Goal: Task Accomplishment & Management: Use online tool/utility

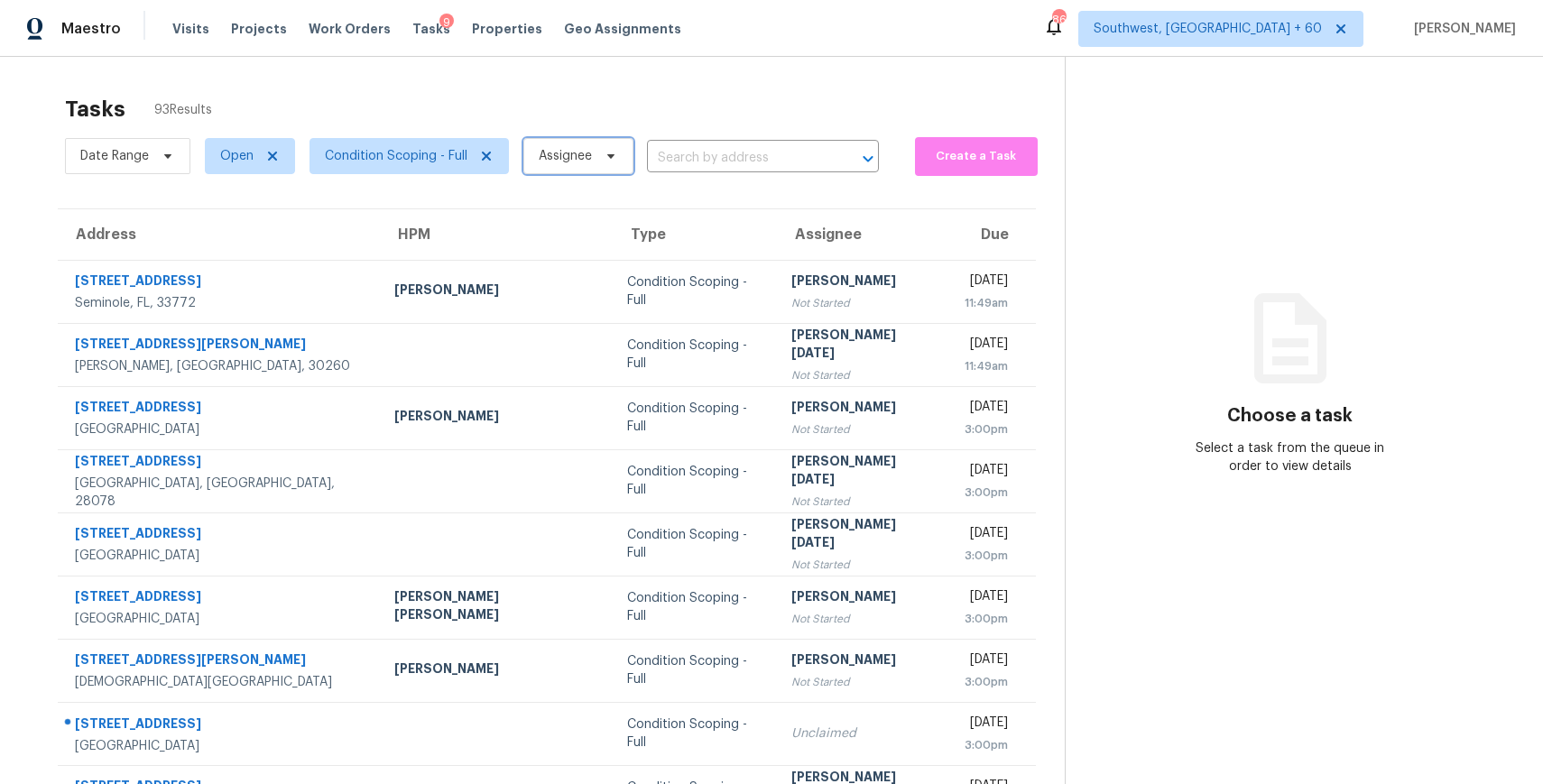
click at [579, 140] on span "Assignee" at bounding box center [578, 156] width 110 height 36
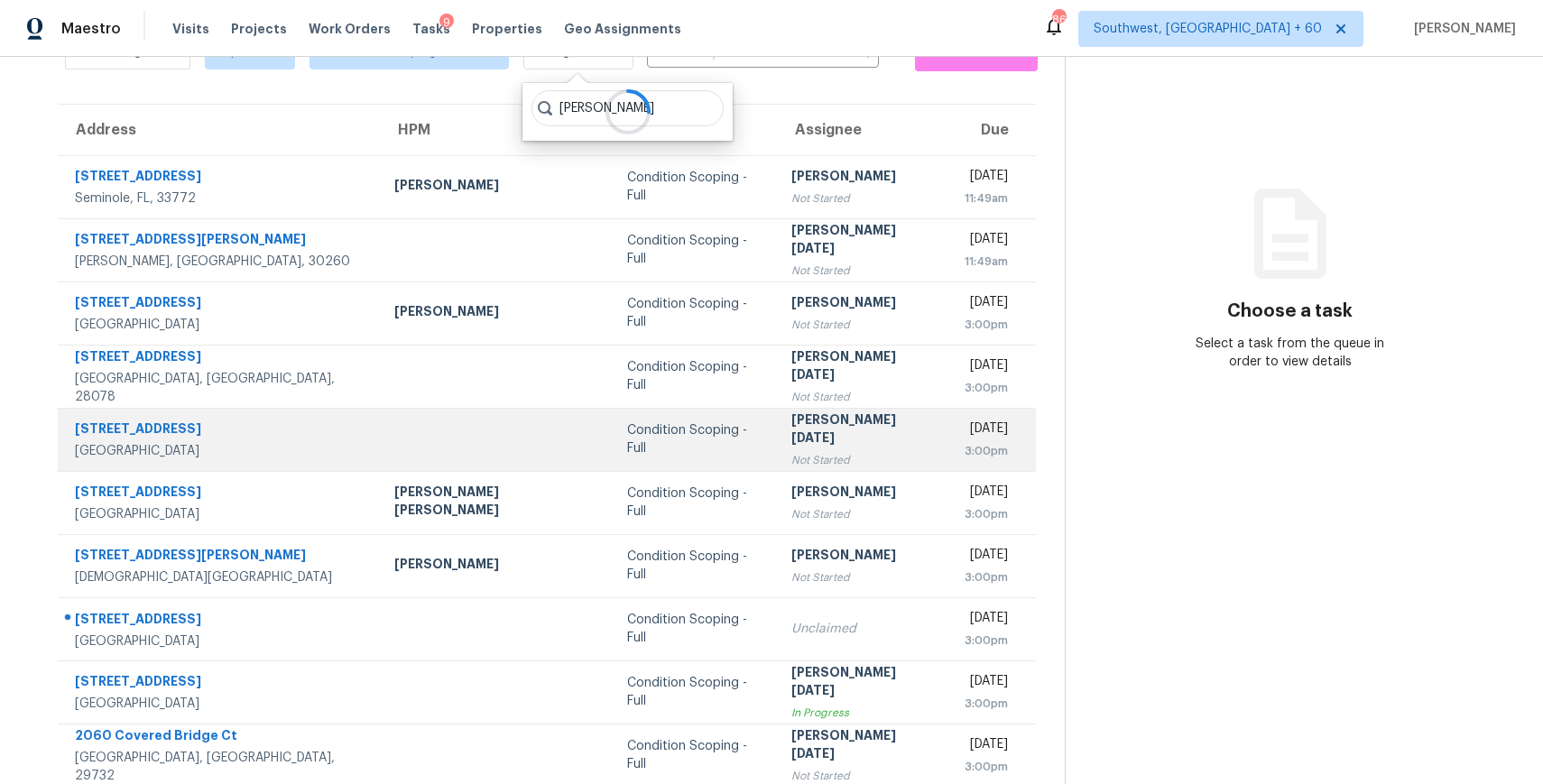
scroll to position [155, 0]
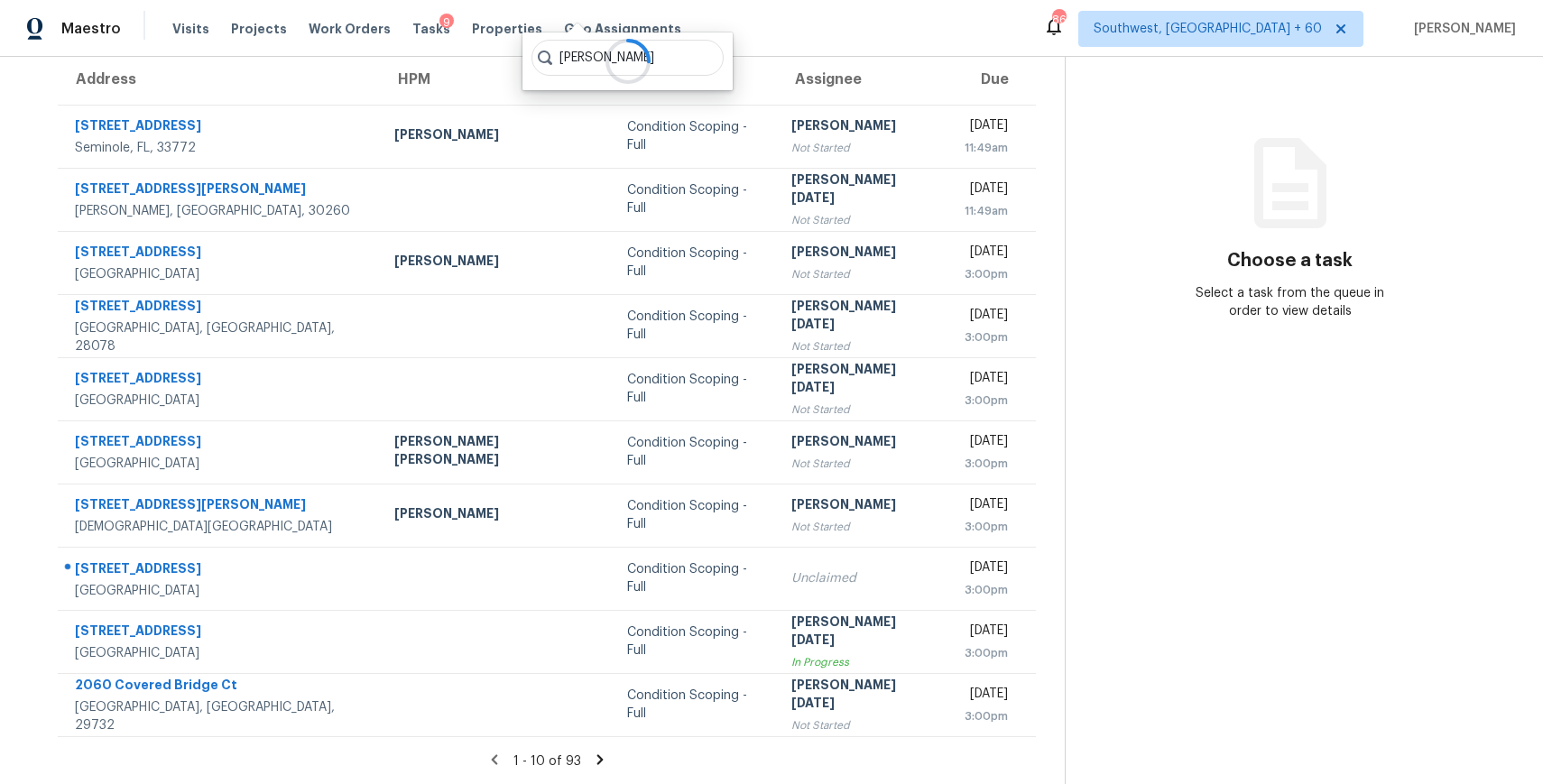
type input "[PERSON_NAME]"
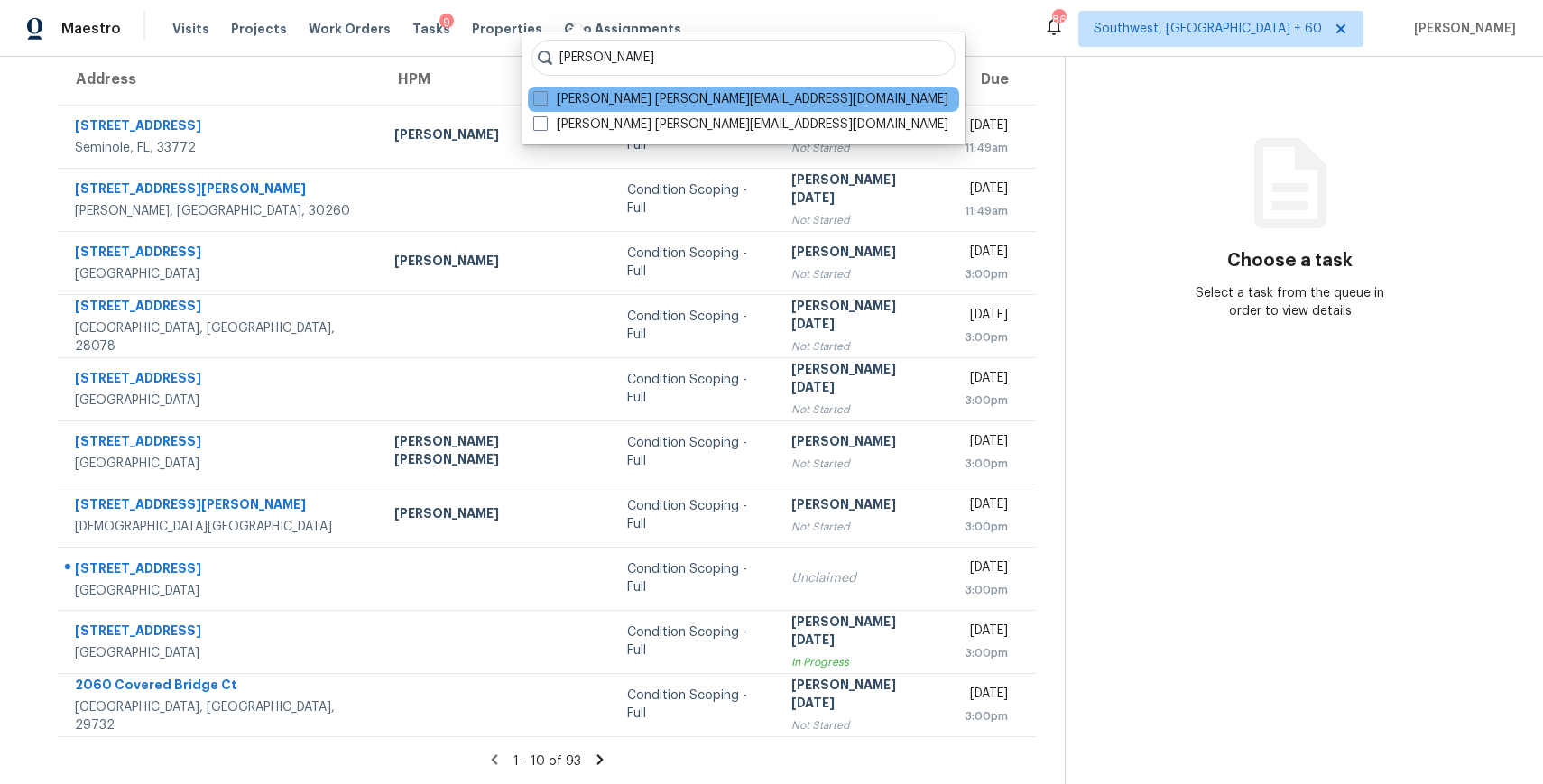
click at [739, 102] on label "[PERSON_NAME] [PERSON_NAME][EMAIL_ADDRESS][DOMAIN_NAME]" at bounding box center [741, 99] width 415 height 18
click at [545, 102] on input "[PERSON_NAME] [PERSON_NAME][EMAIL_ADDRESS][DOMAIN_NAME]" at bounding box center [539, 96] width 12 height 12
checkbox input "true"
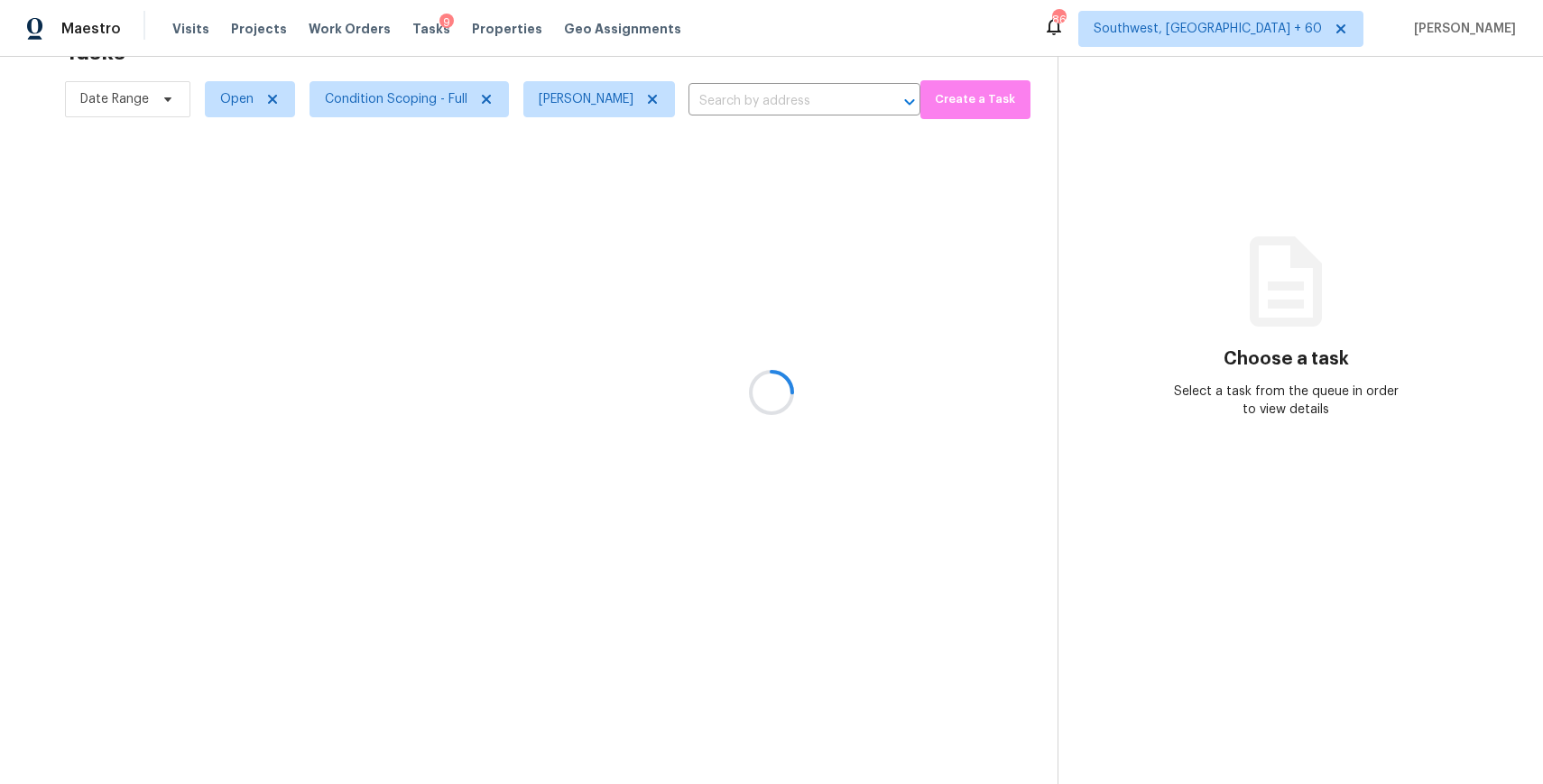
scroll to position [59, 0]
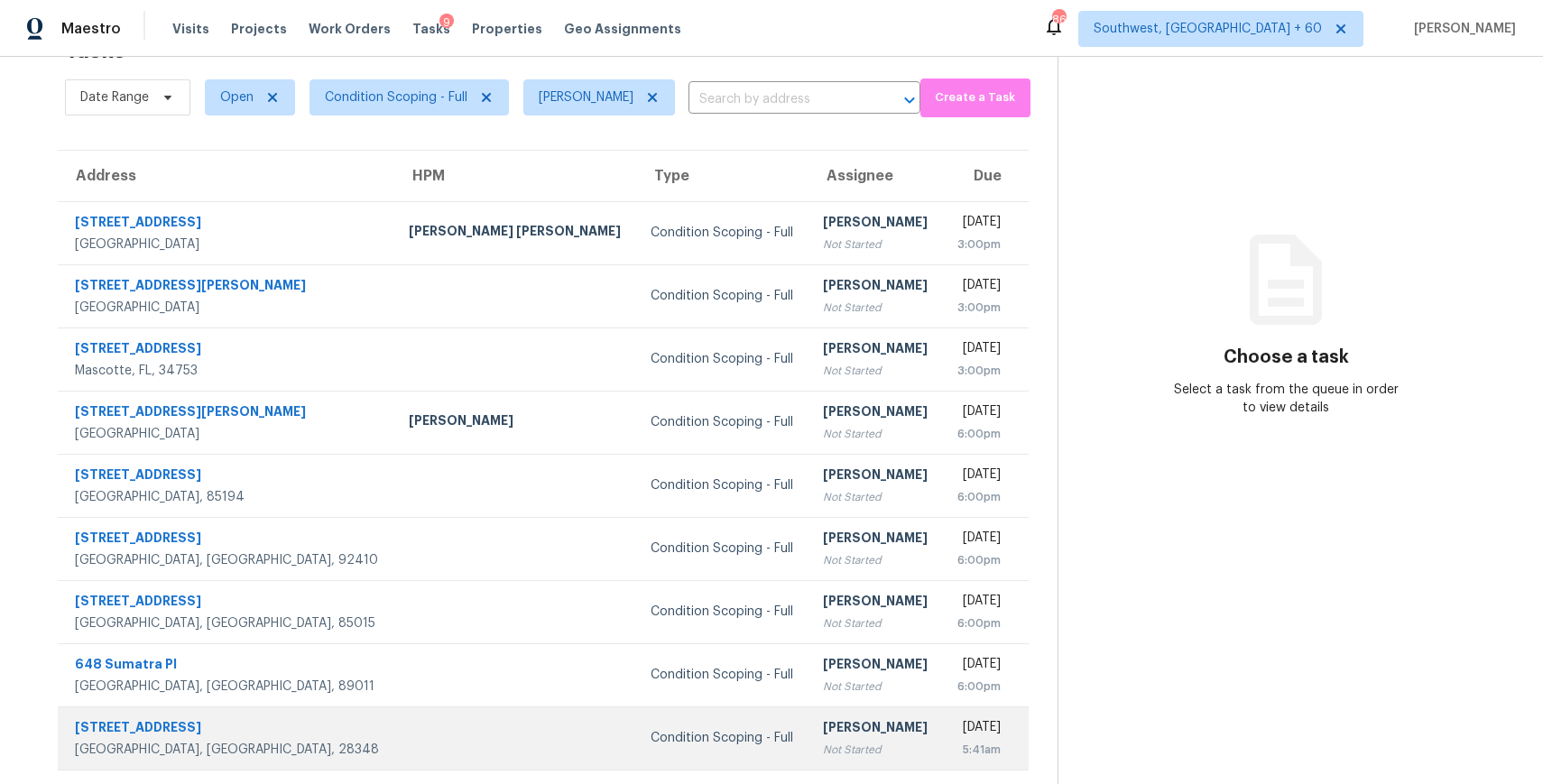
click at [395, 742] on td at bounding box center [515, 737] width 241 height 64
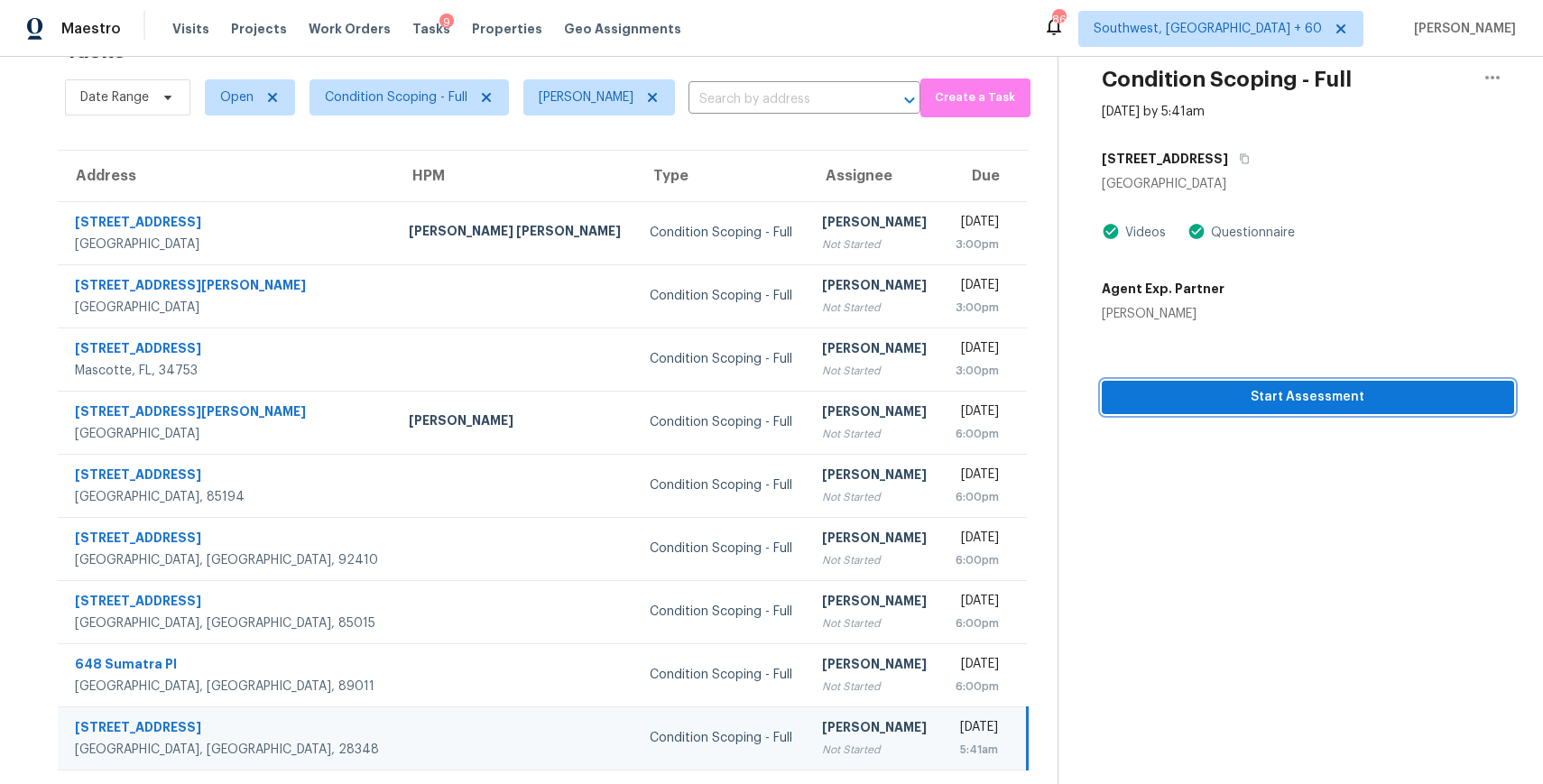
click at [1322, 394] on span "Start Assessment" at bounding box center [1308, 397] width 383 height 22
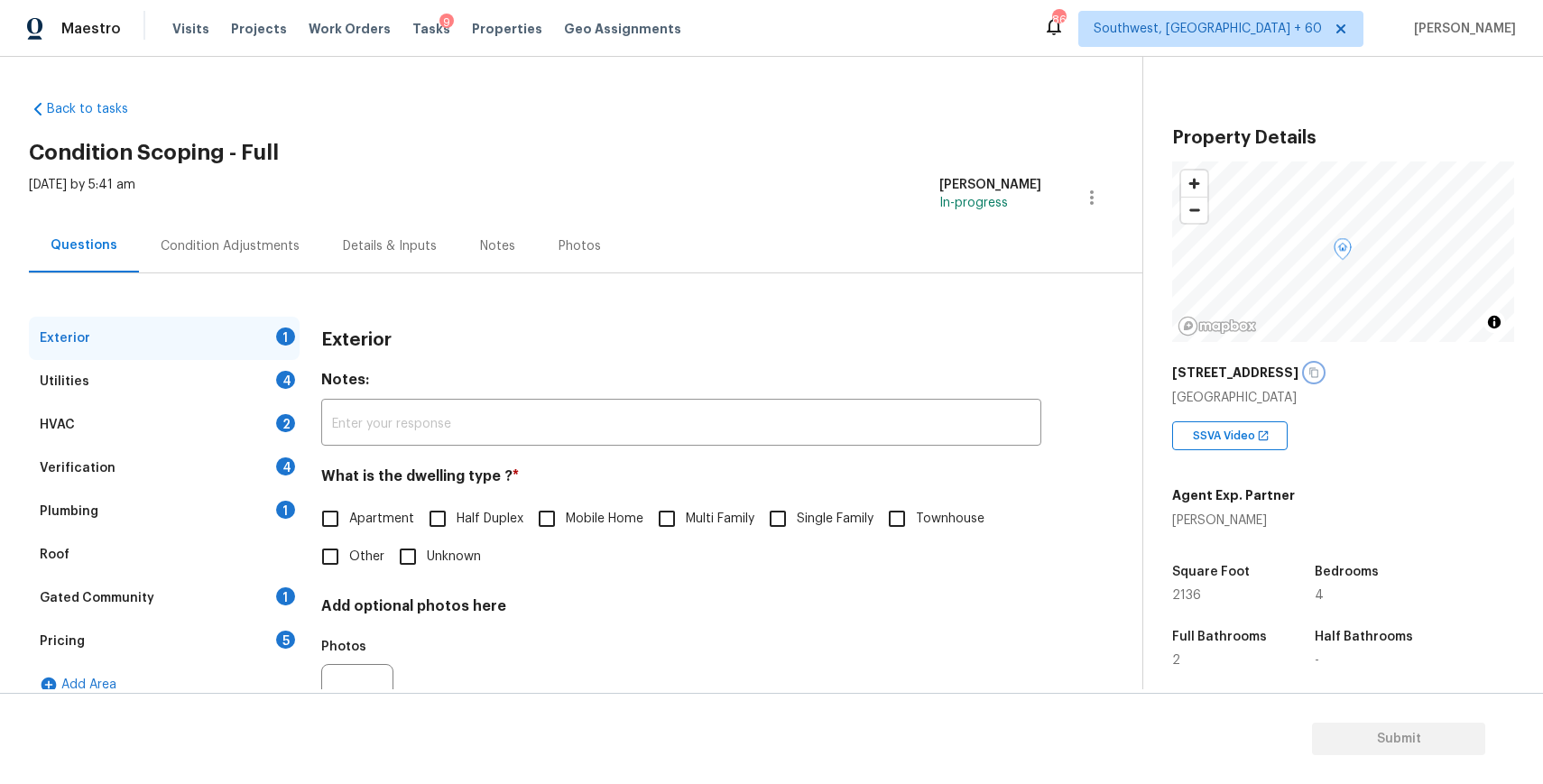
click at [1308, 370] on icon "button" at bounding box center [1313, 372] width 11 height 11
click at [1305, 373] on button "button" at bounding box center [1313, 372] width 17 height 17
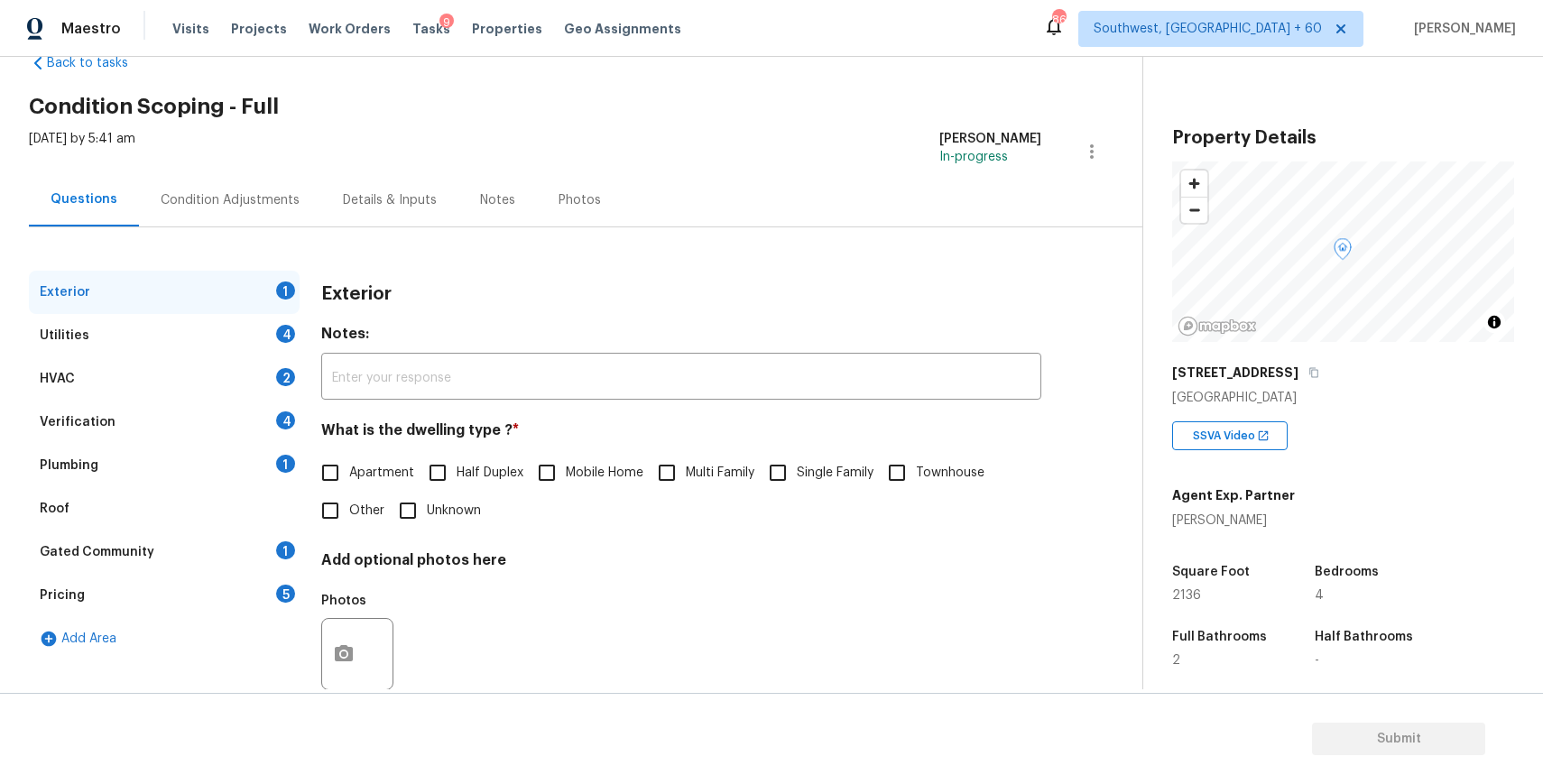
scroll to position [85, 0]
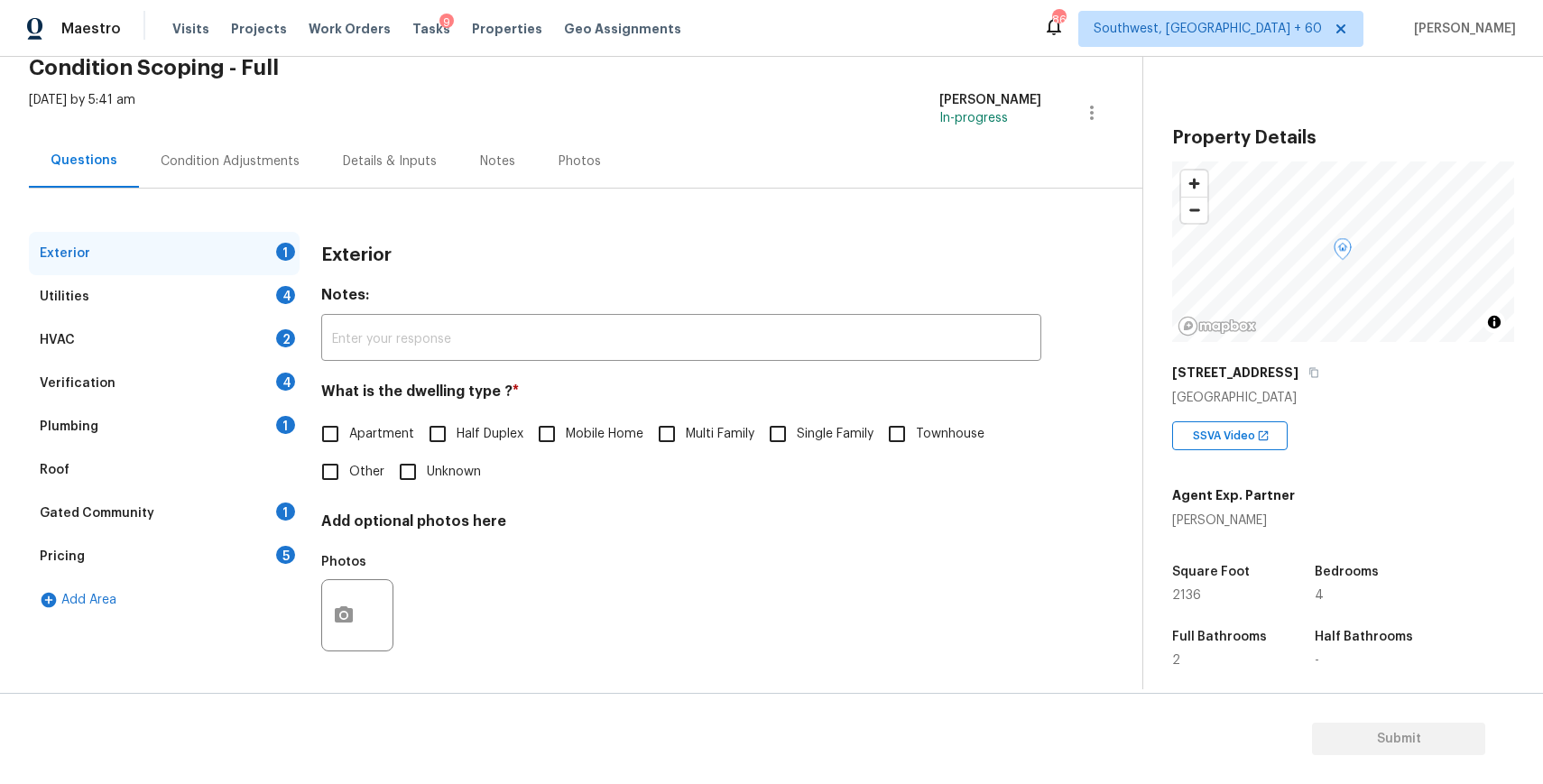
click at [1297, 380] on div "5904 Blue Sky Ln" at bounding box center [1343, 372] width 342 height 32
click at [1308, 370] on icon "button" at bounding box center [1313, 372] width 11 height 11
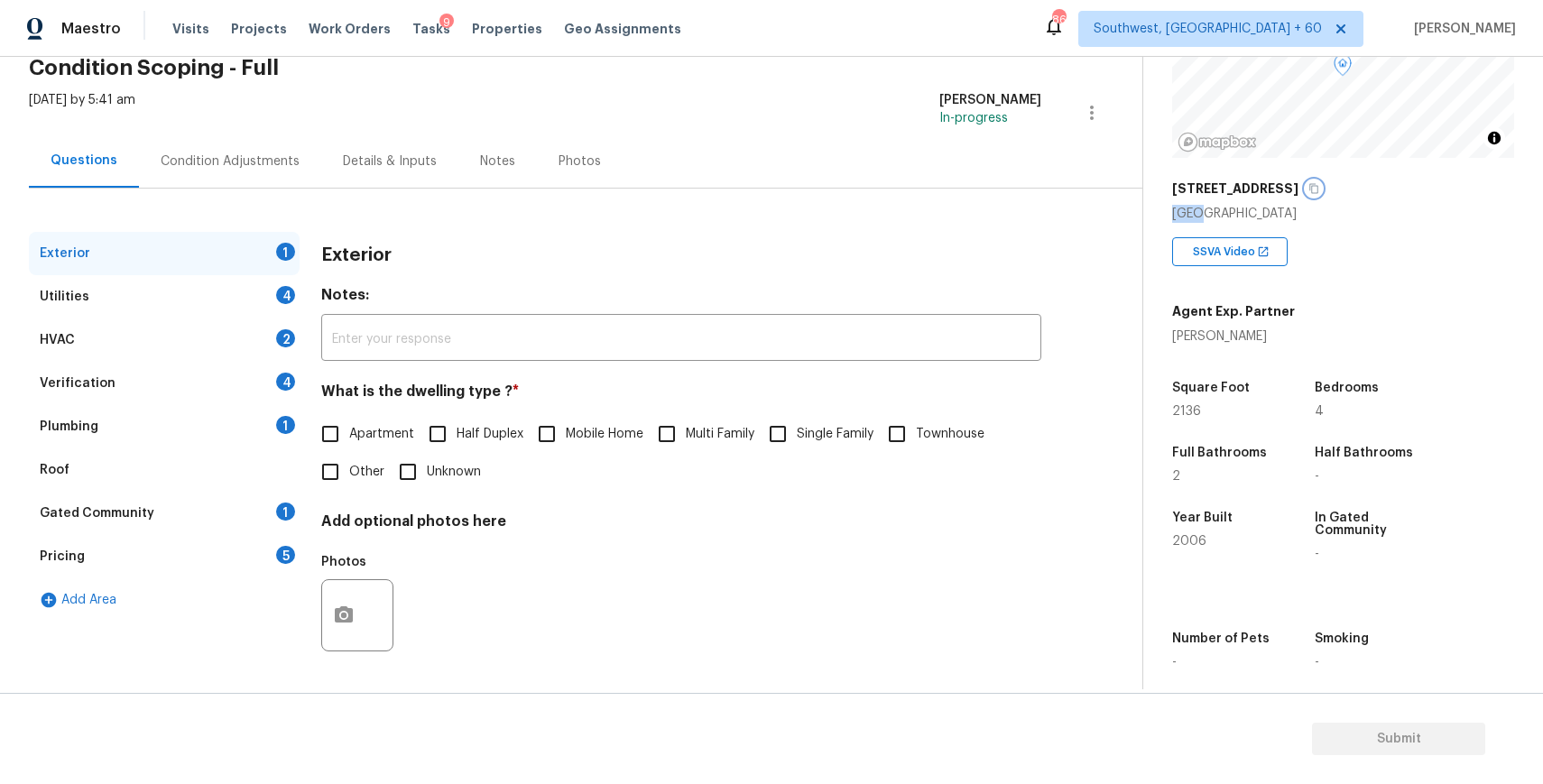
scroll to position [264, 0]
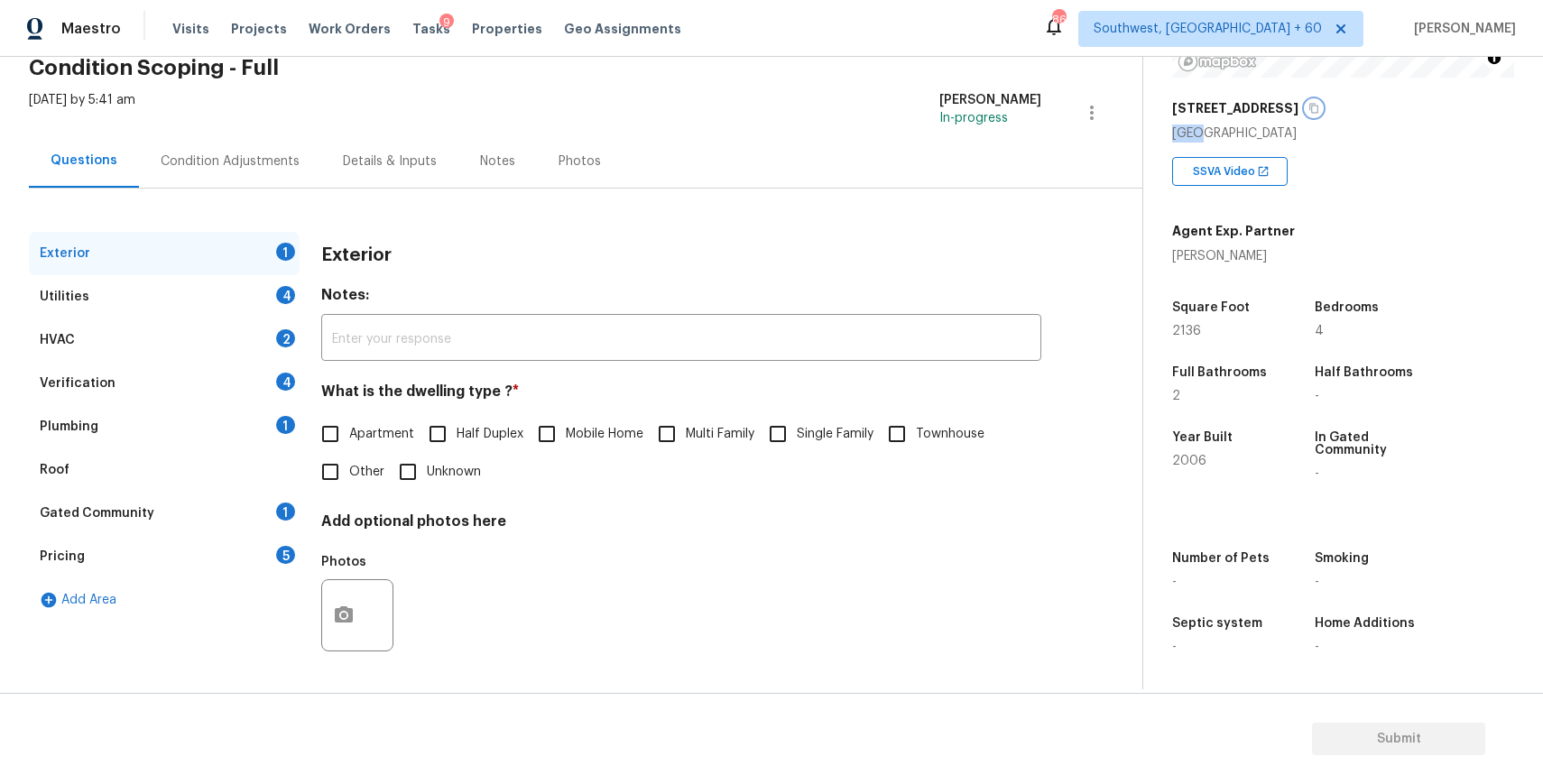
click at [1305, 102] on button "button" at bounding box center [1313, 109] width 17 height 17
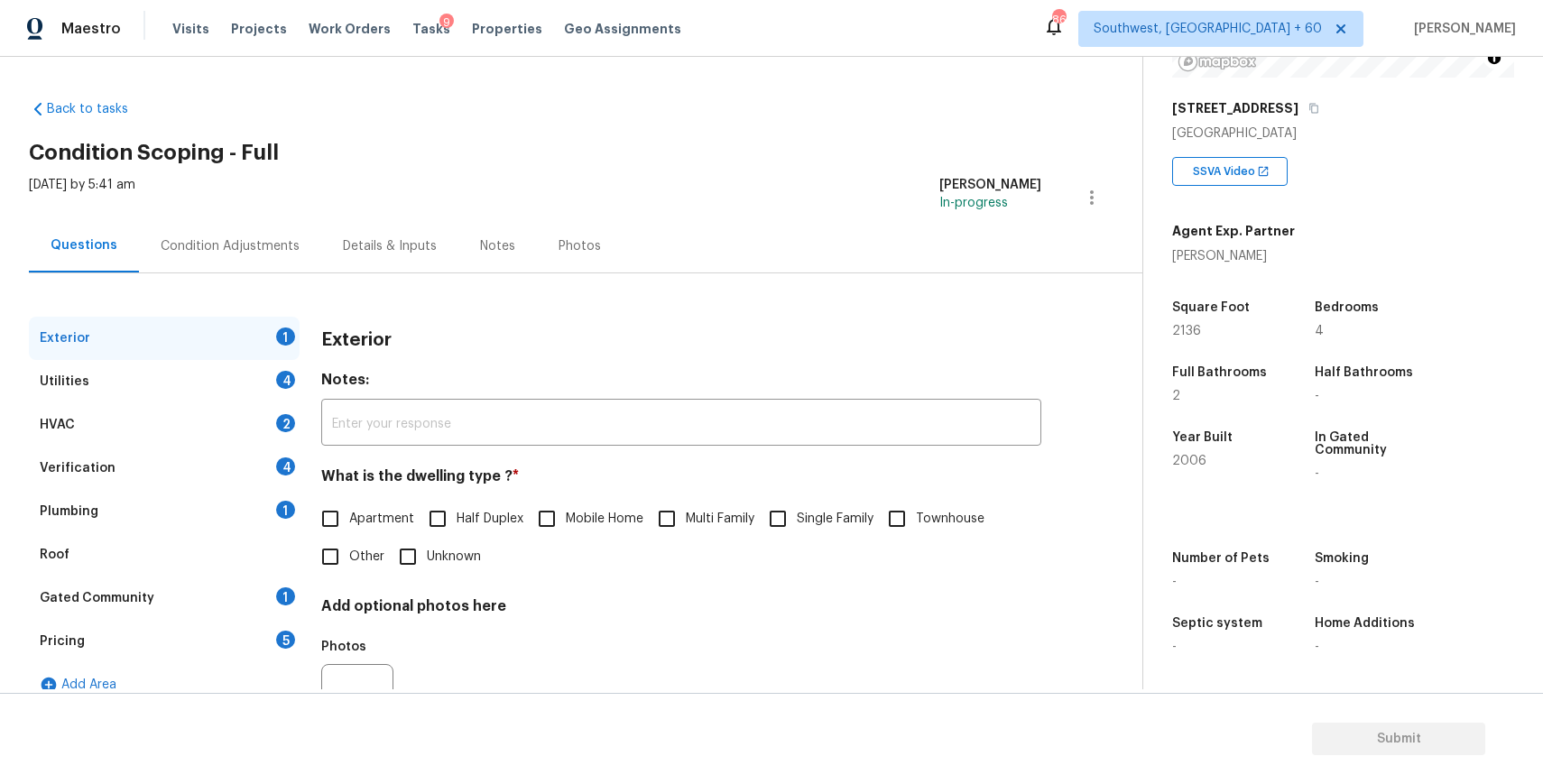
click at [774, 204] on div "Tue, Aug 26 2025 by 5:41 am Ranjith Kumar P In-progress" at bounding box center [585, 197] width 1113 height 43
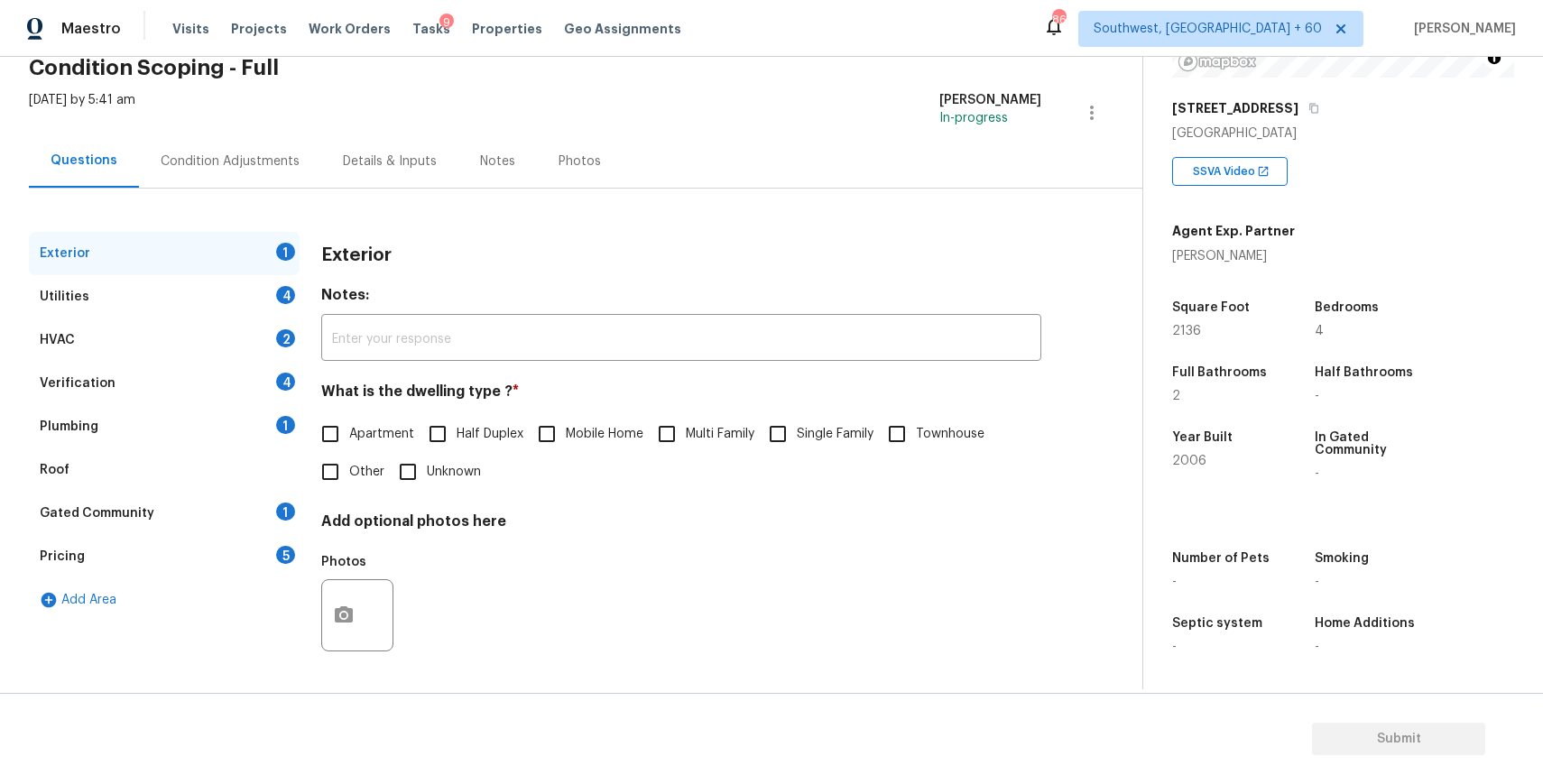
click at [802, 425] on span "Single Family" at bounding box center [834, 434] width 77 height 19
click at [796, 425] on input "Single Family" at bounding box center [777, 433] width 38 height 38
checkbox input "true"
click at [263, 288] on div "Utilities 4" at bounding box center [164, 297] width 271 height 43
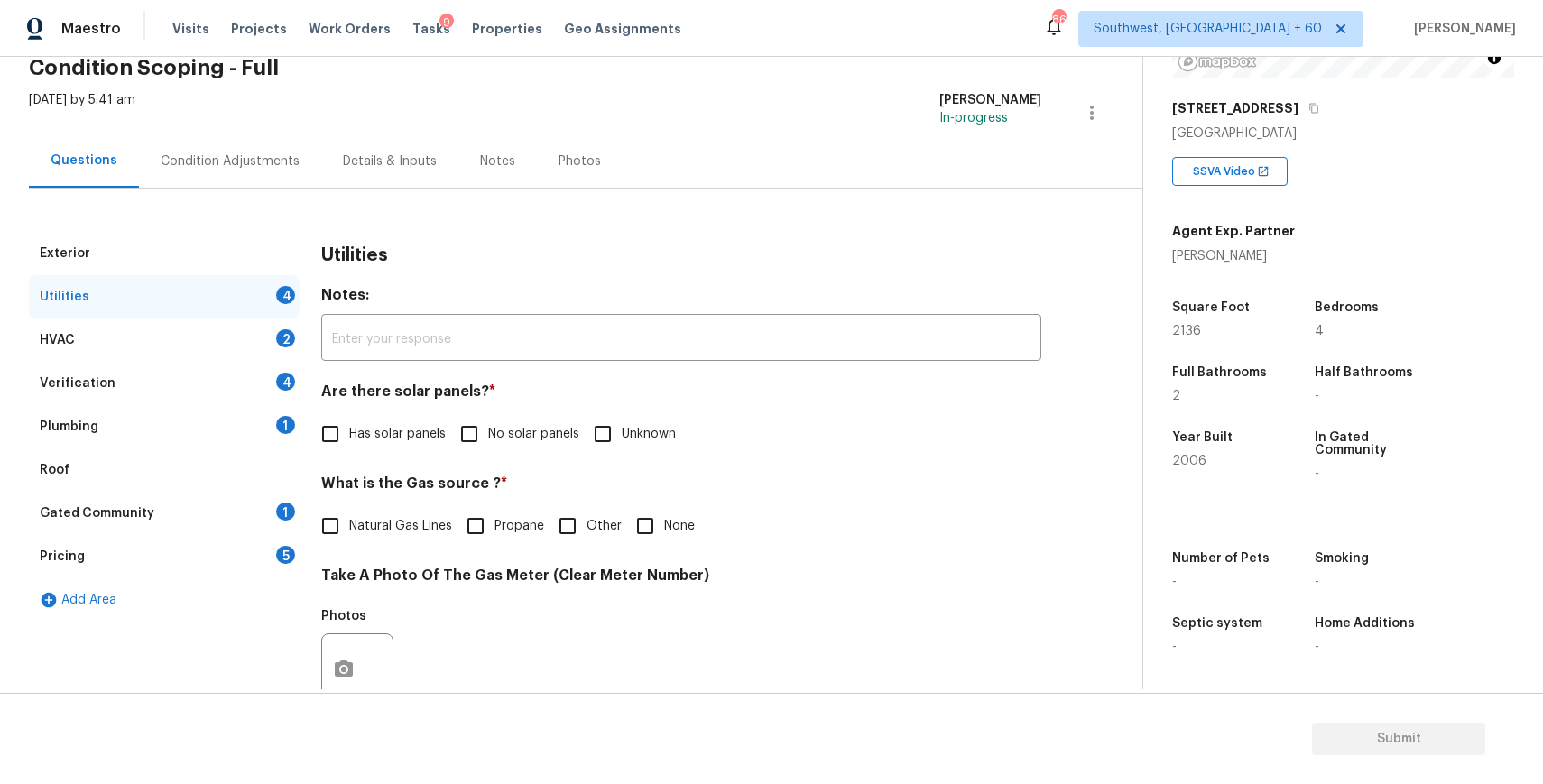
click at [497, 459] on div "Utilities Notes: ​ Are there solar panels? * Has solar panels No solar panels U…" at bounding box center [680, 702] width 720 height 941
click at [504, 418] on label "No solar panels" at bounding box center [514, 433] width 129 height 38
click at [489, 418] on input "No solar panels" at bounding box center [468, 433] width 38 height 38
checkbox input "true"
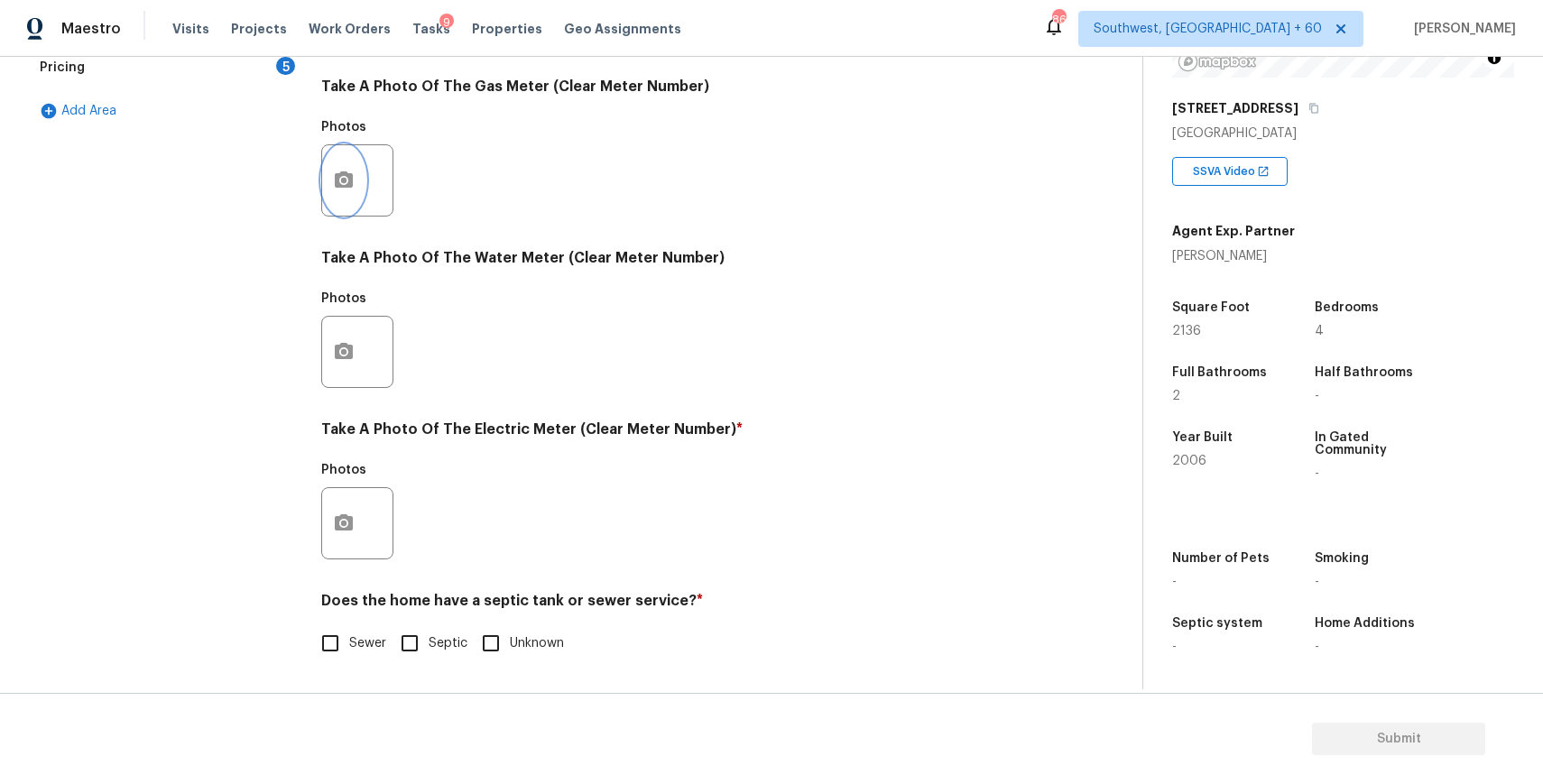
click at [349, 177] on icon "button" at bounding box center [344, 180] width 18 height 17
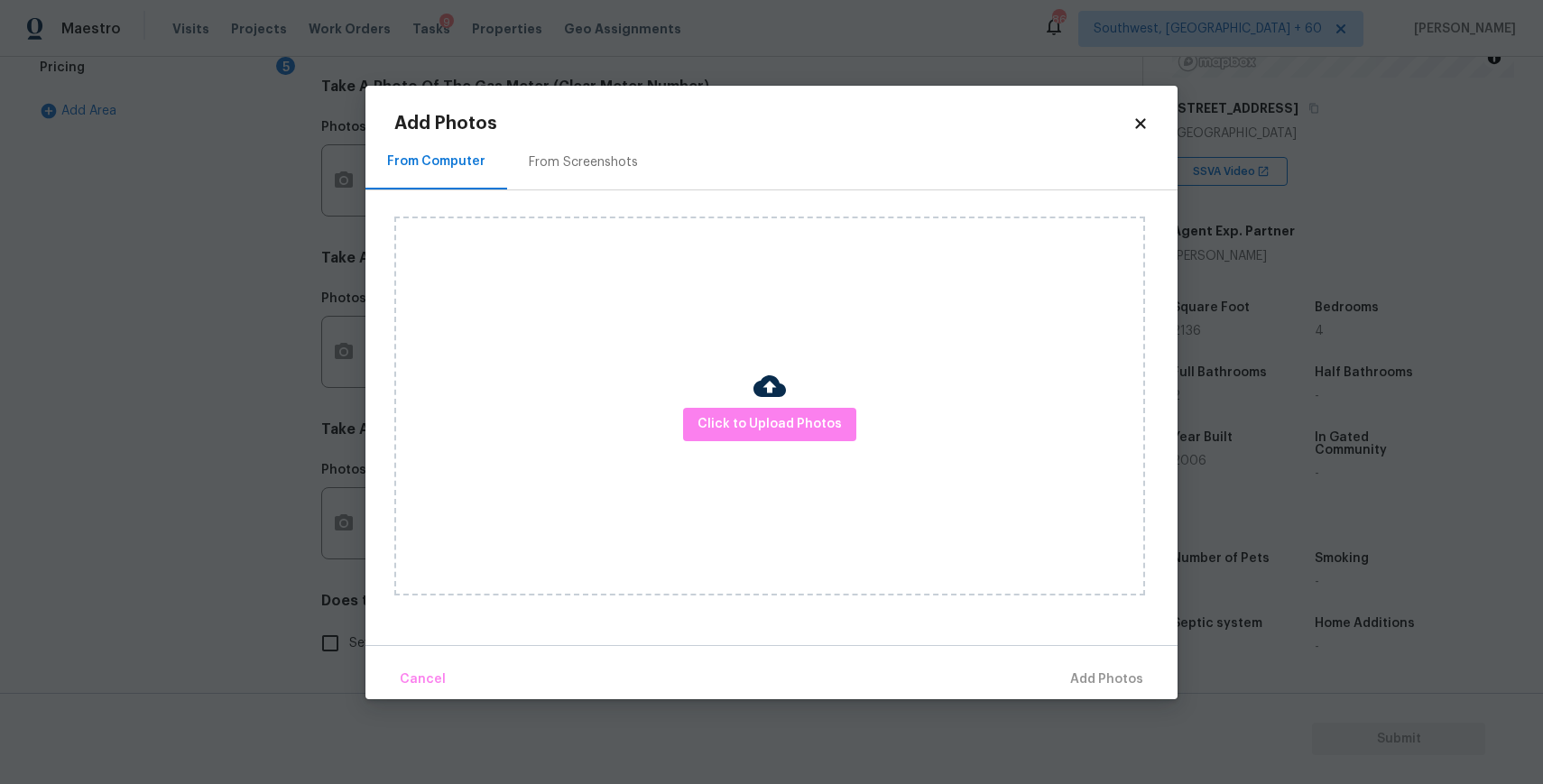
click at [714, 354] on div "Click to Upload Photos" at bounding box center [770, 405] width 750 height 379
click at [758, 430] on span "Click to Upload Photos" at bounding box center [770, 424] width 145 height 22
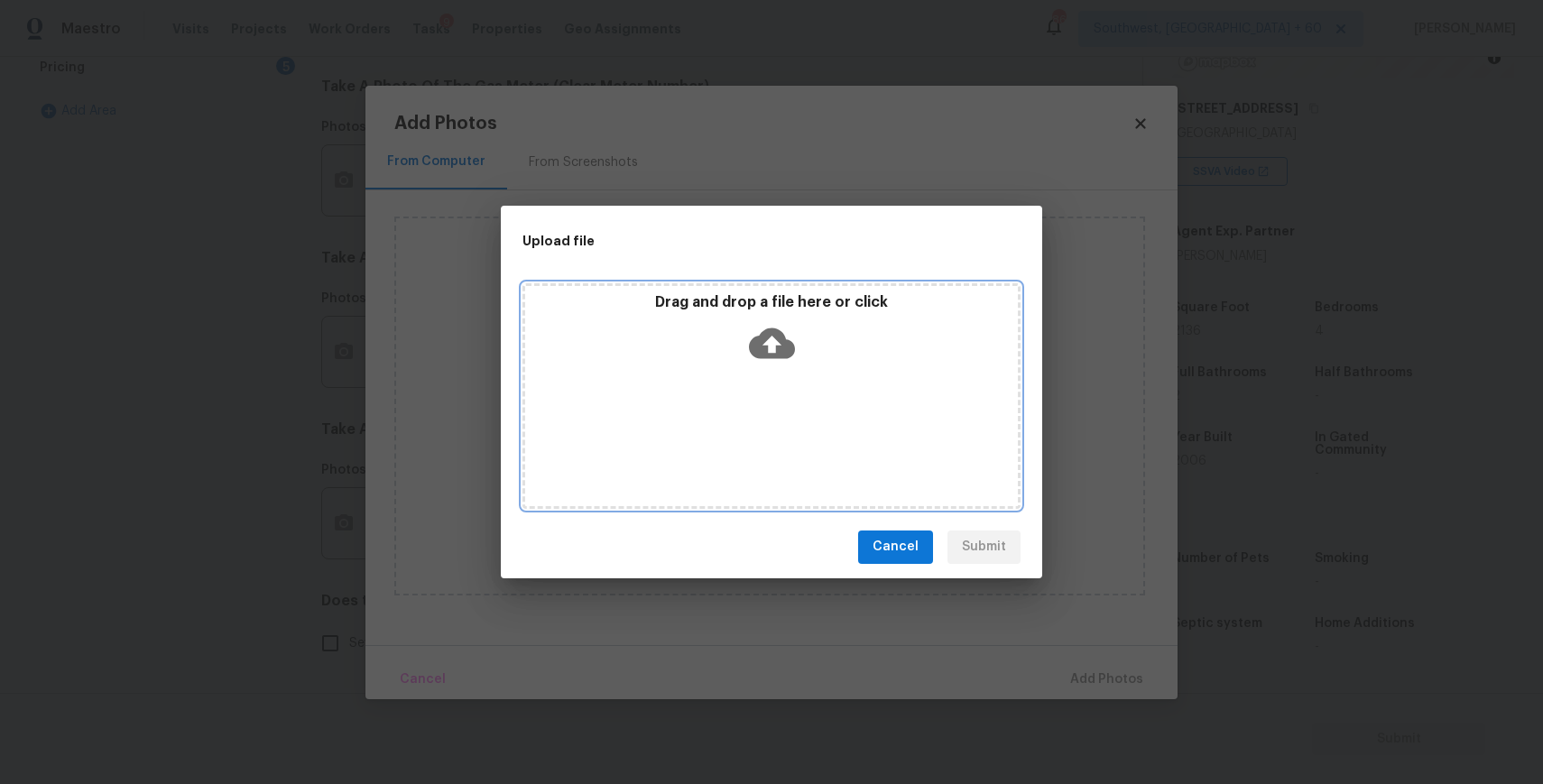
click at [754, 422] on div "Drag and drop a file here or click" at bounding box center [772, 395] width 498 height 226
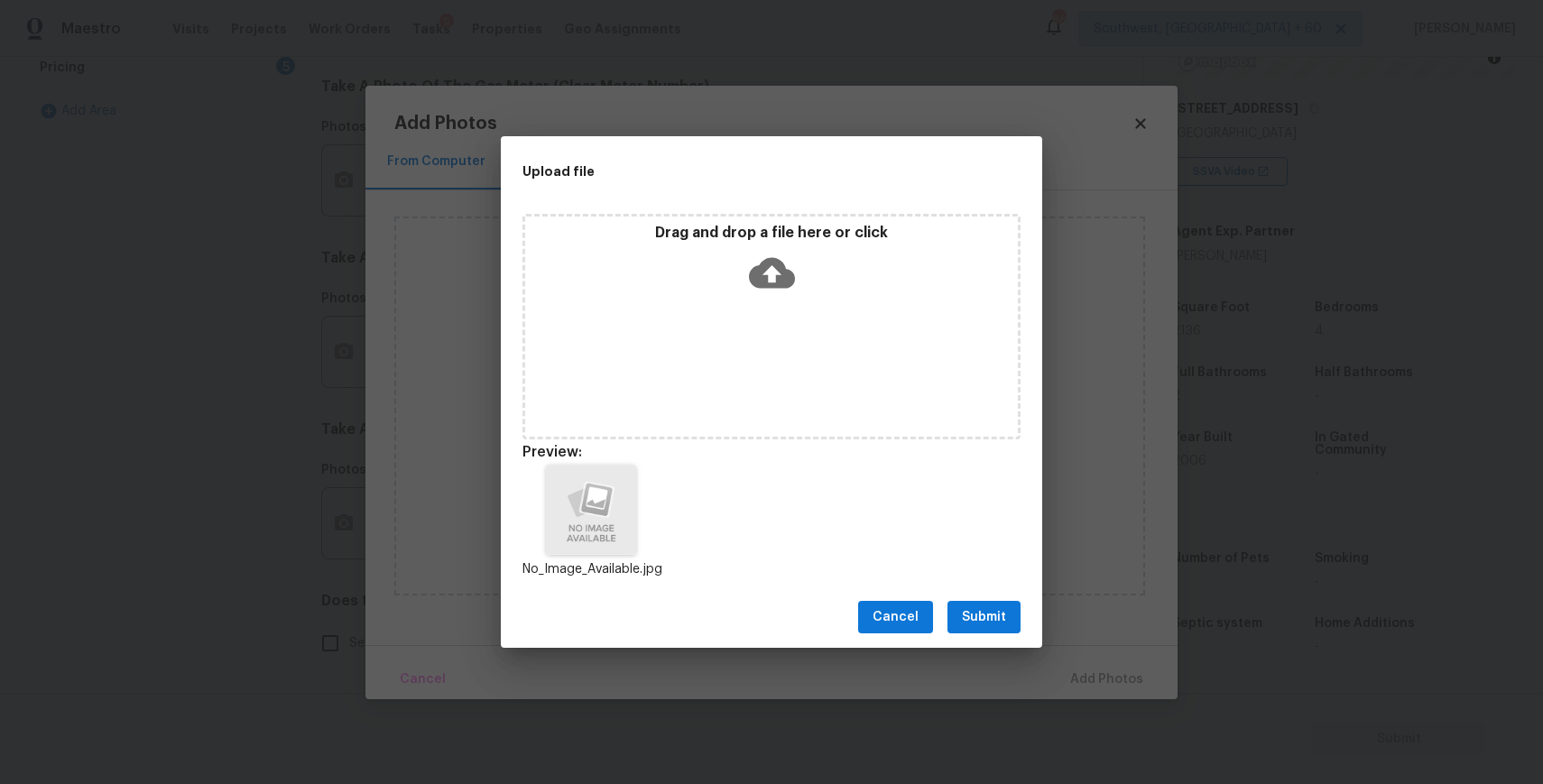
click at [1013, 633] on div "Cancel Submit" at bounding box center [771, 617] width 541 height 63
click at [987, 612] on span "Submit" at bounding box center [984, 617] width 44 height 22
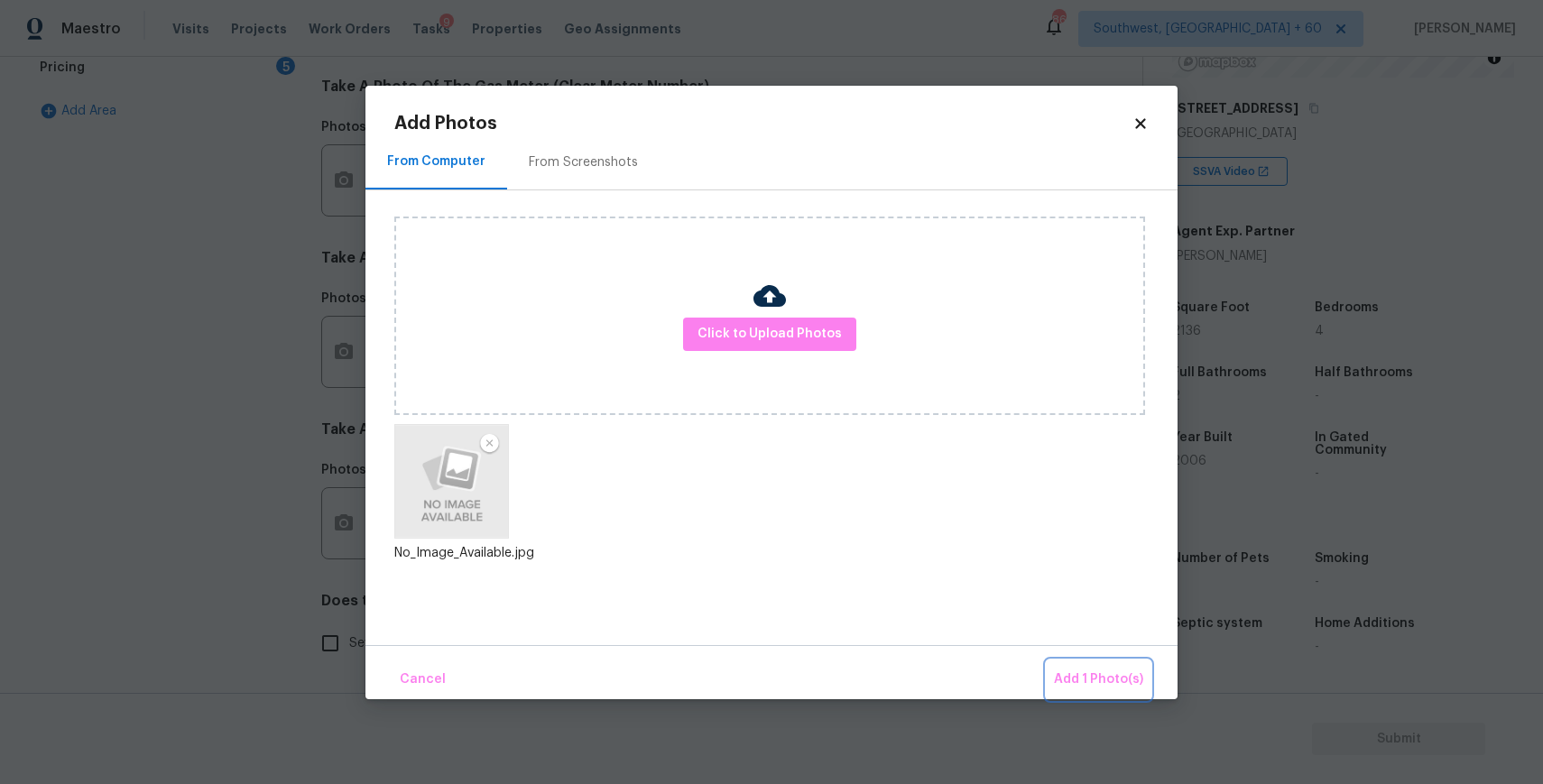
click at [1144, 686] on button "Add 1 Photo(s)" at bounding box center [1099, 680] width 104 height 39
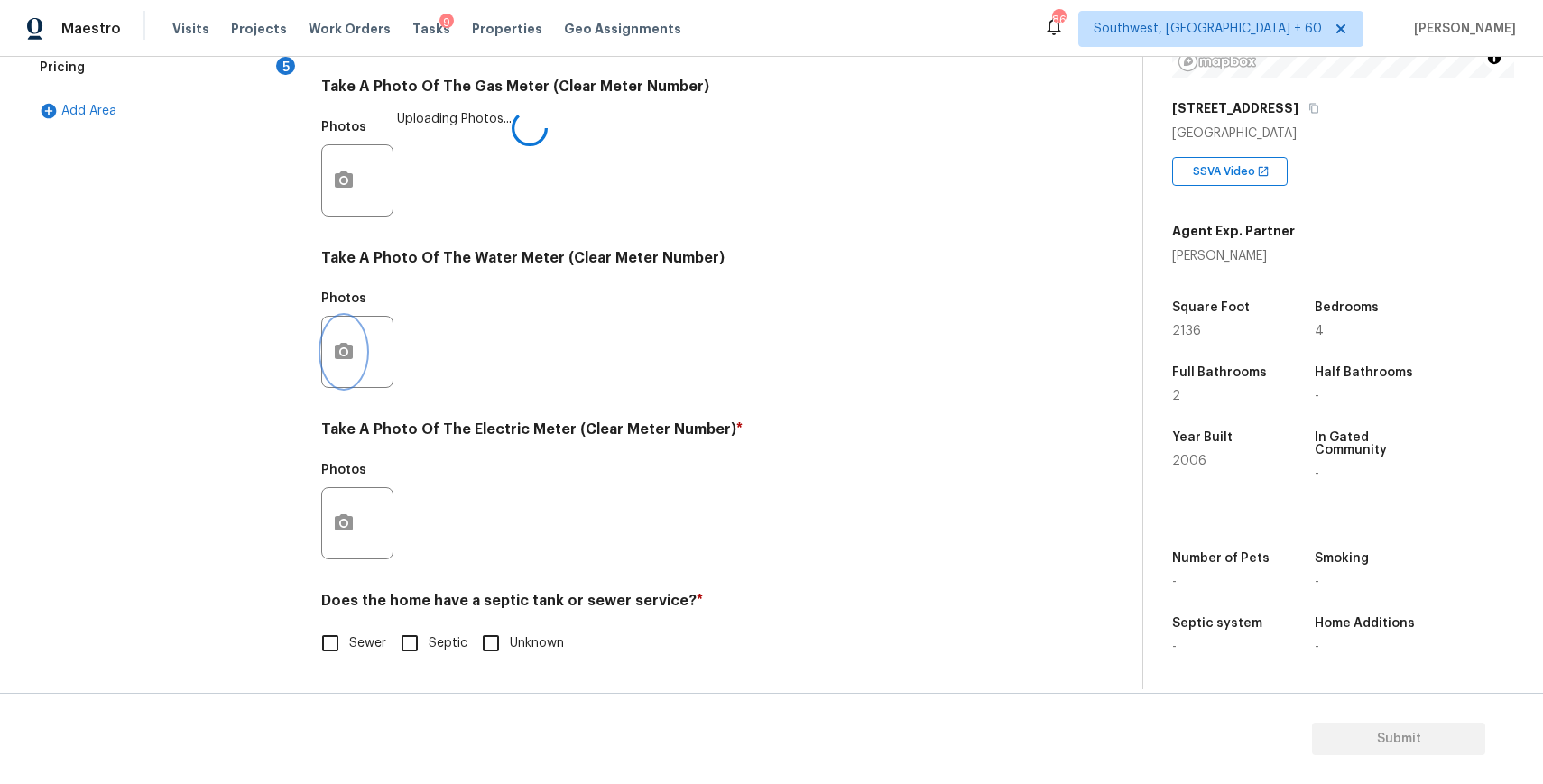
click at [337, 343] on icon "button" at bounding box center [343, 351] width 21 height 21
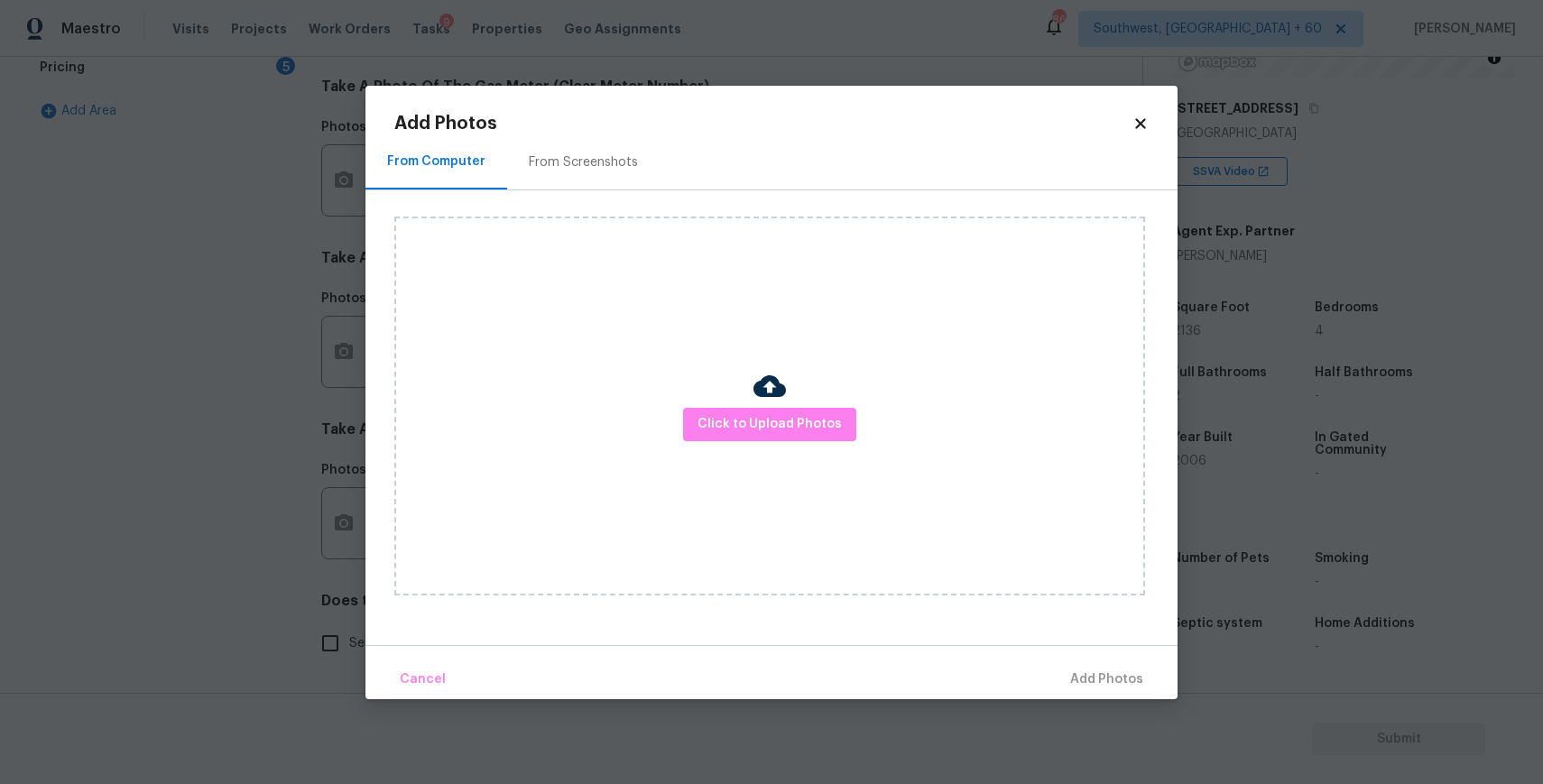
click at [679, 418] on div "Click to Upload Photos" at bounding box center [770, 405] width 750 height 379
click at [748, 422] on span "Click to Upload Photos" at bounding box center [770, 424] width 145 height 22
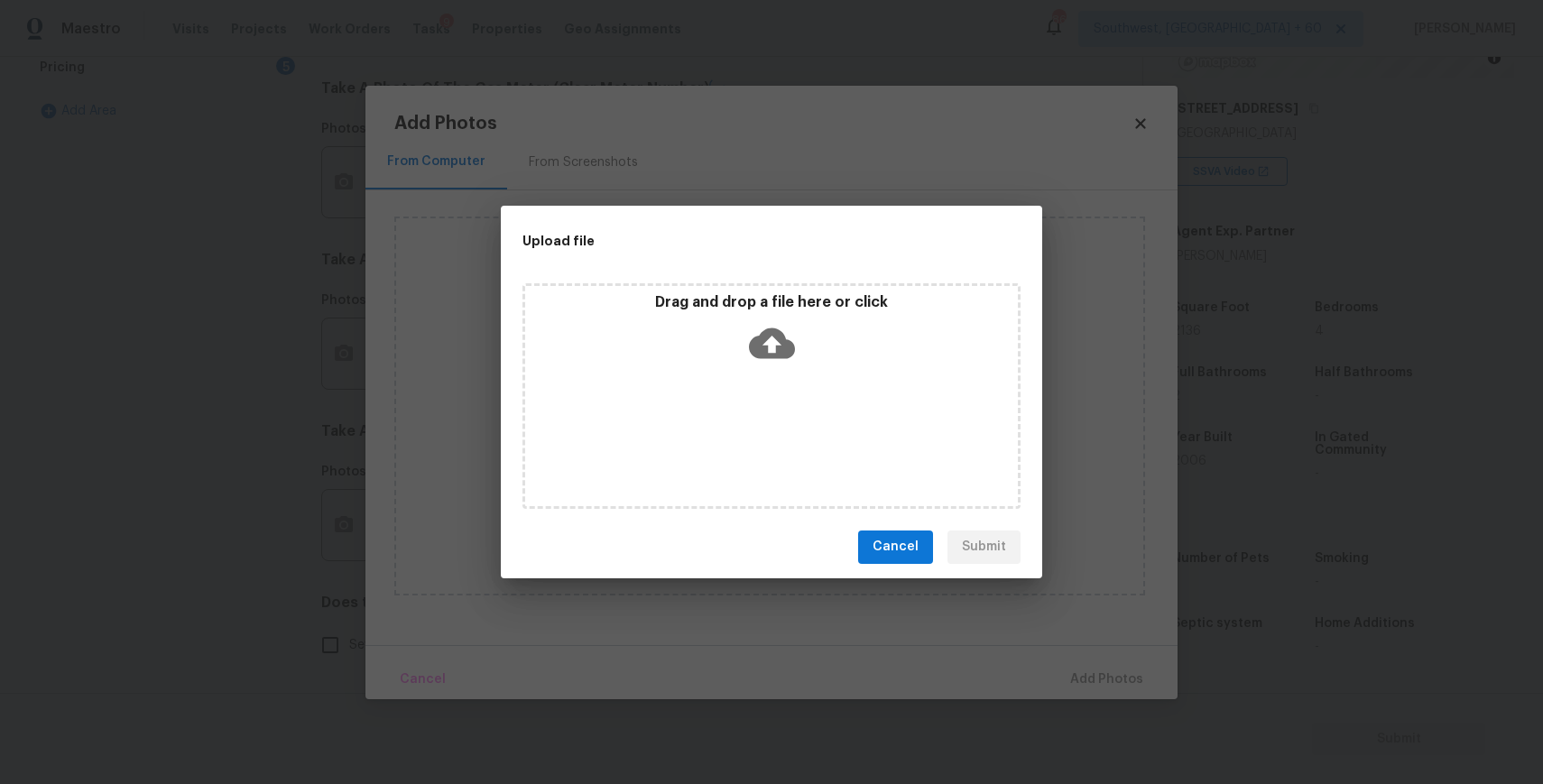
click at [732, 378] on div "Drag and drop a file here or click" at bounding box center [772, 395] width 498 height 226
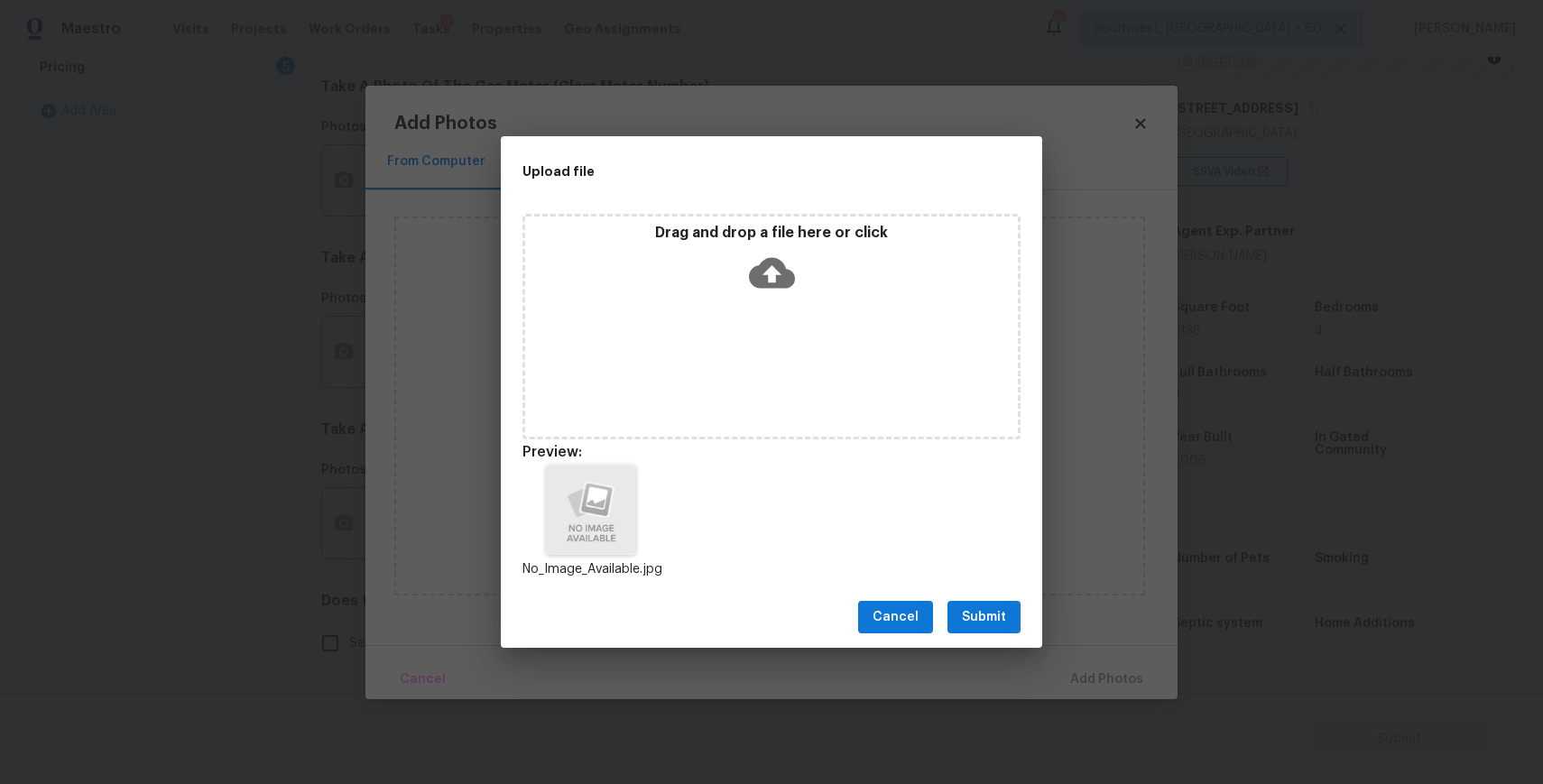
click at [992, 623] on span "Submit" at bounding box center [984, 617] width 44 height 22
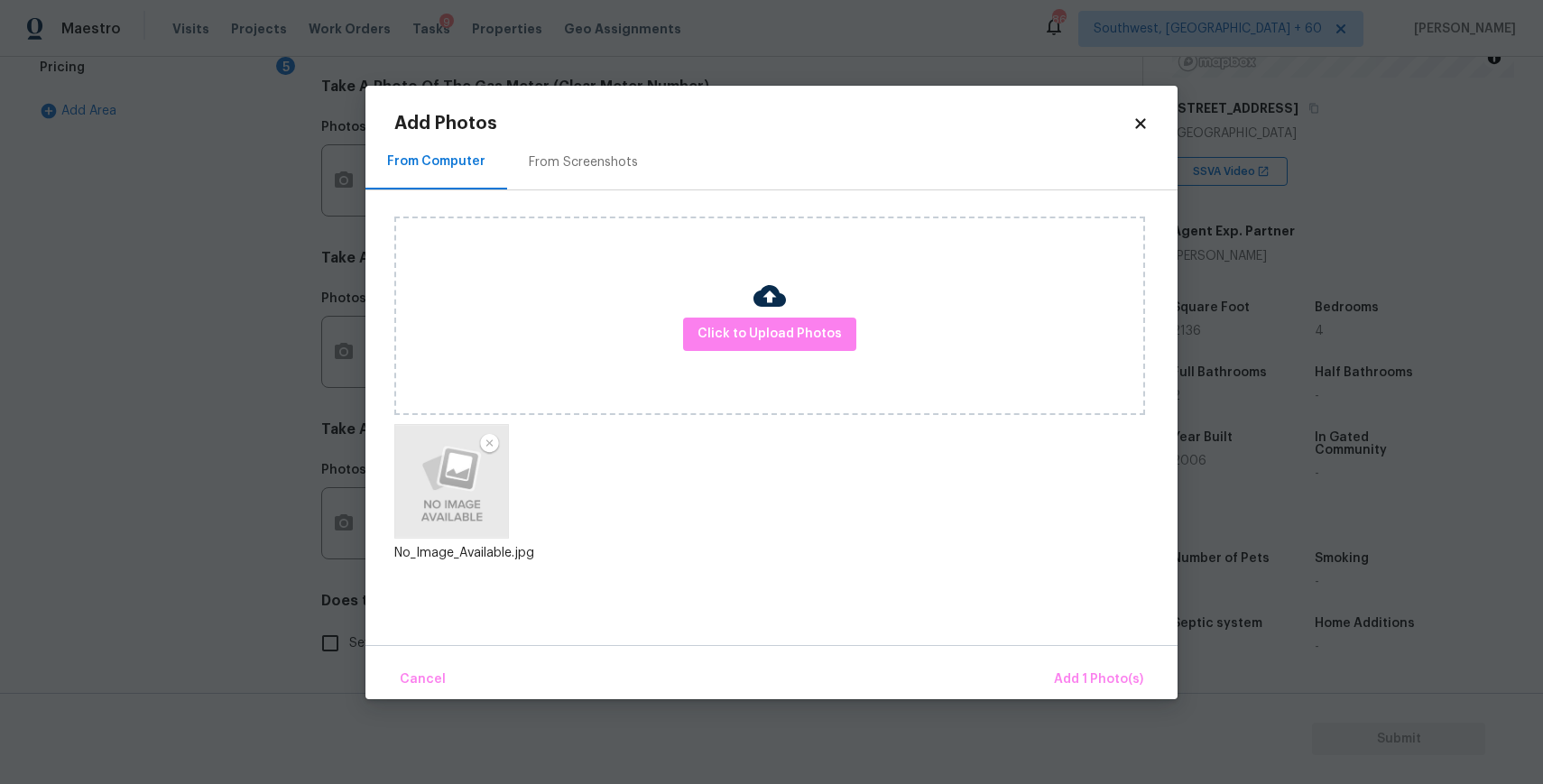
click at [1078, 658] on div "Cancel Add 1 Photo(s)" at bounding box center [771, 672] width 812 height 54
click at [1073, 668] on span "Add 1 Photo(s)" at bounding box center [1098, 679] width 89 height 22
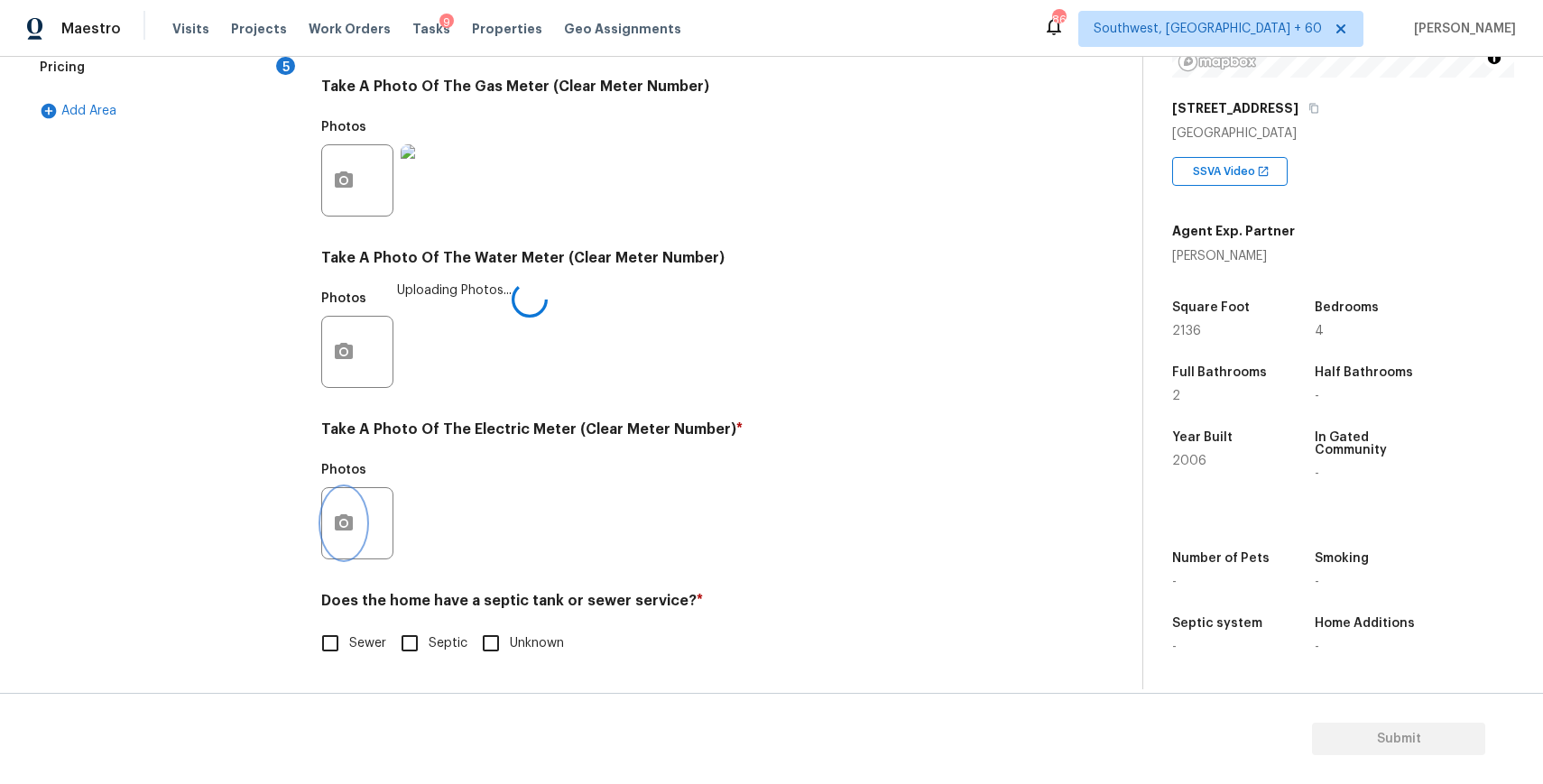
click at [337, 510] on button "button" at bounding box center [343, 523] width 43 height 70
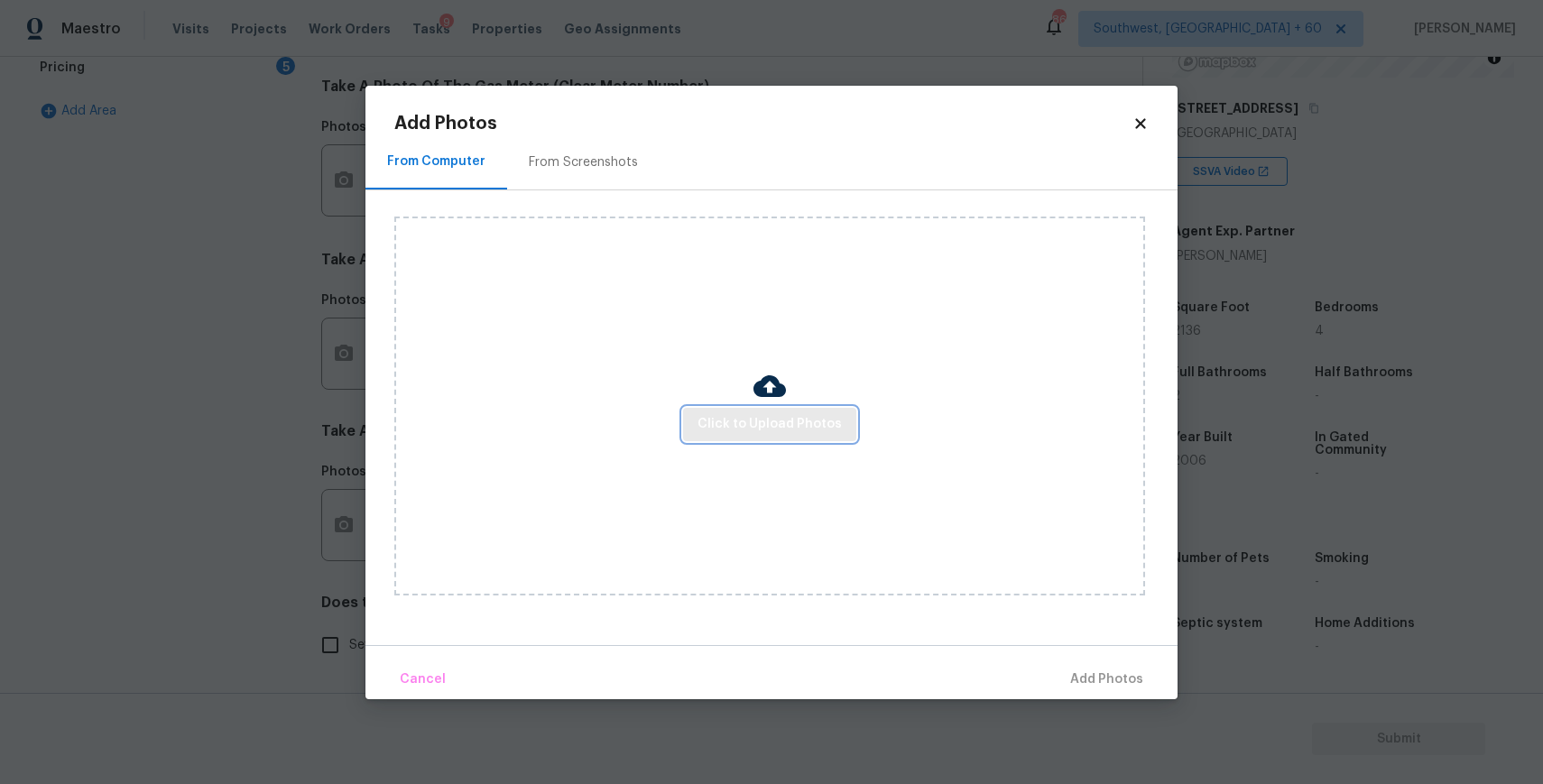
click at [740, 429] on span "Click to Upload Photos" at bounding box center [770, 424] width 145 height 22
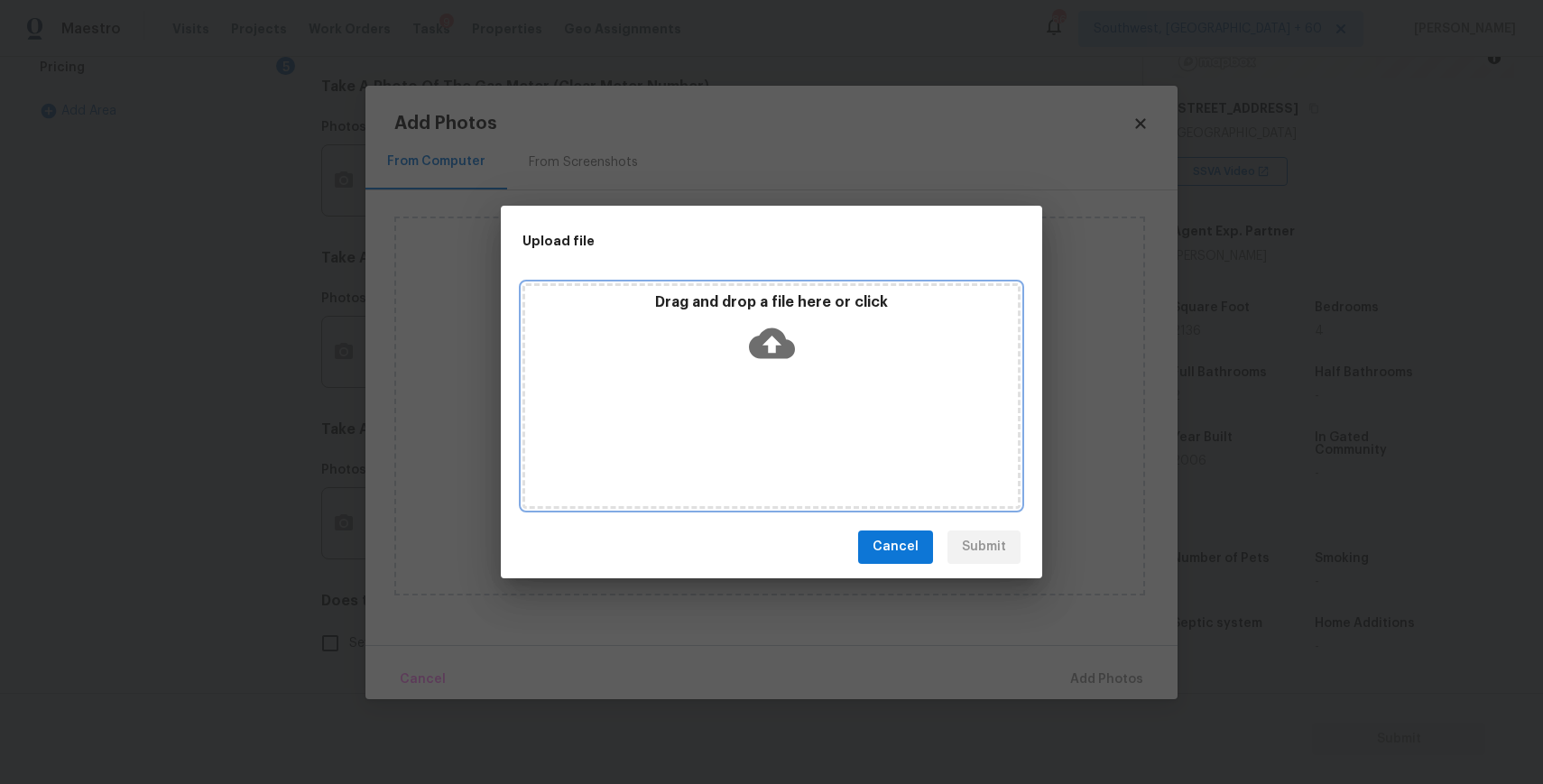
click at [740, 429] on div "Drag and drop a file here or click" at bounding box center [772, 395] width 498 height 226
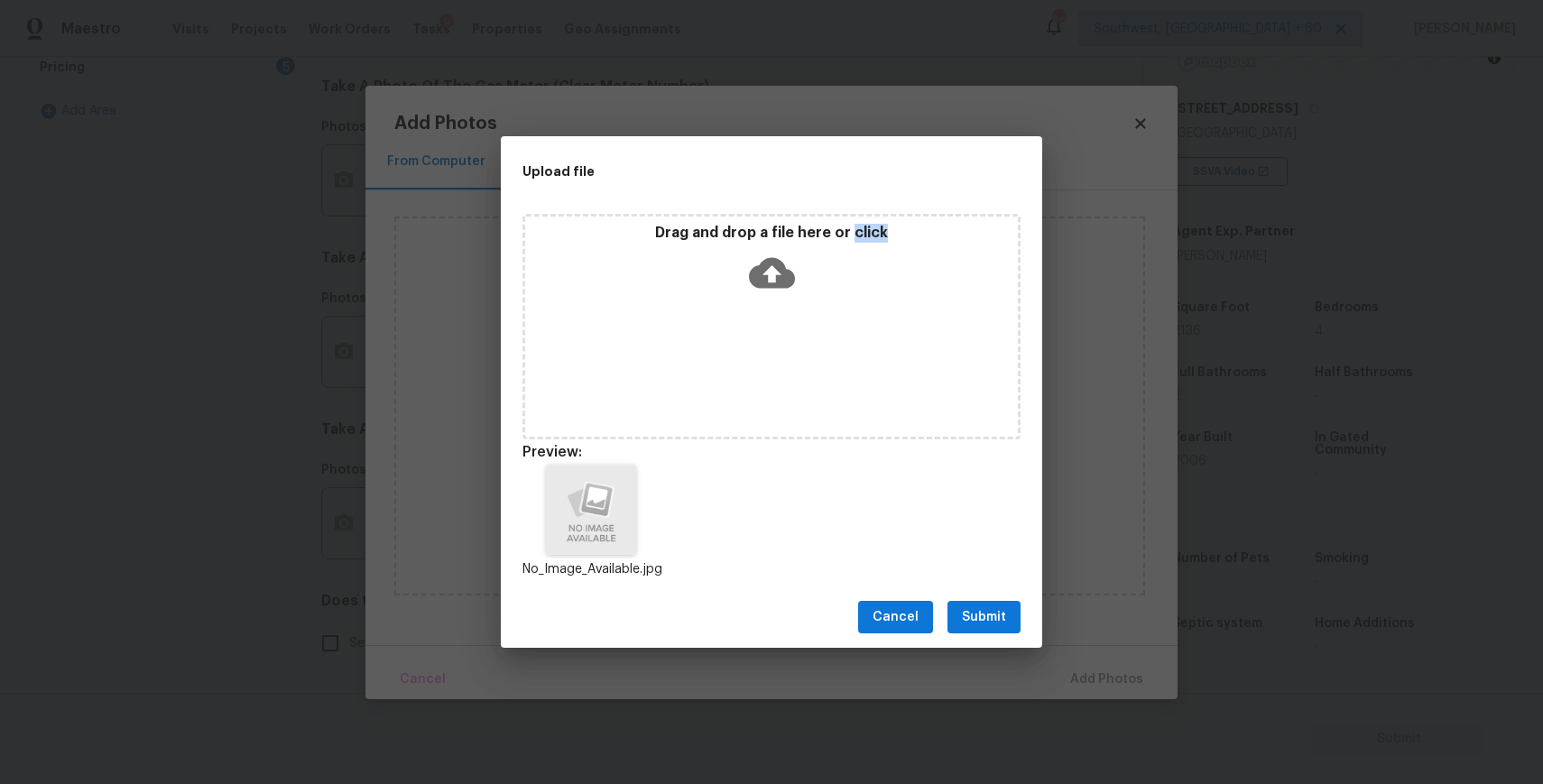
click at [991, 615] on span "Submit" at bounding box center [984, 617] width 44 height 22
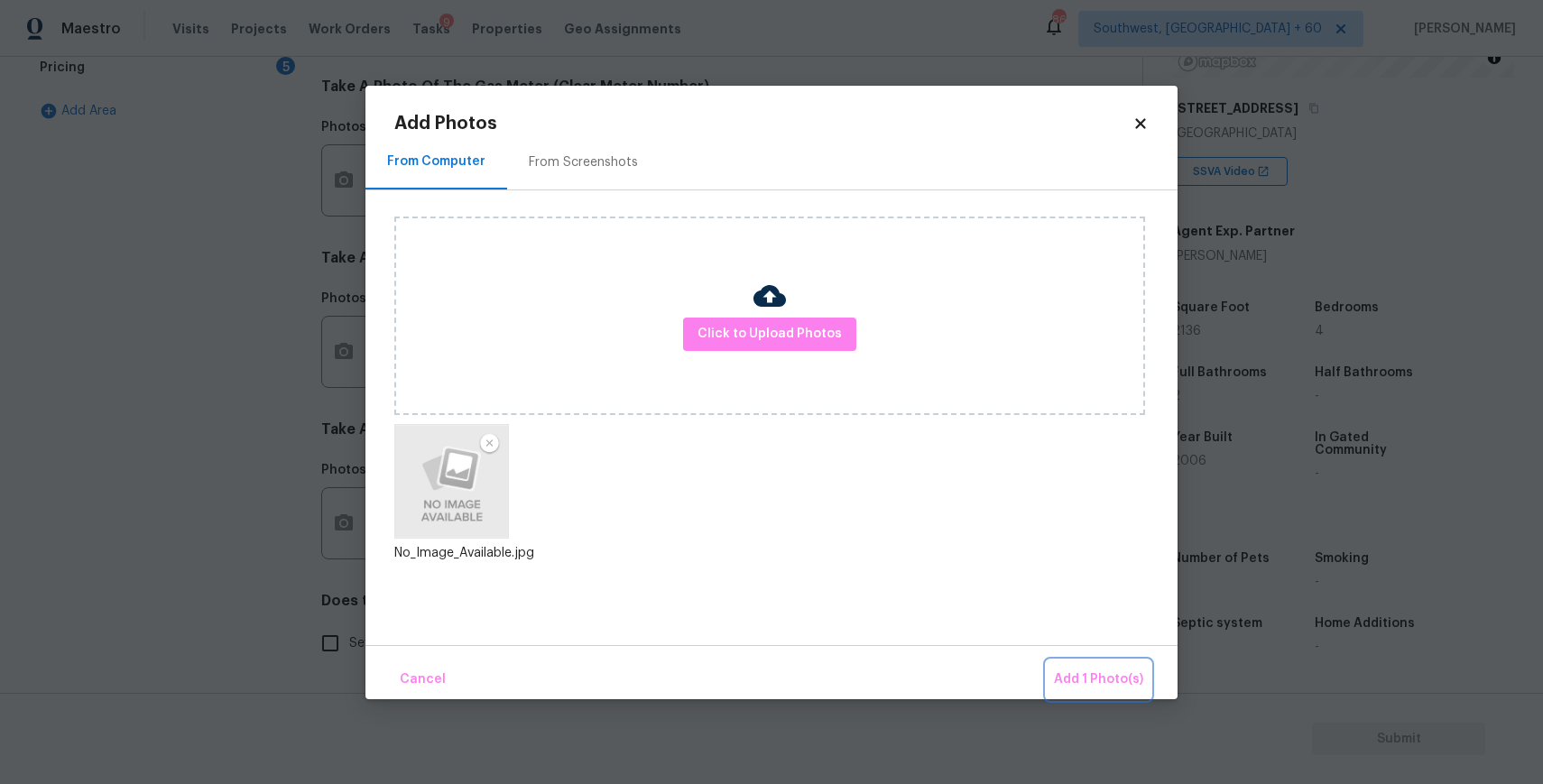
click at [1078, 671] on span "Add 1 Photo(s)" at bounding box center [1098, 679] width 89 height 22
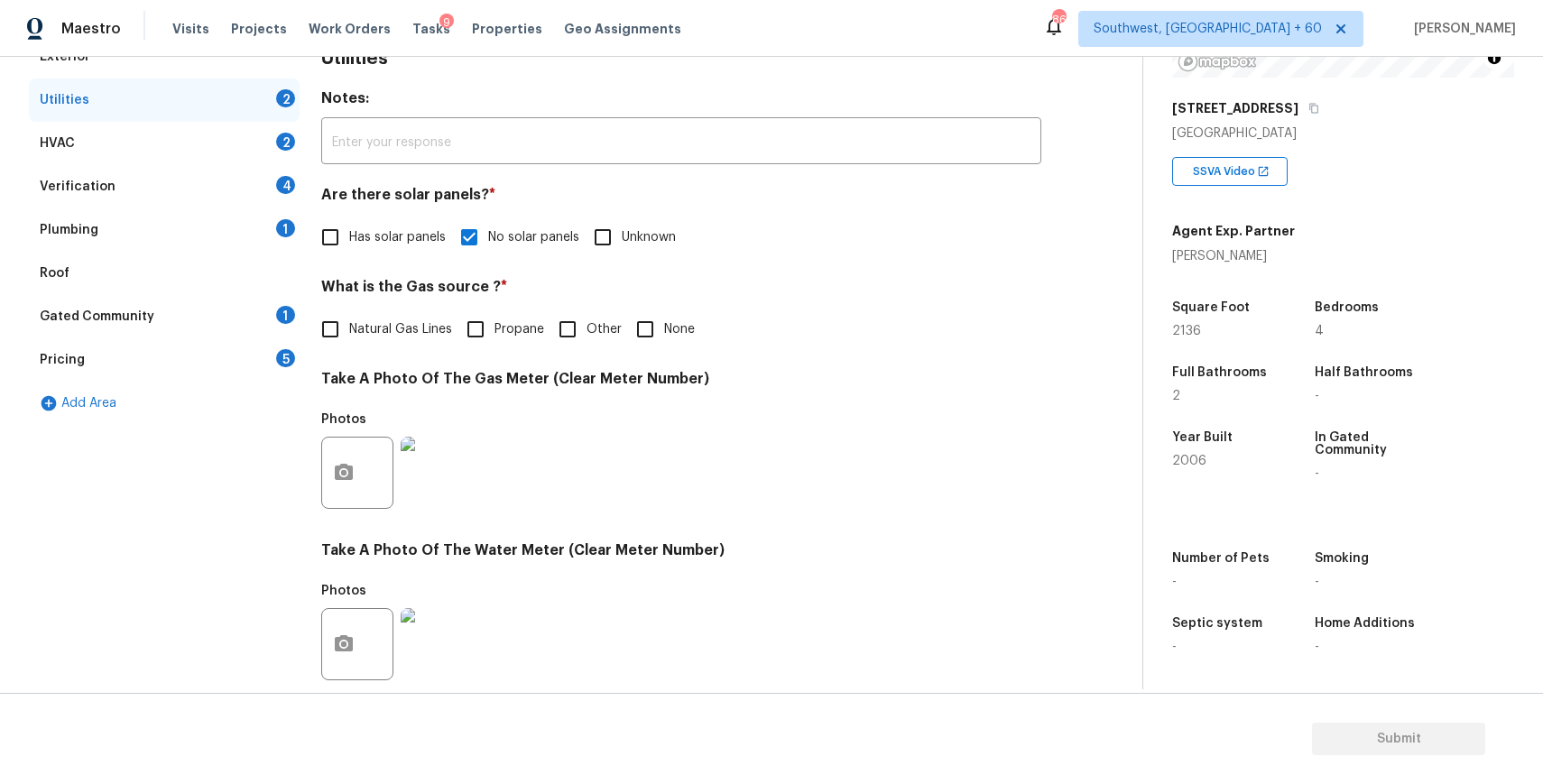
scroll to position [0, 0]
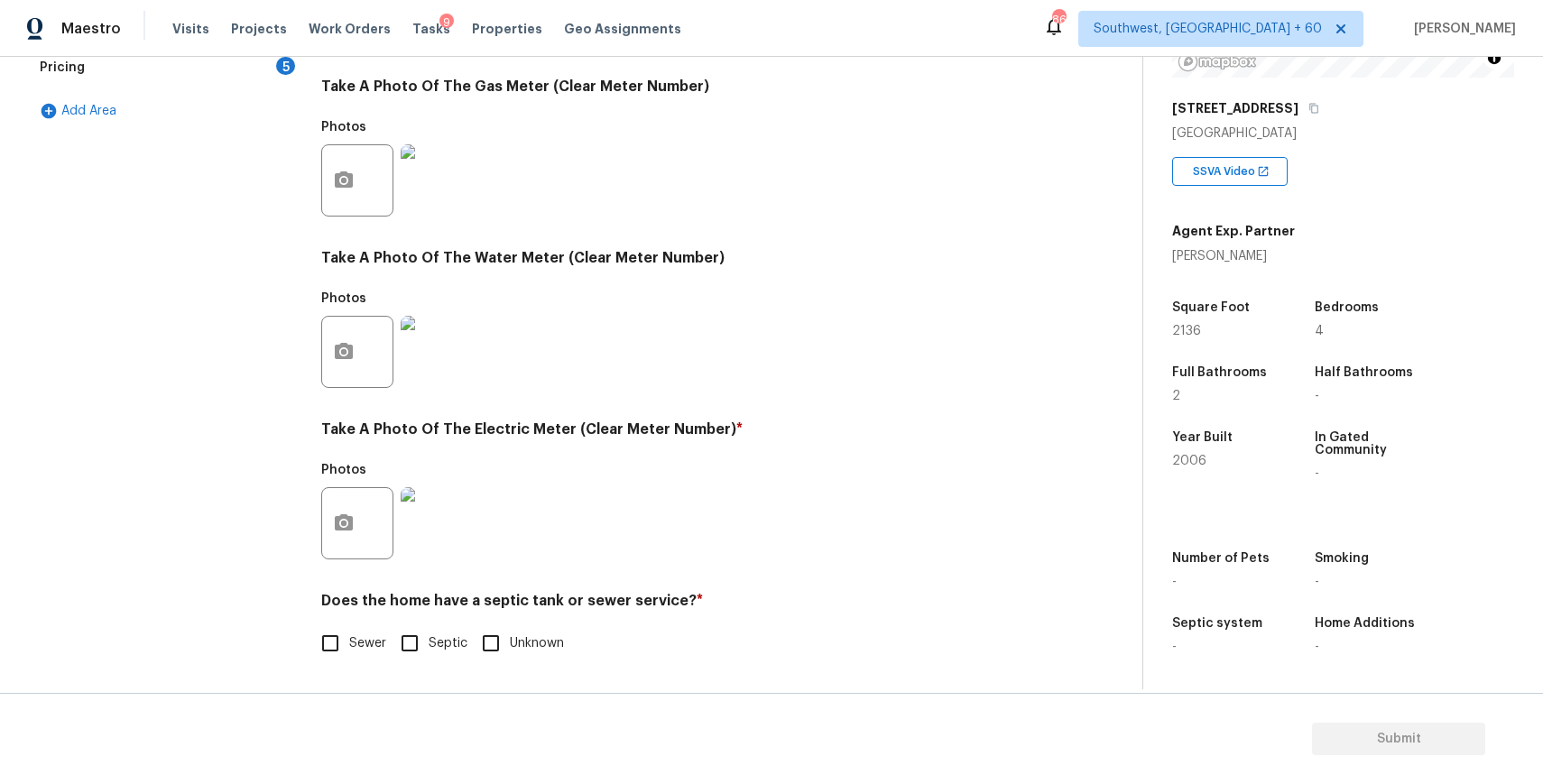
click at [336, 654] on input "Sewer" at bounding box center [330, 642] width 38 height 38
checkbox input "true"
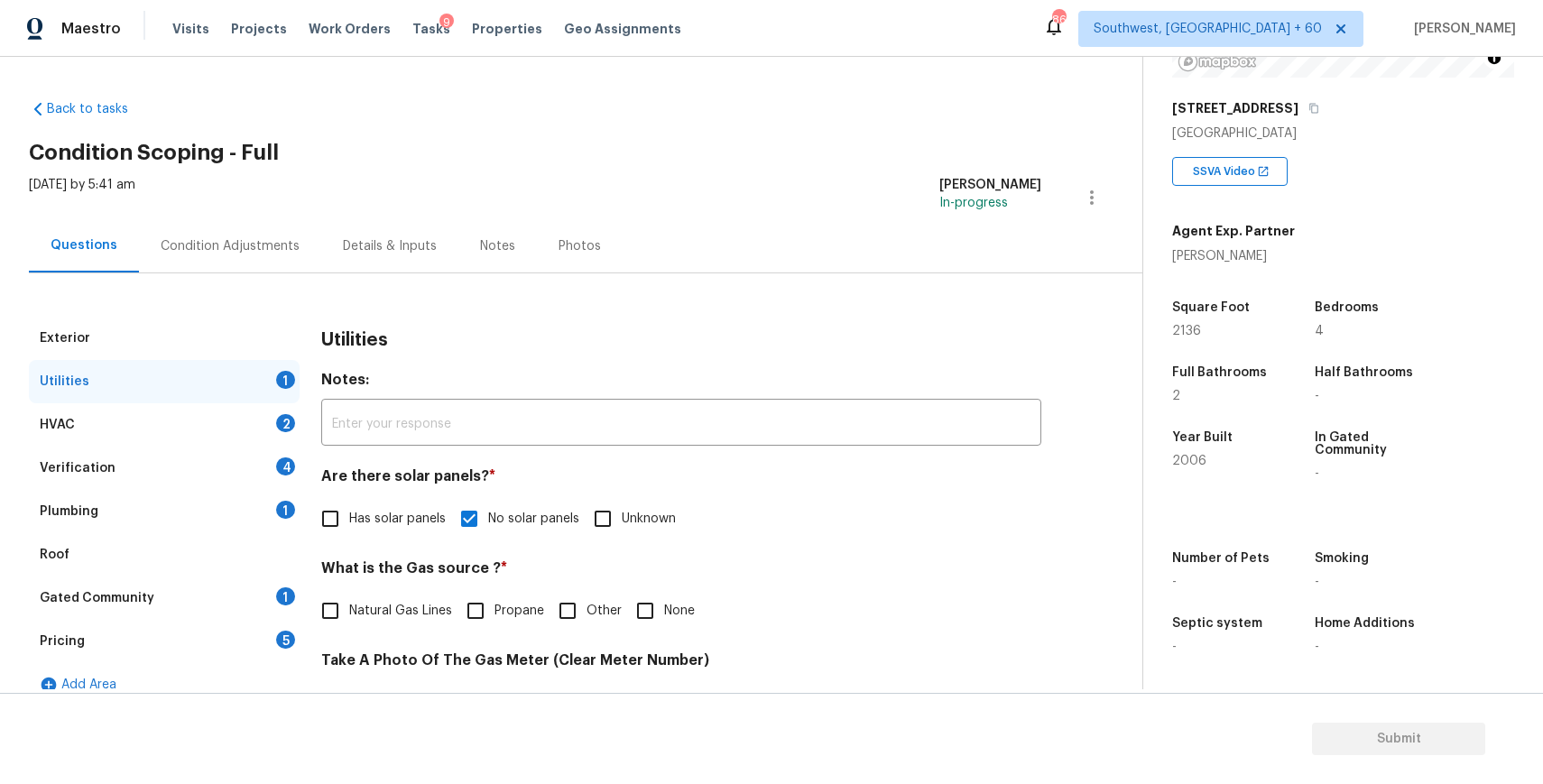
click at [241, 420] on div "HVAC 2" at bounding box center [164, 425] width 271 height 43
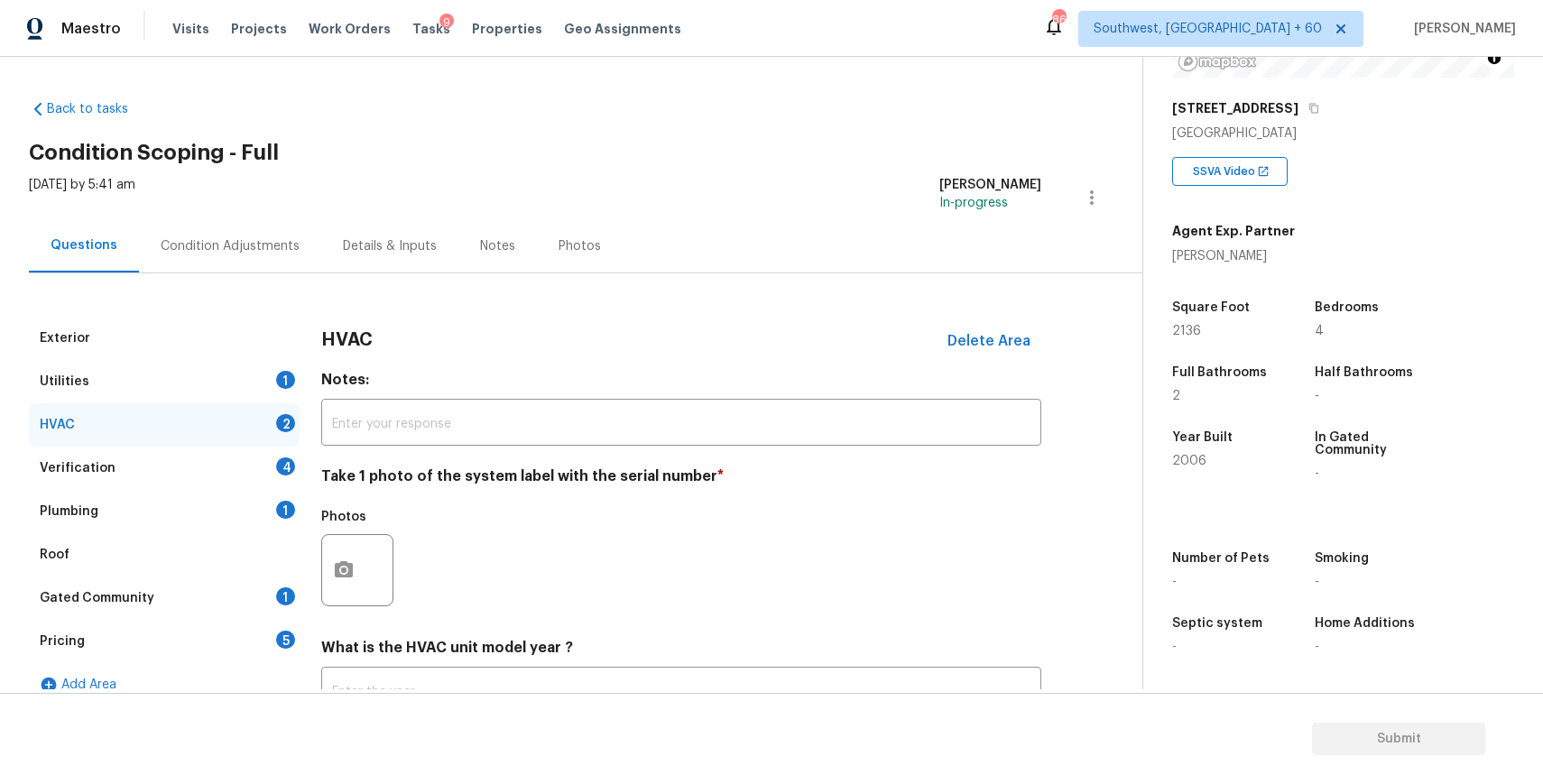
scroll to position [145, 0]
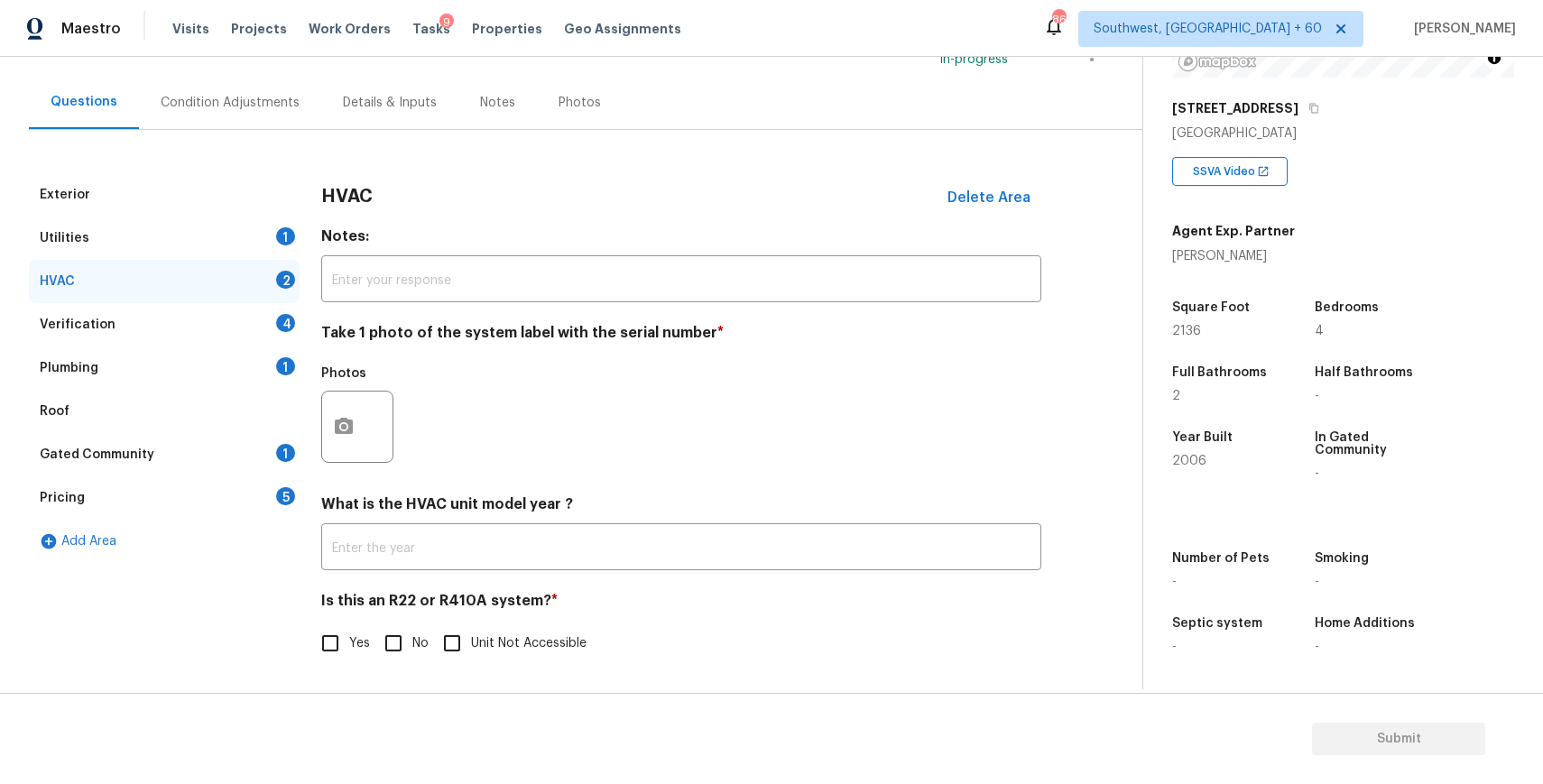
click at [401, 654] on input "No" at bounding box center [393, 642] width 38 height 38
checkbox input "true"
click at [264, 339] on div "Verification 4" at bounding box center [164, 324] width 271 height 43
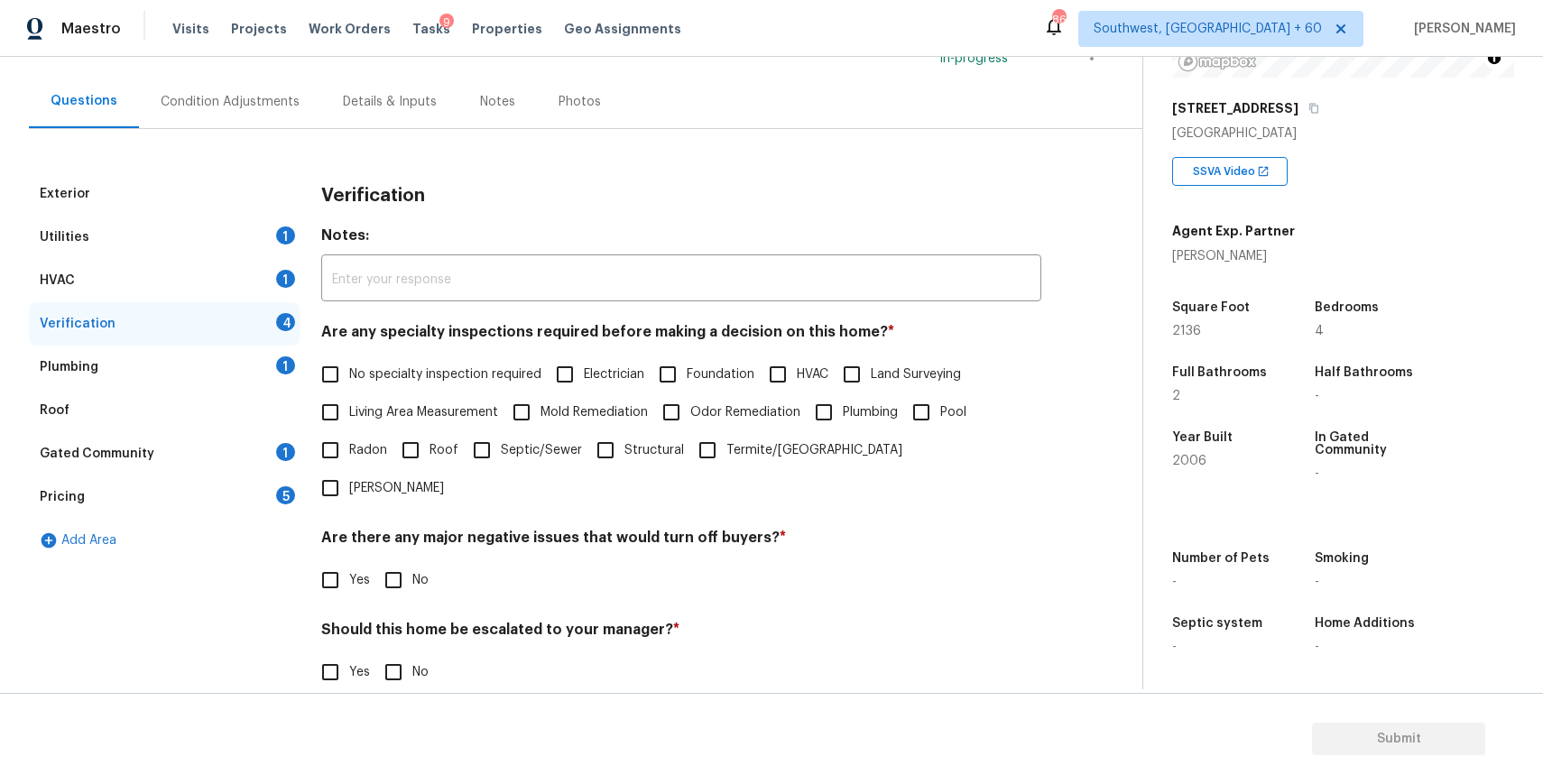
click at [418, 362] on label "No specialty inspection required" at bounding box center [427, 374] width 230 height 38
click at [349, 362] on input "No specialty inspection required" at bounding box center [330, 374] width 38 height 38
checkbox input "true"
click at [390, 561] on input "No" at bounding box center [393, 579] width 38 height 38
checkbox input "true"
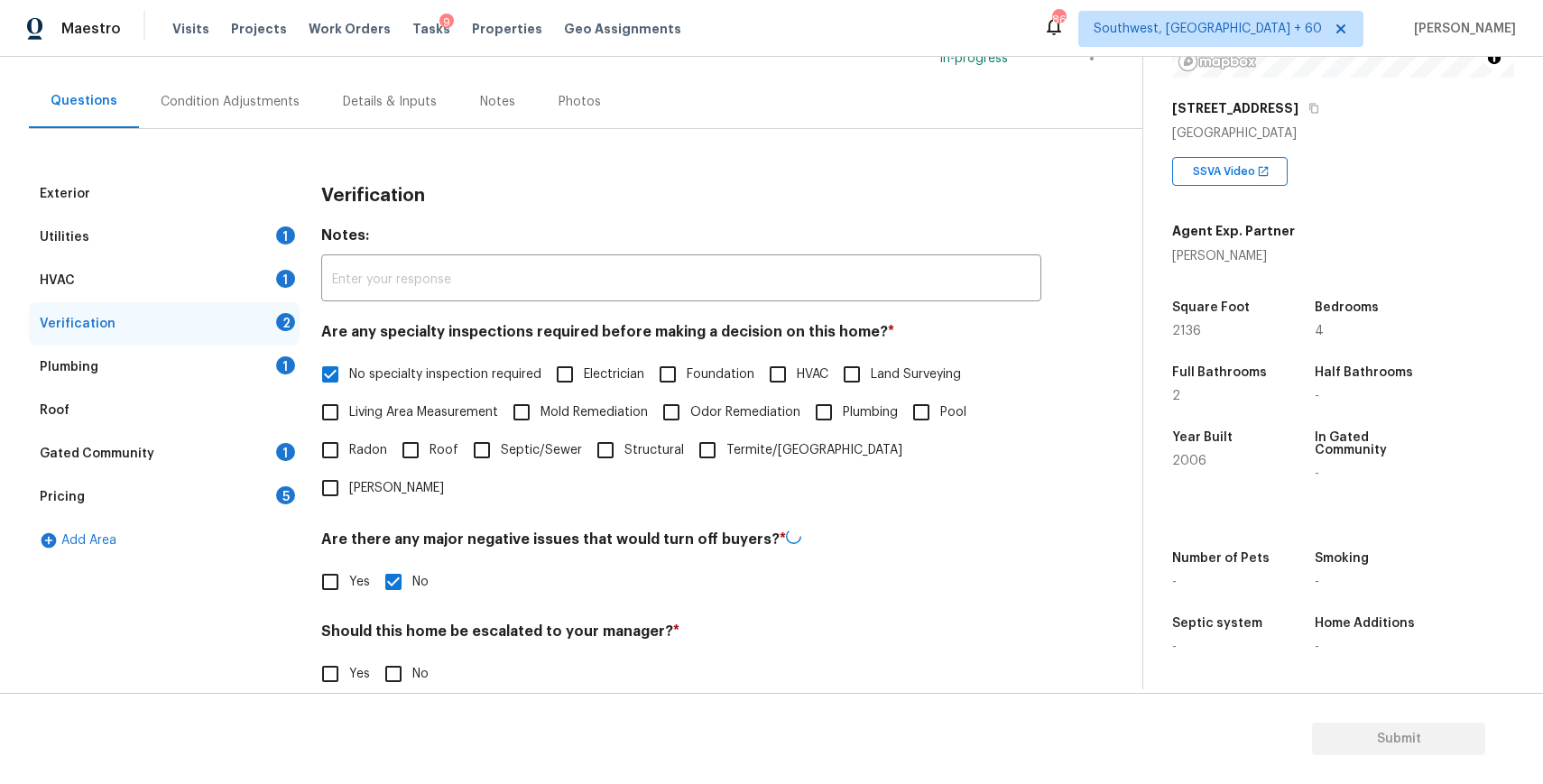
click at [390, 655] on input "No" at bounding box center [393, 673] width 38 height 38
checkbox input "true"
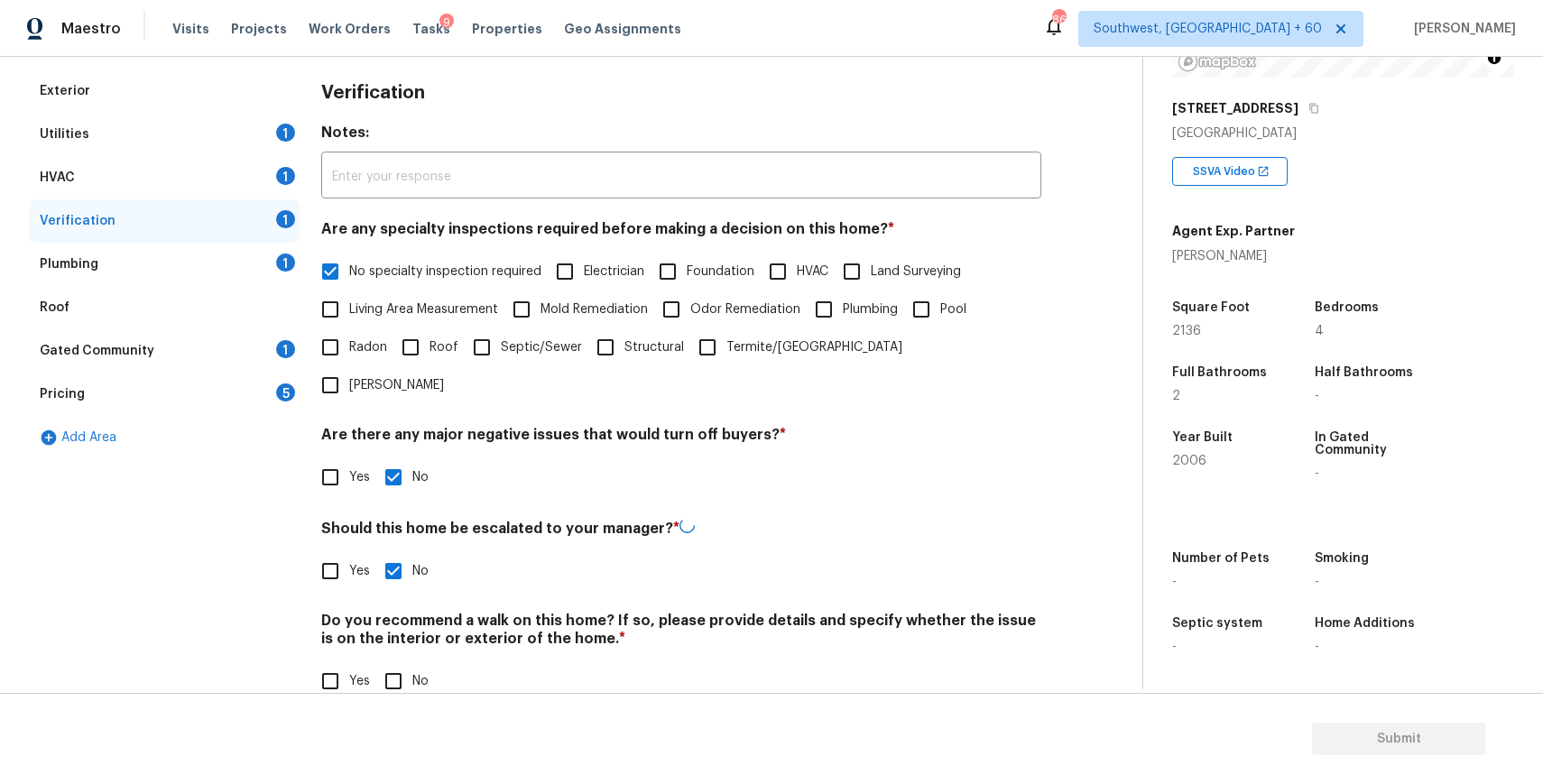
scroll to position [245, 0]
click at [380, 662] on input "No" at bounding box center [393, 681] width 38 height 38
checkbox input "true"
click at [205, 287] on div "Roof" at bounding box center [164, 309] width 271 height 43
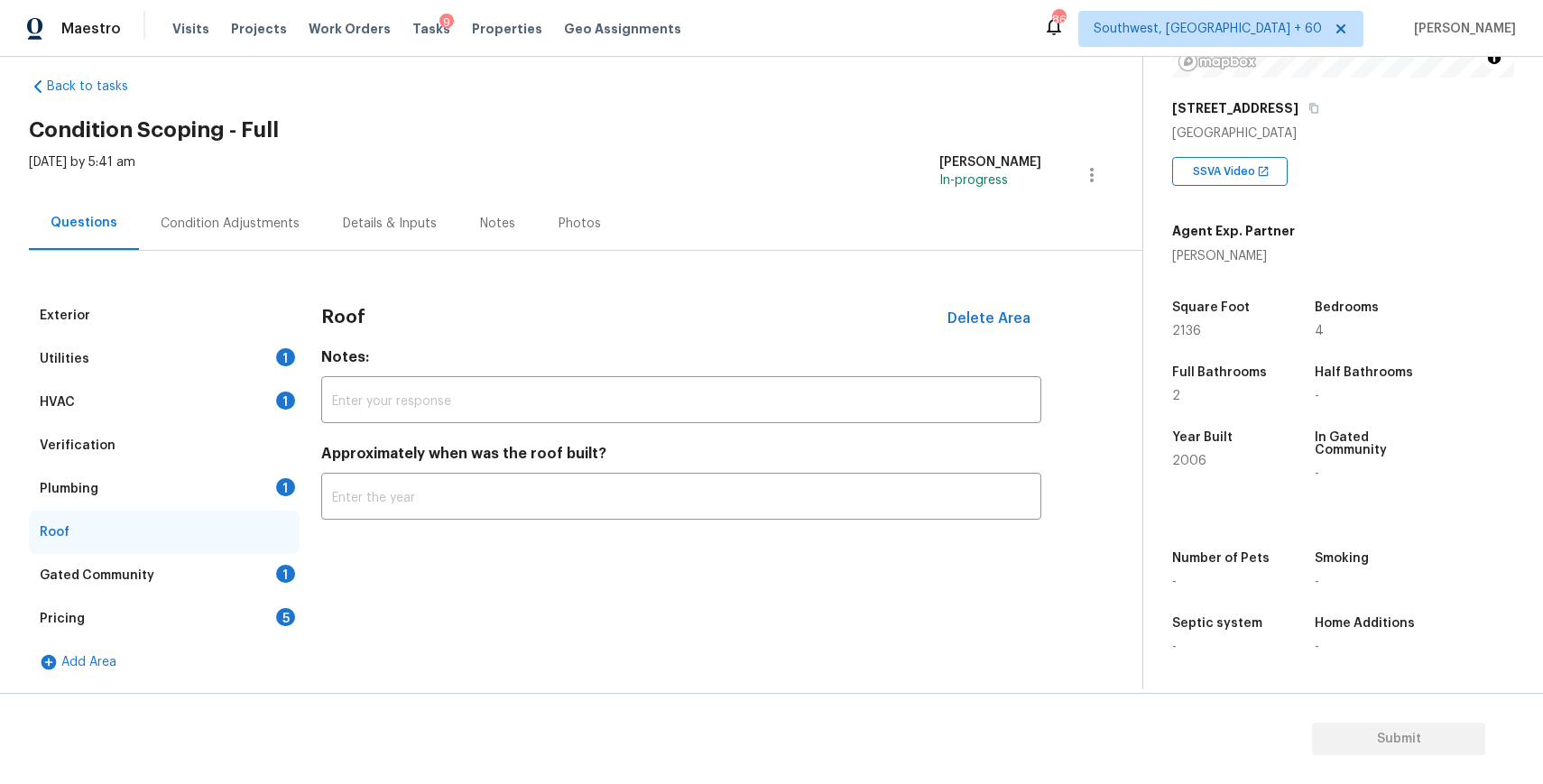
click at [223, 479] on div "Plumbing 1" at bounding box center [164, 488] width 271 height 43
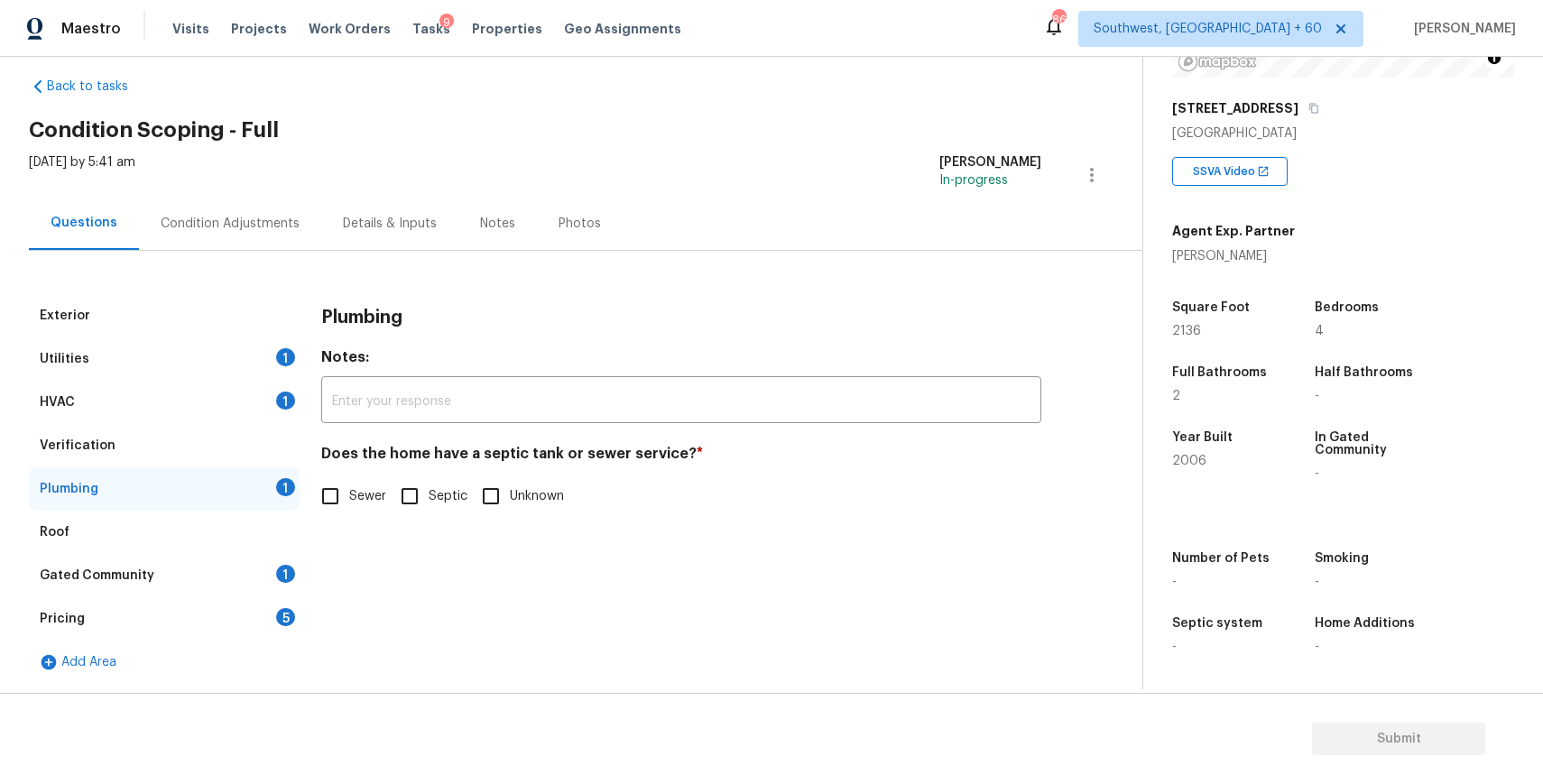
click at [382, 509] on label "Sewer" at bounding box center [348, 496] width 75 height 38
click at [349, 509] on input "Sewer" at bounding box center [330, 496] width 38 height 38
checkbox input "true"
click at [216, 560] on div "Gated Community 1" at bounding box center [164, 575] width 271 height 43
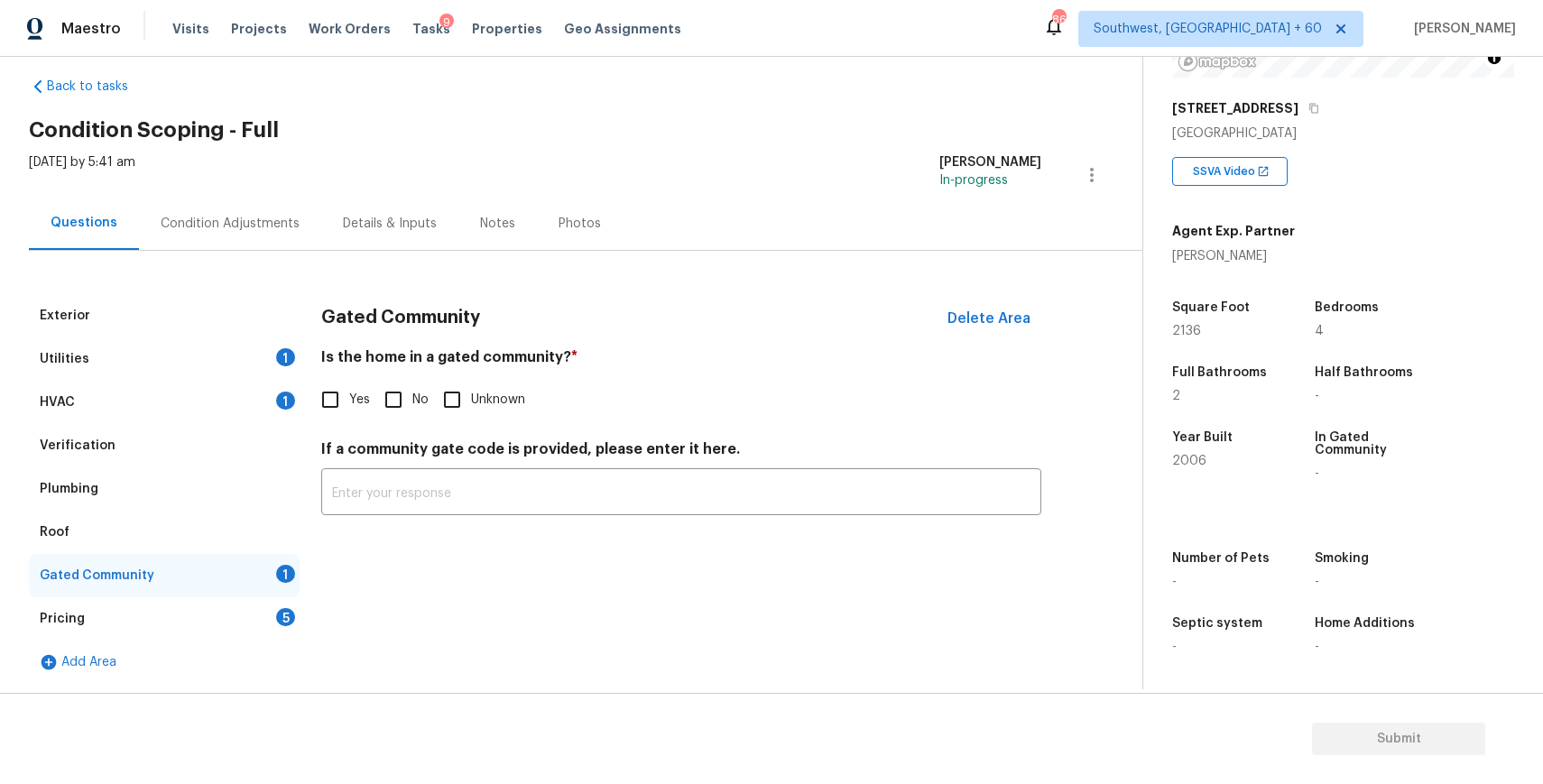
click at [294, 586] on div "Gated Community 1" at bounding box center [164, 575] width 271 height 43
click at [398, 399] on input "No" at bounding box center [393, 399] width 38 height 38
checkbox input "true"
click at [236, 579] on div "Gated Community" at bounding box center [164, 575] width 271 height 43
click at [245, 618] on div "Pricing 5" at bounding box center [164, 618] width 271 height 43
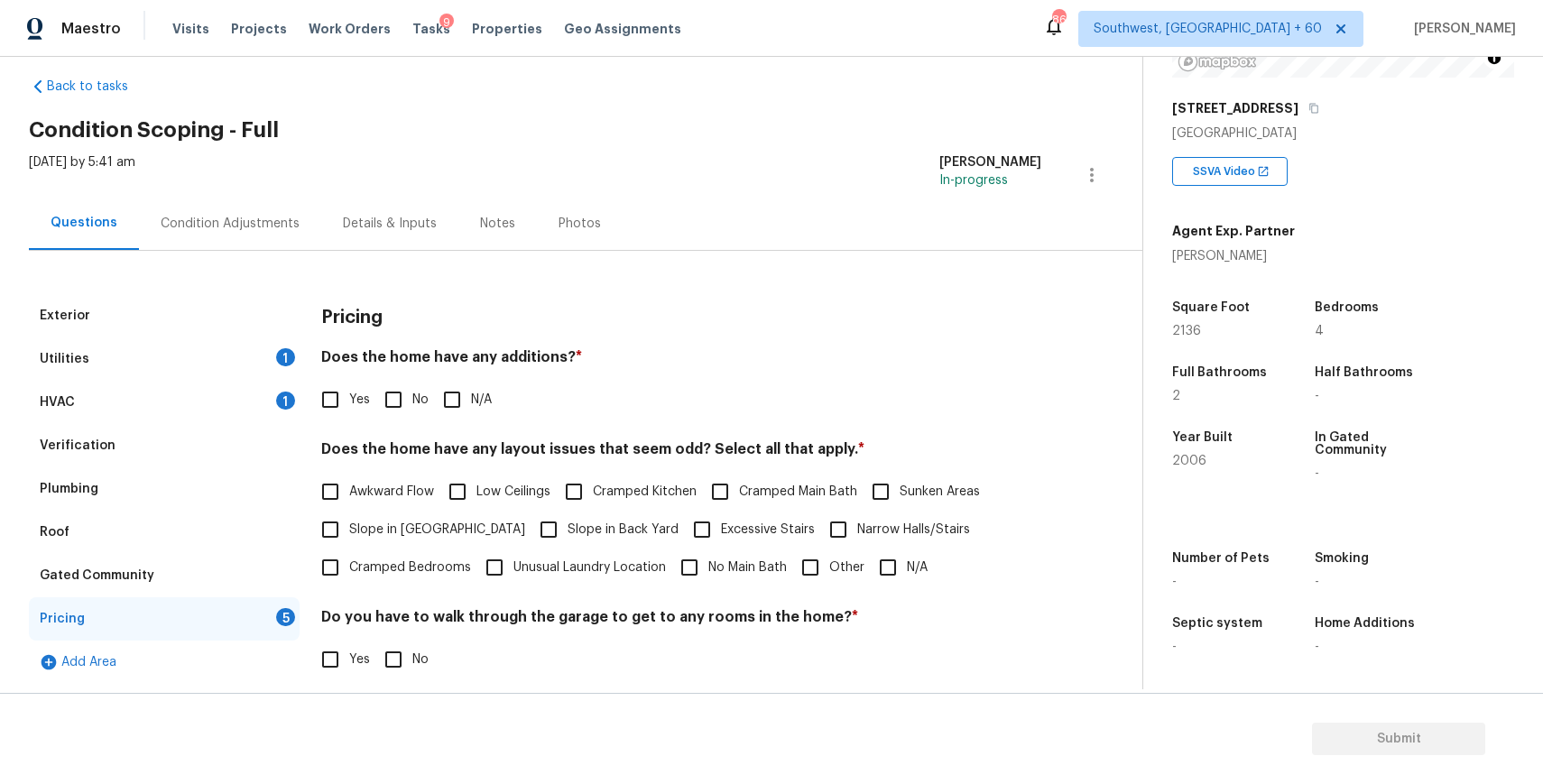
click at [456, 400] on input "N/A" at bounding box center [452, 399] width 38 height 38
checkbox input "true"
click at [894, 568] on input "N/A" at bounding box center [888, 565] width 38 height 38
checkbox input "true"
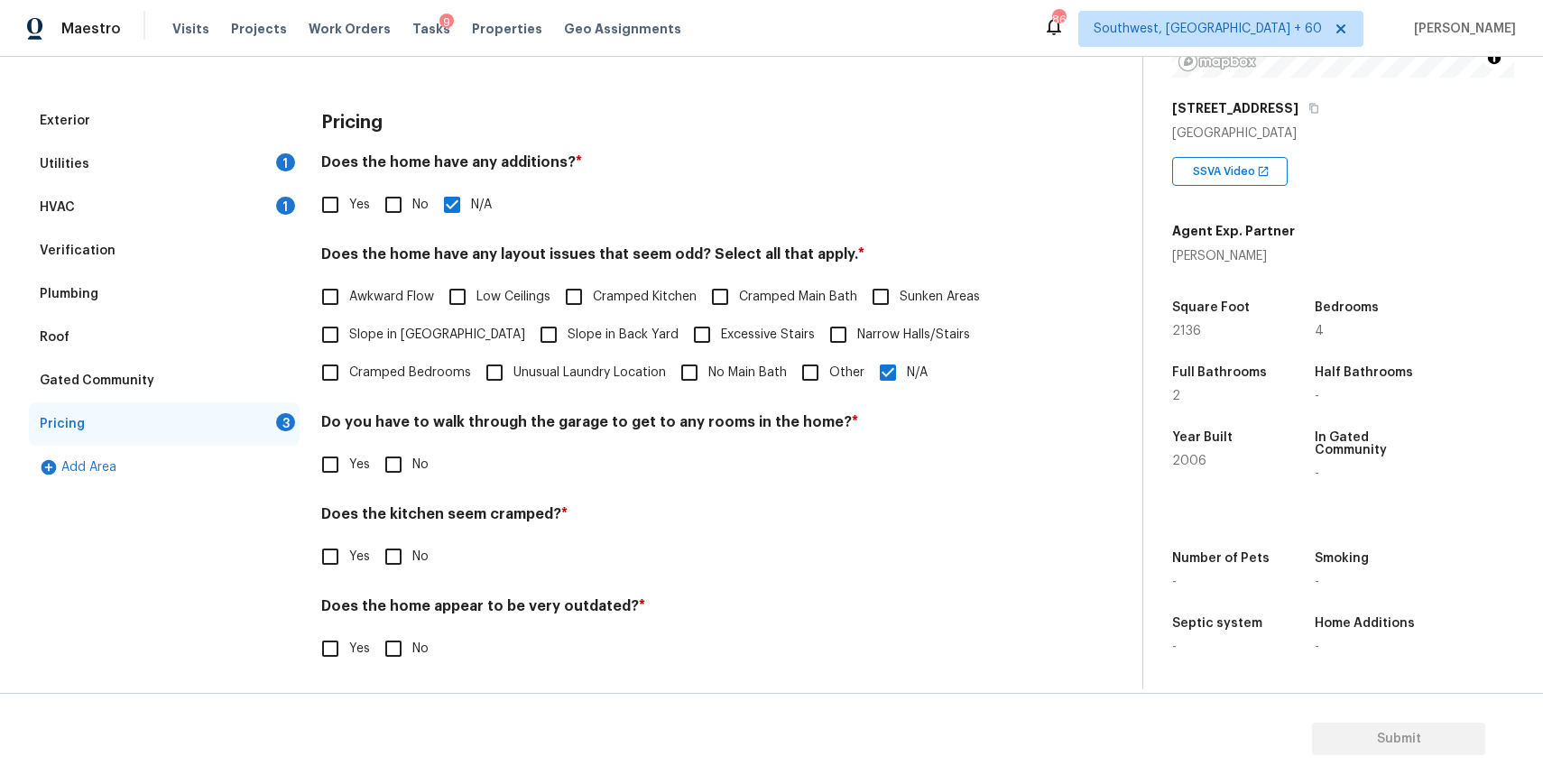
scroll to position [223, 0]
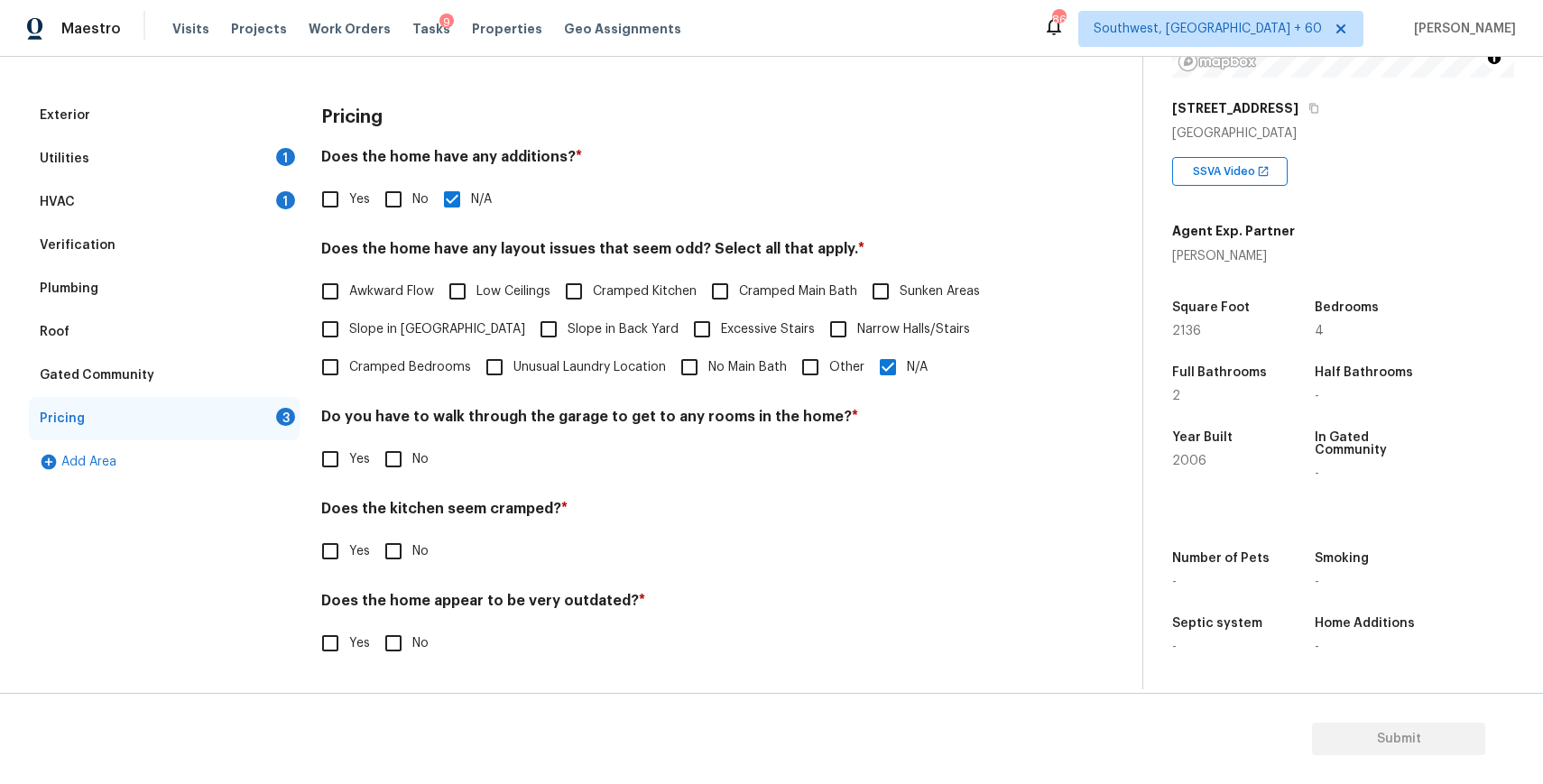
click at [399, 457] on input "No" at bounding box center [393, 459] width 38 height 38
checkbox input "true"
click at [408, 541] on input "No" at bounding box center [393, 551] width 38 height 38
checkbox input "true"
click at [418, 642] on span "No" at bounding box center [420, 643] width 17 height 19
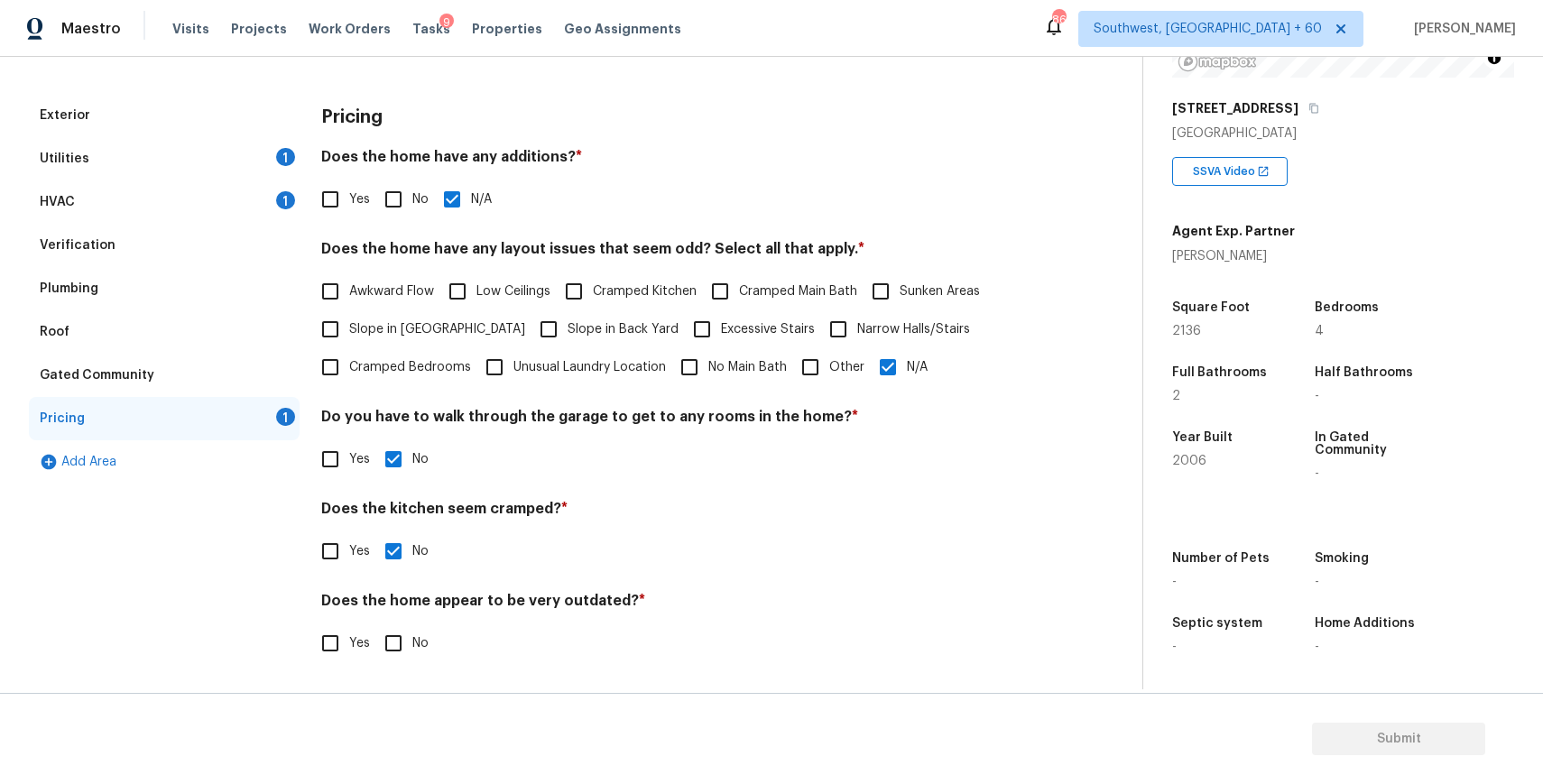
click at [412, 642] on input "No" at bounding box center [393, 642] width 38 height 38
checkbox input "true"
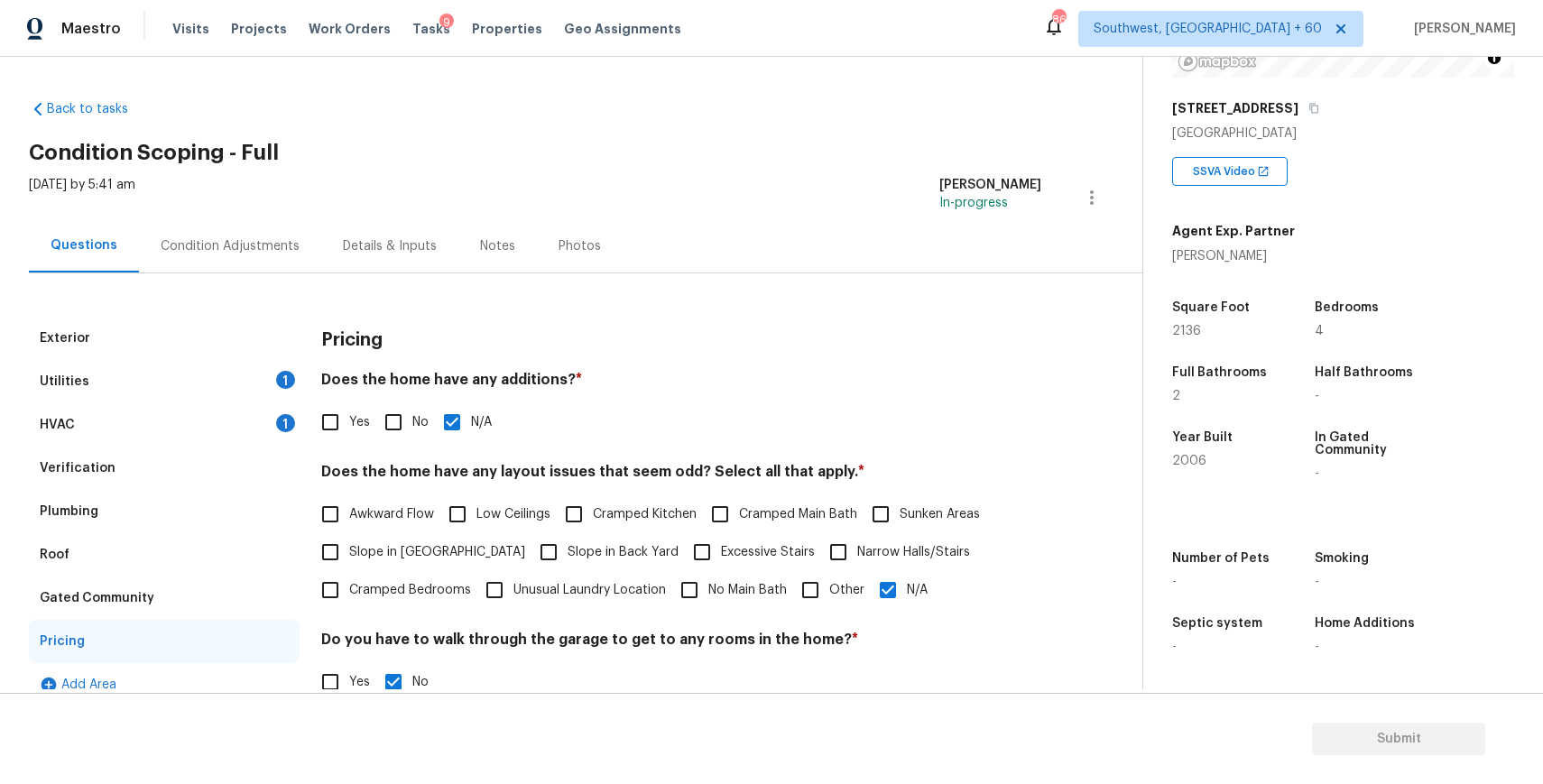
click at [277, 234] on div "Condition Adjustments" at bounding box center [230, 246] width 183 height 53
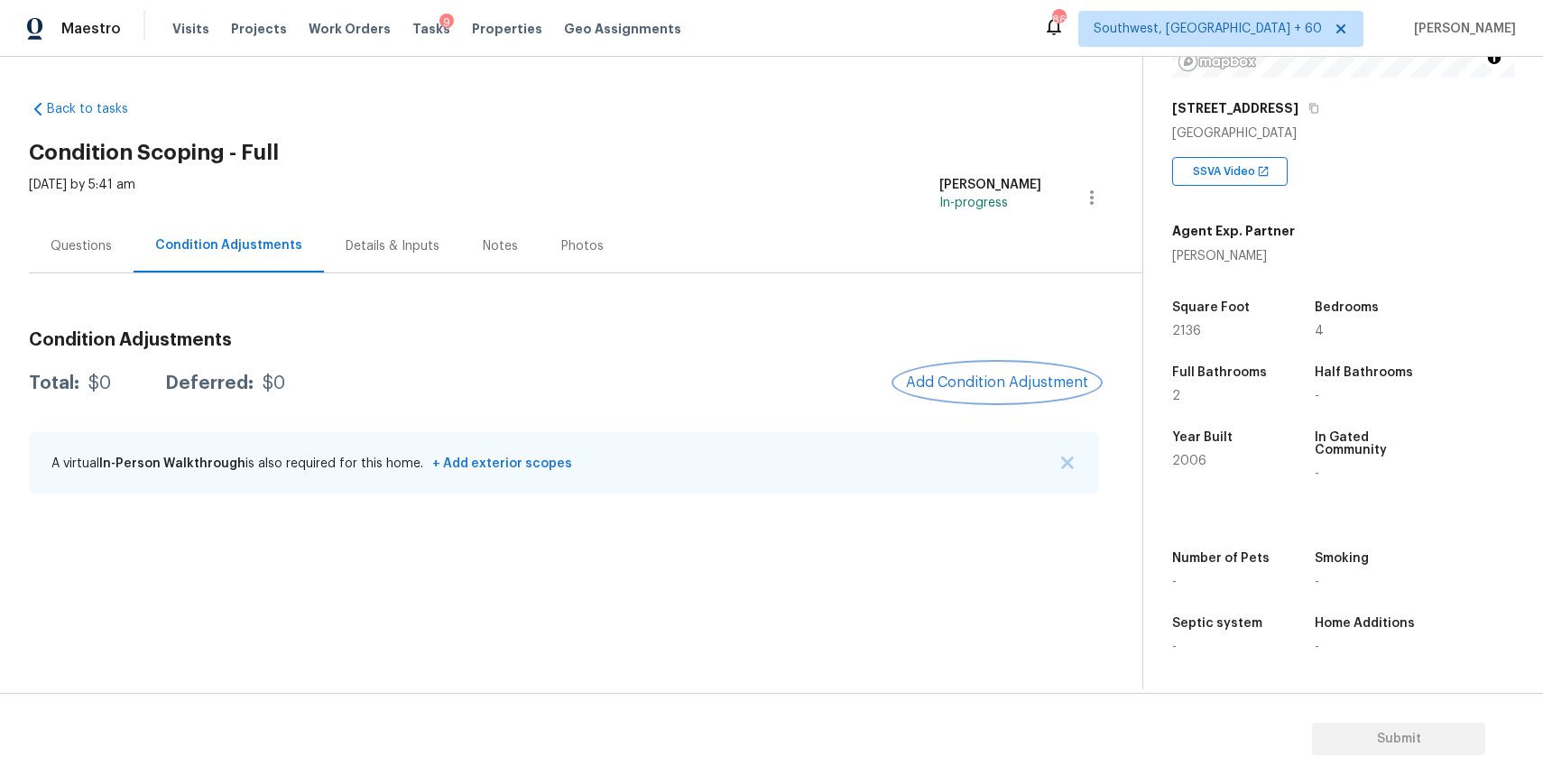
click at [981, 397] on button "Add Condition Adjustment" at bounding box center [996, 381] width 204 height 38
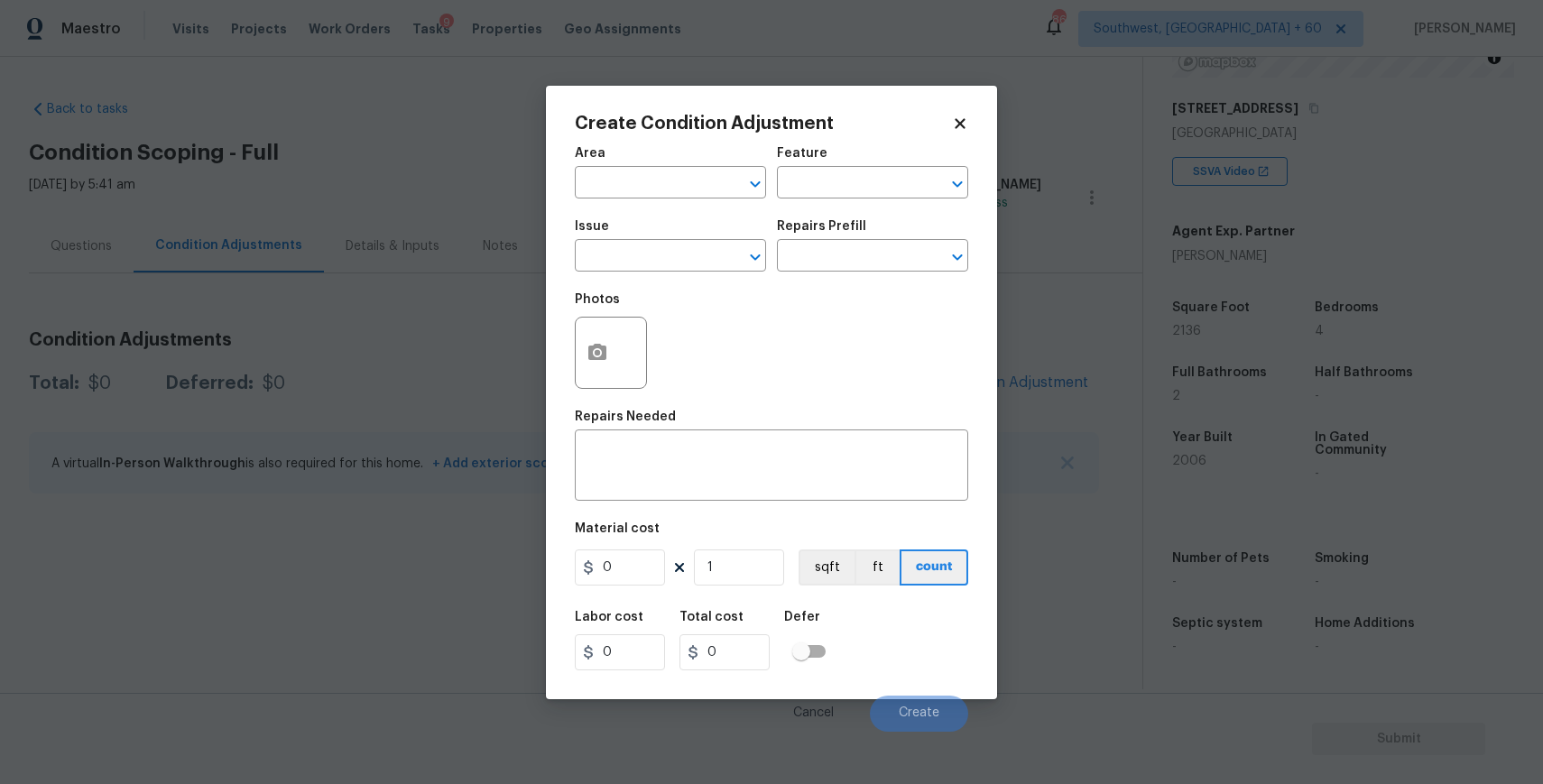
click at [672, 239] on div "Issue" at bounding box center [671, 231] width 192 height 23
click at [675, 246] on input "text" at bounding box center [645, 257] width 141 height 28
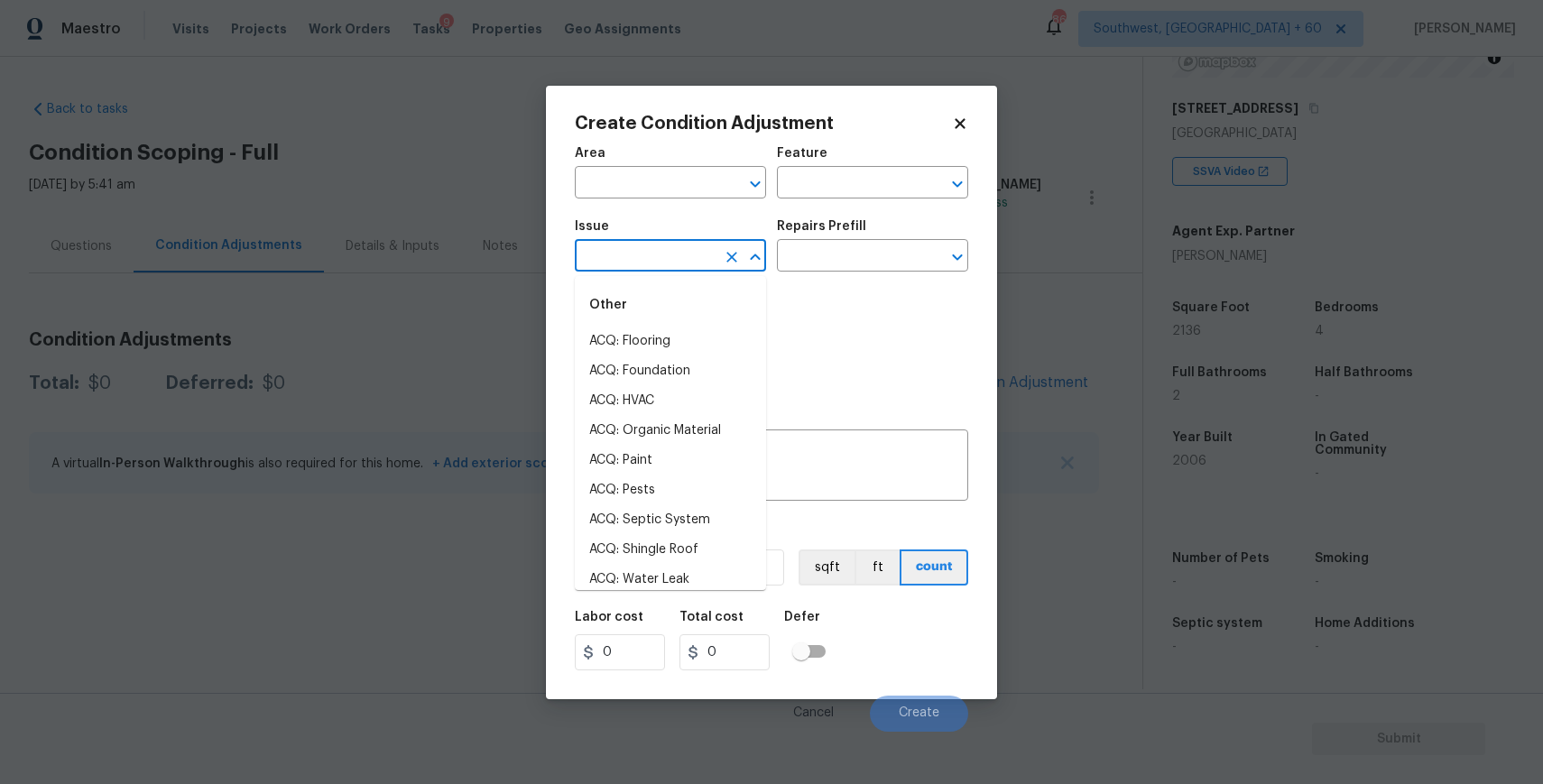
click at [675, 246] on input "text" at bounding box center [645, 257] width 141 height 28
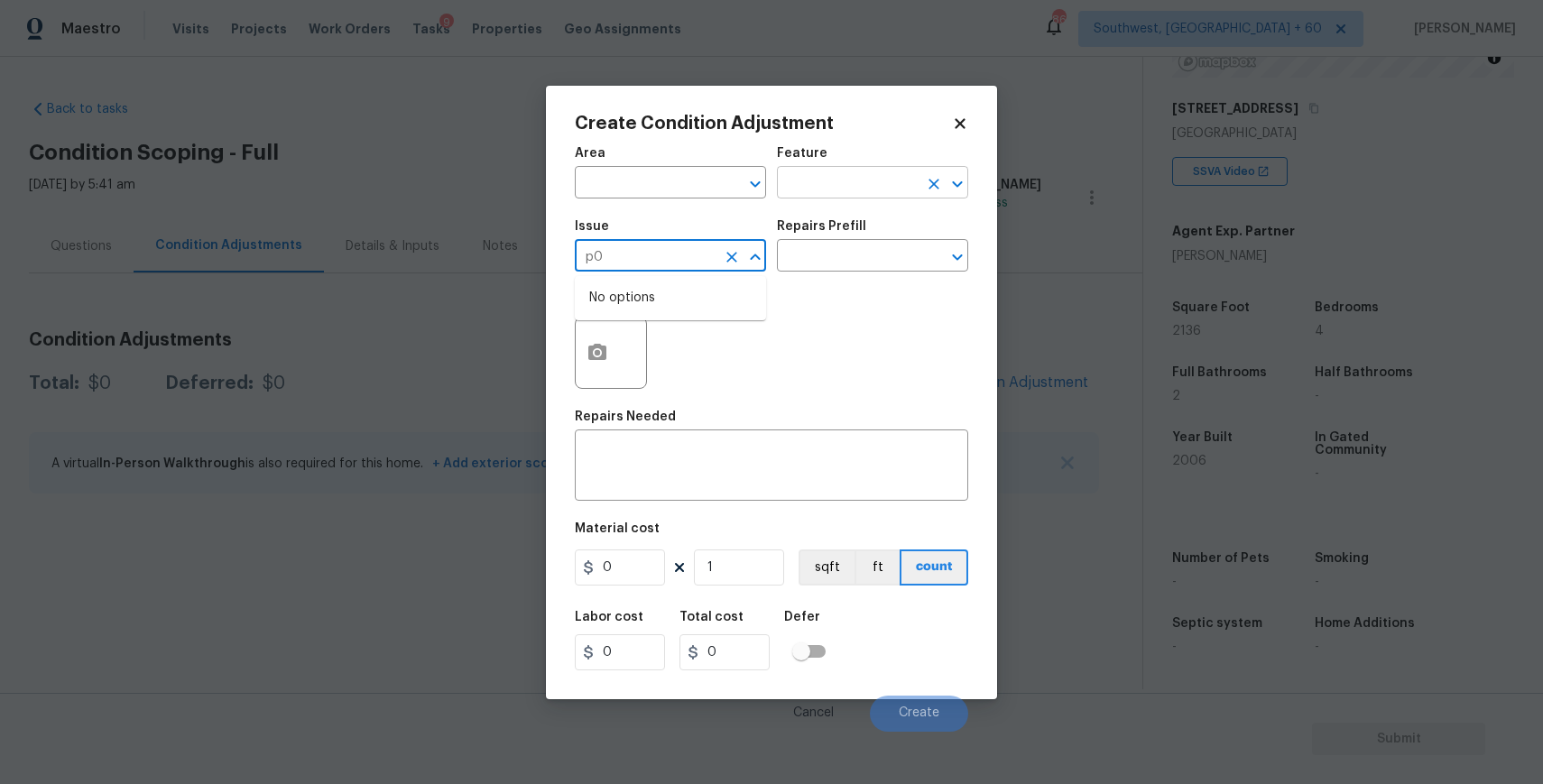
type input "p"
click at [688, 325] on div "Other" at bounding box center [671, 304] width 192 height 43
click at [701, 335] on li "Light Pet Odor" at bounding box center [671, 341] width 192 height 29
type input "Light Pet Odor"
click at [850, 260] on input "text" at bounding box center [847, 257] width 141 height 28
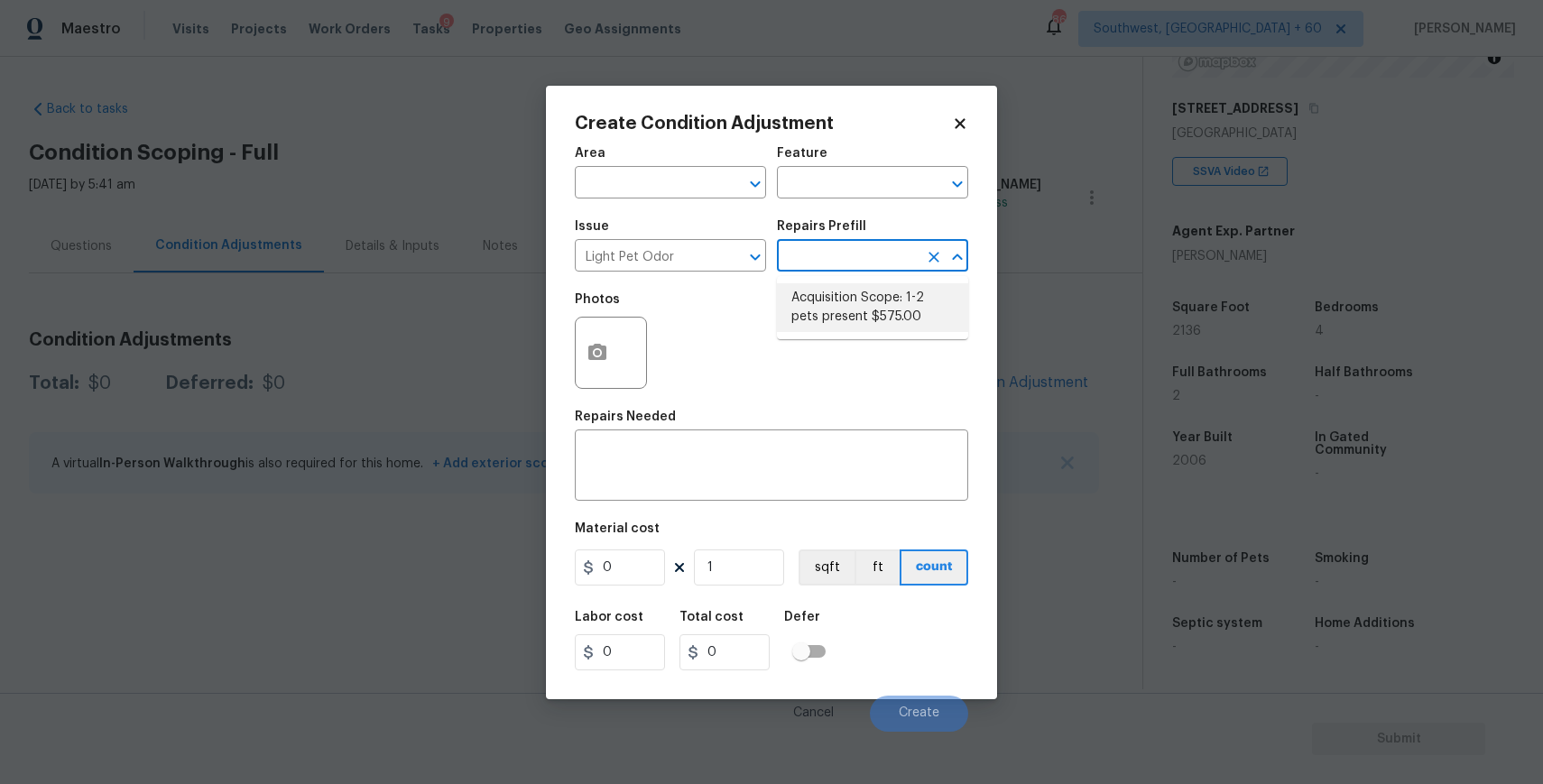
click at [877, 311] on li "Acquisition Scope: 1-2 pets present $575.00" at bounding box center [873, 307] width 192 height 49
type textarea "Acquisition Scope: 1-2 pets present"
type input "575"
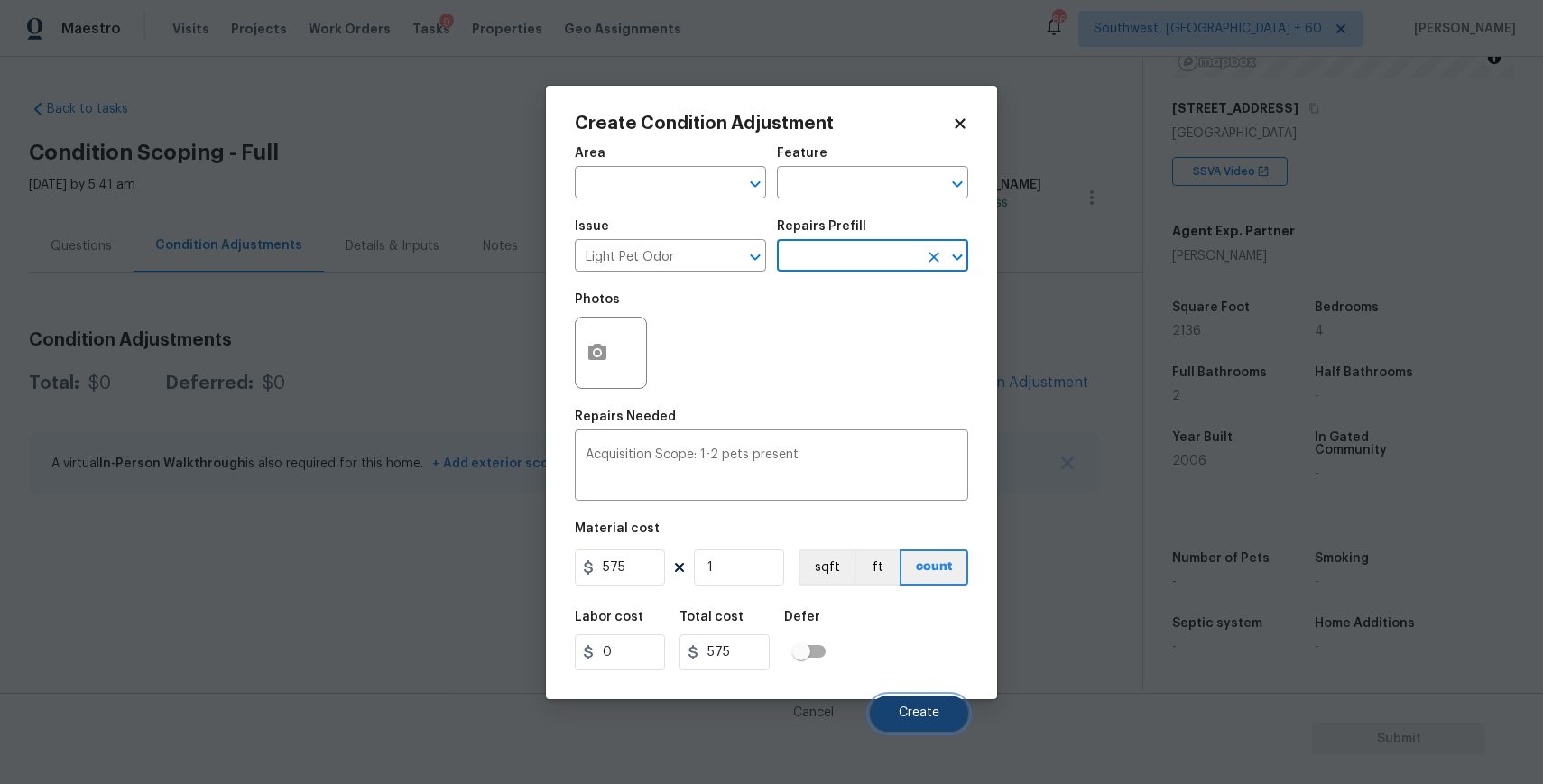
click at [936, 703] on button "Create" at bounding box center [919, 713] width 99 height 36
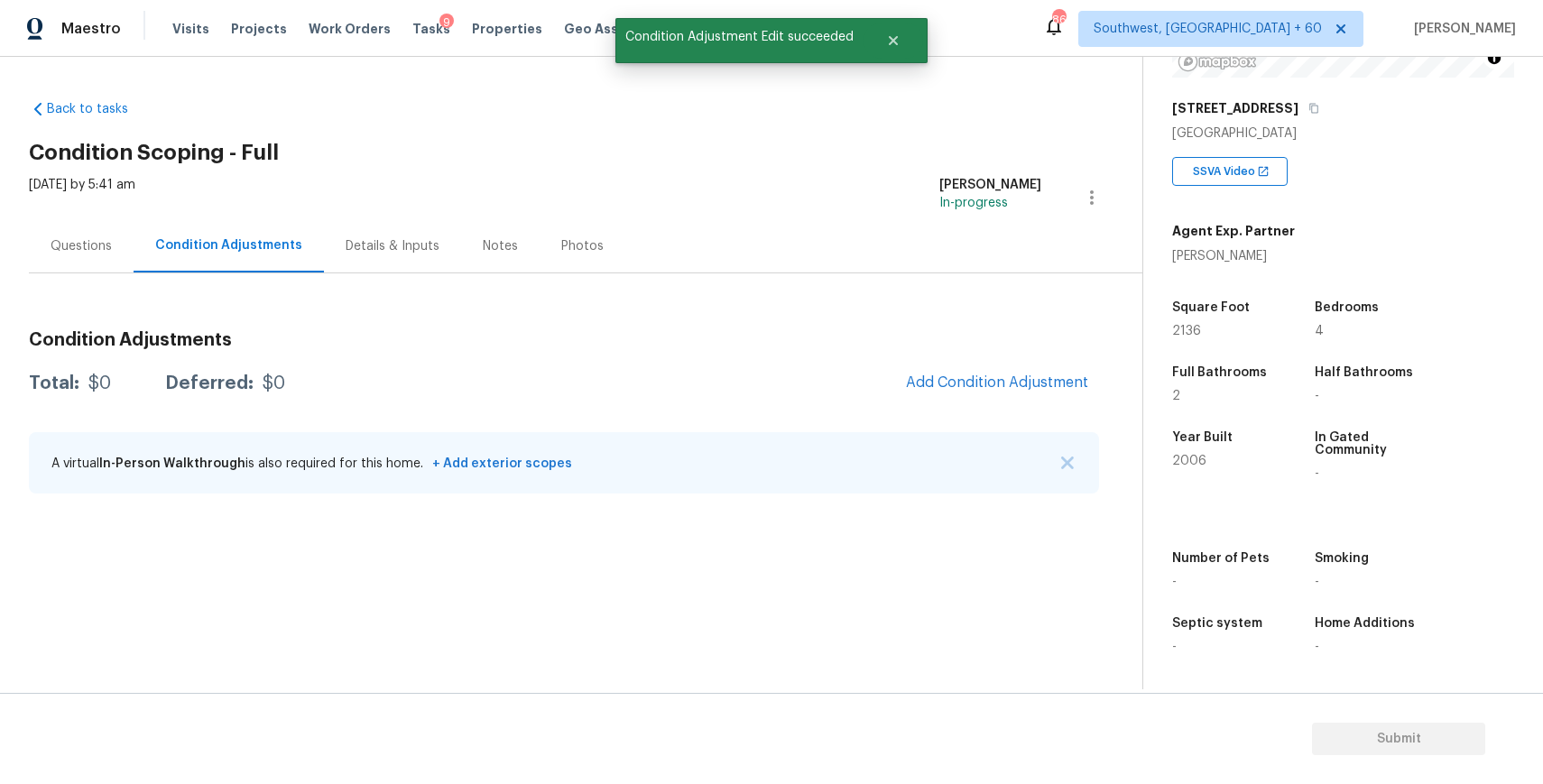
click at [1042, 406] on div "Condition Adjustments Total: $0 Deferred: $0 Add Condition Adjustment A virtual…" at bounding box center [563, 413] width 1070 height 193
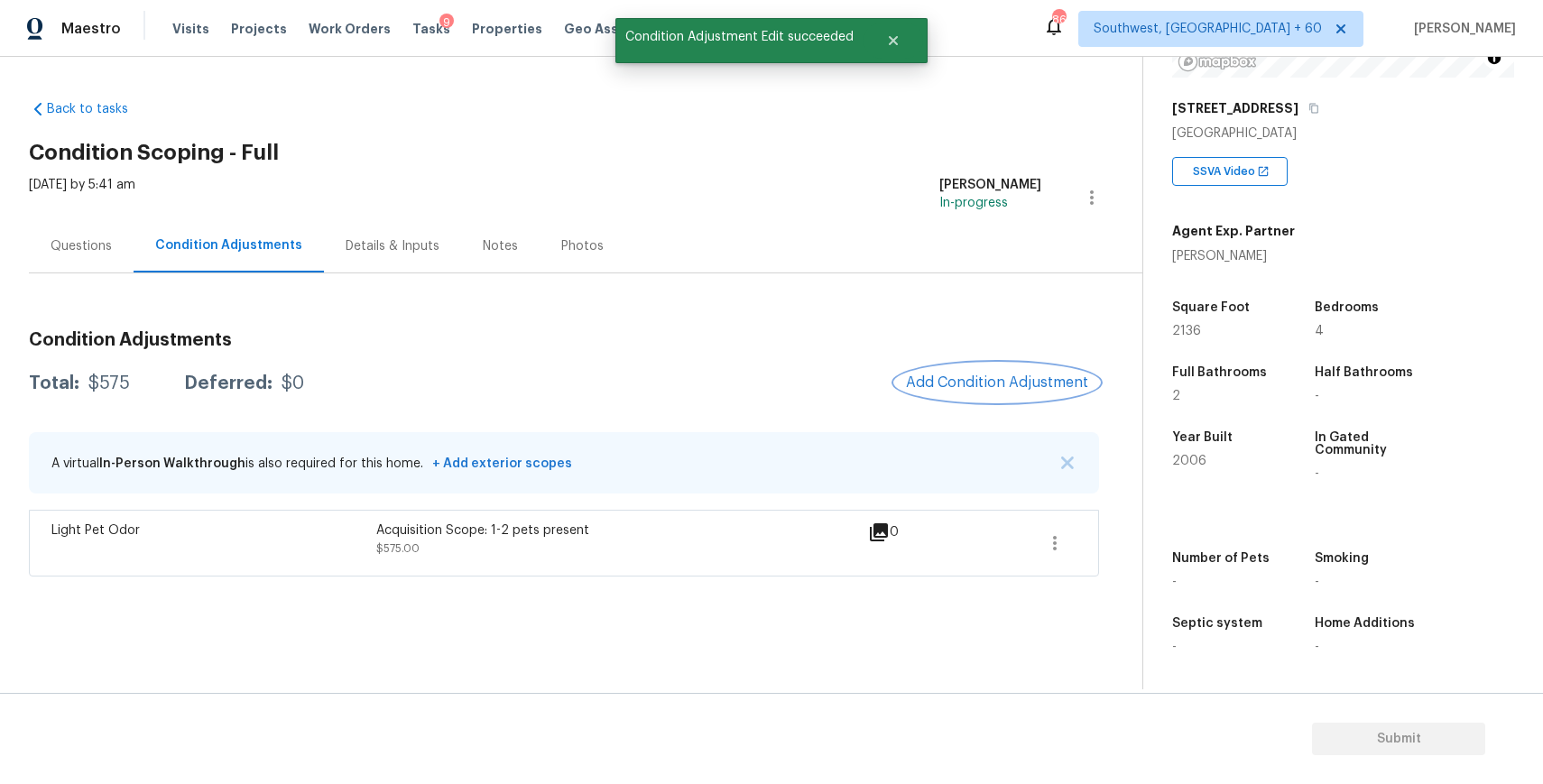
click at [970, 383] on span "Add Condition Adjustment" at bounding box center [997, 382] width 183 height 17
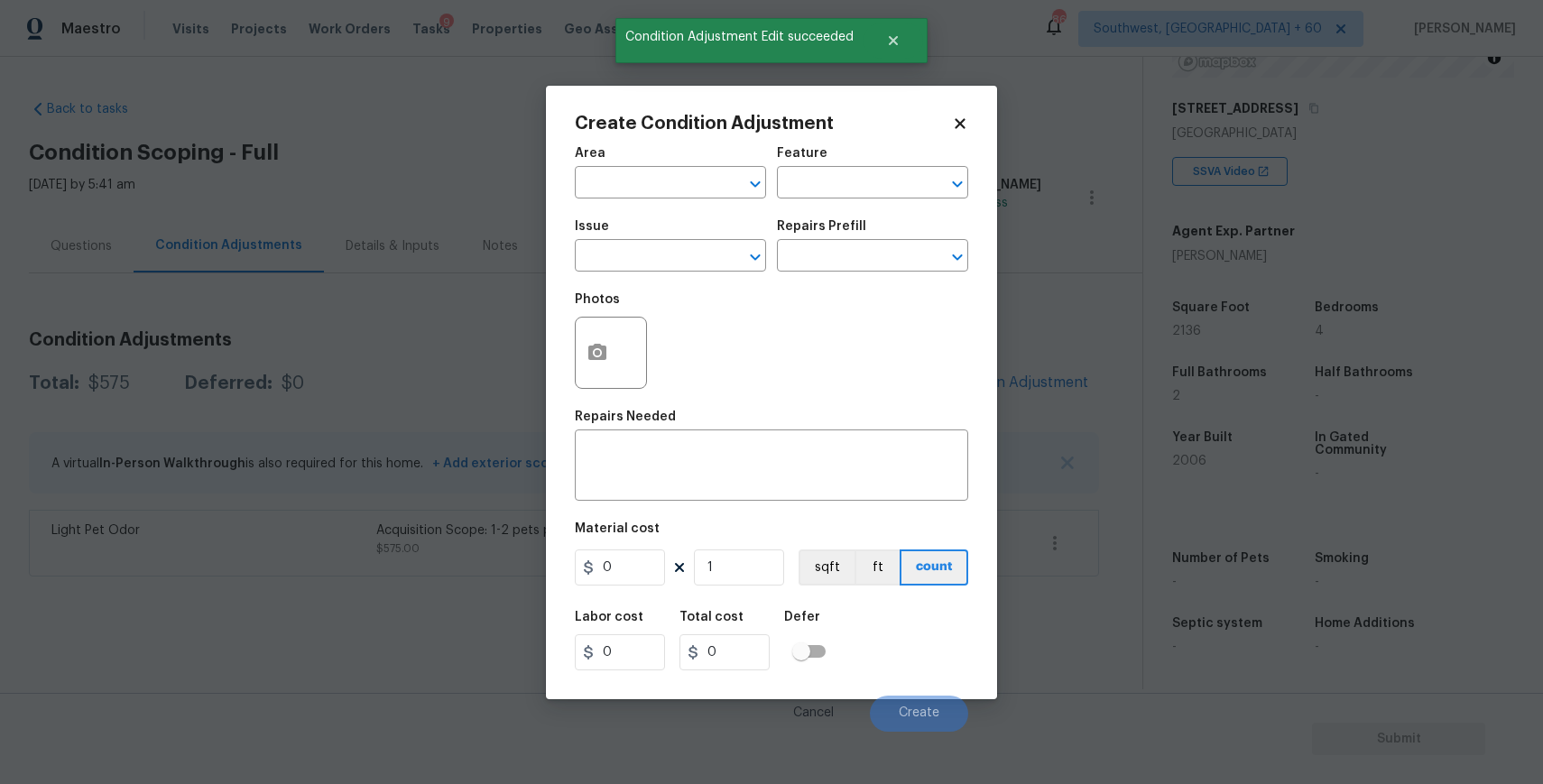
click at [1018, 375] on body "Maestro Visits Projects Work Orders Tasks 9 Properties Geo Assignments 864 Sout…" at bounding box center [772, 392] width 1543 height 784
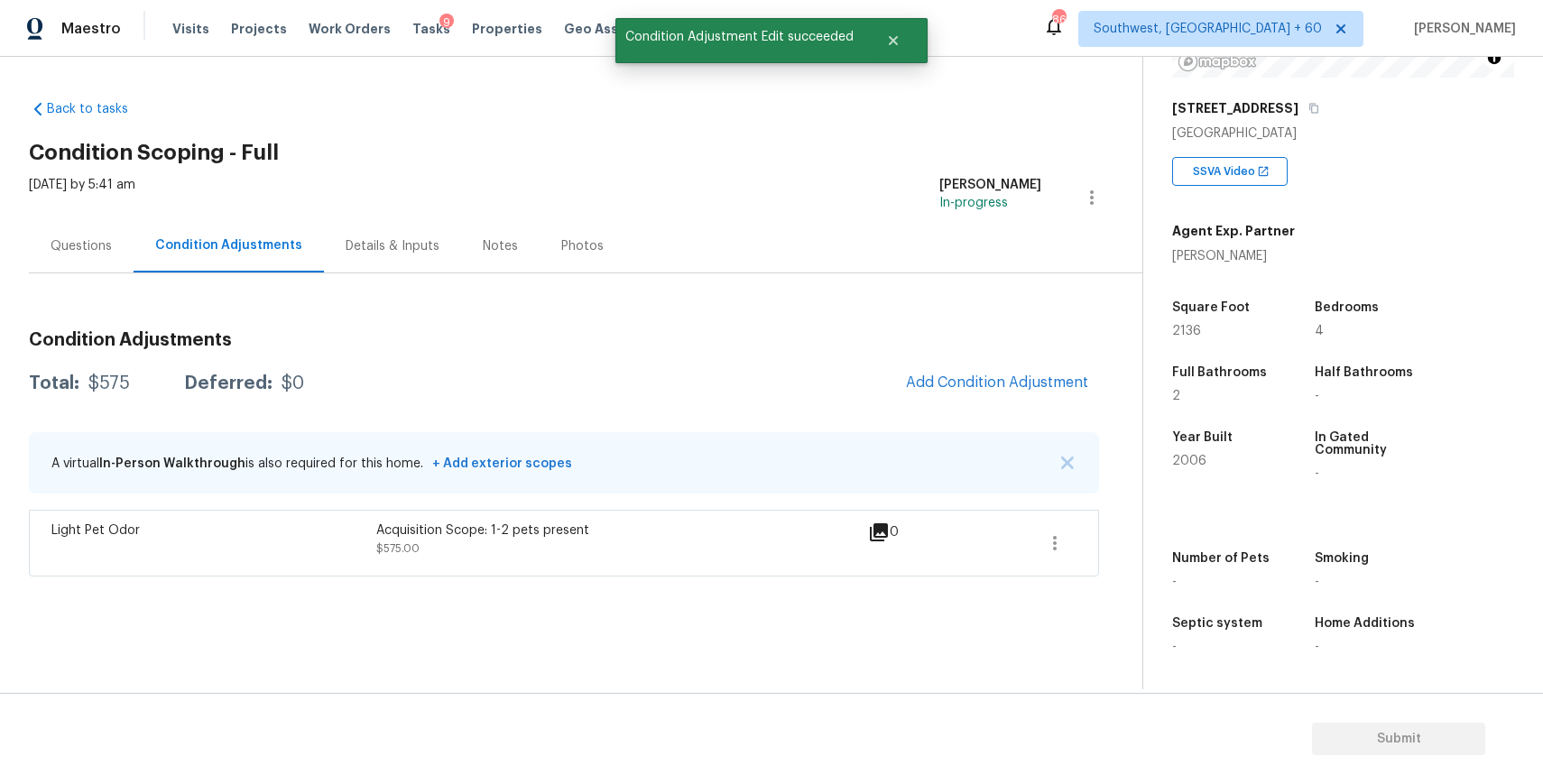
click at [954, 357] on div "Condition Adjustments Total: $575 Deferred: $0 Add Condition Adjustment A virtu…" at bounding box center [563, 447] width 1070 height 260
click at [993, 375] on span "Add Condition Adjustment" at bounding box center [997, 382] width 183 height 17
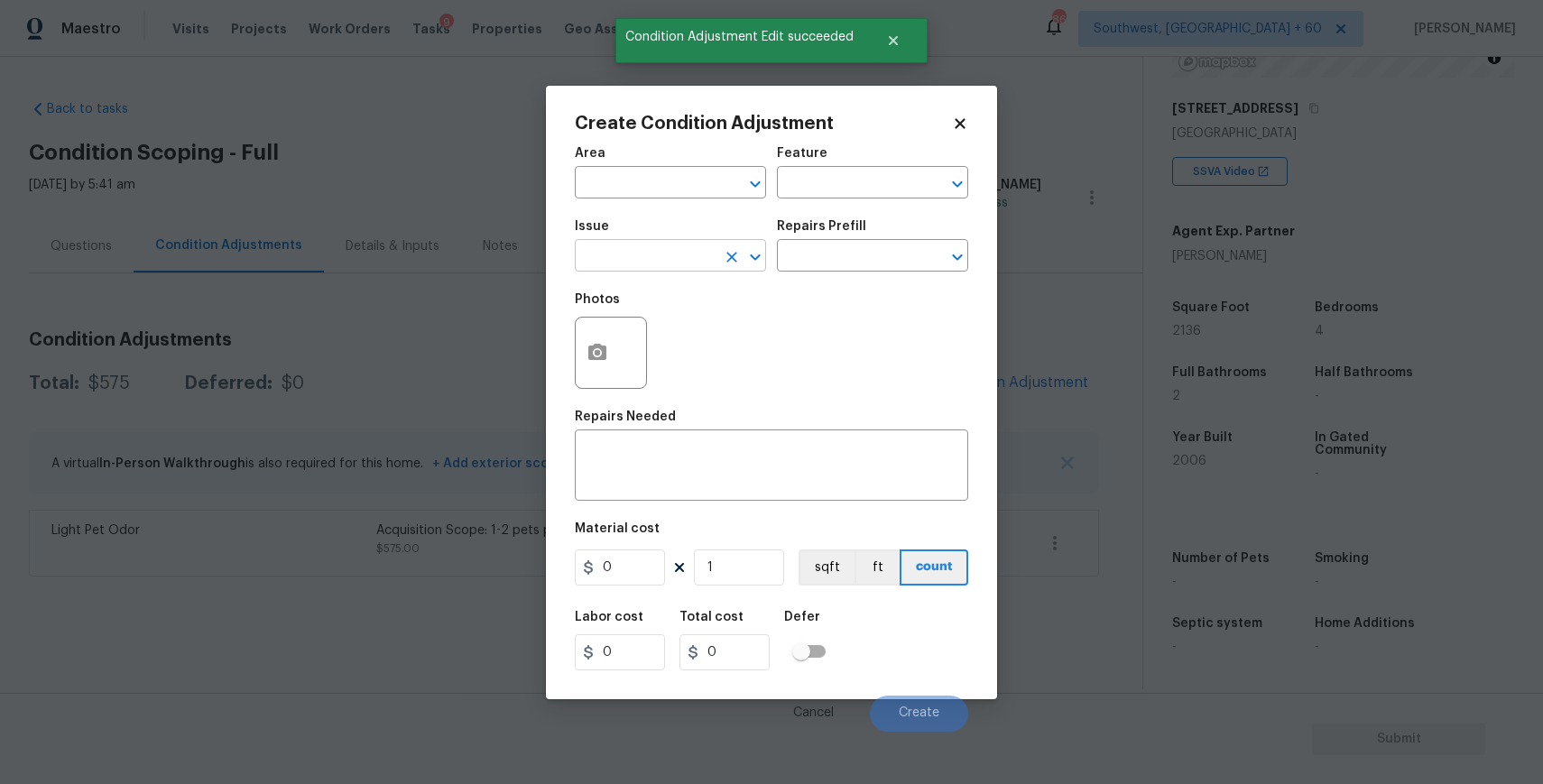
click at [642, 268] on input "text" at bounding box center [645, 257] width 141 height 28
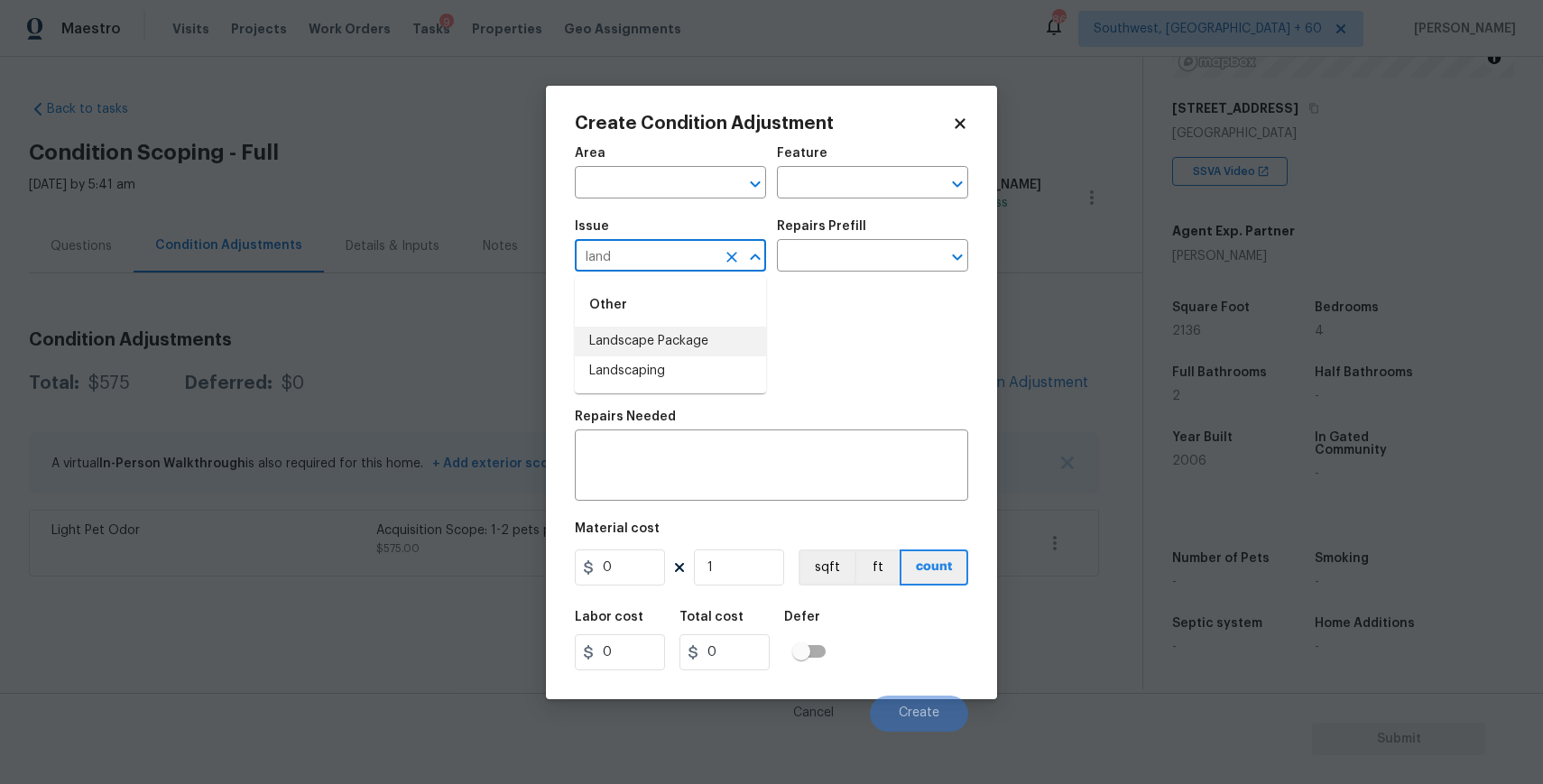
click at [662, 340] on li "Landscape Package" at bounding box center [671, 341] width 192 height 29
type input "Landscape Package"
click at [906, 249] on input "text" at bounding box center [847, 257] width 141 height 28
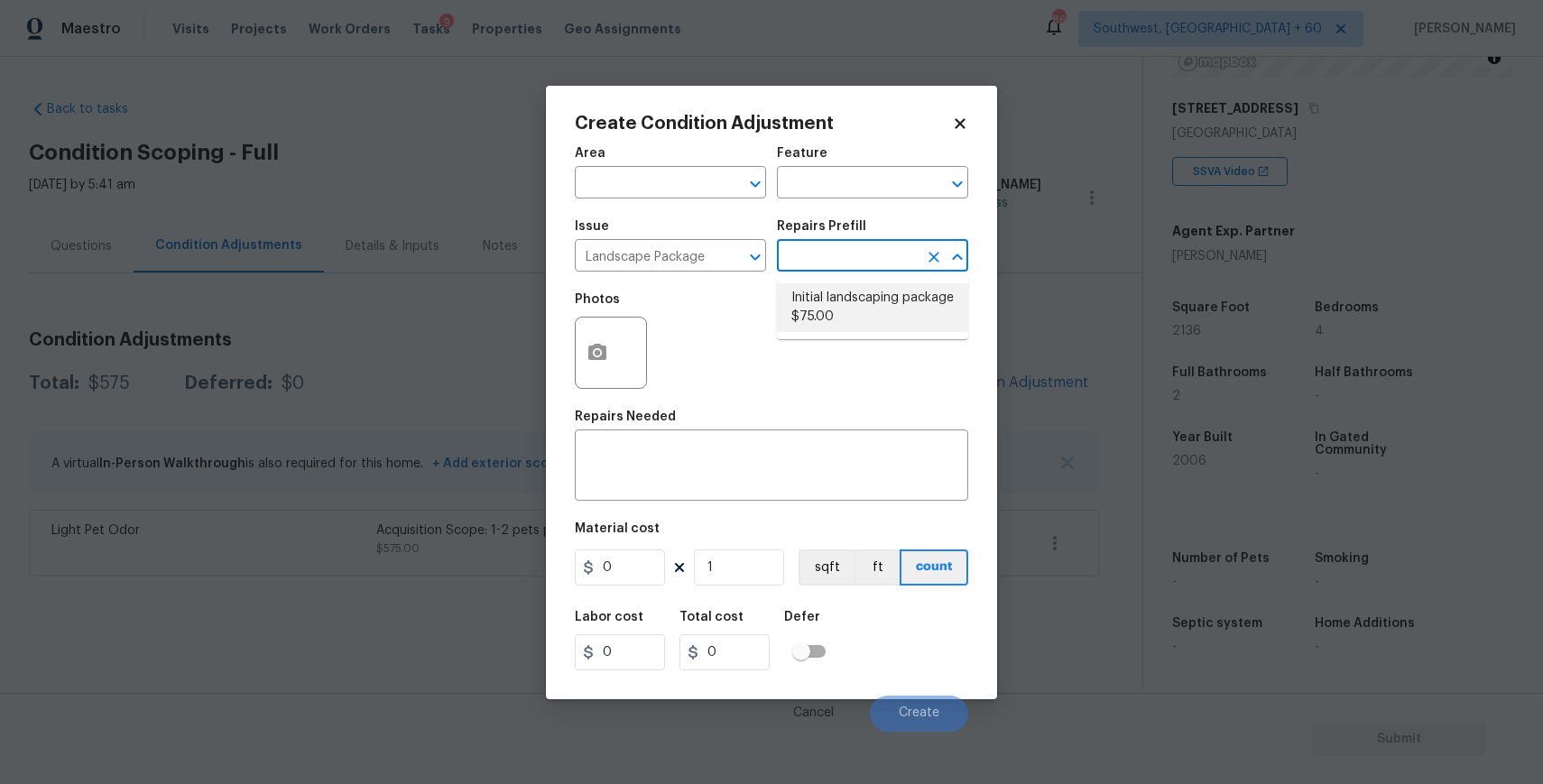
click at [919, 298] on li "Initial landscaping package $75.00" at bounding box center [873, 307] width 192 height 49
type input "Home Readiness Packages"
type textarea "Mowing of grass up to 6" in height. Mow, edge along driveways & sidewalks, trim…"
type input "75"
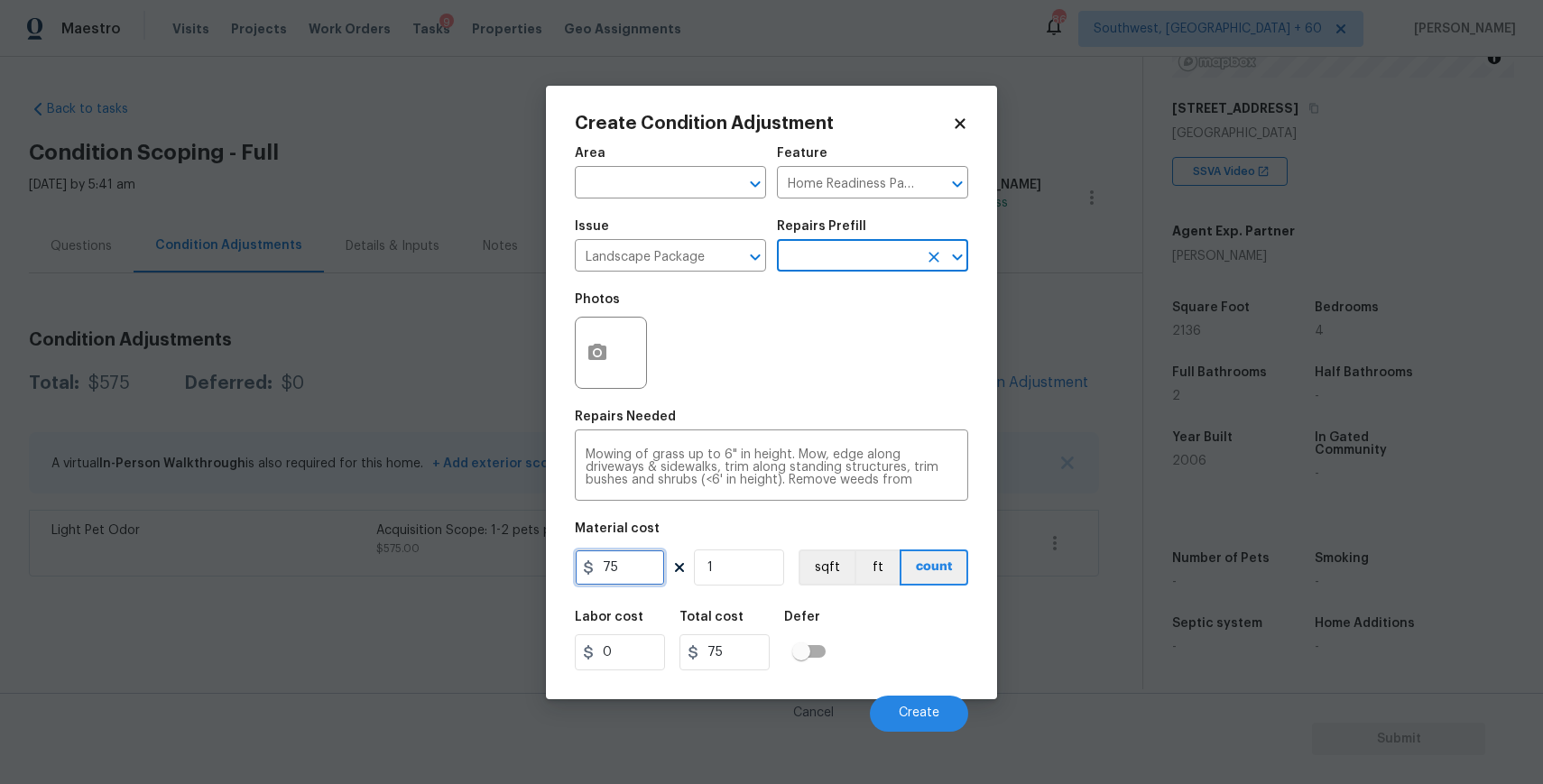
click at [628, 579] on input "75" at bounding box center [620, 567] width 90 height 36
type input "300"
click at [917, 683] on div "Cancel Create" at bounding box center [772, 706] width 394 height 51
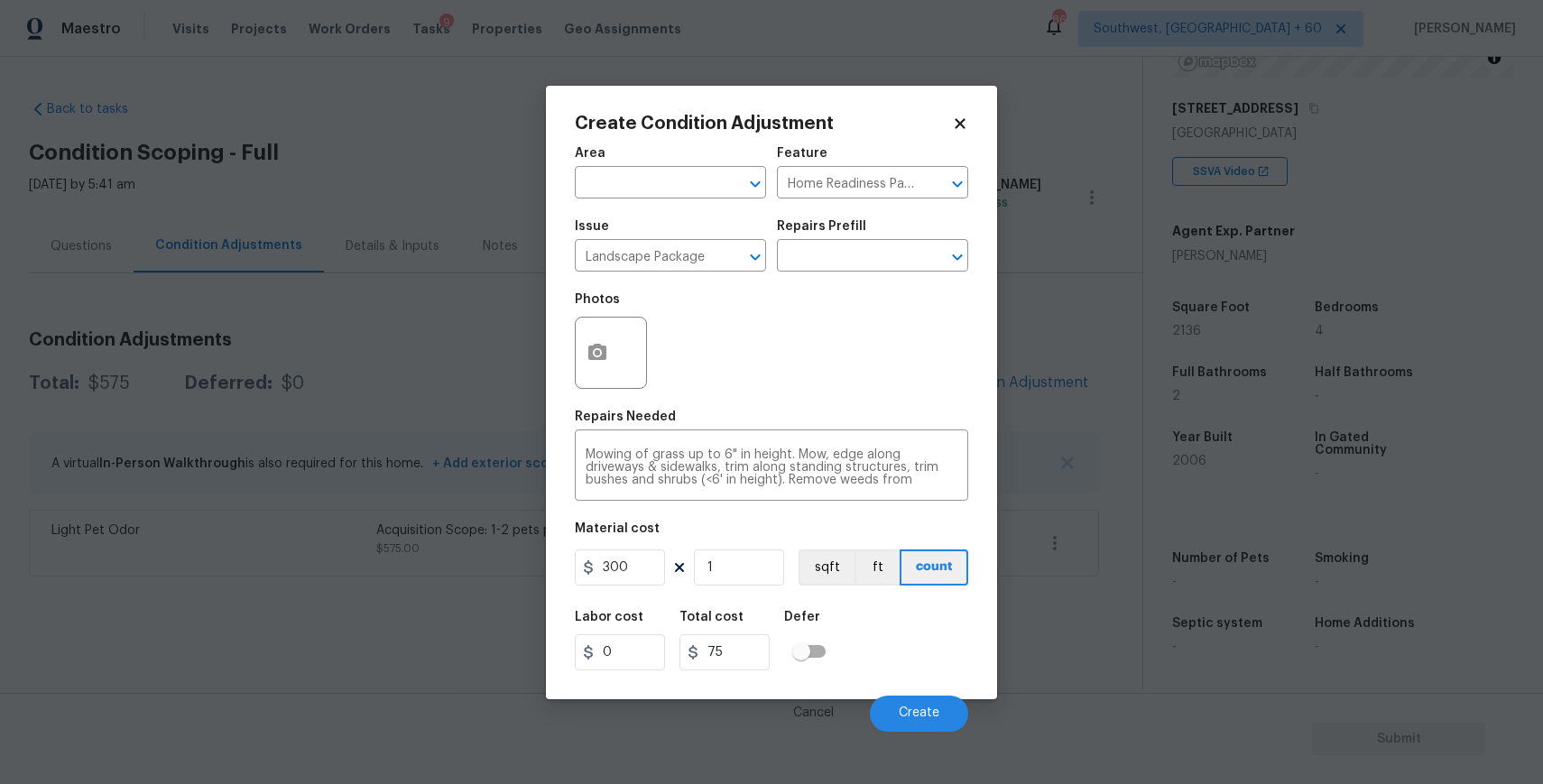
type input "300"
click at [932, 720] on span "Create" at bounding box center [919, 712] width 41 height 14
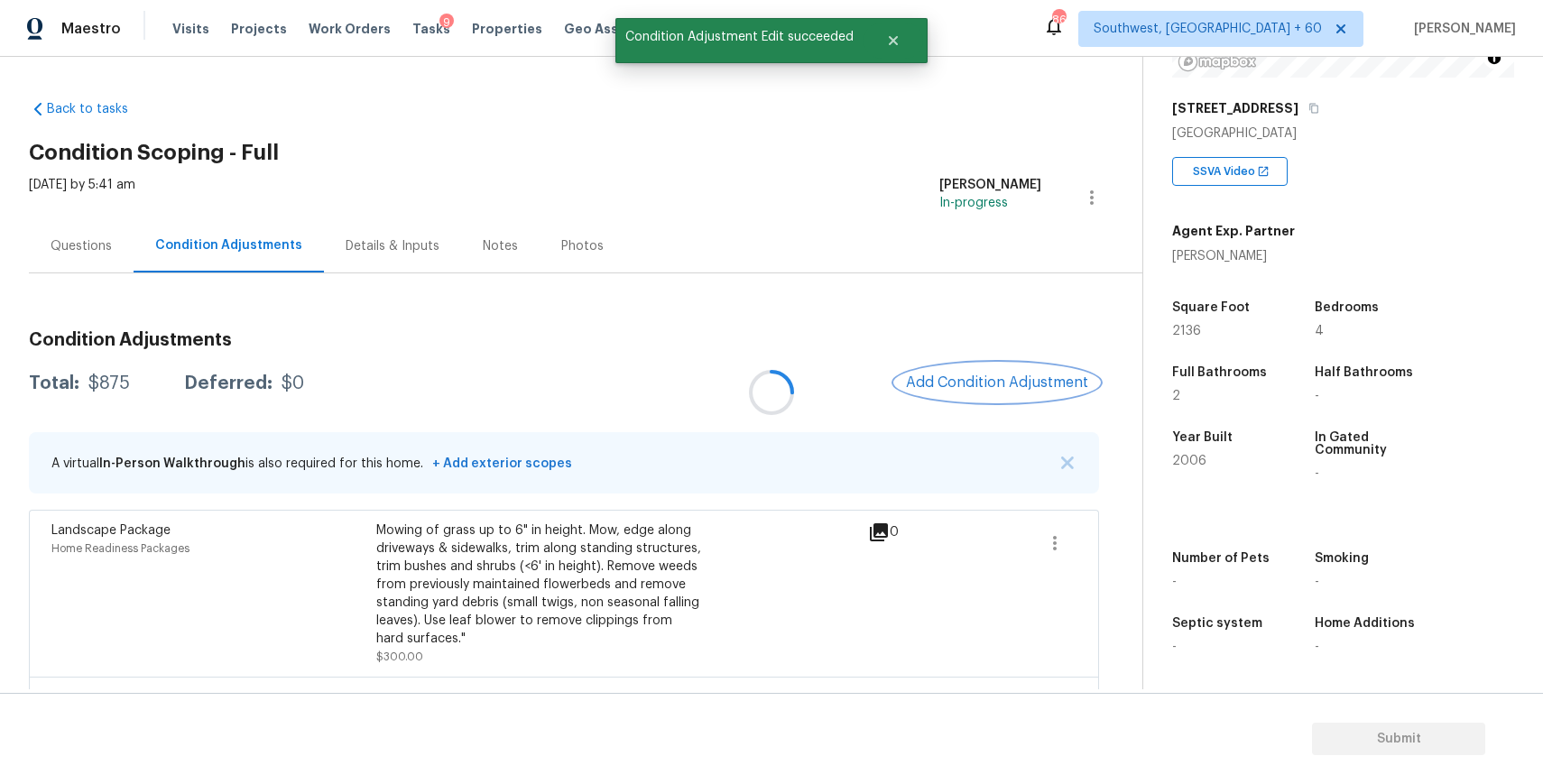
click at [1003, 377] on span "Add Condition Adjustment" at bounding box center [997, 382] width 183 height 17
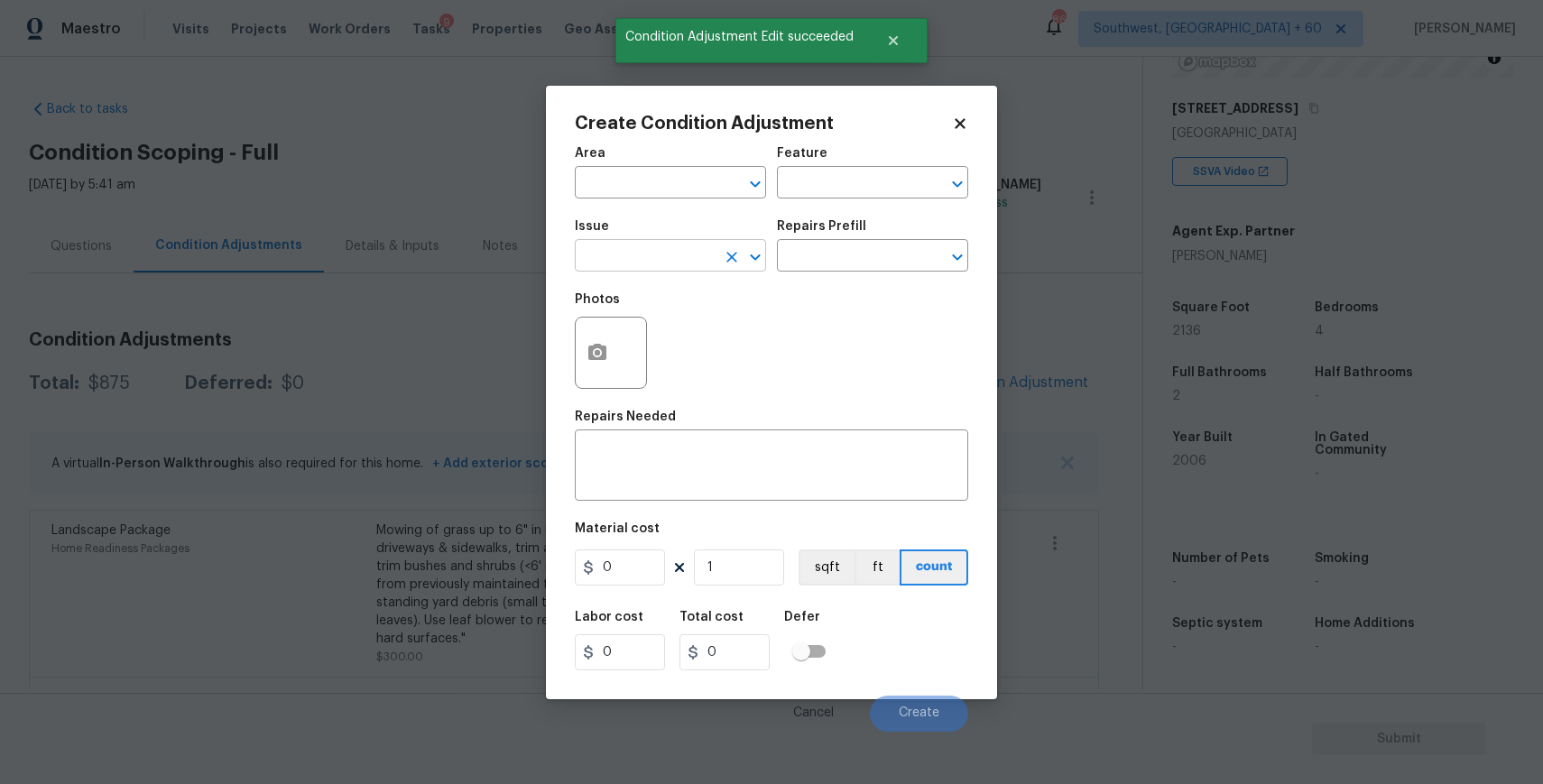
click at [721, 259] on button "Clear" at bounding box center [731, 256] width 25 height 25
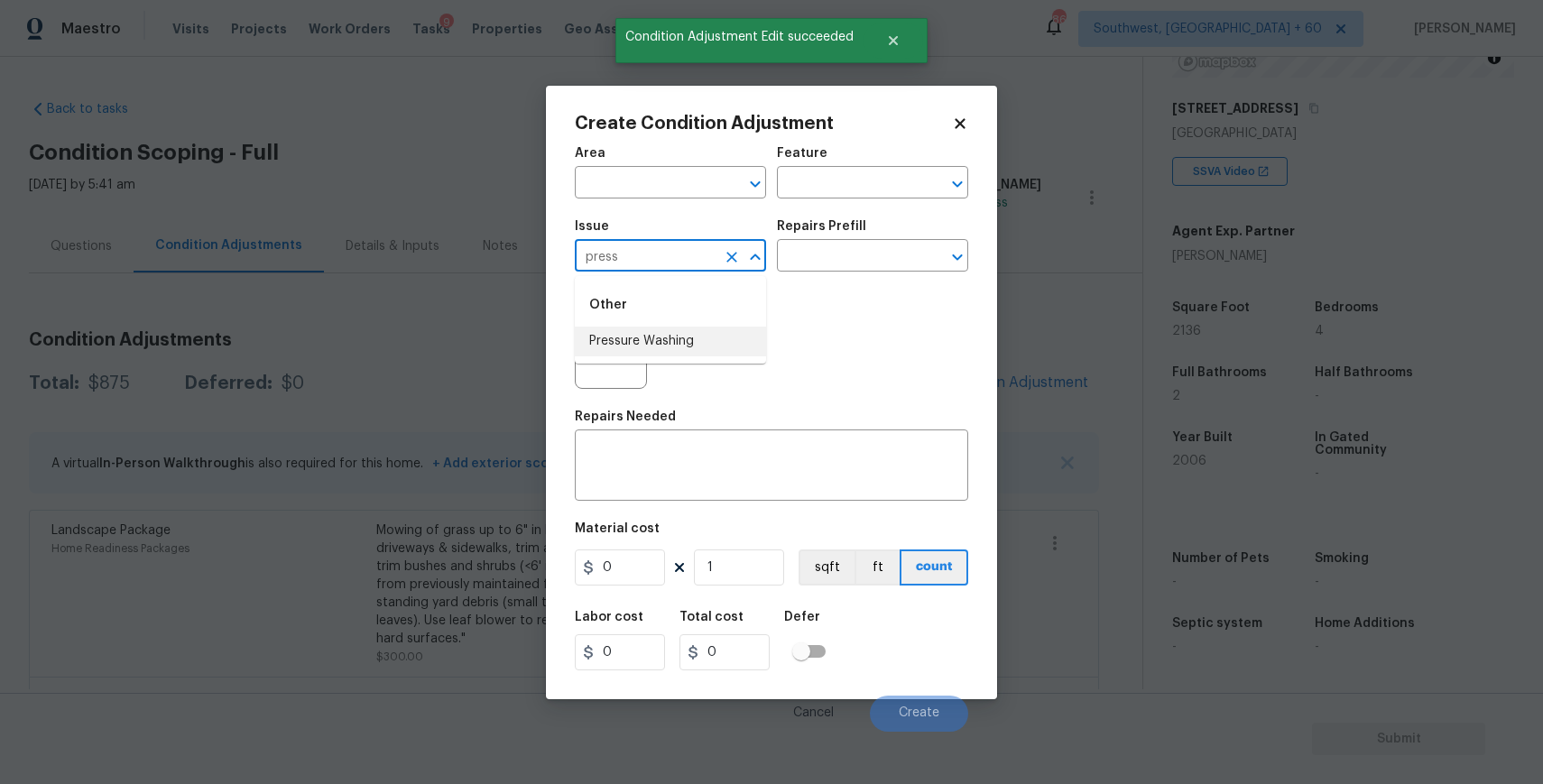
click at [705, 339] on li "Pressure Washing" at bounding box center [671, 341] width 192 height 29
type input "Pressure Washing"
click at [697, 491] on div "x ​" at bounding box center [772, 467] width 394 height 66
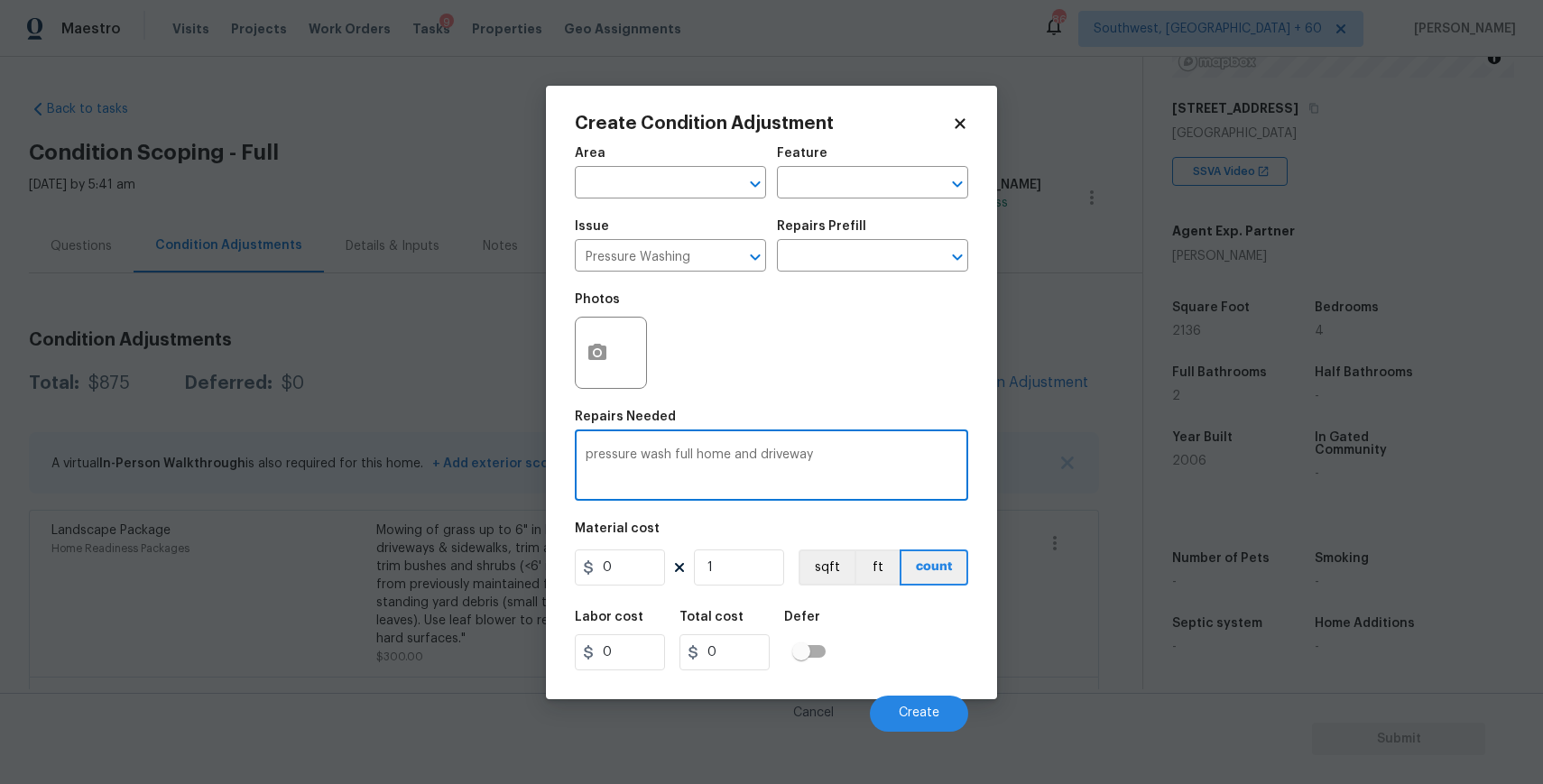
type textarea "pressure wash full home and driveway"
click at [625, 577] on input "0" at bounding box center [620, 567] width 90 height 36
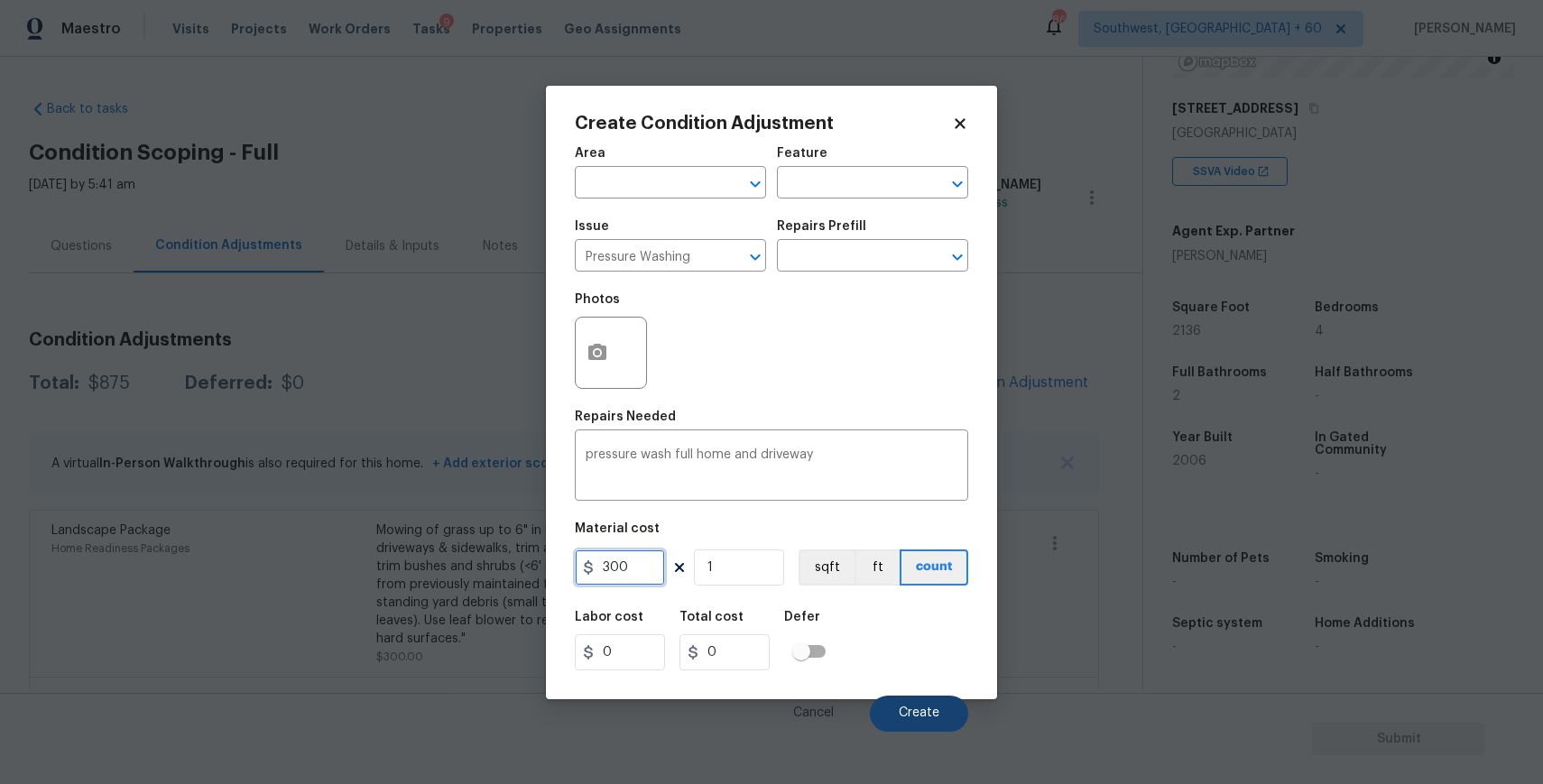
type input "300"
click at [915, 702] on button "Create" at bounding box center [919, 713] width 99 height 36
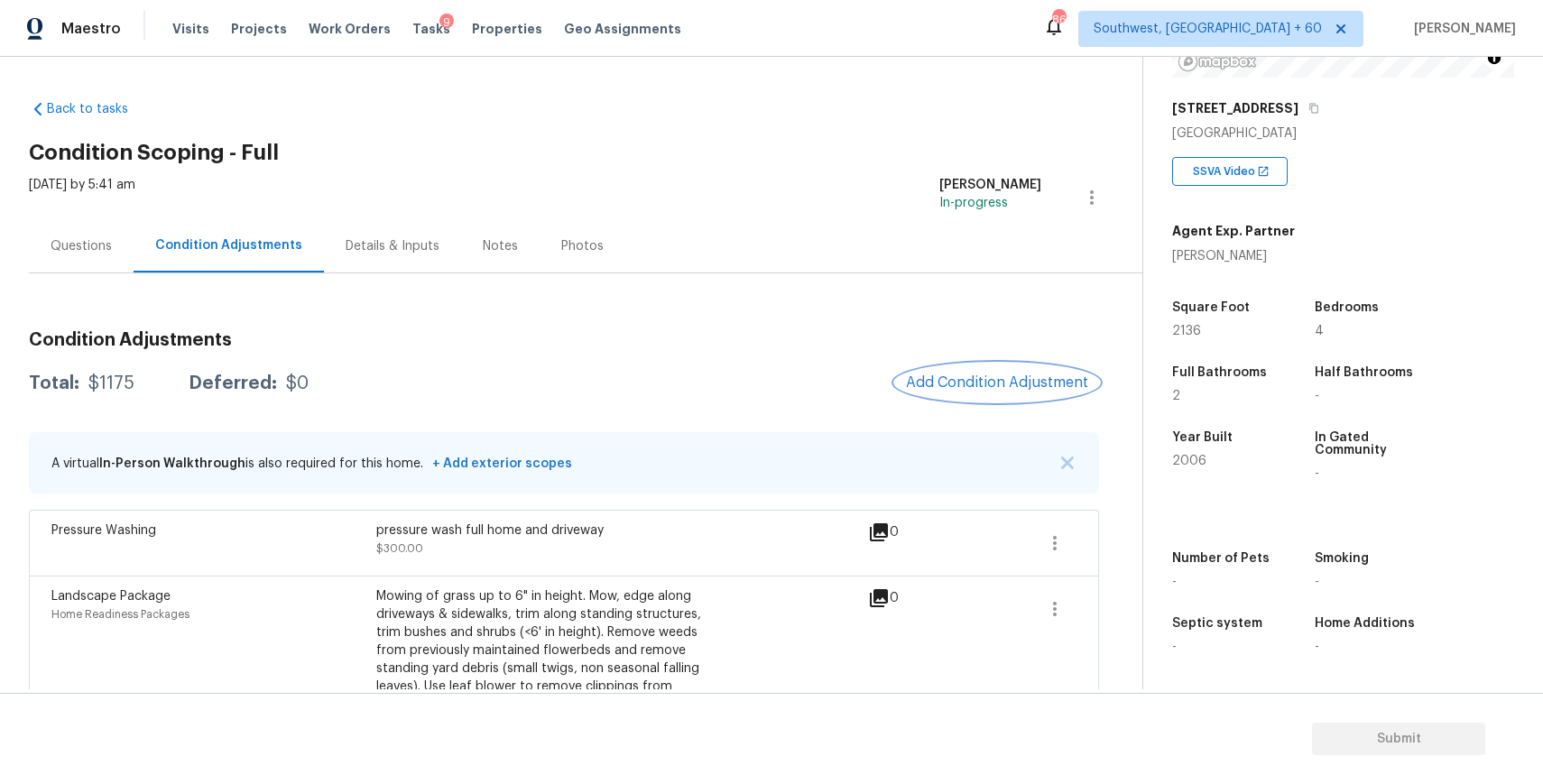
scroll to position [125, 0]
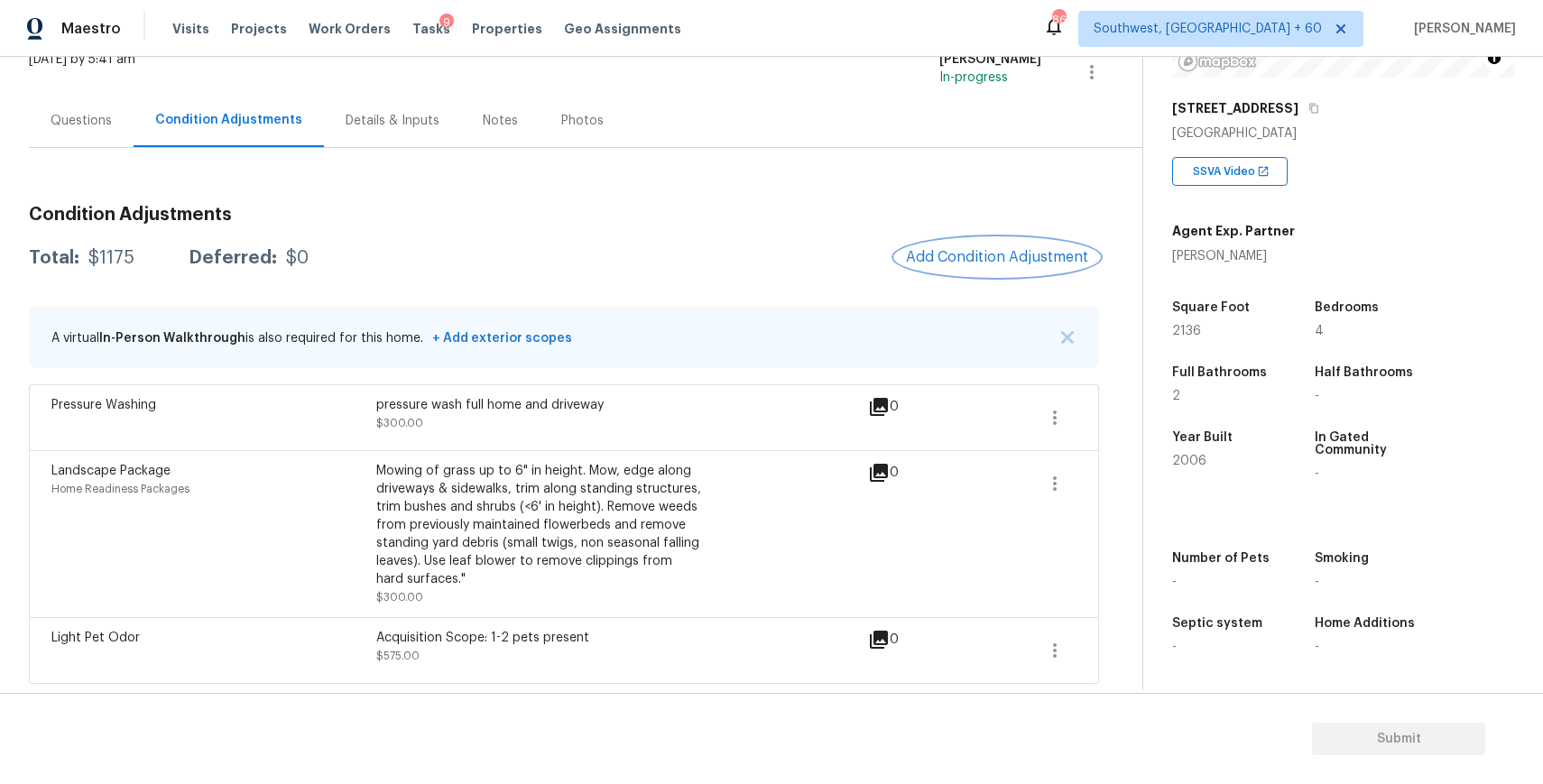
click at [997, 258] on span "Add Condition Adjustment" at bounding box center [997, 257] width 183 height 17
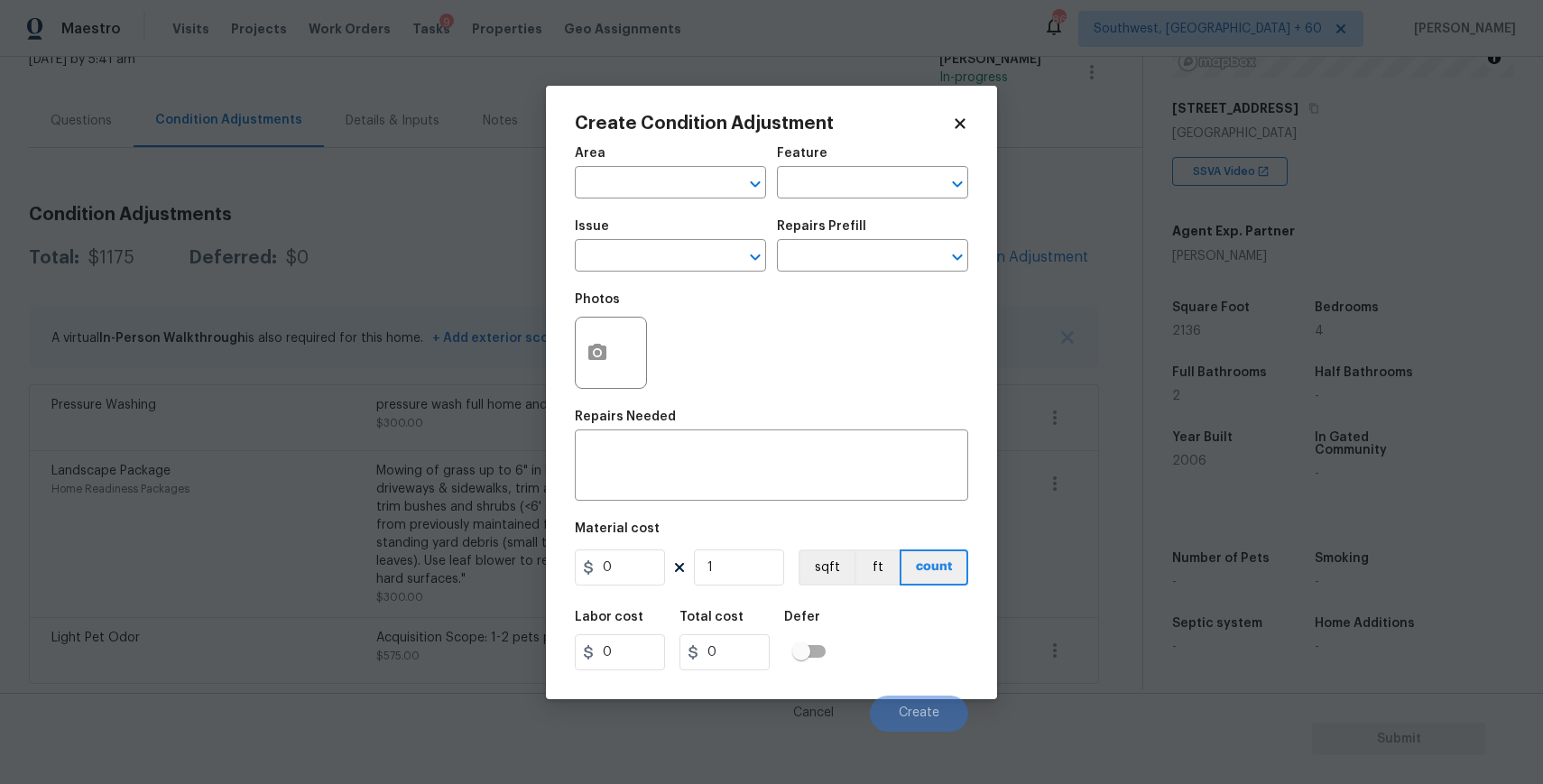
click at [567, 325] on div "Create Condition Adjustment Area ​ Feature ​ Issue ​ Repairs Prefill ​ Photos R…" at bounding box center [771, 392] width 451 height 614
click at [601, 354] on icon "button" at bounding box center [597, 352] width 18 height 17
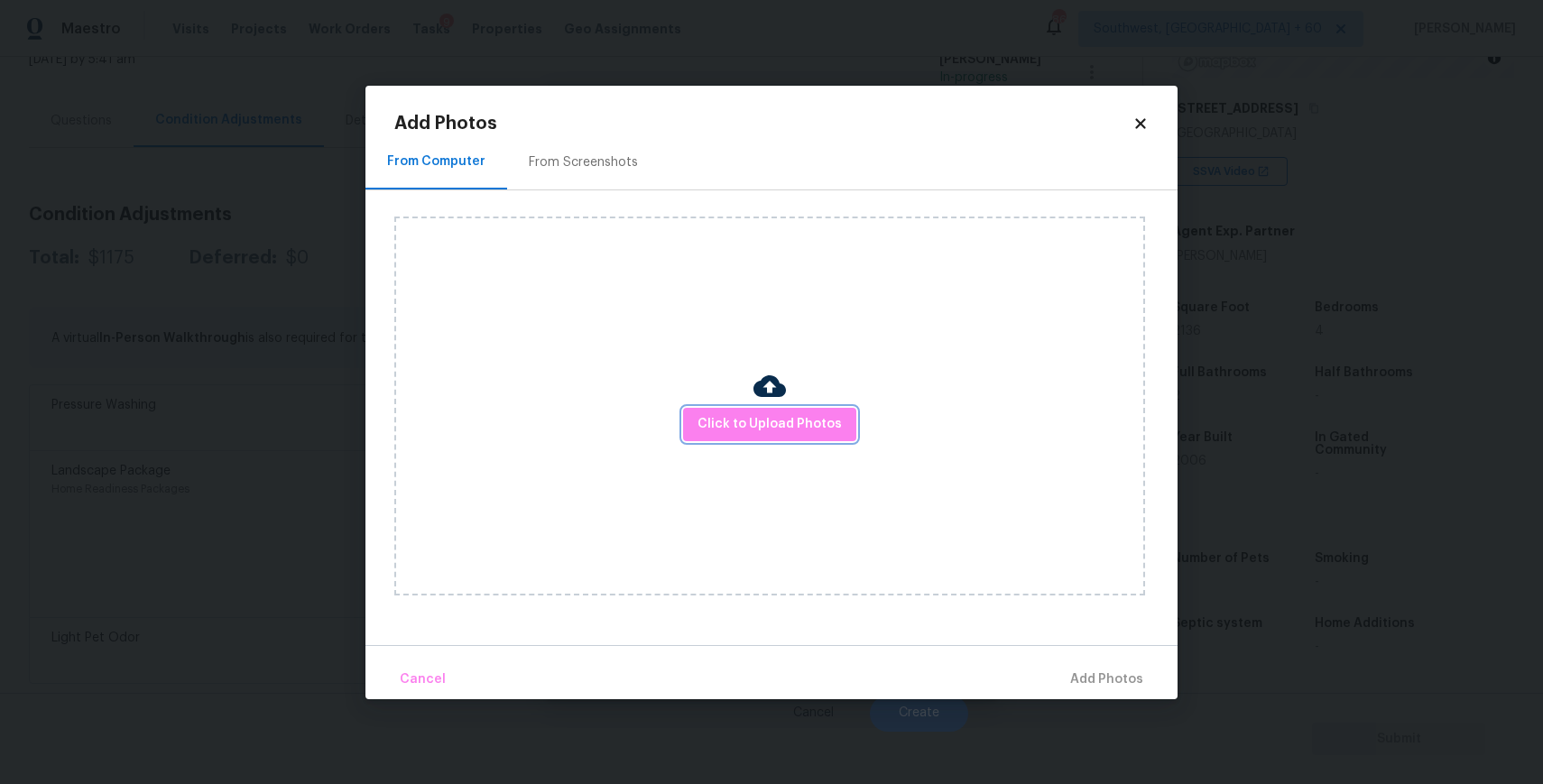
click at [715, 407] on button "Click to Upload Photos" at bounding box center [770, 424] width 173 height 33
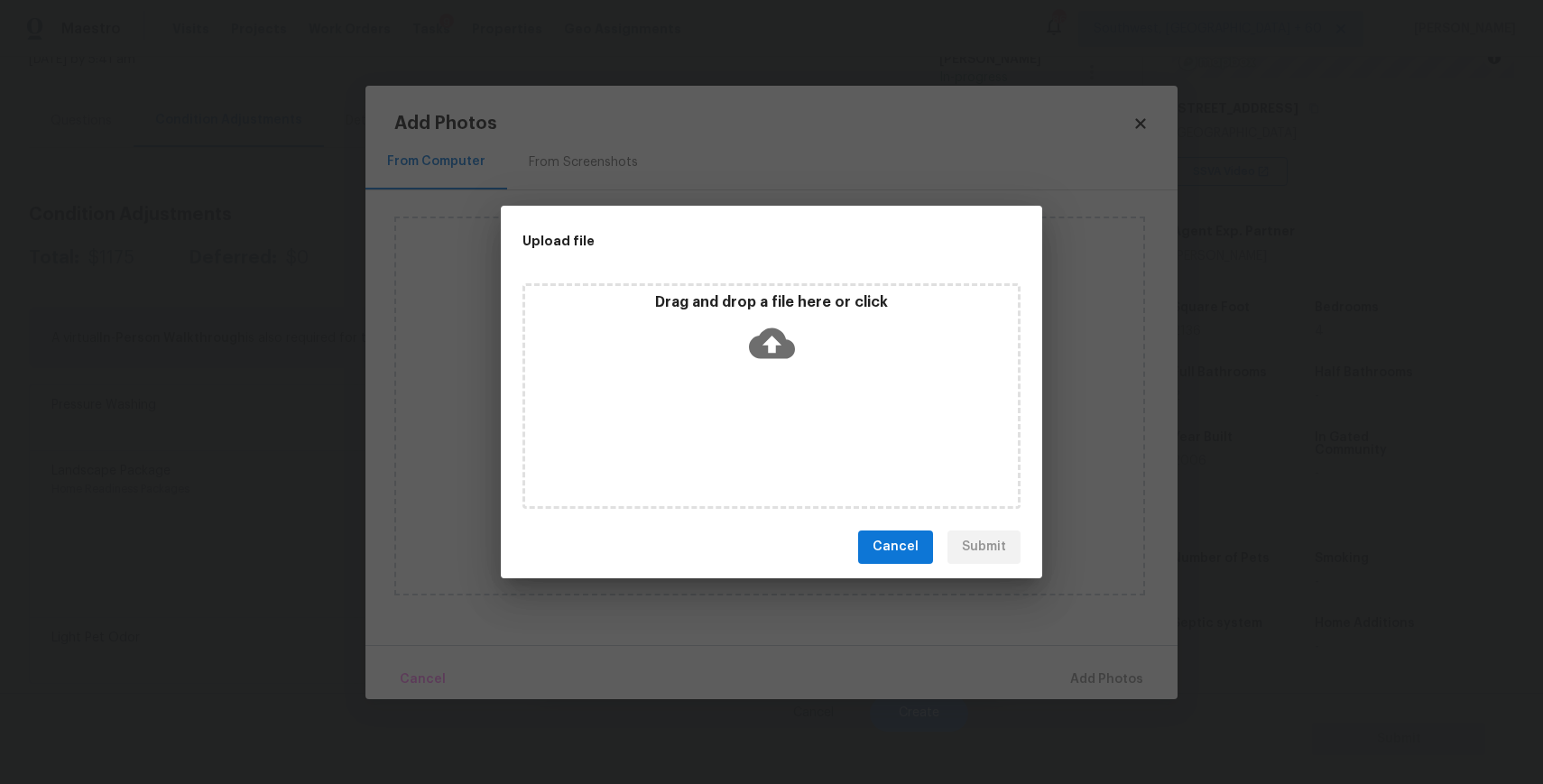
click at [748, 339] on icon at bounding box center [772, 344] width 46 height 46
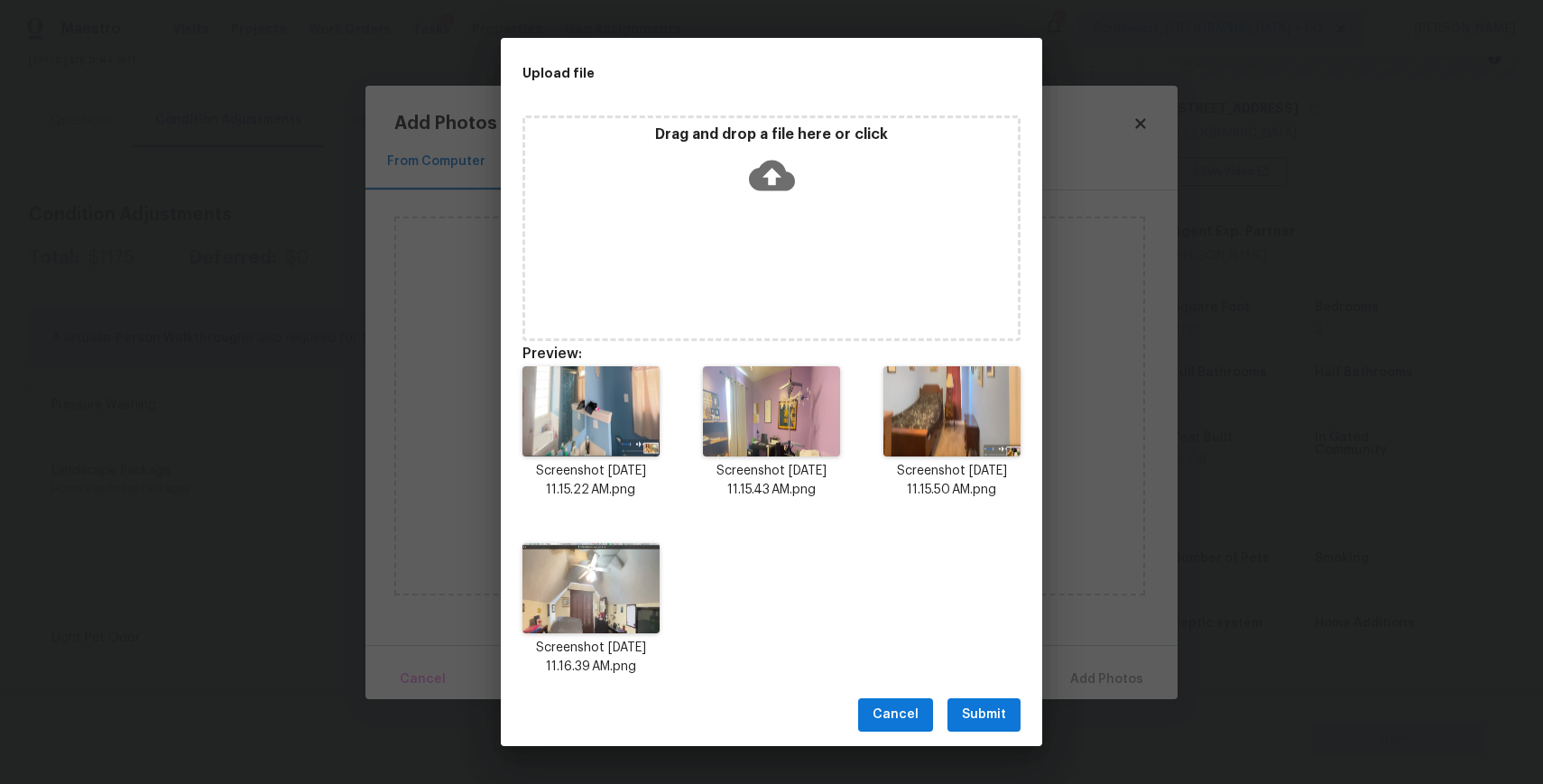
click at [997, 718] on span "Submit" at bounding box center [984, 715] width 44 height 22
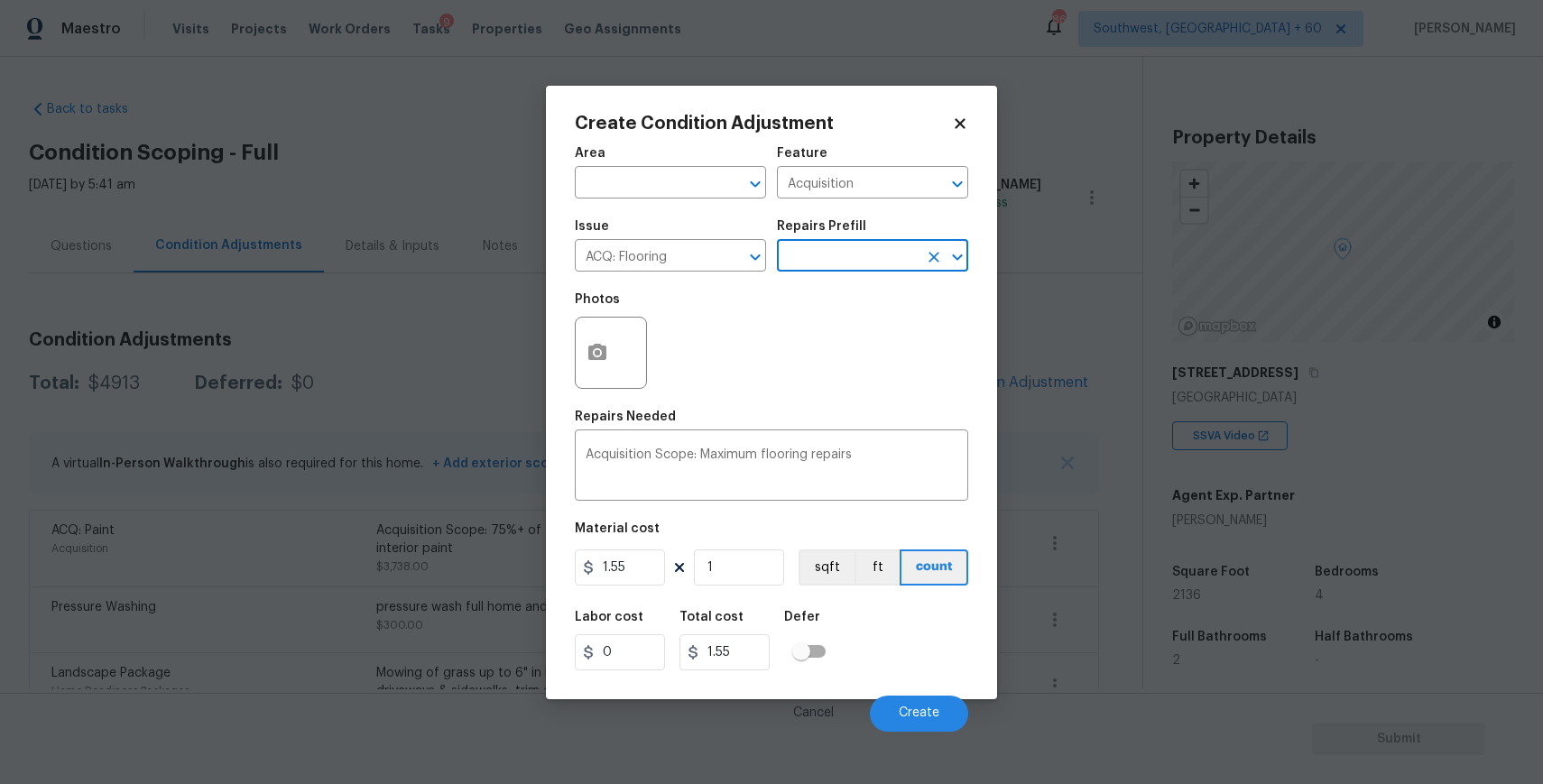
scroll to position [264, 0]
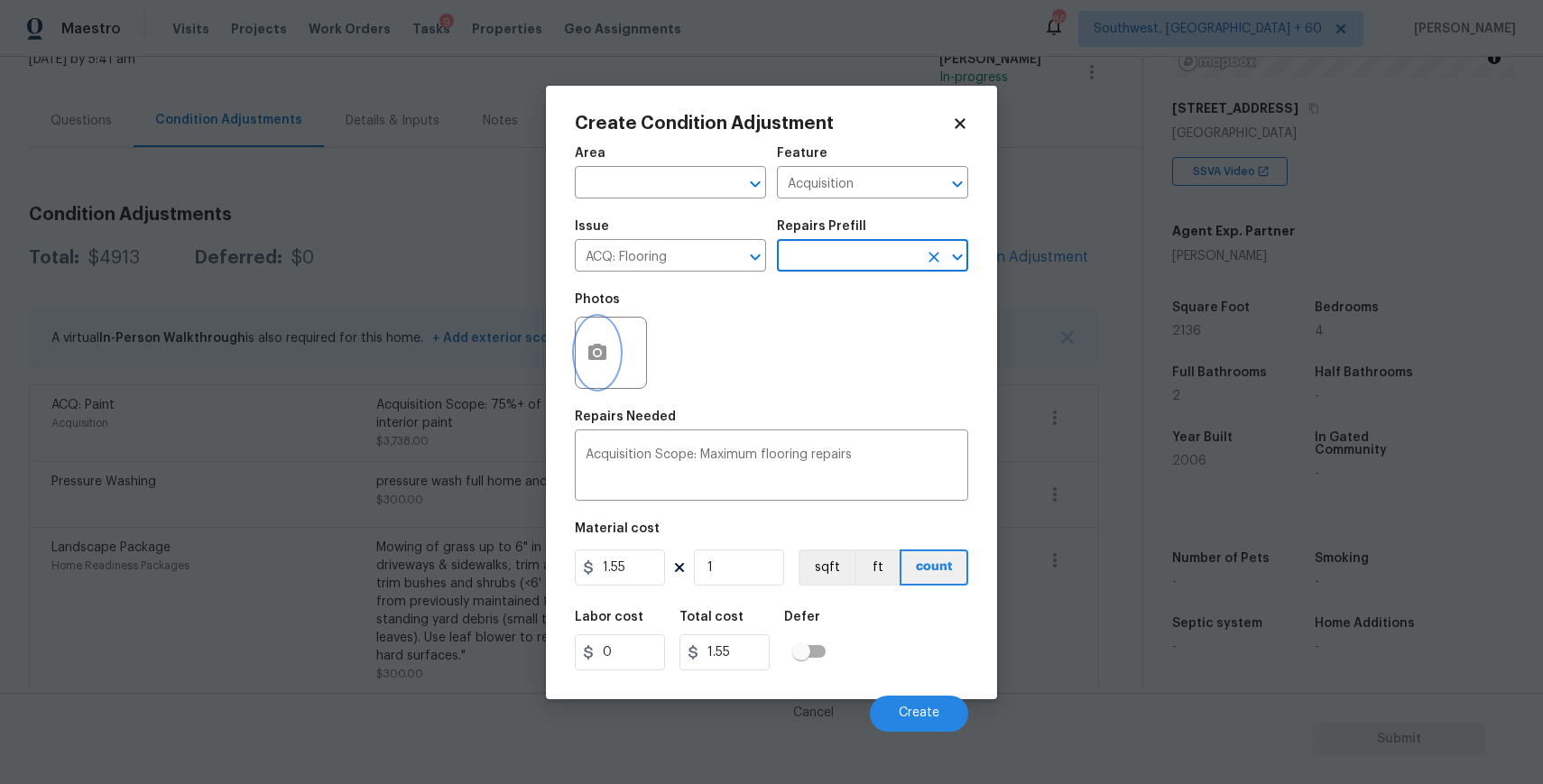
click at [595, 348] on icon "button" at bounding box center [597, 352] width 18 height 17
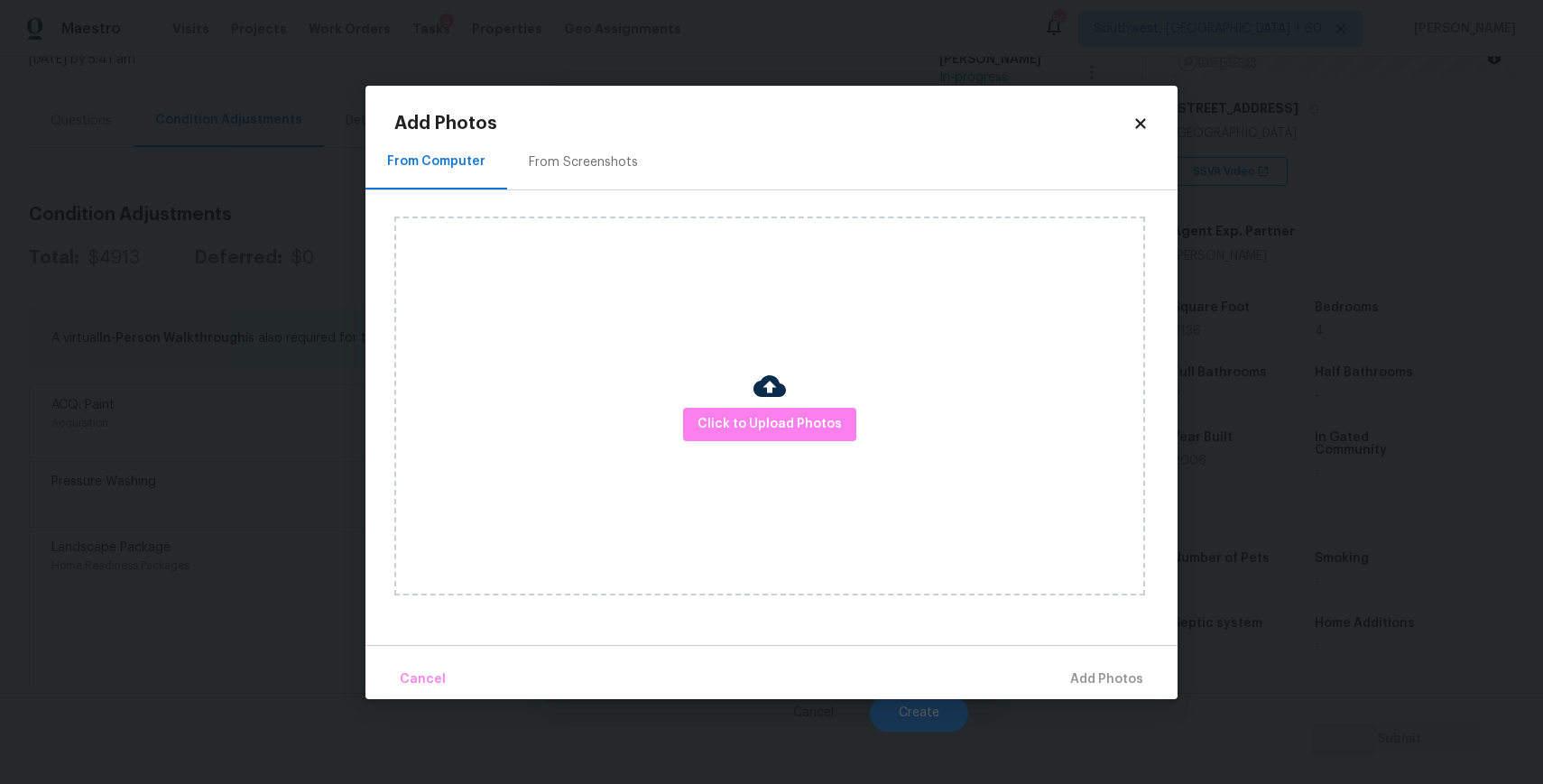
click at [773, 385] on img at bounding box center [769, 385] width 32 height 32
click at [778, 398] on img at bounding box center [769, 385] width 32 height 32
click at [778, 418] on span "Click to Upload Photos" at bounding box center [770, 424] width 145 height 22
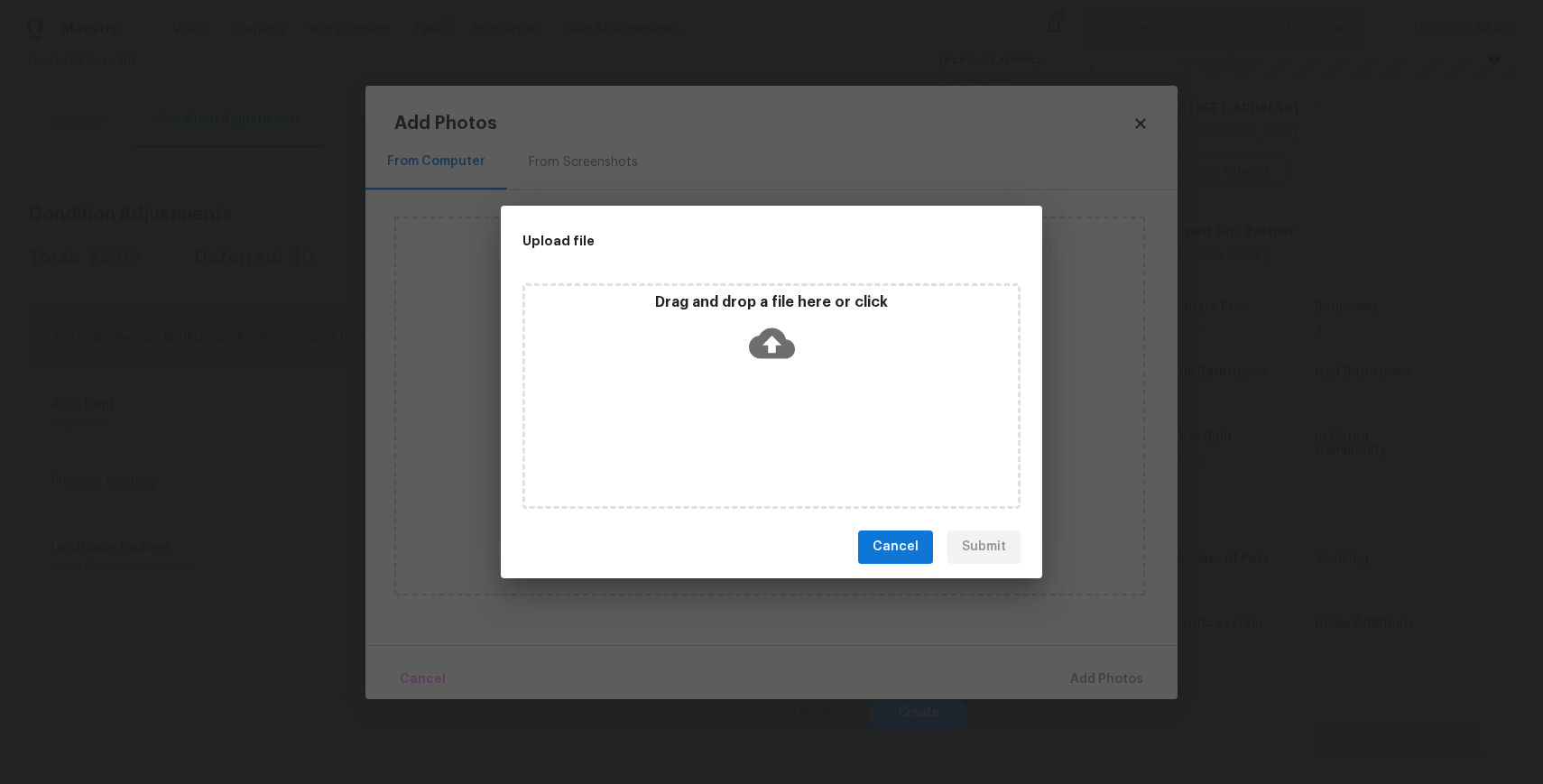
click at [778, 418] on div "Drag and drop a file here or click" at bounding box center [772, 395] width 498 height 226
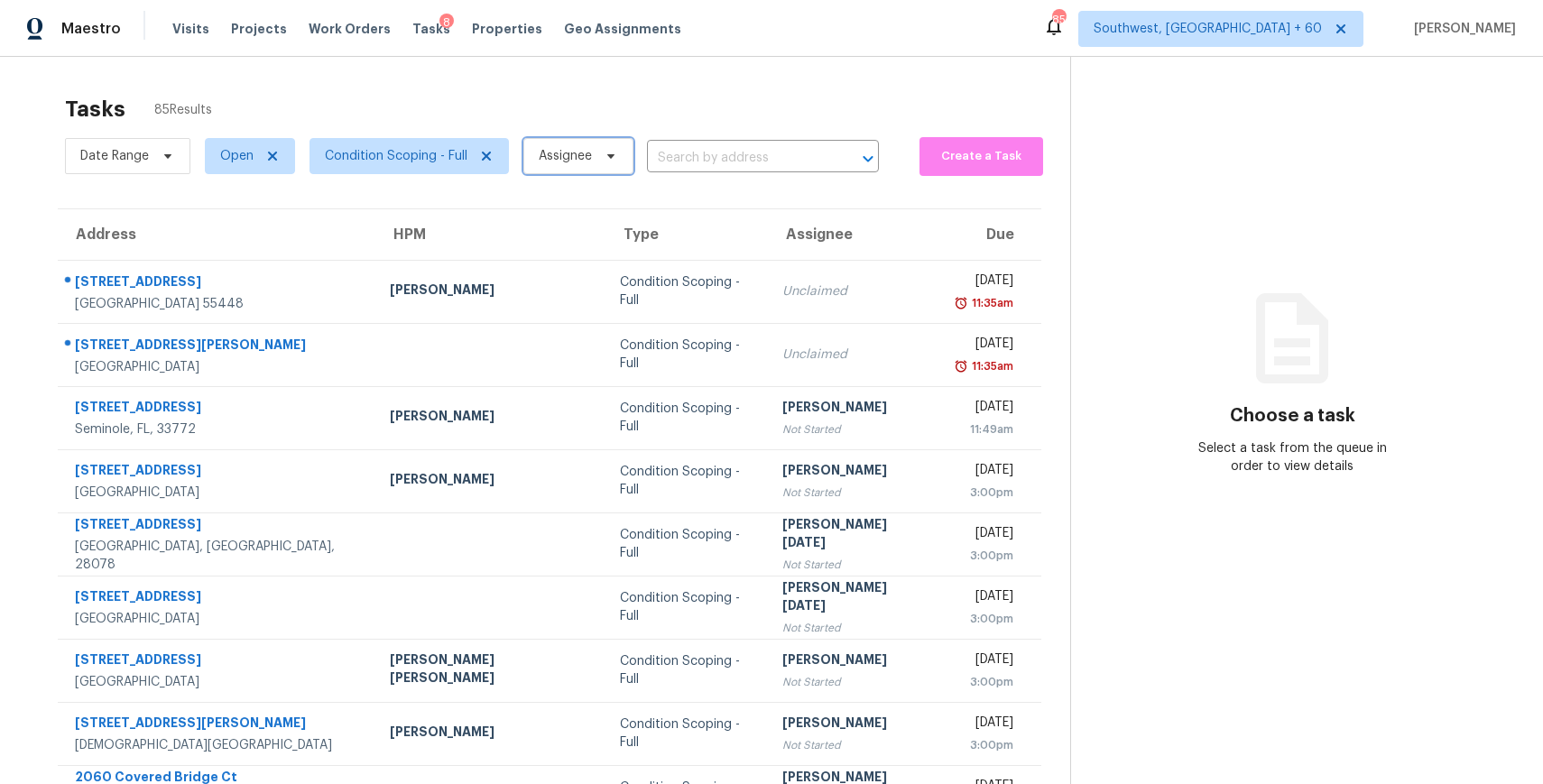
click at [590, 151] on span "Assignee" at bounding box center [565, 157] width 53 height 18
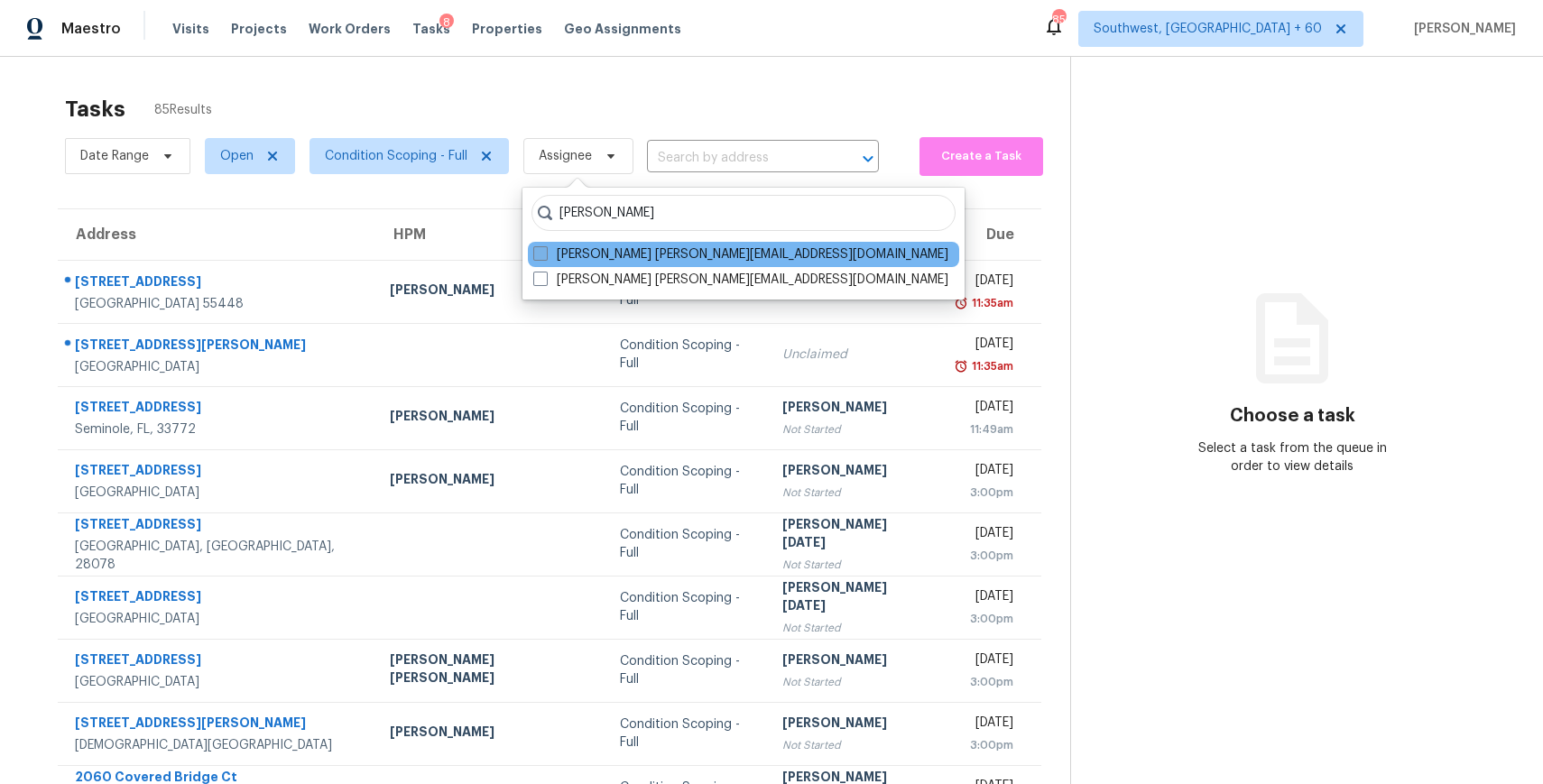
type input "[PERSON_NAME]"
click at [654, 248] on label "[PERSON_NAME] [PERSON_NAME][EMAIL_ADDRESS][DOMAIN_NAME]" at bounding box center [741, 254] width 415 height 18
click at [545, 248] on input "Ranjith Kumar P ranjith.kumar@opendoor.com" at bounding box center [539, 251] width 12 height 12
checkbox input "true"
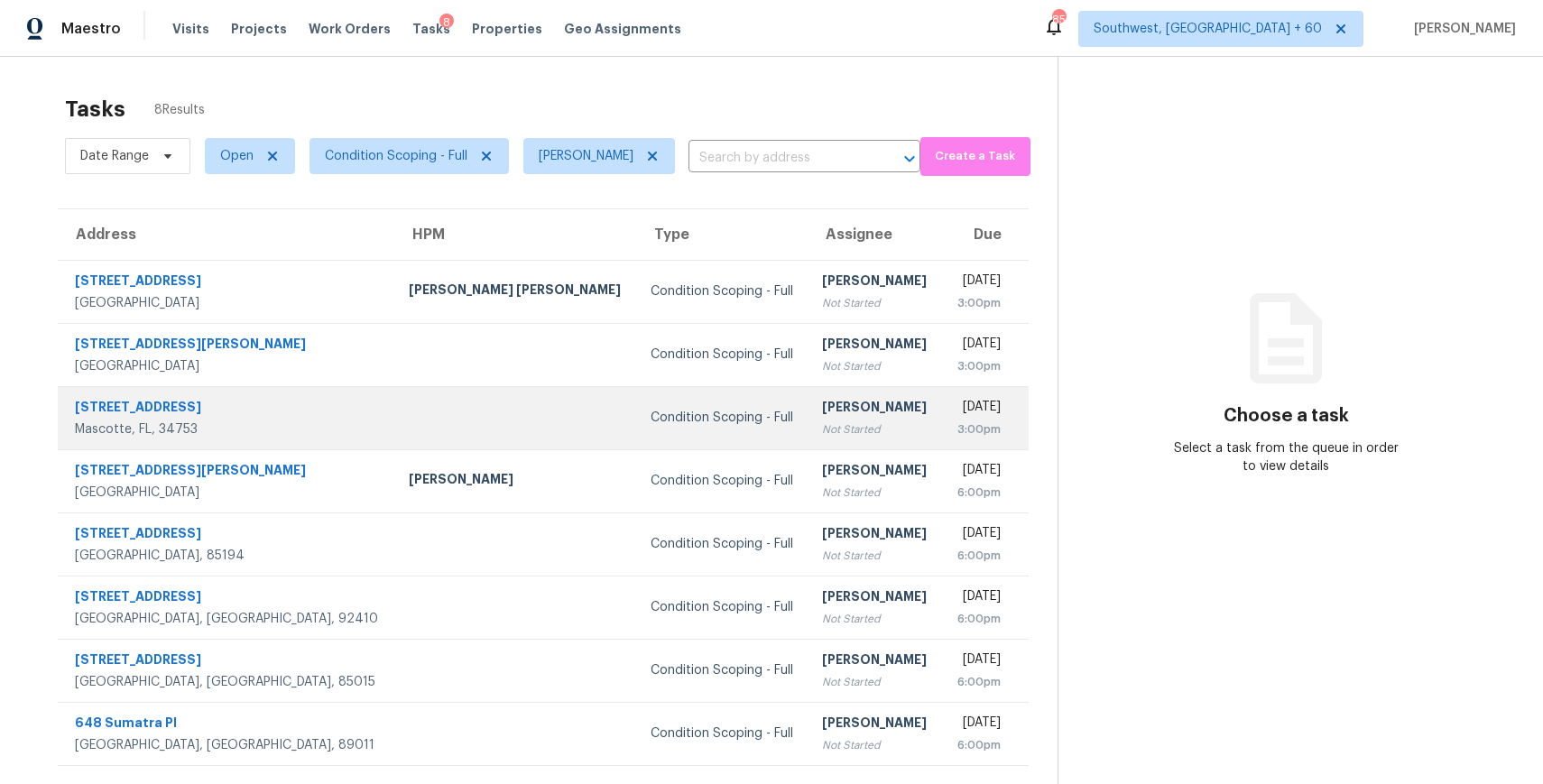
click at [636, 395] on td "Condition Scoping - Full" at bounding box center [722, 417] width 172 height 64
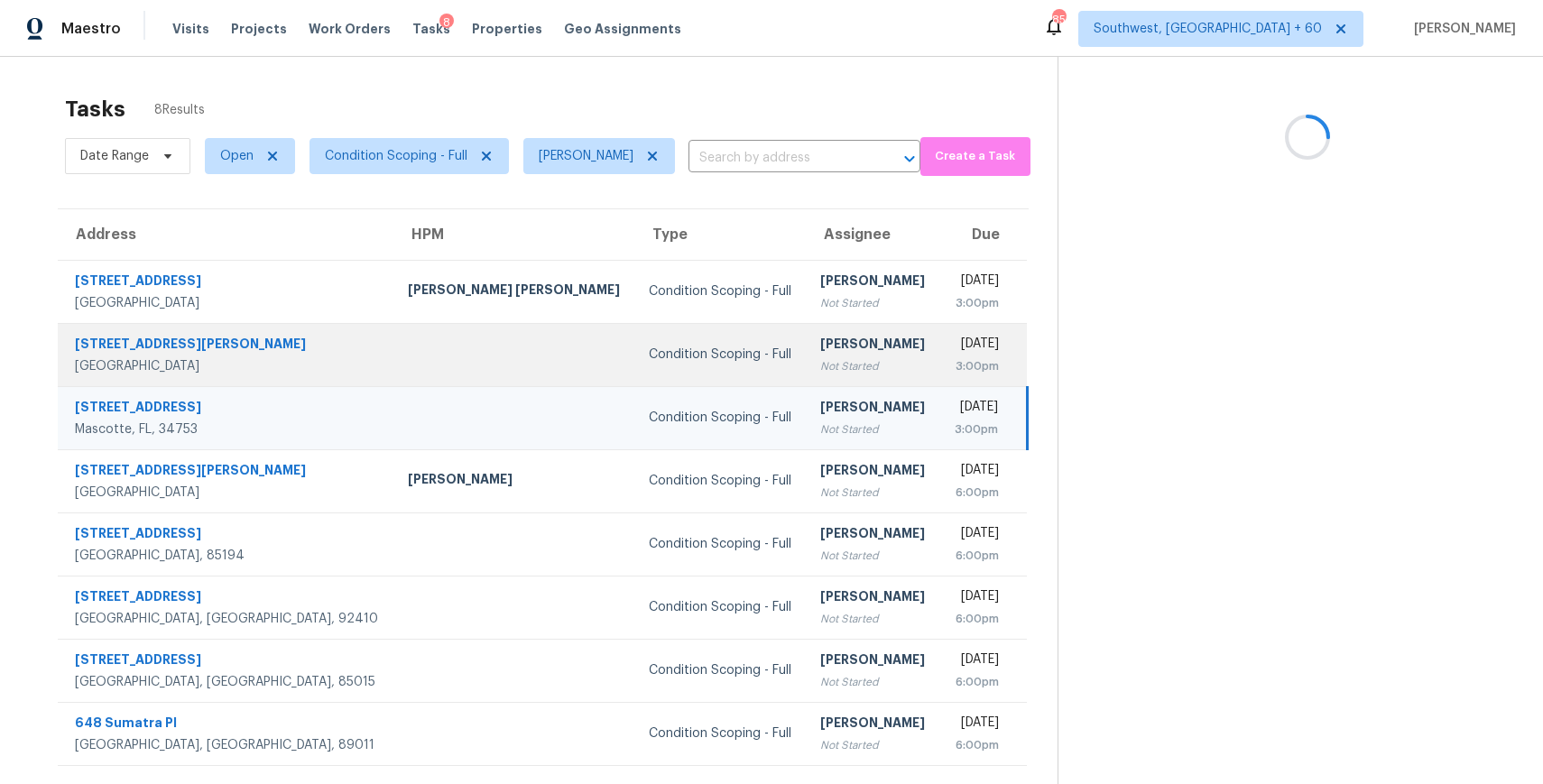
click at [649, 348] on div "Condition Scoping - Full" at bounding box center [720, 355] width 143 height 18
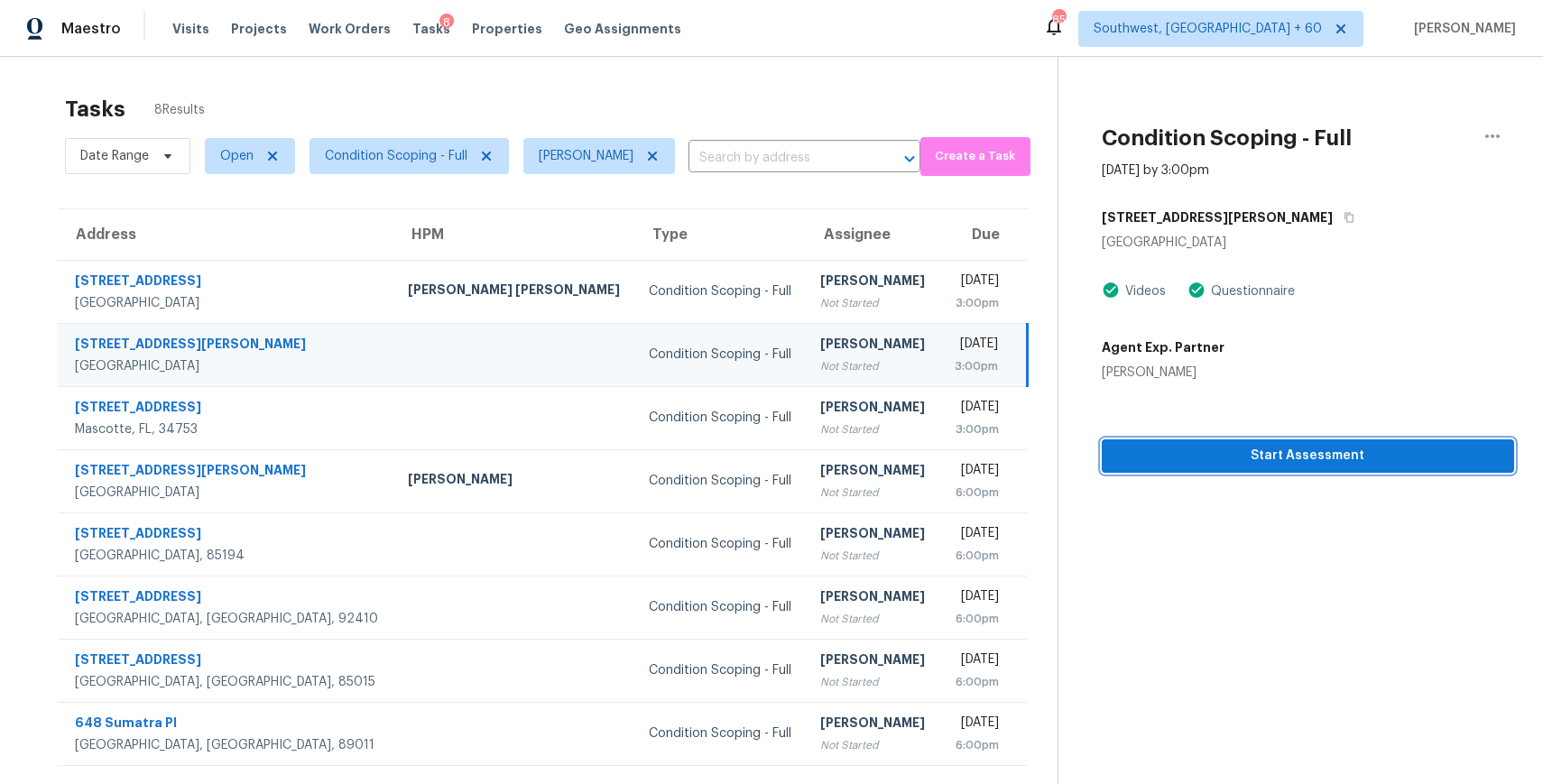
click at [1183, 461] on span "Start Assessment" at bounding box center [1308, 456] width 383 height 22
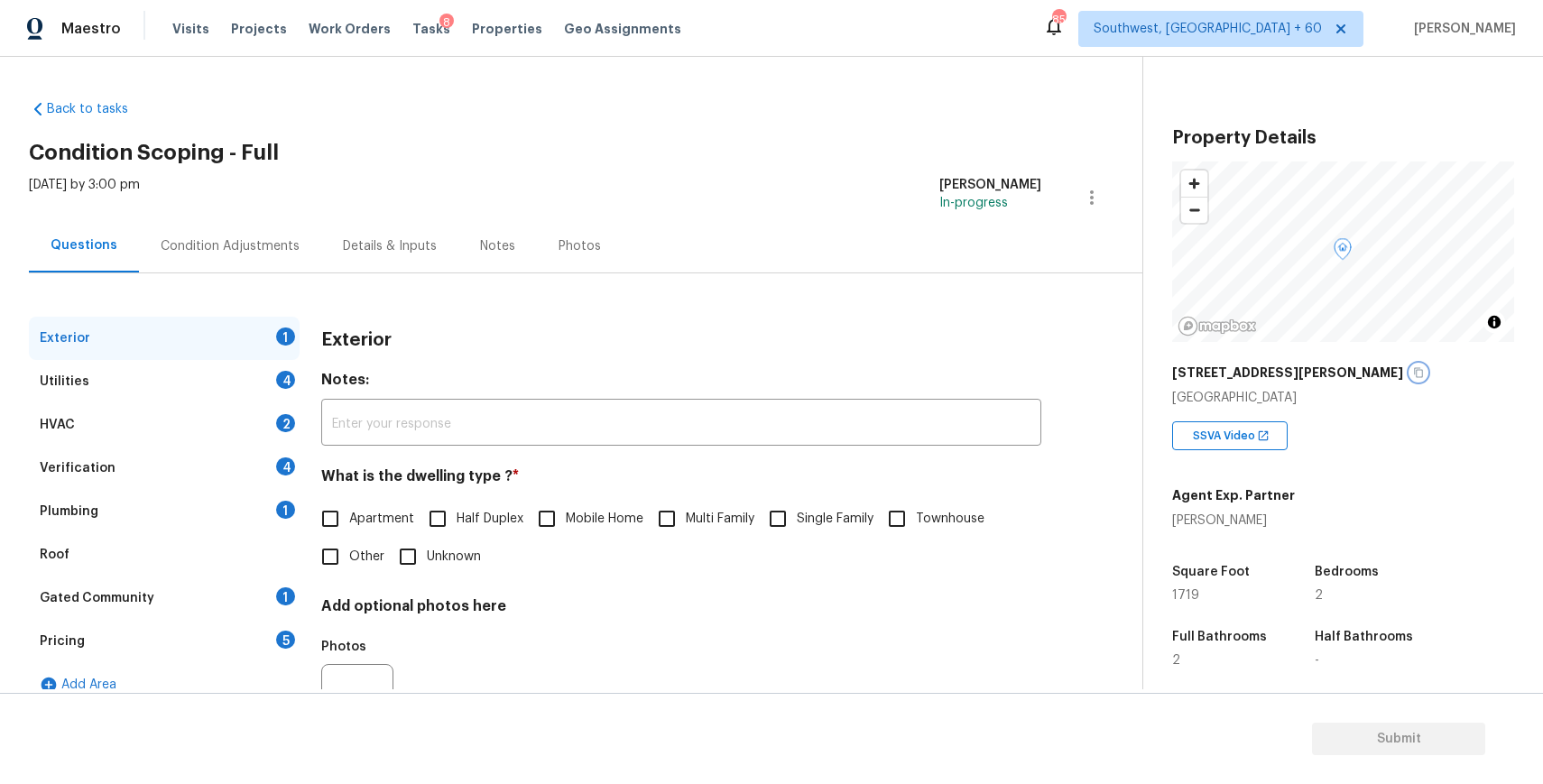
click at [1410, 379] on button "button" at bounding box center [1419, 372] width 17 height 17
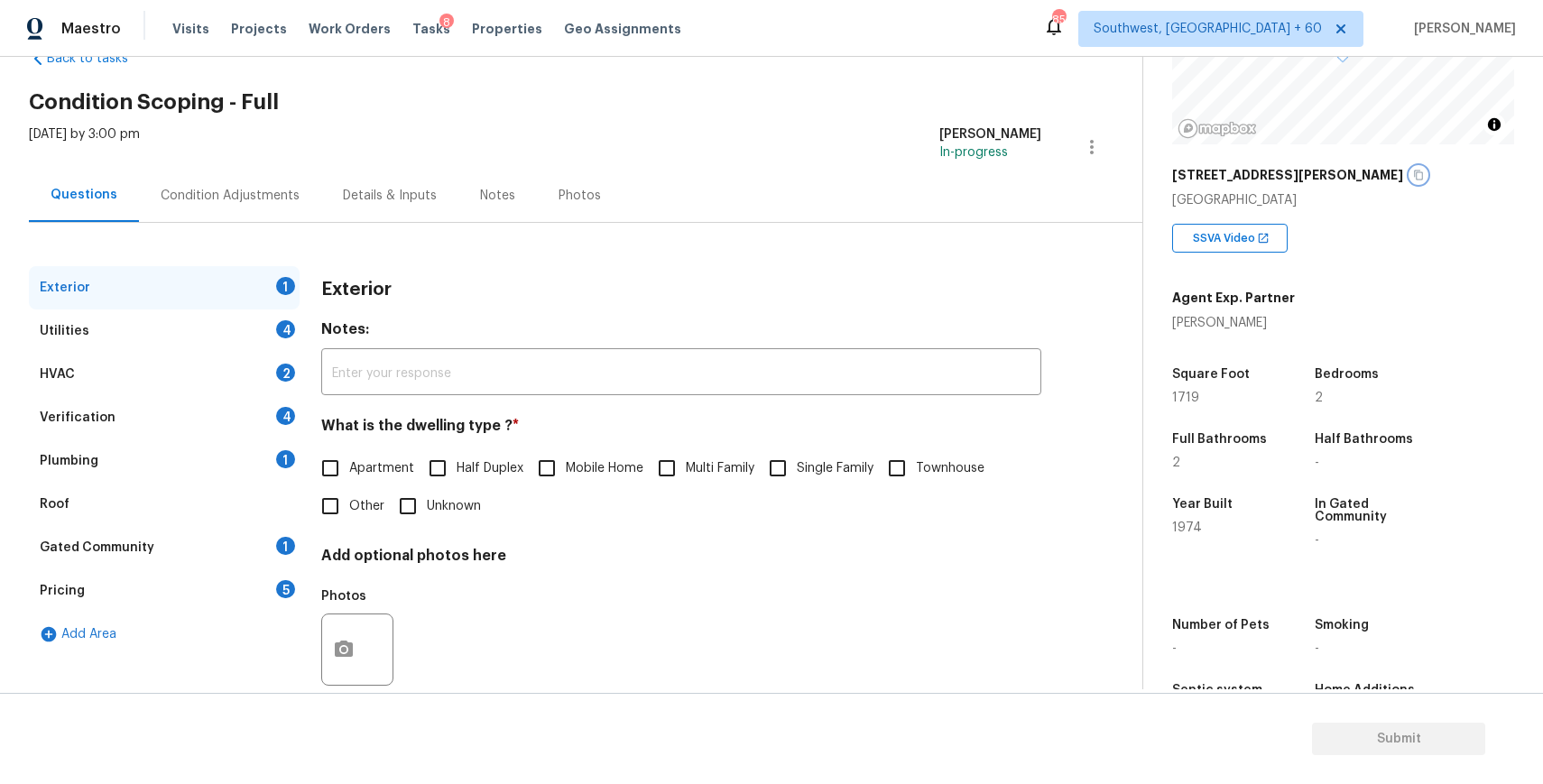
scroll to position [85, 0]
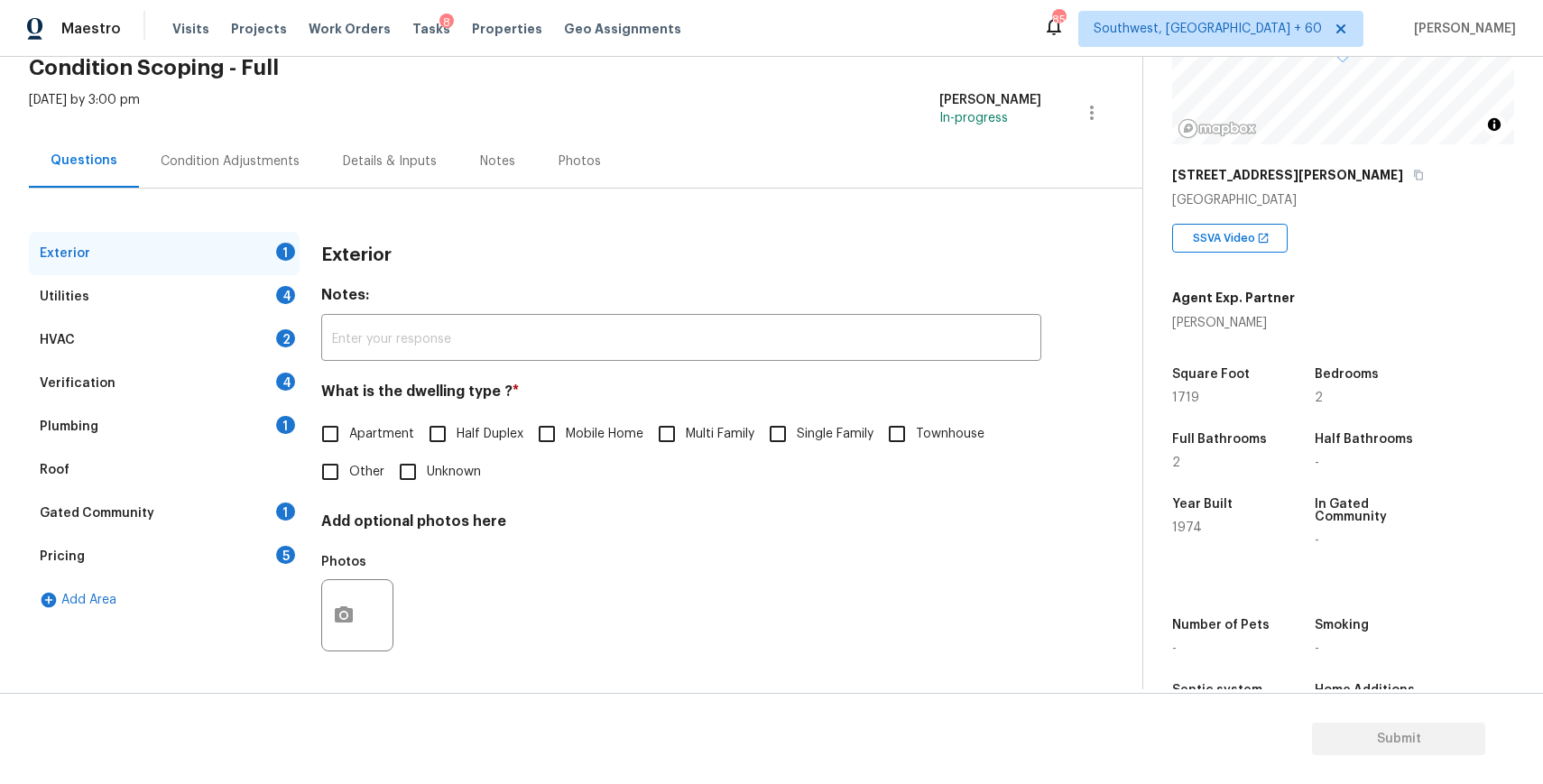
click at [826, 439] on span "Single Family" at bounding box center [834, 434] width 77 height 19
click at [796, 439] on input "Single Family" at bounding box center [777, 433] width 38 height 38
checkbox input "true"
click at [309, 165] on div "Condition Adjustments" at bounding box center [230, 161] width 183 height 53
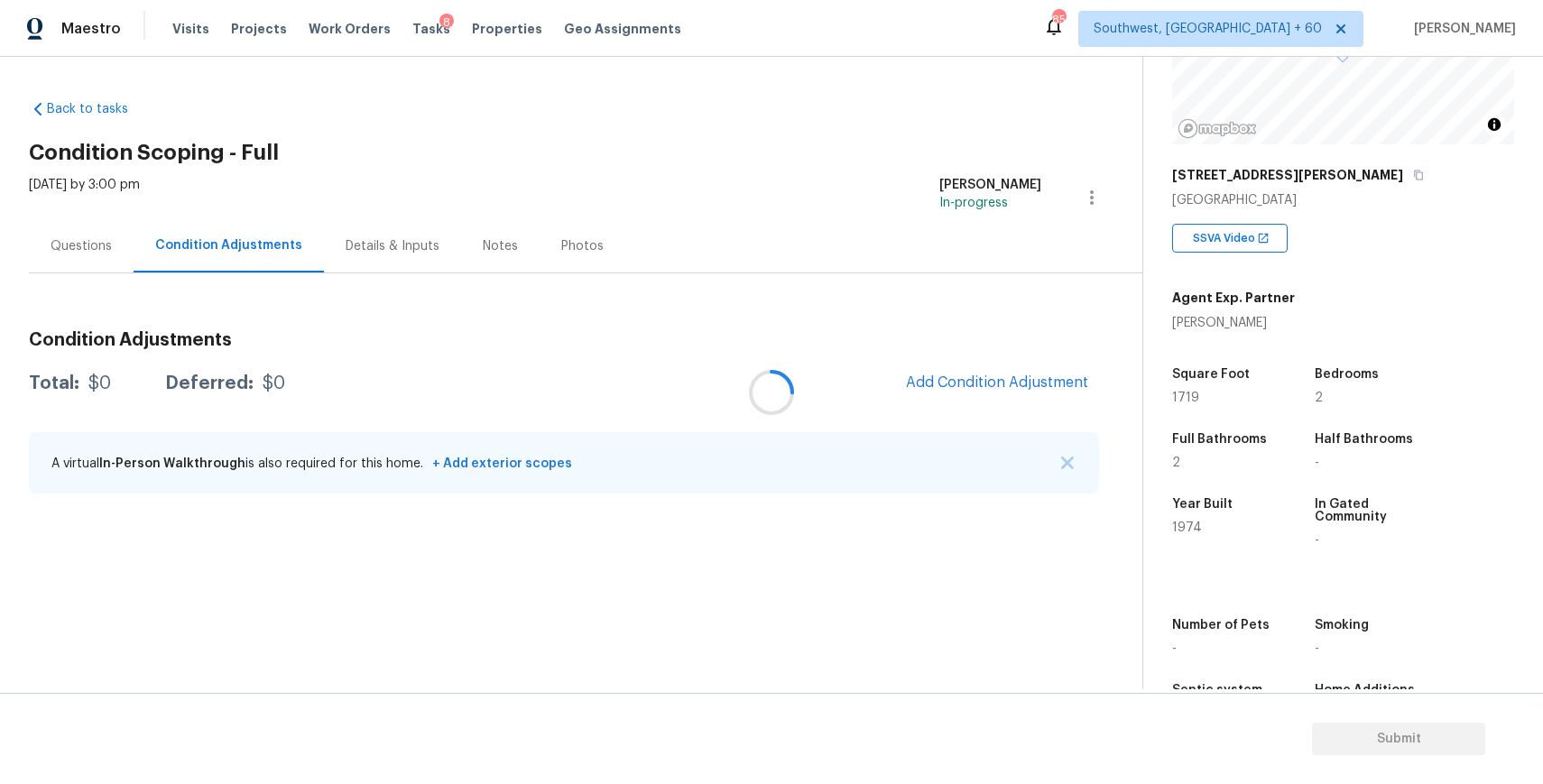
click at [59, 235] on div at bounding box center [772, 392] width 1543 height 784
click at [119, 235] on div at bounding box center [772, 392] width 1543 height 784
click at [1075, 458] on button "button" at bounding box center [1067, 462] width 18 height 18
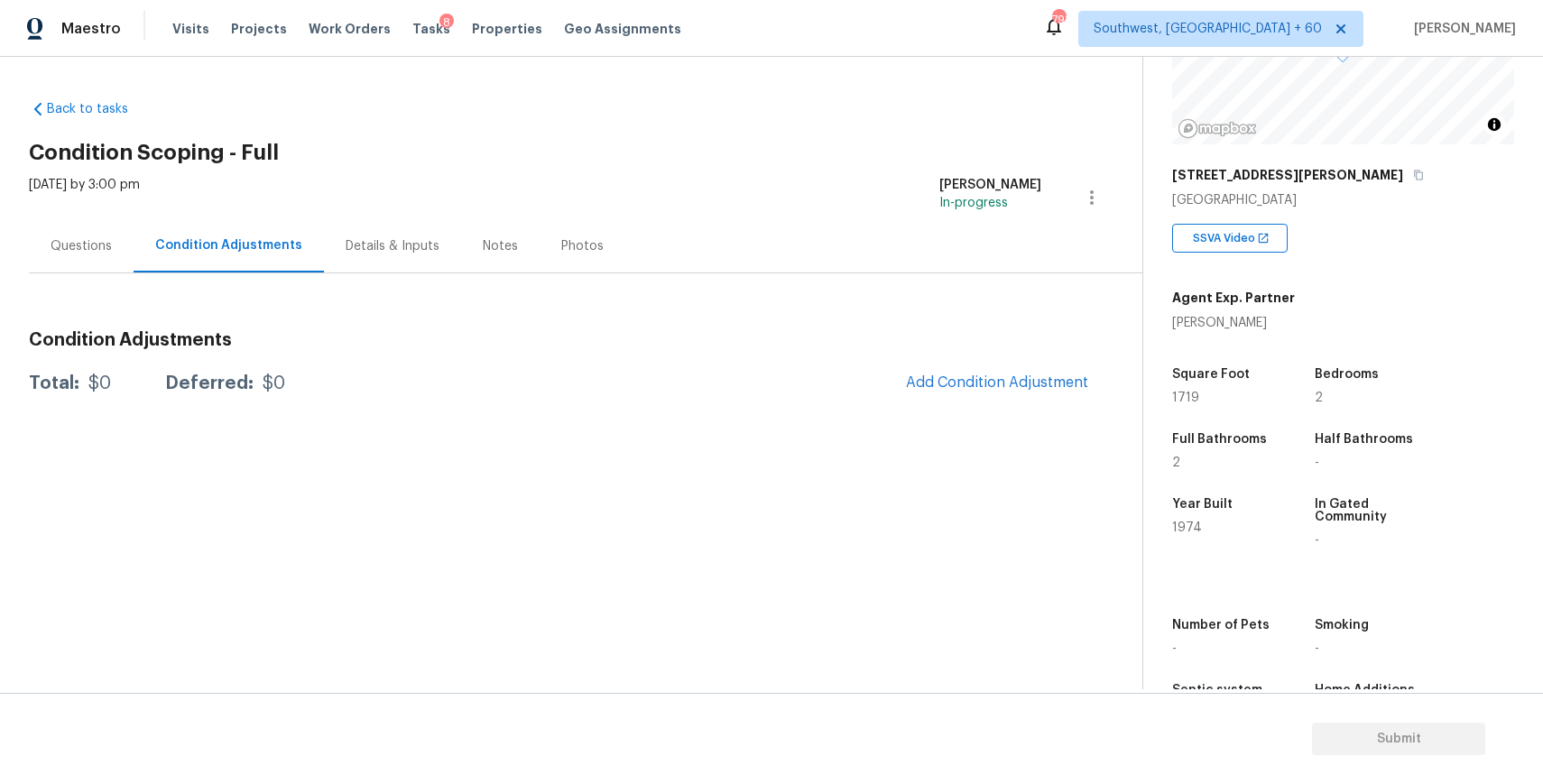
click at [67, 250] on div "Questions" at bounding box center [81, 246] width 62 height 18
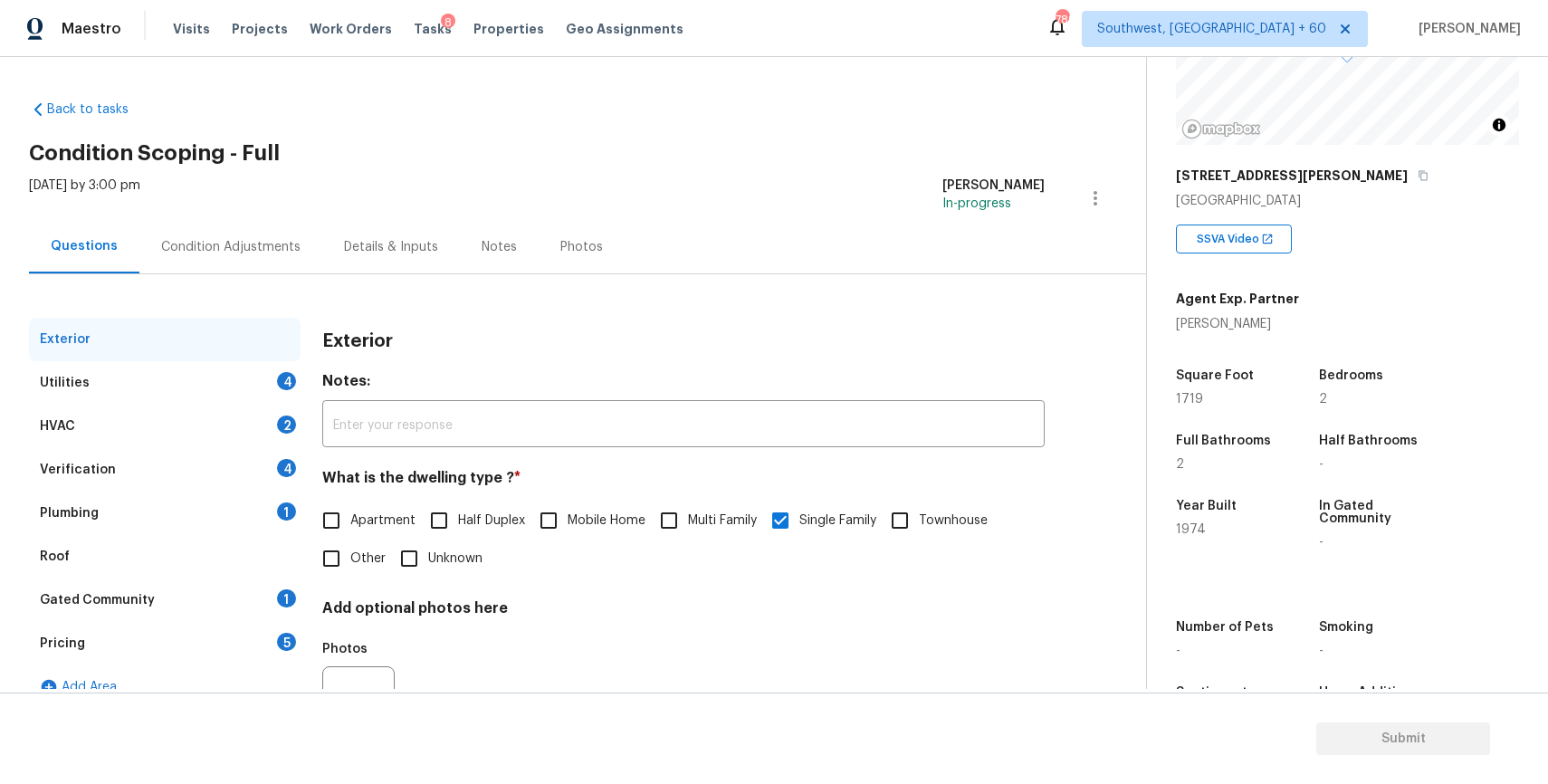
click at [222, 250] on div "Condition Adjustments" at bounding box center [230, 247] width 140 height 18
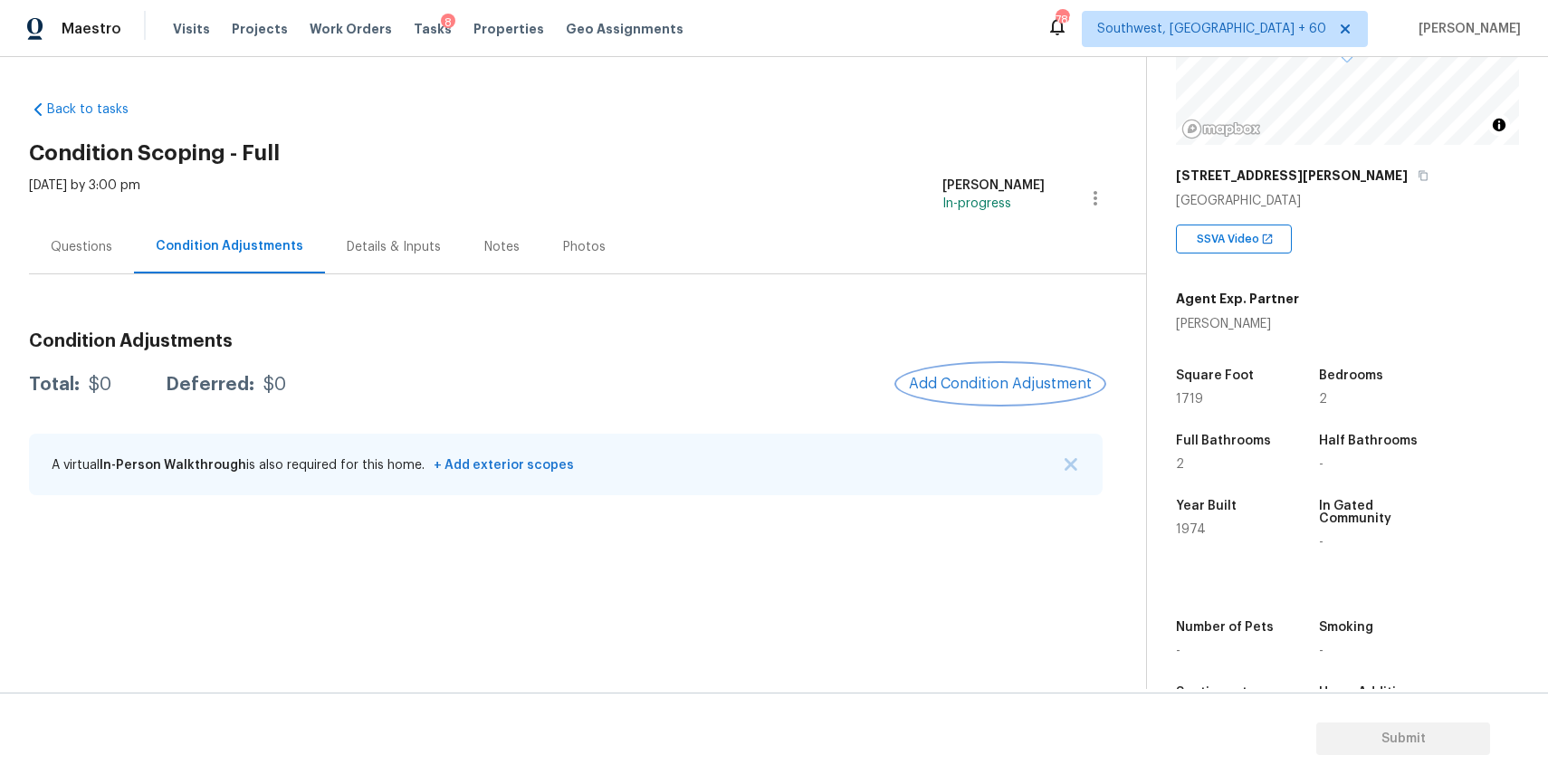
click at [997, 395] on button "Add Condition Adjustment" at bounding box center [1000, 383] width 204 height 38
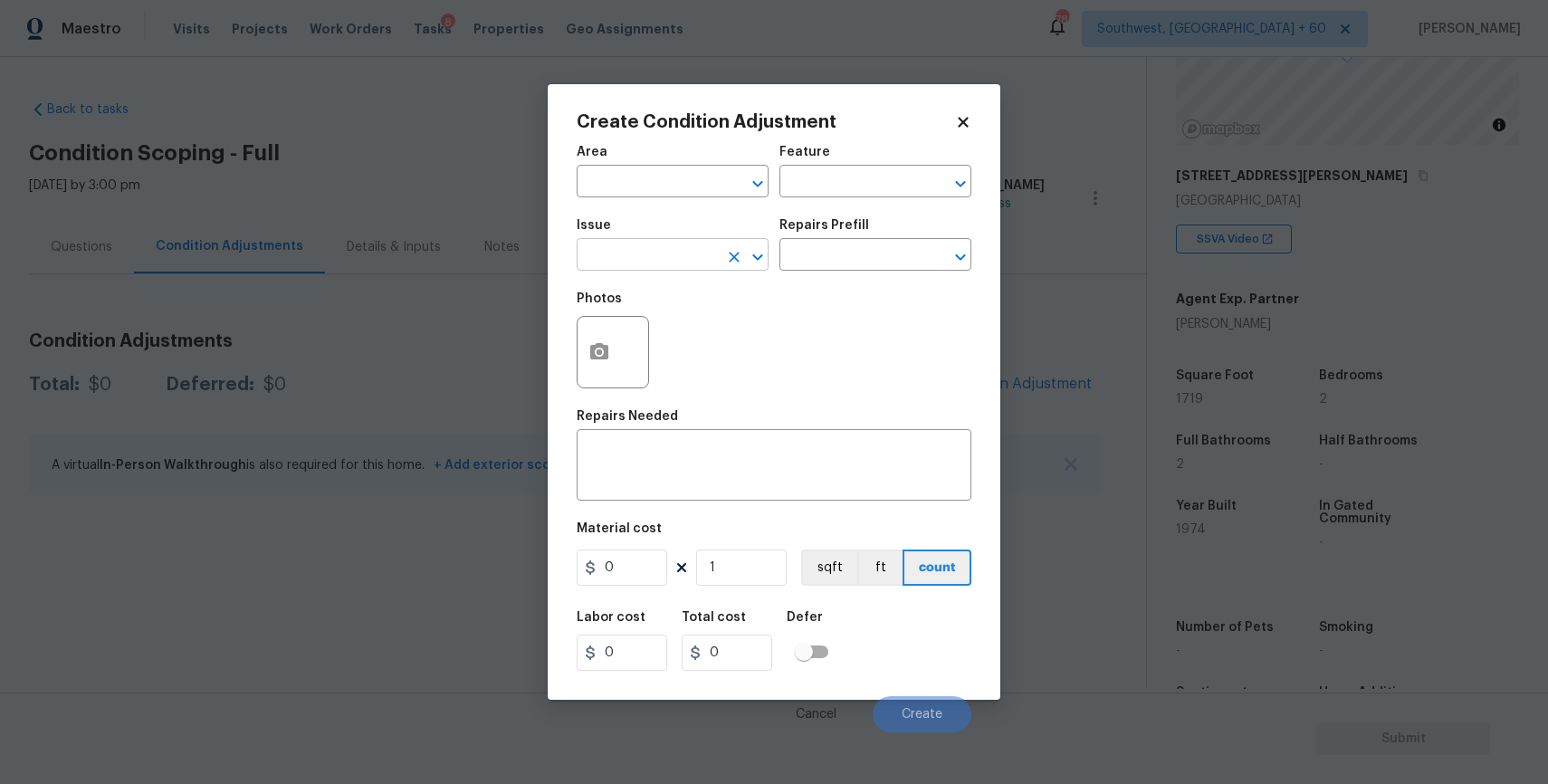
click at [707, 259] on input "text" at bounding box center [647, 256] width 141 height 28
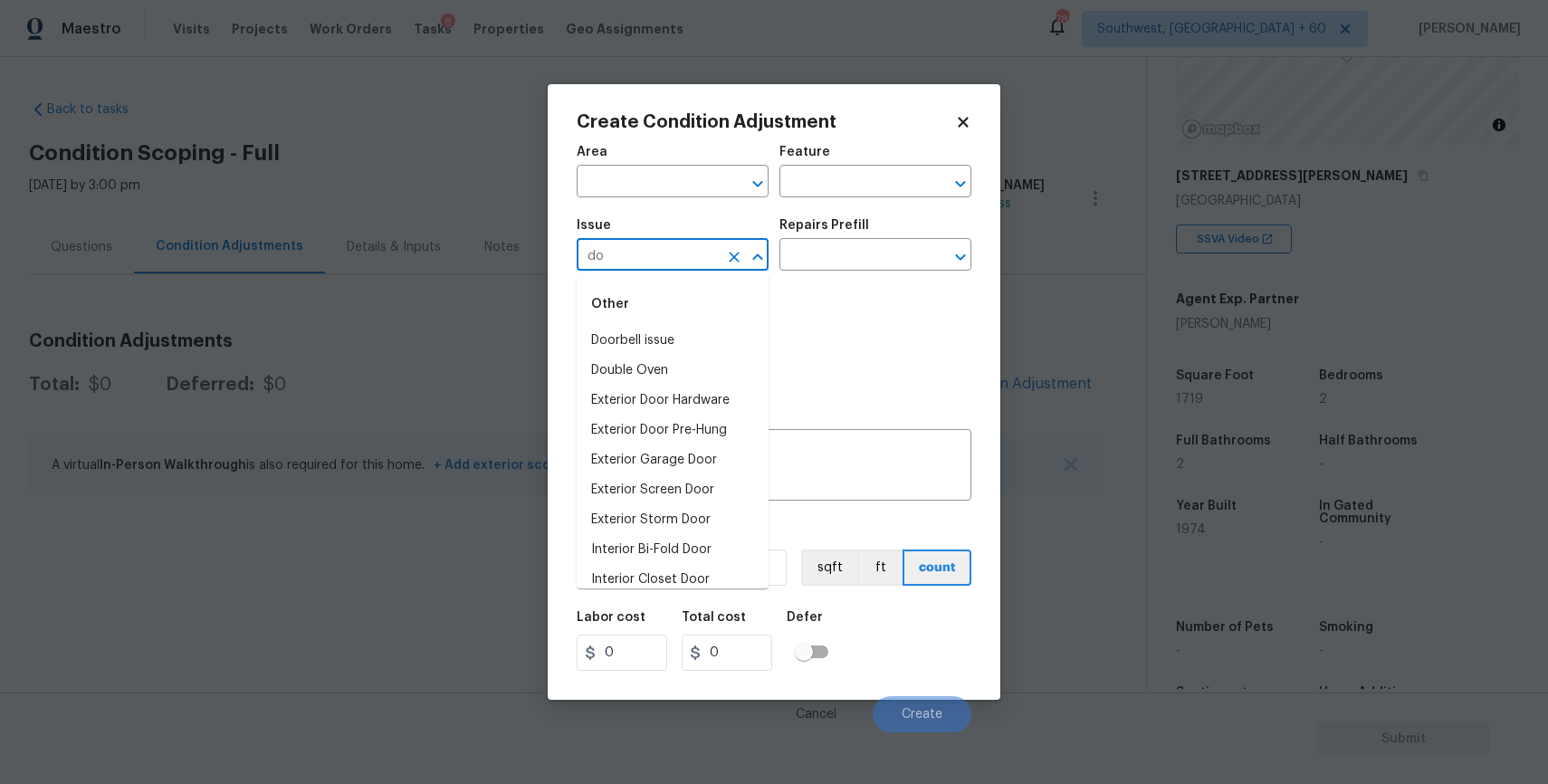
type input "d"
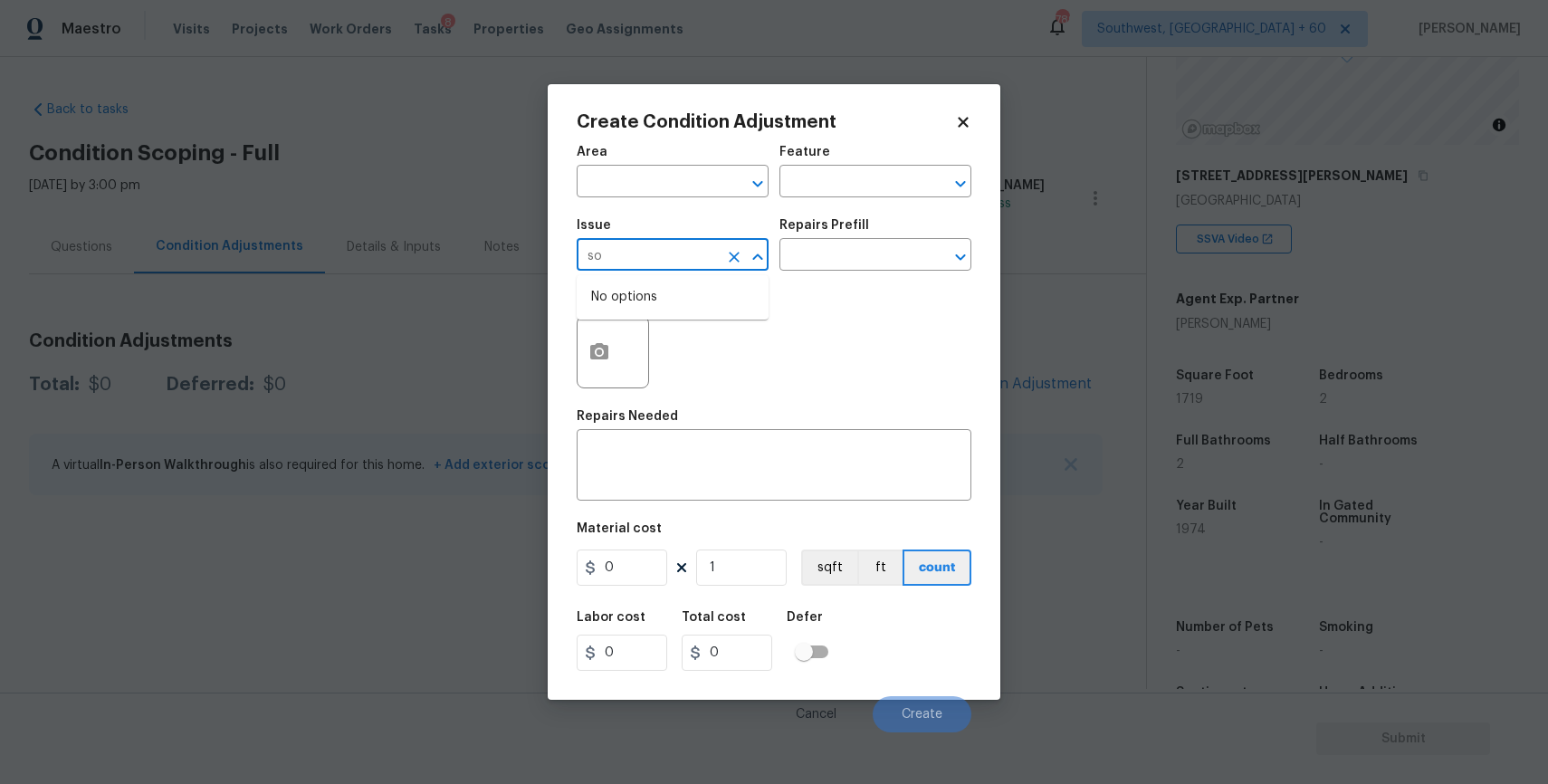
type input "s"
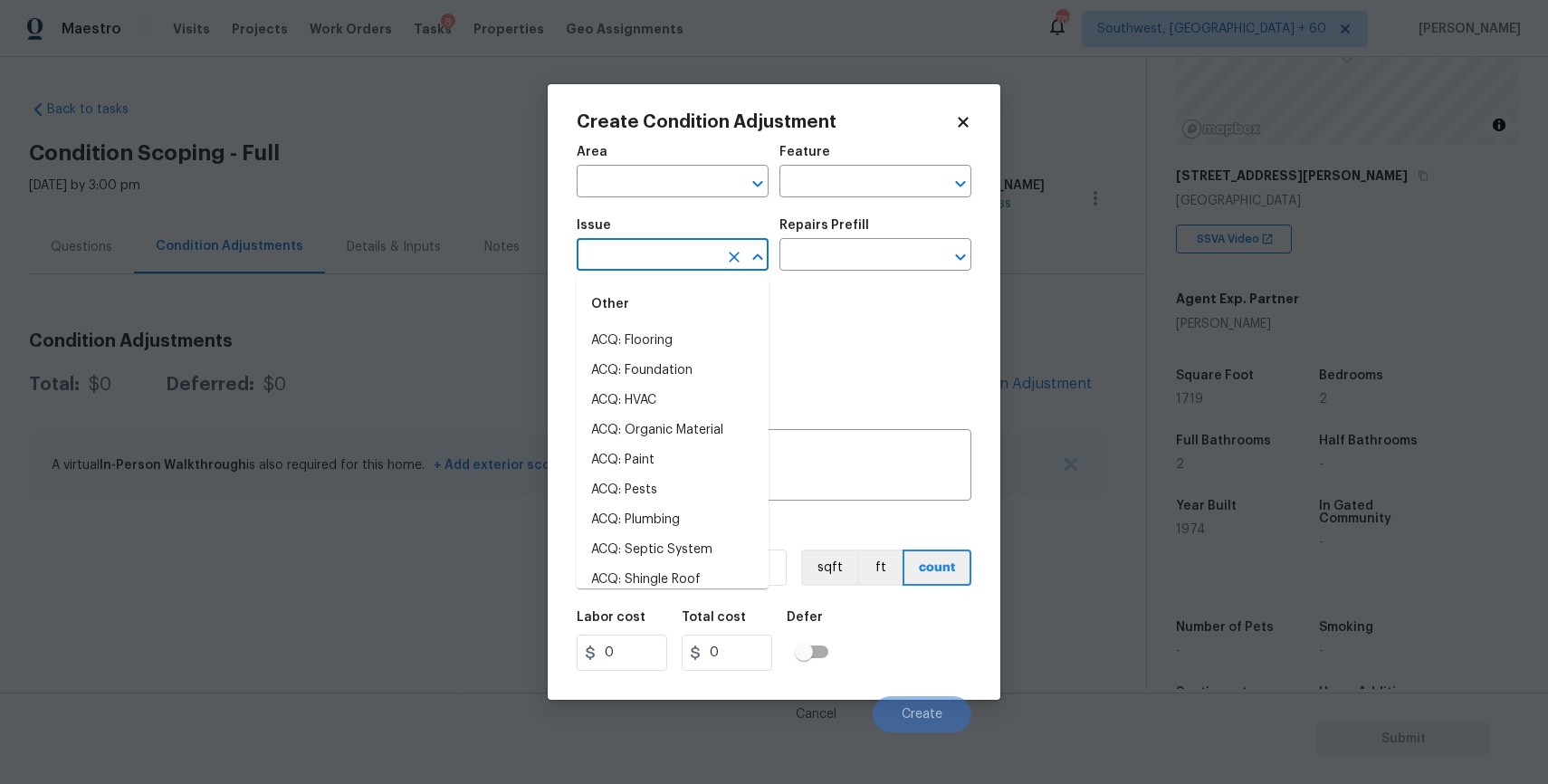
type input "d"
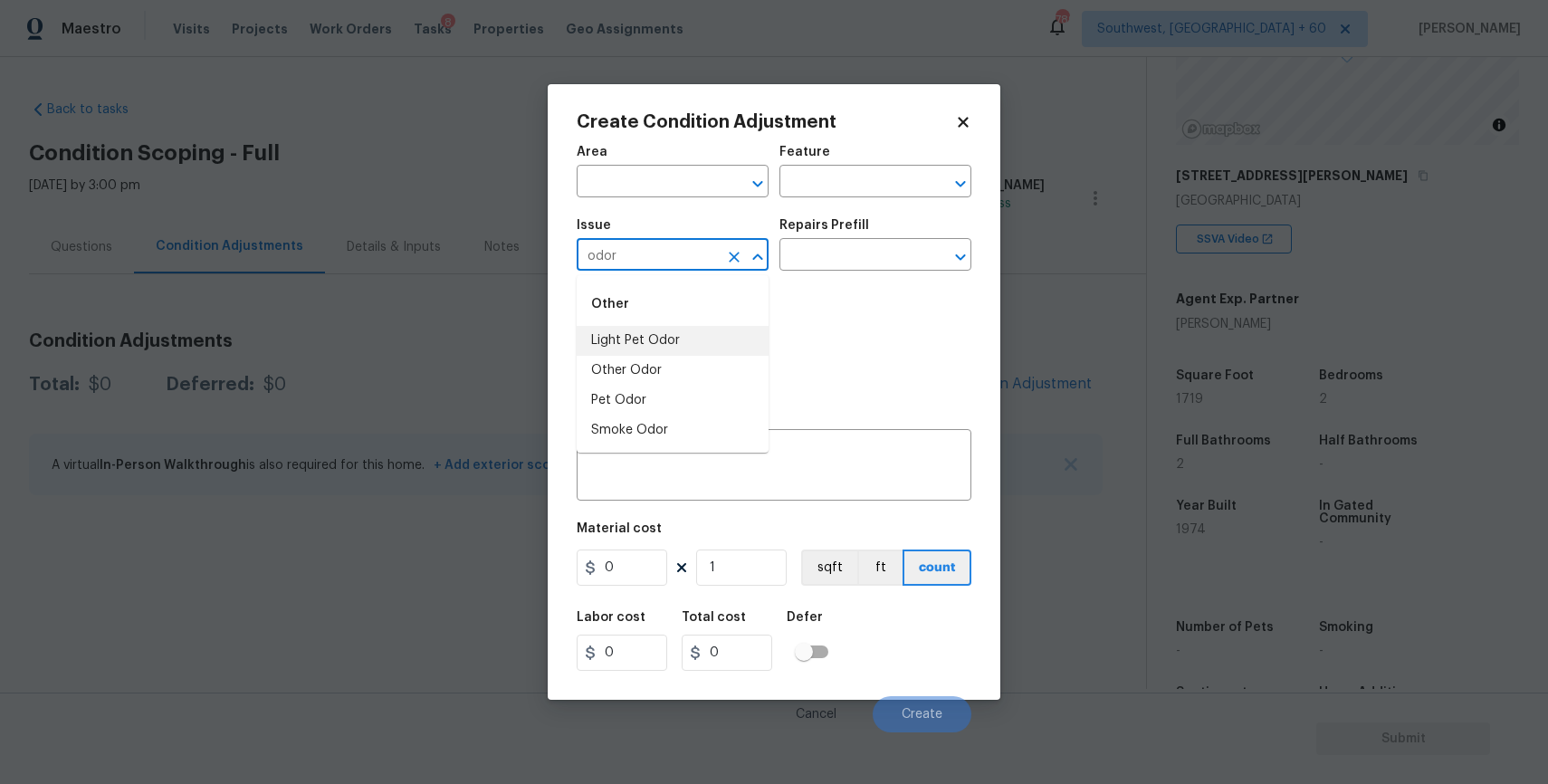
click at [738, 323] on div "Other" at bounding box center [673, 303] width 192 height 43
click at [720, 349] on li "Light Pet Odor" at bounding box center [673, 340] width 192 height 30
type input "Light Pet Odor"
click at [865, 247] on input "text" at bounding box center [850, 256] width 141 height 28
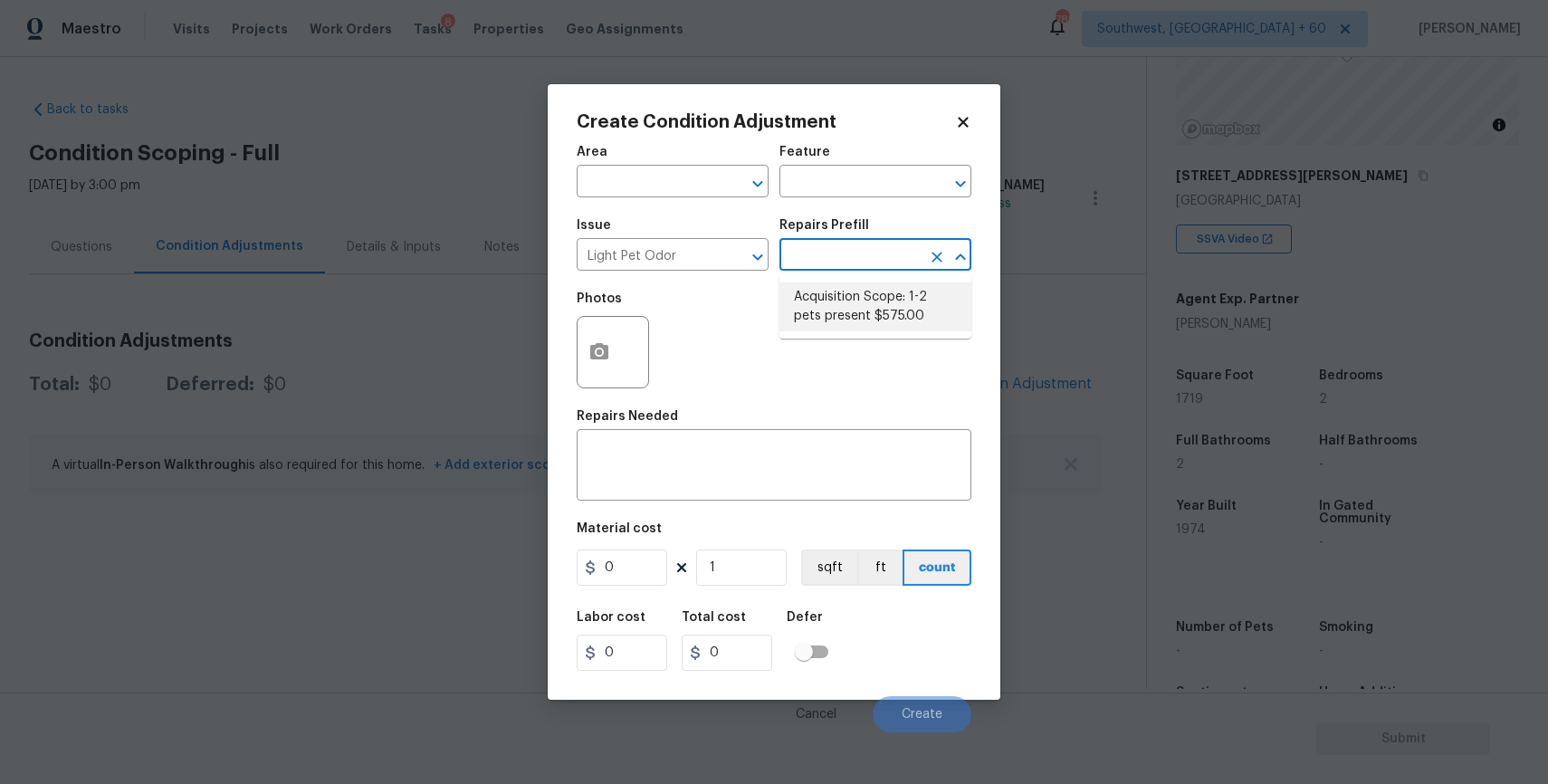
click at [879, 299] on li "Acquisition Scope: 1-2 pets present $575.00" at bounding box center [876, 306] width 192 height 49
type textarea "Acquisition Scope: 1-2 pets present"
type input "575"
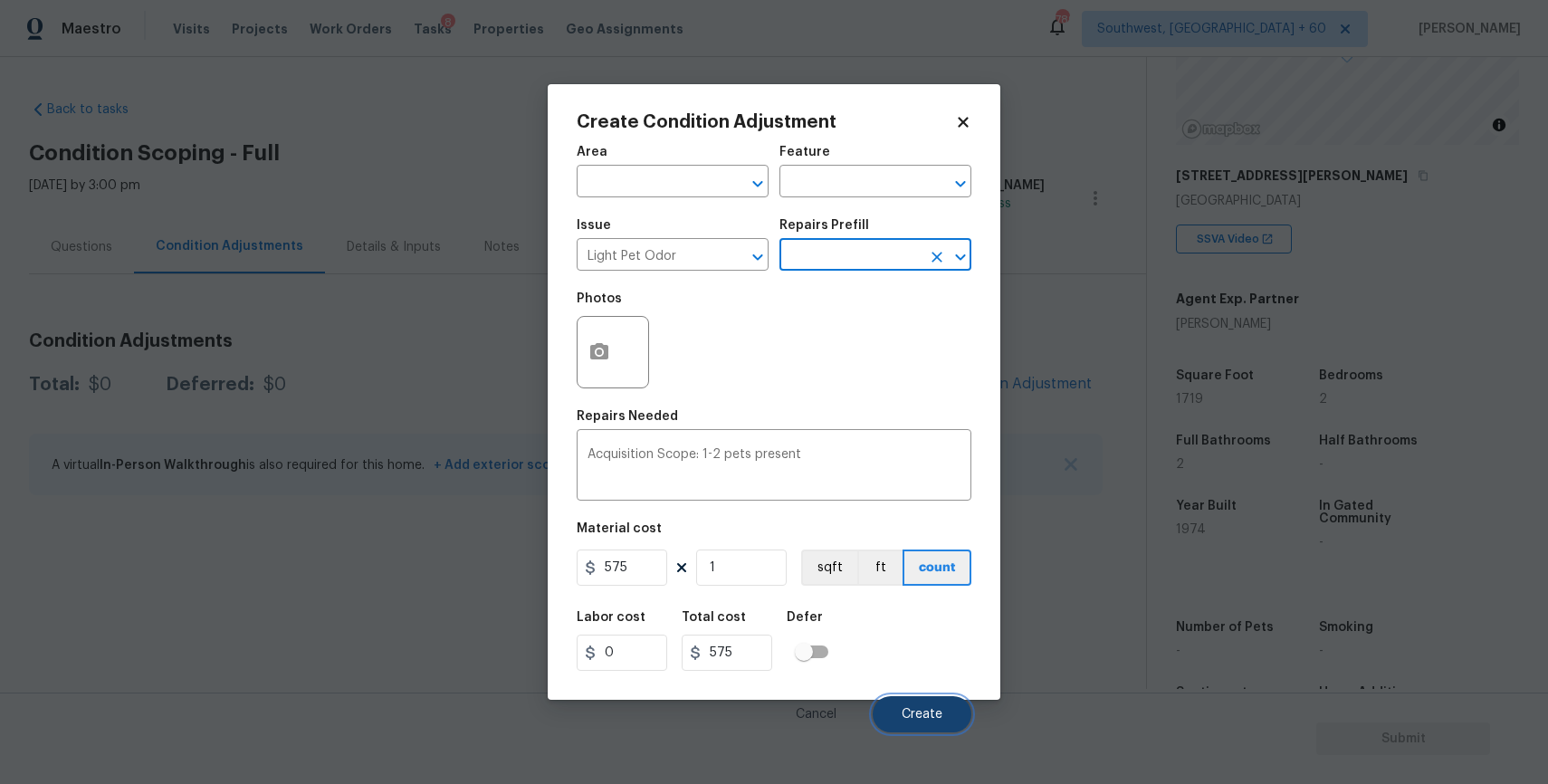
click at [934, 722] on button "Create" at bounding box center [922, 714] width 99 height 36
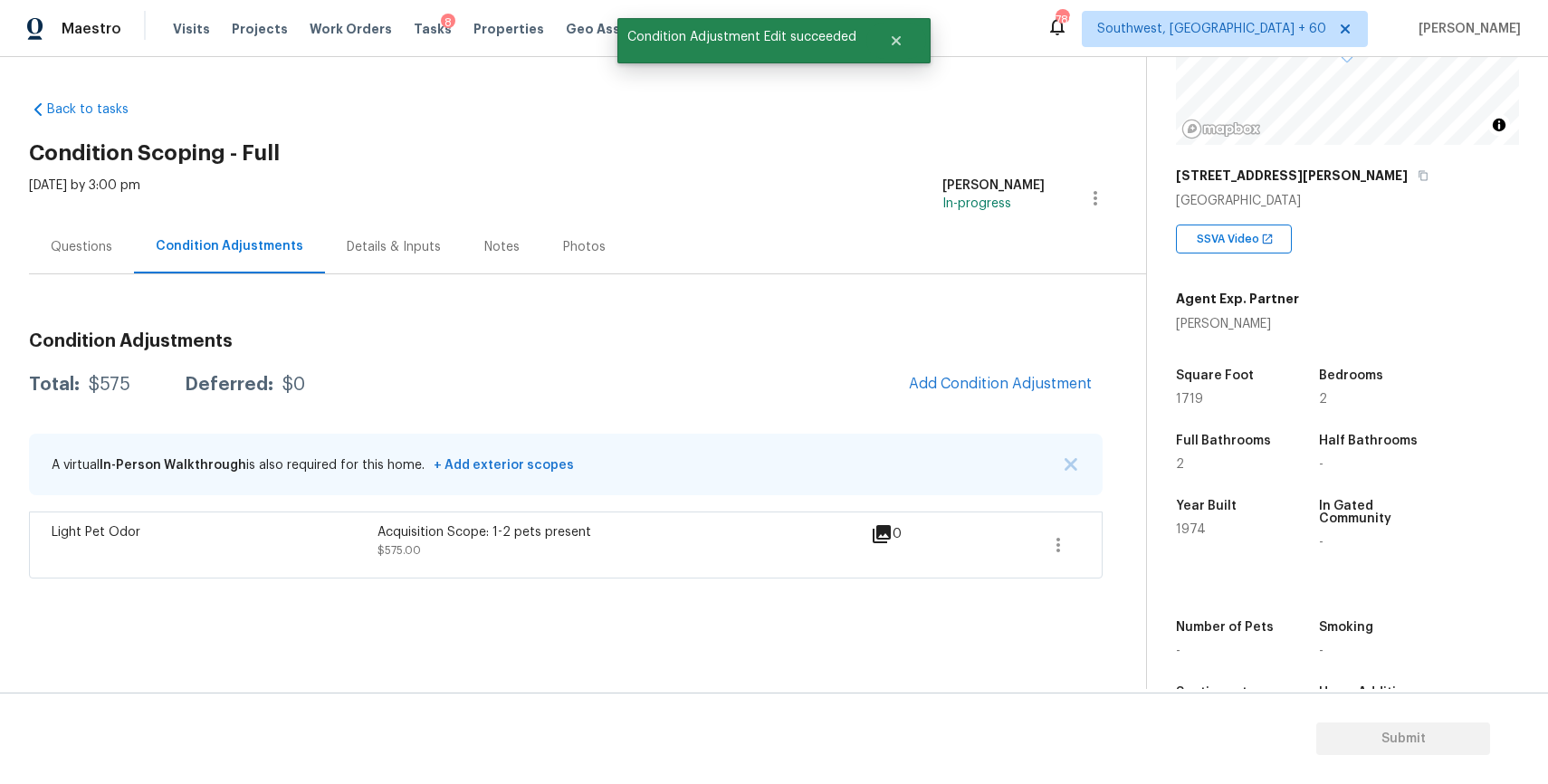
click at [1063, 471] on div "A virtual In-Person Walkthrough is also required for this home. + Add exterior …" at bounding box center [565, 464] width 1074 height 62
click at [1078, 457] on div "A virtual In-Person Walkthrough is also required for this home. + Add exterior …" at bounding box center [565, 464] width 1074 height 62
click at [1061, 461] on div "A virtual In-Person Walkthrough is also required for this home. + Add exterior …" at bounding box center [565, 464] width 1074 height 62
click at [1059, 468] on div "A virtual In-Person Walkthrough is also required for this home. + Add exterior …" at bounding box center [565, 464] width 1074 height 62
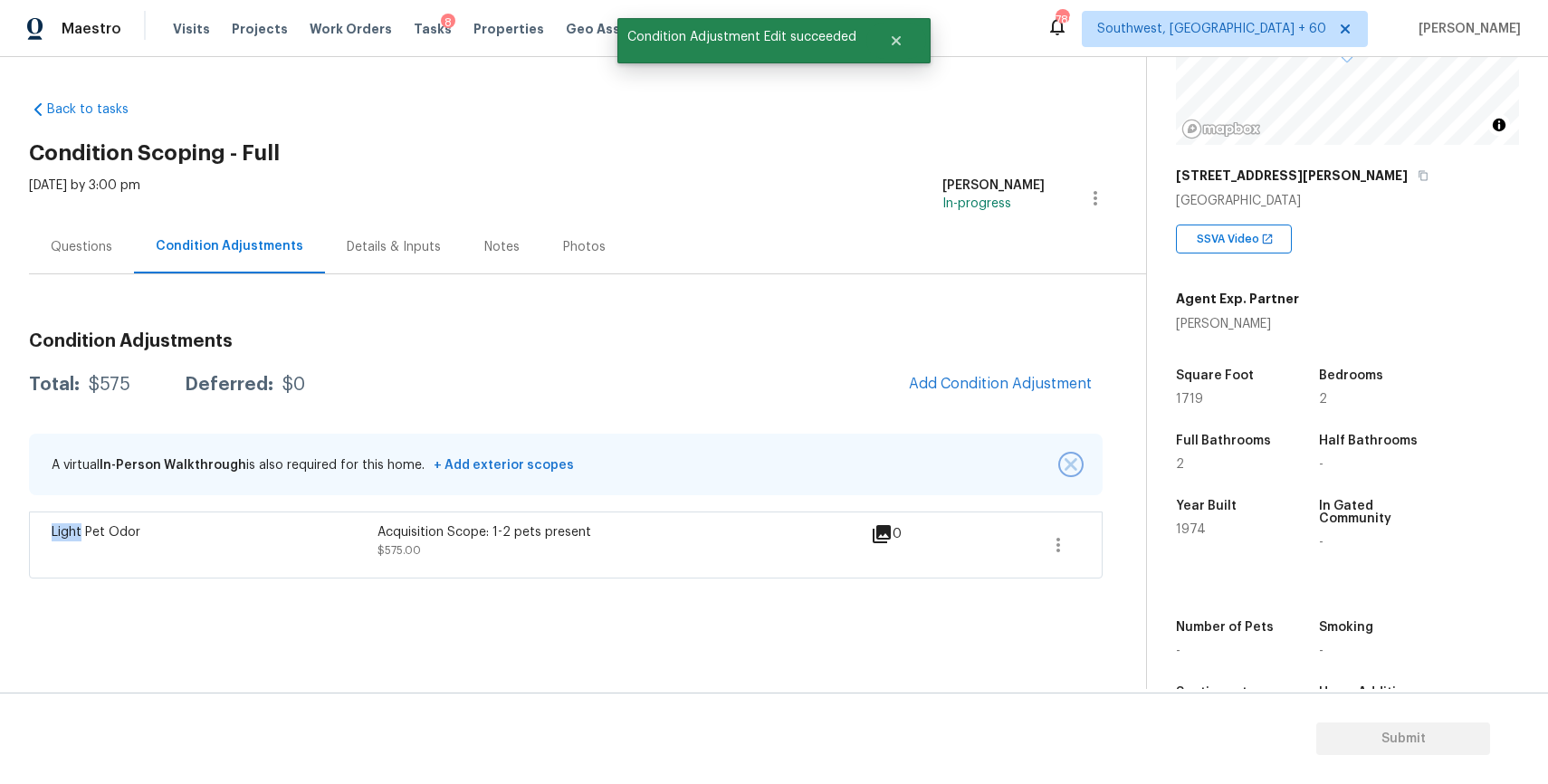
click at [1068, 459] on img "button" at bounding box center [1071, 464] width 13 height 13
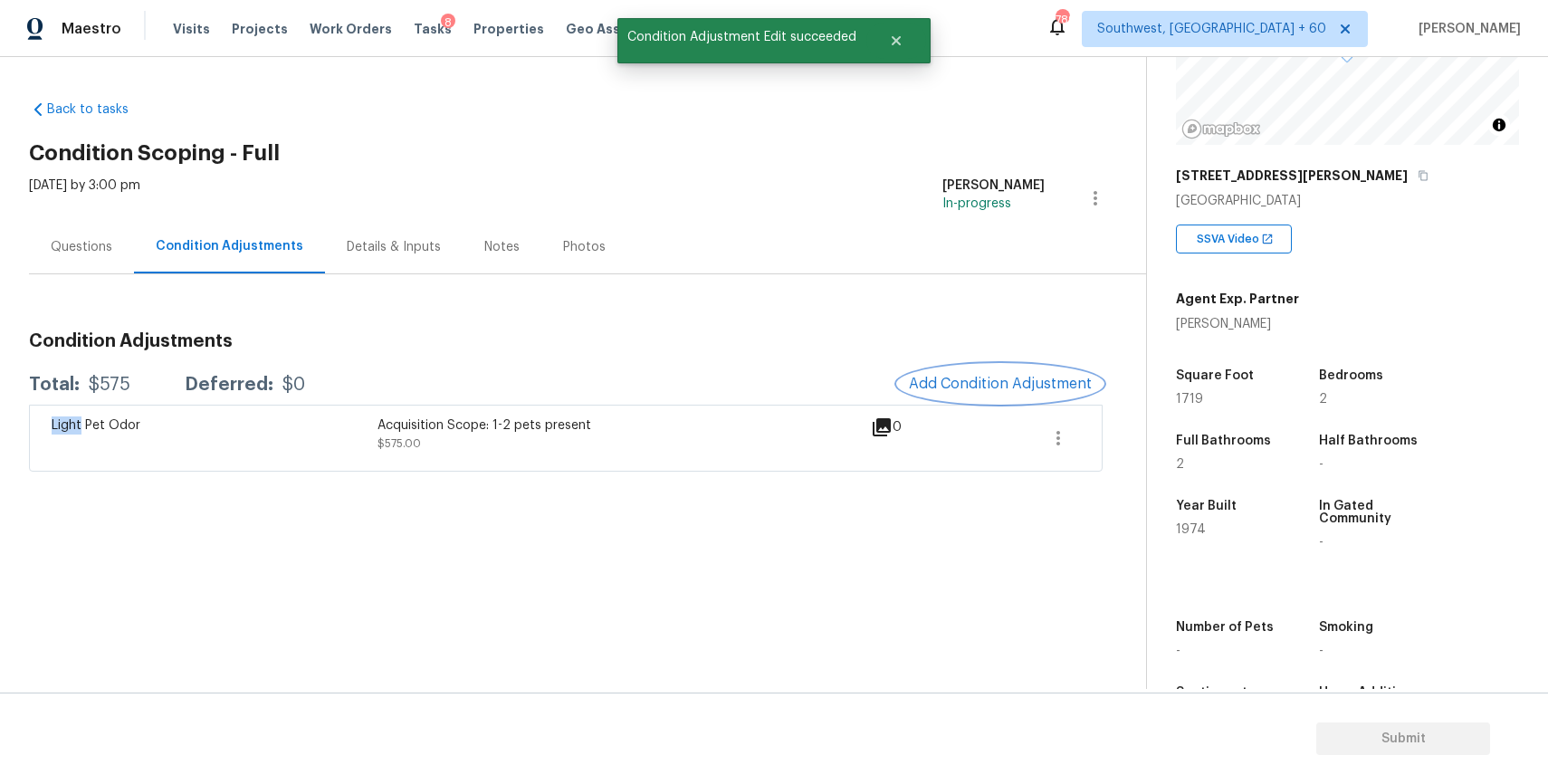
click at [990, 373] on button "Add Condition Adjustment" at bounding box center [1000, 383] width 204 height 38
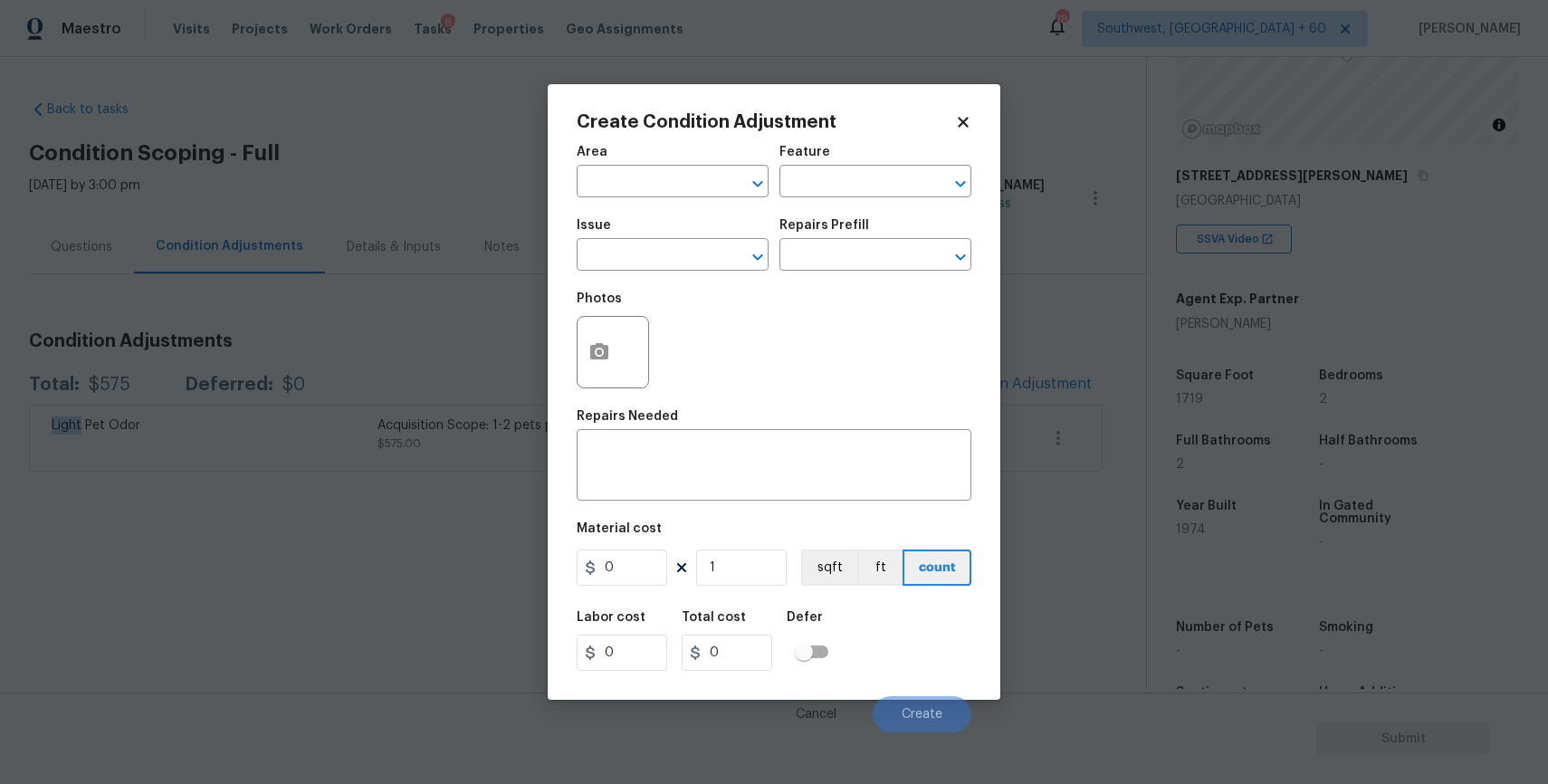
click at [639, 277] on span "Issue ​" at bounding box center [673, 244] width 192 height 73
click at [644, 262] on input "text" at bounding box center [647, 256] width 141 height 28
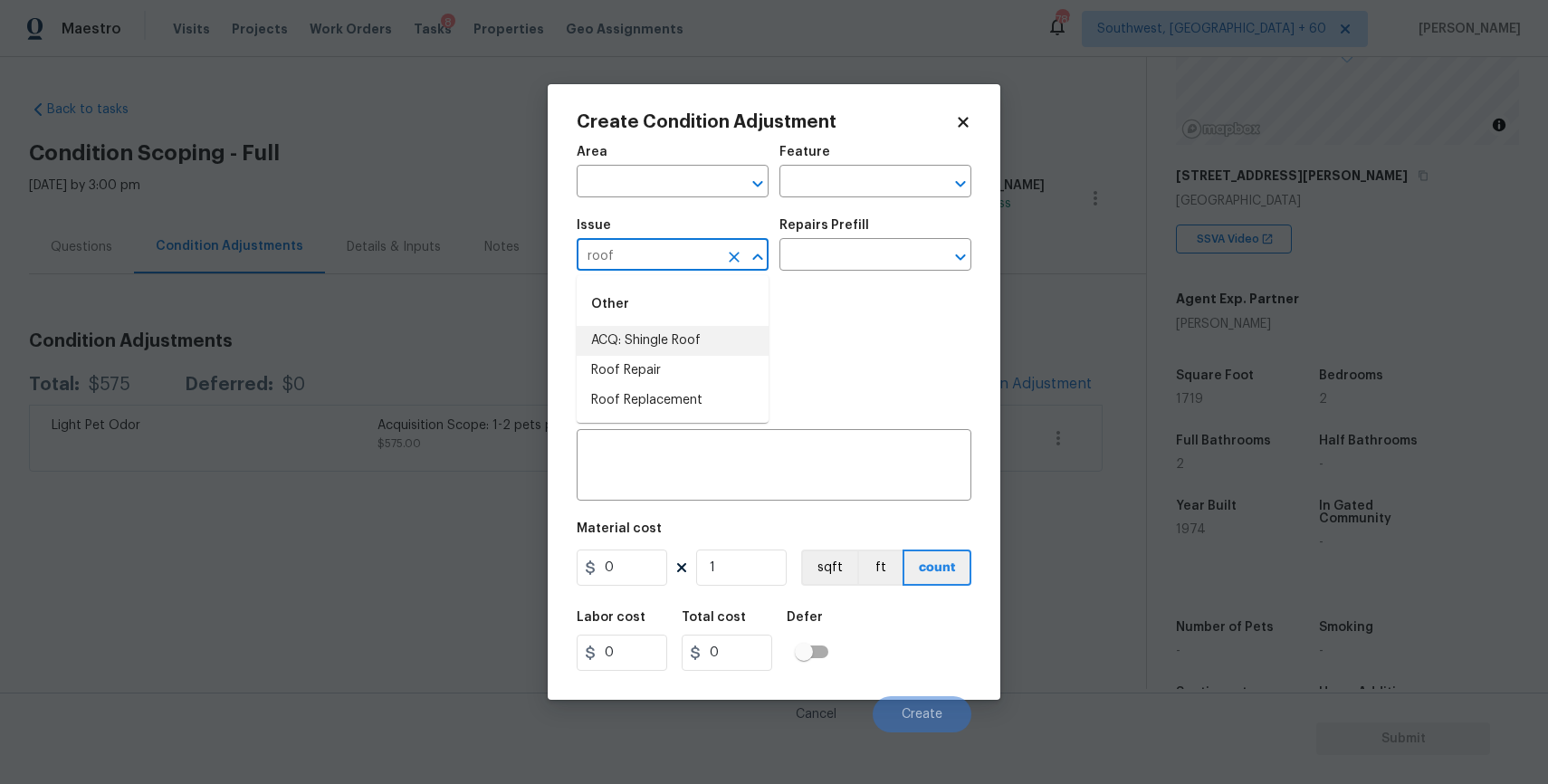
click at [691, 337] on li "ACQ: Shingle Roof" at bounding box center [673, 340] width 192 height 30
type input "ACQ: Shingle Roof"
click at [841, 221] on h5 "Repairs Prefill" at bounding box center [824, 226] width 90 height 13
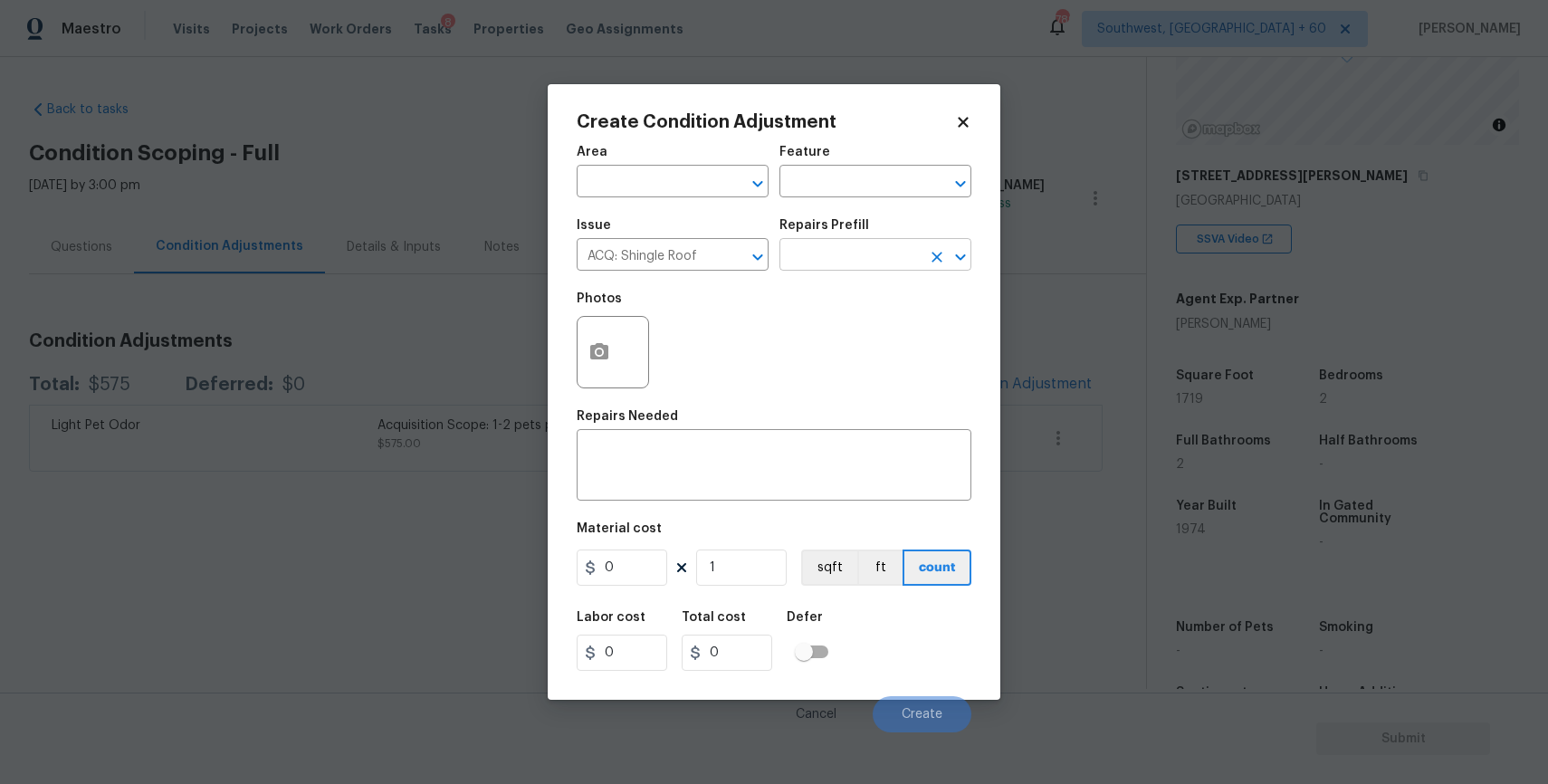
click at [859, 252] on input "text" at bounding box center [850, 256] width 141 height 28
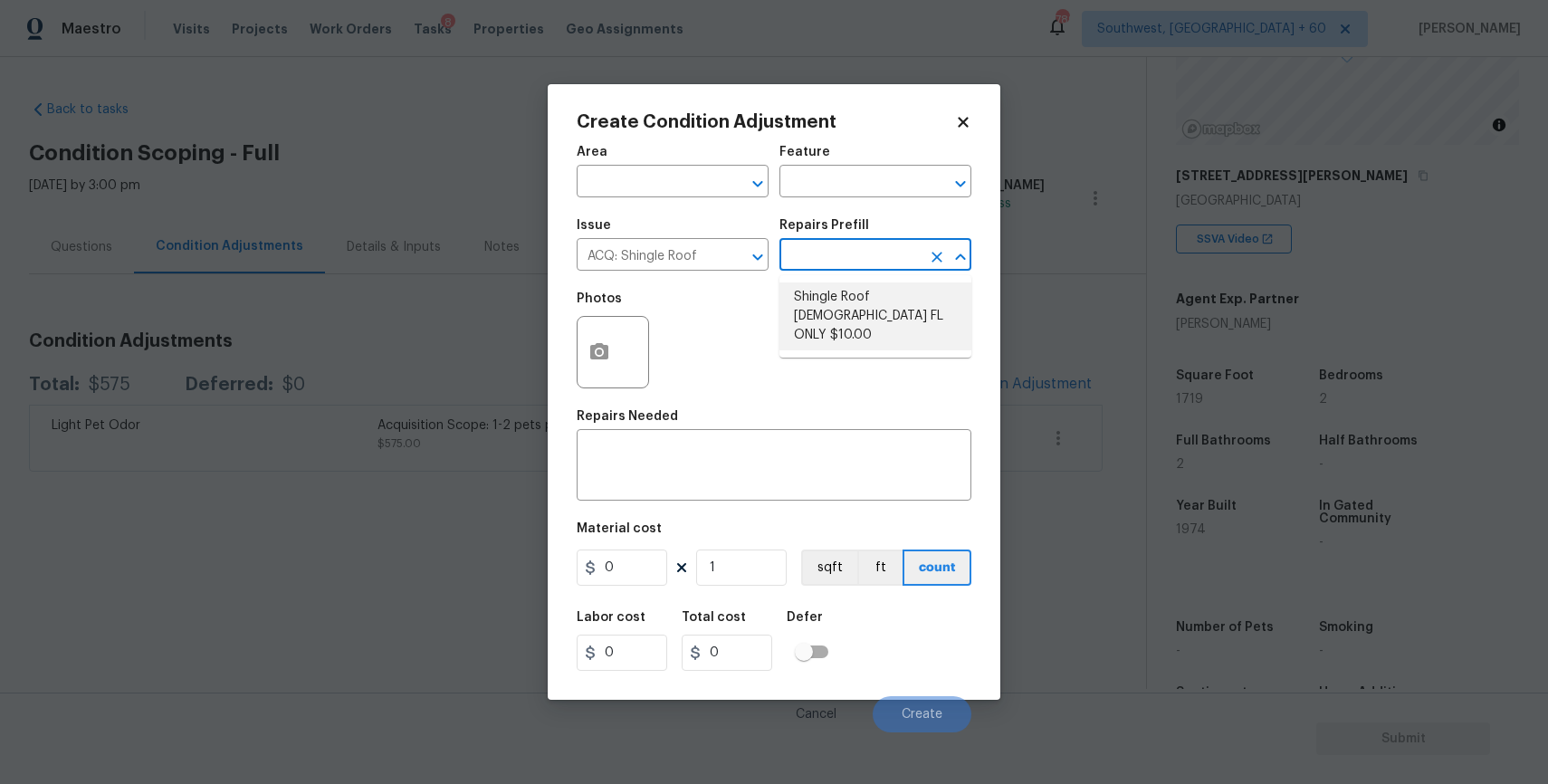
click at [878, 303] on li "Shingle Roof 15+ Years Old FL ONLY $10.00" at bounding box center [876, 315] width 192 height 67
type input "Acquisition"
type textarea "Acquisition Scope (Florida Only): Shingle Roof 15+ years in age maintenance."
type input "10"
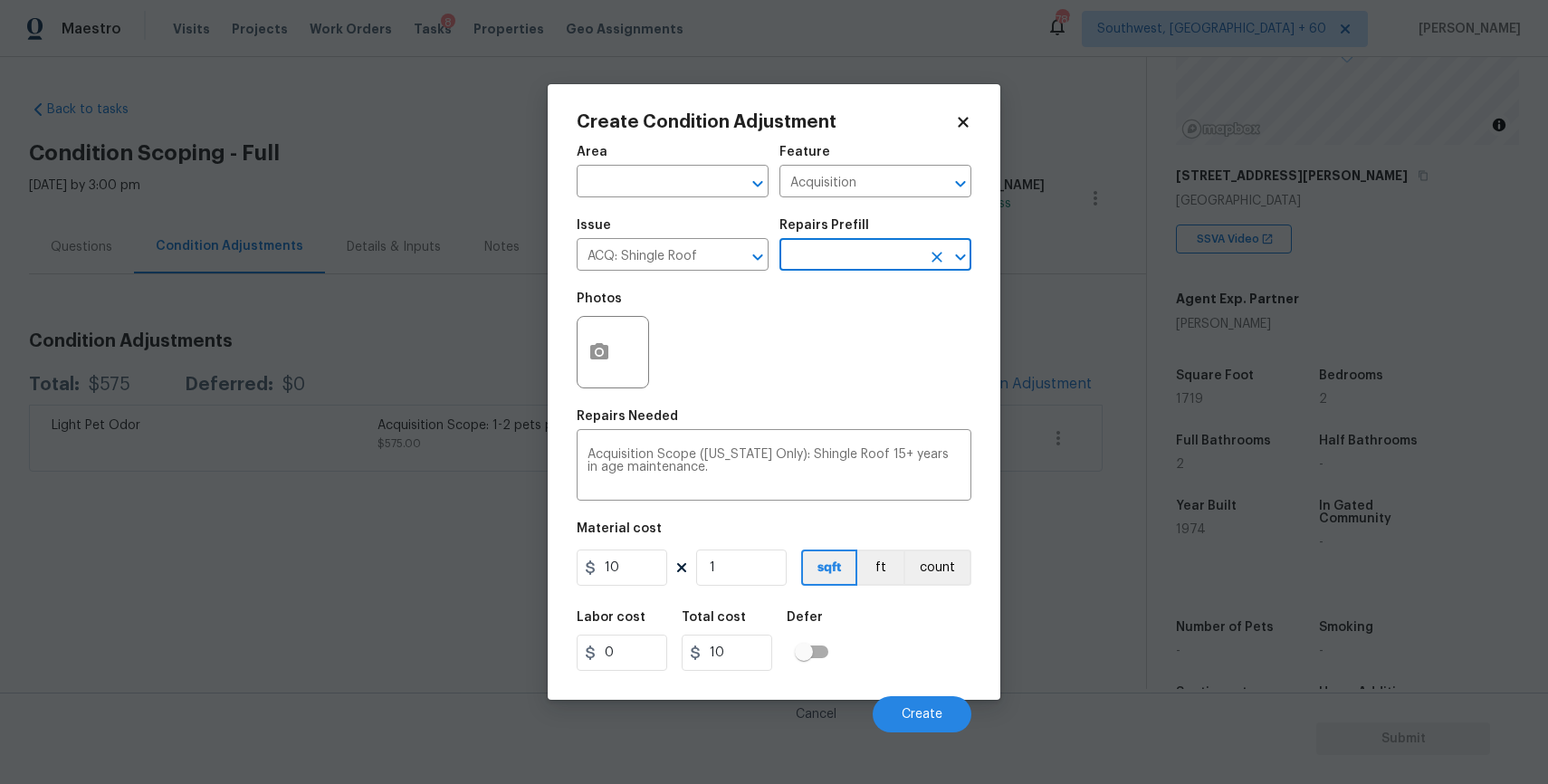
click at [721, 548] on figure "Material cost 10 1 sqft ft count" at bounding box center [774, 556] width 395 height 67
click at [745, 579] on input "1" at bounding box center [742, 567] width 91 height 36
type input "17"
type input "170"
type input "171"
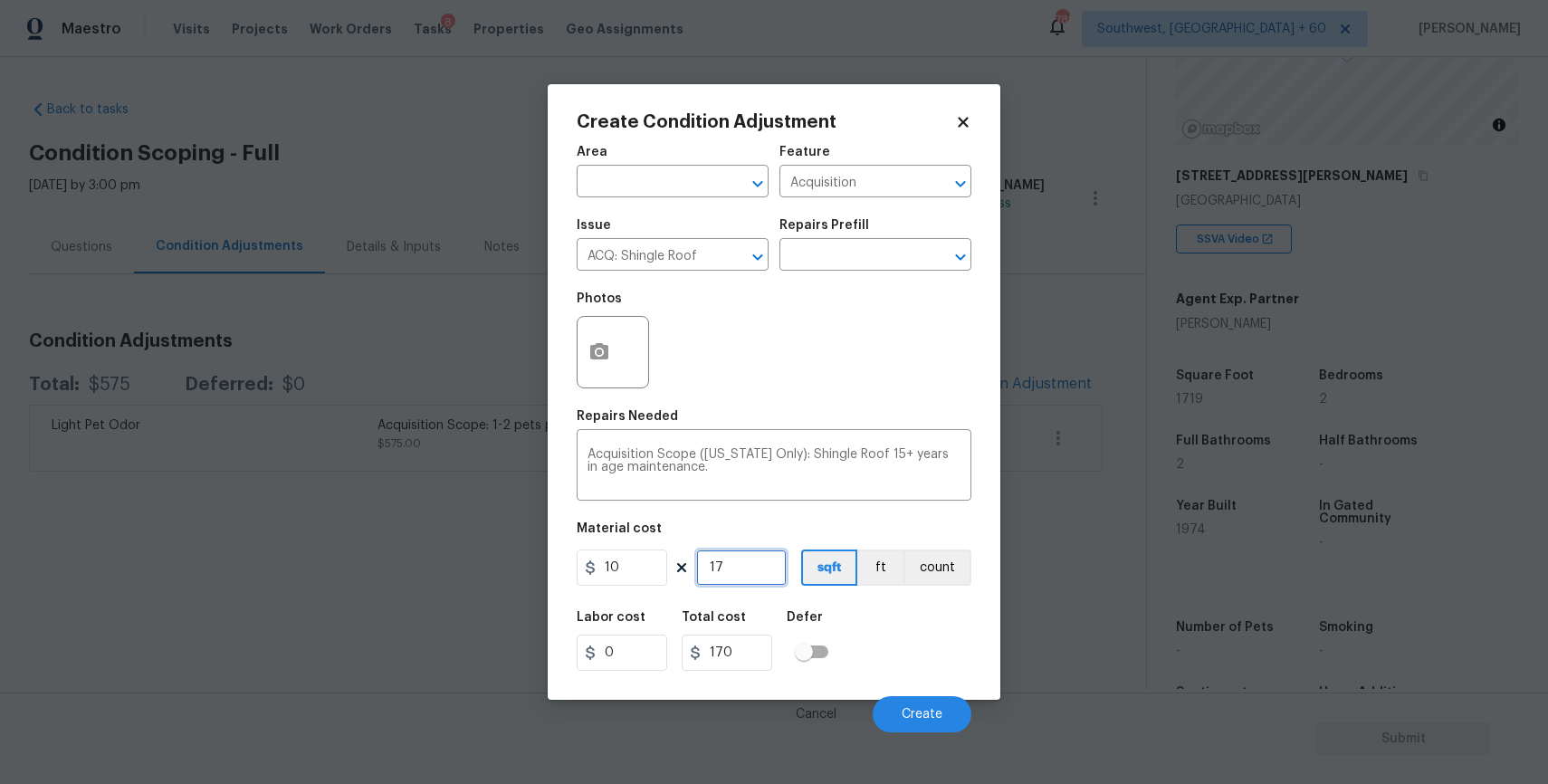
type input "1710"
type input "1719"
type input "17190"
type input "1719"
click at [915, 707] on button "Create" at bounding box center [922, 714] width 99 height 36
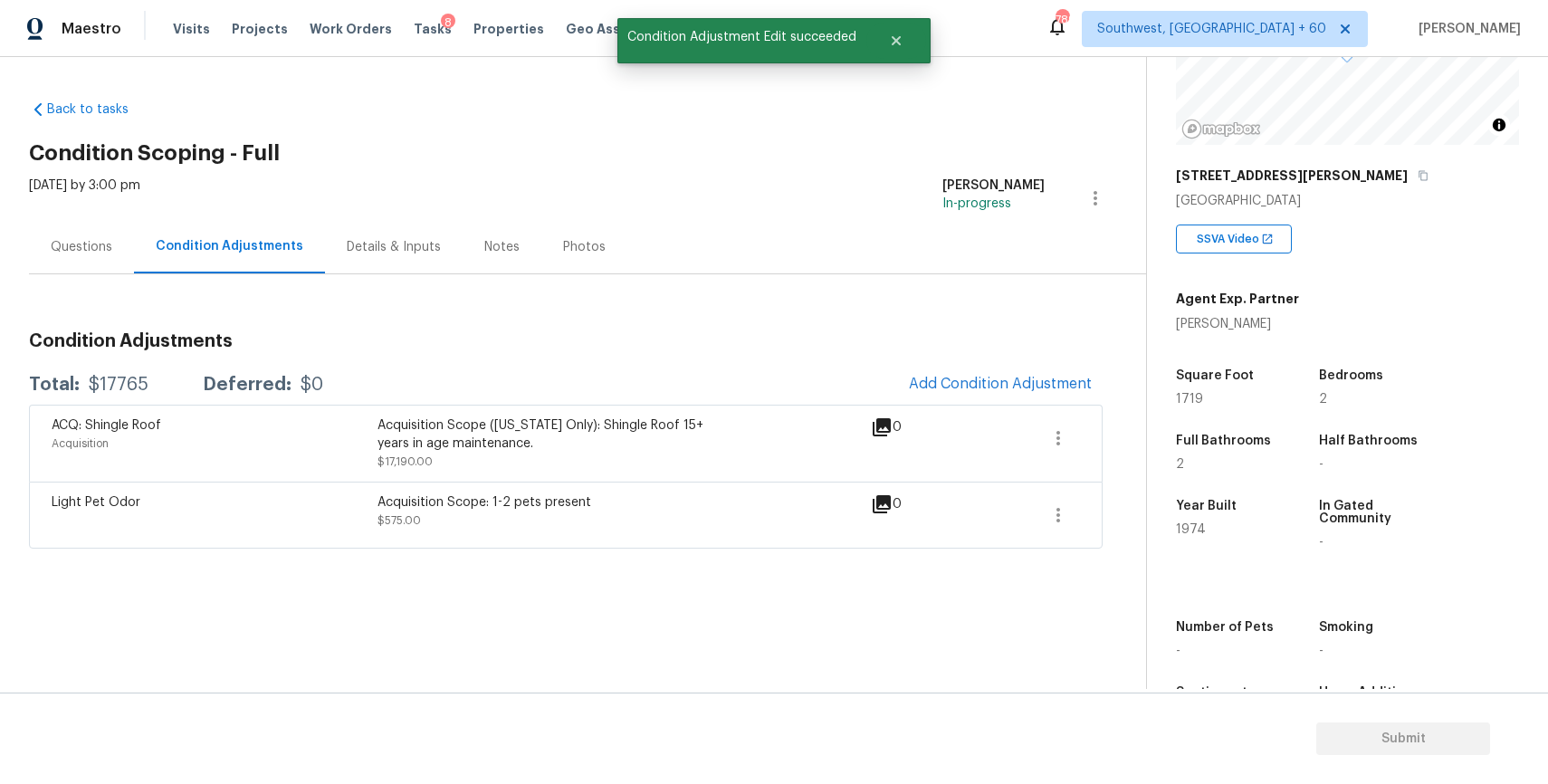
click at [1027, 433] on span at bounding box center [994, 443] width 69 height 55
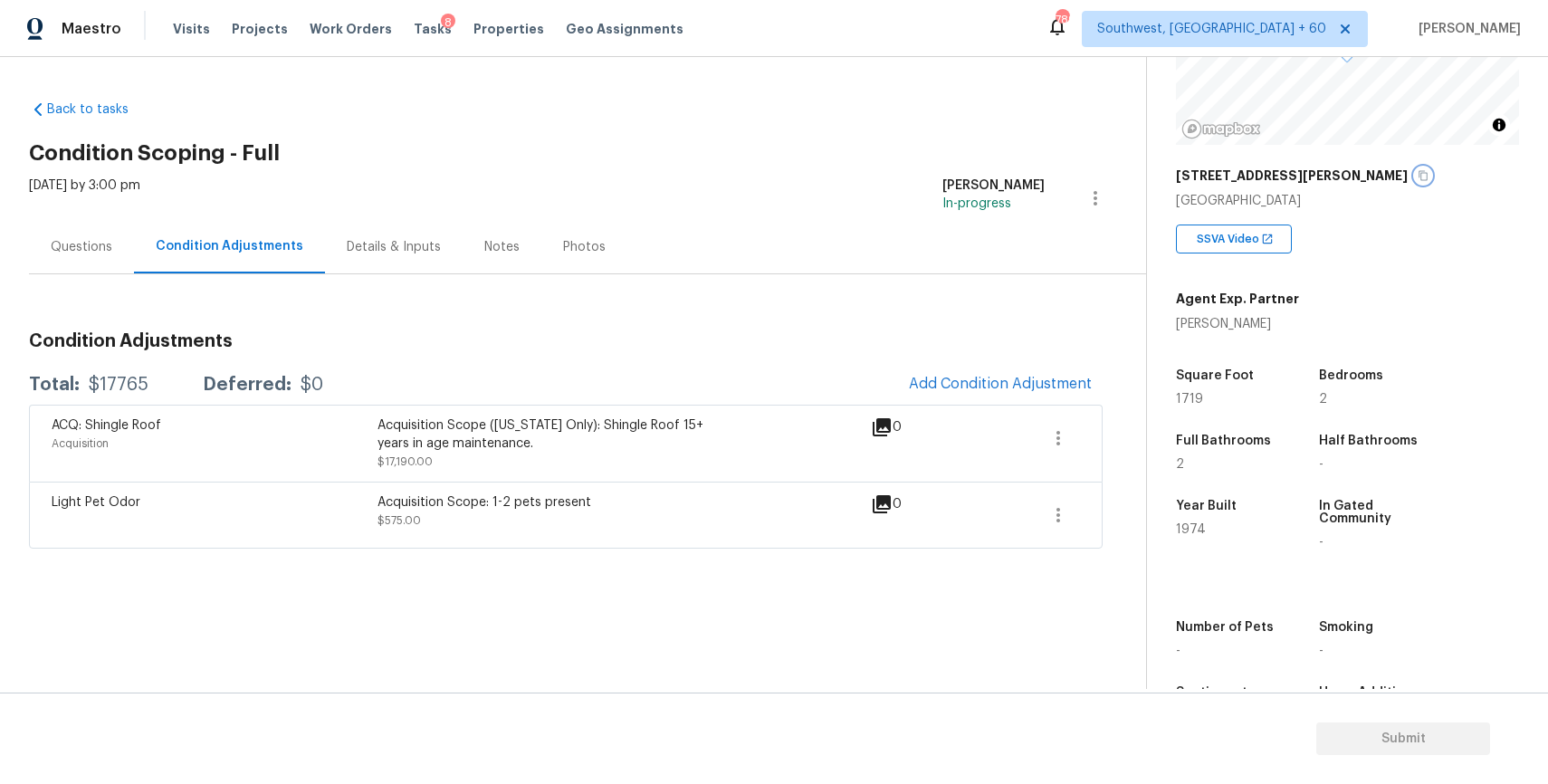
click at [1419, 175] on icon "button" at bounding box center [1424, 176] width 9 height 10
click at [996, 364] on button "Add Condition Adjustment" at bounding box center [1000, 383] width 204 height 38
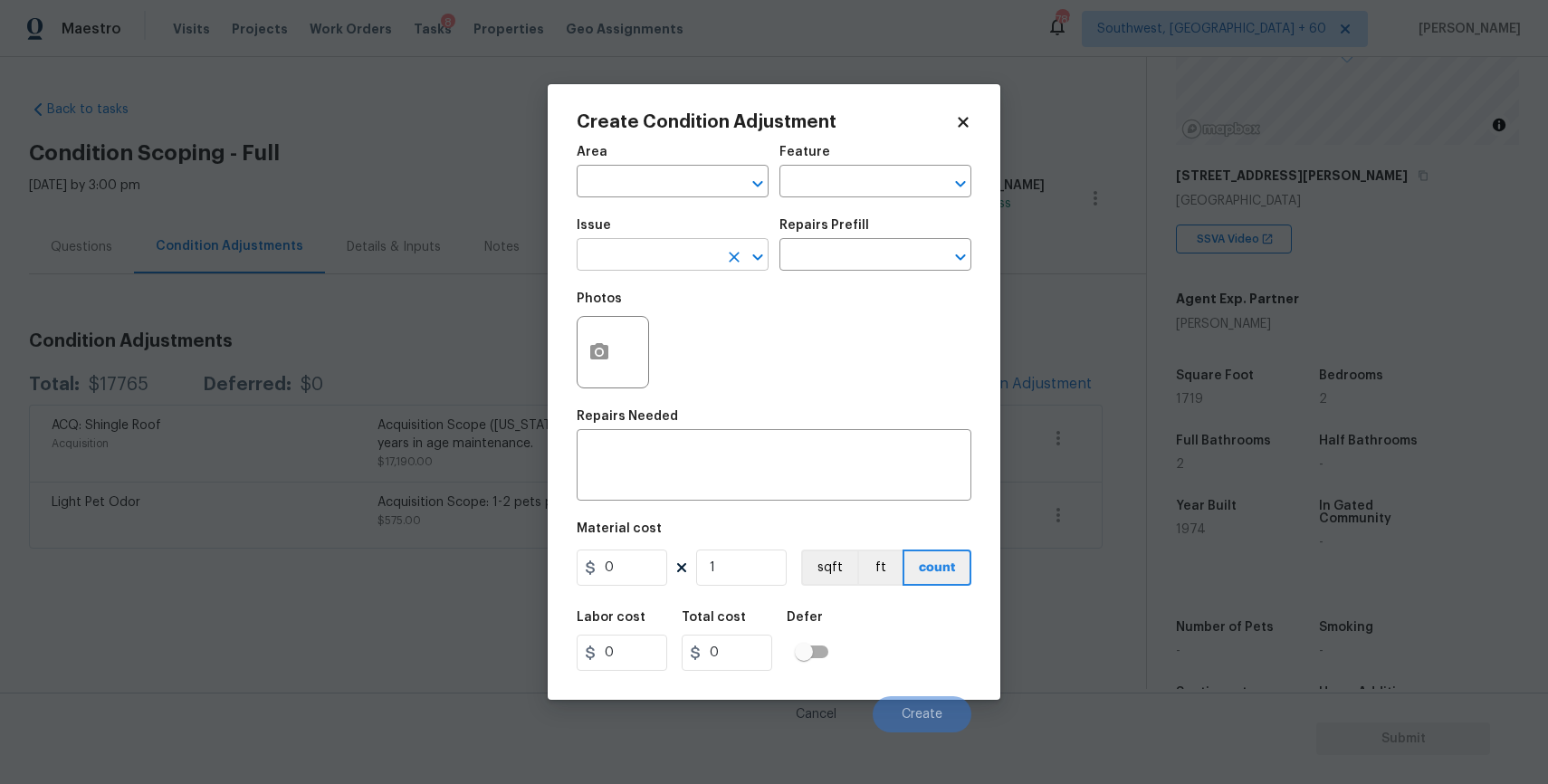
click at [708, 247] on input "text" at bounding box center [647, 256] width 141 height 28
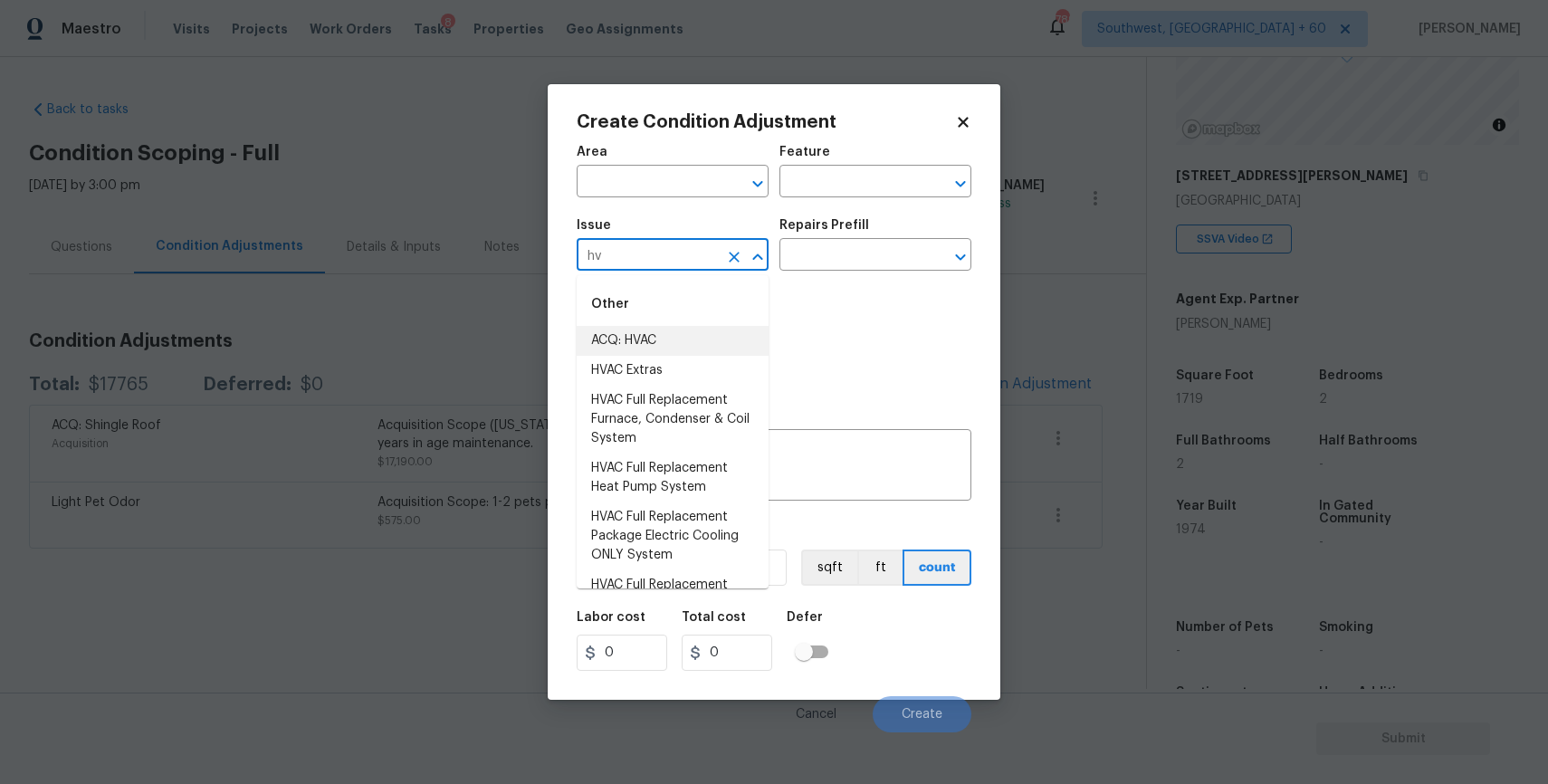
click at [663, 341] on li "ACQ: HVAC" at bounding box center [673, 340] width 192 height 30
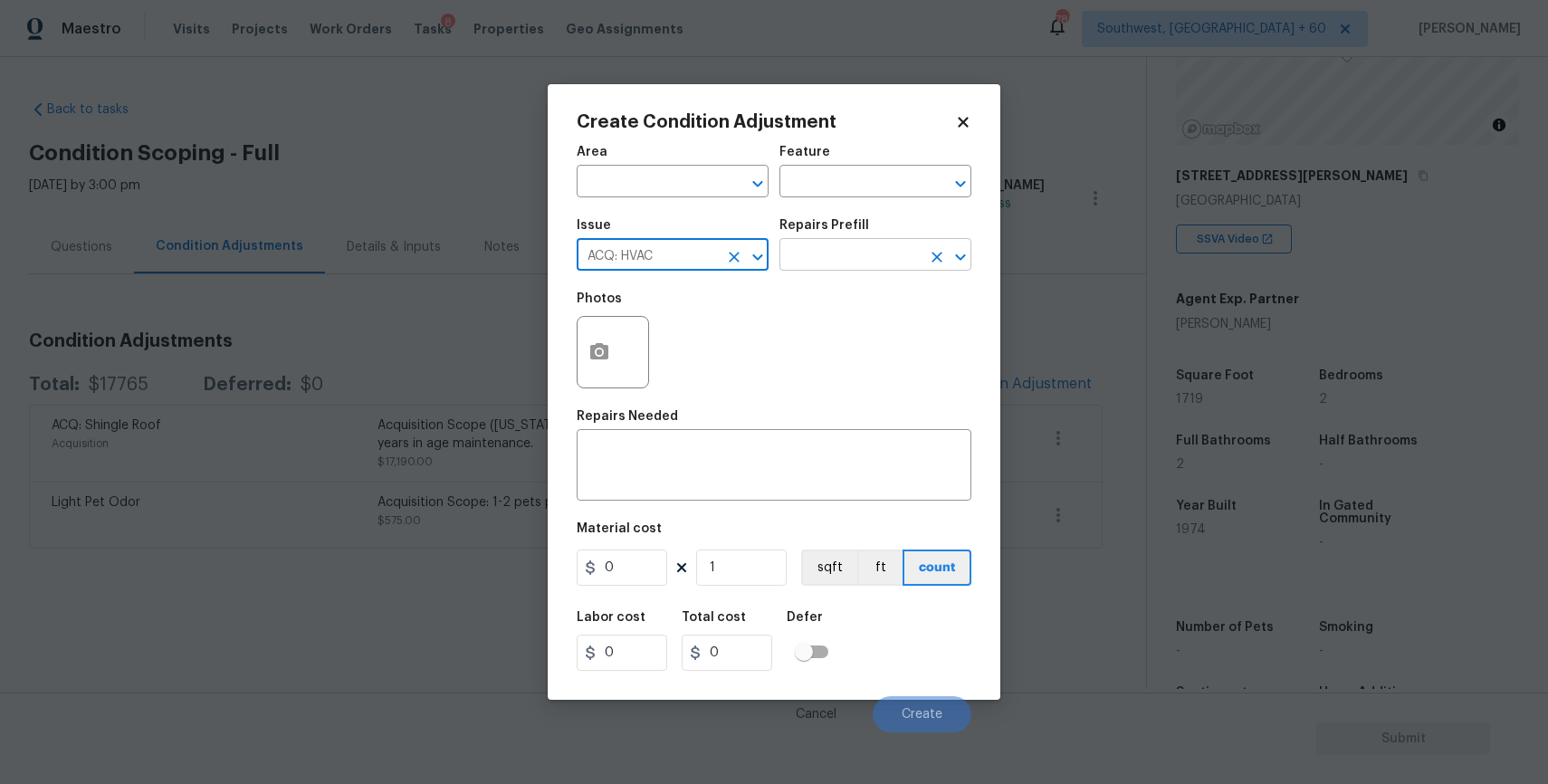
type input "ACQ: HVAC"
click at [798, 248] on input "text" at bounding box center [850, 256] width 141 height 28
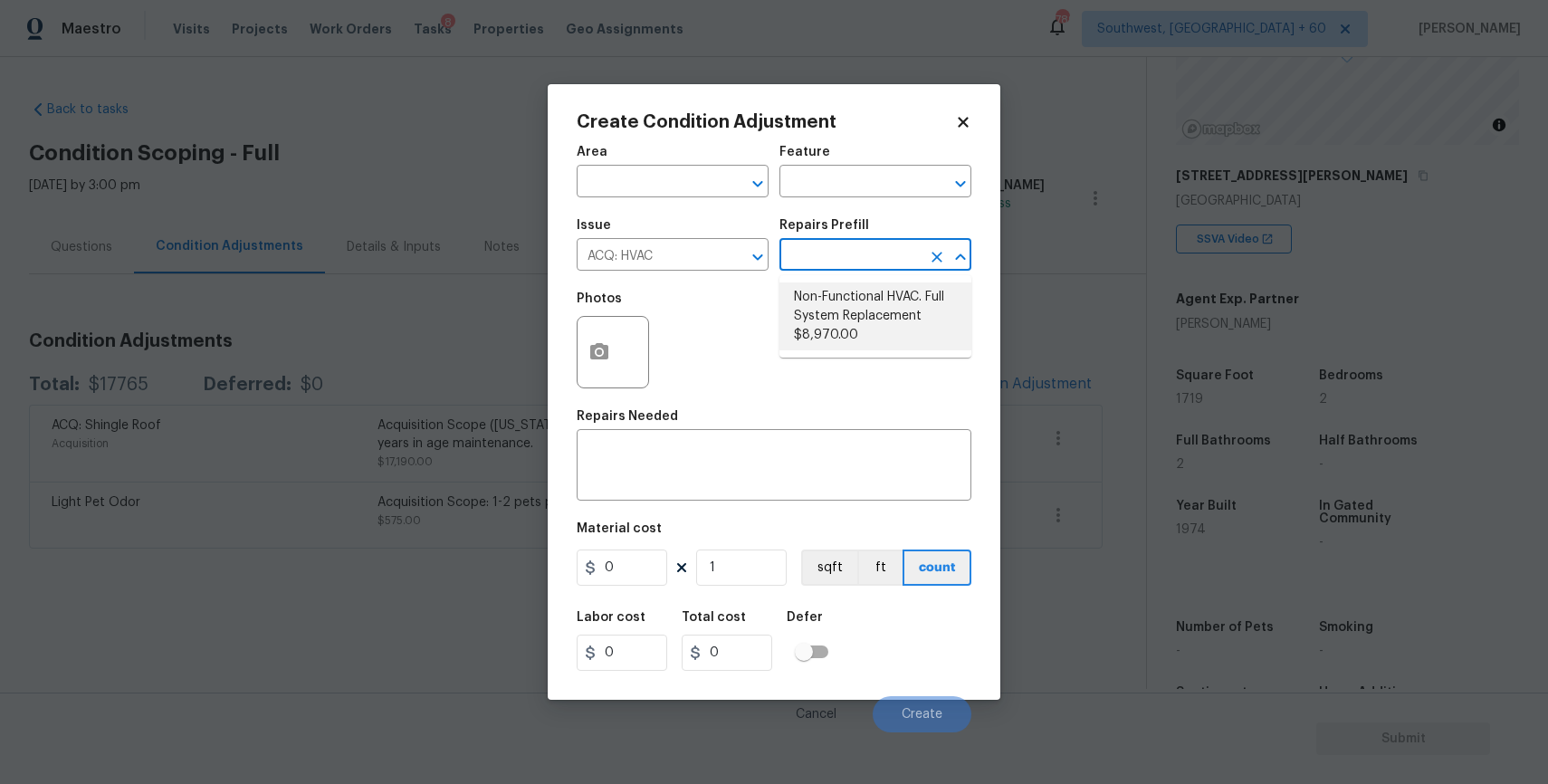
click at [866, 325] on li "Non-Functional HVAC. Full System Replacement $8,970.00" at bounding box center [876, 315] width 192 height 67
type input "Acquisition"
type textarea "Acquisition Scope: Full System Replacement"
type input "8970"
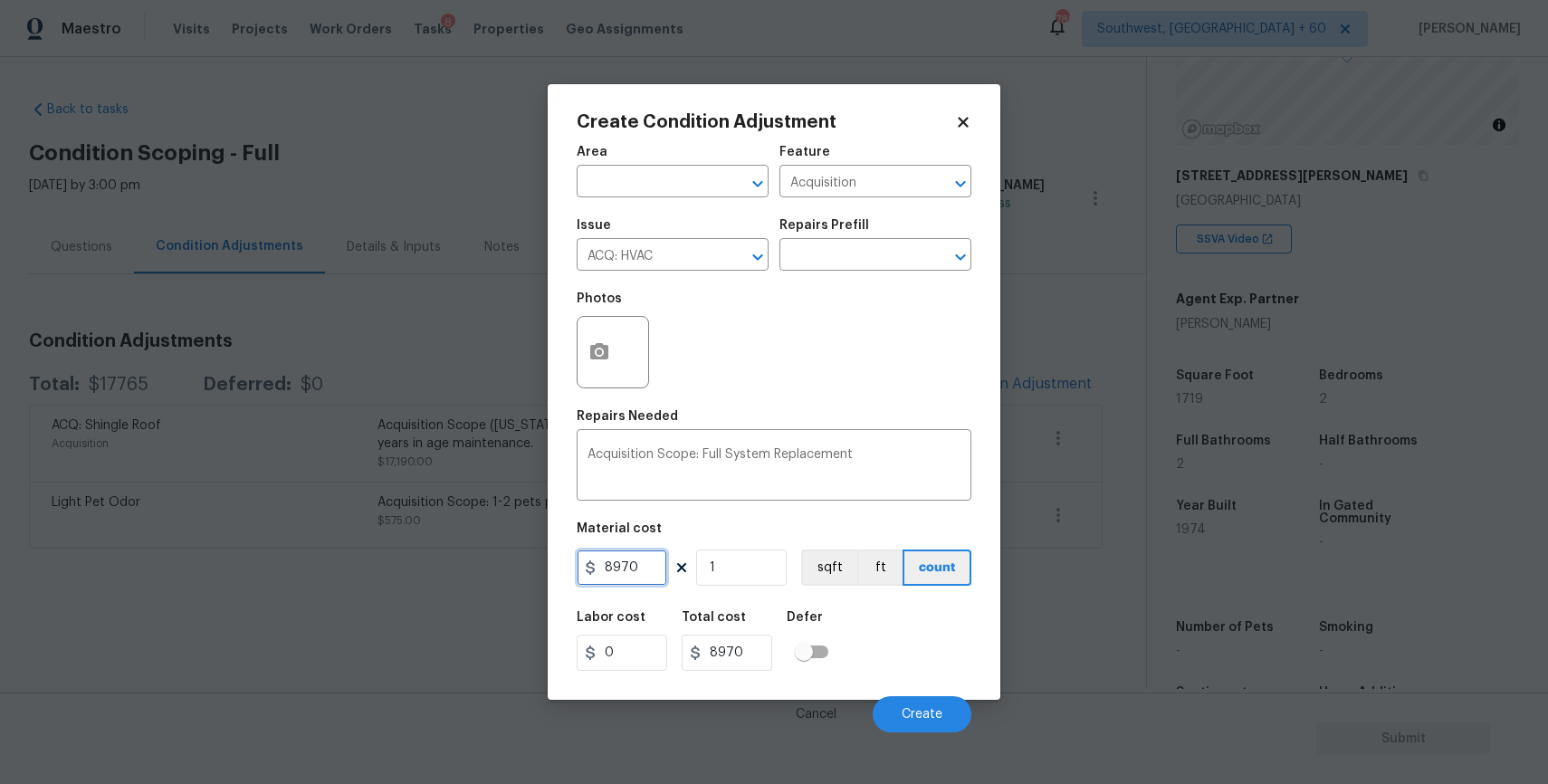
click at [648, 565] on input "8970" at bounding box center [622, 567] width 91 height 36
type input "1"
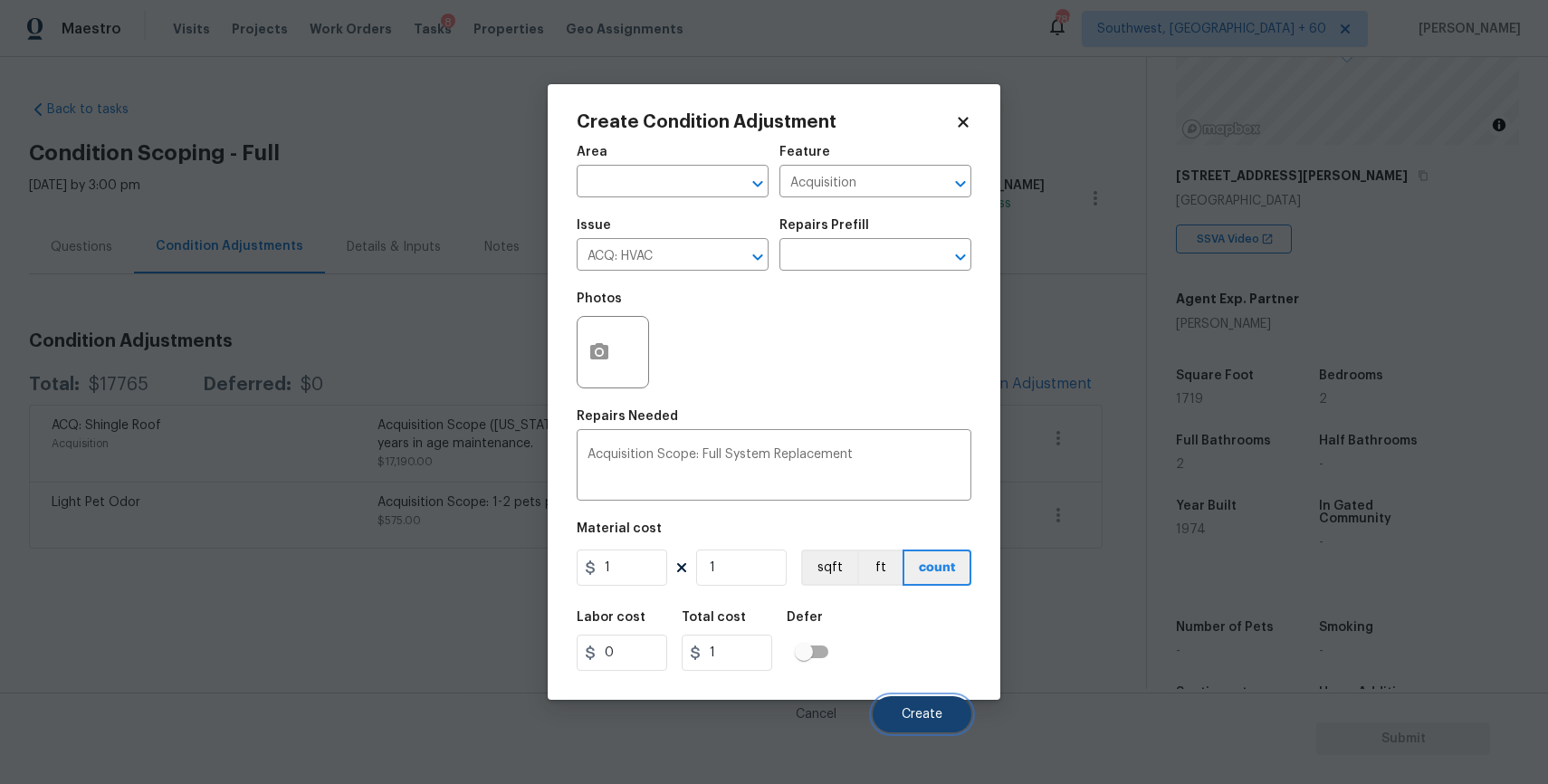
click at [941, 719] on span "Create" at bounding box center [922, 714] width 41 height 14
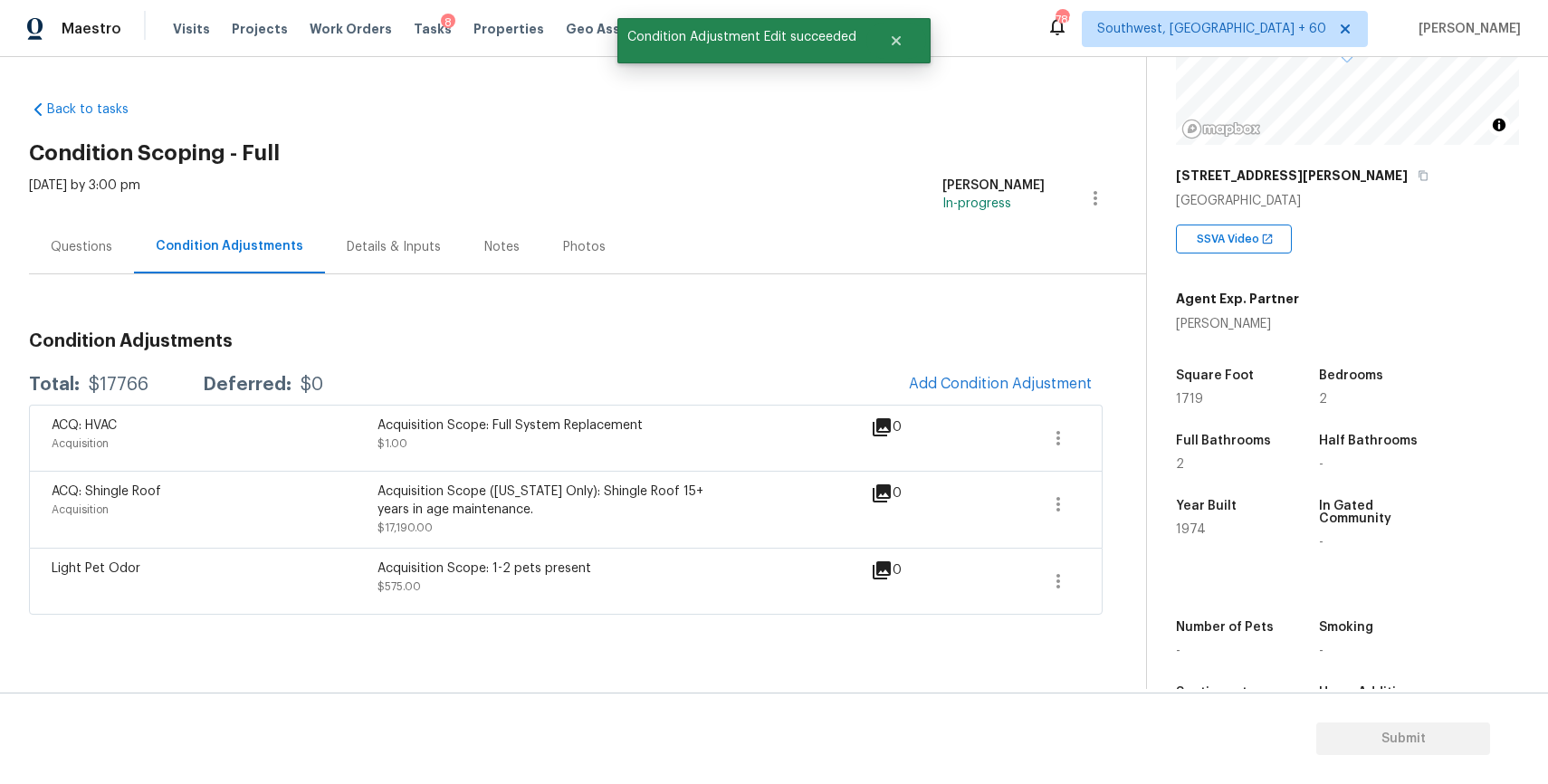
click at [966, 355] on div "Condition Adjustments Total: $17766 Deferred: $0 Add Condition Adjustment ACQ: …" at bounding box center [565, 466] width 1074 height 297
click at [994, 388] on span "Add Condition Adjustment" at bounding box center [1001, 384] width 183 height 17
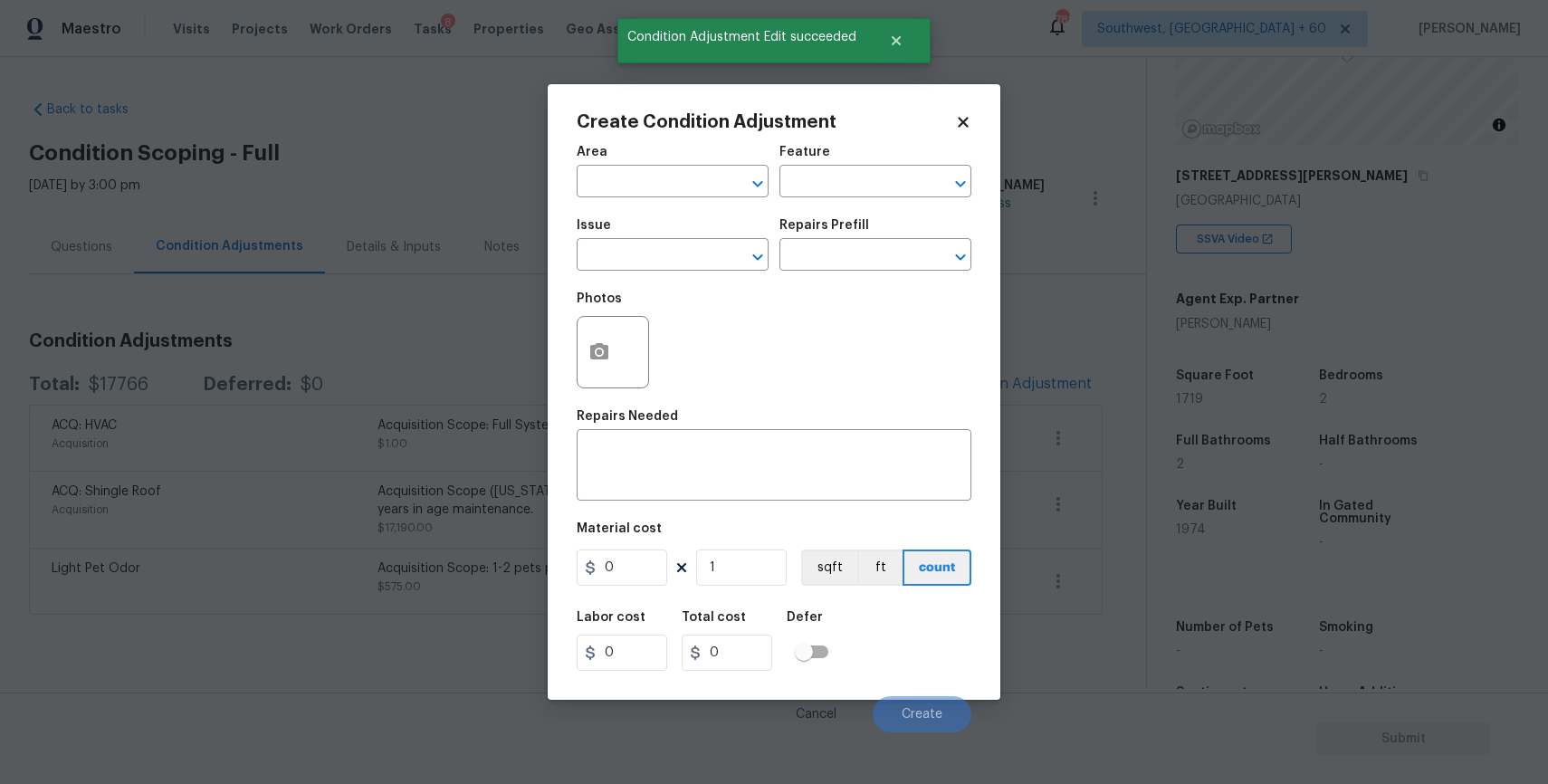
click at [656, 282] on div "Photos" at bounding box center [774, 339] width 395 height 117
click at [661, 262] on input "text" at bounding box center [647, 256] width 141 height 28
type input "p"
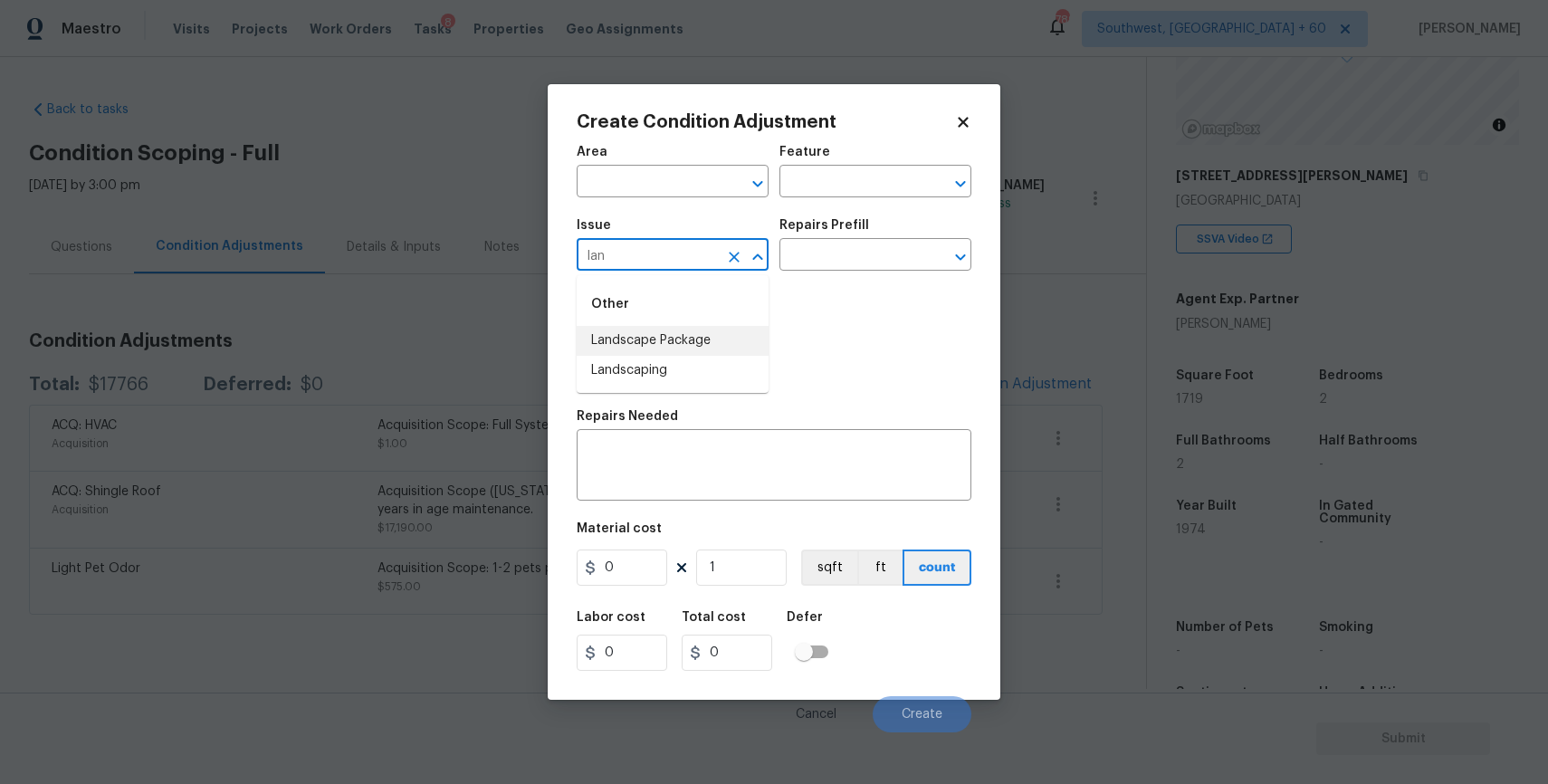
click at [743, 349] on li "Landscape Package" at bounding box center [673, 340] width 192 height 30
type input "Landscape Package"
click at [835, 245] on input "text" at bounding box center [850, 256] width 141 height 28
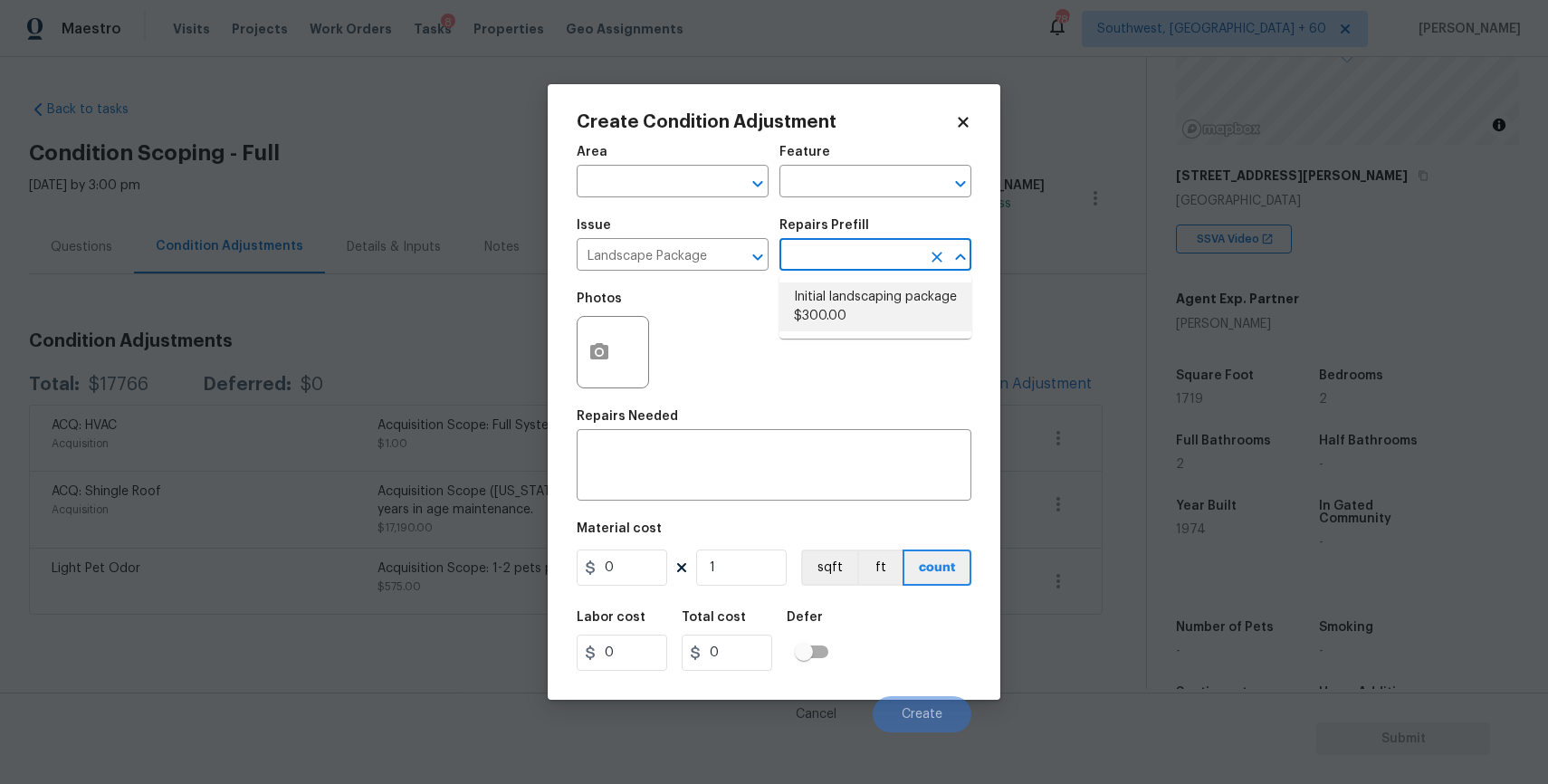
click at [899, 314] on li "Initial landscaping package $300.00" at bounding box center [876, 306] width 192 height 49
type input "Home Readiness Packages"
type textarea "Mowing of grass up to 6" in height. Mow, edge along driveways & sidewalks, trim…"
type input "300"
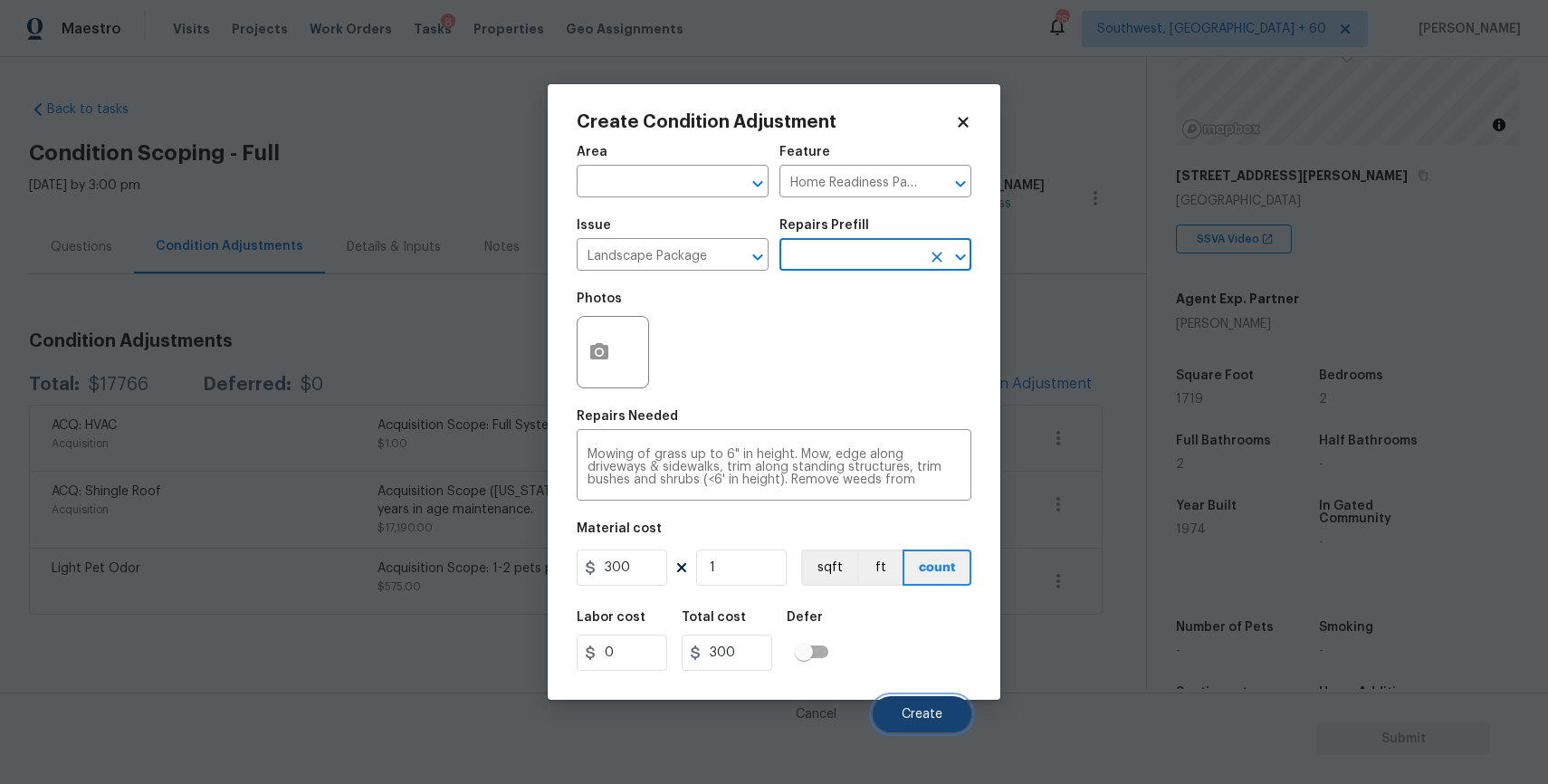
click at [903, 716] on span "Create" at bounding box center [922, 714] width 41 height 14
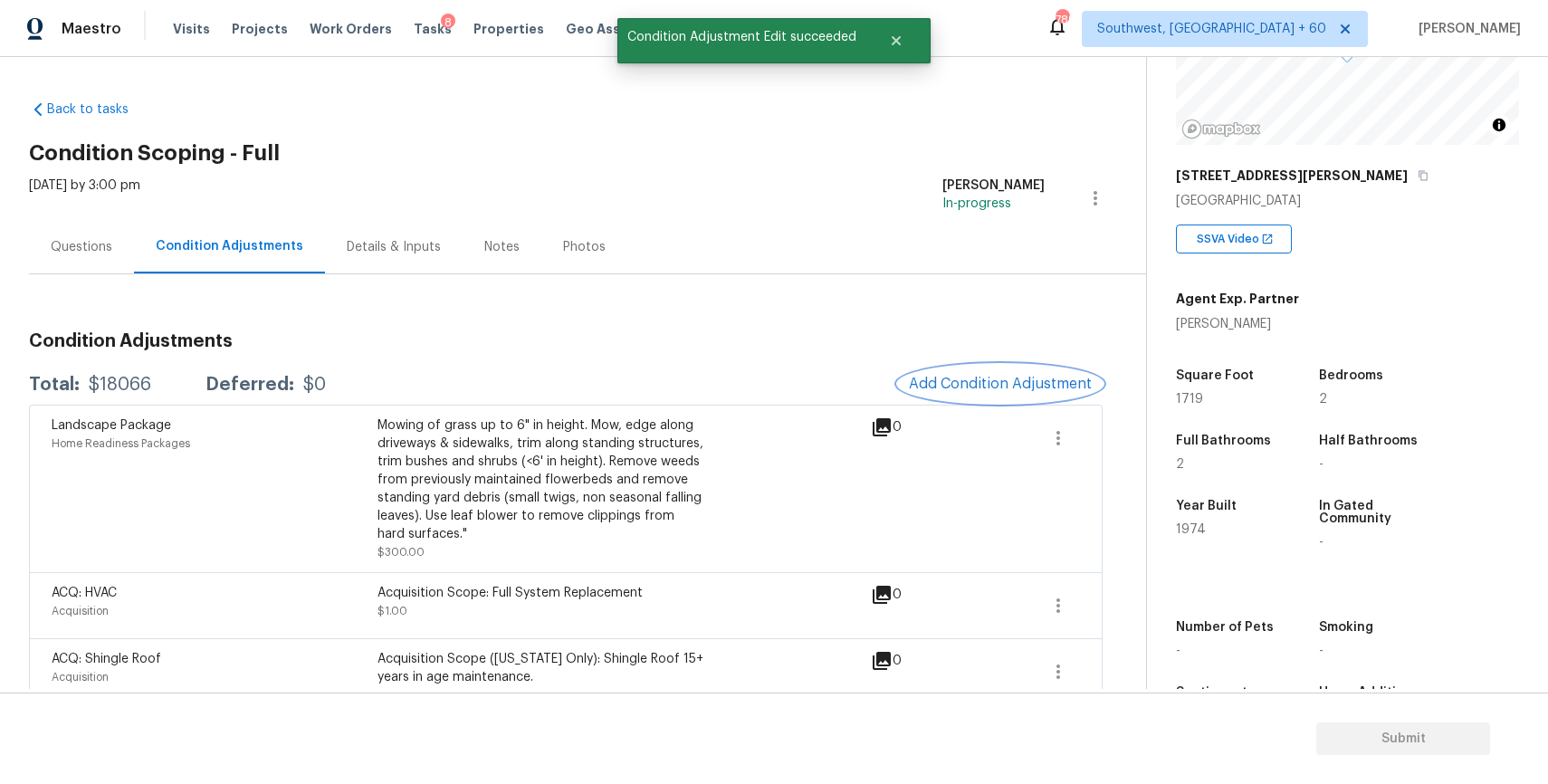
click at [1022, 375] on span "Add Condition Adjustment" at bounding box center [1001, 384] width 183 height 17
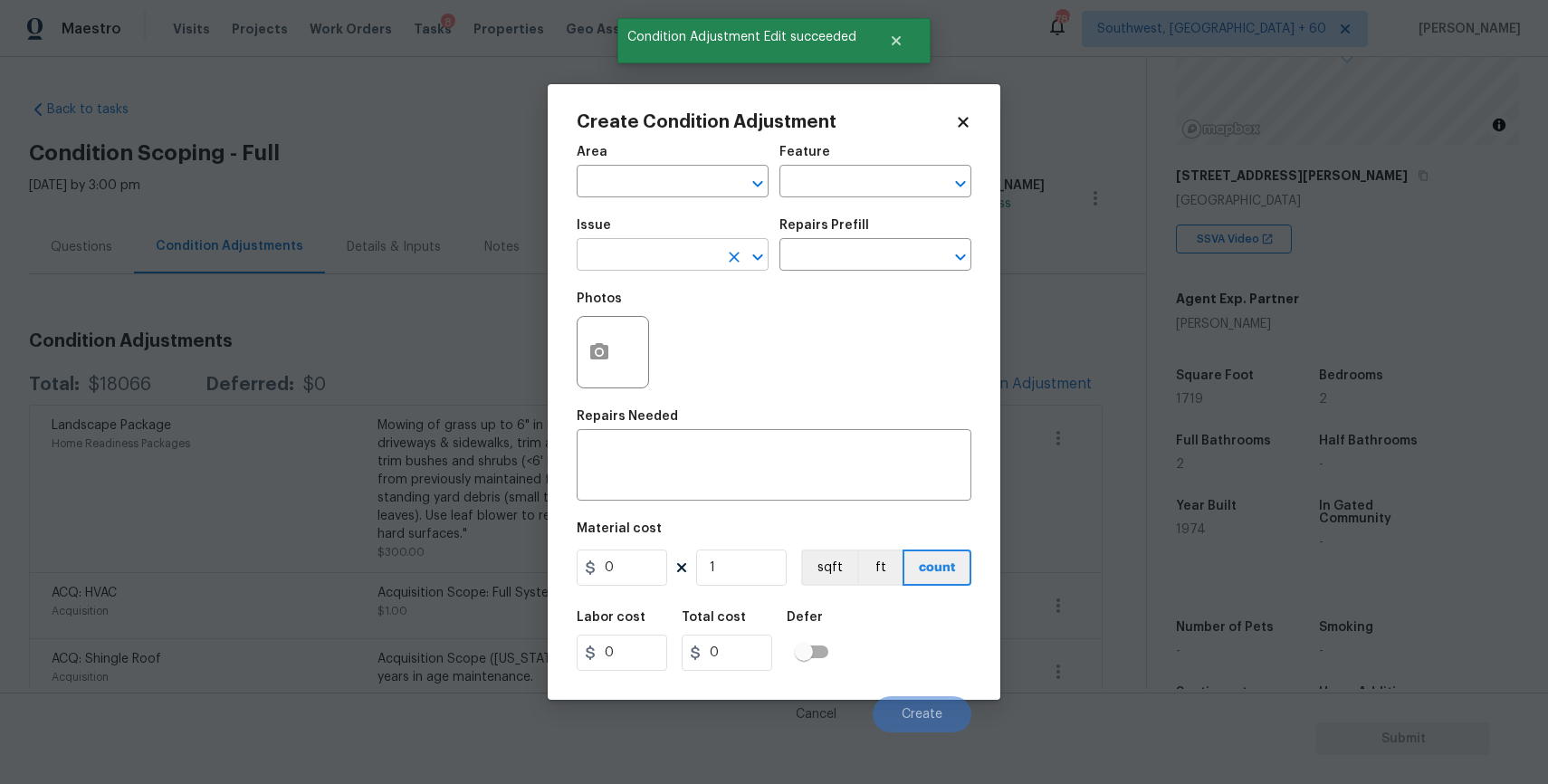
click at [672, 245] on input "text" at bounding box center [647, 256] width 141 height 28
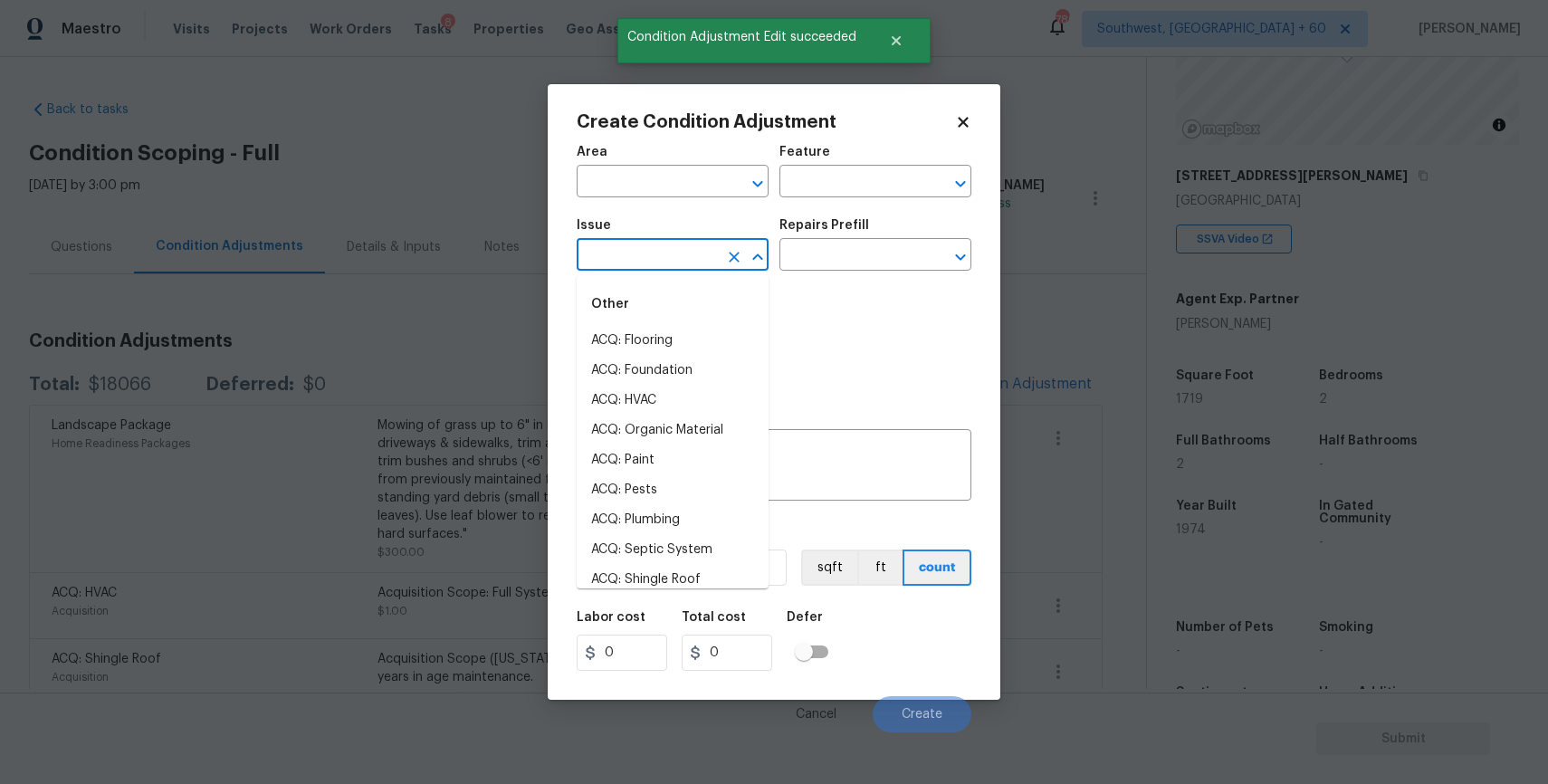
click at [672, 245] on input "text" at bounding box center [647, 256] width 141 height 28
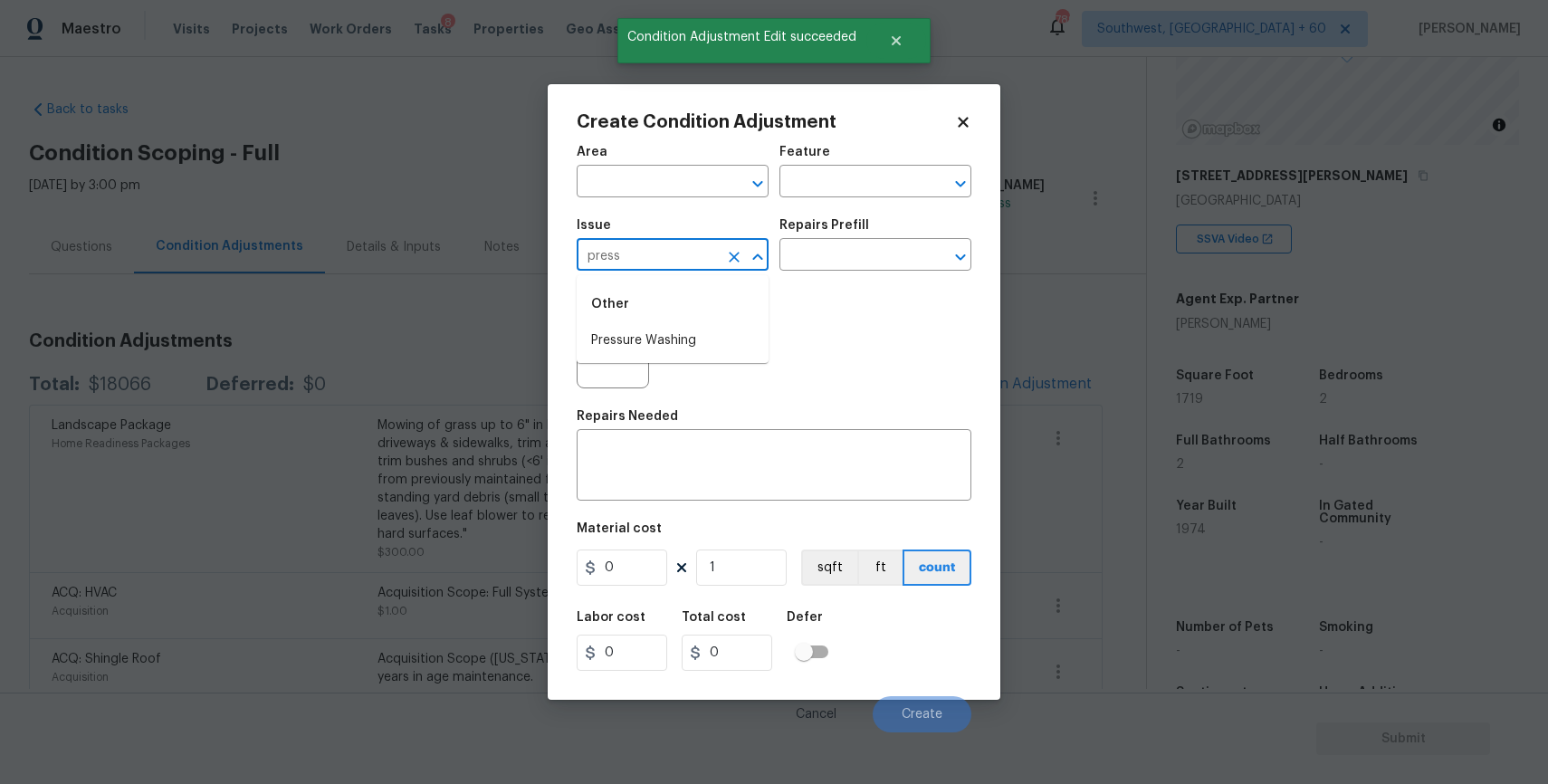
click at [724, 314] on div "Other" at bounding box center [673, 303] width 192 height 43
click at [722, 331] on li "Pressure Washing" at bounding box center [673, 340] width 192 height 30
type input "Pressure Washing"
click at [733, 459] on textarea at bounding box center [773, 467] width 373 height 38
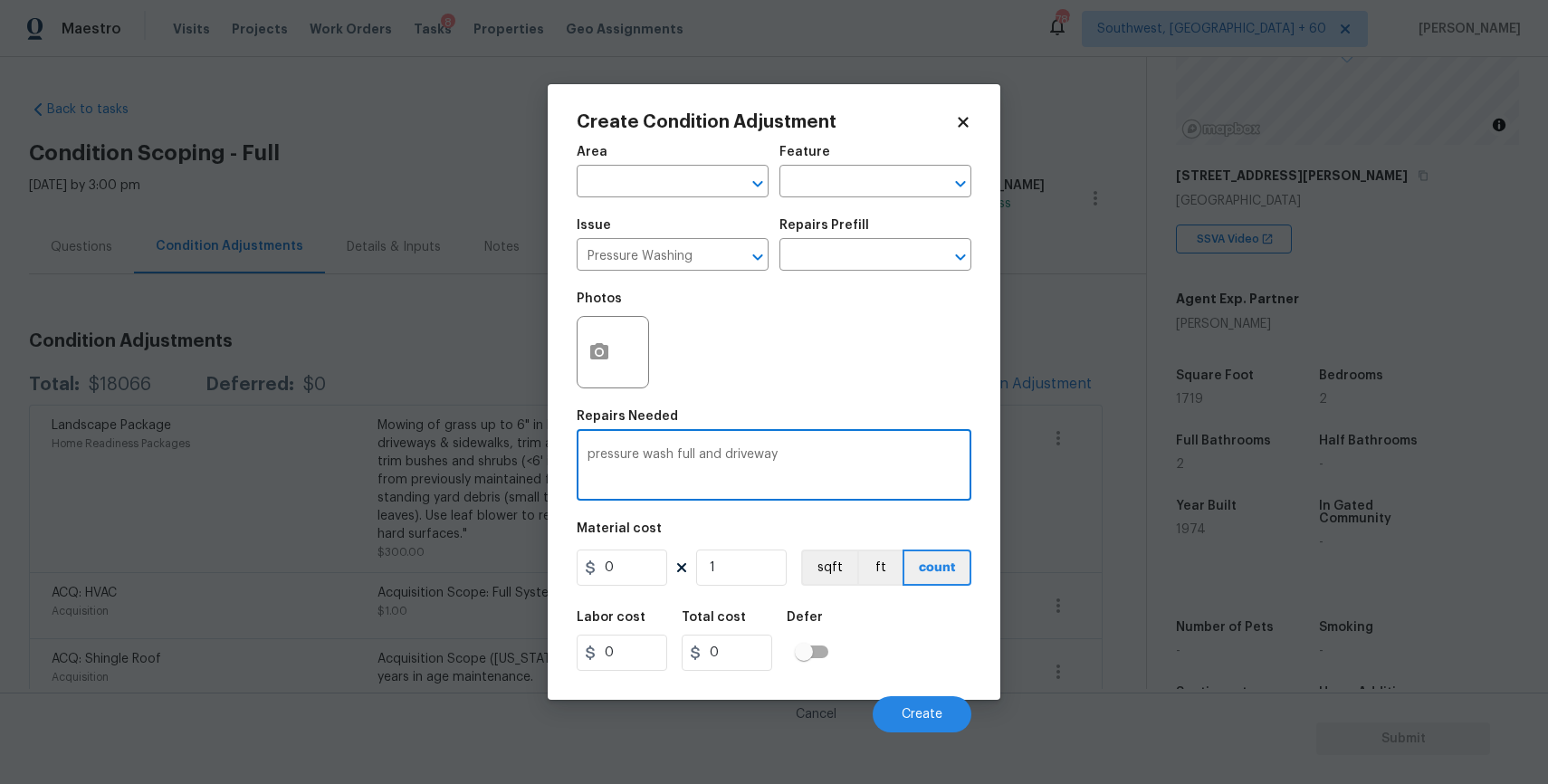
type textarea "pressure wash full and driveway"
drag, startPoint x: 654, startPoint y: 489, endPoint x: 633, endPoint y: 530, distance: 46.1
click at [642, 501] on div "Area ​ Feature ​ Issue Pressure Washing ​ Repairs Prefill ​ Photos Repairs Need…" at bounding box center [774, 434] width 395 height 597
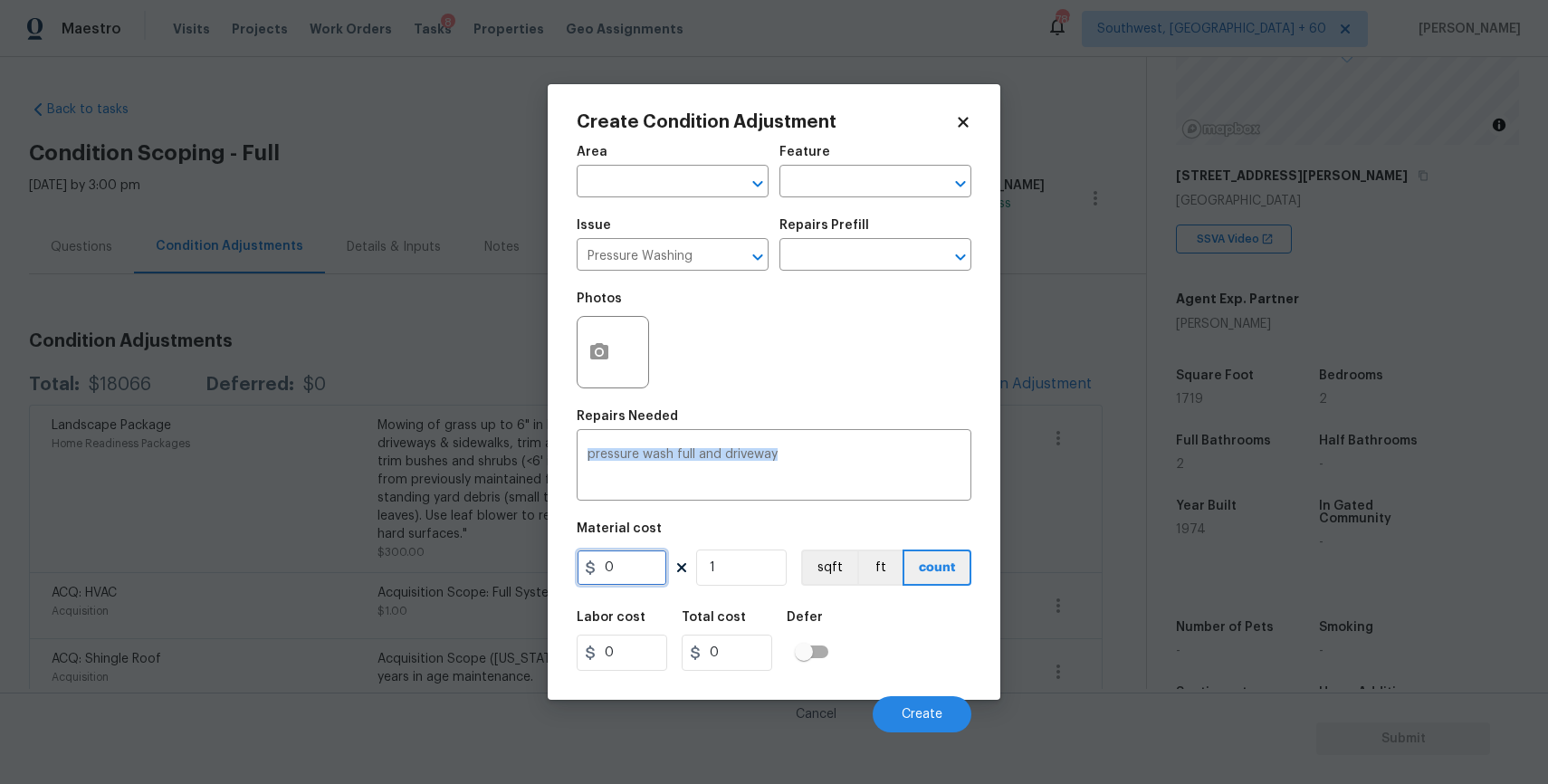
click at [632, 571] on input "0" at bounding box center [622, 567] width 91 height 36
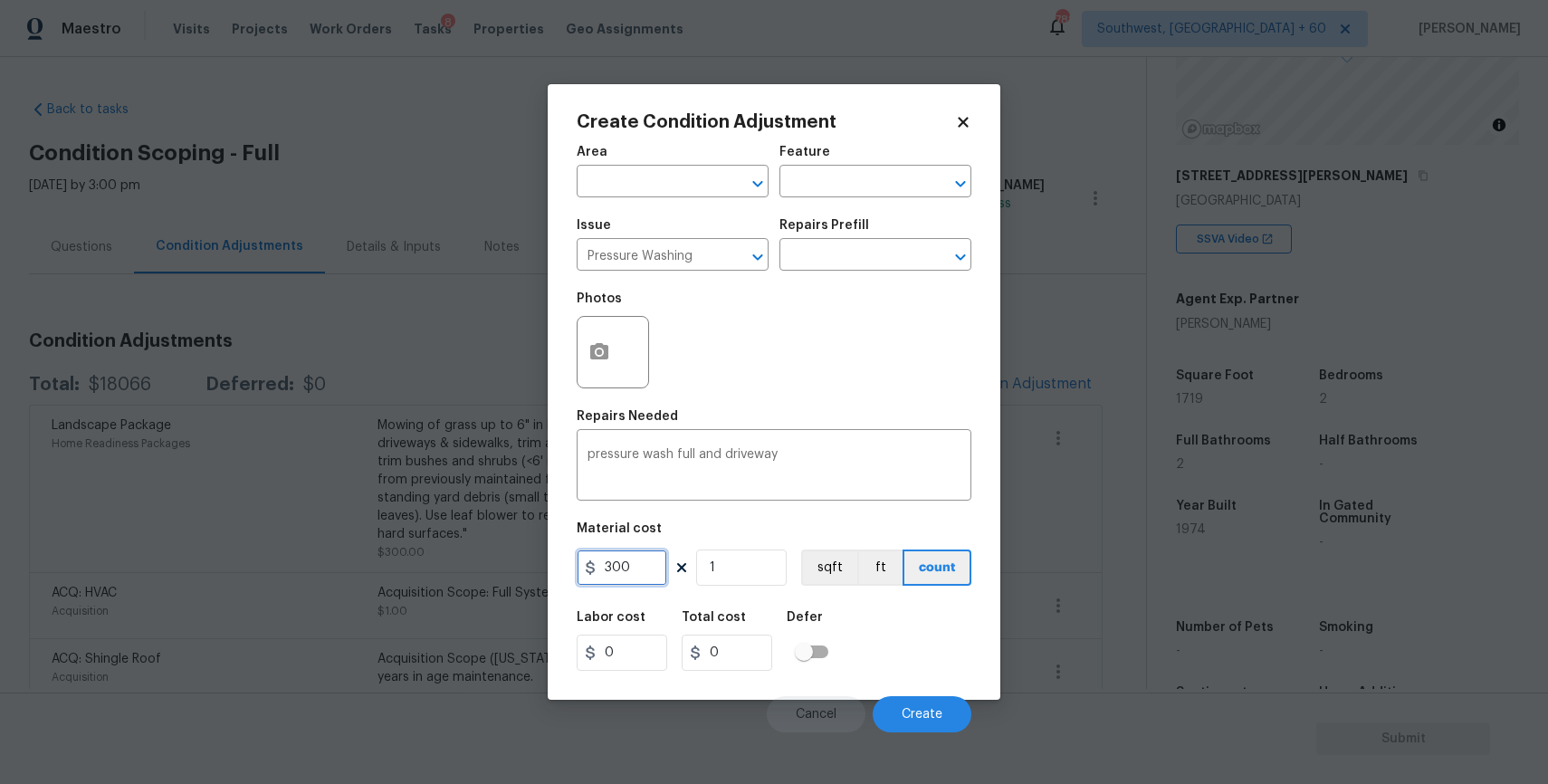
type input "300"
drag, startPoint x: 802, startPoint y: 717, endPoint x: 875, endPoint y: 760, distance: 84.7
click at [816, 722] on button "Cancel" at bounding box center [816, 714] width 99 height 36
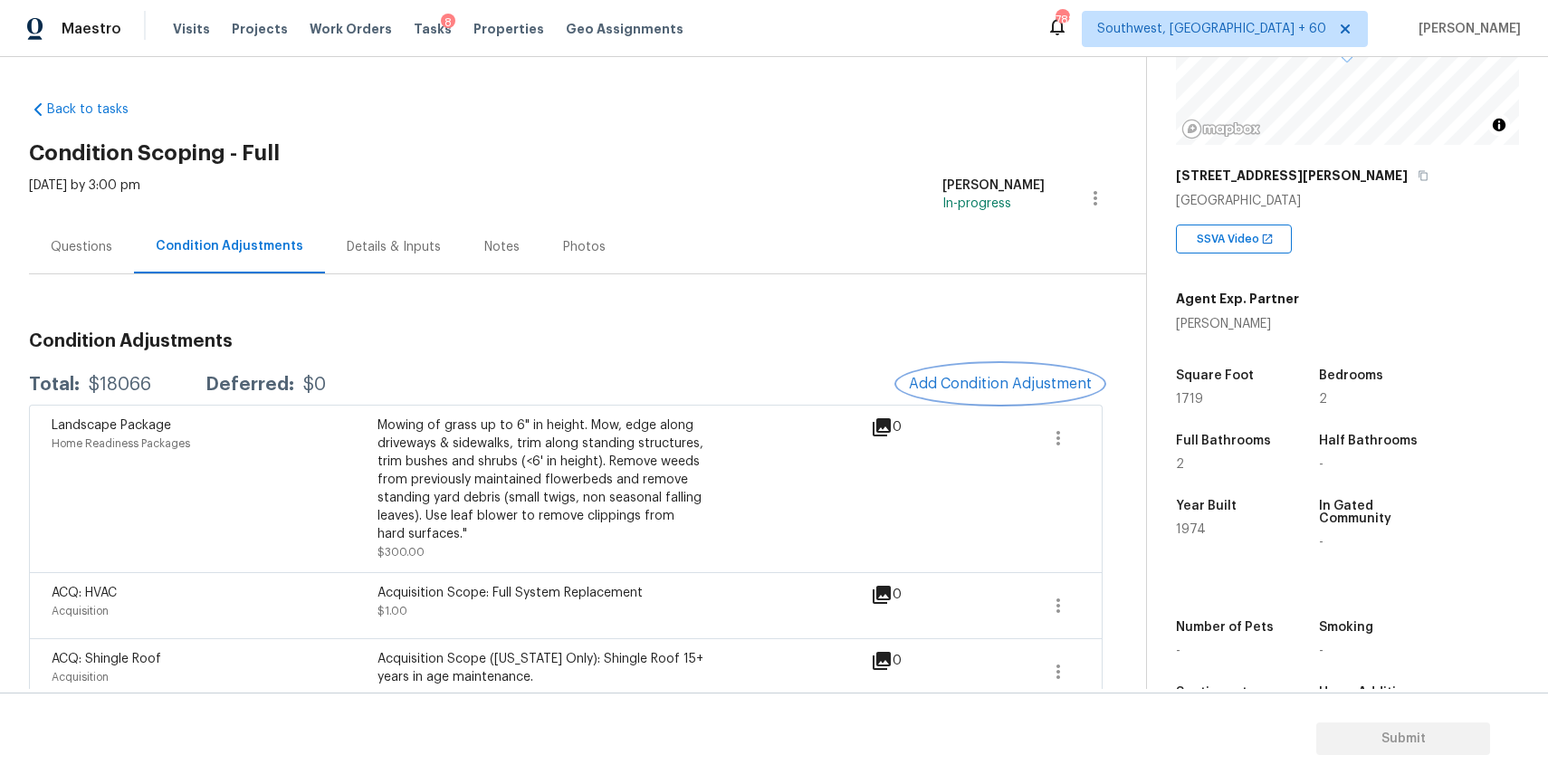
click at [989, 375] on span "Add Condition Adjustment" at bounding box center [1001, 384] width 183 height 17
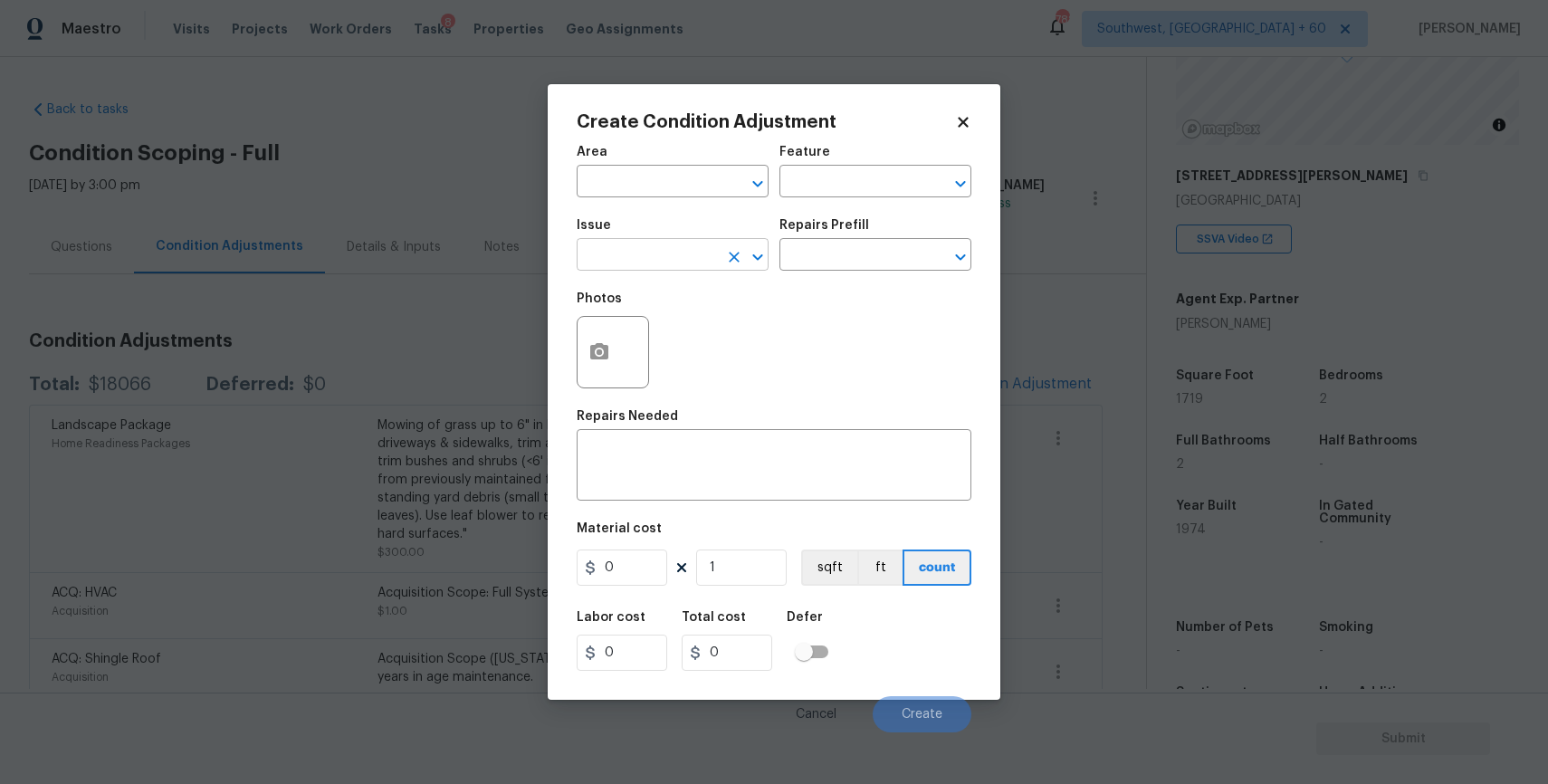
click at [655, 271] on input "text" at bounding box center [647, 256] width 141 height 28
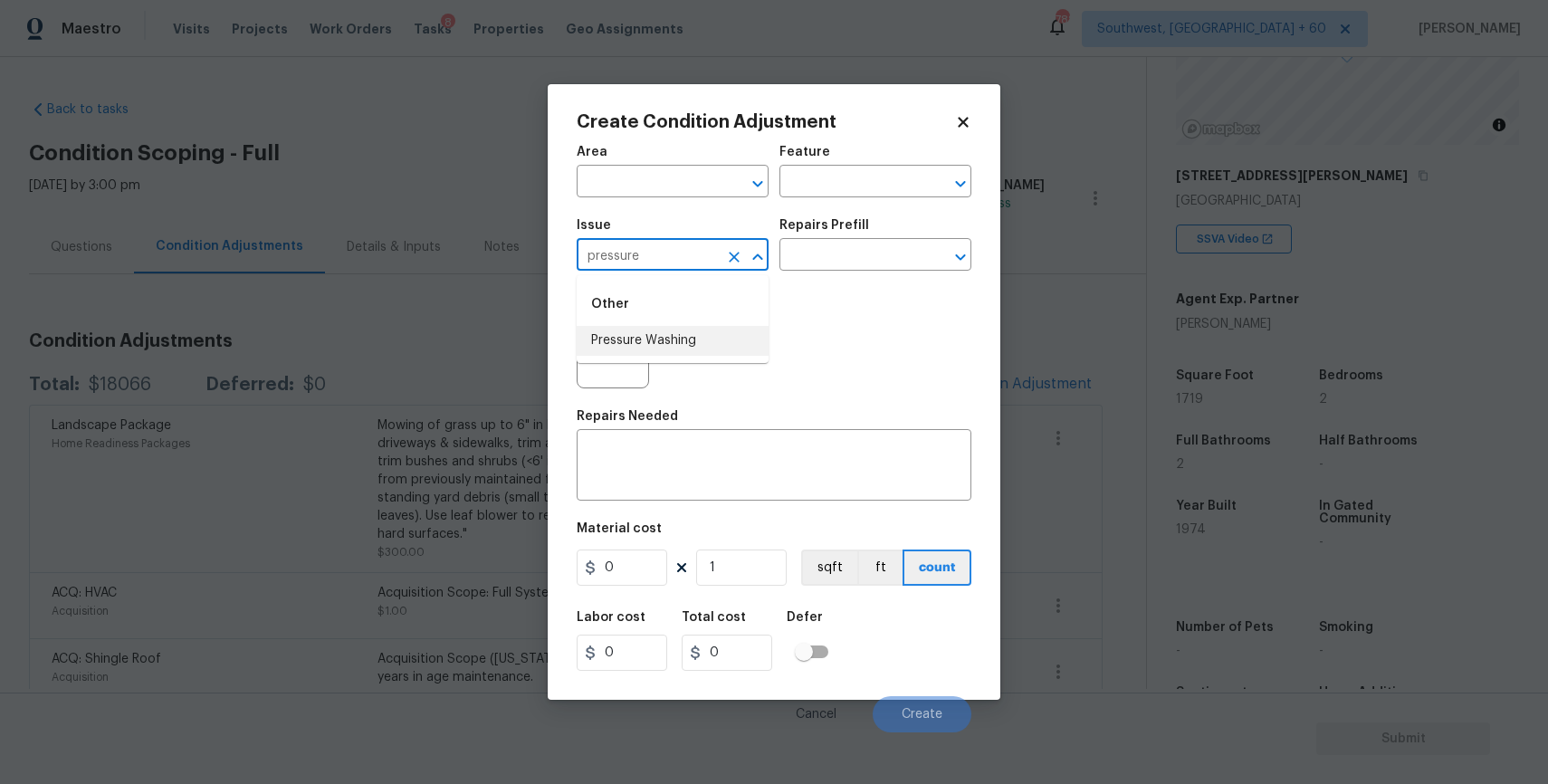
click at [693, 329] on li "Pressure Washing" at bounding box center [673, 340] width 192 height 30
type input "Pressure Washing"
click at [700, 440] on div "x ​" at bounding box center [774, 467] width 395 height 67
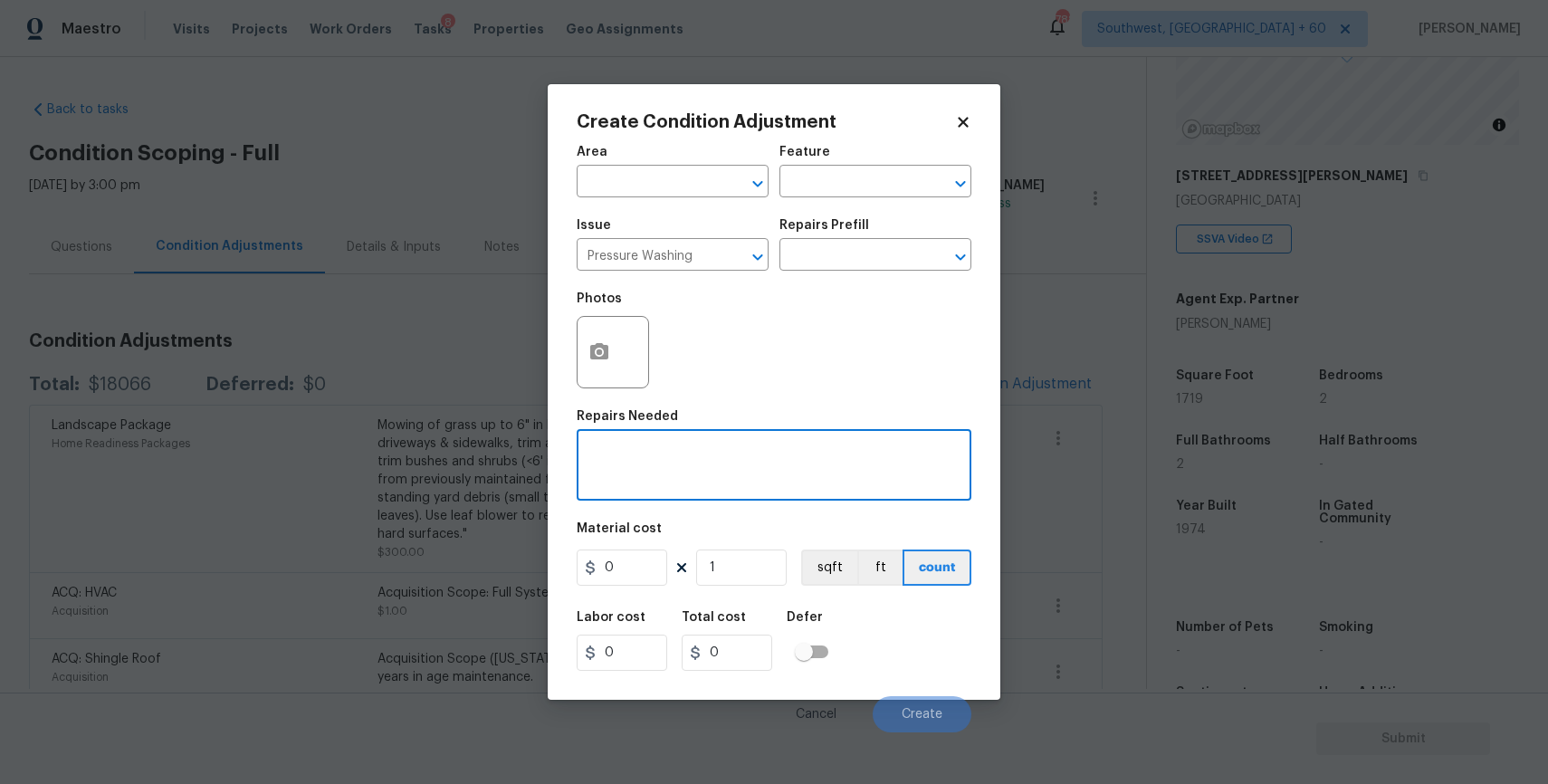
click at [700, 440] on div "x ​" at bounding box center [774, 467] width 395 height 67
type textarea "pressure wash full home and driveway"
click at [642, 579] on input "0" at bounding box center [622, 567] width 91 height 36
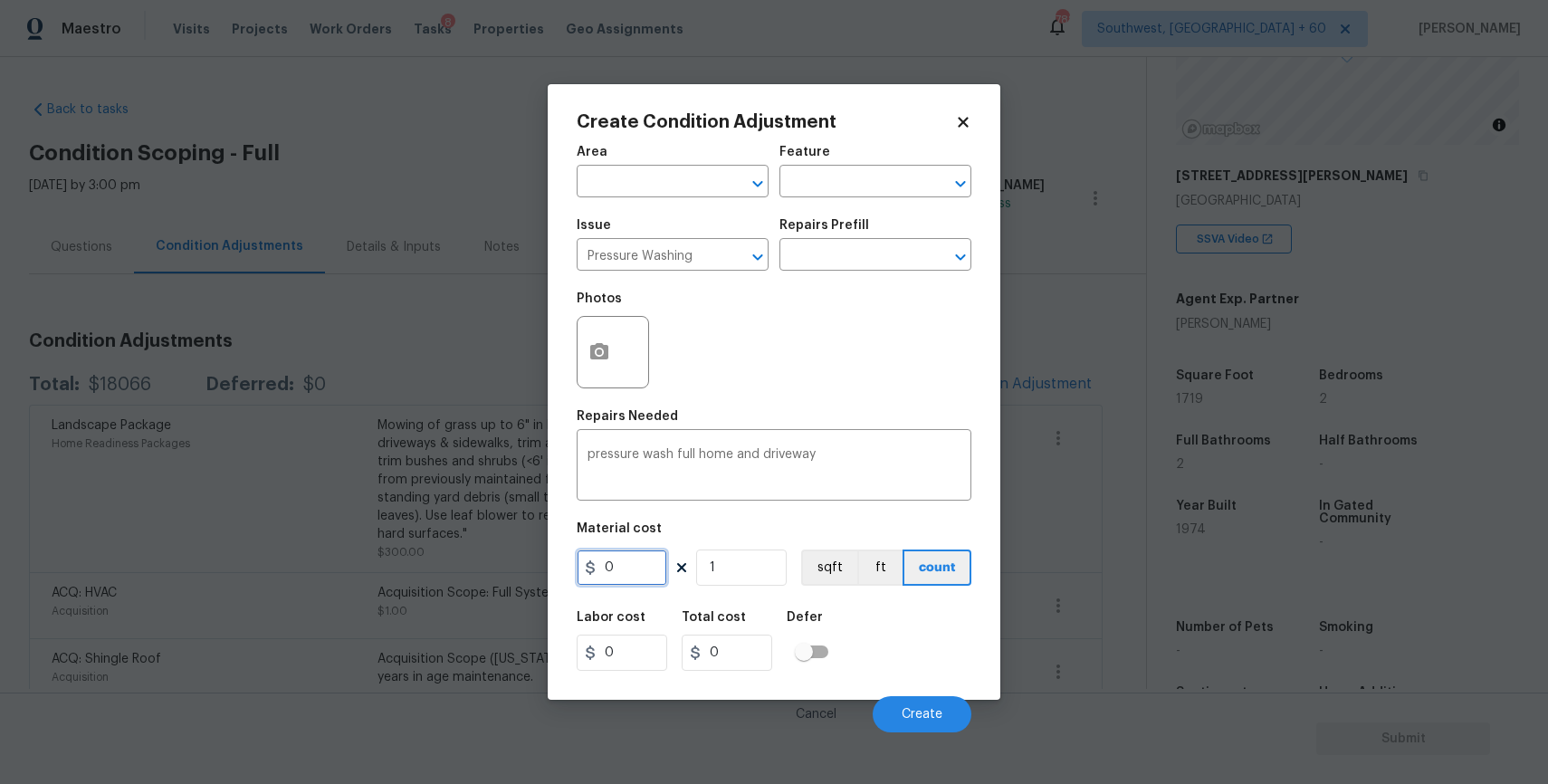
click at [642, 579] on input "0" at bounding box center [622, 567] width 91 height 36
type input "300"
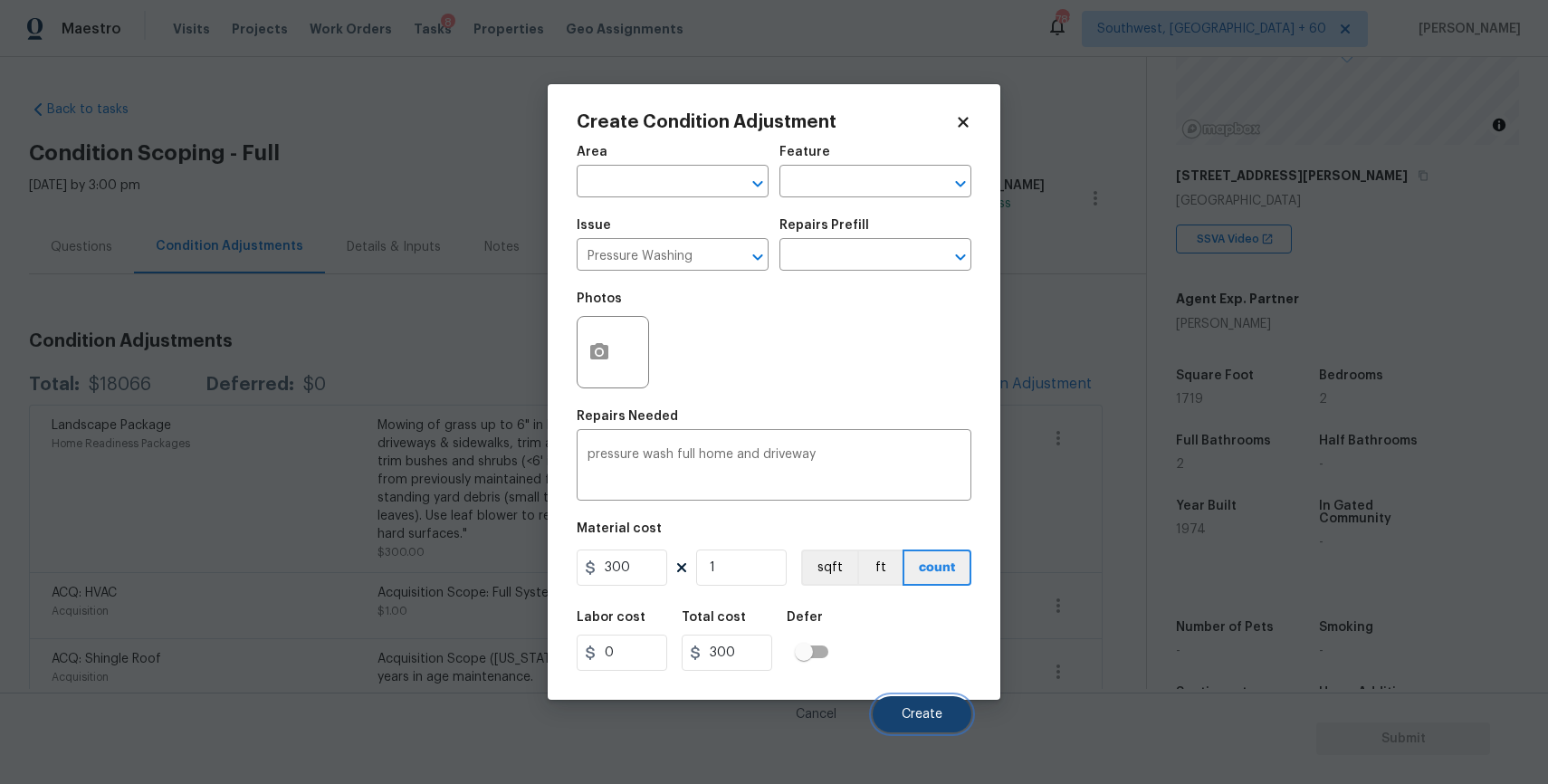
click at [928, 700] on button "Create" at bounding box center [922, 714] width 99 height 36
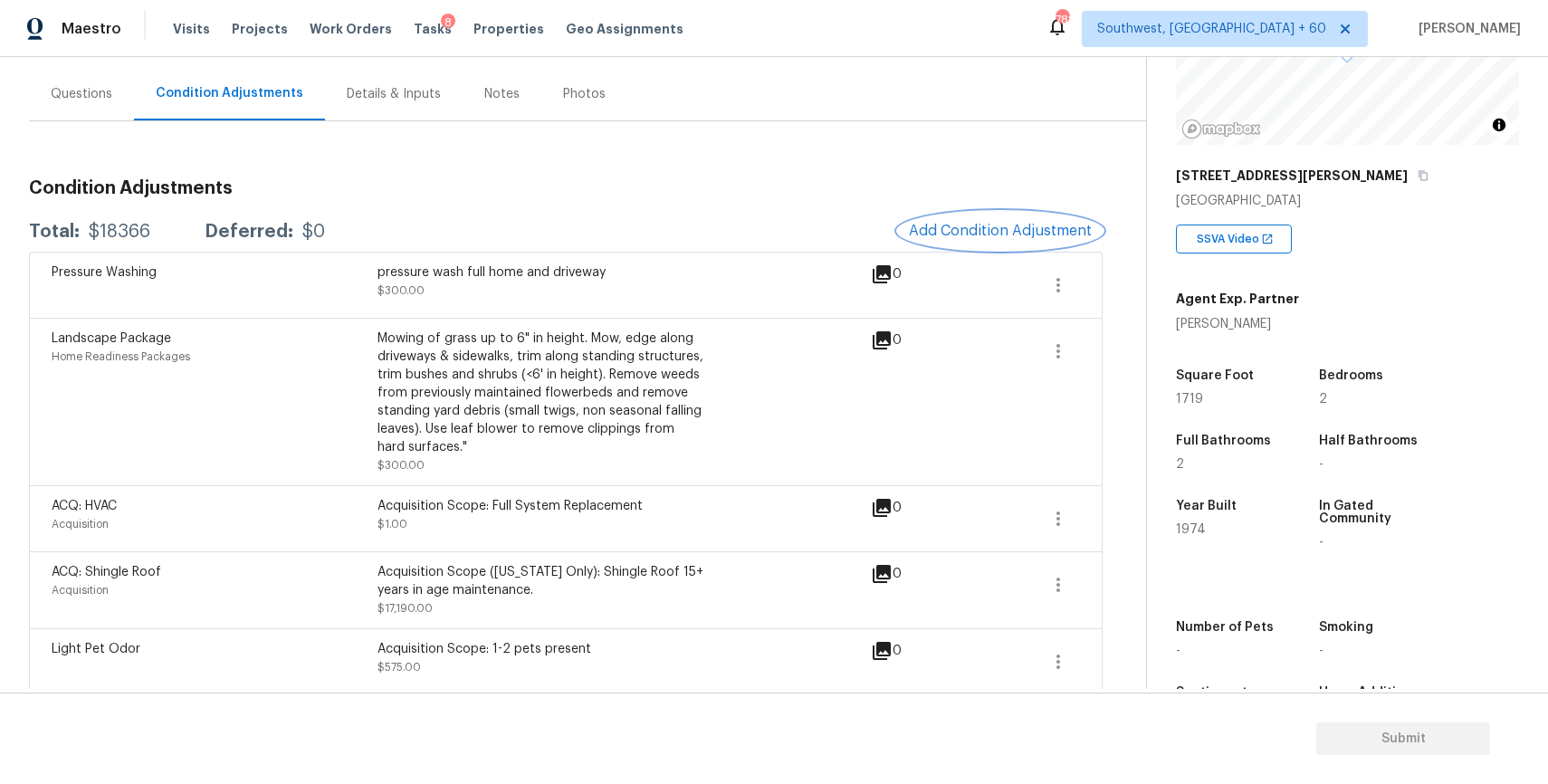
scroll to position [165, 0]
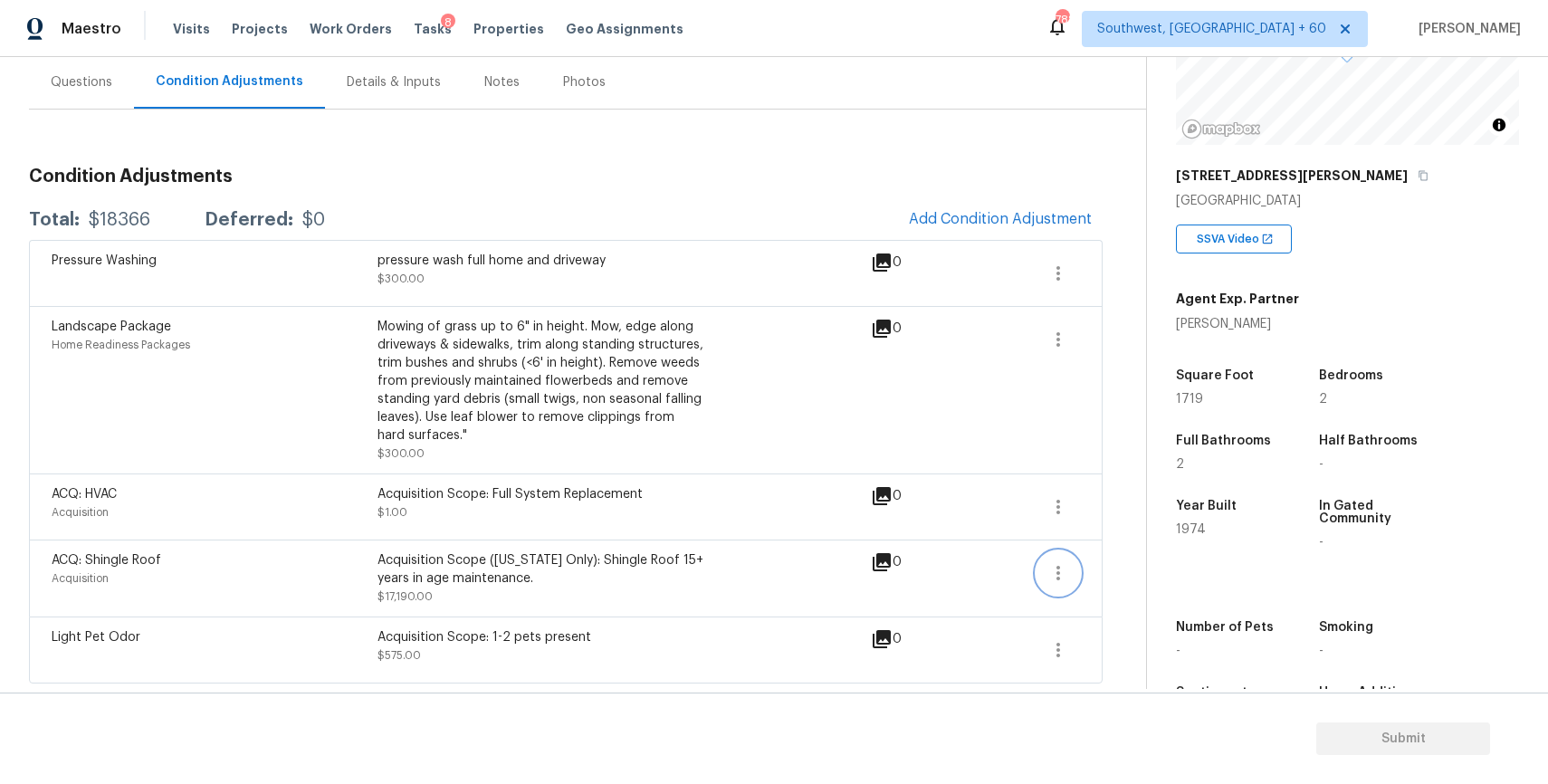
click at [1059, 567] on icon "button" at bounding box center [1058, 573] width 4 height 15
click at [1106, 570] on div "Edit" at bounding box center [1161, 570] width 141 height 18
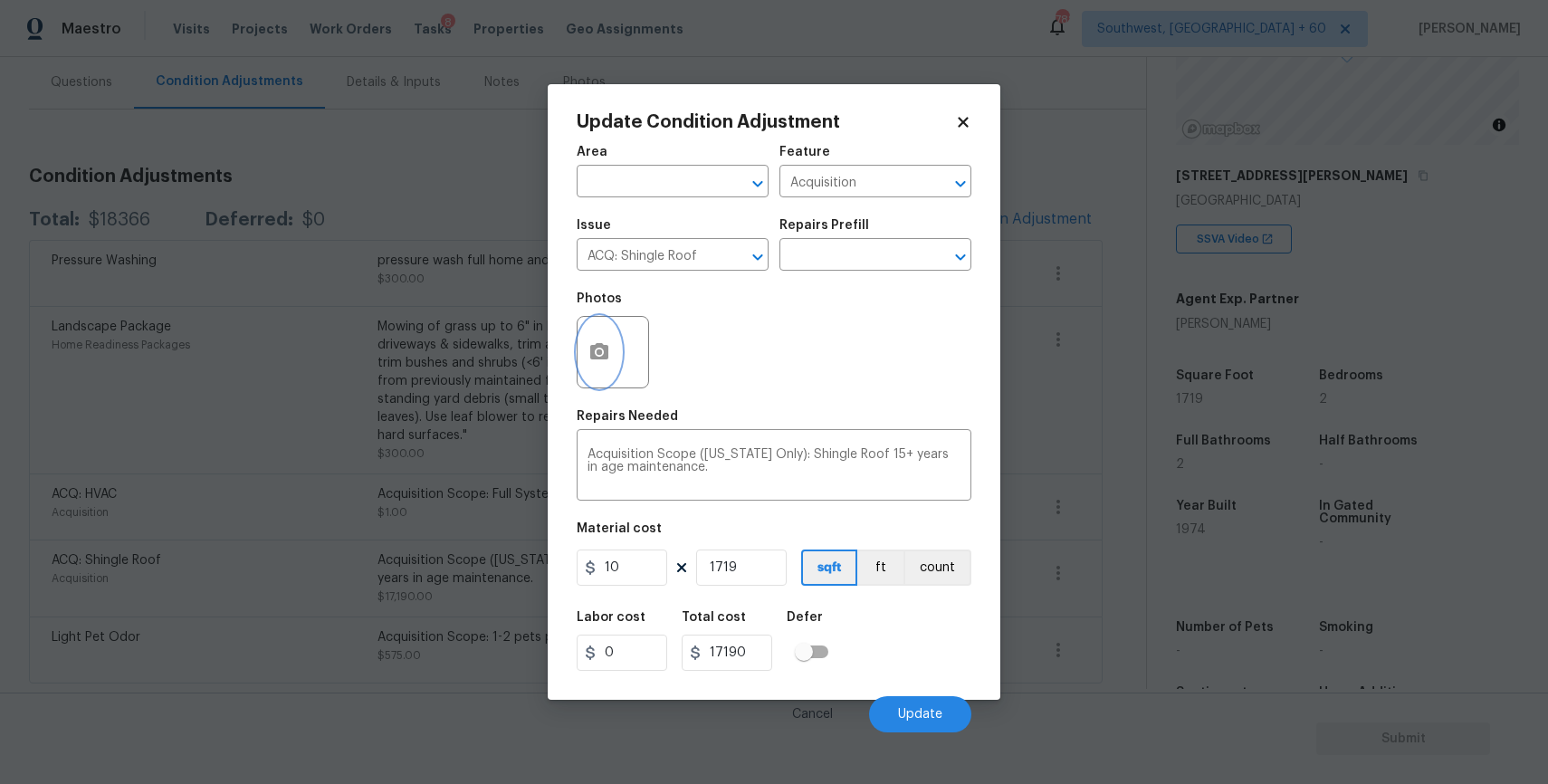
click at [588, 351] on icon "button" at bounding box center [598, 351] width 21 height 21
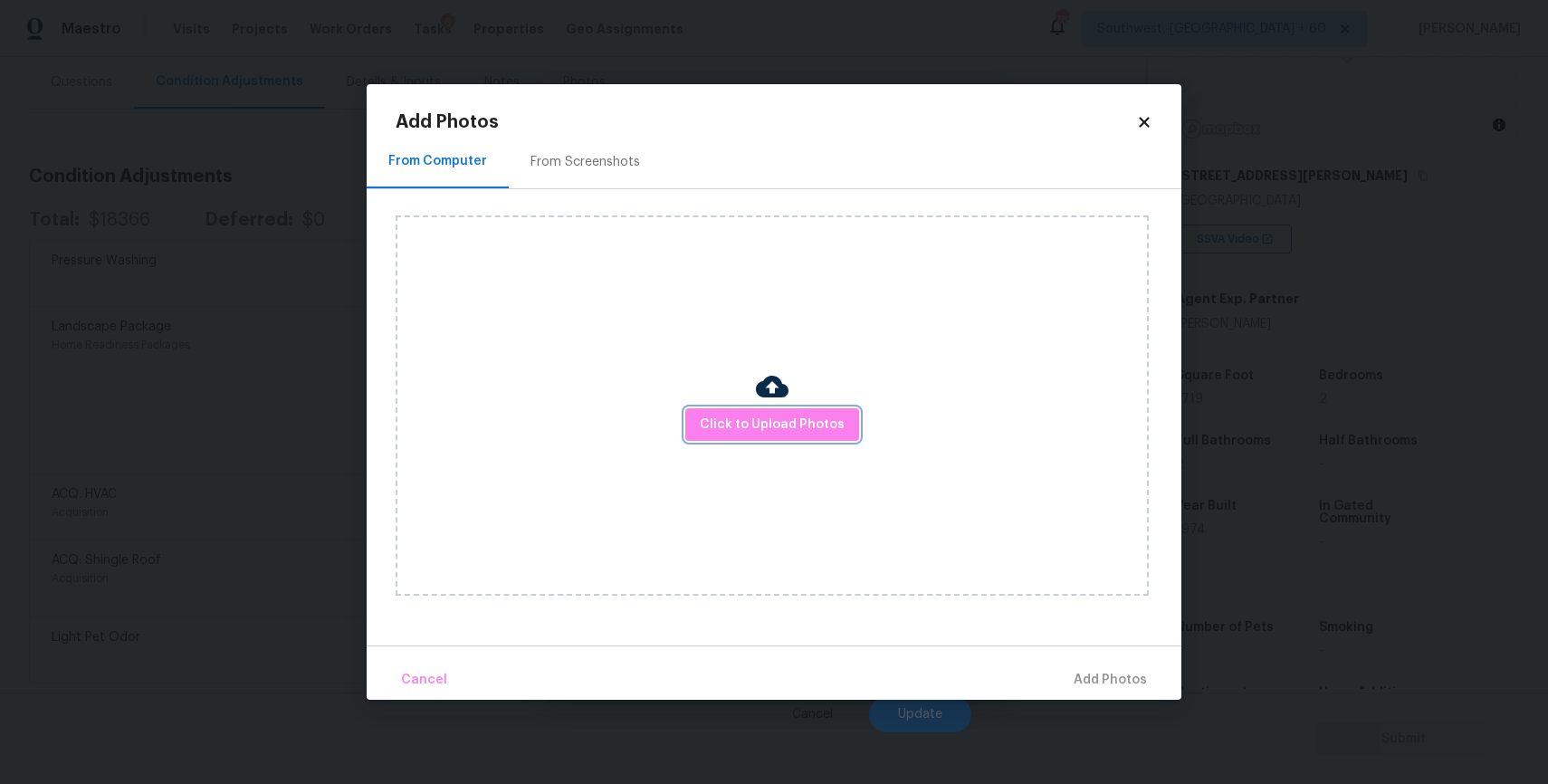
click at [759, 418] on span "Click to Upload Photos" at bounding box center [772, 424] width 145 height 22
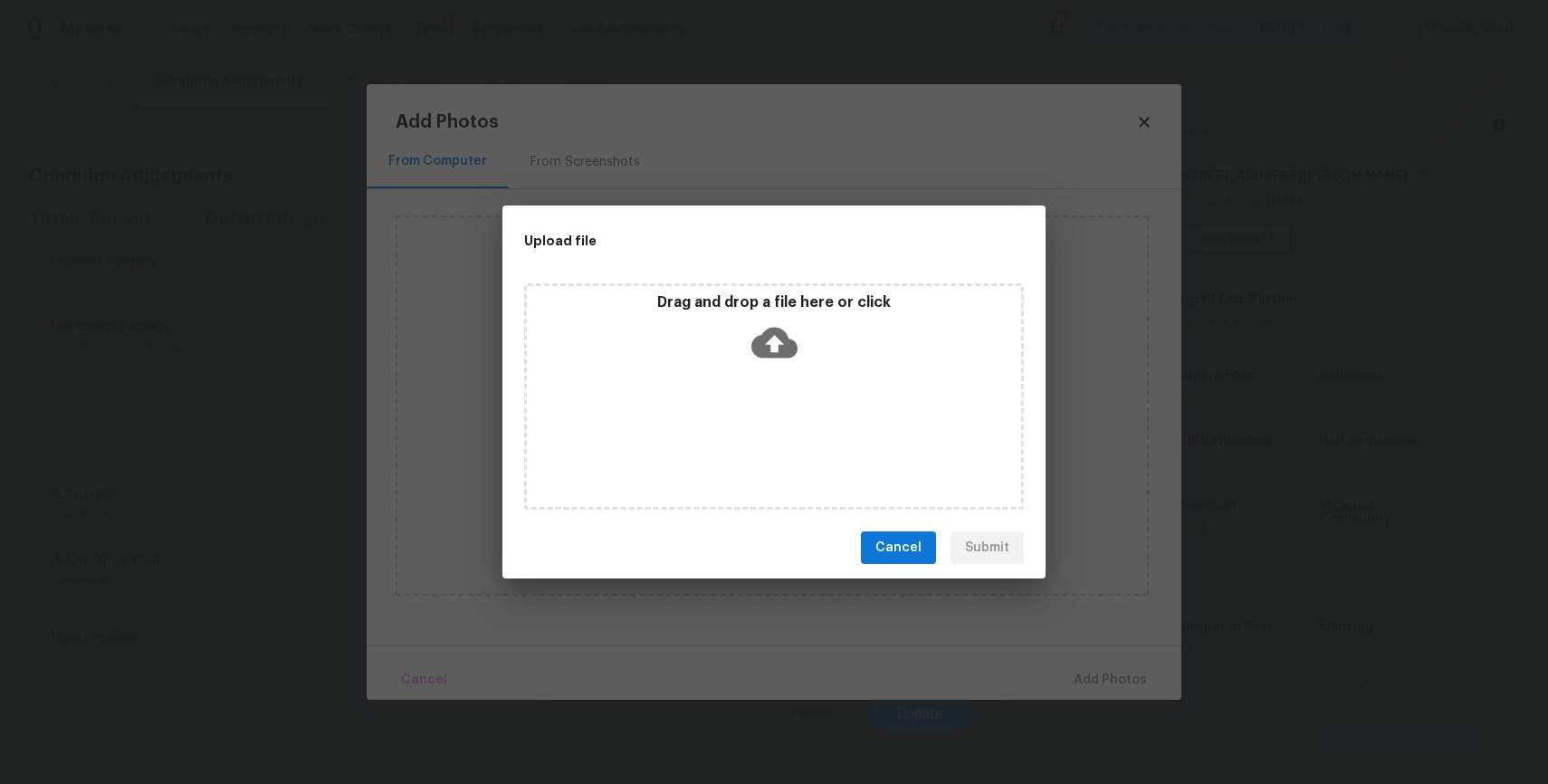
click at [759, 418] on div "Drag and drop a file here or click" at bounding box center [774, 396] width 499 height 227
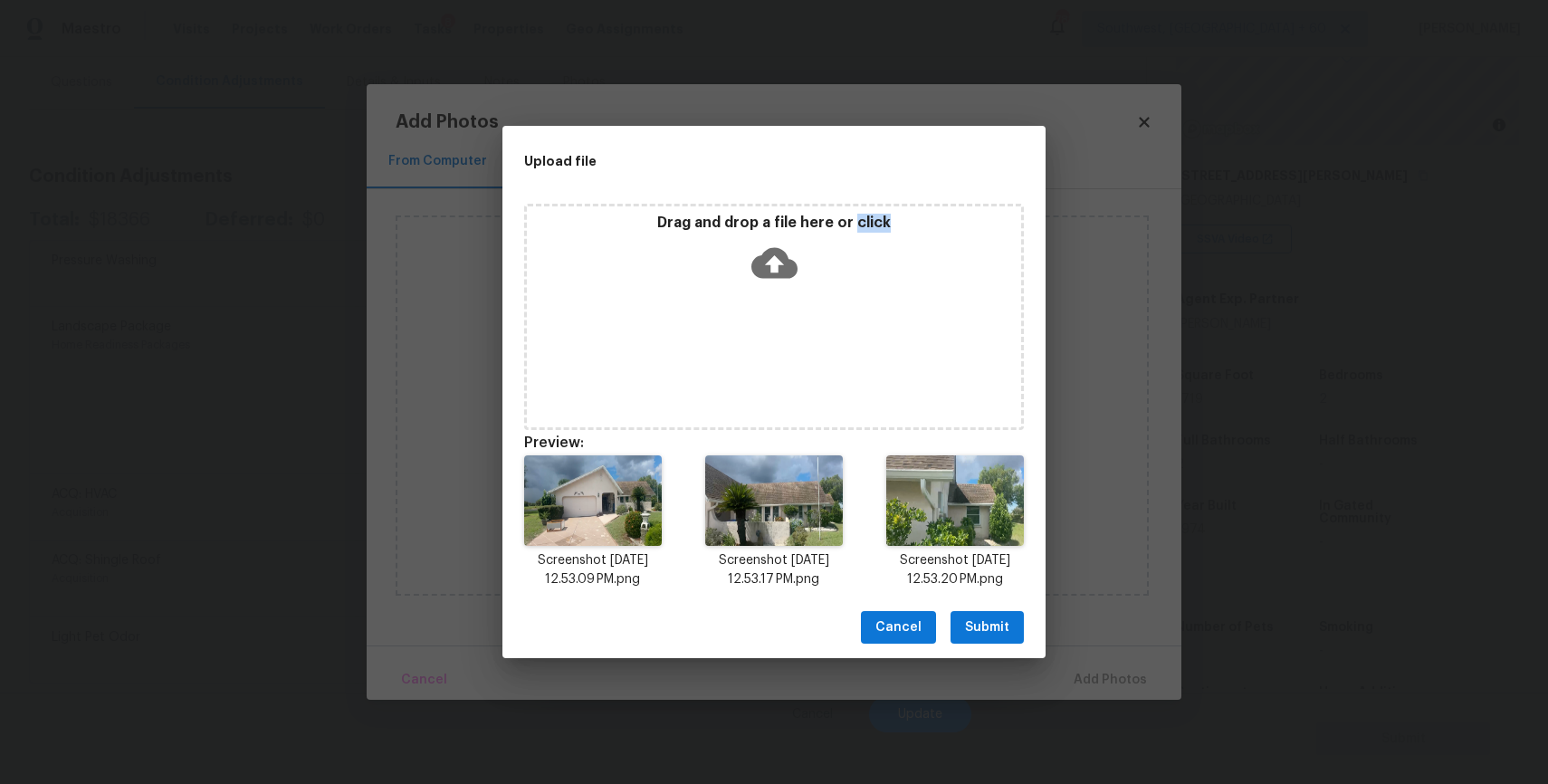
click at [1012, 625] on button "Submit" at bounding box center [987, 628] width 73 height 33
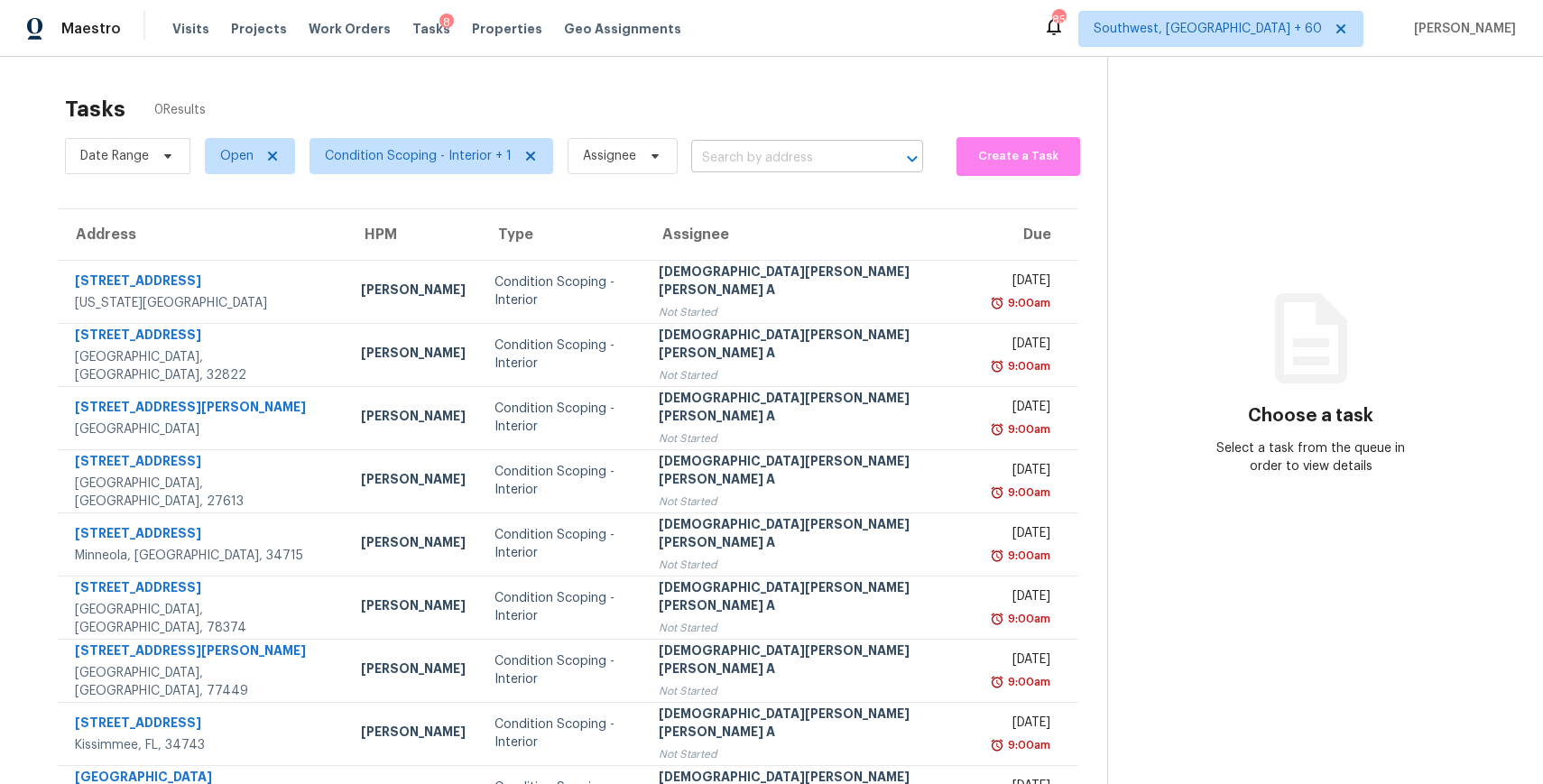
click at [791, 159] on input "text" at bounding box center [782, 158] width 182 height 28
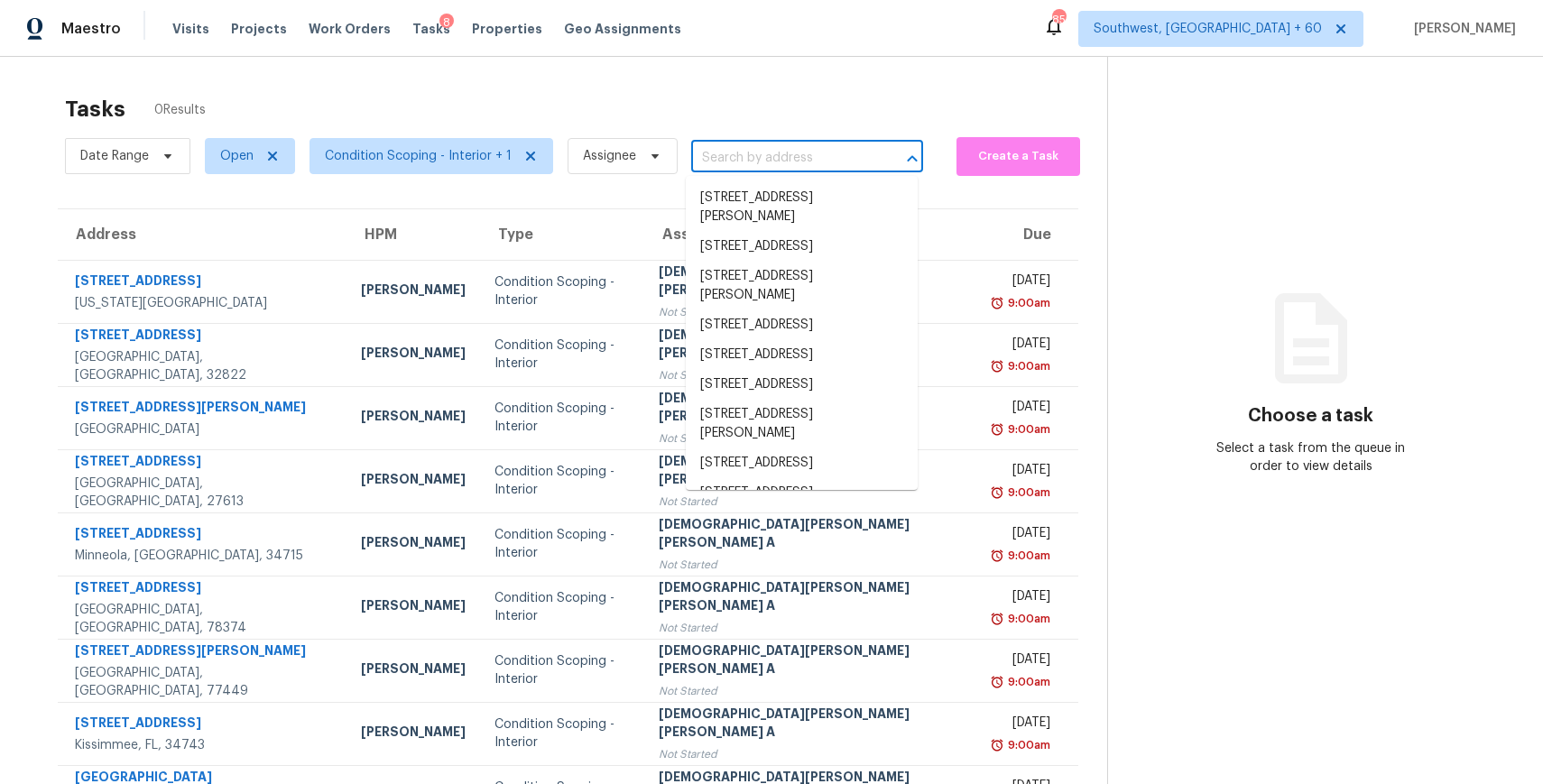
paste input "5522 W Carol Ave Glendale, AZ, 85302"
type input "5522 W Carol Ave Glendale, AZ, 85302"
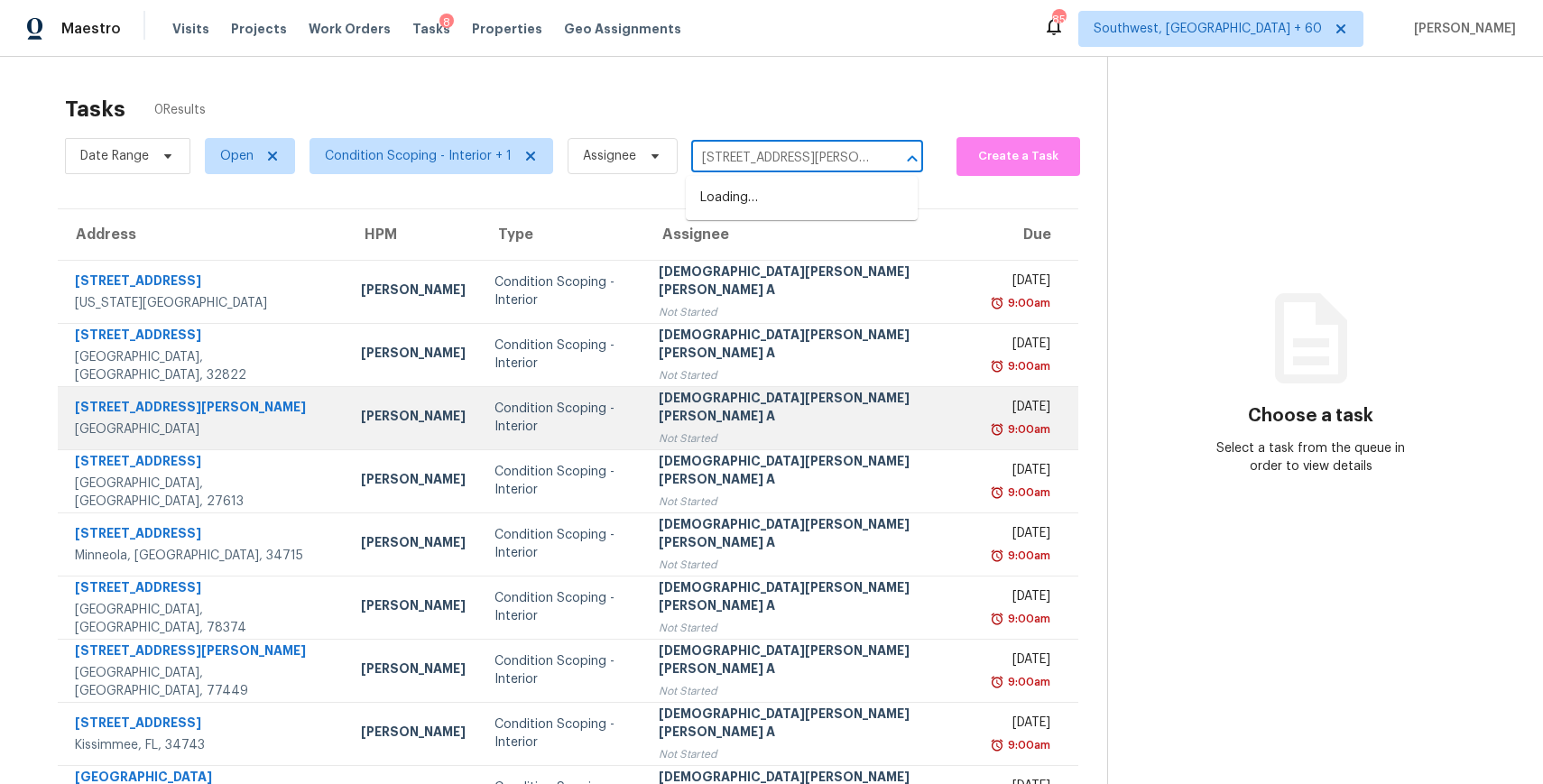
scroll to position [0, 58]
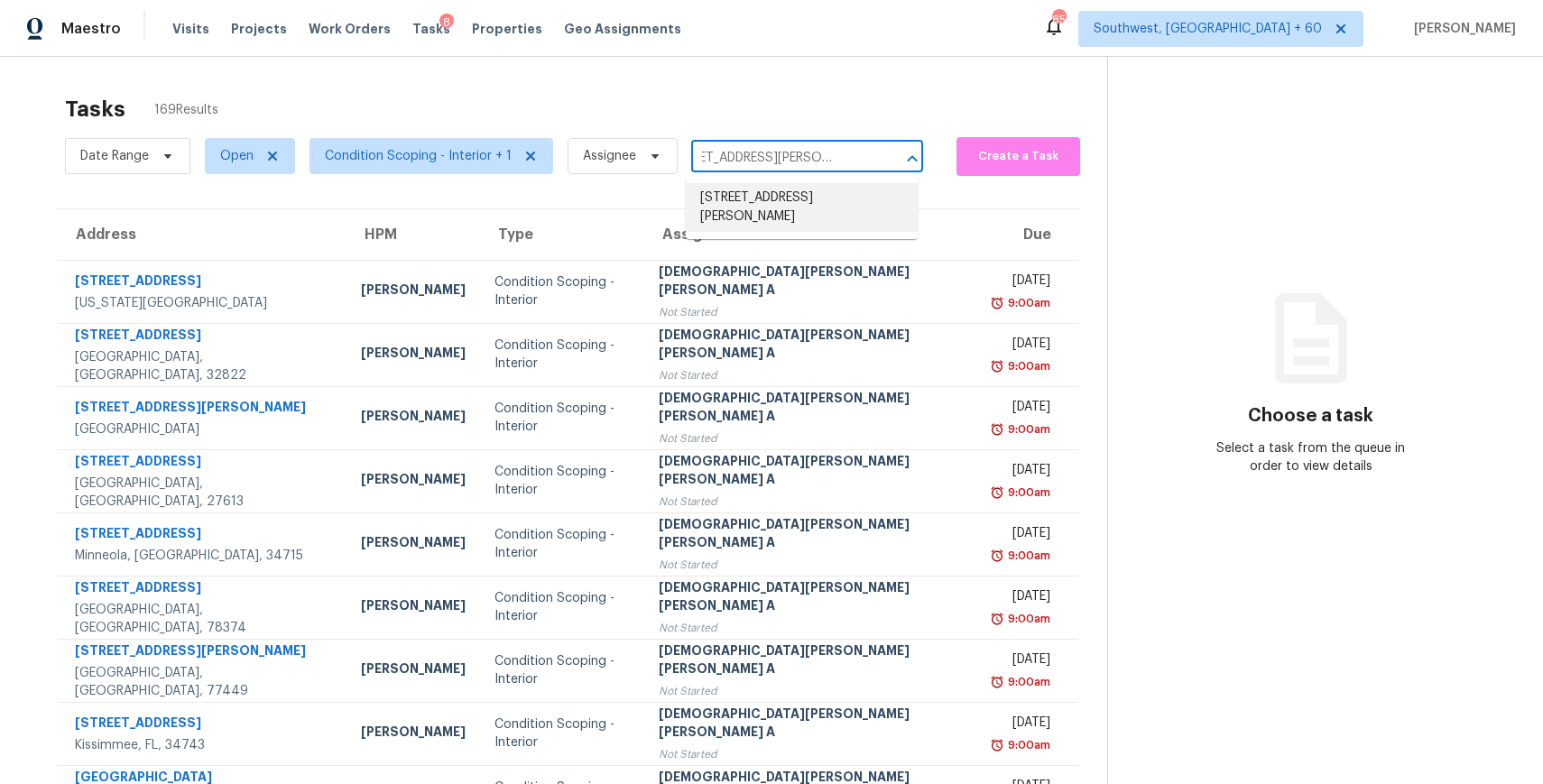
click at [786, 190] on li "5522 W Carol Ave, Glendale, AZ 85302" at bounding box center [802, 207] width 232 height 49
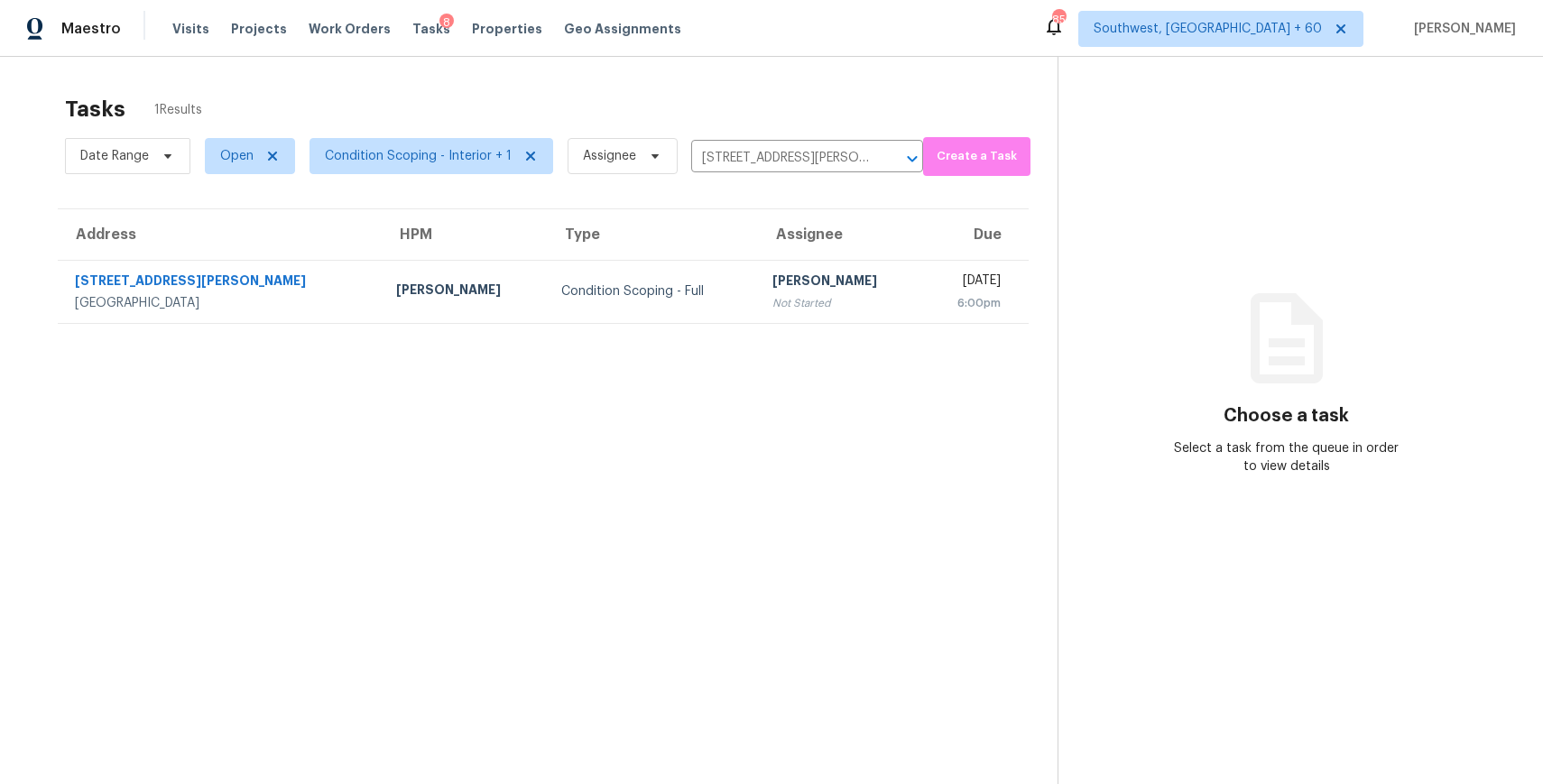
click at [656, 349] on section "Tasks 1 Results Date Range Open Condition Scoping - Interior + 1 Assignee 5522 …" at bounding box center [543, 462] width 1029 height 755
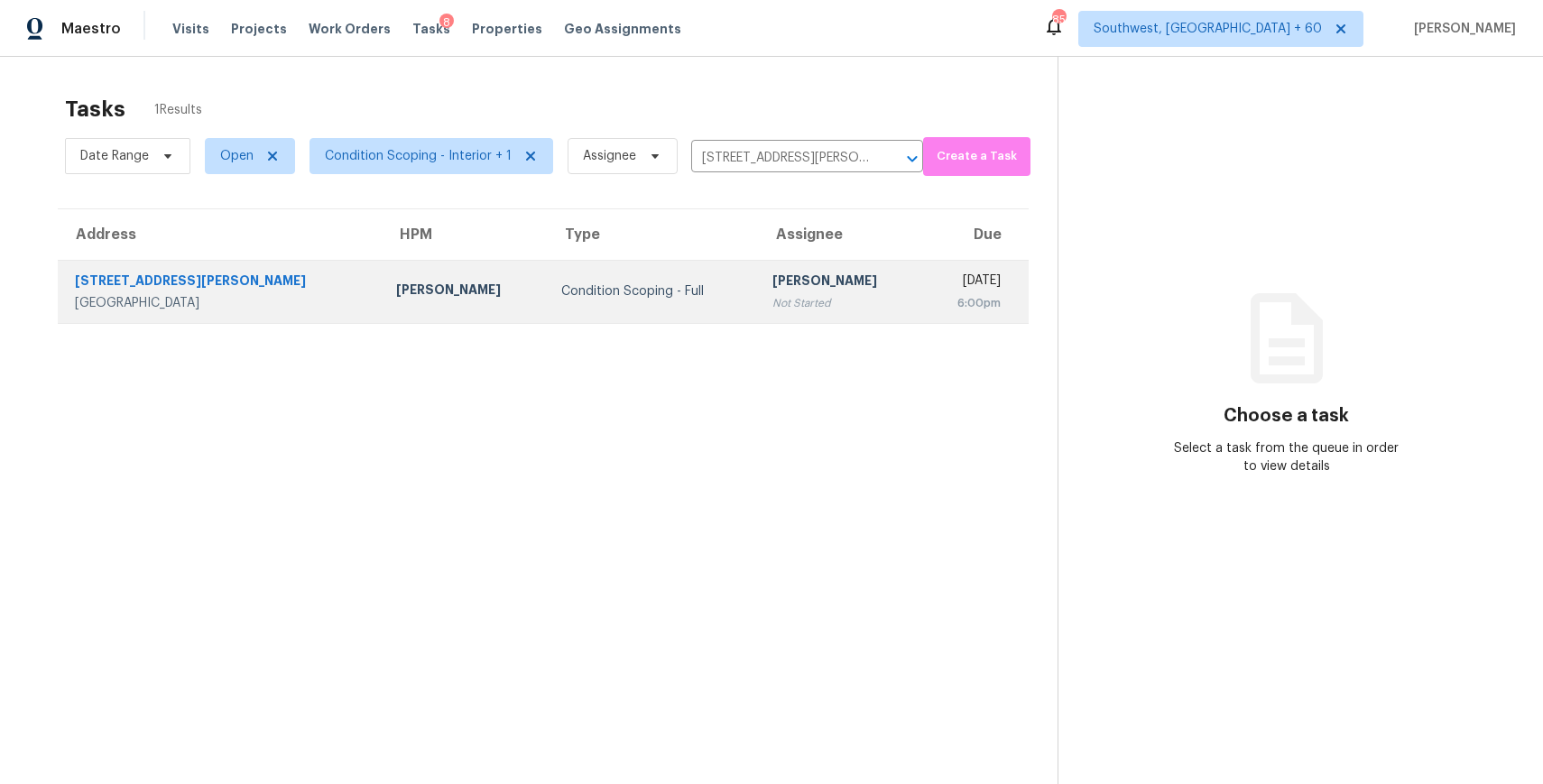
click at [772, 307] on div "Not Started" at bounding box center [841, 303] width 136 height 18
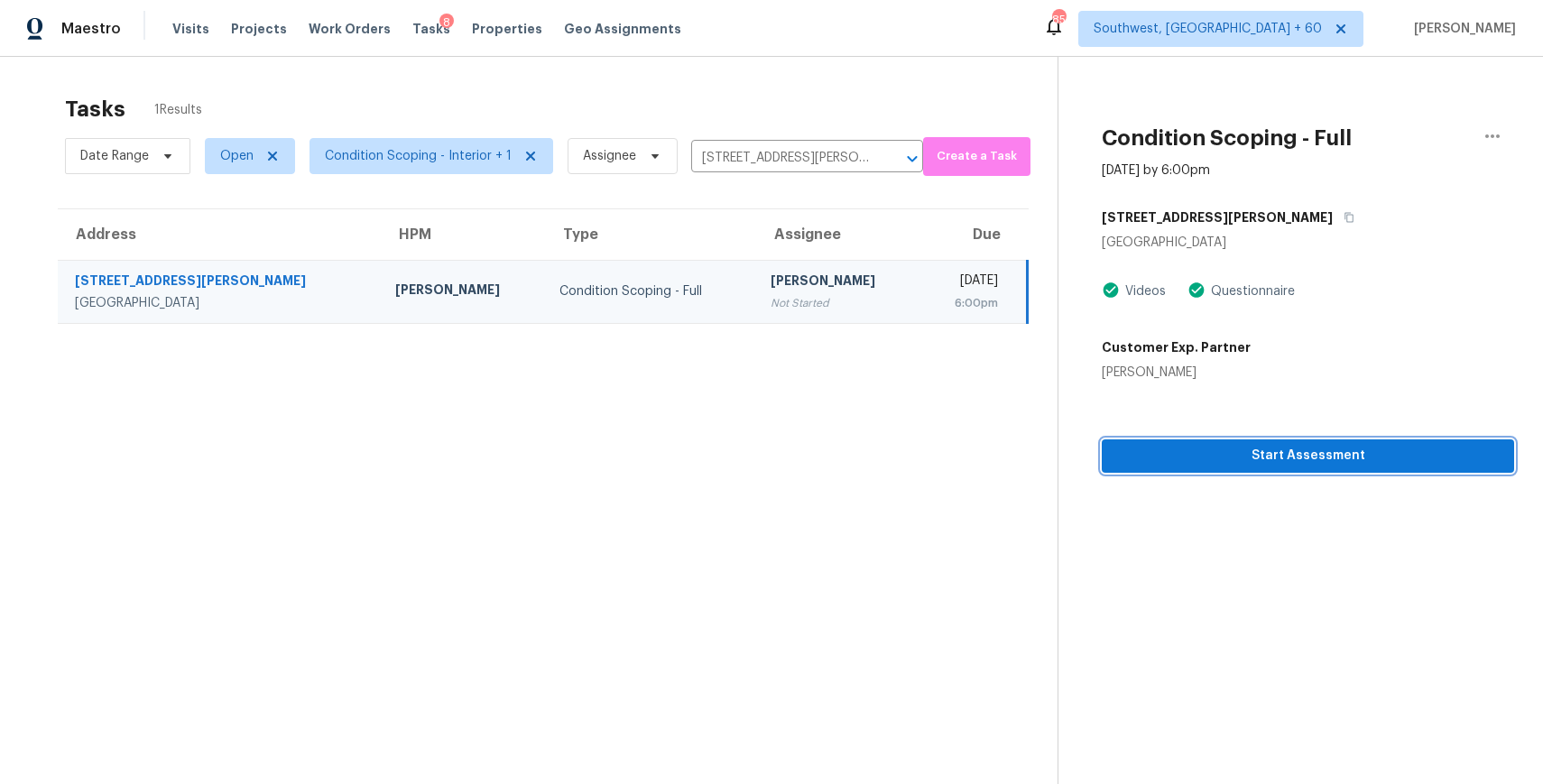
click at [1271, 451] on span "Start Assessment" at bounding box center [1308, 456] width 383 height 22
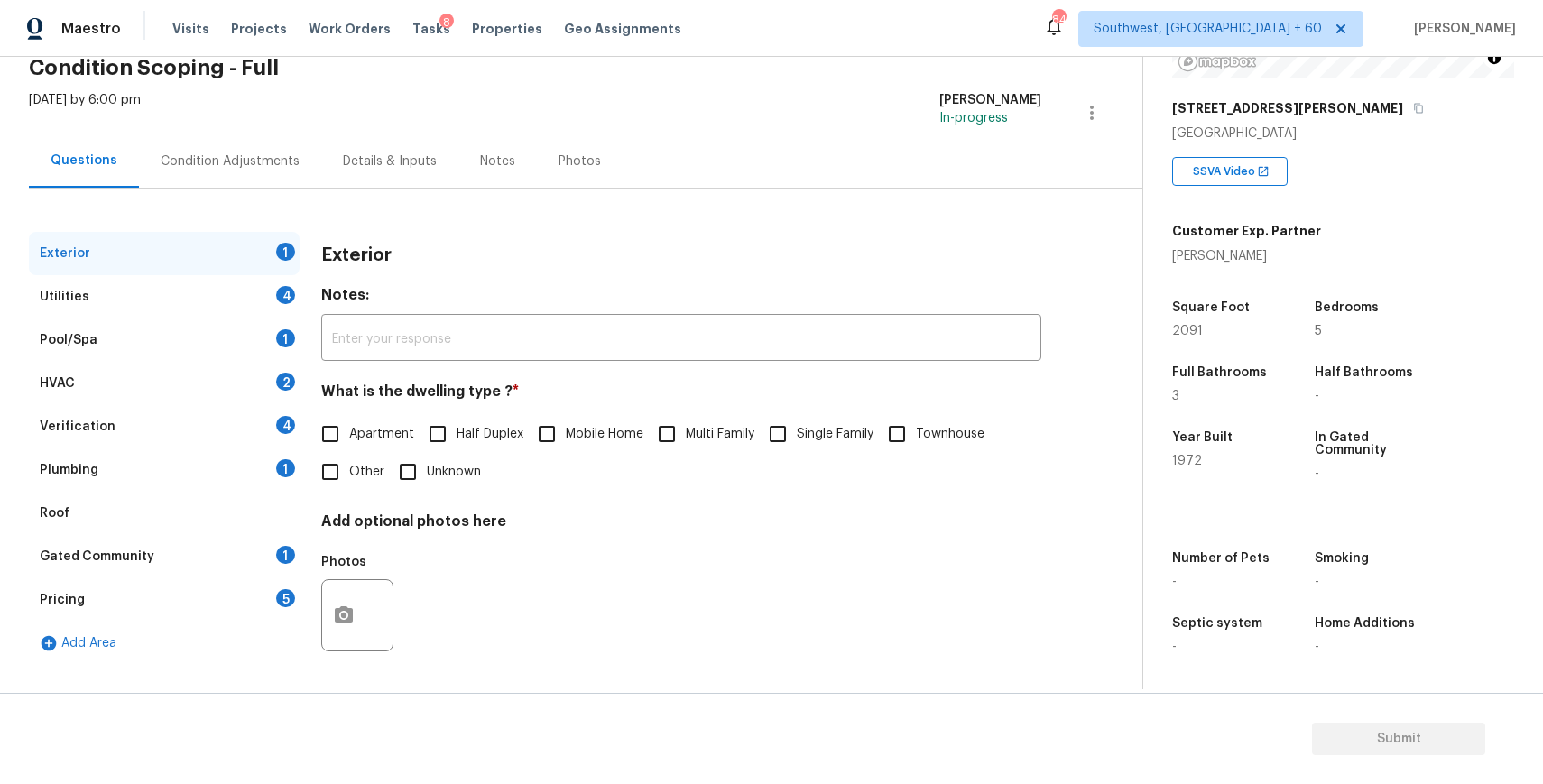
scroll to position [85, 0]
click at [141, 622] on div "Add Area" at bounding box center [164, 642] width 271 height 43
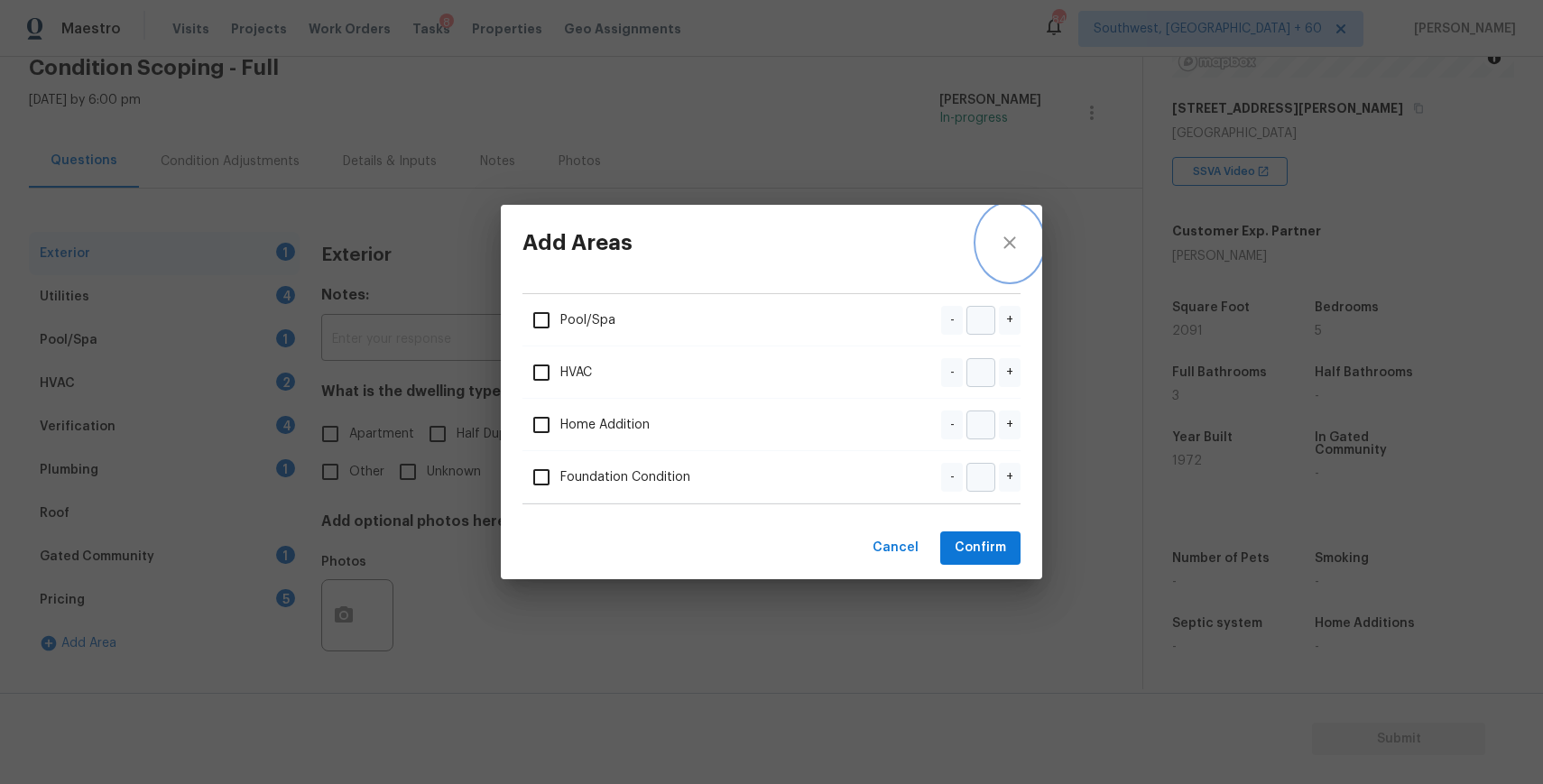
click at [1021, 236] on button "close" at bounding box center [1009, 242] width 65 height 76
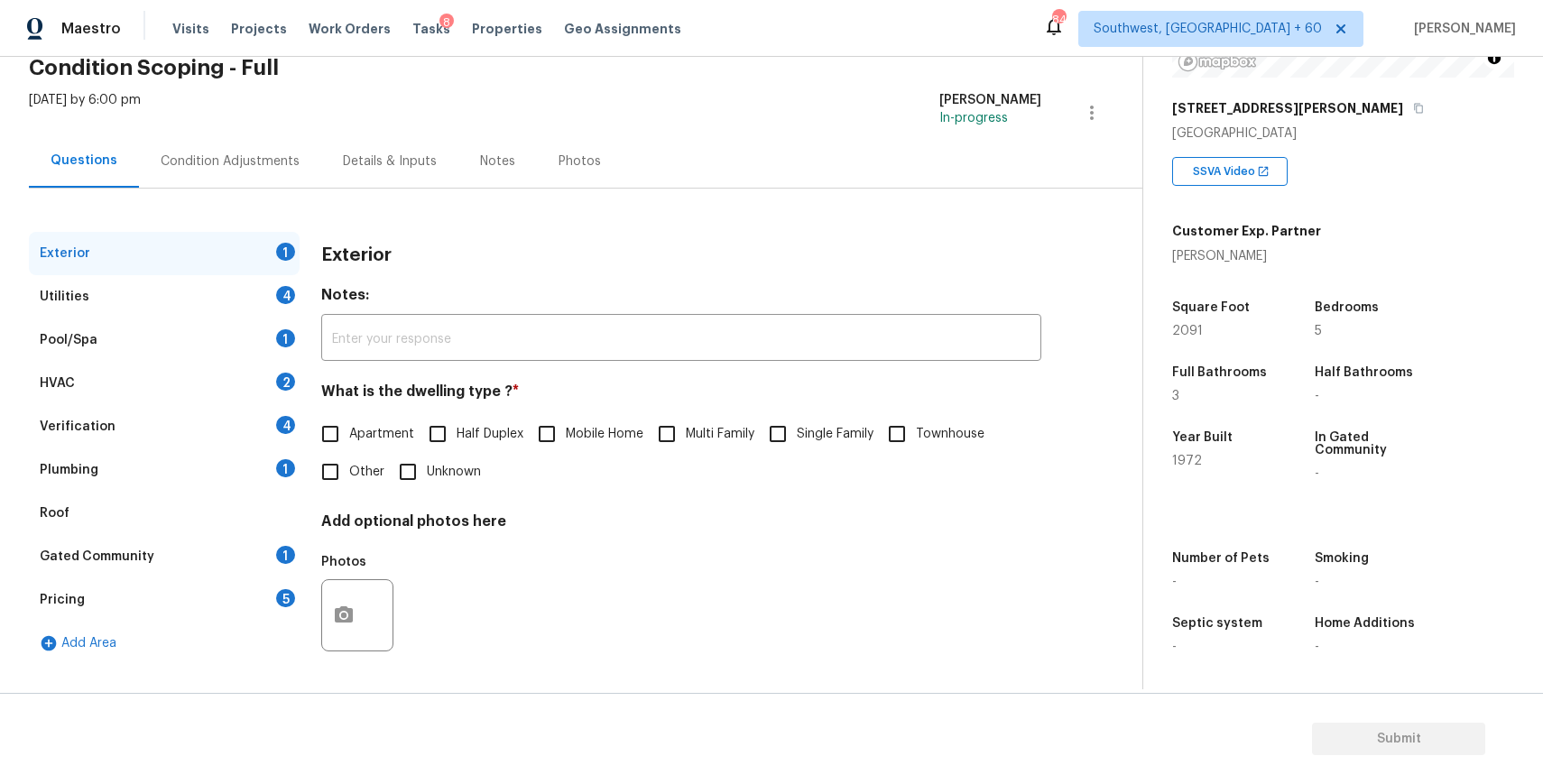
click at [235, 583] on div "Pricing 5" at bounding box center [164, 599] width 271 height 43
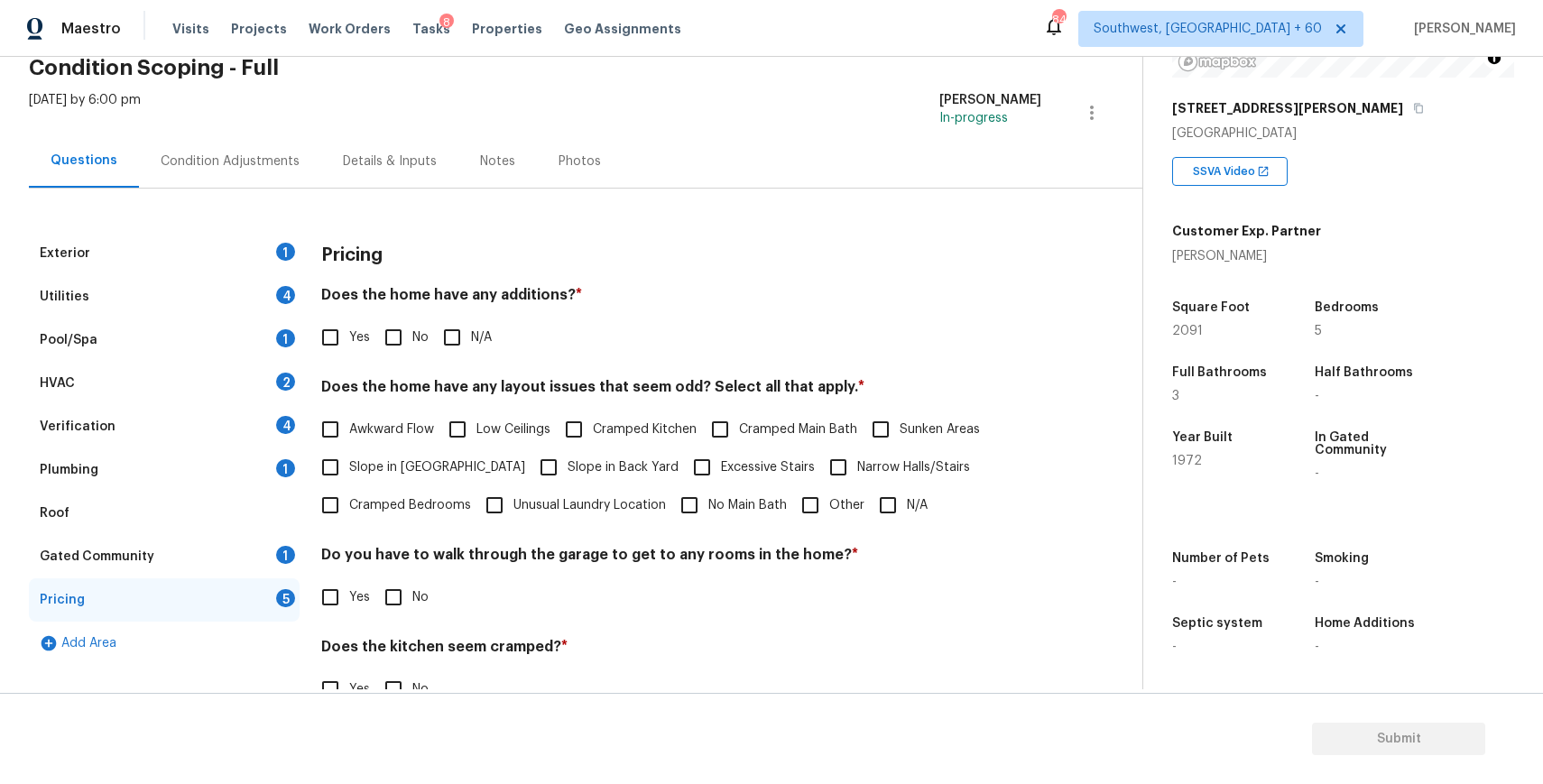
click at [294, 595] on div "5" at bounding box center [286, 598] width 19 height 18
click at [289, 348] on div "Pool/Spa 1" at bounding box center [164, 340] width 271 height 43
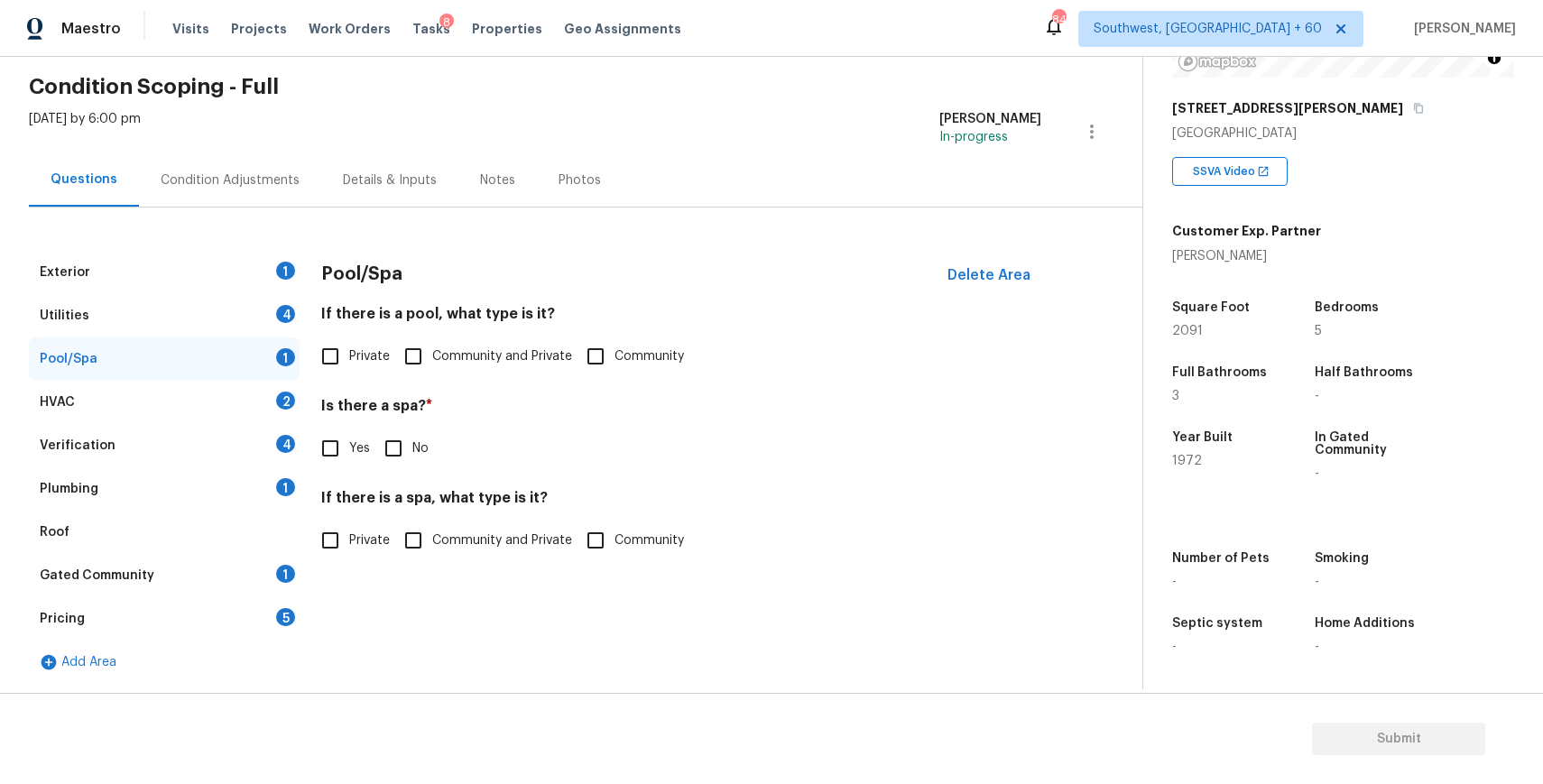
scroll to position [65, 0]
click at [200, 619] on div "Pricing 5" at bounding box center [164, 618] width 271 height 43
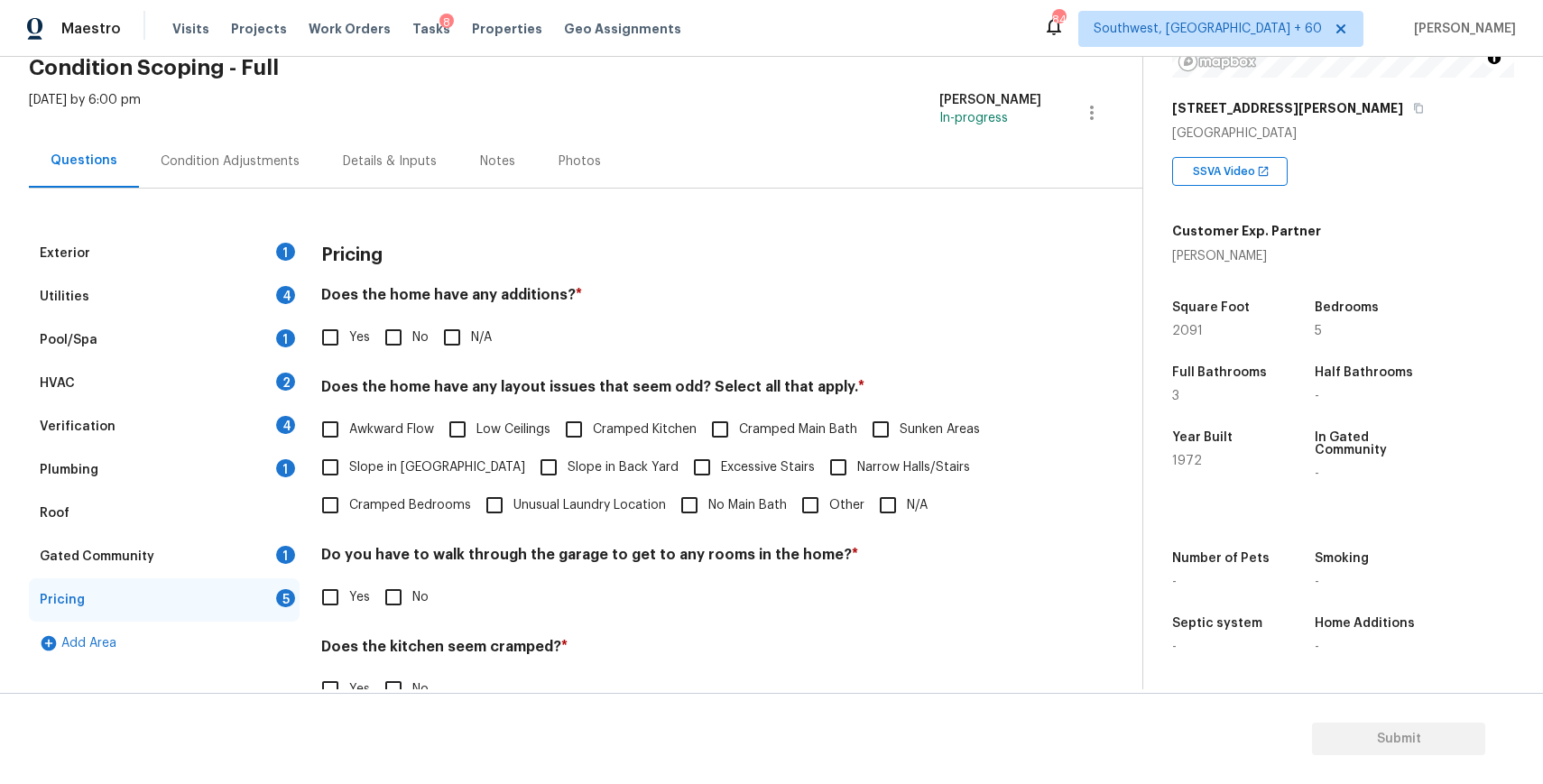
click at [332, 326] on input "Yes" at bounding box center [330, 337] width 38 height 38
checkbox input "true"
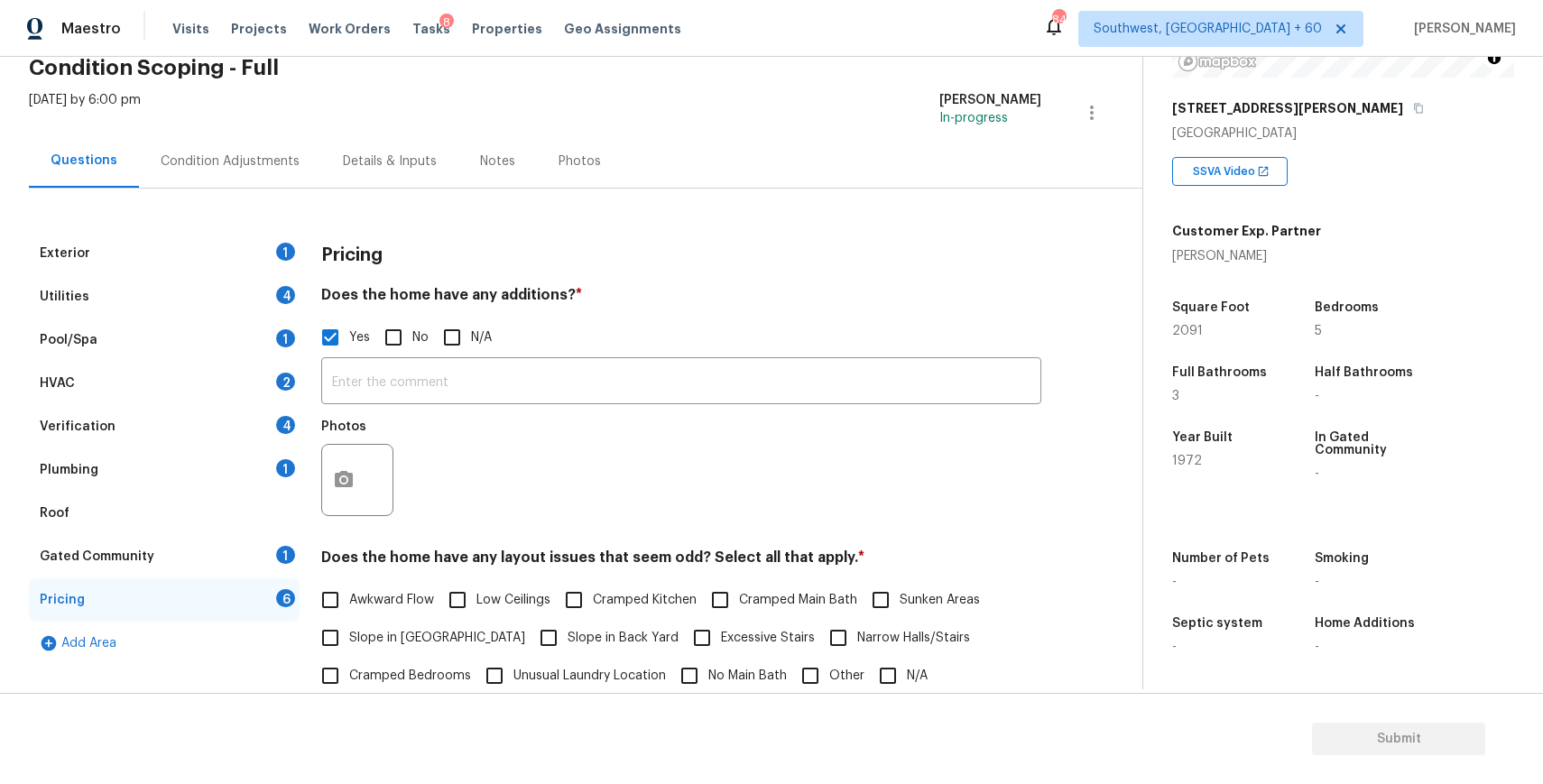
click at [245, 338] on div "Pool/Spa 1" at bounding box center [164, 340] width 271 height 43
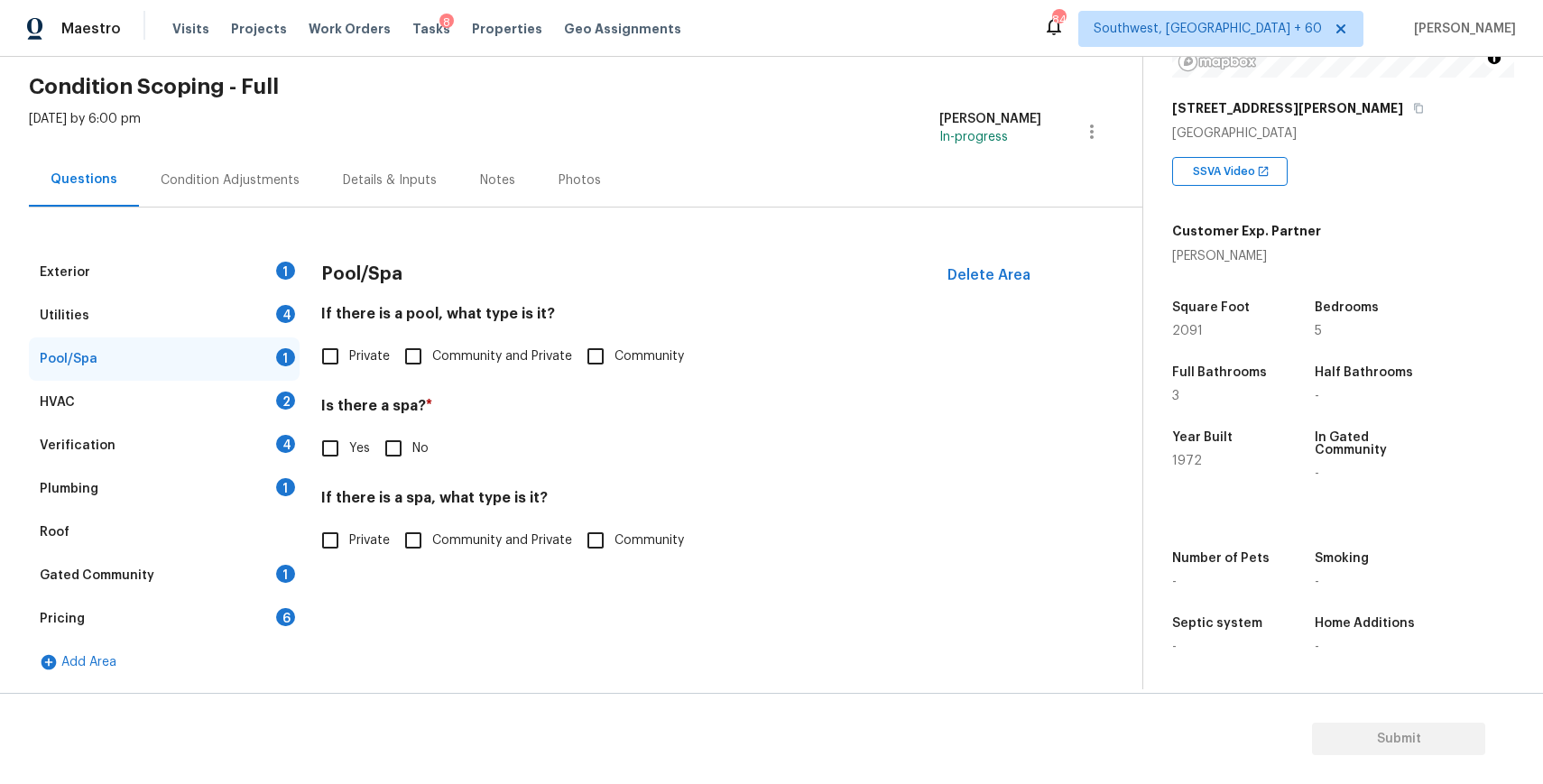
scroll to position [65, 0]
click at [181, 614] on div "Pricing 6" at bounding box center [164, 618] width 271 height 43
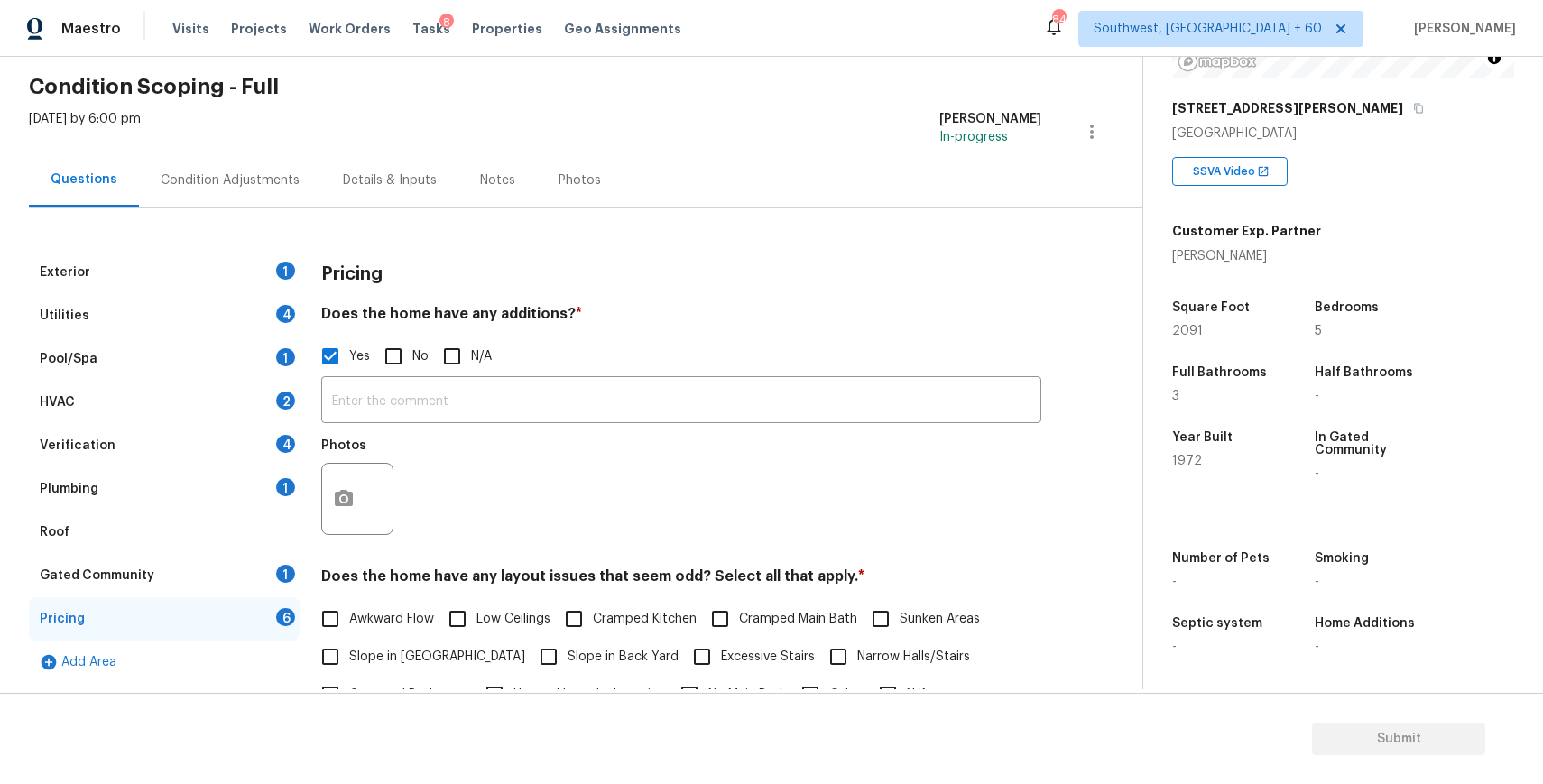
scroll to position [85, 0]
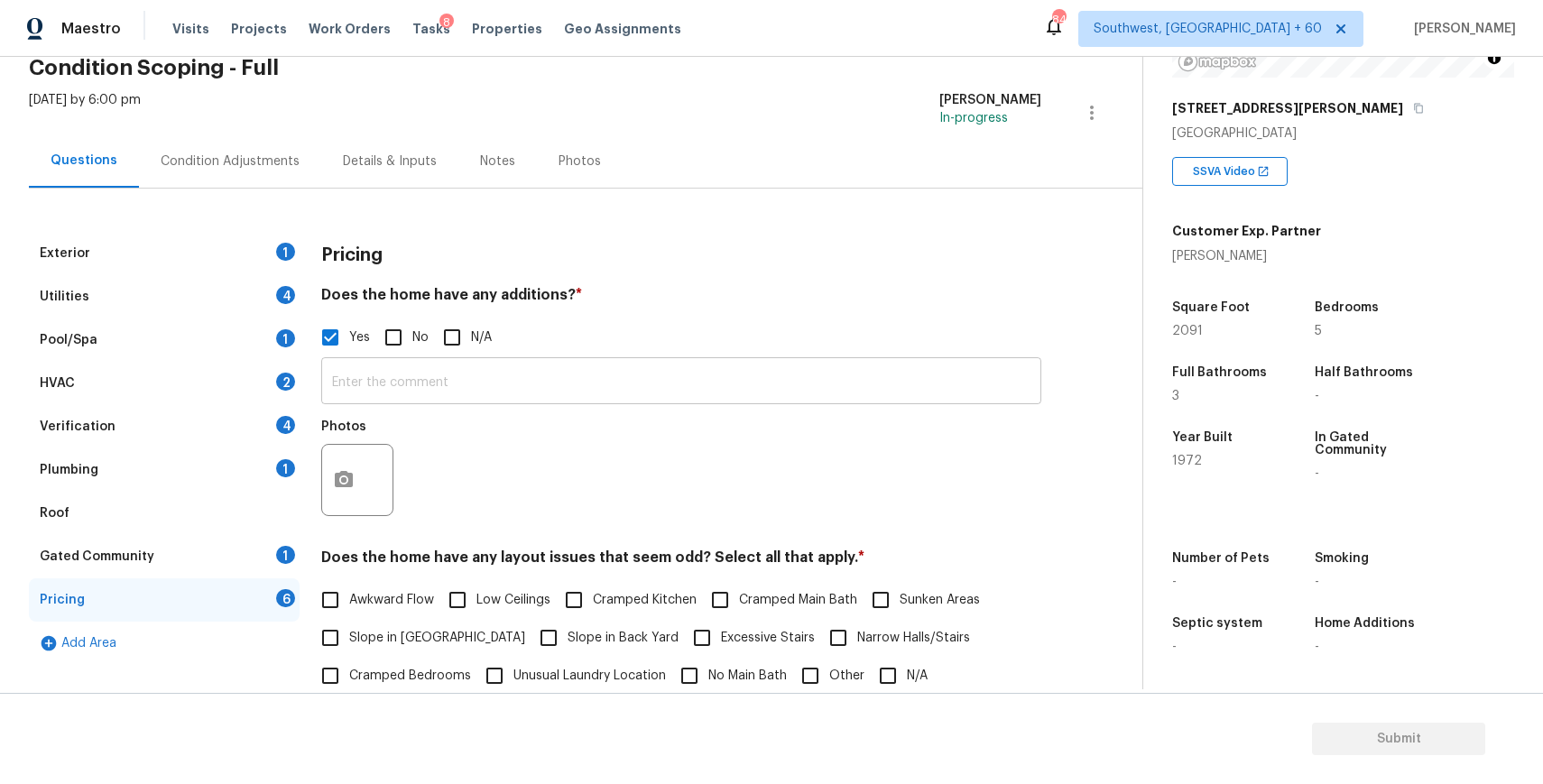
click at [433, 401] on input "text" at bounding box center [680, 383] width 720 height 42
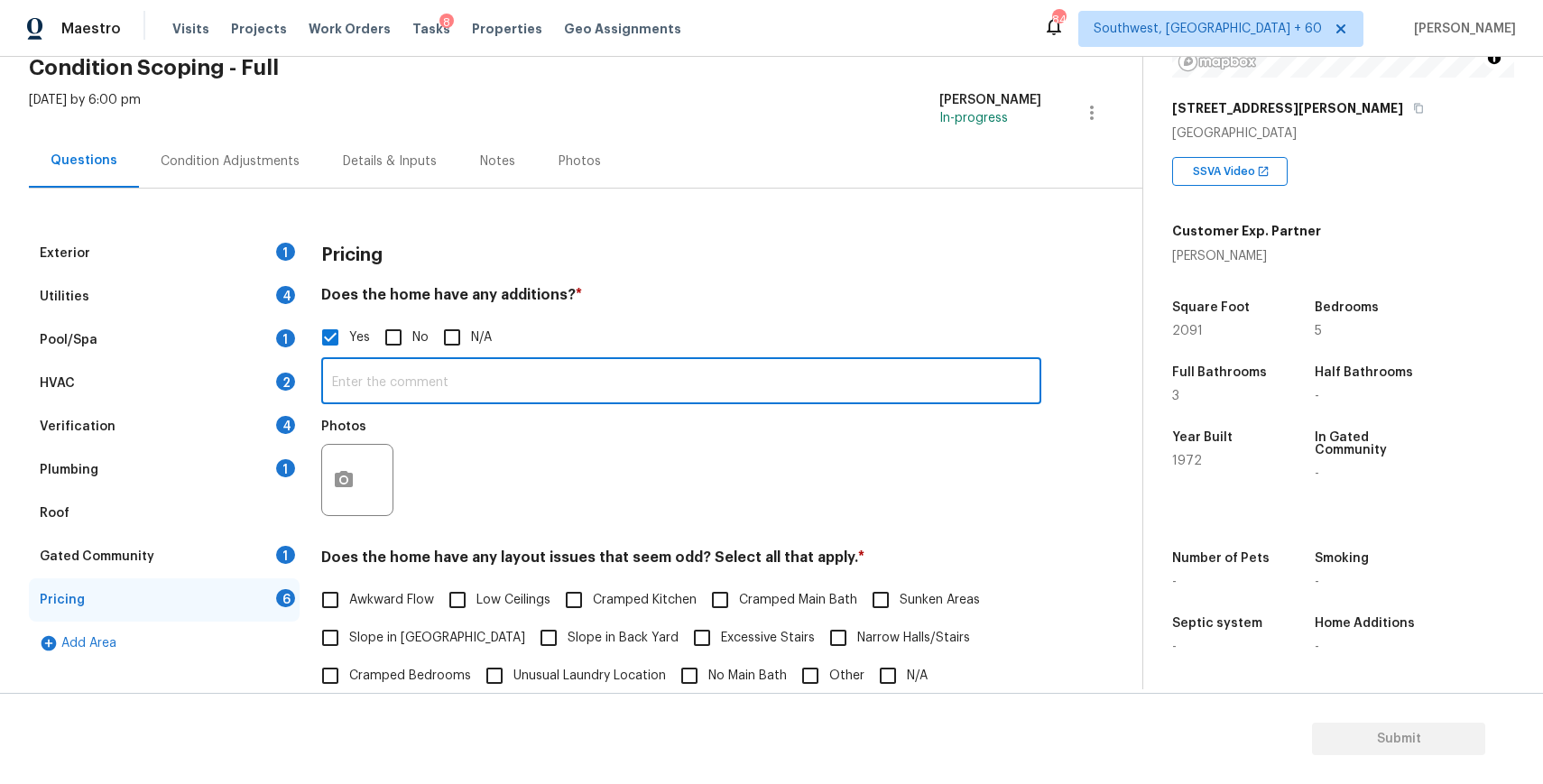
paste input "Room addition", "second story added in 1986 resulting in 2 additional bedrooms …"
type input "Room addition", "second story added in 1986 resulting in 2 additional bedrooms …"
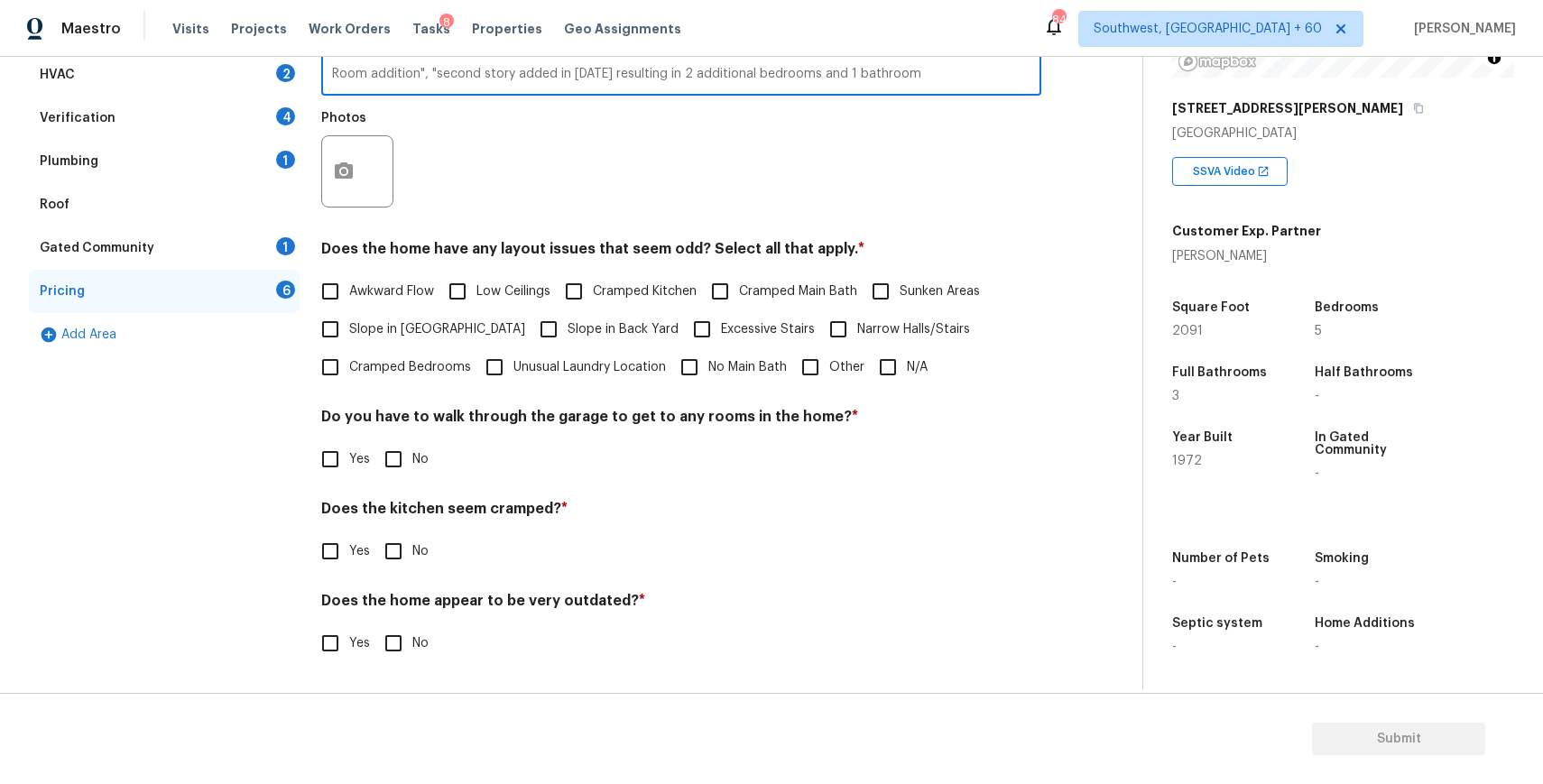
scroll to position [0, 0]
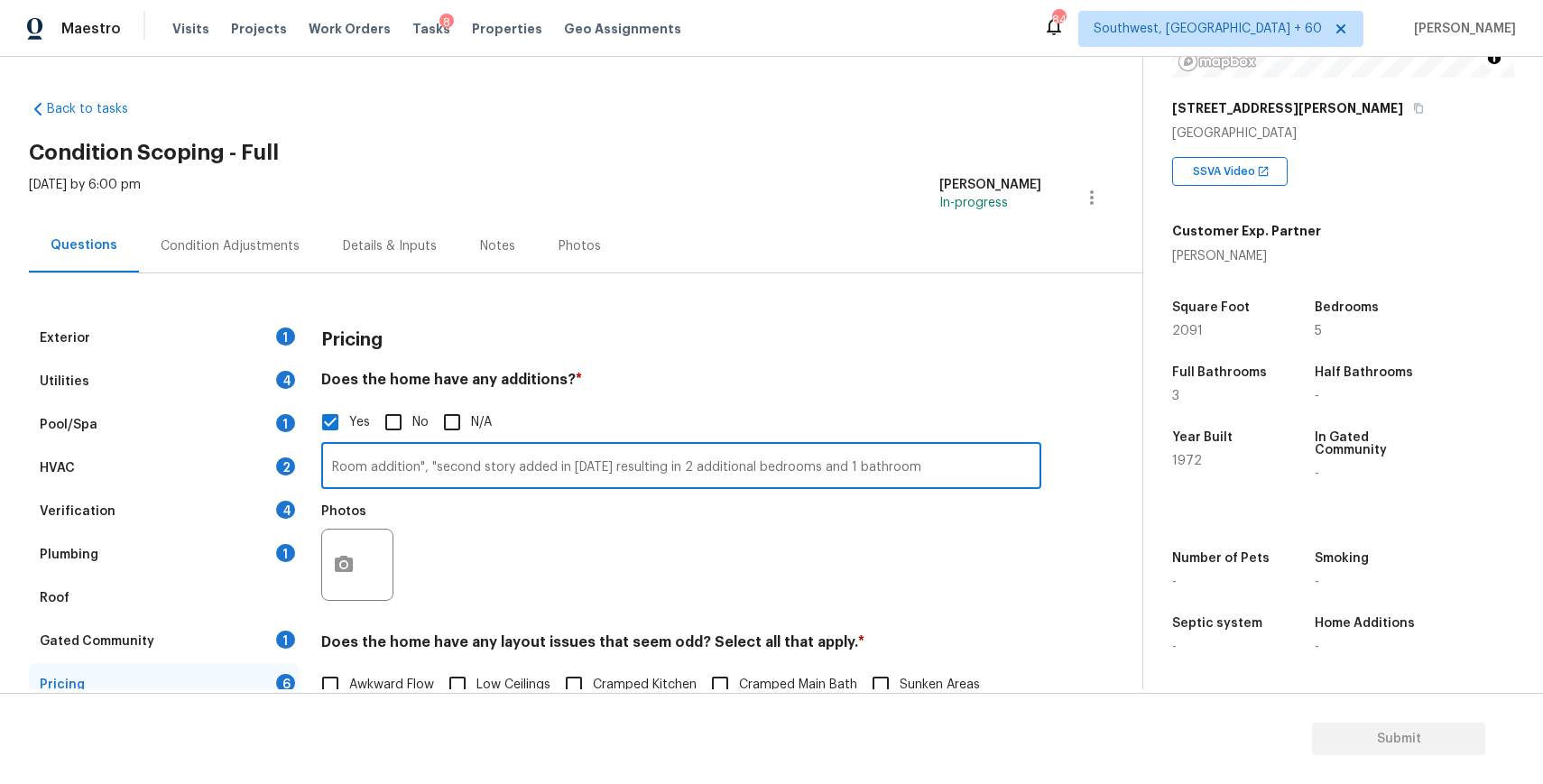
click at [204, 224] on div "Condition Adjustments" at bounding box center [230, 246] width 183 height 53
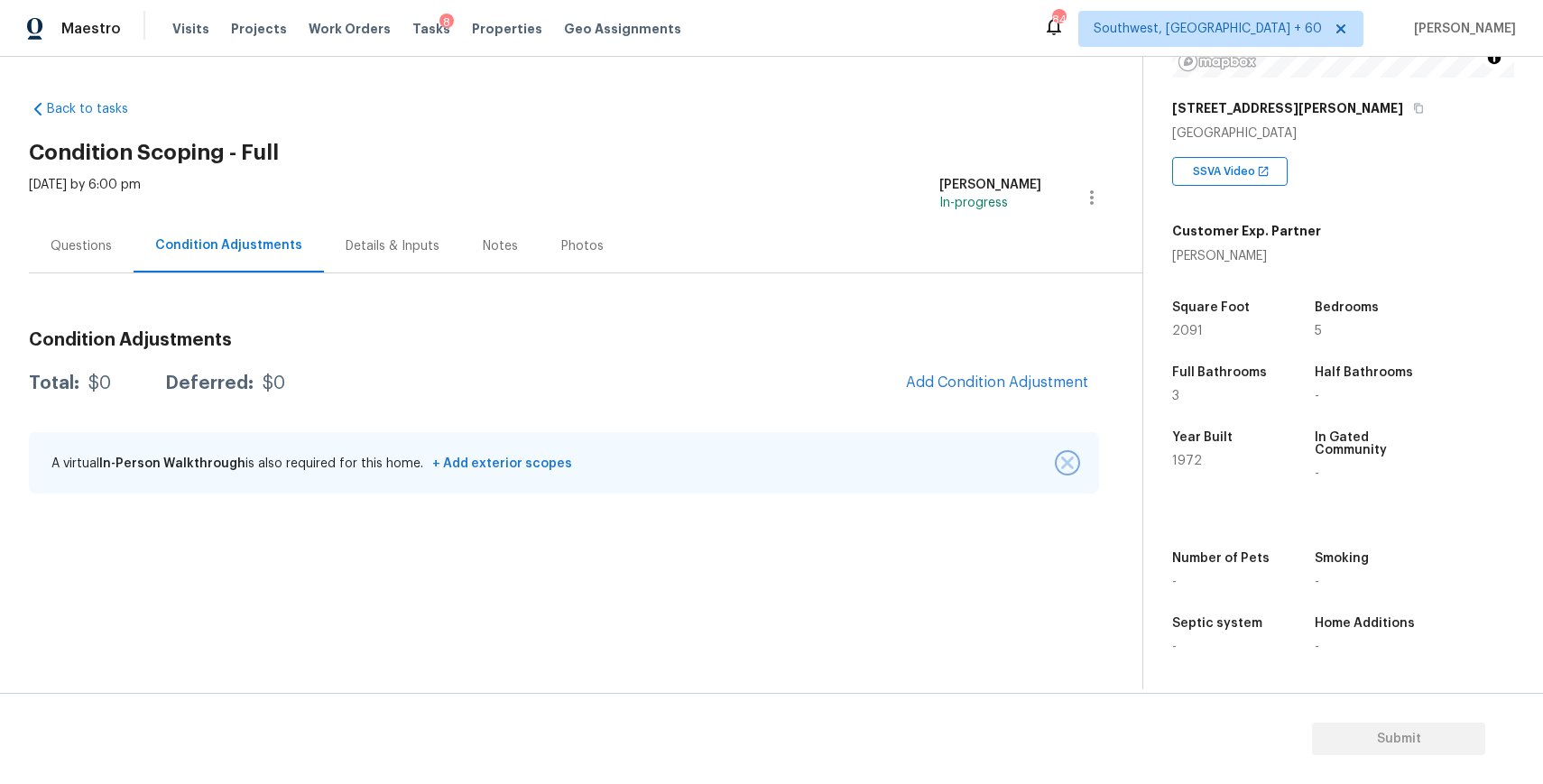
click at [1069, 460] on img "button" at bounding box center [1067, 462] width 13 height 13
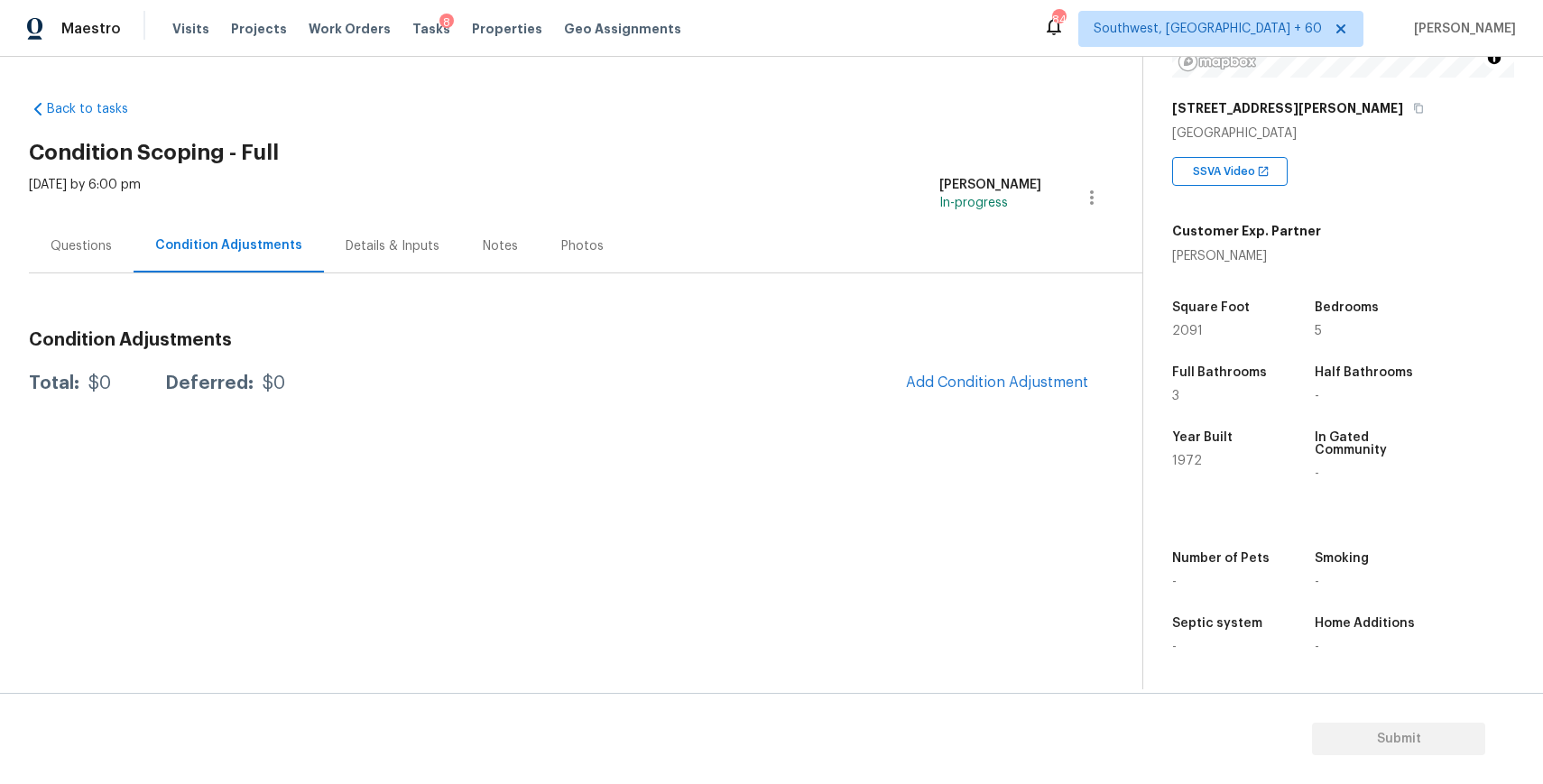
click at [967, 353] on div "Condition Adjustments Total: $0 Deferred: $0 Add Condition Adjustment" at bounding box center [563, 360] width 1070 height 87
click at [1000, 387] on span "Add Condition Adjustment" at bounding box center [997, 382] width 183 height 17
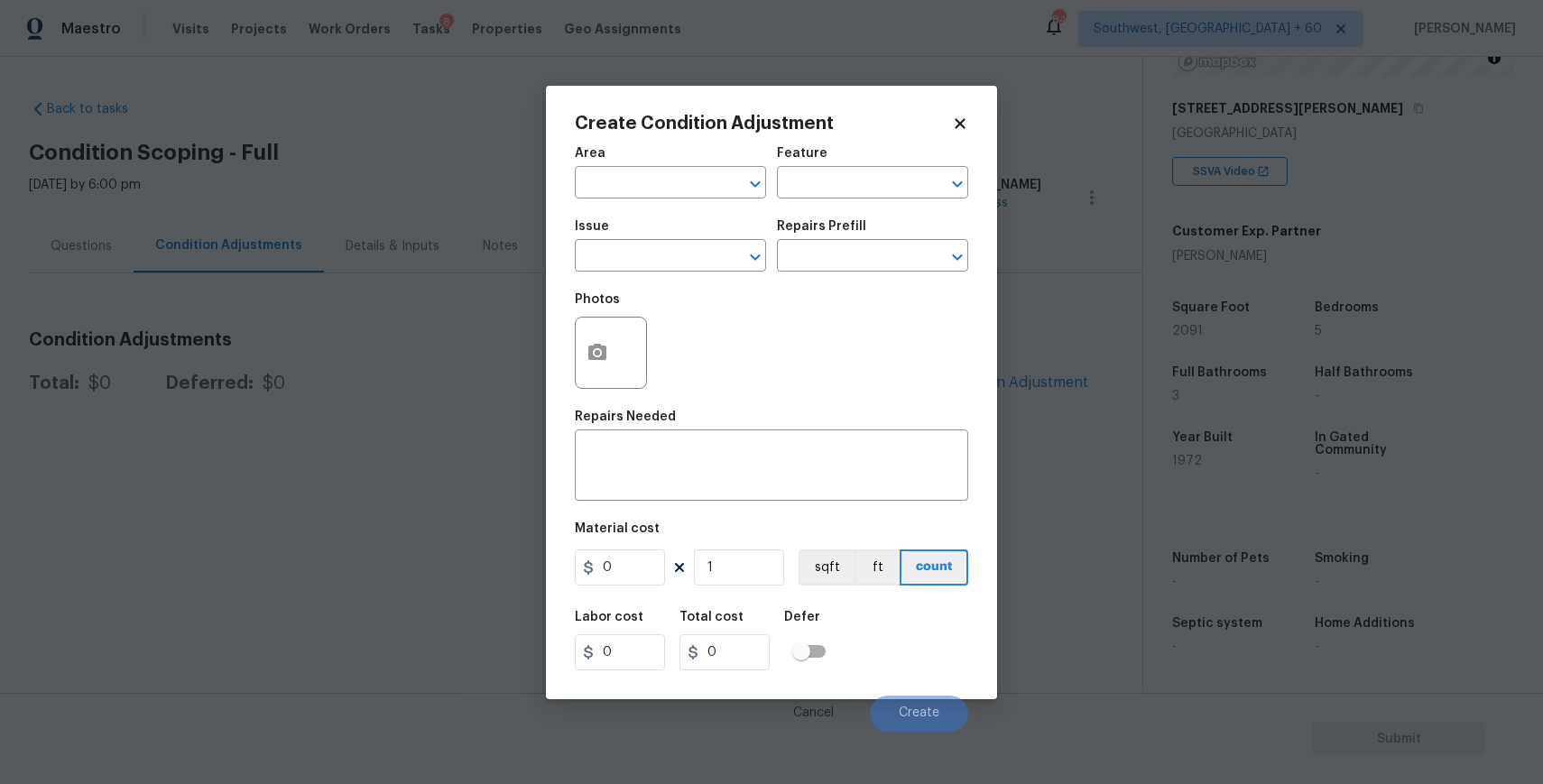
click at [618, 274] on span "Issue ​" at bounding box center [671, 245] width 192 height 73
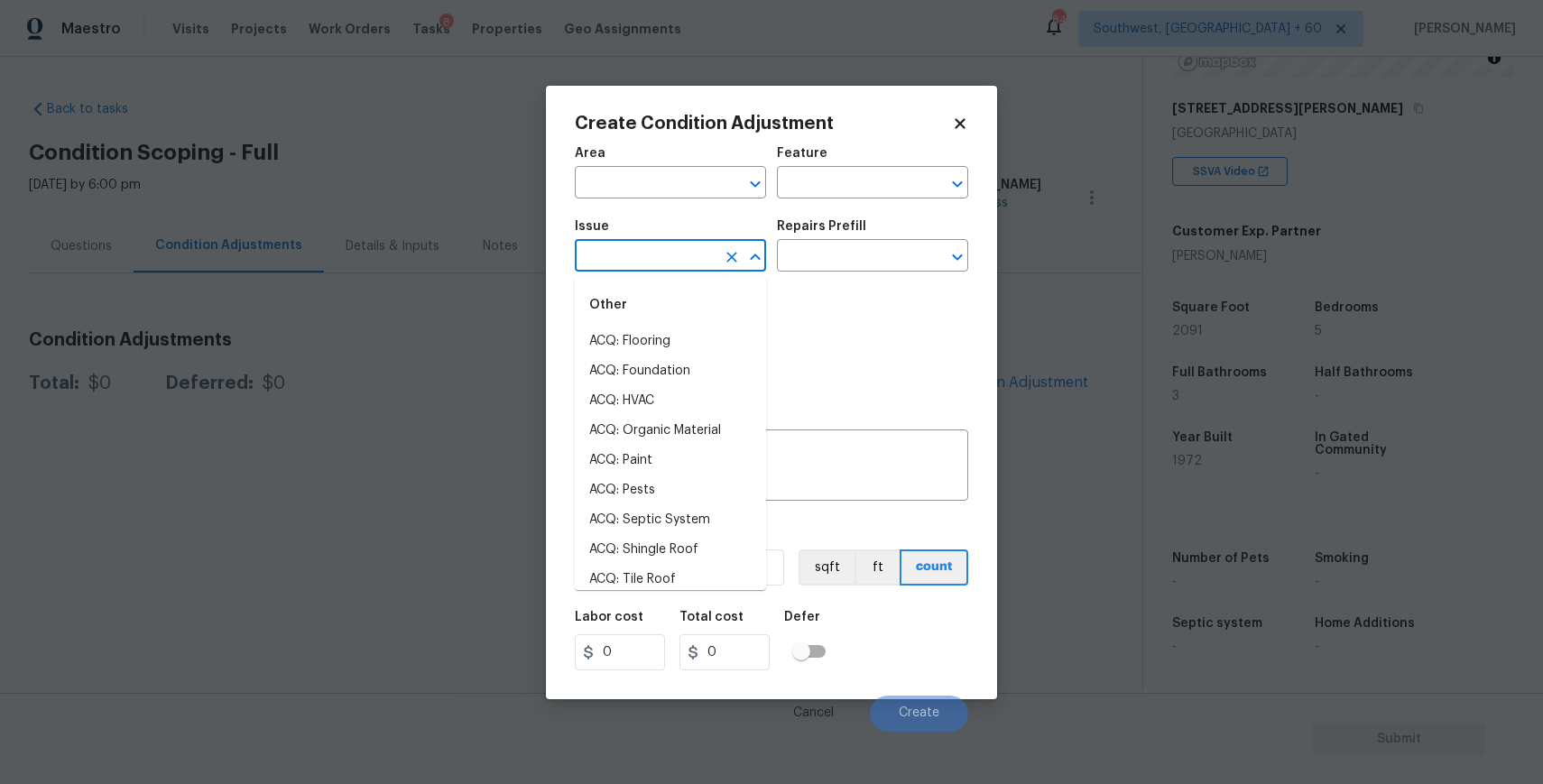
click at [650, 271] on input "text" at bounding box center [645, 257] width 141 height 28
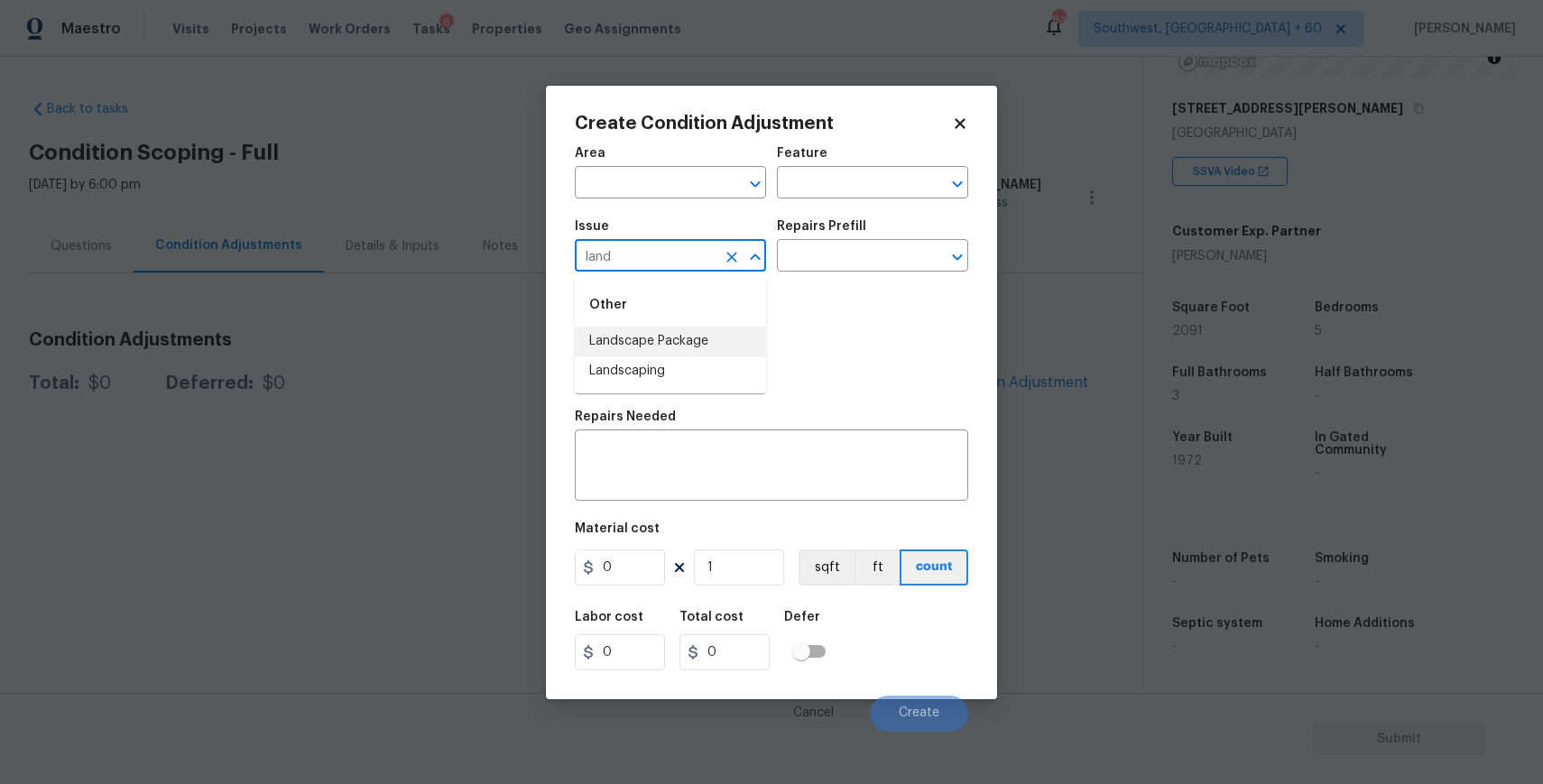
click at [656, 336] on li "Landscape Package" at bounding box center [671, 341] width 192 height 29
type input "Landscape Package"
click at [854, 231] on h5 "Repairs Prefill" at bounding box center [821, 227] width 89 height 13
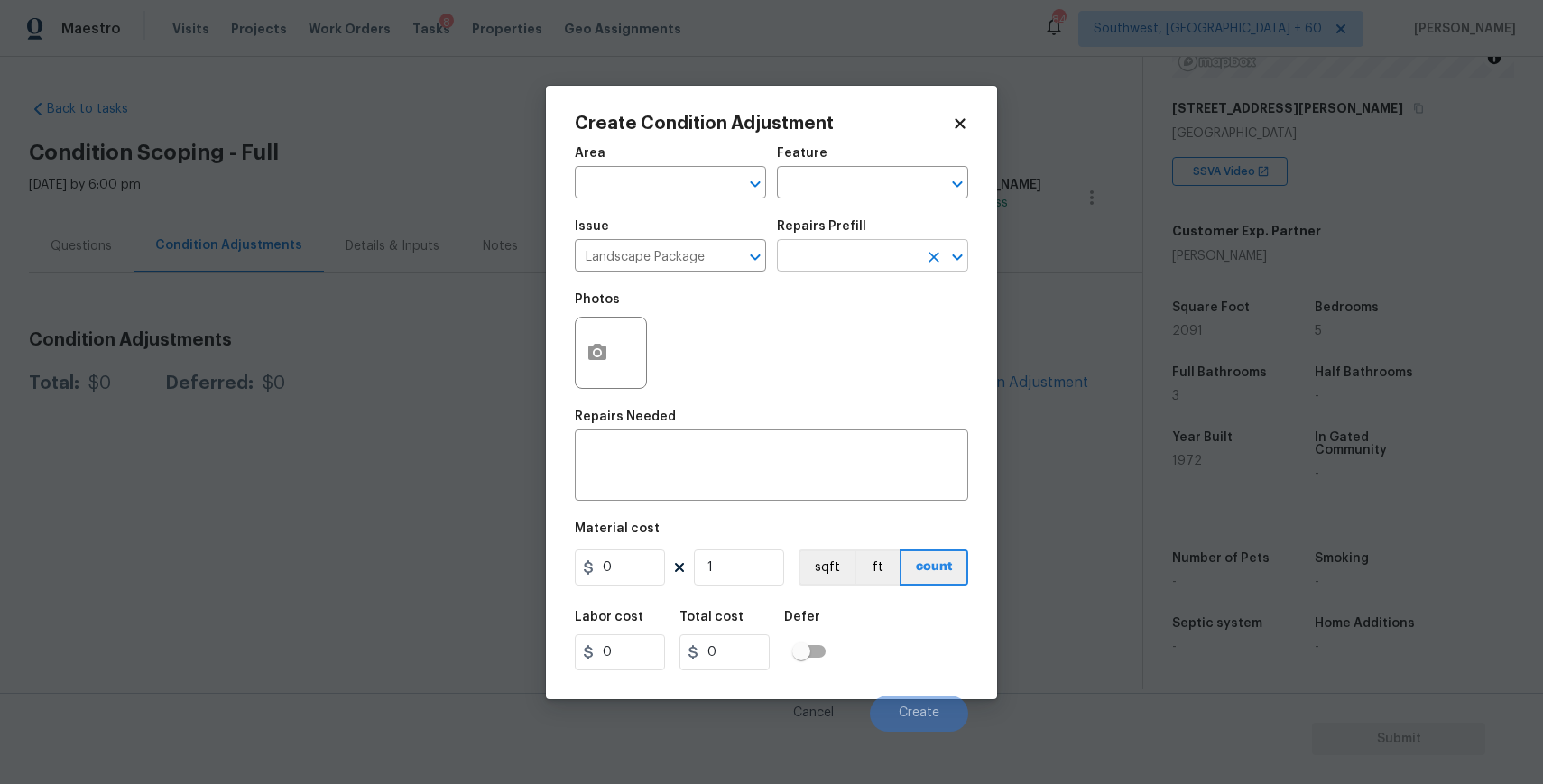
click at [874, 251] on input "text" at bounding box center [847, 257] width 141 height 28
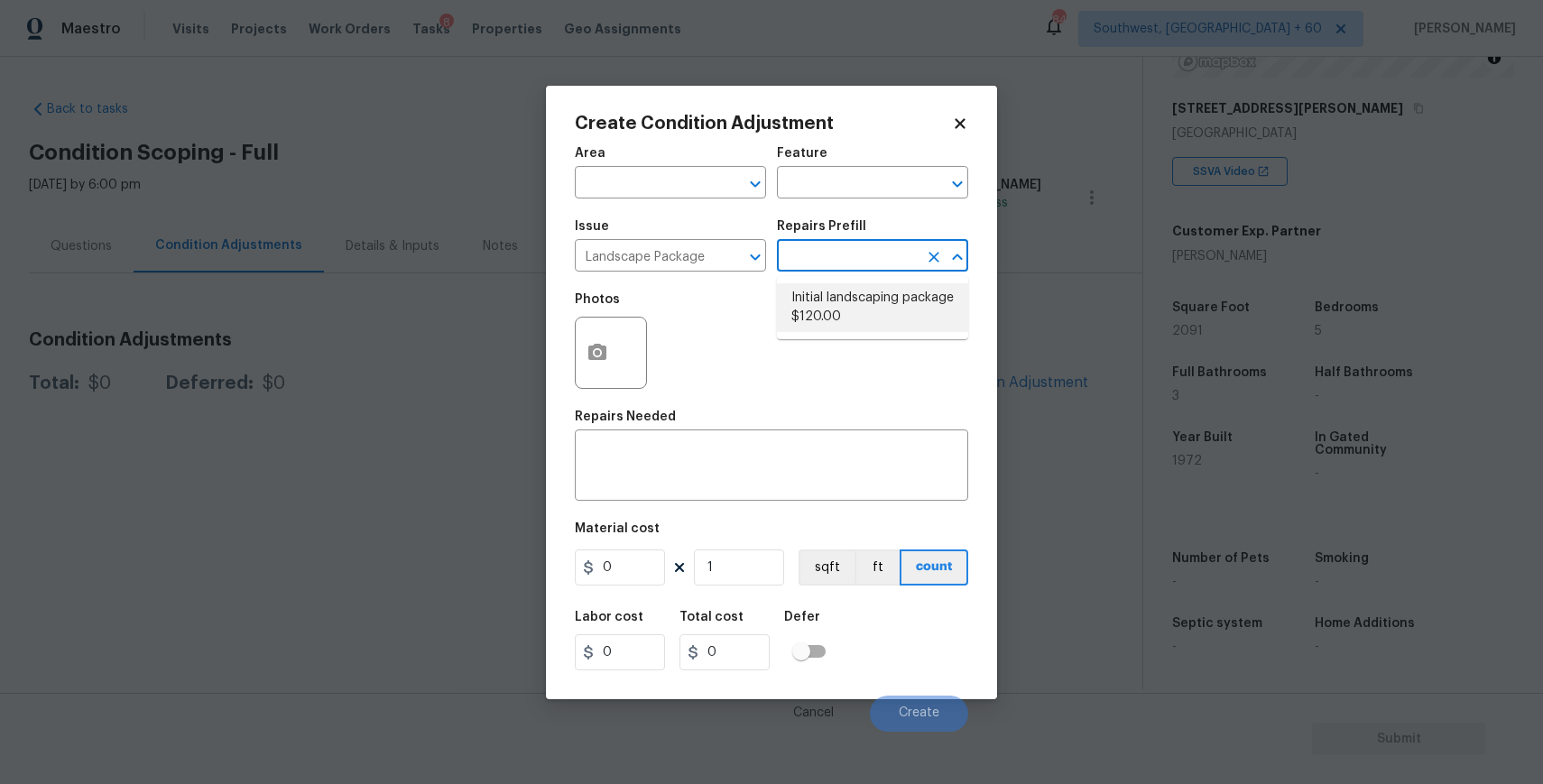
click at [897, 312] on li "Initial landscaping package $120.00" at bounding box center [873, 307] width 192 height 49
type input "Home Readiness Packages"
type textarea "Mowing of grass up to 6" in height. Mow, edge along driveways & sidewalks, trim…"
type input "120"
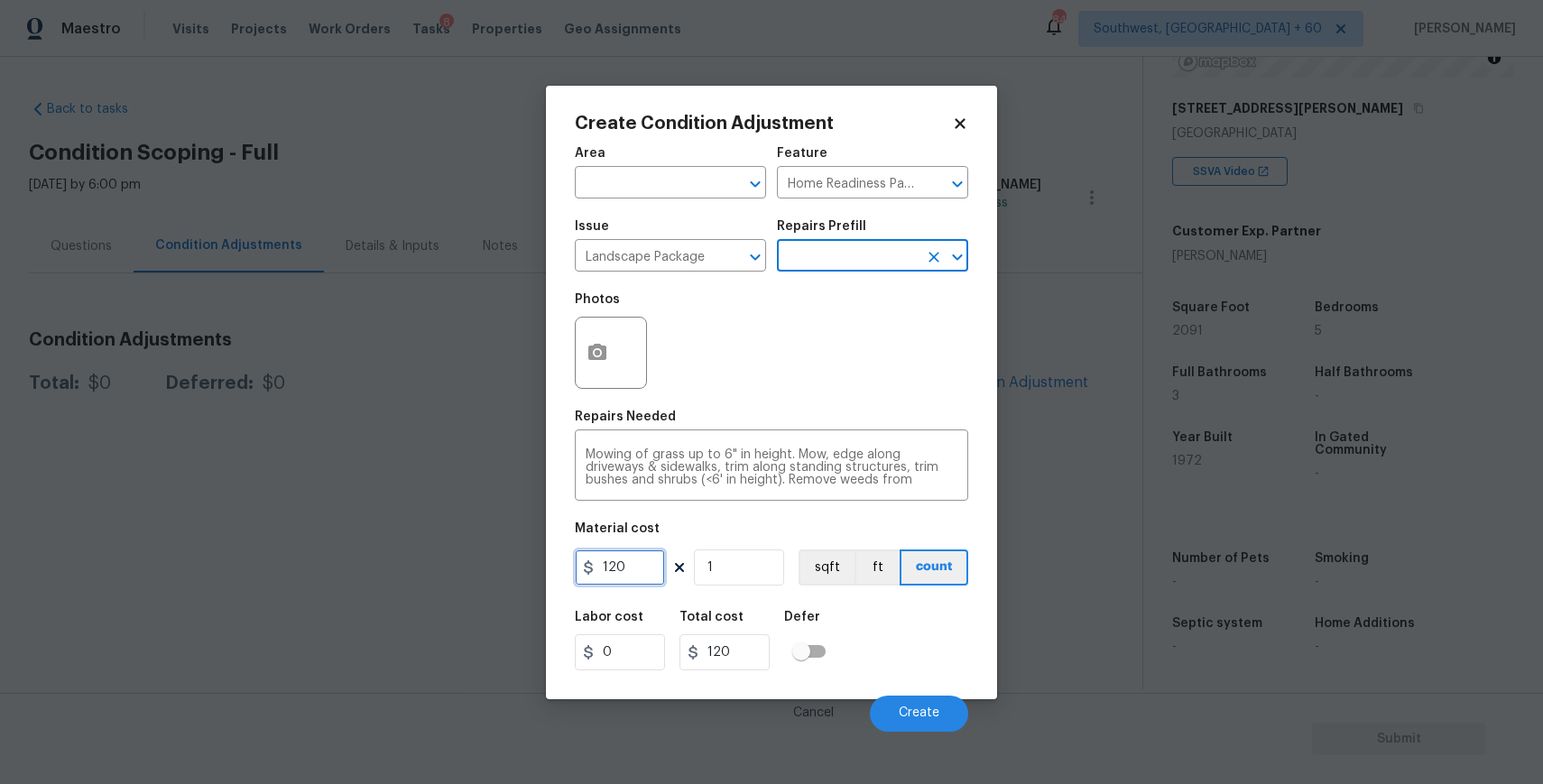
click at [649, 559] on input "120" at bounding box center [620, 567] width 90 height 36
type input "300"
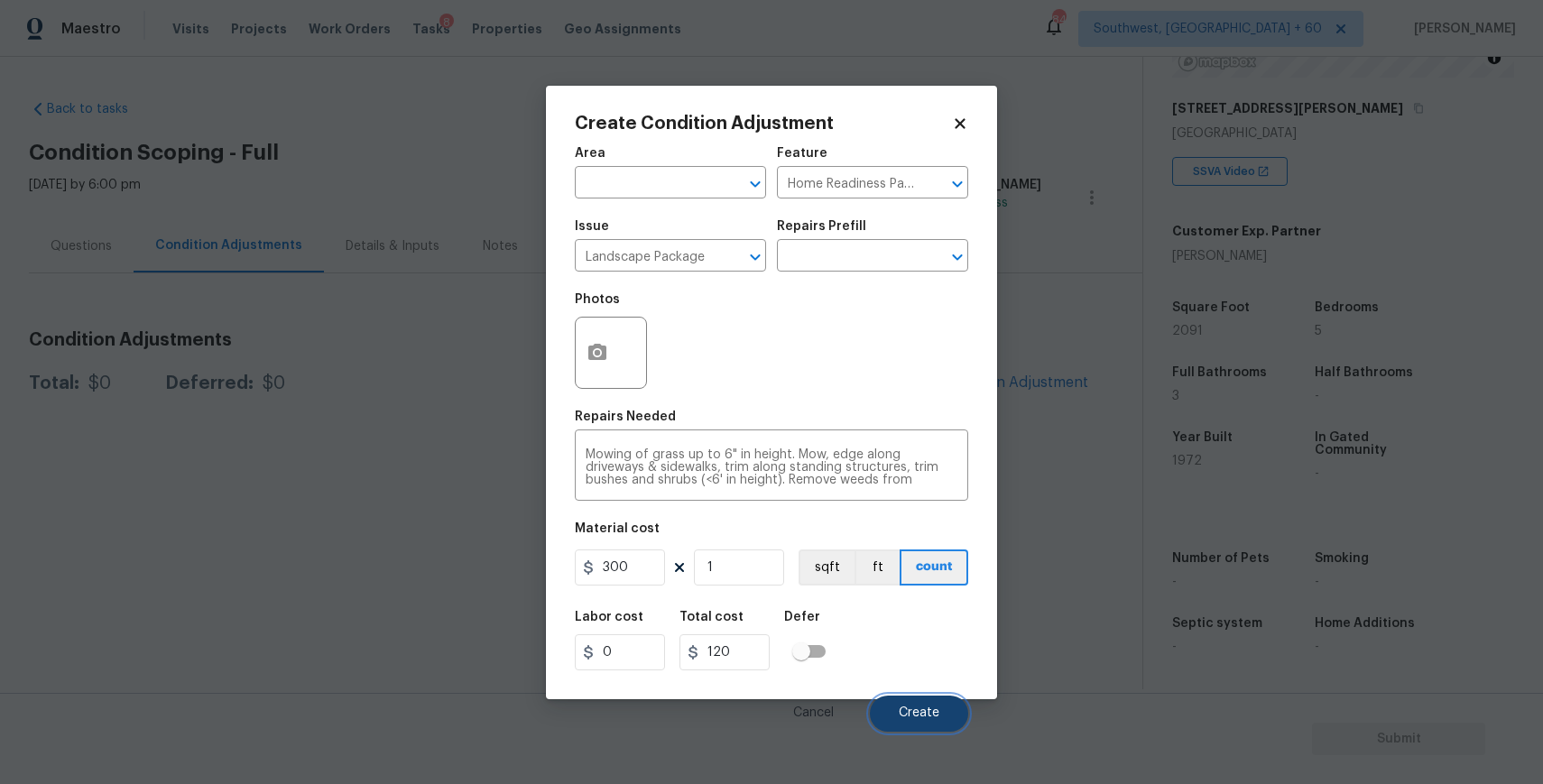
click at [918, 720] on span "Create" at bounding box center [919, 712] width 41 height 14
type input "300"
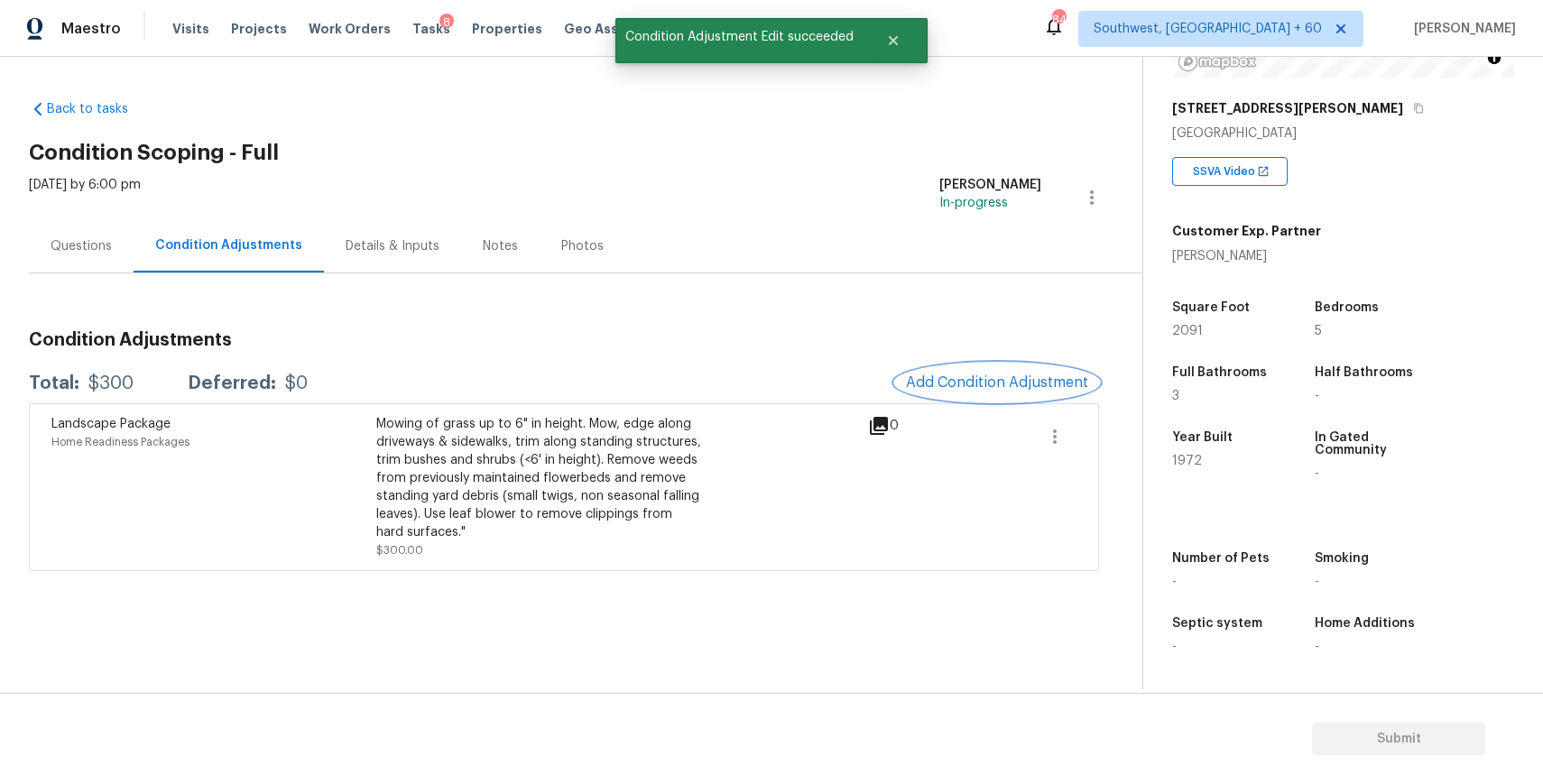
click at [981, 390] on span "Add Condition Adjustment" at bounding box center [997, 382] width 183 height 17
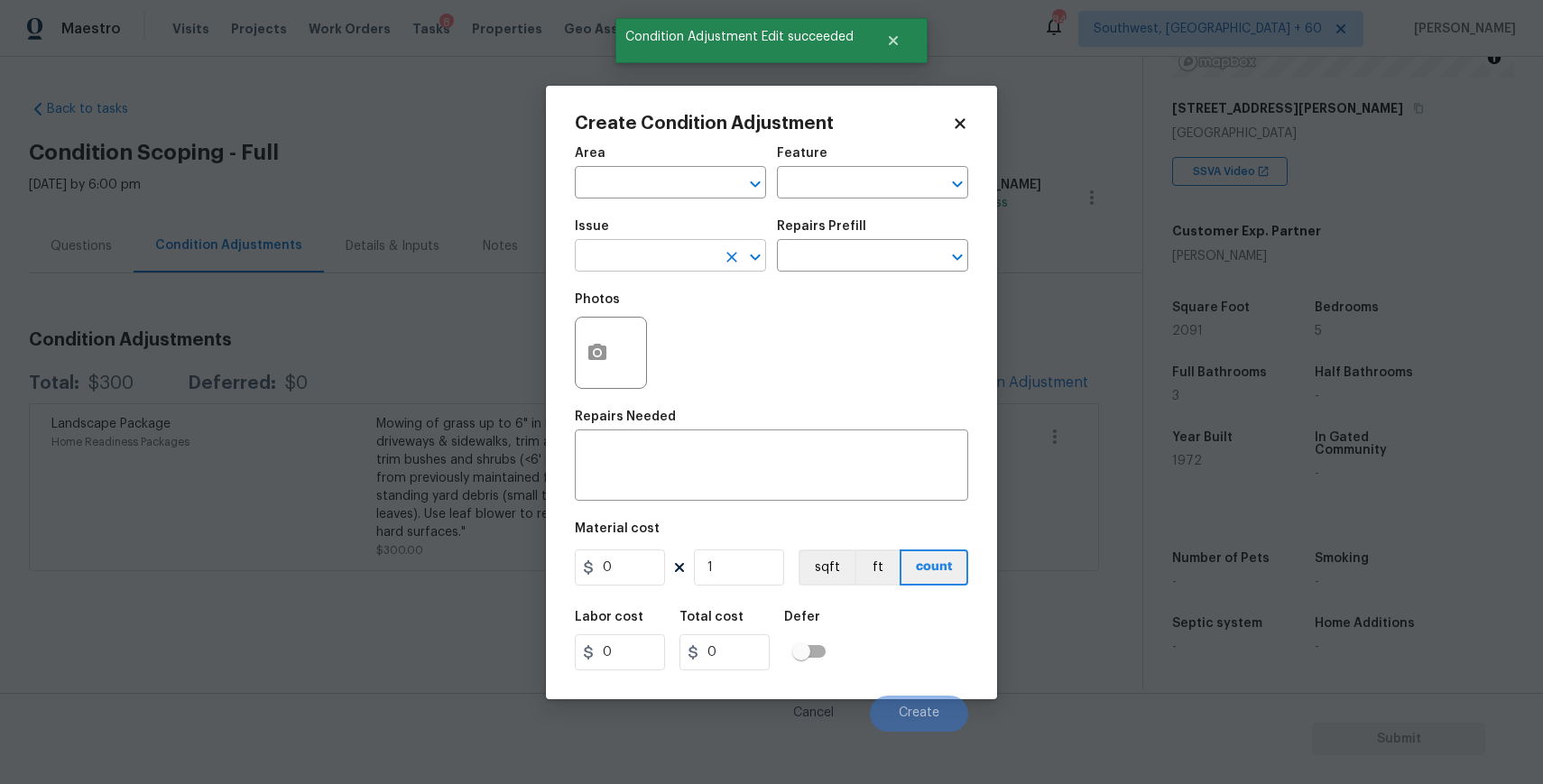
click at [689, 267] on input "text" at bounding box center [645, 257] width 141 height 28
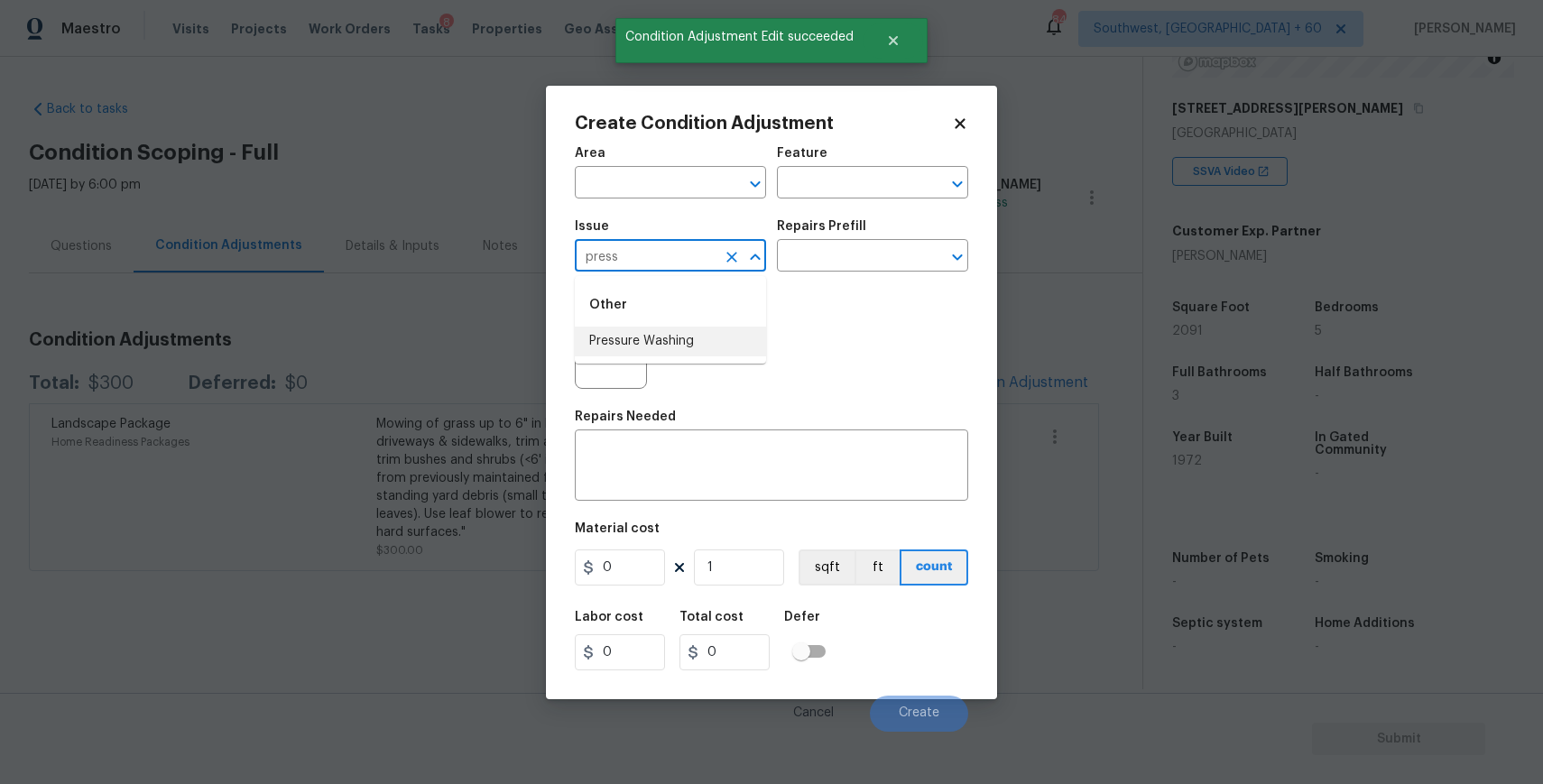
click at [703, 333] on li "Pressure Washing" at bounding box center [671, 341] width 192 height 29
type input "Pressure Washing"
click at [663, 538] on div "Material cost" at bounding box center [772, 533] width 394 height 23
click at [722, 460] on textarea at bounding box center [771, 467] width 371 height 38
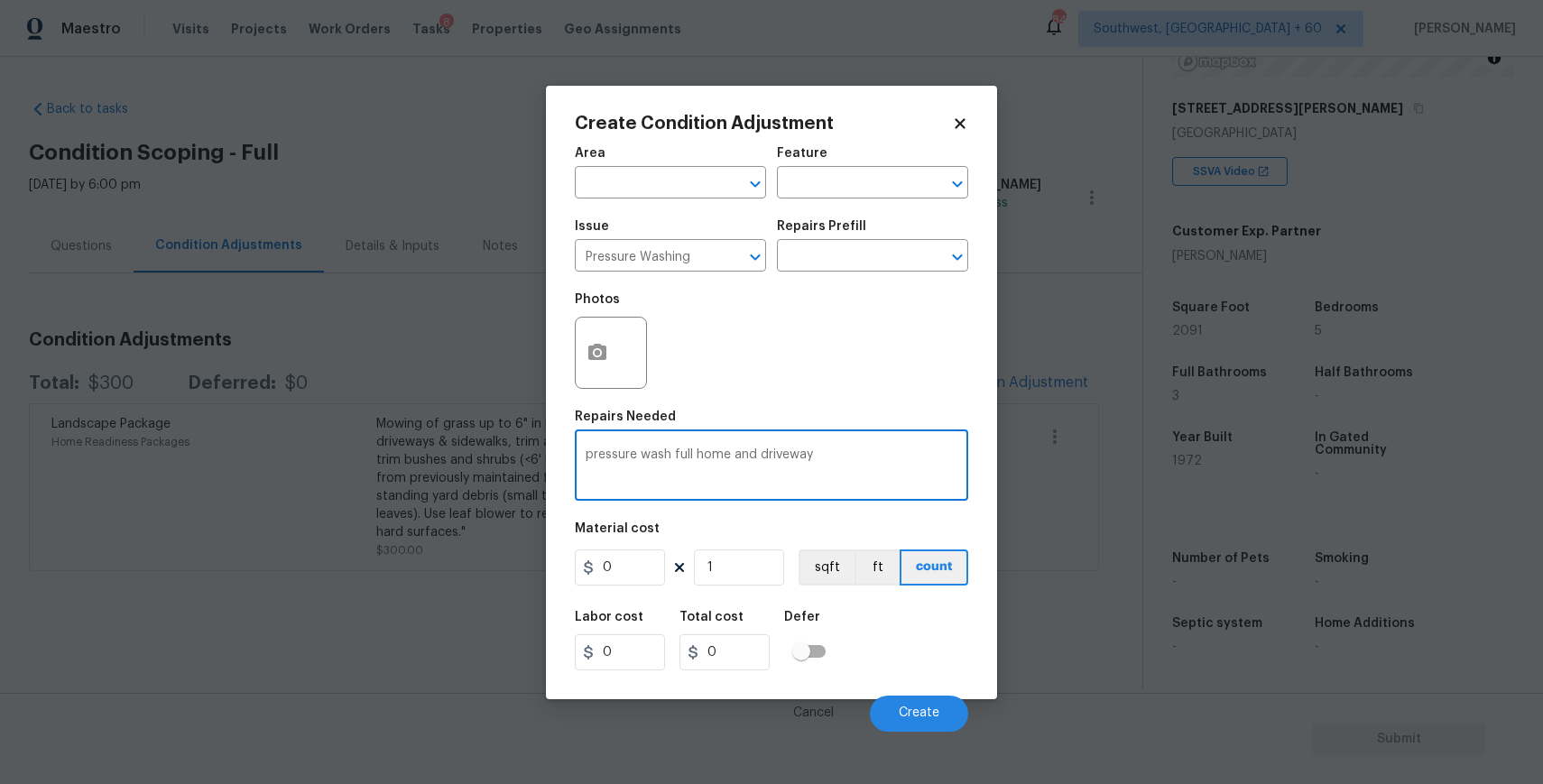
type textarea "pressure wash full home and driveway"
click at [633, 564] on input "0" at bounding box center [620, 567] width 90 height 36
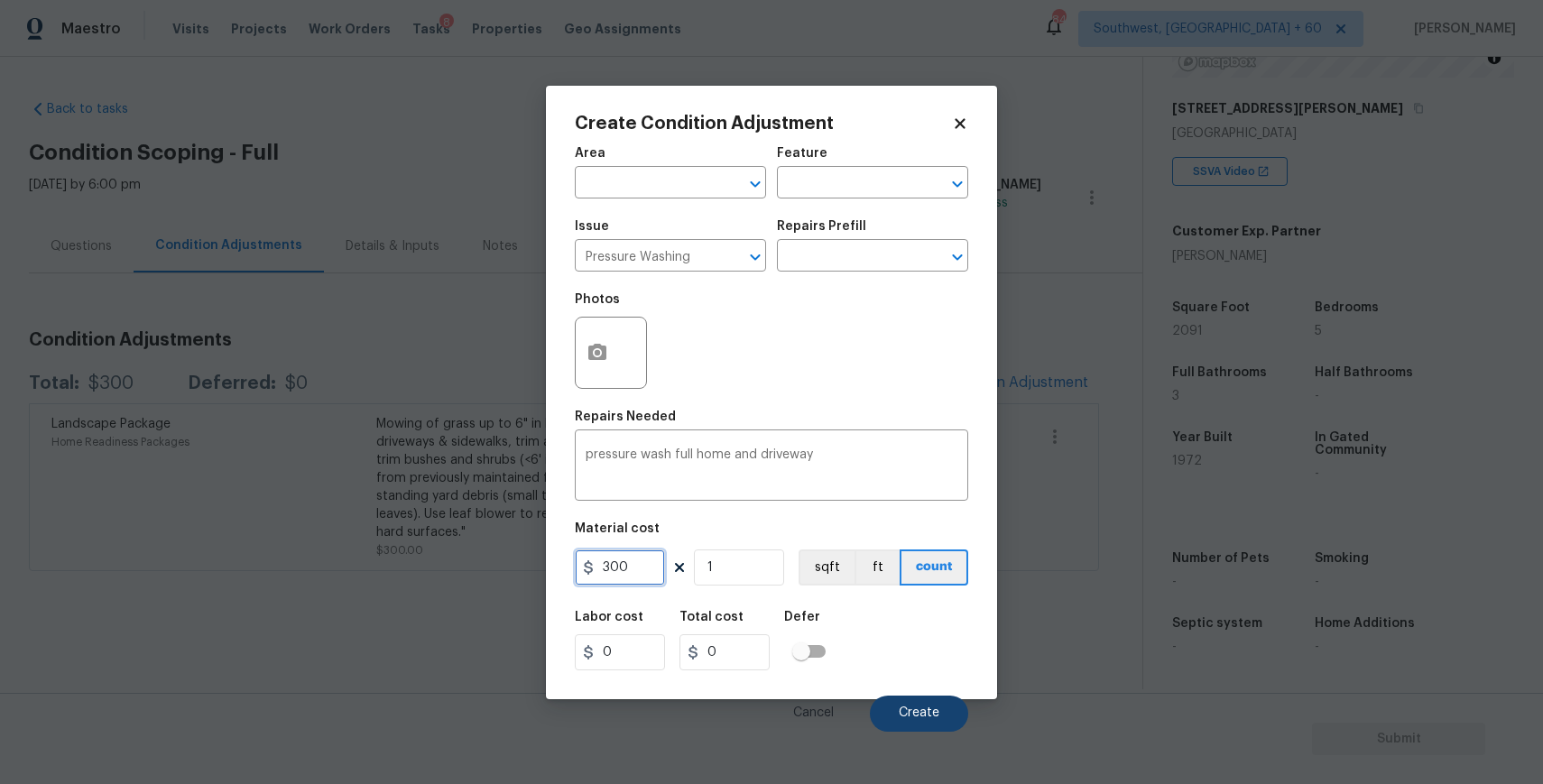
type input "300"
click at [920, 713] on span "Create" at bounding box center [919, 712] width 41 height 14
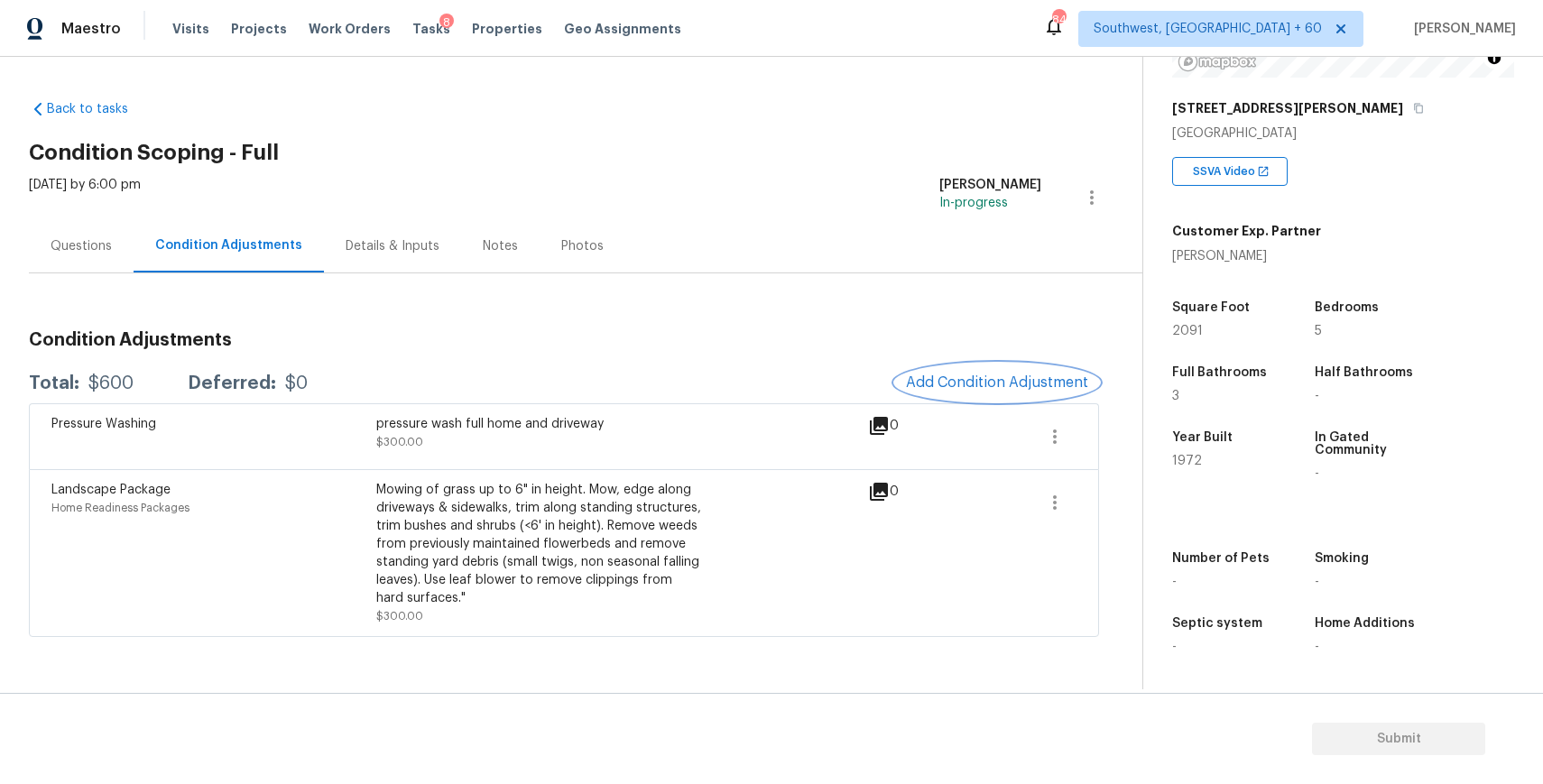
click at [996, 383] on span "Add Condition Adjustment" at bounding box center [997, 382] width 183 height 17
click at [996, 383] on body "Maestro Visits Projects Work Orders Tasks 8 Properties Geo Assignments 845 Sout…" at bounding box center [772, 392] width 1543 height 784
click at [986, 391] on span "Add Condition Adjustment" at bounding box center [997, 382] width 183 height 17
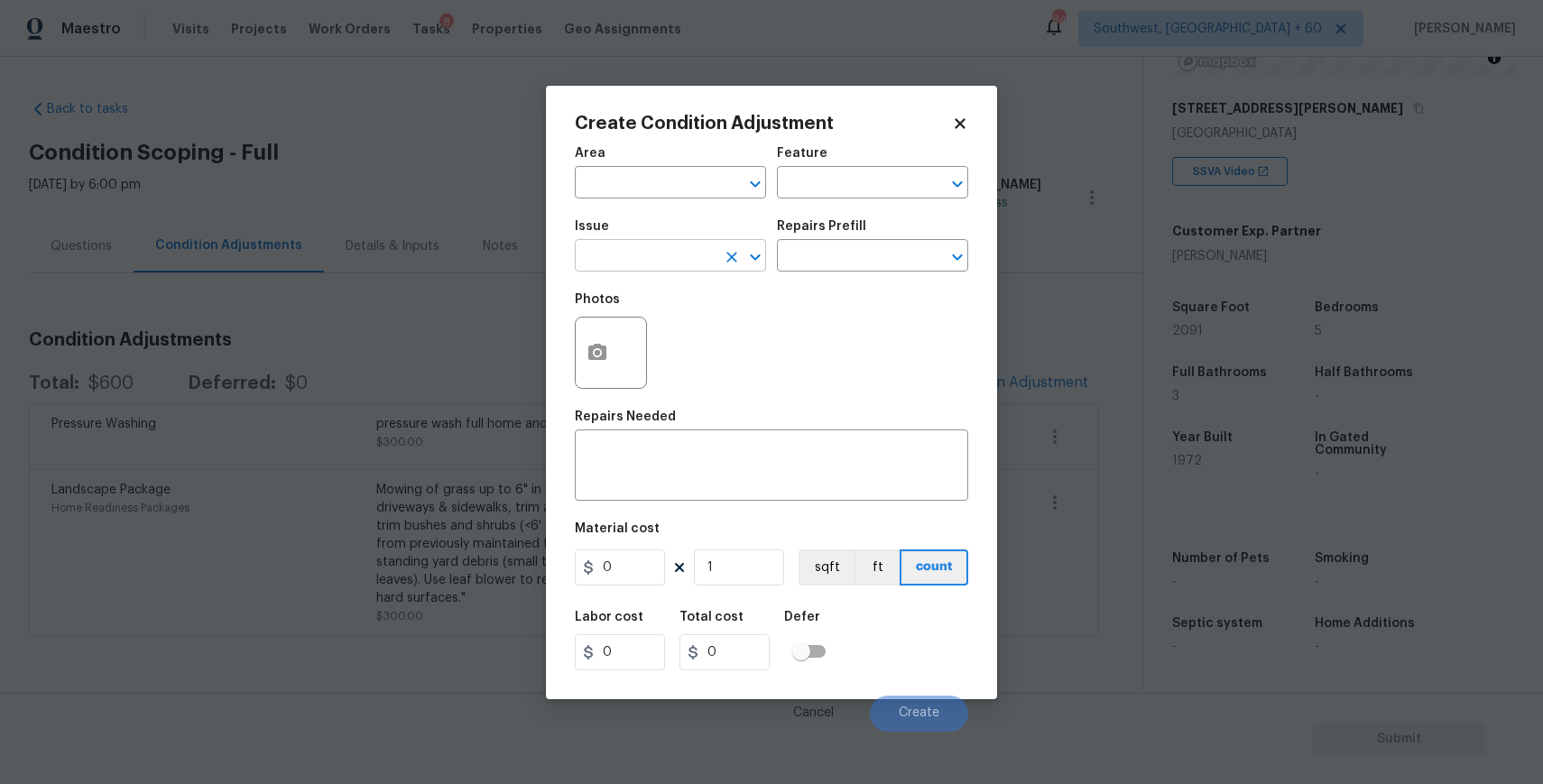
click at [719, 252] on div at bounding box center [742, 256] width 47 height 25
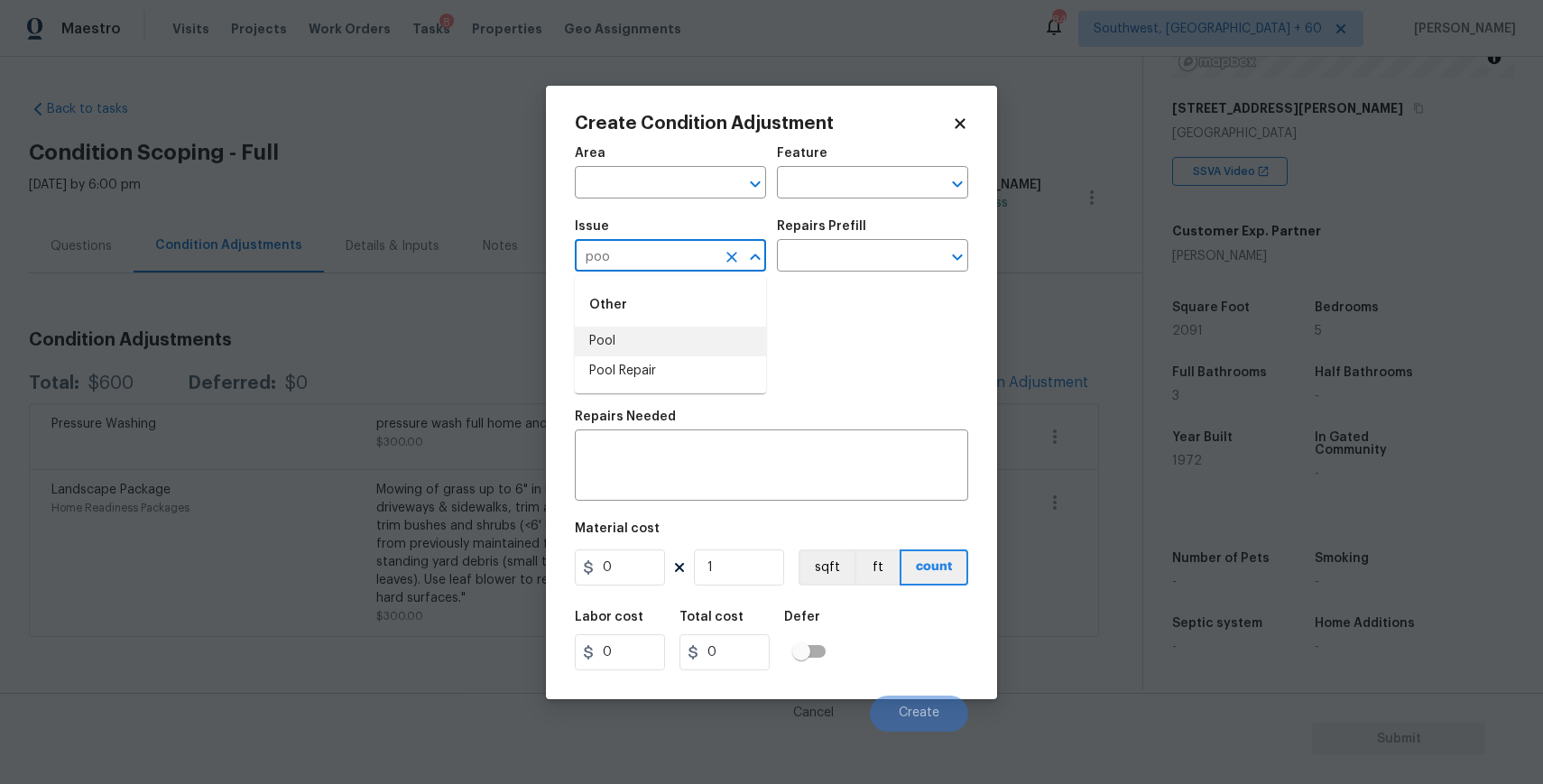
click at [663, 362] on li "Pool Repair" at bounding box center [671, 371] width 192 height 29
type input "Pool Repair"
click at [831, 246] on input "text" at bounding box center [847, 257] width 141 height 28
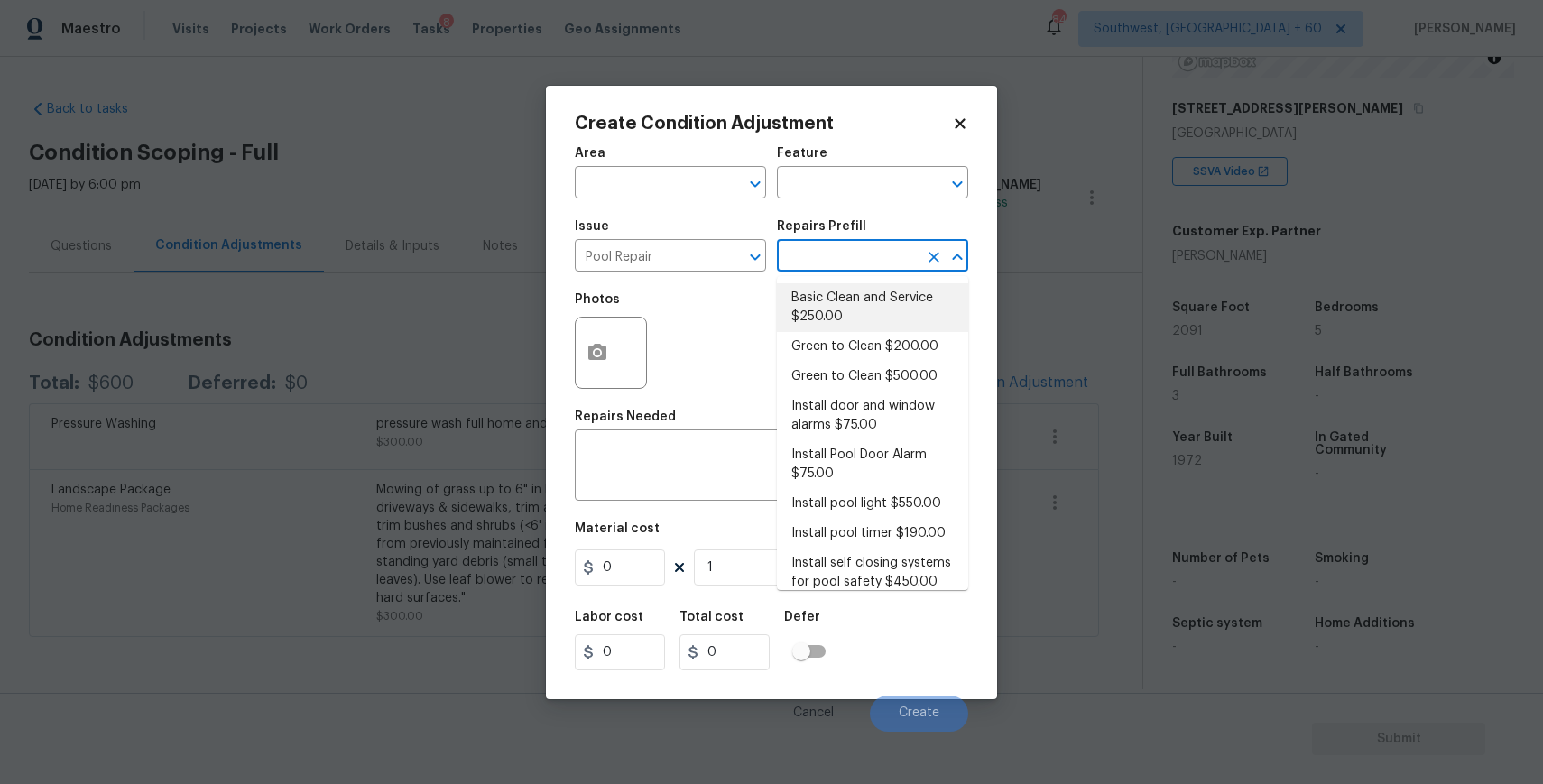
click at [847, 294] on li "Basic Clean and Service $250.00" at bounding box center [873, 307] width 192 height 49
type input "Pool"
type textarea "basic clean and service, balance chems, repair minor leaks at equipment, etc"
type input "250"
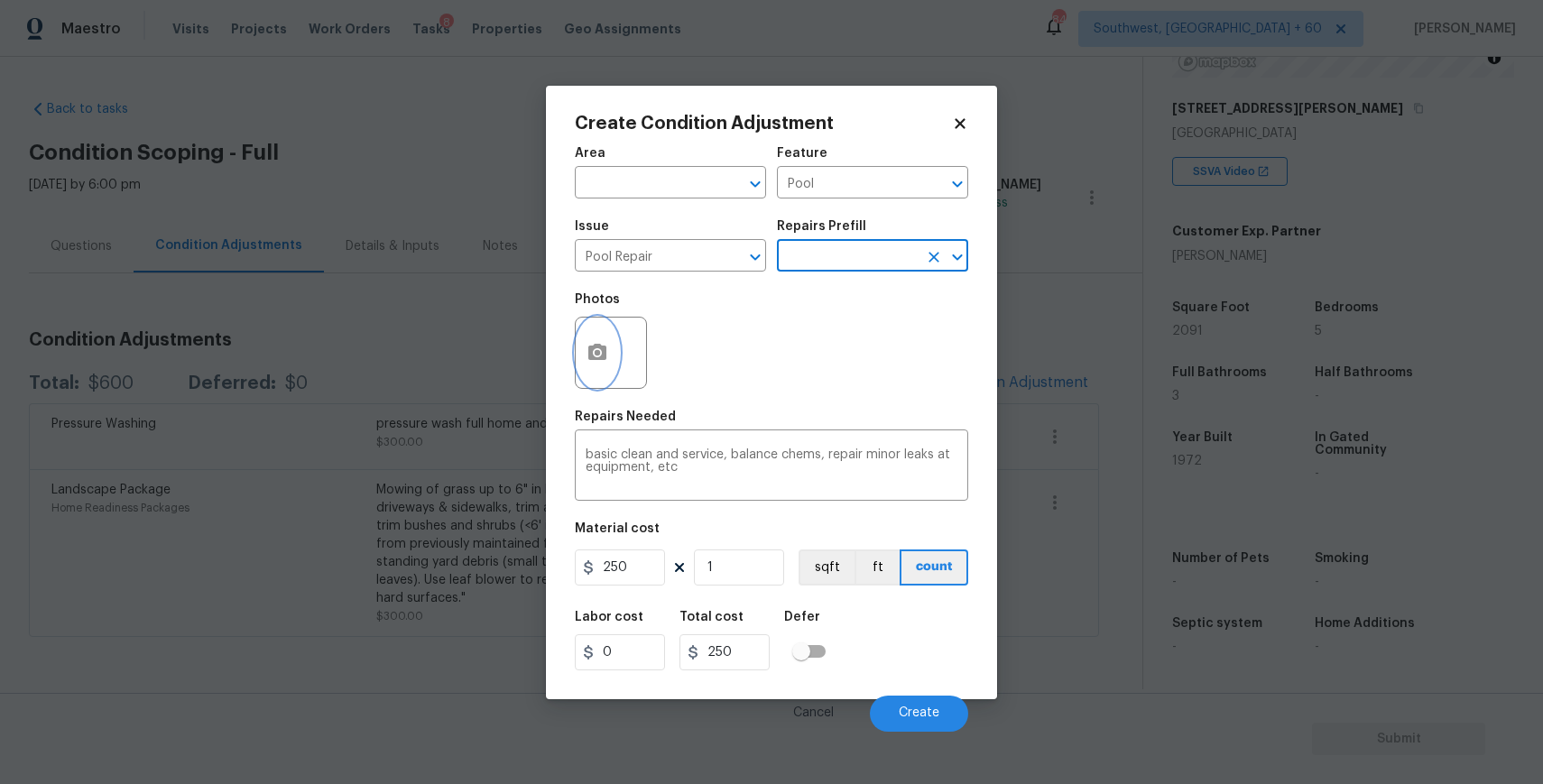
click at [596, 357] on icon "button" at bounding box center [596, 352] width 21 height 21
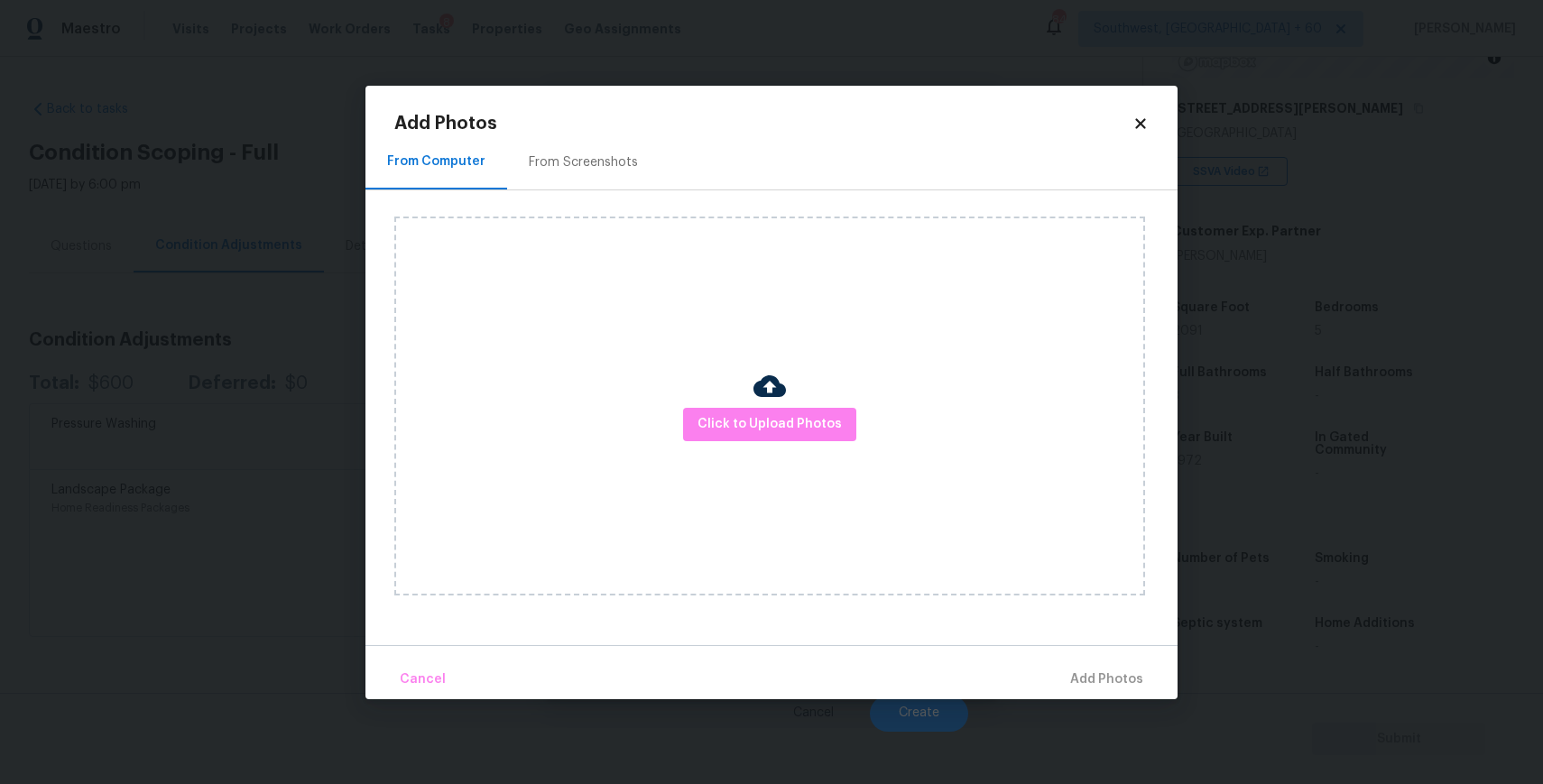
click at [773, 447] on div "Click to Upload Photos" at bounding box center [770, 405] width 750 height 379
click at [776, 415] on span "Click to Upload Photos" at bounding box center [770, 424] width 145 height 22
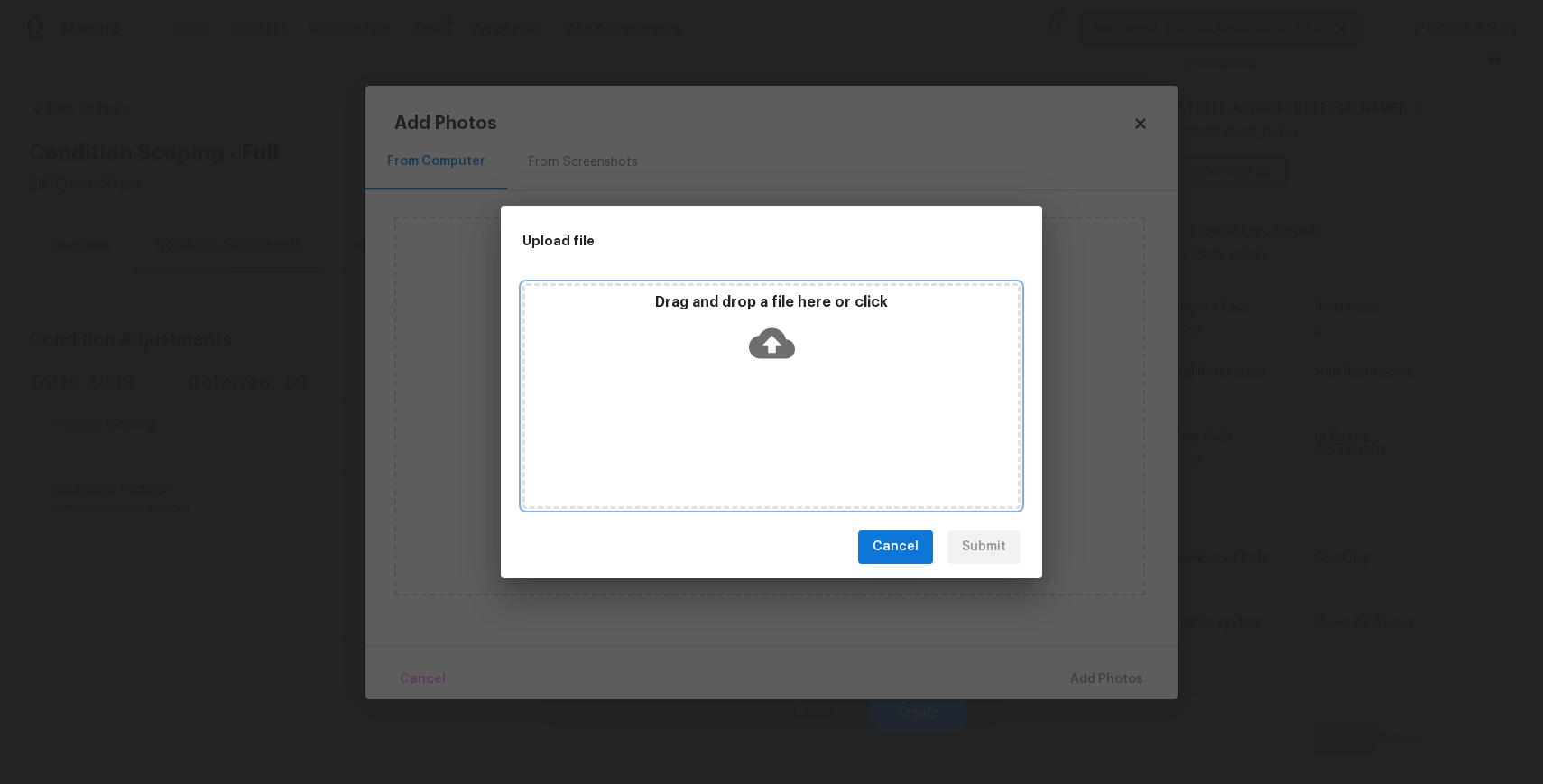
click at [776, 415] on div "Drag and drop a file here or click" at bounding box center [772, 395] width 498 height 226
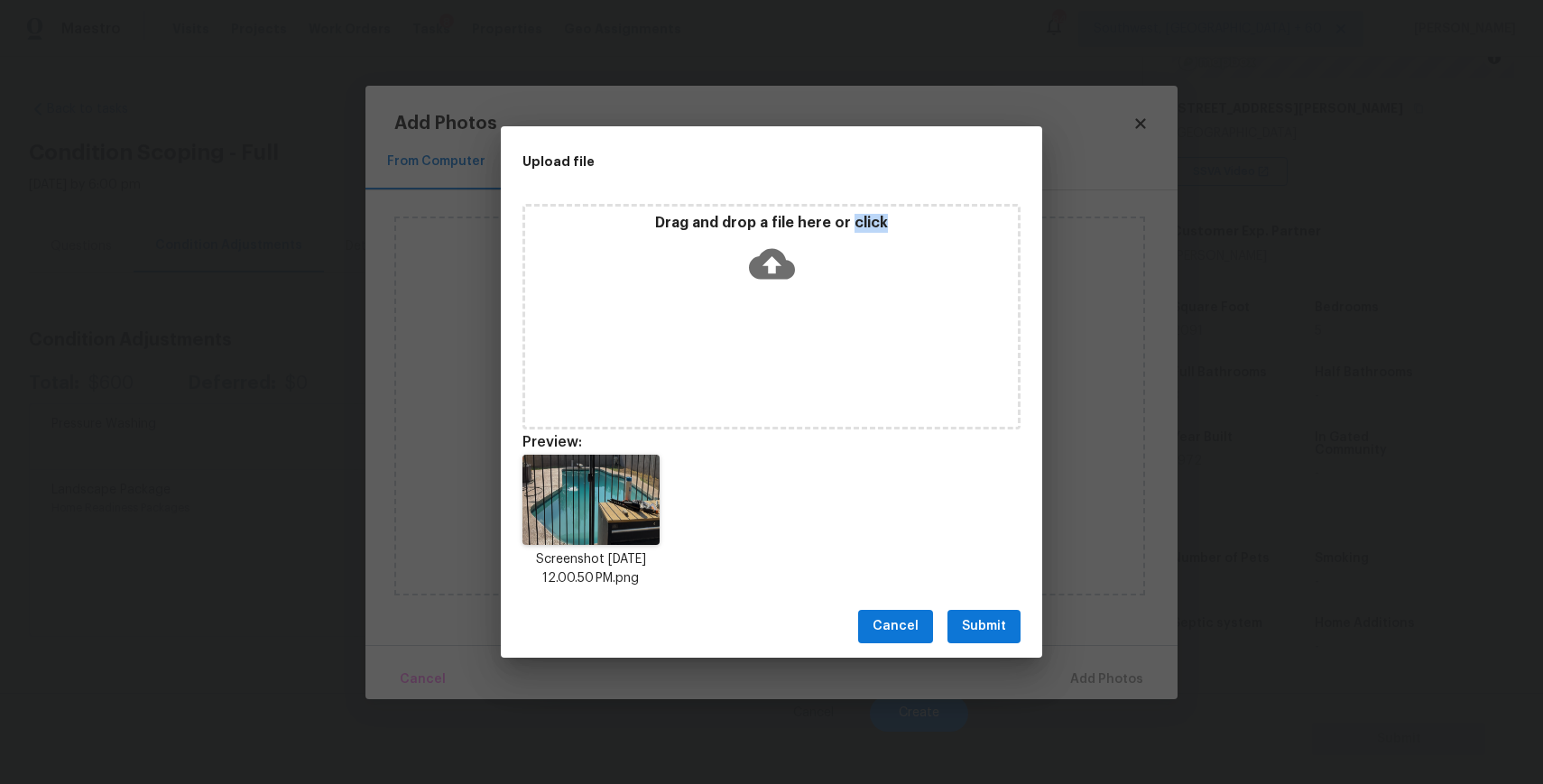
click at [1002, 633] on span "Submit" at bounding box center [984, 626] width 44 height 22
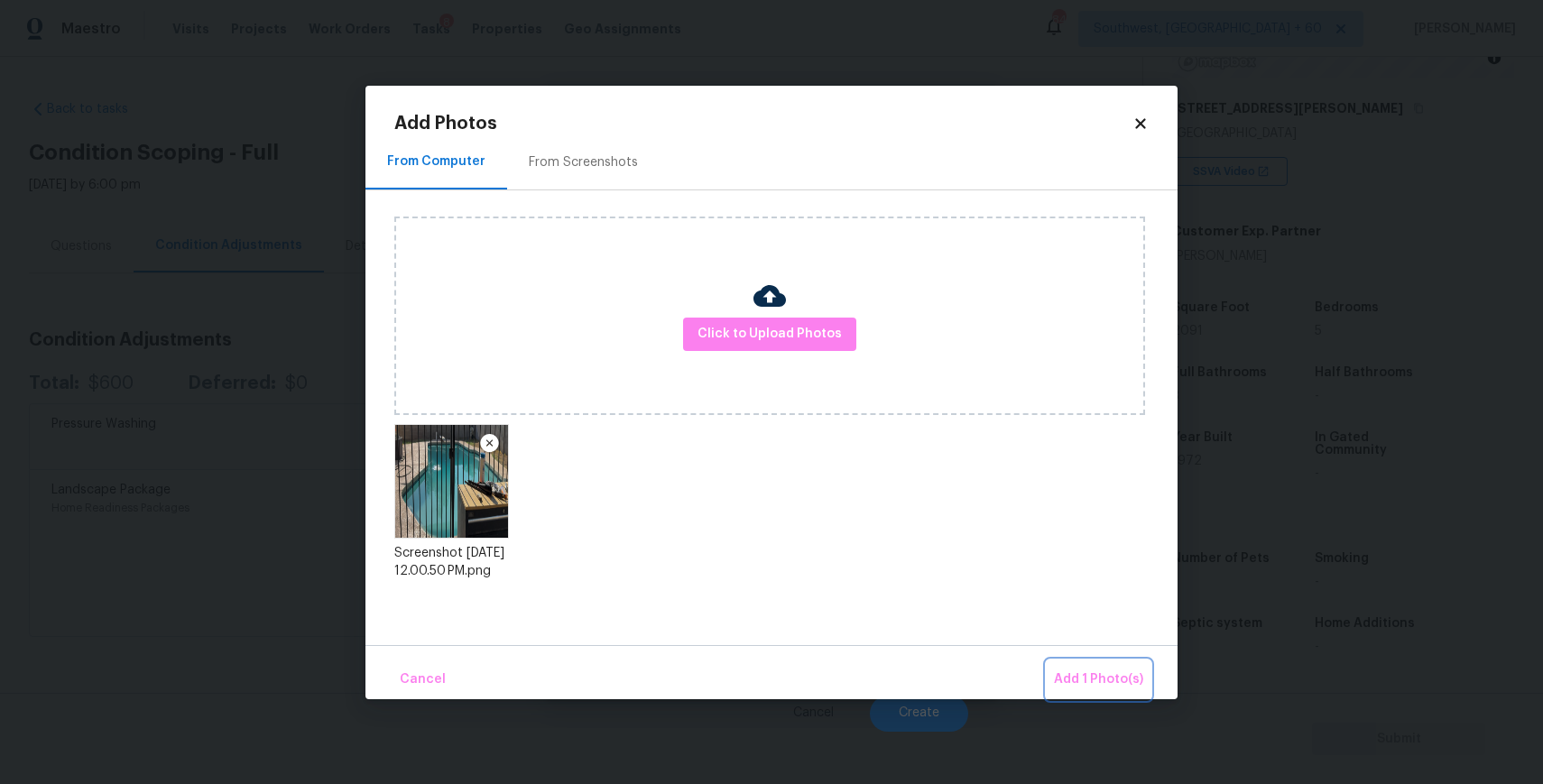
click at [1101, 672] on span "Add 1 Photo(s)" at bounding box center [1098, 679] width 89 height 22
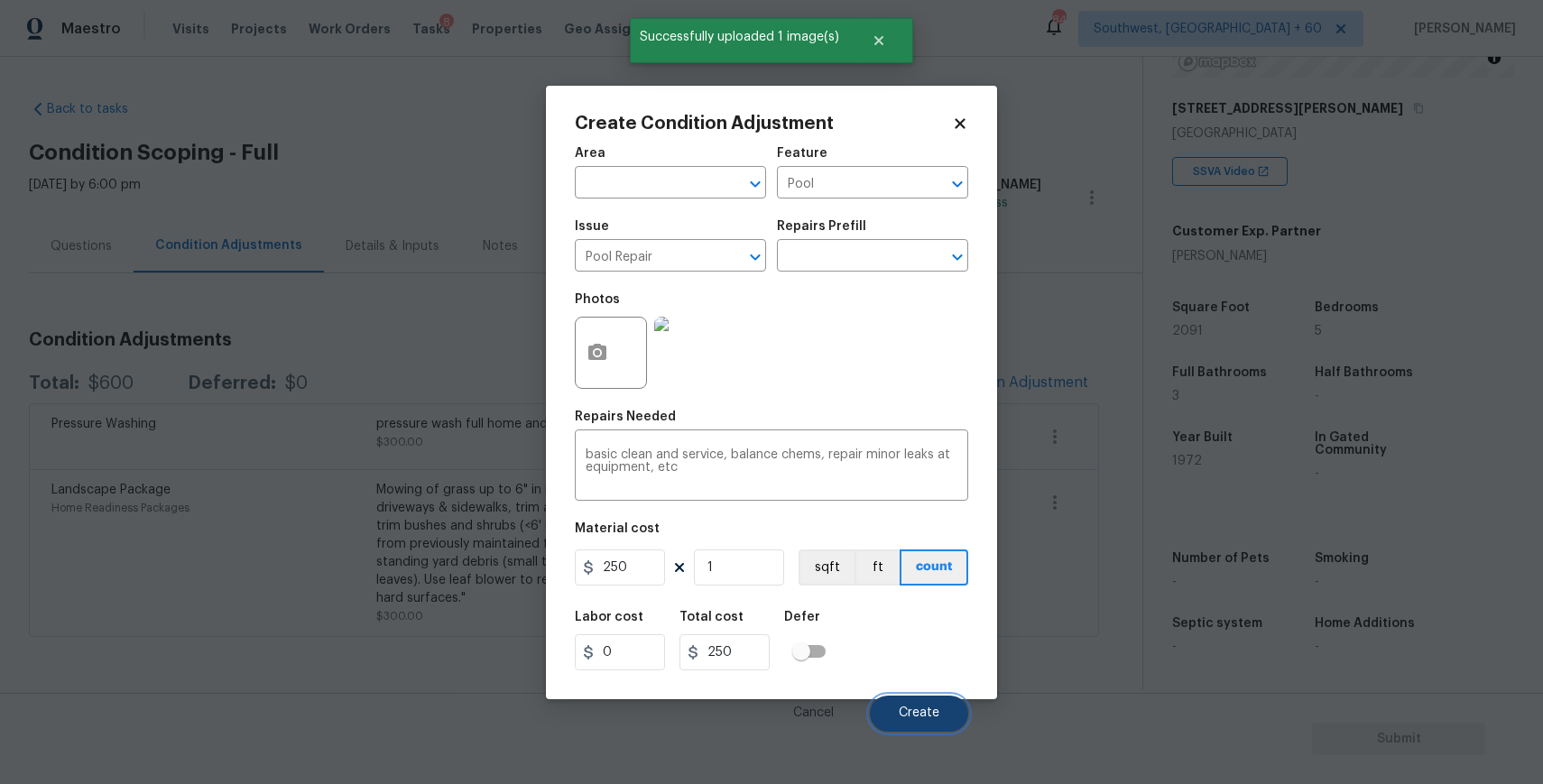
click at [936, 723] on button "Create" at bounding box center [919, 713] width 99 height 36
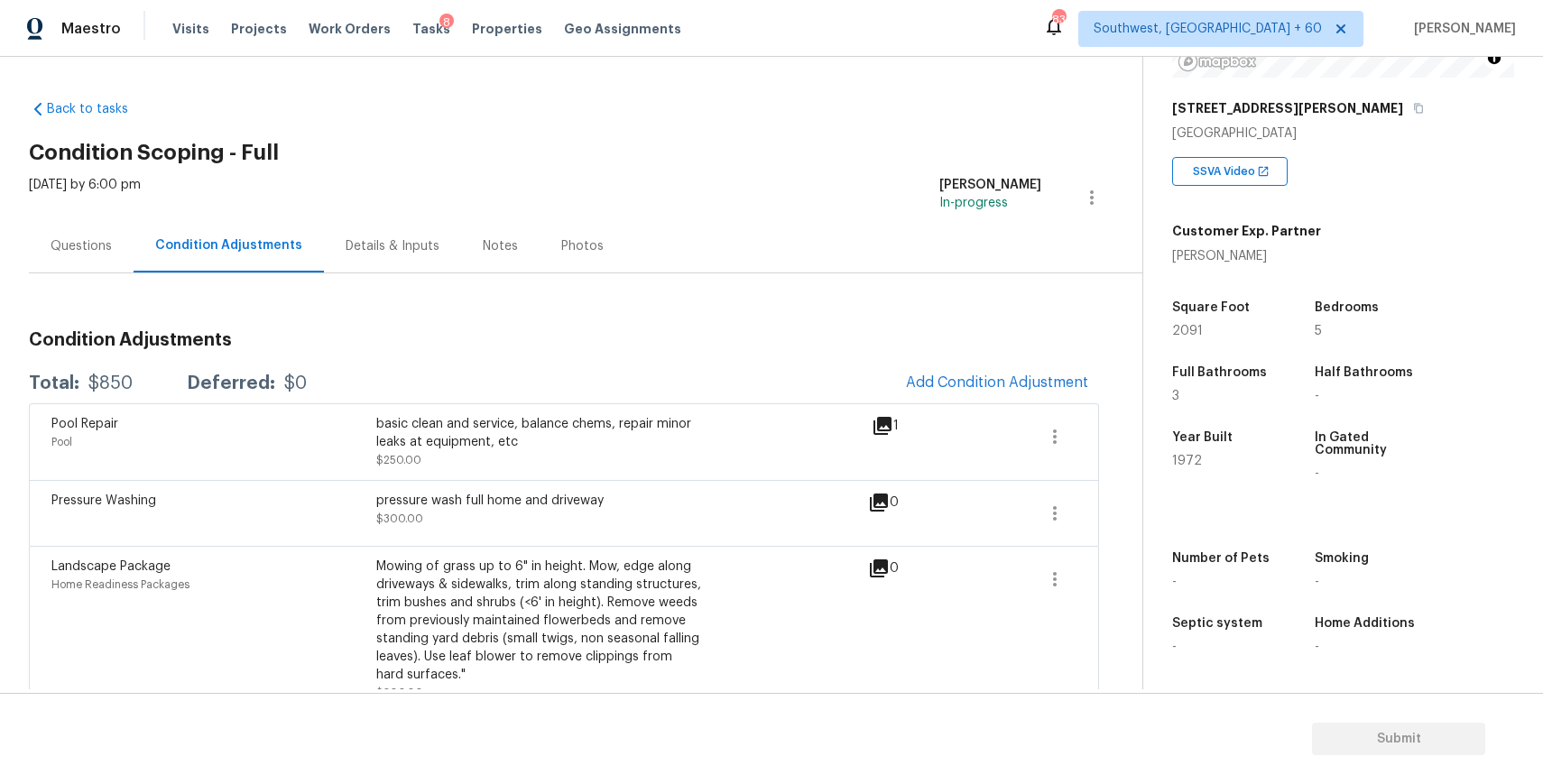
click at [99, 277] on div "Condition Adjustments Total: $850 Deferred: $0 Add Condition Adjustment Pool Re…" at bounding box center [563, 494] width 1070 height 440
click at [100, 269] on div "Questions" at bounding box center [81, 246] width 105 height 53
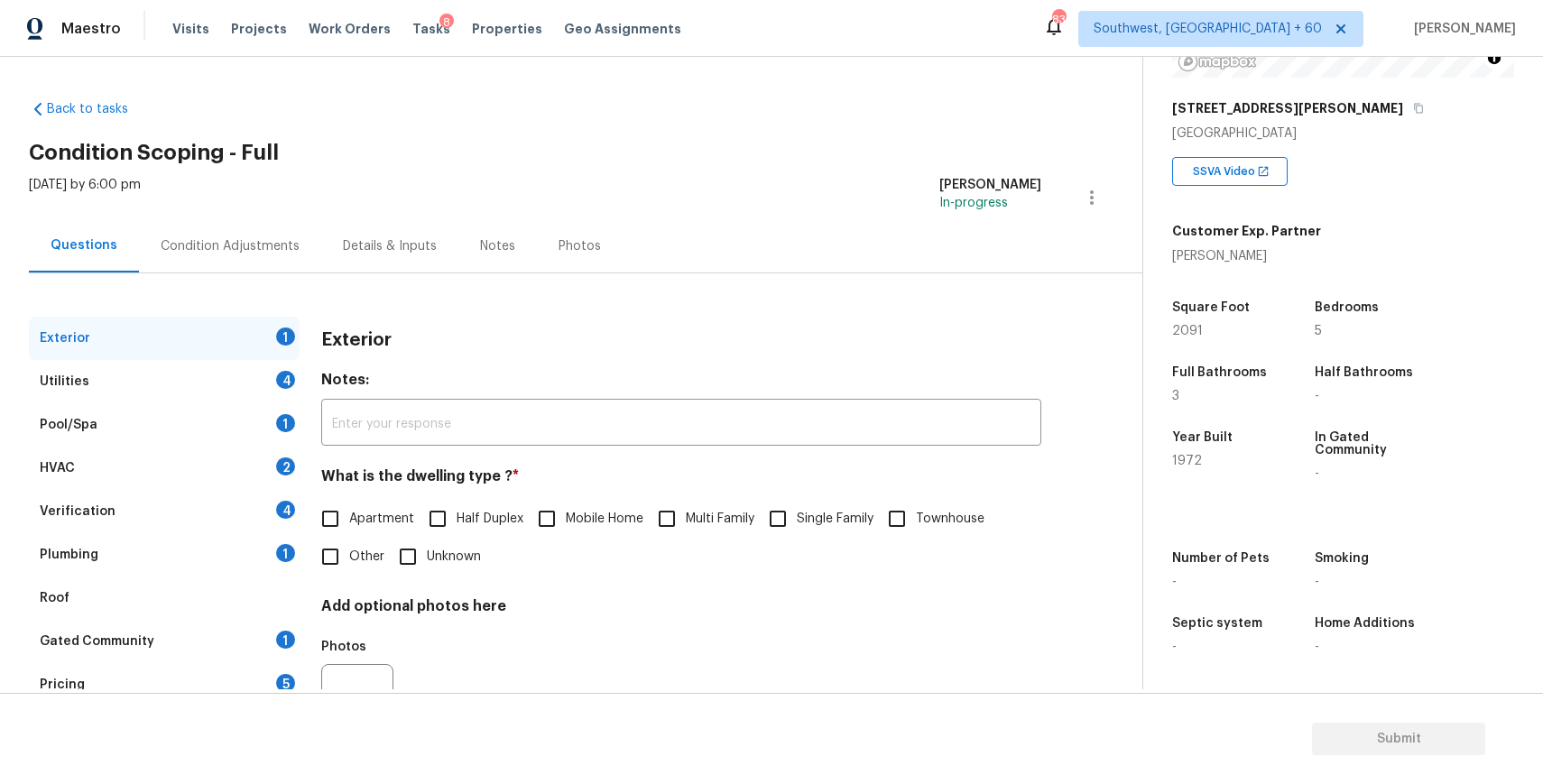
scroll to position [85, 0]
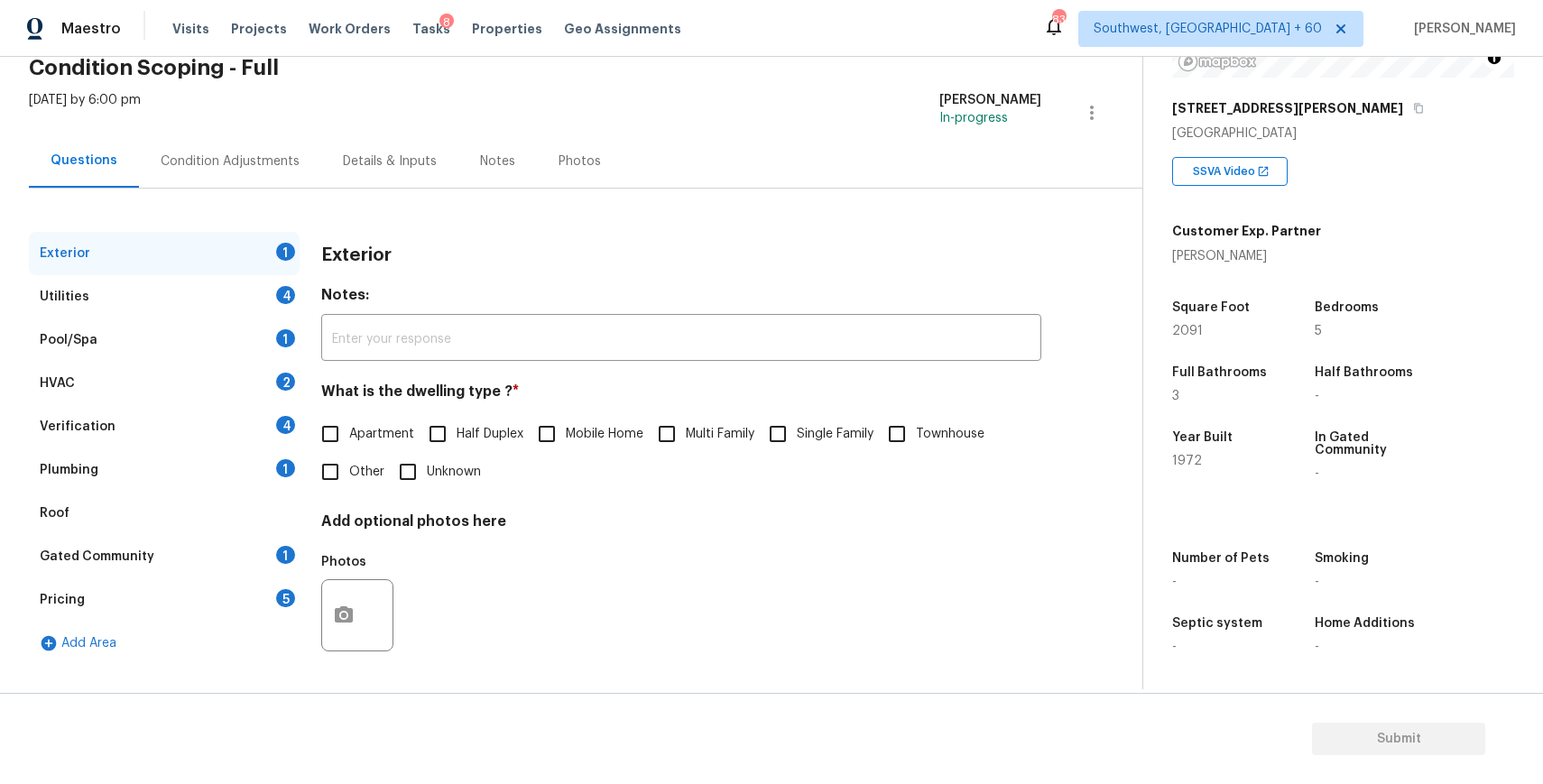
click at [172, 442] on div "Verification 4" at bounding box center [164, 427] width 271 height 43
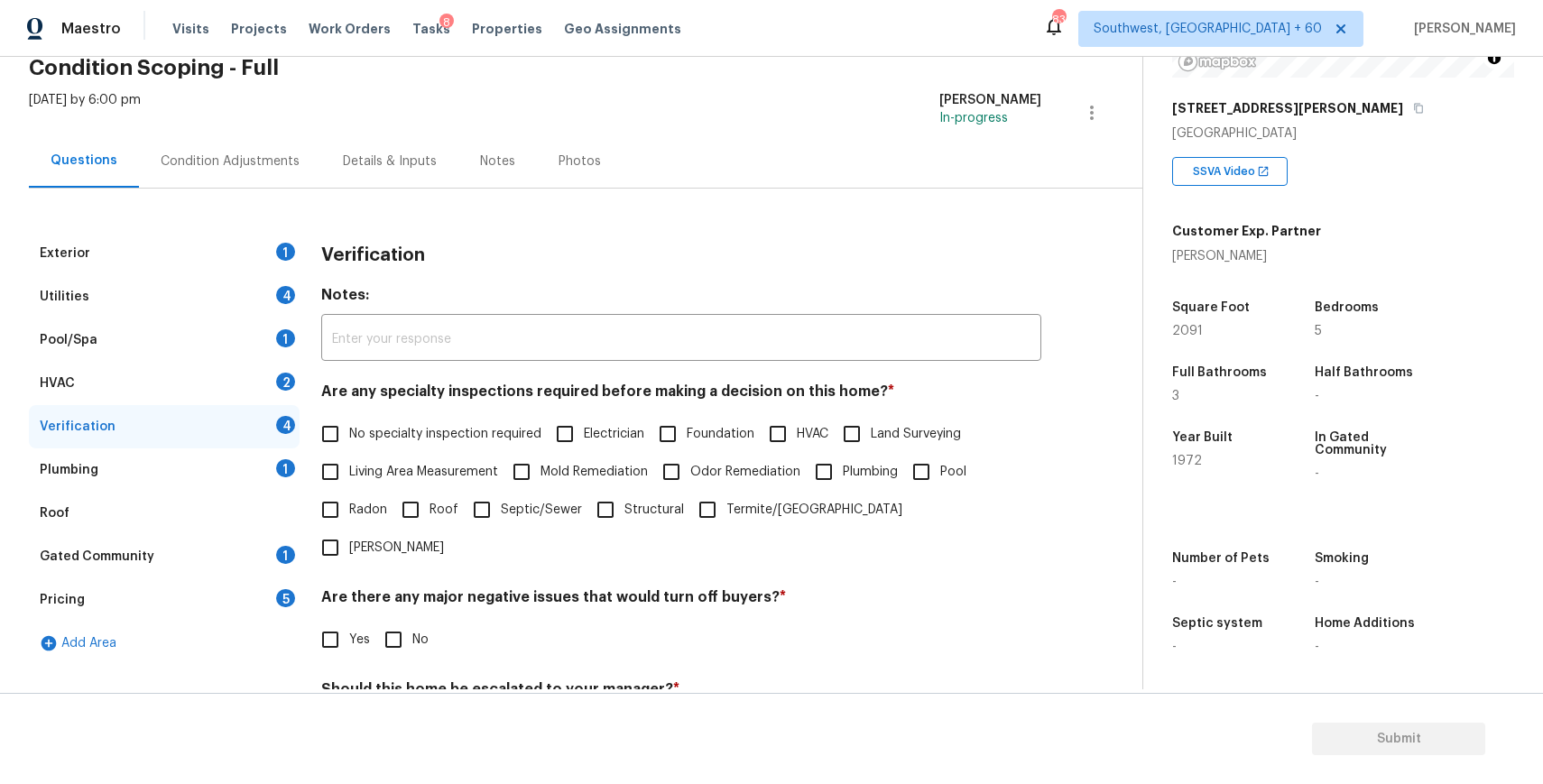
scroll to position [245, 0]
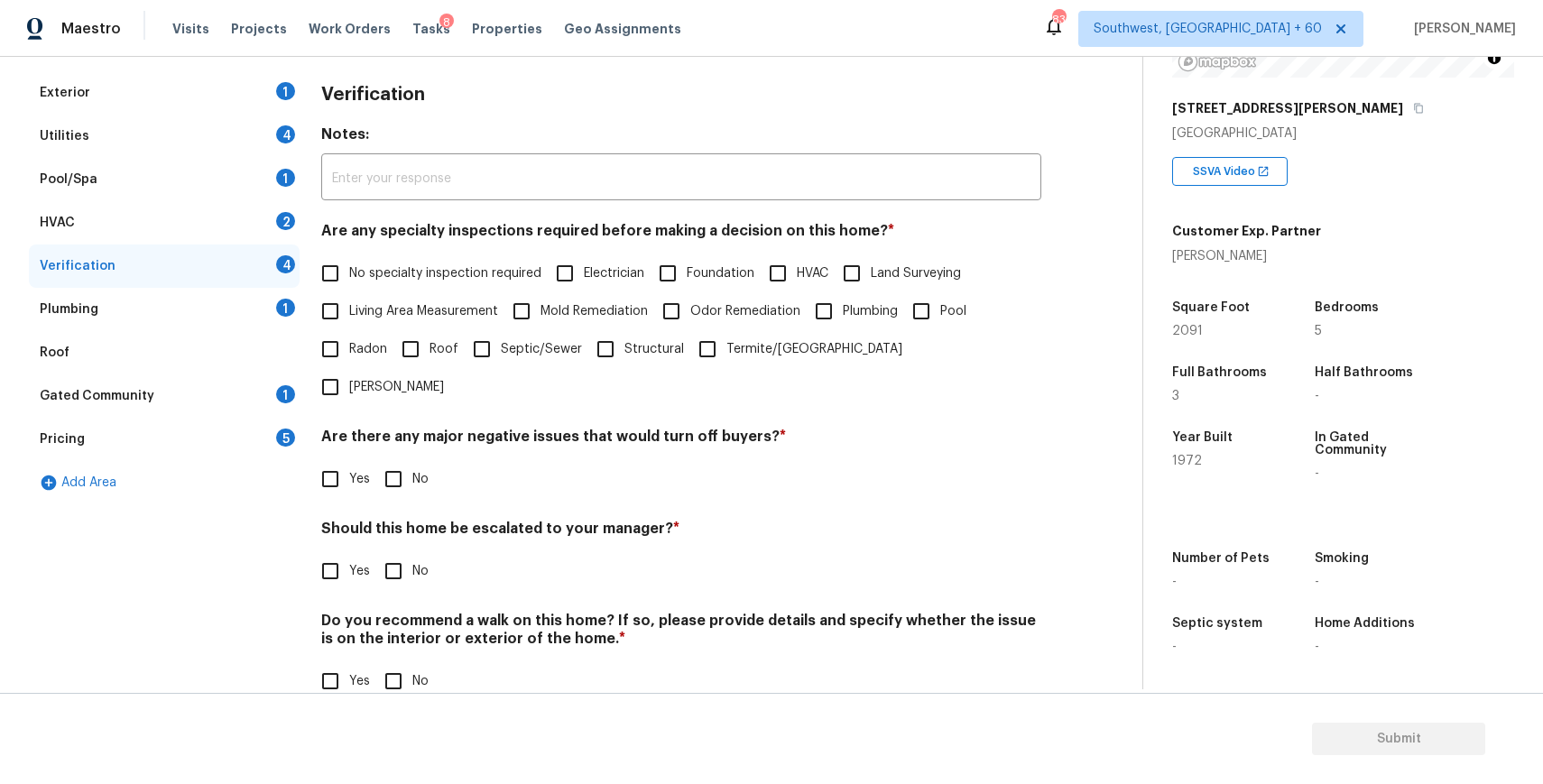
click at [315, 552] on input "Yes" at bounding box center [330, 570] width 38 height 38
checkbox input "true"
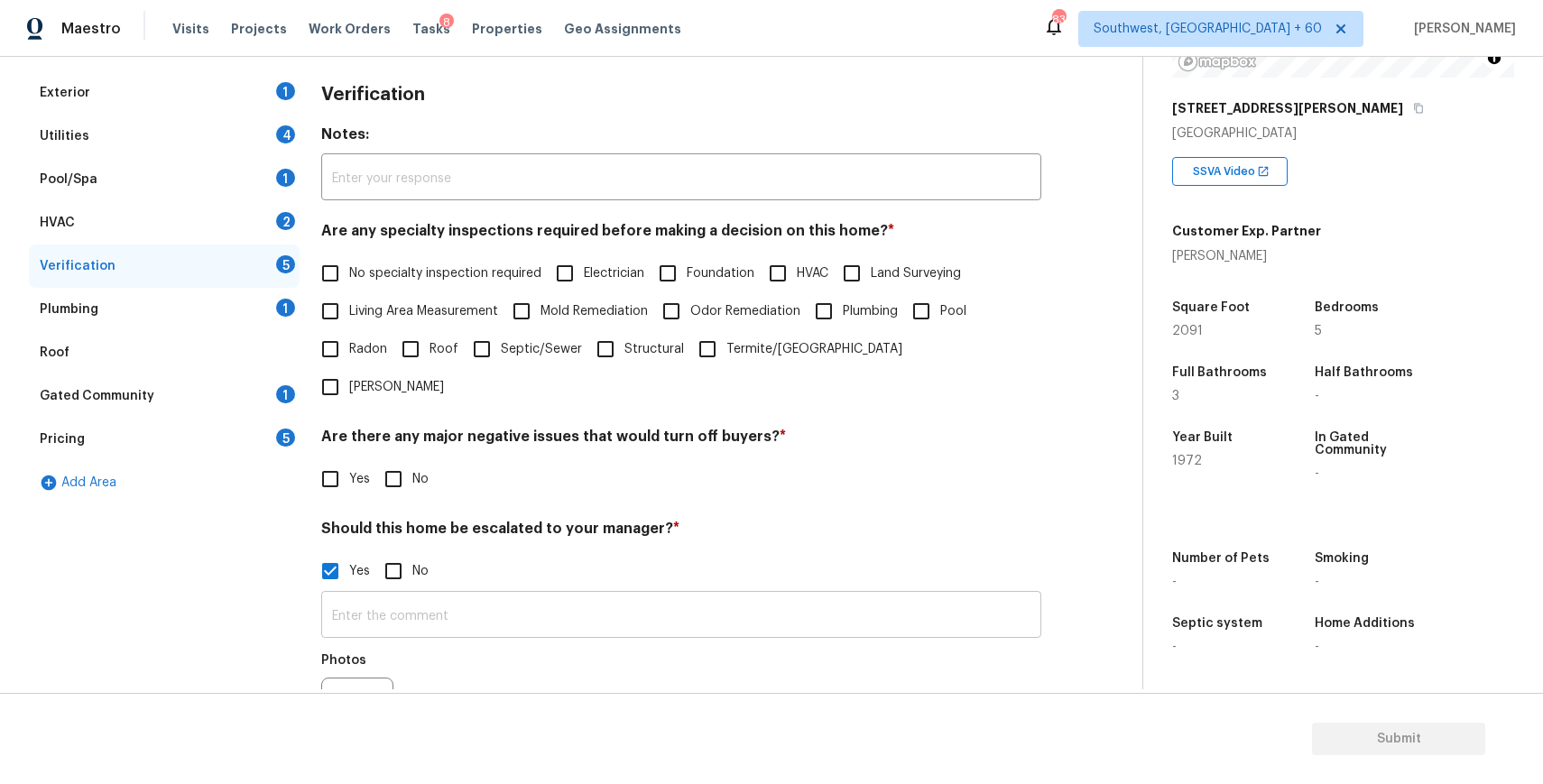
click at [428, 595] on input "text" at bounding box center [680, 616] width 720 height 42
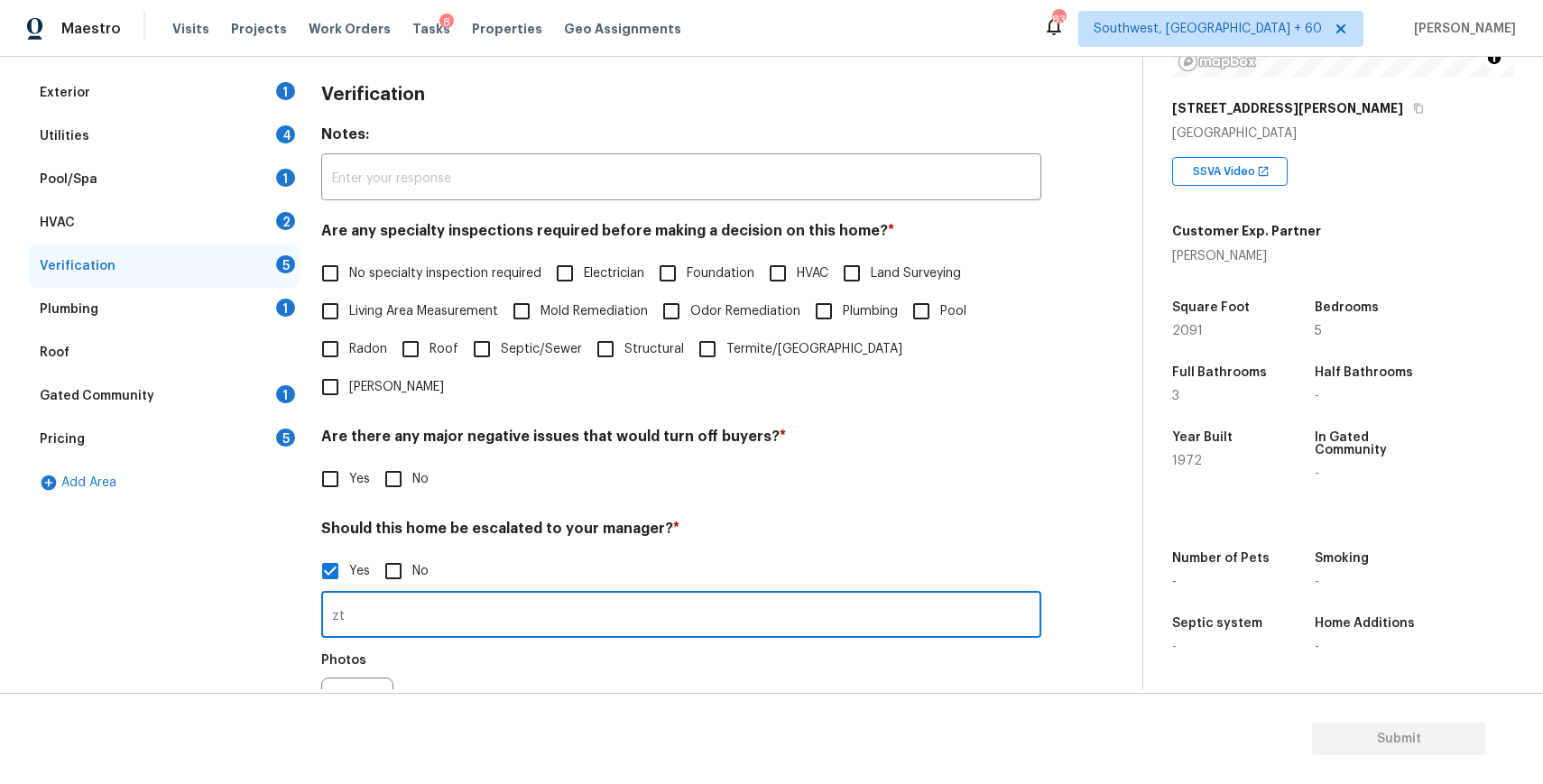
type input "z"
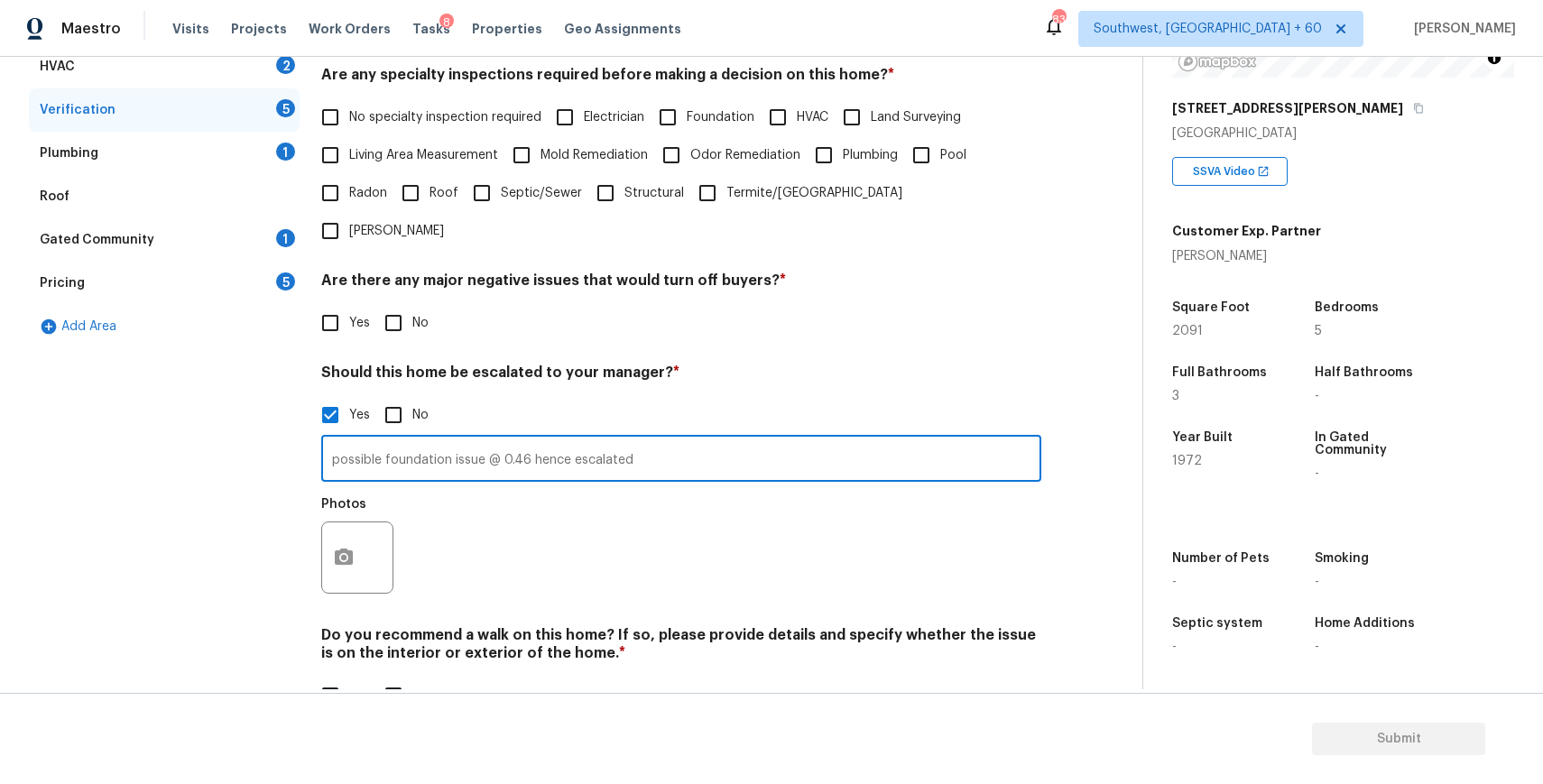
scroll to position [416, 0]
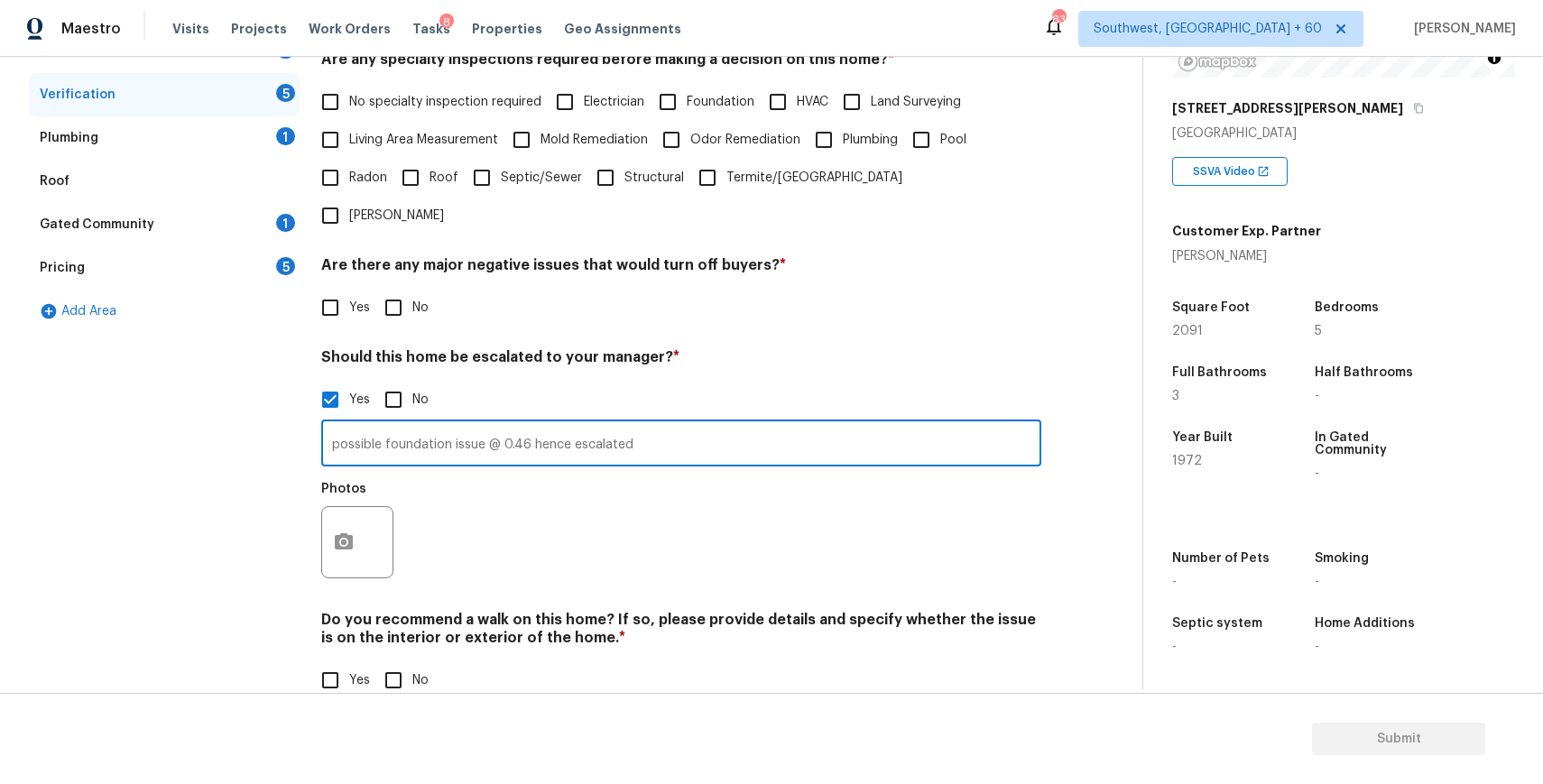
type input "possible foundation issue @ 0.46 hence escalated"
click at [335, 507] on button "button" at bounding box center [343, 542] width 43 height 70
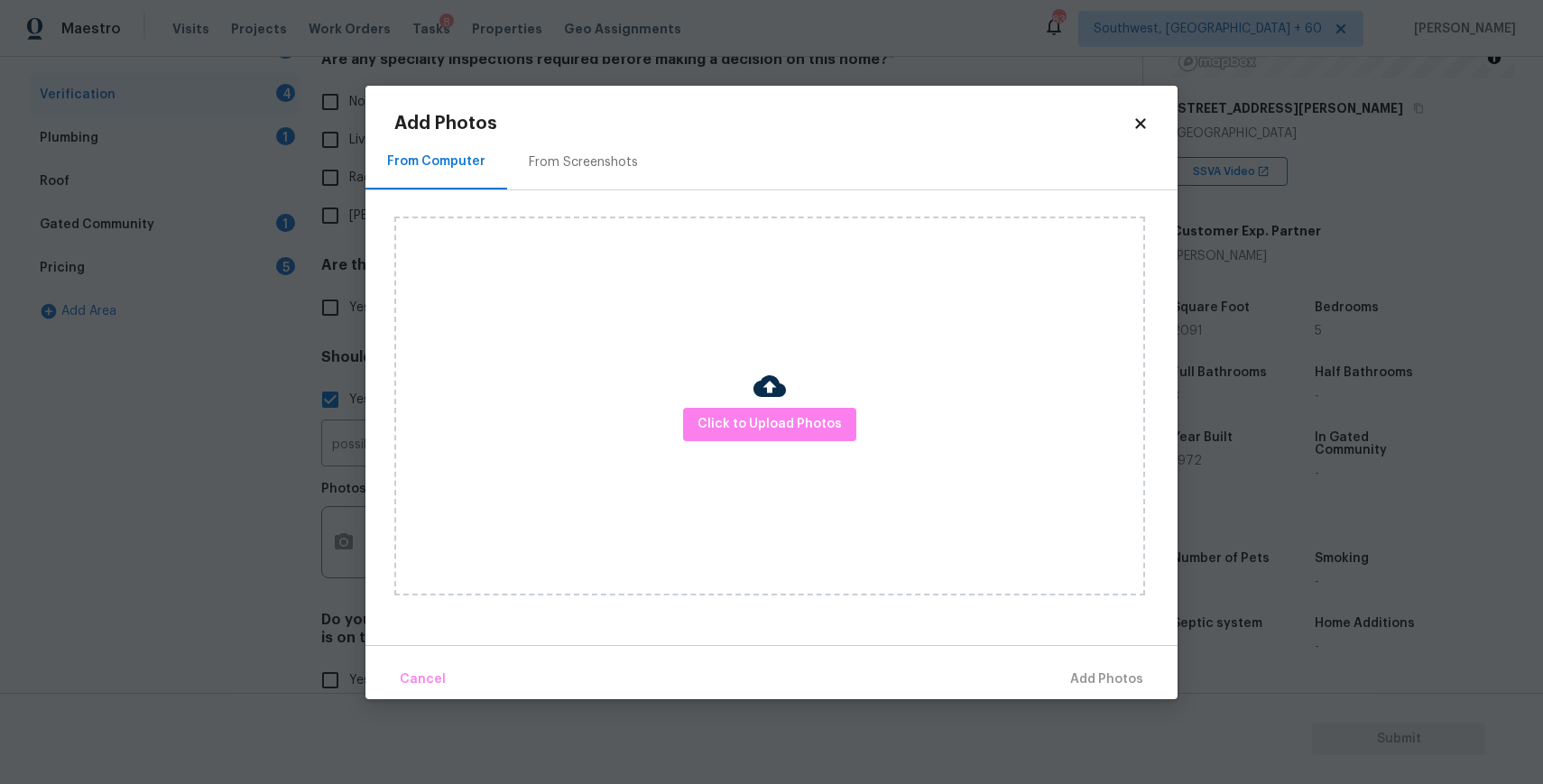
click at [690, 451] on div "Click to Upload Photos" at bounding box center [770, 405] width 750 height 379
click at [758, 421] on span "Click to Upload Photos" at bounding box center [770, 424] width 145 height 22
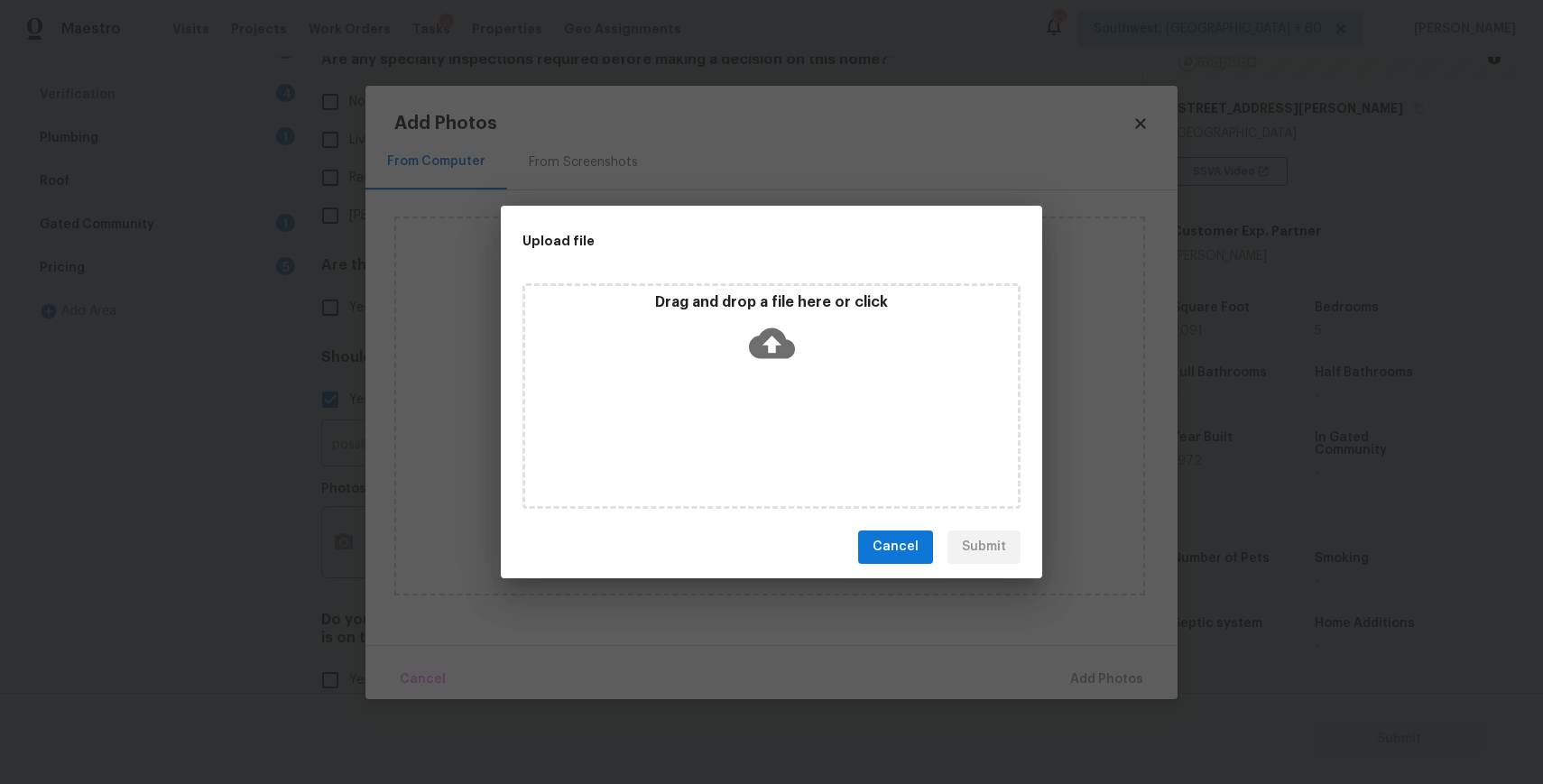
click at [737, 369] on div "Drag and drop a file here or click" at bounding box center [772, 395] width 498 height 226
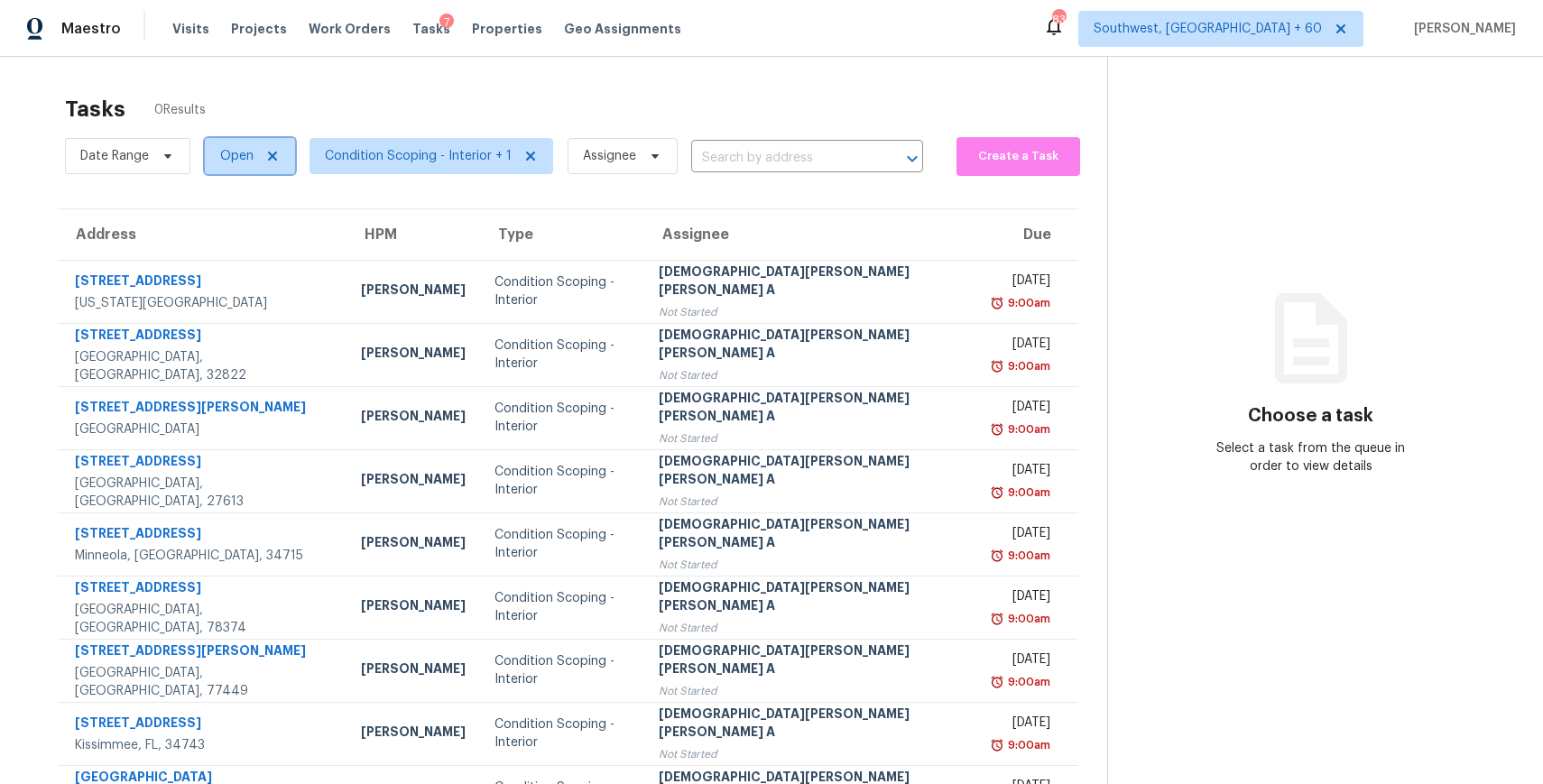
click at [207, 159] on span "Open" at bounding box center [250, 156] width 90 height 36
click at [284, 259] on label "Blocked" at bounding box center [250, 258] width 71 height 18
click at [227, 259] on input "Blocked" at bounding box center [220, 254] width 12 height 12
checkbox input "true"
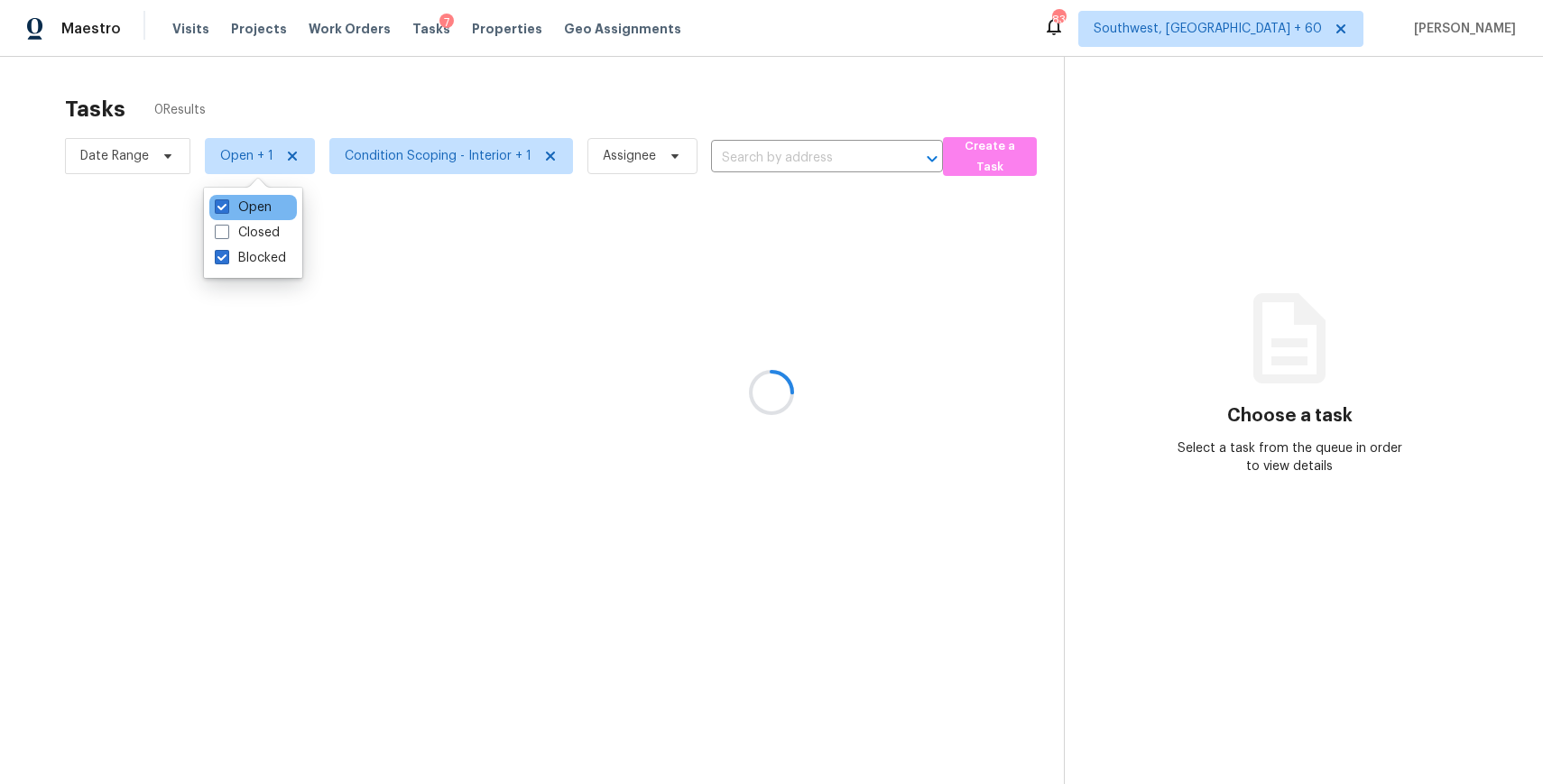
click at [257, 195] on div "Open" at bounding box center [253, 206] width 88 height 25
click at [264, 203] on label "Open" at bounding box center [243, 207] width 57 height 18
click at [227, 203] on input "Open" at bounding box center [220, 204] width 12 height 12
checkbox input "false"
click at [359, 50] on div at bounding box center [772, 392] width 1543 height 784
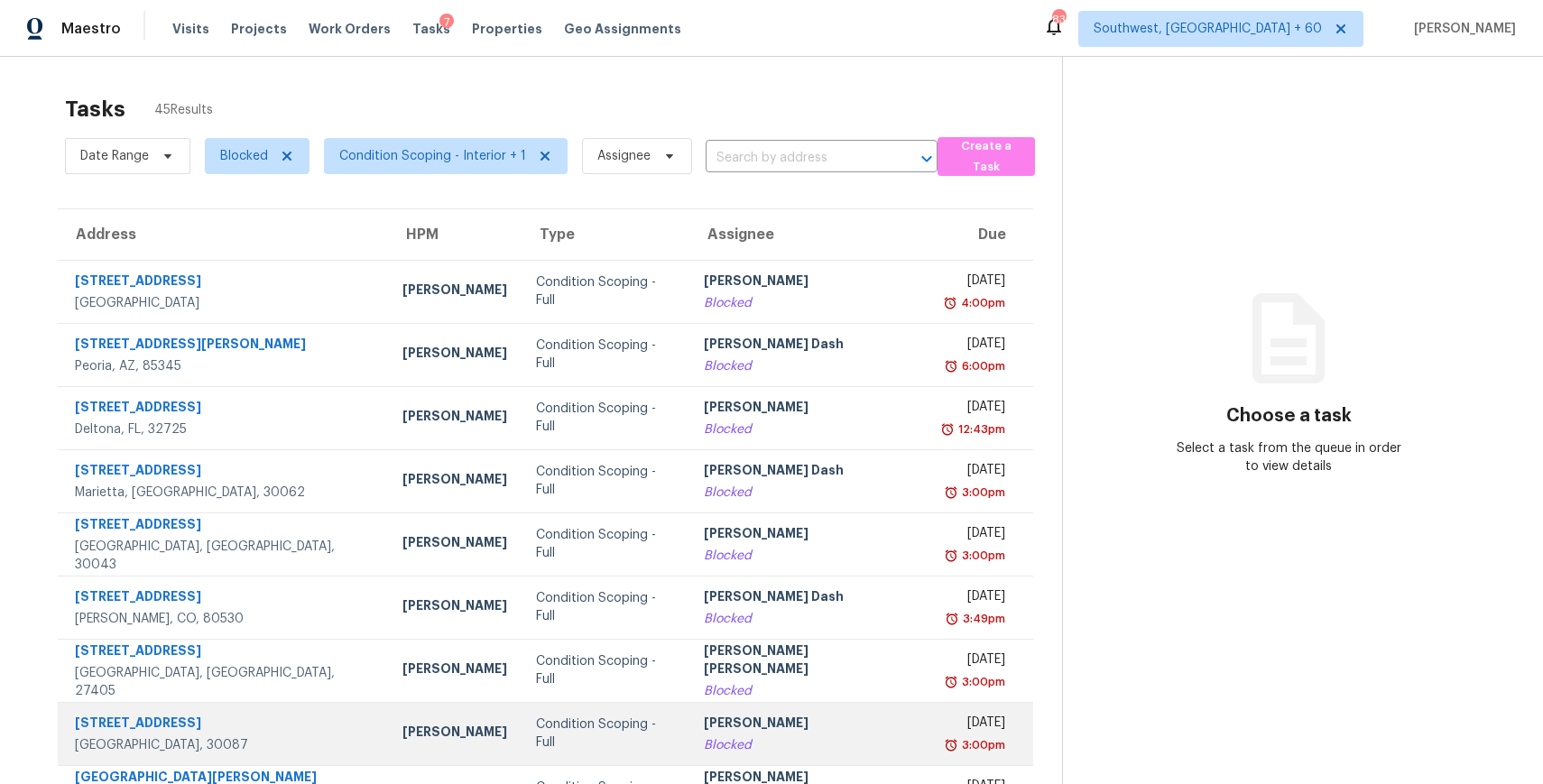
scroll to position [155, 0]
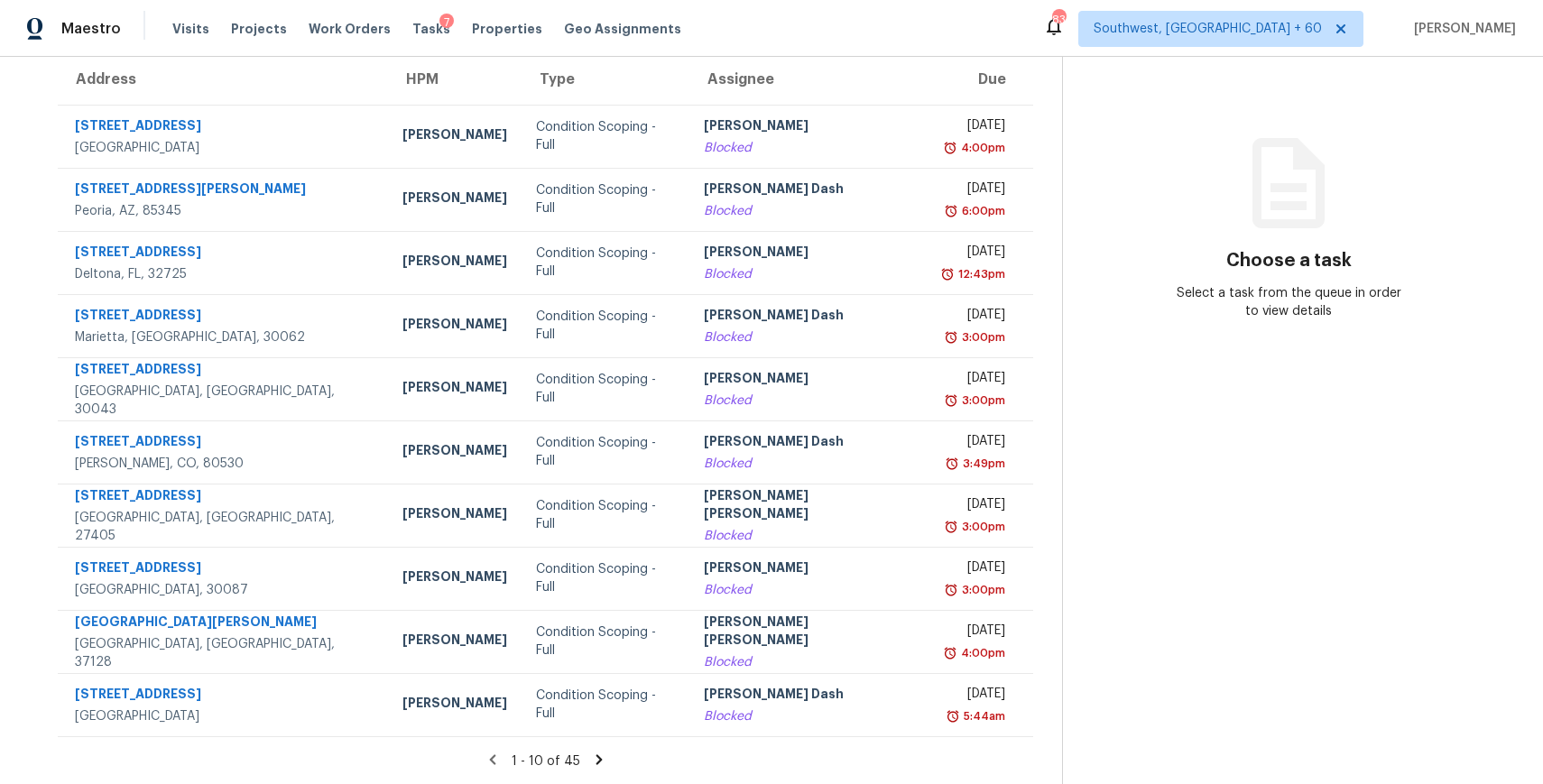
click at [595, 744] on section "Tasks 45 Results Date Range Blocked Condition Scoping - Interior + 1 Assignee ​…" at bounding box center [545, 357] width 1033 height 854
click at [596, 760] on icon at bounding box center [598, 758] width 6 height 10
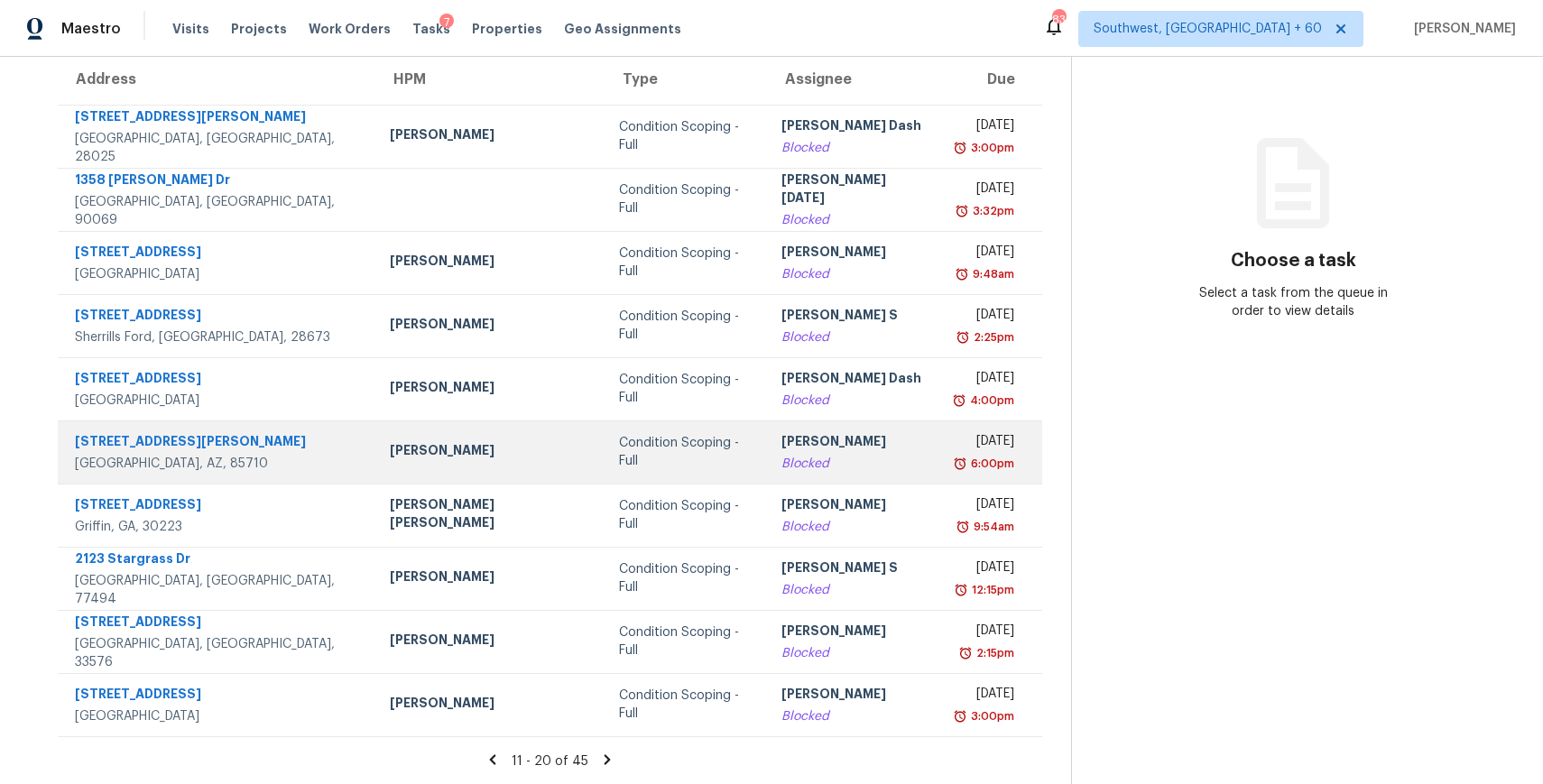
click at [782, 435] on div "[PERSON_NAME]" at bounding box center [854, 443] width 144 height 22
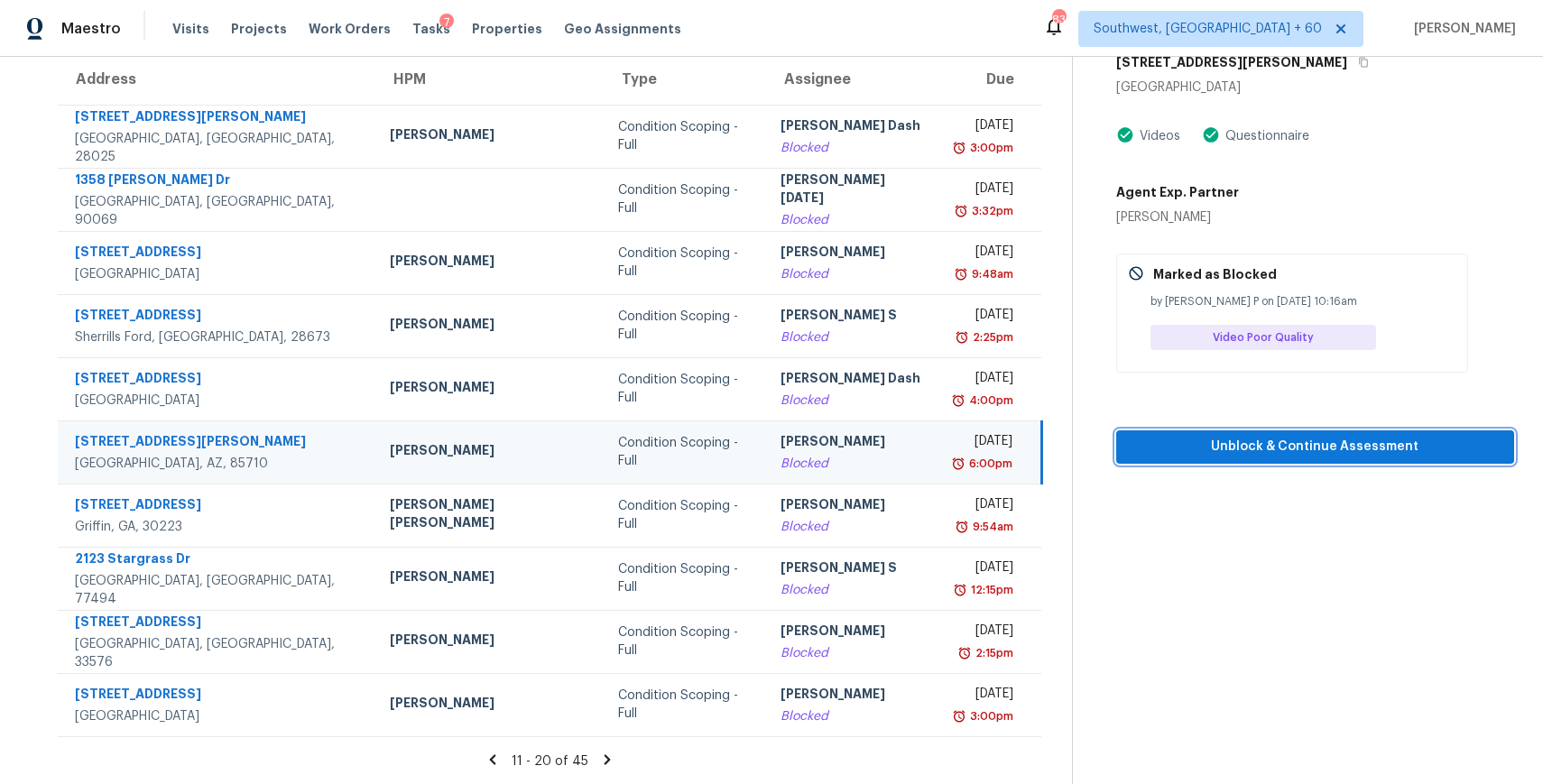
click at [1366, 461] on button "Unblock & Continue Assessment" at bounding box center [1315, 447] width 398 height 33
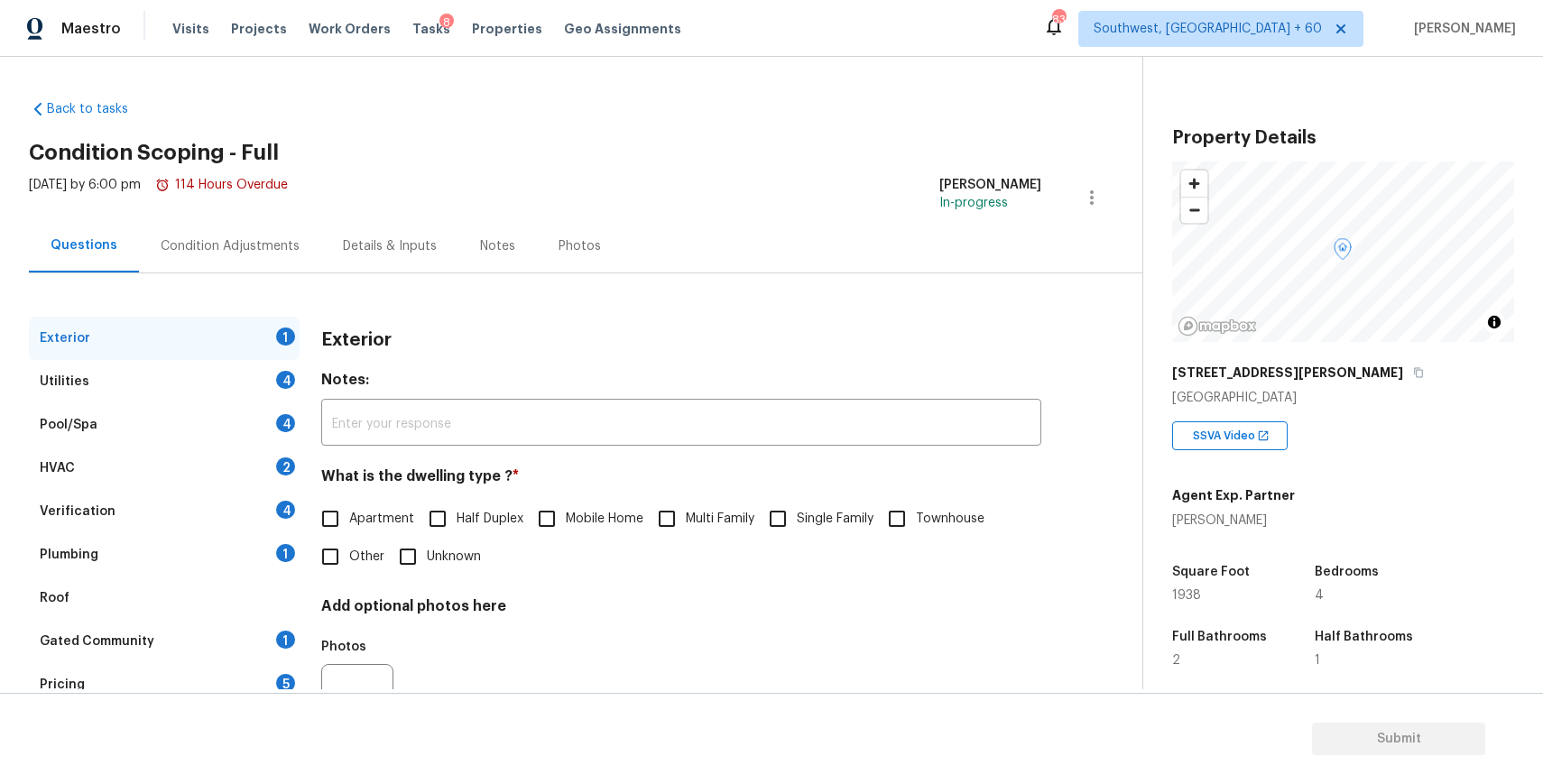
click at [276, 248] on div "Condition Adjustments" at bounding box center [230, 246] width 139 height 18
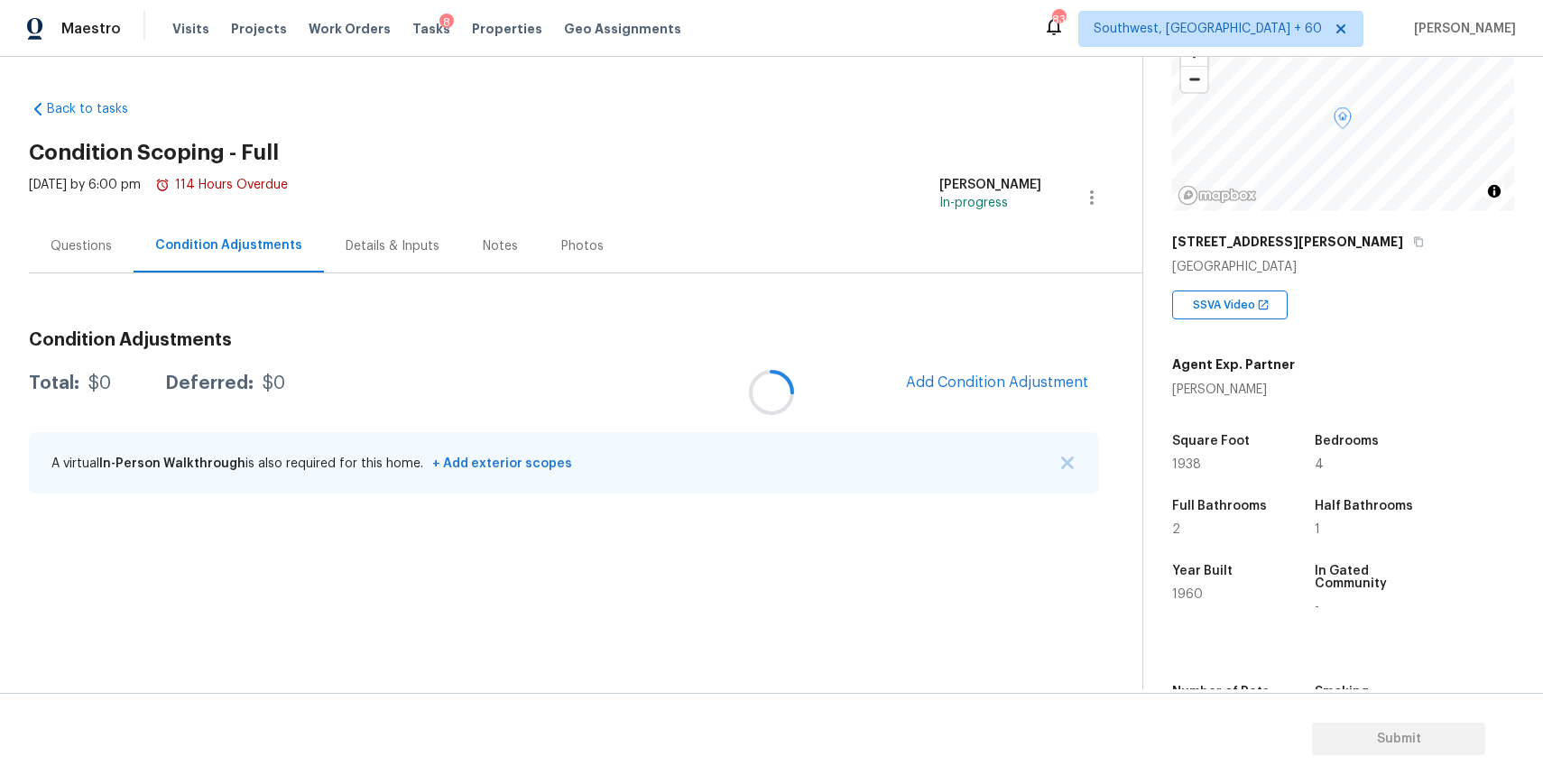
scroll to position [264, 0]
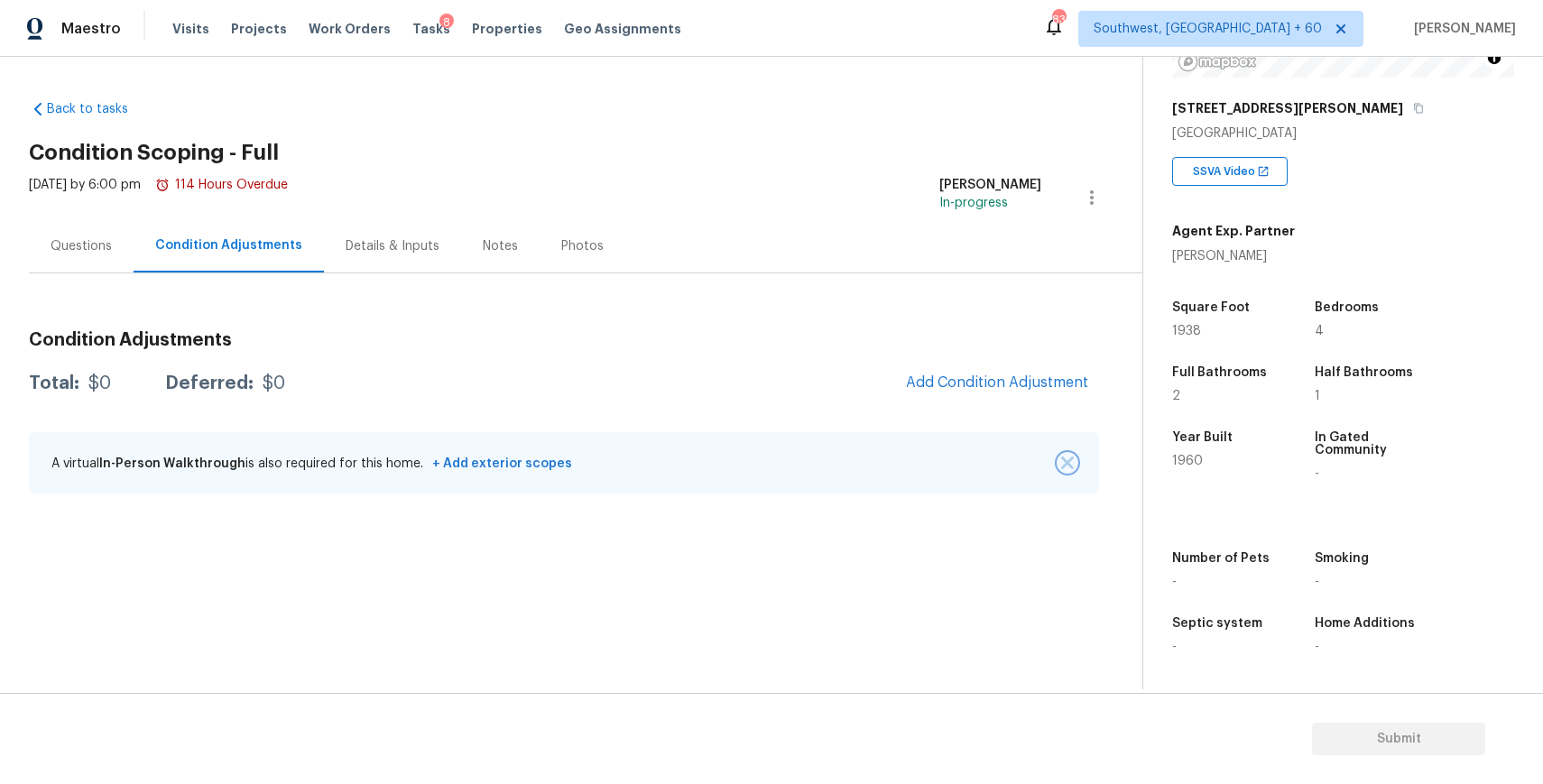
click at [1067, 458] on img "button" at bounding box center [1067, 462] width 13 height 13
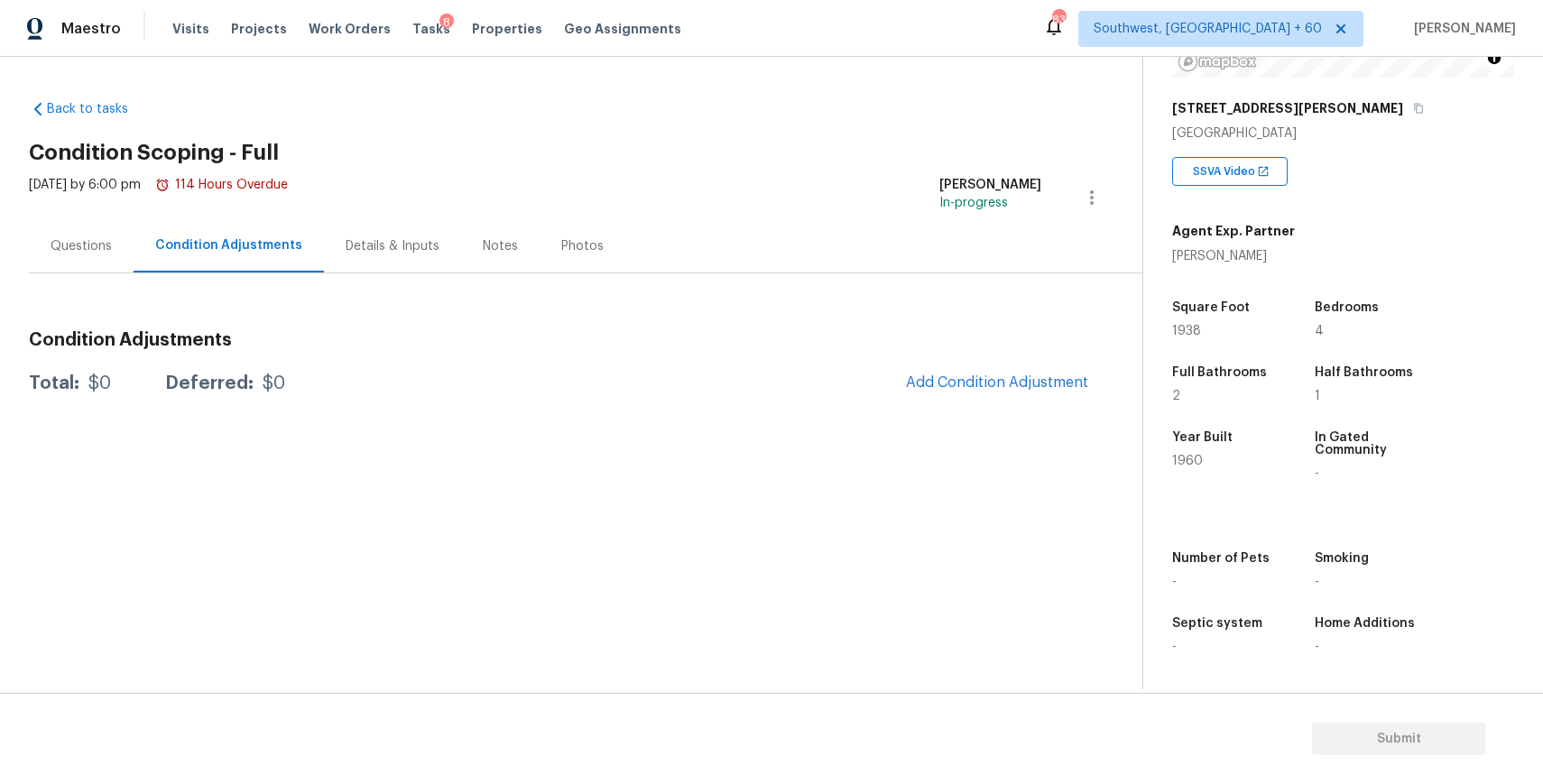
click at [183, 252] on div "Condition Adjustments" at bounding box center [229, 245] width 147 height 18
click at [114, 250] on div "Questions" at bounding box center [81, 246] width 105 height 53
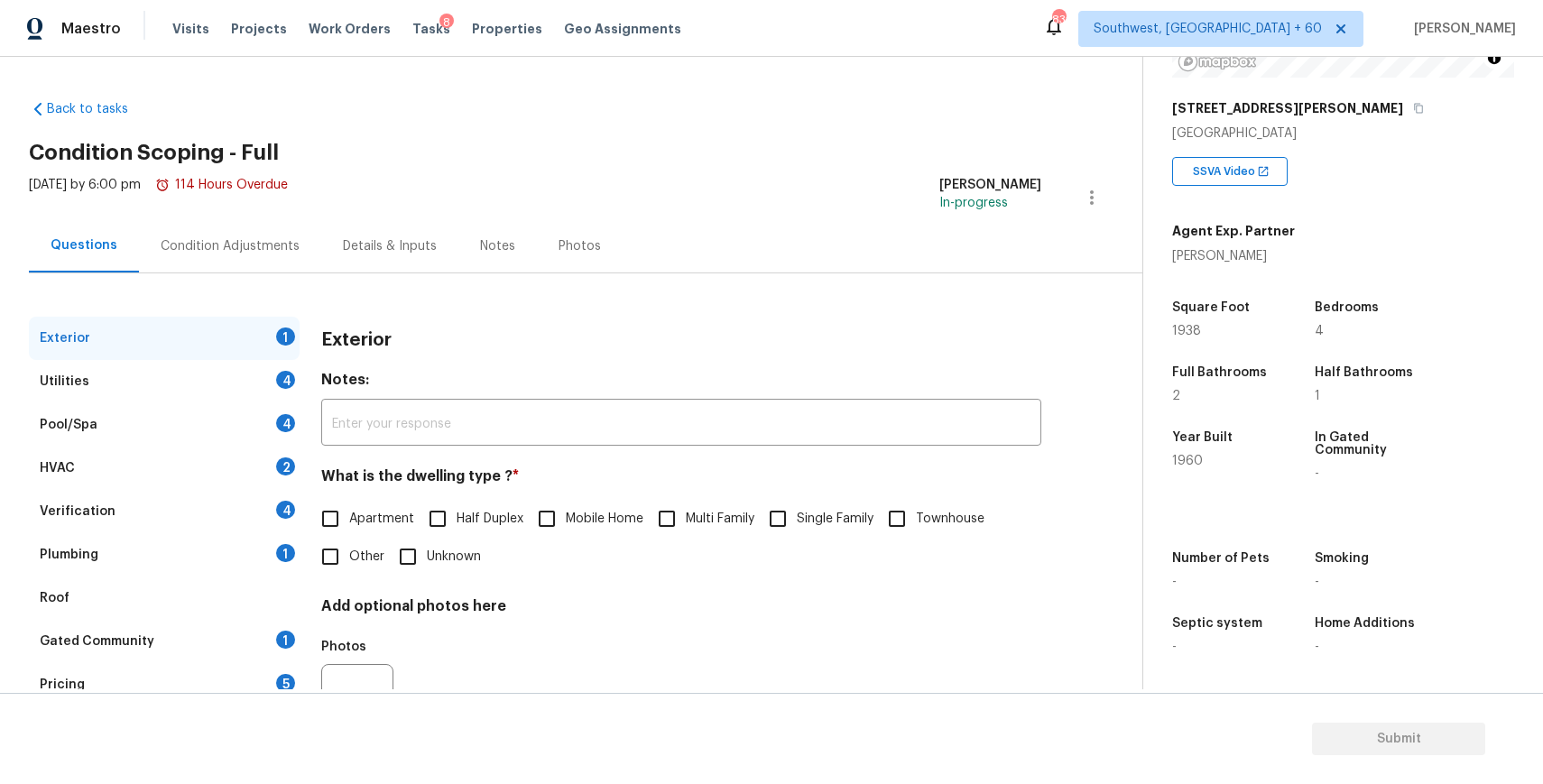
scroll to position [85, 0]
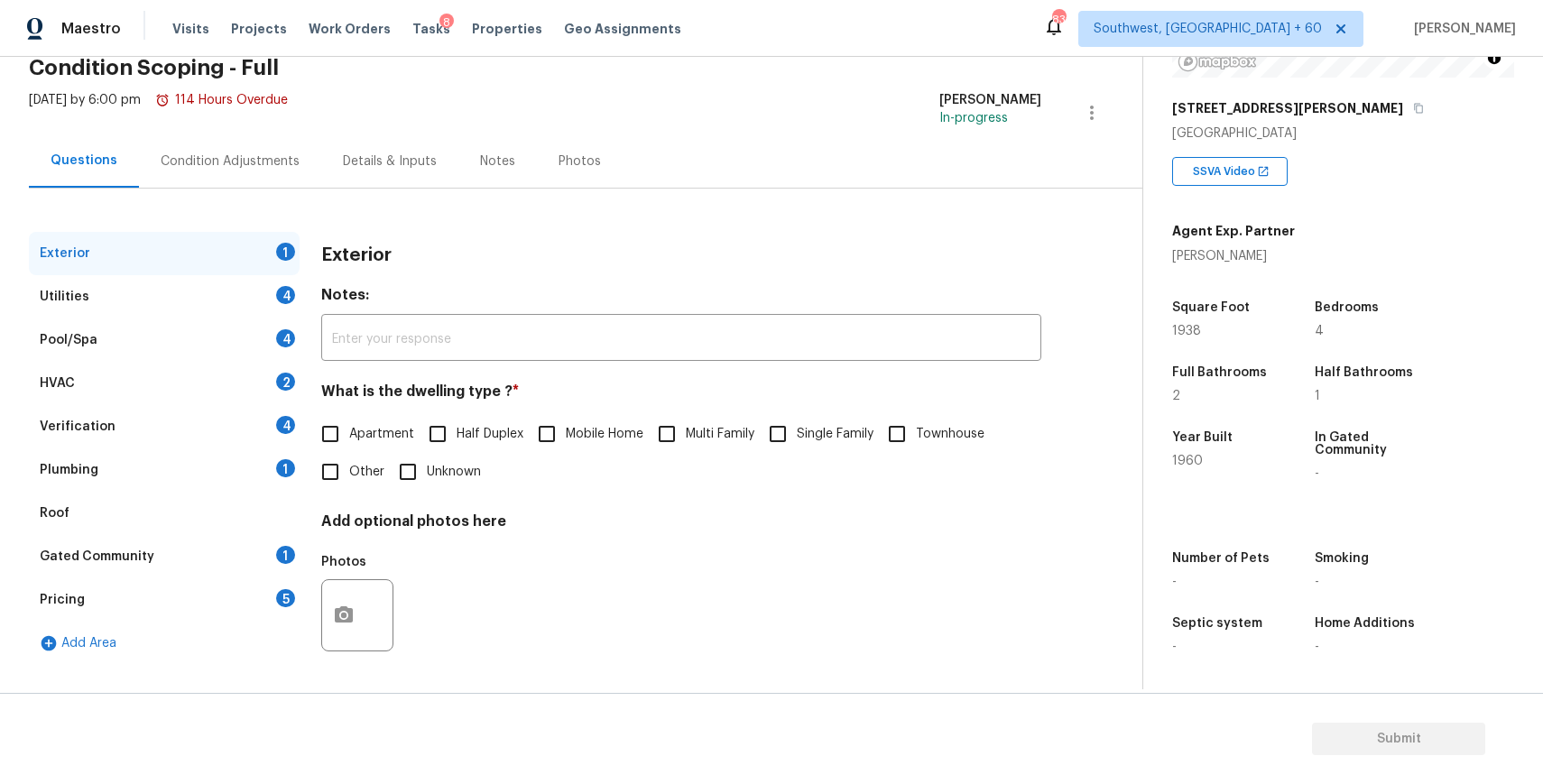
click at [237, 172] on div "Condition Adjustments" at bounding box center [230, 161] width 183 height 53
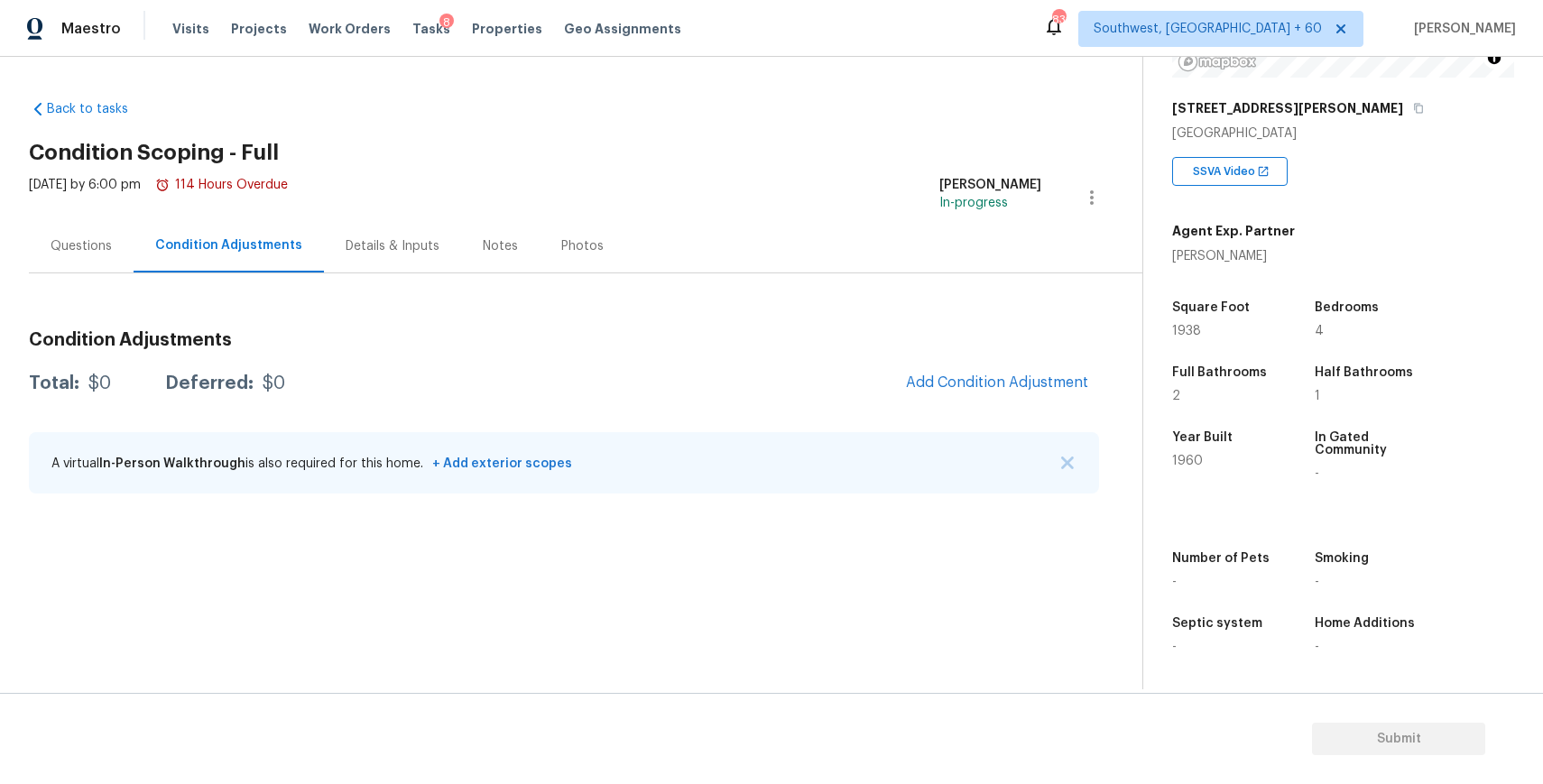
click at [995, 360] on div "Condition Adjustments Total: $0 Deferred: $0 Add Condition Adjustment A virtual…" at bounding box center [563, 413] width 1070 height 193
click at [1013, 380] on span "Add Condition Adjustment" at bounding box center [997, 382] width 183 height 17
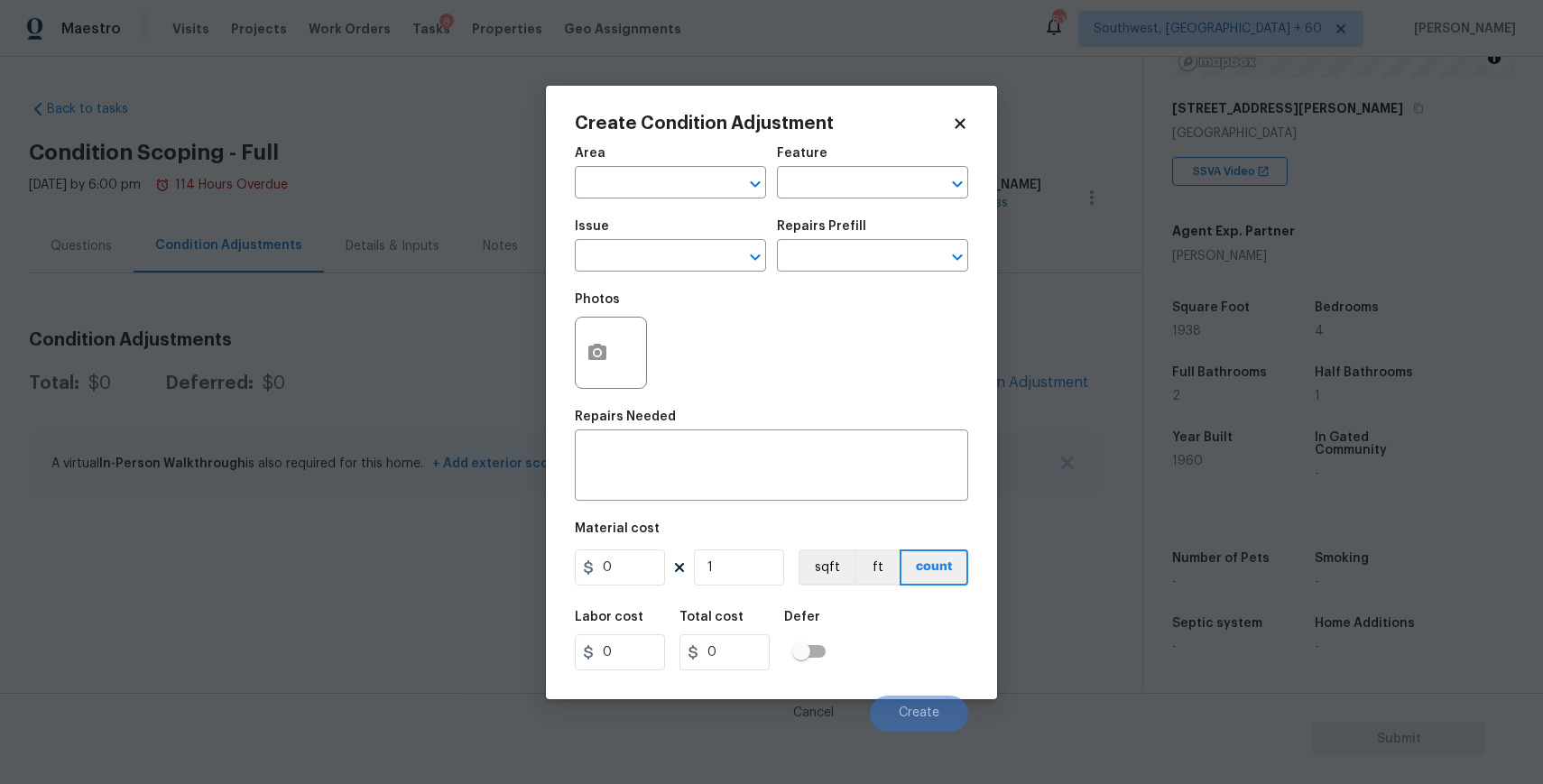
click at [685, 275] on span "Issue ​" at bounding box center [671, 245] width 192 height 73
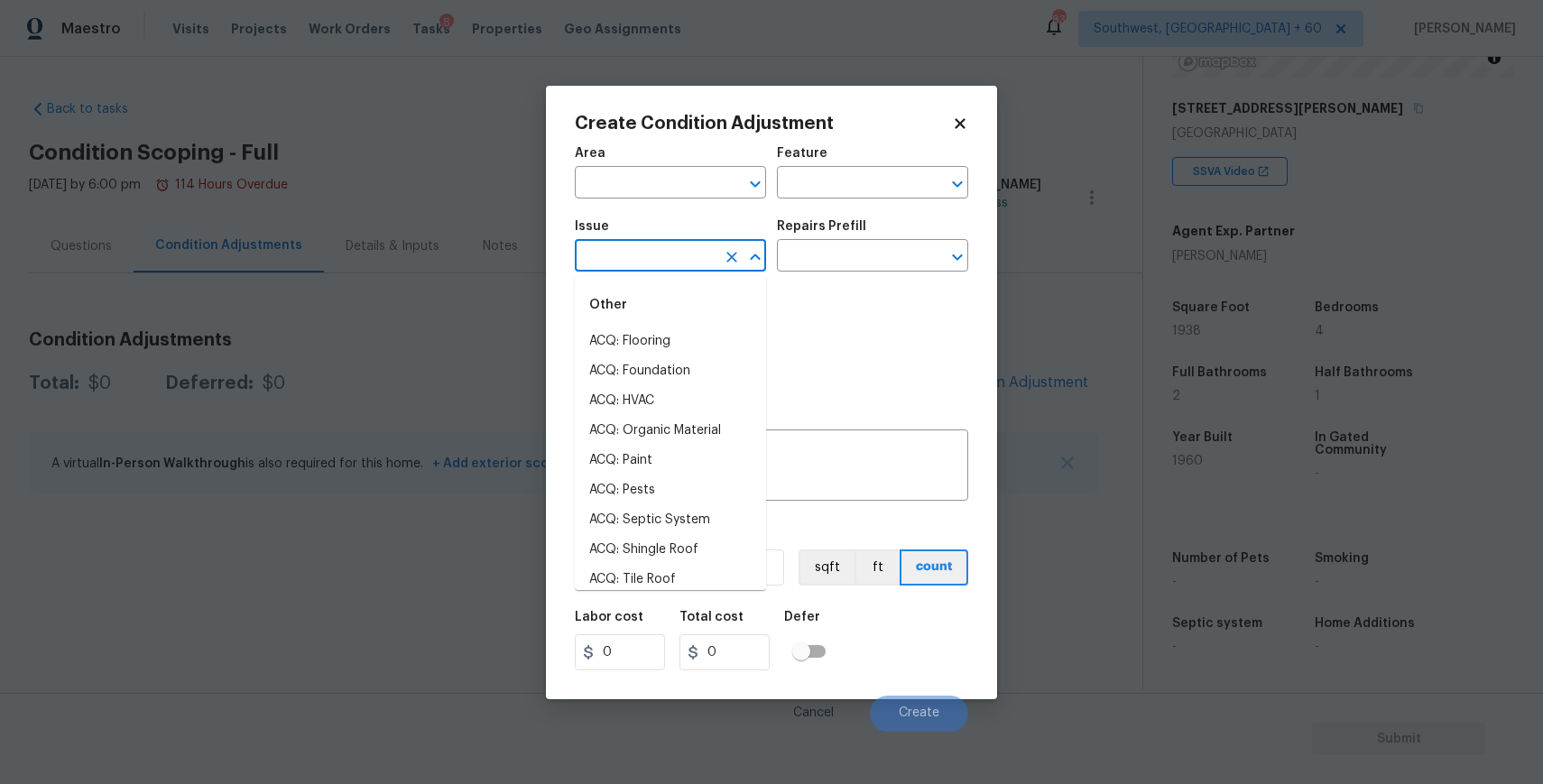
click at [708, 252] on input "text" at bounding box center [645, 257] width 141 height 28
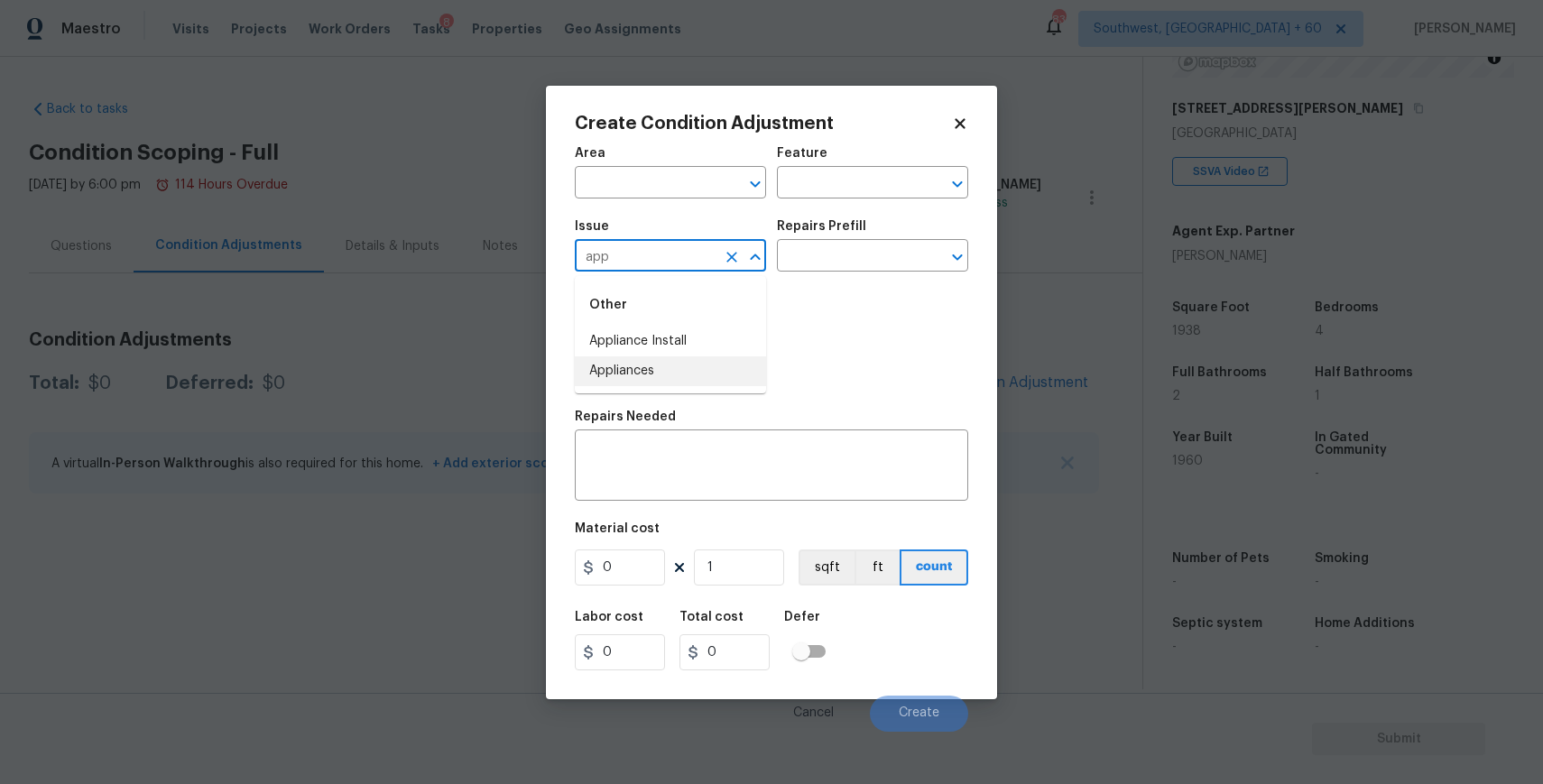
click at [626, 386] on ul "Other Appliance Install Appliances" at bounding box center [671, 334] width 192 height 117
click at [669, 363] on li "Appliances" at bounding box center [671, 371] width 192 height 29
type input "Appliances"
click at [797, 256] on input "text" at bounding box center [847, 257] width 141 height 28
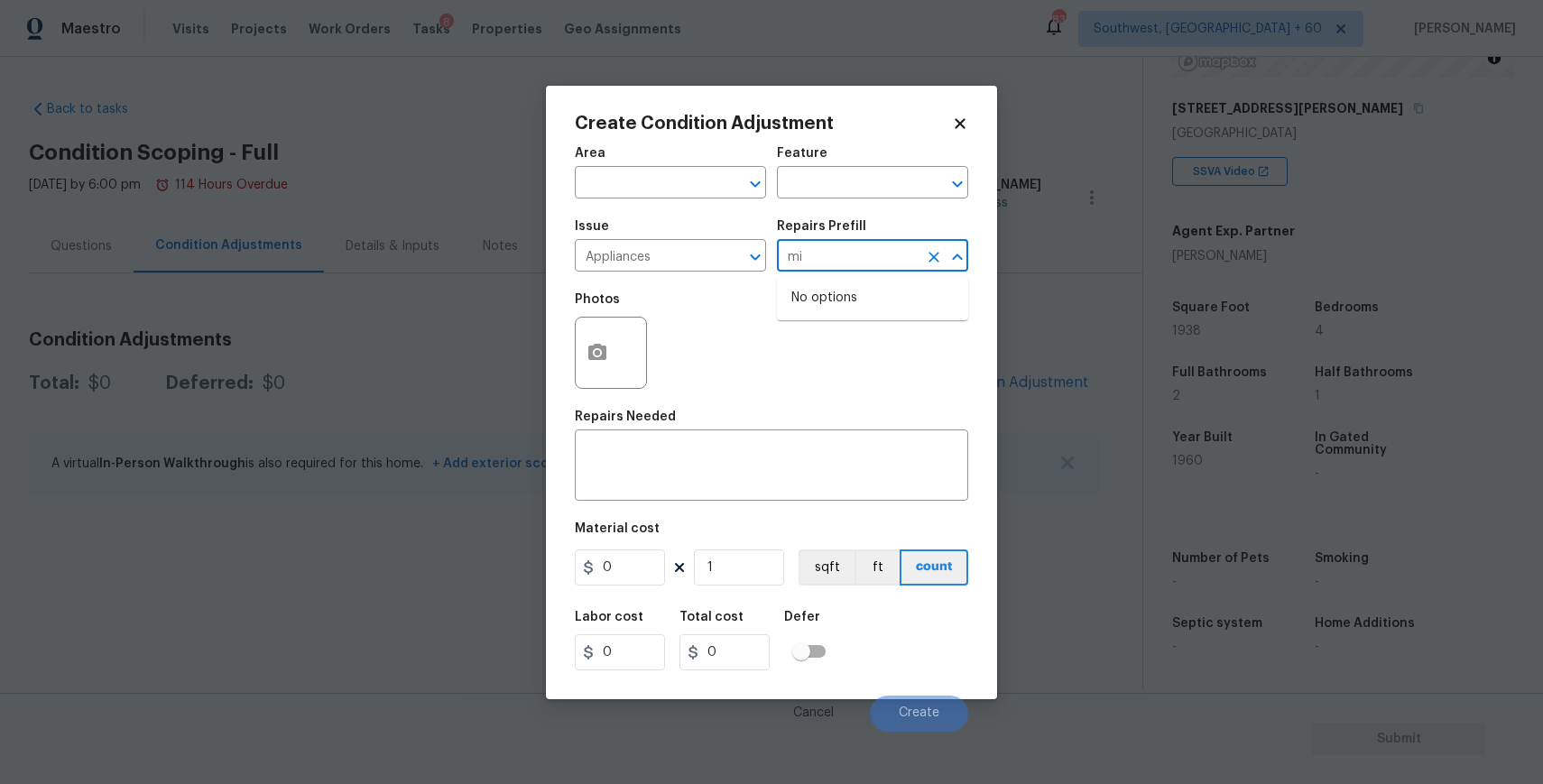
type input "m"
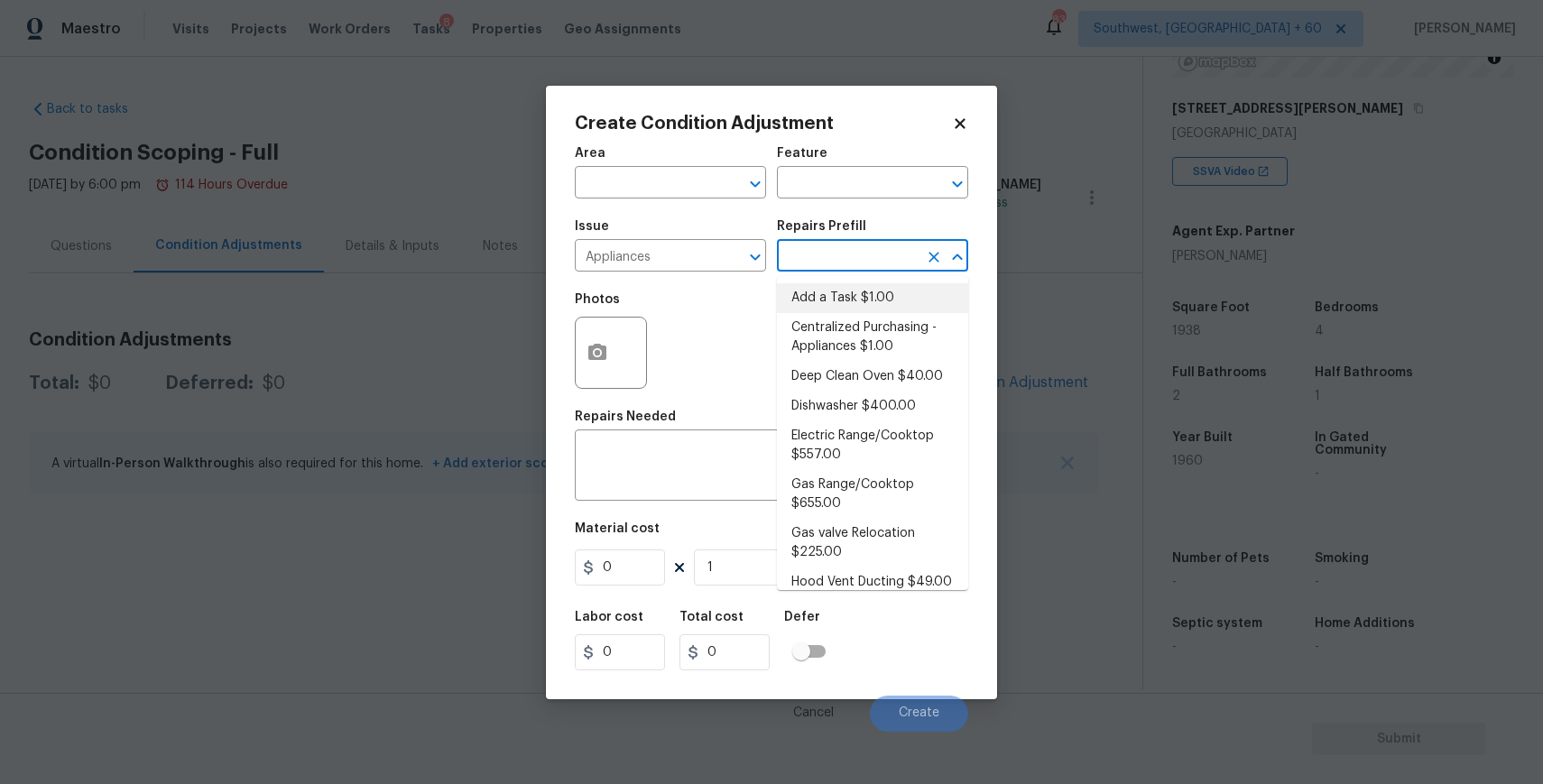
type input "m"
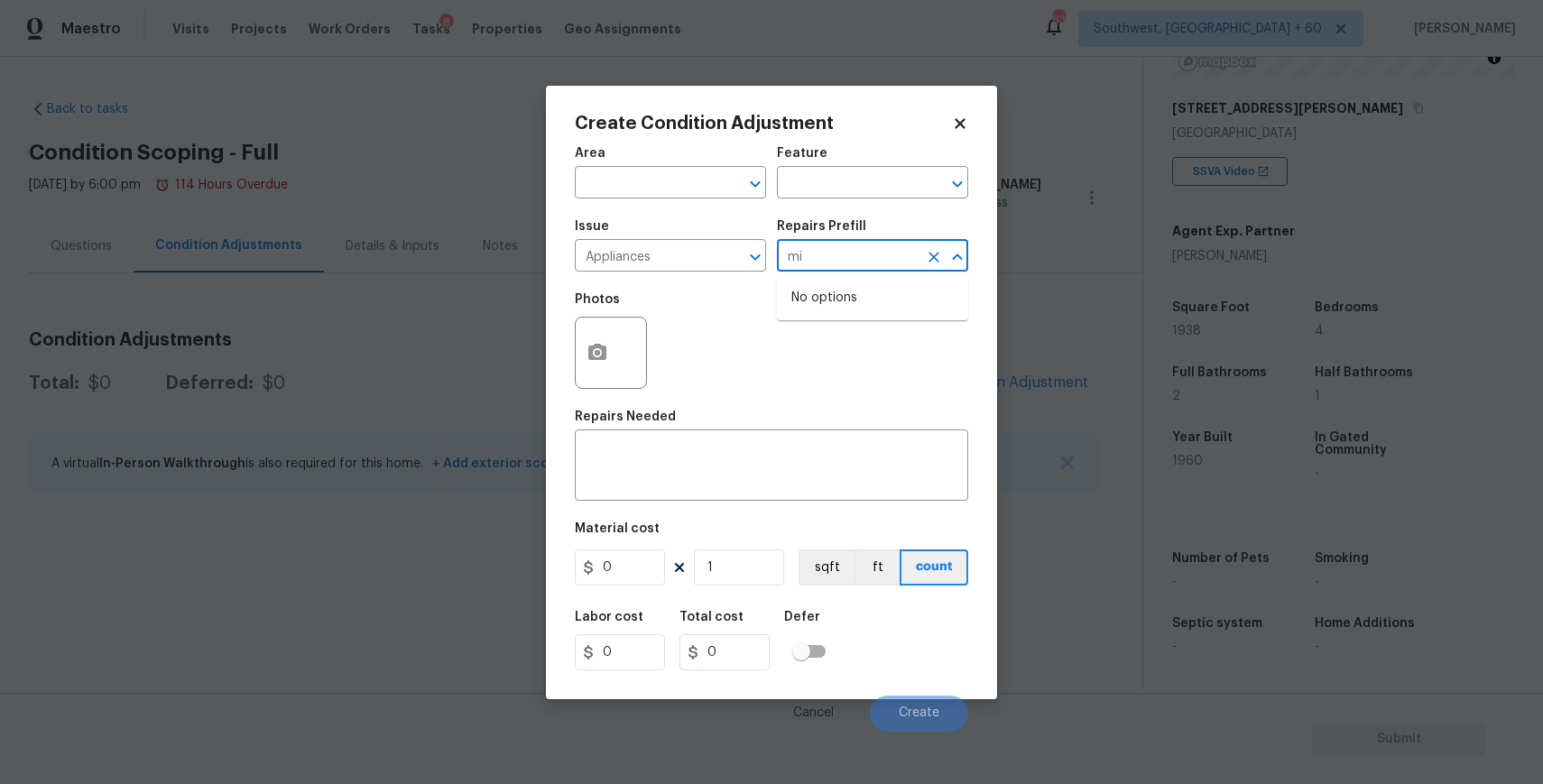
type input "m"
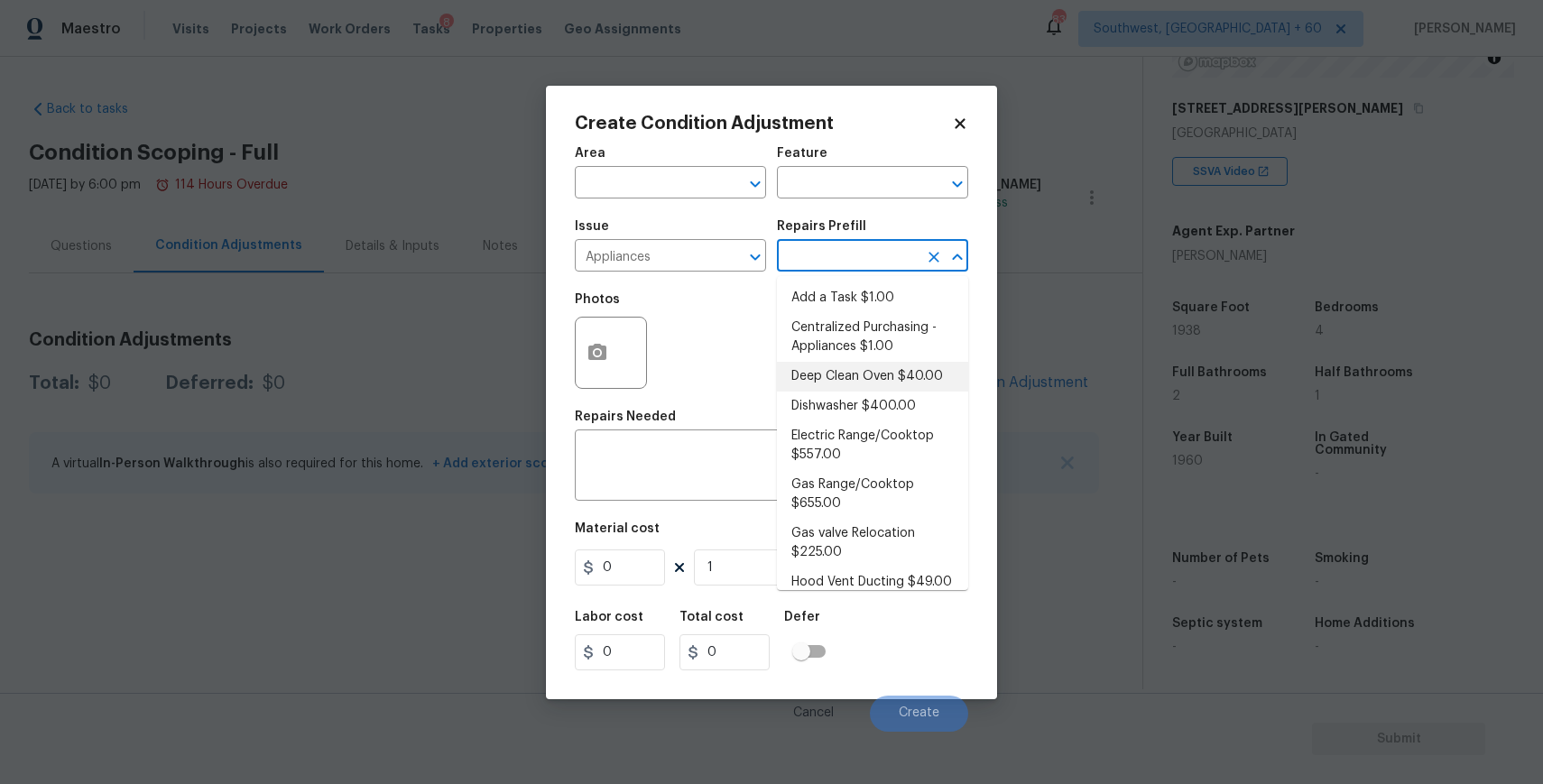
click at [626, 426] on div "Repairs Needed" at bounding box center [772, 421] width 394 height 23
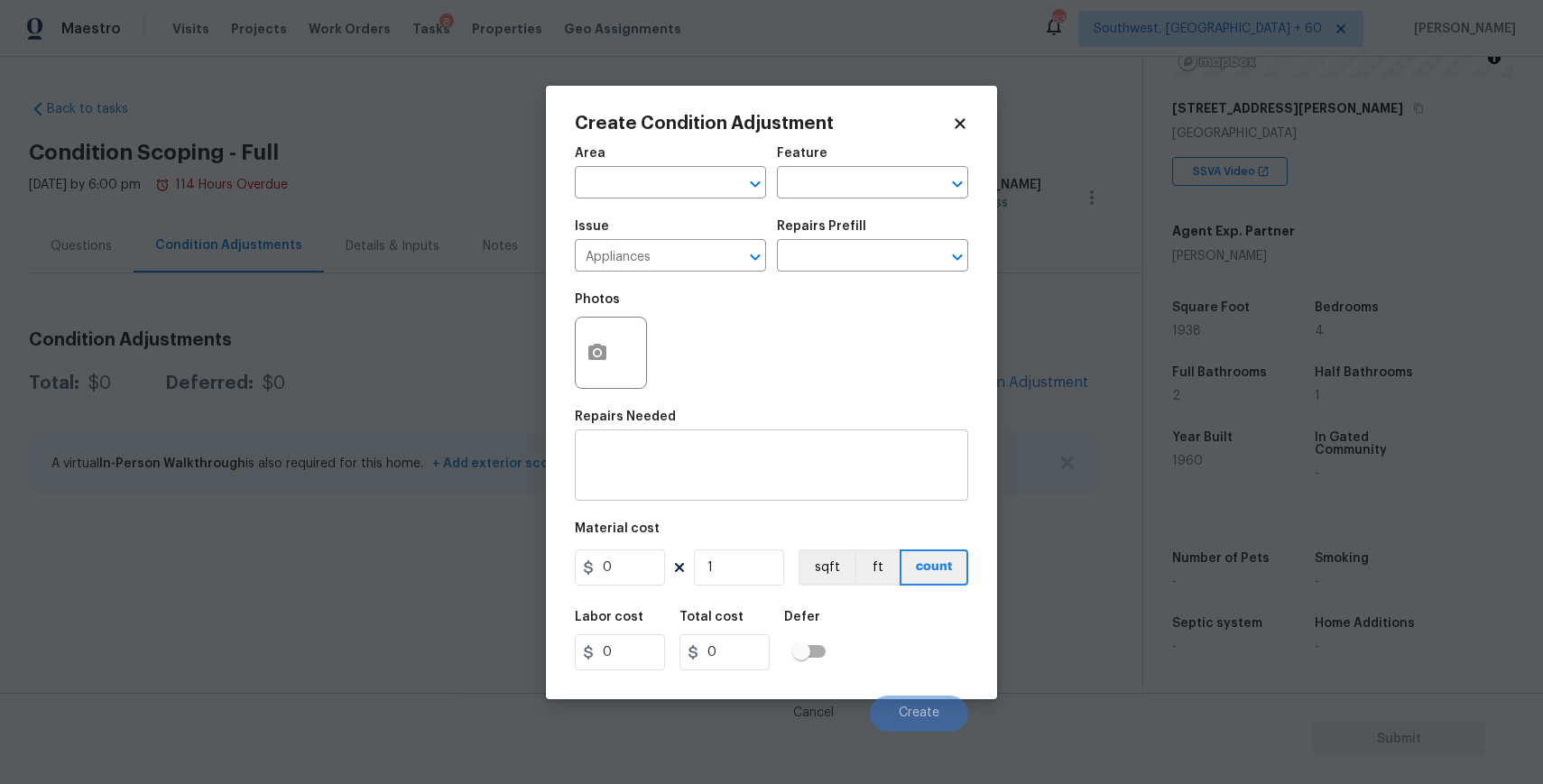
click at [645, 458] on textarea at bounding box center [771, 467] width 371 height 38
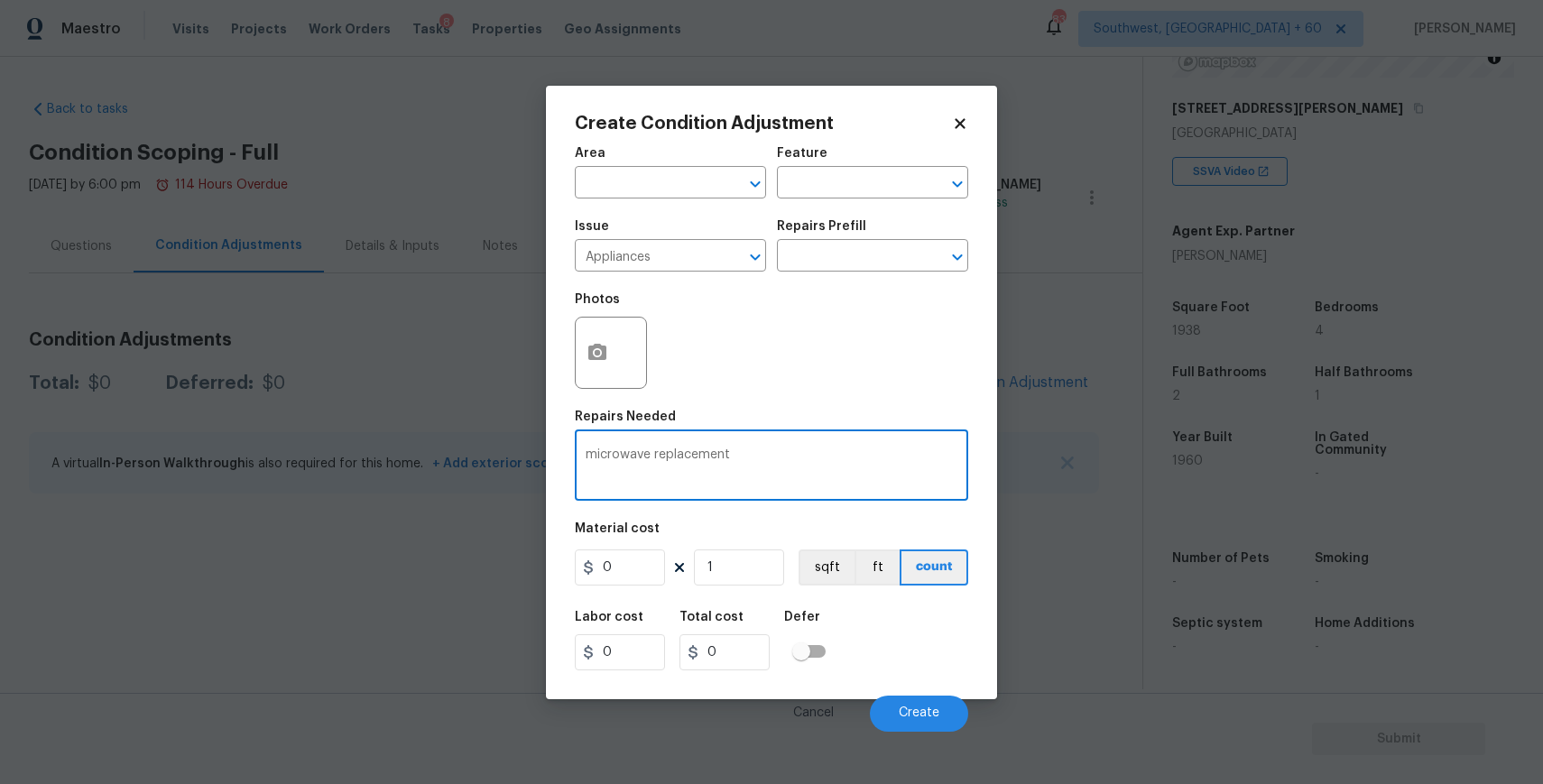
type textarea "microwave replacement"
click at [630, 564] on input "0" at bounding box center [620, 567] width 90 height 36
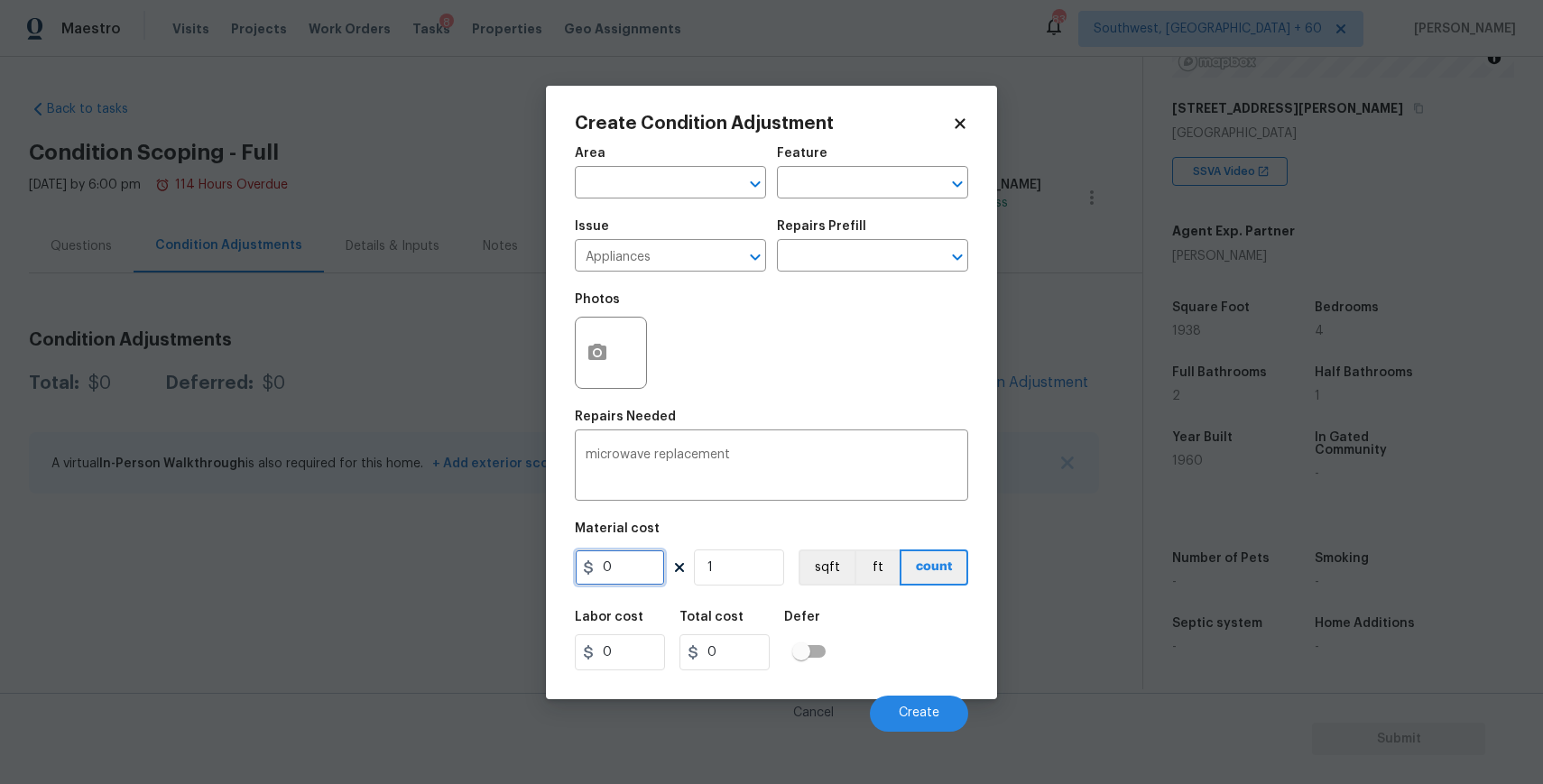
click at [630, 564] on input "0" at bounding box center [620, 567] width 90 height 36
type input "225"
click at [898, 704] on button "Create" at bounding box center [919, 713] width 99 height 36
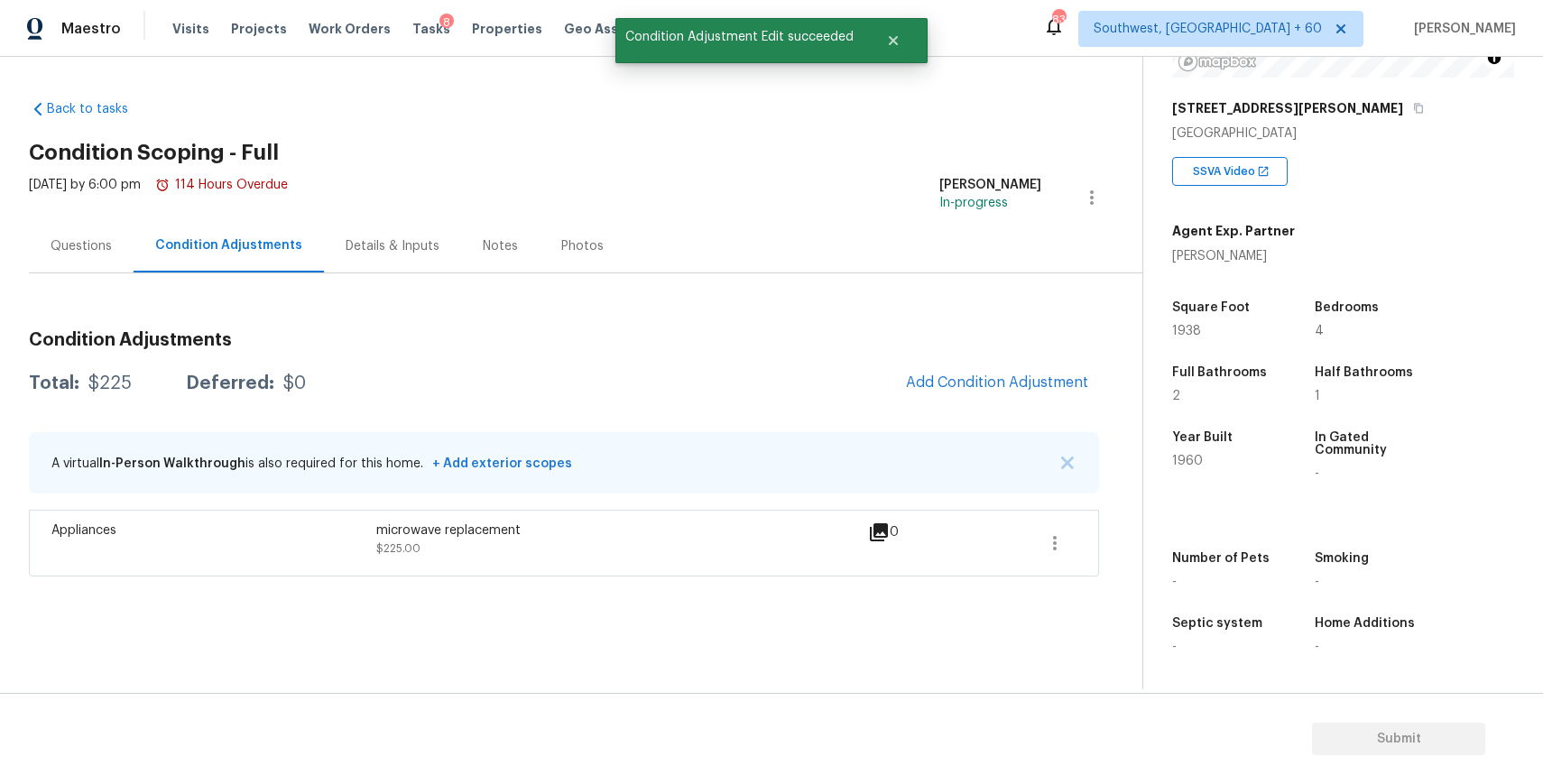
click at [1094, 470] on div "A virtual In-Person Walkthrough is also required for this home. + Add exterior …" at bounding box center [563, 462] width 1070 height 62
click at [1065, 463] on img "button" at bounding box center [1067, 462] width 13 height 13
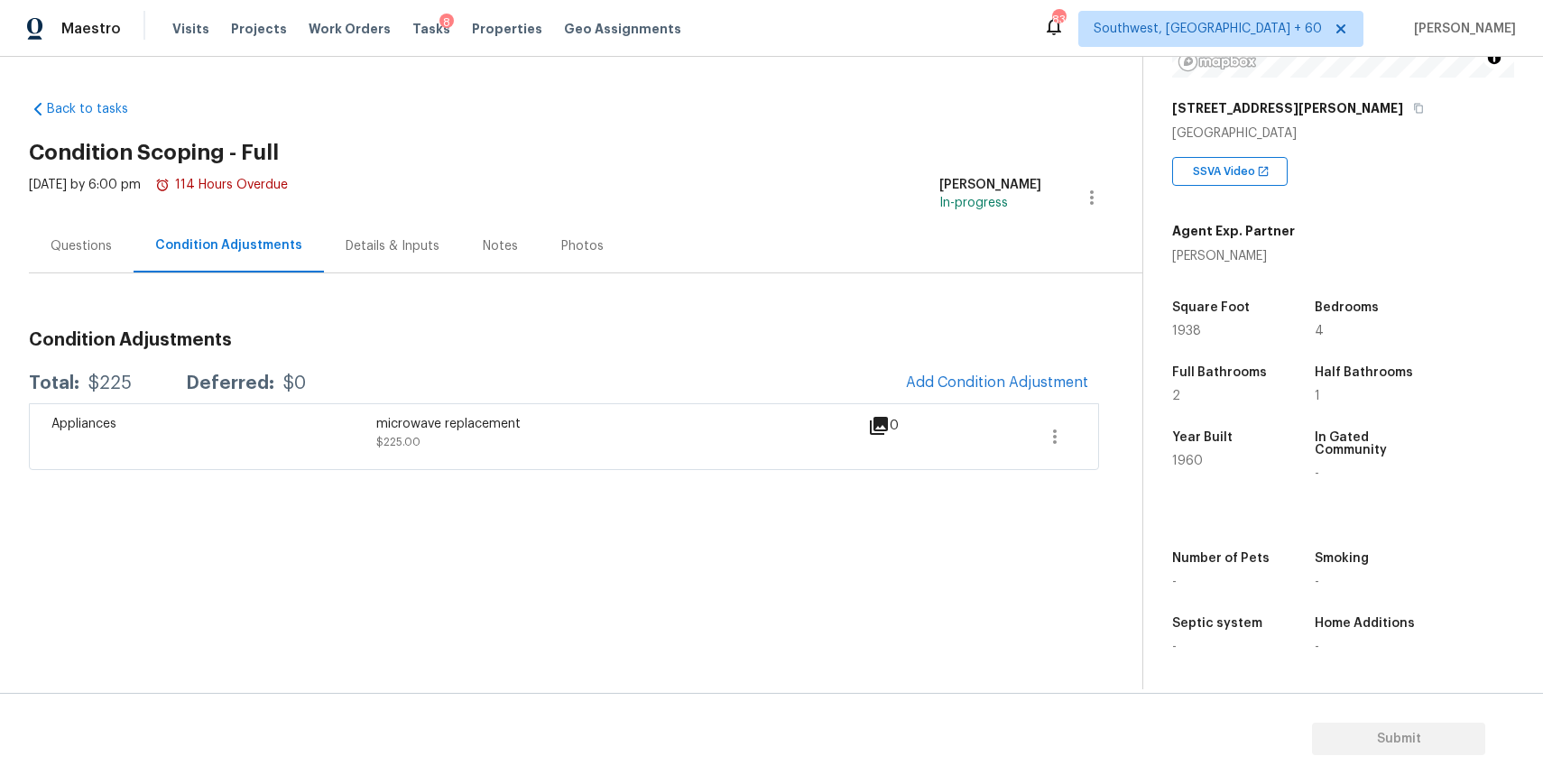
click at [76, 228] on div "Questions" at bounding box center [81, 246] width 105 height 53
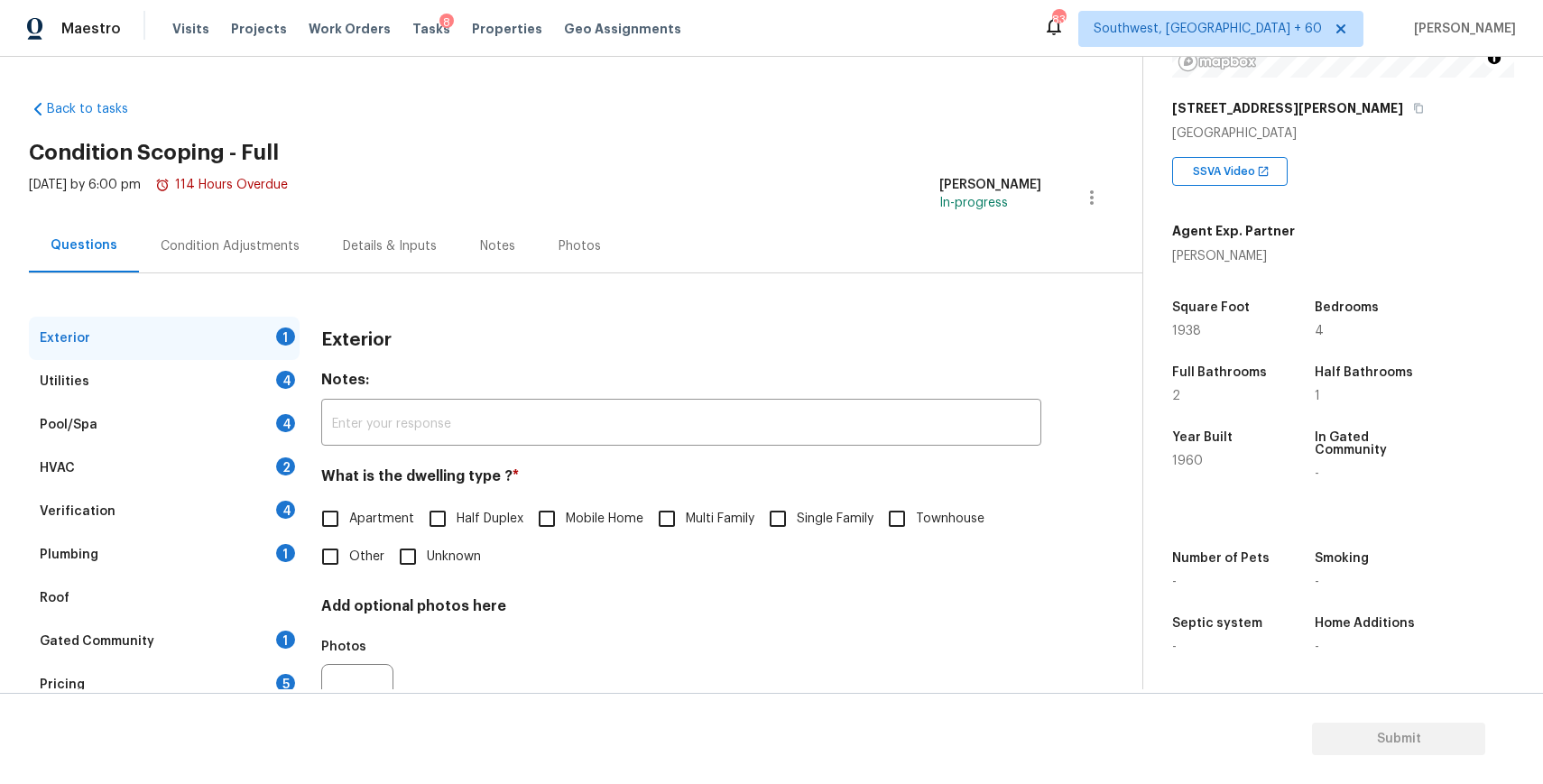
click at [171, 372] on div "Utilities 4" at bounding box center [164, 381] width 271 height 43
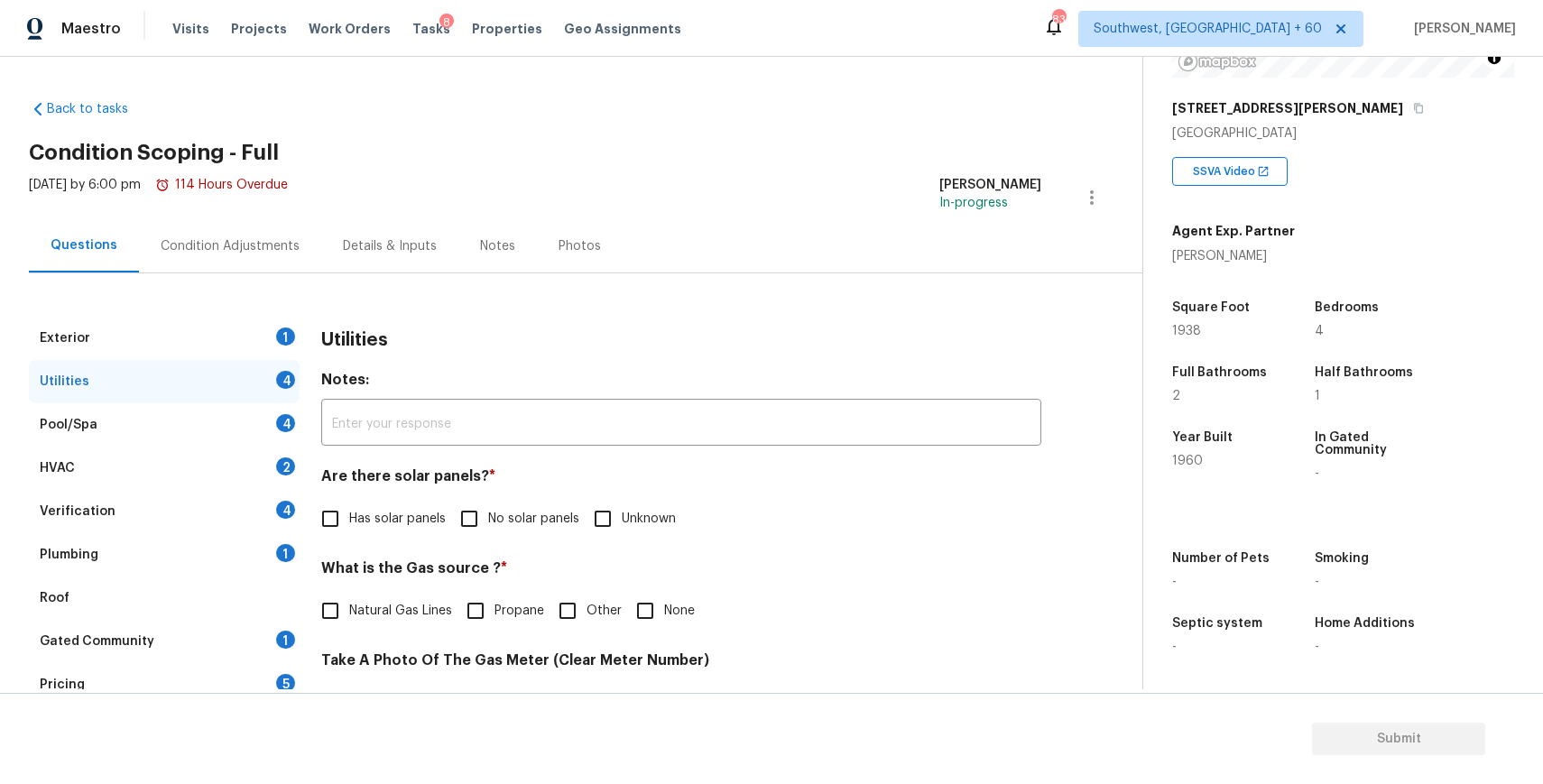
scroll to position [38, 0]
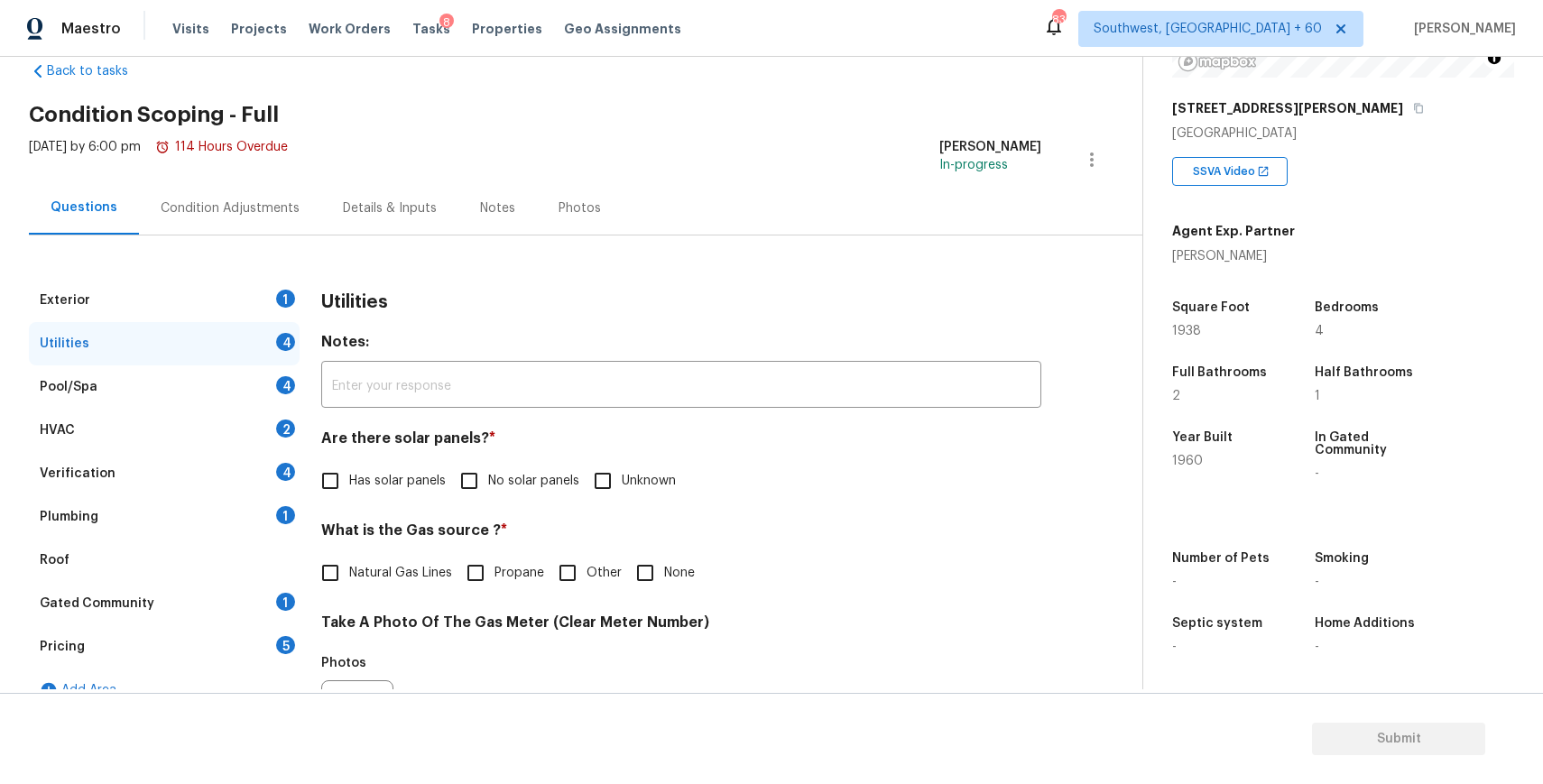
click at [413, 468] on label "Has solar panels" at bounding box center [379, 480] width 135 height 38
click at [349, 468] on input "Has solar panels" at bounding box center [330, 480] width 38 height 38
checkbox input "true"
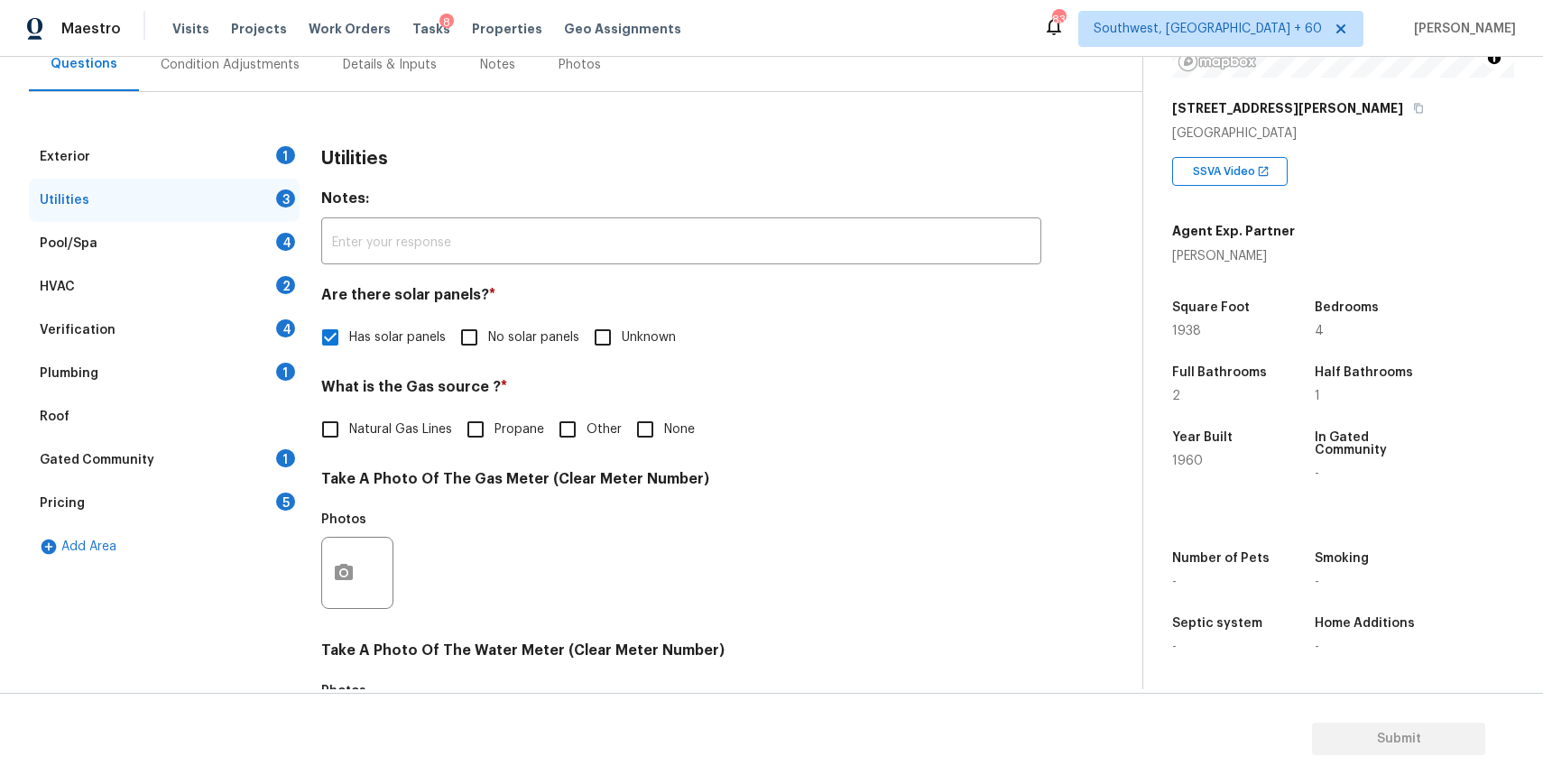
click at [262, 164] on div "Exterior 1" at bounding box center [164, 157] width 271 height 43
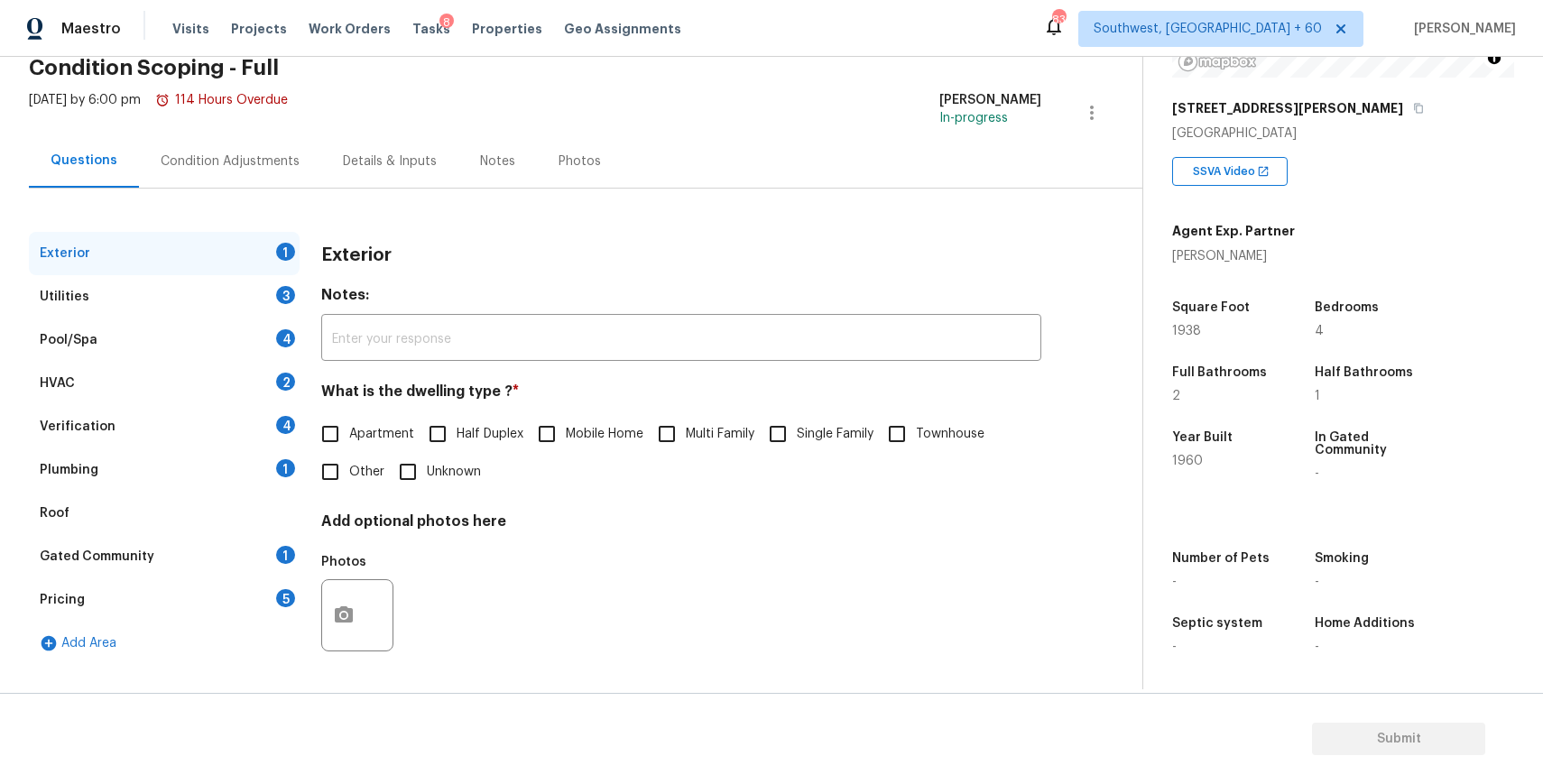
click at [800, 435] on span "Single Family" at bounding box center [834, 434] width 77 height 19
click at [796, 435] on input "Single Family" at bounding box center [777, 433] width 38 height 38
checkbox input "true"
click at [218, 302] on div "Utilities 3" at bounding box center [164, 297] width 271 height 43
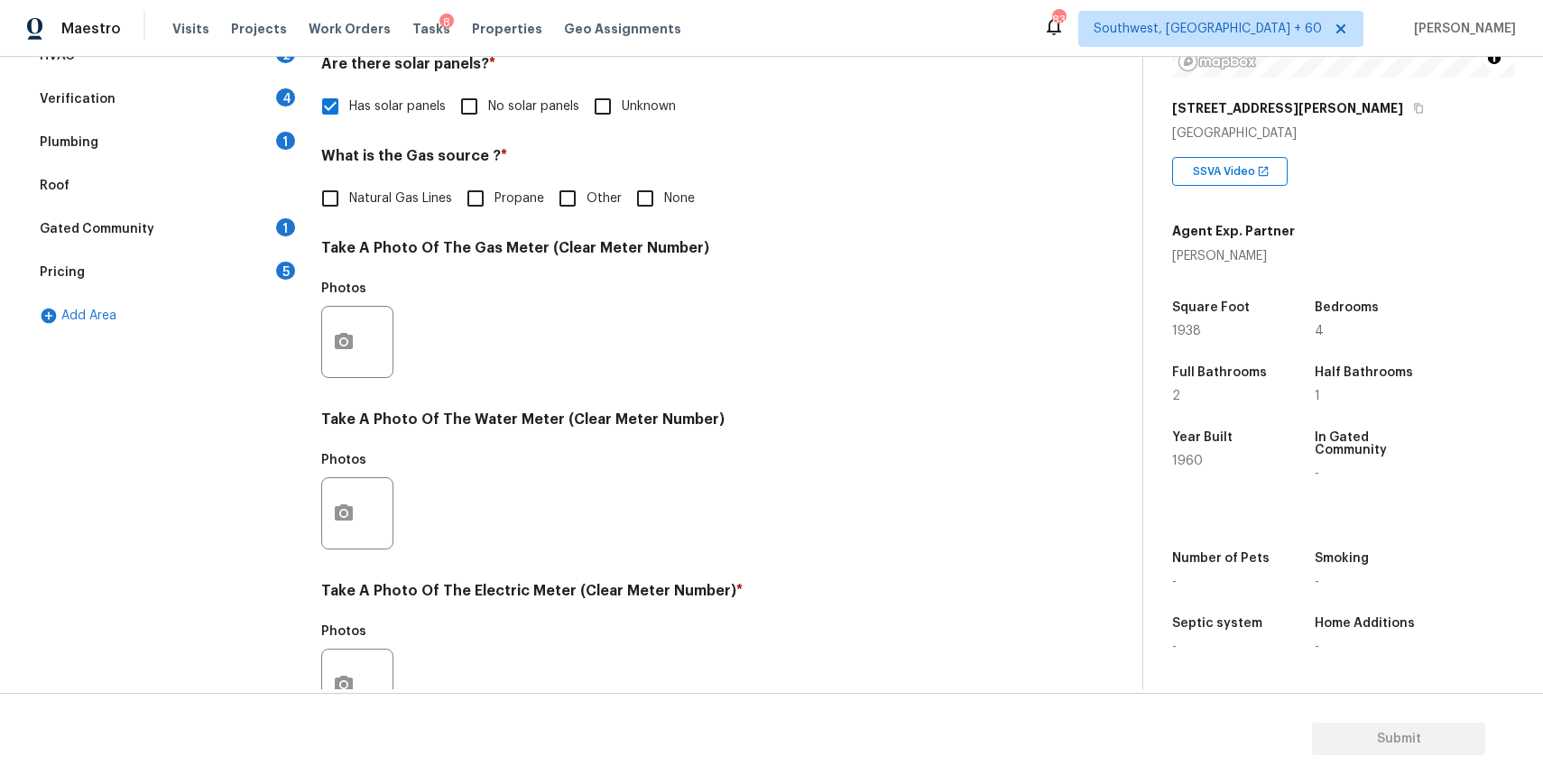
scroll to position [0, 0]
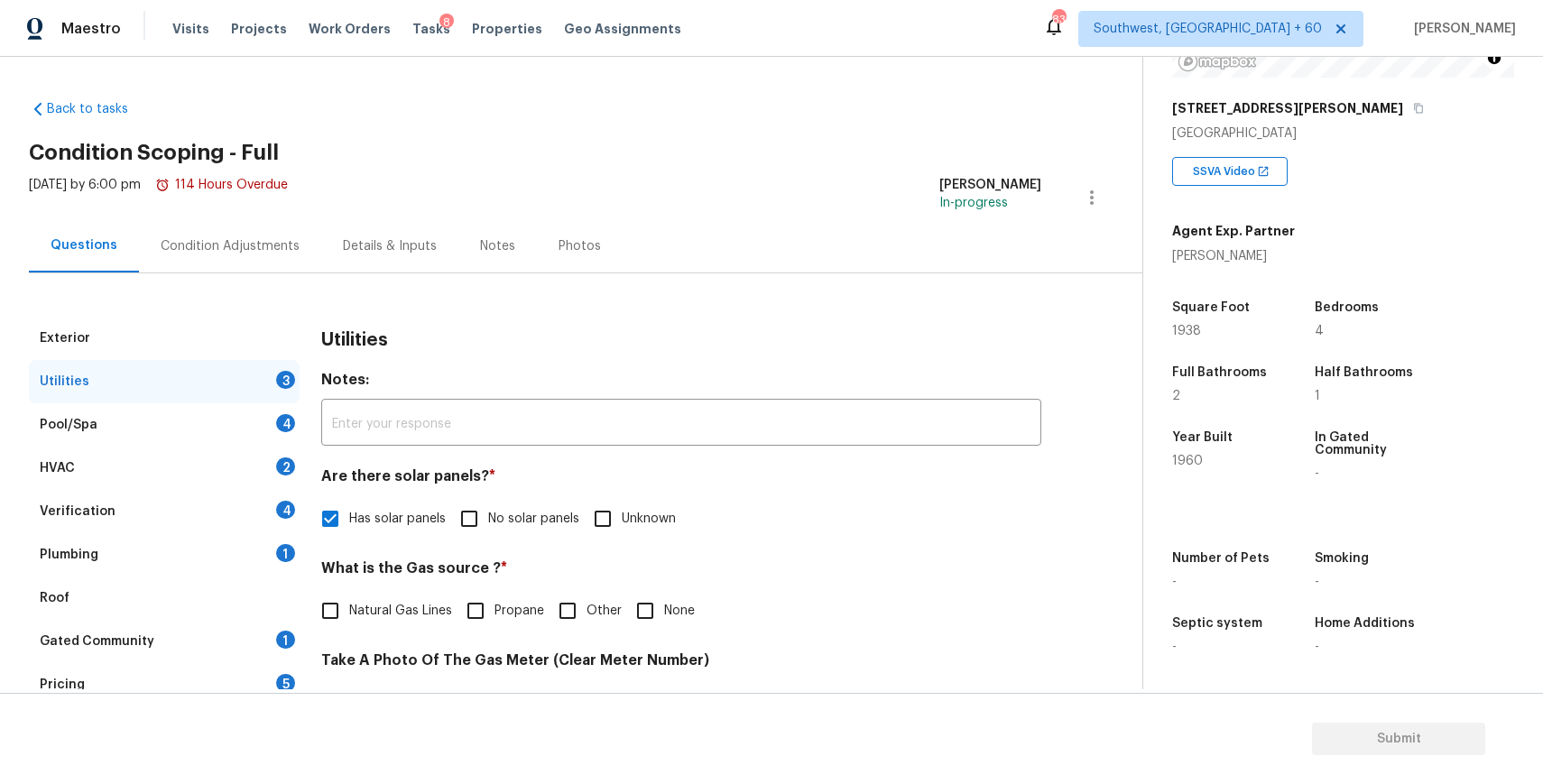
click at [241, 252] on div "Condition Adjustments" at bounding box center [230, 246] width 139 height 18
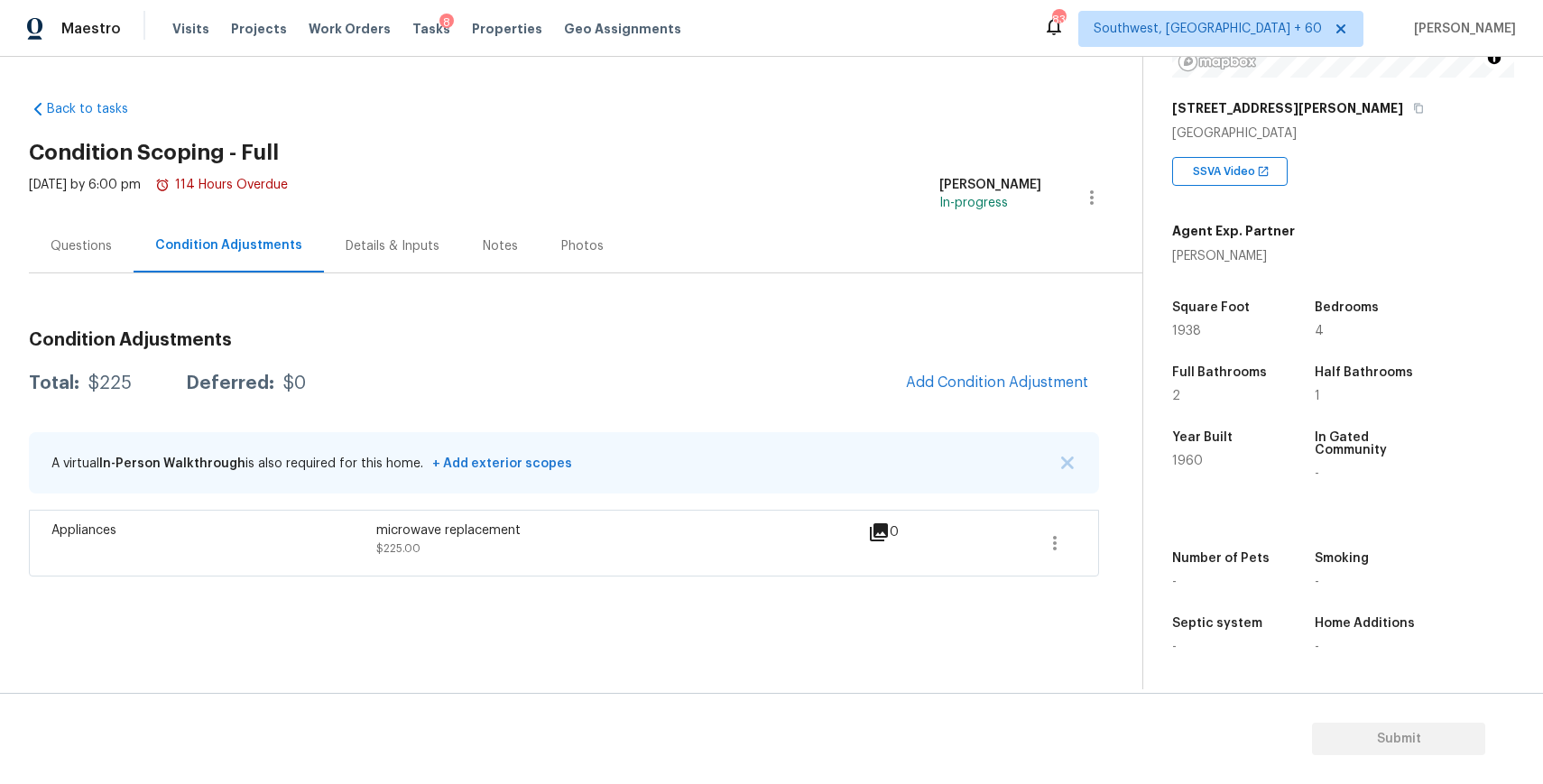
click at [1098, 372] on span "Add Condition Adjustment" at bounding box center [996, 382] width 204 height 40
click at [998, 385] on span "Add Condition Adjustment" at bounding box center [997, 382] width 183 height 17
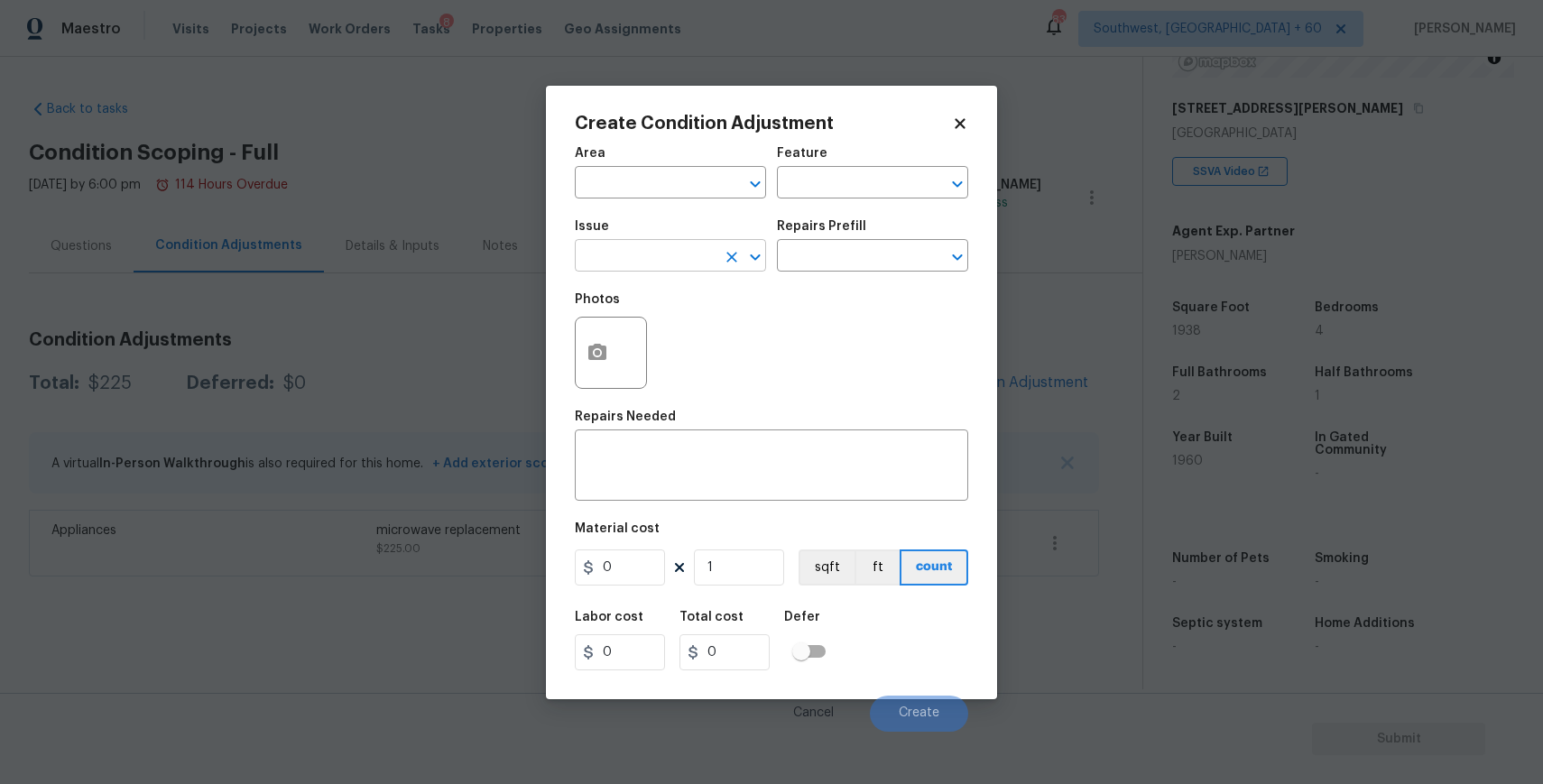
click at [663, 250] on input "text" at bounding box center [645, 257] width 141 height 28
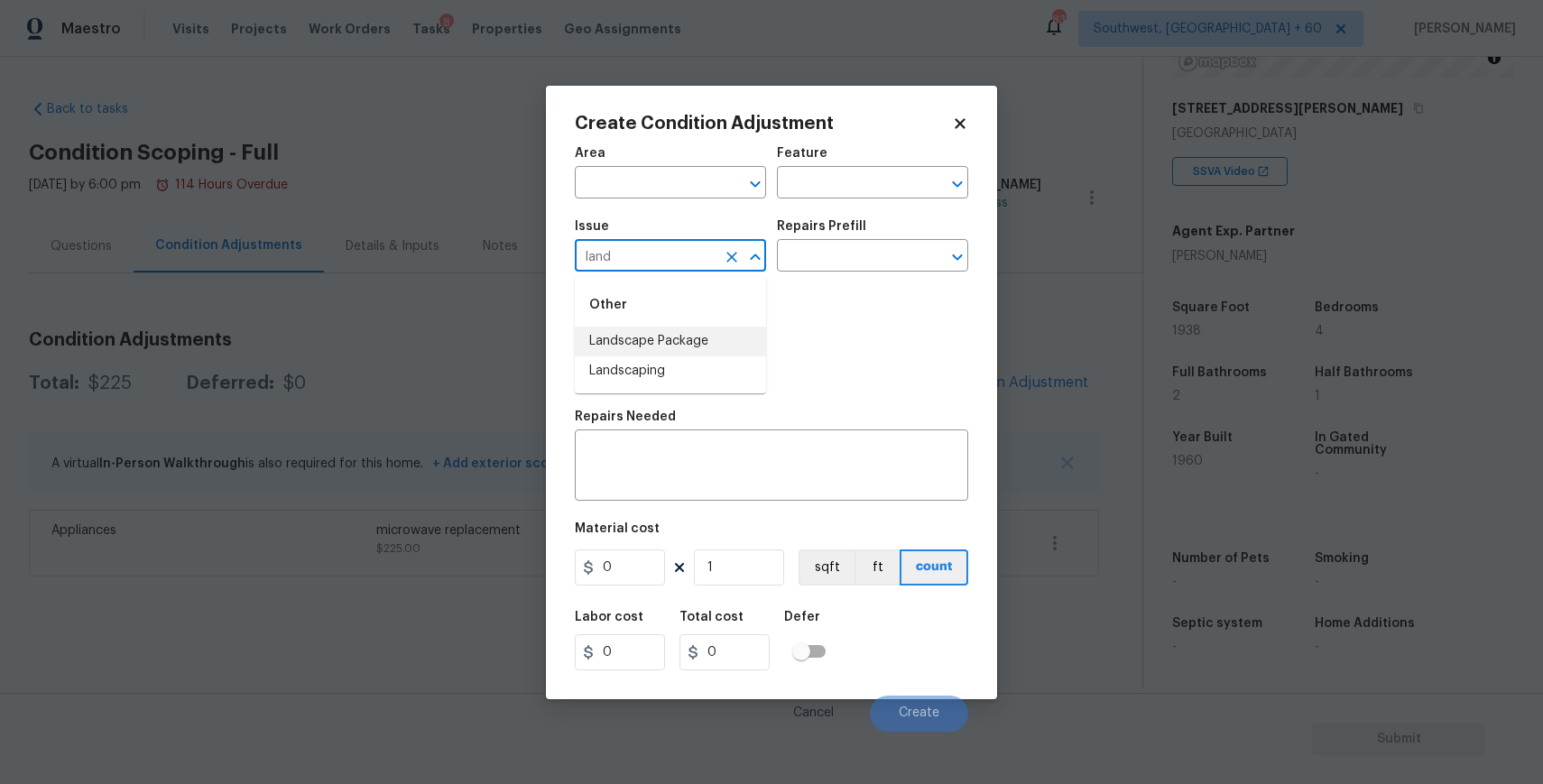
click at [737, 322] on div "Other" at bounding box center [671, 304] width 192 height 43
click at [737, 336] on li "Landscape Package" at bounding box center [671, 341] width 192 height 29
type input "Landscape Package"
click at [830, 278] on div "Issue Landscape Package ​ Repairs Prefill ​" at bounding box center [772, 245] width 394 height 73
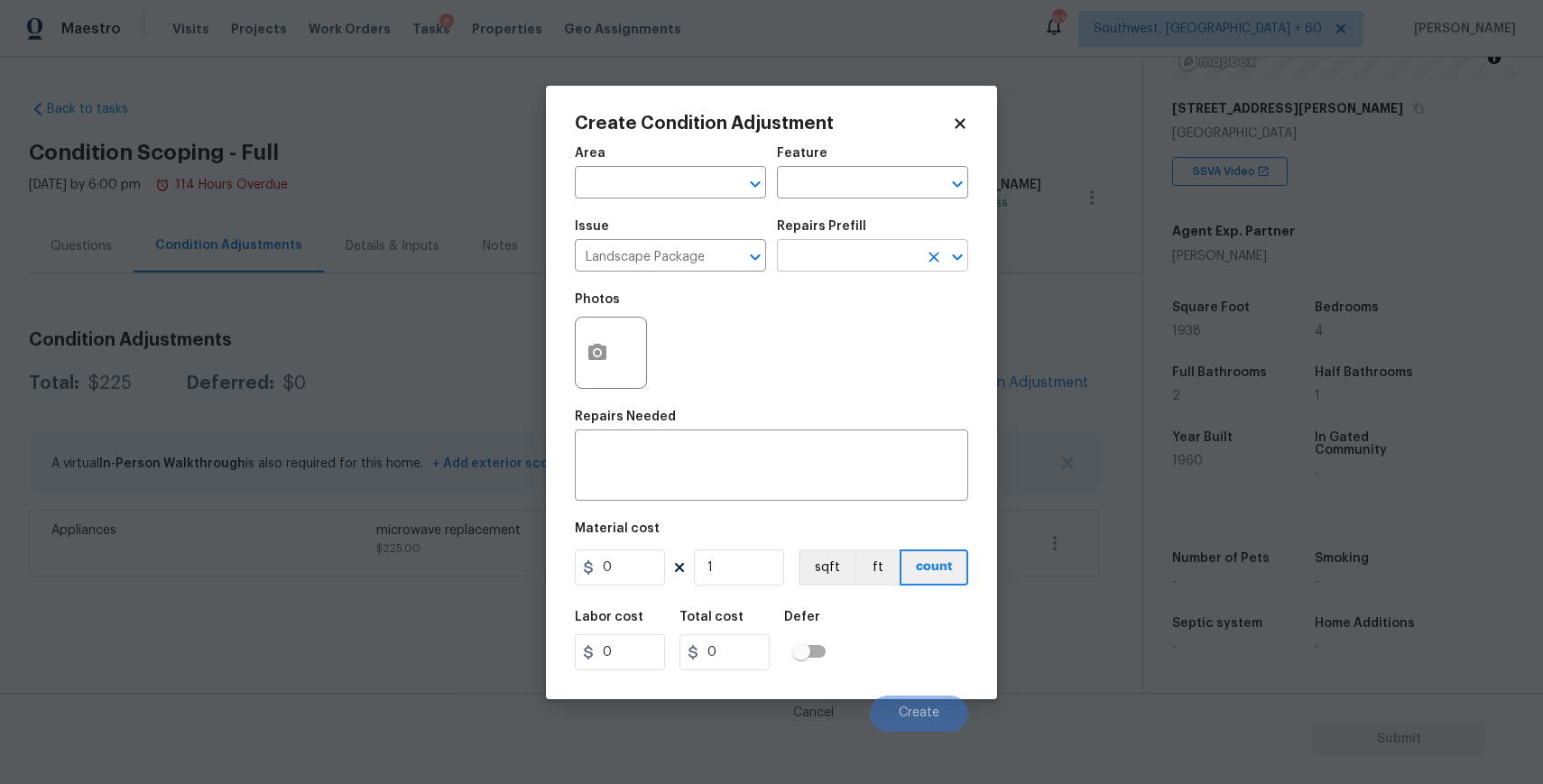
click at [859, 259] on input "text" at bounding box center [847, 257] width 141 height 28
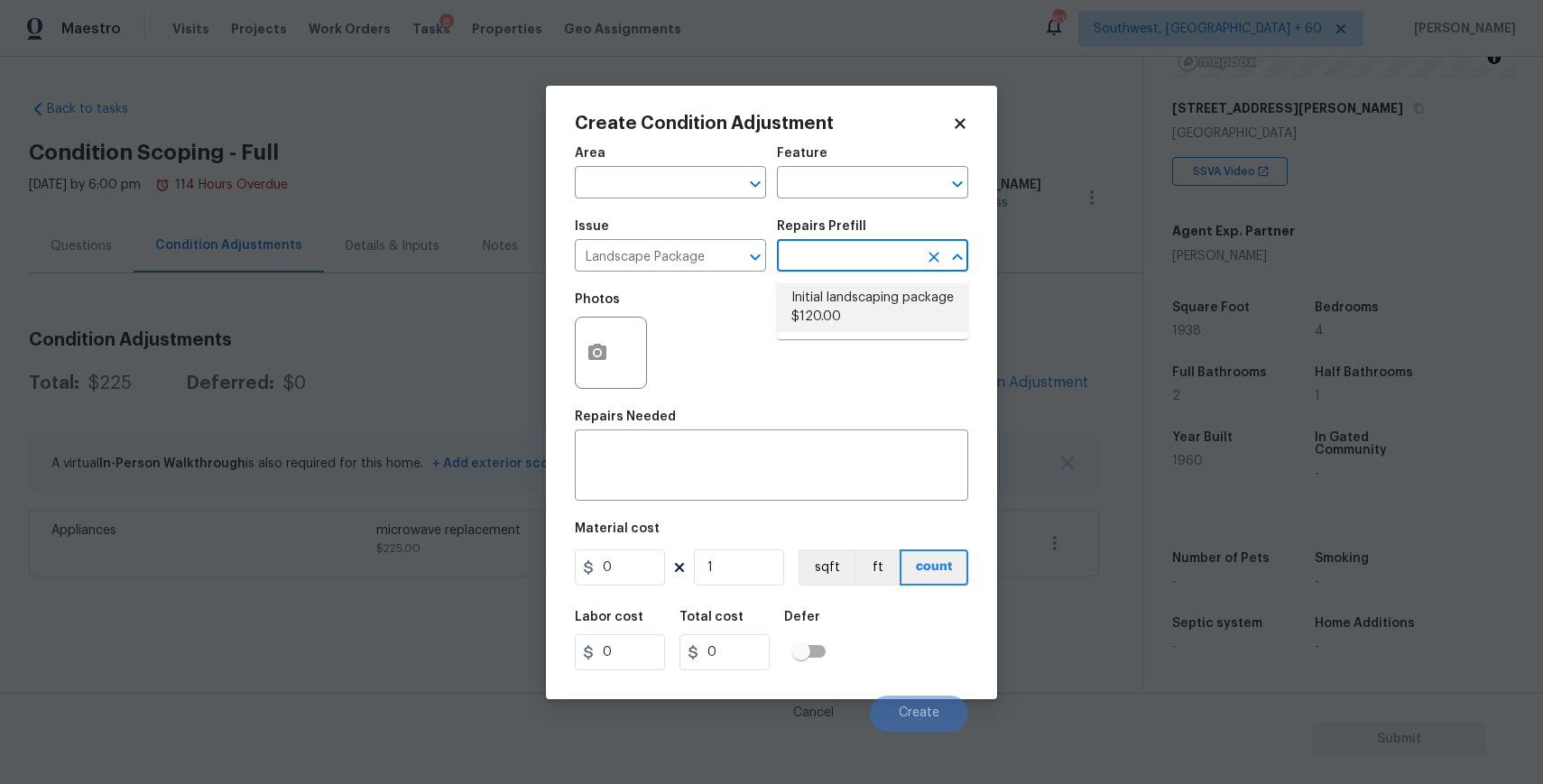
click at [812, 296] on li "Initial landscaping package $120.00" at bounding box center [873, 307] width 192 height 49
type input "Home Readiness Packages"
type textarea "Mowing of grass up to 6" in height. Mow, edge along driveways & sidewalks, trim…"
type input "120"
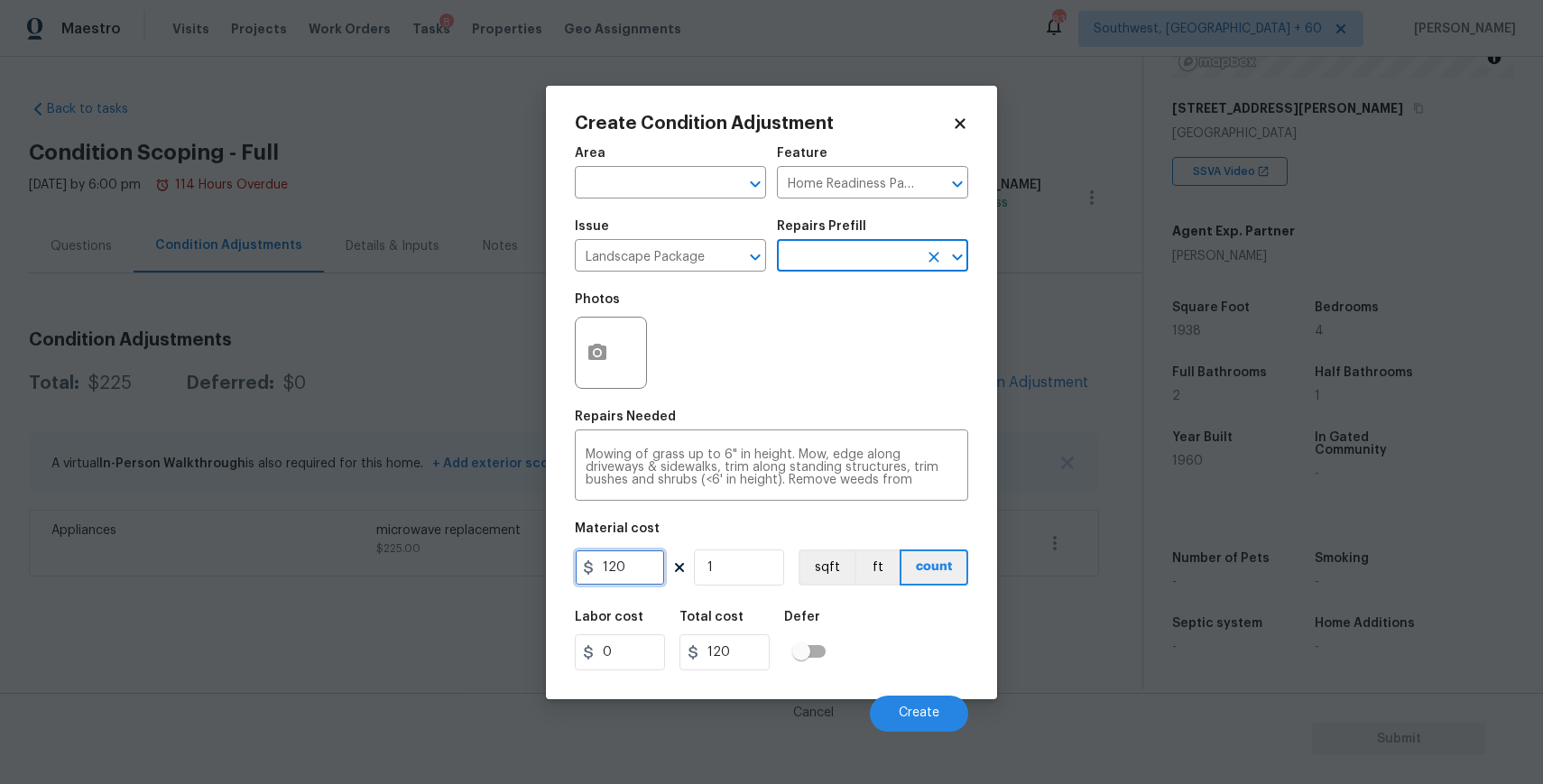
click at [649, 558] on input "120" at bounding box center [620, 567] width 90 height 36
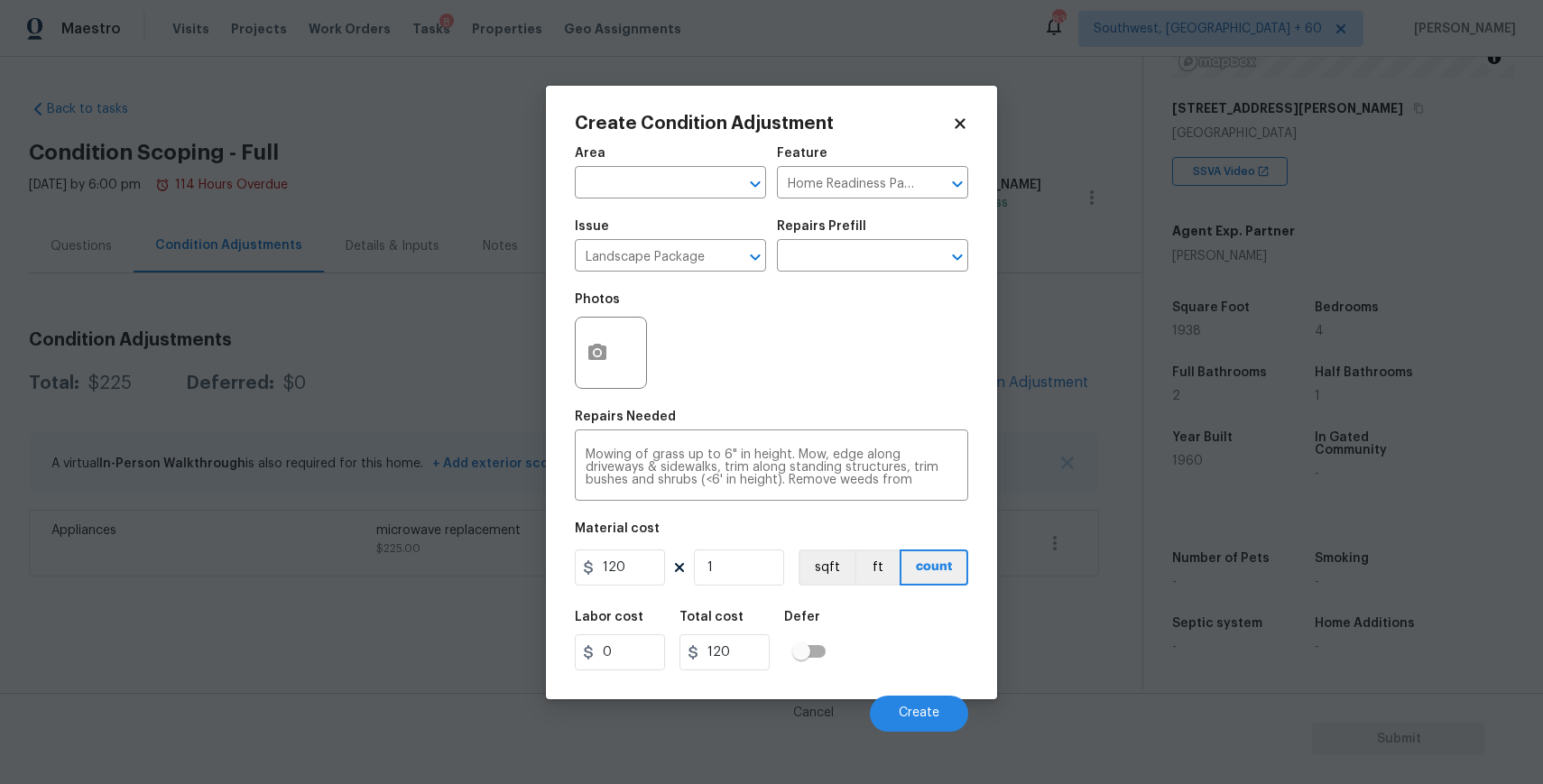
click at [649, 543] on div "Material cost" at bounding box center [772, 533] width 394 height 23
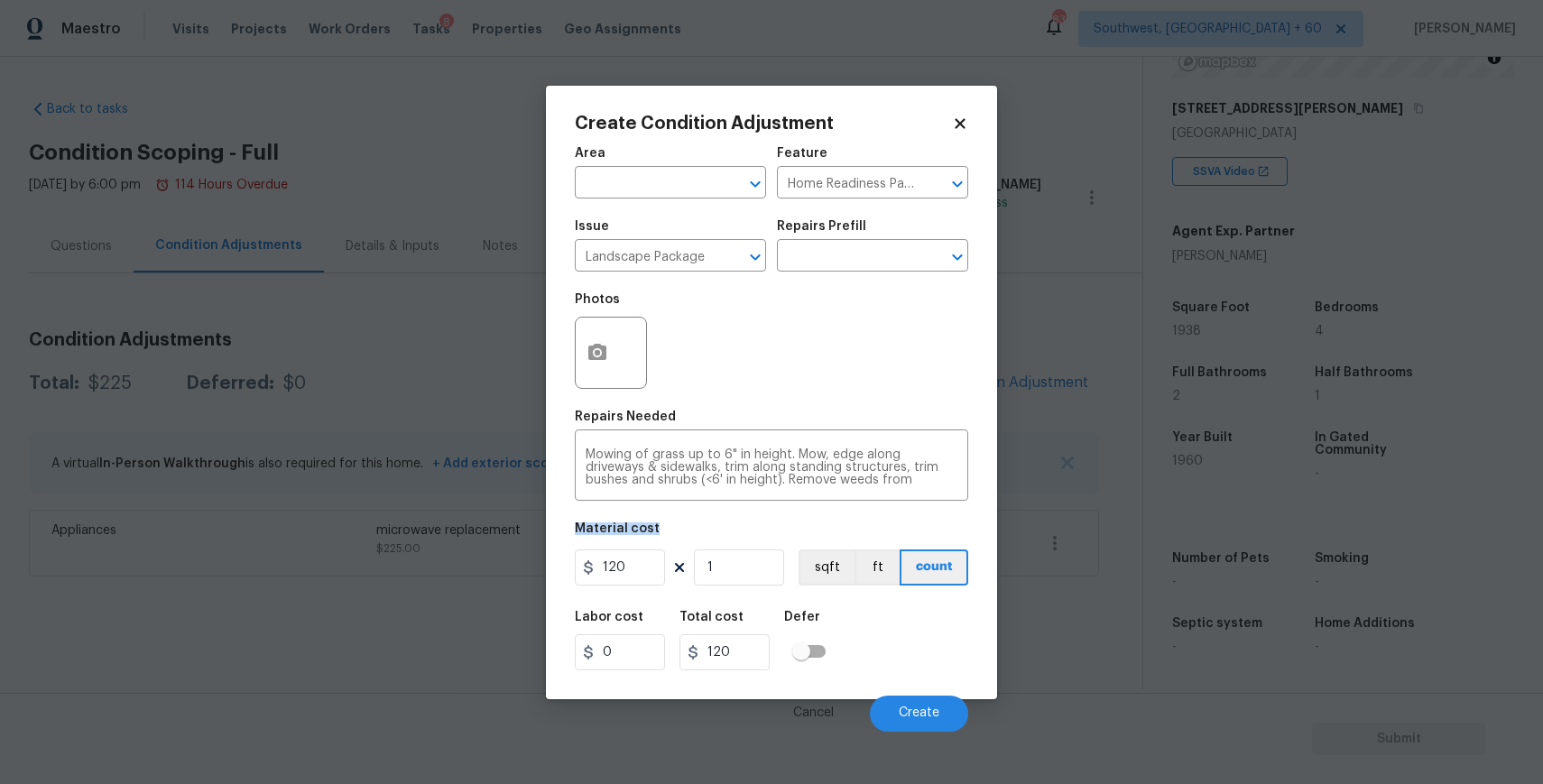
click at [649, 543] on div "Material cost" at bounding box center [772, 533] width 394 height 23
click at [640, 560] on input "120" at bounding box center [620, 567] width 90 height 36
type input "300"
click at [923, 708] on span "Create" at bounding box center [919, 712] width 41 height 14
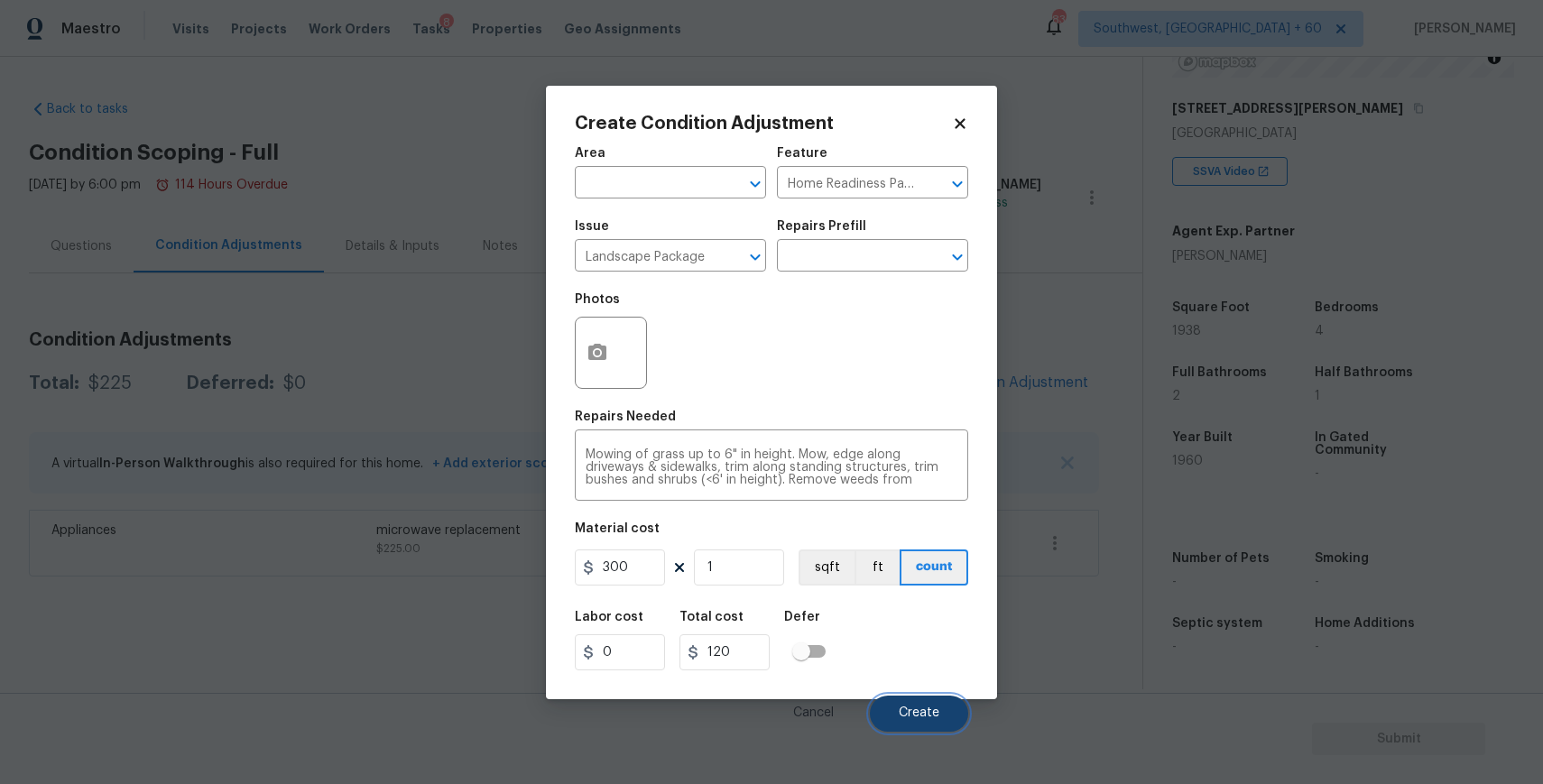
type input "300"
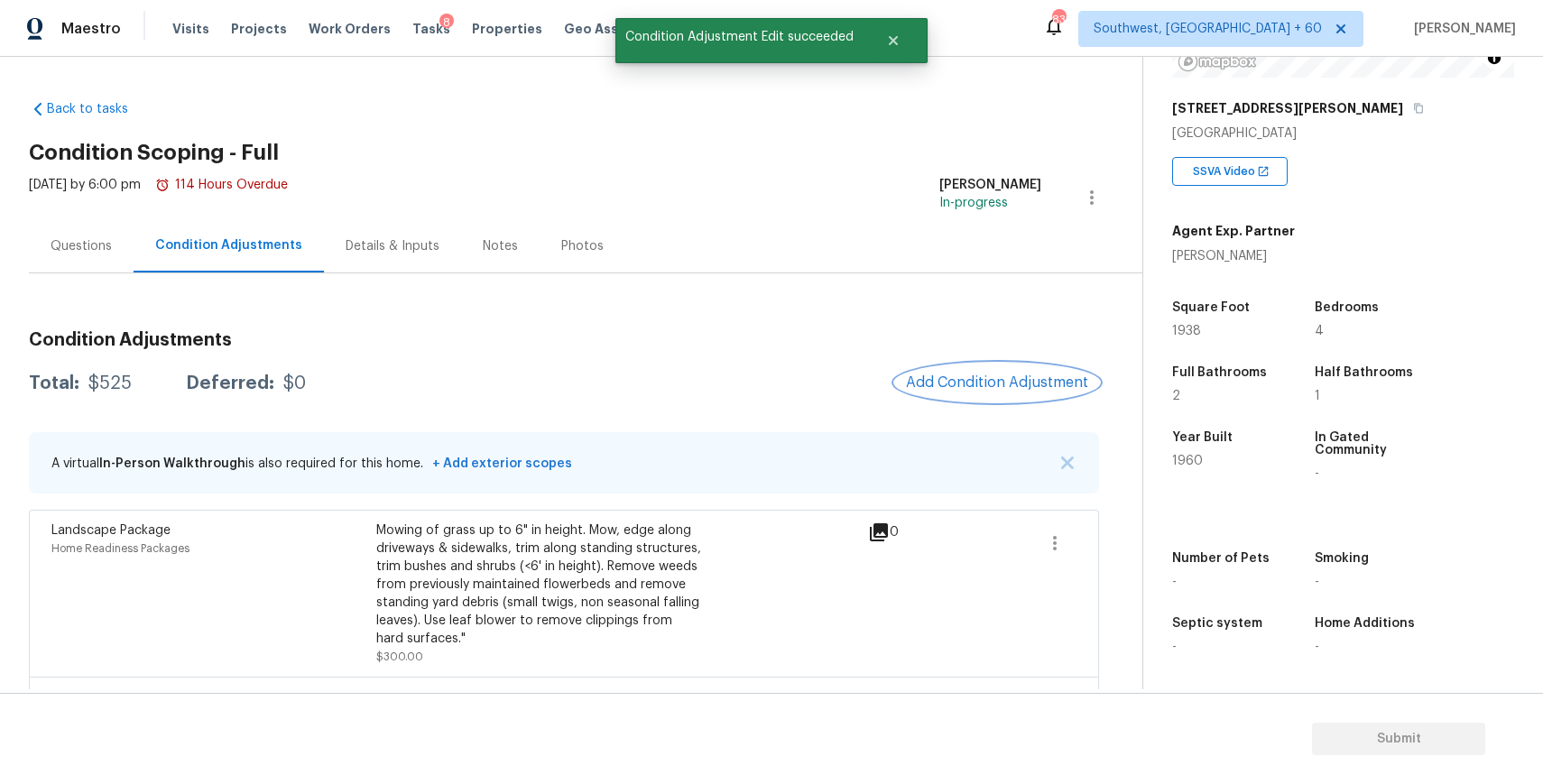
click at [1007, 399] on button "Add Condition Adjustment" at bounding box center [996, 381] width 204 height 38
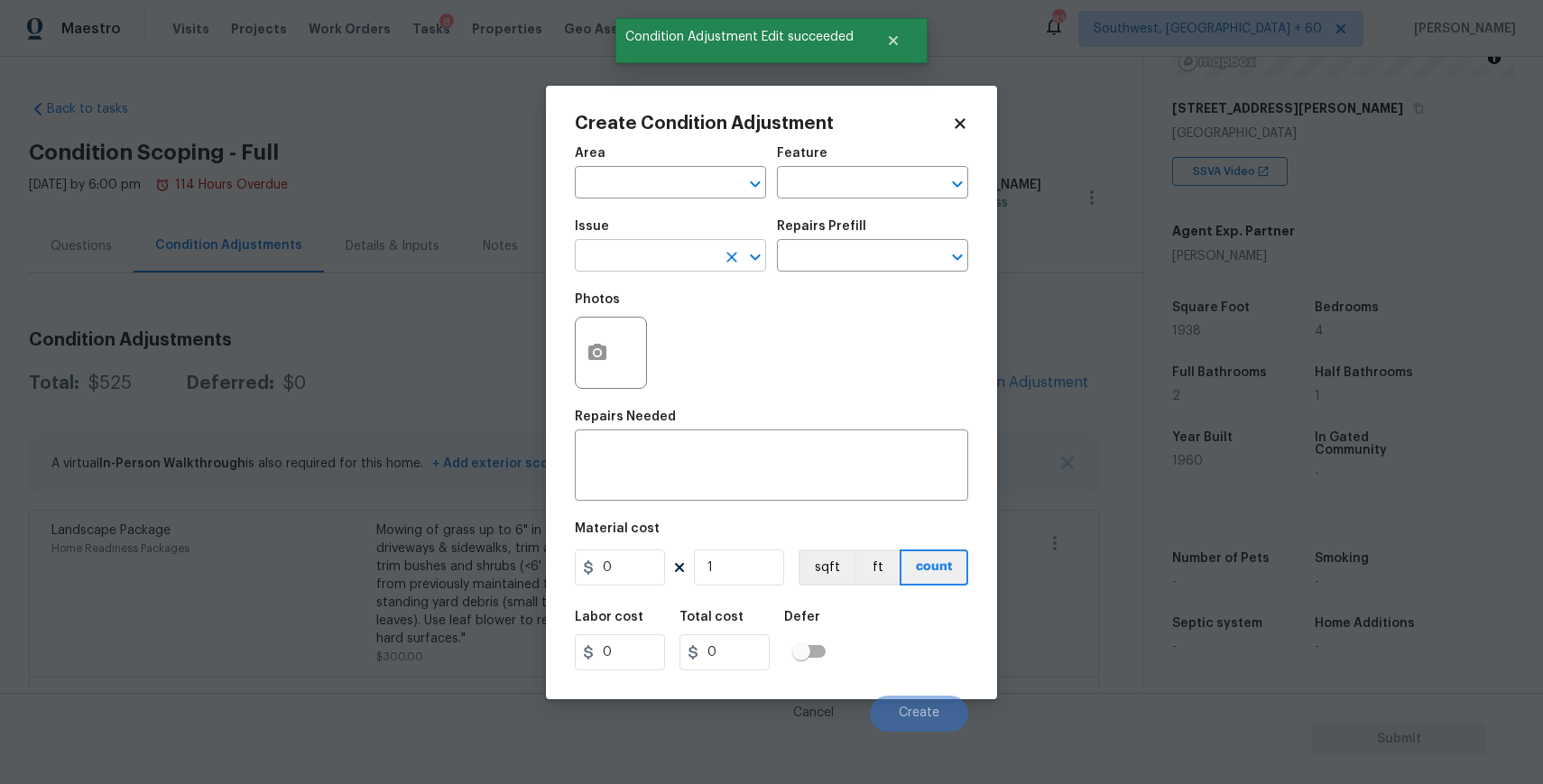
click at [595, 268] on input "text" at bounding box center [645, 257] width 141 height 28
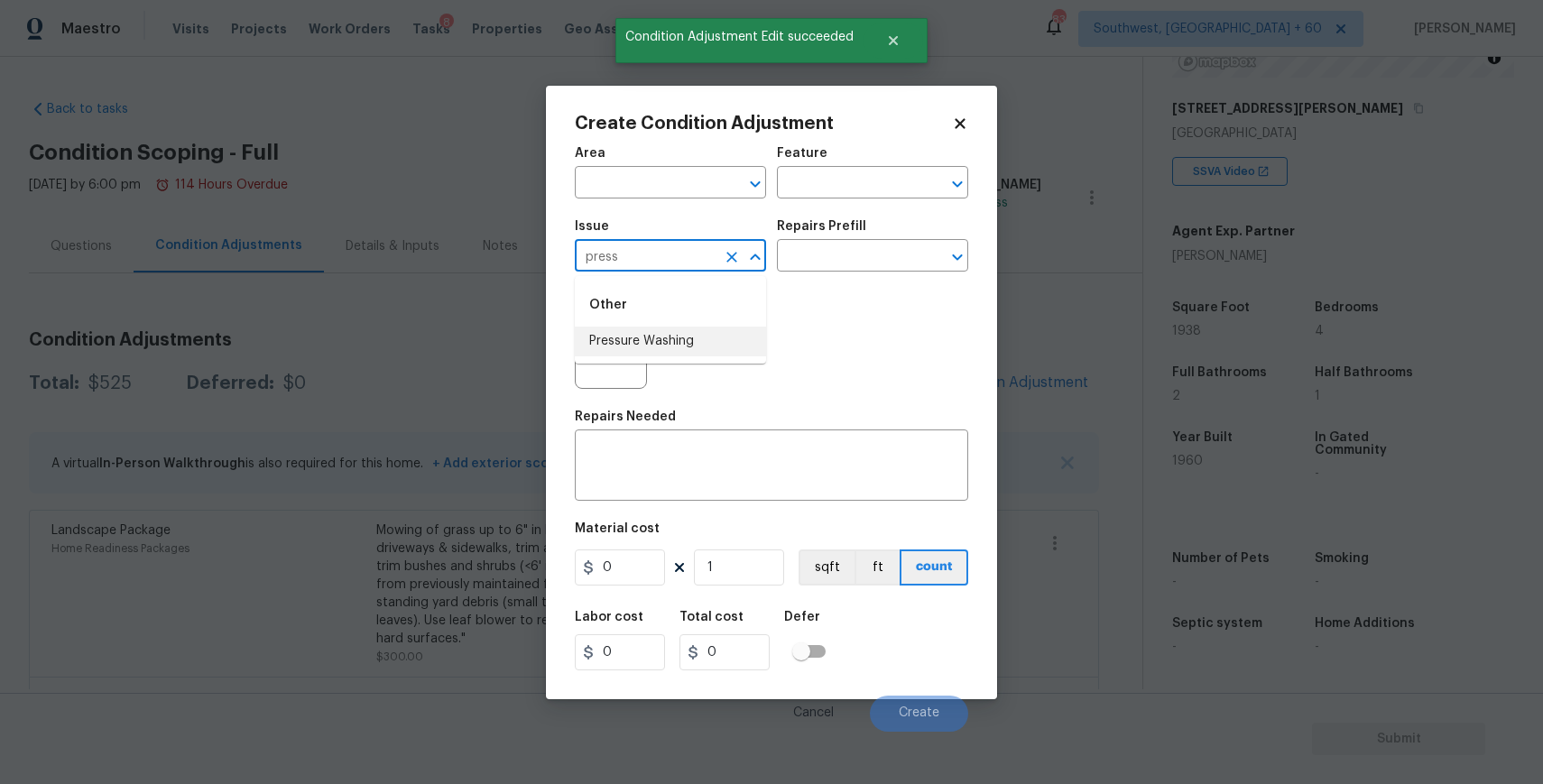
click at [679, 322] on div "Other" at bounding box center [671, 304] width 192 height 43
click at [689, 346] on li "Pressure Washing" at bounding box center [671, 341] width 192 height 29
type input "Pressure Washing"
click at [736, 479] on textarea at bounding box center [771, 467] width 371 height 38
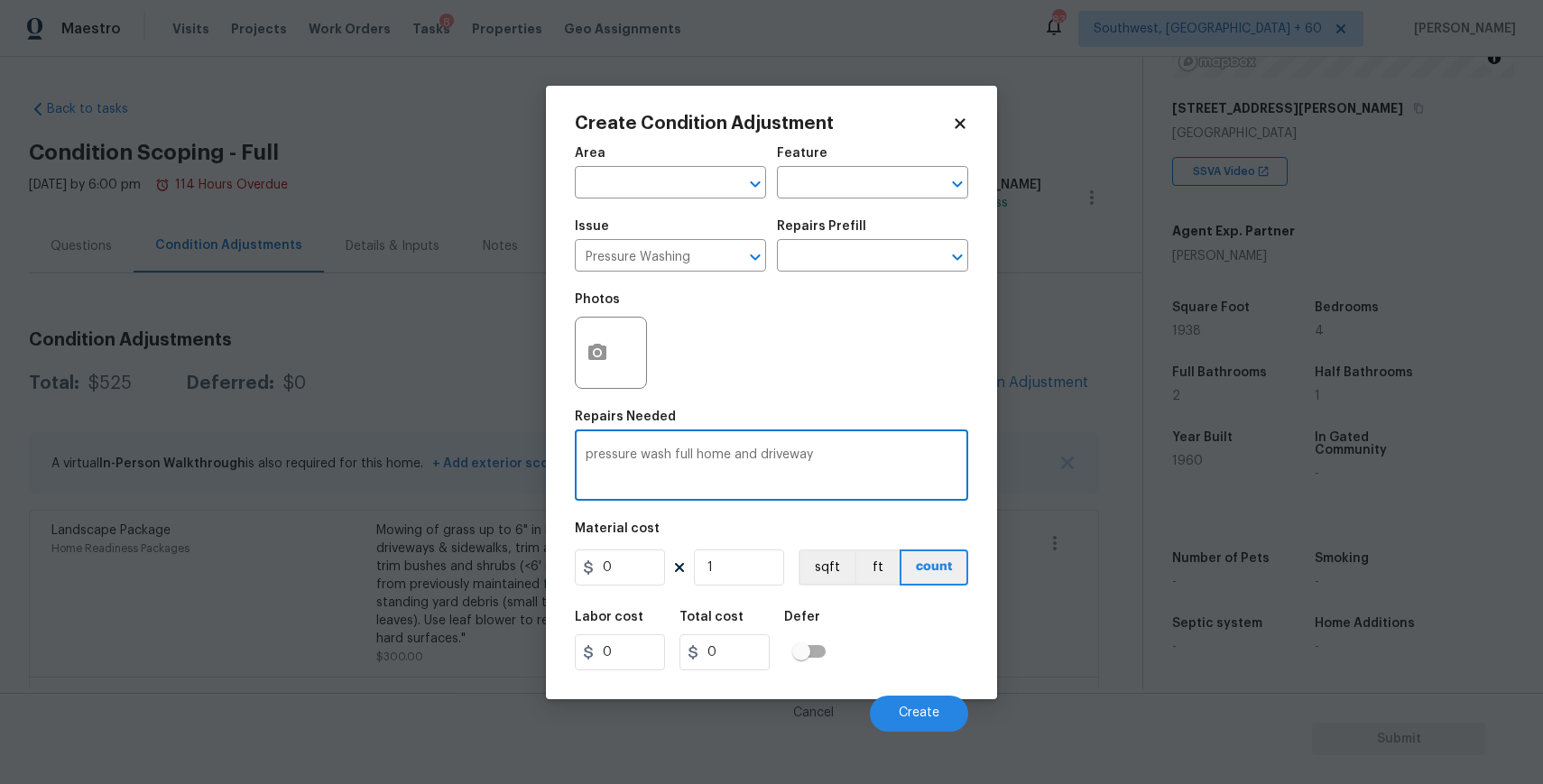
type textarea "pressure wash full home and driveway"
click at [642, 551] on input "0" at bounding box center [620, 567] width 90 height 36
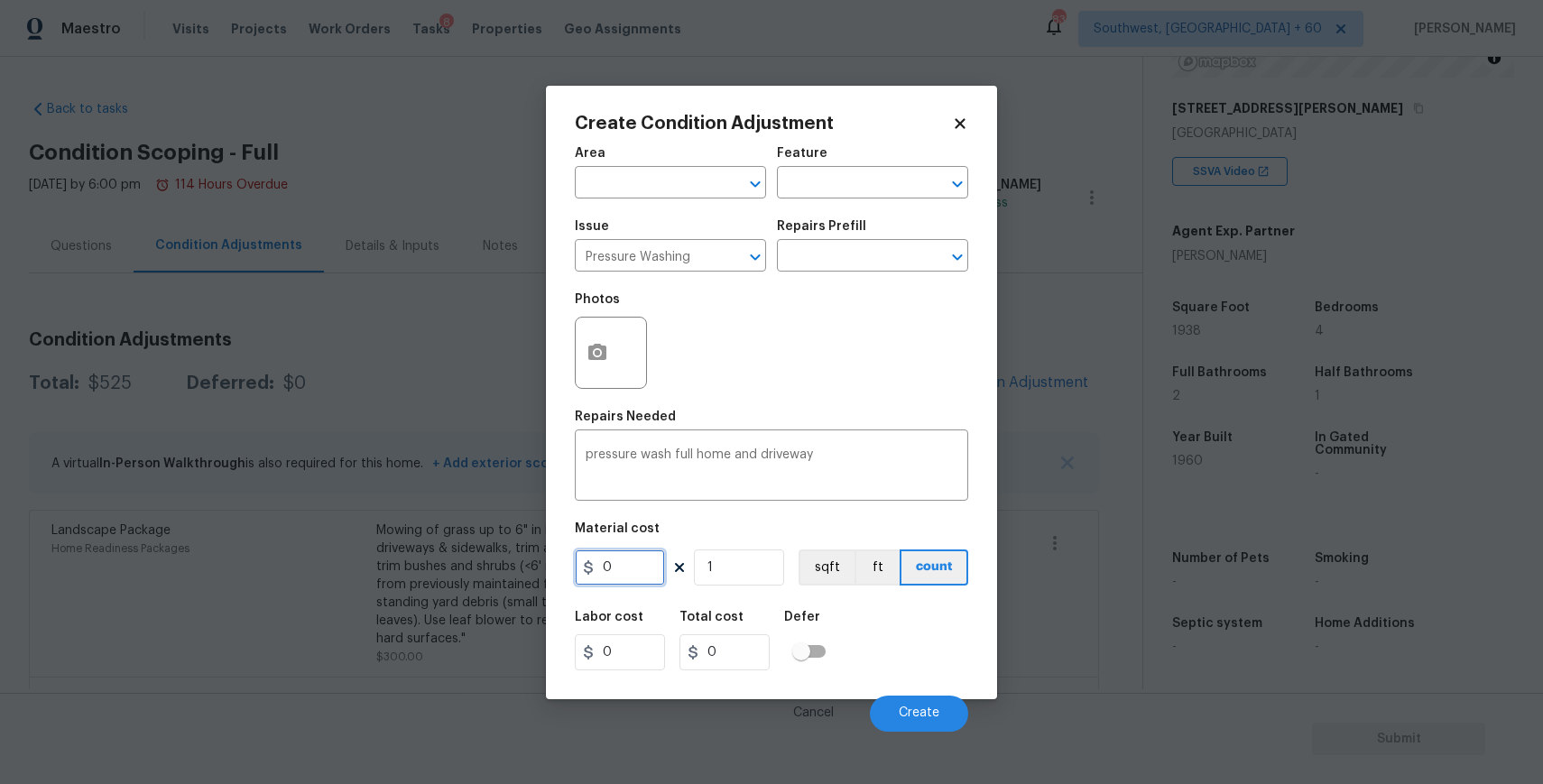
click at [642, 551] on input "0" at bounding box center [620, 567] width 90 height 36
type input "300"
click at [918, 703] on button "Create" at bounding box center [919, 713] width 99 height 36
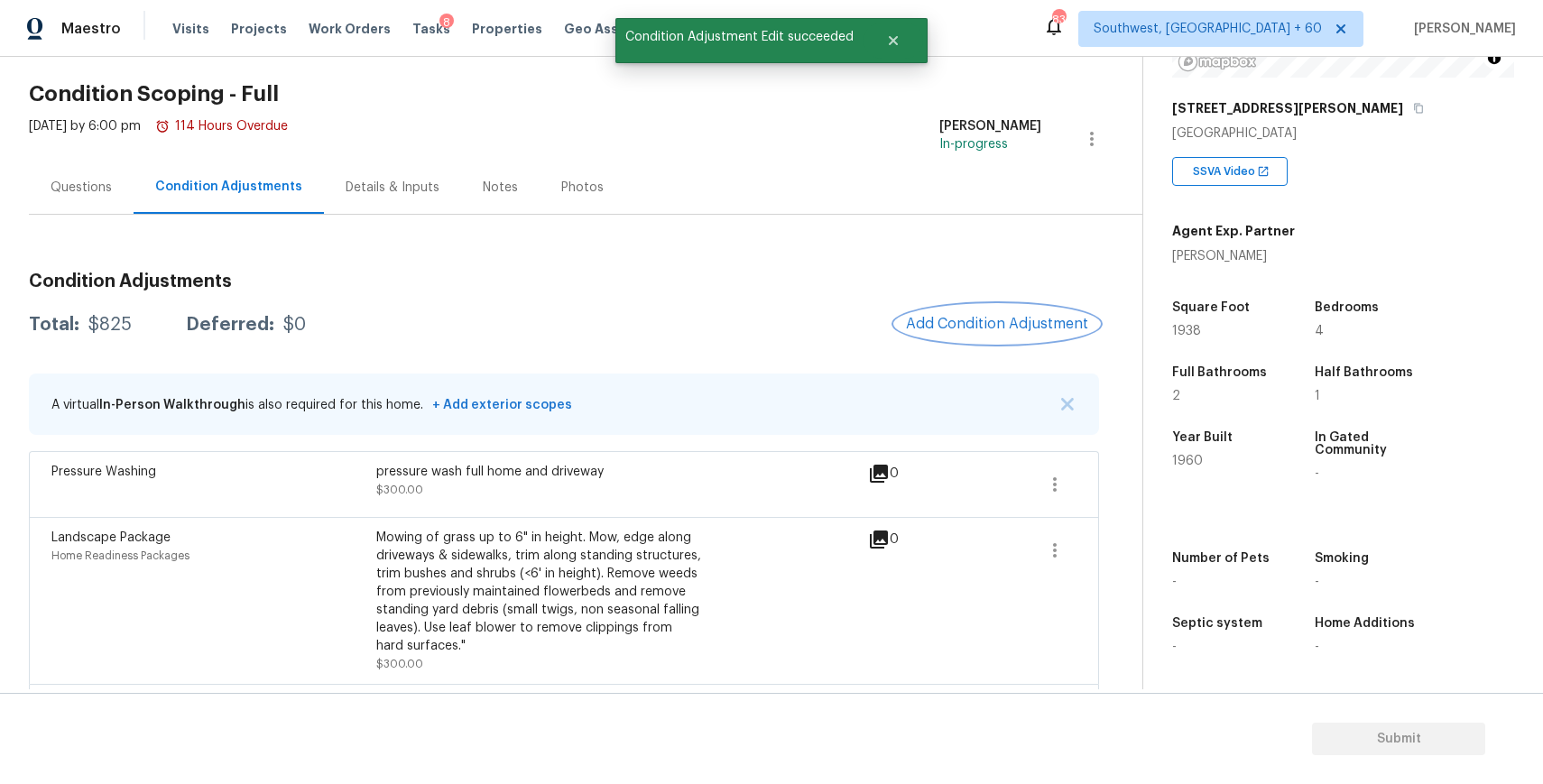
scroll to position [125, 0]
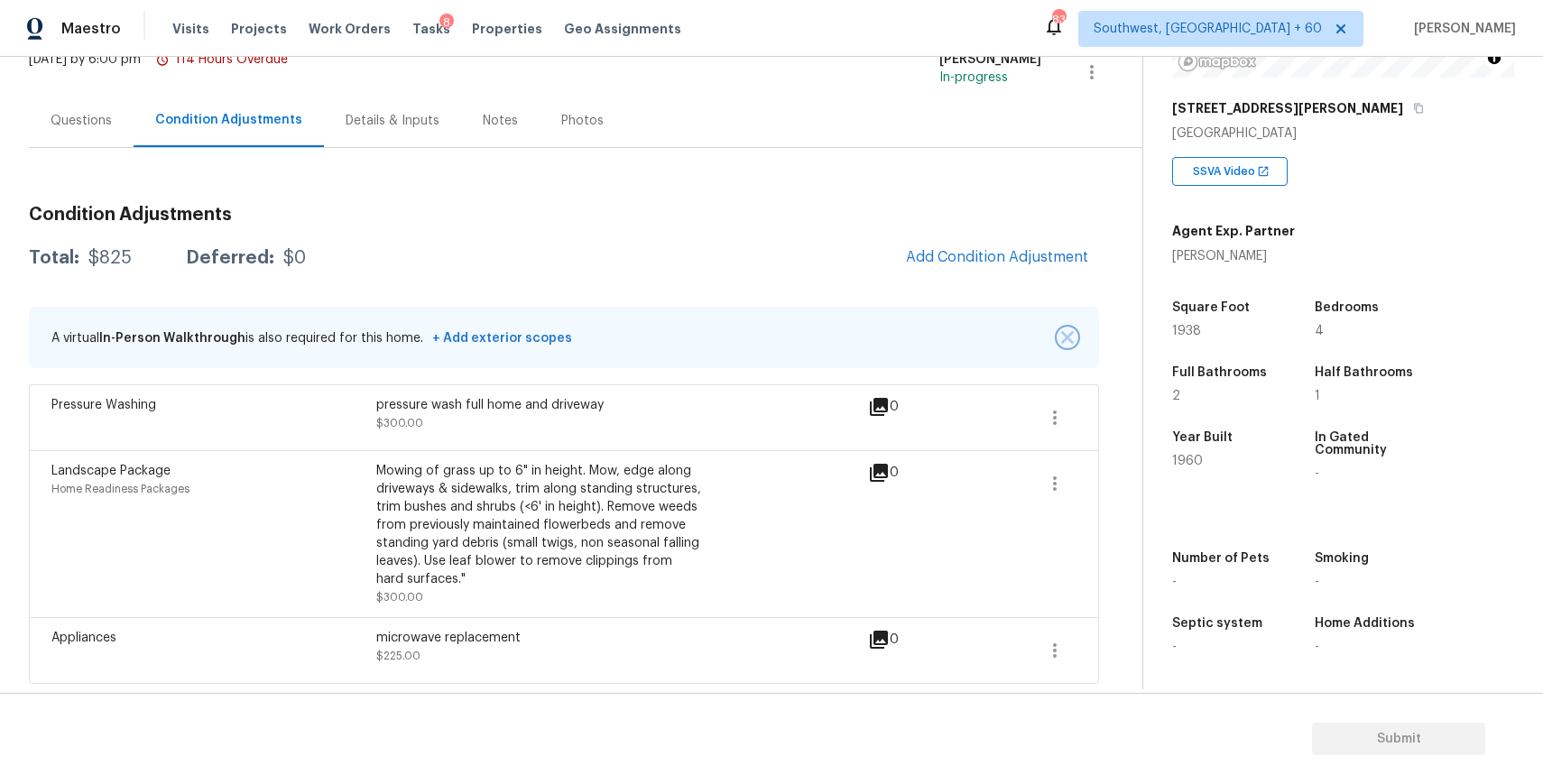
click at [1066, 329] on button "button" at bounding box center [1067, 337] width 18 height 18
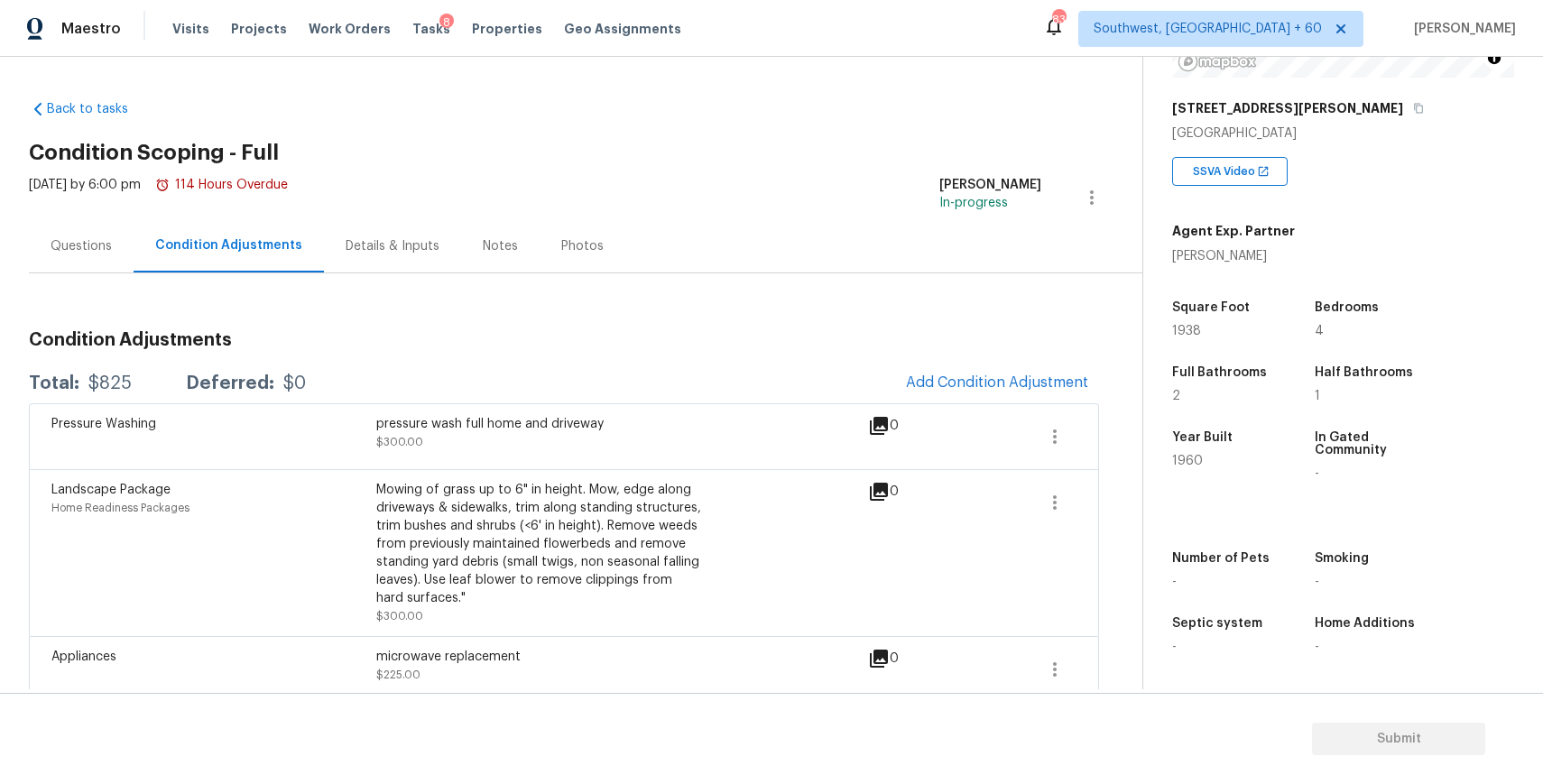
scroll to position [19, 0]
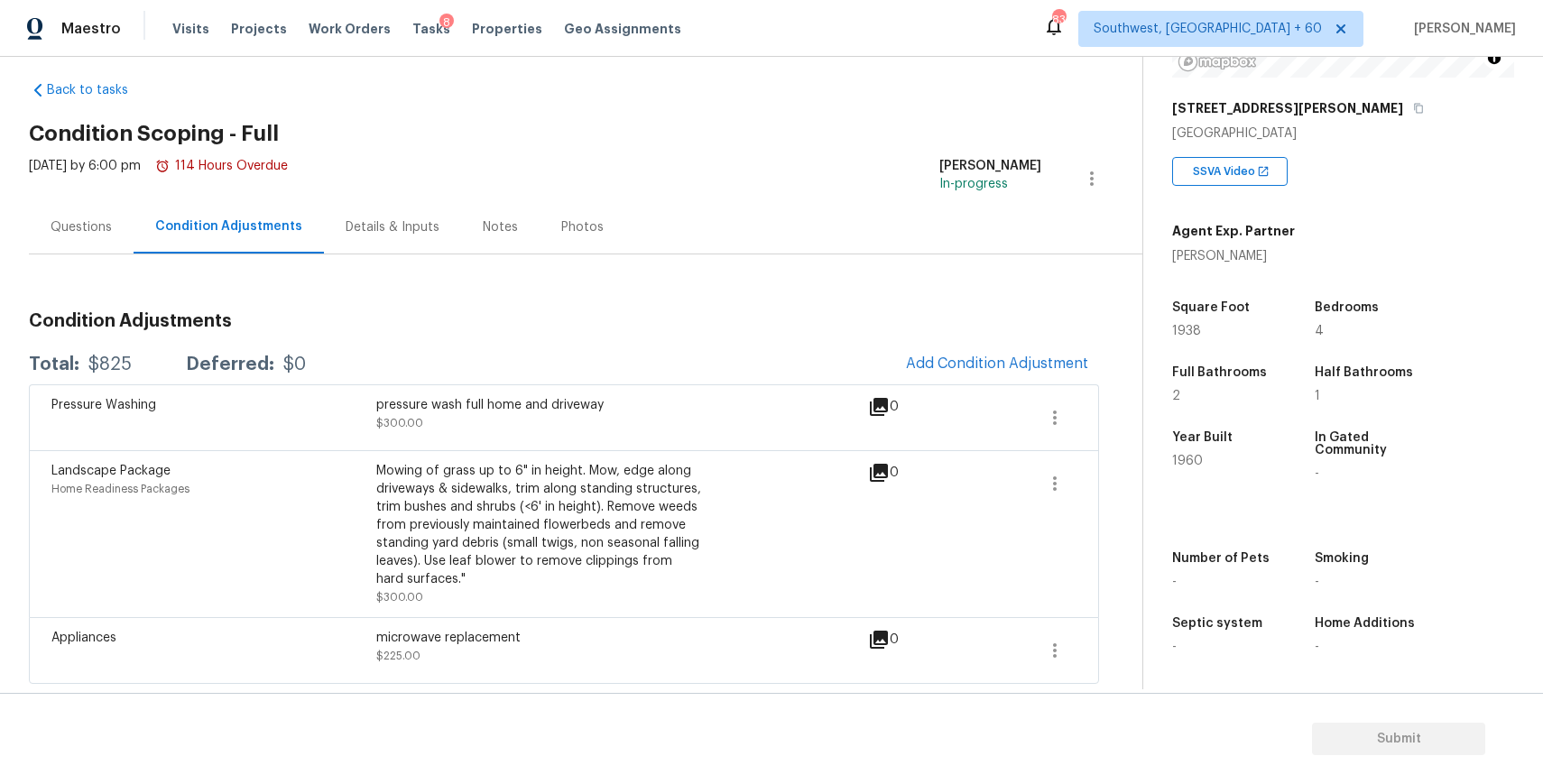
click at [721, 631] on div "Appliances microwave replacement $225.00" at bounding box center [460, 649] width 817 height 43
click at [998, 365] on span "Add Condition Adjustment" at bounding box center [997, 364] width 183 height 17
click at [998, 365] on body "Maestro Visits Projects Work Orders Tasks 8 Properties Geo Assignments 830 Sout…" at bounding box center [772, 392] width 1543 height 784
click at [998, 365] on span "Add Condition Adjustment" at bounding box center [997, 364] width 183 height 17
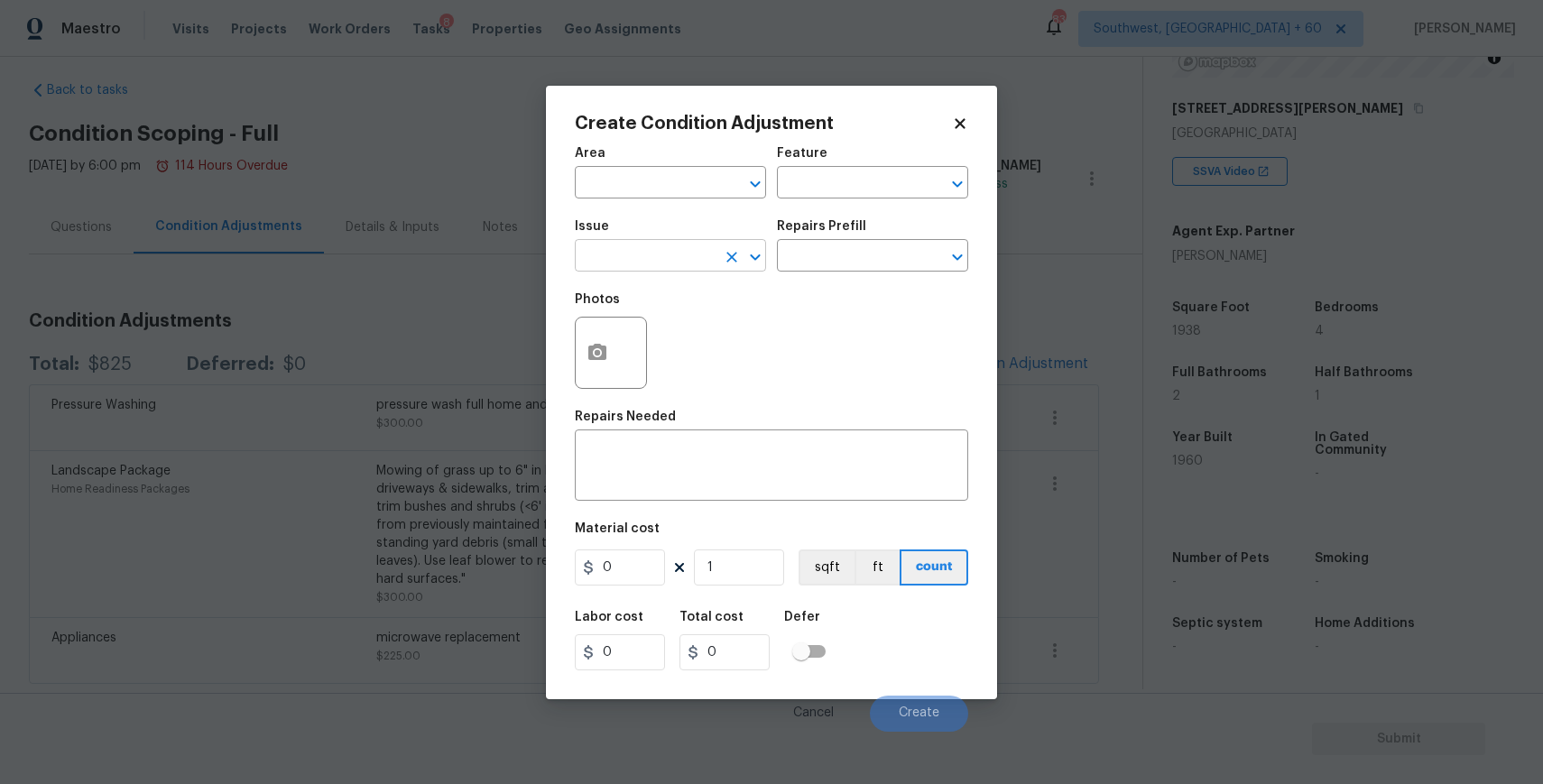
click at [654, 244] on input "text" at bounding box center [645, 257] width 141 height 28
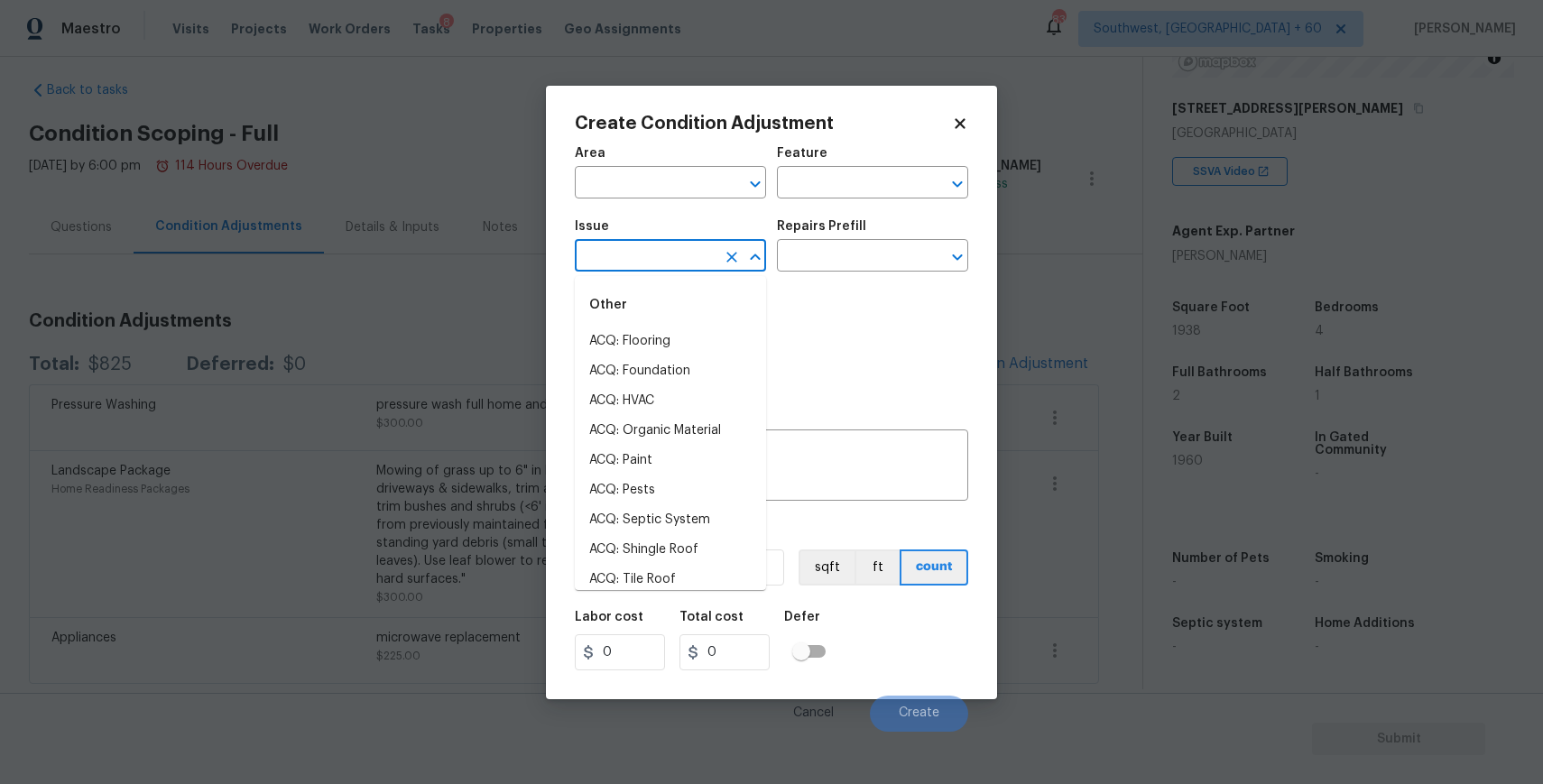
click at [654, 244] on input "text" at bounding box center [645, 257] width 141 height 28
click at [667, 346] on li "Light Pet Odor" at bounding box center [671, 341] width 192 height 29
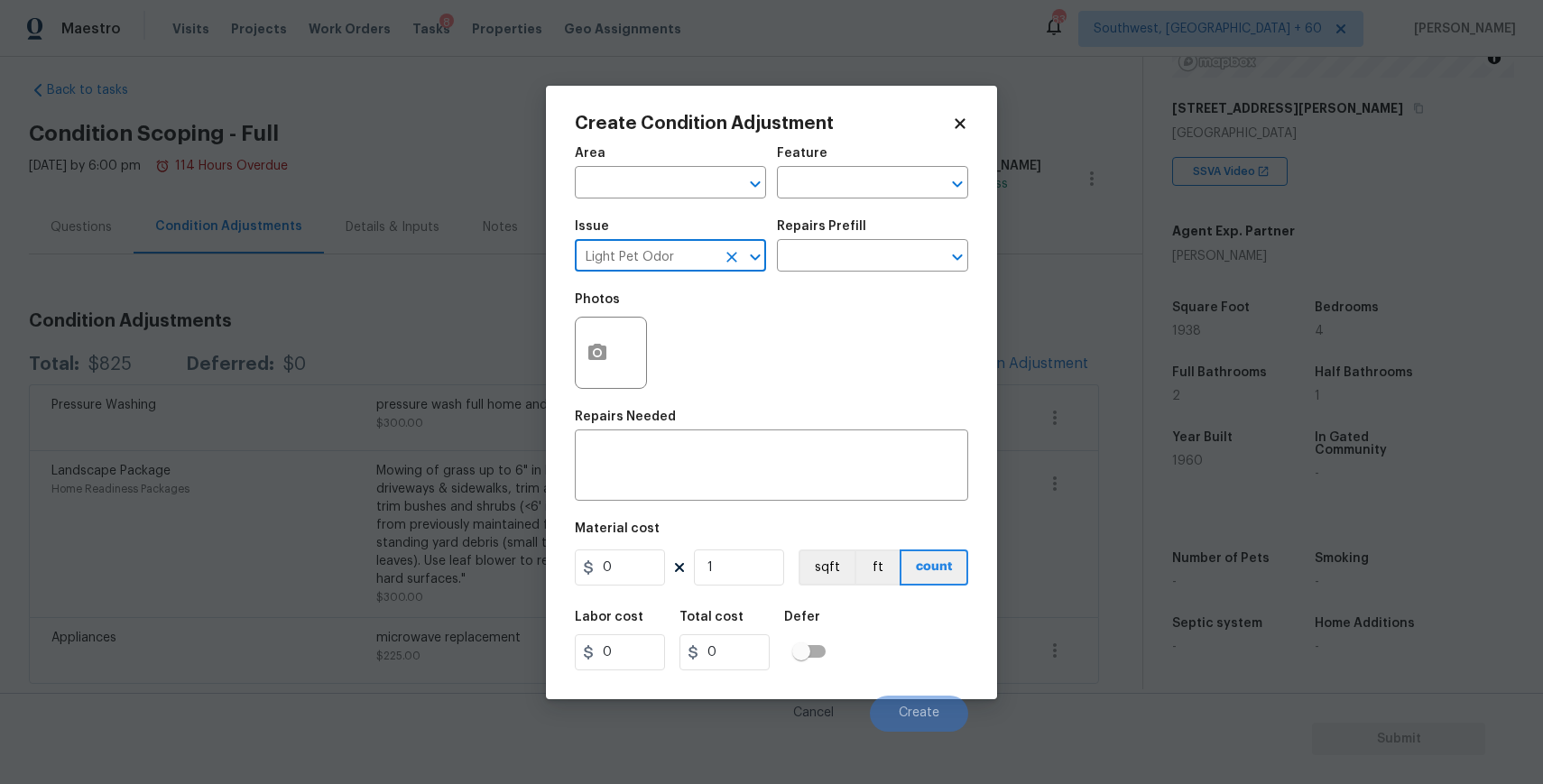
type input "Light Pet Odor"
click at [785, 282] on div "Photos" at bounding box center [772, 340] width 394 height 117
click at [834, 259] on input "text" at bounding box center [847, 257] width 141 height 28
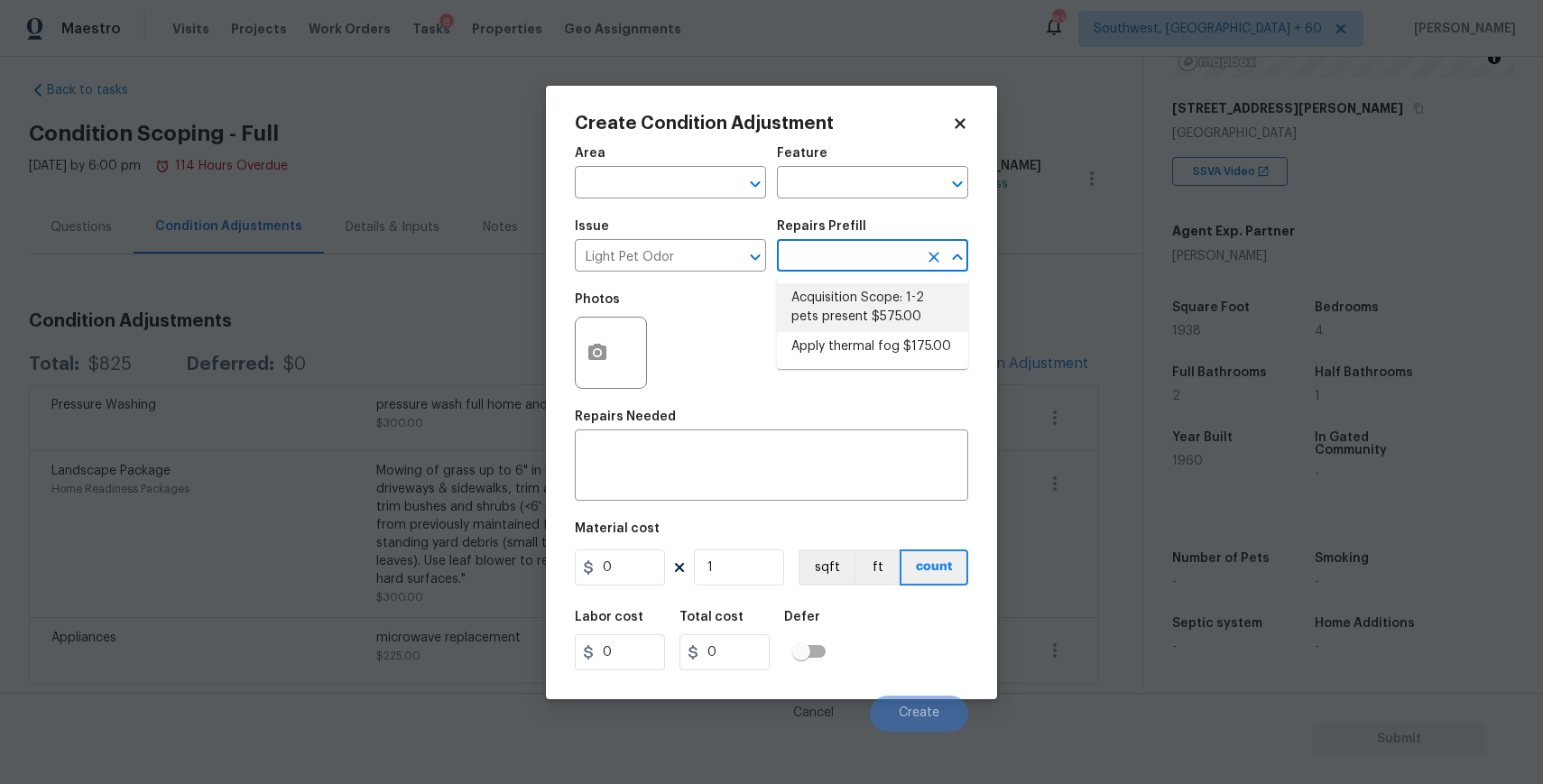
click at [811, 304] on li "Acquisition Scope: 1-2 pets present $575.00" at bounding box center [873, 307] width 192 height 49
type textarea "Acquisition Scope: 1-2 pets present"
type input "575"
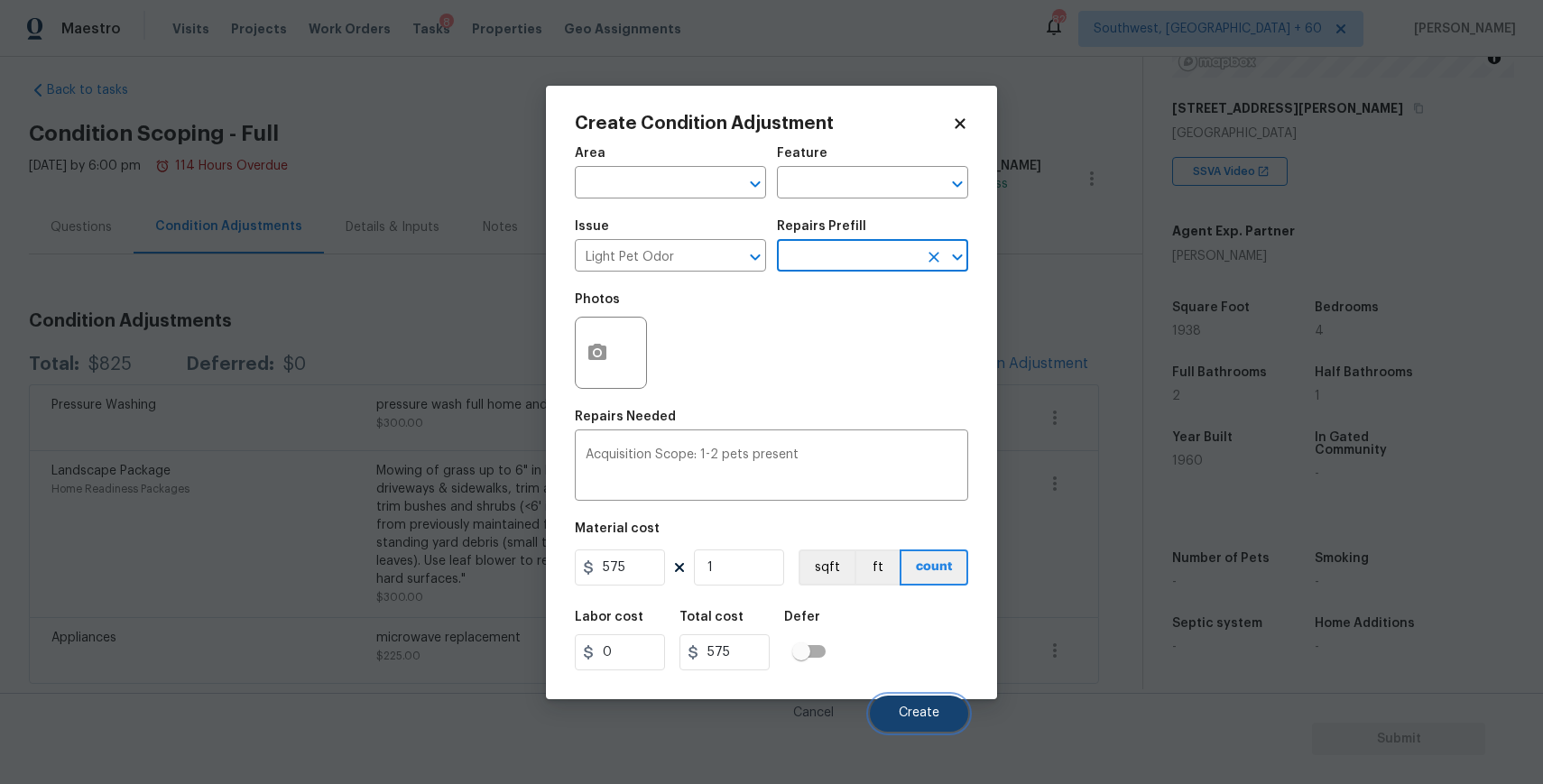
click at [906, 730] on button "Create" at bounding box center [919, 713] width 99 height 36
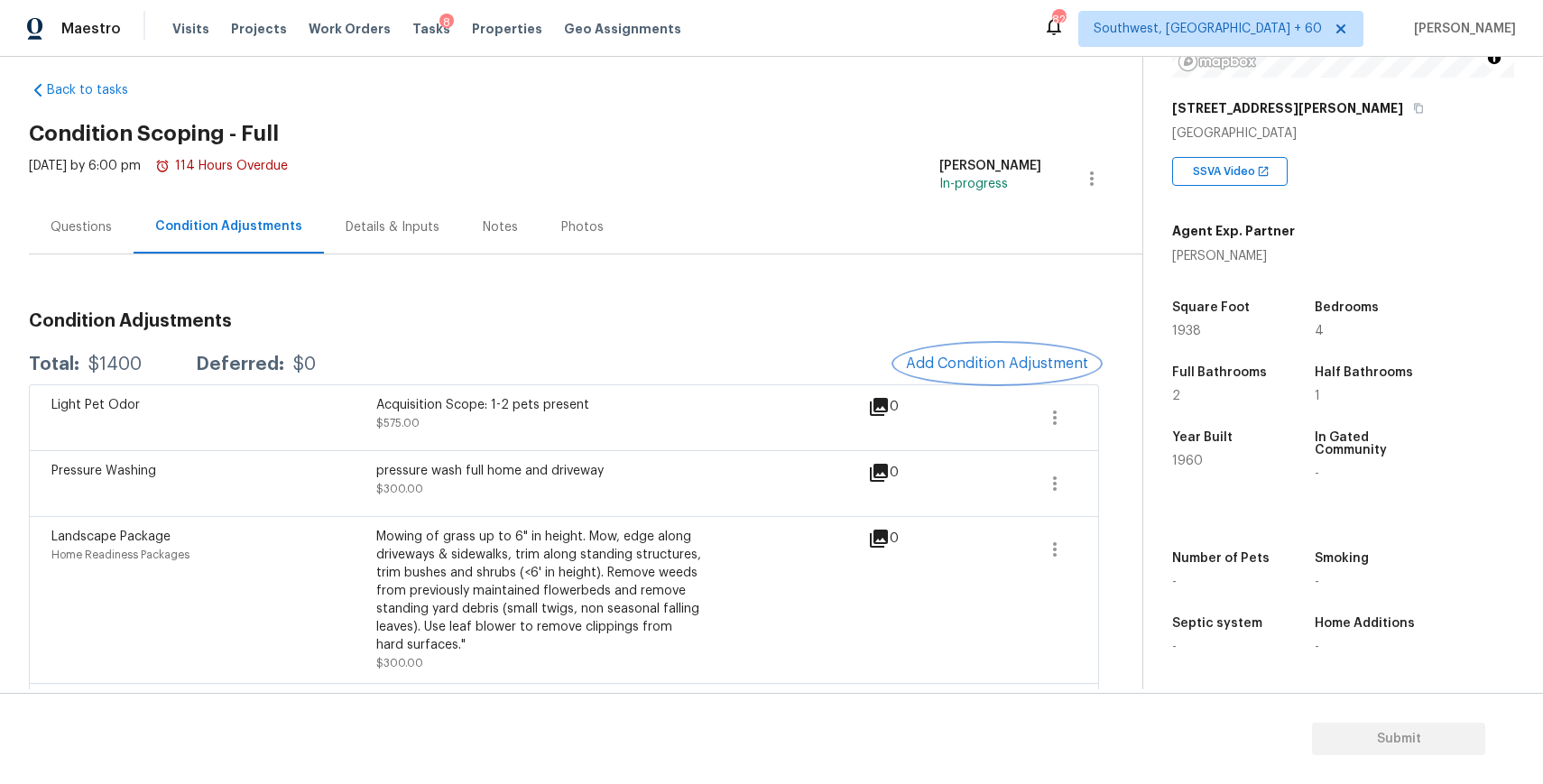
click at [1007, 359] on span "Add Condition Adjustment" at bounding box center [997, 364] width 183 height 17
click at [1007, 359] on body "Maestro Visits Projects Work Orders Tasks 8 Properties Geo Assignments 827 Sout…" at bounding box center [772, 392] width 1543 height 784
click at [1007, 359] on span "Add Condition Adjustment" at bounding box center [997, 364] width 183 height 17
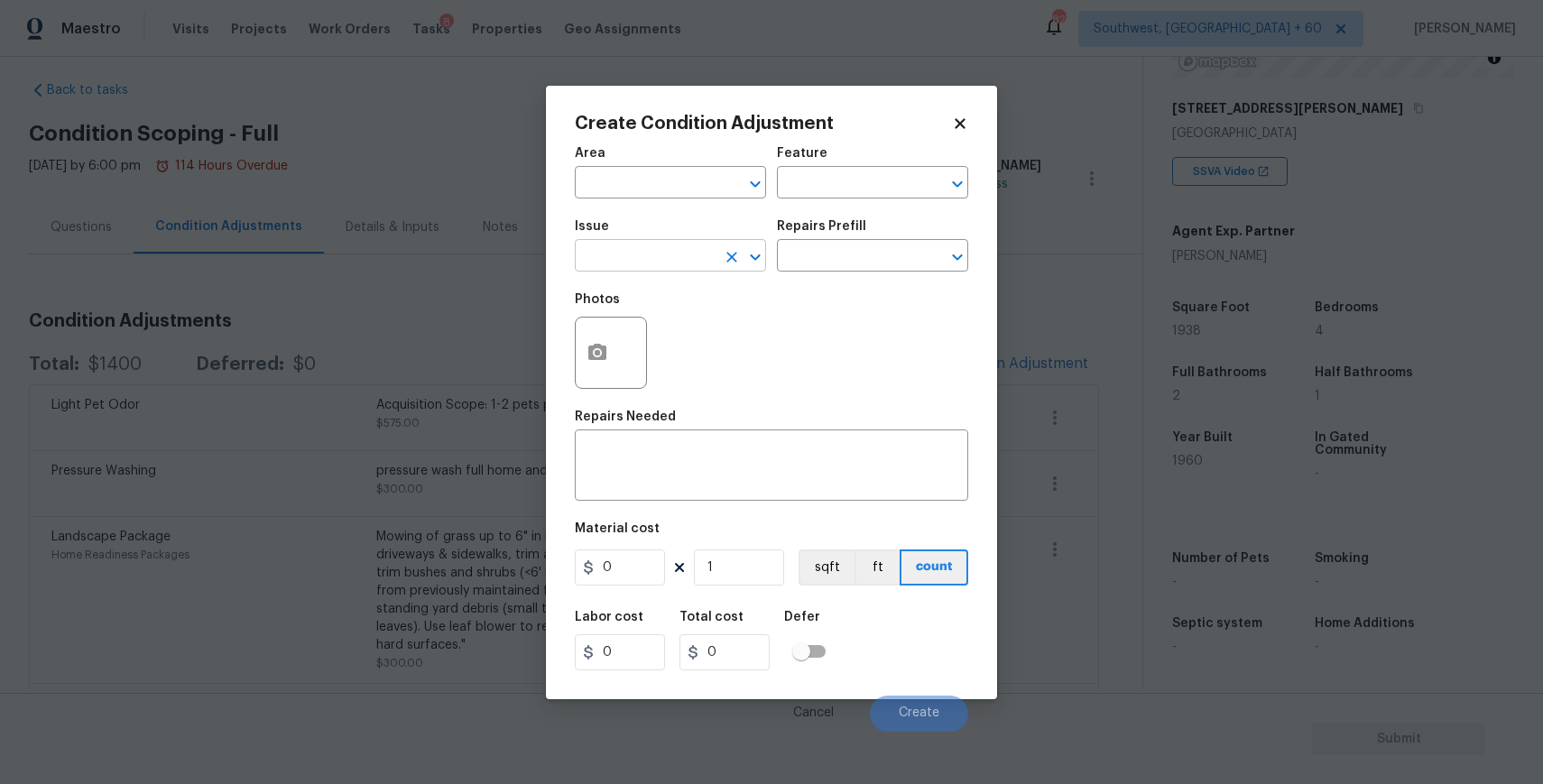
click at [630, 257] on input "text" at bounding box center [645, 257] width 141 height 28
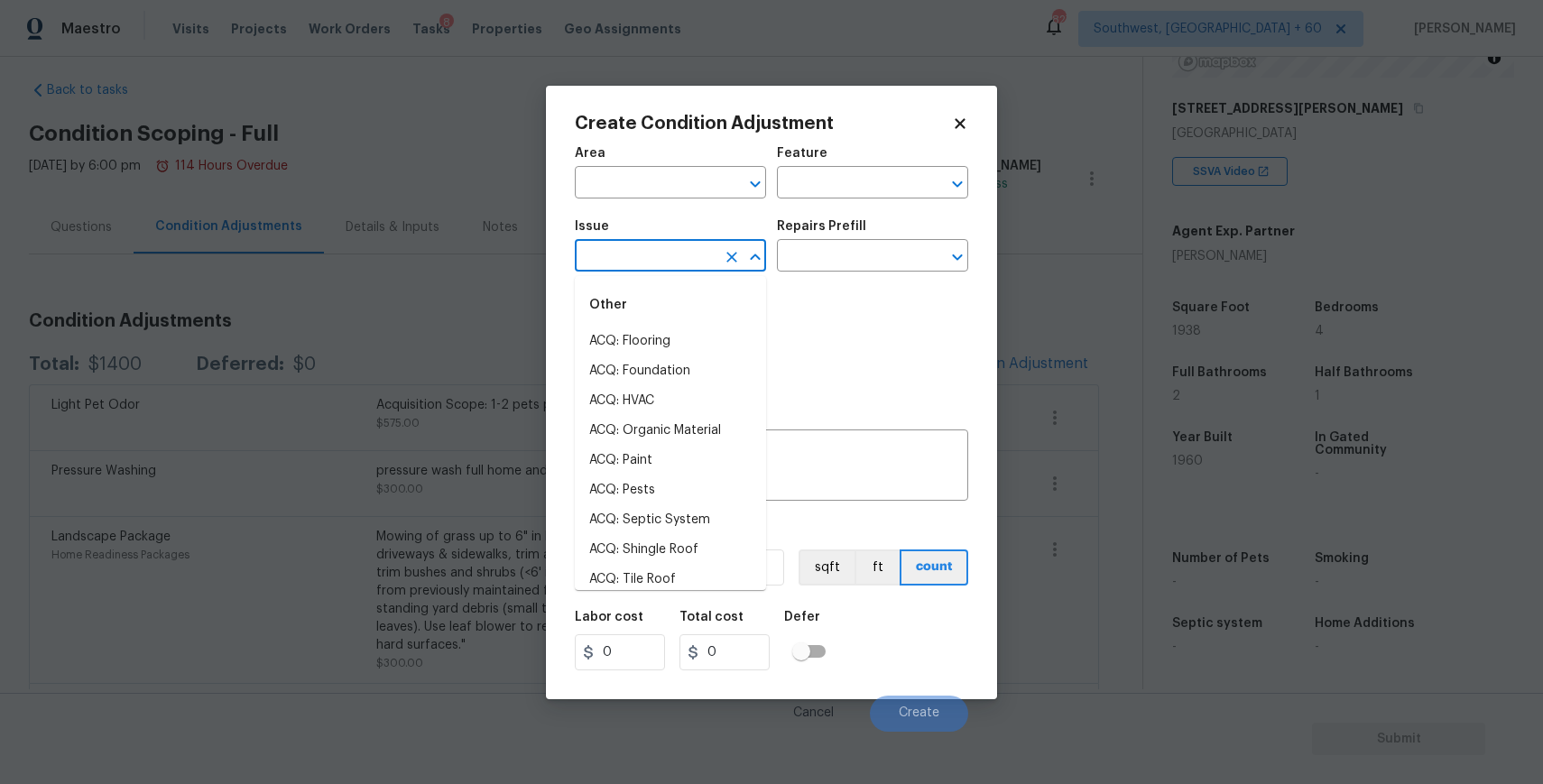
click at [630, 257] on input "text" at bounding box center [645, 257] width 141 height 28
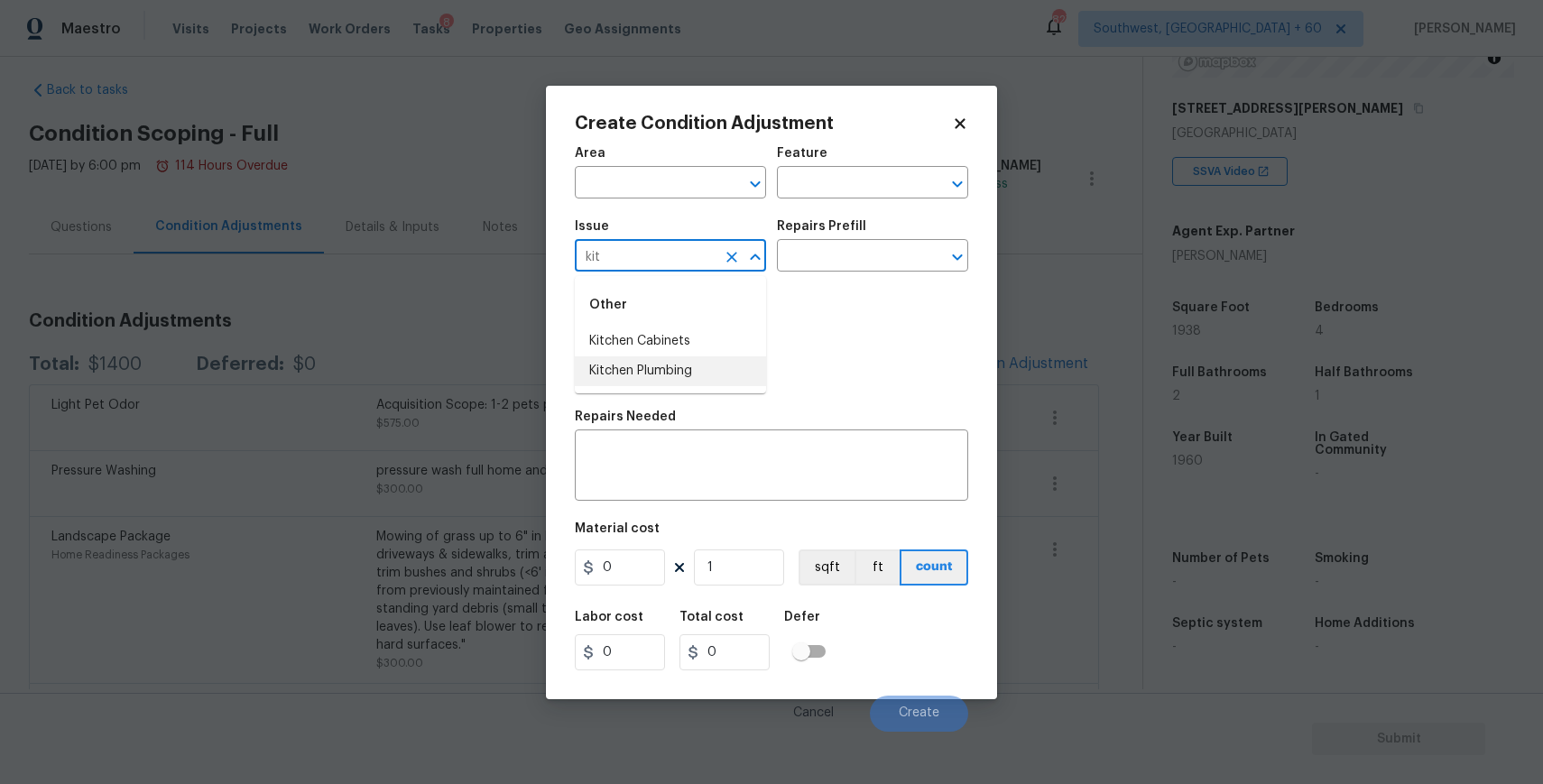
click at [693, 325] on div "Other" at bounding box center [671, 304] width 192 height 43
click at [701, 352] on li "Kitchen Cabinets" at bounding box center [671, 341] width 192 height 29
type input "Kitchen Cabinets"
click at [697, 415] on div "Repairs Needed" at bounding box center [772, 421] width 394 height 23
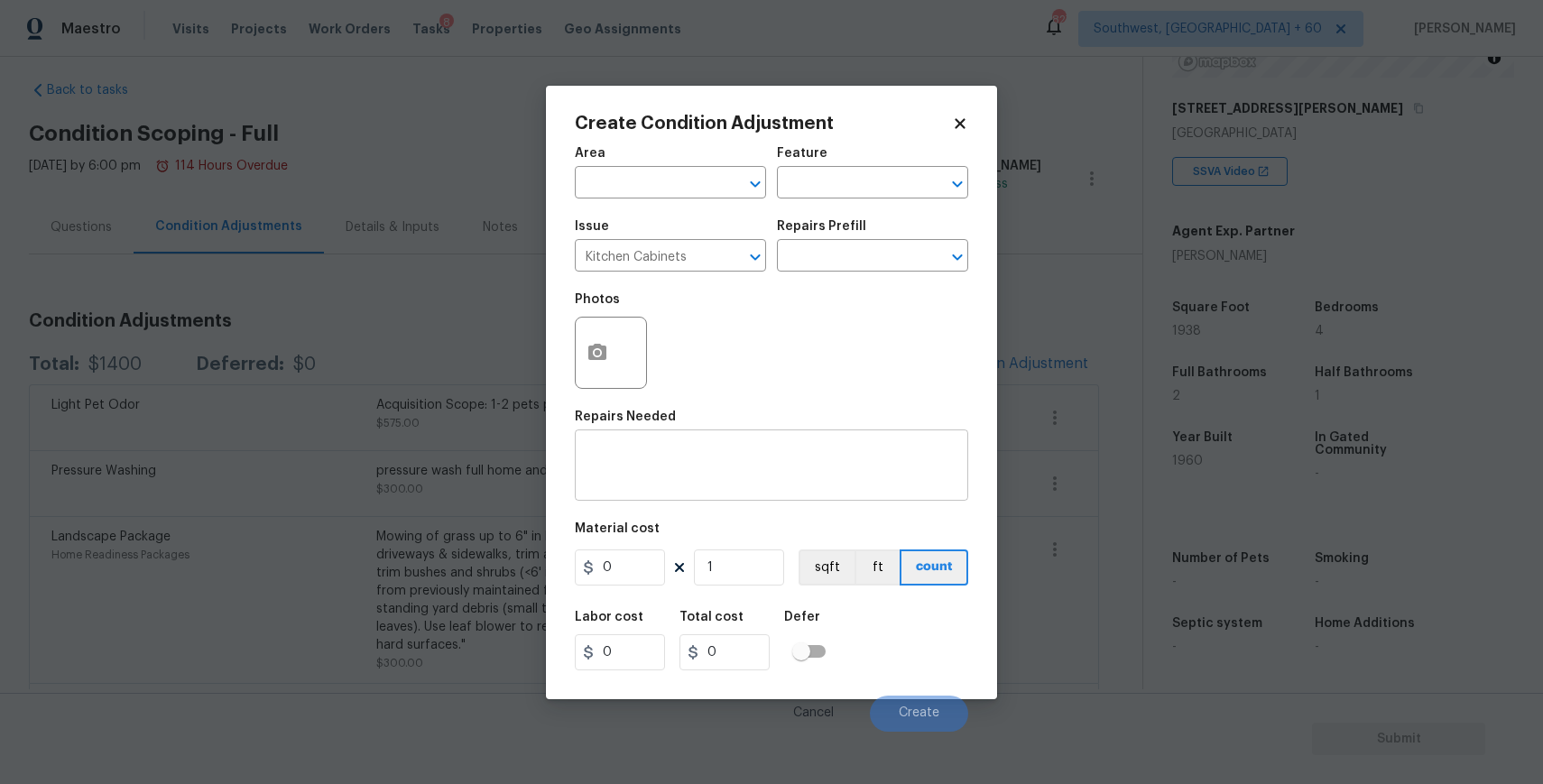
click at [709, 462] on textarea at bounding box center [771, 467] width 371 height 38
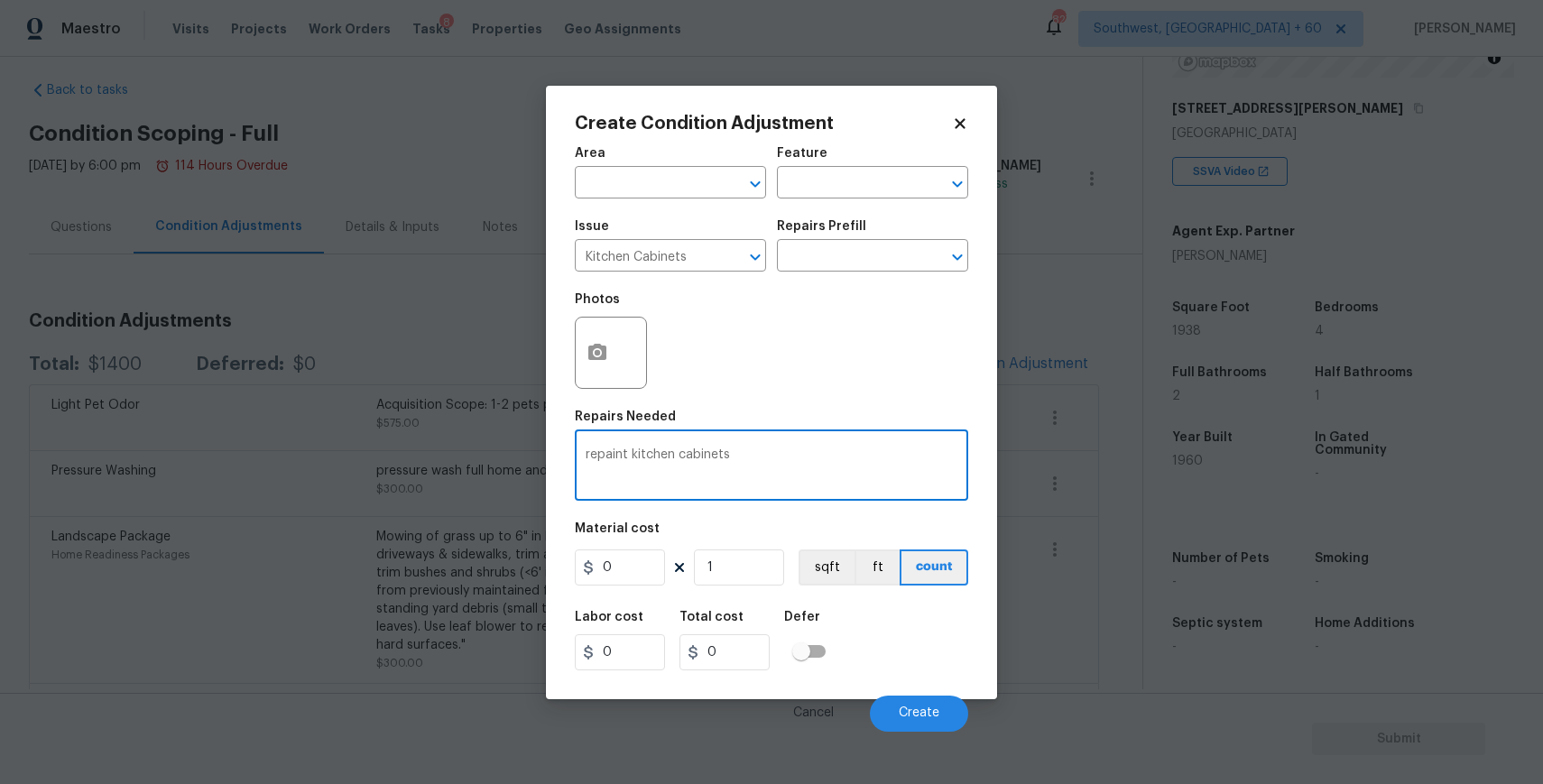
type textarea "repaint kitchen cabinets"
click at [642, 569] on input "0" at bounding box center [620, 567] width 90 height 36
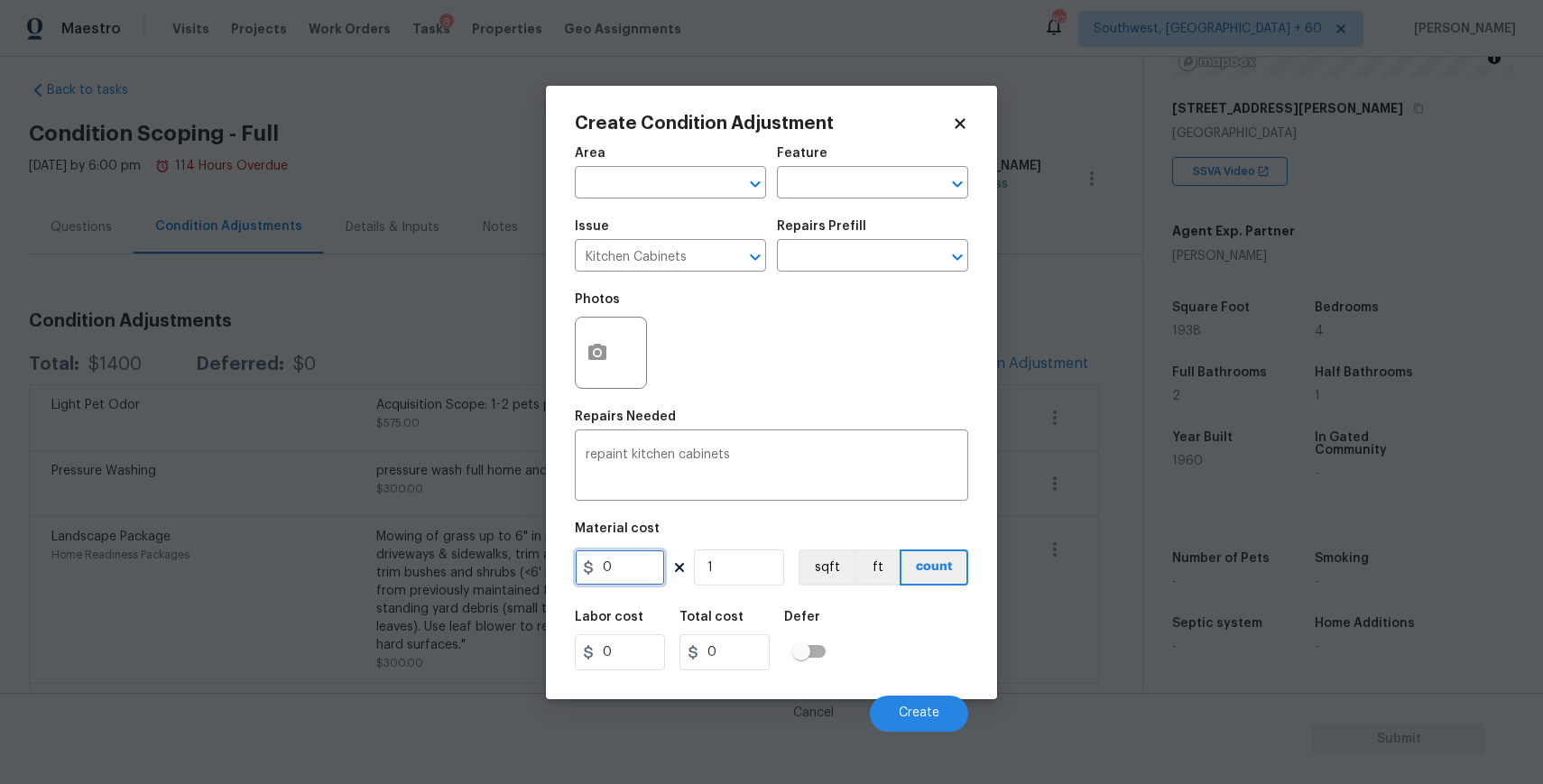
click at [642, 569] on input "0" at bounding box center [620, 567] width 90 height 36
type input "1200"
click at [598, 358] on icon "button" at bounding box center [597, 352] width 18 height 17
type input "1200"
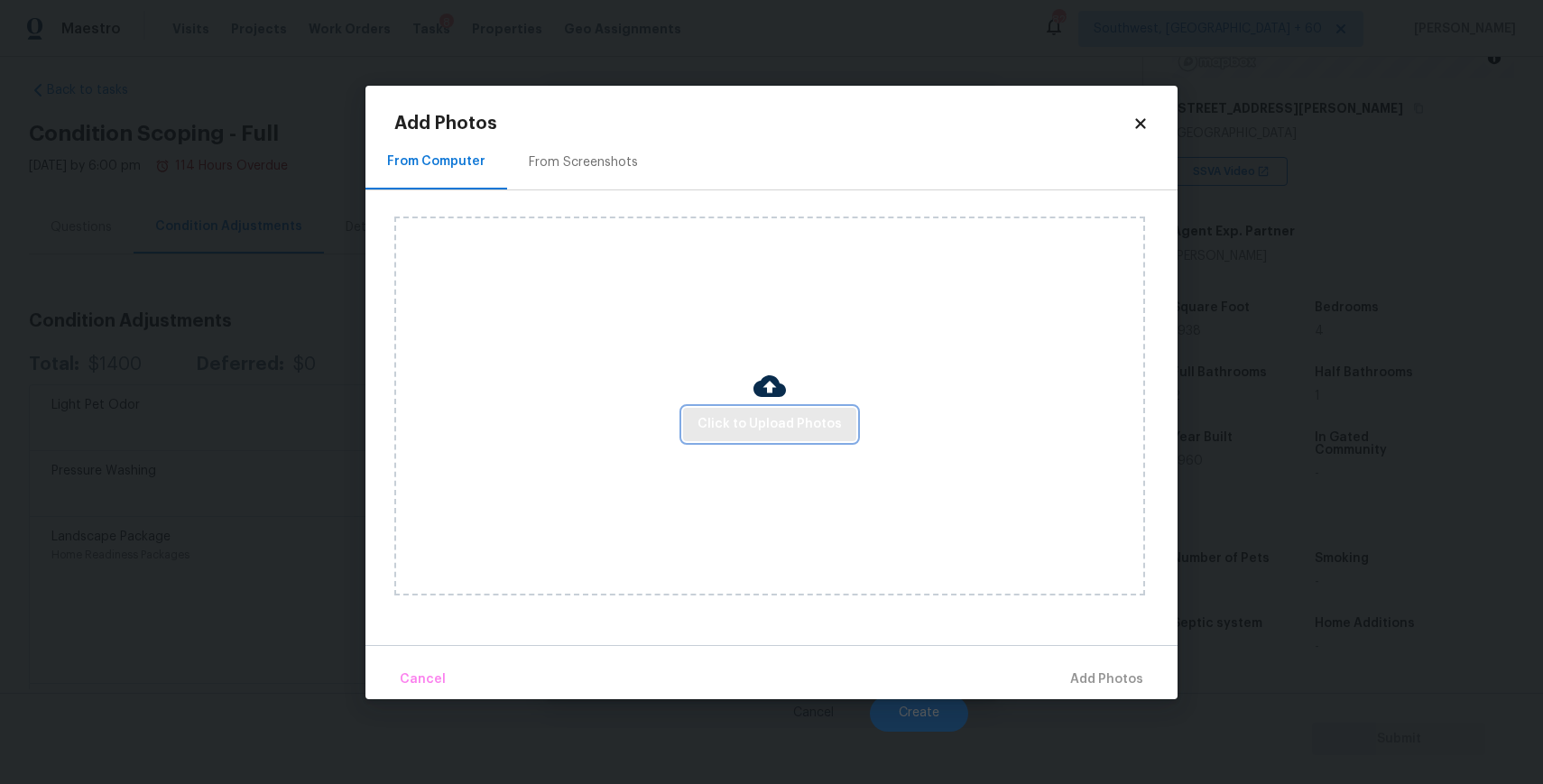
click at [845, 429] on button "Click to Upload Photos" at bounding box center [770, 424] width 173 height 33
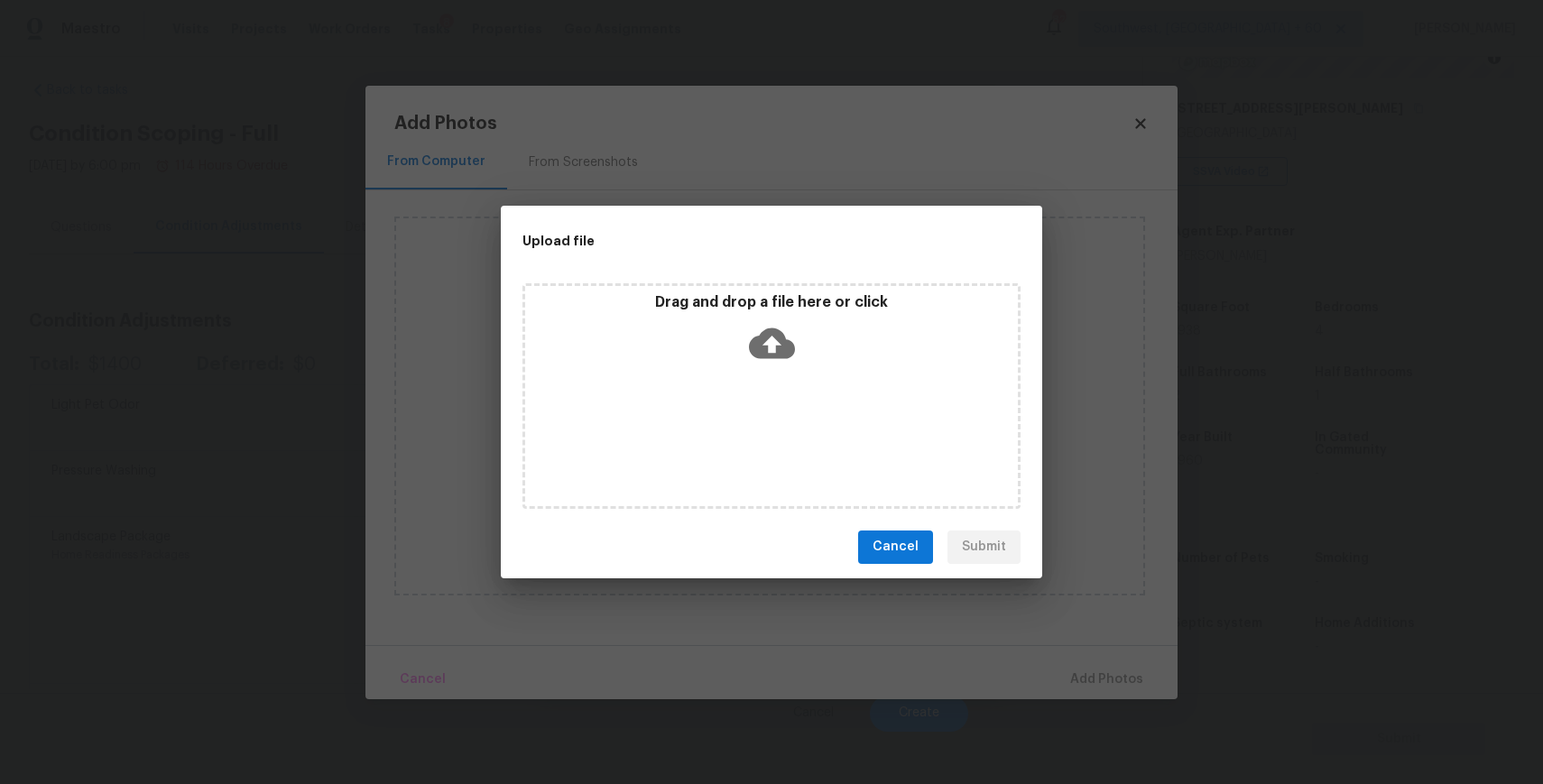
click at [841, 428] on div "Drag and drop a file here or click" at bounding box center [772, 395] width 498 height 226
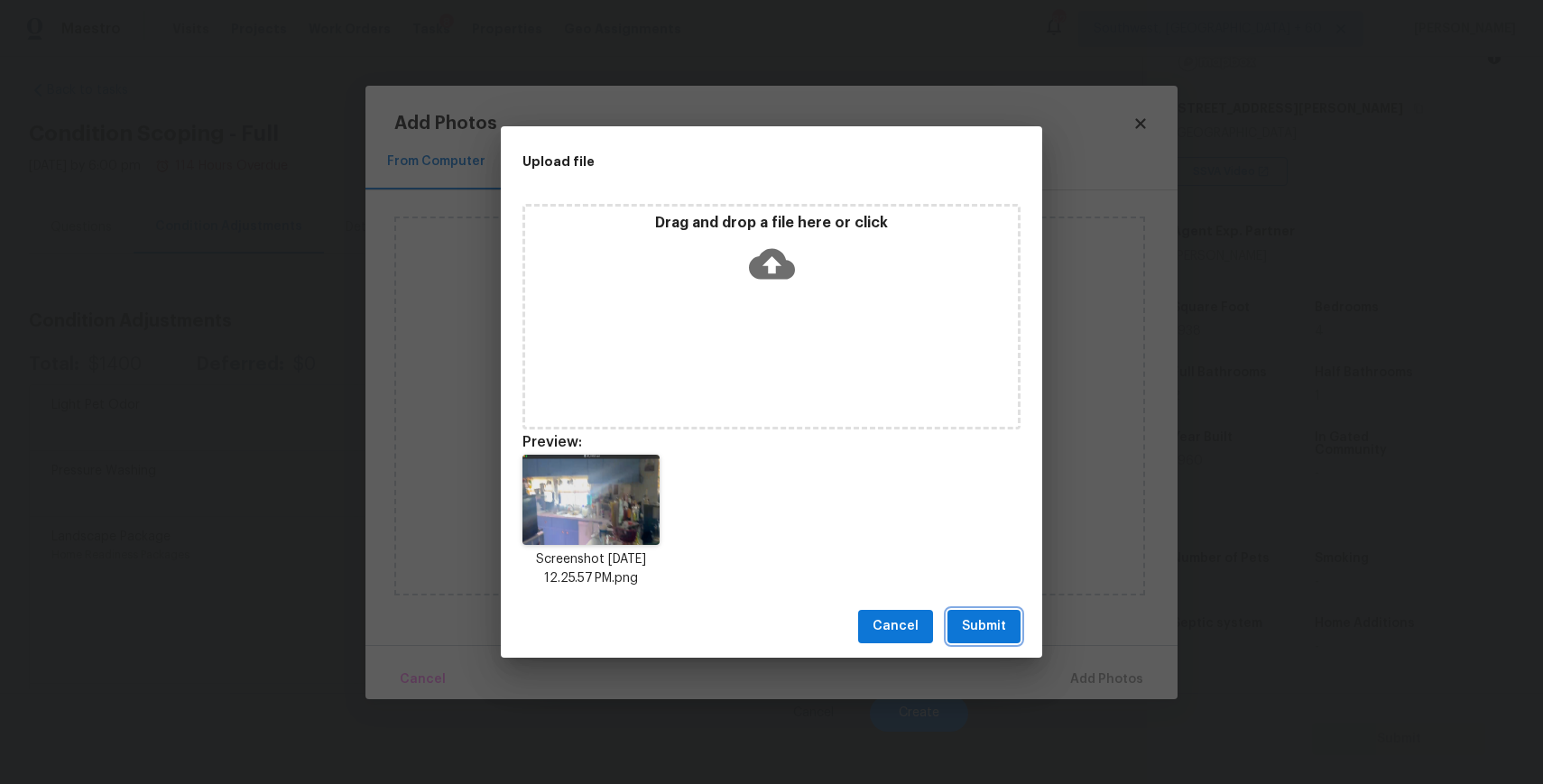
click at [977, 620] on span "Submit" at bounding box center [984, 626] width 44 height 22
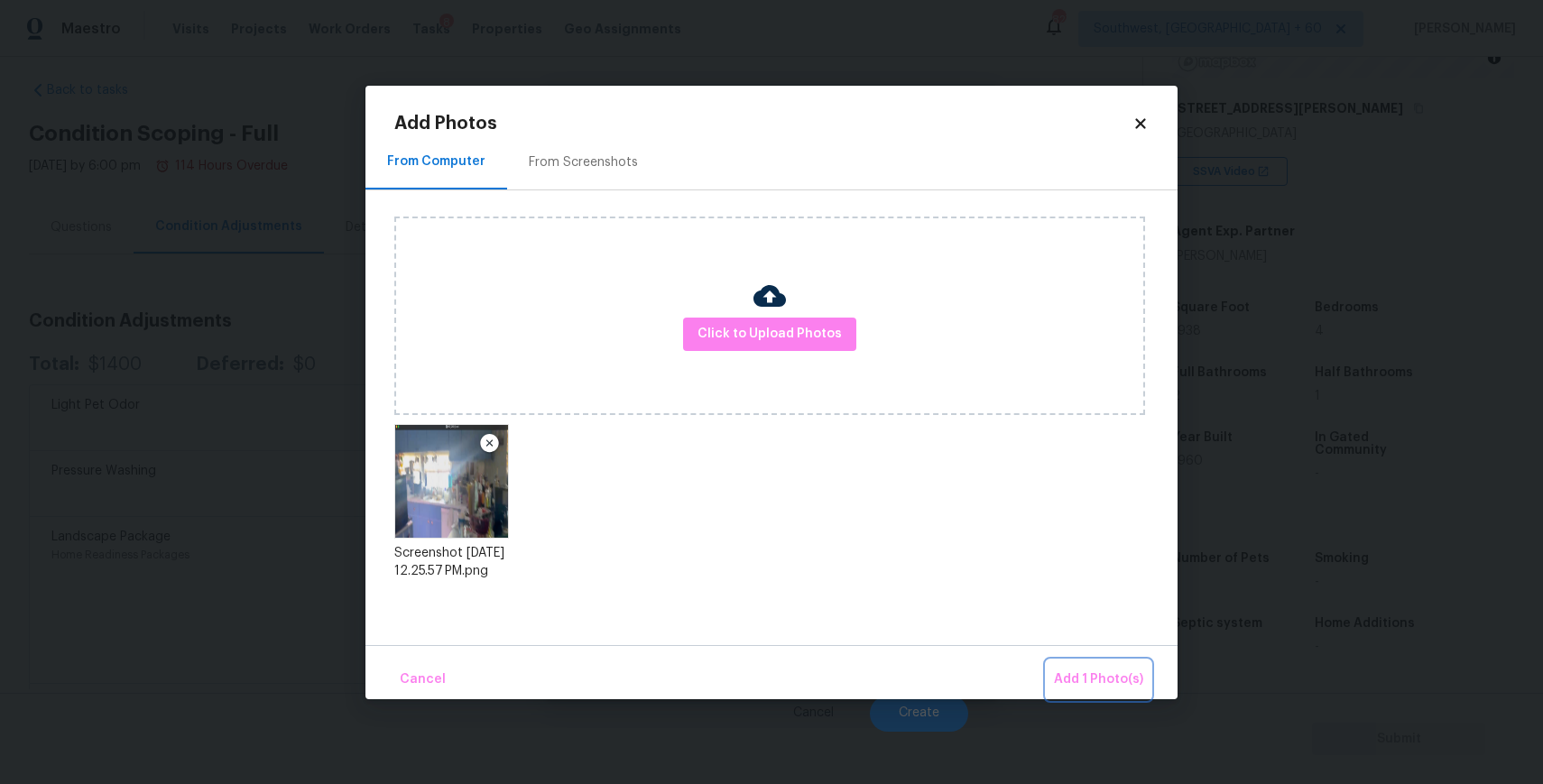
click at [1063, 670] on span "Add 1 Photo(s)" at bounding box center [1098, 679] width 89 height 22
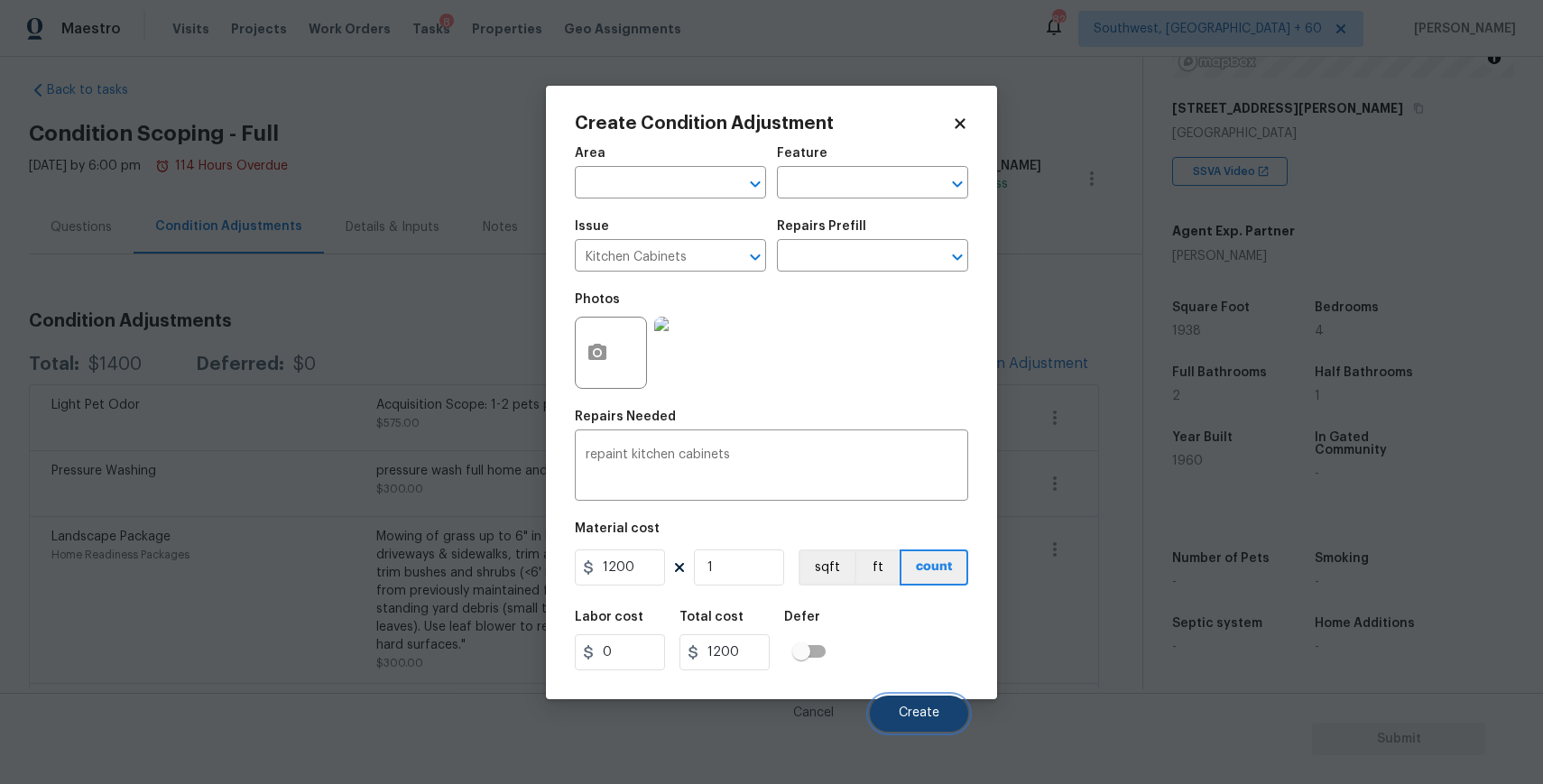
click at [938, 711] on span "Create" at bounding box center [919, 712] width 41 height 14
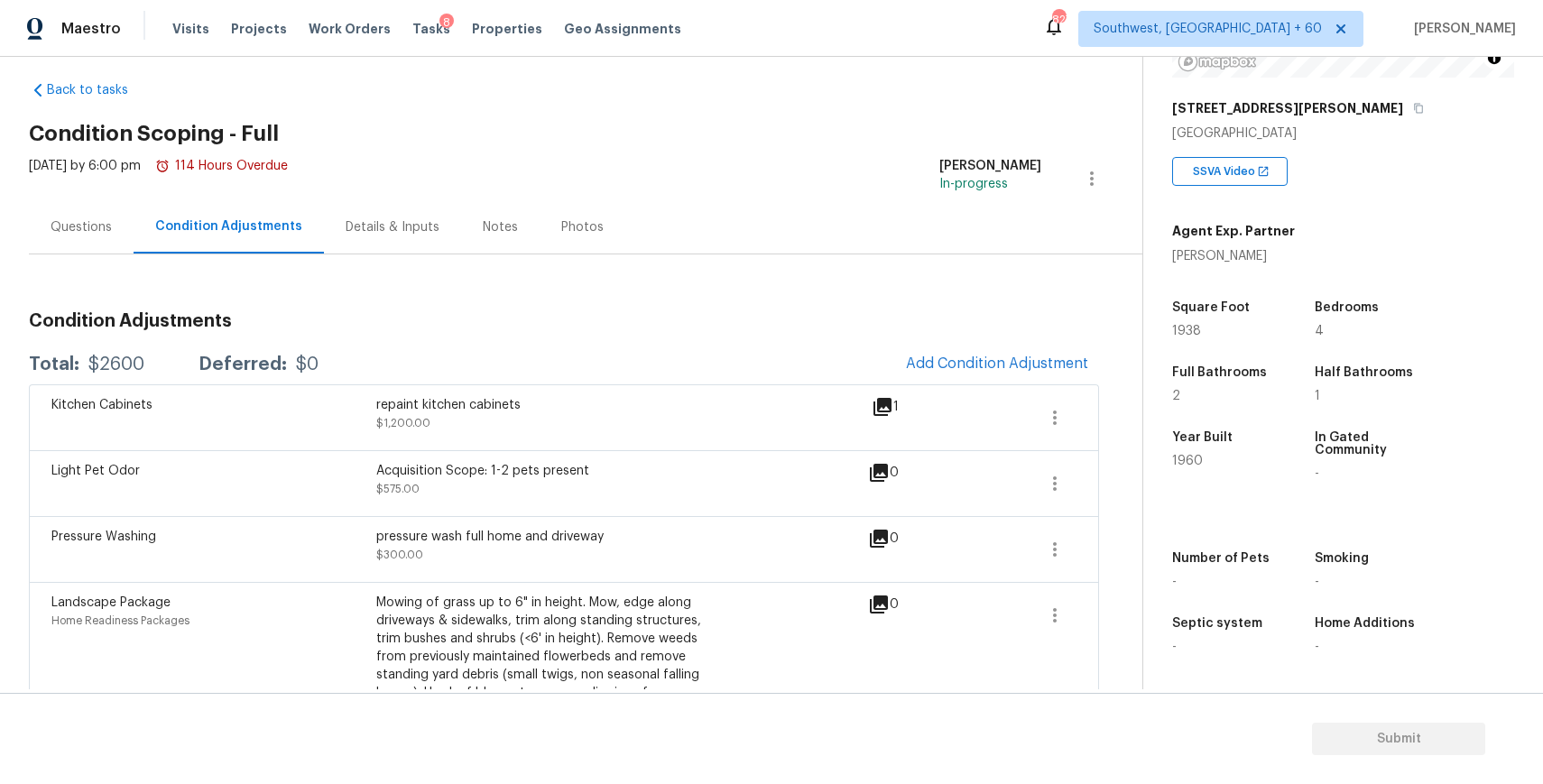
click at [1054, 381] on span "Add Condition Adjustment" at bounding box center [996, 364] width 204 height 40
click at [1003, 353] on button "Add Condition Adjustment" at bounding box center [996, 363] width 204 height 38
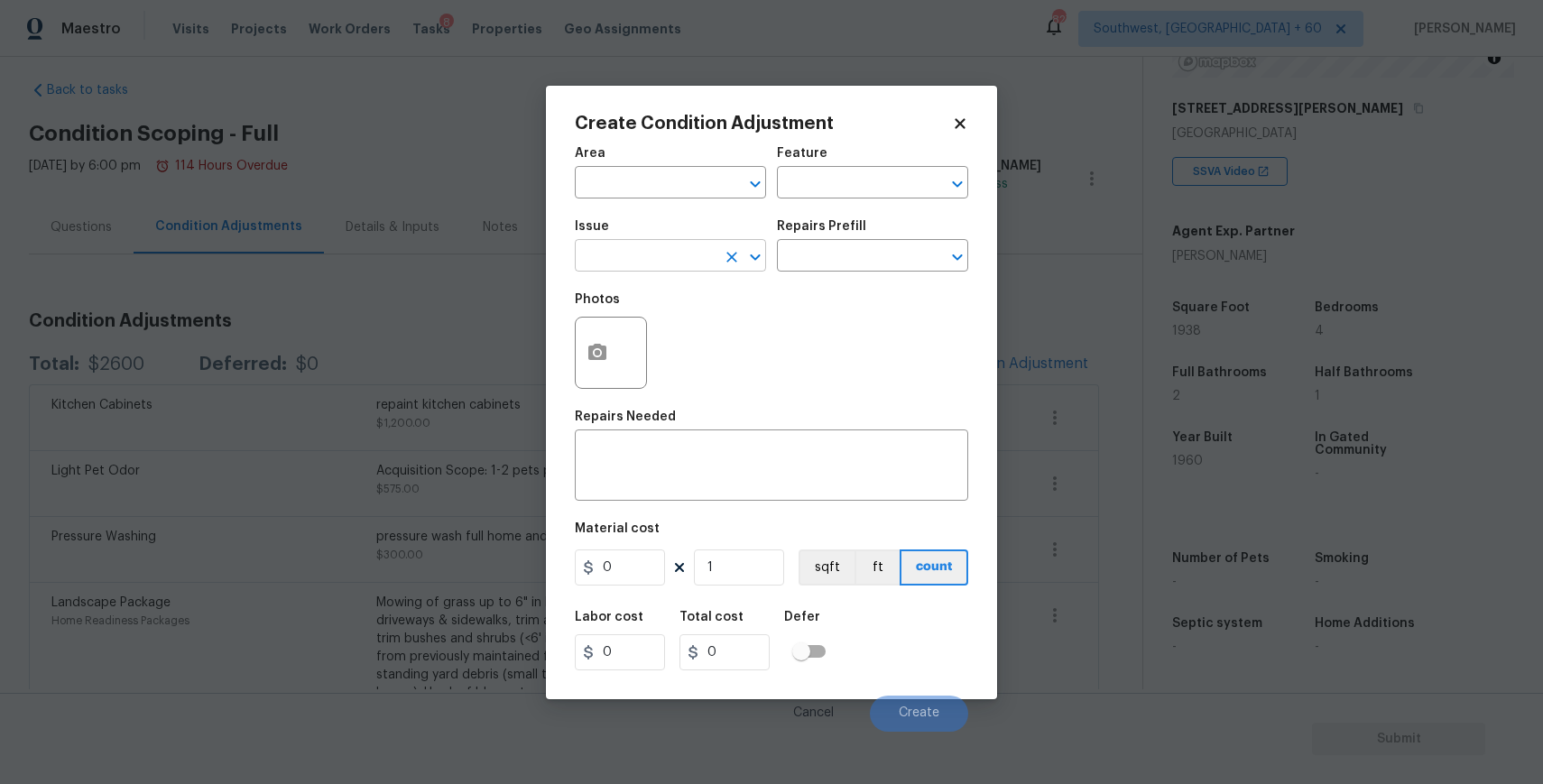
click at [660, 267] on input "text" at bounding box center [645, 257] width 141 height 28
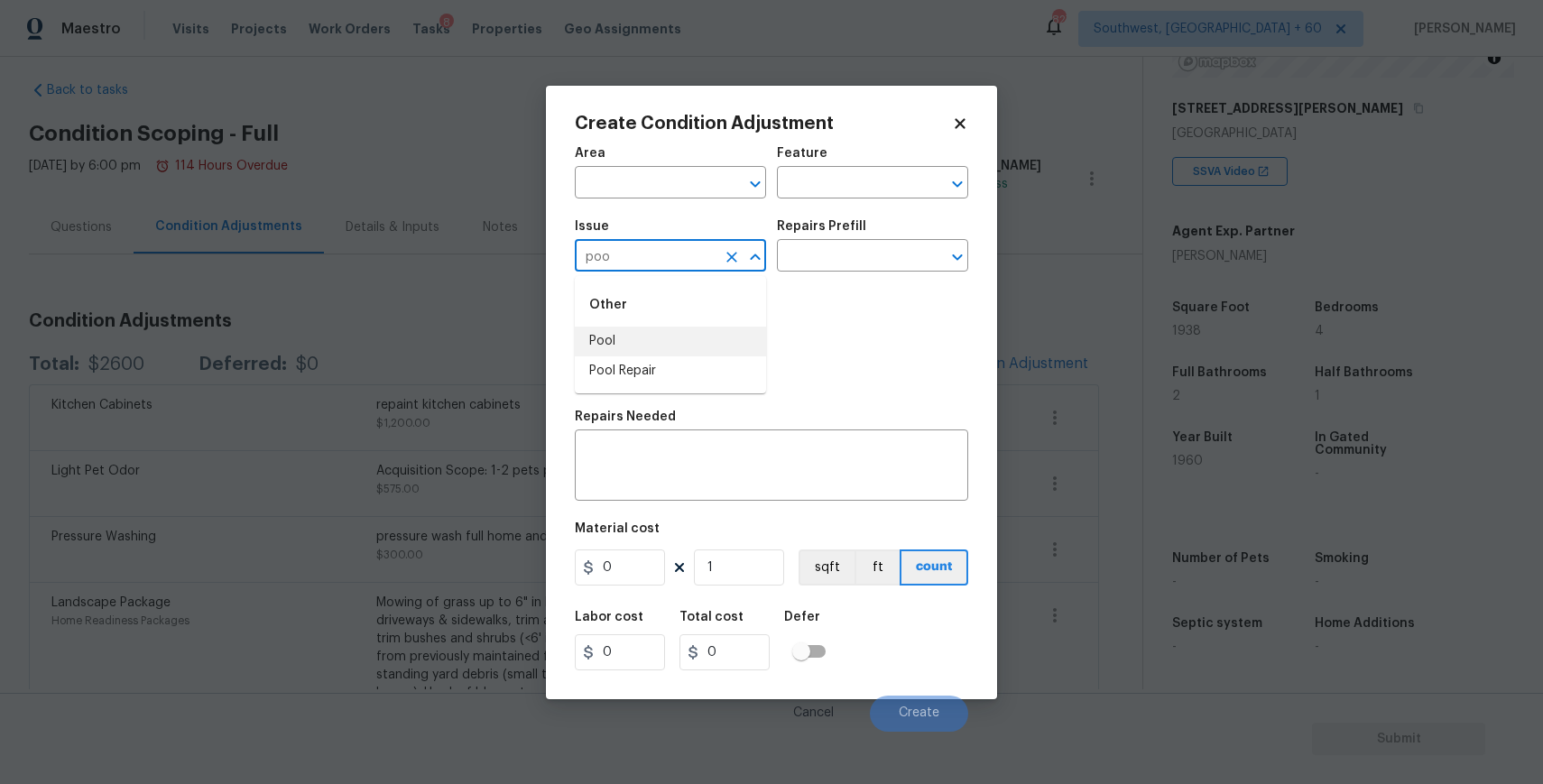
click at [672, 351] on li "Pool" at bounding box center [671, 341] width 192 height 29
type input "Pool"
click at [741, 252] on button "Clear" at bounding box center [731, 256] width 25 height 25
click at [663, 363] on li "Pool Repair" at bounding box center [671, 371] width 192 height 29
type input "Pool Repair"
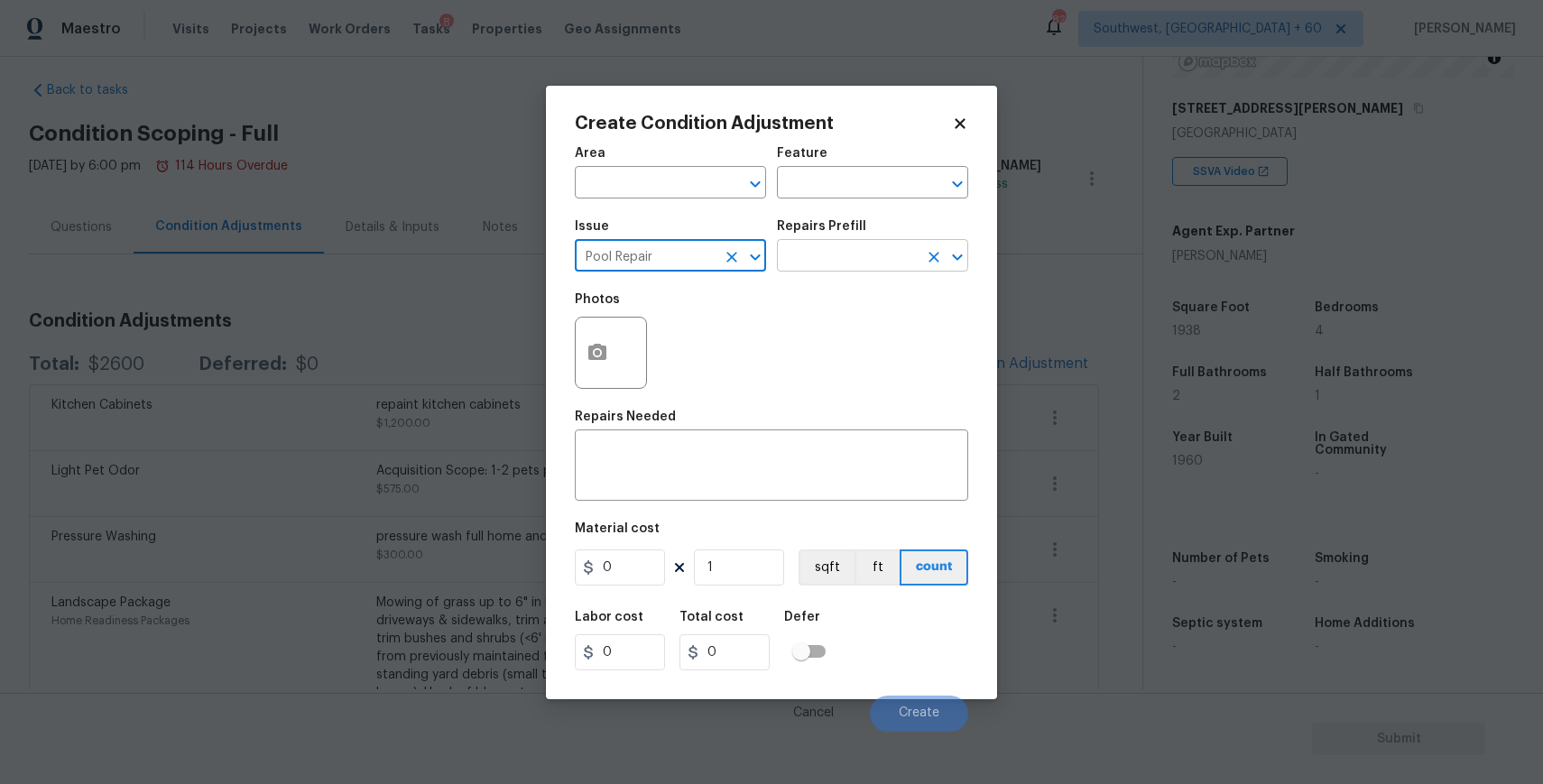
click at [834, 249] on input "text" at bounding box center [847, 257] width 141 height 28
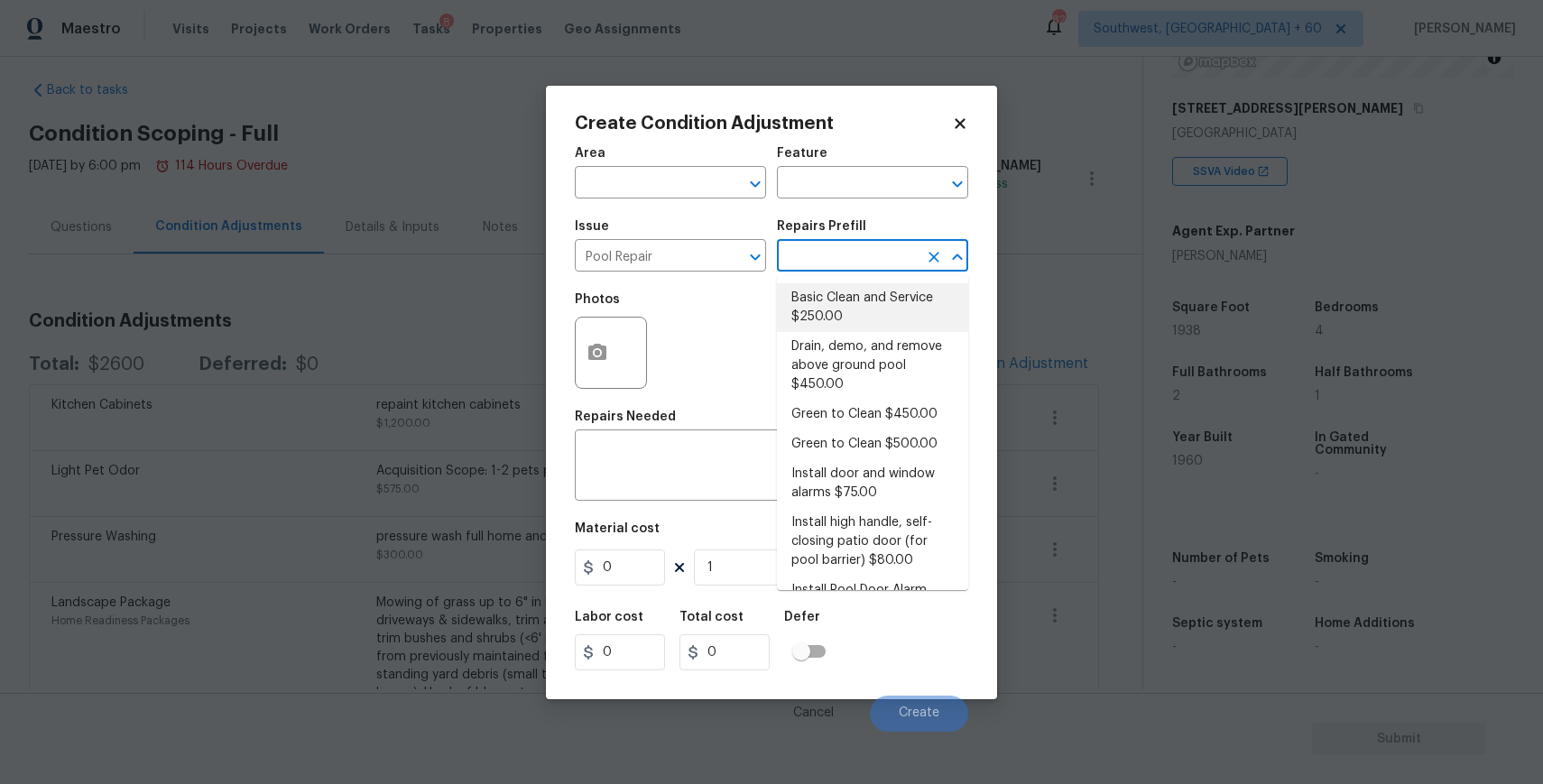
click at [833, 326] on li "Basic Clean and Service $250.00" at bounding box center [873, 307] width 192 height 49
type input "Pool"
type textarea "basic clean and service, balance chems, repair minor leaks at equipment, etc"
type input "250"
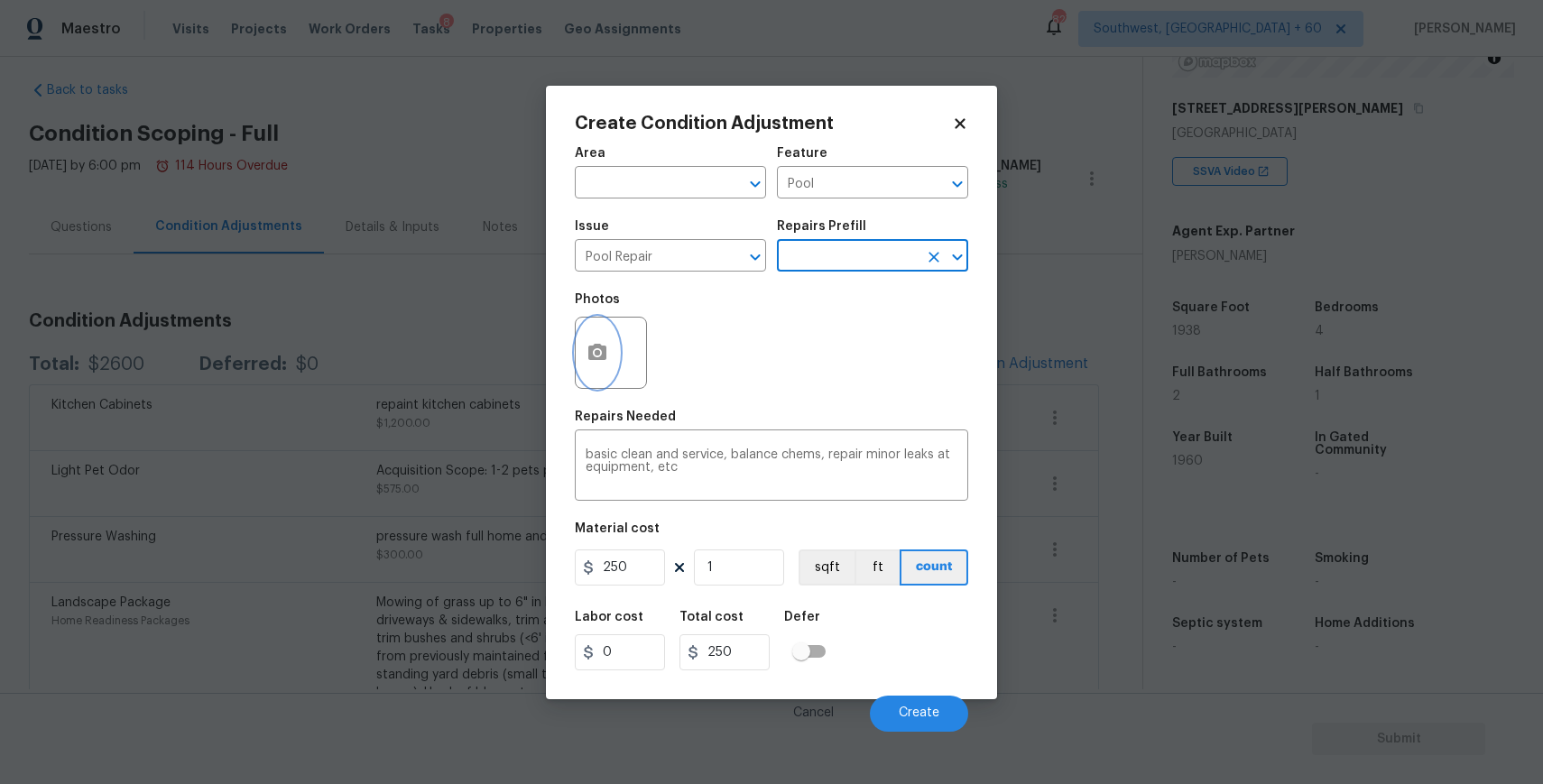
click at [582, 329] on button "button" at bounding box center [597, 353] width 43 height 70
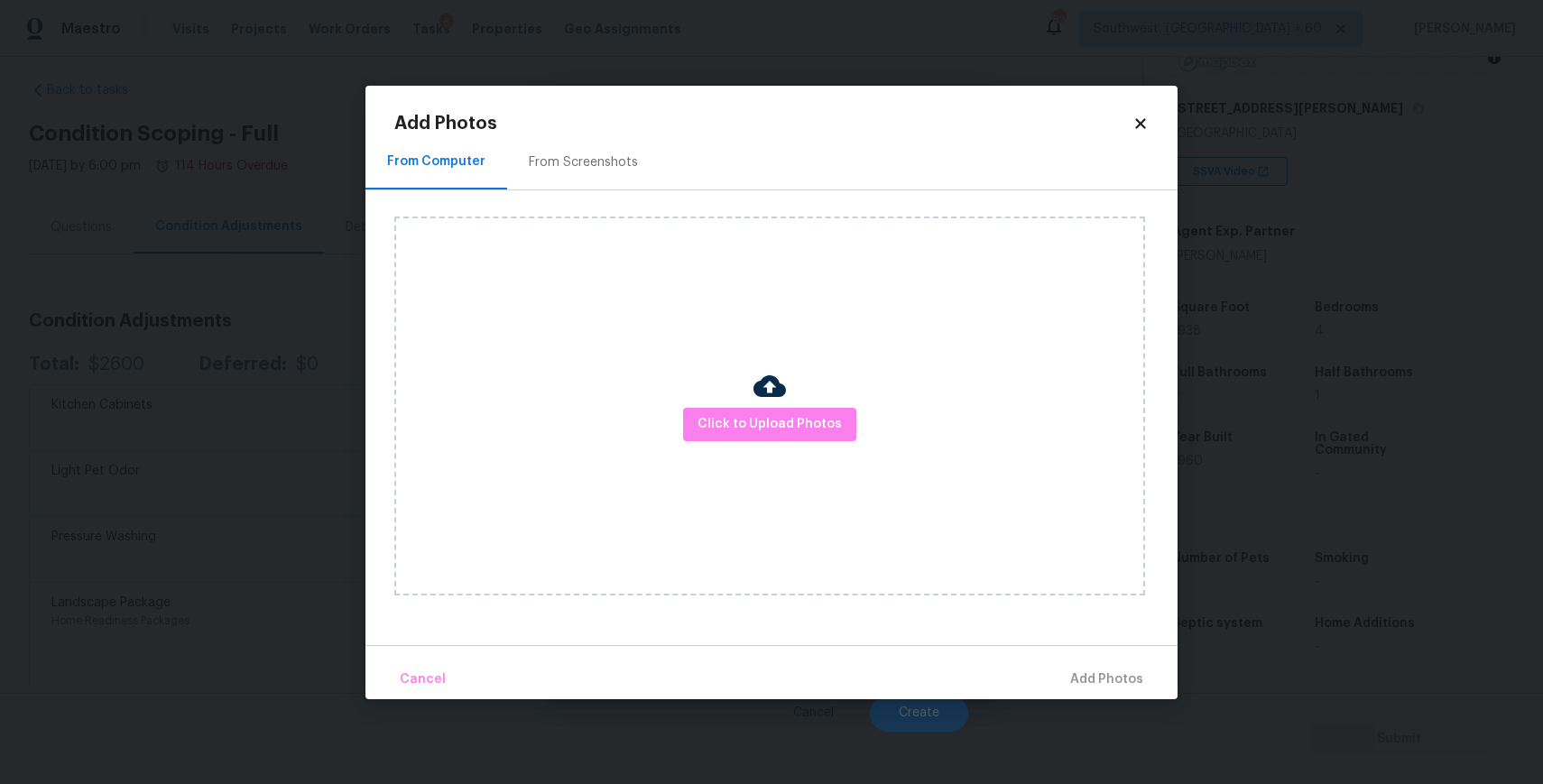
click at [788, 441] on div "Click to Upload Photos" at bounding box center [770, 405] width 750 height 379
click at [788, 425] on span "Click to Upload Photos" at bounding box center [770, 424] width 145 height 22
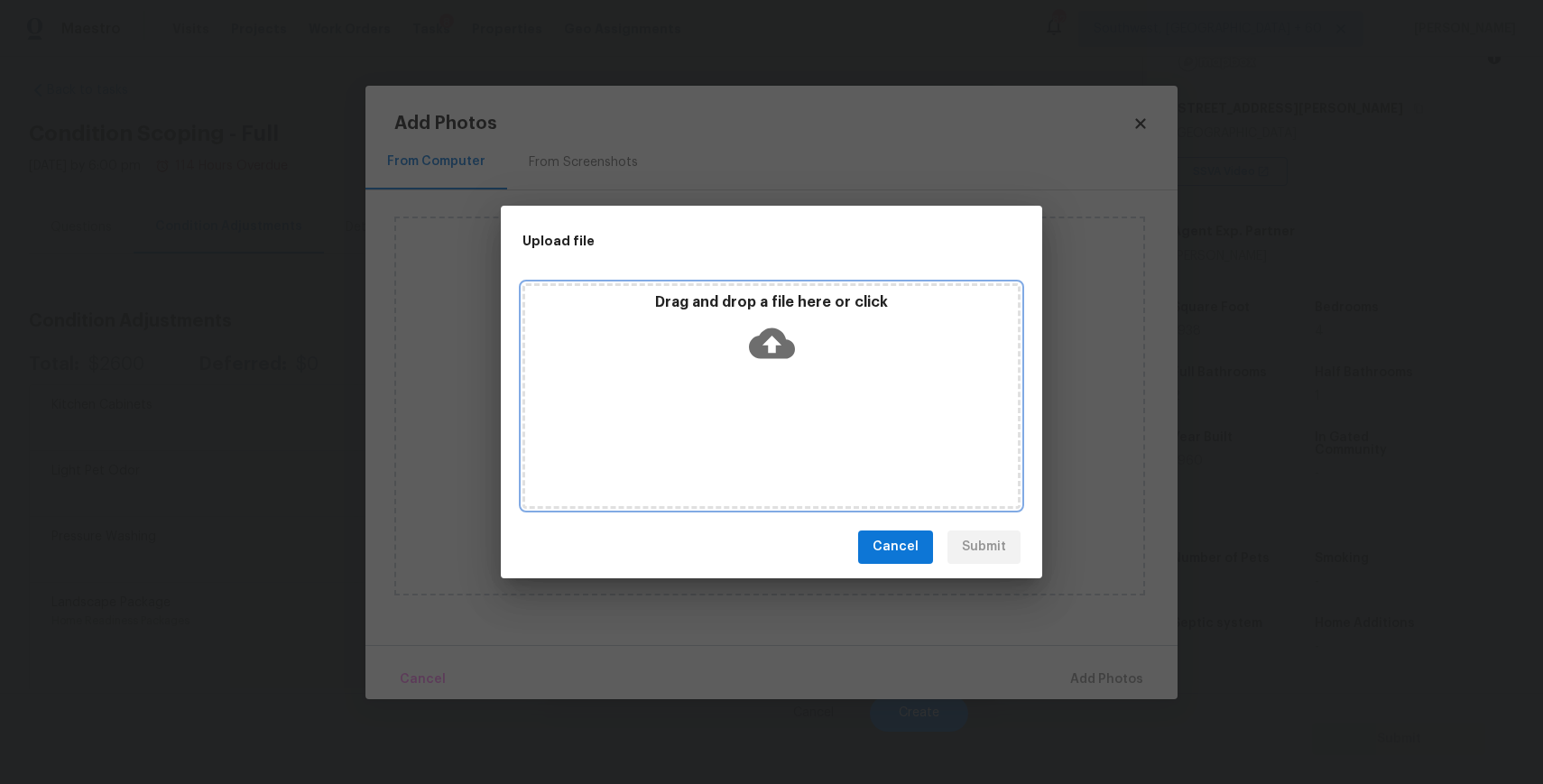
click at [787, 451] on div "Drag and drop a file here or click" at bounding box center [772, 395] width 498 height 226
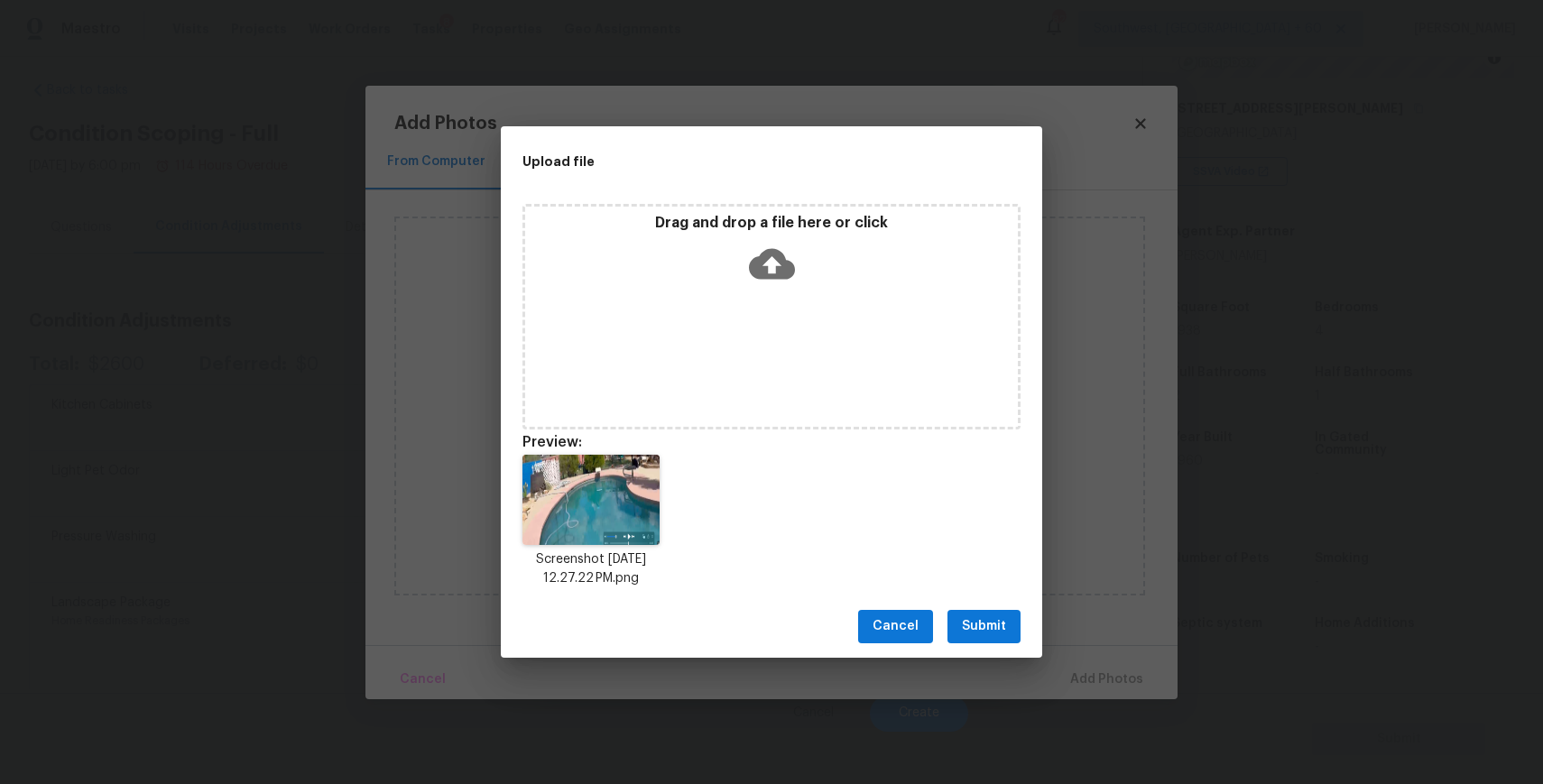
click at [965, 627] on span "Submit" at bounding box center [984, 626] width 44 height 22
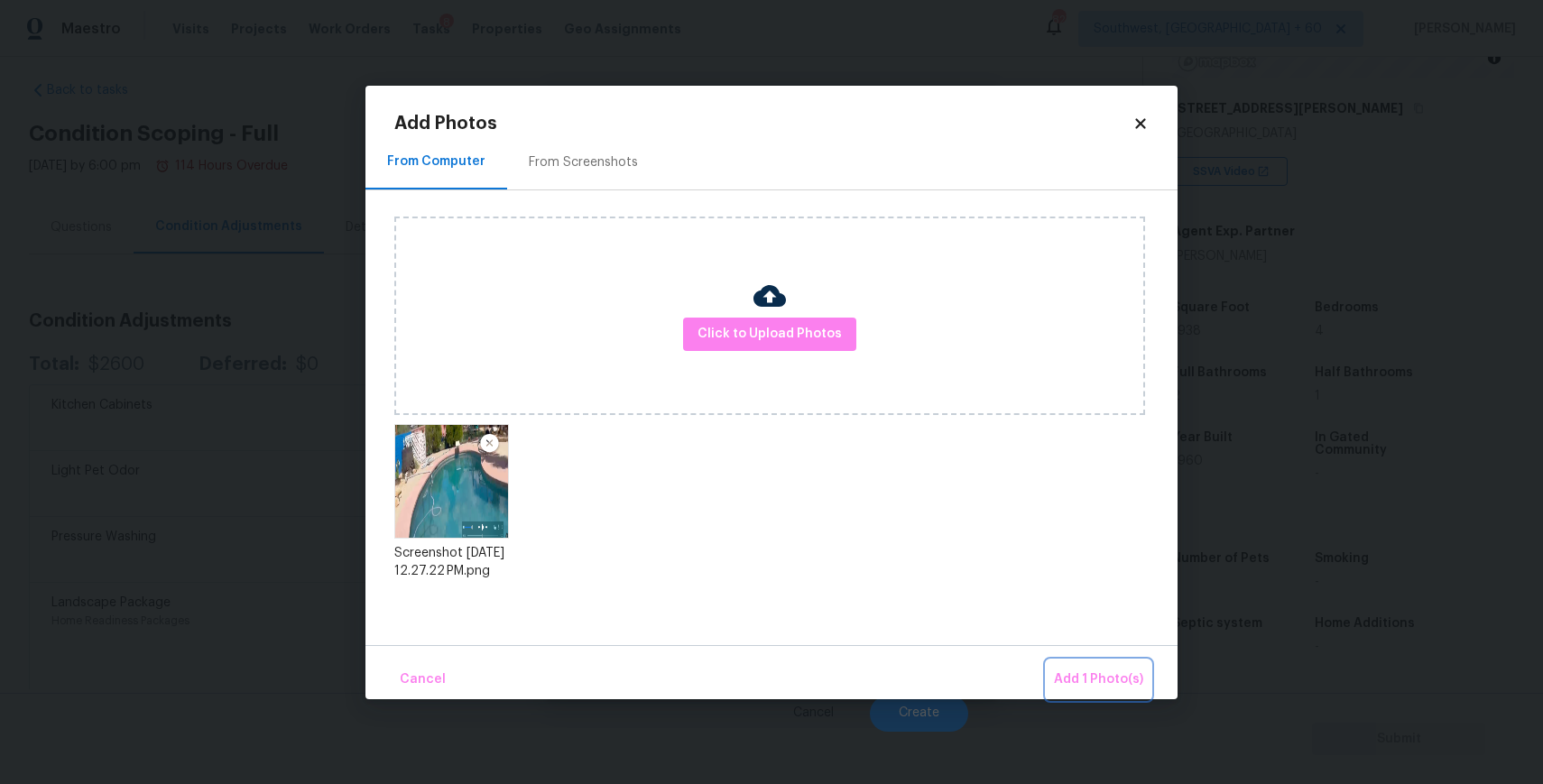
click at [1096, 698] on button "Add 1 Photo(s)" at bounding box center [1099, 680] width 104 height 39
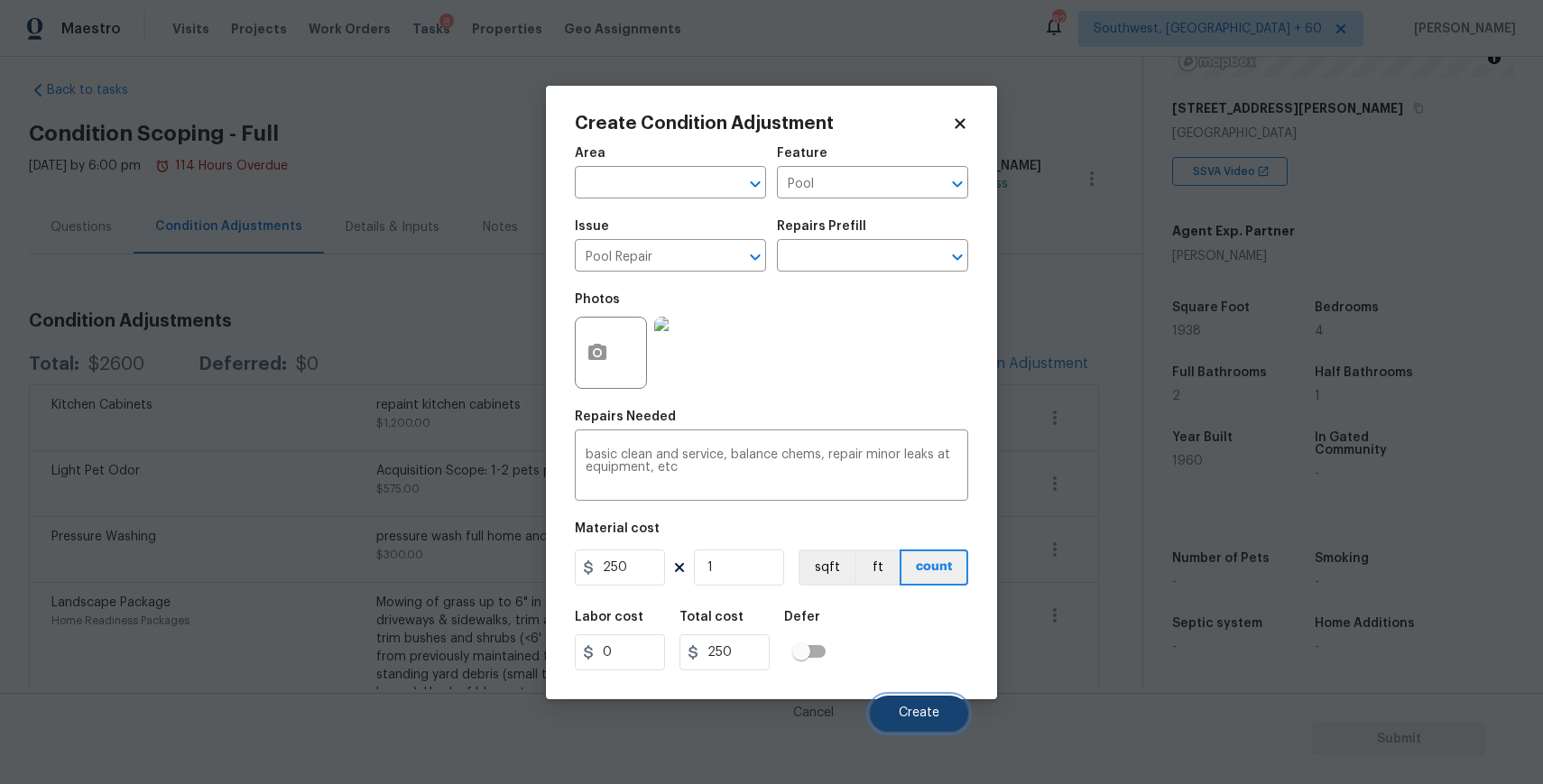
click at [920, 700] on button "Create" at bounding box center [919, 713] width 99 height 36
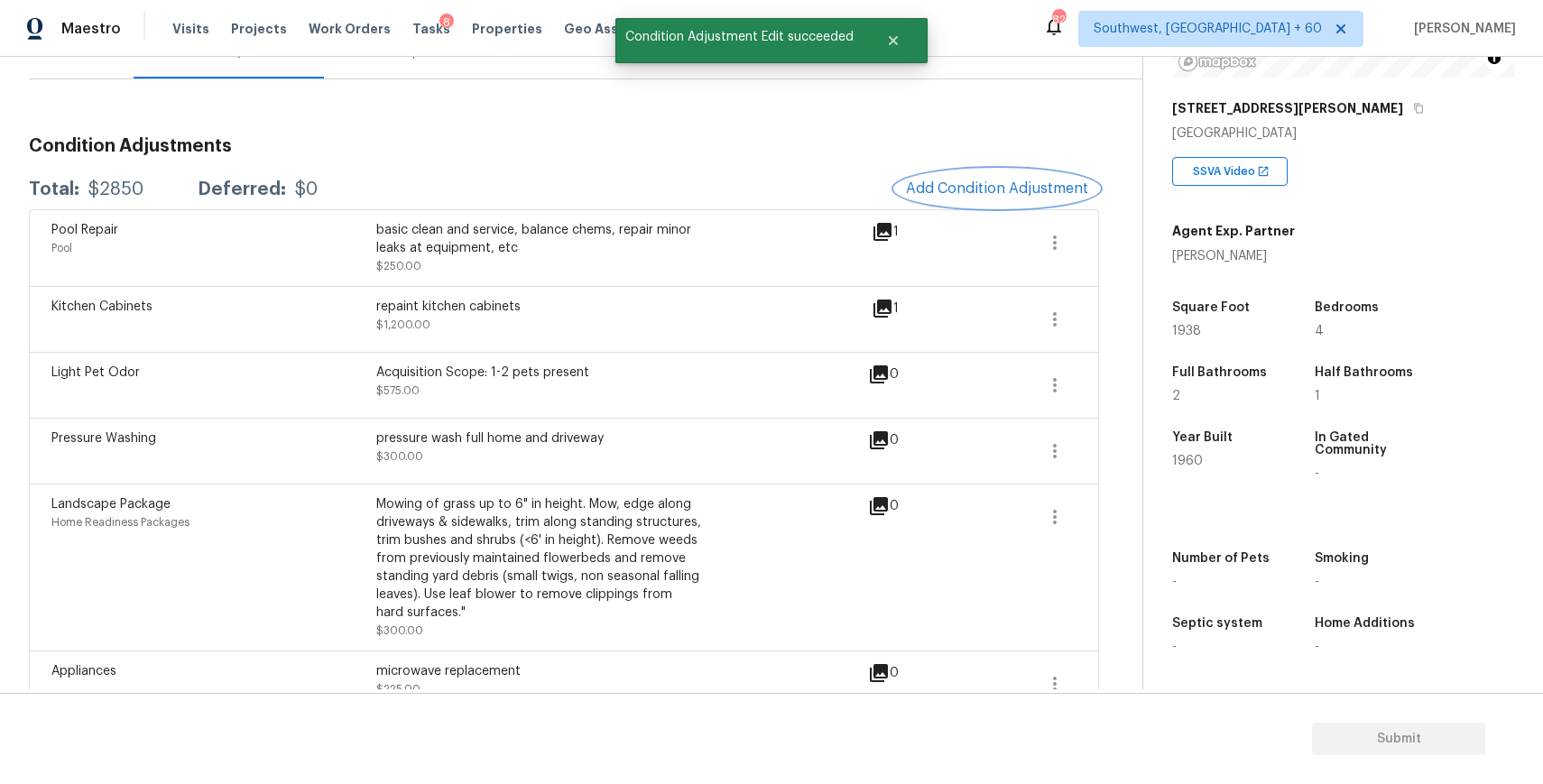
scroll to position [228, 0]
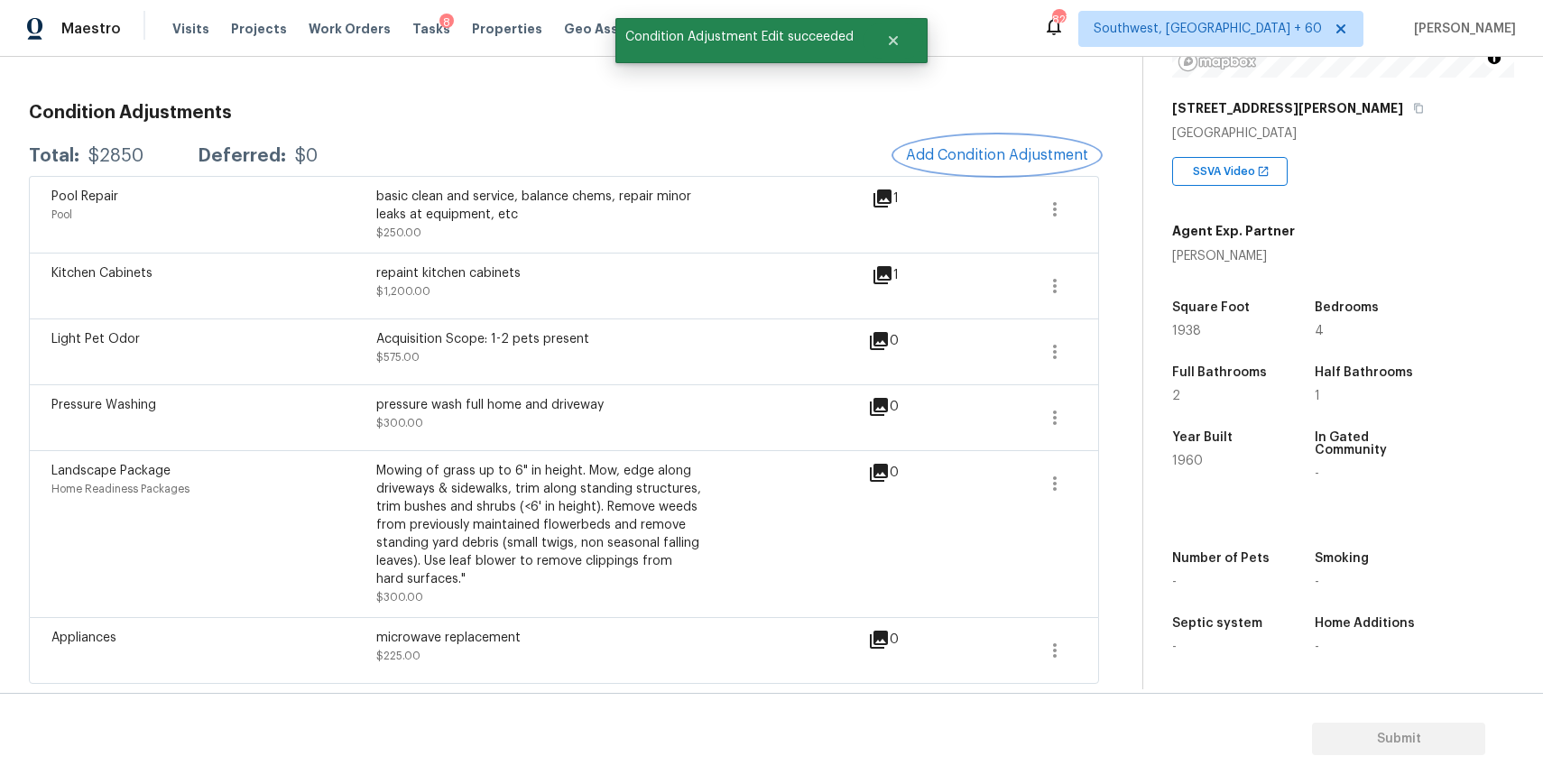
click at [988, 153] on span "Add Condition Adjustment" at bounding box center [997, 156] width 183 height 17
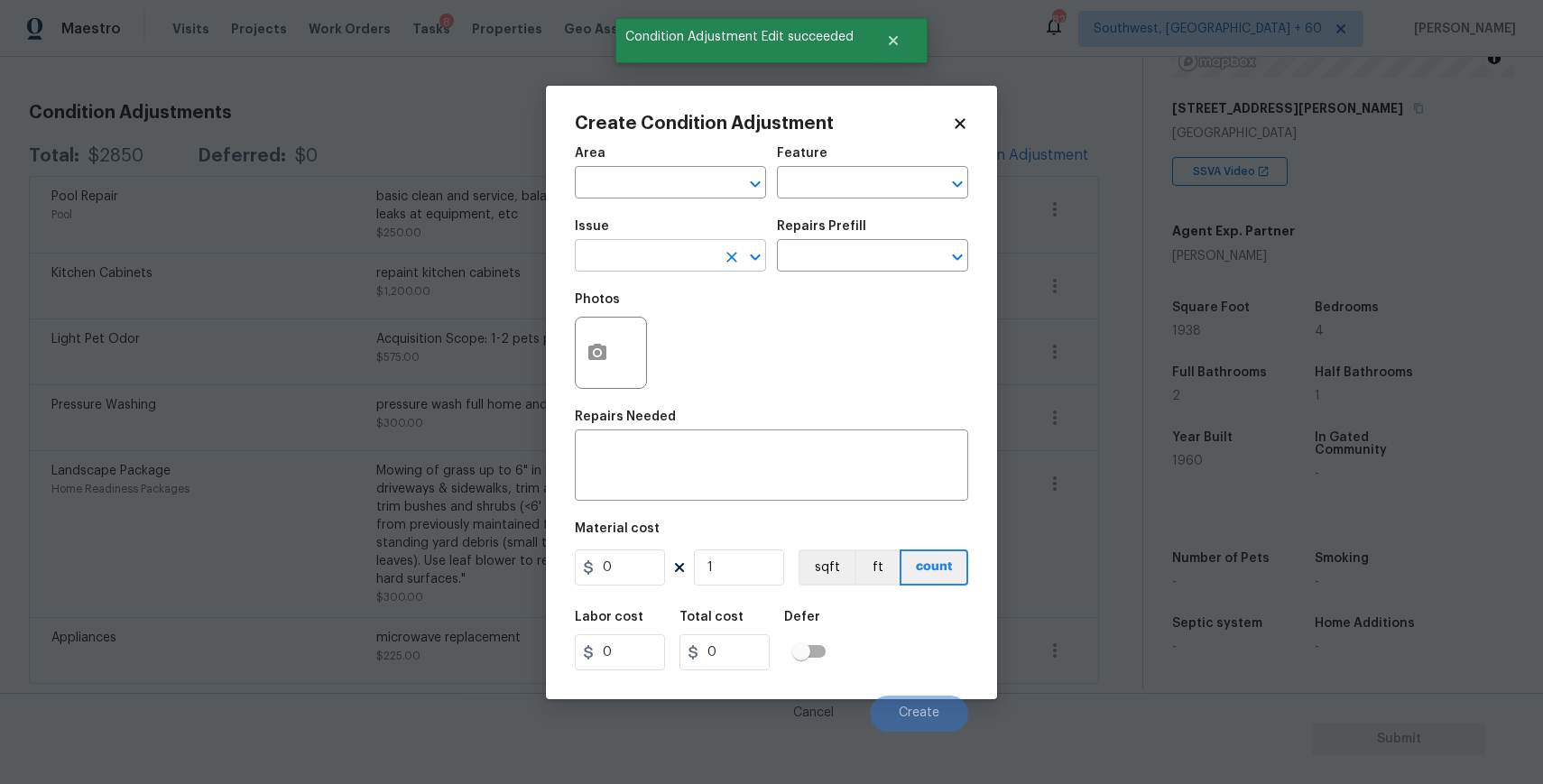
click at [677, 270] on input "text" at bounding box center [645, 257] width 141 height 28
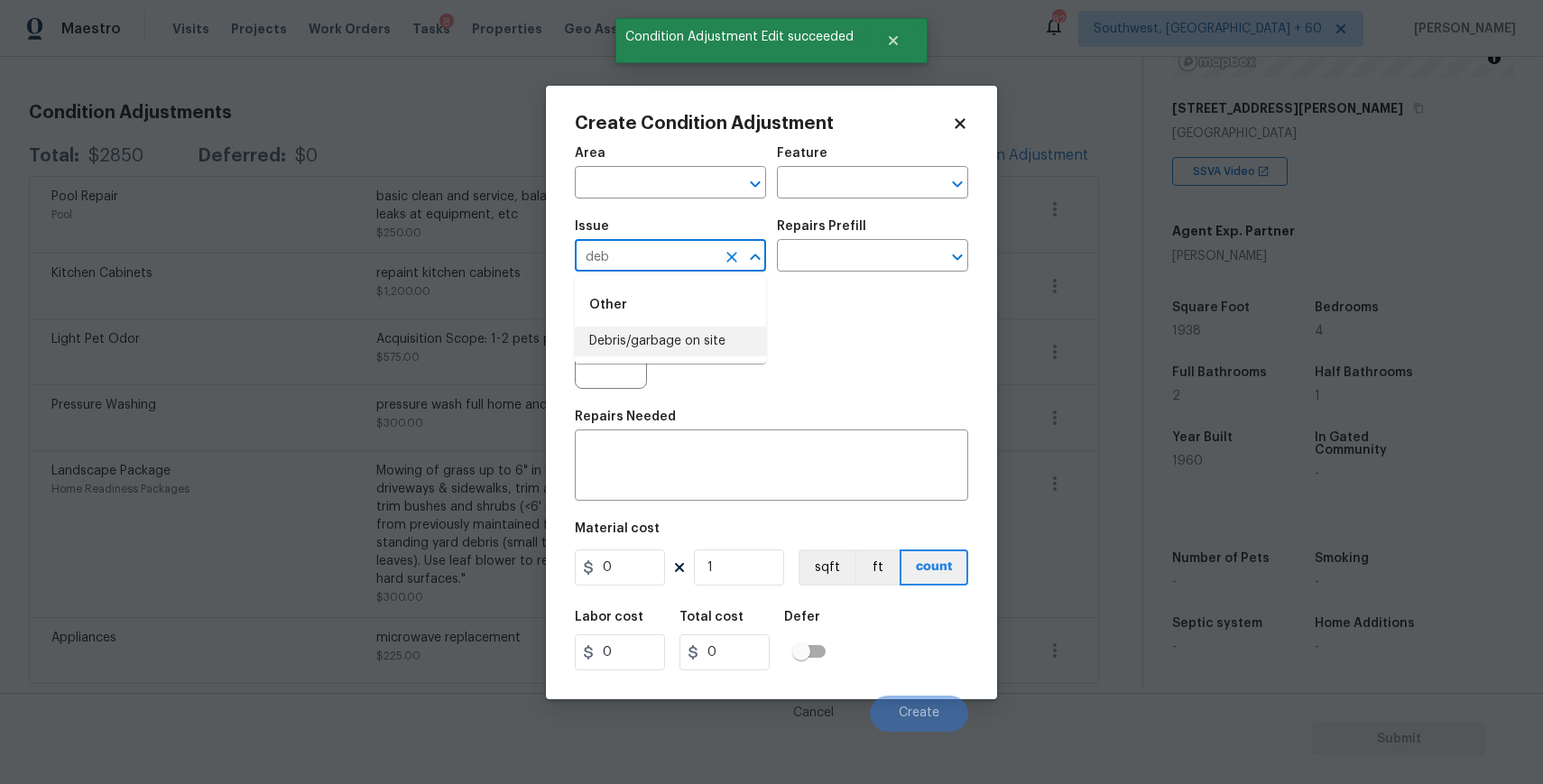
click at [674, 333] on li "Debris/garbage on site" at bounding box center [671, 341] width 192 height 29
type input "Debris/garbage on site"
click at [814, 241] on div "Repairs Prefill" at bounding box center [873, 231] width 192 height 23
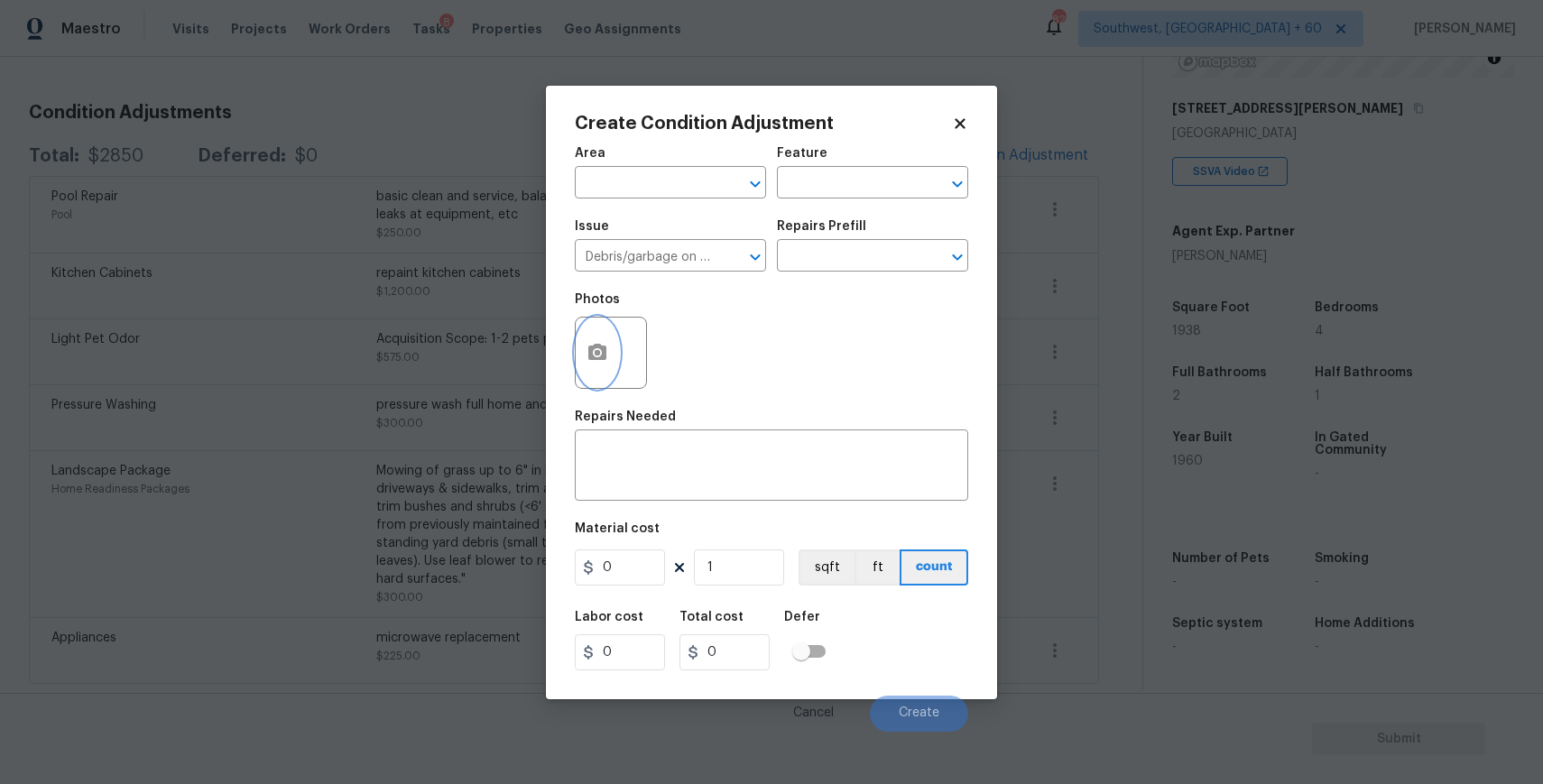
click at [584, 351] on button "button" at bounding box center [597, 353] width 43 height 70
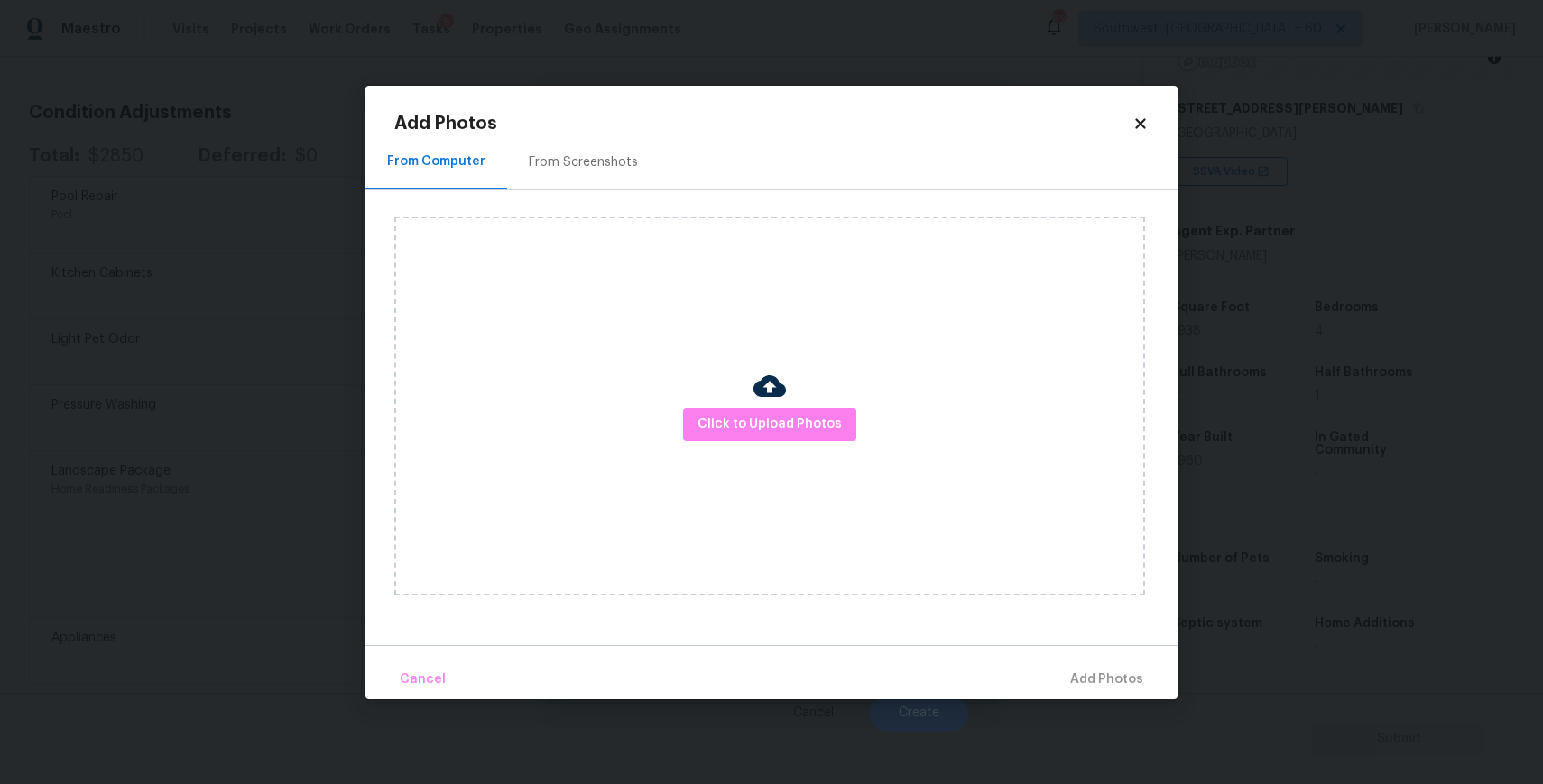
click at [810, 448] on div "Click to Upload Photos" at bounding box center [770, 405] width 750 height 379
click at [803, 413] on span "Click to Upload Photos" at bounding box center [770, 424] width 145 height 22
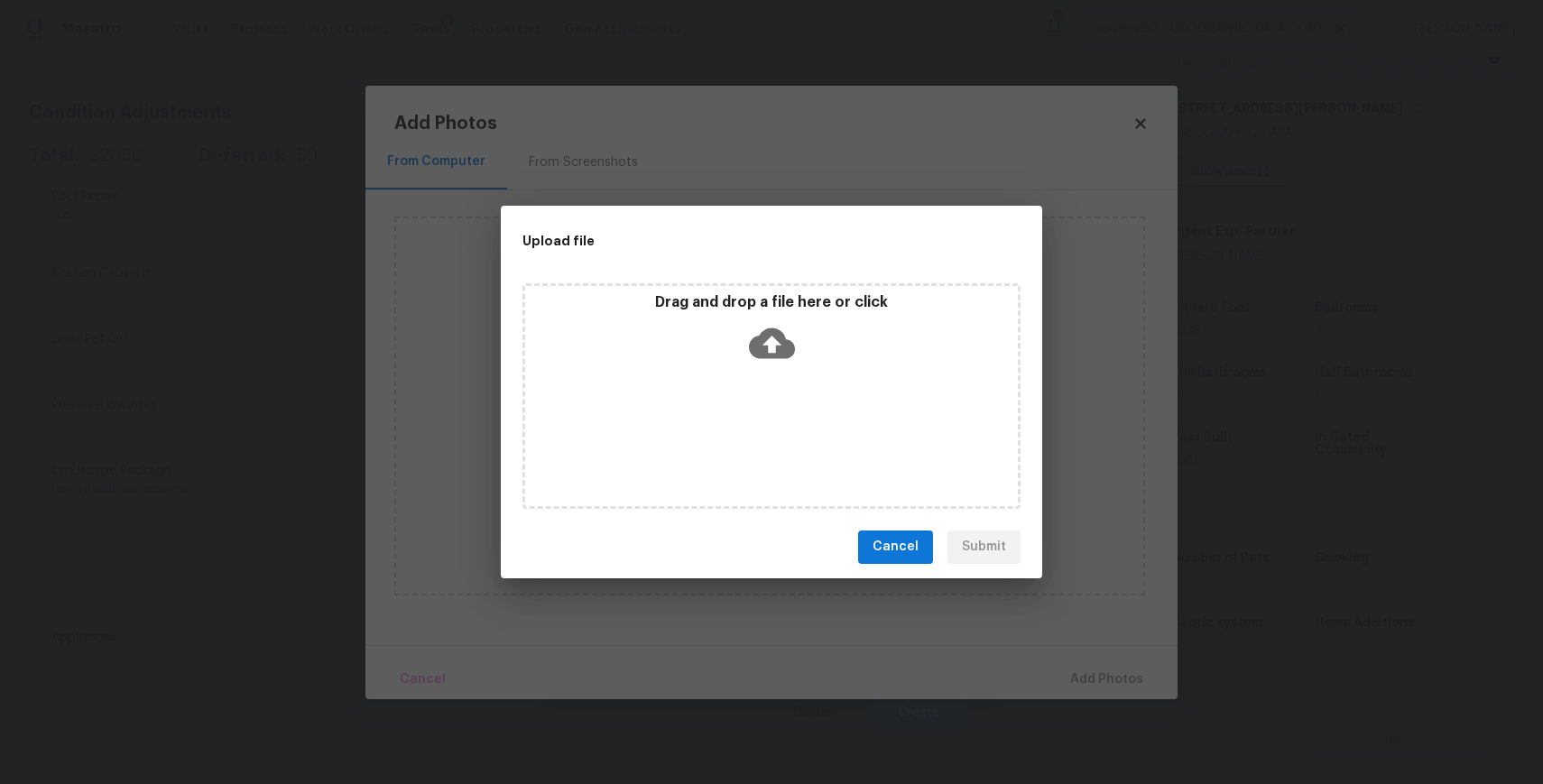
click at [797, 418] on div "Drag and drop a file here or click" at bounding box center [772, 395] width 498 height 226
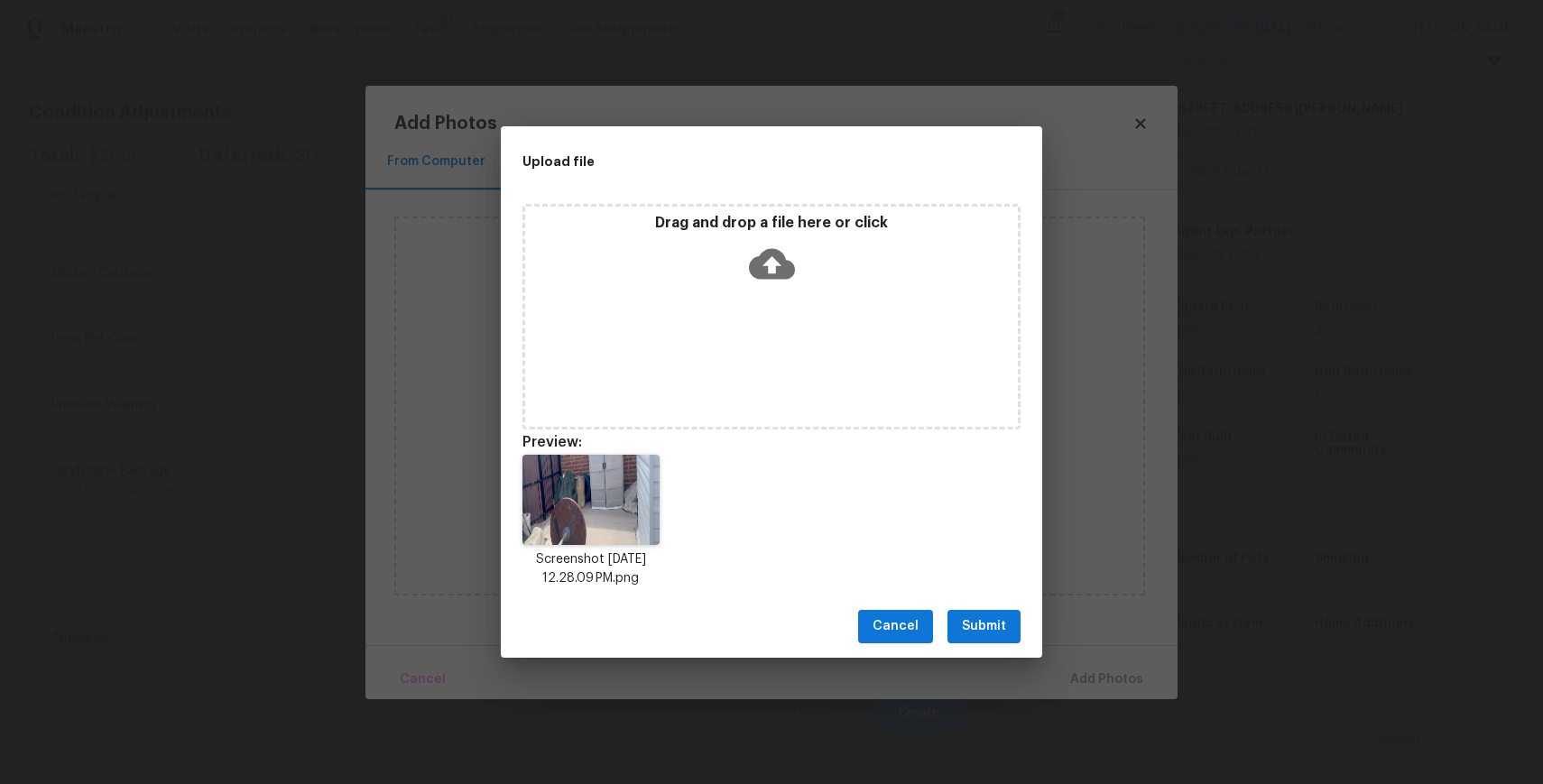
click at [765, 404] on div "Drag and drop a file here or click" at bounding box center [772, 316] width 498 height 226
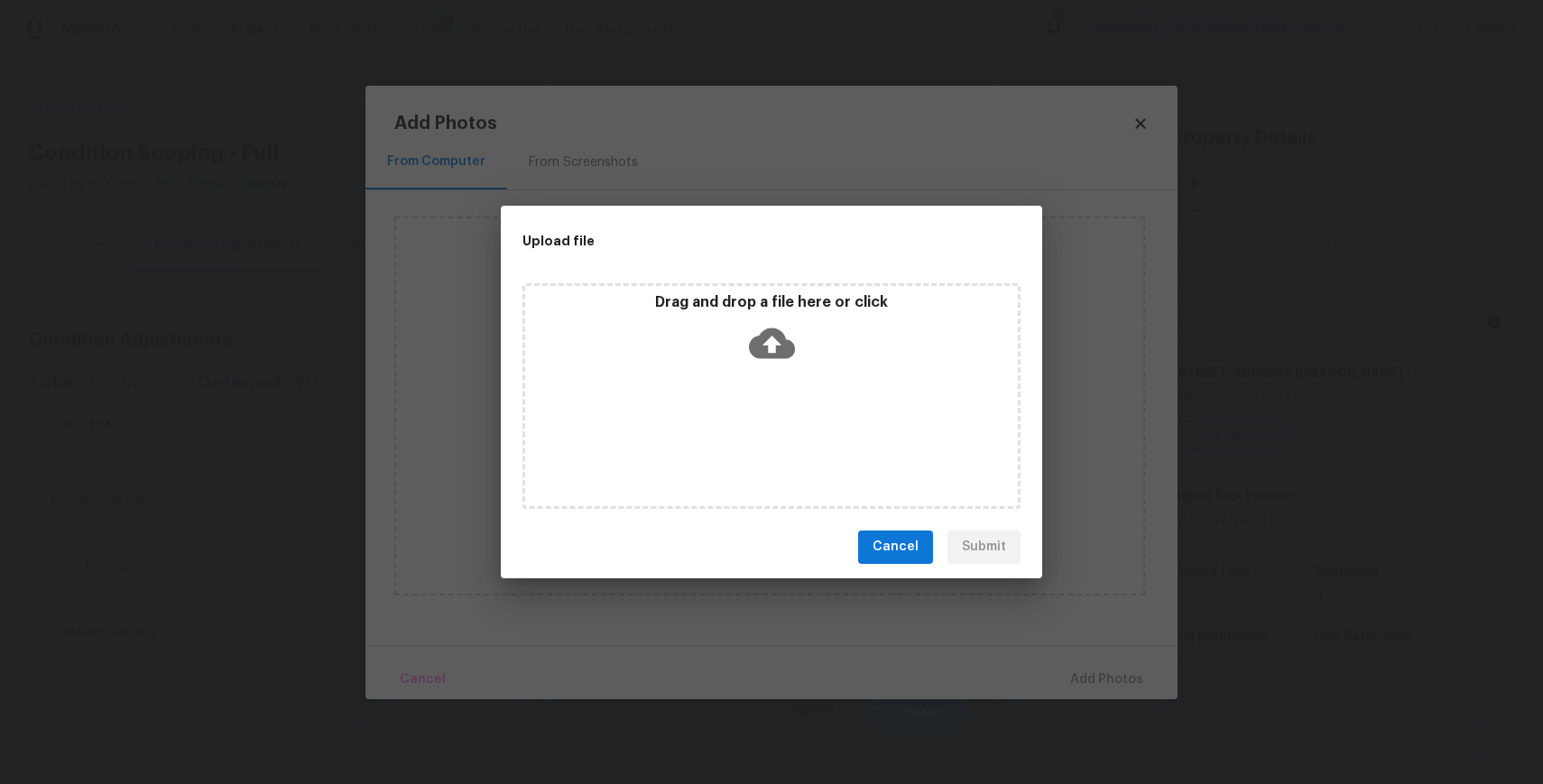
scroll to position [264, 0]
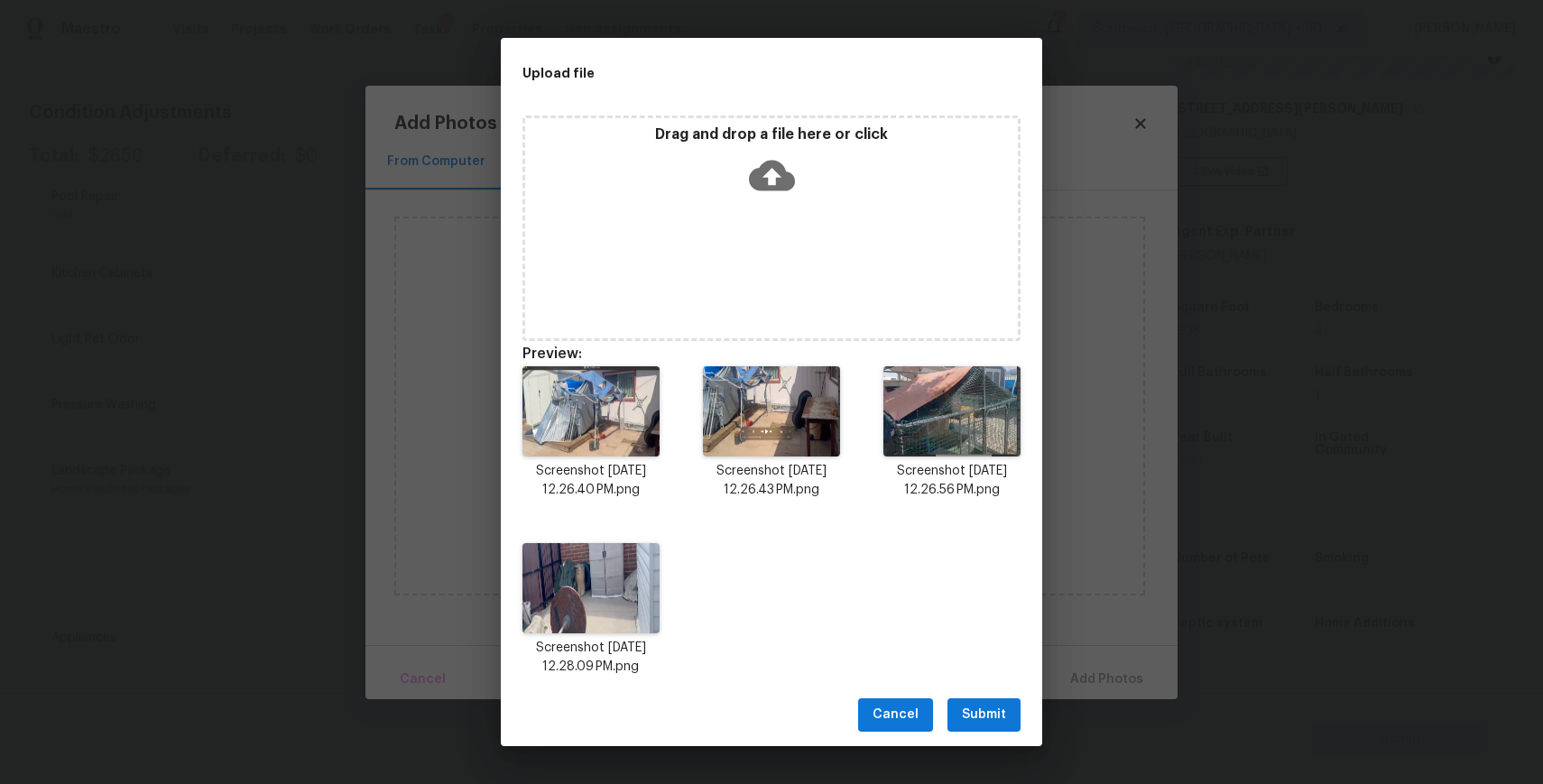
click at [984, 710] on span "Submit" at bounding box center [984, 715] width 44 height 22
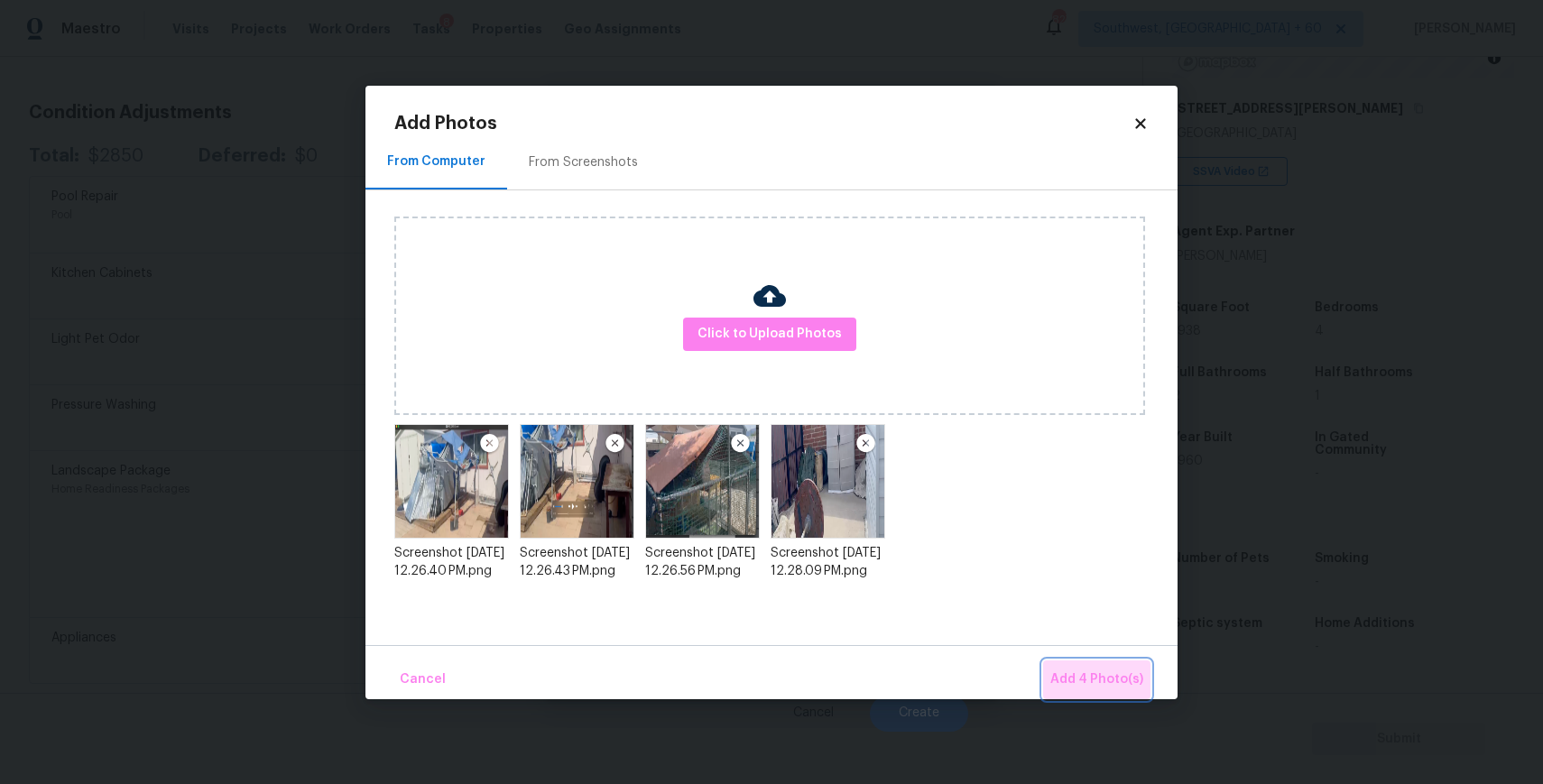
click at [1120, 672] on span "Add 4 Photo(s)" at bounding box center [1096, 679] width 93 height 22
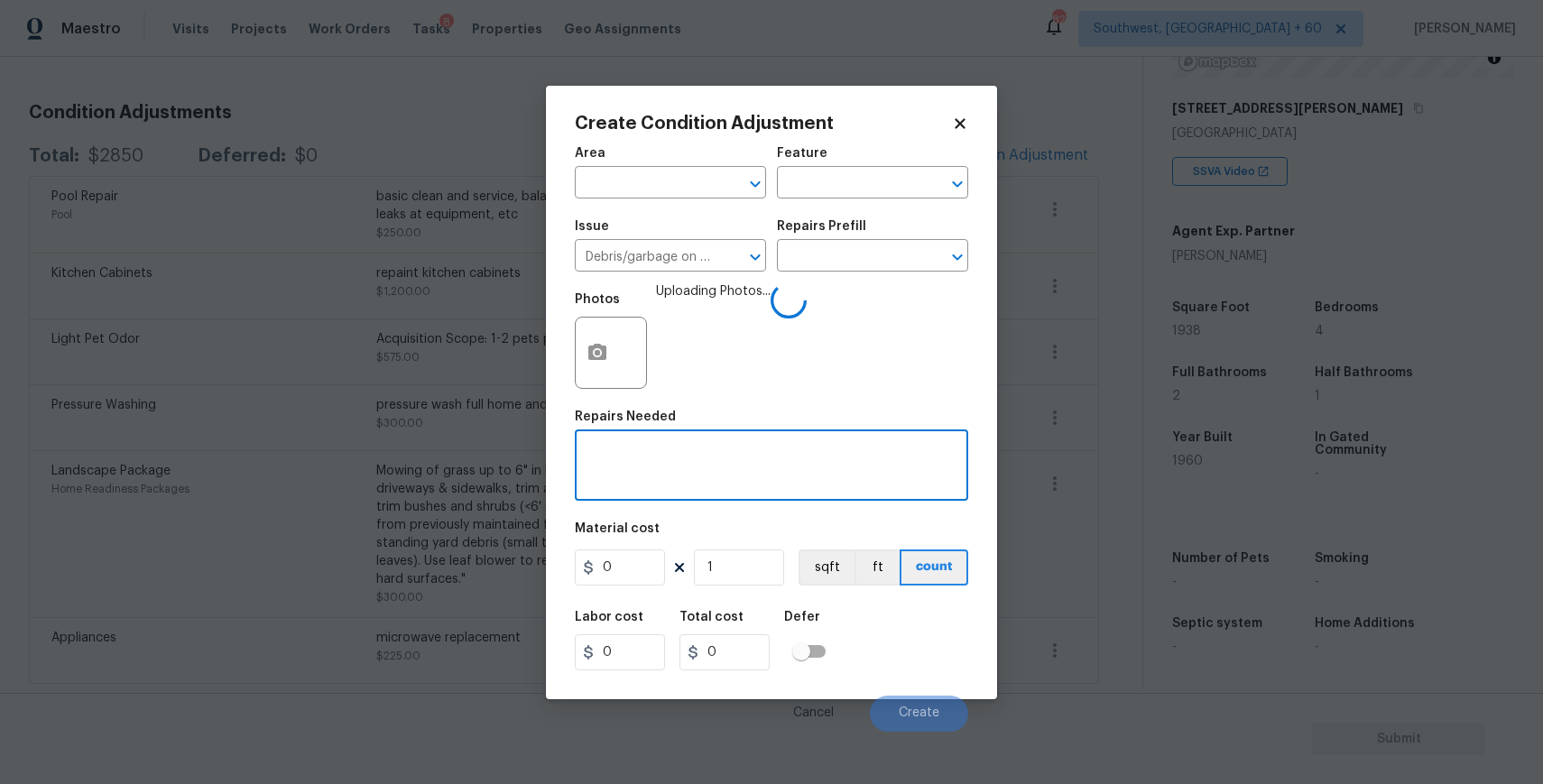
click at [689, 452] on textarea at bounding box center [771, 467] width 371 height 38
type textarea "shed and other debris"
click at [607, 579] on input "0" at bounding box center [620, 567] width 90 height 36
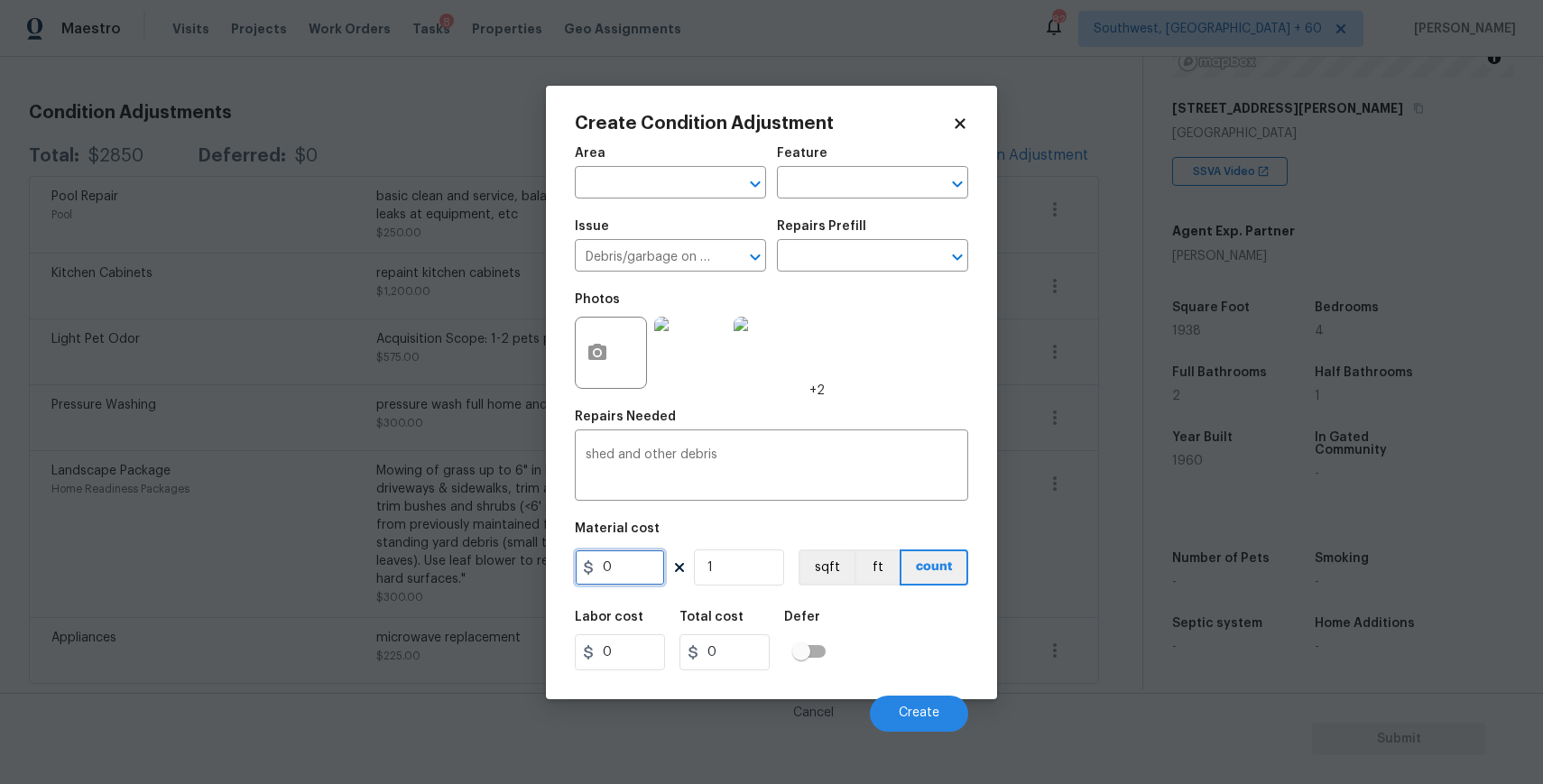
click at [607, 579] on input "0" at bounding box center [620, 567] width 90 height 36
type input "2000"
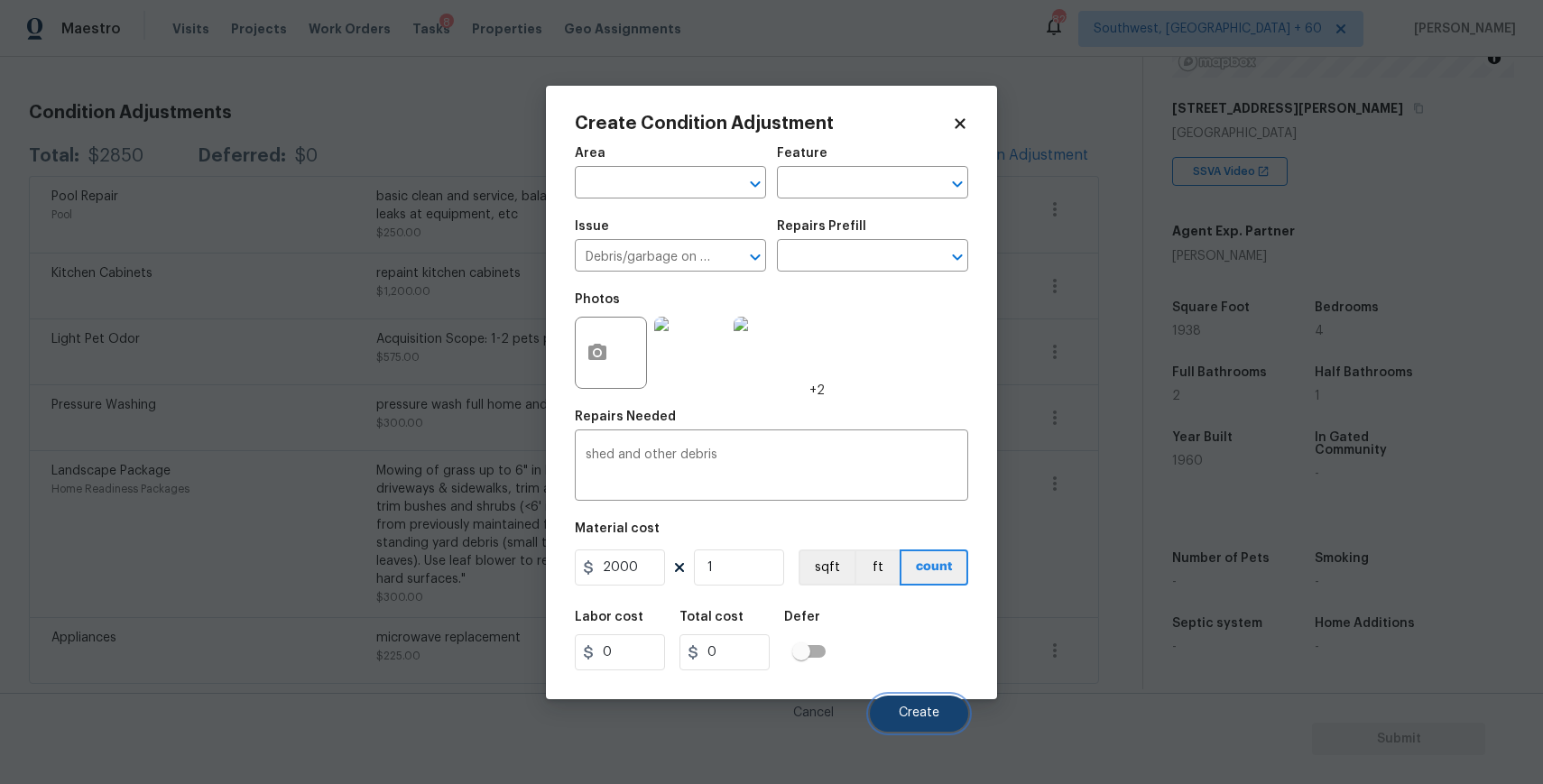
click at [936, 721] on button "Create" at bounding box center [919, 713] width 99 height 36
type input "2000"
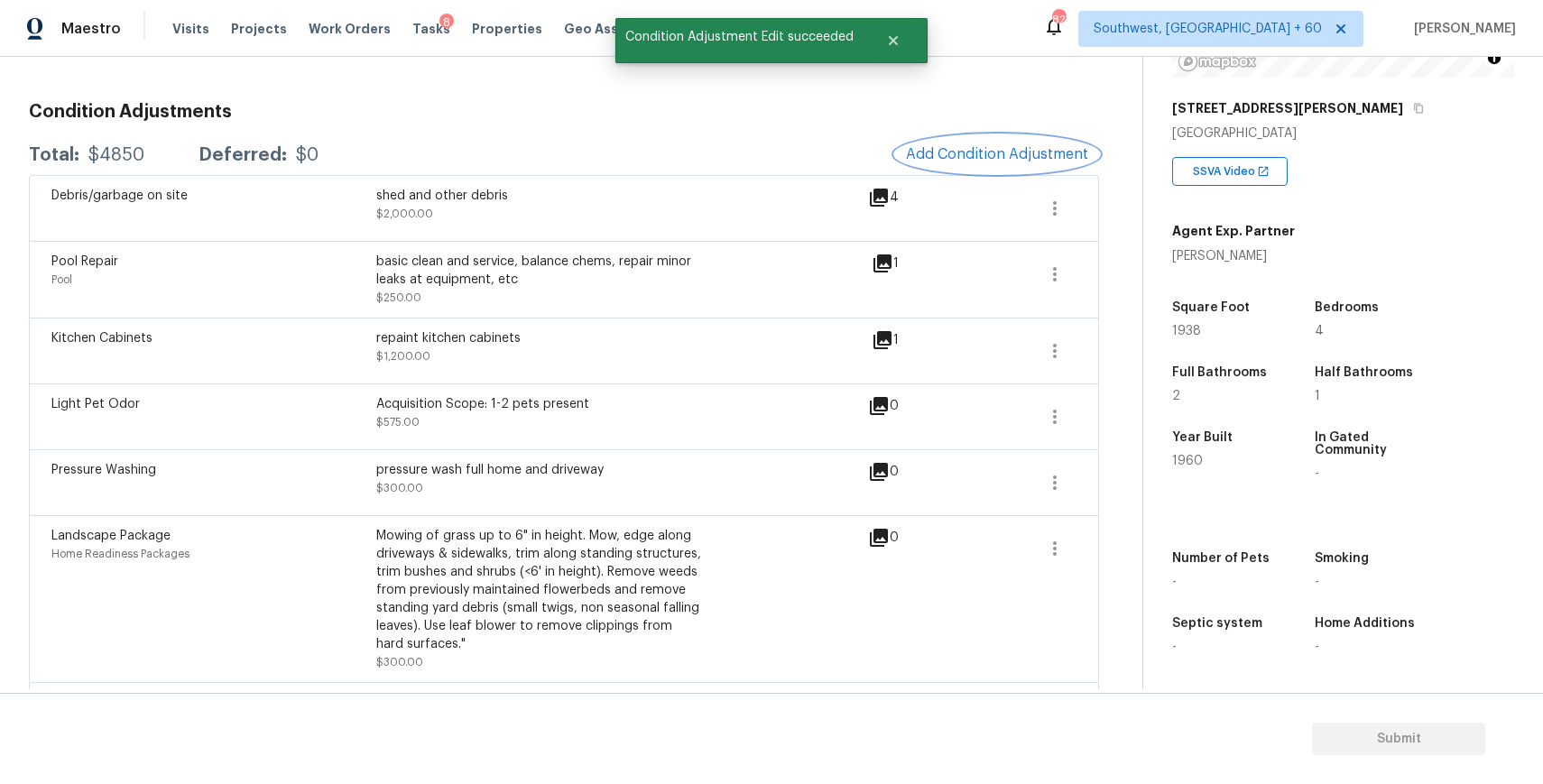
scroll to position [294, 0]
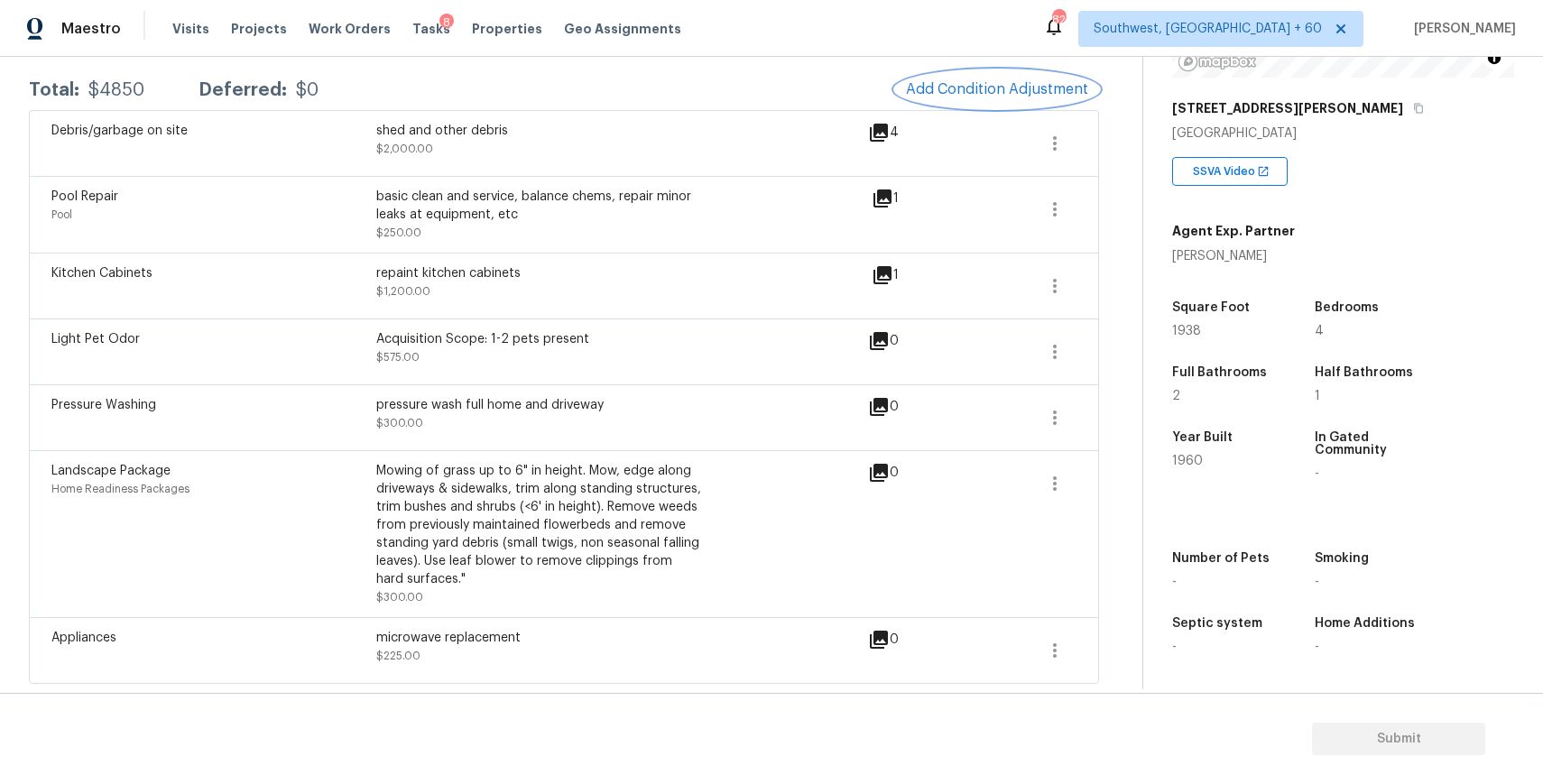
click at [1039, 87] on span "Add Condition Adjustment" at bounding box center [997, 89] width 183 height 17
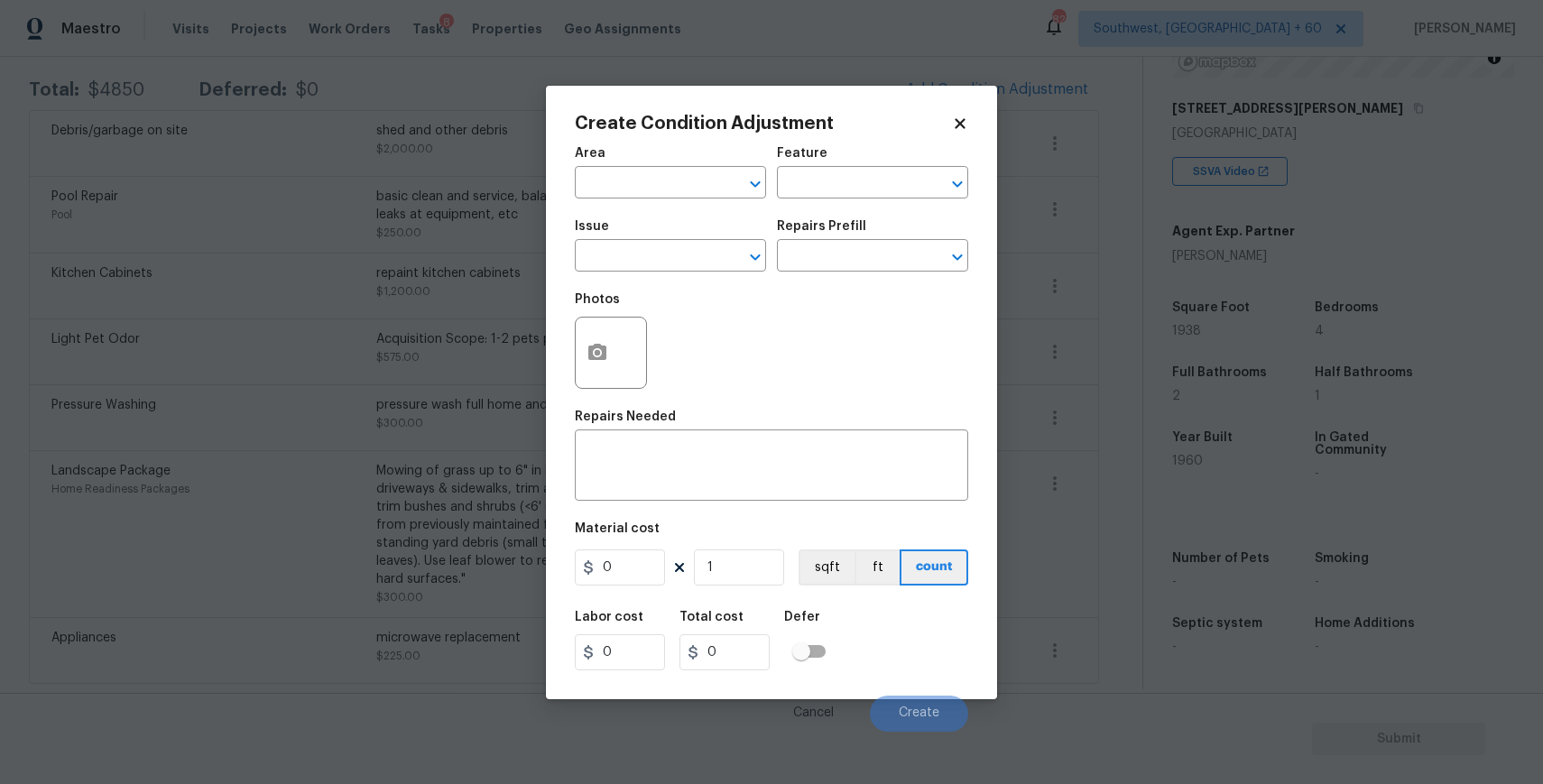
click at [641, 242] on div "Issue" at bounding box center [671, 231] width 192 height 23
click at [659, 258] on input "text" at bounding box center [645, 257] width 141 height 28
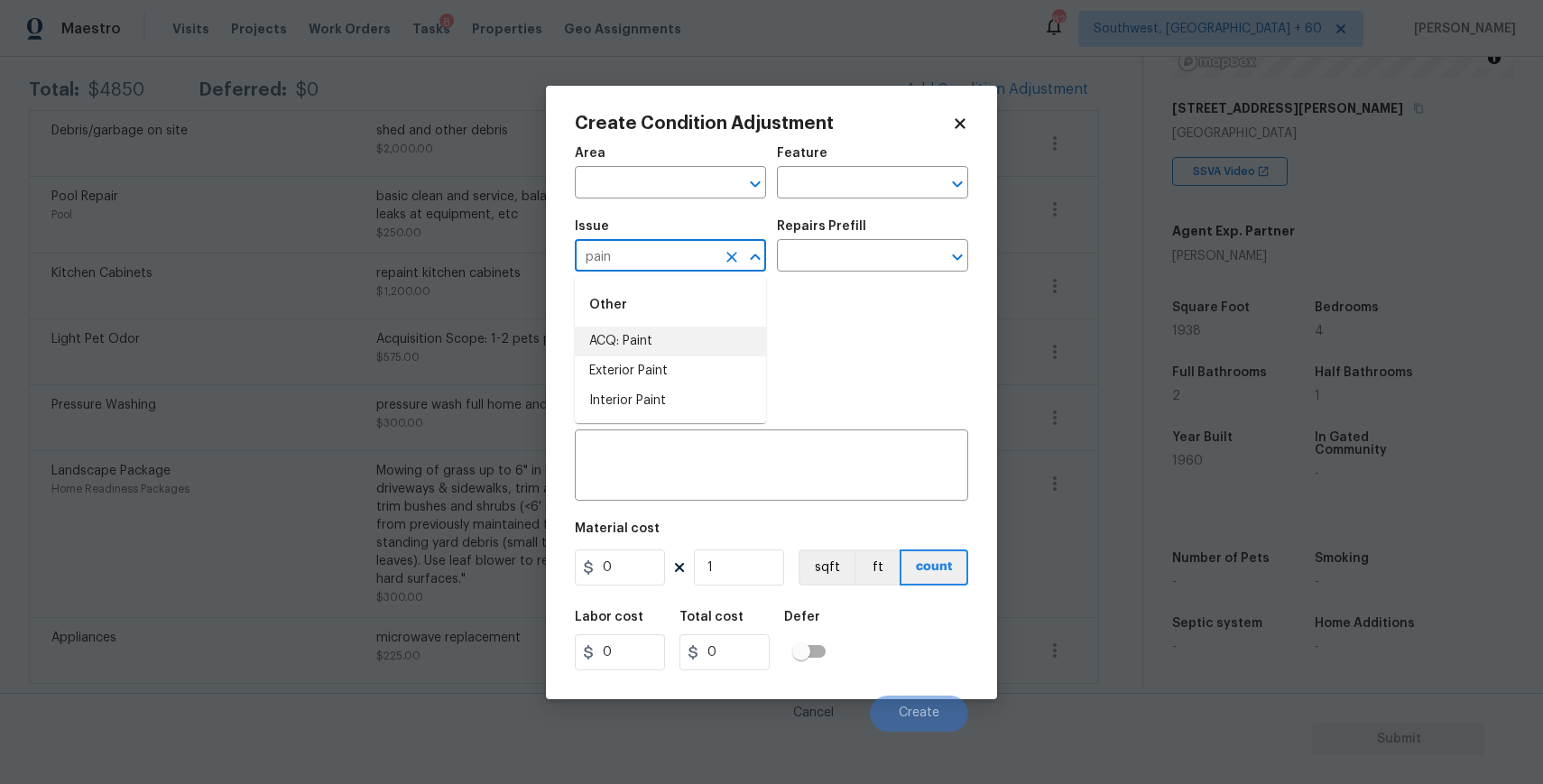
click at [684, 322] on div "Other" at bounding box center [671, 304] width 192 height 43
click at [705, 334] on li "ACQ: Paint" at bounding box center [671, 341] width 192 height 29
type input "ACQ: Paint"
click at [801, 283] on div "Photos" at bounding box center [772, 340] width 394 height 117
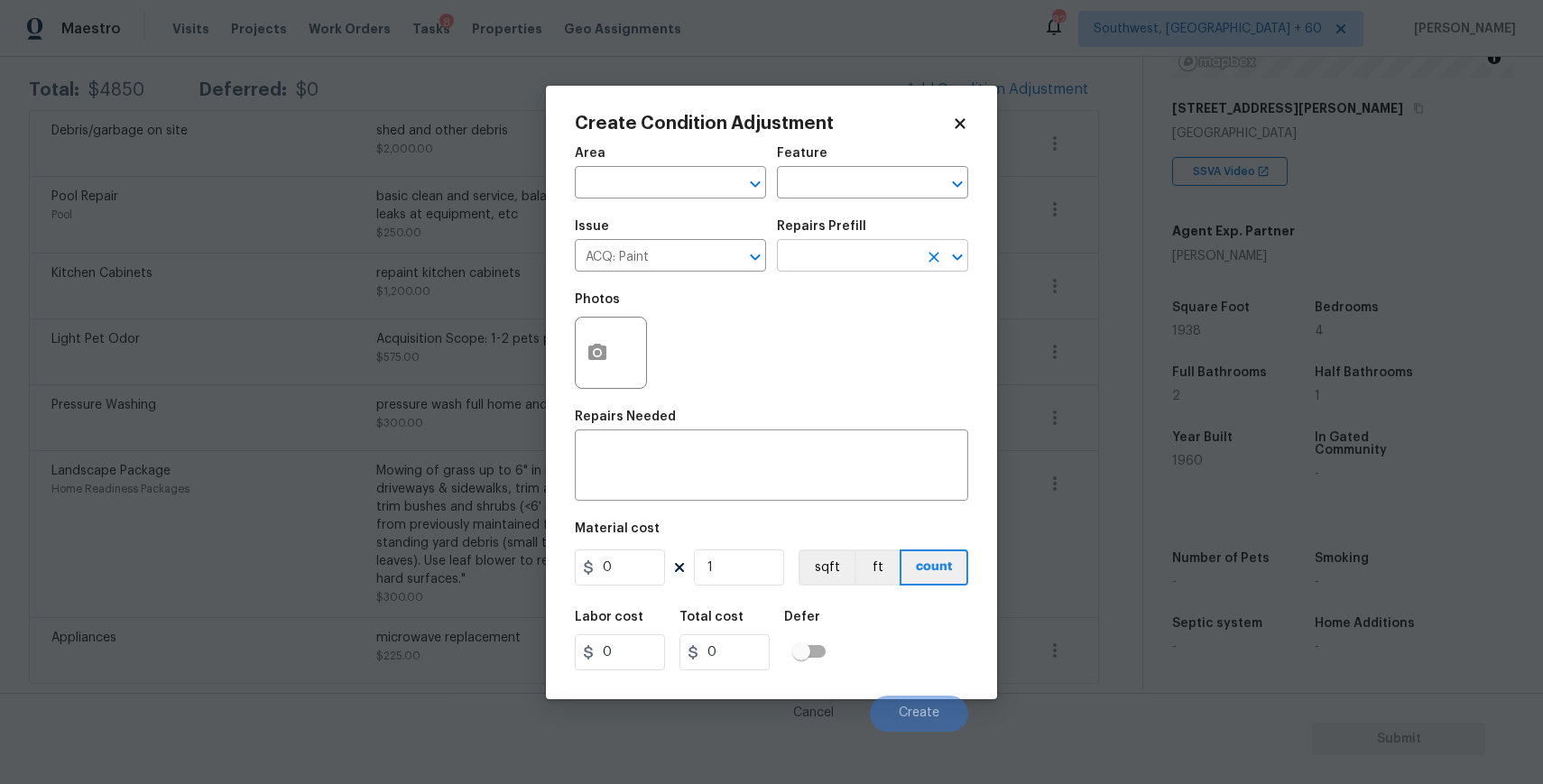
click at [844, 257] on input "text" at bounding box center [847, 257] width 141 height 28
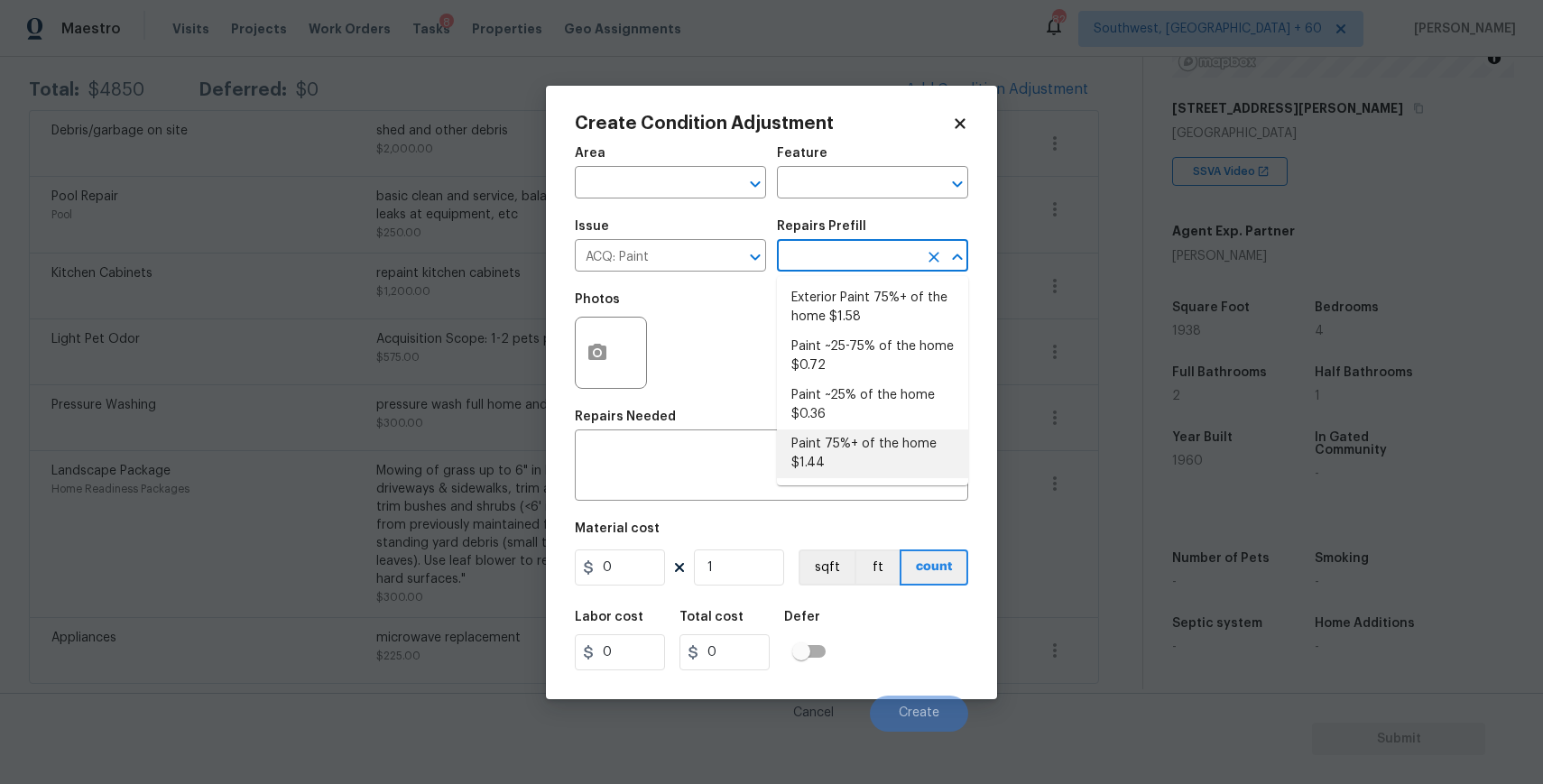
click at [902, 459] on li "Paint 75%+ of the home $1.44" at bounding box center [873, 453] width 192 height 49
type input "Acquisition"
type textarea "Acquisition Scope: 75%+ of the home will likely require interior paint"
type input "1.44"
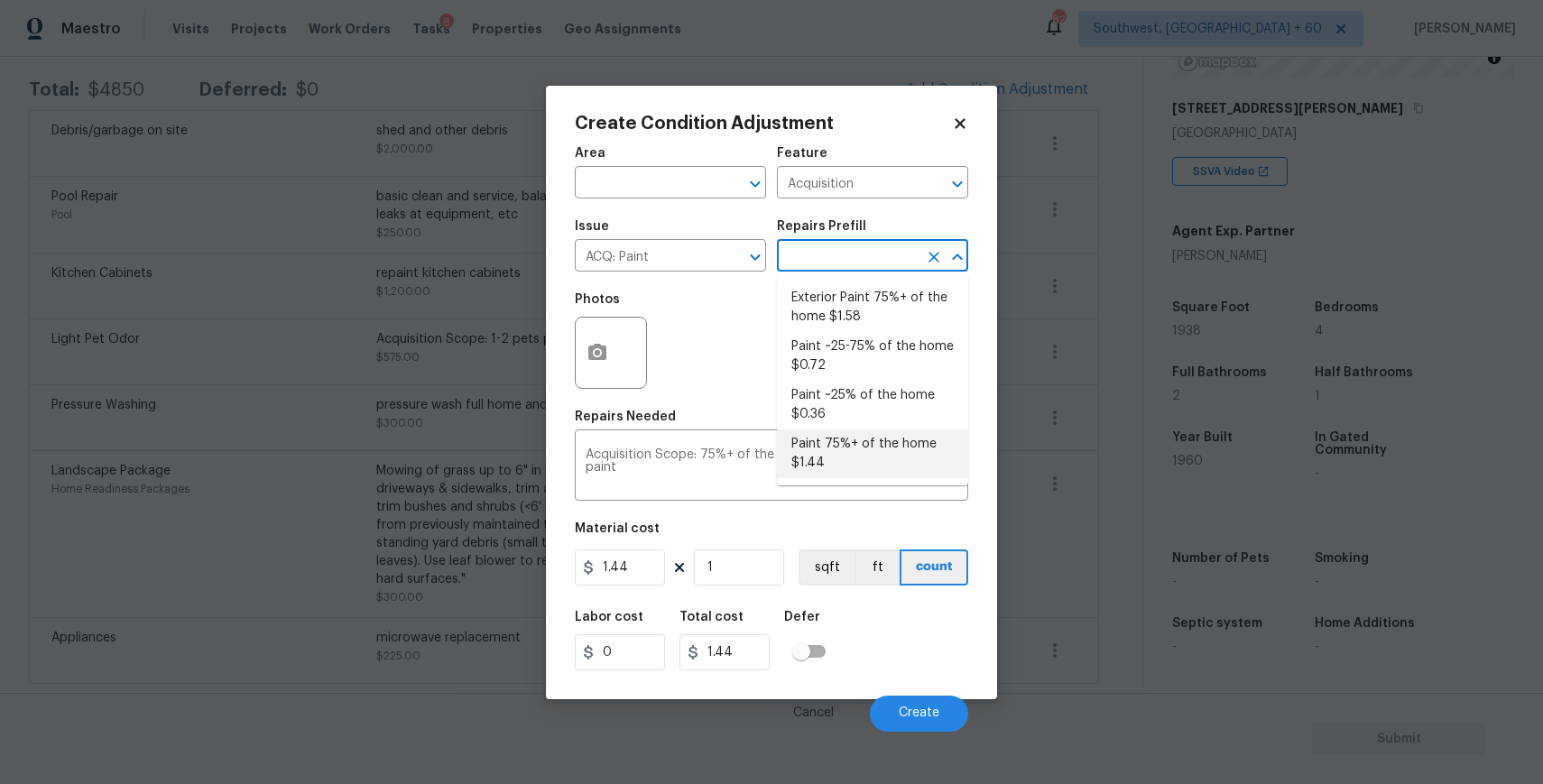
click at [960, 123] on icon at bounding box center [960, 123] width 10 height 10
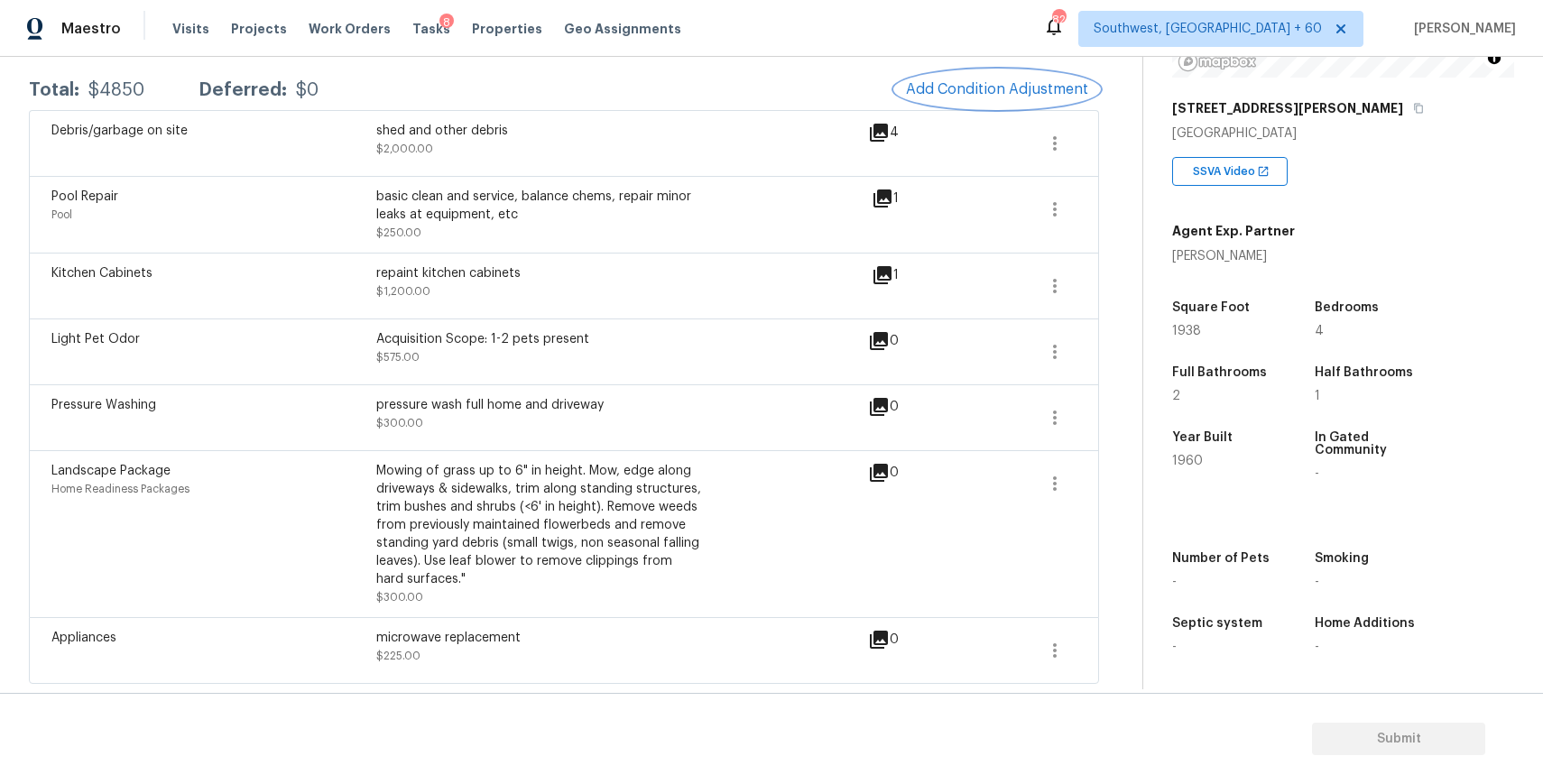
scroll to position [0, 0]
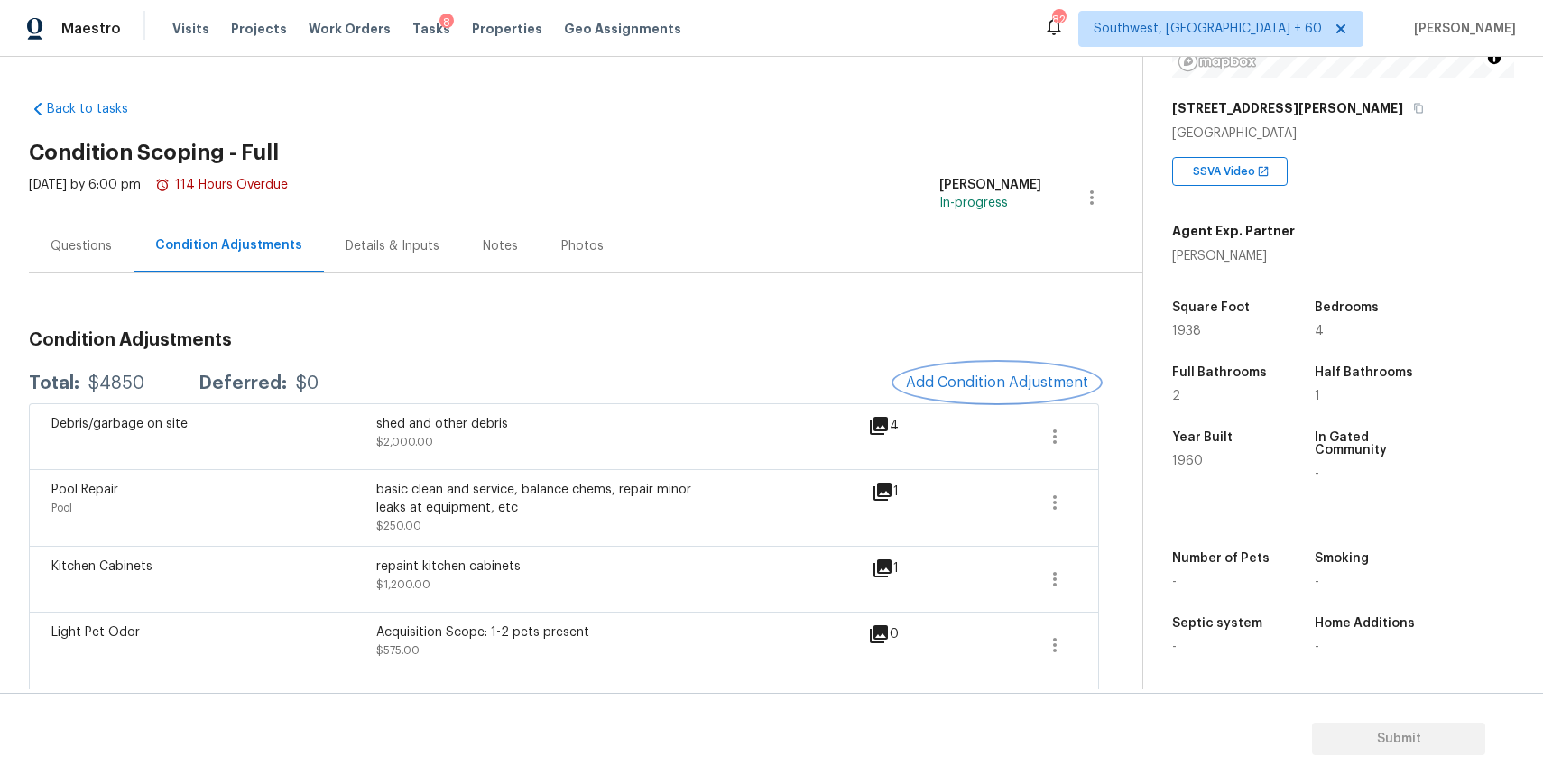
click at [1005, 386] on span "Add Condition Adjustment" at bounding box center [997, 382] width 183 height 17
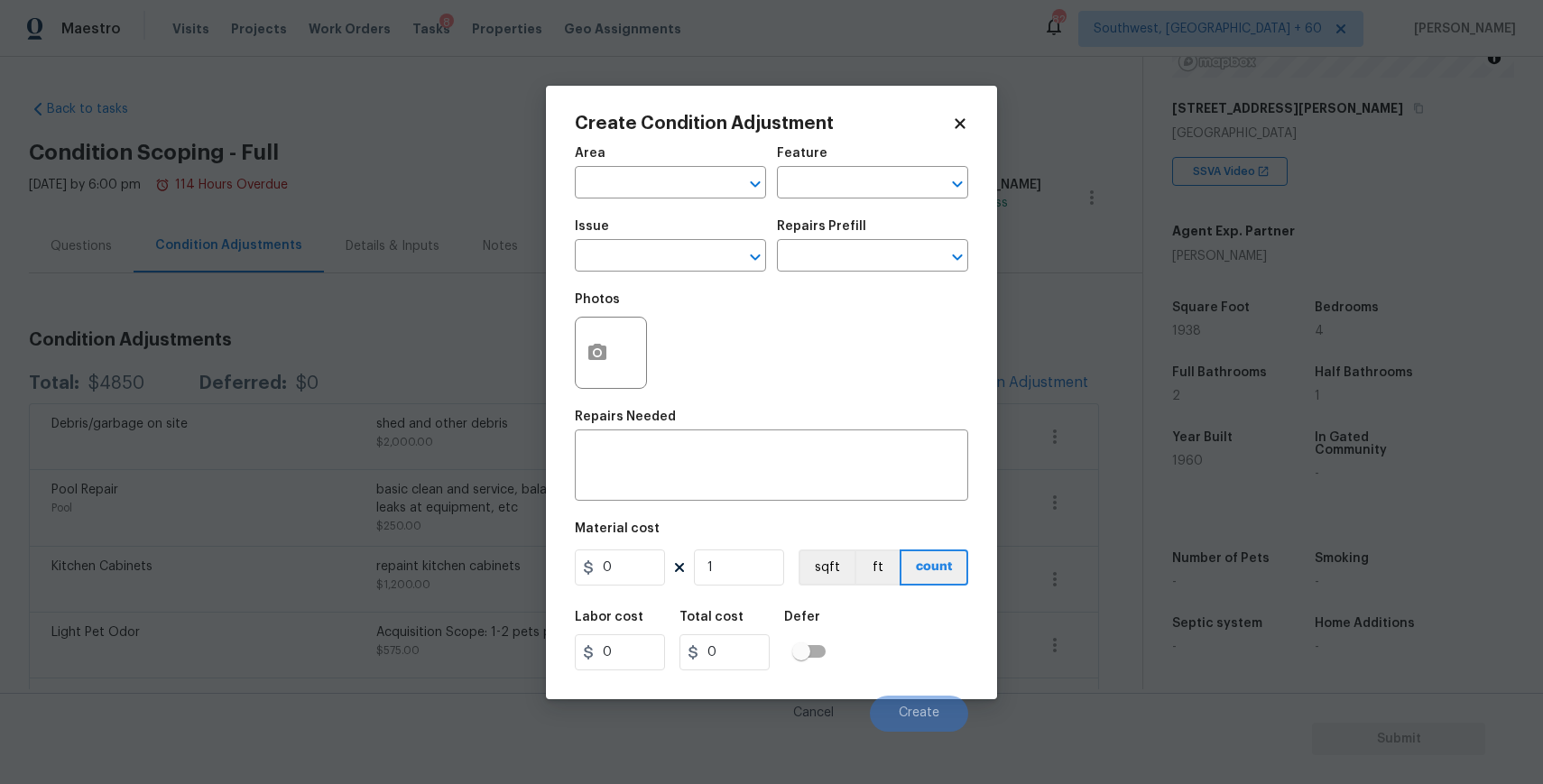
click at [616, 272] on span "Issue ​" at bounding box center [671, 245] width 192 height 73
click at [653, 258] on input "text" at bounding box center [645, 257] width 141 height 28
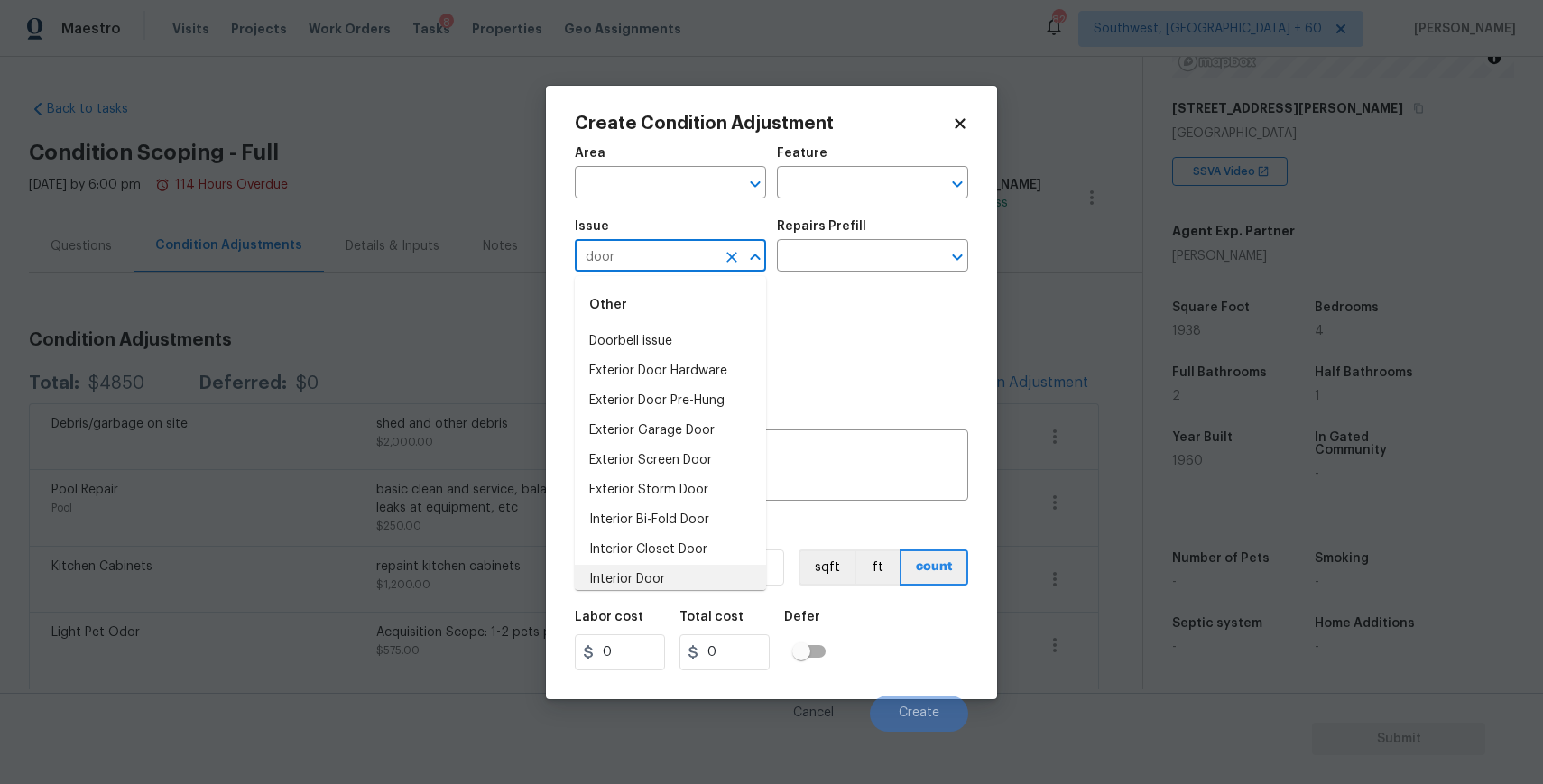
click at [694, 577] on li "Interior Door" at bounding box center [671, 579] width 192 height 29
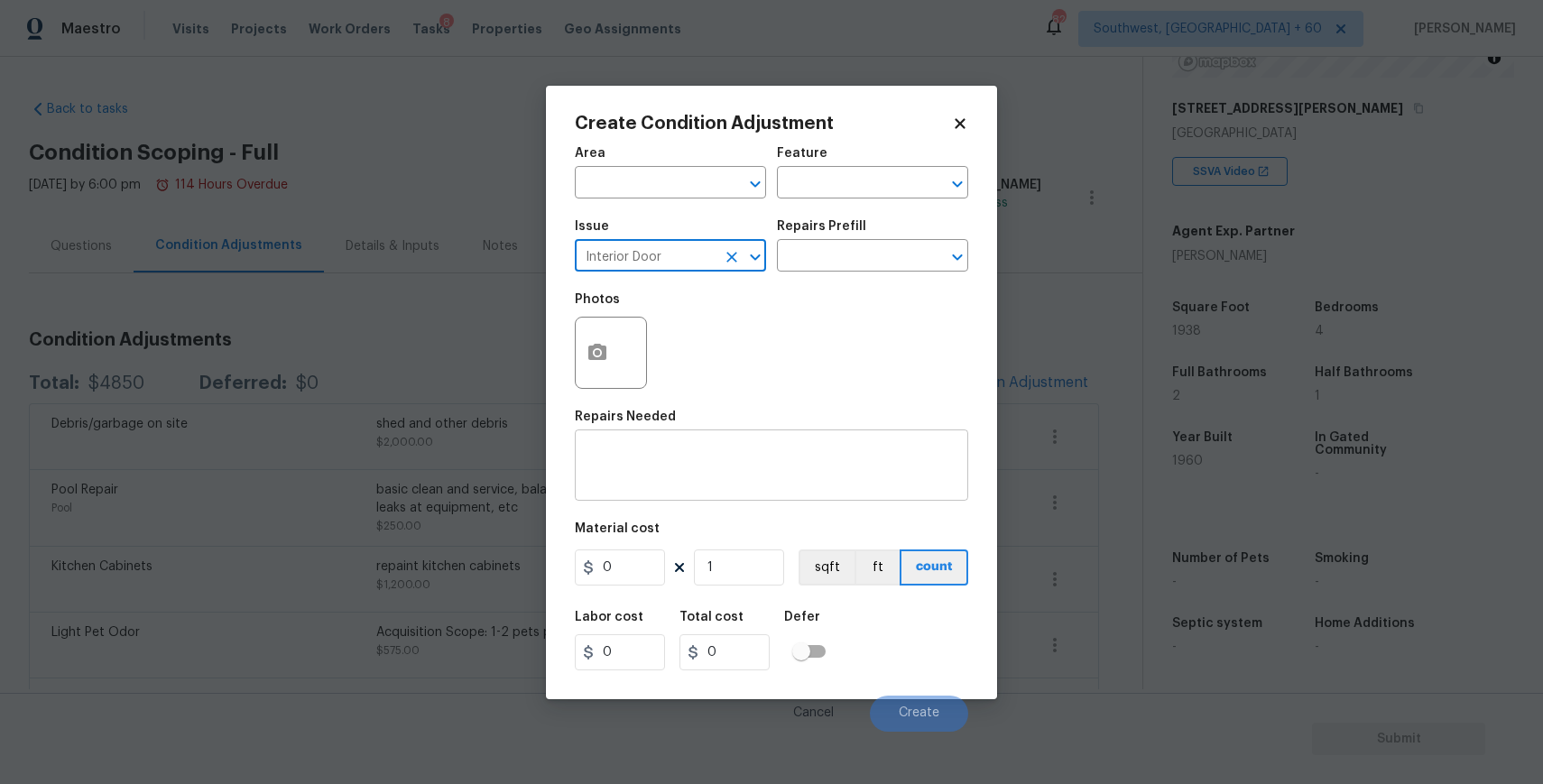
type input "Interior Door"
click at [713, 477] on textarea at bounding box center [771, 467] width 371 height 38
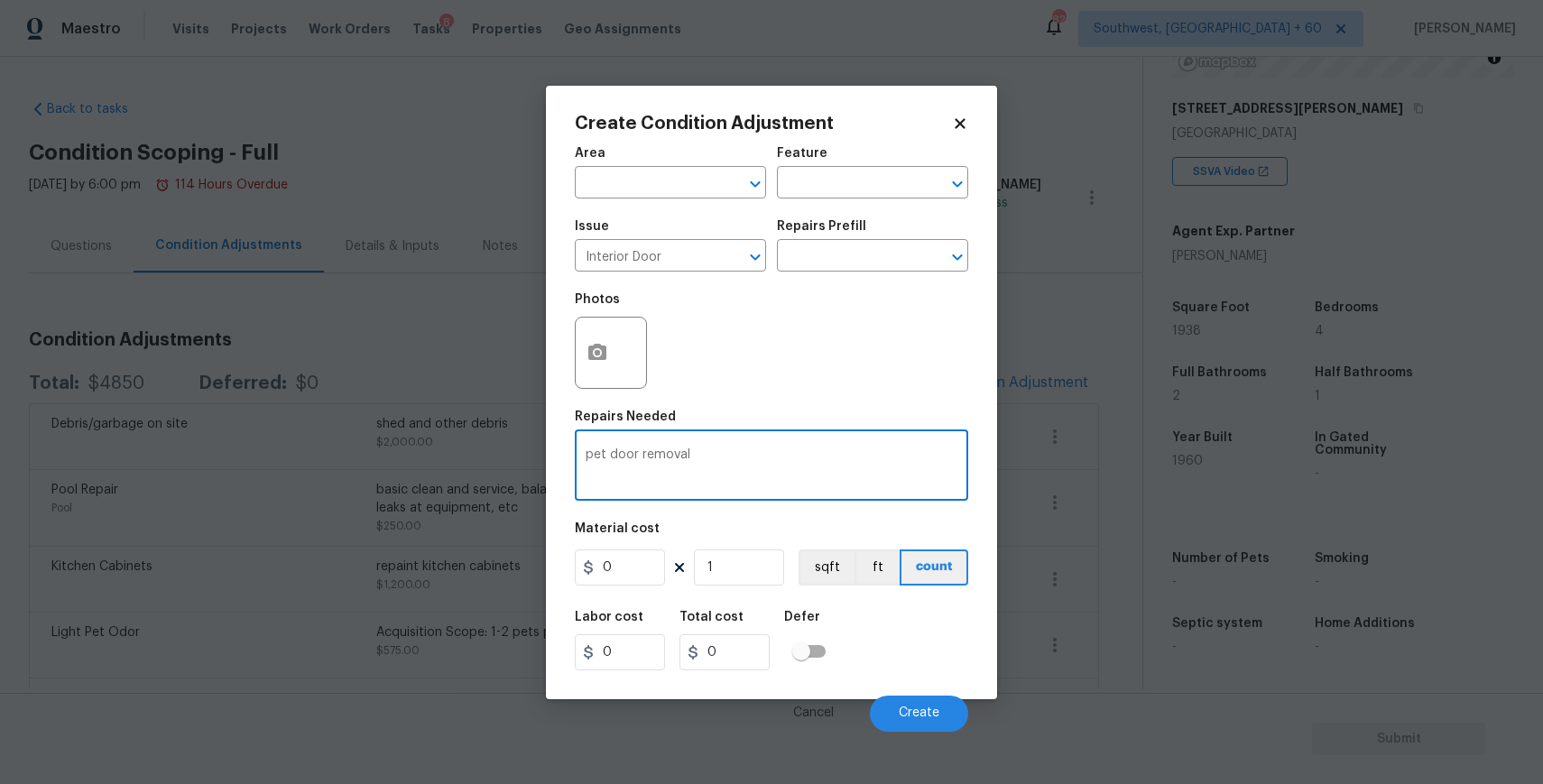
type textarea "pet door removal"
click at [639, 545] on figure "Material cost 0 1 sqft ft count" at bounding box center [772, 556] width 394 height 66
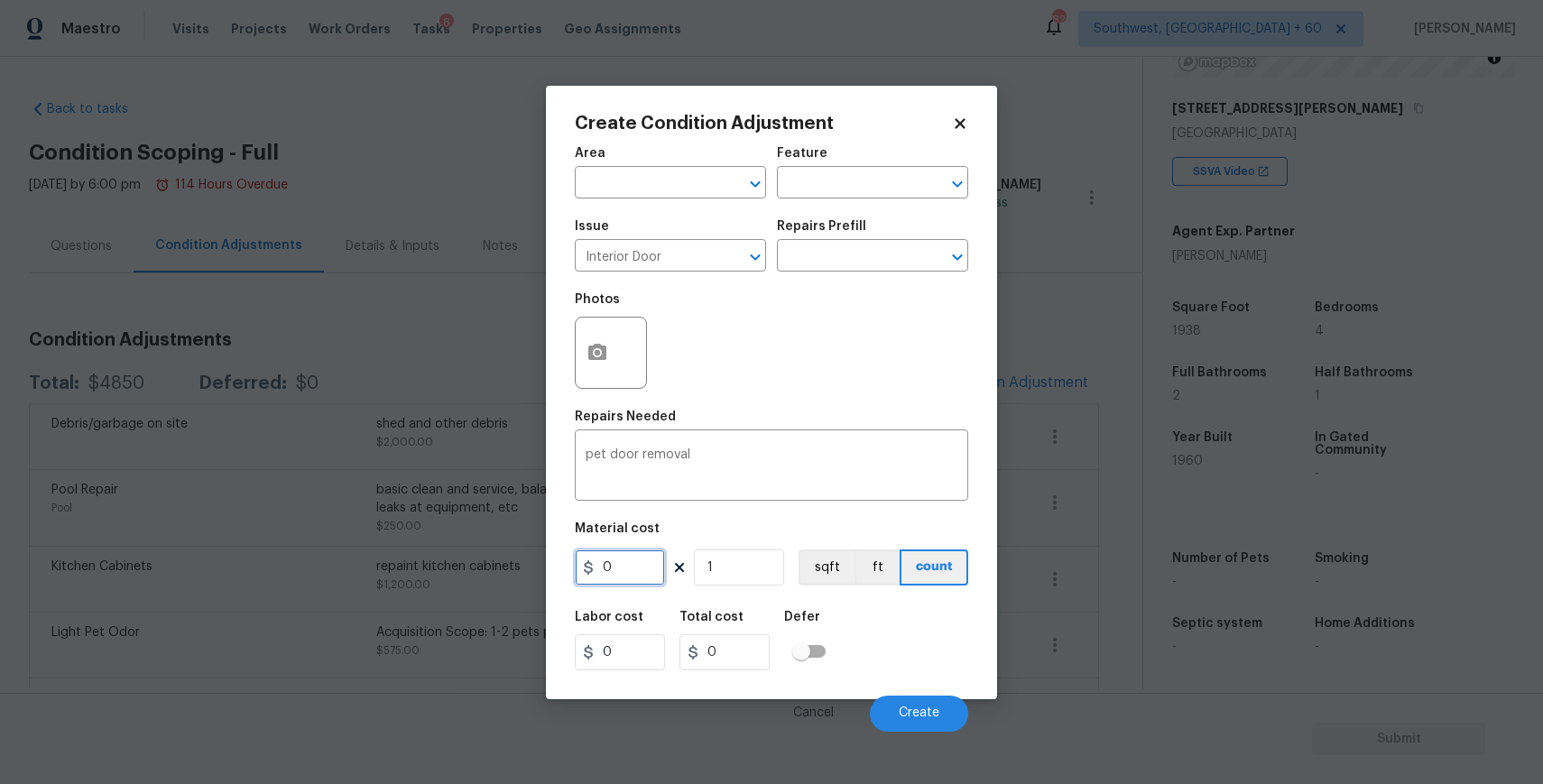
click at [620, 577] on input "0" at bounding box center [620, 567] width 90 height 36
type input "250"
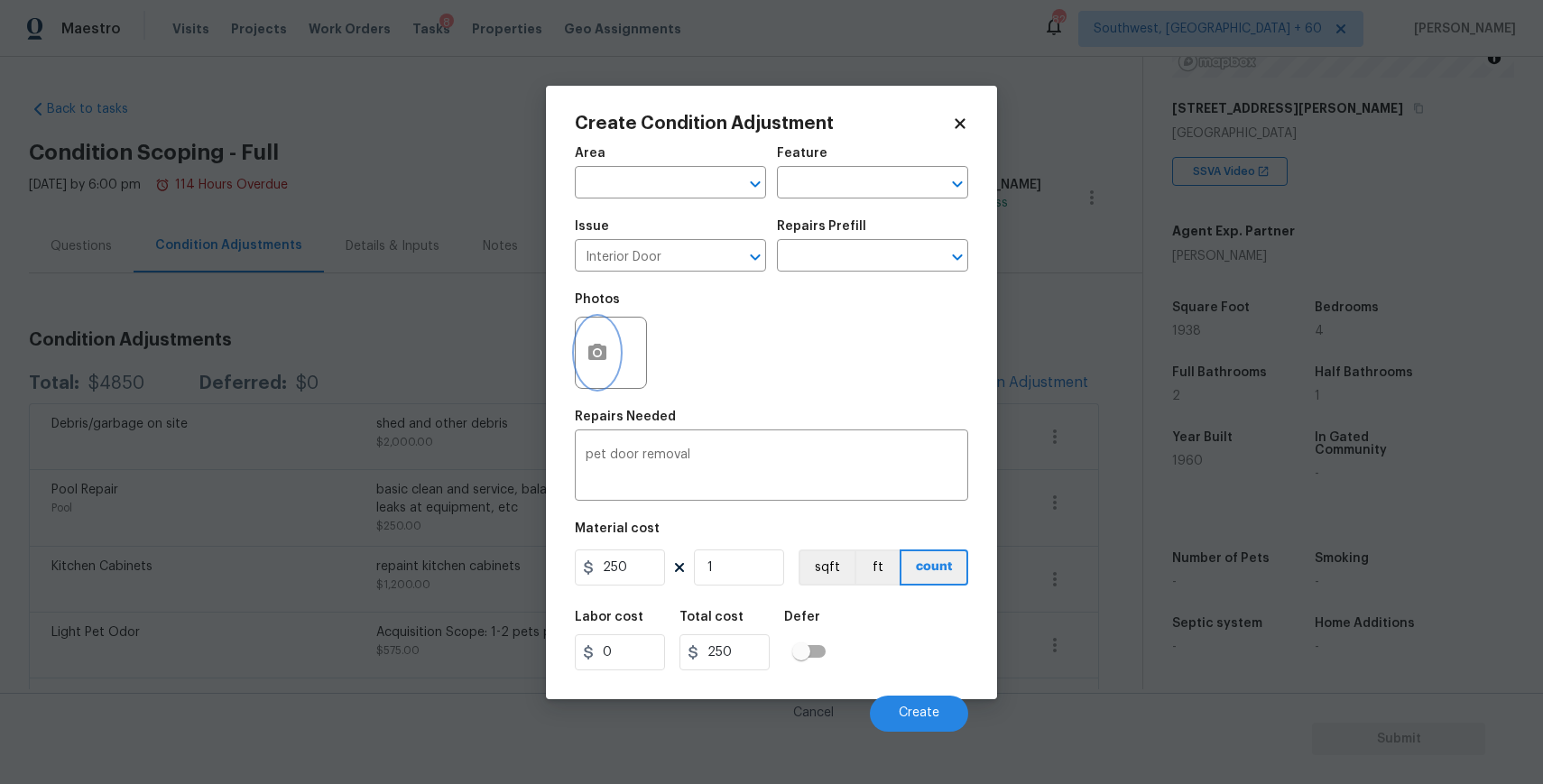
click at [605, 354] on icon "button" at bounding box center [597, 352] width 18 height 17
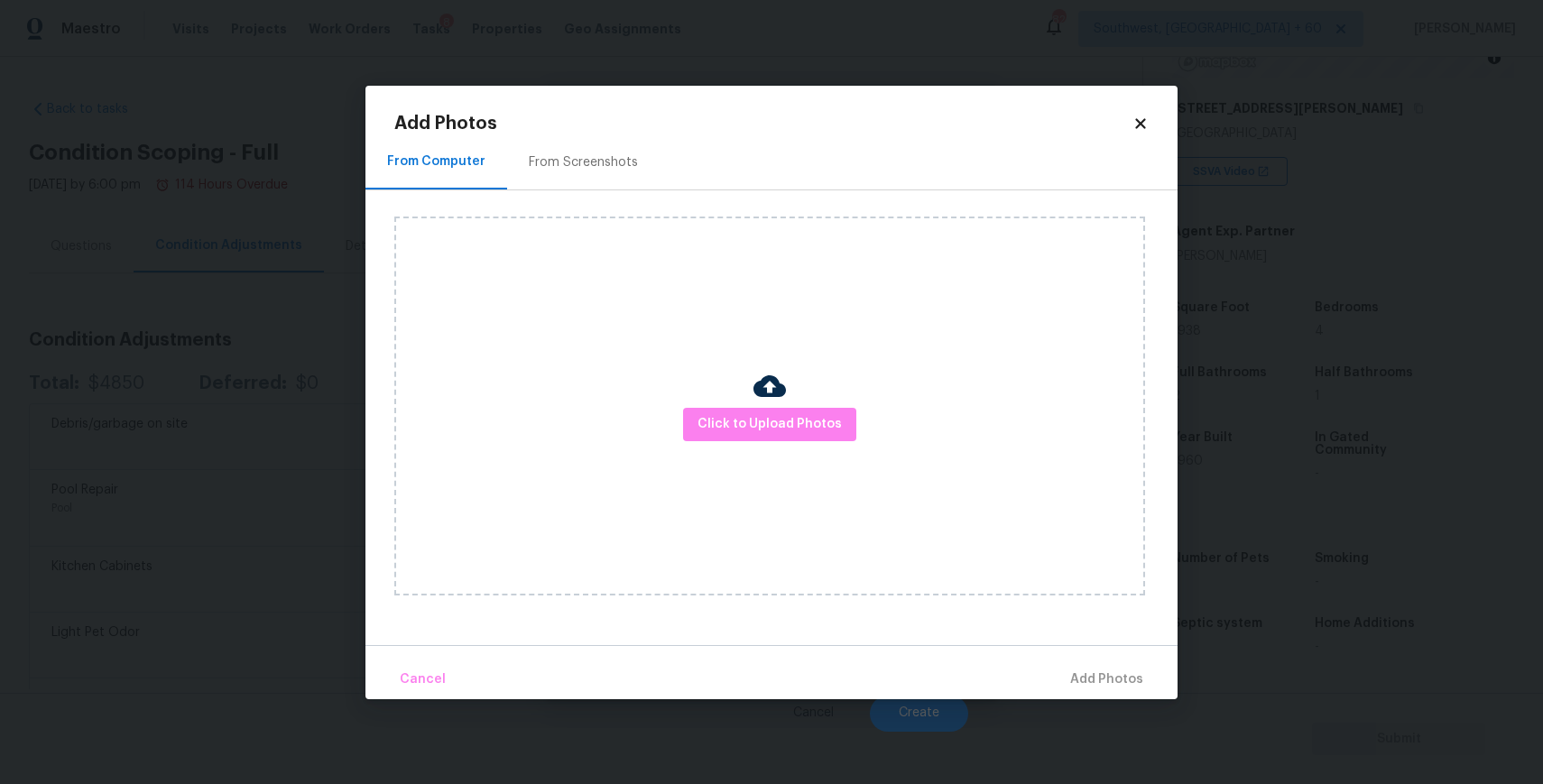
click at [691, 395] on div "Click to Upload Photos" at bounding box center [770, 405] width 750 height 379
click at [731, 433] on span "Click to Upload Photos" at bounding box center [770, 424] width 145 height 22
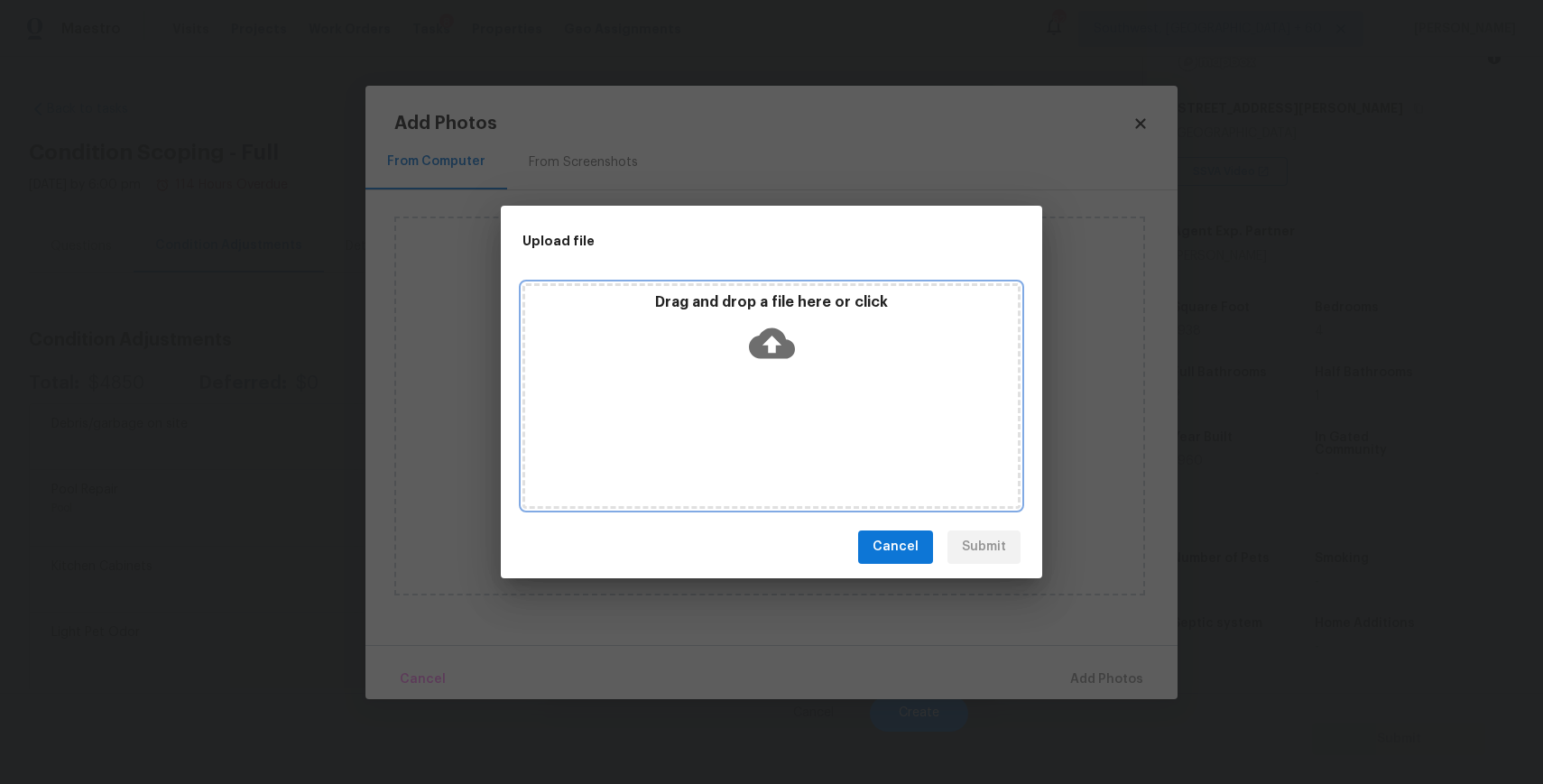
click at [728, 393] on div "Drag and drop a file here or click" at bounding box center [772, 395] width 498 height 226
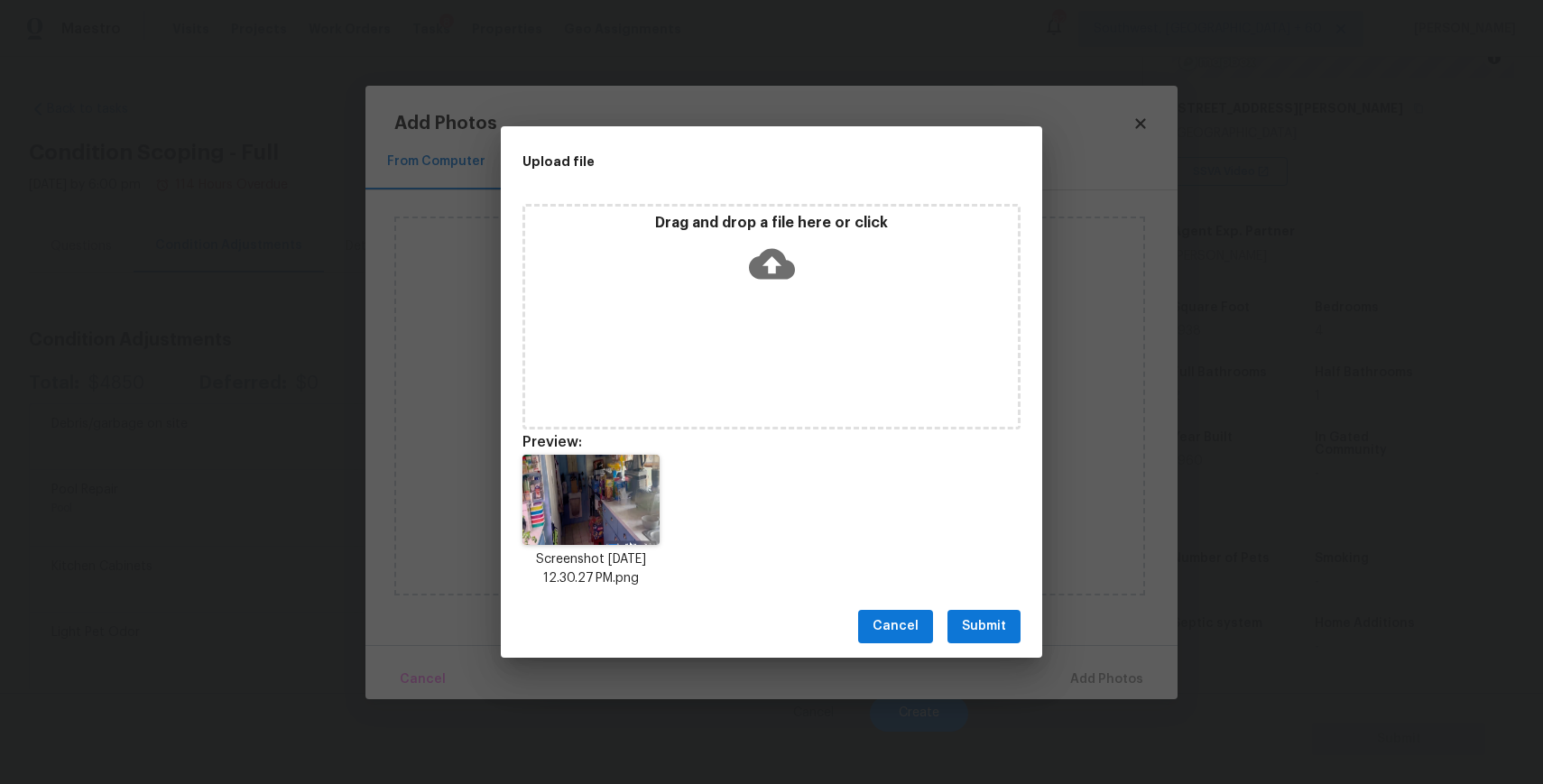
click at [1000, 625] on span "Submit" at bounding box center [984, 626] width 44 height 22
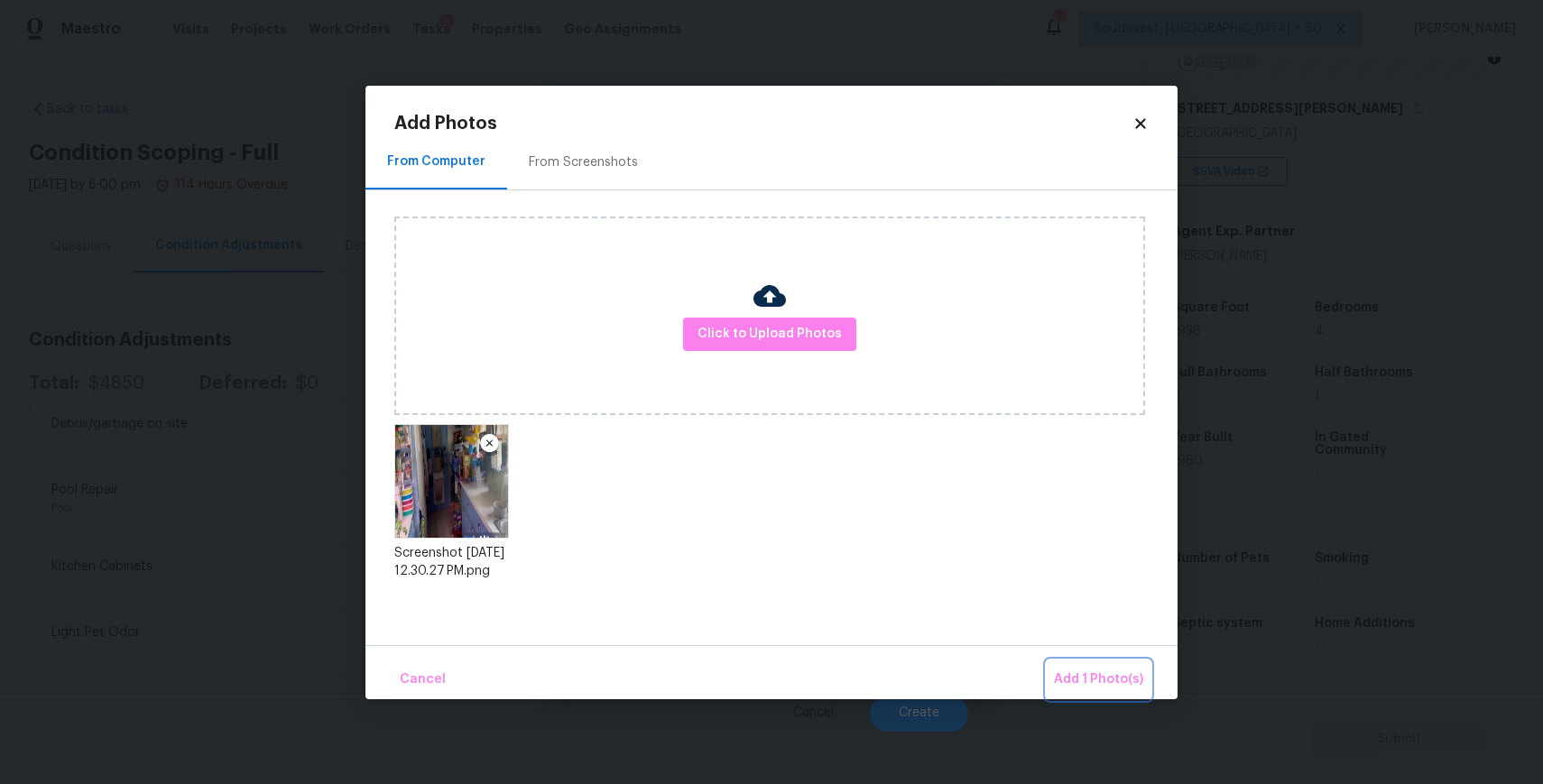
click at [1085, 671] on span "Add 1 Photo(s)" at bounding box center [1098, 679] width 89 height 22
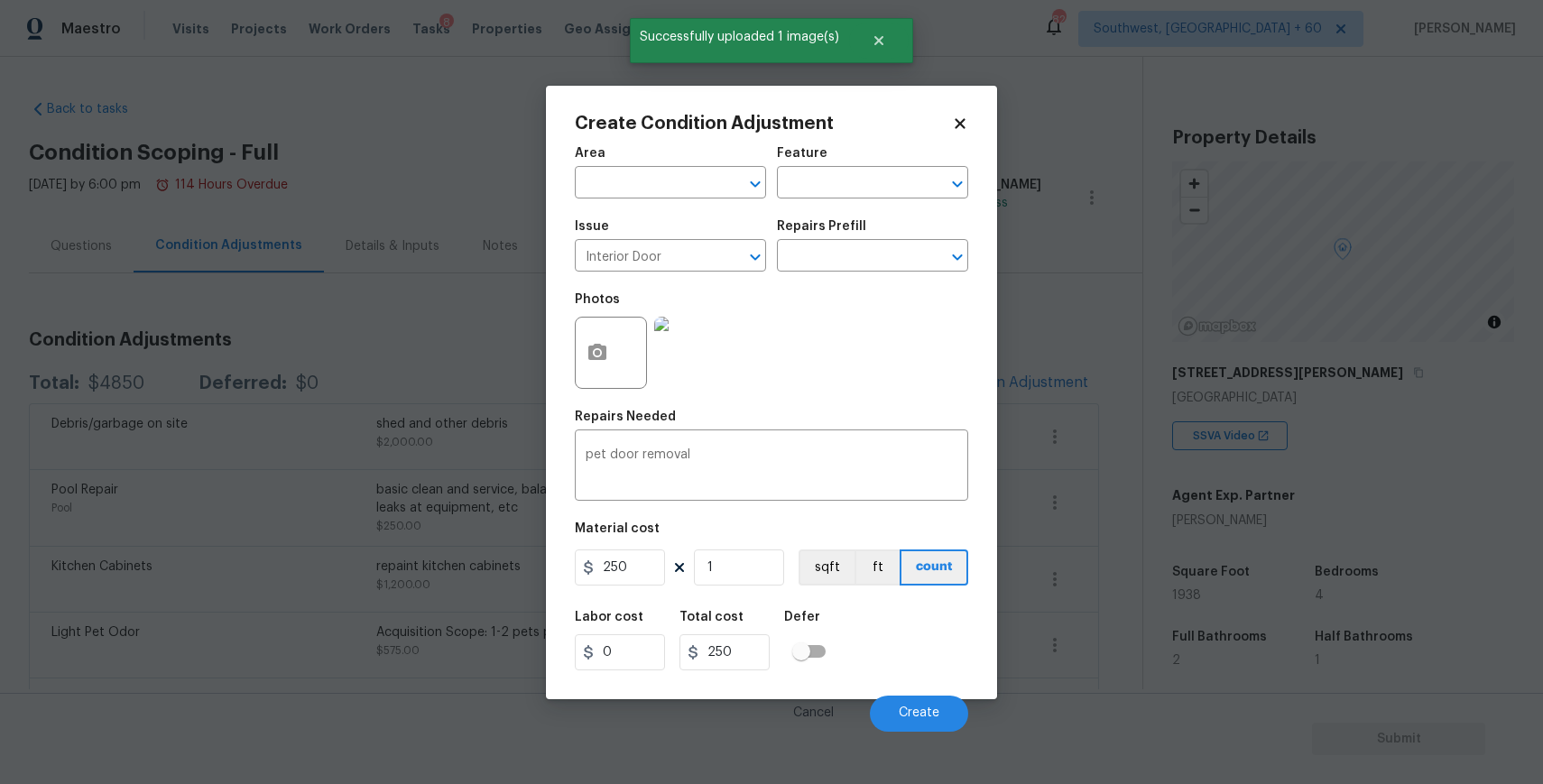
scroll to position [264, 0]
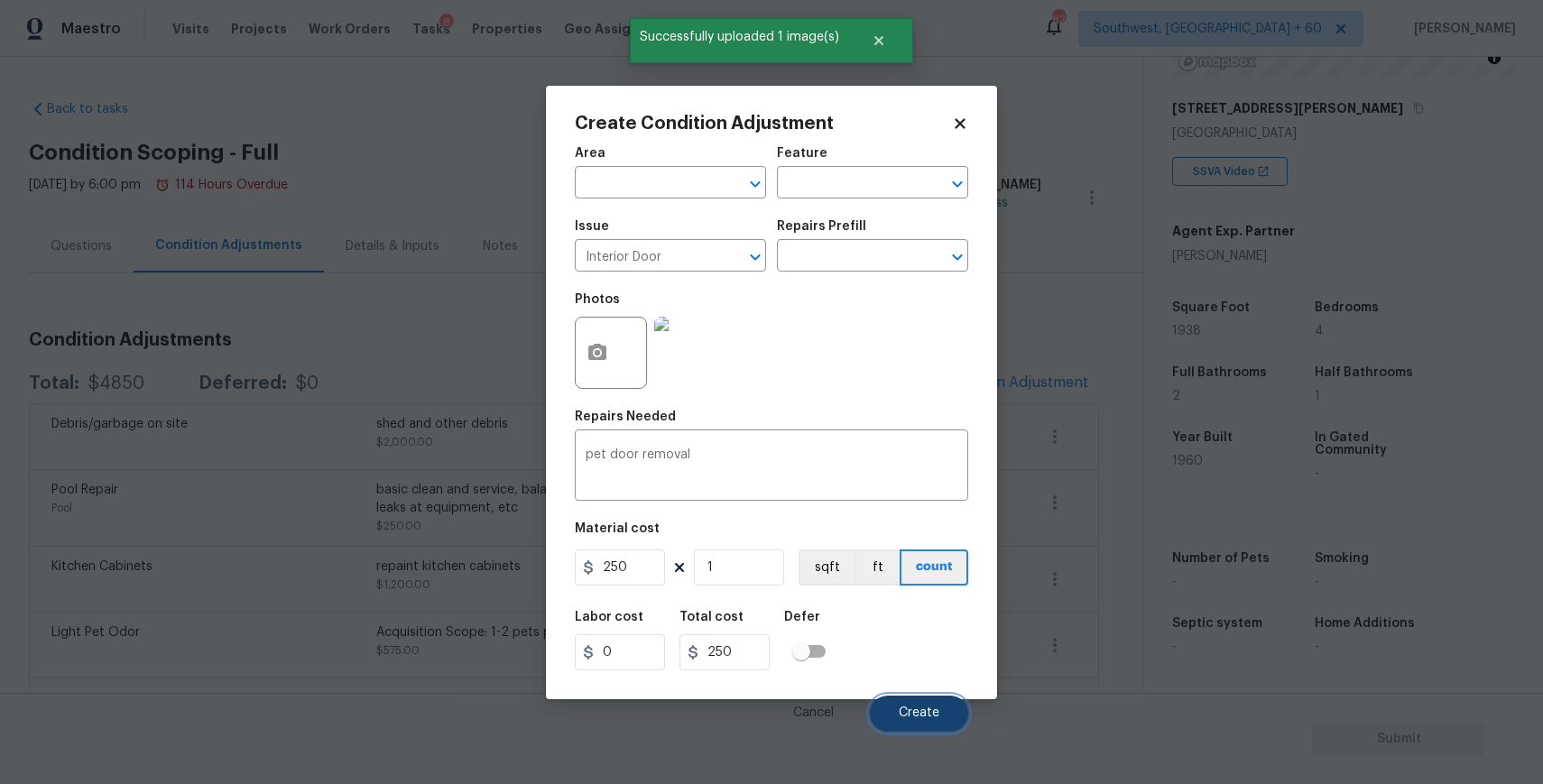
click at [928, 704] on button "Create" at bounding box center [919, 713] width 99 height 36
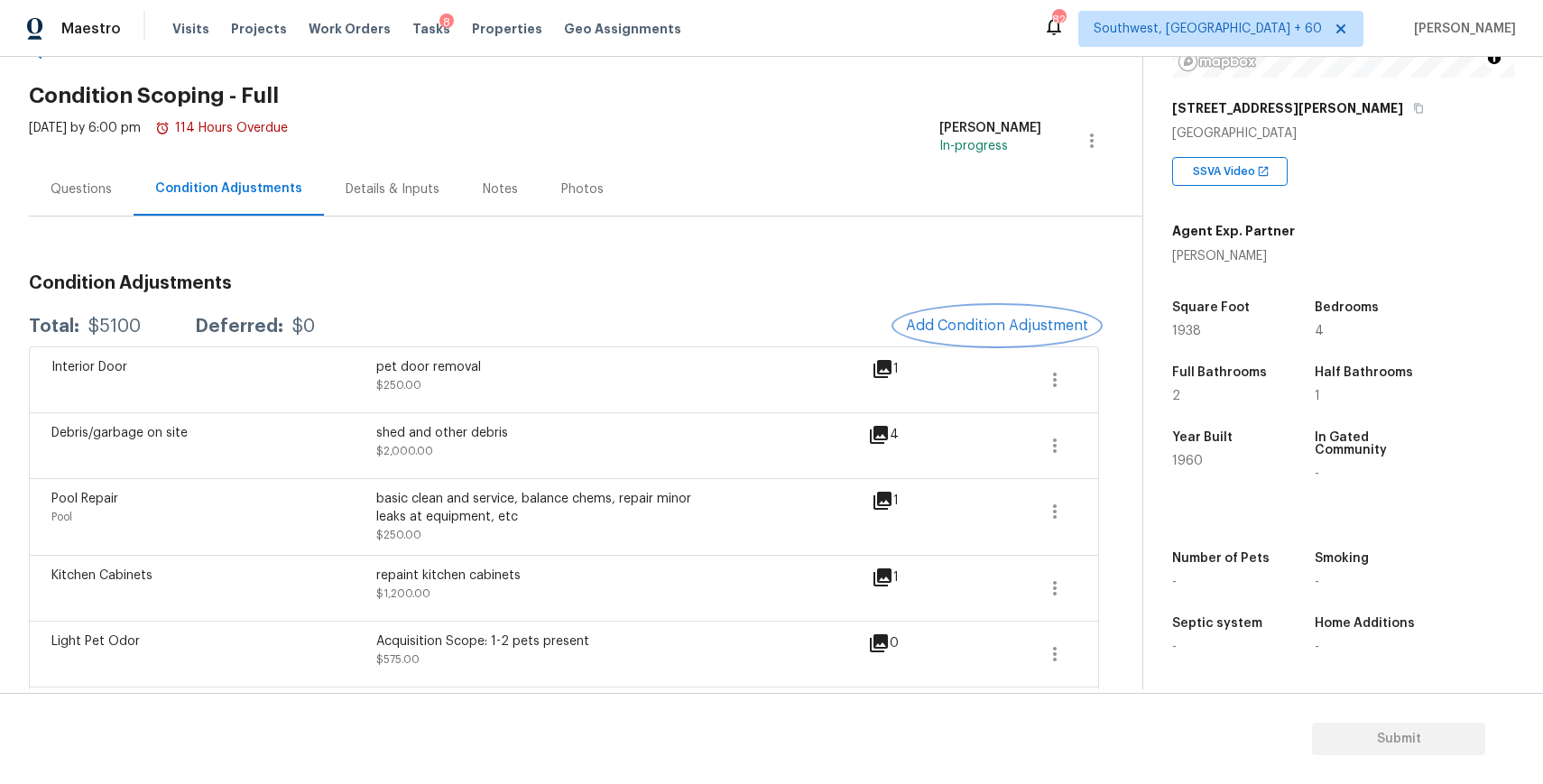
scroll to position [76, 0]
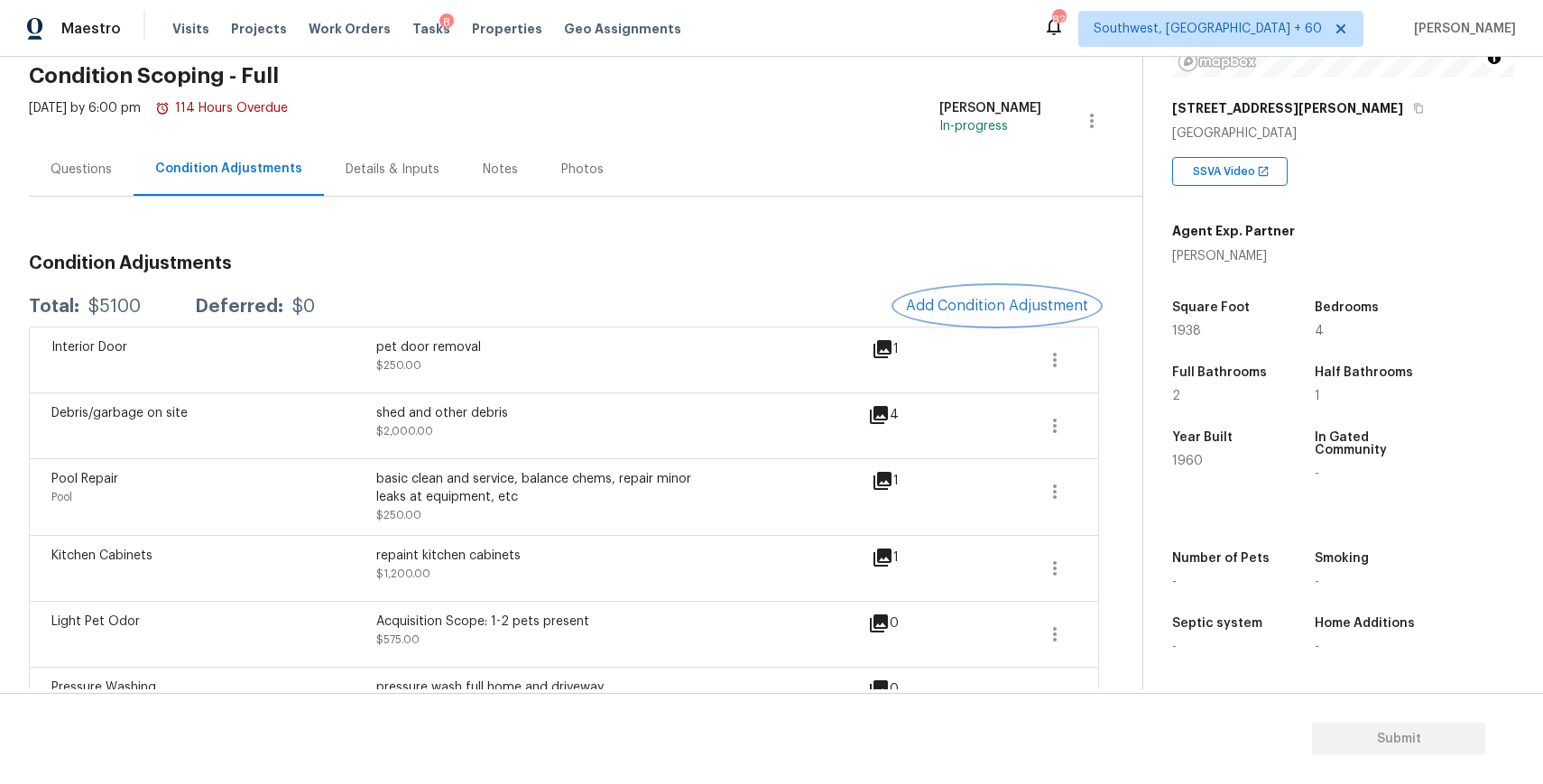
click at [984, 305] on span "Add Condition Adjustment" at bounding box center [997, 306] width 183 height 17
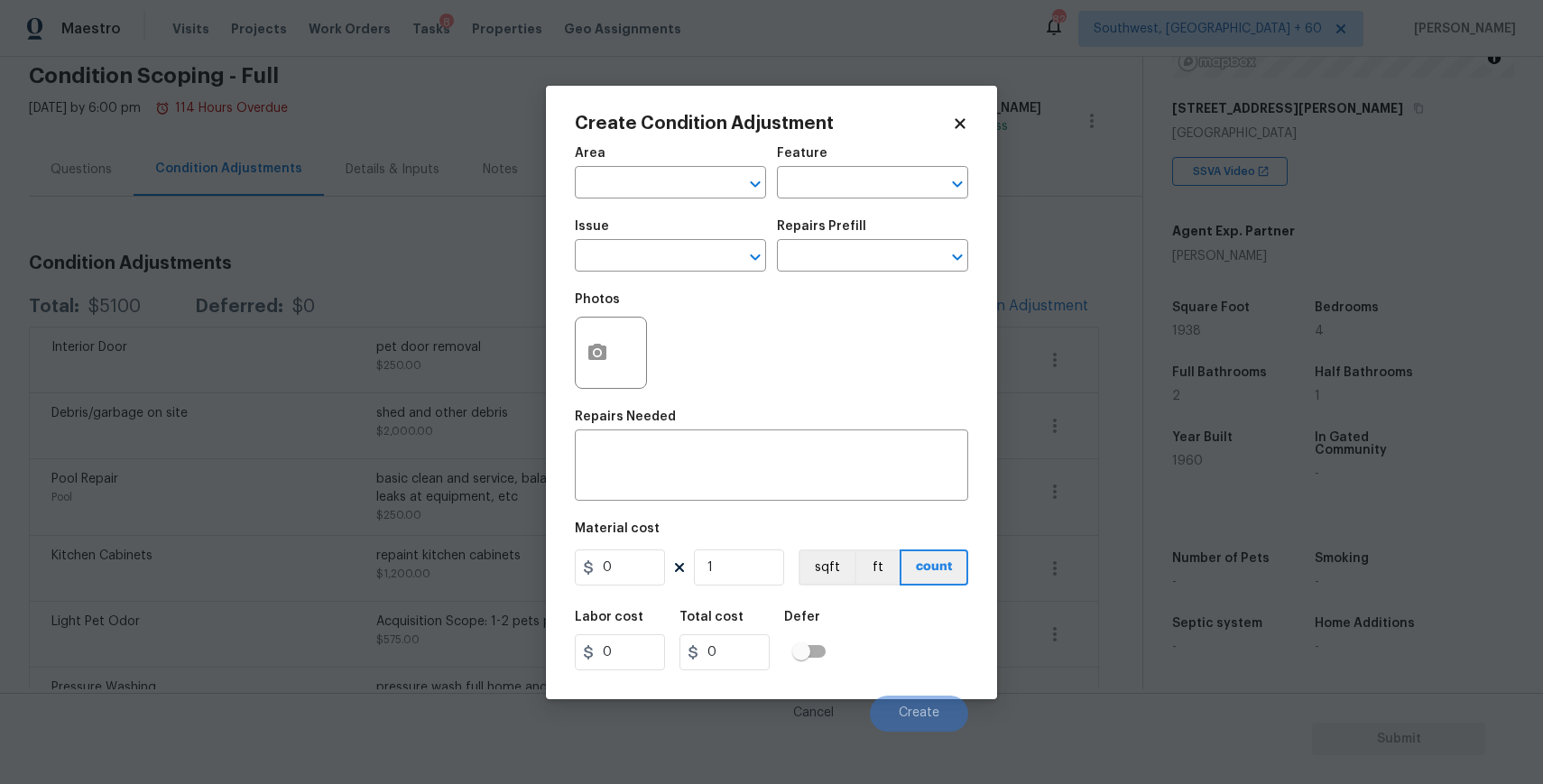
click at [364, 299] on body "Maestro Visits Projects Work Orders Tasks 8 Properties Geo Assignments 824 Sout…" at bounding box center [772, 392] width 1543 height 784
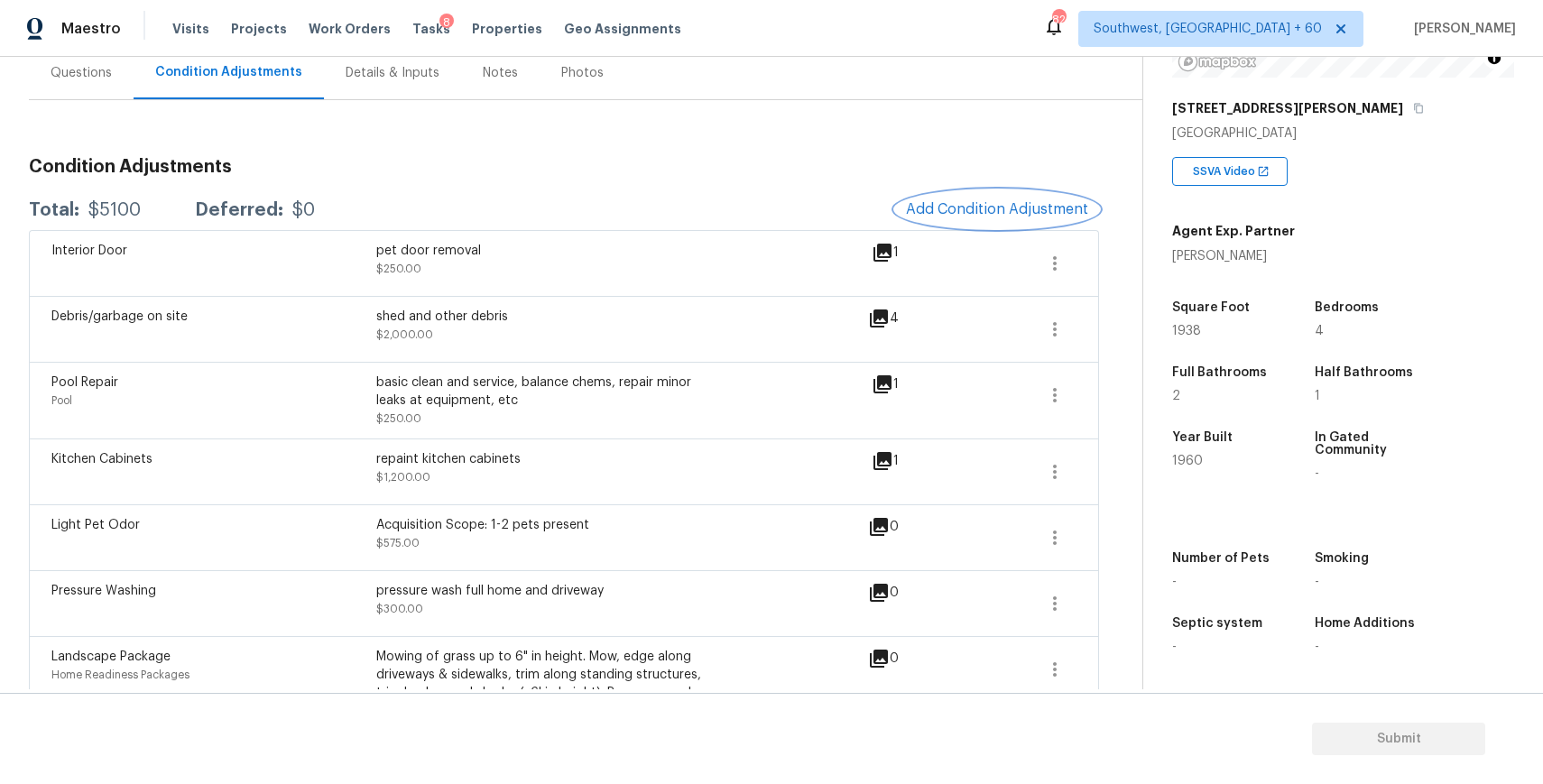
scroll to position [285, 0]
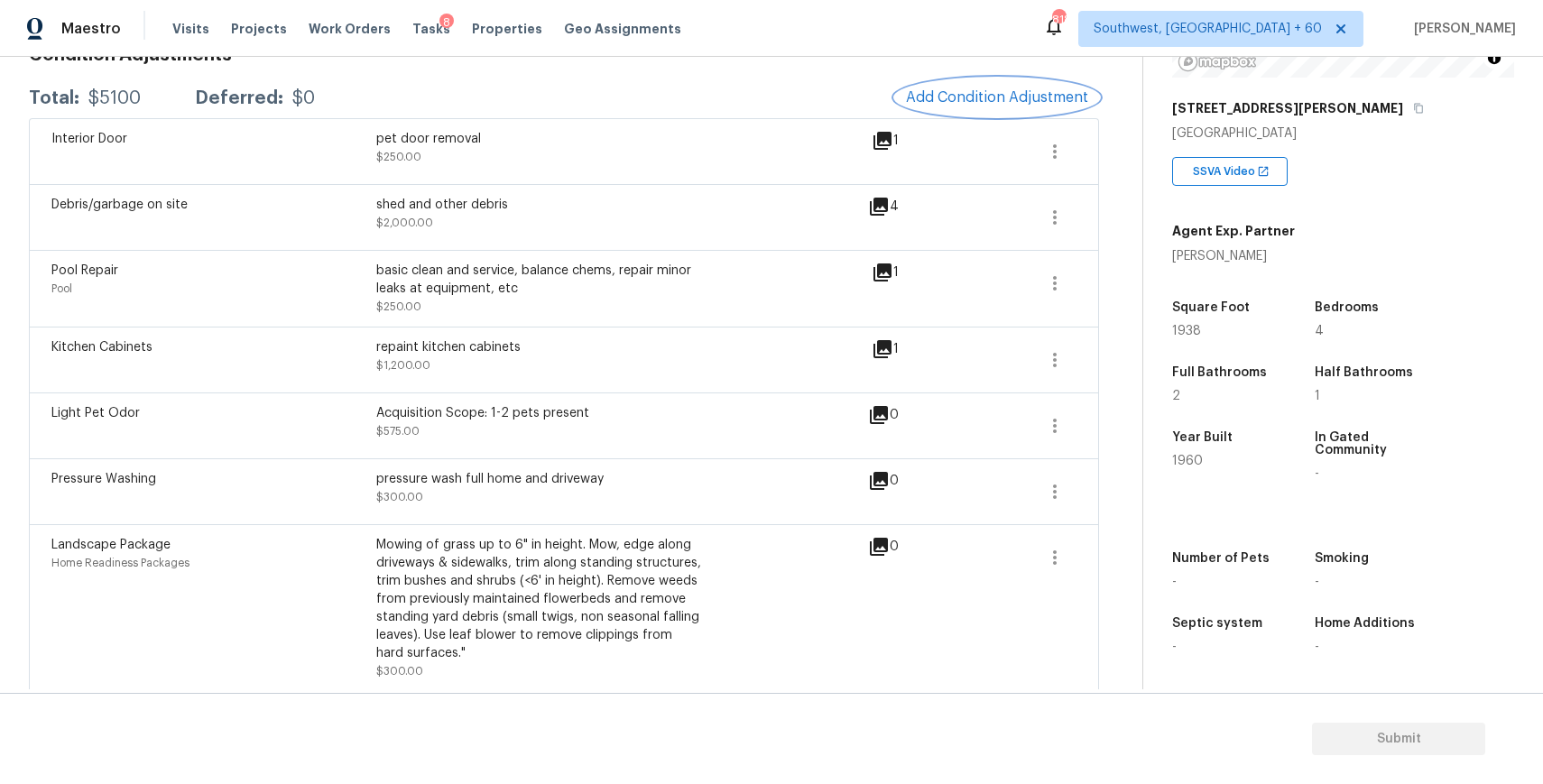
click at [1006, 97] on span "Add Condition Adjustment" at bounding box center [997, 98] width 183 height 17
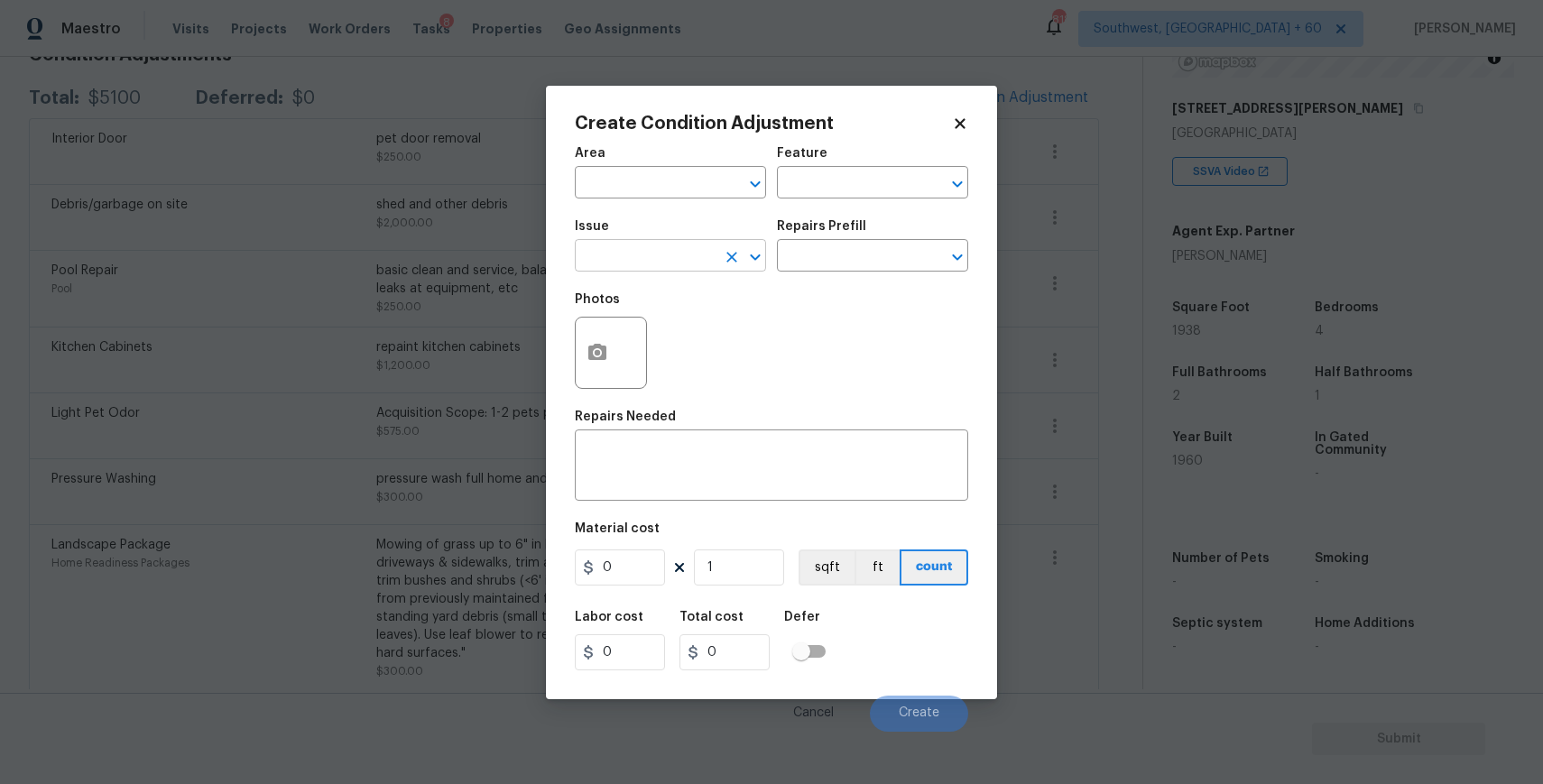
click at [695, 251] on input "text" at bounding box center [645, 257] width 141 height 28
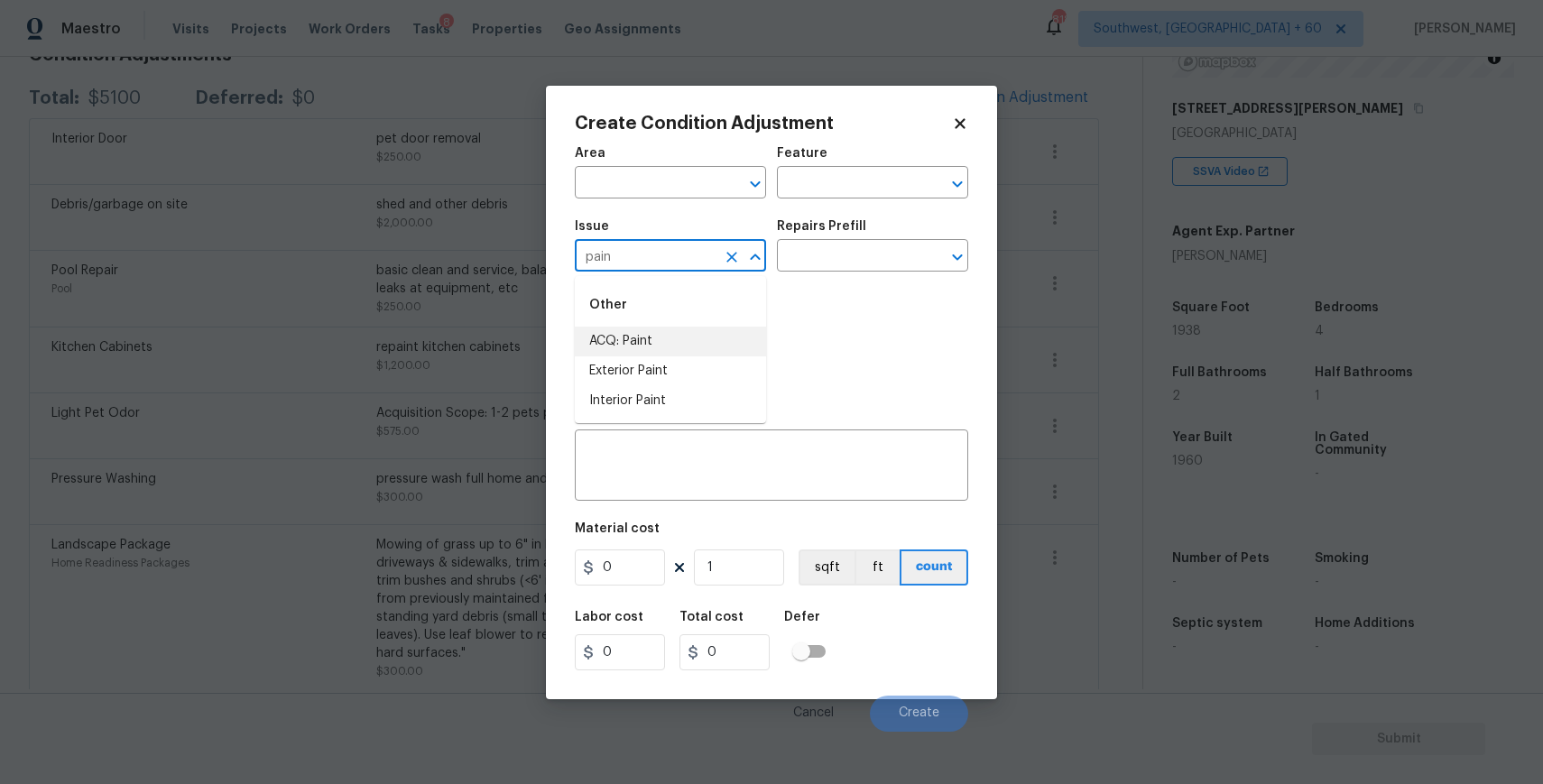
click at [623, 348] on li "ACQ: Paint" at bounding box center [671, 341] width 192 height 29
type input "ACQ: Paint"
click at [791, 281] on div "Issue ACQ: Paint ​ Repairs Prefill ​" at bounding box center [772, 245] width 394 height 73
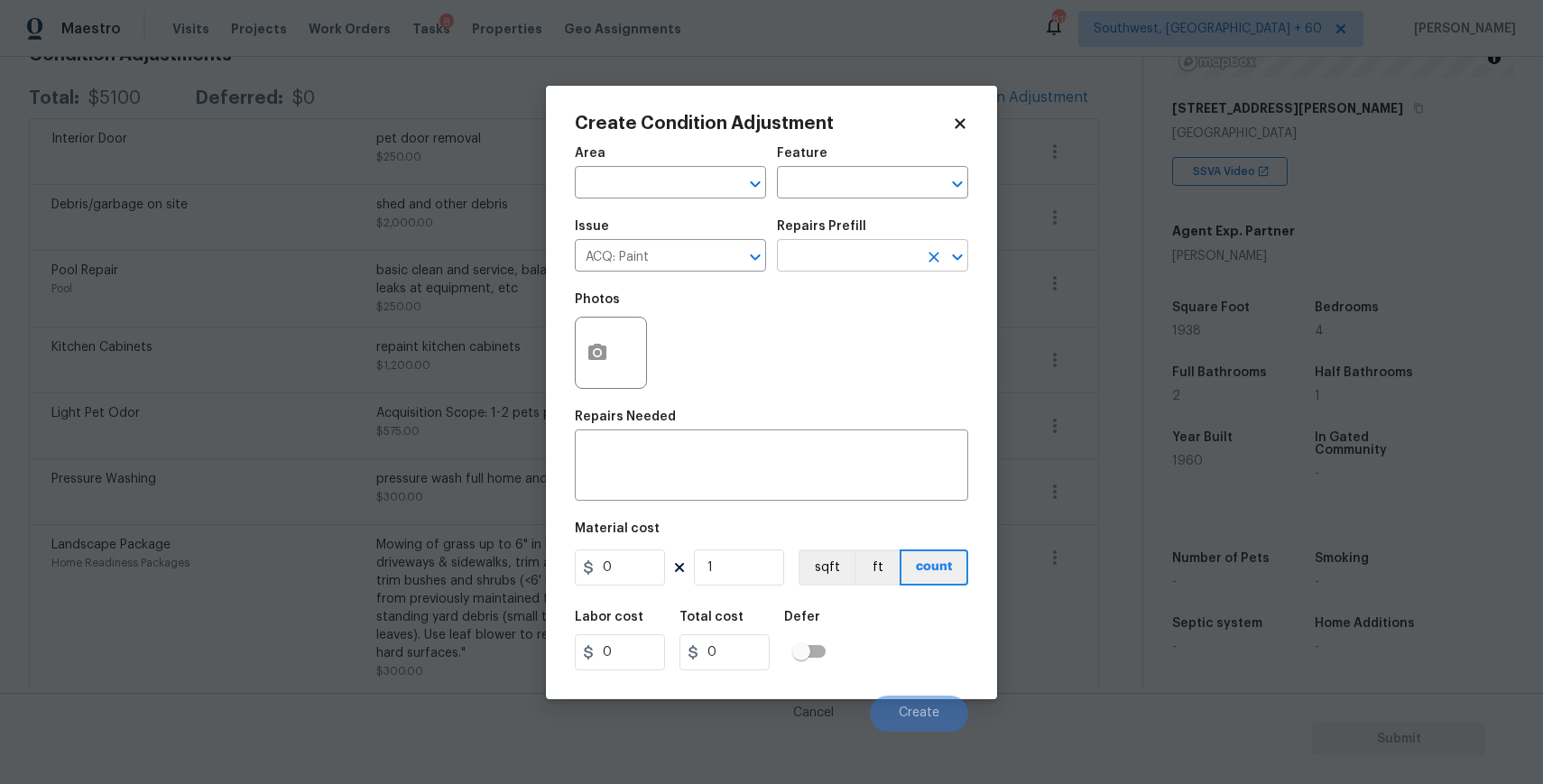
click at [820, 267] on input "text" at bounding box center [847, 257] width 141 height 28
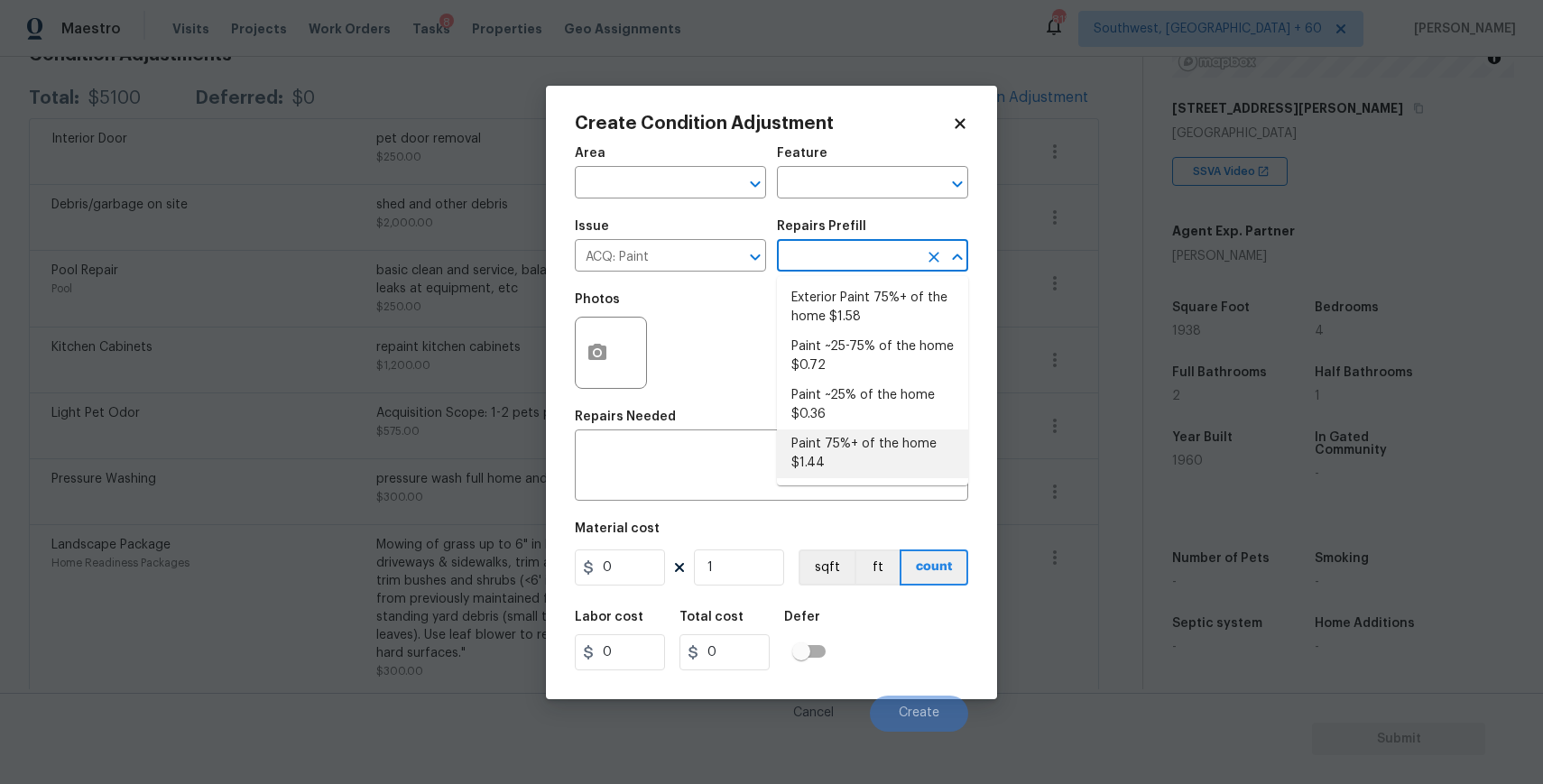
click at [872, 449] on li "Paint 75%+ of the home $1.44" at bounding box center [873, 453] width 192 height 49
type input "Acquisition"
type textarea "Acquisition Scope: 75%+ of the home will likely require interior paint"
type input "1.44"
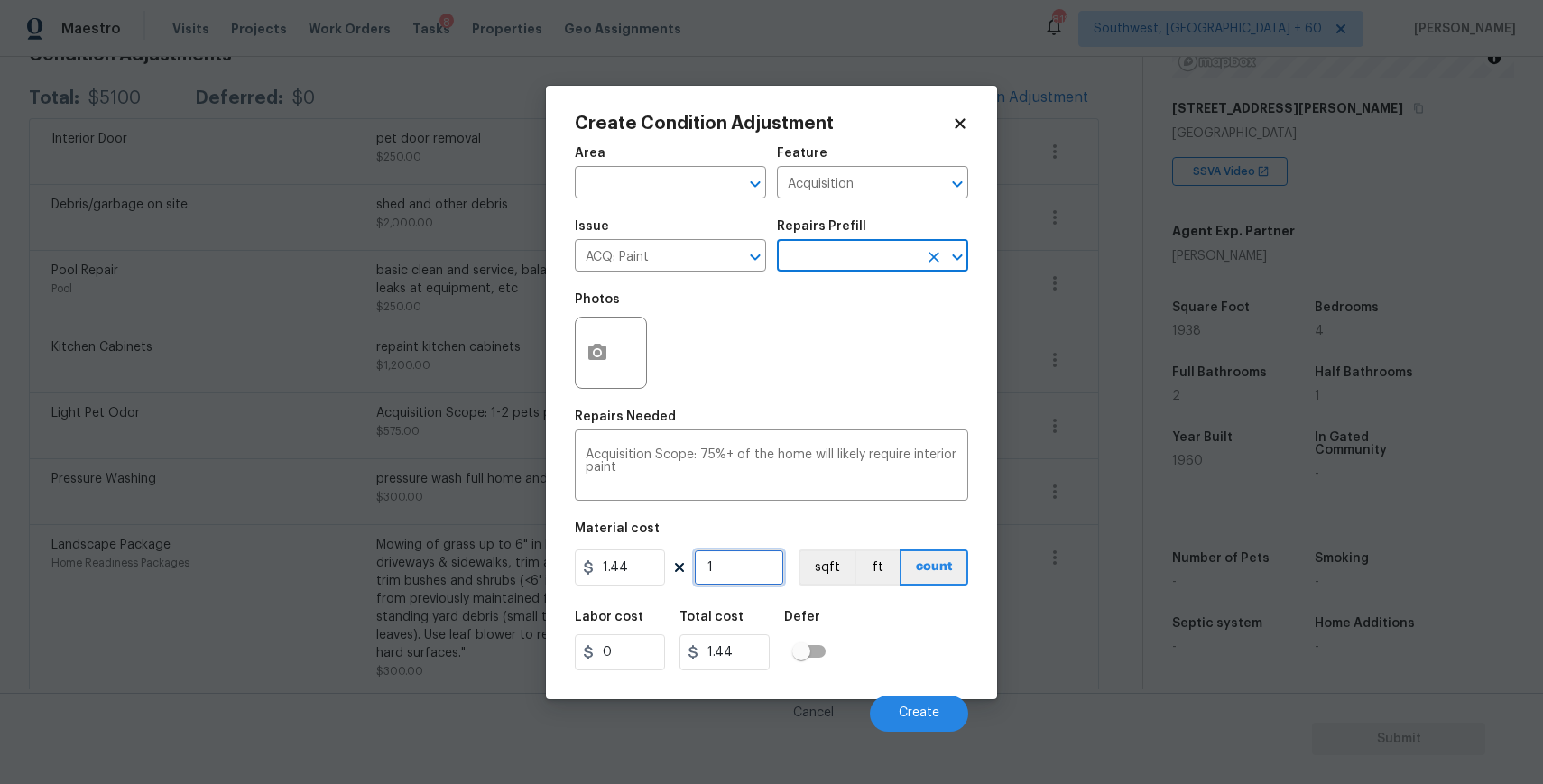
click at [740, 563] on input "1" at bounding box center [739, 567] width 90 height 36
type input "0"
type input "1"
type input "1.44"
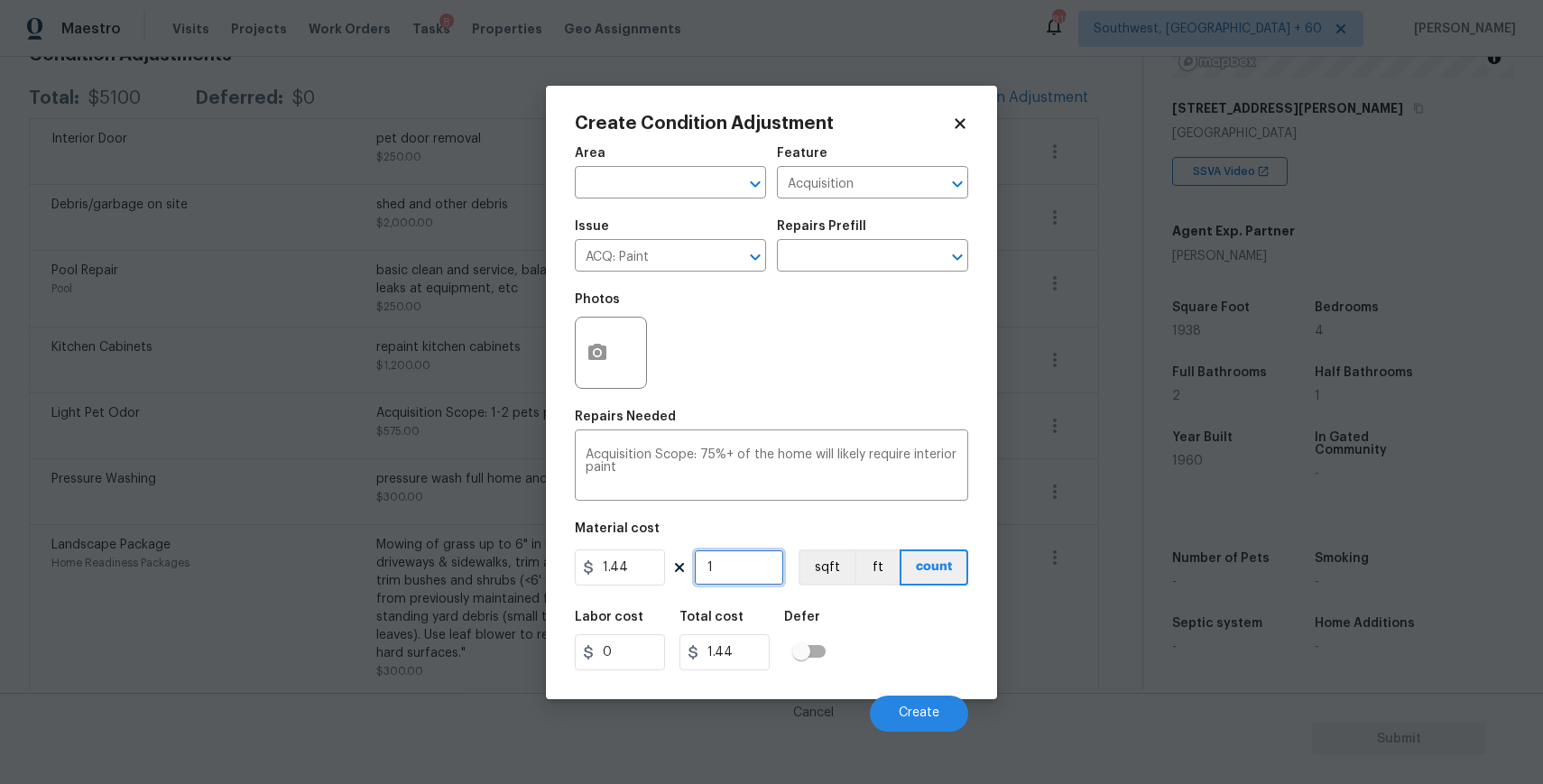
type input "19"
type input "27.36"
type input "193"
type input "277.92"
type input "1938"
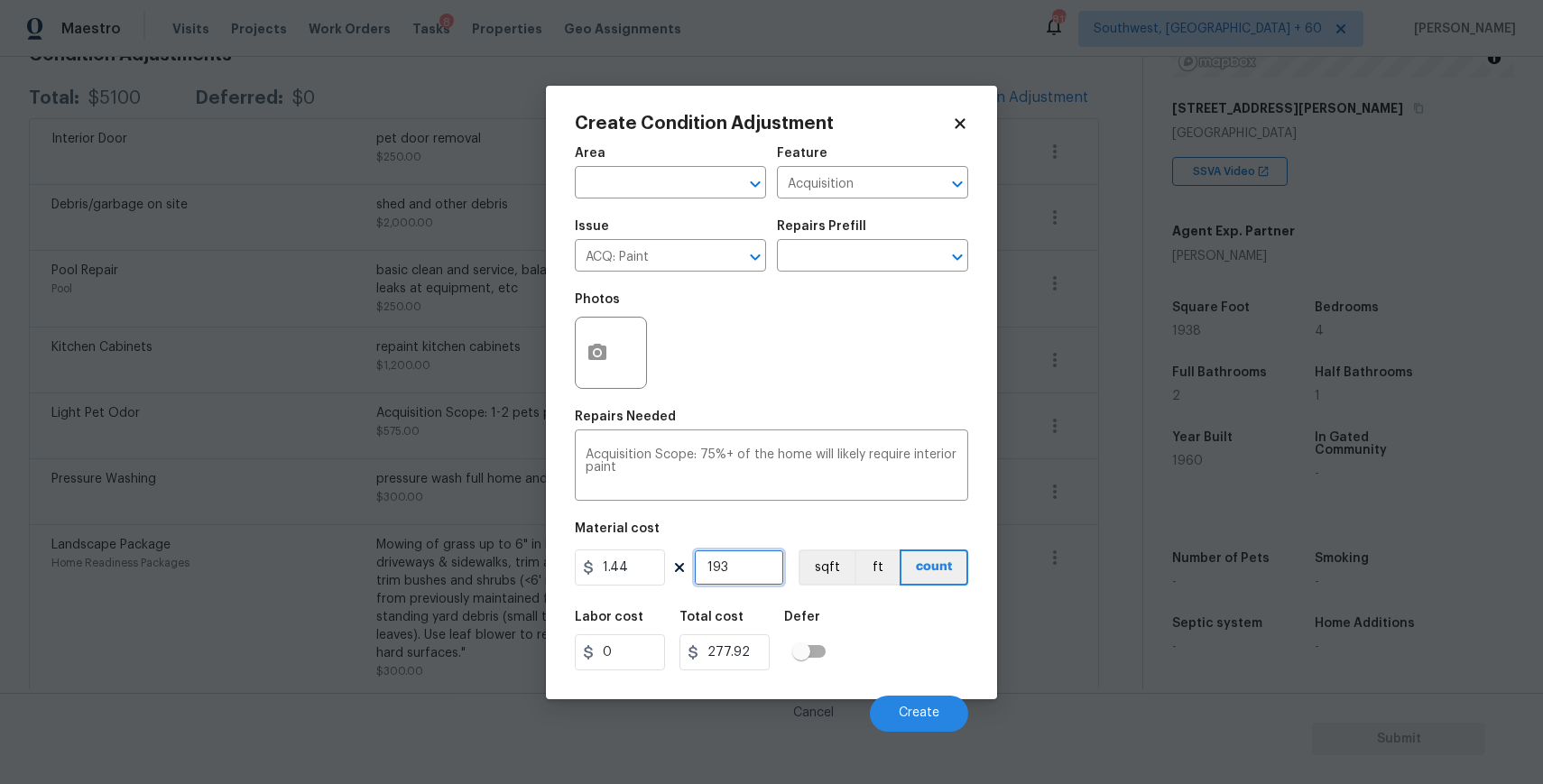
type input "2790.72"
type input "1938"
click at [614, 361] on button "button" at bounding box center [597, 353] width 43 height 70
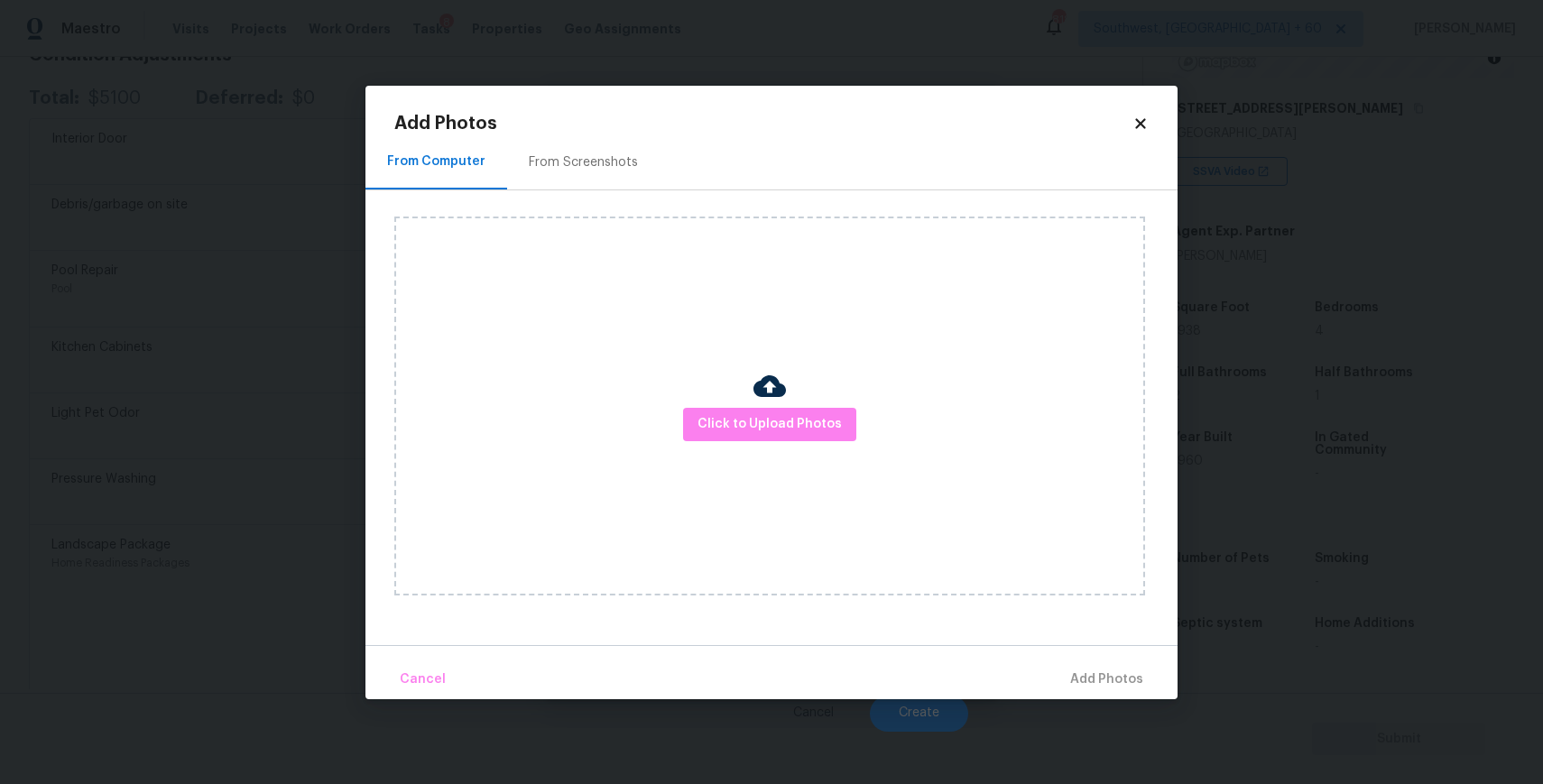
click at [754, 467] on div "Click to Upload Photos" at bounding box center [770, 405] width 750 height 379
click at [772, 434] on span "Click to Upload Photos" at bounding box center [770, 424] width 145 height 22
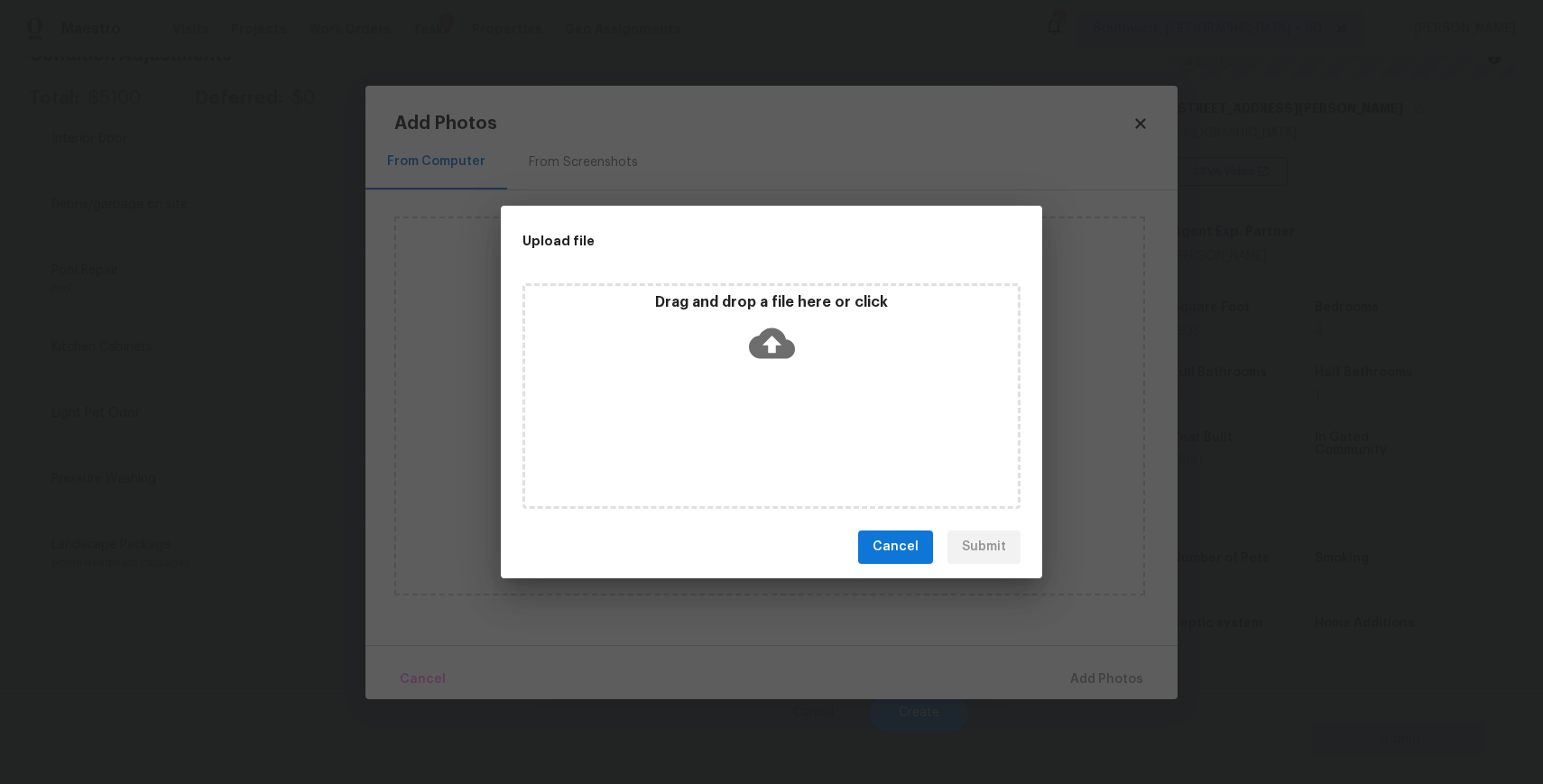
click at [758, 409] on div "Drag and drop a file here or click" at bounding box center [772, 395] width 498 height 226
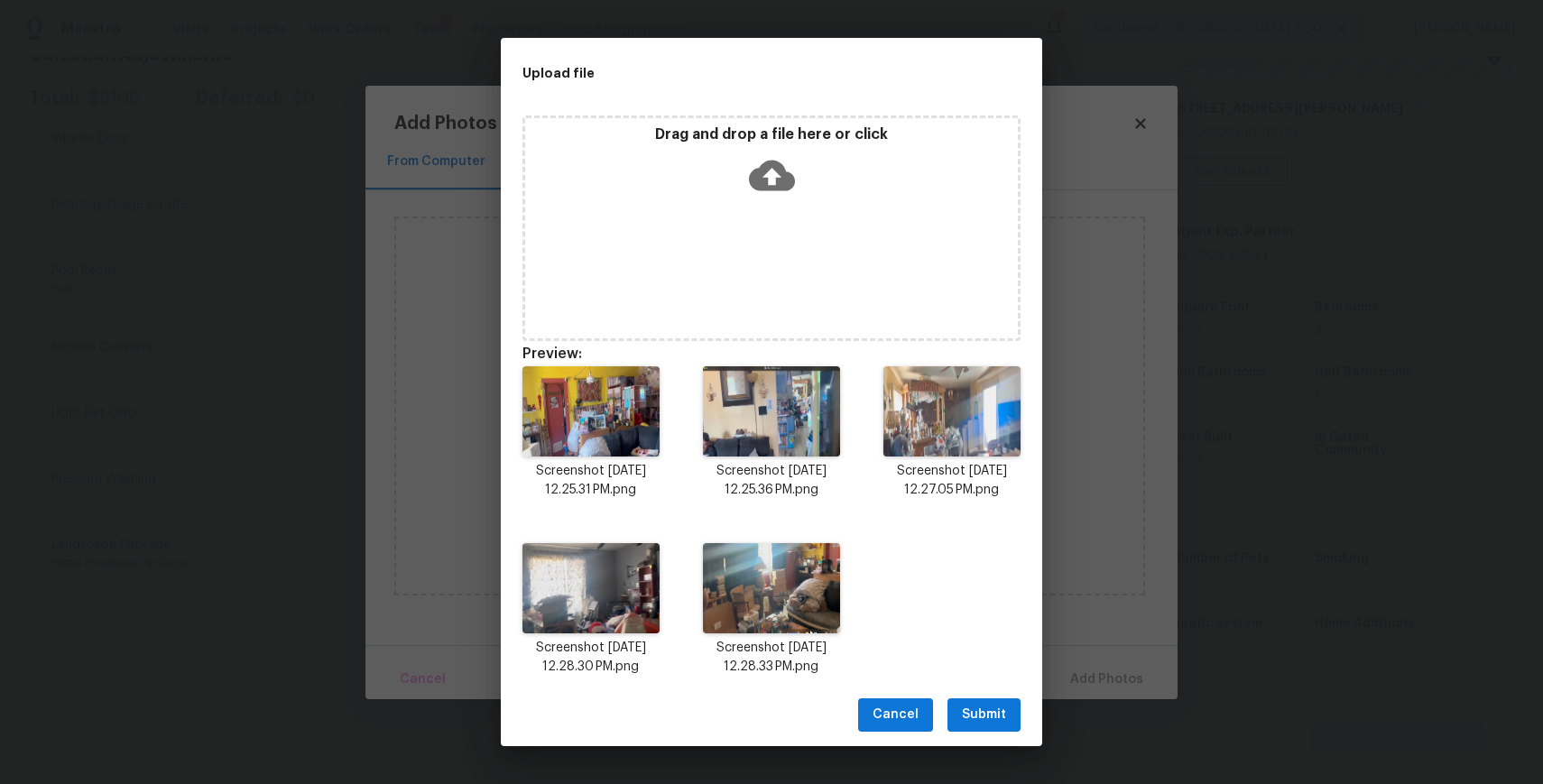
click at [994, 723] on span "Submit" at bounding box center [984, 715] width 44 height 22
click at [994, 723] on div "Upload file Drag and drop a file here or click Preview: Screenshot 2025-08-25 a…" at bounding box center [772, 392] width 1543 height 784
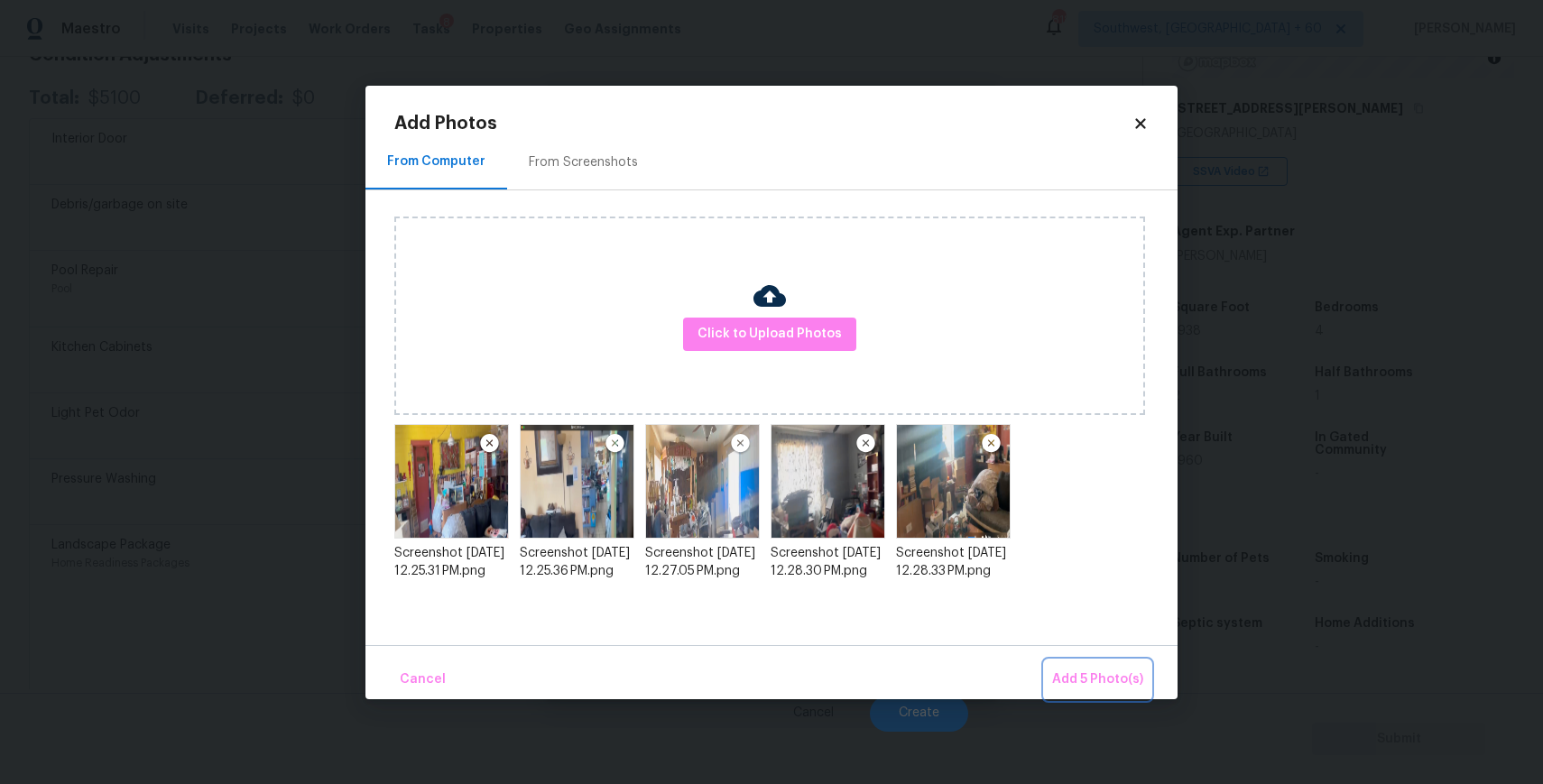
click at [1107, 662] on button "Add 5 Photo(s)" at bounding box center [1098, 680] width 106 height 39
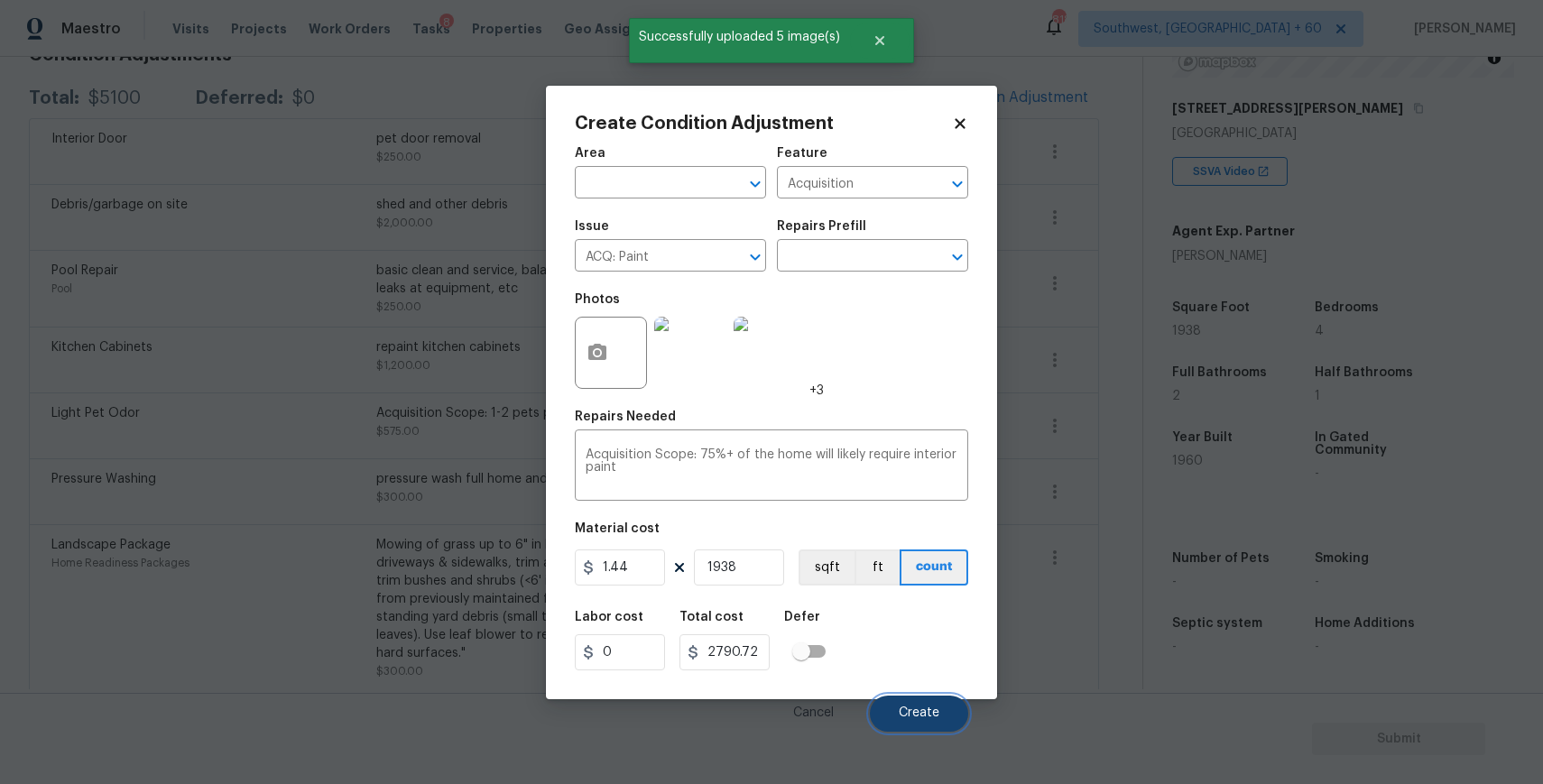
click at [912, 710] on span "Create" at bounding box center [919, 712] width 41 height 14
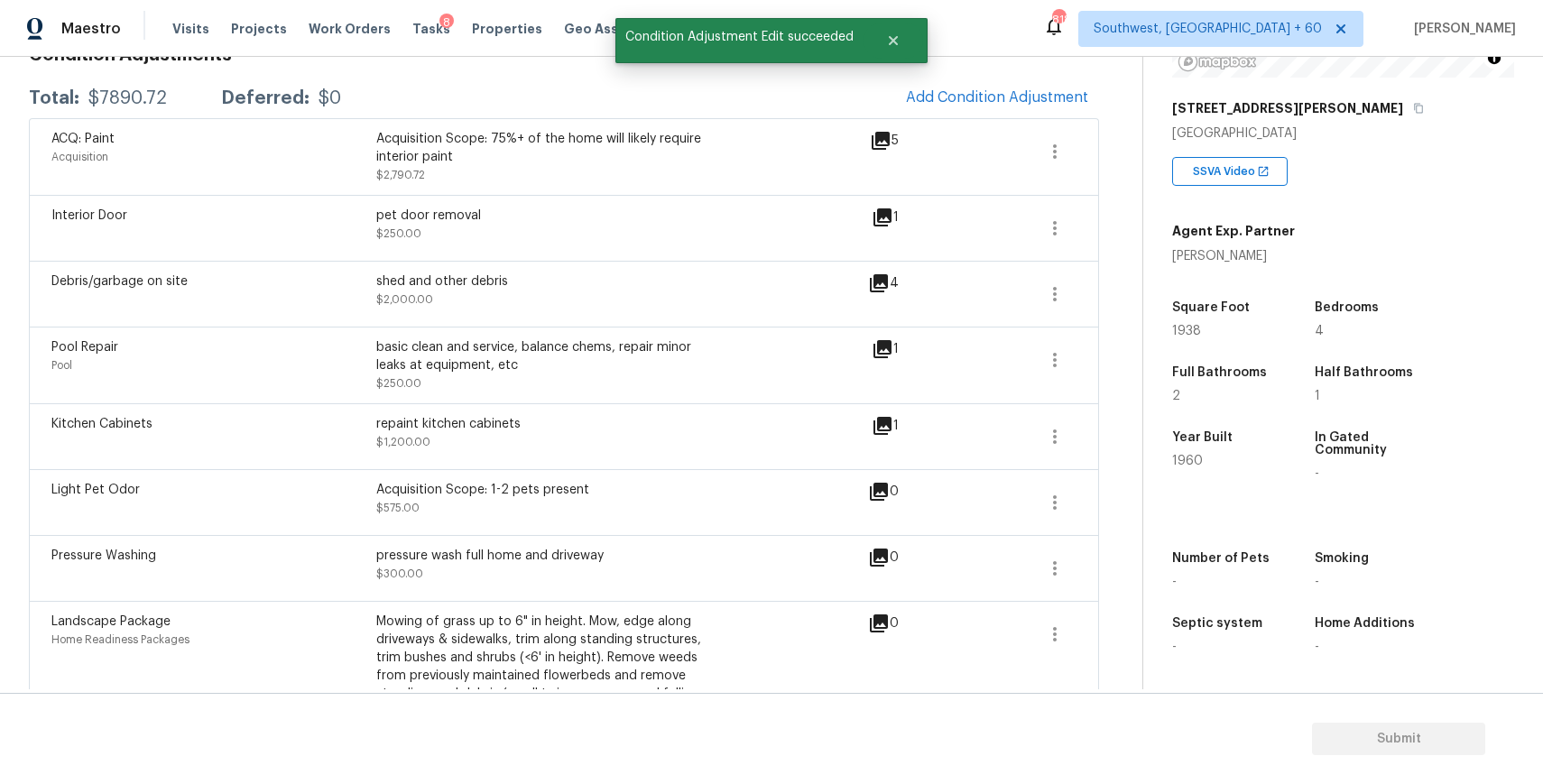
click at [1009, 68] on div "Condition Adjustments Total: $7890.72 Deferred: $0 Add Condition Adjustment ACQ…" at bounding box center [563, 432] width 1070 height 802
click at [1019, 88] on button "Add Condition Adjustment" at bounding box center [996, 97] width 204 height 38
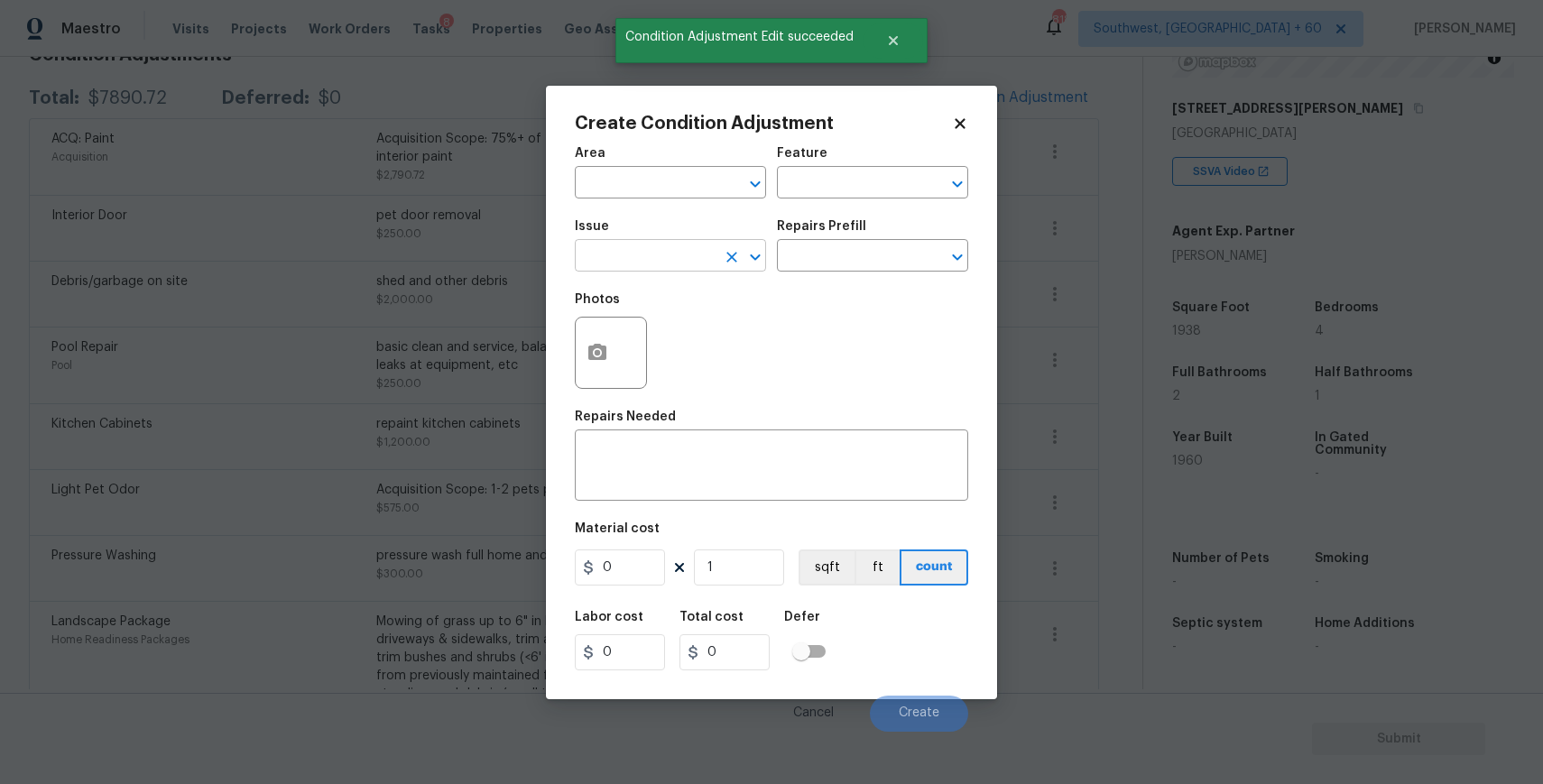
click at [635, 248] on input "text" at bounding box center [645, 257] width 141 height 28
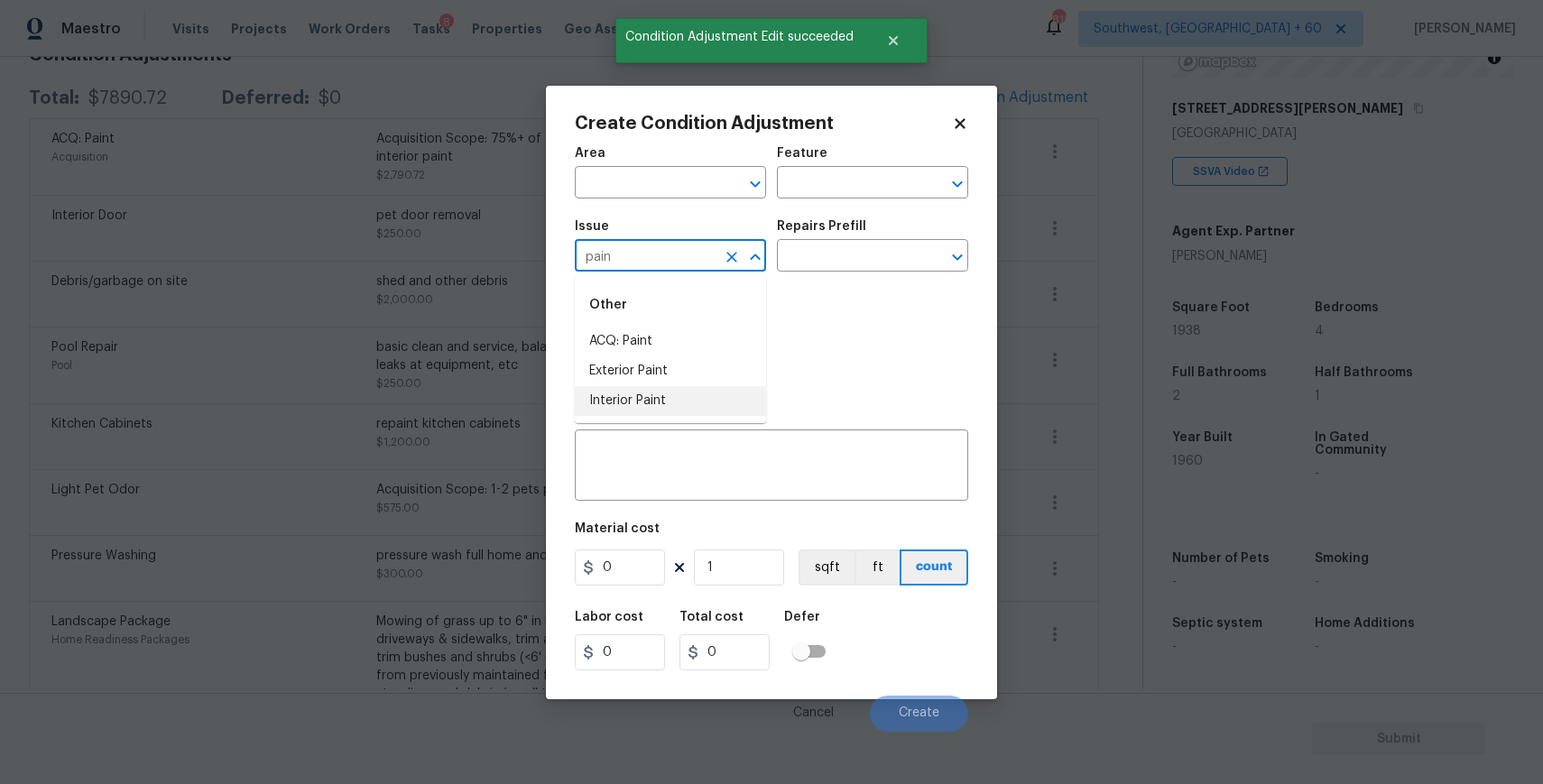
click at [707, 397] on li "Interior Paint" at bounding box center [671, 401] width 192 height 29
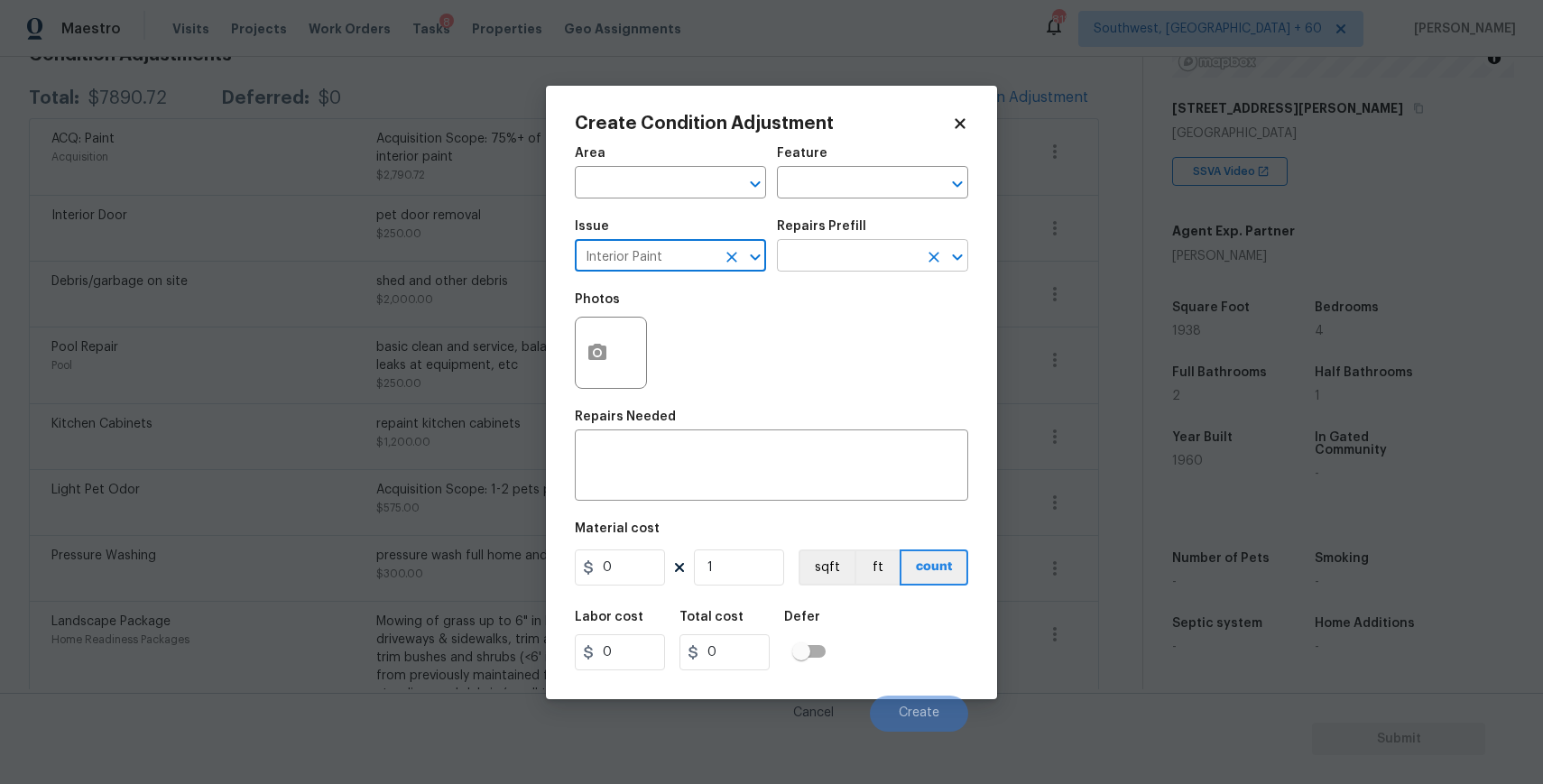
type input "Interior Paint"
click at [838, 258] on input "text" at bounding box center [847, 257] width 141 height 28
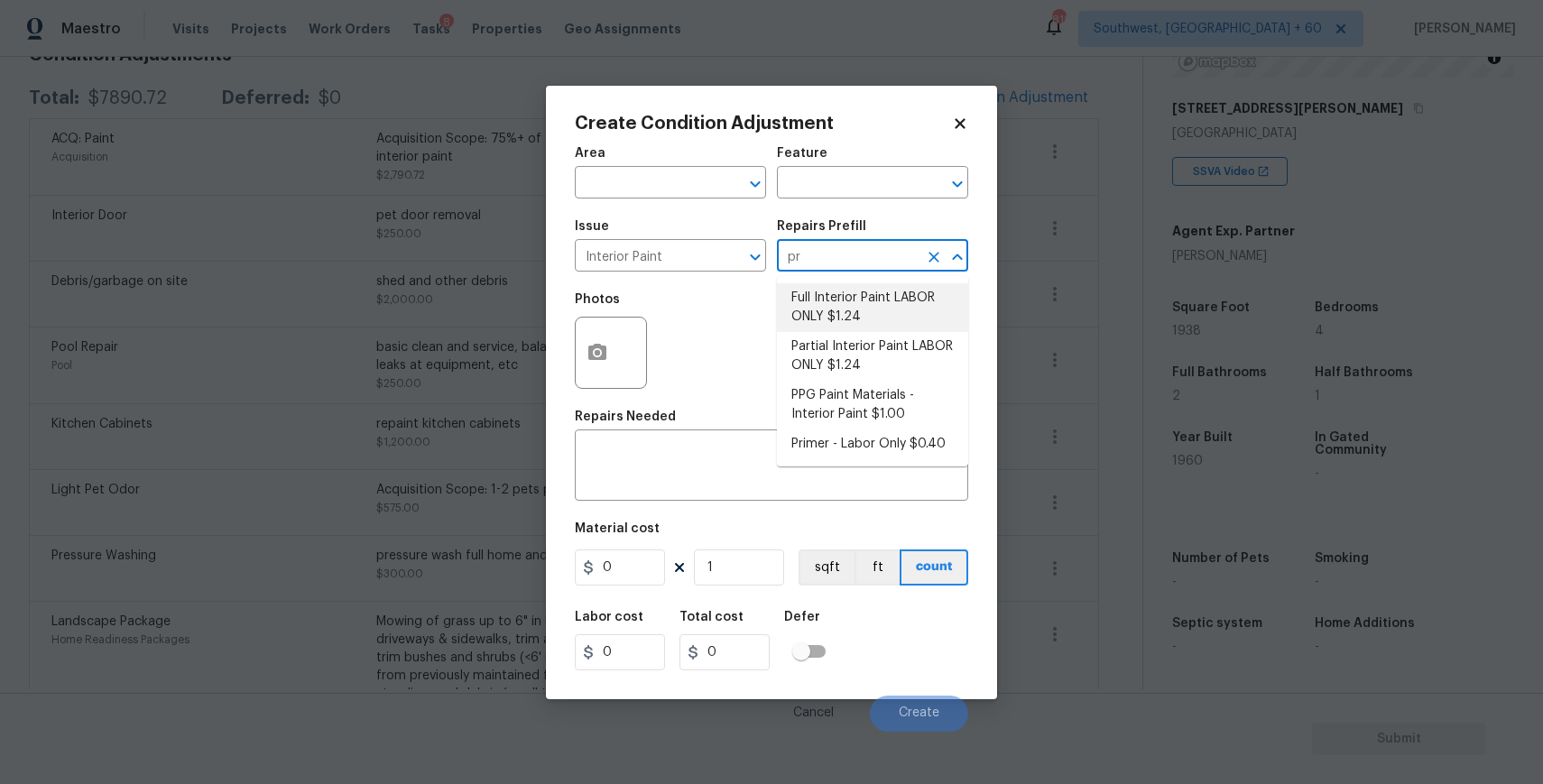
type input "pri"
click at [860, 298] on li "Primer - Labor Only $0.40" at bounding box center [873, 298] width 192 height 29
type input "Overall Paint"
type textarea "Interior primer - PRIMER PROVIDED BY OPENDOOR - All nails, screws, drywall anch…"
type input "0.4"
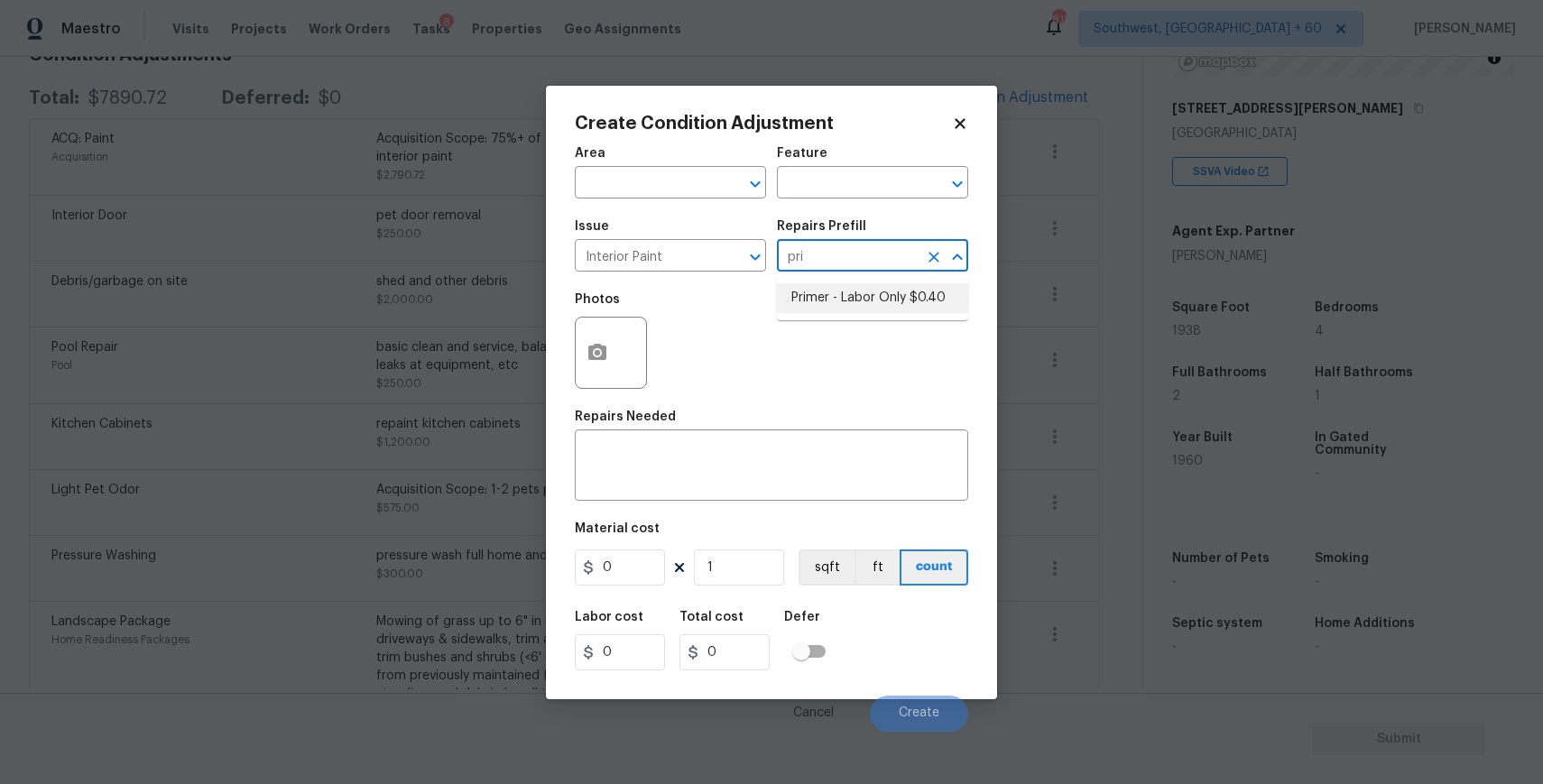
type input "0.4"
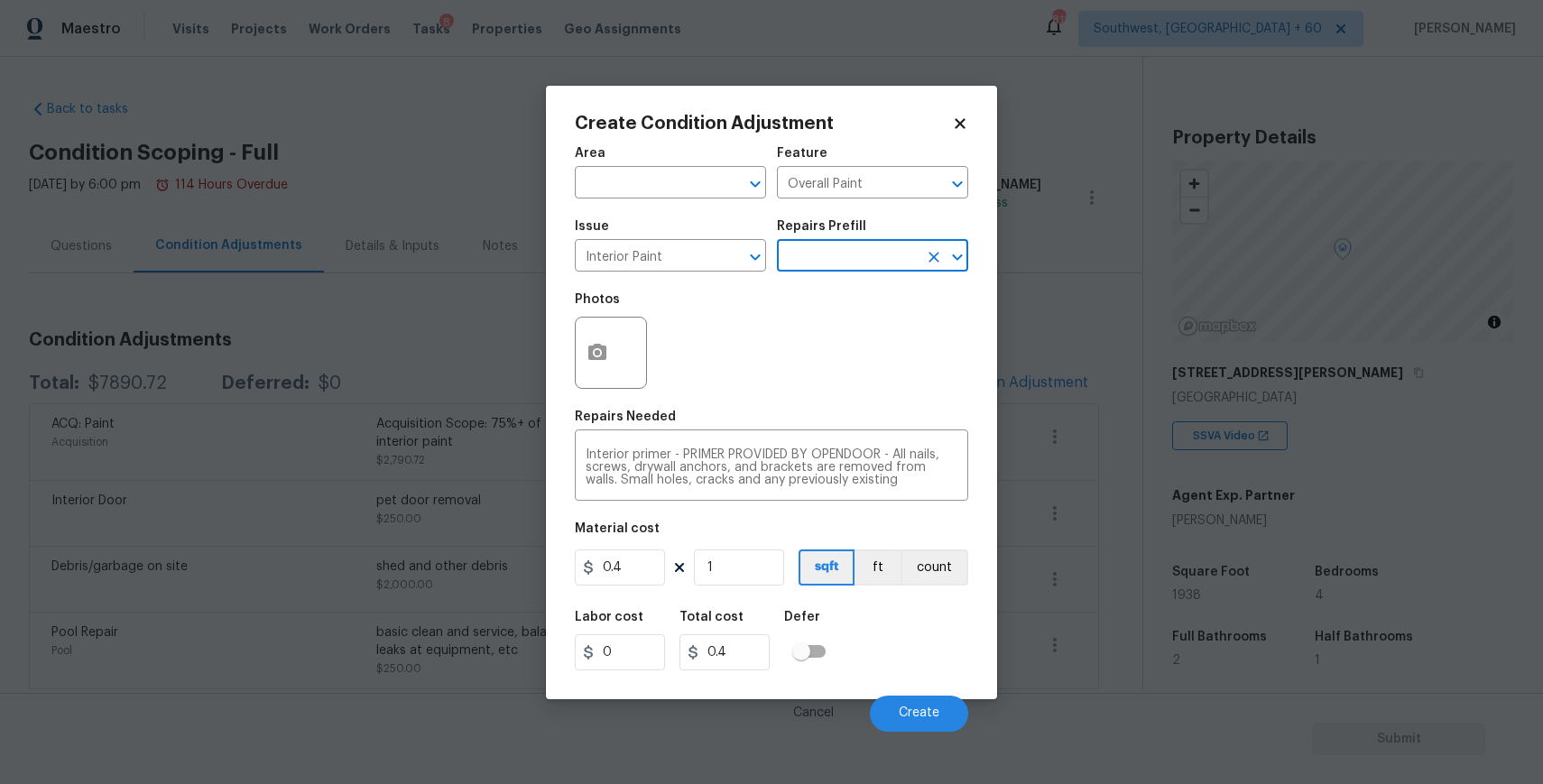
scroll to position [264, 0]
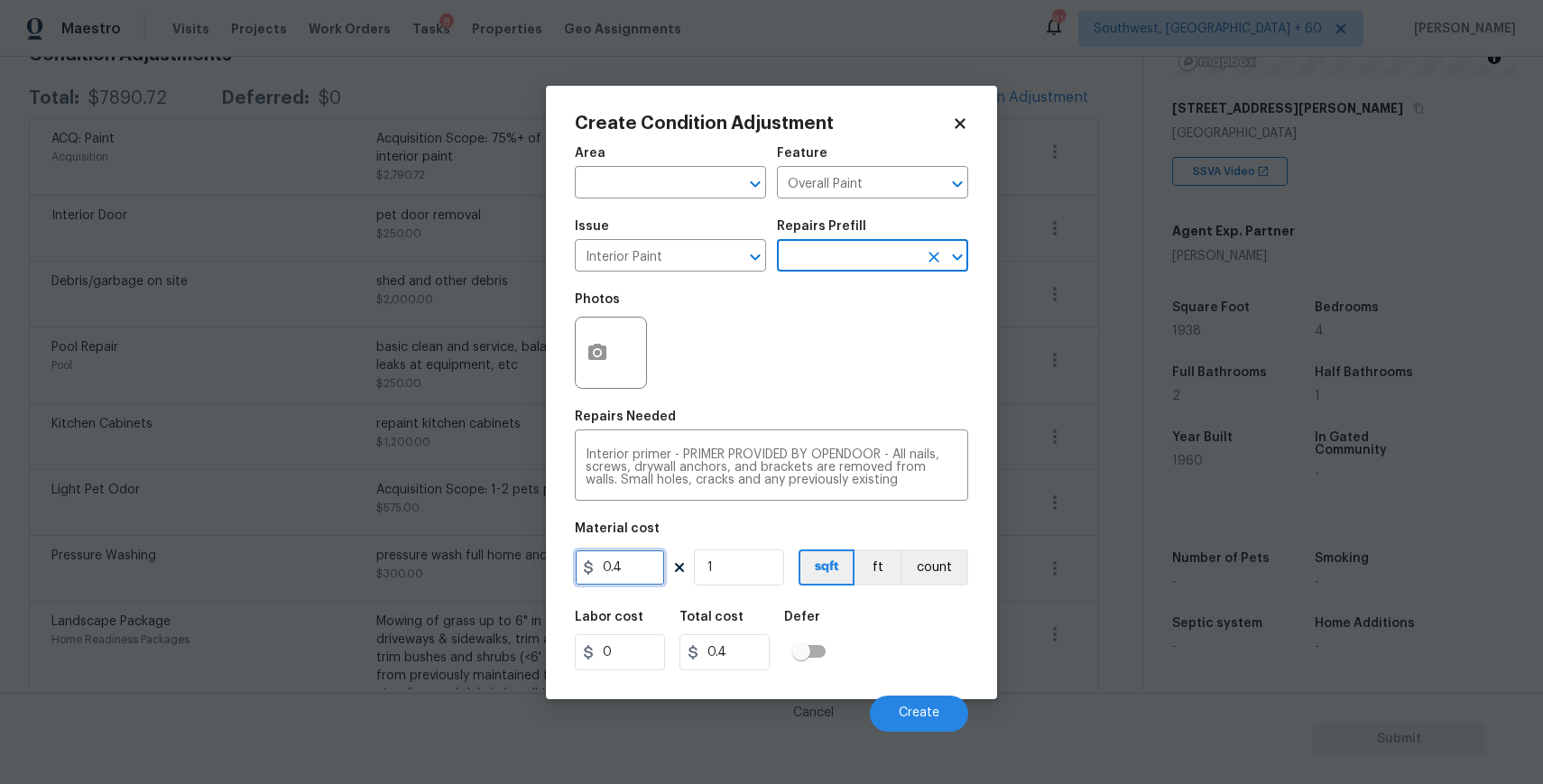
click at [648, 571] on input "0.4" at bounding box center [620, 567] width 90 height 36
type input "0.5"
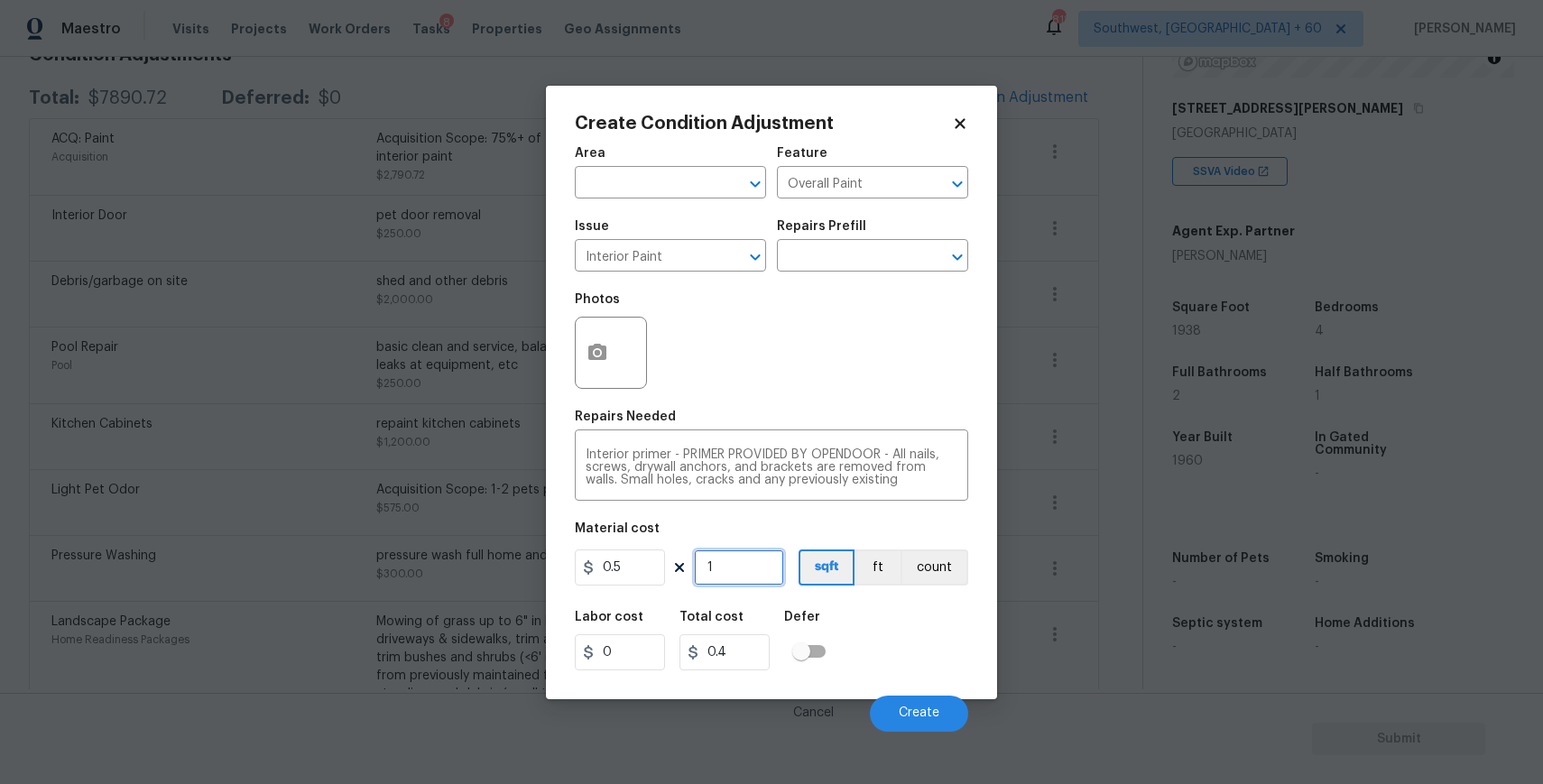
click at [736, 575] on input "1" at bounding box center [739, 567] width 90 height 36
type input "0.5"
type input "19"
type input "9.5"
type input "193"
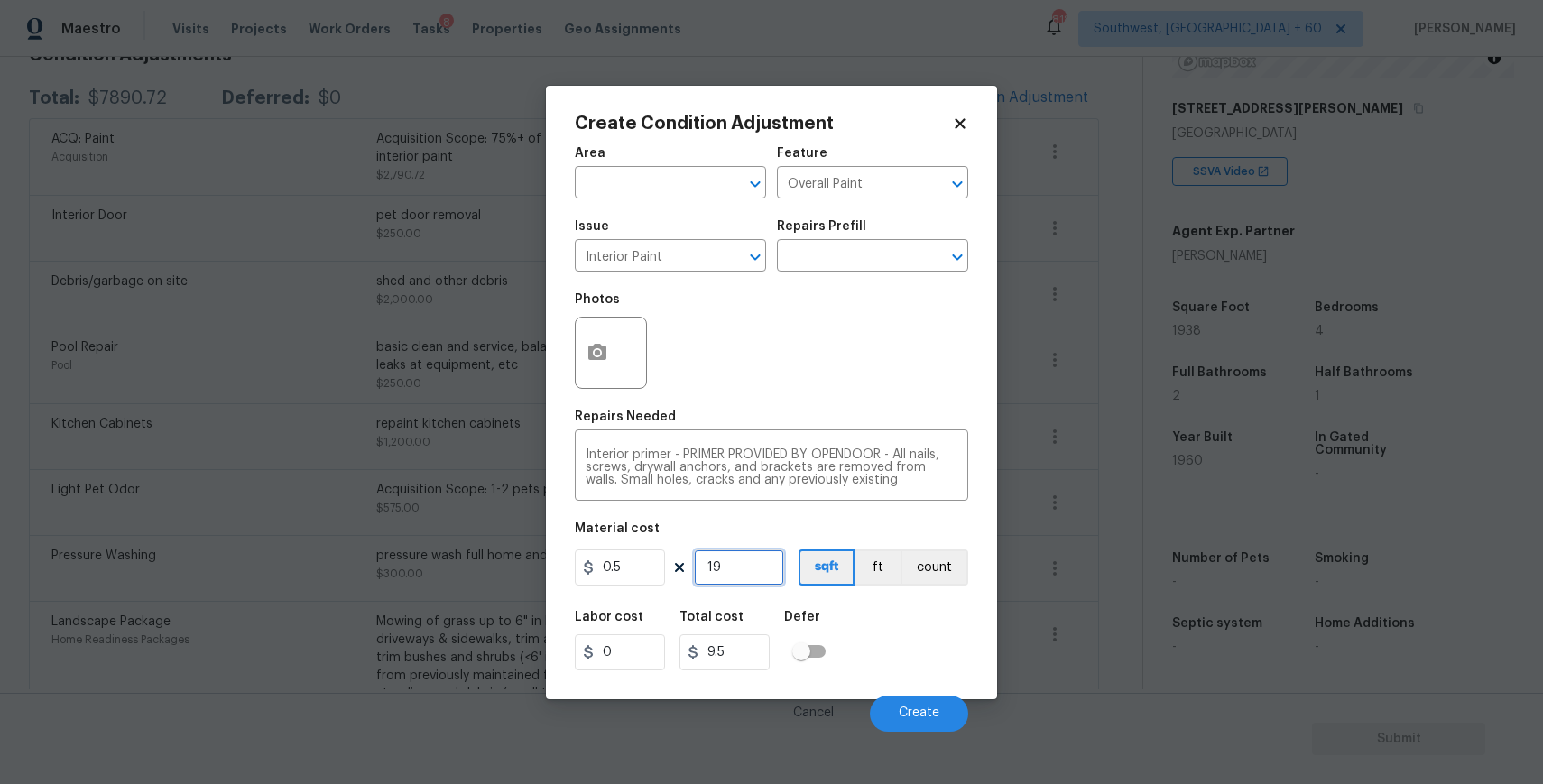
type input "96.5"
type input "1938"
type input "969"
type input "1938"
click at [593, 327] on button "button" at bounding box center [597, 353] width 43 height 70
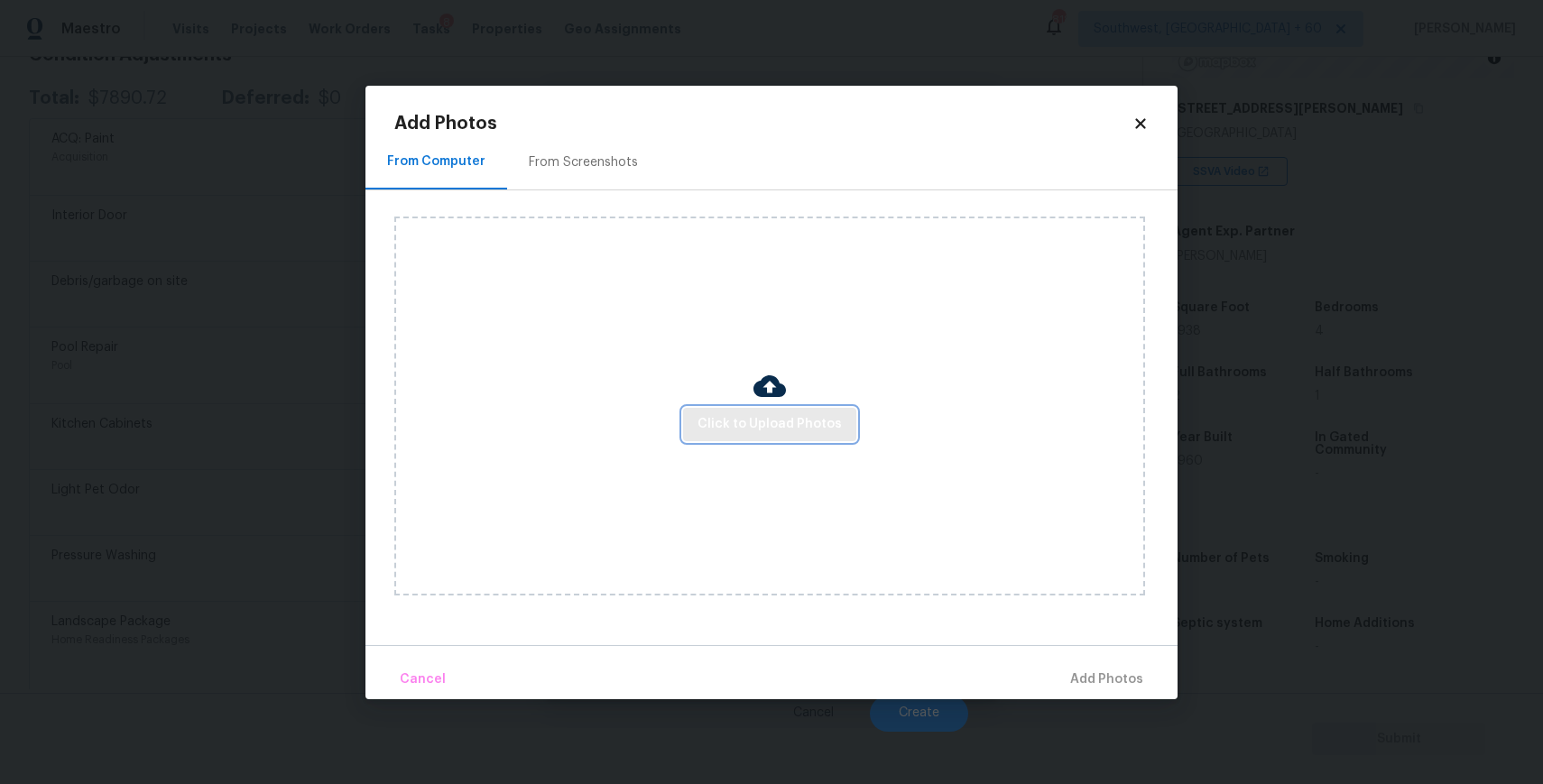
click at [767, 427] on span "Click to Upload Photos" at bounding box center [770, 424] width 145 height 22
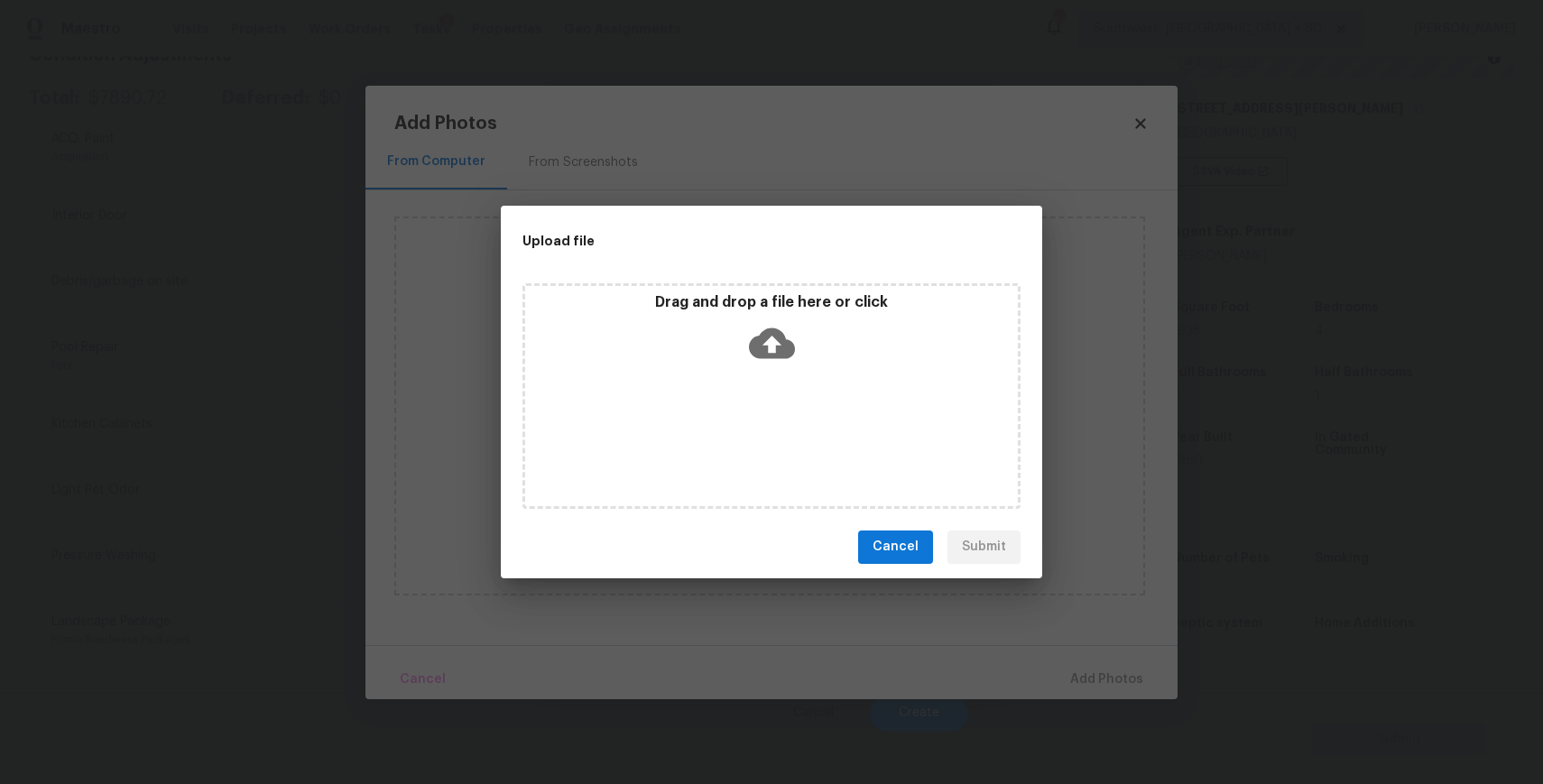
click at [756, 422] on div "Drag and drop a file here or click" at bounding box center [772, 395] width 498 height 226
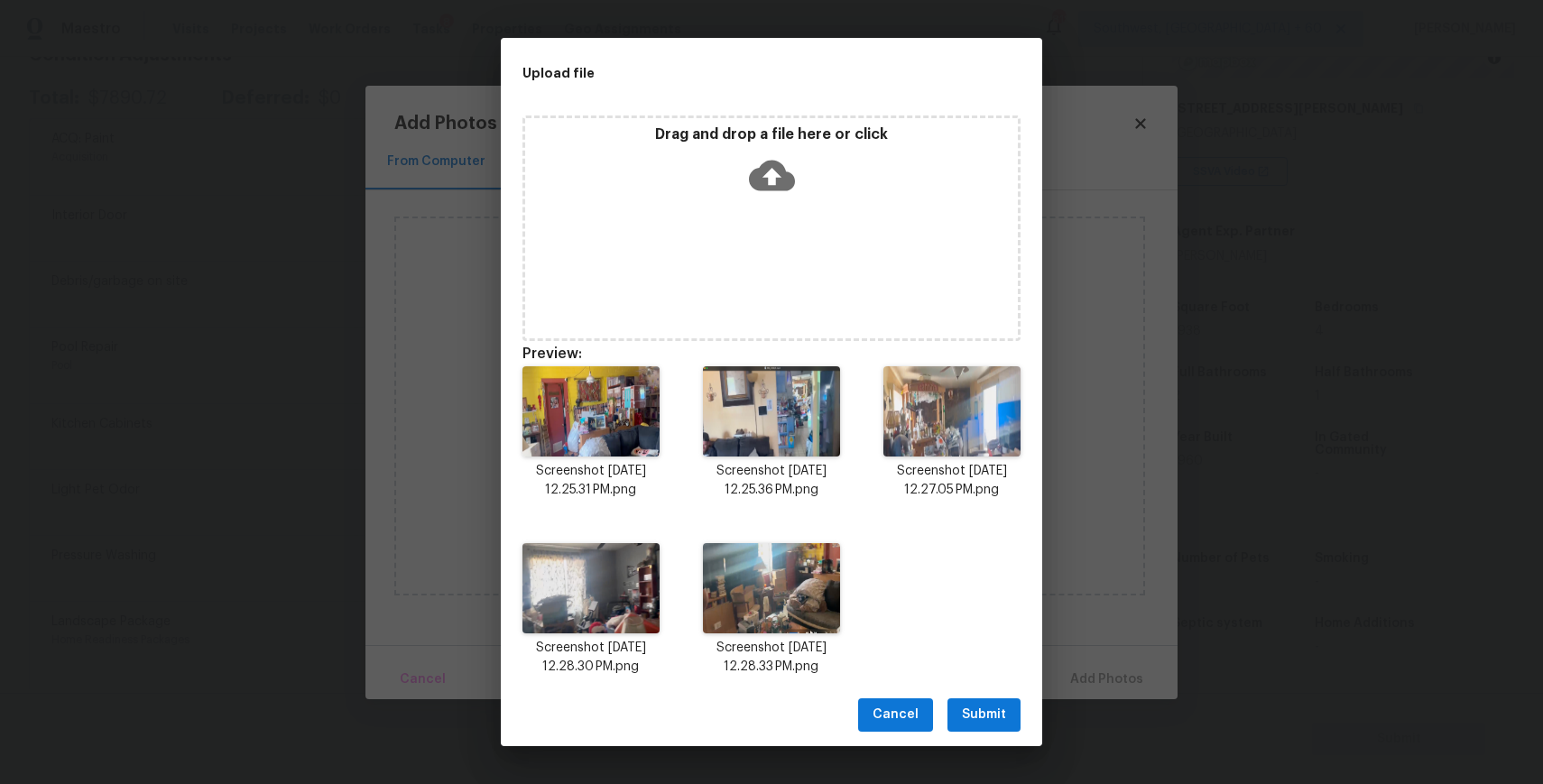
click at [972, 710] on span "Submit" at bounding box center [984, 715] width 44 height 22
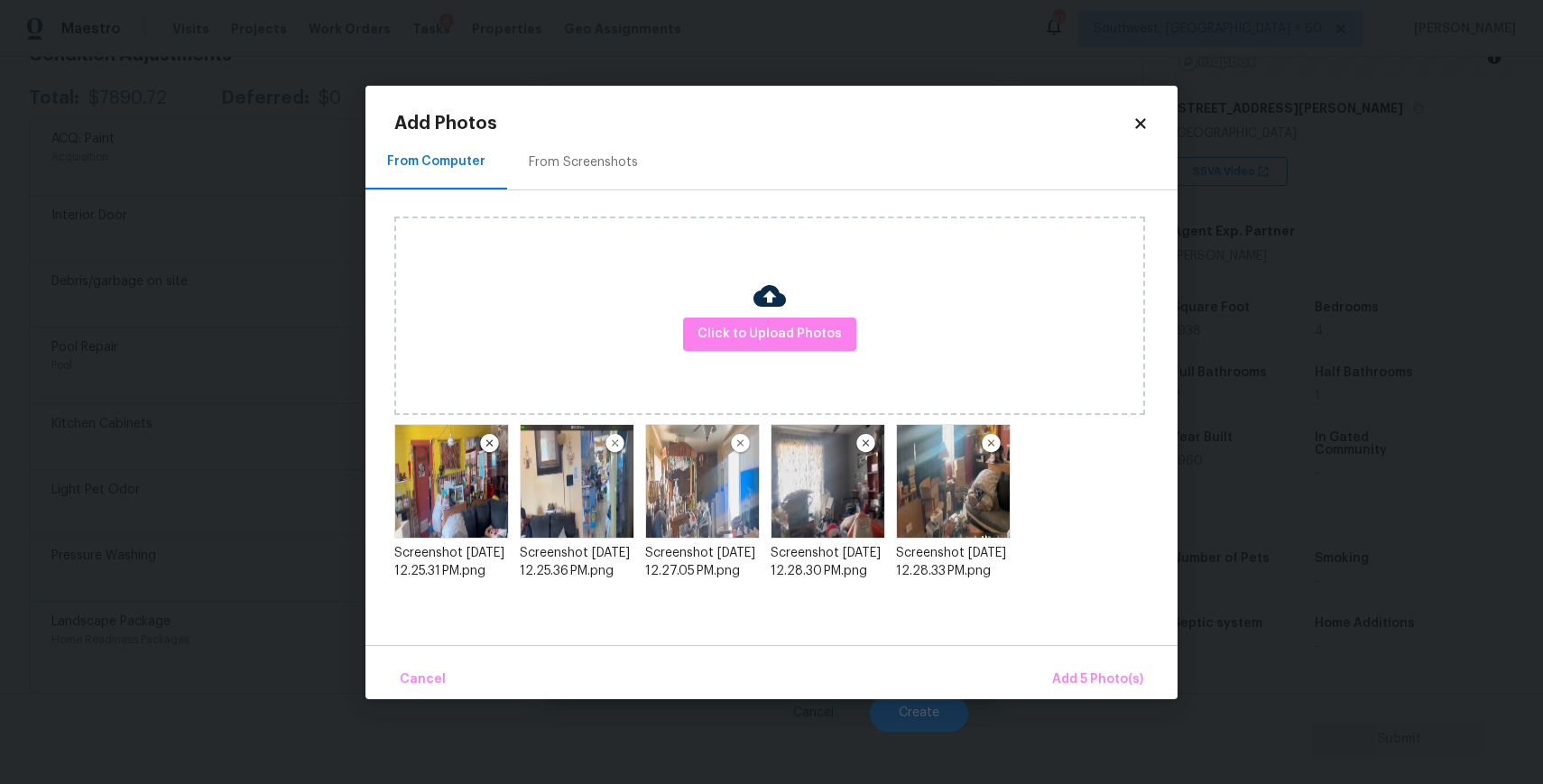
click at [1039, 674] on div "Cancel Add 5 Photo(s)" at bounding box center [771, 672] width 812 height 54
click at [1067, 661] on button "Add 5 Photo(s)" at bounding box center [1098, 680] width 106 height 39
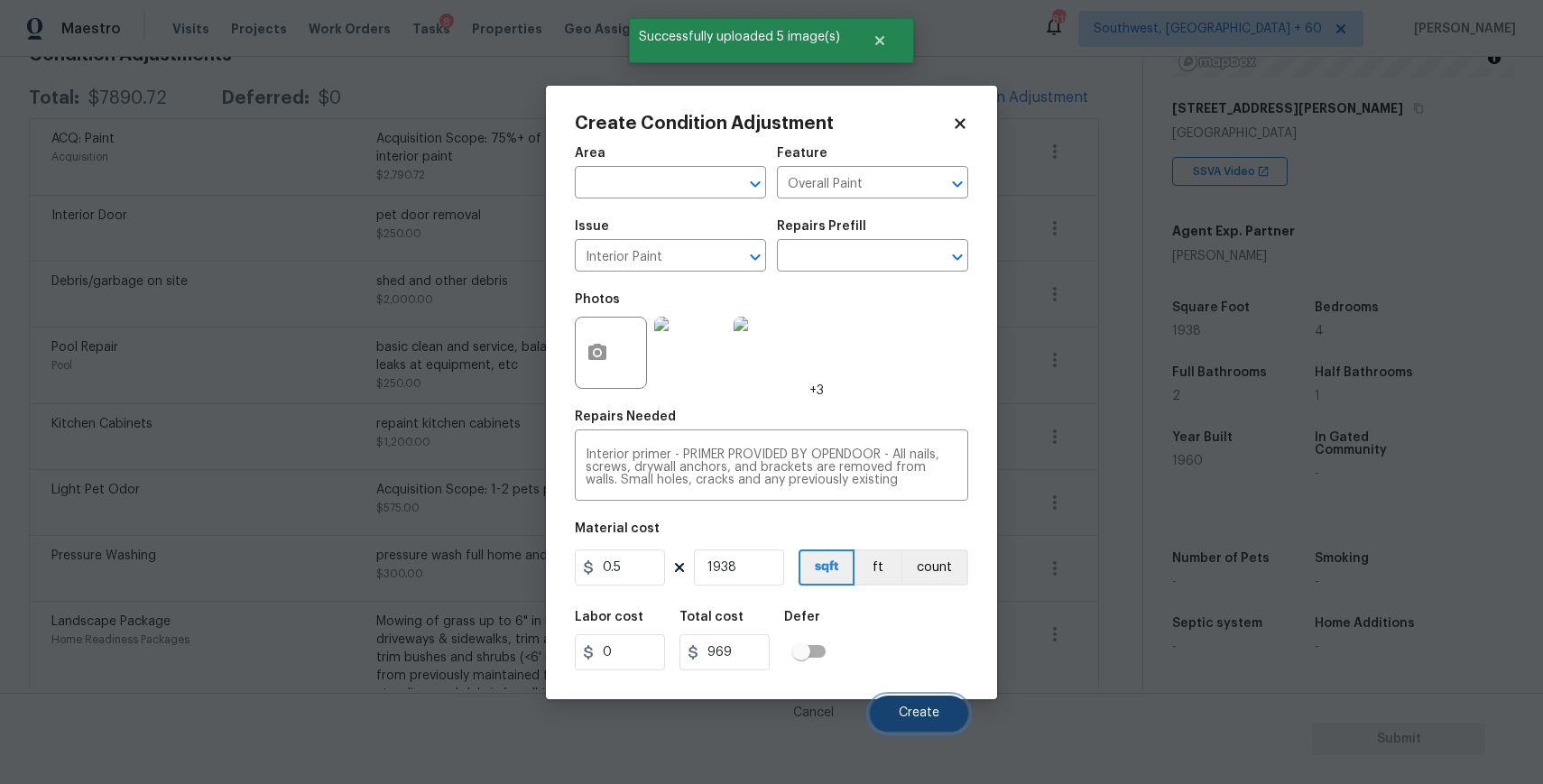
click at [896, 700] on button "Create" at bounding box center [919, 713] width 99 height 36
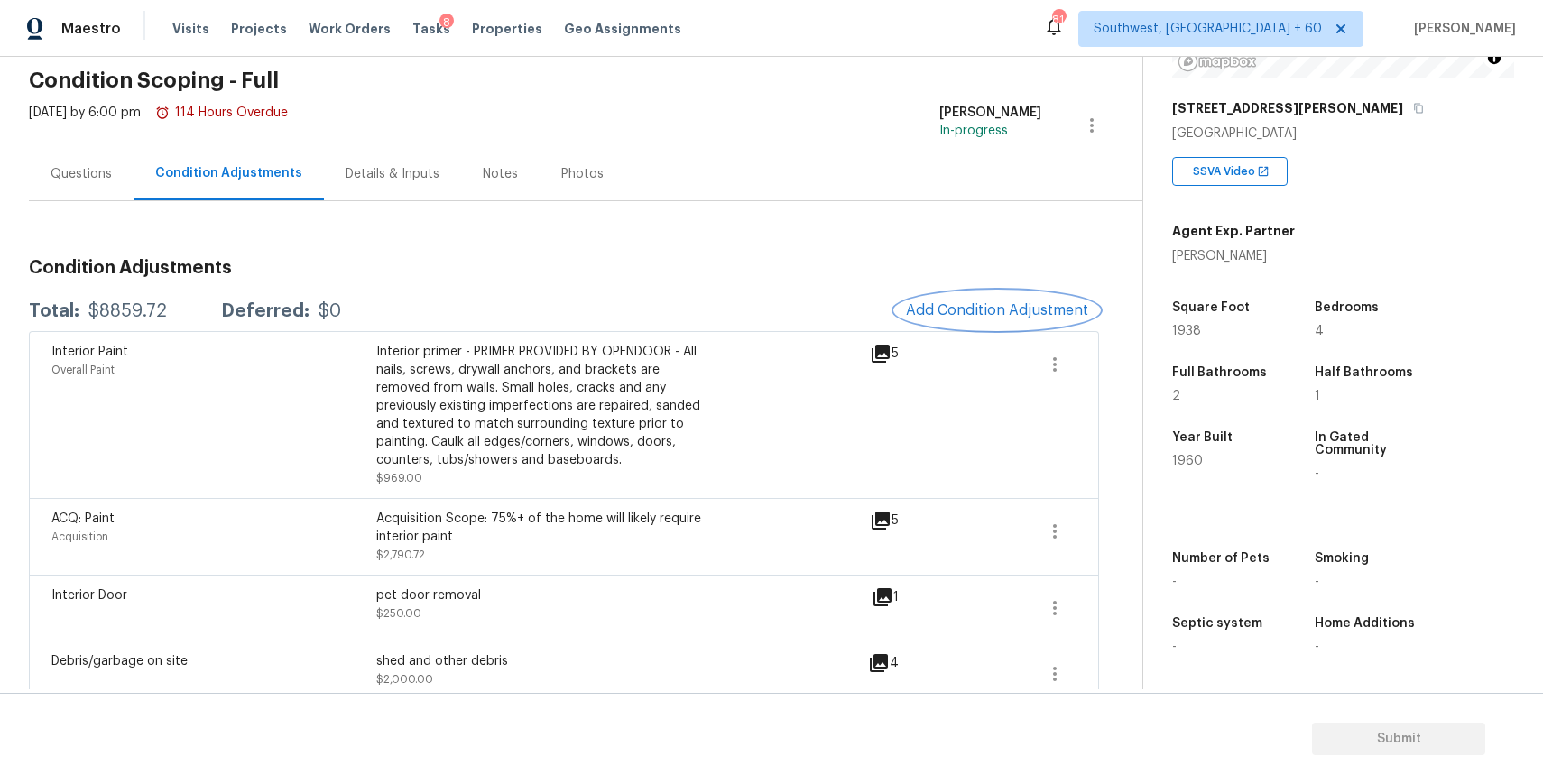
scroll to position [28, 0]
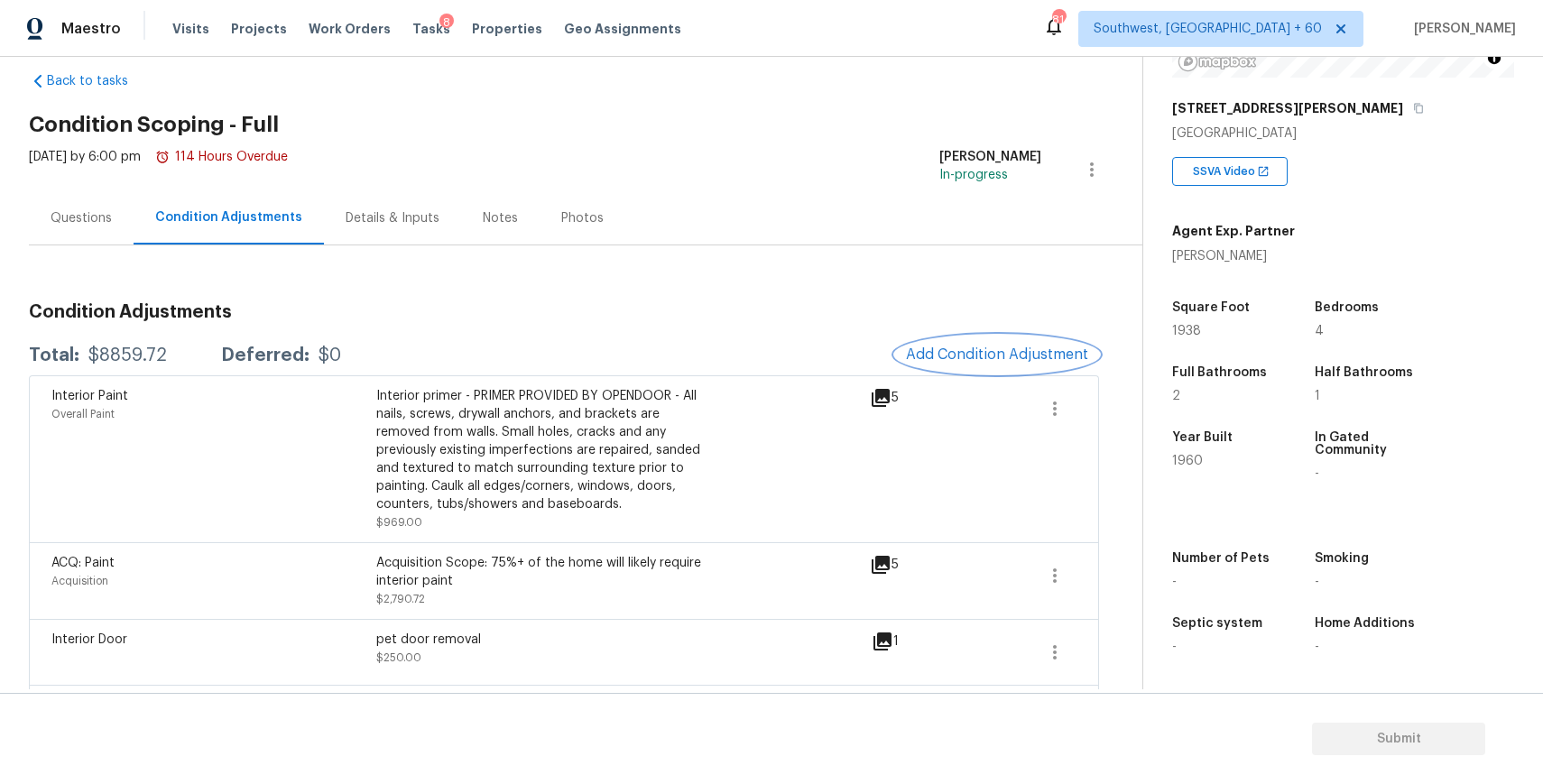
click at [1008, 358] on span "Add Condition Adjustment" at bounding box center [997, 355] width 183 height 17
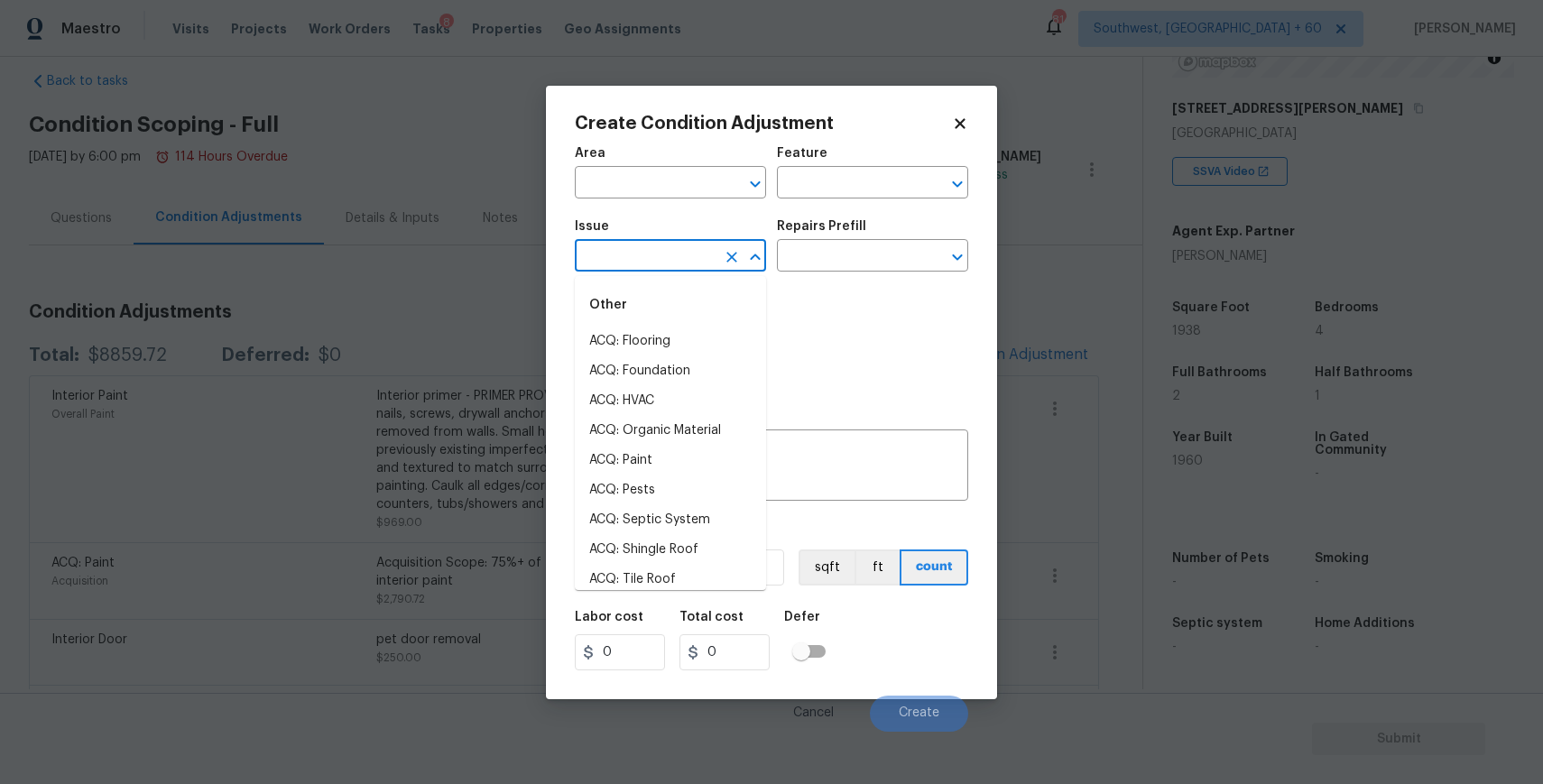
click at [651, 246] on input "text" at bounding box center [645, 257] width 141 height 28
click at [624, 353] on li "ACQ: Flooring" at bounding box center [671, 341] width 192 height 29
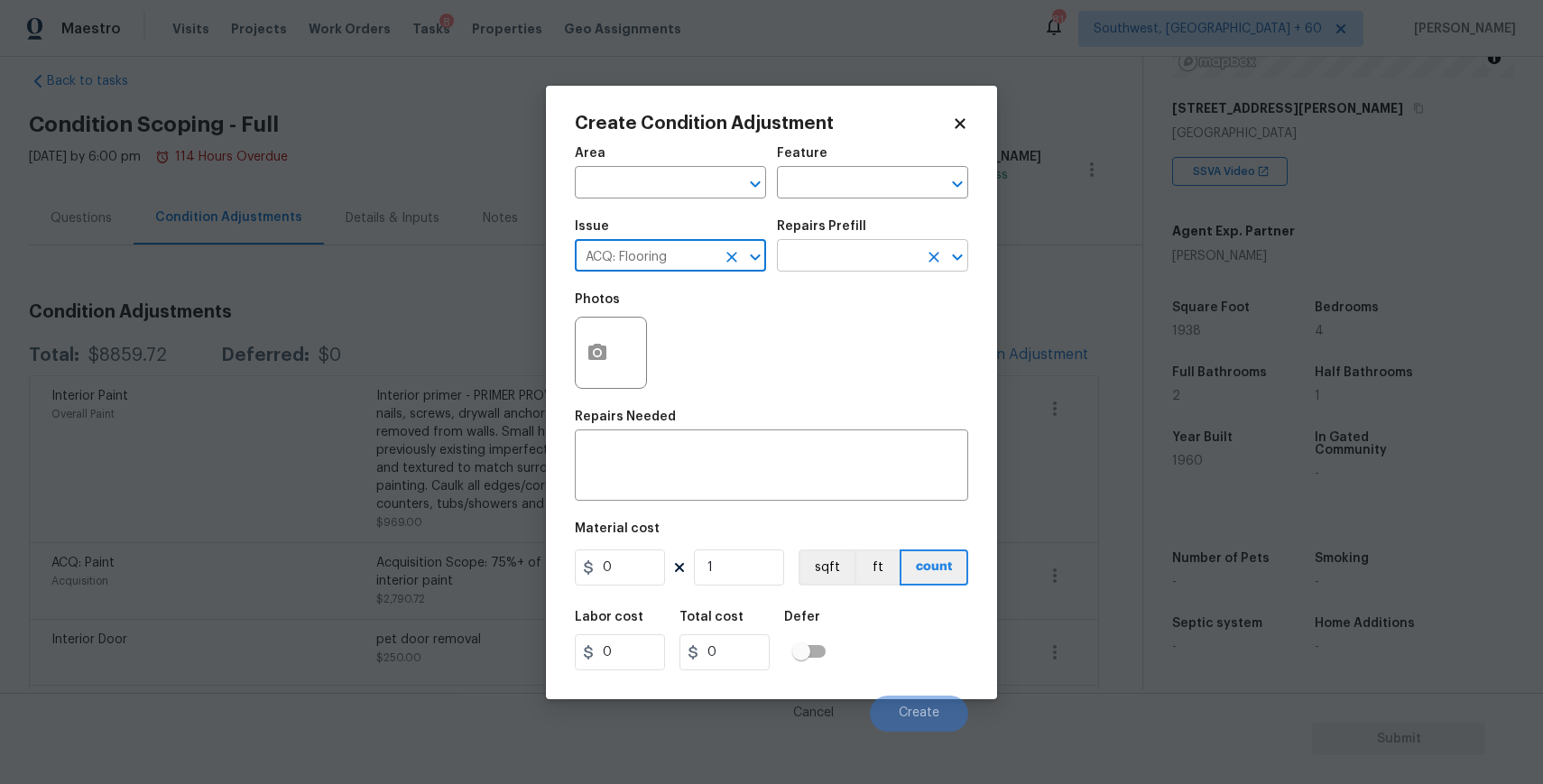
type input "ACQ: Flooring"
click at [800, 252] on input "text" at bounding box center [847, 257] width 141 height 28
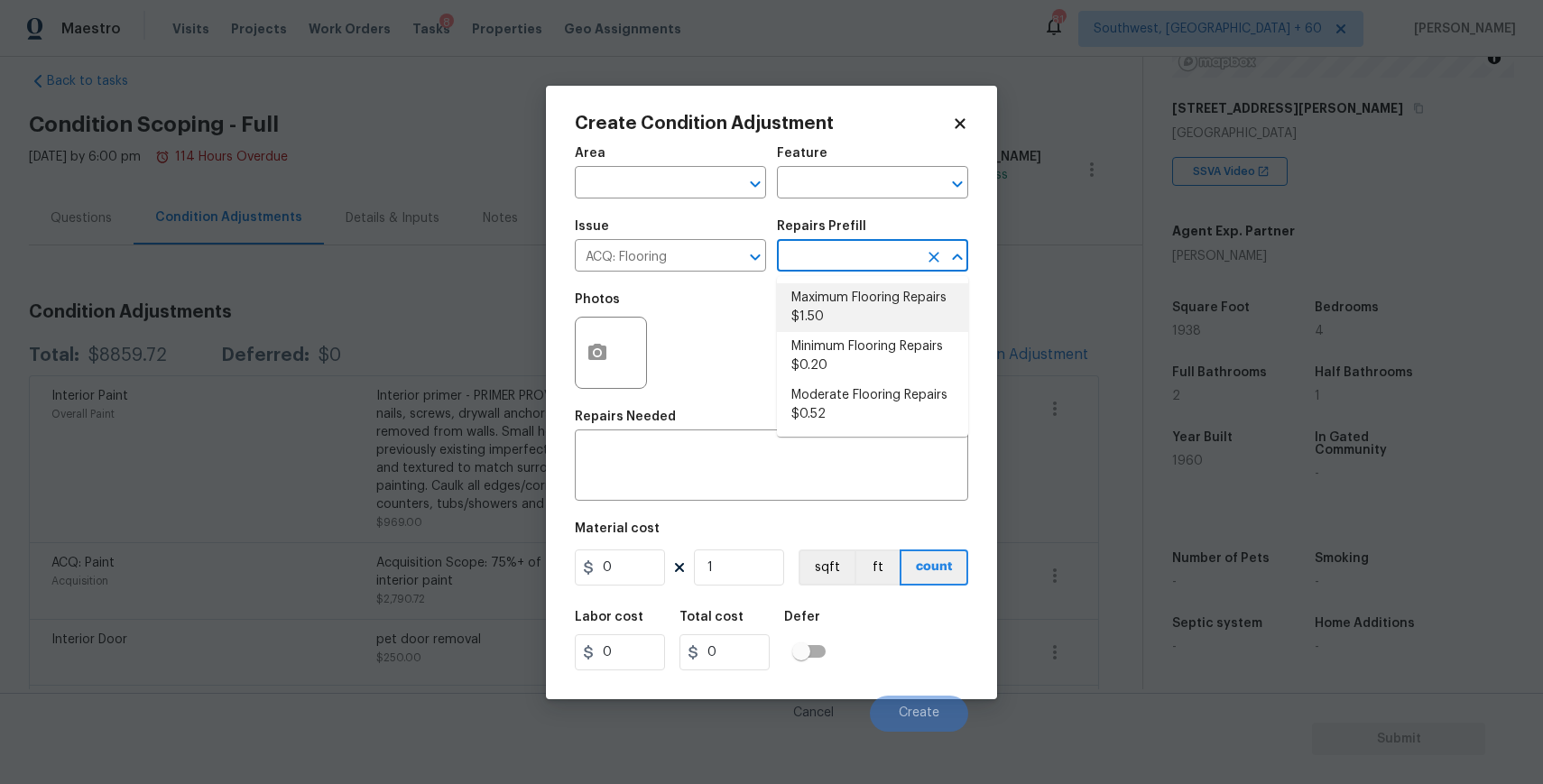
click at [900, 318] on li "Maximum Flooring Repairs $1.50" at bounding box center [873, 307] width 192 height 49
type input "Acquisition"
type textarea "Acquisition Scope: Maximum flooring repairs"
type input "1.5"
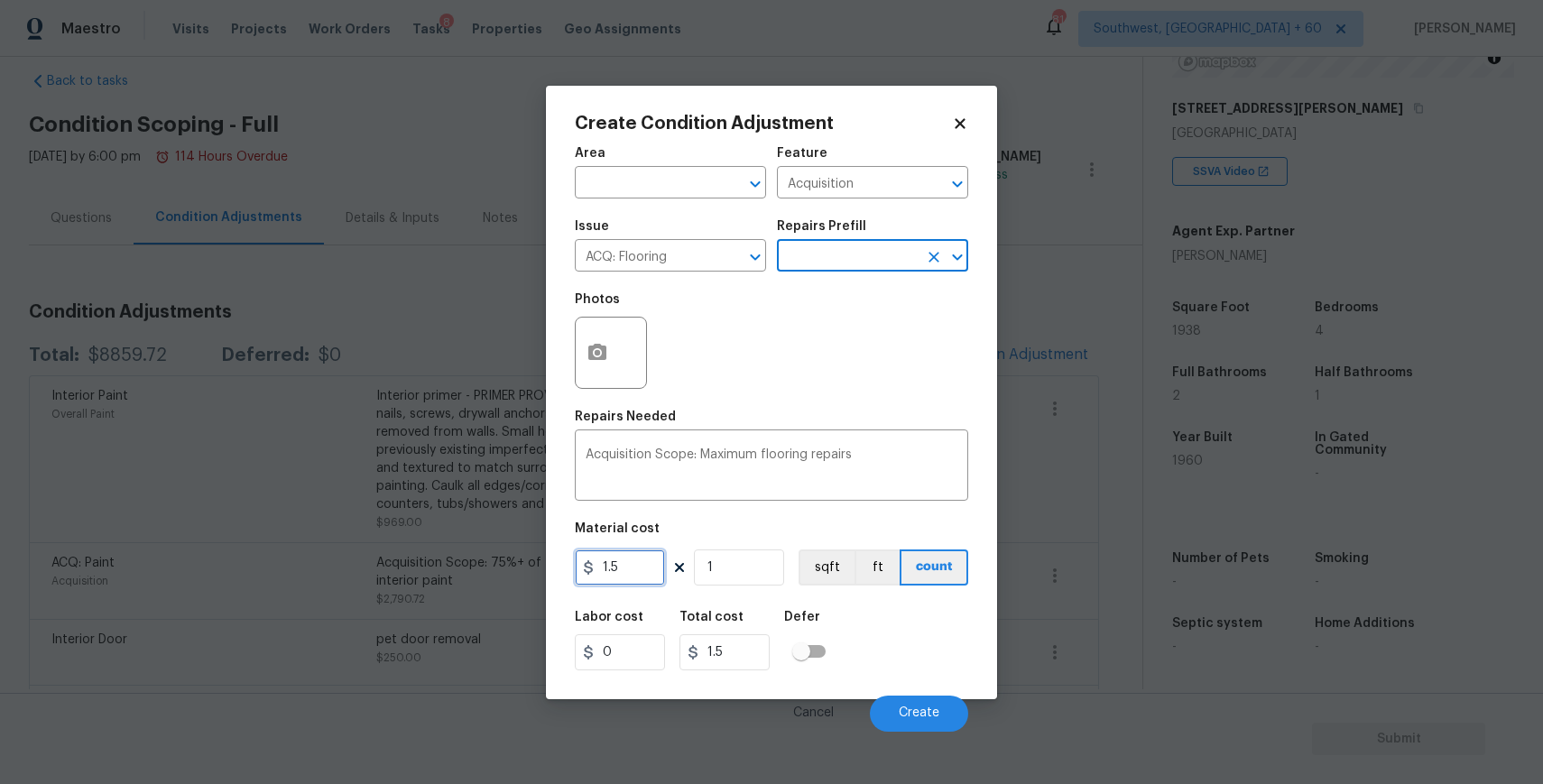
click at [639, 562] on input "1.5" at bounding box center [620, 567] width 90 height 36
type input "4.5"
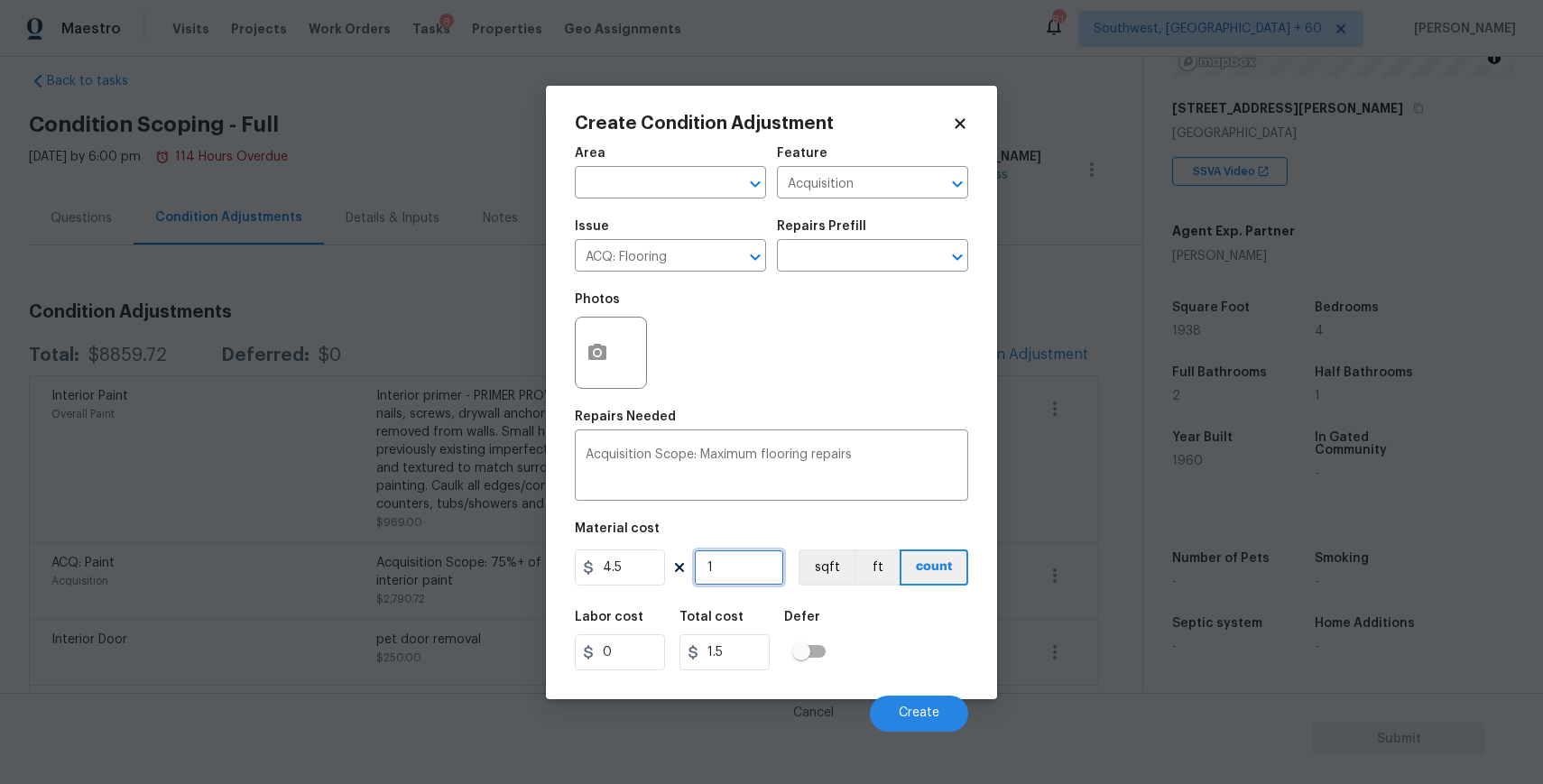
type input "4.5"
click at [708, 568] on input "1" at bounding box center [739, 567] width 90 height 36
click at [739, 579] on input "1" at bounding box center [739, 567] width 90 height 36
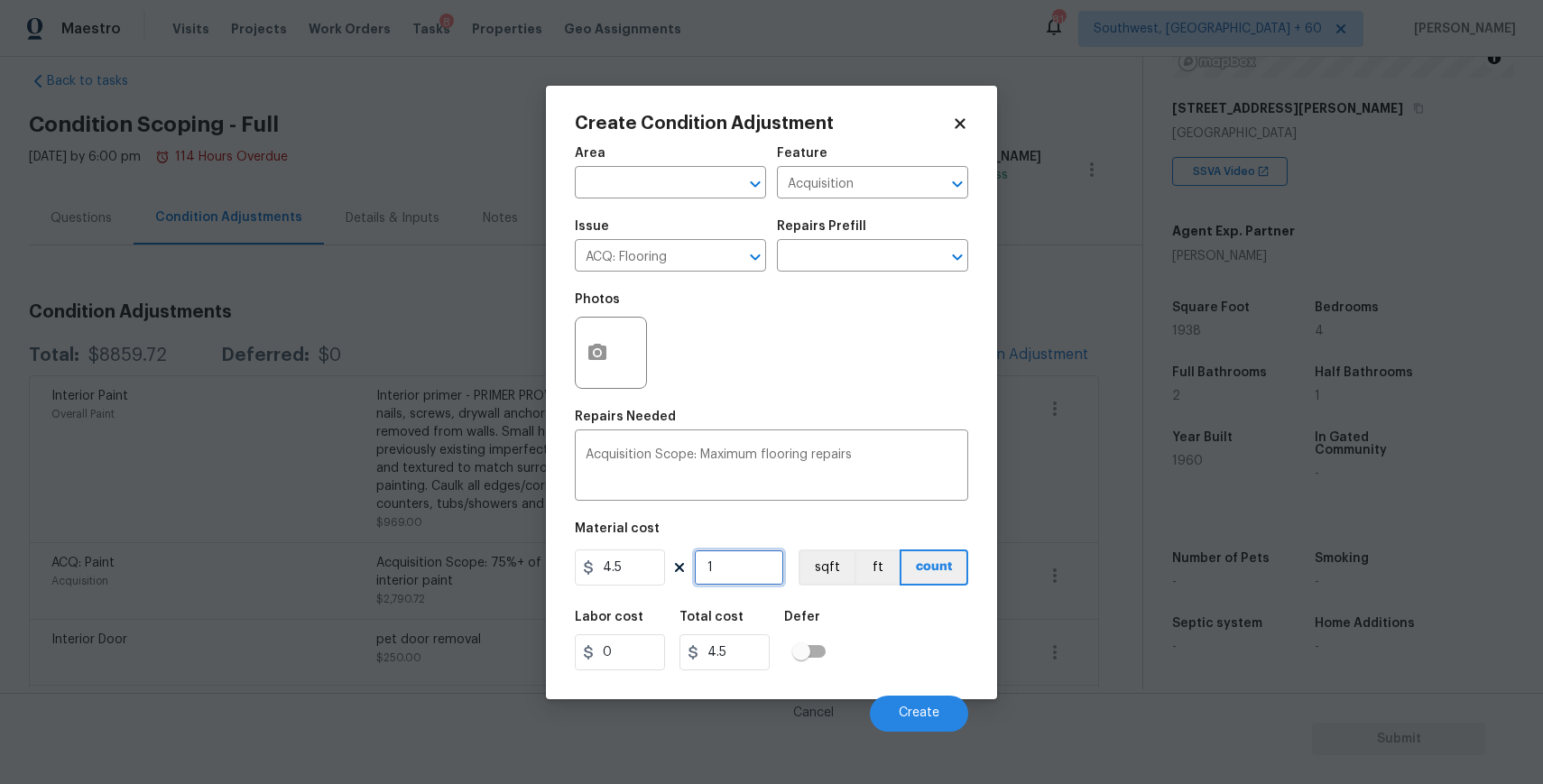
type input "19"
type input "85.5"
type input "193"
type input "868.5"
type input "1938"
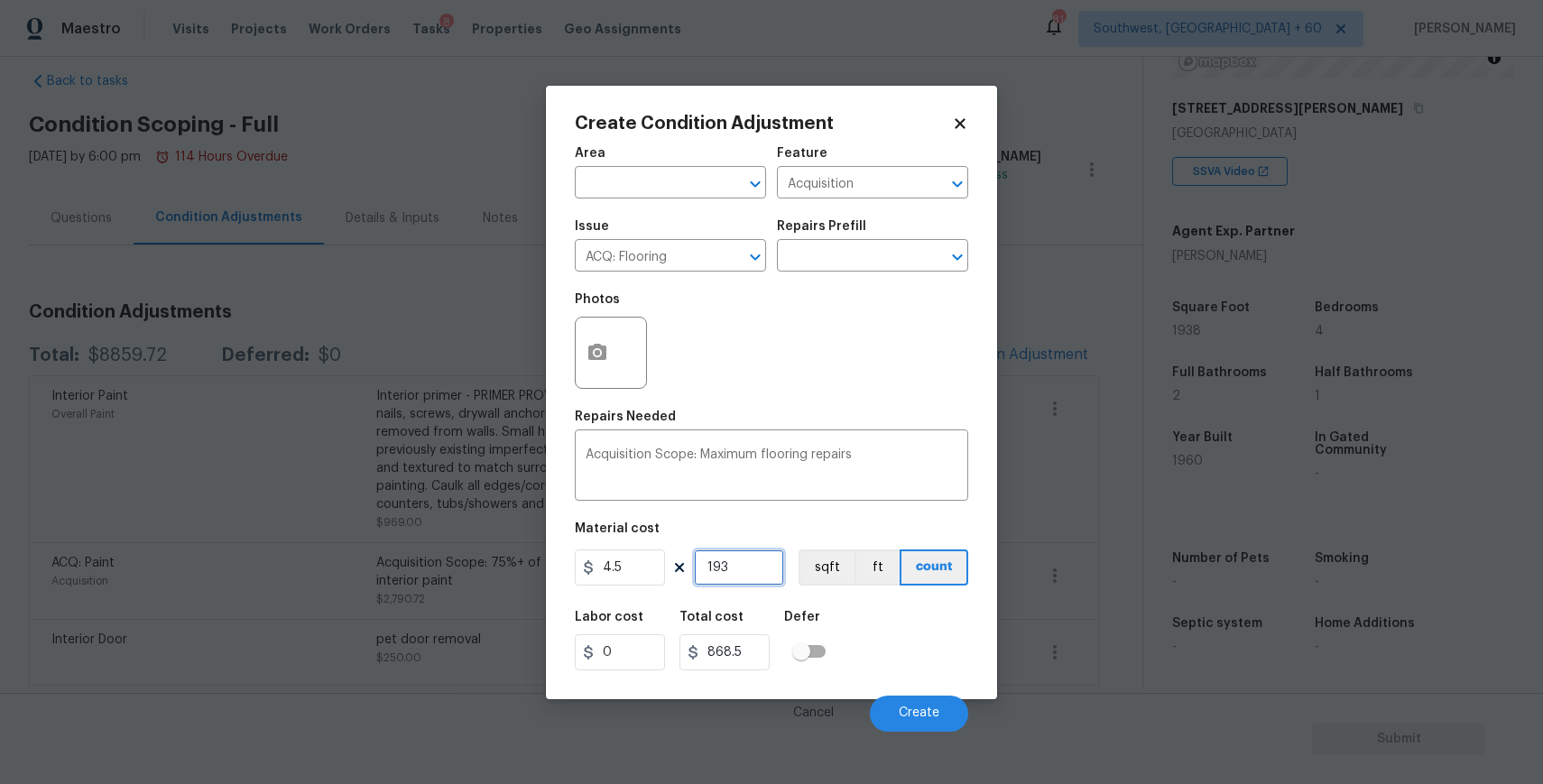
type input "8721"
type input "1938"
click at [592, 356] on icon "button" at bounding box center [597, 352] width 18 height 17
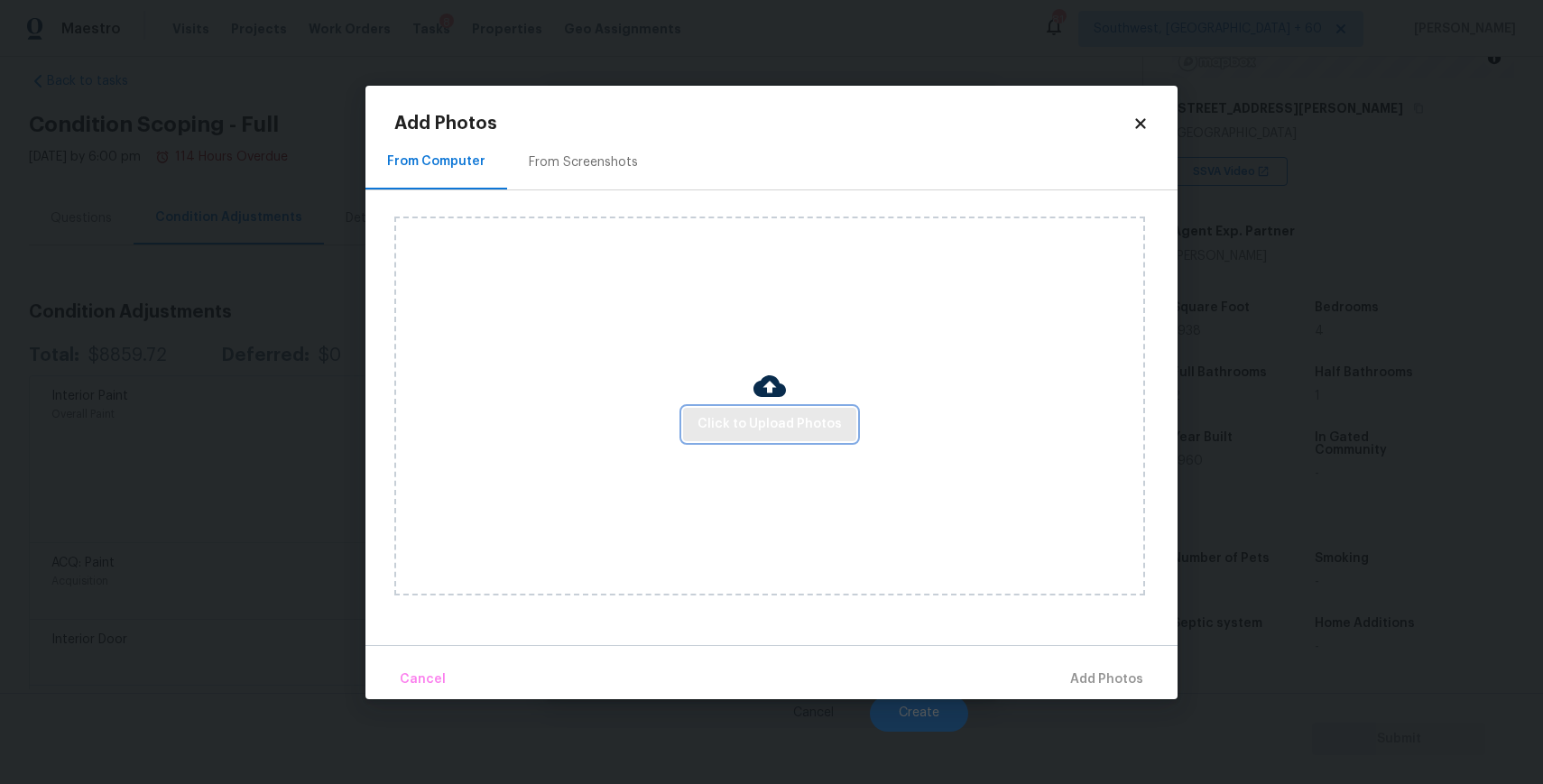
click at [736, 416] on span "Click to Upload Photos" at bounding box center [770, 424] width 145 height 22
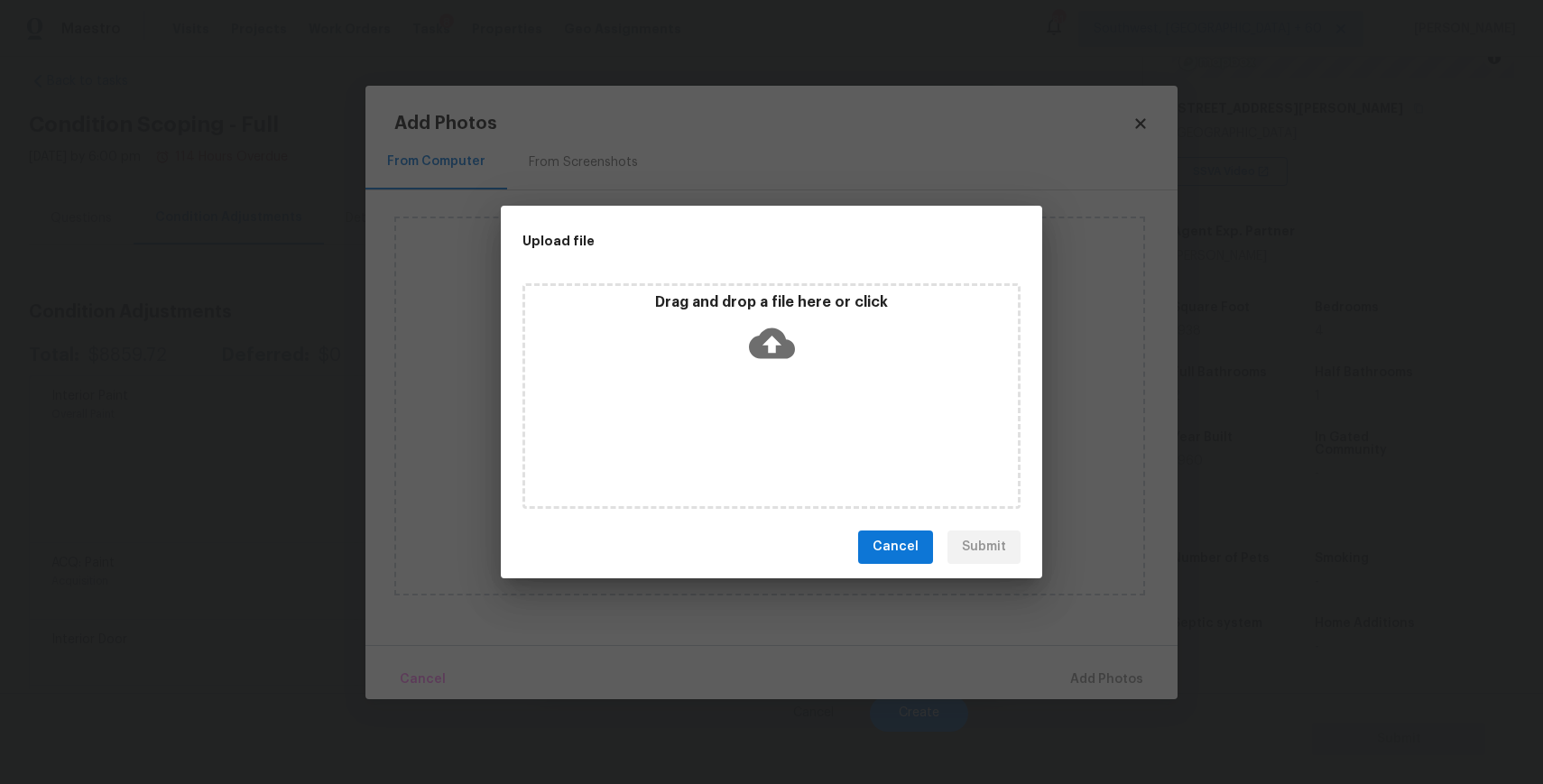
click at [736, 416] on div "Drag and drop a file here or click" at bounding box center [772, 395] width 498 height 226
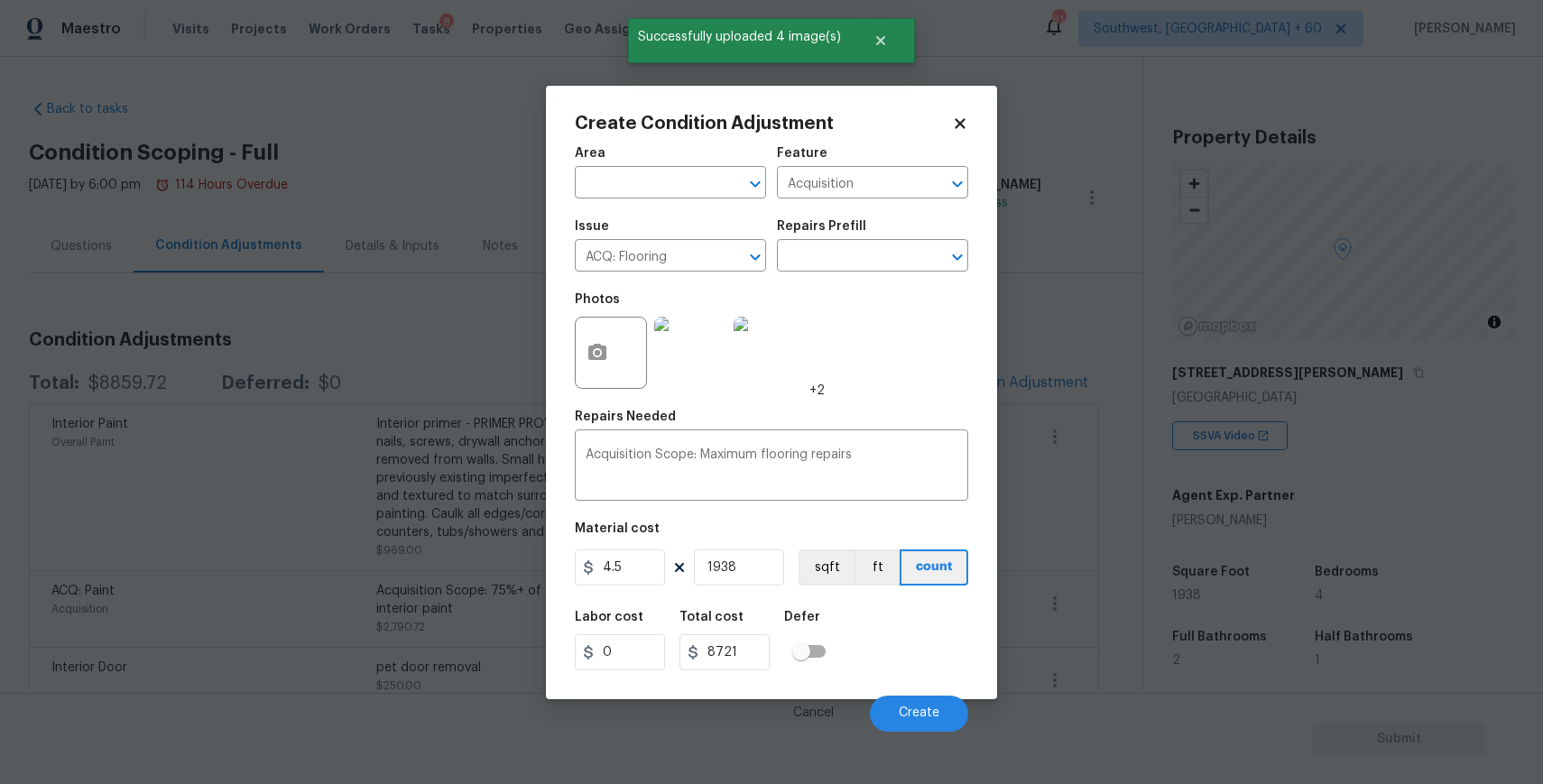
scroll to position [264, 0]
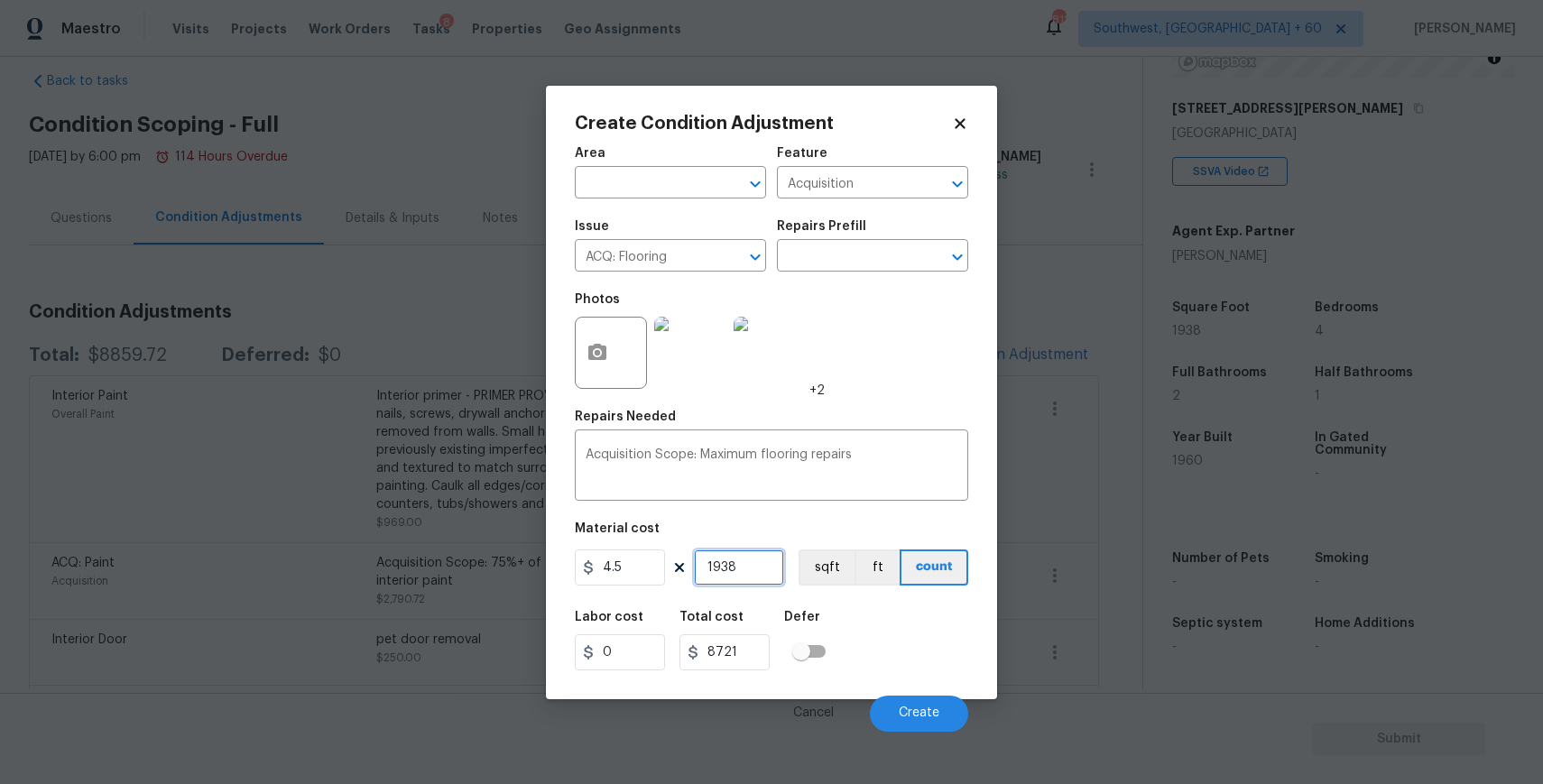
click at [750, 572] on input "1938" at bounding box center [739, 567] width 90 height 36
click at [756, 577] on input "1938" at bounding box center [739, 567] width 90 height 36
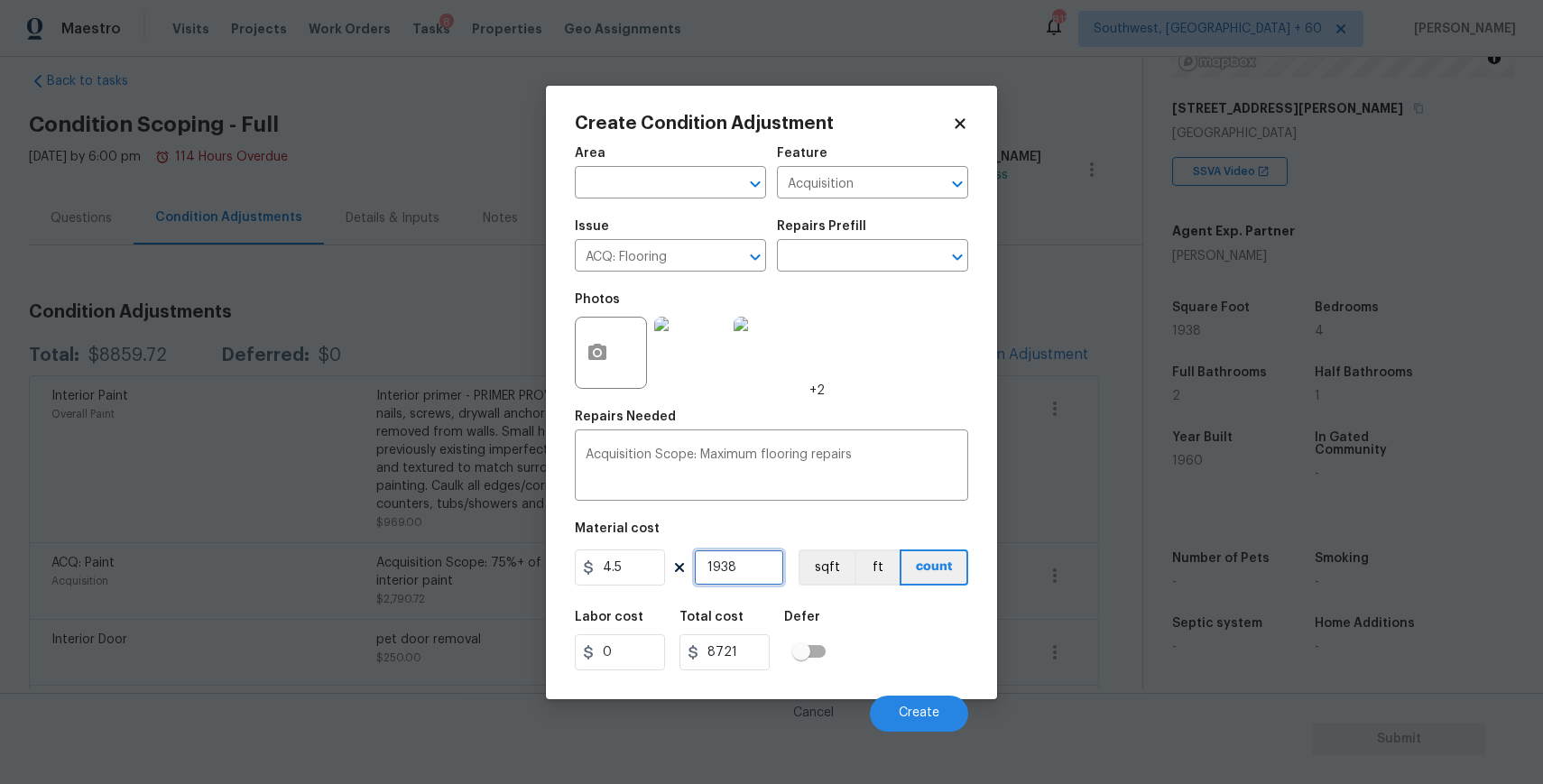
type input "19388"
type input "87246"
type input "193880"
type input "872460"
type input "1938800"
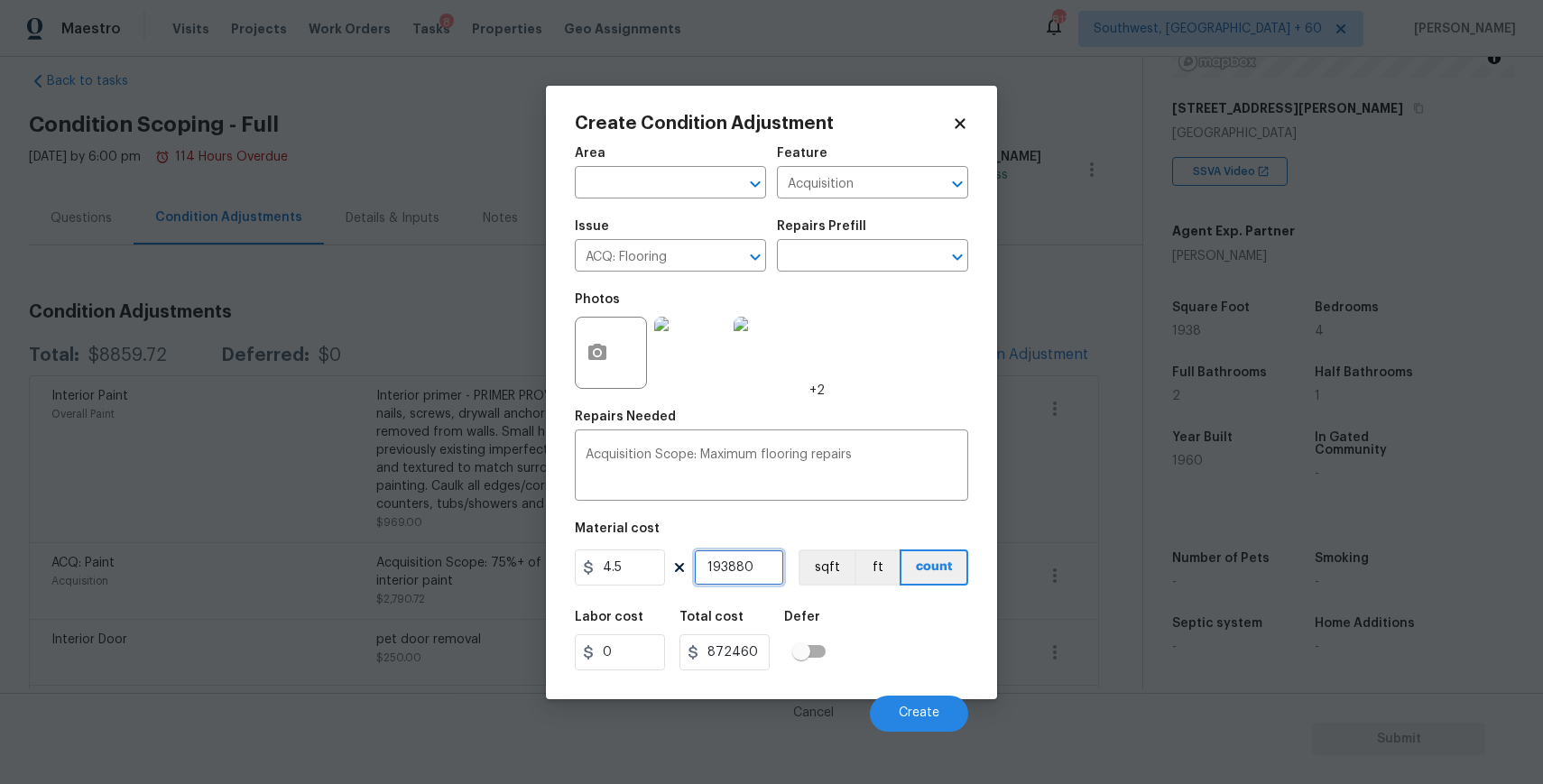
type input "8724600"
type input "193880"
type input "872460"
type input "19388"
type input "87246"
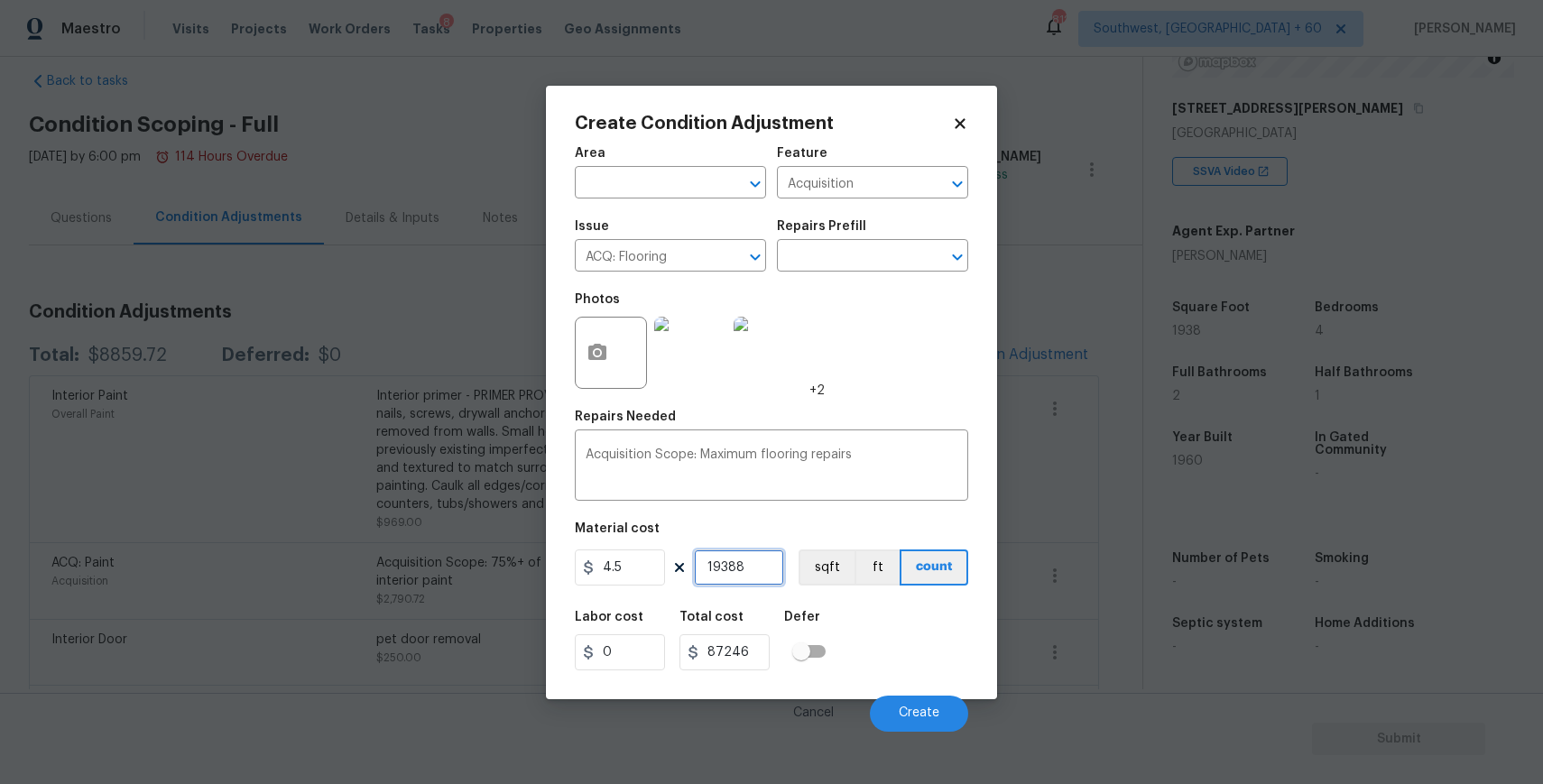
type input "1938"
type input "8721"
type input "193"
type input "868.5"
type input "19"
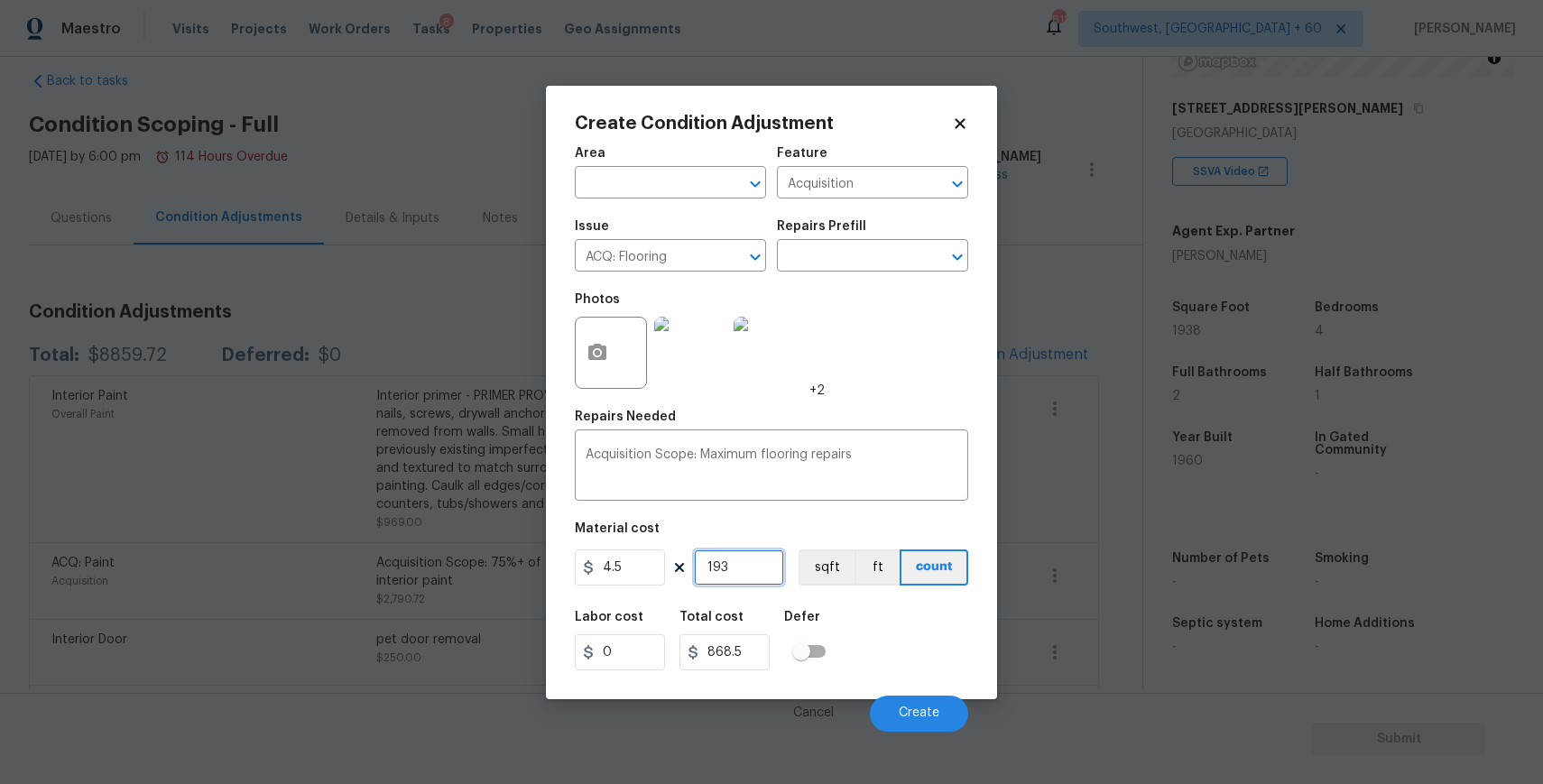
type input "85.5"
type input "1"
type input "4.5"
type input "0"
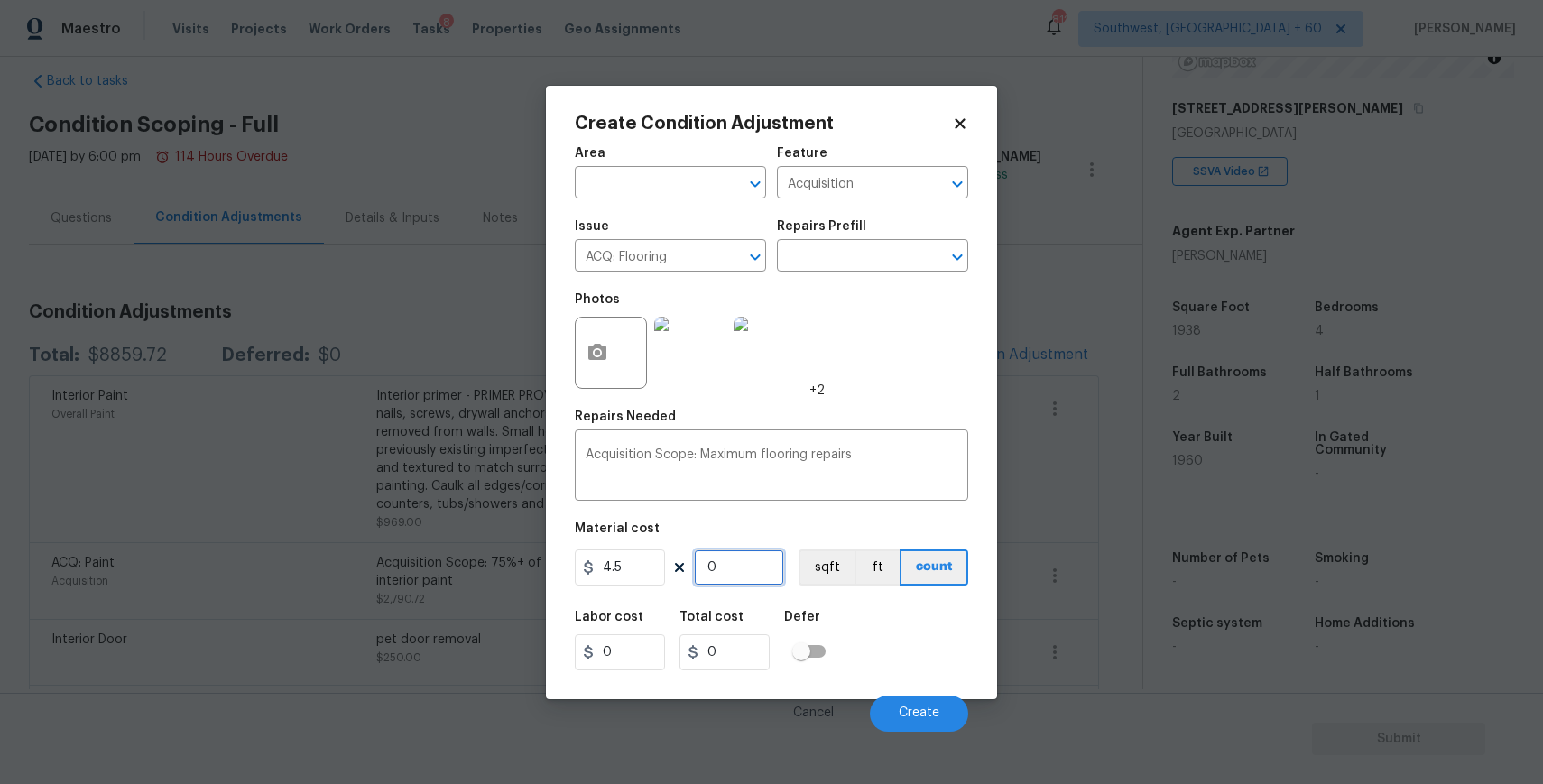
type input "8"
type input "36"
type input "80"
type input "360"
type input "800"
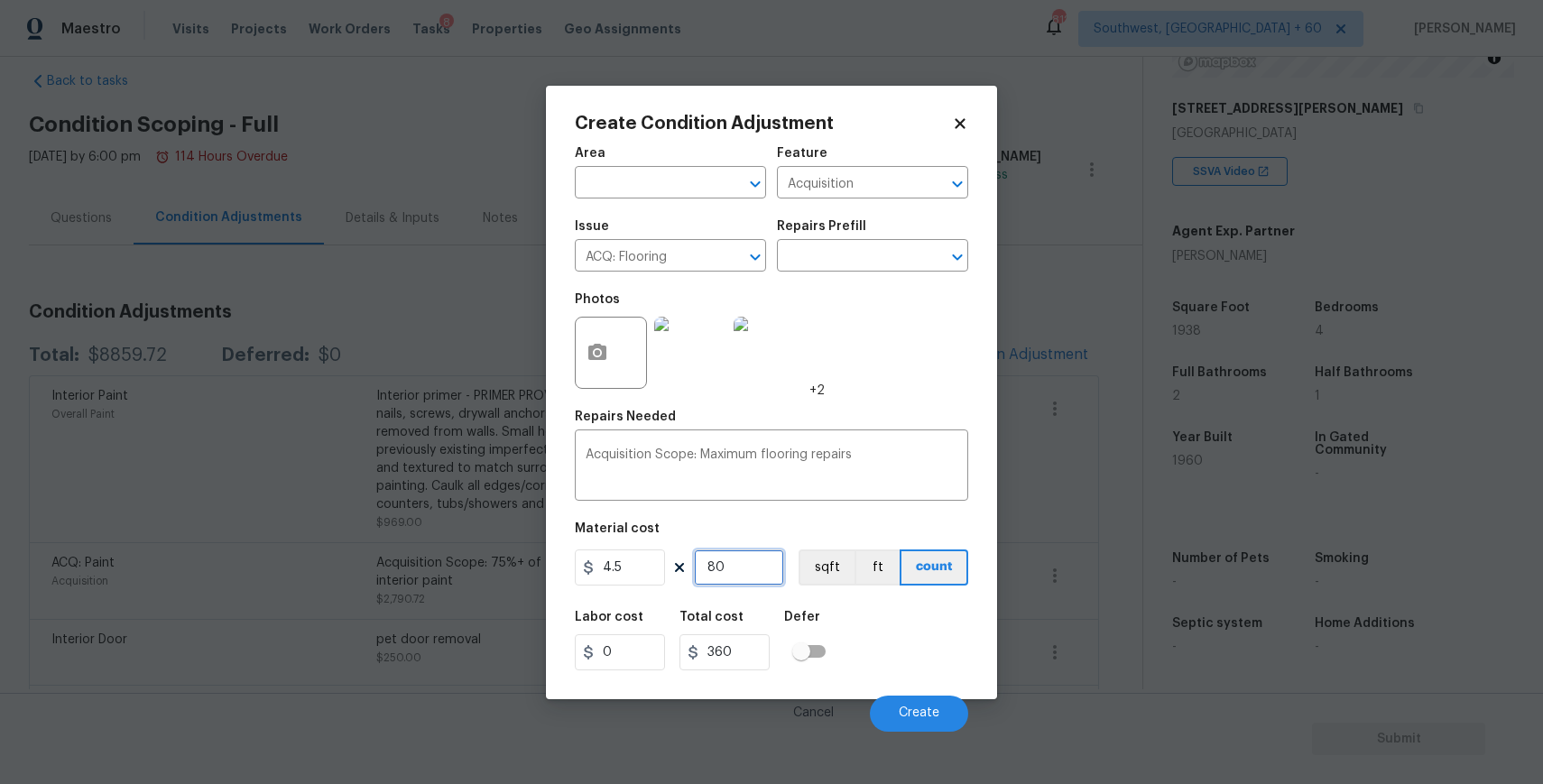
type input "3600"
type input "800"
click at [944, 719] on button "Create" at bounding box center [919, 713] width 99 height 36
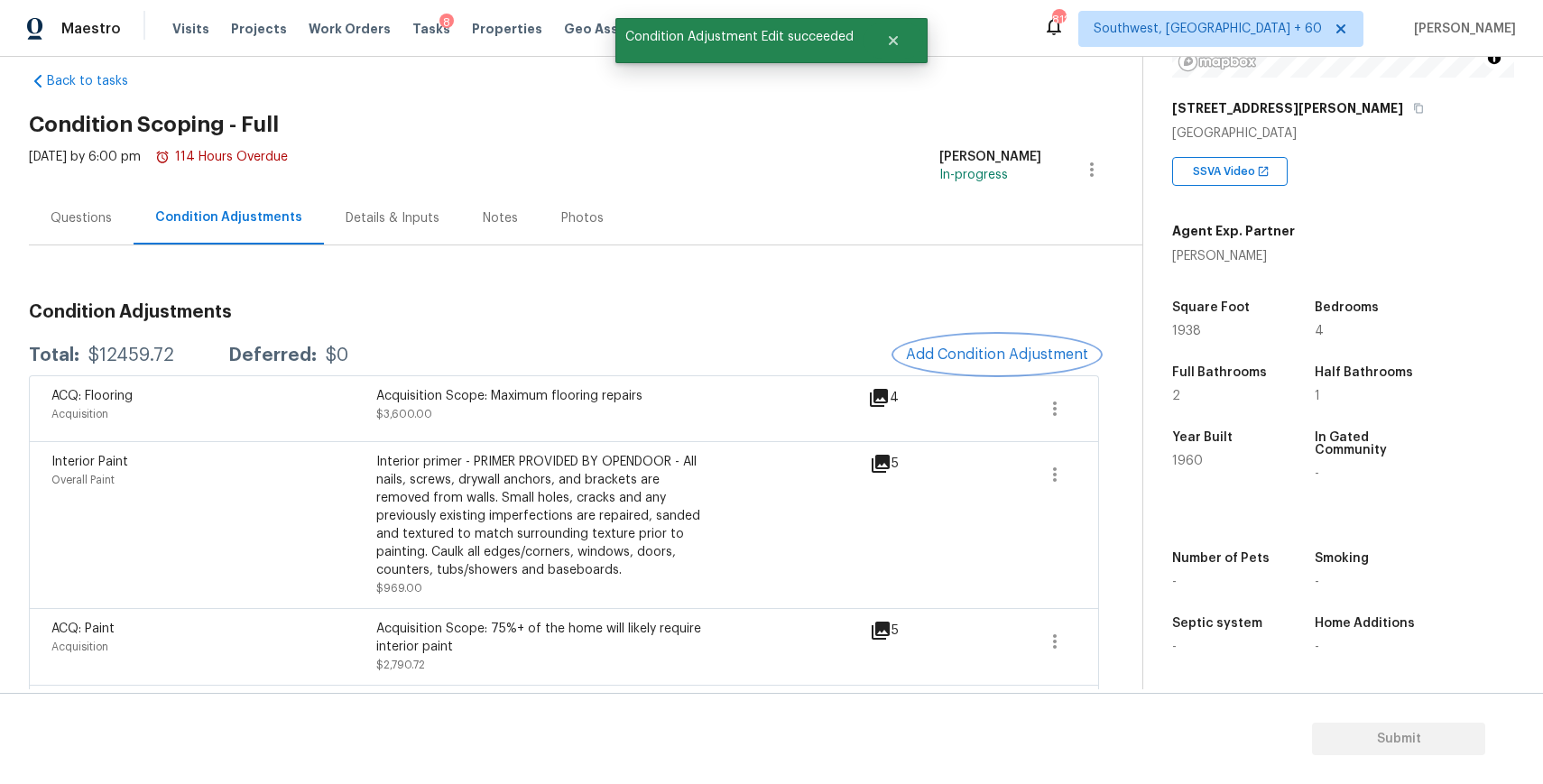
click at [965, 366] on button "Add Condition Adjustment" at bounding box center [996, 354] width 204 height 38
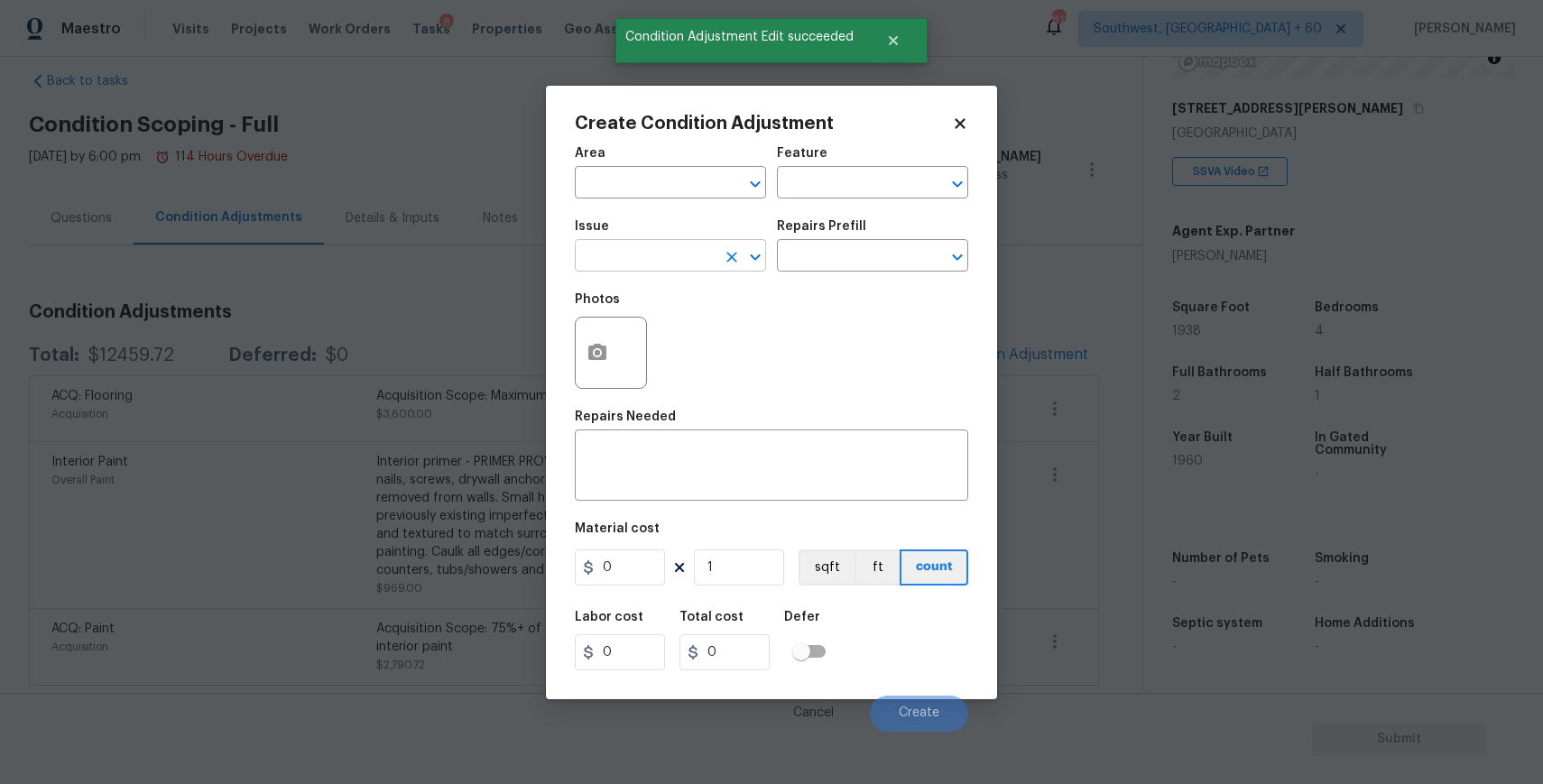
click at [583, 263] on input "text" at bounding box center [645, 257] width 141 height 28
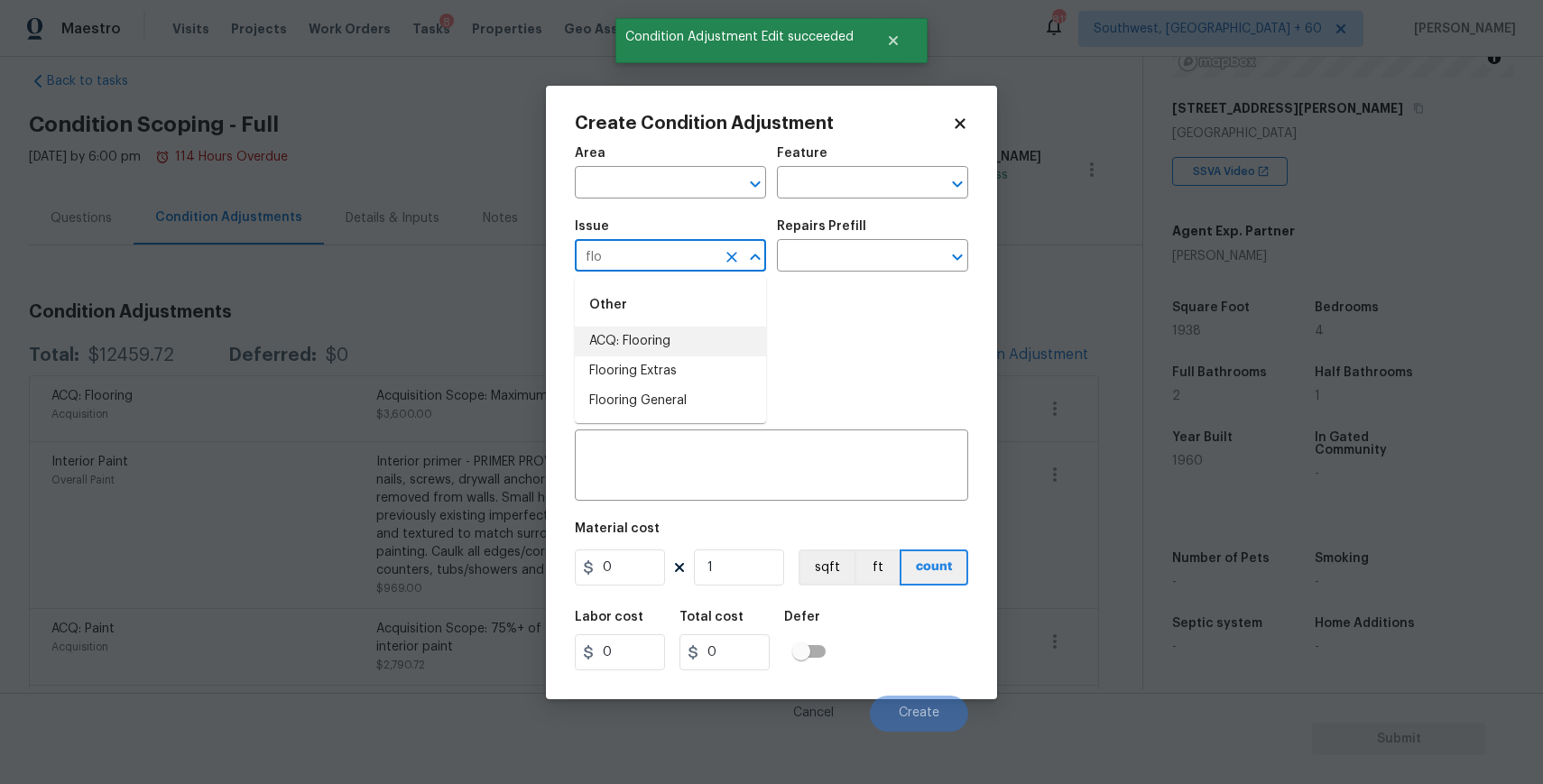
click at [704, 325] on div "Other" at bounding box center [671, 304] width 192 height 43
click at [700, 328] on li "ACQ: Flooring" at bounding box center [671, 341] width 192 height 29
type input "ACQ: Flooring"
click at [837, 266] on input "text" at bounding box center [847, 257] width 141 height 28
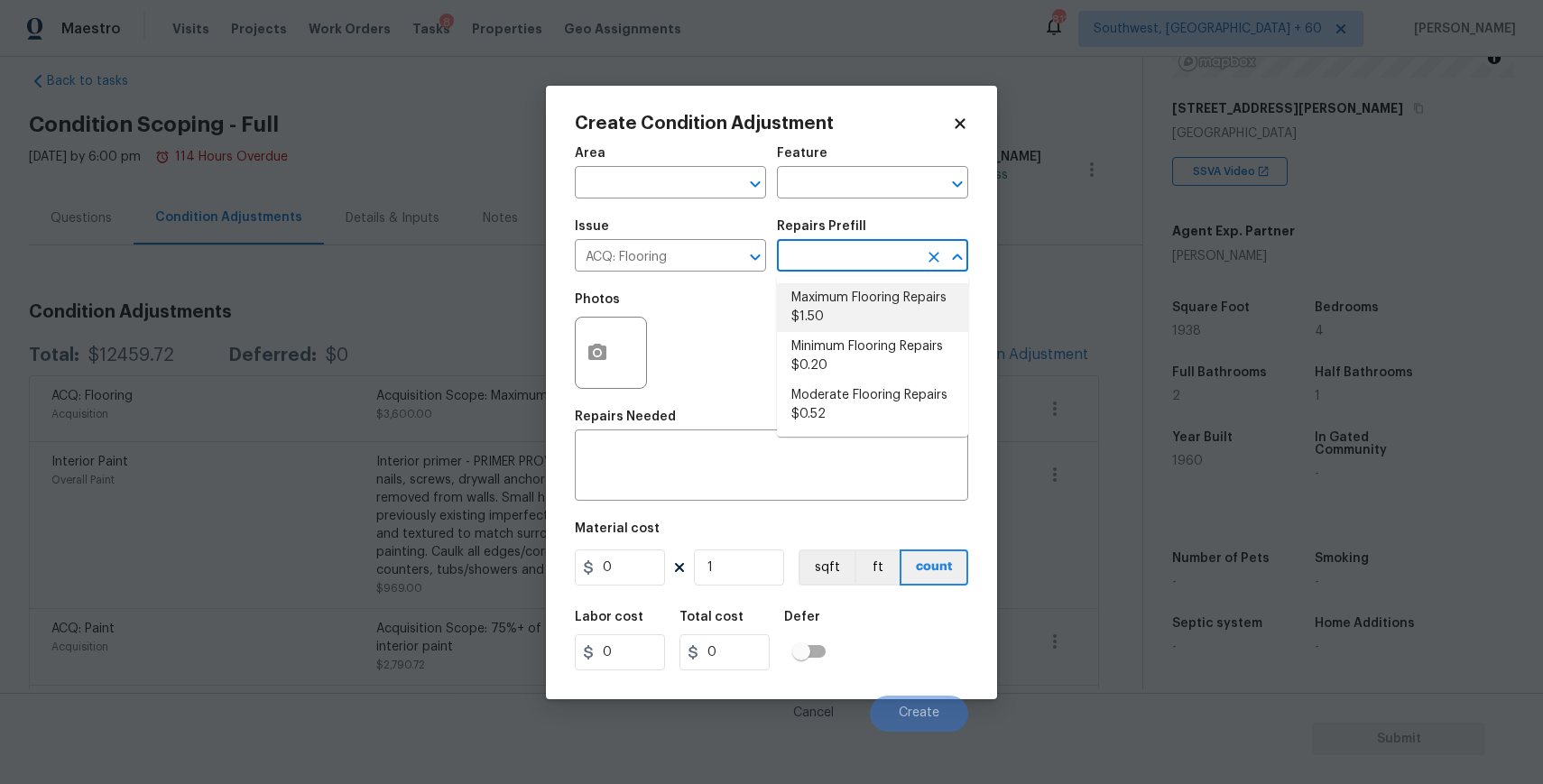
click at [1036, 307] on body "Maestro Visits Projects Work Orders Tasks 8 Properties Geo Assignments 812 Sout…" at bounding box center [772, 392] width 1543 height 784
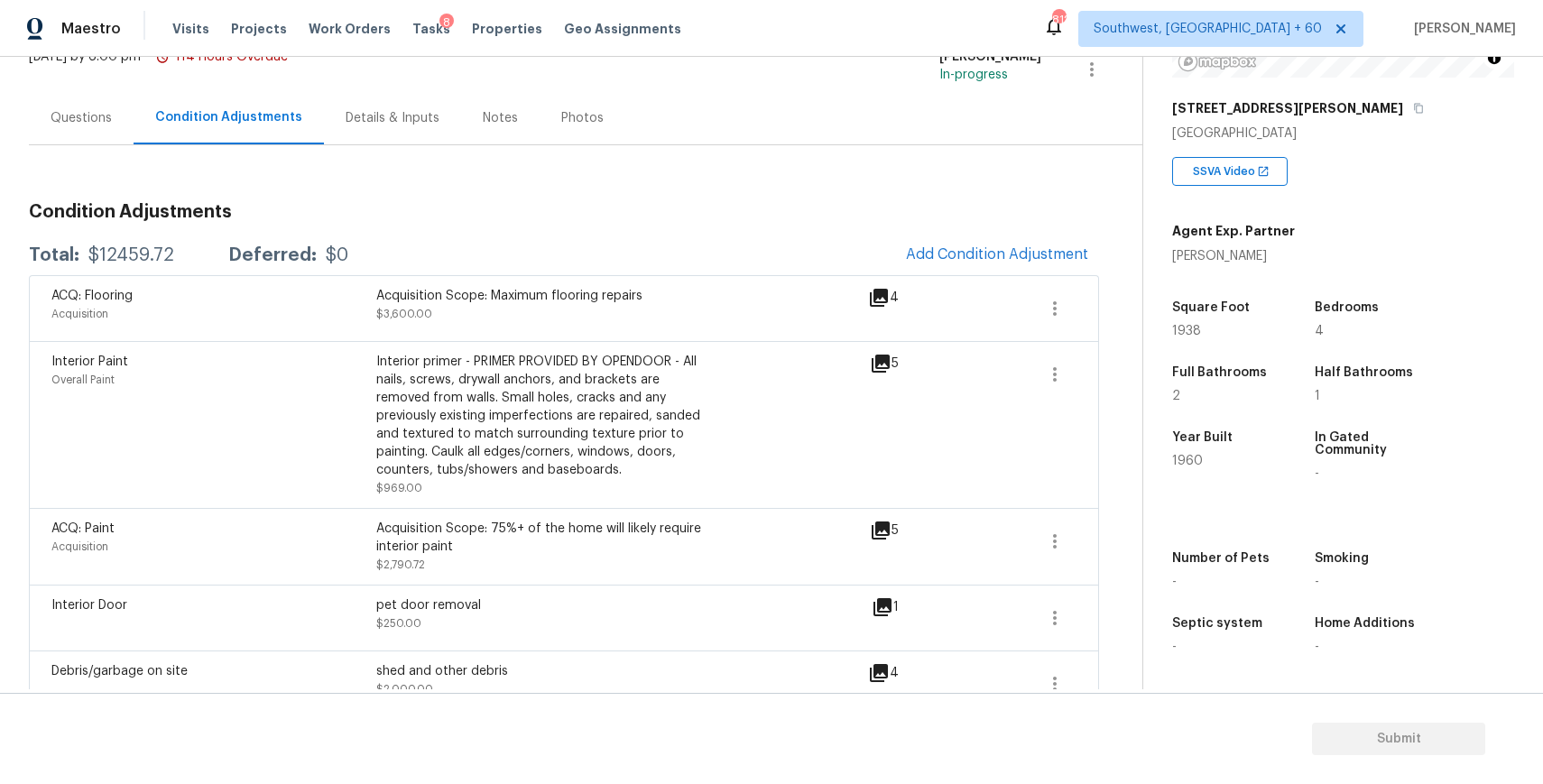
scroll to position [174, 0]
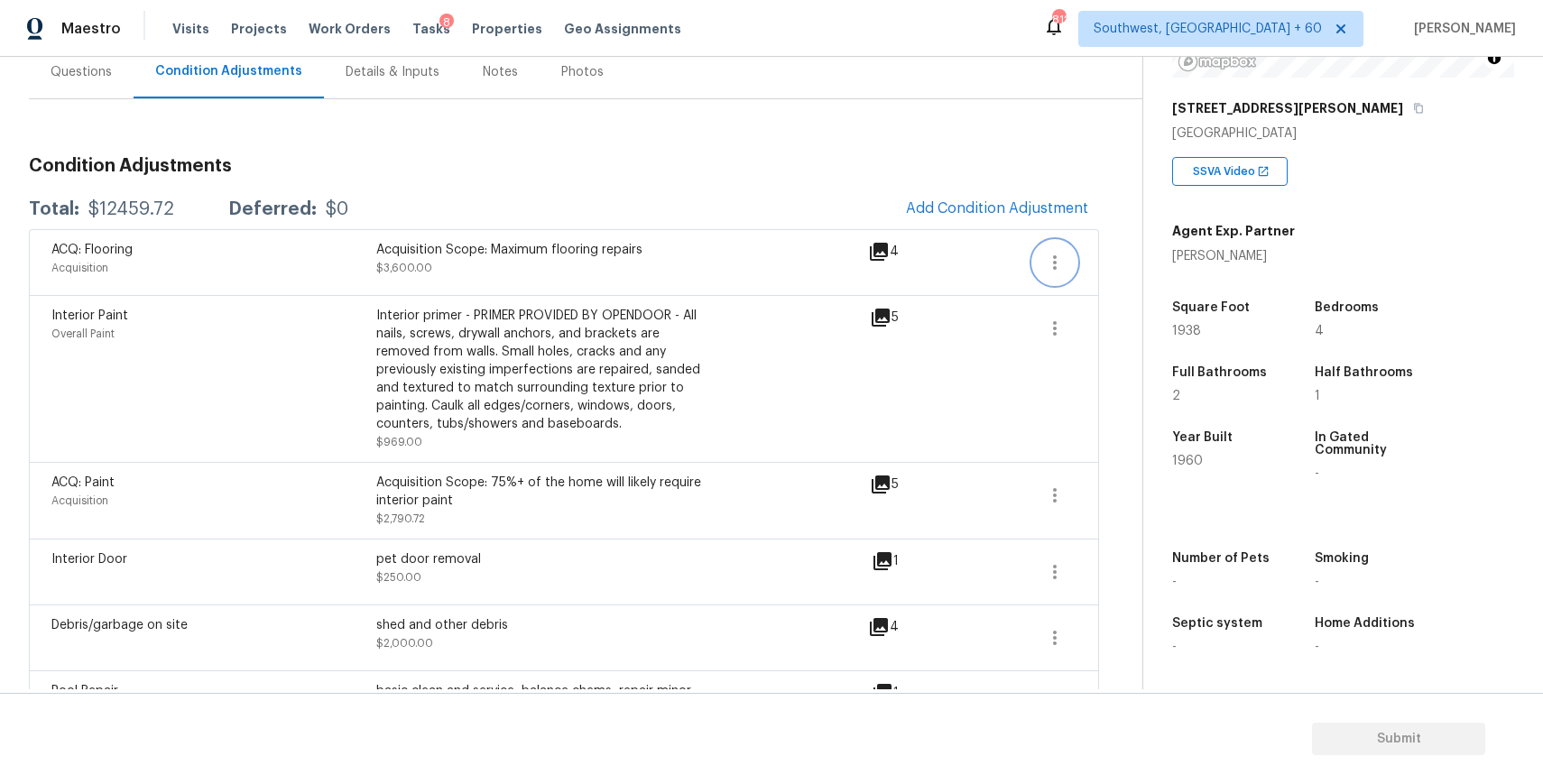
click at [1047, 267] on icon "button" at bounding box center [1054, 262] width 21 height 21
click at [1066, 265] on button "button" at bounding box center [1054, 262] width 43 height 43
click at [1126, 269] on link "Edit" at bounding box center [1158, 258] width 153 height 27
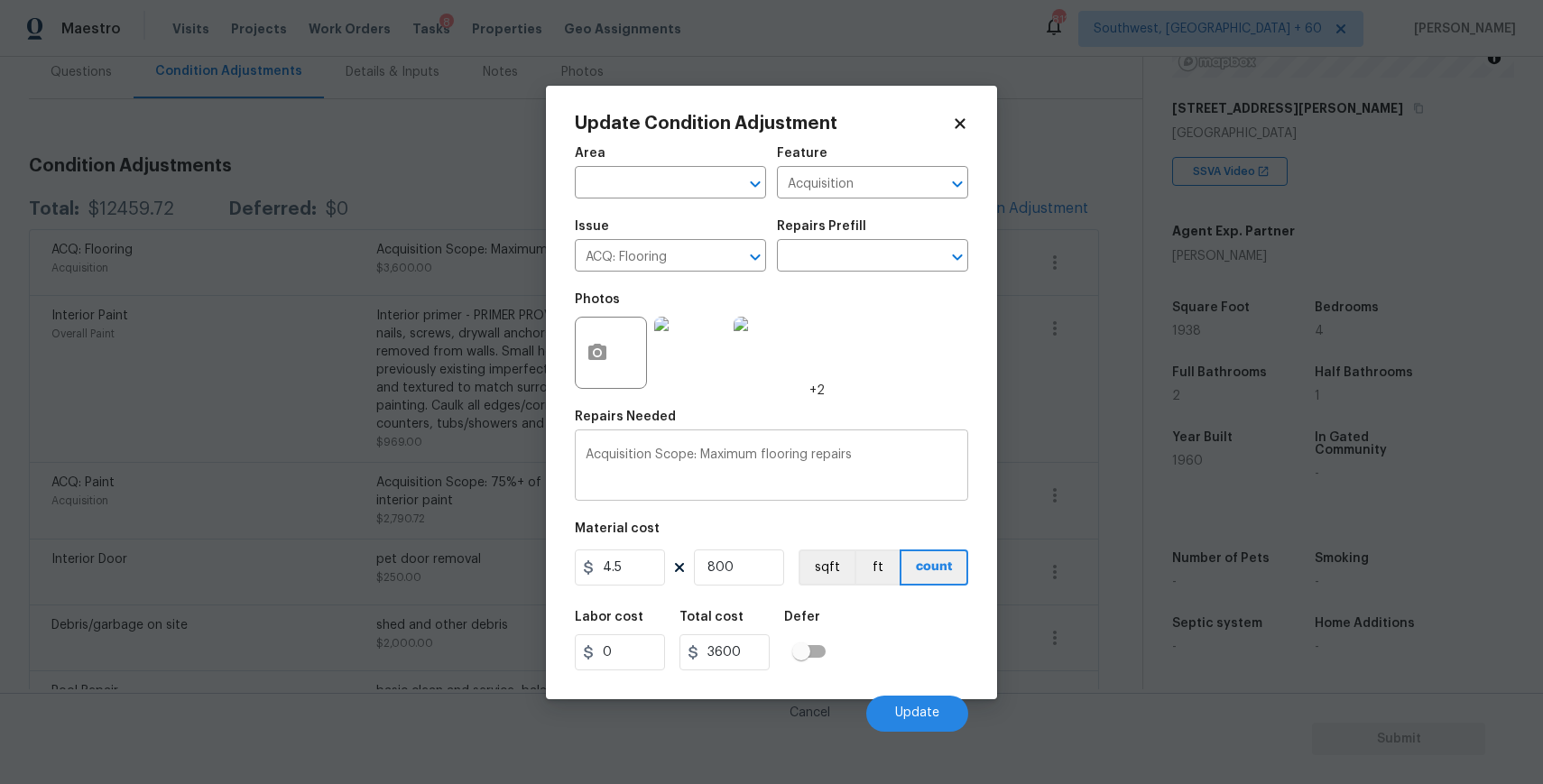
click at [744, 453] on textarea "Acquisition Scope: Maximum flooring repairs" at bounding box center [771, 467] width 371 height 38
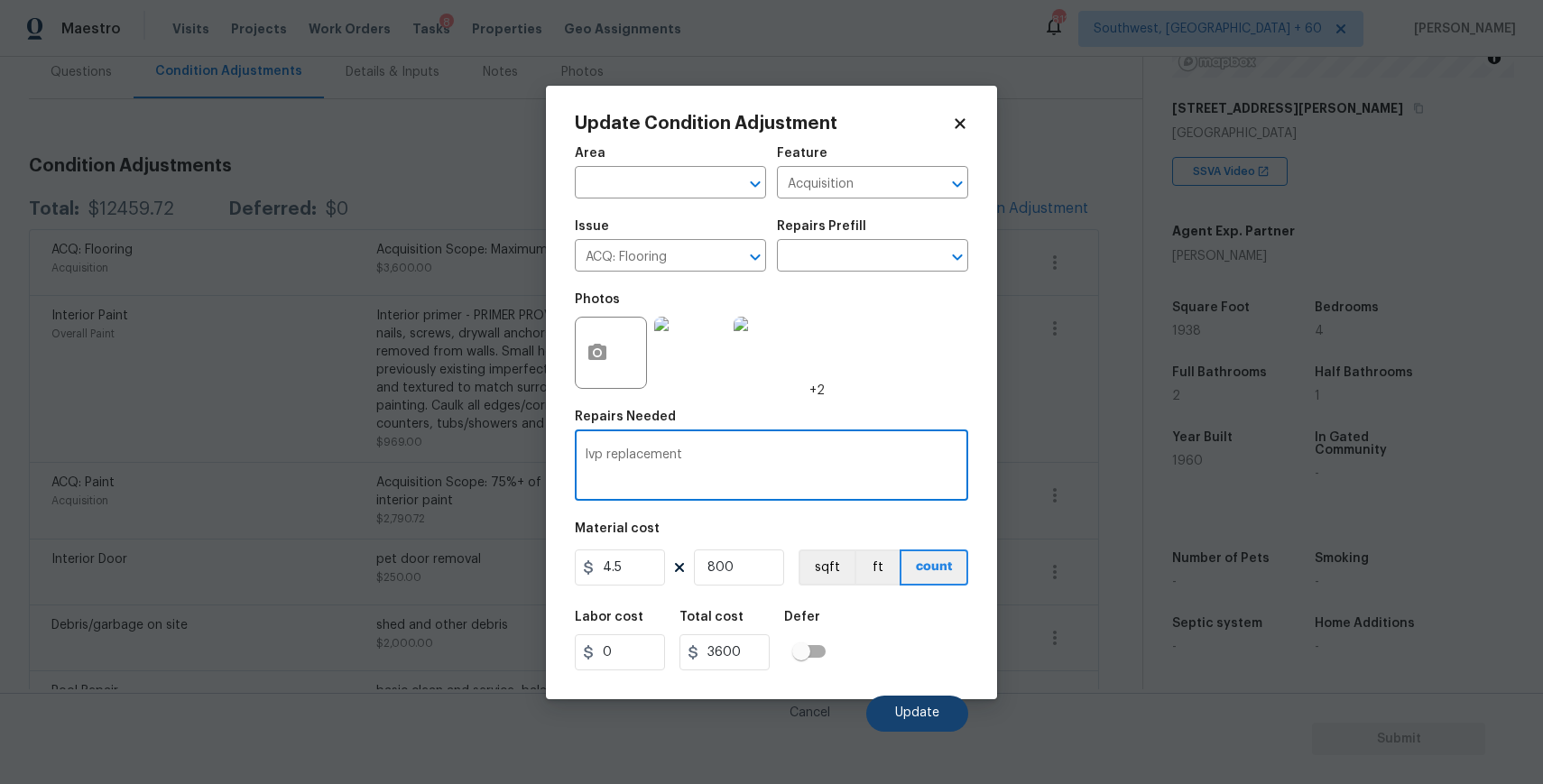
type textarea "lvp replacement"
click at [905, 713] on span "Update" at bounding box center [917, 712] width 44 height 14
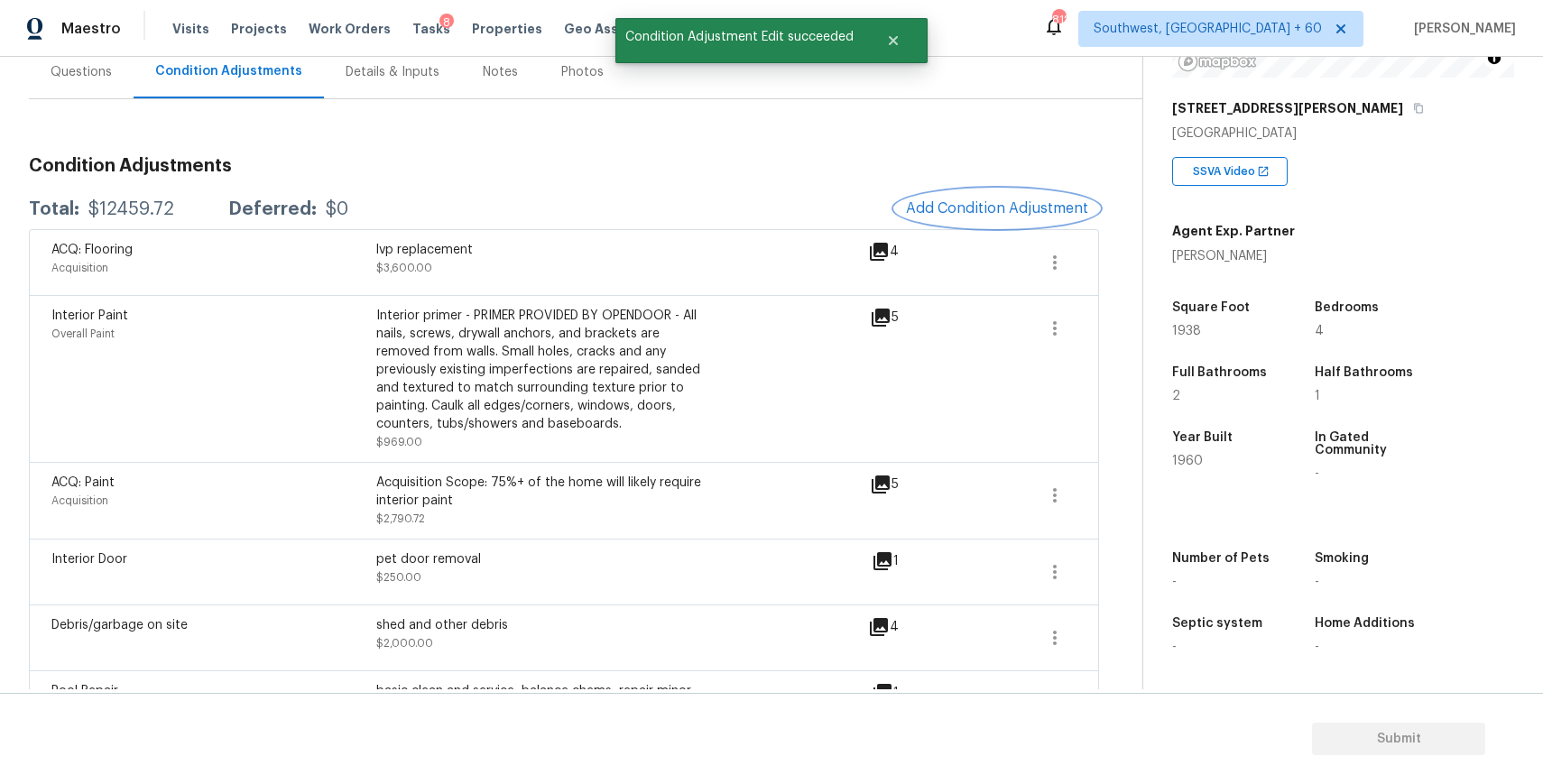
click at [1035, 216] on span "Add Condition Adjustment" at bounding box center [997, 208] width 183 height 17
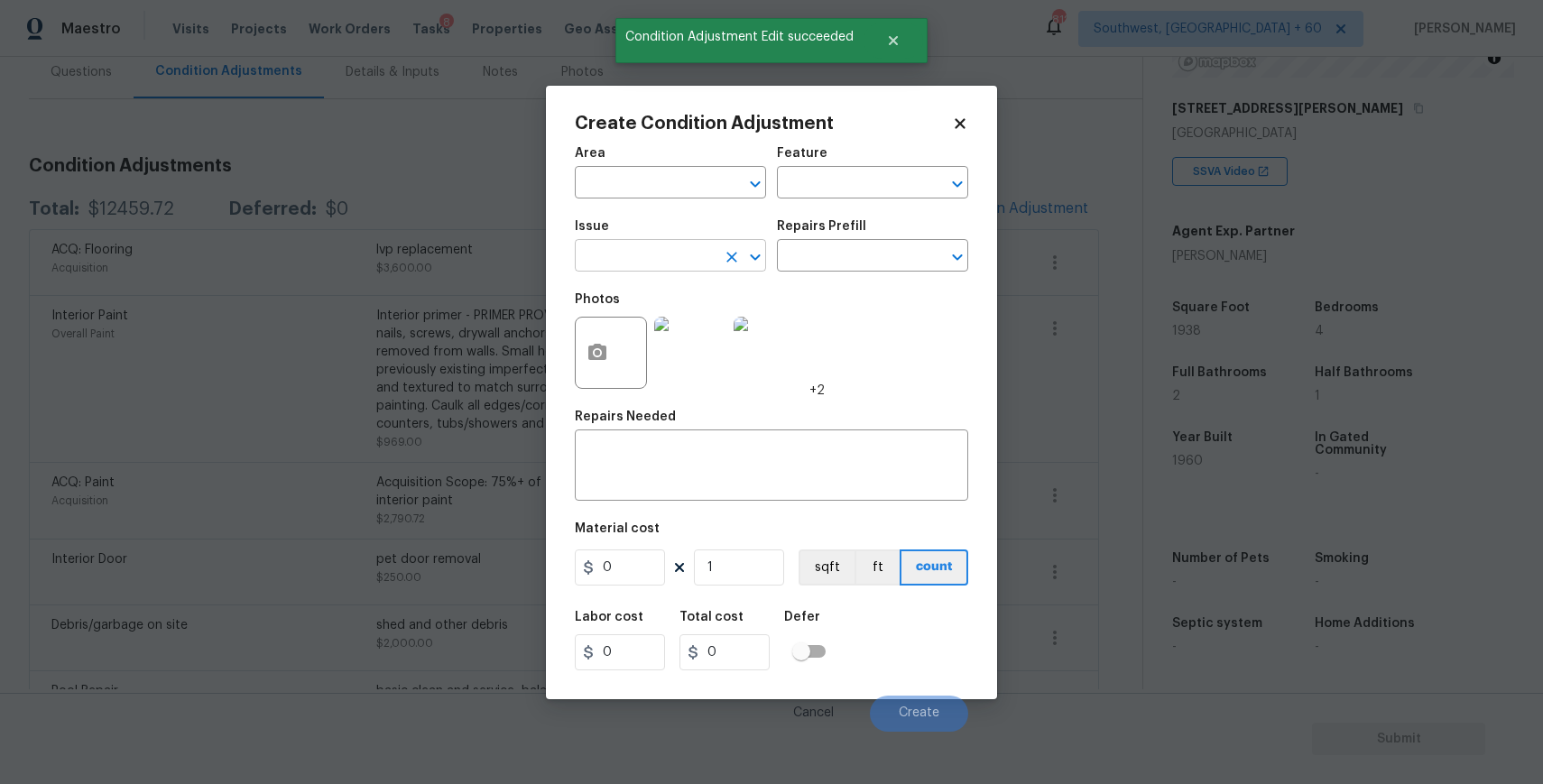
click at [669, 256] on input "text" at bounding box center [645, 257] width 141 height 28
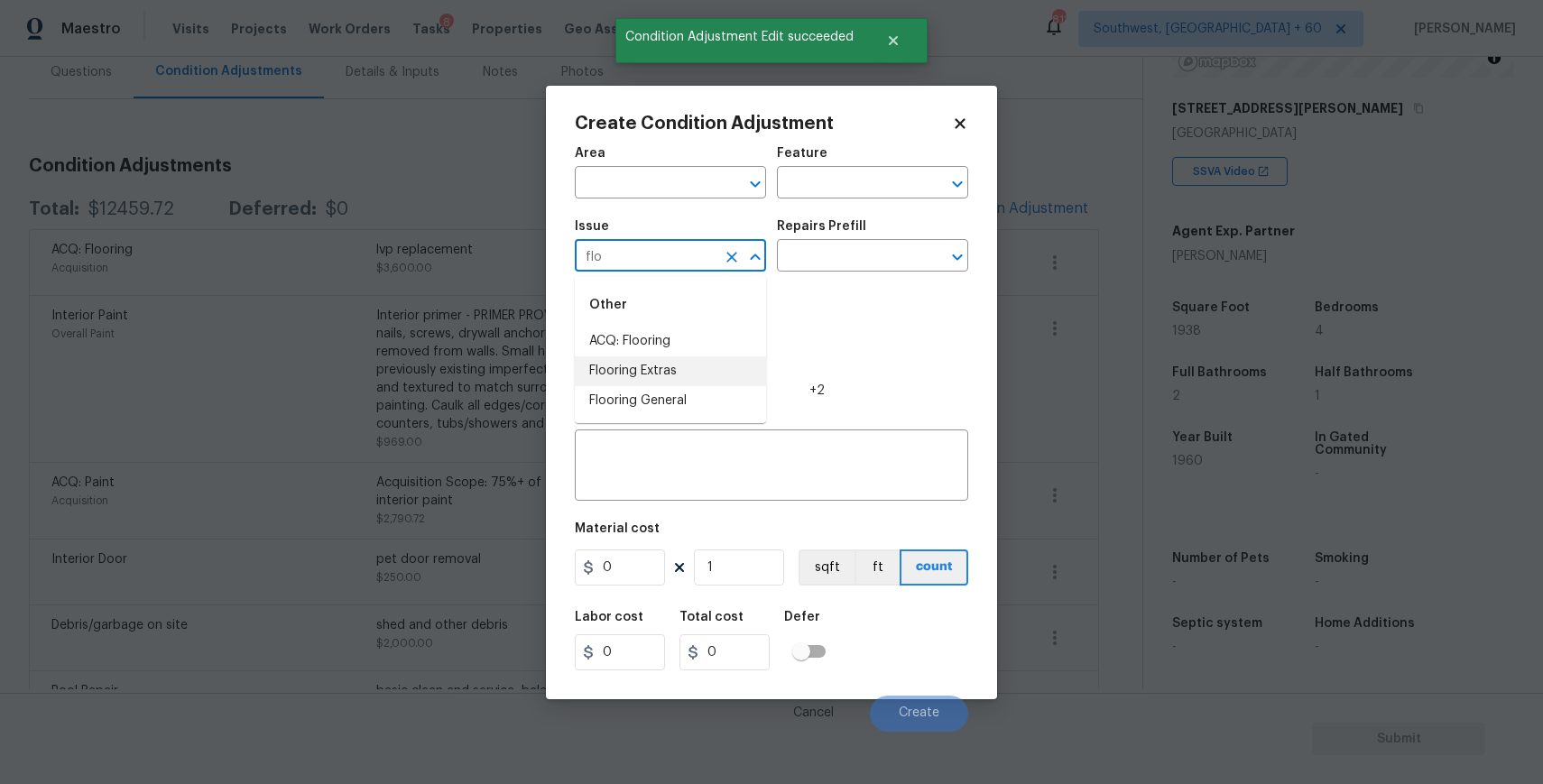
click at [654, 365] on li "Flooring Extras" at bounding box center [671, 371] width 192 height 29
type input "Flooring Extras"
click at [802, 263] on input "text" at bounding box center [847, 257] width 141 height 28
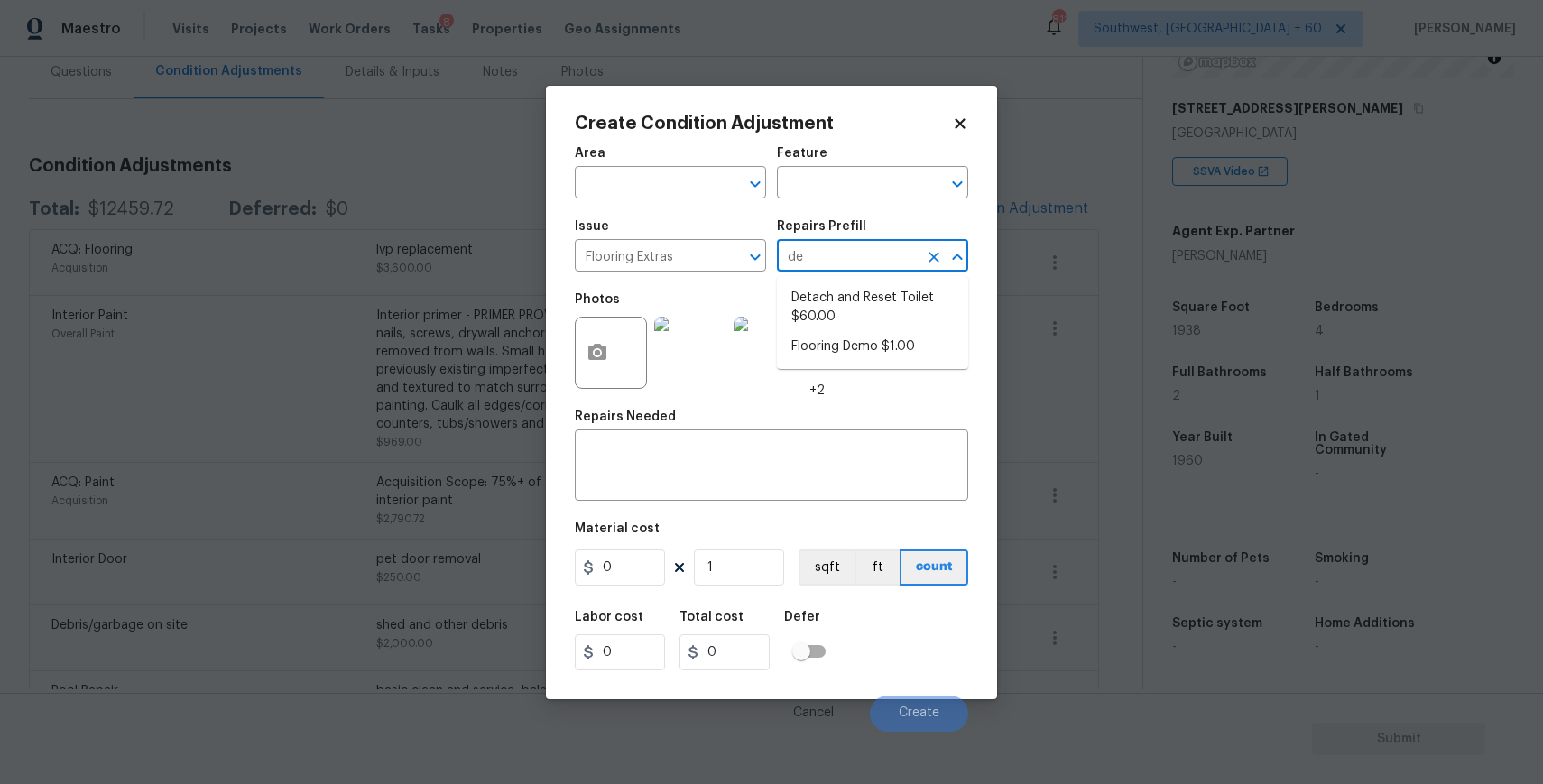
type input "dem"
click at [899, 300] on li "Flooring Demo $1.00" at bounding box center [873, 298] width 192 height 29
type input "Overall Flooring"
type textarea "Demo existing flooring."
type input "1"
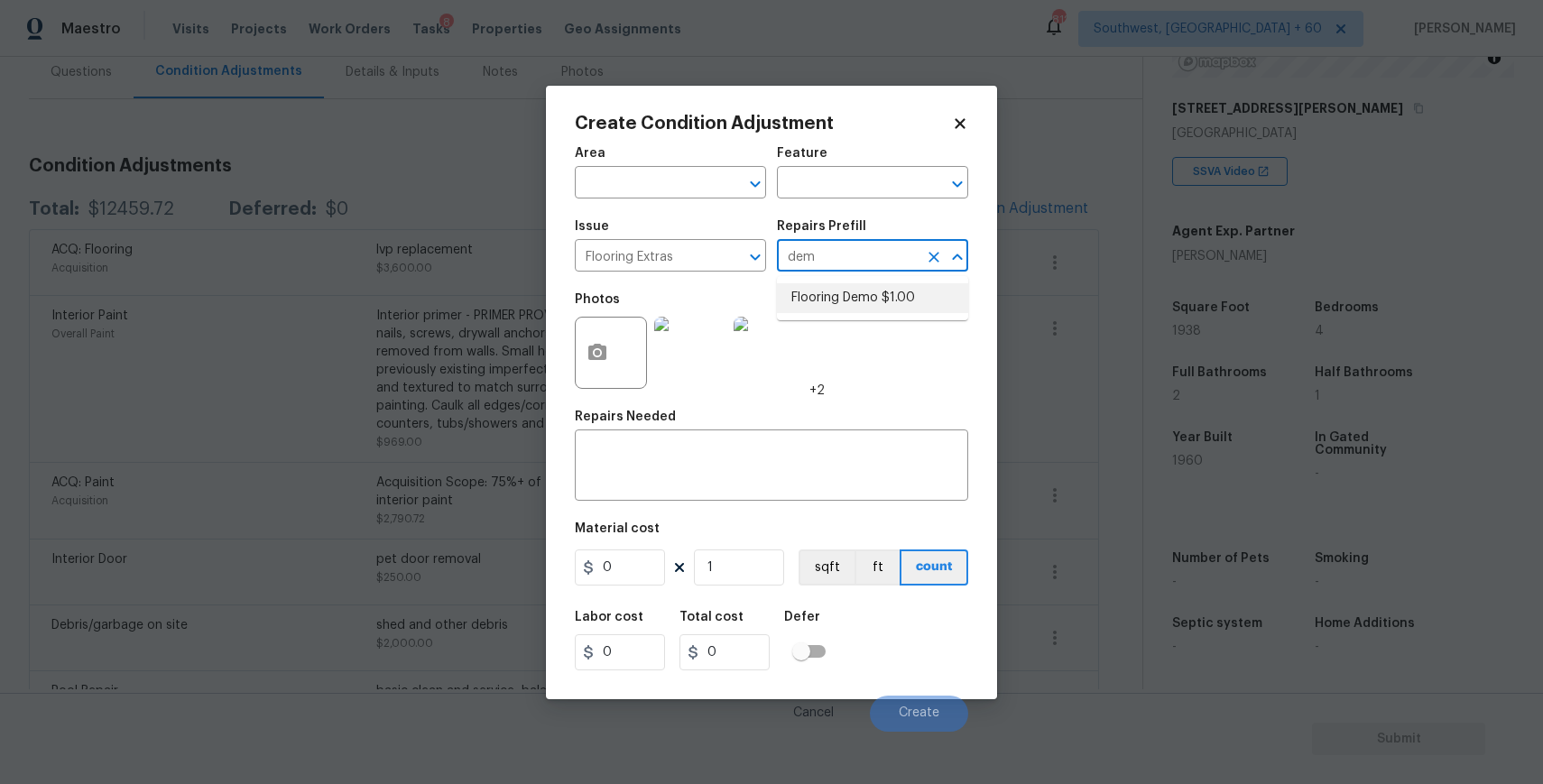
type input "1"
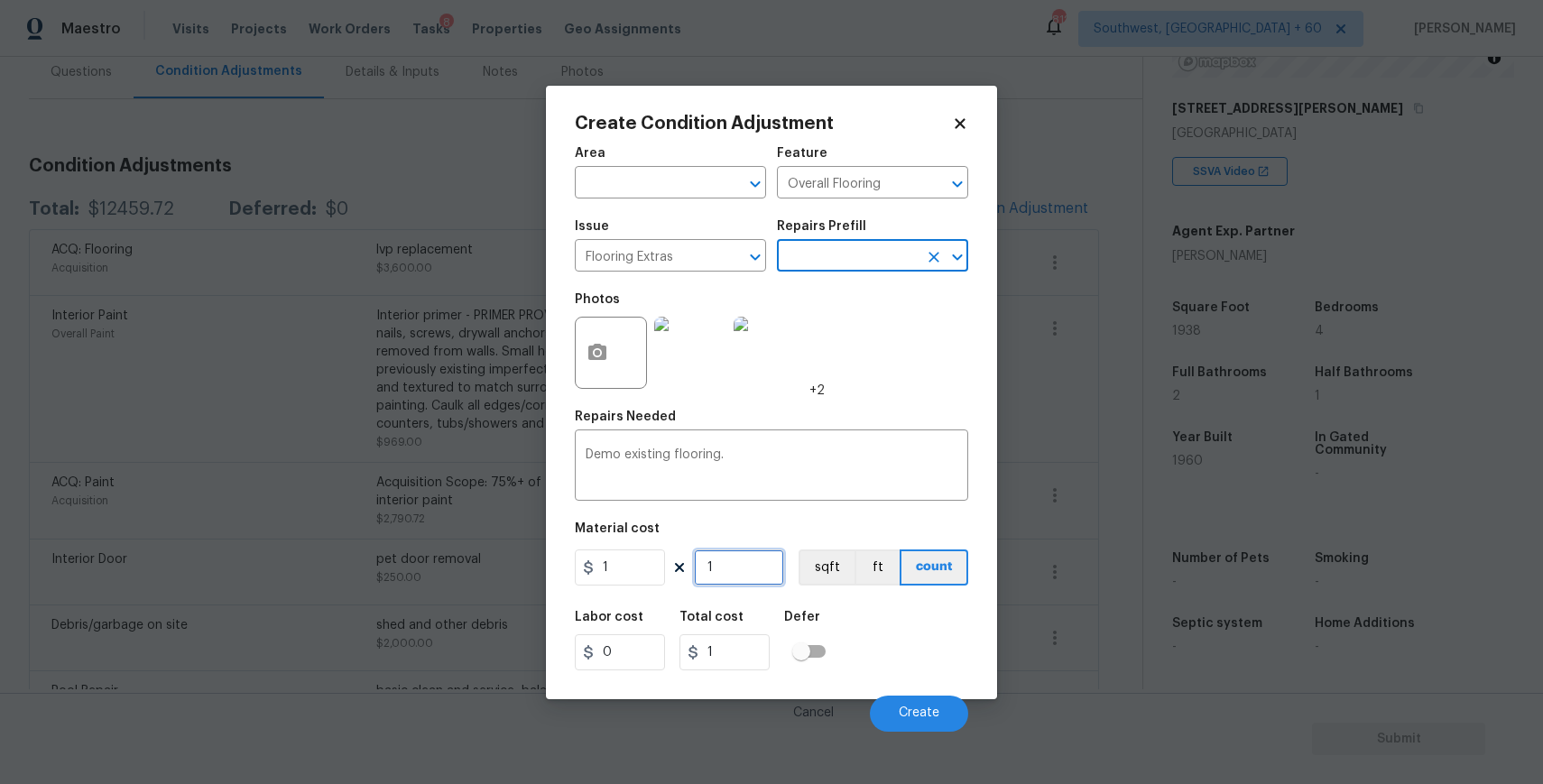
click at [758, 562] on input "1" at bounding box center [739, 567] width 90 height 36
type input "8"
type input "80"
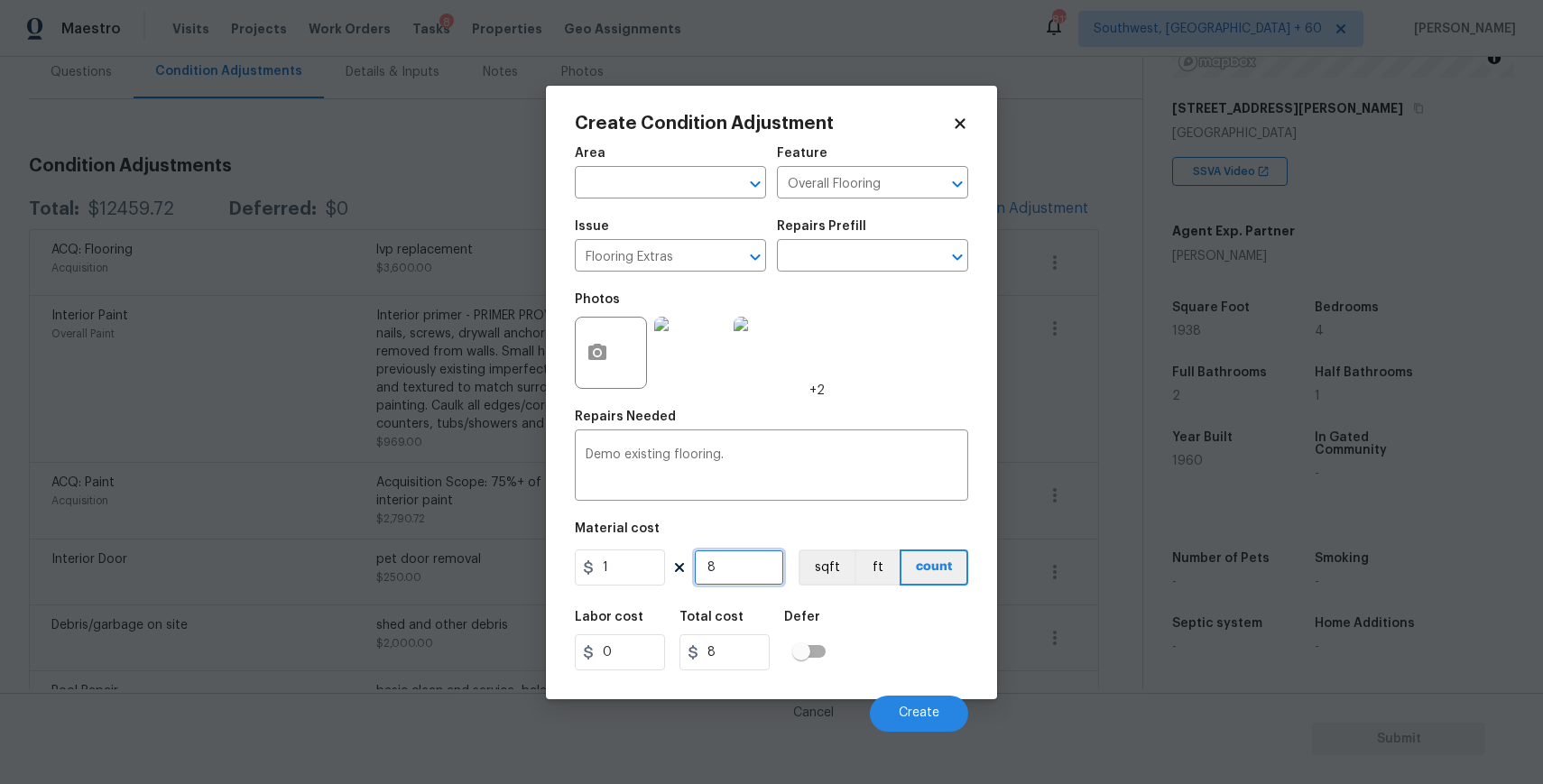
type input "80"
type input "800"
click at [930, 699] on button "Create" at bounding box center [919, 713] width 99 height 36
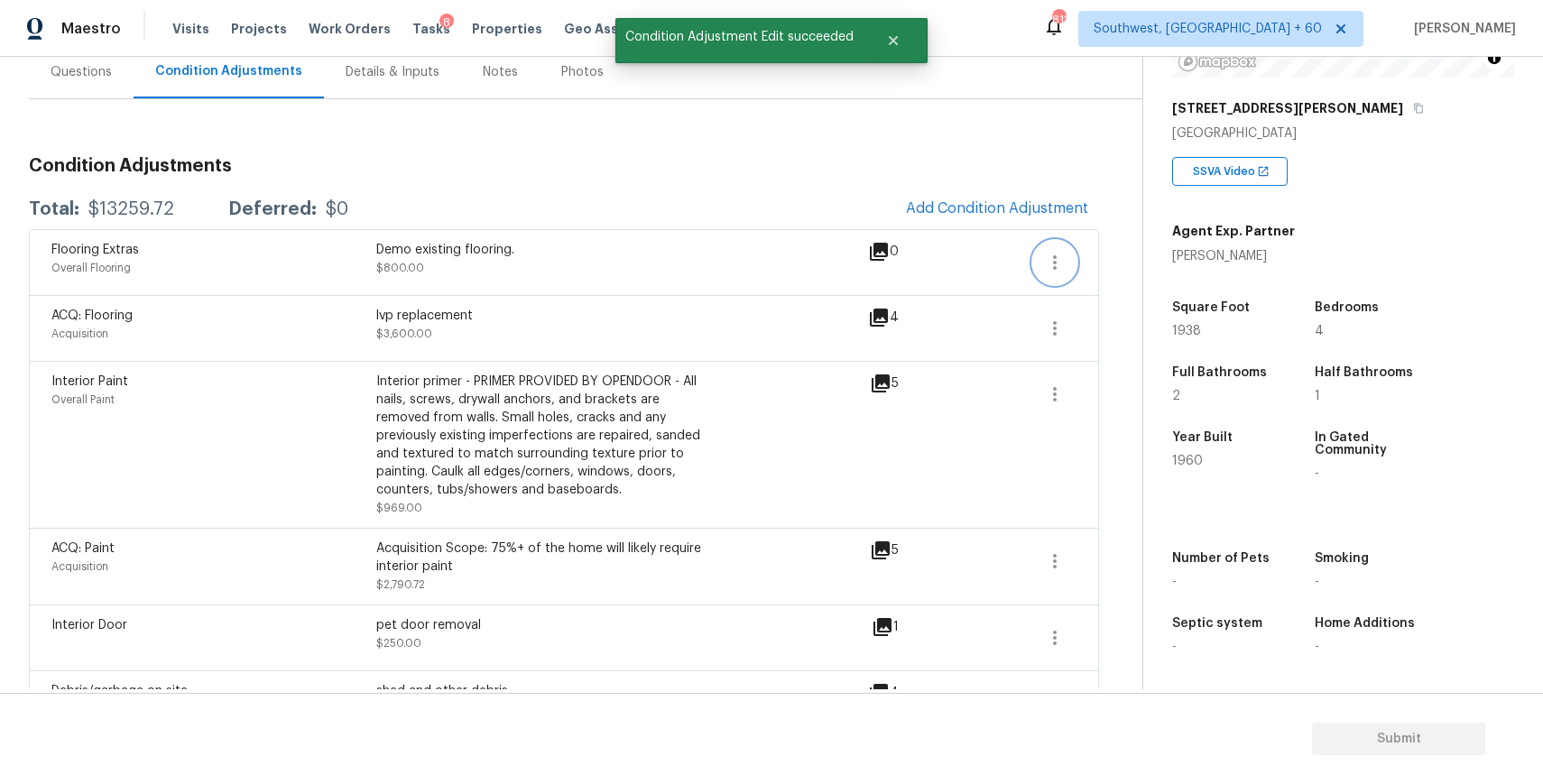
click at [1054, 277] on button "button" at bounding box center [1054, 262] width 43 height 43
click at [1110, 273] on ul "Edit" at bounding box center [1158, 258] width 162 height 36
click at [1135, 261] on div "Edit" at bounding box center [1158, 259] width 141 height 18
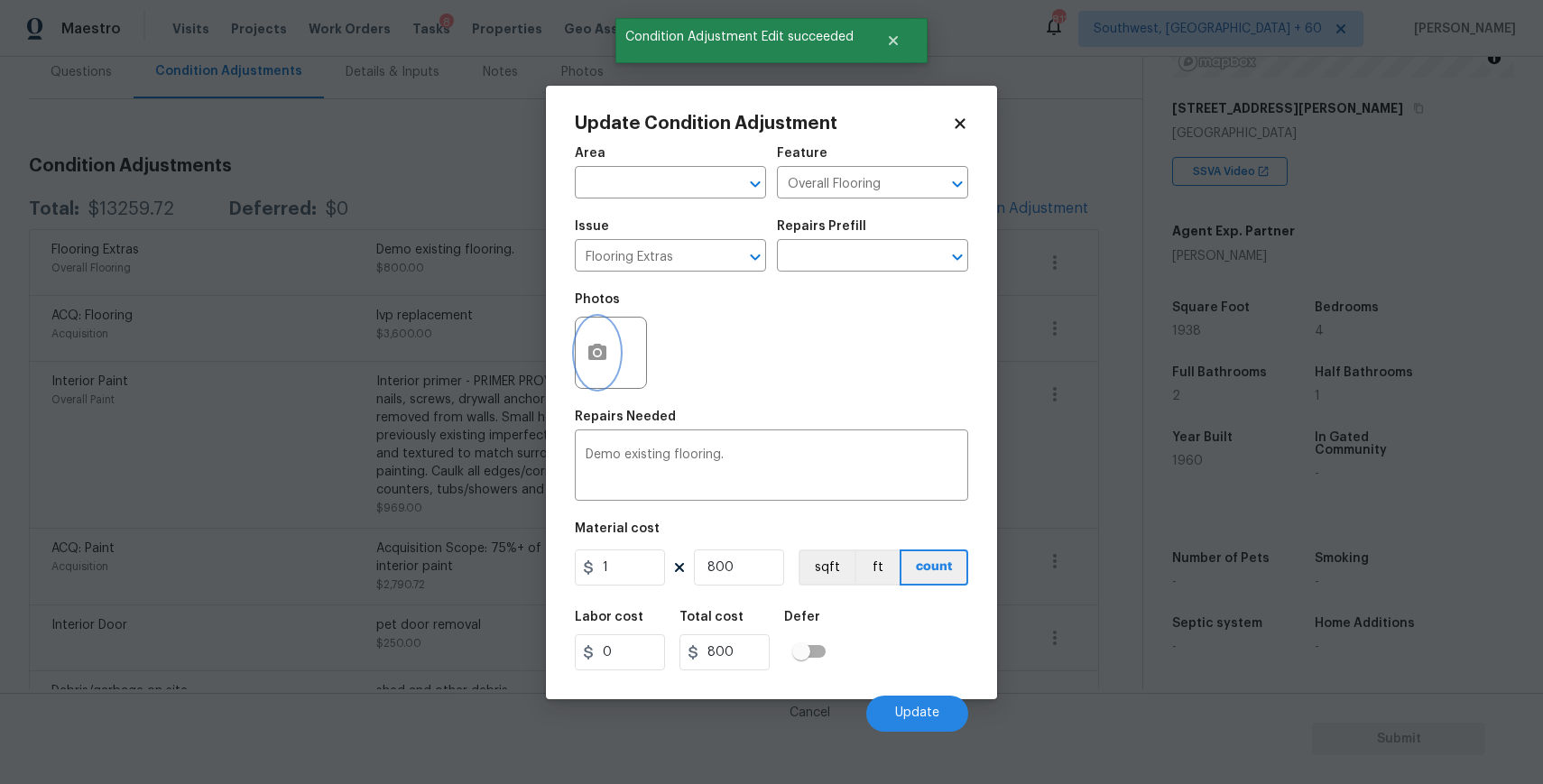
click at [603, 352] on icon "button" at bounding box center [597, 352] width 18 height 17
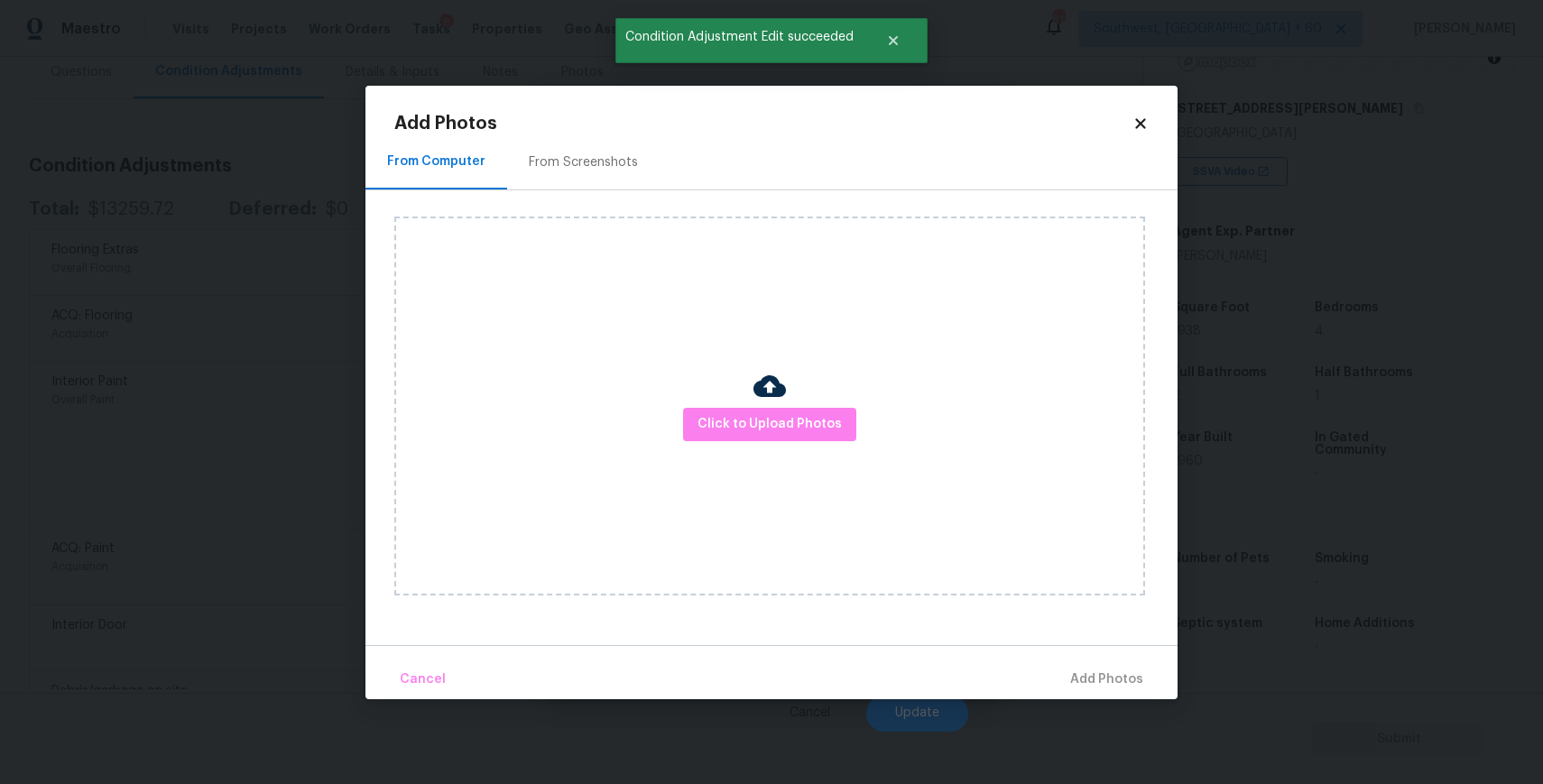
click at [734, 404] on div "Click to Upload Photos" at bounding box center [770, 405] width 750 height 379
click at [743, 414] on span "Click to Upload Photos" at bounding box center [770, 424] width 145 height 22
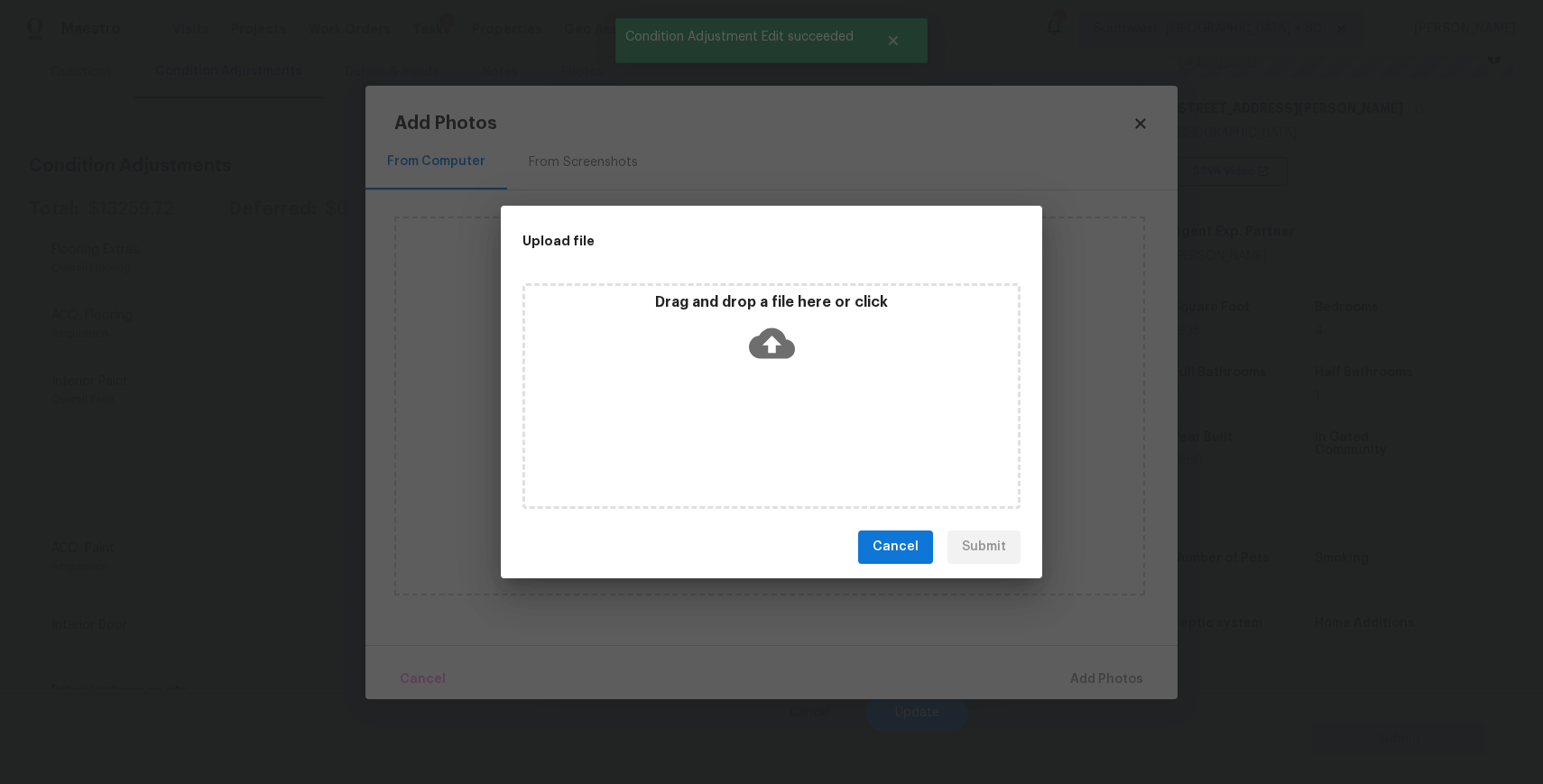
click at [746, 405] on div "Drag and drop a file here or click" at bounding box center [772, 395] width 498 height 226
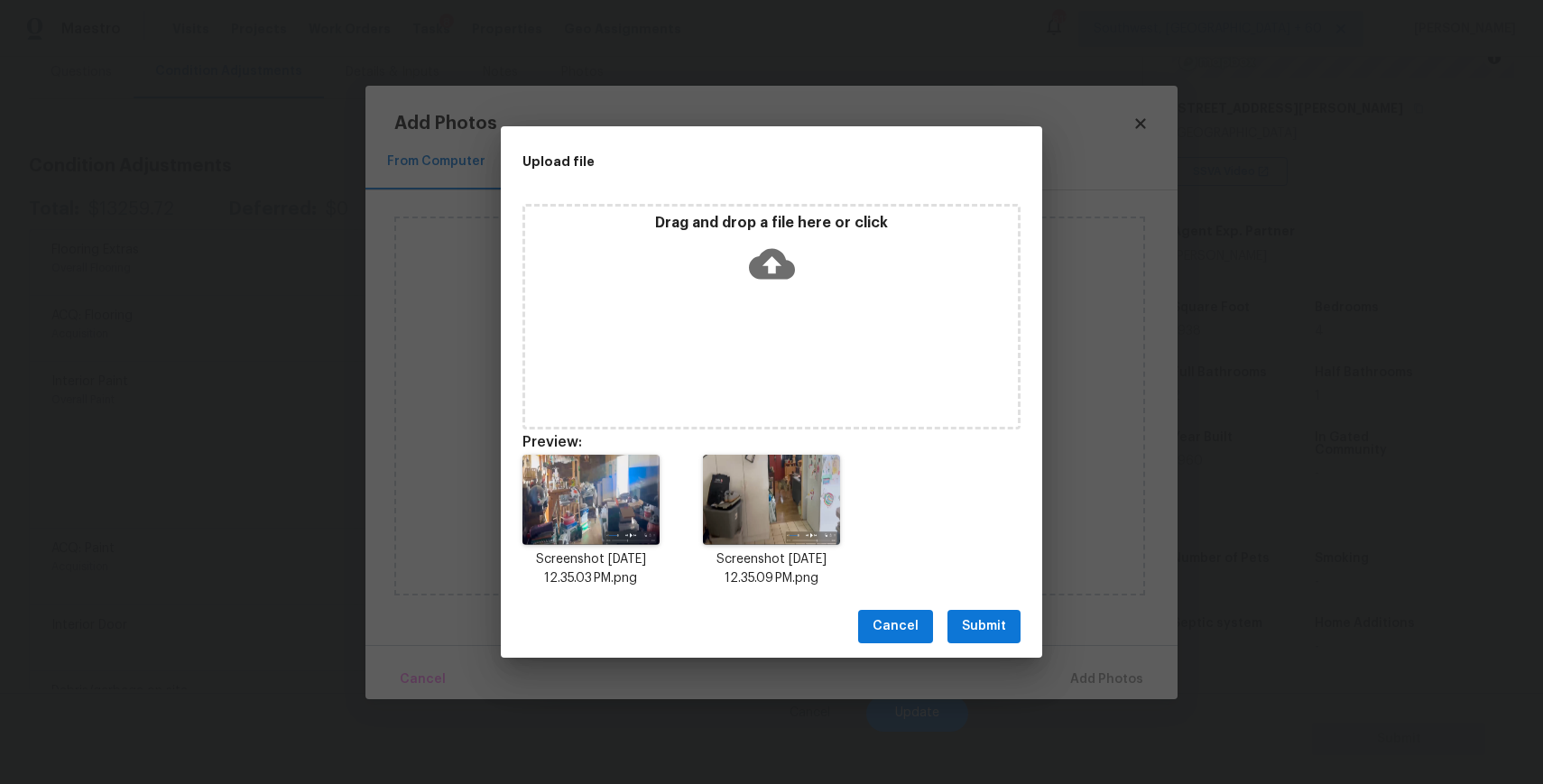
click at [984, 603] on div "Cancel Submit" at bounding box center [771, 626] width 541 height 63
click at [995, 622] on span "Submit" at bounding box center [984, 626] width 44 height 22
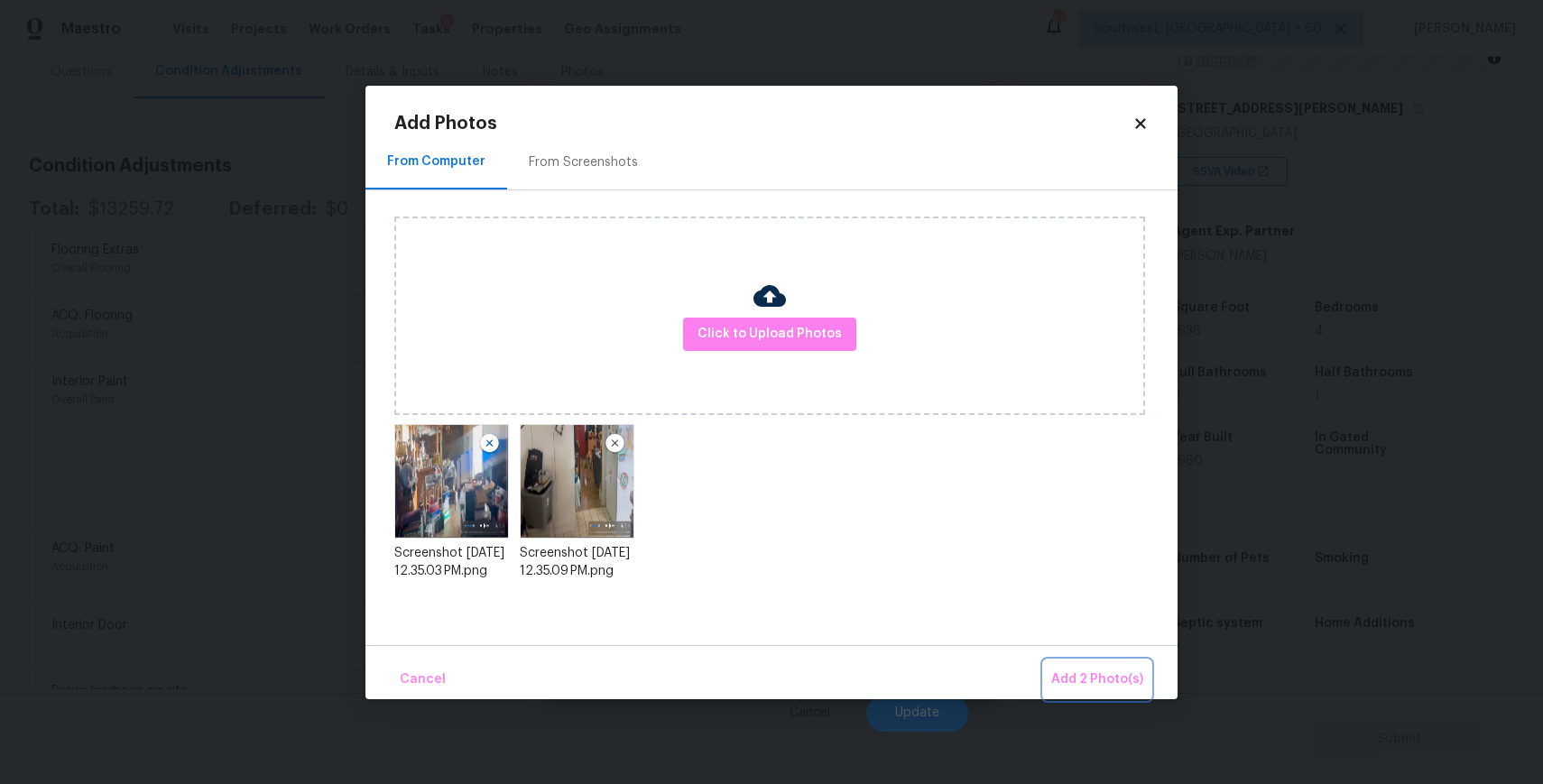
click at [1098, 677] on span "Add 2 Photo(s)" at bounding box center [1097, 679] width 92 height 22
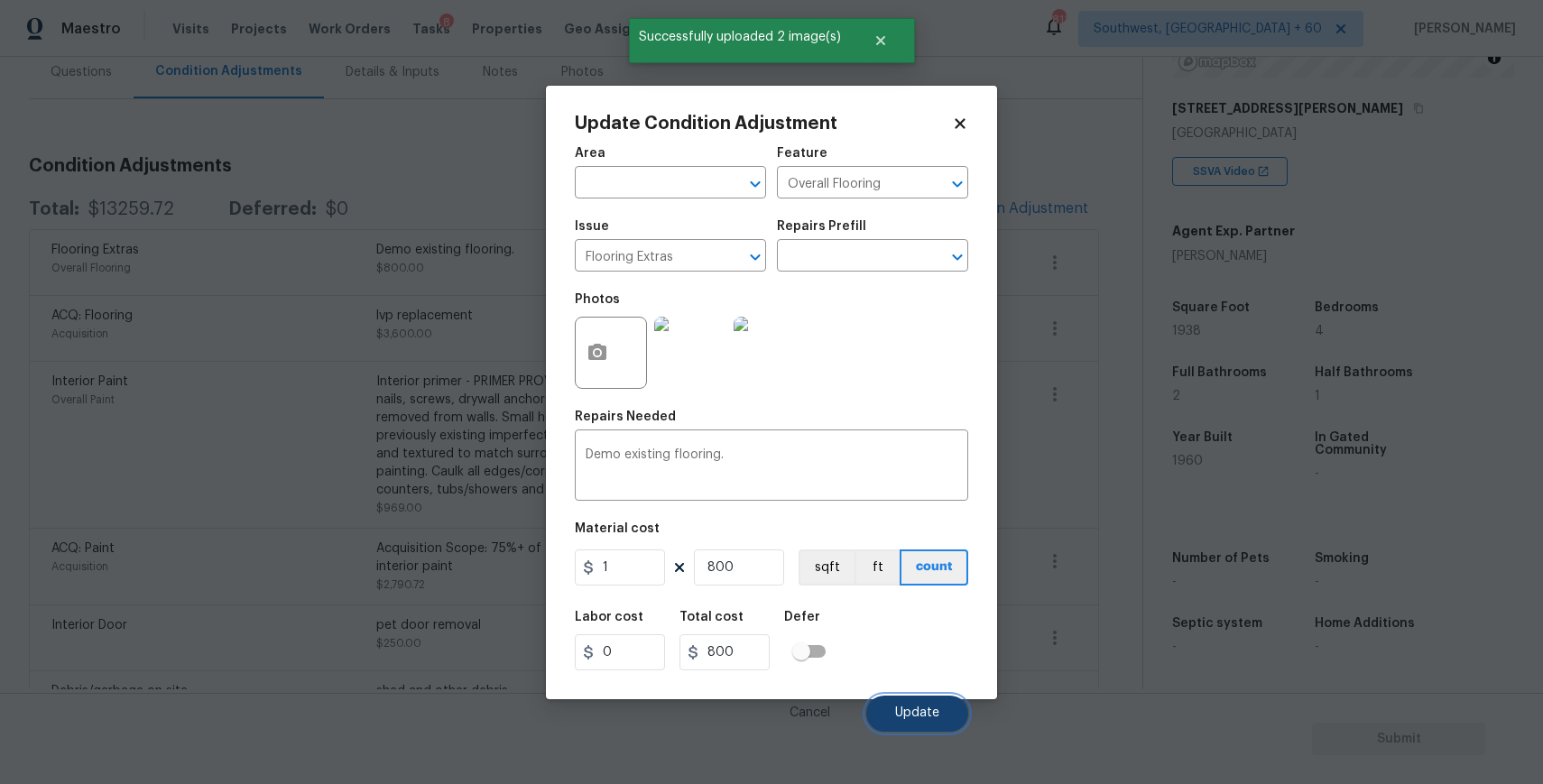
click at [900, 706] on span "Update" at bounding box center [917, 712] width 44 height 14
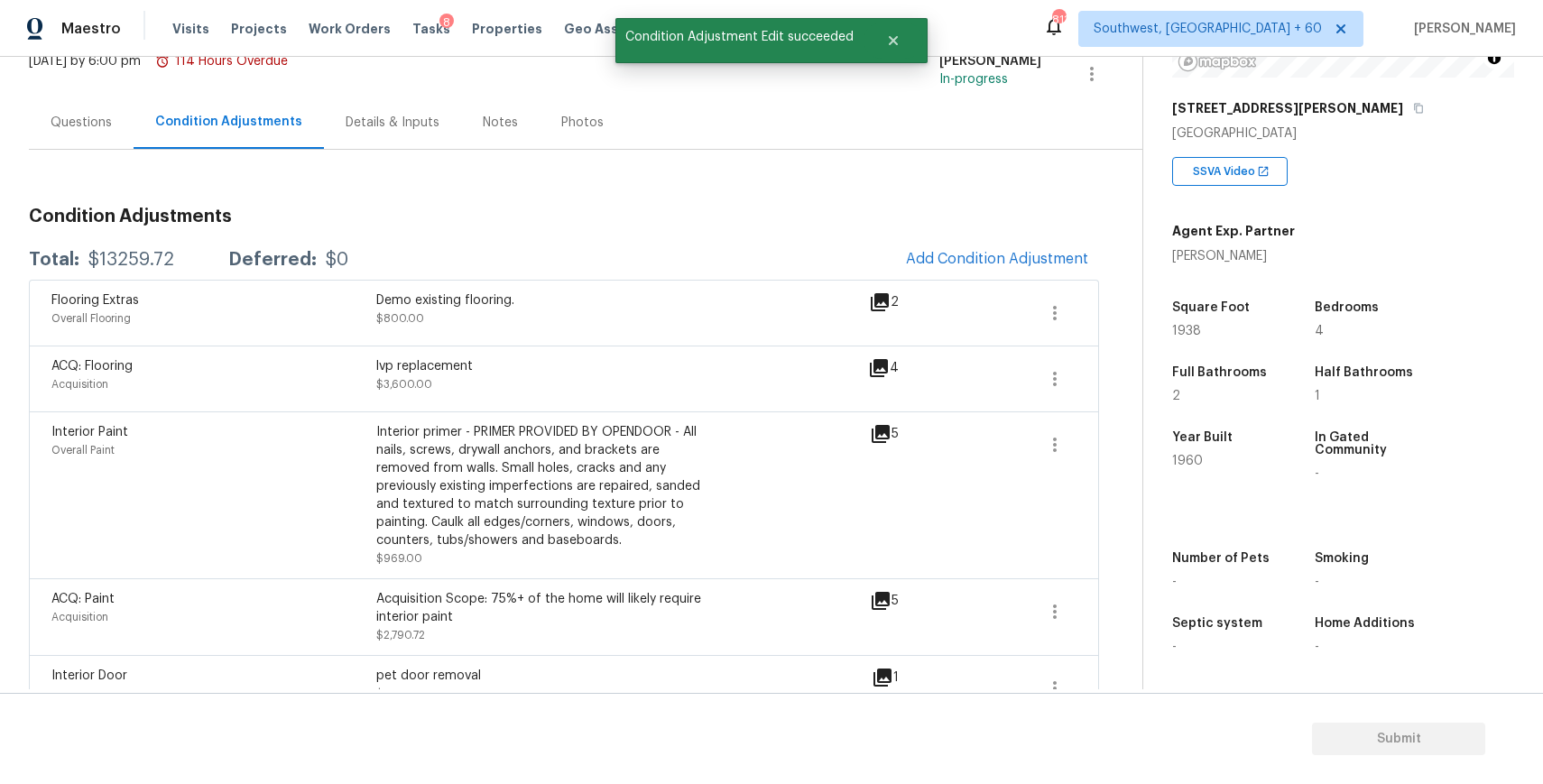
scroll to position [88, 0]
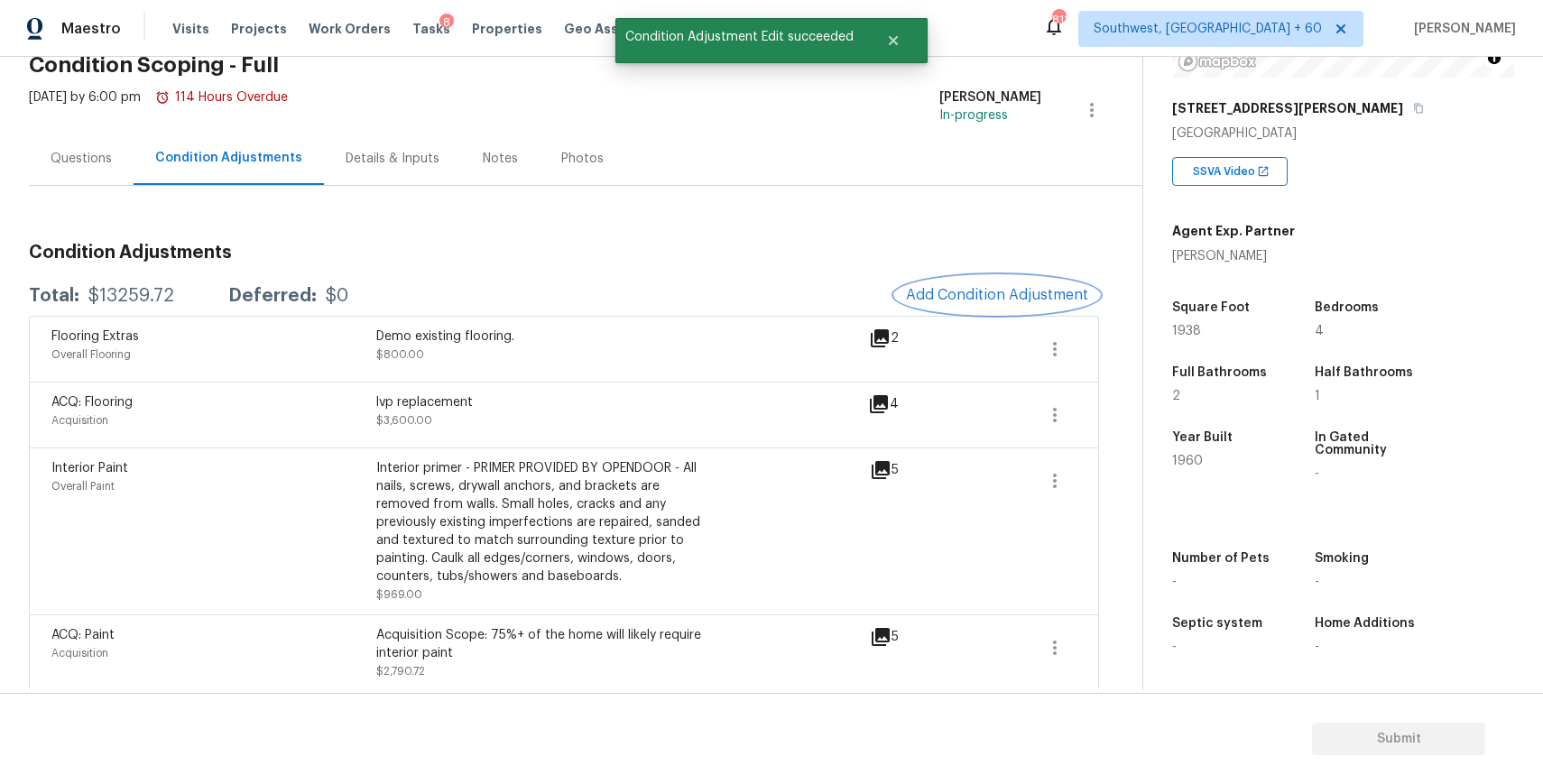
click at [991, 297] on span "Add Condition Adjustment" at bounding box center [997, 295] width 183 height 17
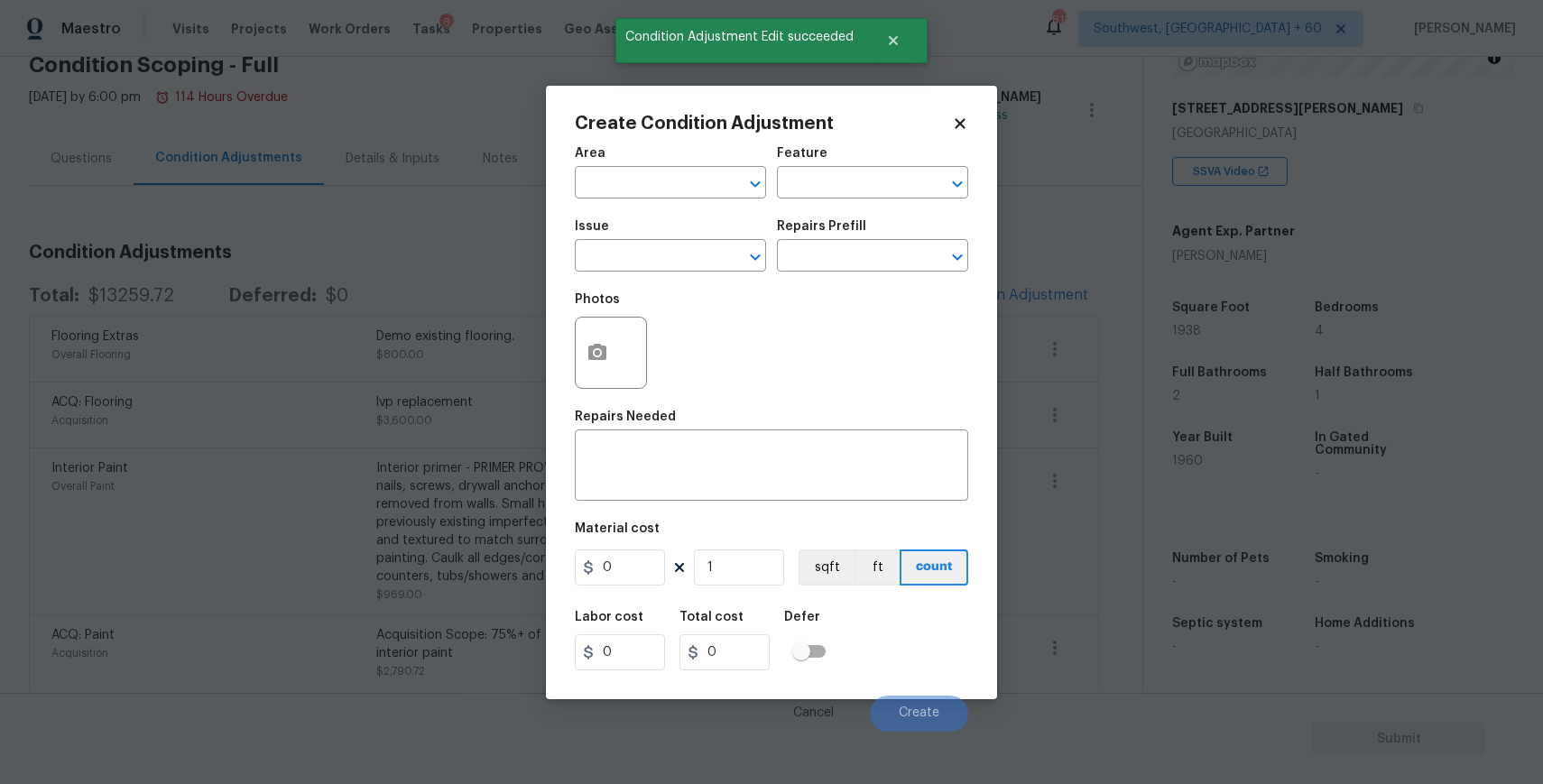
click at [439, 368] on body "Maestro Visits Projects Work Orders Tasks 8 Properties Geo Assignments 811 Sout…" at bounding box center [772, 392] width 1543 height 784
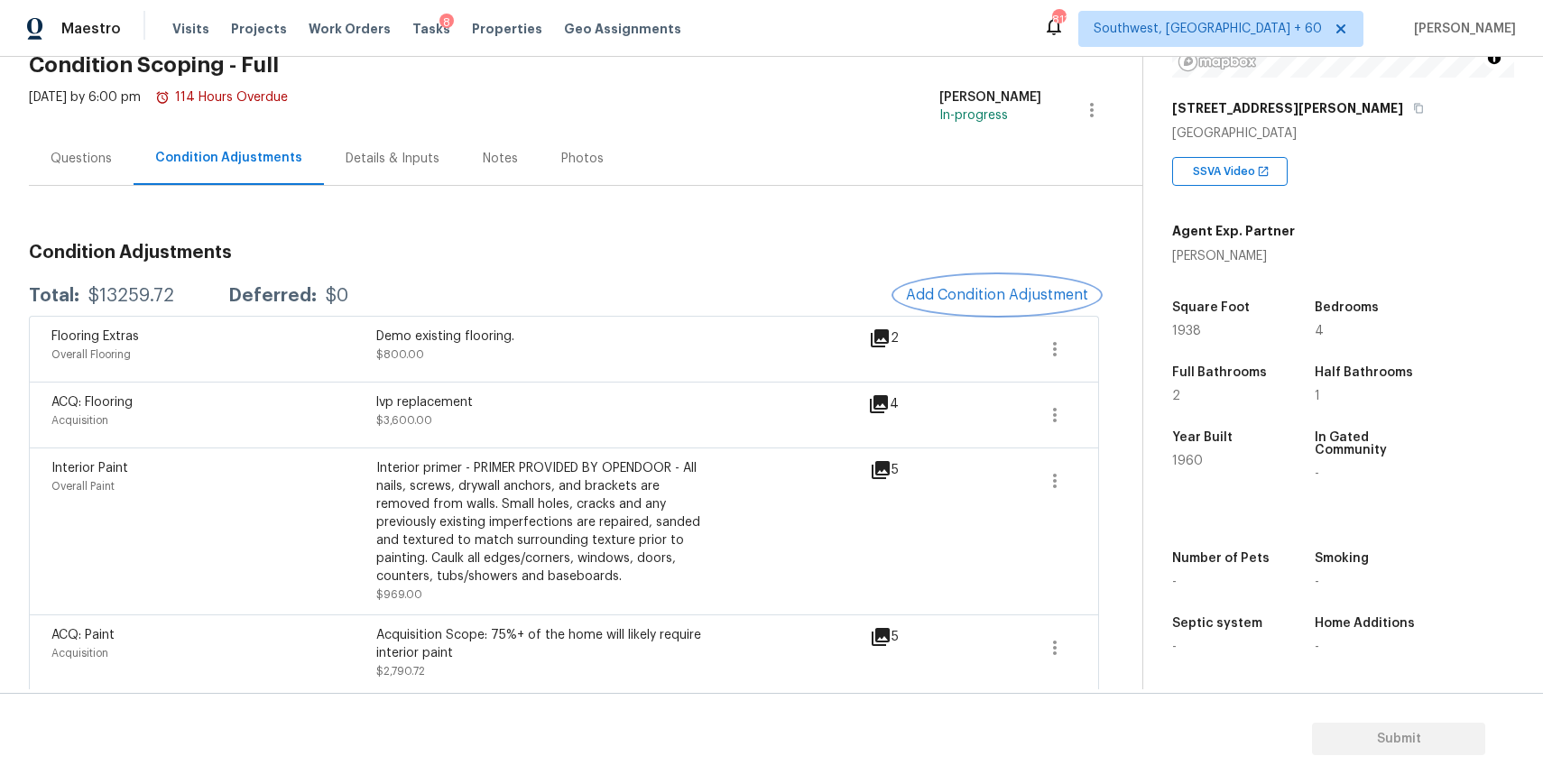
click at [964, 292] on span "Add Condition Adjustment" at bounding box center [997, 295] width 183 height 17
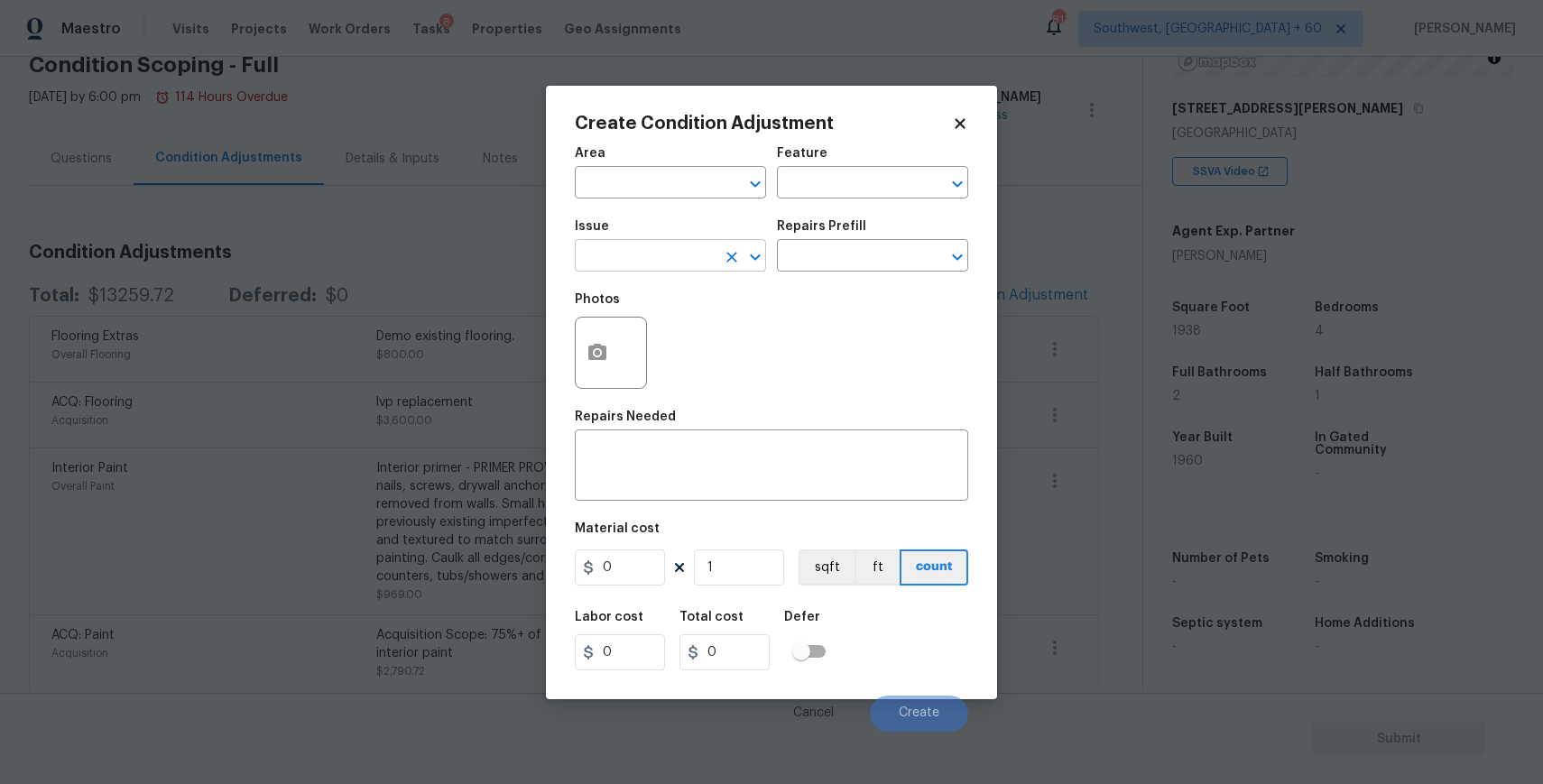
click at [645, 249] on input "text" at bounding box center [645, 257] width 141 height 28
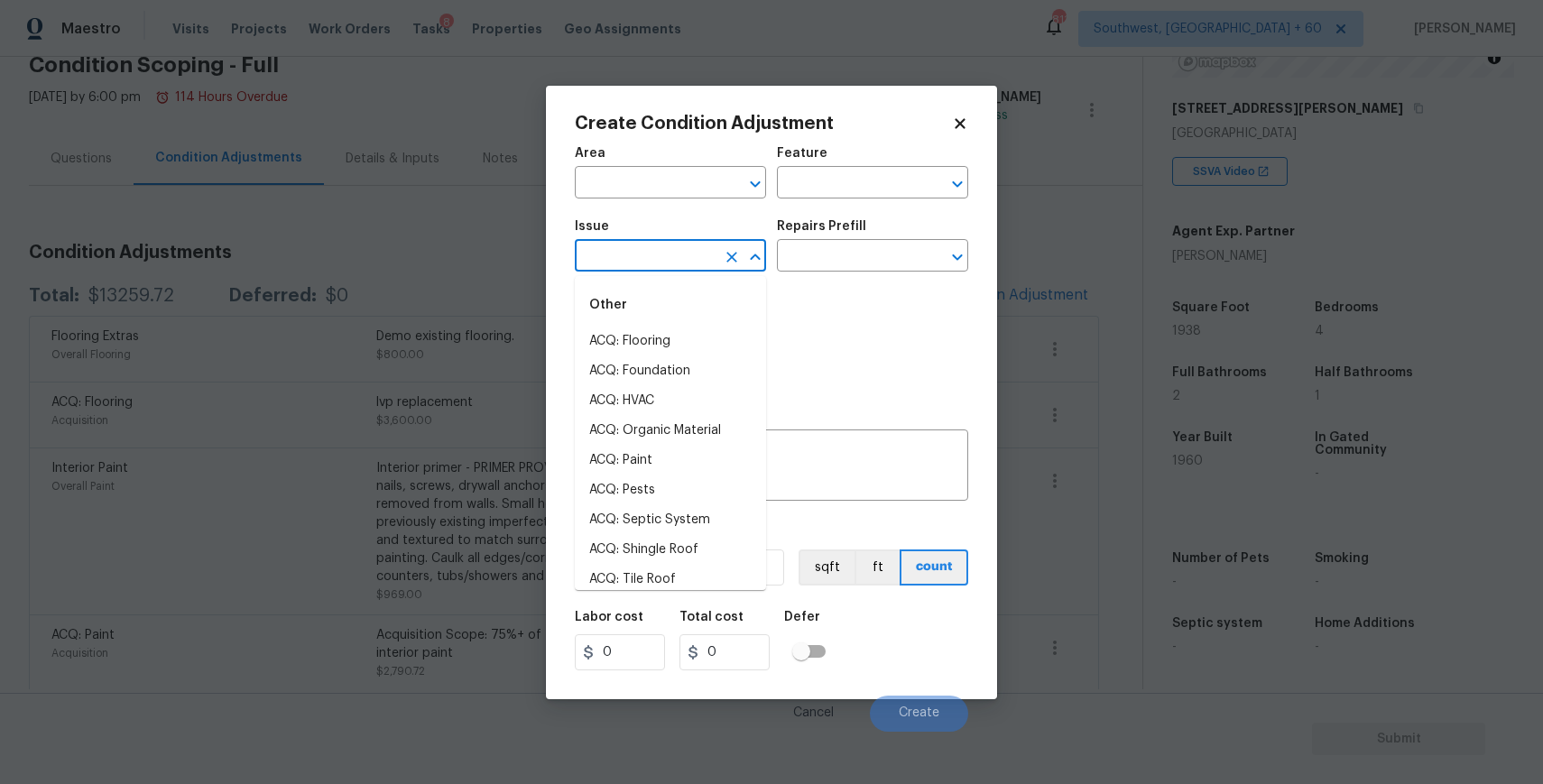
click at [645, 249] on input "text" at bounding box center [645, 257] width 141 height 28
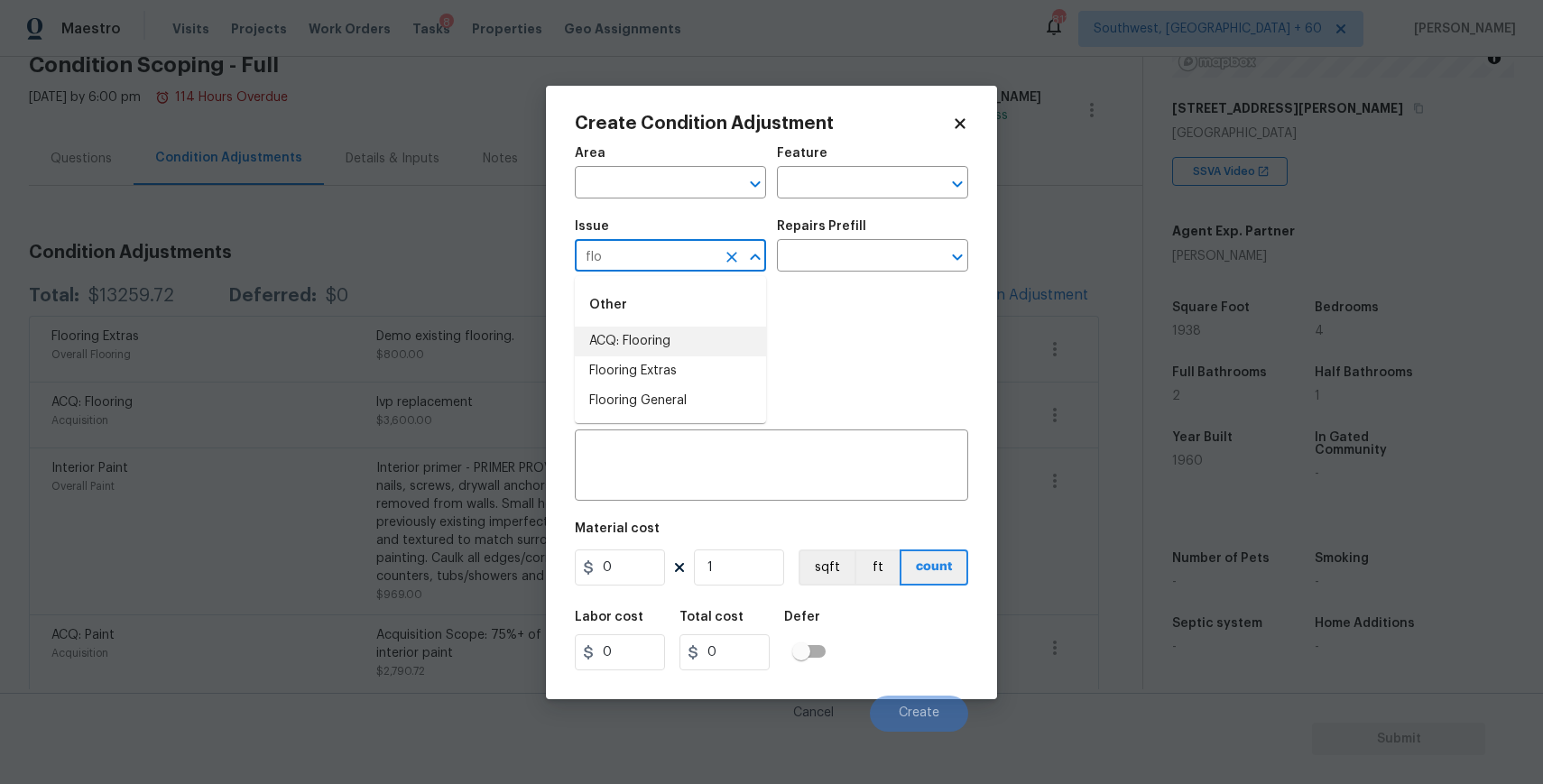
click at [688, 345] on li "ACQ: Flooring" at bounding box center [671, 341] width 192 height 29
type input "ACQ: Flooring"
click at [875, 257] on input "text" at bounding box center [847, 257] width 141 height 28
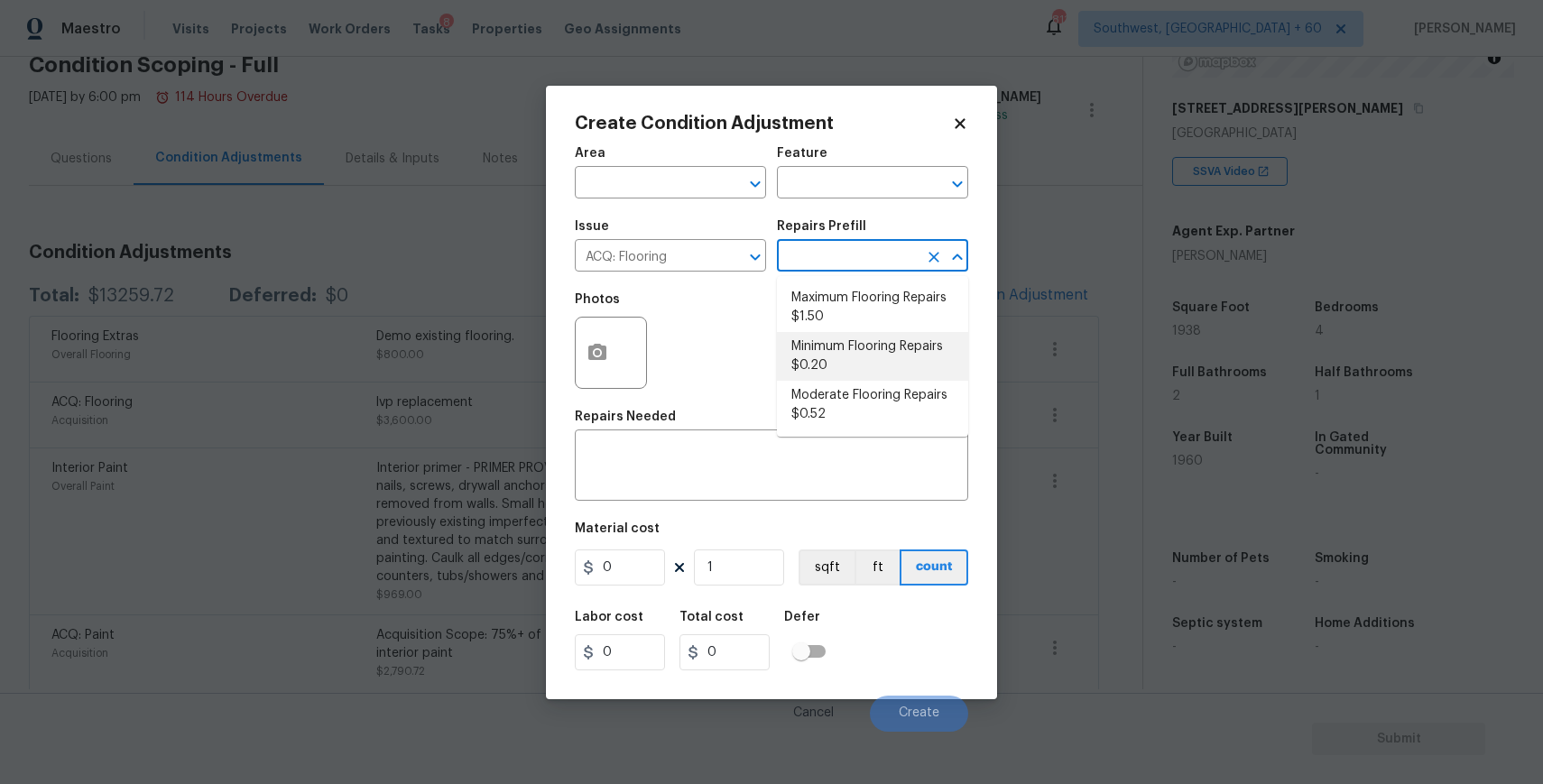
click at [936, 363] on li "Minimum Flooring Repairs $0.20" at bounding box center [873, 356] width 192 height 49
type input "Acquisition"
type textarea "Acquisition Scope: Minimum flooring repairs"
type input "0.2"
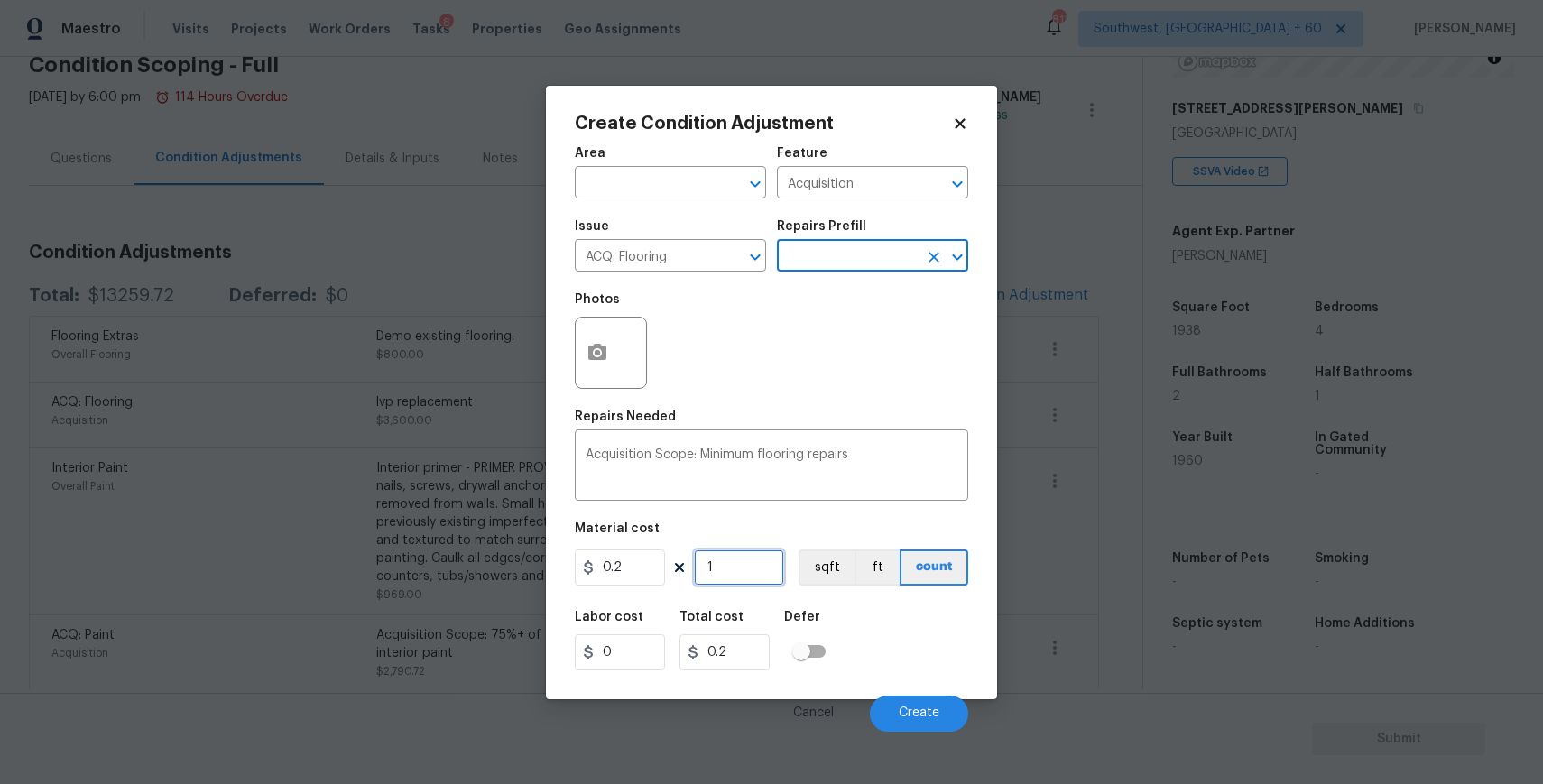
click at [760, 566] on input "1" at bounding box center [739, 567] width 90 height 36
type input "11"
type input "2.2"
type input "111"
type input "22.2"
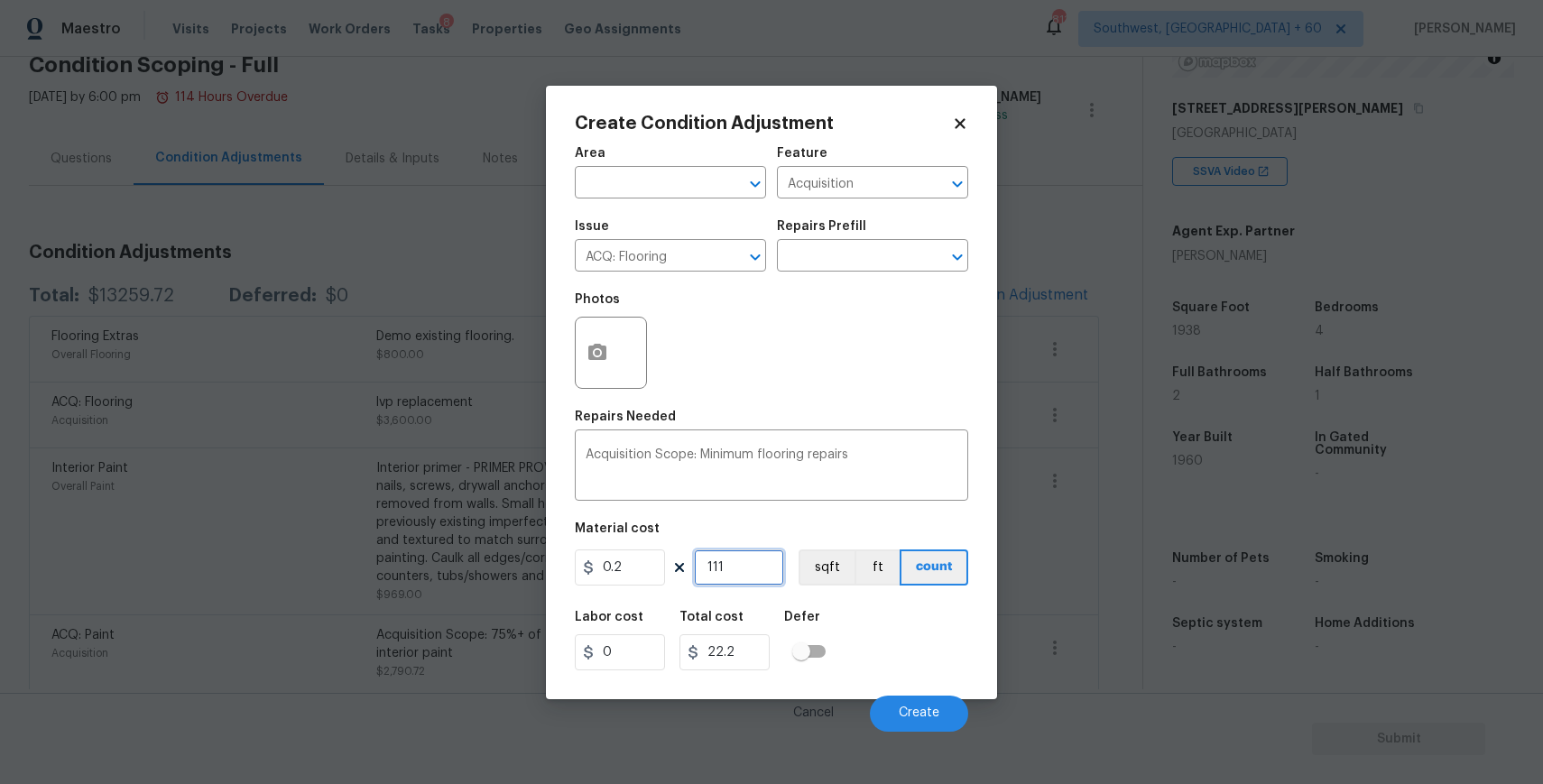
type input "11"
type input "2.2"
type input "113"
type input "22.6"
type input "1139"
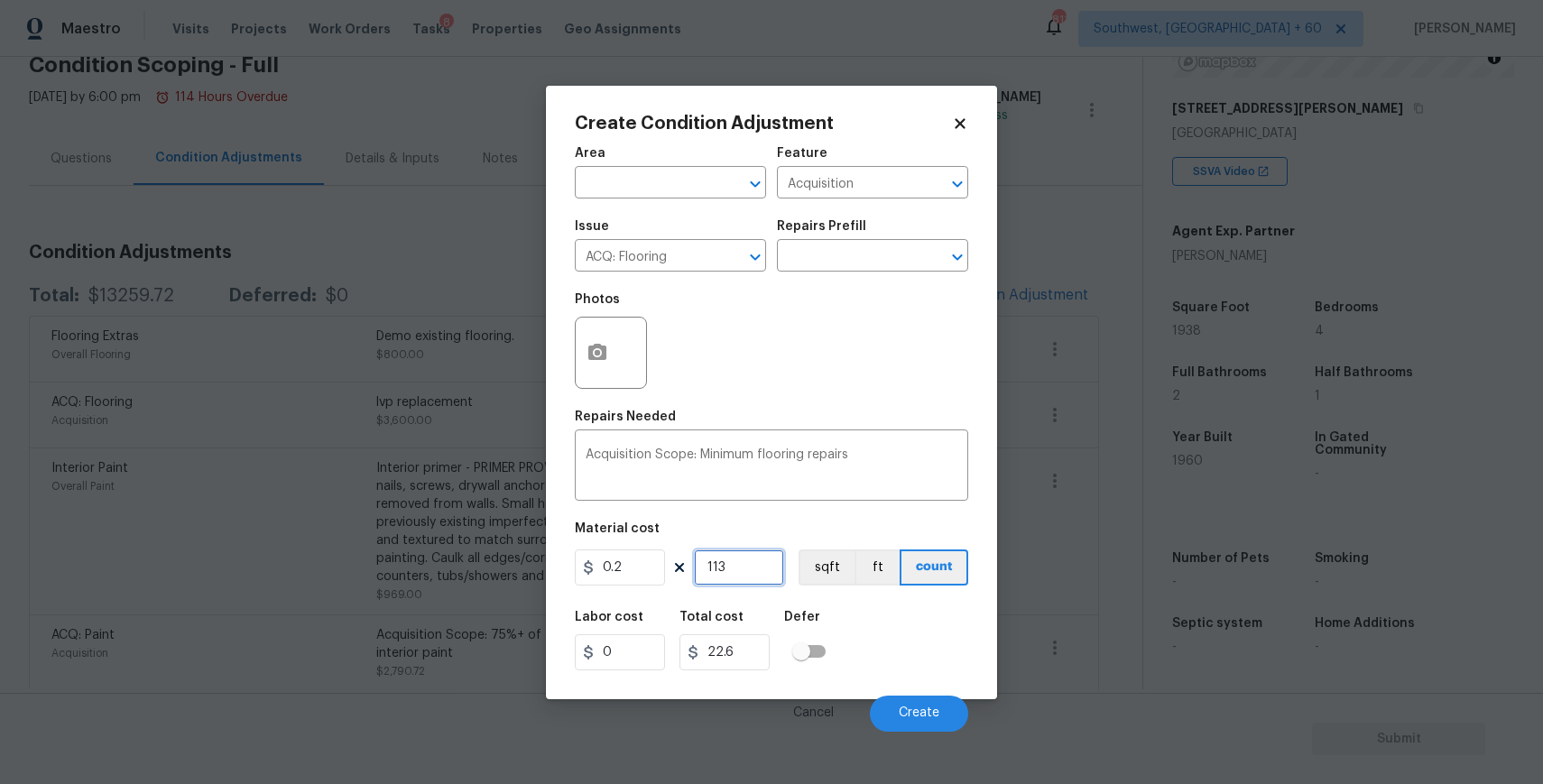
type input "227.8"
type input "113"
type input "22.6"
type input "1130"
type input "226"
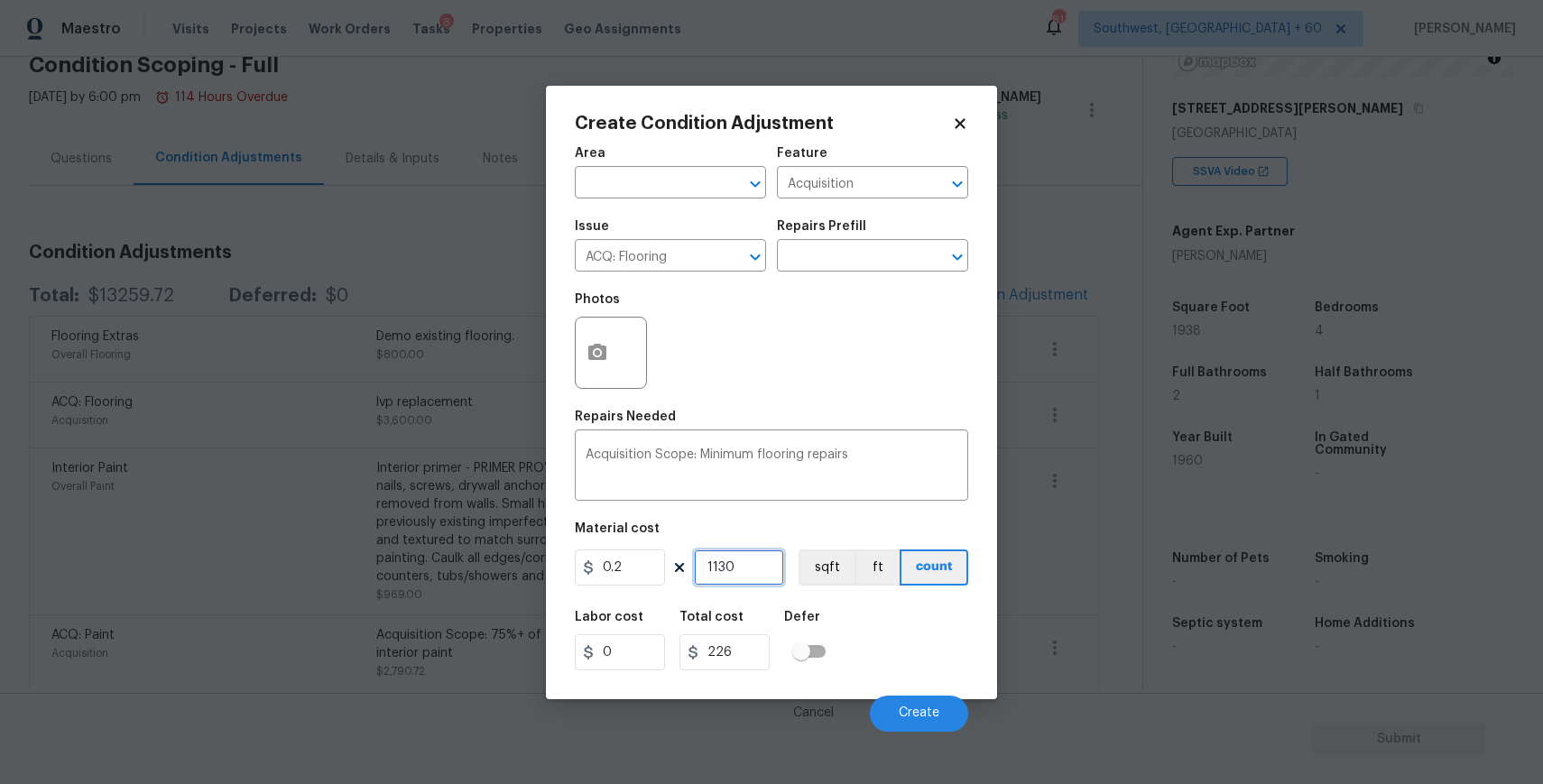
type input "113"
type input "22.6"
type input "1138"
type input "227.6"
type input "1138"
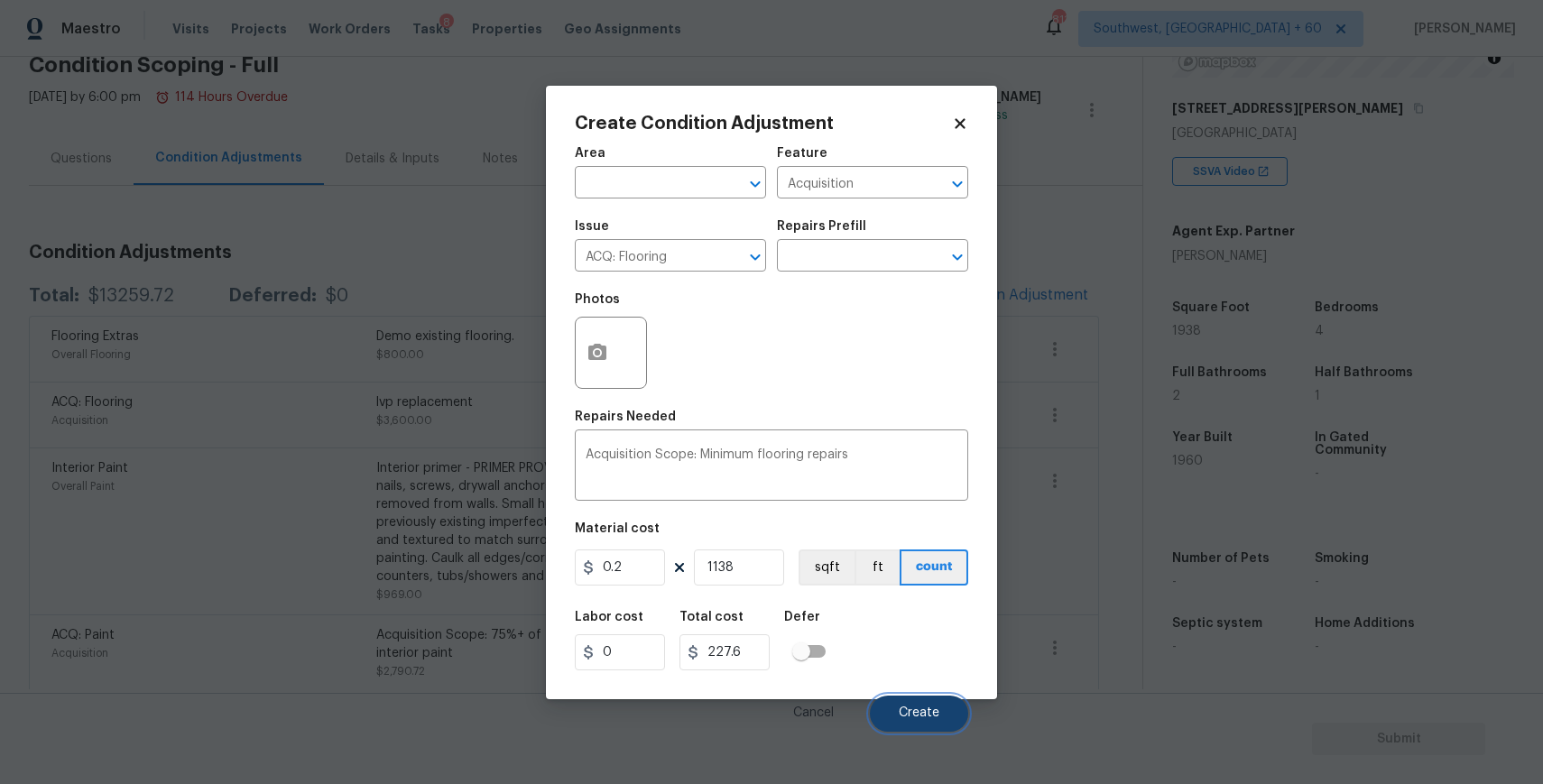
click at [926, 700] on button "Create" at bounding box center [919, 713] width 99 height 36
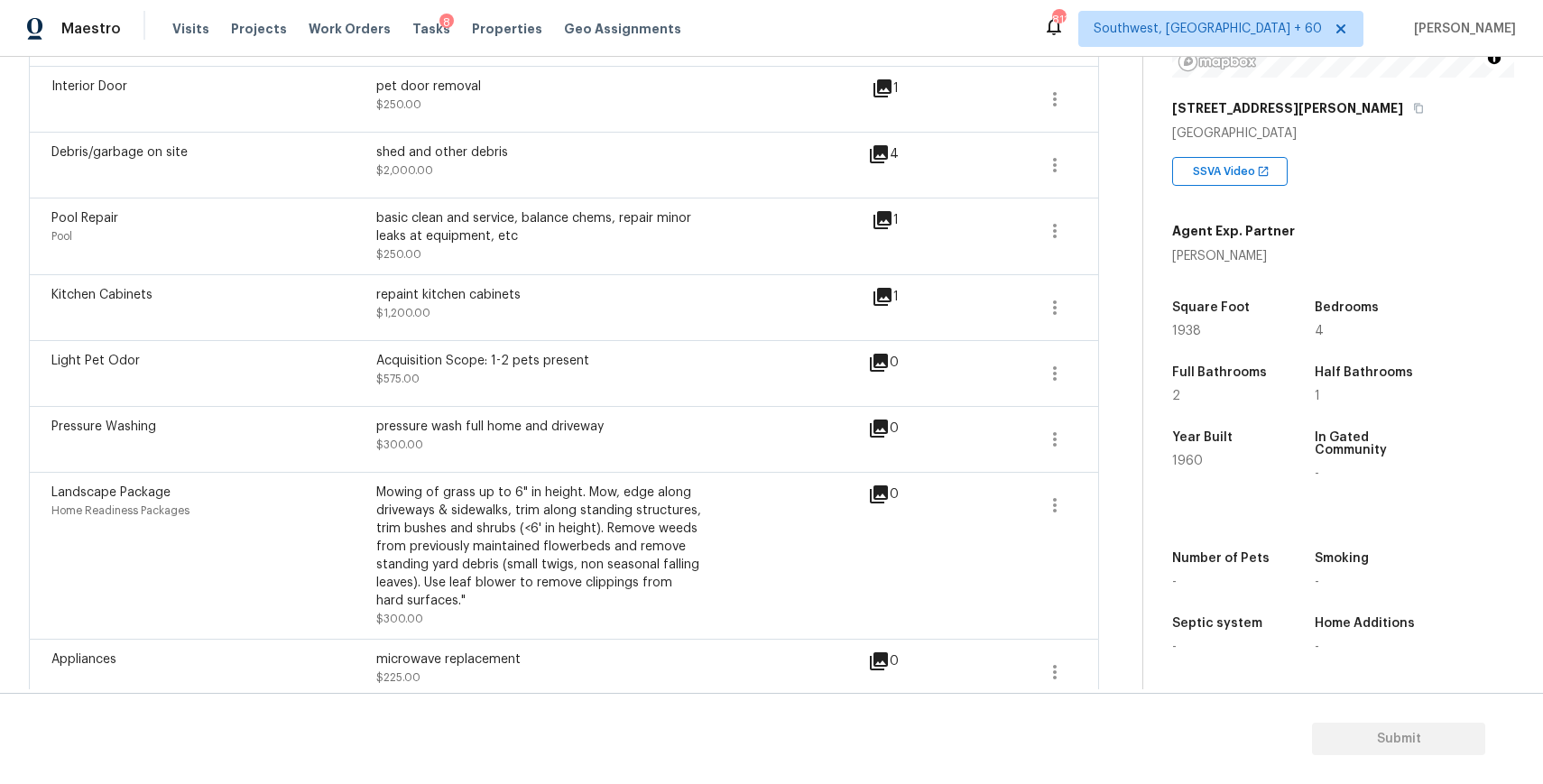
scroll to position [802, 0]
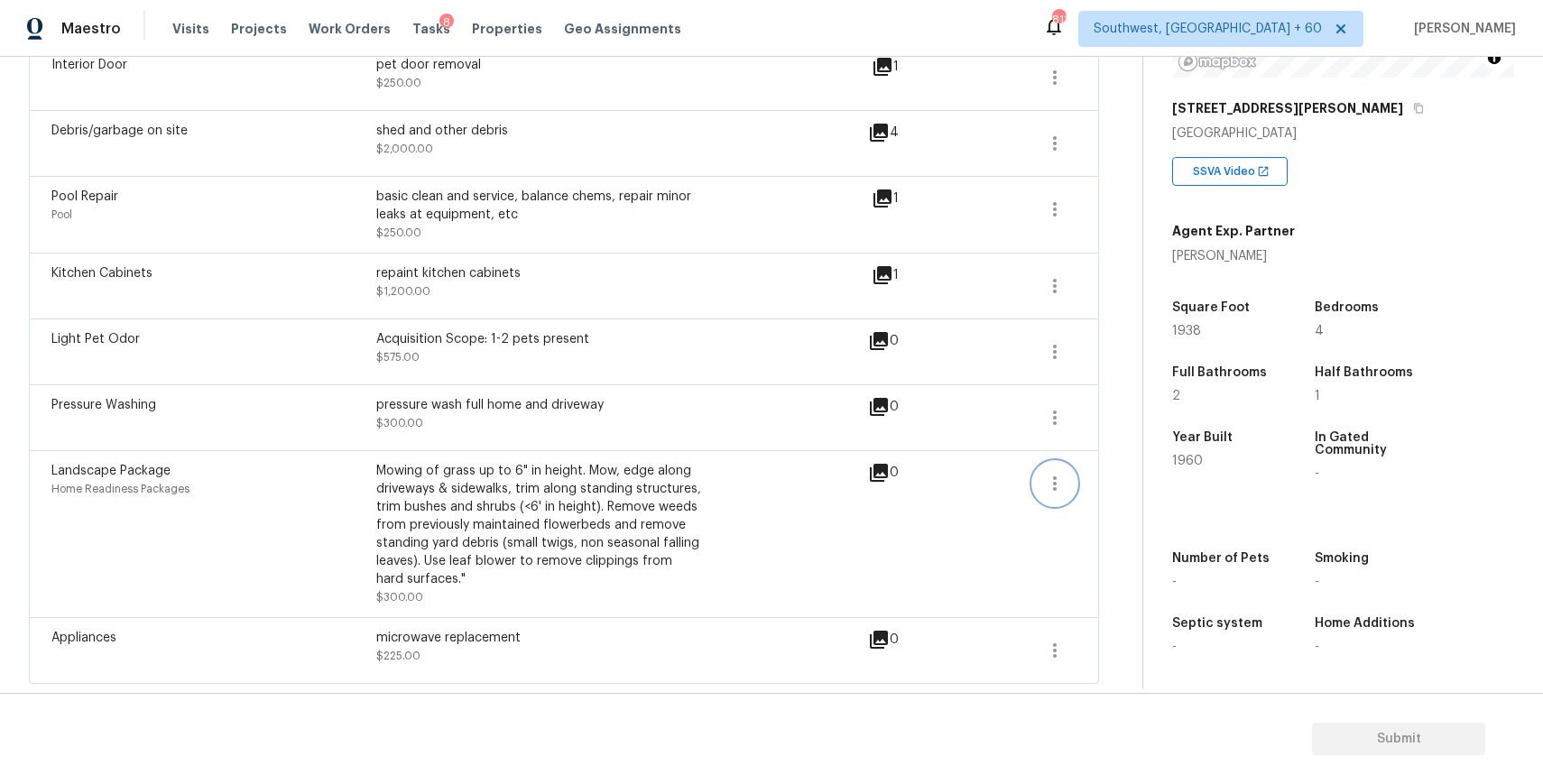
click at [1058, 477] on icon "button" at bounding box center [1054, 483] width 21 height 21
click at [1144, 472] on div "Edit" at bounding box center [1158, 480] width 141 height 18
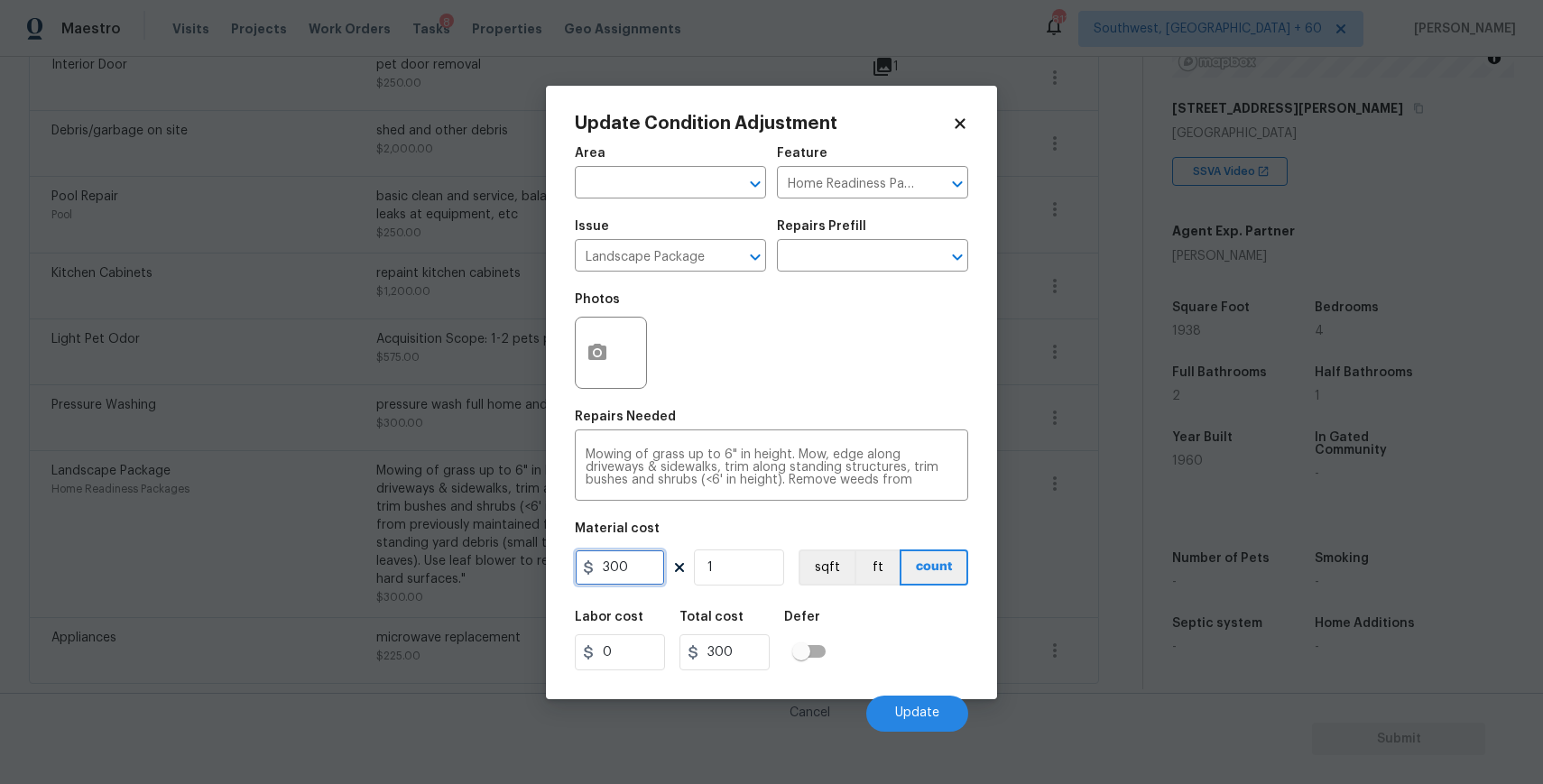
click at [640, 573] on input "300" at bounding box center [620, 567] width 90 height 36
type input "750"
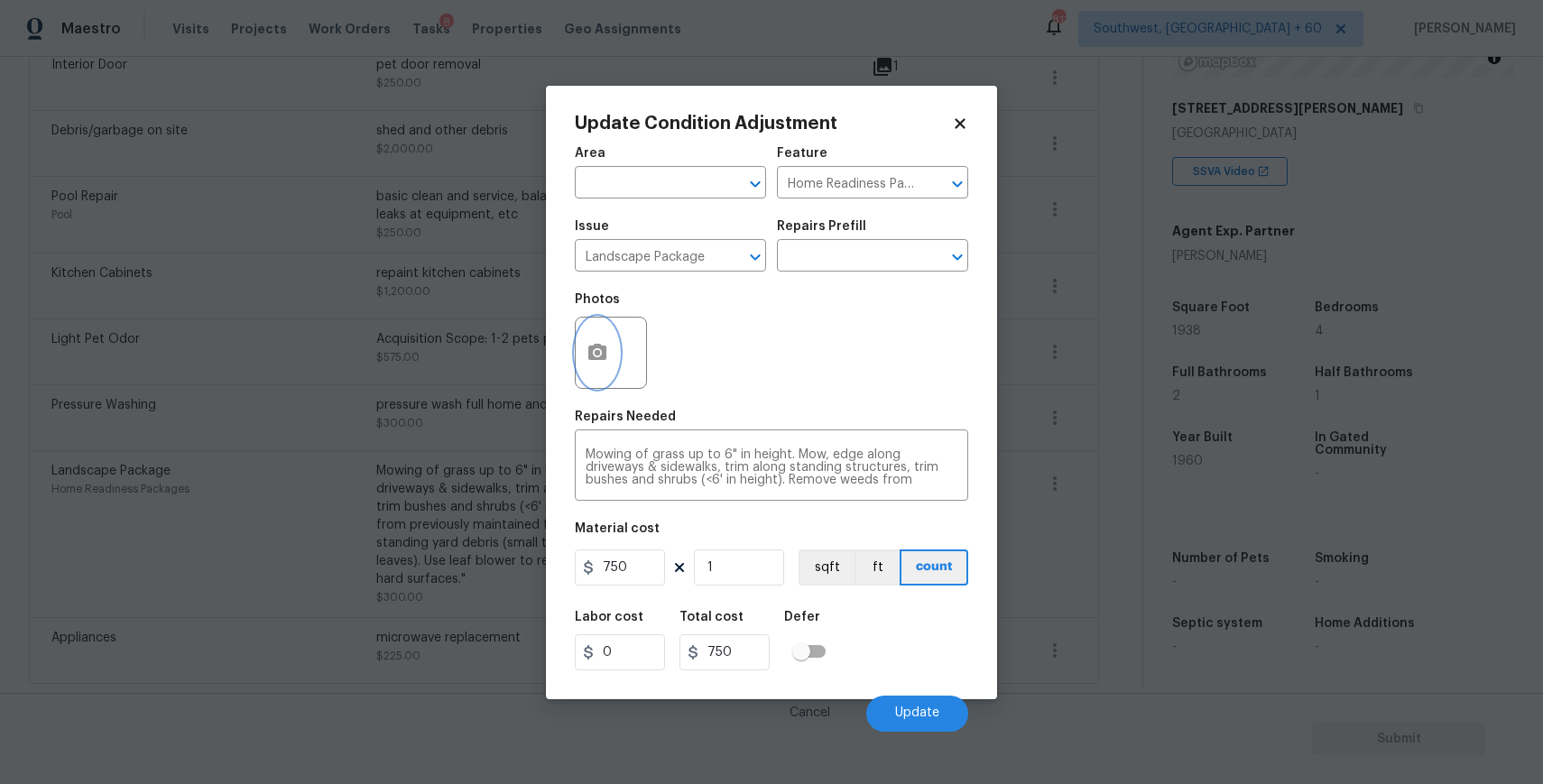
click at [599, 341] on button "button" at bounding box center [597, 353] width 43 height 70
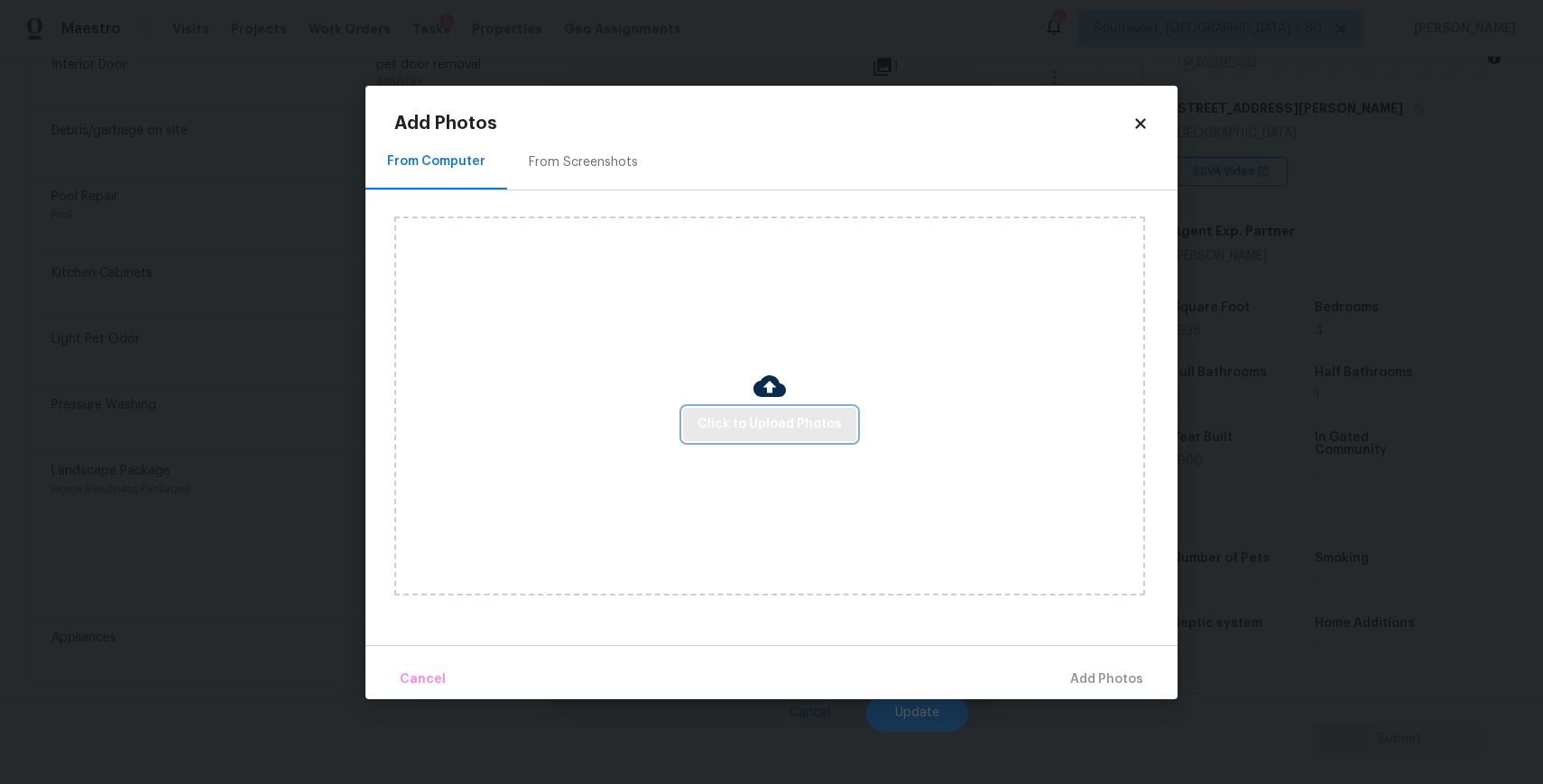
click at [780, 431] on span "Click to Upload Photos" at bounding box center [770, 424] width 145 height 22
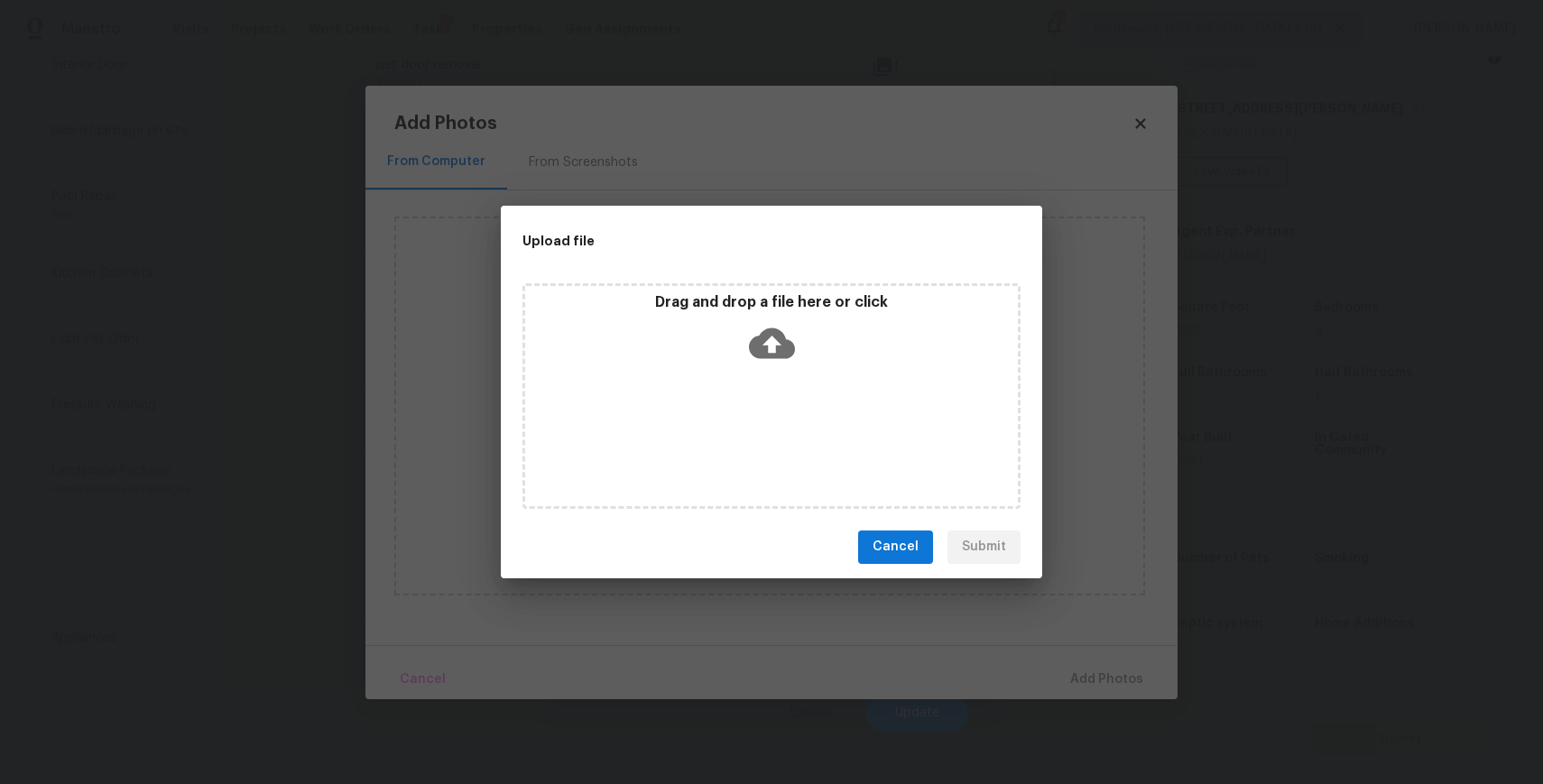
click at [1379, 714] on div "Upload file Drag and drop a file here or click Cancel Submit" at bounding box center [772, 392] width 1543 height 784
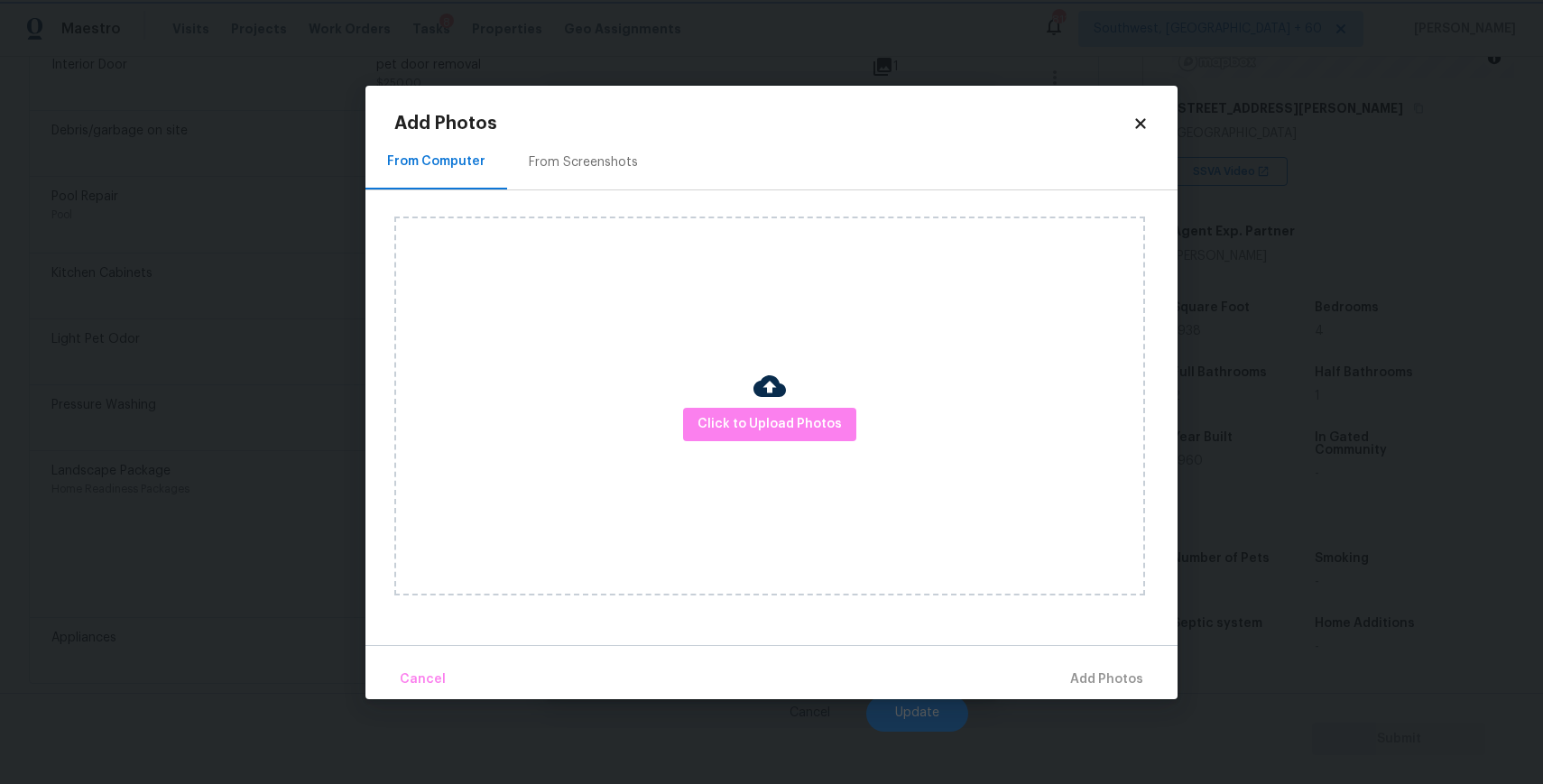
click at [1369, 722] on body "Maestro Visits Projects Work Orders Tasks 8 Properties Geo Assignments 811 Sout…" at bounding box center [772, 392] width 1543 height 784
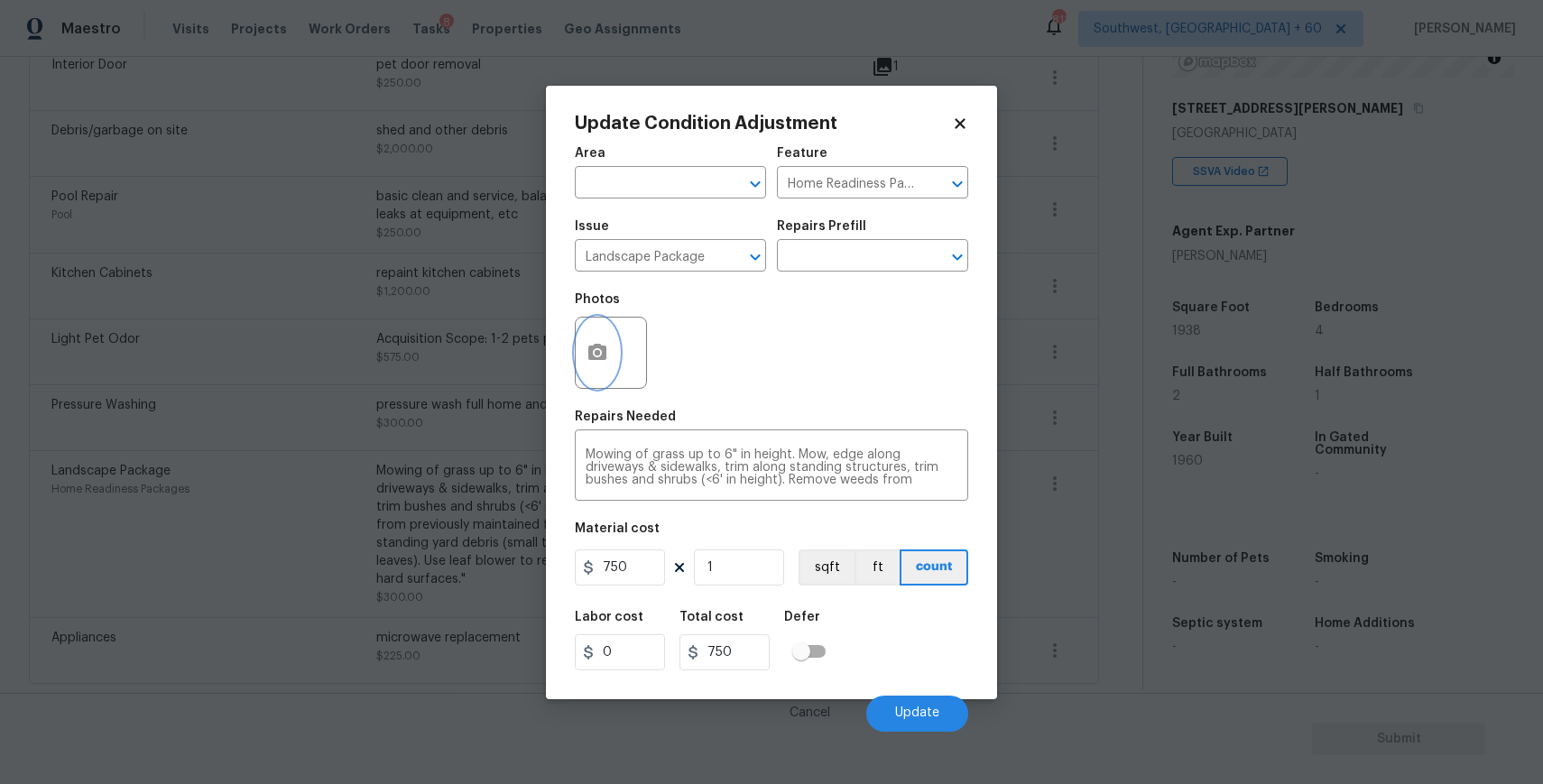
click at [603, 341] on button "button" at bounding box center [597, 353] width 43 height 70
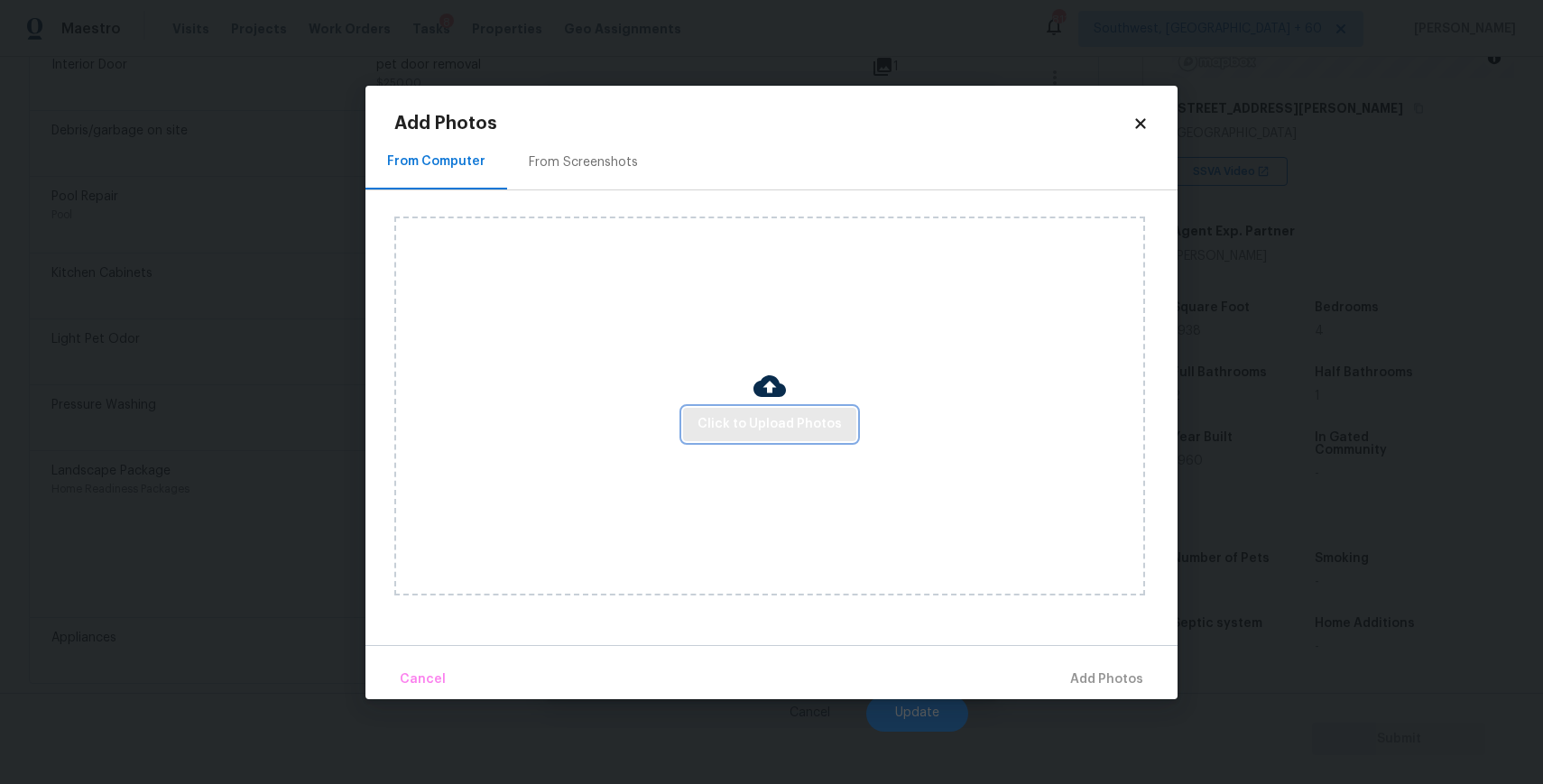
click at [819, 419] on span "Click to Upload Photos" at bounding box center [770, 424] width 145 height 22
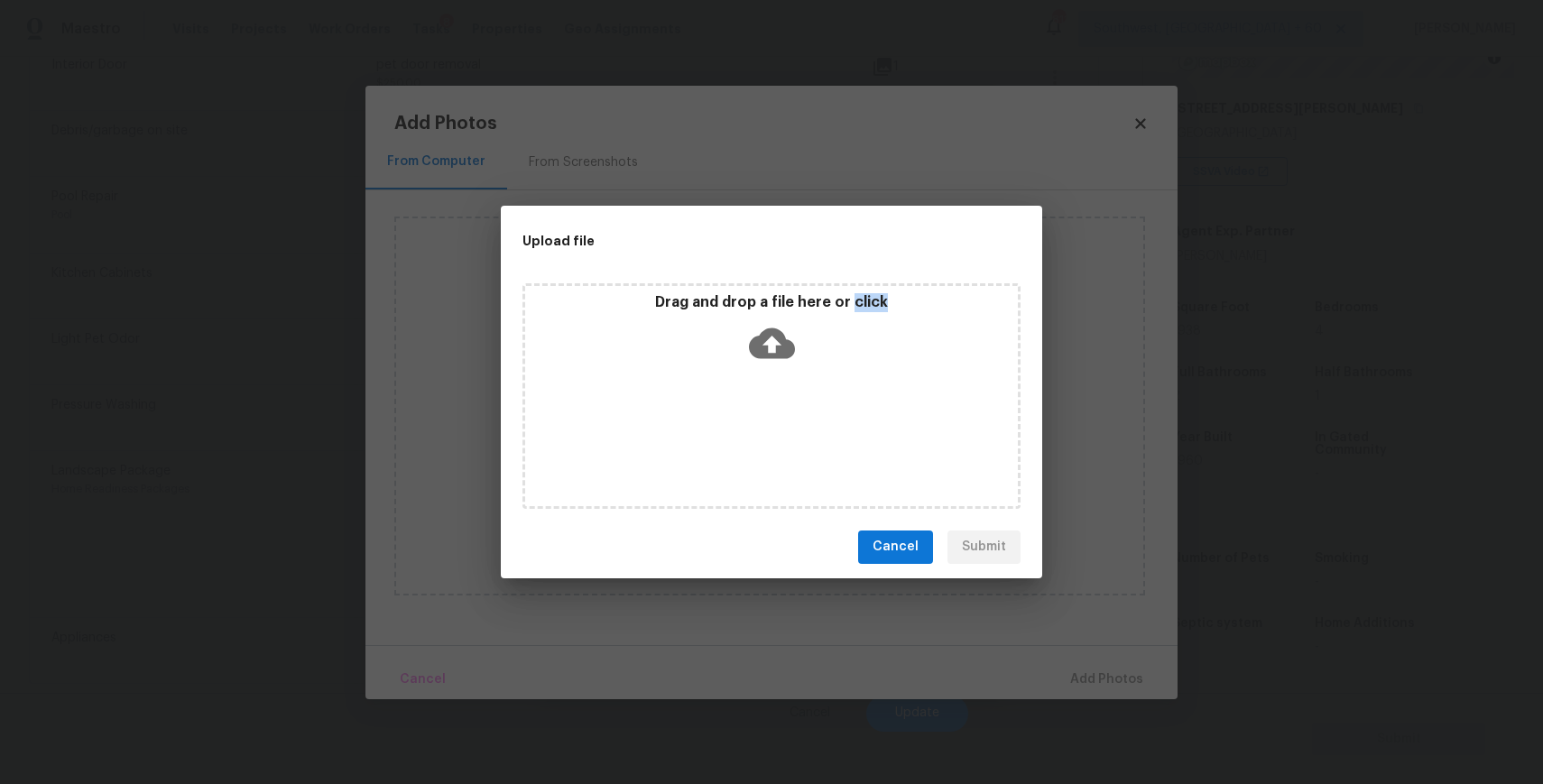
click at [819, 419] on div "Drag and drop a file here or click" at bounding box center [772, 395] width 498 height 226
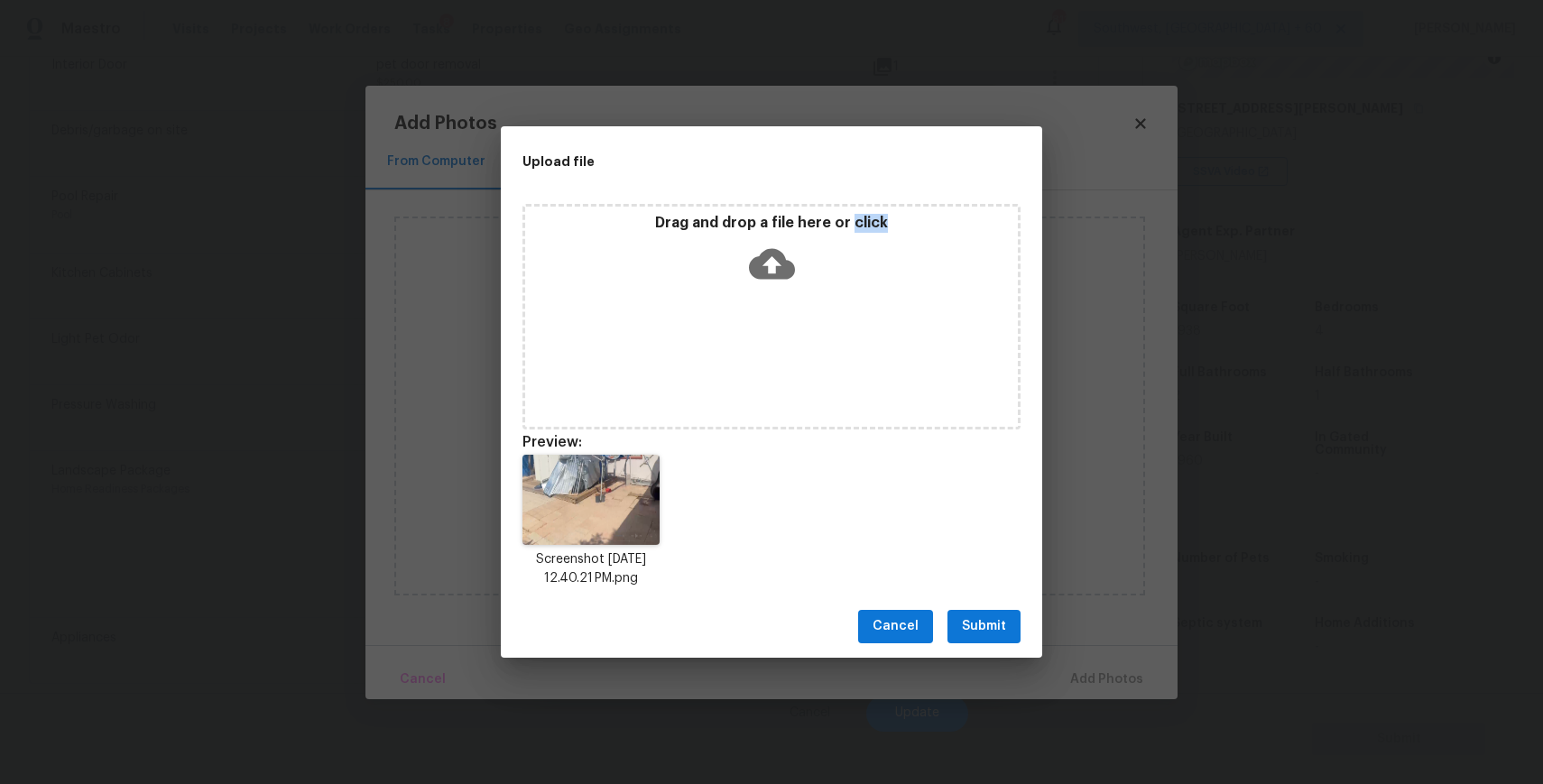
click at [981, 617] on span "Submit" at bounding box center [984, 626] width 44 height 22
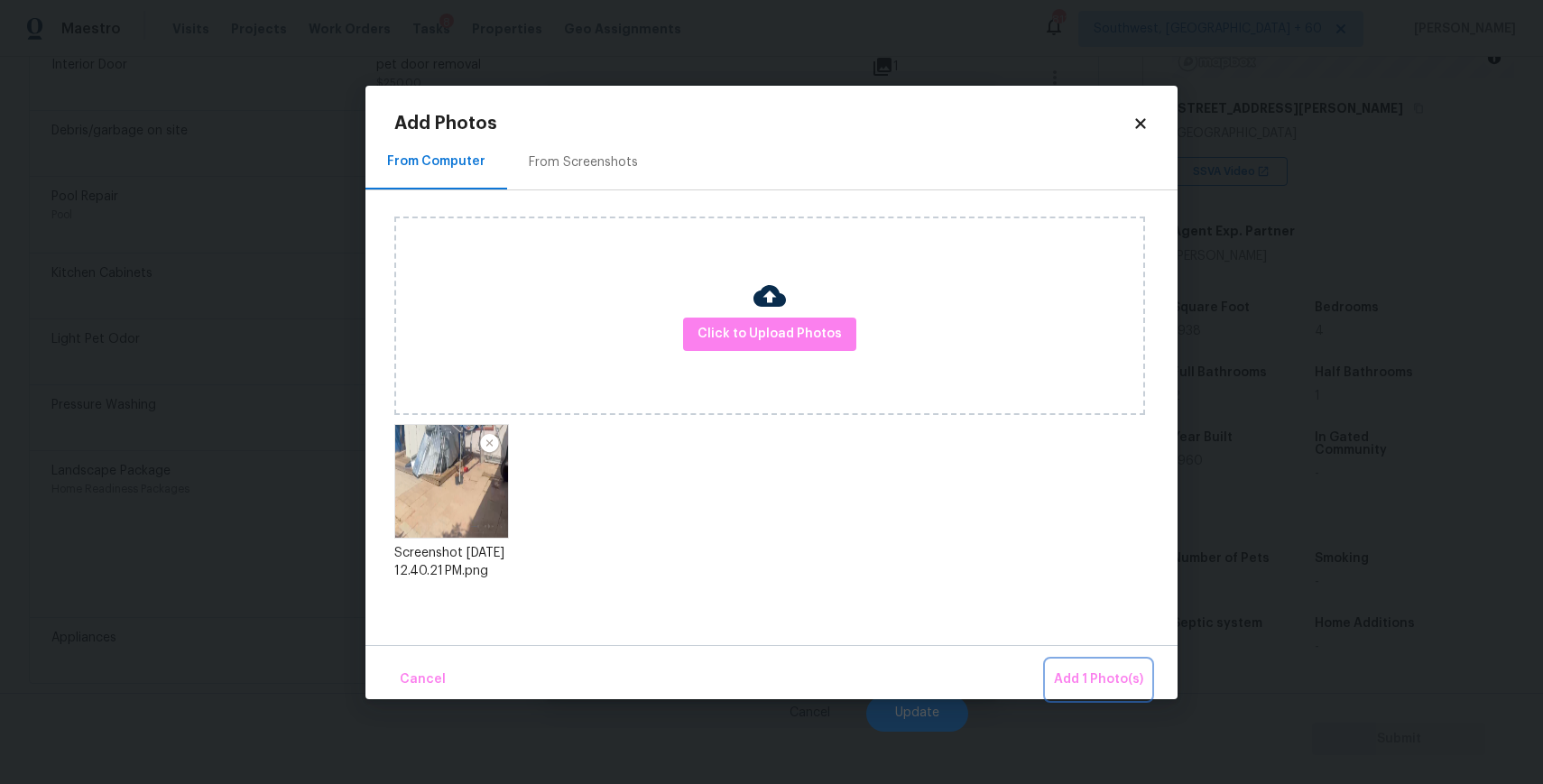
click at [1122, 674] on span "Add 1 Photo(s)" at bounding box center [1098, 679] width 89 height 22
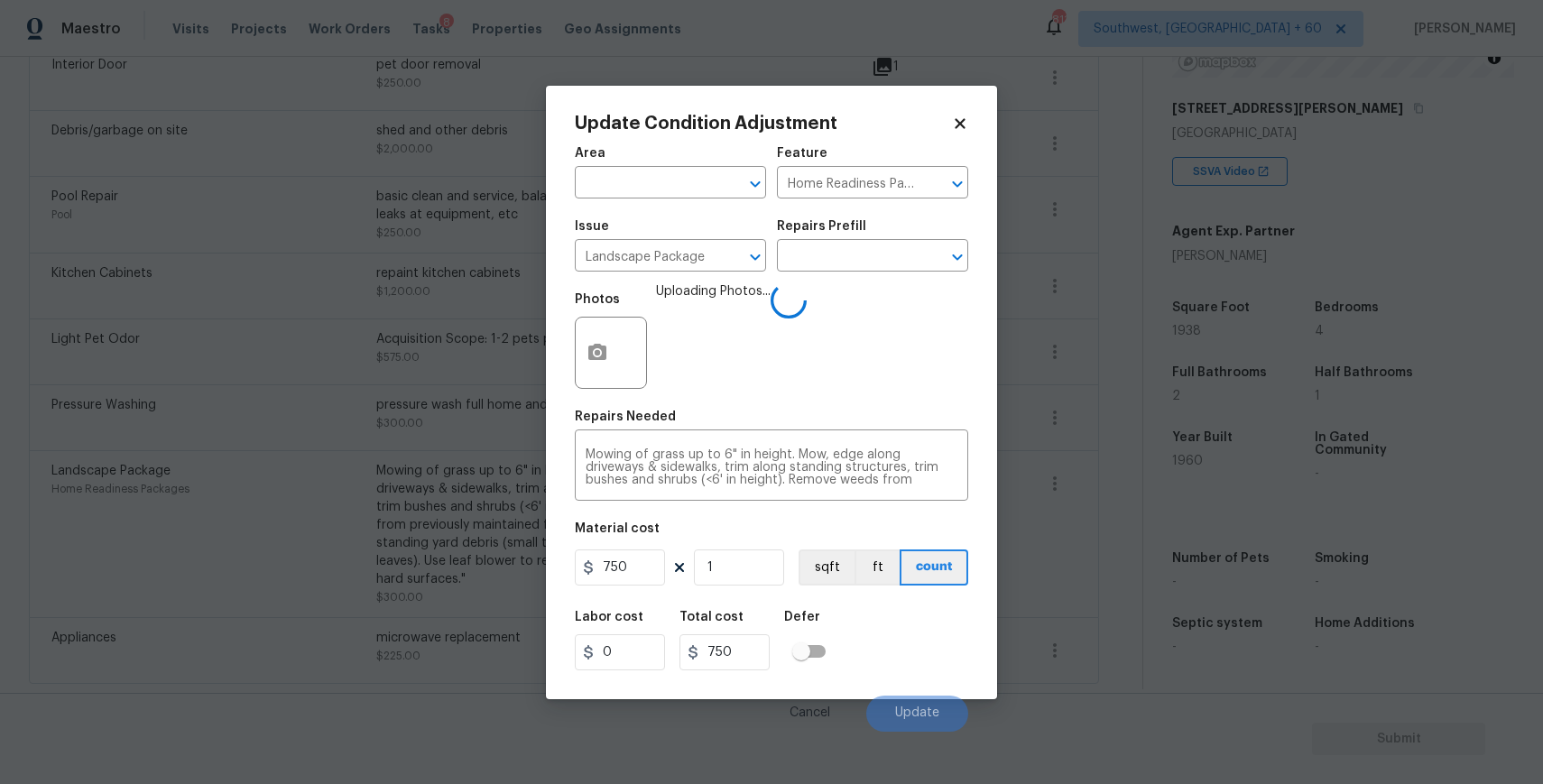
drag, startPoint x: 1122, startPoint y: 674, endPoint x: 961, endPoint y: 513, distance: 227.7
click at [961, 536] on body "Maestro Visits Projects Work Orders Tasks 8 Properties Geo Assignments 811 Sout…" at bounding box center [772, 392] width 1543 height 784
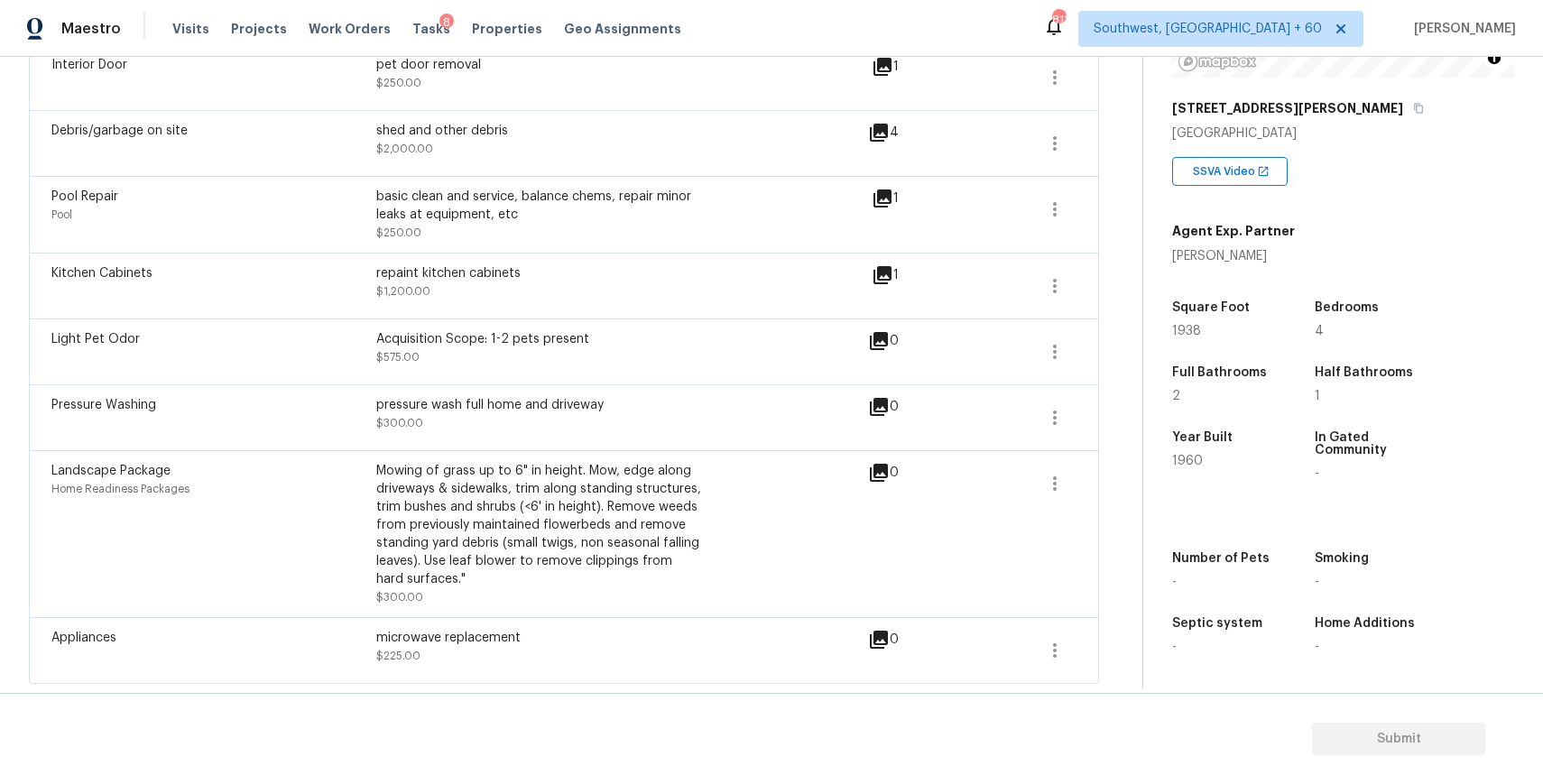
scroll to position [0, 0]
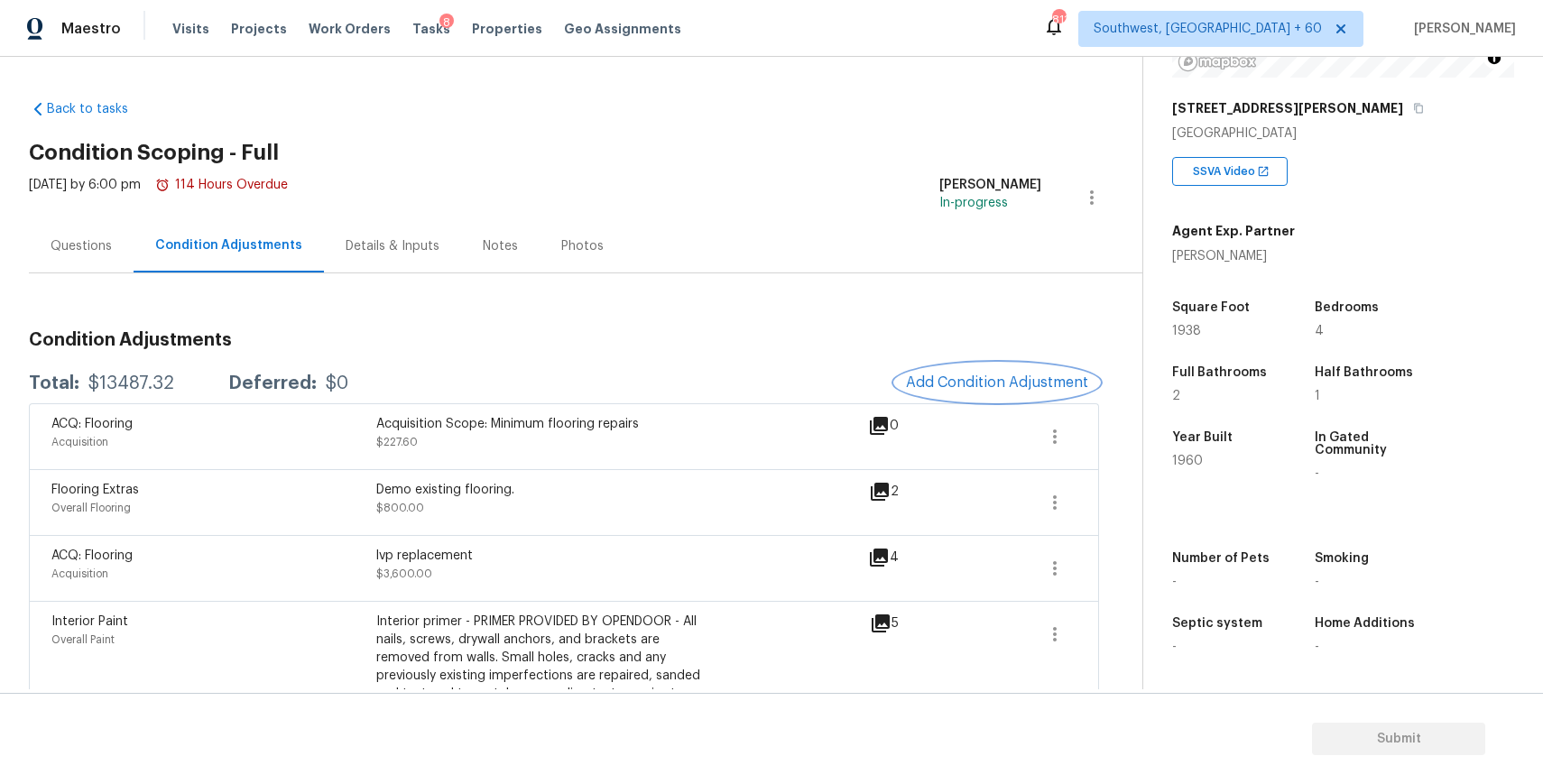
click at [1011, 392] on button "Add Condition Adjustment" at bounding box center [996, 381] width 204 height 38
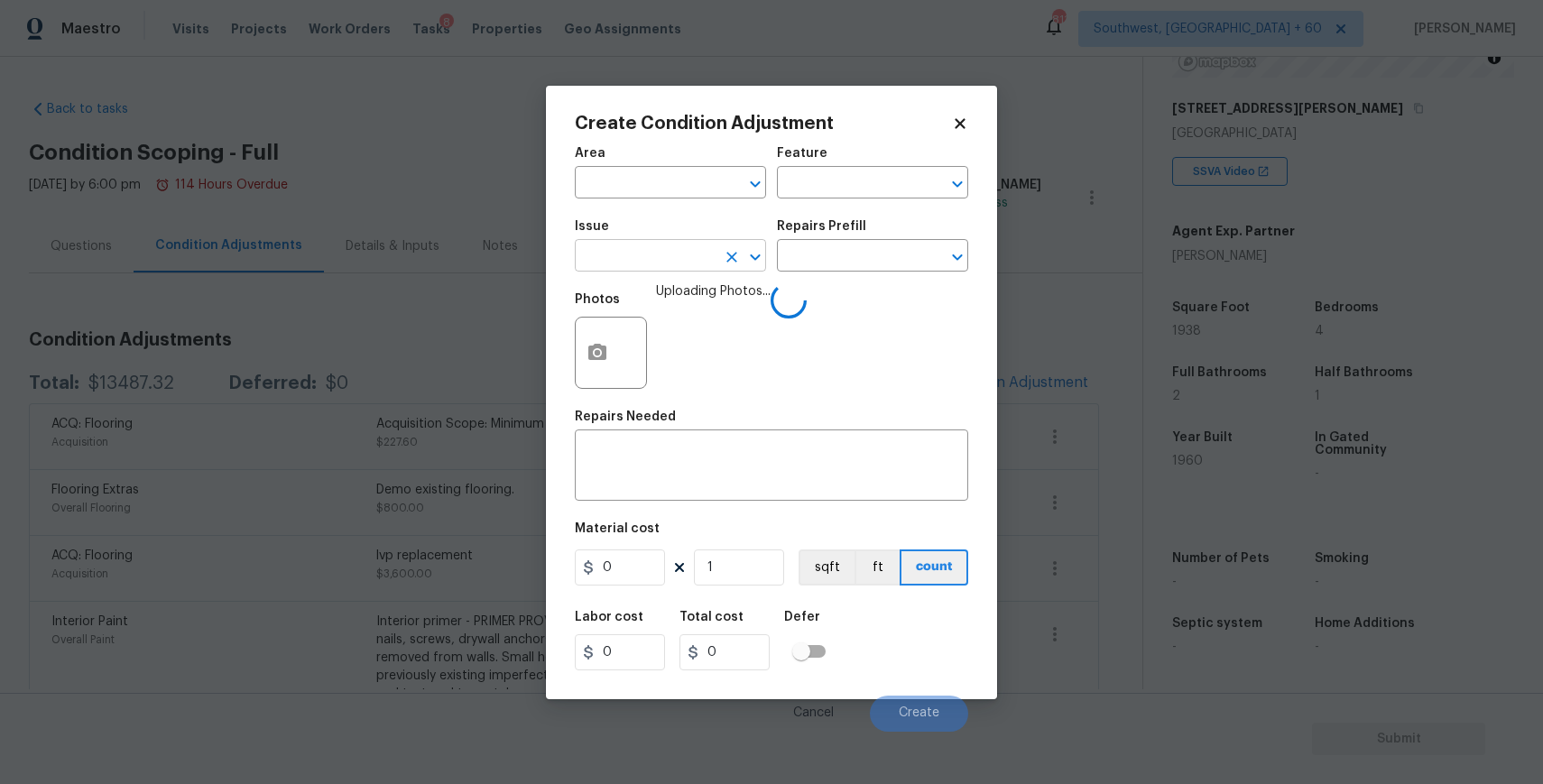
click at [671, 263] on input "text" at bounding box center [645, 257] width 141 height 28
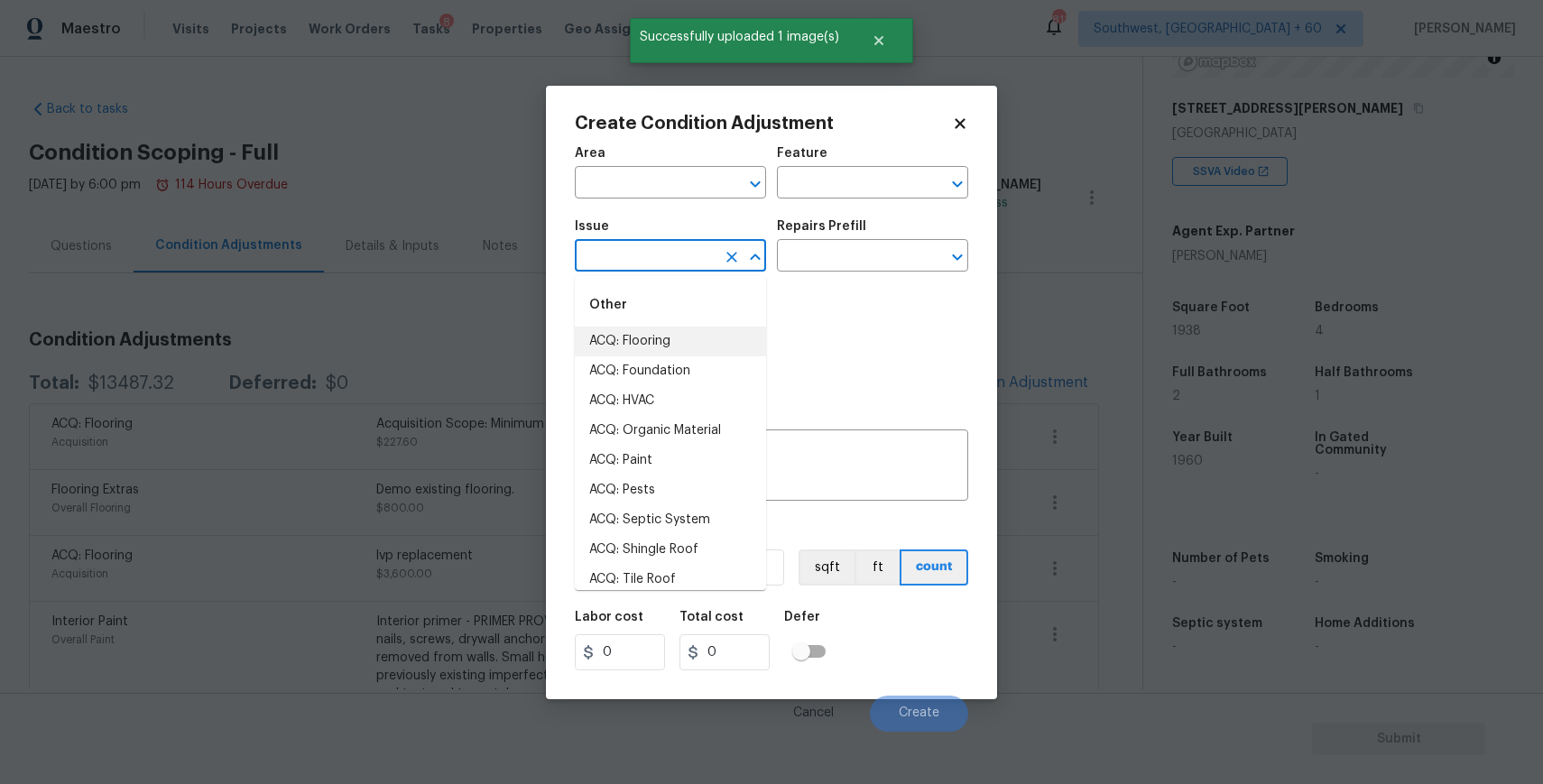
click at [1054, 302] on body "Maestro Visits Projects Work Orders Tasks 8 Properties Geo Assignments 811 Sout…" at bounding box center [772, 392] width 1543 height 784
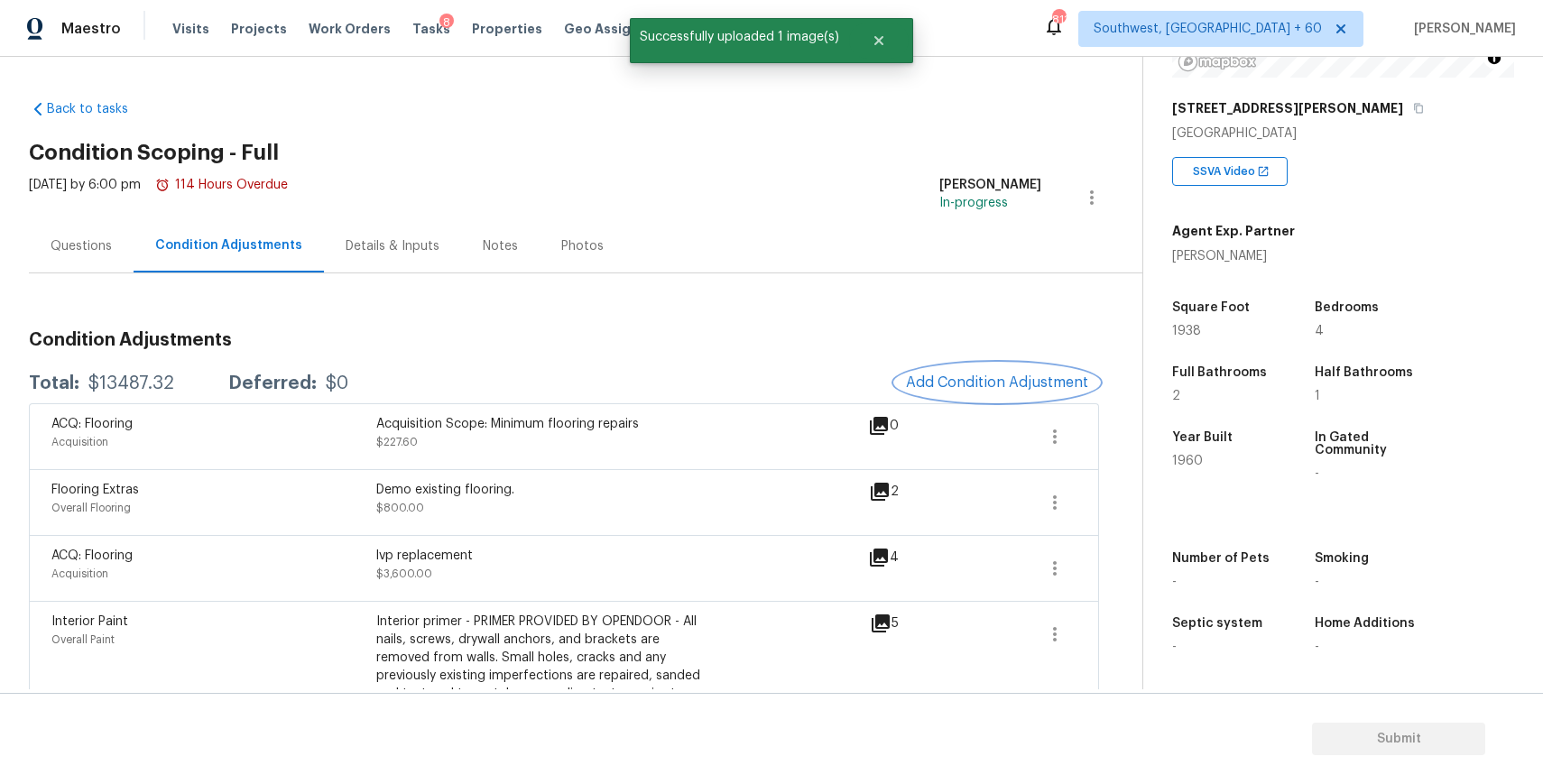
scroll to position [802, 0]
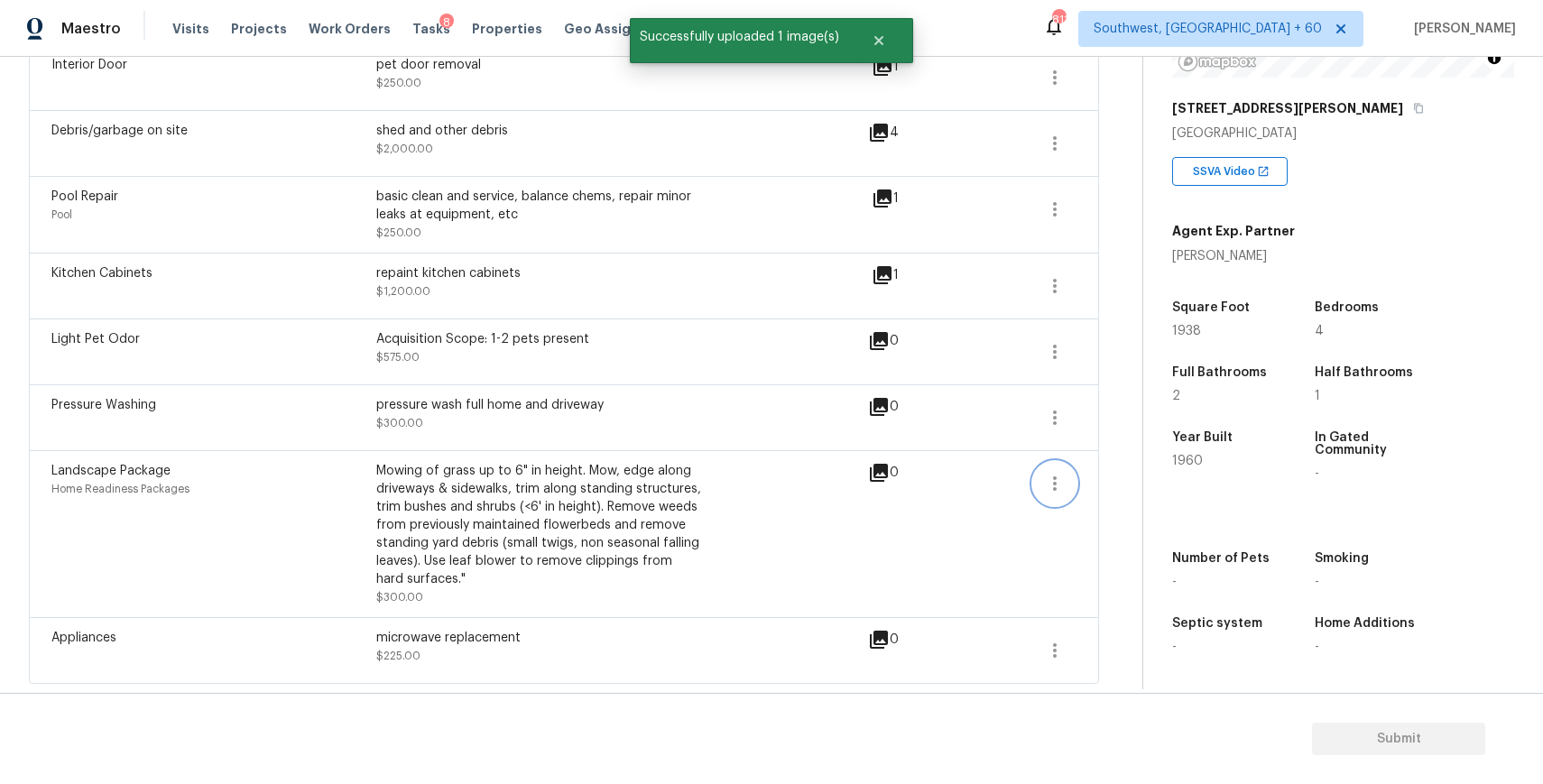
click at [1062, 468] on button "button" at bounding box center [1054, 483] width 43 height 43
click at [1110, 473] on div "Edit" at bounding box center [1158, 480] width 141 height 18
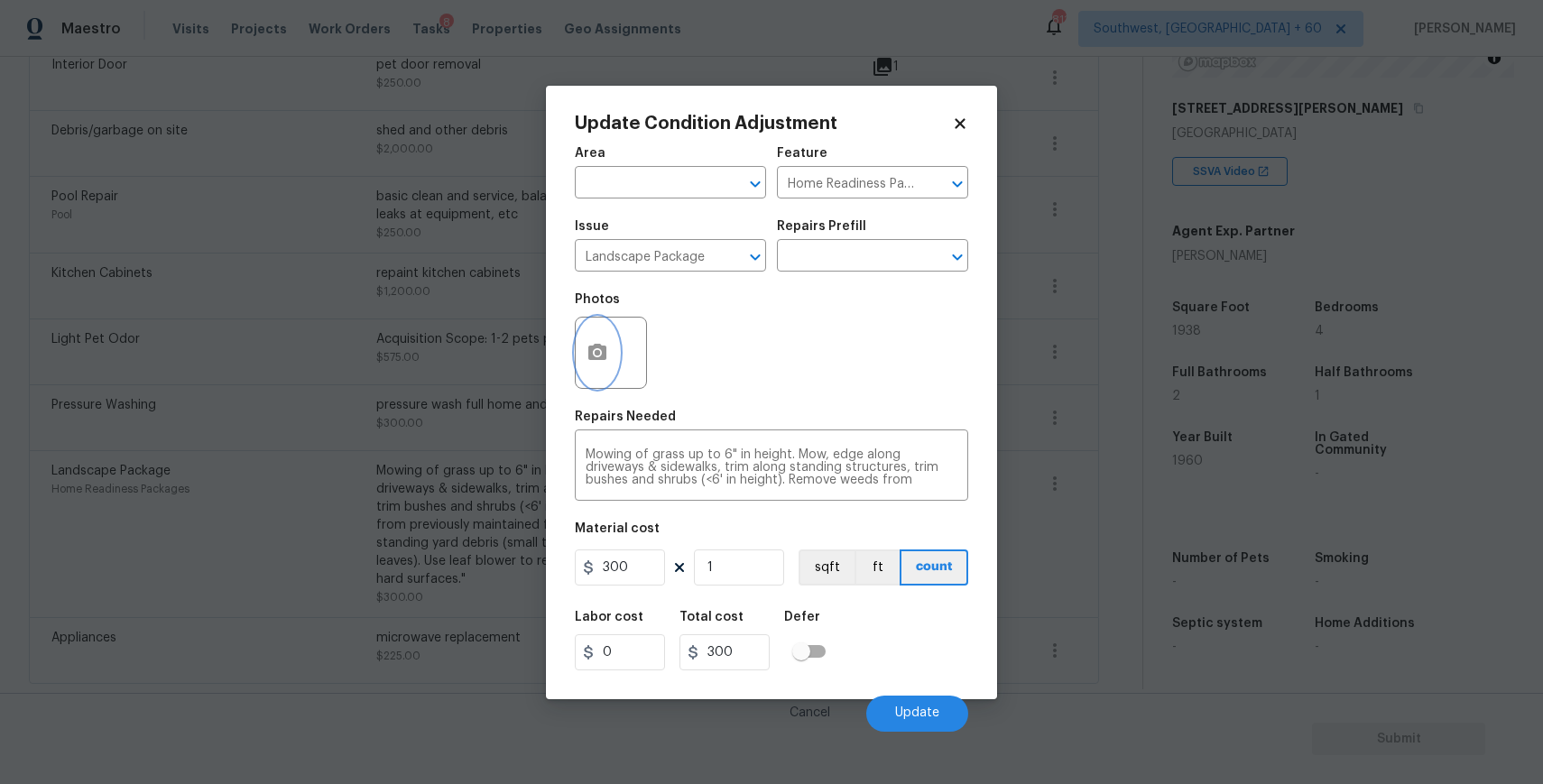
click at [601, 345] on icon "button" at bounding box center [597, 352] width 18 height 17
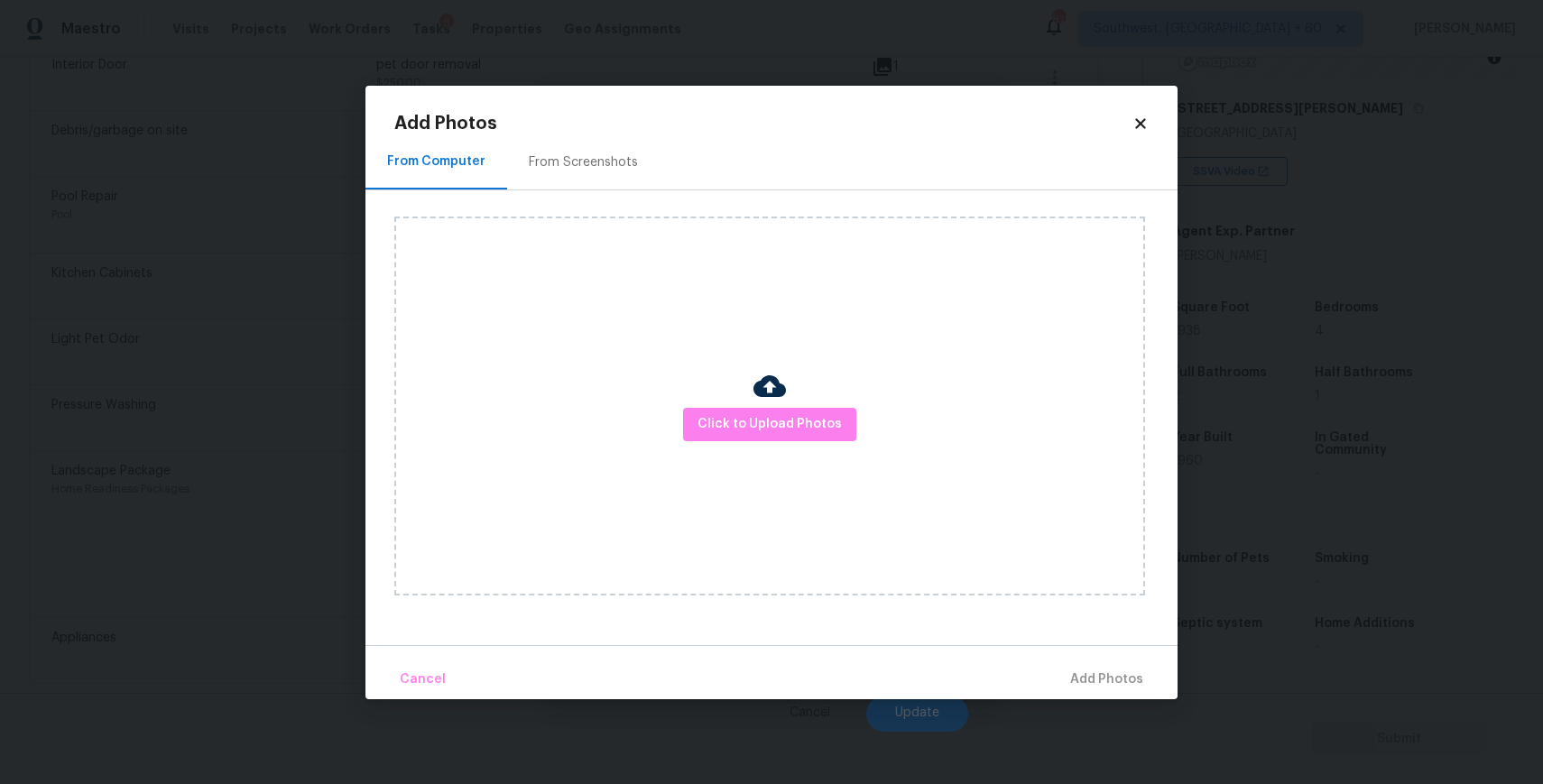
click at [811, 399] on div "Click to Upload Photos" at bounding box center [770, 405] width 750 height 379
click at [795, 414] on span "Click to Upload Photos" at bounding box center [770, 424] width 145 height 22
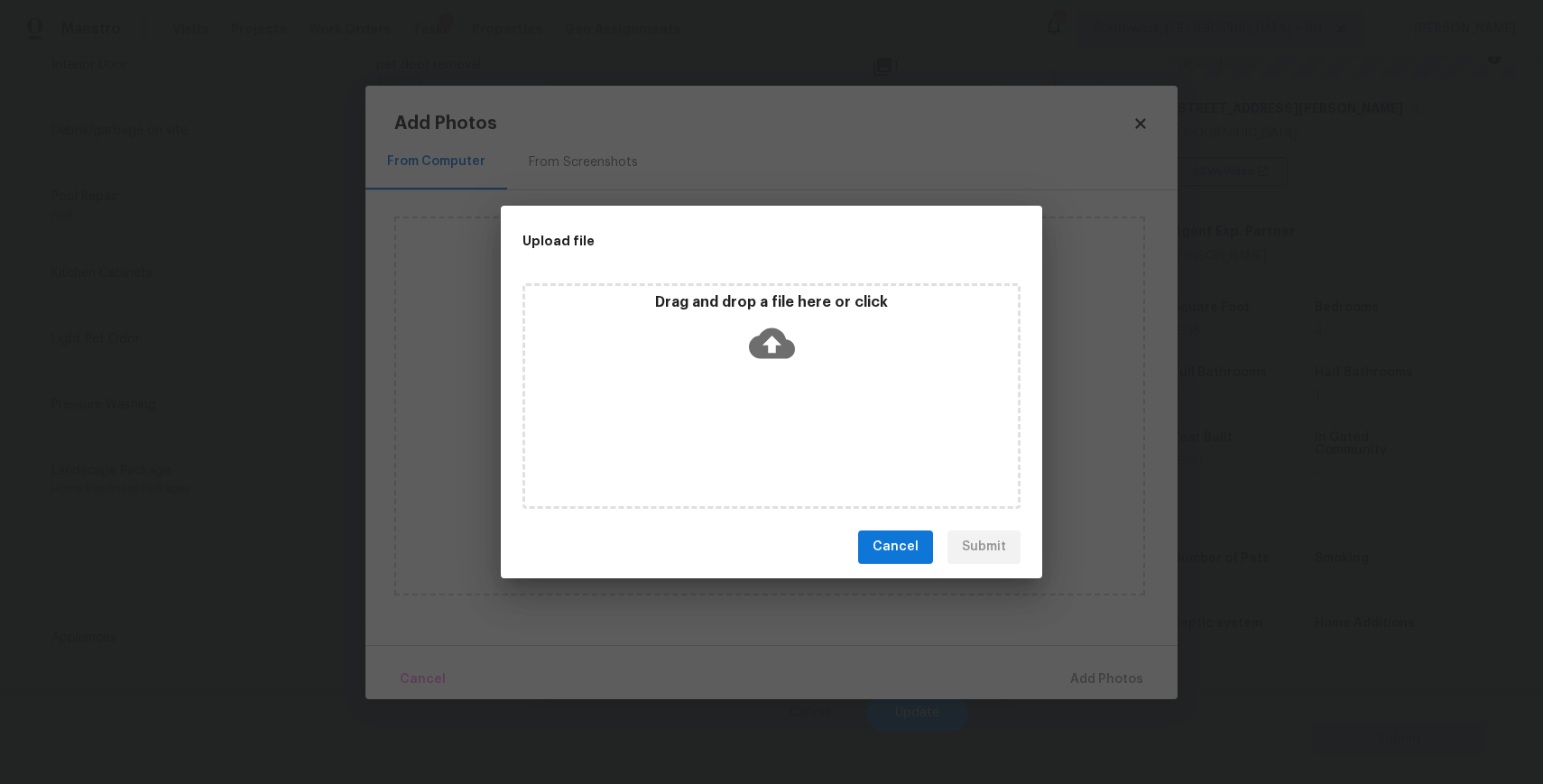
click at [795, 414] on div "Drag and drop a file here or click" at bounding box center [772, 395] width 498 height 226
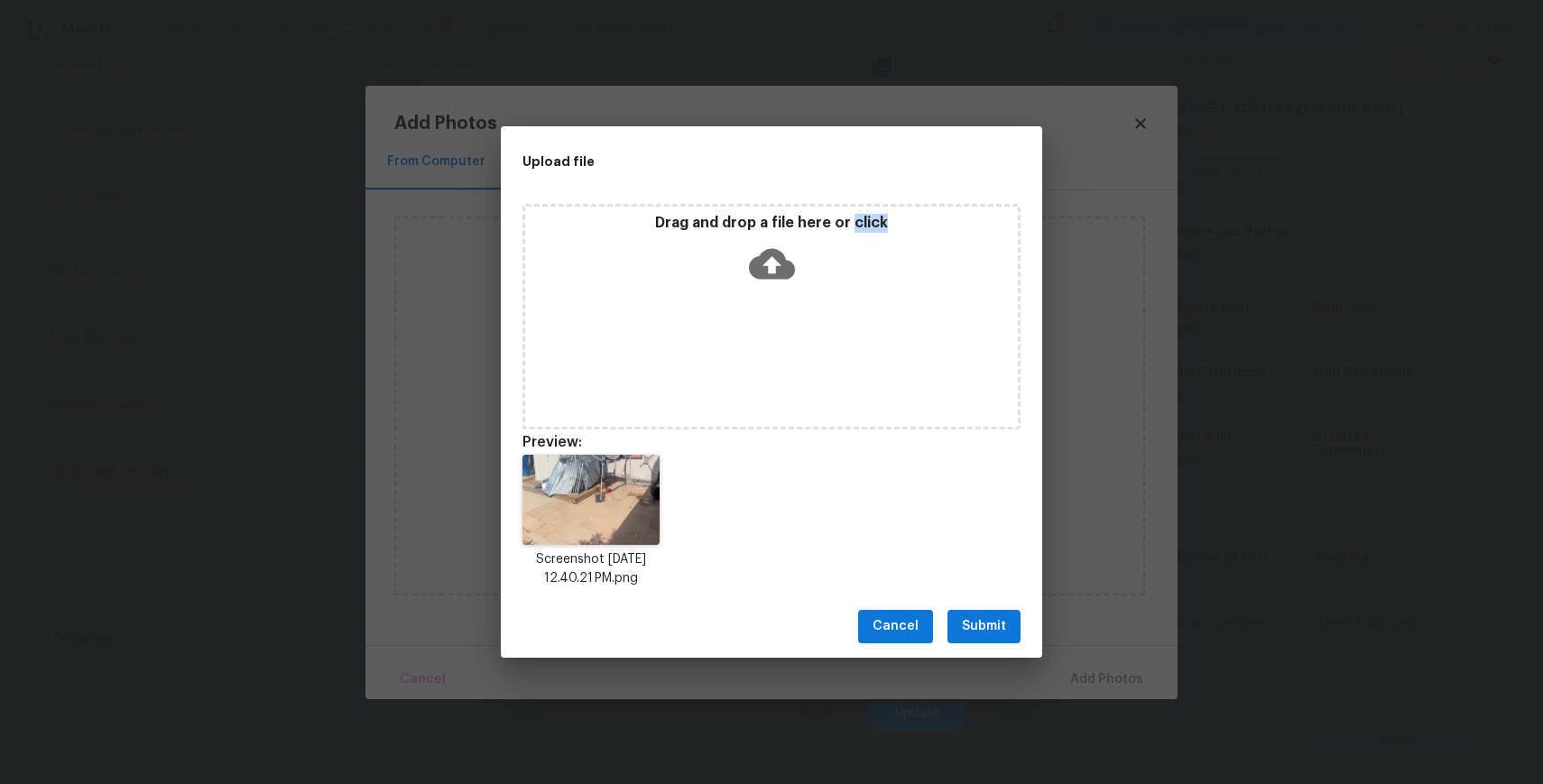
click at [981, 629] on span "Submit" at bounding box center [984, 626] width 44 height 22
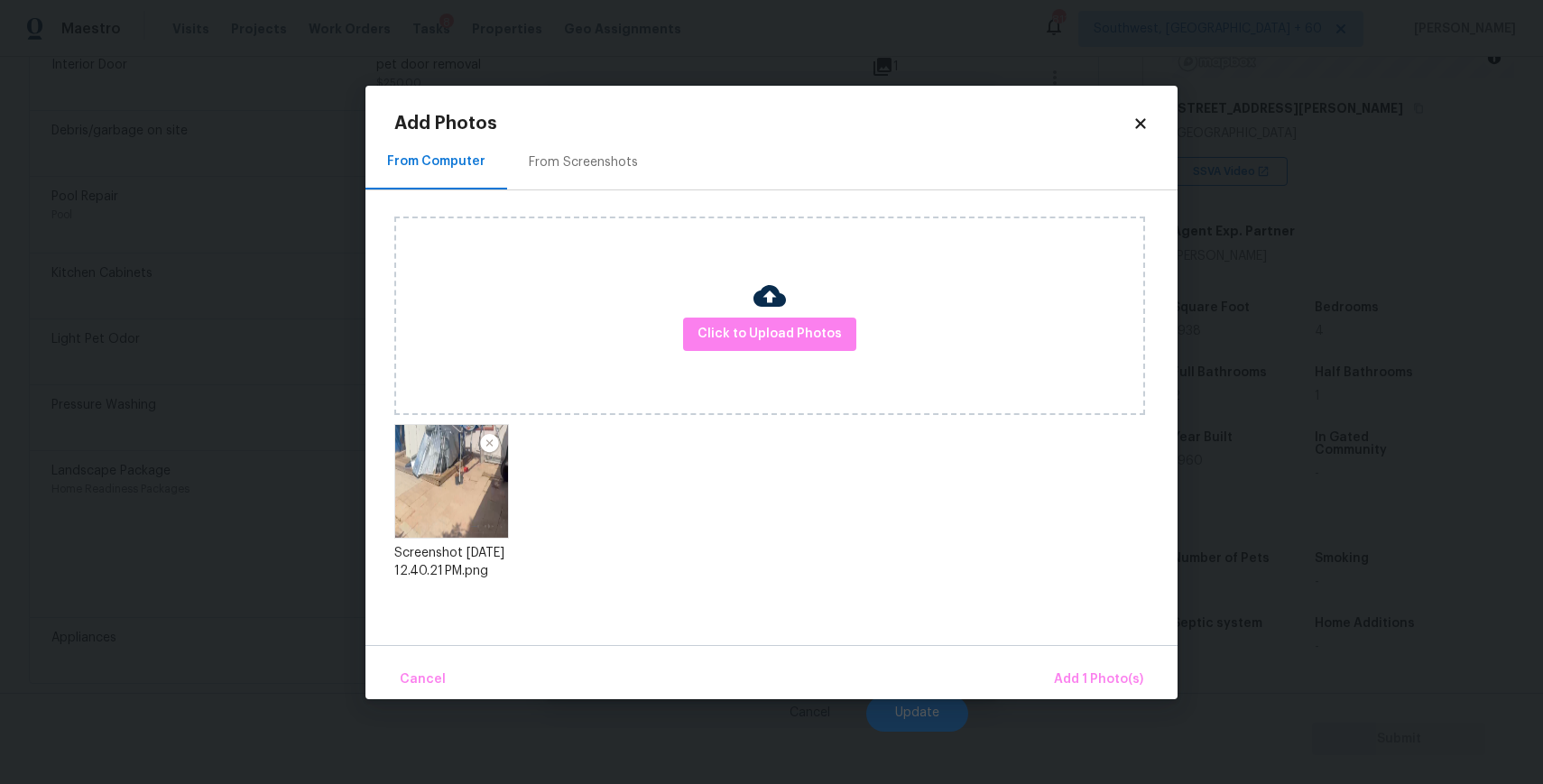
click at [1118, 655] on div "Cancel Add 1 Photo(s)" at bounding box center [771, 672] width 812 height 54
click at [1119, 668] on span "Add 1 Photo(s)" at bounding box center [1098, 679] width 89 height 22
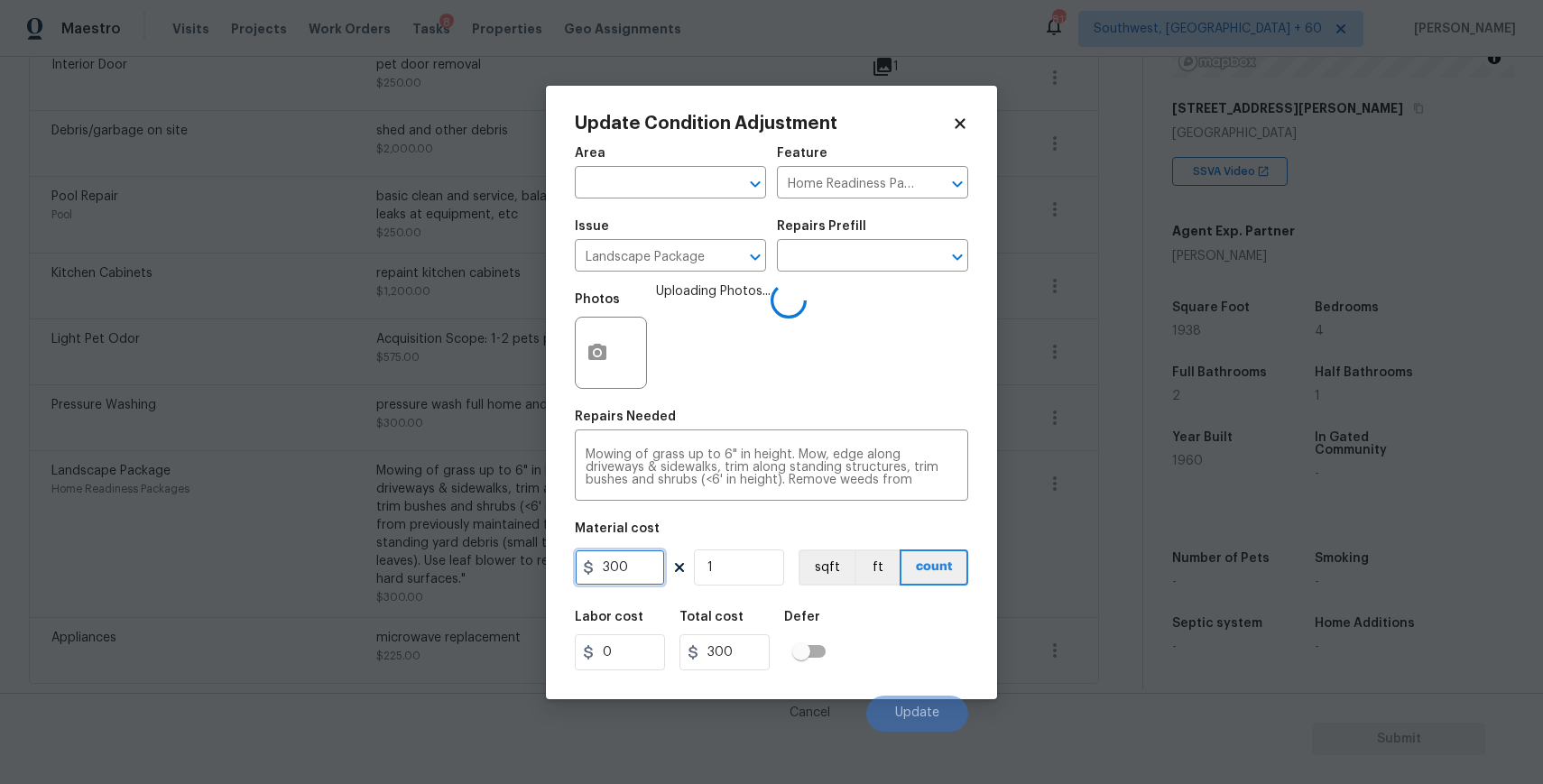
click at [656, 574] on input "300" at bounding box center [620, 567] width 90 height 36
type input "750"
click at [932, 711] on span "Update" at bounding box center [917, 712] width 44 height 14
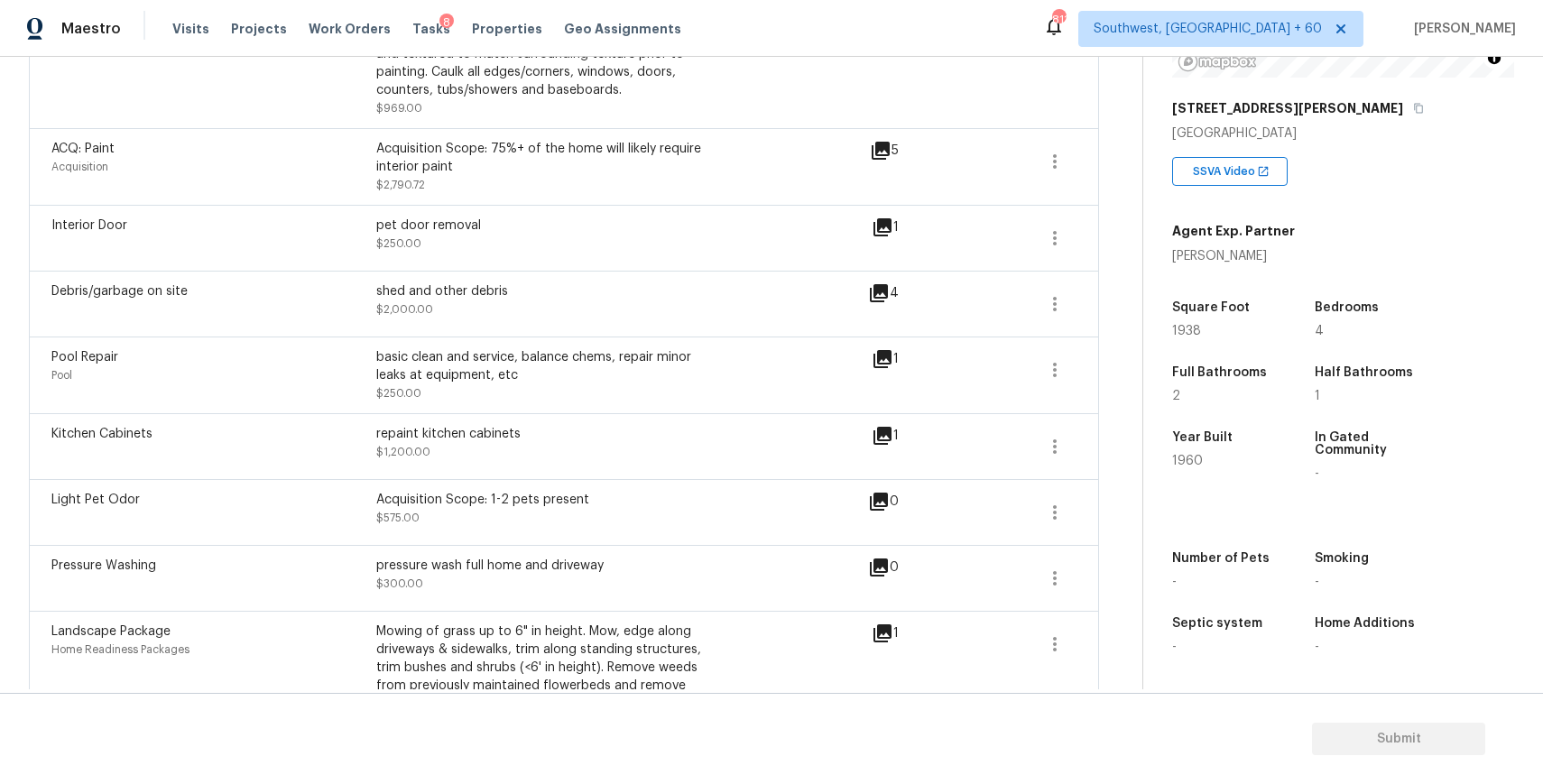
scroll to position [688, 0]
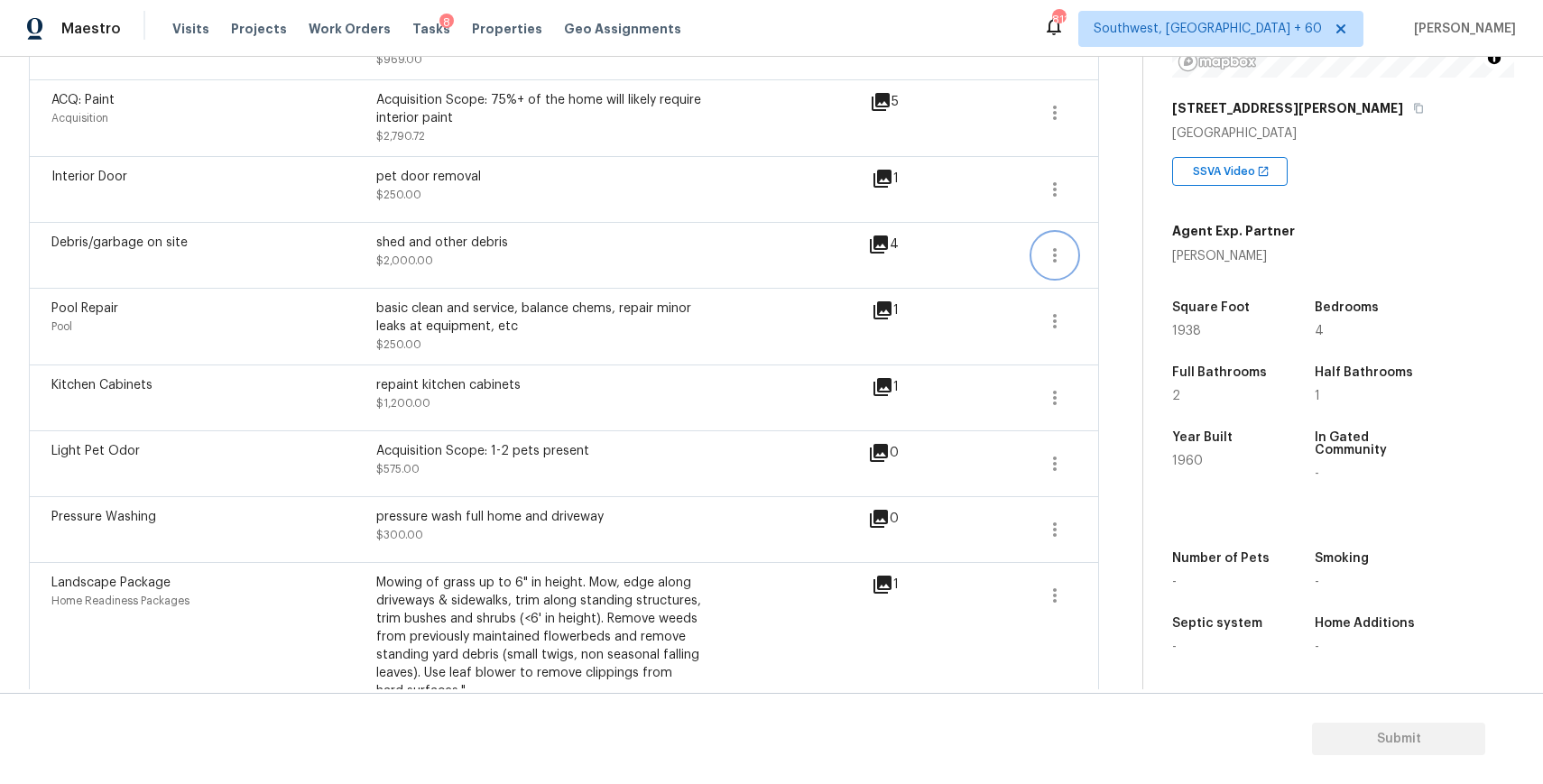
click at [1044, 240] on button "button" at bounding box center [1054, 255] width 43 height 43
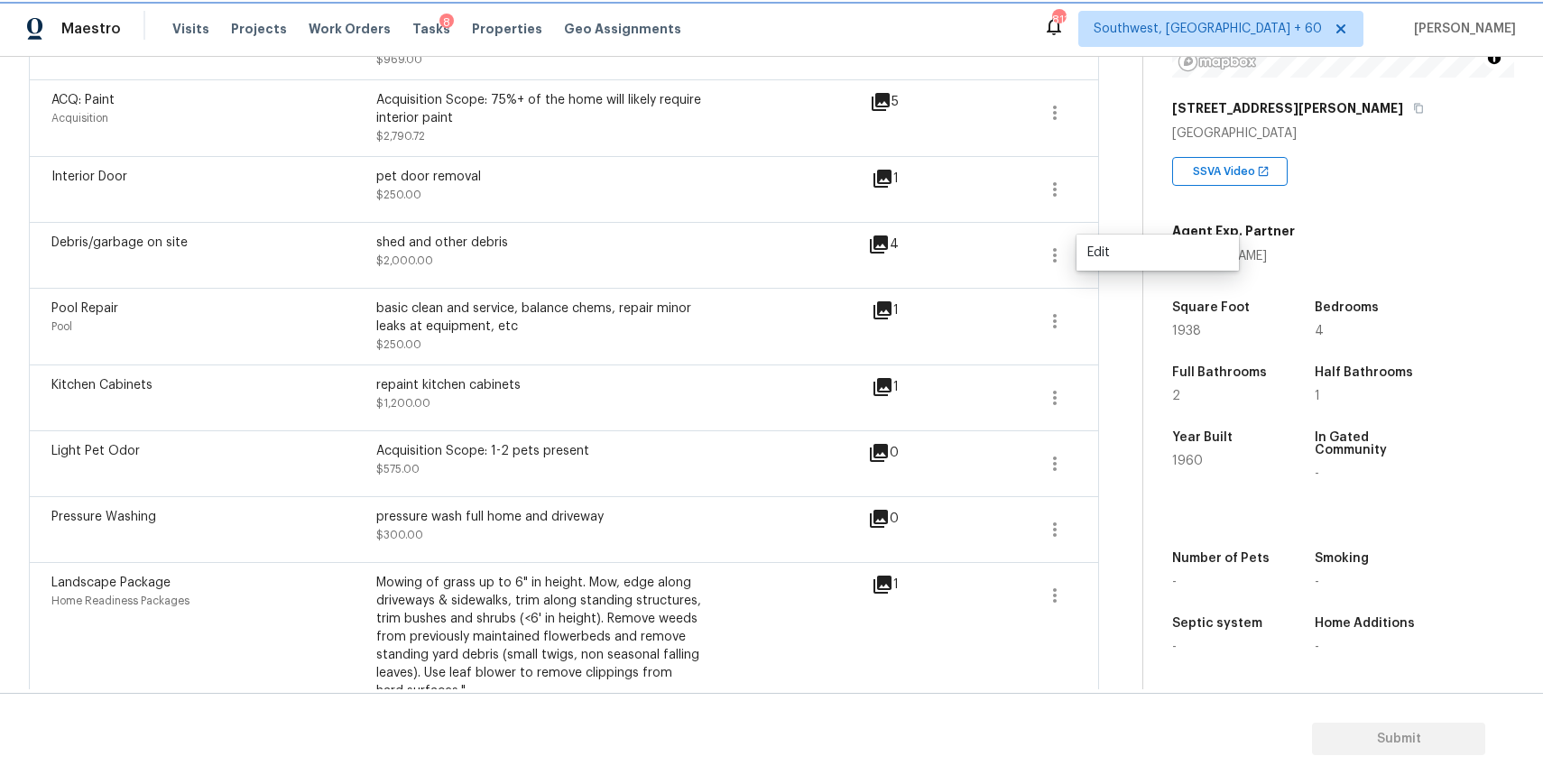
click at [1044, 240] on button "button" at bounding box center [1054, 255] width 43 height 43
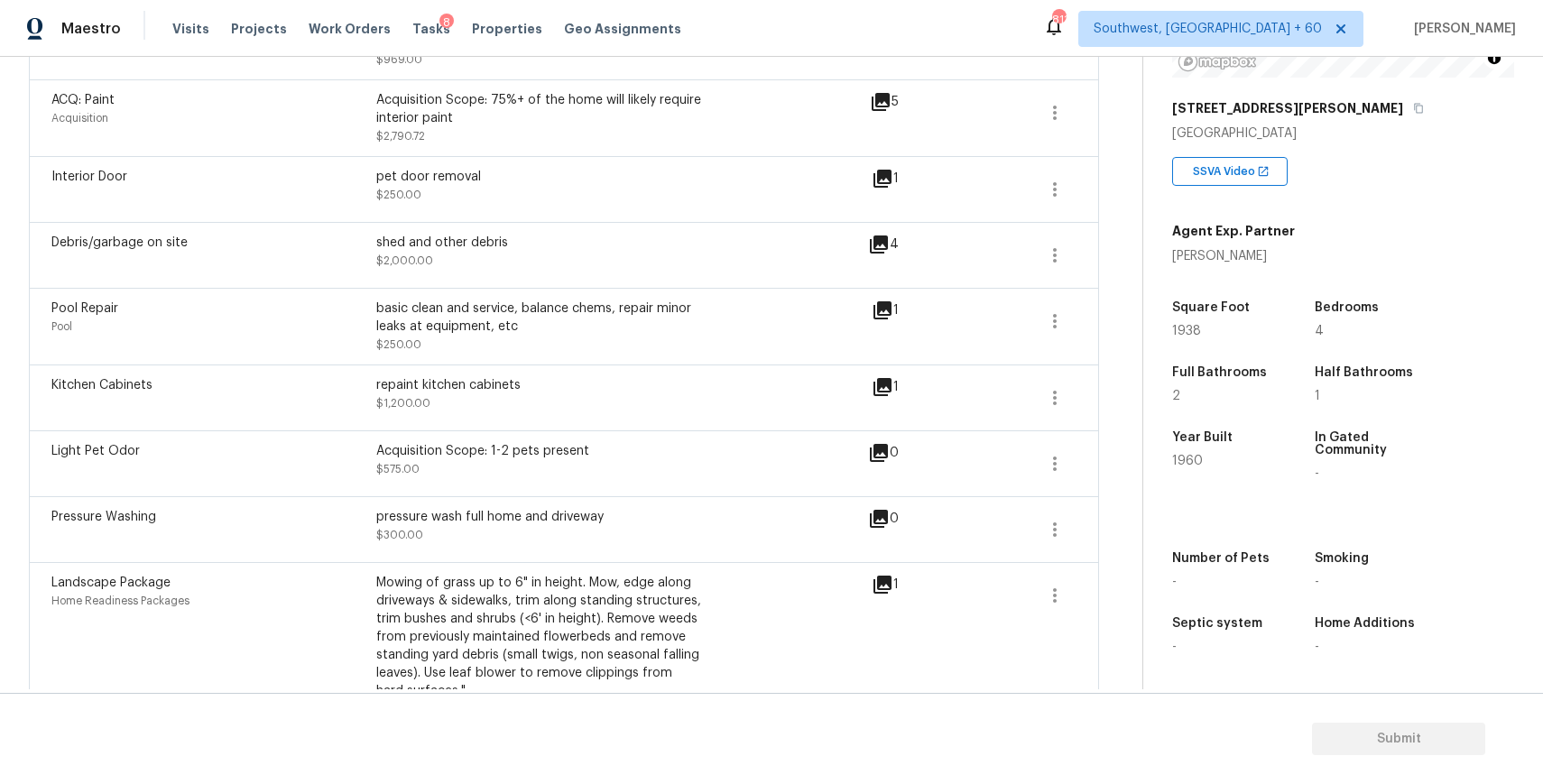
click at [1114, 240] on div "Back to tasks Condition Scoping - Full Wed, Aug 20 2025 by 6:00 pm 114 Hours Ov…" at bounding box center [585, 99] width 1113 height 1403
click at [1065, 264] on icon "button" at bounding box center [1054, 254] width 21 height 21
click at [1102, 257] on div "Edit" at bounding box center [1158, 252] width 141 height 18
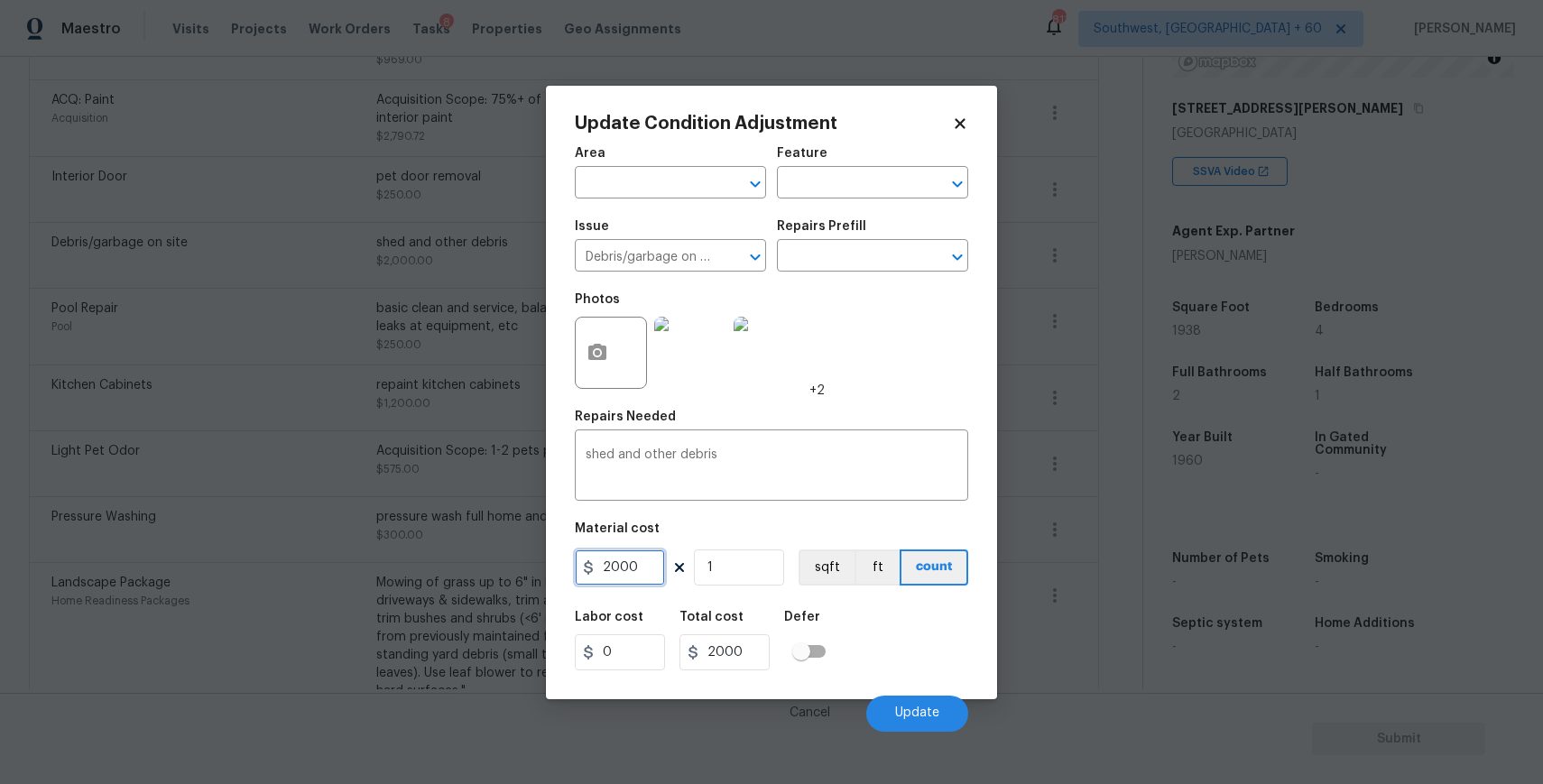
click at [644, 571] on input "2000" at bounding box center [620, 567] width 90 height 36
type input "3000"
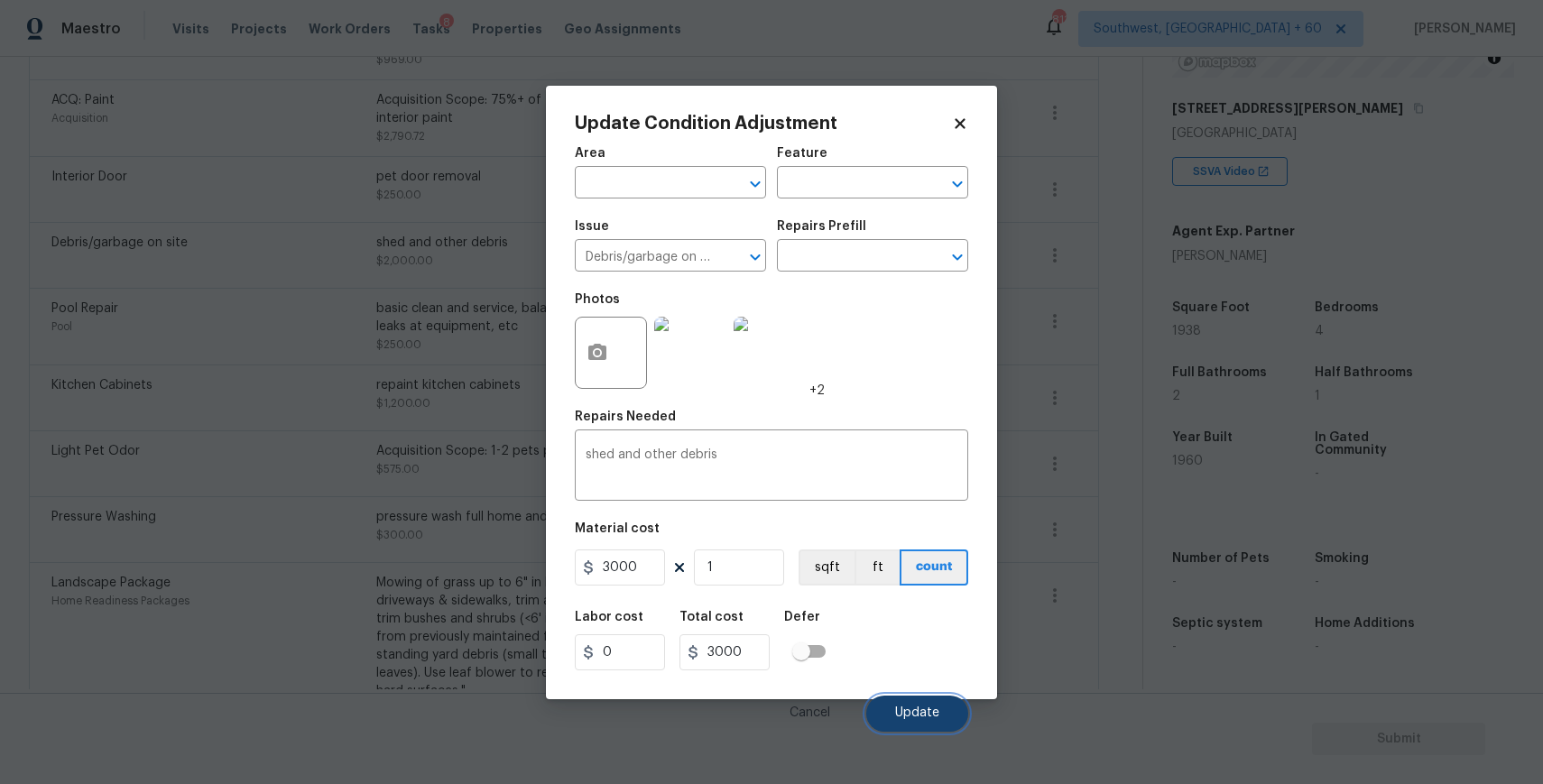
click at [929, 702] on button "Update" at bounding box center [917, 713] width 102 height 36
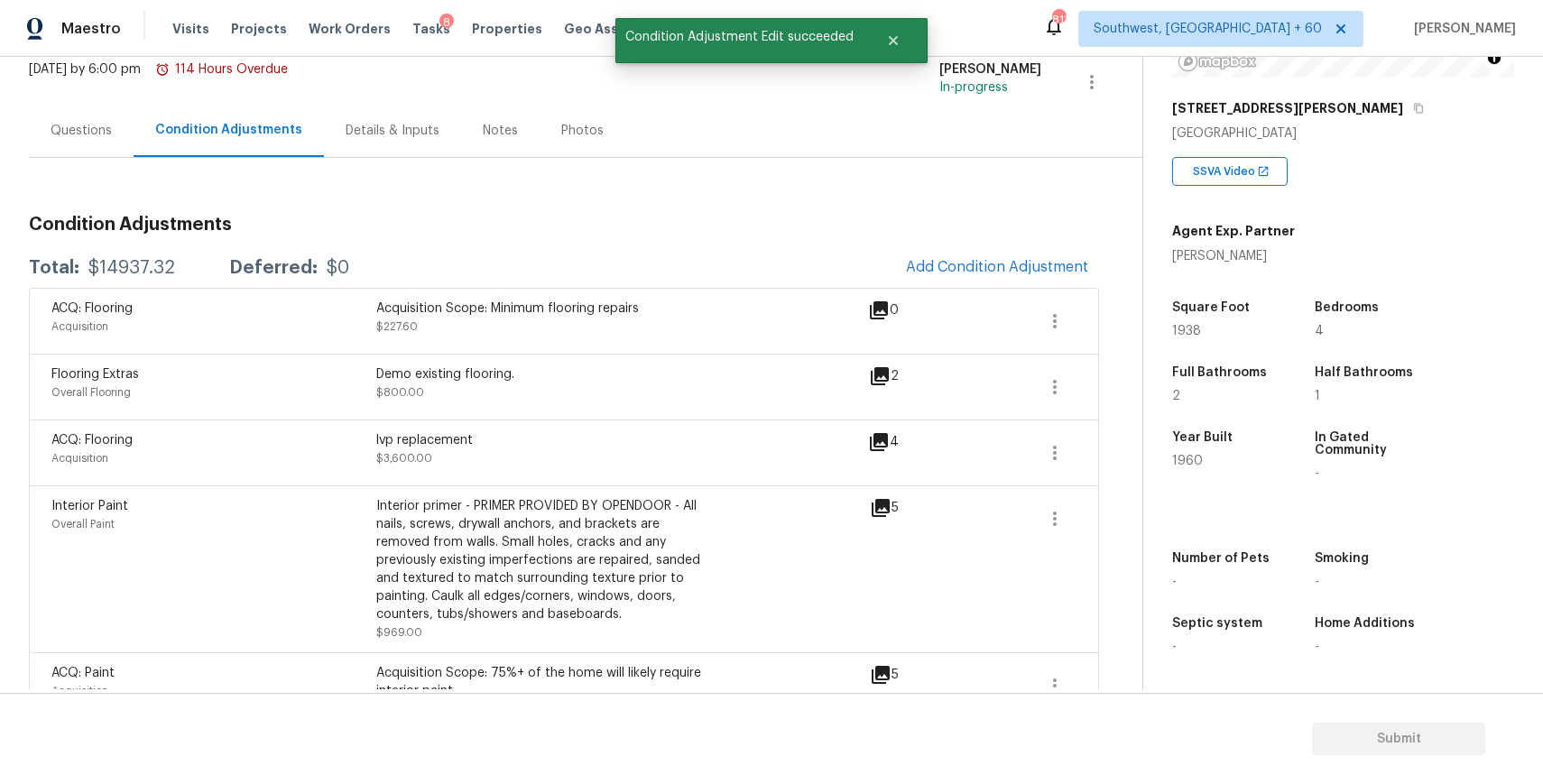
scroll to position [69, 0]
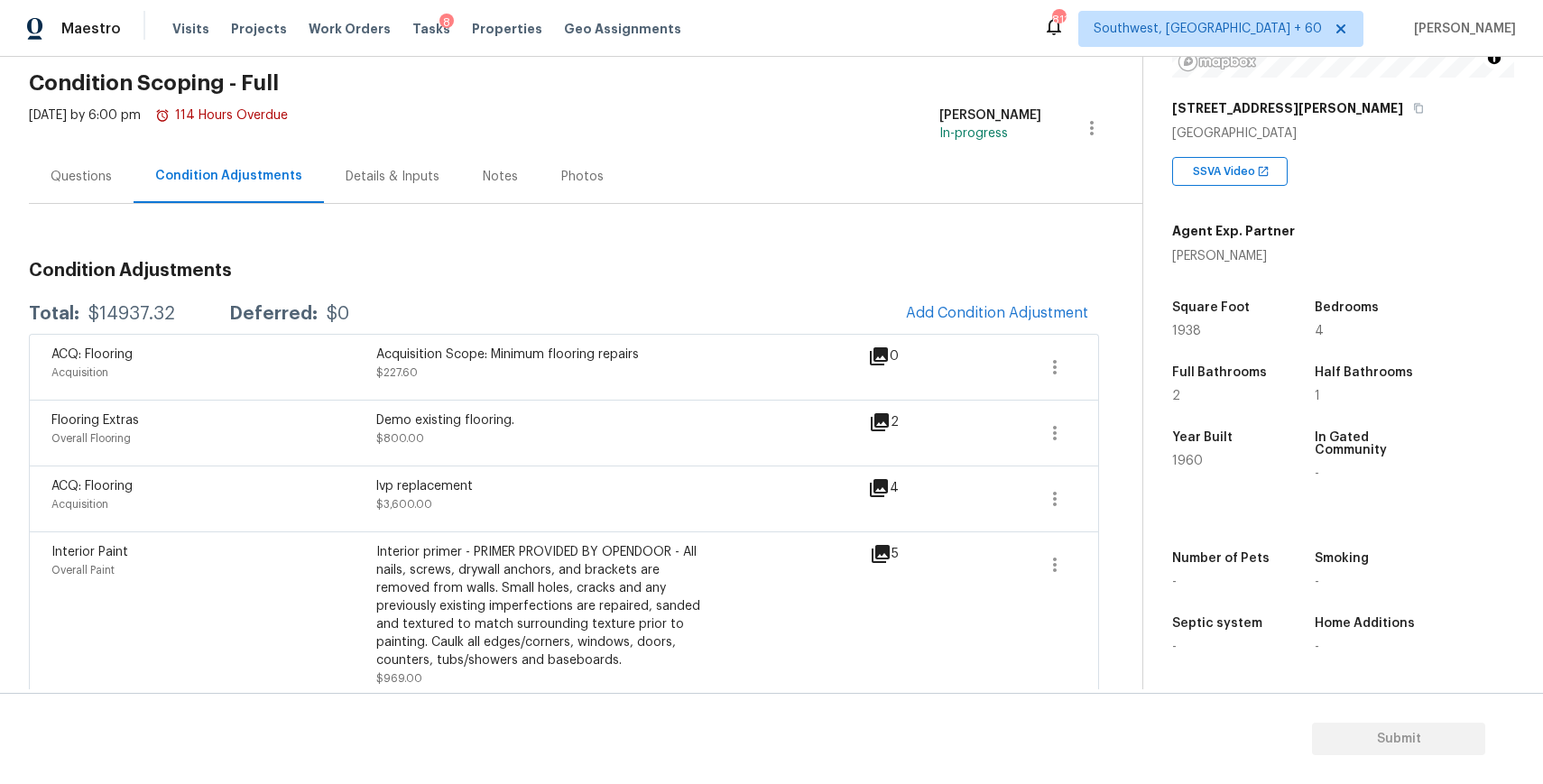
click at [53, 171] on div "Questions" at bounding box center [81, 177] width 62 height 18
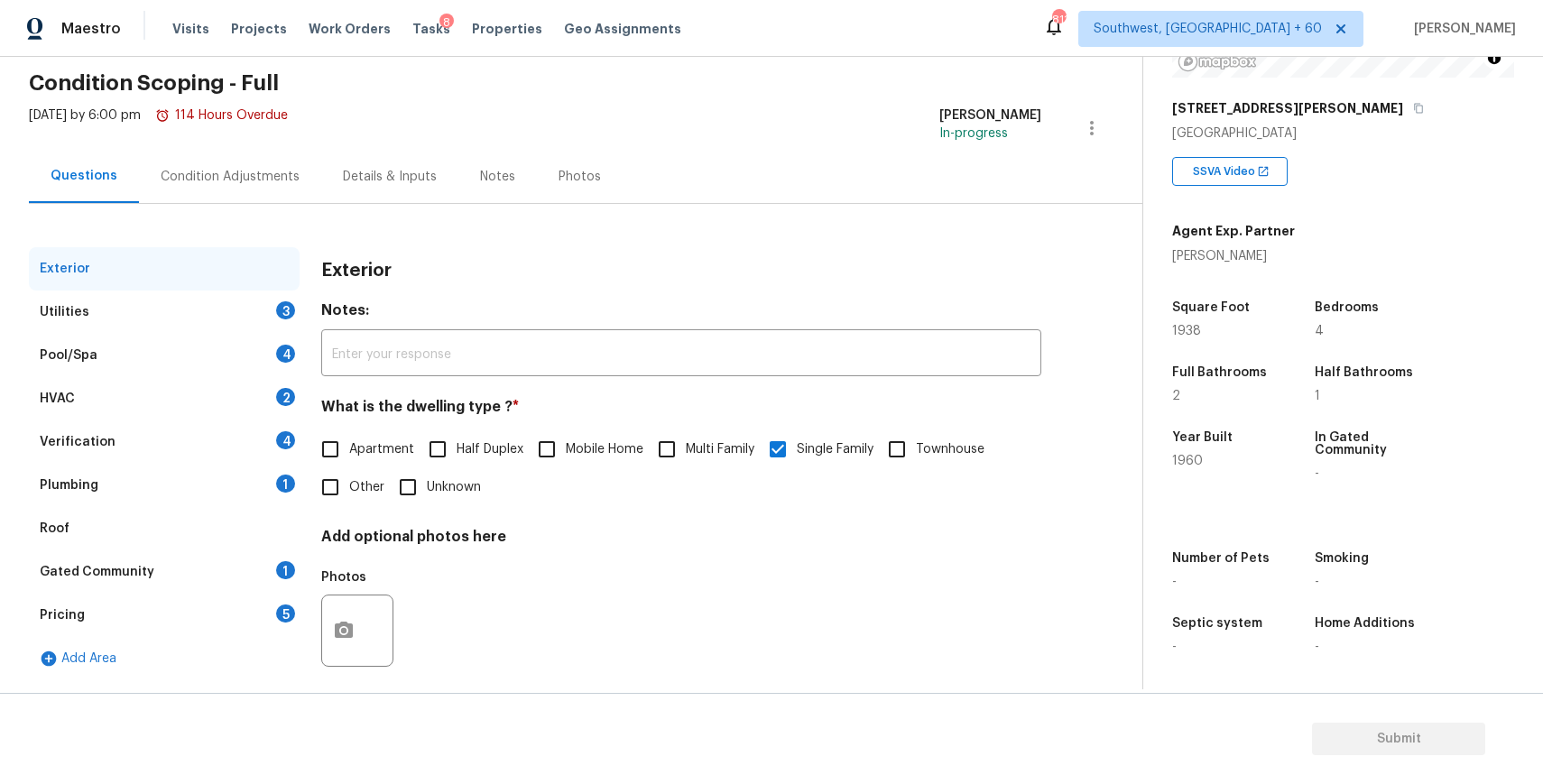
click at [270, 311] on div "Utilities 3" at bounding box center [164, 311] width 271 height 43
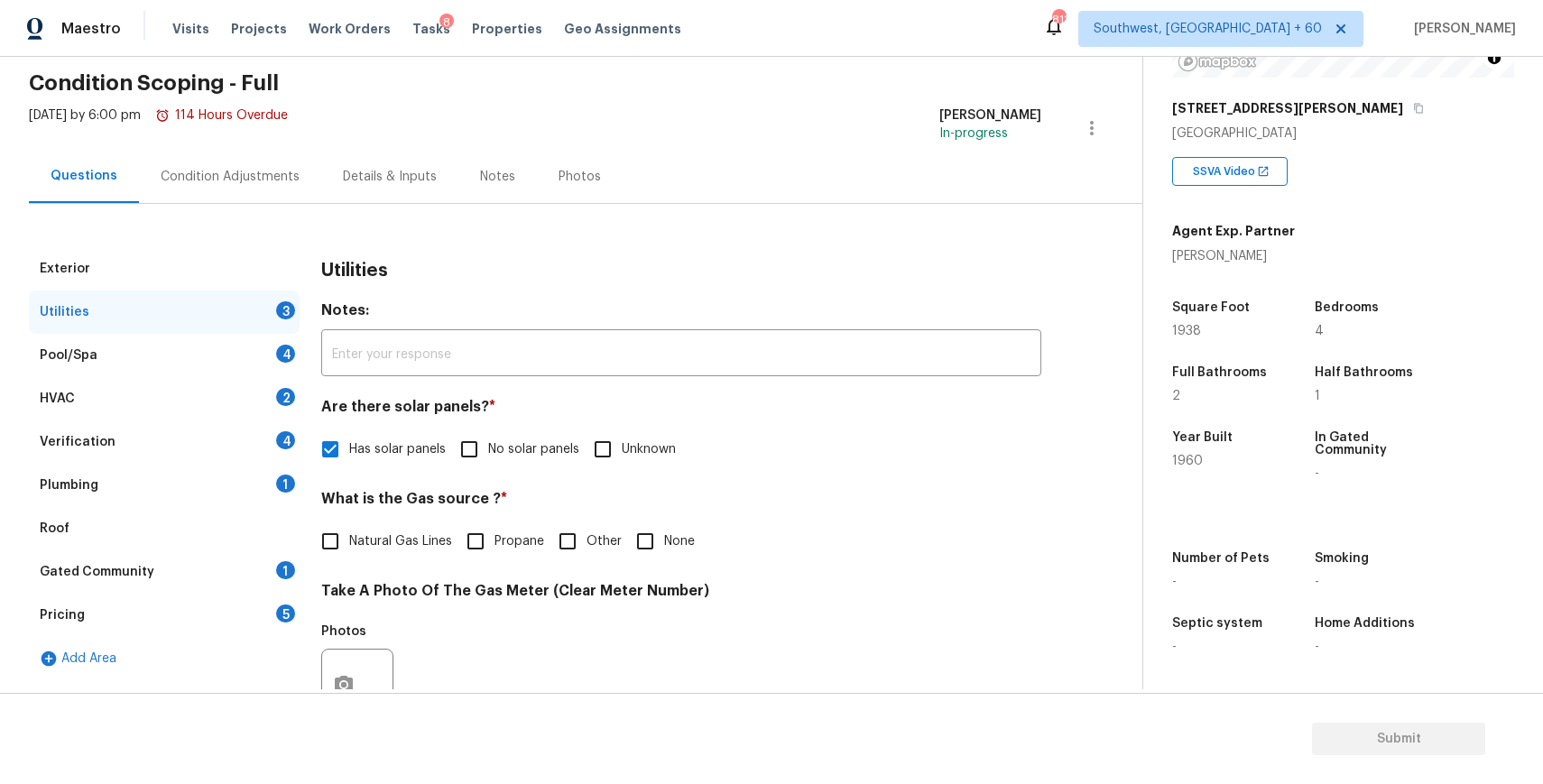
scroll to position [245, 0]
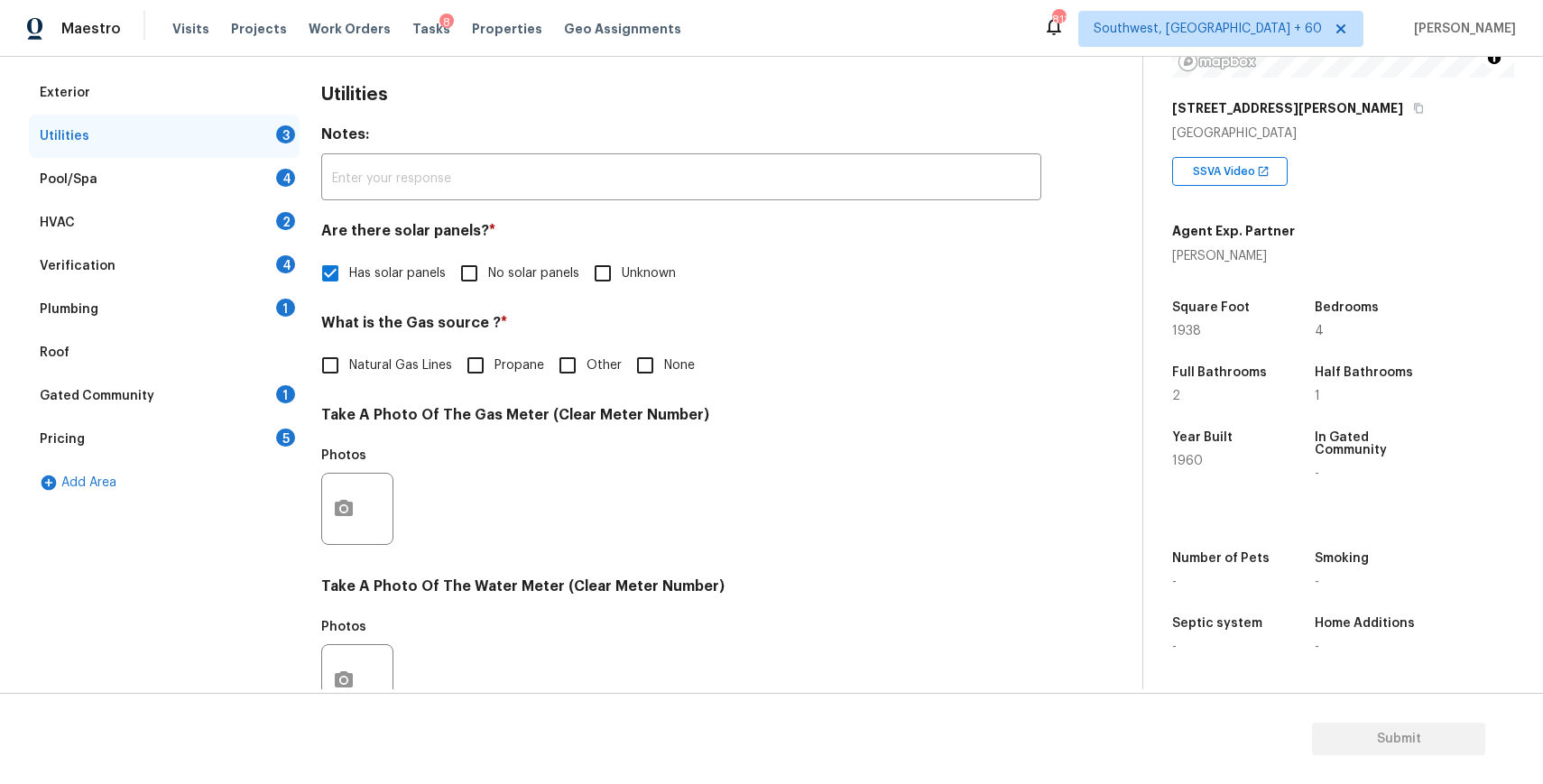
click at [529, 276] on span "No solar panels" at bounding box center [534, 274] width 91 height 19
click at [489, 276] on input "No solar panels" at bounding box center [468, 273] width 38 height 38
checkbox input "true"
click at [416, 291] on label "Has solar panels" at bounding box center [379, 273] width 135 height 38
click at [349, 291] on input "Has solar panels" at bounding box center [330, 273] width 38 height 38
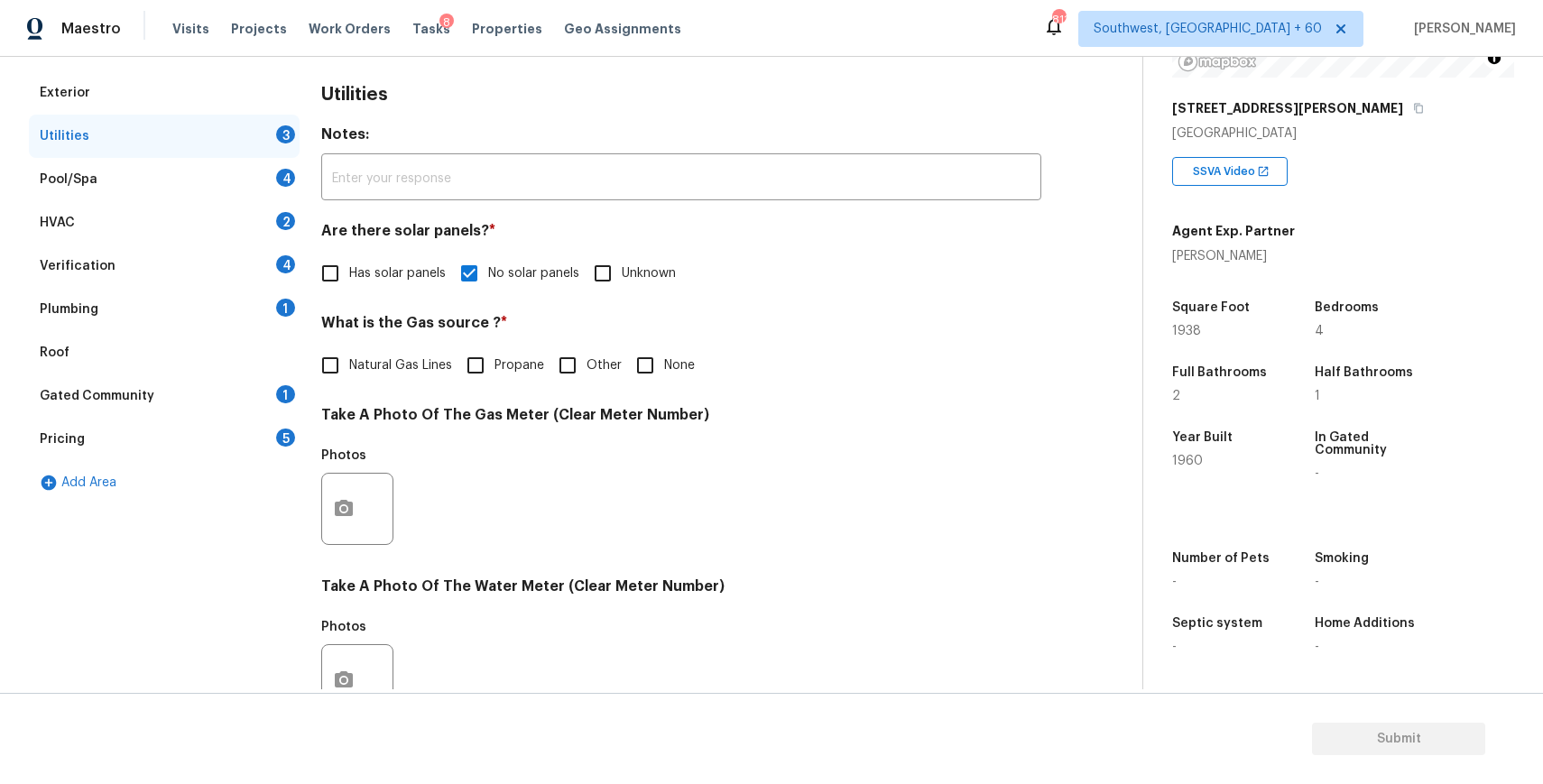
checkbox input "true"
checkbox input "false"
click at [660, 374] on input "None" at bounding box center [644, 365] width 38 height 38
checkbox input "true"
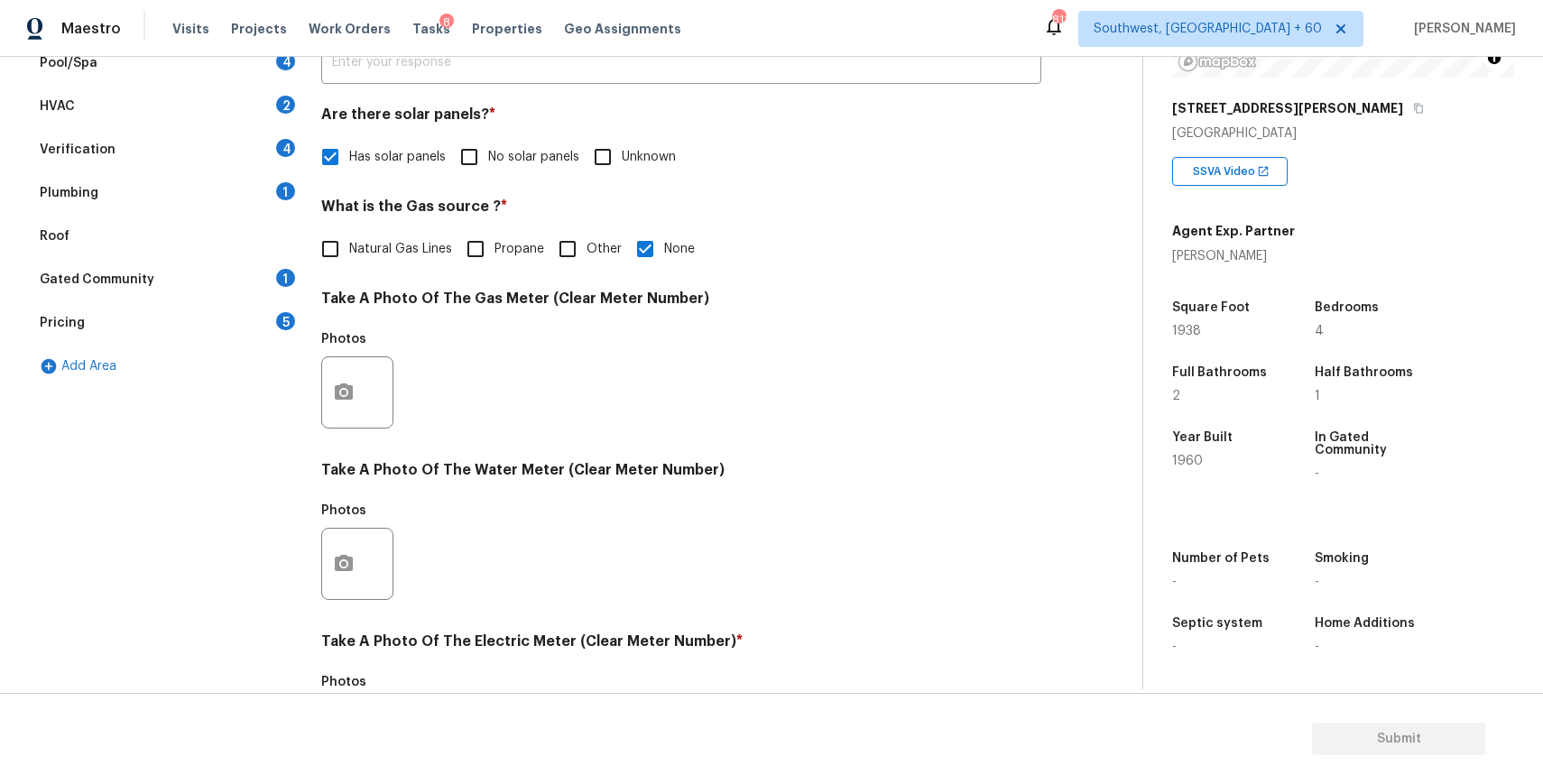
scroll to position [450, 0]
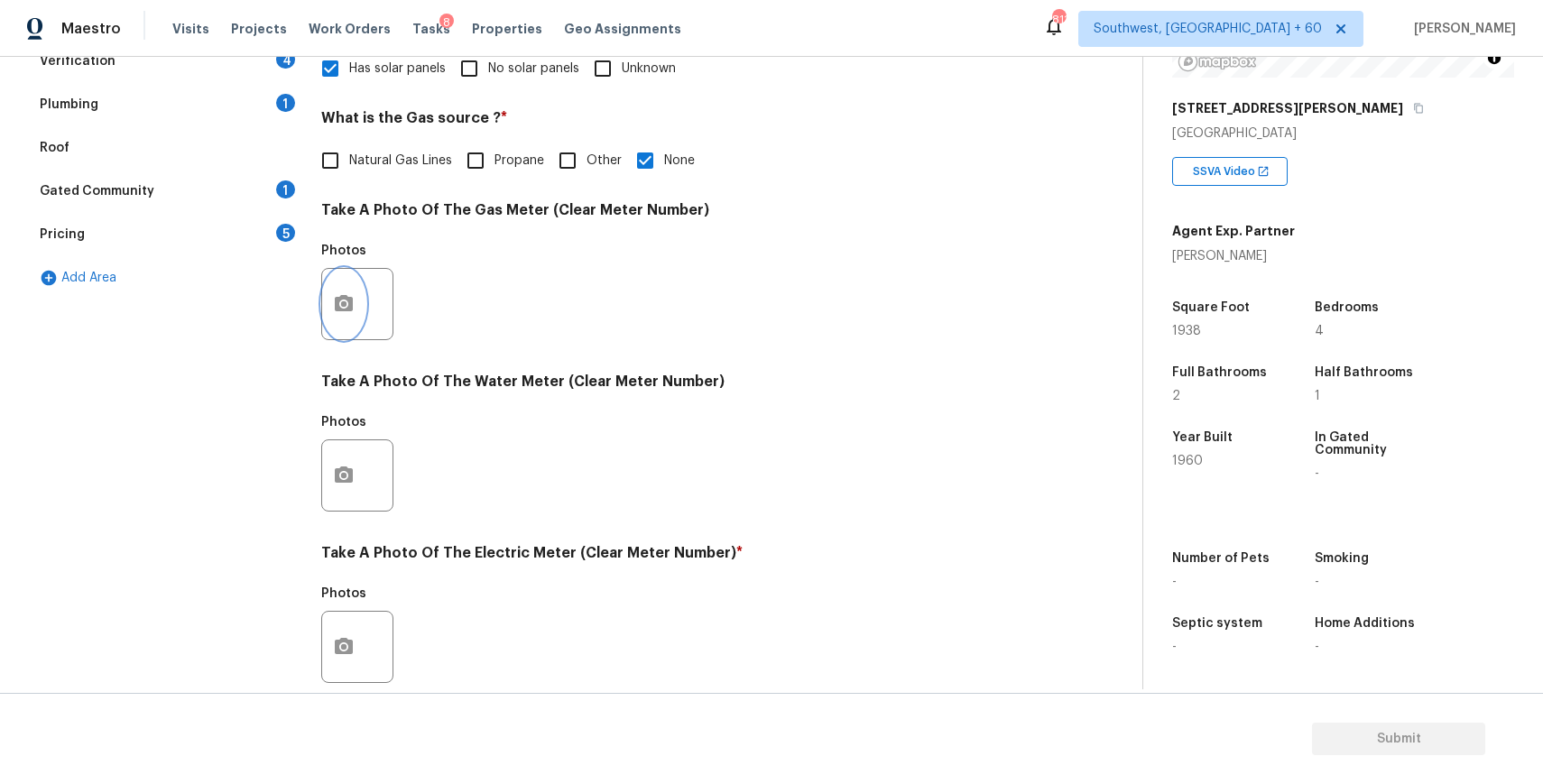
click at [339, 314] on icon "button" at bounding box center [343, 303] width 21 height 21
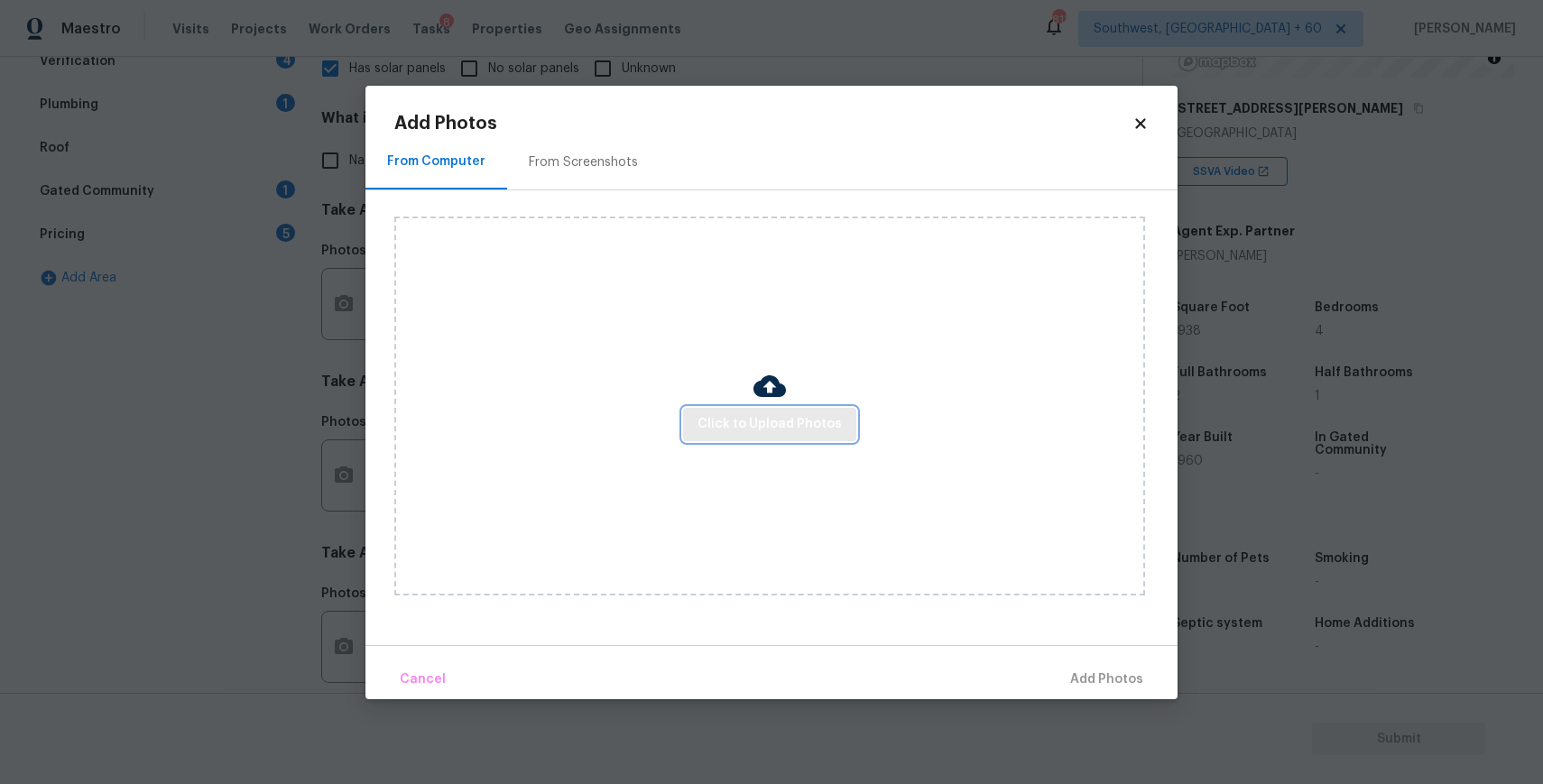
click at [794, 414] on span "Click to Upload Photos" at bounding box center [770, 424] width 145 height 22
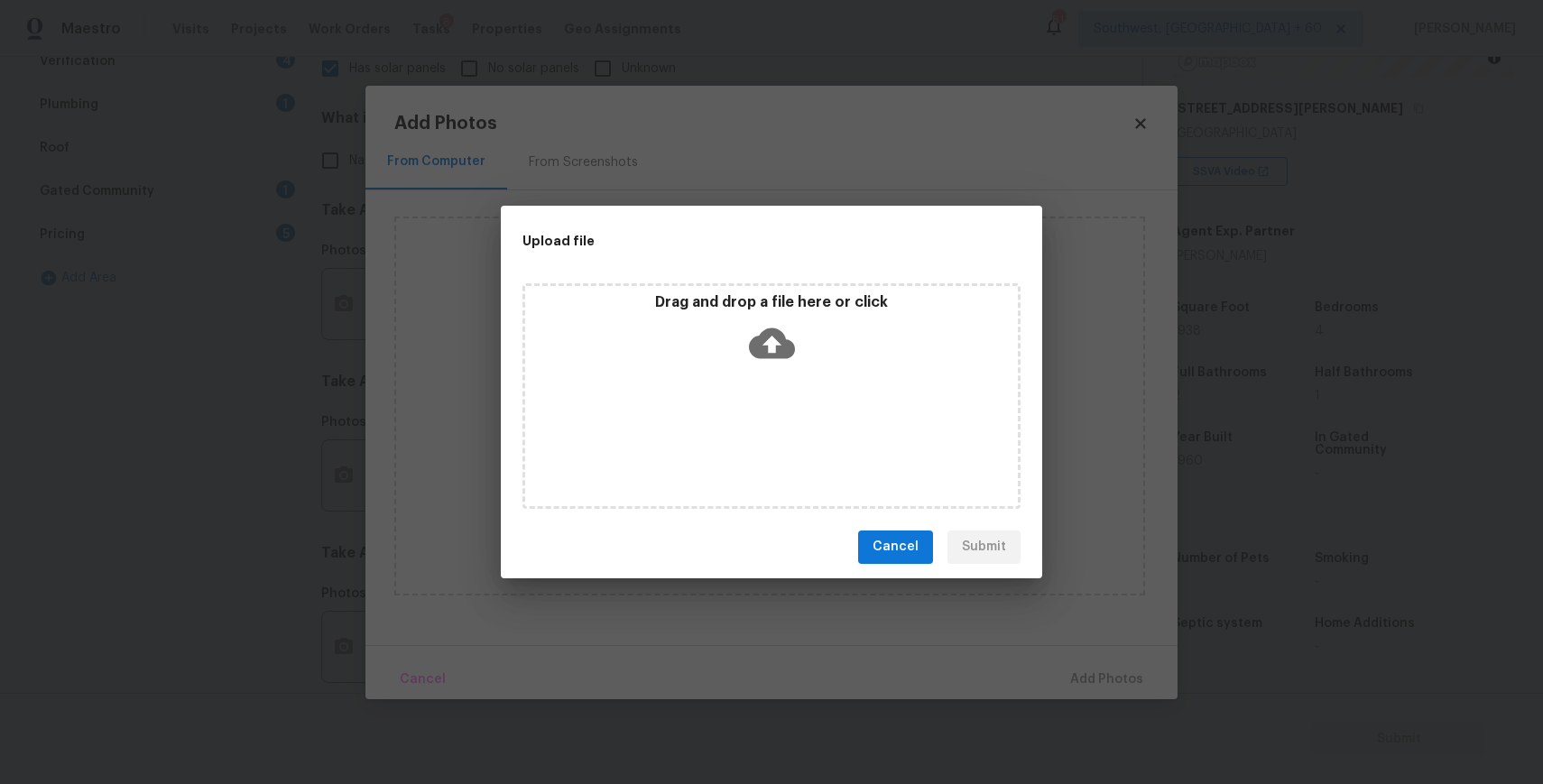
click at [794, 414] on div "Drag and drop a file here or click" at bounding box center [772, 395] width 498 height 226
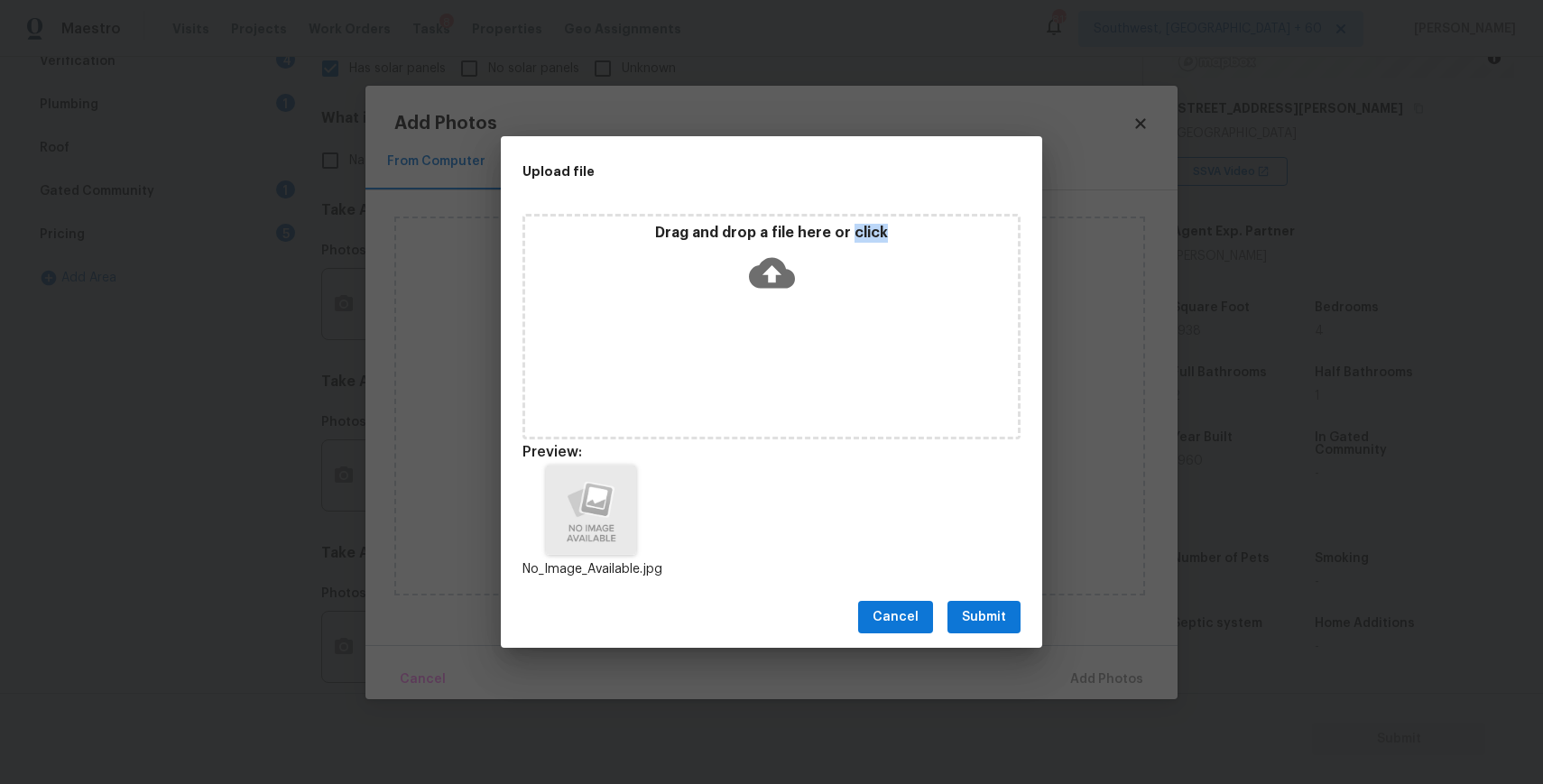
click at [998, 611] on span "Submit" at bounding box center [984, 617] width 44 height 22
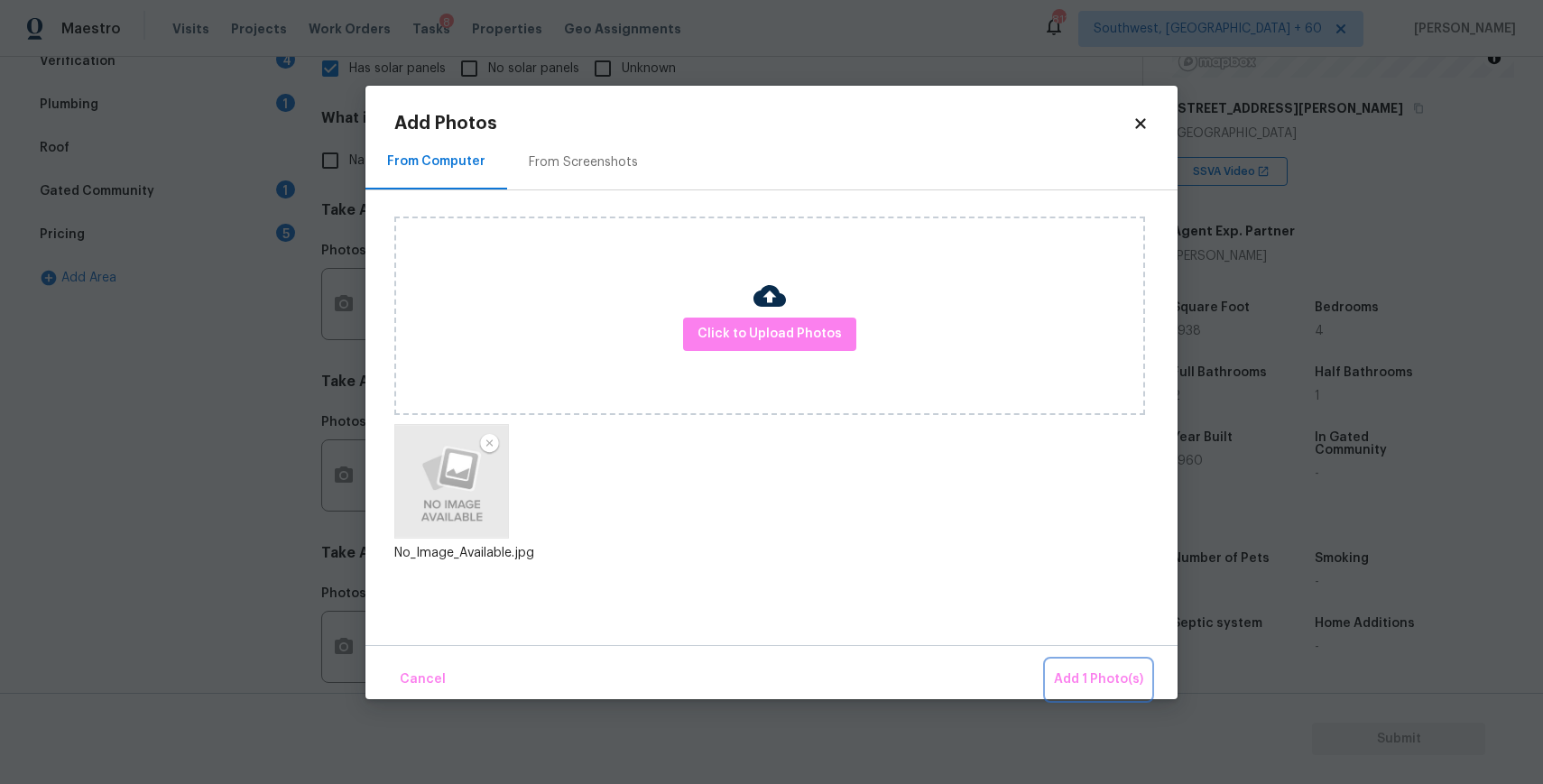
click at [1119, 674] on span "Add 1 Photo(s)" at bounding box center [1098, 679] width 89 height 22
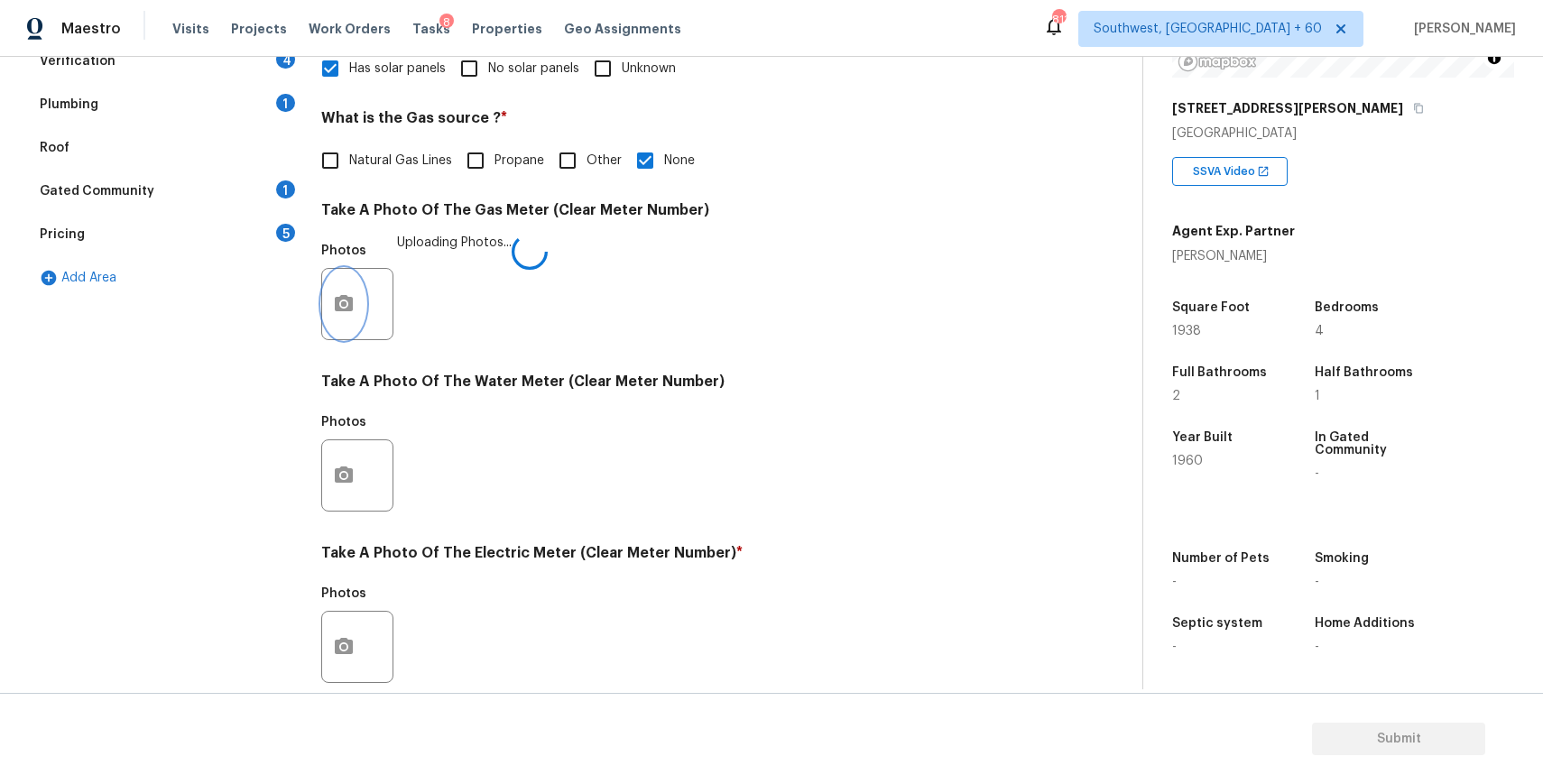
scroll to position [574, 0]
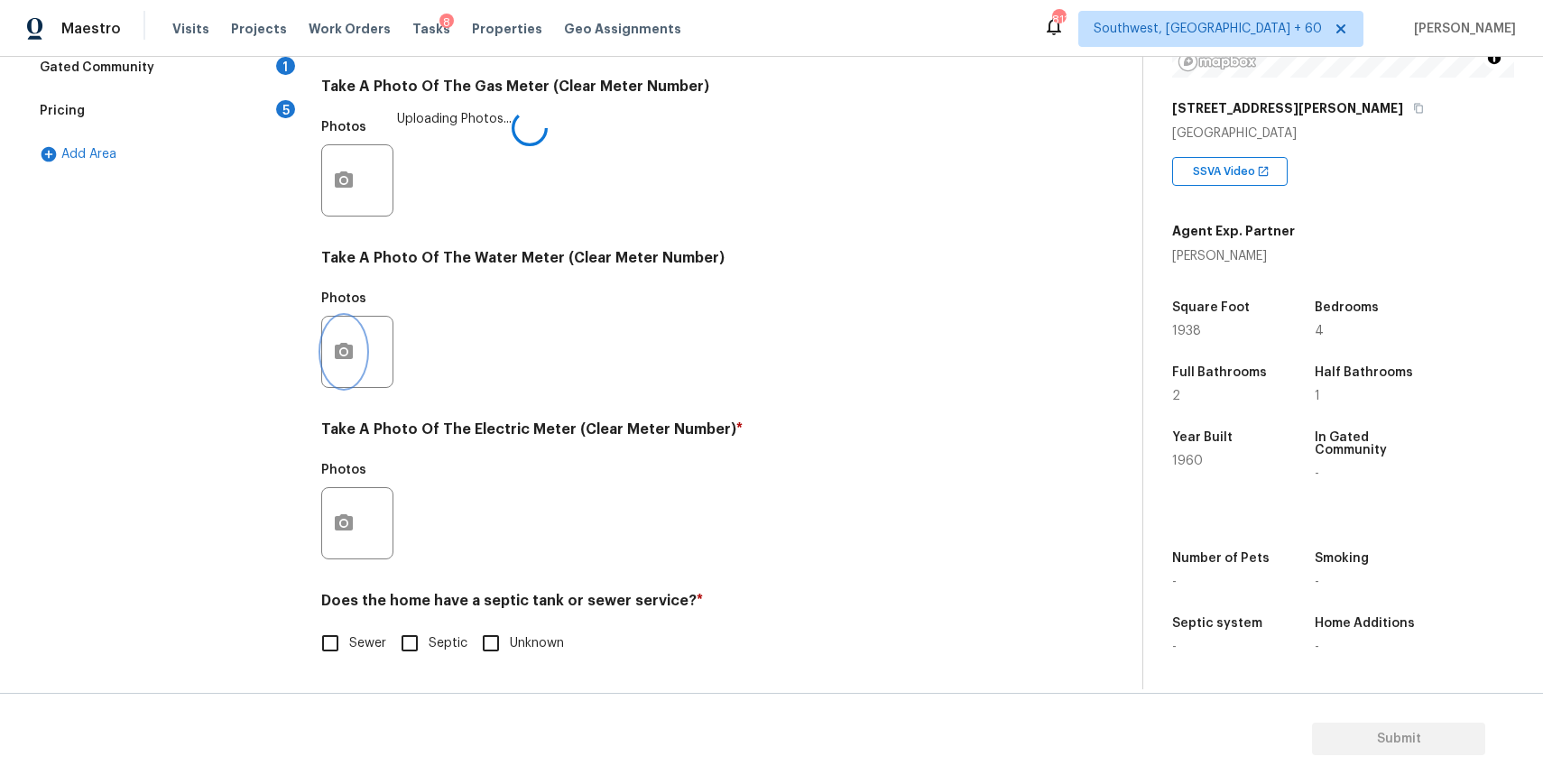
click at [327, 331] on button "button" at bounding box center [343, 352] width 43 height 70
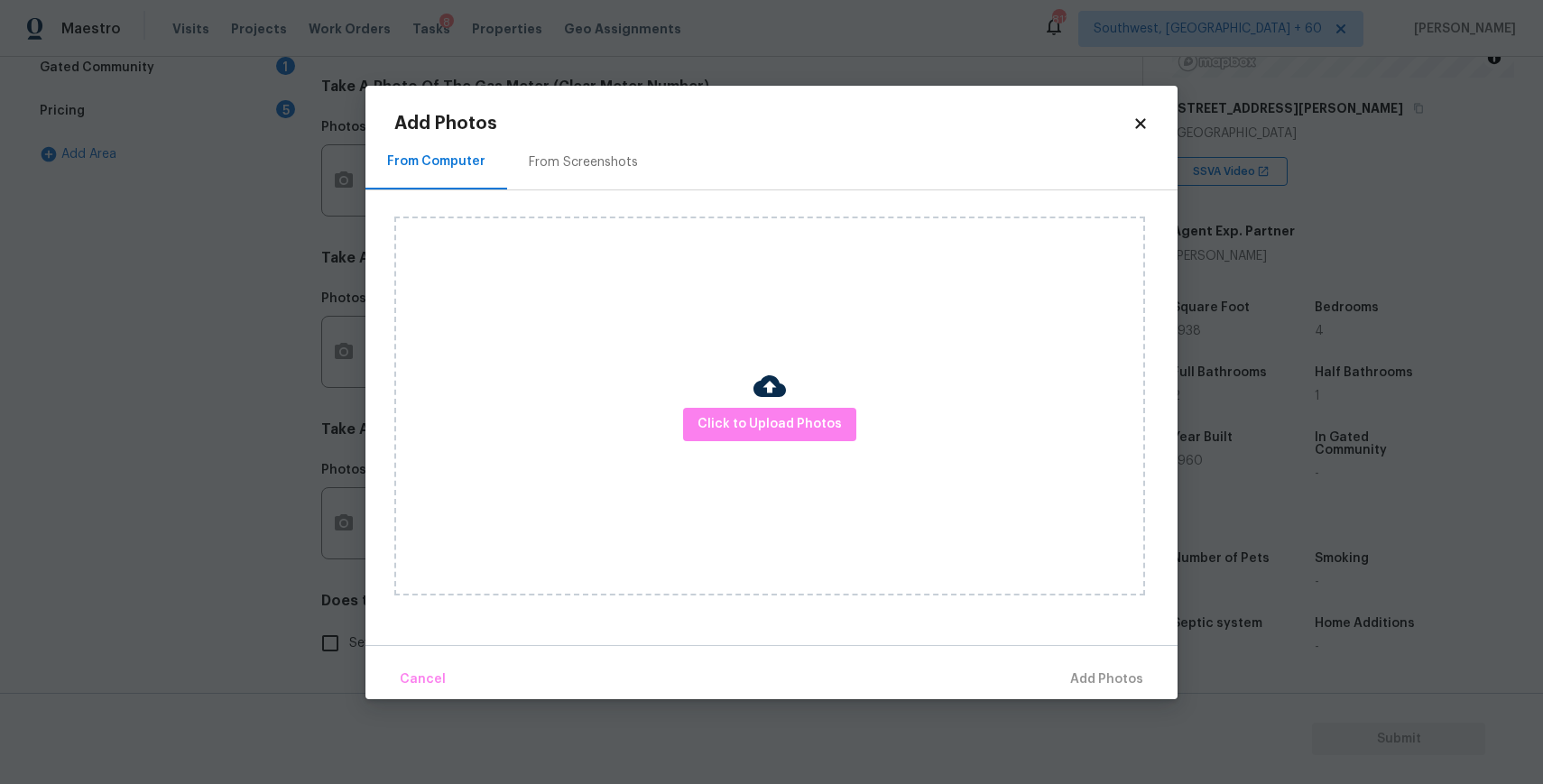
click at [663, 415] on div "Click to Upload Photos" at bounding box center [770, 405] width 750 height 379
click at [768, 409] on button "Click to Upload Photos" at bounding box center [770, 424] width 173 height 33
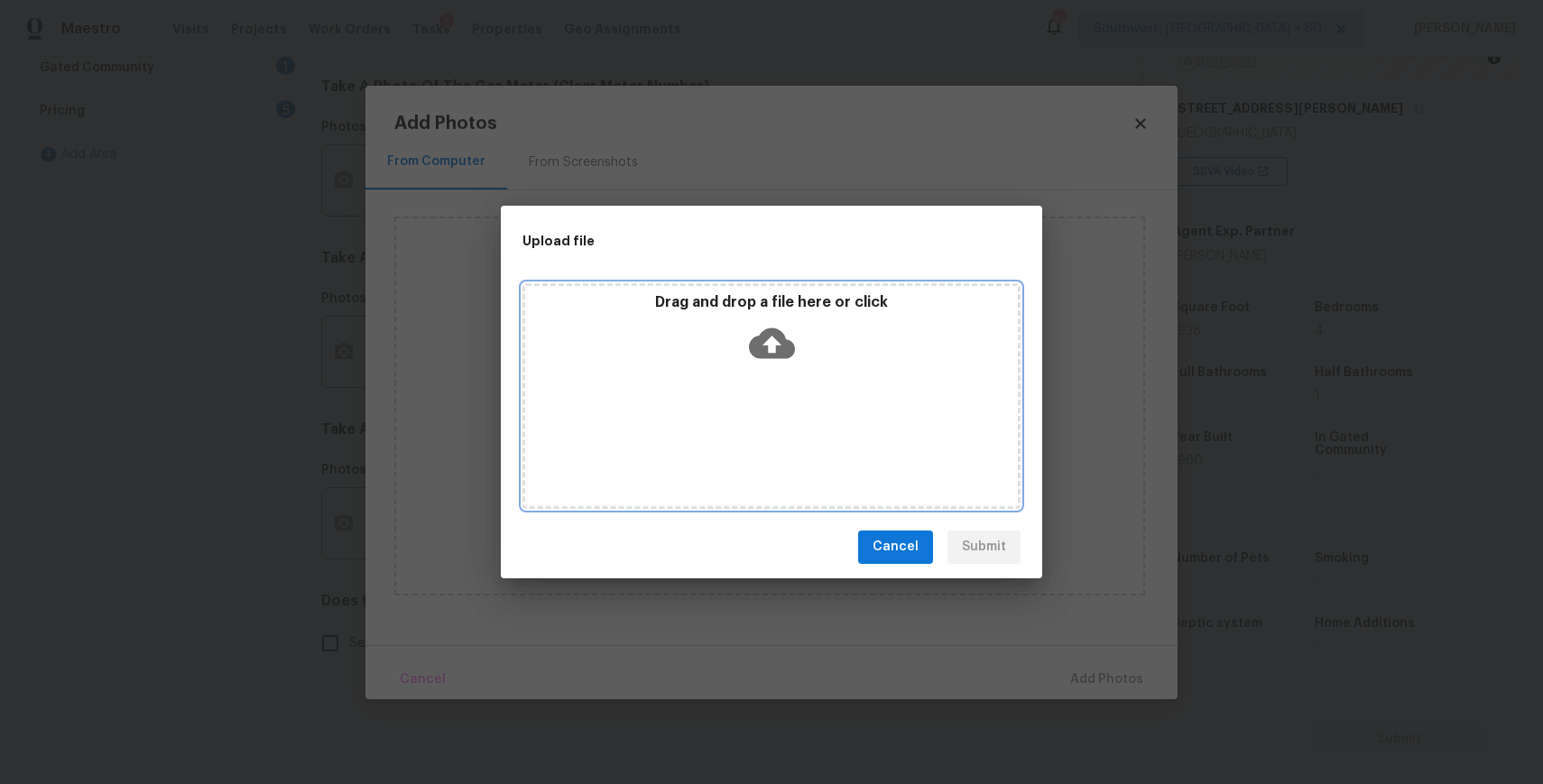
click at [768, 409] on div "Drag and drop a file here or click" at bounding box center [772, 395] width 498 height 226
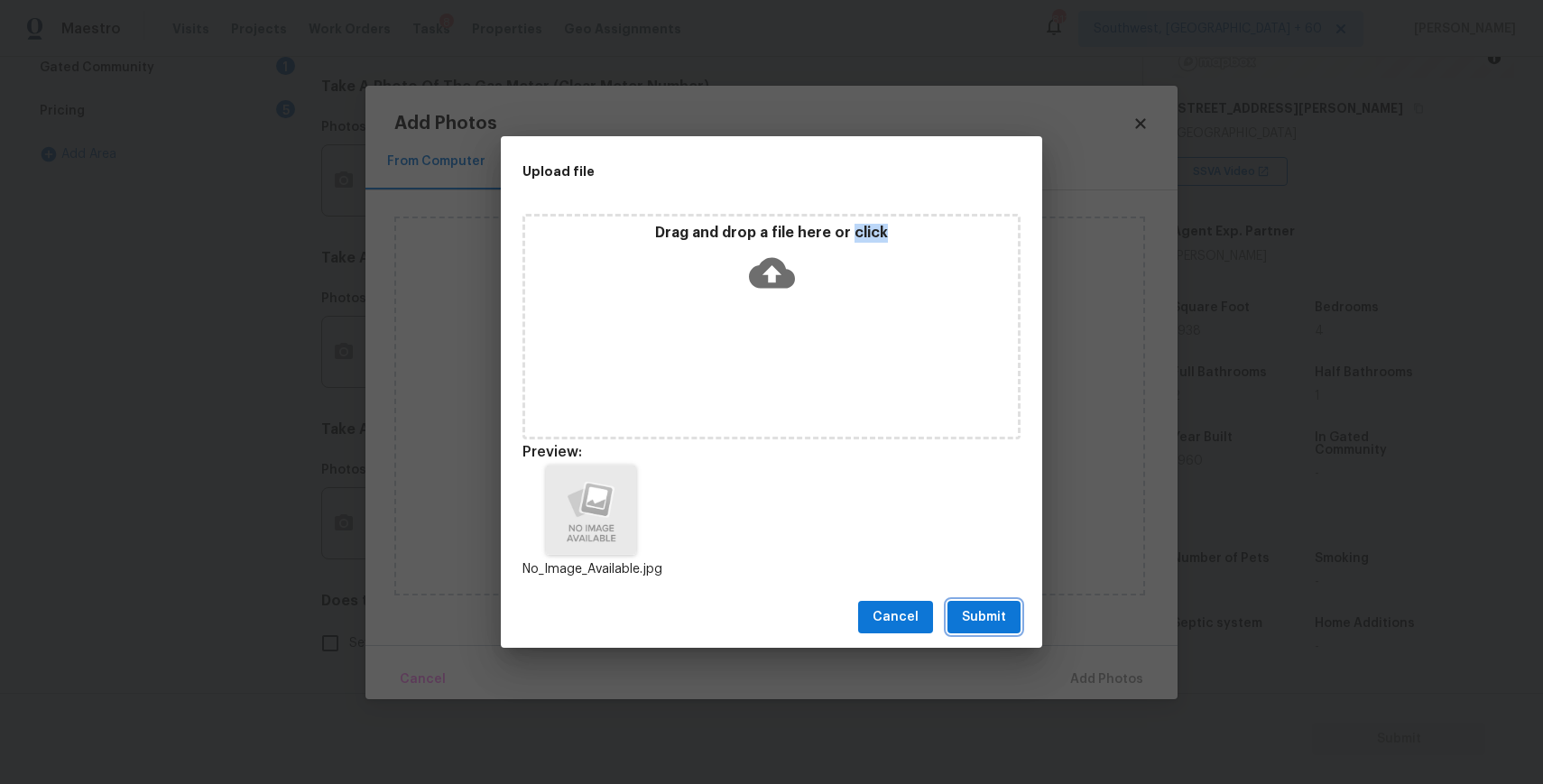
click at [960, 610] on button "Submit" at bounding box center [984, 617] width 73 height 33
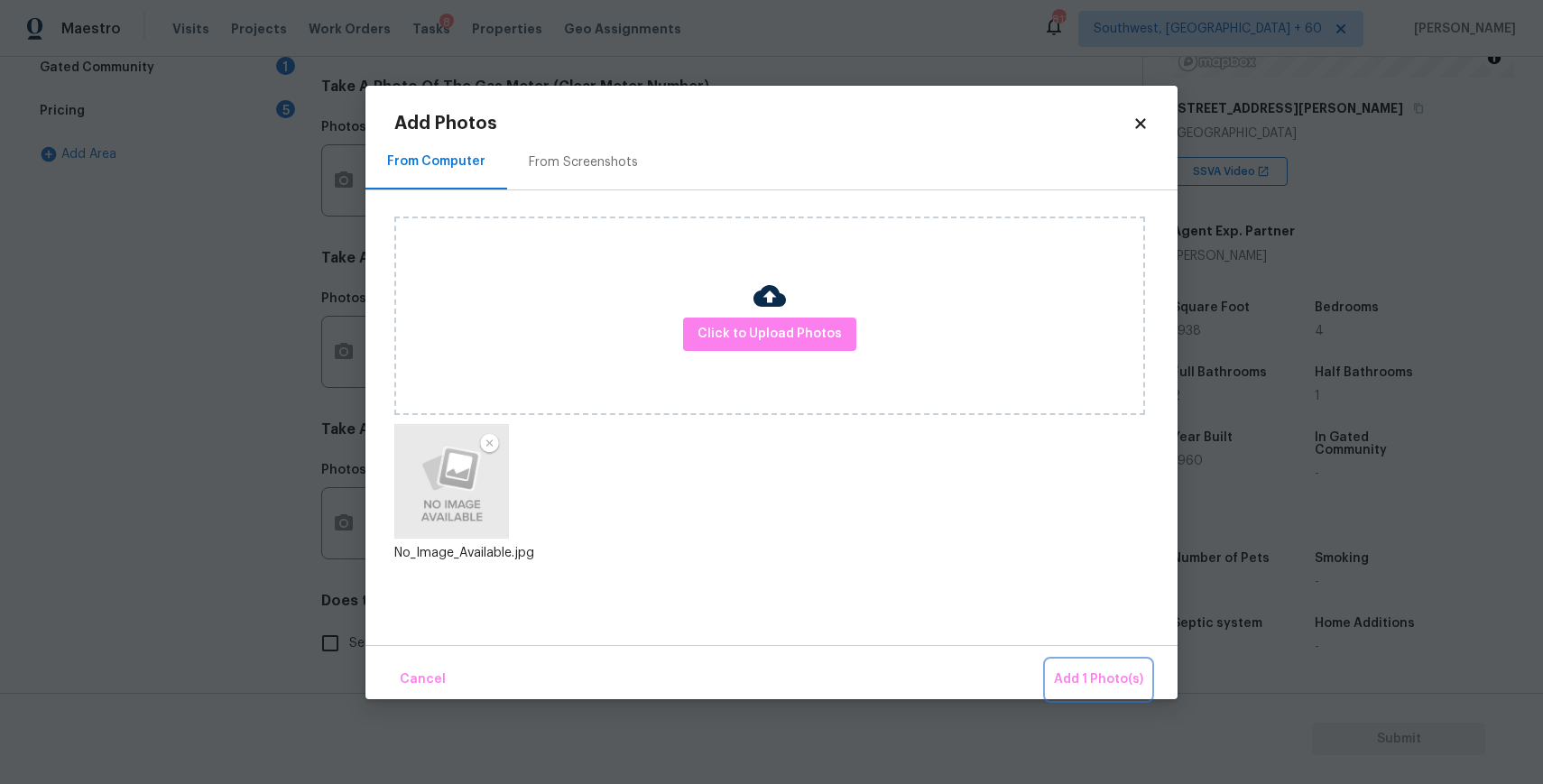
click at [1116, 666] on button "Add 1 Photo(s)" at bounding box center [1099, 680] width 104 height 39
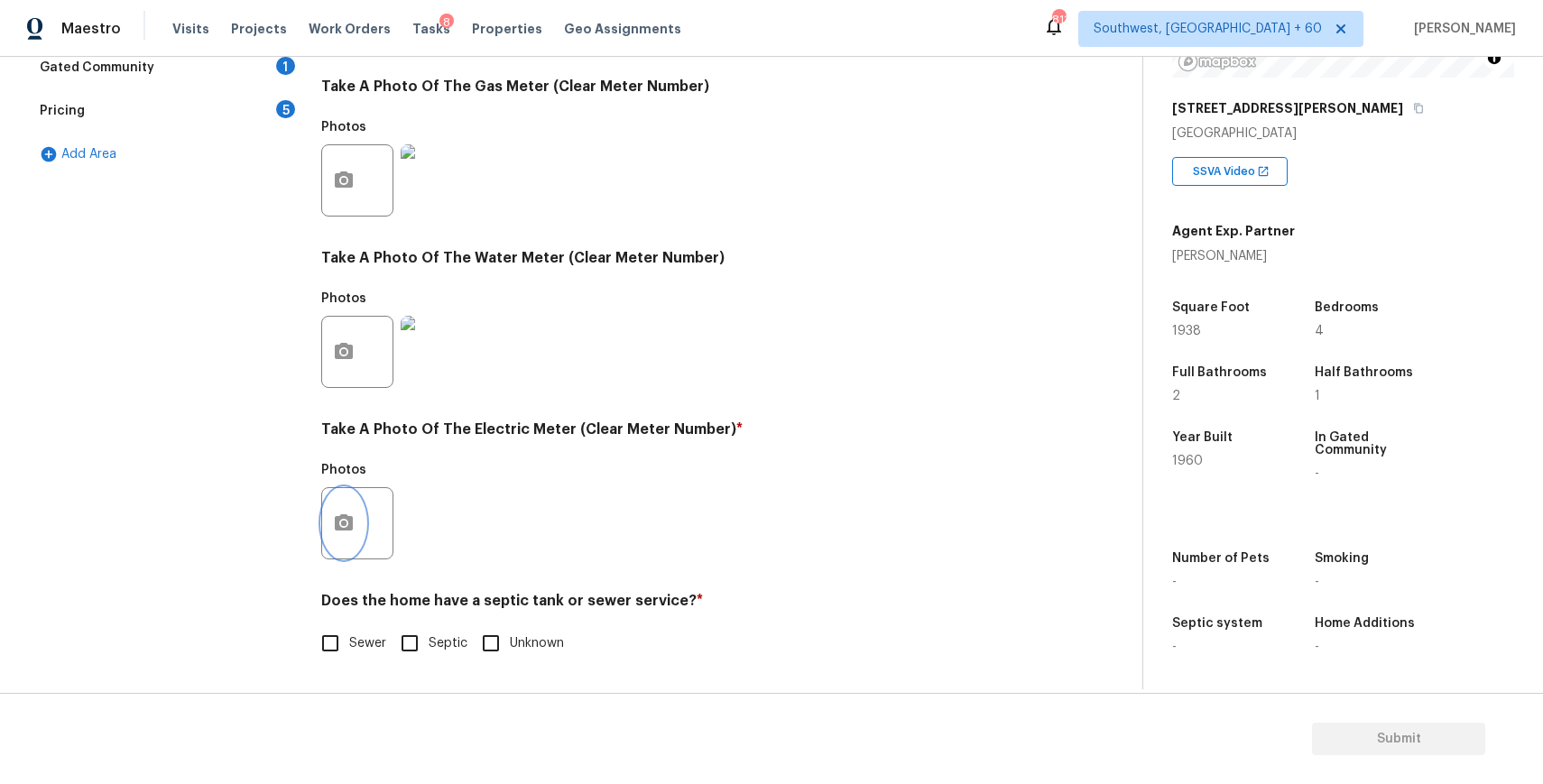
click at [335, 517] on icon "button" at bounding box center [344, 522] width 18 height 17
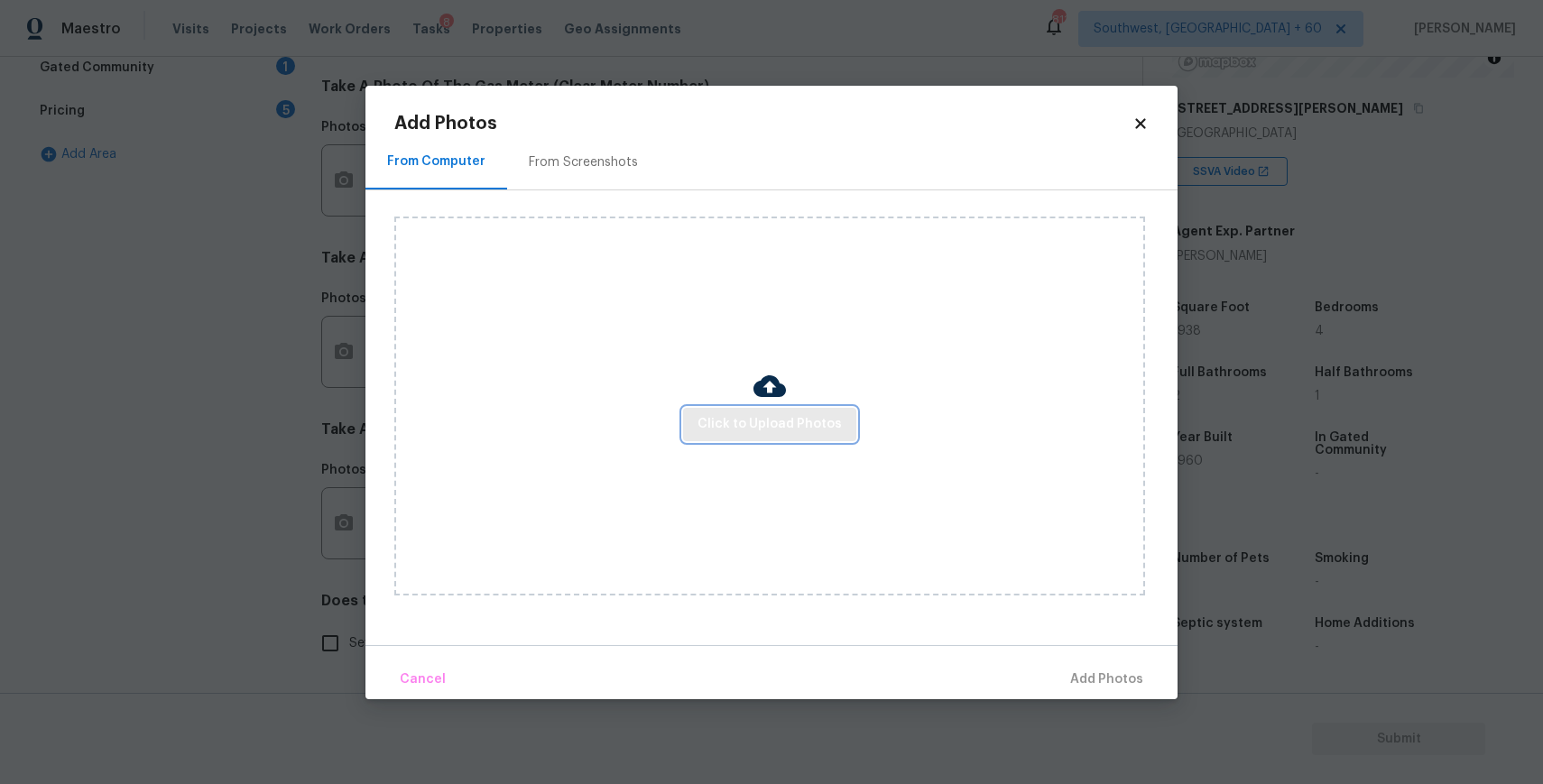
click at [786, 412] on button "Click to Upload Photos" at bounding box center [770, 424] width 173 height 33
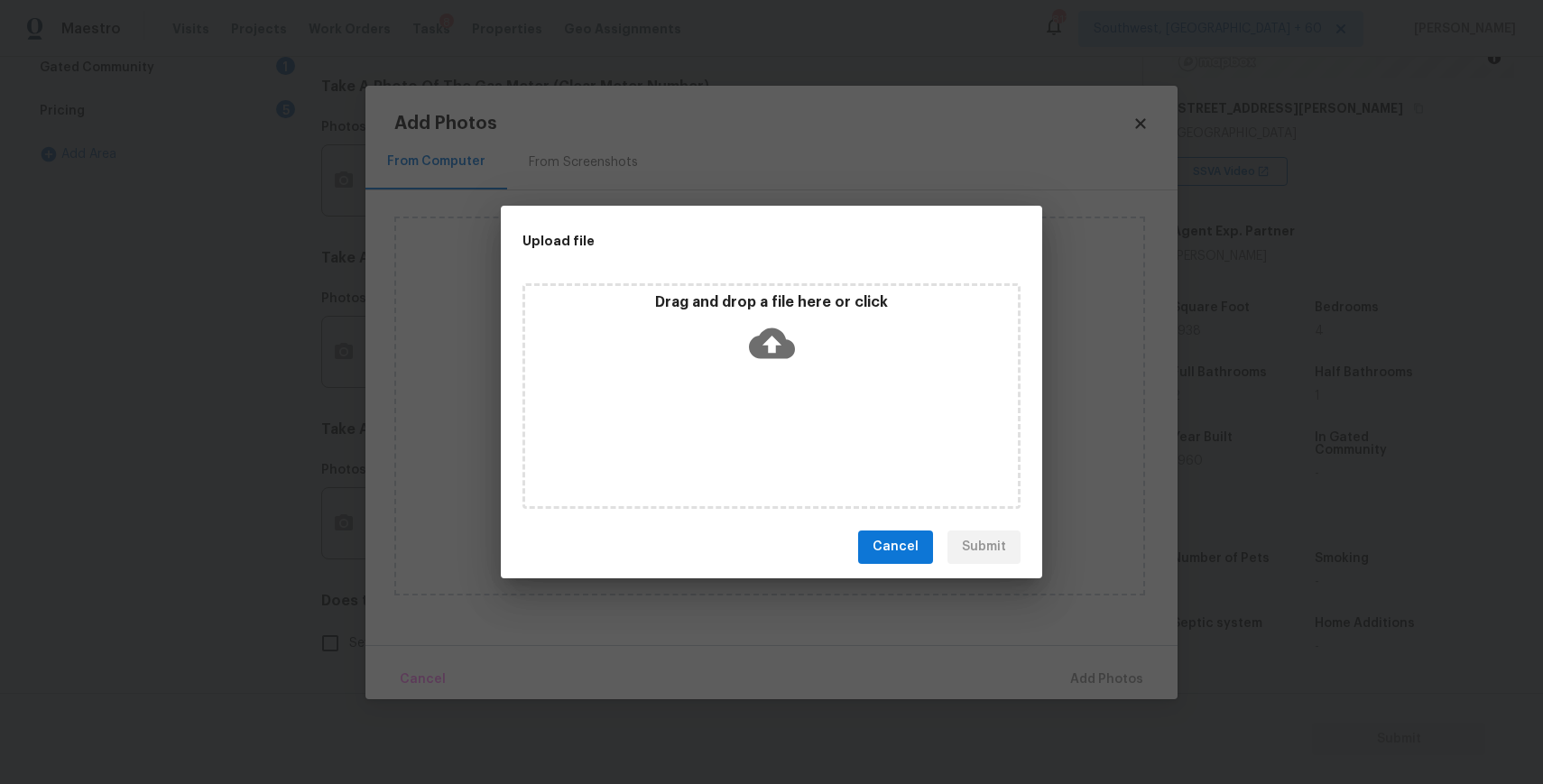
click at [784, 383] on div "Drag and drop a file here or click" at bounding box center [772, 395] width 498 height 226
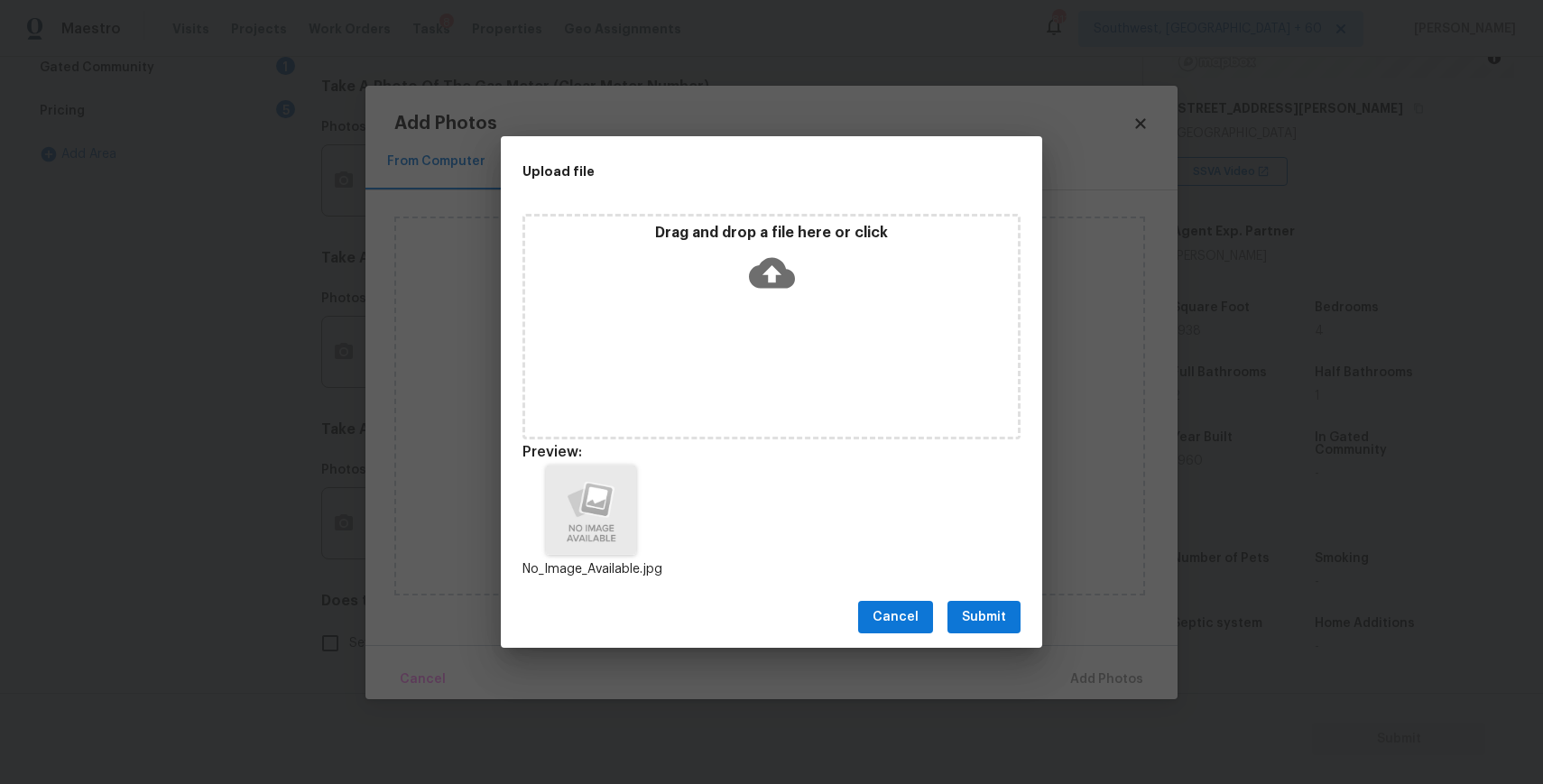
click at [982, 619] on span "Submit" at bounding box center [984, 617] width 44 height 22
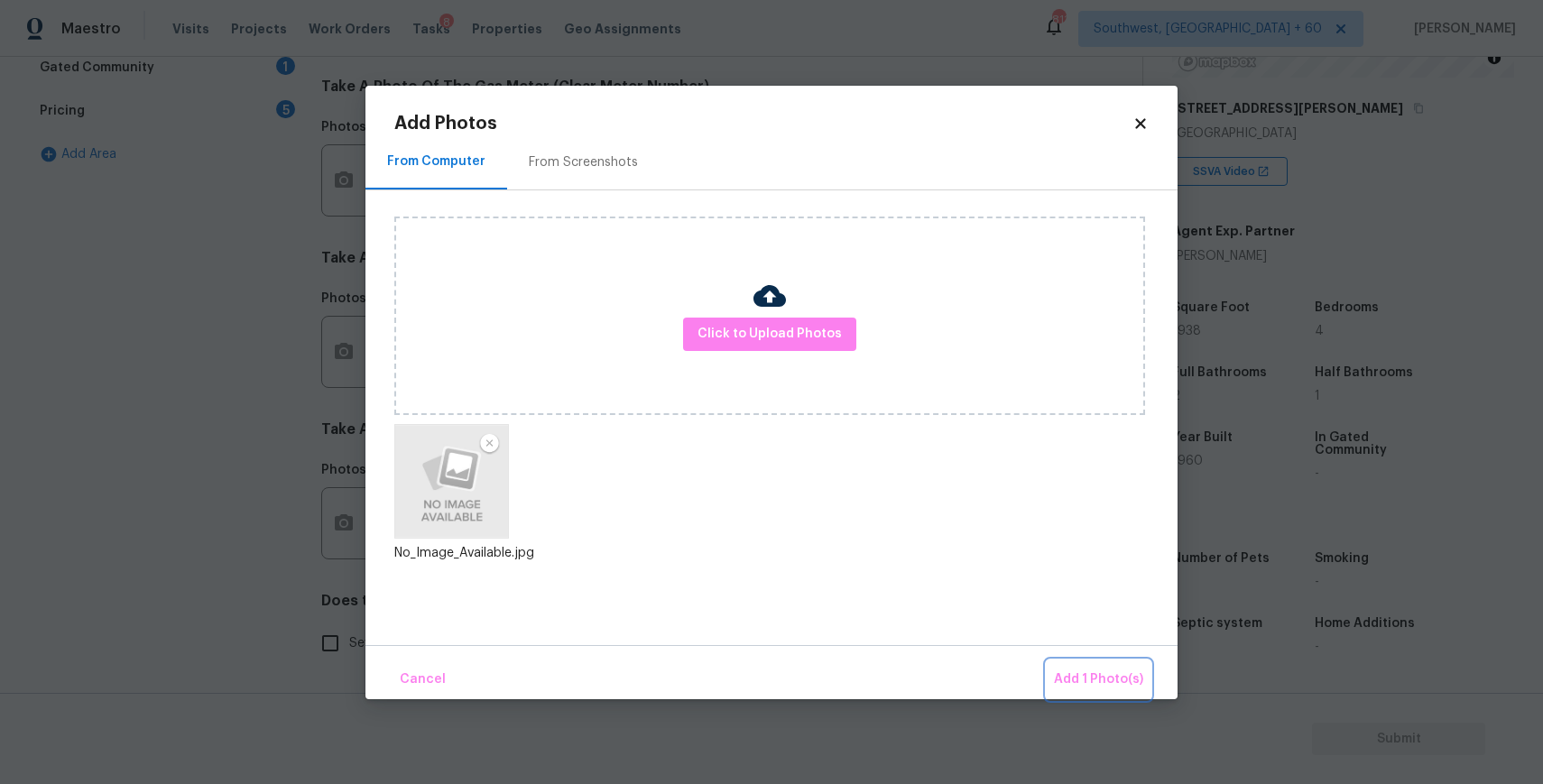
click at [1098, 685] on span "Add 1 Photo(s)" at bounding box center [1098, 679] width 89 height 22
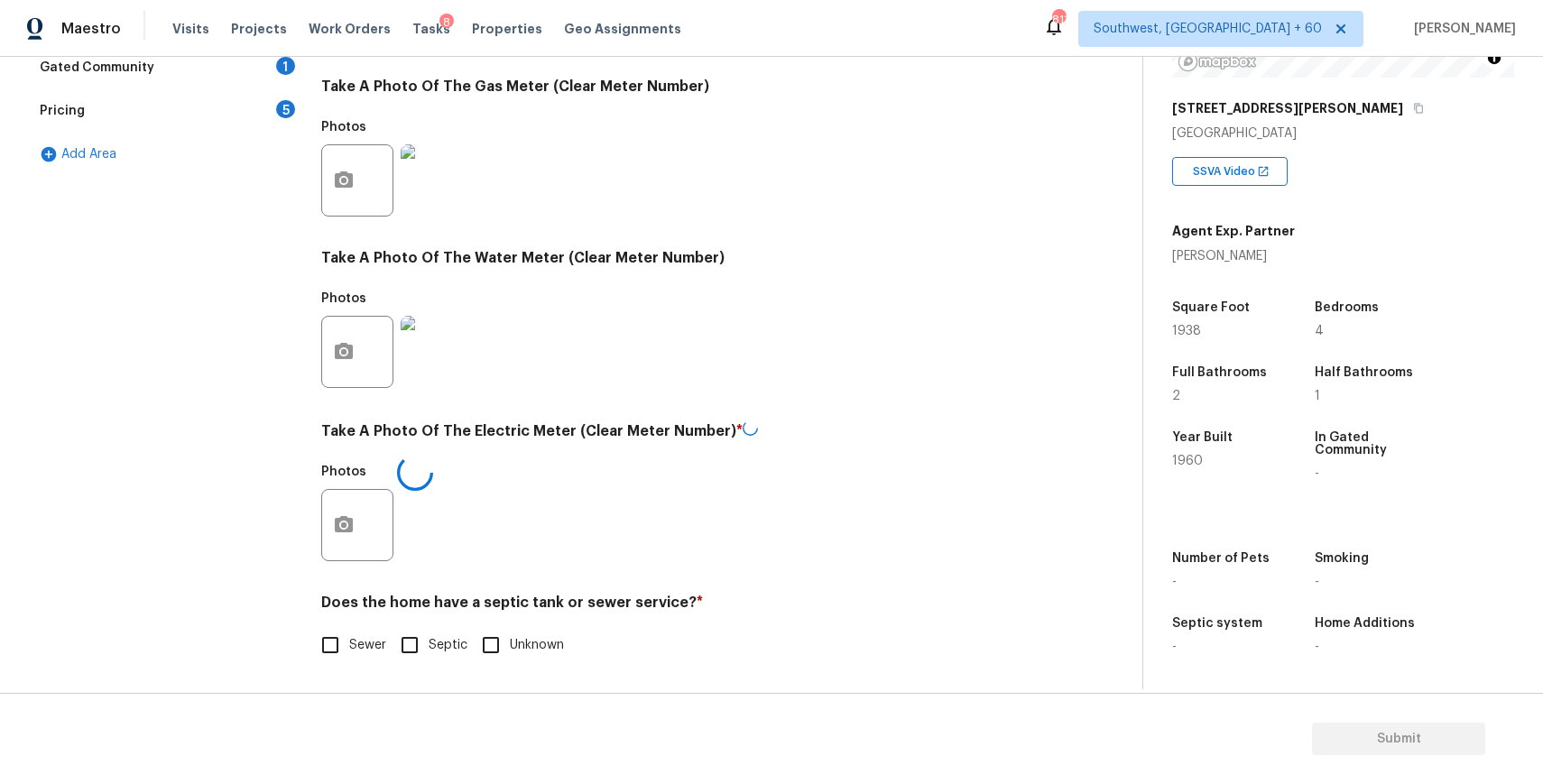
click at [354, 646] on span "Sewer" at bounding box center [368, 645] width 37 height 19
click at [349, 646] on input "Sewer" at bounding box center [330, 644] width 38 height 38
checkbox input "true"
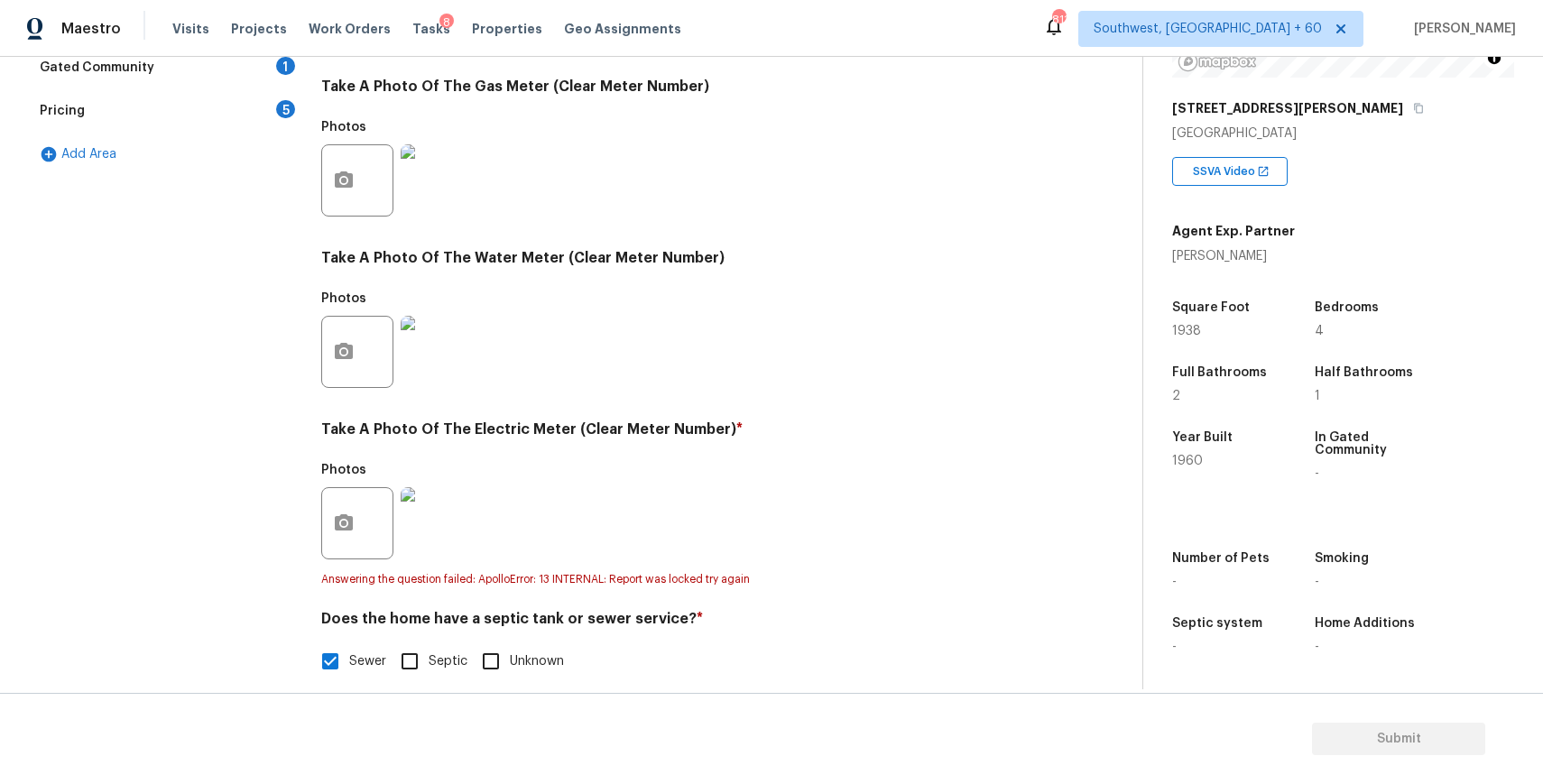
click at [586, 452] on div "Photos" at bounding box center [680, 510] width 720 height 117
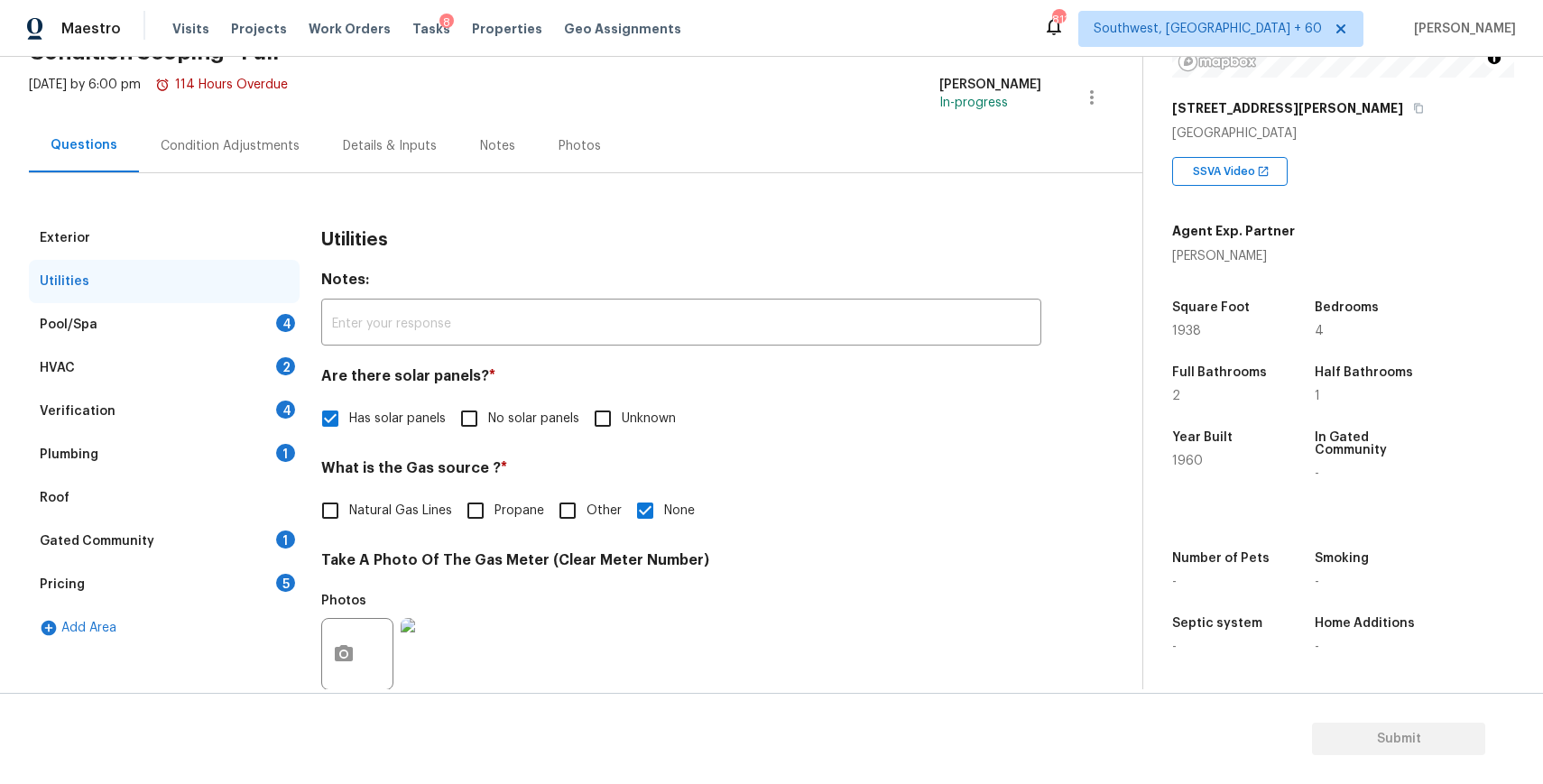
click at [235, 352] on div "HVAC 2" at bounding box center [164, 368] width 271 height 43
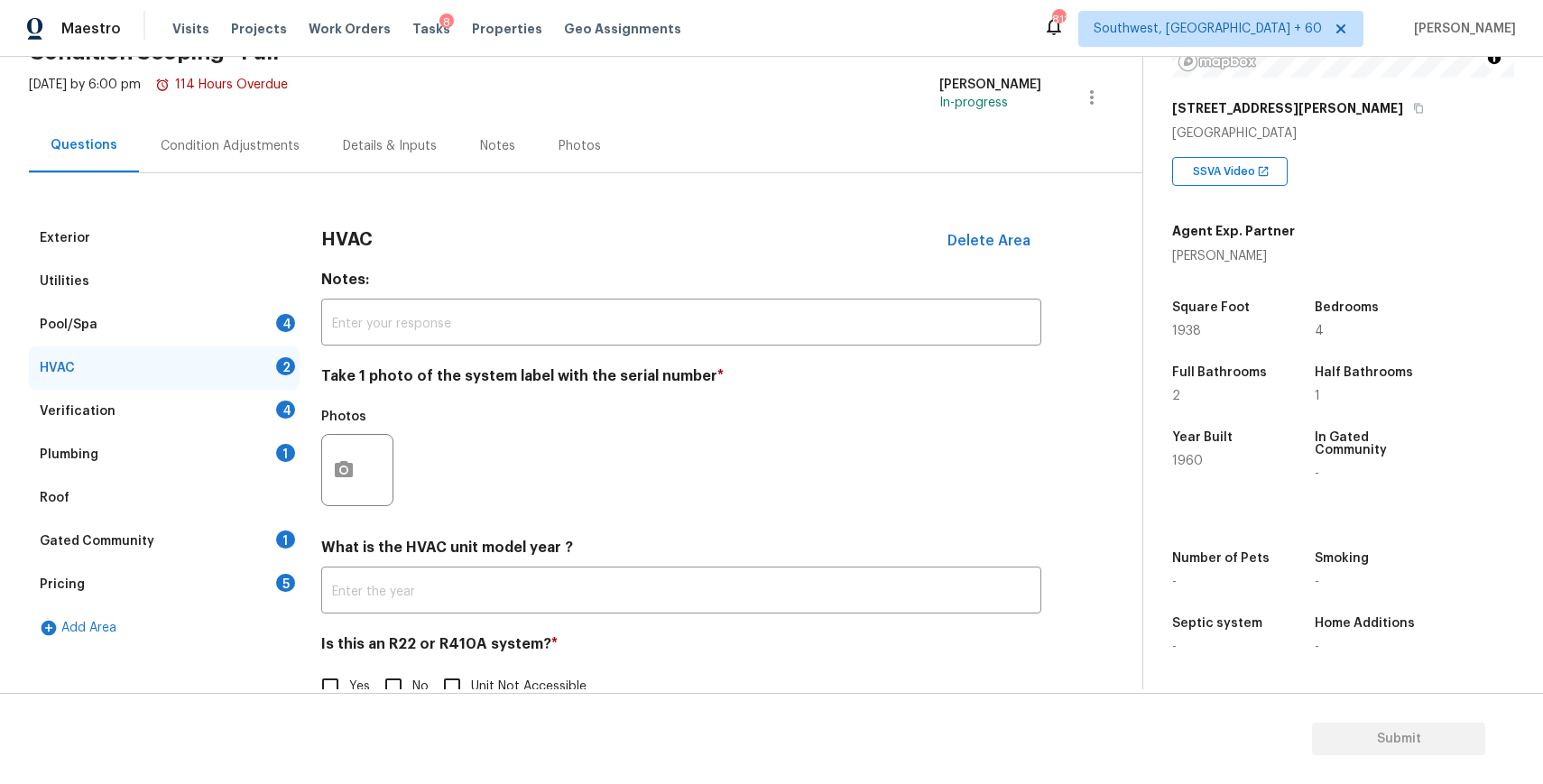
click at [253, 339] on div "Pool/Spa 4" at bounding box center [164, 324] width 271 height 43
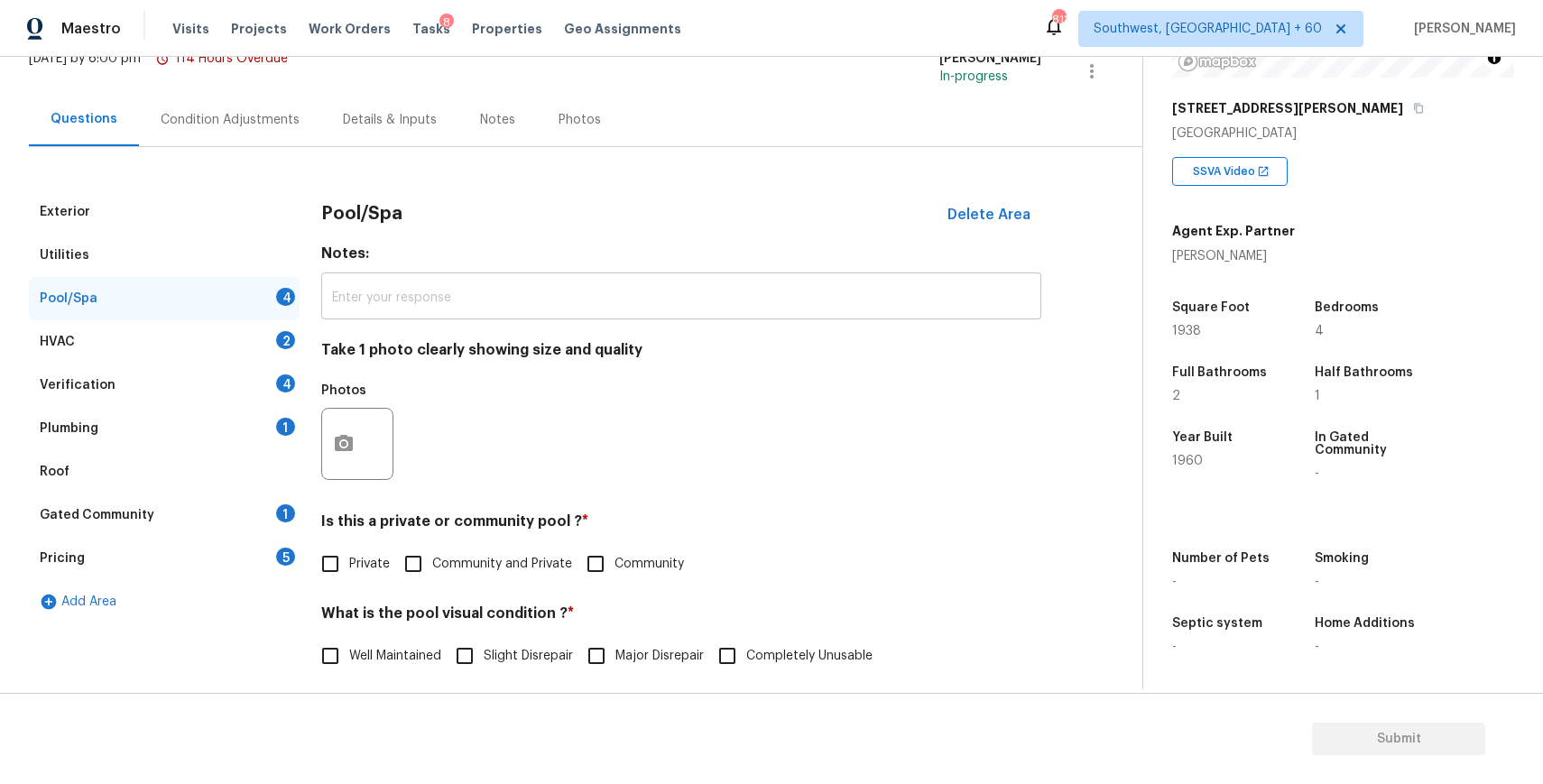
scroll to position [164, 0]
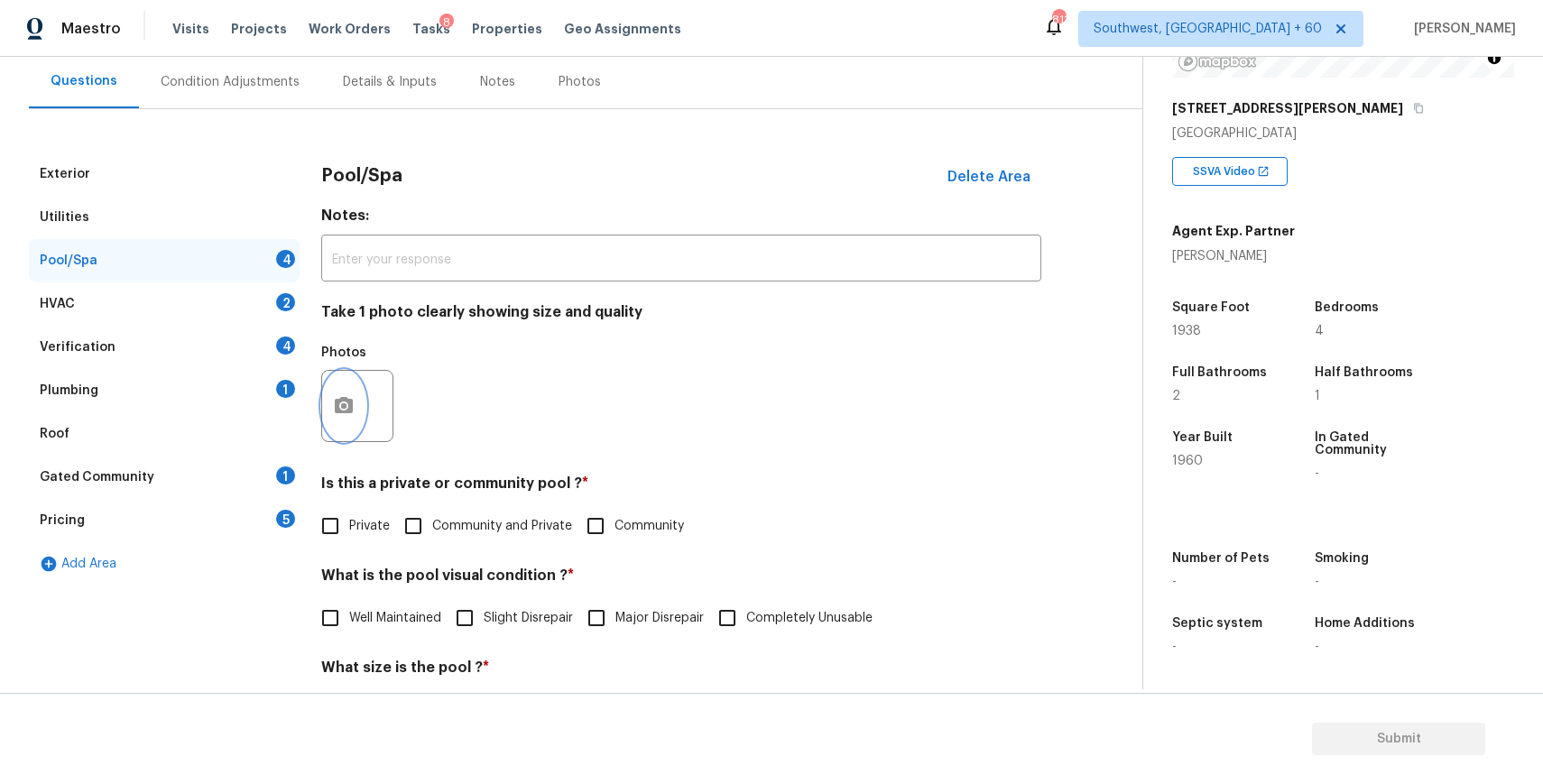
click at [351, 414] on icon "button" at bounding box center [343, 405] width 21 height 21
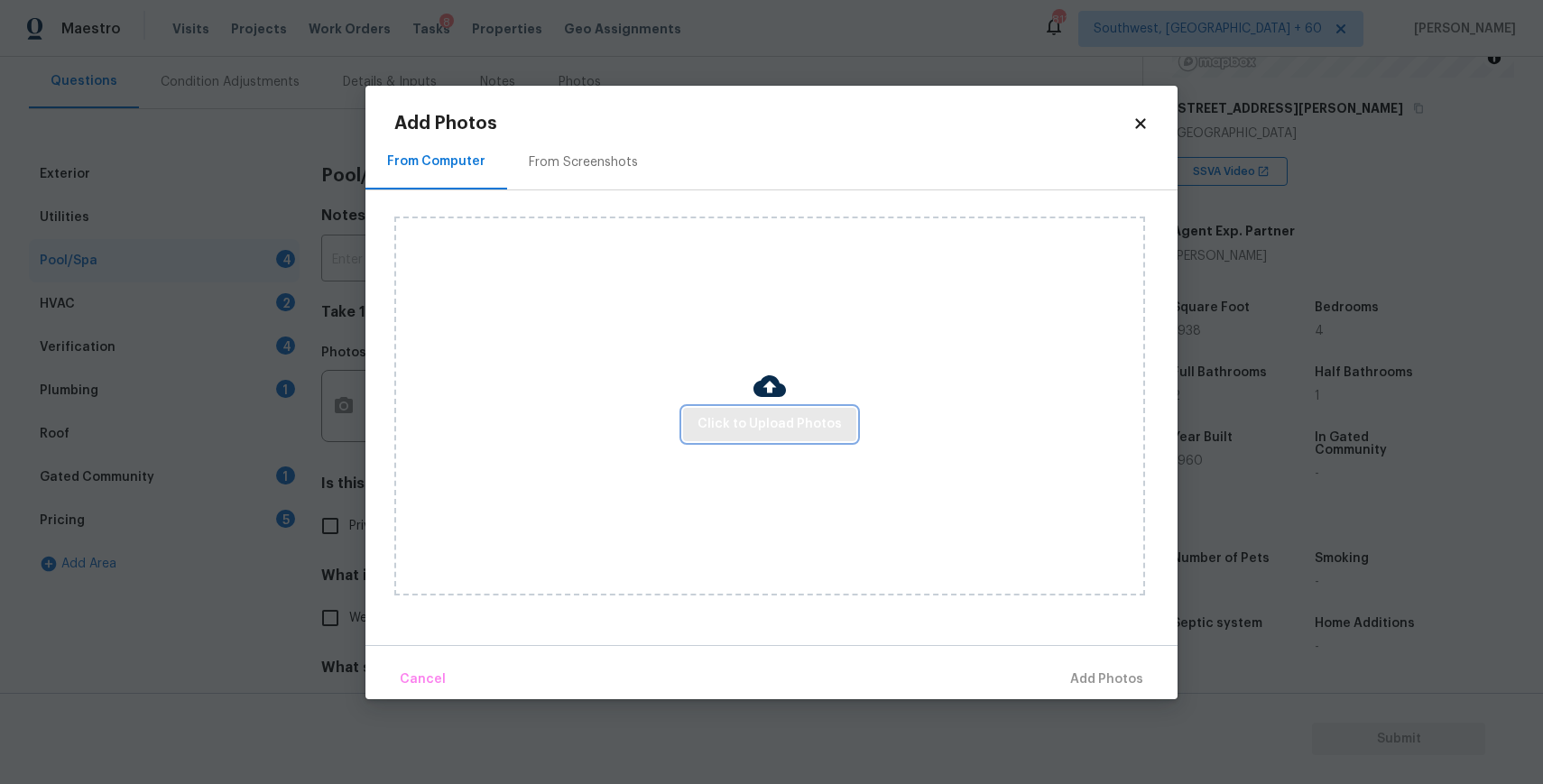
click at [791, 415] on span "Click to Upload Photos" at bounding box center [770, 424] width 145 height 22
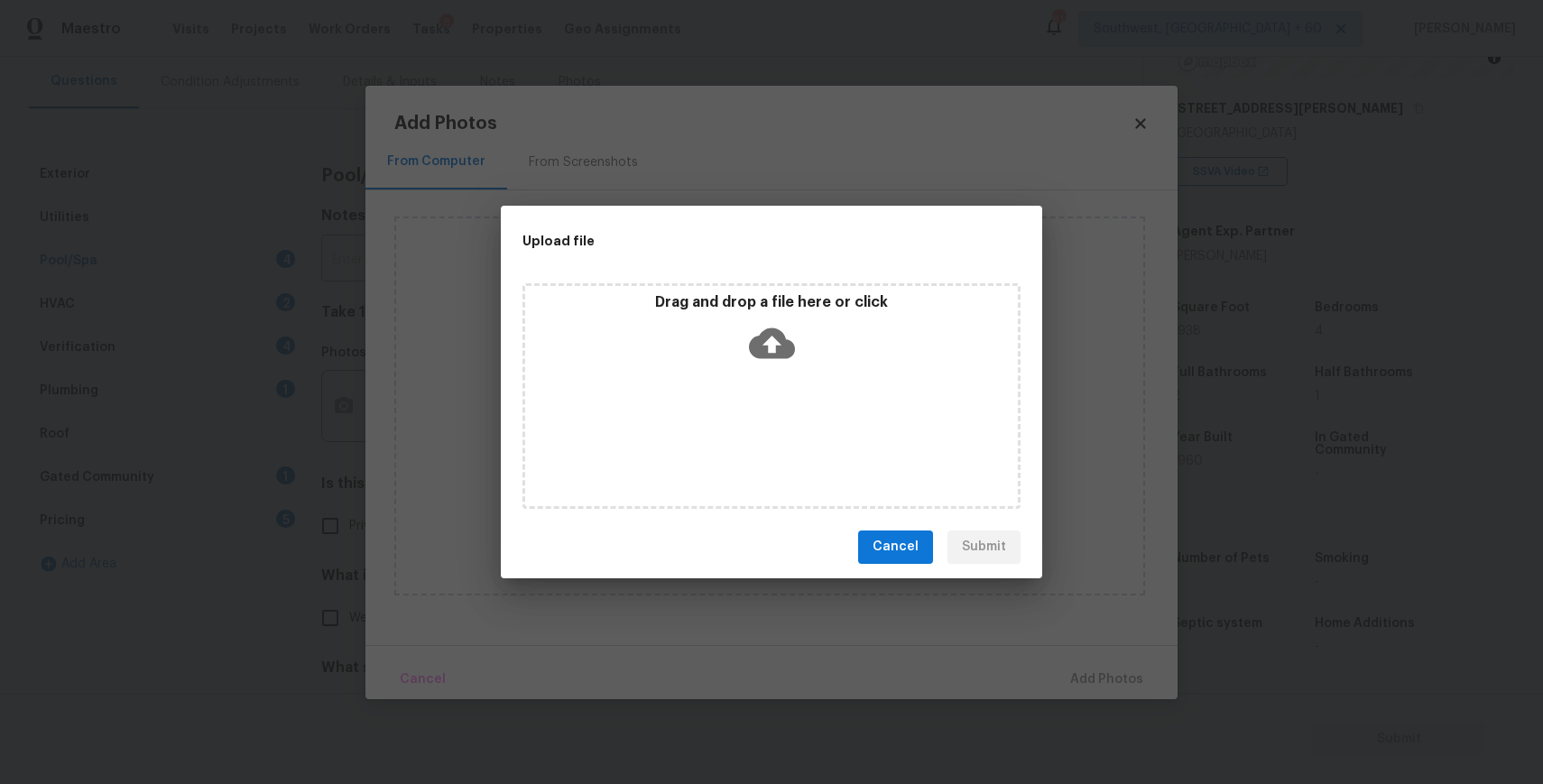
click at [807, 435] on div "Drag and drop a file here or click" at bounding box center [772, 395] width 498 height 226
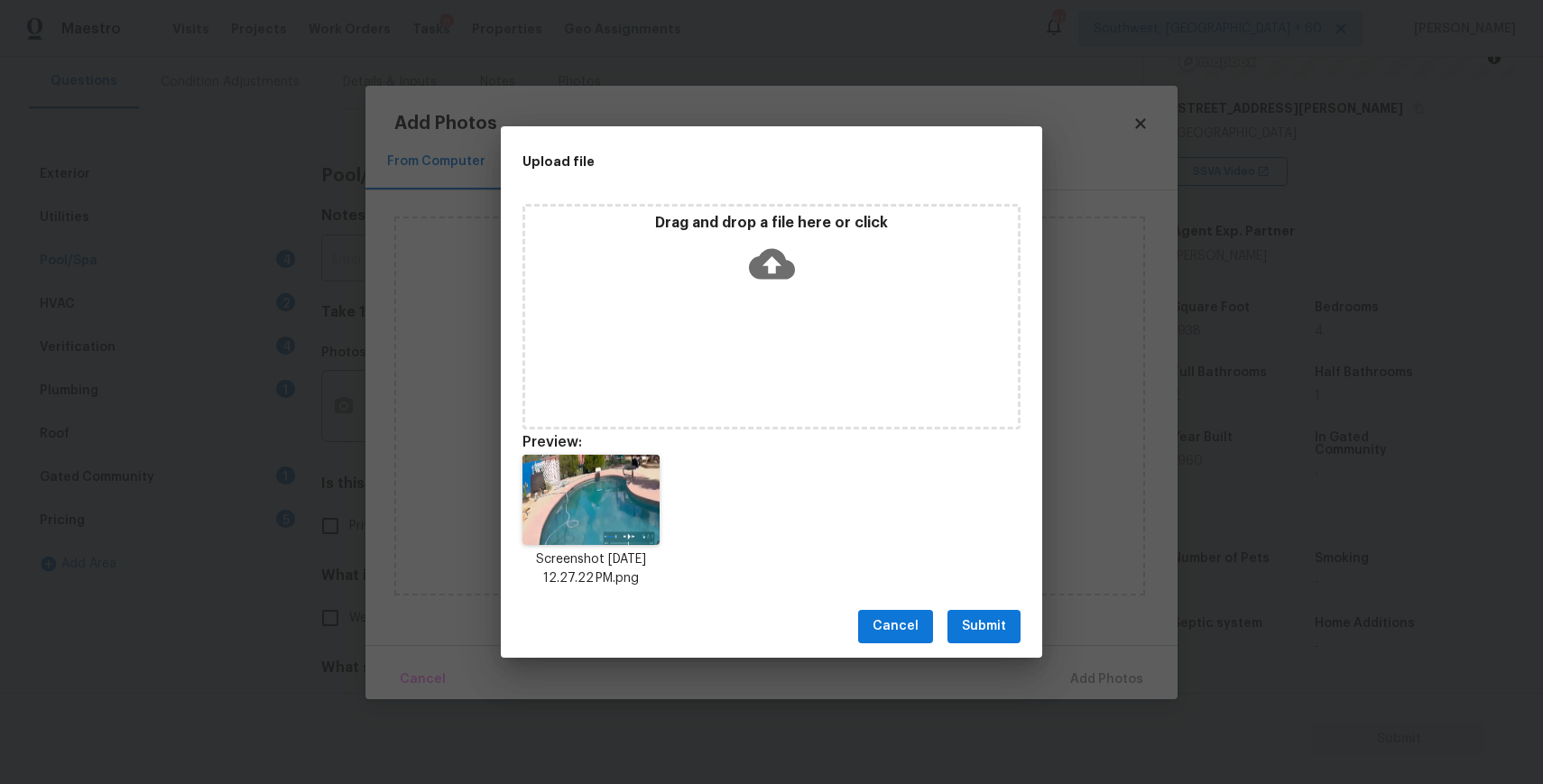
click at [995, 627] on span "Submit" at bounding box center [984, 626] width 44 height 22
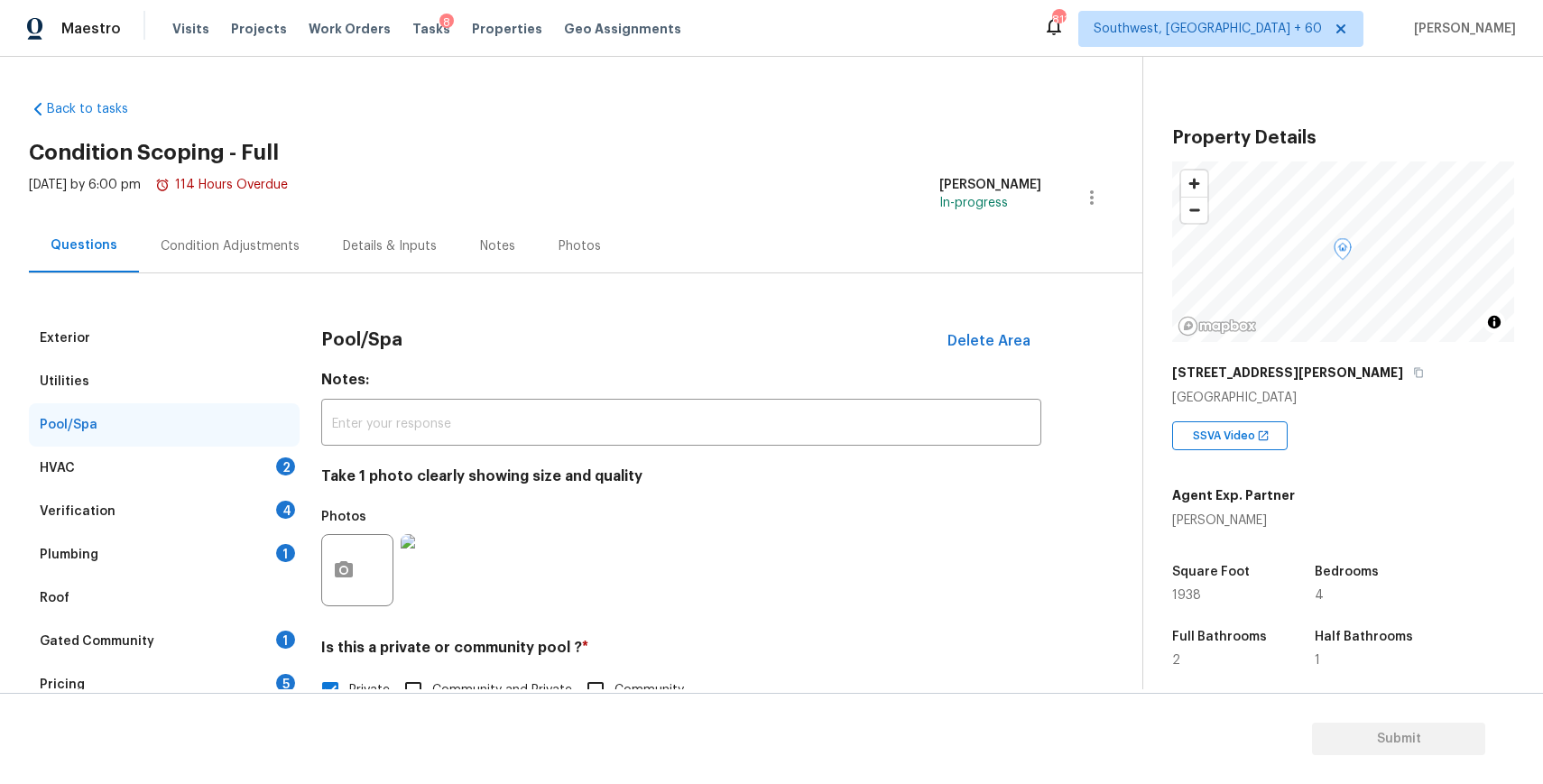
scroll to position [264, 0]
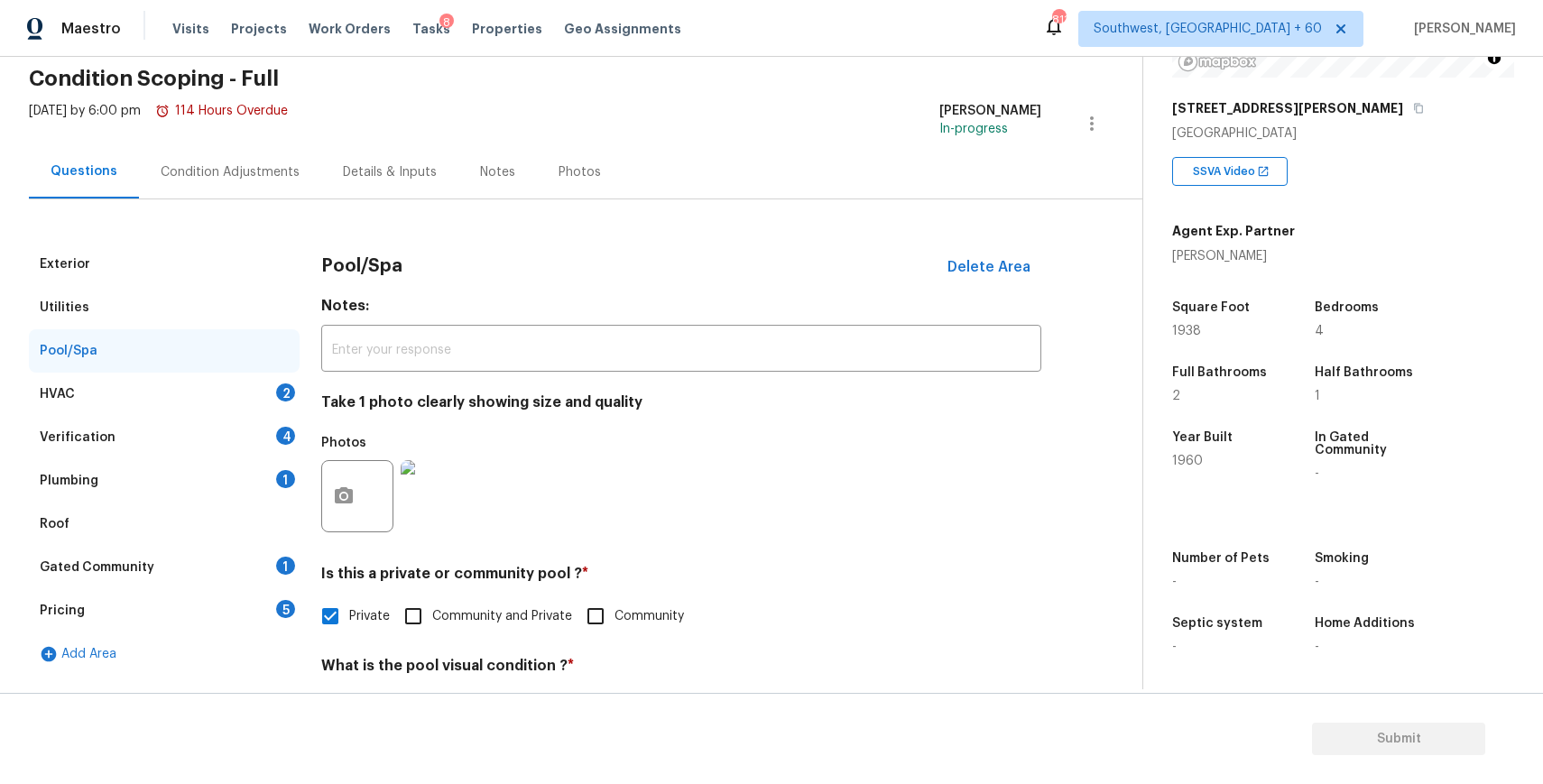
click at [272, 498] on div "Plumbing 1" at bounding box center [164, 480] width 271 height 43
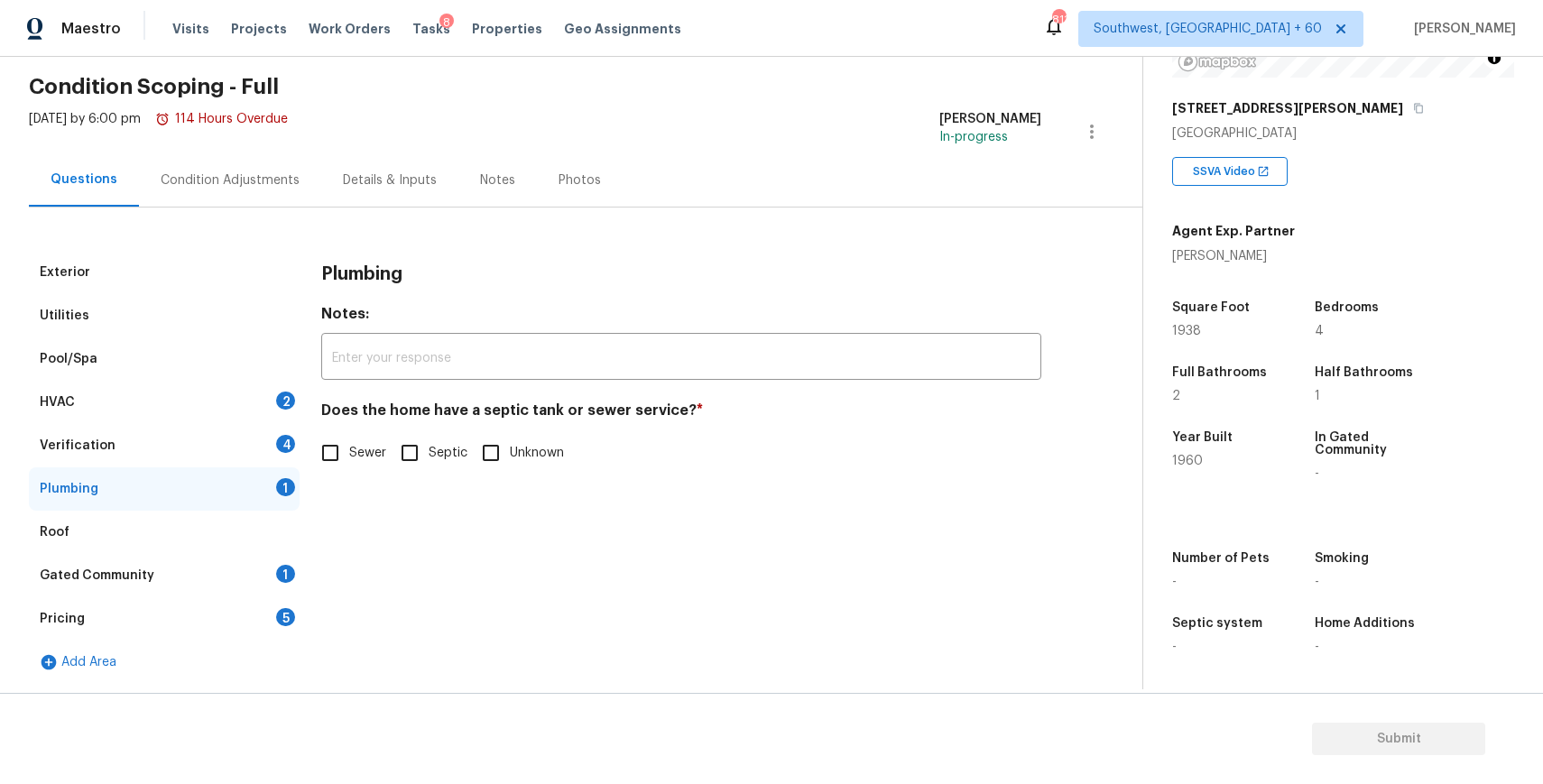
click at [248, 420] on div "HVAC 2" at bounding box center [164, 402] width 271 height 43
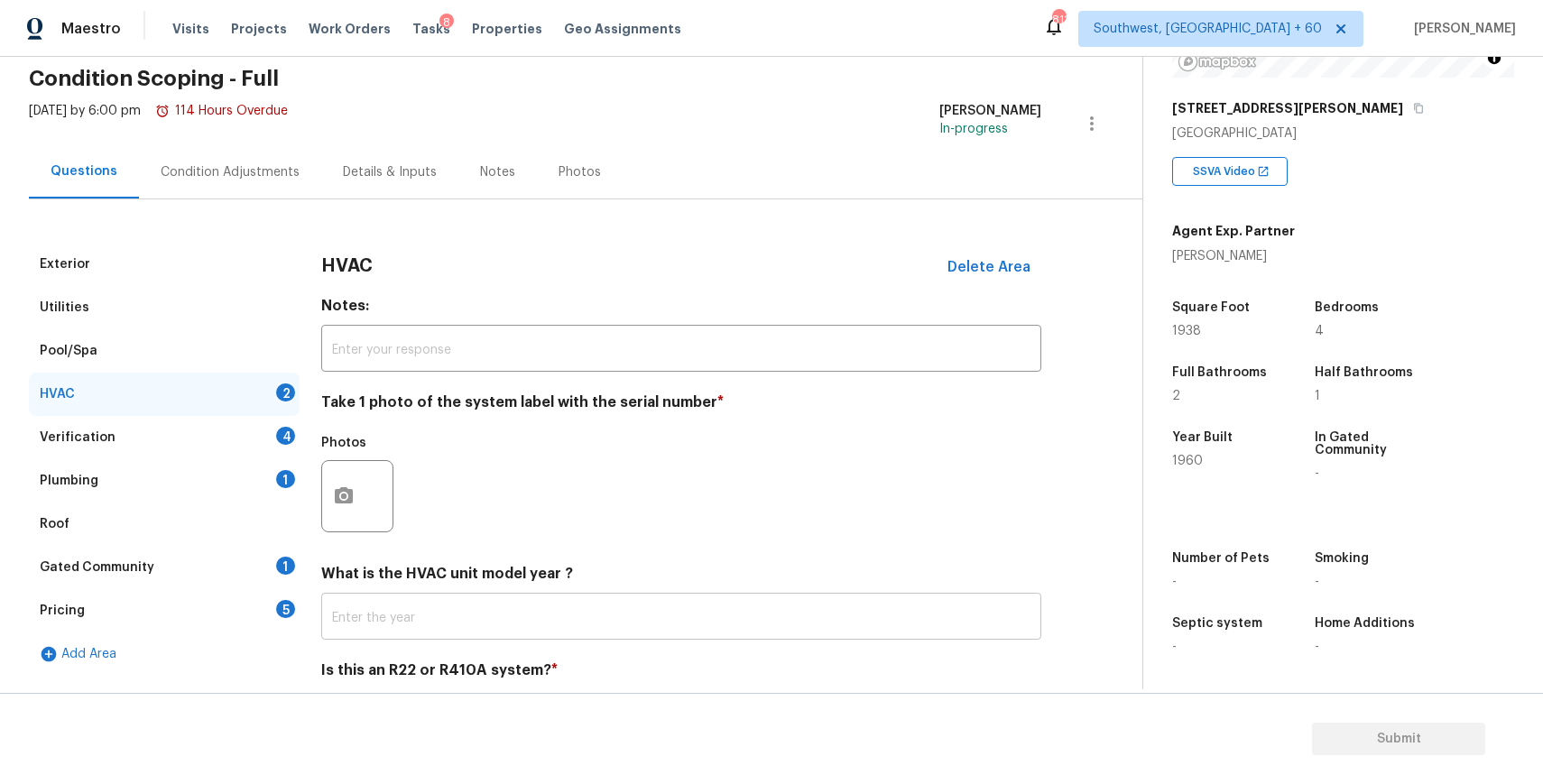
scroll to position [145, 0]
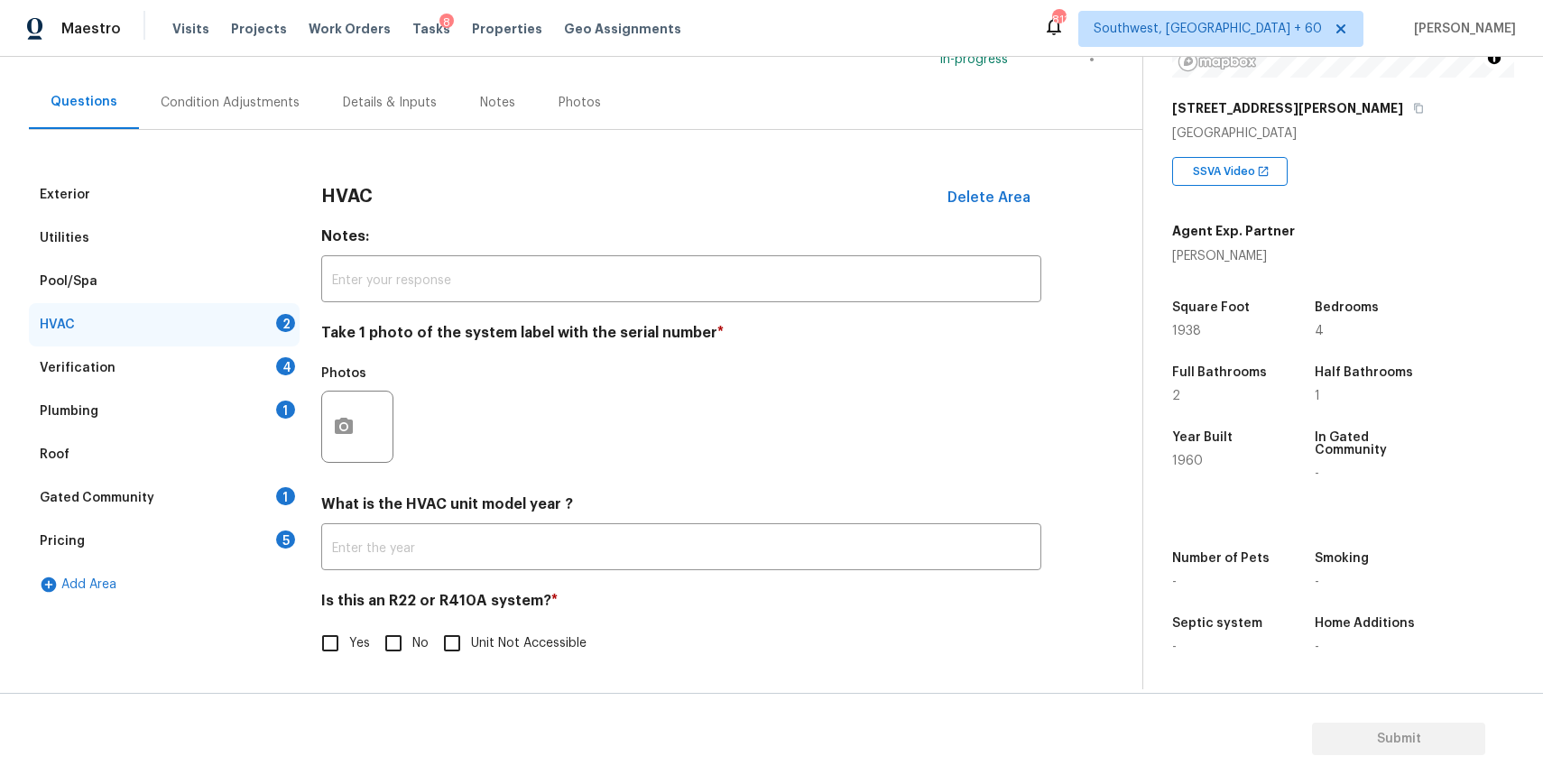
click at [315, 428] on div "Exterior Utilities Pool/Spa HVAC 2 Verification 4 Plumbing 1 Roof Gated Communi…" at bounding box center [563, 428] width 1070 height 510
click at [354, 434] on icon "button" at bounding box center [343, 426] width 21 height 21
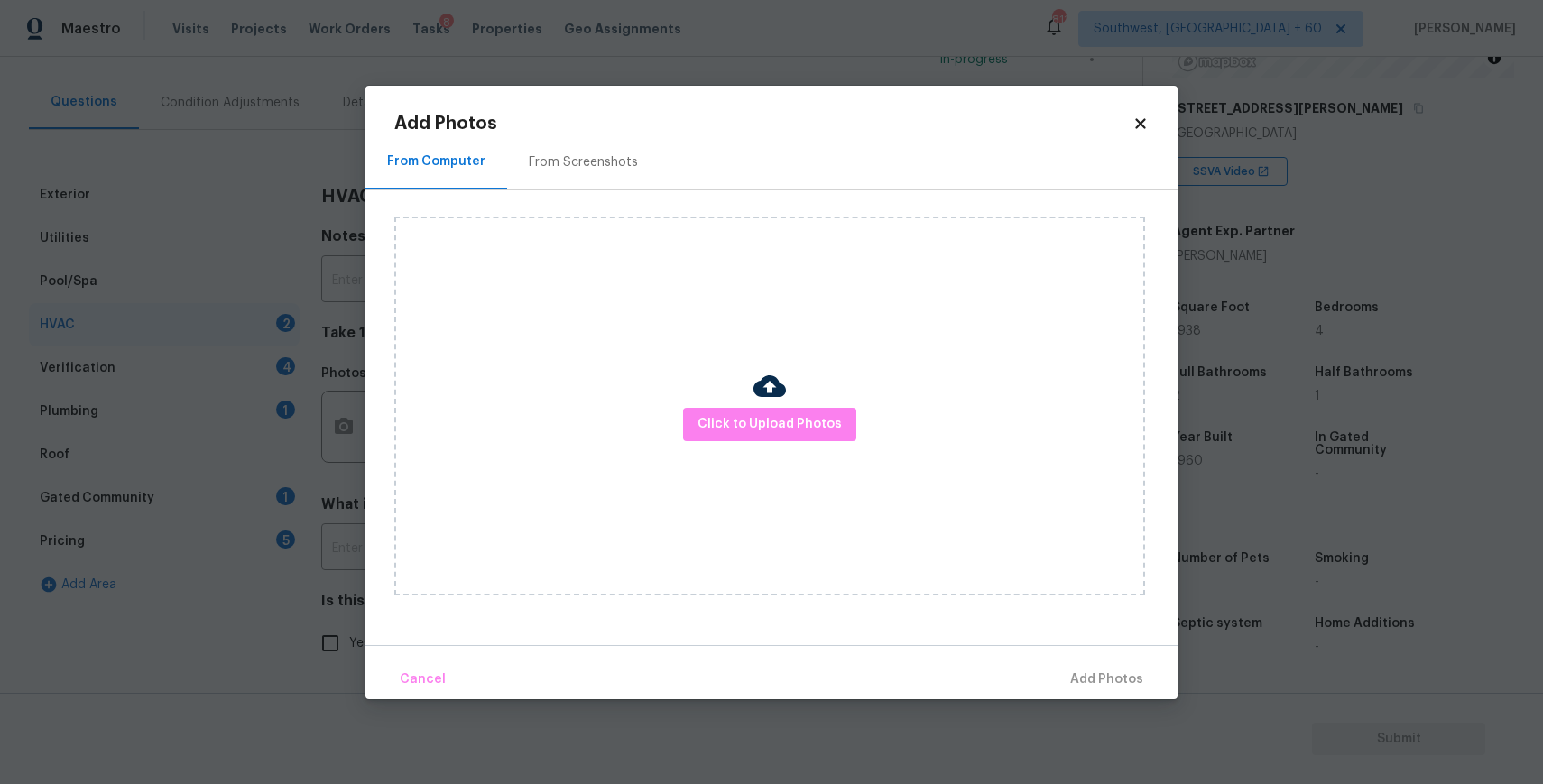
click at [1328, 460] on body "Maestro Visits Projects Work Orders Tasks 8 Properties Geo Assignments 811 Sout…" at bounding box center [772, 392] width 1543 height 784
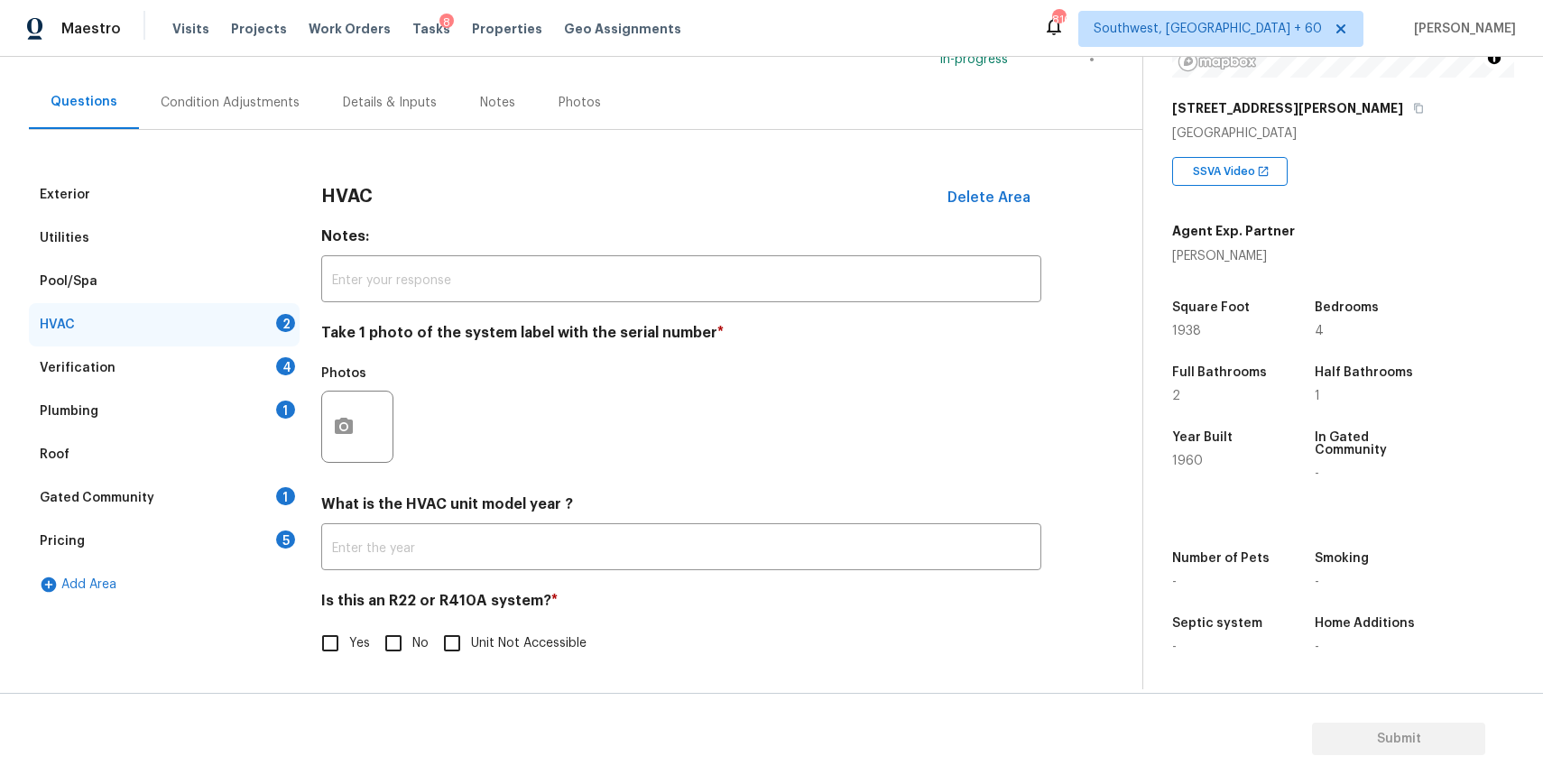
click at [251, 98] on div "Condition Adjustments" at bounding box center [230, 103] width 139 height 18
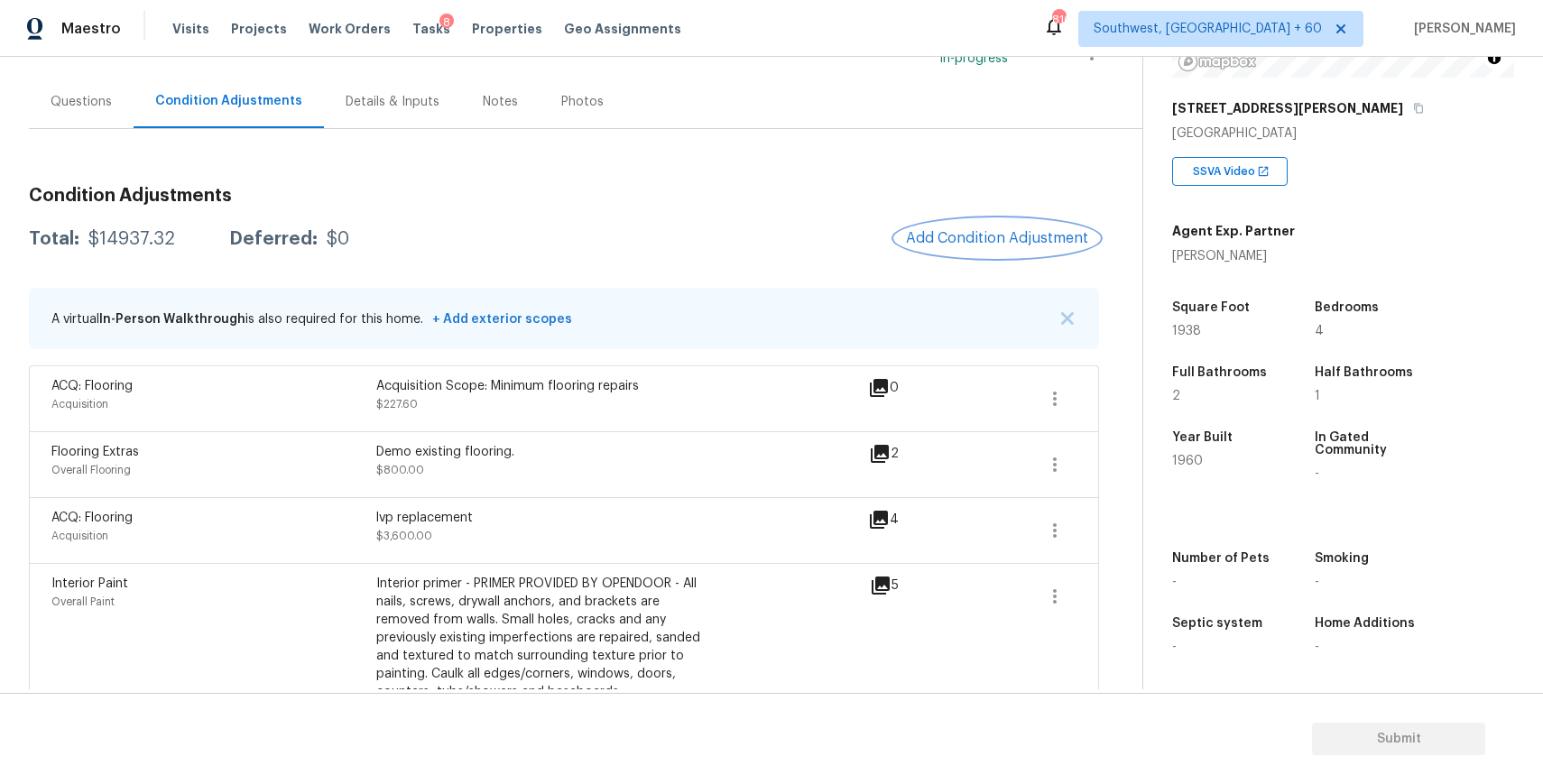
click at [1022, 232] on span "Add Condition Adjustment" at bounding box center [997, 239] width 183 height 17
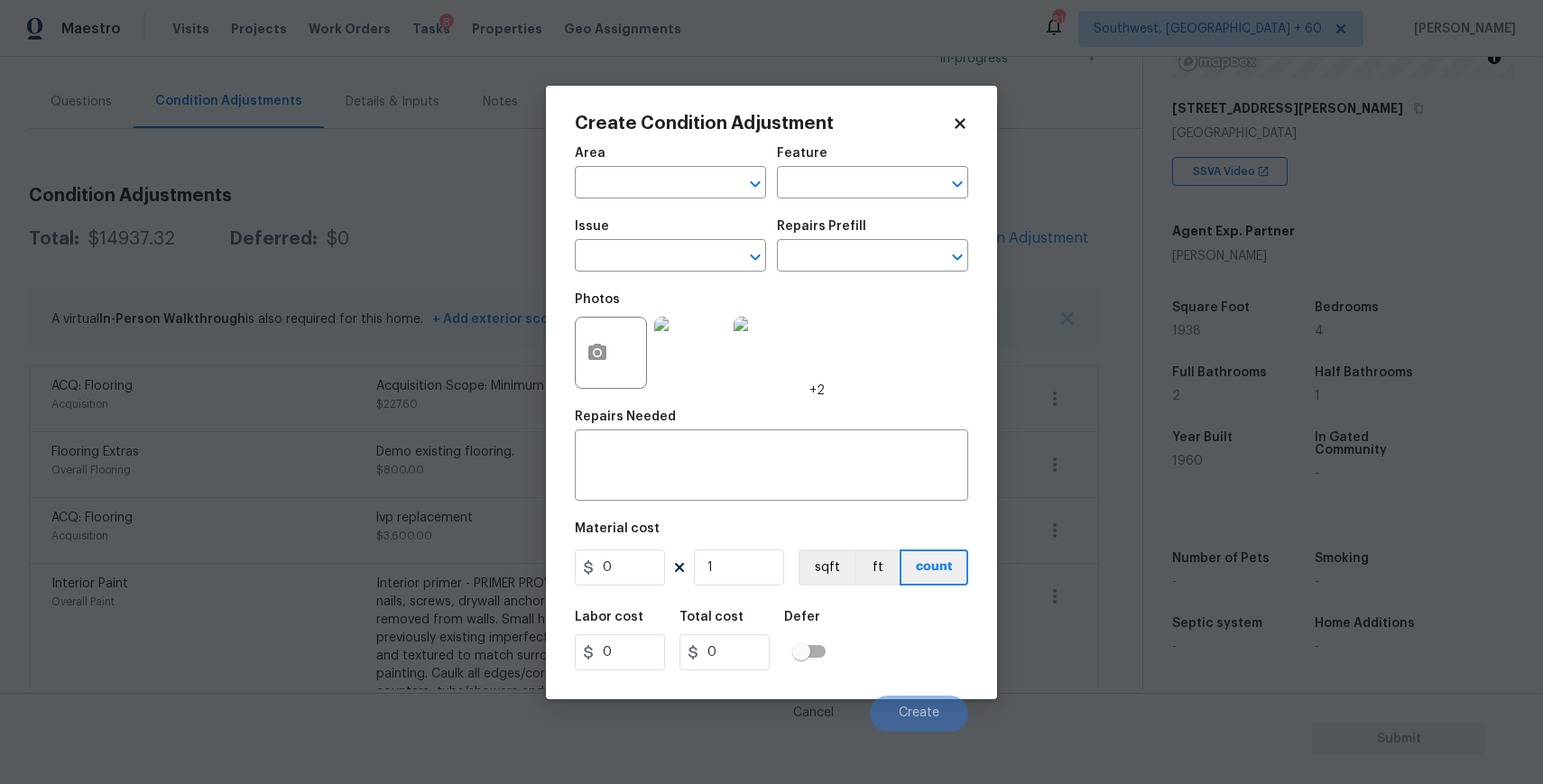
click at [965, 130] on icon at bounding box center [960, 123] width 17 height 17
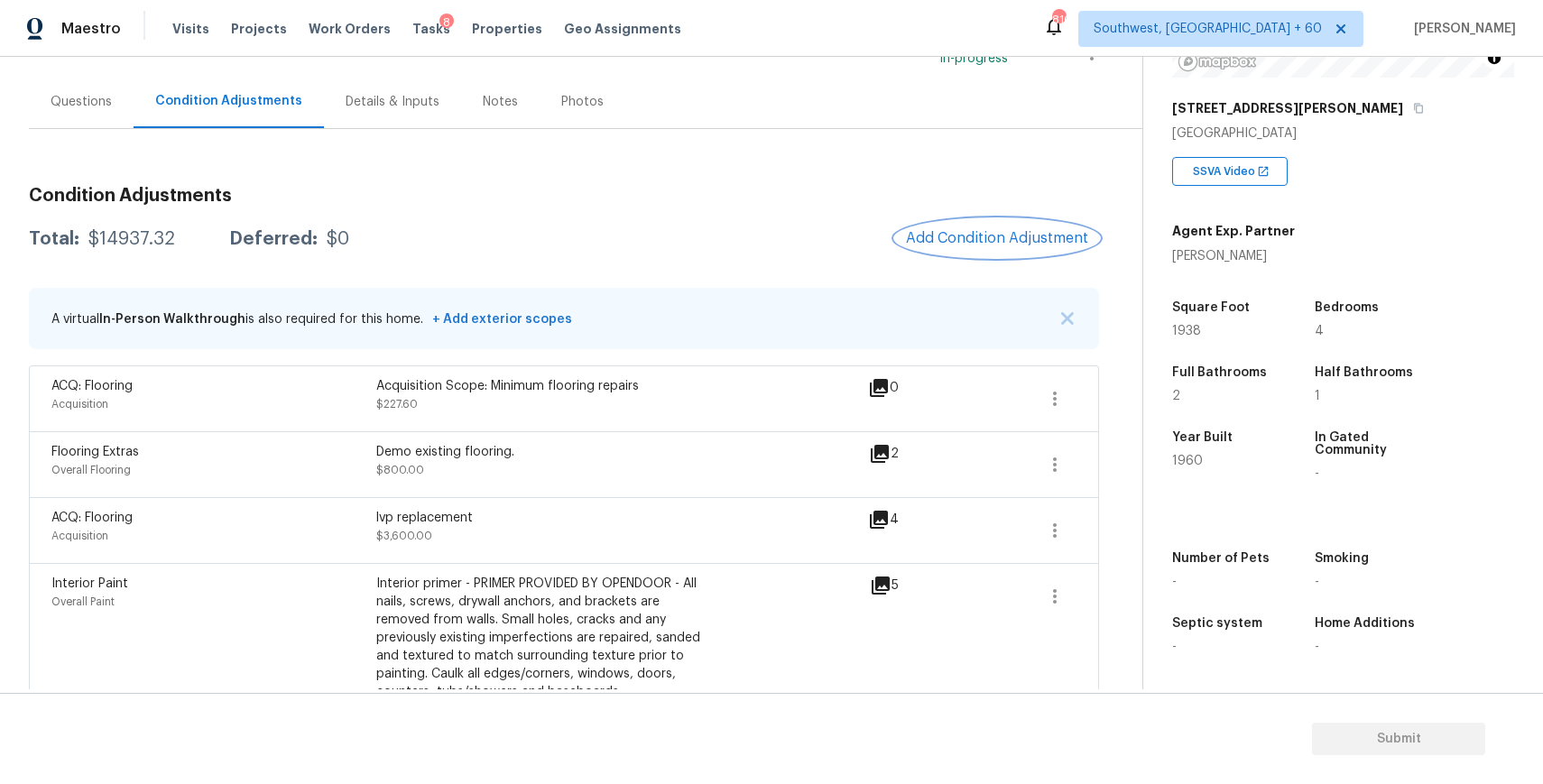
click at [994, 228] on button "Add Condition Adjustment" at bounding box center [996, 238] width 204 height 38
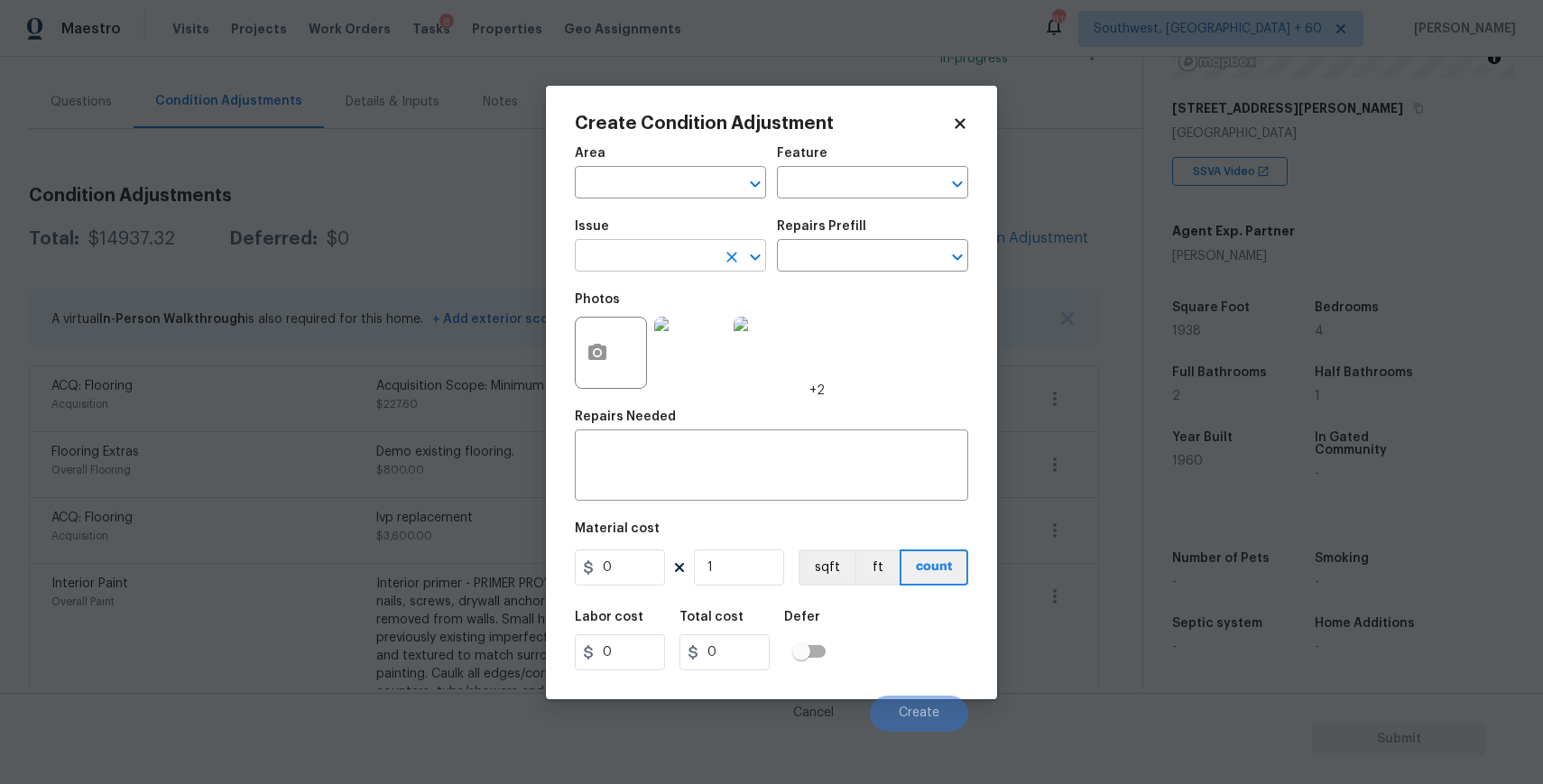
click at [680, 250] on input "text" at bounding box center [645, 257] width 141 height 28
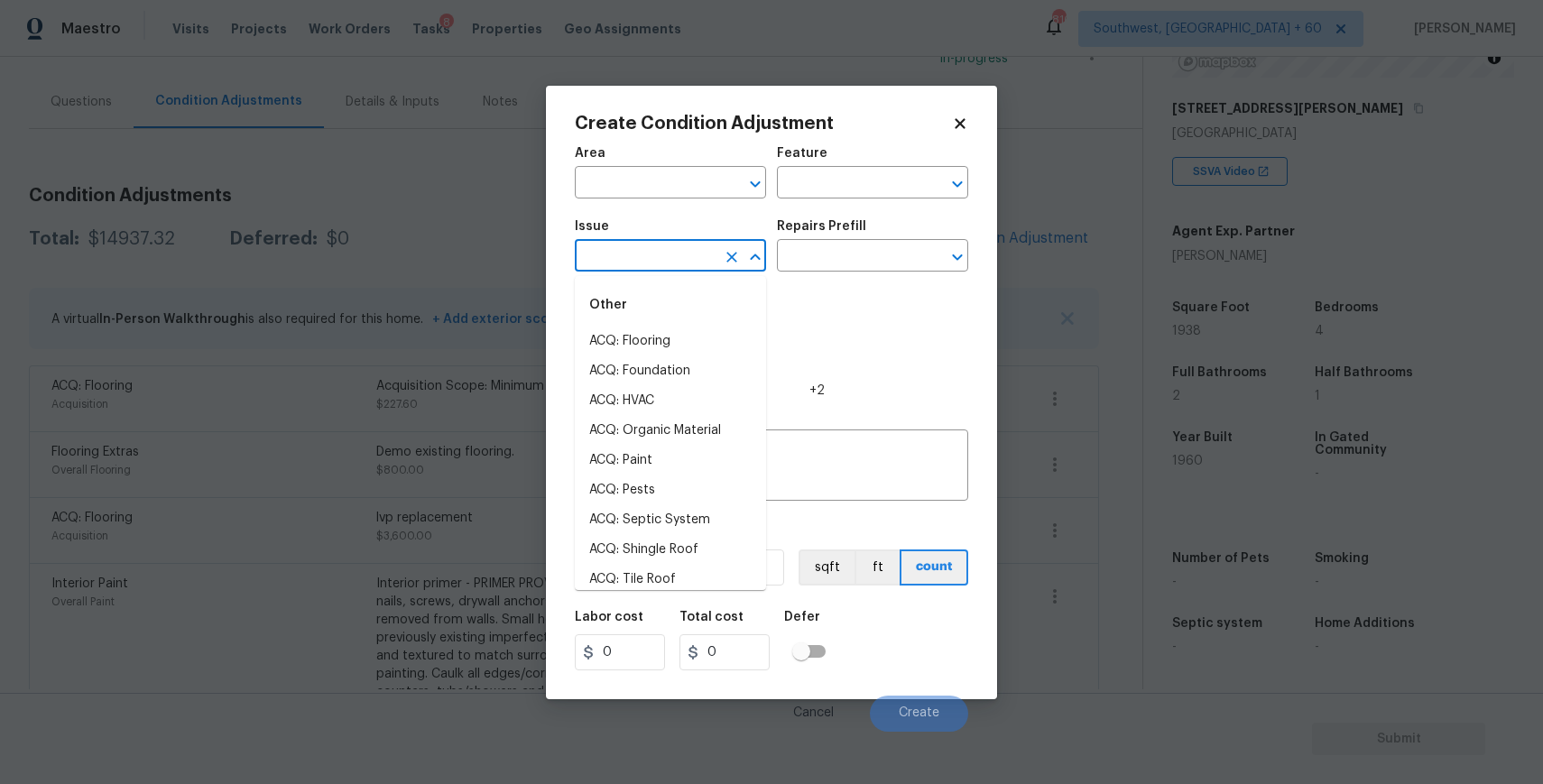
click at [685, 259] on input "text" at bounding box center [645, 257] width 141 height 28
drag, startPoint x: 701, startPoint y: 250, endPoint x: 579, endPoint y: 276, distance: 124.7
click at [697, 250] on input "hv" at bounding box center [645, 257] width 141 height 28
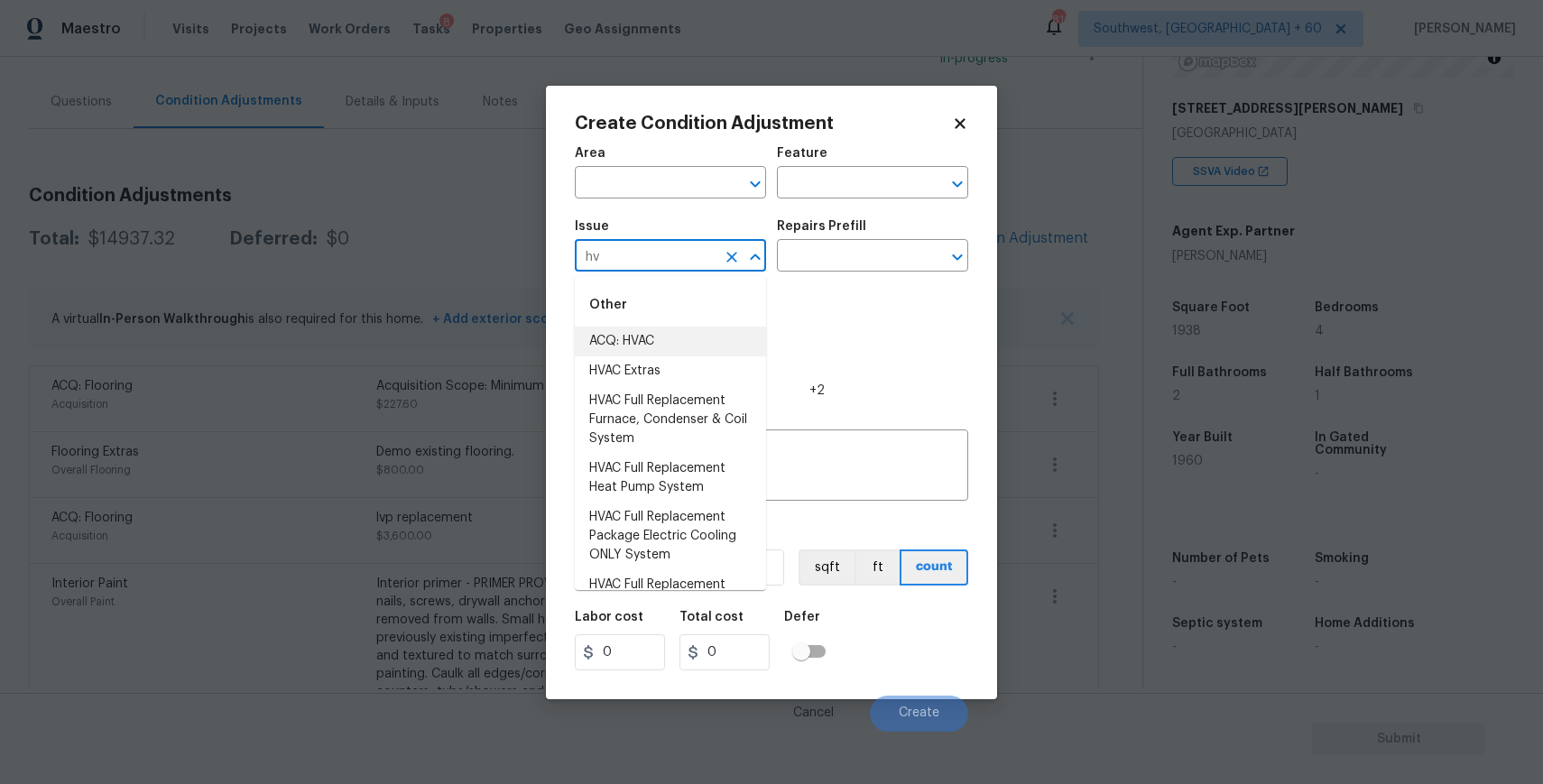
click at [658, 333] on li "ACQ: HVAC" at bounding box center [671, 341] width 192 height 29
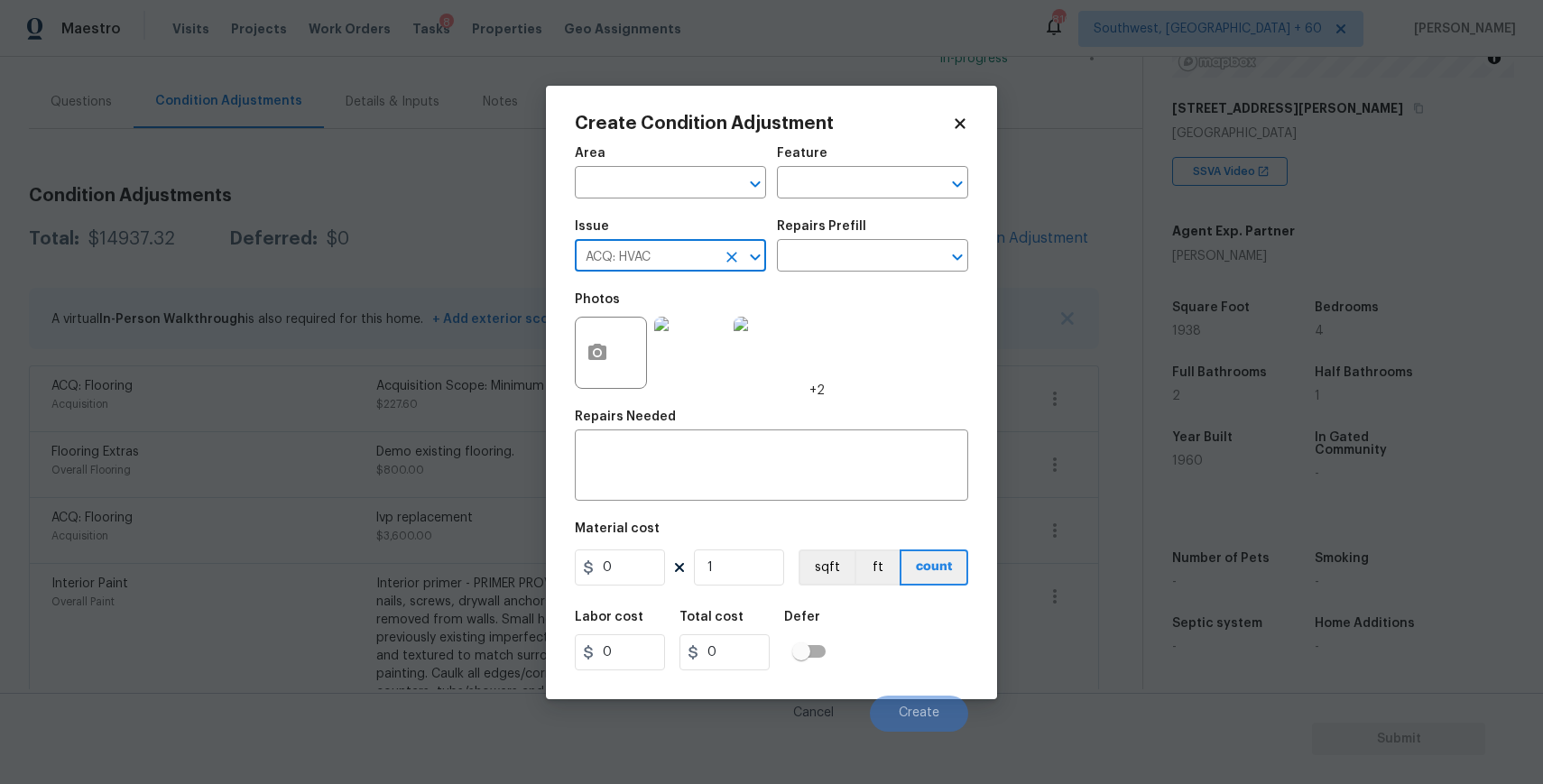
type input "ACQ: HVAC"
click at [814, 221] on h5 "Repairs Prefill" at bounding box center [821, 227] width 89 height 13
click at [857, 253] on input "text" at bounding box center [847, 257] width 141 height 28
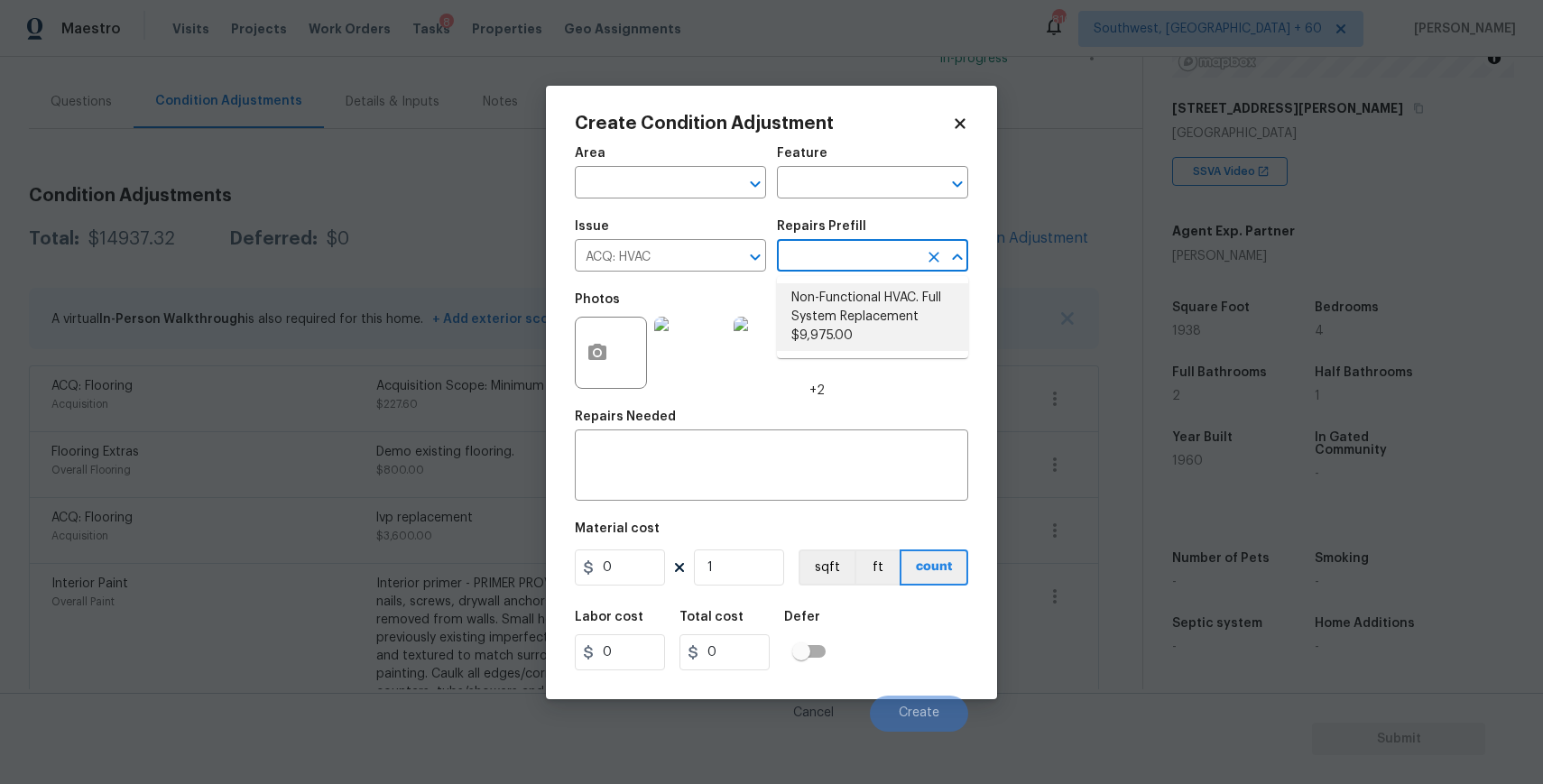
click at [893, 311] on li "Non-Functional HVAC. Full System Replacement $9,975.00" at bounding box center [873, 316] width 192 height 67
type input "Acquisition"
type textarea "Acquisition Scope: Full System Replacement"
type input "9975"
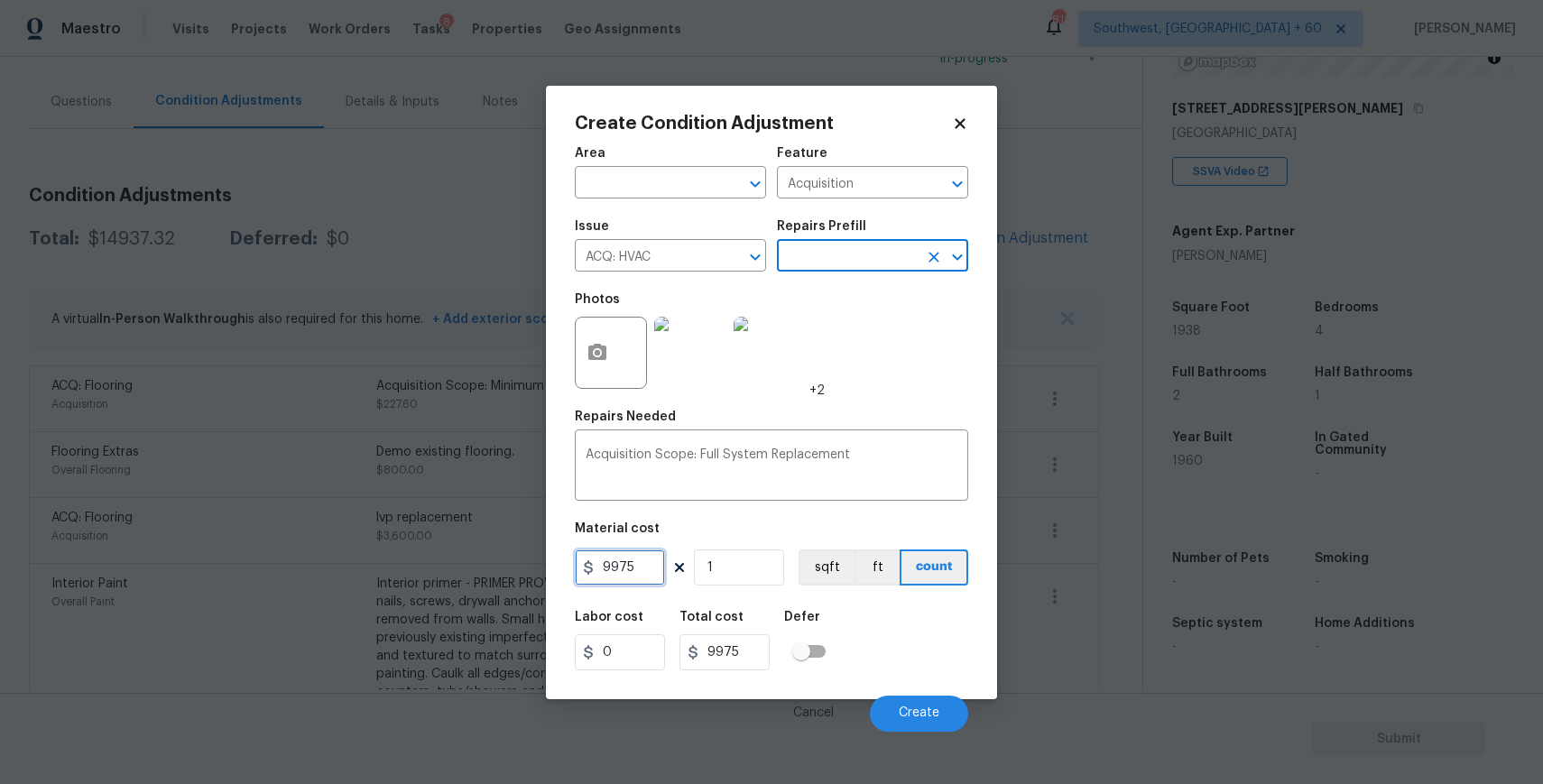
click at [644, 563] on input "9975" at bounding box center [620, 567] width 90 height 36
type input "1"
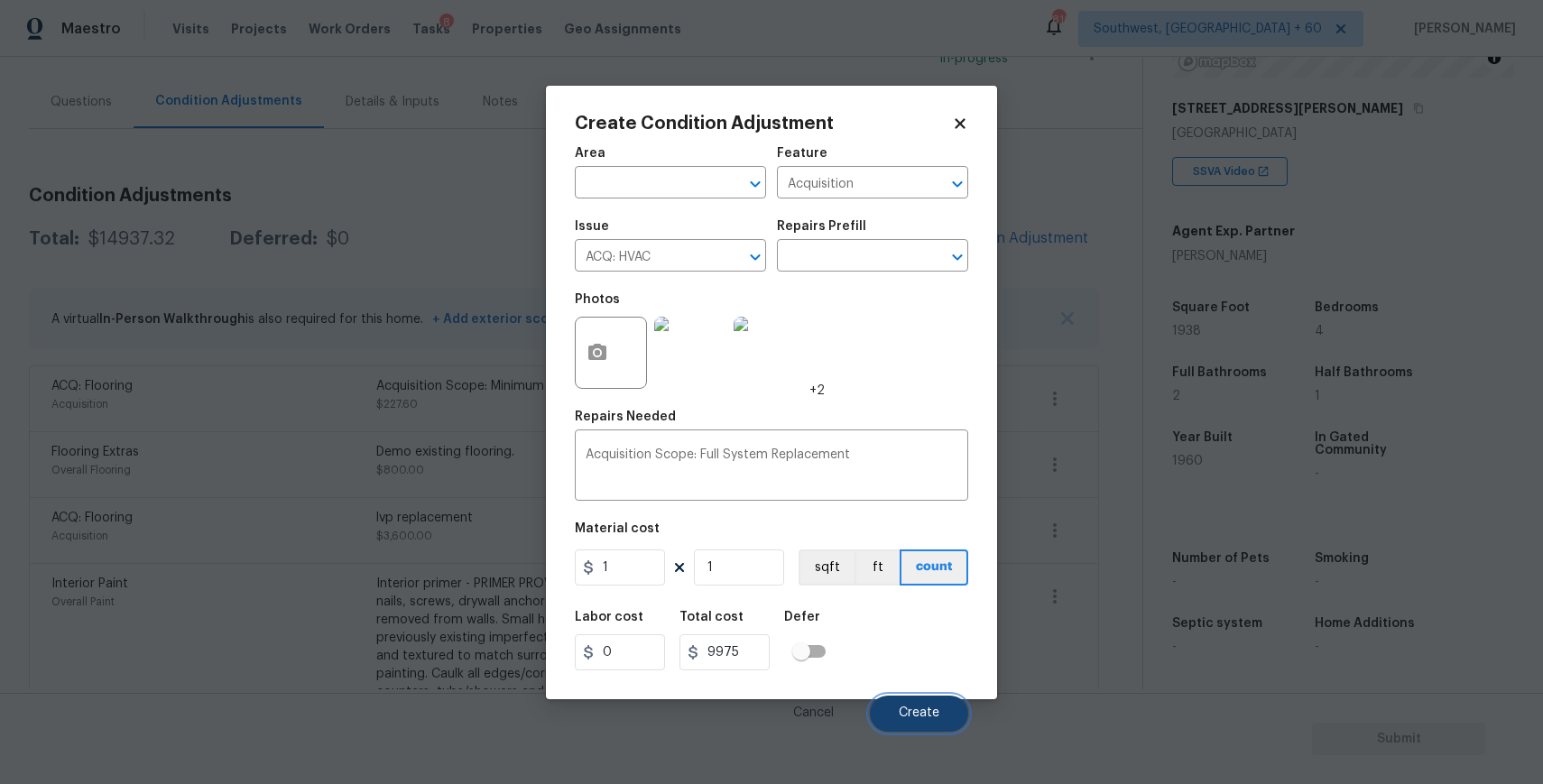
type input "1"
click at [930, 717] on span "Create" at bounding box center [919, 712] width 41 height 14
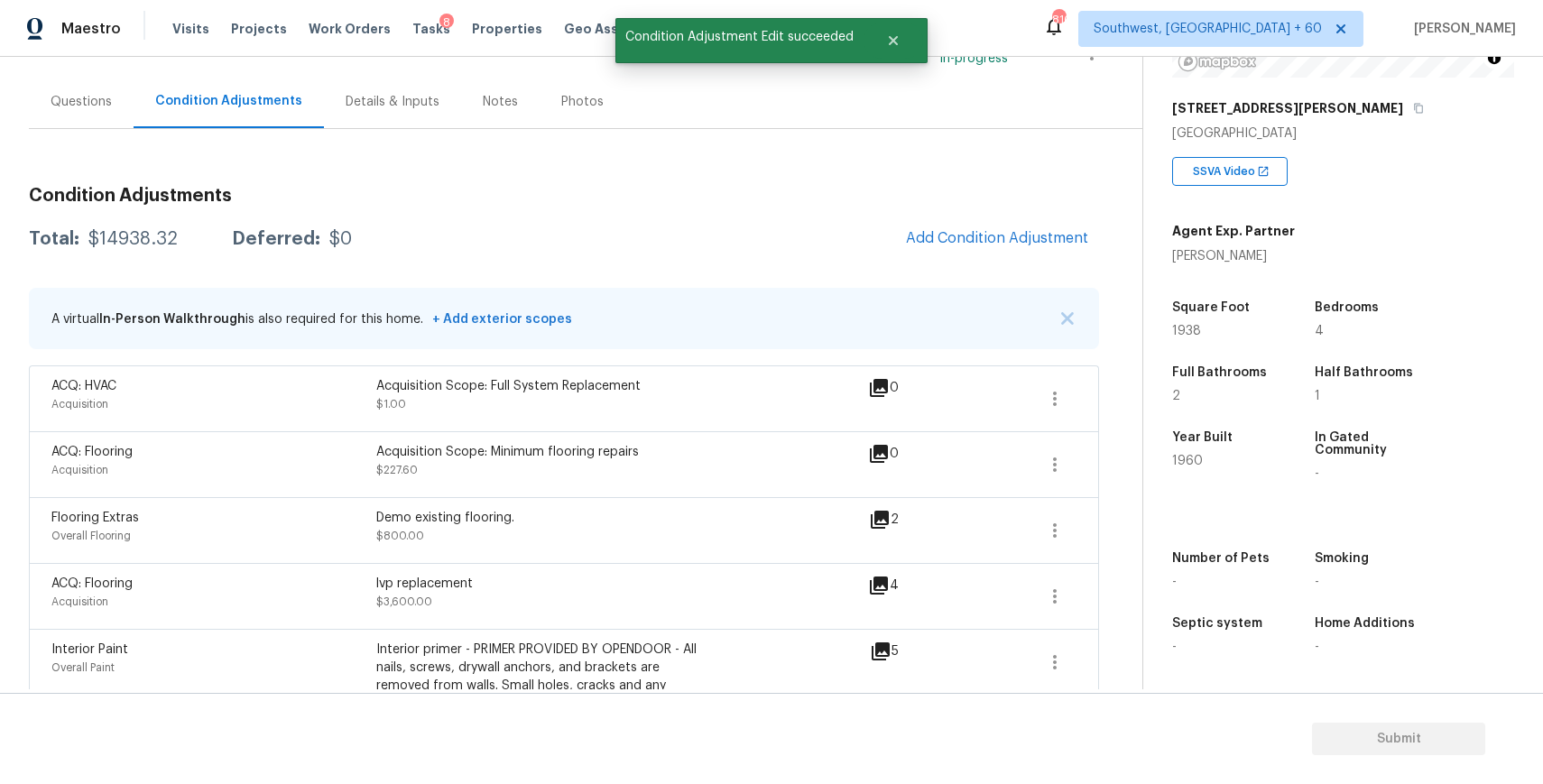
click at [100, 109] on div "Questions" at bounding box center [81, 102] width 62 height 18
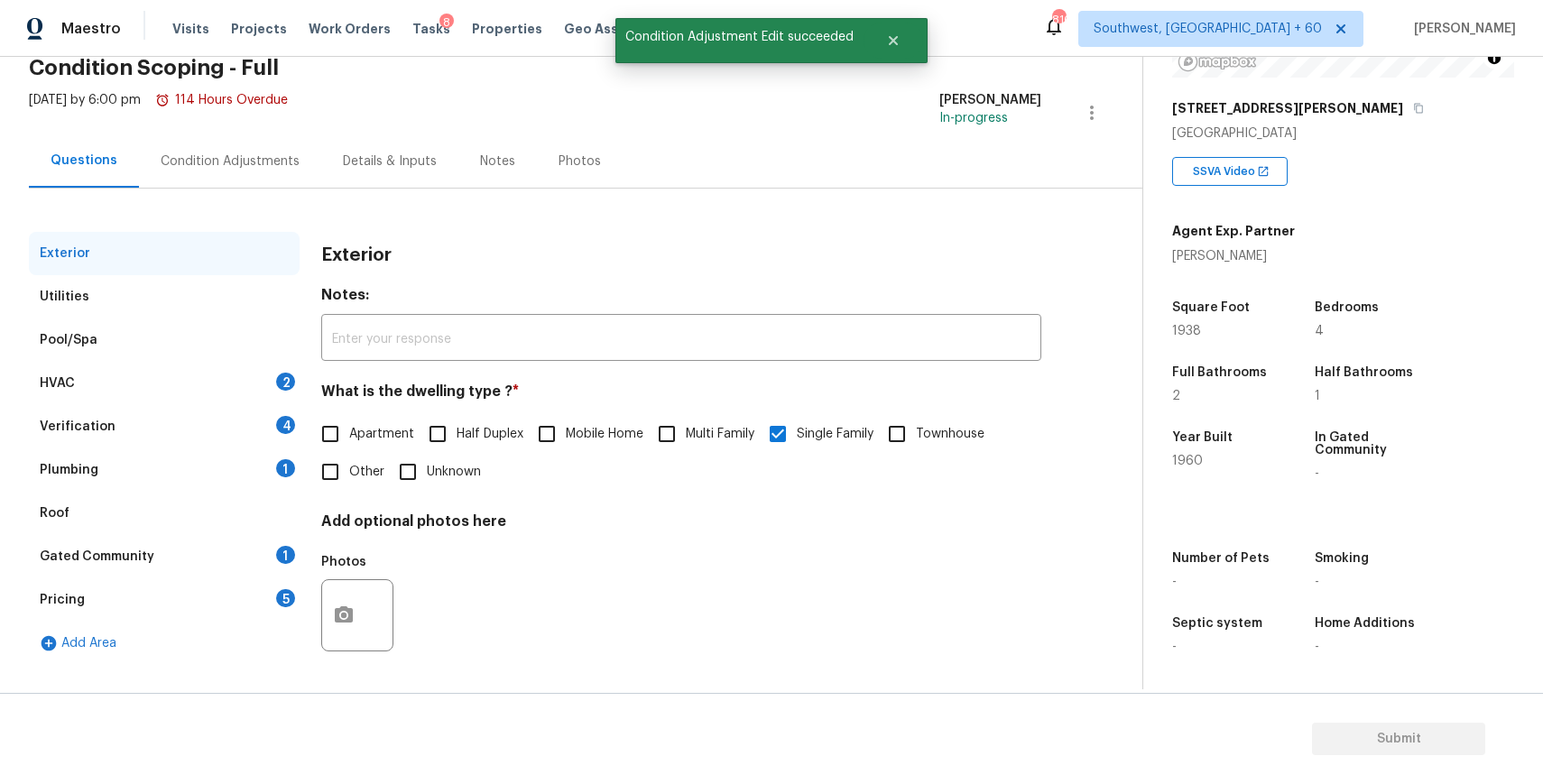
click at [188, 451] on div "Plumbing 1" at bounding box center [164, 470] width 271 height 43
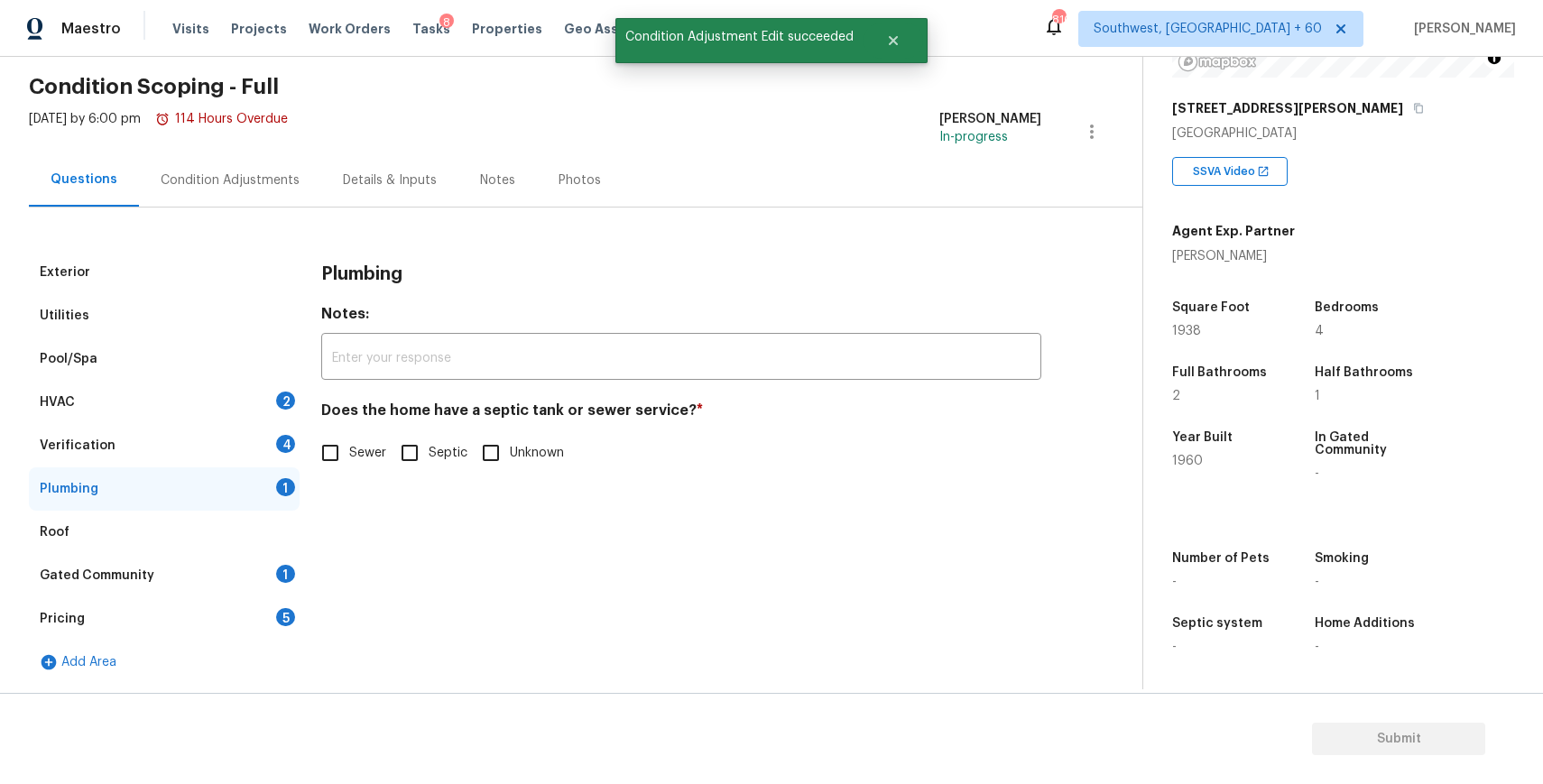
scroll to position [65, 0]
click at [196, 467] on div "Plumbing 1" at bounding box center [164, 488] width 271 height 43
click at [225, 451] on div "Verification 4" at bounding box center [164, 445] width 271 height 43
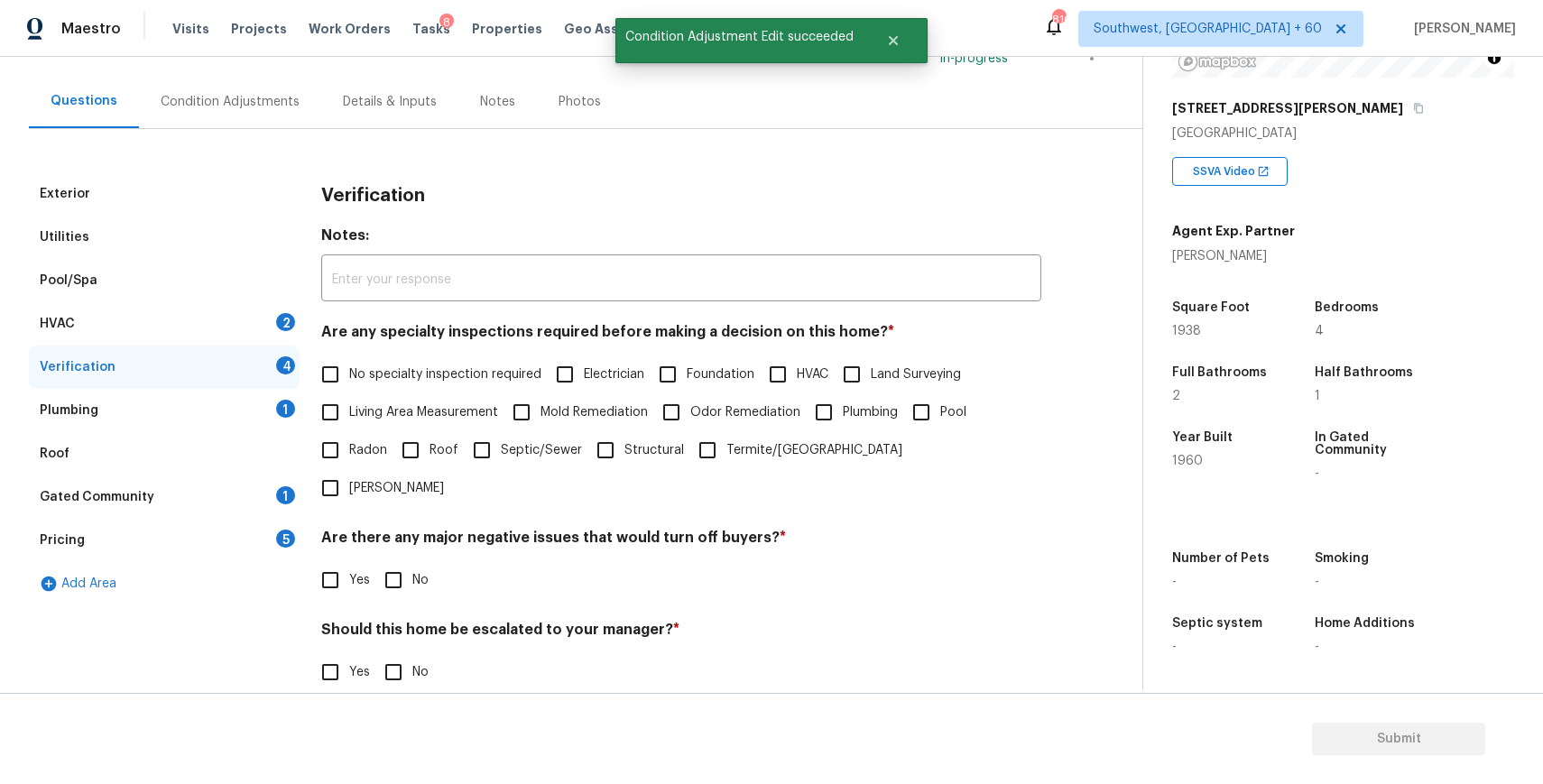
click at [226, 473] on div "Roof" at bounding box center [164, 453] width 271 height 43
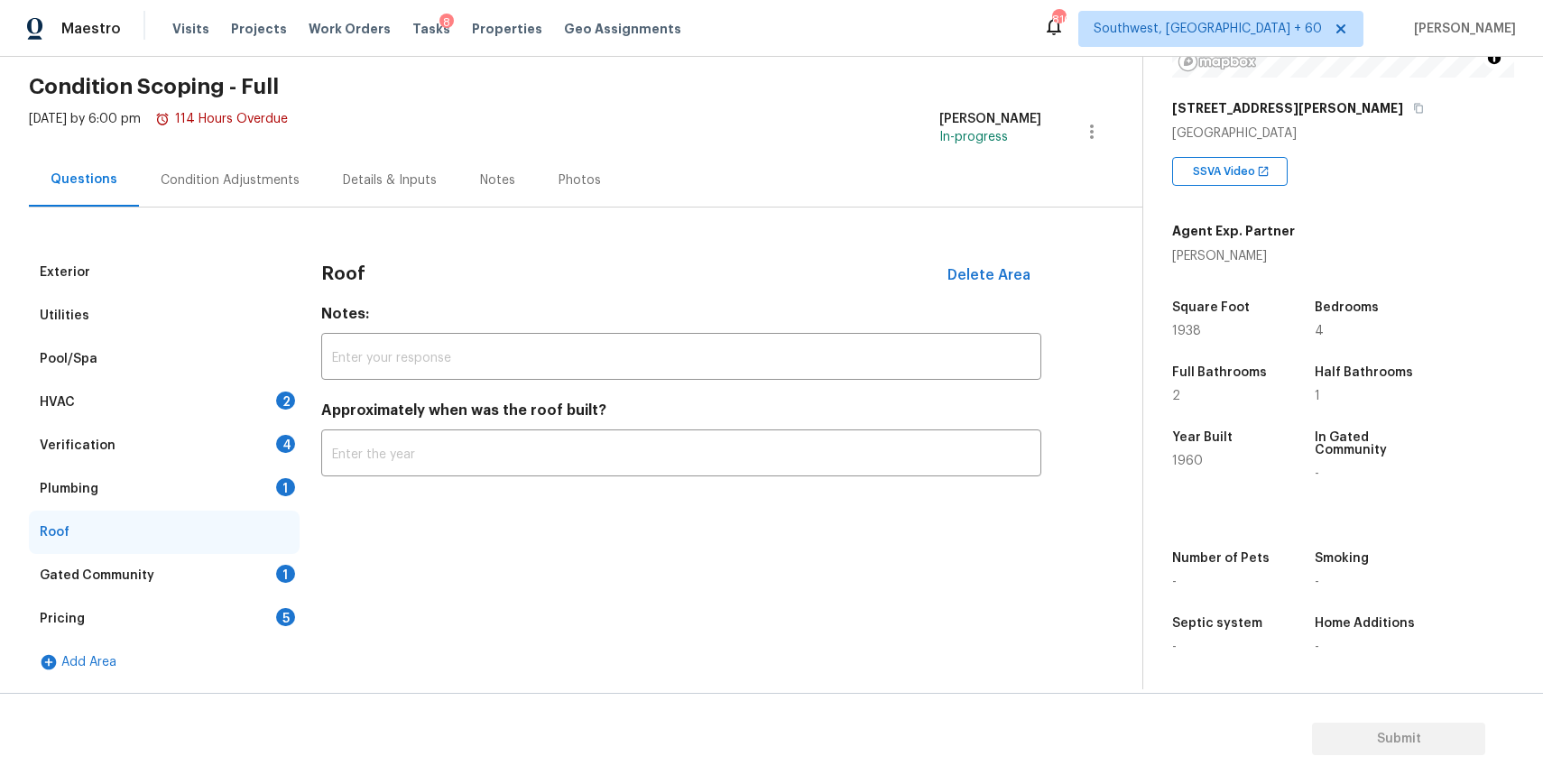
click at [218, 433] on div "Verification 4" at bounding box center [164, 445] width 271 height 43
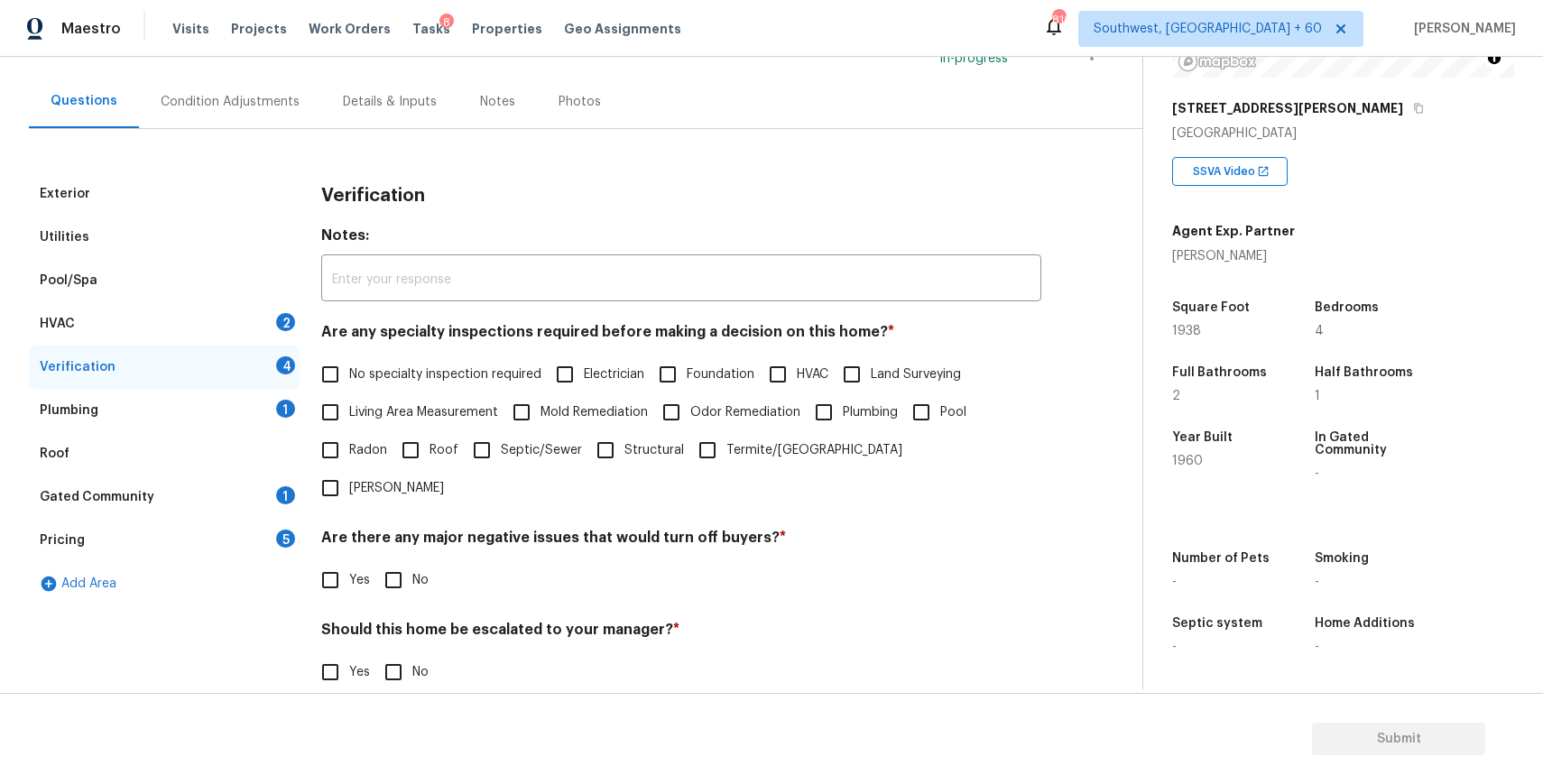
scroll to position [245, 0]
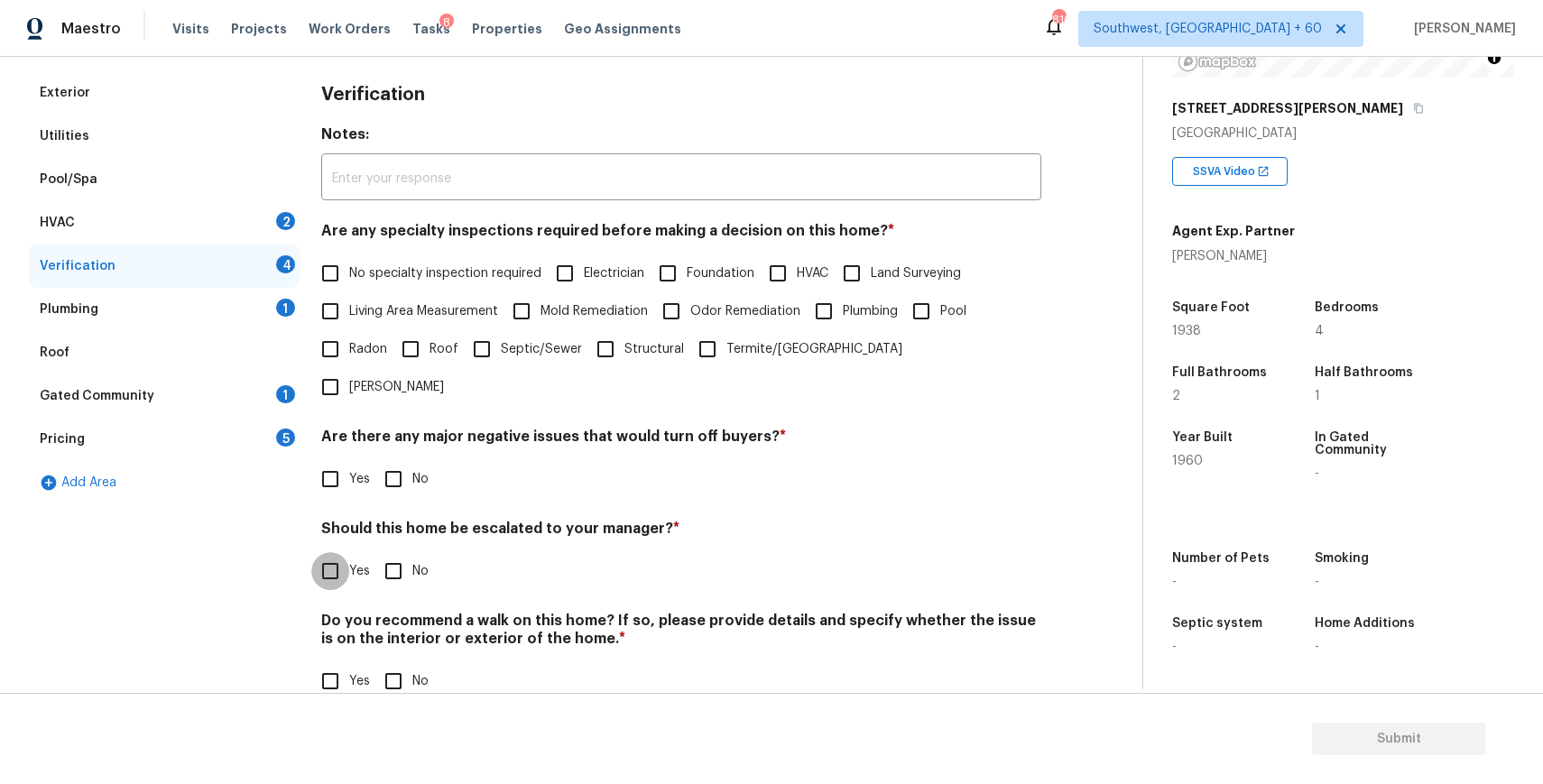
click at [343, 552] on input "Yes" at bounding box center [330, 570] width 38 height 38
checkbox input "true"
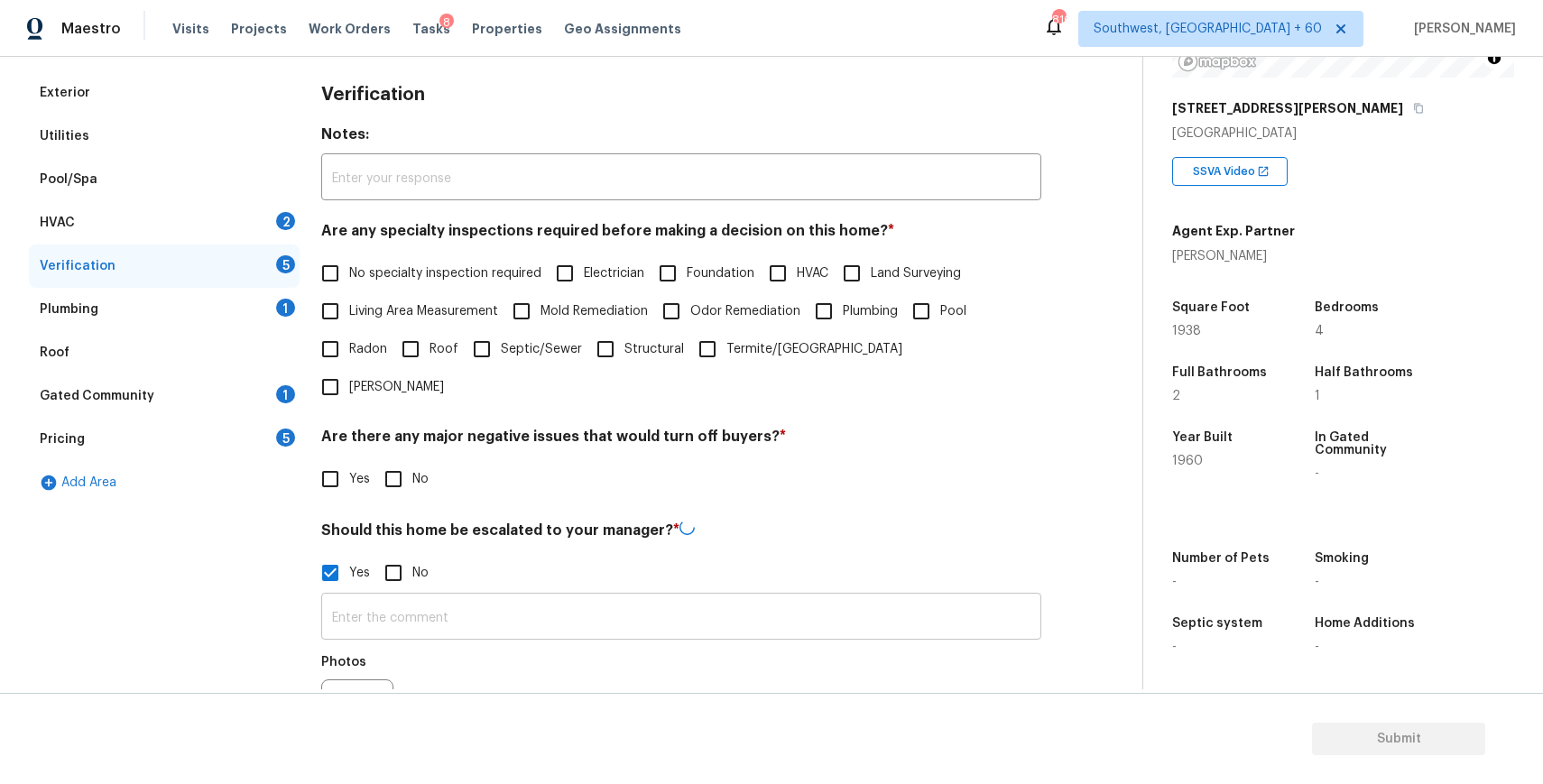
click at [448, 597] on input "text" at bounding box center [680, 618] width 720 height 42
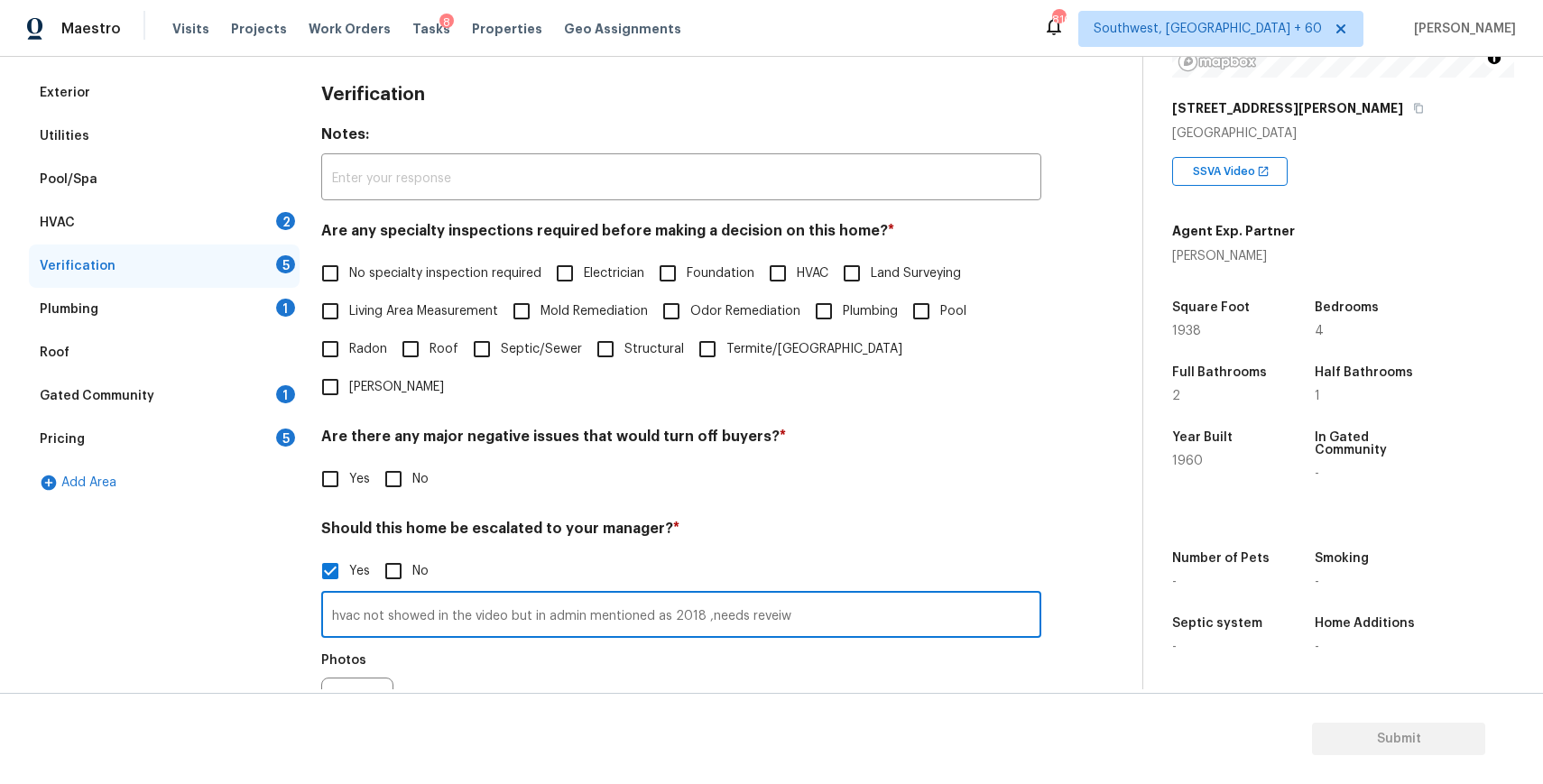
scroll to position [354, 0]
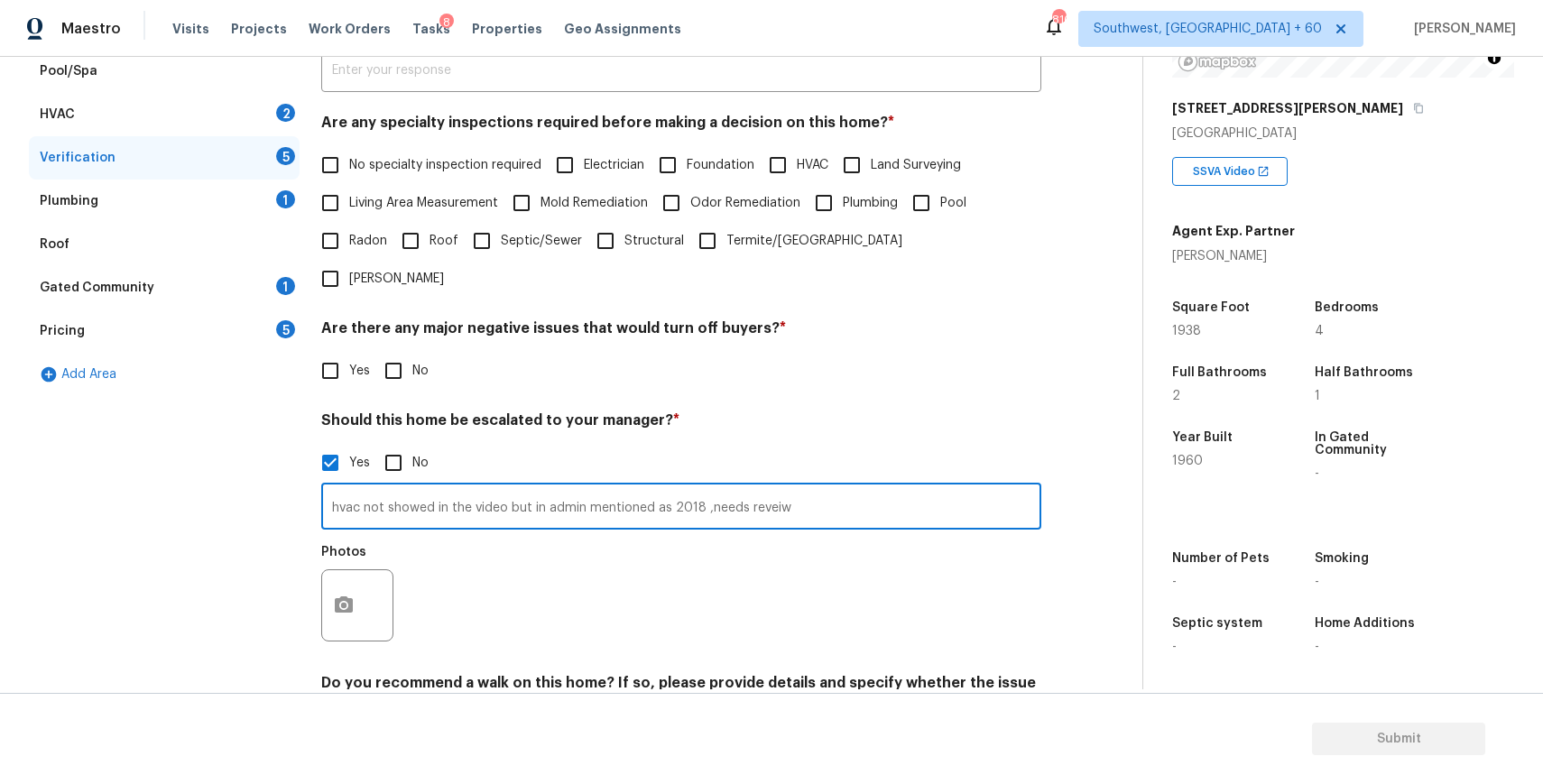
type input "hvac not showed in the video but in admin mentioned as 2018 ,needs reveiw"
click at [350, 594] on icon "button" at bounding box center [343, 604] width 21 height 21
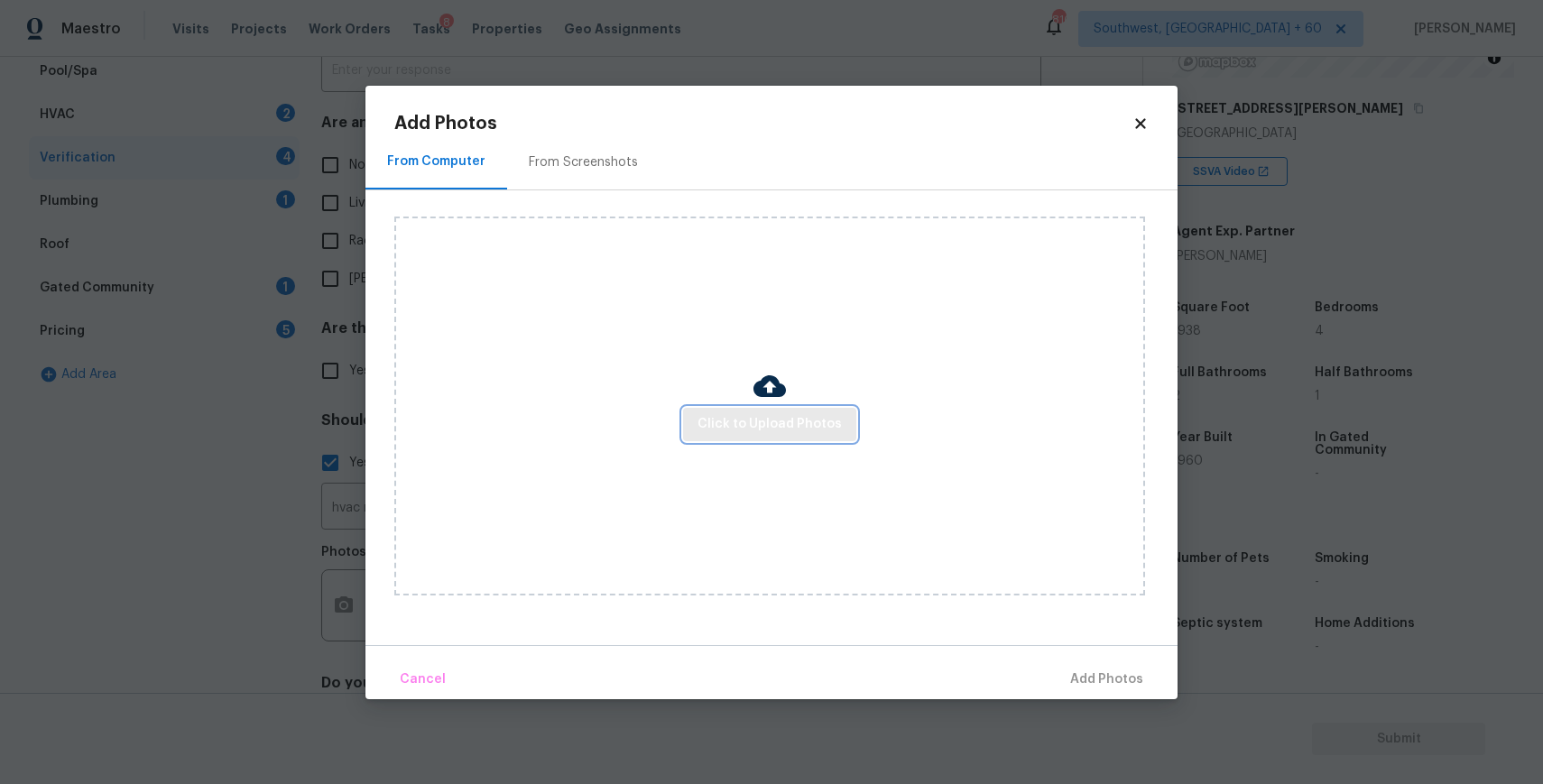
click at [736, 432] on span "Click to Upload Photos" at bounding box center [770, 424] width 145 height 22
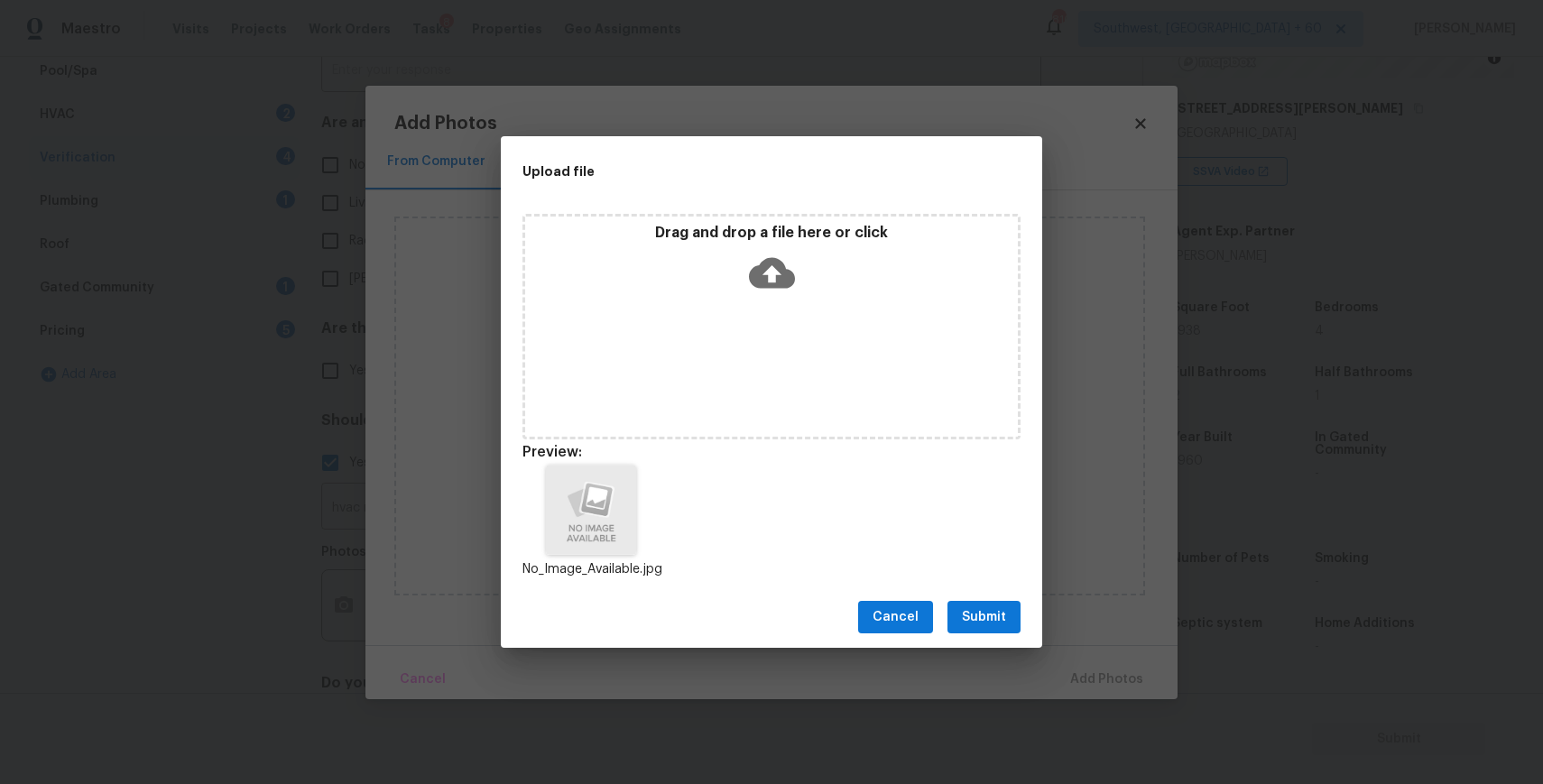
click at [961, 624] on button "Submit" at bounding box center [984, 617] width 73 height 33
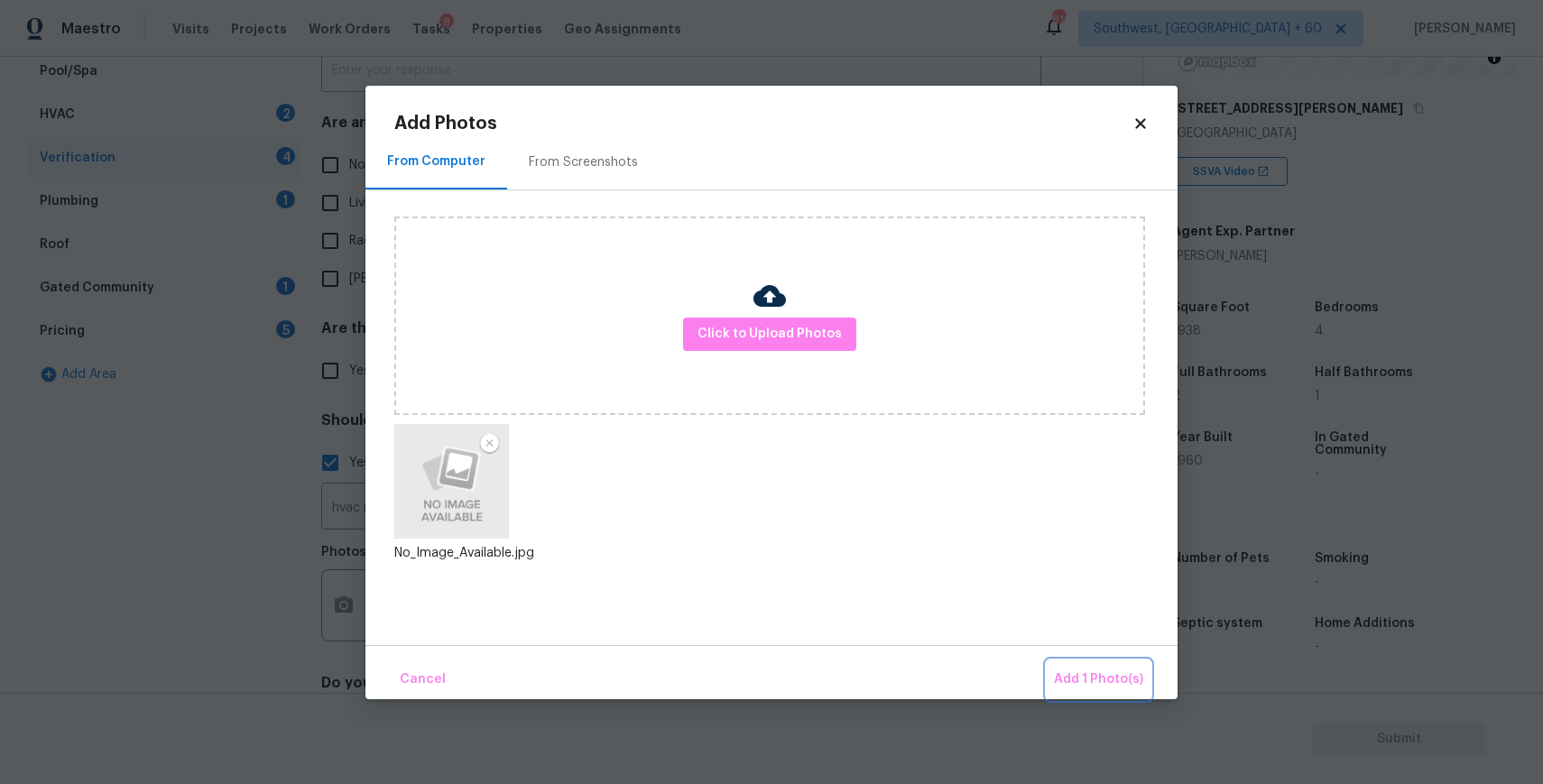
click at [1066, 682] on span "Add 1 Photo(s)" at bounding box center [1098, 679] width 89 height 22
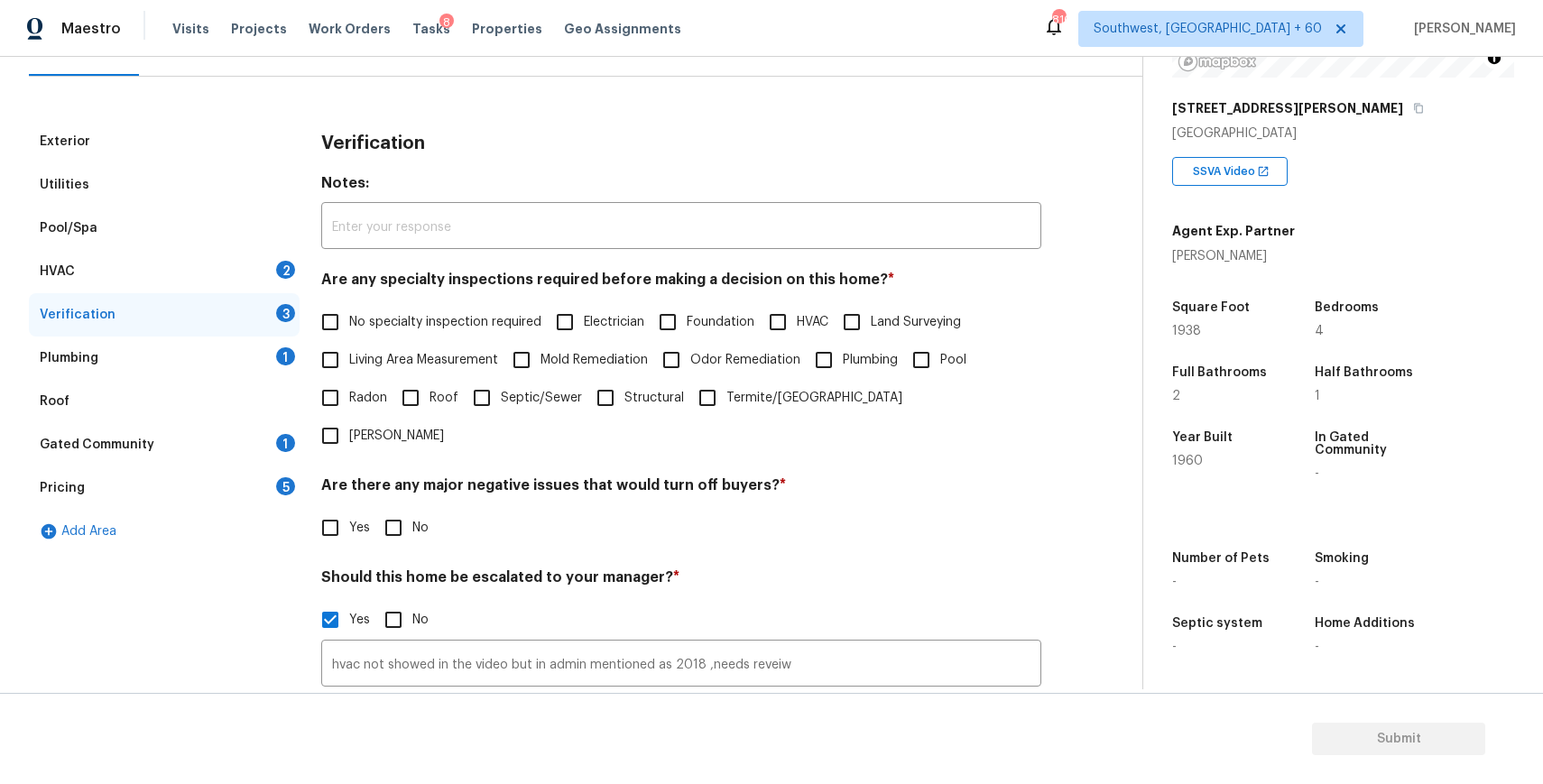
scroll to position [416, 0]
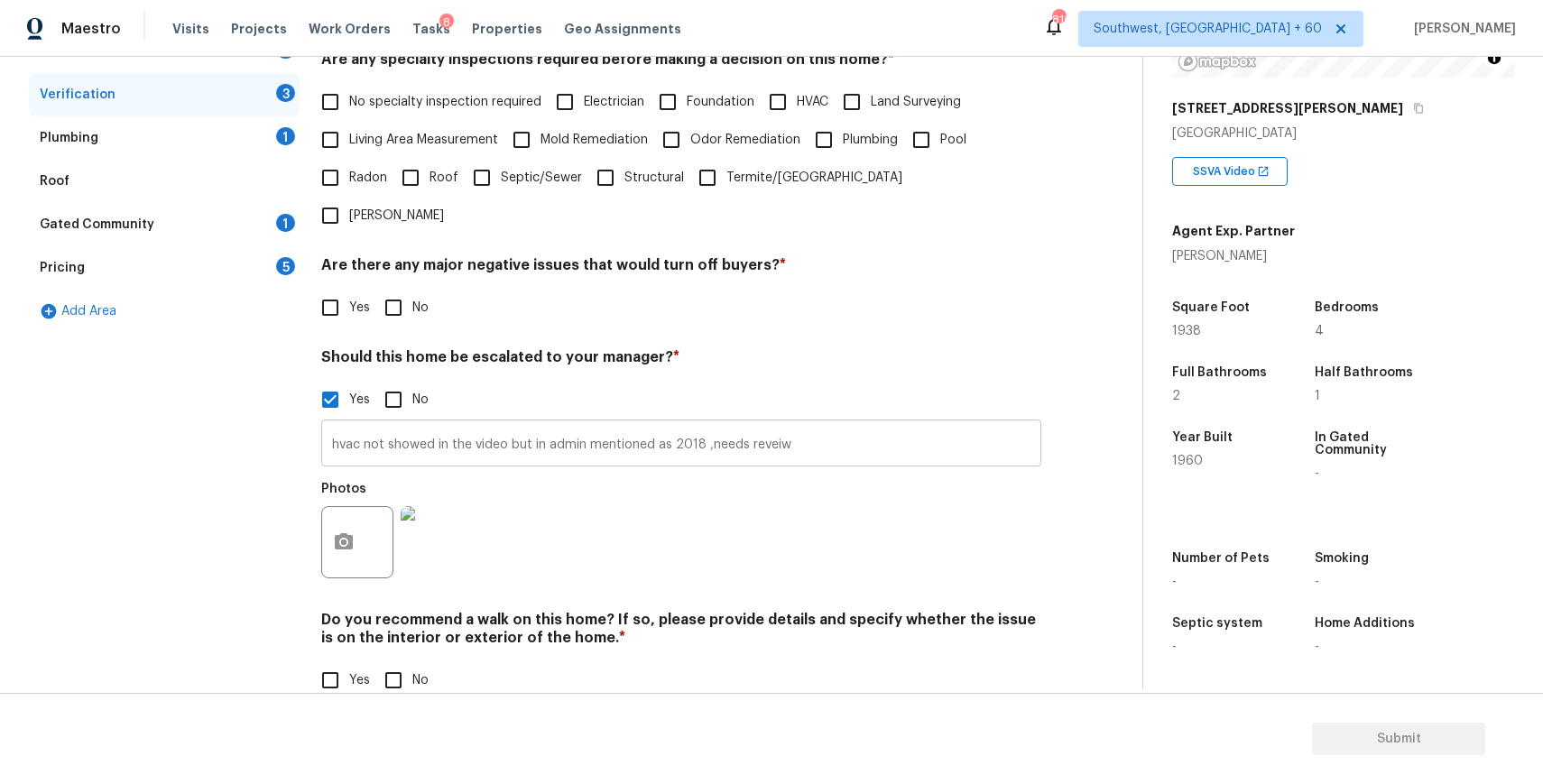
click at [535, 424] on input "hvac not showed in the video but in admin mentioned as 2018 ,needs reveiw" at bounding box center [680, 445] width 720 height 42
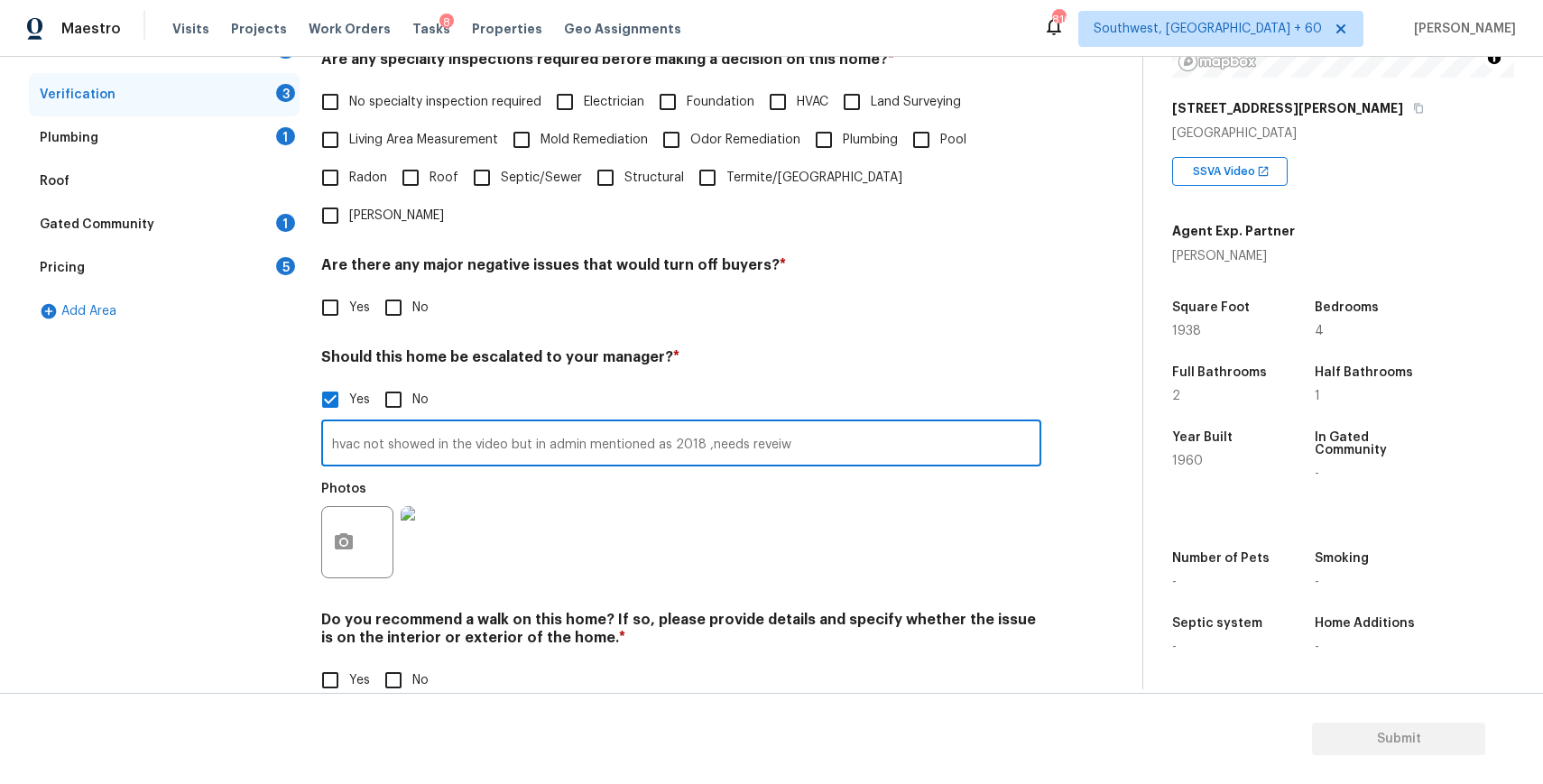
click at [535, 424] on input "hvac not showed in the video but in admin mentioned as 2018 ,needs reveiw" at bounding box center [680, 445] width 720 height 42
click at [396, 380] on input "No" at bounding box center [393, 399] width 38 height 38
checkbox input "true"
checkbox input "false"
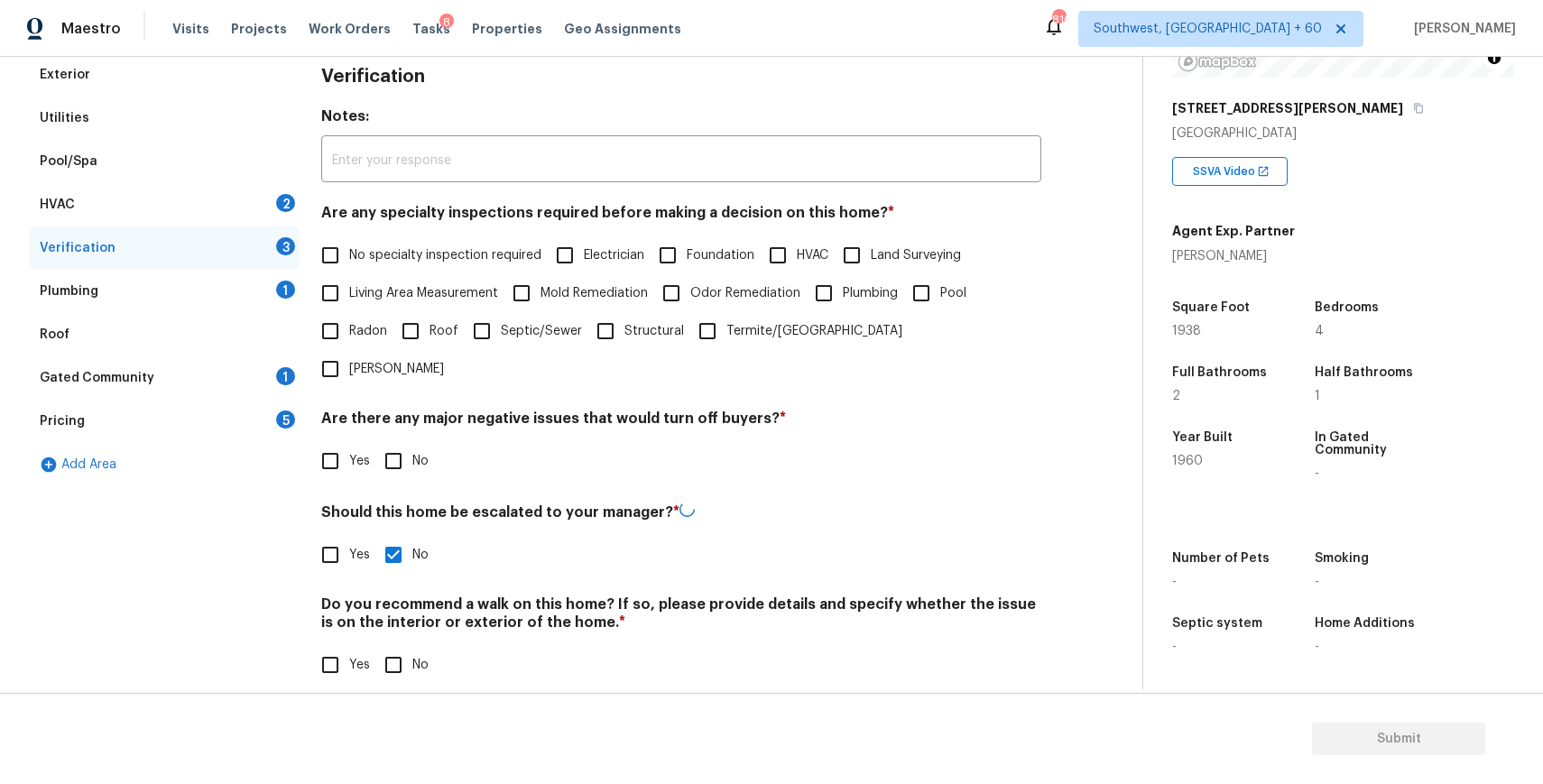
scroll to position [0, 0]
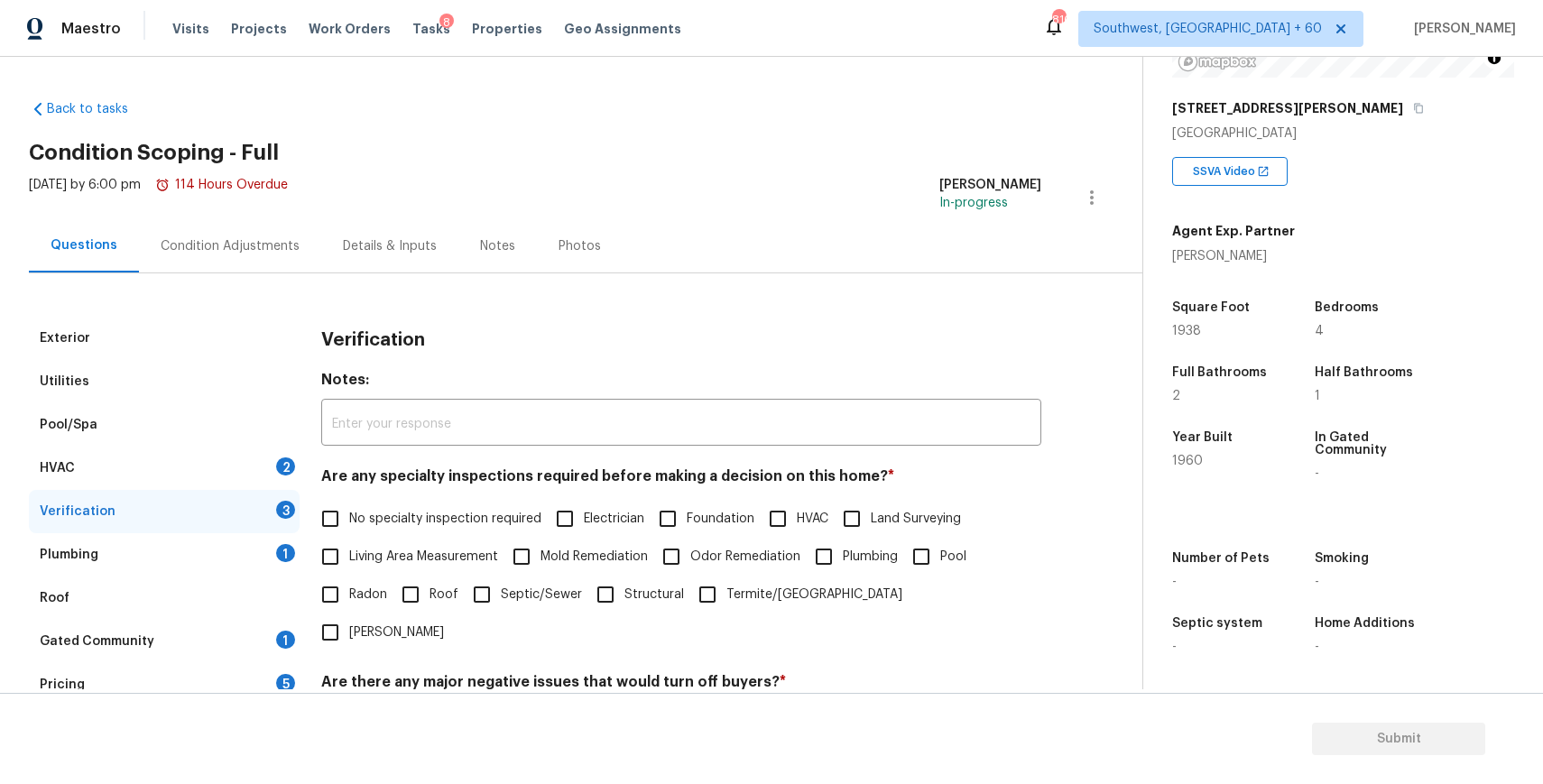
click at [205, 466] on div "HVAC 2" at bounding box center [164, 468] width 271 height 43
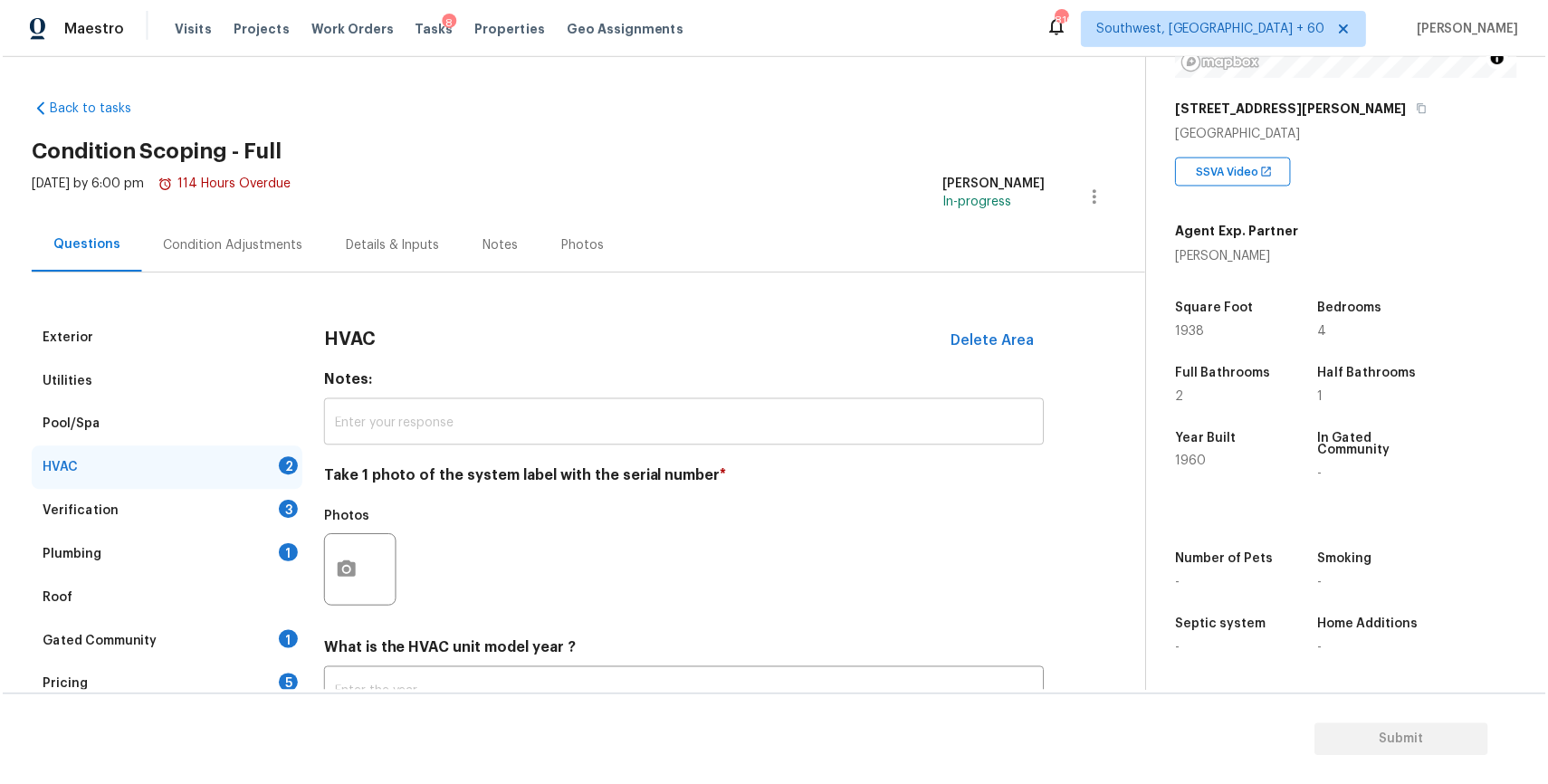
scroll to position [3, 0]
click at [335, 582] on button "button" at bounding box center [344, 570] width 43 height 70
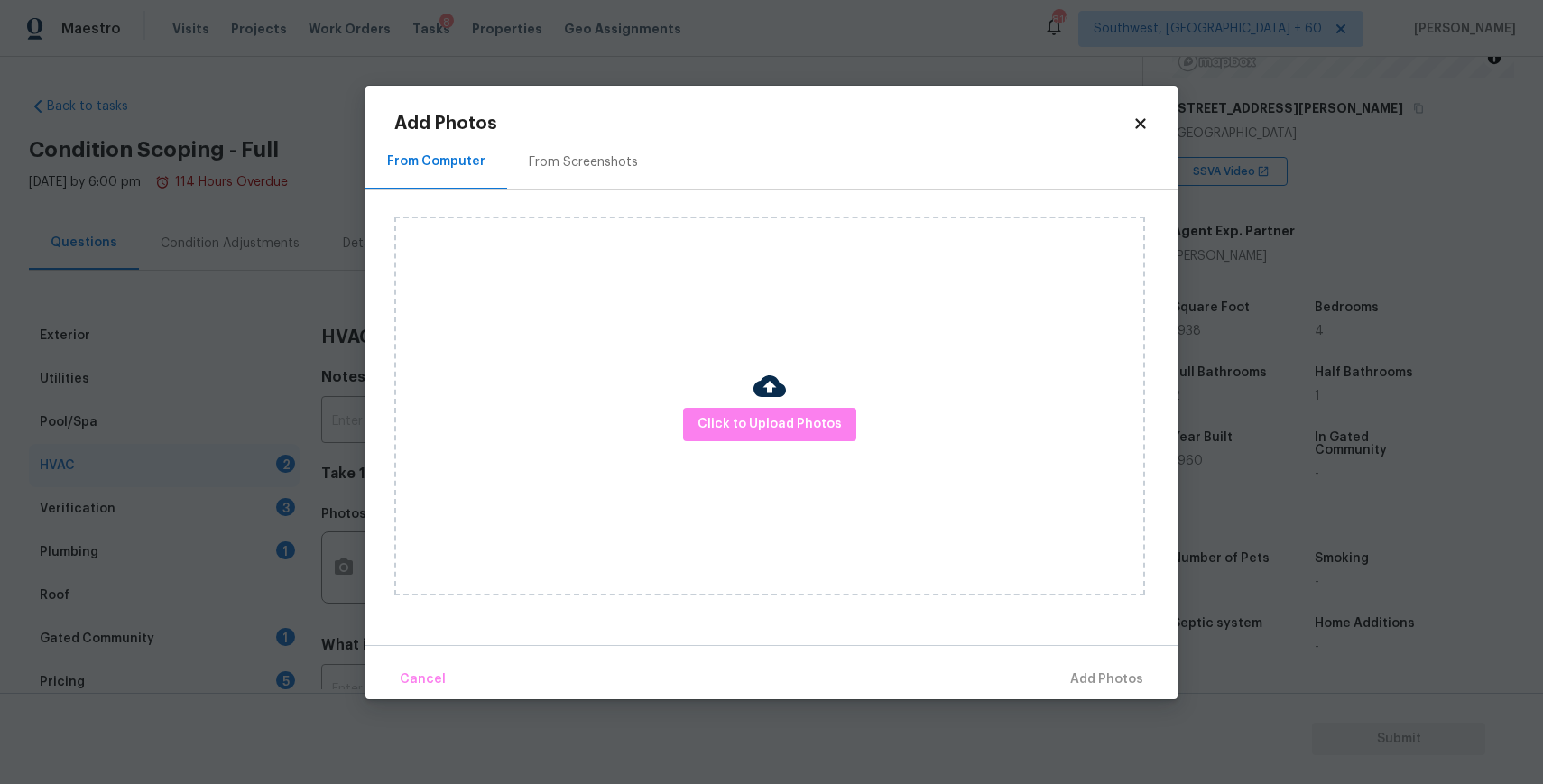
click at [743, 404] on div "Click to Upload Photos" at bounding box center [770, 405] width 750 height 379
click at [742, 436] on button "Click to Upload Photos" at bounding box center [770, 424] width 173 height 33
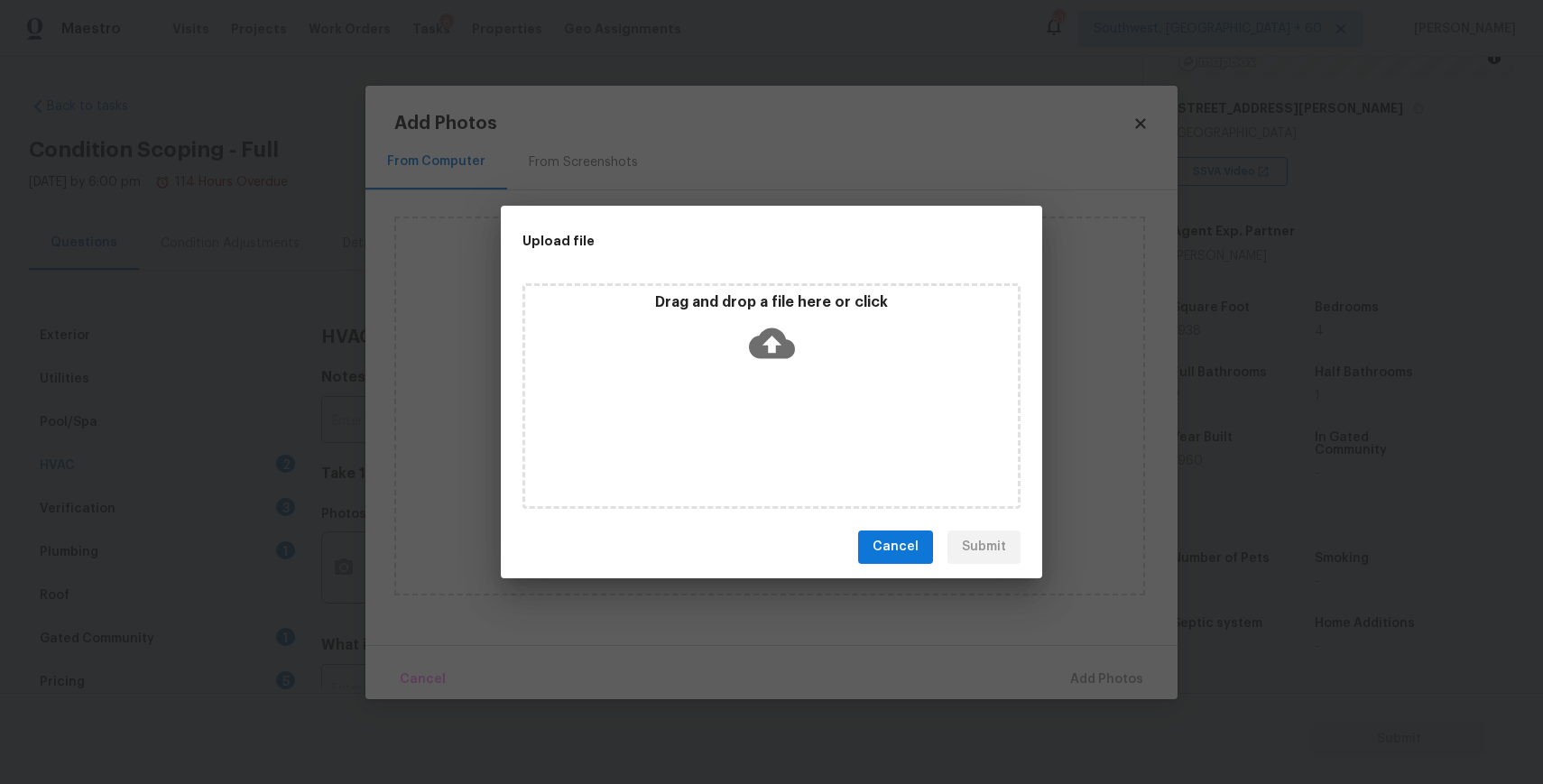
click at [744, 415] on div "Drag and drop a file here or click" at bounding box center [772, 395] width 498 height 226
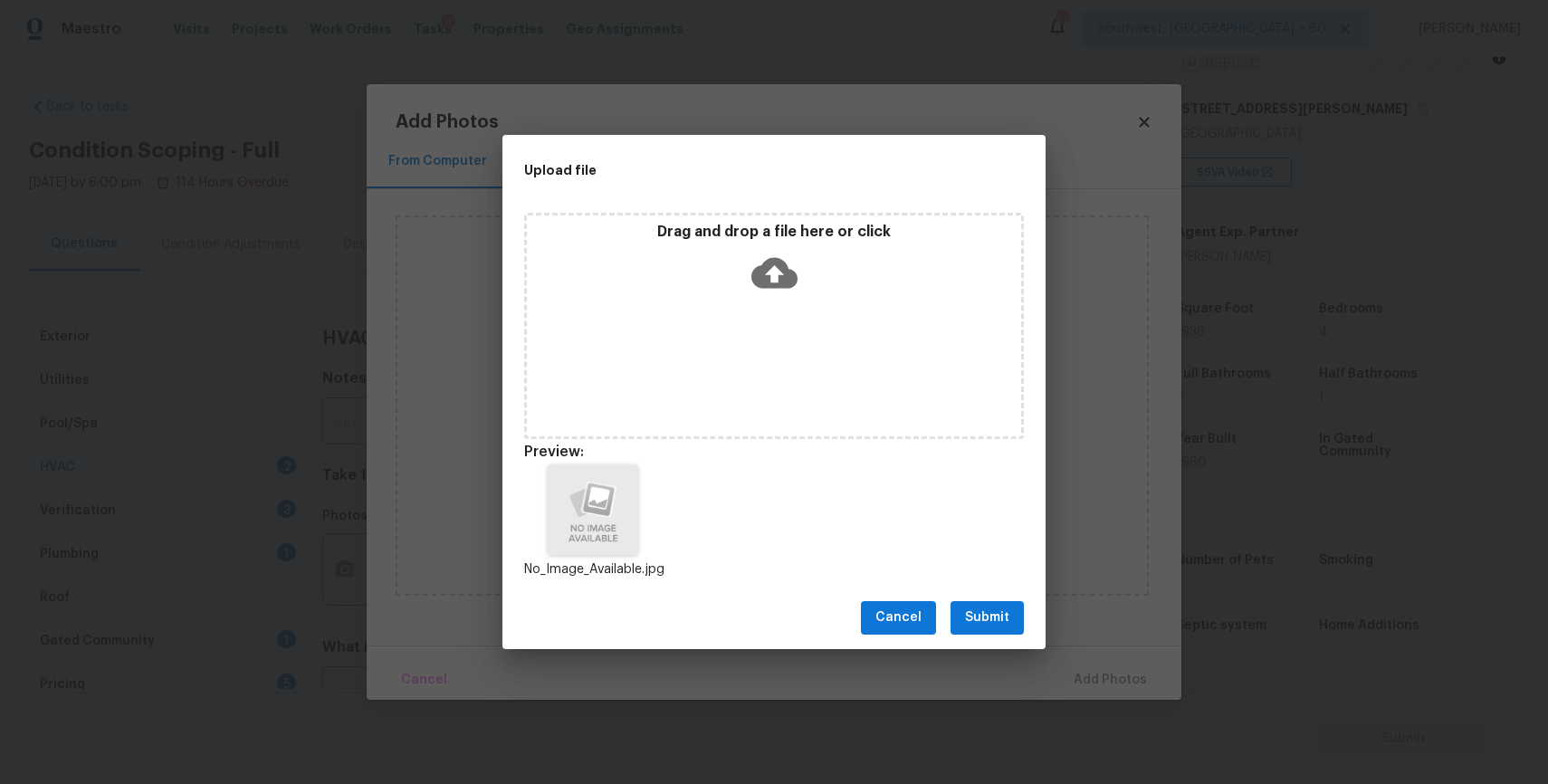
click at [981, 617] on span "Submit" at bounding box center [987, 618] width 44 height 22
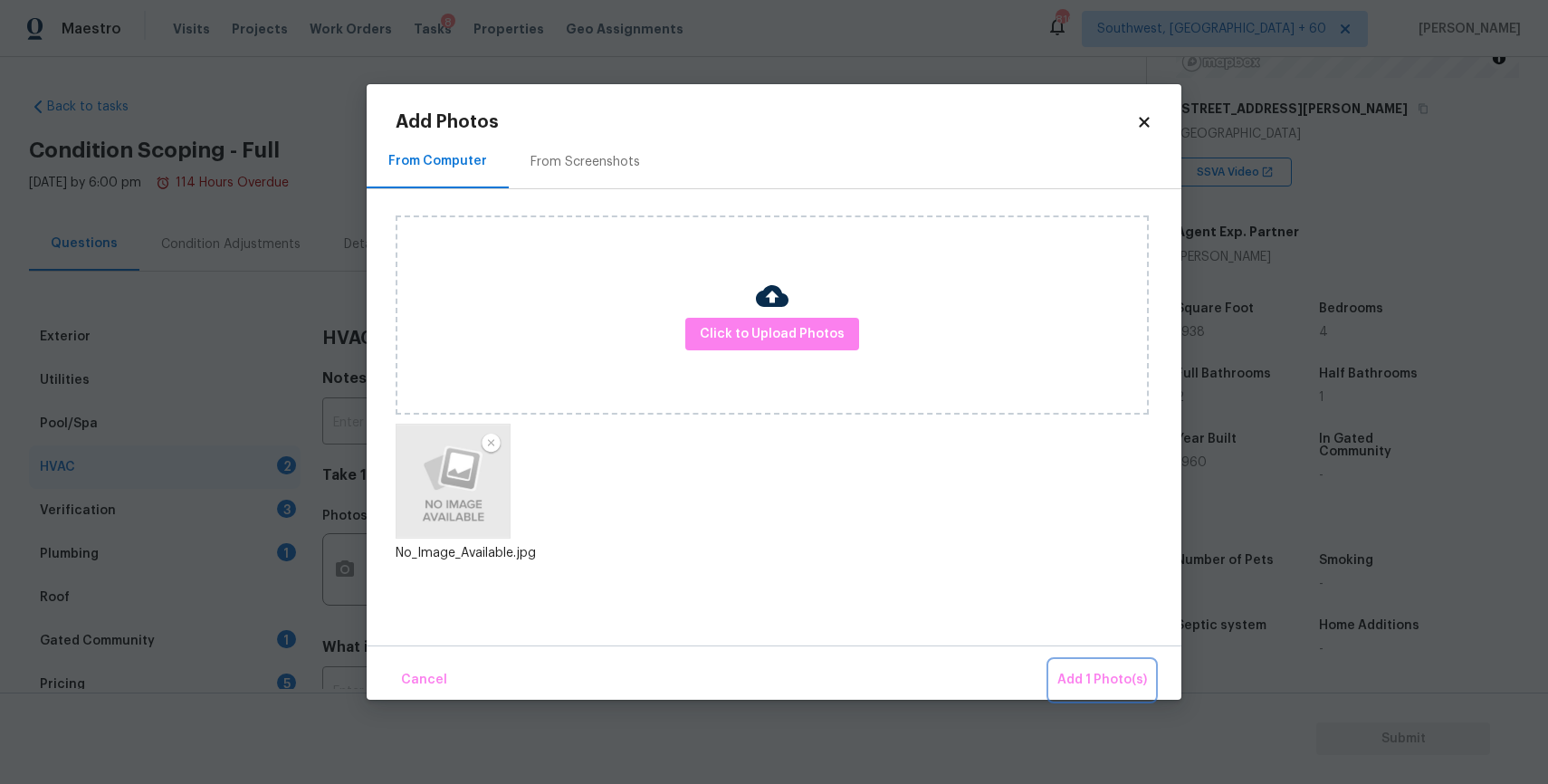
click at [1058, 675] on button "Add 1 Photo(s)" at bounding box center [1102, 680] width 104 height 39
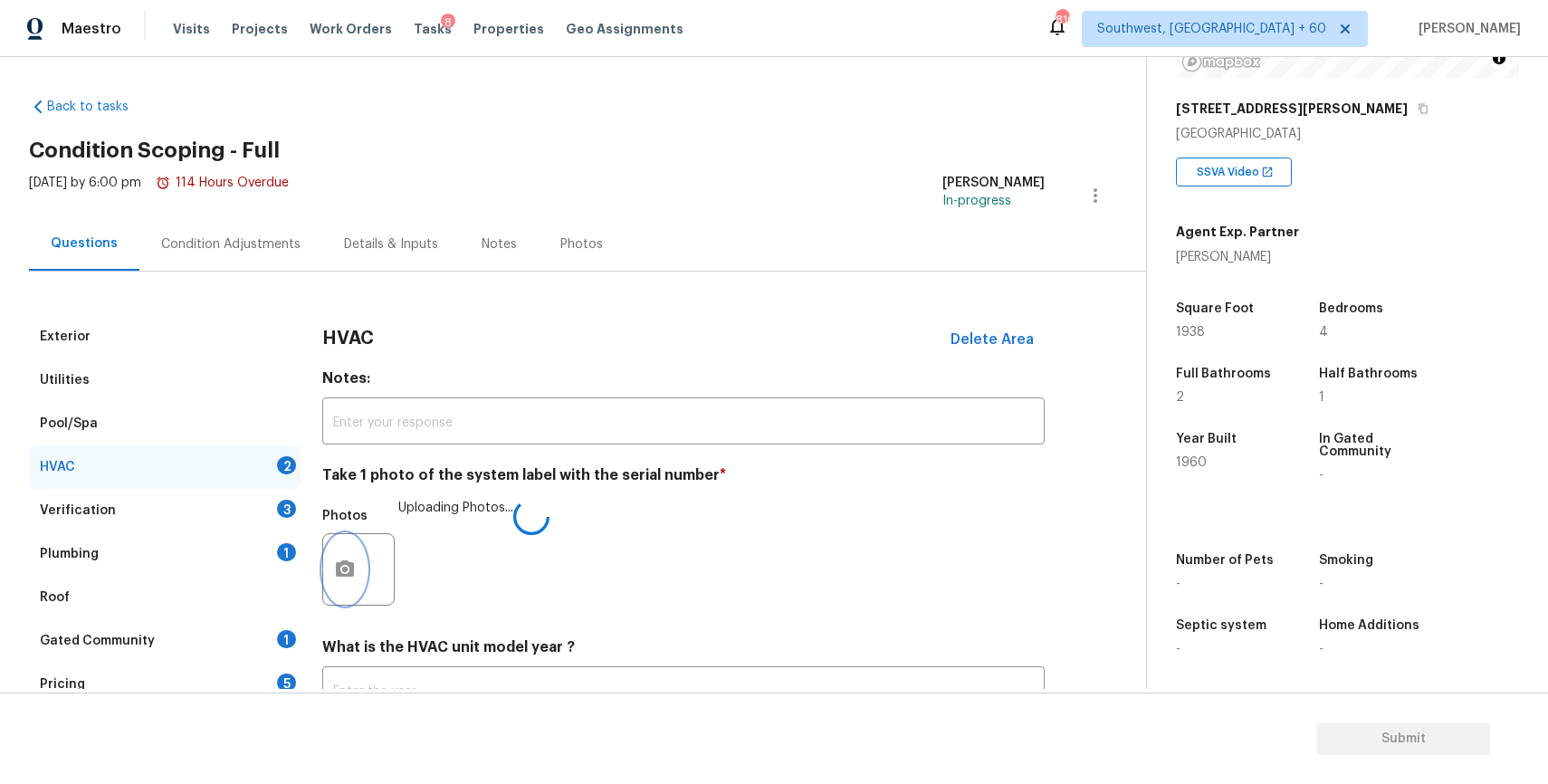
scroll to position [148, 0]
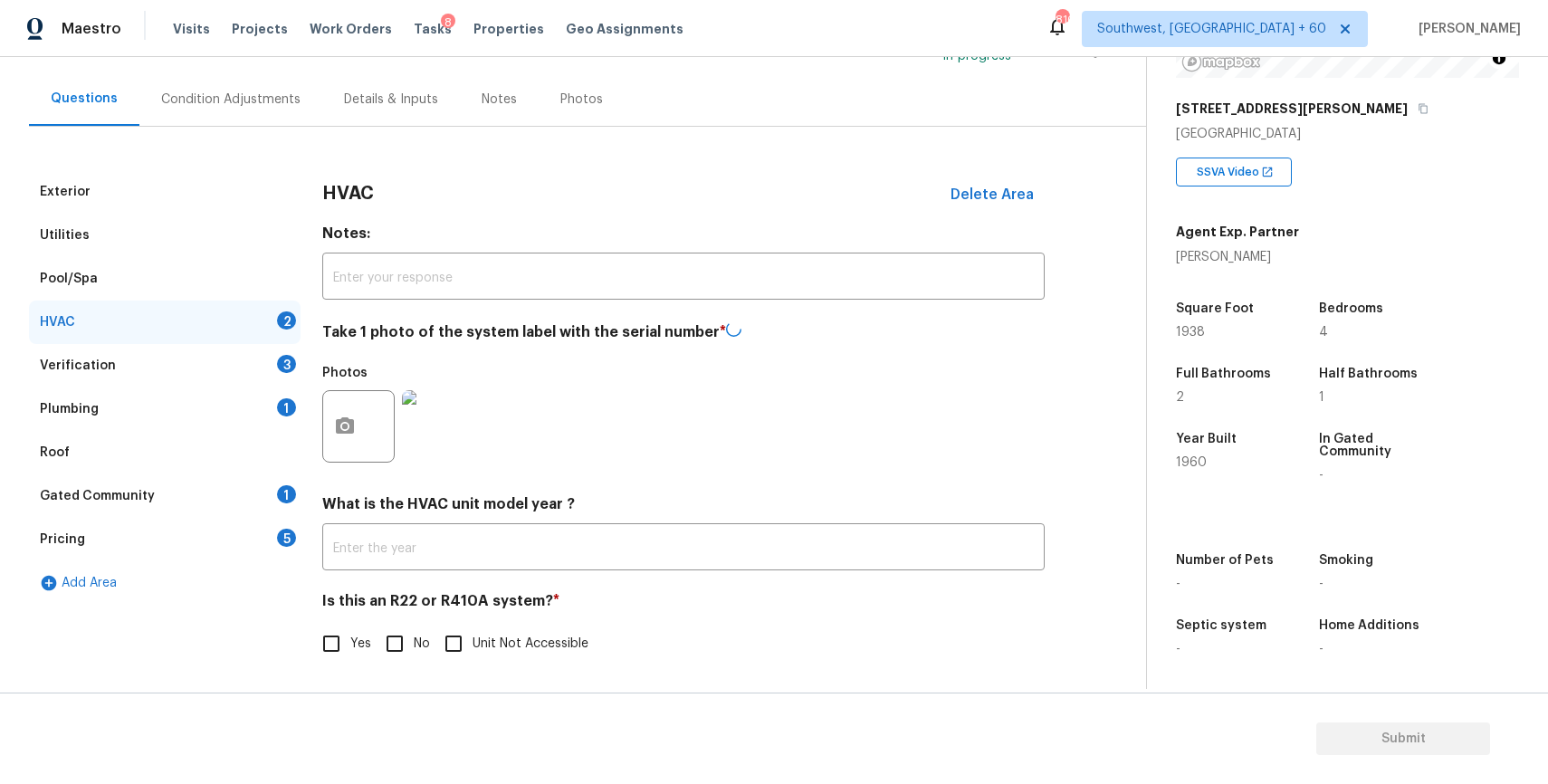
click at [409, 629] on input "No" at bounding box center [394, 643] width 38 height 38
checkbox input "false"
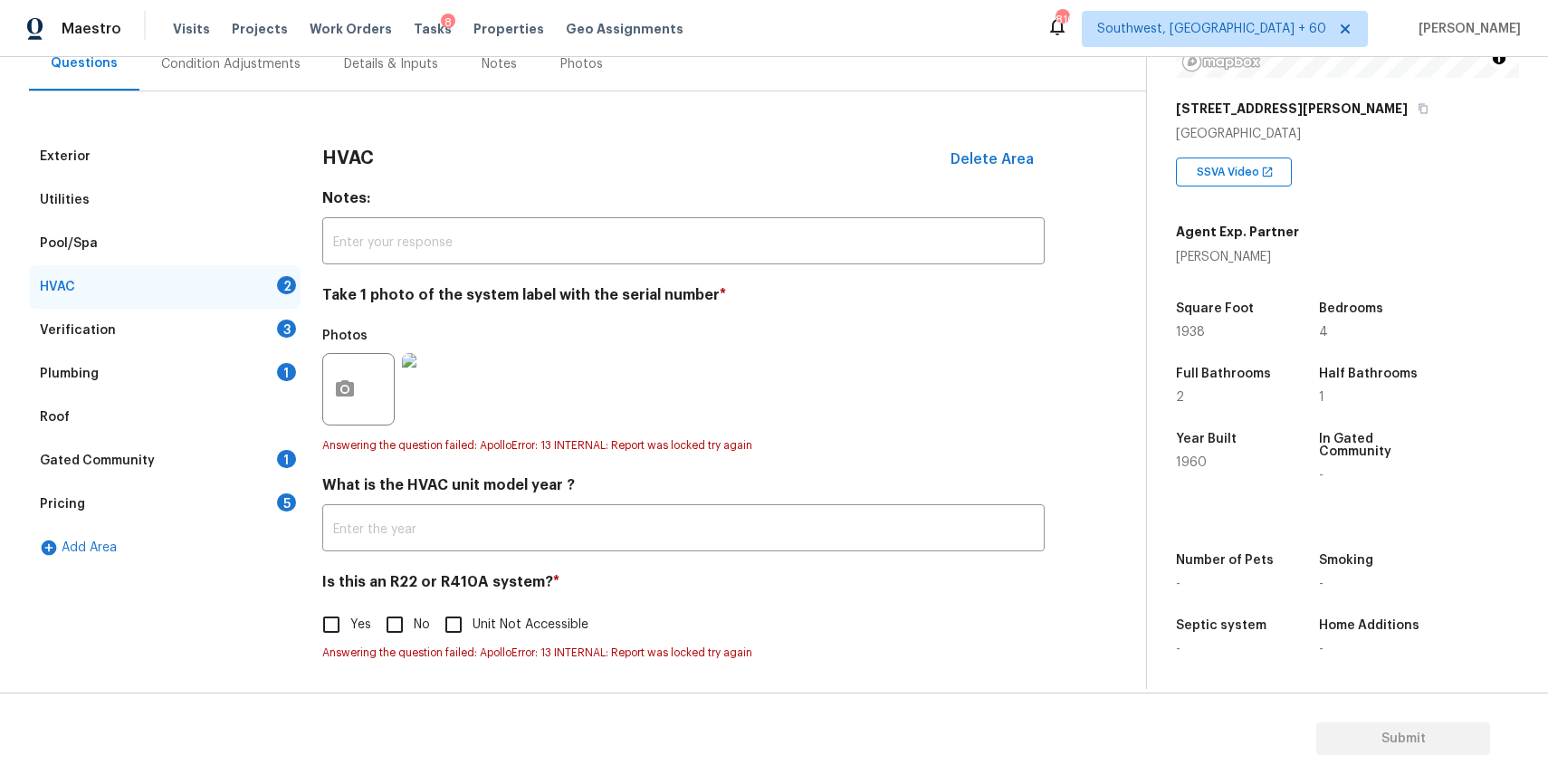
scroll to position [165, 0]
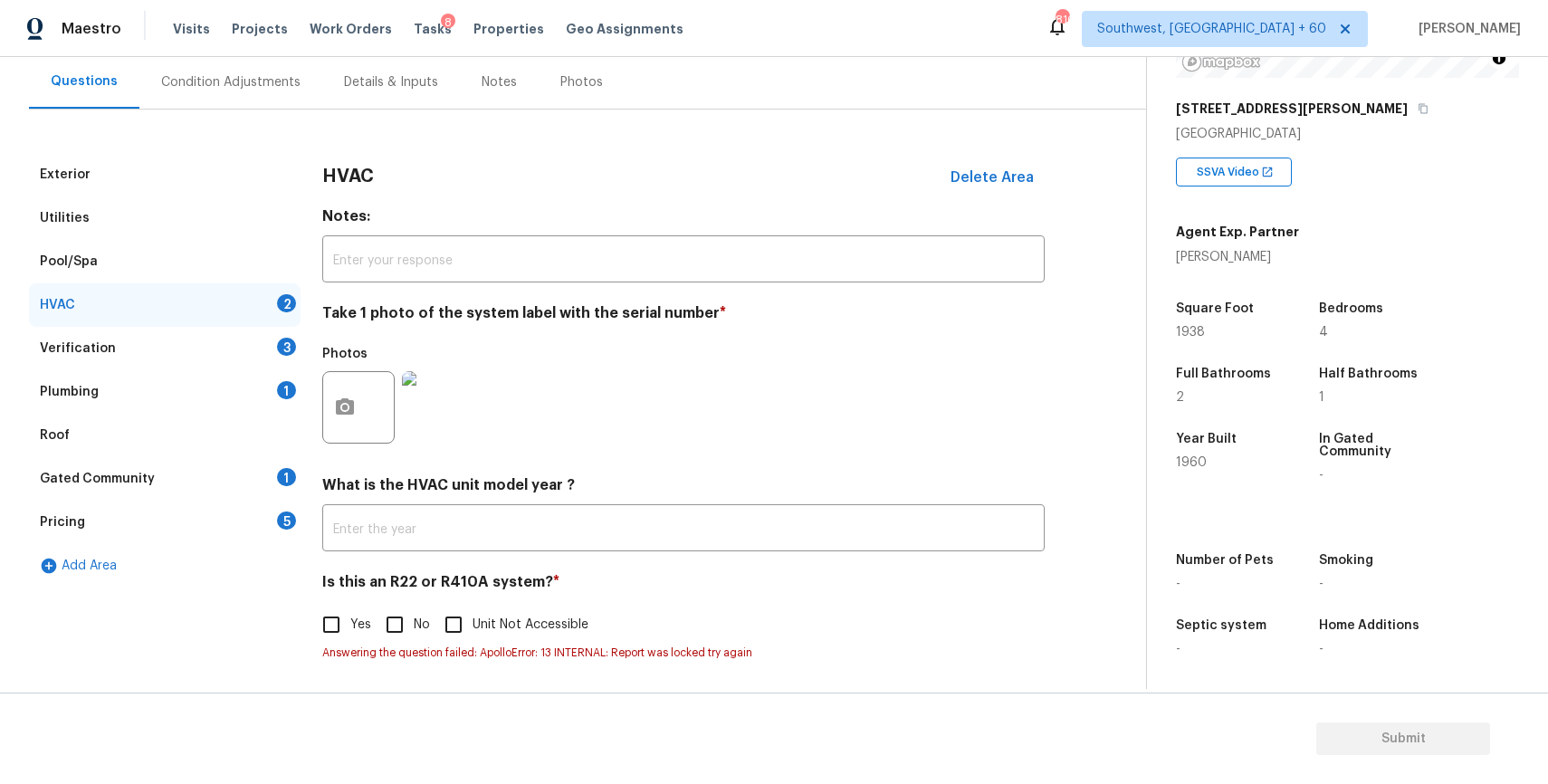
click at [275, 323] on div "HVAC 2" at bounding box center [165, 304] width 272 height 43
click at [275, 342] on div "Verification 3" at bounding box center [165, 348] width 272 height 43
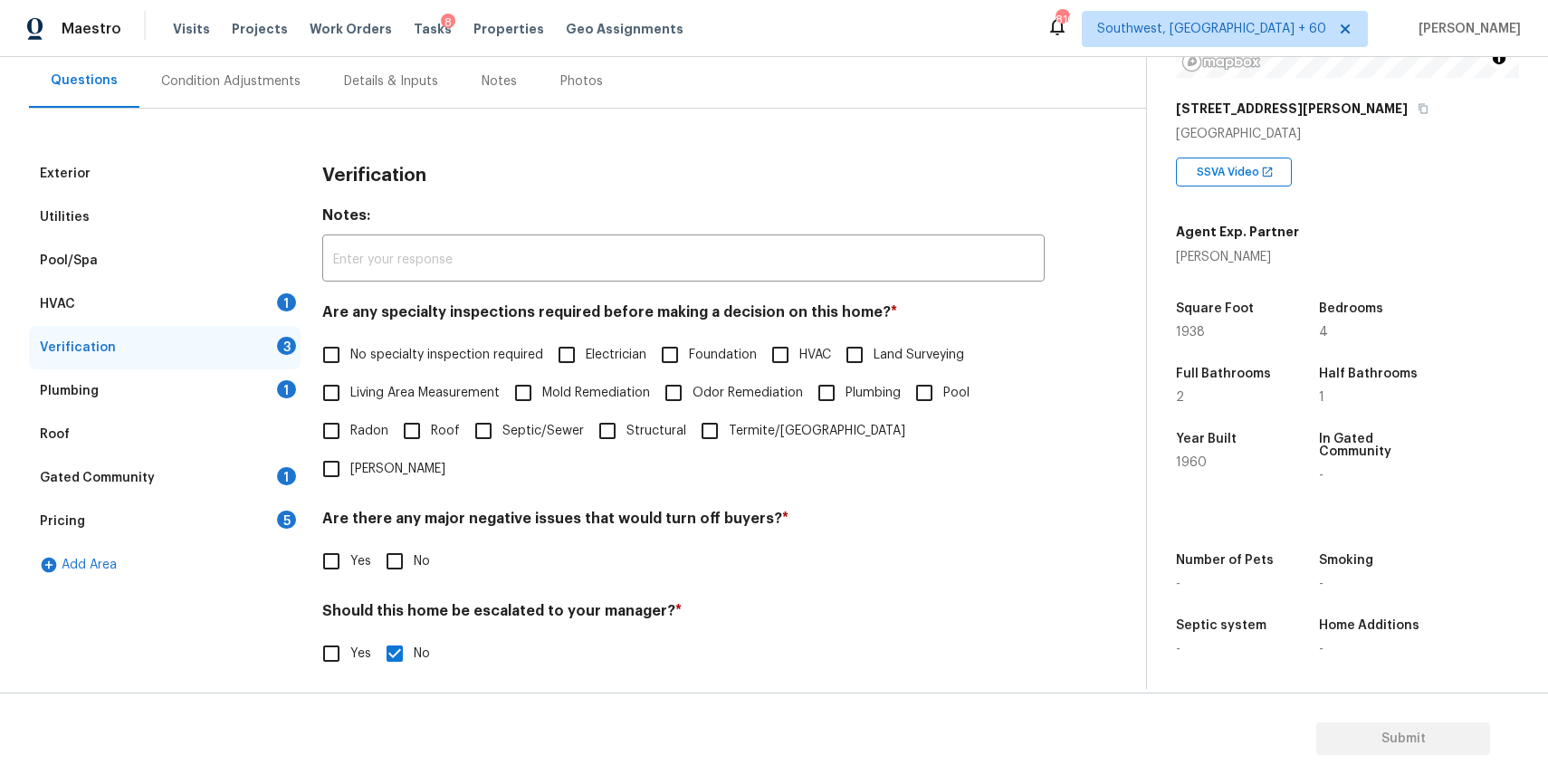
click at [277, 302] on div "1" at bounding box center [287, 302] width 19 height 18
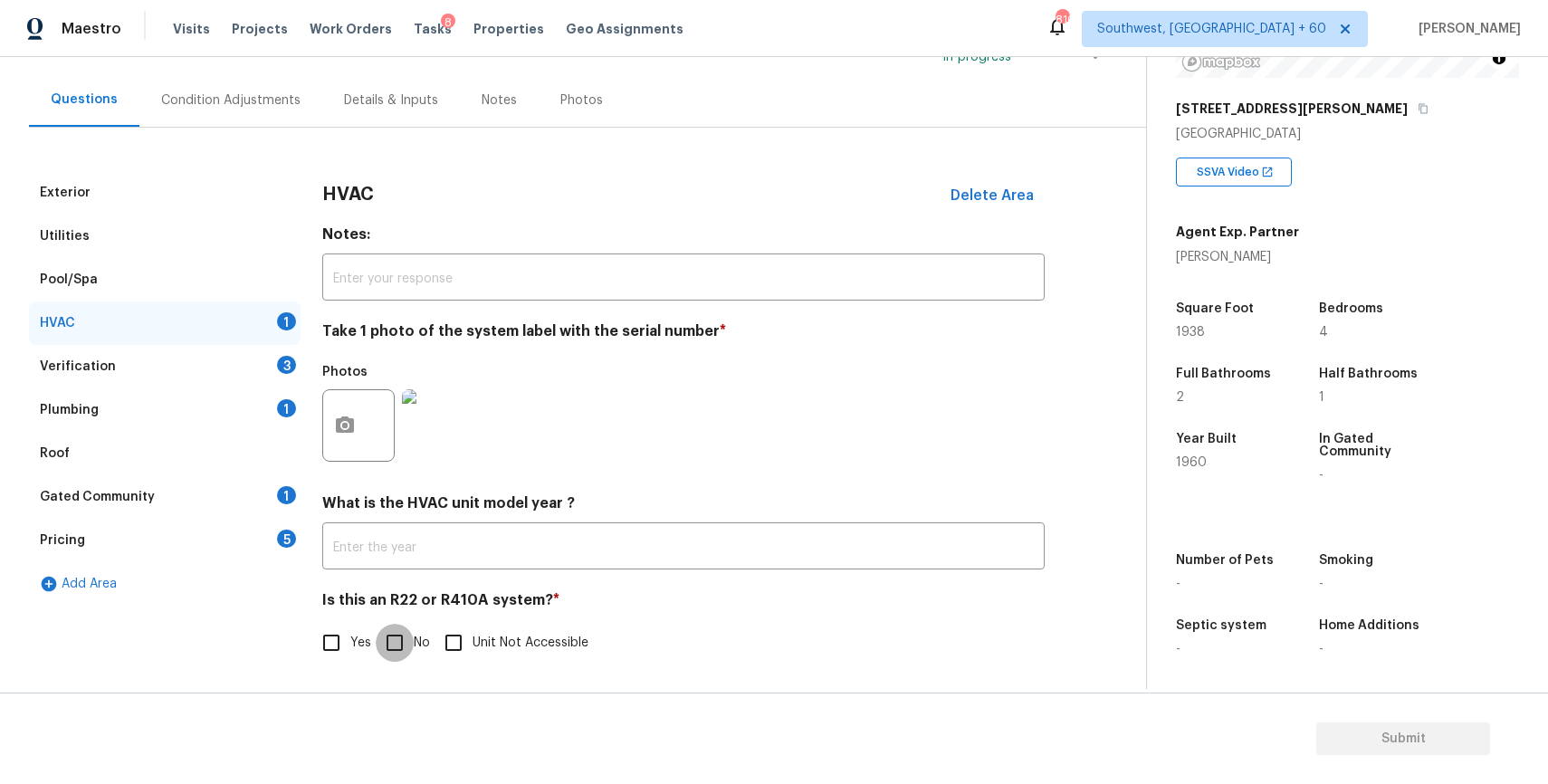
click at [397, 624] on input "No" at bounding box center [394, 642] width 38 height 38
checkbox input "true"
click at [272, 374] on div "Verification 3" at bounding box center [165, 366] width 272 height 43
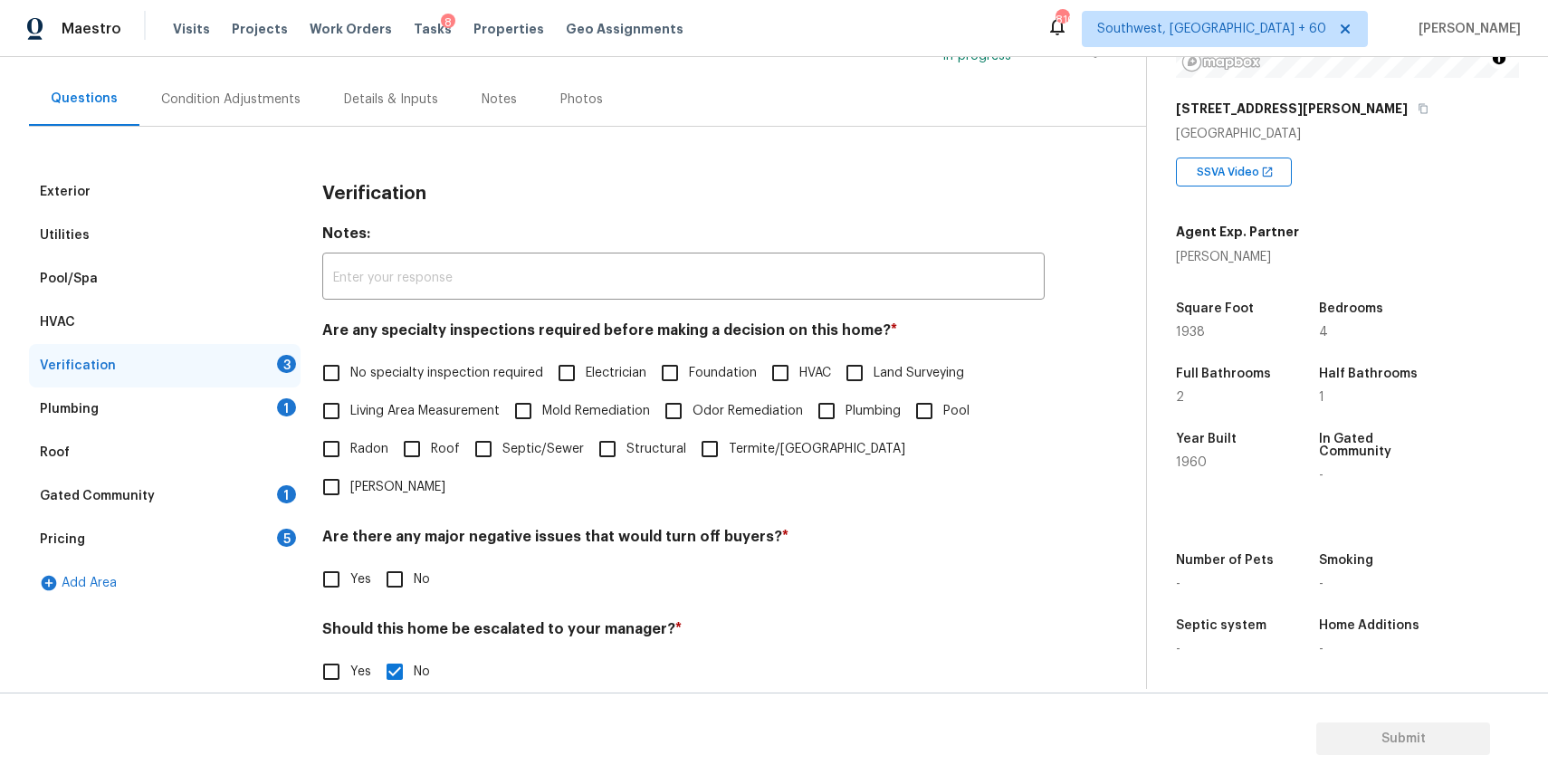
click at [440, 365] on span "No specialty inspection required" at bounding box center [447, 374] width 193 height 19
click at [350, 365] on input "No specialty inspection required" at bounding box center [331, 373] width 38 height 38
checkbox input "true"
click at [376, 564] on div "Verification Notes: ​ Are any specialty inspections required before making a de…" at bounding box center [682, 497] width 722 height 655
click at [398, 560] on input "No" at bounding box center [394, 579] width 38 height 38
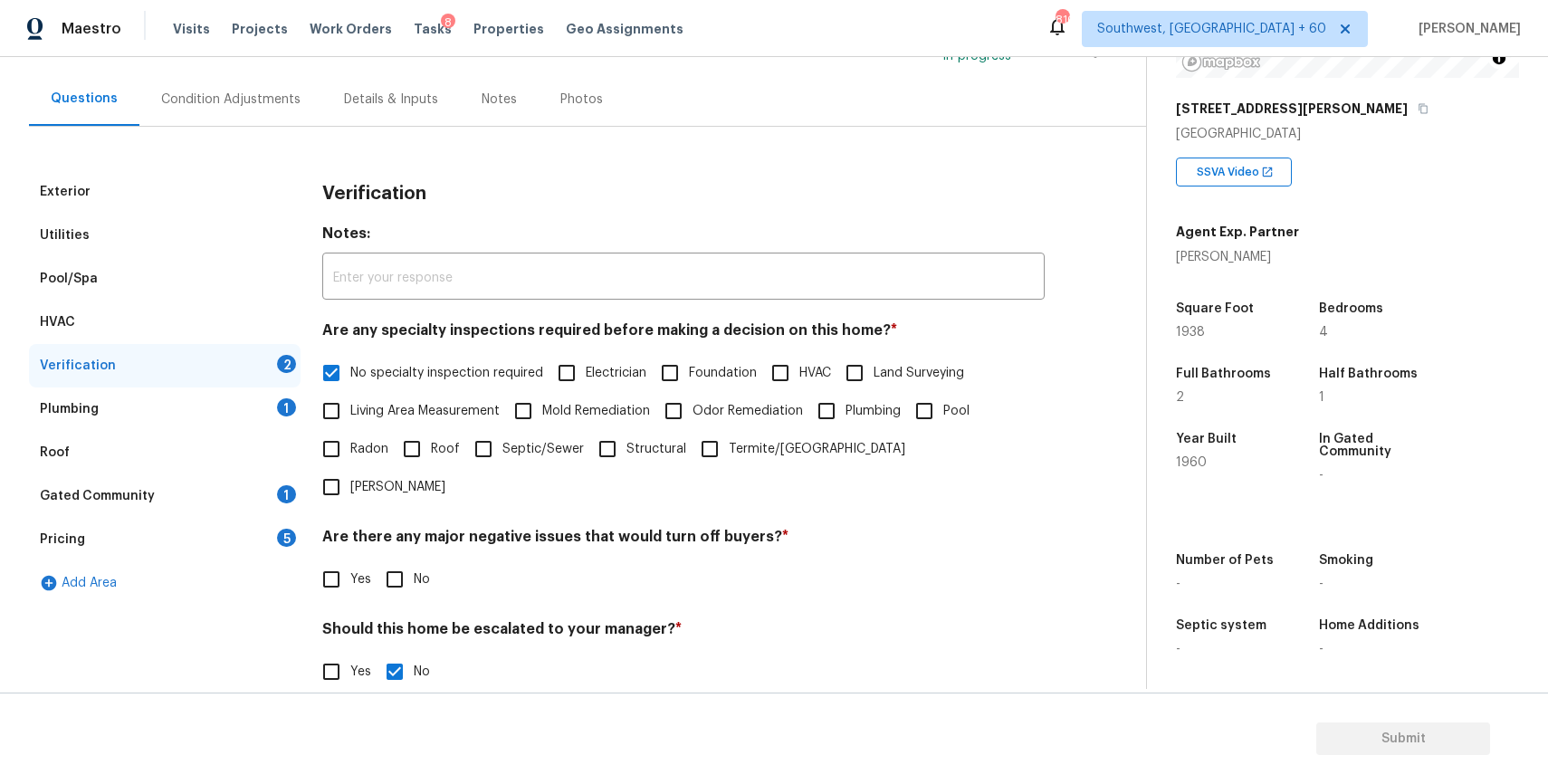
checkbox input "true"
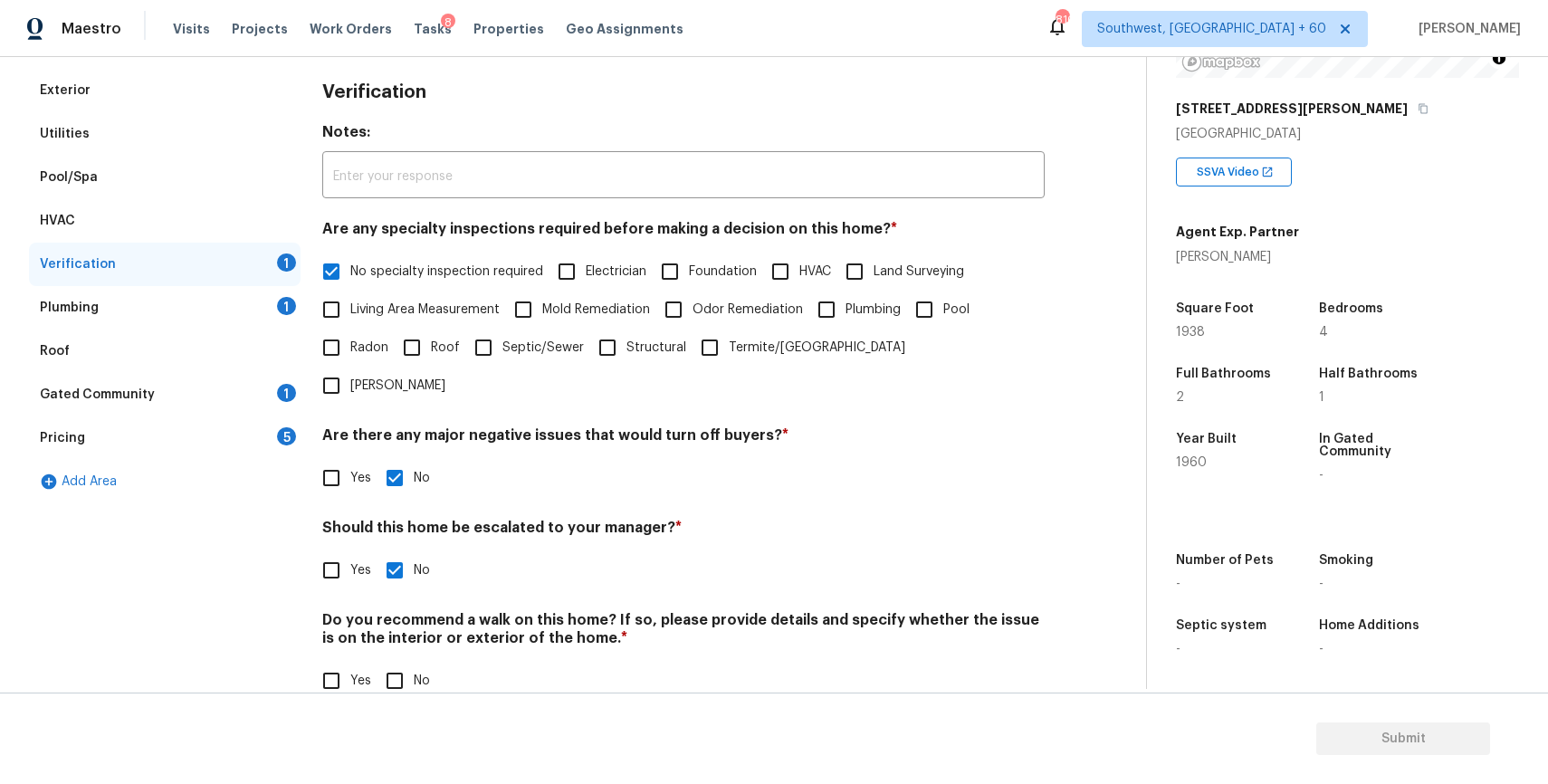
click at [395, 619] on div "Do you recommend a walk on this home? If so, please provide details and specify…" at bounding box center [682, 655] width 722 height 89
click at [401, 662] on input "No" at bounding box center [394, 680] width 38 height 38
checkbox input "true"
click at [228, 322] on div "Plumbing 1" at bounding box center [165, 307] width 272 height 43
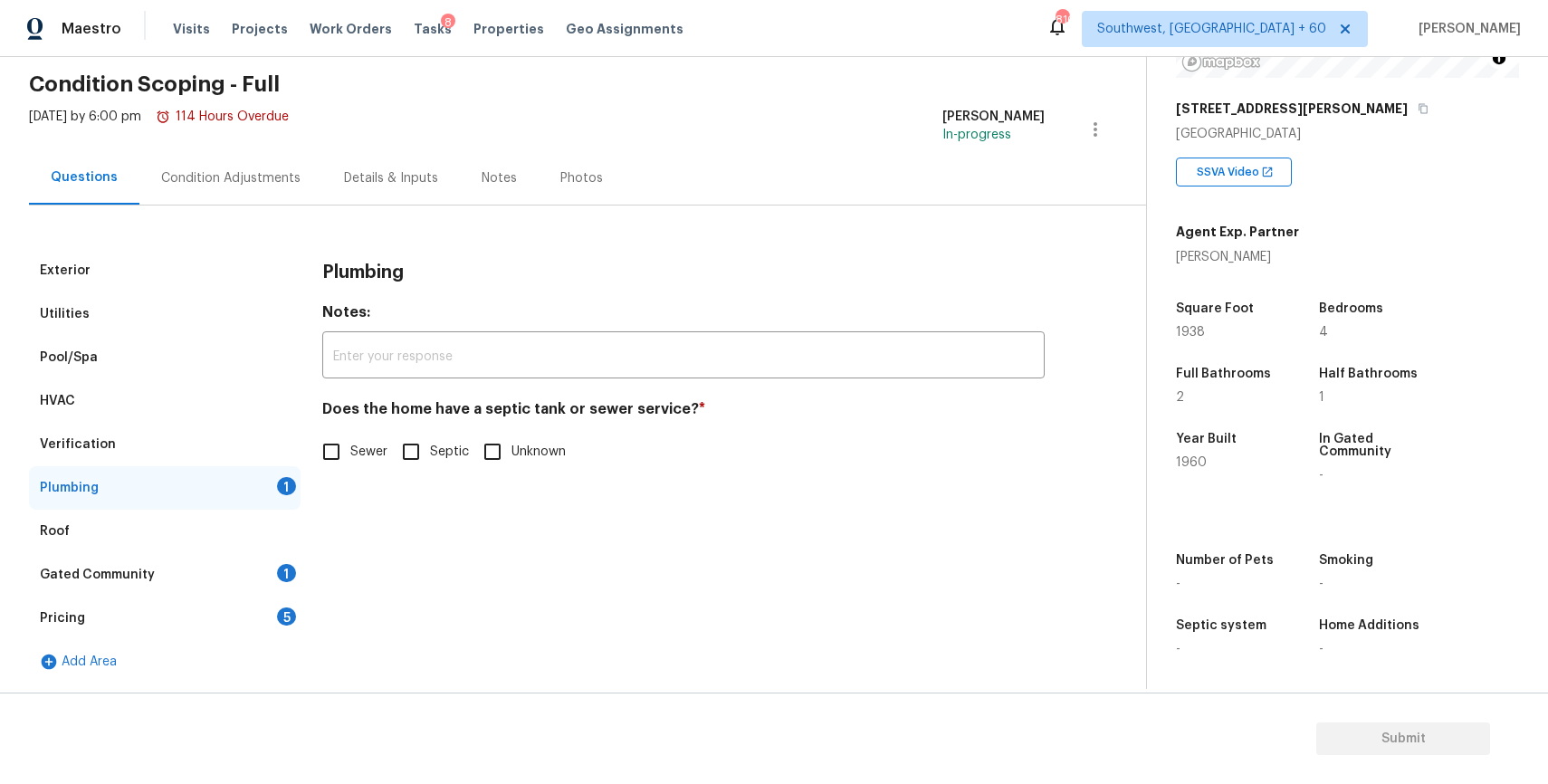
scroll to position [68, 0]
click at [350, 469] on label "Sewer" at bounding box center [350, 451] width 75 height 38
click at [350, 469] on input "Sewer" at bounding box center [331, 451] width 38 height 38
checkbox input "true"
click at [268, 580] on div "Gated Community 1" at bounding box center [165, 574] width 272 height 43
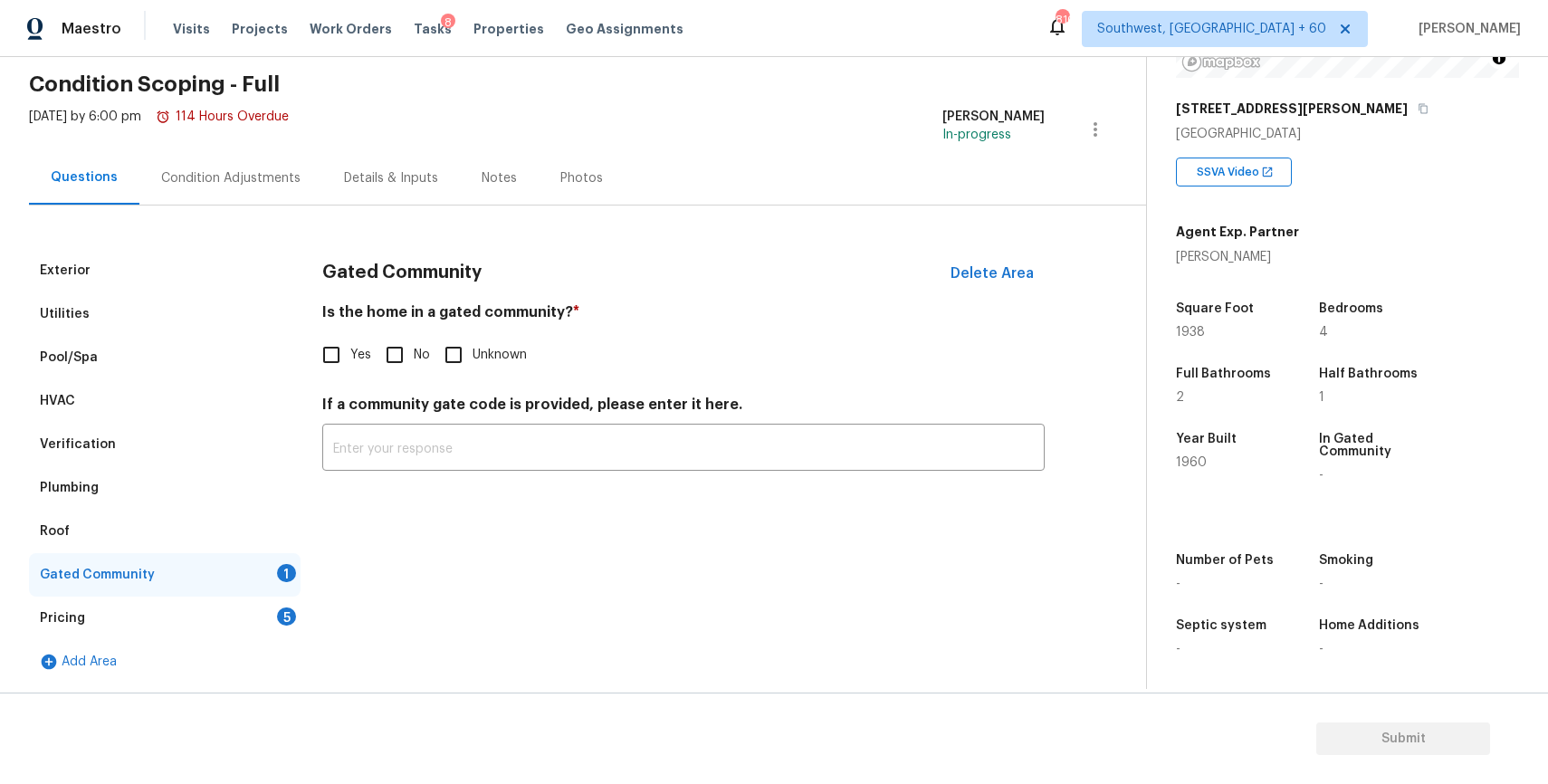
click at [407, 375] on div "Gated Community Delete Area Is the home in a gated community? * Yes No Unknown …" at bounding box center [682, 370] width 722 height 243
click at [379, 367] on input "No" at bounding box center [394, 354] width 38 height 38
checkbox input "true"
click at [206, 671] on div "Add Area" at bounding box center [165, 661] width 272 height 43
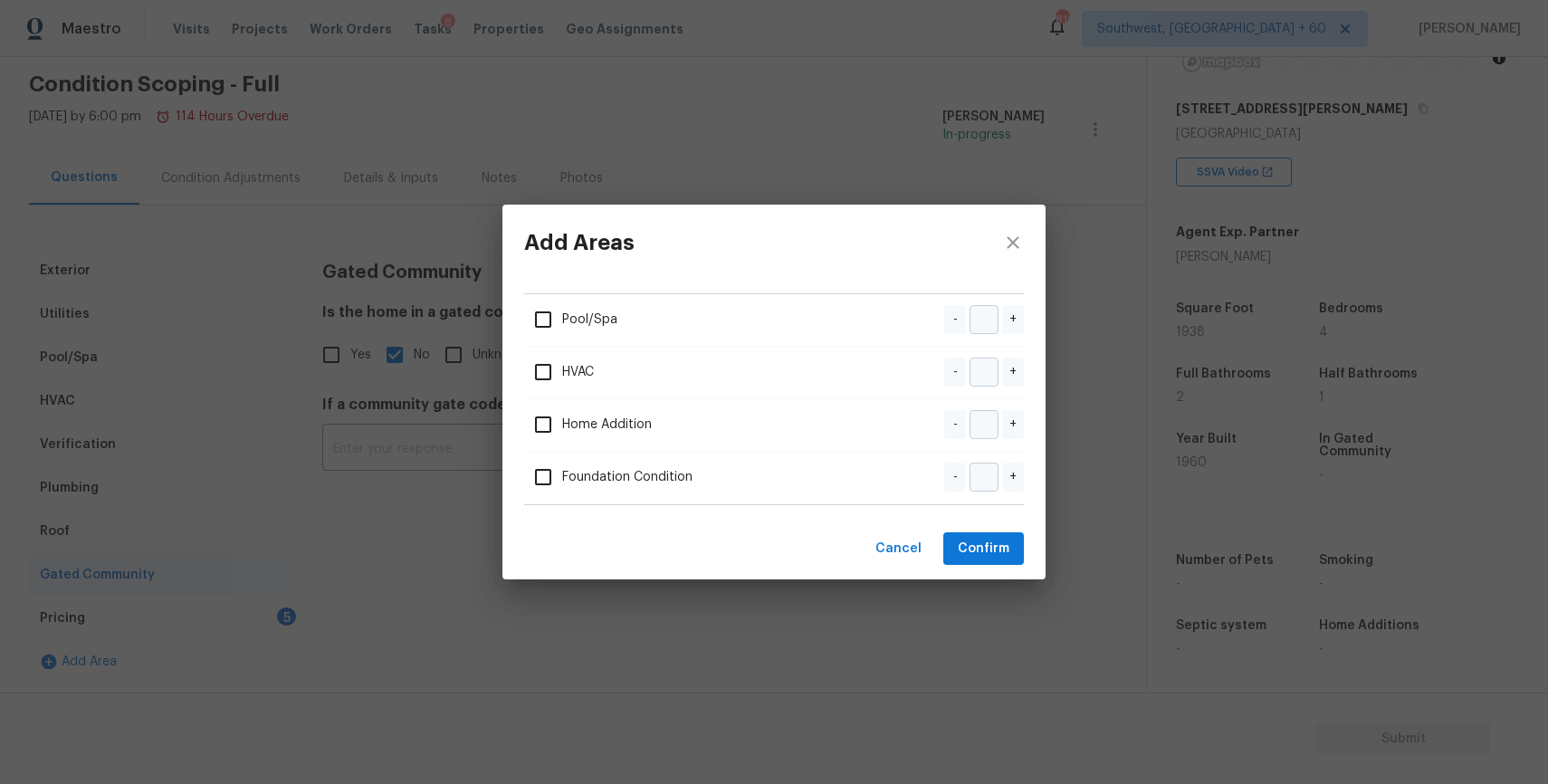
click at [241, 635] on div "Add Areas Pool/Spa - + HVAC - + Home Addition - + Foundation Condition - + Canc…" at bounding box center [774, 392] width 1548 height 784
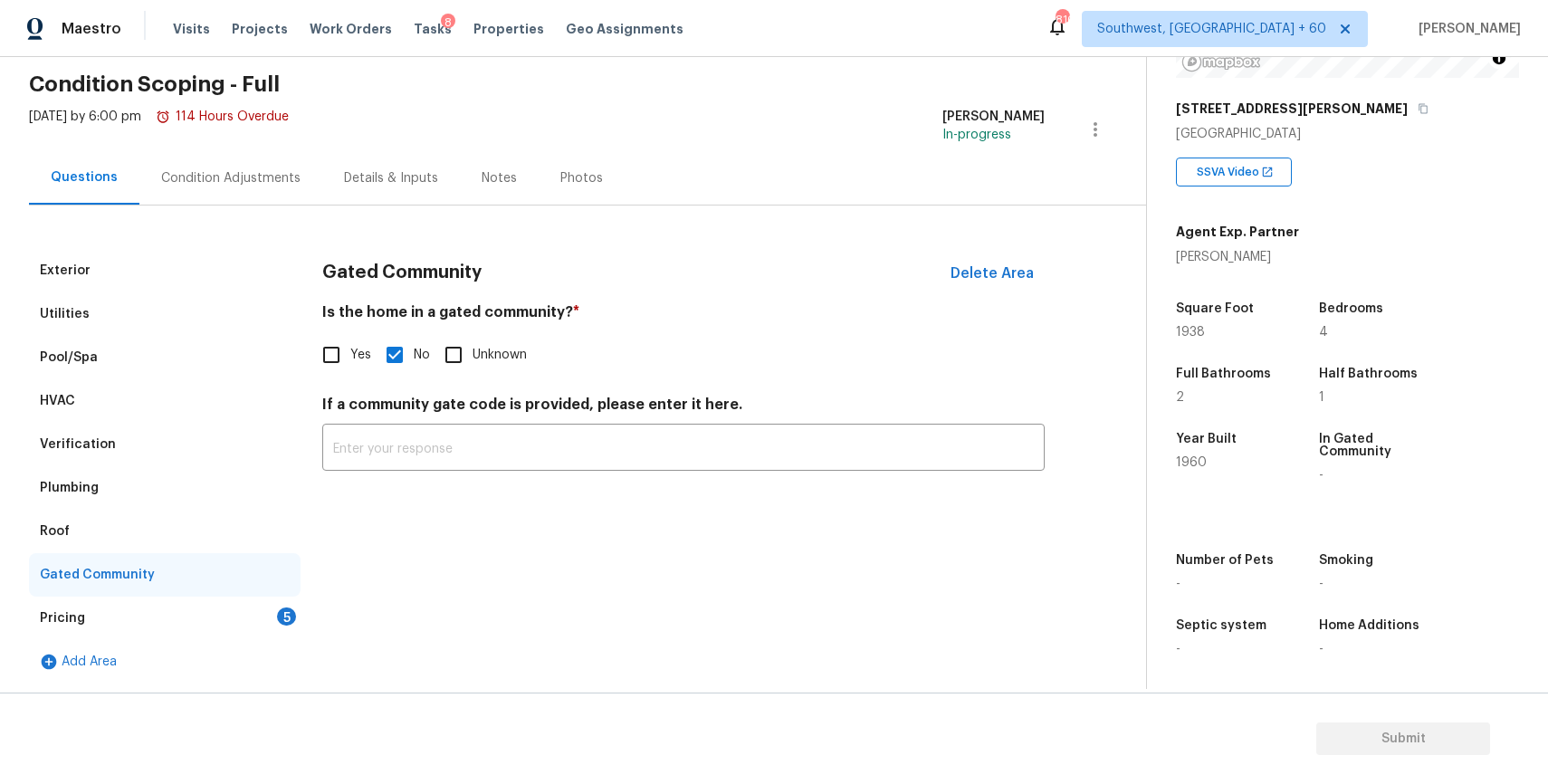
click at [241, 635] on div "Add Areas Pool/Spa - + HVAC - + Home Addition - + Foundation Condition - + Canc…" at bounding box center [774, 392] width 1548 height 784
click at [241, 635] on div "Pricing 5" at bounding box center [165, 618] width 272 height 43
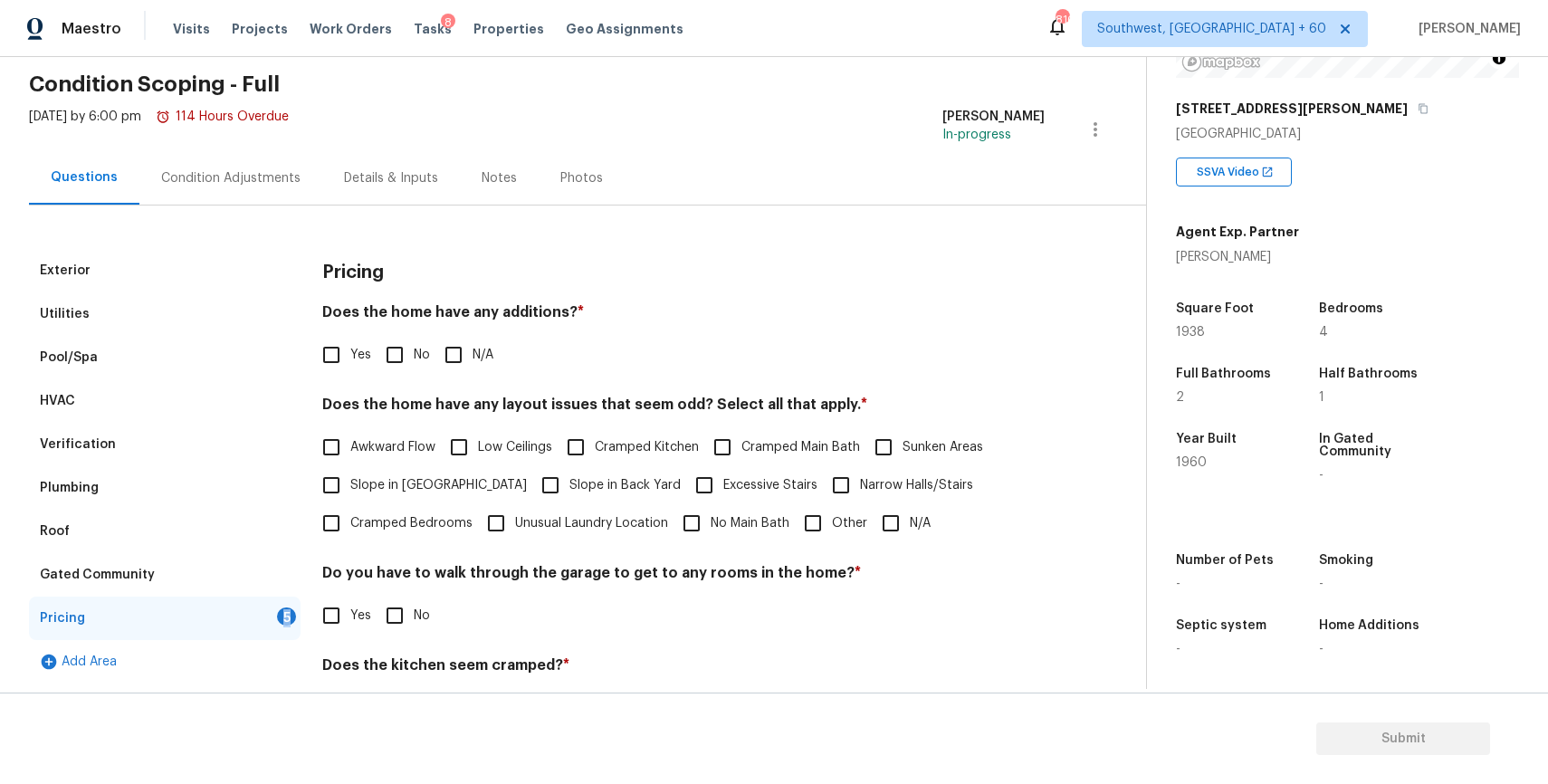
click at [447, 368] on input "N/A" at bounding box center [453, 354] width 38 height 38
checkbox input "true"
click at [891, 506] on input "N/A" at bounding box center [891, 522] width 38 height 38
checkbox input "true"
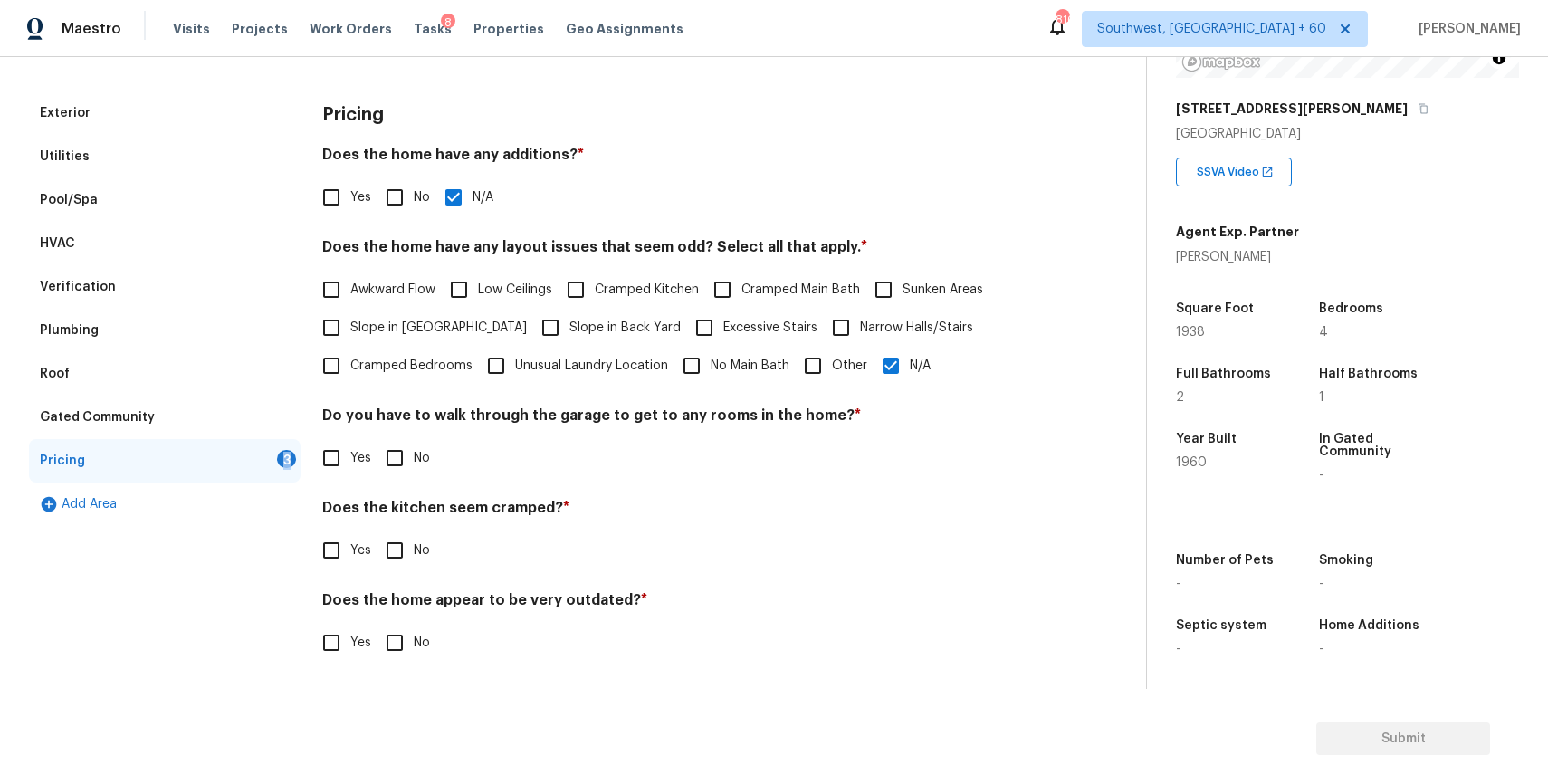
click at [409, 450] on input "No" at bounding box center [394, 458] width 38 height 38
checkbox input "true"
click at [374, 572] on div "Pricing Does the home have any additions? * Yes No N/A Does the home have any l…" at bounding box center [682, 388] width 722 height 594
click at [408, 553] on input "No" at bounding box center [394, 550] width 38 height 38
checkbox input "true"
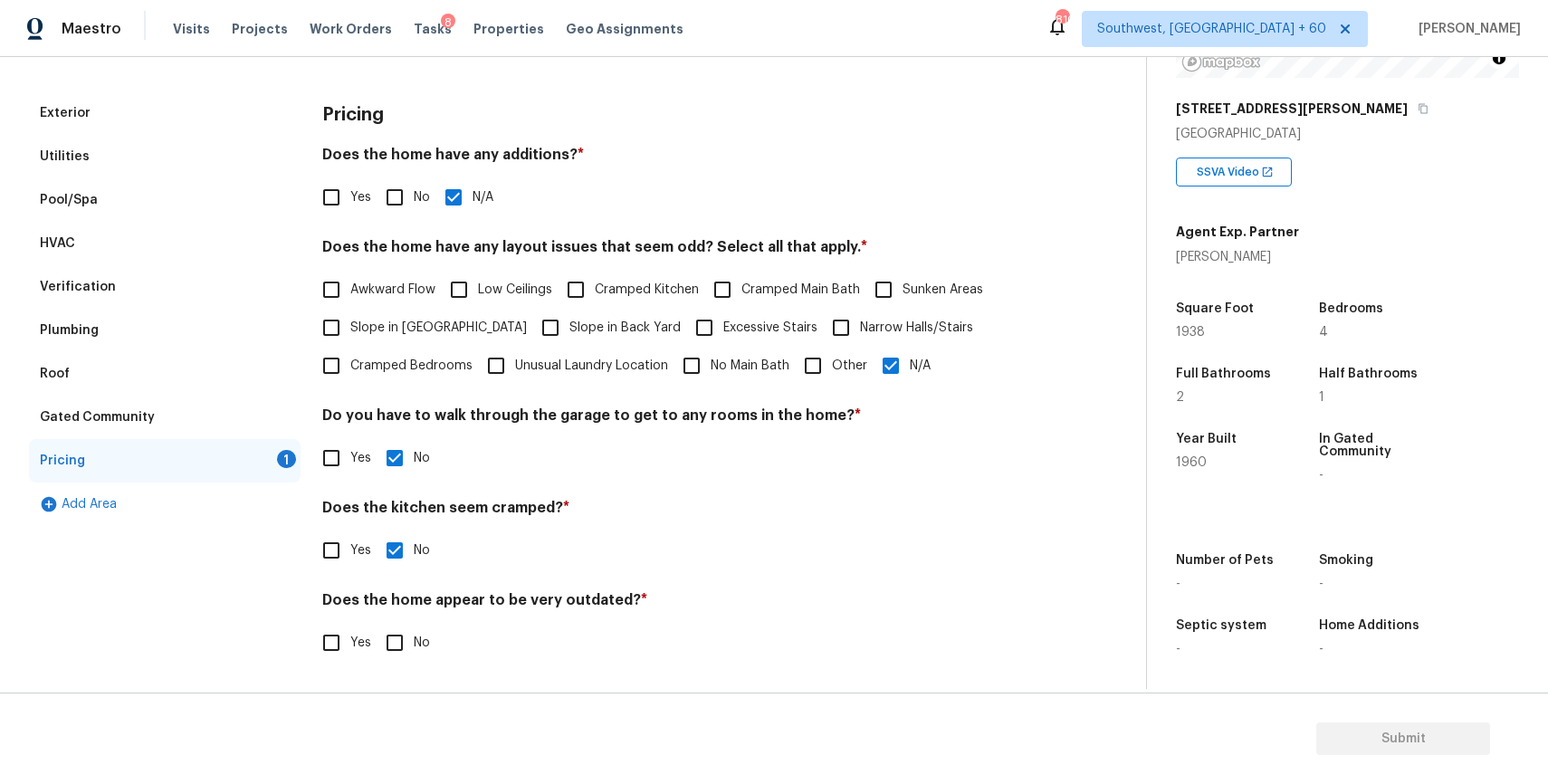
click at [390, 668] on div "Pricing Does the home have any additions? * Yes No N/A Does the home have any l…" at bounding box center [682, 387] width 722 height 592
click at [415, 652] on label "No" at bounding box center [402, 642] width 55 height 38
click at [413, 652] on input "No" at bounding box center [394, 642] width 38 height 38
checkbox input "true"
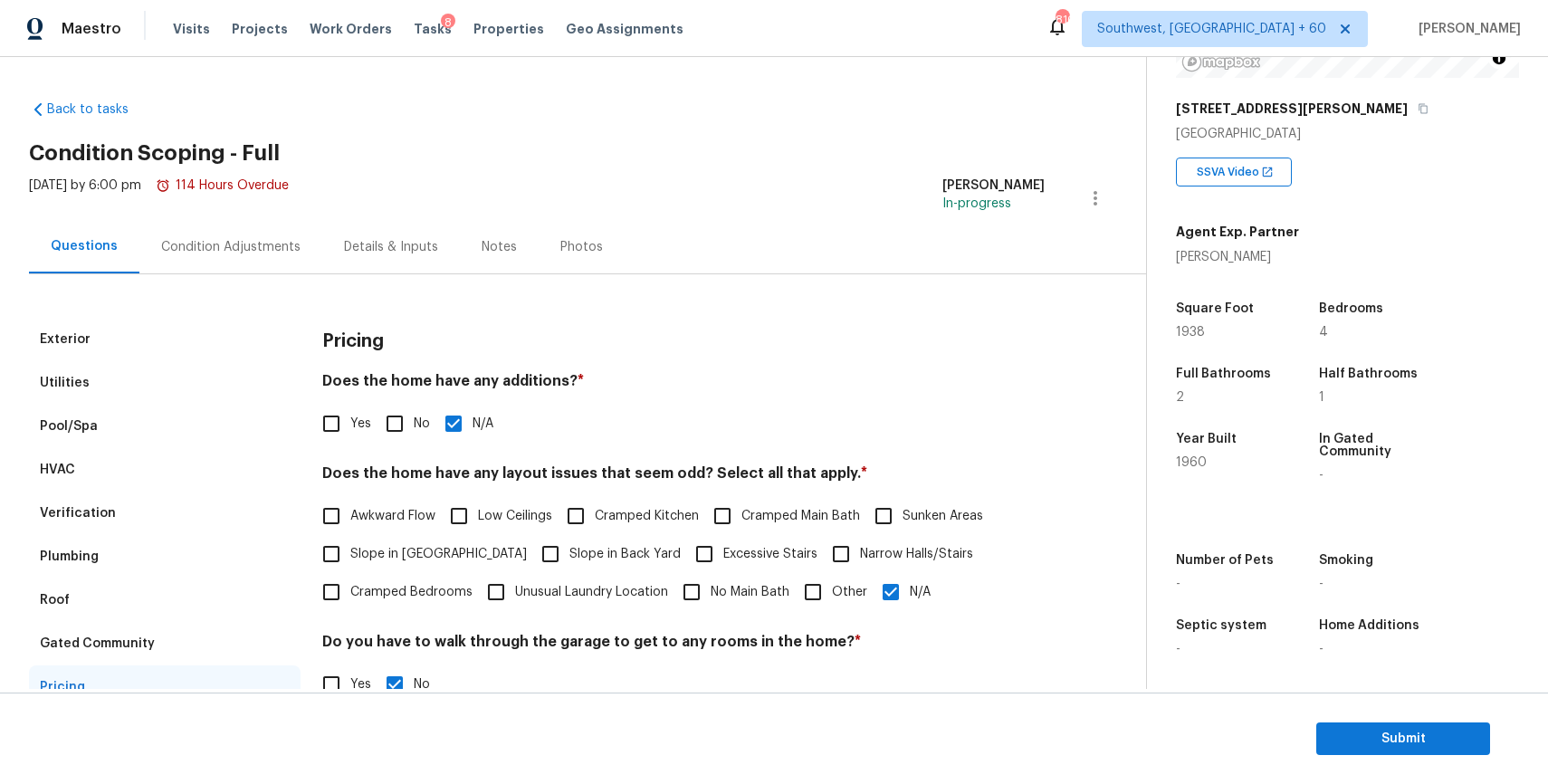
click at [291, 234] on div "Condition Adjustments" at bounding box center [231, 247] width 183 height 54
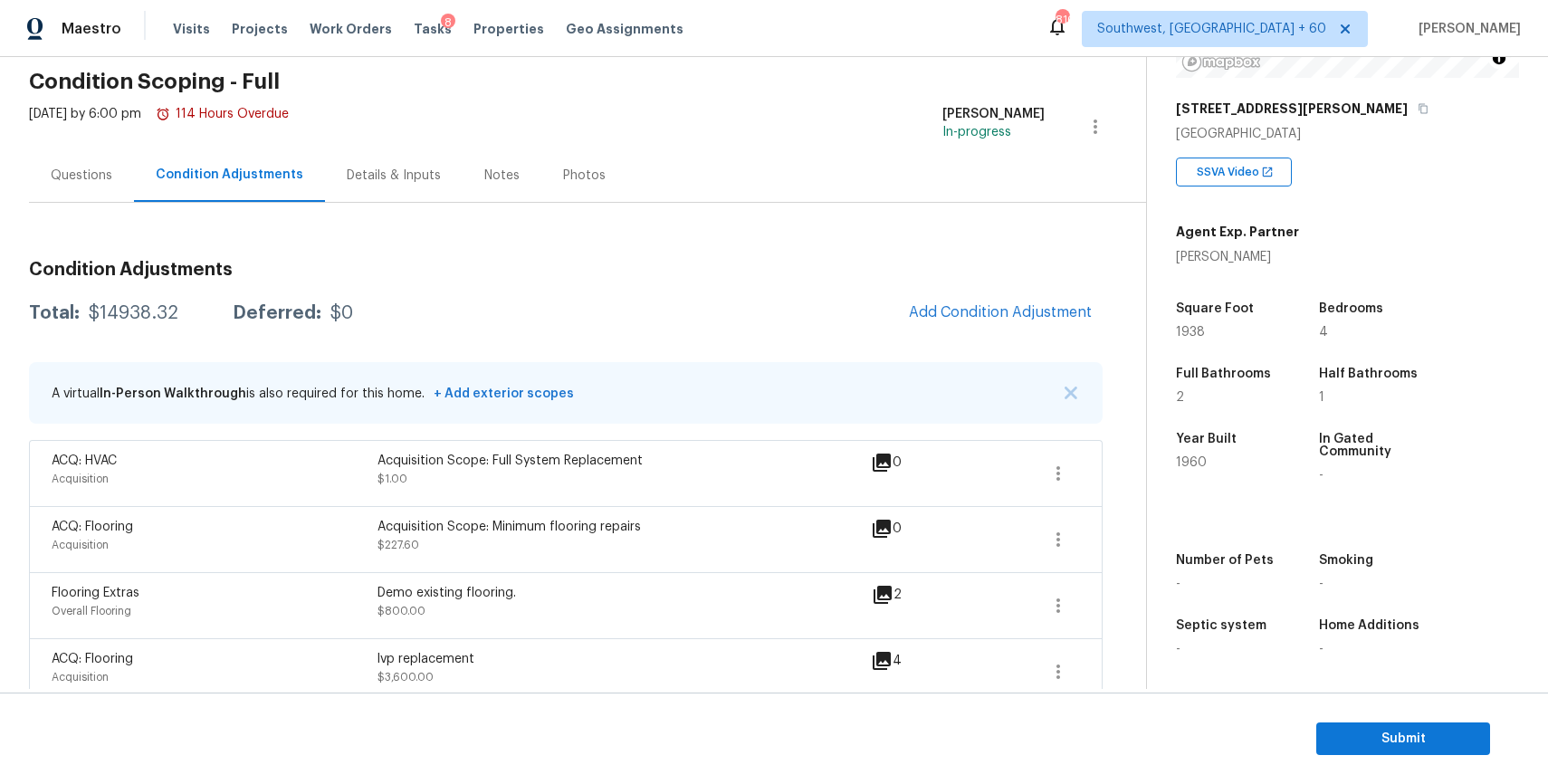
scroll to position [136, 0]
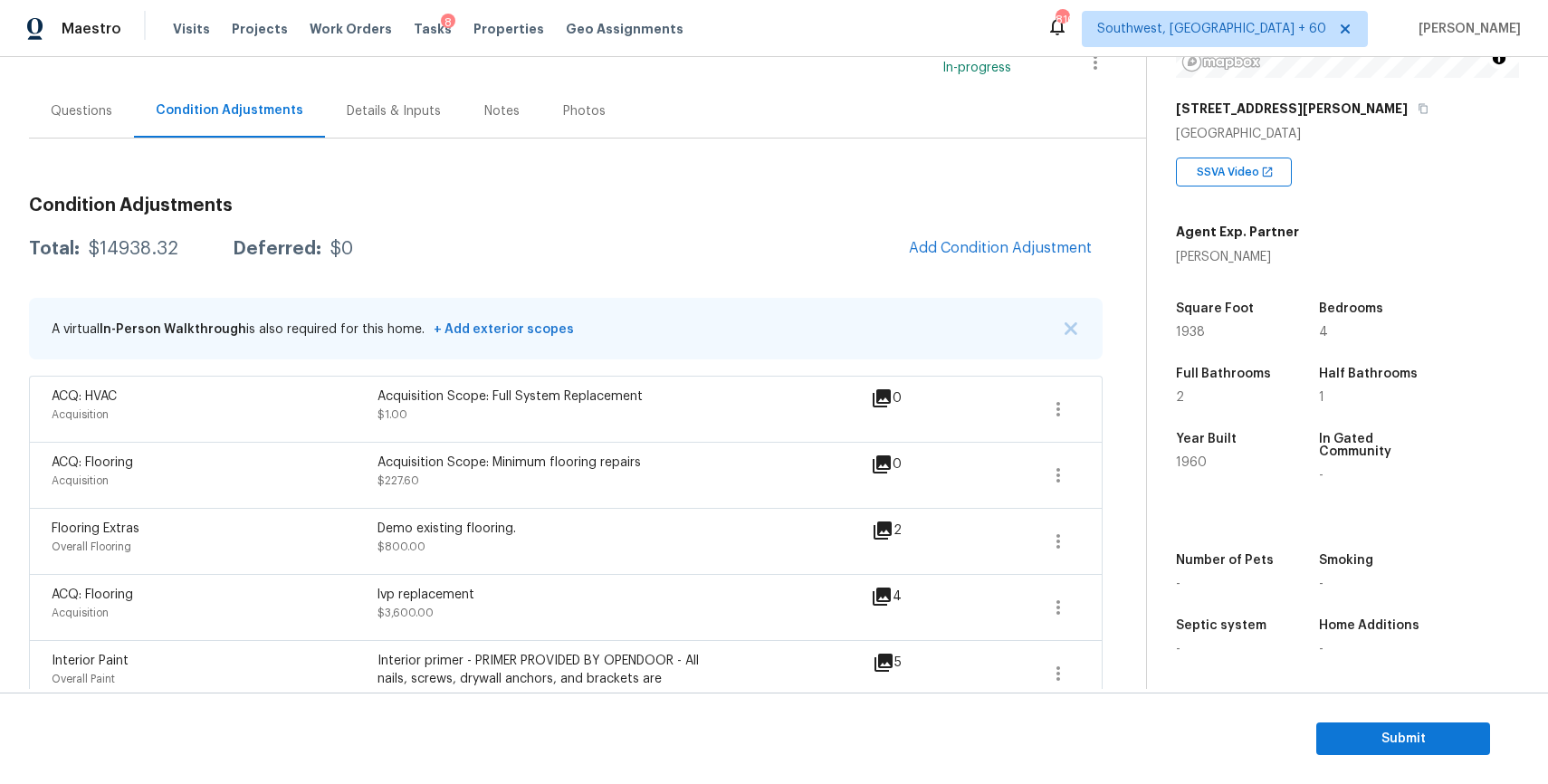
click at [142, 251] on div "$14938.32" at bounding box center [133, 249] width 90 height 18
copy div "$14938.32"
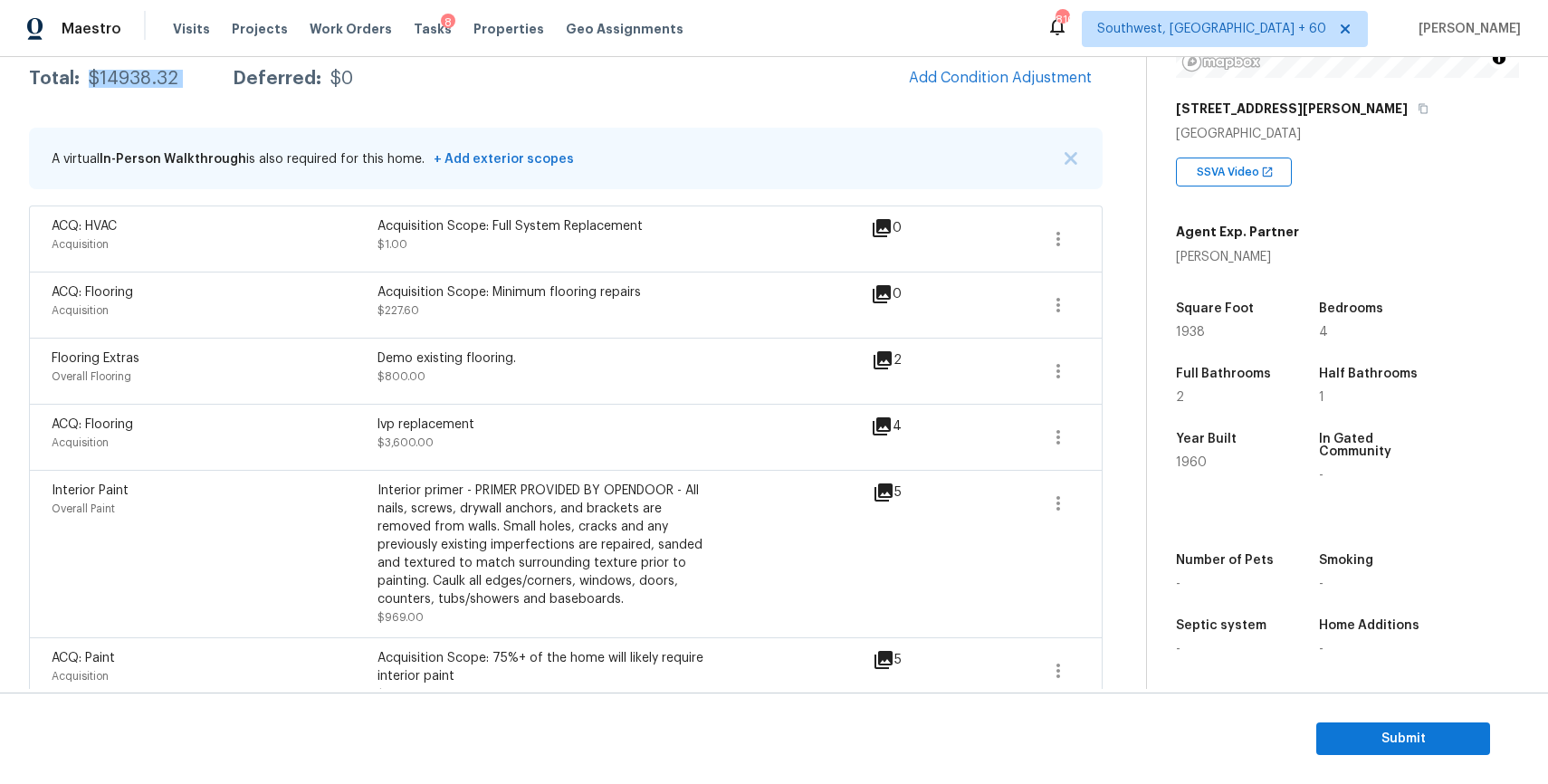
scroll to position [0, 0]
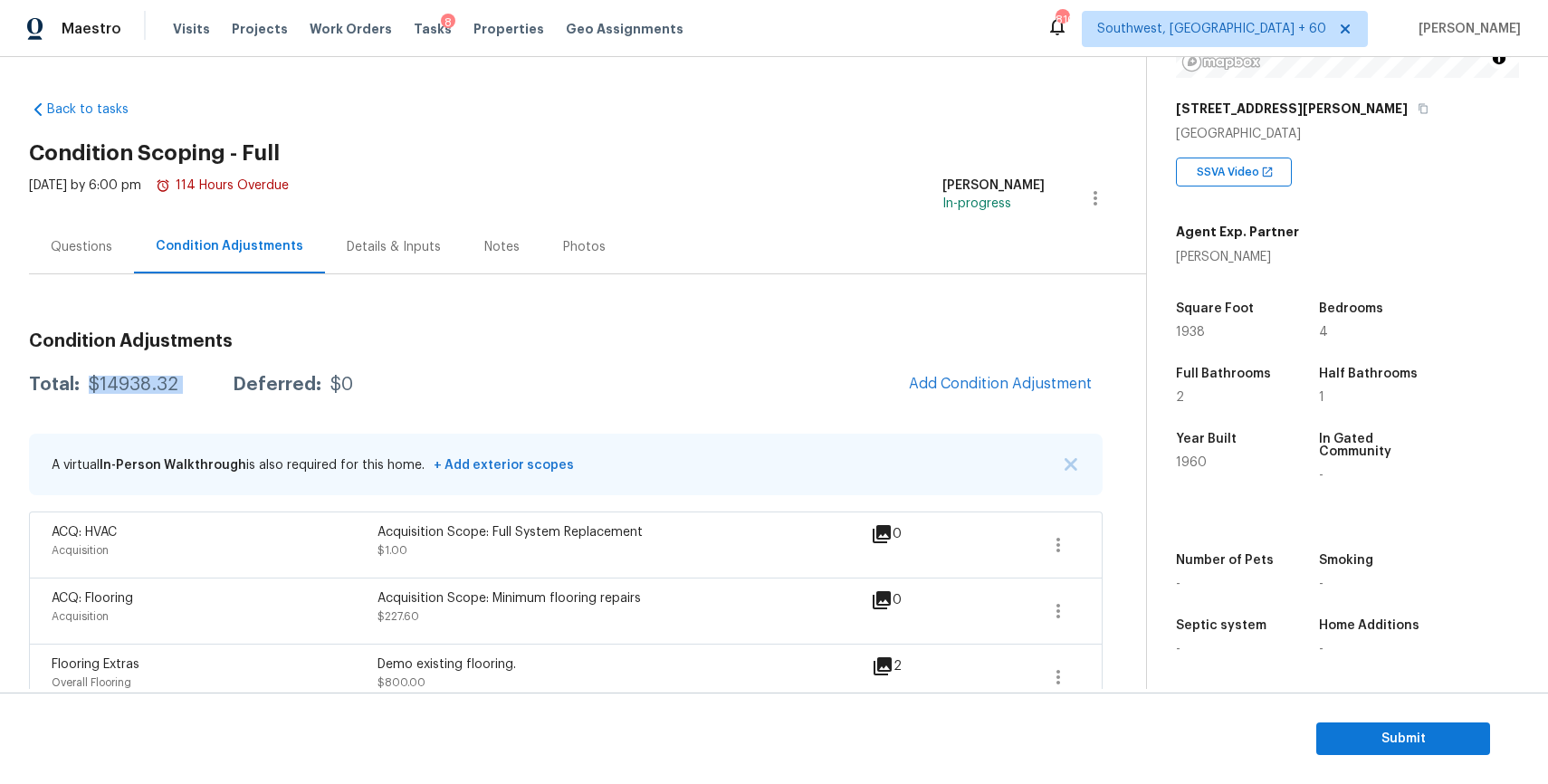
click at [37, 248] on div "Questions" at bounding box center [81, 247] width 105 height 54
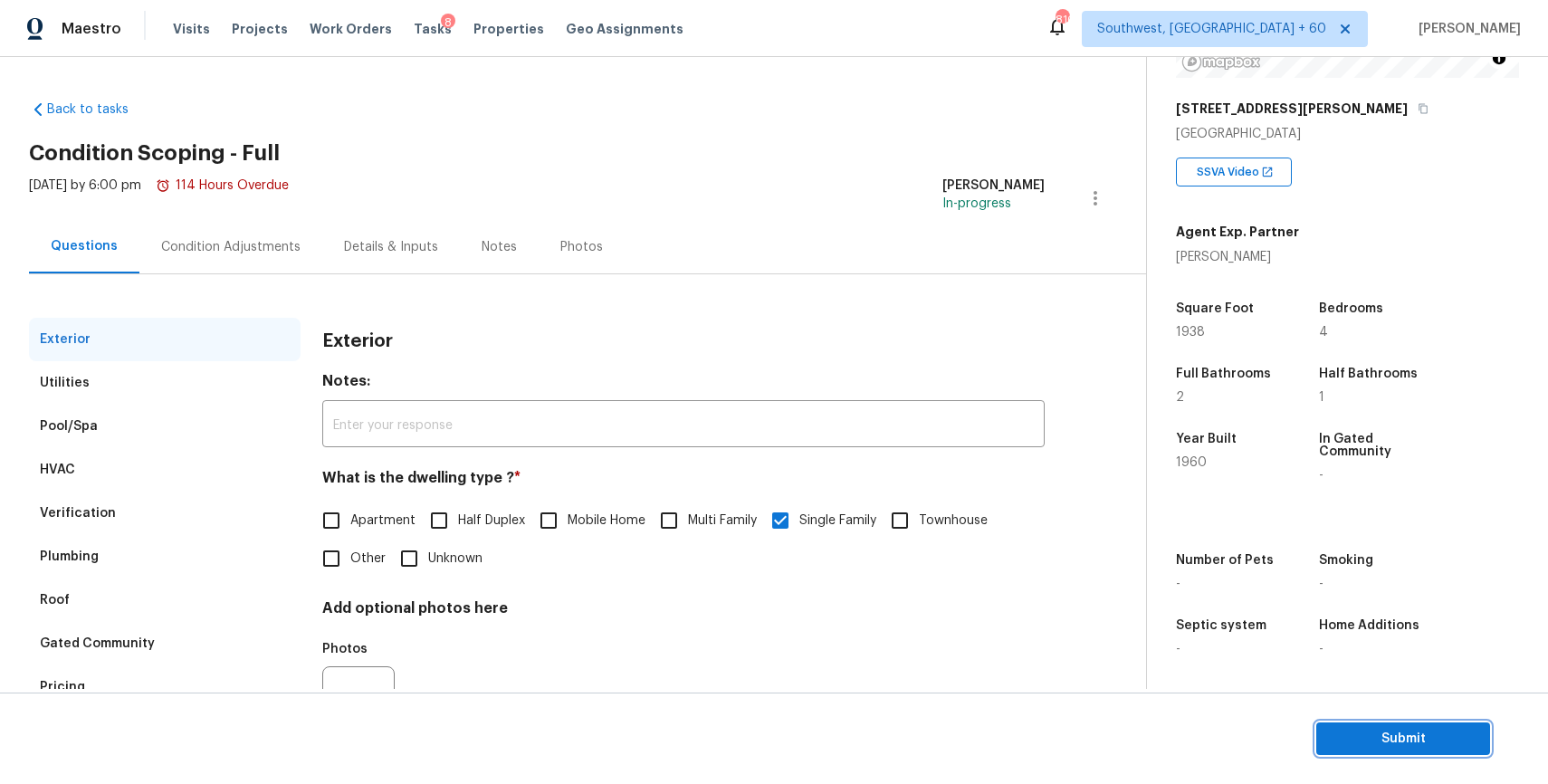
click at [1391, 726] on button "Submit" at bounding box center [1403, 739] width 174 height 33
click at [1468, 724] on button "Submit" at bounding box center [1403, 739] width 174 height 33
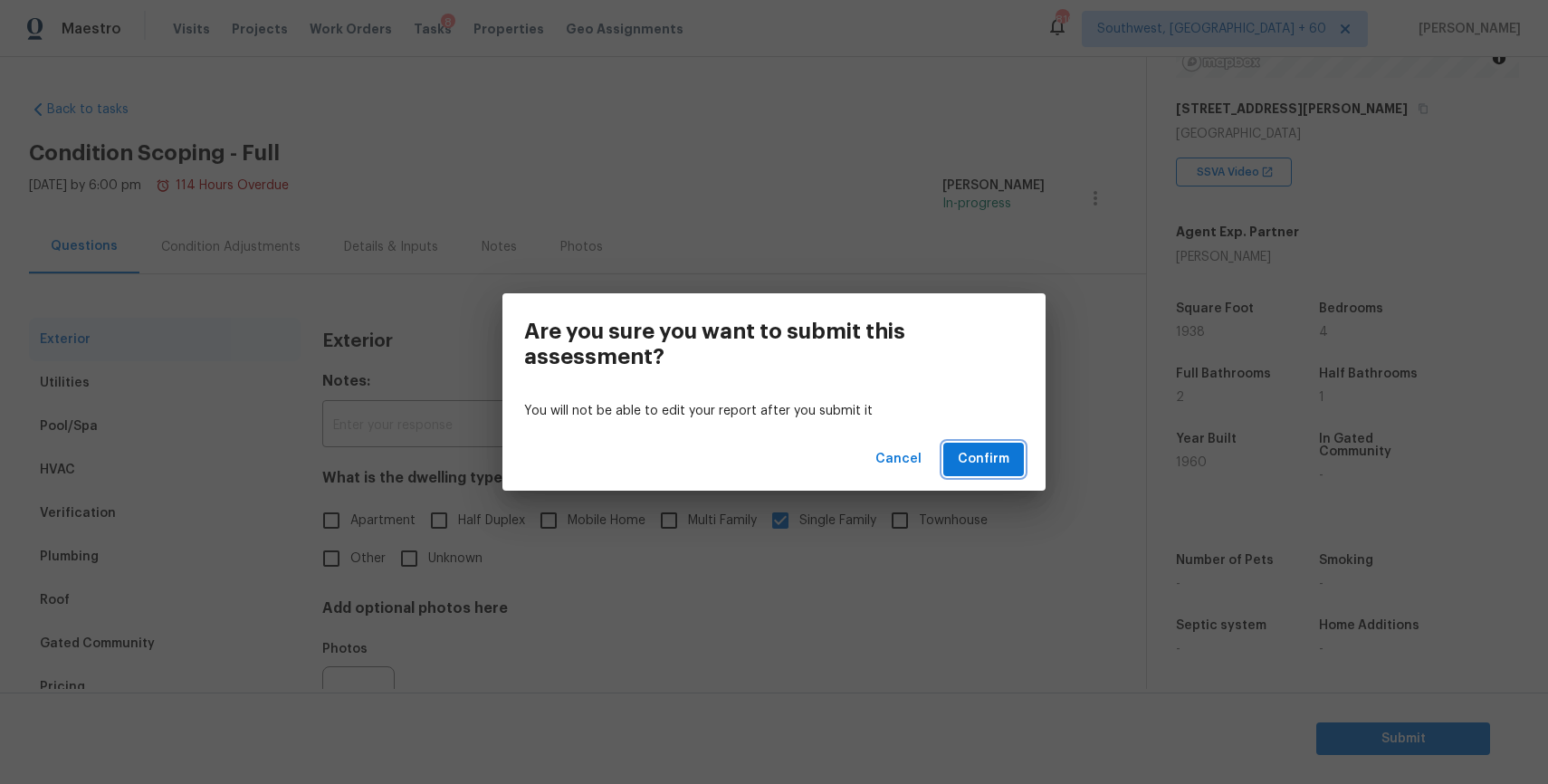
click at [1014, 463] on button "Confirm" at bounding box center [983, 459] width 80 height 33
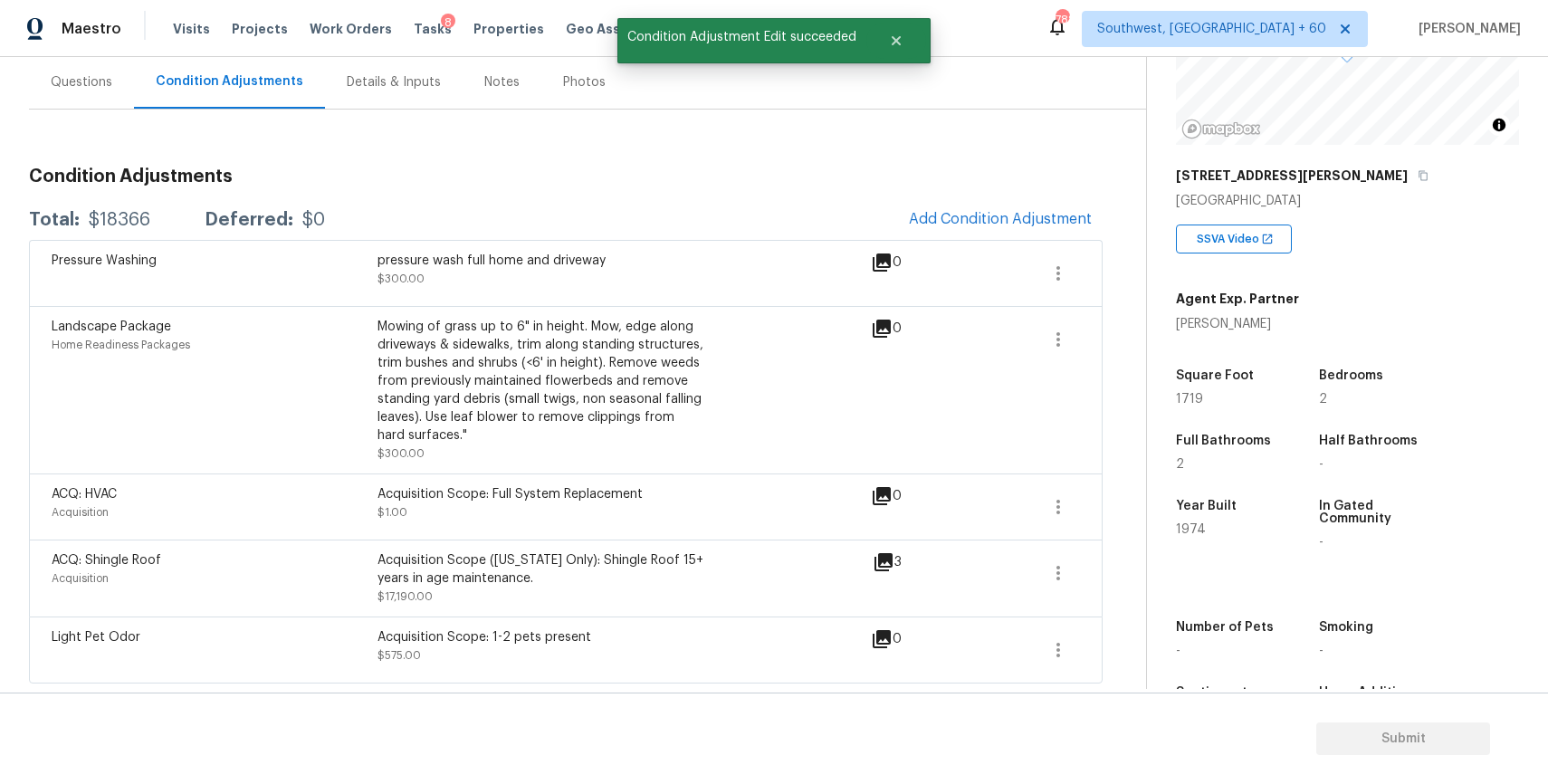
scroll to position [165, 0]
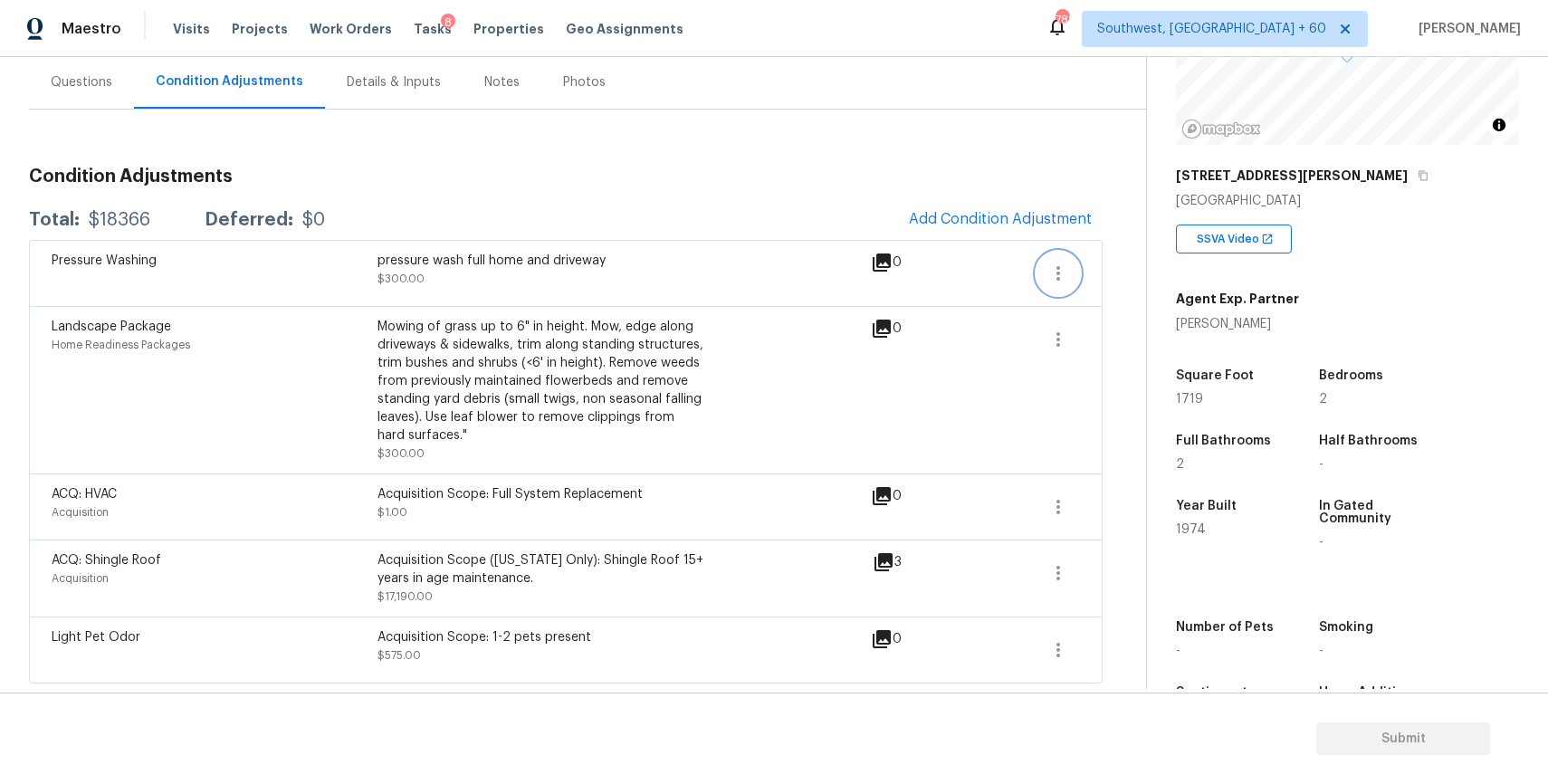
click at [1074, 271] on button "button" at bounding box center [1058, 273] width 43 height 43
click at [1015, 350] on span at bounding box center [994, 390] width 69 height 145
click at [1052, 518] on icon "button" at bounding box center [1058, 506] width 21 height 21
click at [1181, 499] on div "Edit" at bounding box center [1161, 504] width 141 height 18
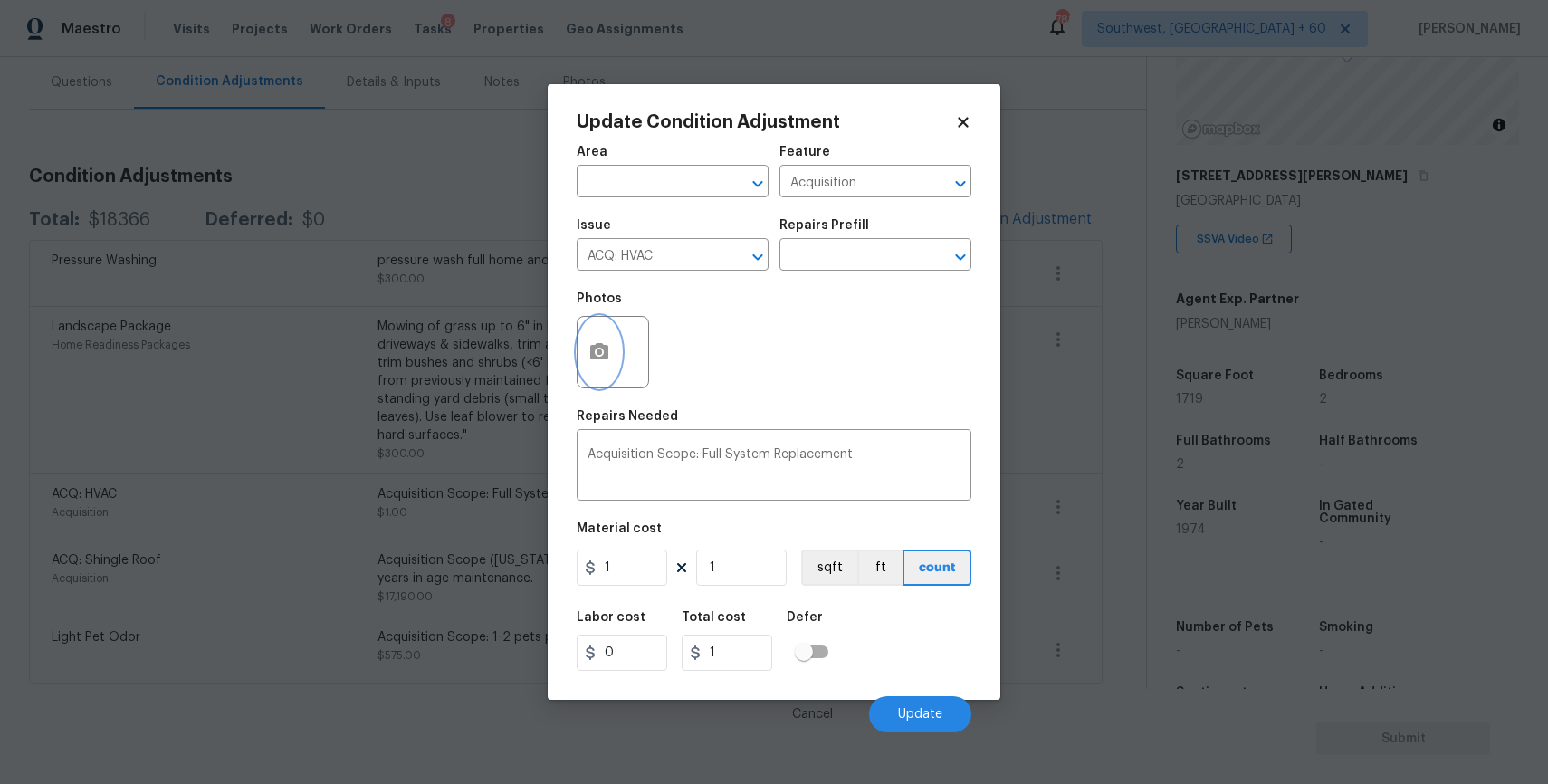
click at [596, 356] on icon "button" at bounding box center [598, 351] width 21 height 21
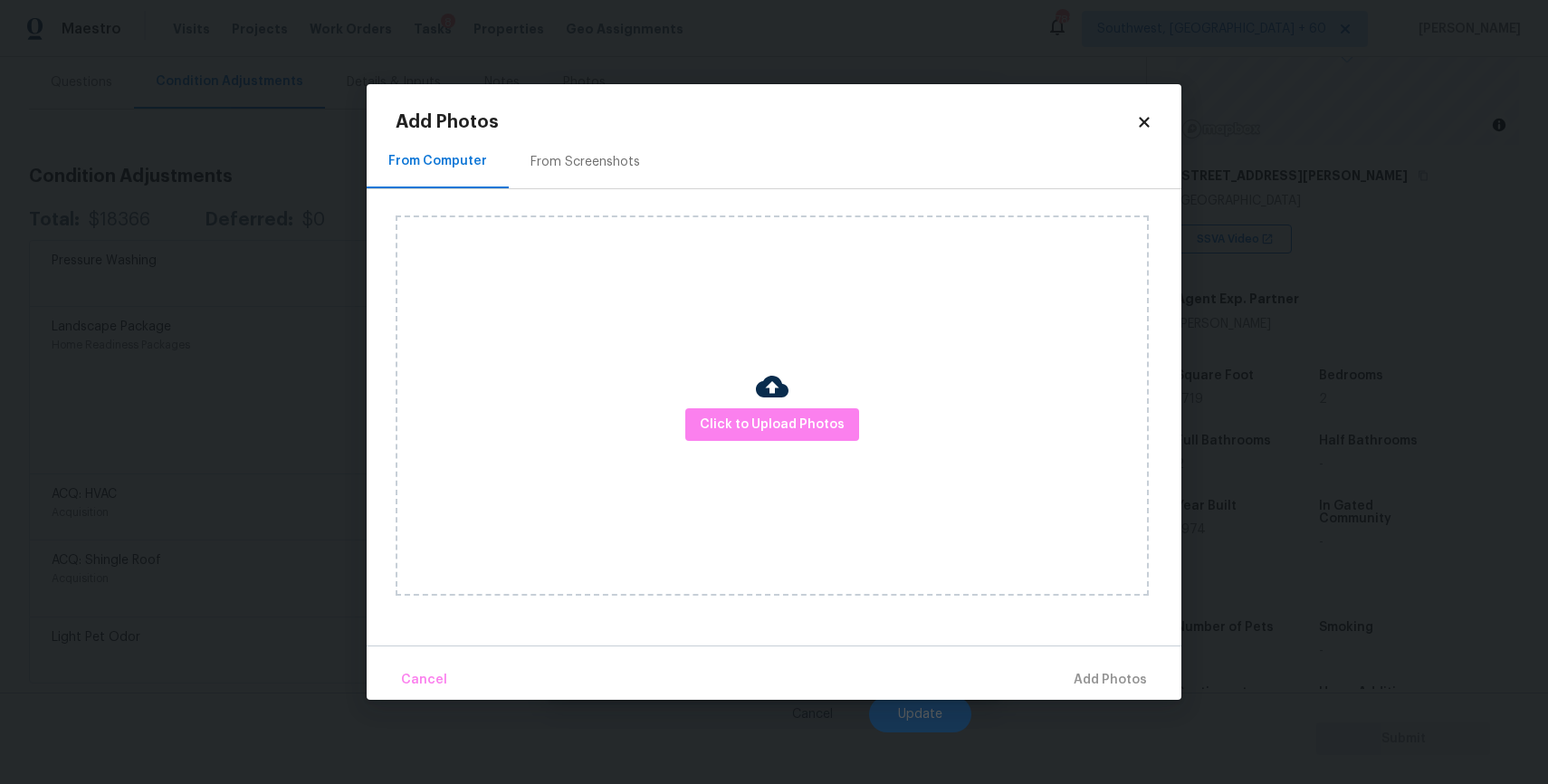
click at [596, 356] on div "Click to Upload Photos" at bounding box center [772, 405] width 753 height 380
click at [811, 402] on div "Click to Upload Photos" at bounding box center [772, 405] width 753 height 380
click at [803, 423] on span "Click to Upload Photos" at bounding box center [772, 424] width 145 height 22
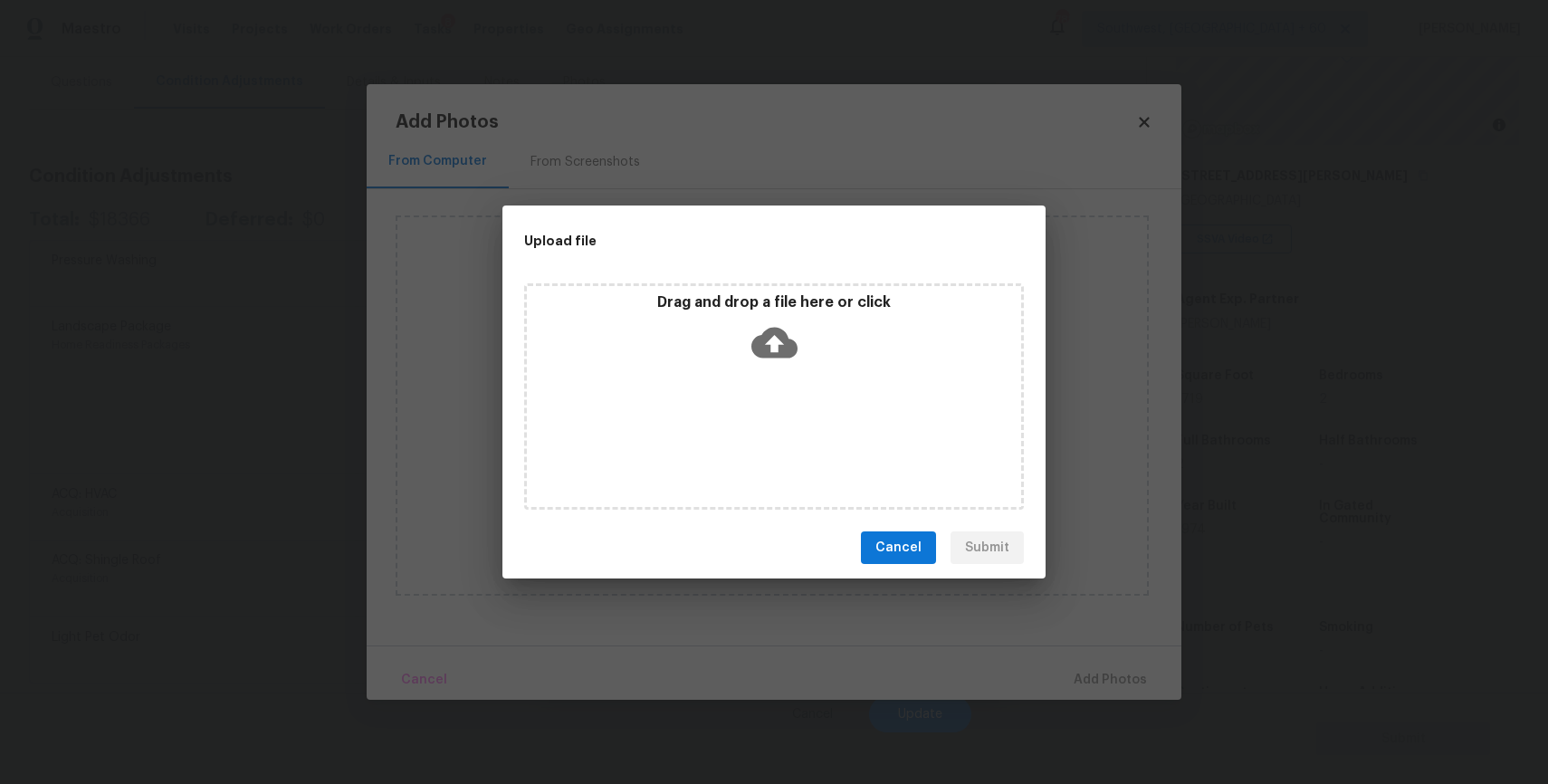
click at [785, 377] on div "Drag and drop a file here or click" at bounding box center [774, 396] width 499 height 227
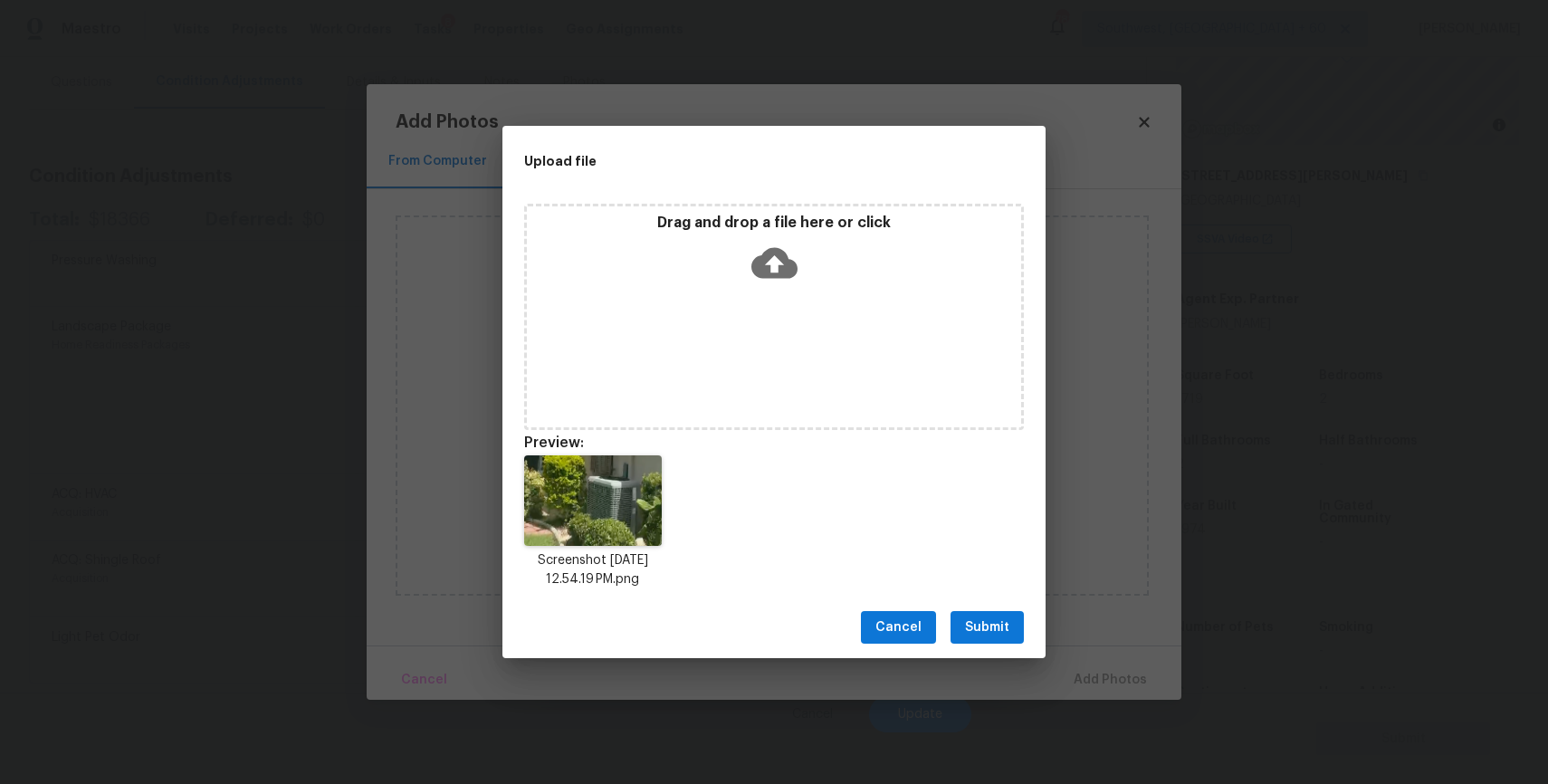
click at [992, 612] on button "Submit" at bounding box center [987, 628] width 73 height 33
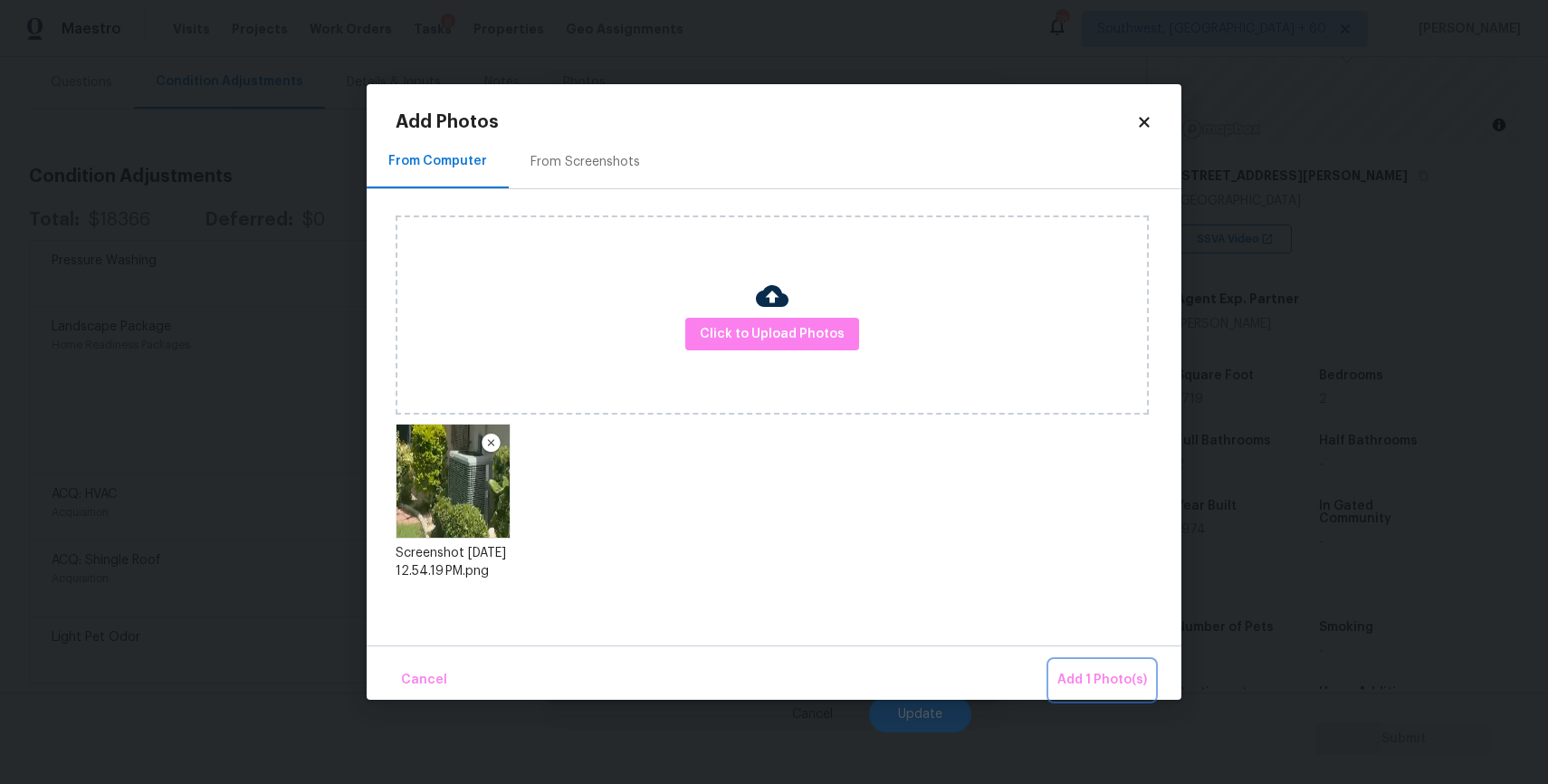
click at [1061, 689] on span "Add 1 Photo(s)" at bounding box center [1101, 680] width 90 height 22
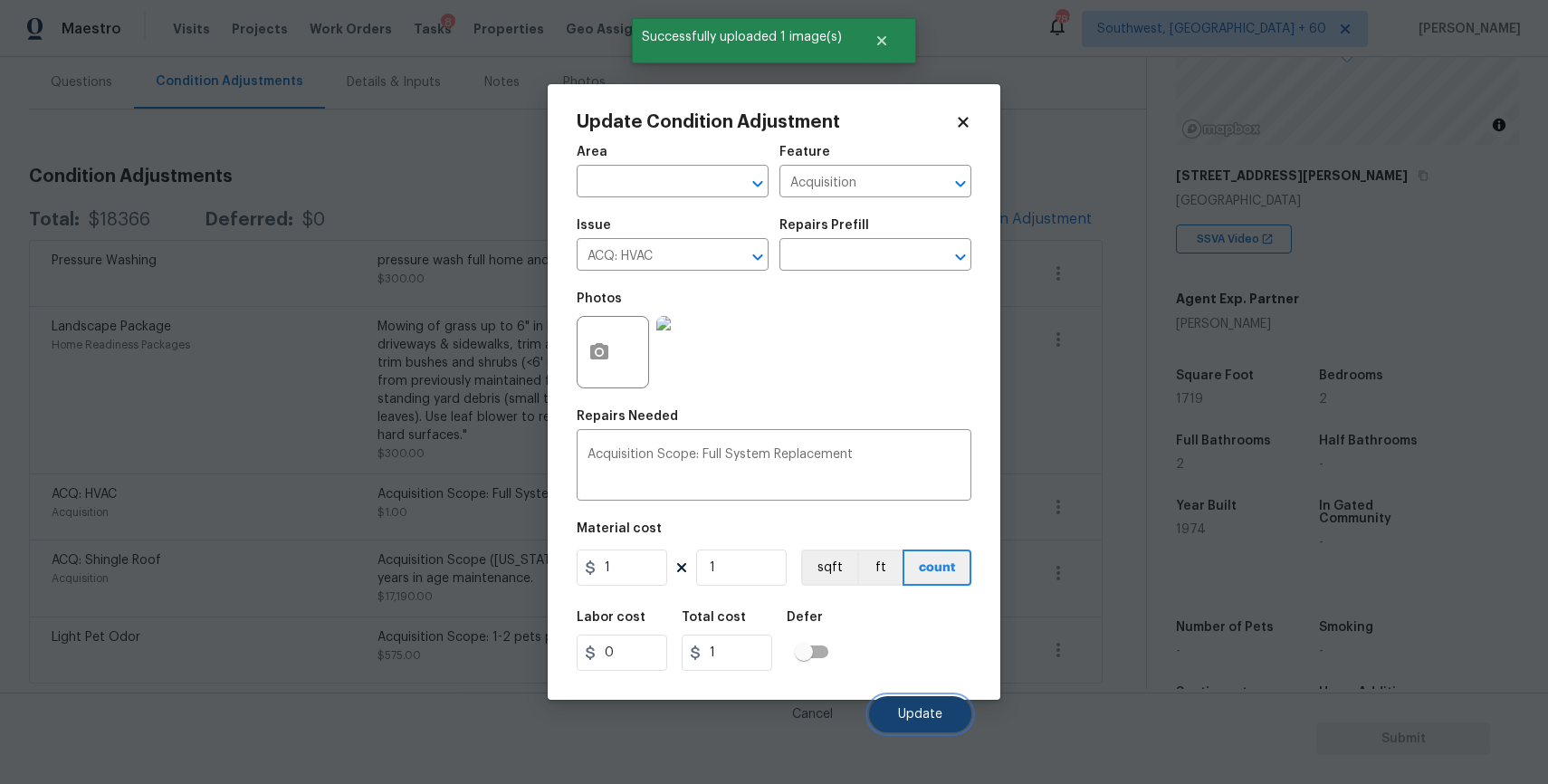
click at [934, 701] on button "Update" at bounding box center [920, 714] width 103 height 36
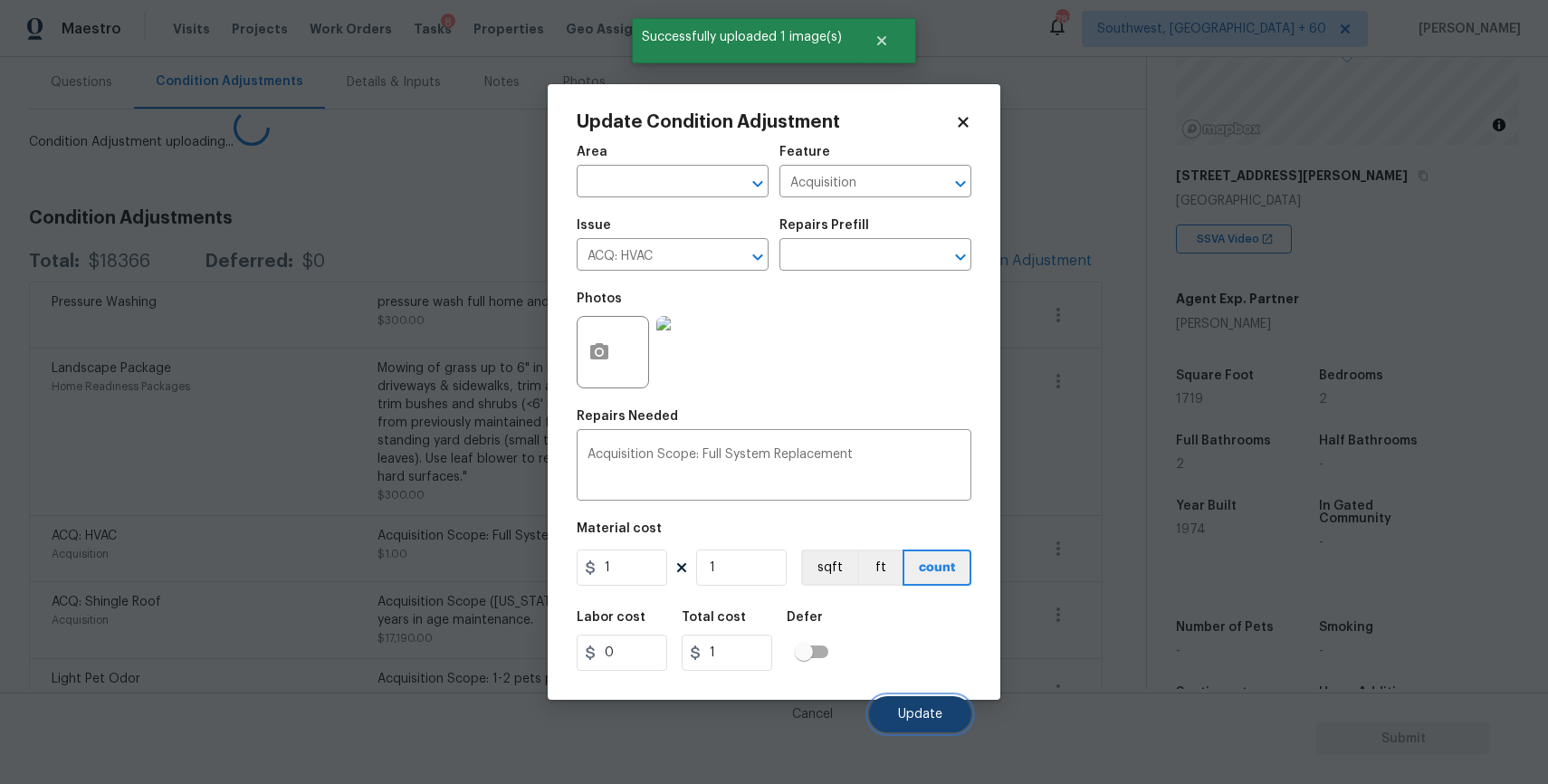
click at [934, 701] on button "Update" at bounding box center [920, 714] width 103 height 36
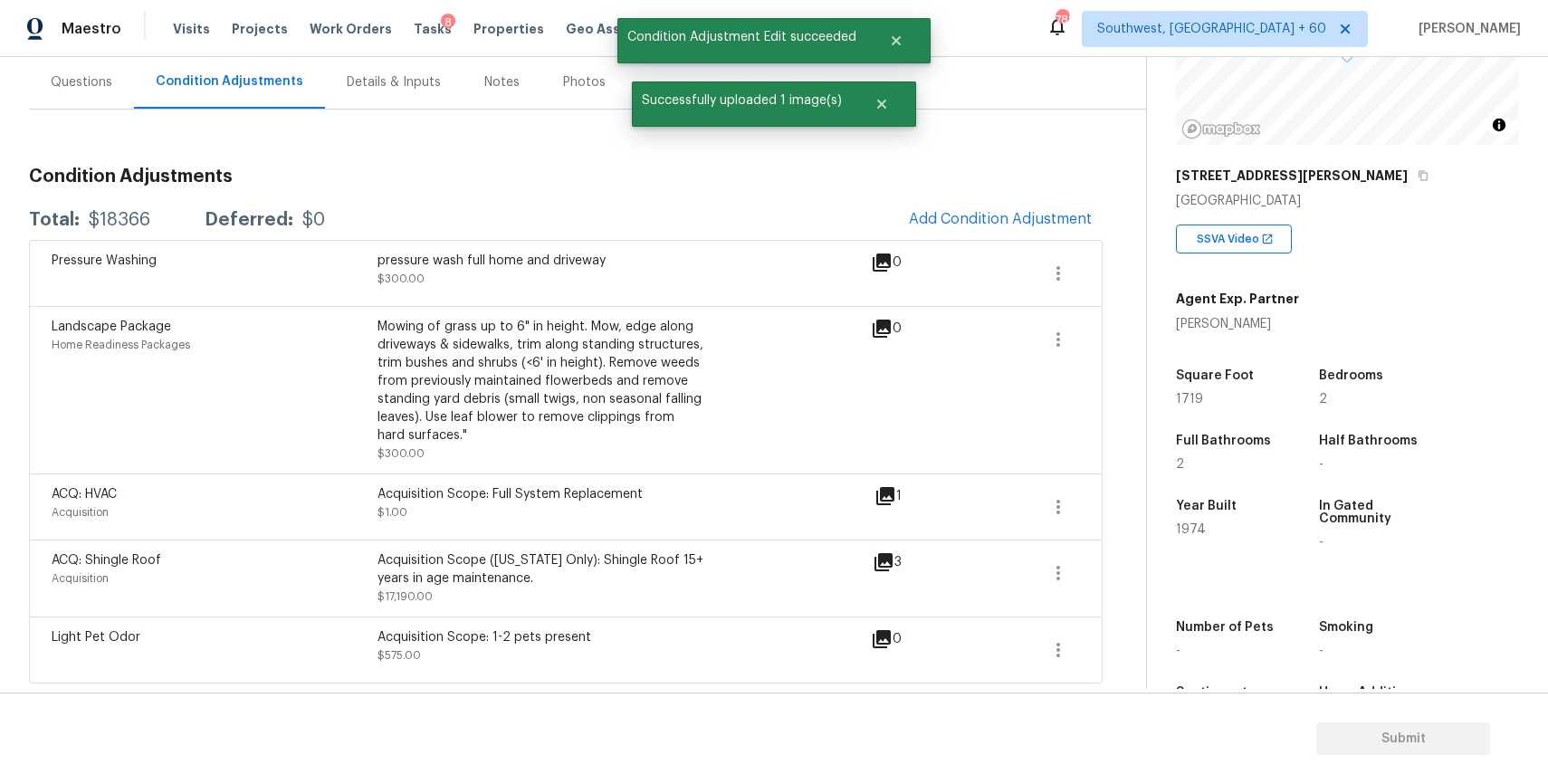
scroll to position [165, 0]
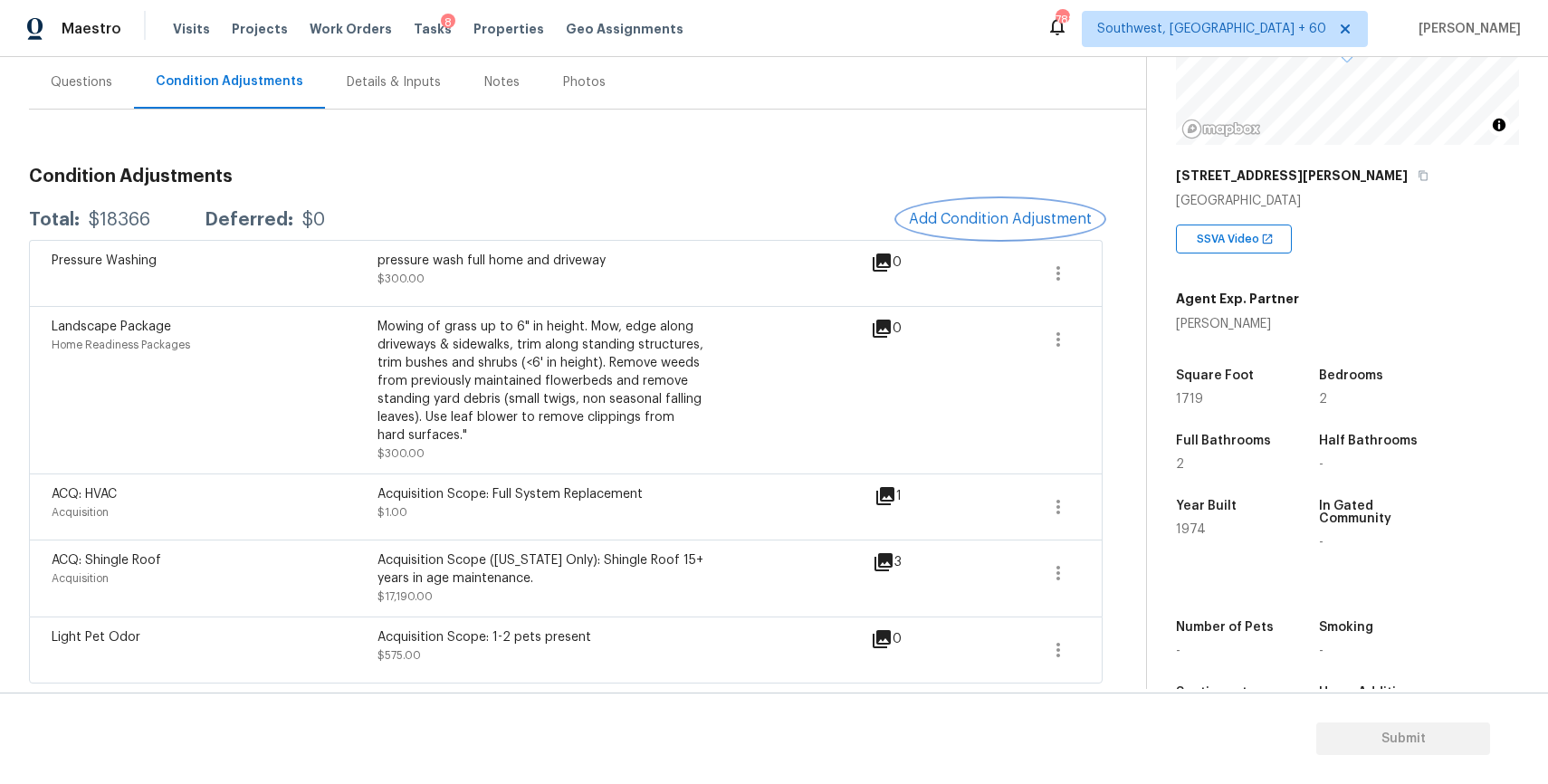
click at [1029, 220] on span "Add Condition Adjustment" at bounding box center [1001, 219] width 183 height 17
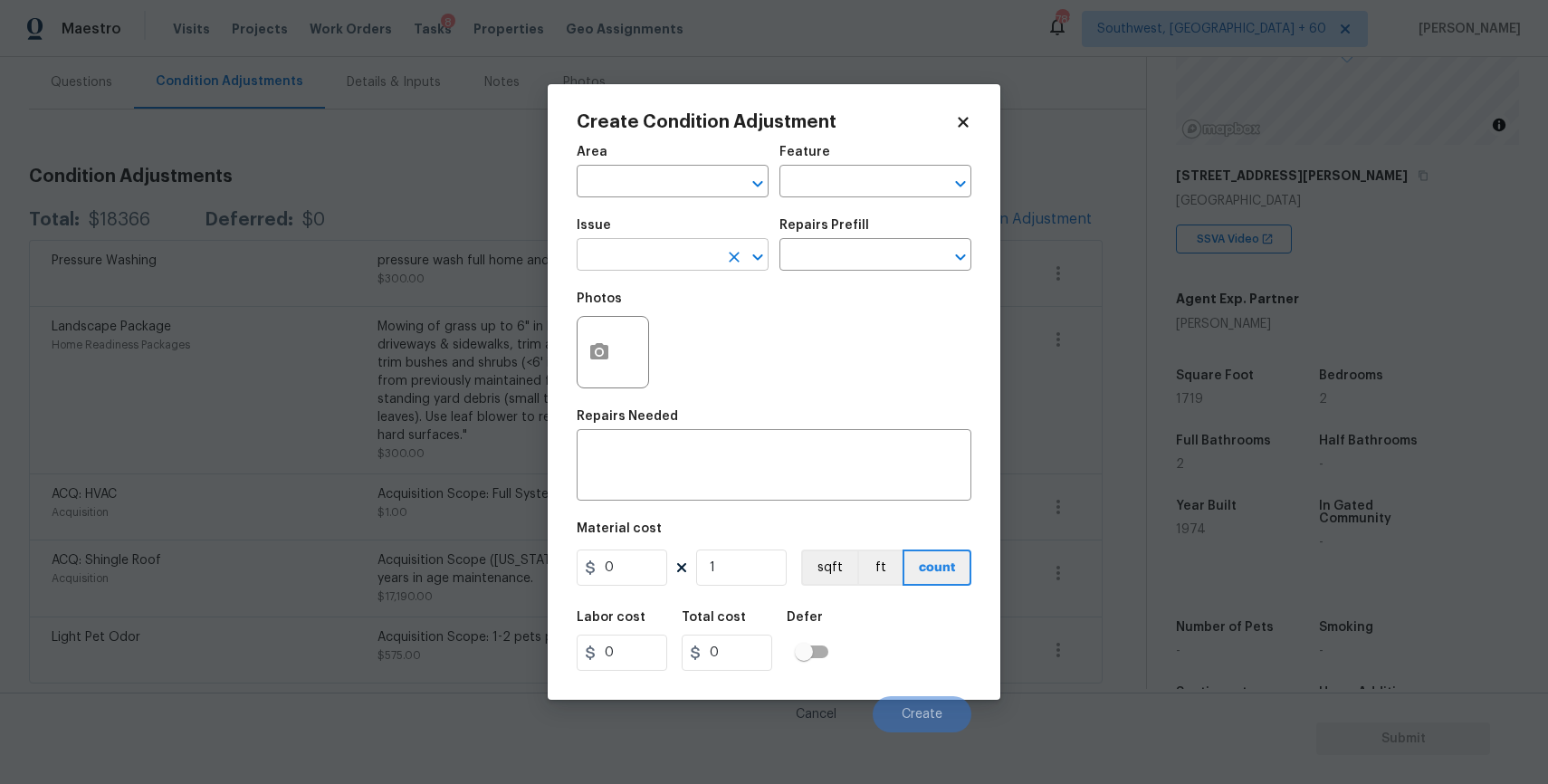
click at [640, 251] on input "text" at bounding box center [647, 256] width 141 height 28
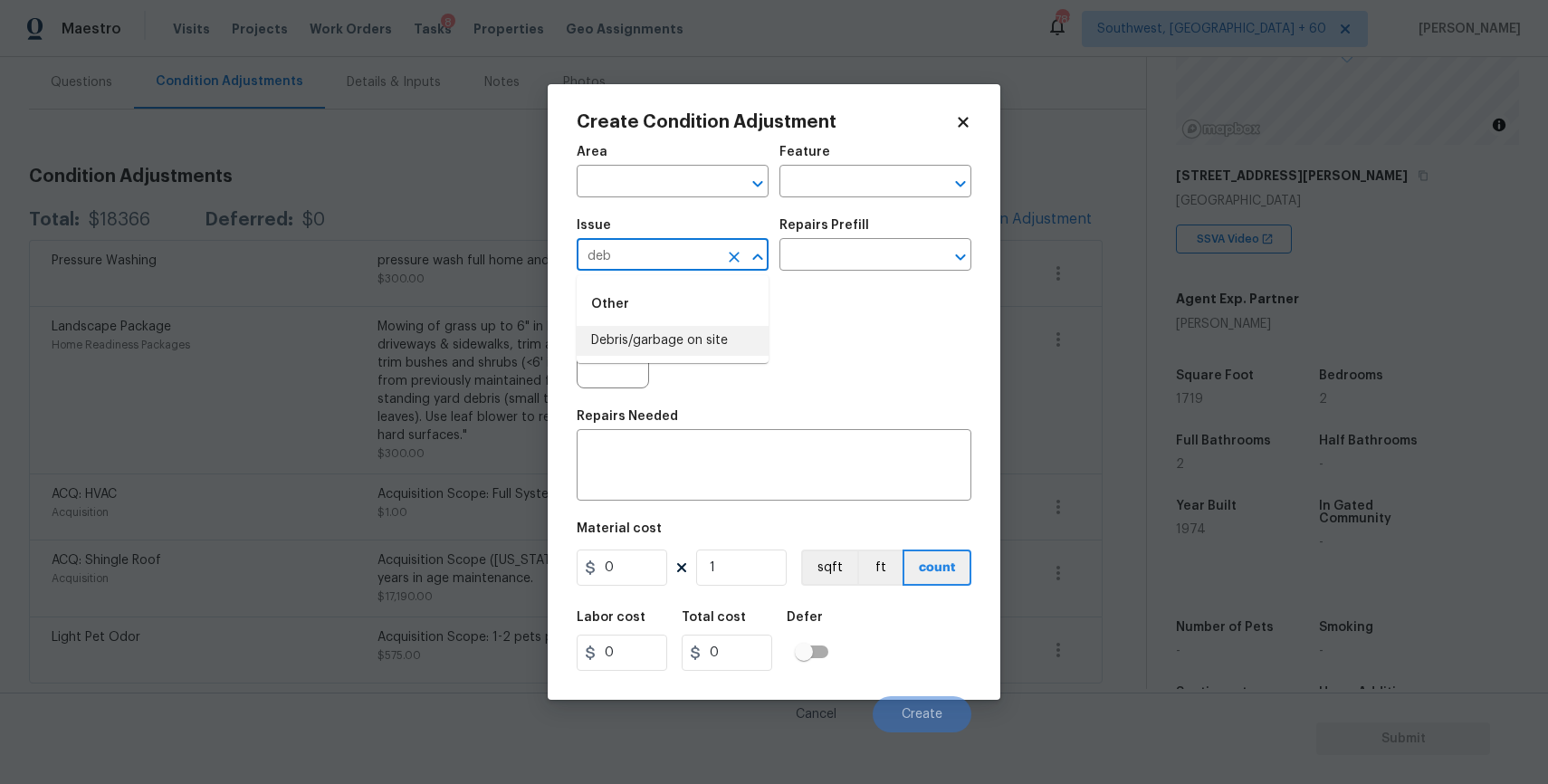
click at [663, 338] on li "Debris/garbage on site" at bounding box center [673, 340] width 192 height 30
type input "Debris/garbage on site"
click at [874, 236] on div "Repairs Prefill" at bounding box center [876, 230] width 192 height 23
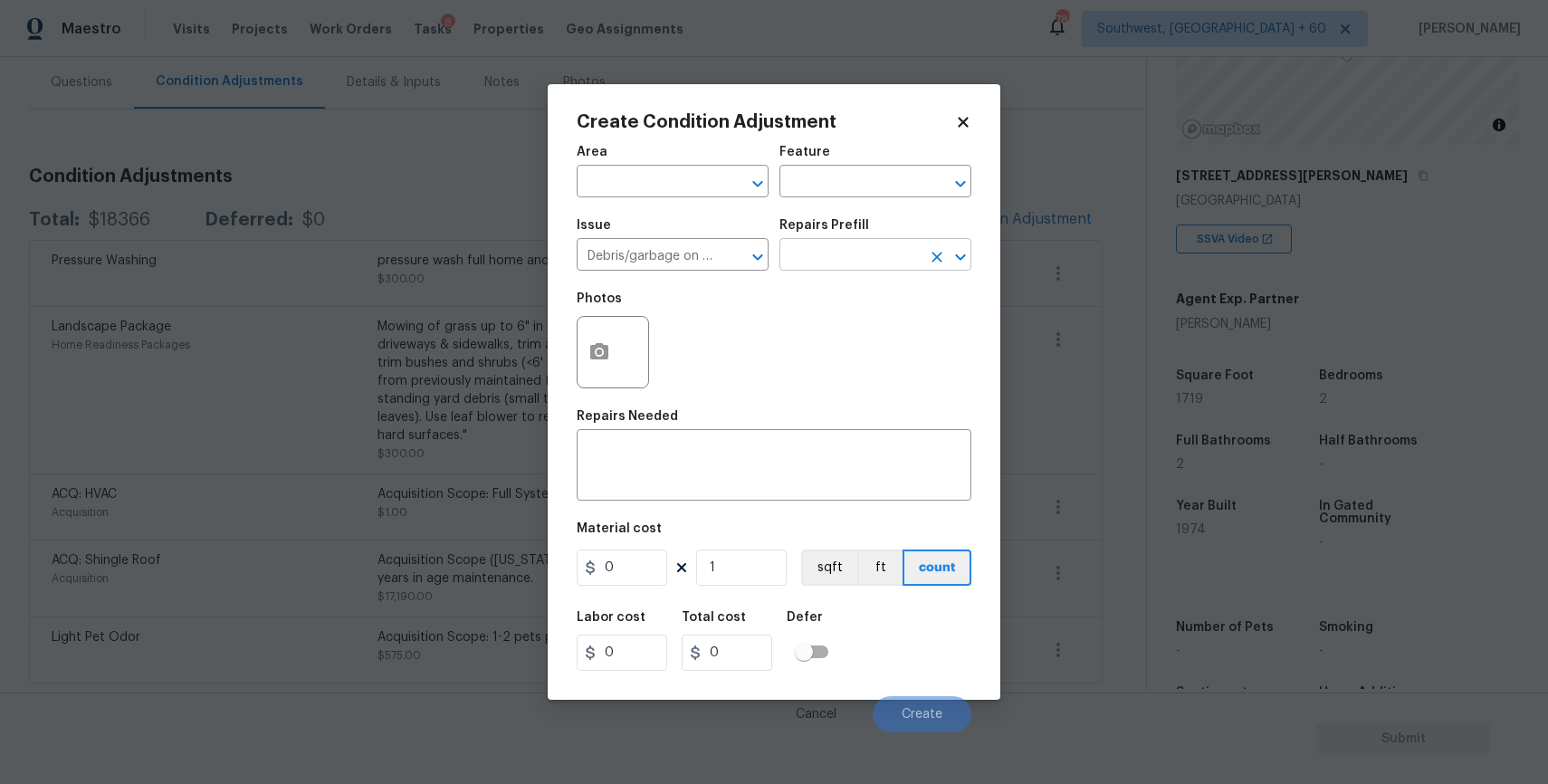
click at [867, 262] on input "text" at bounding box center [850, 256] width 141 height 28
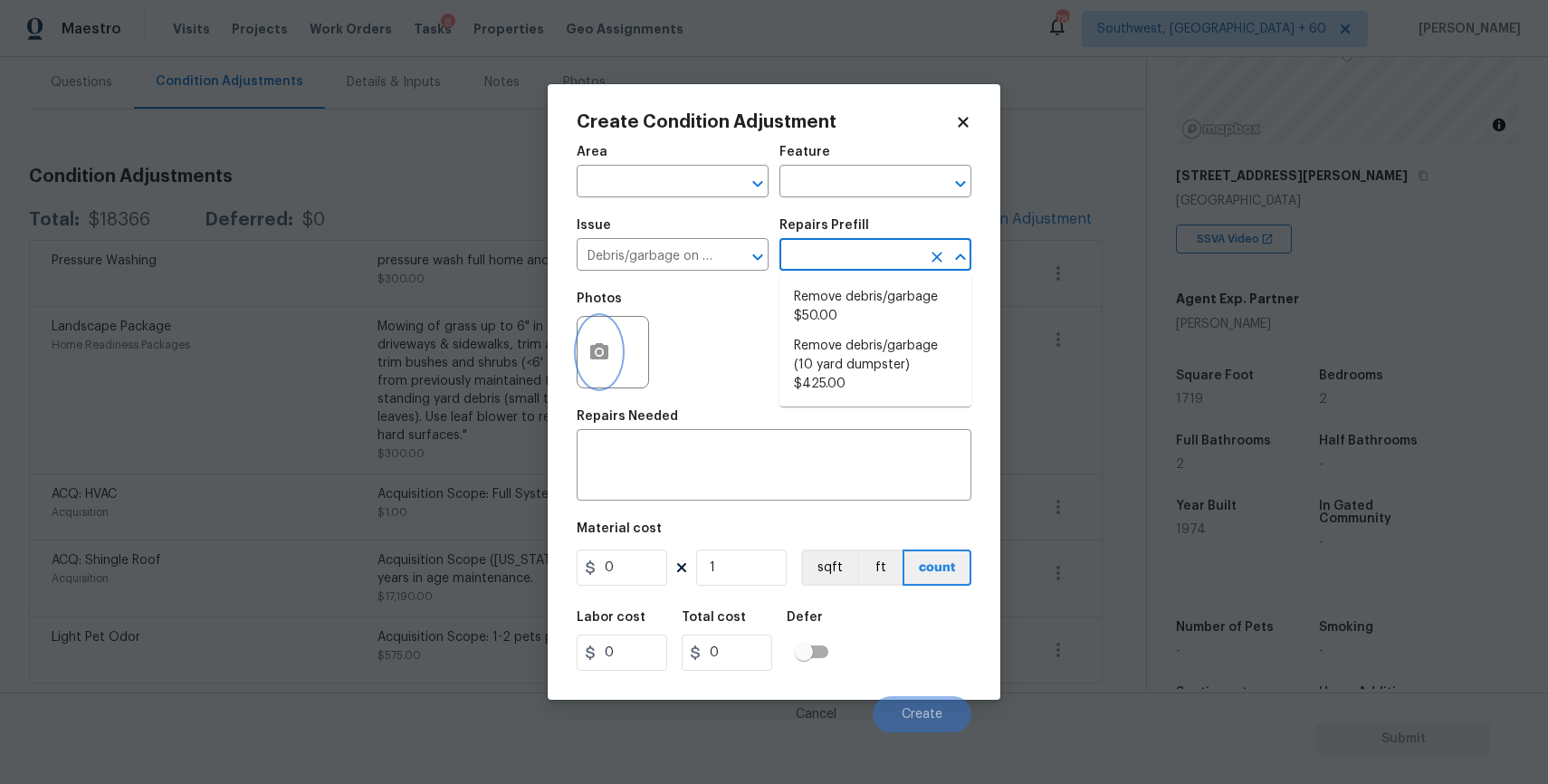
click at [597, 376] on button "button" at bounding box center [599, 352] width 43 height 70
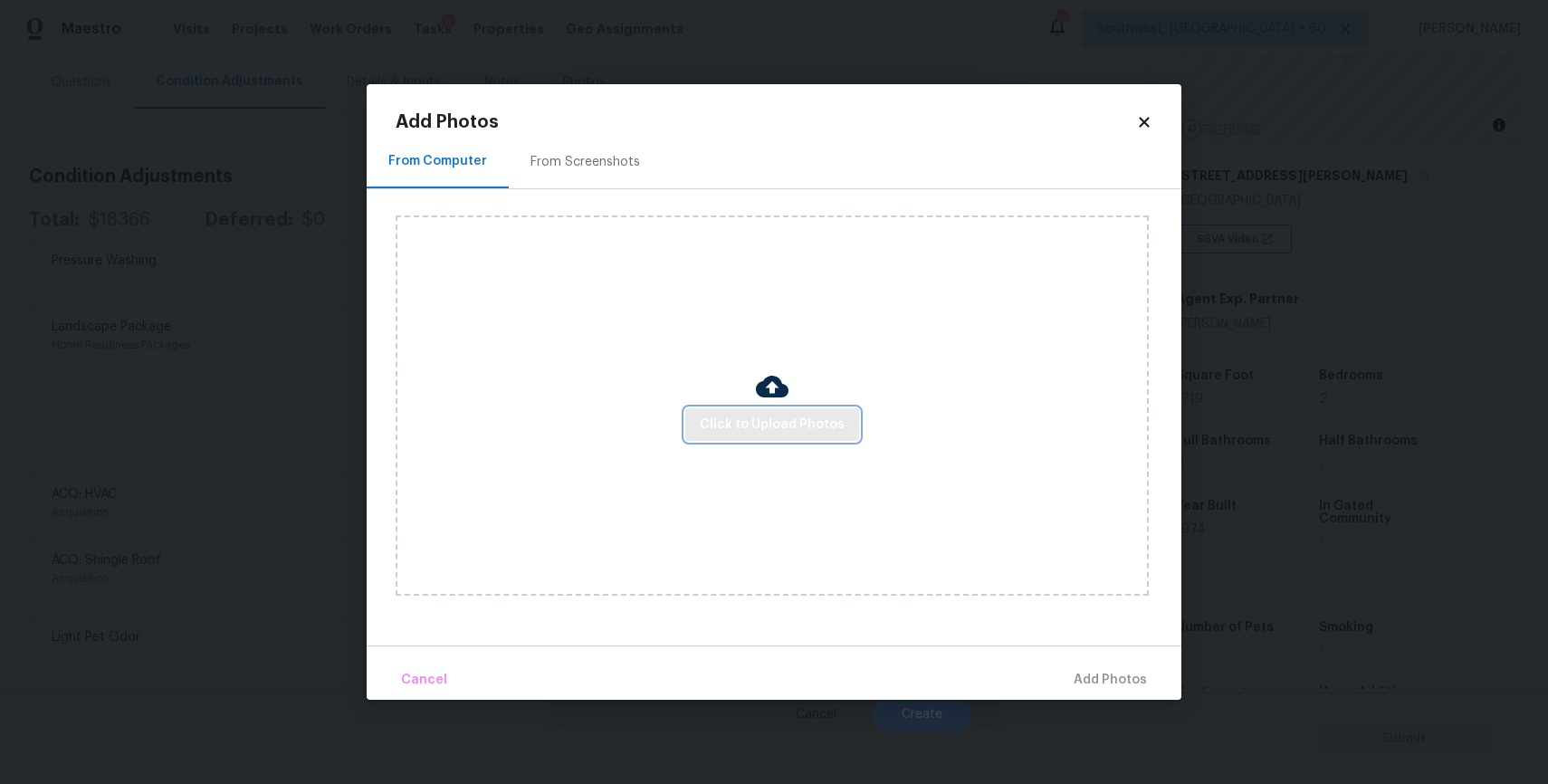
click at [750, 408] on button "Click to Upload Photos" at bounding box center [772, 424] width 174 height 33
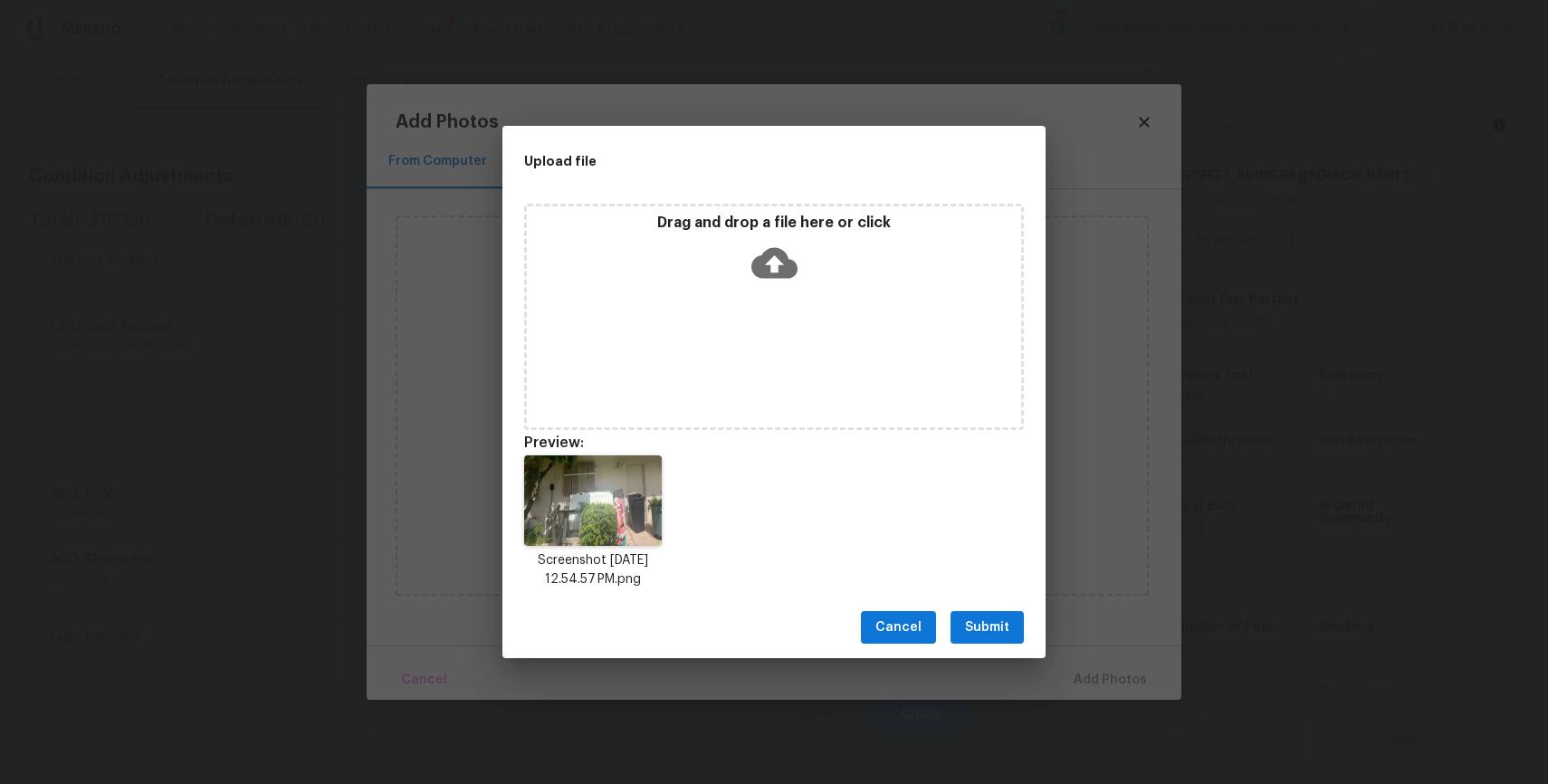
click at [985, 621] on span "Submit" at bounding box center [987, 628] width 44 height 22
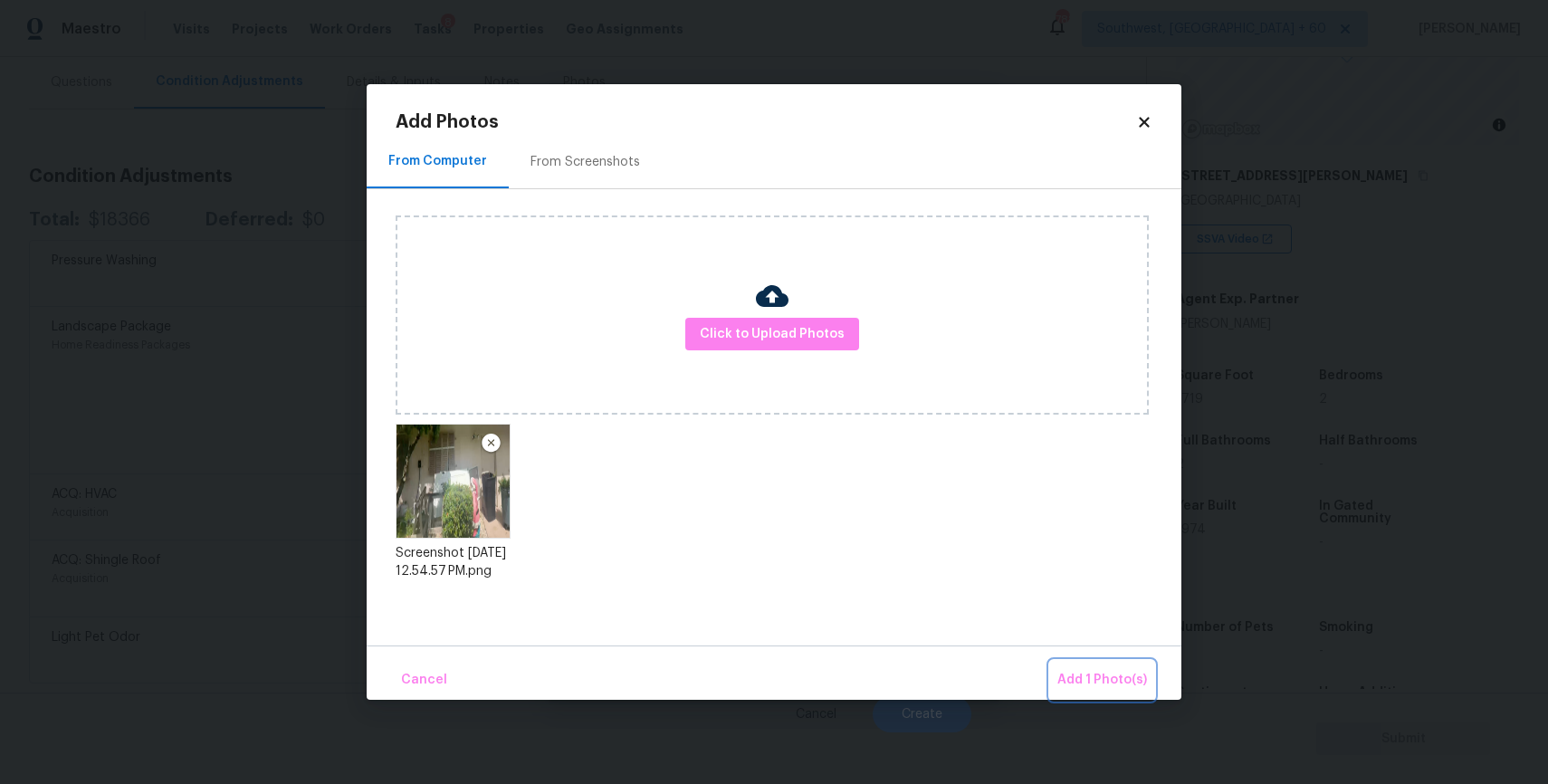
click at [1125, 673] on span "Add 1 Photo(s)" at bounding box center [1101, 680] width 90 height 22
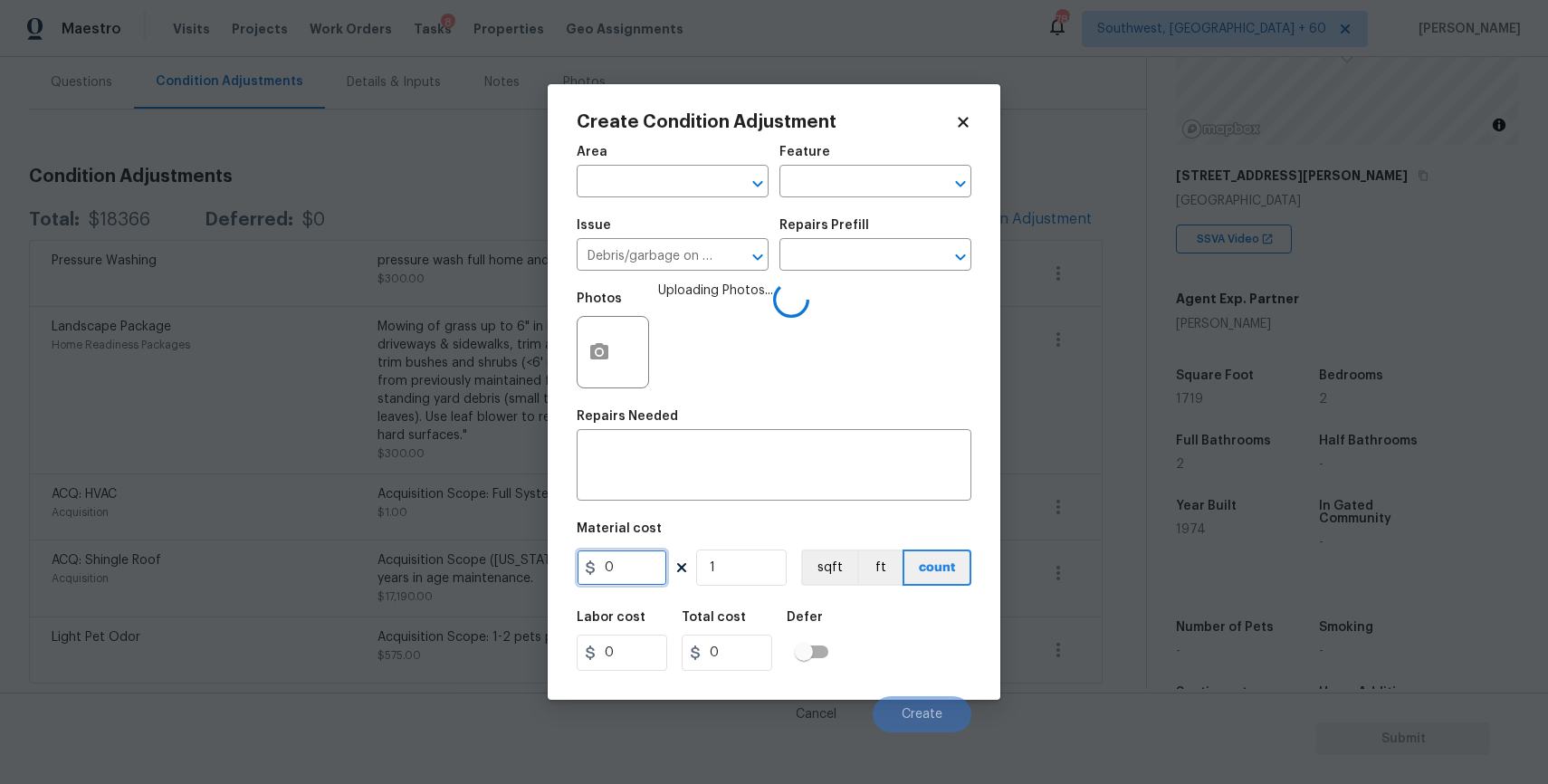
click at [654, 577] on input "0" at bounding box center [622, 567] width 91 height 36
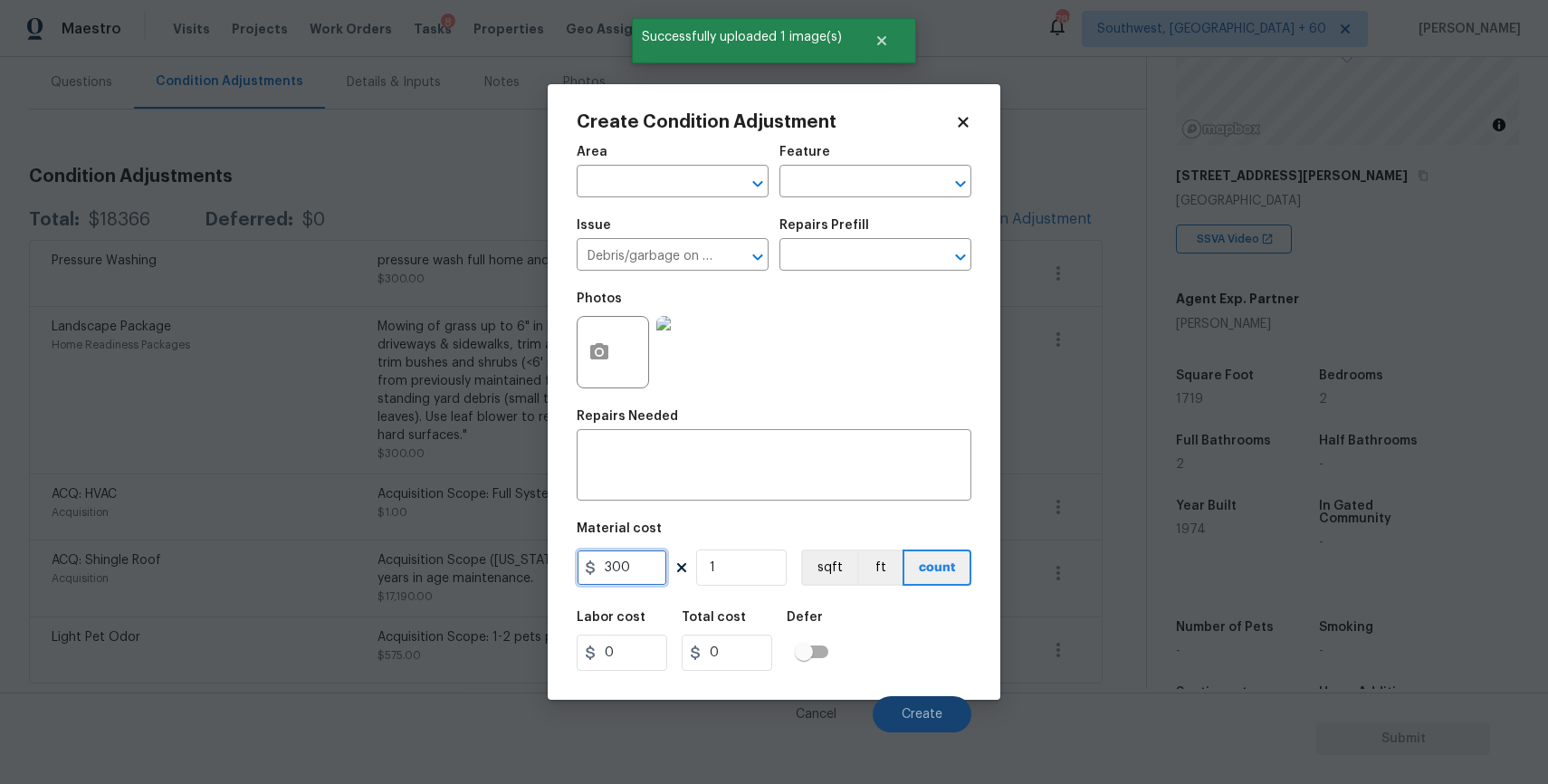
type input "300"
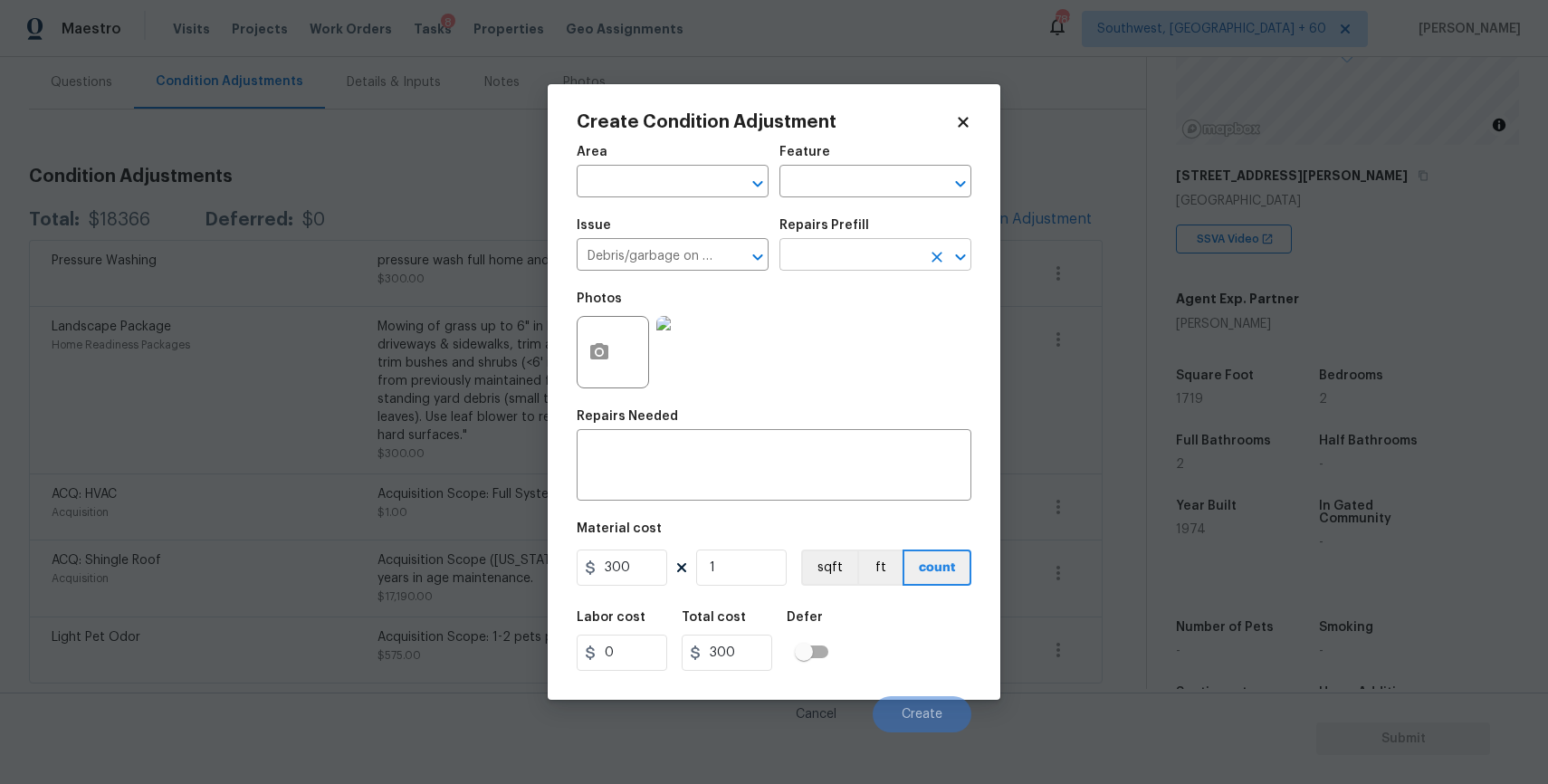
click at [819, 257] on input "text" at bounding box center [850, 256] width 141 height 28
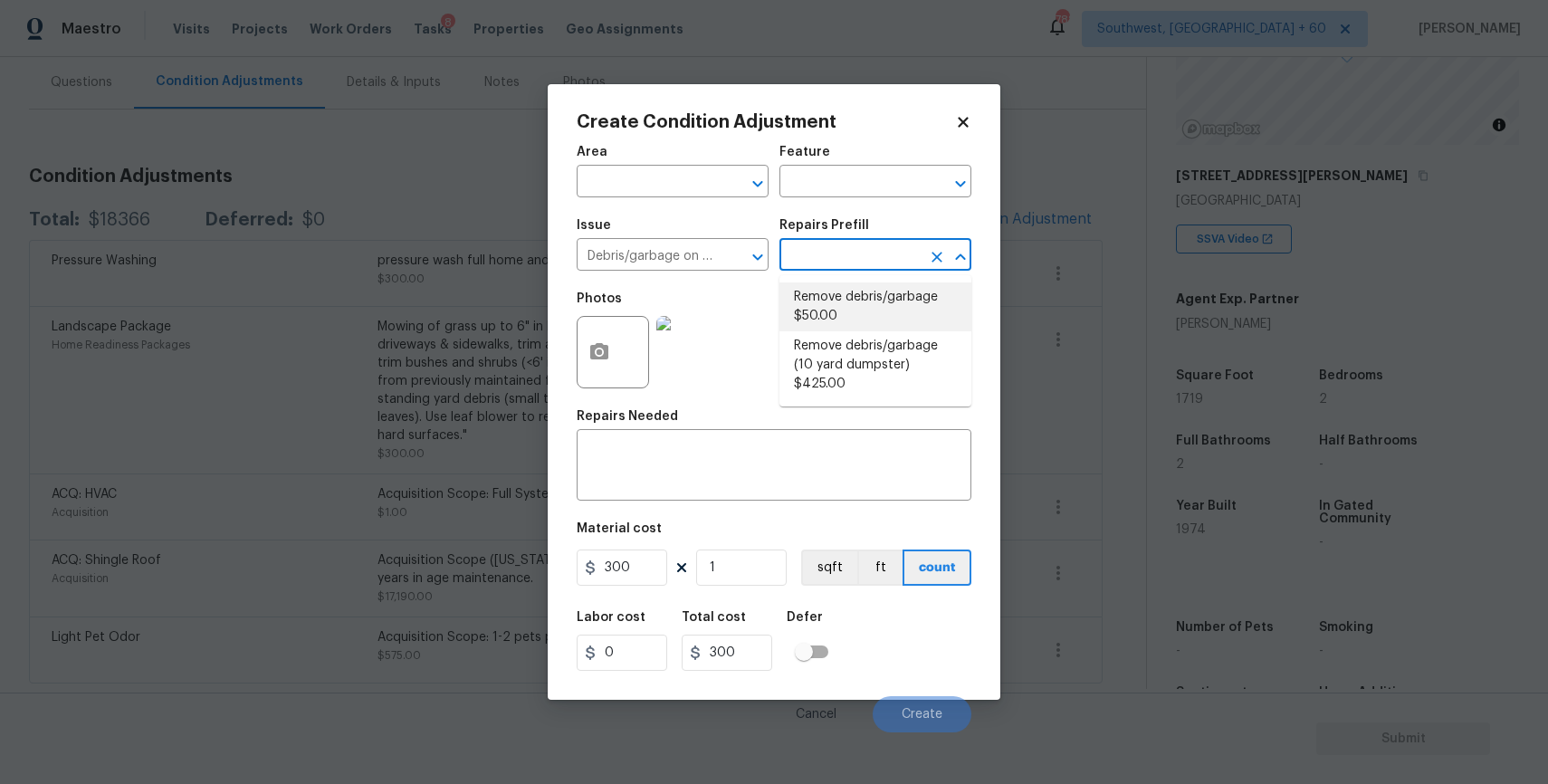
click at [895, 301] on li "Remove debris/garbage $50.00" at bounding box center [876, 306] width 192 height 49
type textarea "Remove, haul off, and properly dispose of any debris left by seller to offsite …"
type input "50"
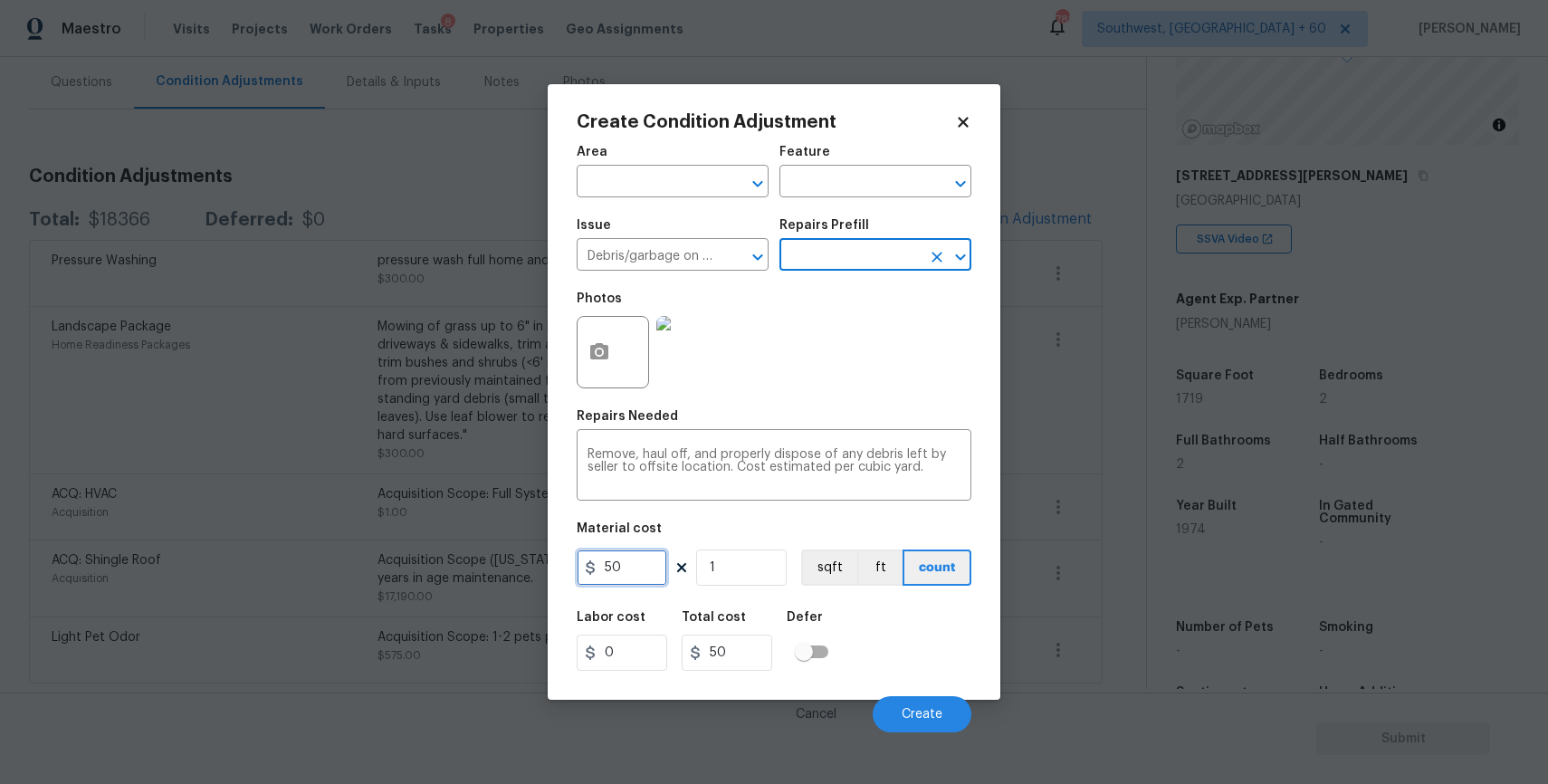
click at [656, 570] on input "50" at bounding box center [622, 567] width 91 height 36
type input "300"
click at [952, 696] on div "Cancel Create" at bounding box center [774, 706] width 395 height 51
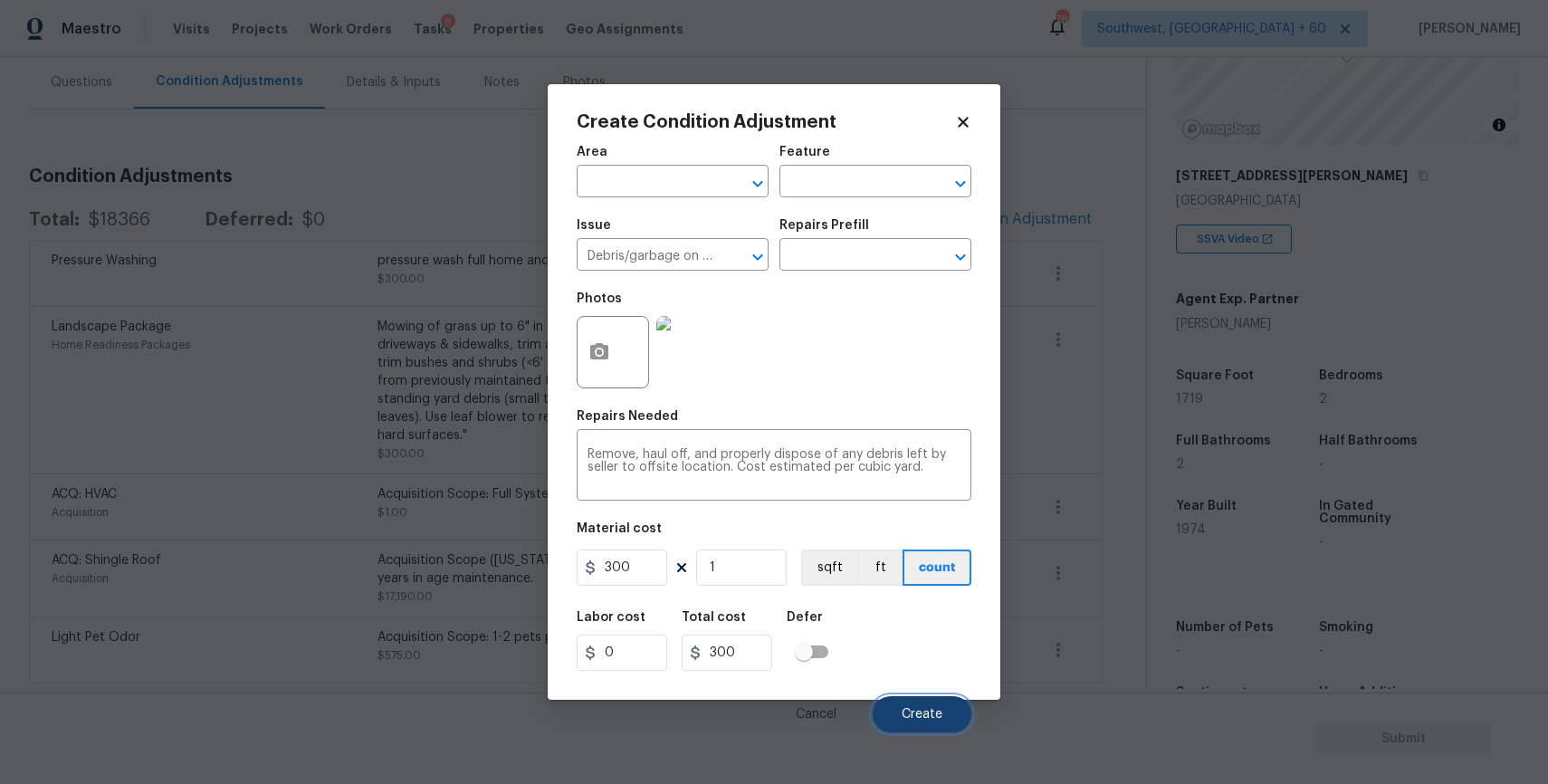
click at [940, 708] on span "Create" at bounding box center [922, 714] width 41 height 14
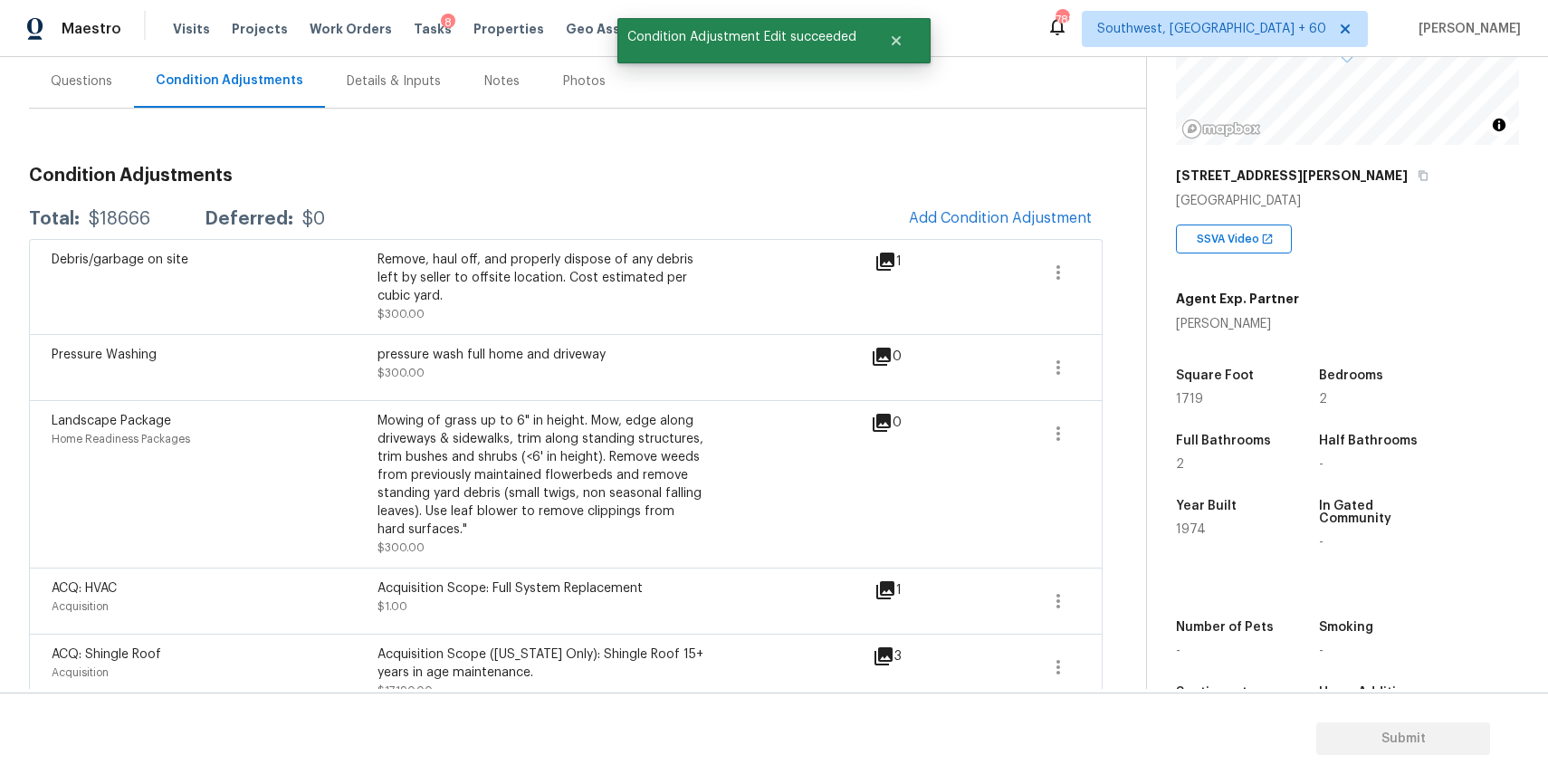
click at [76, 83] on div "Questions" at bounding box center [81, 81] width 62 height 18
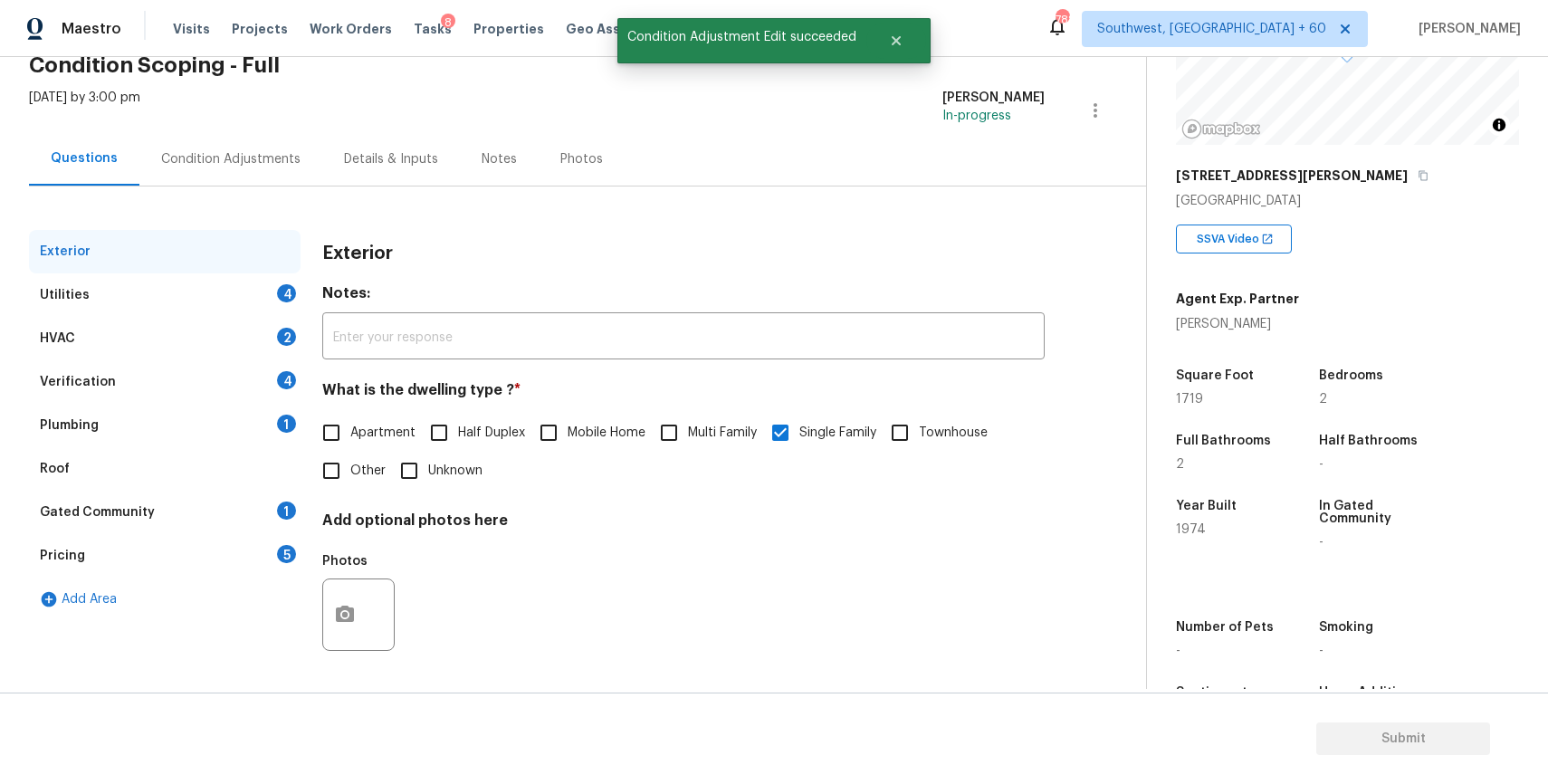
scroll to position [88, 0]
click at [196, 499] on div "Gated Community 1" at bounding box center [165, 512] width 272 height 43
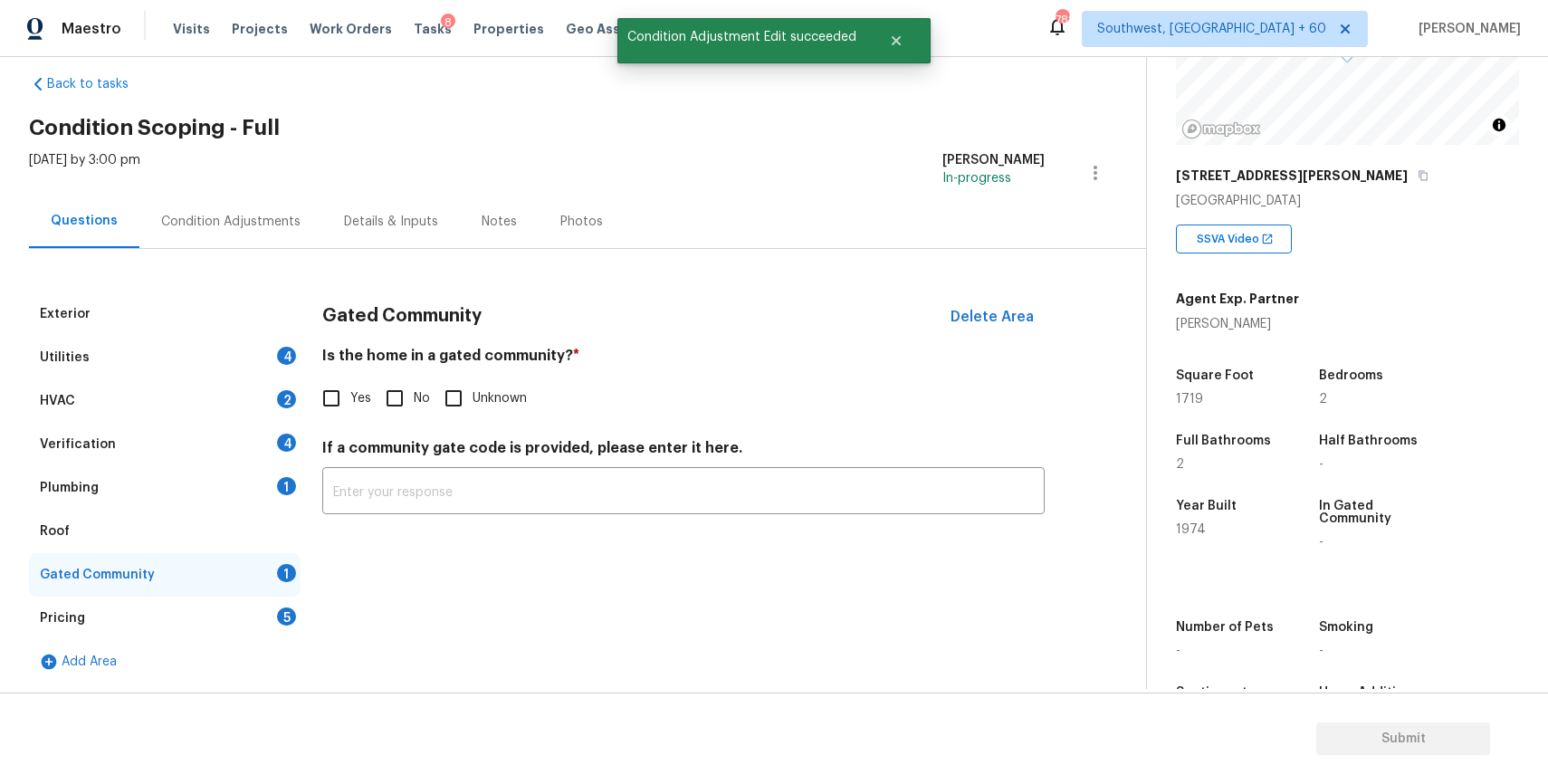
click at [221, 432] on div "Verification 4" at bounding box center [165, 444] width 272 height 43
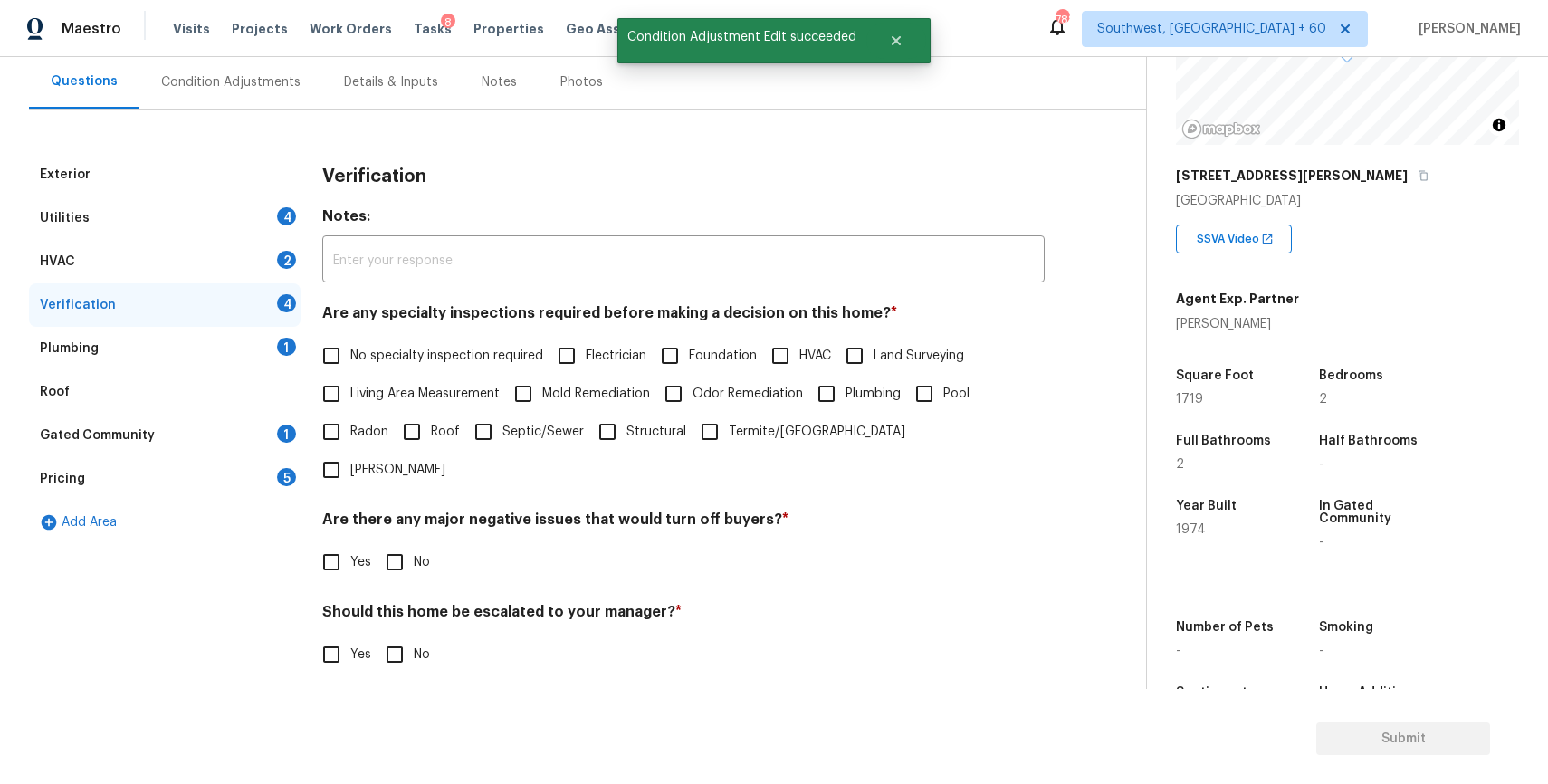
scroll to position [249, 0]
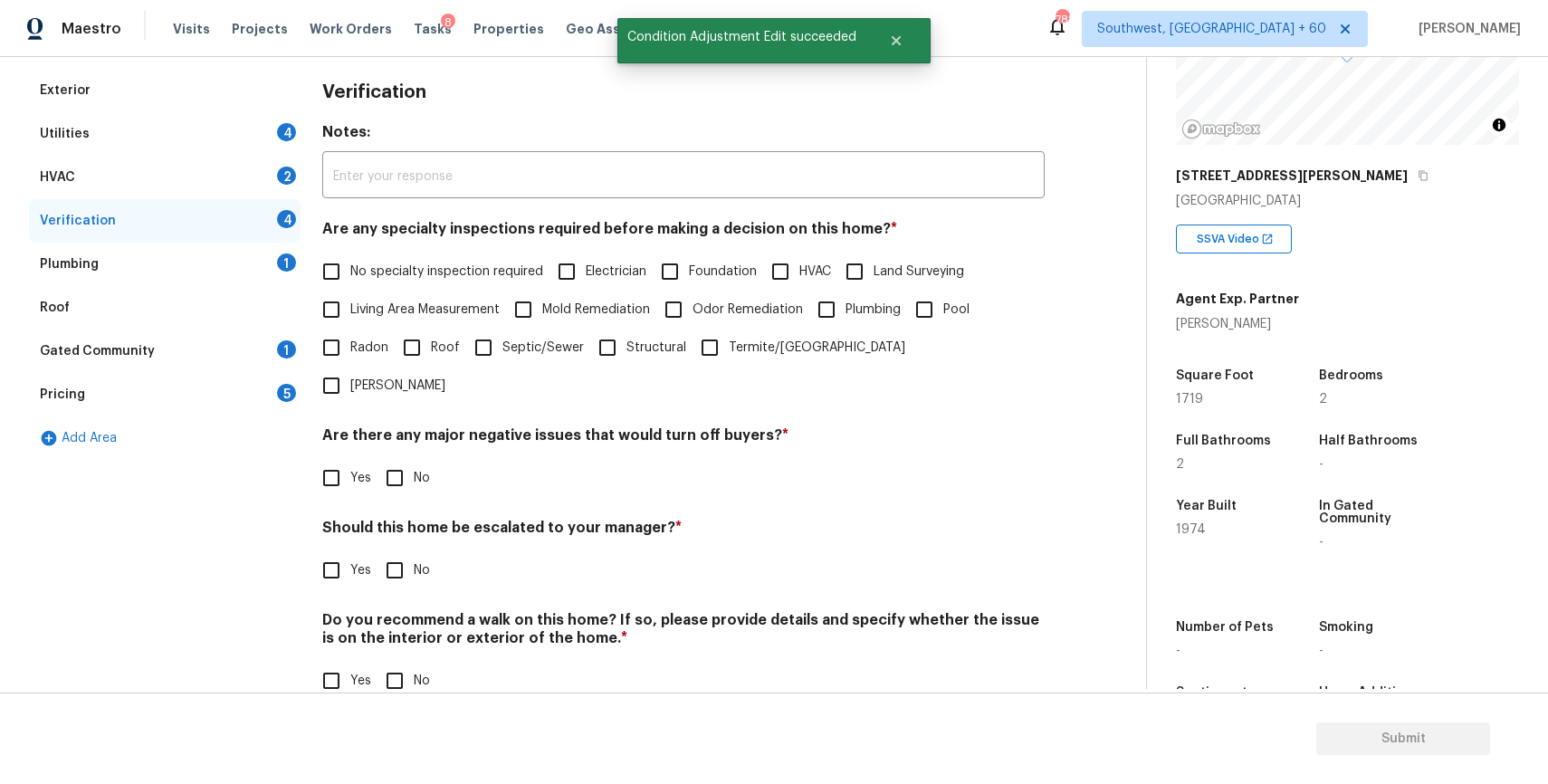
click at [342, 551] on input "Yes" at bounding box center [331, 570] width 38 height 38
checkbox input "true"
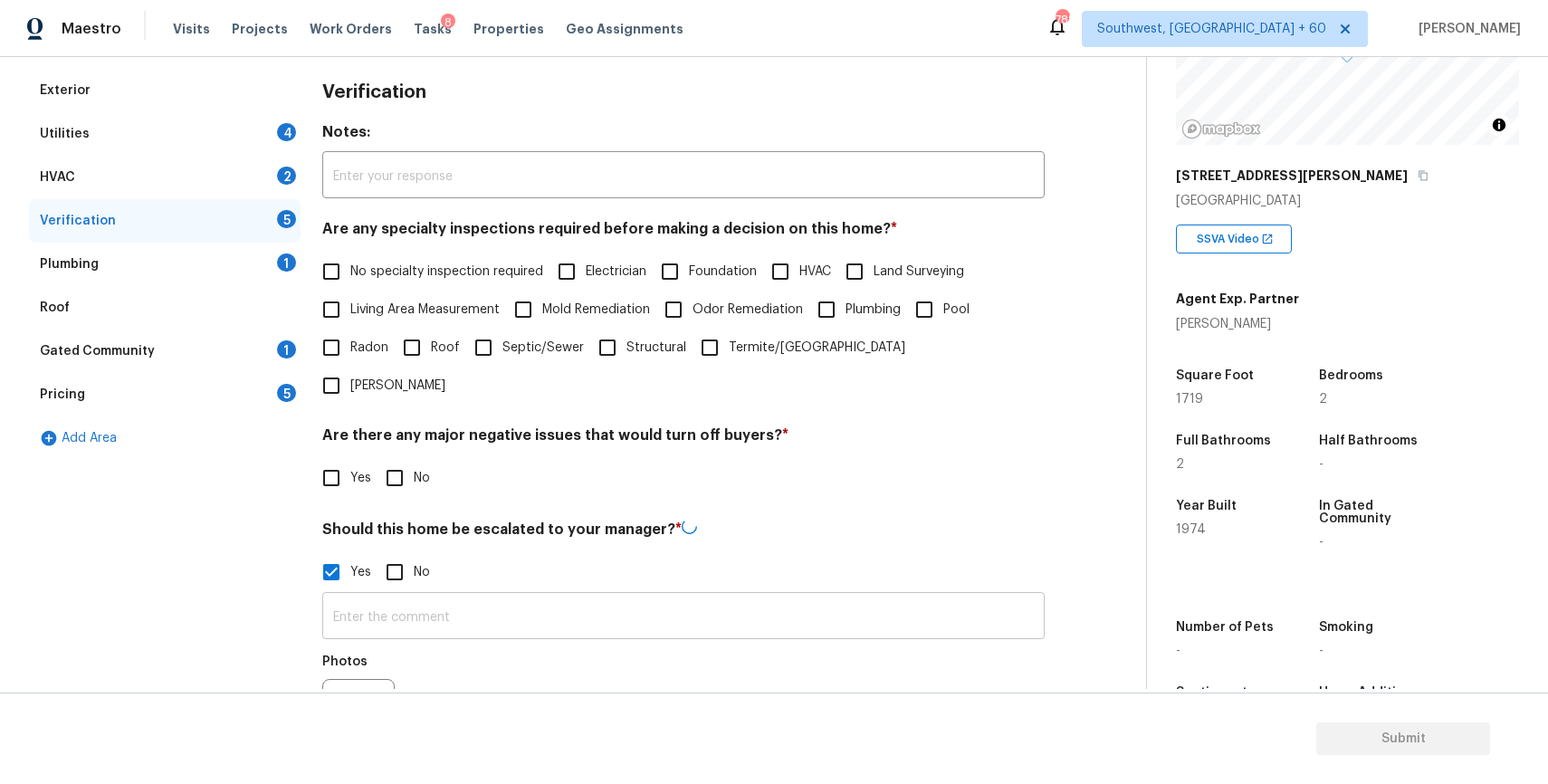
click at [444, 596] on input "text" at bounding box center [682, 618] width 722 height 43
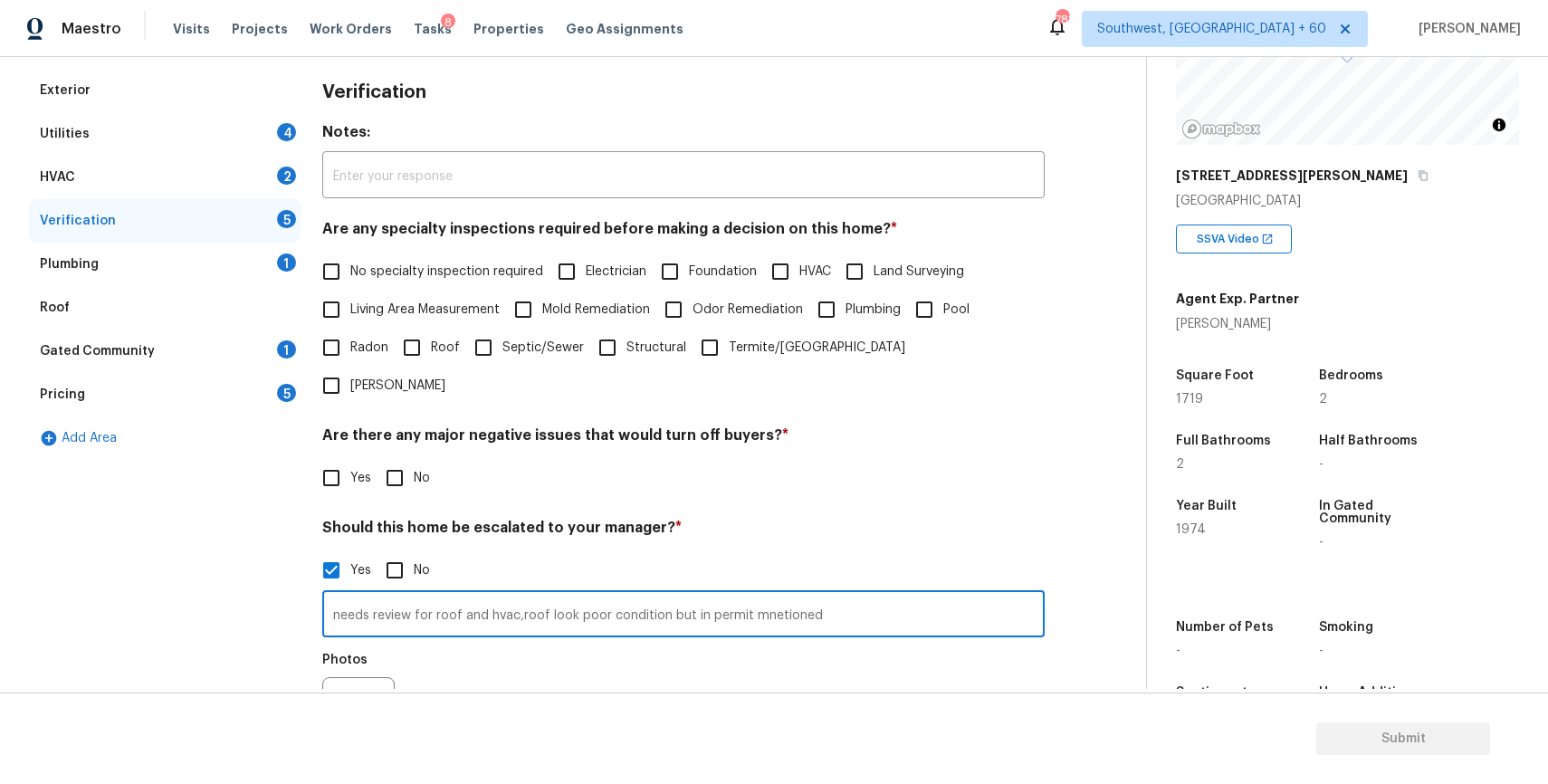
click at [768, 594] on input "needs review for roof and hvac,roof look poor condition but in permit mnetioned" at bounding box center [682, 616] width 722 height 43
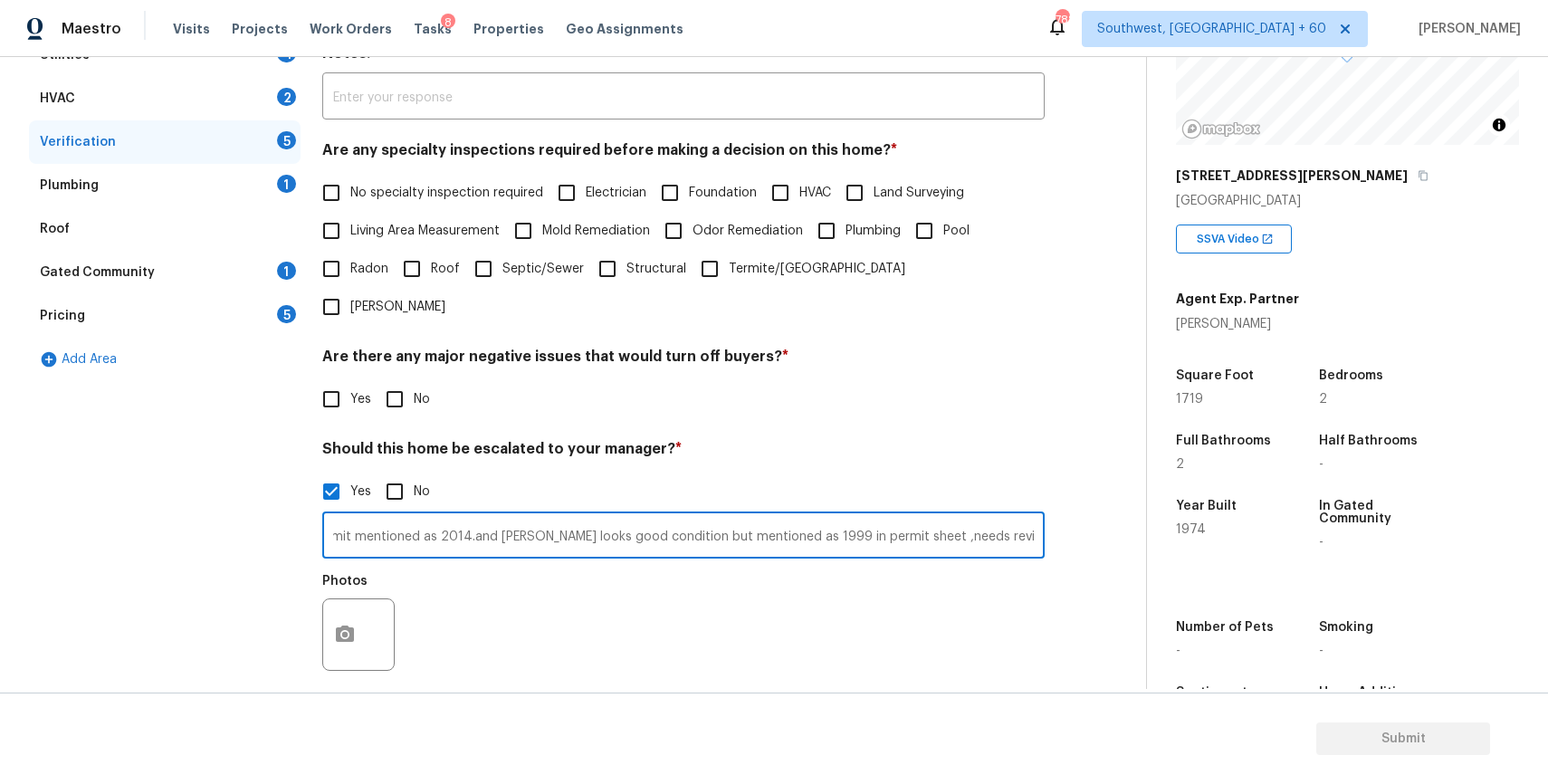
scroll to position [412, 0]
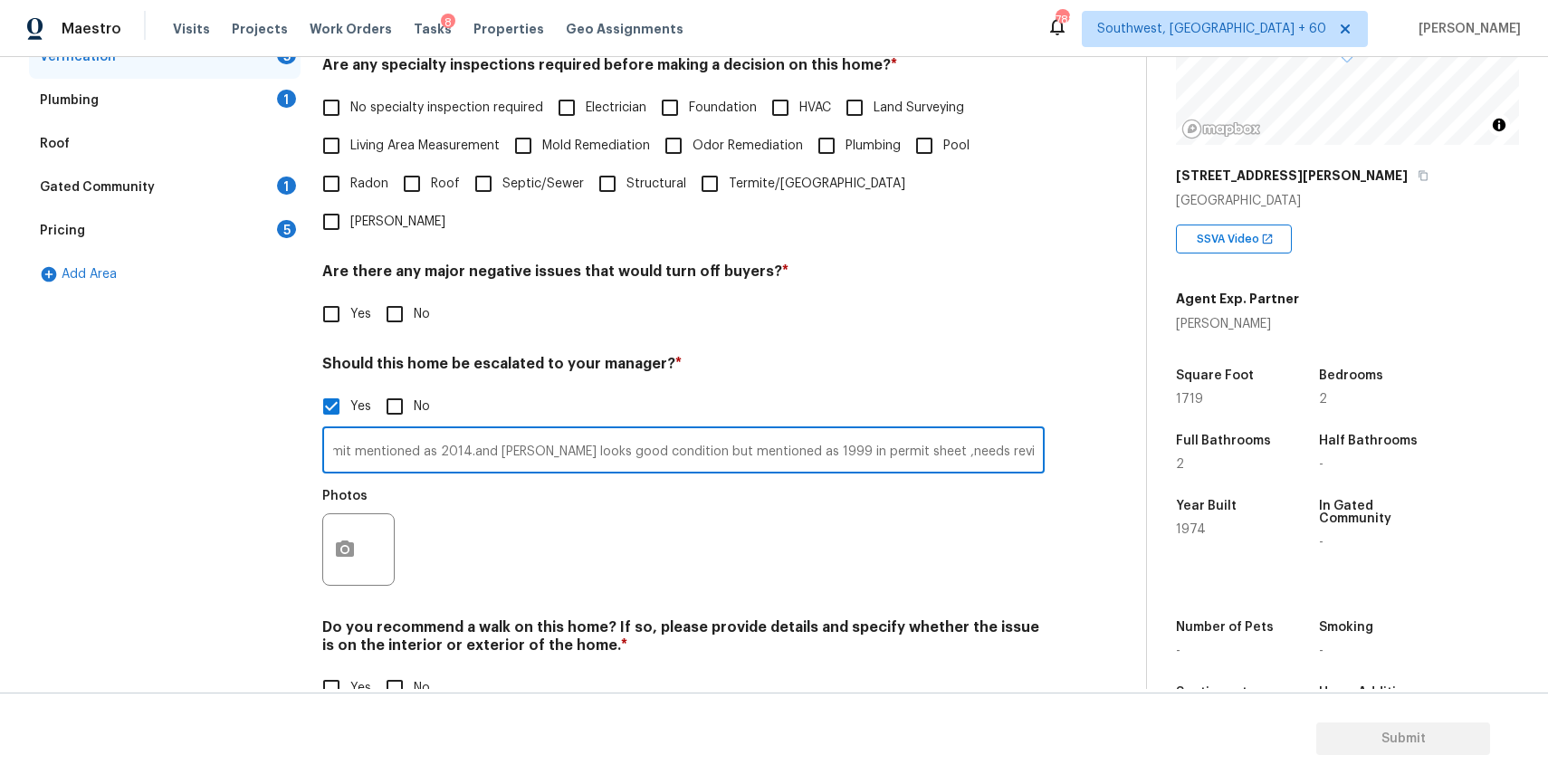
type input "needs review for roof and hvac,roof look poor condition but in permit mentioned…"
click at [346, 538] on icon "button" at bounding box center [344, 548] width 21 height 21
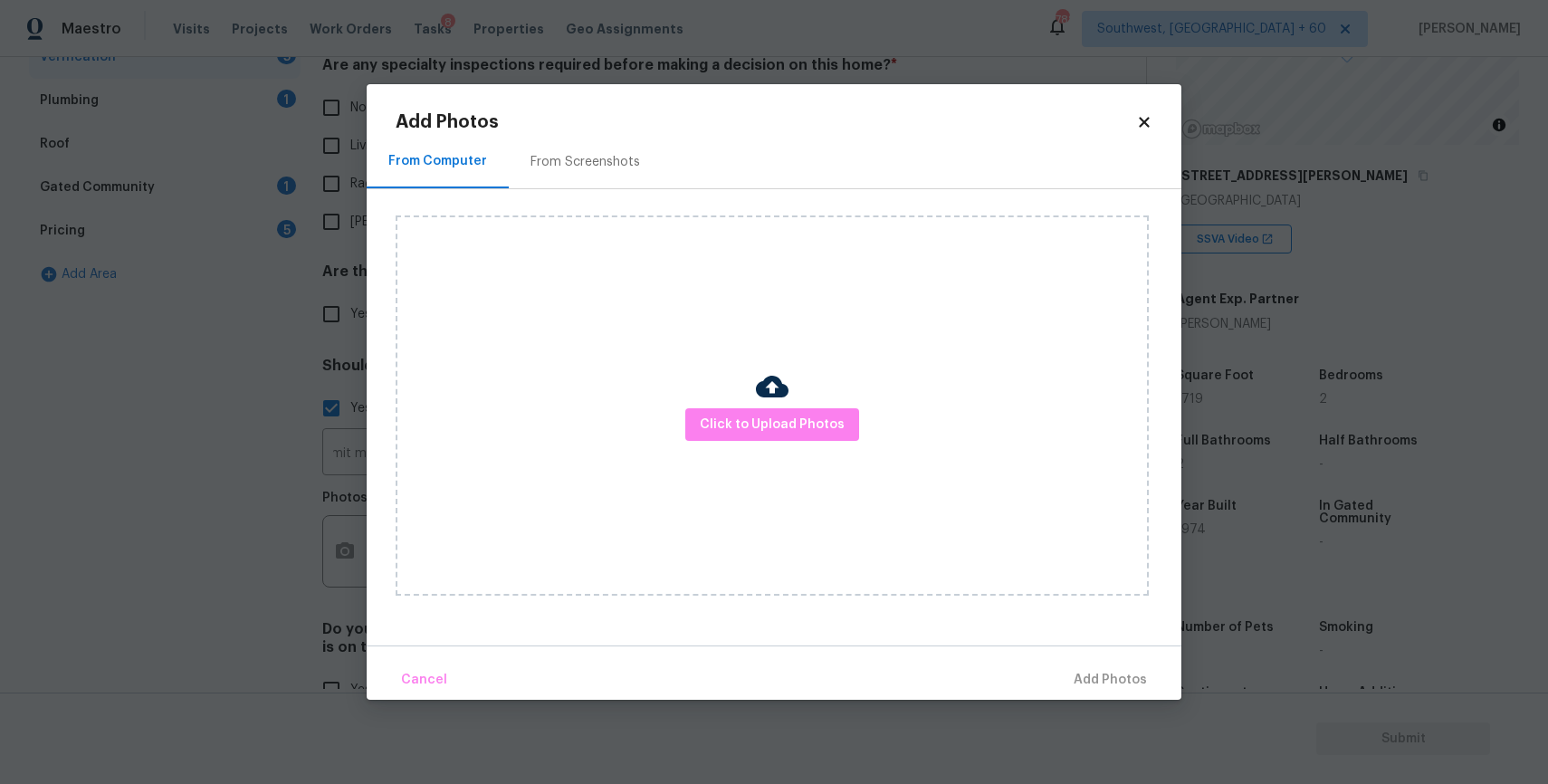
scroll to position [0, 0]
click at [795, 404] on div "Click to Upload Photos" at bounding box center [772, 405] width 753 height 380
click at [795, 407] on div "Click to Upload Photos" at bounding box center [772, 405] width 753 height 380
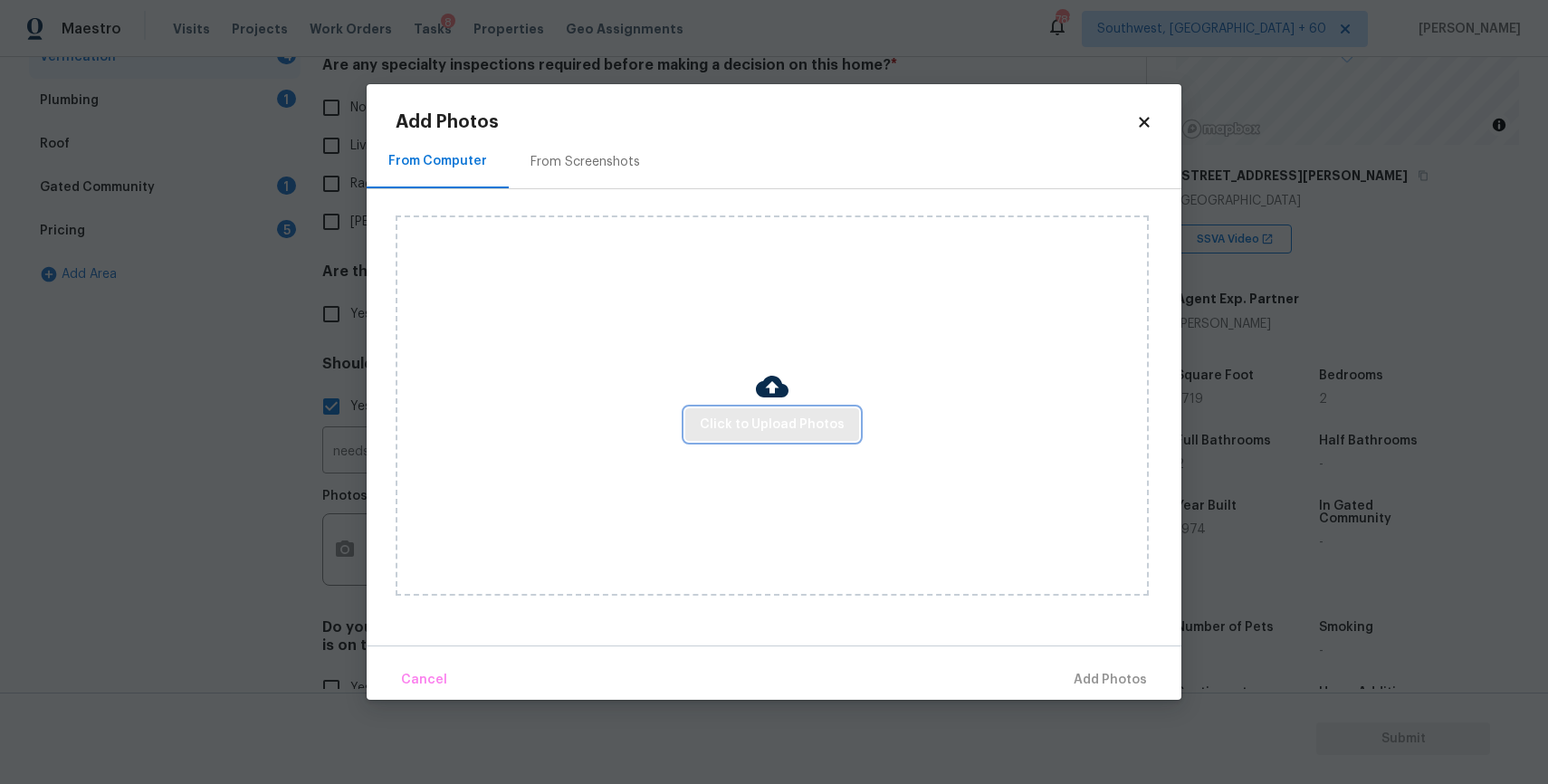
click at [795, 421] on span "Click to Upload Photos" at bounding box center [772, 424] width 145 height 22
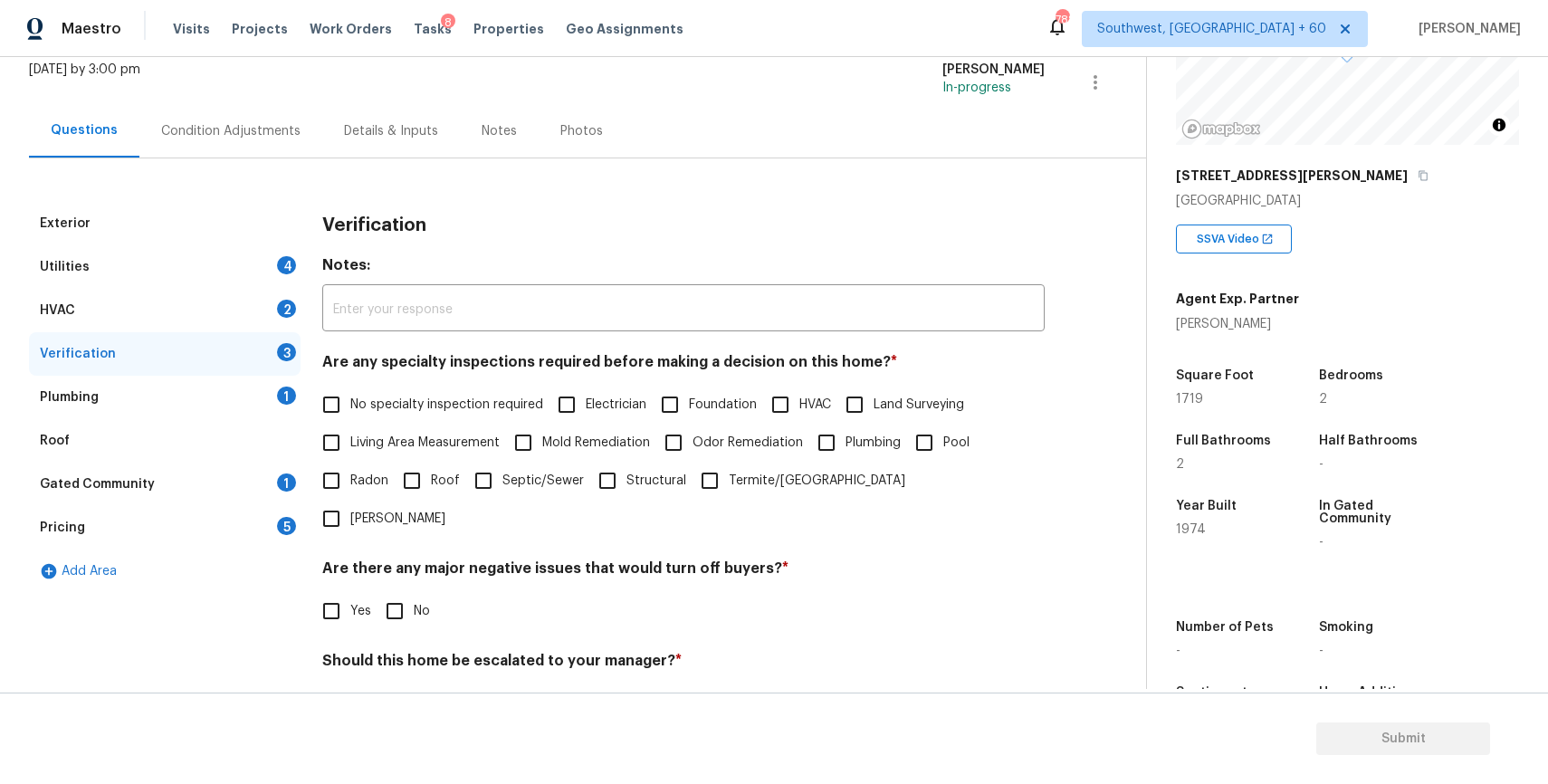
scroll to position [22, 0]
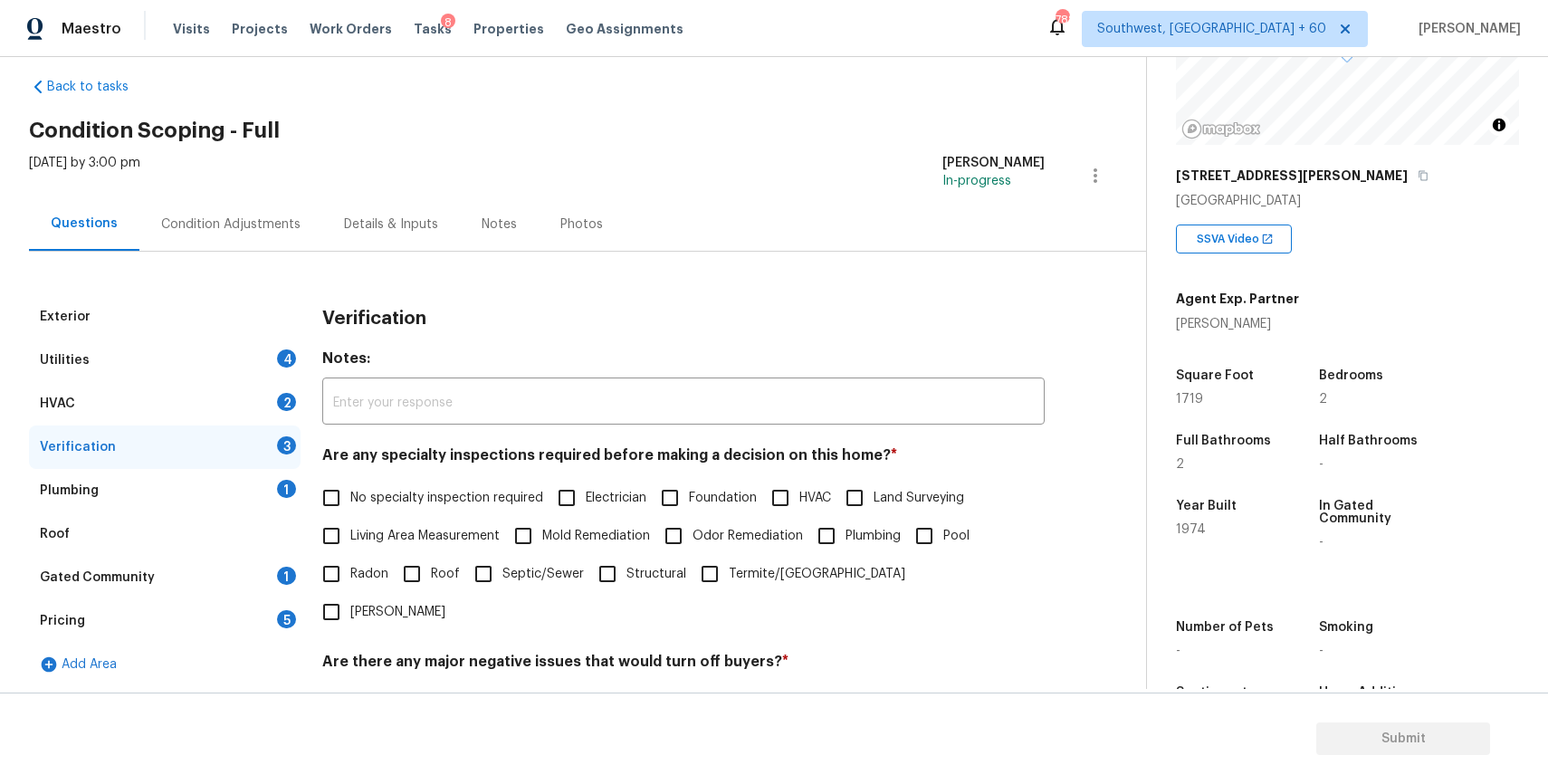
click at [275, 345] on div "Utilities 4" at bounding box center [165, 360] width 272 height 43
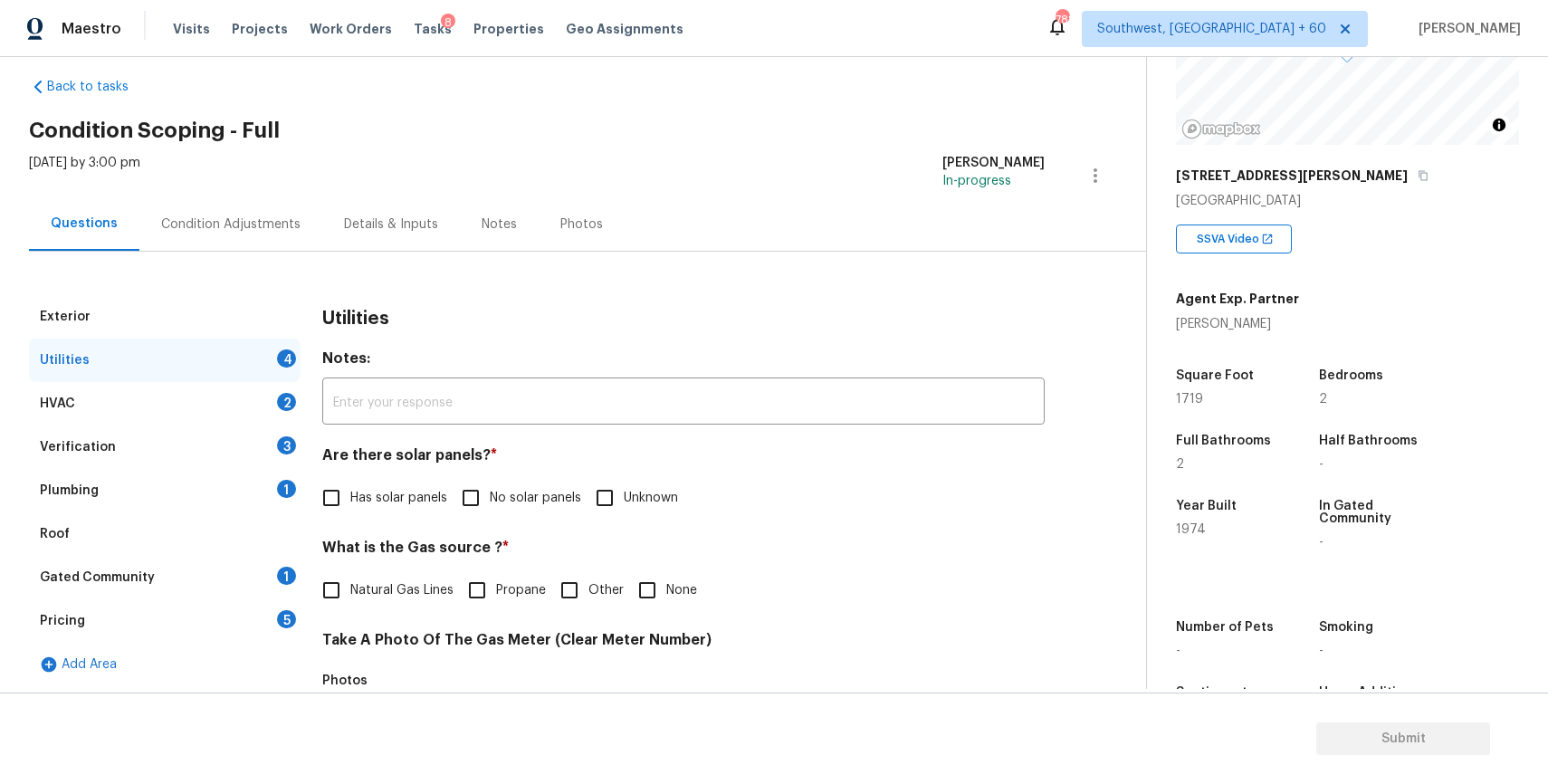
scroll to position [201, 0]
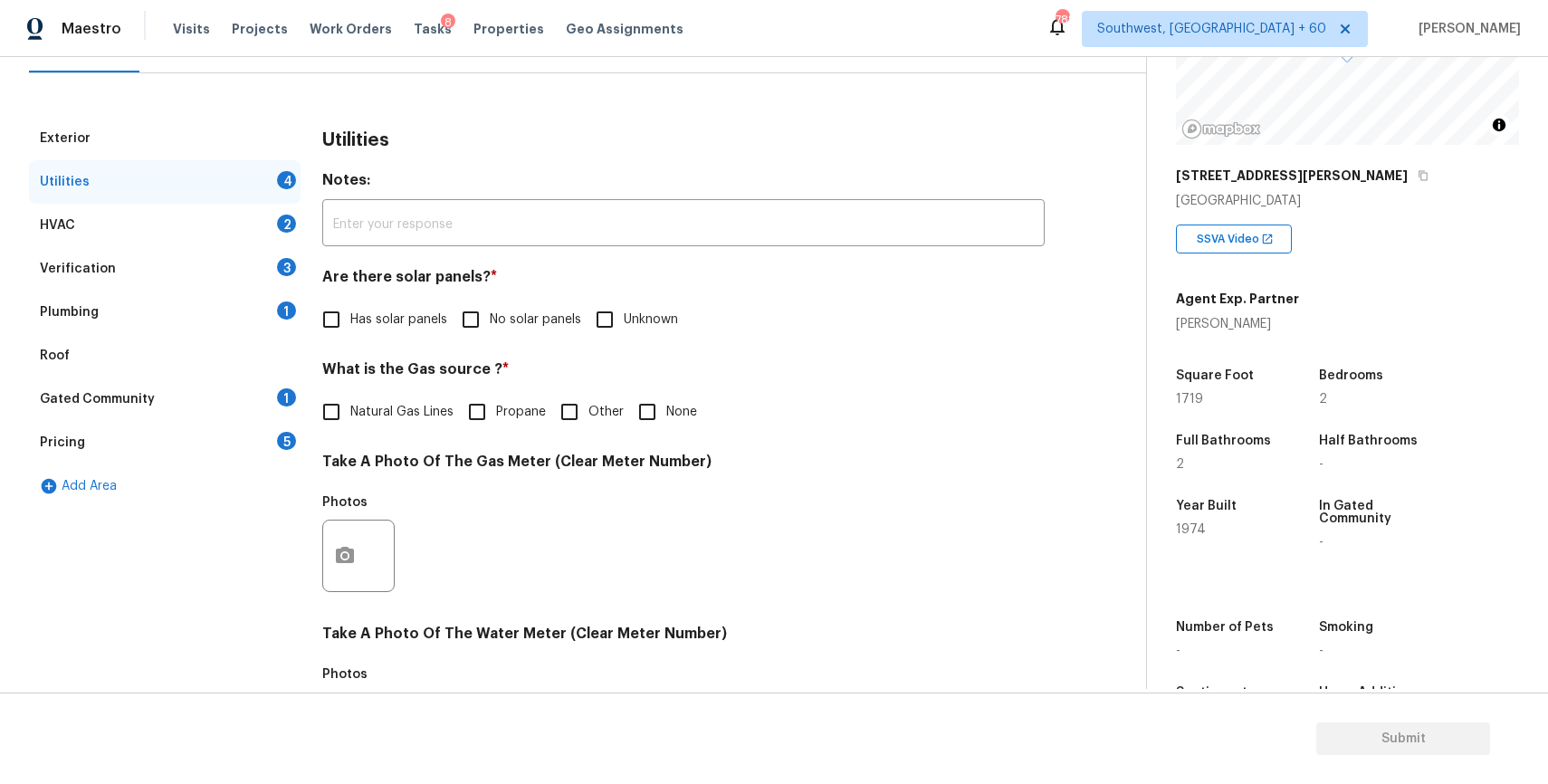
click at [497, 311] on span "No solar panels" at bounding box center [535, 320] width 92 height 19
click at [490, 311] on input "No solar panels" at bounding box center [470, 319] width 38 height 38
checkbox input "true"
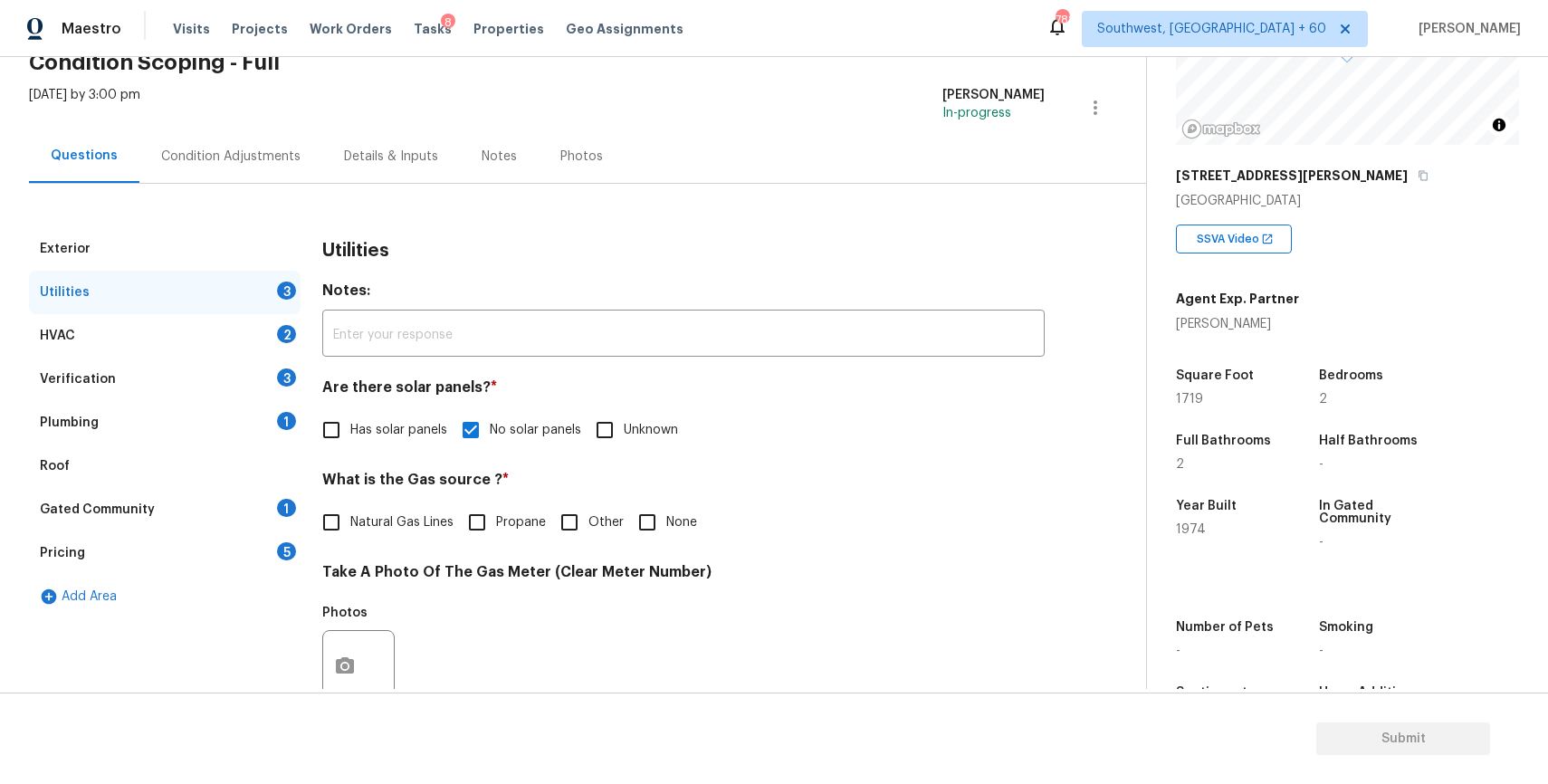
scroll to position [89, 0]
click at [685, 524] on span "None" at bounding box center [681, 524] width 31 height 19
click at [666, 524] on input "None" at bounding box center [646, 523] width 38 height 38
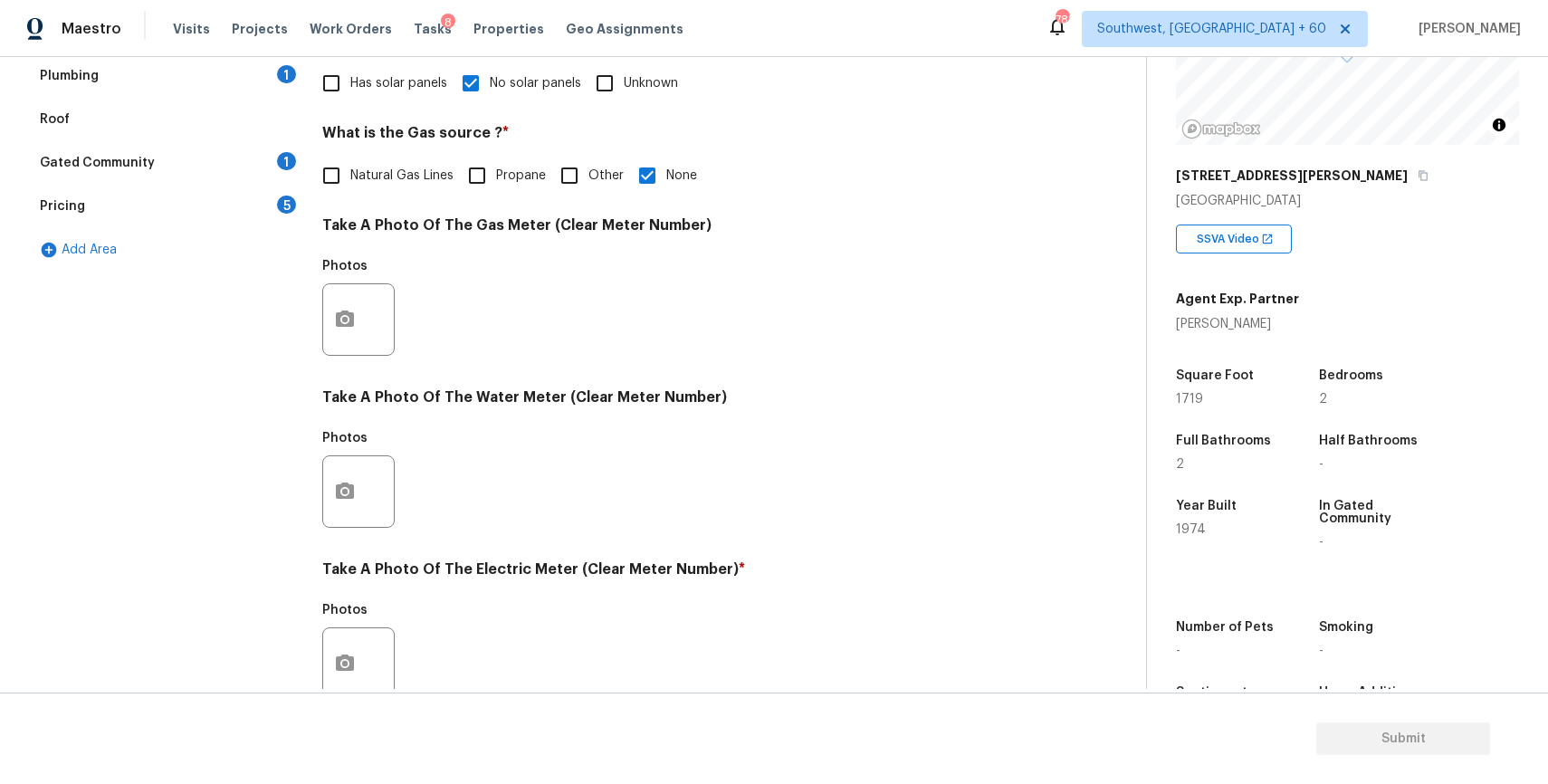
scroll to position [215, 0]
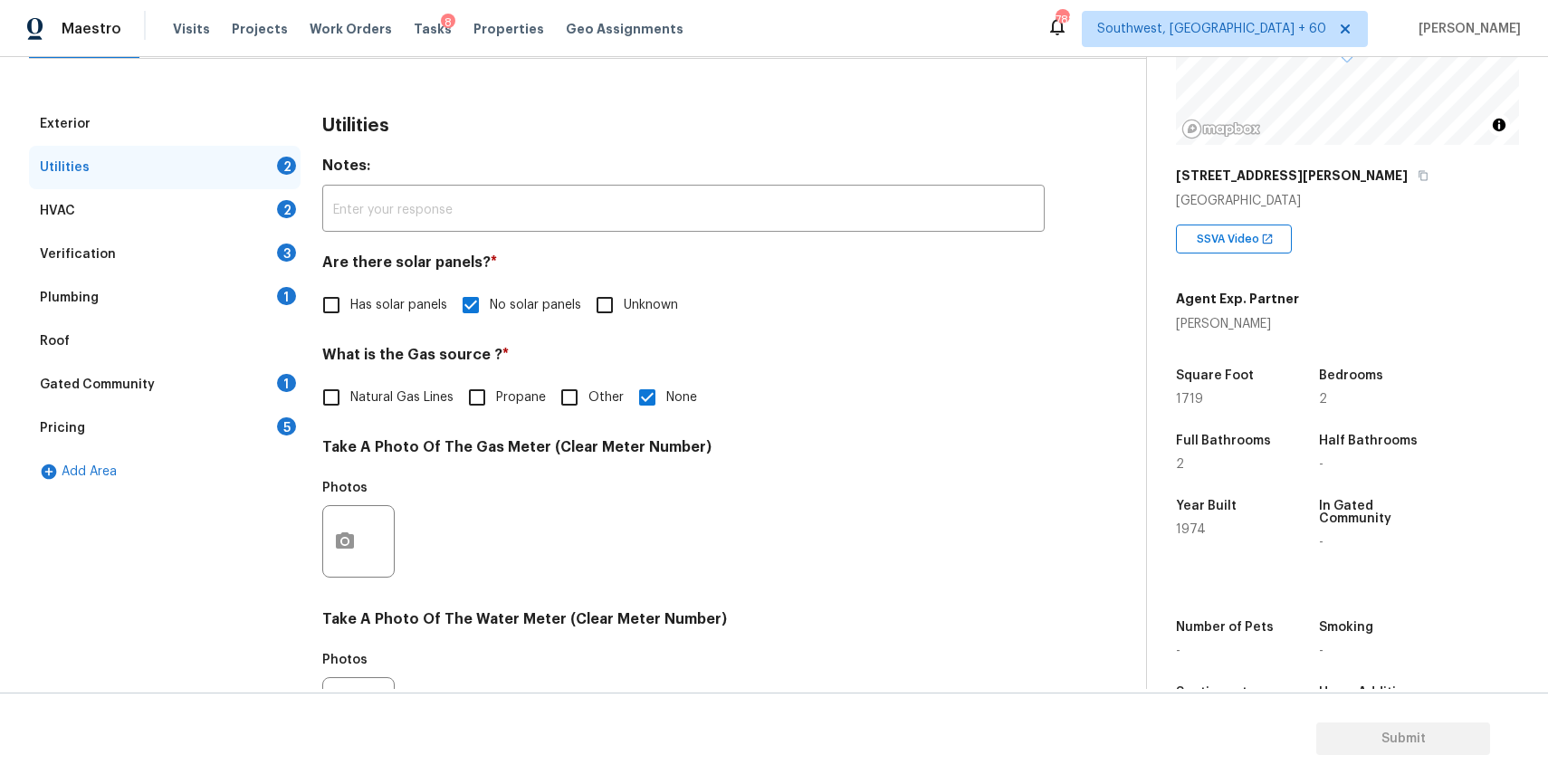
click at [664, 401] on input "None" at bounding box center [646, 397] width 38 height 38
checkbox input "false"
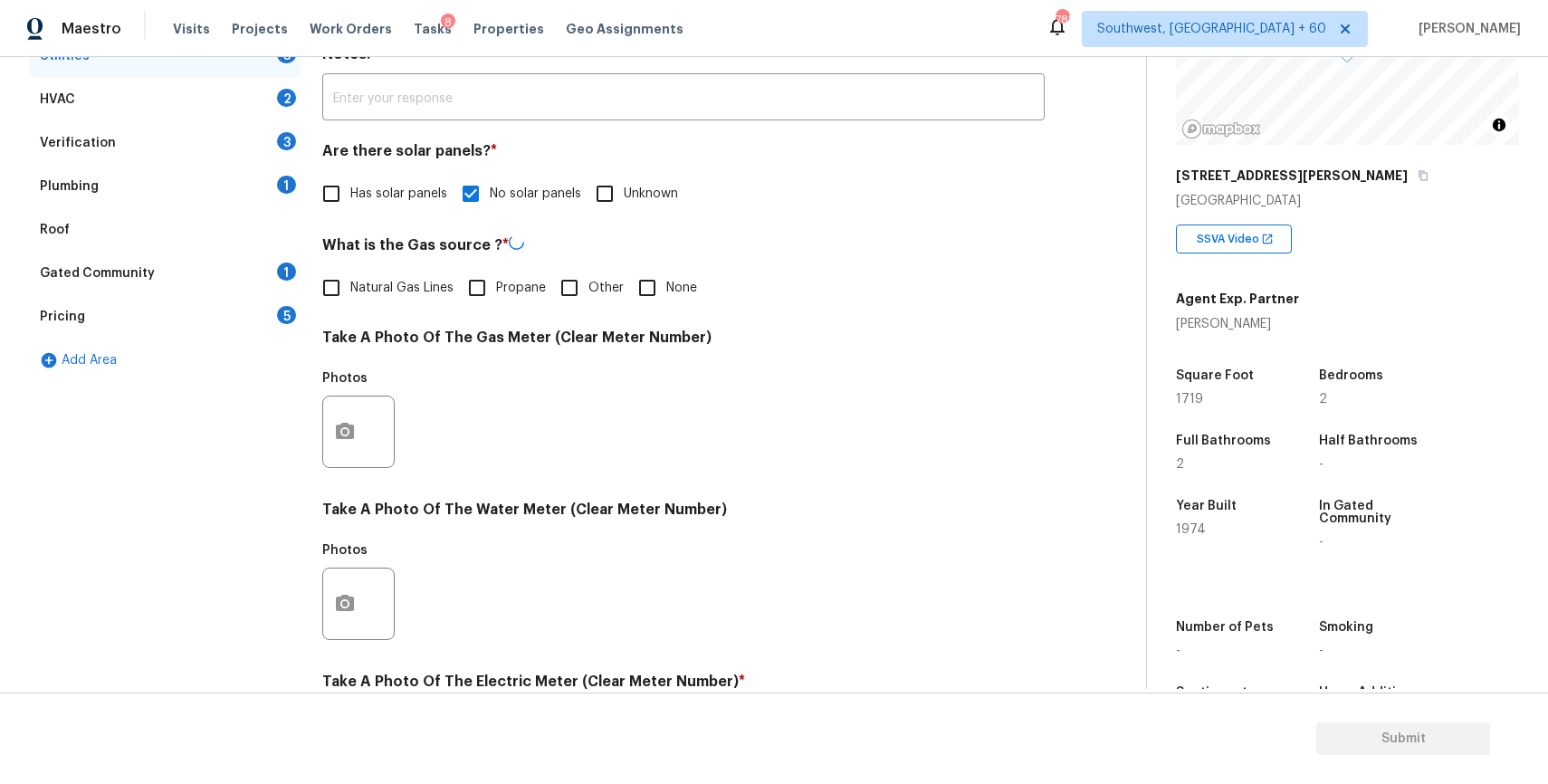
scroll to position [387, 0]
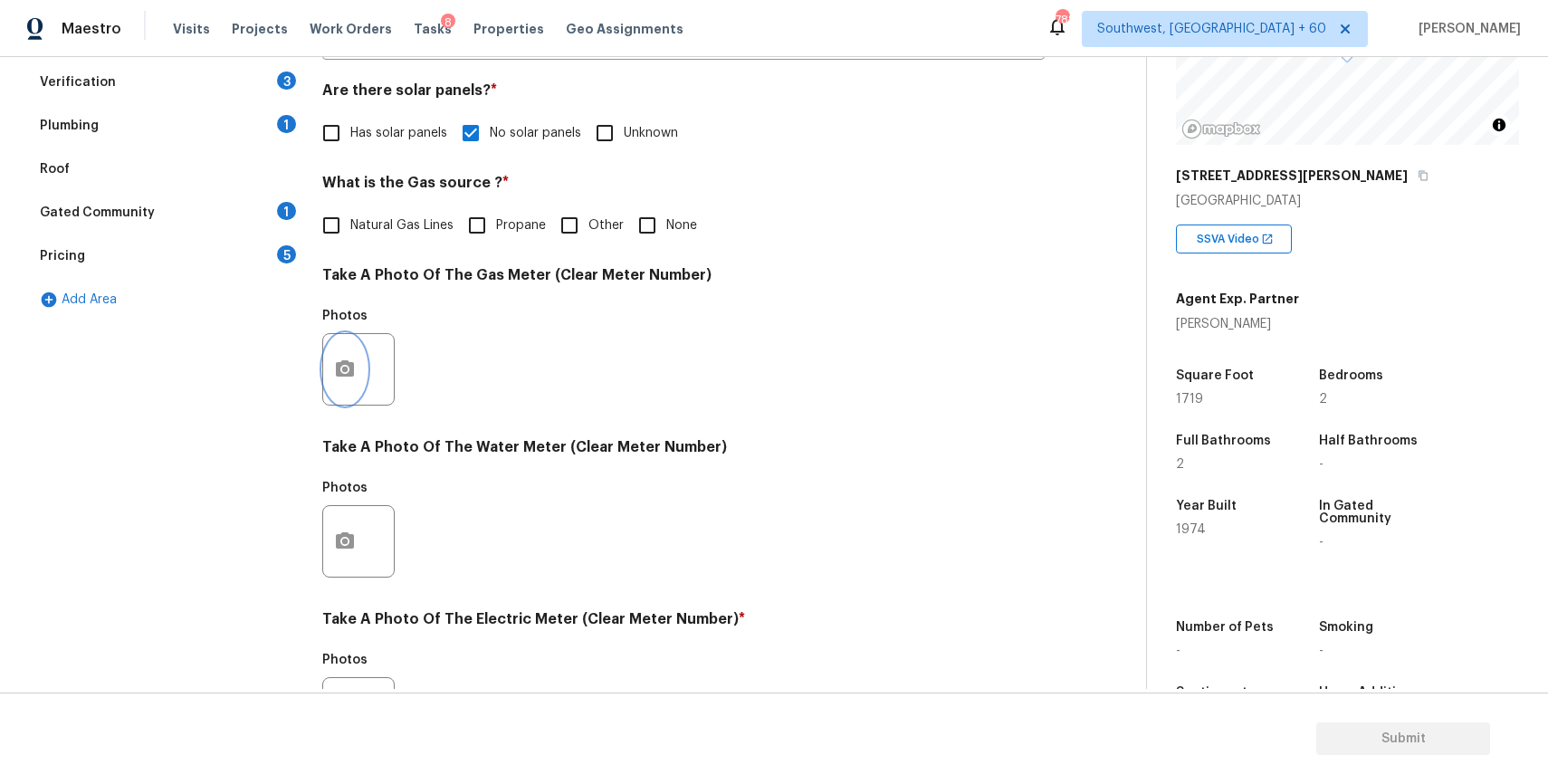
click at [347, 356] on button "button" at bounding box center [344, 369] width 43 height 70
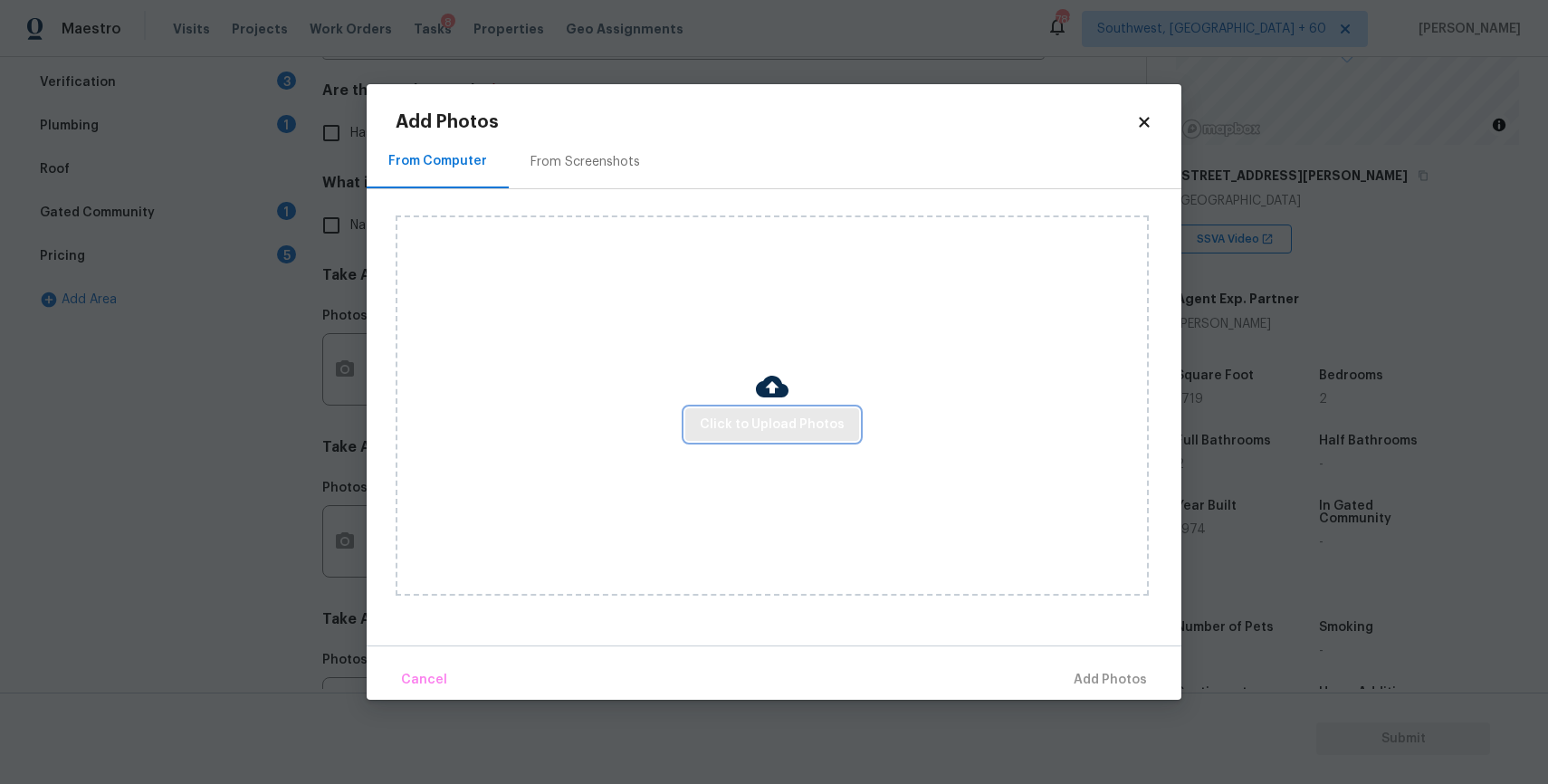
click at [779, 416] on span "Click to Upload Photos" at bounding box center [772, 424] width 145 height 22
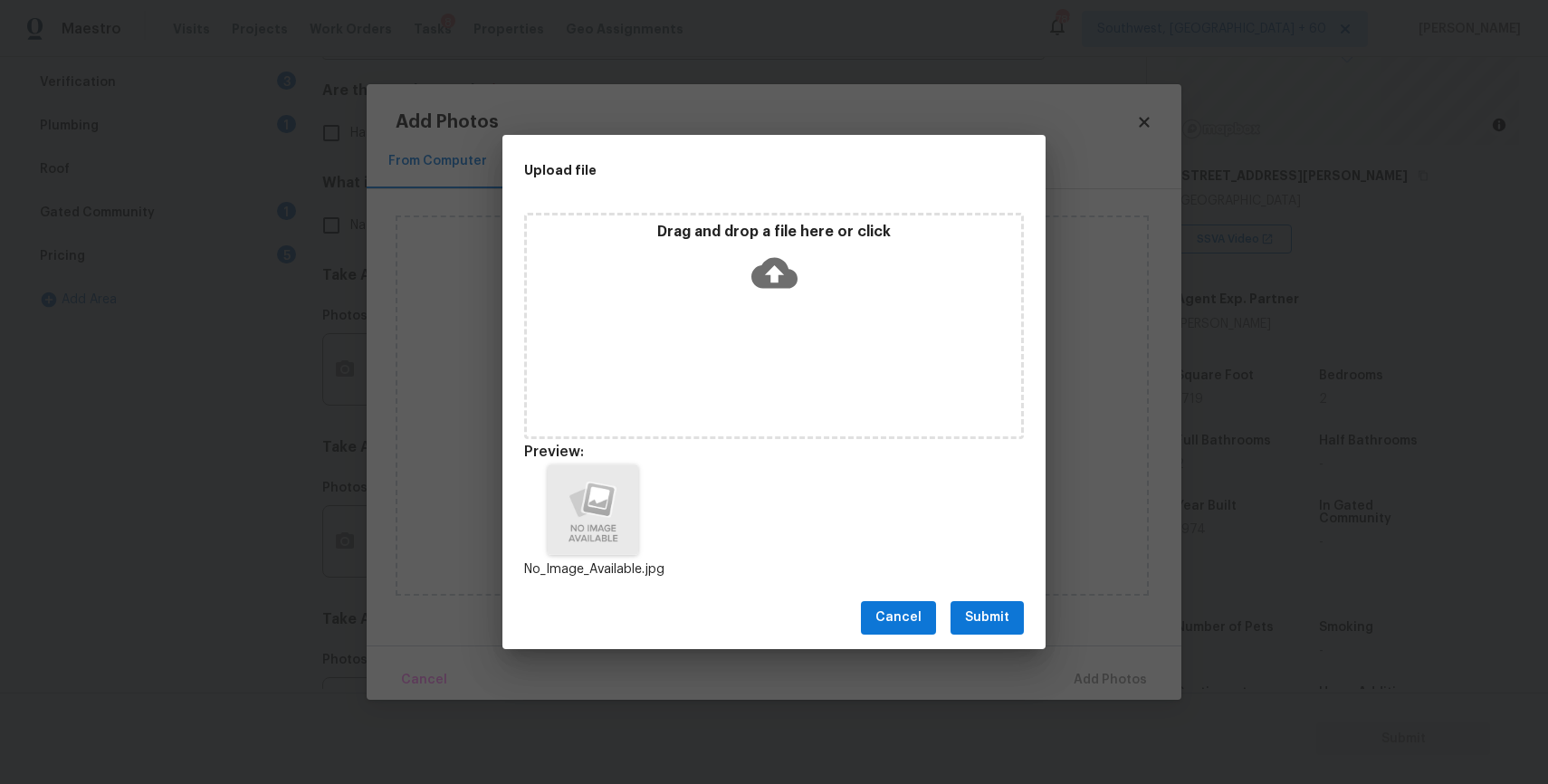
click at [1008, 591] on div "Cancel Submit" at bounding box center [773, 618] width 543 height 63
click at [1011, 615] on button "Submit" at bounding box center [987, 618] width 73 height 33
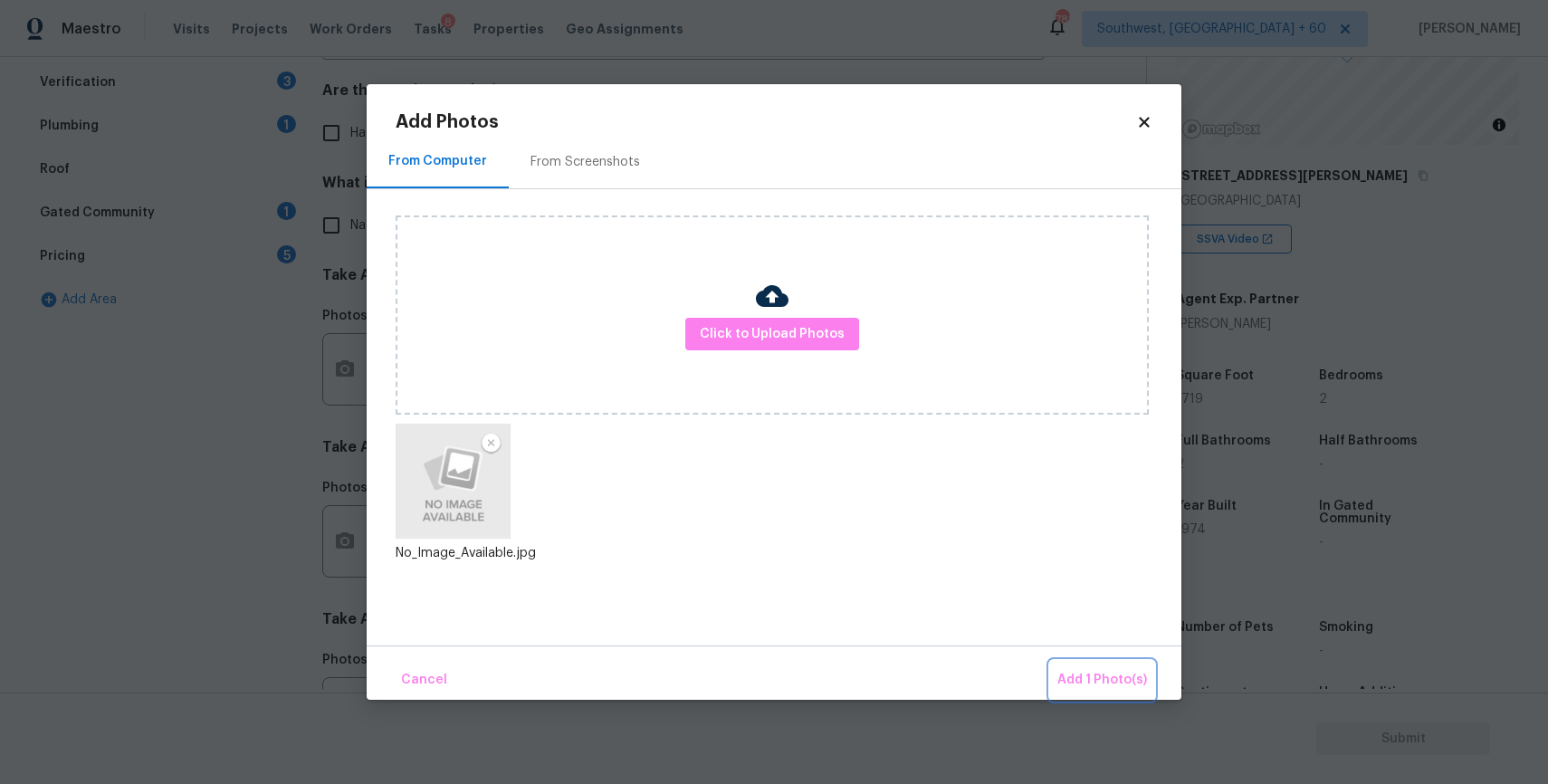
click at [1101, 680] on span "Add 1 Photo(s)" at bounding box center [1101, 680] width 90 height 22
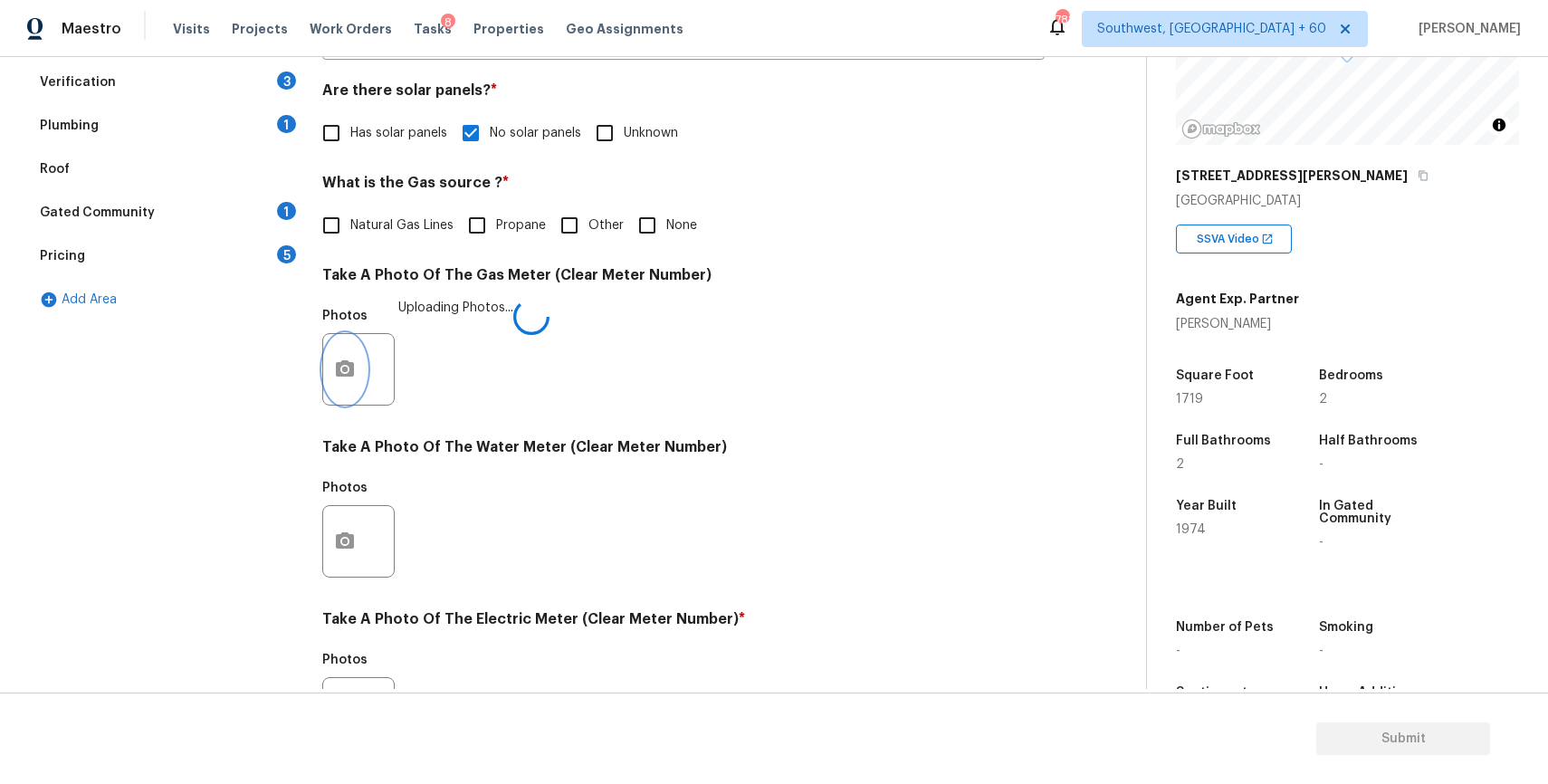
scroll to position [579, 0]
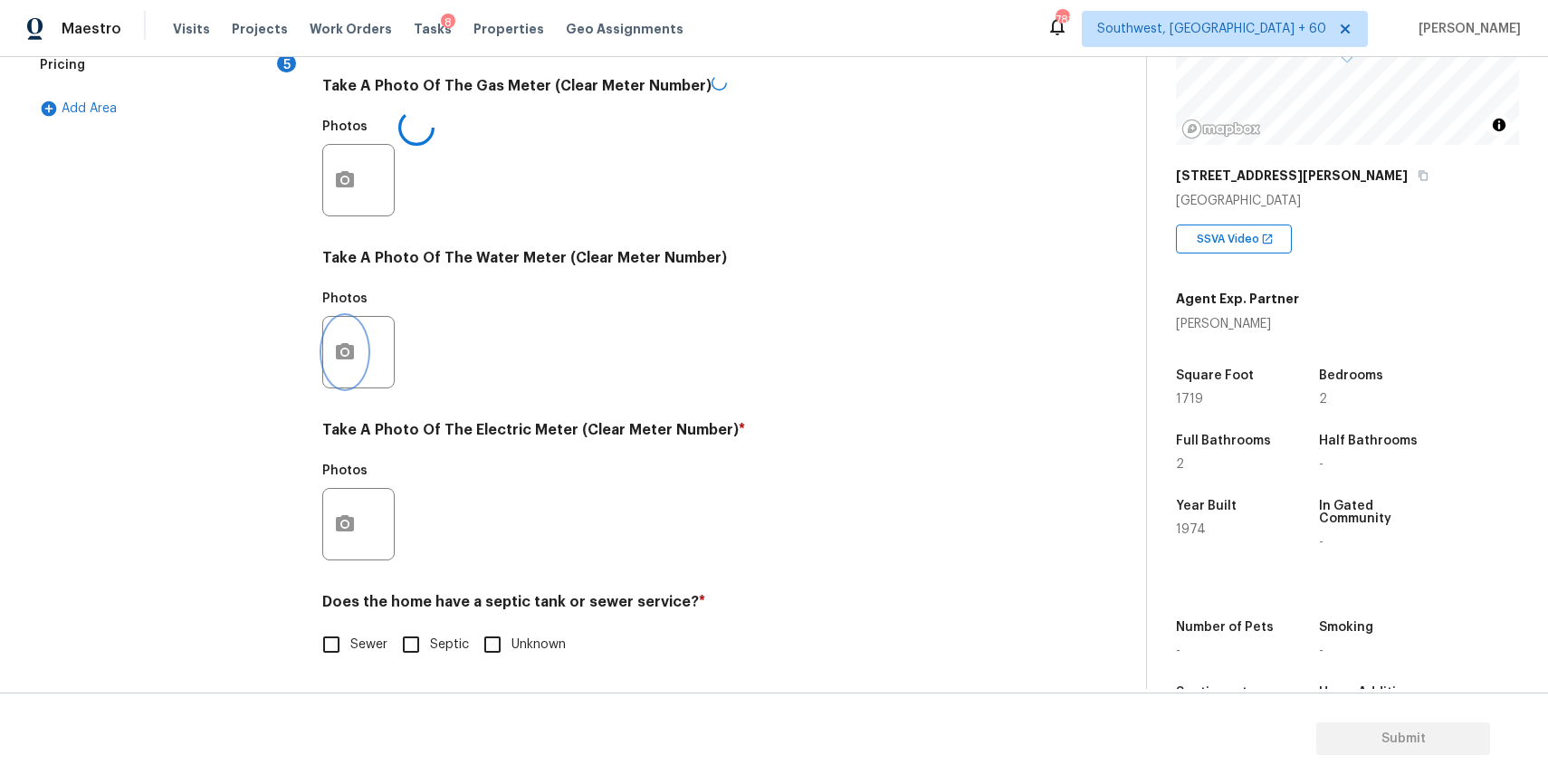
click at [358, 351] on button "button" at bounding box center [344, 352] width 43 height 70
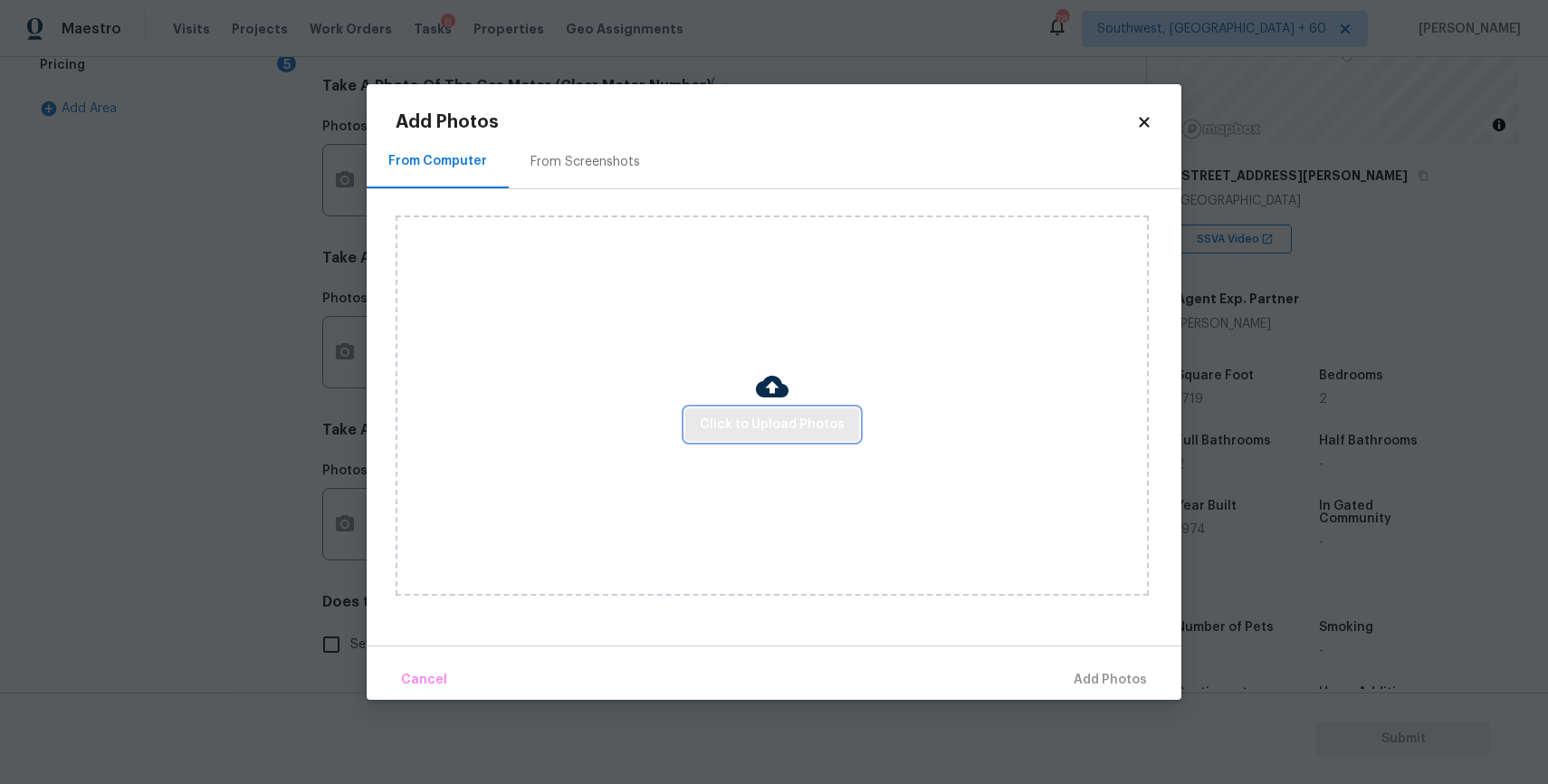
click at [772, 424] on span "Click to Upload Photos" at bounding box center [772, 424] width 145 height 22
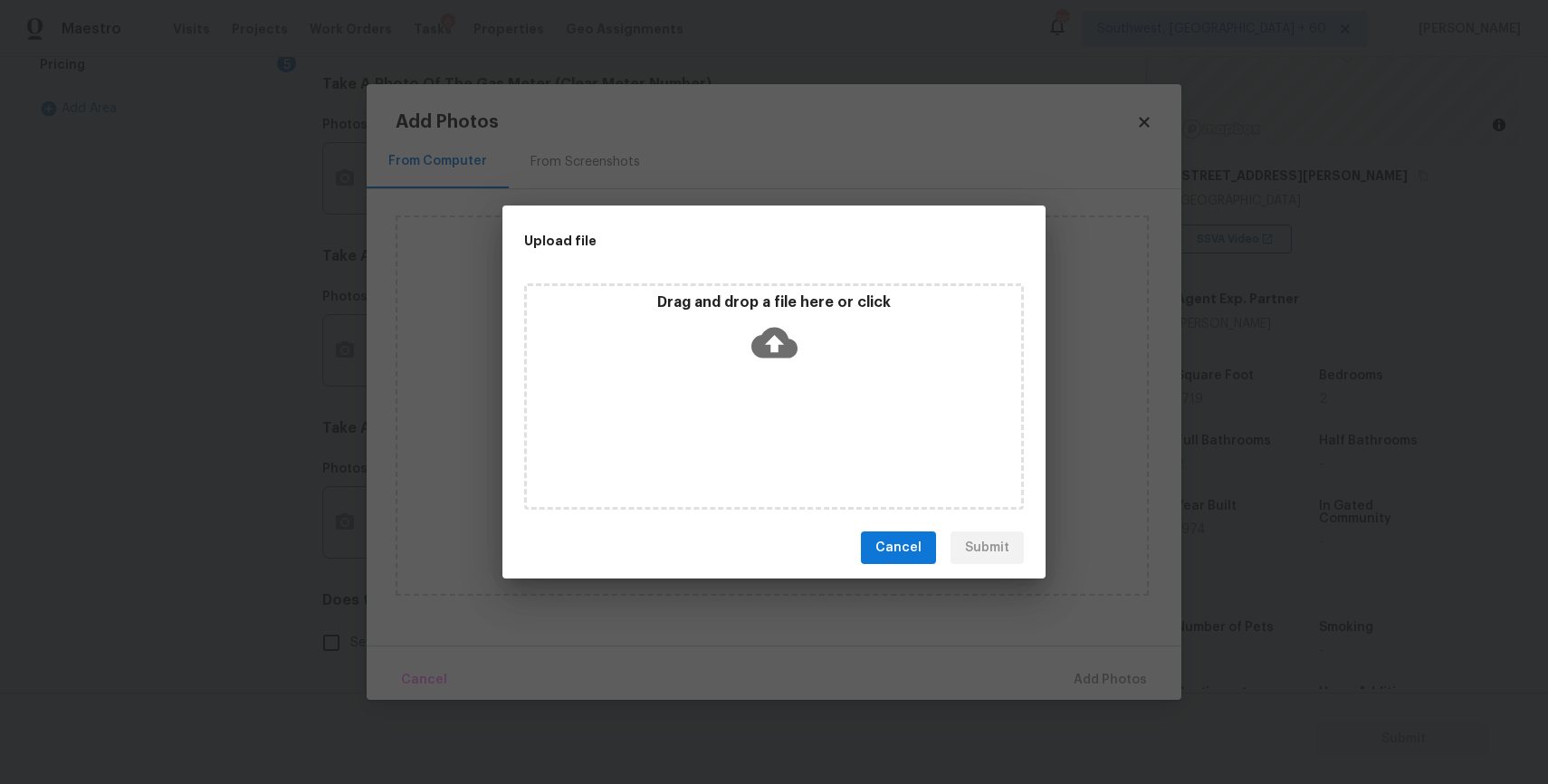
click at [766, 370] on div "Drag and drop a file here or click" at bounding box center [774, 396] width 499 height 227
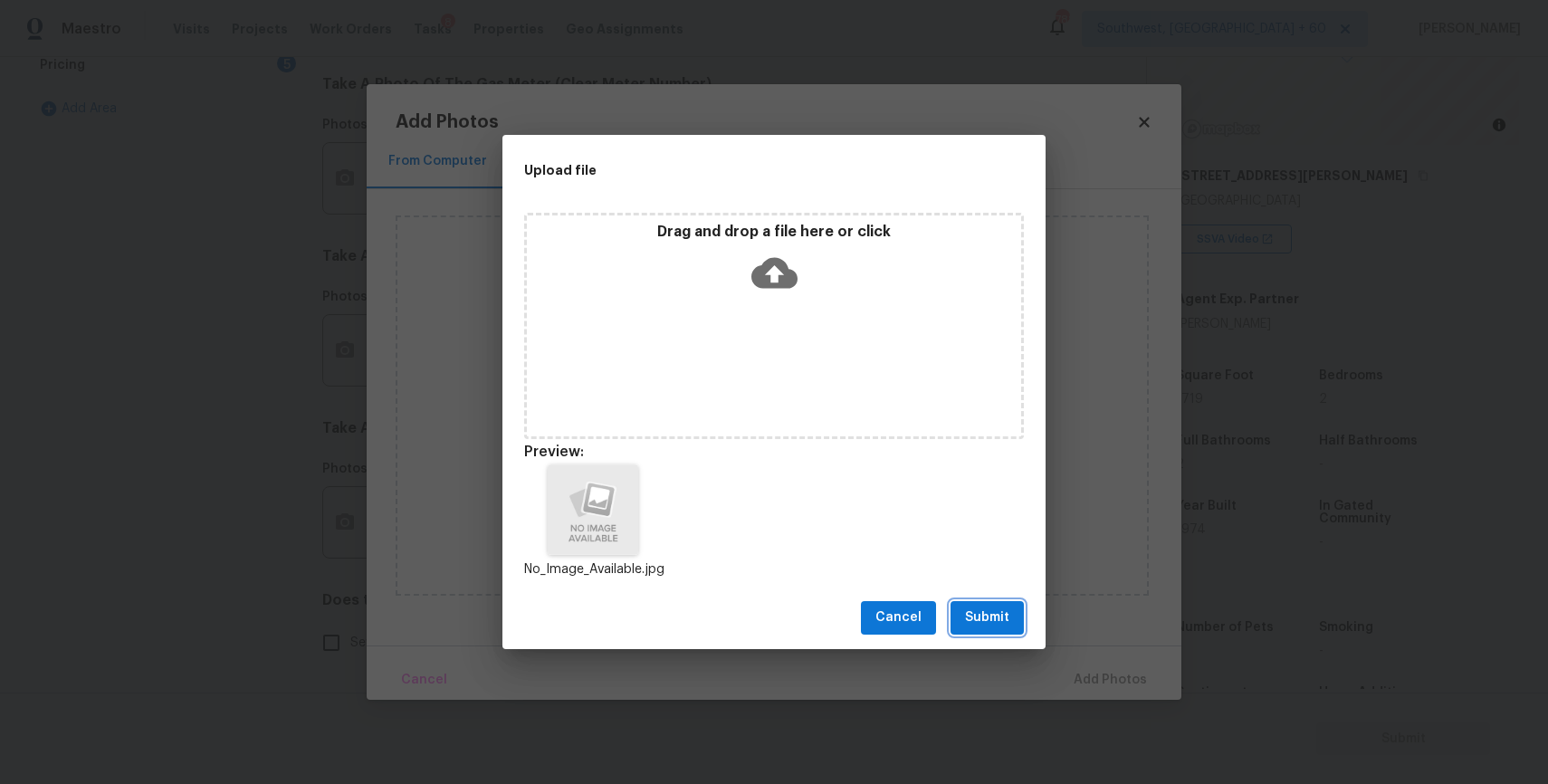
click at [981, 612] on span "Submit" at bounding box center [987, 618] width 44 height 22
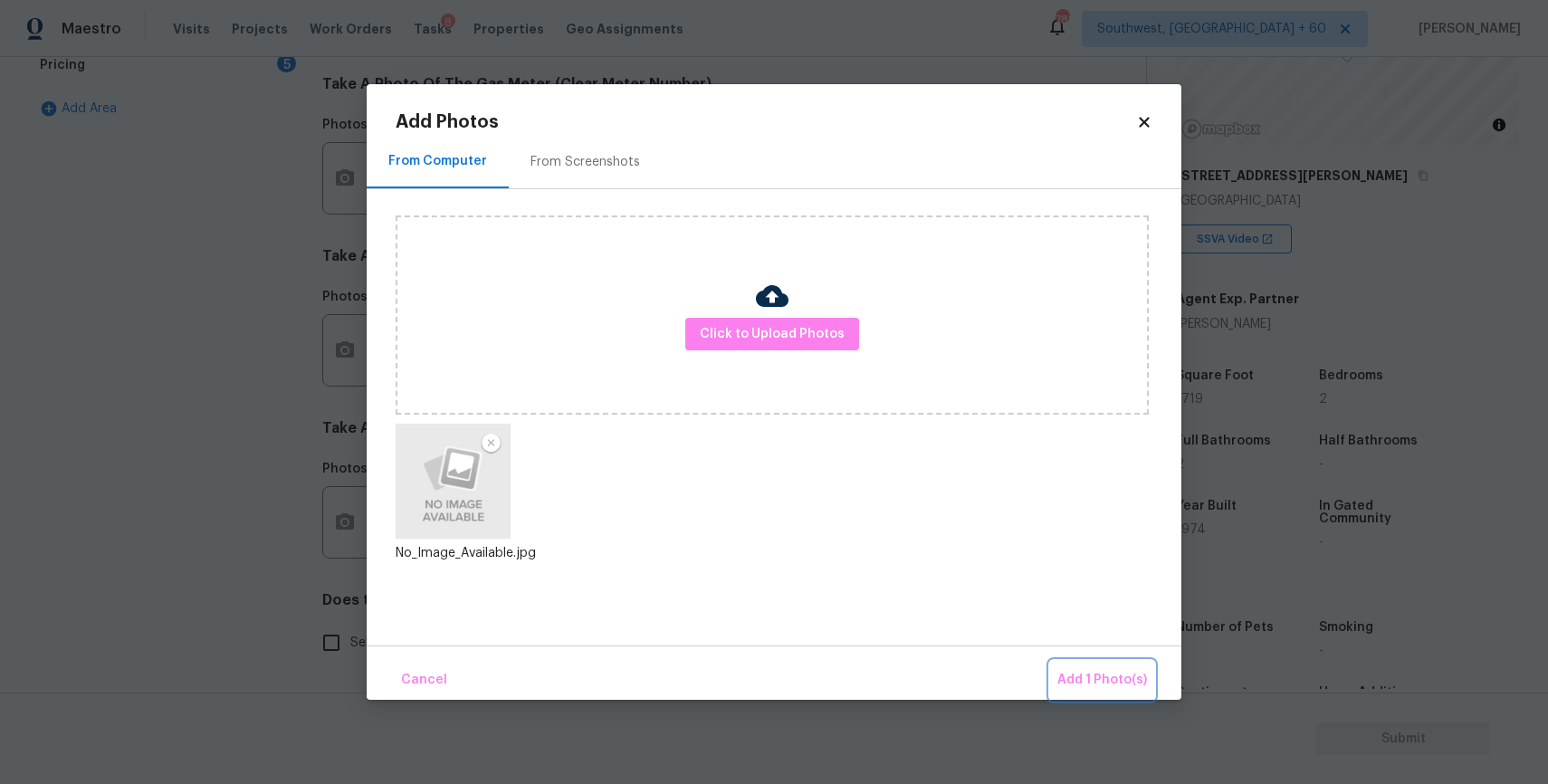
click at [1087, 692] on button "Add 1 Photo(s)" at bounding box center [1102, 680] width 104 height 39
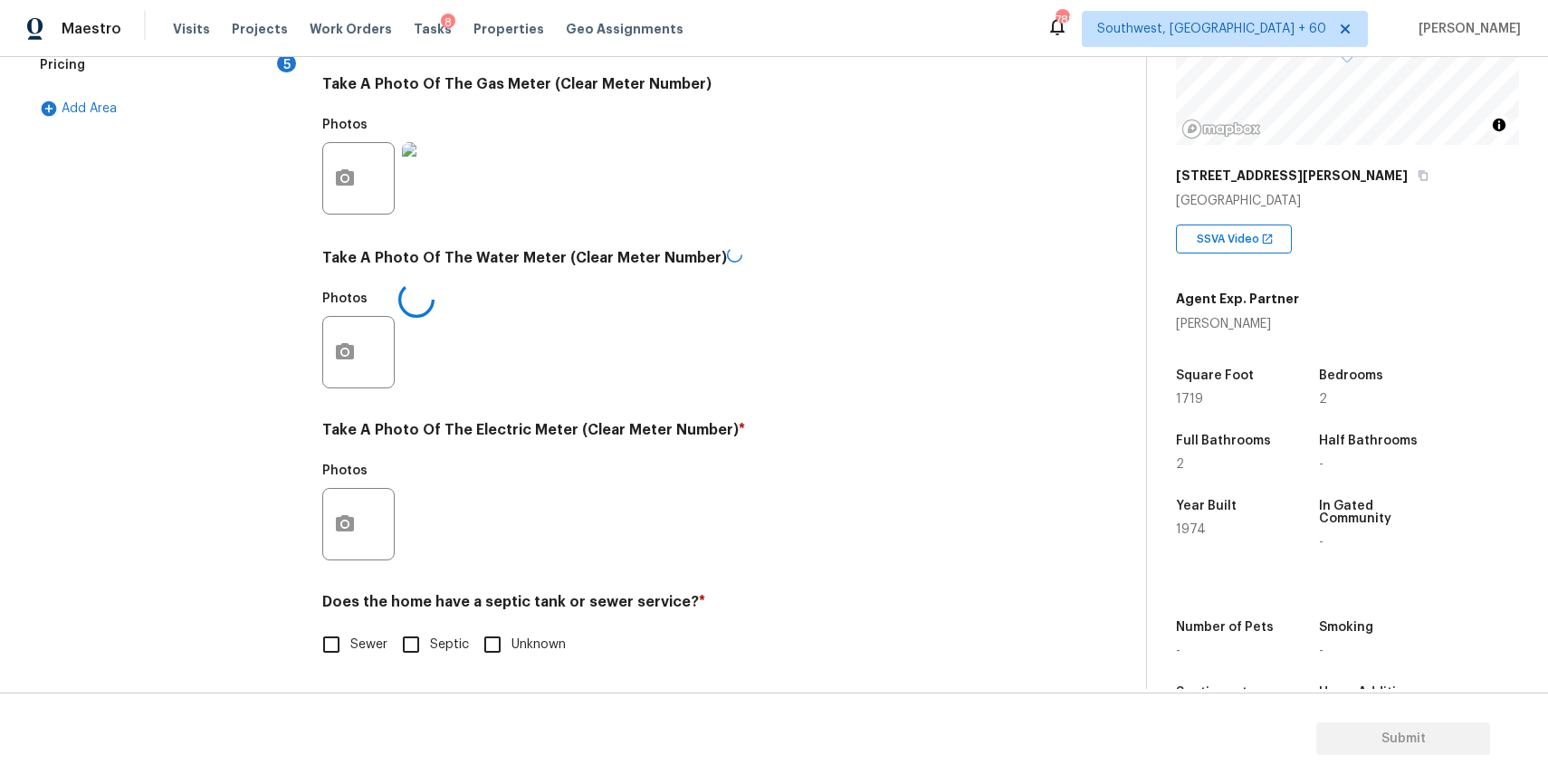
click at [372, 626] on label "Sewer" at bounding box center [350, 643] width 75 height 38
click at [350, 626] on input "Sewer" at bounding box center [331, 643] width 38 height 38
checkbox input "true"
click at [336, 527] on icon "button" at bounding box center [345, 523] width 18 height 17
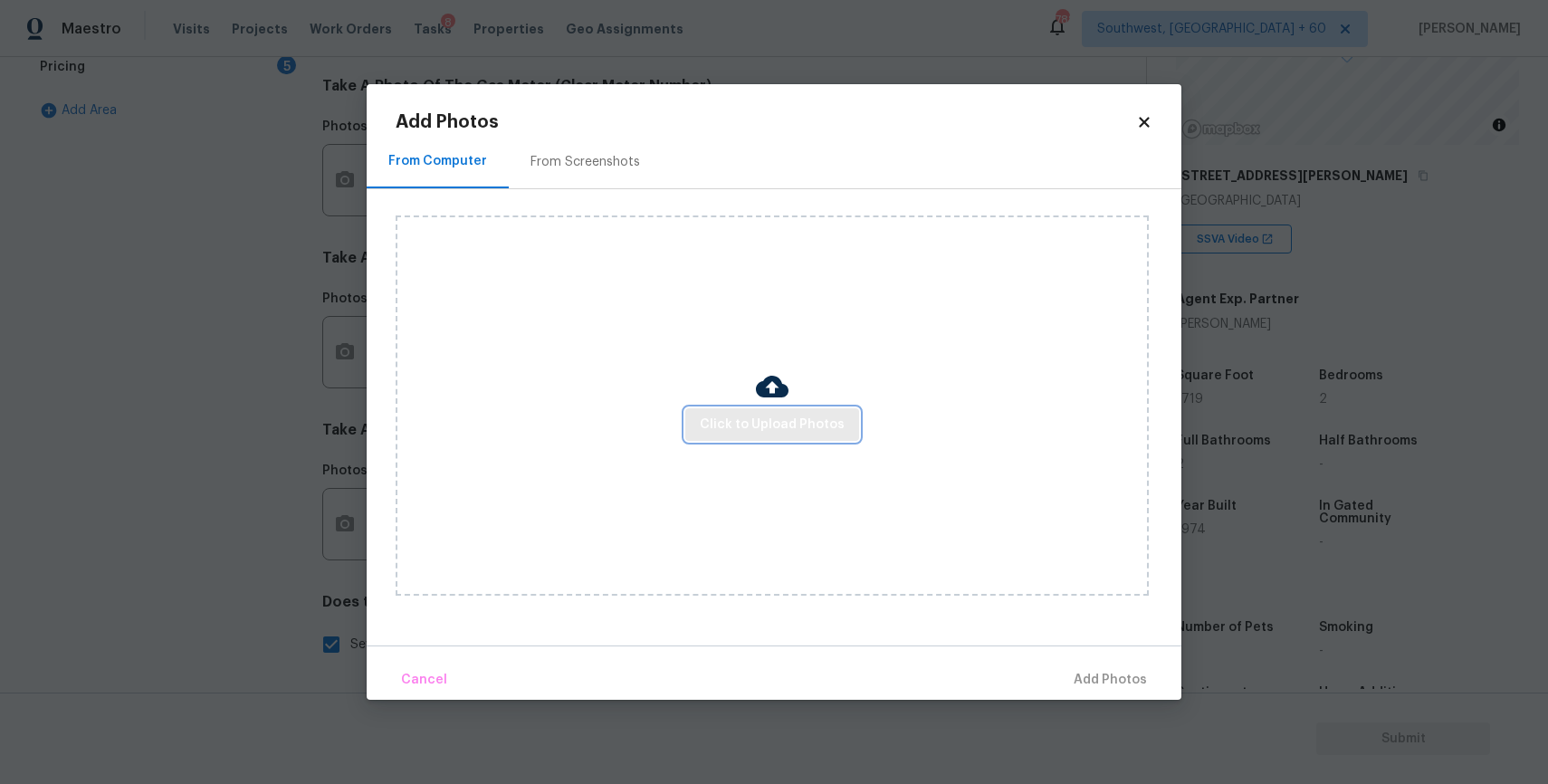
click at [689, 431] on button "Click to Upload Photos" at bounding box center [772, 424] width 174 height 33
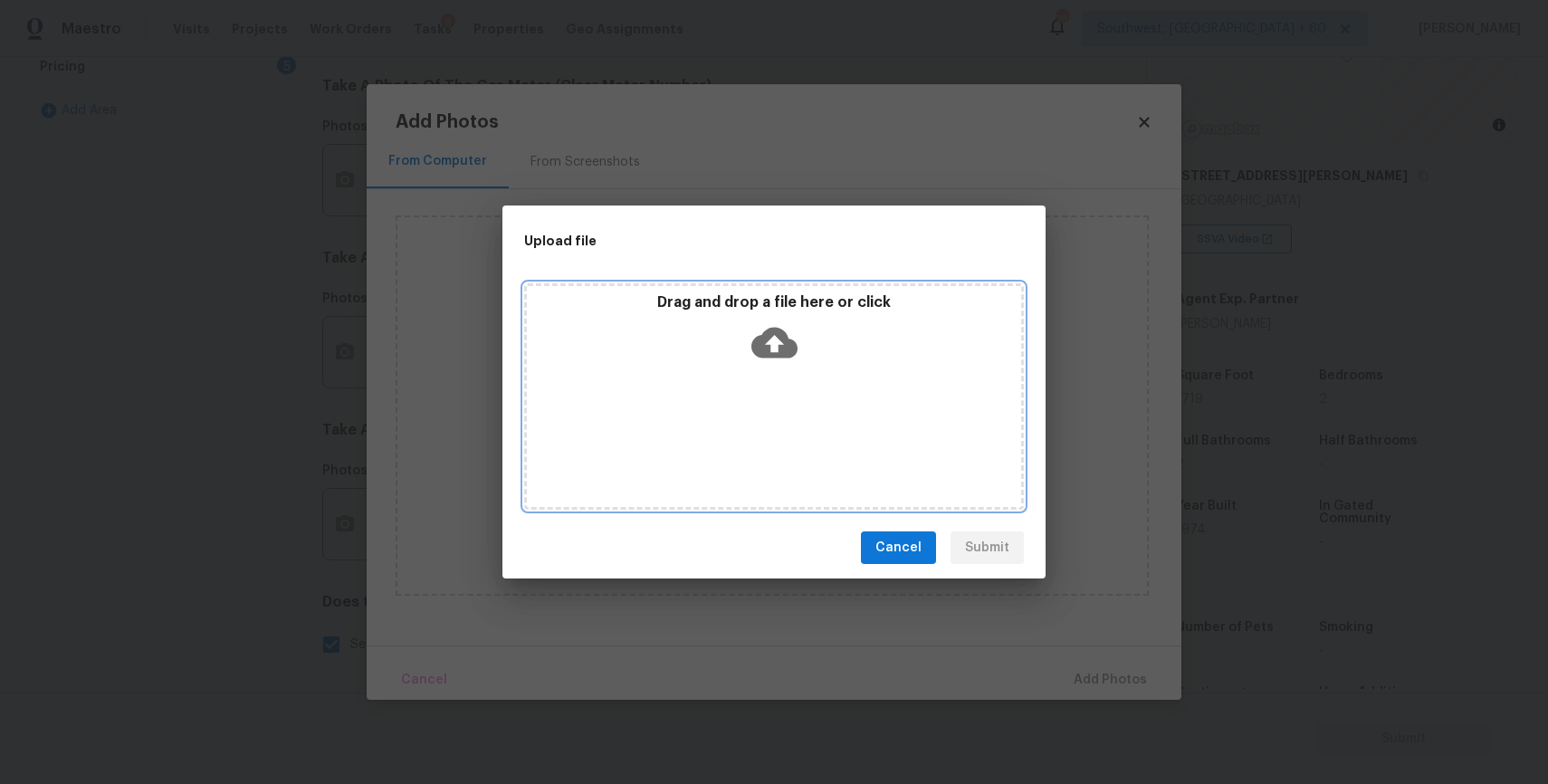
click at [689, 431] on div "Drag and drop a file here or click" at bounding box center [774, 396] width 499 height 227
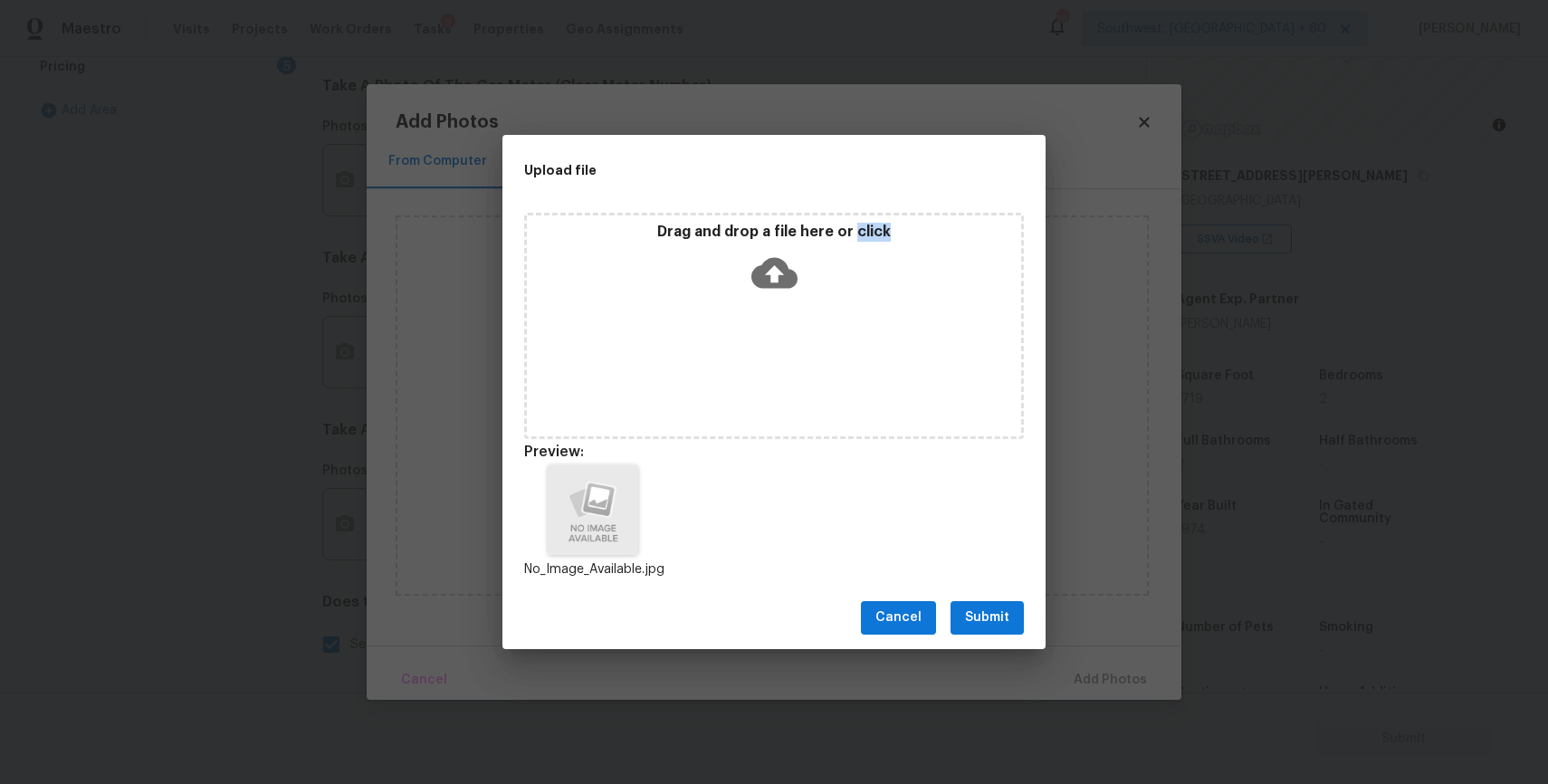
click at [1027, 594] on div "Cancel Submit" at bounding box center [773, 618] width 543 height 63
click at [1006, 609] on span "Submit" at bounding box center [987, 618] width 44 height 22
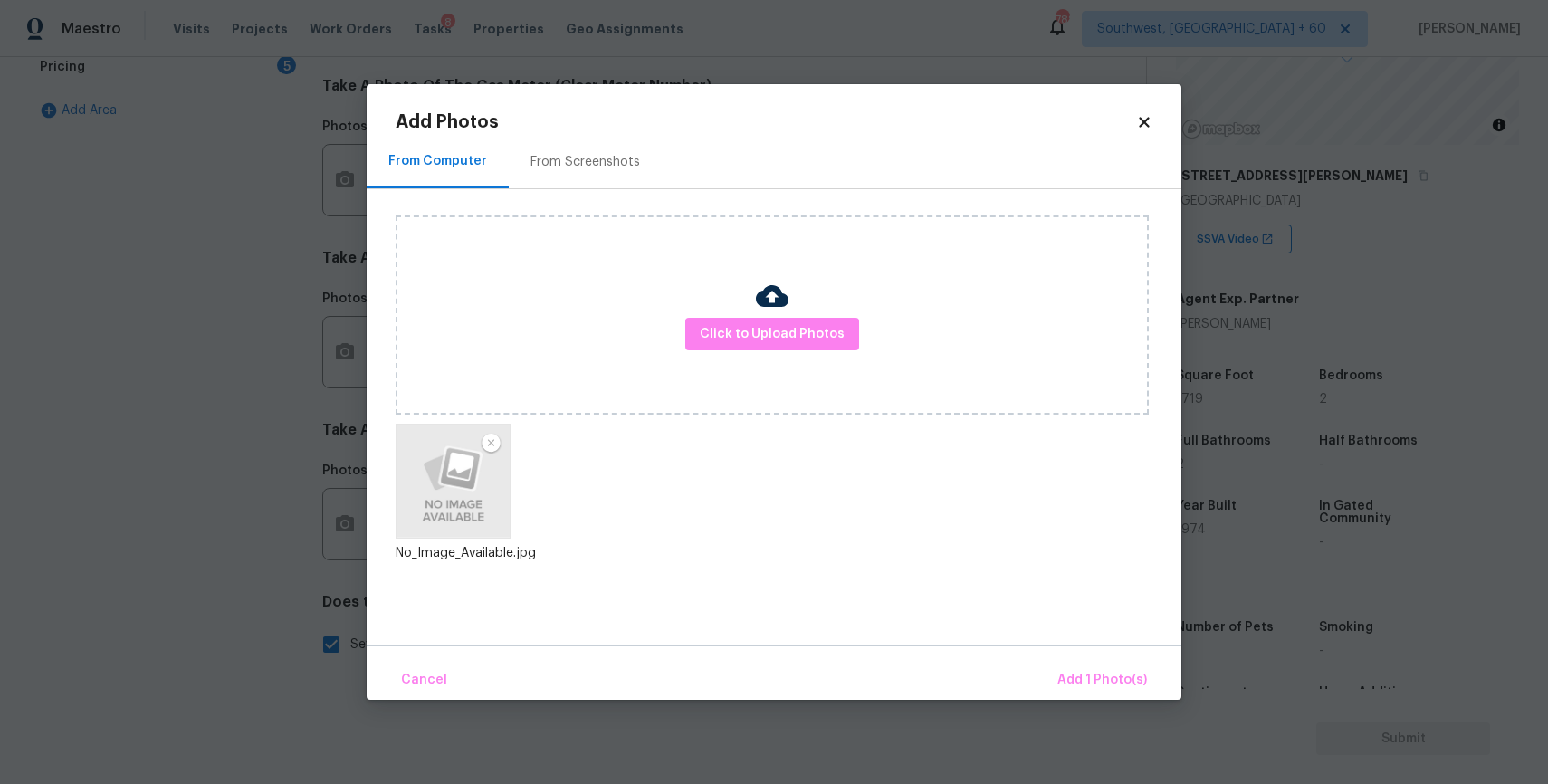
click at [1006, 609] on div "Upload file Drag and drop a file here or click Cancel Submit" at bounding box center [774, 392] width 1548 height 784
click at [1115, 680] on span "Add 1 Photo(s)" at bounding box center [1101, 680] width 90 height 22
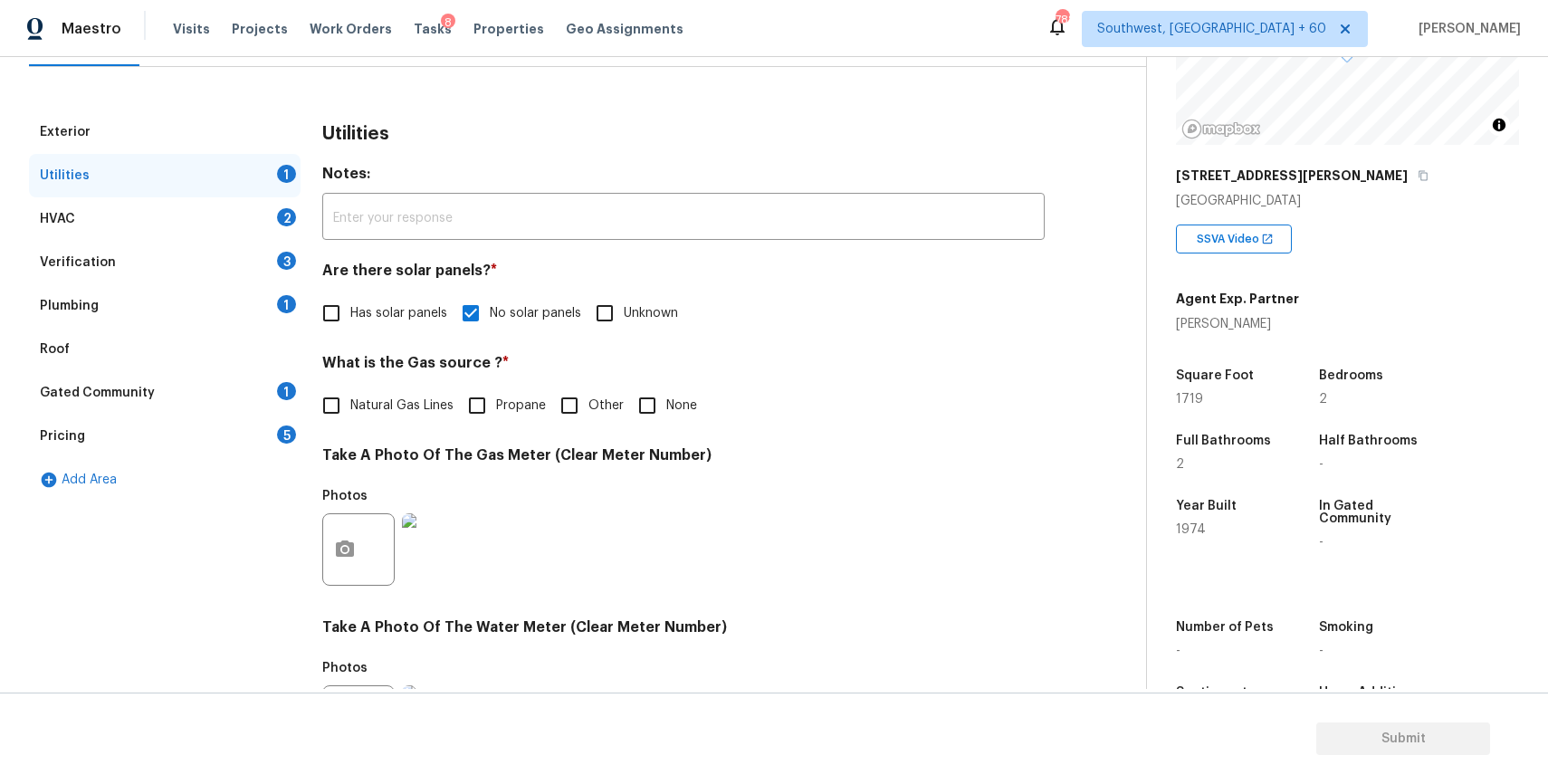
scroll to position [0, 0]
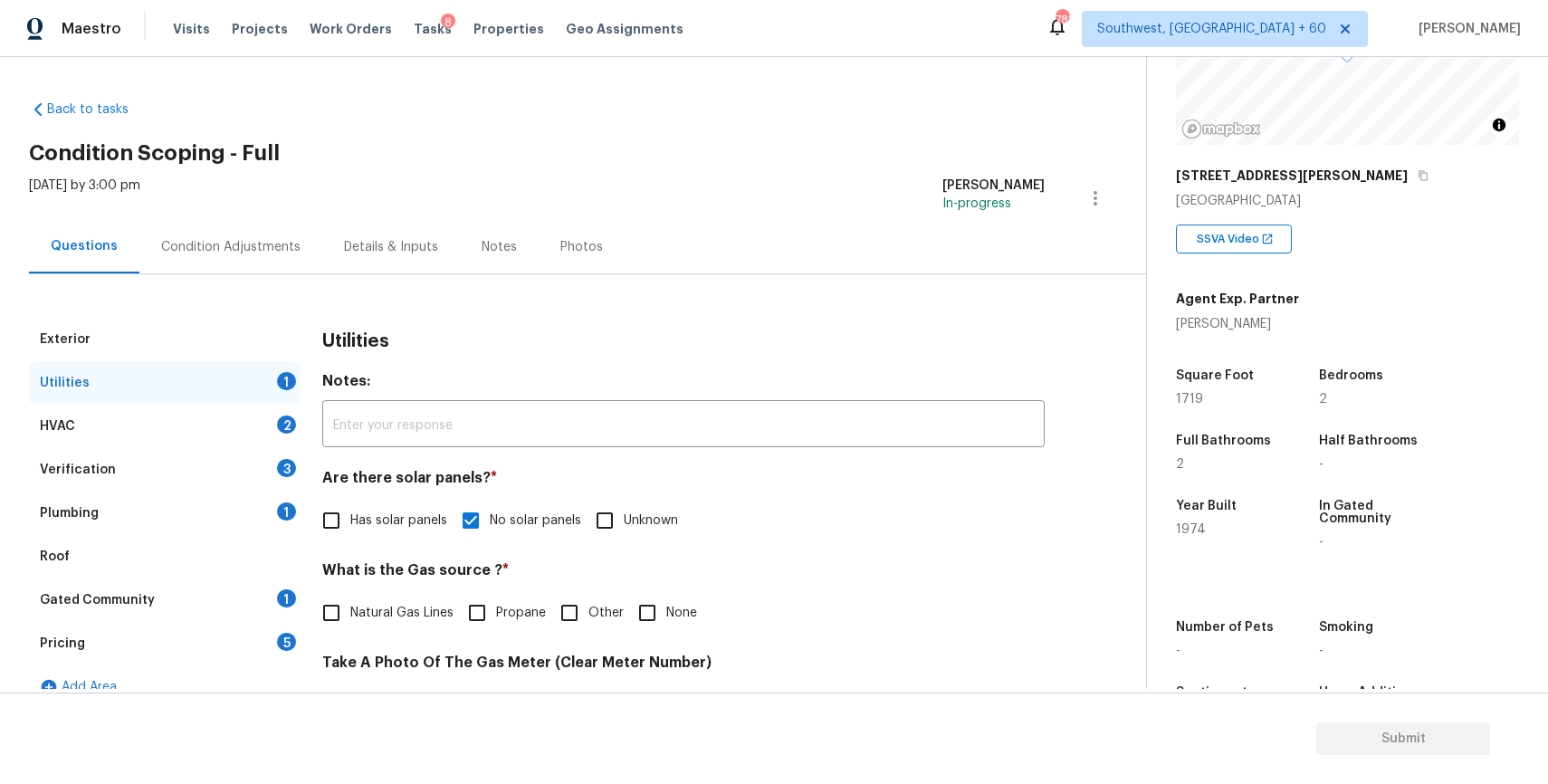
click at [215, 424] on div "HVAC 2" at bounding box center [165, 426] width 272 height 43
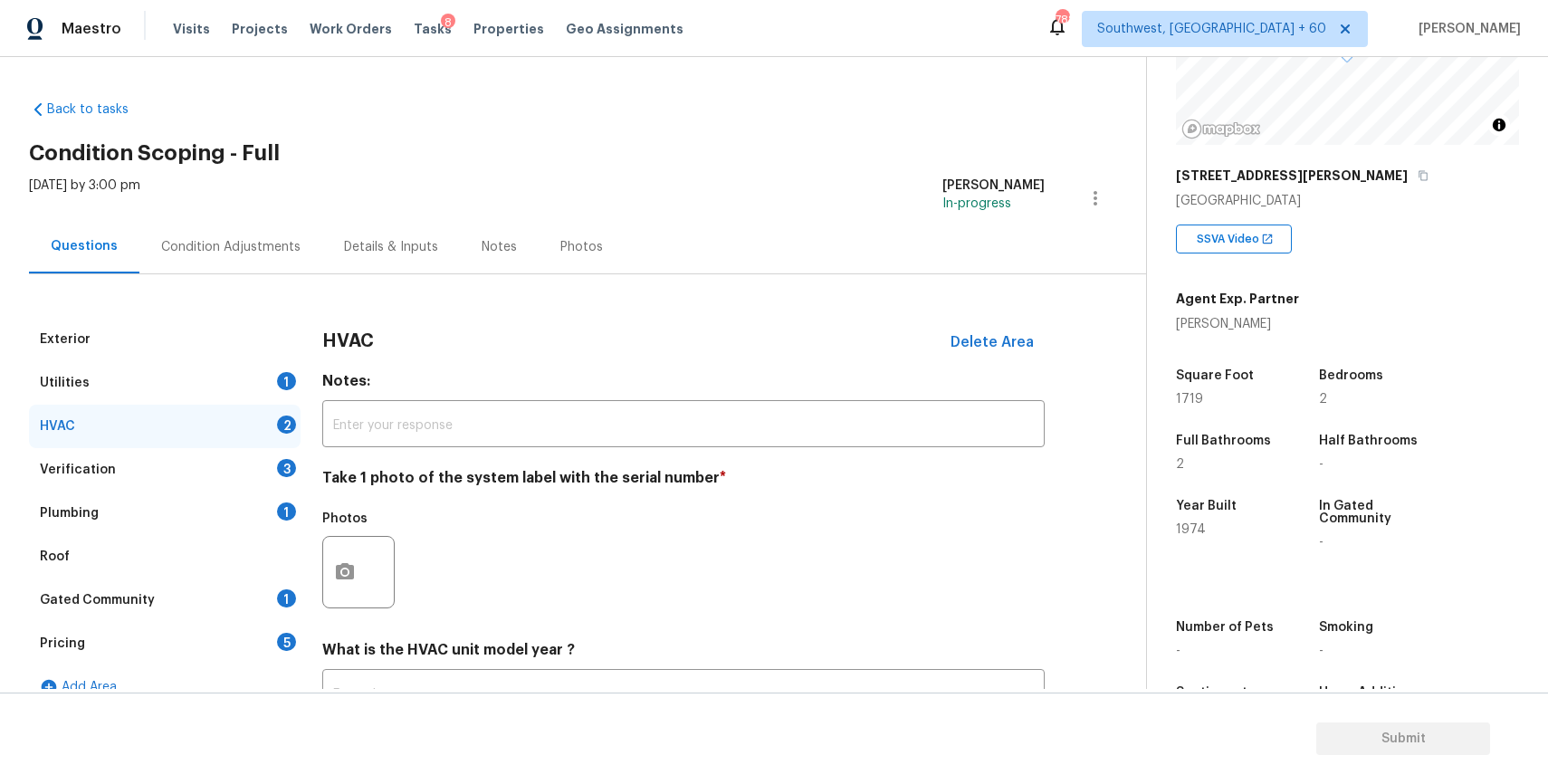
click at [274, 383] on div "Utilities 1" at bounding box center [165, 383] width 272 height 43
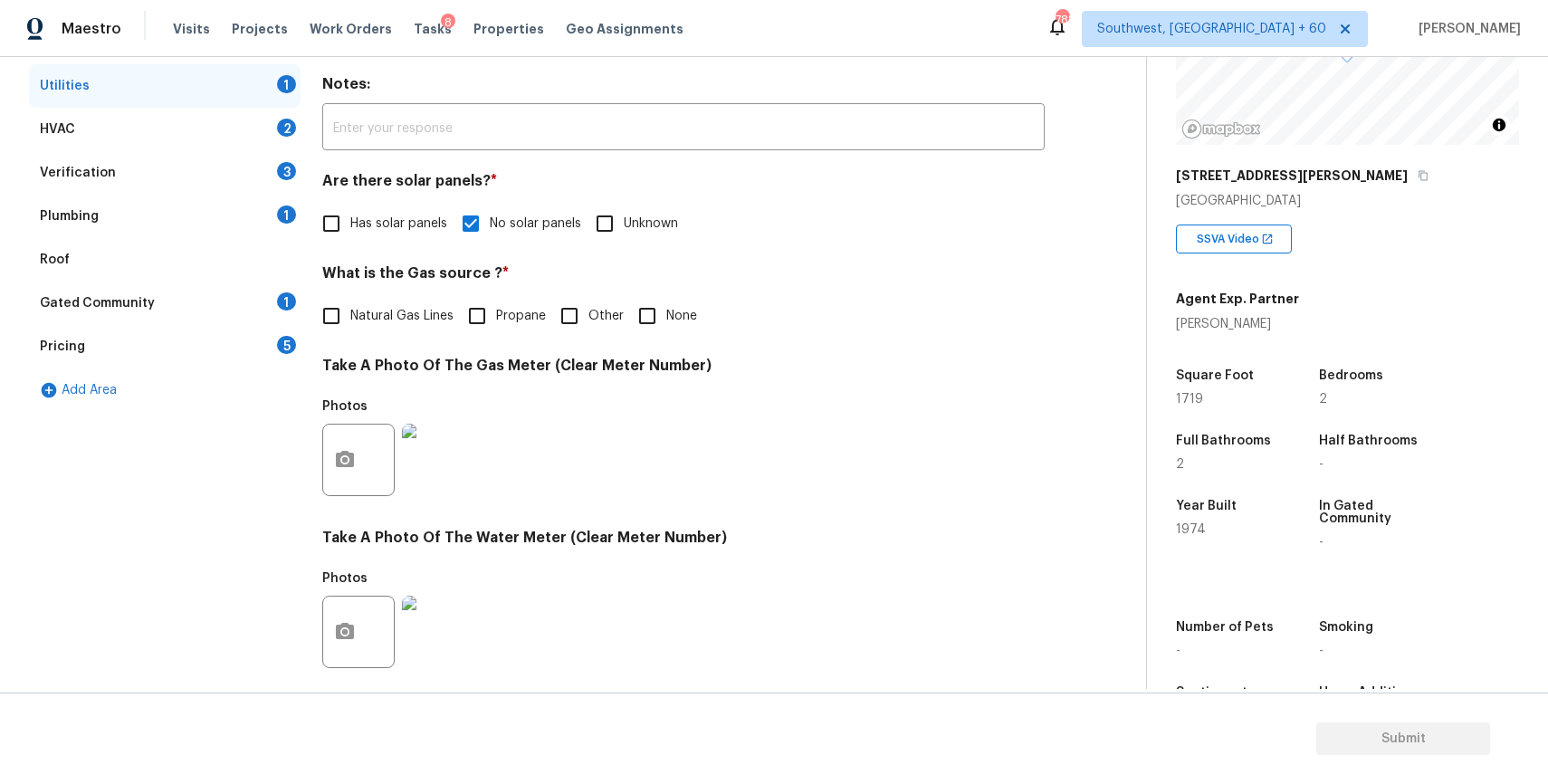
scroll to position [131, 0]
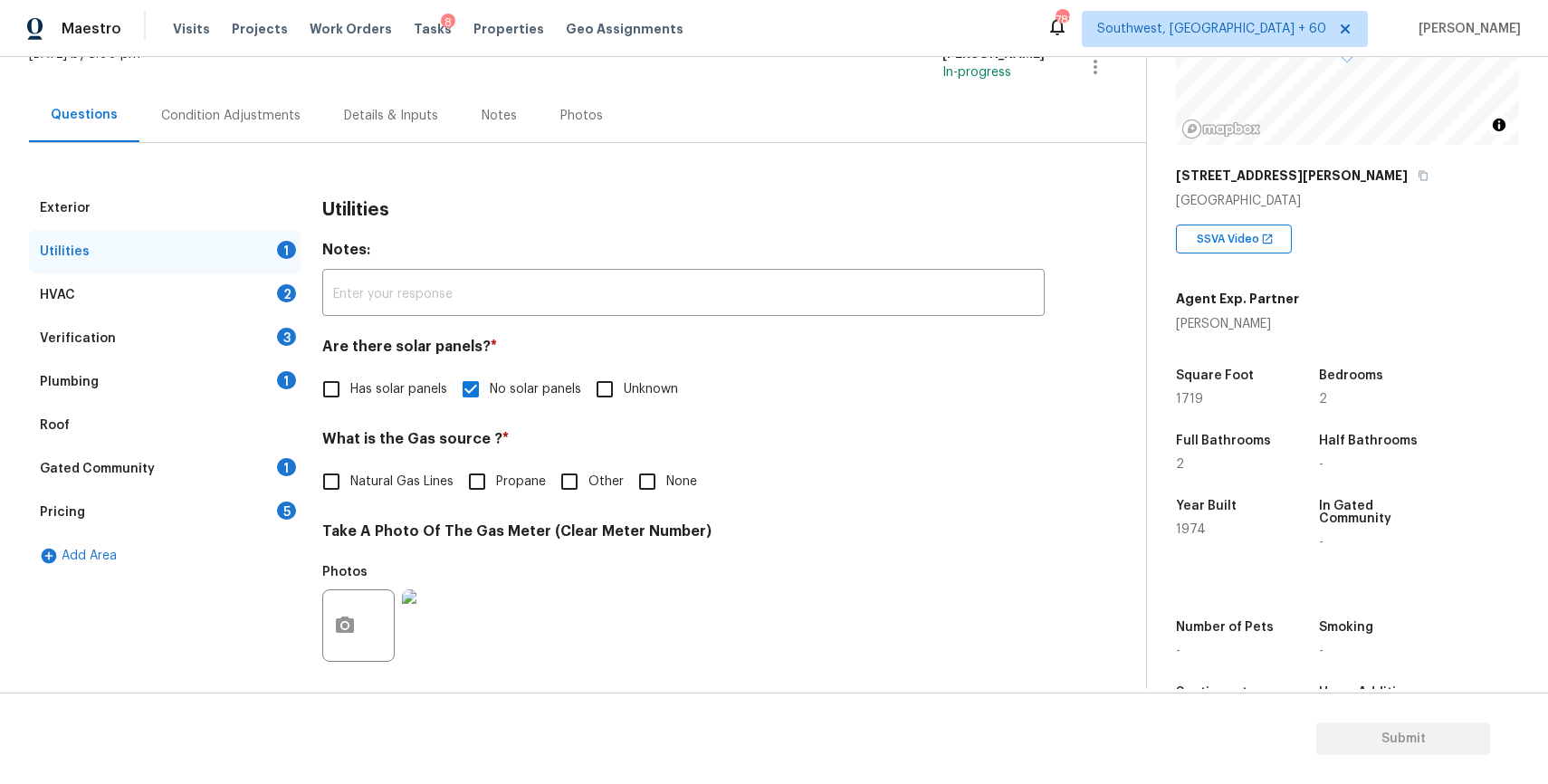
click at [252, 312] on div "HVAC 2" at bounding box center [165, 295] width 272 height 43
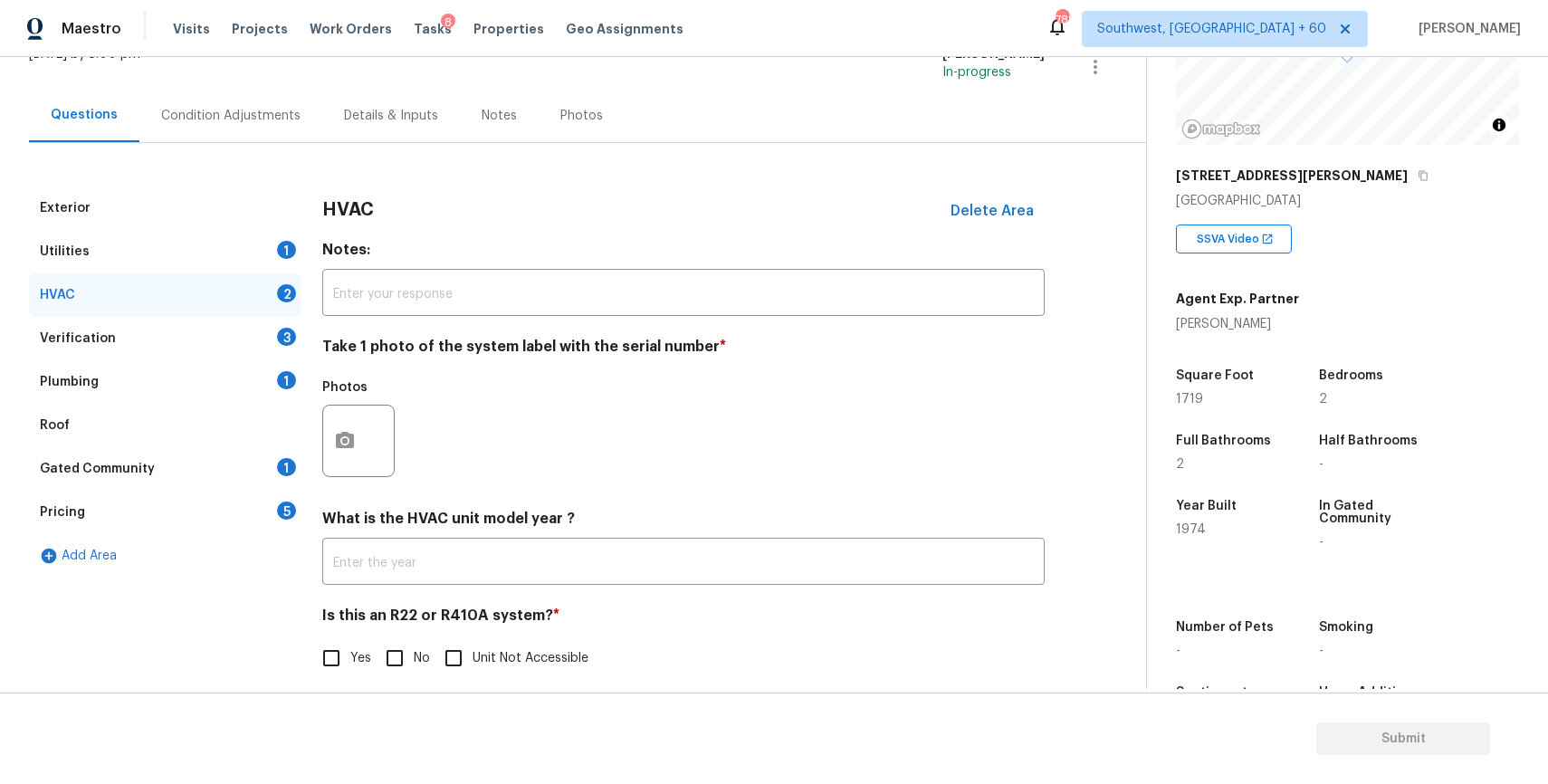
scroll to position [148, 0]
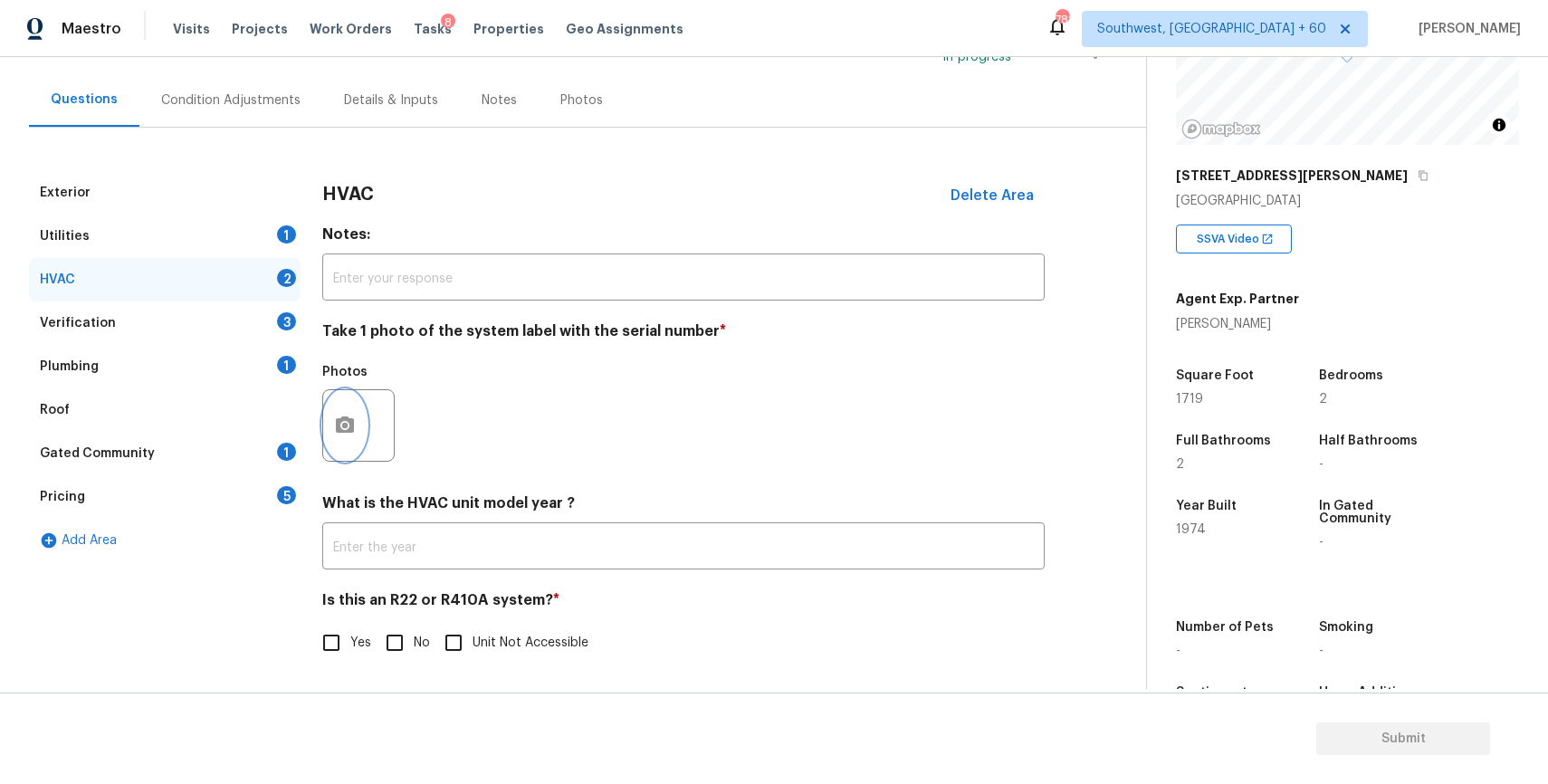
click at [344, 421] on icon "button" at bounding box center [344, 424] width 21 height 21
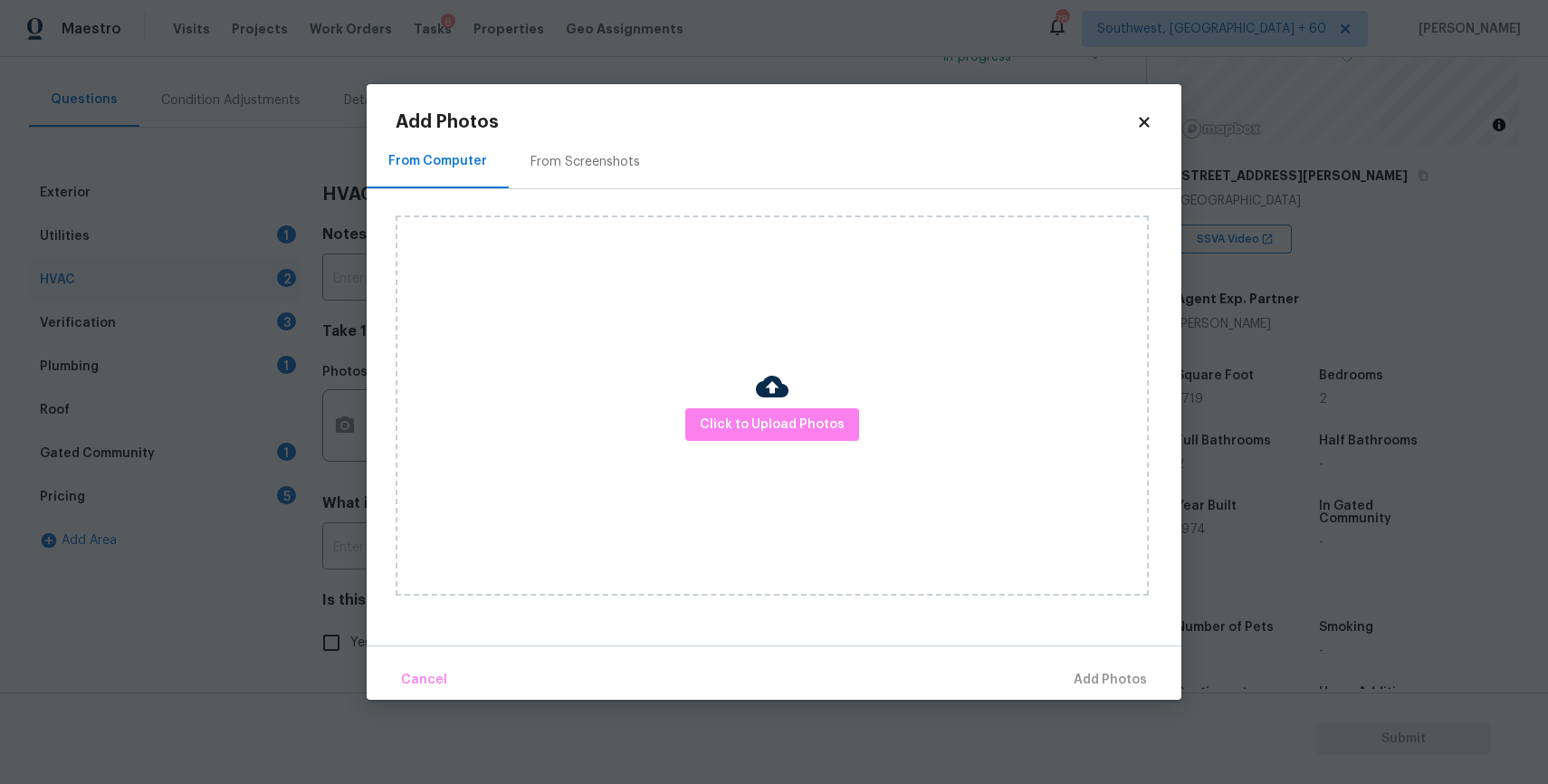
click at [748, 483] on div "Click to Upload Photos" at bounding box center [772, 405] width 753 height 380
click at [770, 464] on div "Click to Upload Photos" at bounding box center [772, 405] width 753 height 380
click at [778, 435] on span "Click to Upload Photos" at bounding box center [772, 424] width 145 height 22
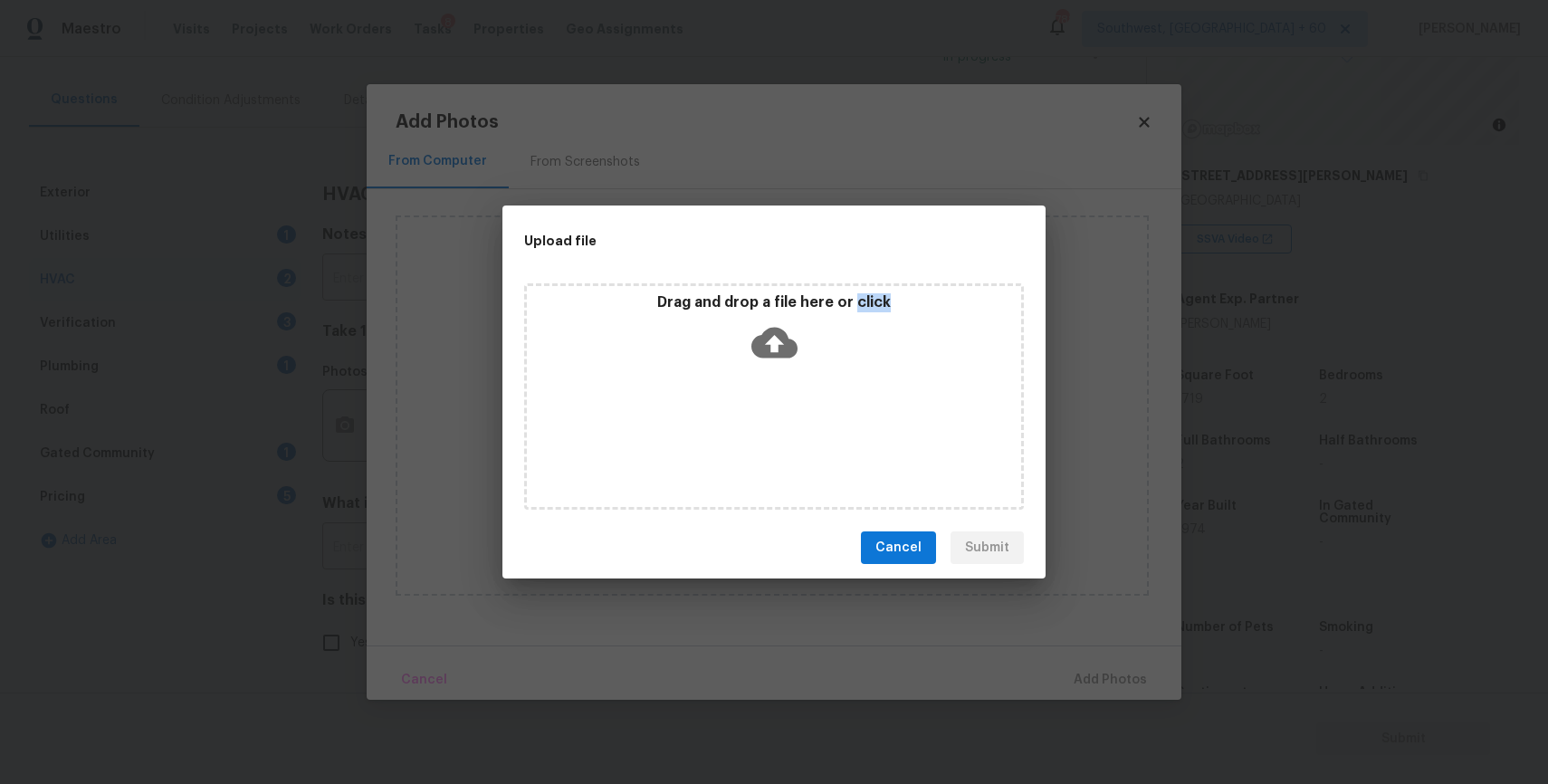
click at [778, 435] on div "Drag and drop a file here or click" at bounding box center [774, 396] width 499 height 227
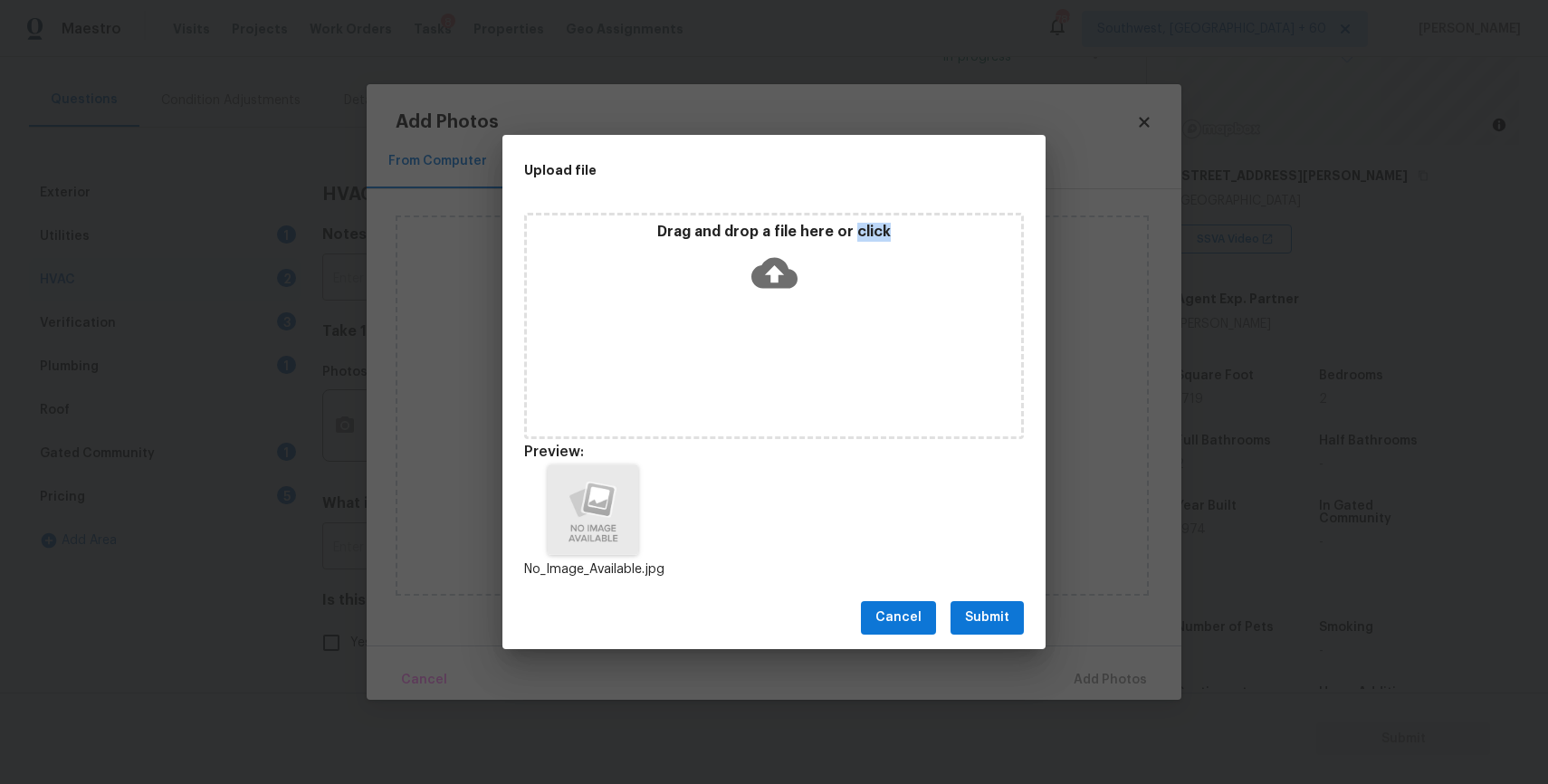
click at [1000, 622] on span "Submit" at bounding box center [987, 618] width 44 height 22
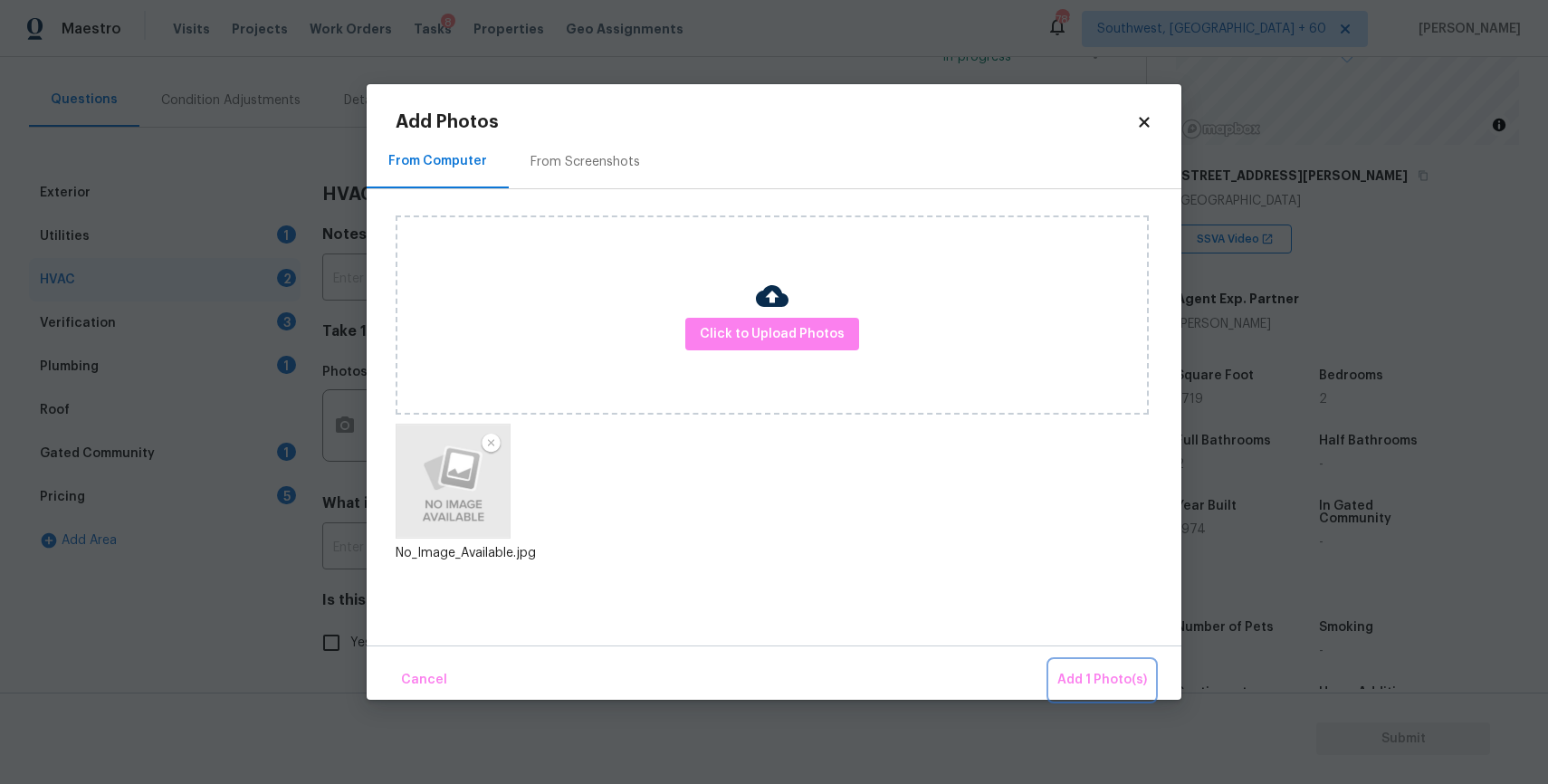
click at [1100, 674] on span "Add 1 Photo(s)" at bounding box center [1101, 680] width 90 height 22
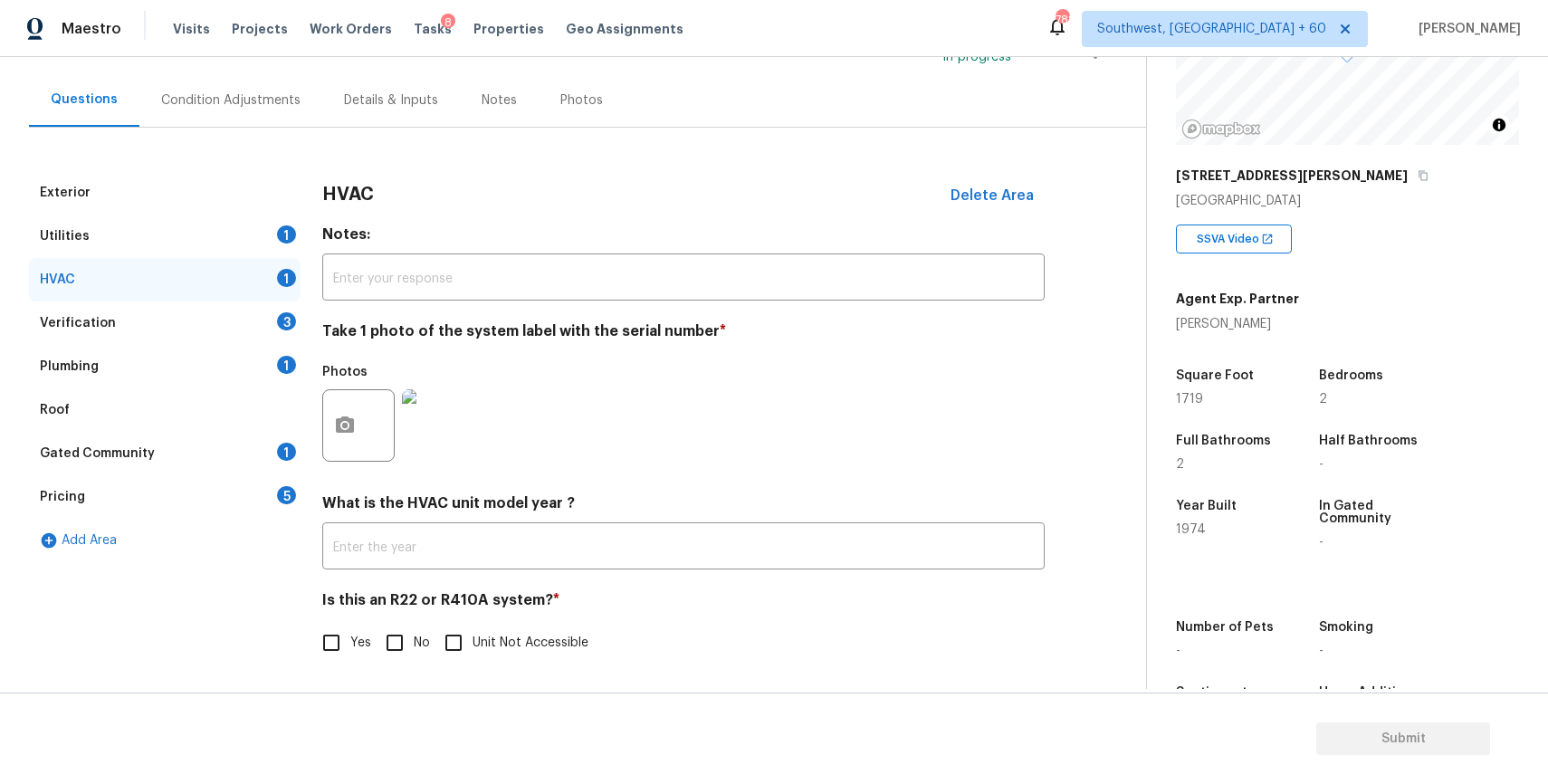
click at [399, 623] on input "No" at bounding box center [394, 642] width 38 height 38
checkbox input "true"
click at [262, 316] on div "Verification 3" at bounding box center [165, 323] width 272 height 43
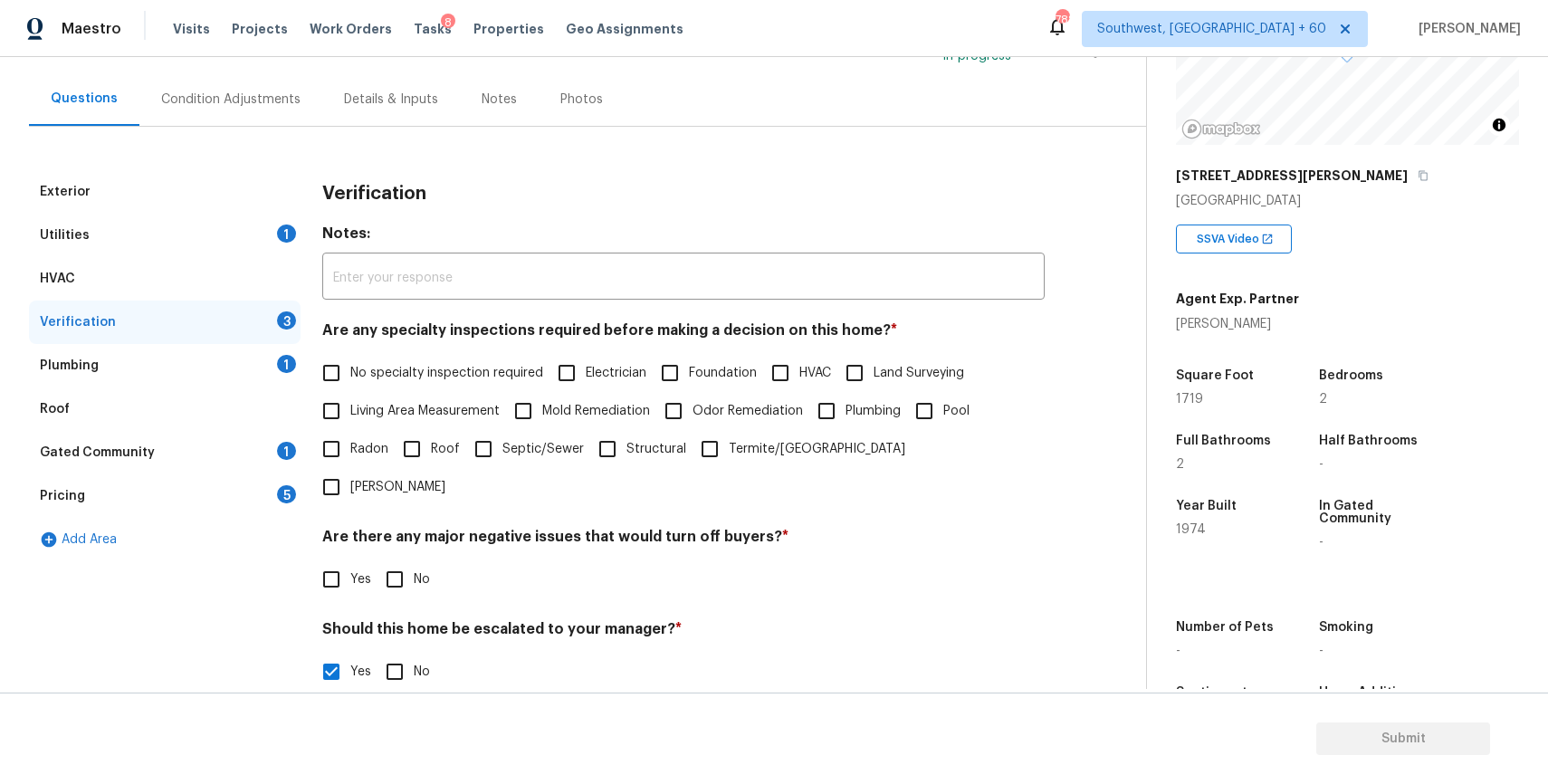
click at [439, 369] on span "No specialty inspection required" at bounding box center [447, 374] width 193 height 19
click at [350, 369] on input "No specialty inspection required" at bounding box center [331, 373] width 38 height 38
checkbox input "true"
click at [440, 528] on h4 "Are there any major negative issues that would turn off buyers? *" at bounding box center [682, 540] width 722 height 25
click at [403, 560] on input "No" at bounding box center [394, 579] width 38 height 38
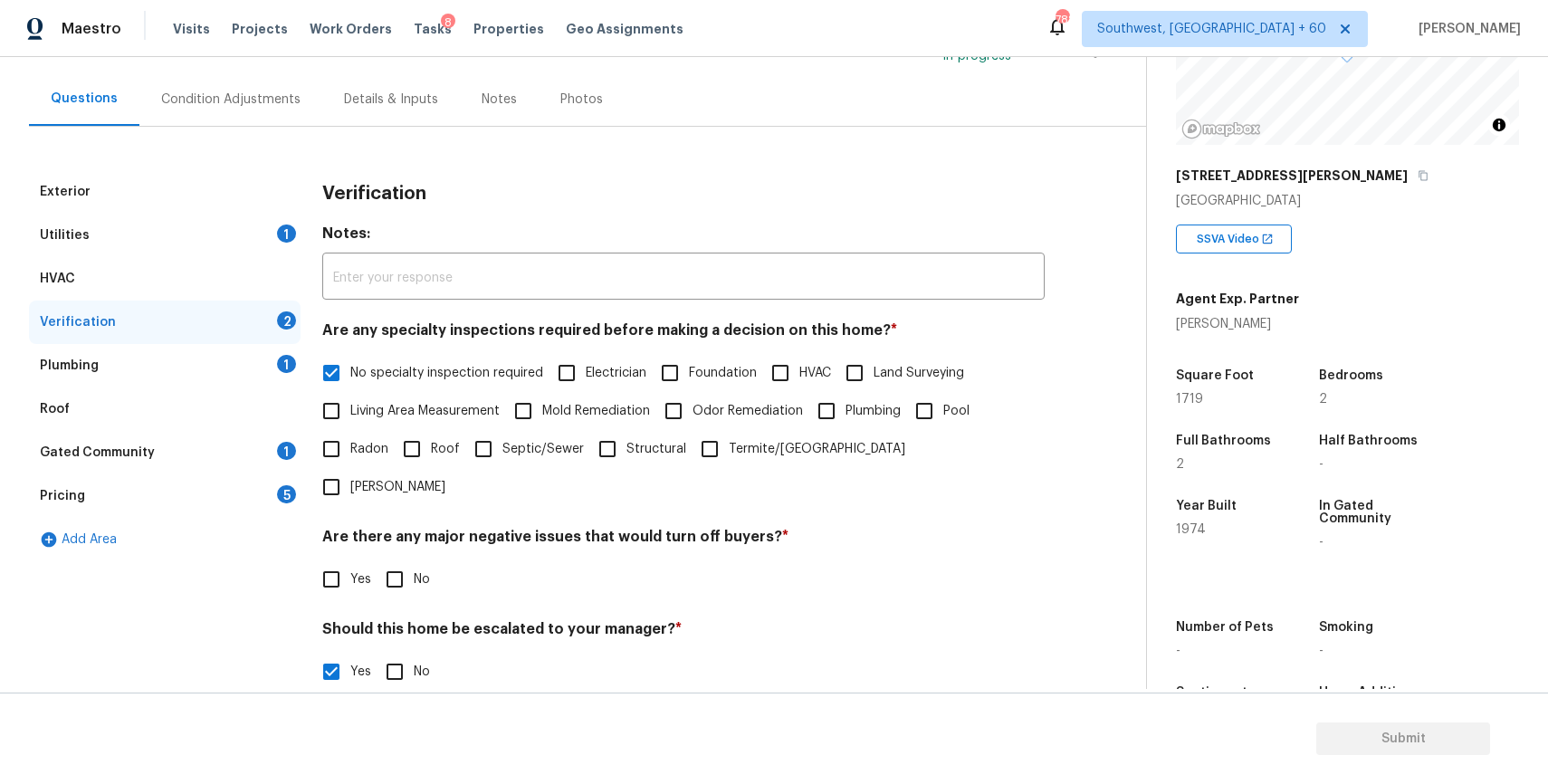
checkbox input "true"
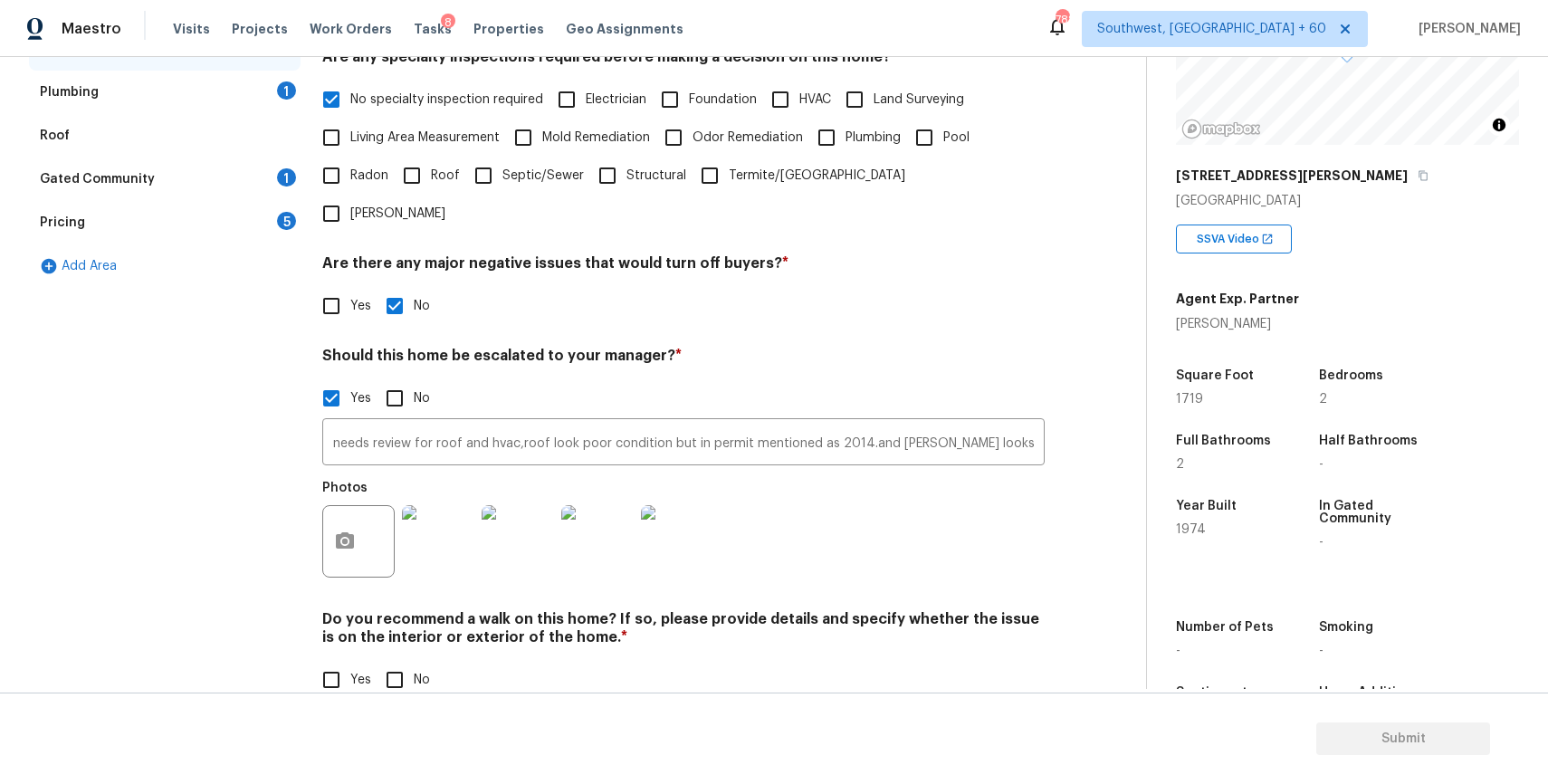
click at [410, 661] on input "No" at bounding box center [394, 680] width 38 height 38
checkbox input "true"
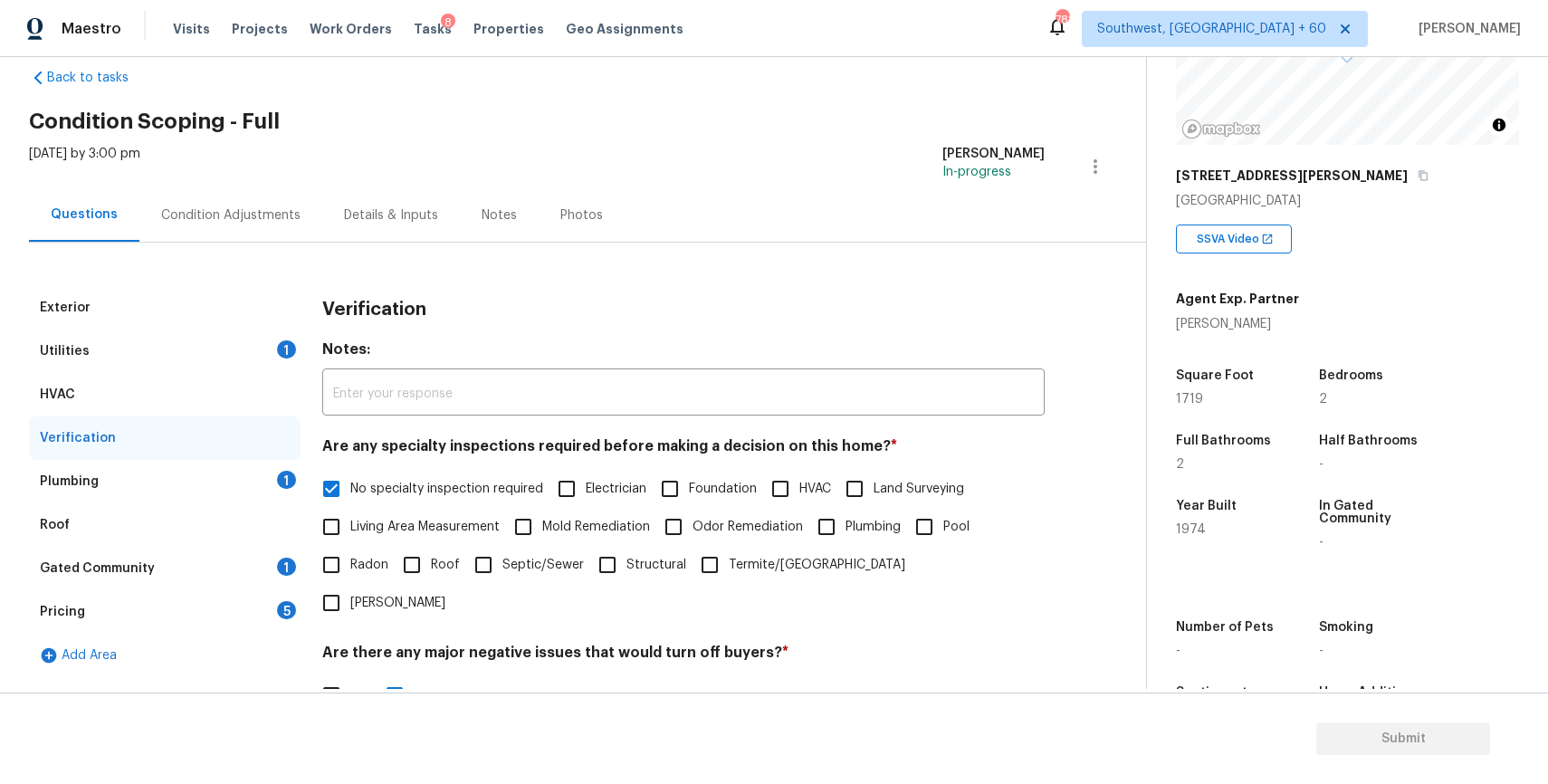
scroll to position [0, 0]
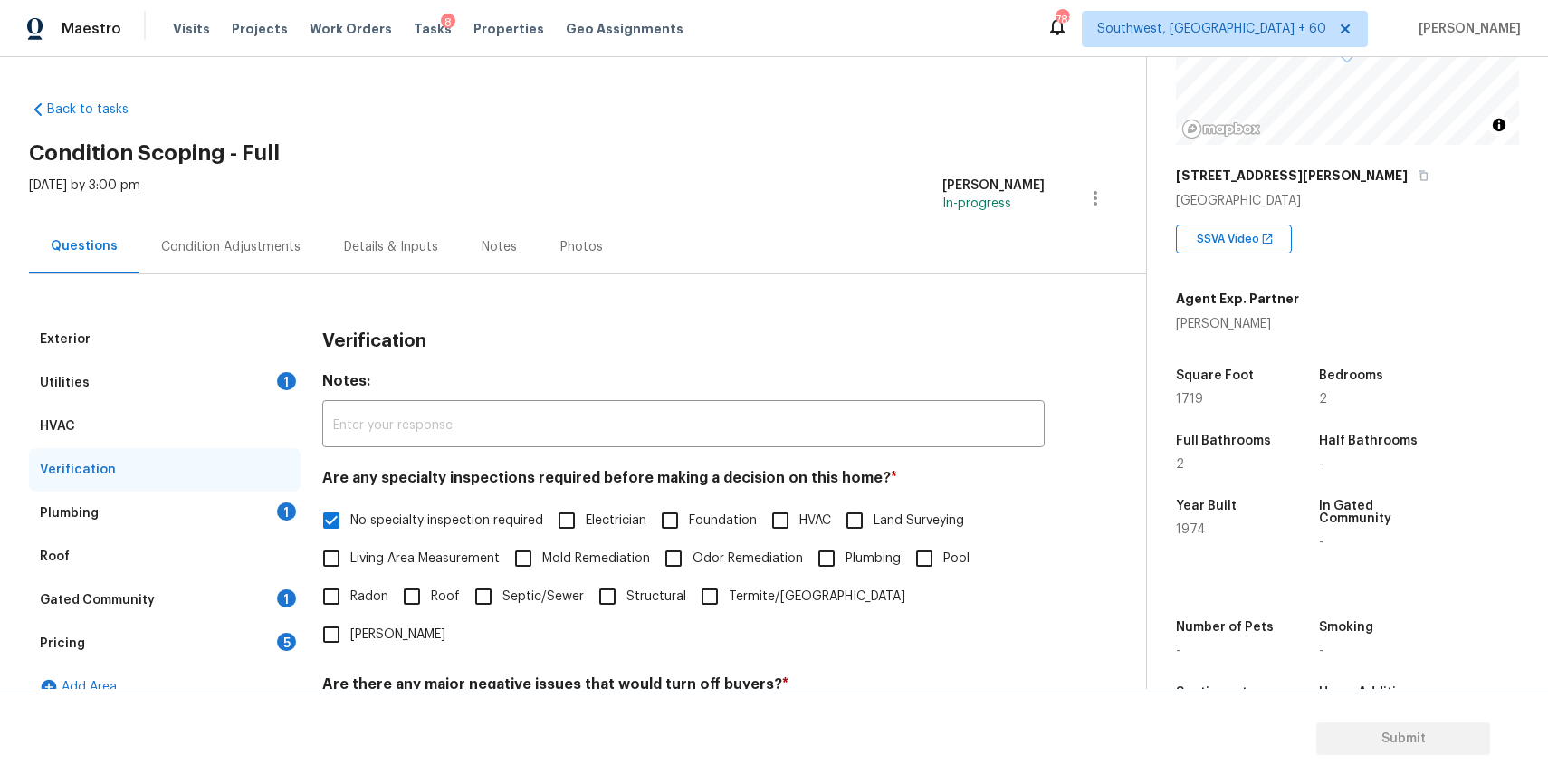
click at [264, 506] on div "Plumbing 1" at bounding box center [165, 513] width 272 height 43
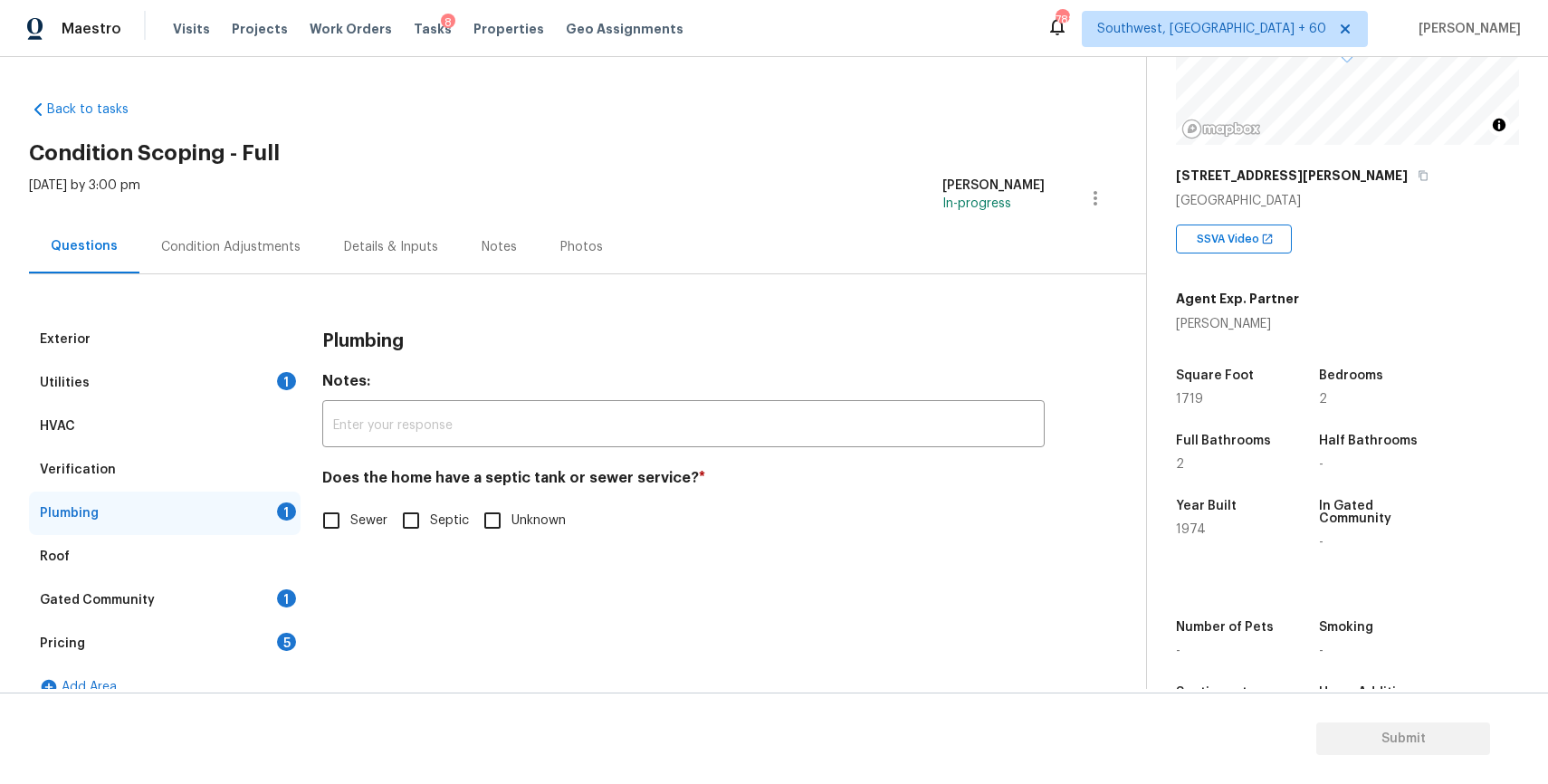
click at [366, 530] on span "Sewer" at bounding box center [369, 521] width 37 height 19
click at [350, 530] on input "Sewer" at bounding box center [331, 520] width 38 height 38
checkbox input "true"
click at [213, 608] on div "Gated Community 1" at bounding box center [165, 600] width 272 height 43
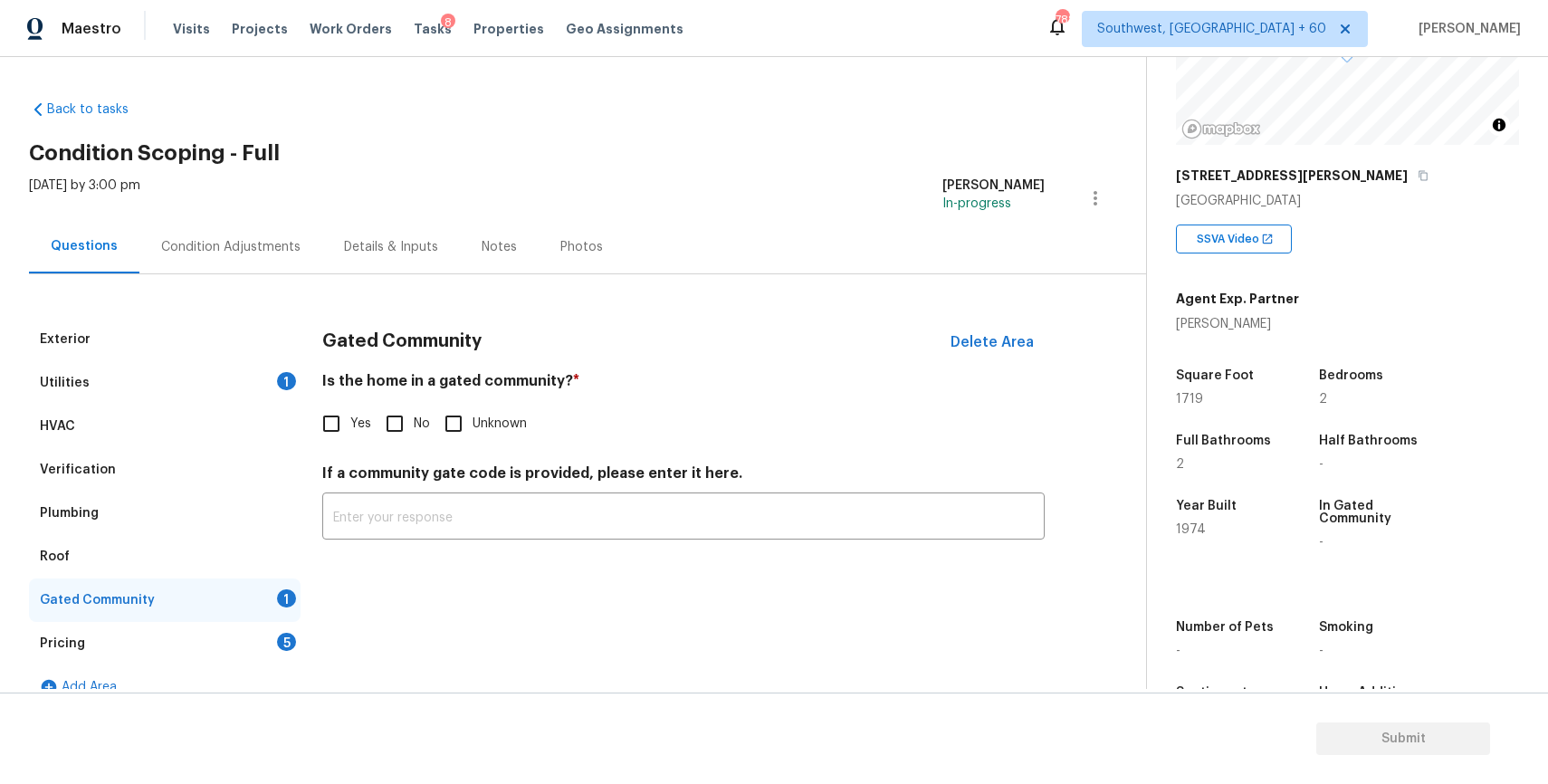
click at [415, 433] on label "No" at bounding box center [402, 423] width 55 height 38
click at [413, 433] on input "No" at bounding box center [394, 423] width 38 height 38
checkbox input "true"
click at [248, 640] on div "Pricing 5" at bounding box center [165, 643] width 272 height 43
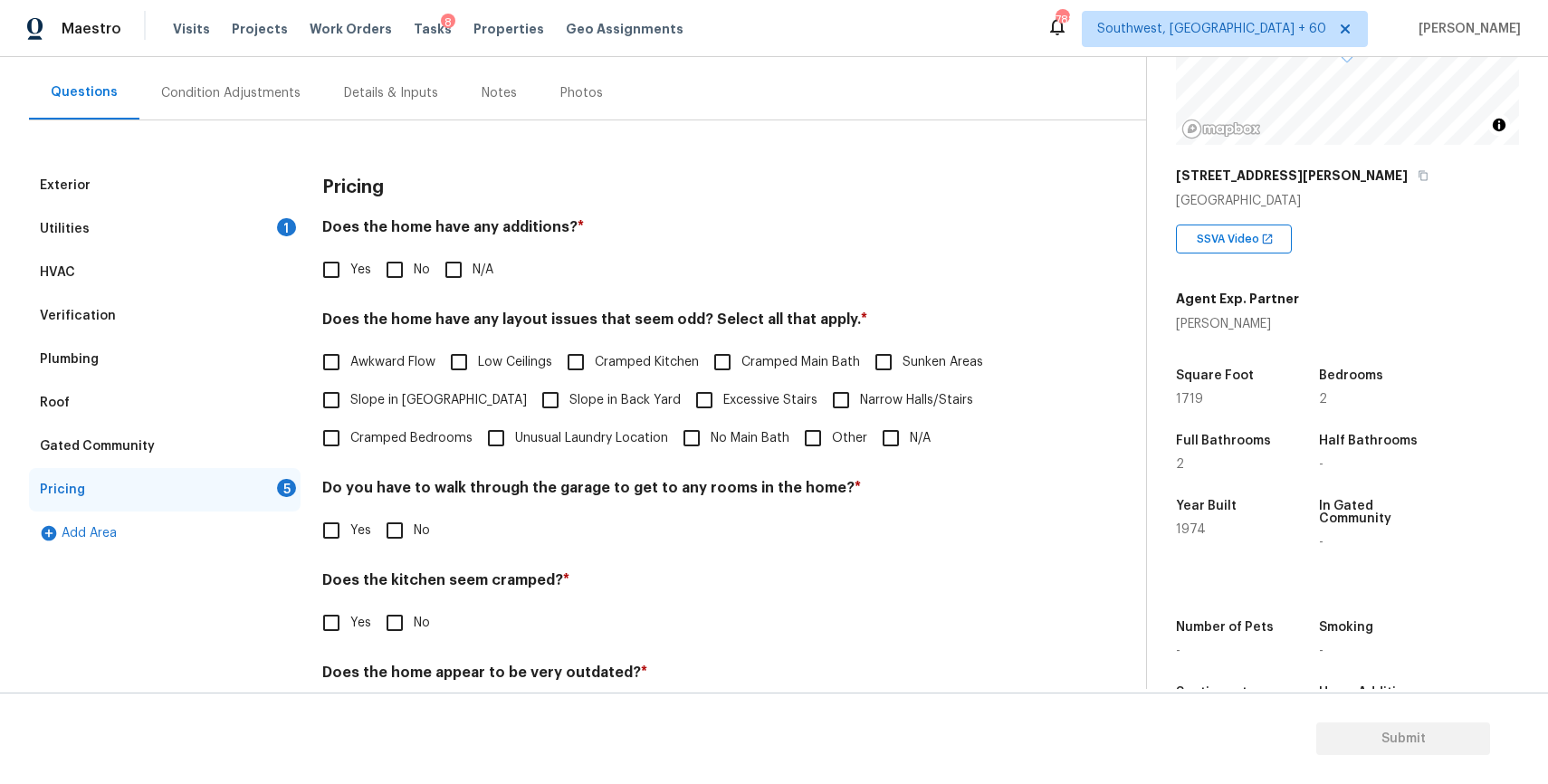
scroll to position [227, 0]
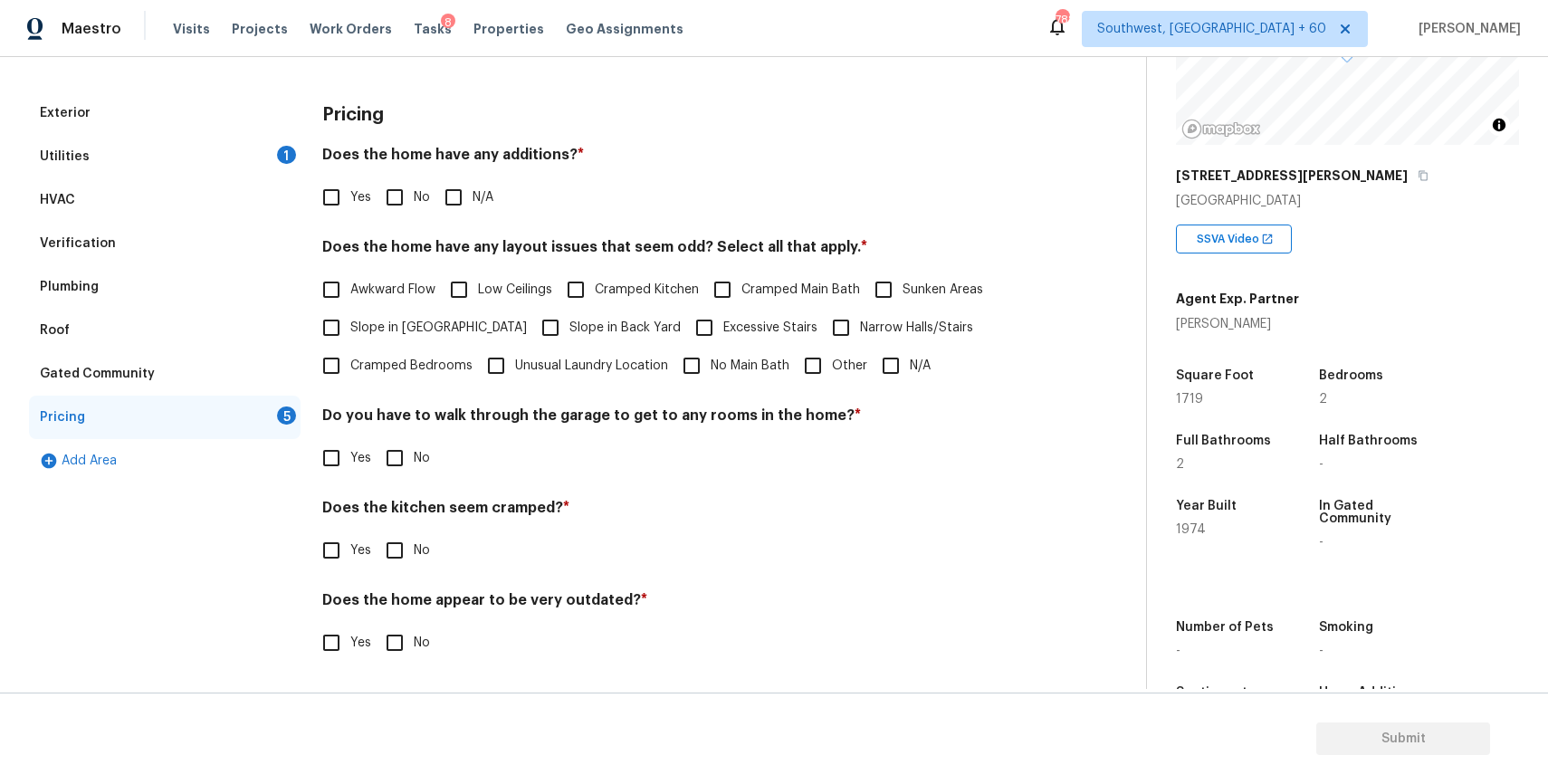
click at [460, 208] on input "N/A" at bounding box center [453, 197] width 38 height 38
checkbox input "true"
click at [868, 364] on div "Awkward Flow Low Ceilings Cramped Kitchen Cramped Main Bath Sunken Areas Slope …" at bounding box center [682, 327] width 722 height 114
click at [891, 371] on input "N/A" at bounding box center [891, 365] width 38 height 38
checkbox input "true"
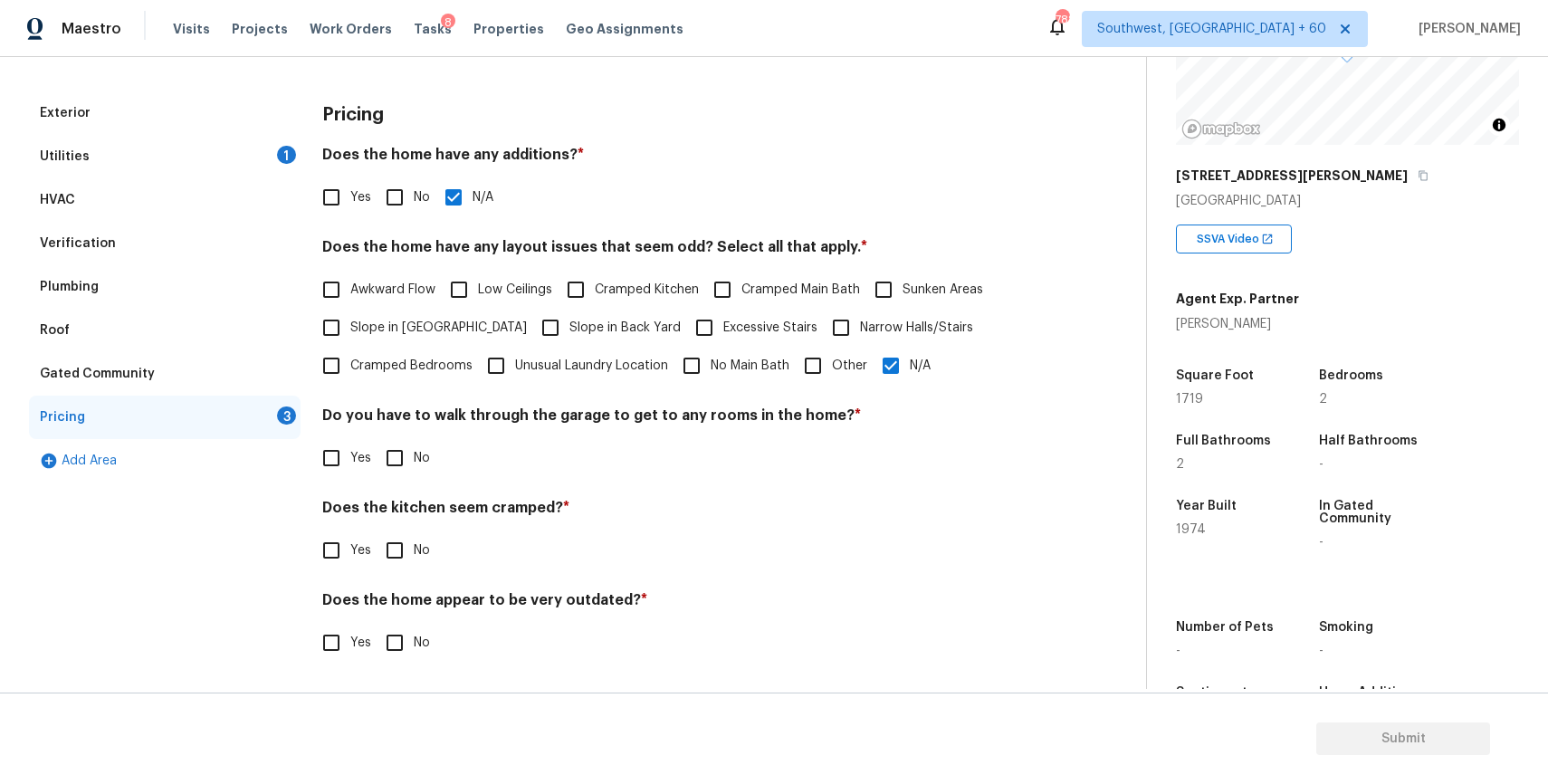
click at [425, 456] on span "No" at bounding box center [422, 459] width 17 height 19
click at [413, 456] on input "No" at bounding box center [394, 458] width 38 height 38
checkbox input "true"
click at [439, 542] on div "Yes No" at bounding box center [682, 550] width 722 height 38
click at [423, 563] on label "No" at bounding box center [402, 550] width 55 height 38
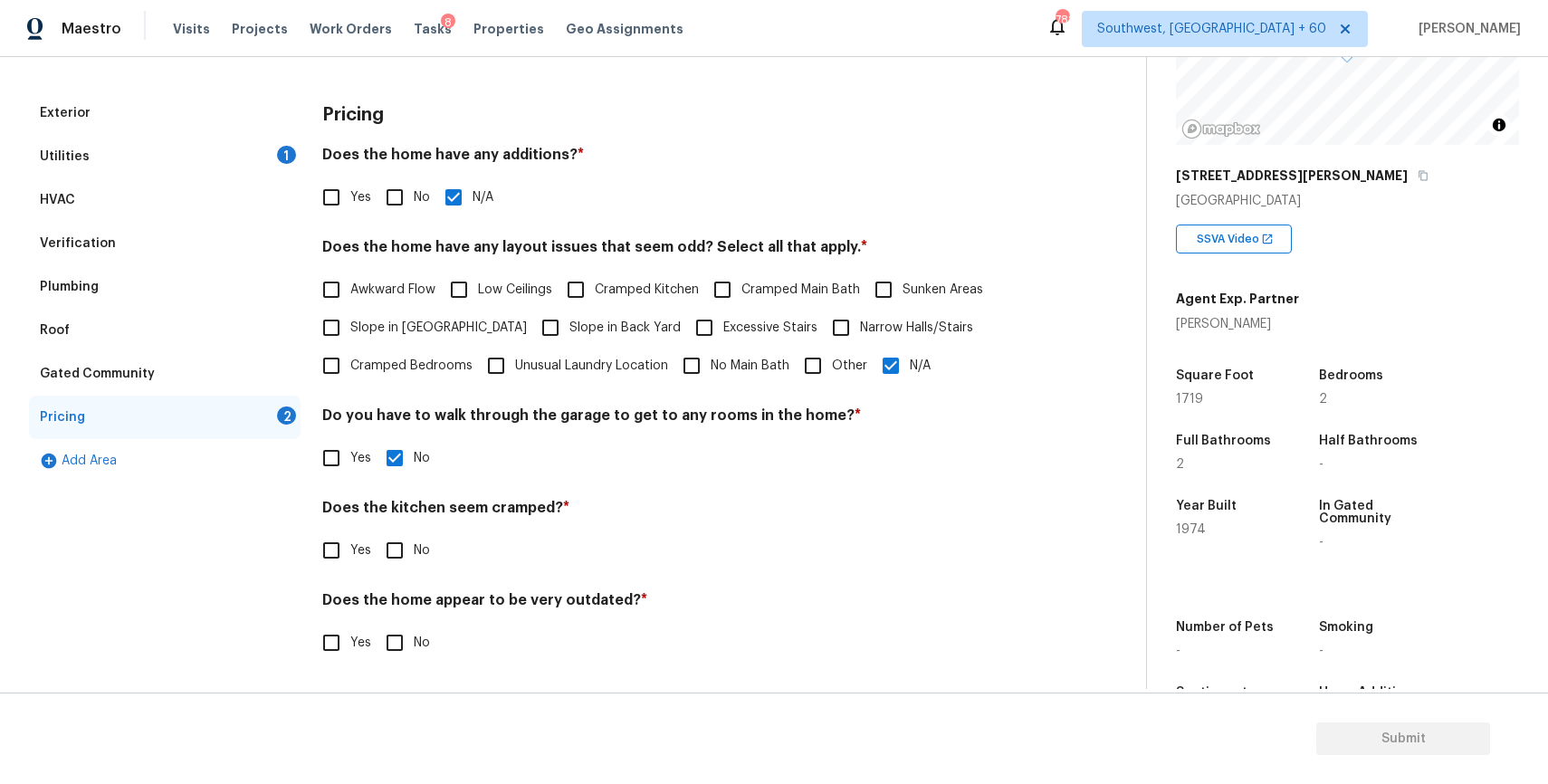
click at [413, 563] on input "No" at bounding box center [394, 550] width 38 height 38
checkbox input "true"
click at [415, 636] on span "No" at bounding box center [422, 643] width 17 height 19
click at [413, 636] on input "No" at bounding box center [394, 642] width 38 height 38
checkbox input "true"
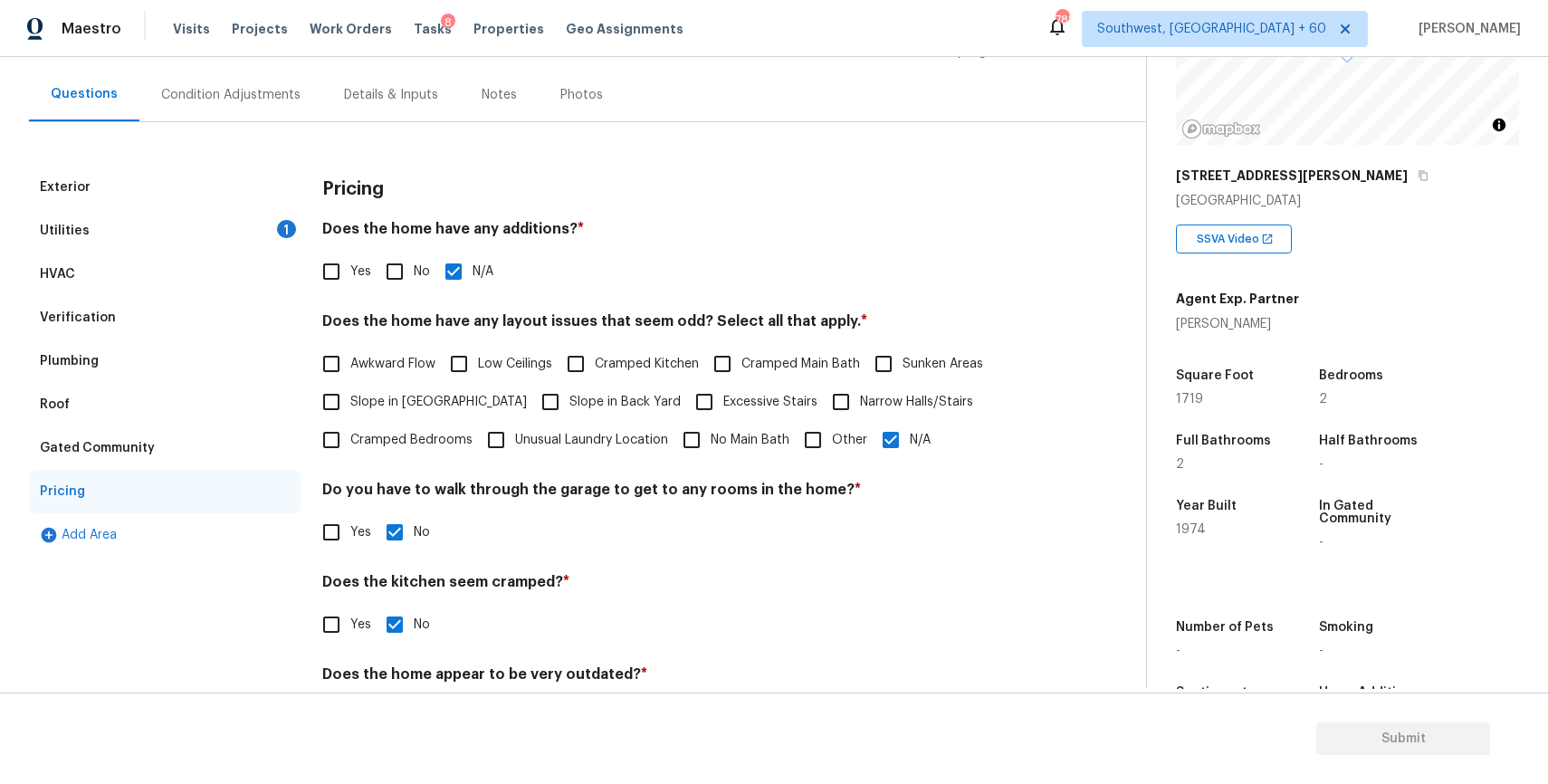
scroll to position [104, 0]
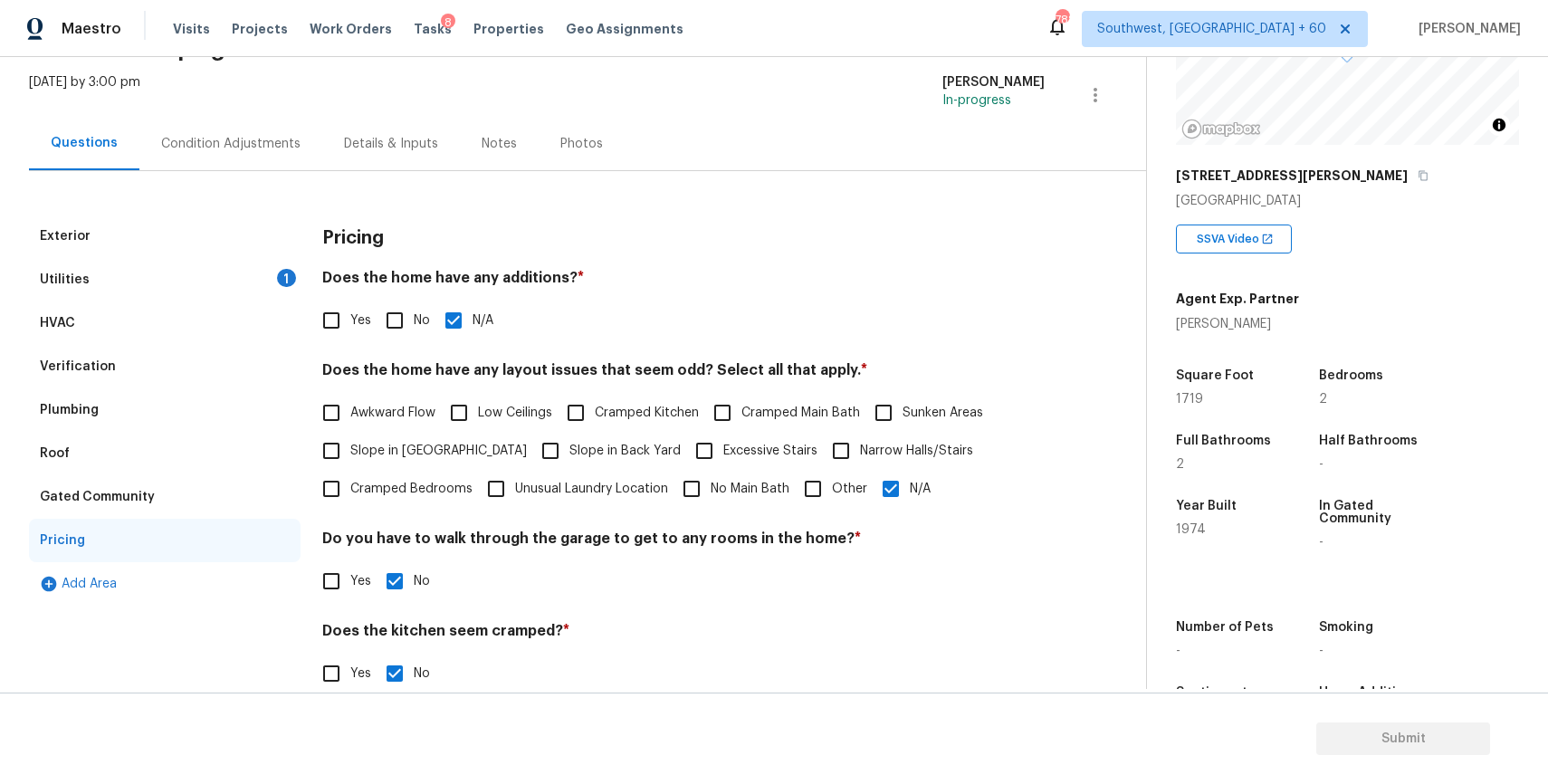
click at [202, 270] on div "Utilities 1" at bounding box center [165, 279] width 272 height 43
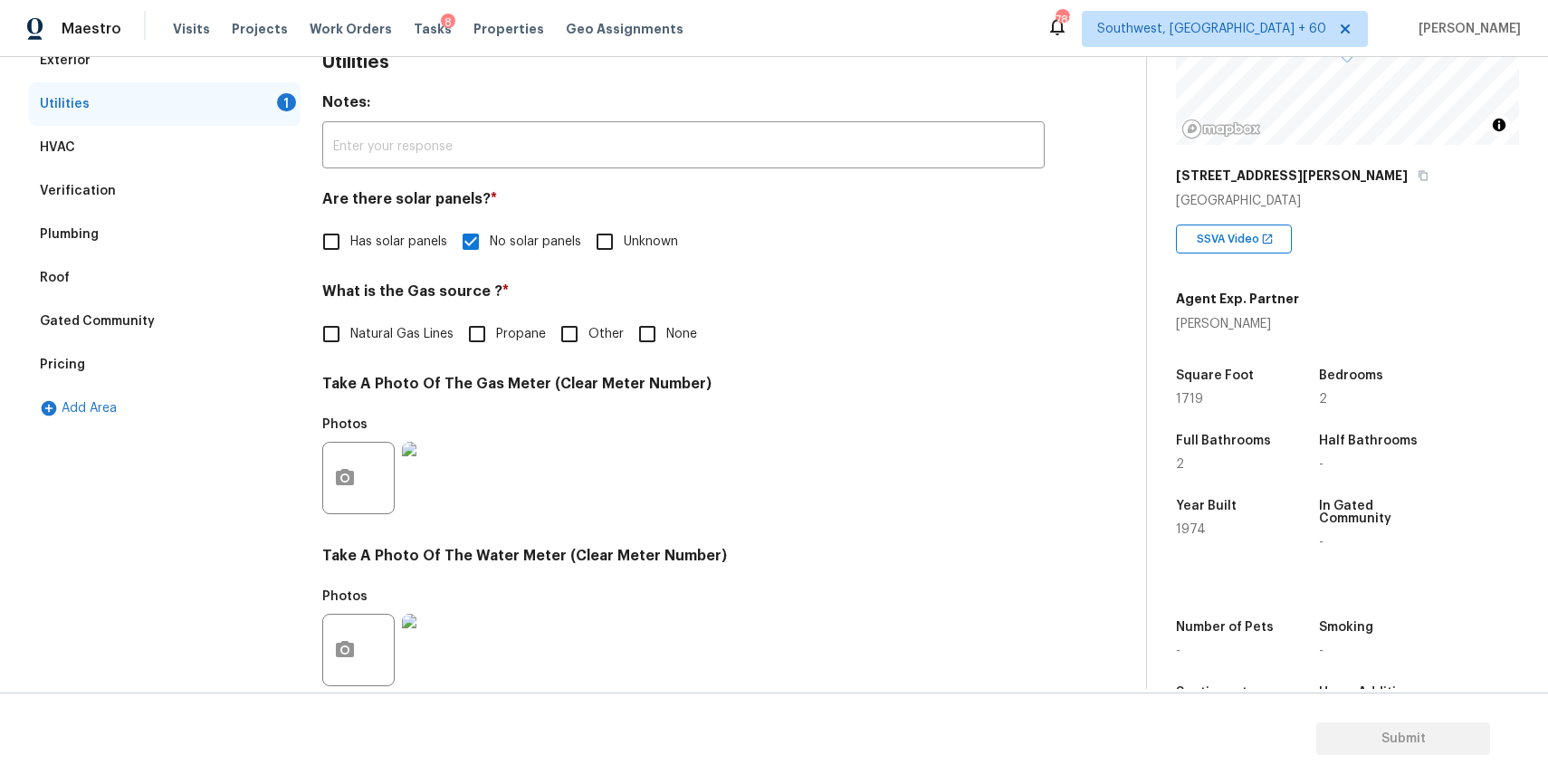
scroll to position [282, 0]
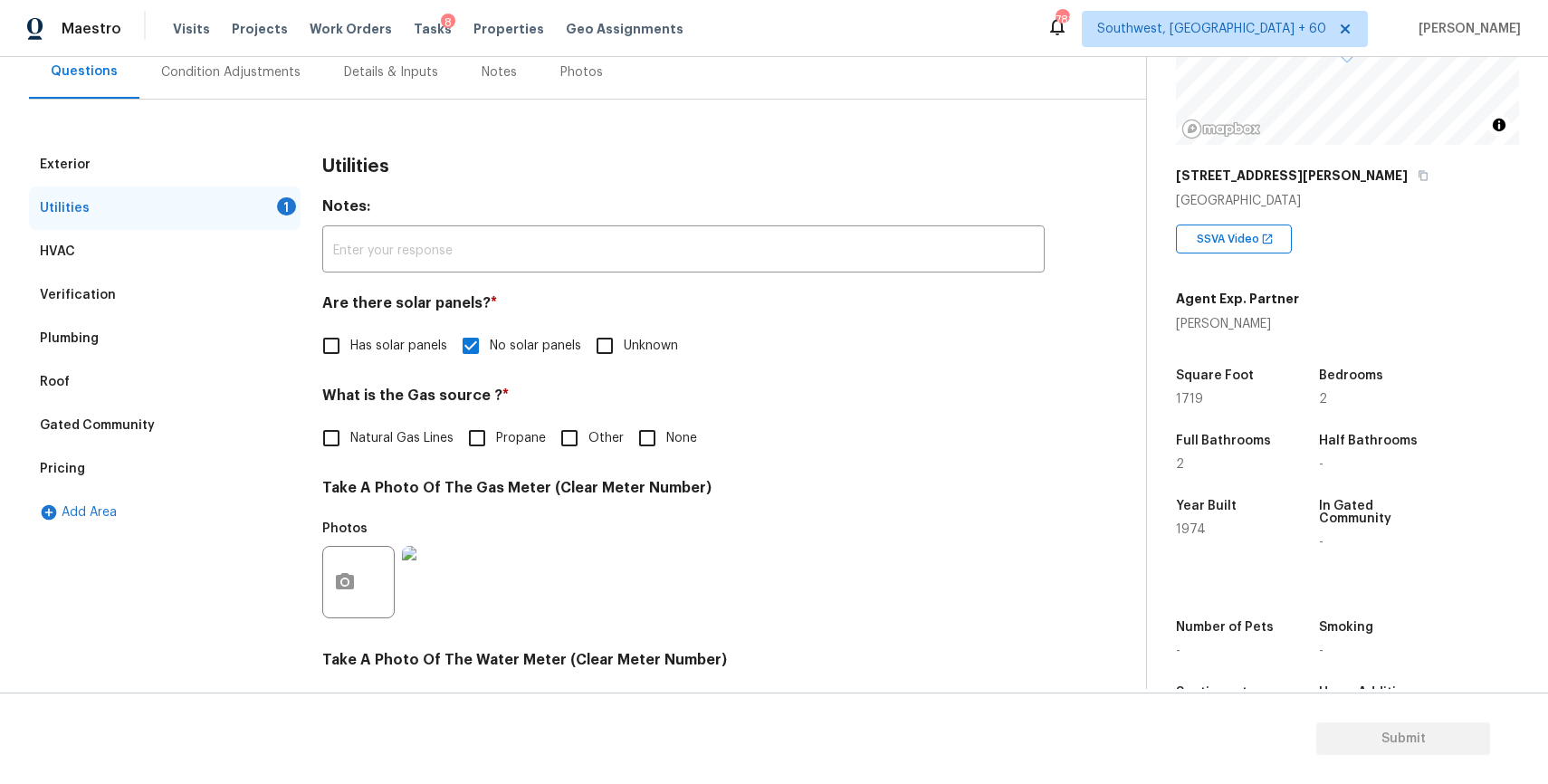
click at [190, 232] on div "HVAC" at bounding box center [165, 251] width 272 height 43
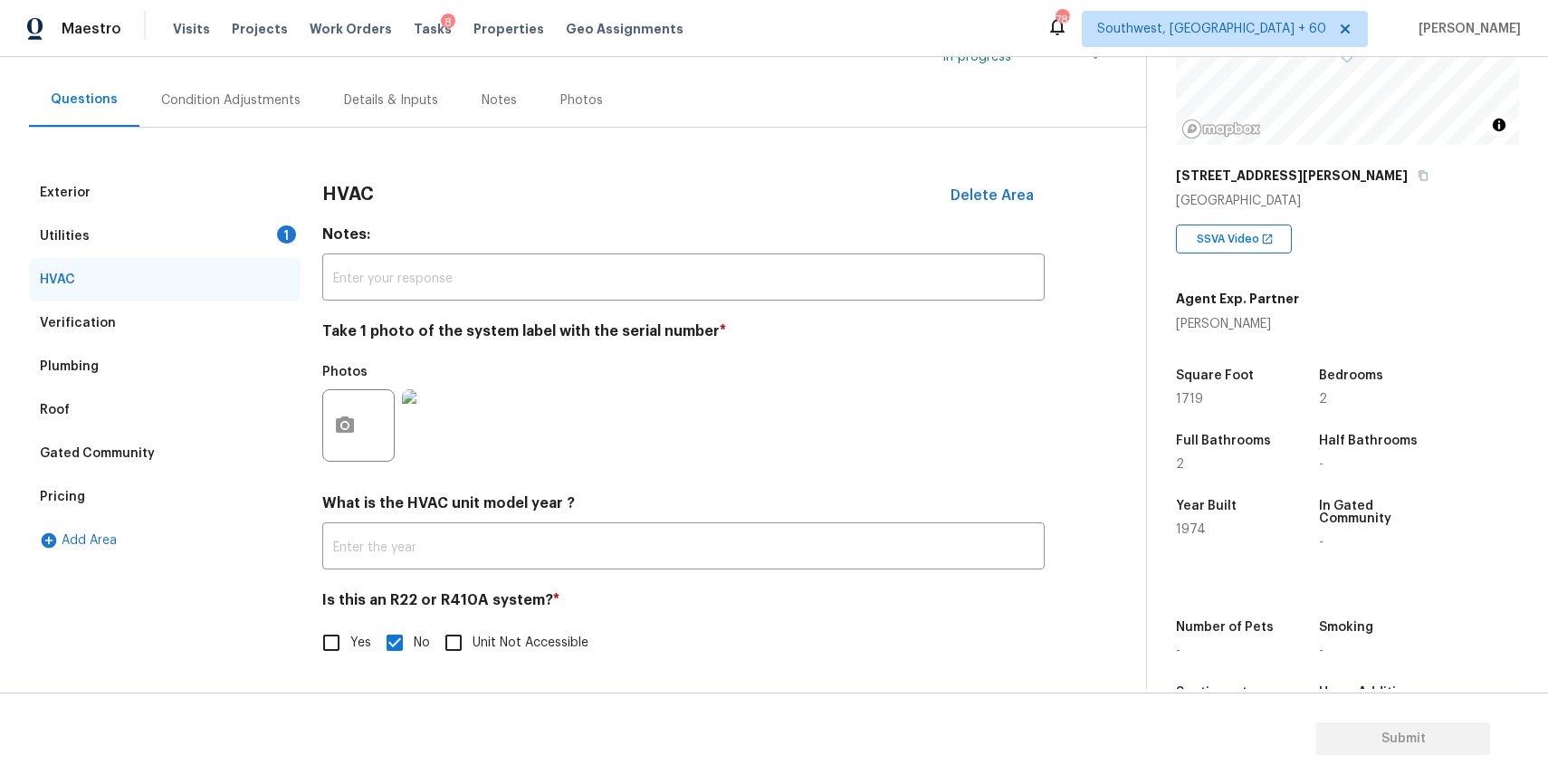
click at [178, 328] on div "Verification" at bounding box center [165, 323] width 272 height 43
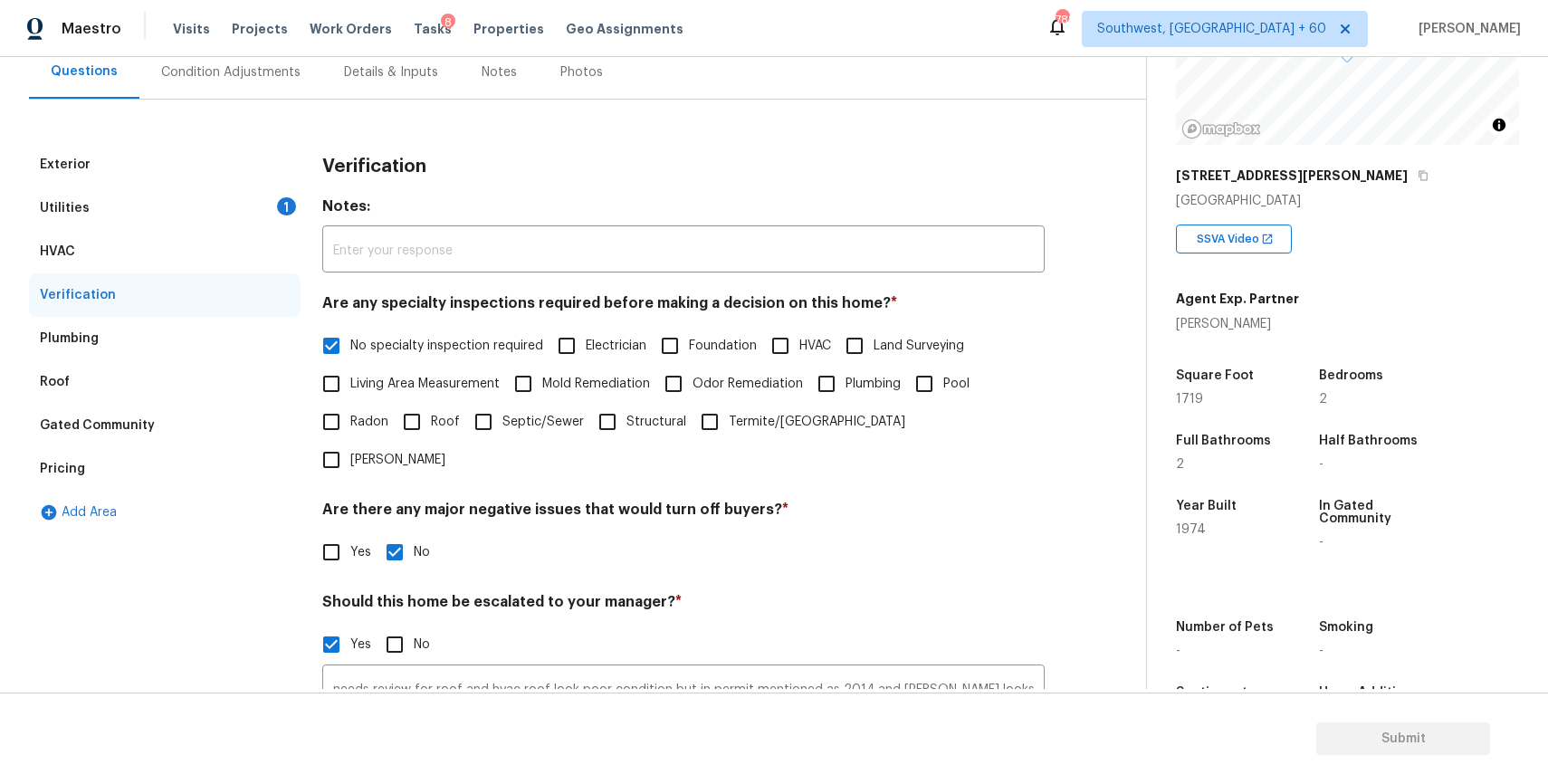
click at [179, 364] on div "Roof" at bounding box center [165, 382] width 272 height 43
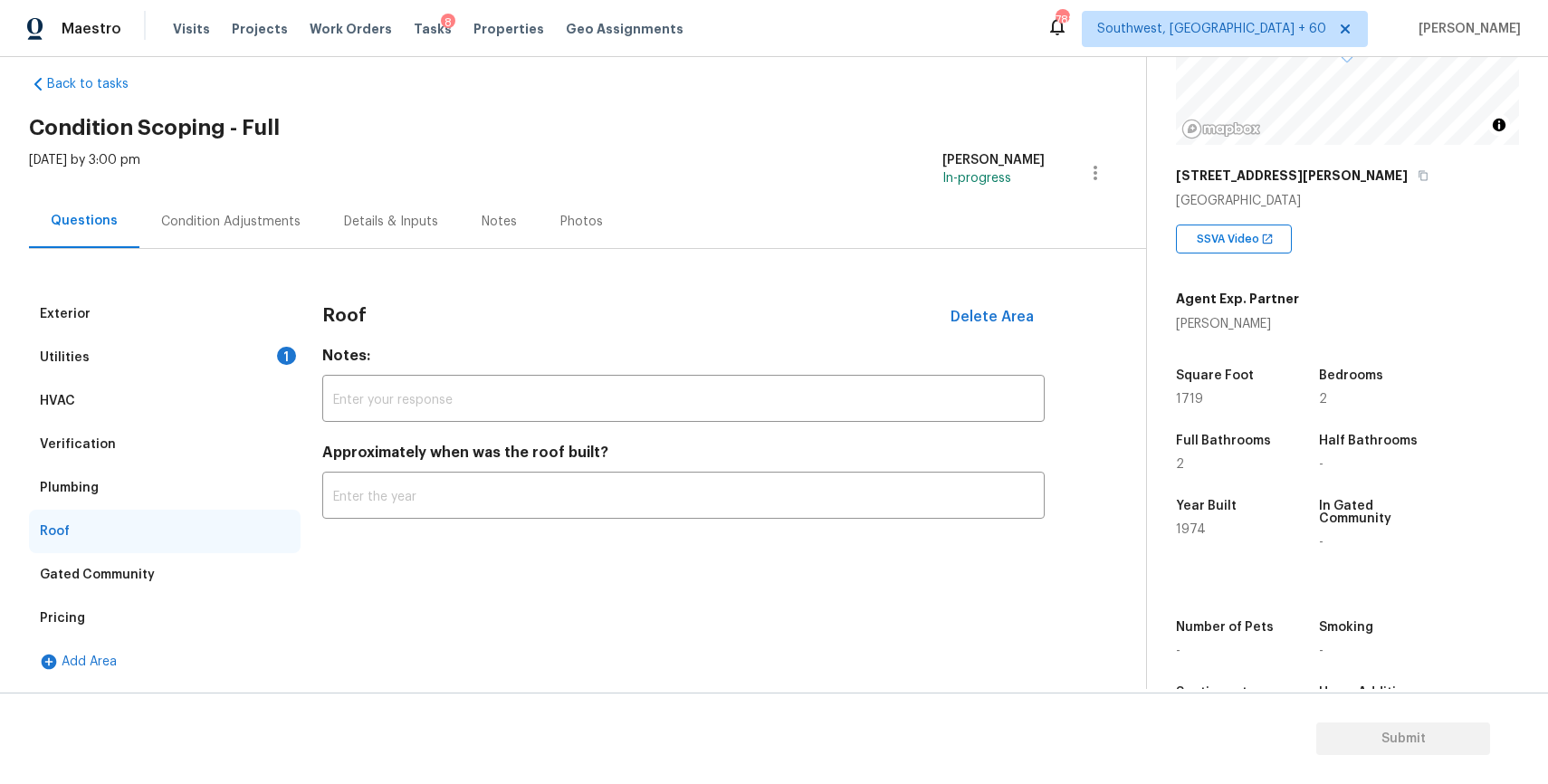
click at [215, 447] on div "Verification" at bounding box center [165, 444] width 272 height 43
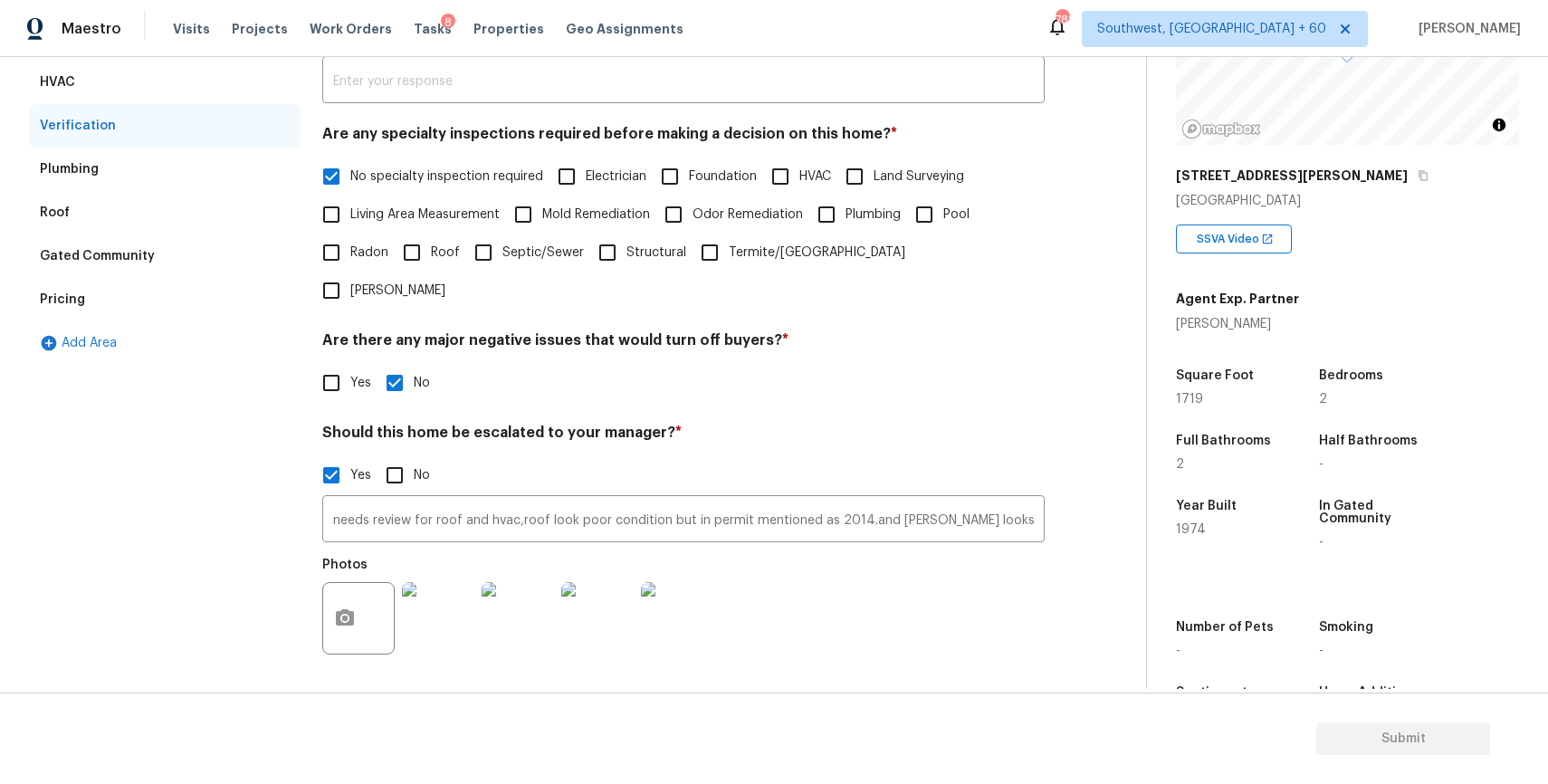
scroll to position [239, 0]
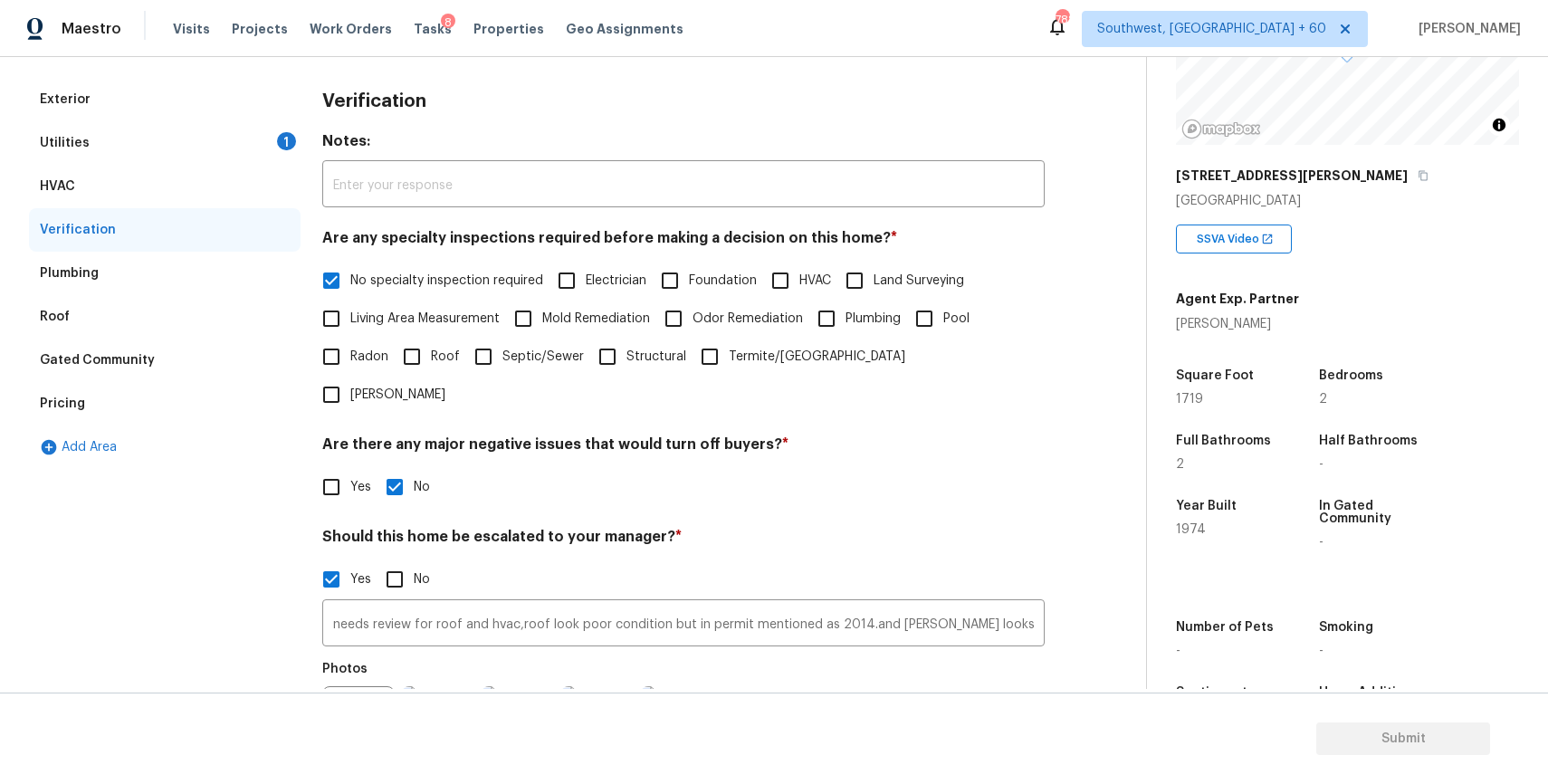
click at [194, 150] on div "Utilities 1" at bounding box center [165, 142] width 272 height 43
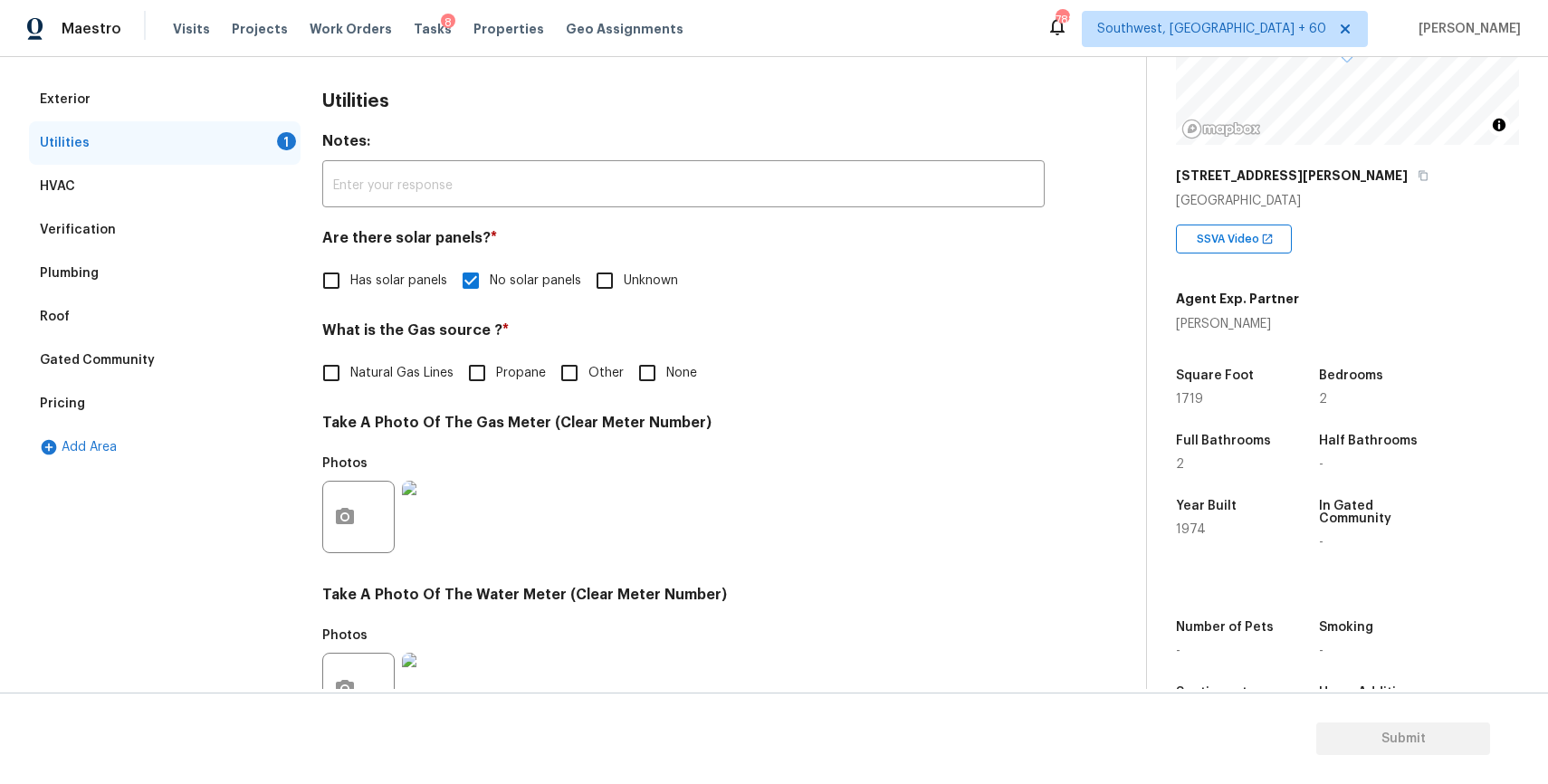
click at [150, 100] on div "Exterior" at bounding box center [165, 99] width 272 height 43
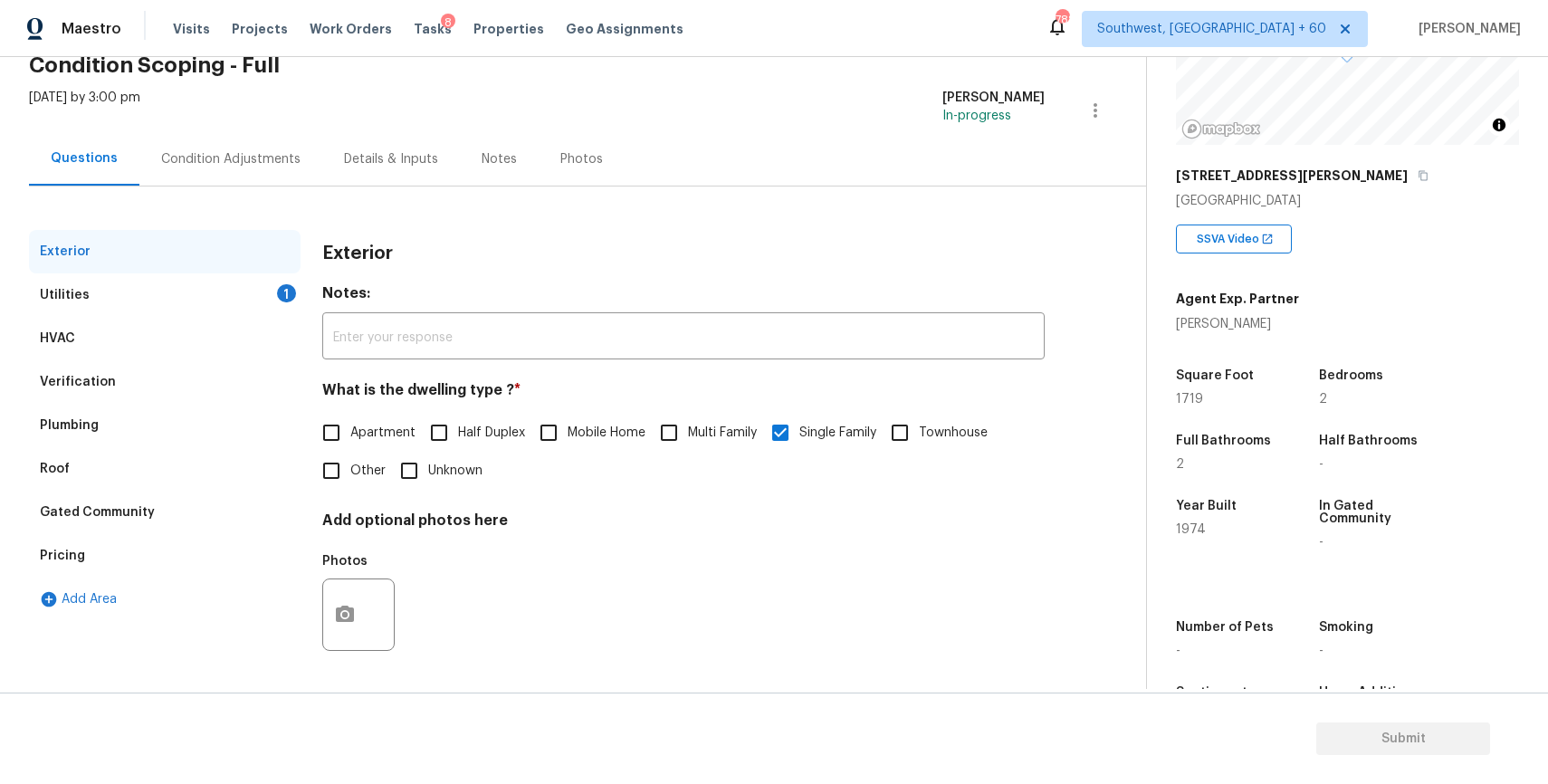
click at [142, 288] on div "Utilities 1" at bounding box center [165, 295] width 272 height 43
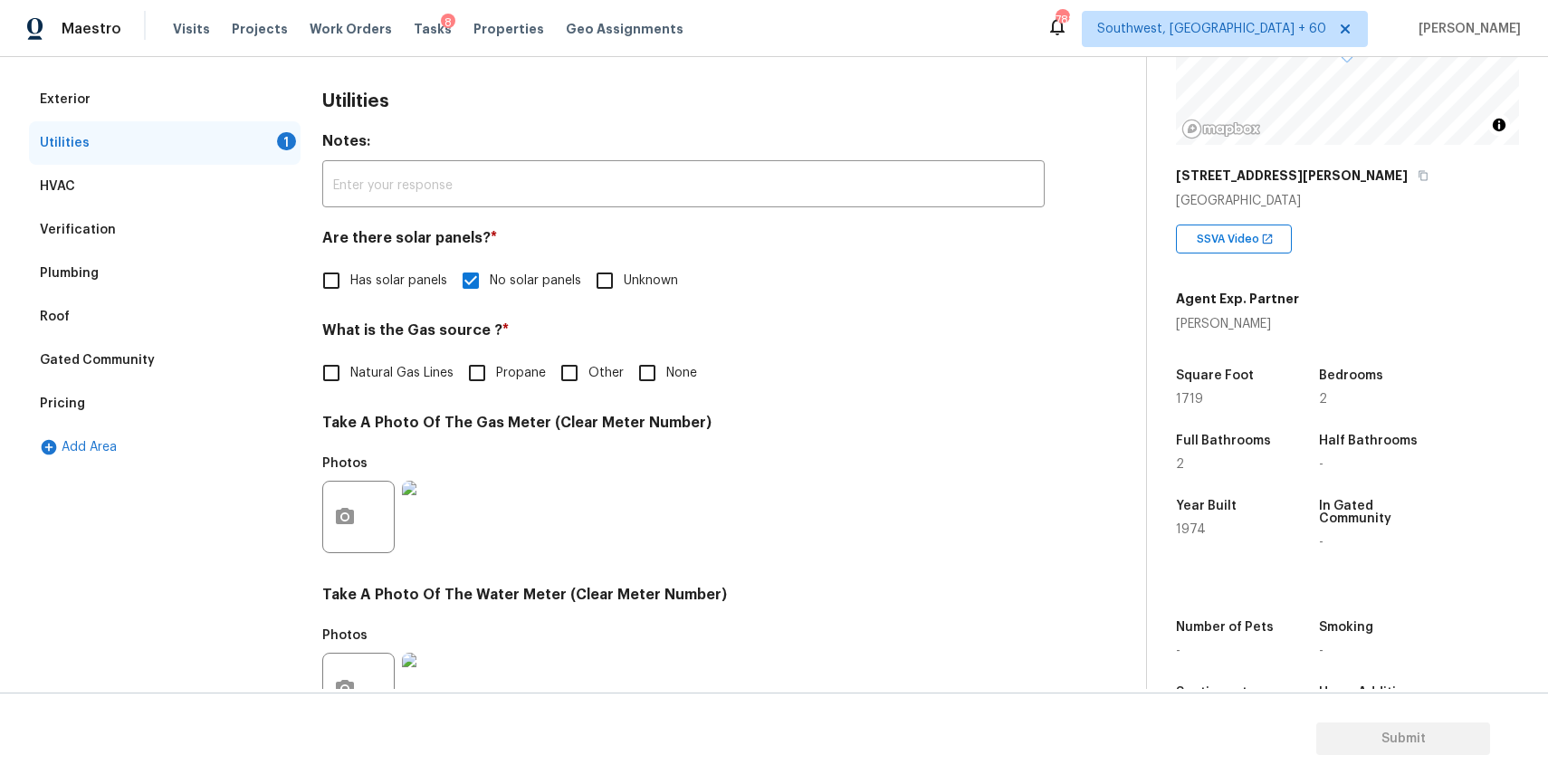
click at [167, 300] on div "Roof" at bounding box center [165, 316] width 272 height 43
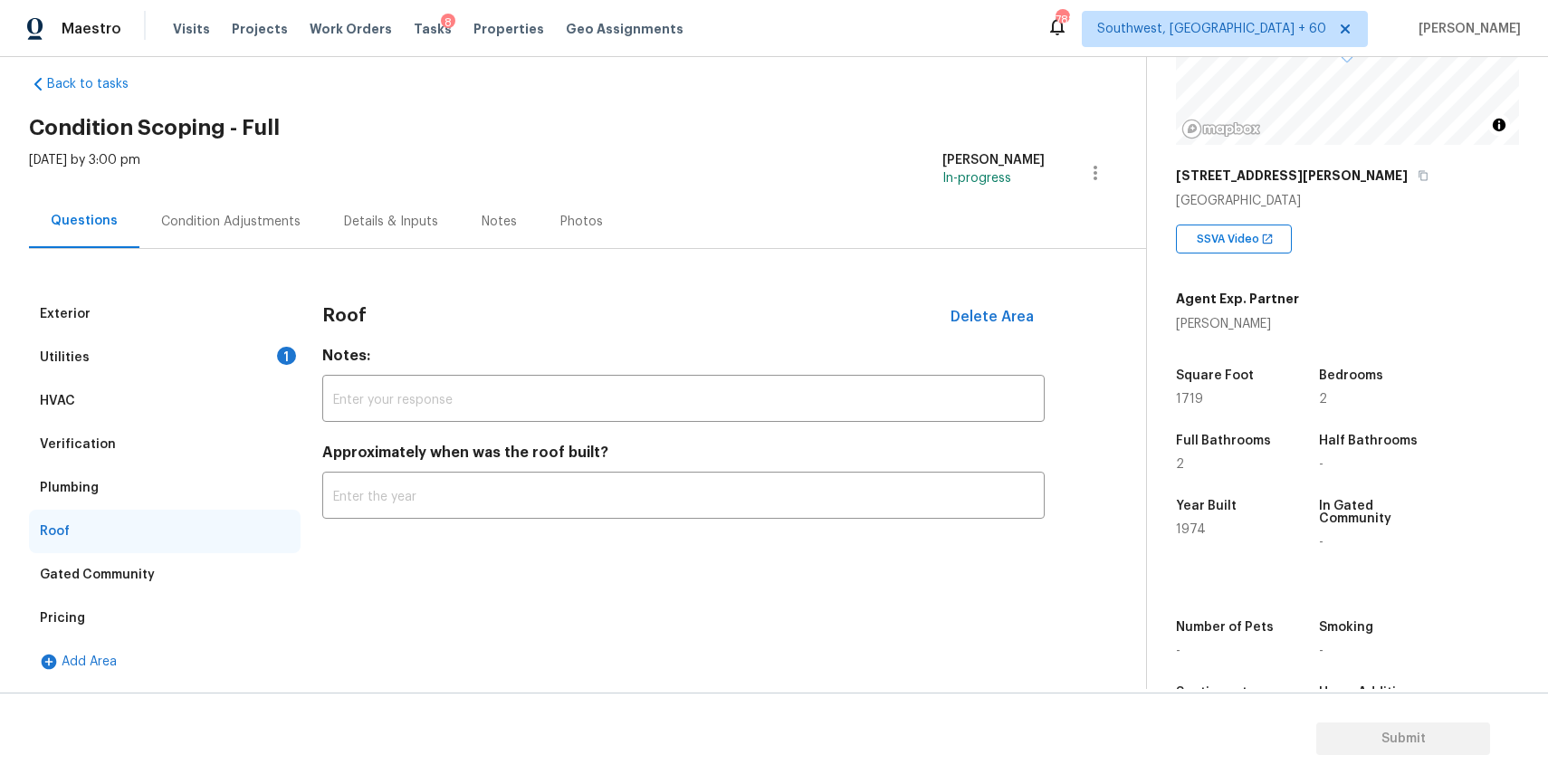
click at [157, 433] on div "Verification" at bounding box center [165, 444] width 272 height 43
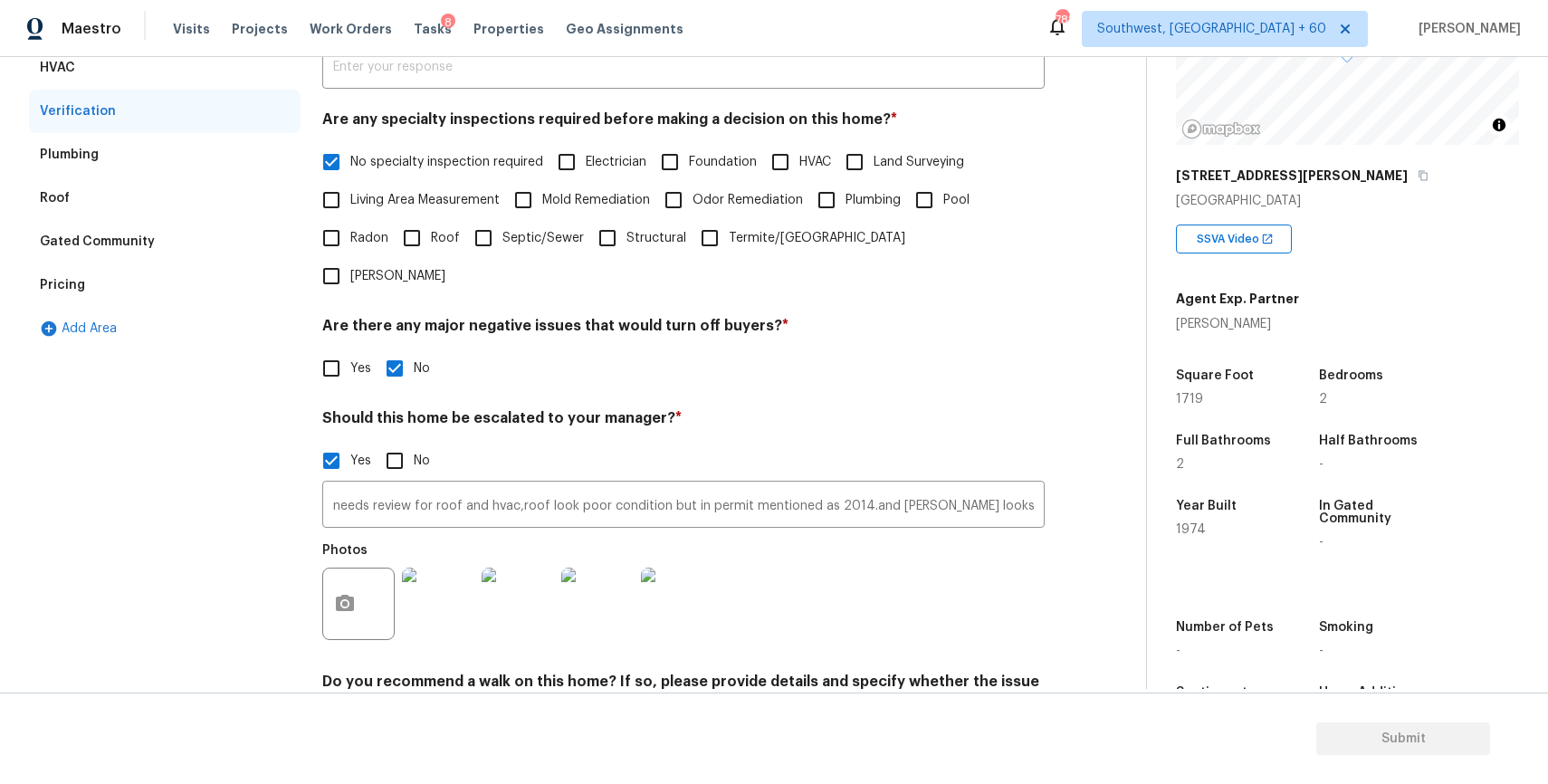
scroll to position [0, 0]
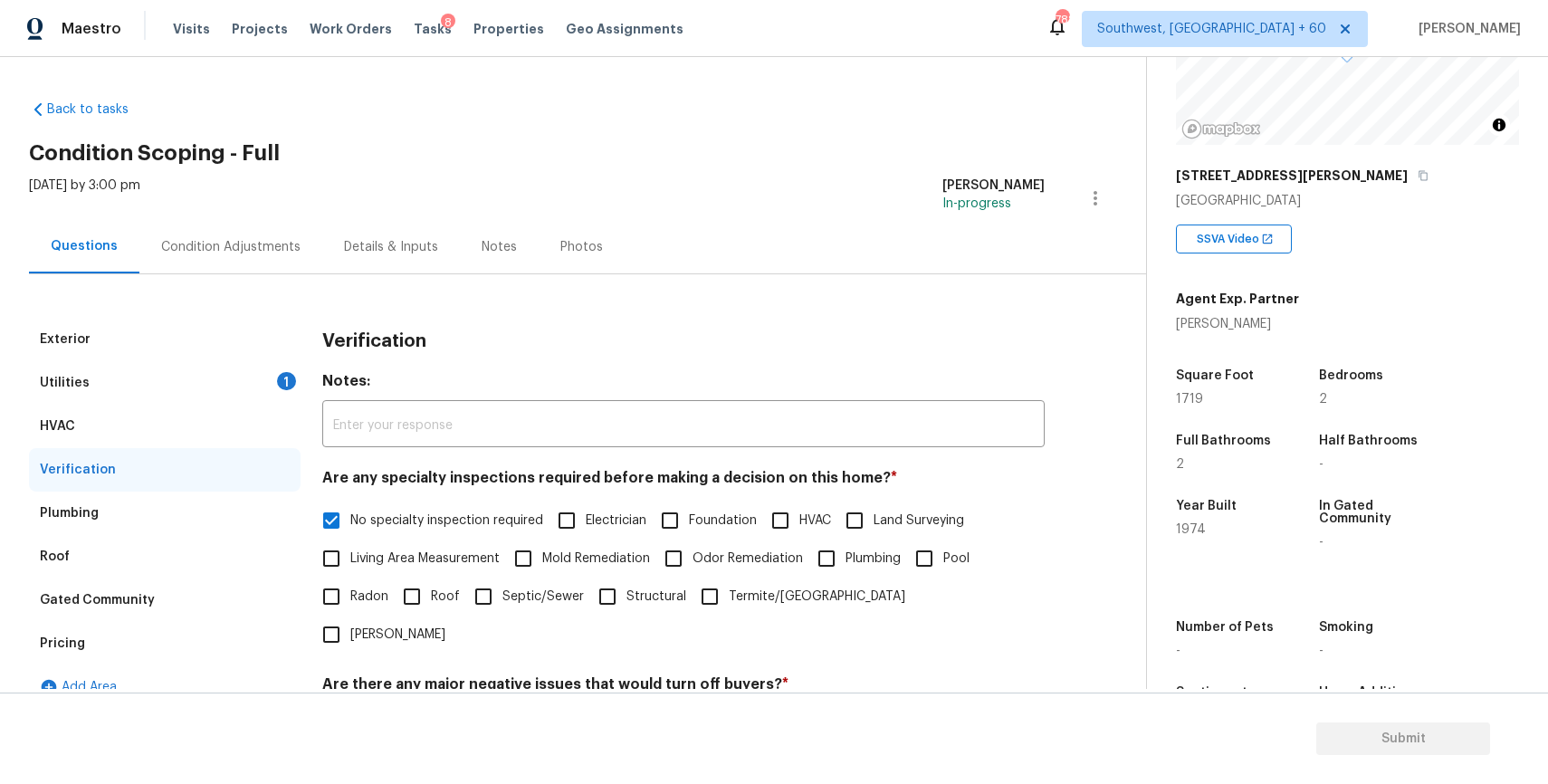
click at [125, 533] on div "Plumbing" at bounding box center [165, 513] width 272 height 43
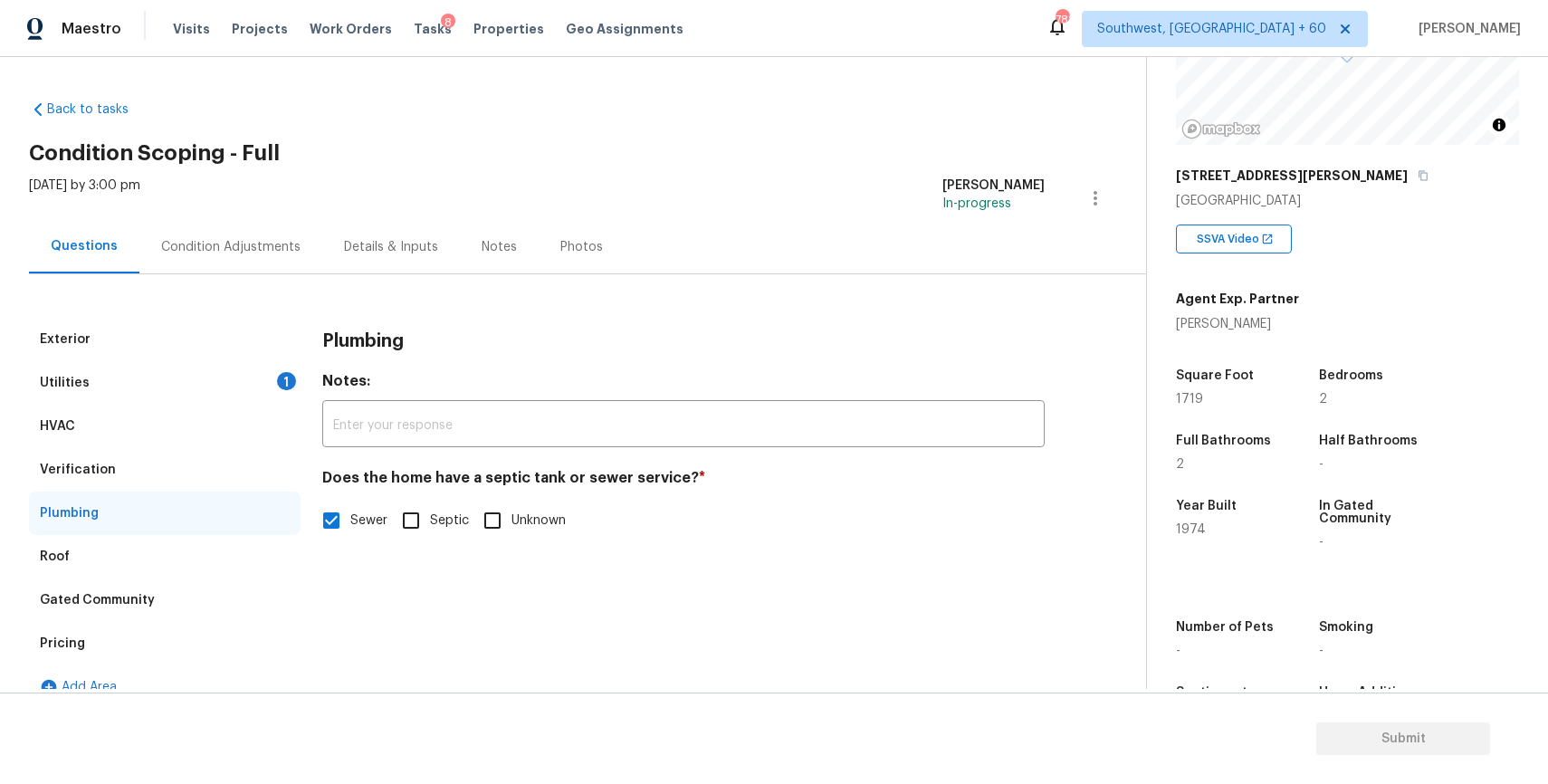
click at [147, 555] on div "Roof" at bounding box center [165, 557] width 272 height 43
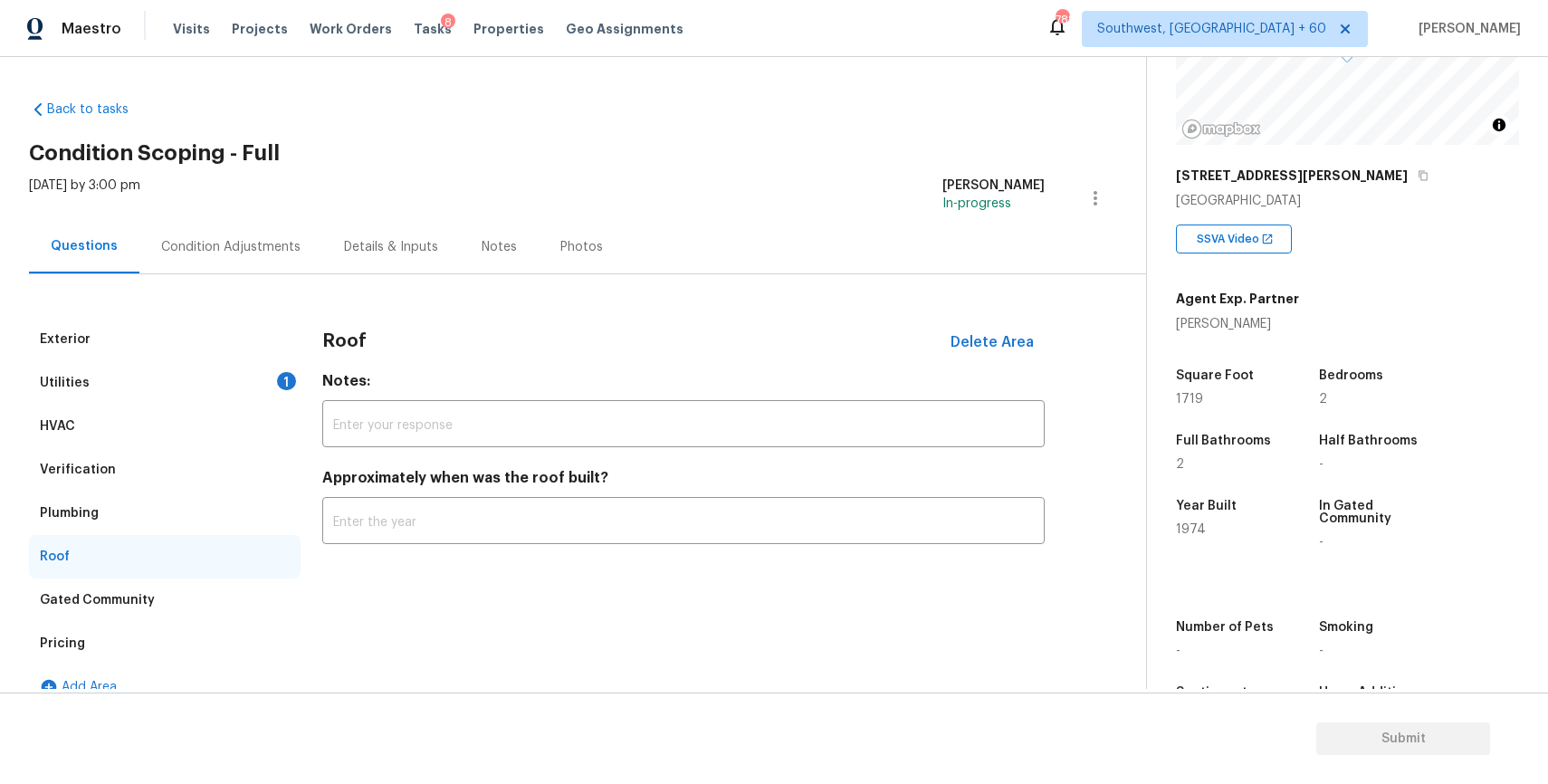
click at [147, 555] on div "Roof" at bounding box center [165, 557] width 272 height 43
click at [89, 635] on div "Pricing" at bounding box center [165, 643] width 272 height 43
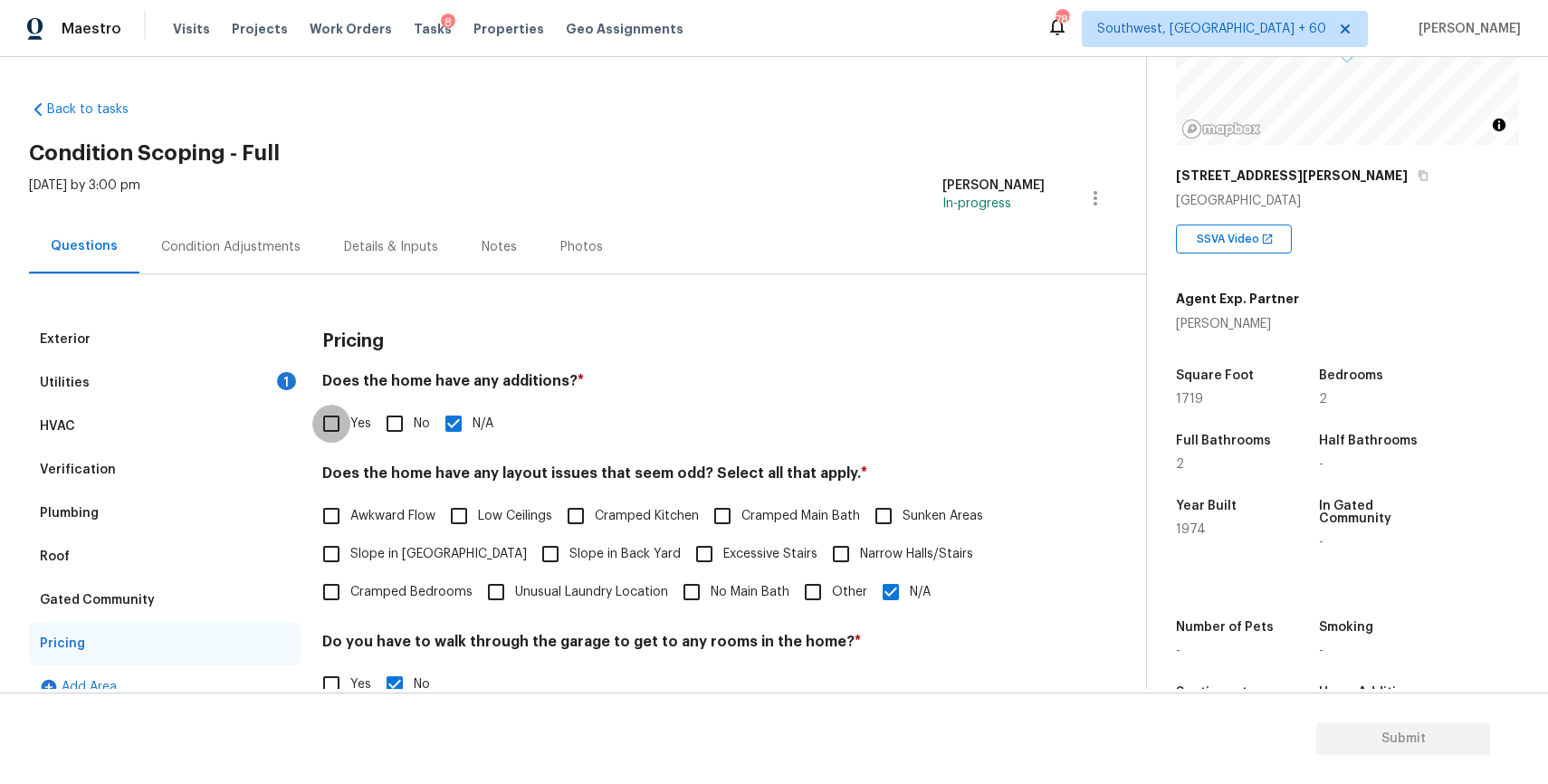
click at [347, 416] on input "Yes" at bounding box center [331, 423] width 38 height 38
checkbox input "true"
checkbox input "false"
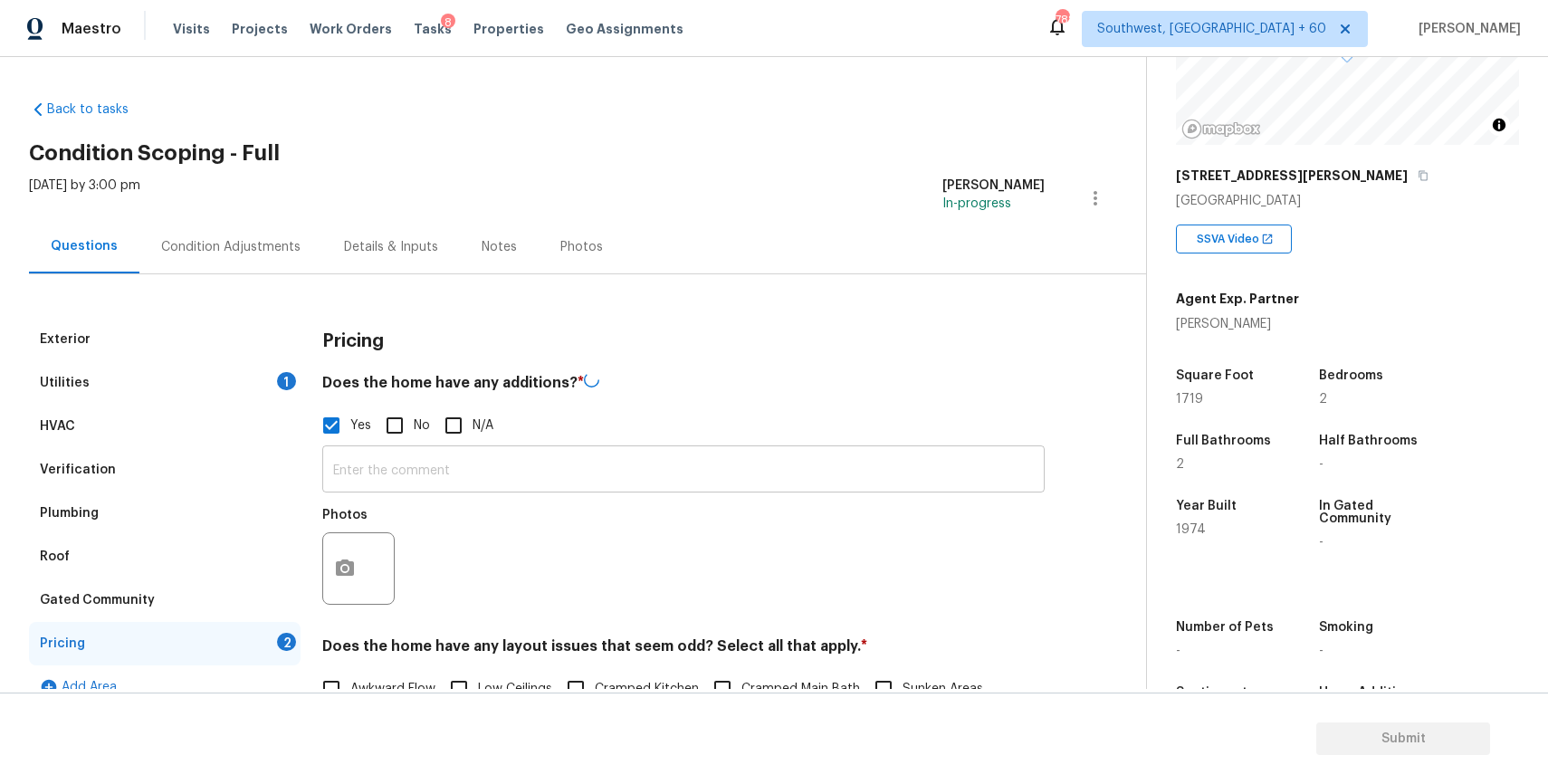
click at [403, 470] on input "text" at bounding box center [682, 472] width 722 height 43
paste input "Type of modification:room addition HVAC Present: not sure Permit Status: Unknow…"
type input "Type of modification:room addition HVAC Present: not sure Permit Status: Unknow…"
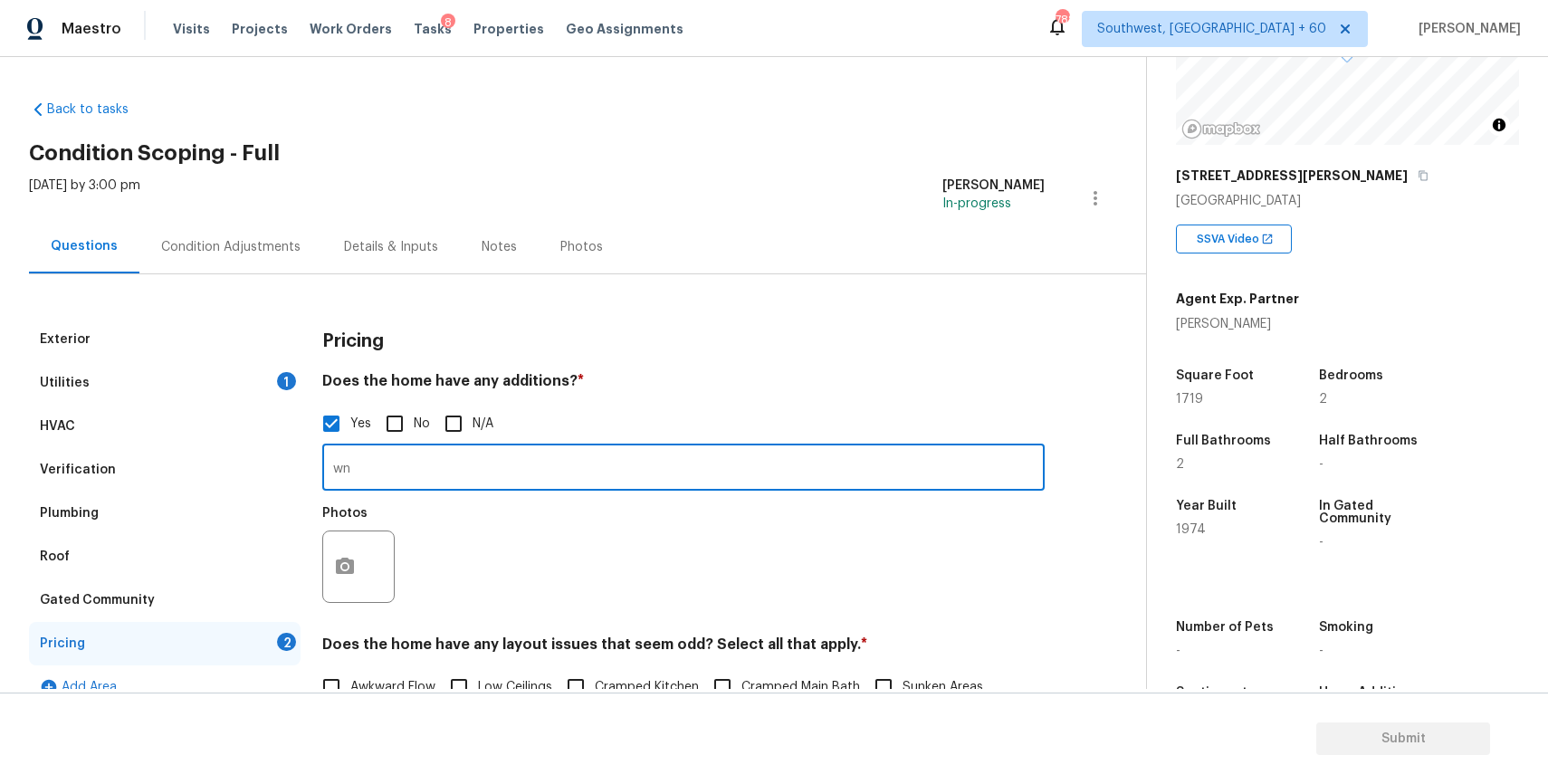
type input "w"
type input "enclosed patio"
click at [341, 579] on button "button" at bounding box center [344, 567] width 43 height 70
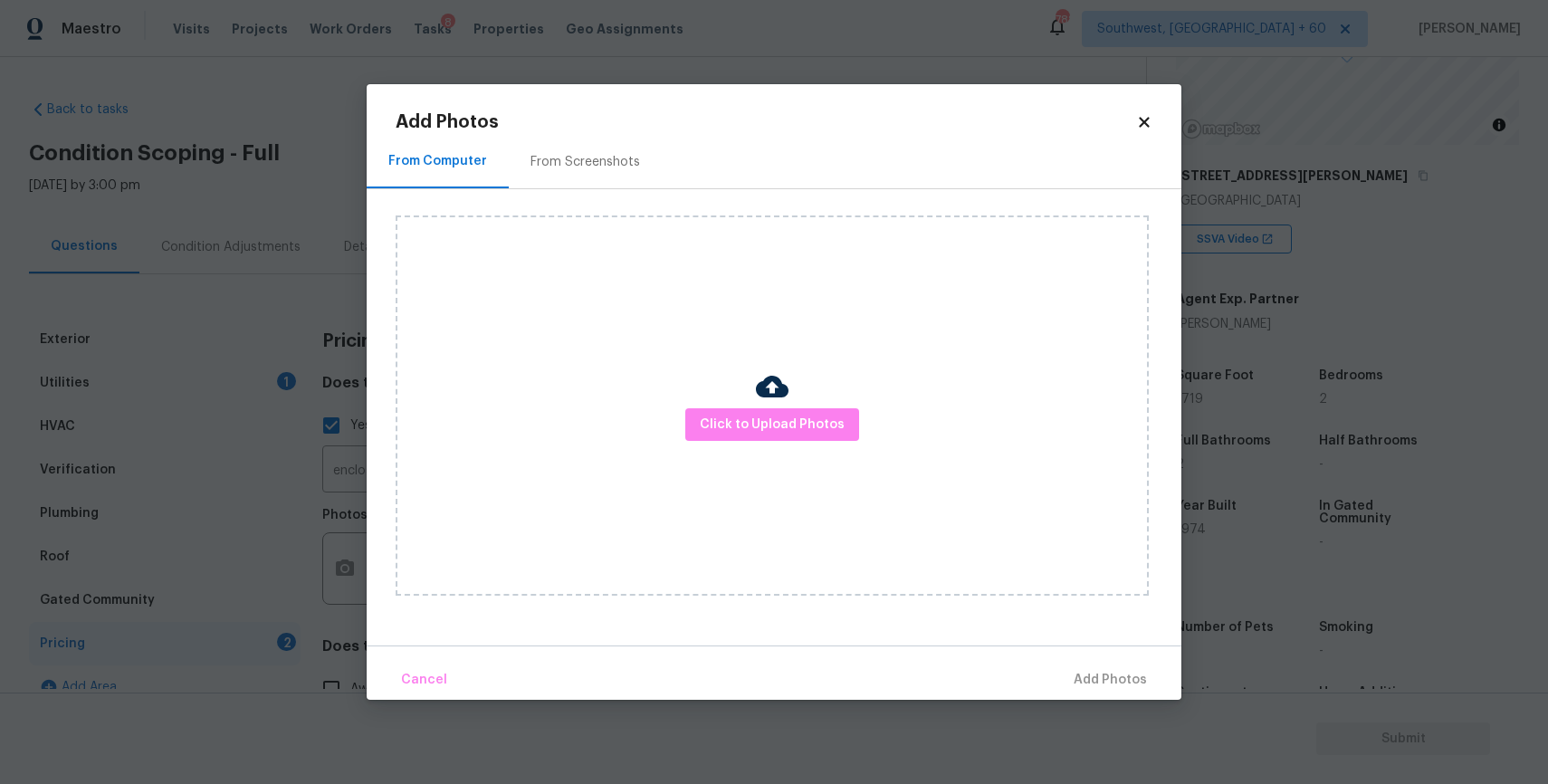
click at [735, 448] on div "Click to Upload Photos" at bounding box center [772, 405] width 753 height 380
click at [753, 422] on span "Click to Upload Photos" at bounding box center [772, 424] width 145 height 22
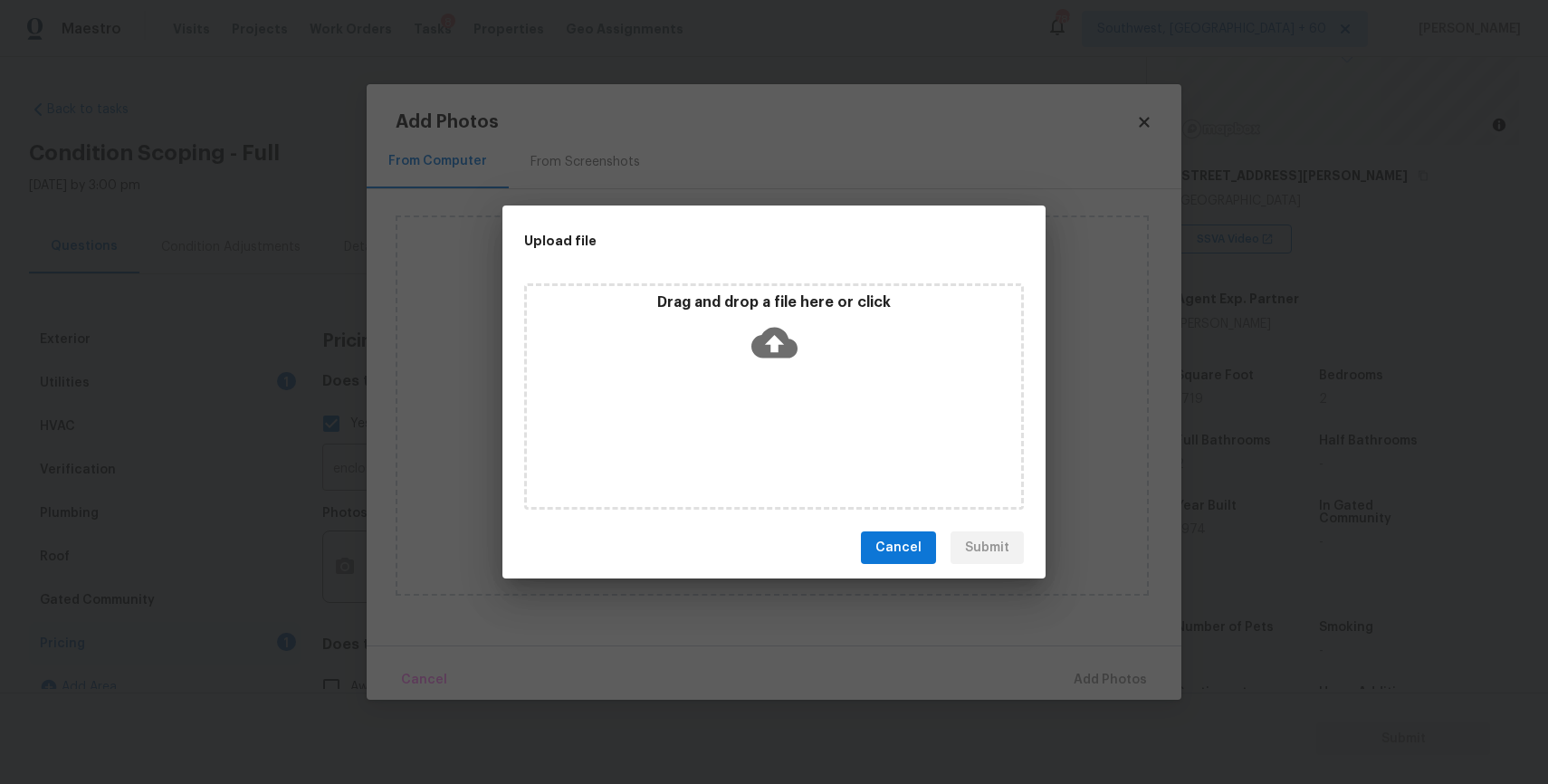
click at [752, 415] on div "Drag and drop a file here or click" at bounding box center [774, 396] width 499 height 227
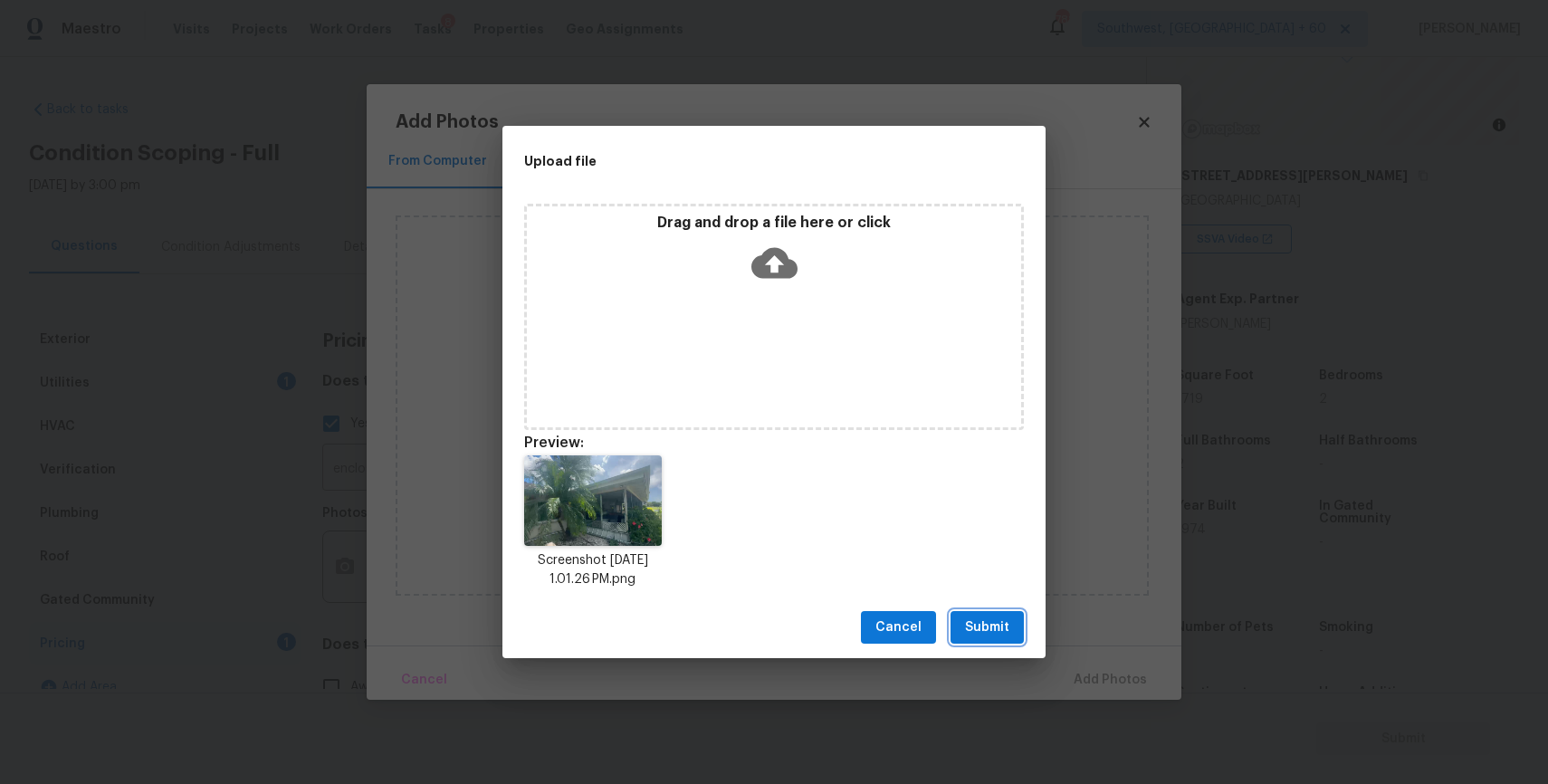
click at [994, 631] on span "Submit" at bounding box center [987, 628] width 44 height 22
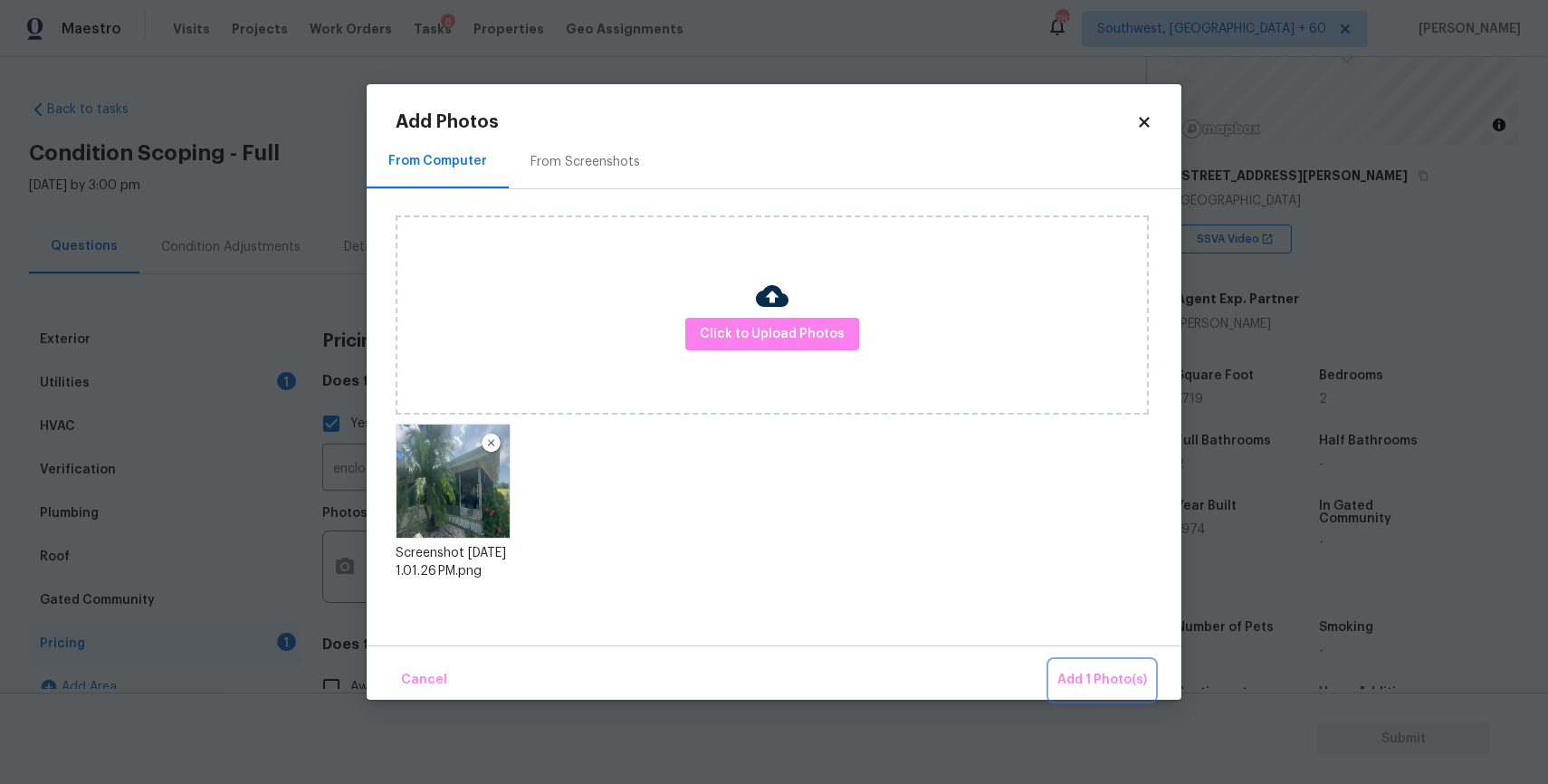
click at [1087, 676] on span "Add 1 Photo(s)" at bounding box center [1101, 680] width 90 height 22
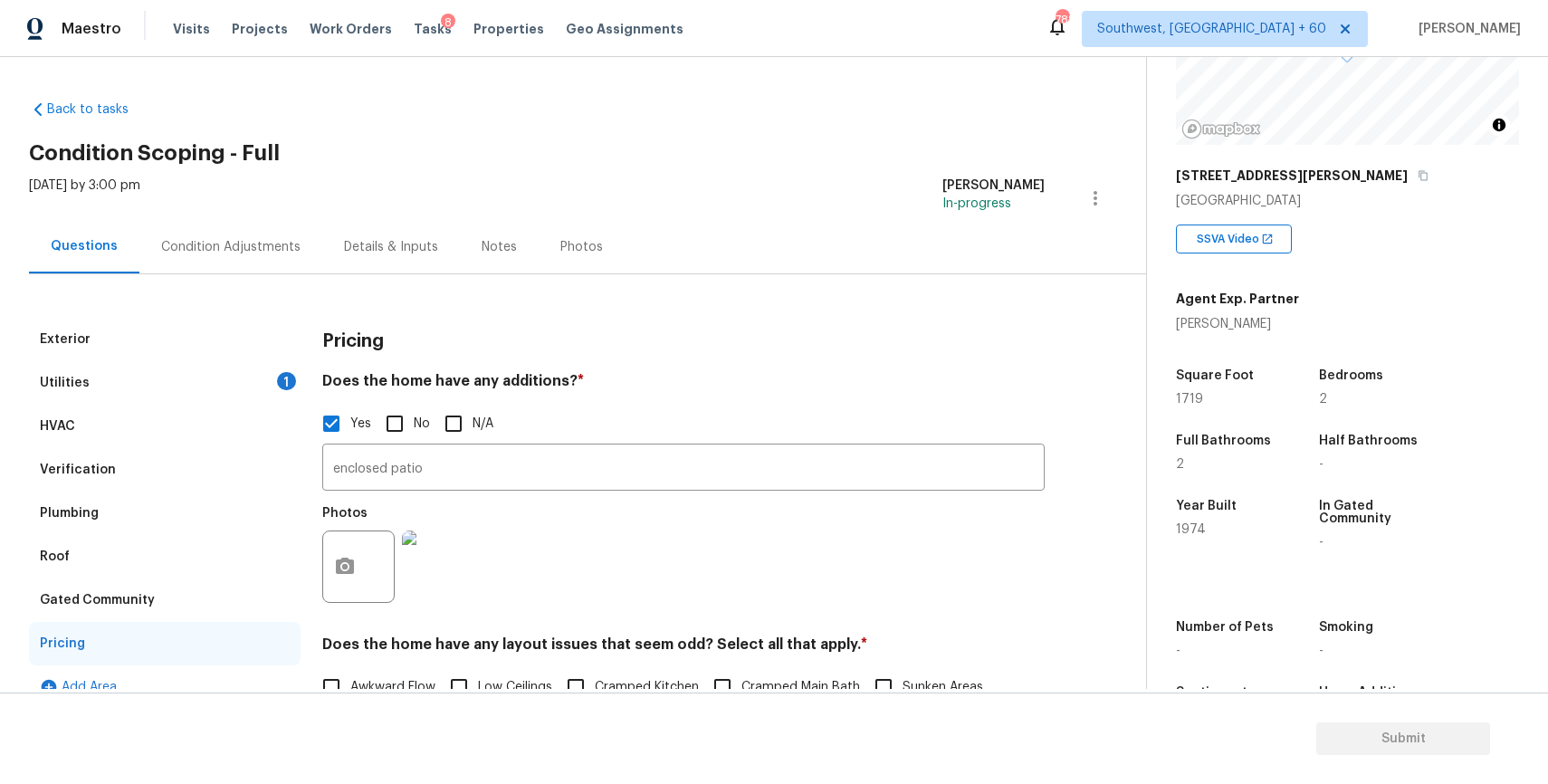
click at [293, 245] on div "Condition Adjustments" at bounding box center [231, 247] width 183 height 54
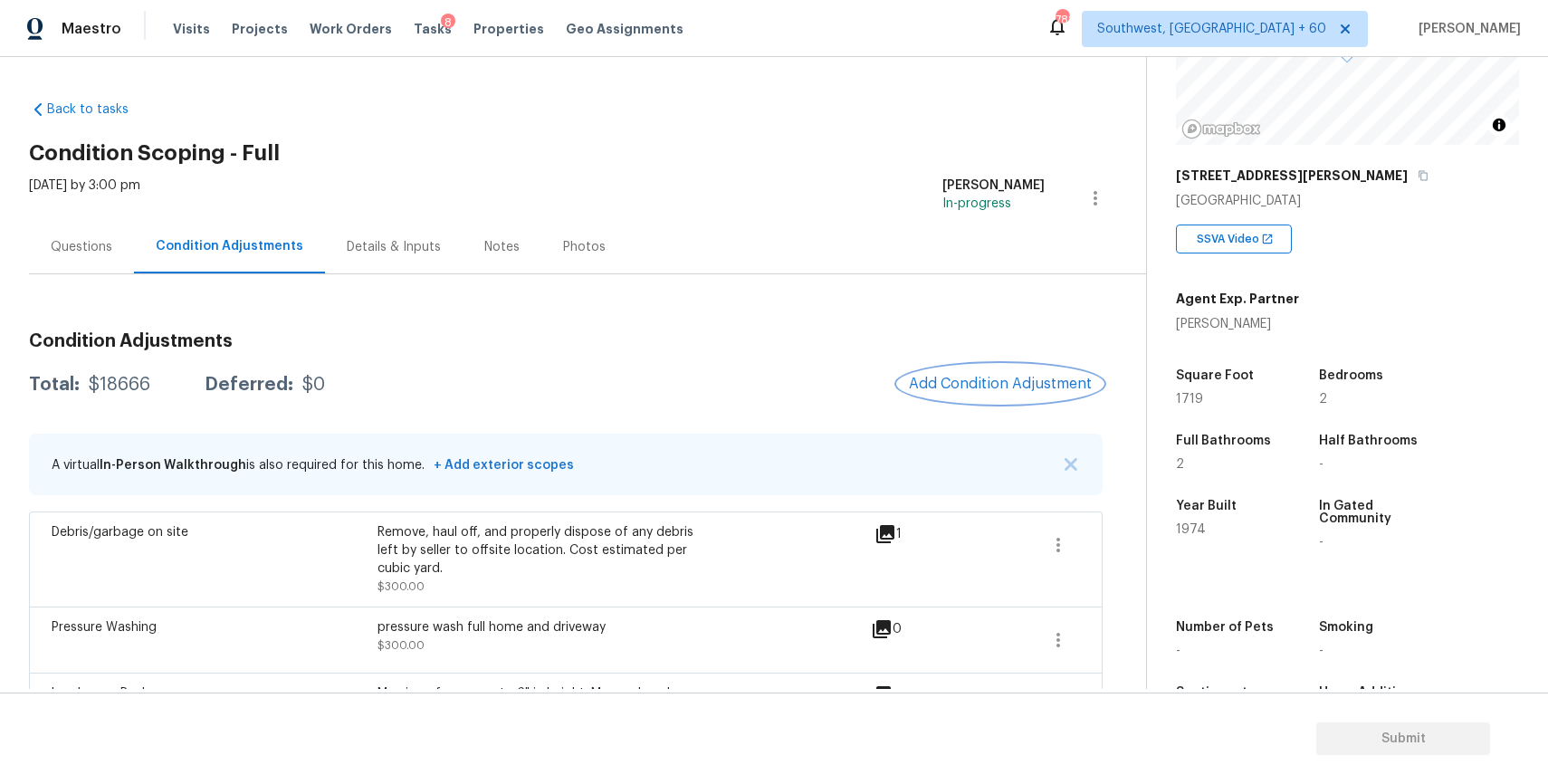
click at [986, 377] on span "Add Condition Adjustment" at bounding box center [1001, 384] width 183 height 17
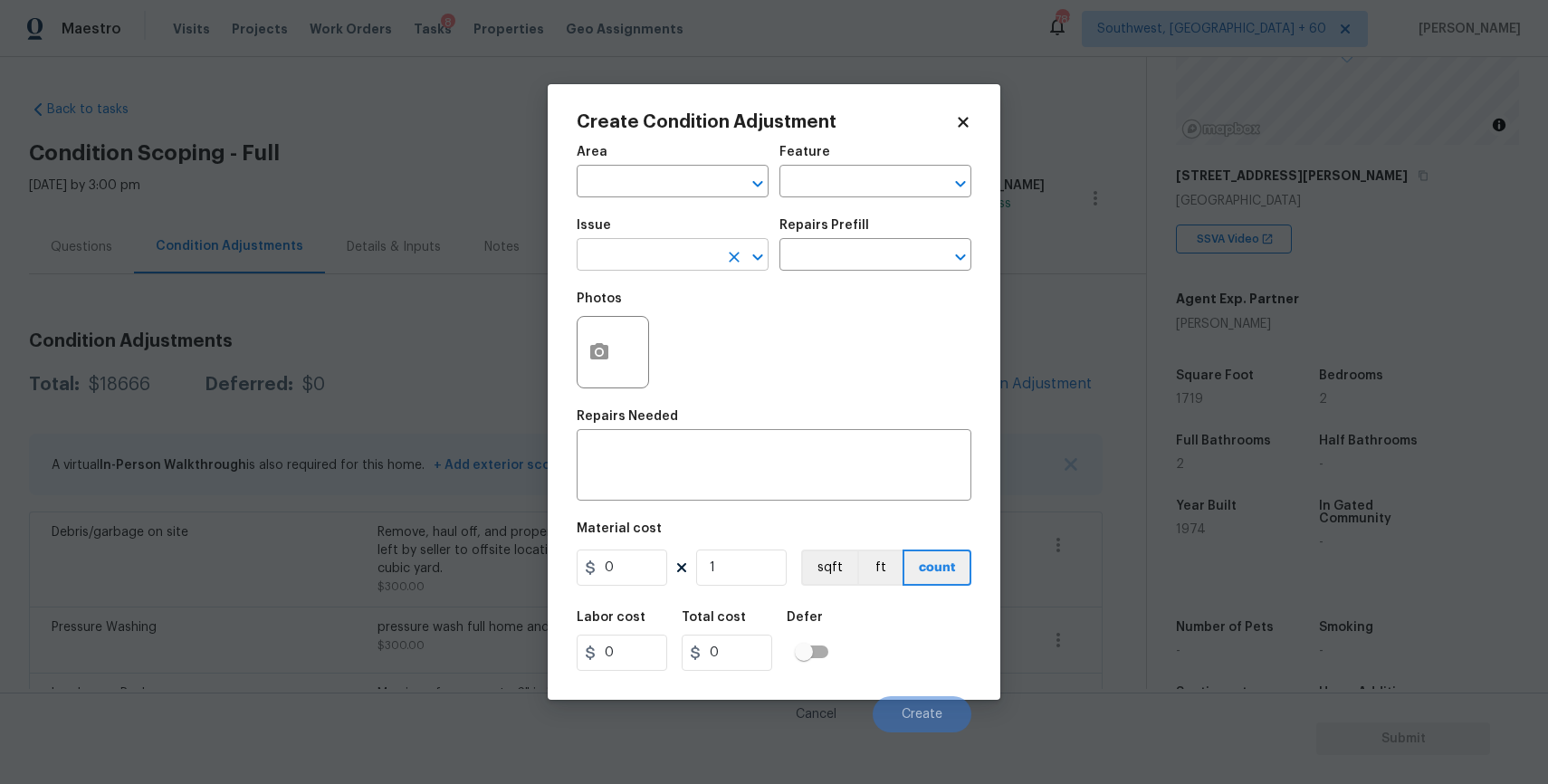
click at [646, 269] on input "text" at bounding box center [647, 256] width 141 height 28
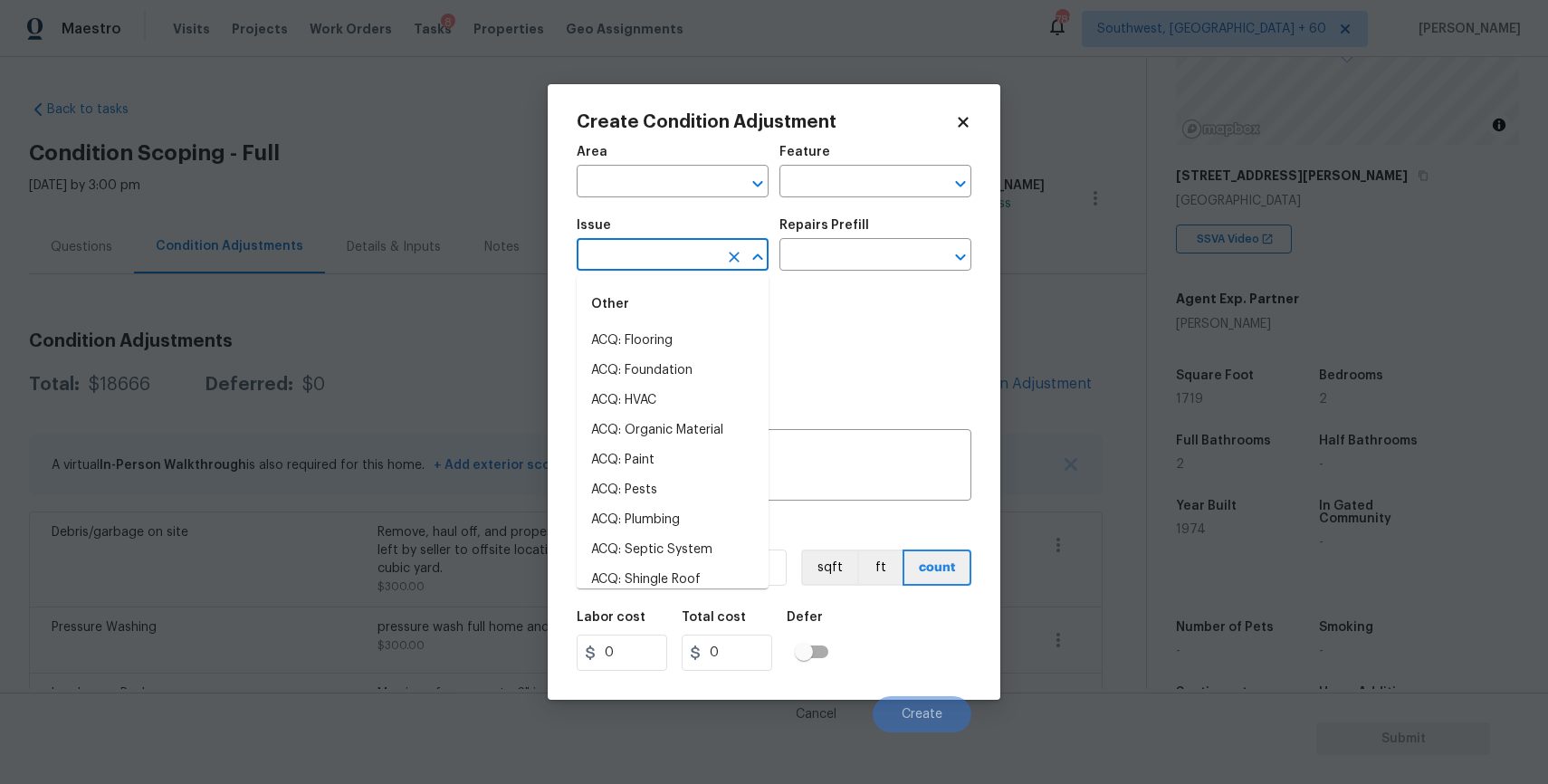
click at [646, 269] on input "text" at bounding box center [647, 256] width 141 height 28
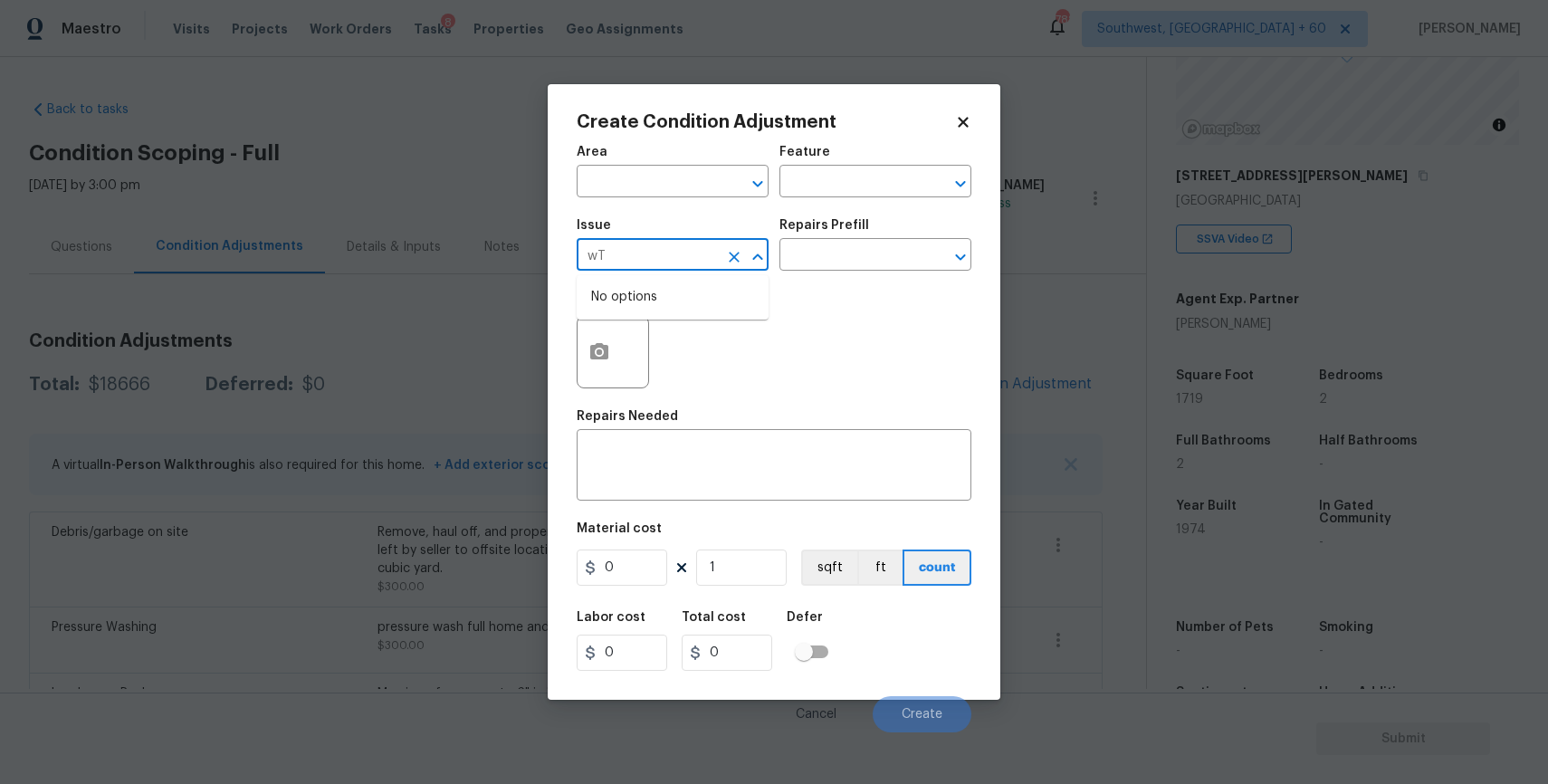
type input "w"
click at [680, 349] on li "ACQ: Water Leak" at bounding box center [673, 340] width 192 height 30
type input "ACQ: Water Leak"
click at [608, 339] on button "button" at bounding box center [599, 352] width 43 height 70
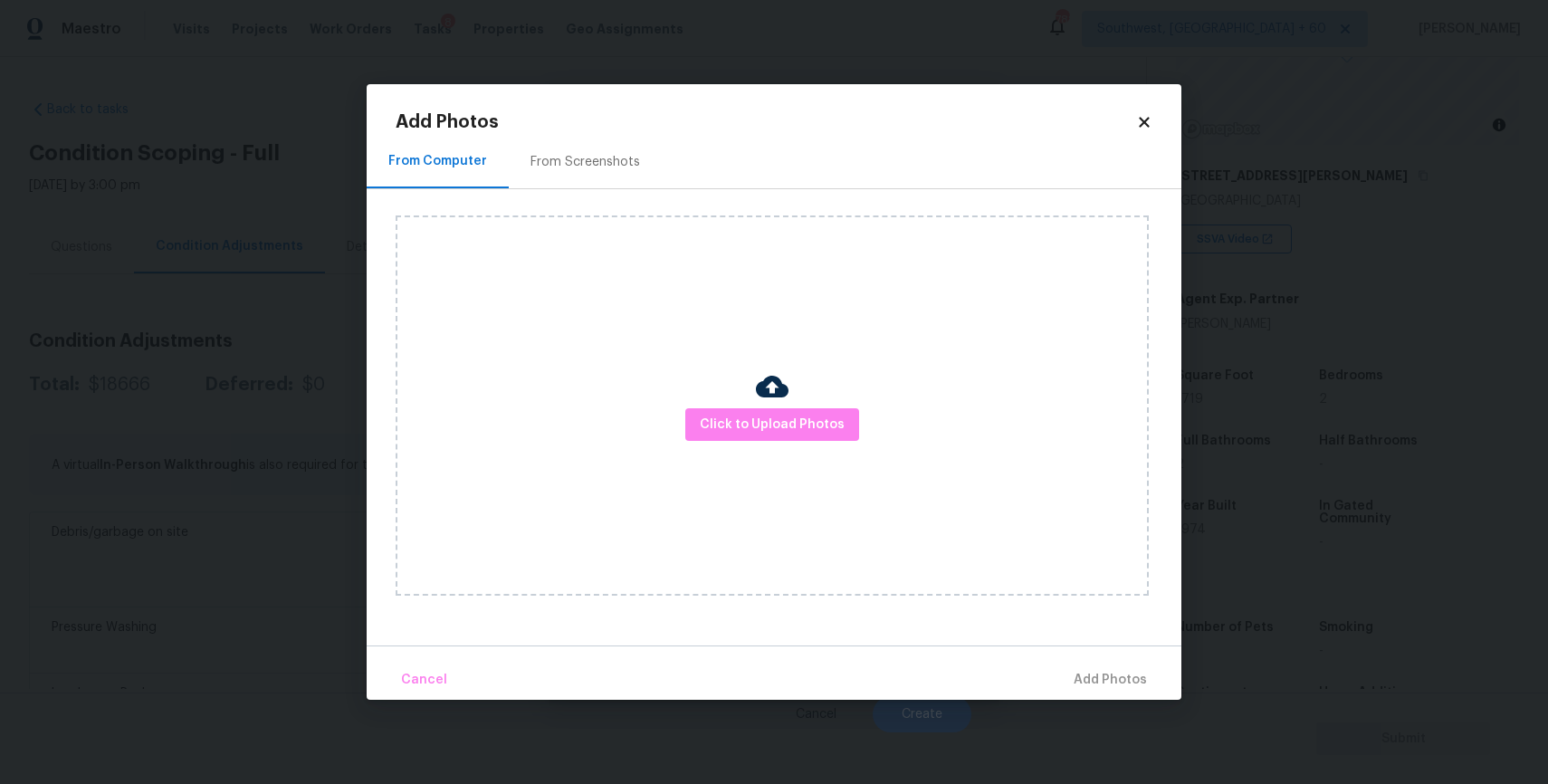
click at [801, 452] on div "Click to Upload Photos" at bounding box center [772, 405] width 753 height 380
click at [801, 414] on span "Click to Upload Photos" at bounding box center [772, 424] width 145 height 22
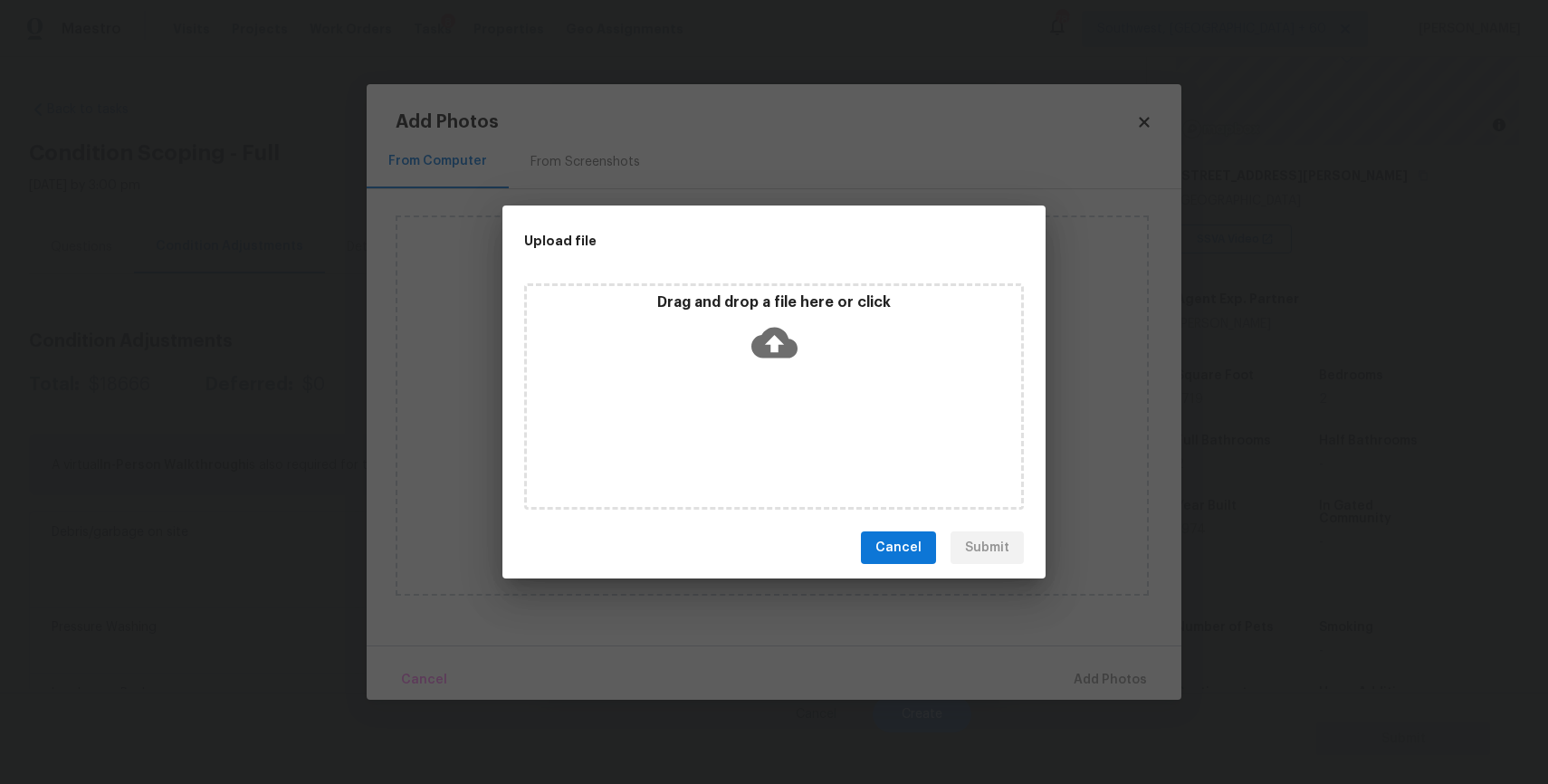
click at [801, 440] on div "Drag and drop a file here or click" at bounding box center [774, 396] width 499 height 227
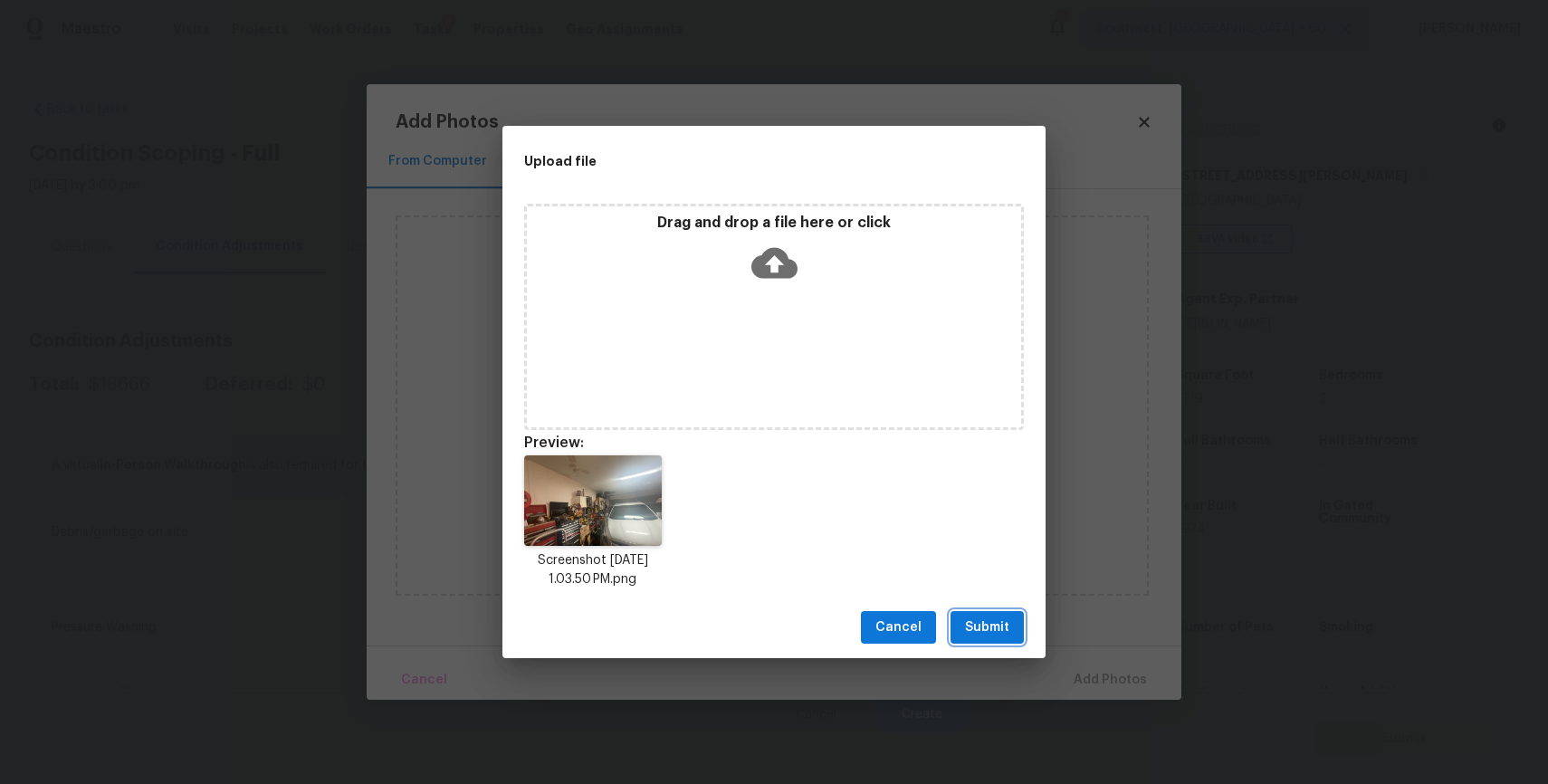
click at [987, 623] on span "Submit" at bounding box center [987, 628] width 44 height 22
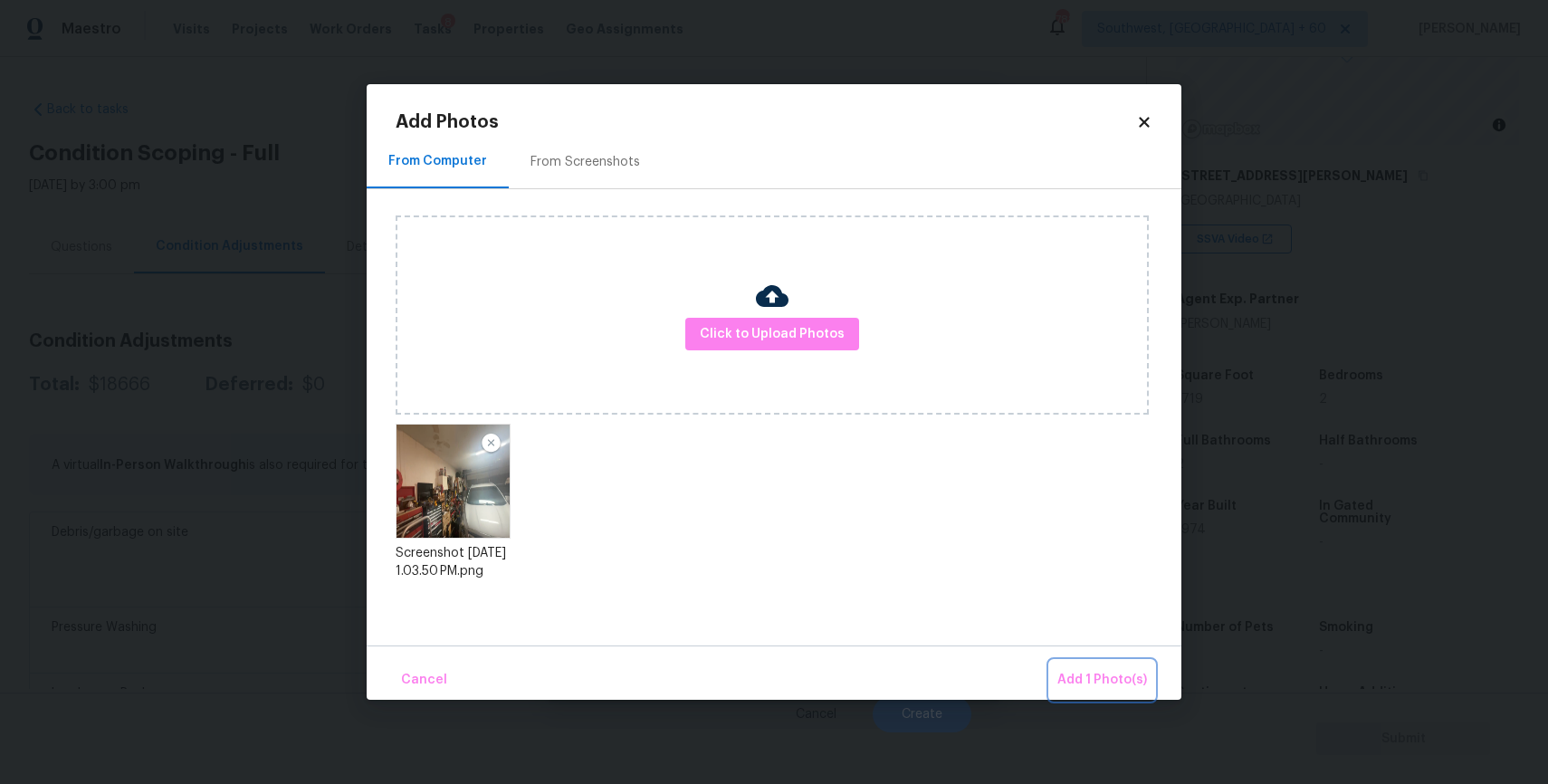
click at [1089, 673] on span "Add 1 Photo(s)" at bounding box center [1101, 680] width 90 height 22
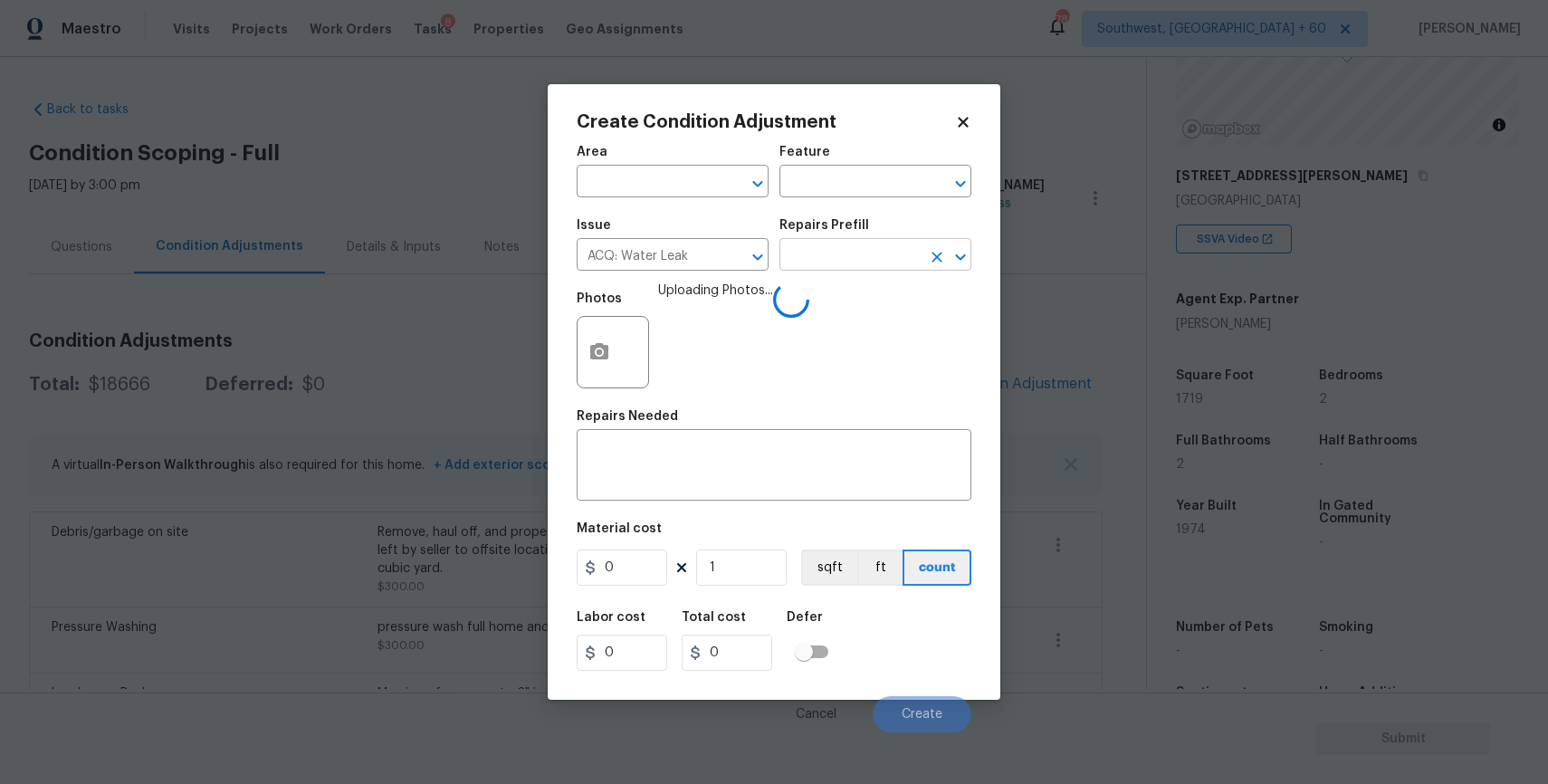
click at [915, 271] on input "text" at bounding box center [850, 256] width 141 height 28
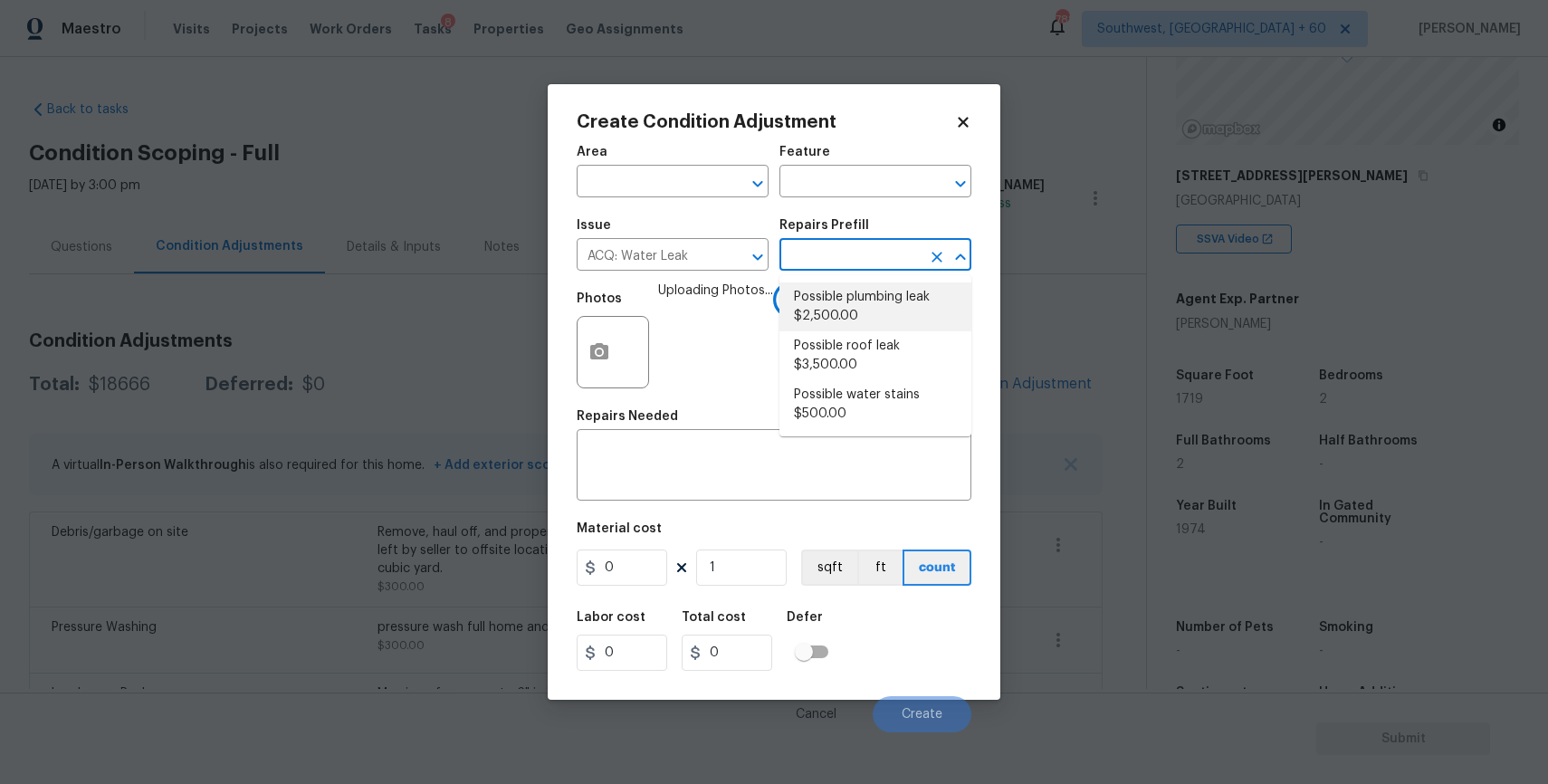
click at [894, 305] on li "Possible plumbing leak $2,500.00" at bounding box center [876, 306] width 192 height 49
type input "Acquisition"
type textarea "Acquisition Scope: Possible plumbing leak"
type input "2500"
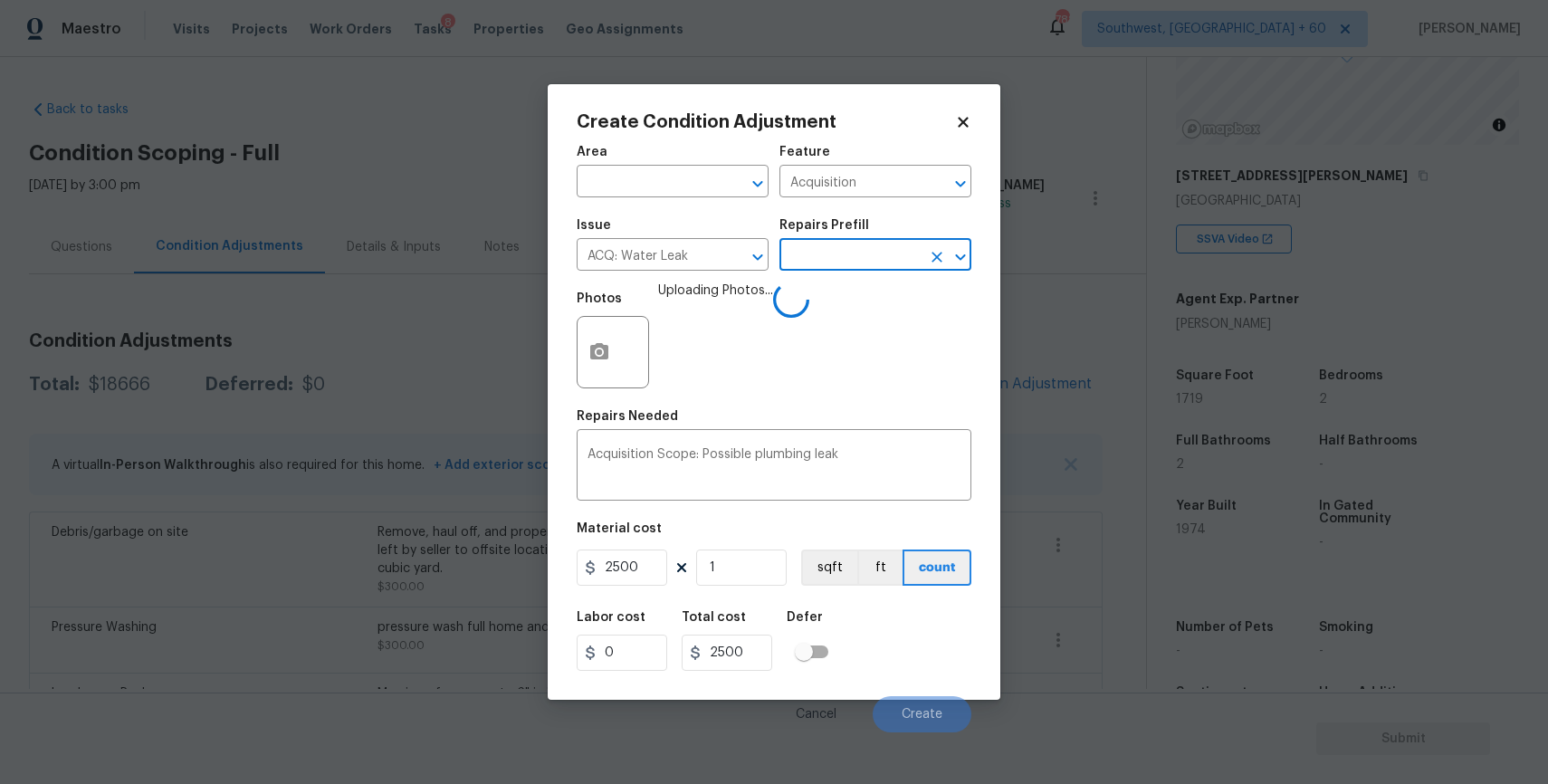
click at [880, 249] on input "text" at bounding box center [850, 256] width 141 height 28
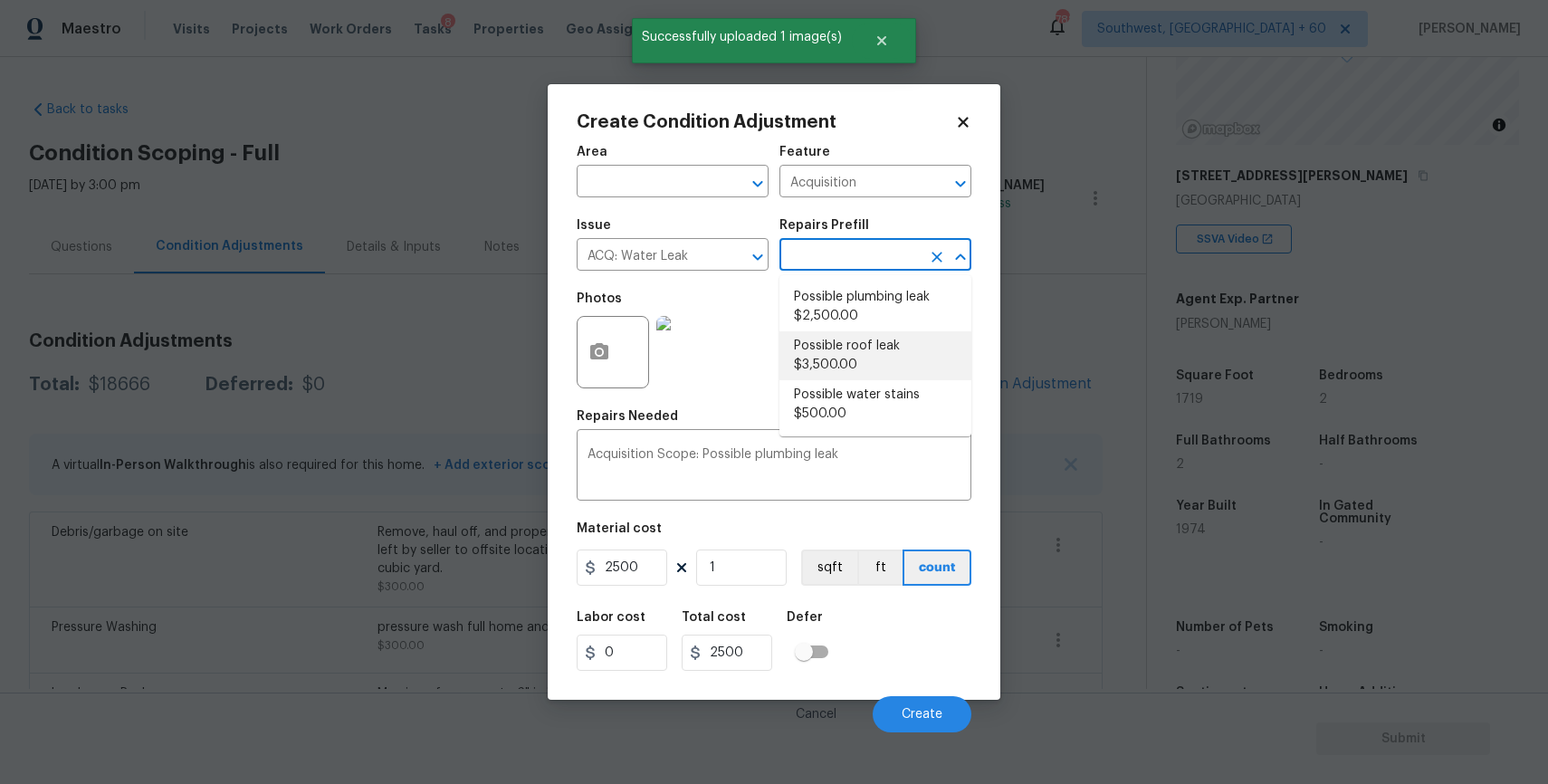
click at [810, 342] on li "Possible roof leak $3,500.00" at bounding box center [876, 355] width 192 height 49
type textarea "Acquisition Scope: Possible roof leak"
type input "3500"
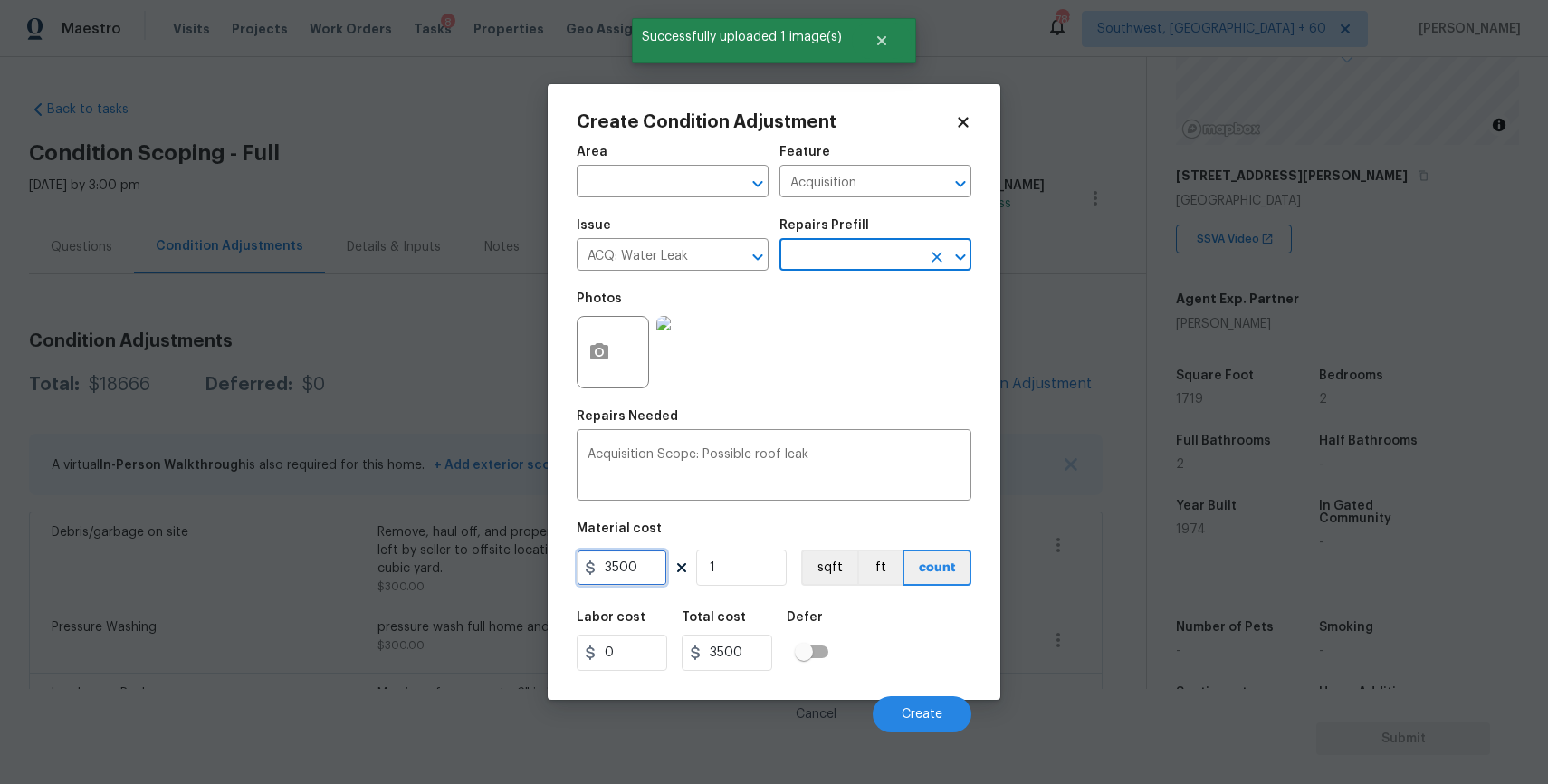
click at [609, 579] on input "3500" at bounding box center [622, 567] width 91 height 36
type input "2500"
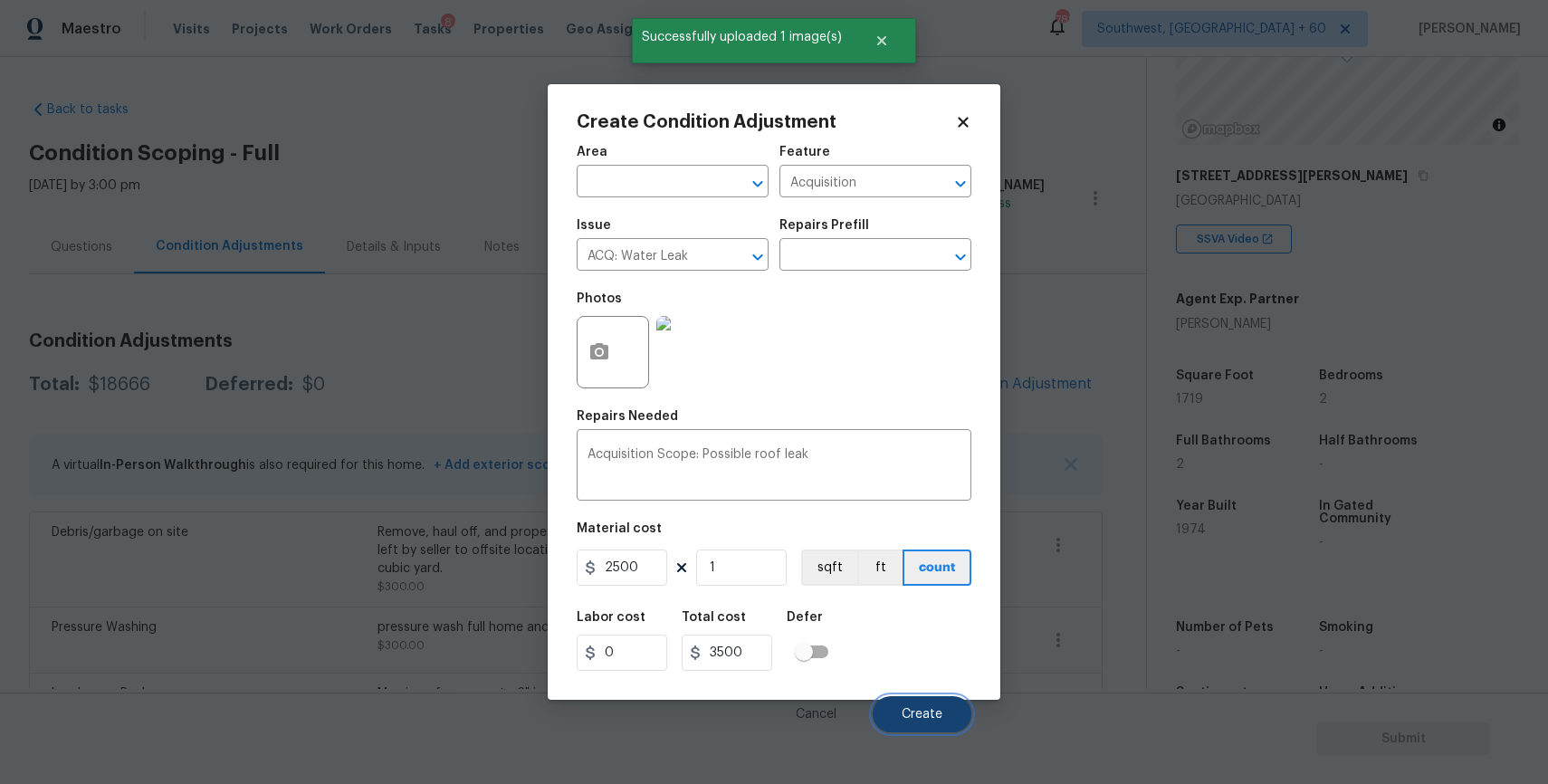
type input "2500"
click at [919, 705] on button "Create" at bounding box center [922, 714] width 99 height 36
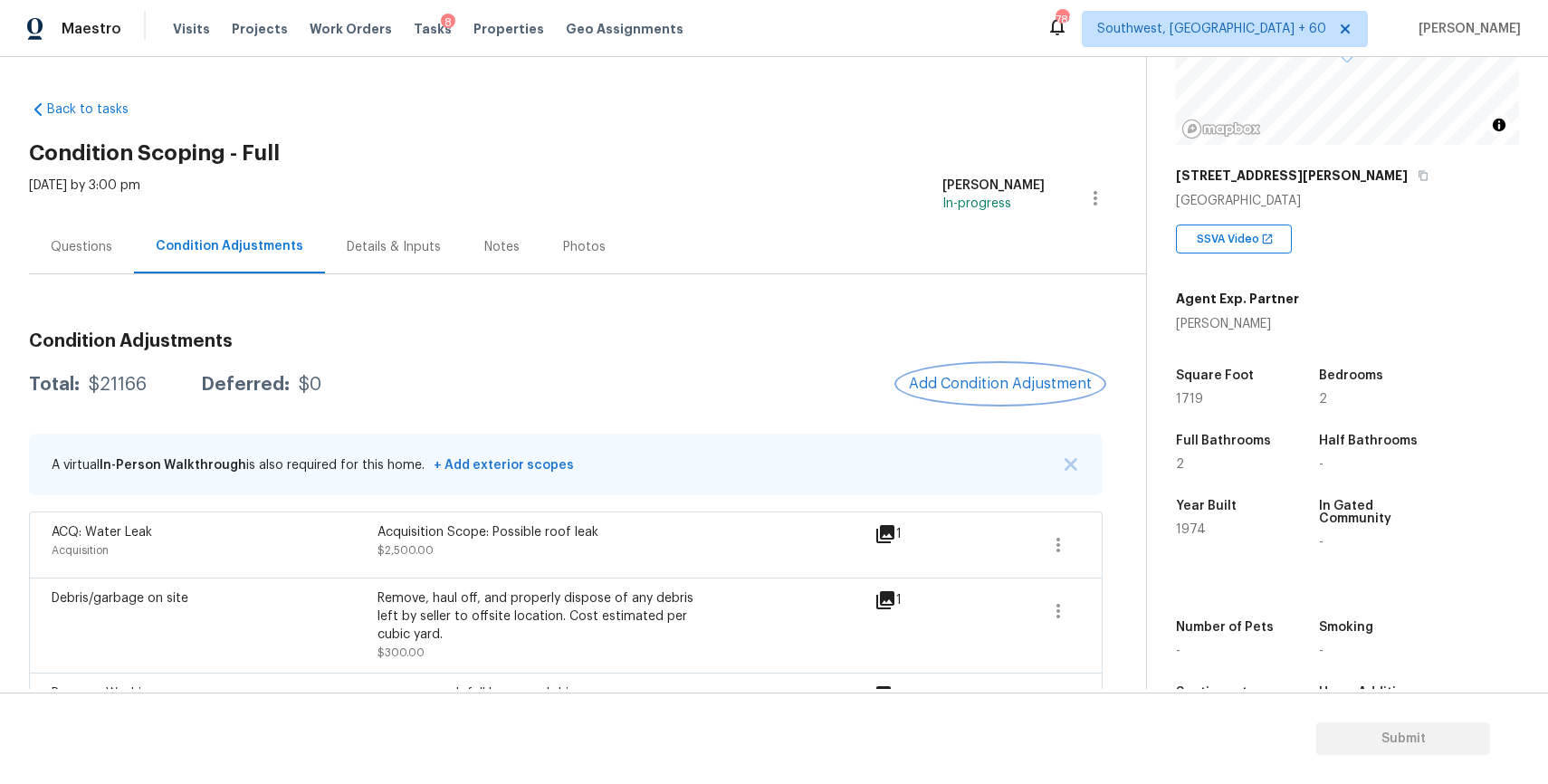
click at [979, 380] on span "Add Condition Adjustment" at bounding box center [1001, 384] width 183 height 17
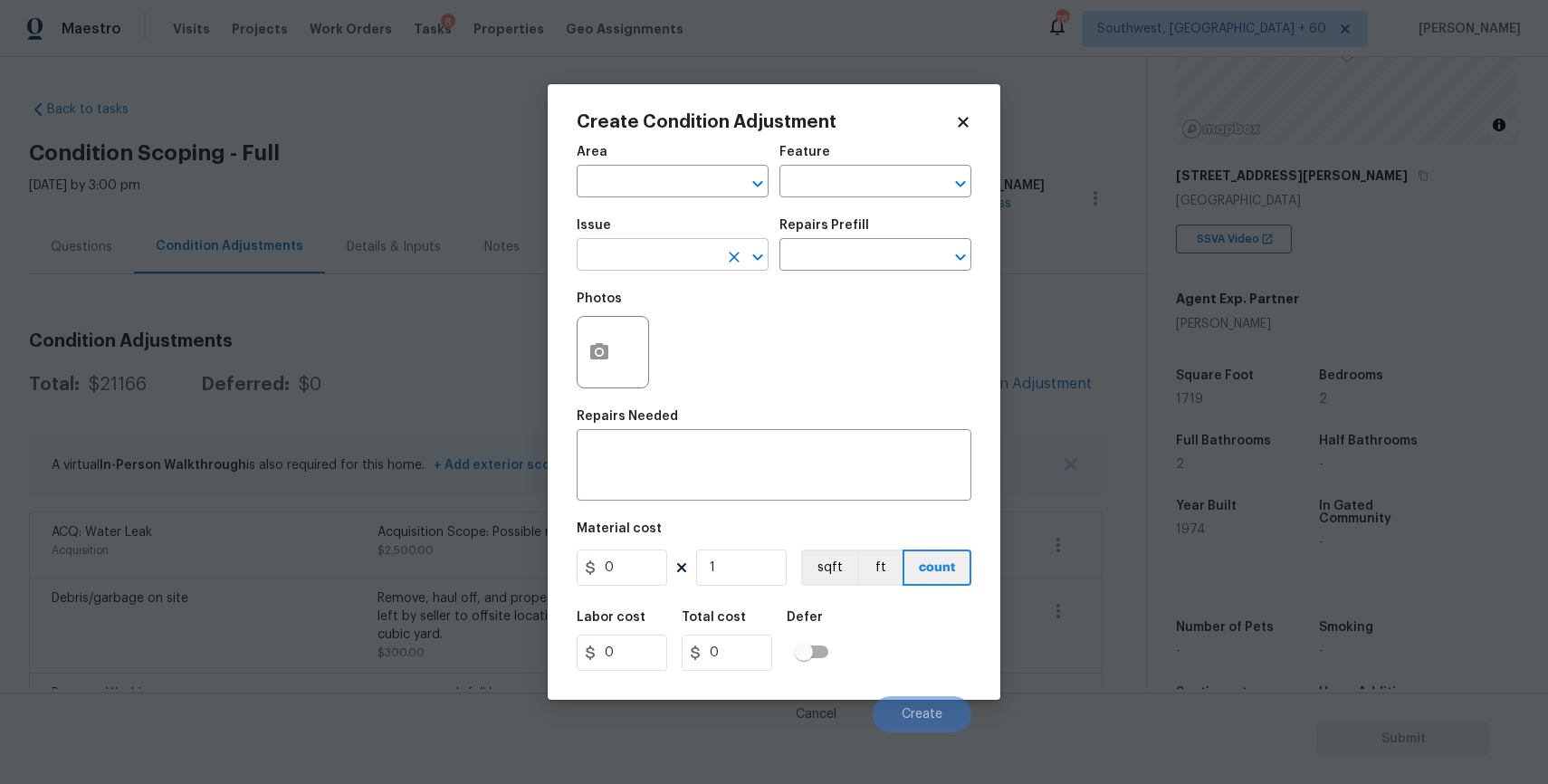
click at [666, 251] on input "text" at bounding box center [647, 256] width 141 height 28
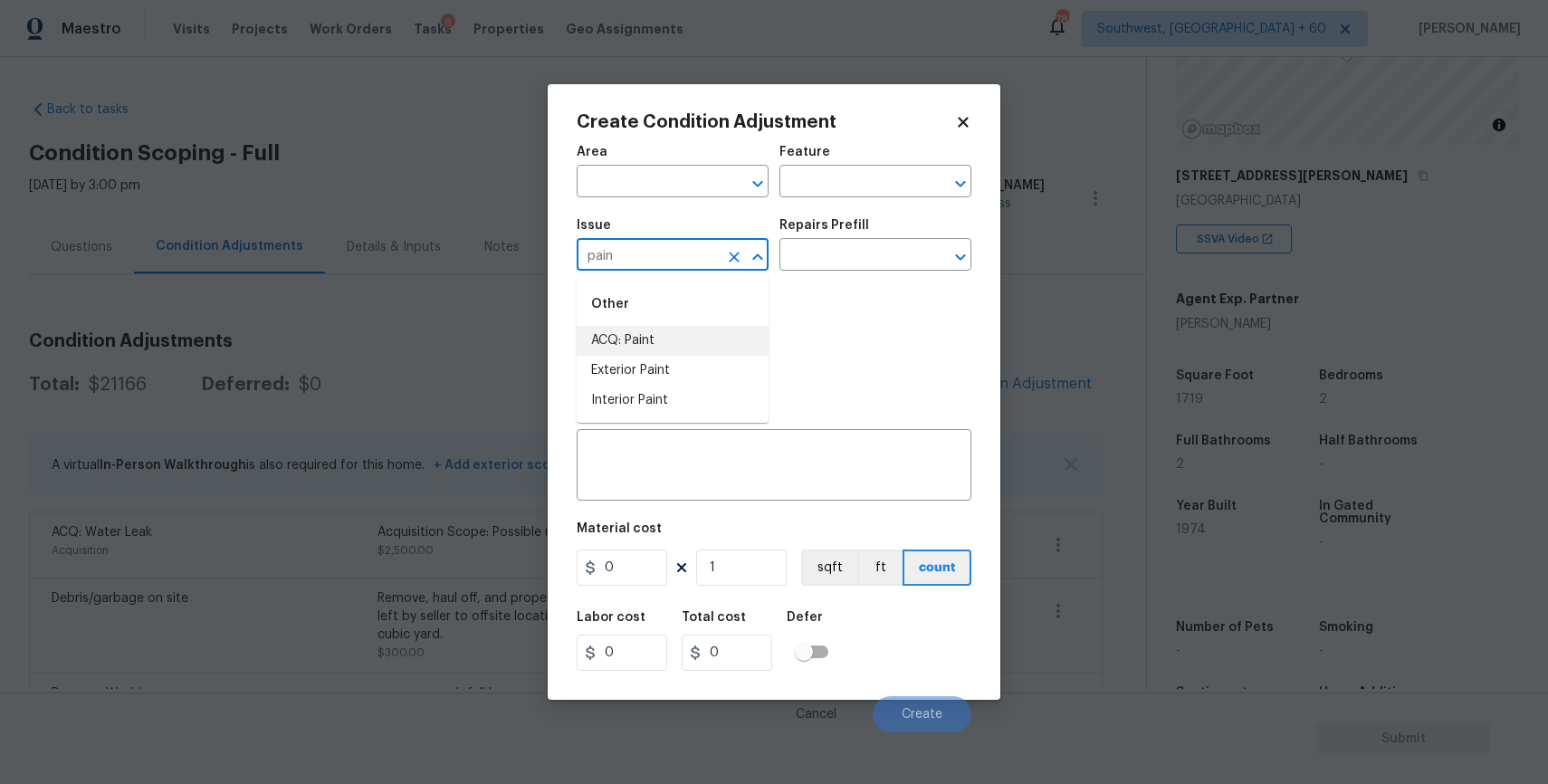
click at [628, 330] on li "ACQ: Paint" at bounding box center [673, 340] width 192 height 30
type input "ACQ: Paint"
click at [846, 233] on div "Repairs Prefill" at bounding box center [876, 230] width 192 height 23
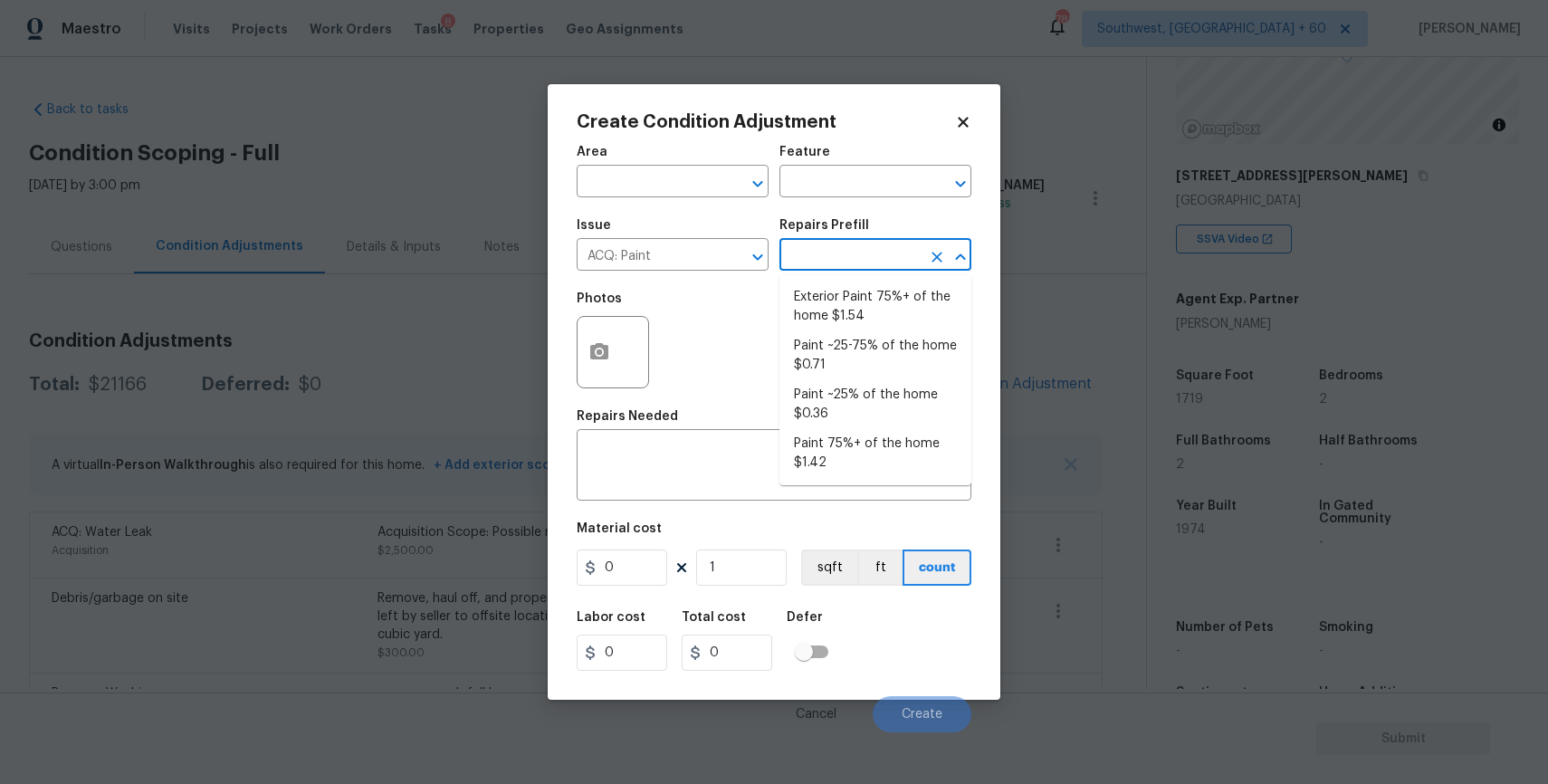
click at [879, 248] on input "text" at bounding box center [850, 256] width 141 height 28
click at [849, 440] on li "Paint 75%+ of the home $1.42" at bounding box center [876, 453] width 192 height 49
type input "Acquisition"
type textarea "Acquisition Scope: 75%+ of the home will likely require interior paint"
type input "1.42"
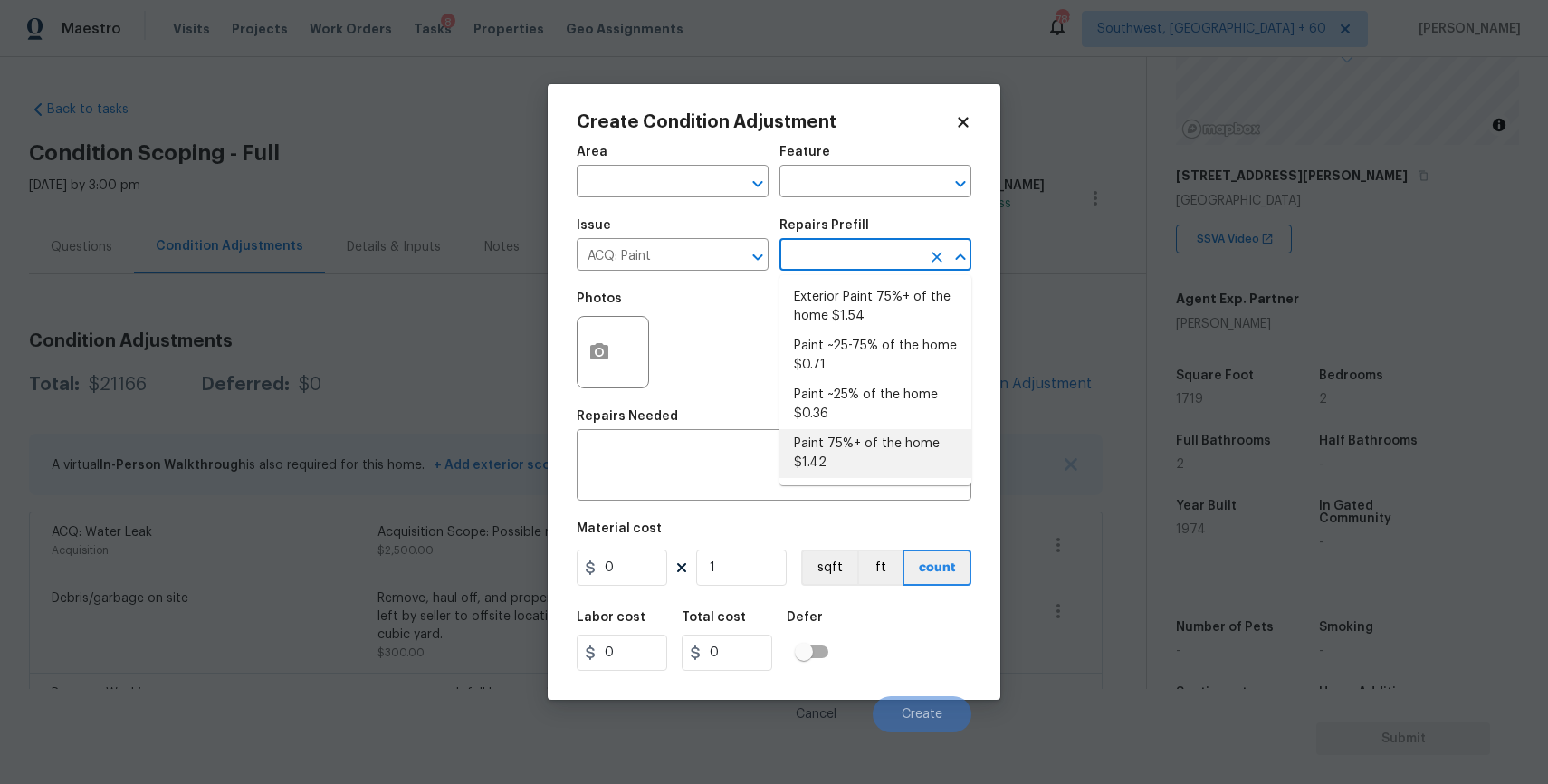
type input "1.42"
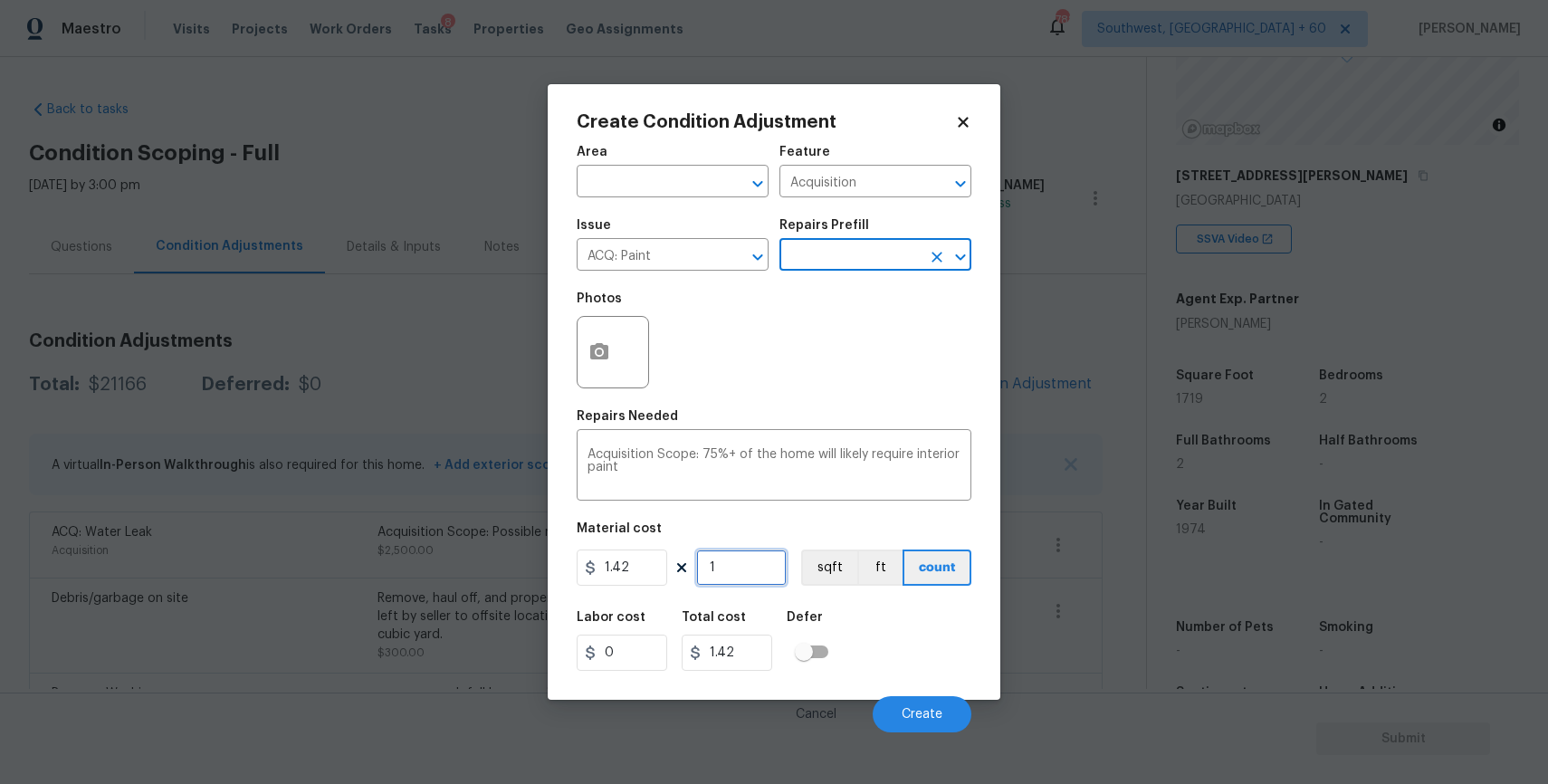
click at [757, 554] on input "1" at bounding box center [742, 567] width 91 height 36
type input "17"
type input "24.14"
type input "171"
type input "242.82"
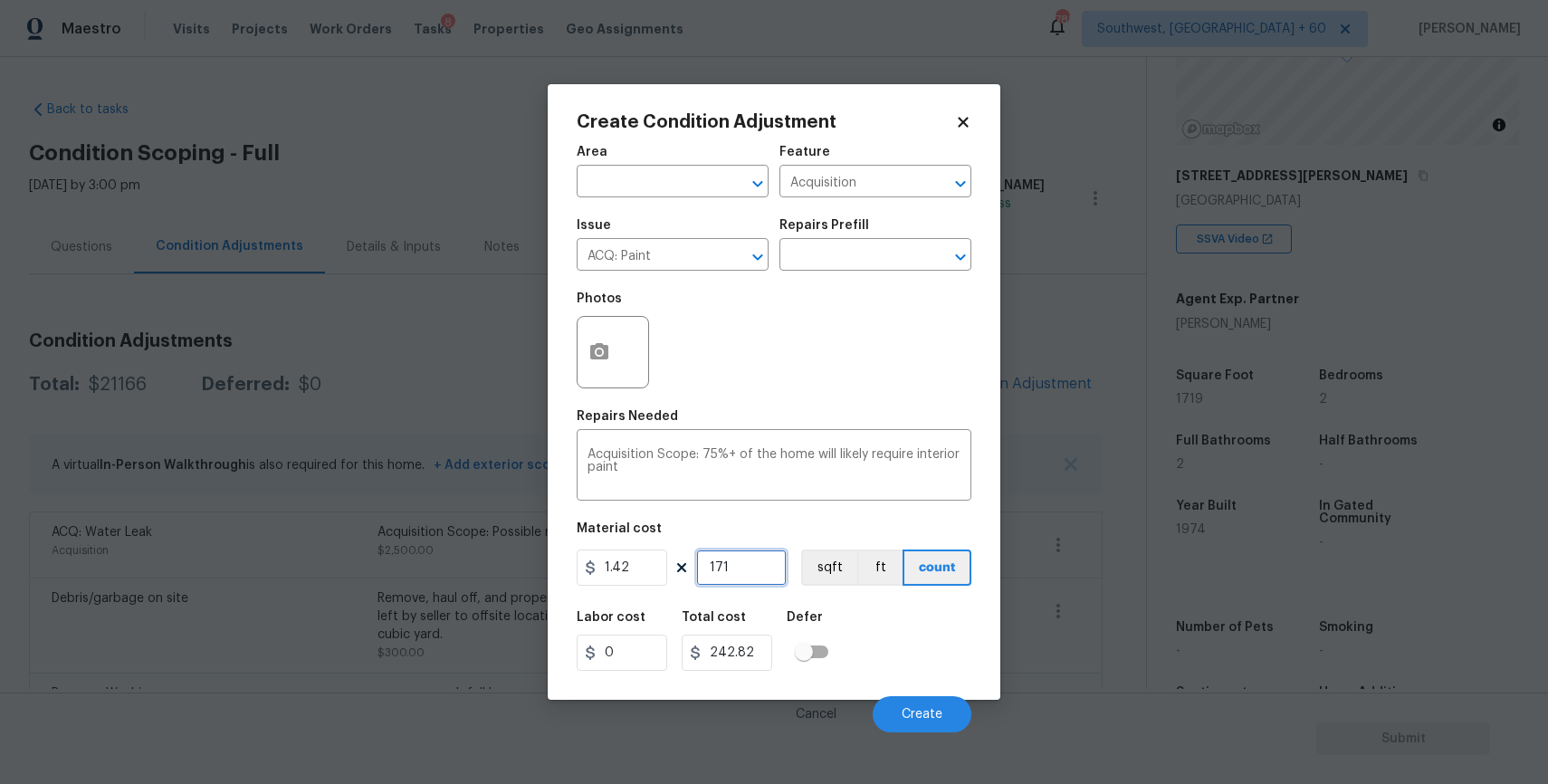
type input "1719"
type input "2440.98"
type input "1719"
click at [601, 333] on button "button" at bounding box center [599, 352] width 43 height 70
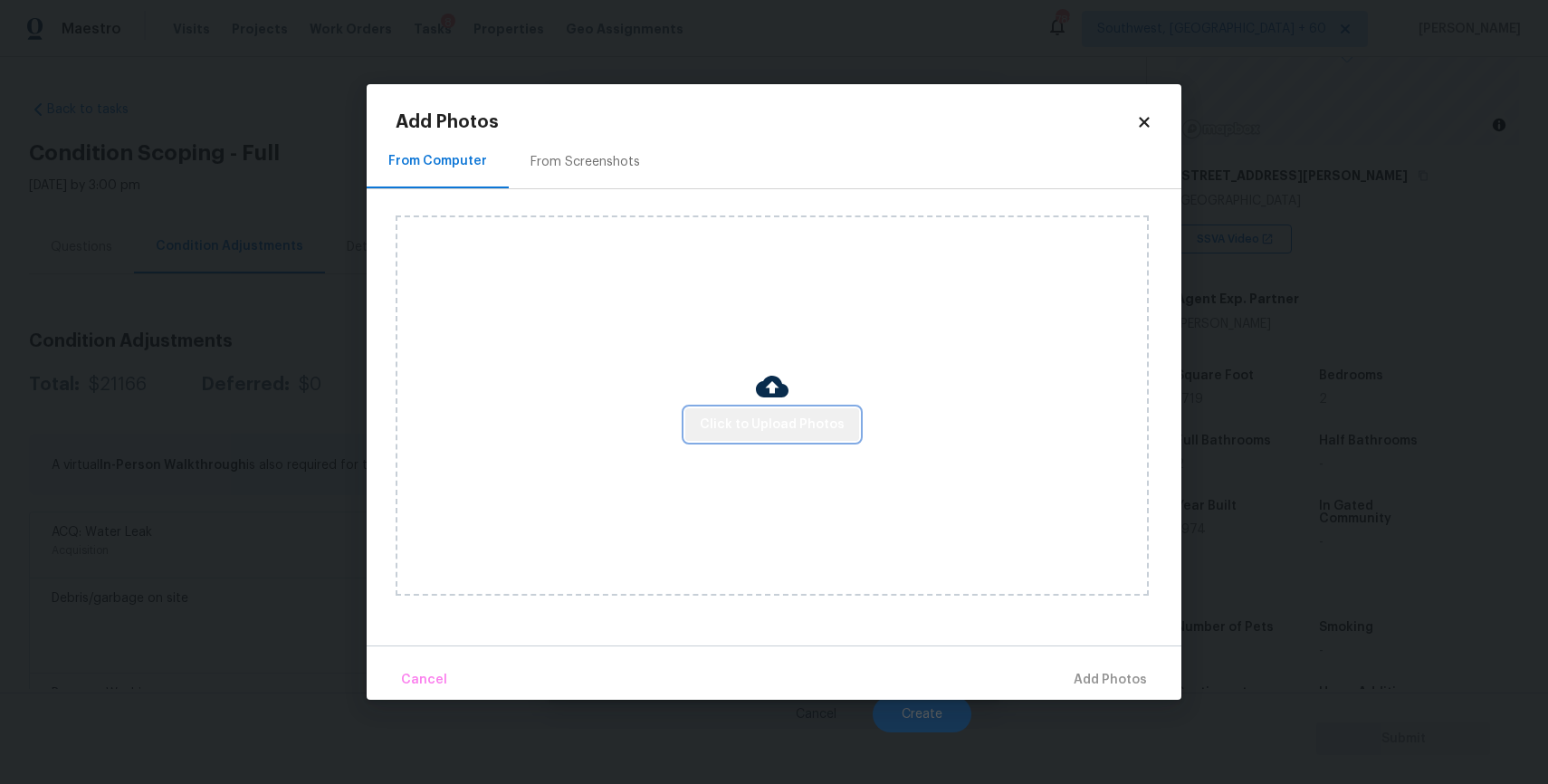
click at [781, 431] on span "Click to Upload Photos" at bounding box center [772, 424] width 145 height 22
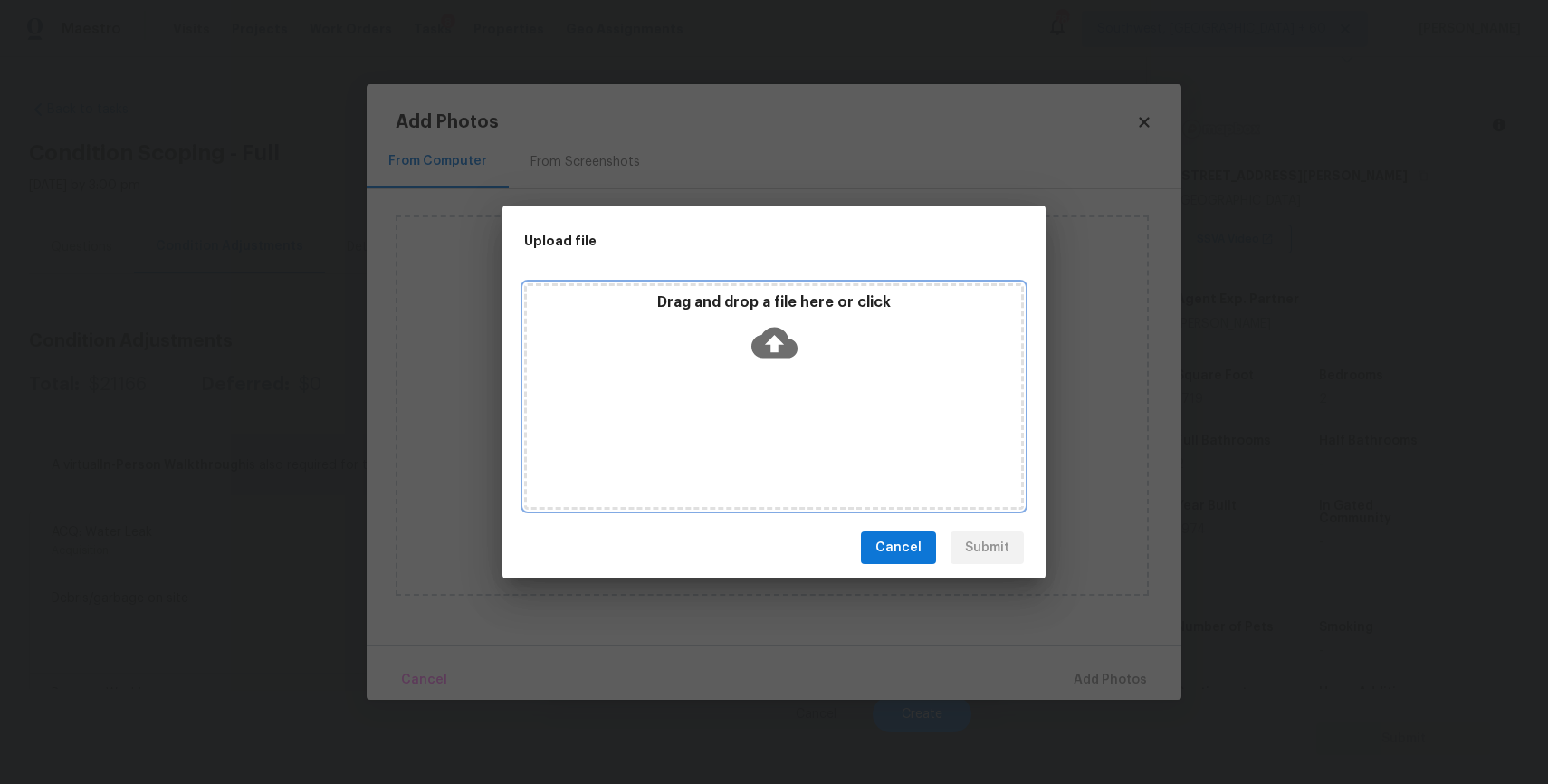
click at [758, 421] on div "Drag and drop a file here or click" at bounding box center [774, 396] width 499 height 227
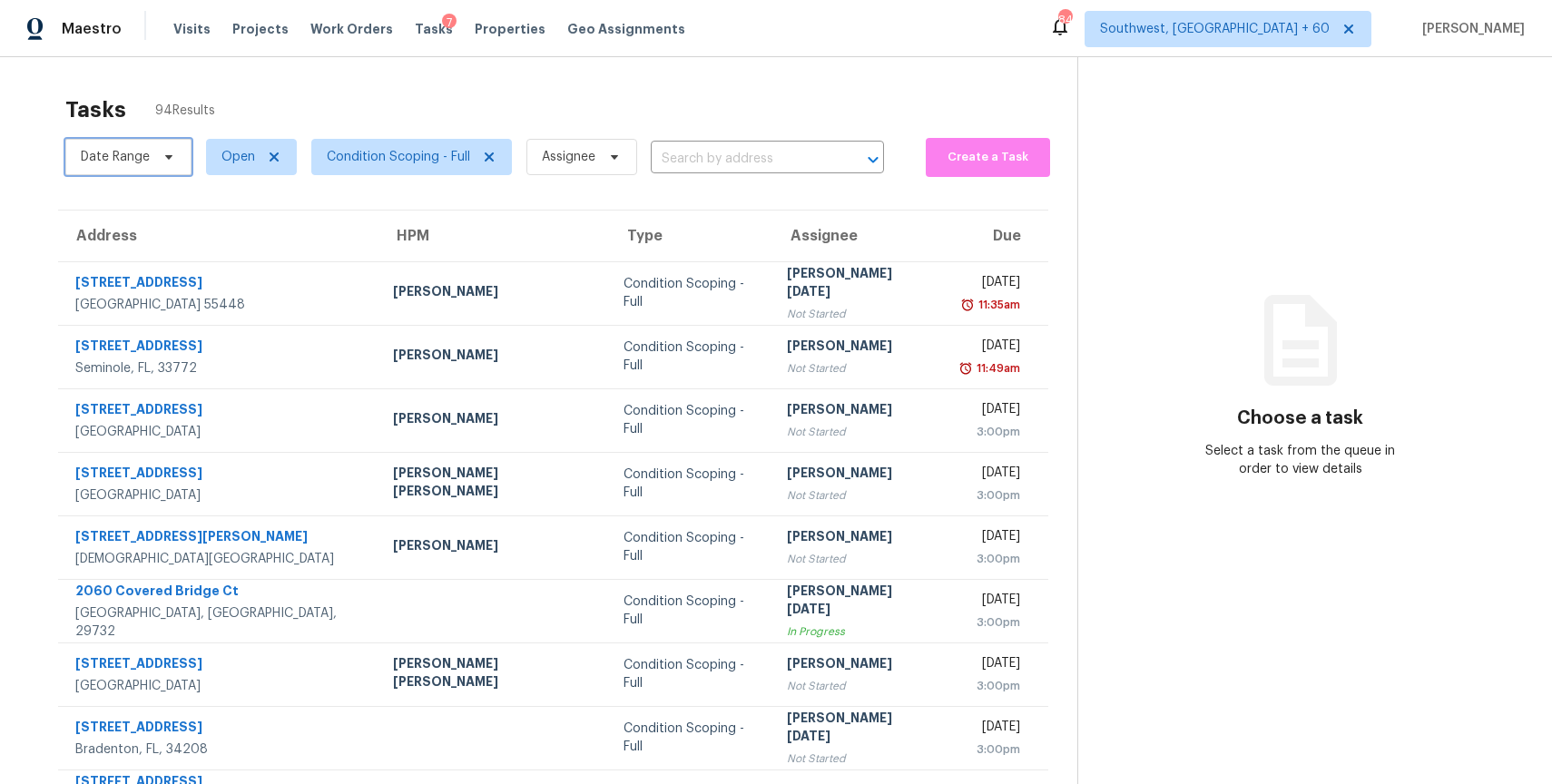
click at [133, 150] on span "Date Range" at bounding box center [115, 158] width 69 height 19
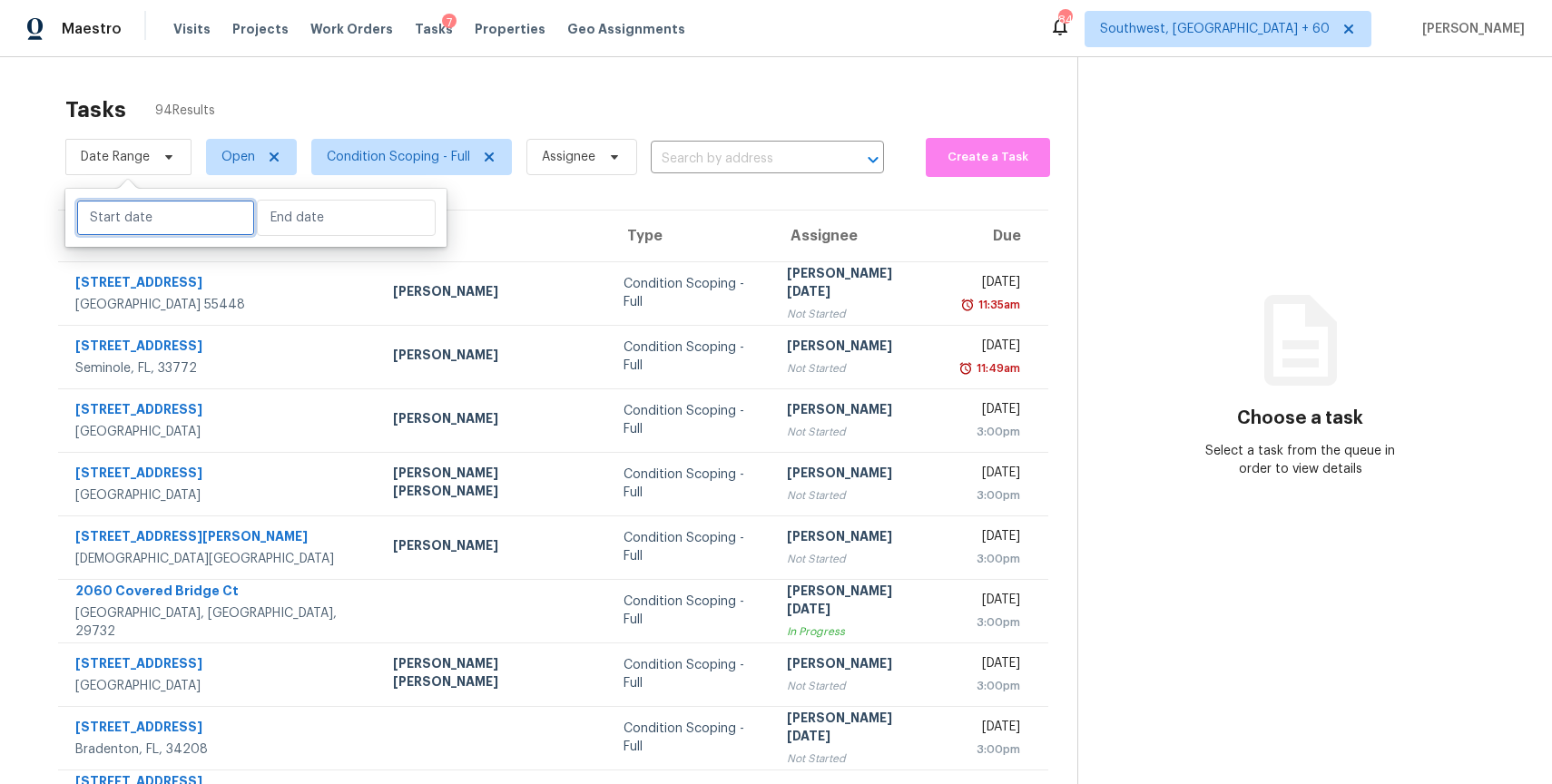
click at [148, 220] on input "text" at bounding box center [165, 217] width 179 height 36
select select "7"
select select "2025"
select select "8"
select select "2025"
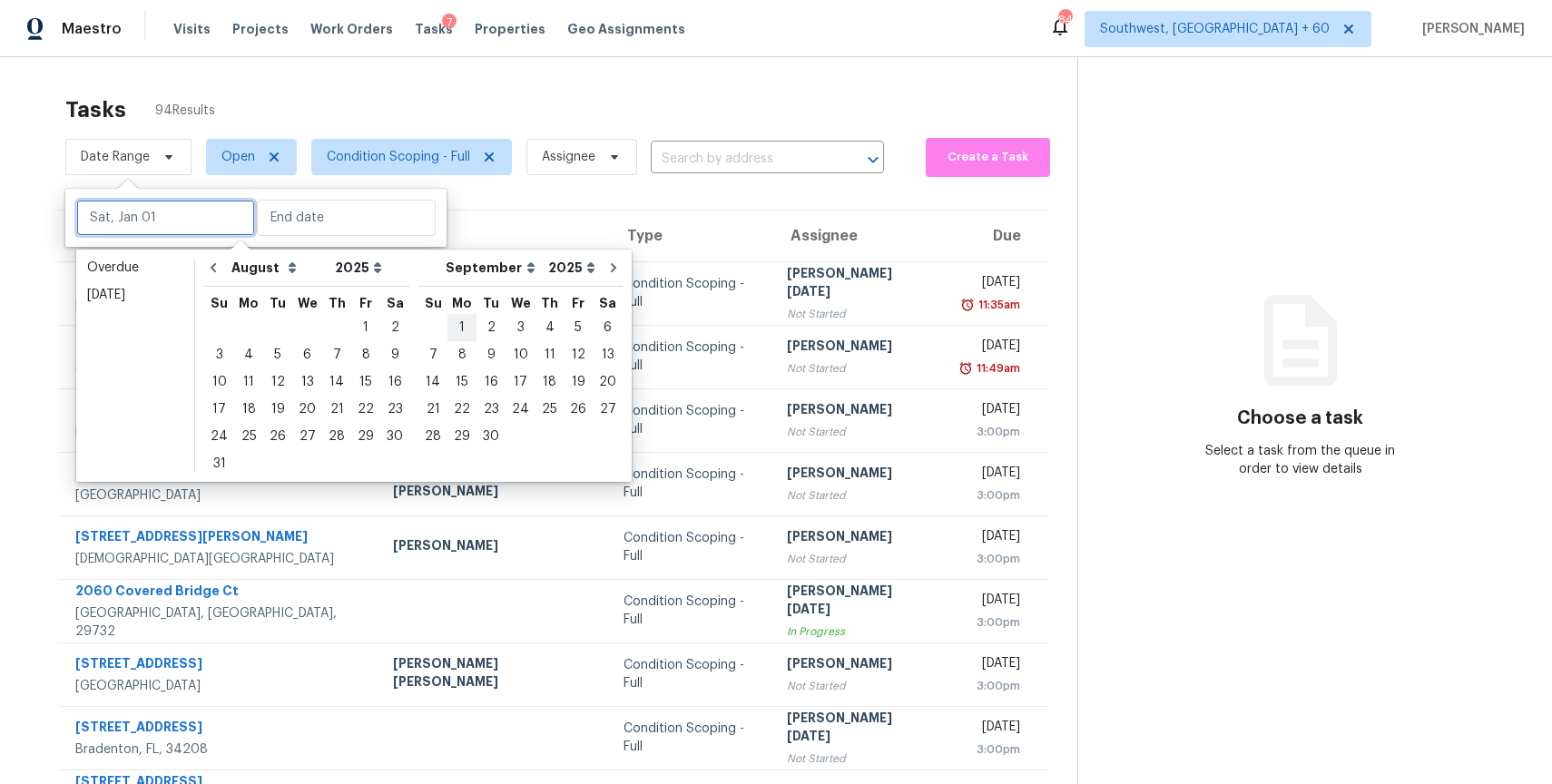
type input "[DATE]"
click at [246, 431] on div "25" at bounding box center [248, 436] width 29 height 25
type input "[DATE]"
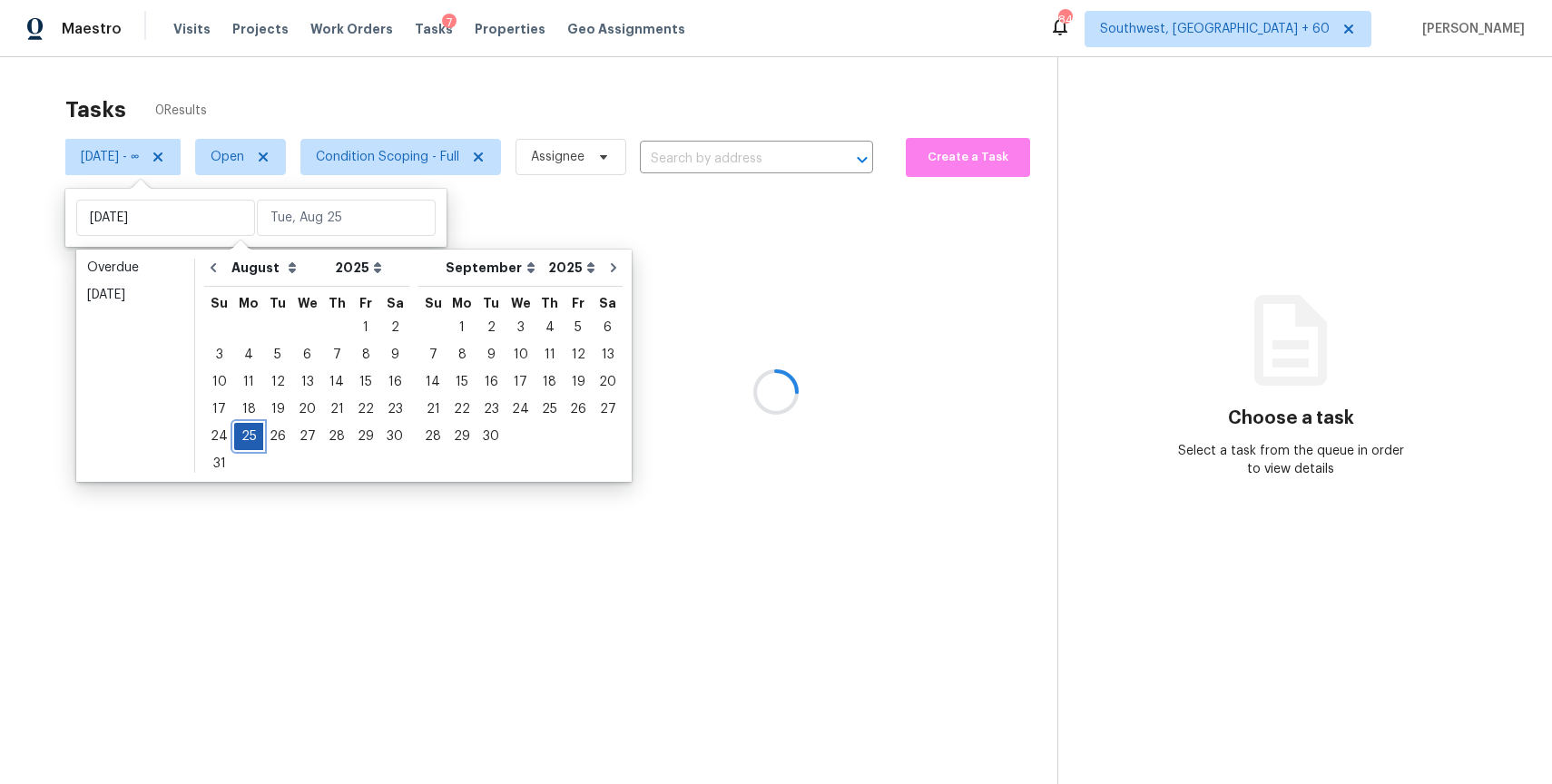
click at [246, 431] on div "25" at bounding box center [248, 436] width 29 height 25
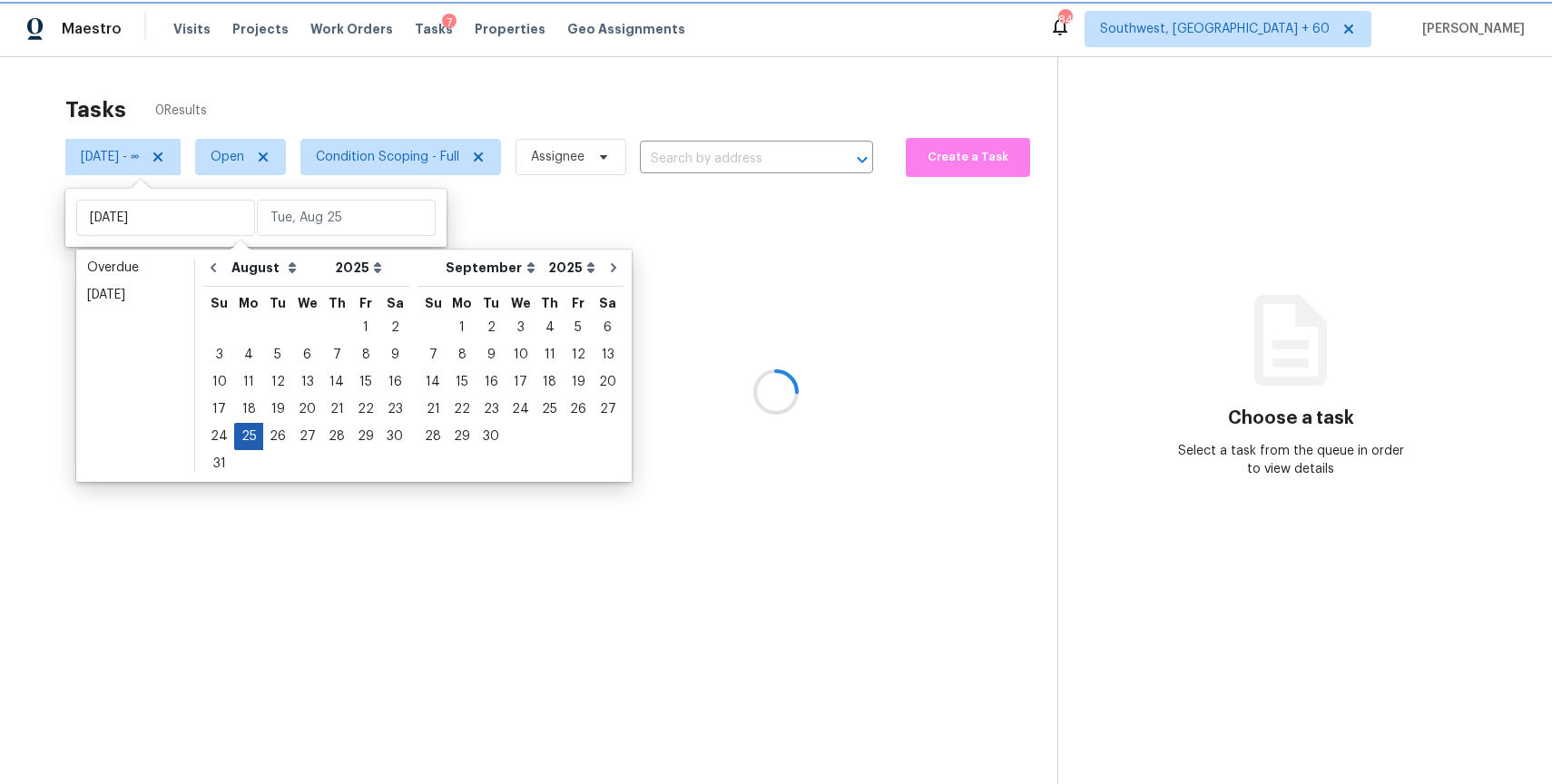
type input "[DATE]"
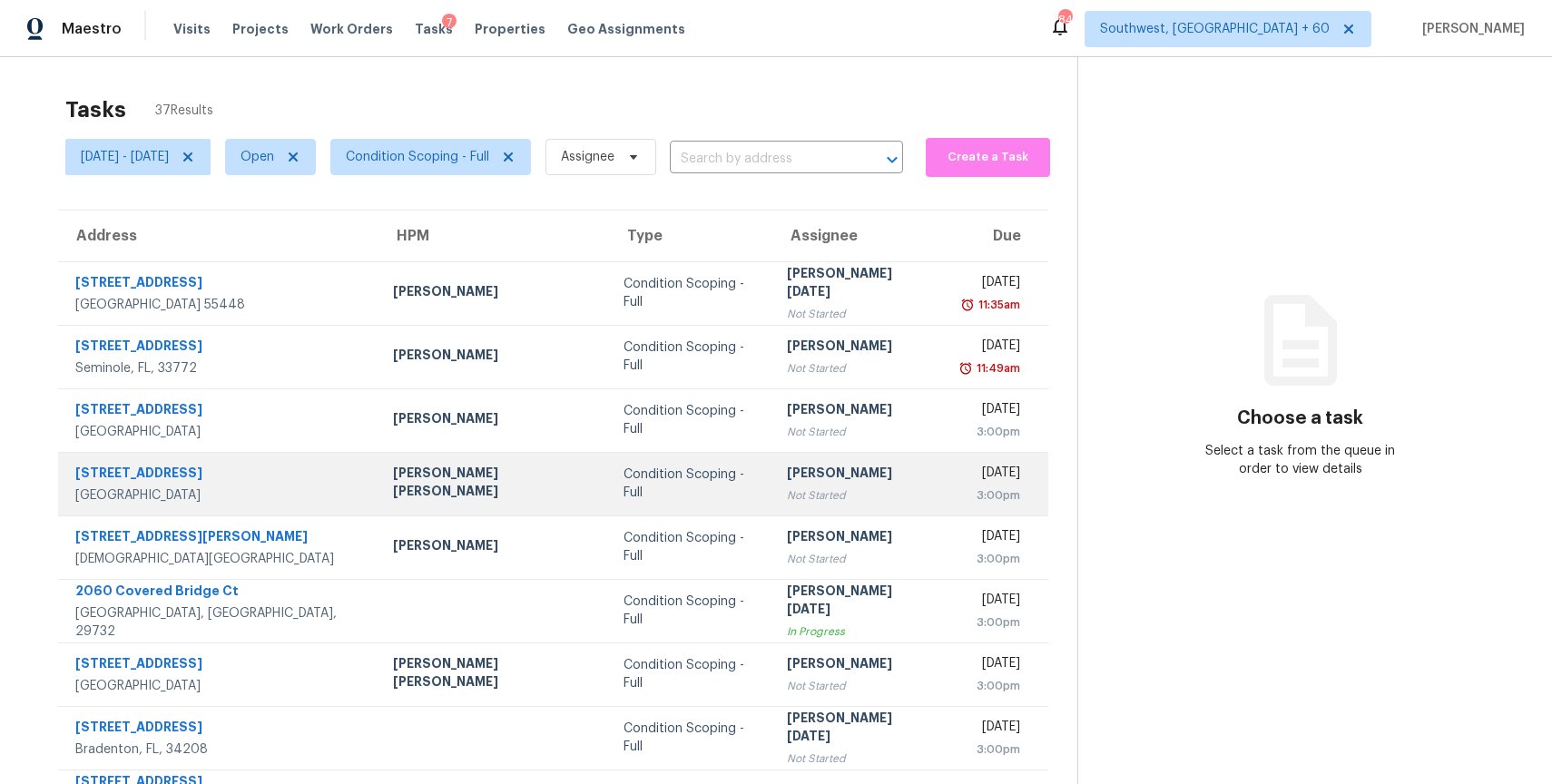
scroll to position [160, 0]
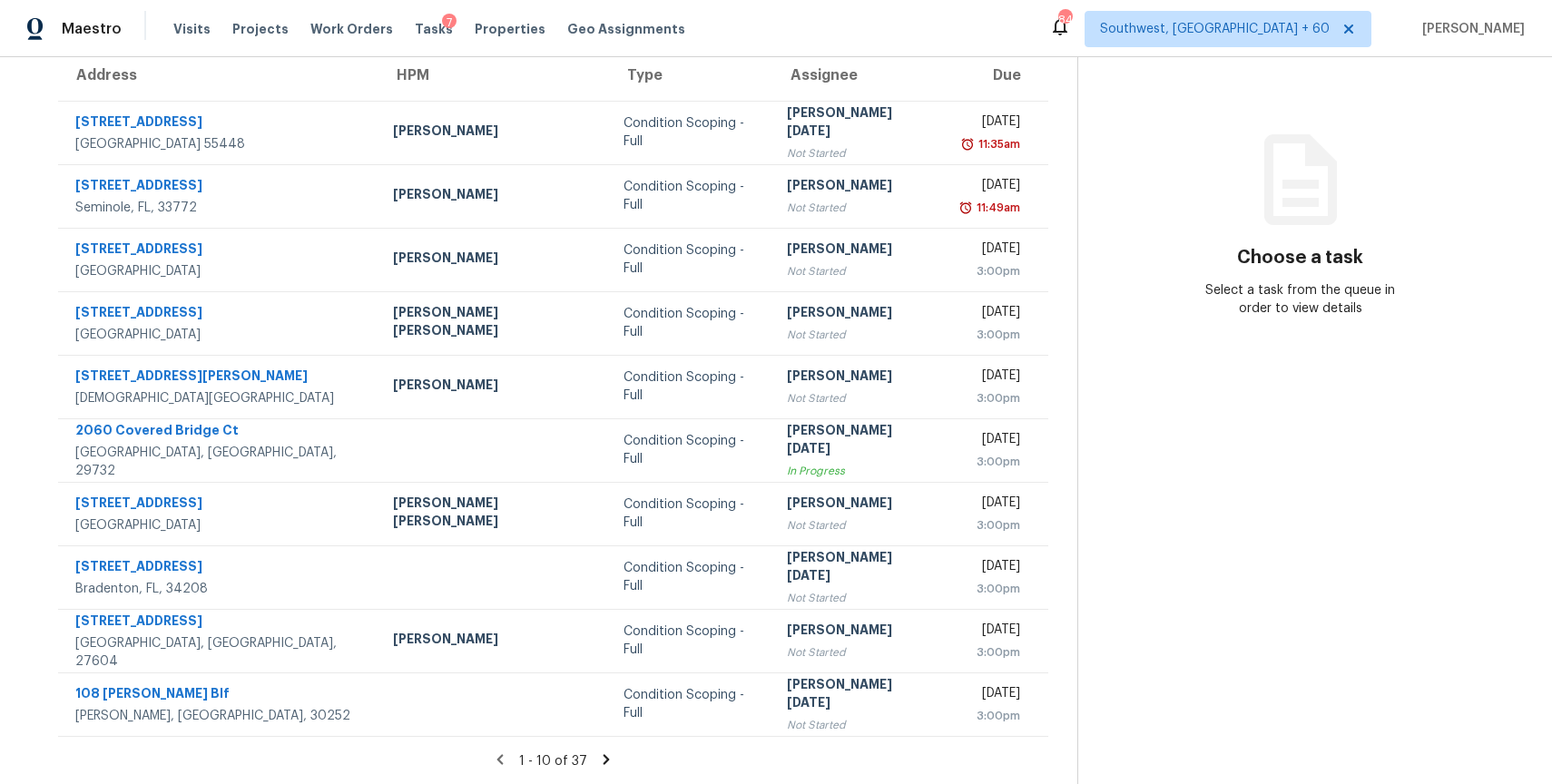
click at [608, 752] on icon at bounding box center [606, 760] width 17 height 17
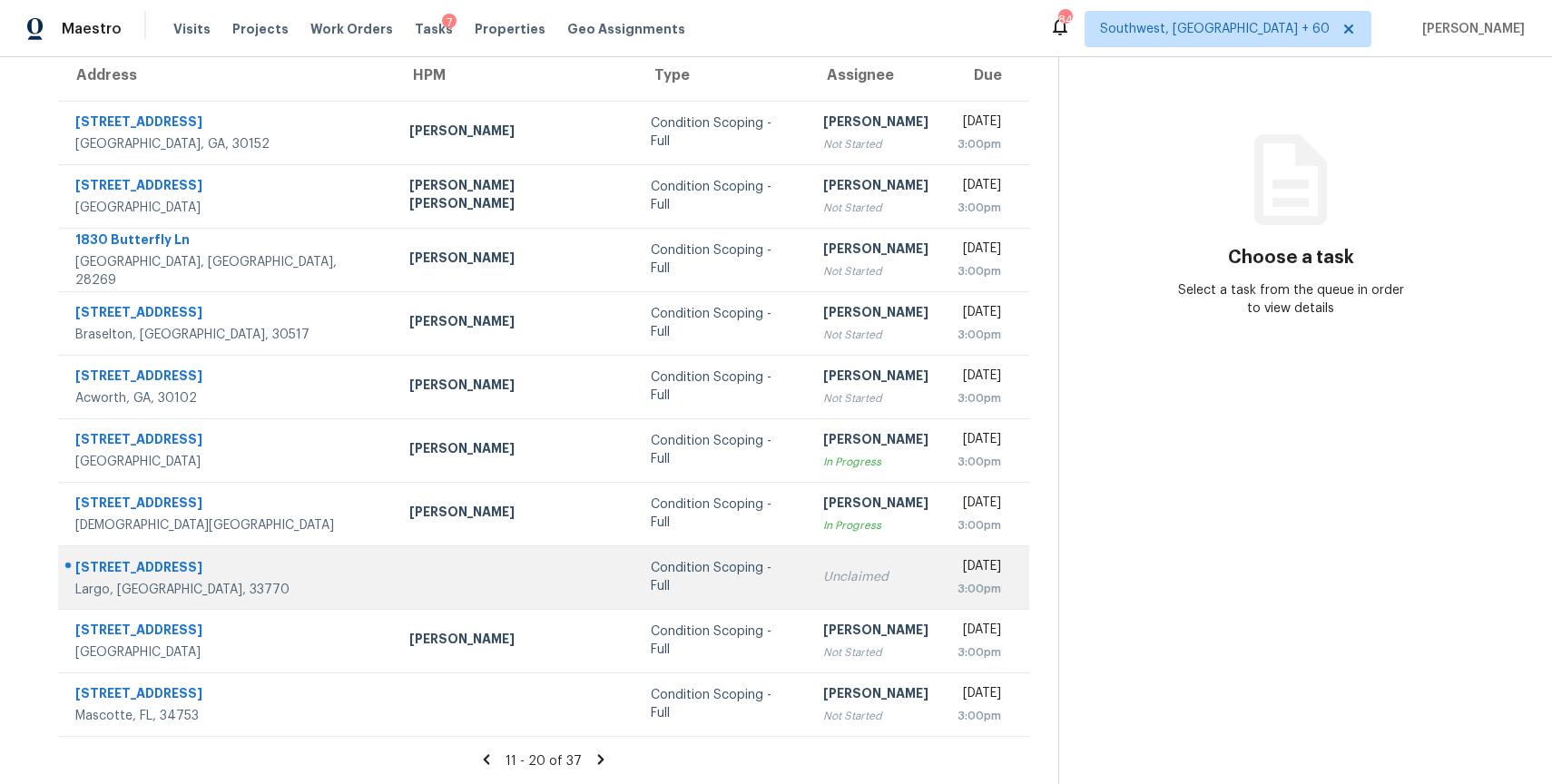
click at [651, 580] on div "Condition Scoping - Full" at bounding box center [722, 576] width 144 height 36
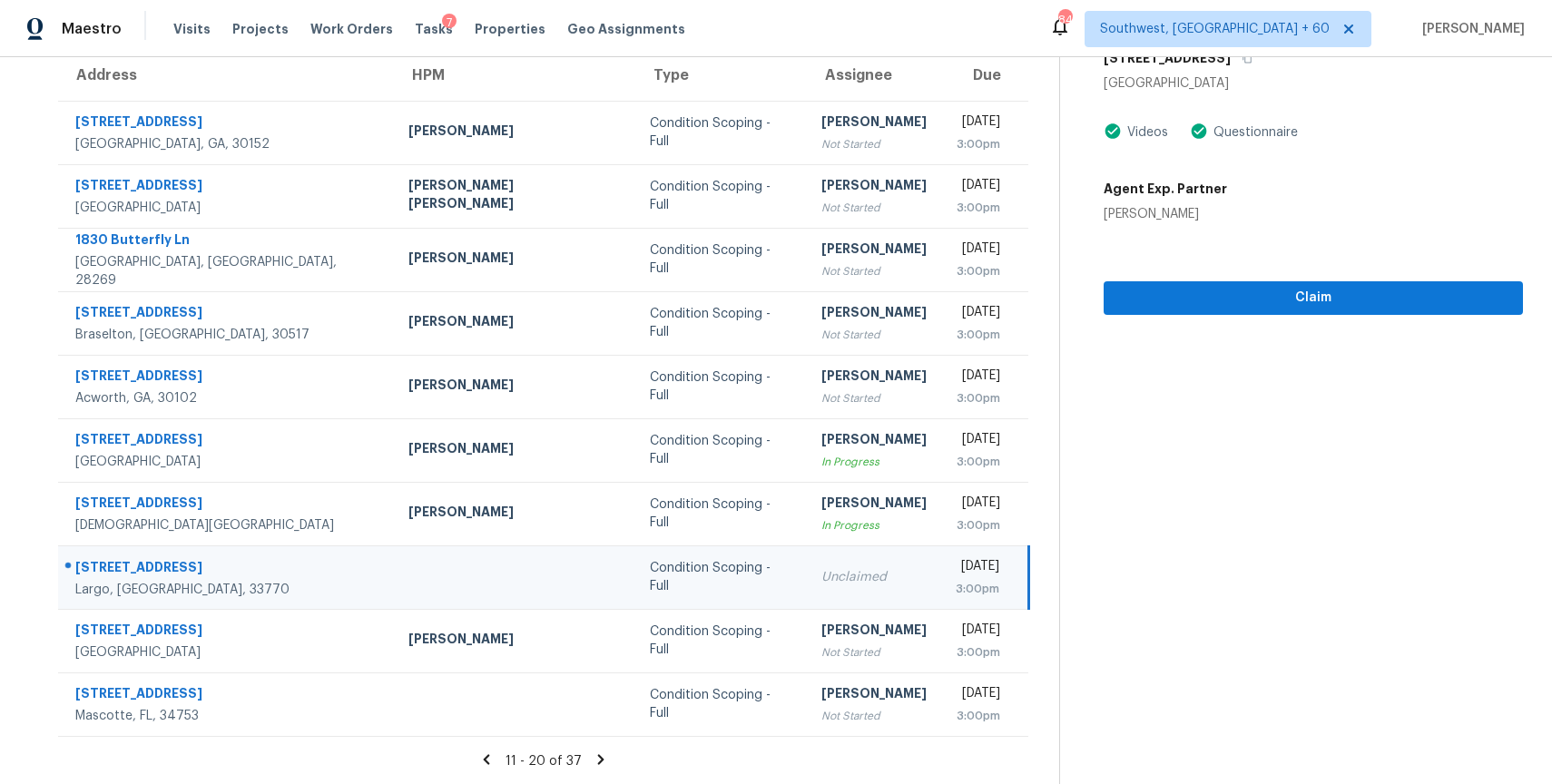
scroll to position [131, 0]
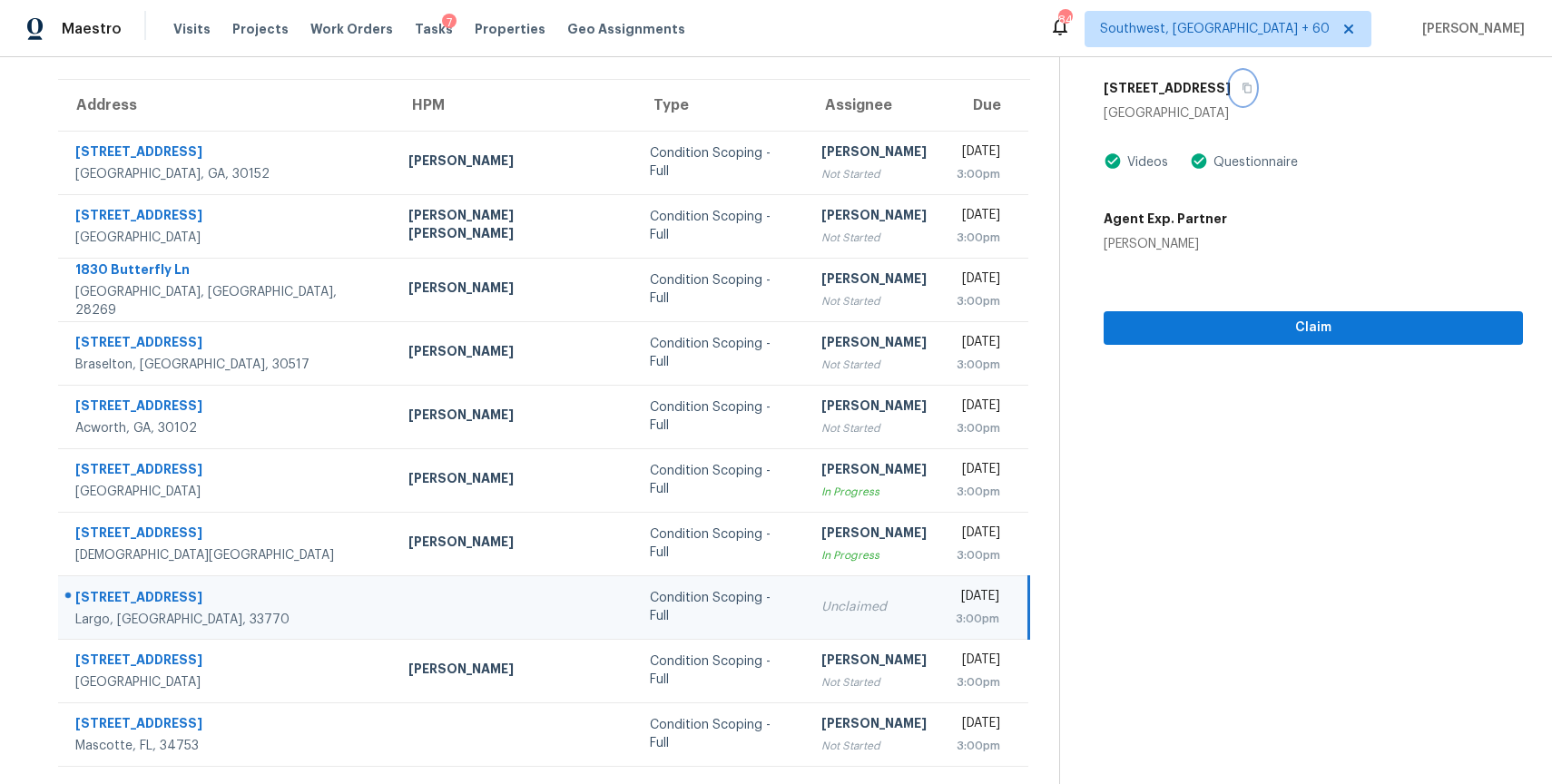
click at [1243, 94] on button "button" at bounding box center [1242, 87] width 24 height 32
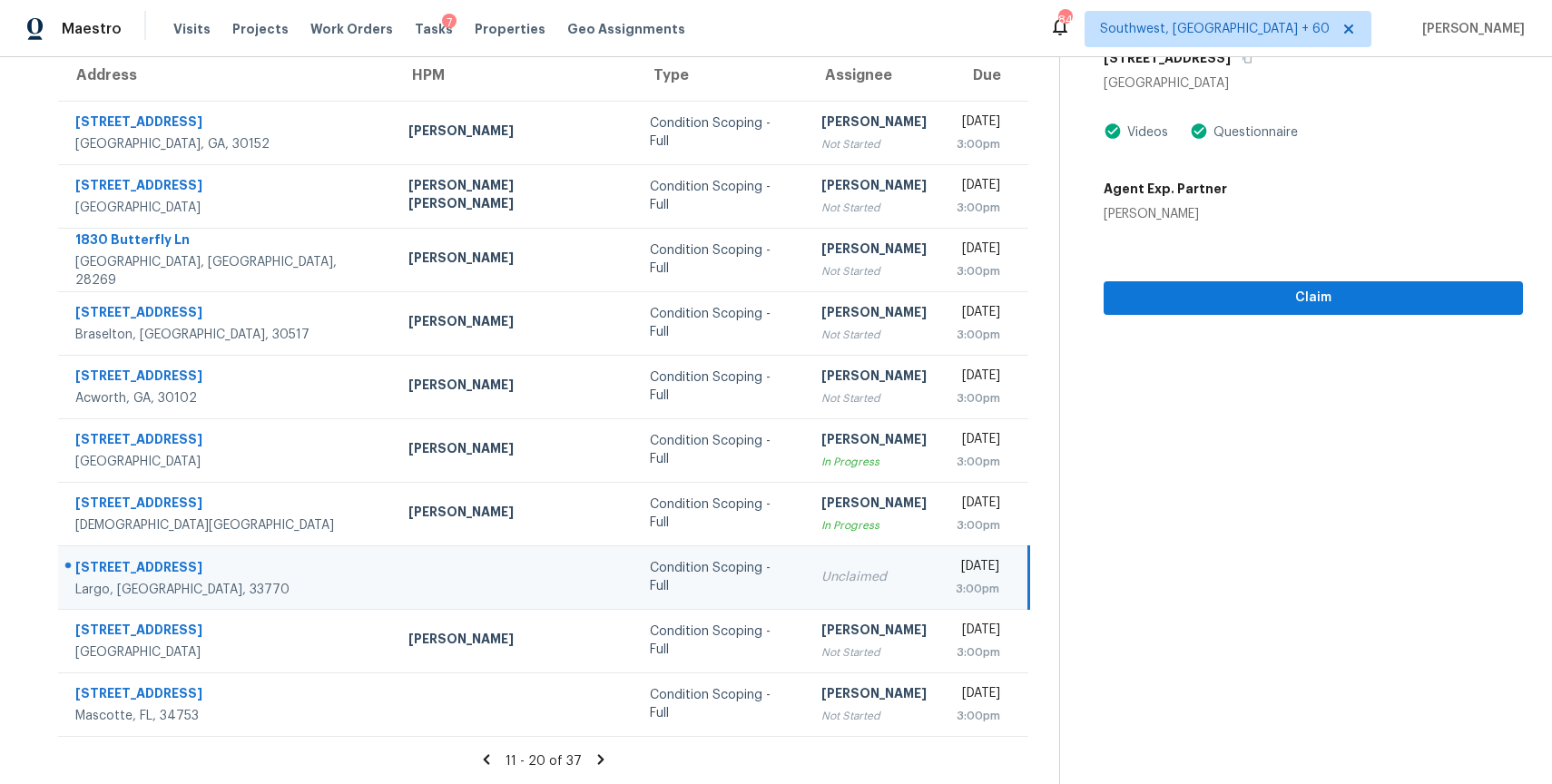
click at [604, 757] on icon at bounding box center [601, 758] width 6 height 10
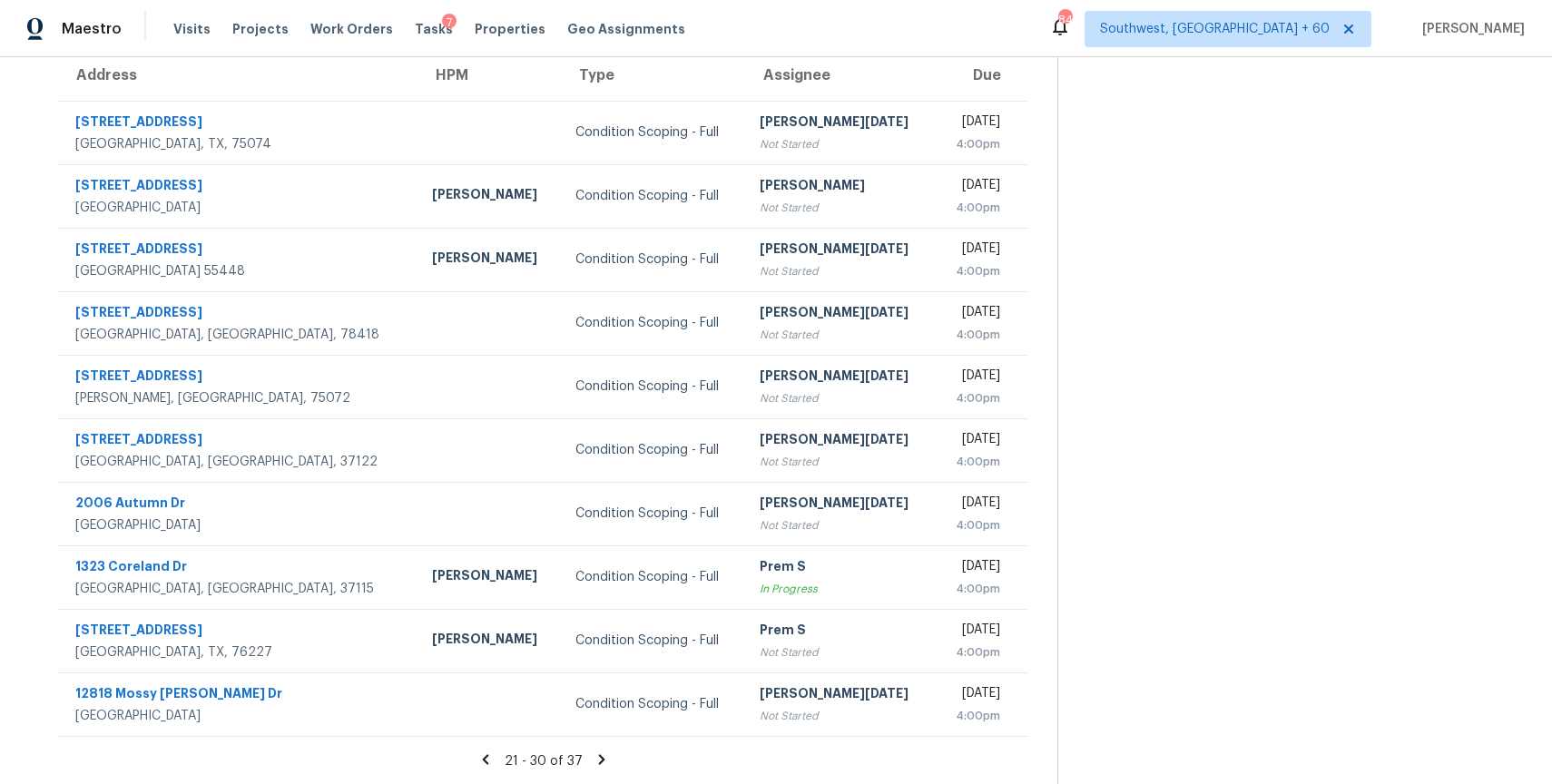
click at [610, 764] on icon at bounding box center [602, 760] width 17 height 17
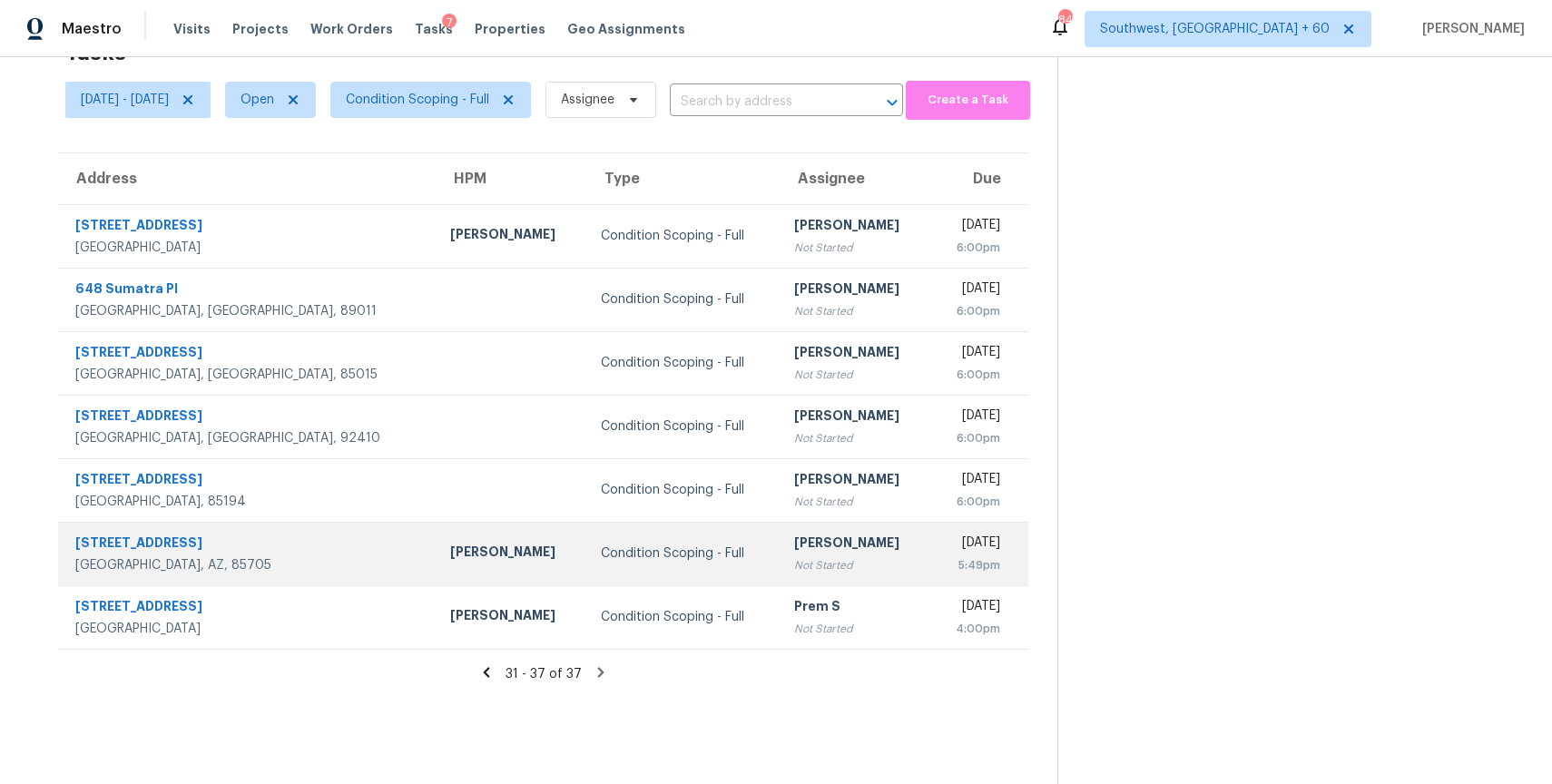
scroll to position [0, 0]
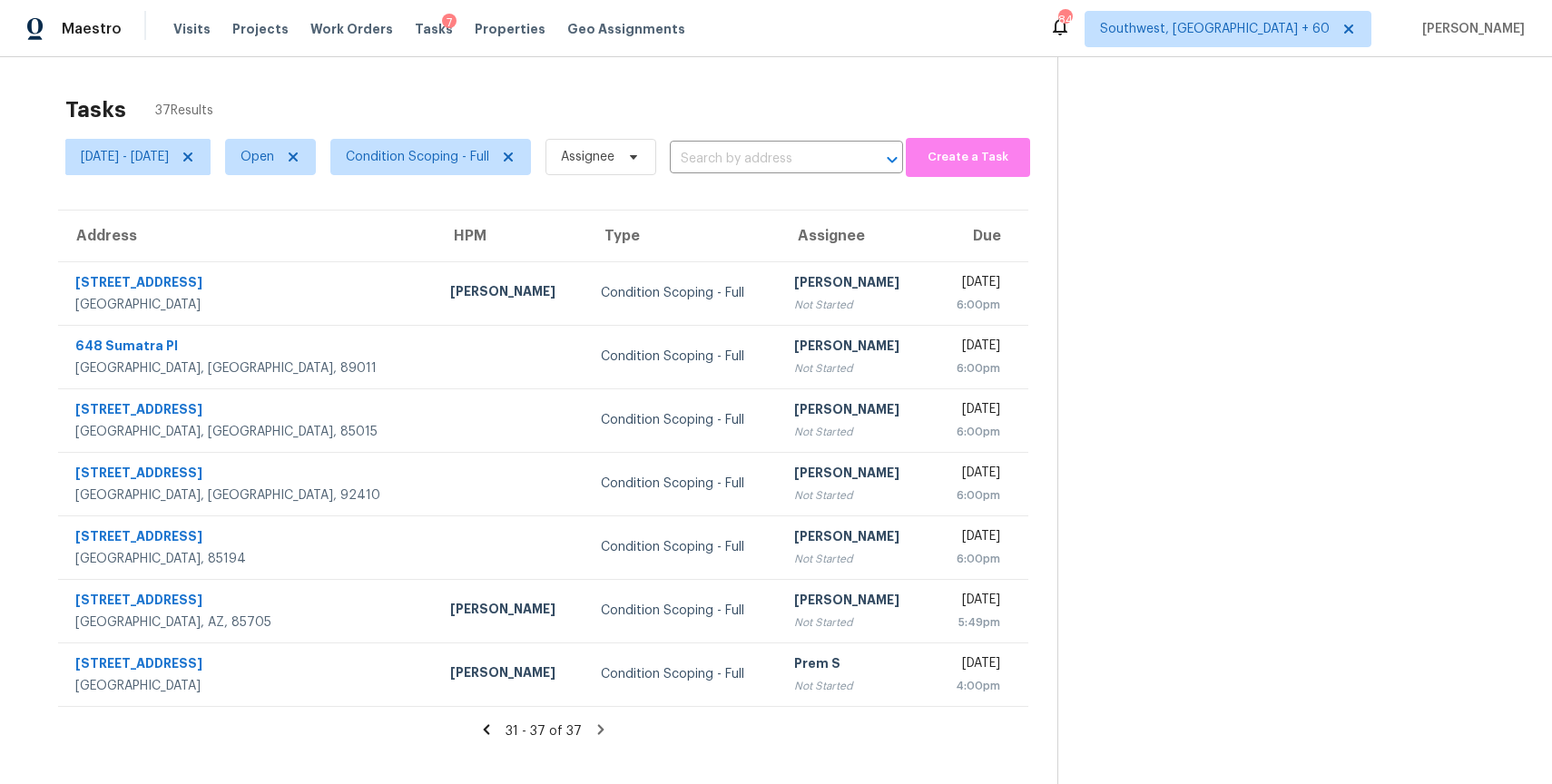
click at [780, 192] on section "Tasks 37 Results Mon, Aug 25 - Mon, Aug 25 Open Condition Scoping - Full Assign…" at bounding box center [542, 463] width 1028 height 754
click at [615, 159] on span "Assignee" at bounding box center [588, 158] width 54 height 19
type input "ranjith"
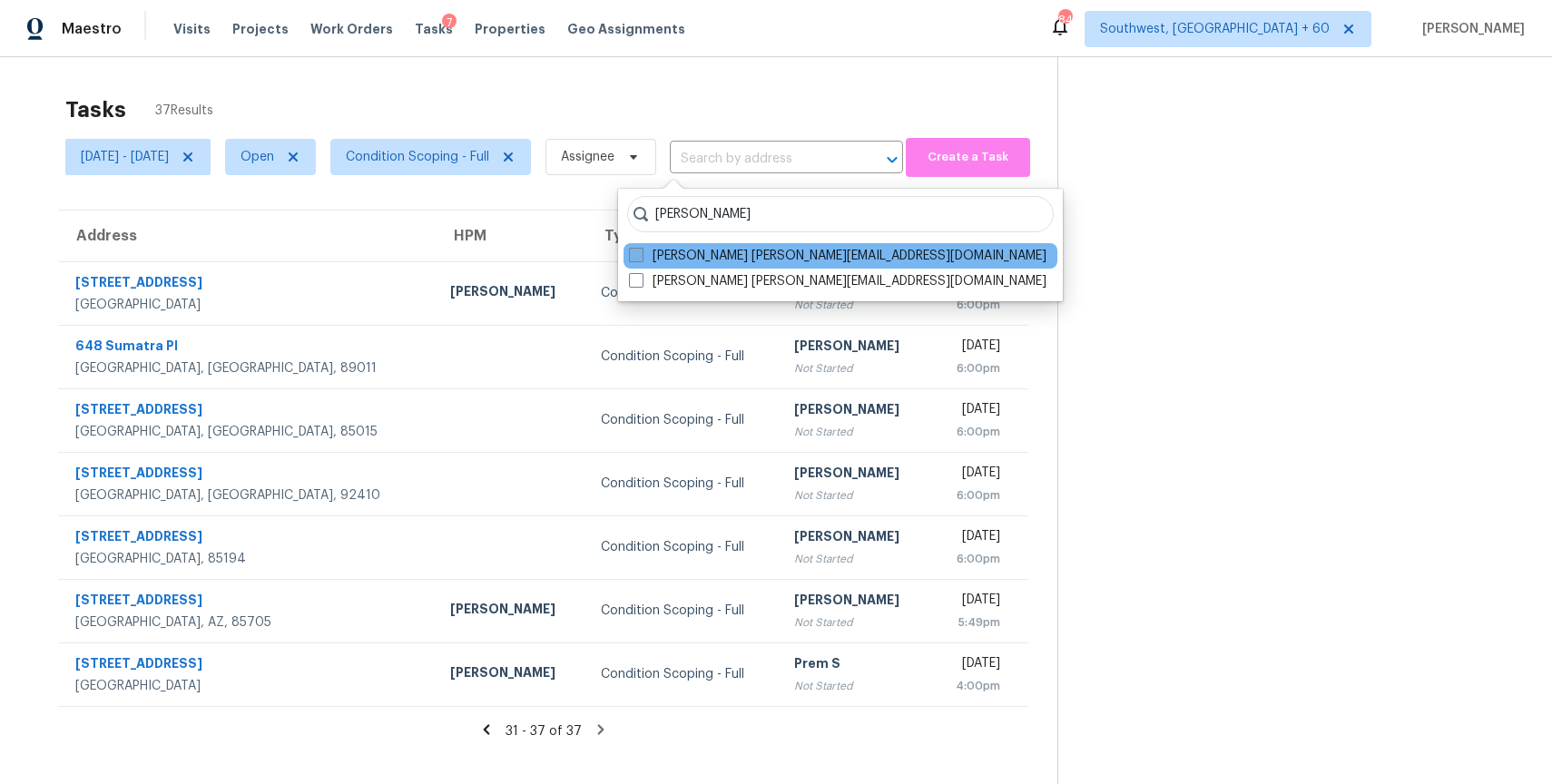
click at [769, 252] on label "[PERSON_NAME] [PERSON_NAME][EMAIL_ADDRESS][DOMAIN_NAME]" at bounding box center [837, 256] width 417 height 19
click at [641, 252] on input "[PERSON_NAME] [PERSON_NAME][EMAIL_ADDRESS][DOMAIN_NAME]" at bounding box center [634, 252] width 12 height 12
checkbox input "true"
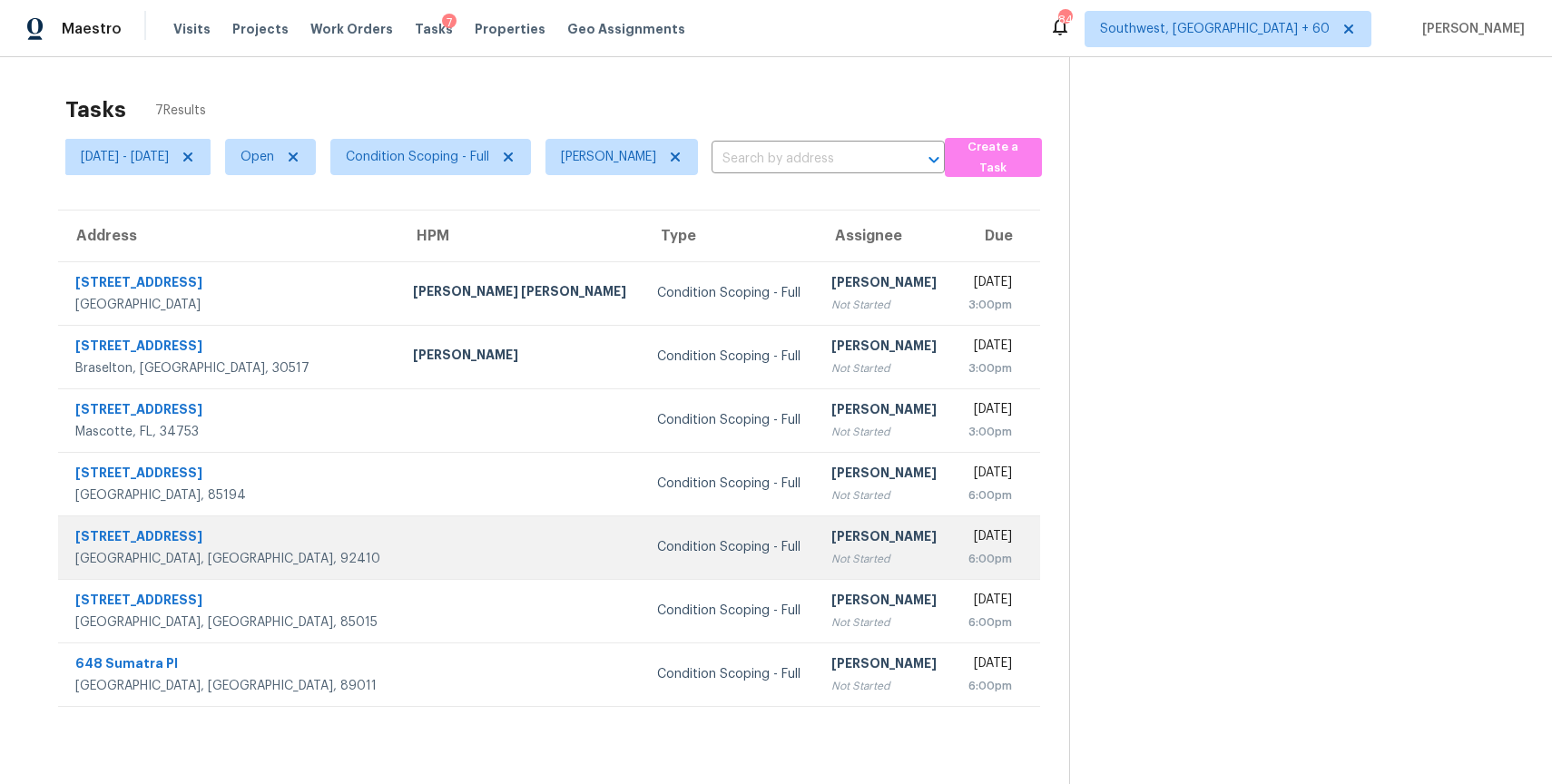
click at [642, 561] on td "Condition Scoping - Full" at bounding box center [730, 547] width 174 height 64
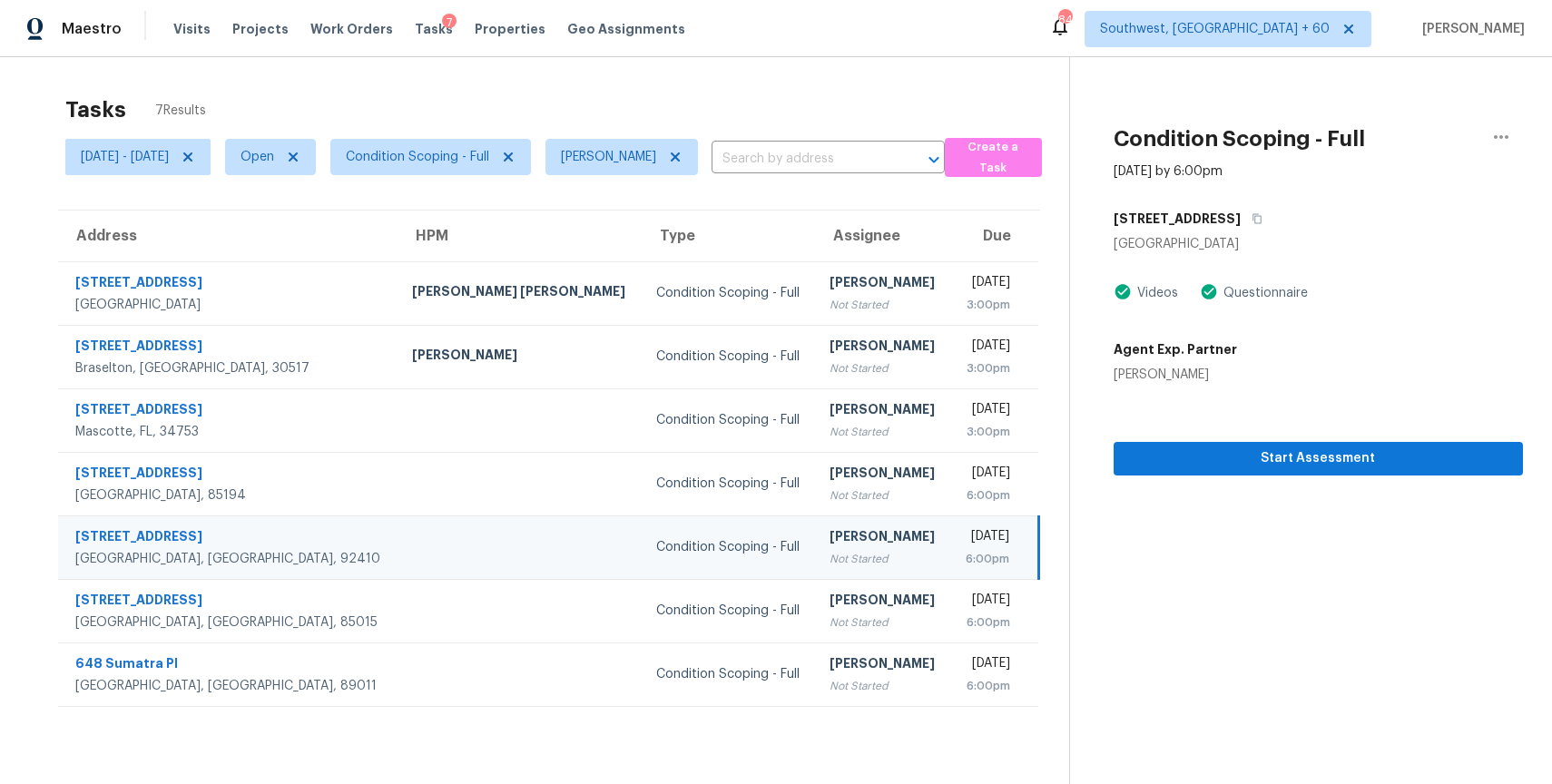
click at [1343, 436] on div "Start Assessment" at bounding box center [1317, 429] width 409 height 92
click at [1355, 456] on span "Start Assessment" at bounding box center [1318, 459] width 380 height 22
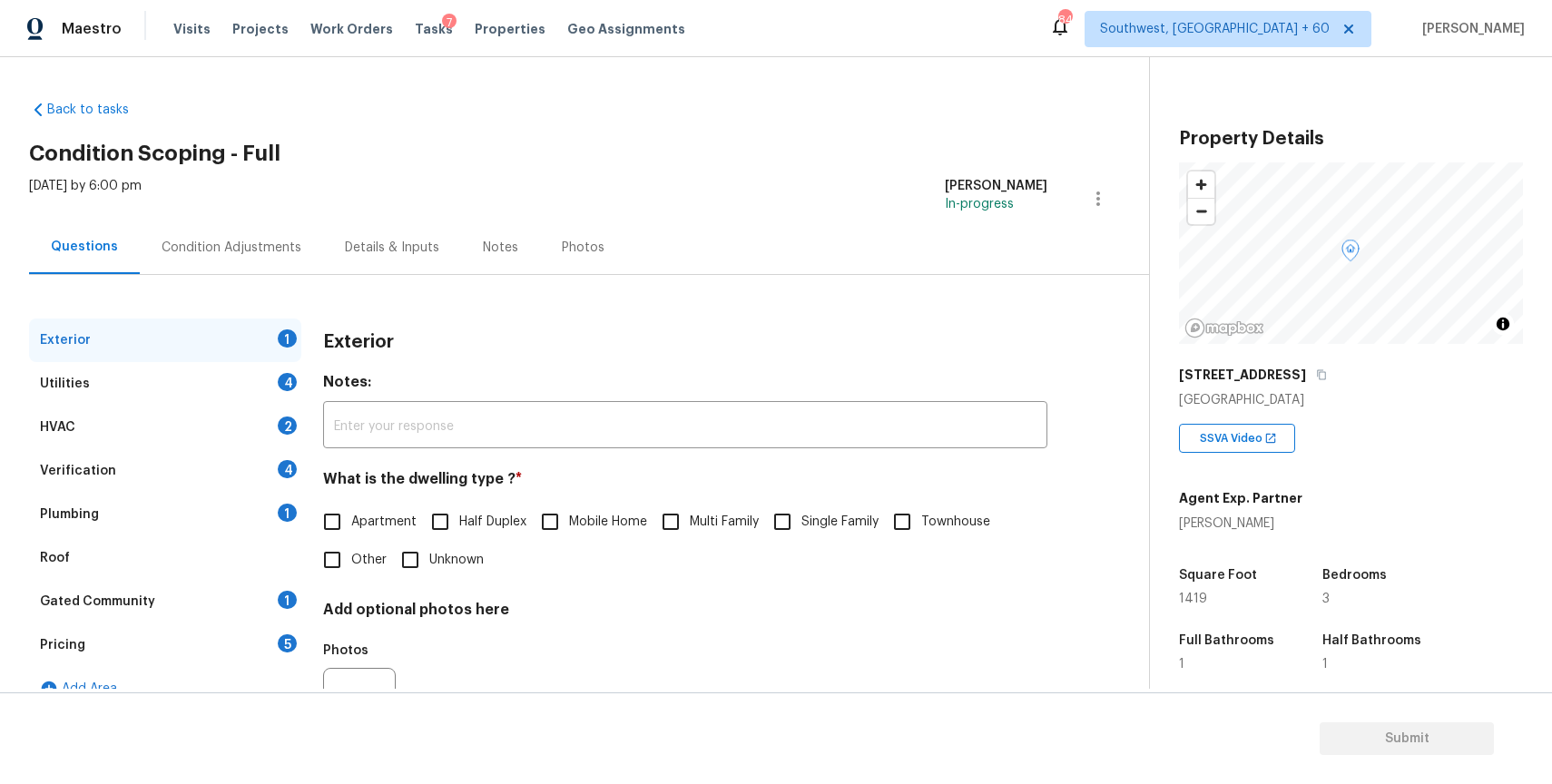
click at [1302, 368] on div "595 N Meridian Ave" at bounding box center [1351, 374] width 344 height 32
click at [1313, 371] on button "button" at bounding box center [1321, 374] width 17 height 17
click at [195, 234] on div "Condition Adjustments" at bounding box center [232, 247] width 184 height 54
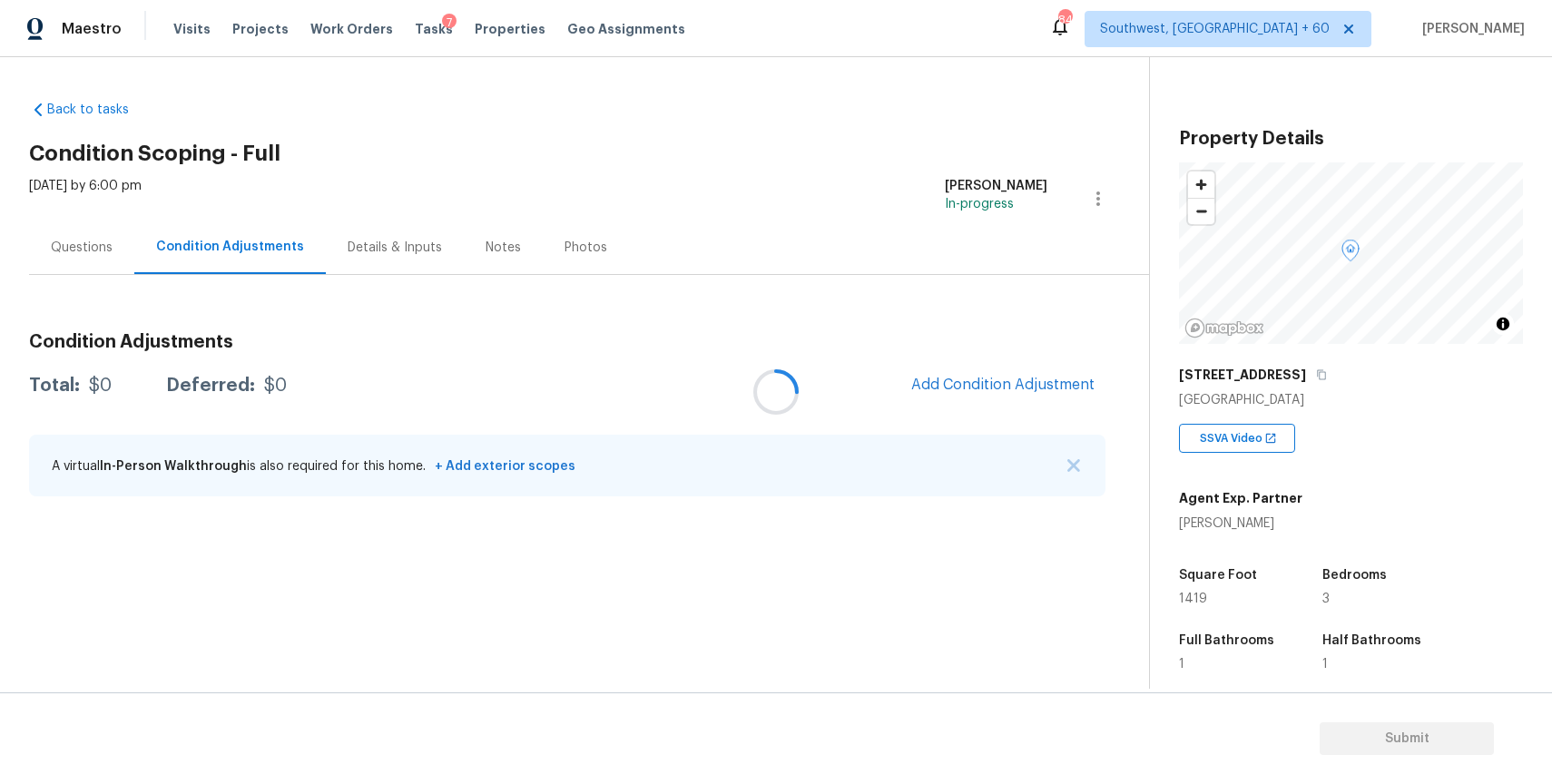
click at [1071, 466] on div at bounding box center [776, 392] width 1552 height 784
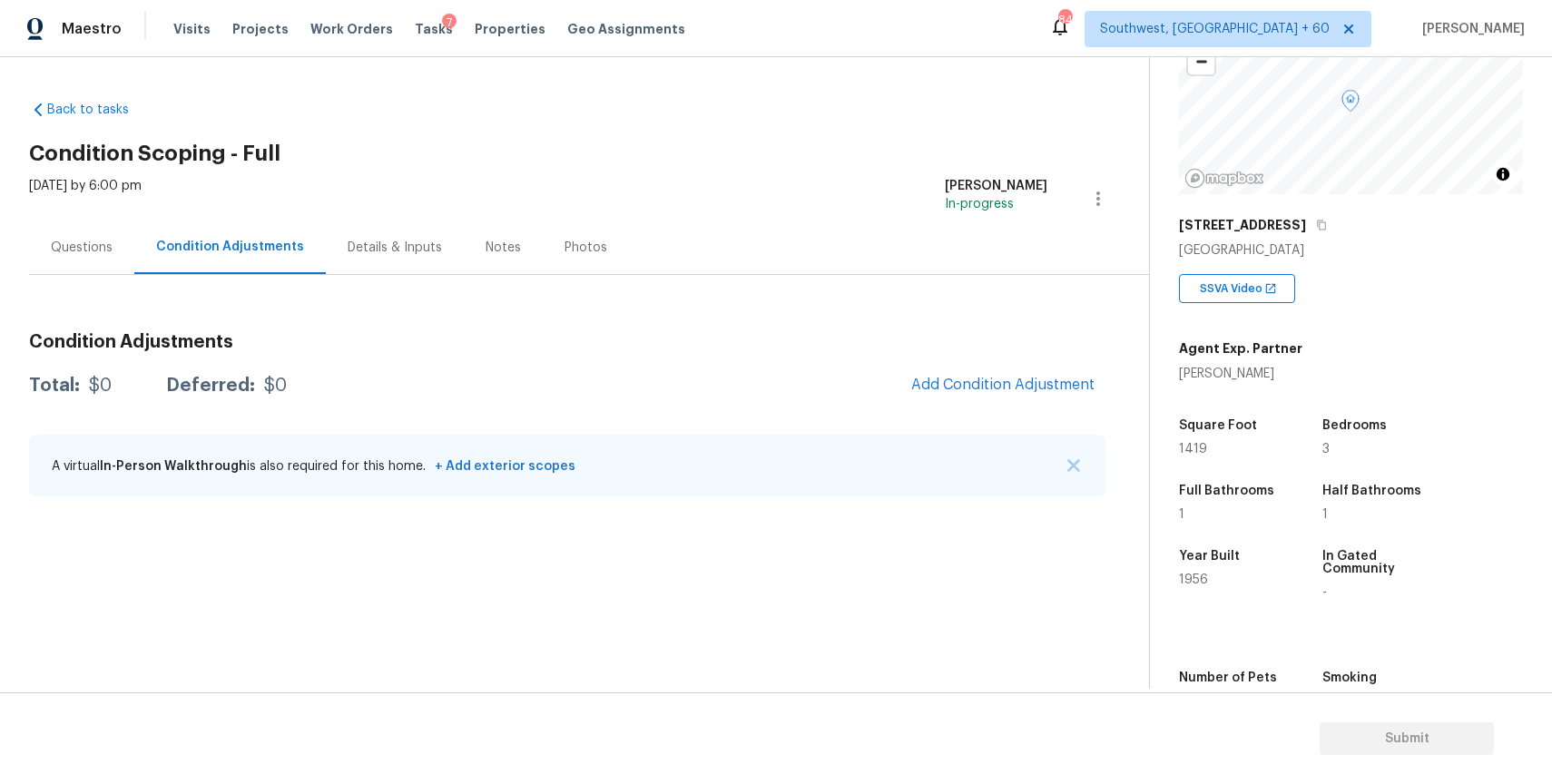
scroll to position [271, 0]
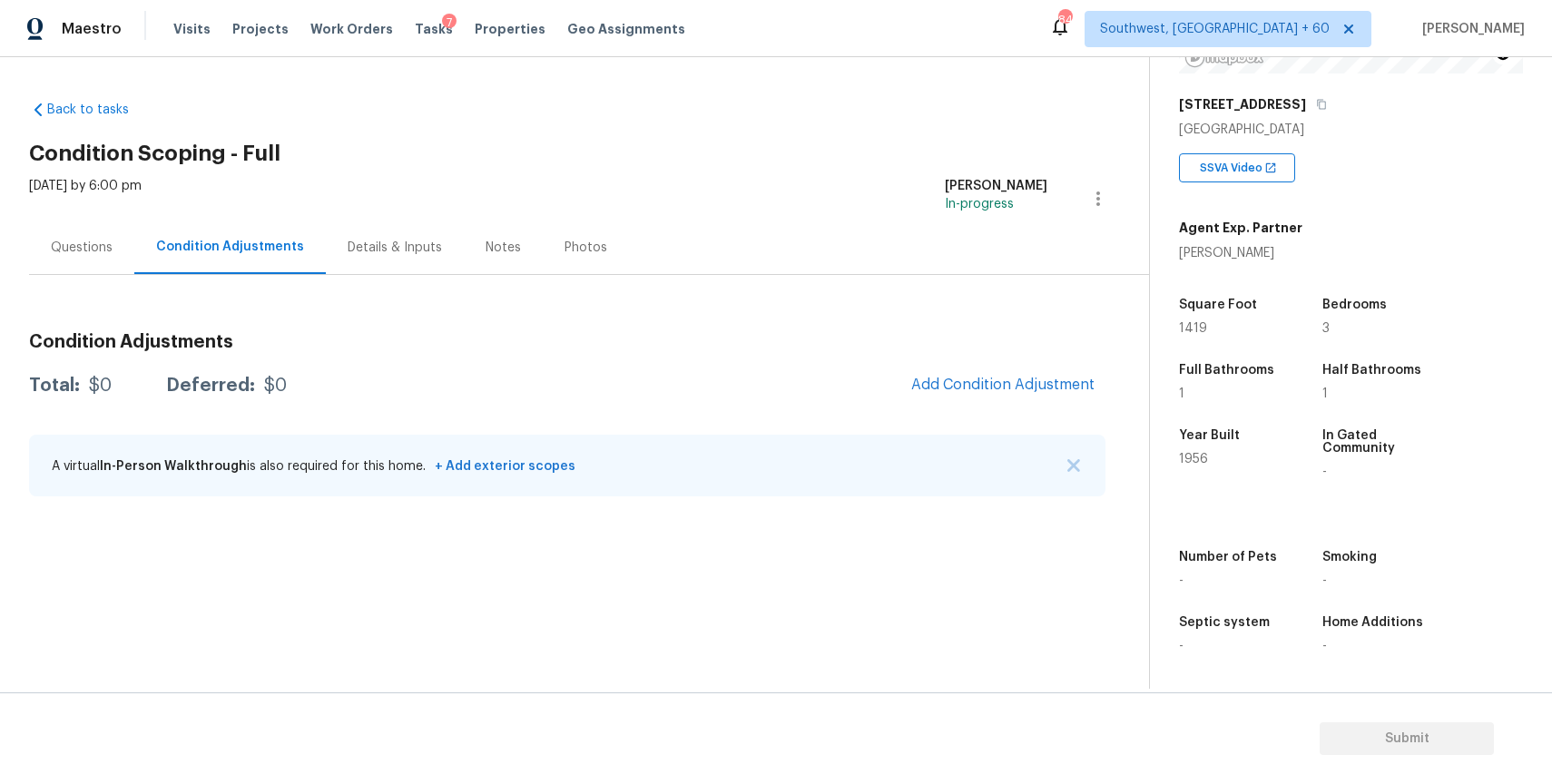
click at [1089, 462] on div "A virtual In-Person Walkthrough is also required for this home. + Add exterior …" at bounding box center [566, 465] width 1076 height 62
click at [1080, 462] on button "button" at bounding box center [1074, 465] width 19 height 19
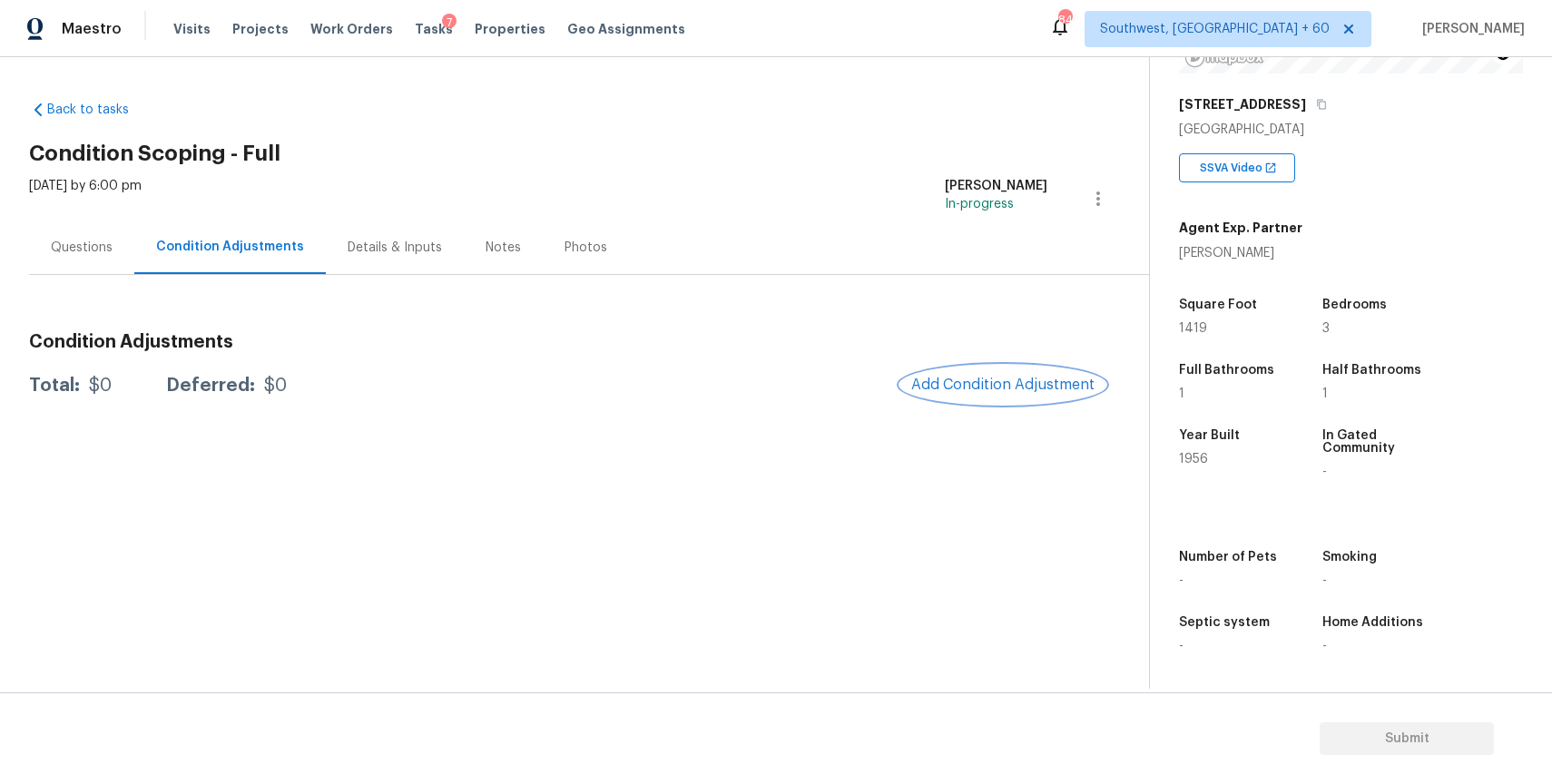
click at [1033, 386] on span "Add Condition Adjustment" at bounding box center [1003, 385] width 184 height 17
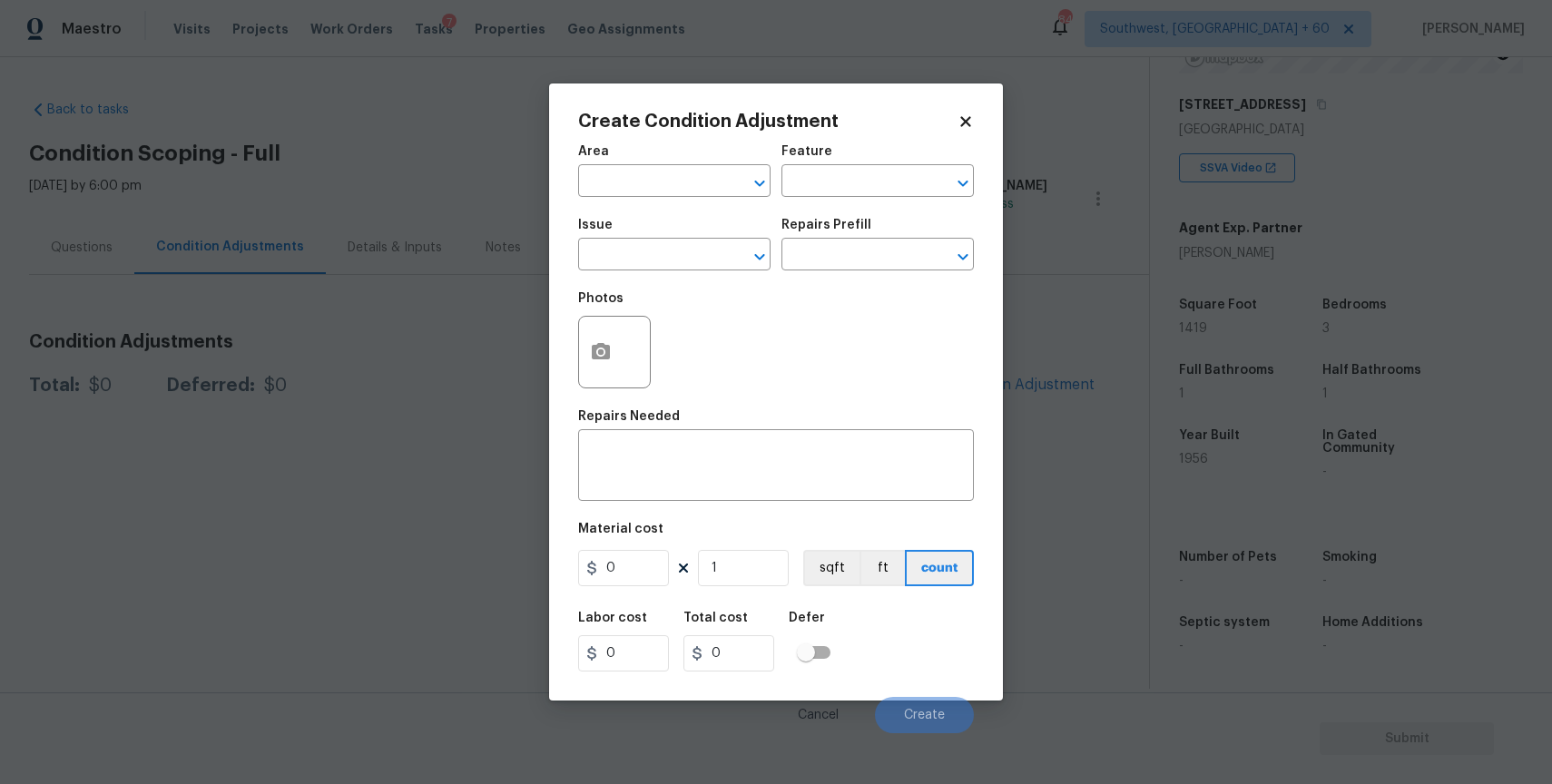
click at [651, 241] on div "Issue" at bounding box center [675, 230] width 193 height 23
click at [670, 250] on input "text" at bounding box center [649, 256] width 142 height 28
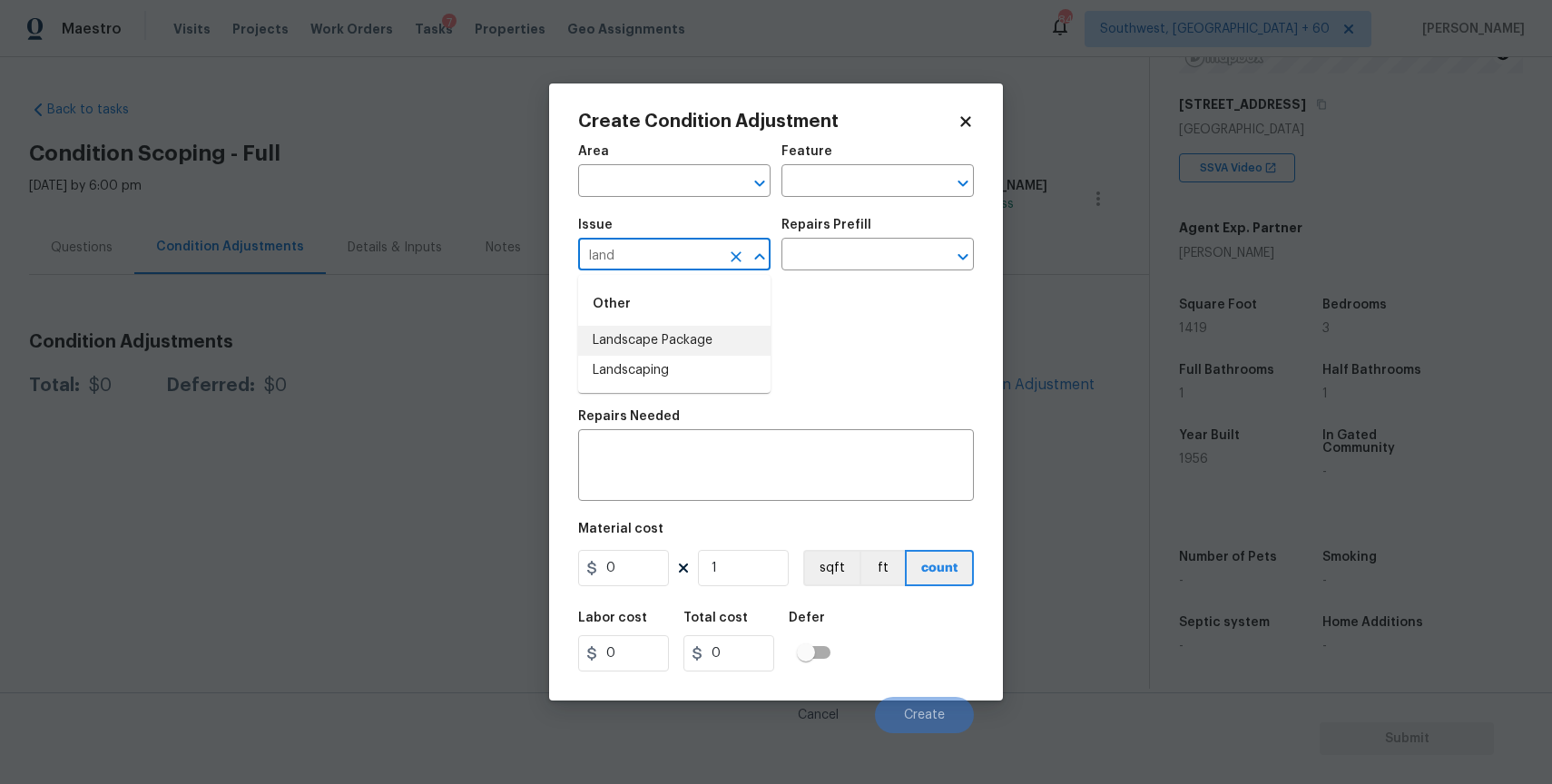
click at [627, 344] on li "Landscape Package" at bounding box center [675, 340] width 193 height 30
type input "Landscape Package"
click at [875, 275] on div "Issue Landscape Package ​ Repairs Prefill ​" at bounding box center [776, 244] width 396 height 73
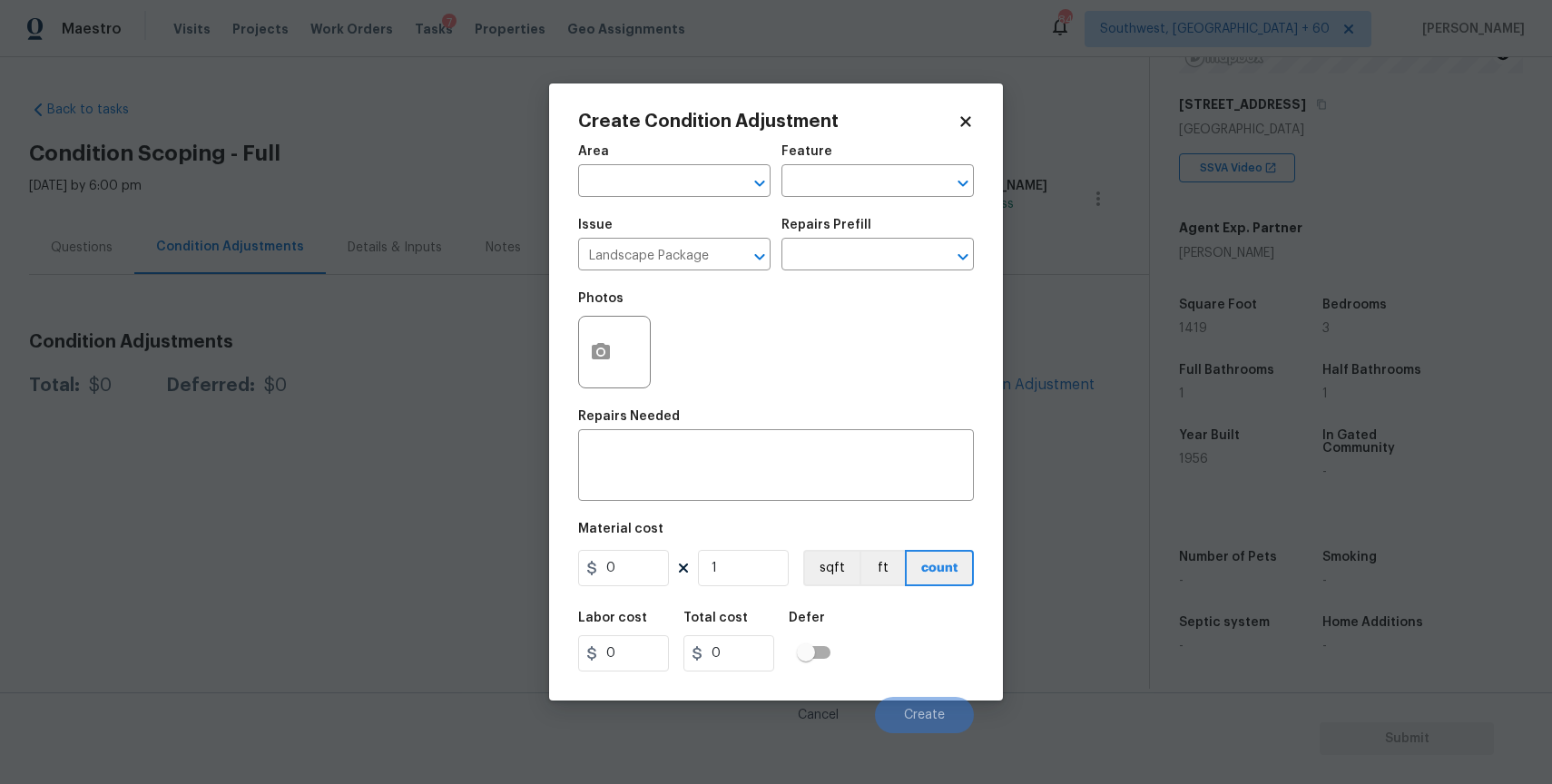
click at [875, 275] on div "Issue Landscape Package ​ Repairs Prefill ​" at bounding box center [776, 244] width 396 height 73
click at [898, 263] on input "text" at bounding box center [852, 256] width 142 height 28
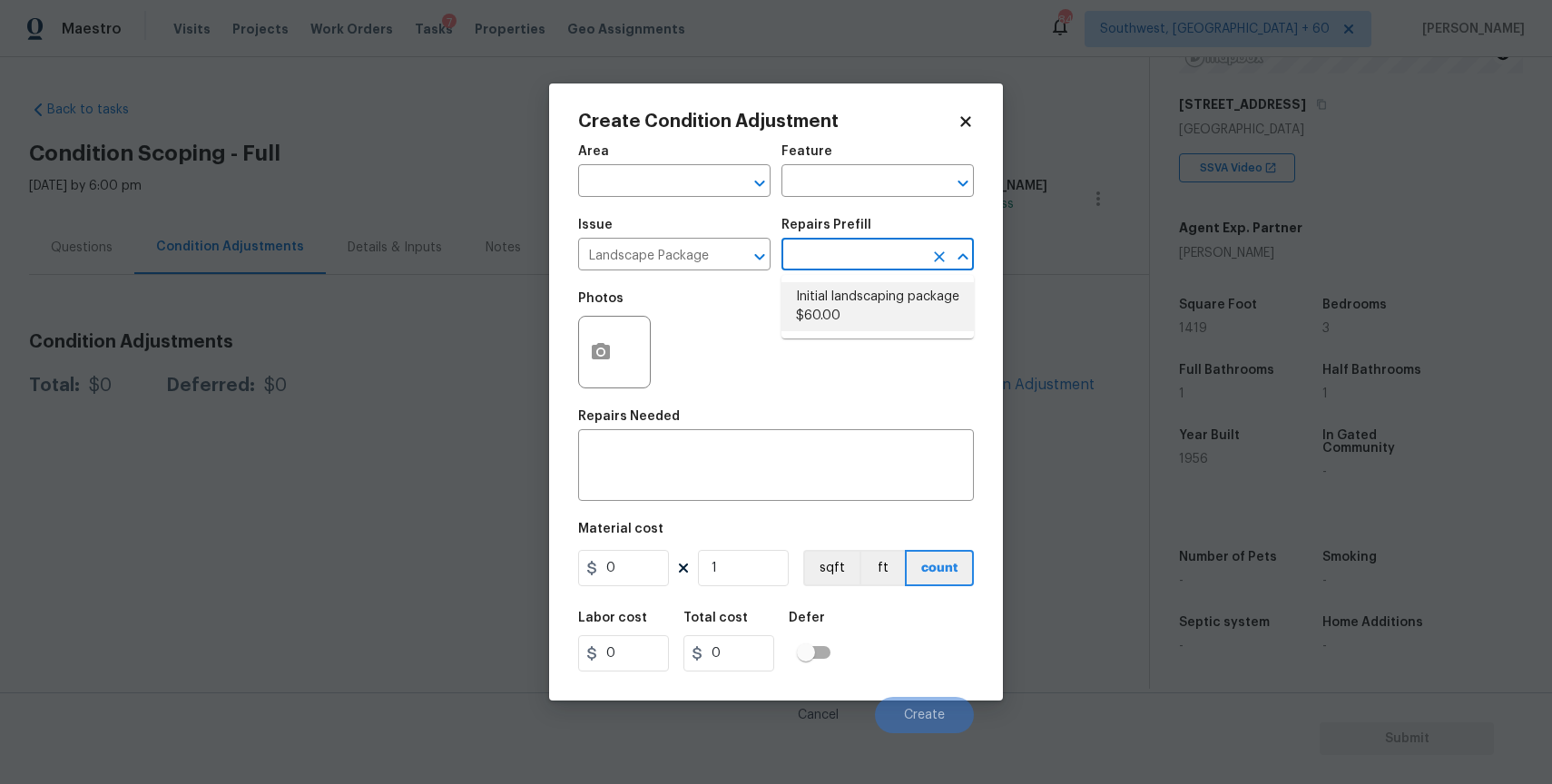
click at [854, 305] on li "Initial landscaping package $60.00" at bounding box center [878, 306] width 193 height 49
type input "Home Readiness Packages"
type textarea "Mowing of grass up to 6" in height. Mow, edge along driveways & sidewalks, trim…"
type input "60"
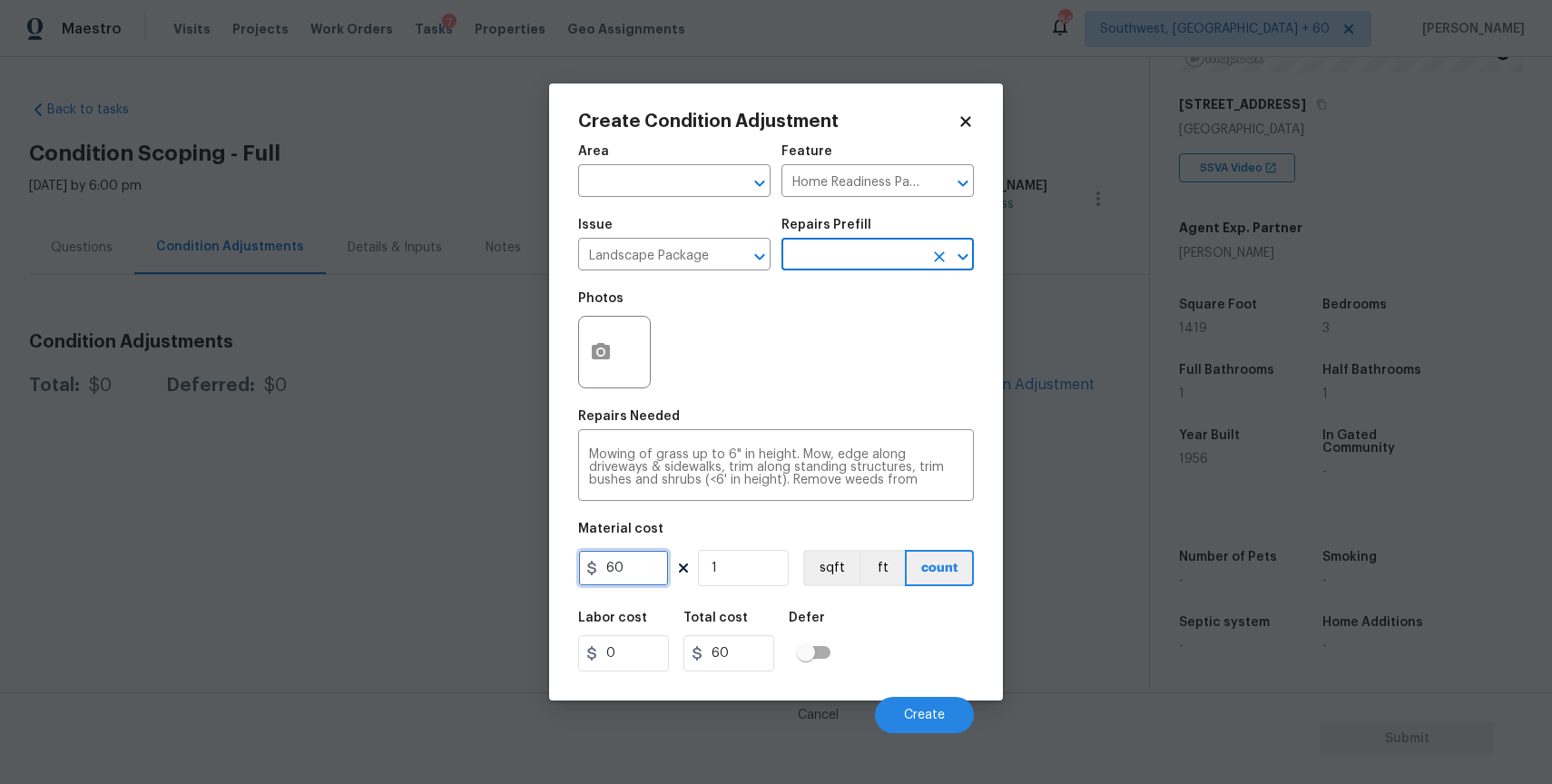
click at [619, 567] on input "60" at bounding box center [624, 567] width 91 height 36
type input "300"
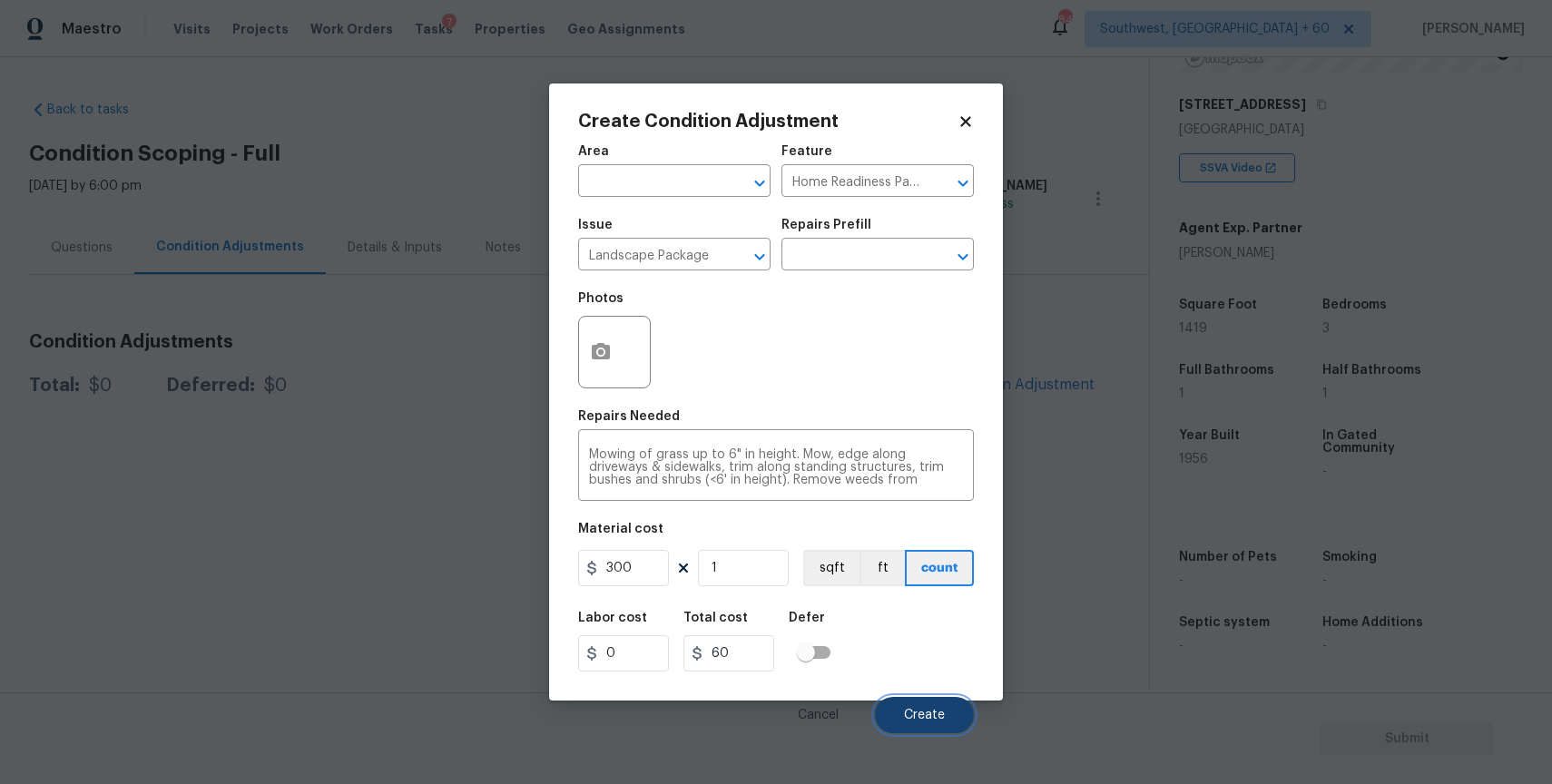
click at [935, 712] on span "Create" at bounding box center [924, 715] width 41 height 14
type input "300"
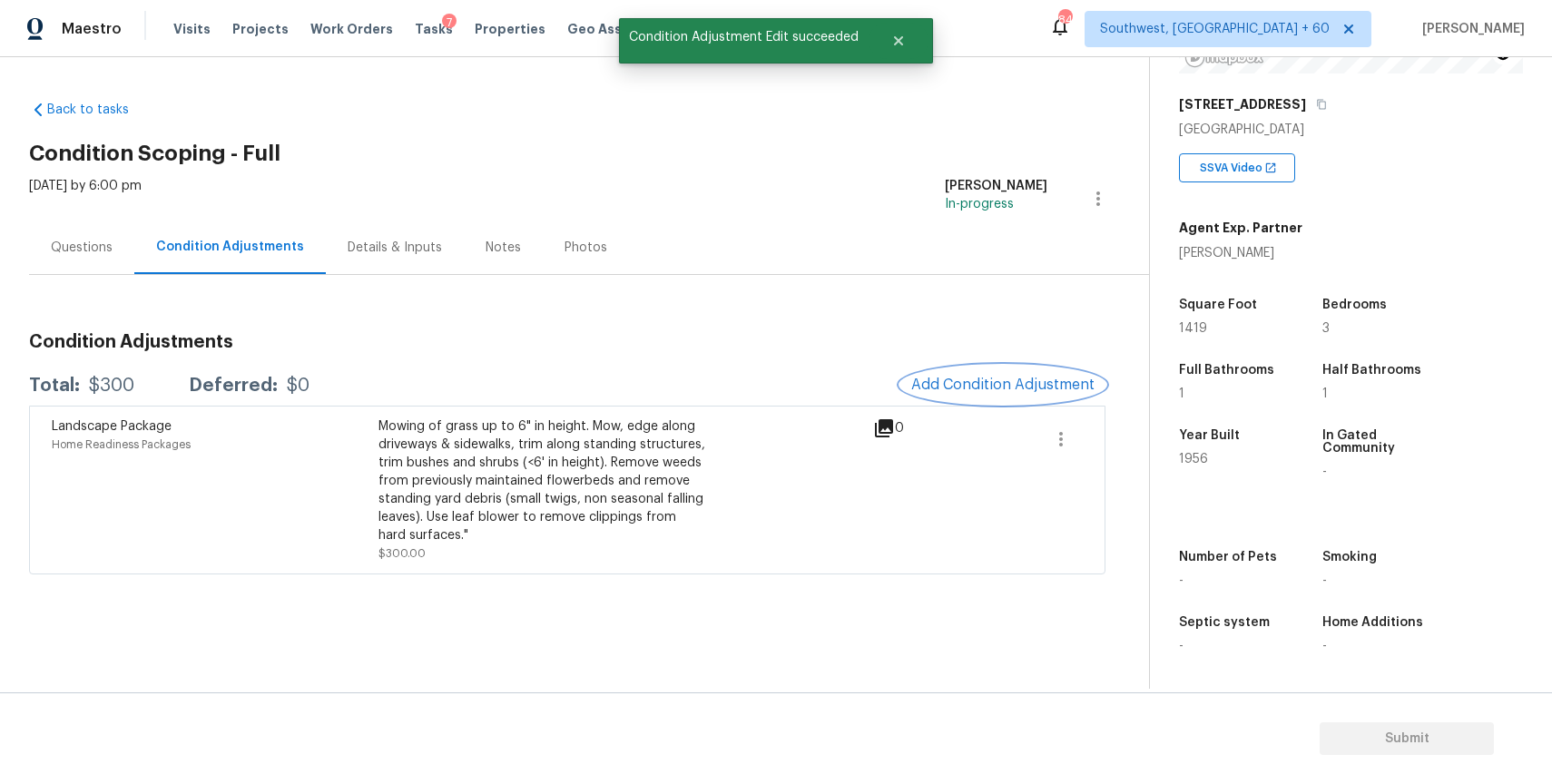
click at [1016, 375] on button "Add Condition Adjustment" at bounding box center [1002, 384] width 205 height 38
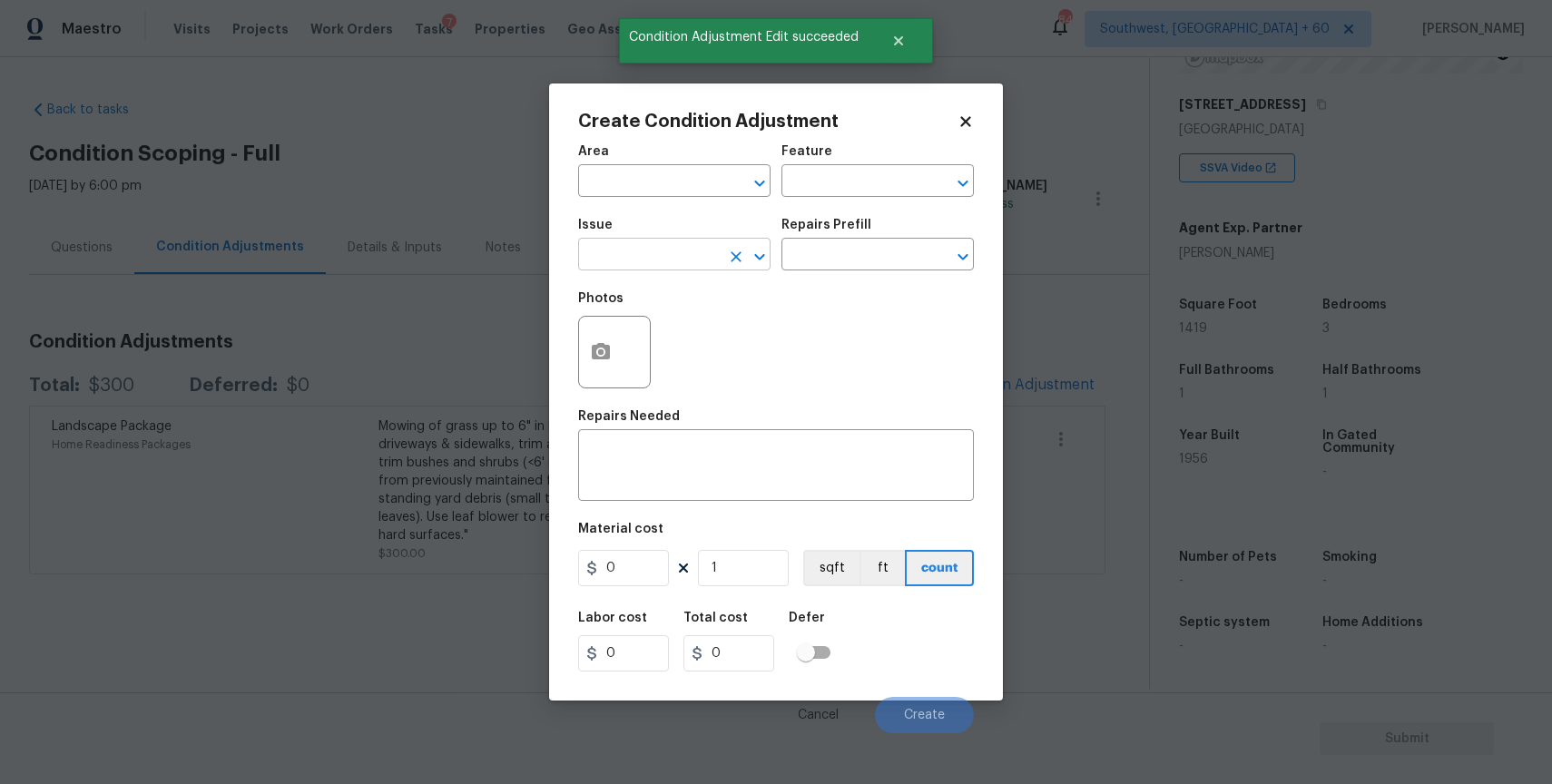
click at [690, 262] on input "text" at bounding box center [649, 256] width 142 height 28
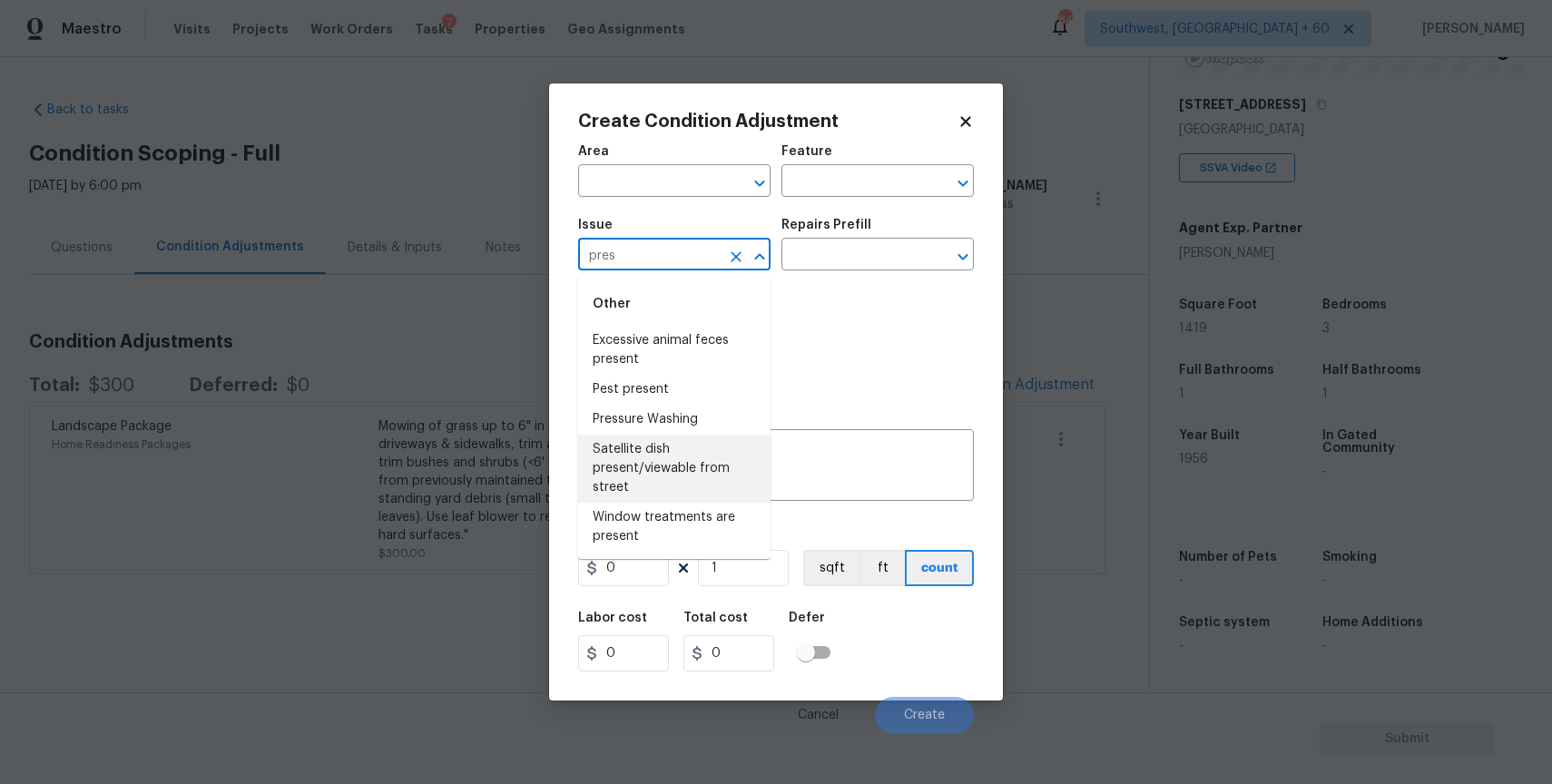
click at [721, 436] on li "Satellite dish present/viewable from street" at bounding box center [675, 468] width 193 height 68
type input "Satellite dish present/viewable from street"
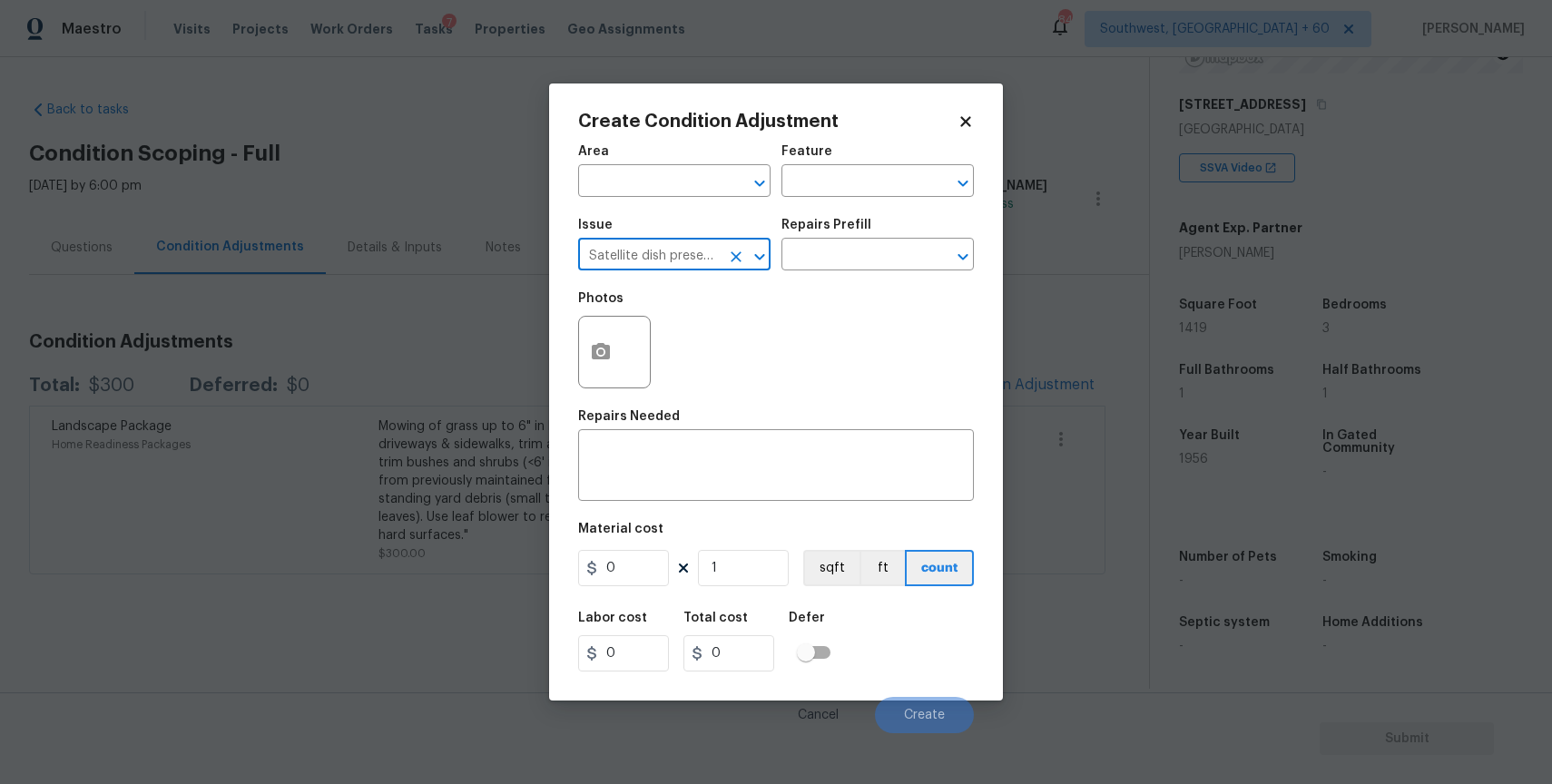
click at [744, 259] on icon "Clear" at bounding box center [736, 257] width 19 height 19
click at [692, 330] on li "Pressure Washing" at bounding box center [675, 340] width 193 height 30
type input "Pressure Washing"
click at [706, 463] on textarea at bounding box center [775, 467] width 374 height 38
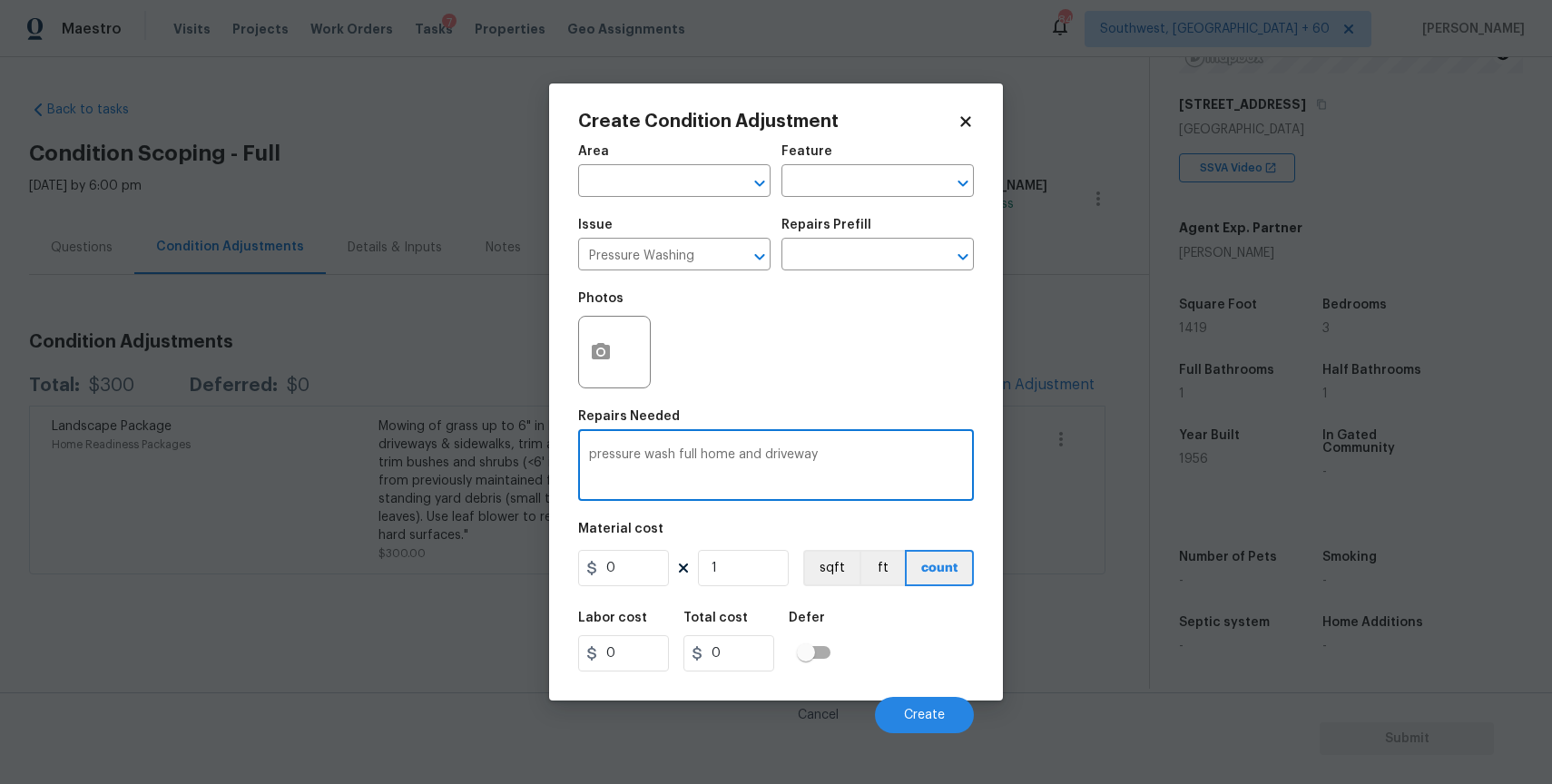
type textarea "pressure wash full home and driveway"
click at [626, 538] on div "Material cost" at bounding box center [776, 534] width 396 height 23
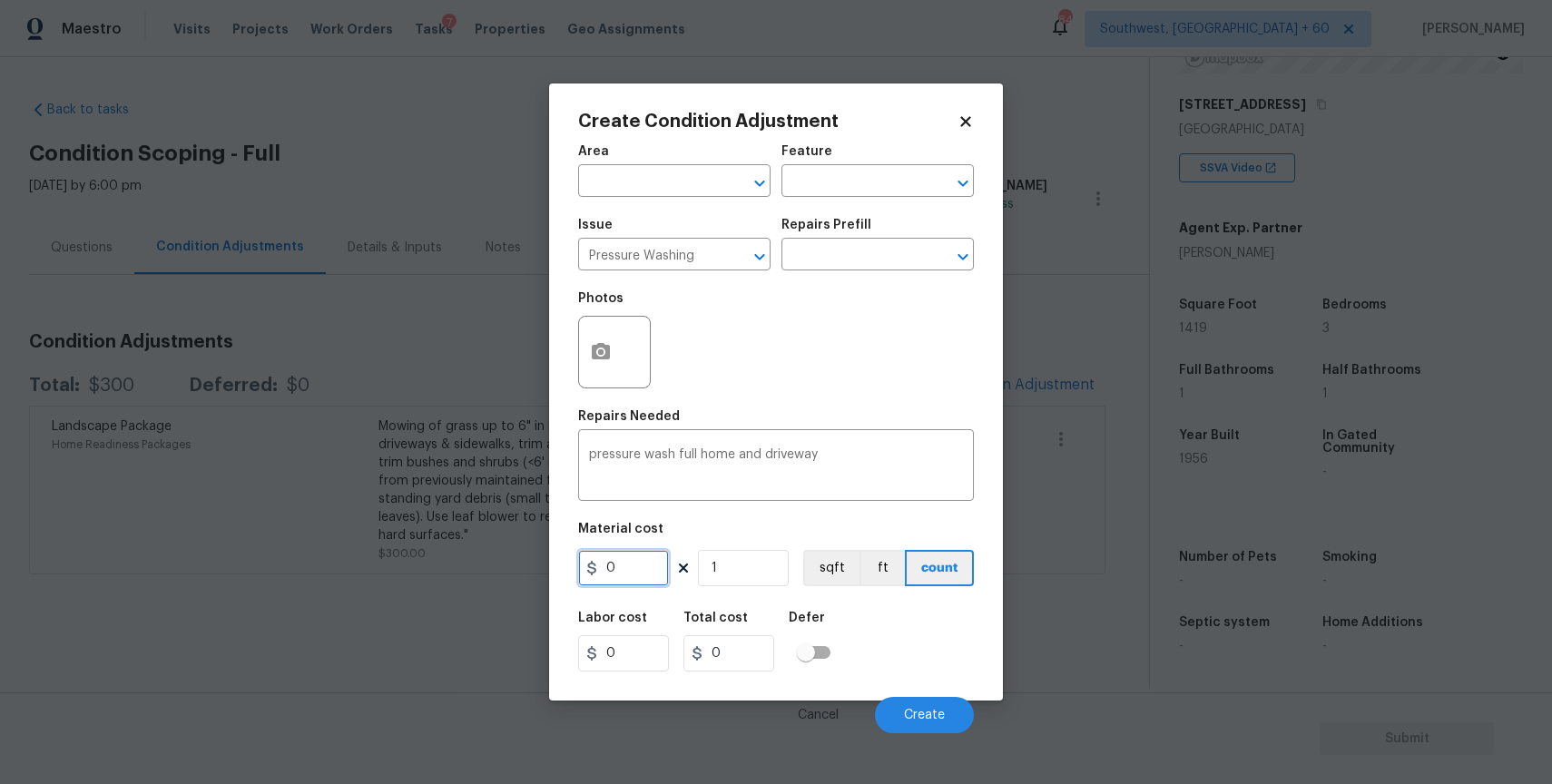
click at [636, 577] on input "0" at bounding box center [624, 567] width 91 height 36
type input "300"
click at [935, 731] on button "Create" at bounding box center [924, 714] width 99 height 36
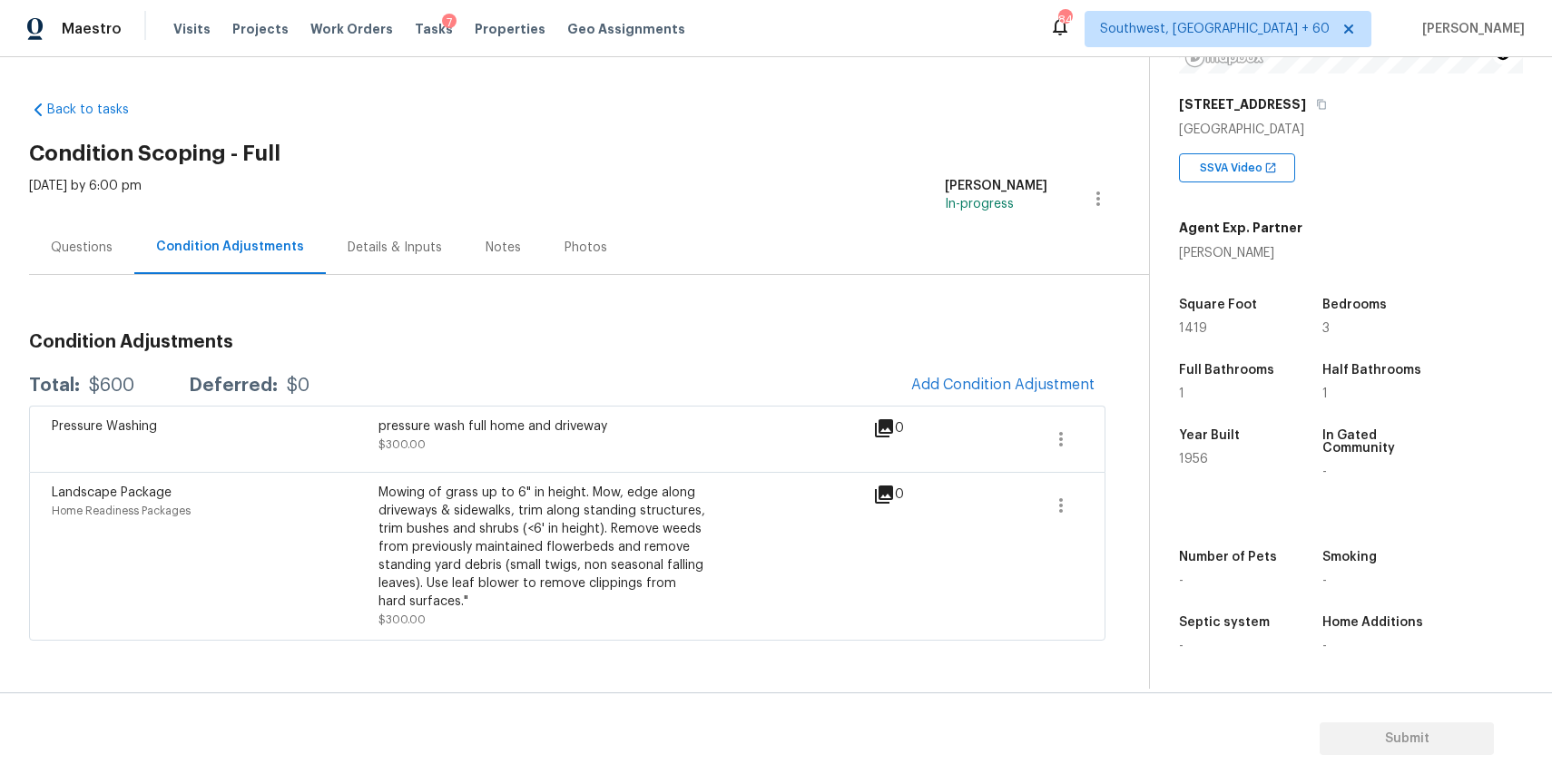
click at [108, 242] on div "Questions" at bounding box center [82, 247] width 62 height 19
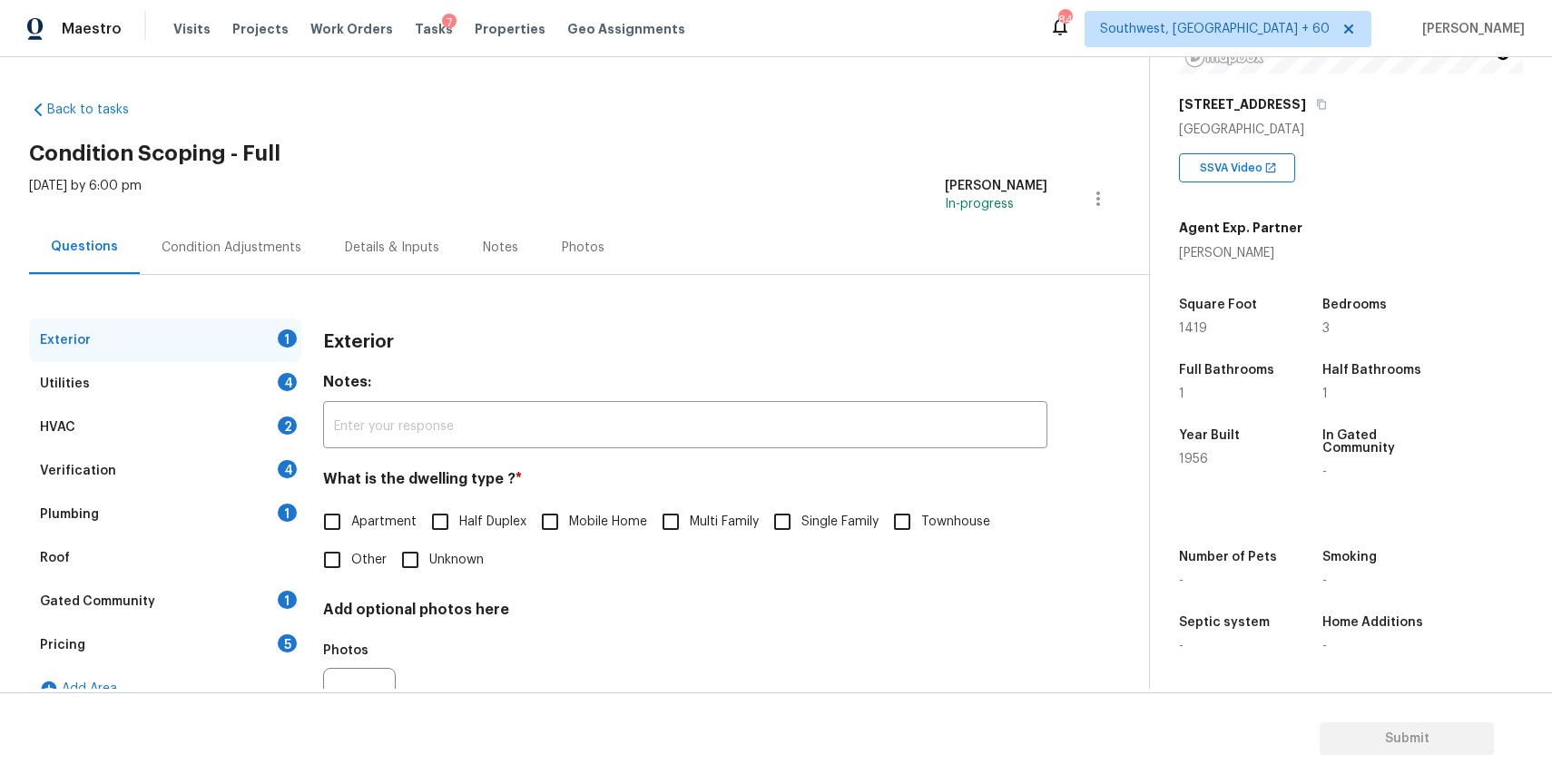
click at [178, 499] on div "Plumbing 1" at bounding box center [165, 514] width 273 height 44
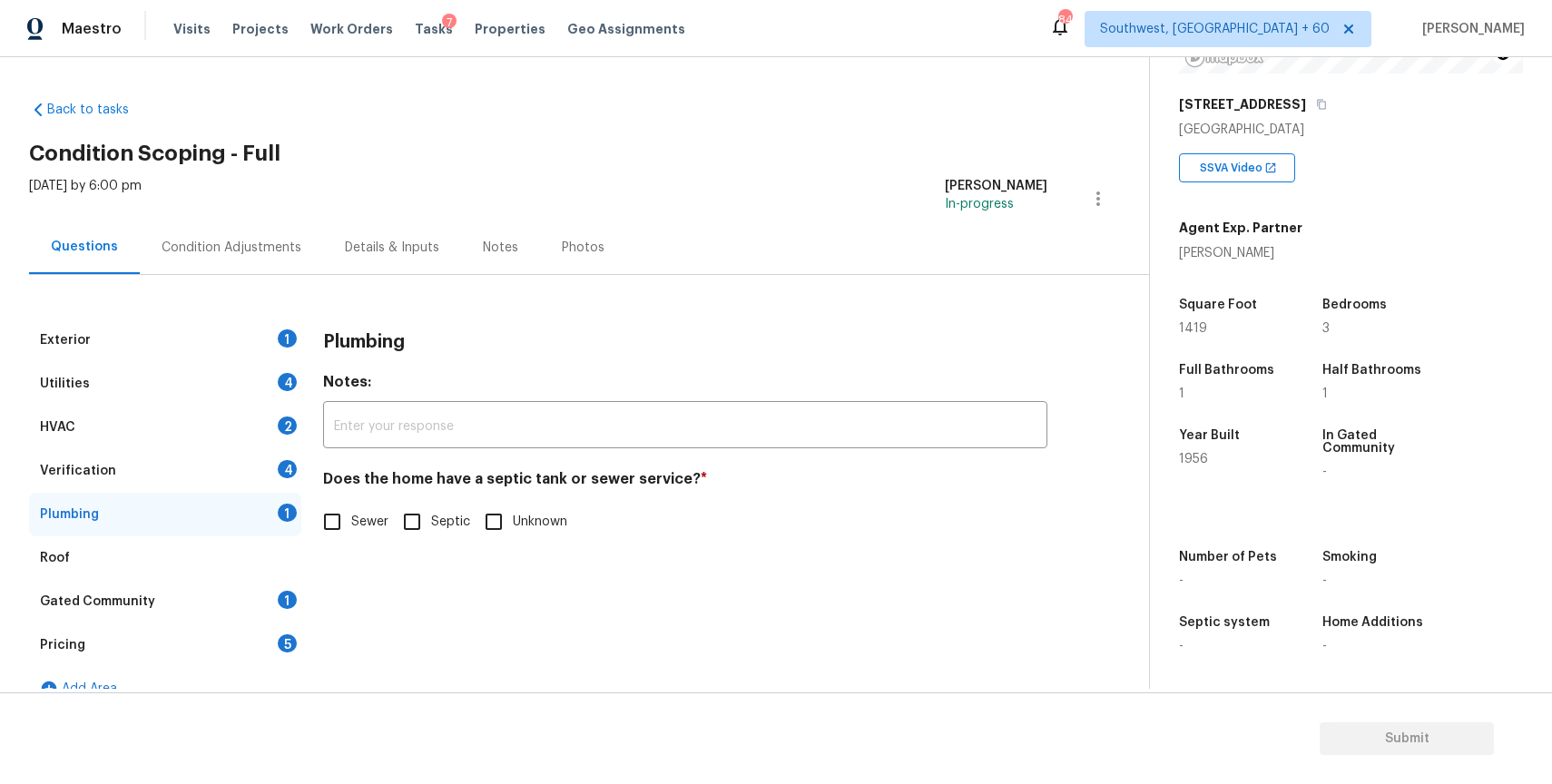
scroll to position [27, 0]
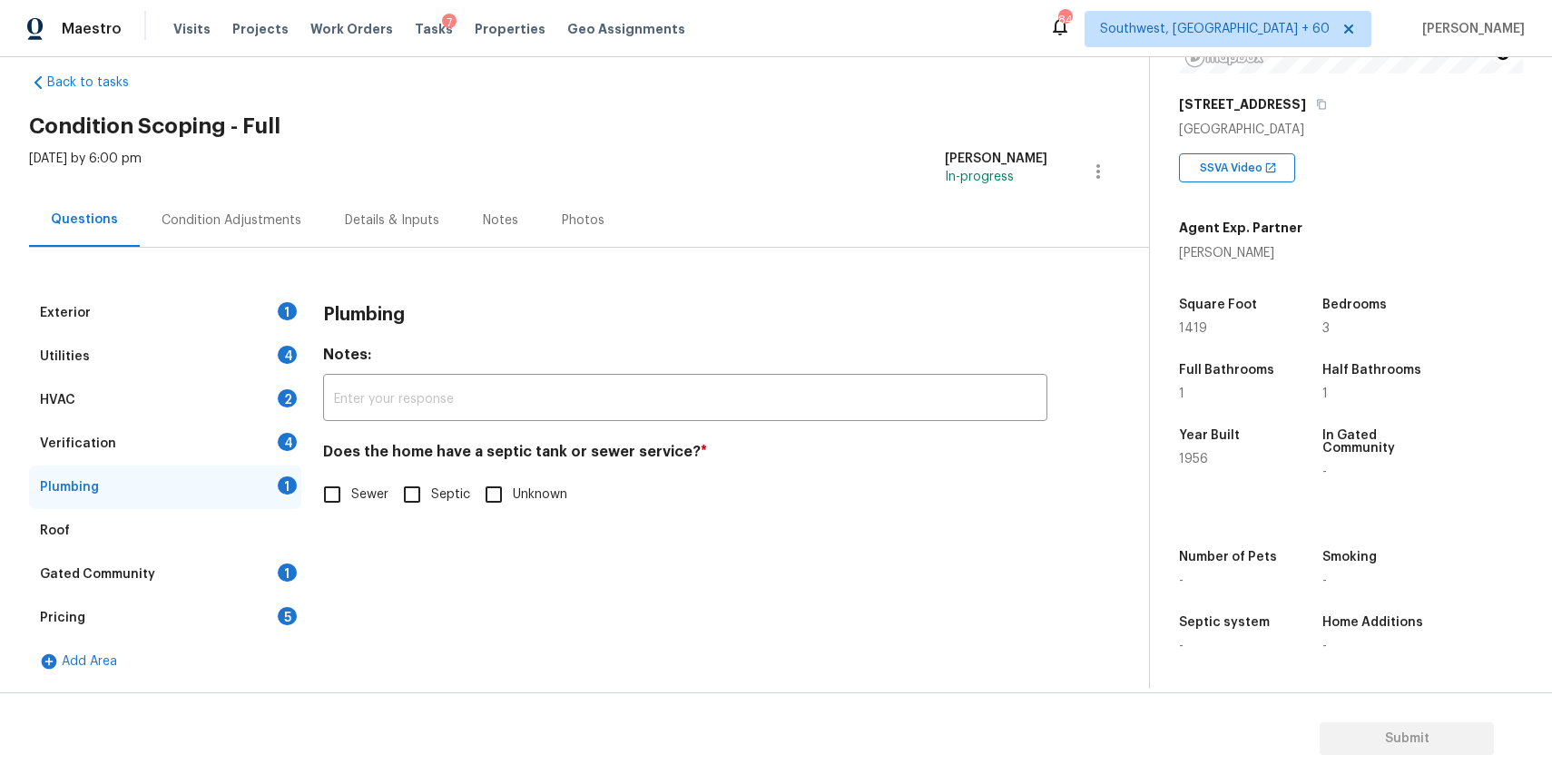
click at [222, 620] on div "Pricing 5" at bounding box center [165, 617] width 273 height 44
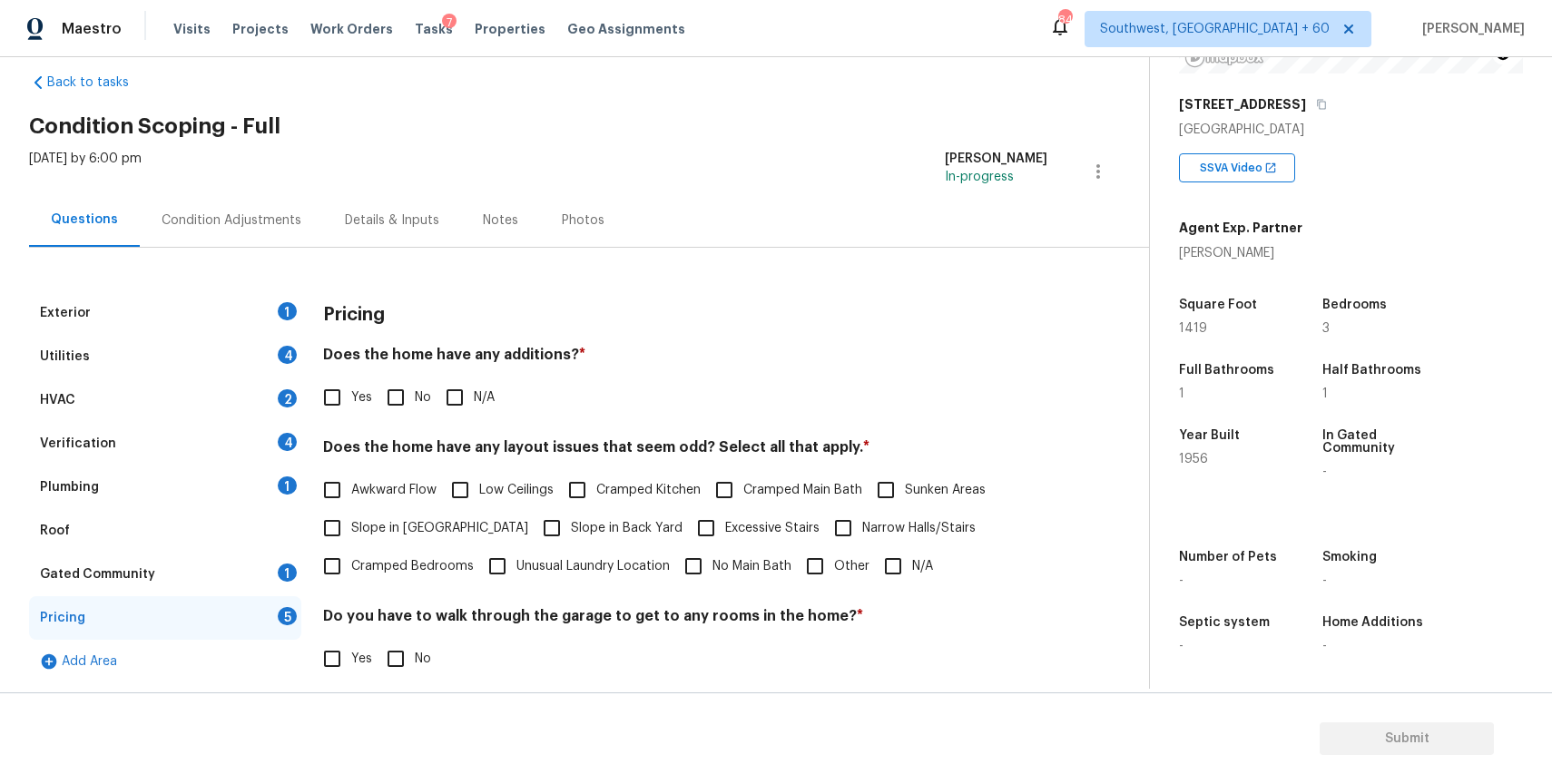
scroll to position [229, 0]
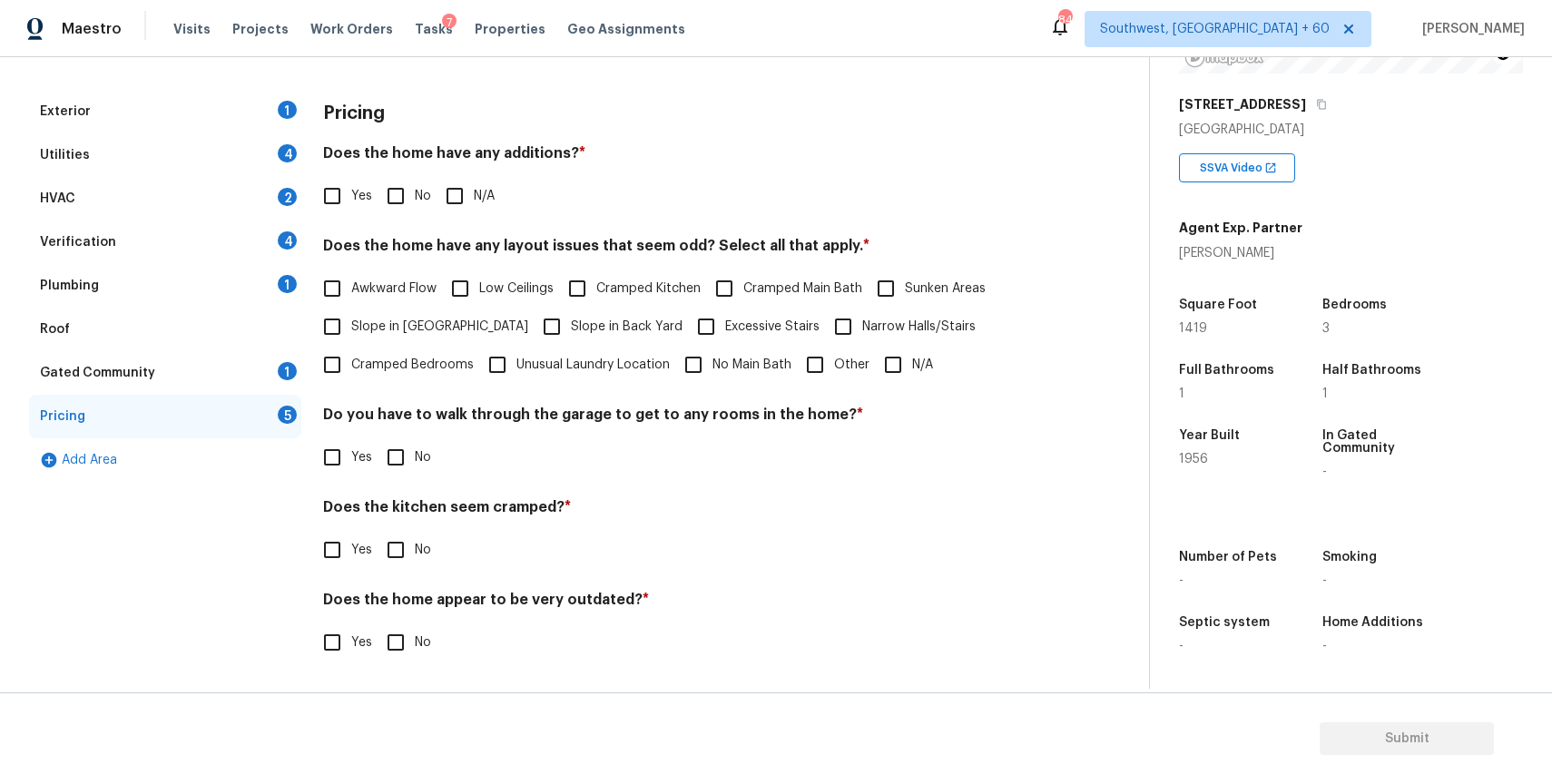
click at [305, 654] on div "Exterior 1 Utilities 4 HVAC 2 Verification 4 Plumbing 1 Roof Gated Community 1 …" at bounding box center [566, 386] width 1076 height 593
click at [327, 654] on input "Yes" at bounding box center [332, 641] width 38 height 38
checkbox input "true"
click at [371, 673] on input "text" at bounding box center [684, 688] width 724 height 43
click at [375, 673] on input "text" at bounding box center [684, 688] width 724 height 43
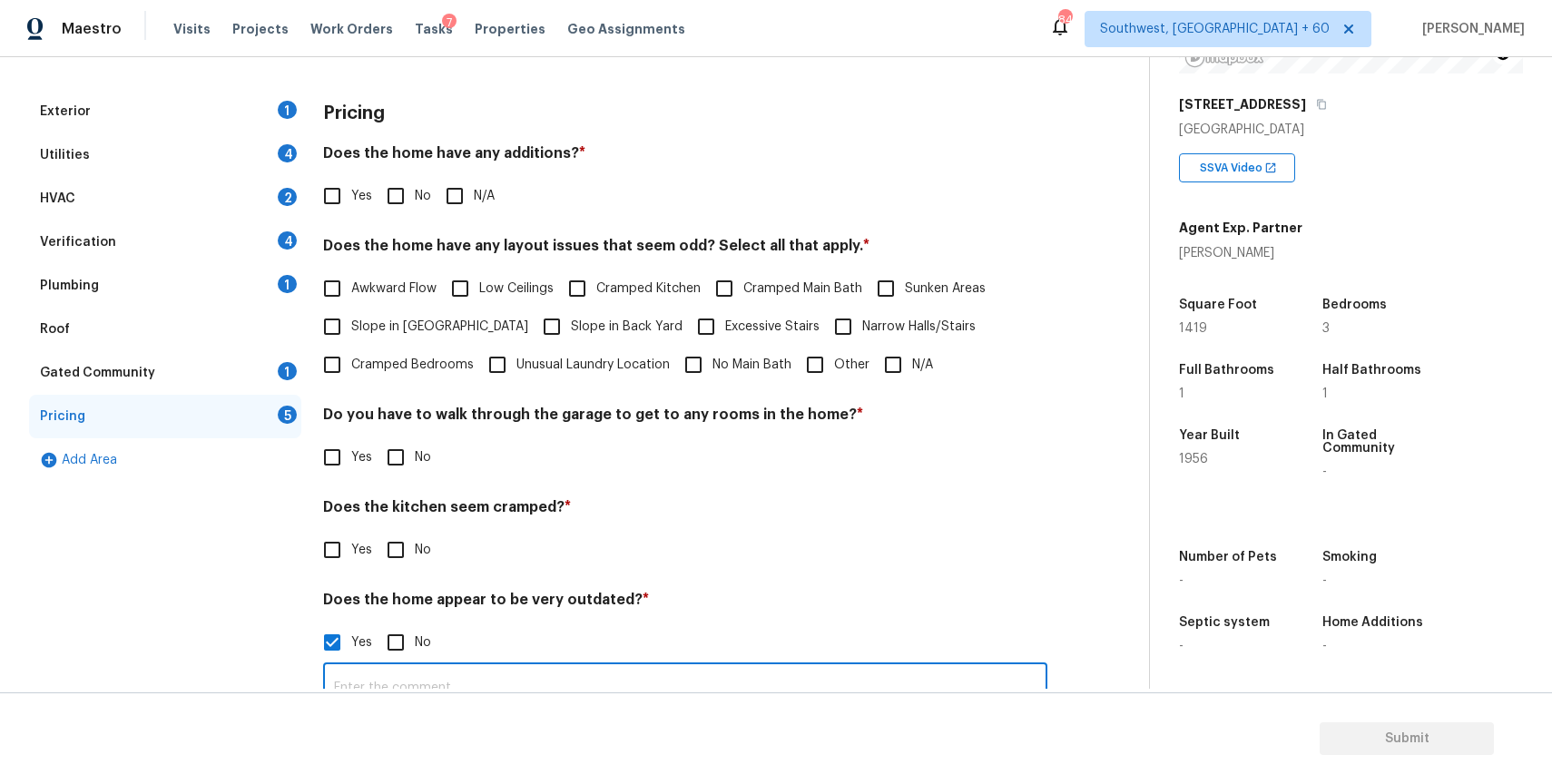
scroll to position [277, 0]
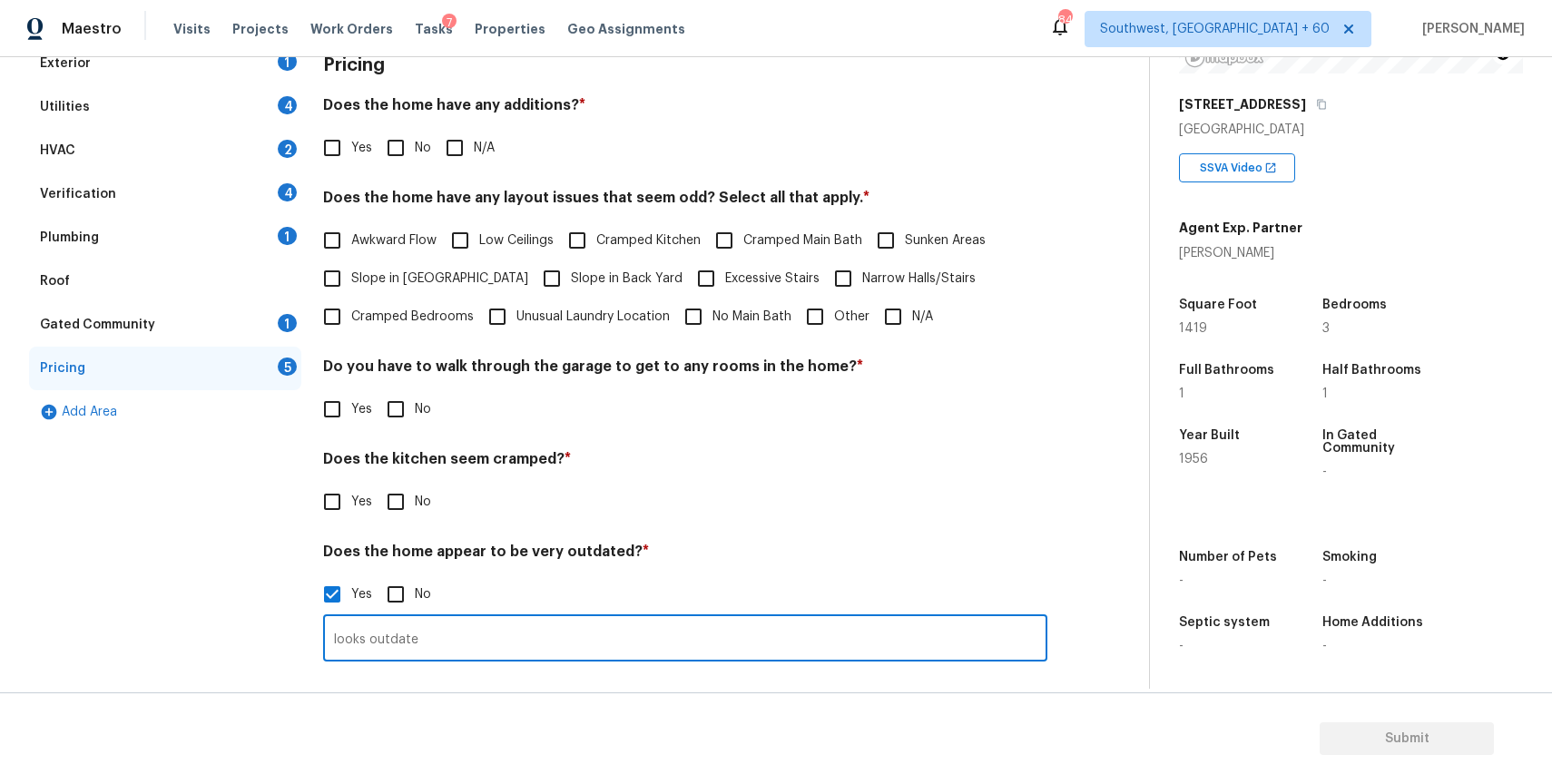
type input "looks outdated"
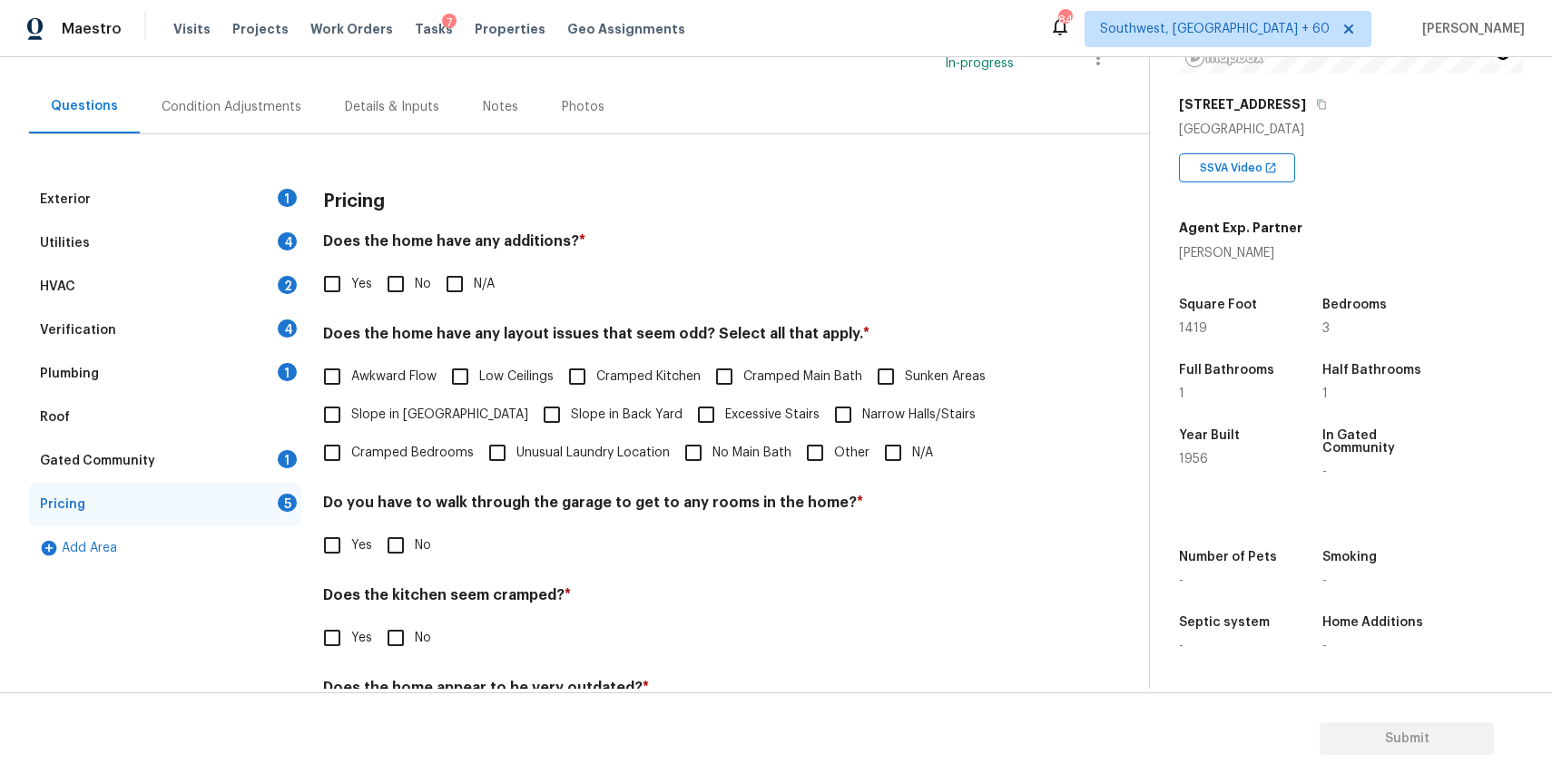
scroll to position [0, 0]
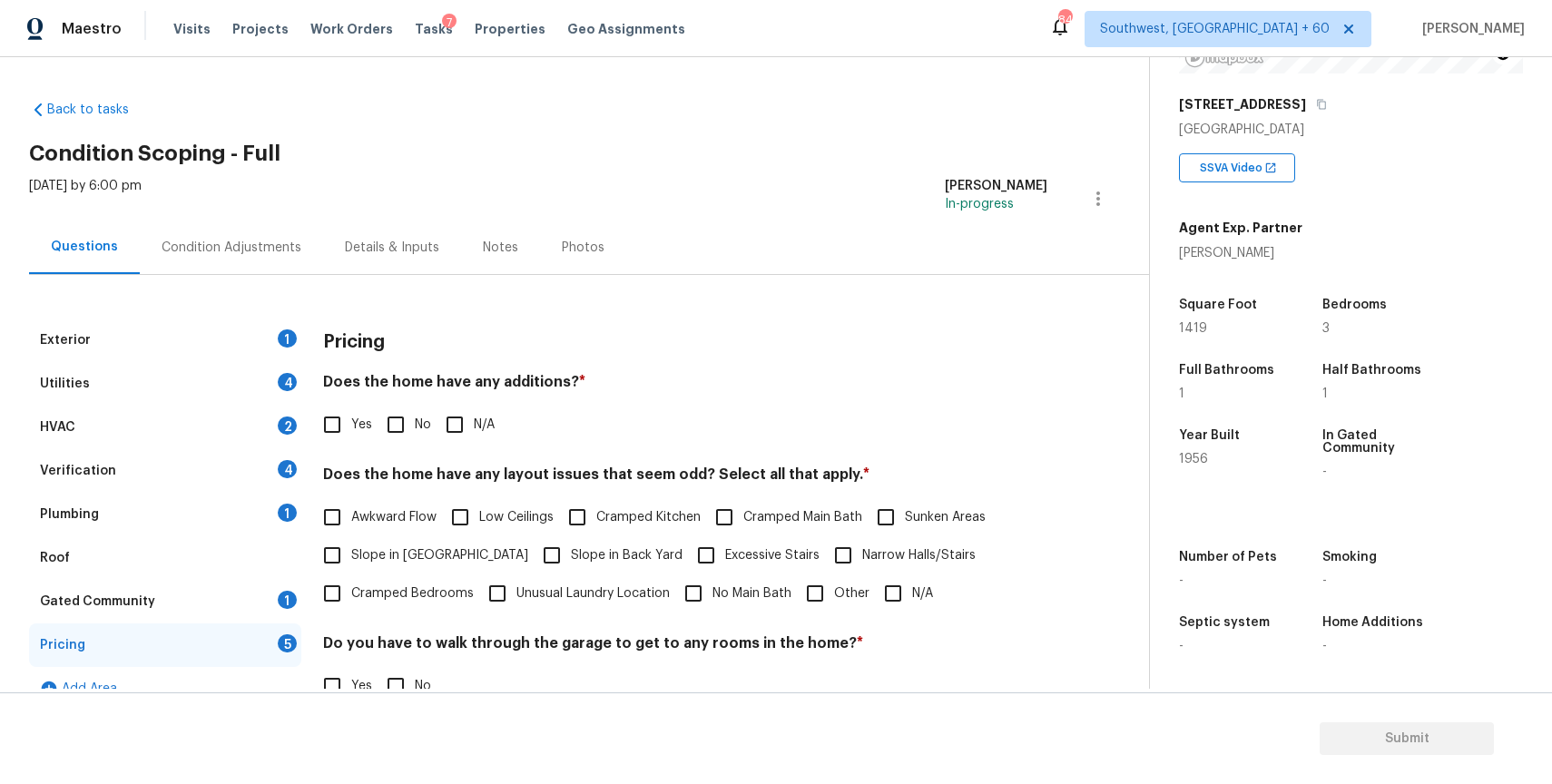
click at [248, 226] on div "Condition Adjustments" at bounding box center [232, 247] width 184 height 54
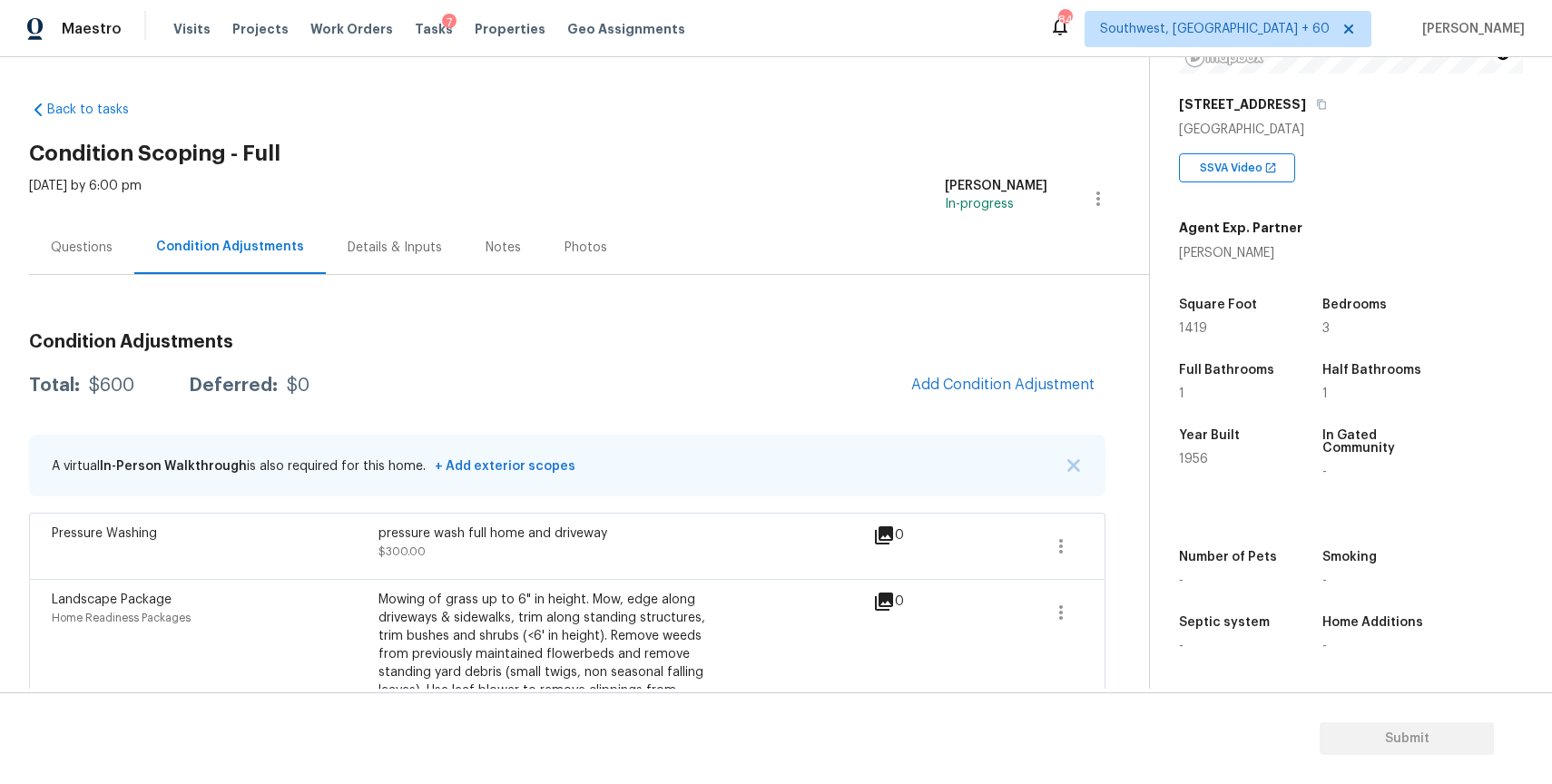
scroll to position [65, 0]
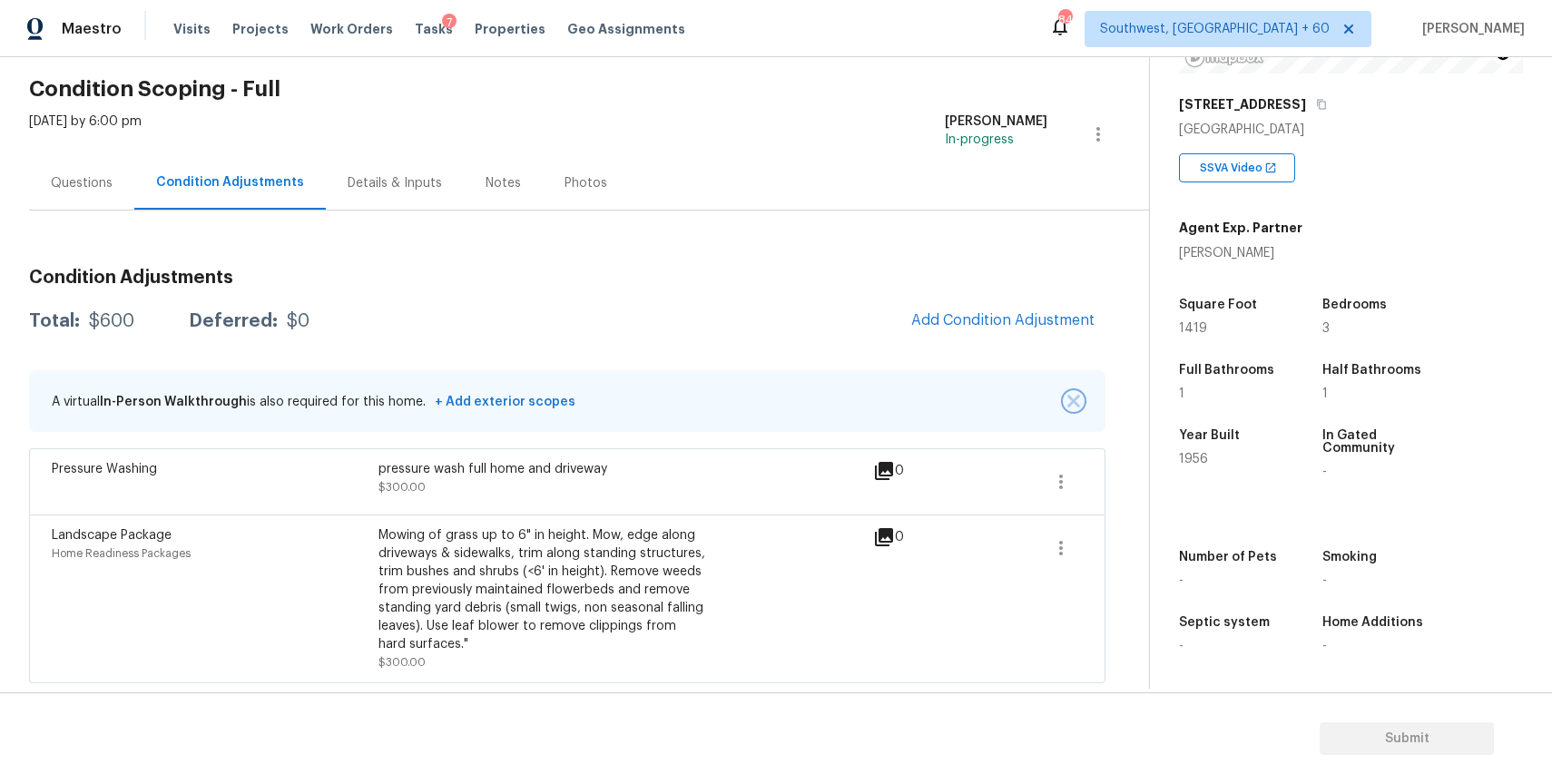
click at [1074, 400] on img "button" at bounding box center [1074, 401] width 13 height 13
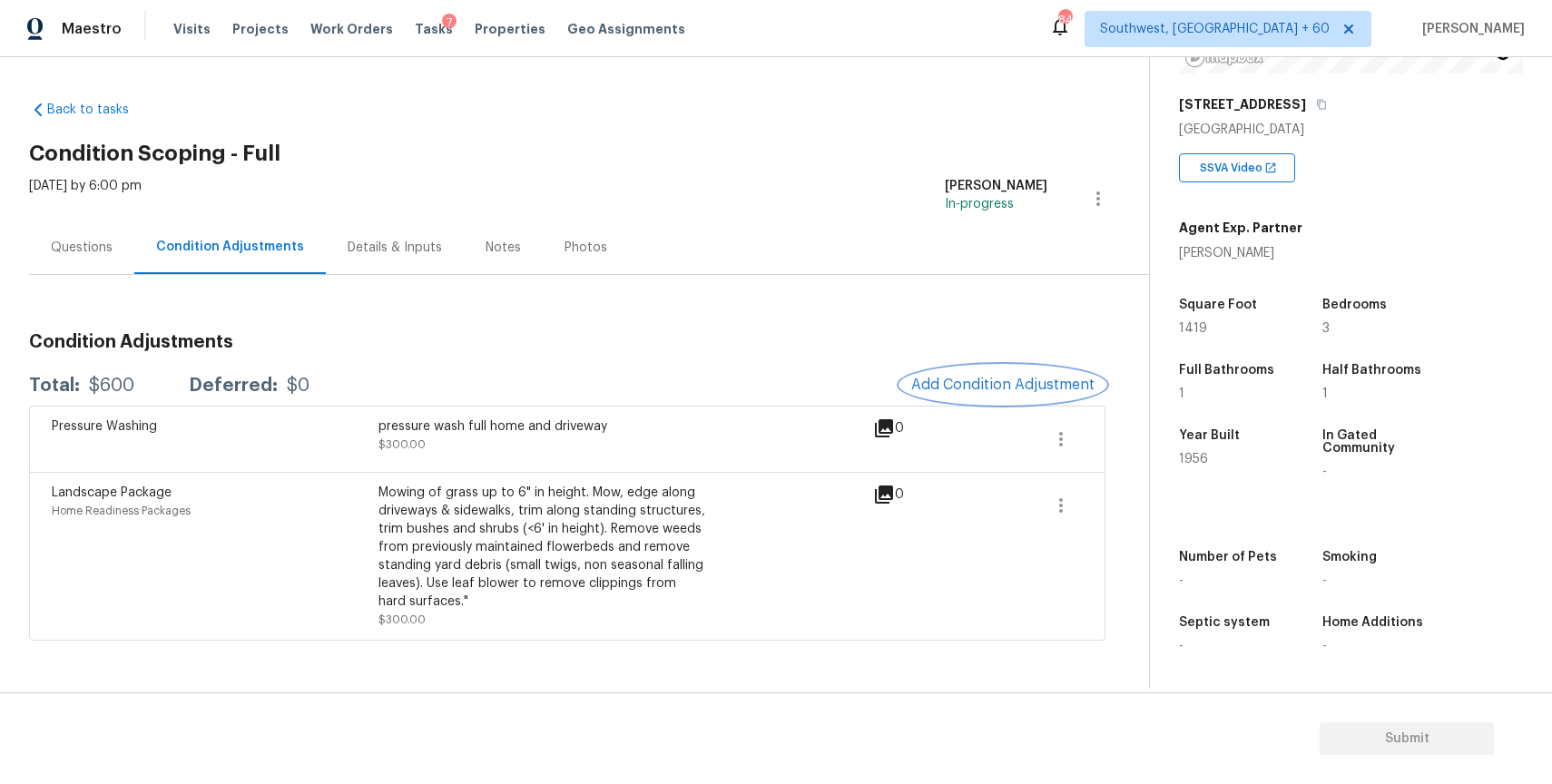
click at [1019, 390] on span "Add Condition Adjustment" at bounding box center [1003, 385] width 184 height 17
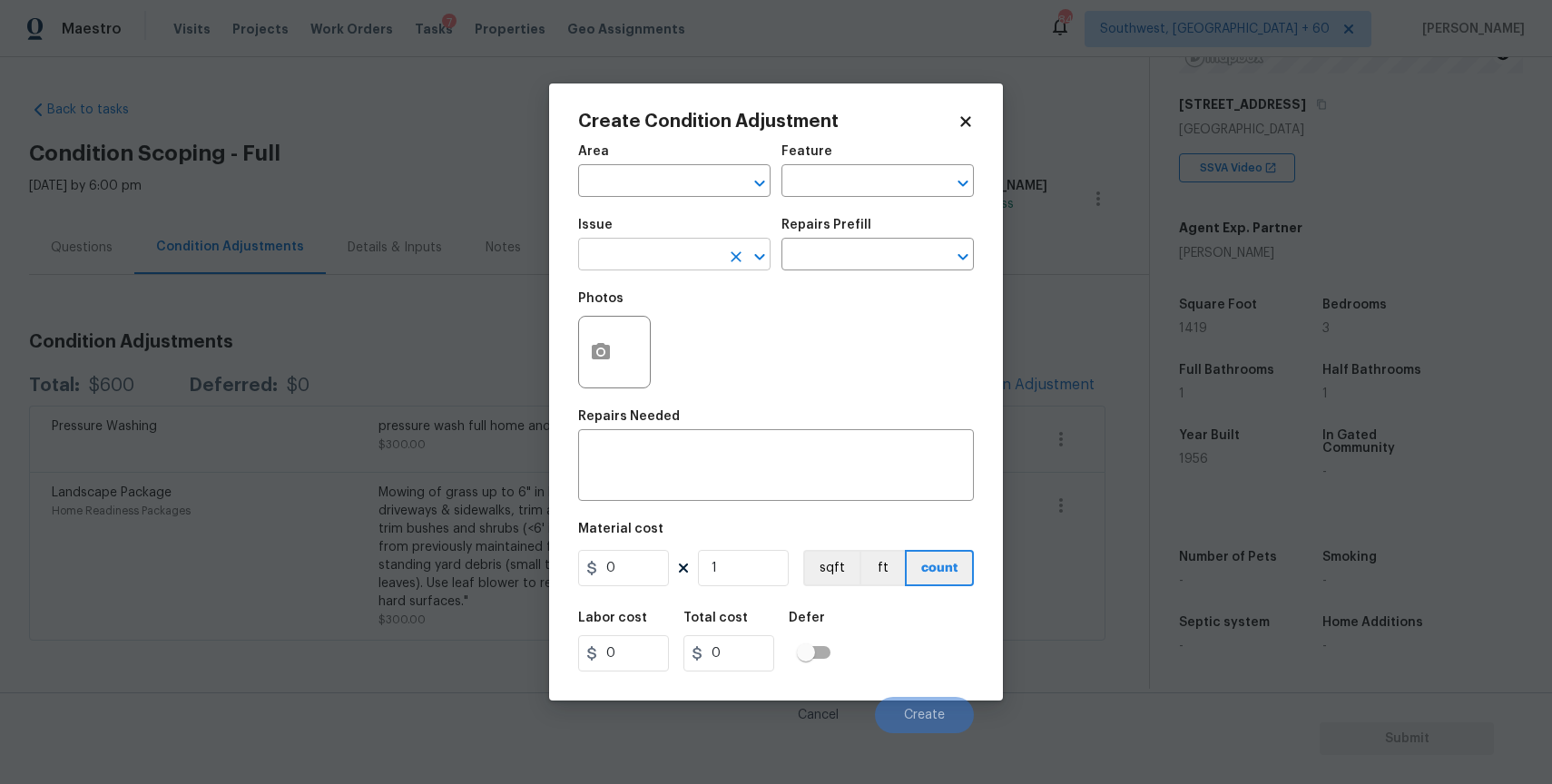
click at [608, 242] on input "text" at bounding box center [649, 256] width 142 height 28
type input "q"
type input "appp"
click at [650, 249] on input "text" at bounding box center [649, 256] width 142 height 28
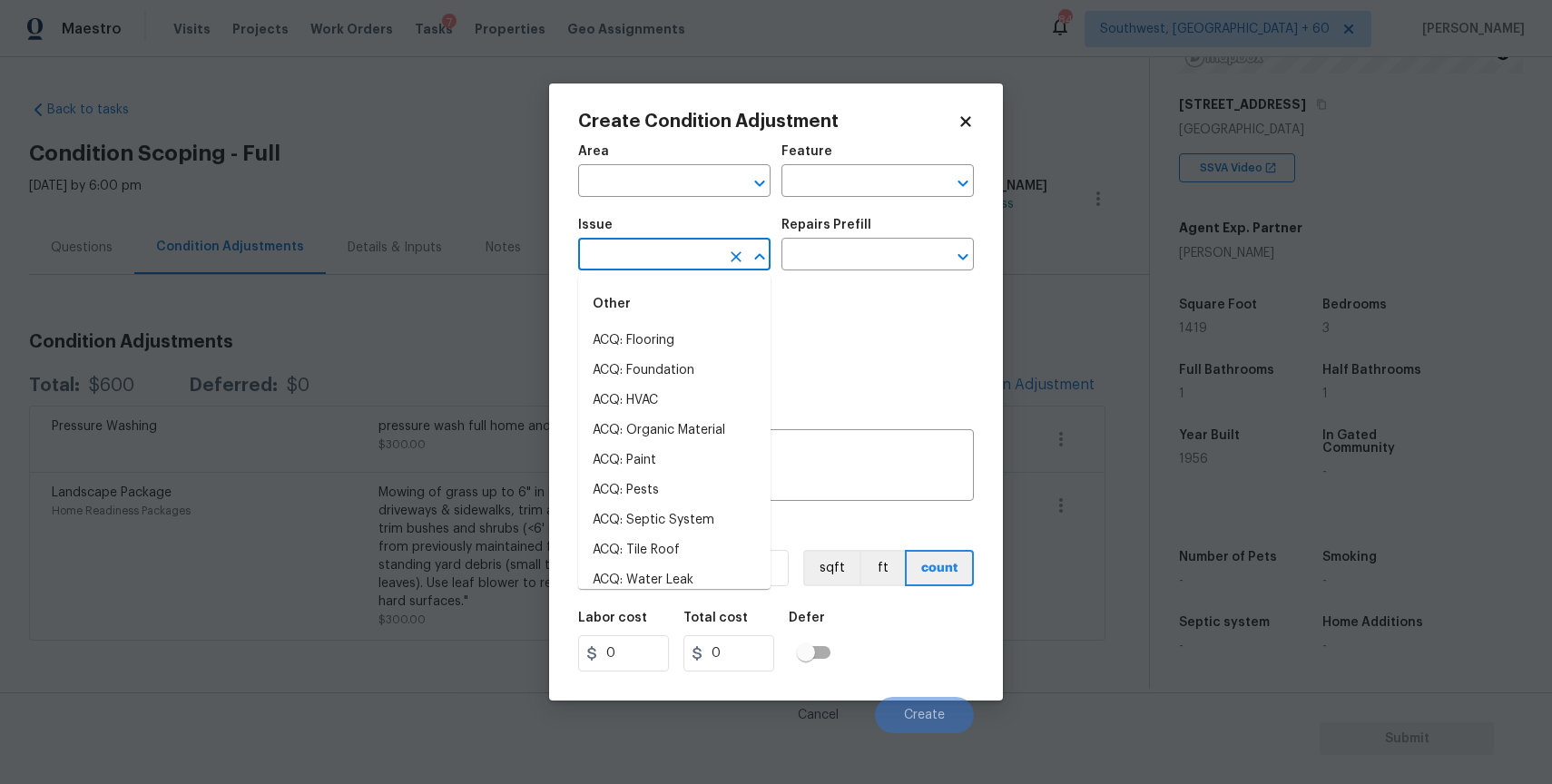
drag, startPoint x: 664, startPoint y: 274, endPoint x: 722, endPoint y: 274, distance: 58.0
click at [670, 275] on ul "Other ACQ: Flooring ACQ: Foundation ACQ: HVAC ACQ: Organic Material ACQ: Paint …" at bounding box center [675, 432] width 193 height 314
type input "s"
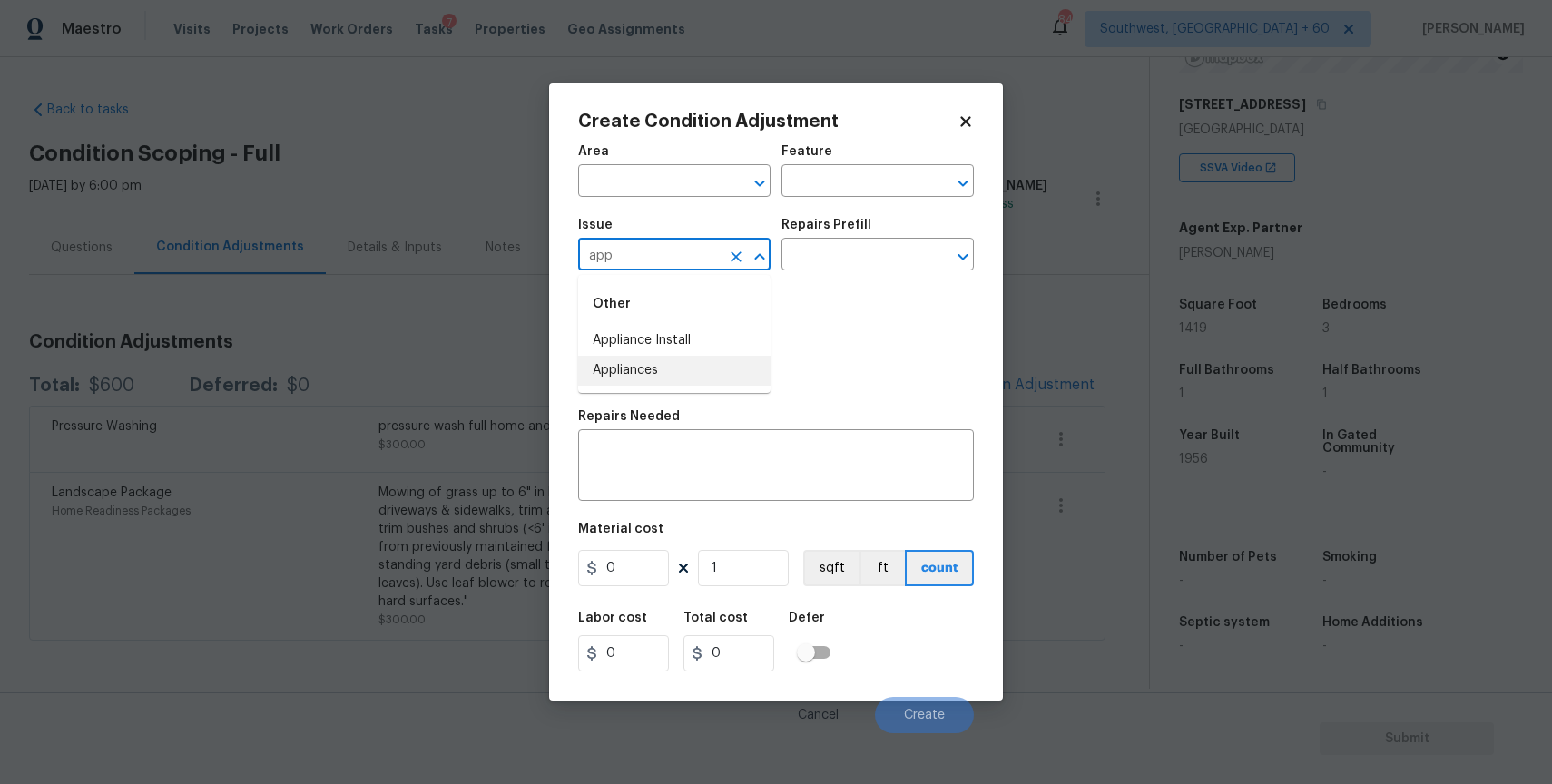
click at [659, 361] on li "Appliances" at bounding box center [675, 371] width 193 height 30
type input "Appliances"
click at [696, 468] on textarea at bounding box center [775, 467] width 374 height 38
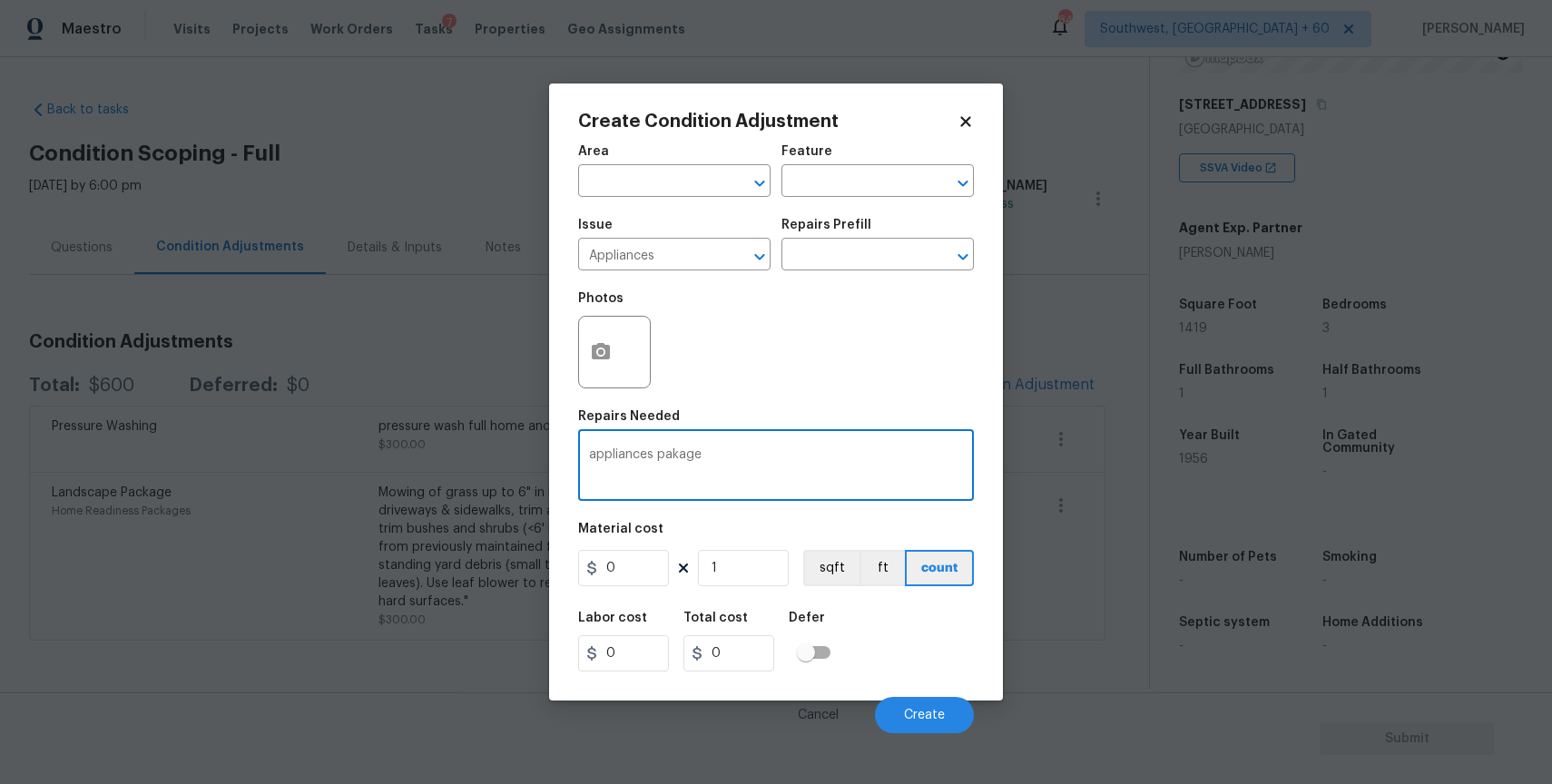
click at [677, 453] on textarea "appliances pakage" at bounding box center [775, 467] width 374 height 38
type textarea "appliances package"
click at [627, 578] on input "0" at bounding box center [624, 567] width 91 height 36
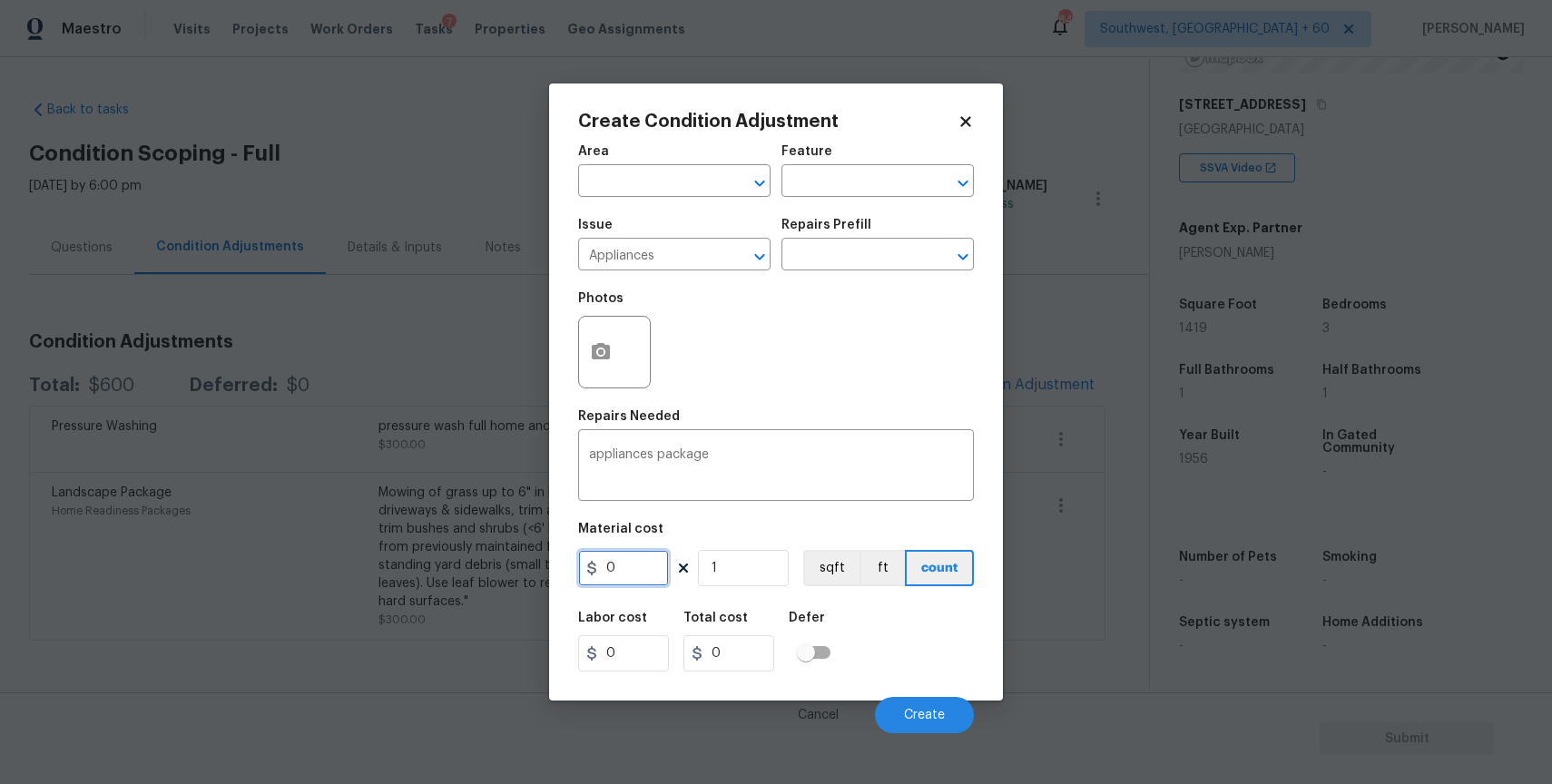
click at [627, 578] on input "0" at bounding box center [624, 567] width 91 height 36
type input "3500"
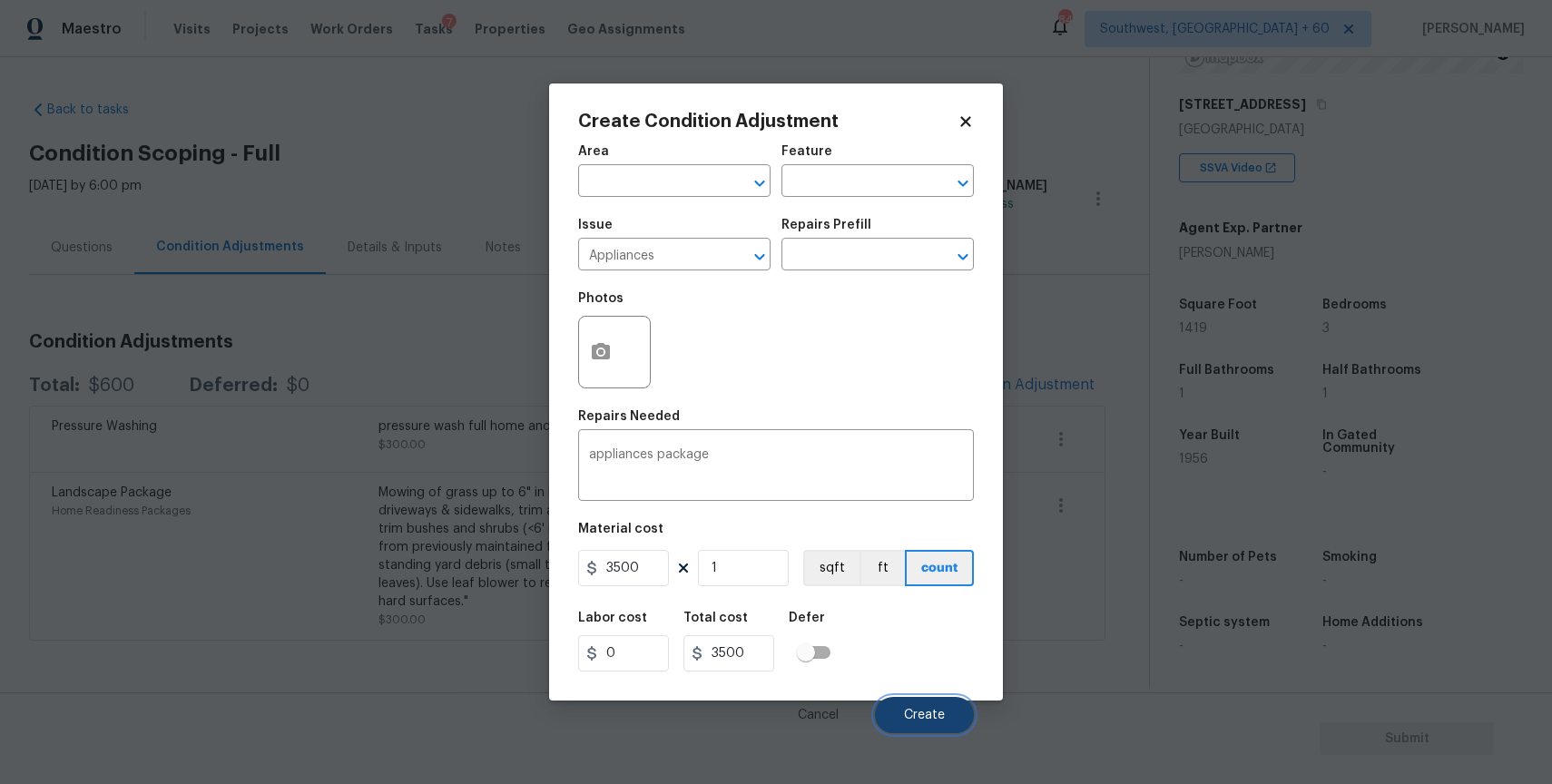
click at [919, 715] on span "Create" at bounding box center [924, 715] width 41 height 14
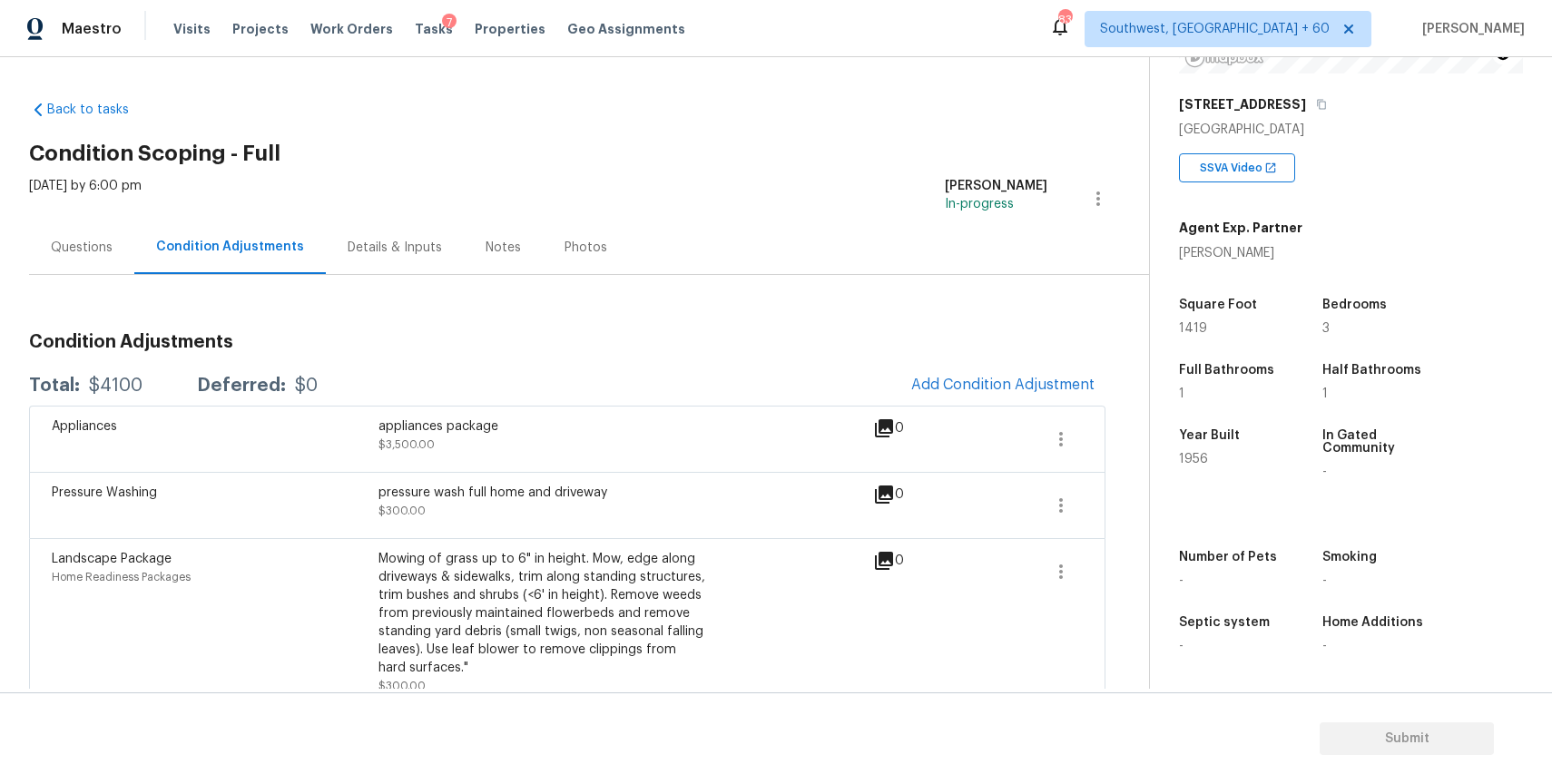
click at [414, 21] on div "Tasks 7" at bounding box center [433, 30] width 38 height 19
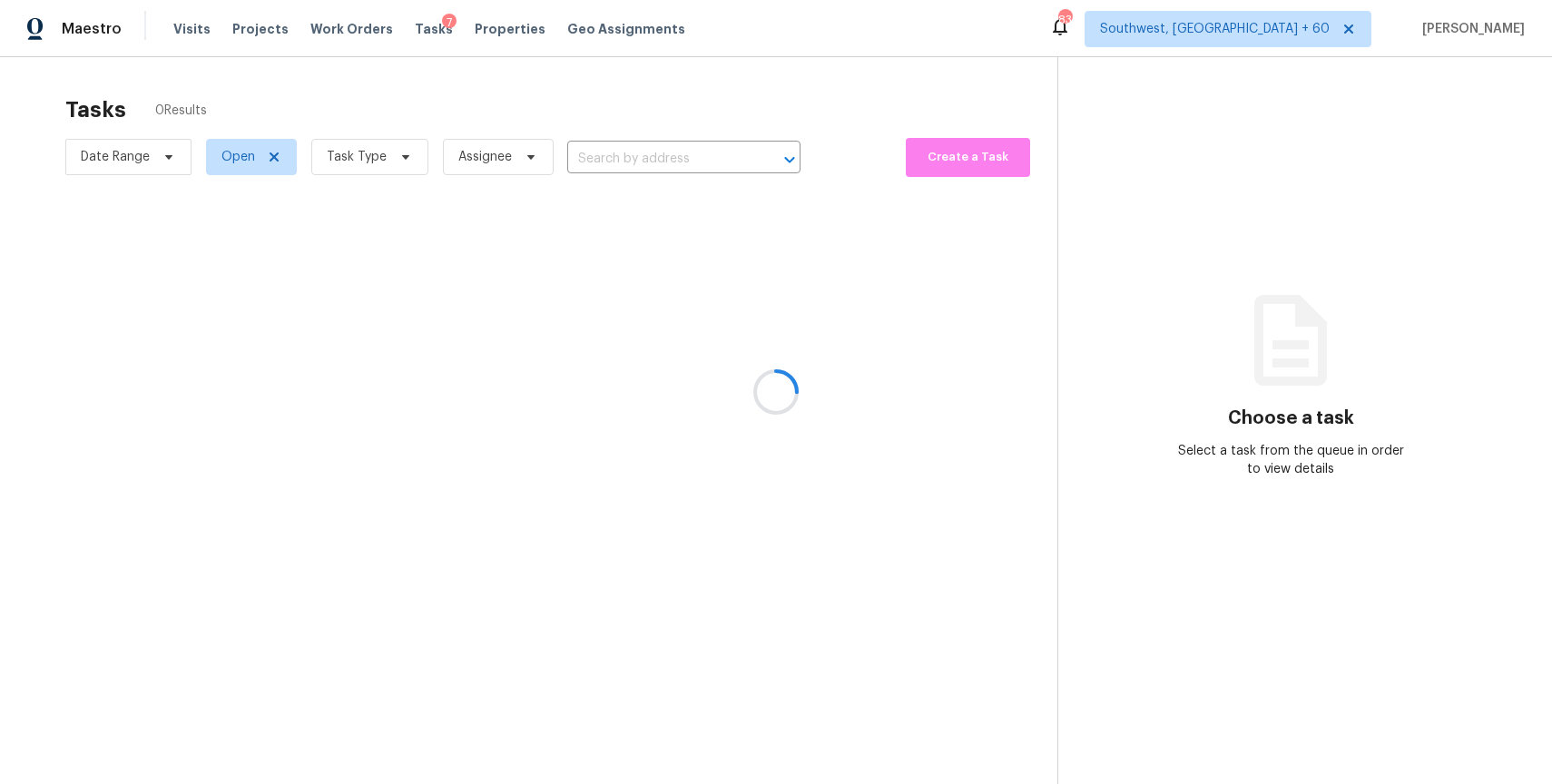
click at [356, 135] on div at bounding box center [776, 392] width 1552 height 784
click at [375, 143] on div at bounding box center [776, 392] width 1552 height 784
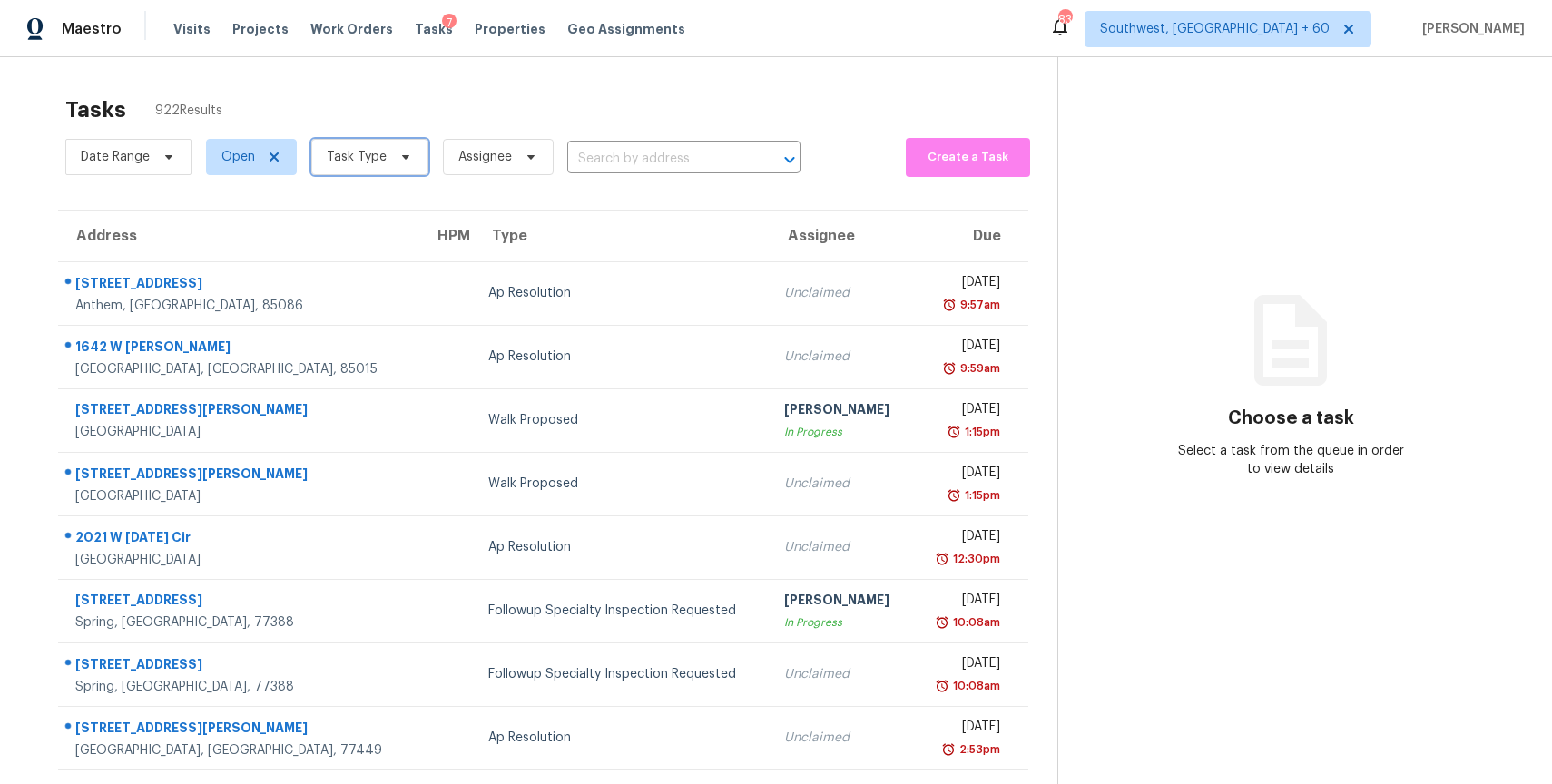
click at [368, 153] on span "Task Type" at bounding box center [356, 158] width 60 height 19
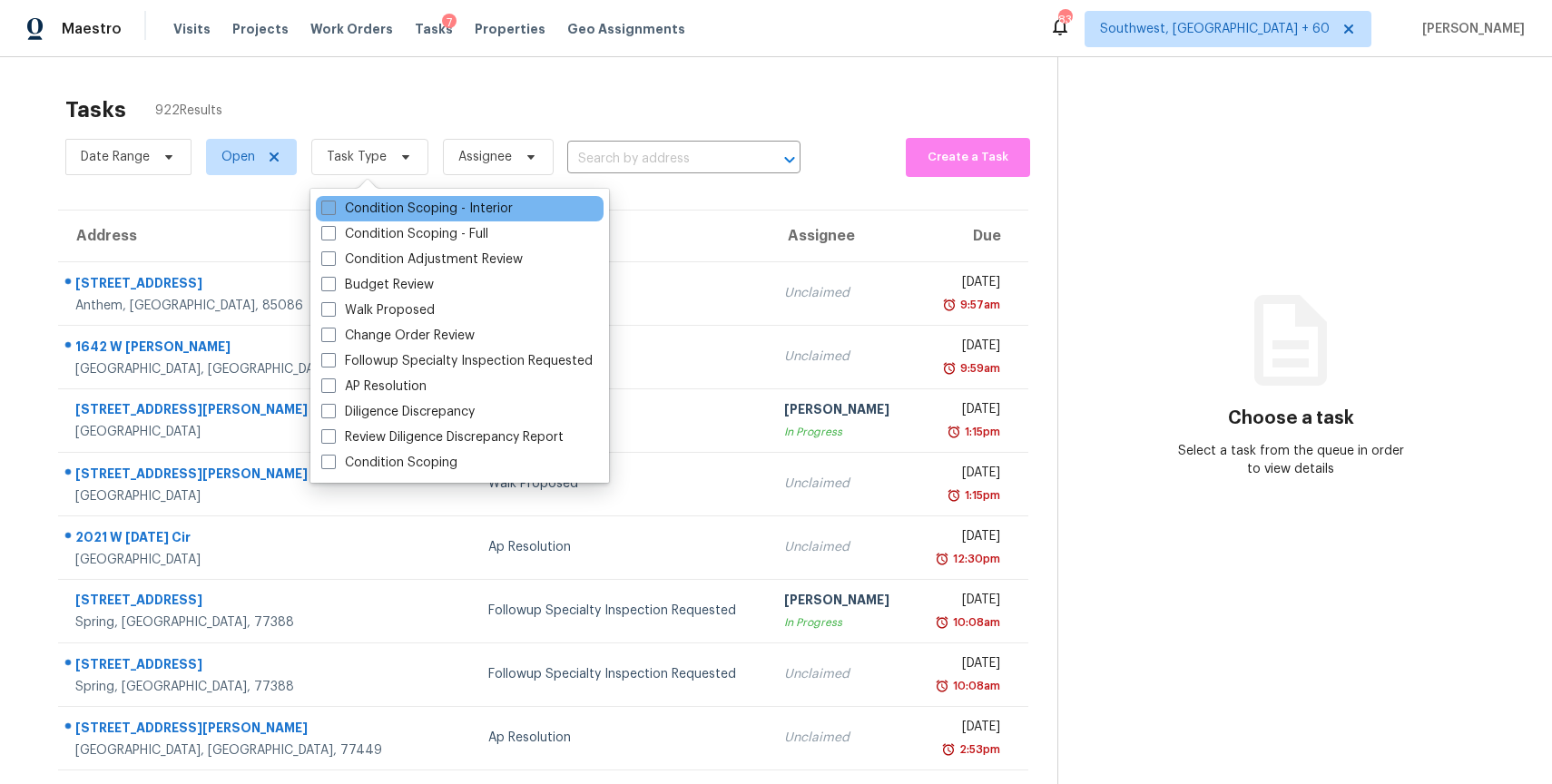
click at [445, 206] on label "Condition Scoping - Interior" at bounding box center [417, 209] width 192 height 19
click at [333, 206] on input "Condition Scoping - Interior" at bounding box center [327, 205] width 12 height 12
checkbox input "true"
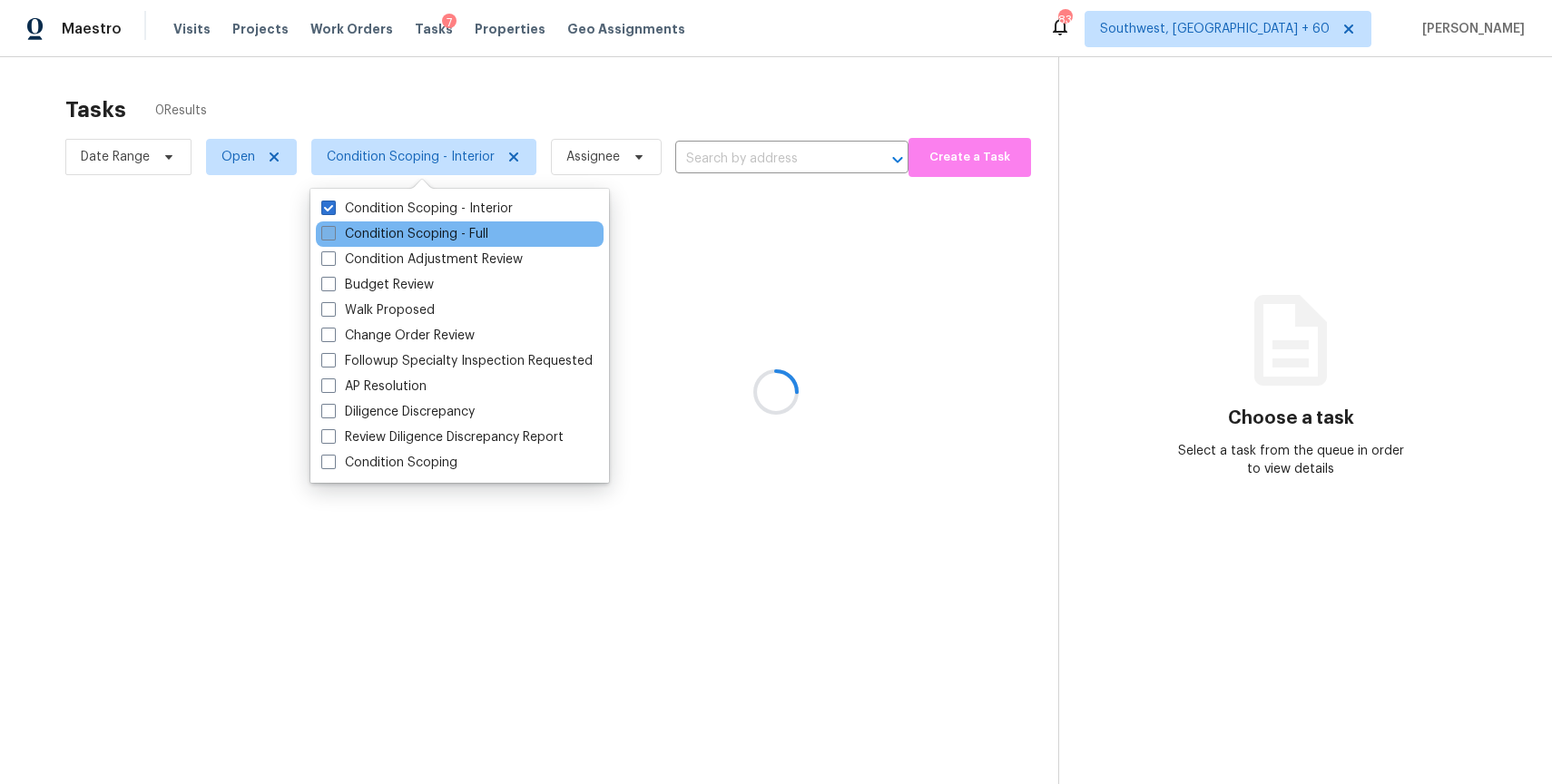
click at [449, 233] on label "Condition Scoping - Full" at bounding box center [405, 234] width 167 height 19
click at [333, 233] on input "Condition Scoping - Full" at bounding box center [327, 231] width 12 height 12
checkbox input "true"
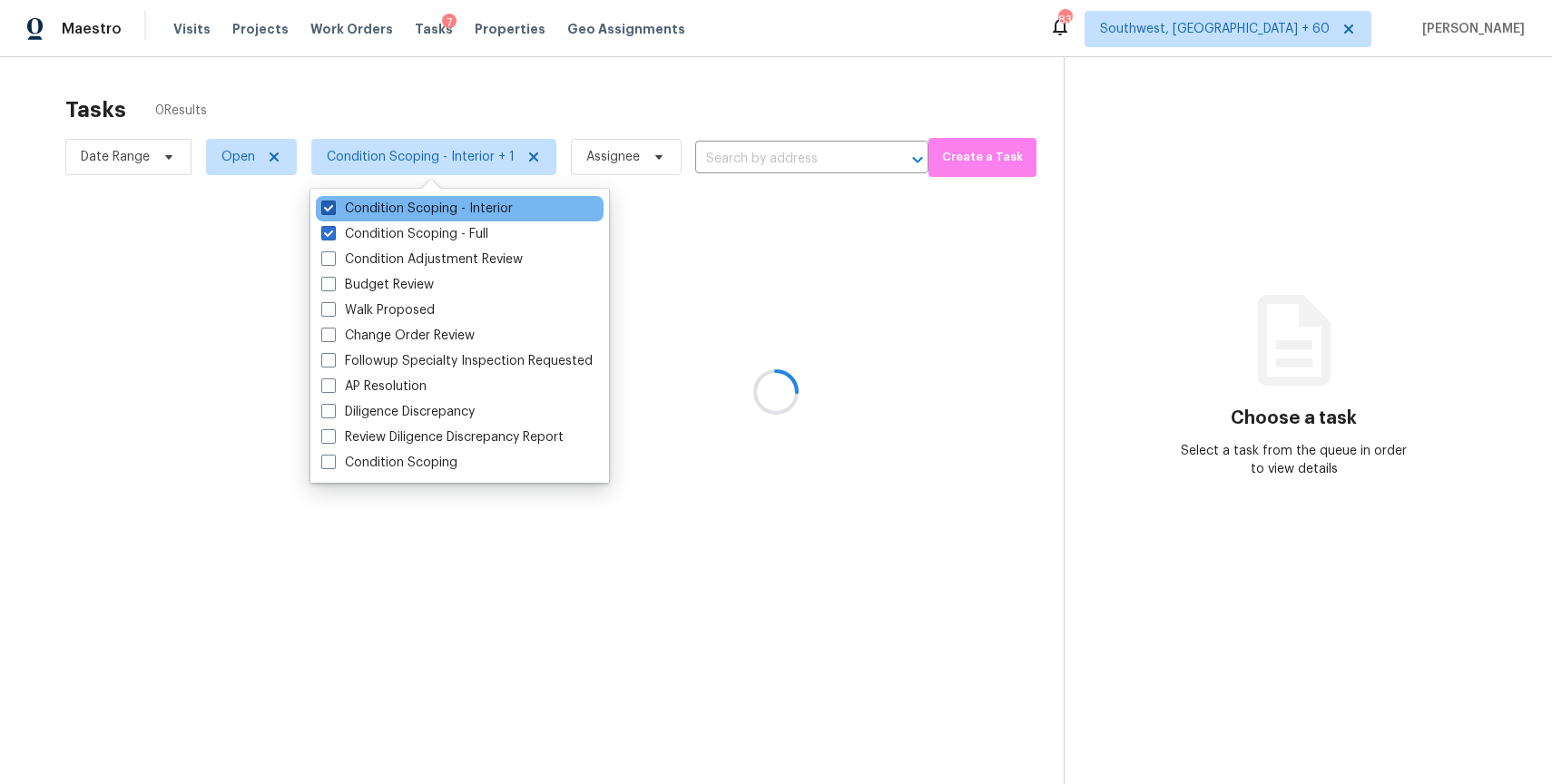
click at [423, 204] on label "Condition Scoping - Interior" at bounding box center [417, 209] width 192 height 19
click at [333, 204] on input "Condition Scoping - Interior" at bounding box center [327, 205] width 12 height 12
checkbox input "false"
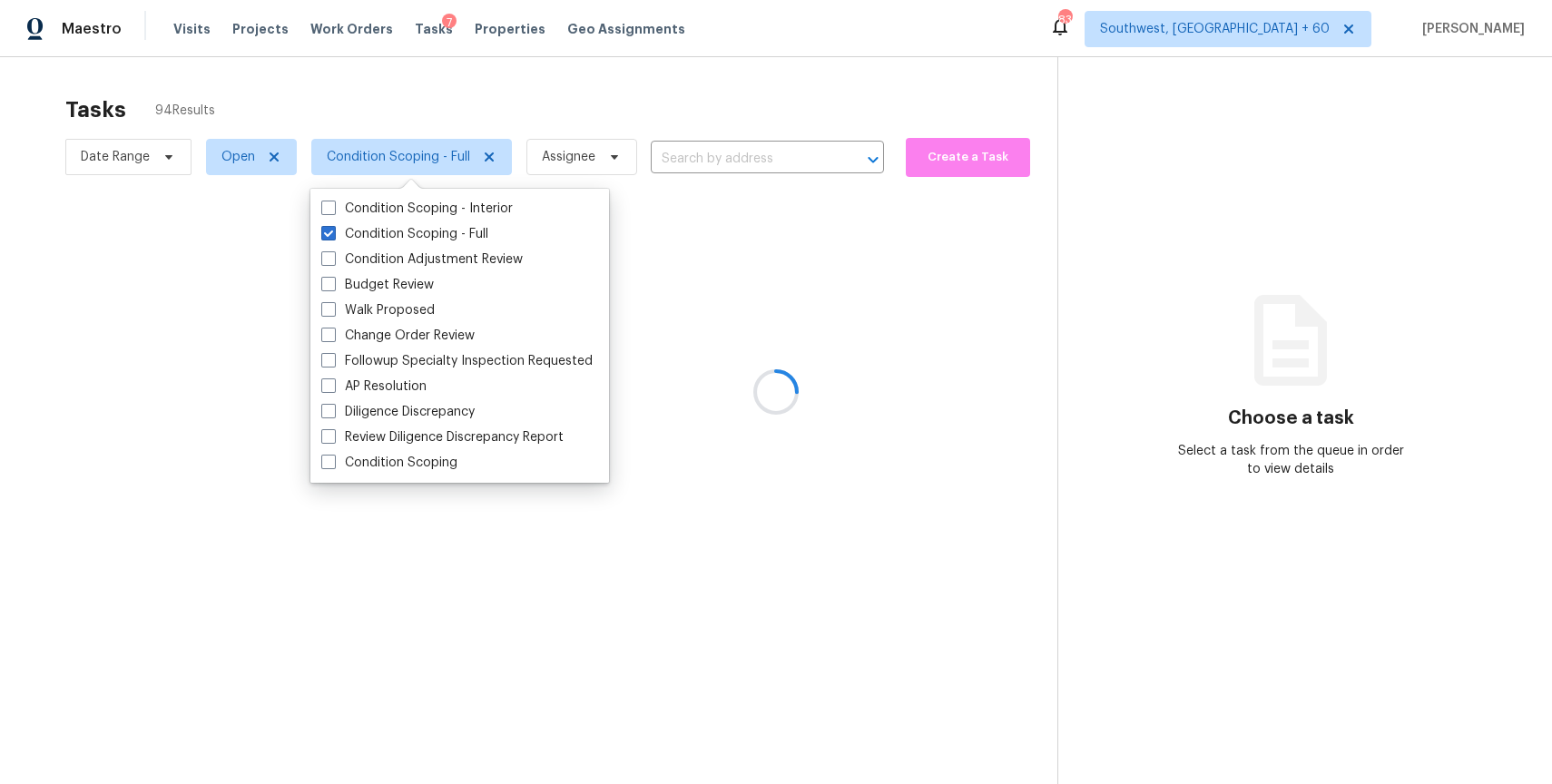
click at [426, 95] on div at bounding box center [776, 392] width 1552 height 784
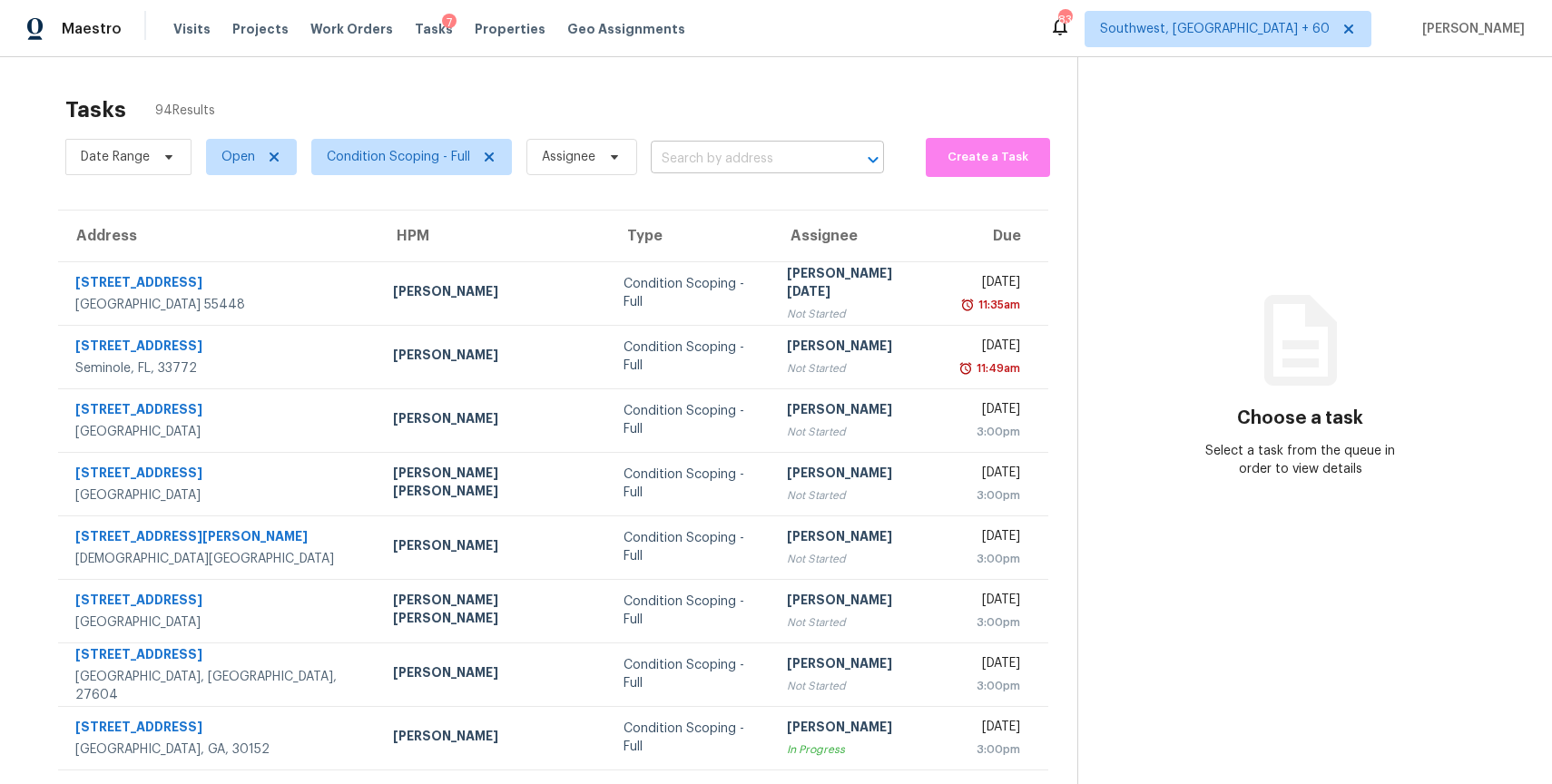
click at [713, 160] on input "text" at bounding box center [742, 159] width 183 height 28
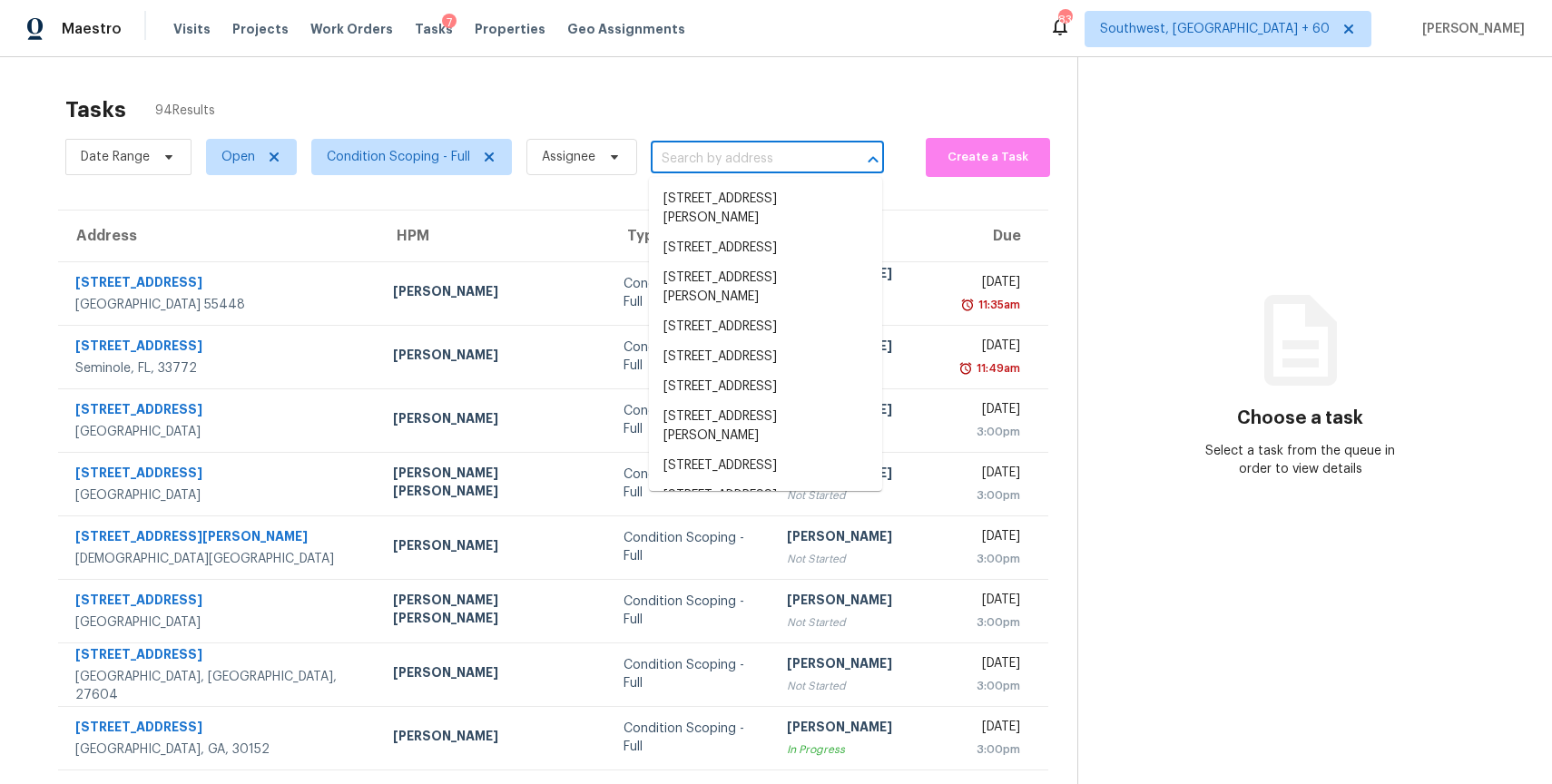
paste input "195 S San Bernardo Ln Casa Grande, AZ, 85194"
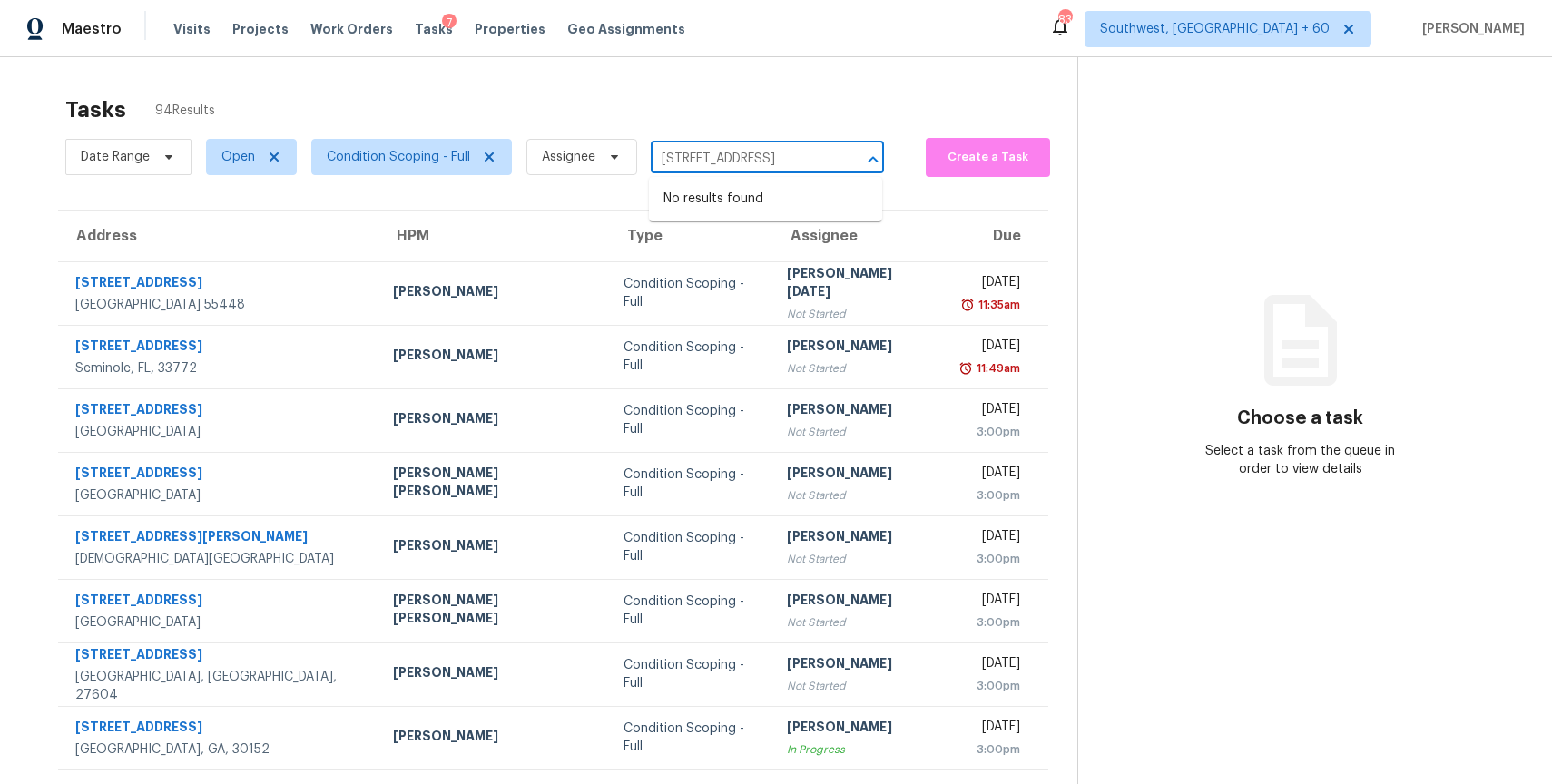
click at [847, 162] on div at bounding box center [860, 159] width 47 height 25
type input "195 S San Bernardo Ln Casa Grande"
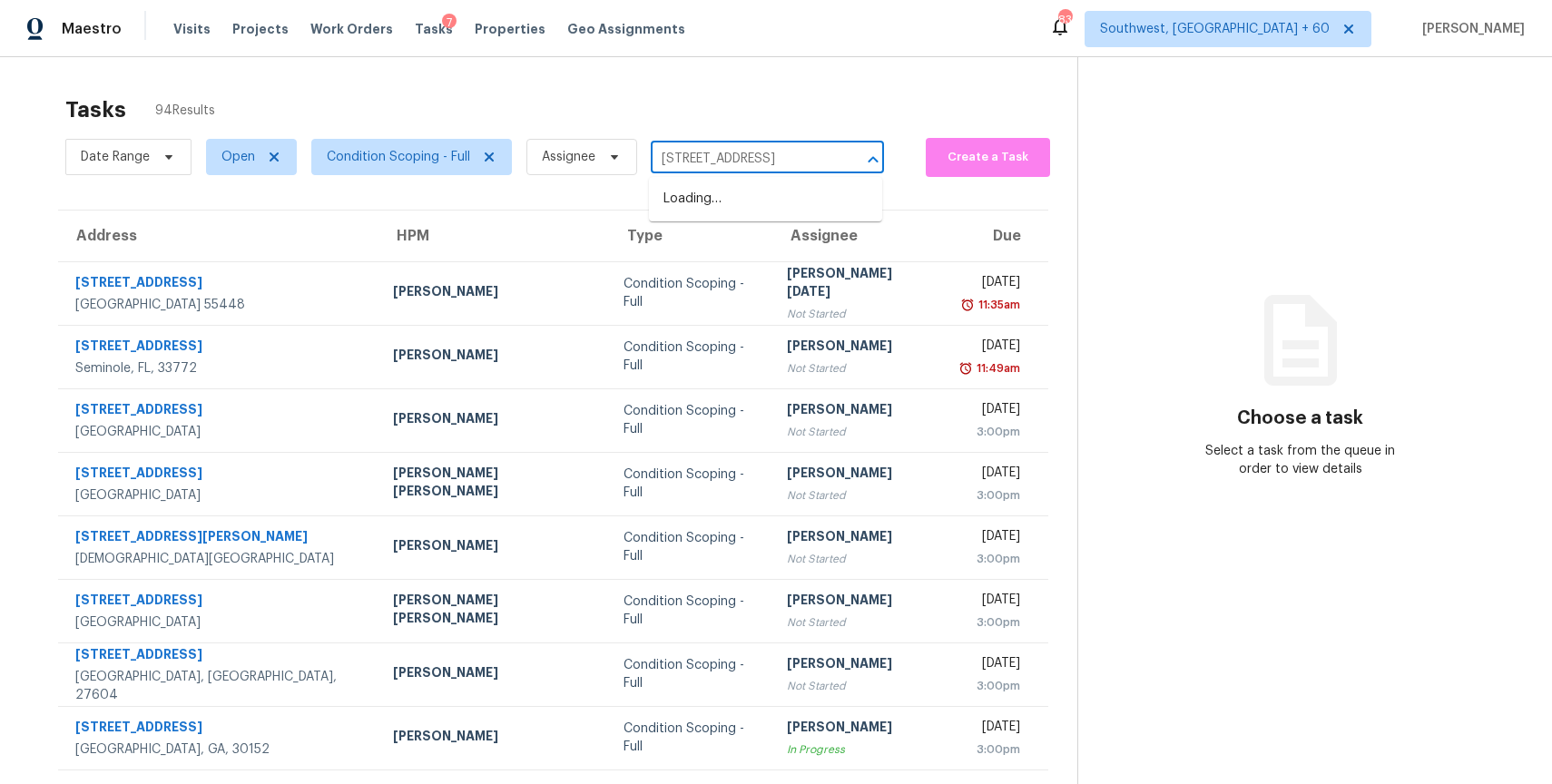
click at [740, 165] on input "195 S San Bernardo Ln Casa Grande" at bounding box center [742, 159] width 183 height 28
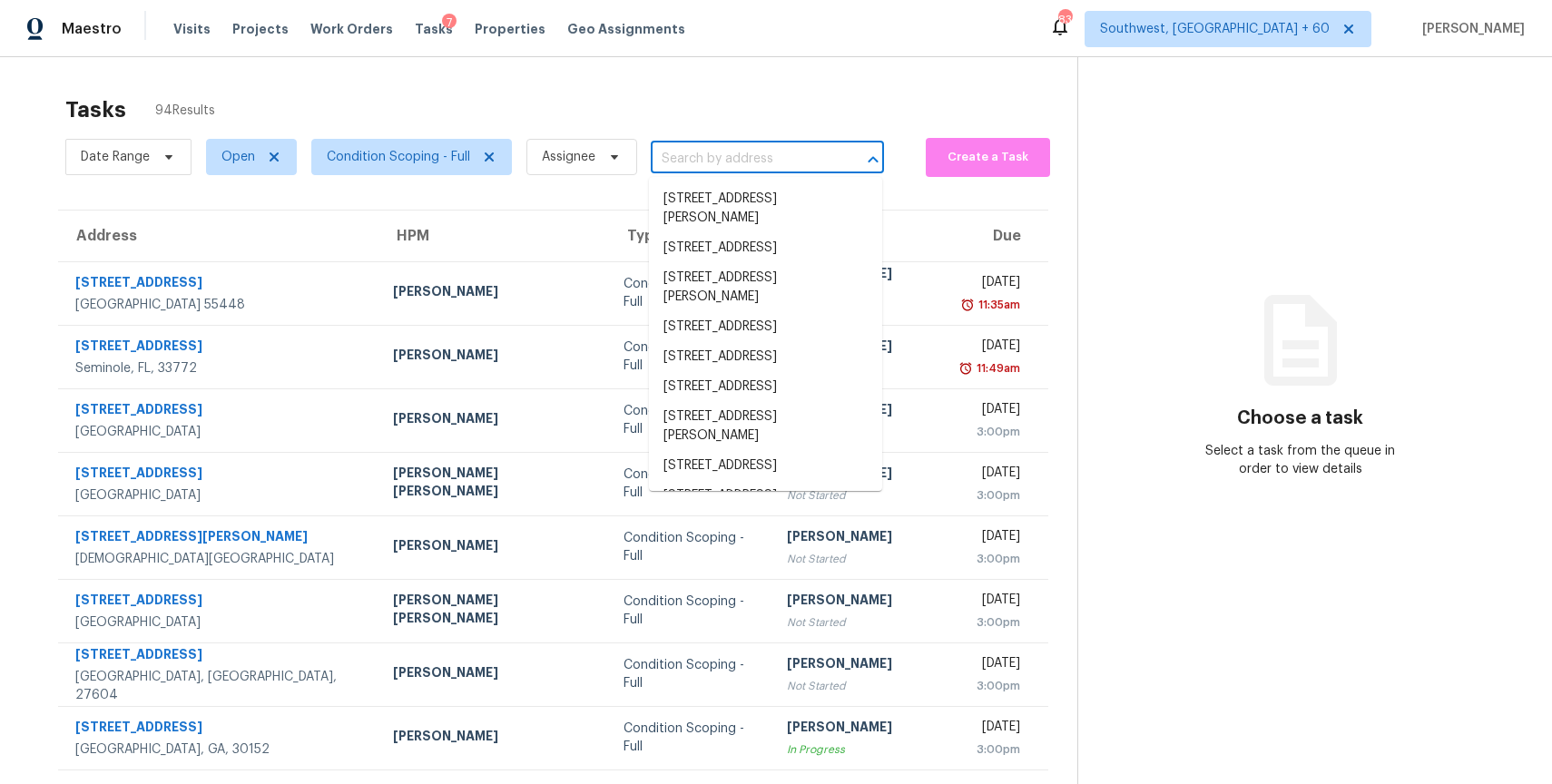
scroll to position [0, 0]
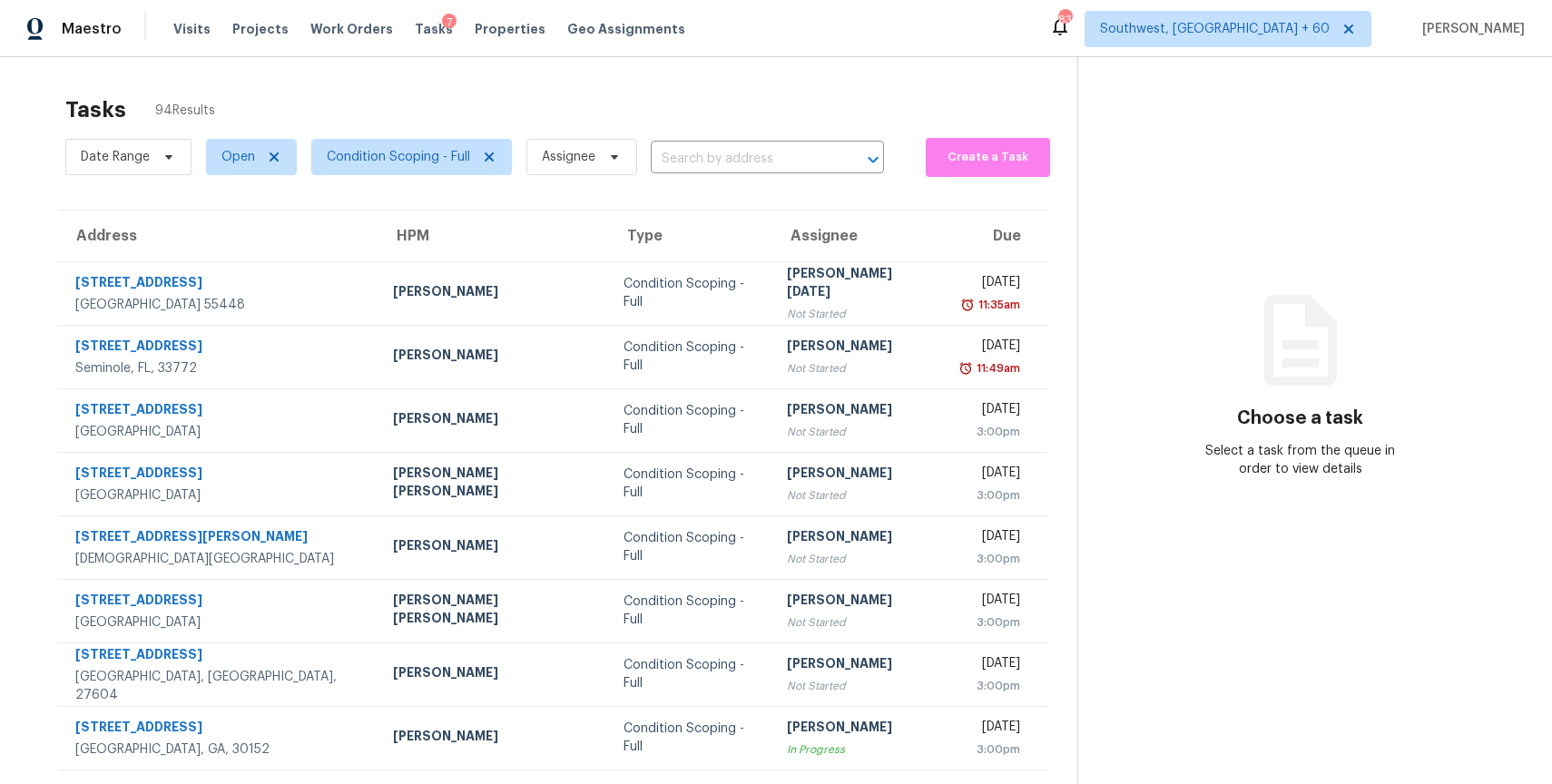
click at [685, 88] on div "Tasks 94 Results" at bounding box center [570, 109] width 1011 height 47
click at [595, 159] on span "Assignee" at bounding box center [581, 157] width 110 height 36
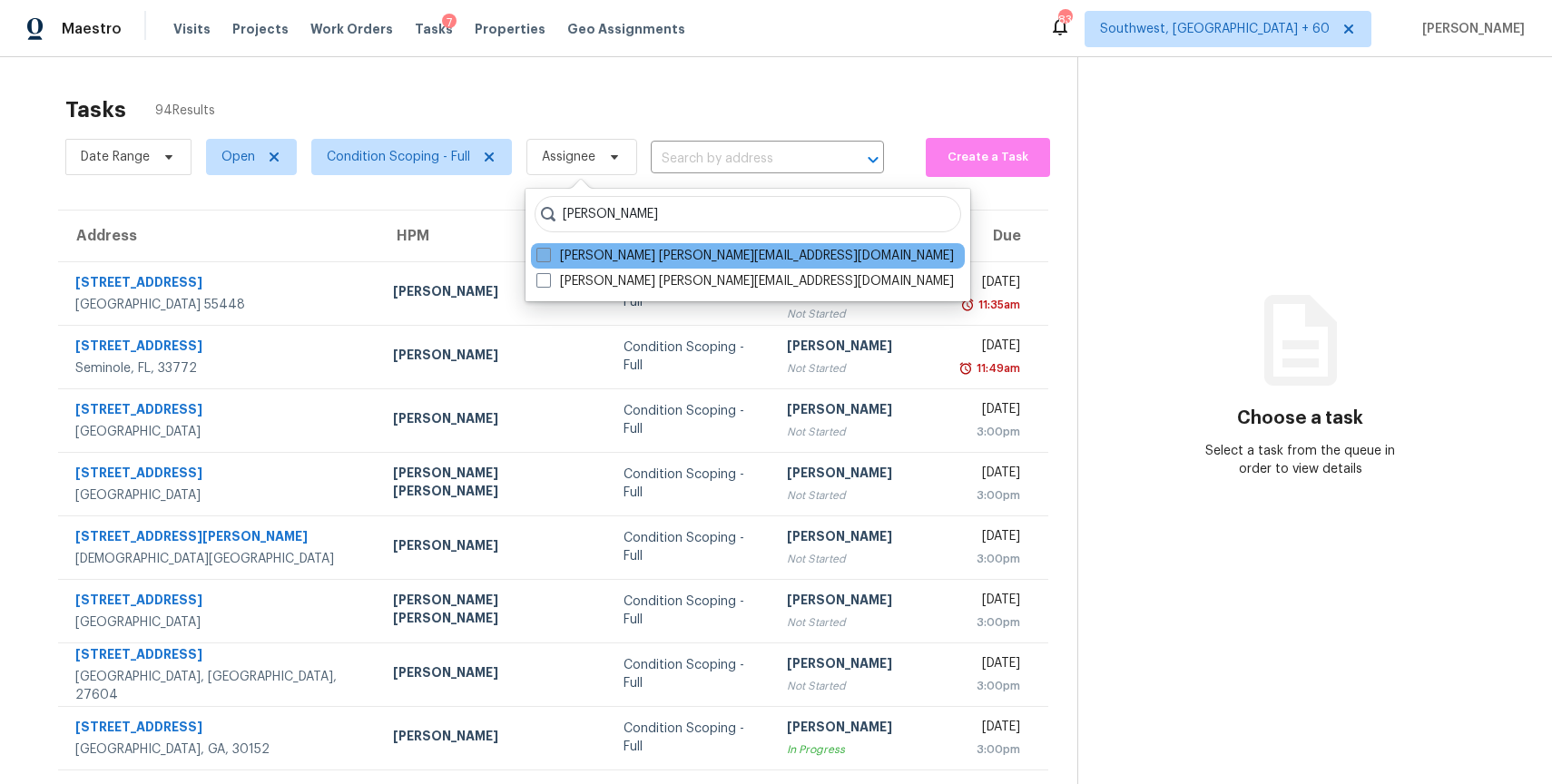
type input "[PERSON_NAME]"
click at [673, 259] on label "[PERSON_NAME] [PERSON_NAME][EMAIL_ADDRESS][DOMAIN_NAME]" at bounding box center [745, 256] width 417 height 19
click at [548, 259] on input "[PERSON_NAME] [PERSON_NAME][EMAIL_ADDRESS][DOMAIN_NAME]" at bounding box center [542, 252] width 12 height 12
checkbox input "true"
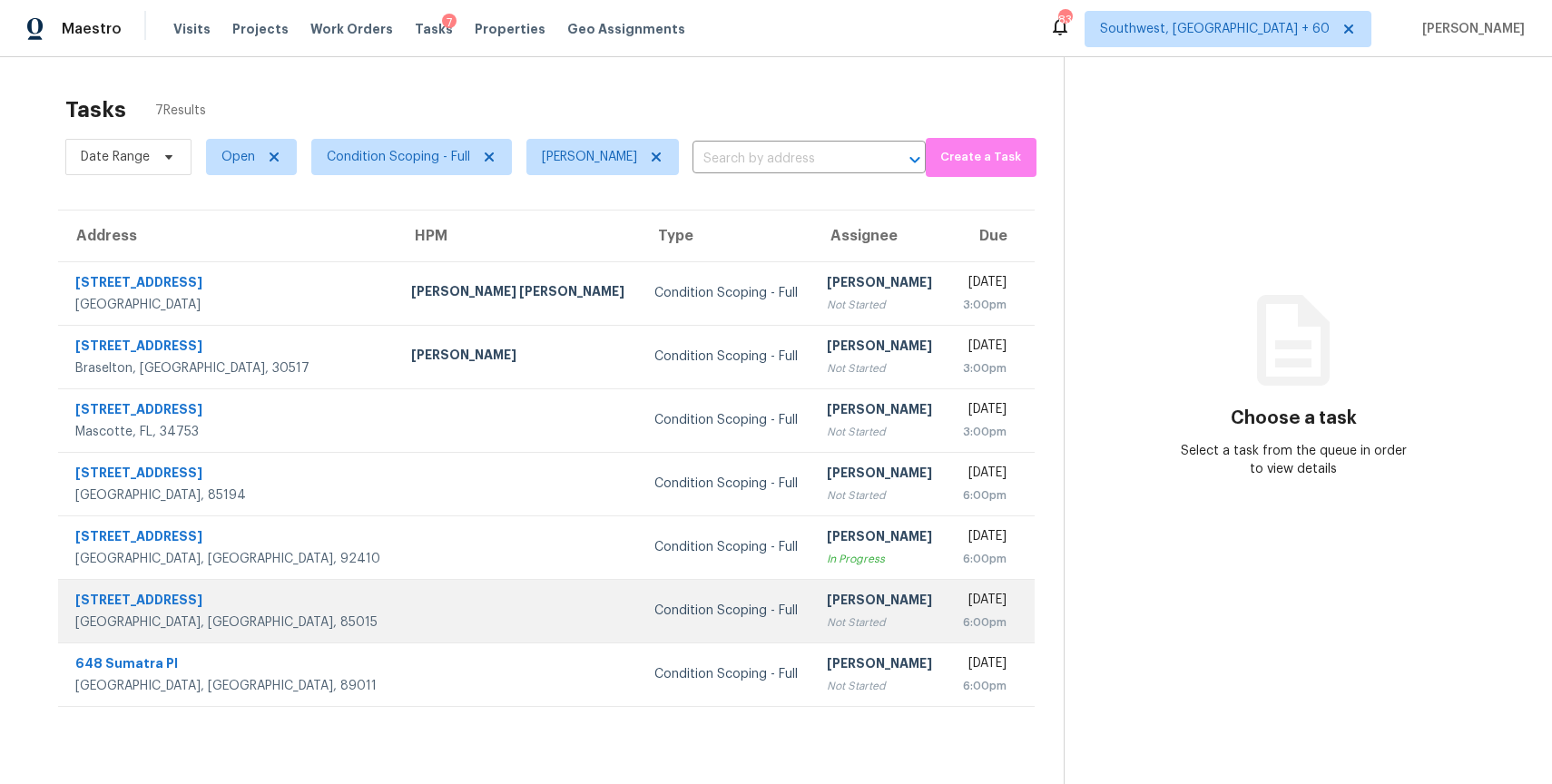
scroll to position [57, 0]
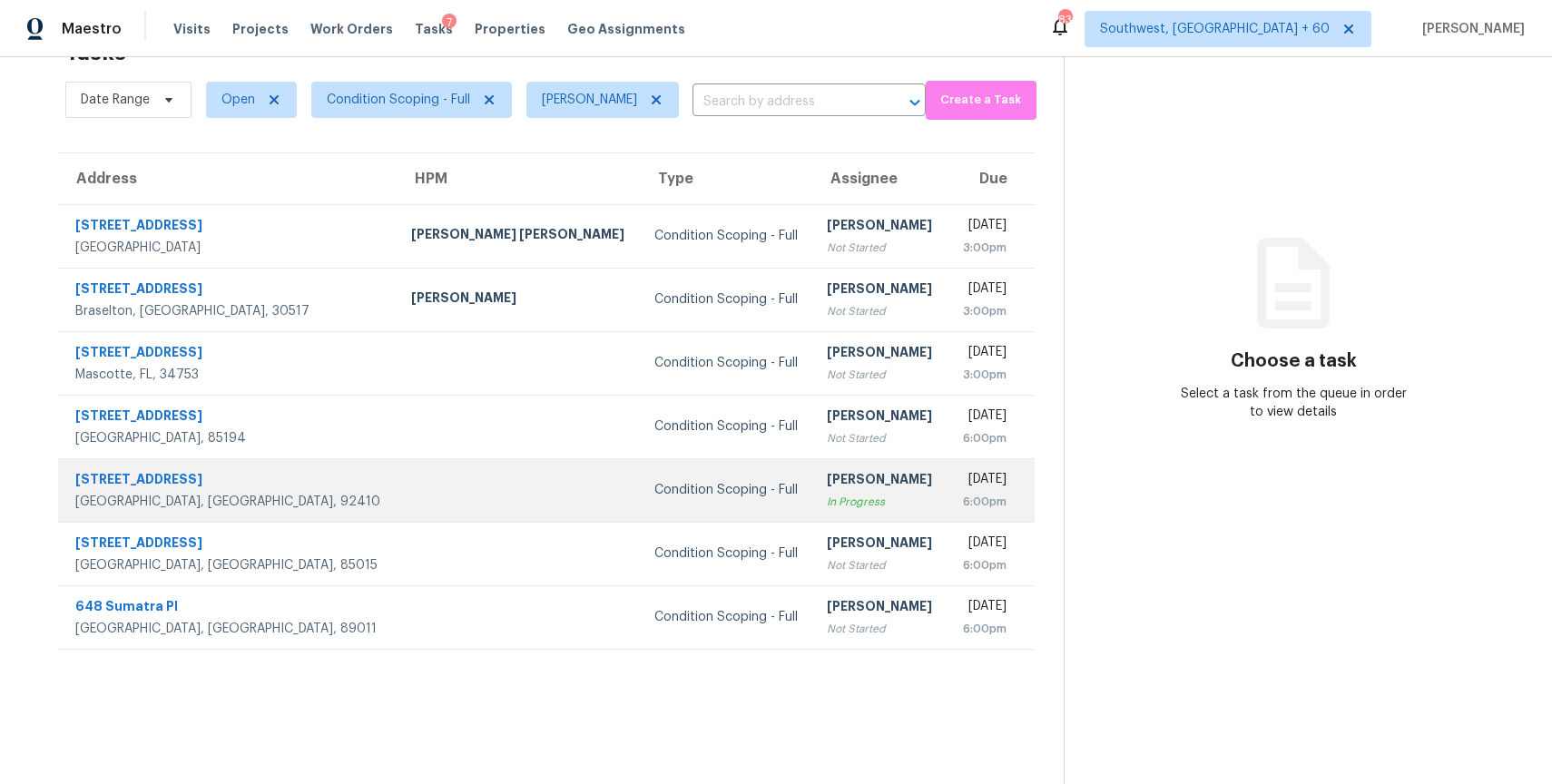
click at [812, 515] on td "Ranjith Kumar P In Progress" at bounding box center [880, 489] width 135 height 64
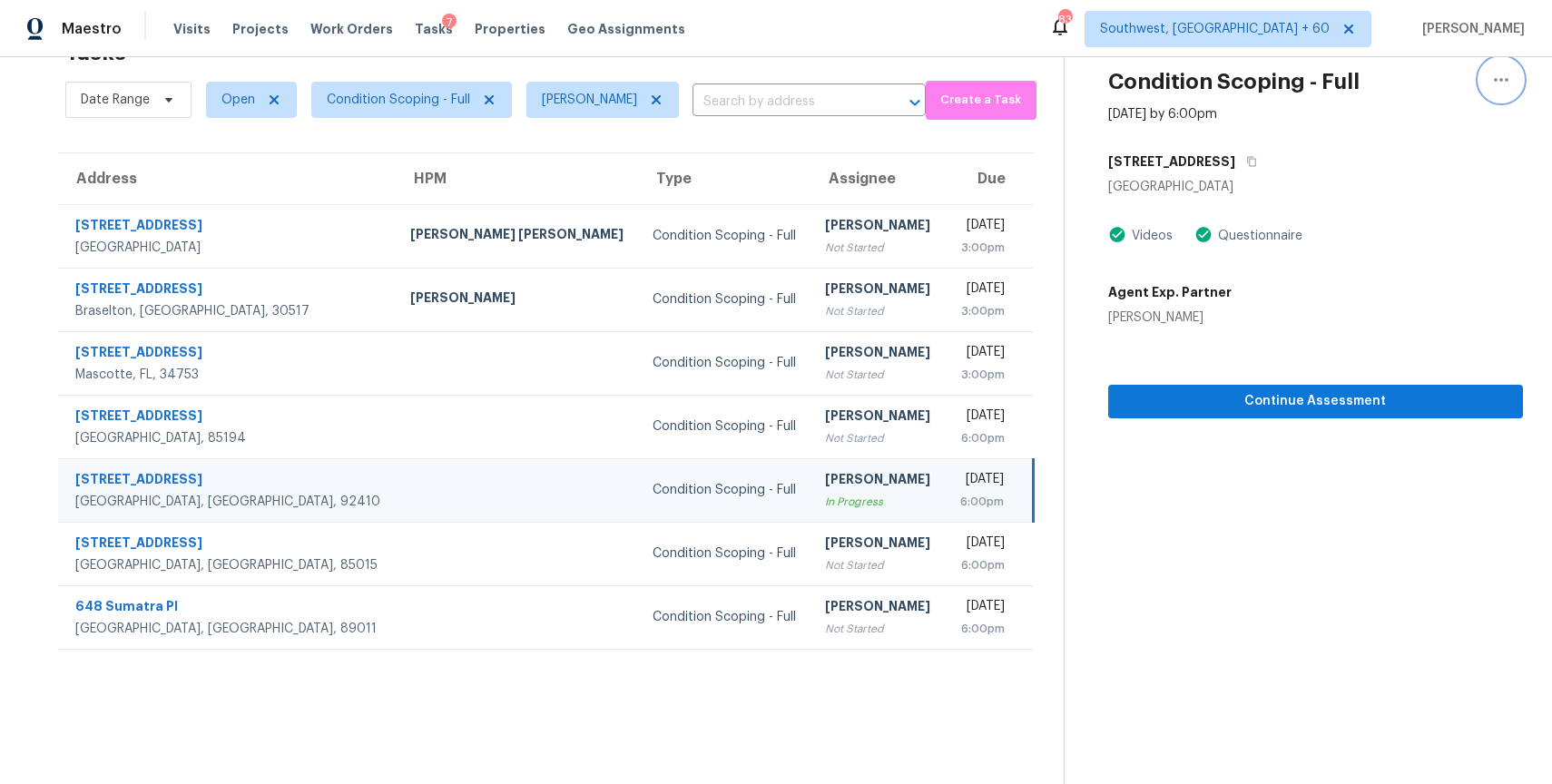
click at [1500, 77] on icon "button" at bounding box center [1500, 79] width 21 height 21
click at [1425, 138] on div "Mark as Blocked" at bounding box center [1397, 134] width 142 height 19
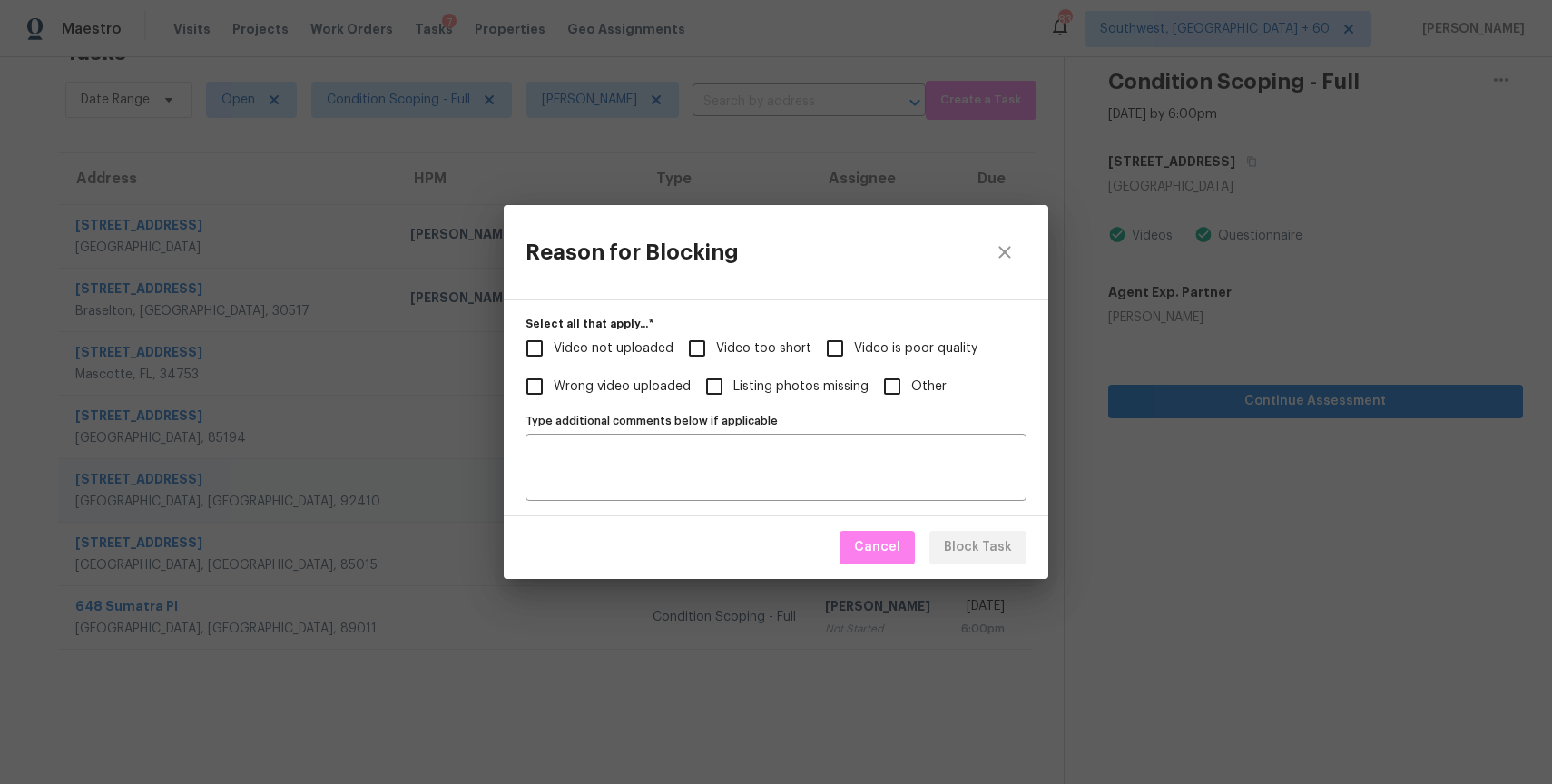
click at [768, 343] on span "Video too short" at bounding box center [763, 348] width 95 height 19
click at [716, 343] on input "Video too short" at bounding box center [696, 348] width 38 height 38
checkbox input "true"
click at [979, 542] on span "Block Task" at bounding box center [977, 548] width 68 height 22
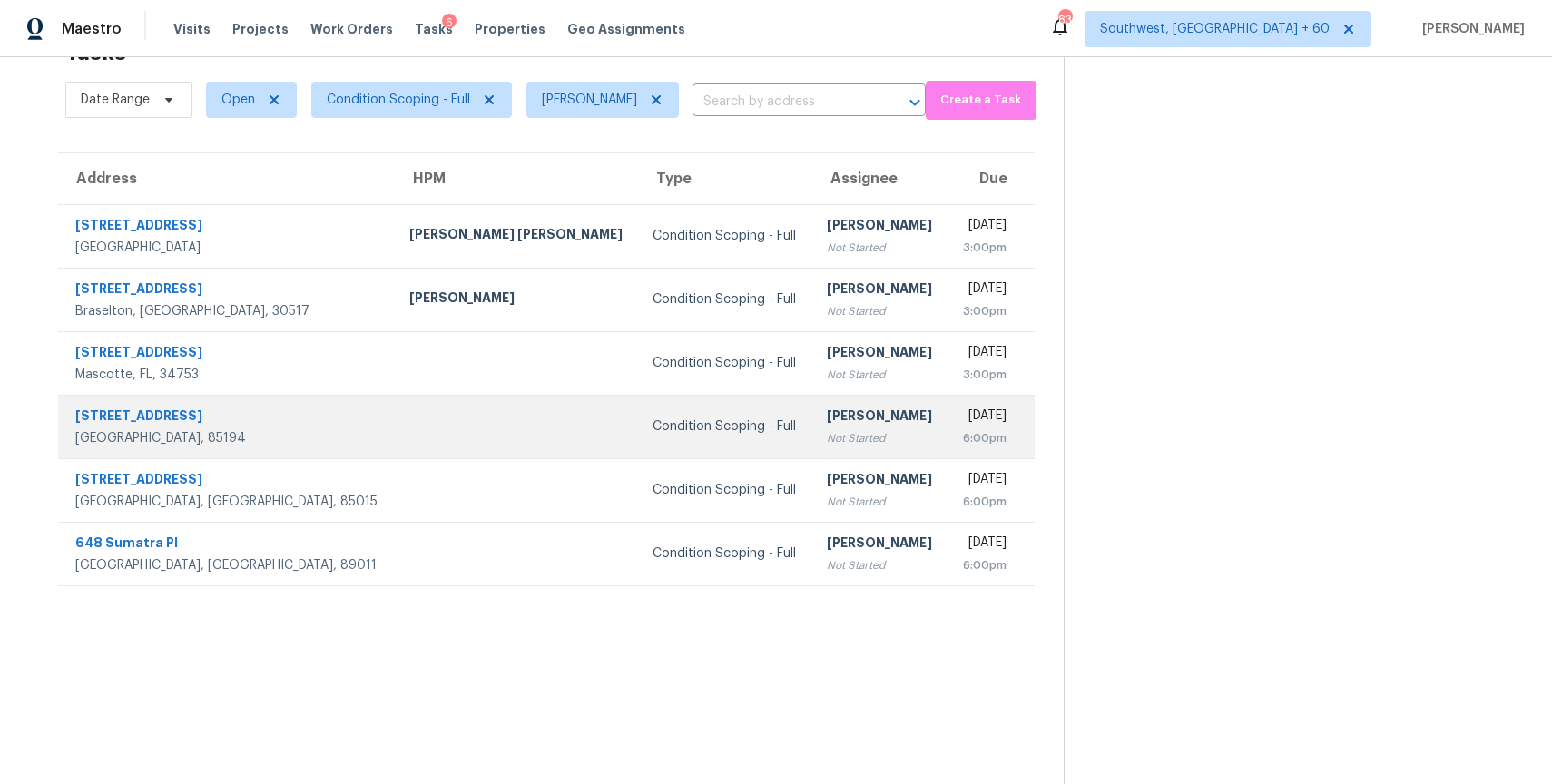
click at [638, 414] on td "Condition Scoping - Full" at bounding box center [724, 426] width 173 height 64
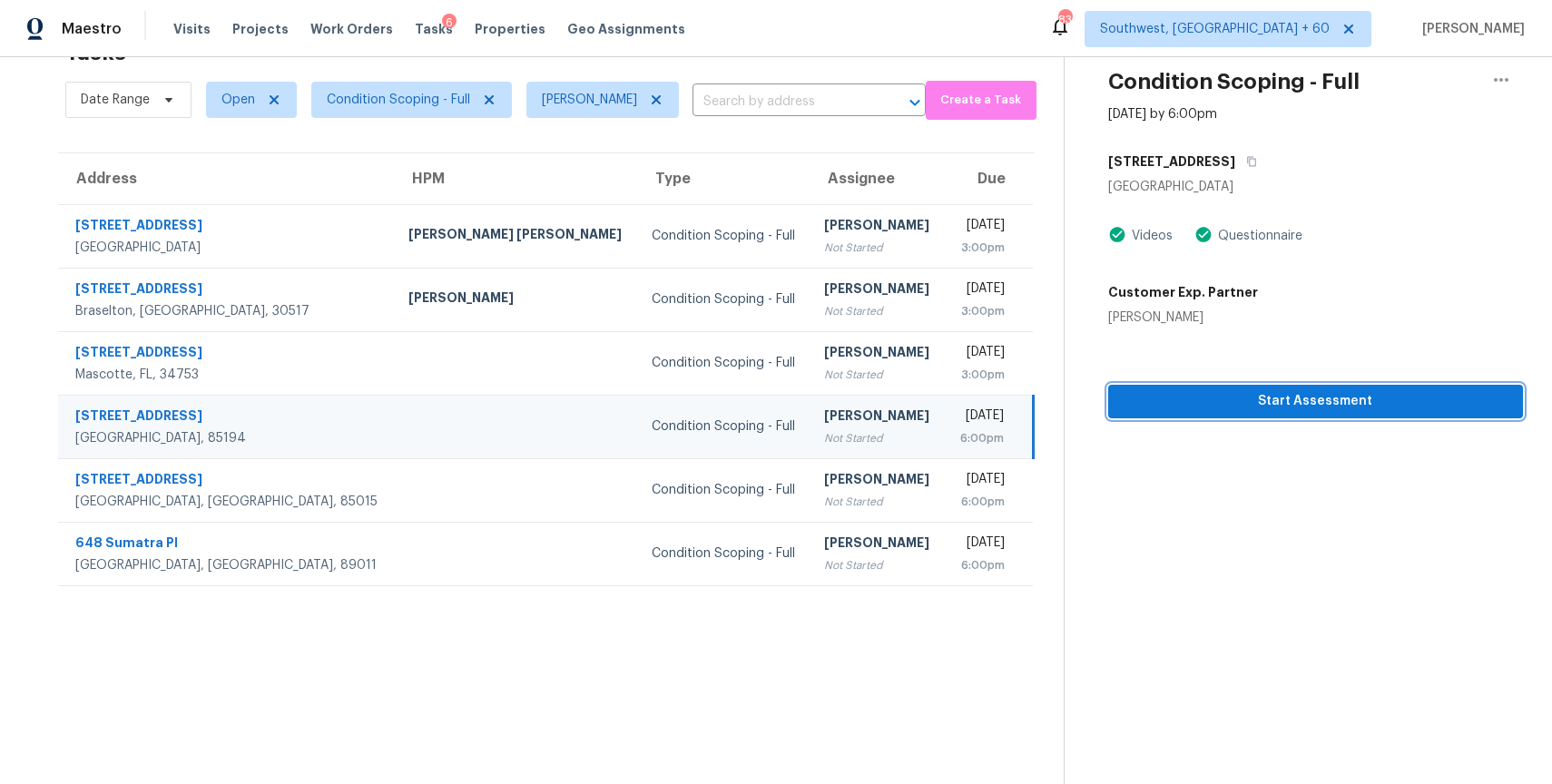
click at [1376, 393] on span "Start Assessment" at bounding box center [1316, 401] width 386 height 22
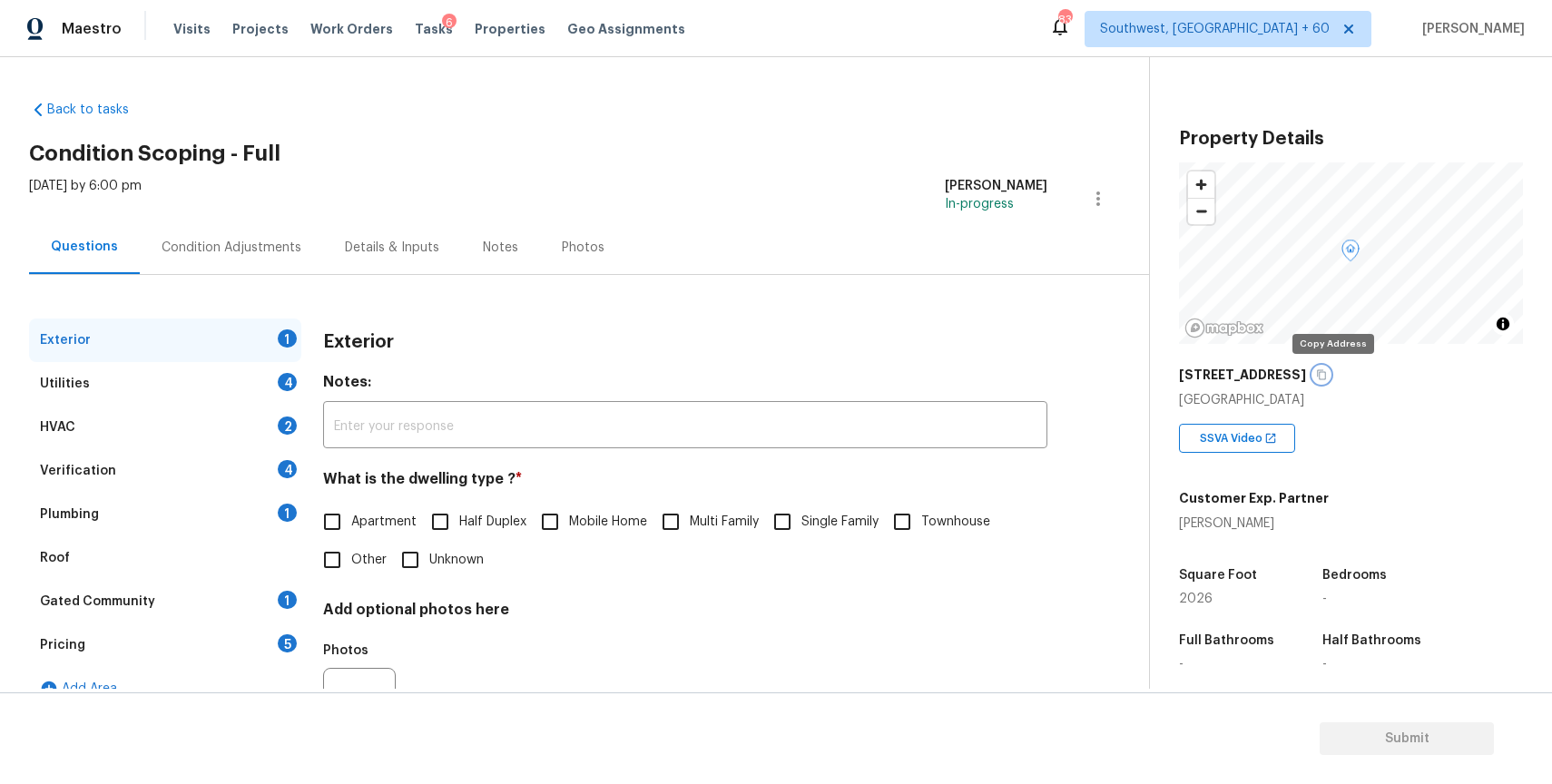
click at [1327, 372] on icon "button" at bounding box center [1321, 374] width 11 height 11
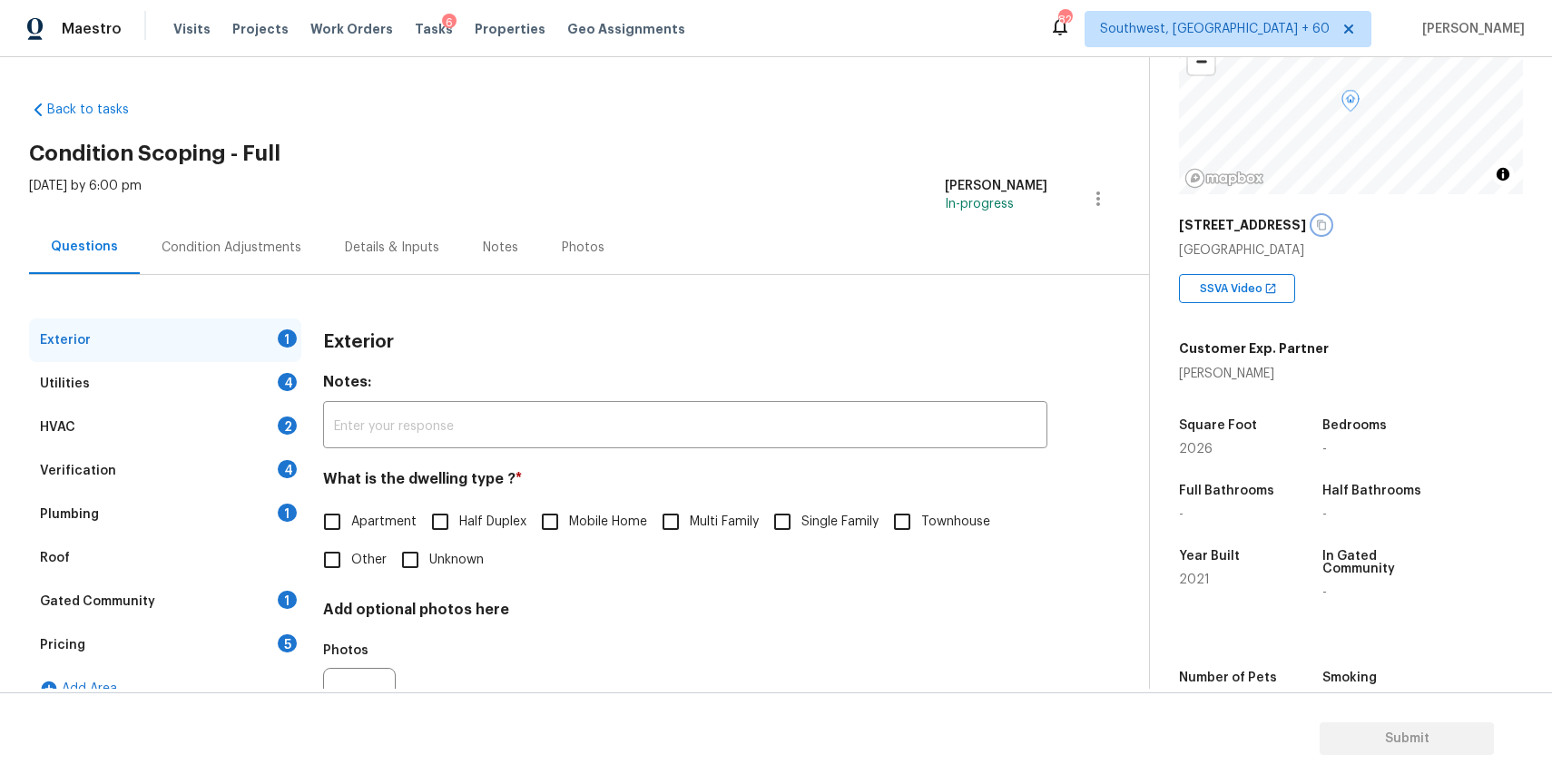
scroll to position [158, 0]
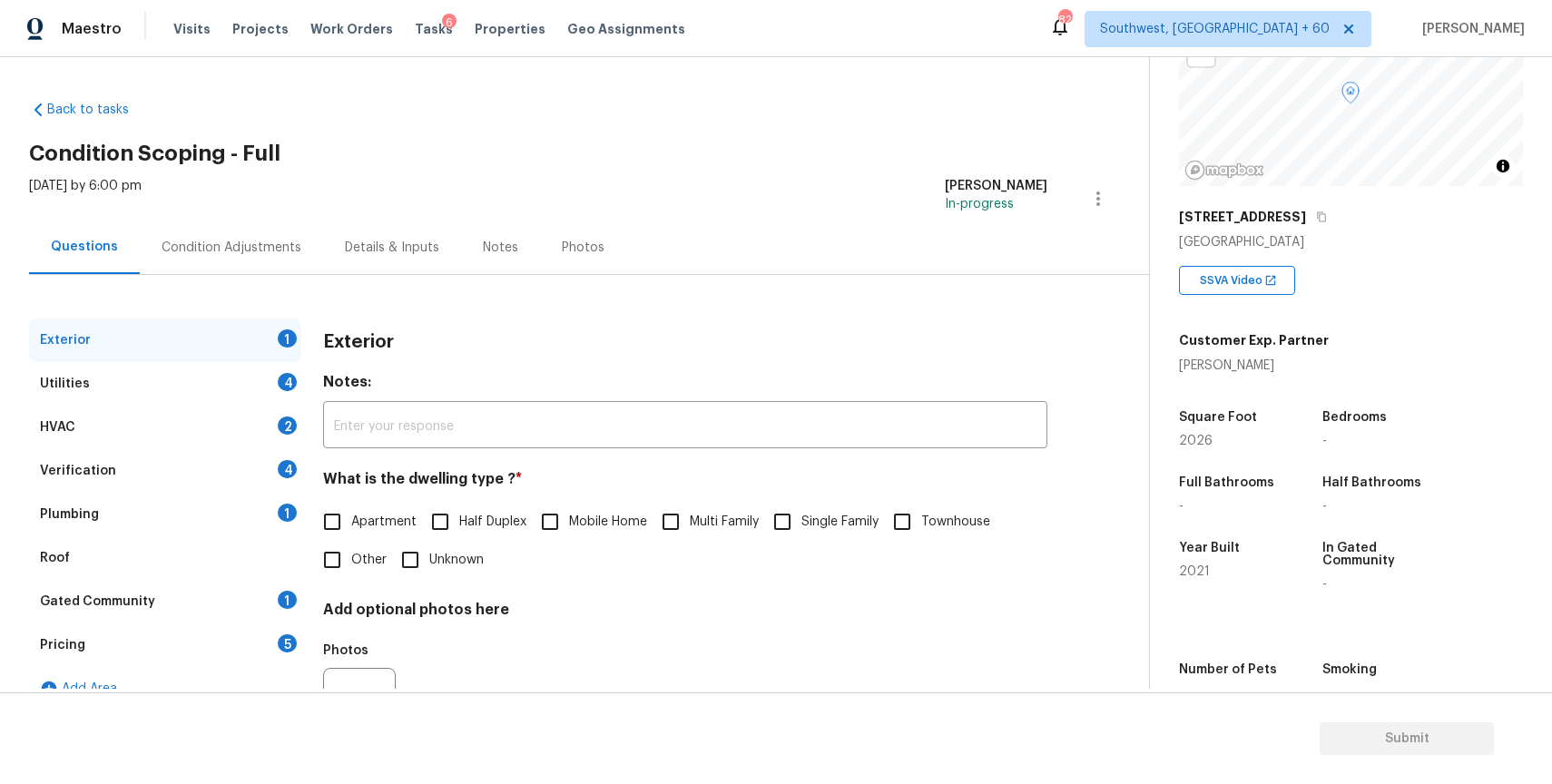
click at [795, 519] on input "Single Family" at bounding box center [782, 521] width 38 height 38
checkbox input "true"
click at [235, 382] on div "Utilities 4" at bounding box center [165, 384] width 273 height 44
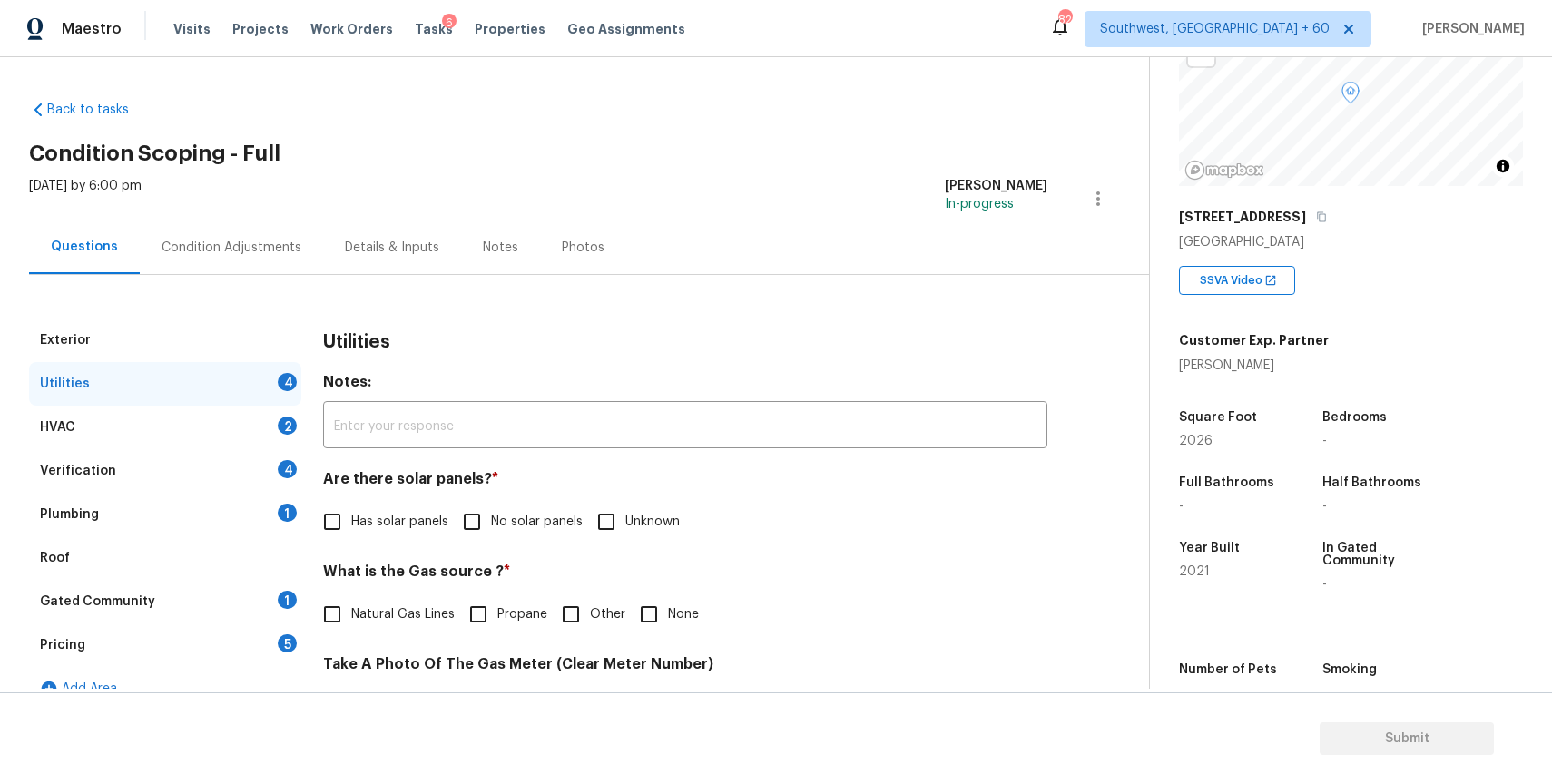
click at [474, 504] on input "No solar panels" at bounding box center [471, 521] width 38 height 38
checkbox input "true"
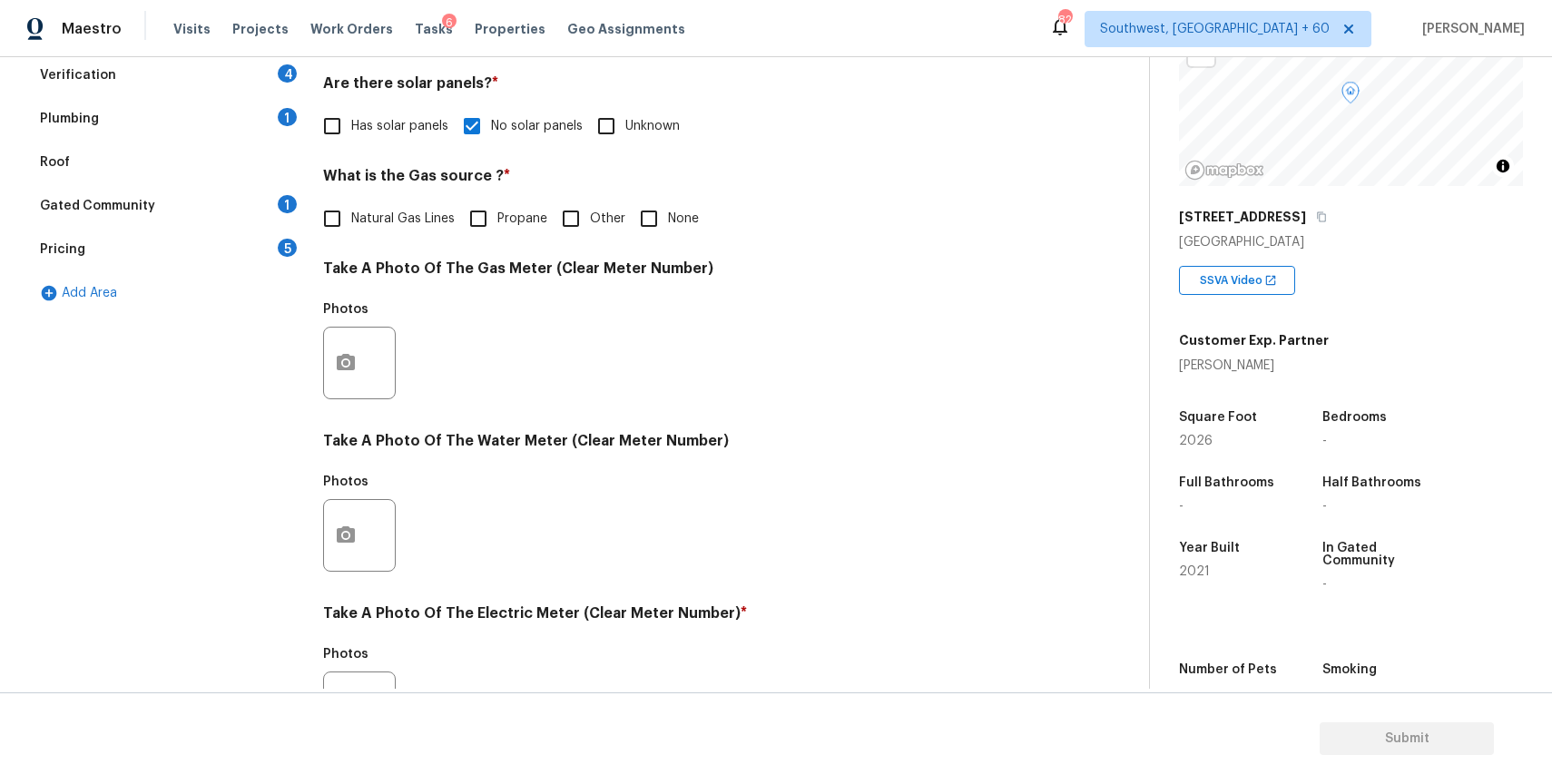
scroll to position [581, 0]
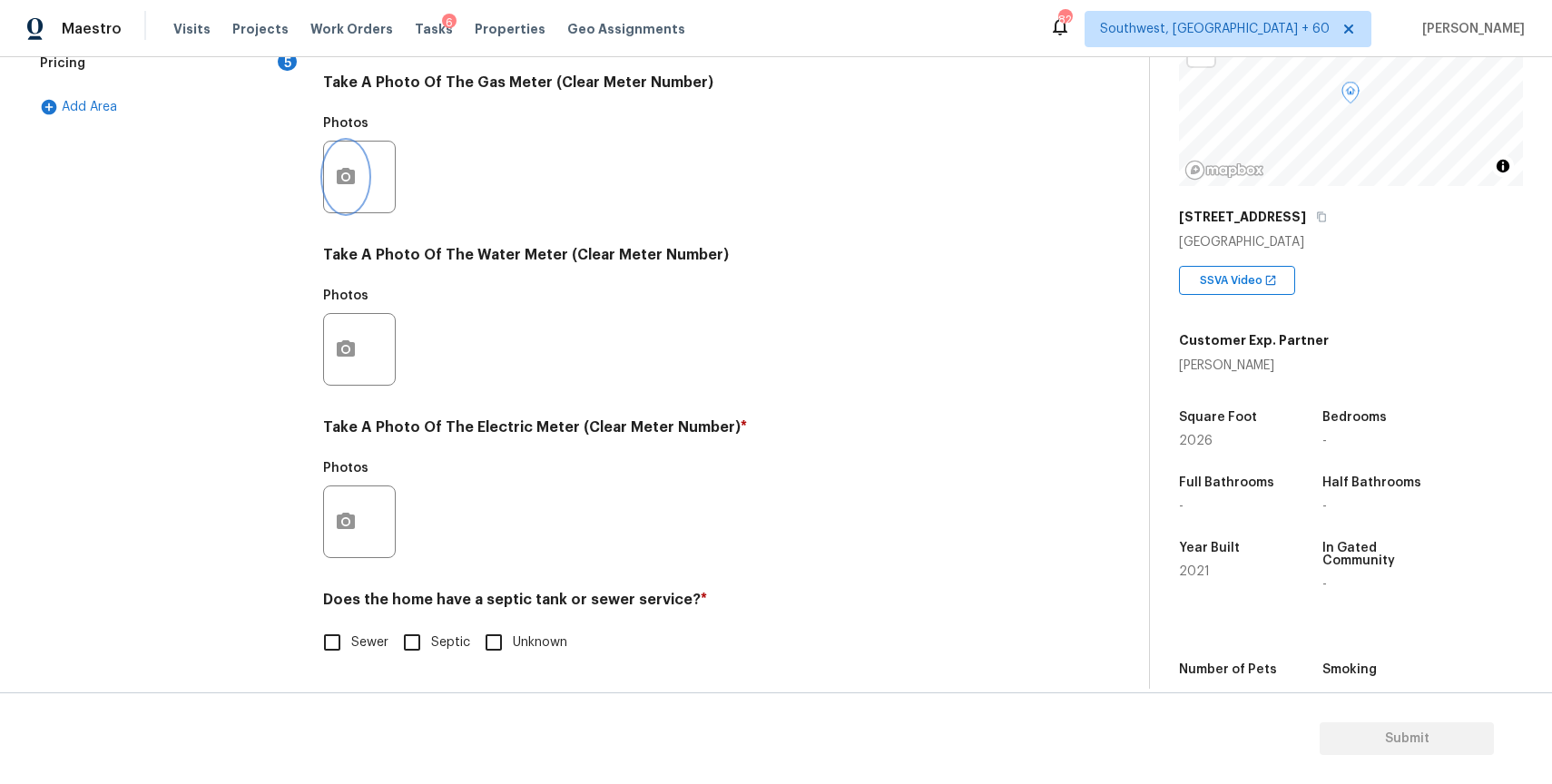
click at [331, 183] on button "button" at bounding box center [345, 177] width 44 height 70
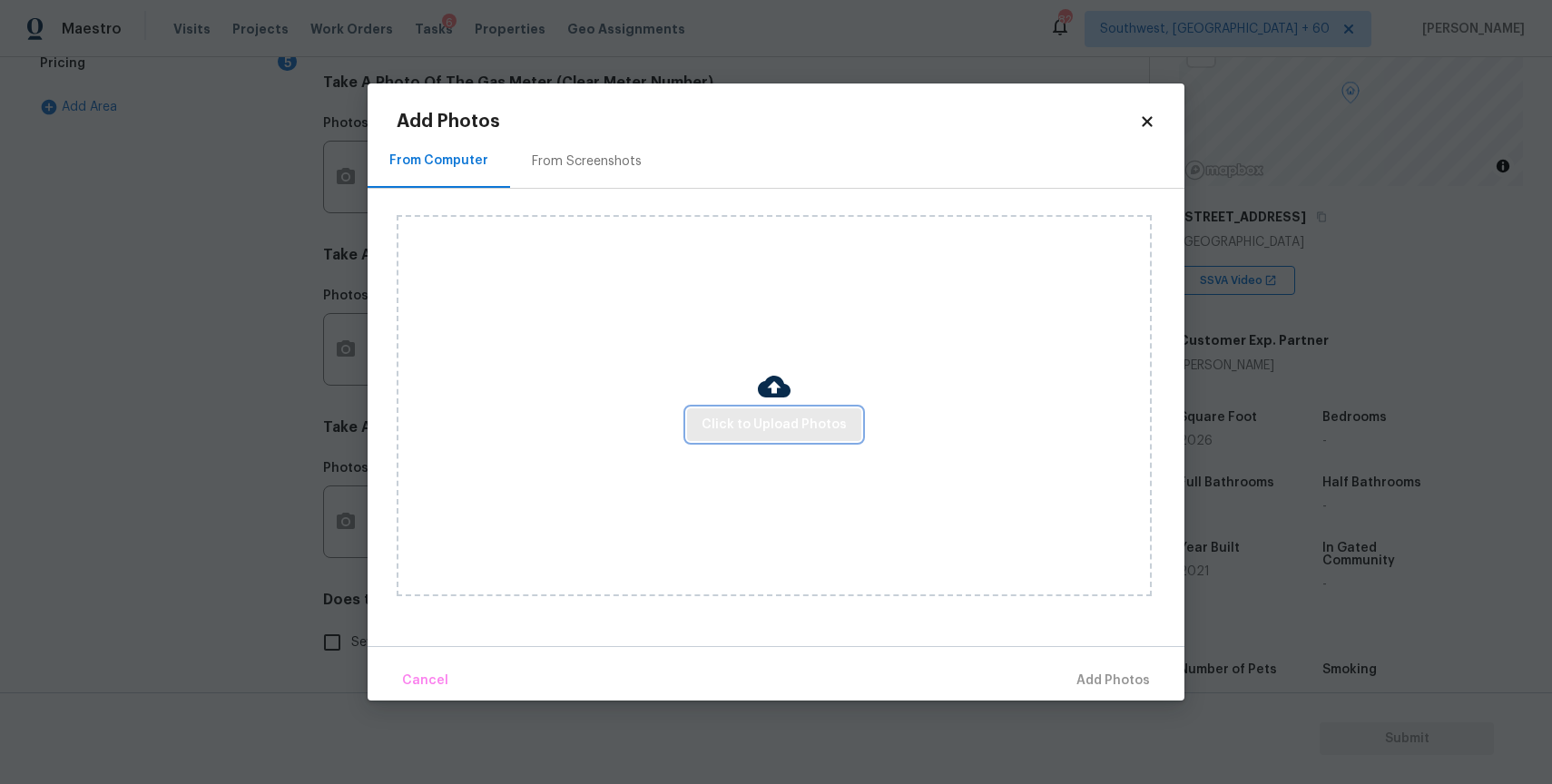
click at [767, 416] on span "Click to Upload Photos" at bounding box center [774, 424] width 146 height 22
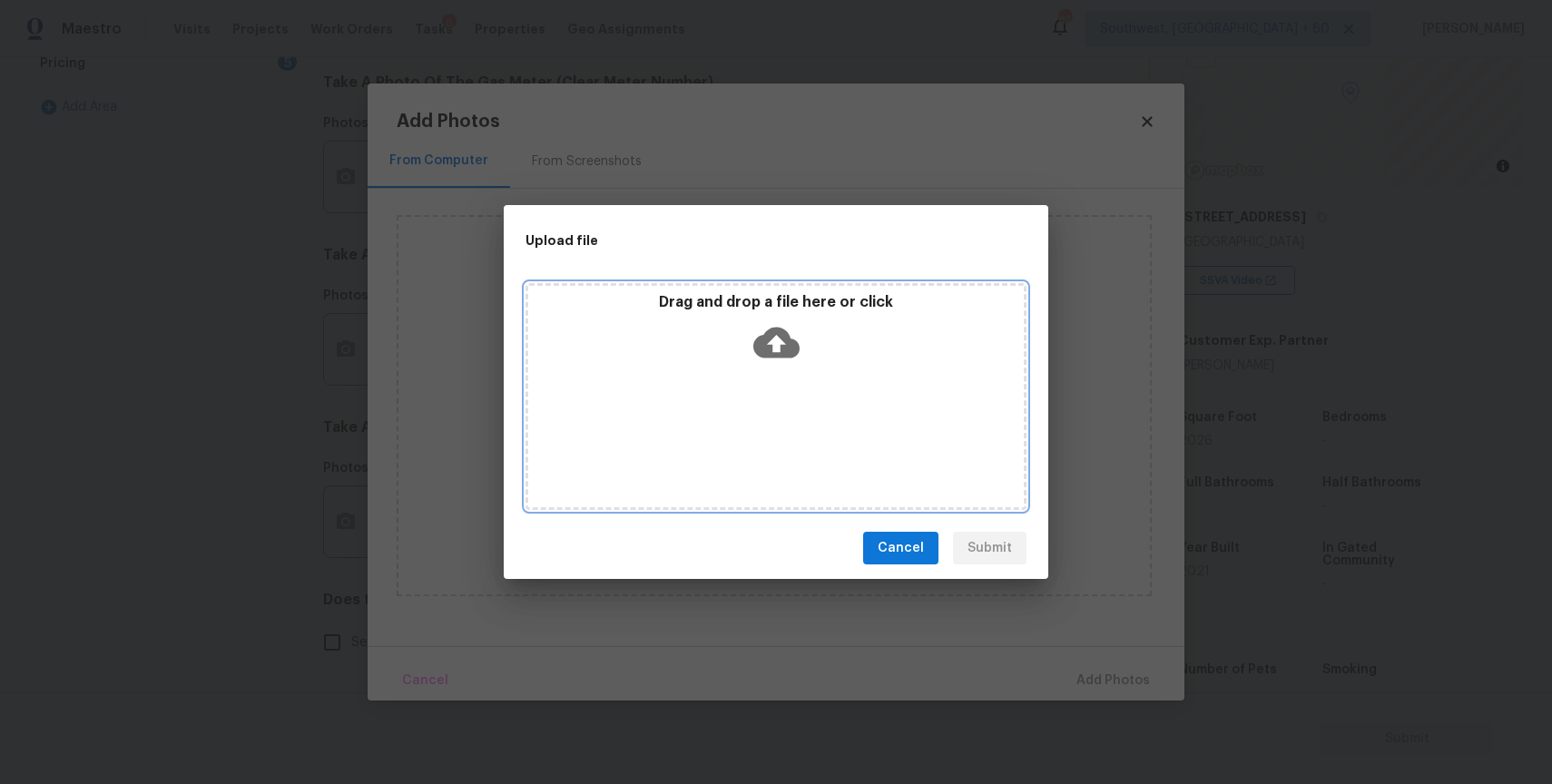
click at [766, 384] on div "Drag and drop a file here or click" at bounding box center [776, 396] width 501 height 227
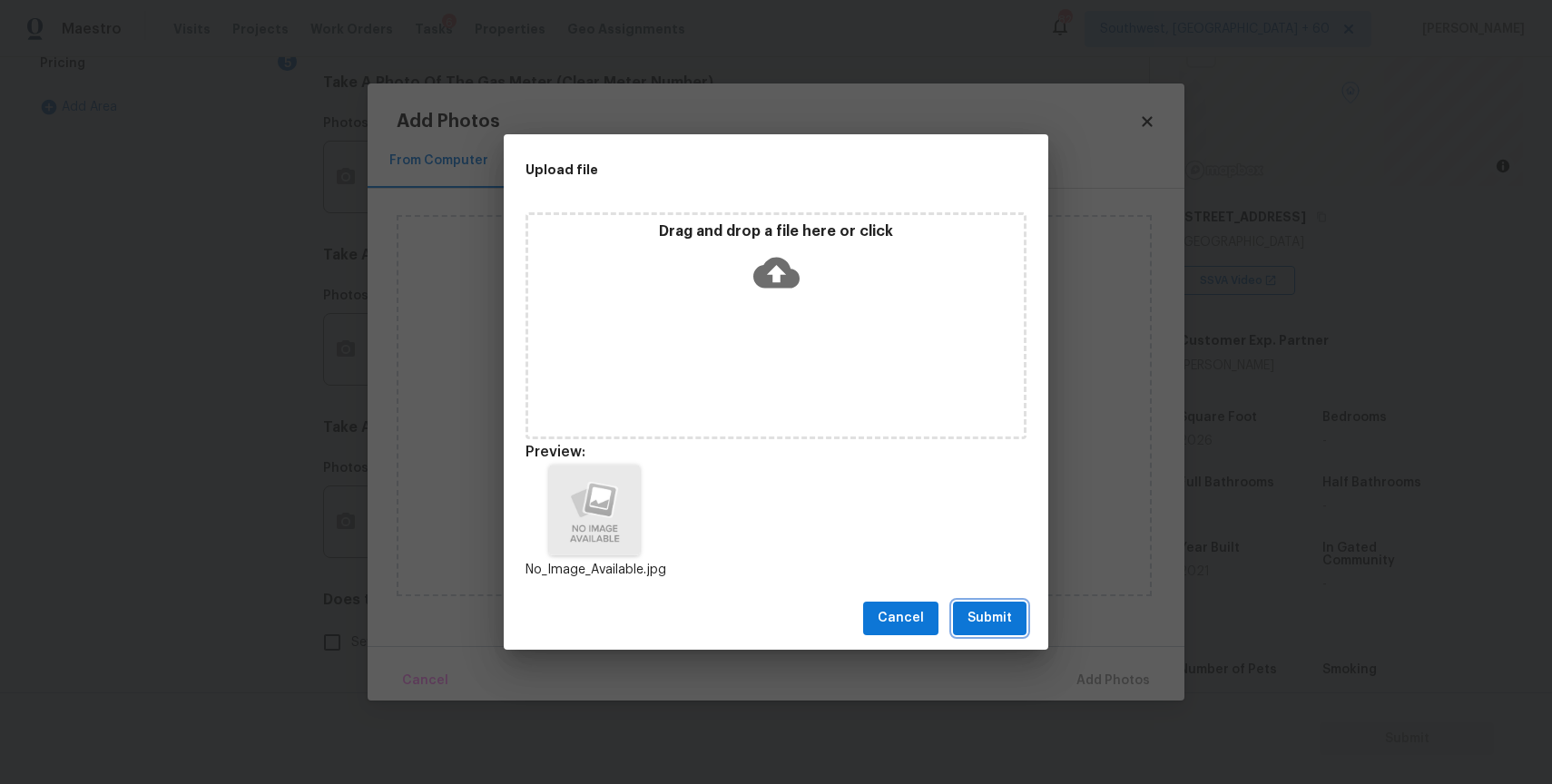
click at [1006, 618] on span "Submit" at bounding box center [989, 618] width 45 height 22
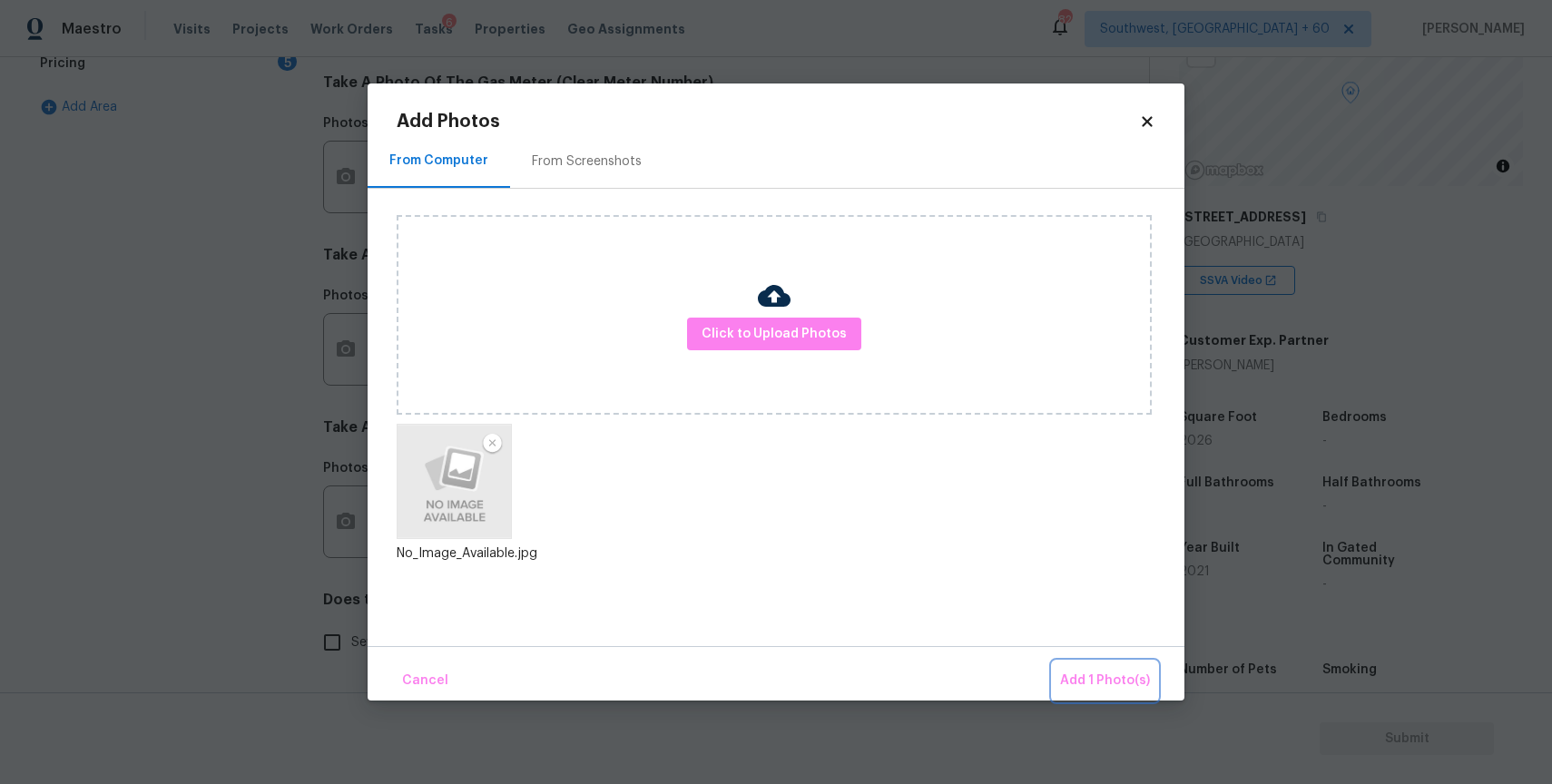
click at [1117, 675] on span "Add 1 Photo(s)" at bounding box center [1104, 680] width 90 height 22
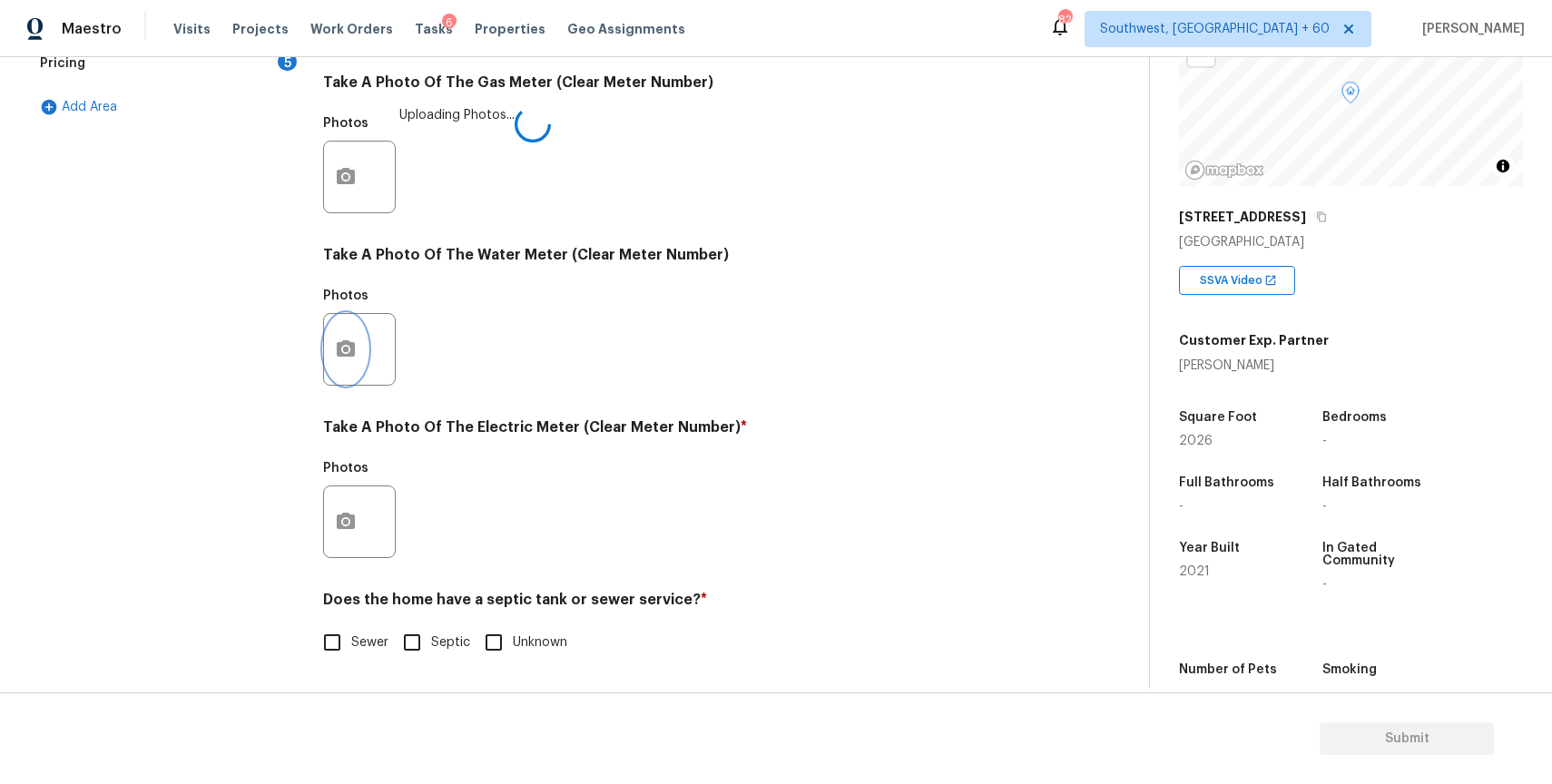
click at [356, 333] on button "button" at bounding box center [345, 349] width 44 height 70
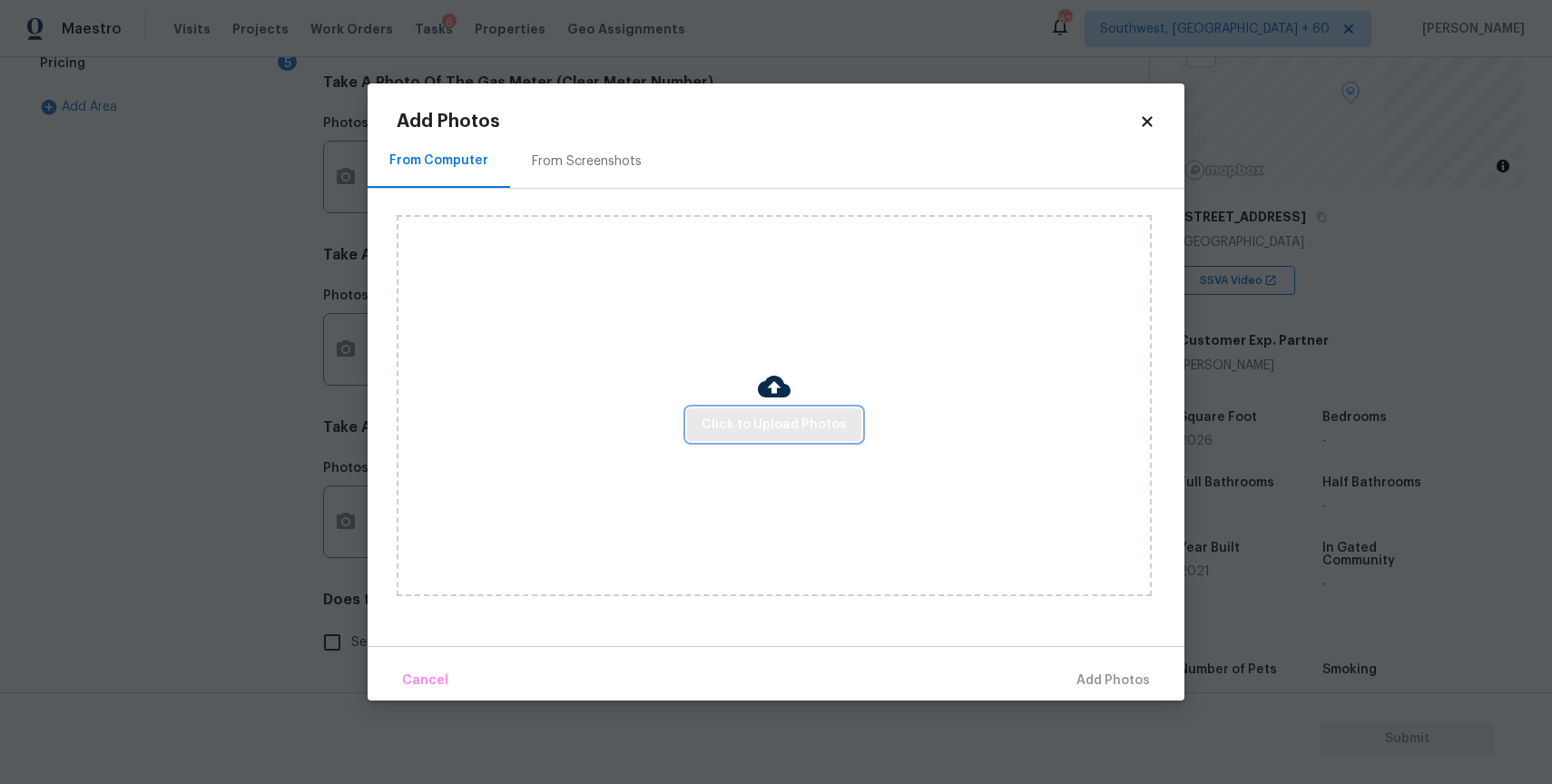
click at [693, 424] on button "Click to Upload Photos" at bounding box center [774, 425] width 174 height 33
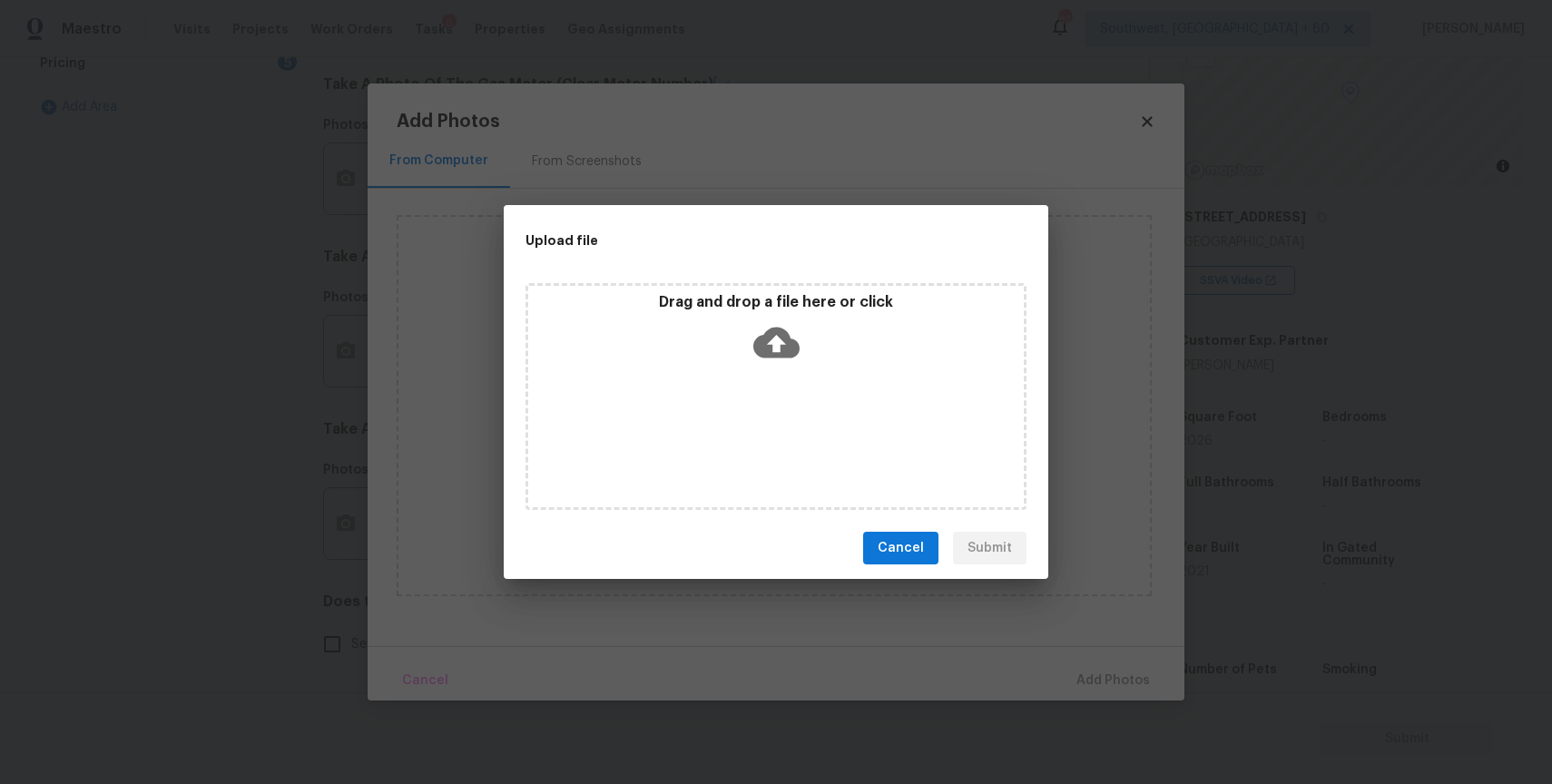
click at [746, 408] on div "Drag and drop a file here or click" at bounding box center [776, 396] width 501 height 227
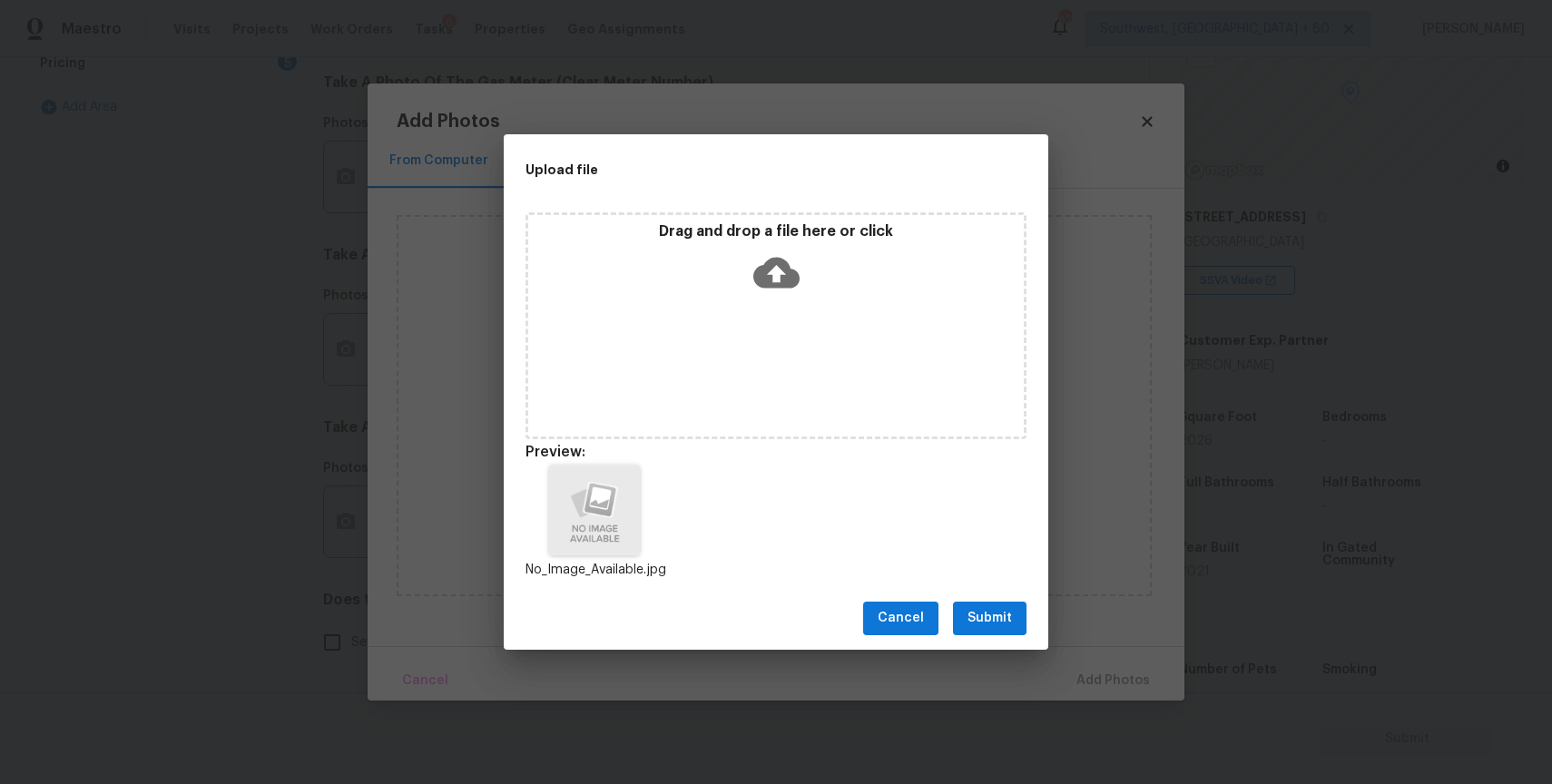
click at [1007, 637] on div "Cancel Submit" at bounding box center [775, 618] width 544 height 63
click at [995, 623] on span "Submit" at bounding box center [989, 618] width 45 height 22
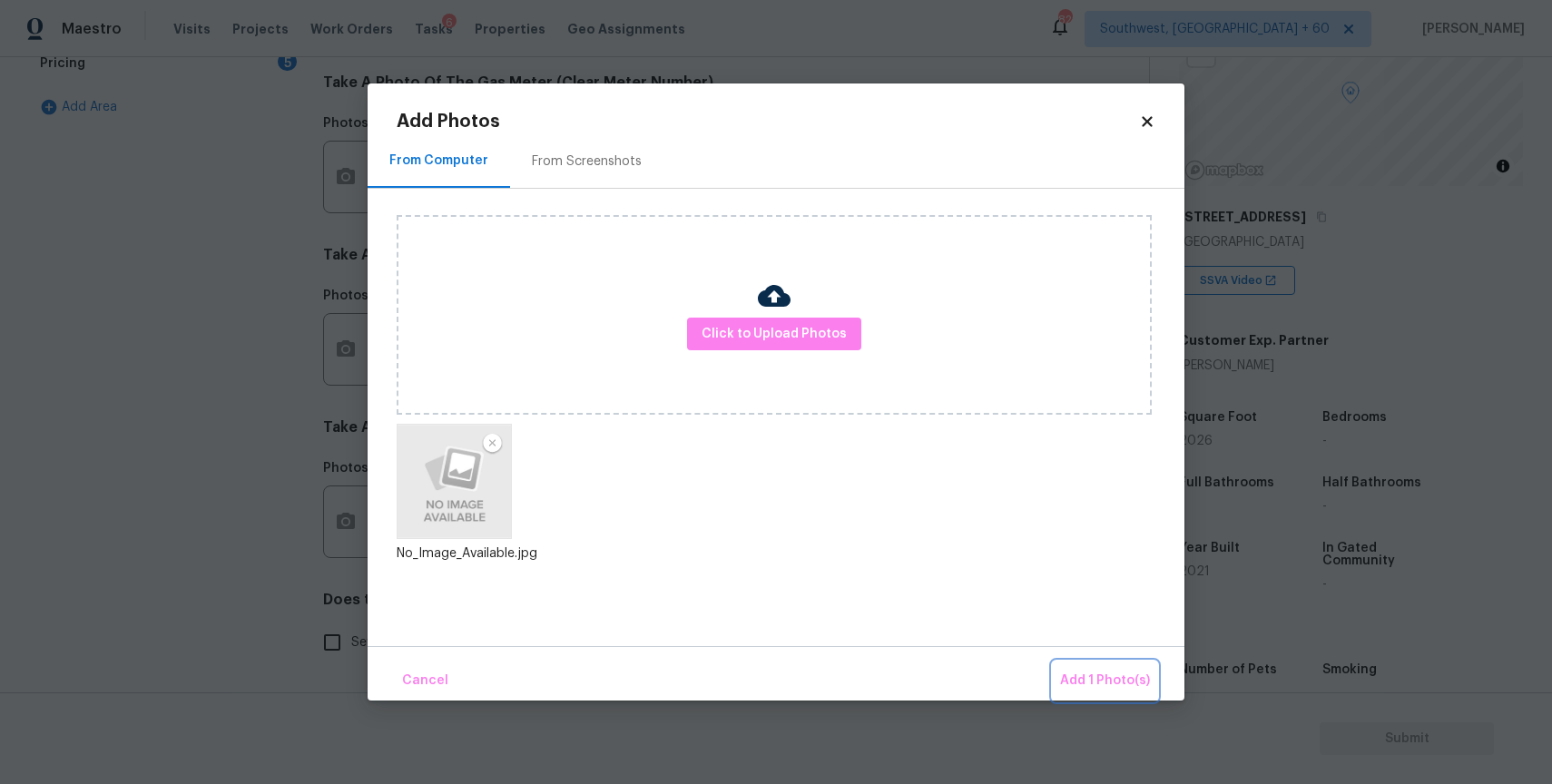
click at [1076, 668] on button "Add 1 Photo(s)" at bounding box center [1105, 681] width 105 height 39
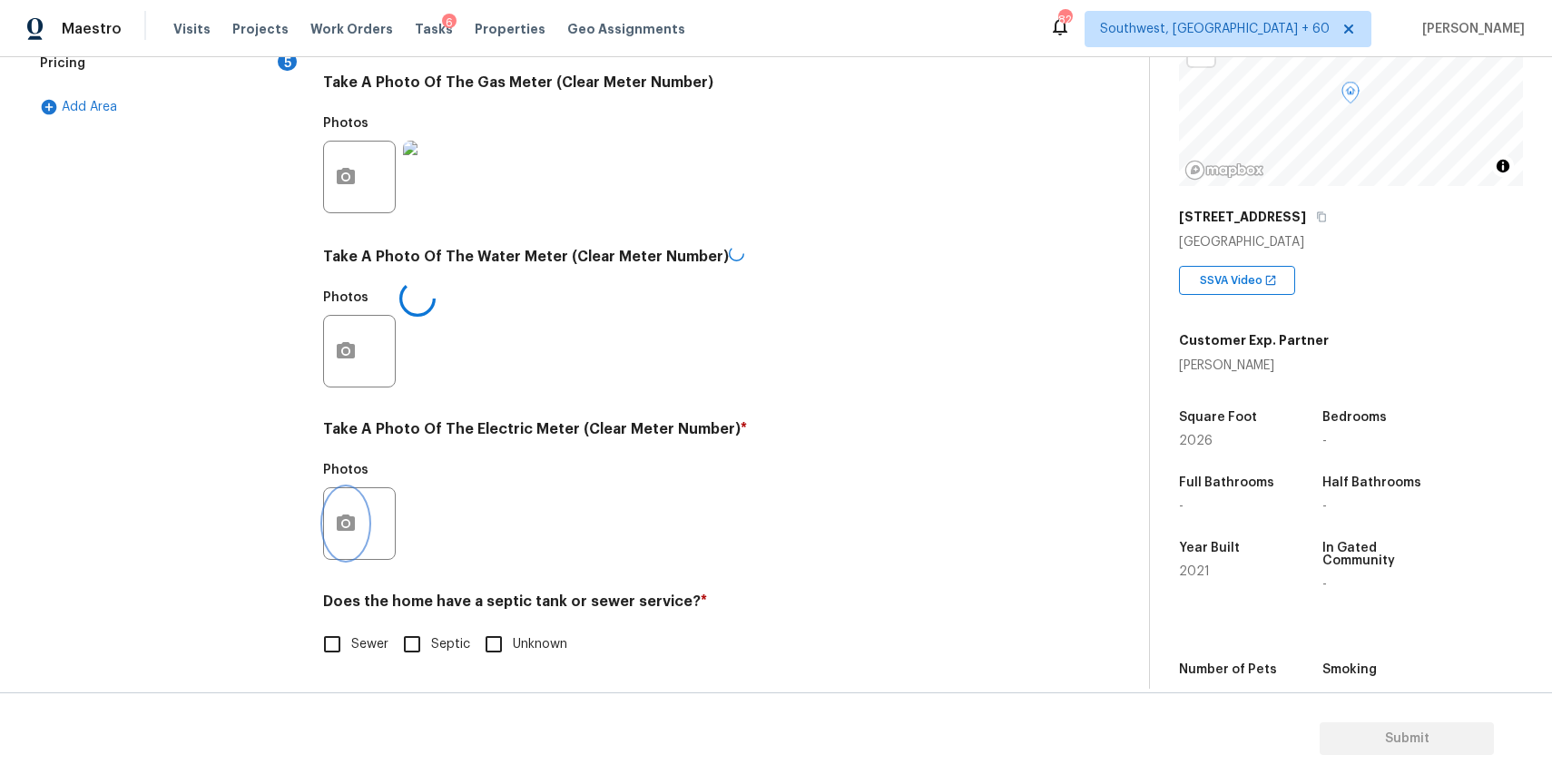
click at [355, 509] on button "button" at bounding box center [345, 524] width 44 height 70
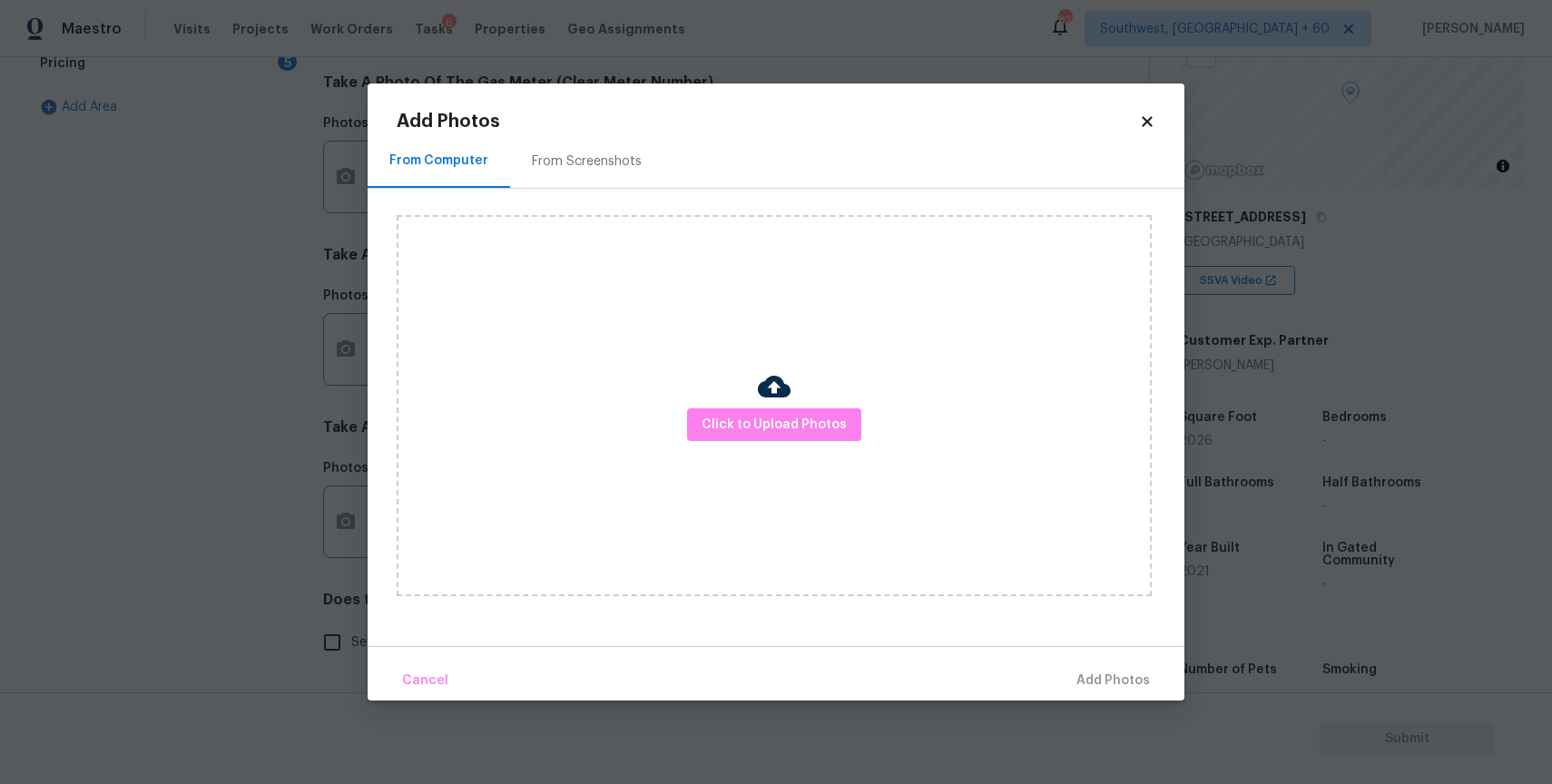
click at [785, 450] on div "Click to Upload Photos" at bounding box center [774, 405] width 755 height 381
click at [790, 430] on span "Click to Upload Photos" at bounding box center [774, 424] width 146 height 22
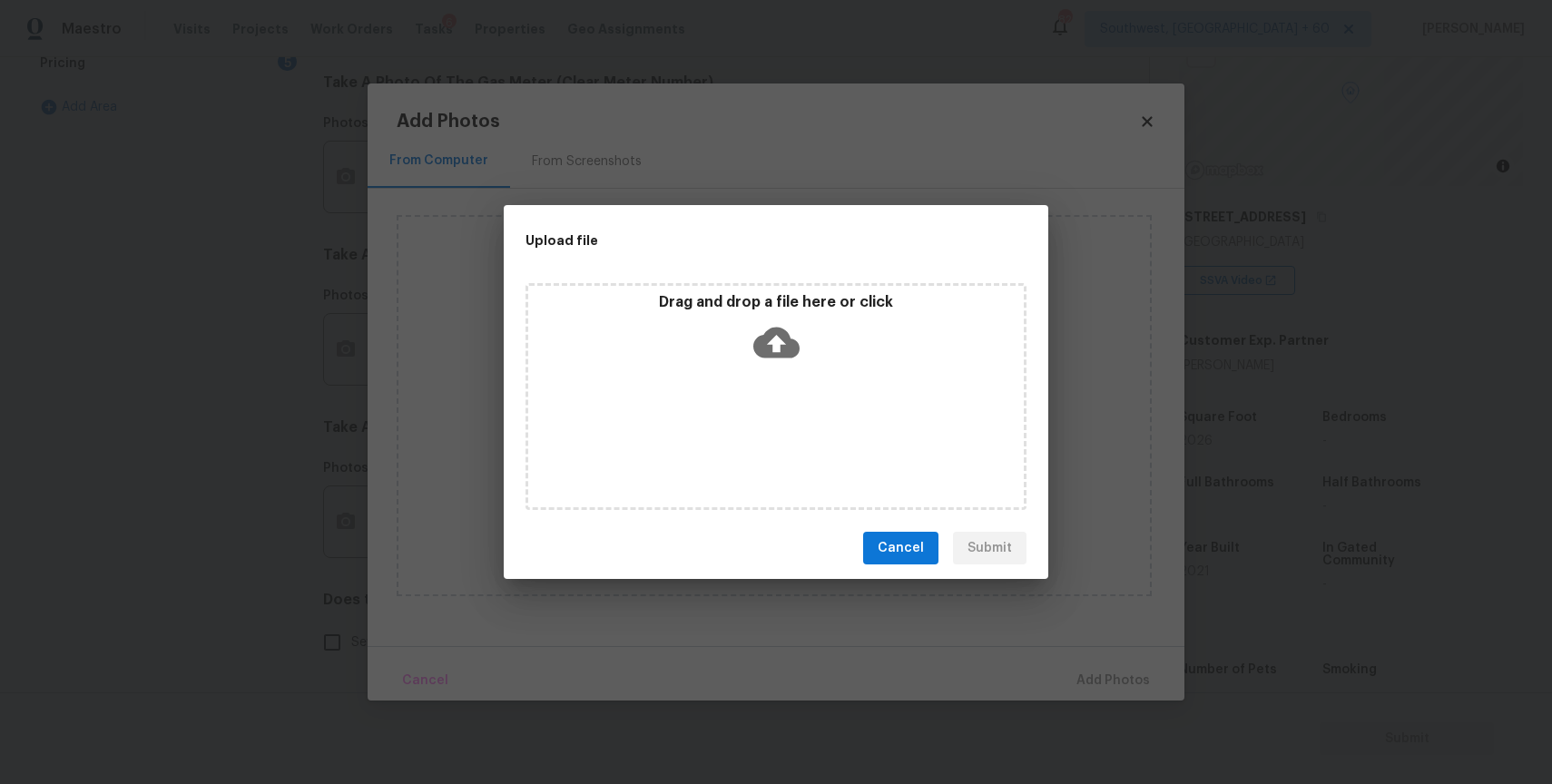
click at [766, 364] on icon at bounding box center [776, 343] width 46 height 46
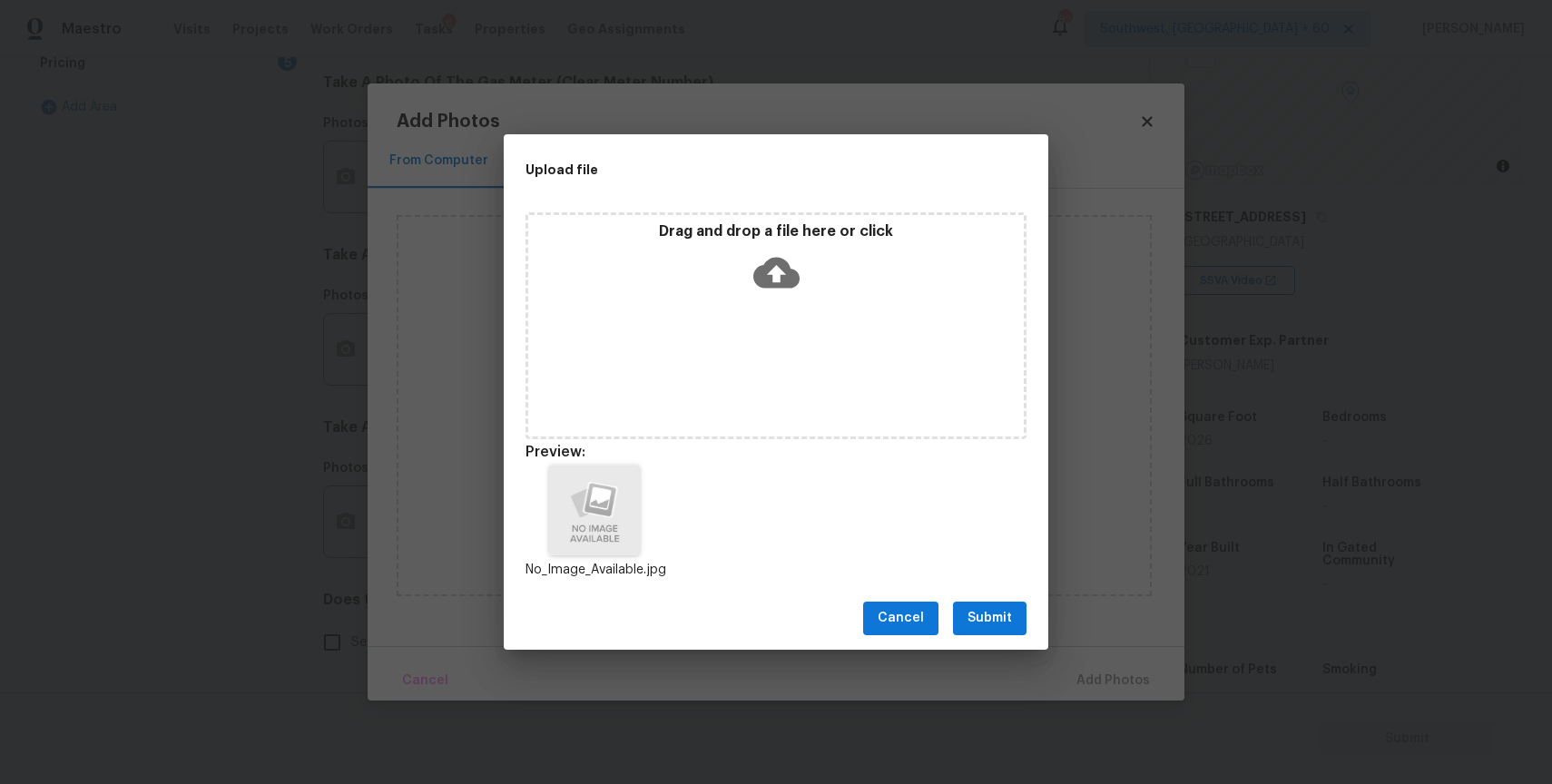
click at [983, 646] on div "Cancel Submit" at bounding box center [775, 618] width 544 height 63
click at [999, 606] on button "Submit" at bounding box center [989, 618] width 73 height 33
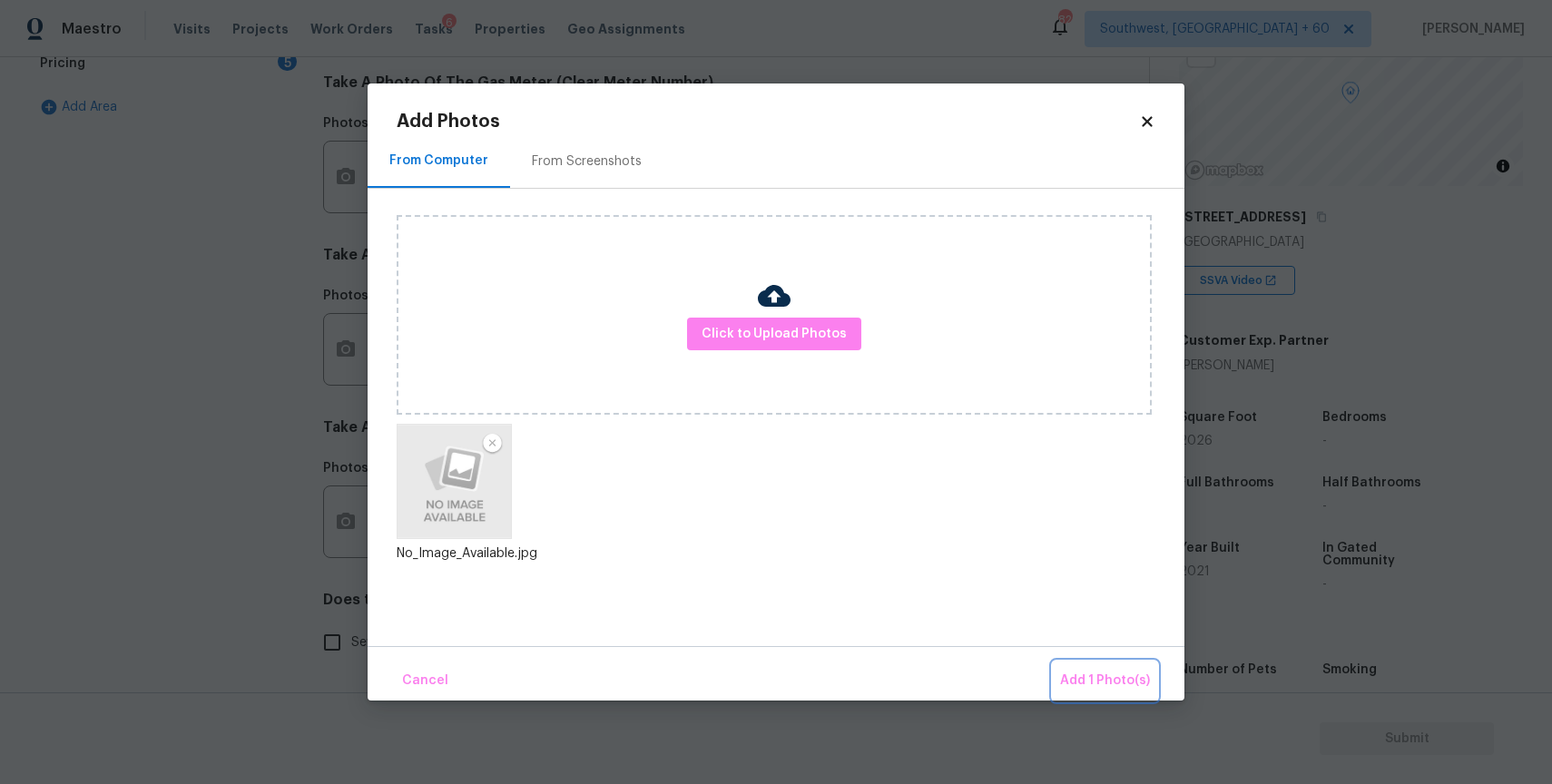
click at [1072, 666] on button "Add 1 Photo(s)" at bounding box center [1105, 681] width 105 height 39
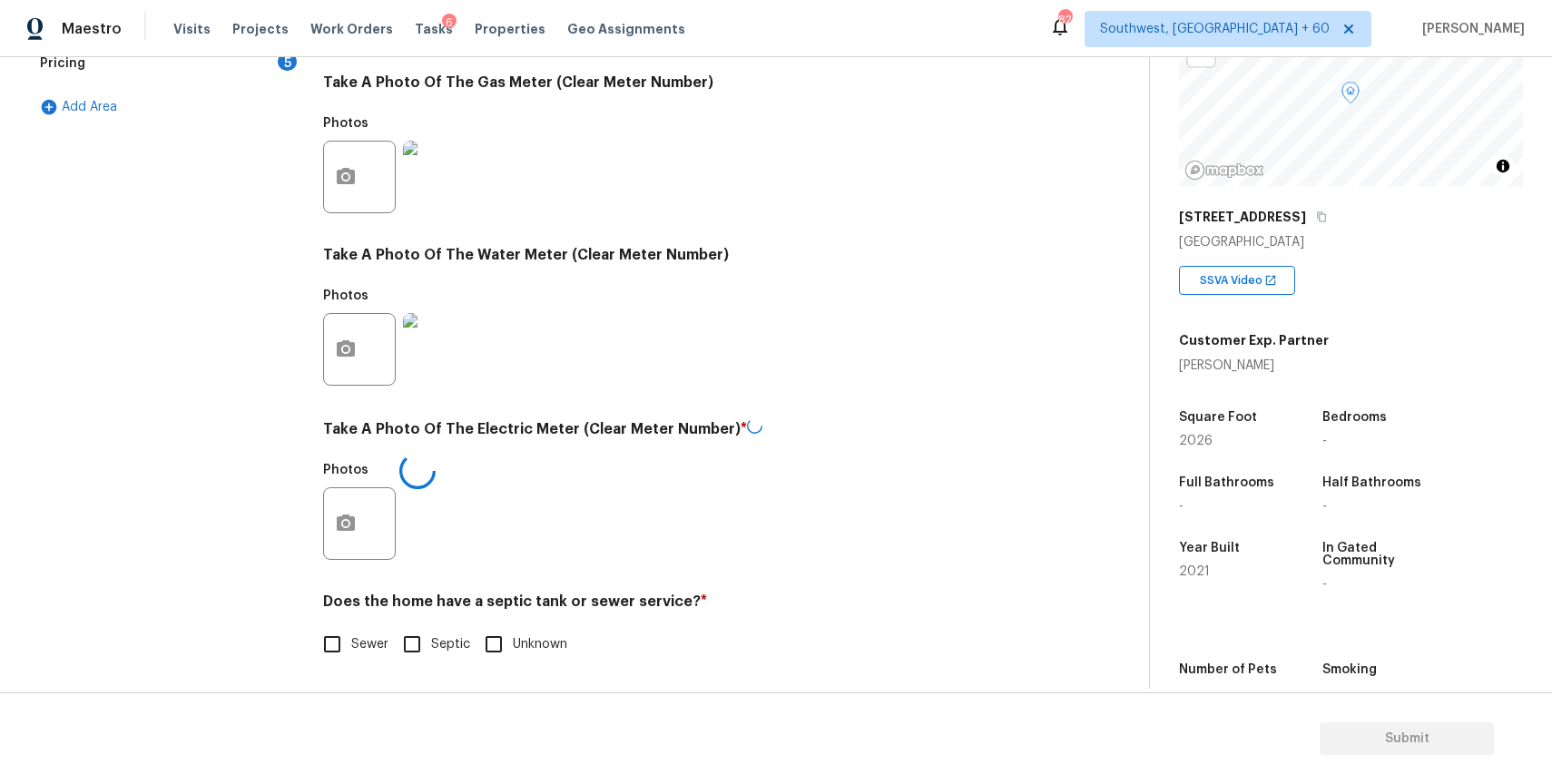
click at [353, 635] on span "Sewer" at bounding box center [370, 644] width 37 height 19
click at [351, 634] on input "Sewer" at bounding box center [332, 643] width 38 height 38
checkbox input "true"
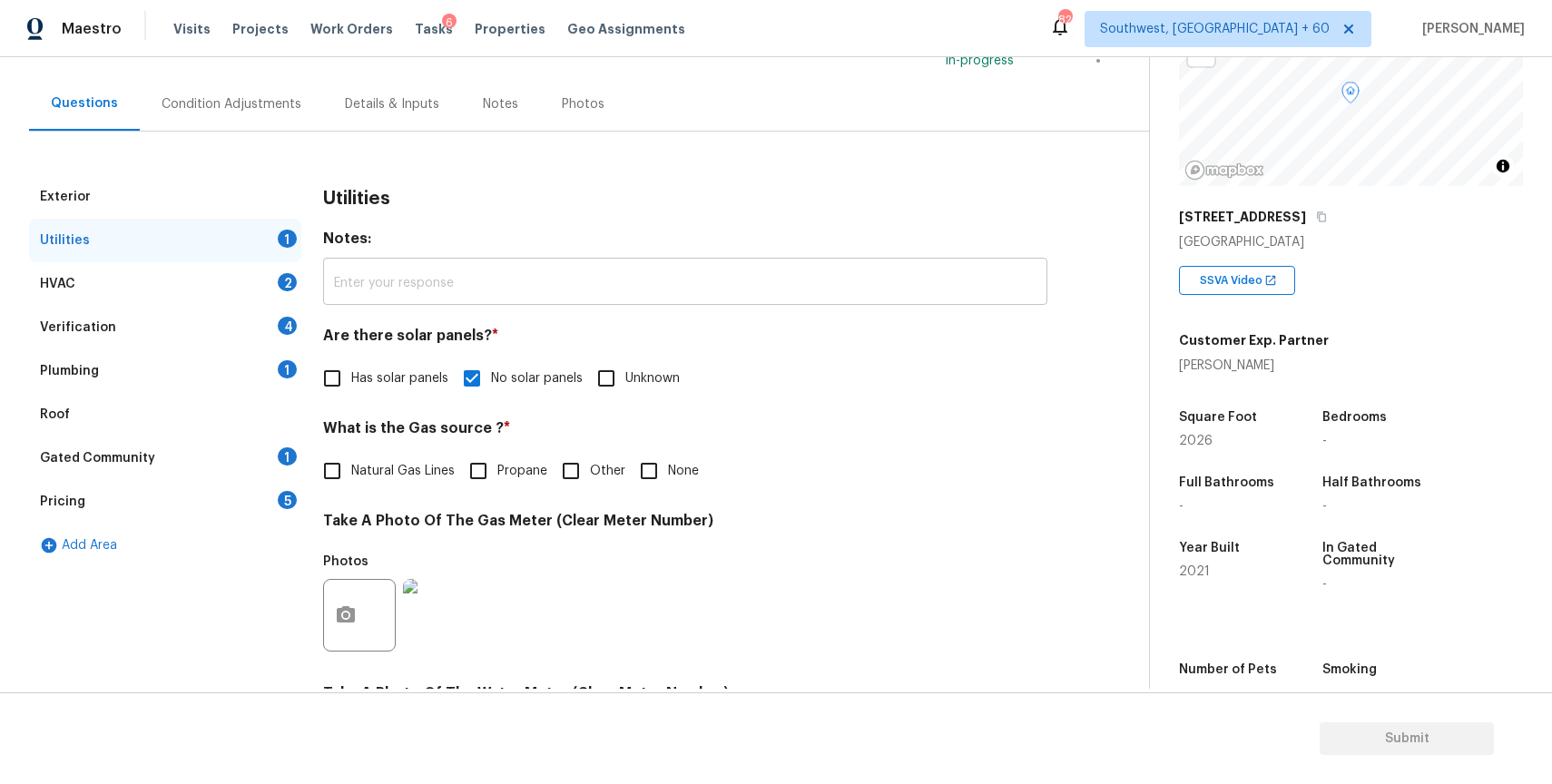
scroll to position [0, 0]
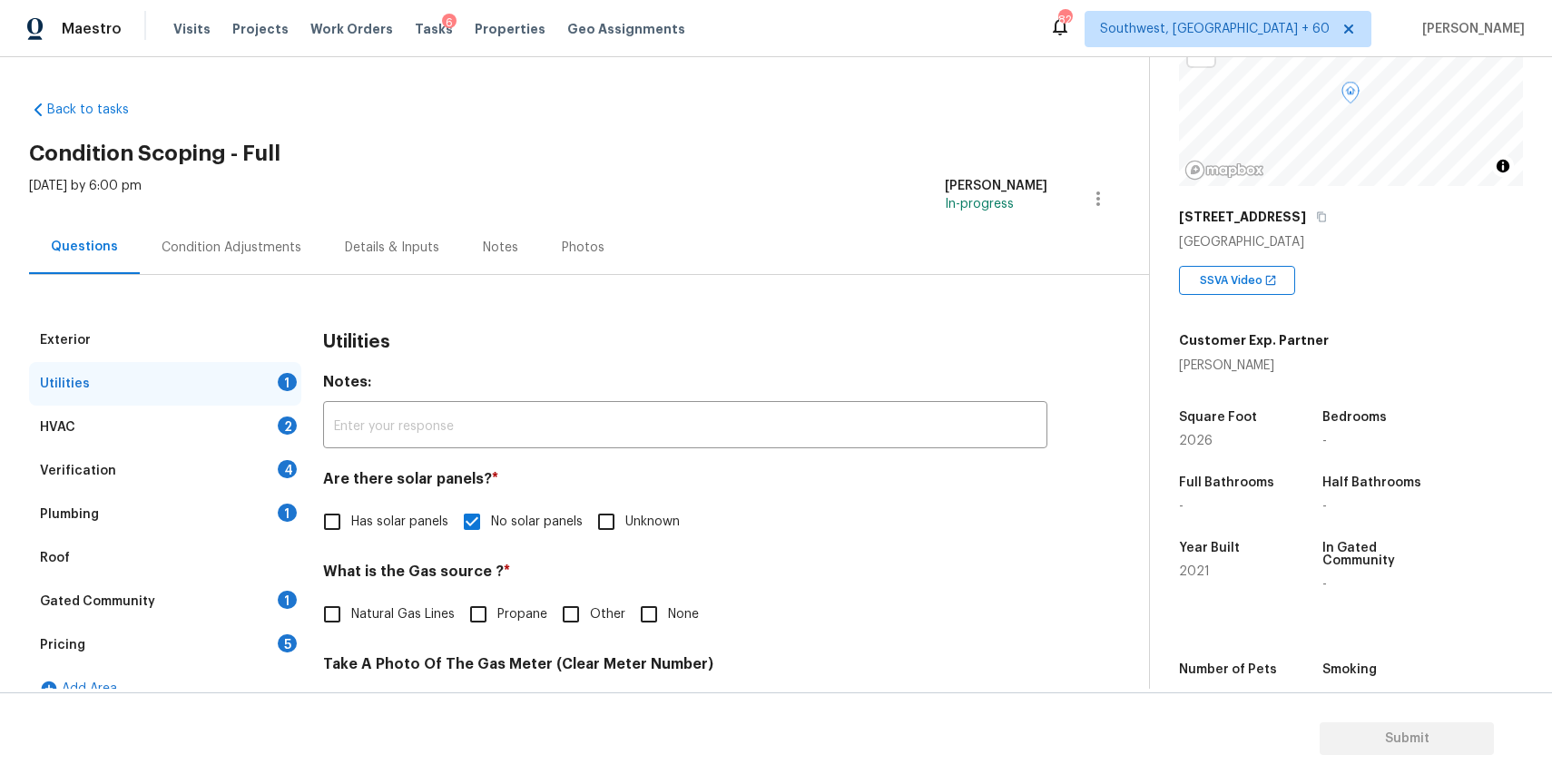
click at [251, 411] on div "HVAC 2" at bounding box center [165, 427] width 273 height 44
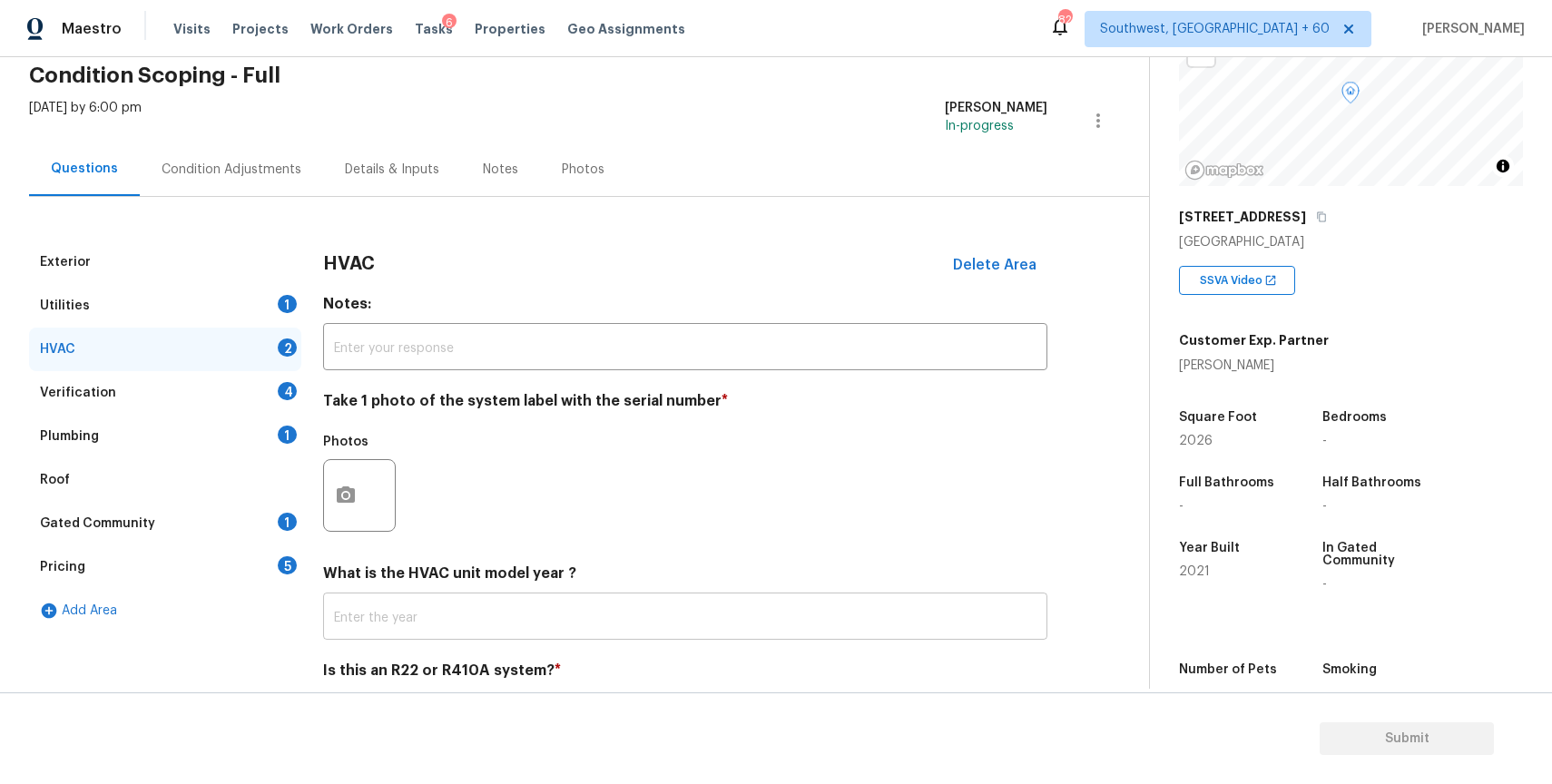
scroll to position [145, 0]
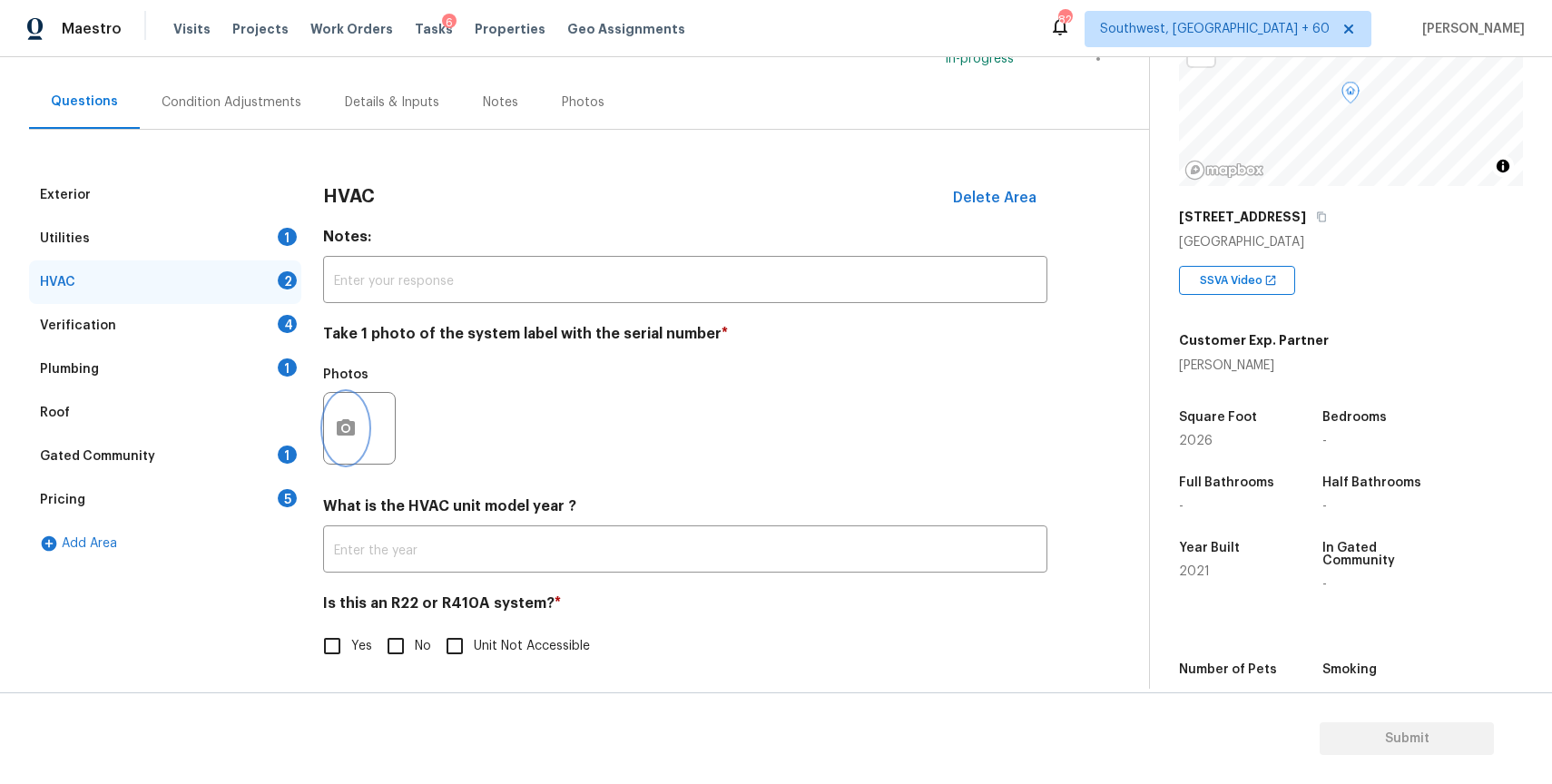
click at [352, 416] on button "button" at bounding box center [345, 428] width 44 height 70
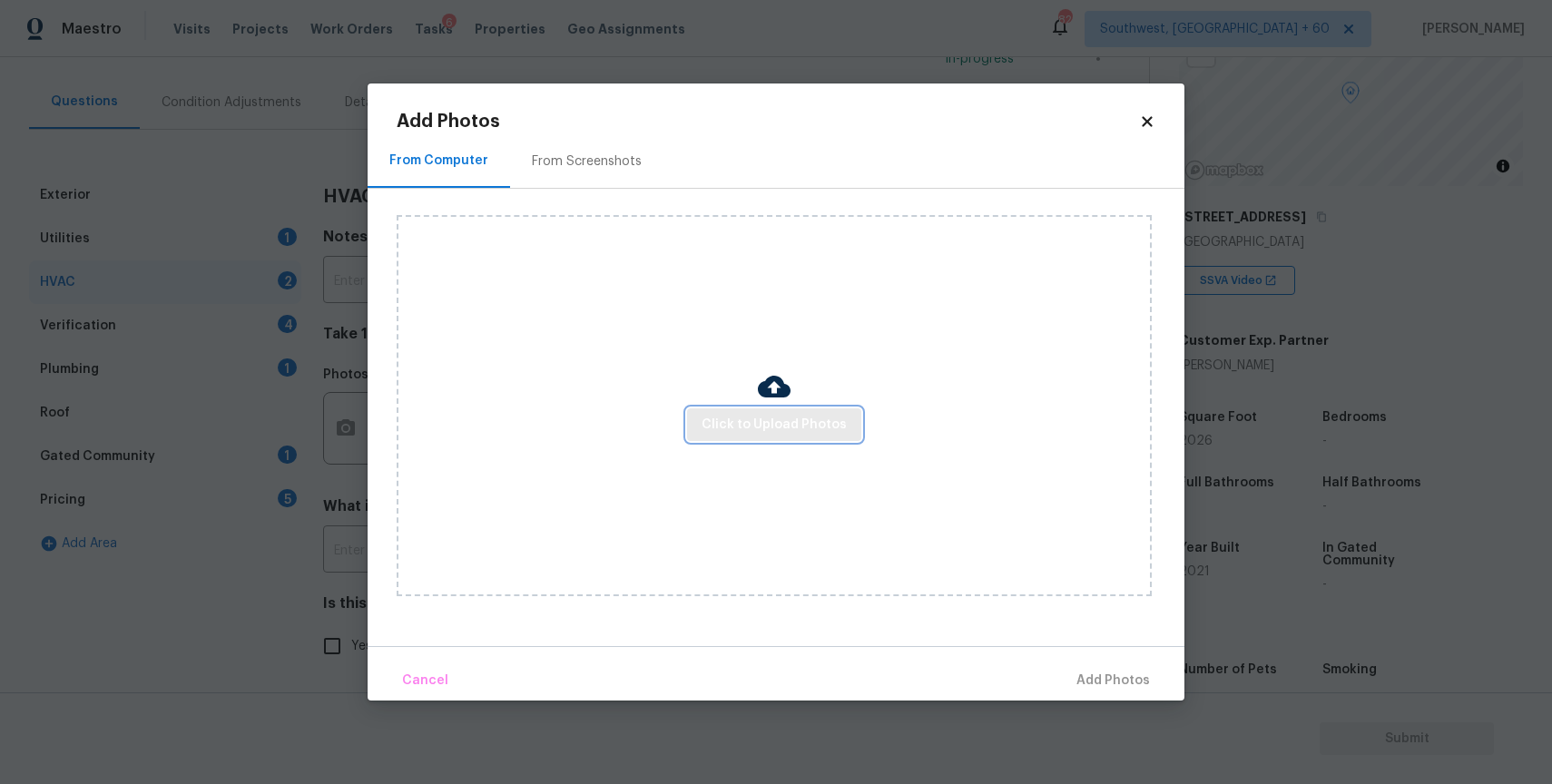
click at [827, 437] on button "Click to Upload Photos" at bounding box center [774, 425] width 174 height 33
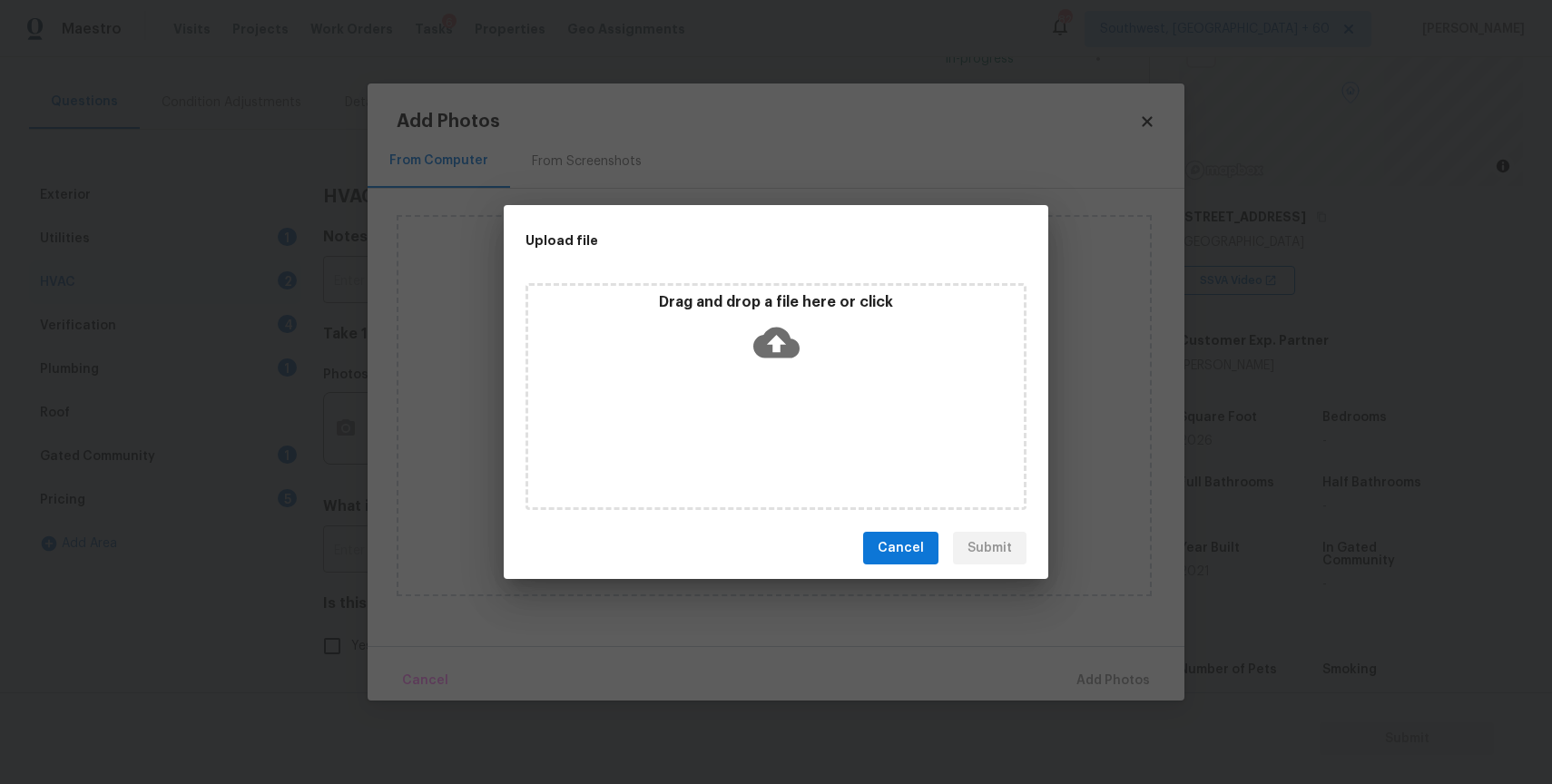
click at [787, 374] on div "Drag and drop a file here or click" at bounding box center [776, 396] width 501 height 227
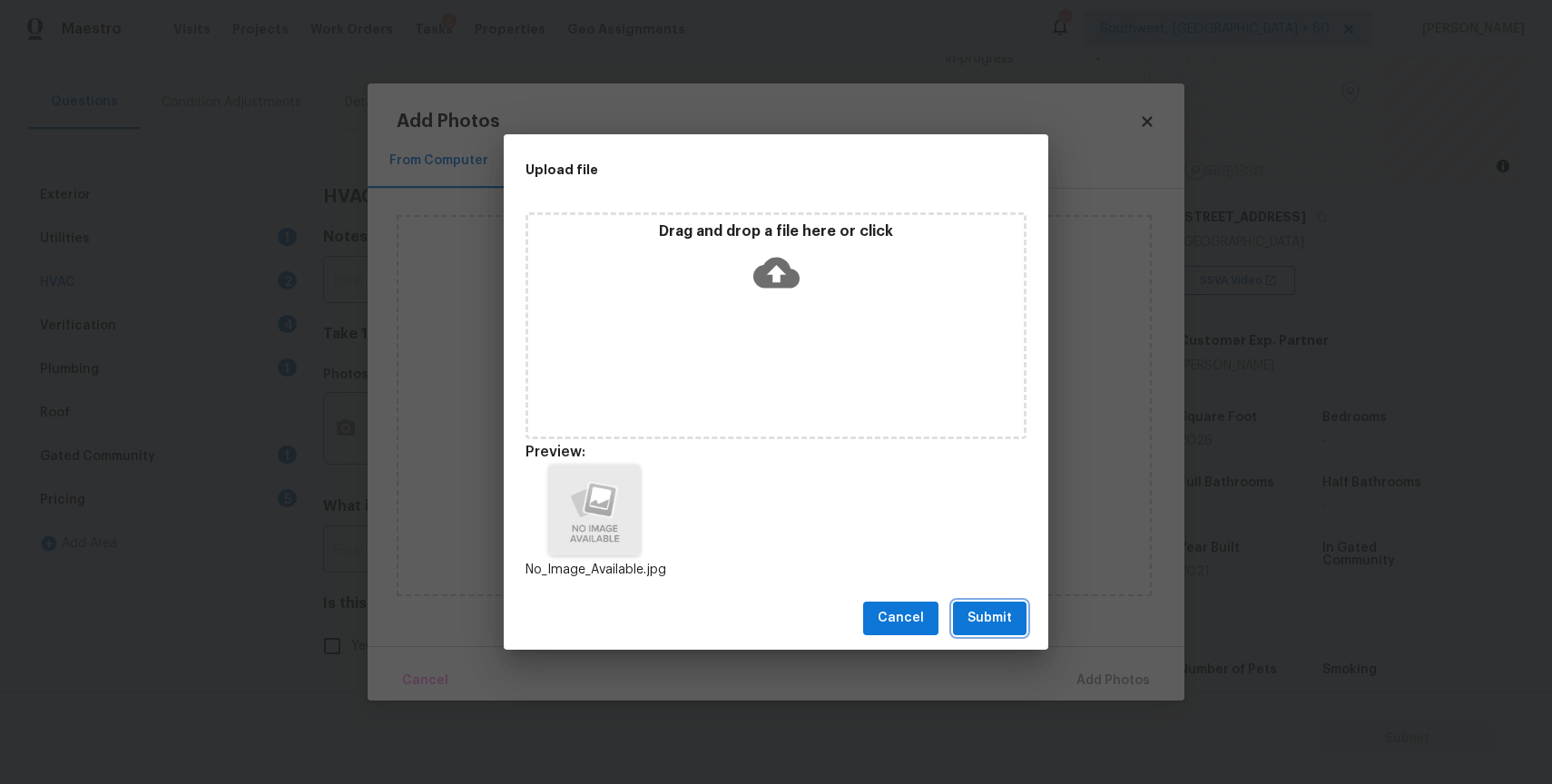
click at [975, 617] on span "Submit" at bounding box center [989, 618] width 45 height 22
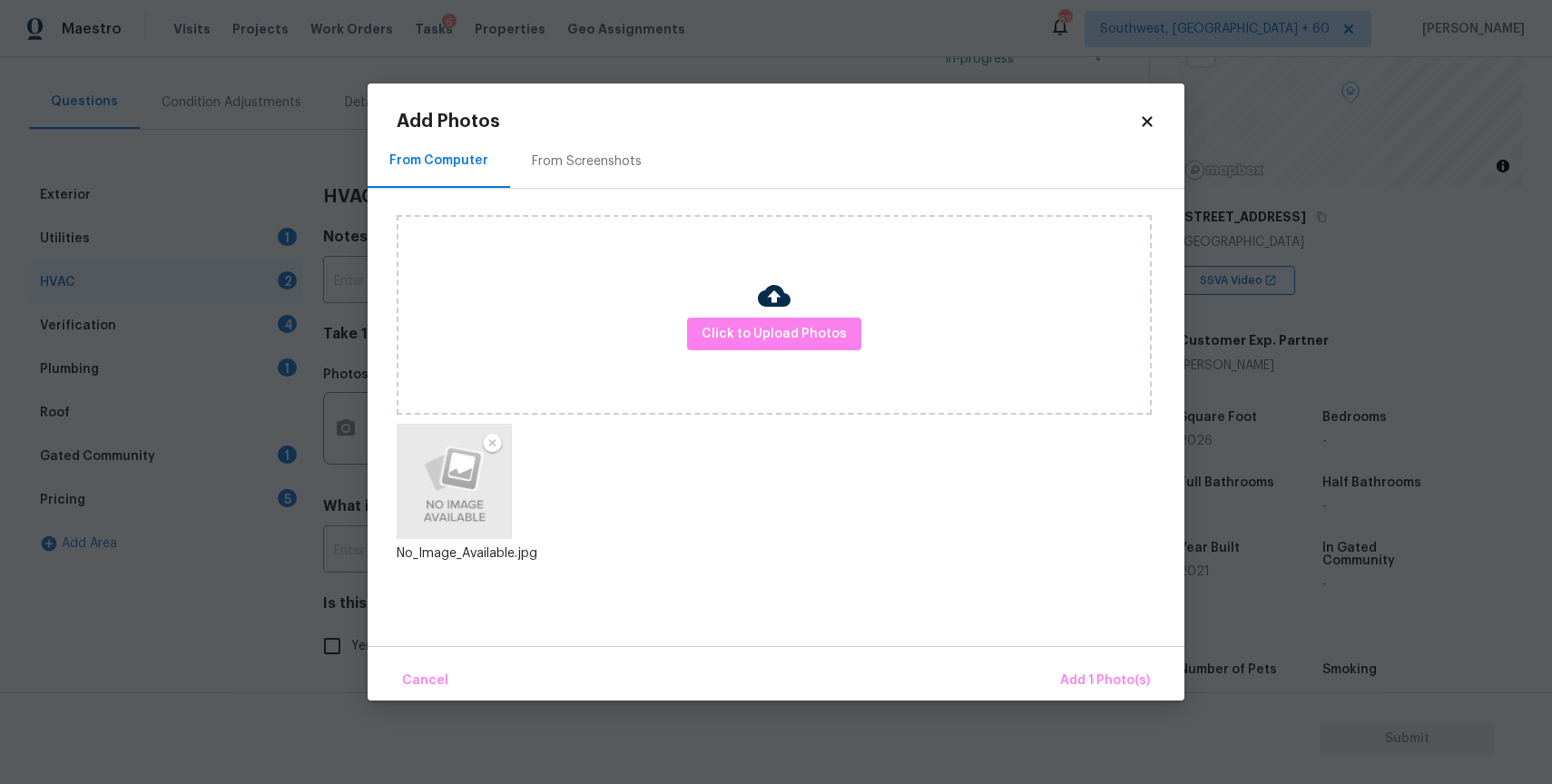
click at [1168, 686] on div "Cancel Add 1 Photo(s)" at bounding box center [775, 673] width 817 height 55
click at [1096, 660] on div "Cancel Add 1 Photo(s)" at bounding box center [775, 673] width 817 height 55
click at [1125, 671] on span "Add 1 Photo(s)" at bounding box center [1104, 680] width 90 height 22
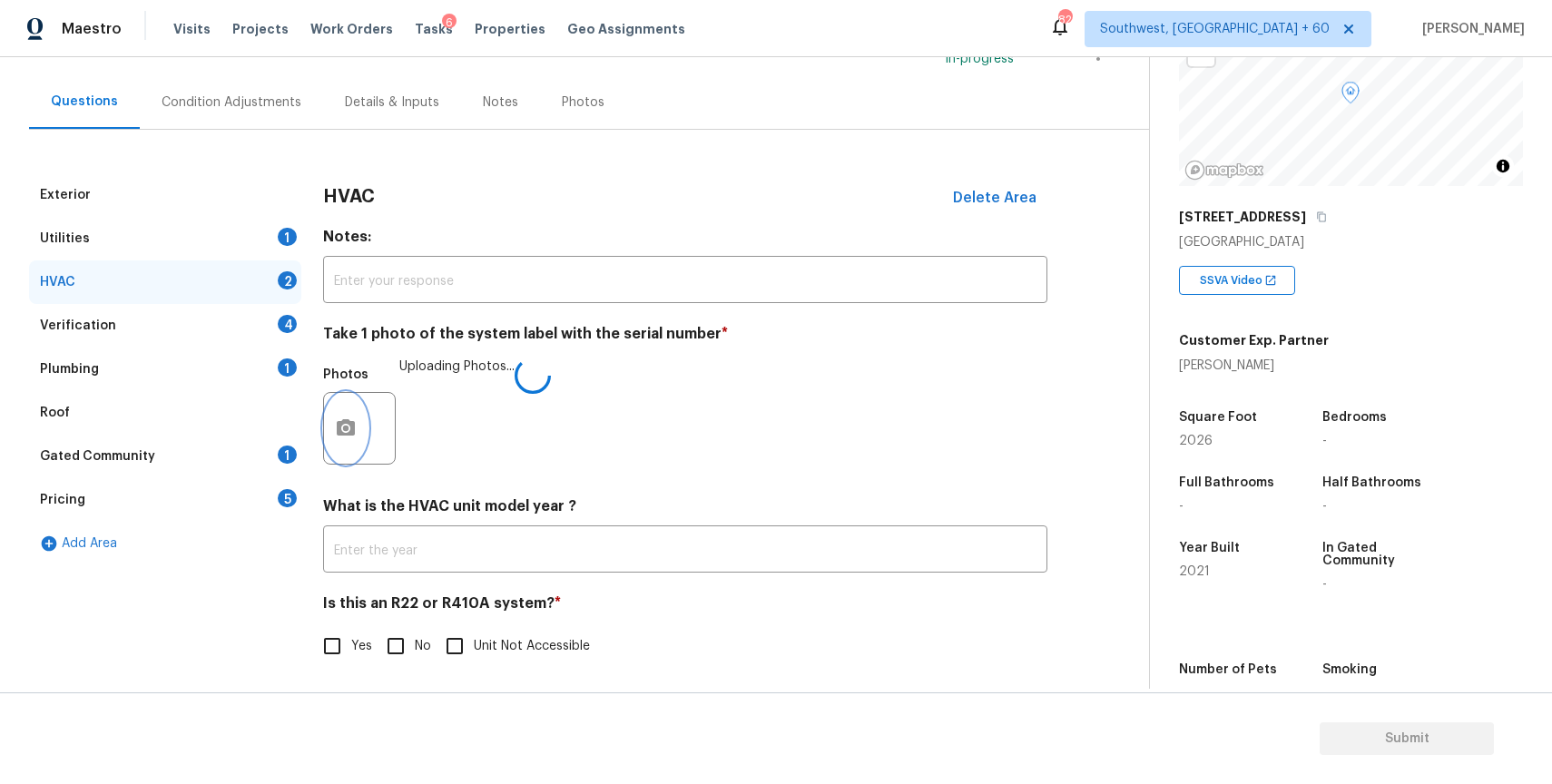
scroll to position [150, 0]
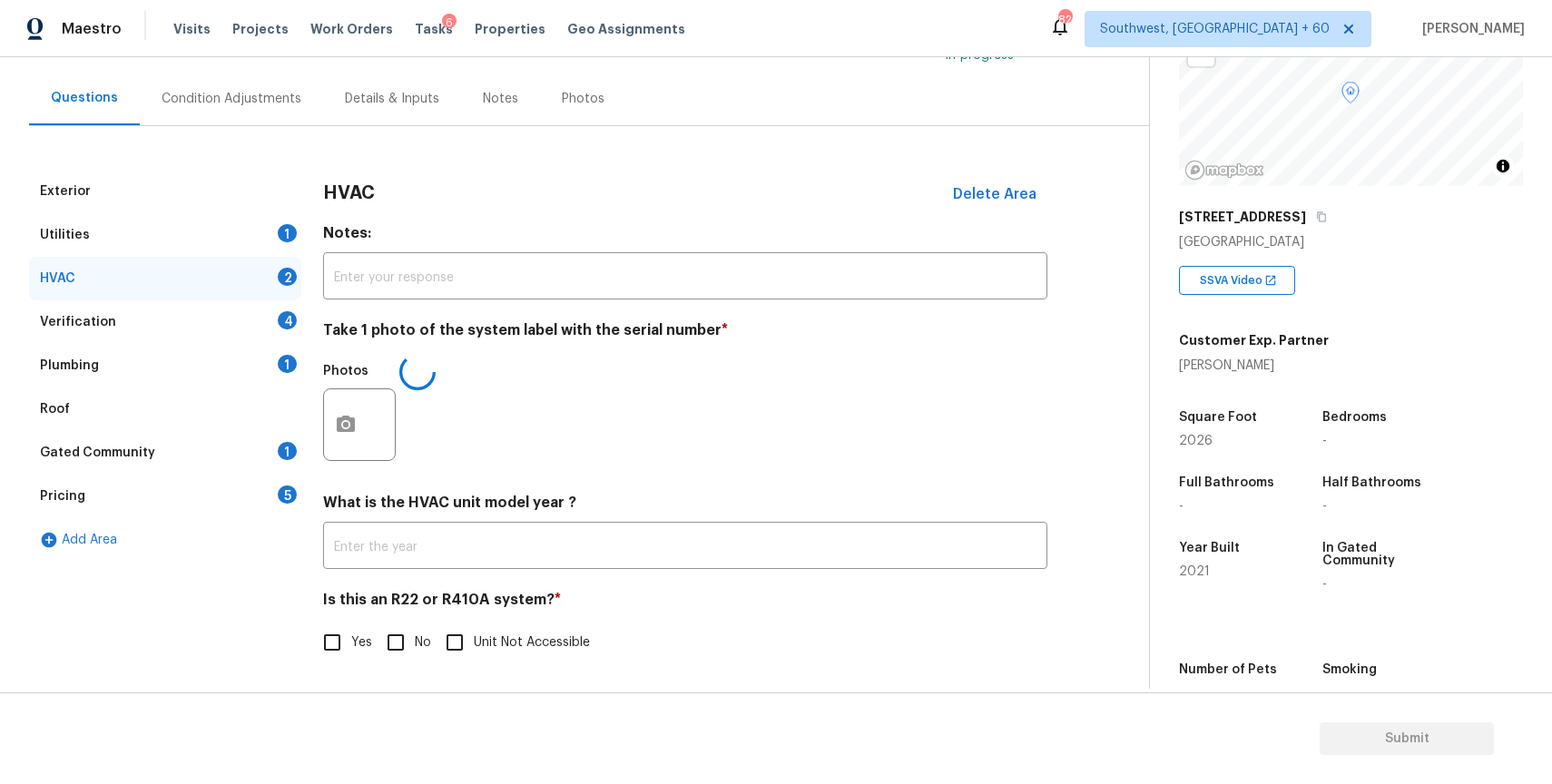
click at [405, 630] on input "No" at bounding box center [395, 641] width 38 height 38
checkbox input "true"
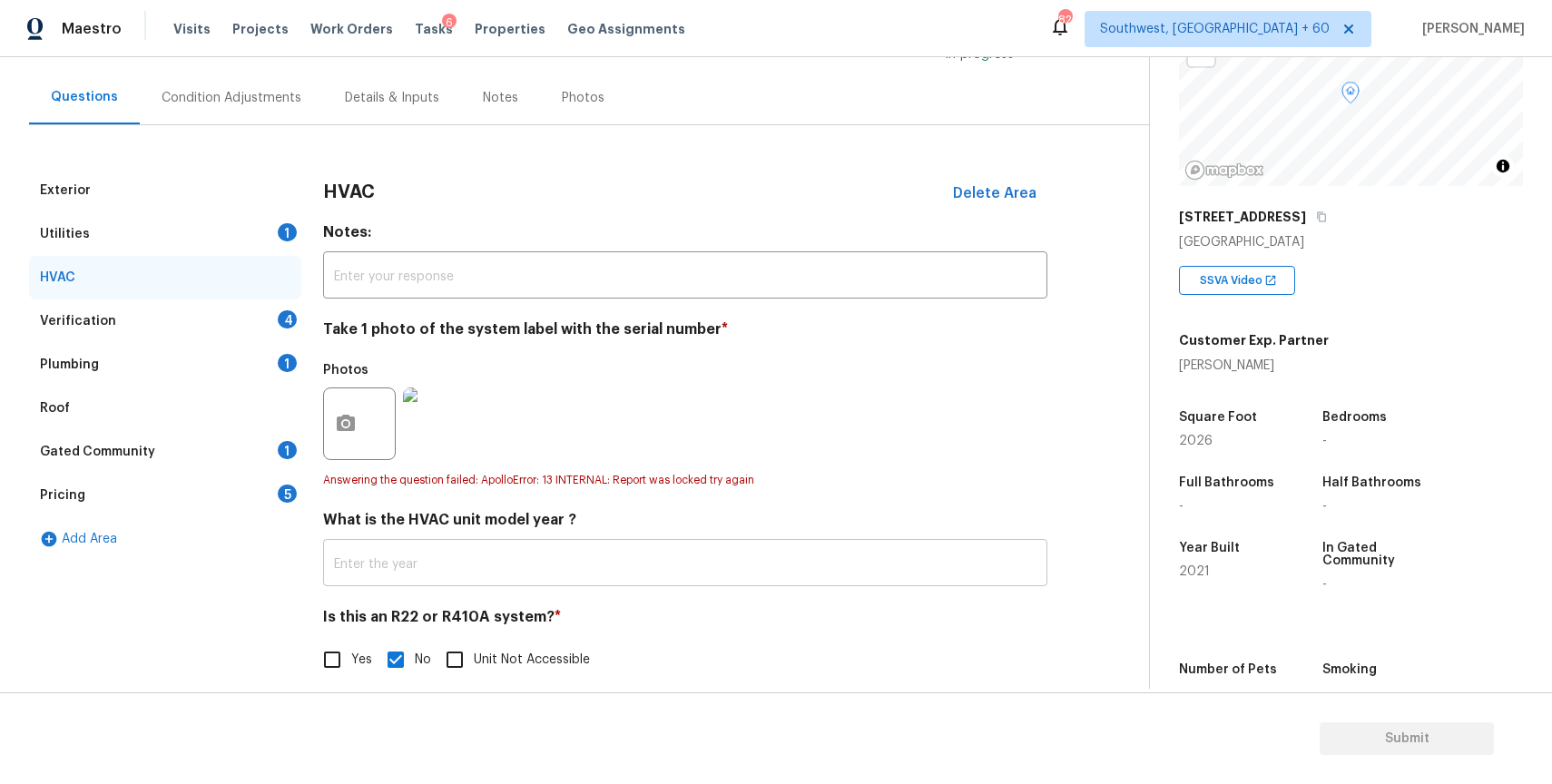
click at [551, 568] on input "text" at bounding box center [684, 564] width 724 height 43
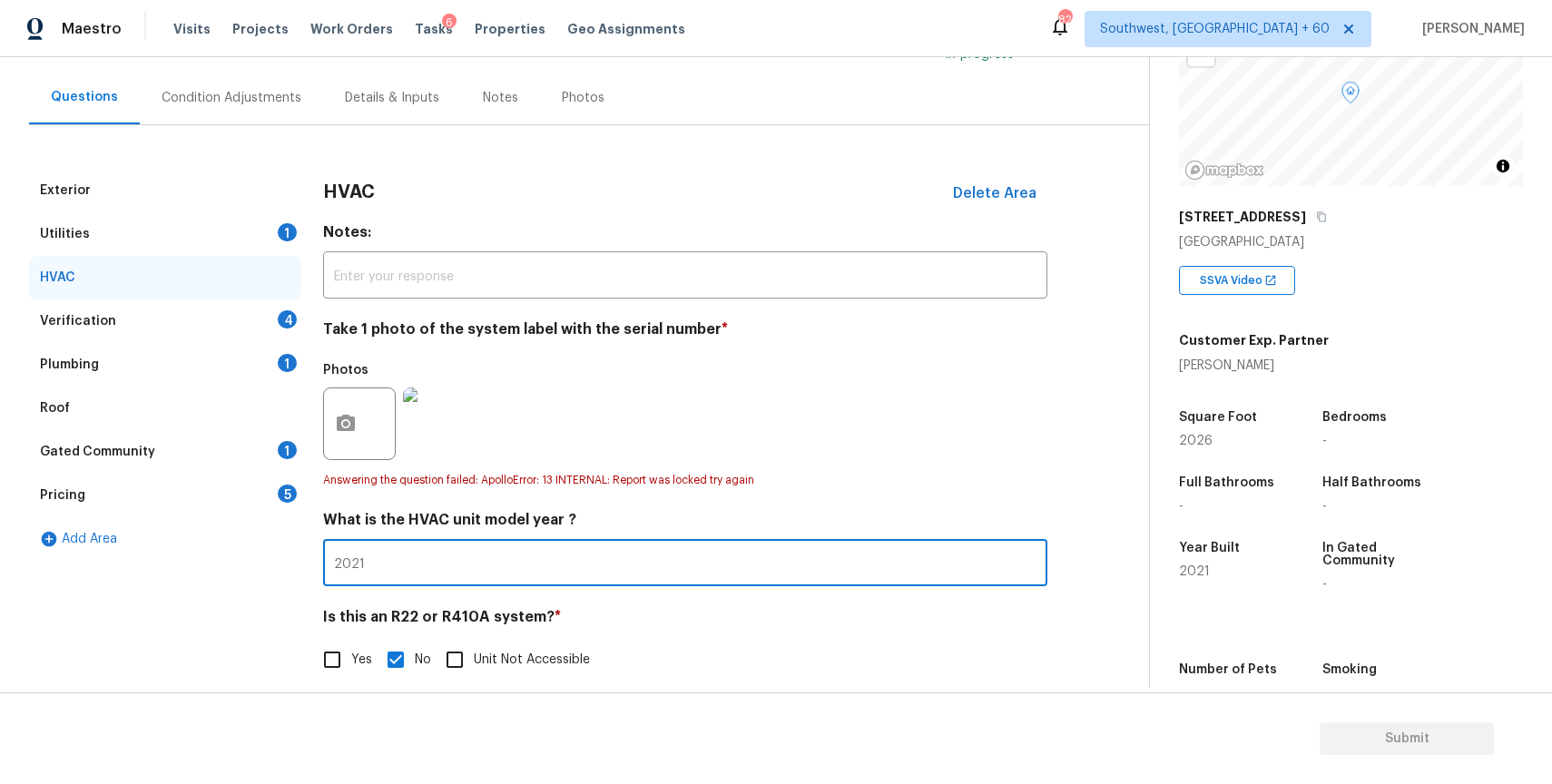
type input "2021"
click at [770, 389] on div "Photos" at bounding box center [684, 411] width 724 height 118
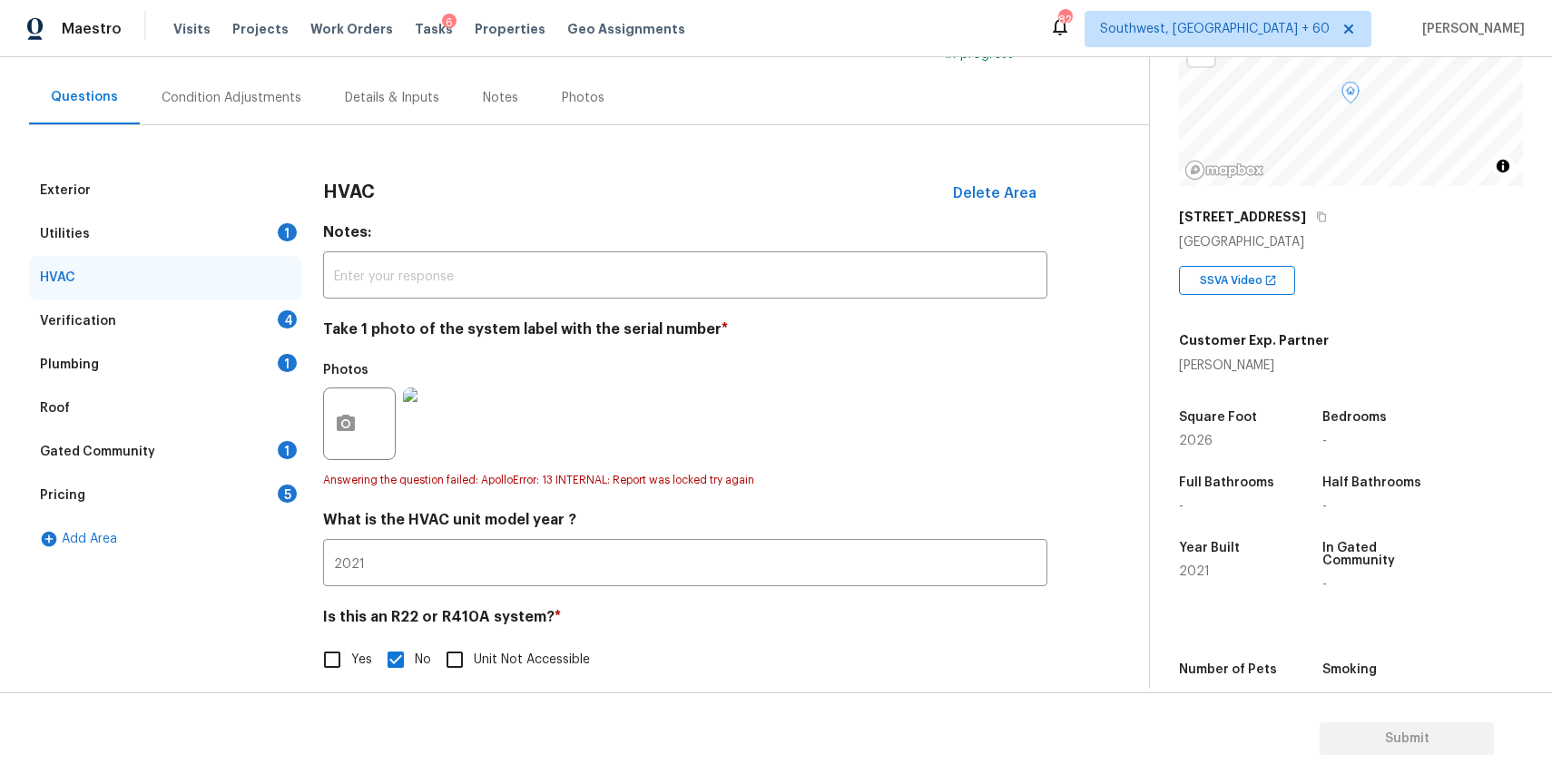
click at [275, 305] on div "Verification 4" at bounding box center [165, 321] width 273 height 44
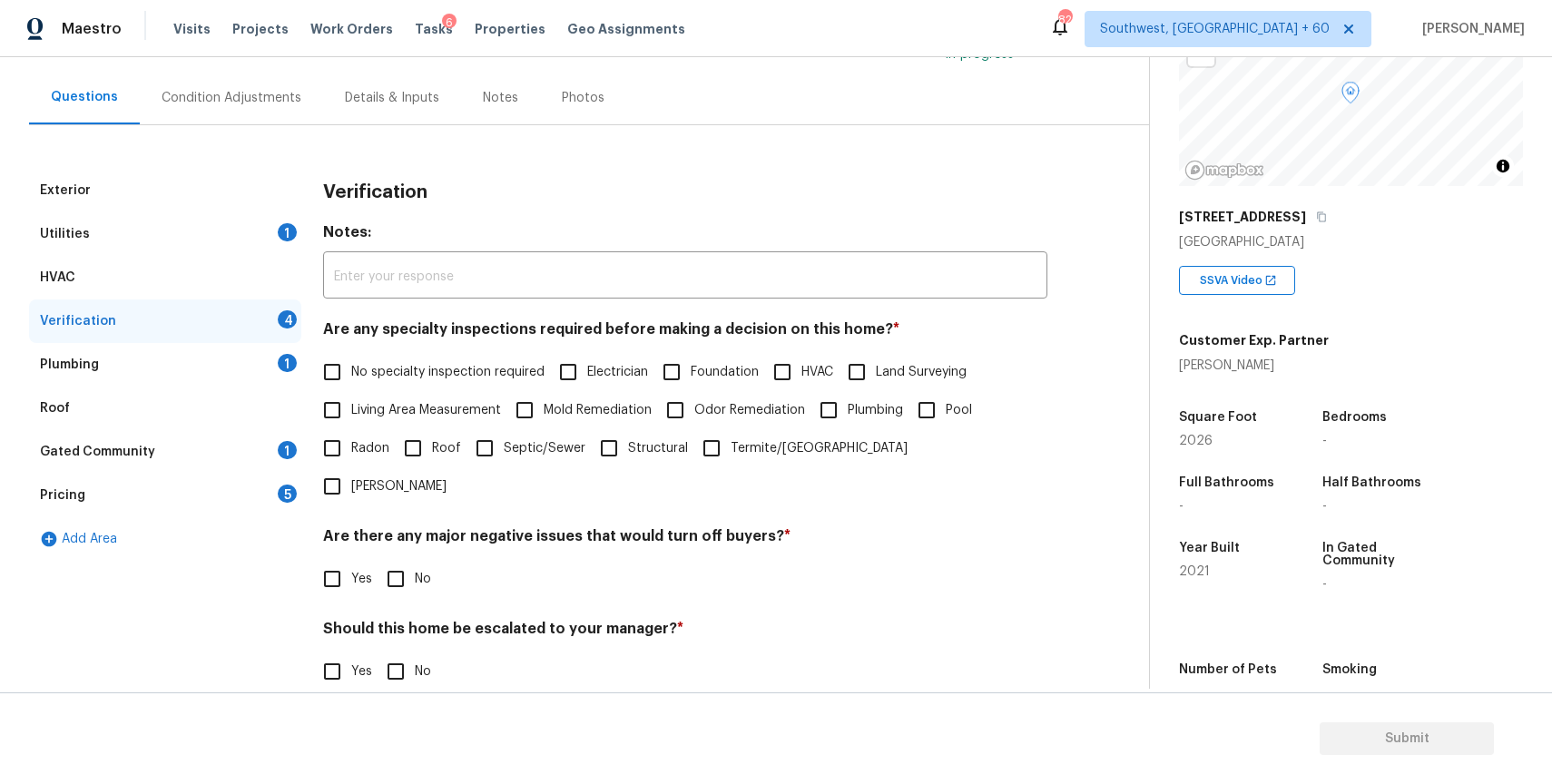
click at [462, 364] on span "No specialty inspection required" at bounding box center [448, 373] width 194 height 19
click at [351, 364] on input "No specialty inspection required" at bounding box center [332, 372] width 38 height 38
checkbox input "true"
click at [423, 527] on div "Are there any major negative issues that would turn off buyers? * Yes No" at bounding box center [684, 563] width 724 height 70
click at [411, 560] on input "No" at bounding box center [395, 578] width 38 height 38
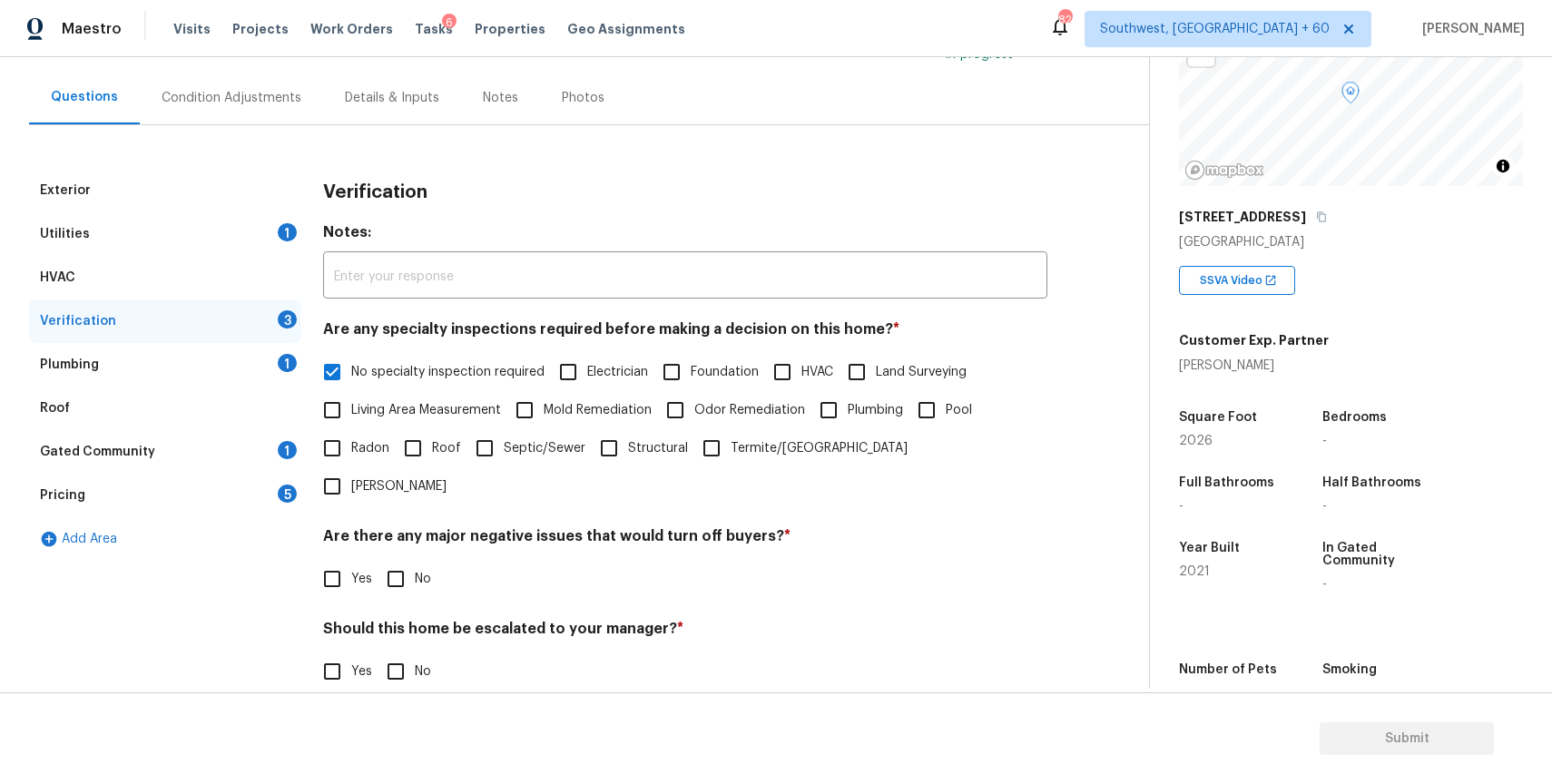
checkbox input "true"
click at [396, 654] on input "No" at bounding box center [395, 673] width 38 height 38
checkbox input "true"
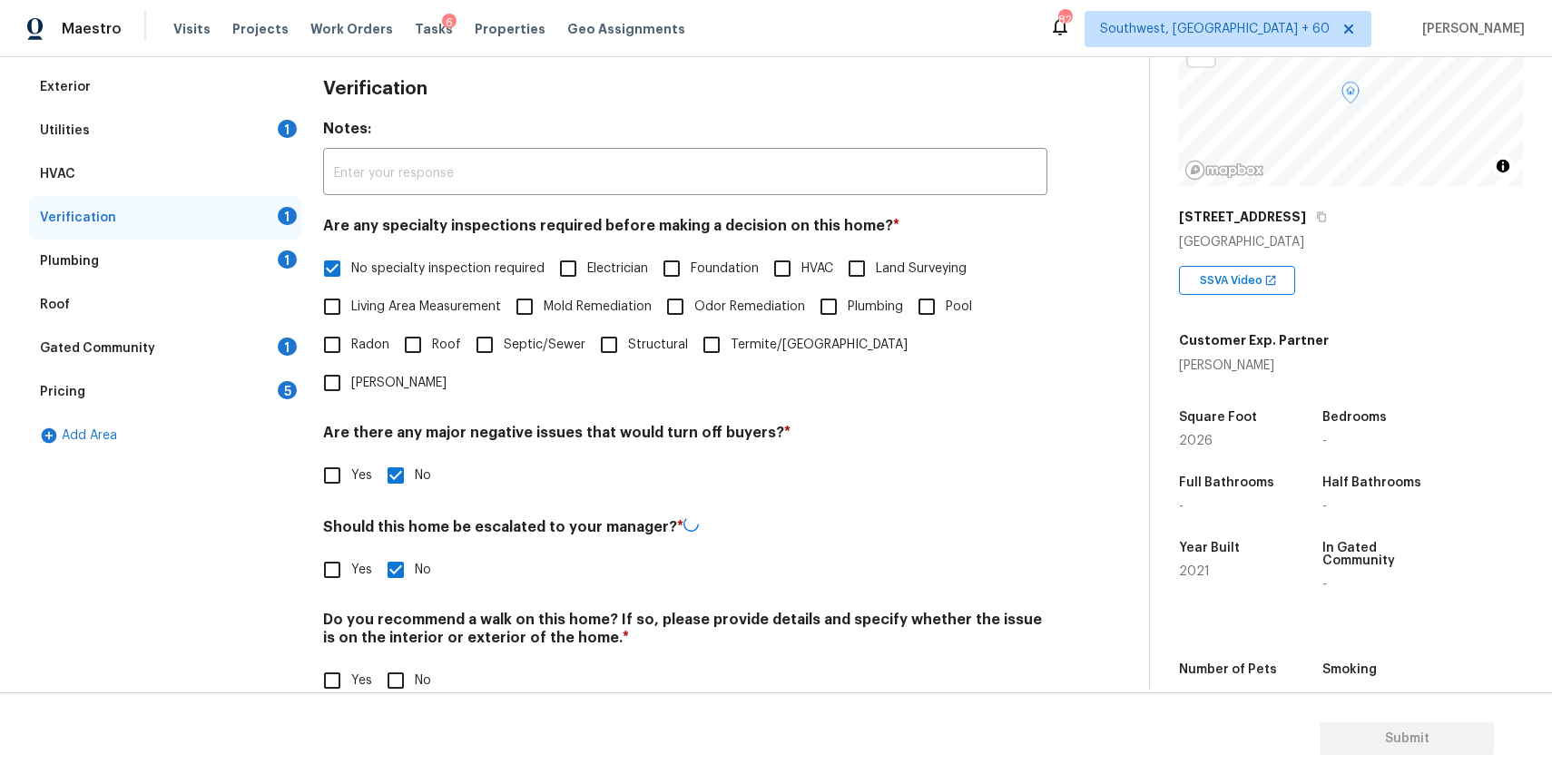
scroll to position [251, 0]
click at [395, 662] on input "No" at bounding box center [395, 680] width 38 height 38
checkbox input "true"
click at [279, 254] on div "1" at bounding box center [287, 261] width 19 height 19
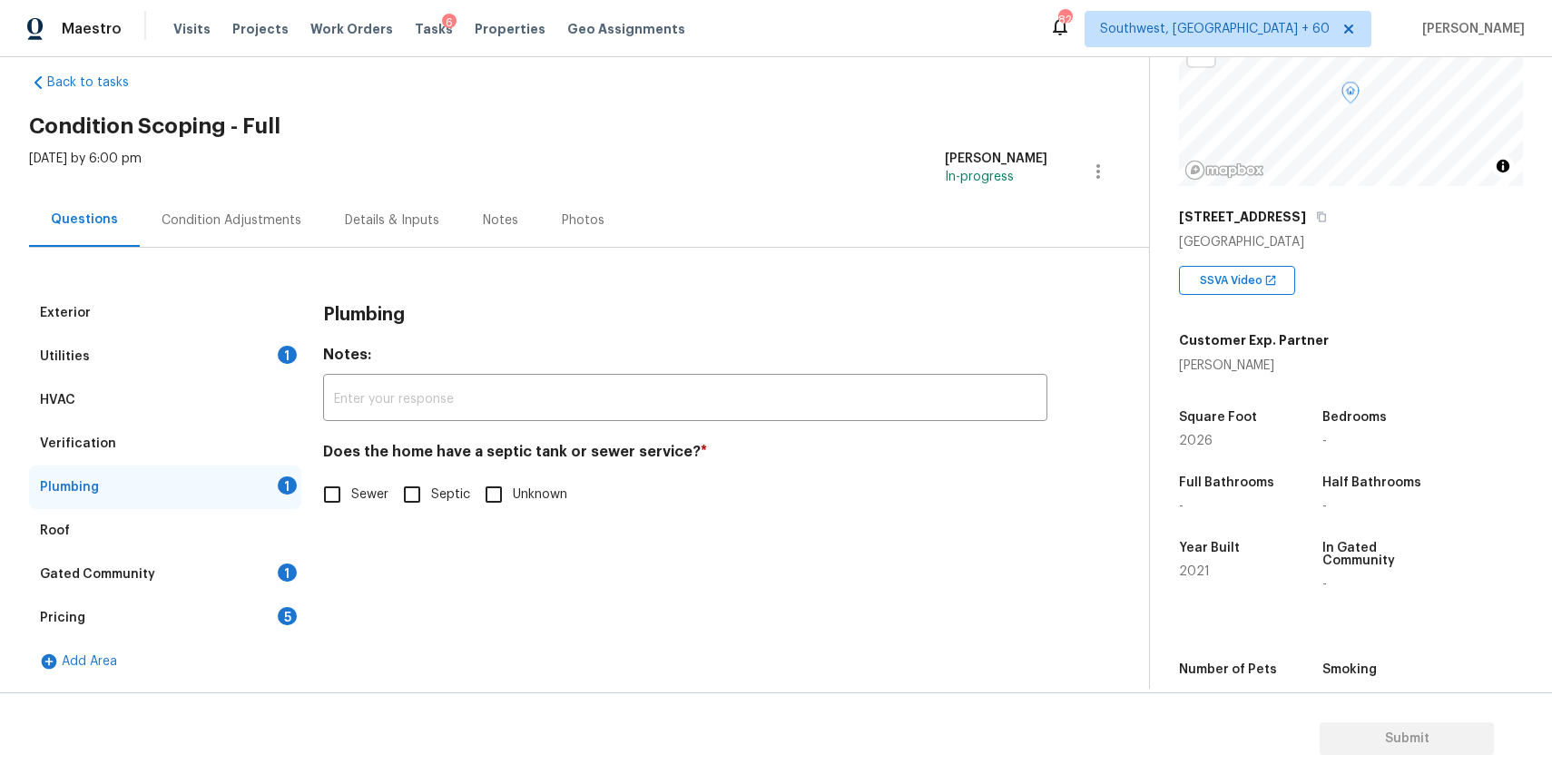
scroll to position [27, 0]
click at [343, 494] on input "Sewer" at bounding box center [332, 494] width 38 height 38
checkbox input "true"
click at [282, 573] on div "1" at bounding box center [287, 573] width 19 height 19
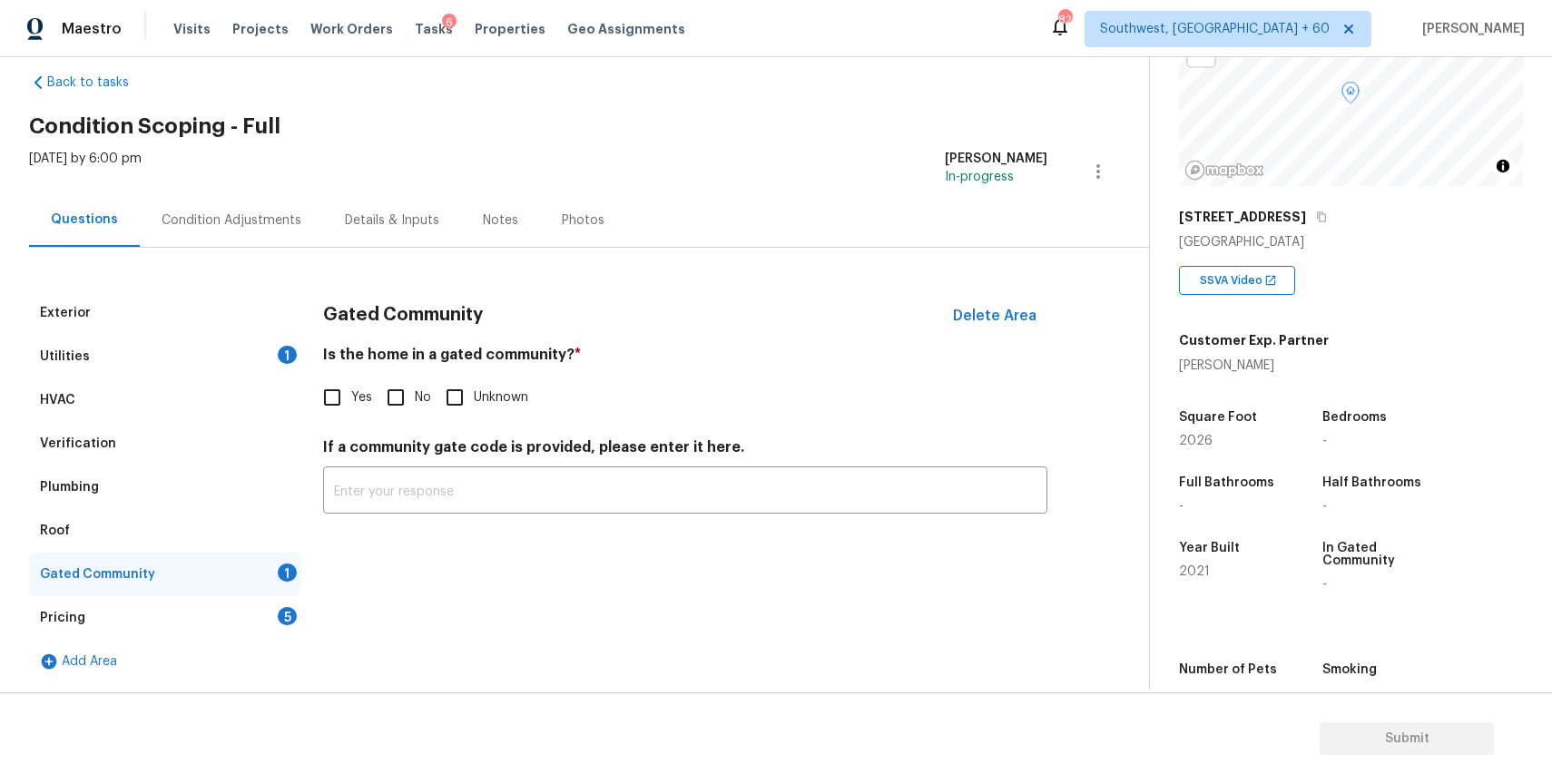
click at [392, 404] on input "No" at bounding box center [395, 397] width 38 height 38
checkbox input "true"
click at [188, 607] on div "Pricing 5" at bounding box center [165, 617] width 273 height 44
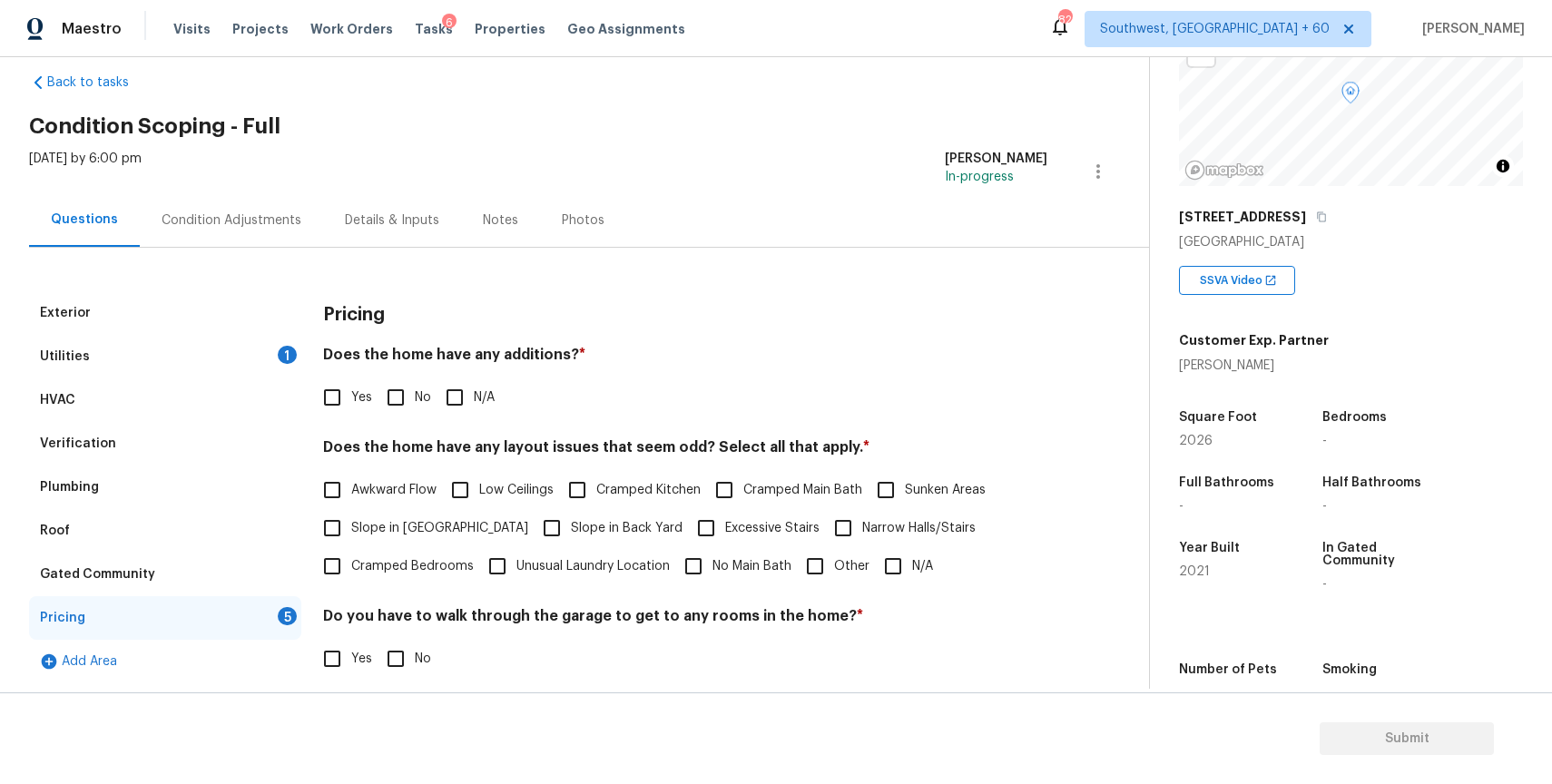
click at [474, 395] on span "N/A" at bounding box center [484, 398] width 21 height 19
click at [474, 395] on input "N/A" at bounding box center [454, 397] width 38 height 38
checkbox input "true"
click at [897, 553] on input "N/A" at bounding box center [893, 565] width 38 height 38
checkbox input "true"
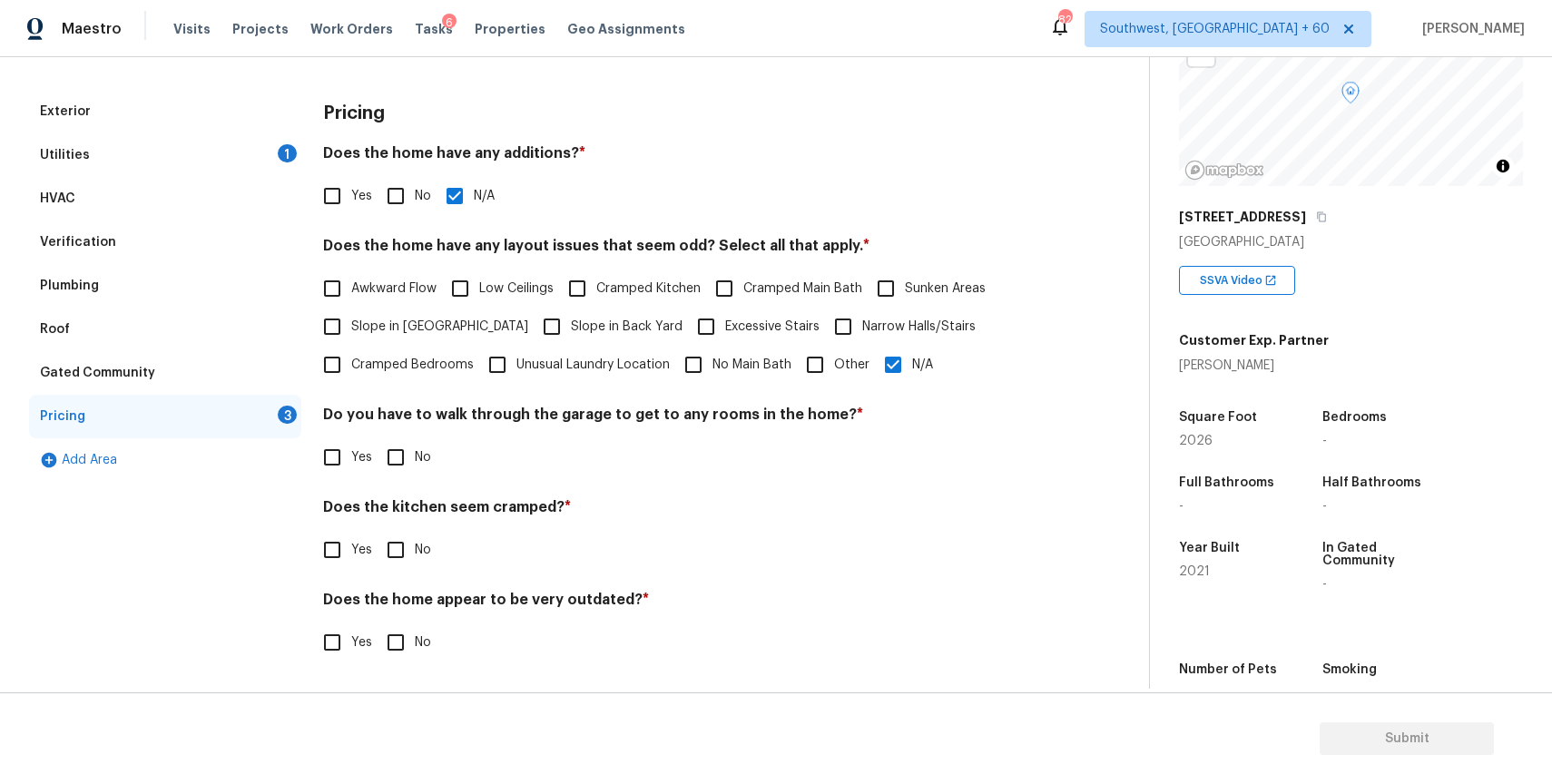
scroll to position [229, 0]
click at [402, 455] on input "No" at bounding box center [395, 457] width 38 height 38
checkbox input "true"
click at [405, 560] on input "No" at bounding box center [395, 551] width 38 height 38
checkbox input "true"
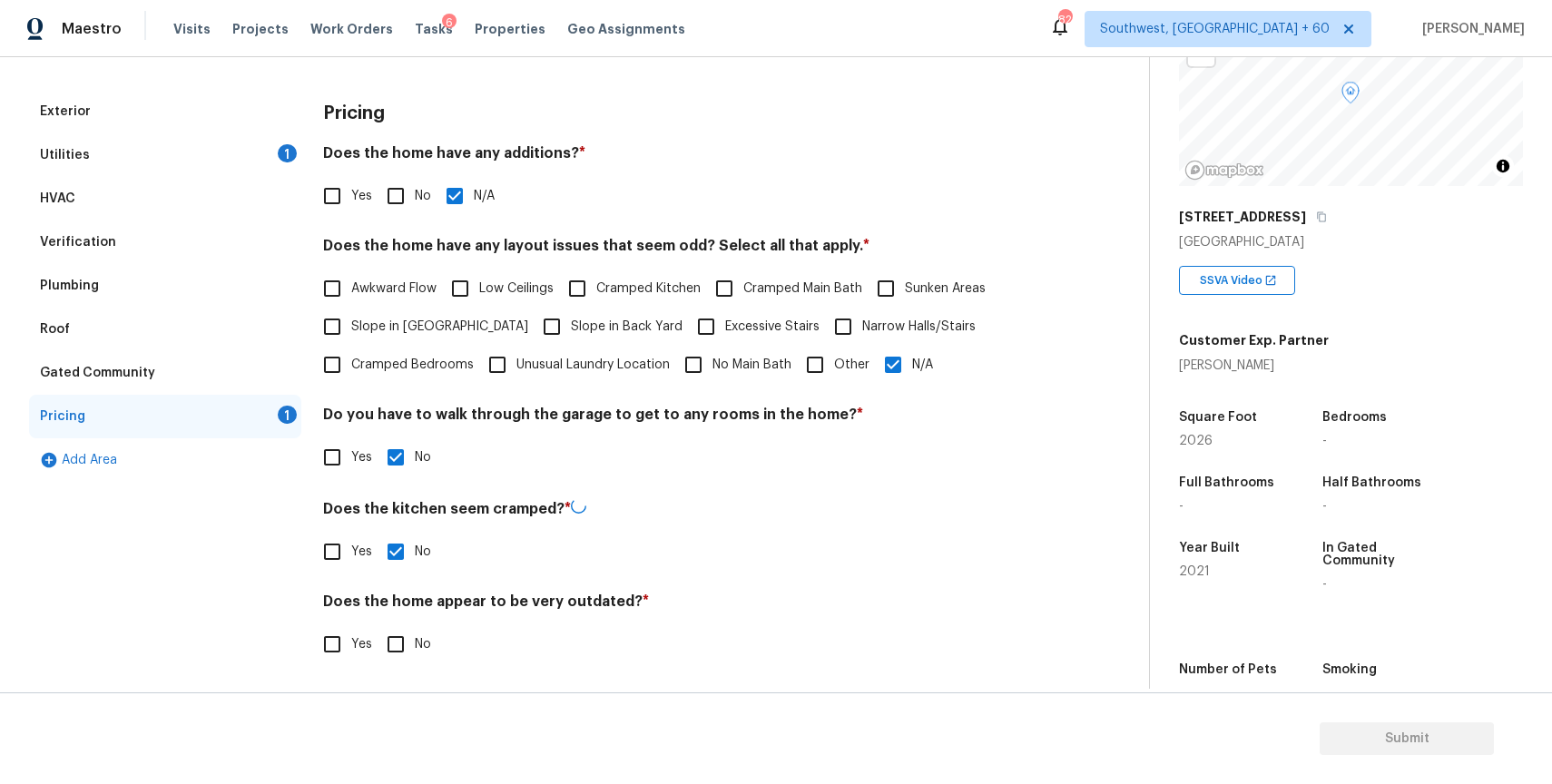
click at [407, 620] on div "Does the home appear to be very outdated? * Yes No" at bounding box center [684, 627] width 724 height 70
click at [399, 644] on input "No" at bounding box center [395, 641] width 38 height 38
checkbox input "true"
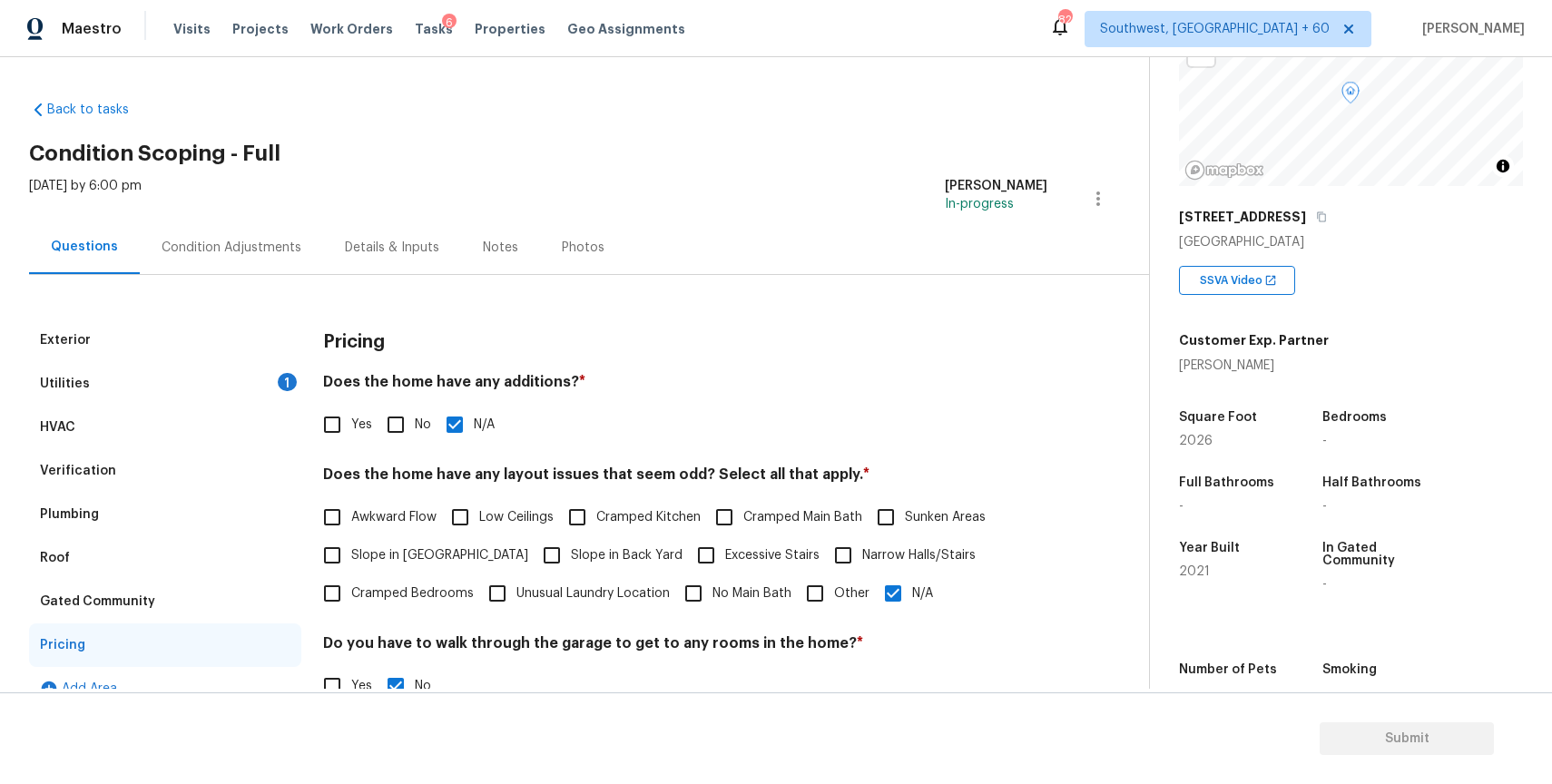
click at [210, 387] on div "Utilities 1" at bounding box center [165, 384] width 273 height 44
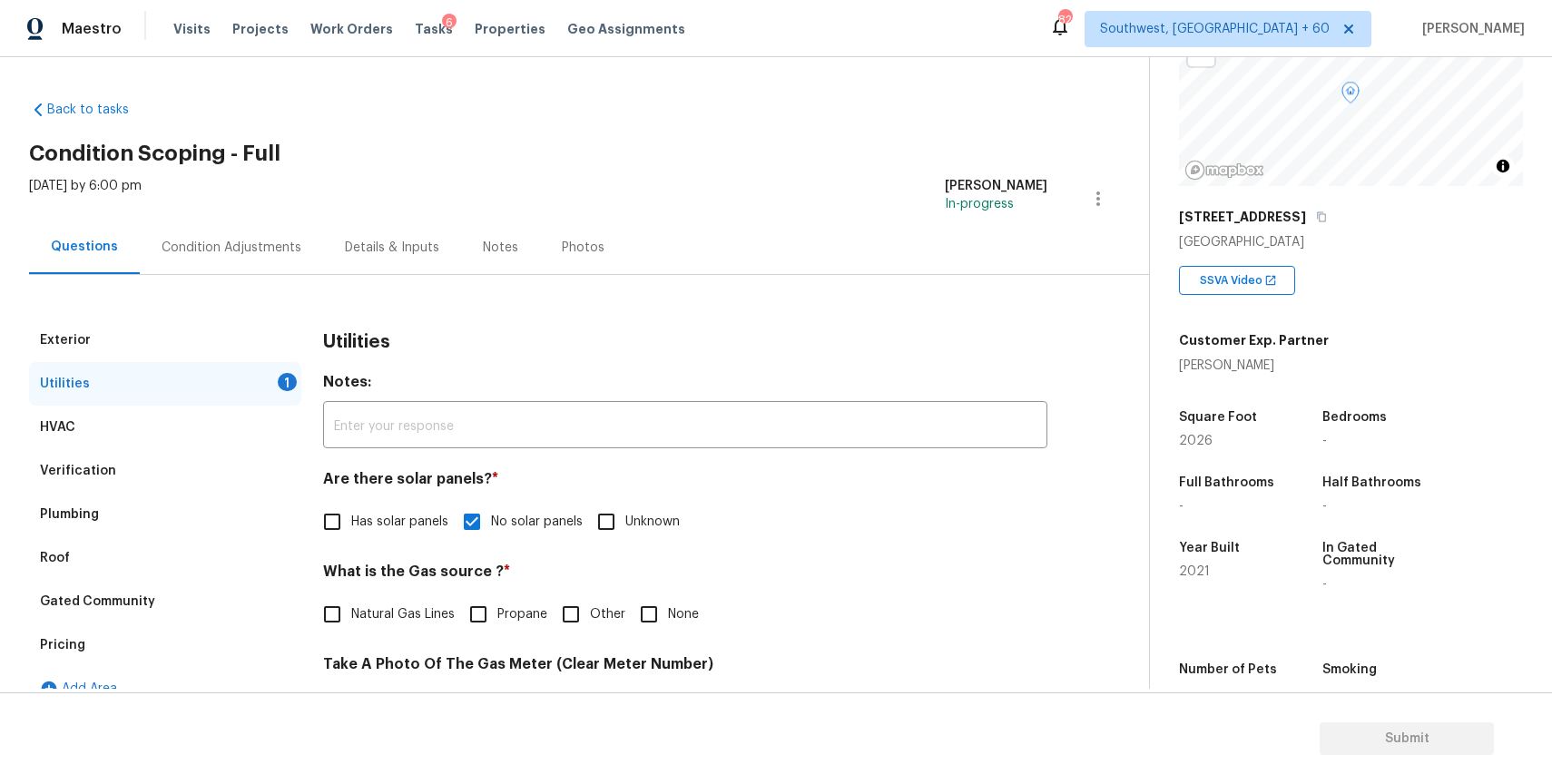
click at [246, 277] on div "Exterior Utilities 1 HVAC Verification Plumbing Roof Gated Community Pricing Ad…" at bounding box center [566, 770] width 1076 height 990
click at [290, 233] on div "Condition Adjustments" at bounding box center [232, 247] width 184 height 54
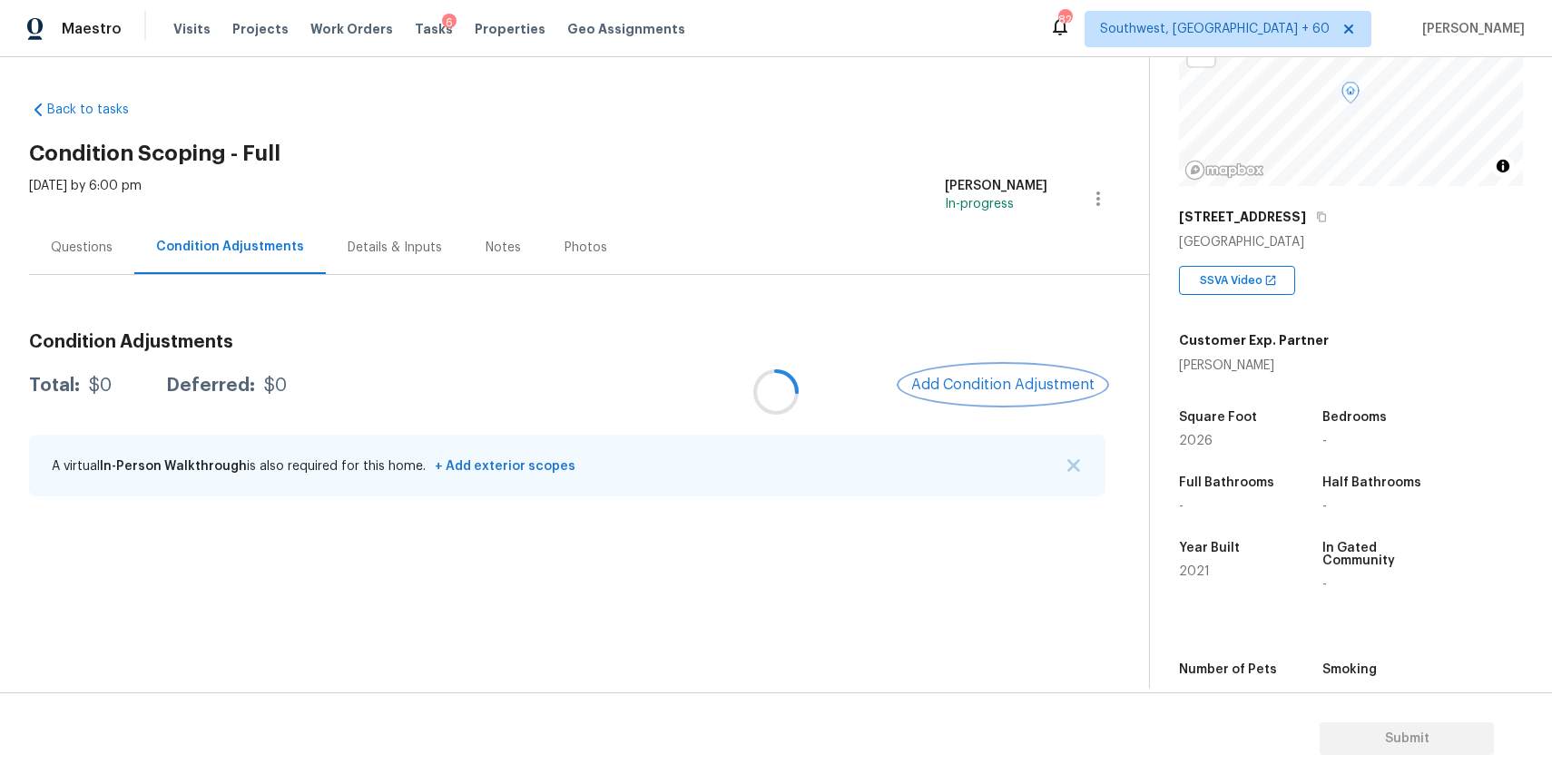
click at [1022, 370] on button "Add Condition Adjustment" at bounding box center [1002, 384] width 205 height 38
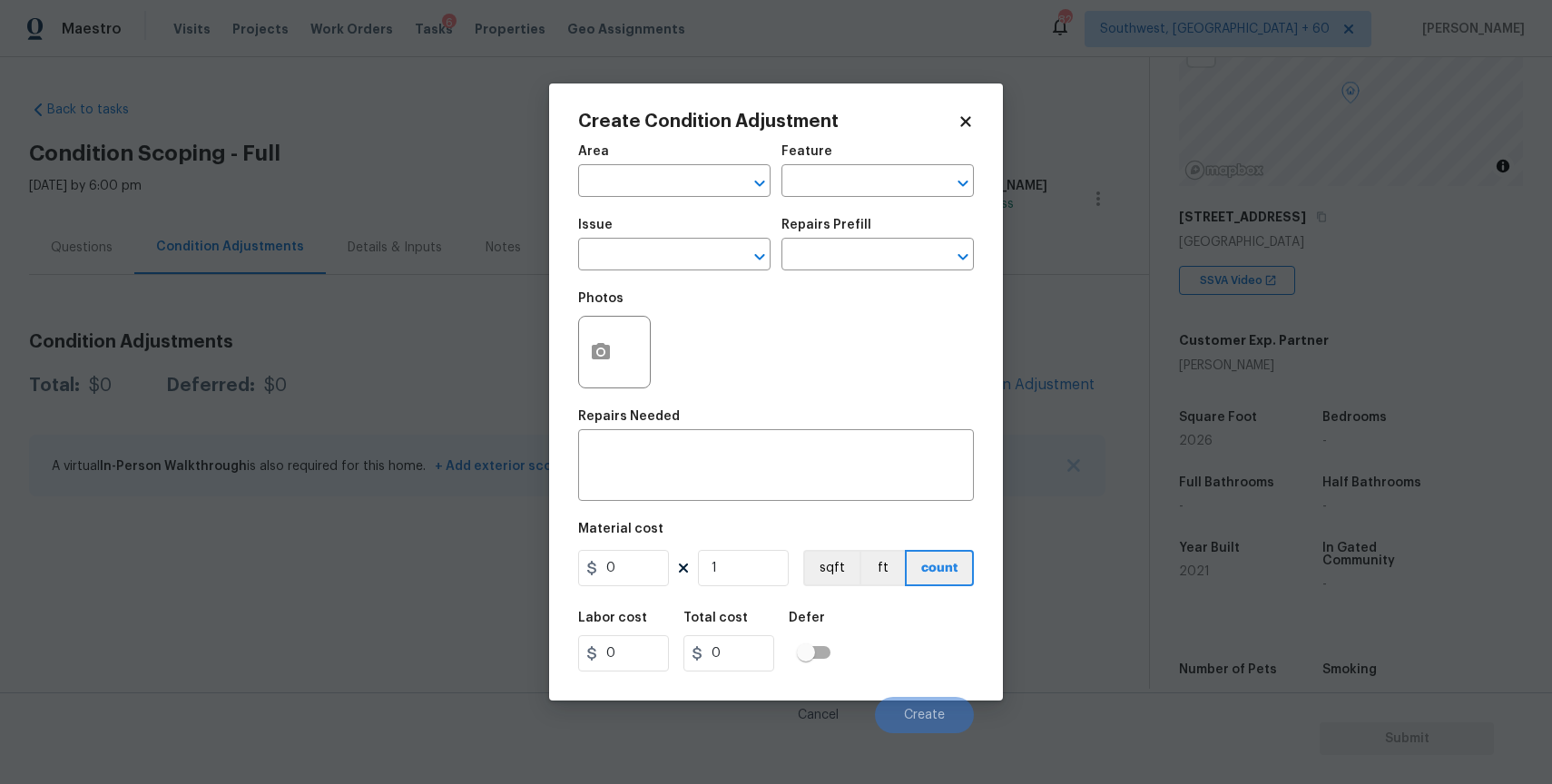
click at [1021, 305] on body "Maestro Visits Projects Work Orders Tasks 6 Properties Geo Assignments 828 Sout…" at bounding box center [776, 392] width 1552 height 784
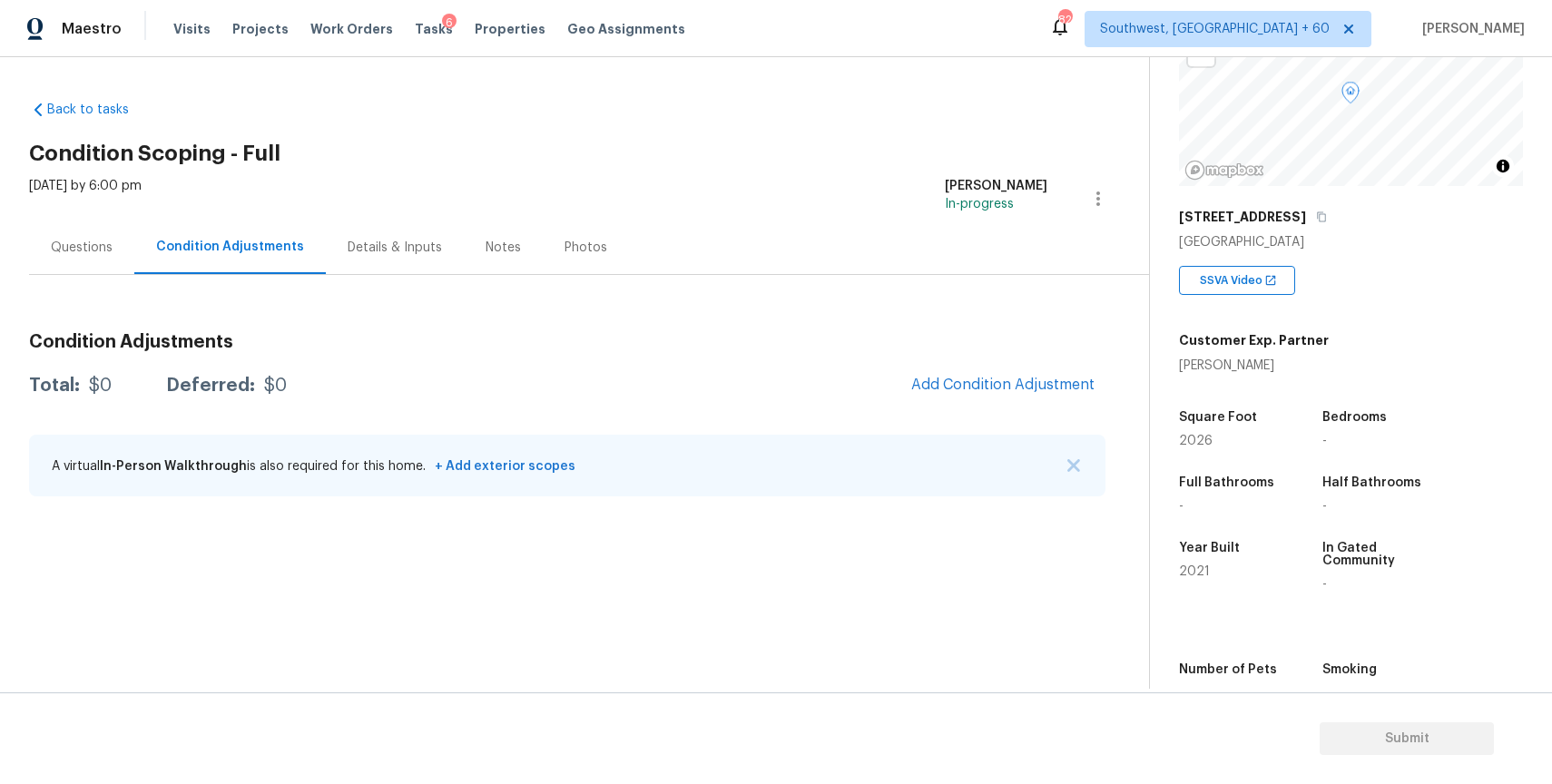
click at [1021, 365] on div "Condition Adjustments Total: $0 Deferred: $0 Add Condition Adjustment A virtual…" at bounding box center [566, 415] width 1076 height 194
click at [988, 388] on span "Add Condition Adjustment" at bounding box center [1003, 385] width 184 height 17
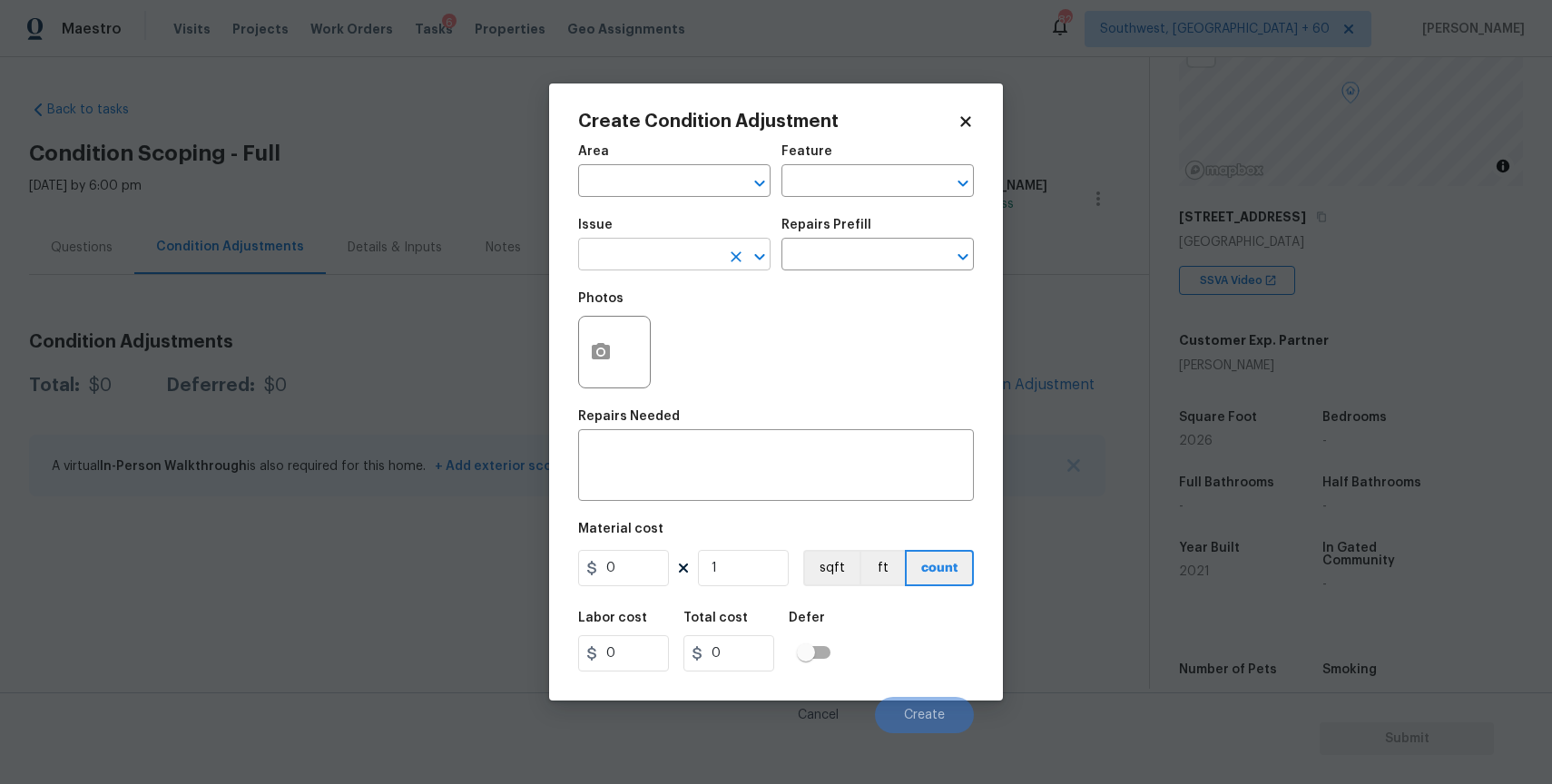
click at [634, 249] on input "text" at bounding box center [649, 256] width 142 height 28
click at [716, 357] on li "Landscaping" at bounding box center [675, 371] width 193 height 30
type input "Landscaping"
click at [732, 261] on icon "Clear" at bounding box center [736, 257] width 11 height 11
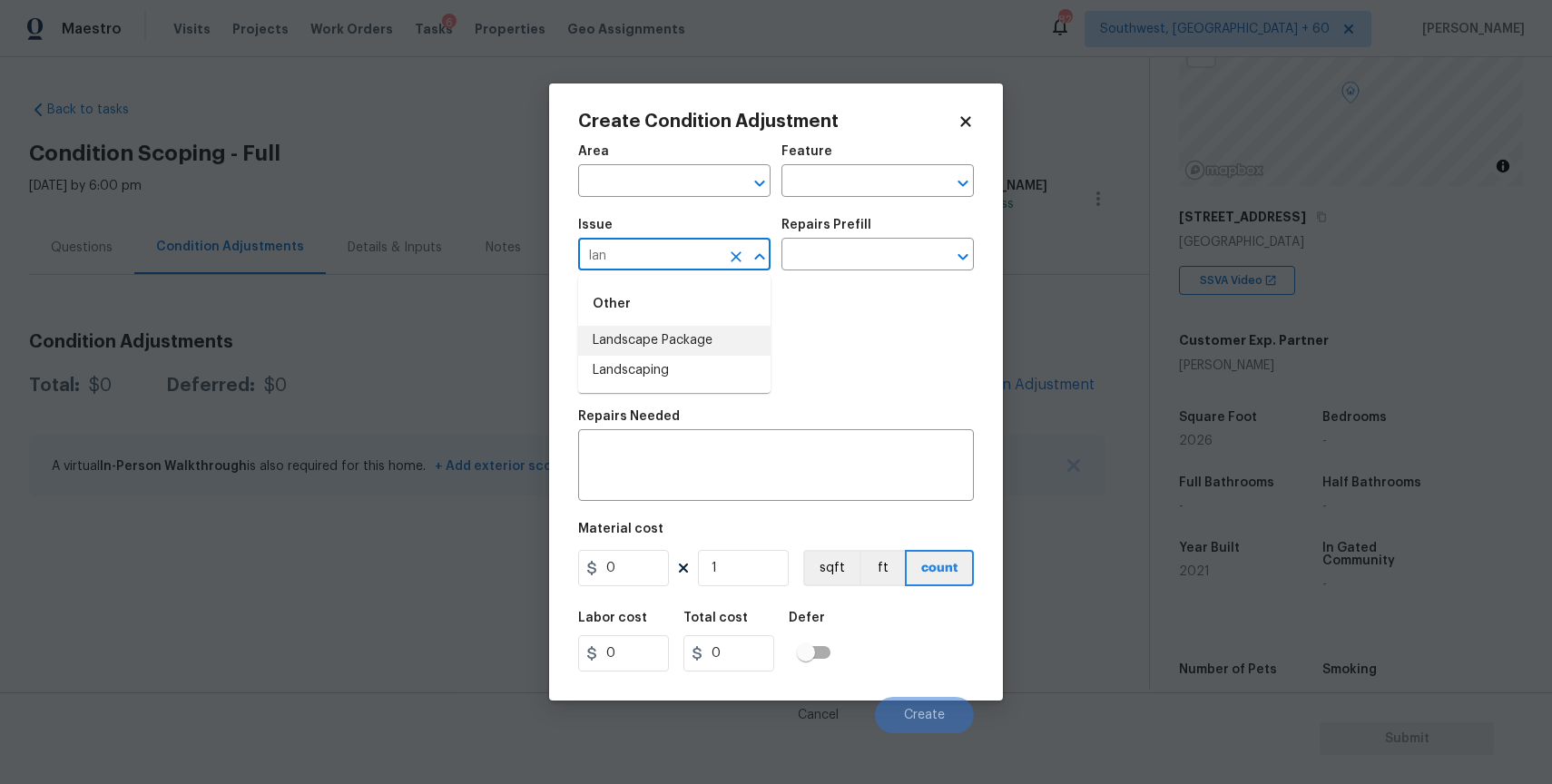
click at [698, 346] on li "Landscape Package" at bounding box center [675, 340] width 193 height 30
type input "Landscape Package"
click at [846, 258] on input "text" at bounding box center [852, 256] width 142 height 28
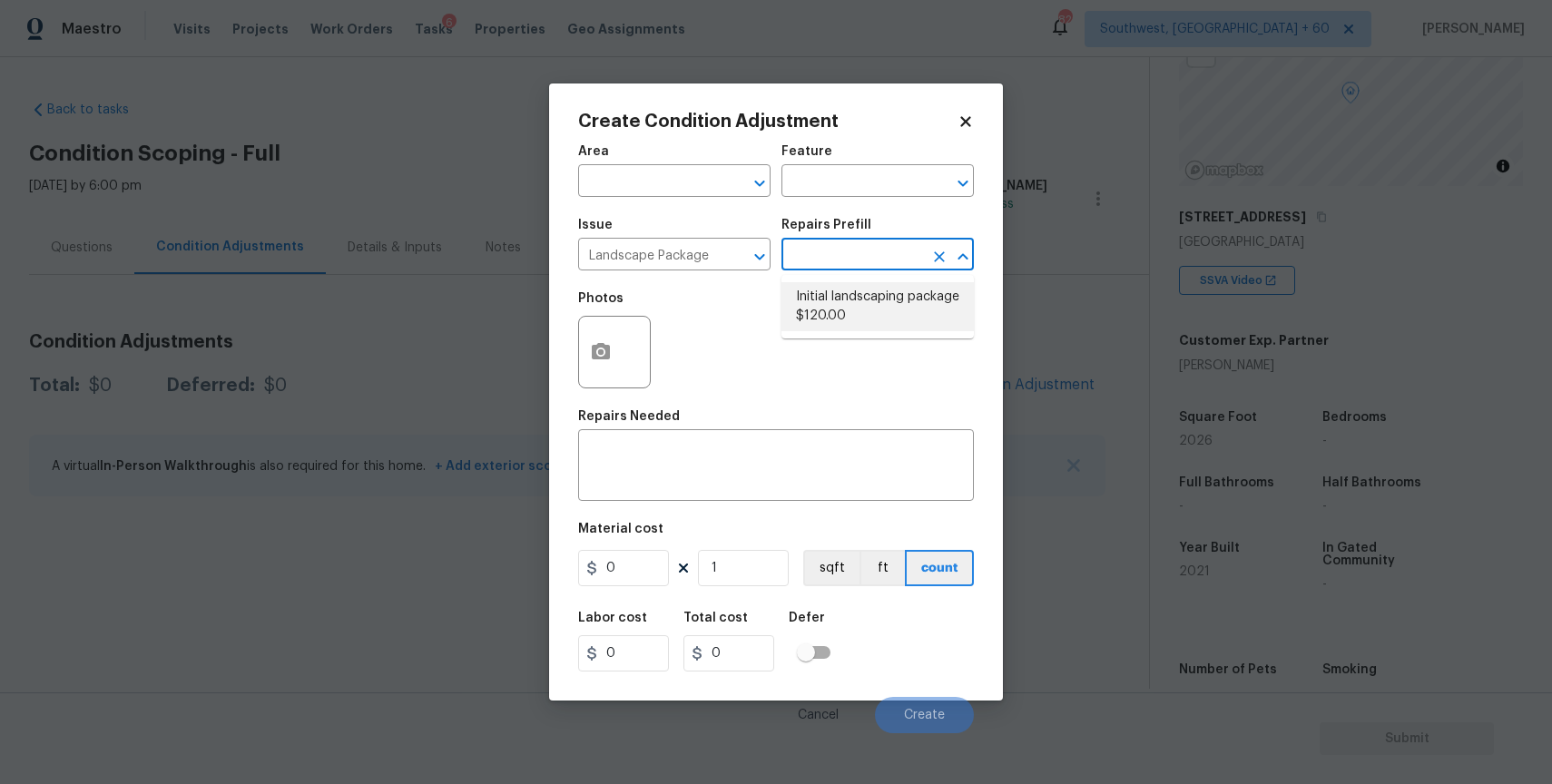
click at [886, 302] on li "Initial landscaping package $120.00" at bounding box center [878, 306] width 193 height 49
type input "Home Readiness Packages"
type textarea "Mowing of grass up to 6" in height. Mow, edge along driveways & sidewalks, trim…"
type input "120"
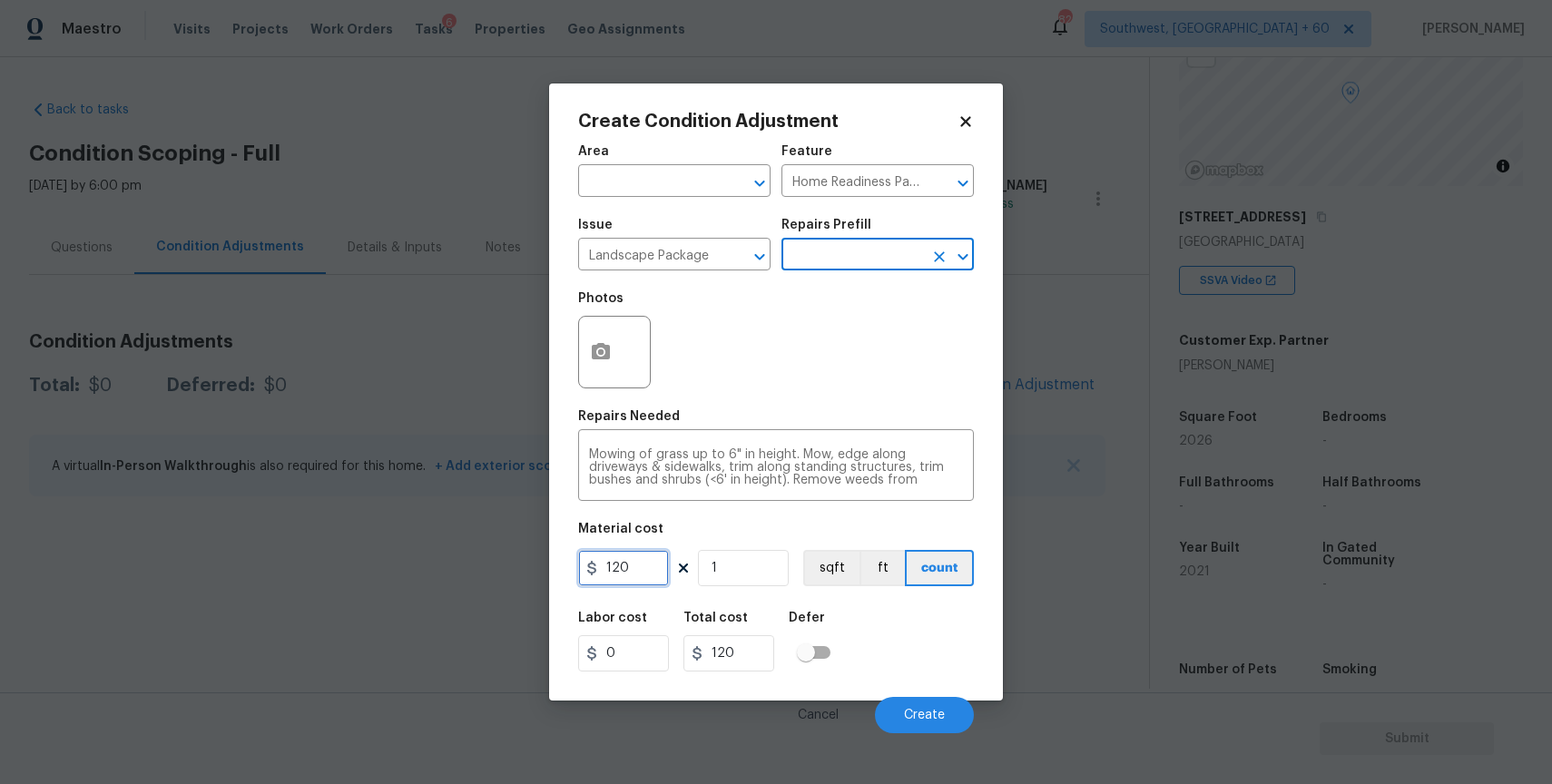
click at [645, 562] on input "120" at bounding box center [624, 567] width 91 height 36
type input "300"
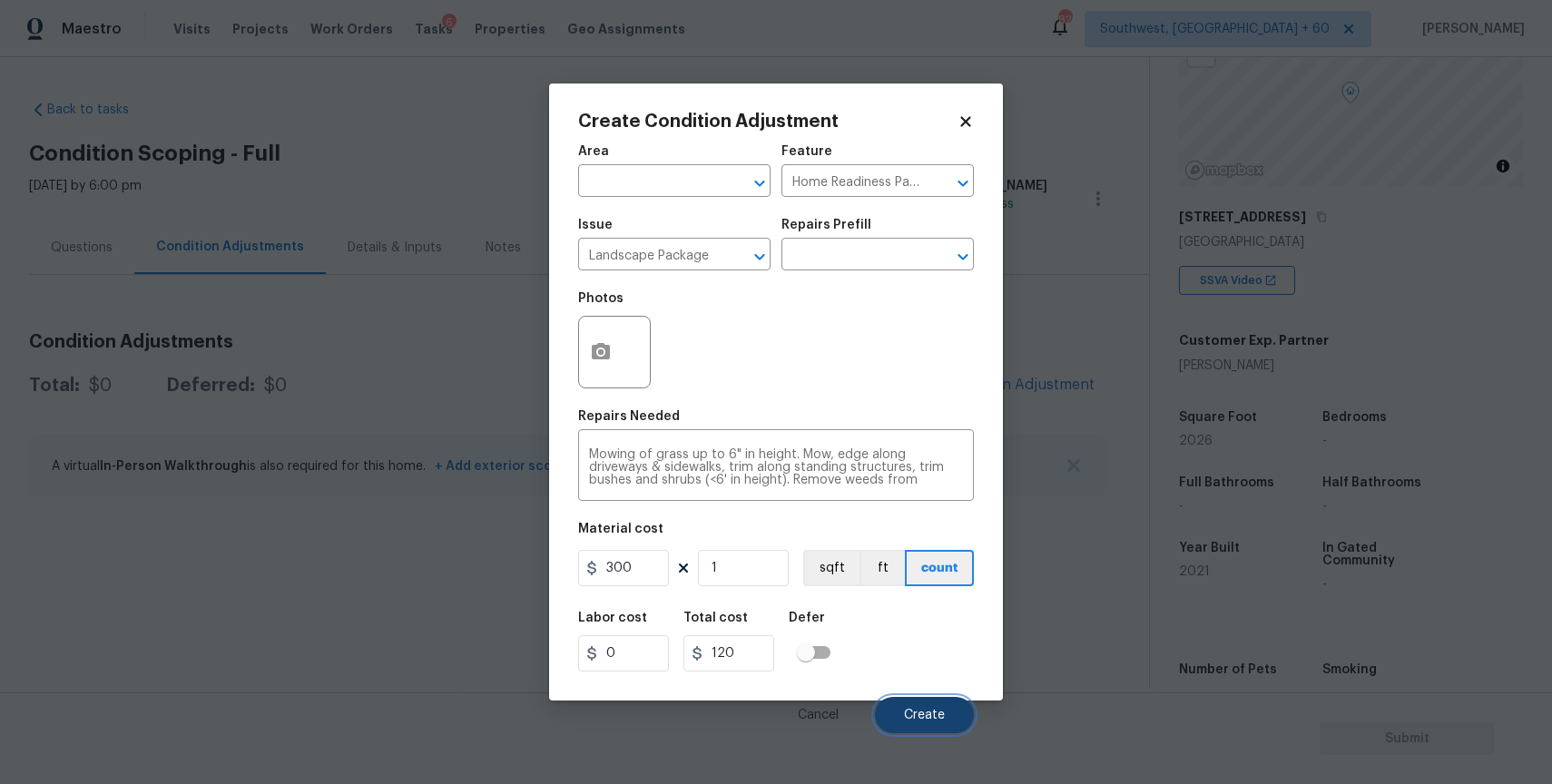
click at [936, 709] on span "Create" at bounding box center [924, 715] width 41 height 14
type input "300"
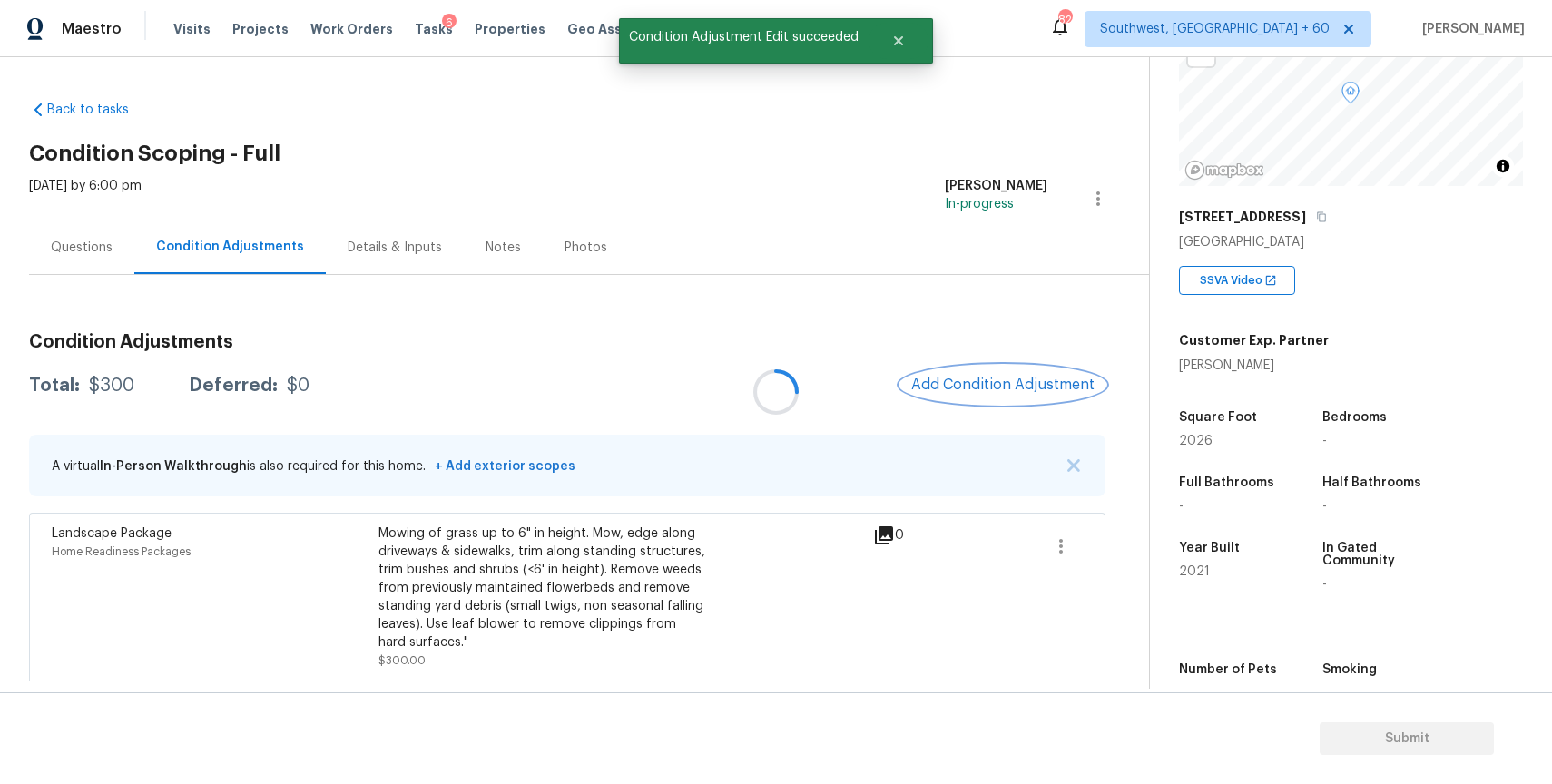
click at [1031, 383] on span "Add Condition Adjustment" at bounding box center [1003, 385] width 184 height 17
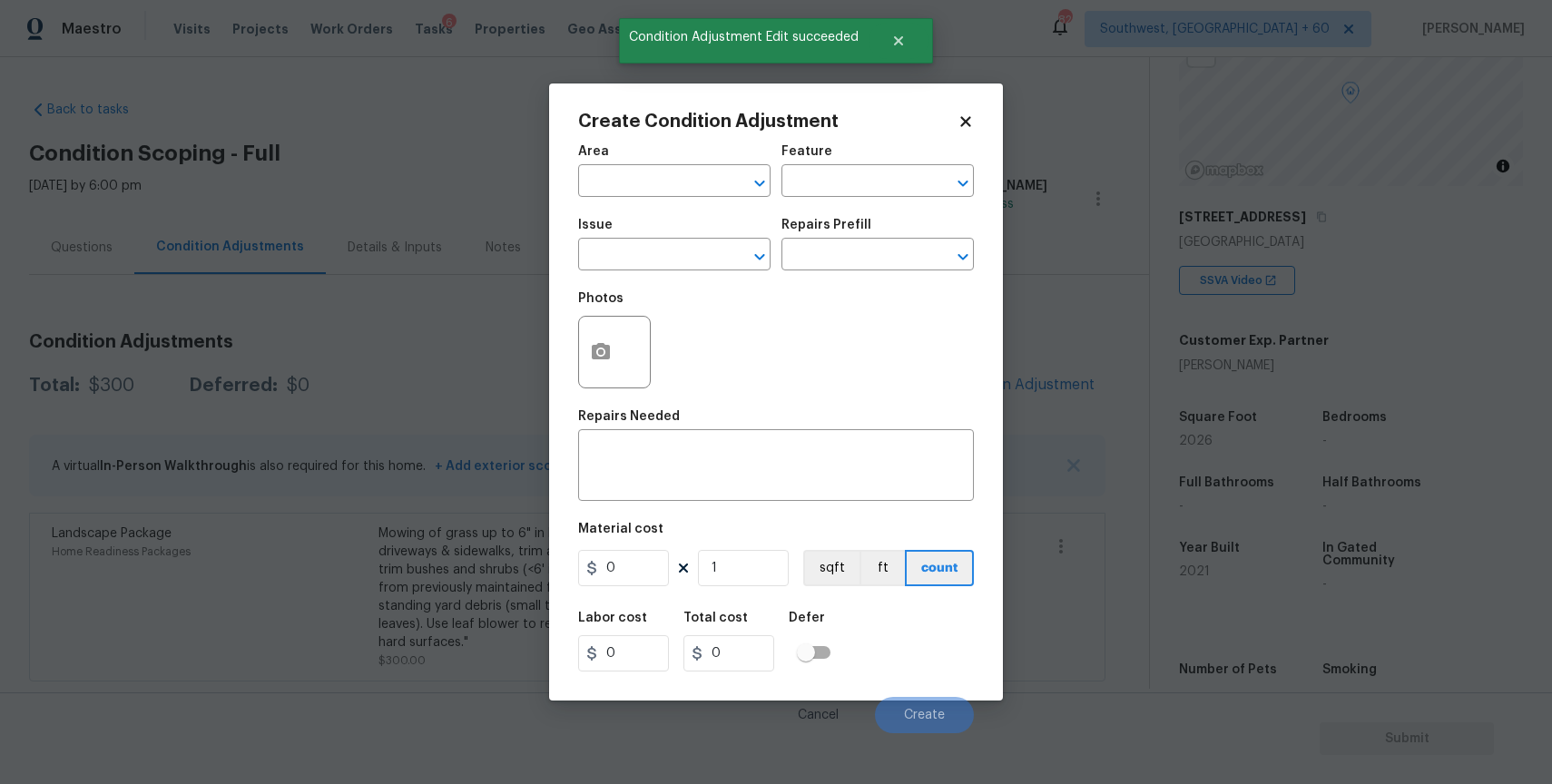
click at [629, 272] on span "Issue ​" at bounding box center [675, 244] width 193 height 73
click at [648, 250] on input "text" at bounding box center [649, 256] width 142 height 28
click at [661, 327] on li "Pressure Washing" at bounding box center [675, 340] width 193 height 30
type input "Pressure Washing"
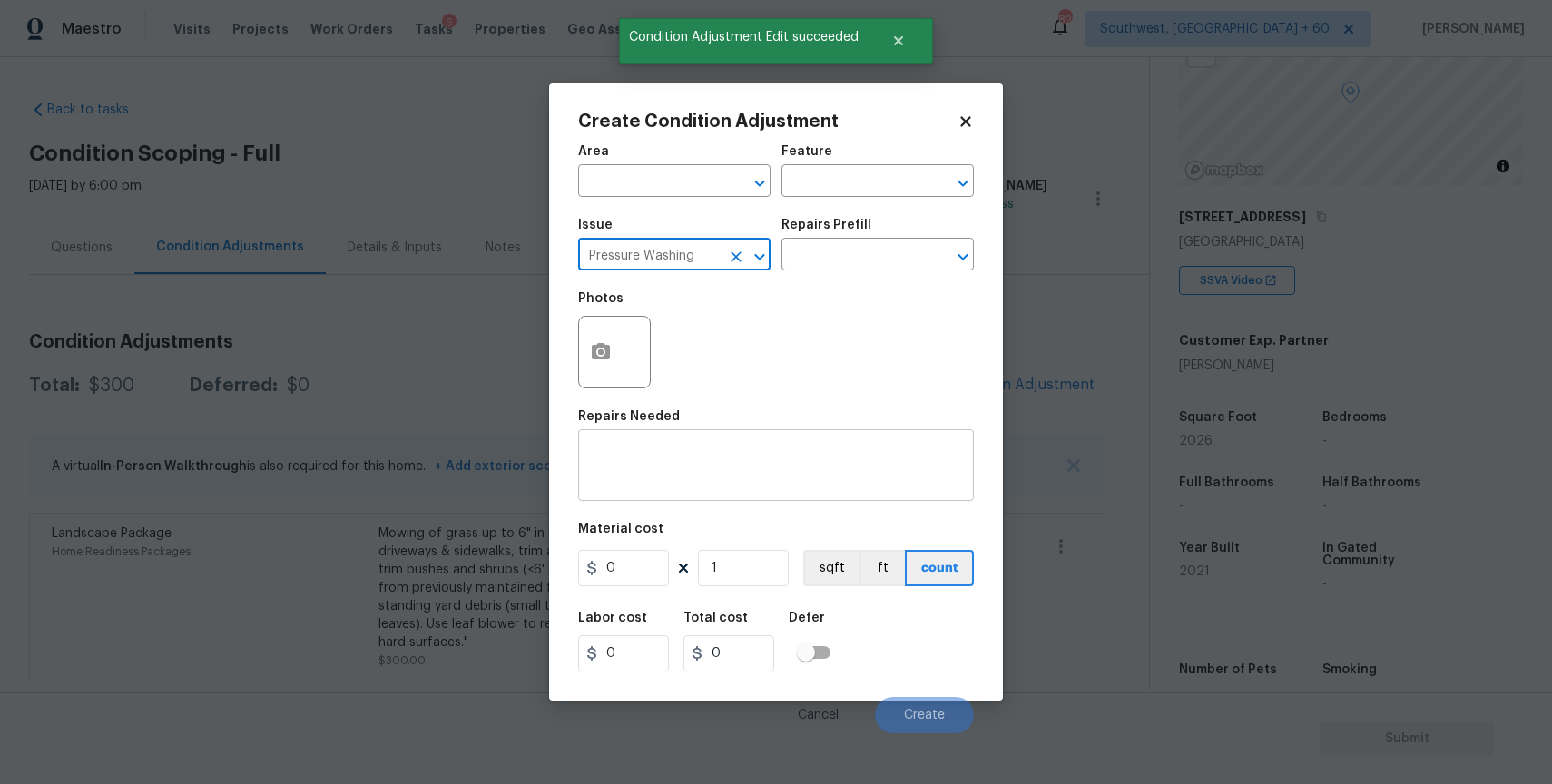
click at [668, 490] on div "x ​" at bounding box center [776, 467] width 396 height 67
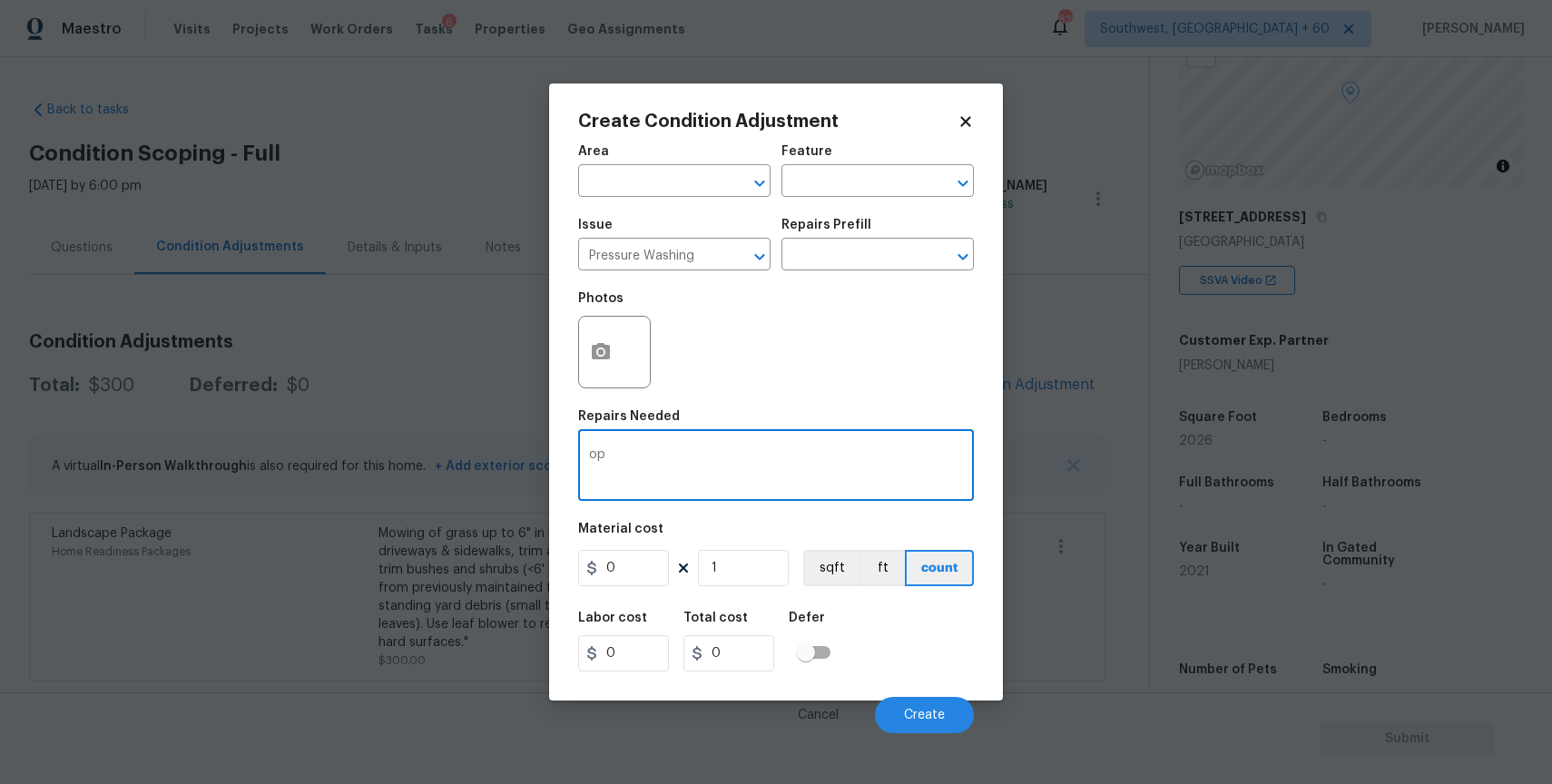
type textarea "o"
type textarea "pressure wash full home and driveway"
click at [604, 588] on figure "Material cost 0 1 sqft ft count" at bounding box center [776, 556] width 396 height 67
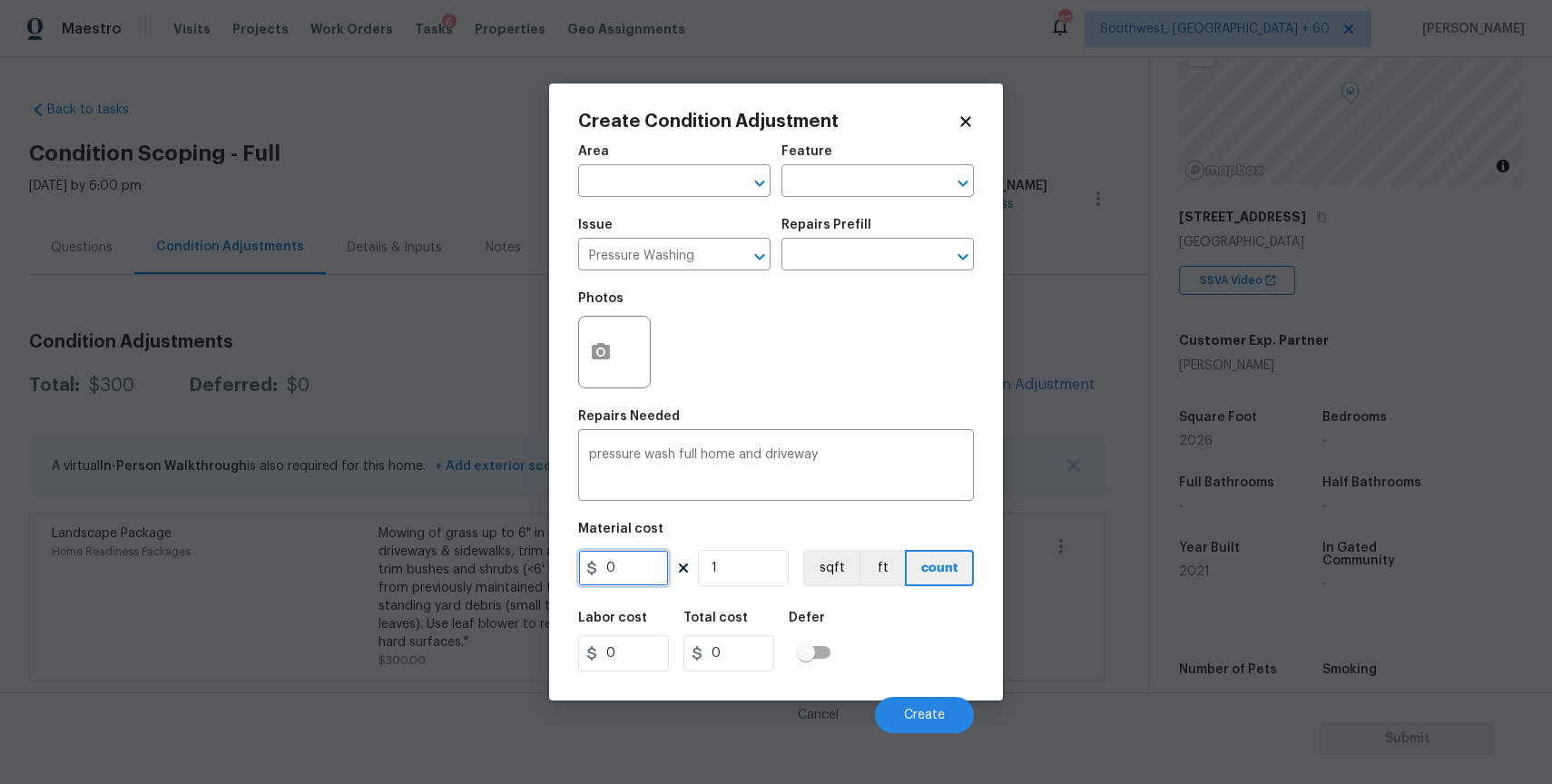
click at [627, 567] on input "0" at bounding box center [624, 567] width 91 height 36
type input "300"
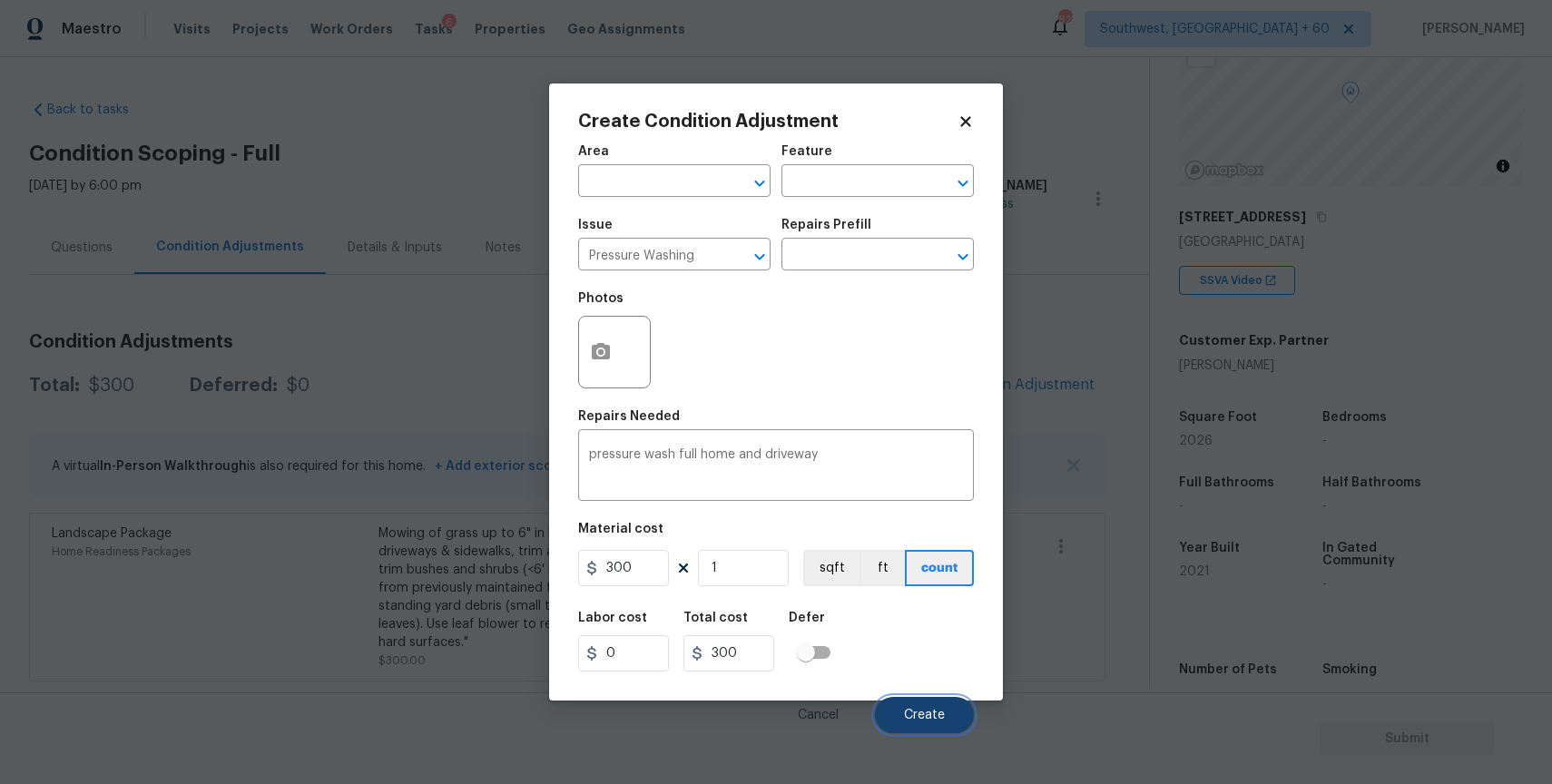
click at [910, 706] on button "Create" at bounding box center [924, 714] width 99 height 36
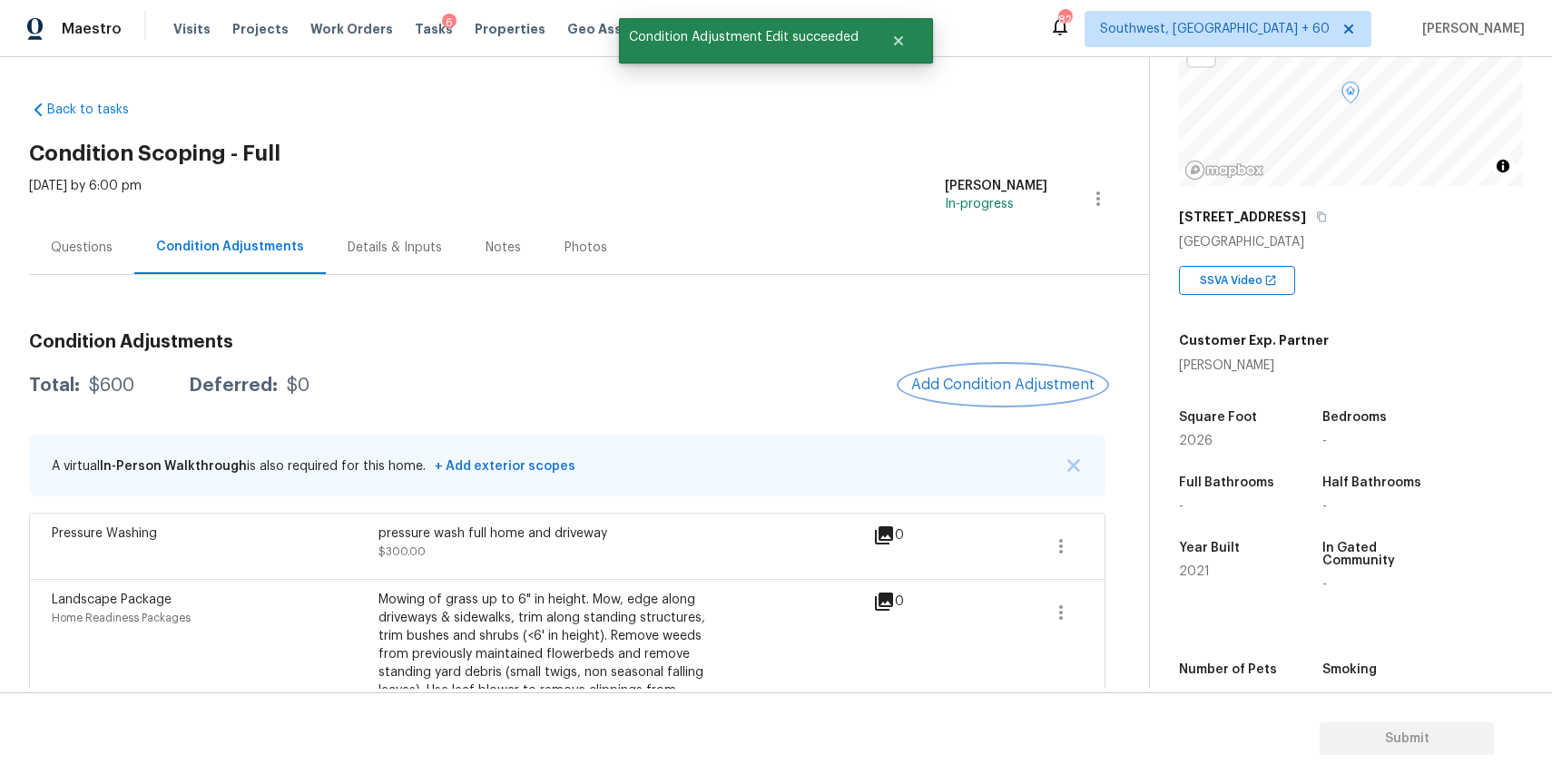
scroll to position [65, 0]
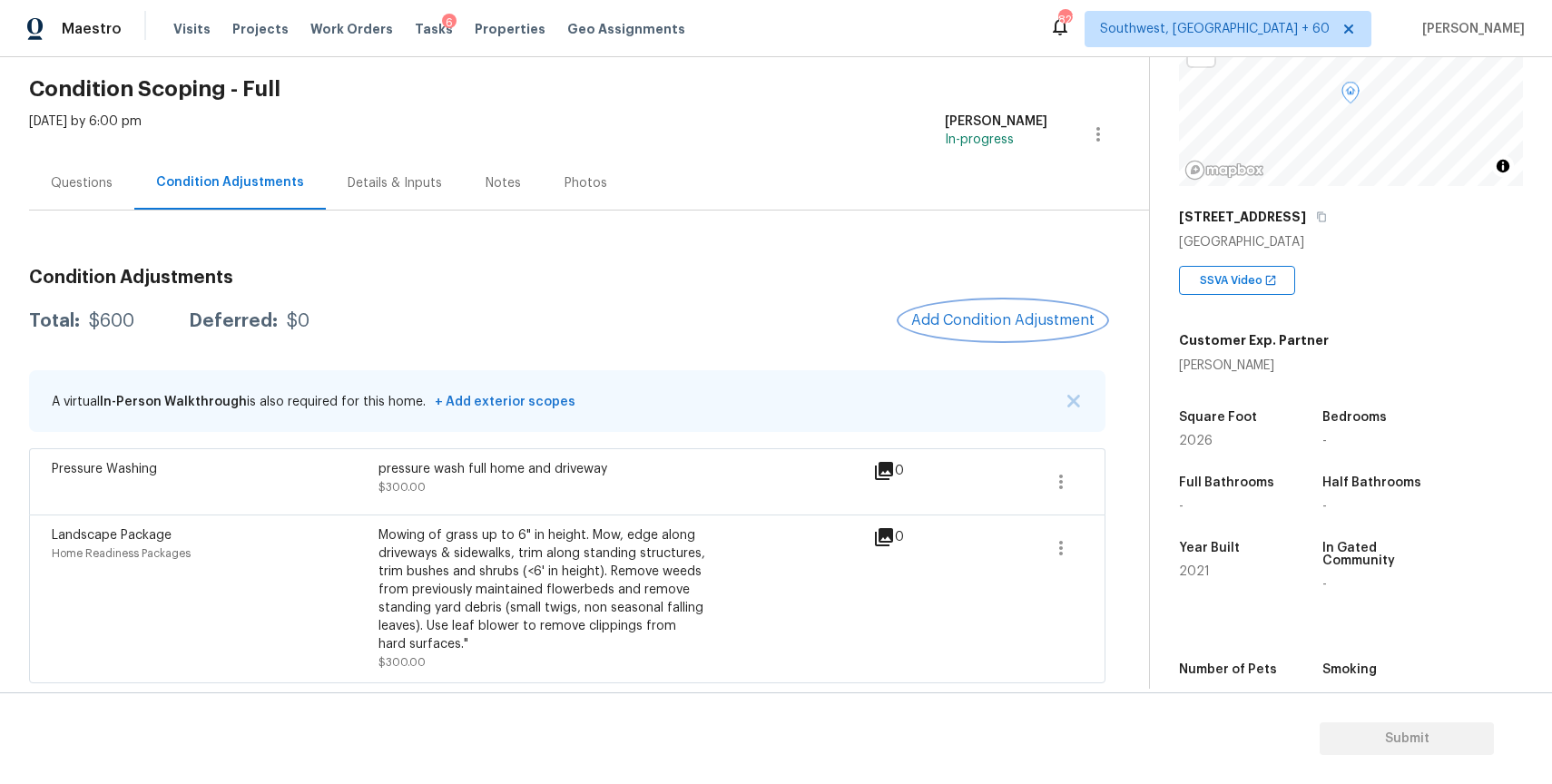
click at [1033, 312] on span "Add Condition Adjustment" at bounding box center [1003, 321] width 184 height 17
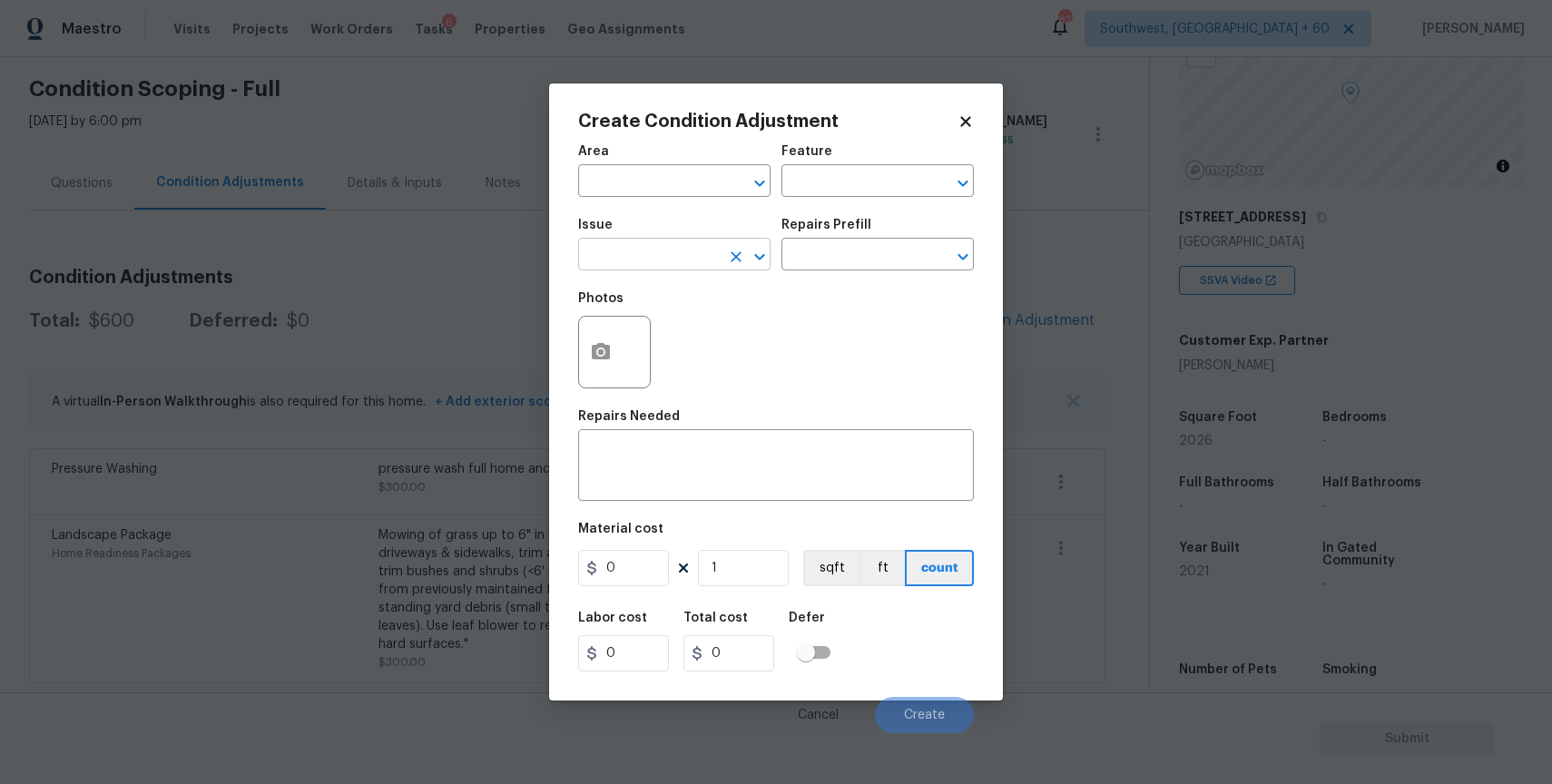
click at [683, 251] on input "text" at bounding box center [649, 256] width 142 height 28
click at [644, 343] on li "Debris/garbage on site" at bounding box center [675, 340] width 193 height 30
type input "Debris/garbage on site"
click at [862, 263] on input "text" at bounding box center [852, 256] width 142 height 28
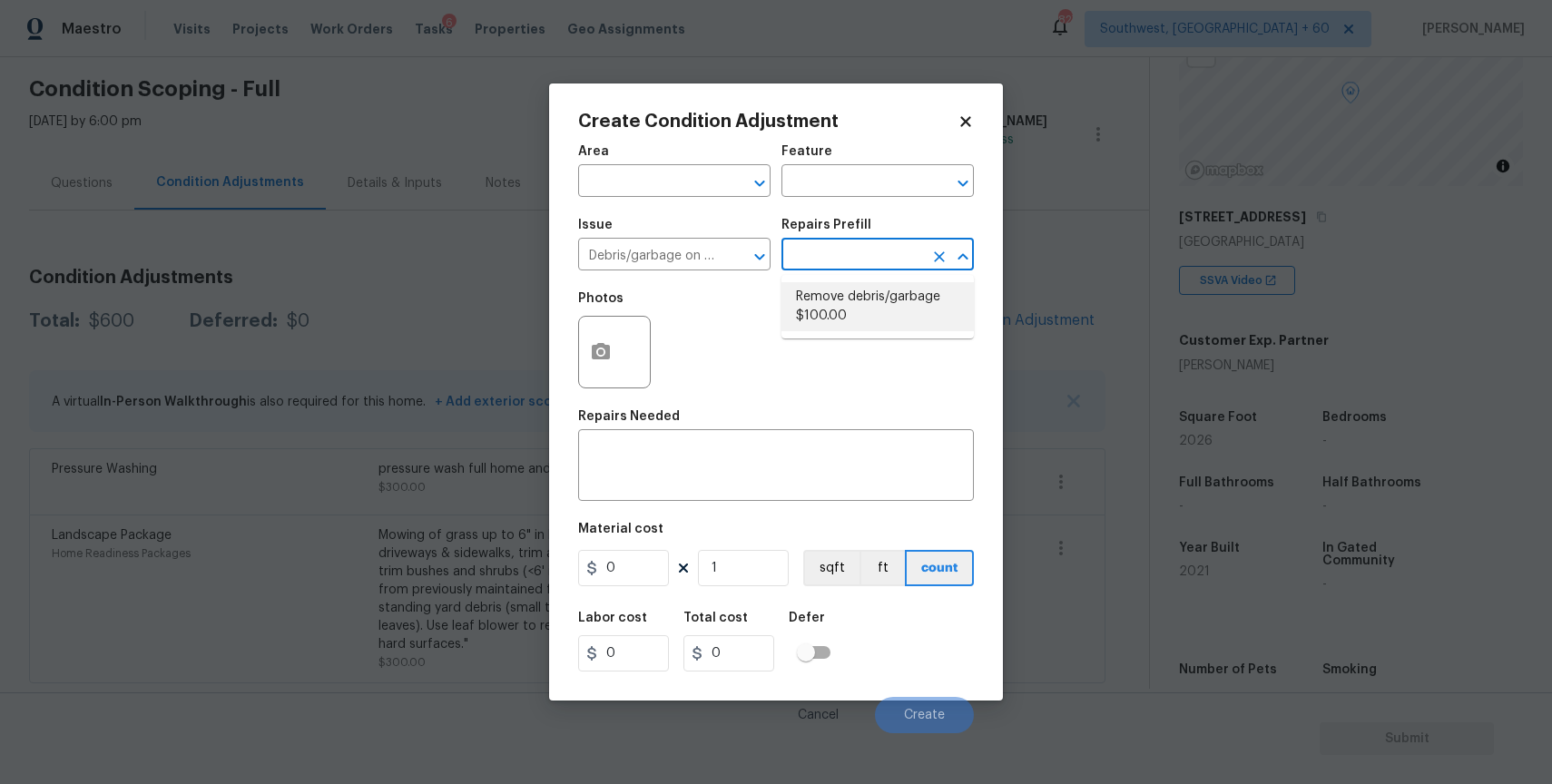
click at [869, 269] on input "text" at bounding box center [852, 256] width 142 height 28
click at [874, 235] on div "Repairs Prefill" at bounding box center [878, 230] width 193 height 23
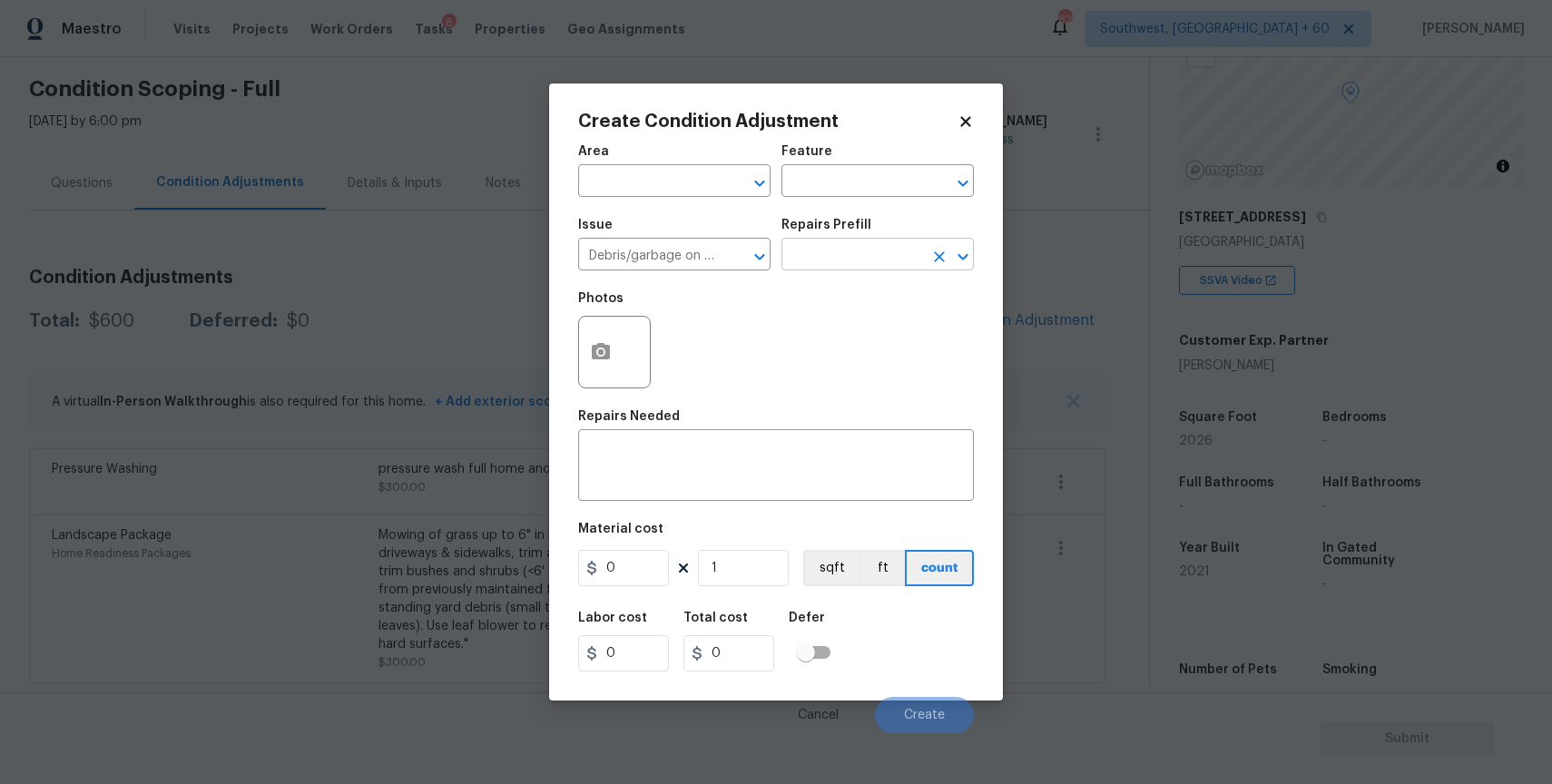
click at [886, 250] on input "text" at bounding box center [852, 256] width 142 height 28
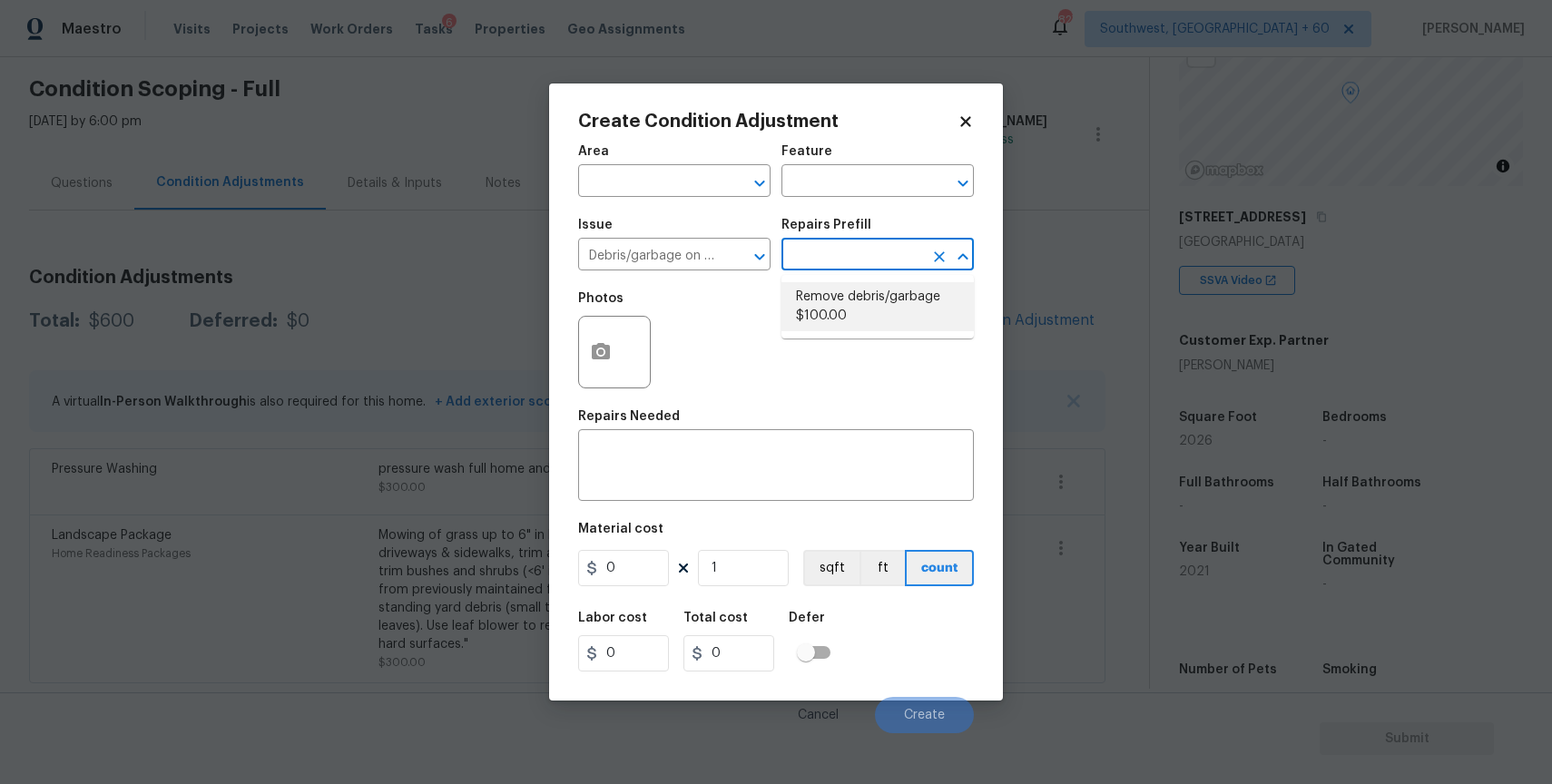
click at [857, 317] on li "Remove debris/garbage $100.00" at bounding box center [878, 306] width 193 height 49
type textarea "Remove, haul off, and properly dispose of any debris left by seller to offsite …"
type input "100"
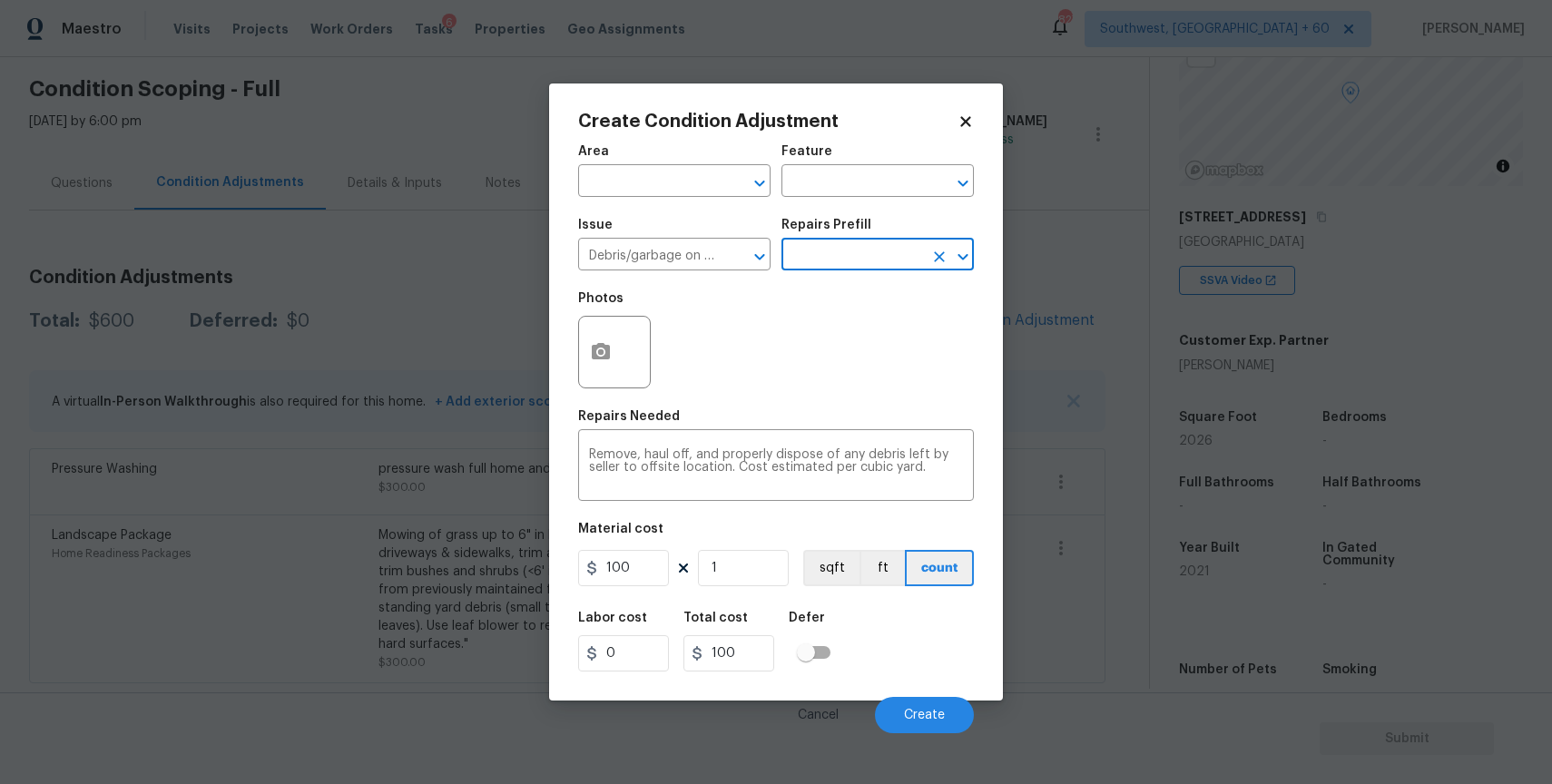
click at [656, 540] on div "Material cost" at bounding box center [776, 534] width 396 height 23
click at [652, 563] on input "100" at bounding box center [624, 567] width 91 height 36
type input "600"
click at [594, 335] on button "button" at bounding box center [601, 352] width 44 height 70
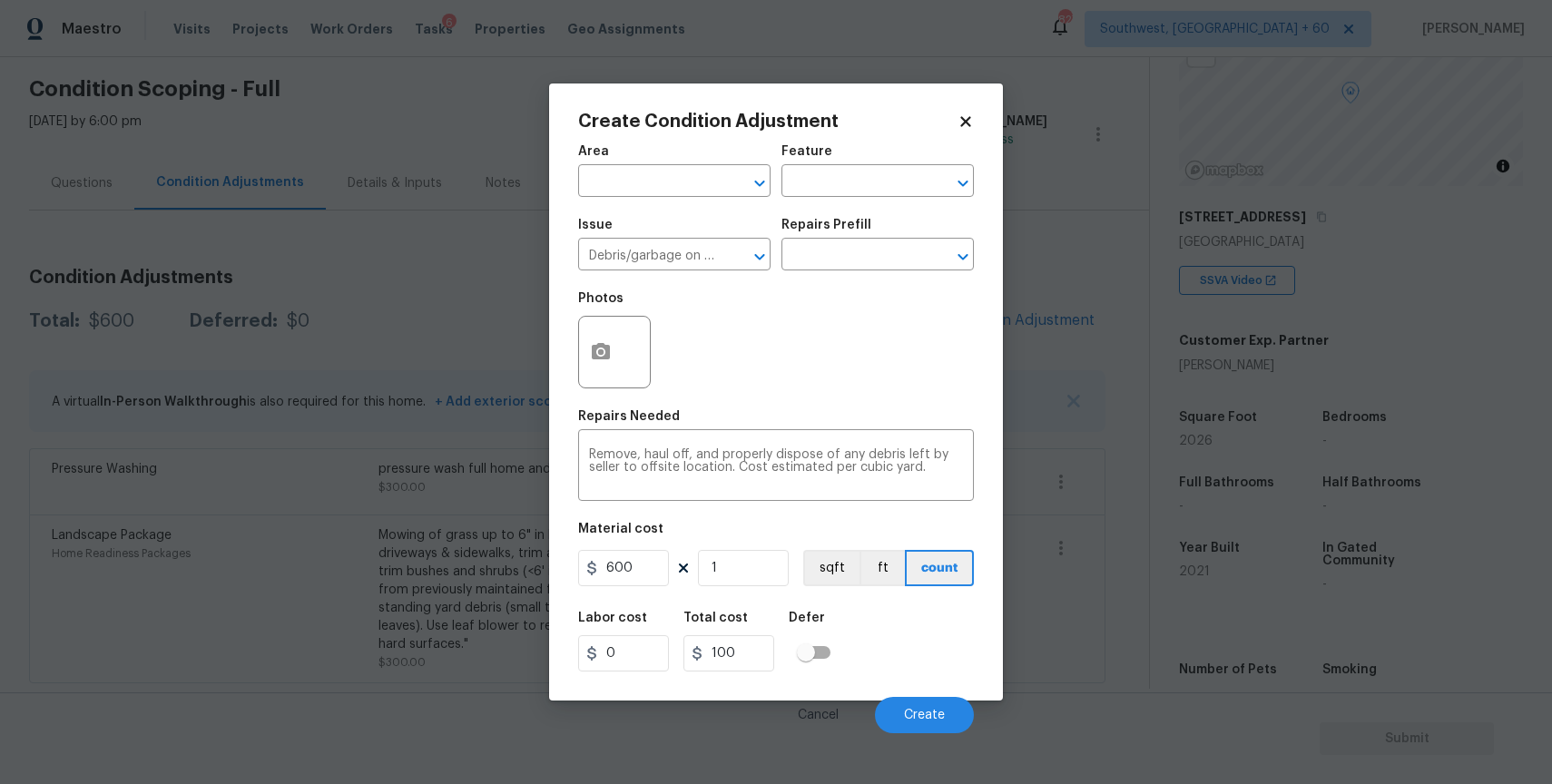
type input "600"
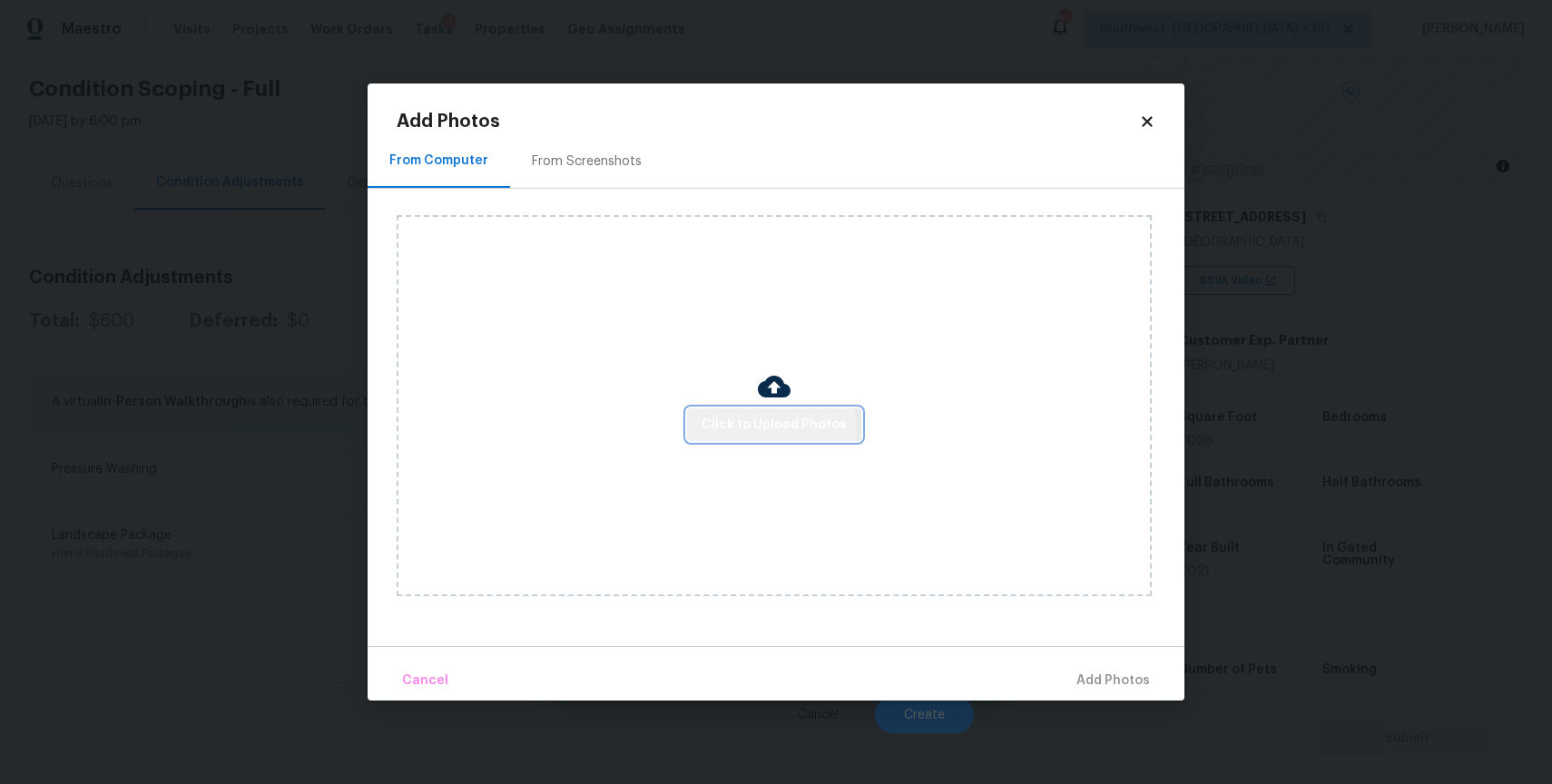
click at [756, 430] on span "Click to Upload Photos" at bounding box center [774, 424] width 146 height 22
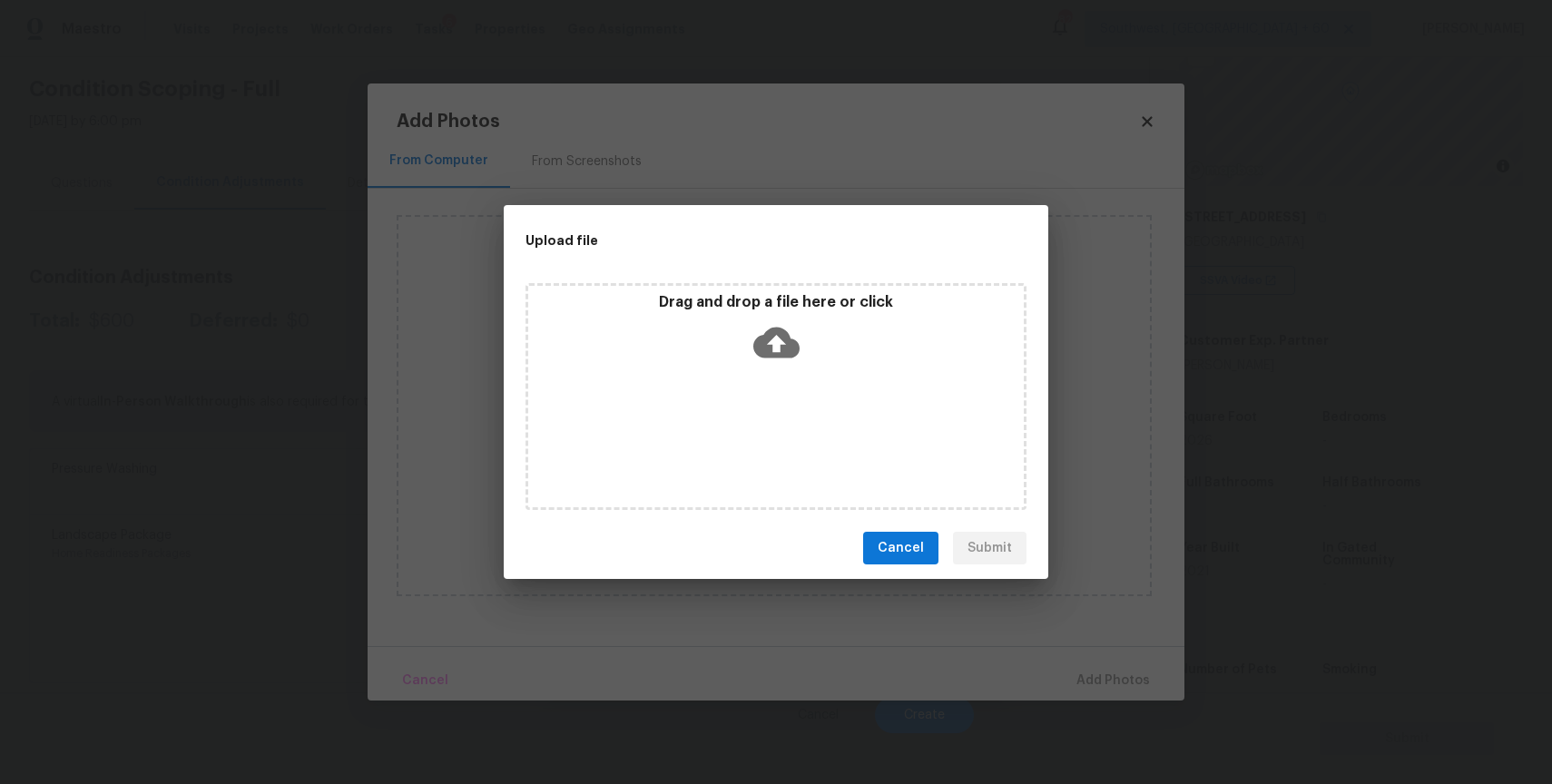
click at [751, 387] on div "Drag and drop a file here or click" at bounding box center [776, 396] width 501 height 227
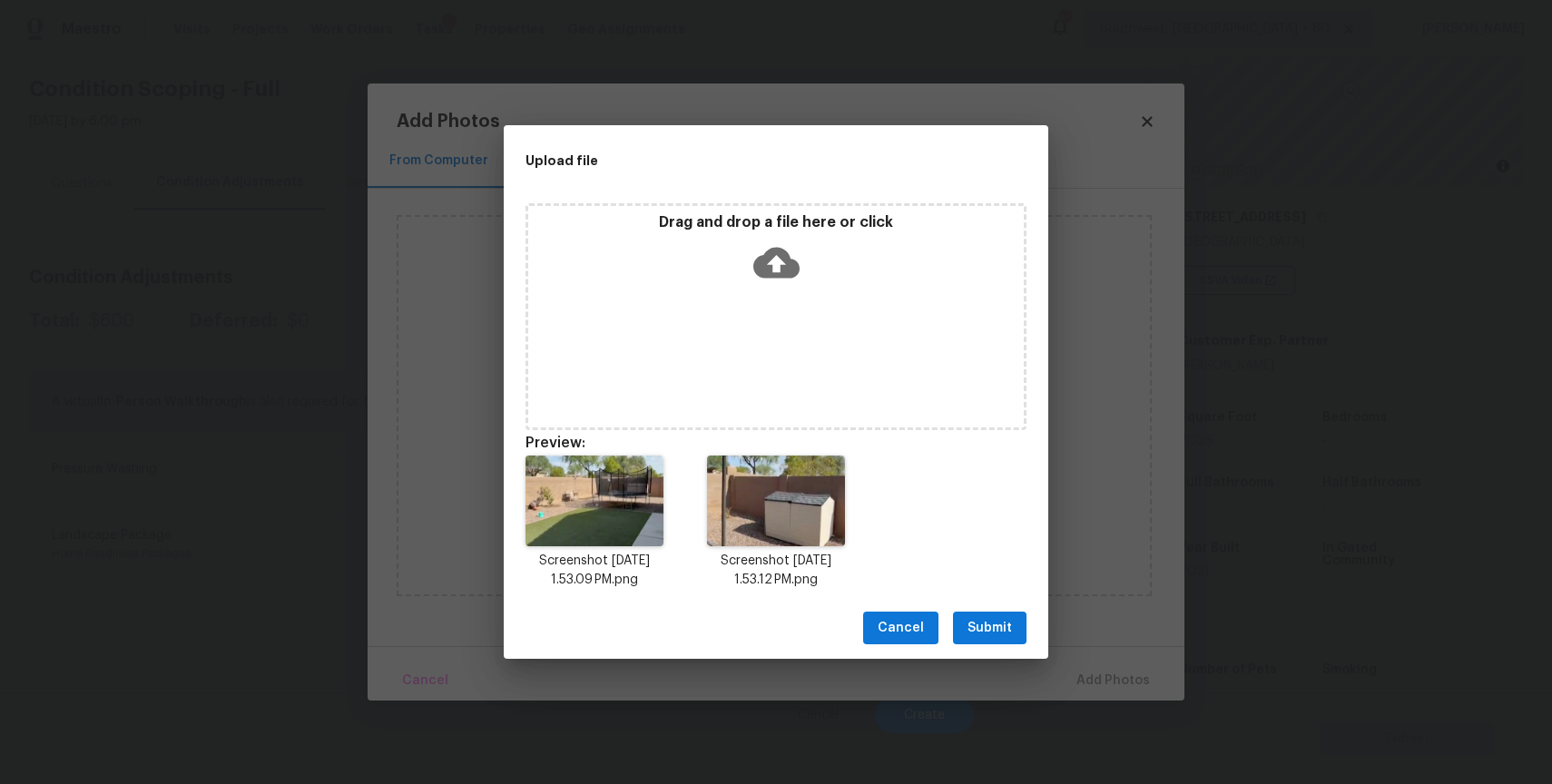
click at [988, 624] on span "Submit" at bounding box center [989, 628] width 45 height 22
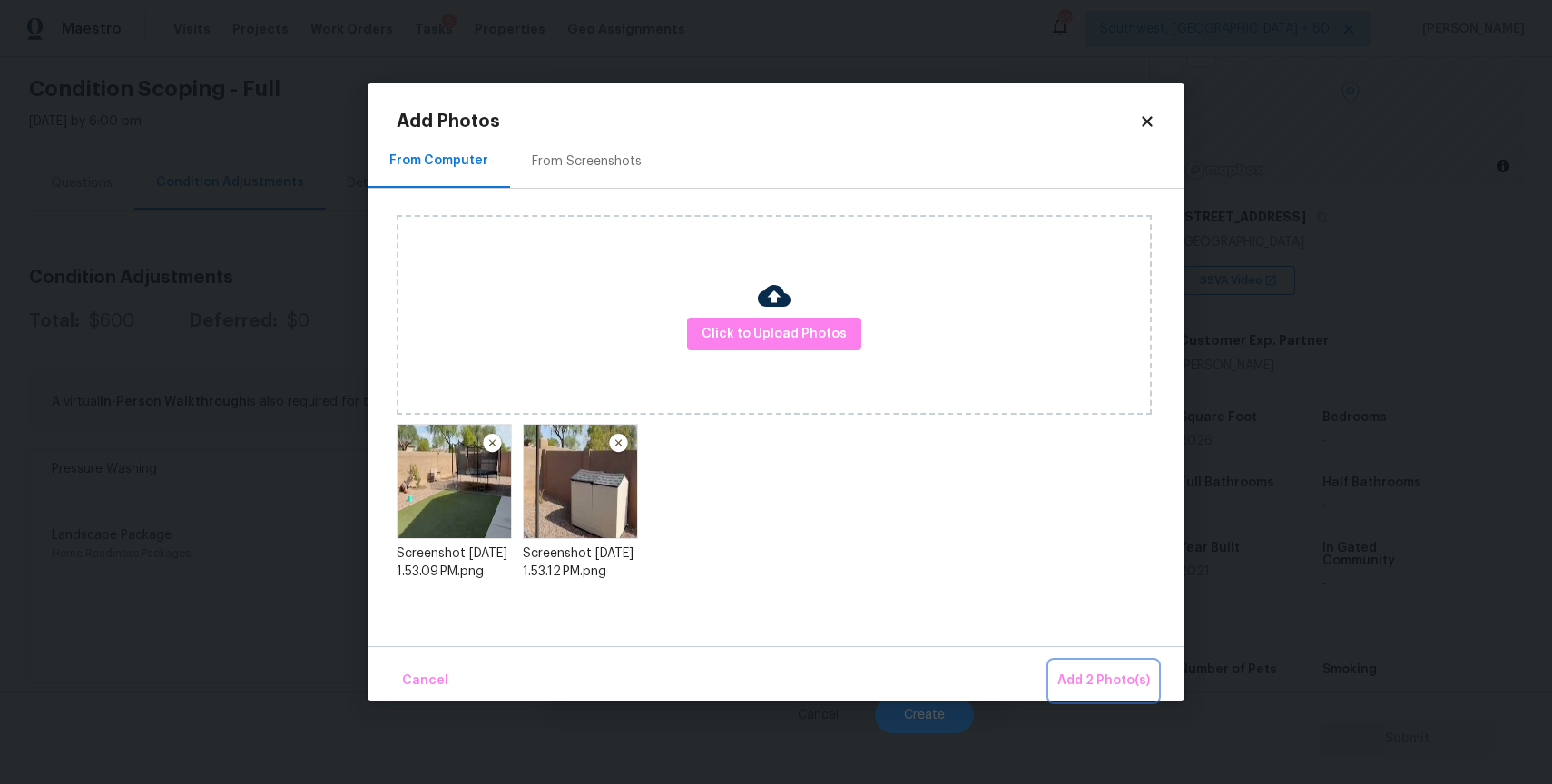
click at [1130, 671] on span "Add 2 Photo(s)" at bounding box center [1103, 680] width 93 height 22
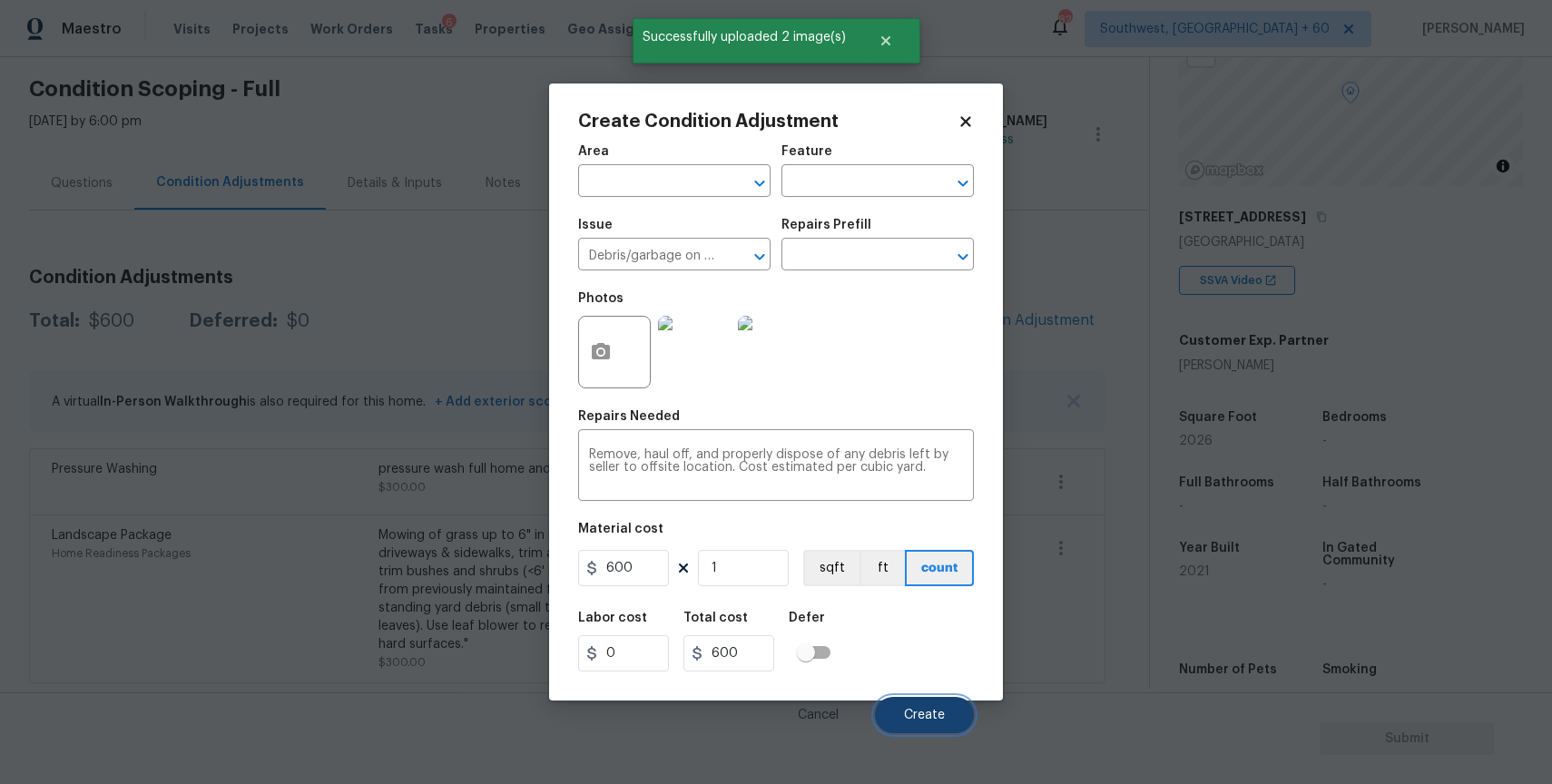
click at [913, 707] on button "Create" at bounding box center [924, 714] width 99 height 36
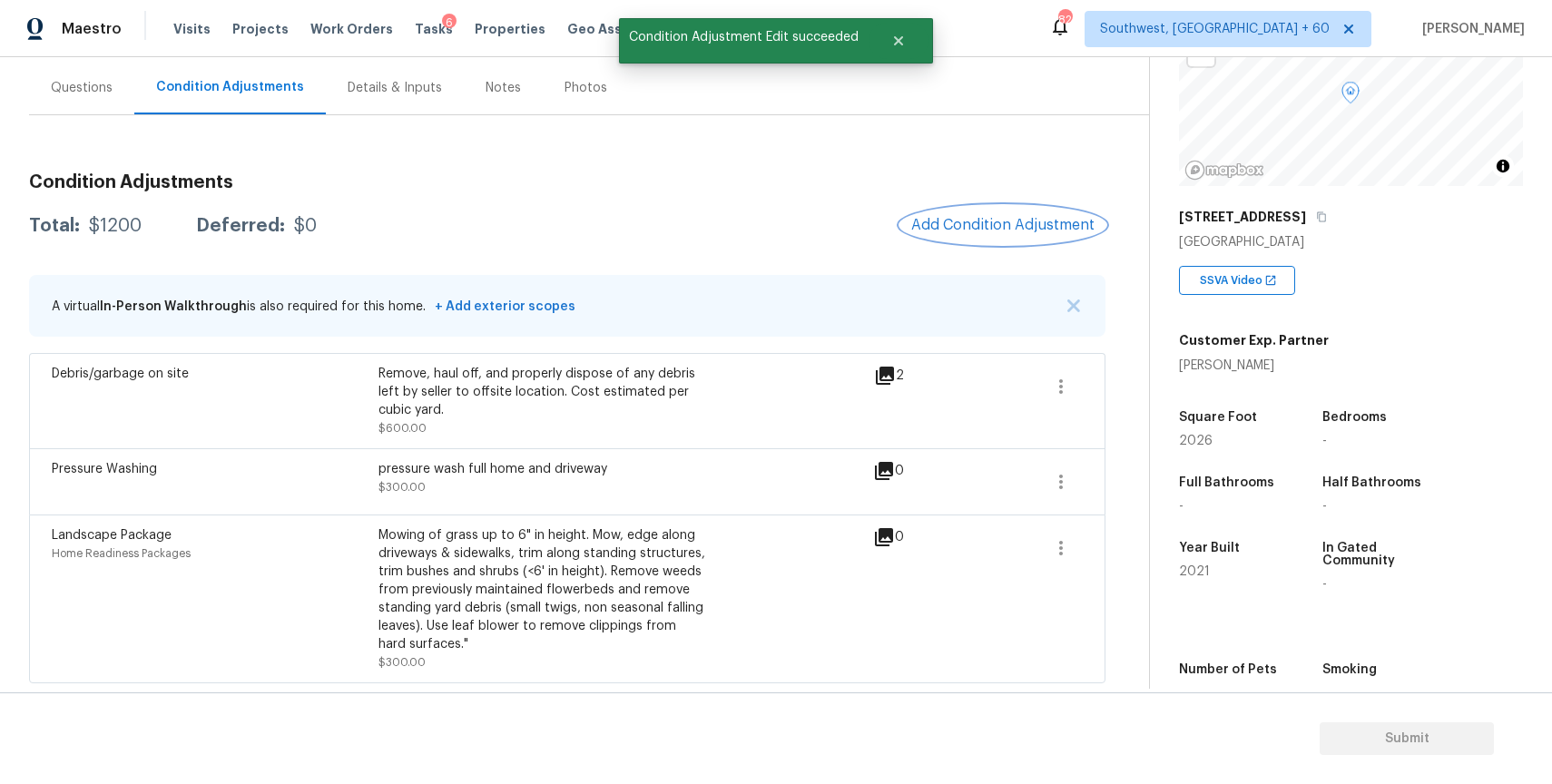
scroll to position [158, 0]
click at [989, 223] on span "Add Condition Adjustment" at bounding box center [1003, 226] width 184 height 17
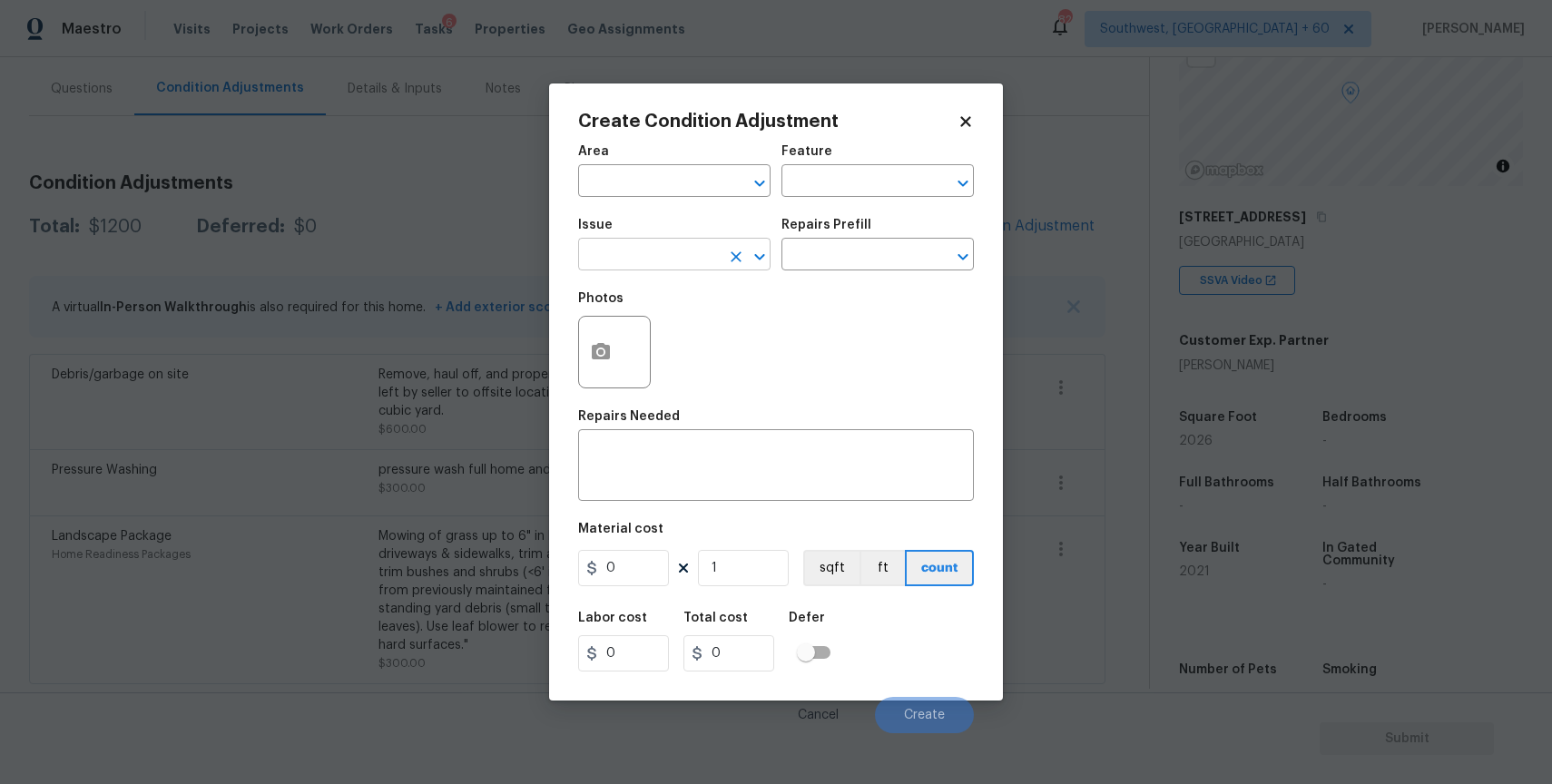
click at [683, 261] on input "text" at bounding box center [649, 256] width 142 height 28
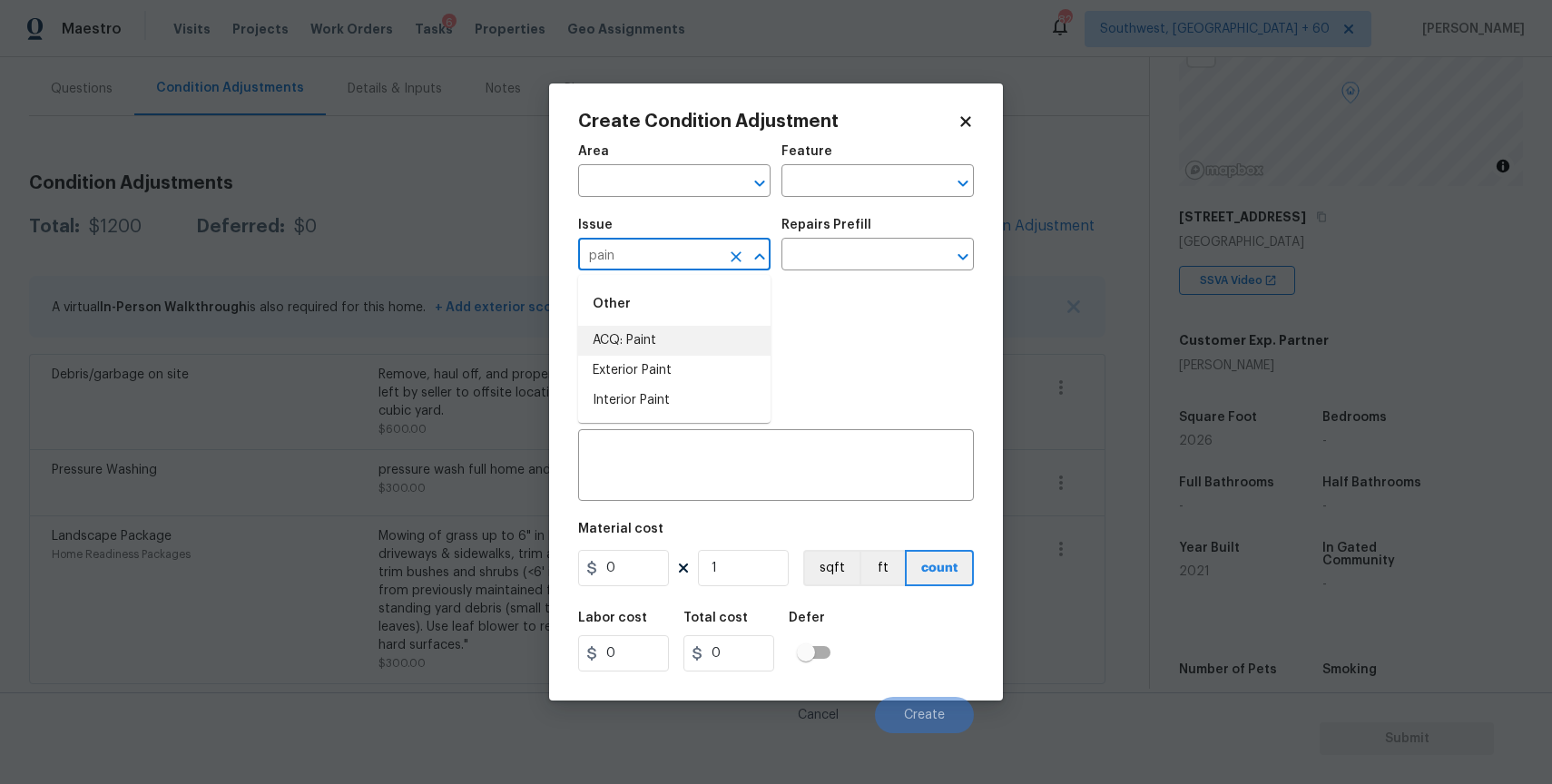
click at [655, 332] on li "ACQ: Paint" at bounding box center [675, 340] width 193 height 30
type input "ACQ: Paint"
click at [814, 259] on input "text" at bounding box center [852, 256] width 142 height 28
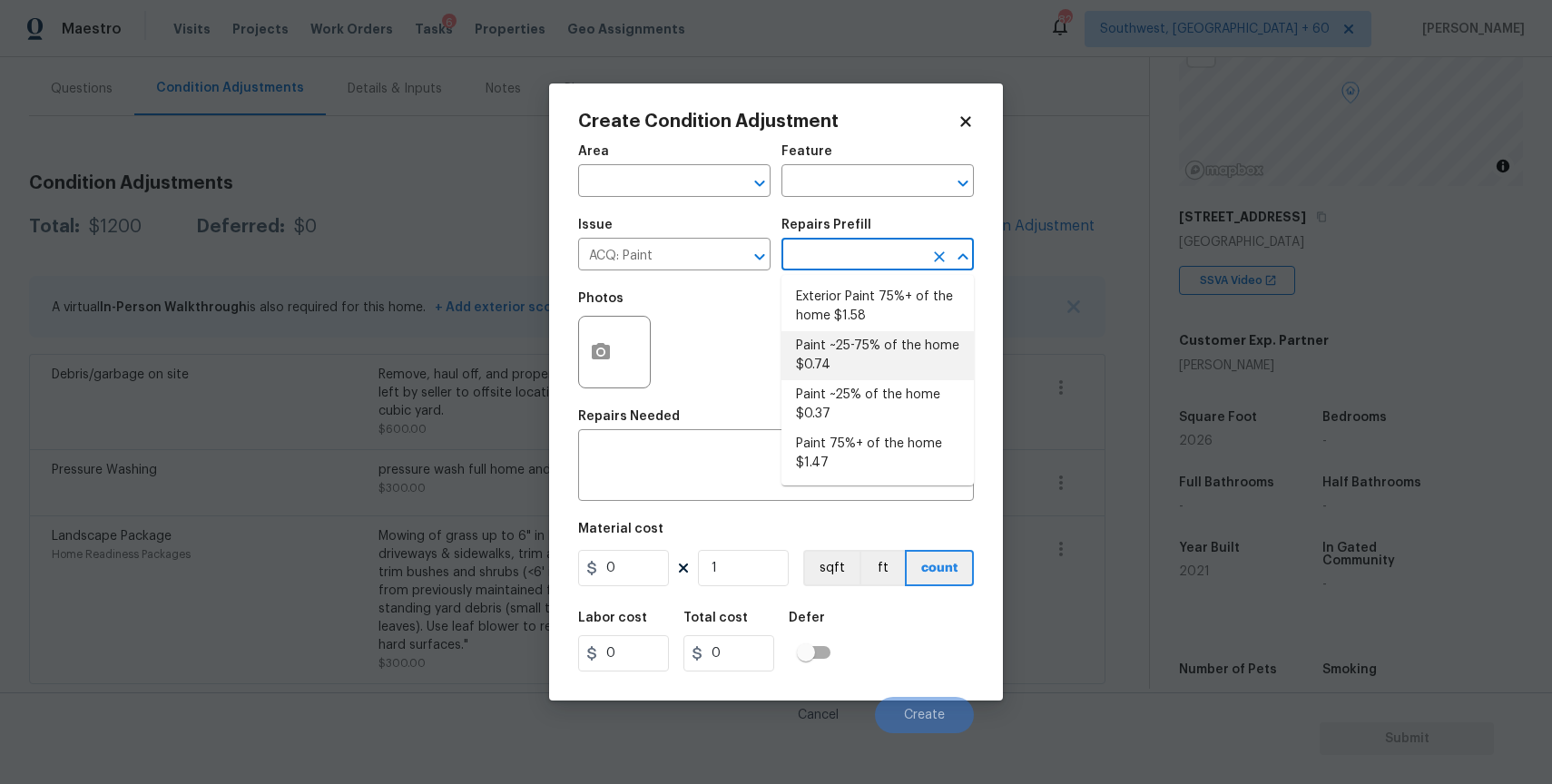
click at [893, 340] on li "Paint ~25-75% of the home $0.74" at bounding box center [878, 355] width 193 height 49
type input "Acquisition"
type textarea "Acquisition Scope: ~25 - 75% of the home needs interior paint"
type input "0.74"
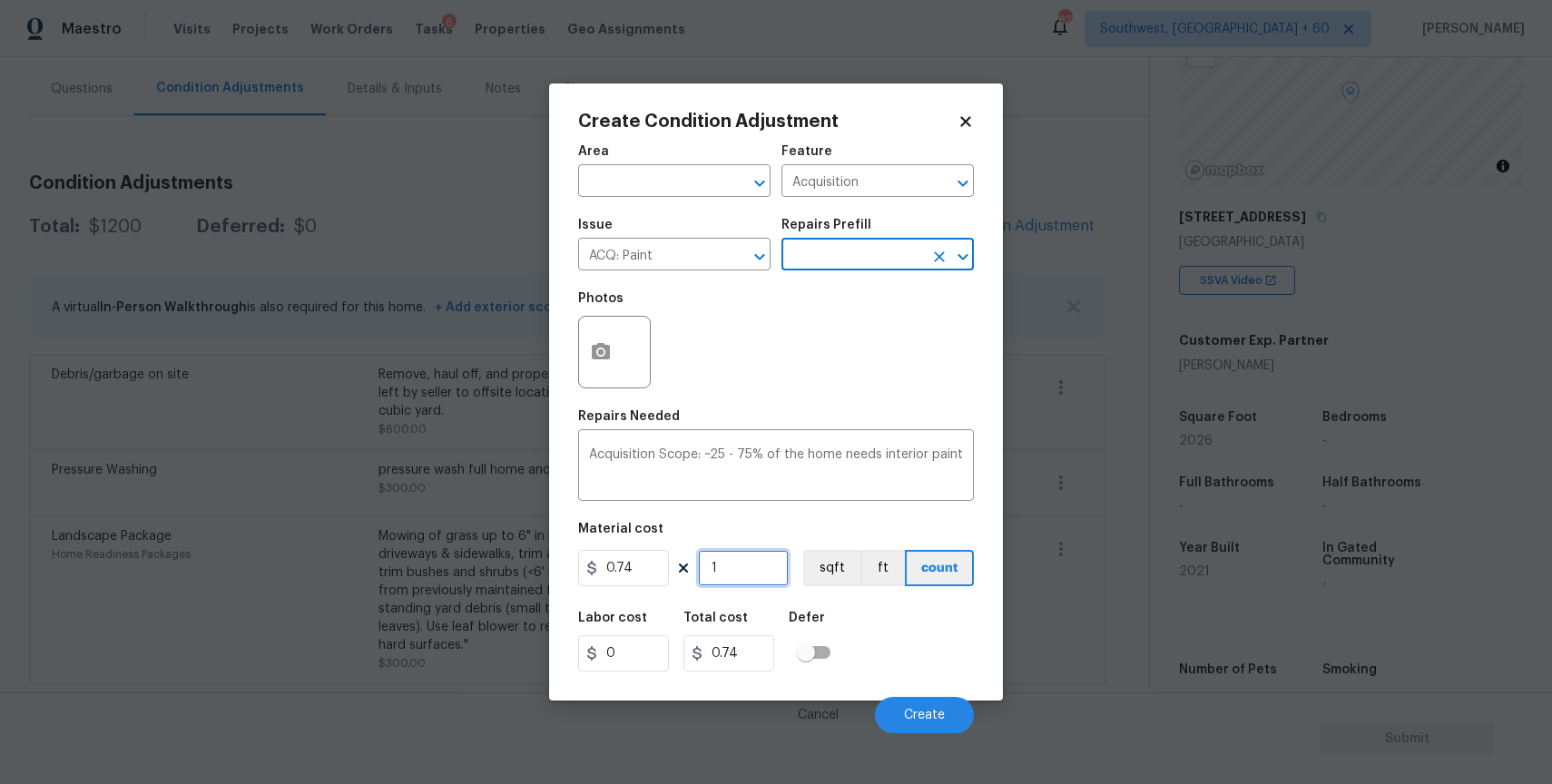
click at [739, 564] on input "1" at bounding box center [744, 567] width 91 height 36
type input "0"
type input "2"
type input "1.48"
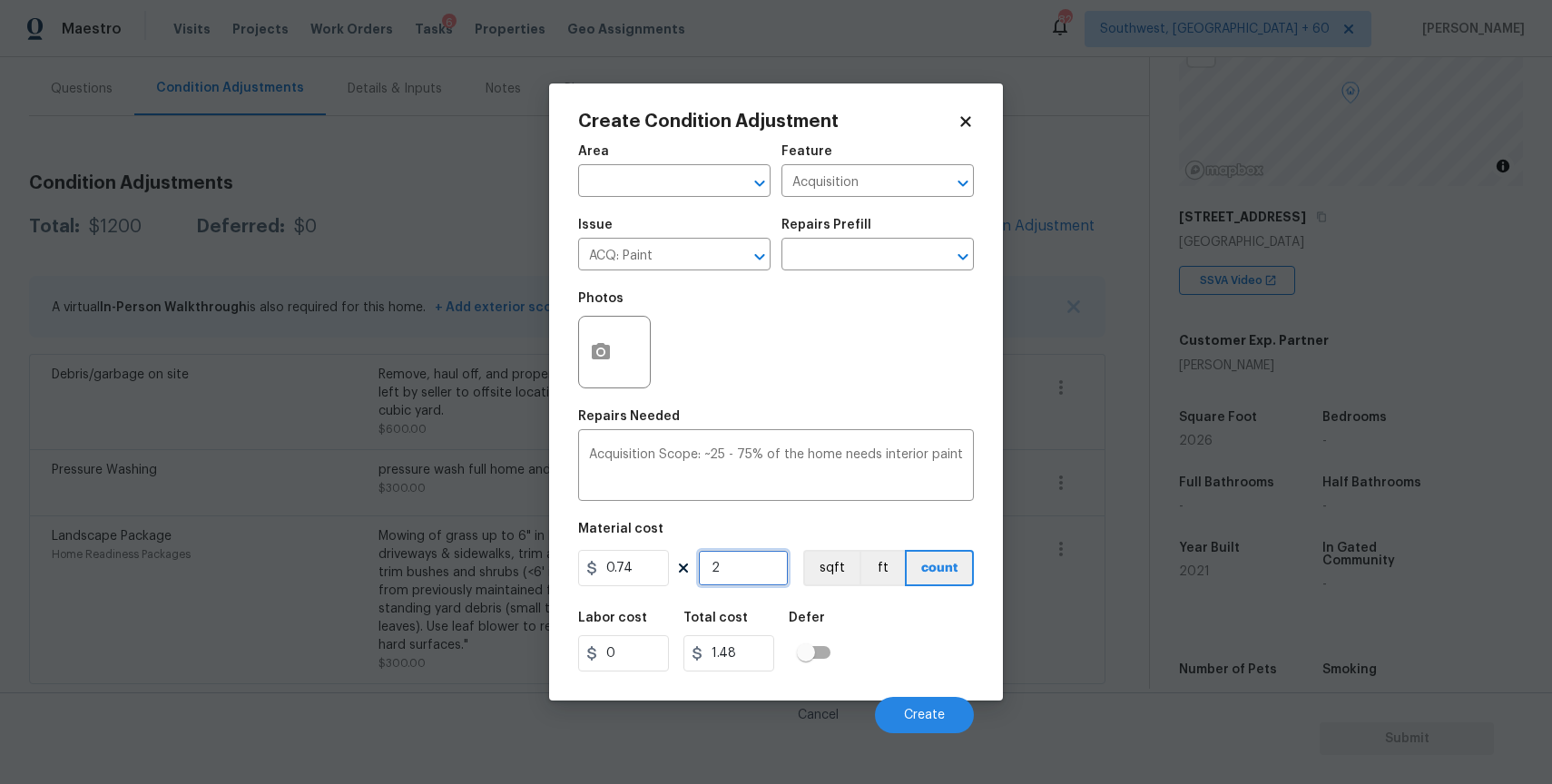
type input "20"
type input "14.8"
type input "202"
type input "149.48"
type input "2026"
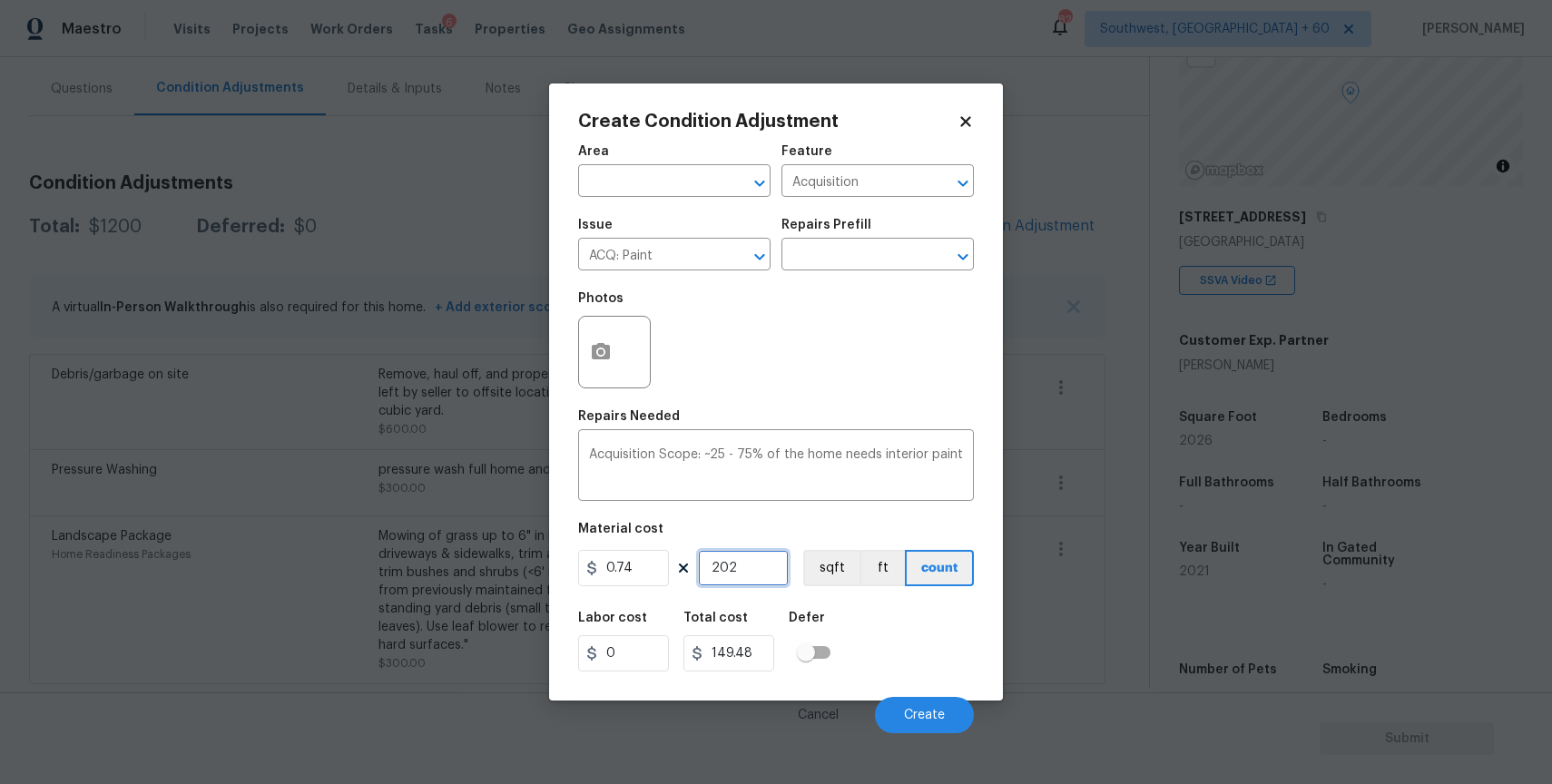
type input "1499.24"
type input "2026"
click at [605, 338] on button "button" at bounding box center [601, 352] width 44 height 70
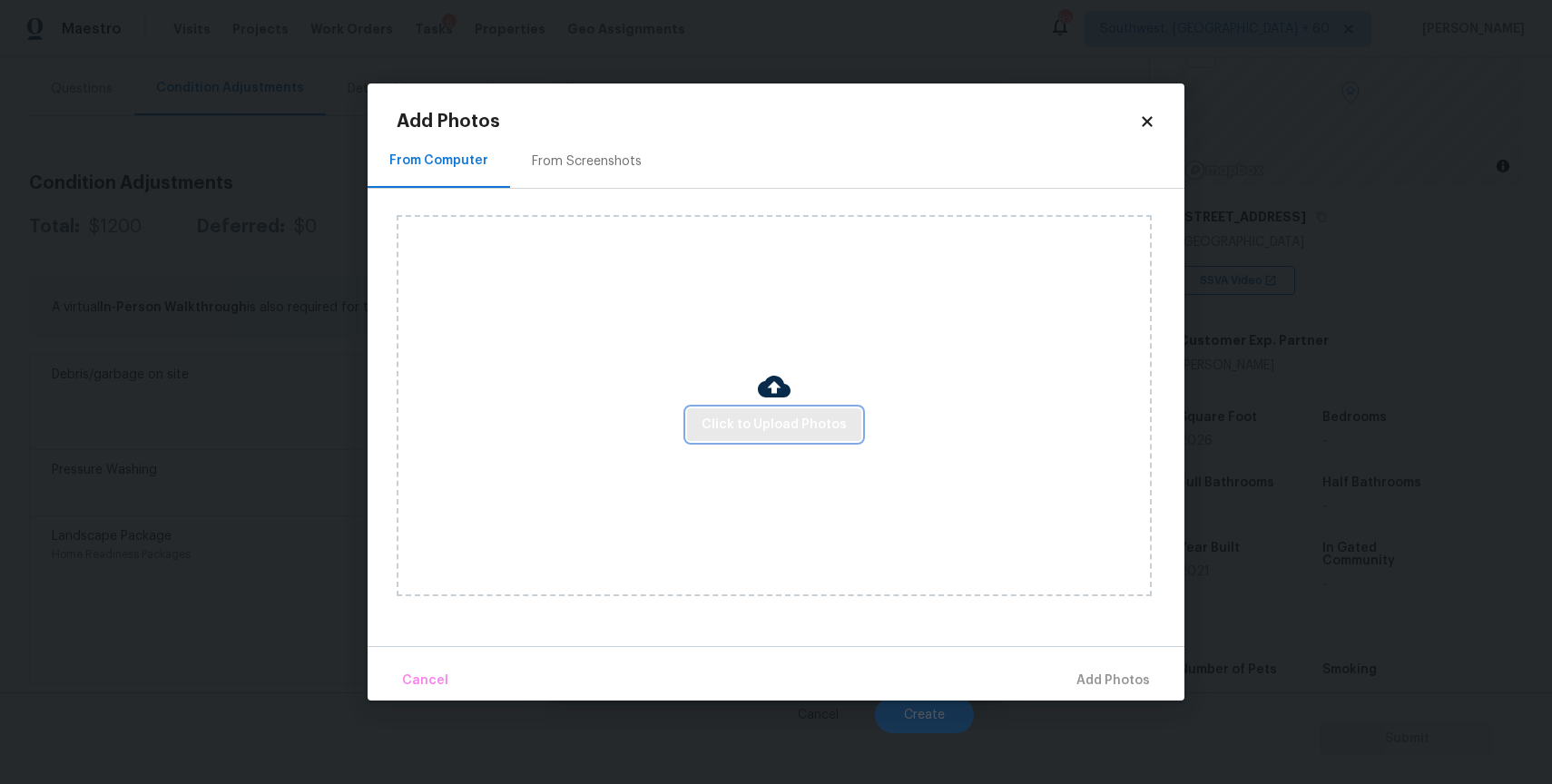
click at [708, 415] on span "Click to Upload Photos" at bounding box center [774, 424] width 146 height 22
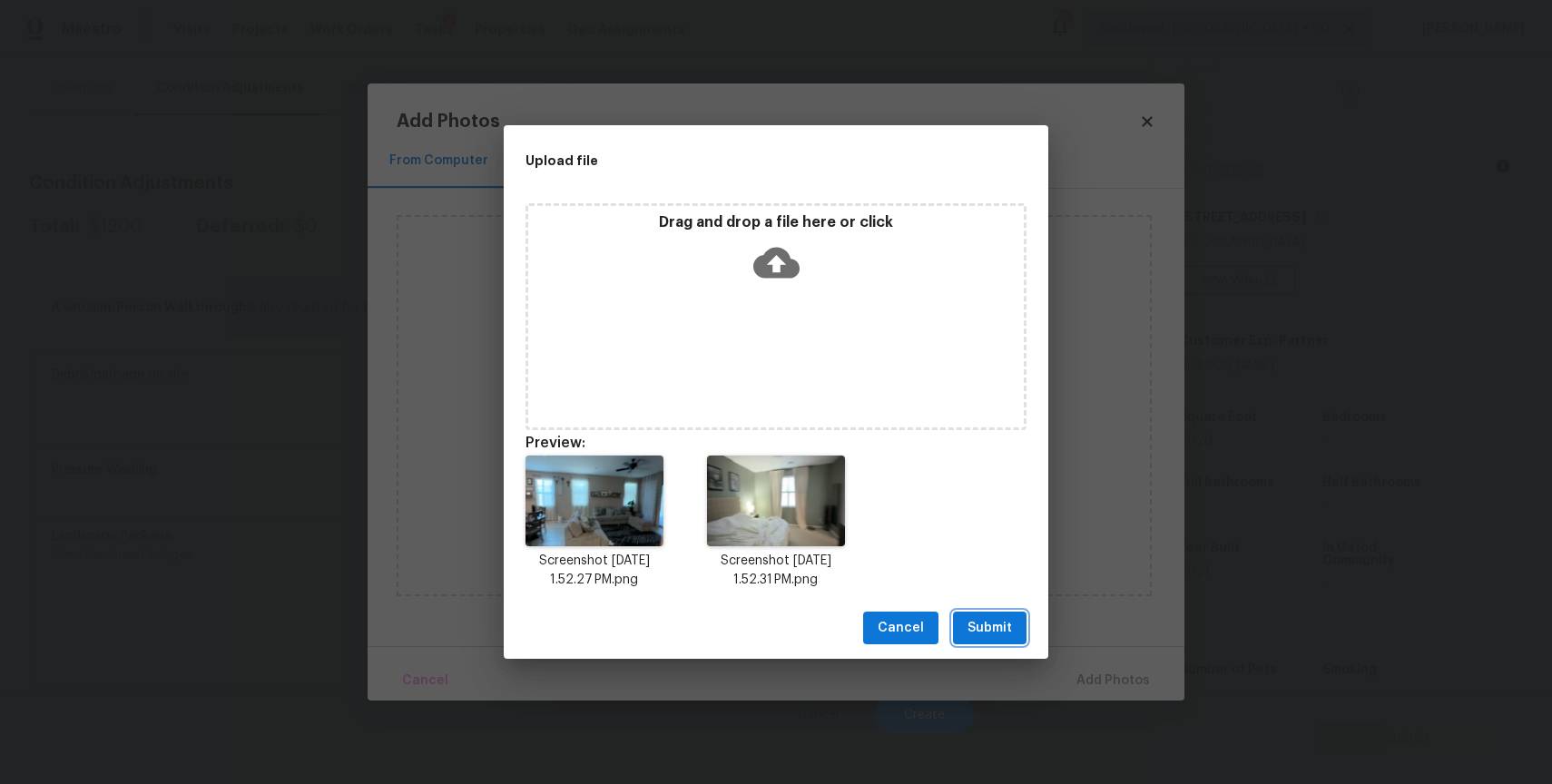
click at [1011, 639] on button "Submit" at bounding box center [989, 628] width 73 height 33
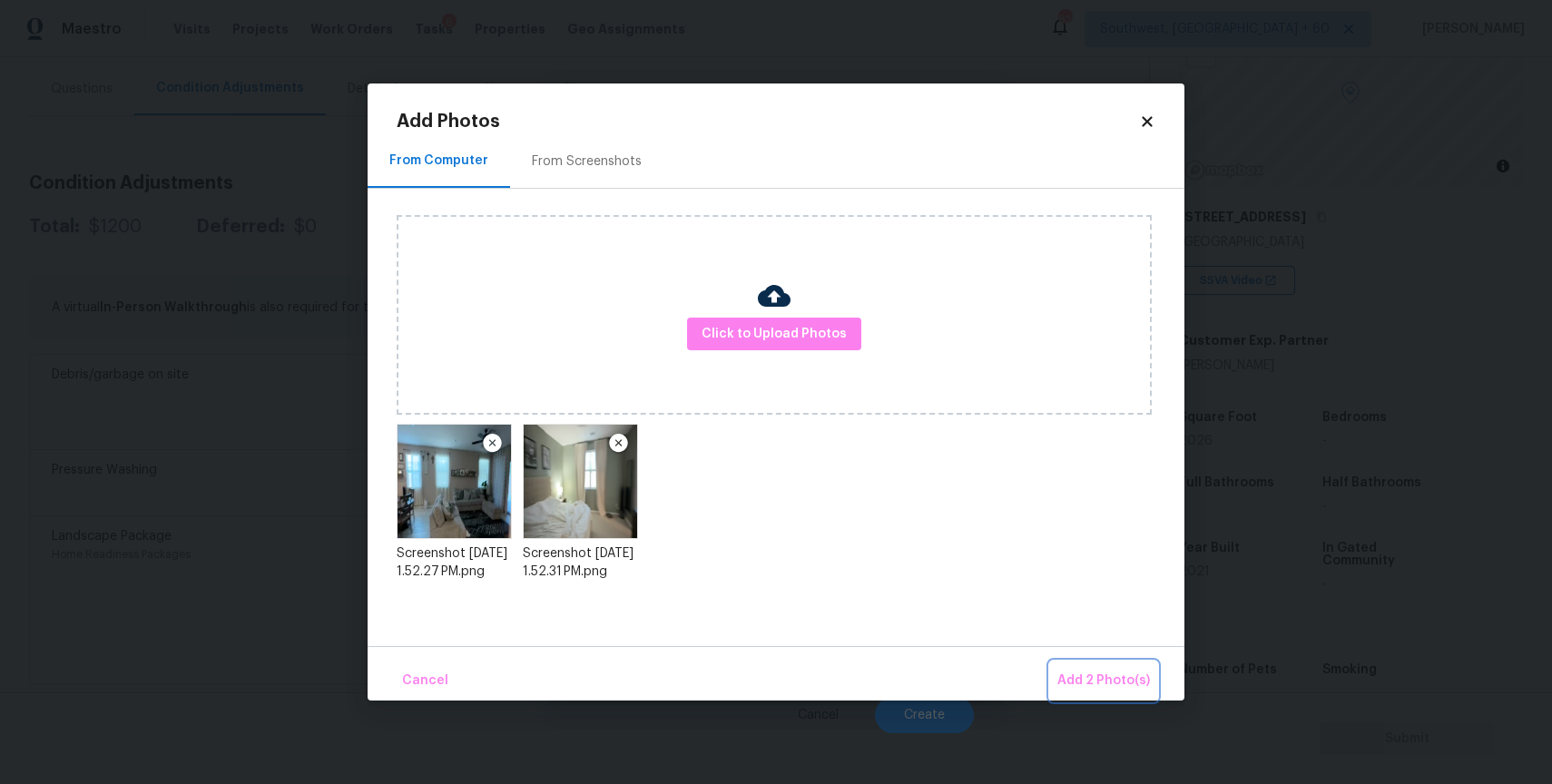
click at [1147, 669] on span "Add 2 Photo(s)" at bounding box center [1103, 680] width 93 height 22
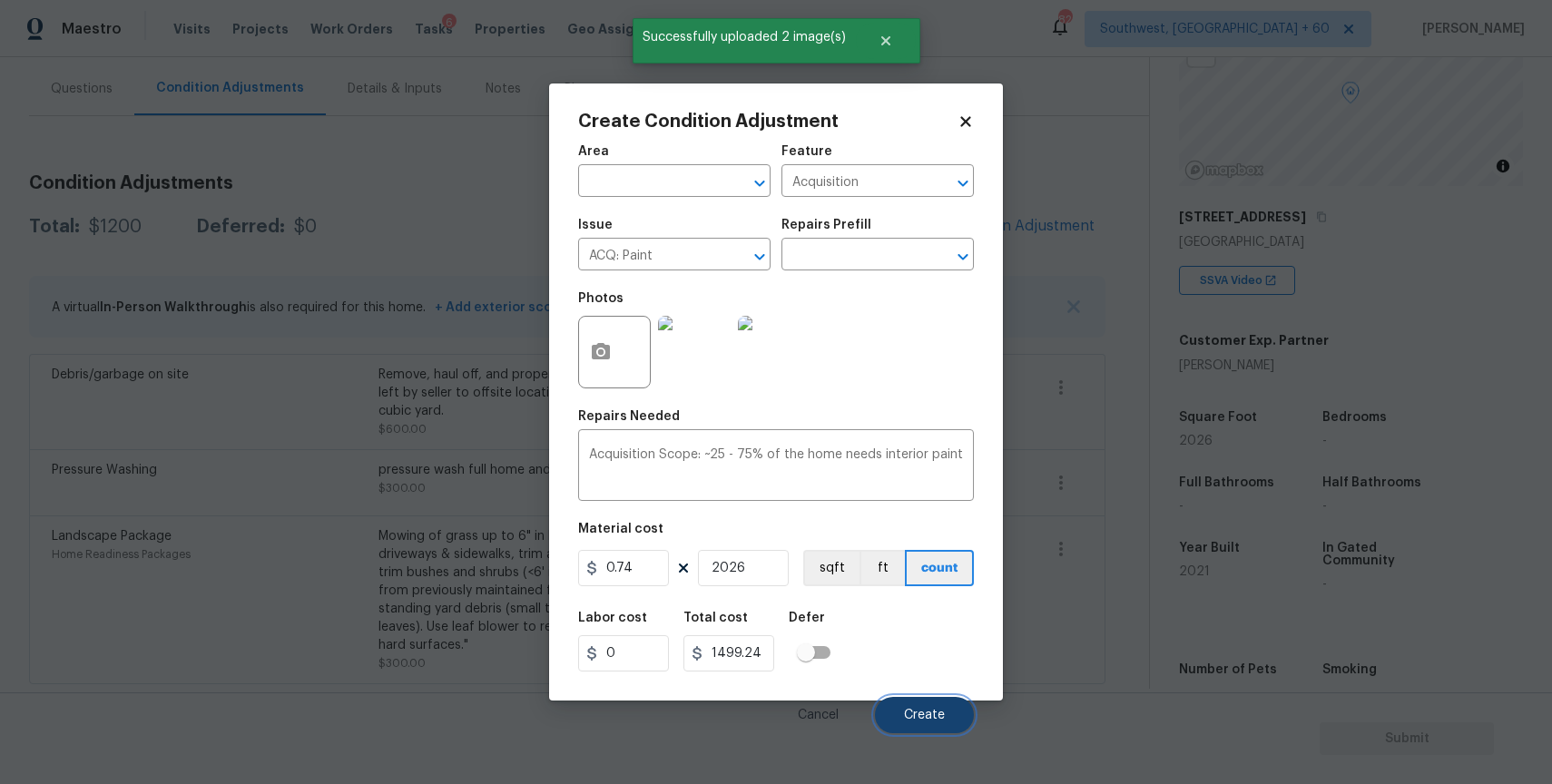
click at [914, 705] on button "Create" at bounding box center [924, 714] width 99 height 36
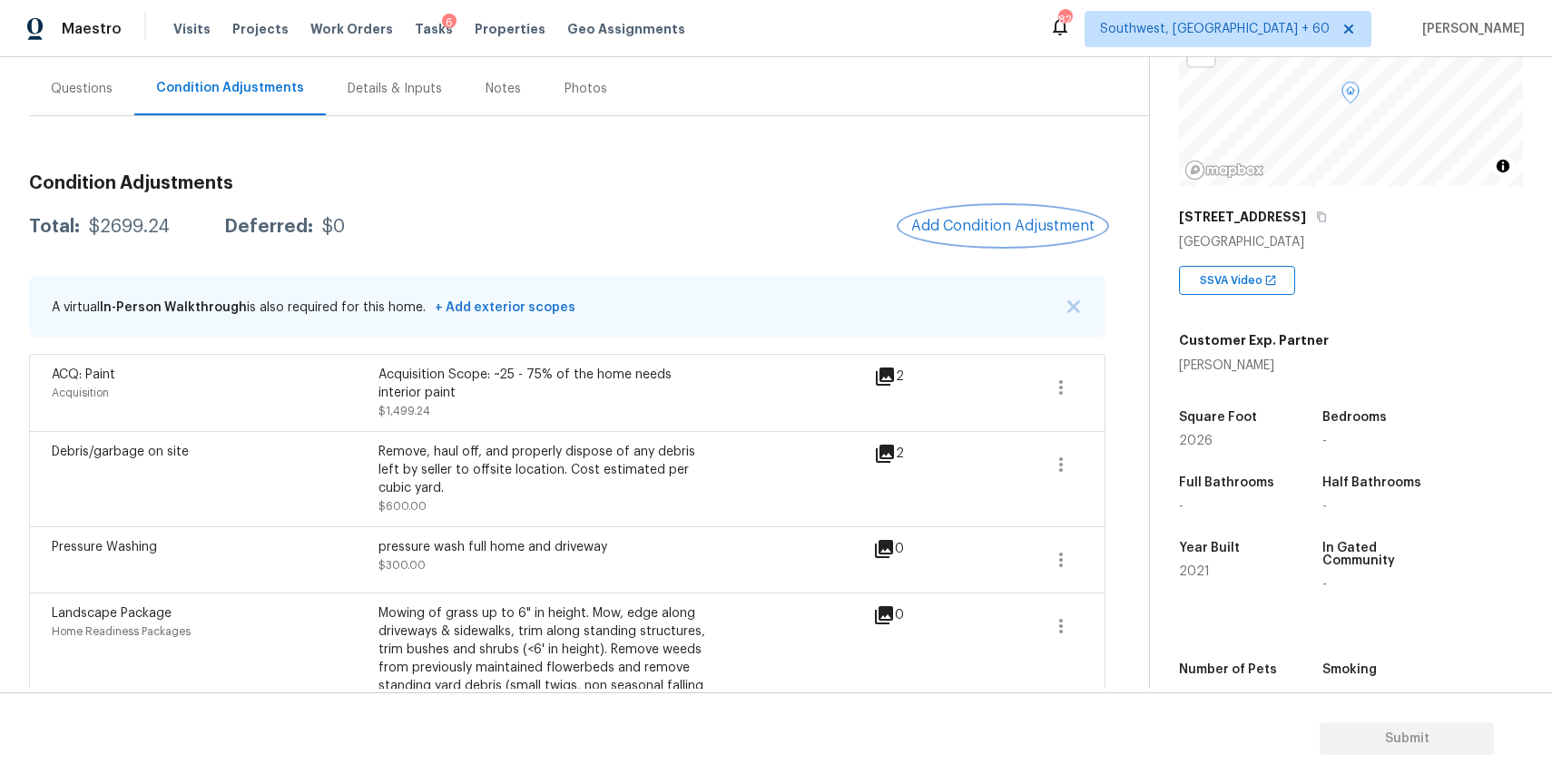
click at [1000, 215] on button "Add Condition Adjustment" at bounding box center [1002, 225] width 205 height 38
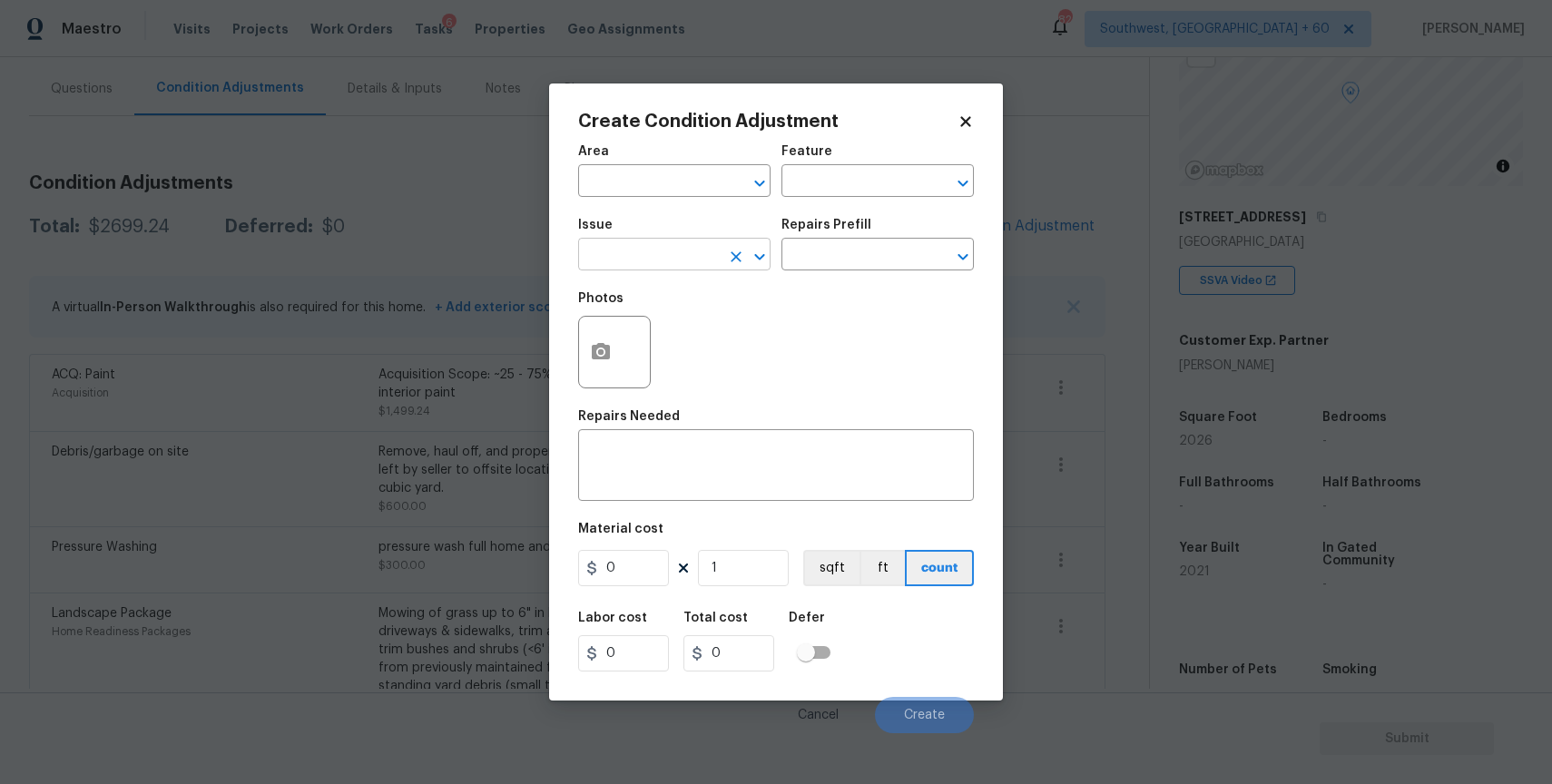
click at [655, 259] on input "text" at bounding box center [649, 256] width 142 height 28
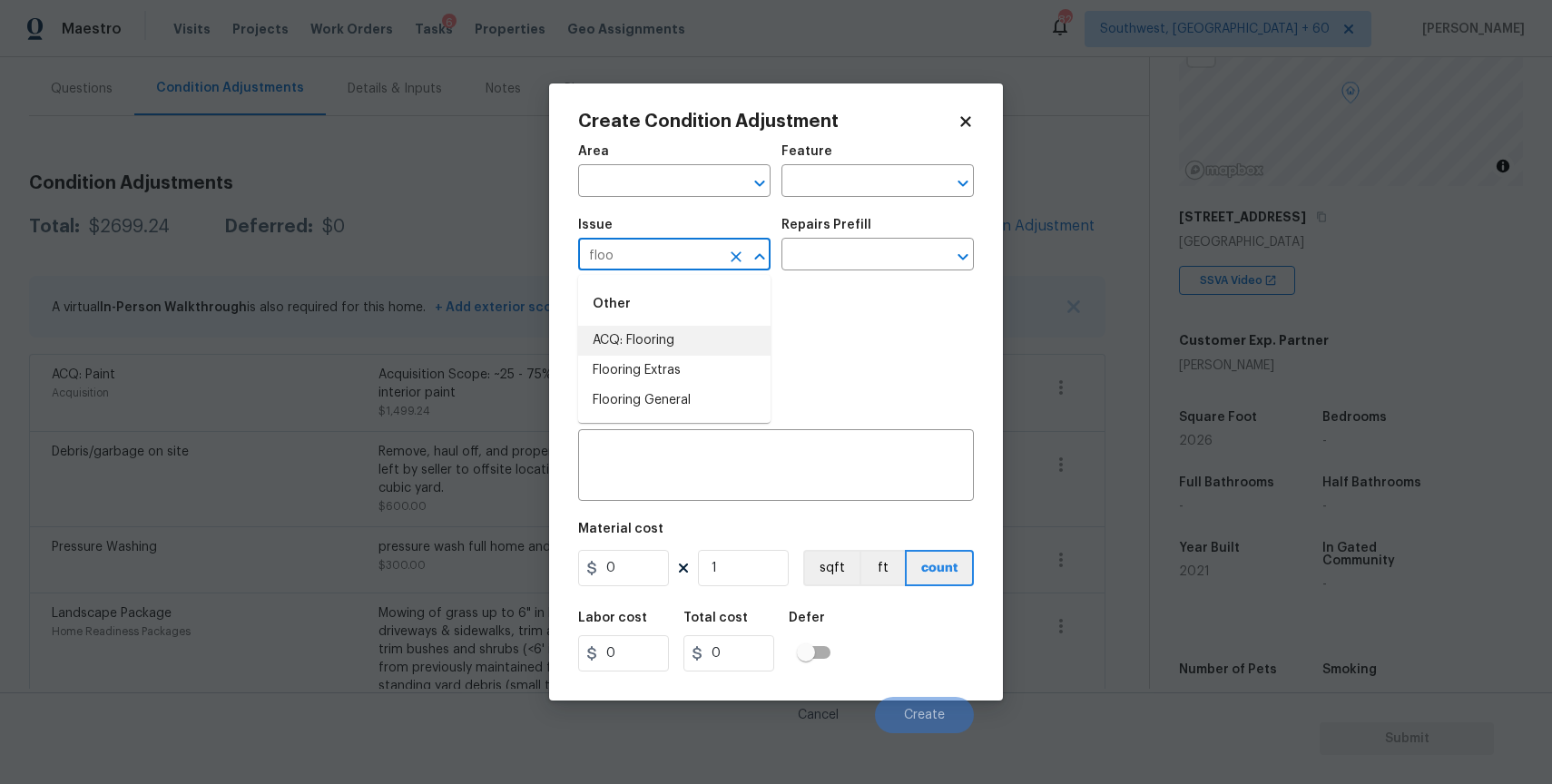
click at [694, 347] on li "ACQ: Flooring" at bounding box center [675, 340] width 193 height 30
type input "ACQ: Flooring"
click at [819, 259] on input "text" at bounding box center [852, 256] width 142 height 28
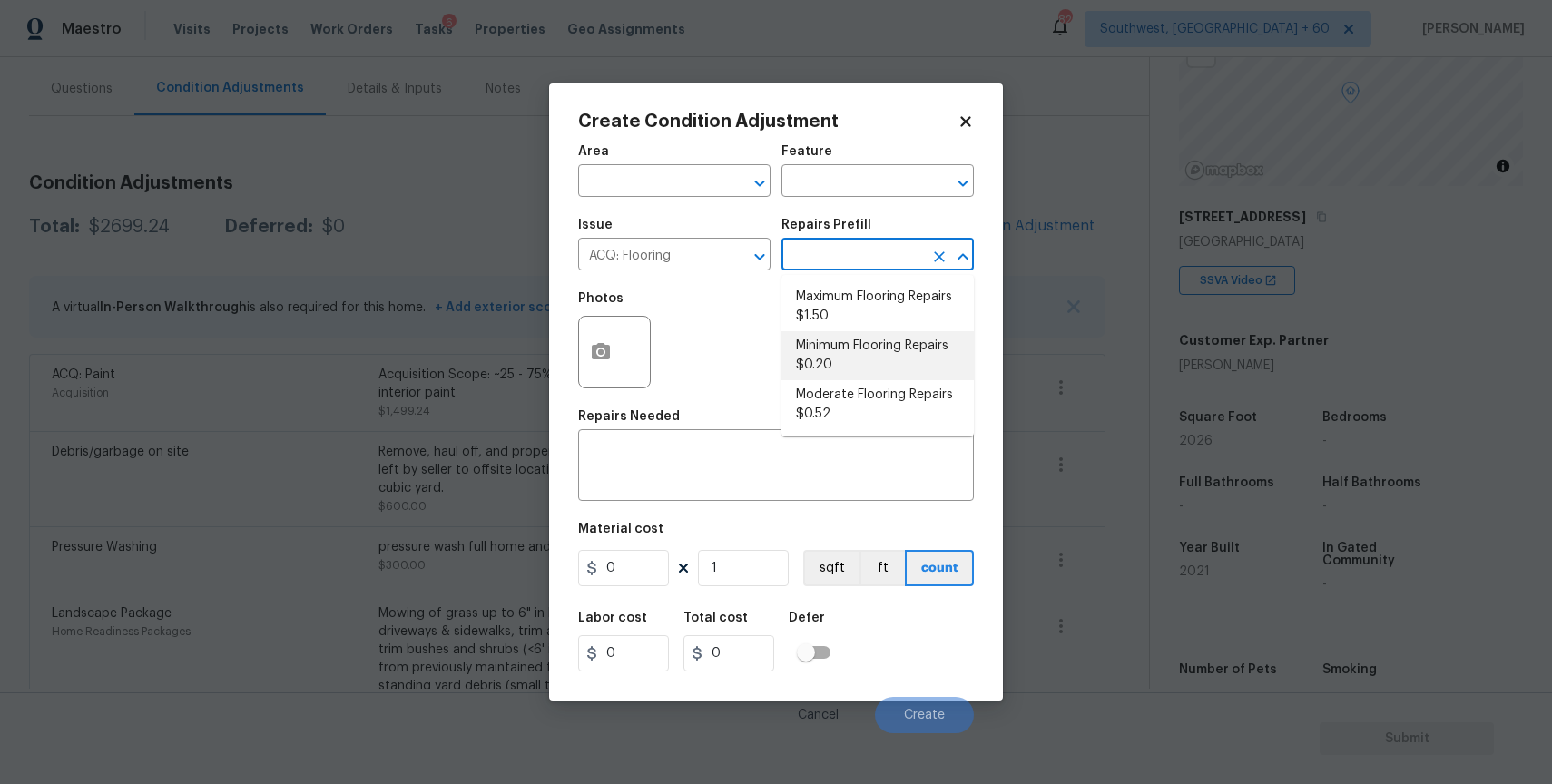
click at [879, 363] on li "Minimum Flooring Repairs $0.20" at bounding box center [878, 355] width 193 height 49
type input "Acquisition"
type textarea "Acquisition Scope: Minimum flooring repairs"
type input "0.2"
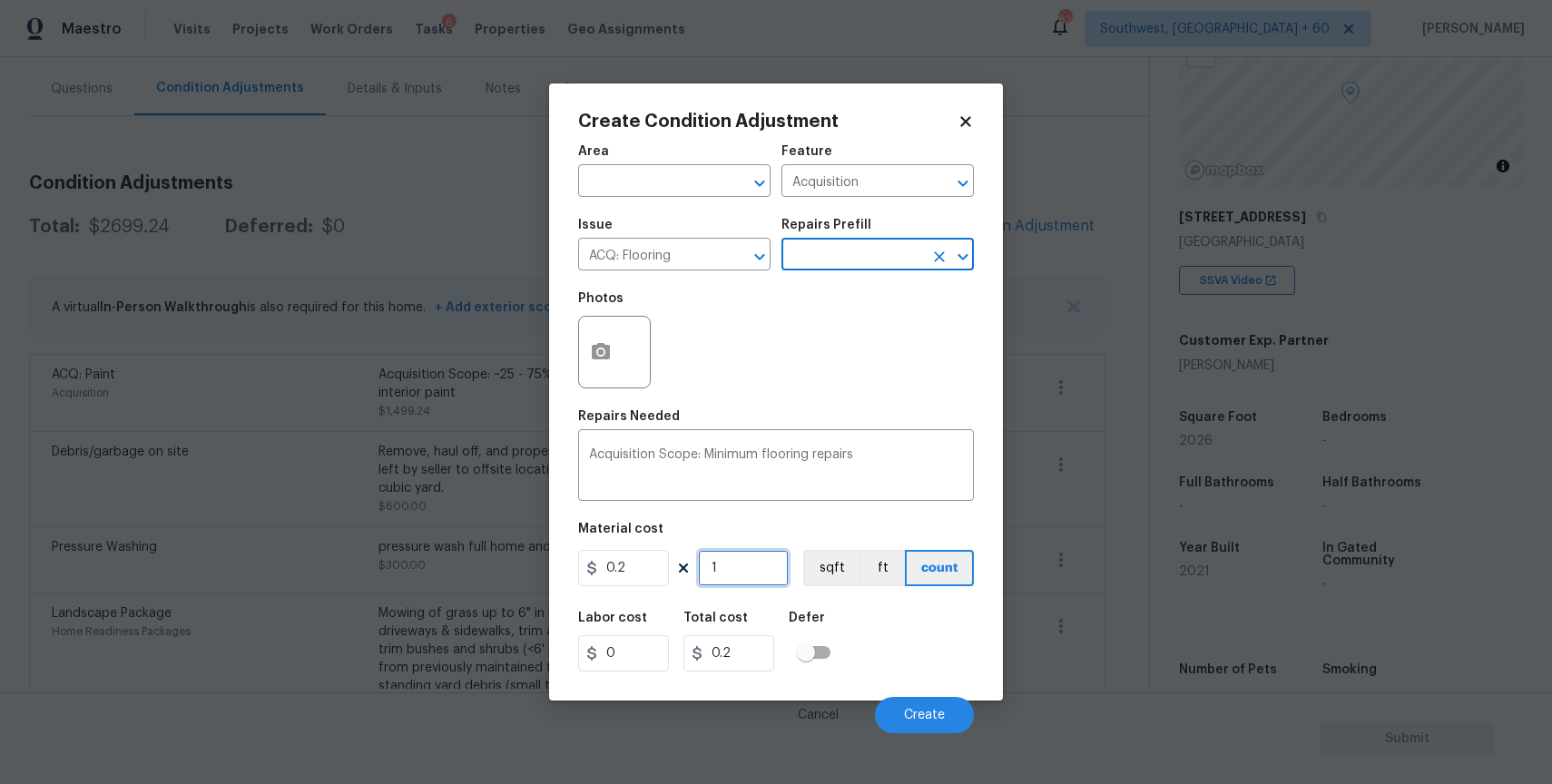
click at [744, 570] on input "1" at bounding box center [744, 567] width 91 height 36
type input "0"
type input "2"
type input "0.4"
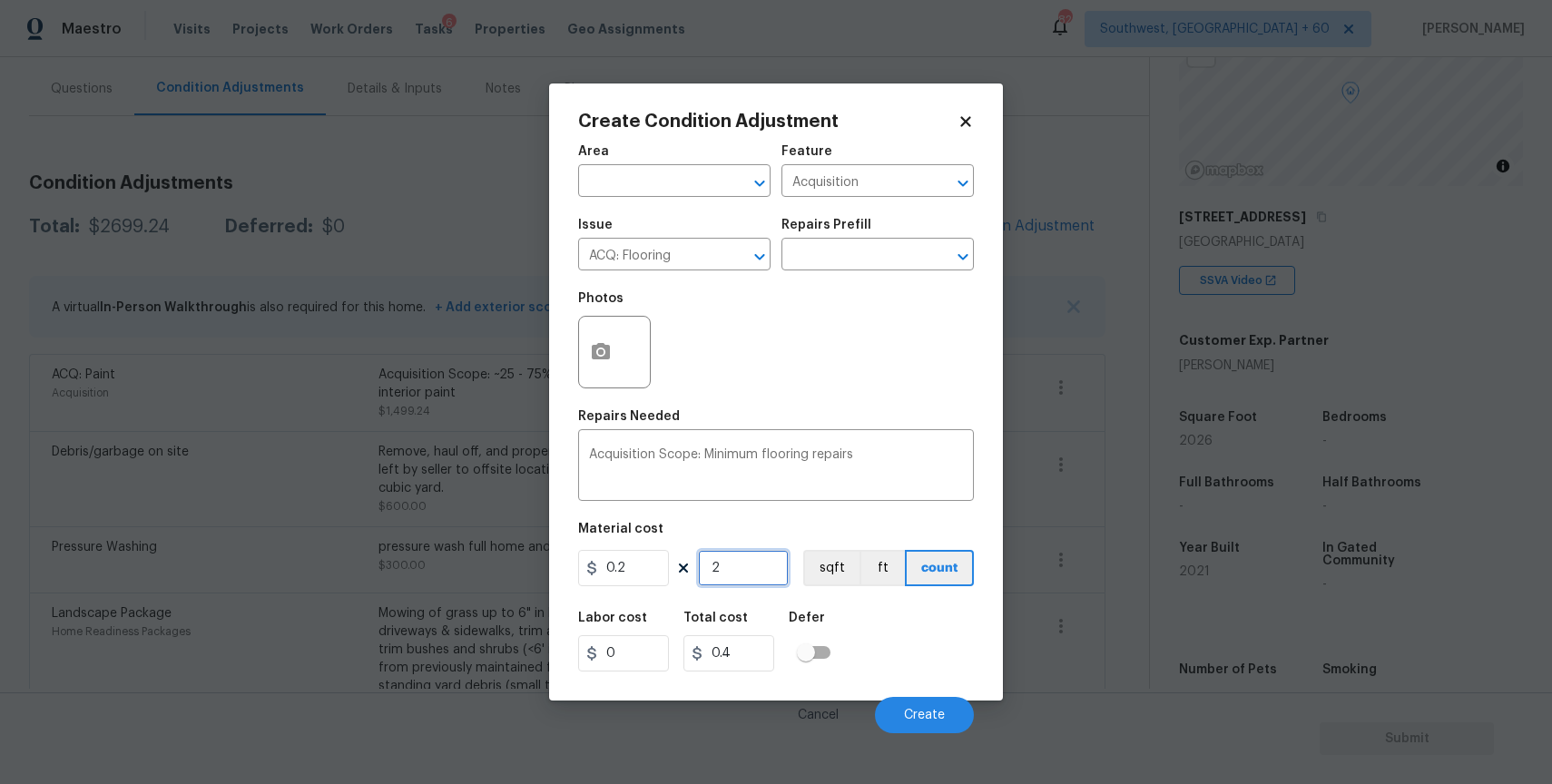
type input "20"
type input "4"
type input "202"
type input "40.4"
type input "2026"
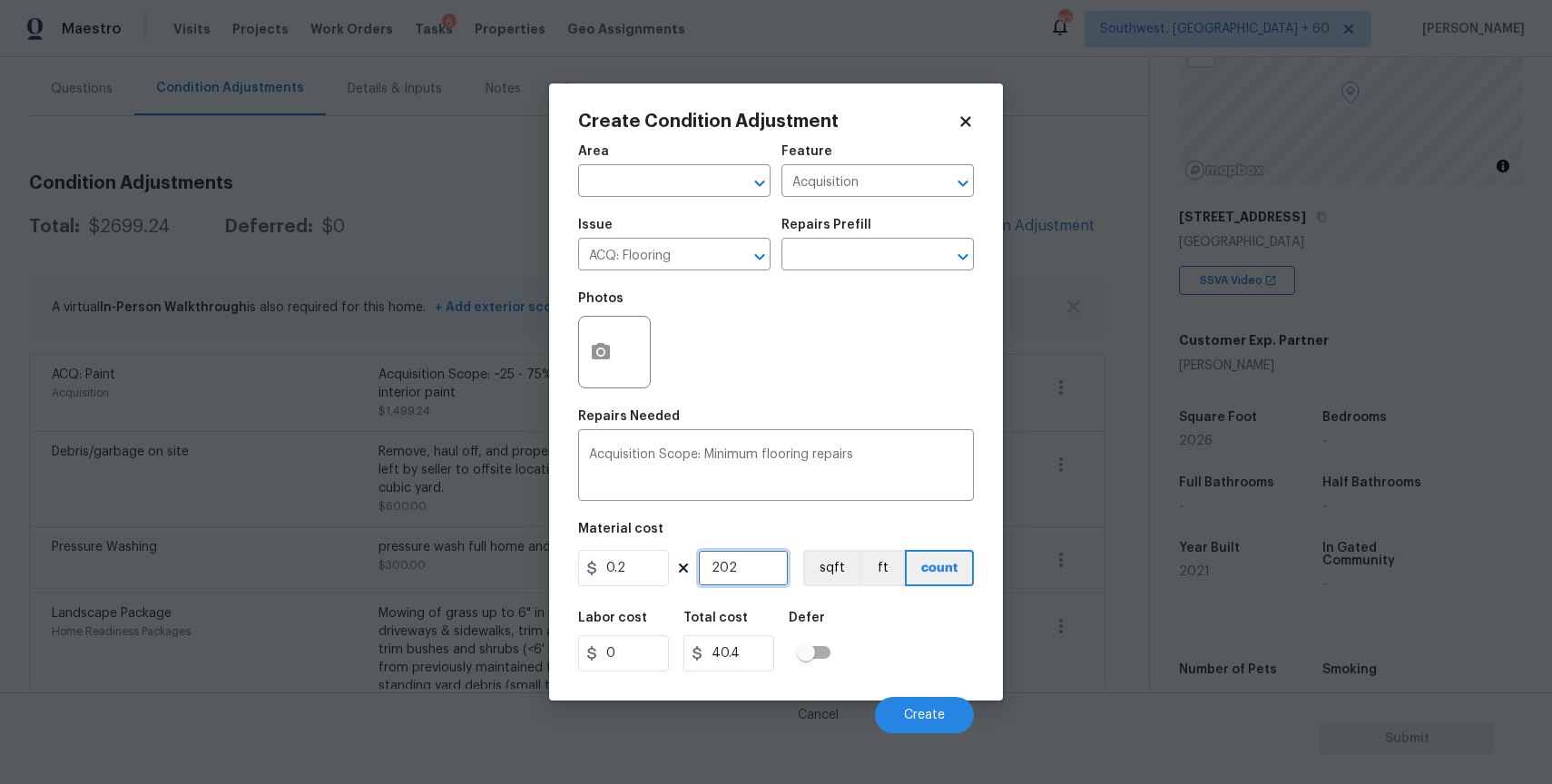
type input "405.2"
type input "2026"
click at [928, 723] on button "Create" at bounding box center [924, 714] width 99 height 36
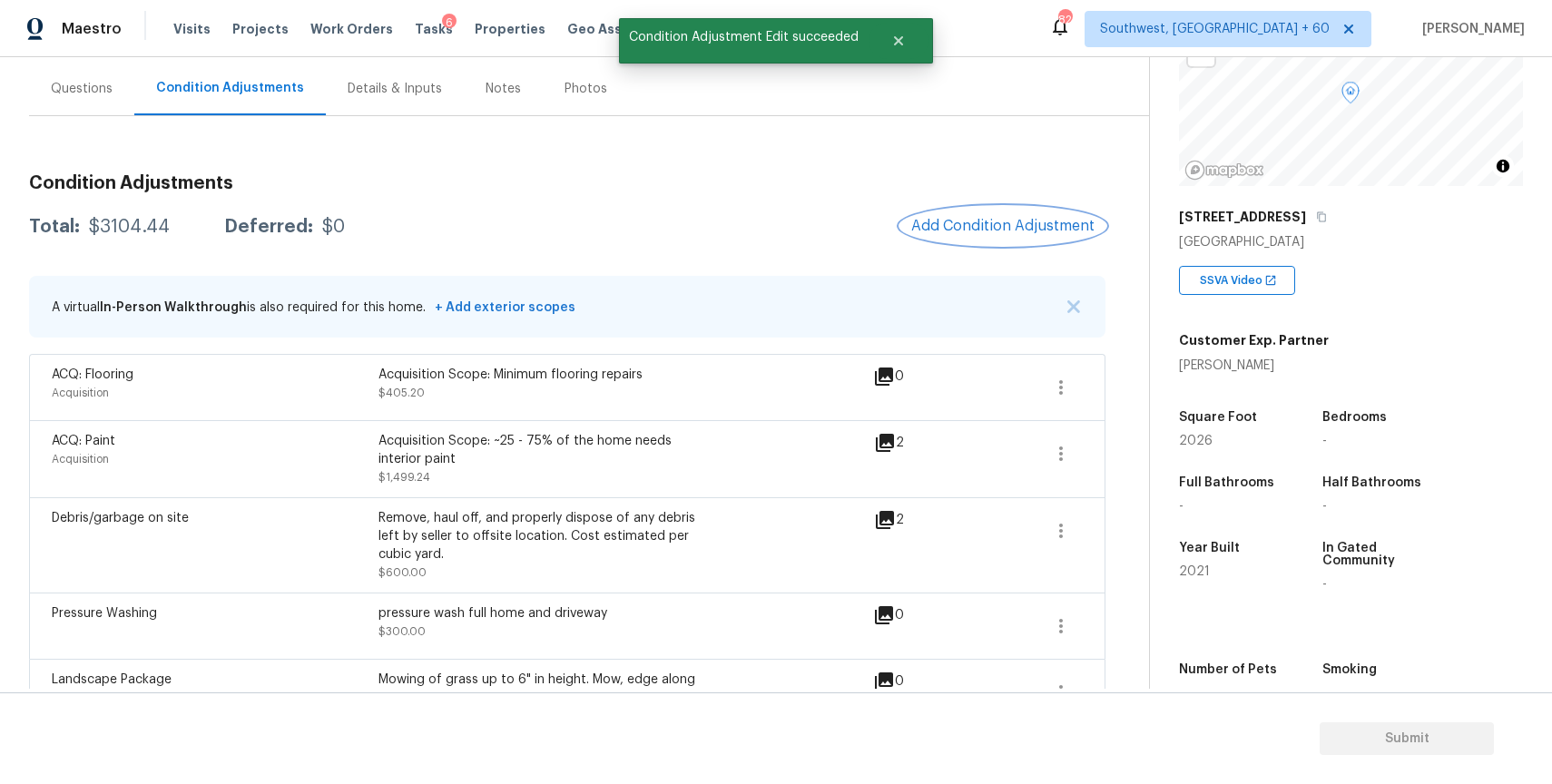
scroll to position [0, 0]
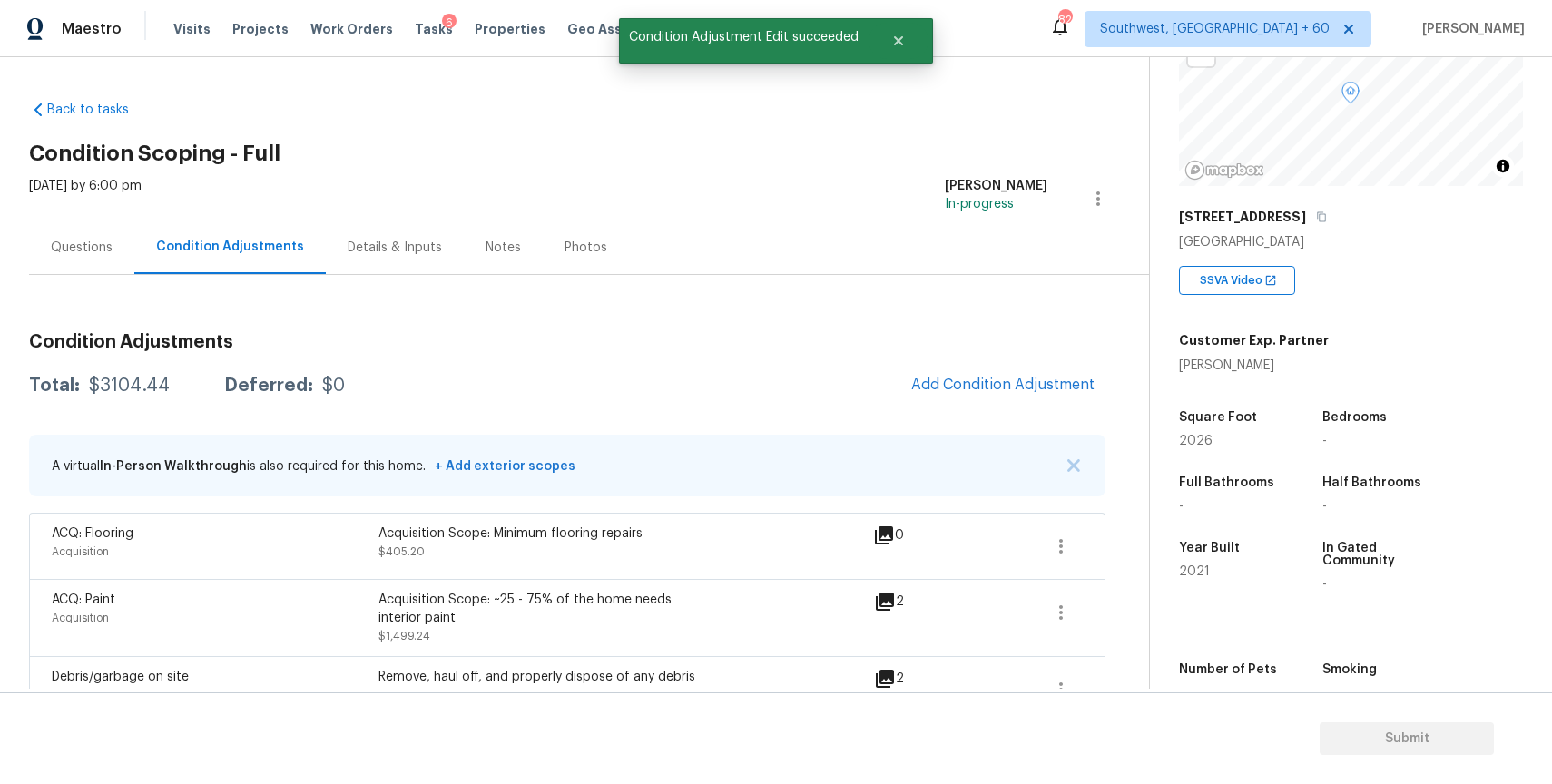
click at [126, 376] on div "$3104.44" at bounding box center [129, 386] width 81 height 19
copy div "$3104.44"
click at [76, 203] on div "Mon, Aug 25 2025 by 6:00 pm" at bounding box center [84, 198] width 112 height 44
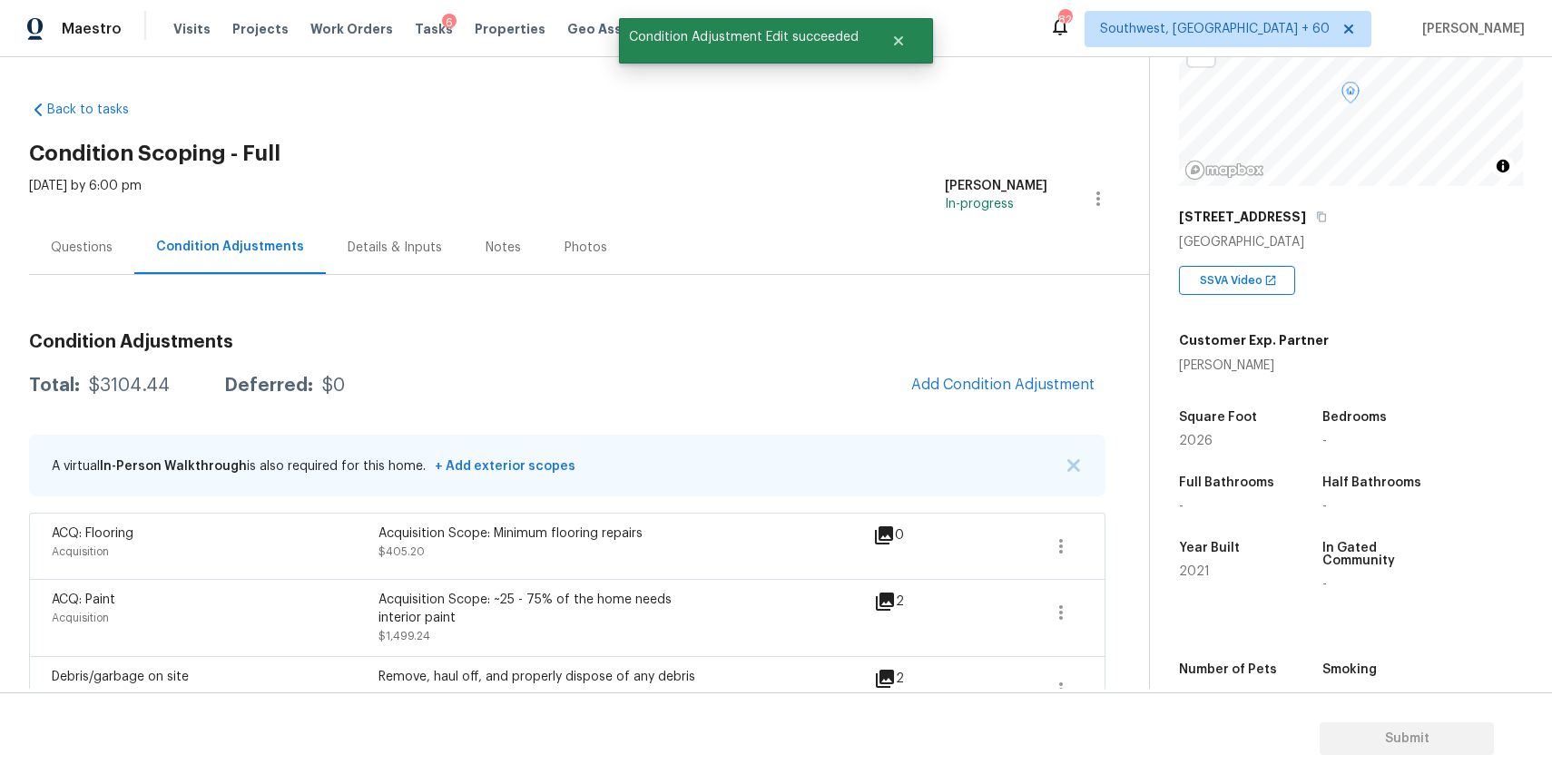
click at [83, 217] on div "Mon, Aug 25 2025 by 6:00 pm" at bounding box center [84, 198] width 112 height 44
click at [92, 249] on div "Questions" at bounding box center [82, 247] width 62 height 19
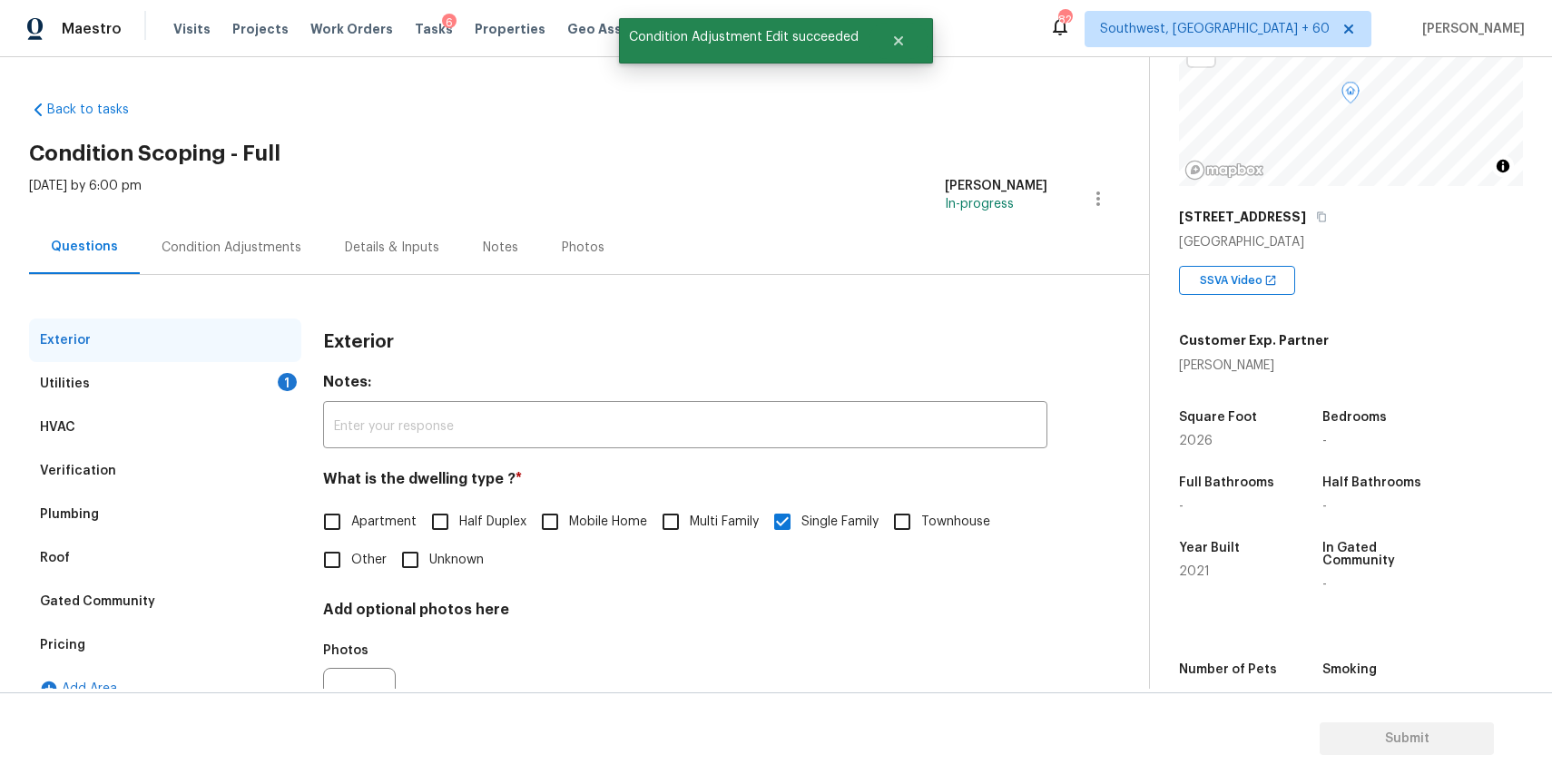
click at [232, 371] on div "Utilities 1" at bounding box center [165, 384] width 273 height 44
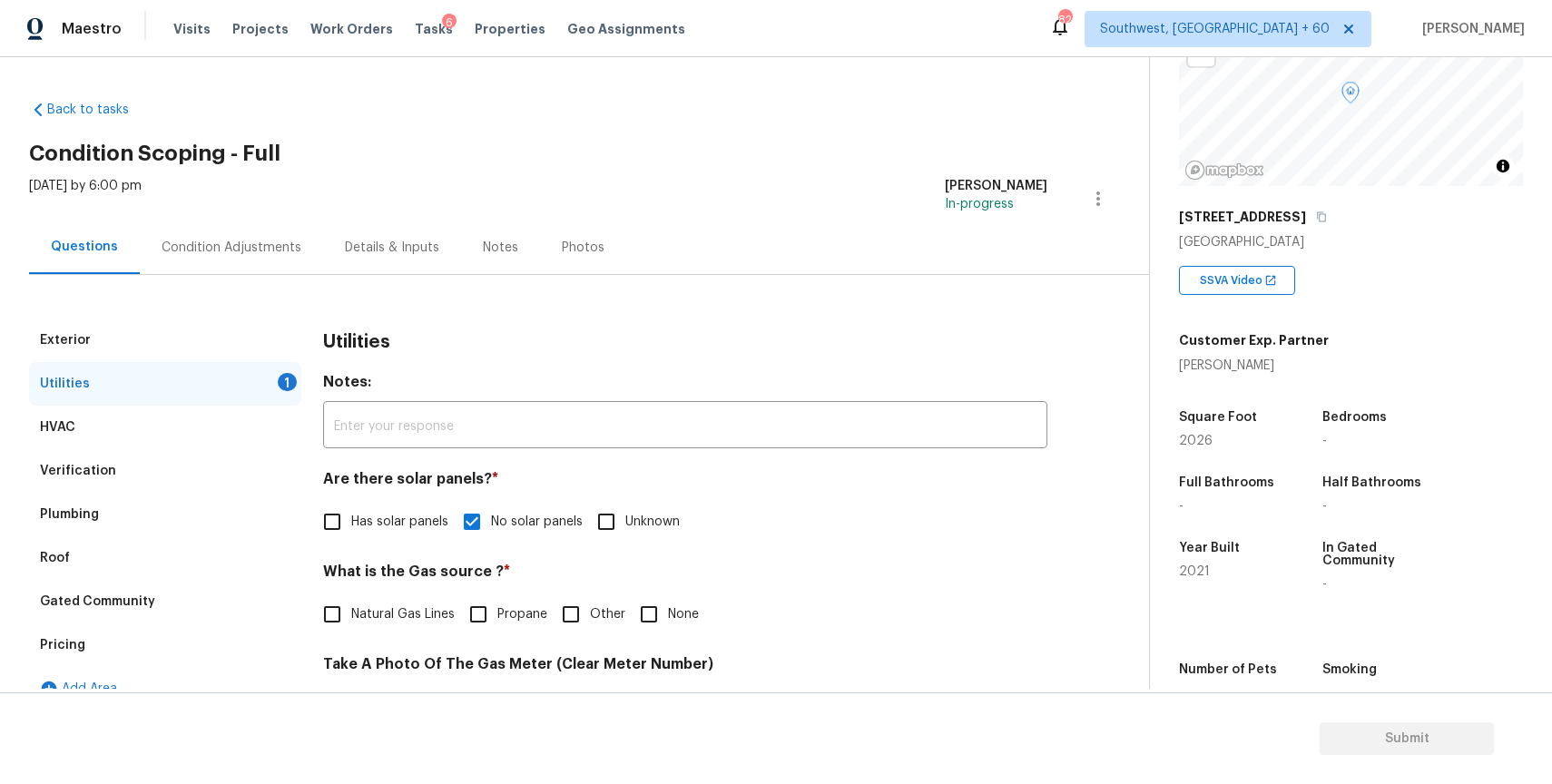
scroll to position [4, 0]
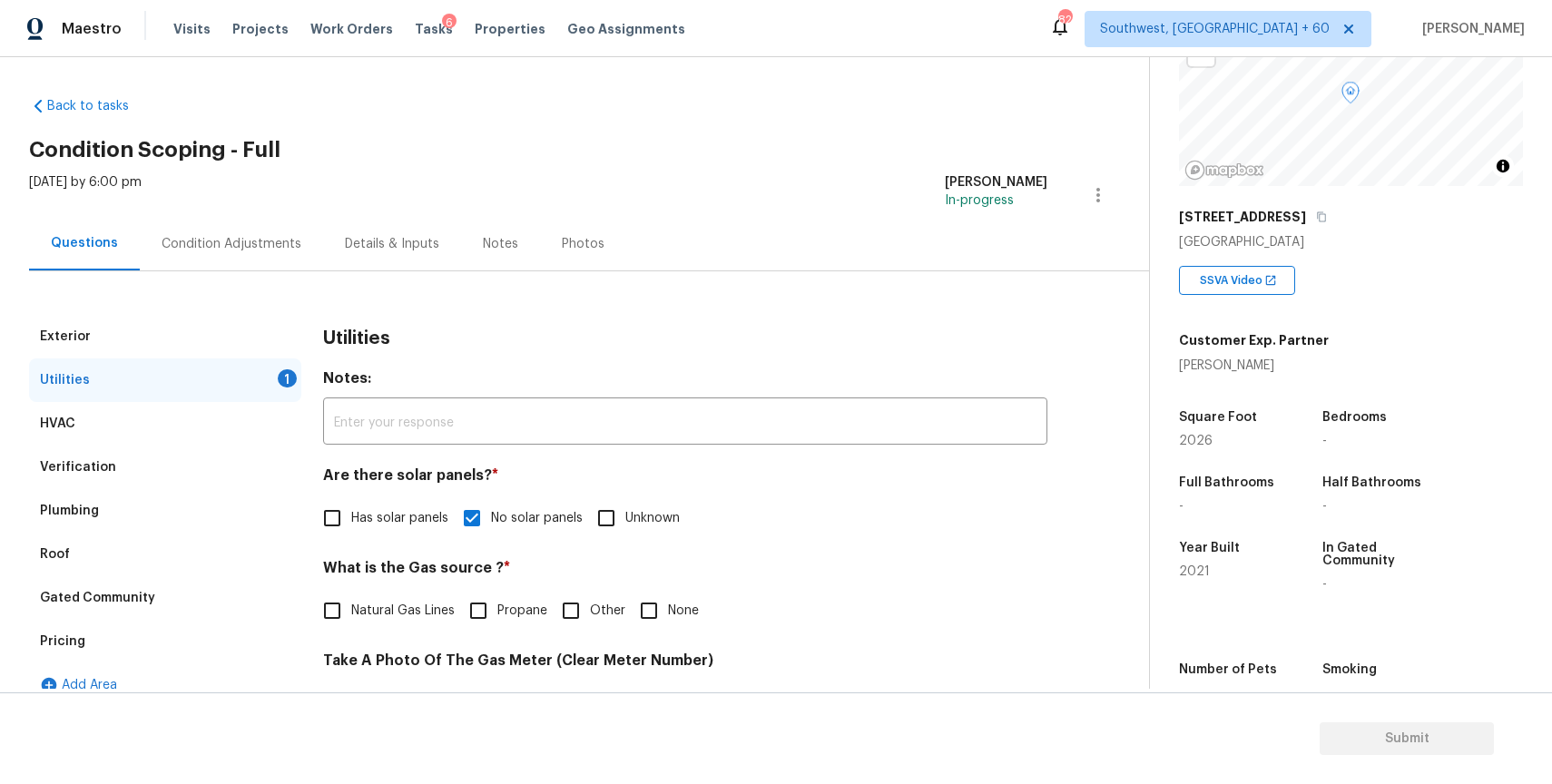
click at [365, 600] on label "Natural Gas Lines" at bounding box center [384, 610] width 142 height 38
click at [351, 600] on input "Natural Gas Lines" at bounding box center [332, 610] width 38 height 38
checkbox input "true"
click at [273, 249] on div "Condition Adjustments" at bounding box center [231, 245] width 140 height 19
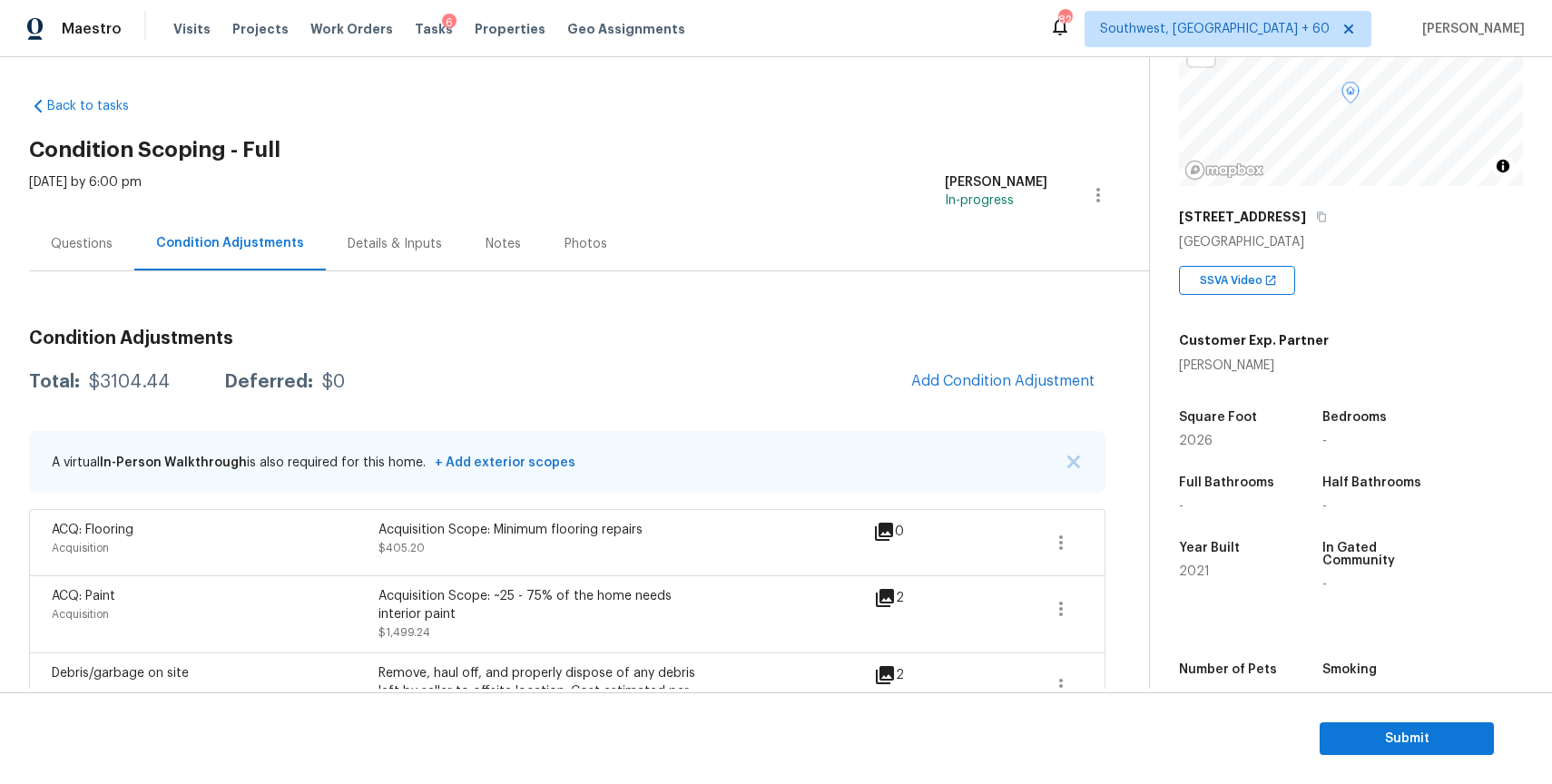
click at [97, 375] on div "$3104.44" at bounding box center [129, 382] width 81 height 19
copy div "$3104.44"
click at [62, 228] on div "Questions" at bounding box center [82, 244] width 106 height 54
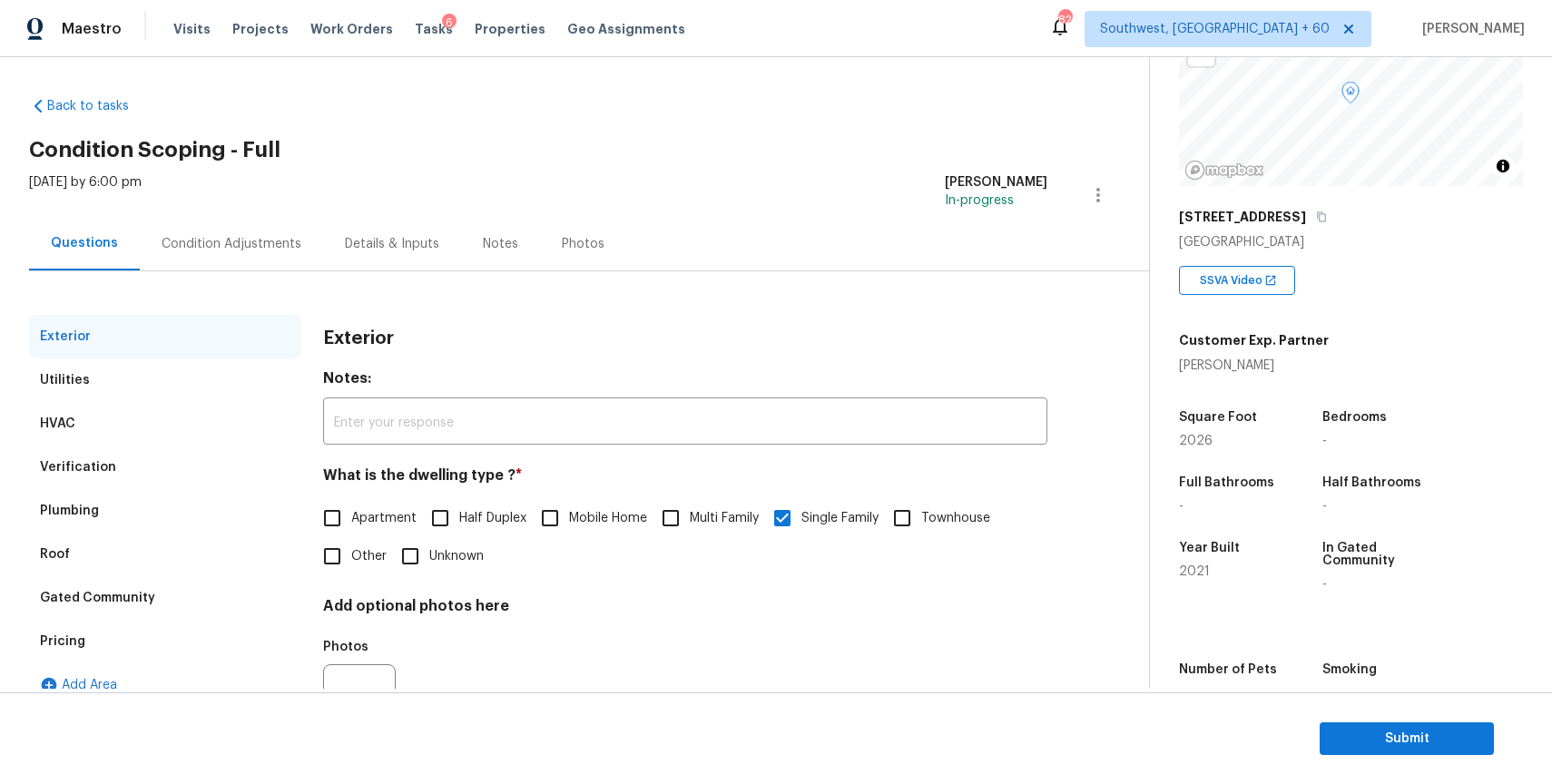
scroll to position [90, 0]
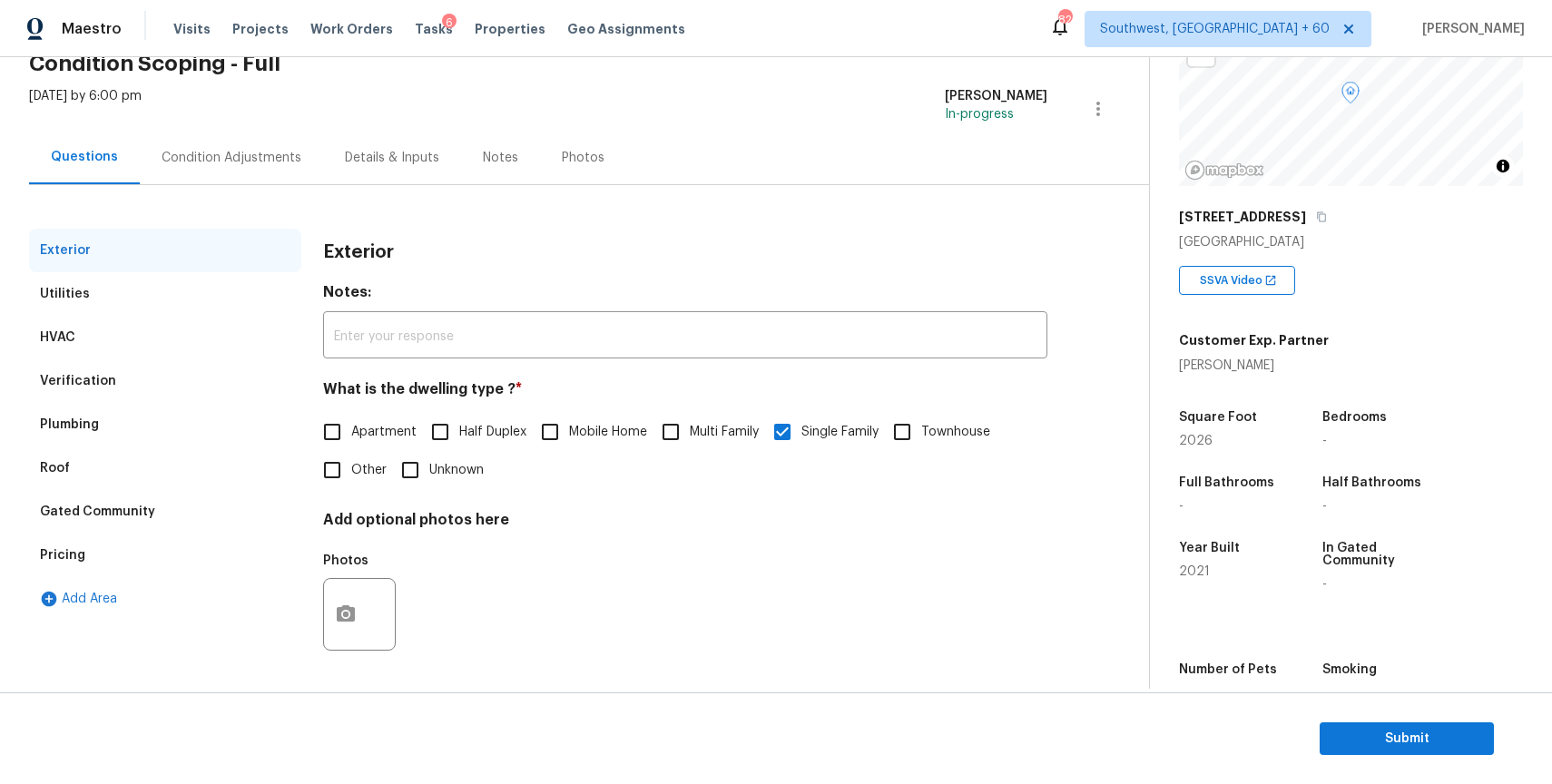
click at [1421, 708] on section "Submit" at bounding box center [776, 739] width 1552 height 93
click at [1405, 736] on span "Submit" at bounding box center [1406, 739] width 146 height 22
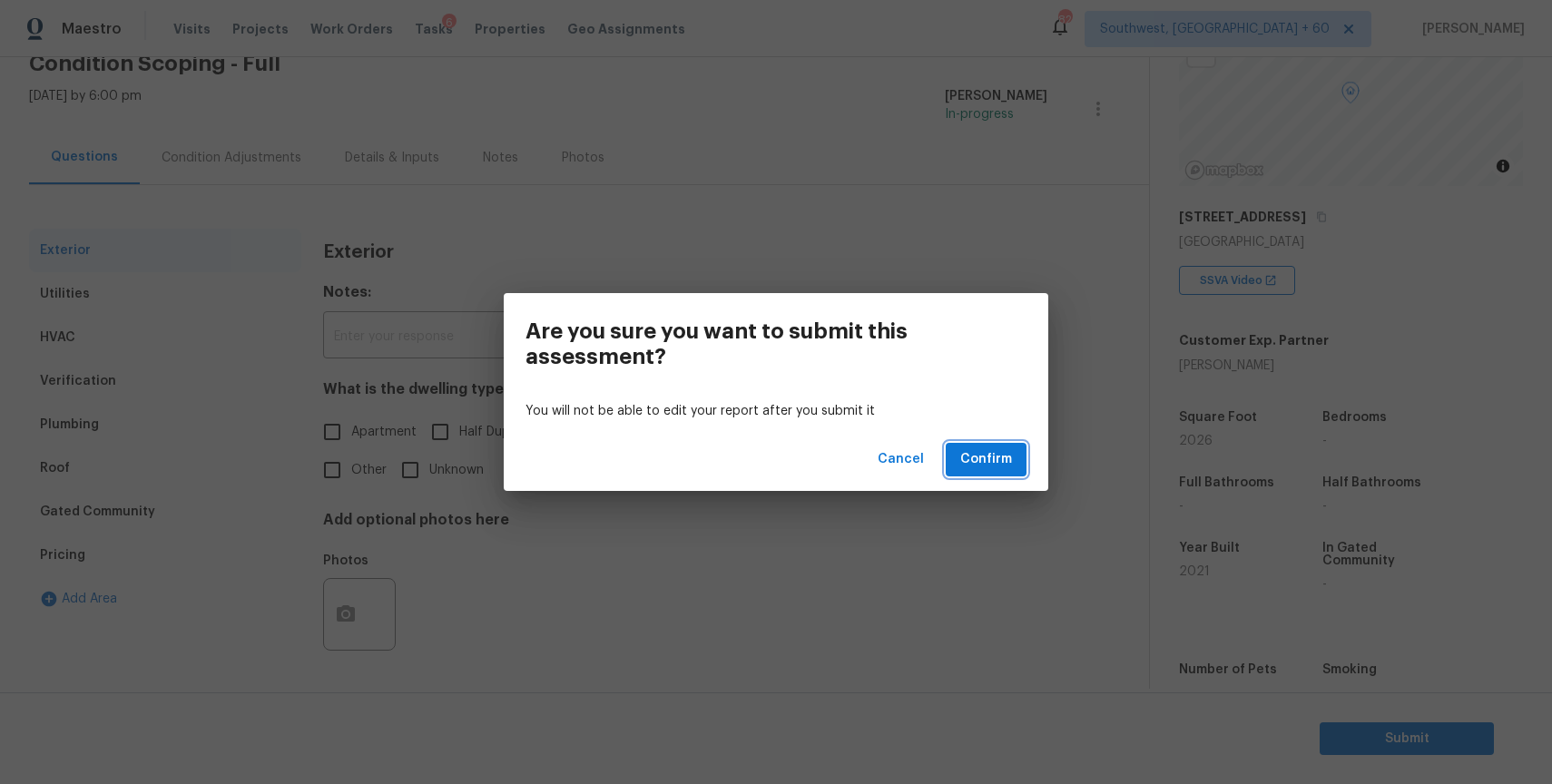
click at [982, 466] on span "Confirm" at bounding box center [986, 460] width 52 height 22
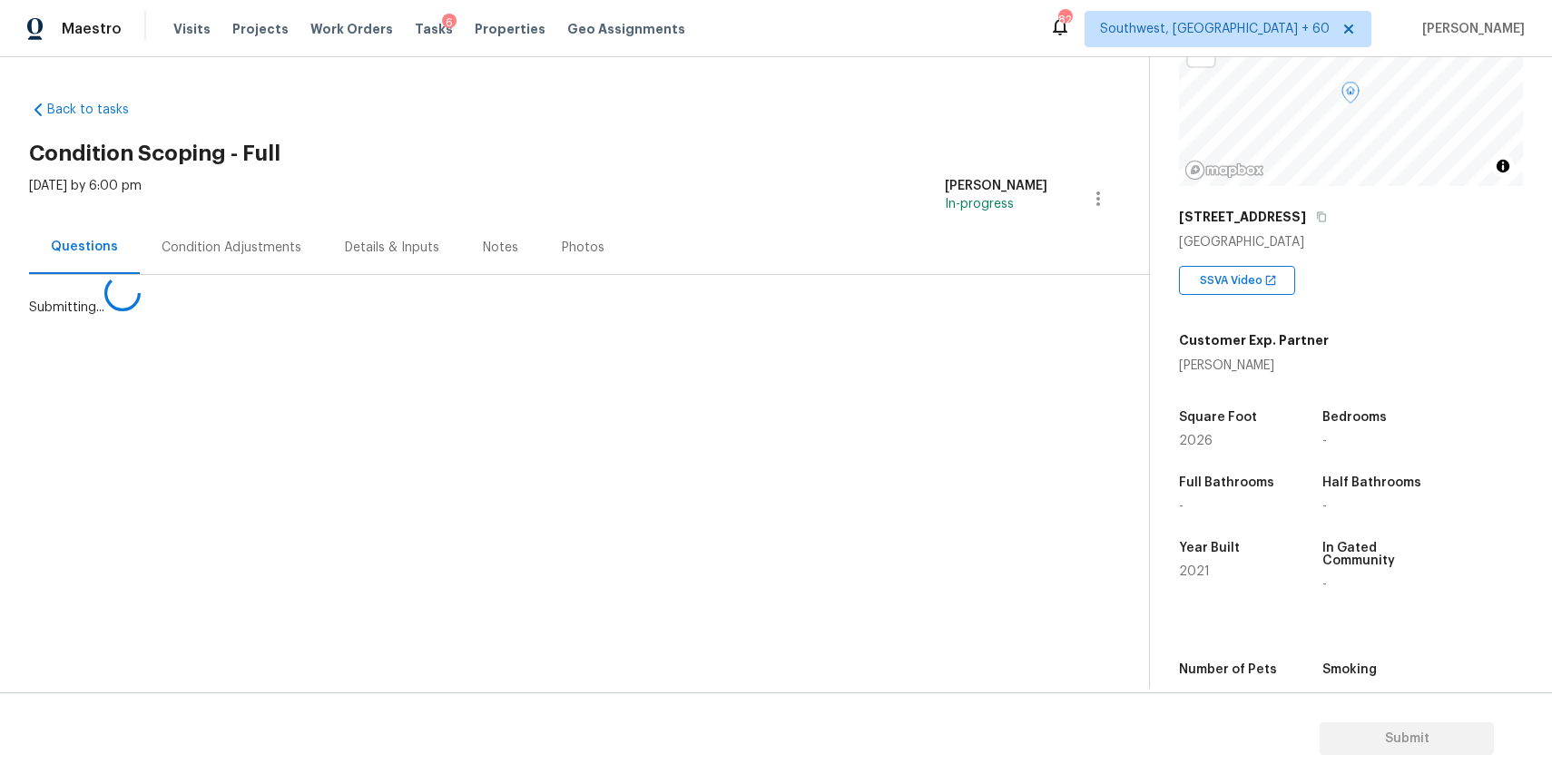
scroll to position [0, 0]
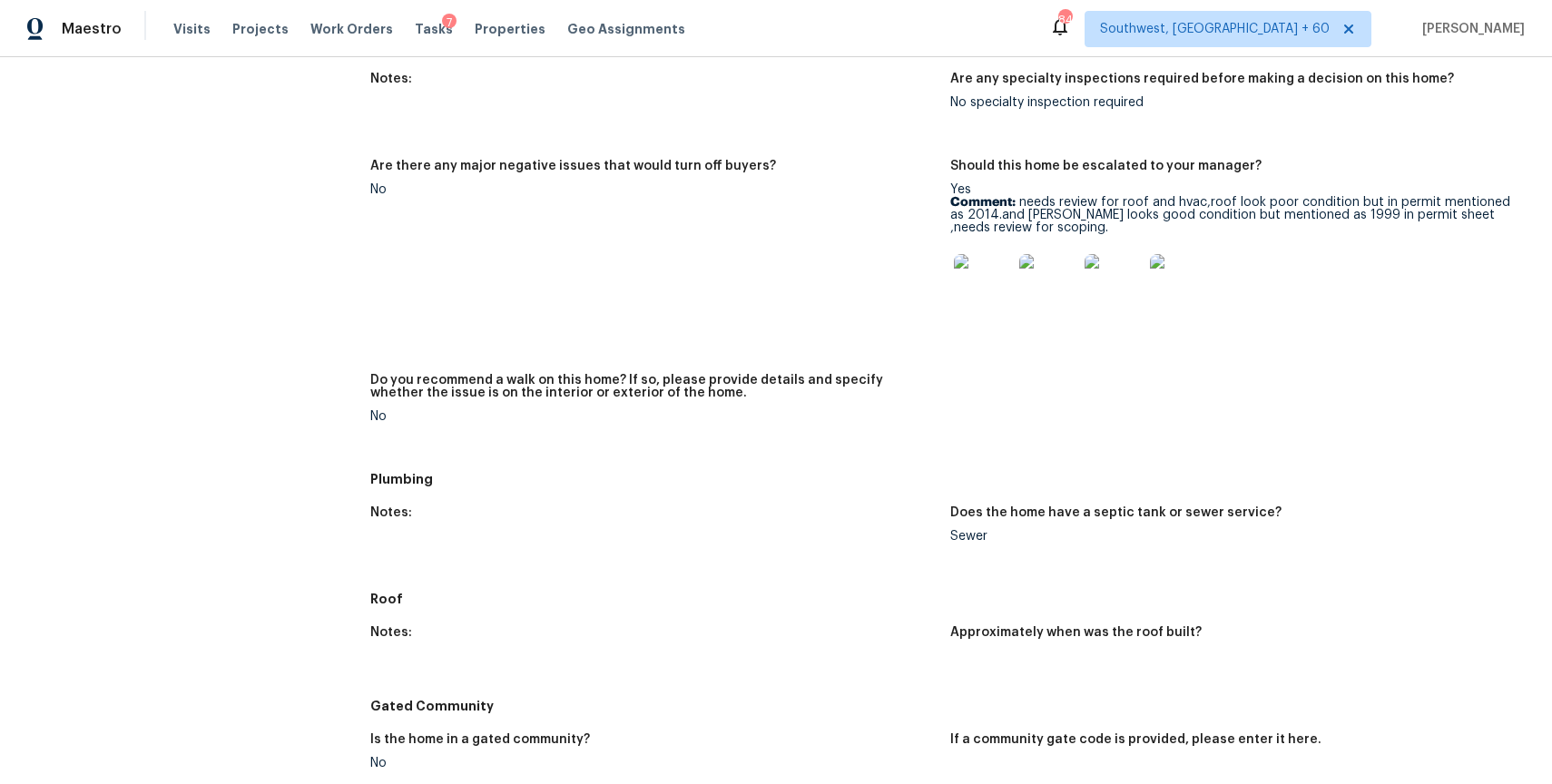
scroll to position [1157, 0]
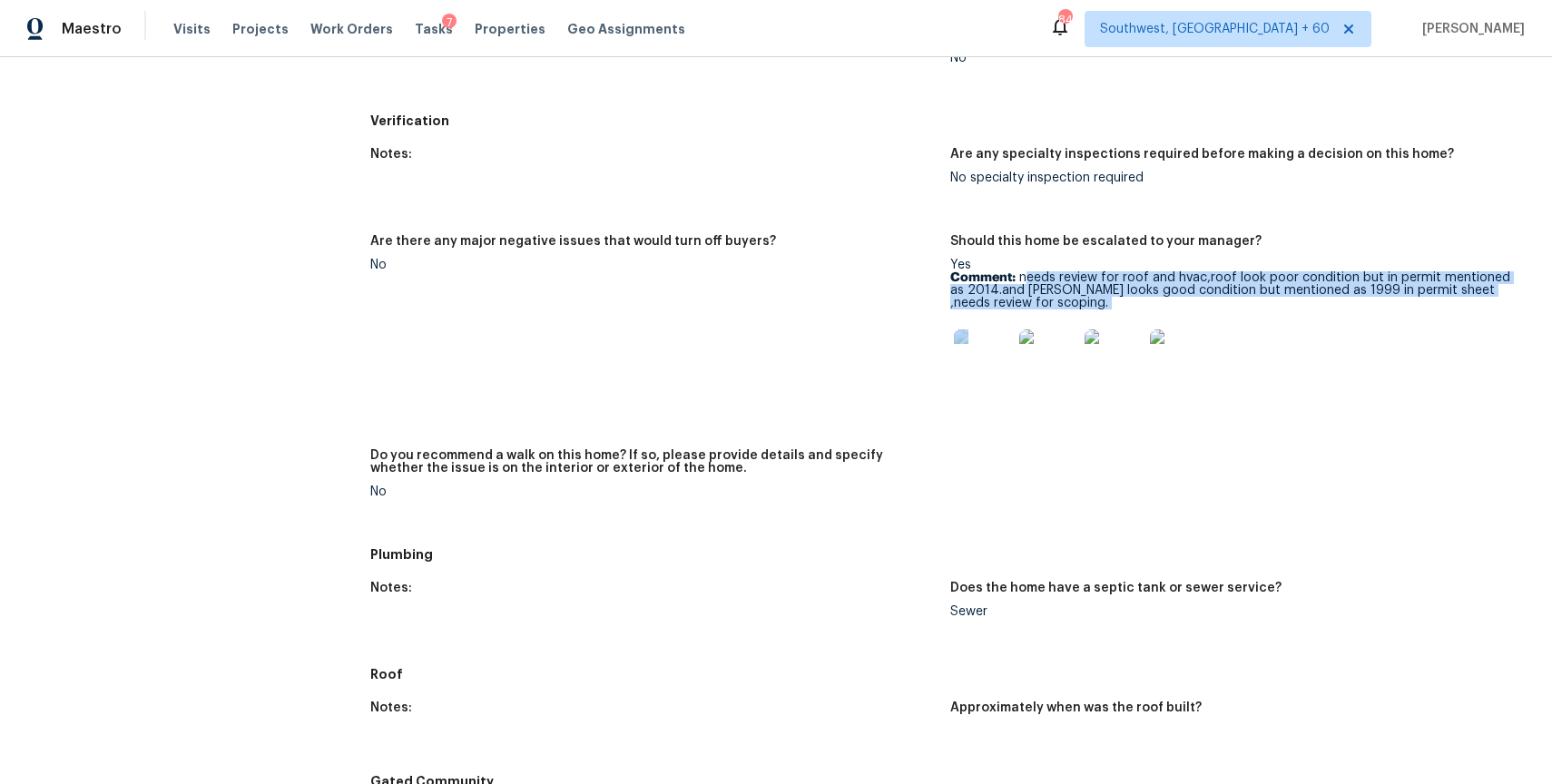
drag, startPoint x: 1023, startPoint y: 278, endPoint x: 1037, endPoint y: 315, distance: 39.6
click at [1037, 315] on div "Yes Comment: needs review for roof and hvac,roof look poor condition but in per…" at bounding box center [1233, 328] width 566 height 140
copy div "eeds review for roof and hvac,roof look poor condition but in permit mentioned …"
click at [999, 294] on p "Comment: needs review for roof and hvac,roof look poor condition but in permit …" at bounding box center [1233, 290] width 566 height 38
drag, startPoint x: 1016, startPoint y: 273, endPoint x: 1018, endPoint y: 299, distance: 26.1
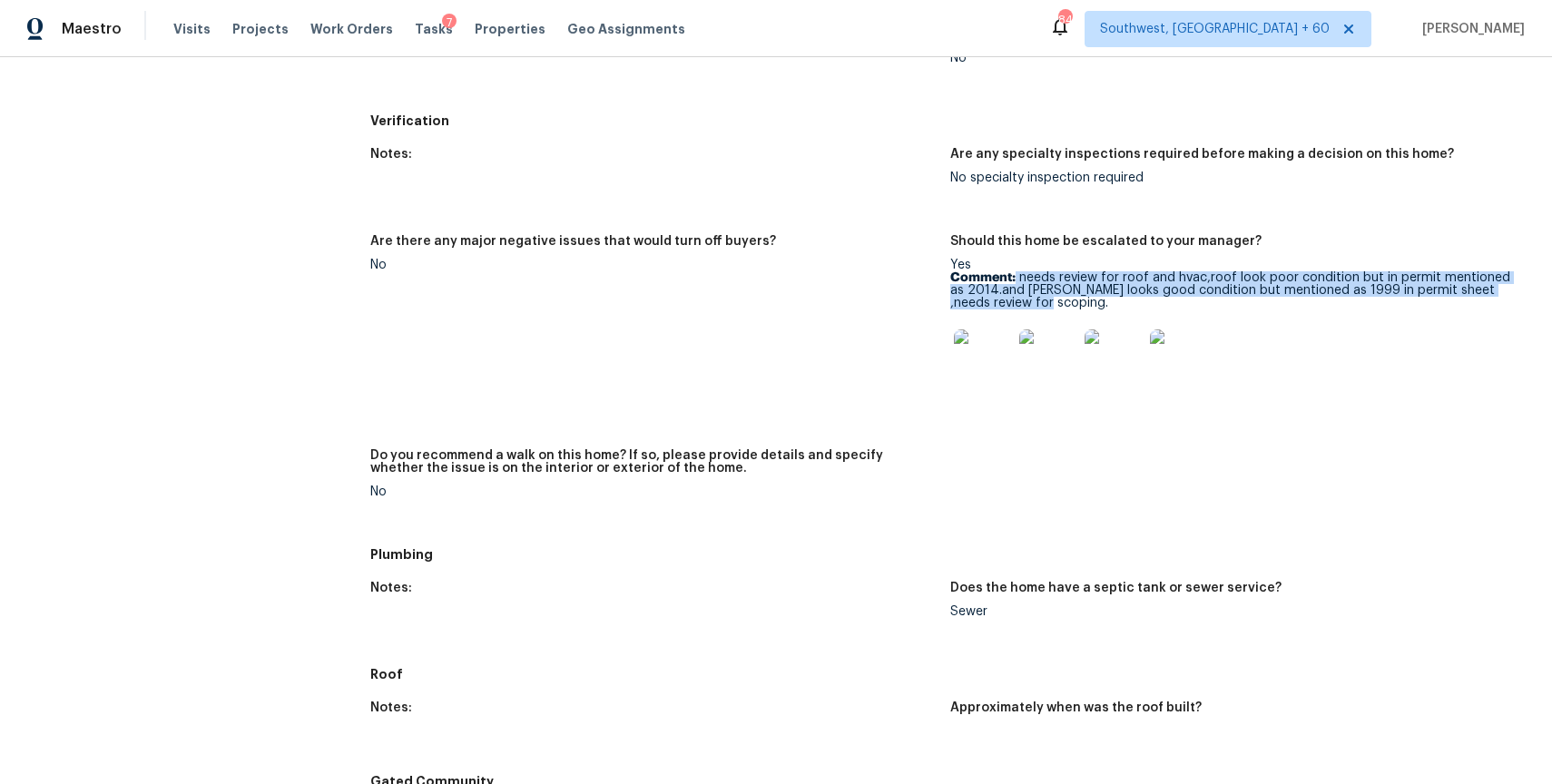
click at [1018, 299] on p "Comment: needs review for roof and hvac,roof look poor condition but in permit …" at bounding box center [1233, 290] width 566 height 38
copy p "needs review for roof and hvac,roof look poor condition but in permit mentioned…"
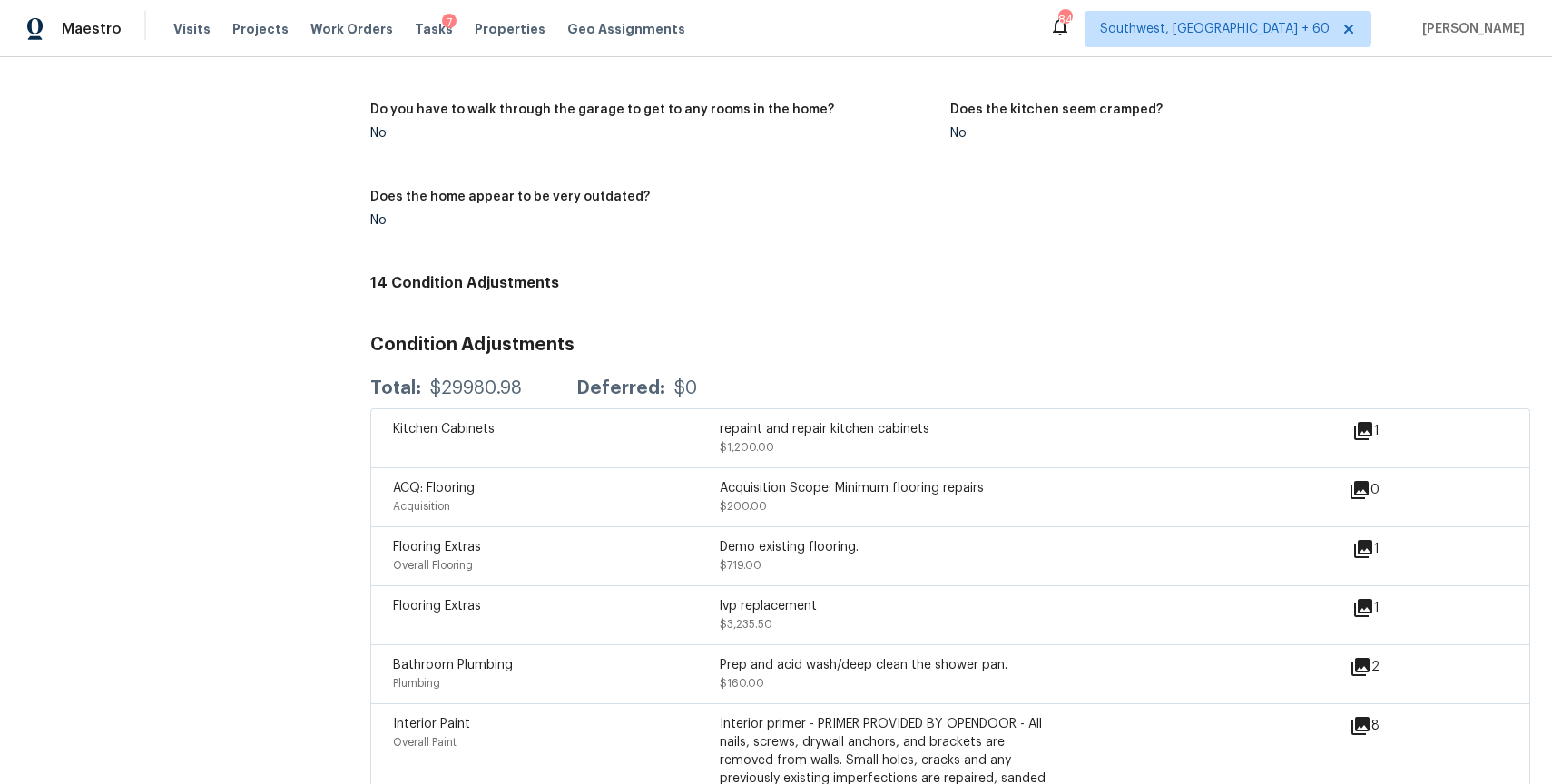
scroll to position [1877, 0]
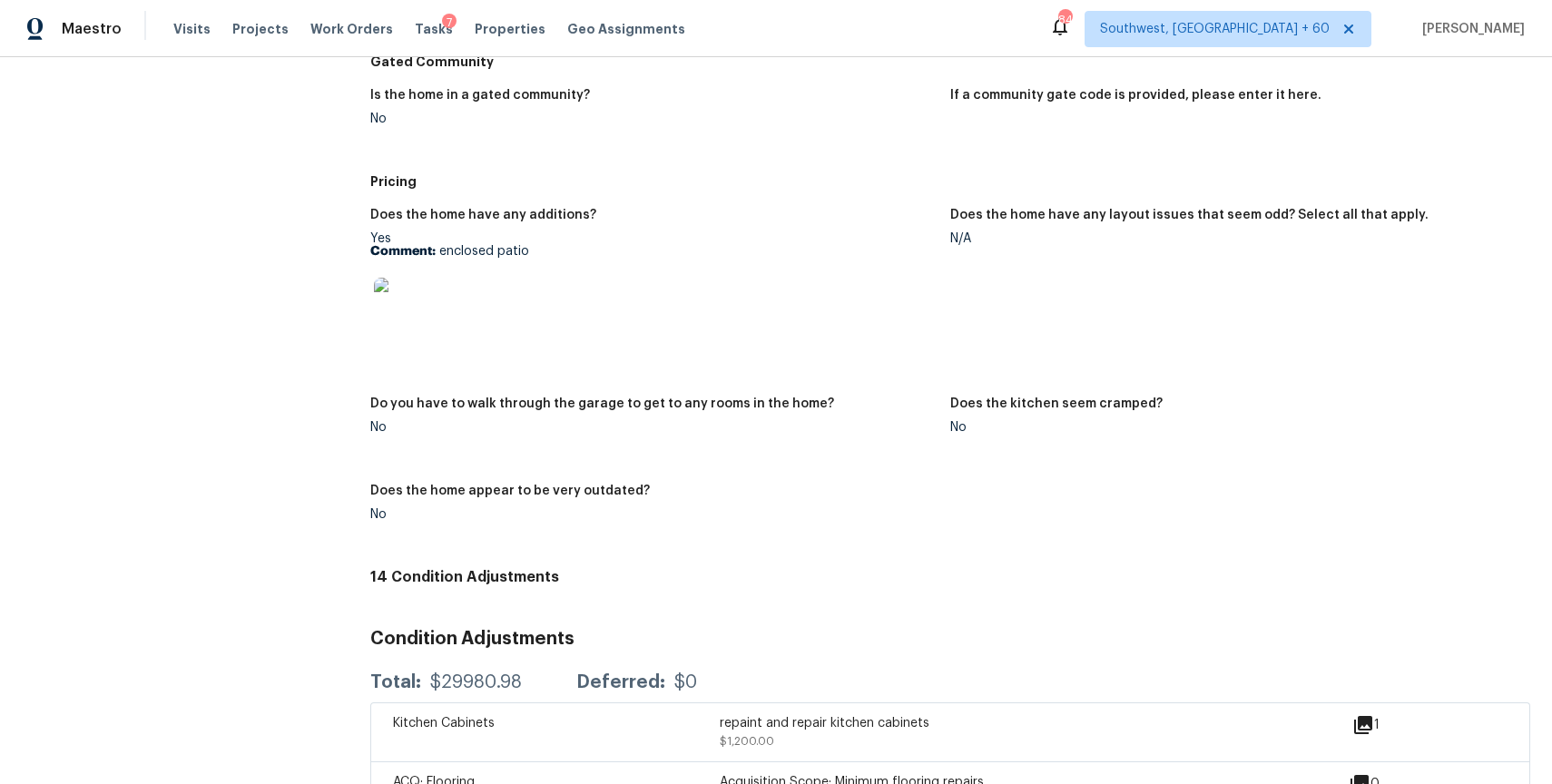
click at [456, 692] on div "Total: $29980.98 Deferred: $0" at bounding box center [949, 682] width 1160 height 40
copy div "$29980.98"
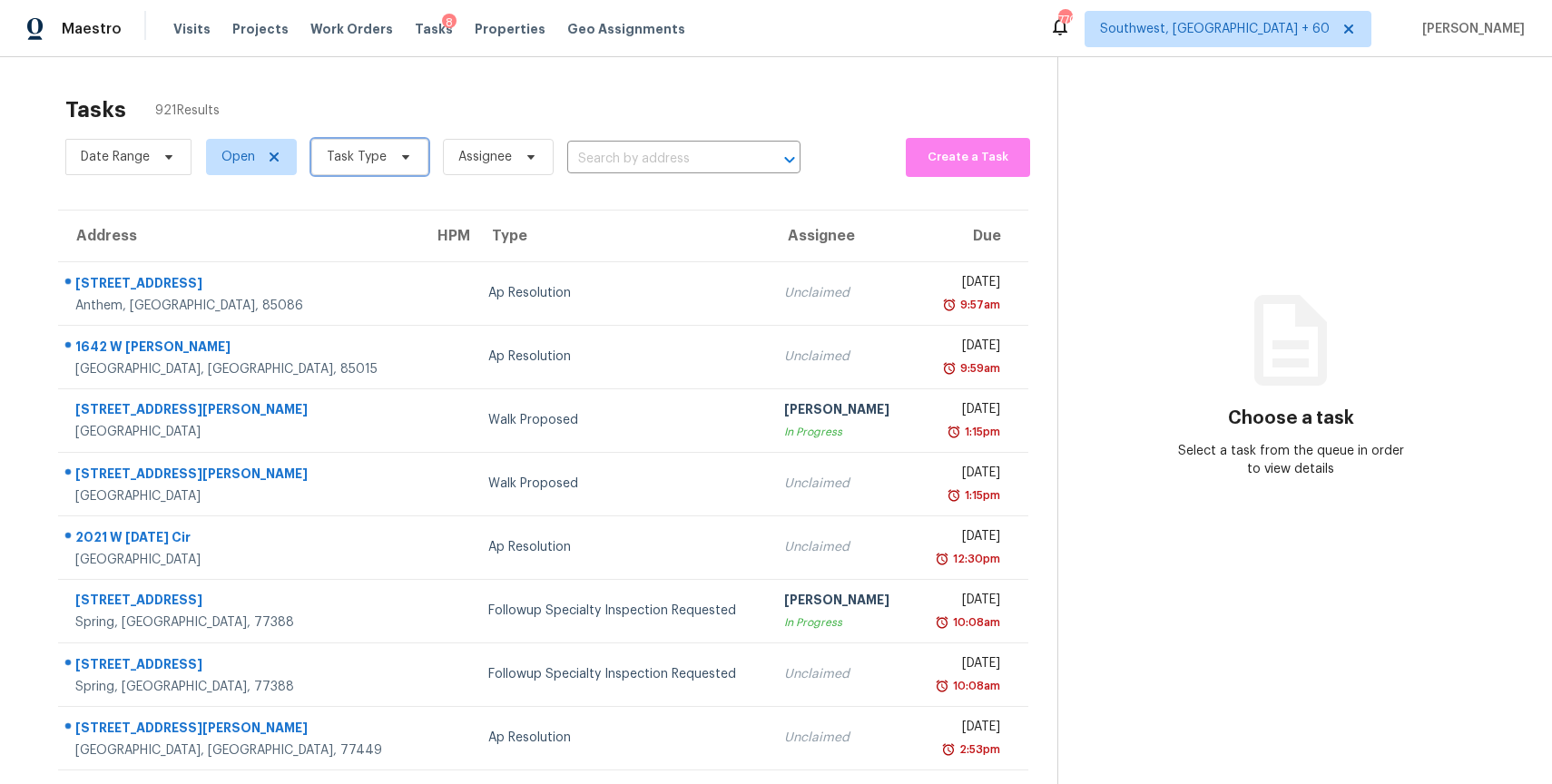
click at [341, 152] on span "Task Type" at bounding box center [356, 158] width 60 height 19
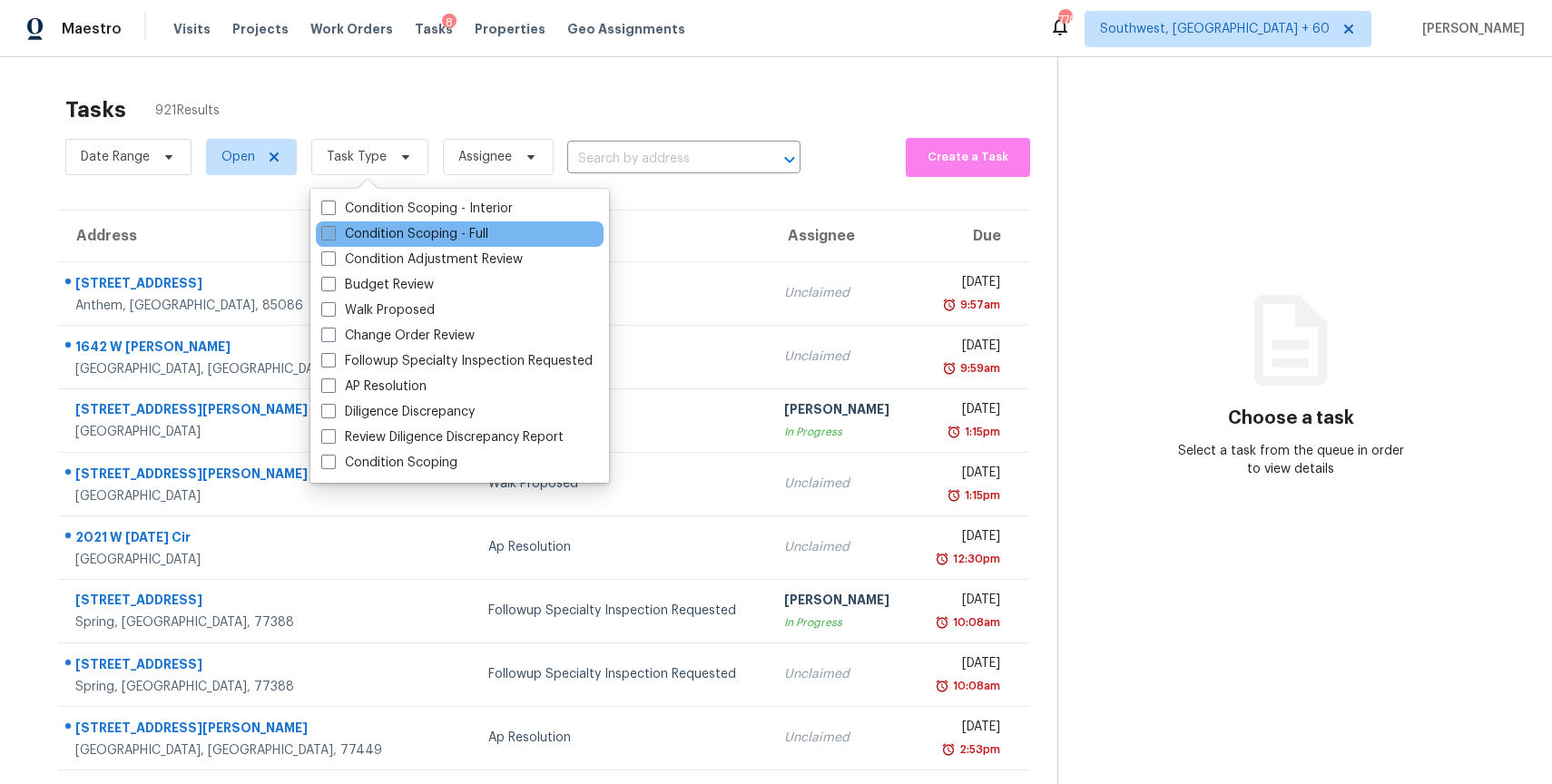
click at [434, 236] on label "Condition Scoping - Full" at bounding box center [405, 234] width 167 height 19
click at [333, 236] on input "Condition Scoping - Full" at bounding box center [327, 231] width 12 height 12
checkbox input "true"
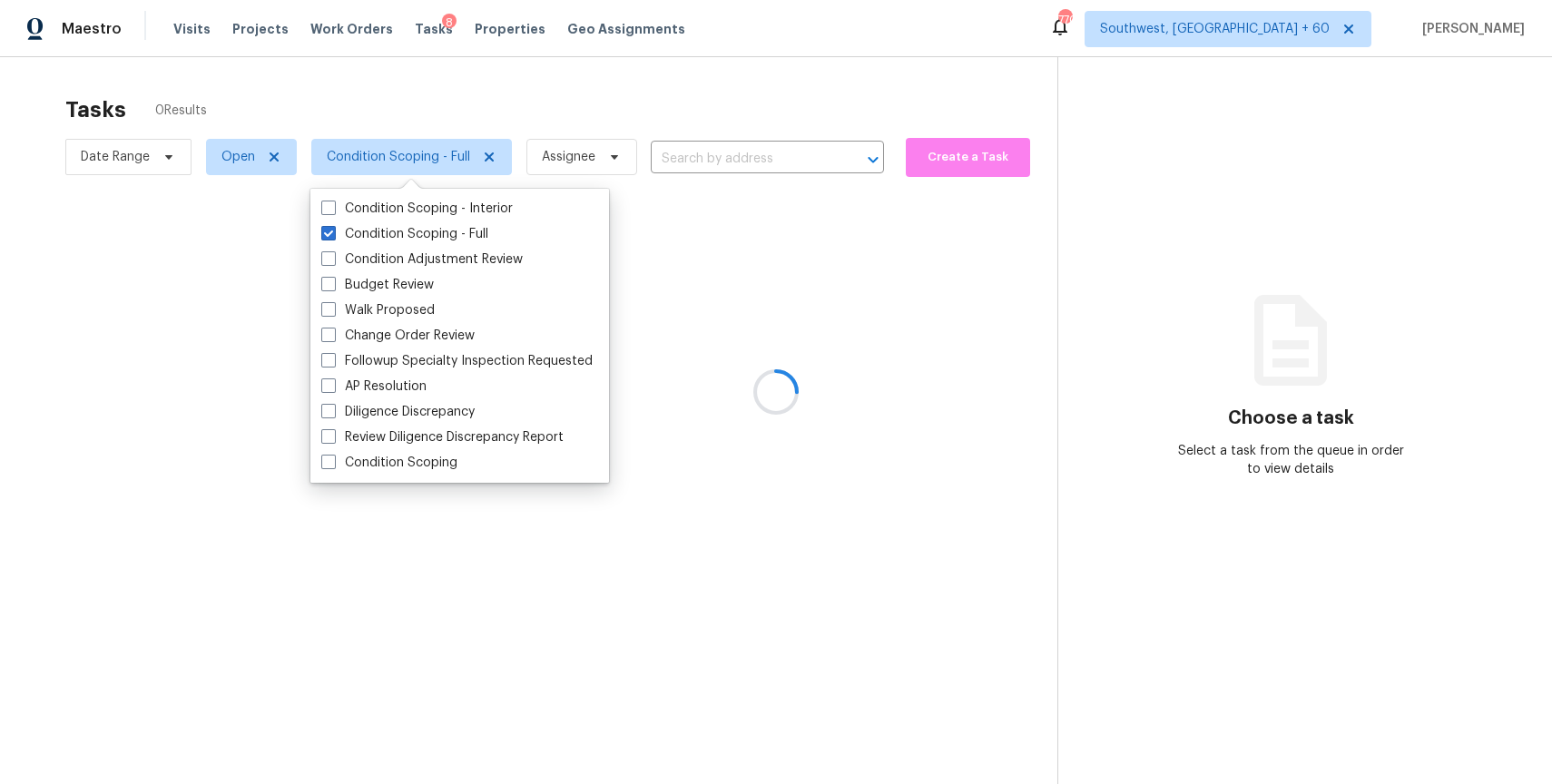
click at [376, 95] on div at bounding box center [776, 392] width 1552 height 784
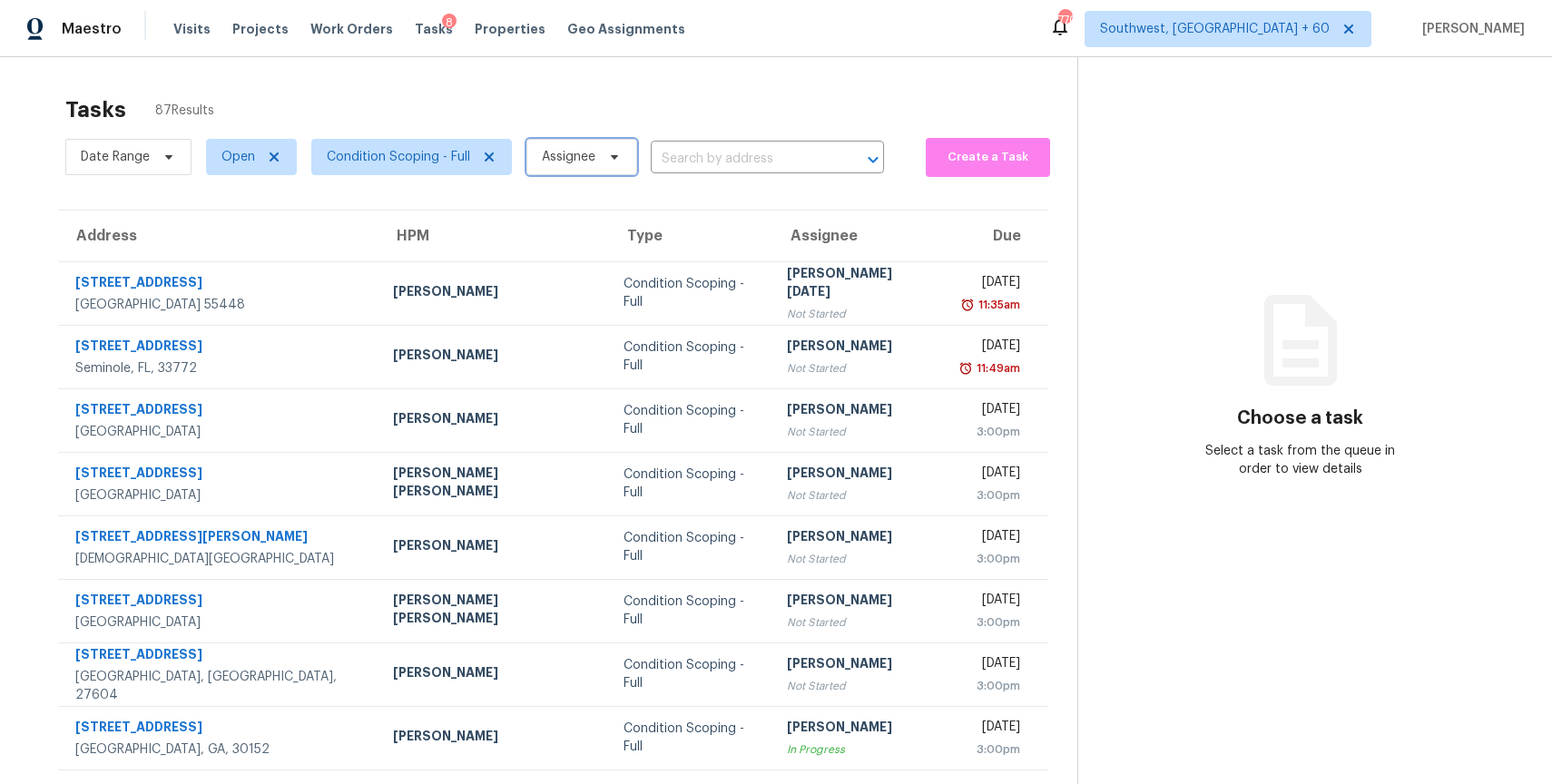
click at [600, 157] on span "Assignee" at bounding box center [581, 157] width 110 height 36
click at [601, 212] on input "search" at bounding box center [631, 213] width 194 height 36
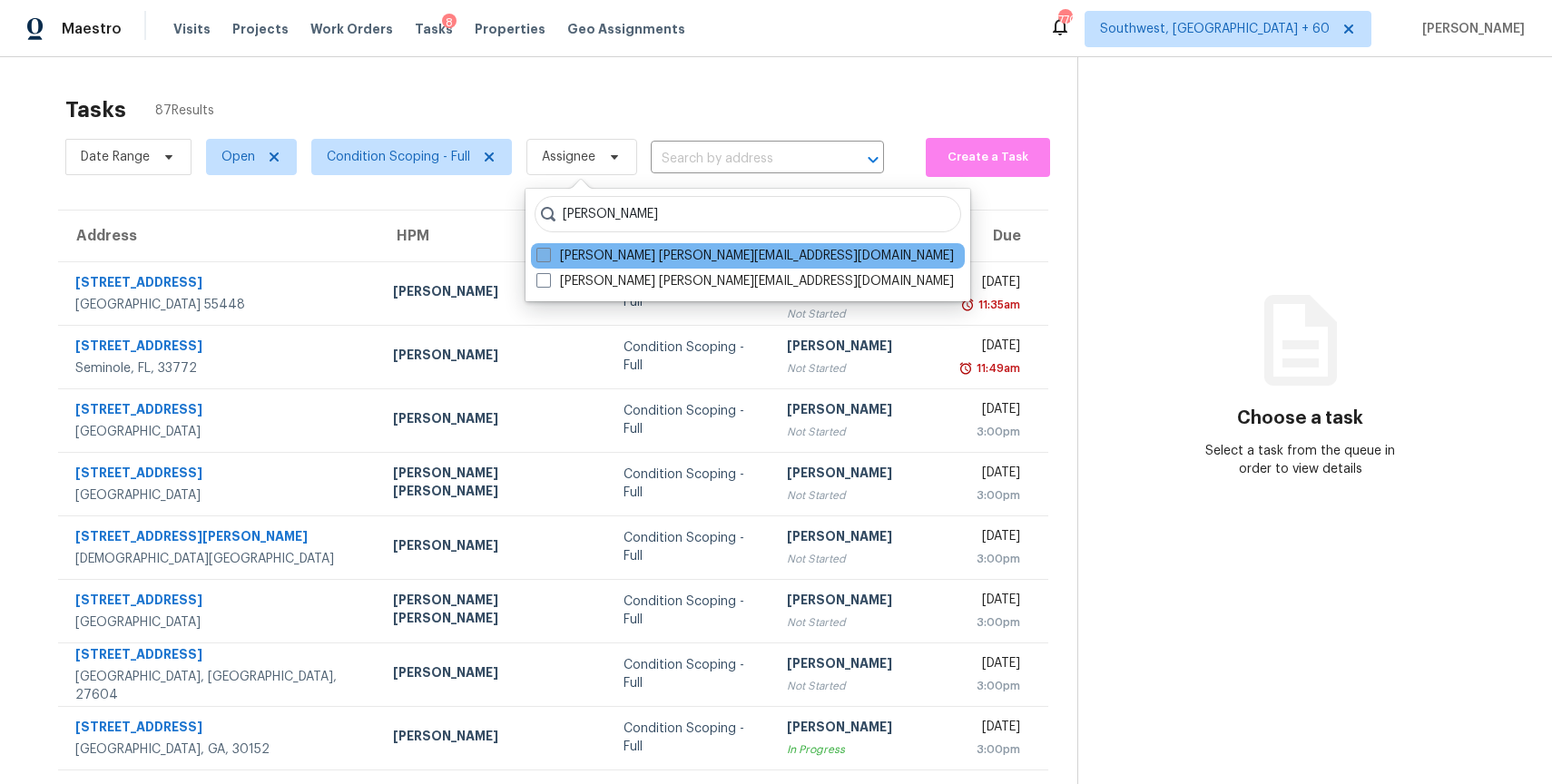
type input "[PERSON_NAME]"
click at [647, 250] on label "[PERSON_NAME] [PERSON_NAME][EMAIL_ADDRESS][DOMAIN_NAME]" at bounding box center [745, 256] width 417 height 19
click at [548, 250] on input "[PERSON_NAME] [PERSON_NAME][EMAIL_ADDRESS][DOMAIN_NAME]" at bounding box center [542, 252] width 12 height 12
checkbox input "true"
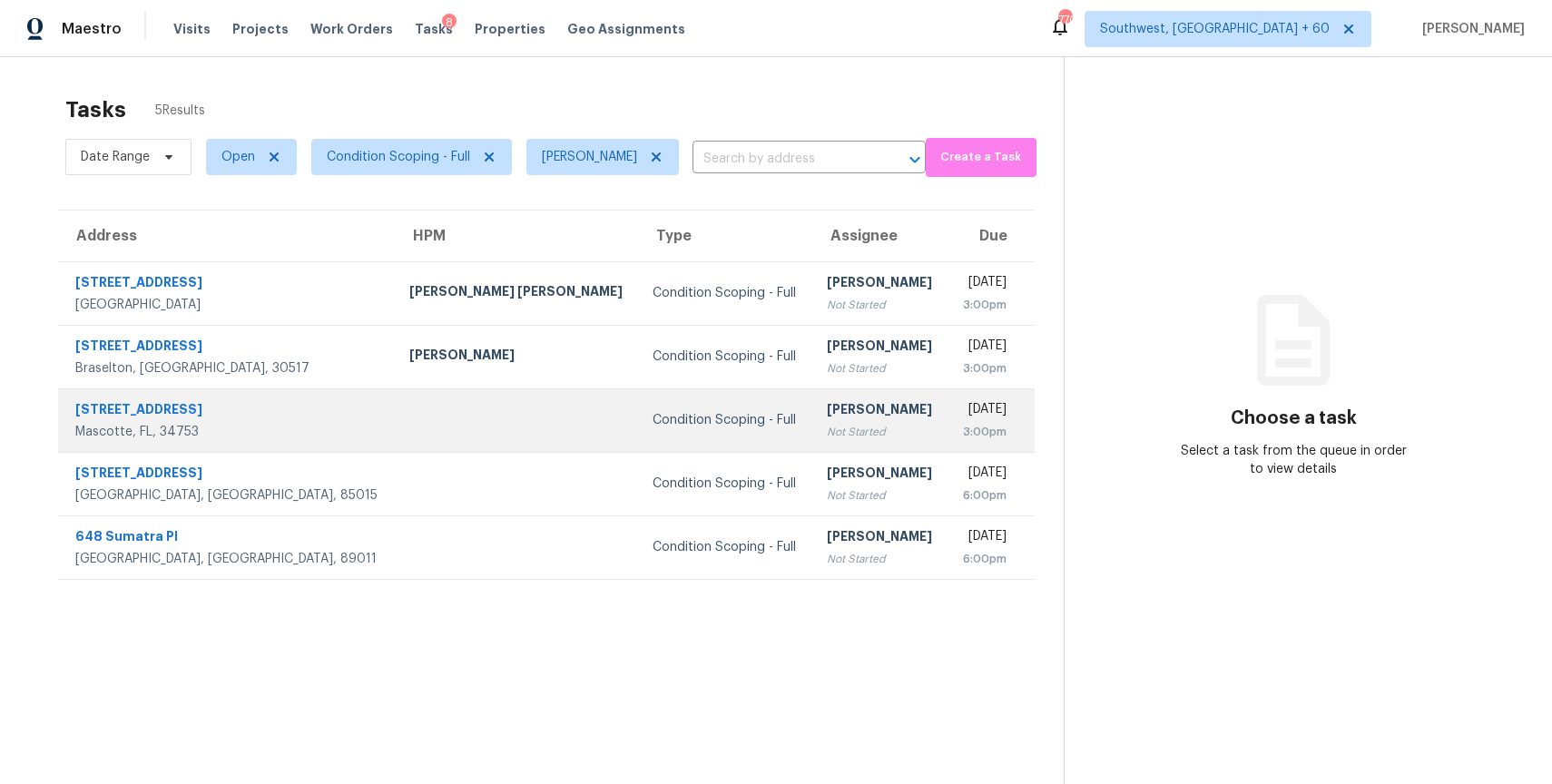
click at [638, 432] on td "Condition Scoping - Full" at bounding box center [724, 420] width 173 height 64
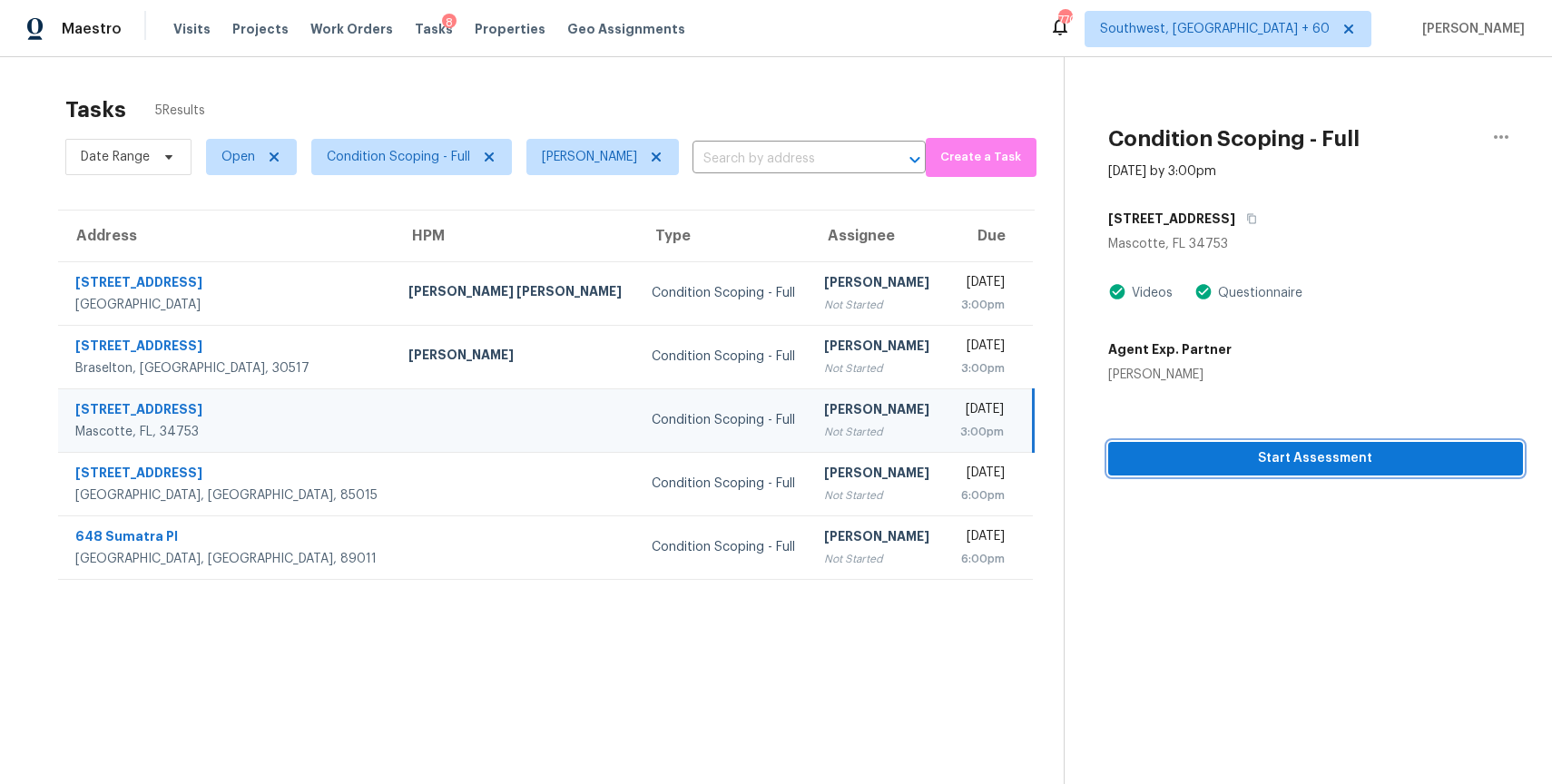
click at [1252, 459] on span "Start Assessment" at bounding box center [1316, 459] width 386 height 22
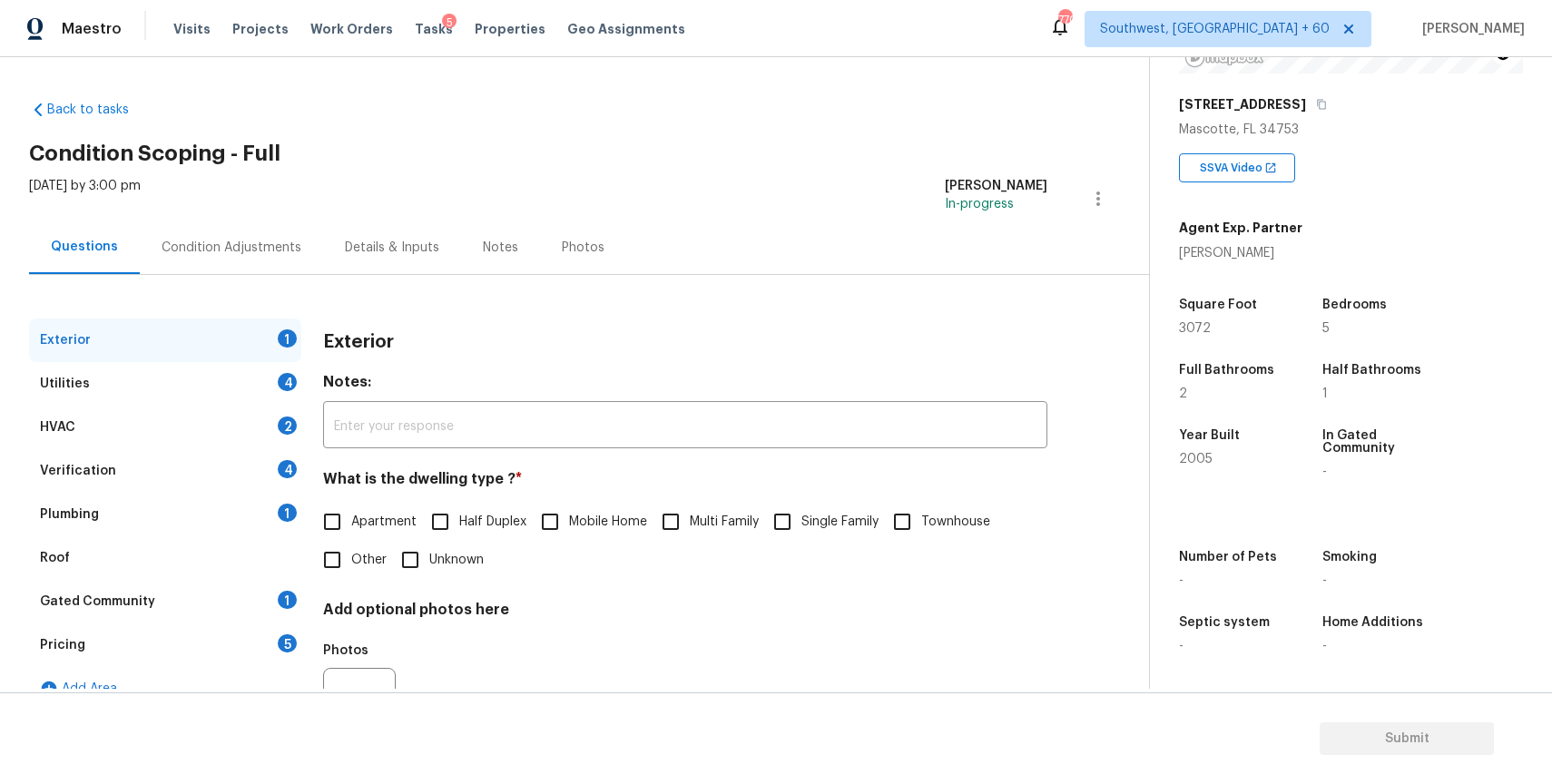
scroll to position [90, 0]
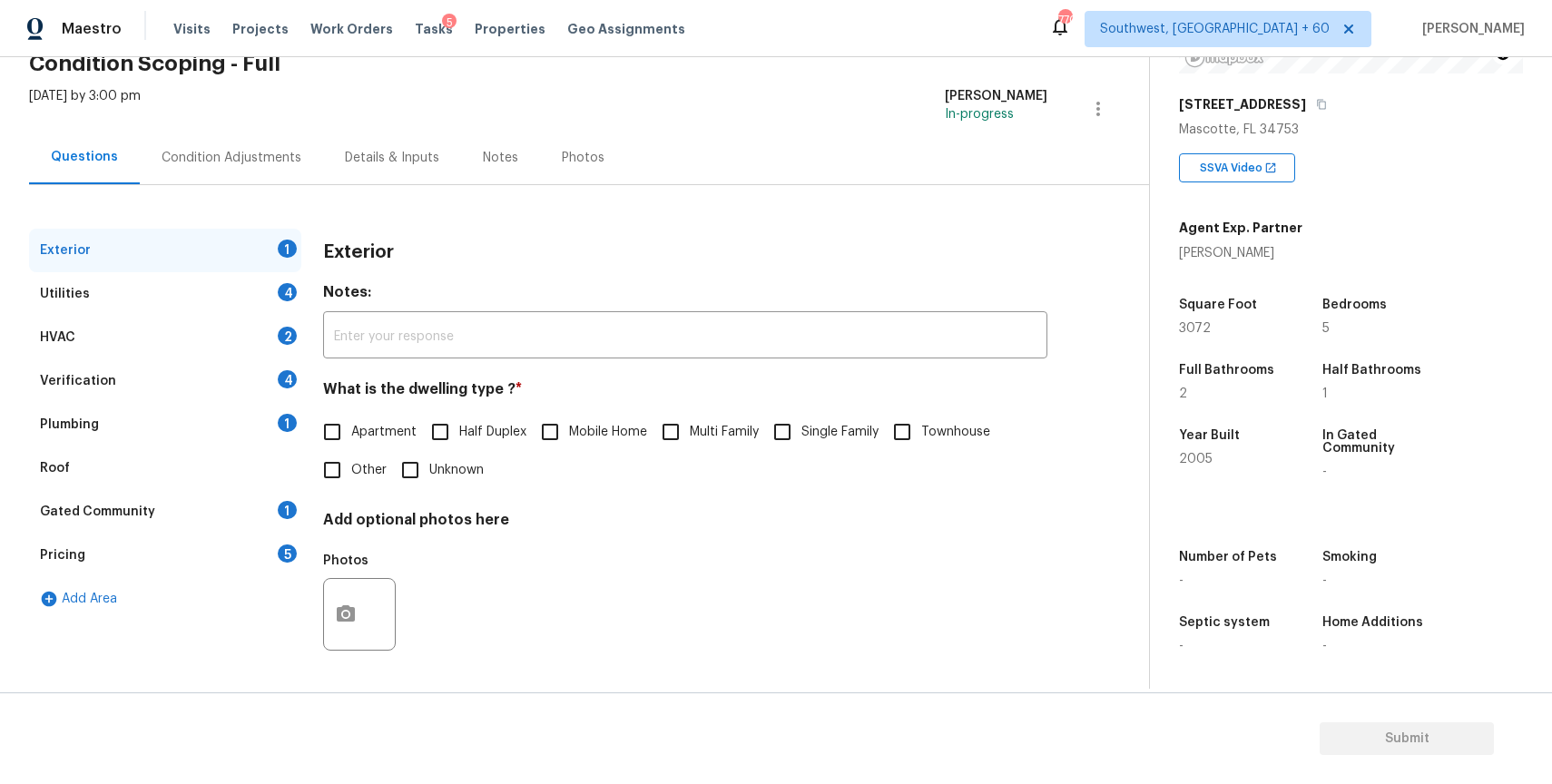
click at [140, 457] on div "Roof" at bounding box center [165, 468] width 273 height 44
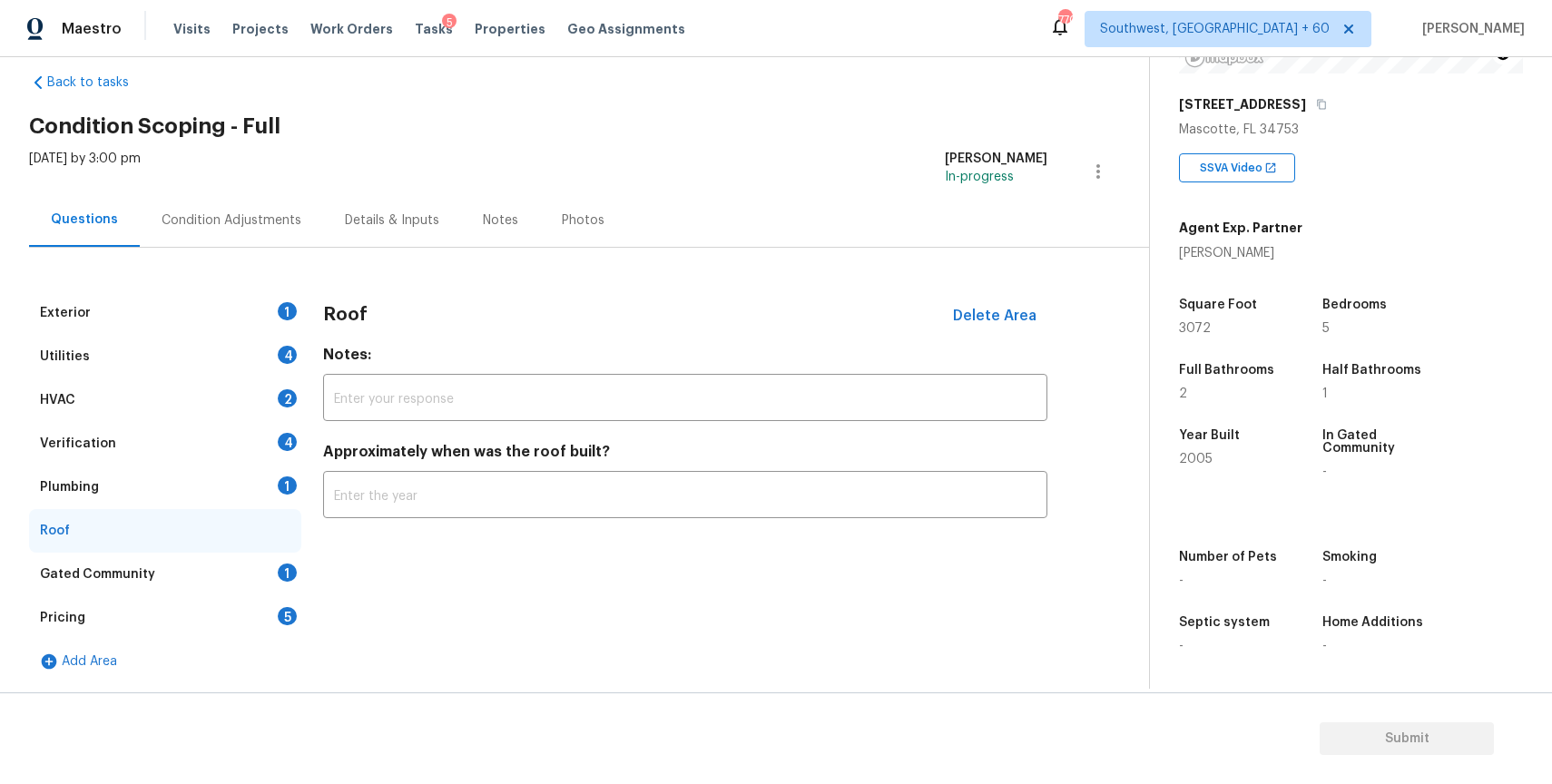
click at [180, 432] on div "Verification 4" at bounding box center [165, 443] width 273 height 44
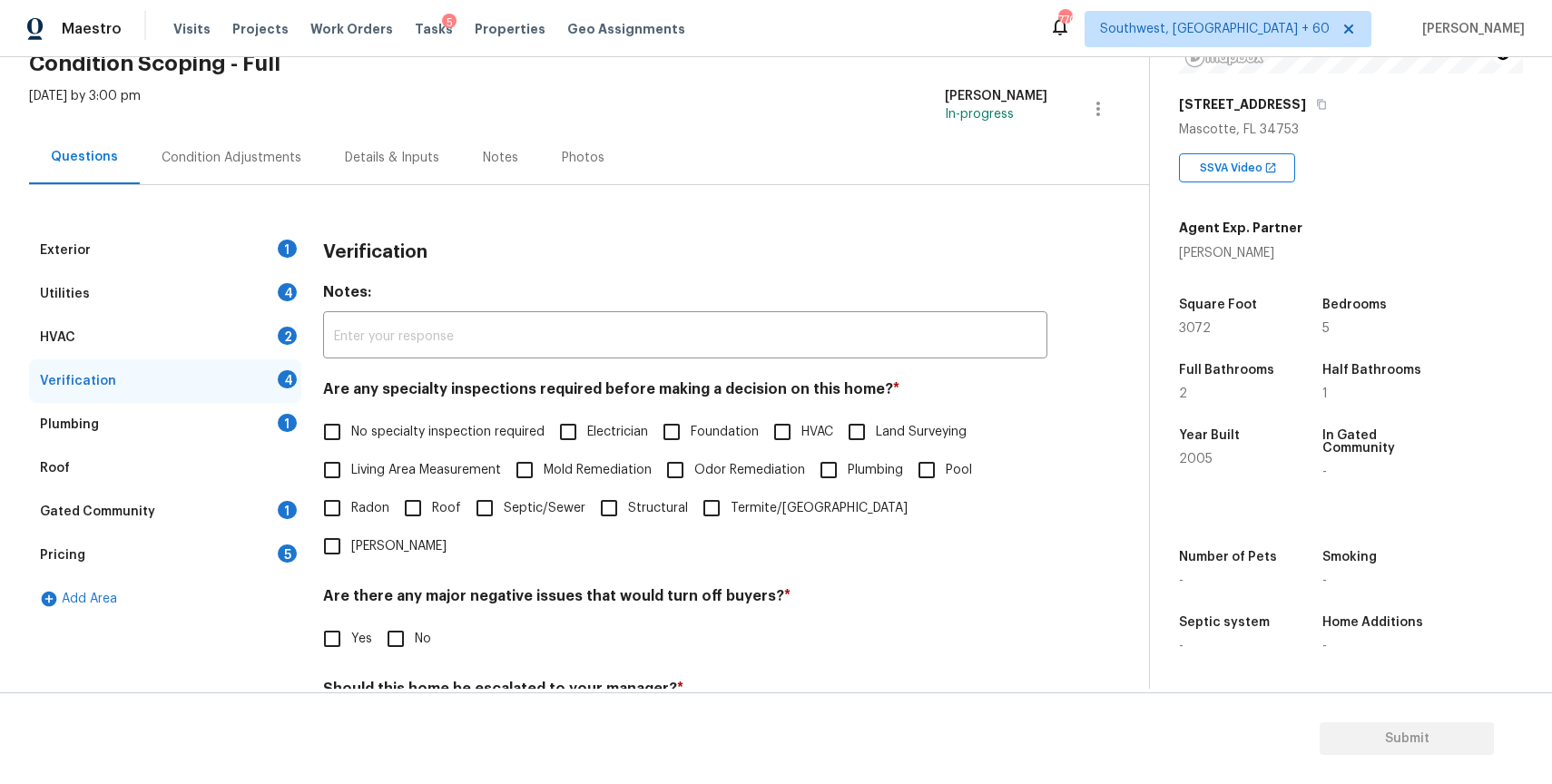
click at [202, 416] on div "Plumbing 1" at bounding box center [165, 424] width 273 height 44
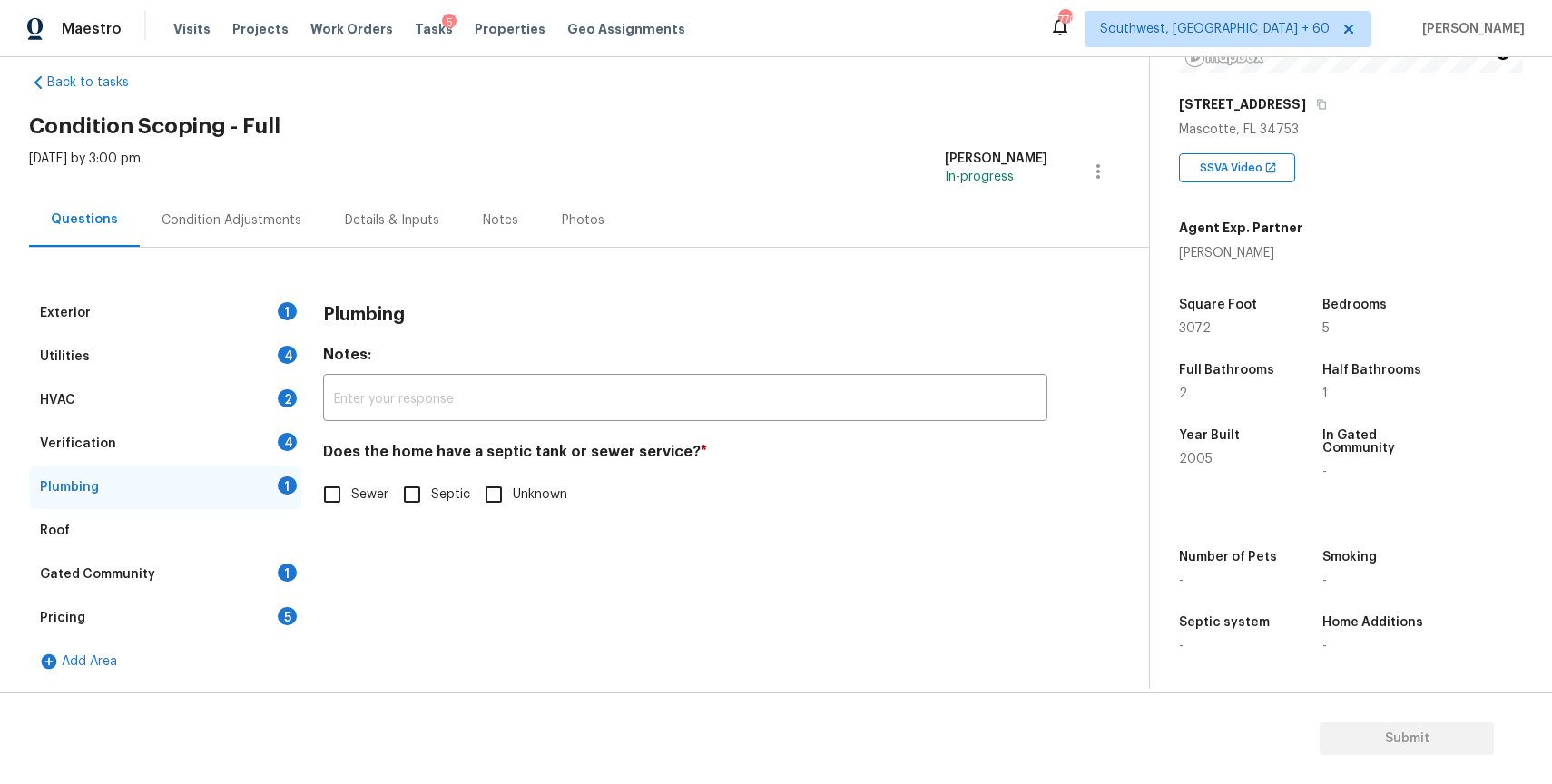
click at [211, 436] on div "Verification 4" at bounding box center [165, 443] width 273 height 44
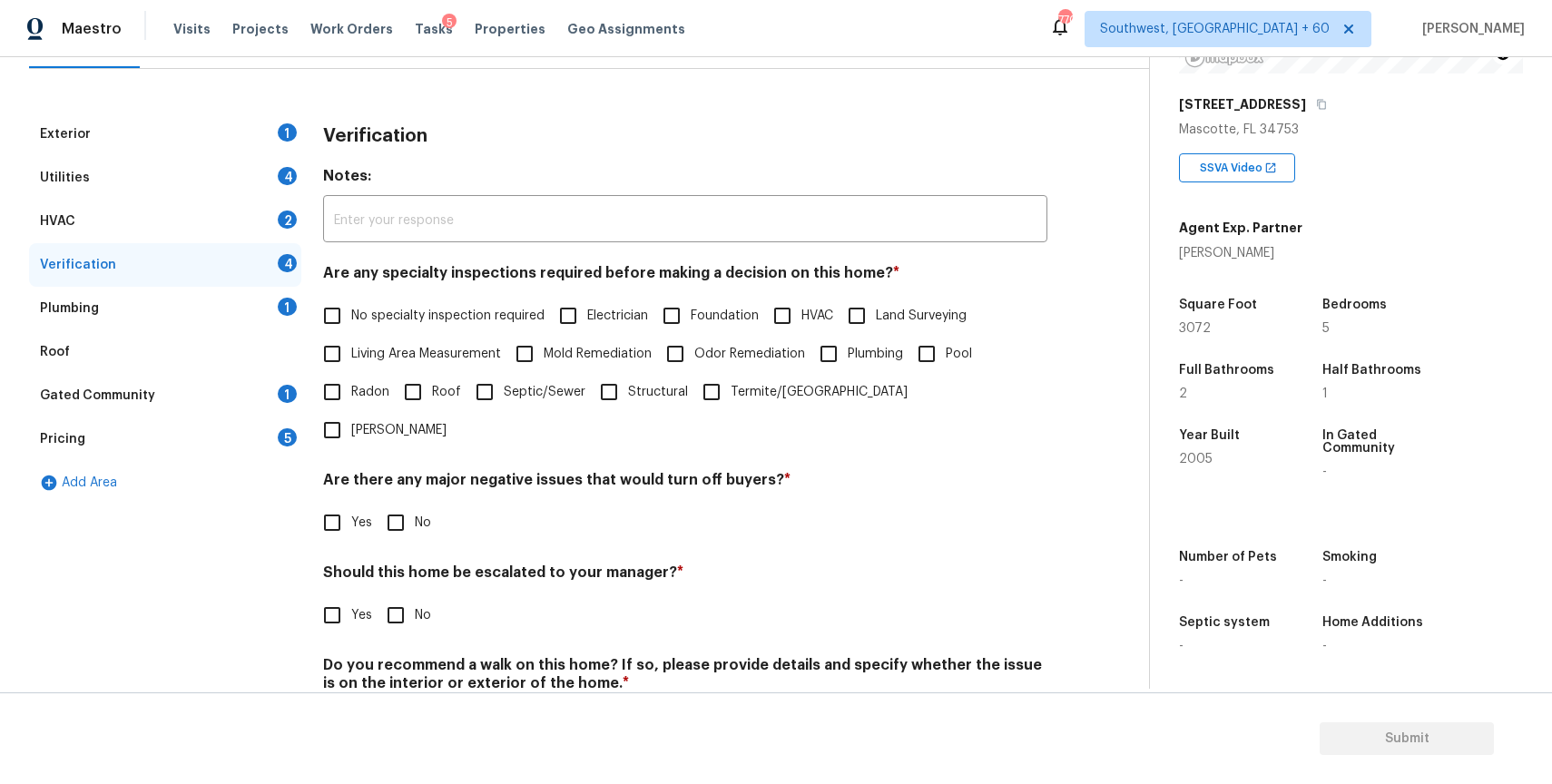
scroll to position [251, 0]
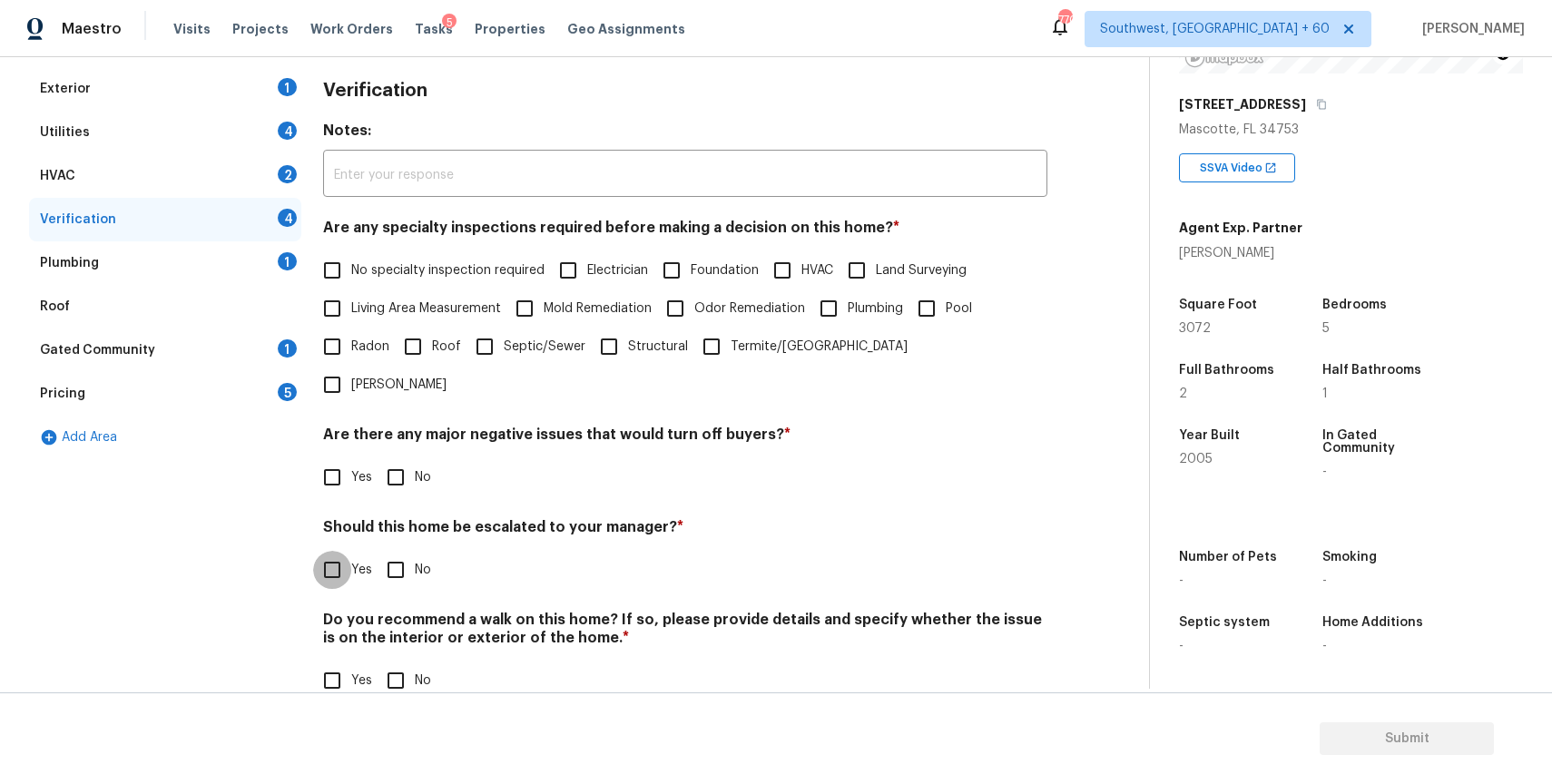
click at [343, 550] on input "Yes" at bounding box center [332, 569] width 38 height 38
checkbox input "true"
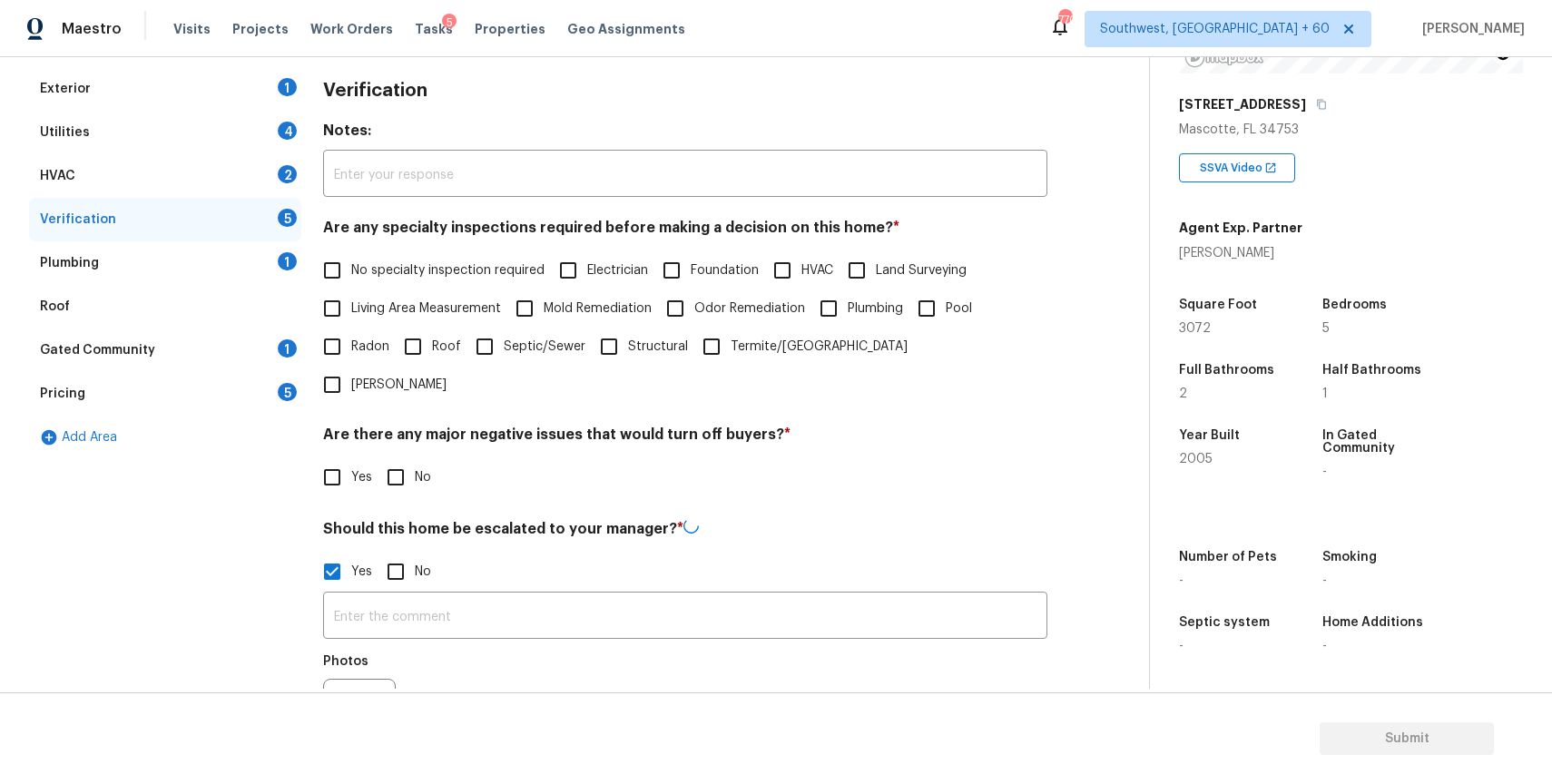
click at [416, 596] on input "text" at bounding box center [684, 617] width 724 height 43
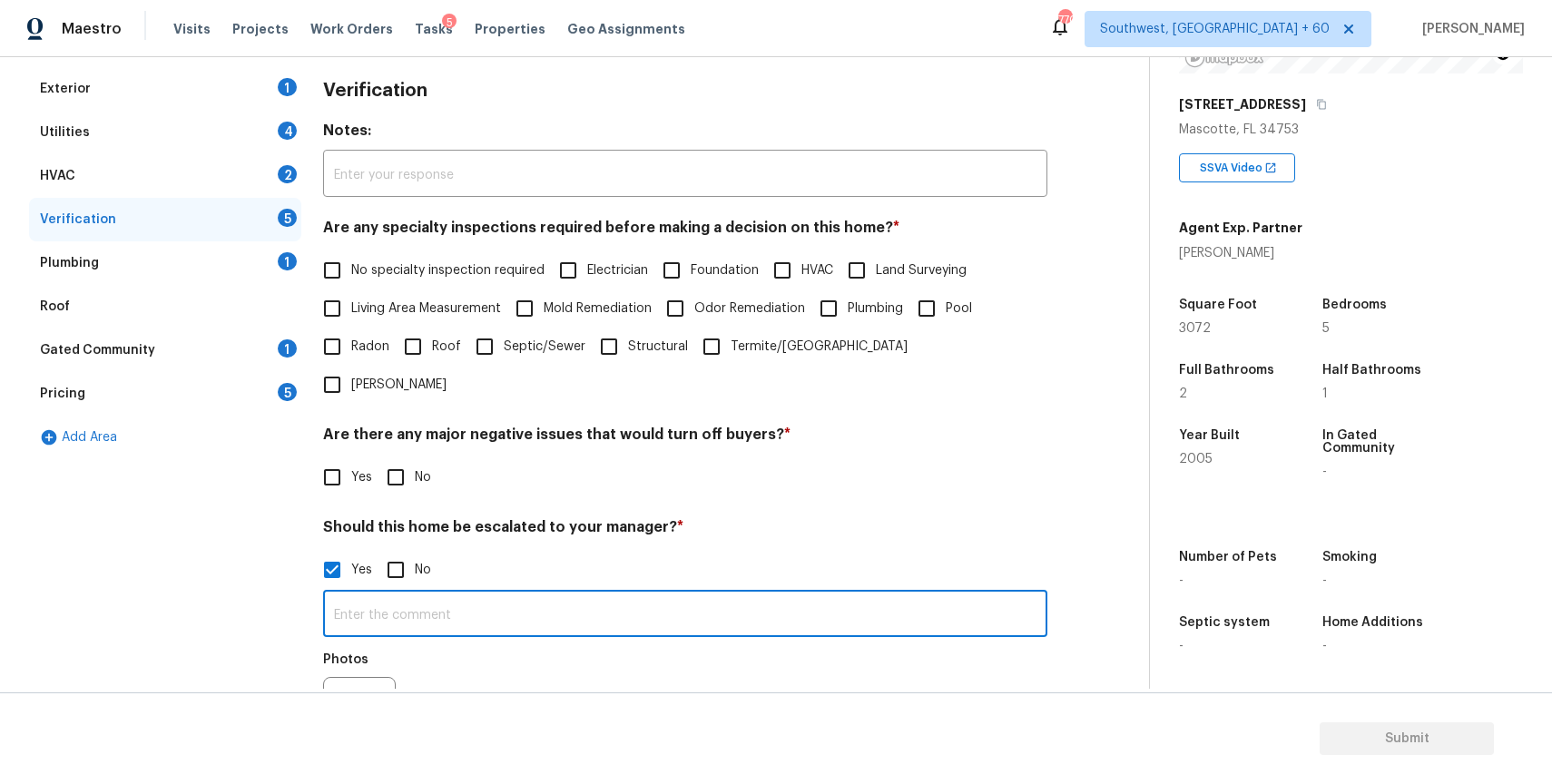
click at [416, 594] on input "text" at bounding box center [684, 615] width 724 height 43
type input "y"
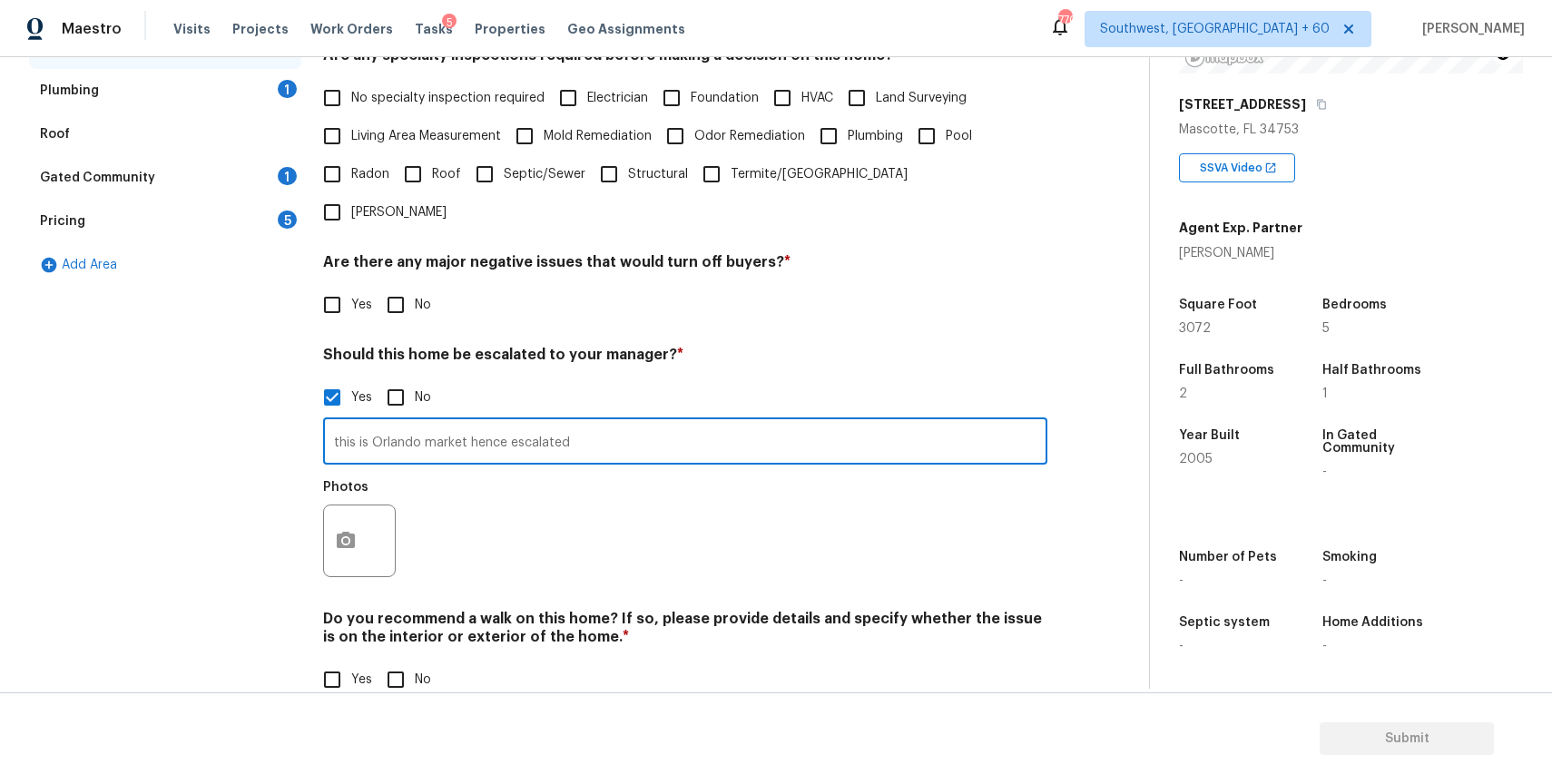
type input "this is Orlando market hence escalated"
click at [334, 505] on button "button" at bounding box center [345, 540] width 44 height 70
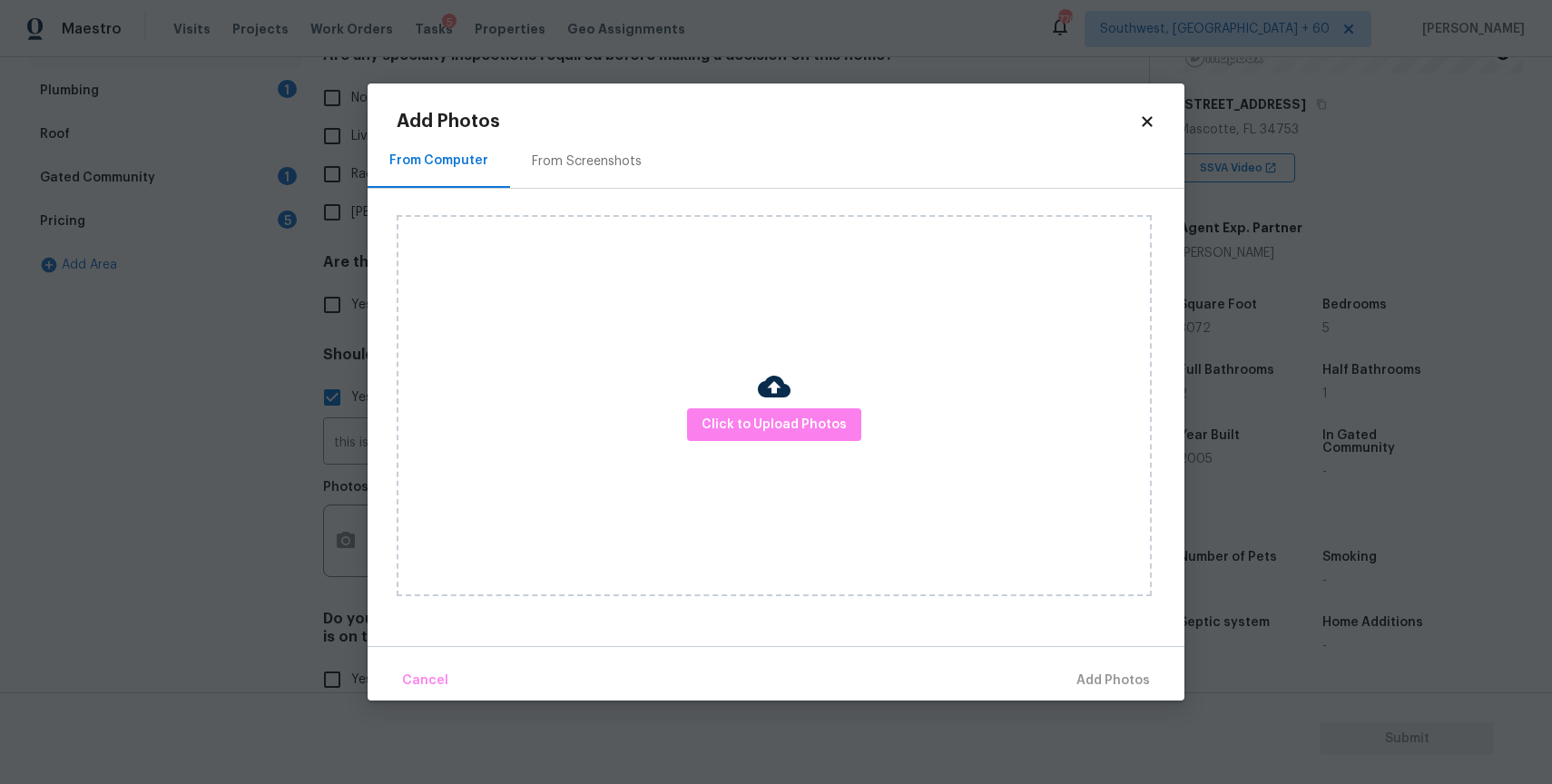
click at [808, 399] on div "Click to Upload Photos" at bounding box center [774, 405] width 755 height 381
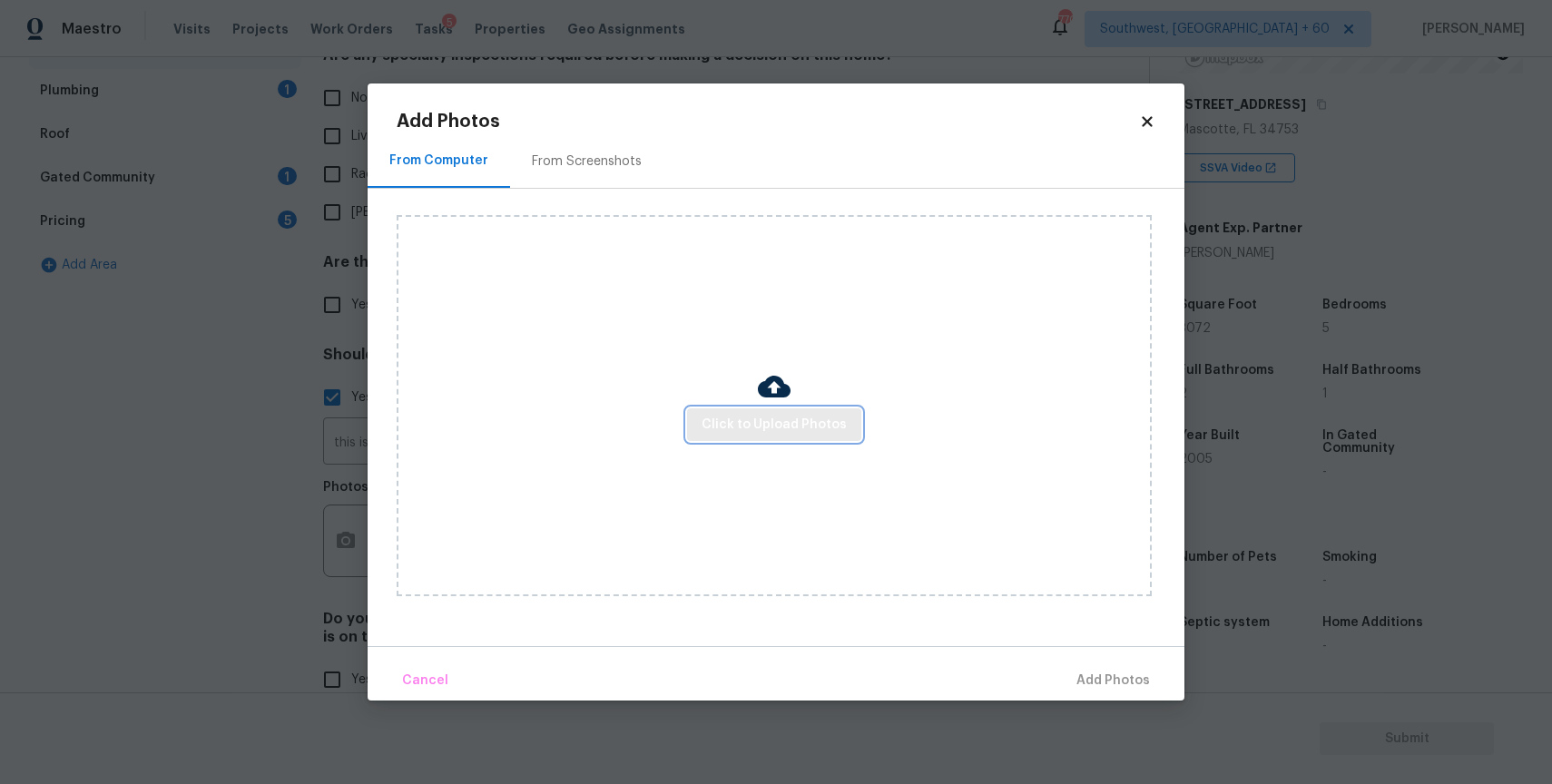
click at [806, 413] on span "Click to Upload Photos" at bounding box center [774, 424] width 146 height 22
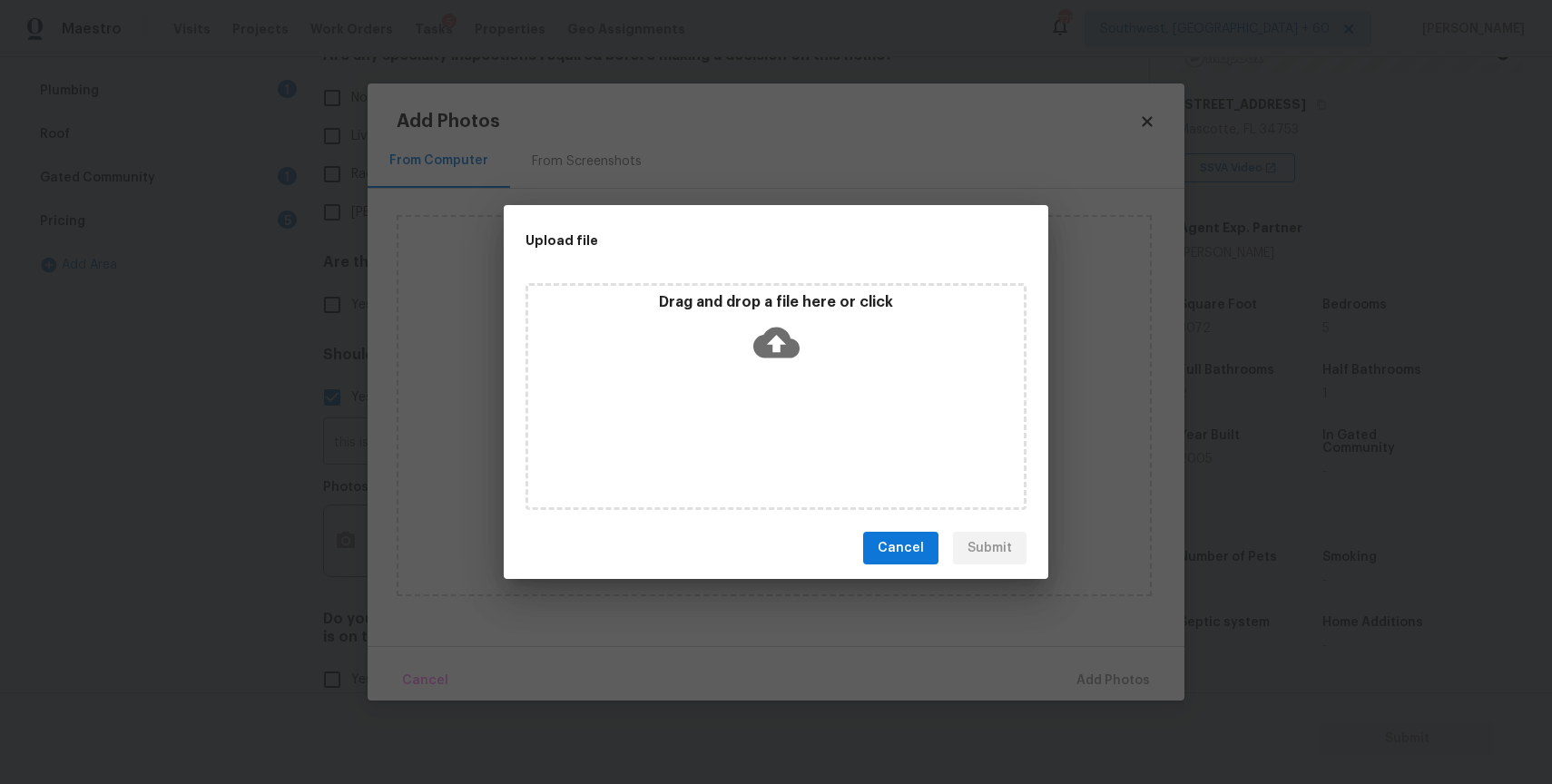
click at [806, 413] on div "Drag and drop a file here or click" at bounding box center [776, 396] width 501 height 227
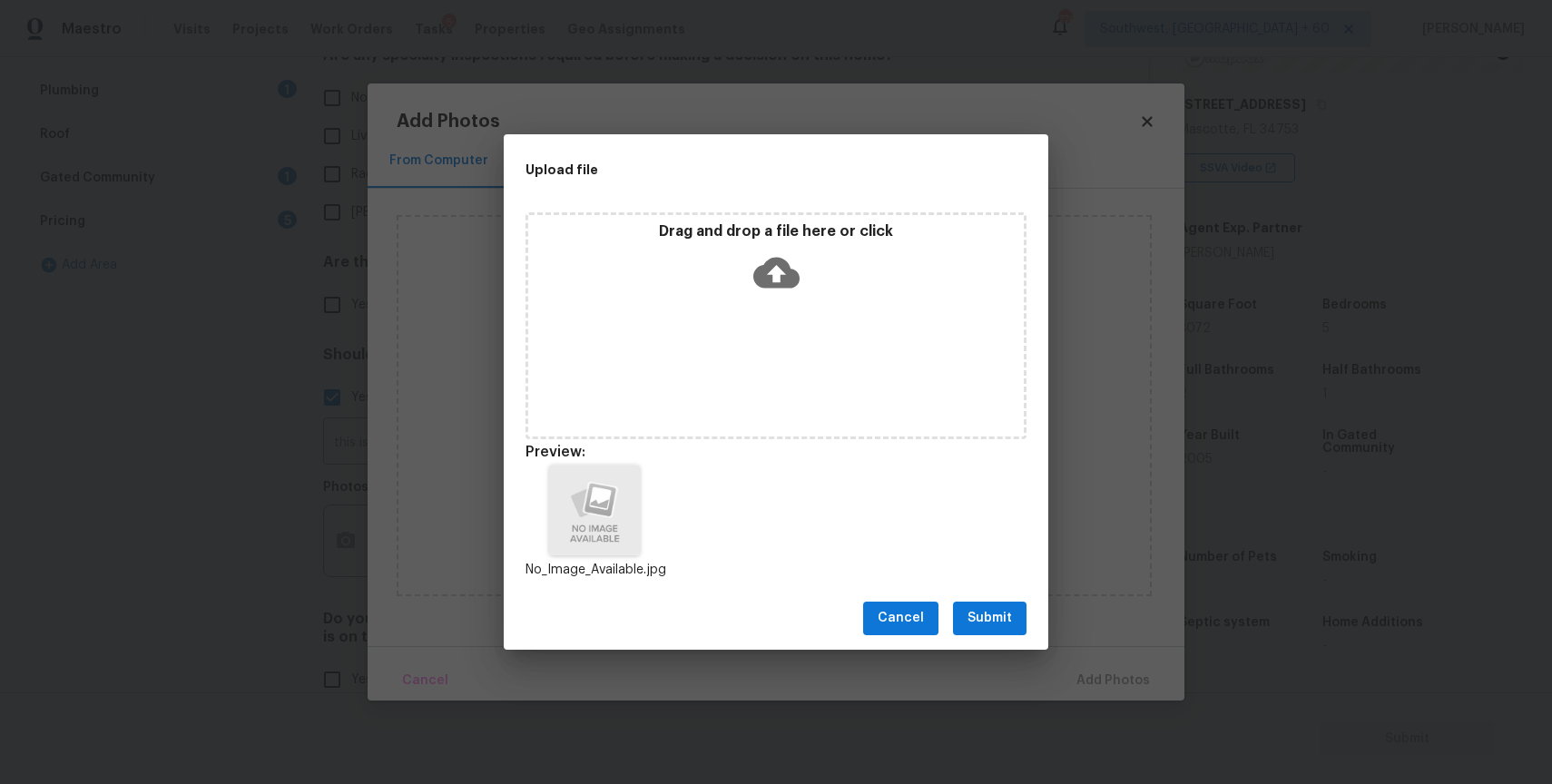
click at [988, 623] on span "Submit" at bounding box center [989, 618] width 45 height 22
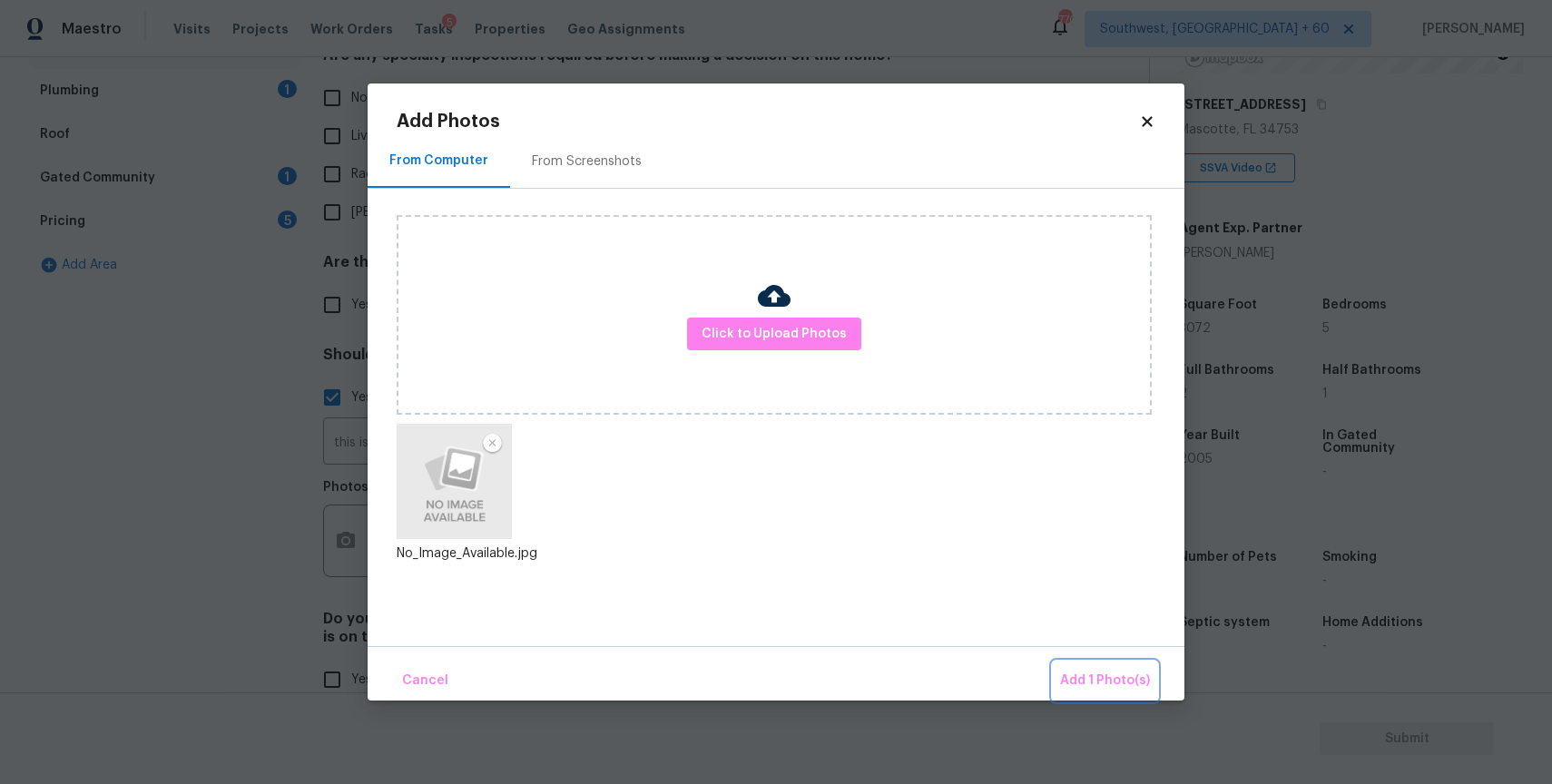
click at [1093, 664] on button "Add 1 Photo(s)" at bounding box center [1105, 681] width 105 height 39
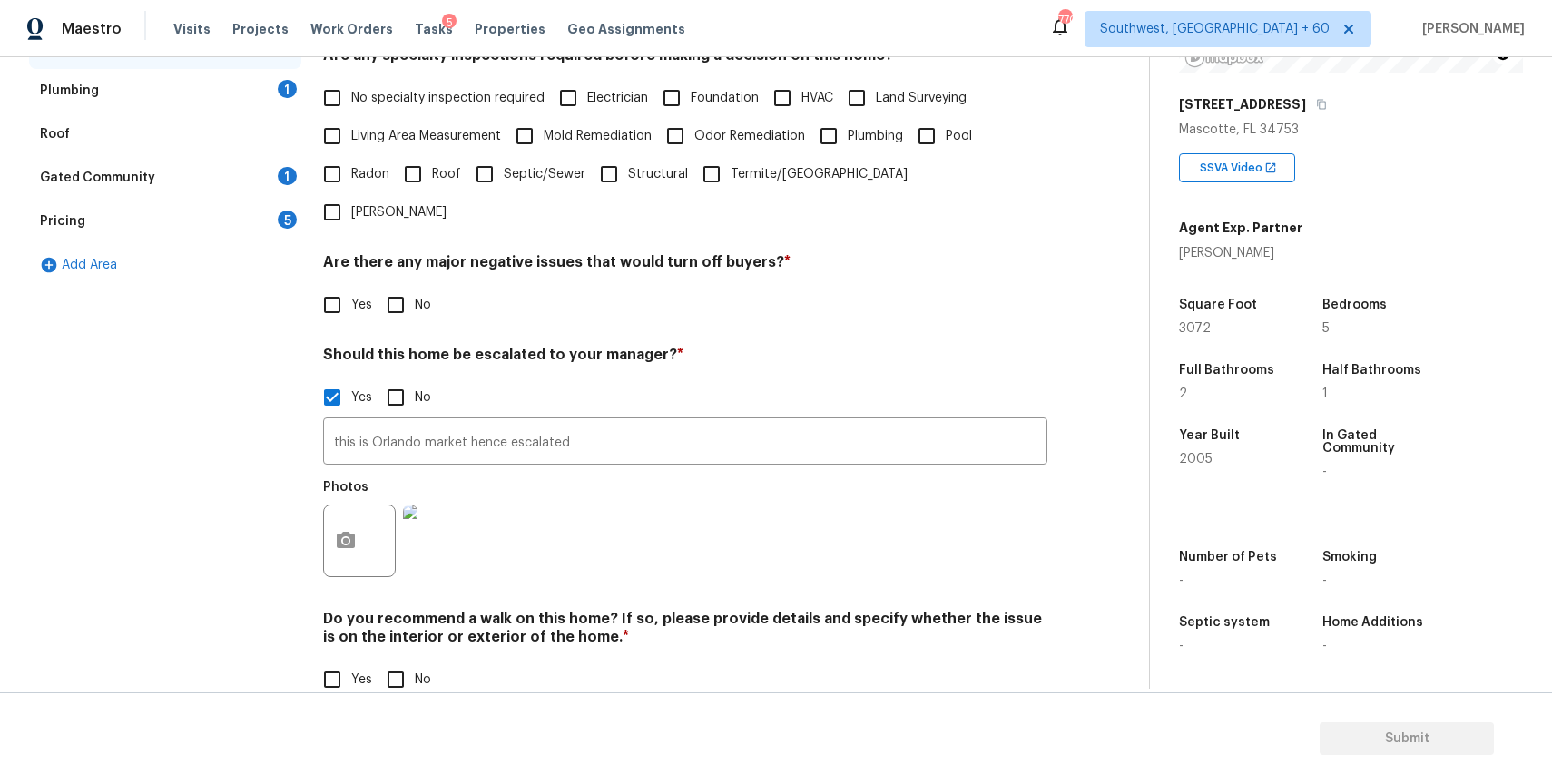
scroll to position [193, 0]
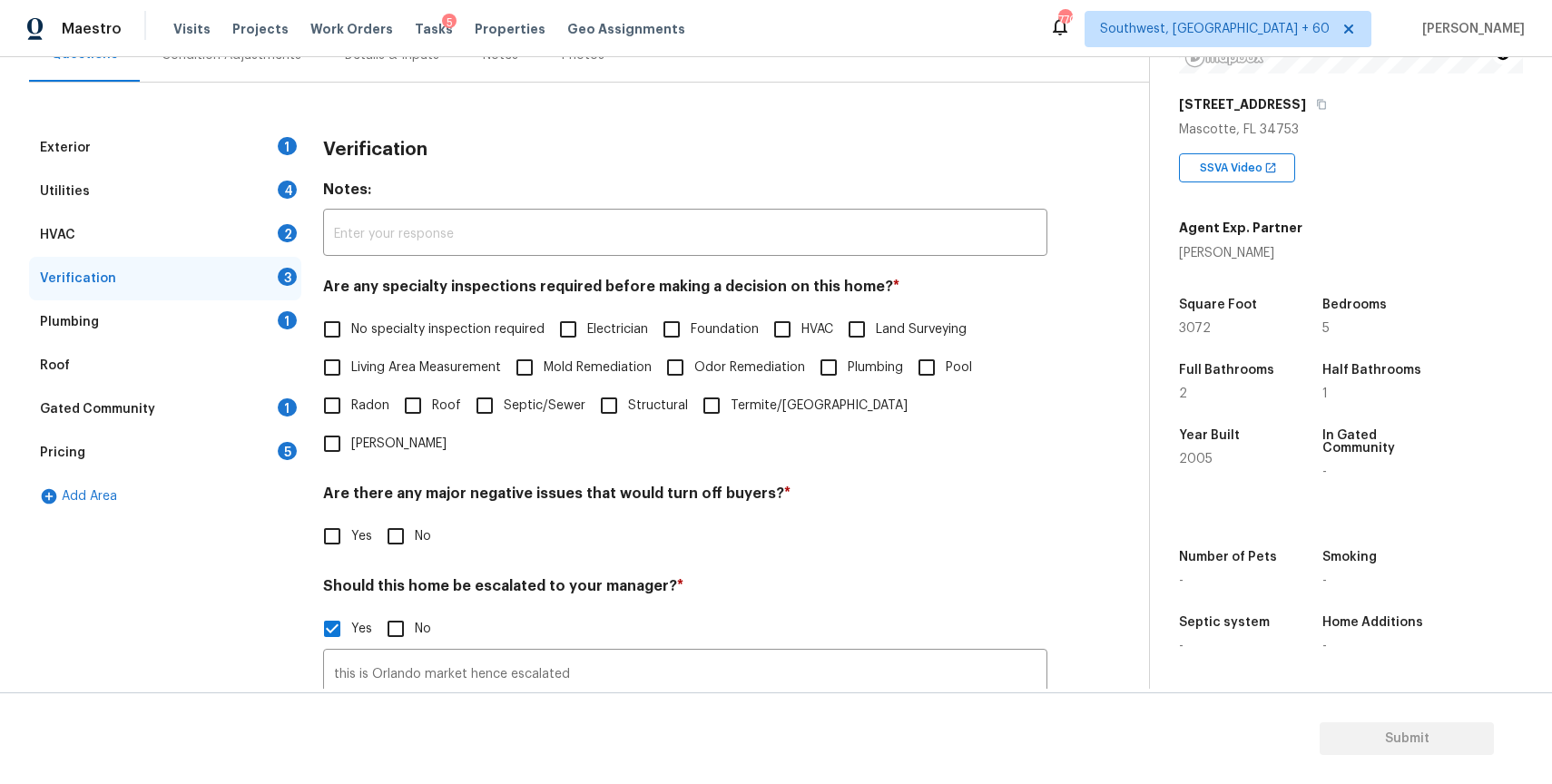
click at [813, 127] on div "Verification" at bounding box center [684, 149] width 724 height 47
click at [263, 145] on div "Exterior 1" at bounding box center [165, 147] width 273 height 44
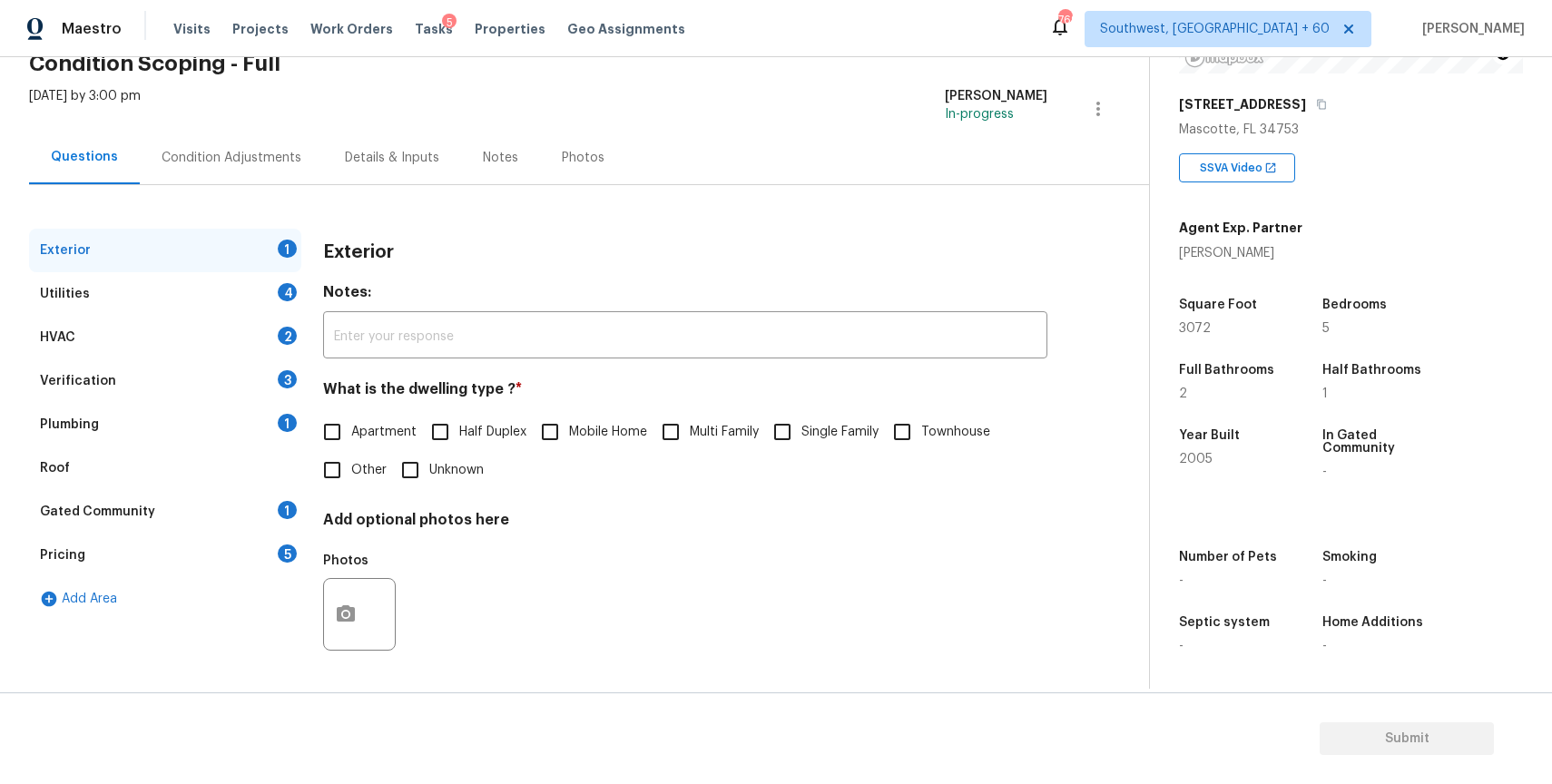
click at [838, 466] on div "Apartment Half Duplex Mobile Home Multi Family Single Family Townhouse Other Un…" at bounding box center [684, 450] width 724 height 76
click at [821, 433] on span "Single Family" at bounding box center [839, 432] width 77 height 19
click at [801, 433] on input "Single Family" at bounding box center [782, 431] width 38 height 38
checkbox input "true"
click at [210, 299] on div "Utilities 4" at bounding box center [165, 294] width 273 height 44
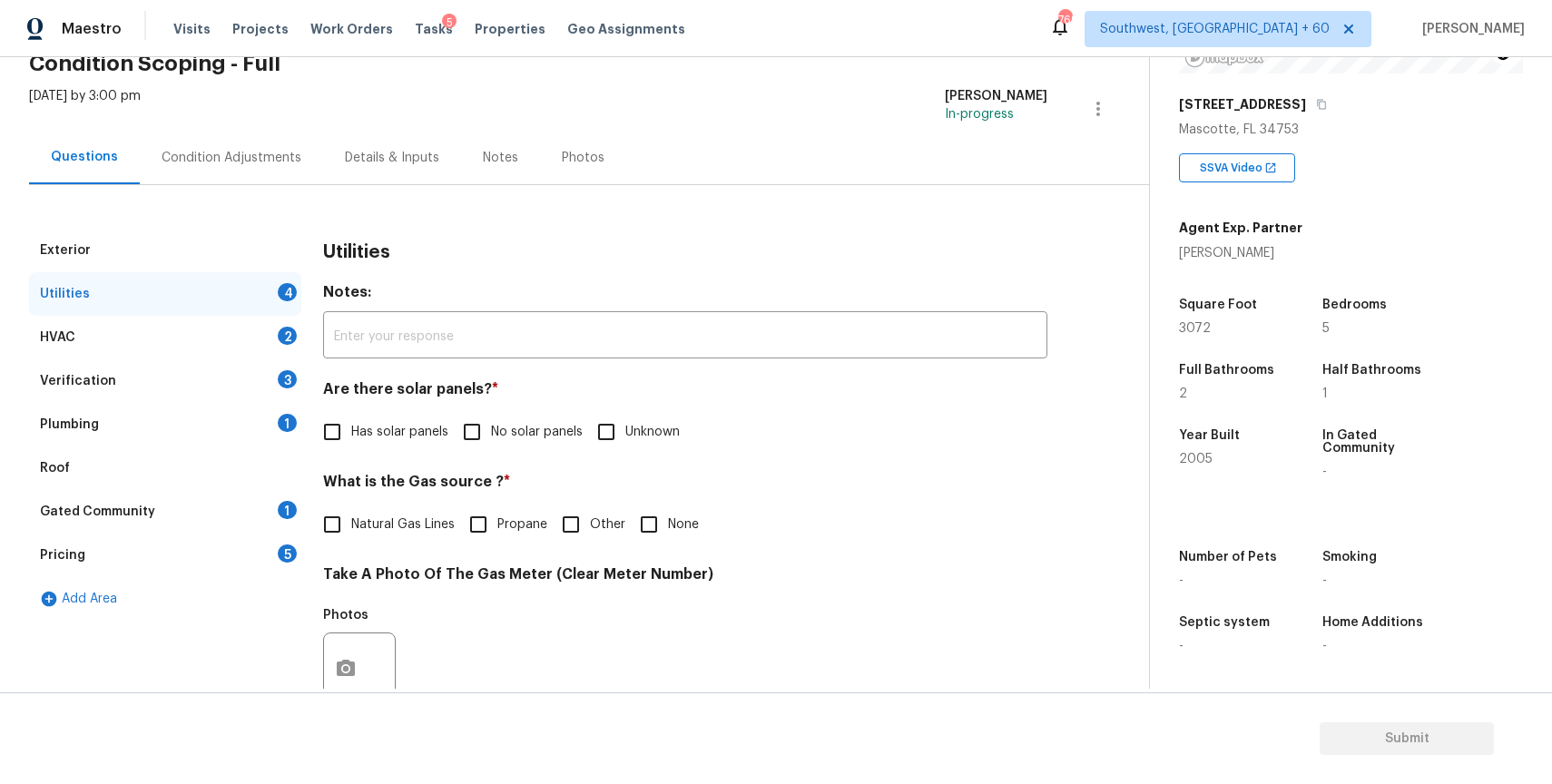
click at [494, 434] on span "No solar panels" at bounding box center [537, 432] width 92 height 19
click at [491, 434] on input "No solar panels" at bounding box center [471, 431] width 38 height 38
checkbox input "true"
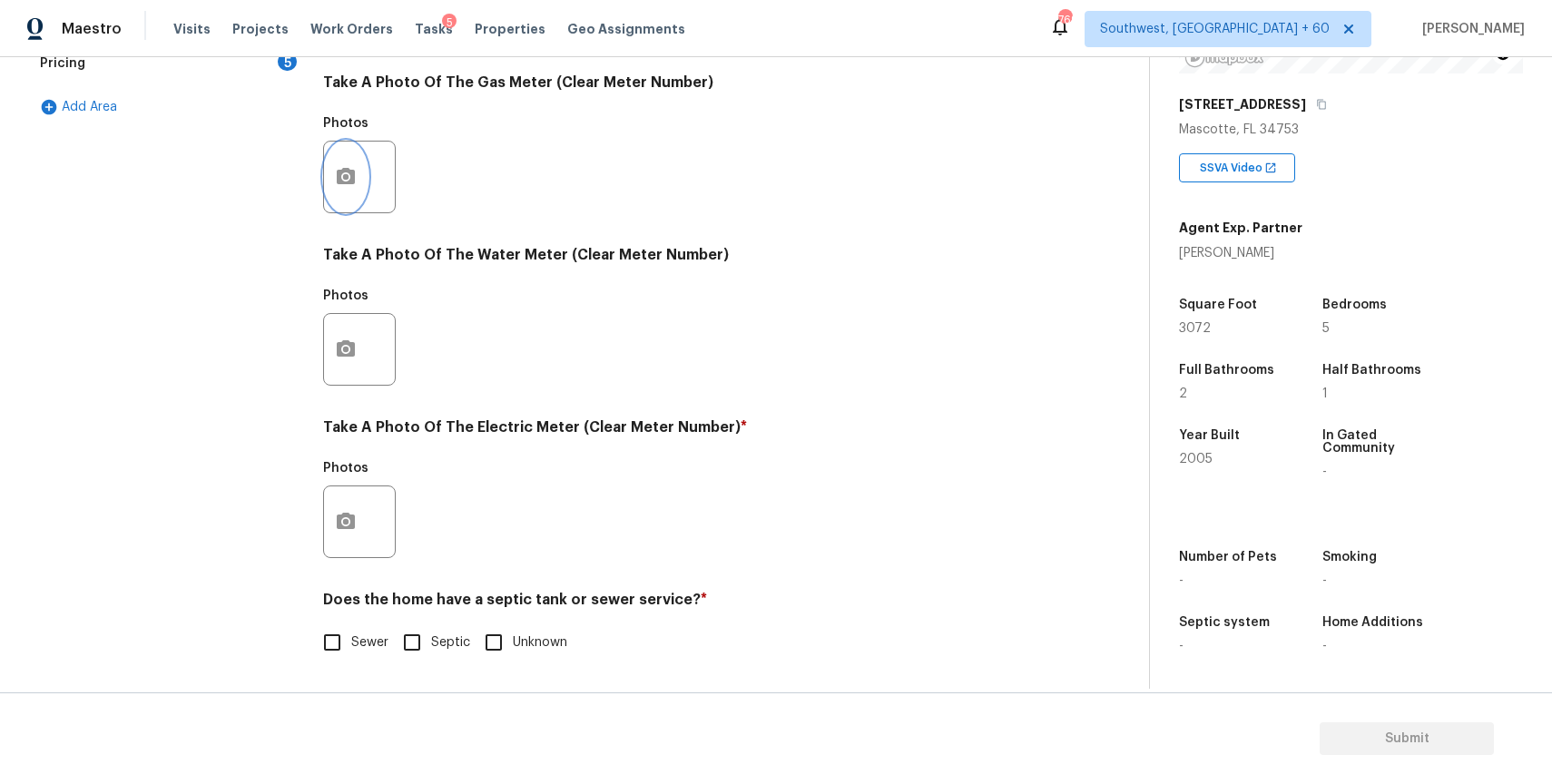
click at [343, 164] on button "button" at bounding box center [345, 177] width 44 height 70
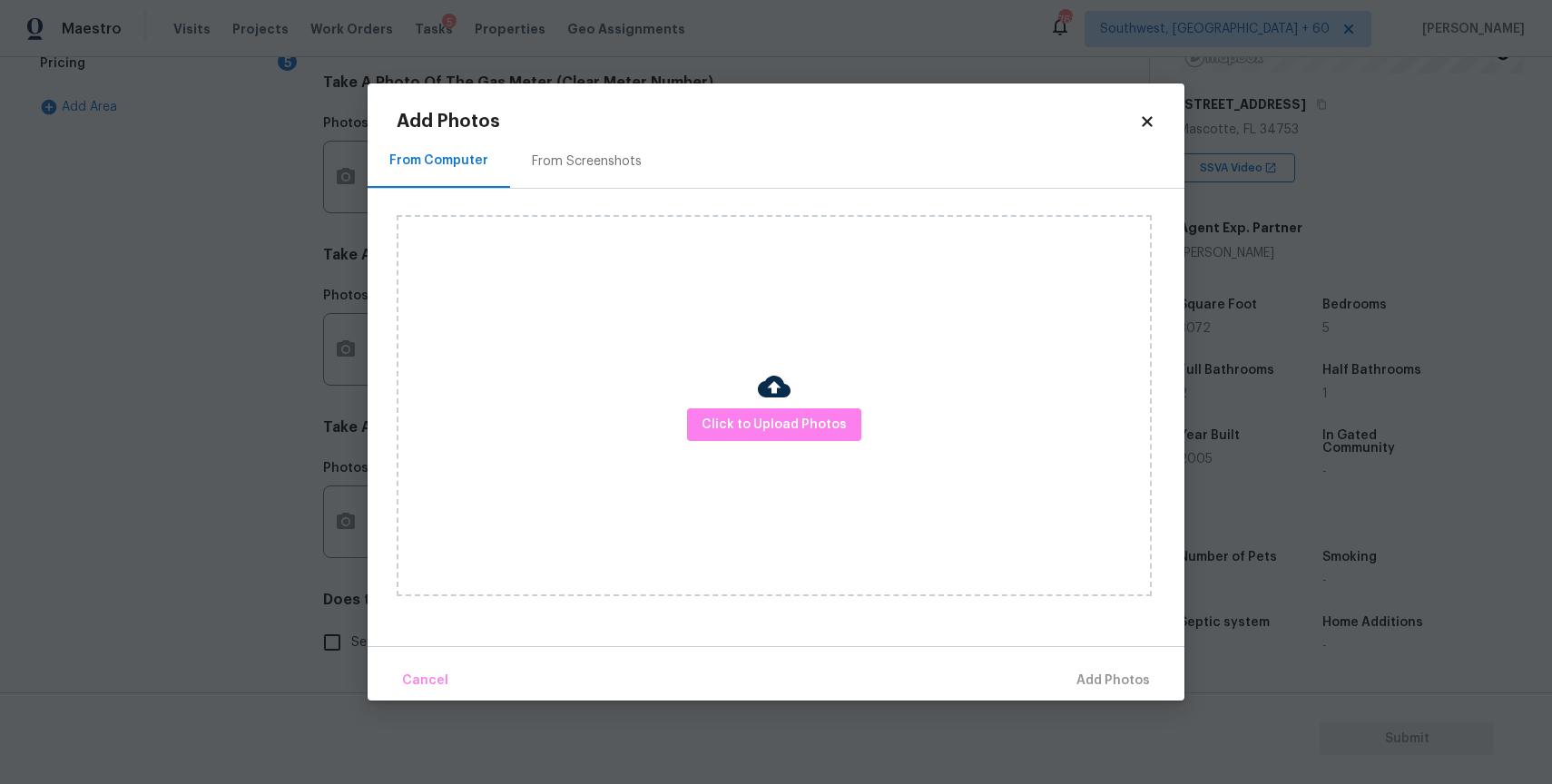
click at [706, 405] on div "Click to Upload Photos" at bounding box center [774, 405] width 755 height 381
click at [721, 424] on span "Click to Upload Photos" at bounding box center [774, 424] width 146 height 22
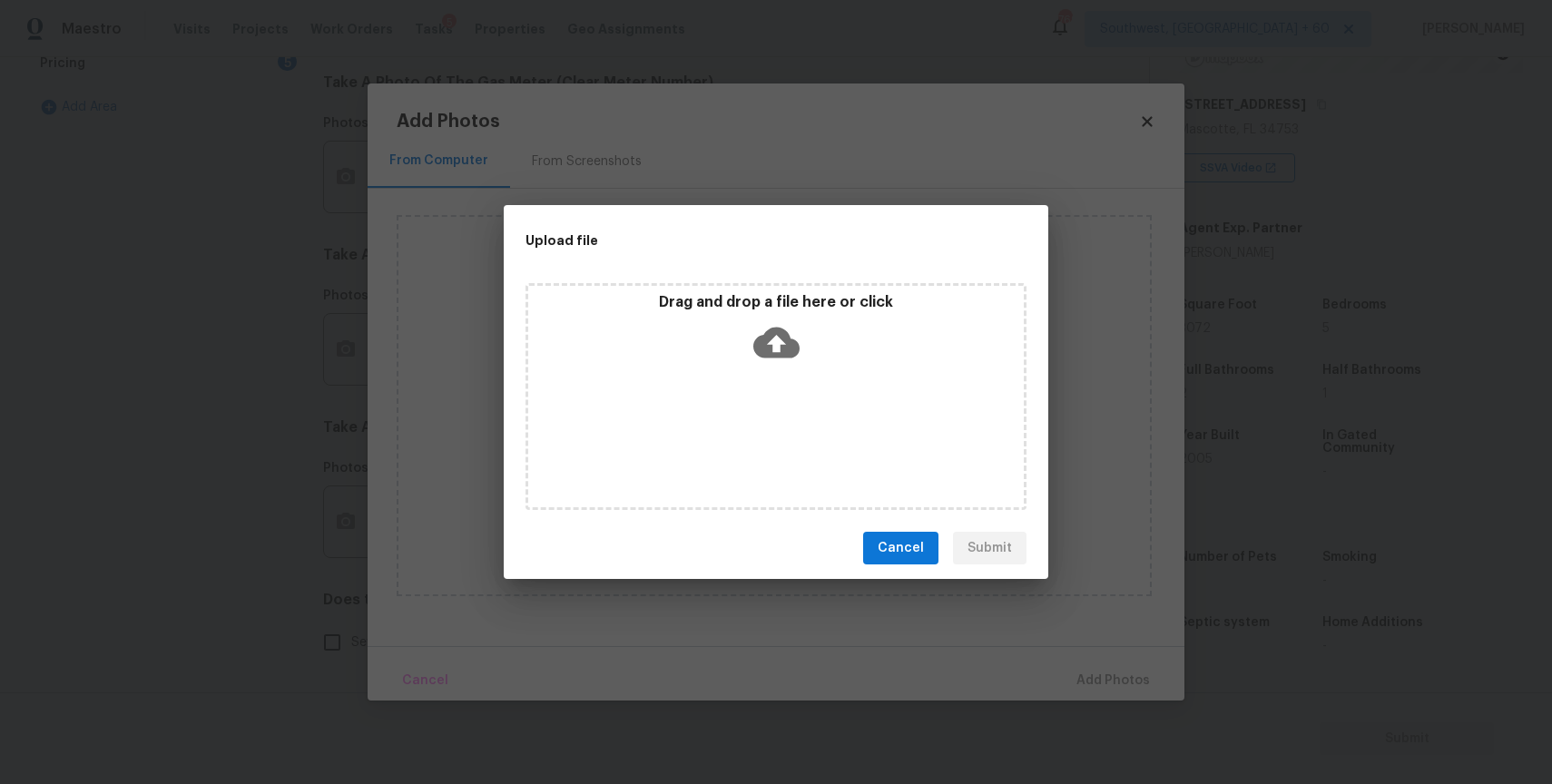
click at [712, 360] on div "Drag and drop a file here or click" at bounding box center [776, 332] width 495 height 78
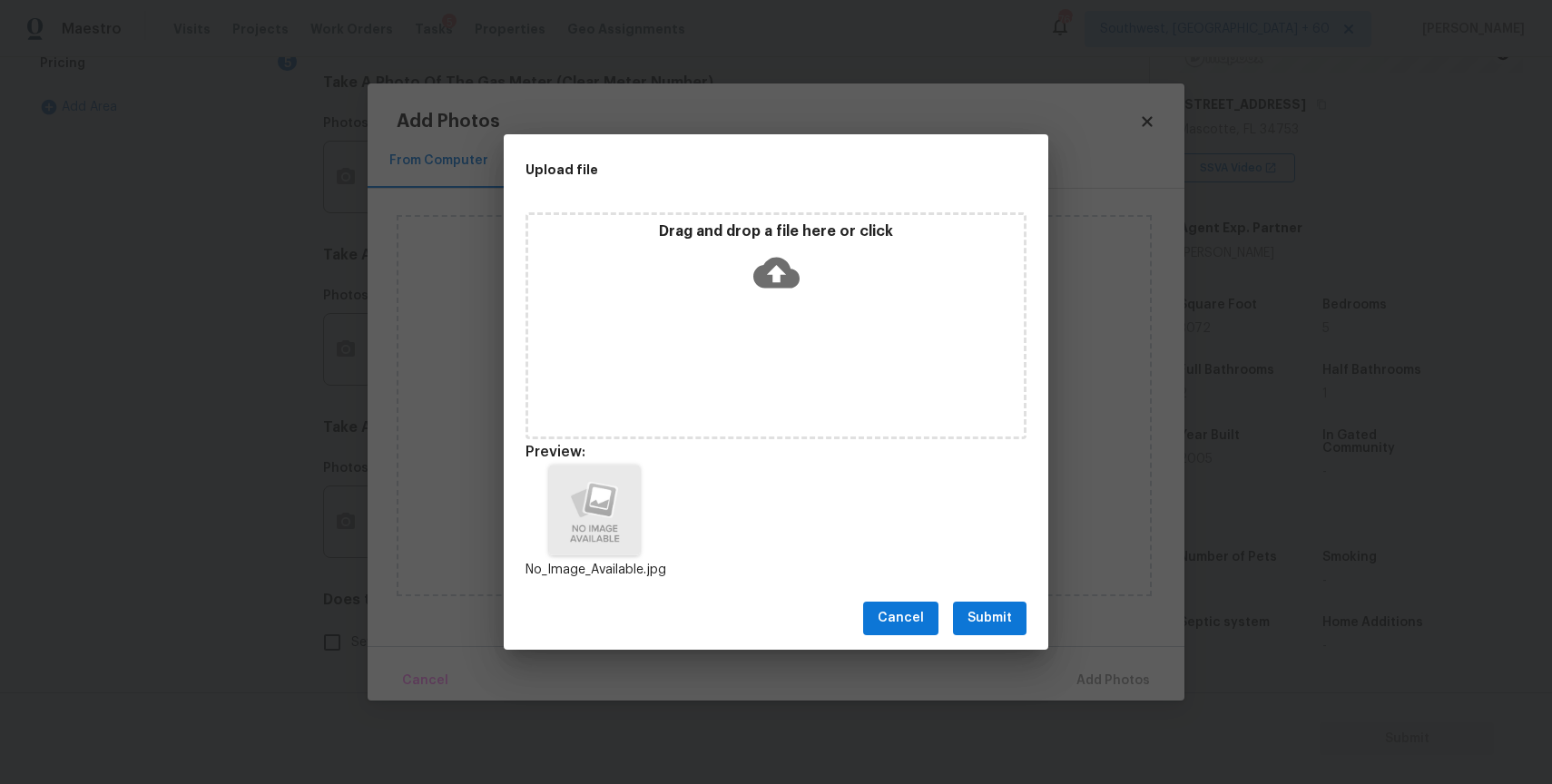
click at [985, 622] on span "Submit" at bounding box center [989, 618] width 45 height 22
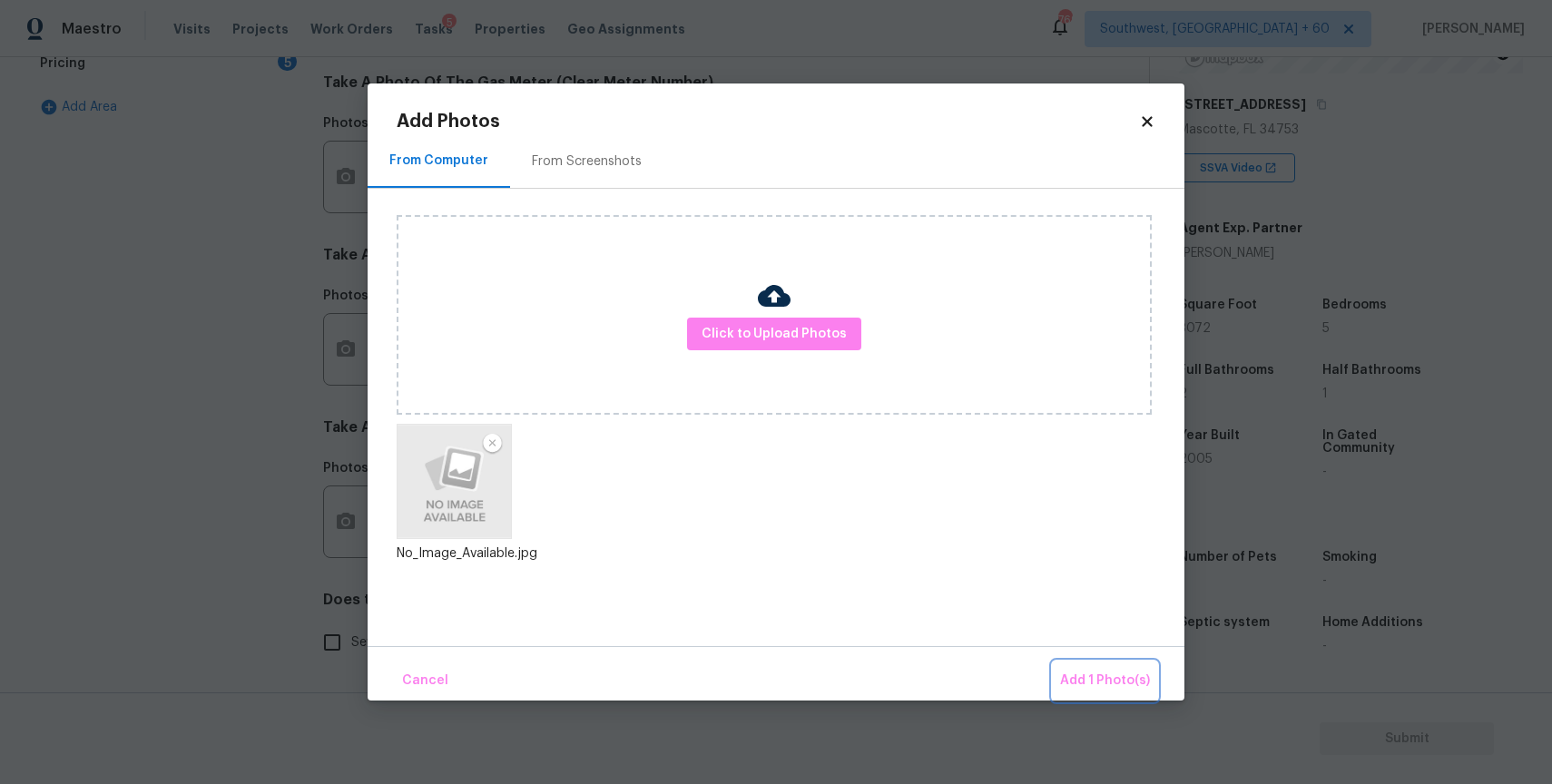
click at [1092, 683] on span "Add 1 Photo(s)" at bounding box center [1104, 680] width 90 height 22
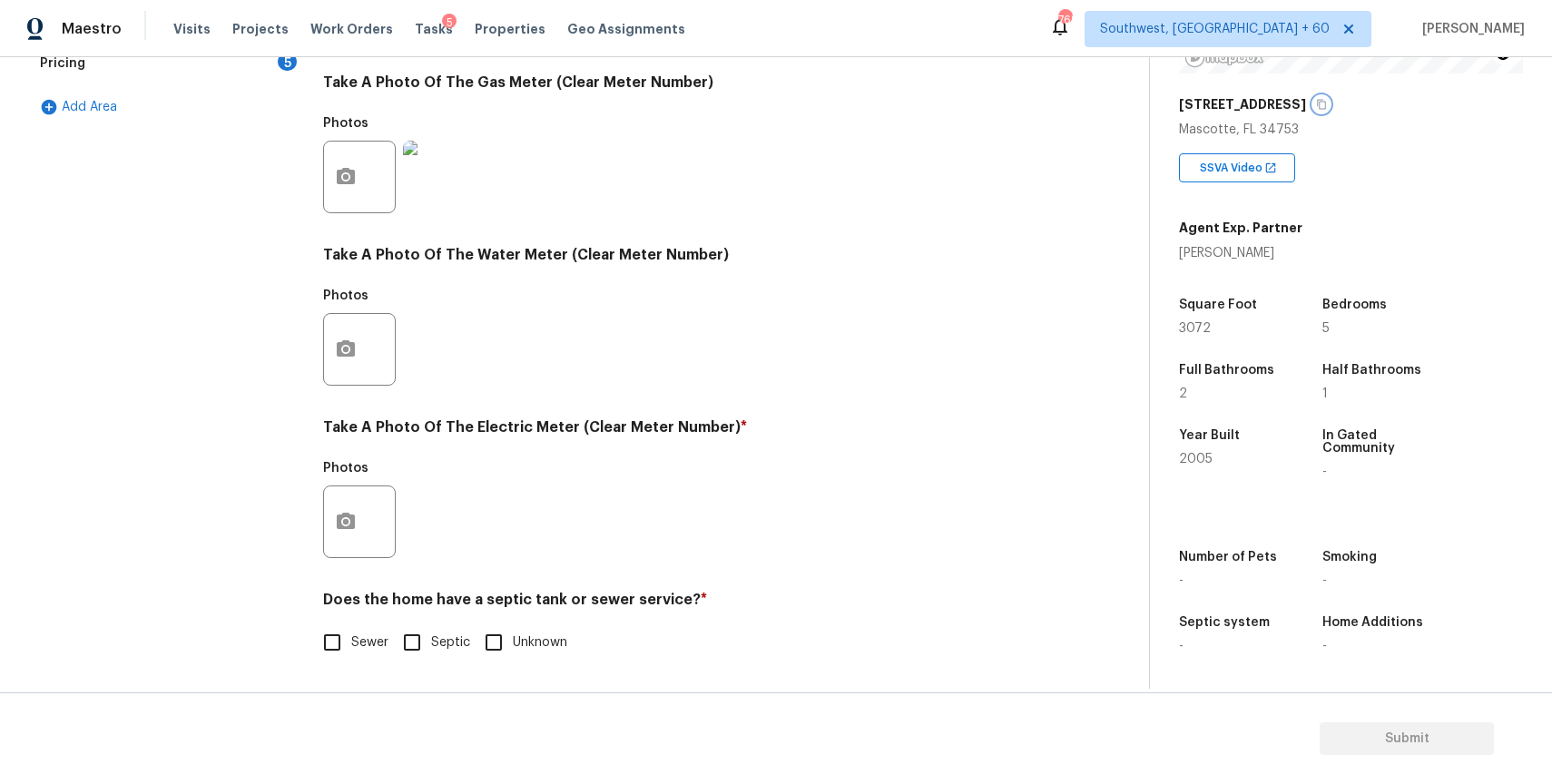
click at [1313, 106] on button "button" at bounding box center [1321, 105] width 17 height 17
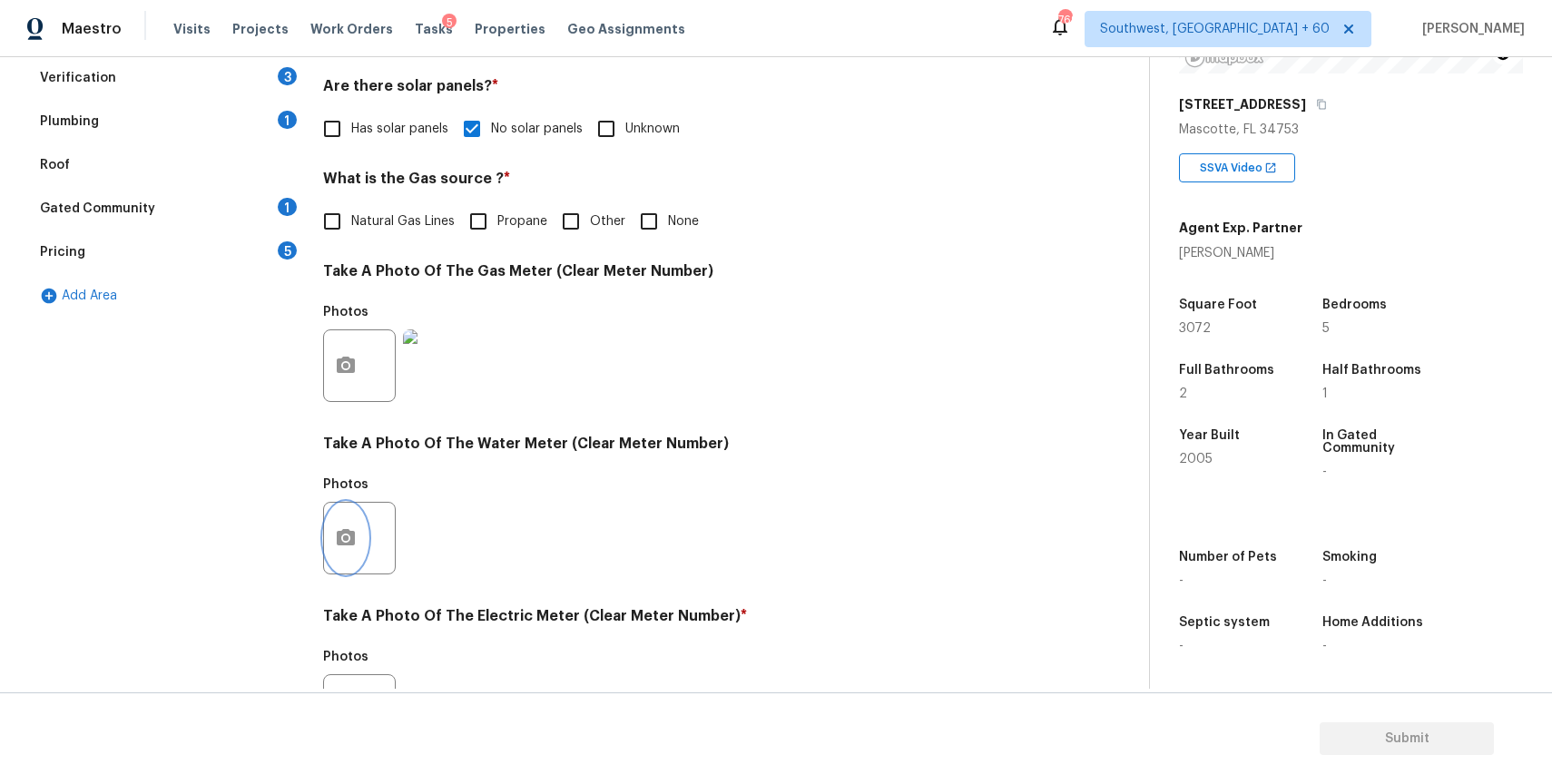
click at [350, 512] on button "button" at bounding box center [345, 537] width 44 height 70
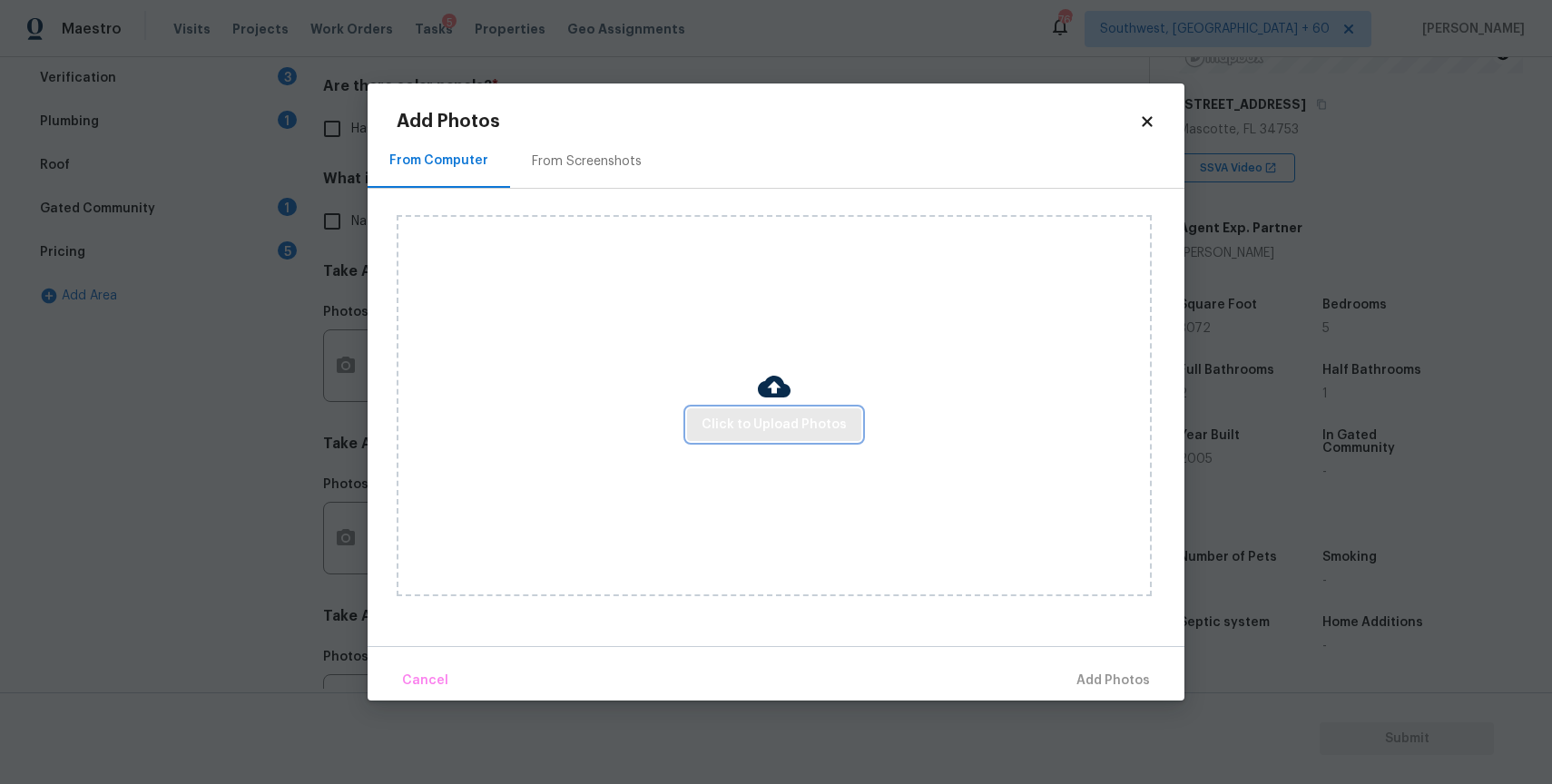
click at [726, 434] on span "Click to Upload Photos" at bounding box center [774, 424] width 146 height 22
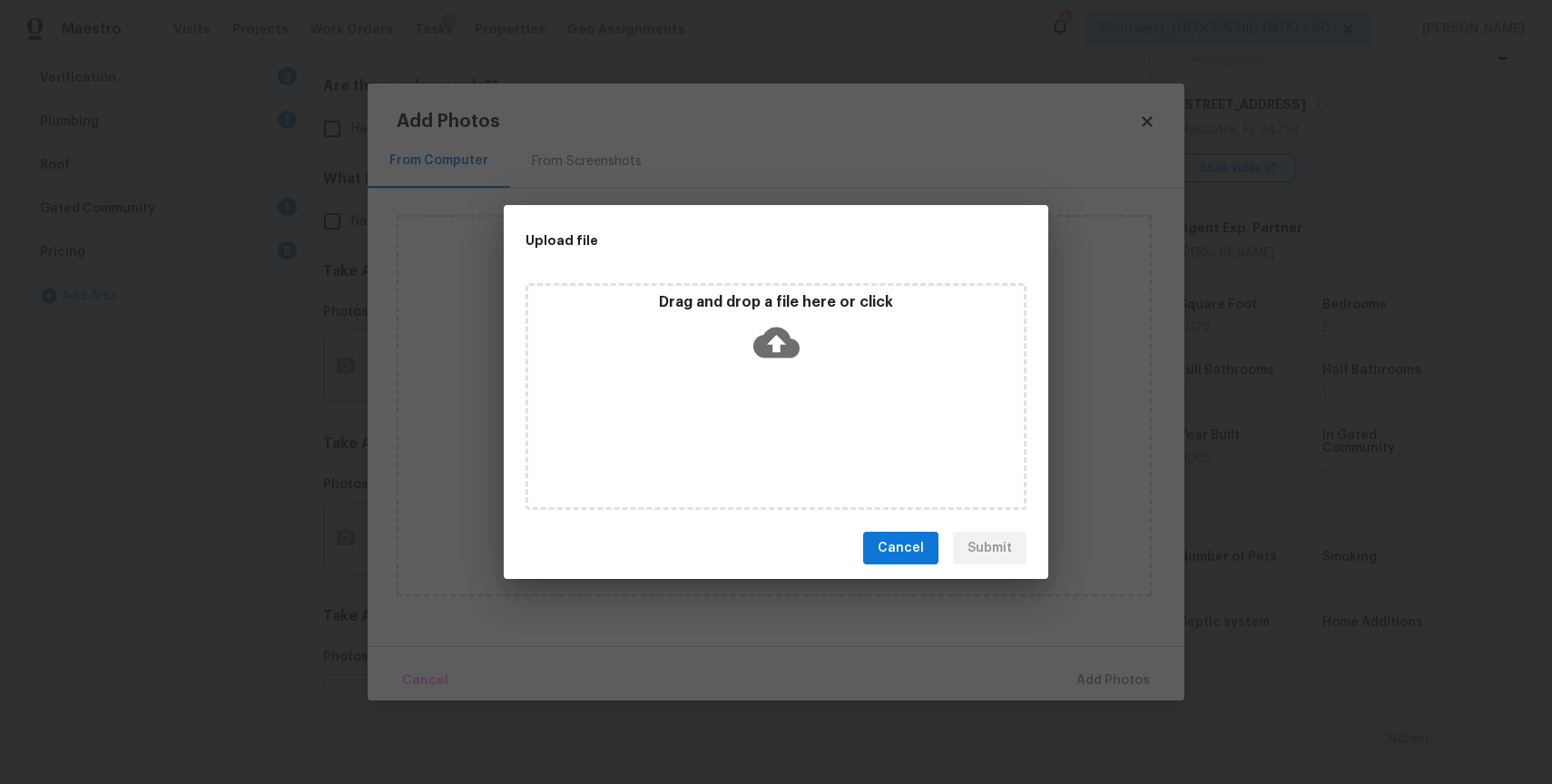
click at [726, 434] on div "Drag and drop a file here or click" at bounding box center [776, 396] width 501 height 227
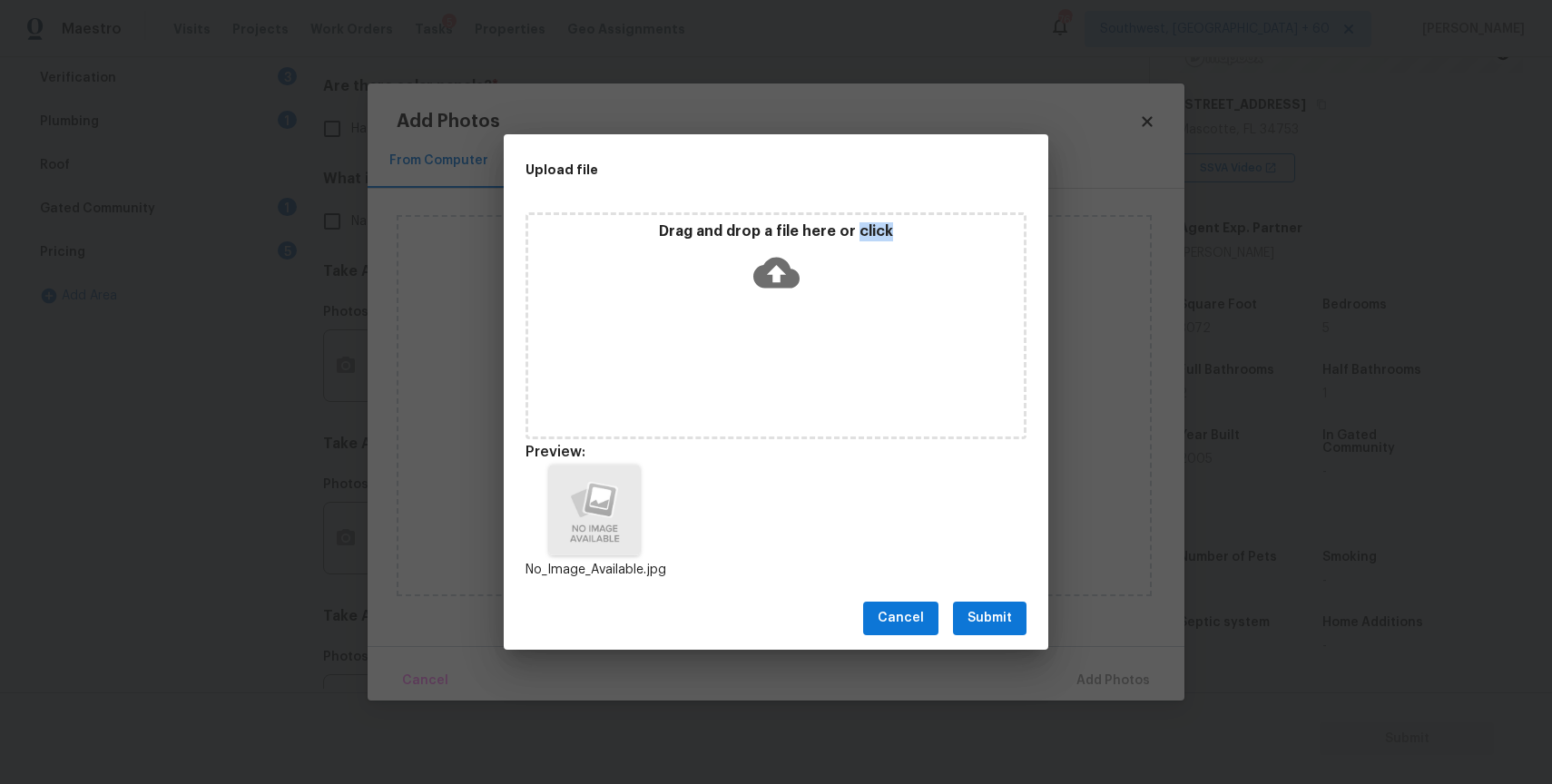
click at [996, 636] on div "Cancel Submit" at bounding box center [775, 618] width 544 height 63
click at [1002, 601] on div "Cancel Submit" at bounding box center [775, 618] width 544 height 63
click at [1011, 609] on span "Submit" at bounding box center [989, 618] width 45 height 22
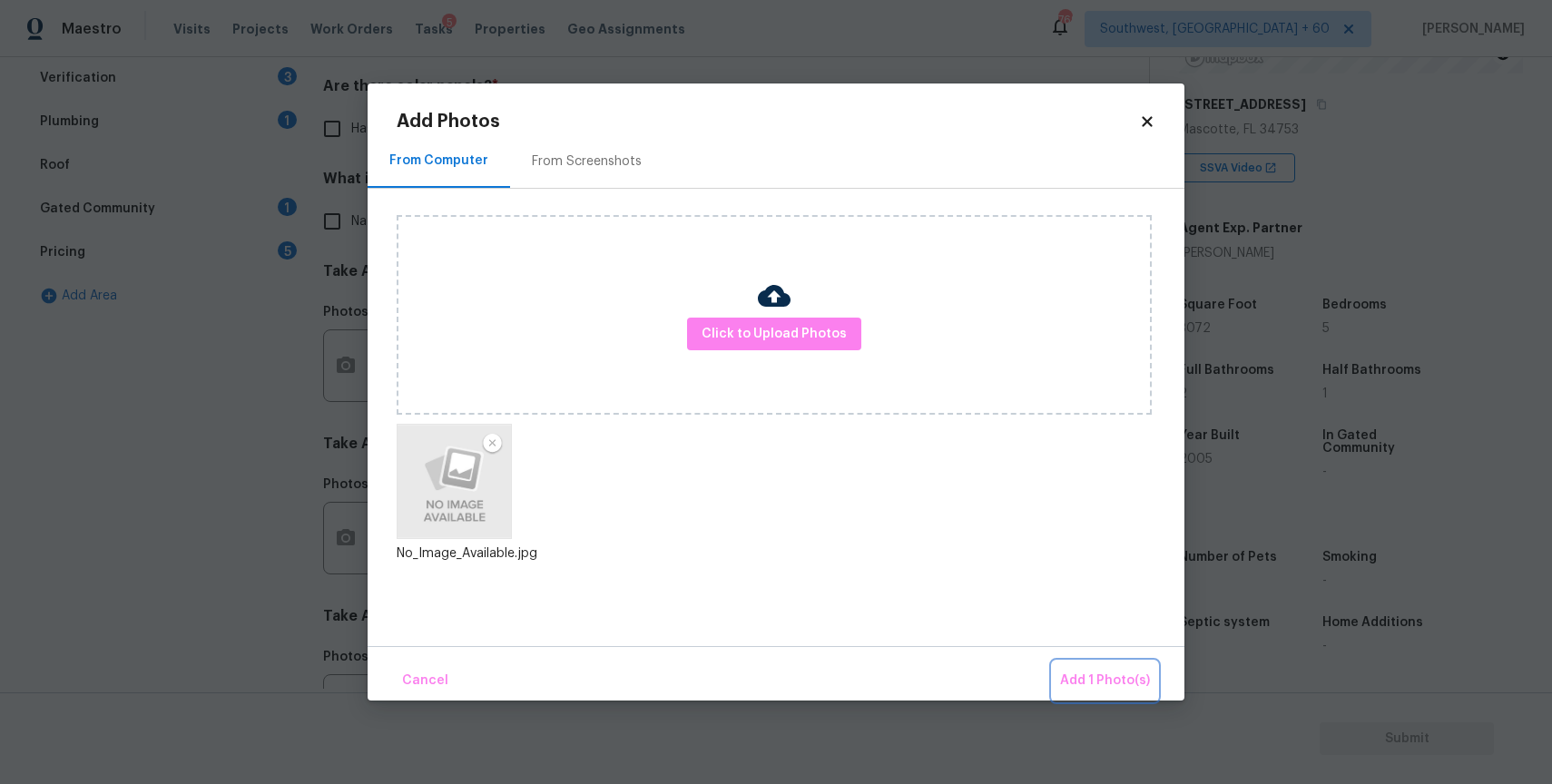
click at [1100, 662] on button "Add 1 Photo(s)" at bounding box center [1105, 681] width 105 height 39
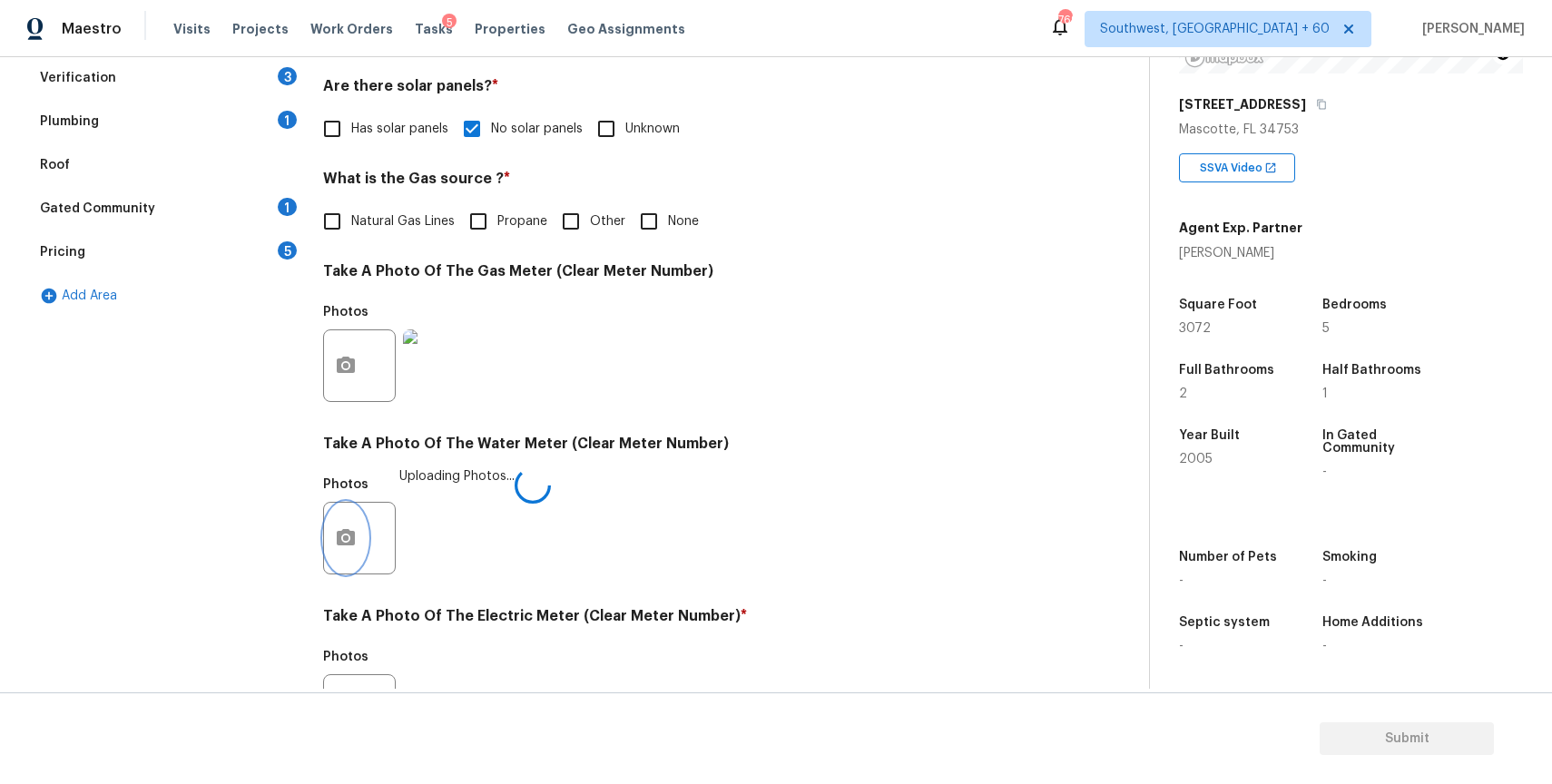
scroll to position [581, 0]
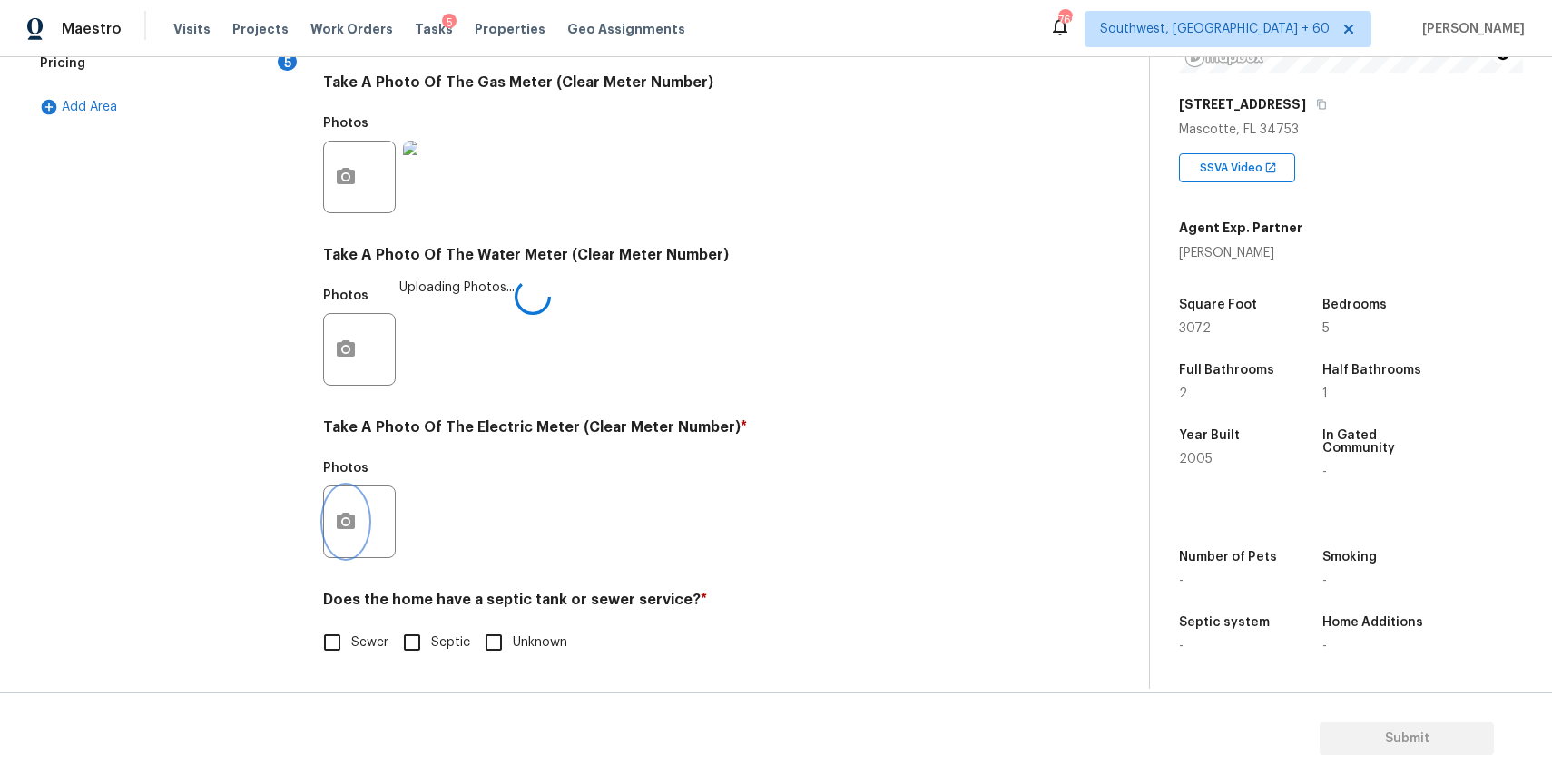
click at [337, 503] on button "button" at bounding box center [345, 522] width 44 height 70
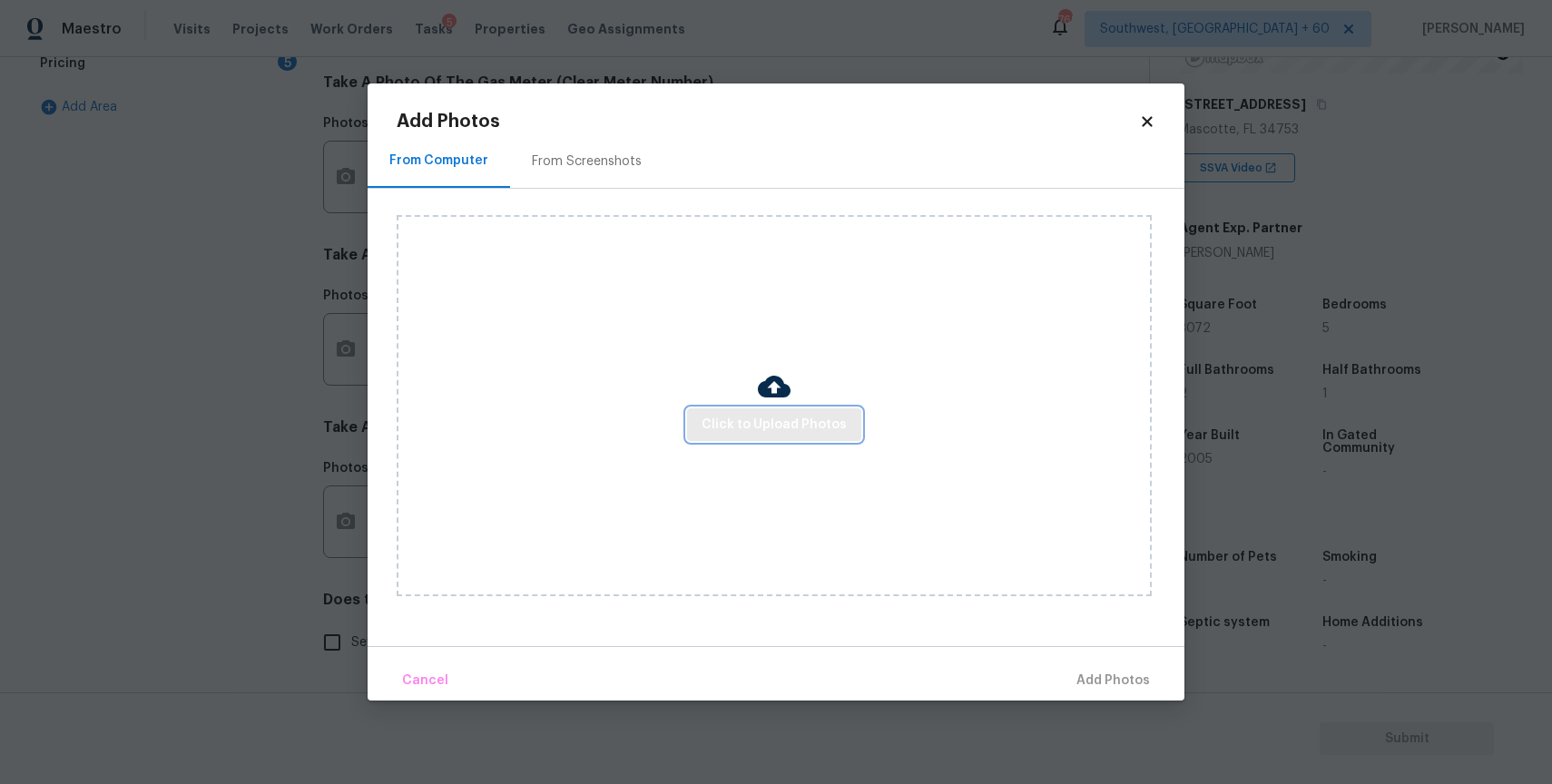
click at [750, 416] on span "Click to Upload Photos" at bounding box center [774, 424] width 146 height 22
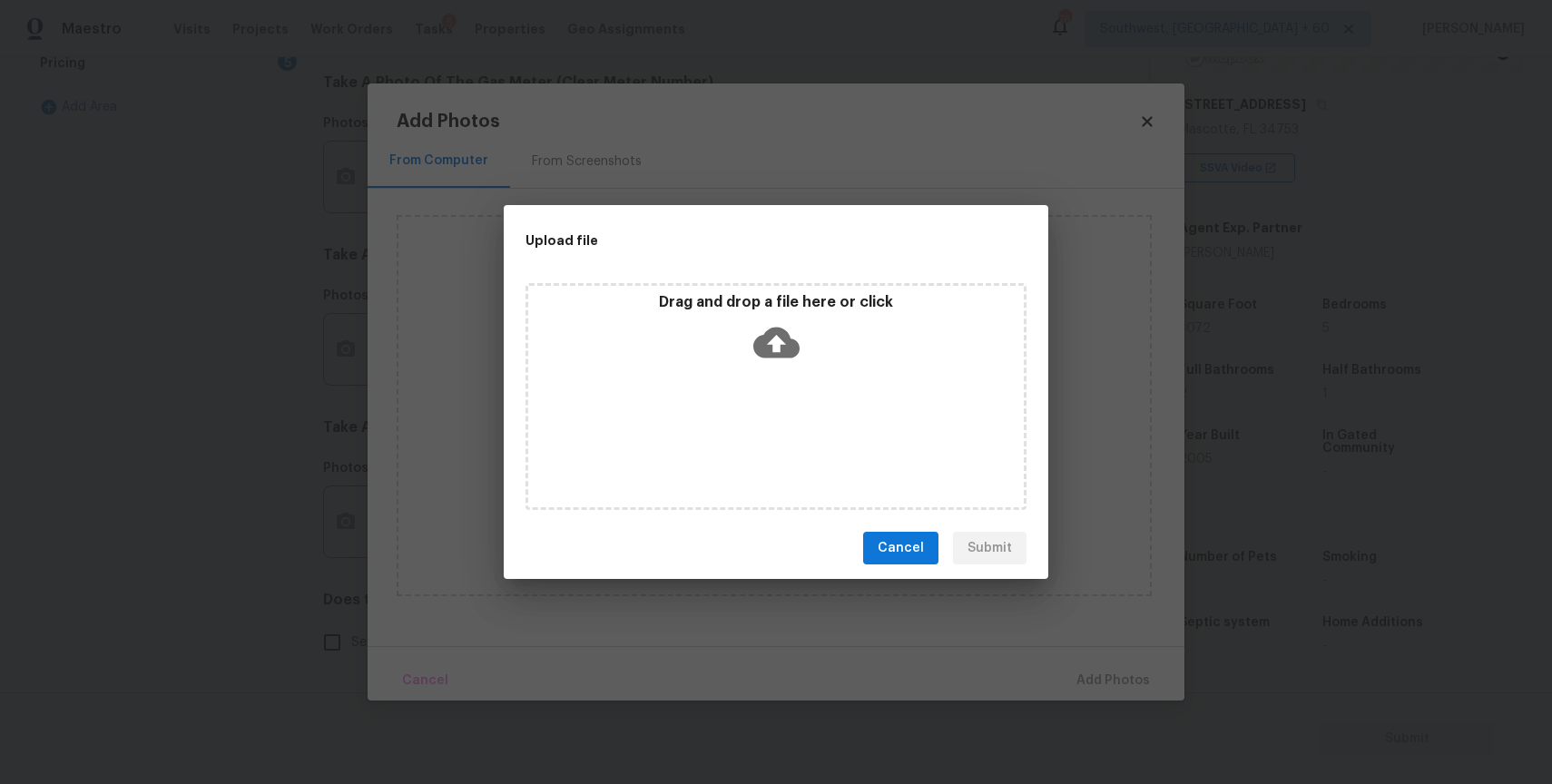
click at [747, 412] on div "Drag and drop a file here or click" at bounding box center [776, 396] width 501 height 227
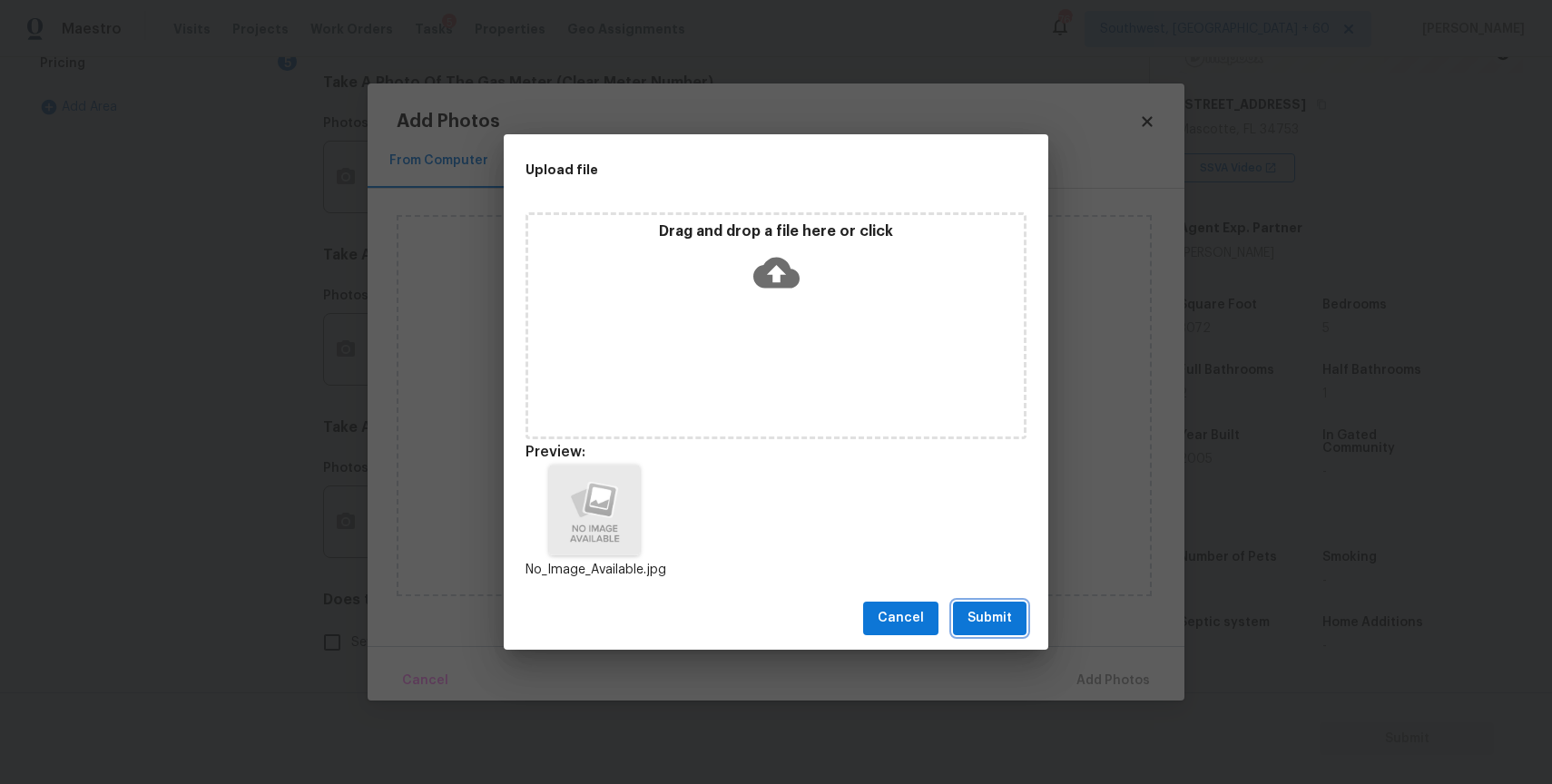
click at [977, 607] on span "Submit" at bounding box center [989, 618] width 45 height 22
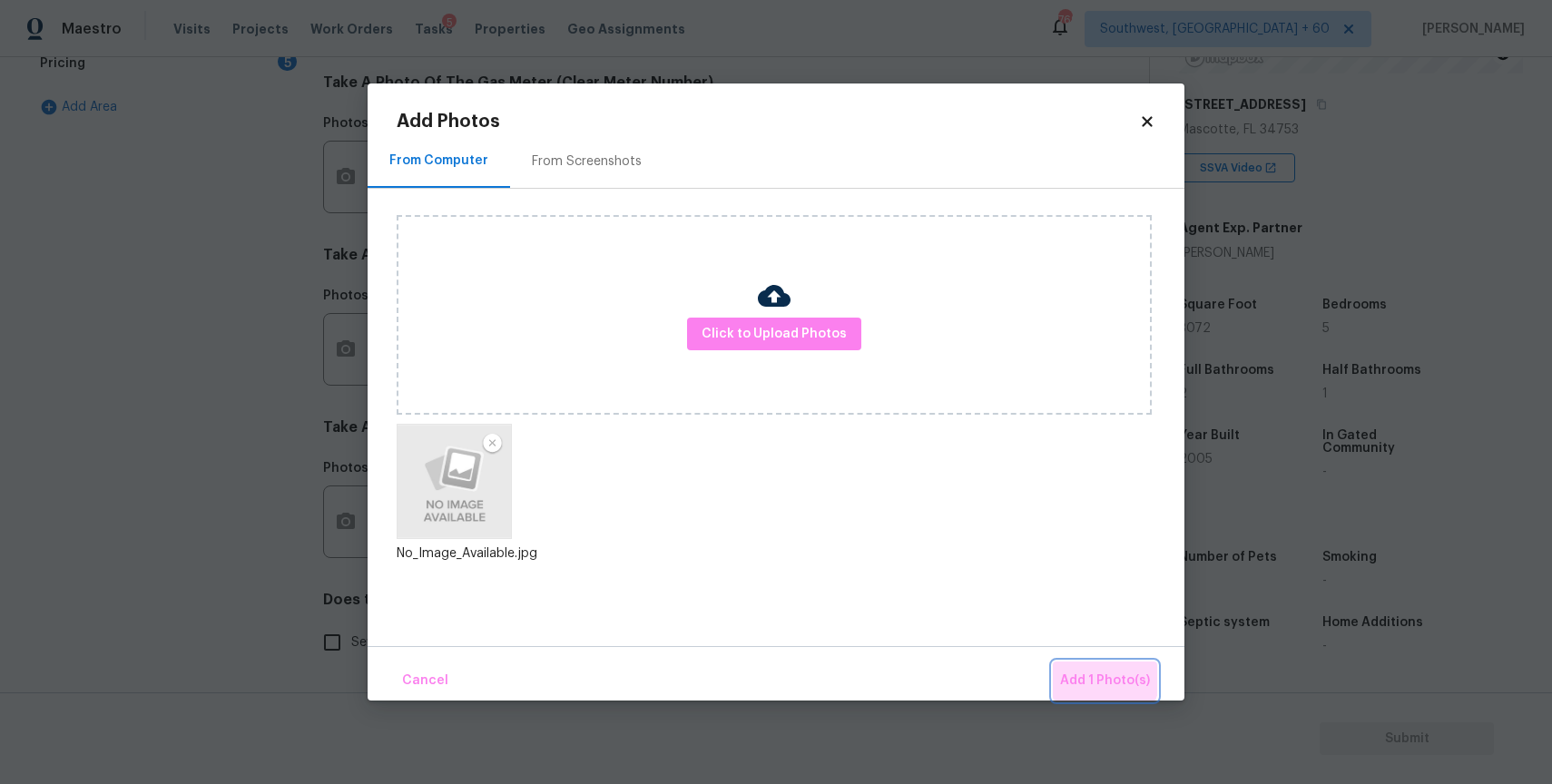
click at [1096, 676] on span "Add 1 Photo(s)" at bounding box center [1104, 680] width 90 height 22
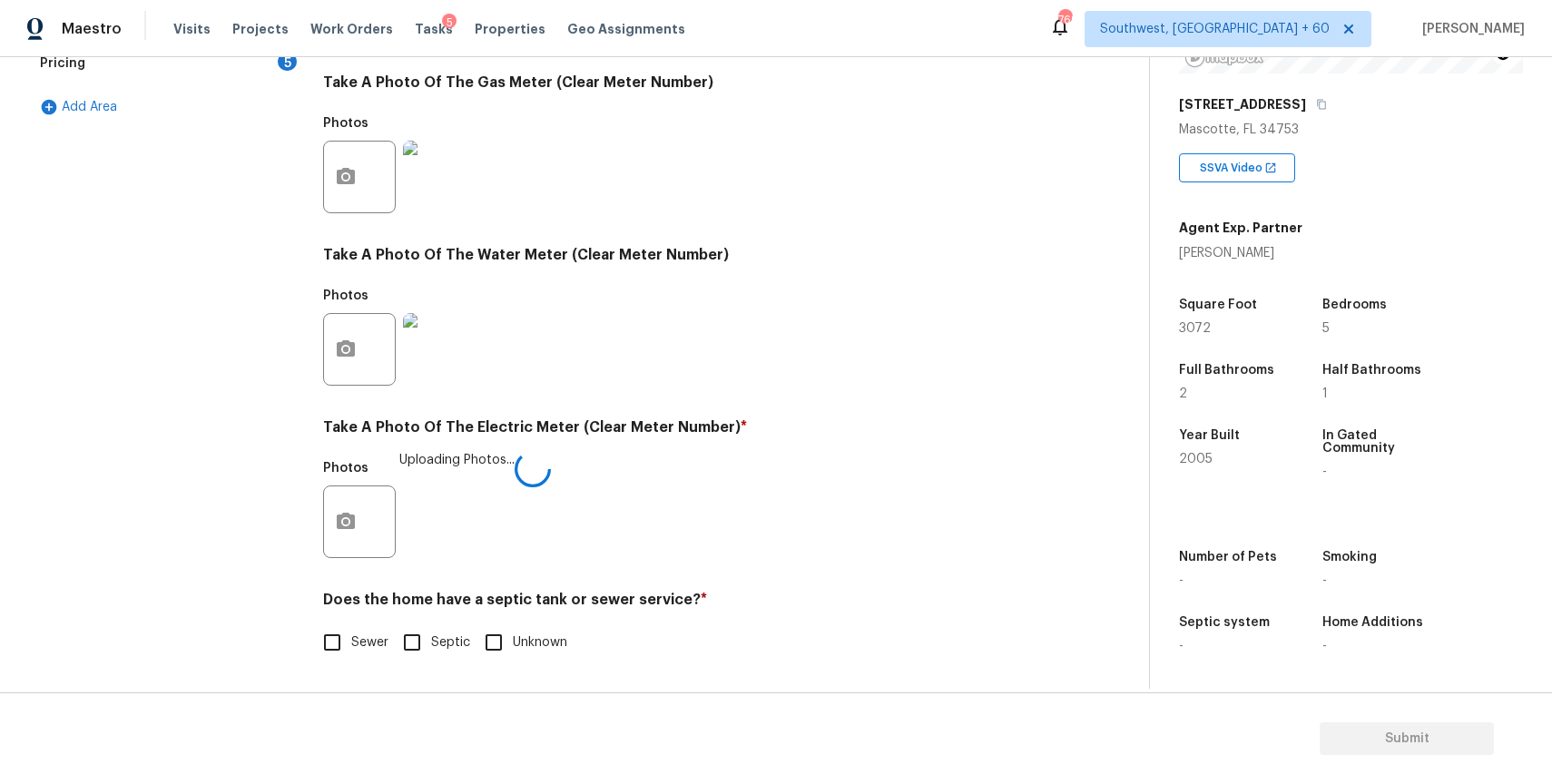
click at [327, 636] on input "Sewer" at bounding box center [332, 641] width 38 height 38
checkbox input "true"
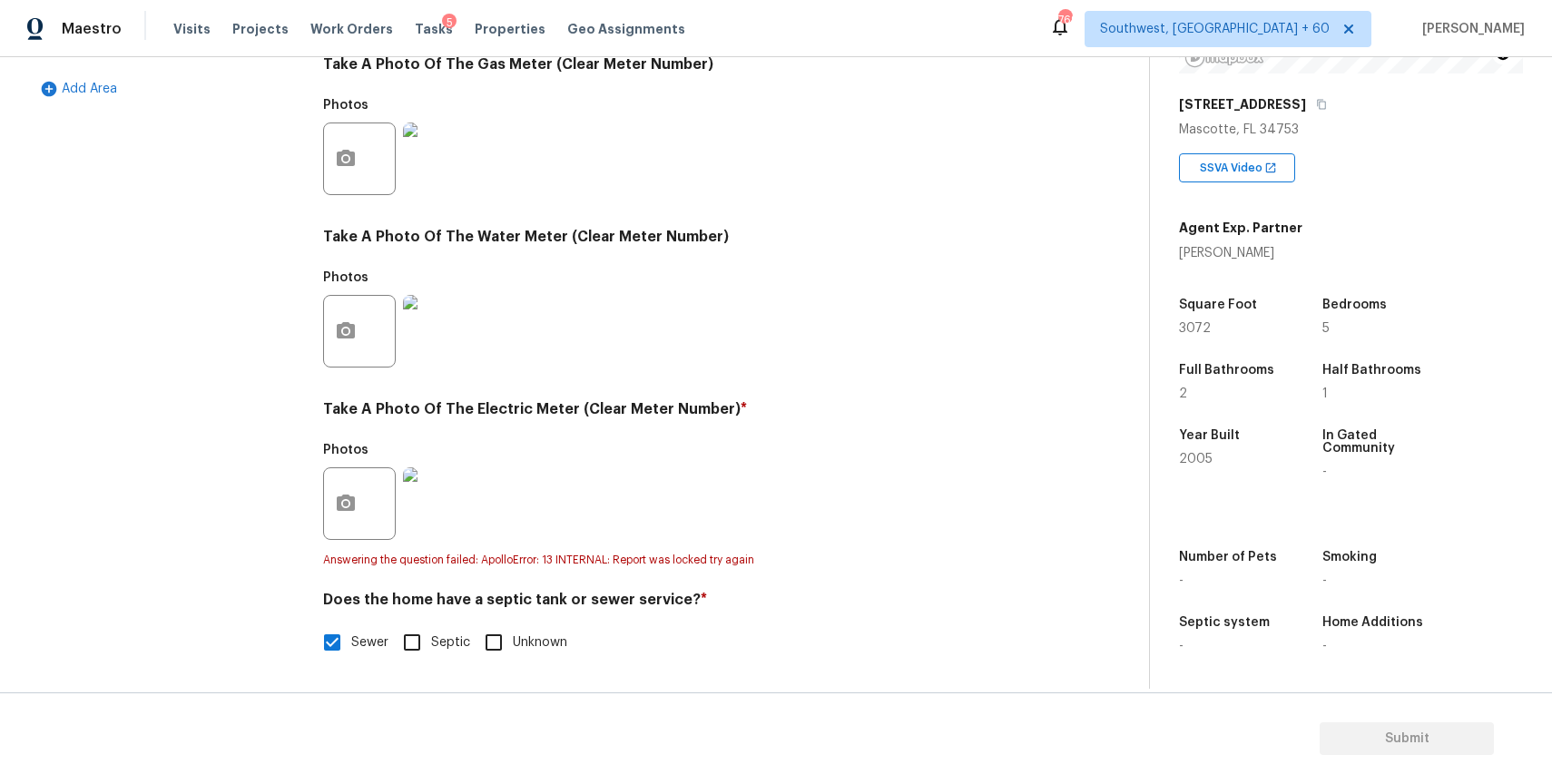
scroll to position [0, 0]
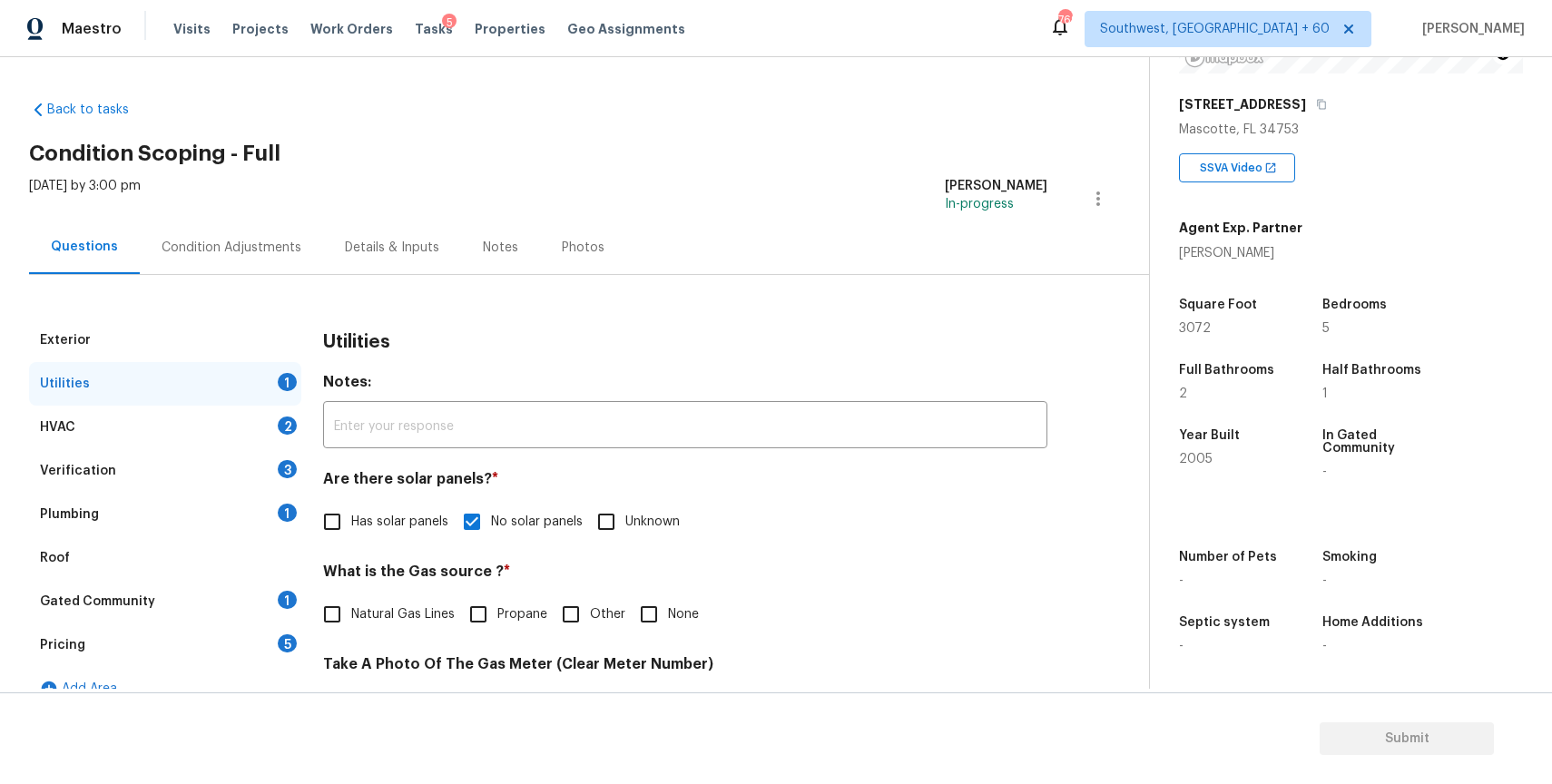
click at [222, 392] on div "Utilities 1" at bounding box center [165, 384] width 273 height 44
click at [282, 410] on div "HVAC 2" at bounding box center [165, 427] width 273 height 44
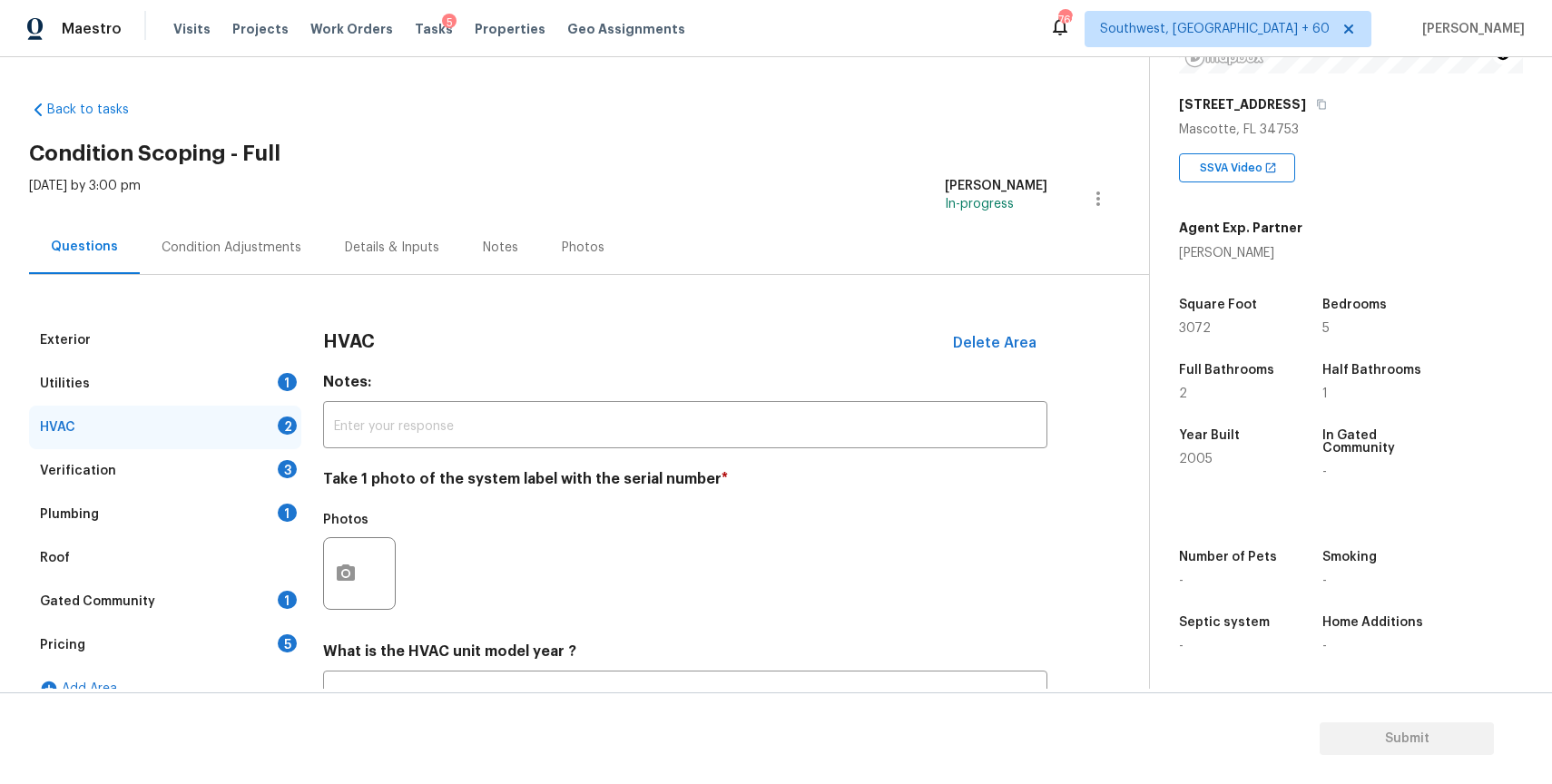
click at [243, 386] on div "Utilities 1" at bounding box center [165, 384] width 273 height 44
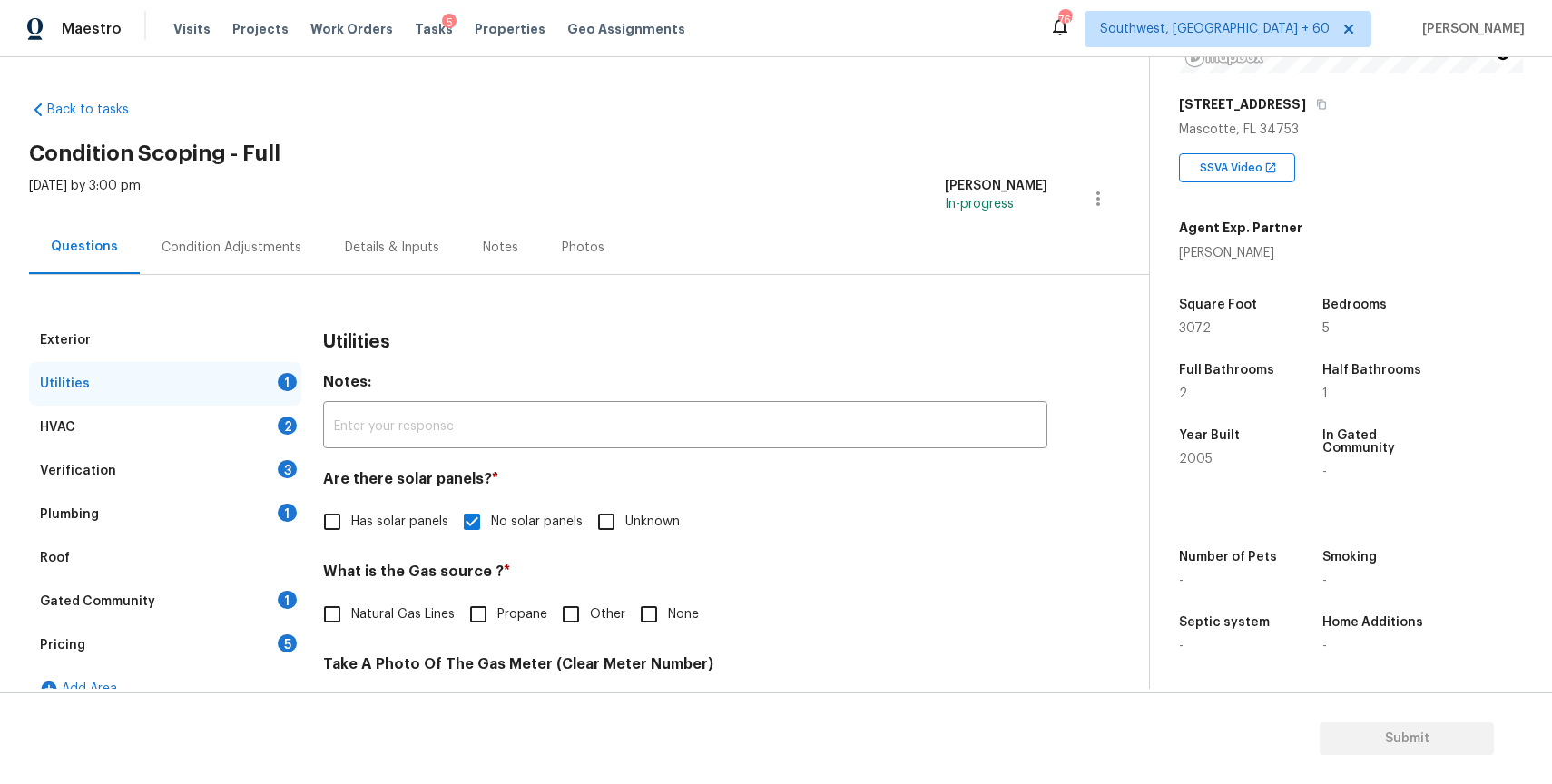
click at [276, 403] on div "Utilities 1" at bounding box center [165, 384] width 273 height 44
click at [298, 430] on div "HVAC 2" at bounding box center [165, 427] width 273 height 44
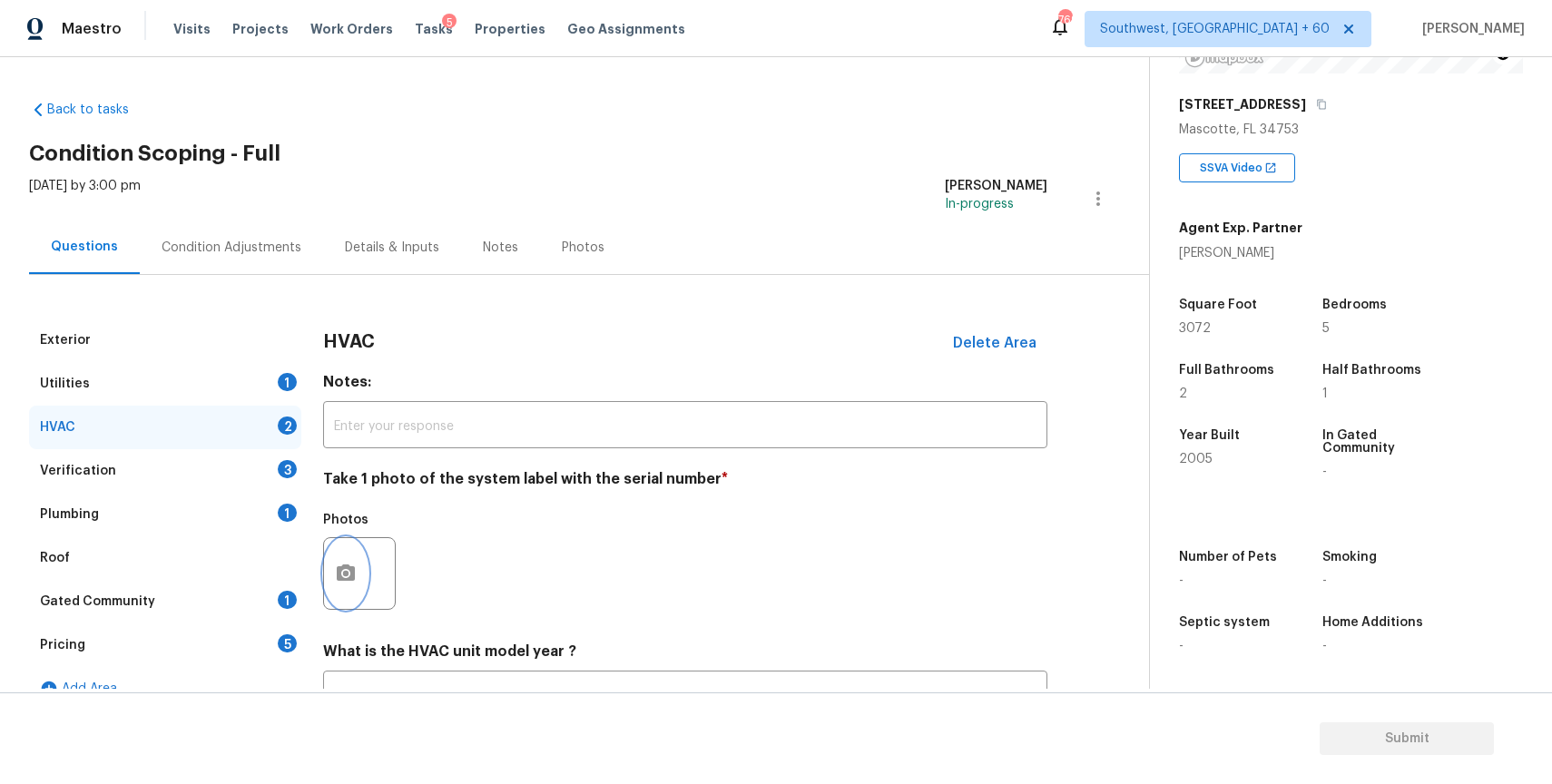
click at [358, 572] on button "button" at bounding box center [345, 573] width 44 height 70
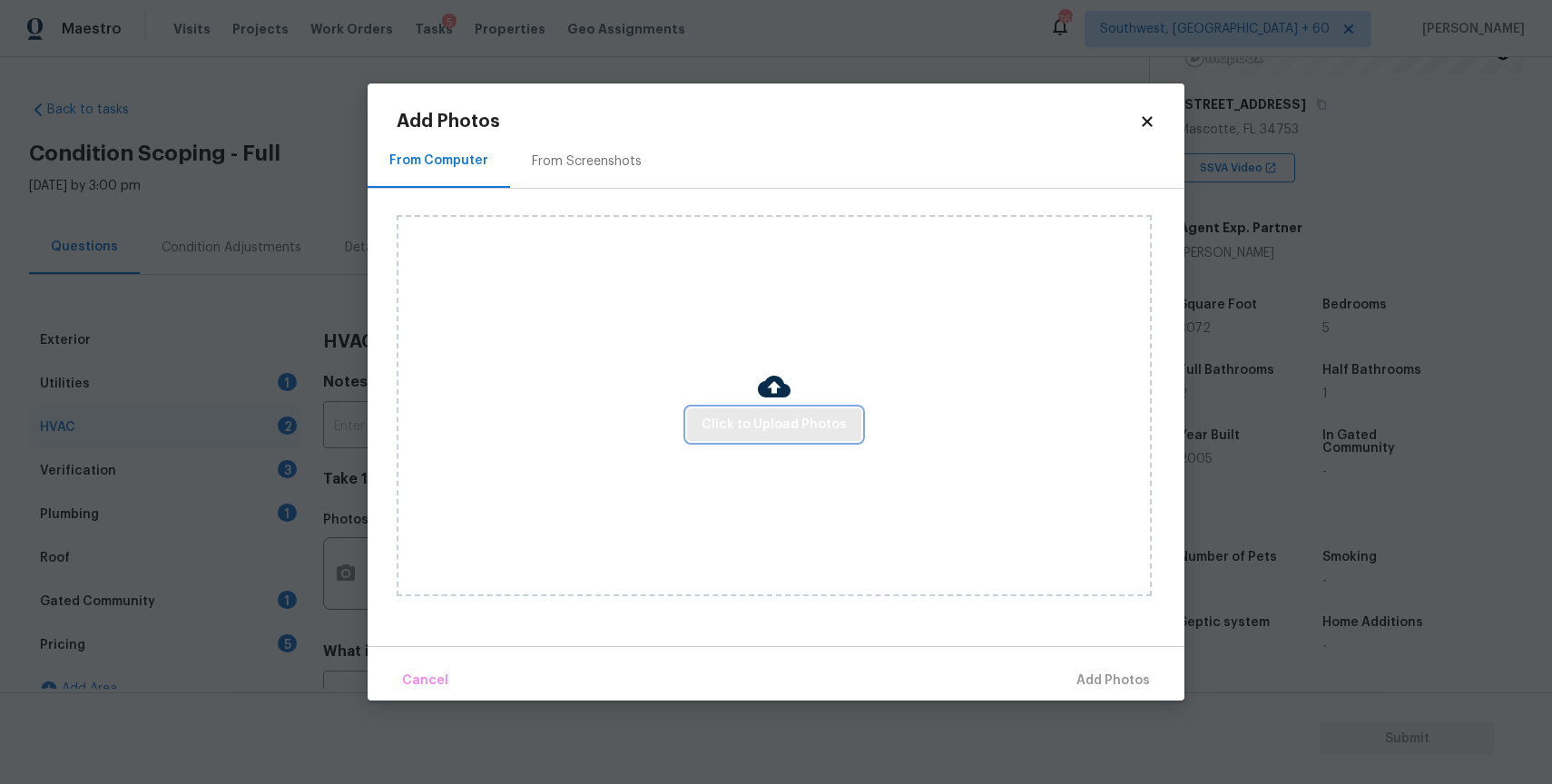
click at [794, 431] on span "Click to Upload Photos" at bounding box center [774, 424] width 146 height 22
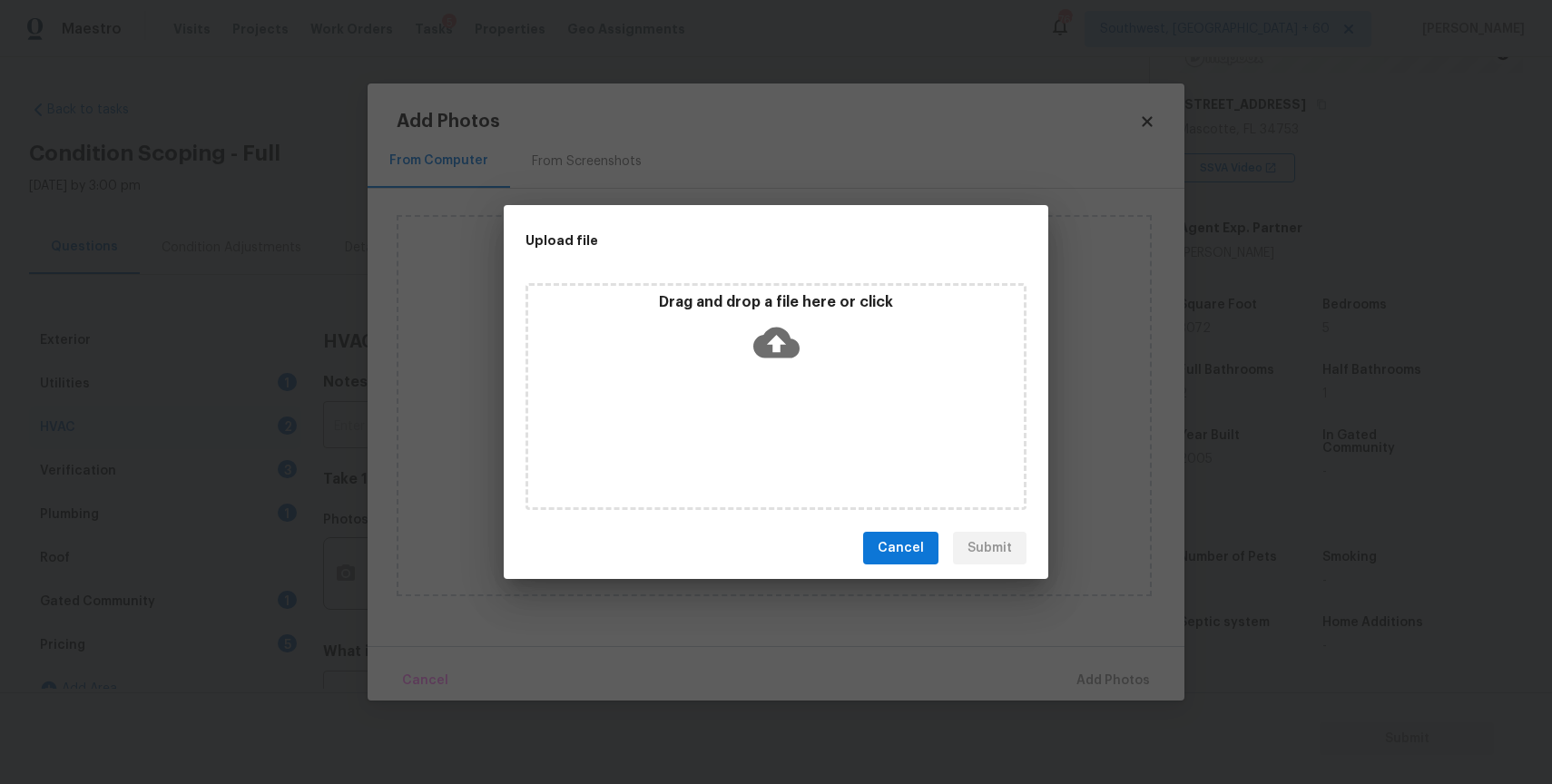
click at [788, 426] on div "Drag and drop a file here or click" at bounding box center [776, 396] width 501 height 227
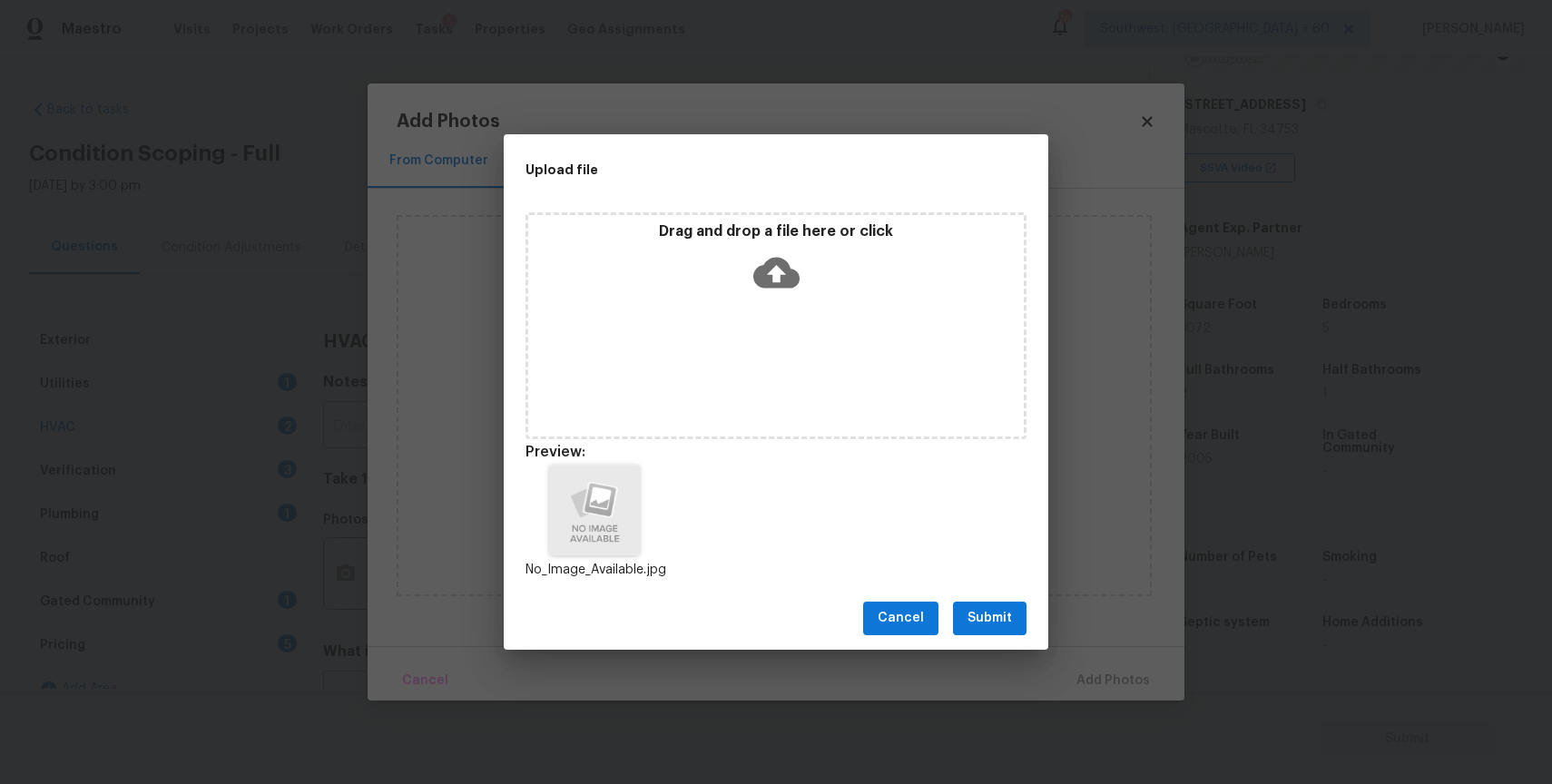
click at [979, 601] on button "Submit" at bounding box center [989, 618] width 73 height 33
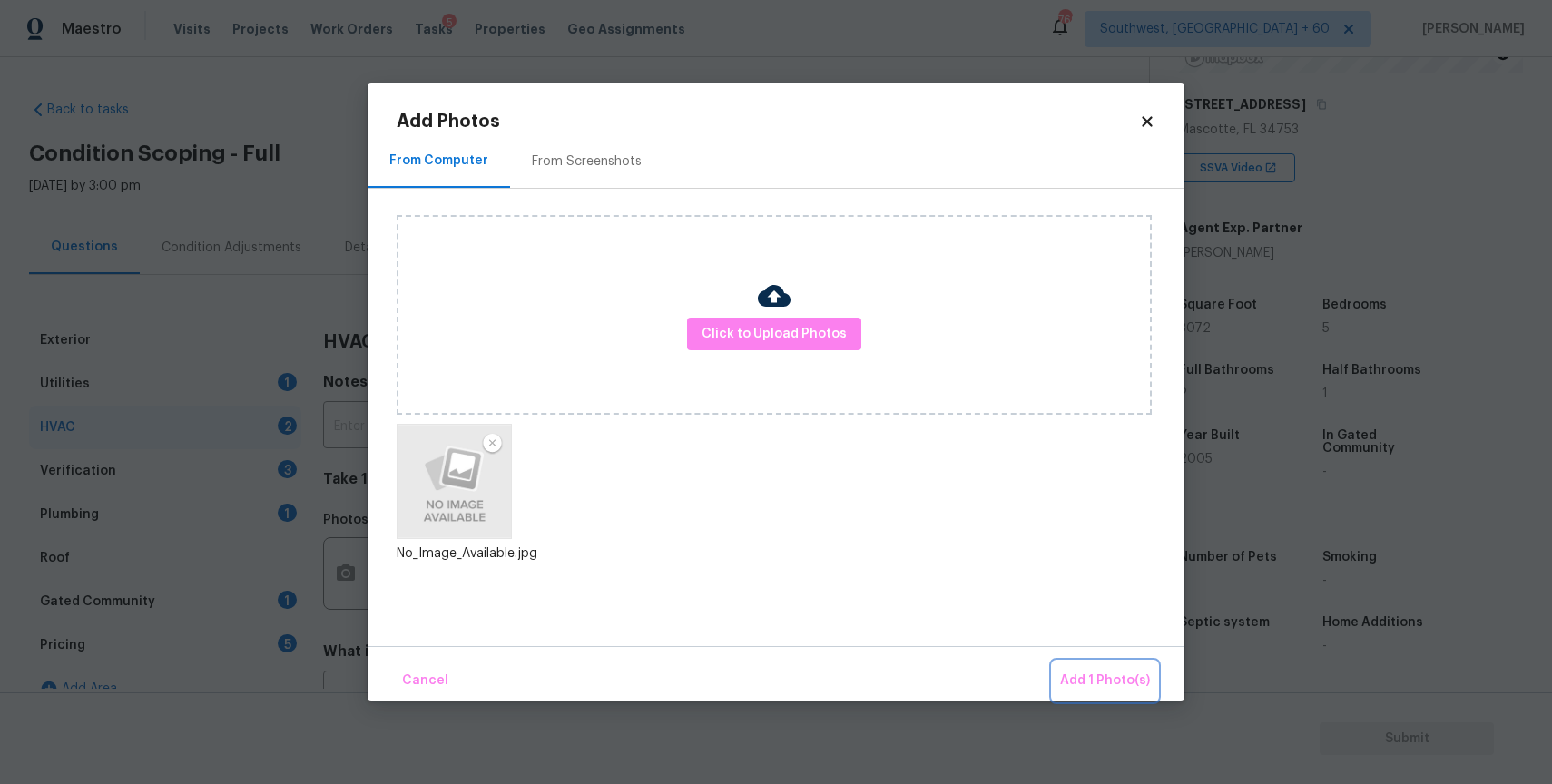
click at [1074, 669] on span "Add 1 Photo(s)" at bounding box center [1104, 680] width 90 height 22
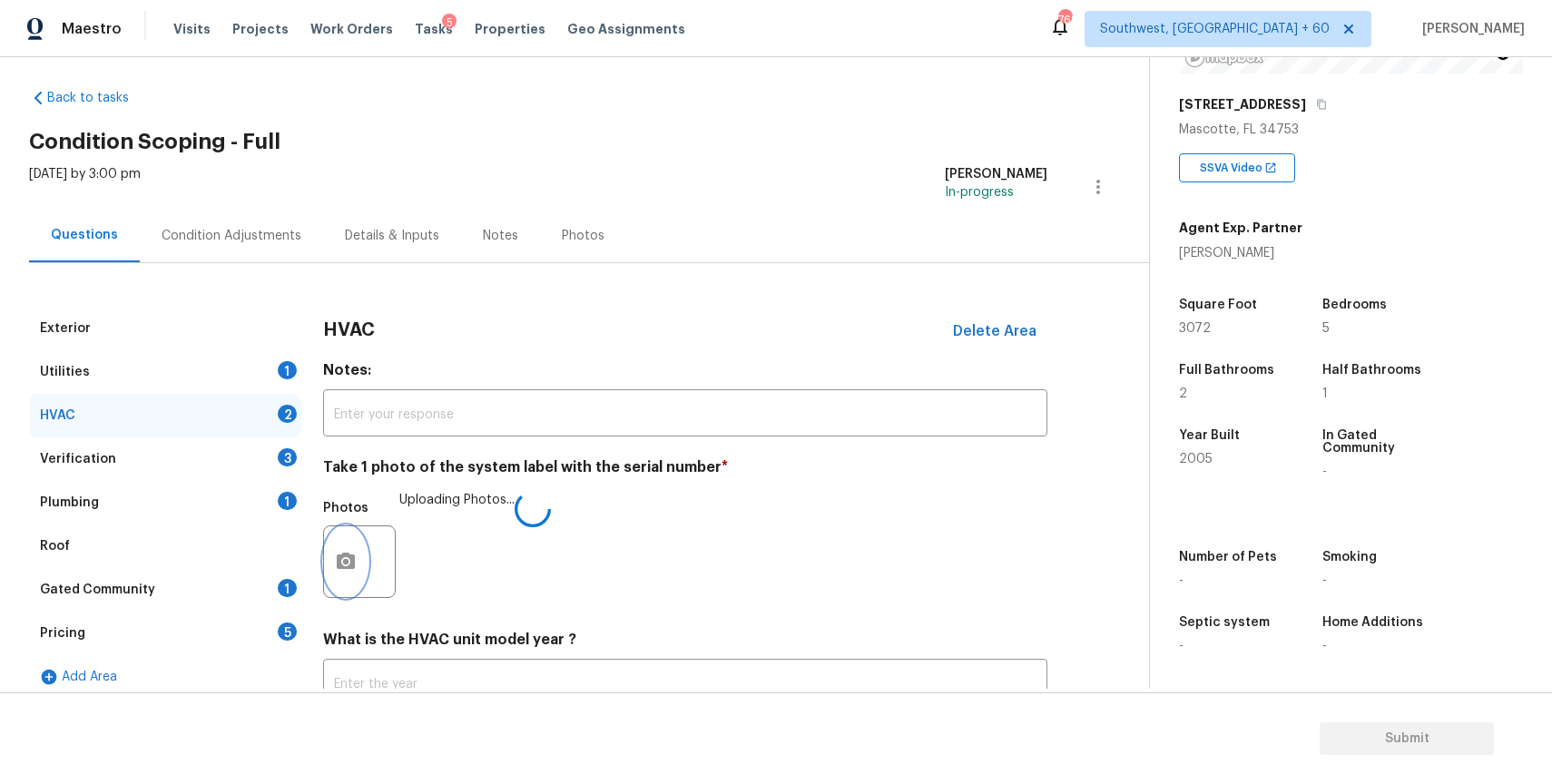
scroll to position [150, 0]
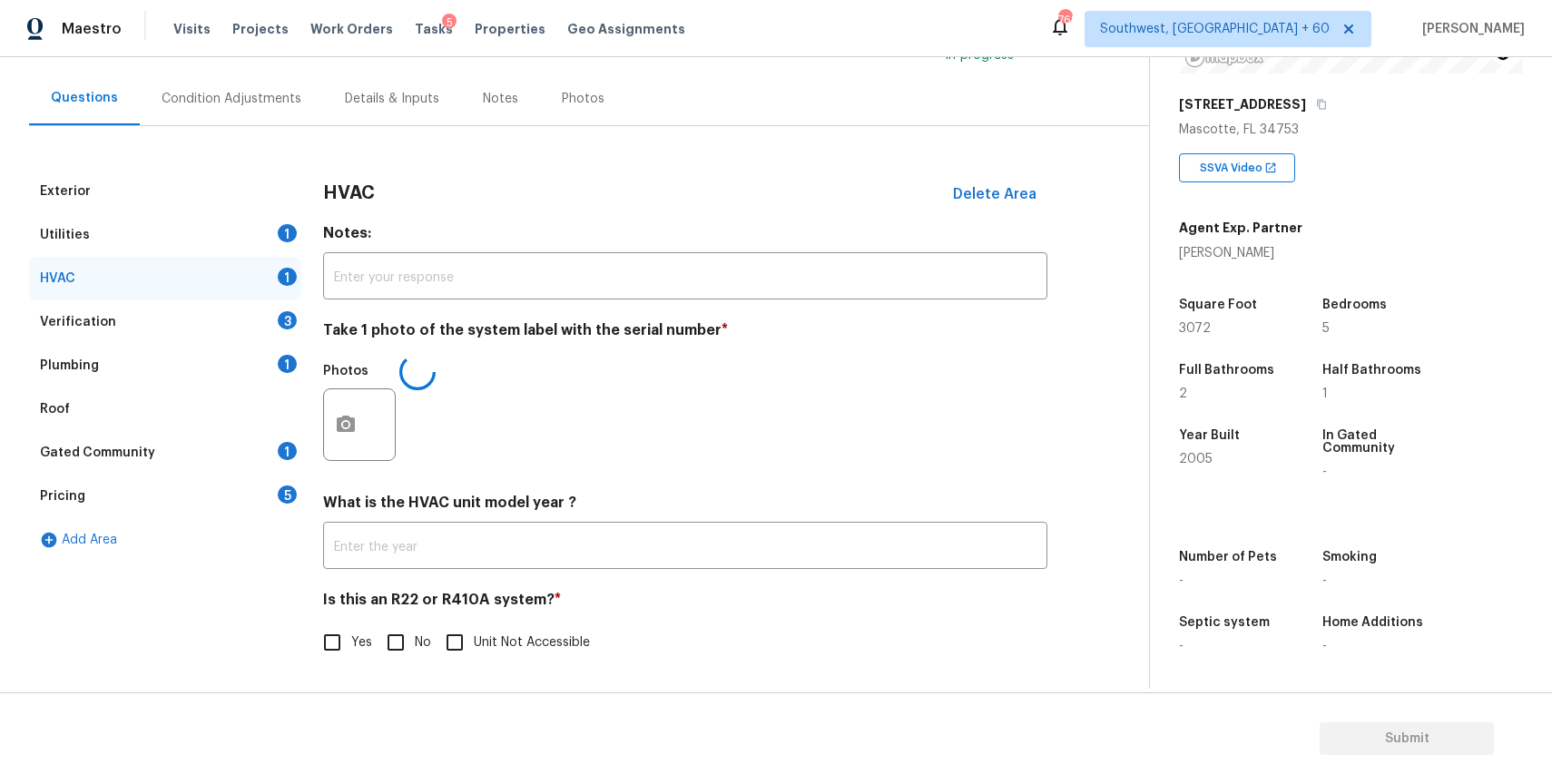
click at [397, 652] on input "No" at bounding box center [395, 641] width 38 height 38
checkbox input "true"
click at [215, 332] on div "Verification 3" at bounding box center [165, 322] width 273 height 44
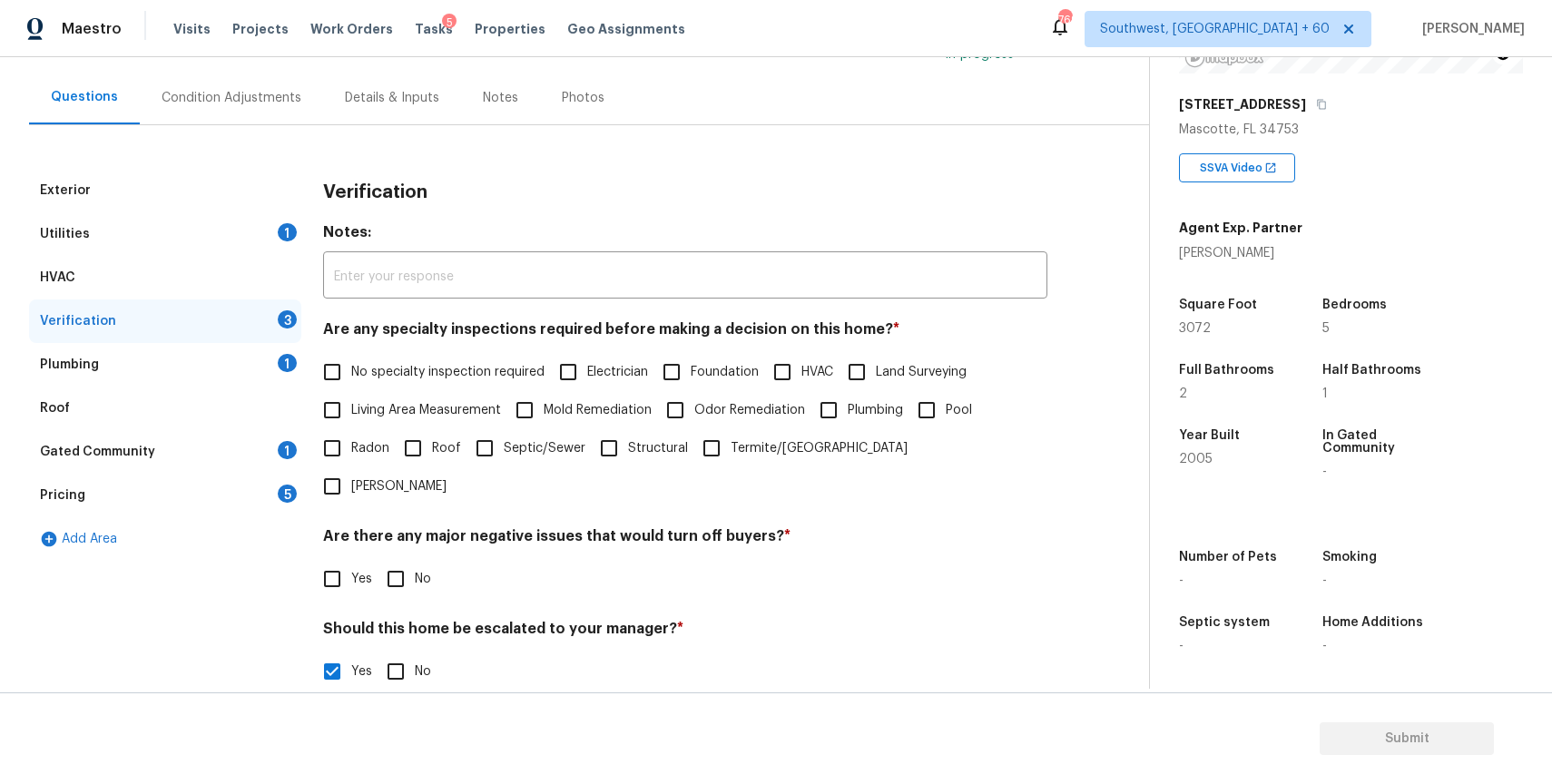
click at [415, 343] on h4 "Are any specialty inspections required before making a decision on this home? *" at bounding box center [684, 333] width 724 height 25
click at [433, 372] on span "No specialty inspection required" at bounding box center [448, 373] width 194 height 19
click at [351, 372] on input "No specialty inspection required" at bounding box center [332, 372] width 38 height 38
checkbox input "true"
click at [376, 560] on input "No" at bounding box center [395, 578] width 38 height 38
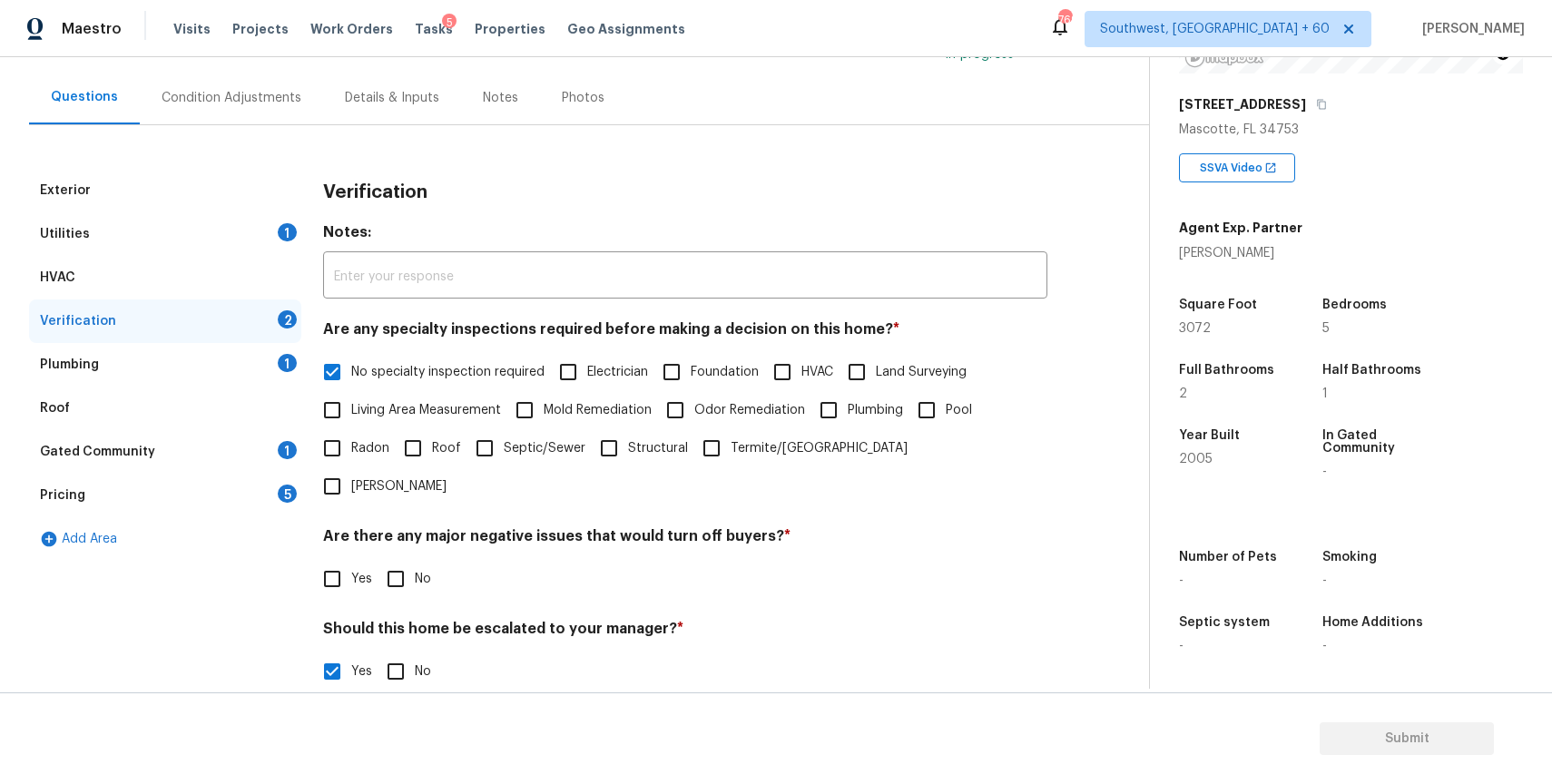
checkbox input "true"
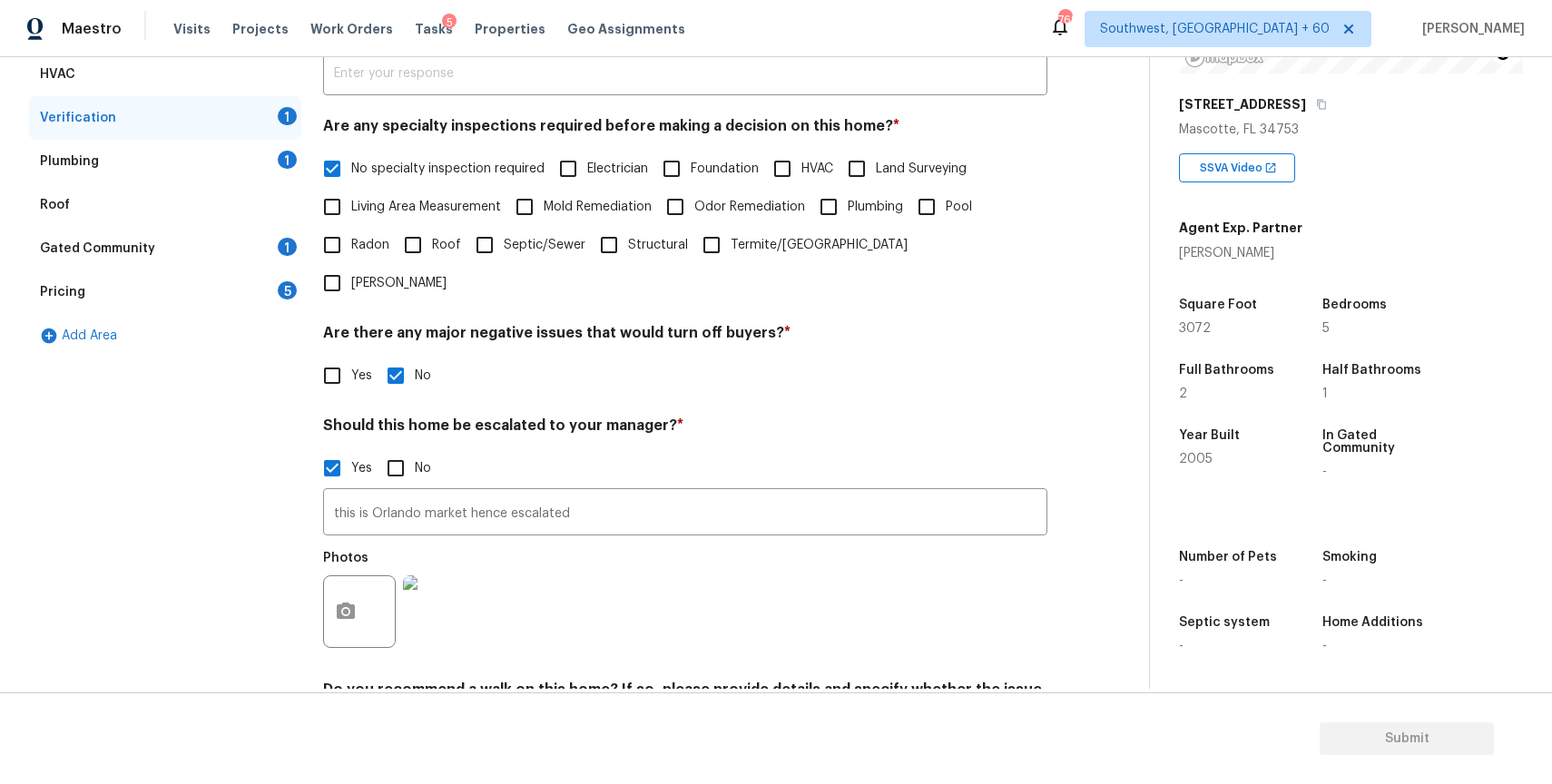
scroll to position [424, 0]
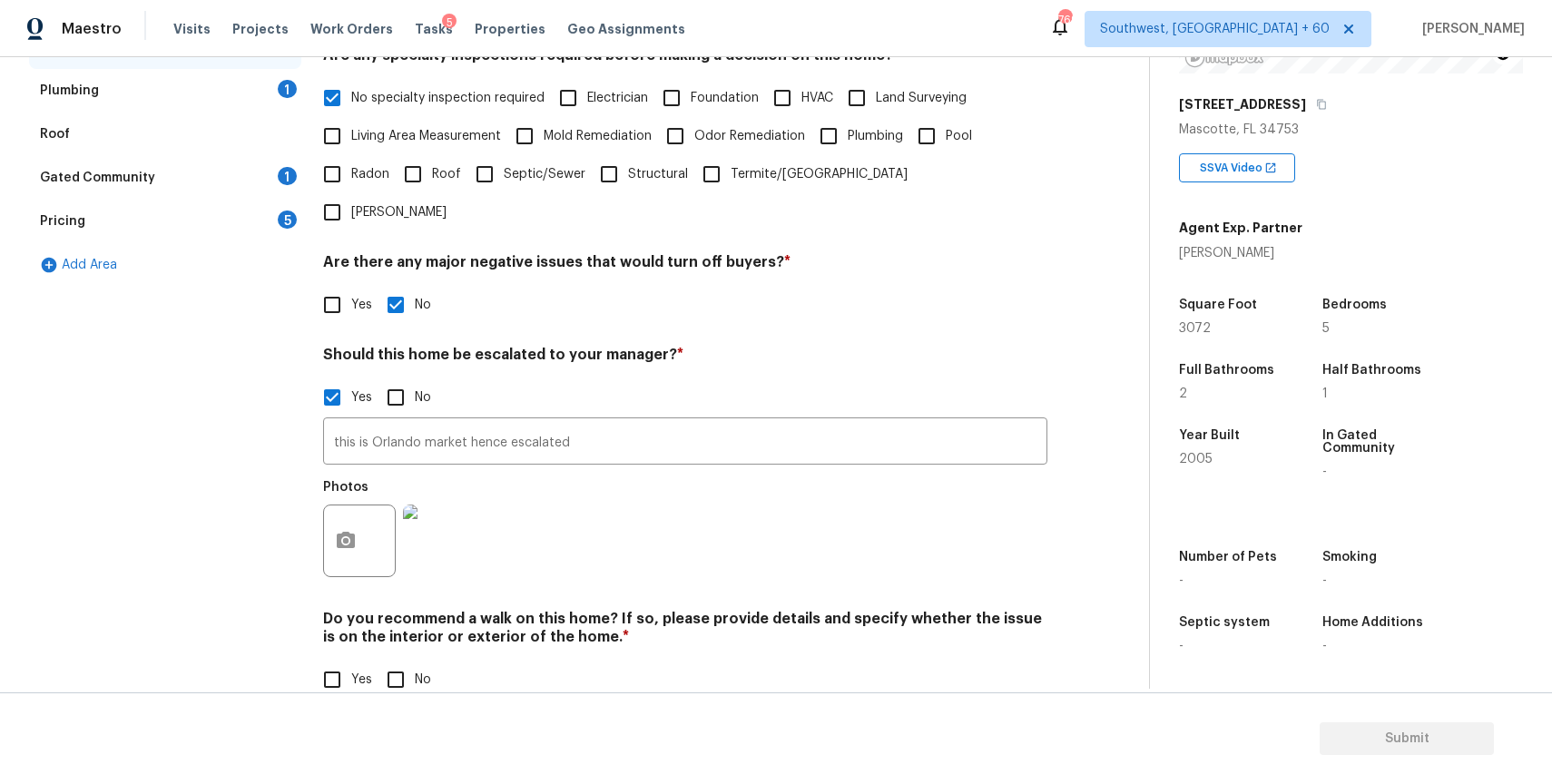
click at [402, 661] on input "No" at bounding box center [395, 679] width 38 height 38
checkbox input "true"
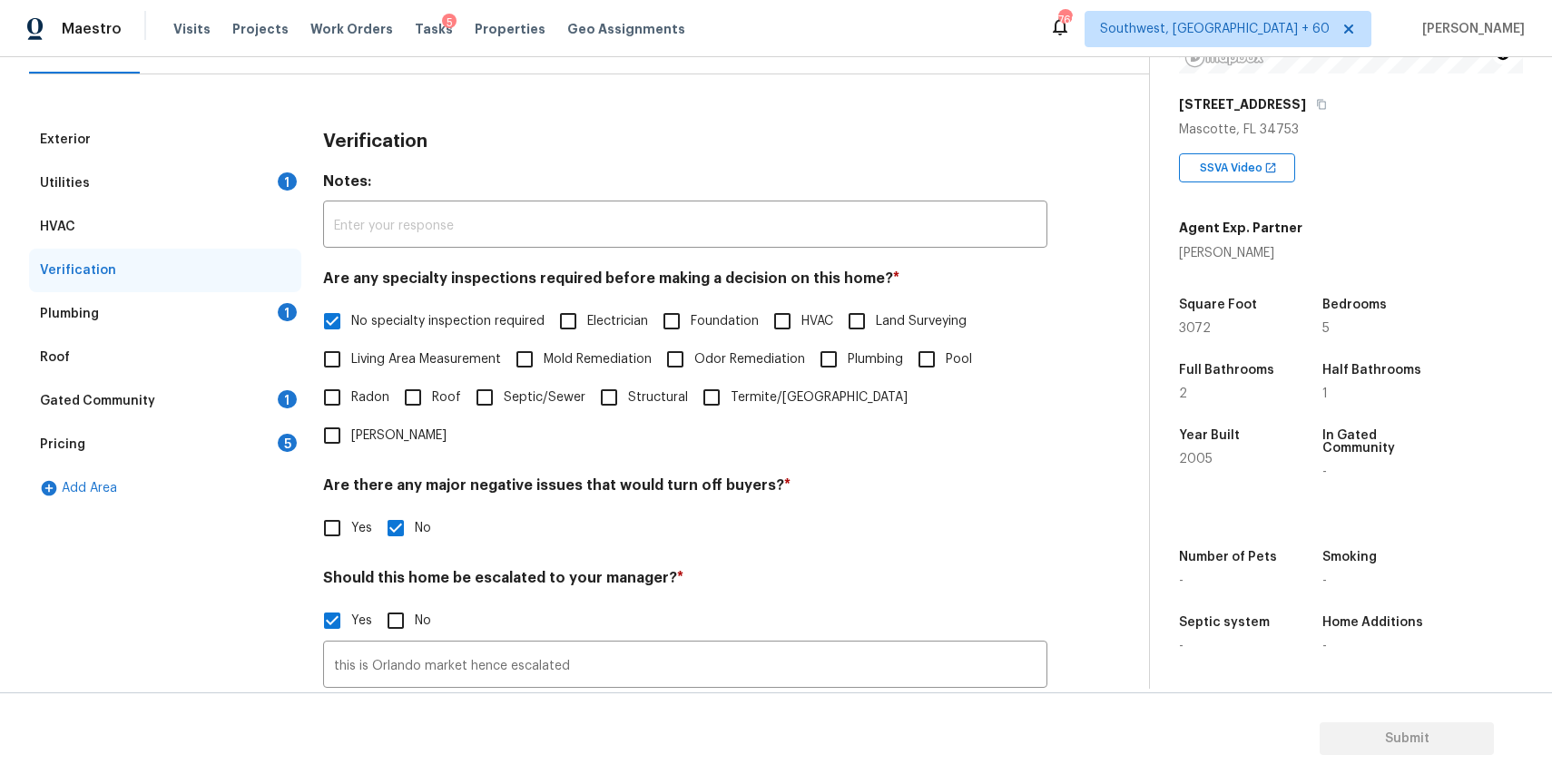
click at [274, 297] on div "Plumbing 1" at bounding box center [165, 313] width 273 height 44
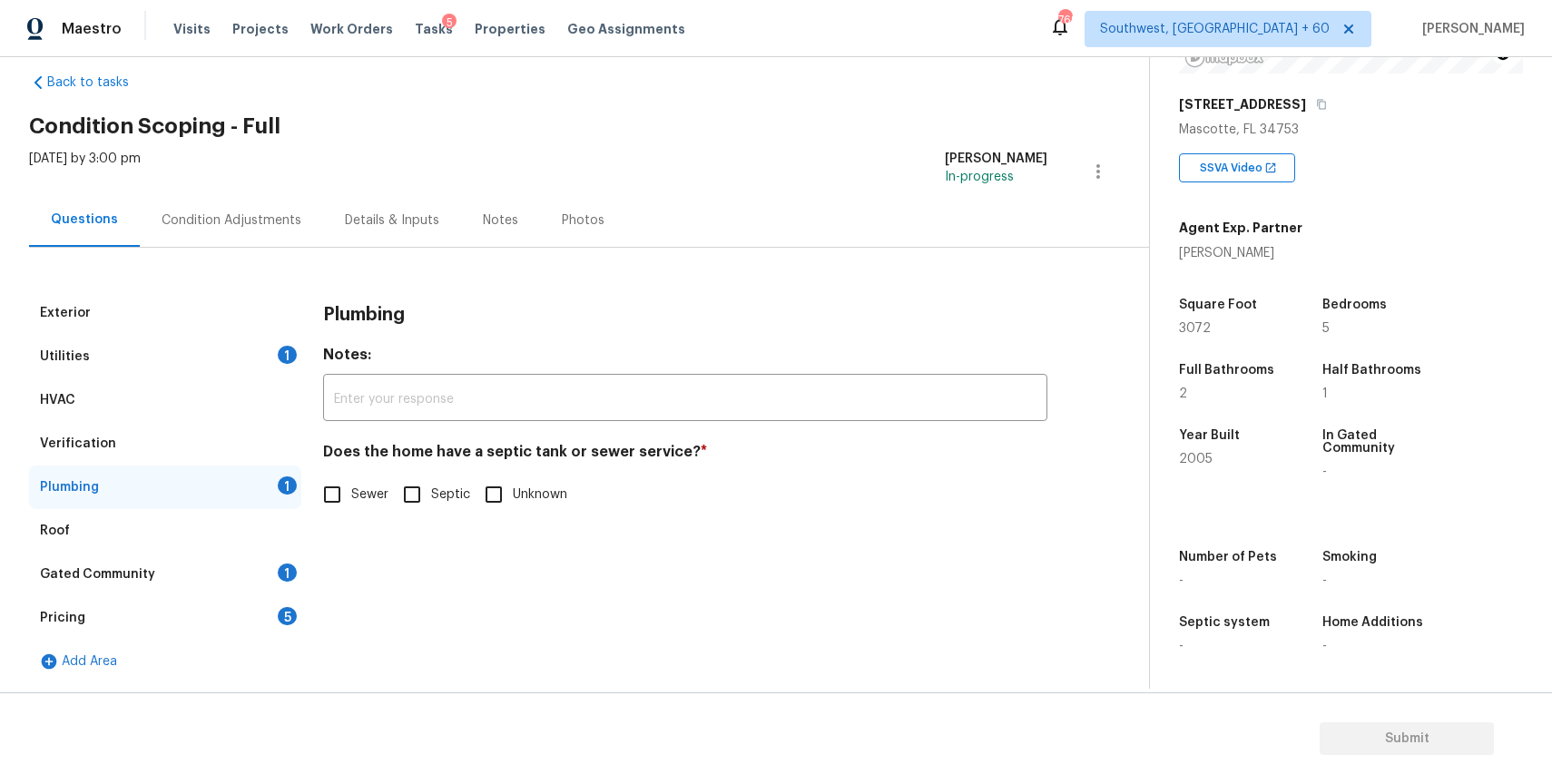
click at [359, 505] on label "Sewer" at bounding box center [350, 494] width 75 height 38
click at [351, 505] on input "Sewer" at bounding box center [332, 494] width 38 height 38
checkbox input "true"
click at [228, 589] on div "Gated Community 1" at bounding box center [165, 574] width 273 height 44
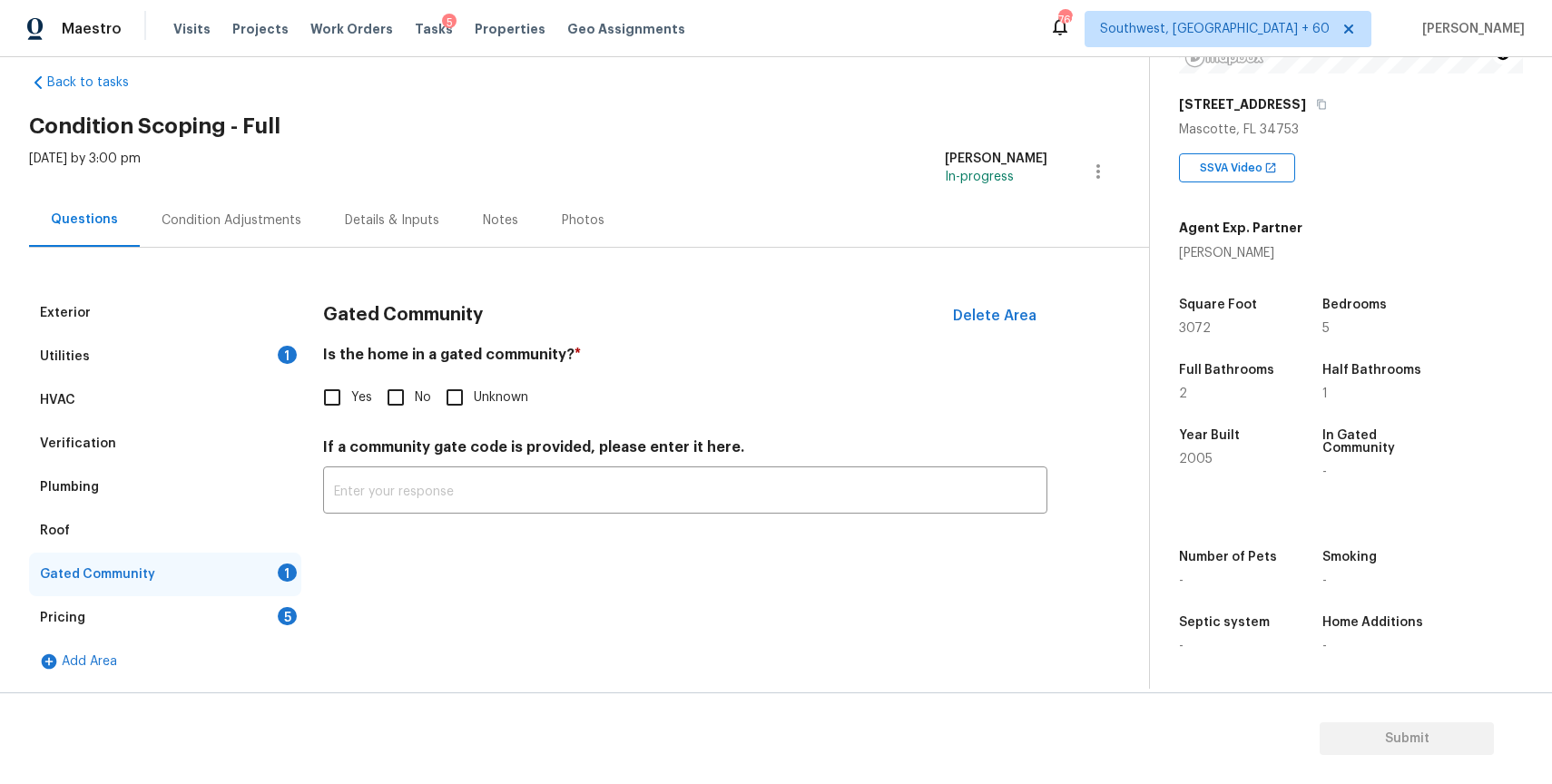
click at [403, 411] on input "No" at bounding box center [395, 397] width 38 height 38
checkbox input "true"
click at [256, 611] on div "Pricing 5" at bounding box center [165, 617] width 273 height 44
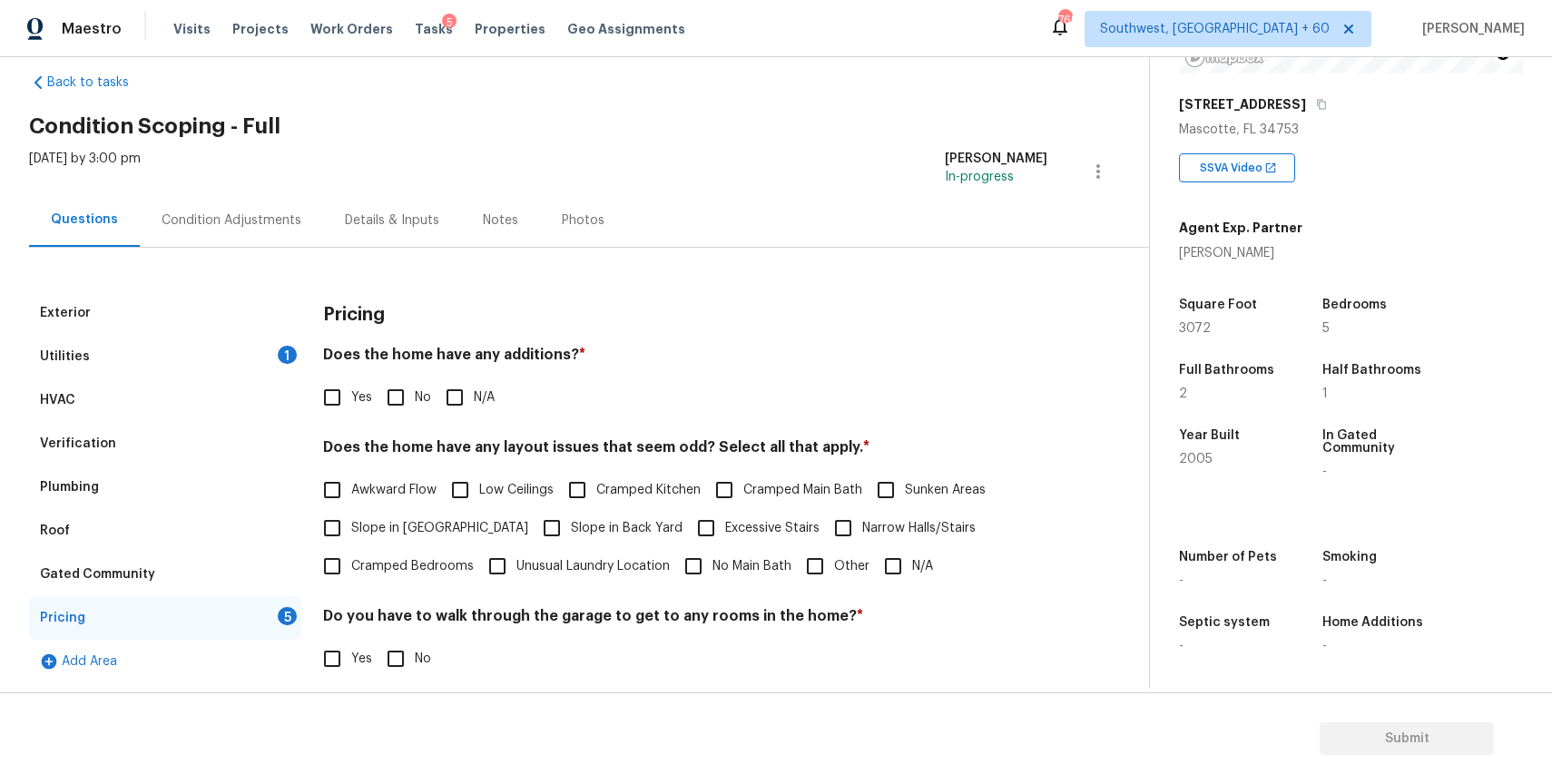
click at [491, 399] on span "N/A" at bounding box center [484, 398] width 21 height 19
click at [474, 399] on input "N/A" at bounding box center [454, 397] width 38 height 38
checkbox input "true"
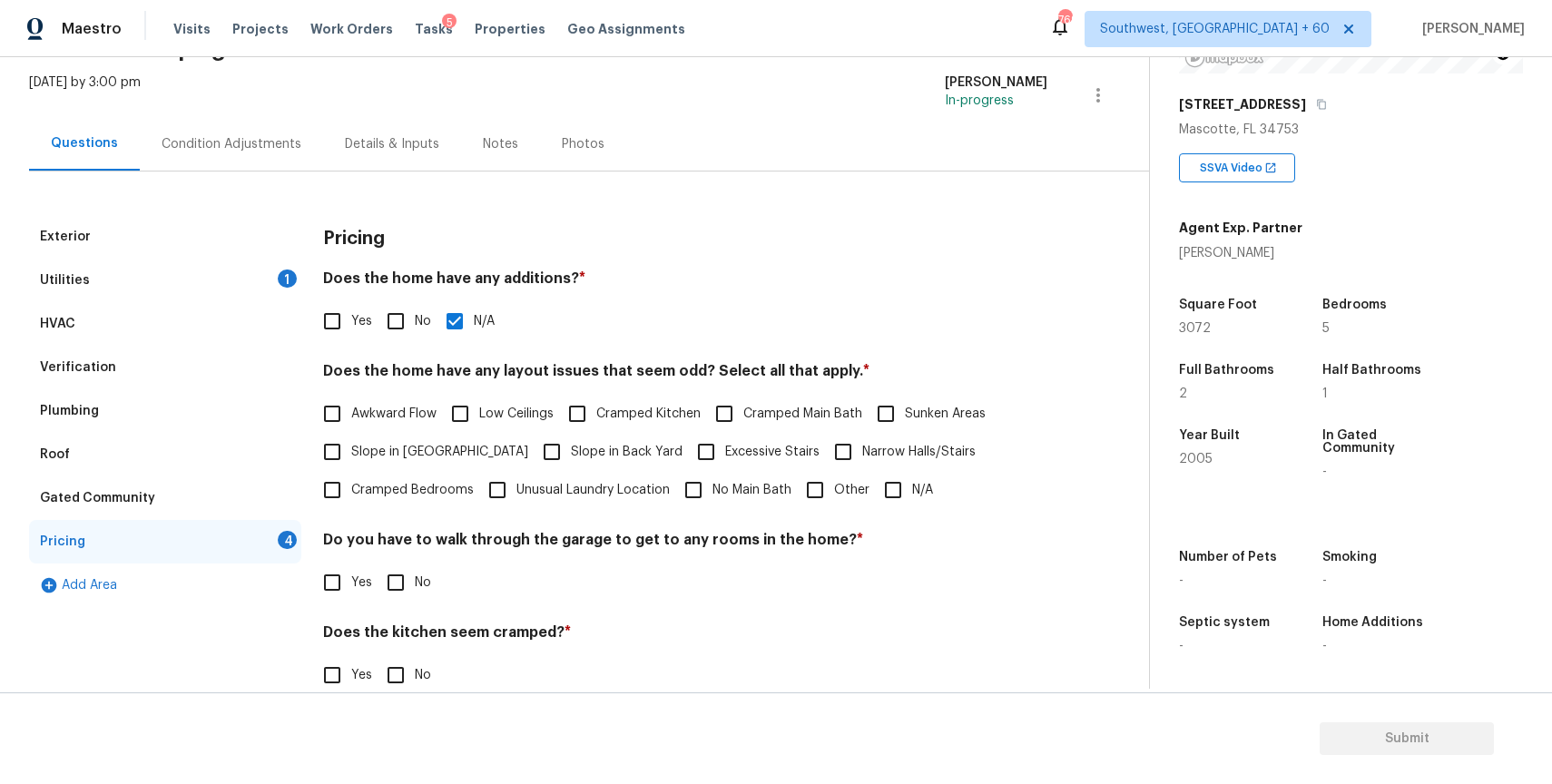
click at [886, 489] on input "N/A" at bounding box center [893, 489] width 38 height 38
checkbox input "true"
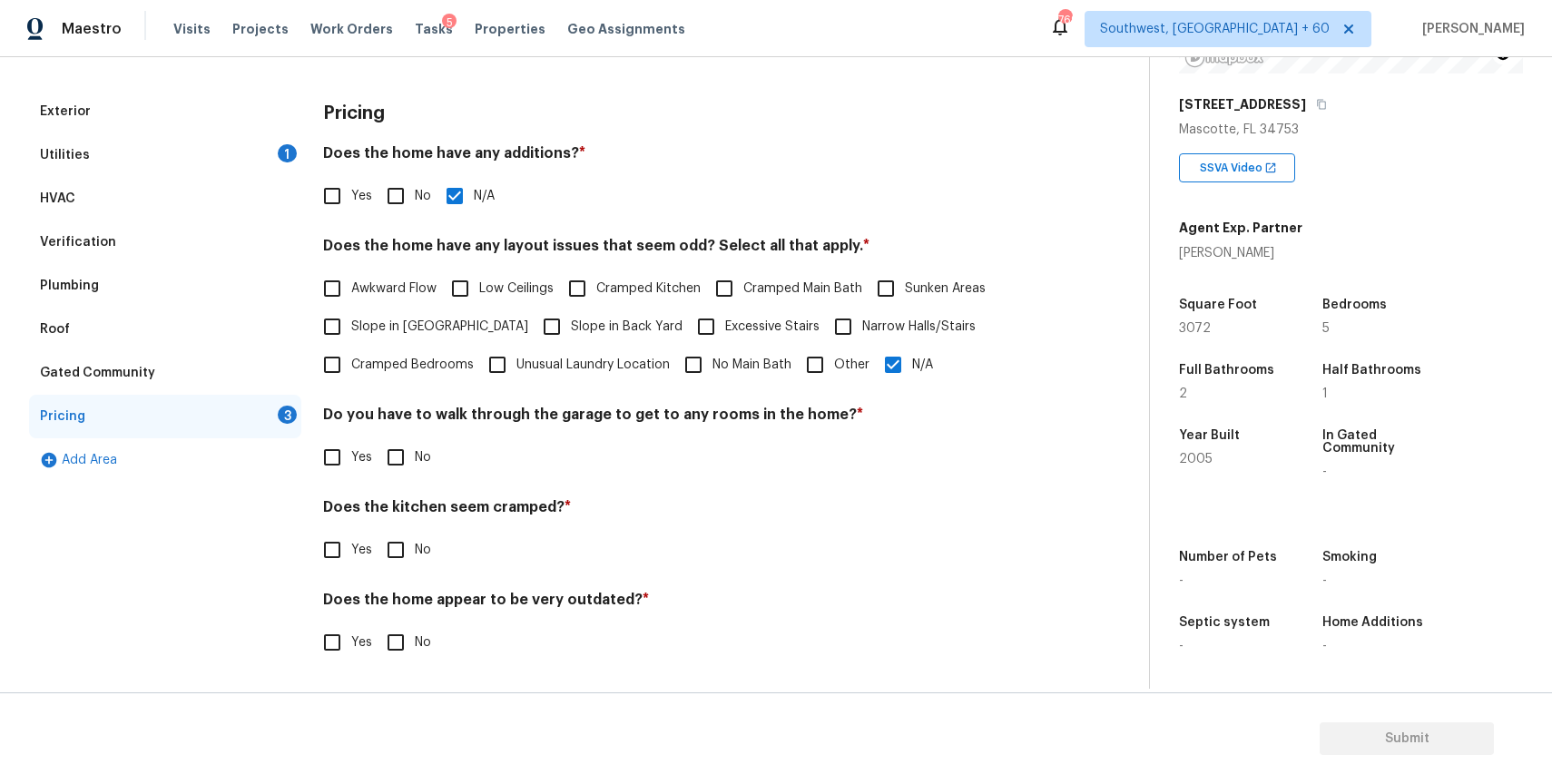
click at [396, 476] on div "Pricing Does the home have any additions? * Yes No N/A Does the home have any l…" at bounding box center [684, 386] width 724 height 593
click at [394, 446] on input "No" at bounding box center [395, 457] width 38 height 38
checkbox input "true"
click at [366, 590] on div "Pricing Does the home have any additions? * Yes No N/A Does the home have any l…" at bounding box center [684, 387] width 724 height 595
click at [395, 560] on input "No" at bounding box center [395, 550] width 38 height 38
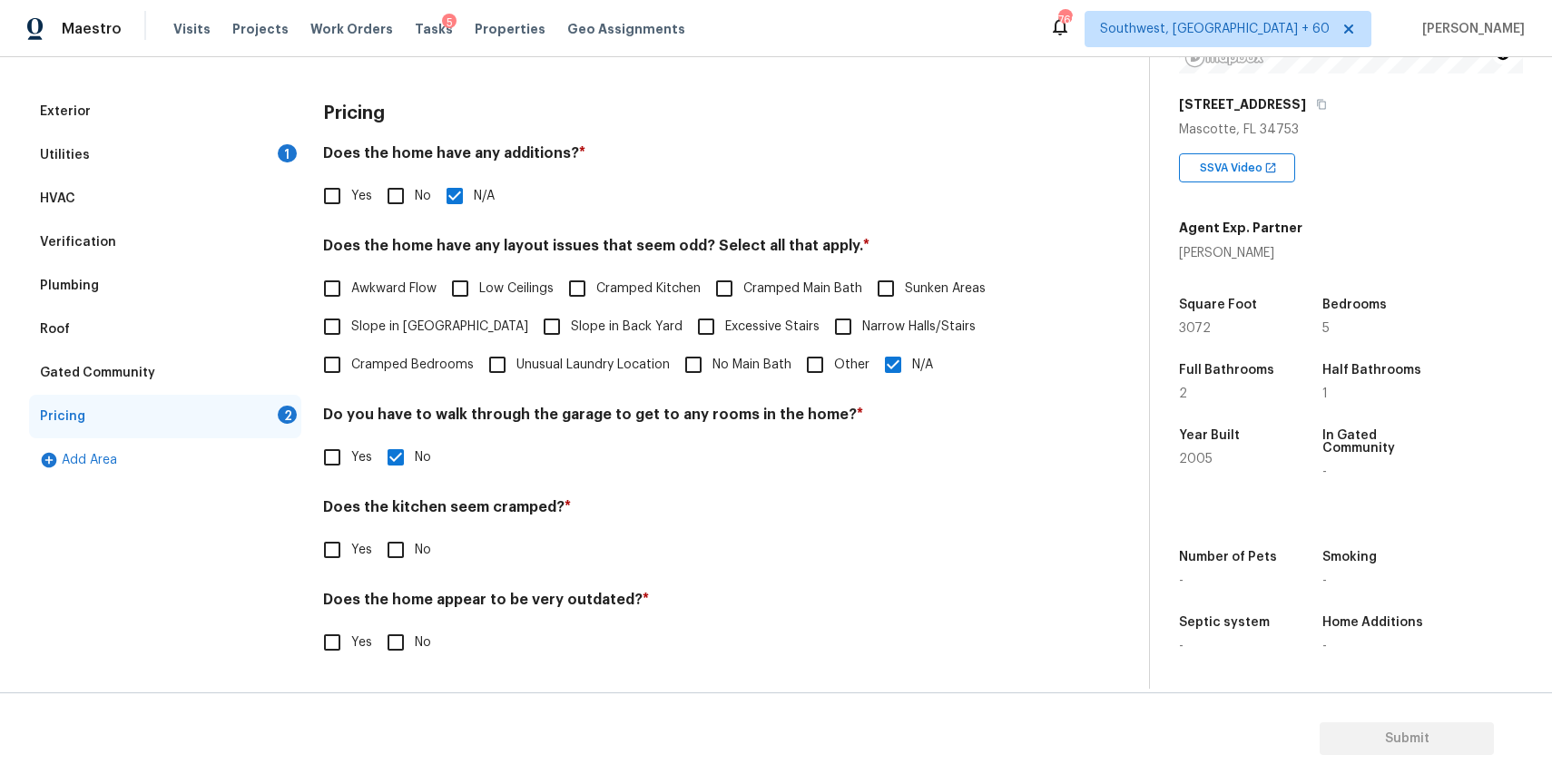
checkbox input "true"
click at [404, 647] on input "No" at bounding box center [395, 643] width 38 height 38
checkbox input "true"
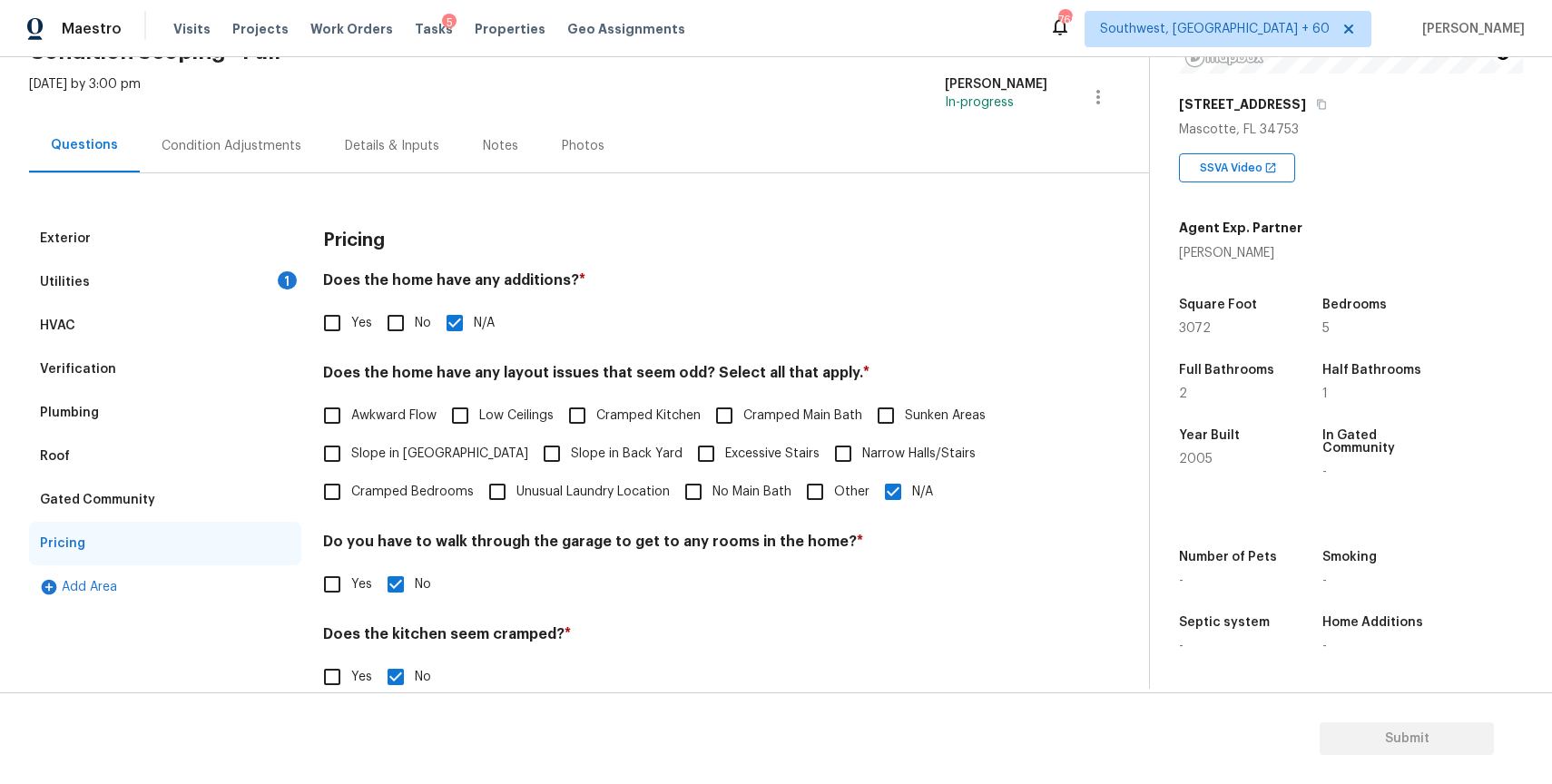
scroll to position [0, 0]
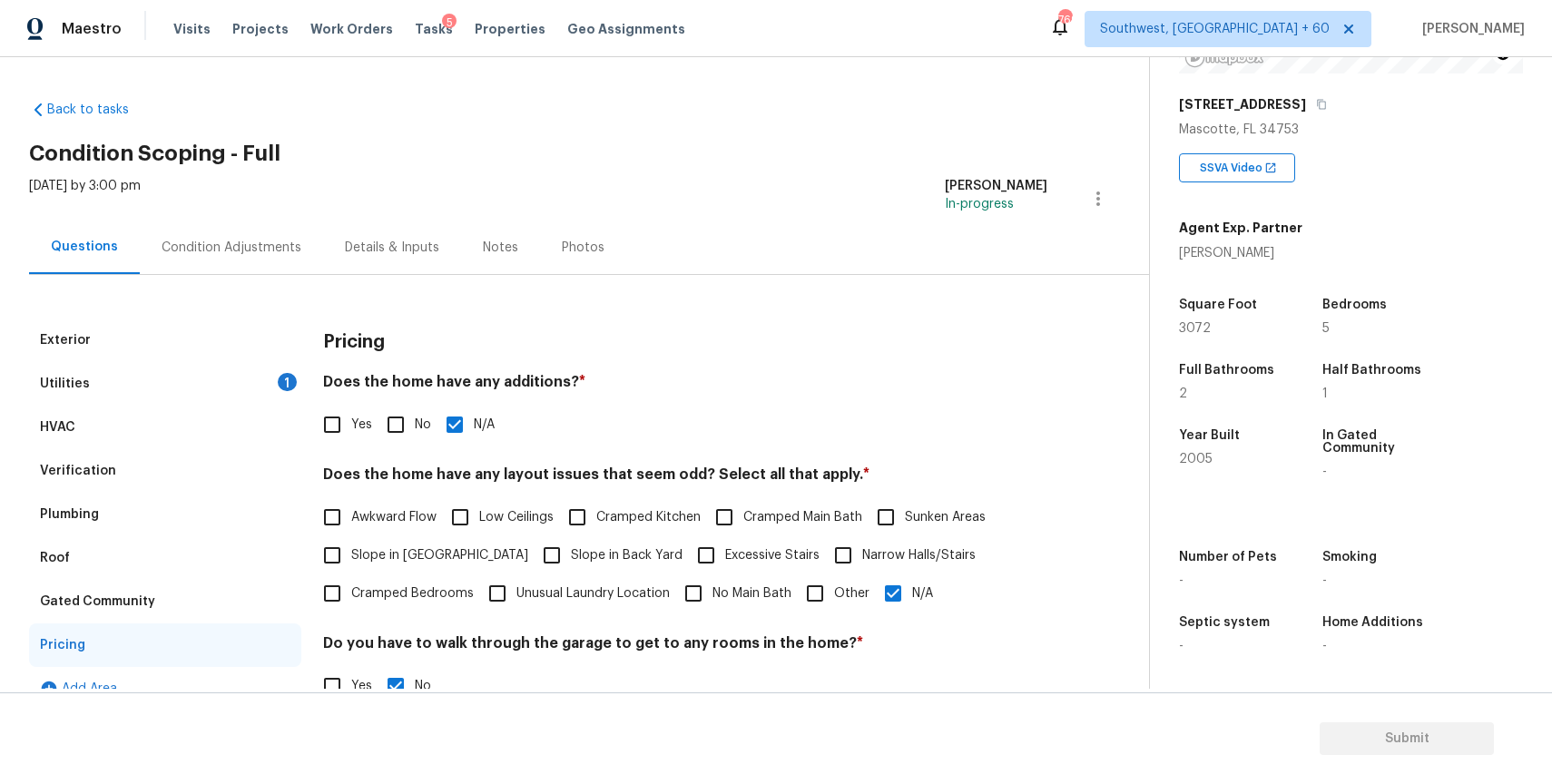
click at [141, 200] on div "[DATE] by 3:00 pm" at bounding box center [84, 198] width 111 height 44
click at [235, 236] on div "Condition Adjustments" at bounding box center [232, 247] width 184 height 54
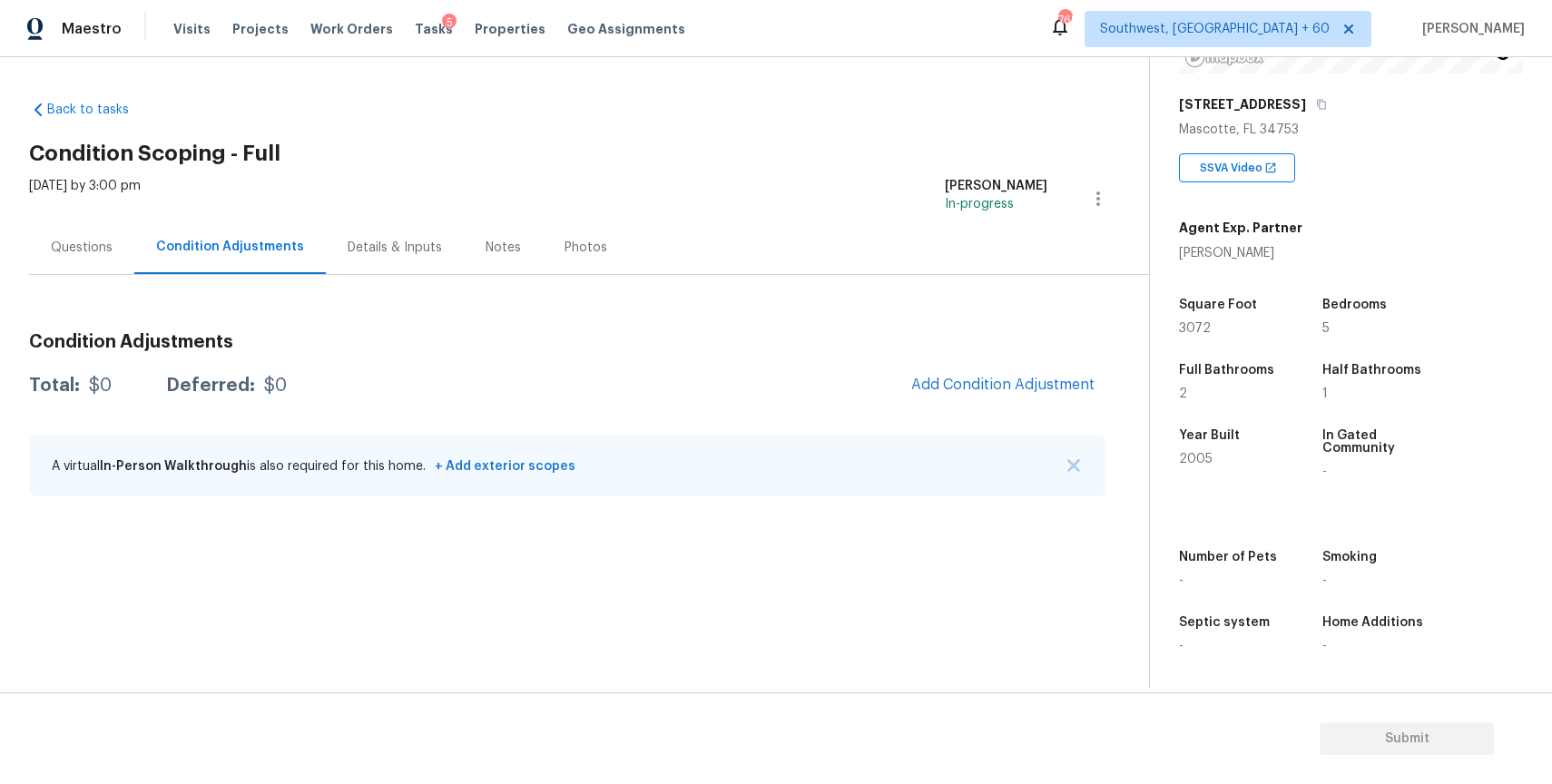
click at [99, 321] on div "Condition Adjustments Total: $0 Deferred: $0 Add Condition Adjustment A virtual…" at bounding box center [566, 415] width 1076 height 194
click at [100, 301] on div "Condition Adjustments Total: $0 Deferred: $0 Add Condition Adjustment A virtual…" at bounding box center [566, 394] width 1076 height 237
click at [65, 270] on div "Questions" at bounding box center [82, 247] width 106 height 54
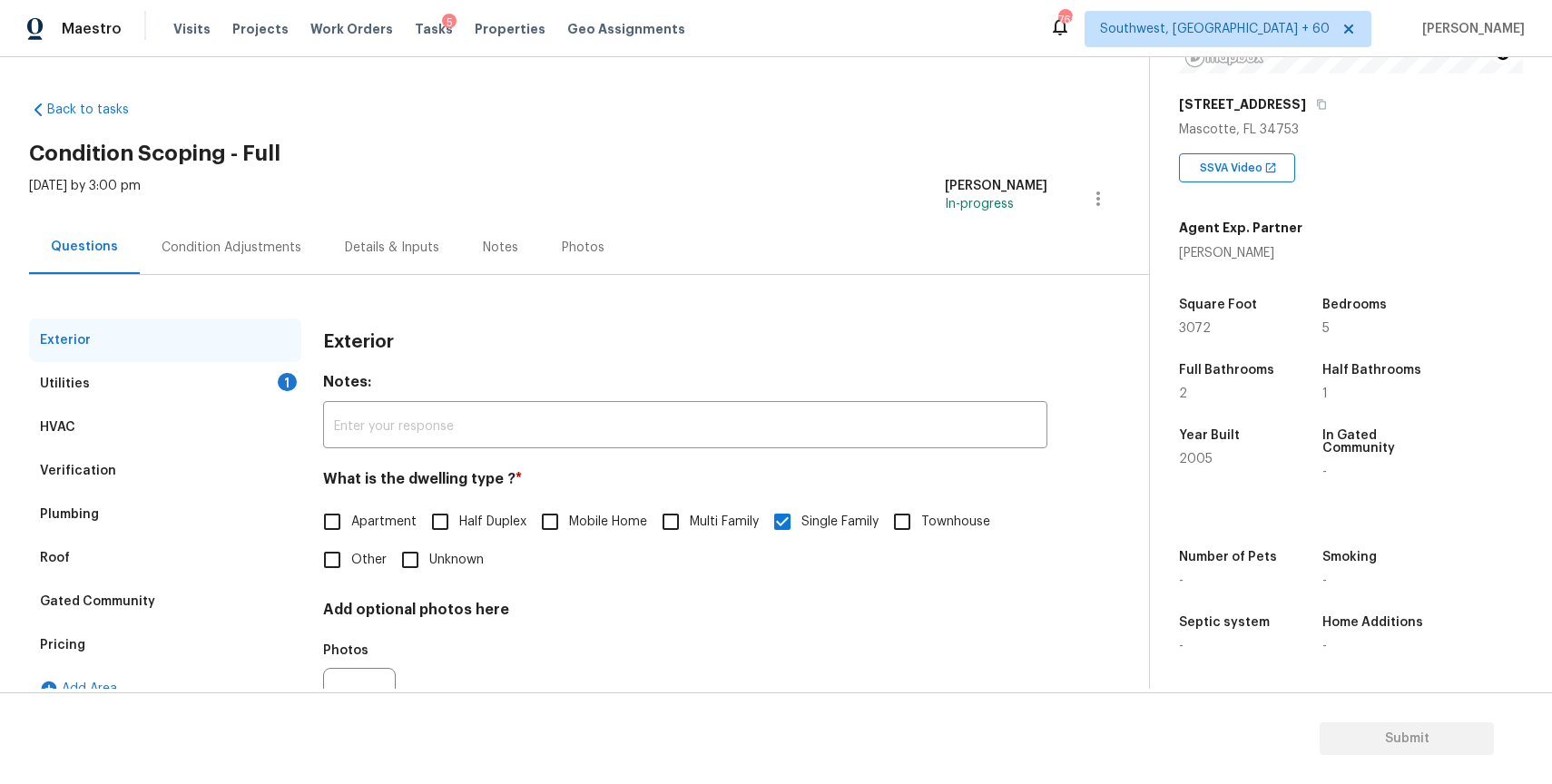
click at [139, 564] on div "Roof" at bounding box center [165, 558] width 273 height 44
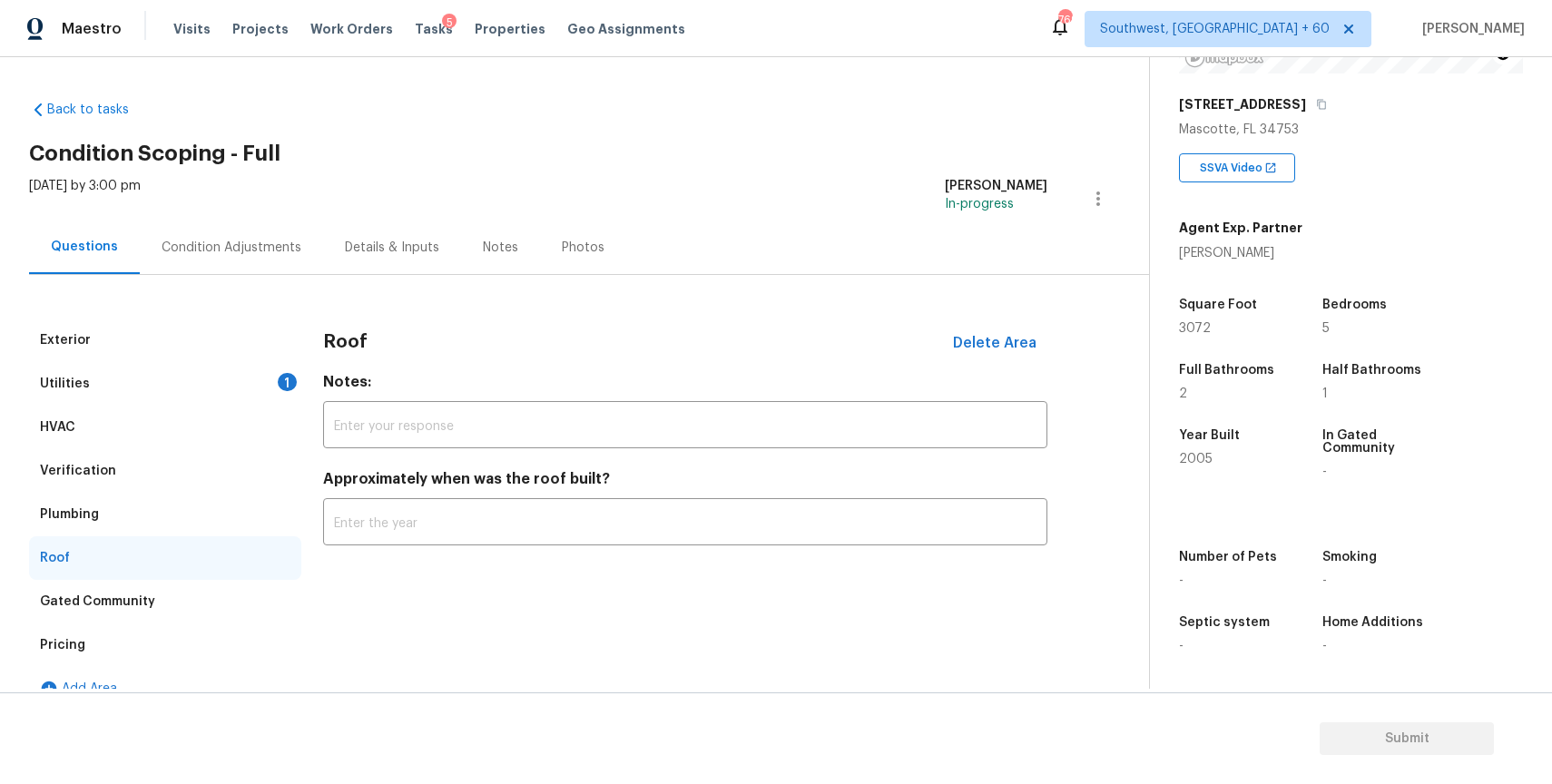
scroll to position [27, 0]
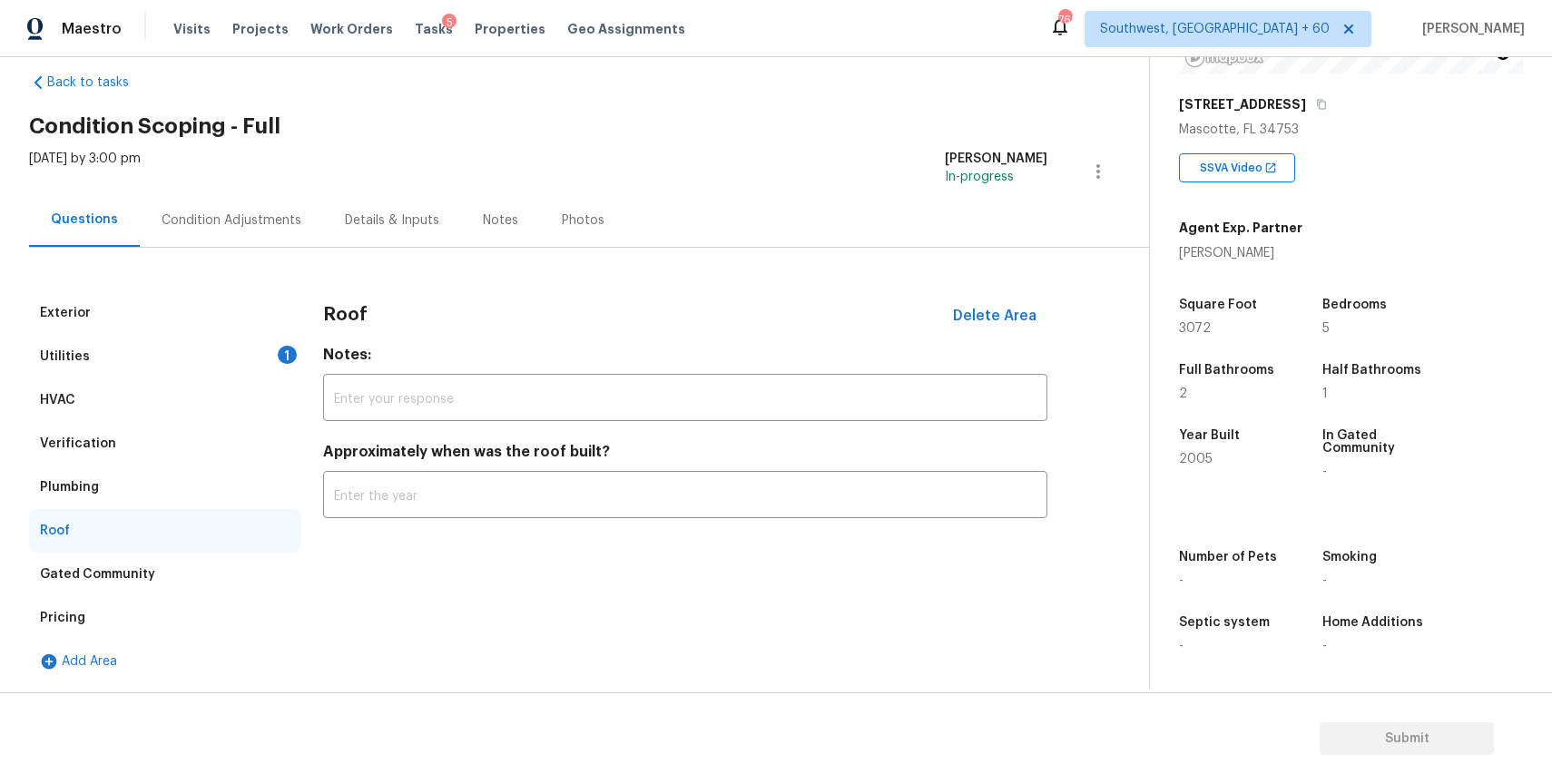
click at [109, 620] on div "Pricing" at bounding box center [165, 617] width 273 height 44
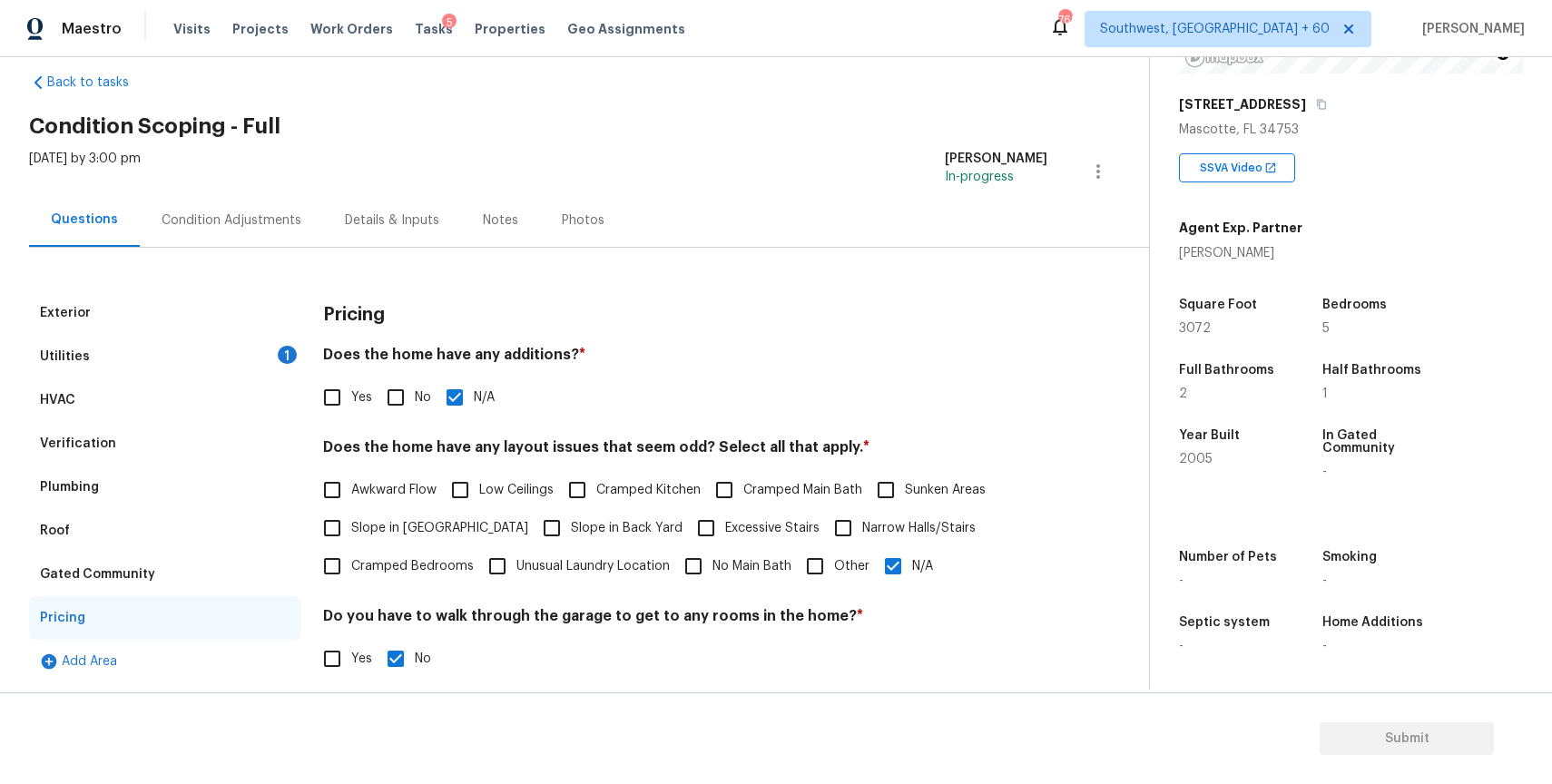
click at [343, 401] on input "Yes" at bounding box center [332, 397] width 38 height 38
checkbox input "true"
checkbox input "false"
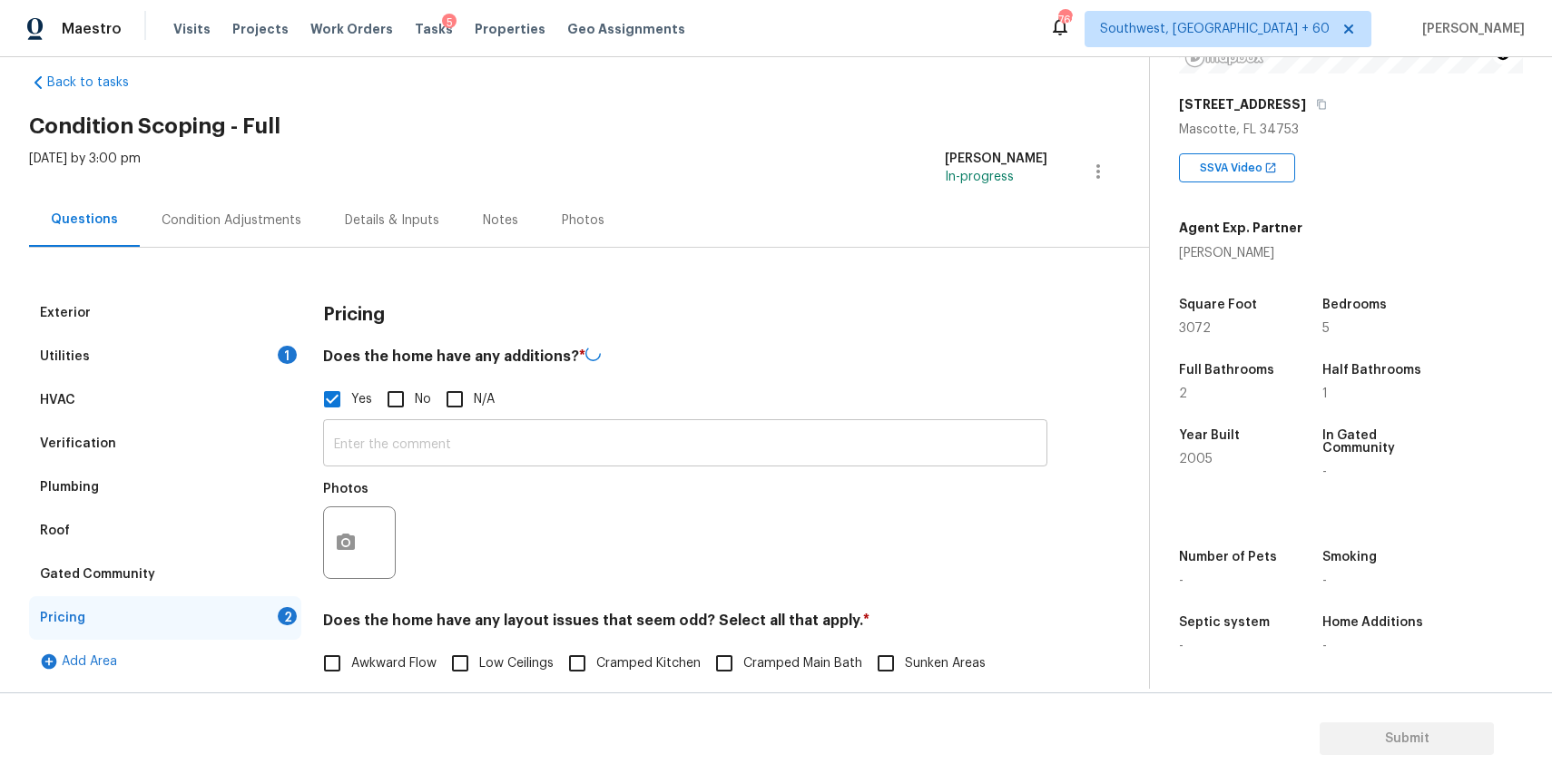
click at [391, 434] on input "text" at bounding box center [684, 445] width 724 height 43
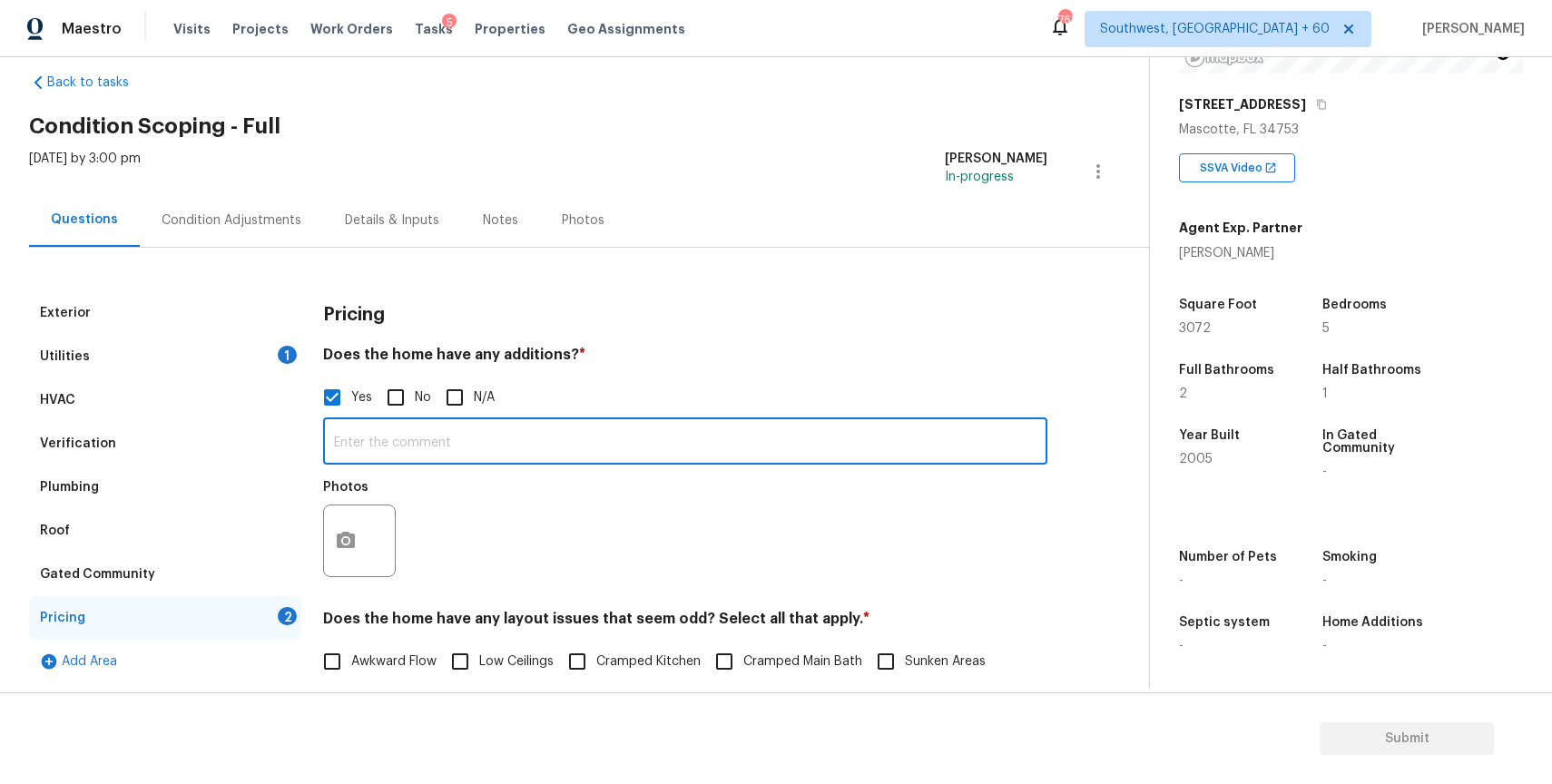
click at [391, 434] on input "text" at bounding box center [684, 443] width 724 height 43
type input "enclosed patio"
click at [363, 545] on button "button" at bounding box center [345, 540] width 44 height 70
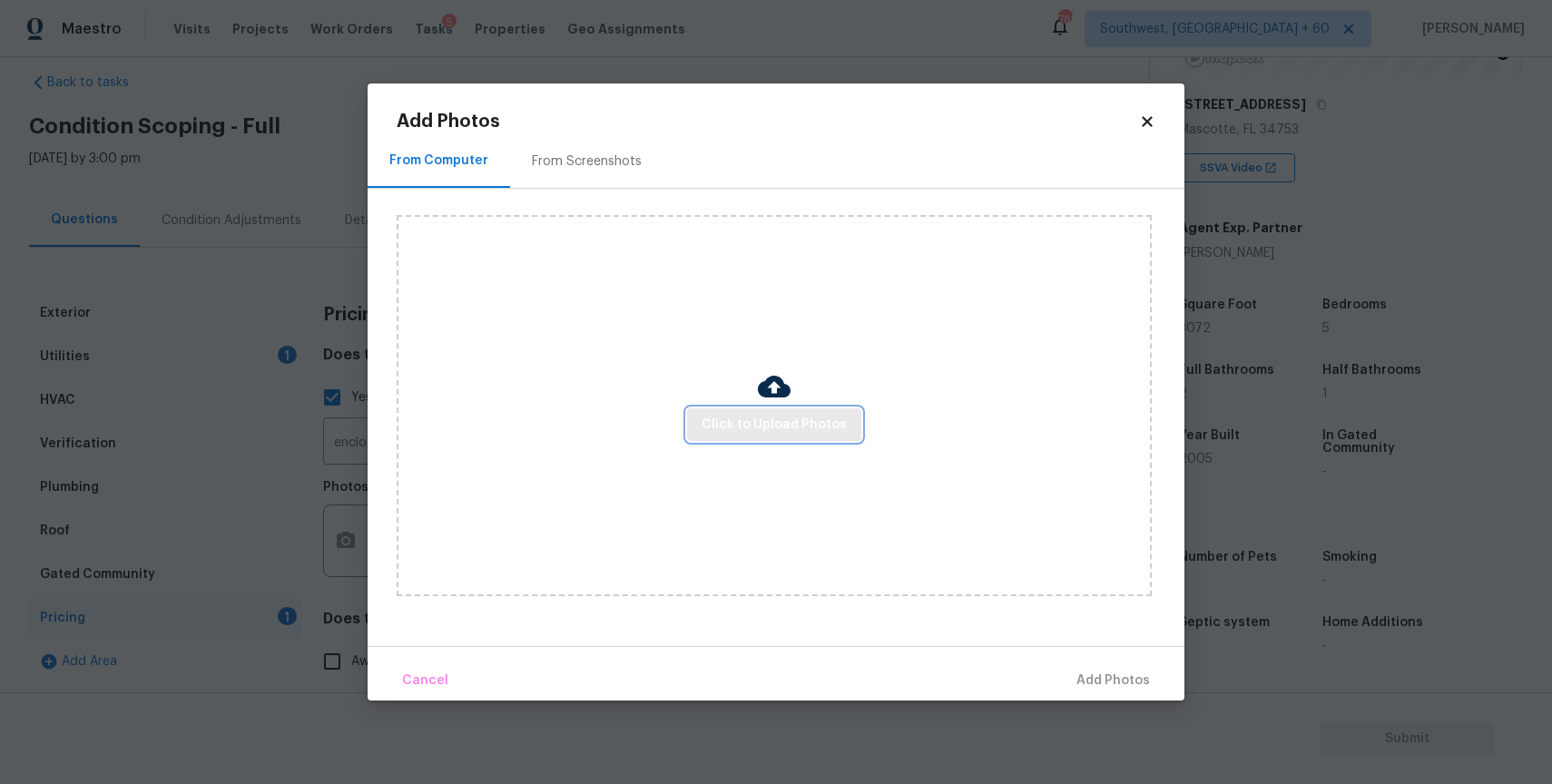
click at [747, 423] on span "Click to Upload Photos" at bounding box center [774, 424] width 146 height 22
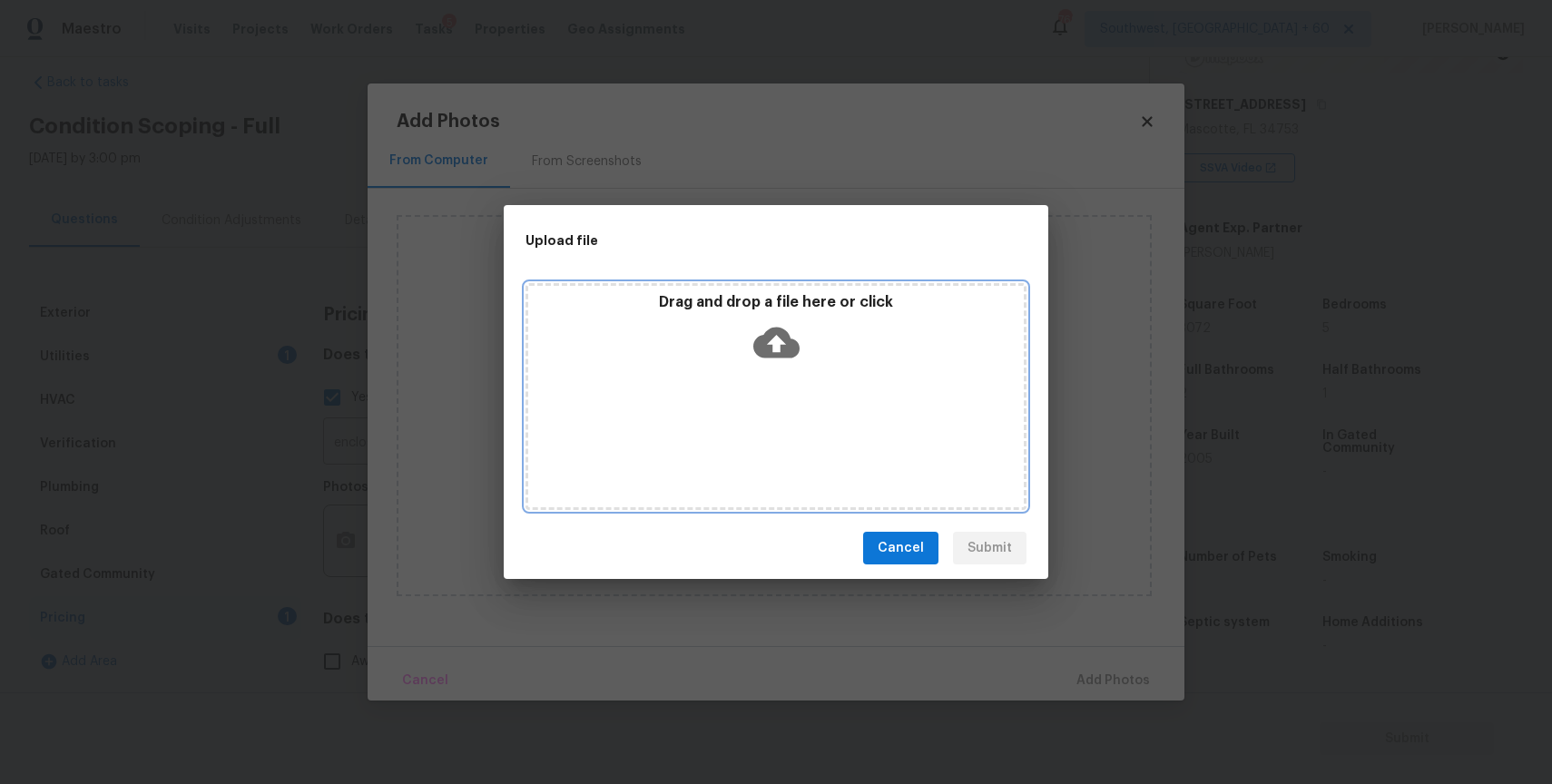
click at [747, 405] on div "Drag and drop a file here or click" at bounding box center [776, 396] width 501 height 227
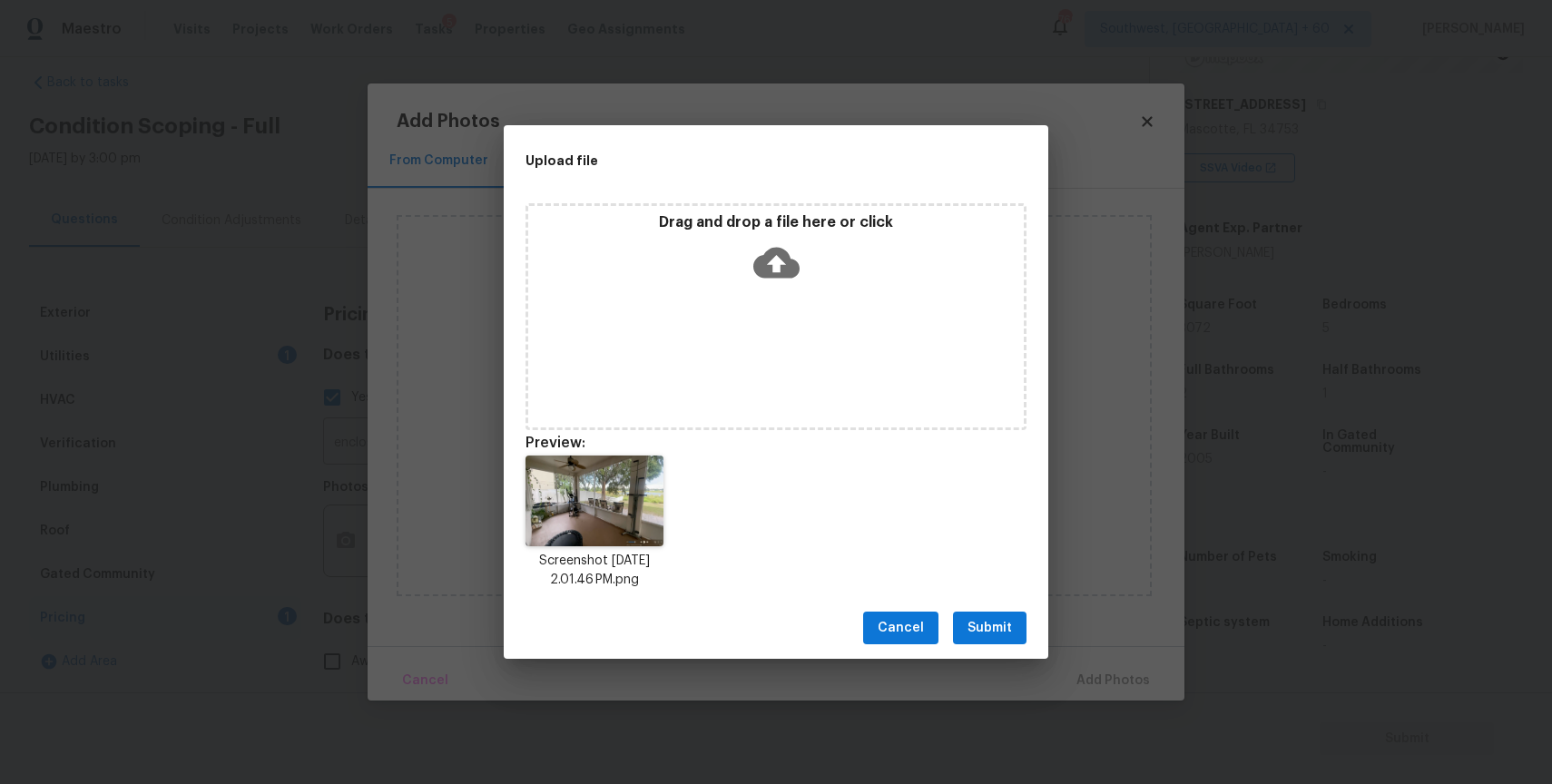
click at [982, 608] on div "Cancel Submit" at bounding box center [775, 628] width 544 height 63
click at [1011, 621] on button "Submit" at bounding box center [989, 628] width 73 height 33
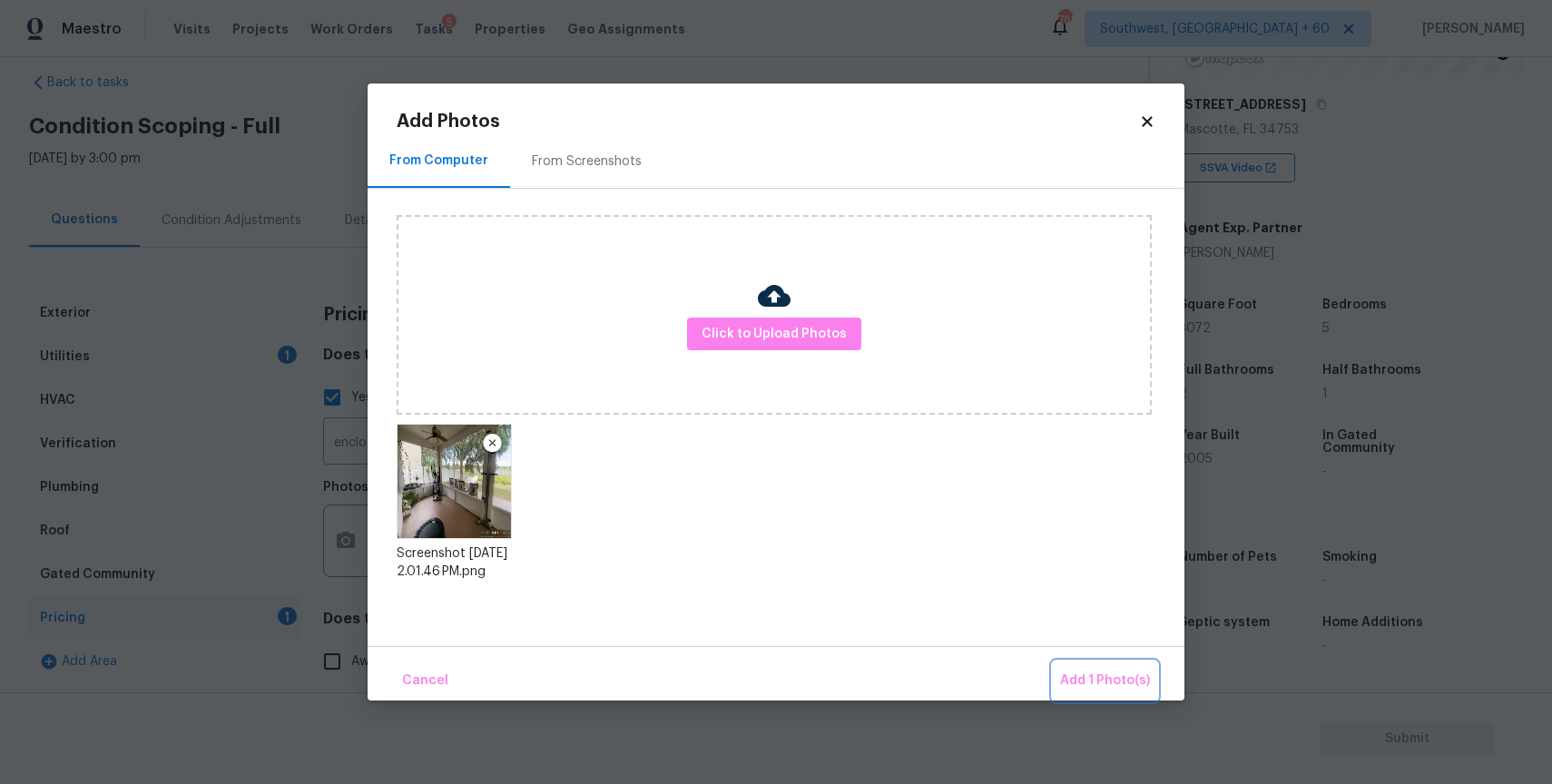
click at [1068, 670] on span "Add 1 Photo(s)" at bounding box center [1104, 680] width 90 height 22
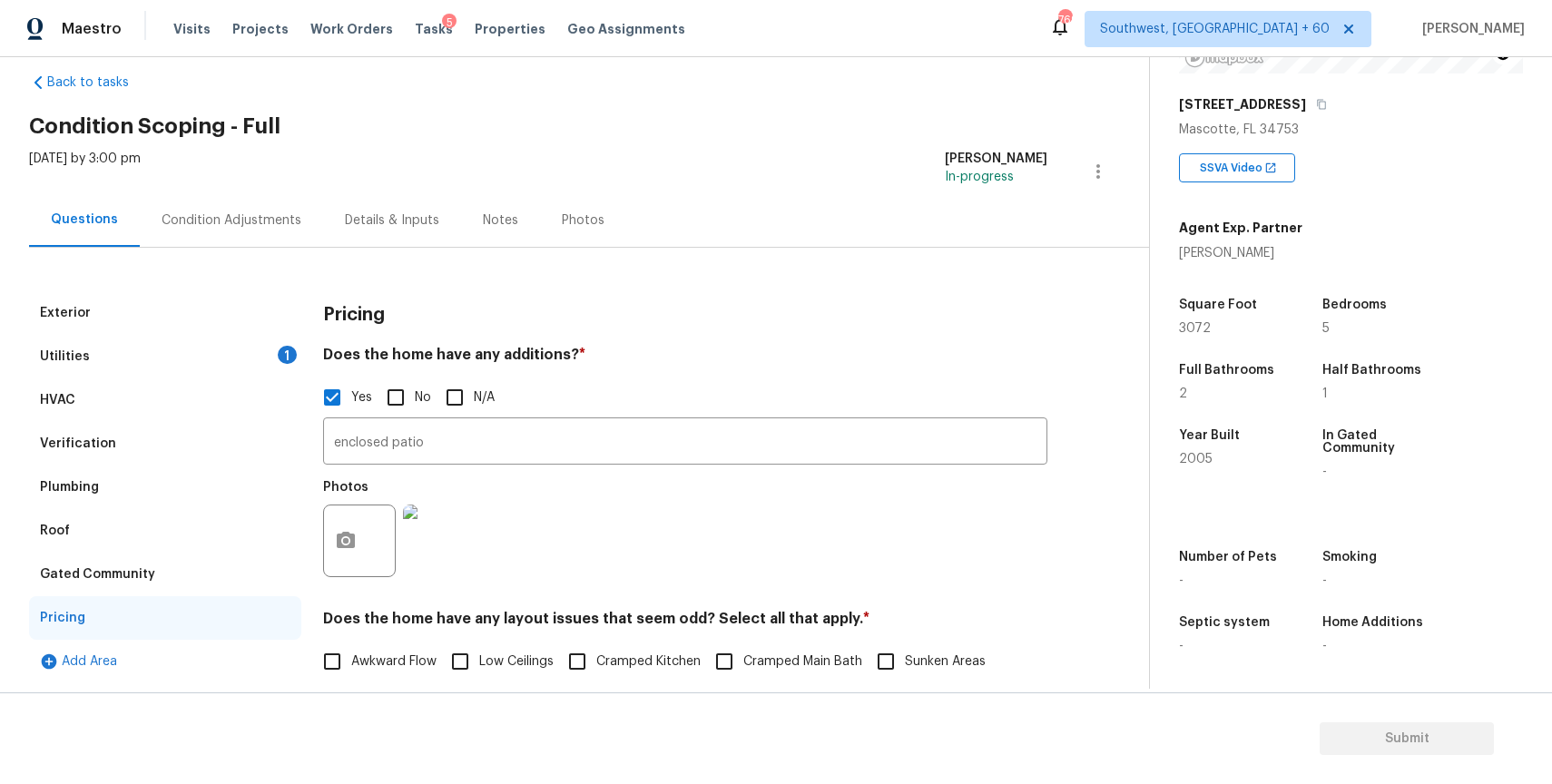
click at [194, 452] on div "Verification" at bounding box center [165, 443] width 273 height 44
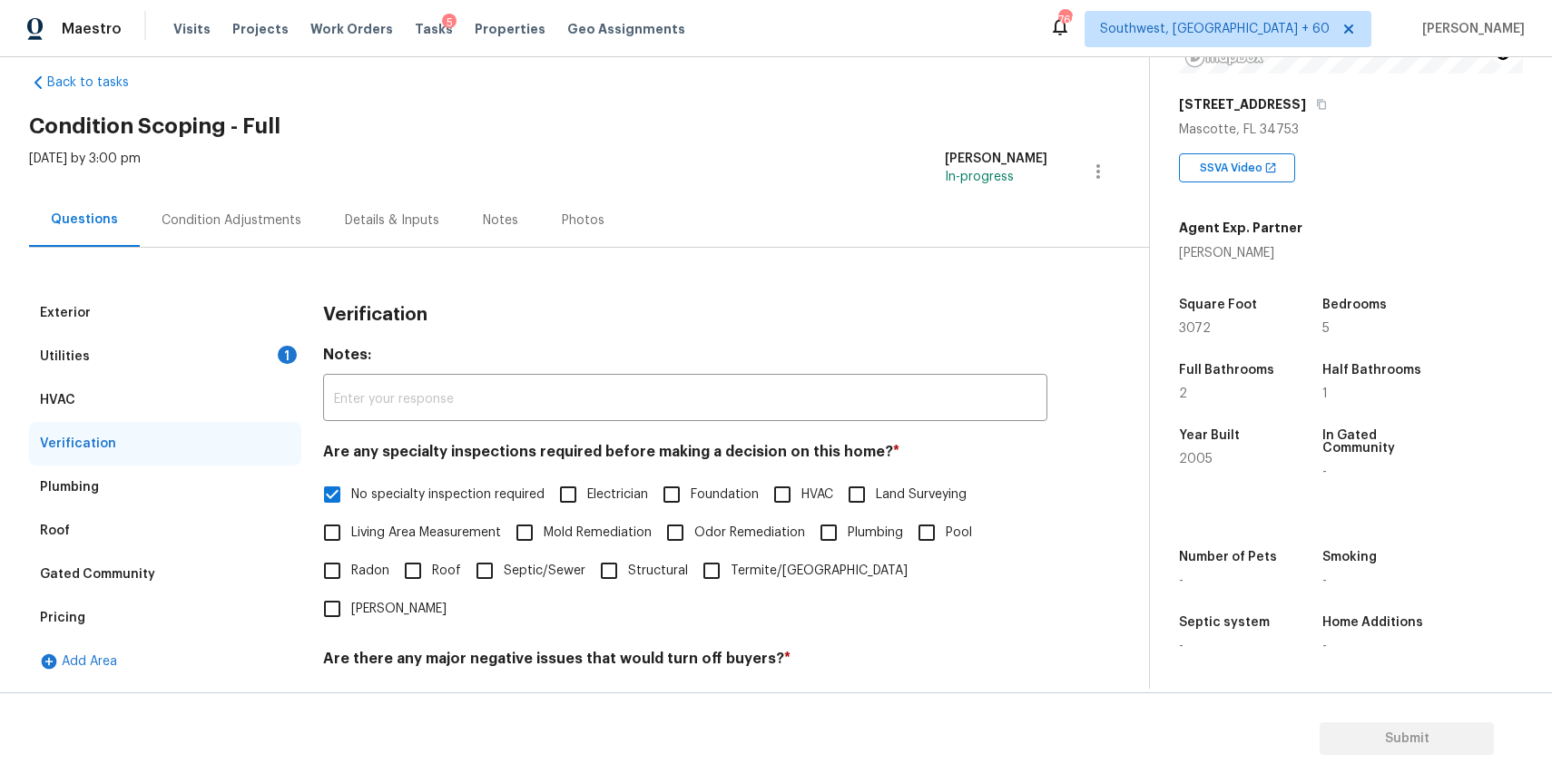
click at [162, 621] on div "Pricing" at bounding box center [165, 617] width 273 height 44
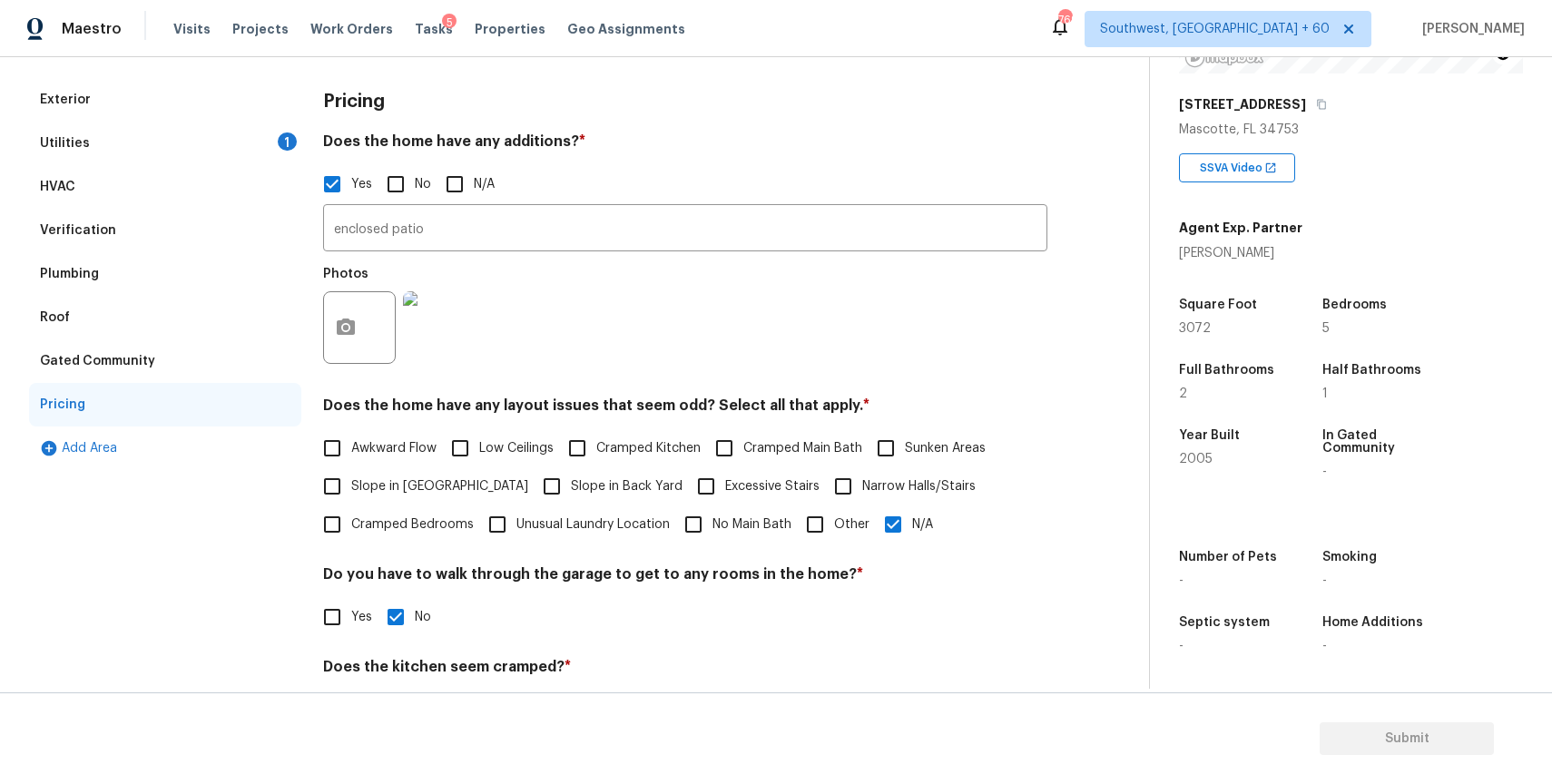
scroll to position [400, 0]
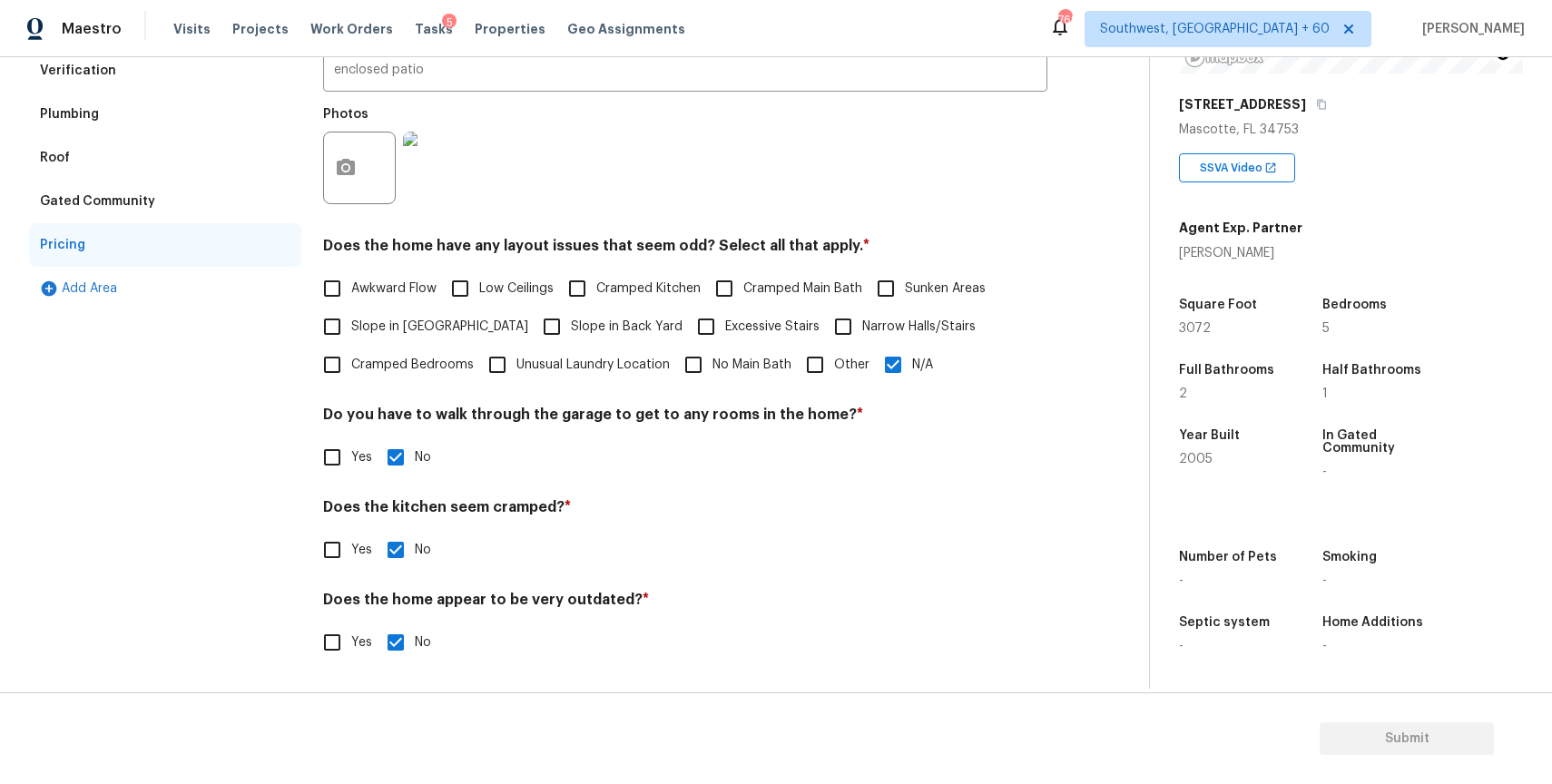
click at [534, 336] on label "Slope in Back Yard" at bounding box center [608, 326] width 150 height 38
click at [534, 336] on input "Slope in Back Yard" at bounding box center [552, 326] width 38 height 38
checkbox input "true"
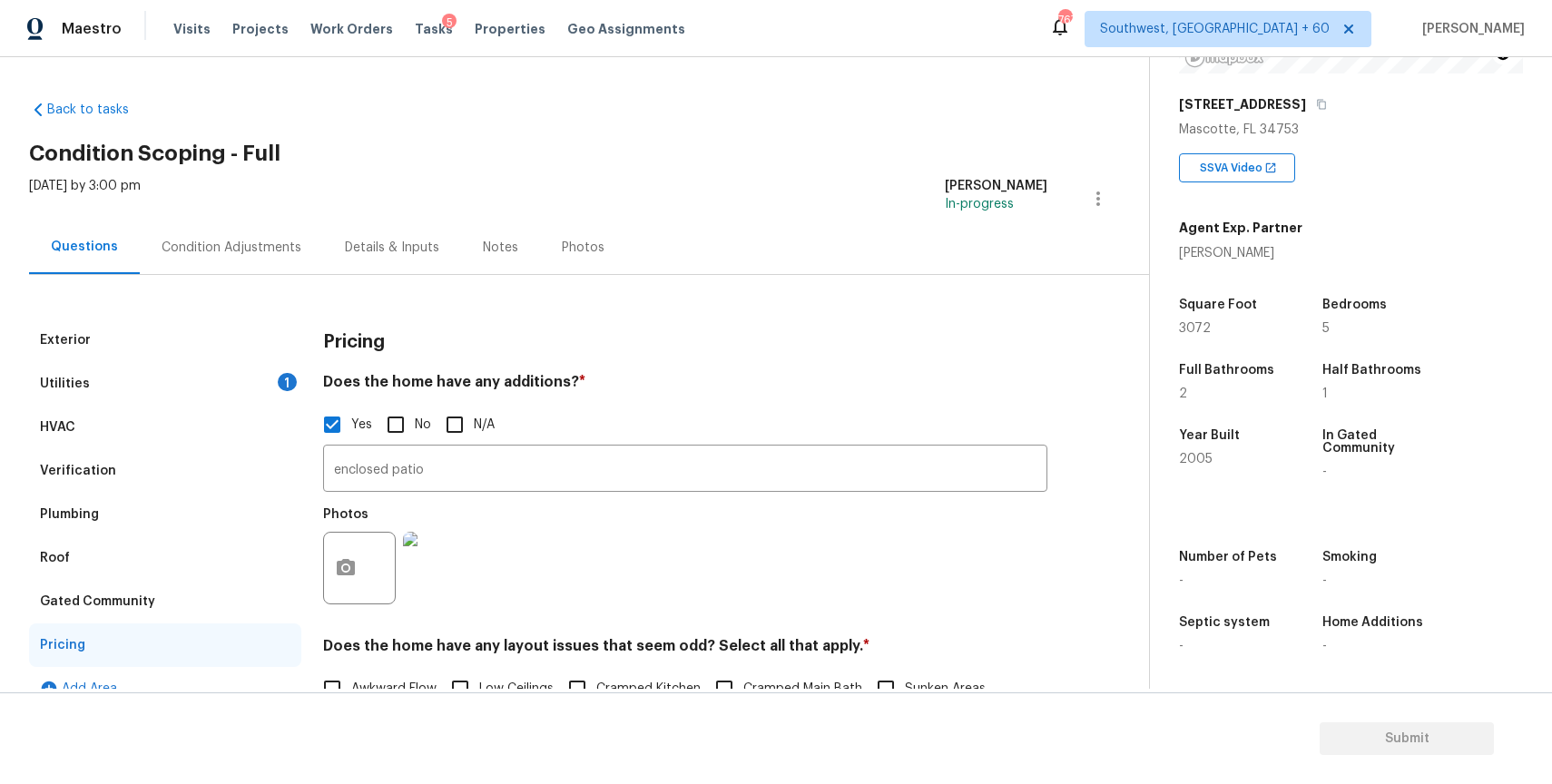
click at [218, 244] on div "Condition Adjustments" at bounding box center [231, 247] width 140 height 19
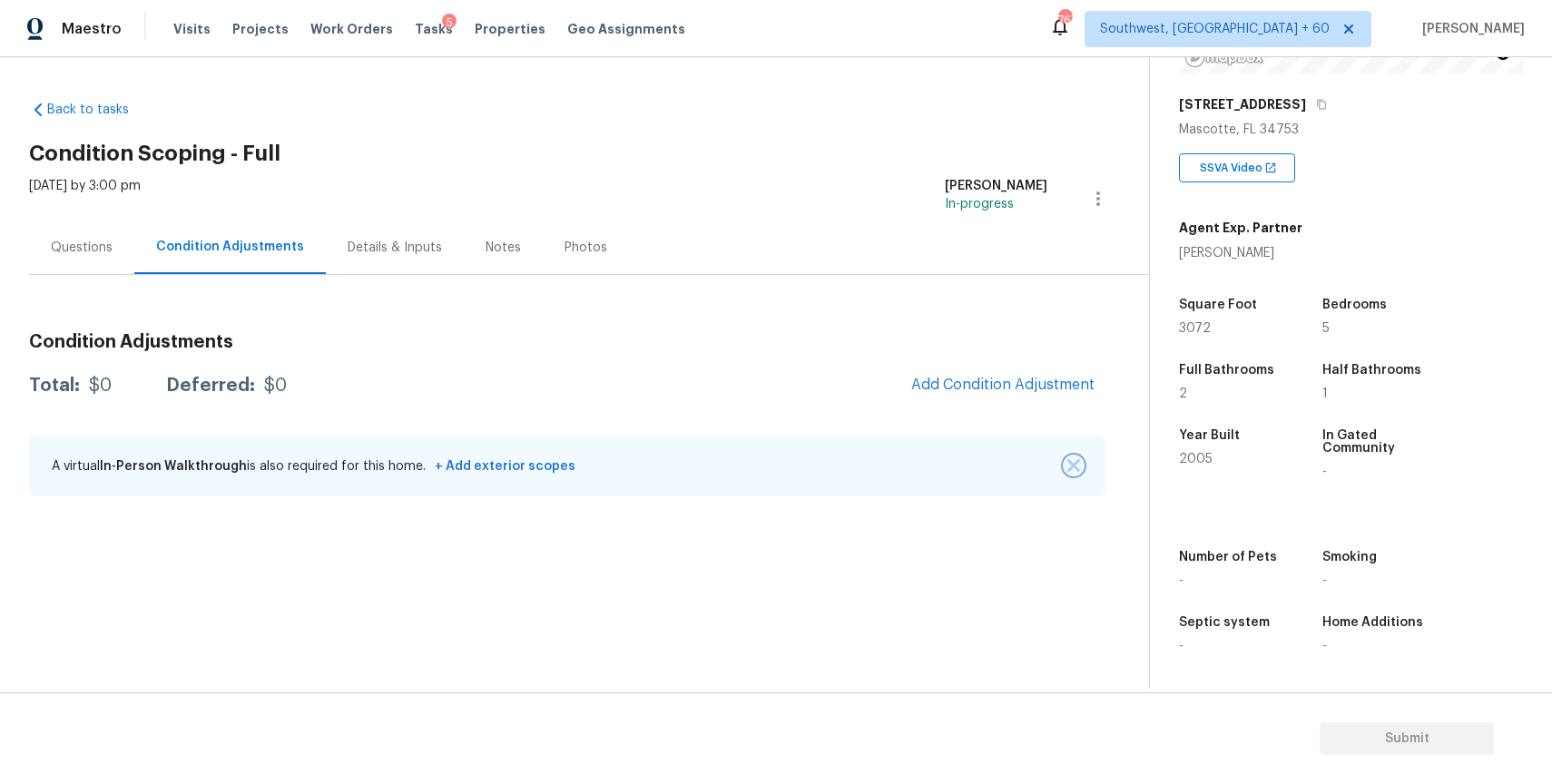
click at [1073, 459] on img "button" at bounding box center [1074, 465] width 13 height 13
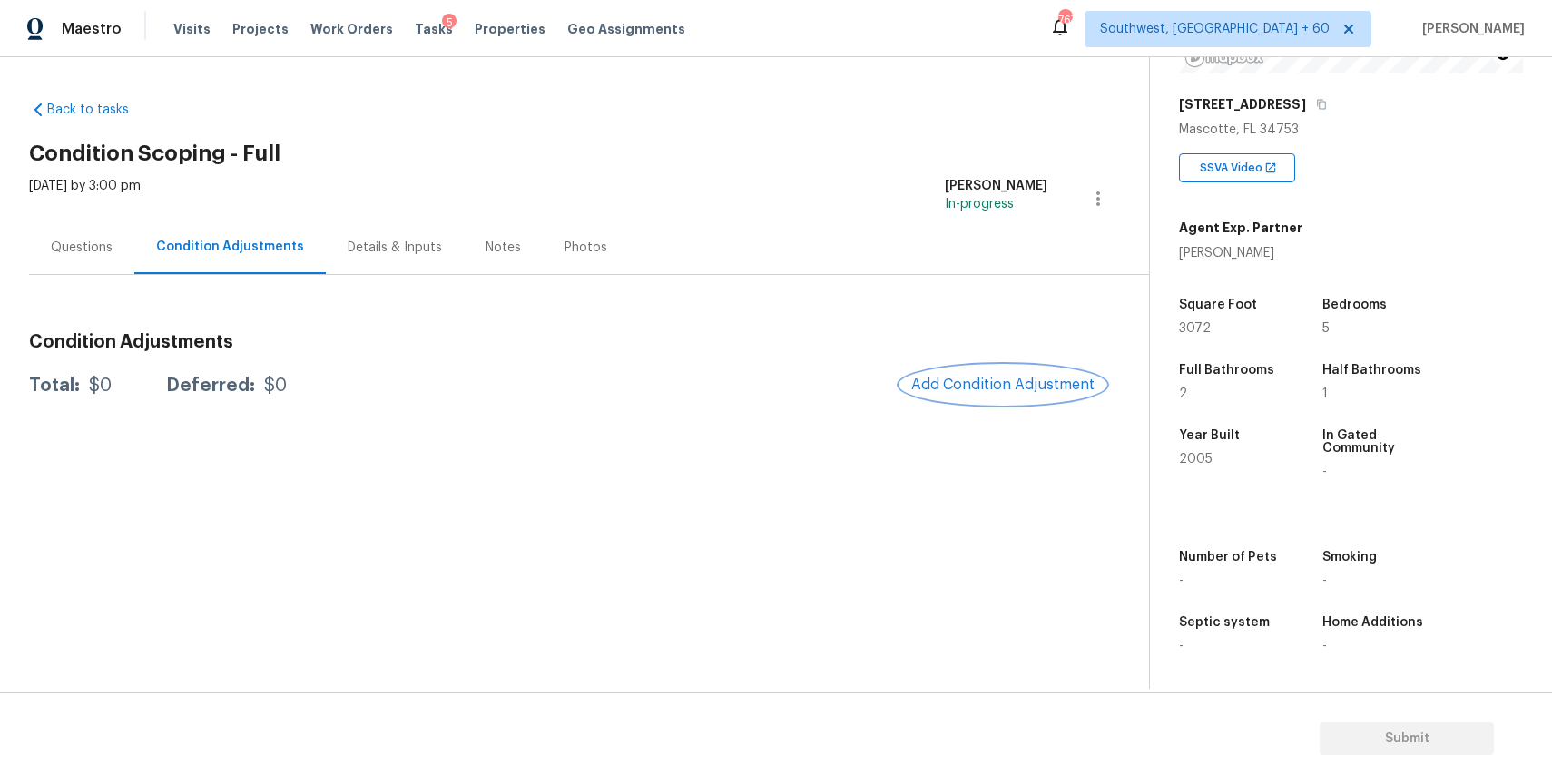
click at [1036, 386] on span "Add Condition Adjustment" at bounding box center [1003, 385] width 184 height 17
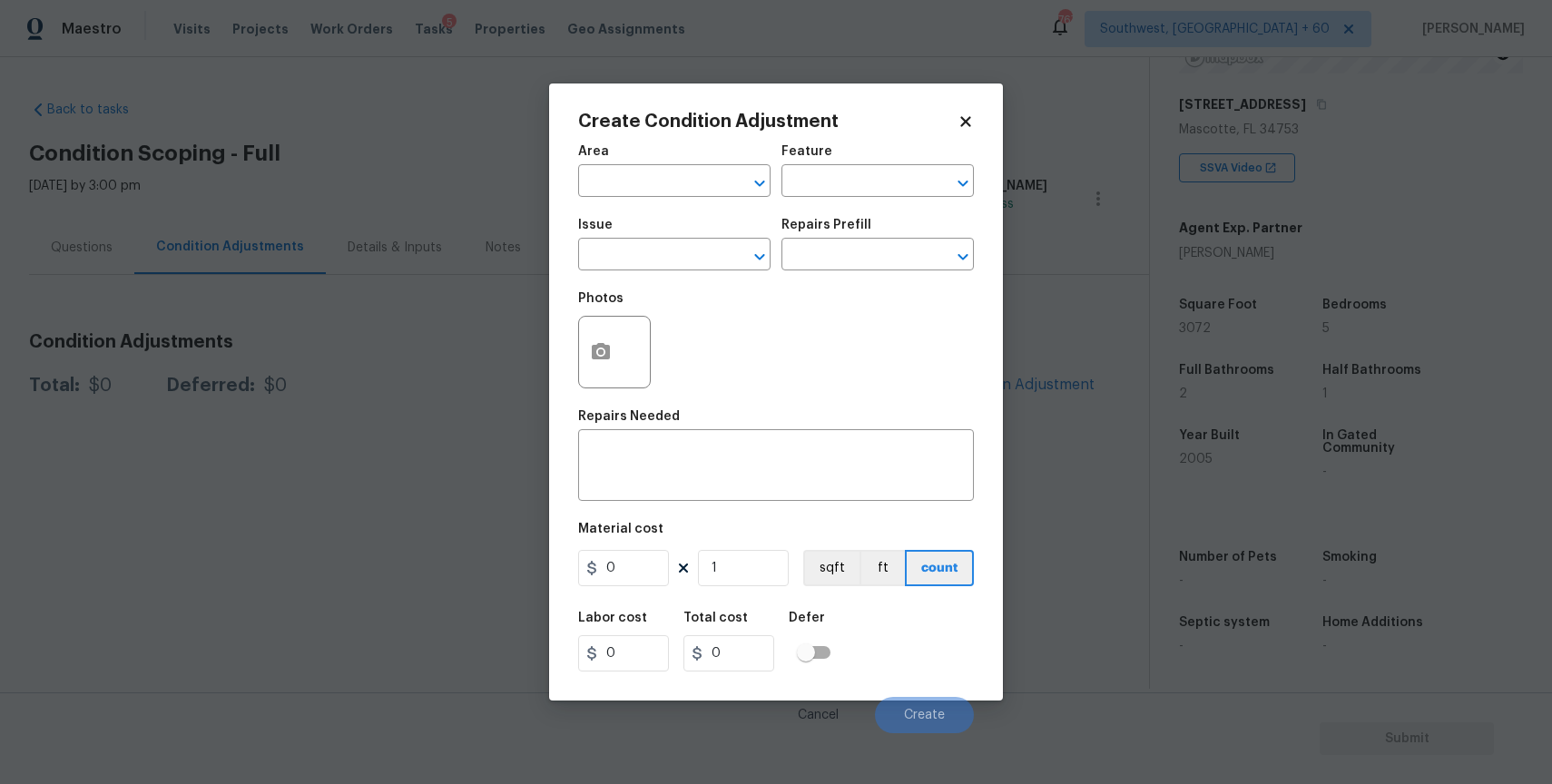
click at [709, 277] on span "Issue ​" at bounding box center [675, 244] width 193 height 73
click at [710, 254] on input "text" at bounding box center [649, 256] width 142 height 28
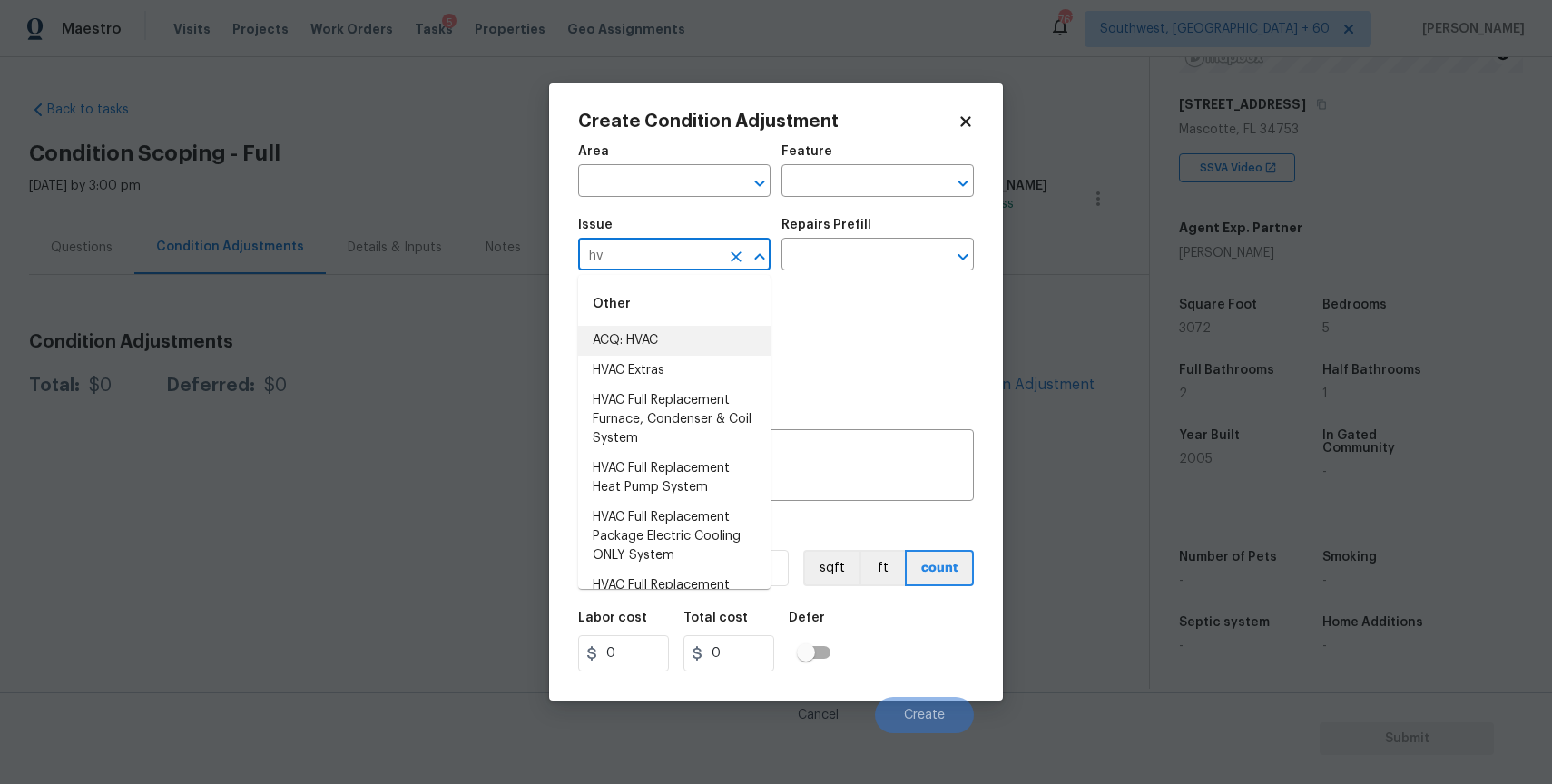
type input "hv"
click at [574, 340] on div "Create Condition Adjustment Area ​ Feature ​ Issue hv ​ Repairs Prefill ​ Photo…" at bounding box center [775, 392] width 453 height 617
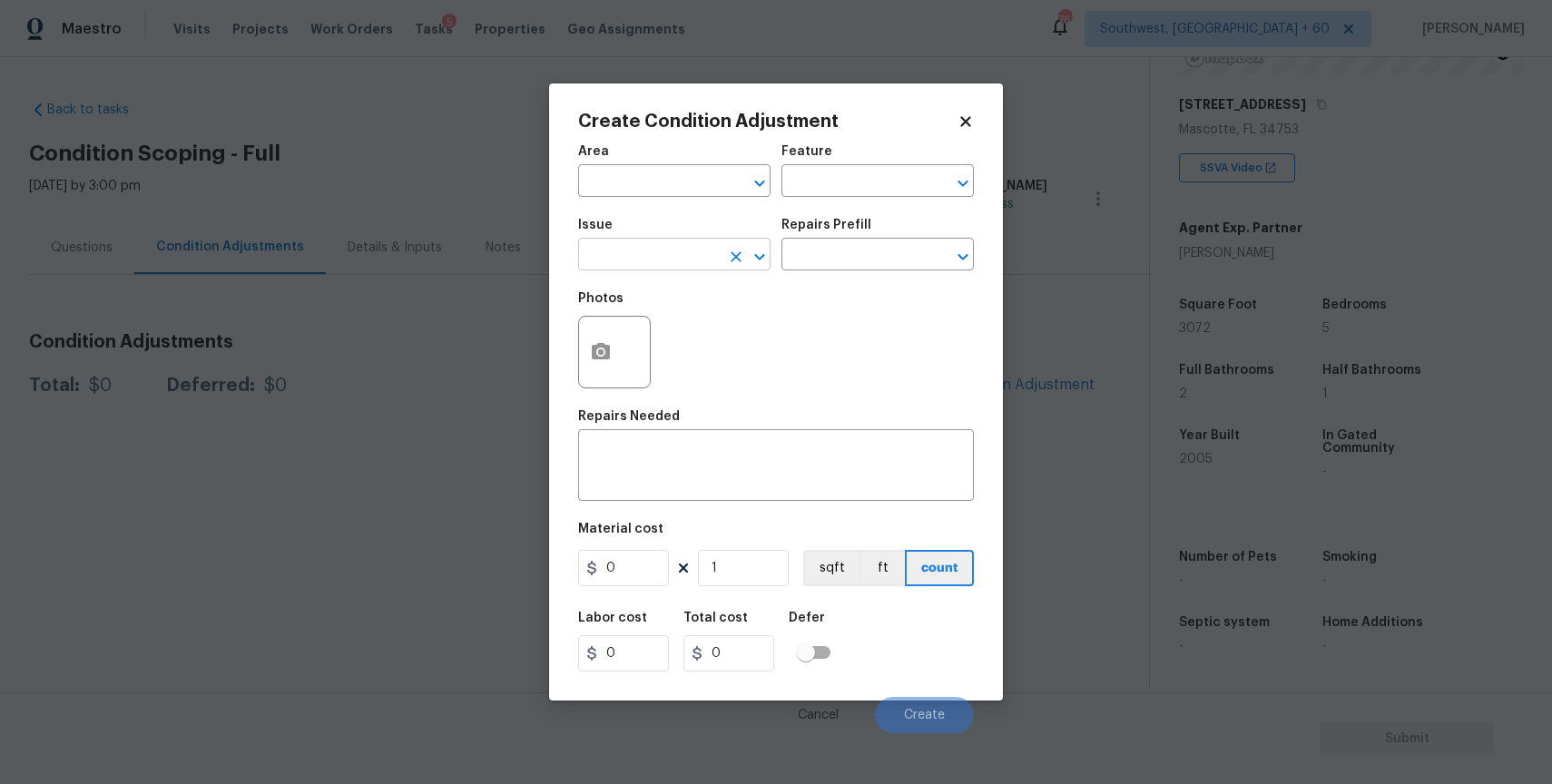
click at [705, 256] on input "text" at bounding box center [649, 256] width 142 height 28
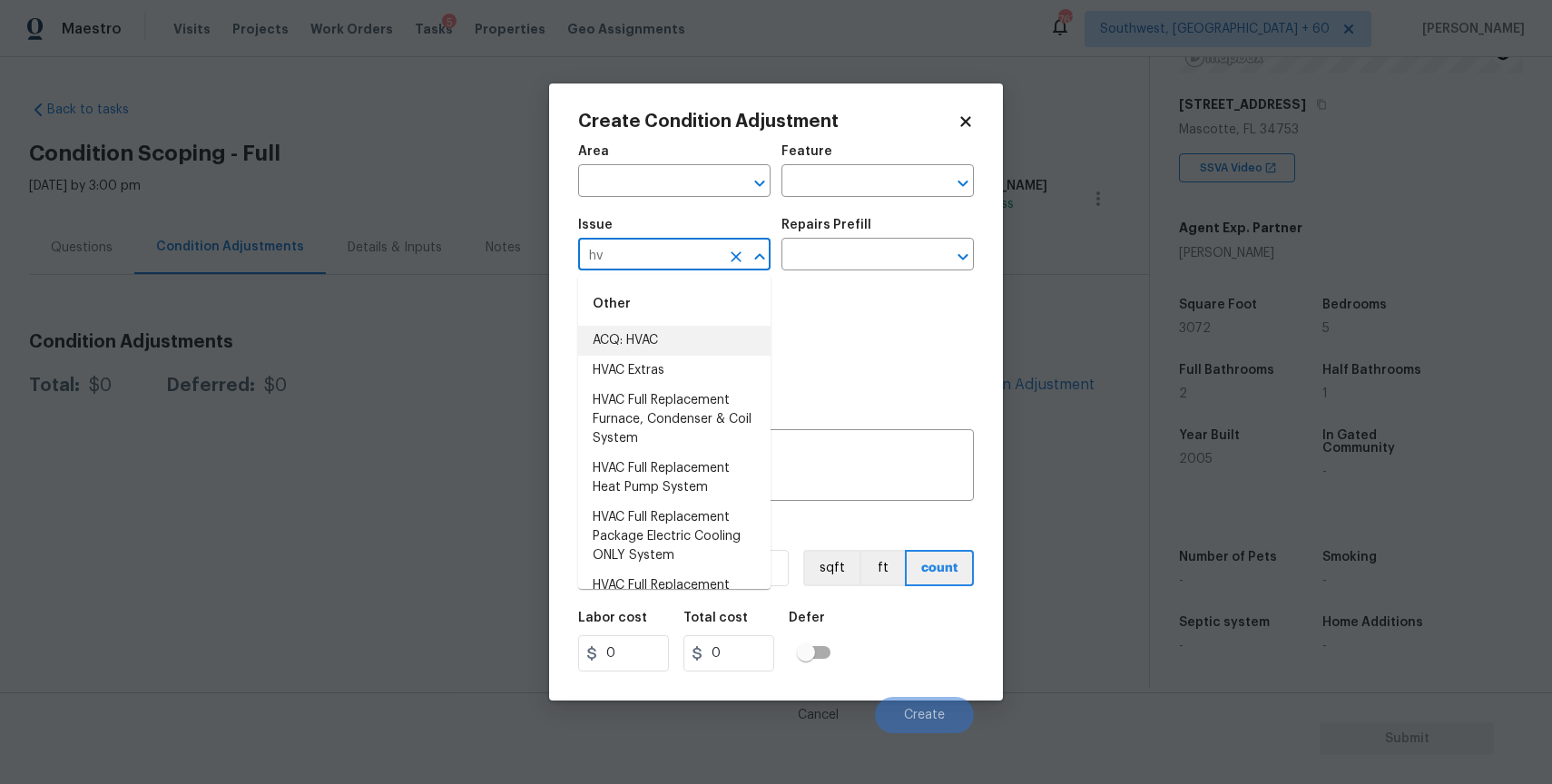
click at [664, 341] on li "ACQ: HVAC" at bounding box center [675, 340] width 193 height 30
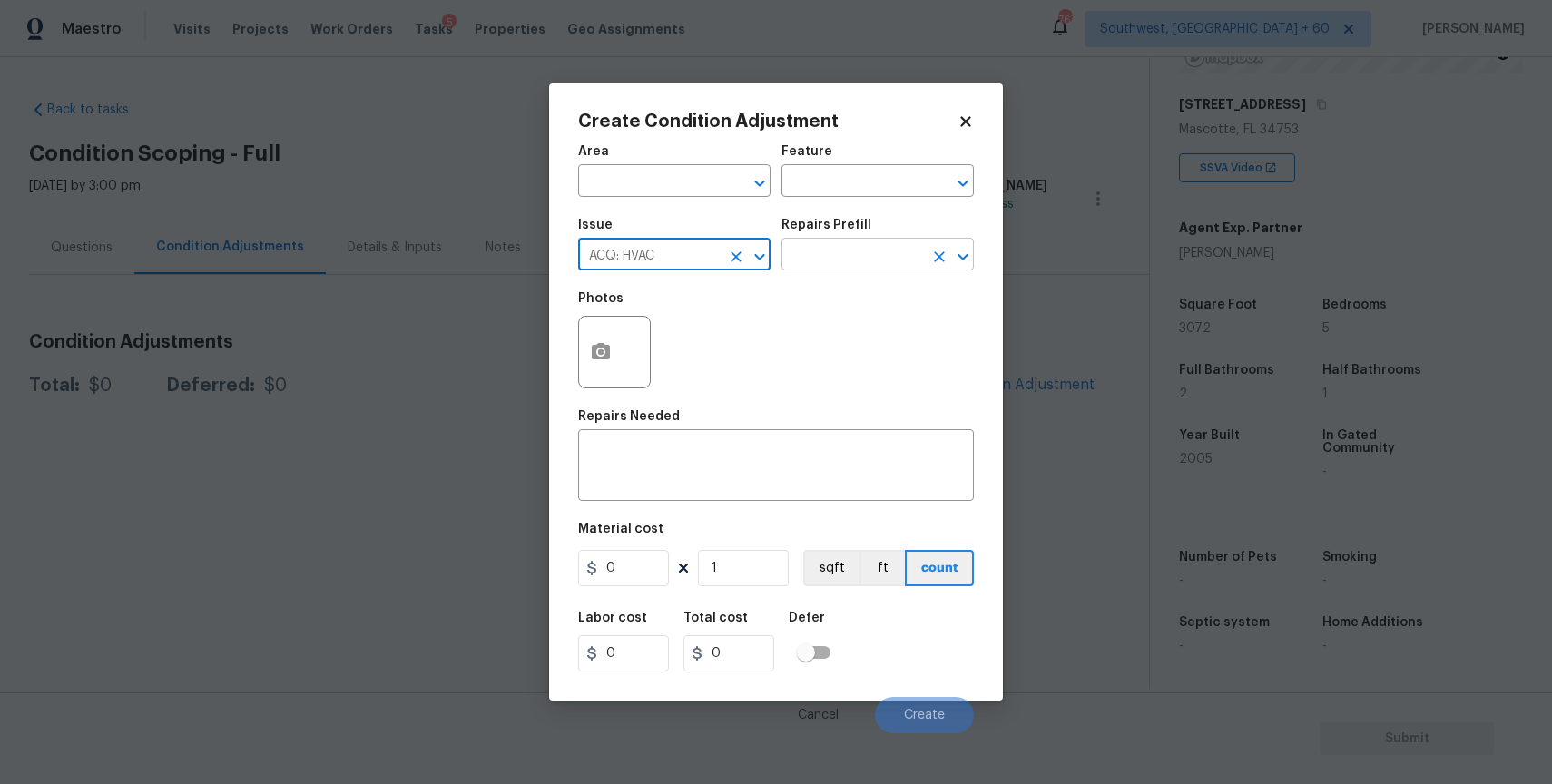
type input "ACQ: HVAC"
click at [838, 248] on input "text" at bounding box center [852, 256] width 142 height 28
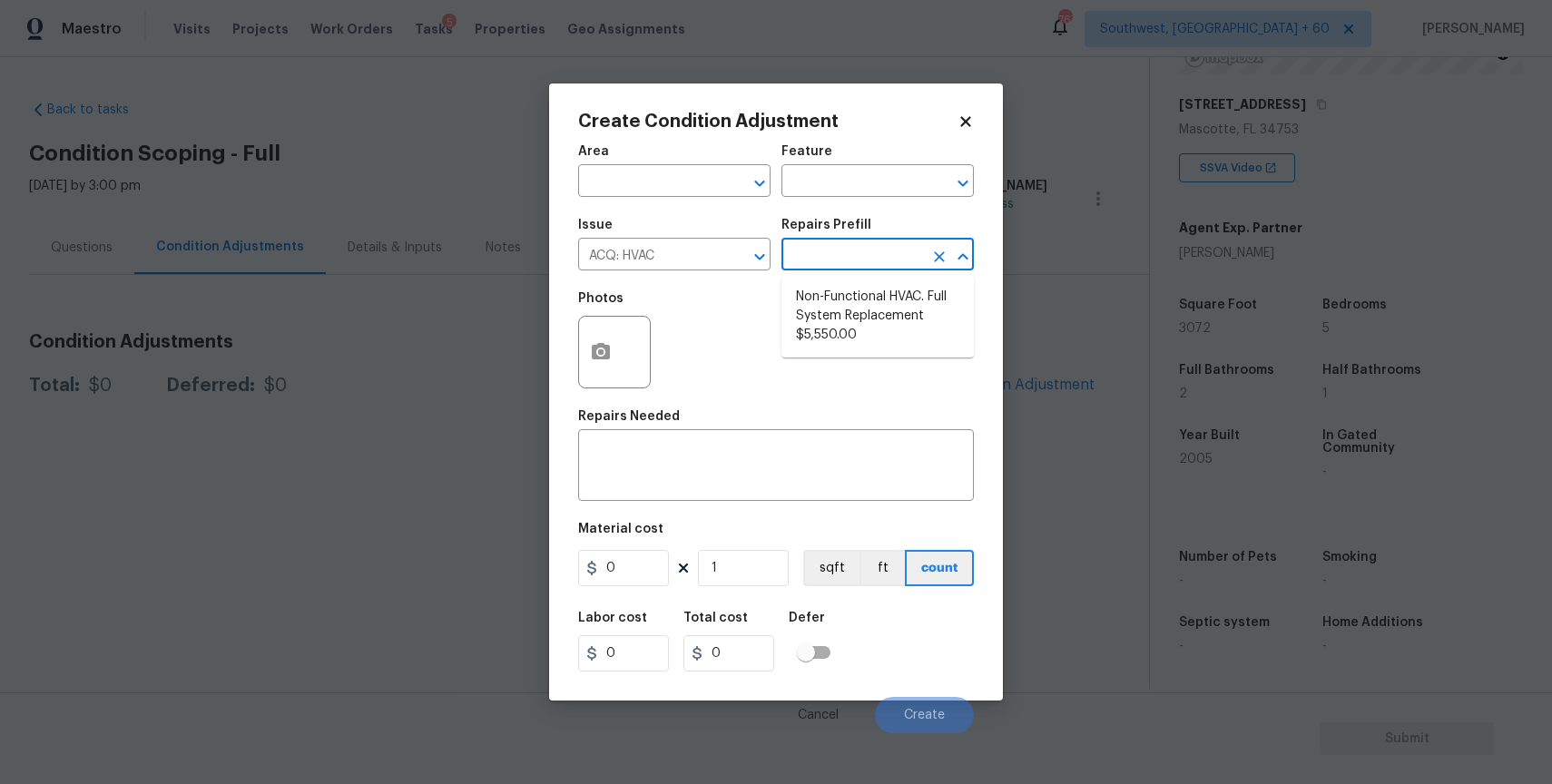
click at [866, 278] on ul "Non-Functional HVAC. Full System Replacement $5,550.00" at bounding box center [878, 316] width 193 height 82
click at [906, 334] on li "Non-Functional HVAC. Full System Replacement $5,550.00" at bounding box center [878, 315] width 193 height 68
type input "Acquisition"
type textarea "Acquisition Scope: Full System Replacement"
type input "5550"
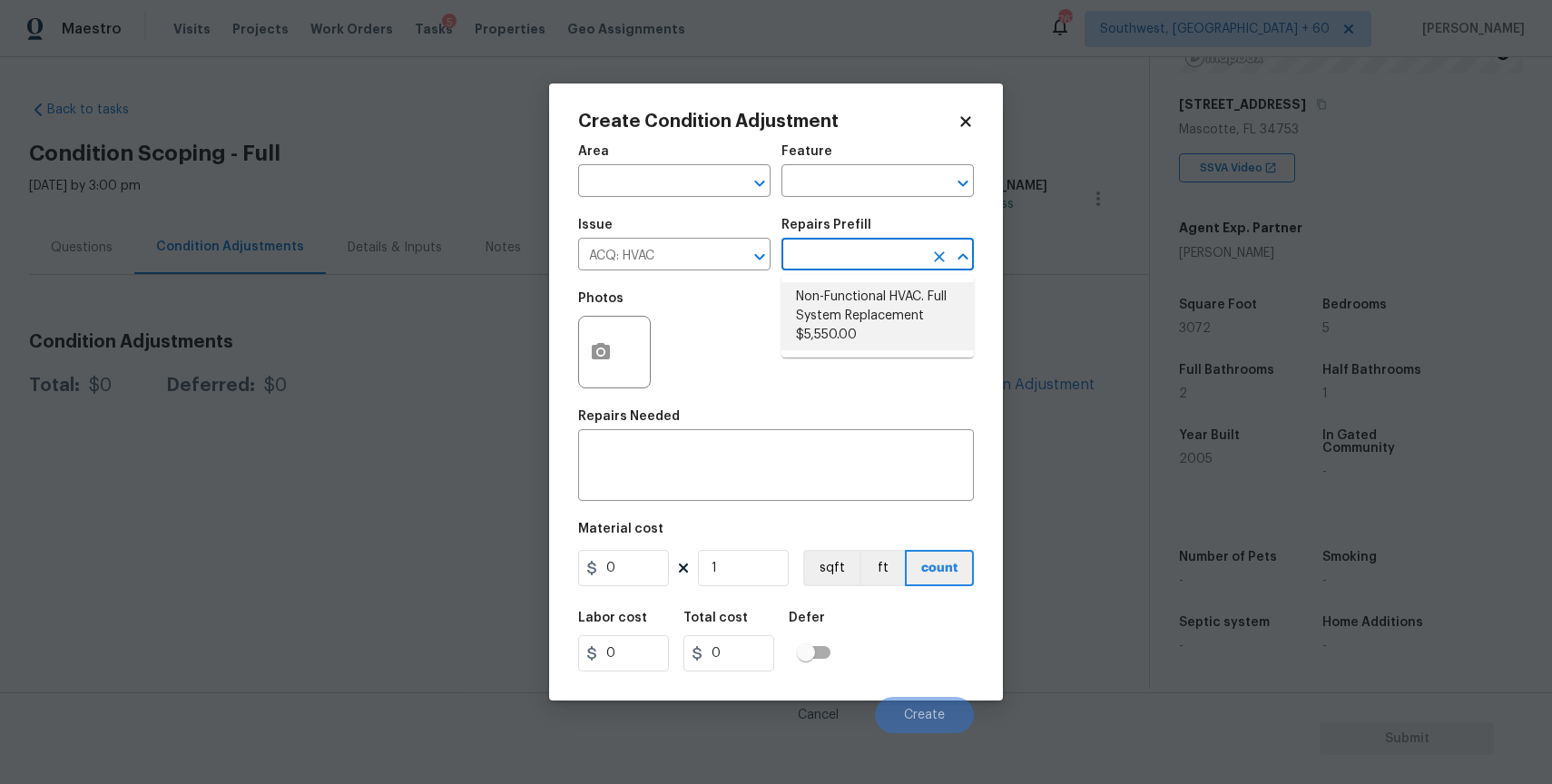
type input "5550"
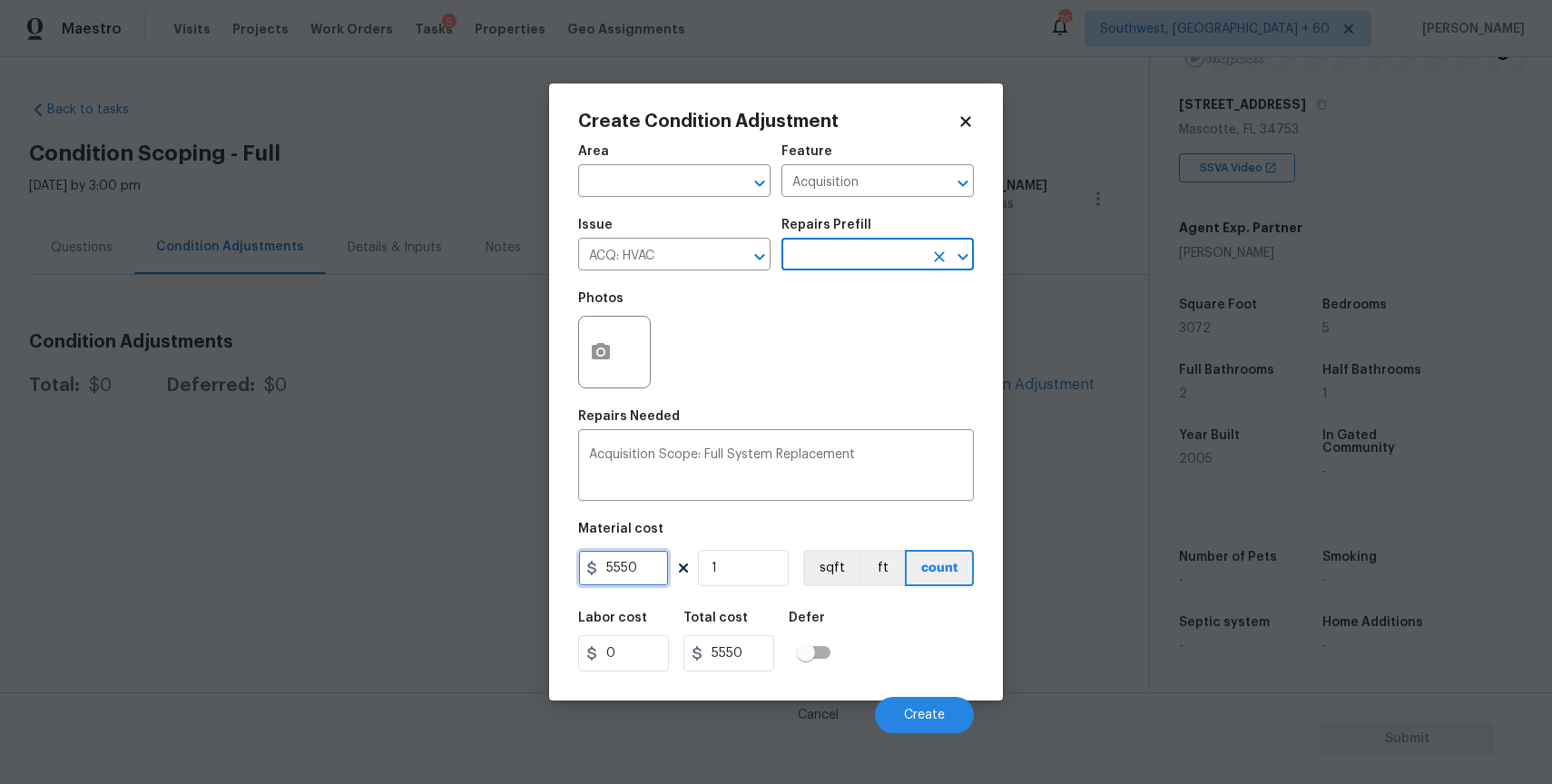
click at [657, 559] on input "5550" at bounding box center [624, 567] width 91 height 36
type input "1"
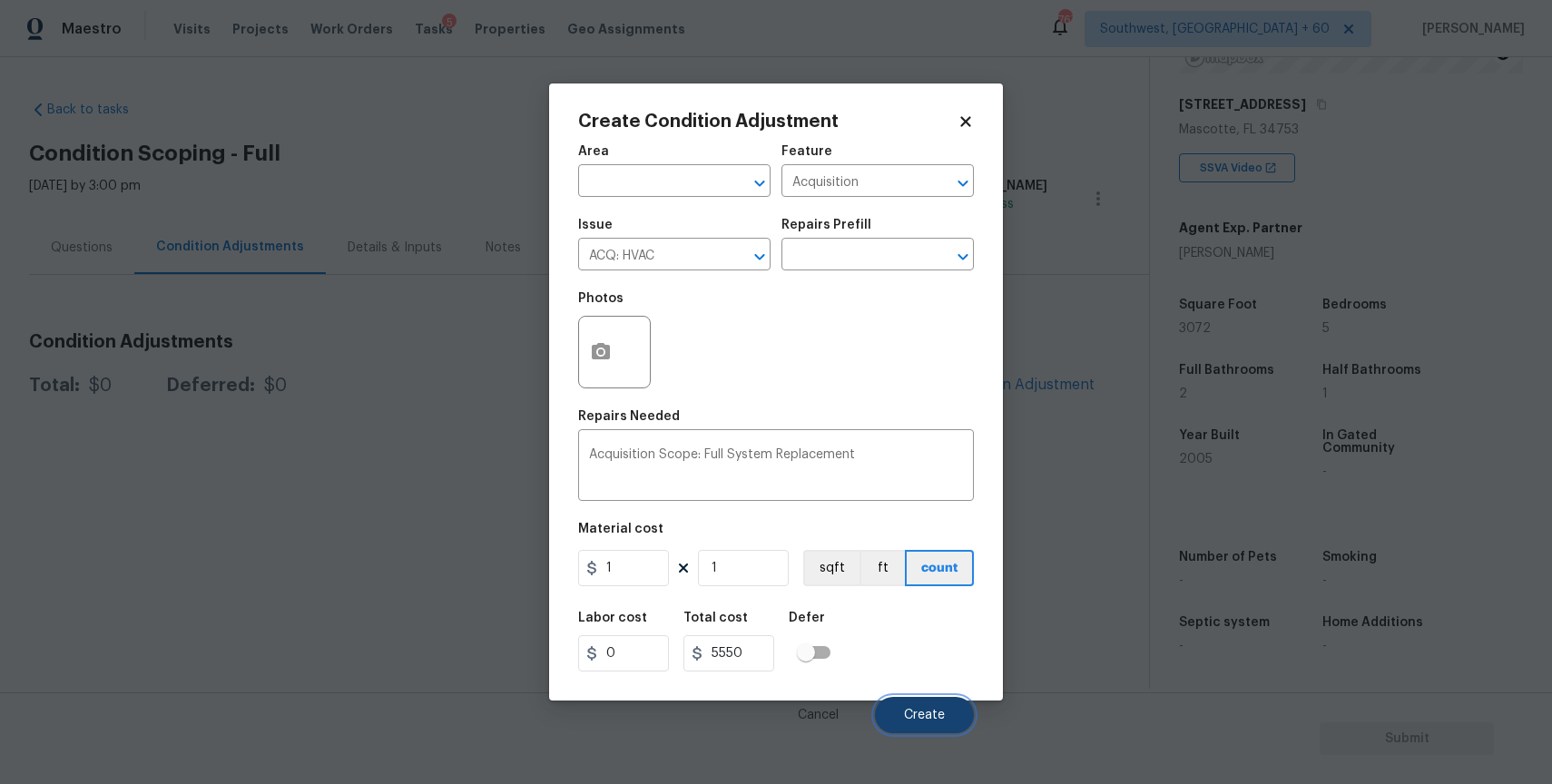
type input "1"
click at [926, 700] on button "Create" at bounding box center [924, 714] width 99 height 36
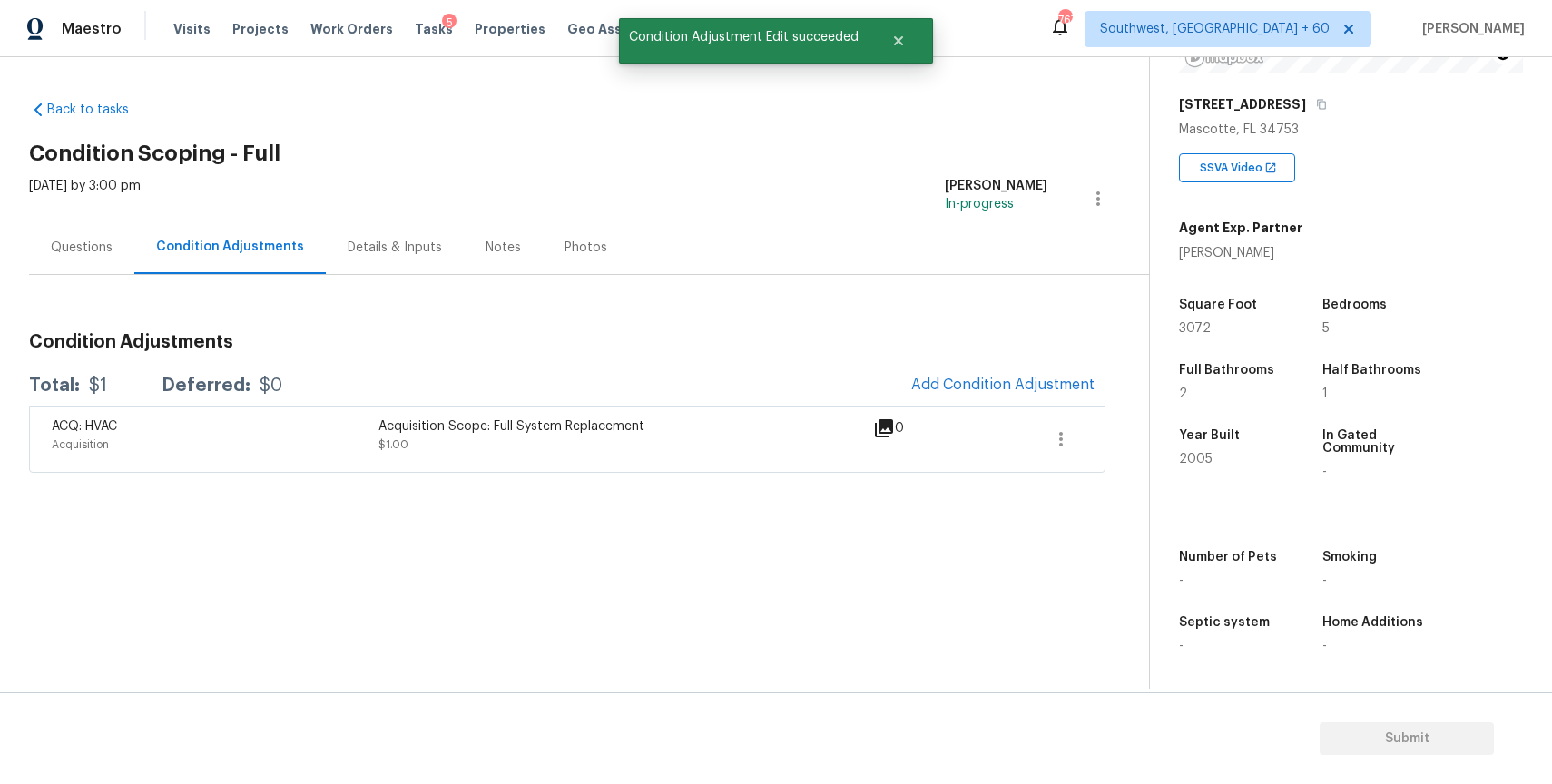
click at [45, 250] on div "Questions" at bounding box center [82, 247] width 106 height 54
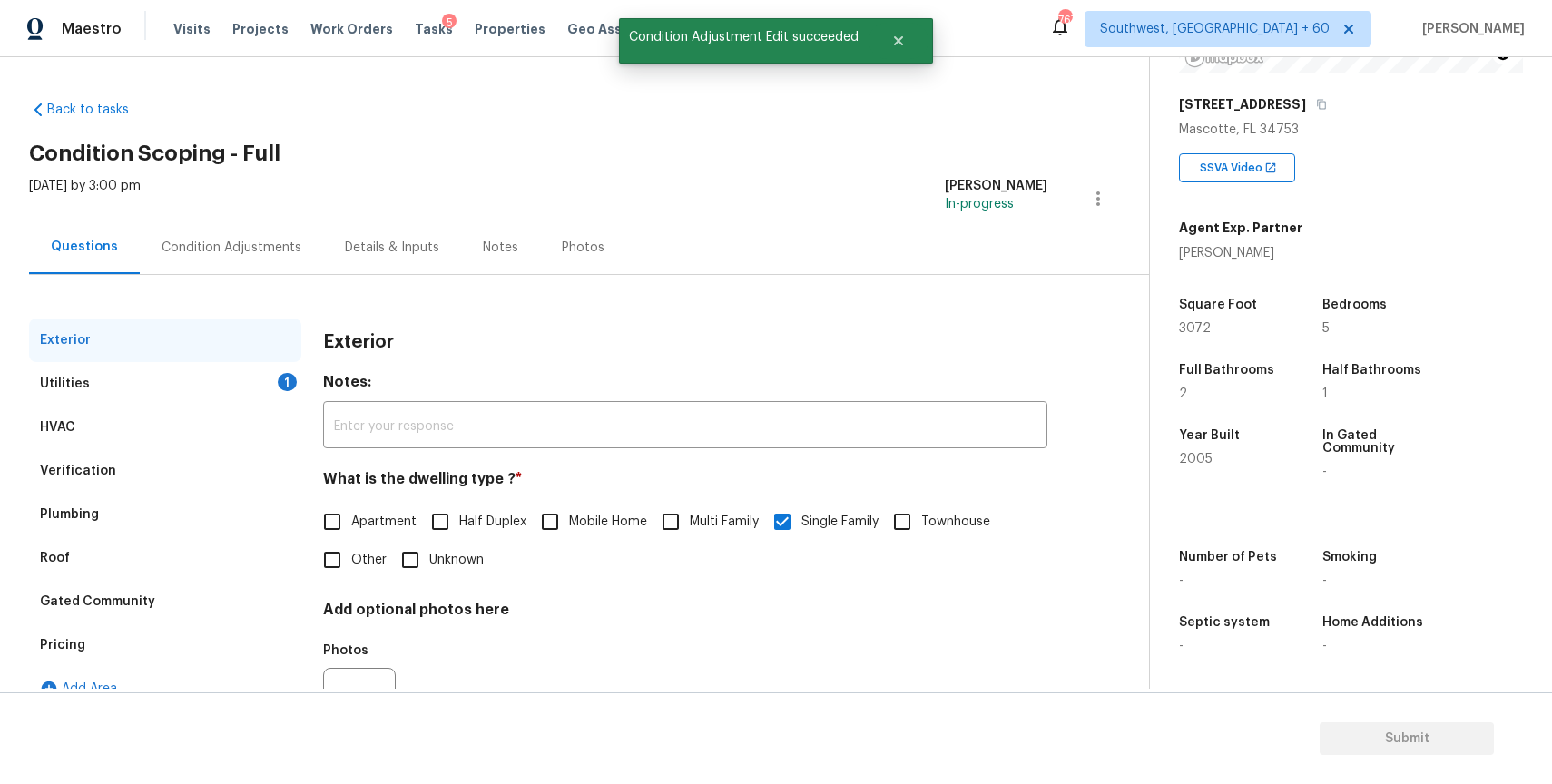
scroll to position [90, 0]
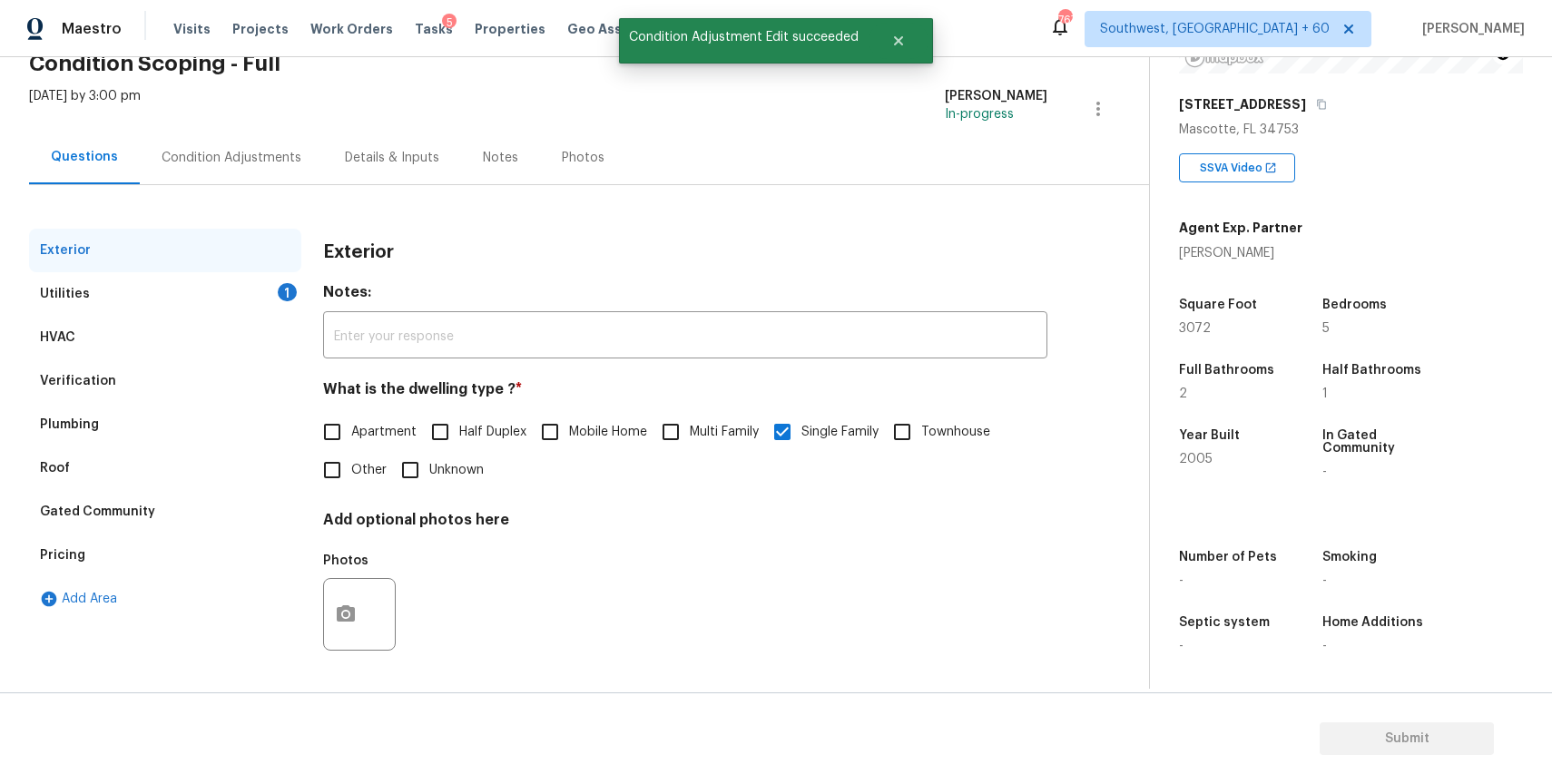
click at [148, 487] on div "Roof" at bounding box center [165, 468] width 273 height 44
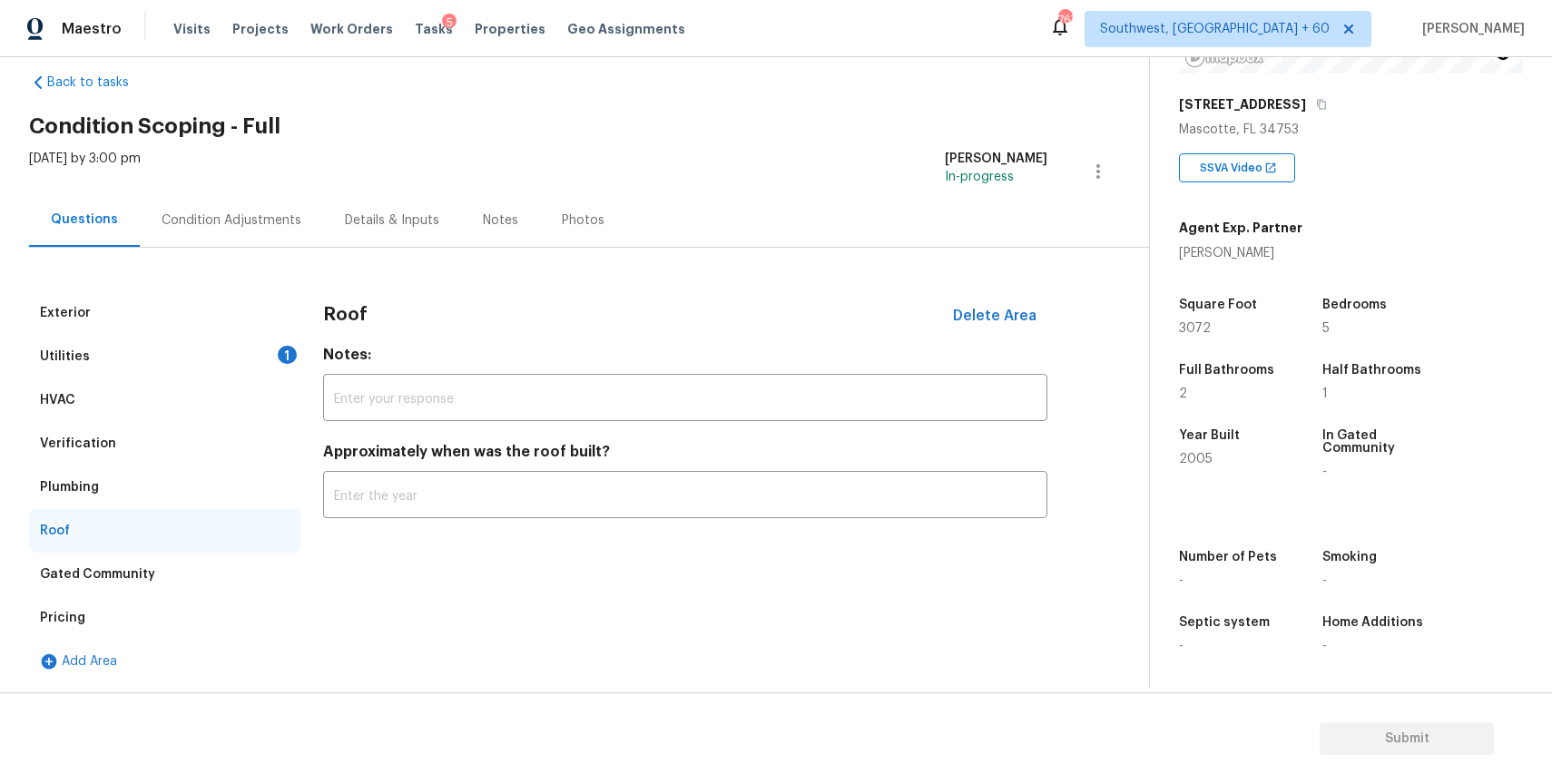
click at [180, 443] on div "Verification" at bounding box center [165, 443] width 273 height 44
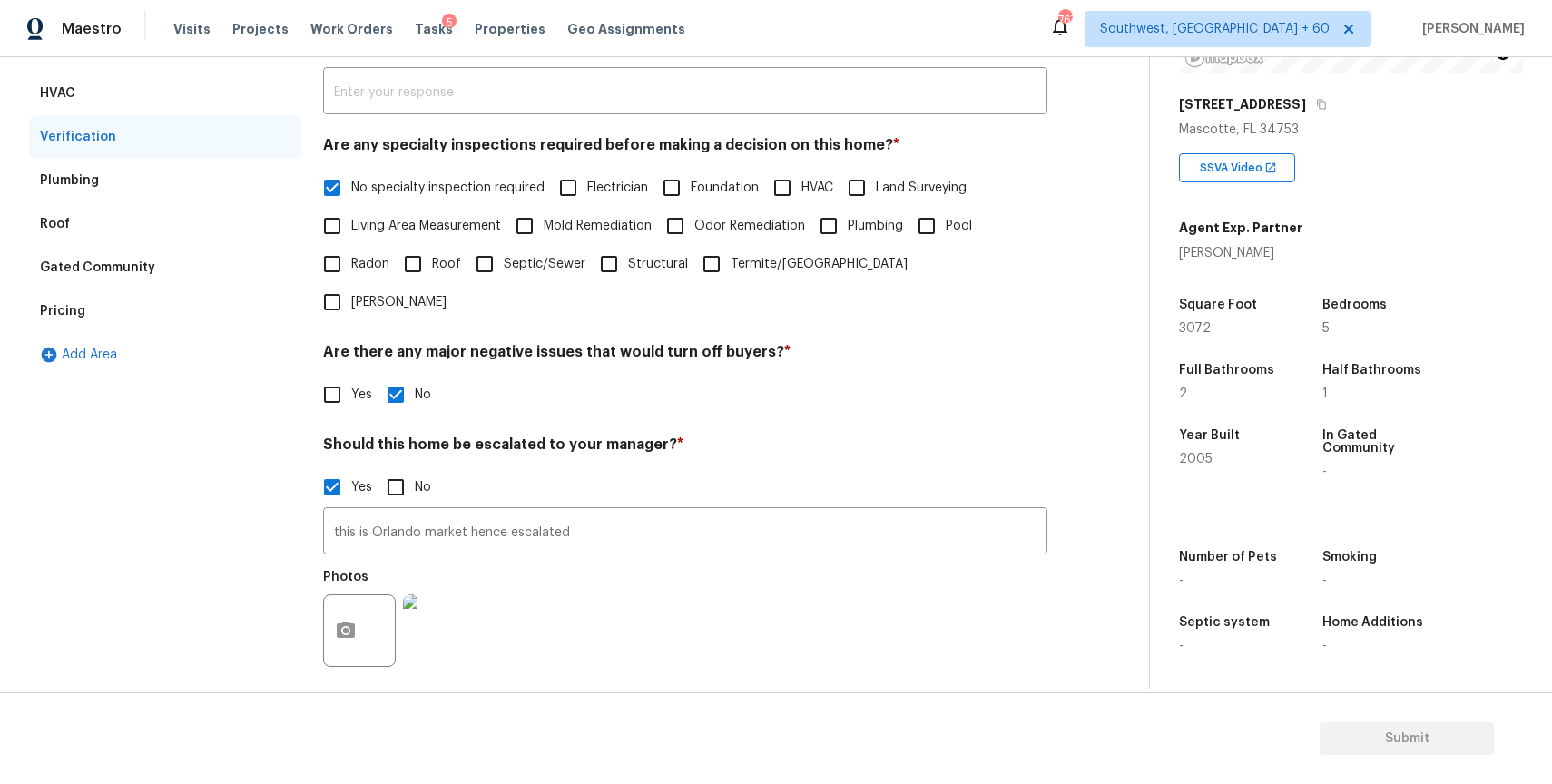
scroll to position [424, 0]
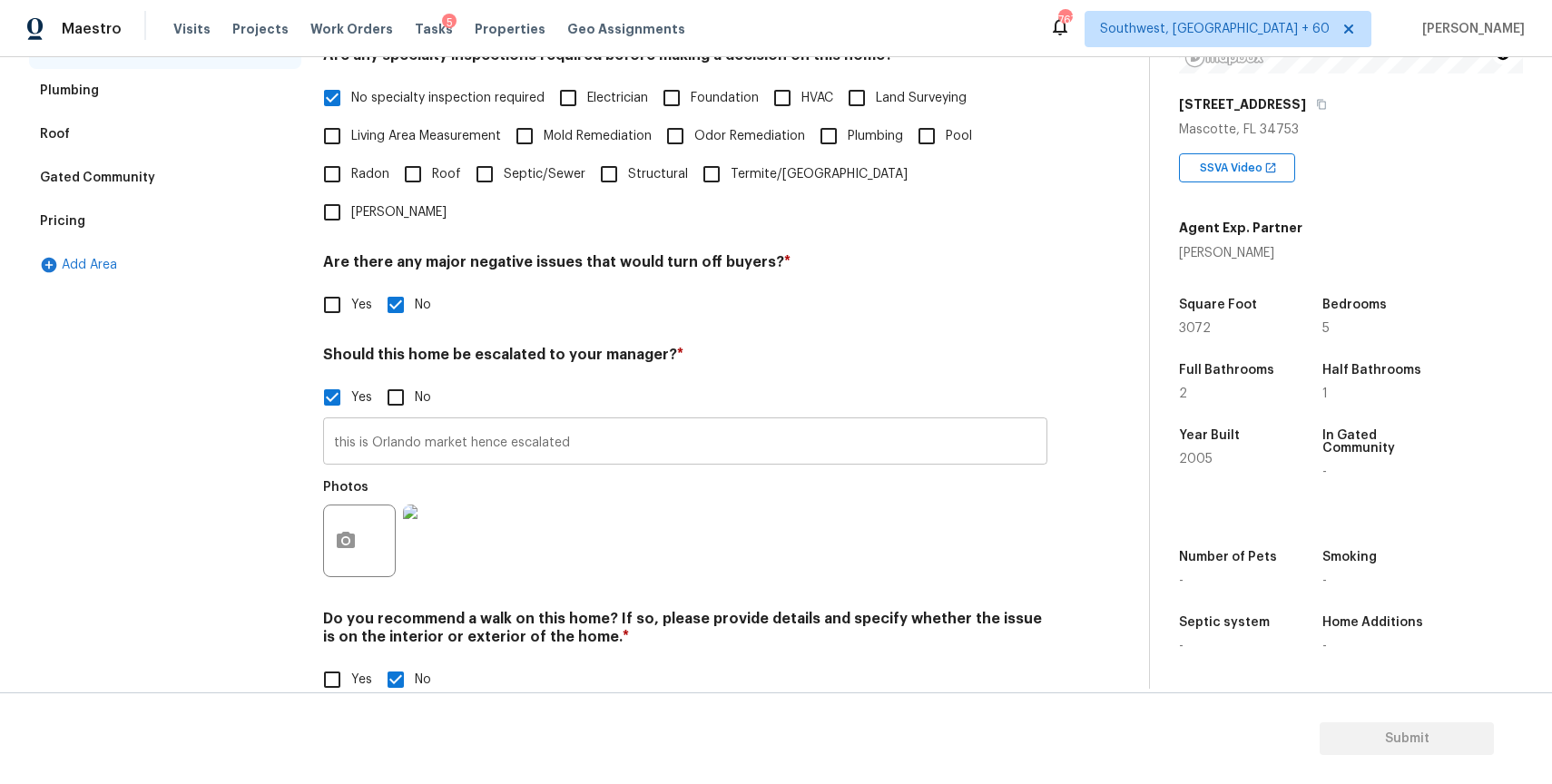
click at [650, 422] on input "this is Orlando market hence escalated" at bounding box center [684, 443] width 724 height 43
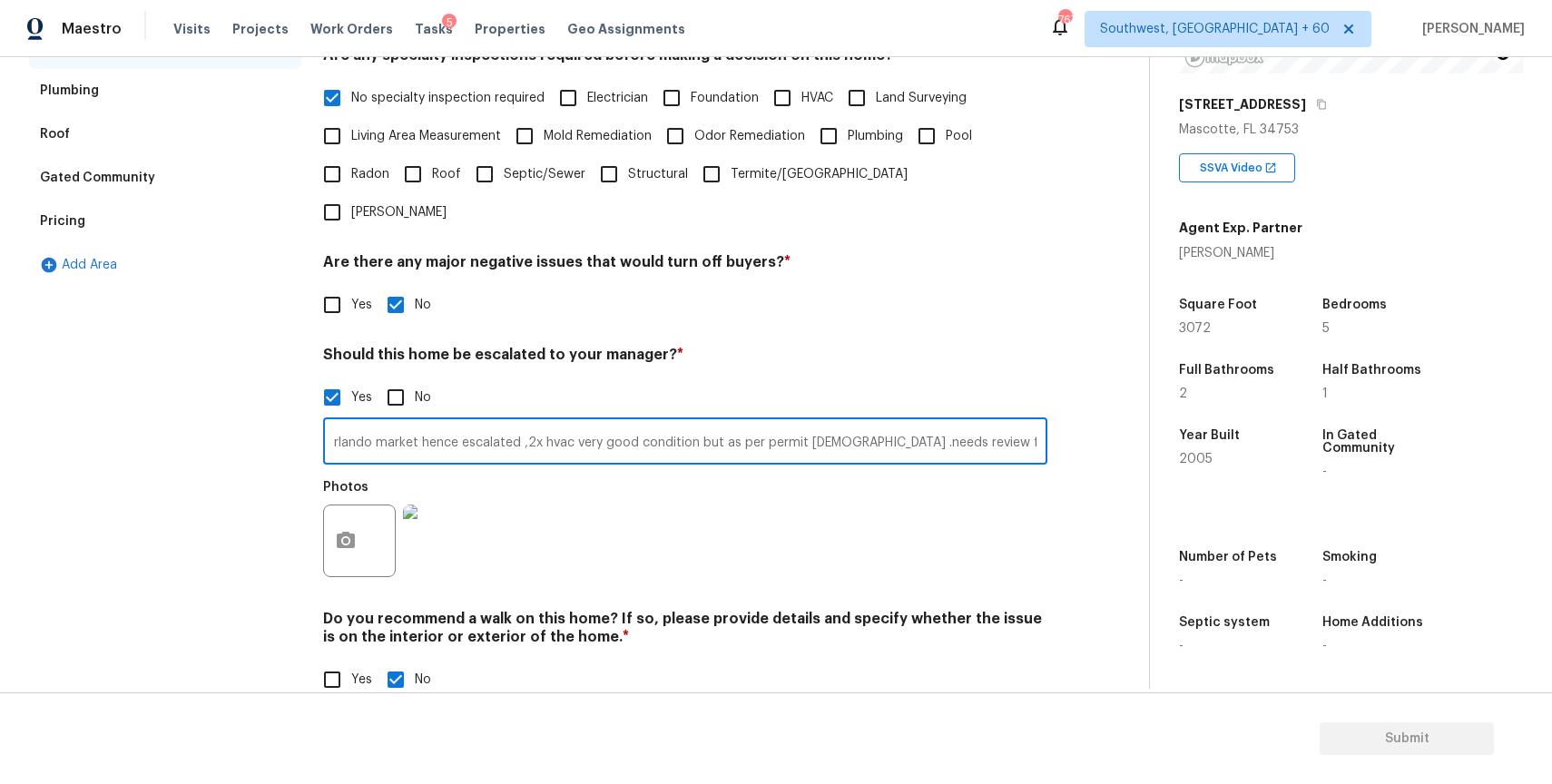
scroll to position [0, 53]
type input "this is Orlando market hence escalated ,2x hvac very good condition but as per …"
click at [423, 504] on img at bounding box center [439, 540] width 72 height 72
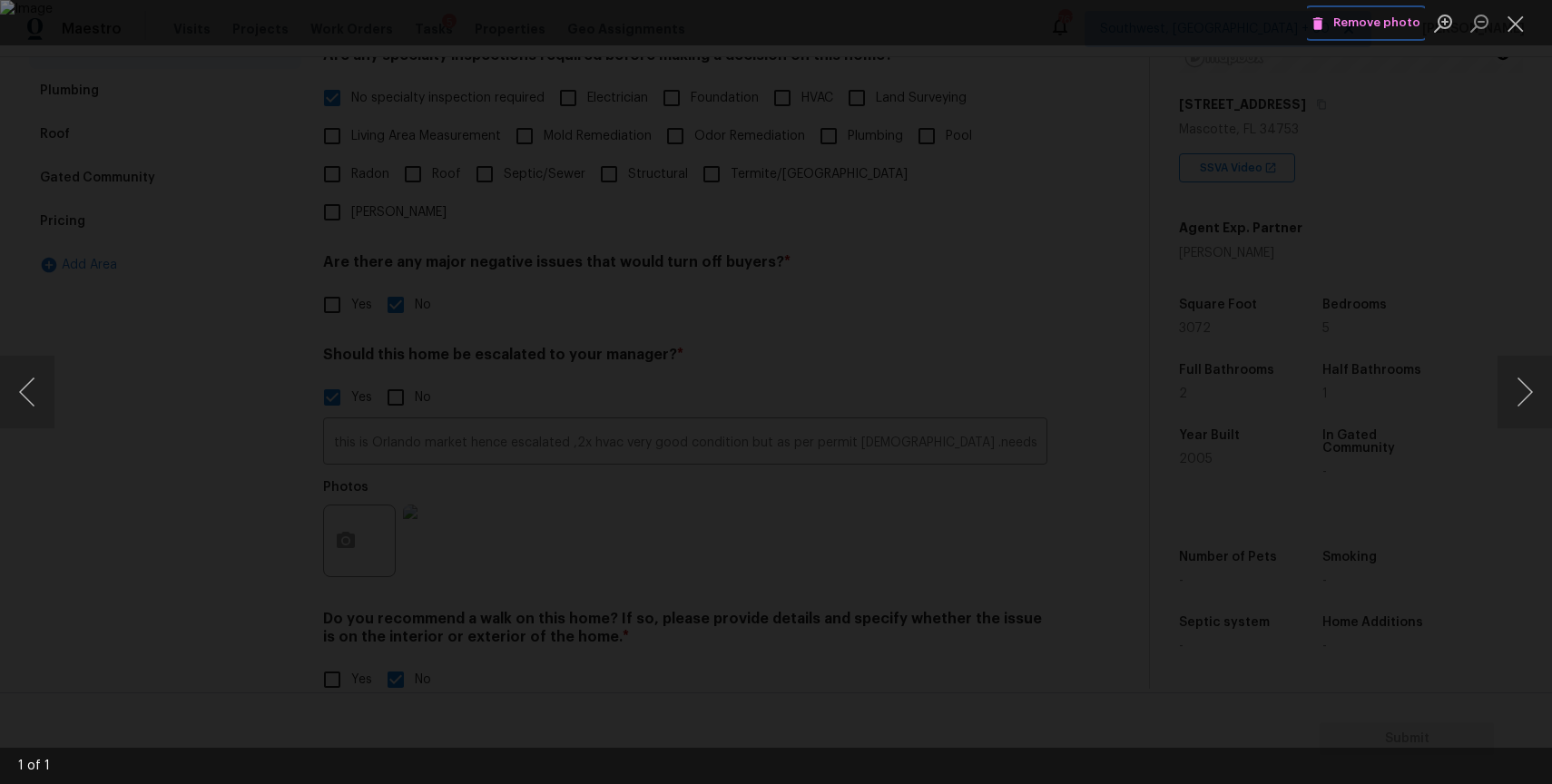
click at [1326, 29] on icon "Lightbox" at bounding box center [1318, 24] width 17 height 17
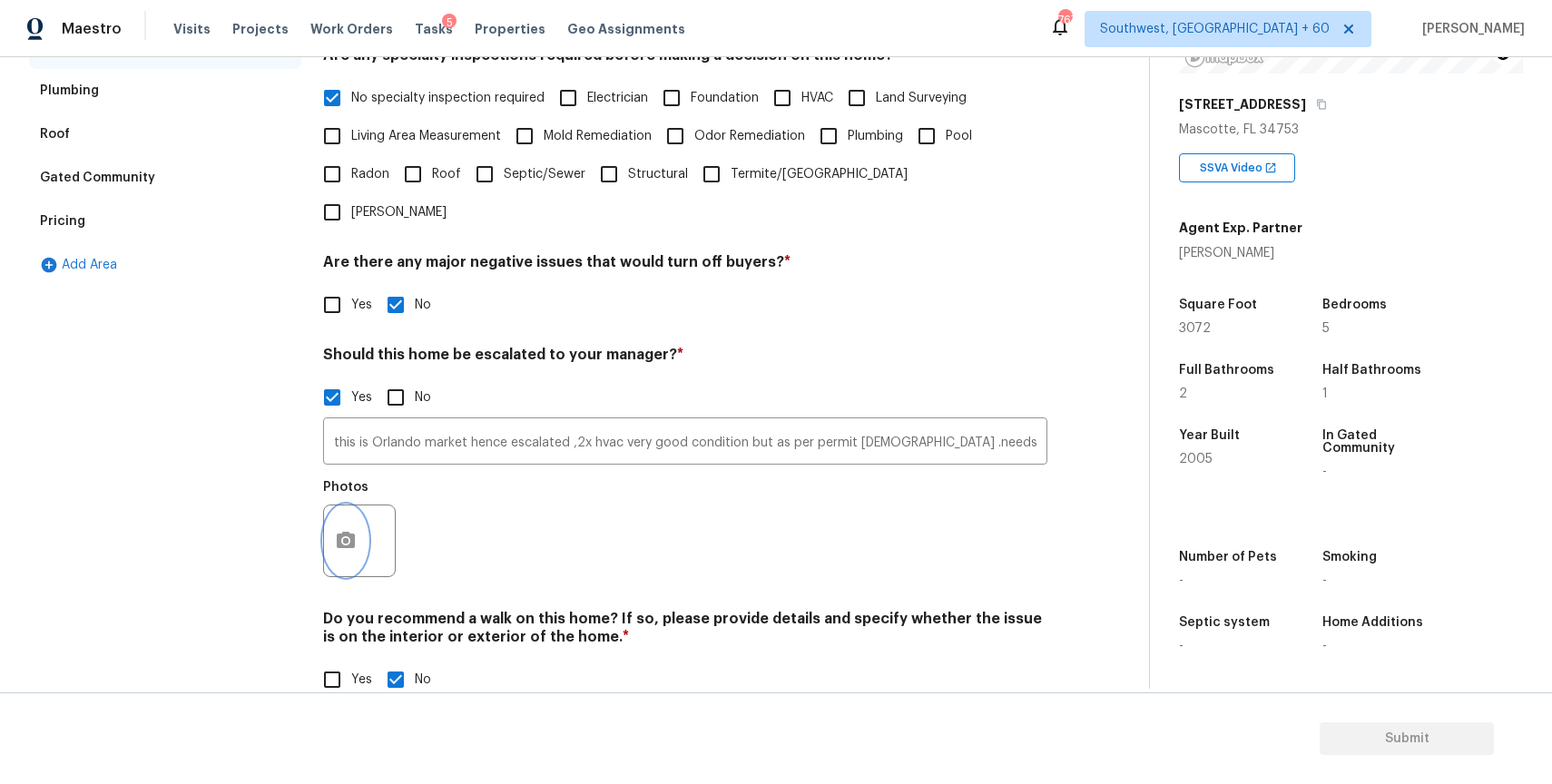
click at [355, 530] on icon "button" at bounding box center [345, 540] width 21 height 21
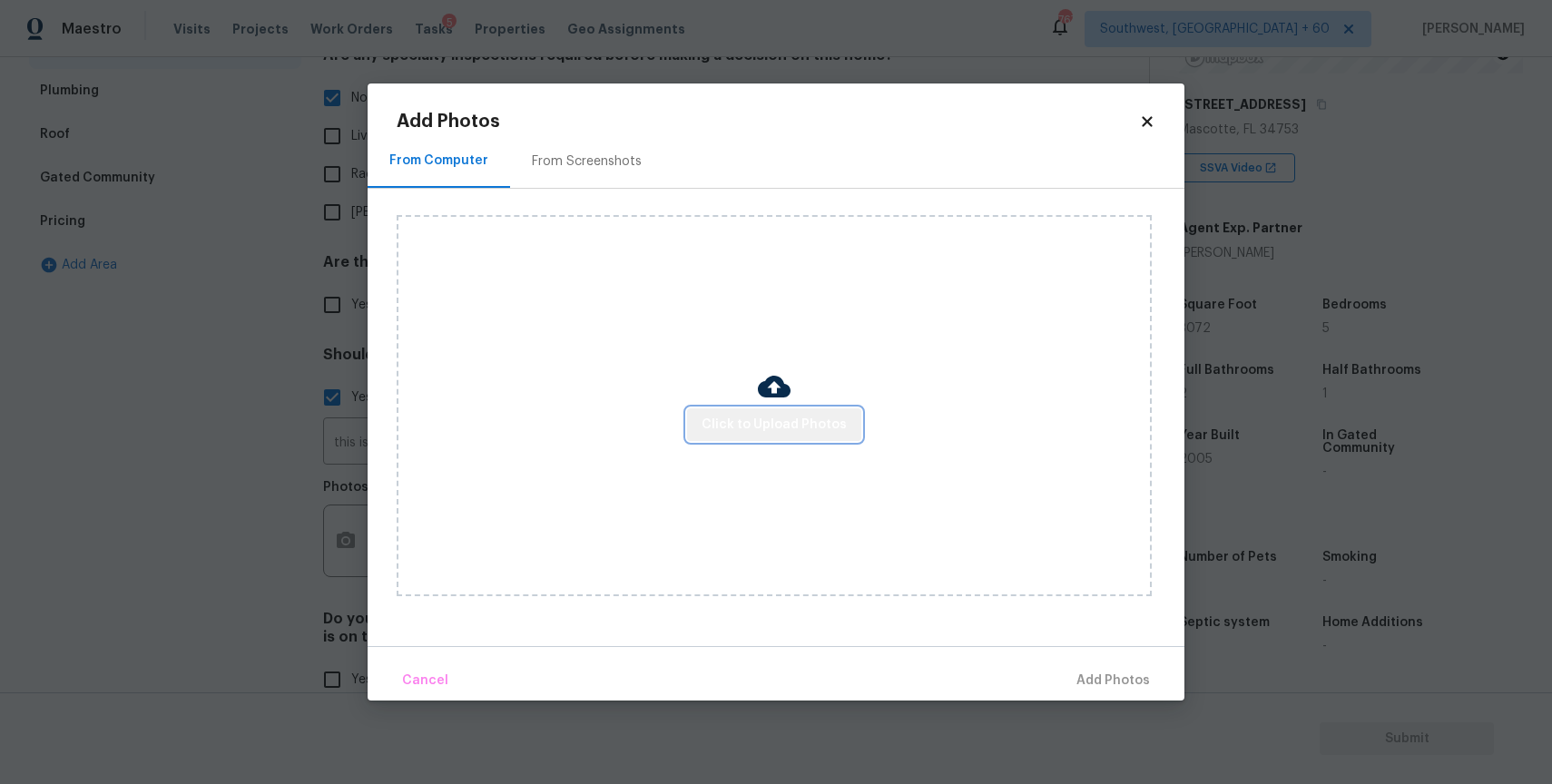
click at [786, 432] on span "Click to Upload Photos" at bounding box center [774, 424] width 146 height 22
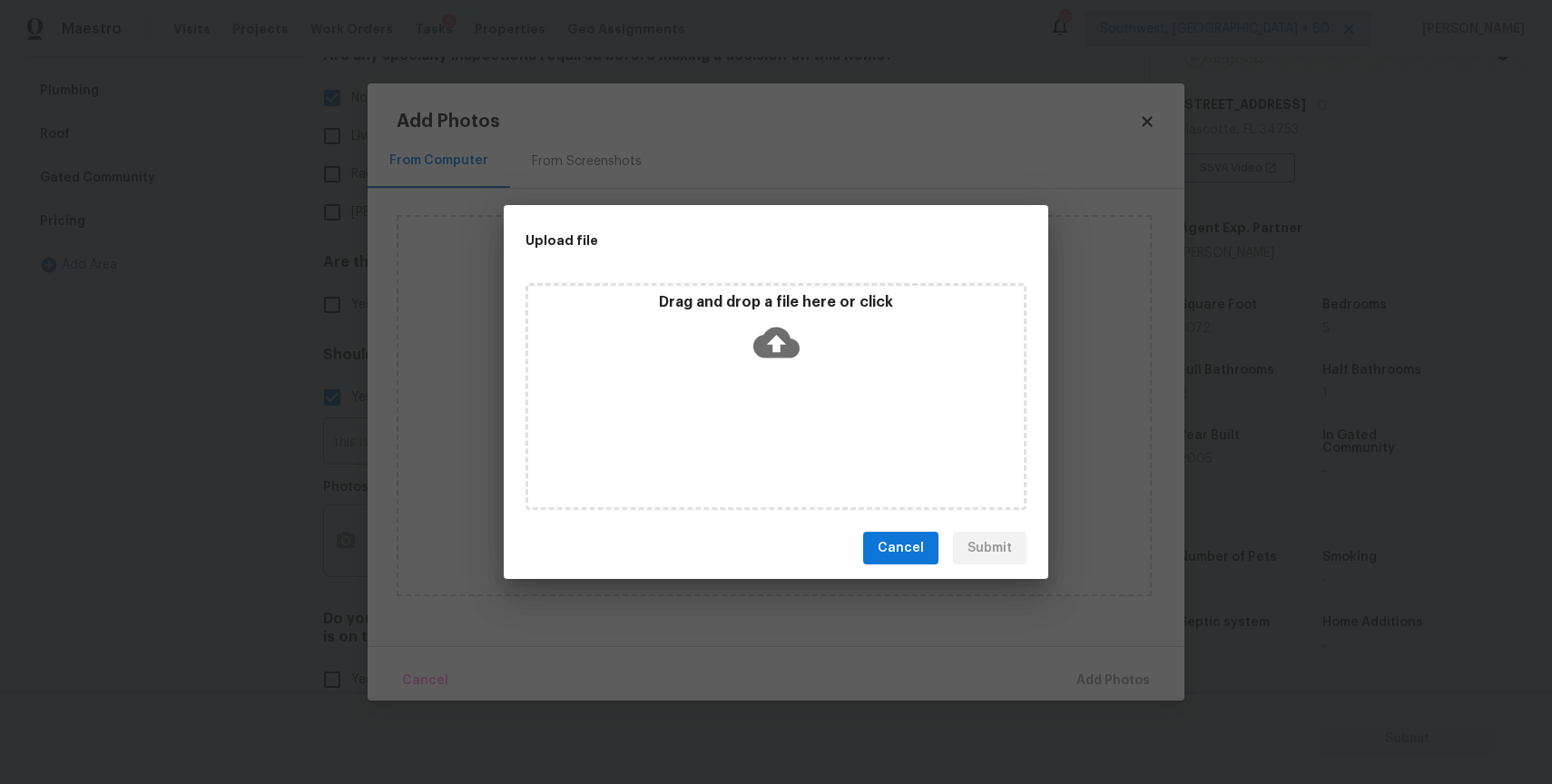
click at [765, 341] on icon at bounding box center [776, 342] width 46 height 31
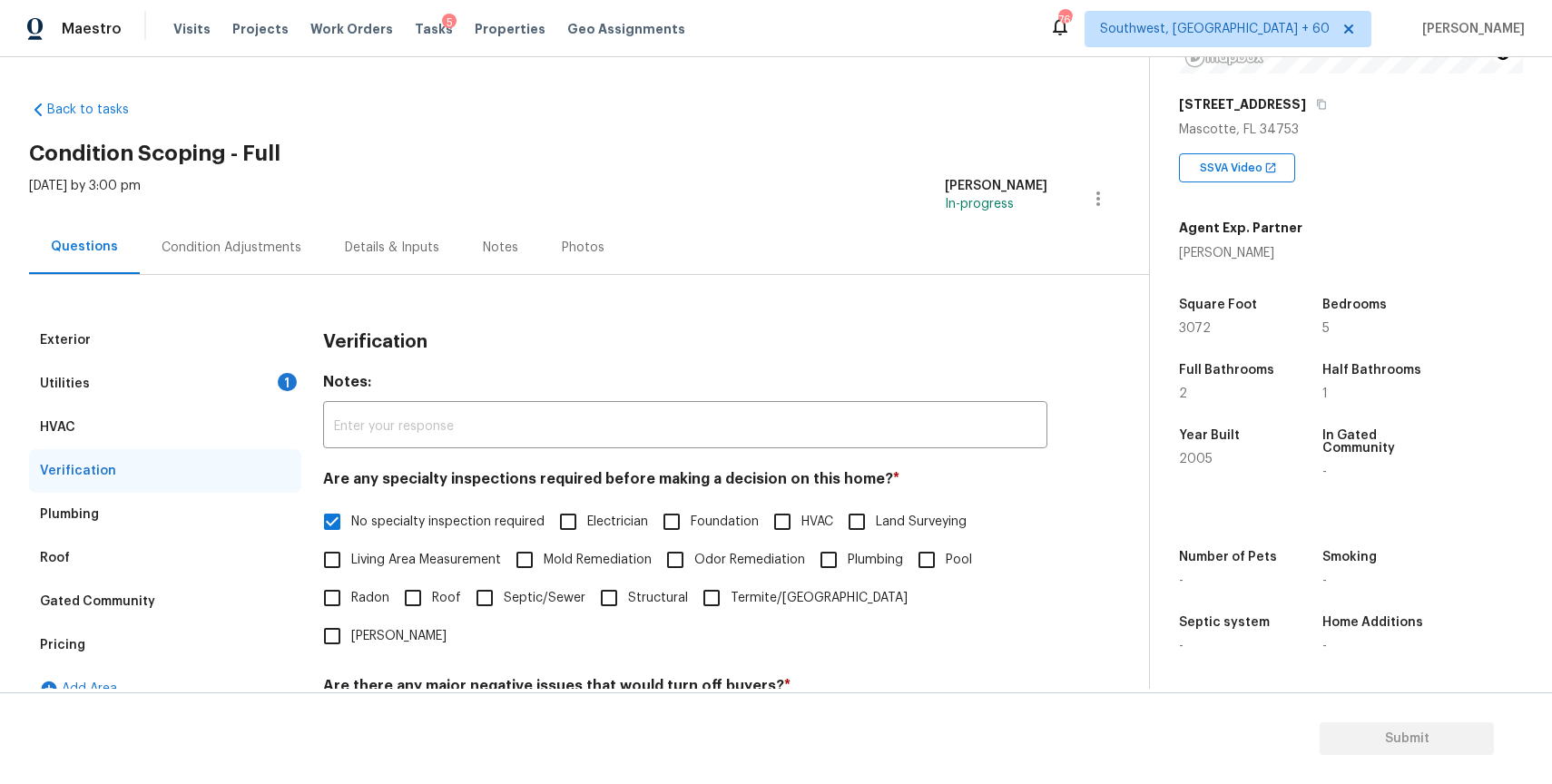
click at [272, 250] on div "Condition Adjustments" at bounding box center [231, 247] width 140 height 19
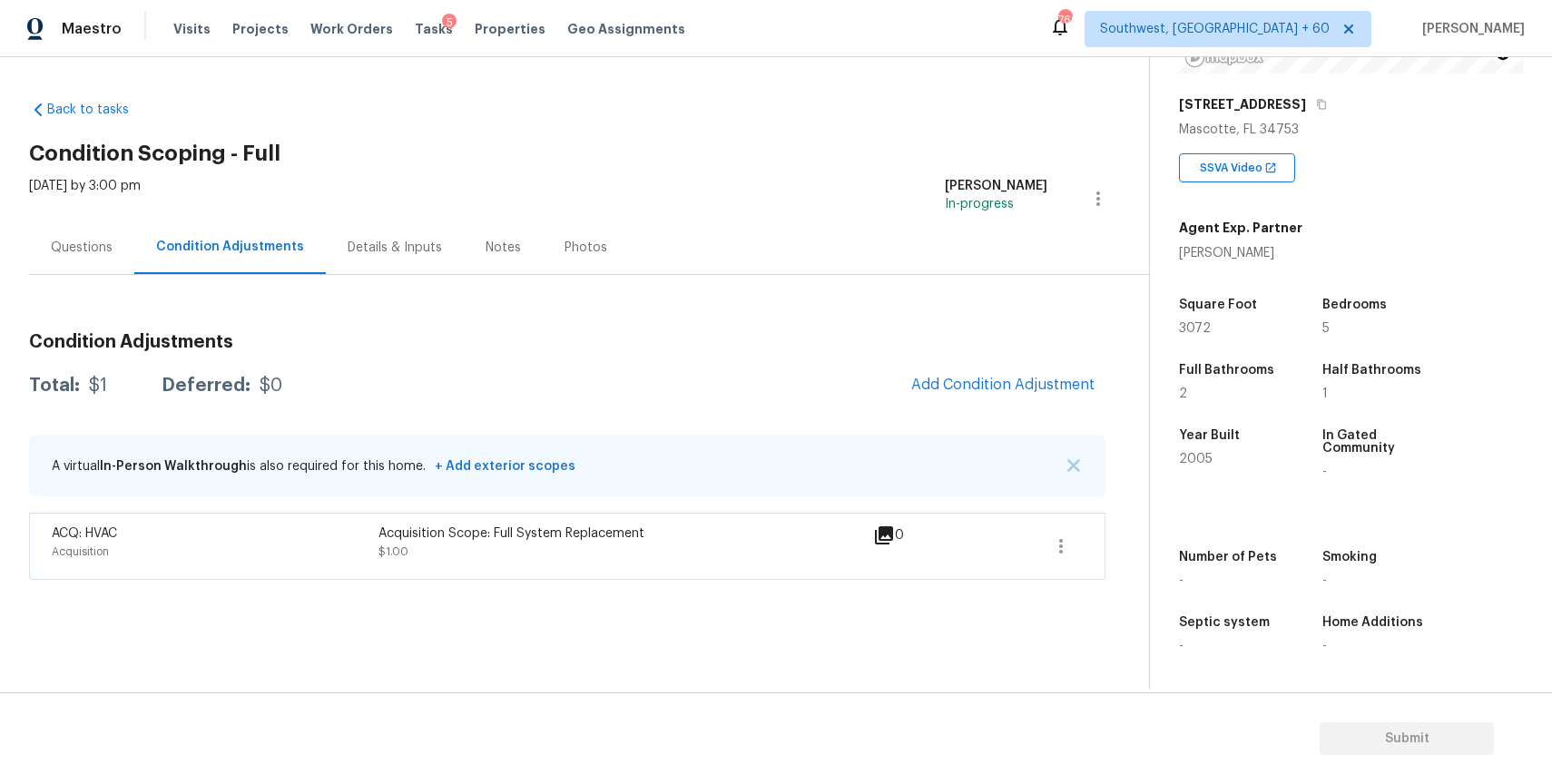
click at [1043, 354] on div "Condition Adjustments Total: $1 Deferred: $0 Add Condition Adjustment A virtual…" at bounding box center [566, 449] width 1076 height 261
click at [1034, 376] on span "Add Condition Adjustment" at bounding box center [1003, 385] width 184 height 17
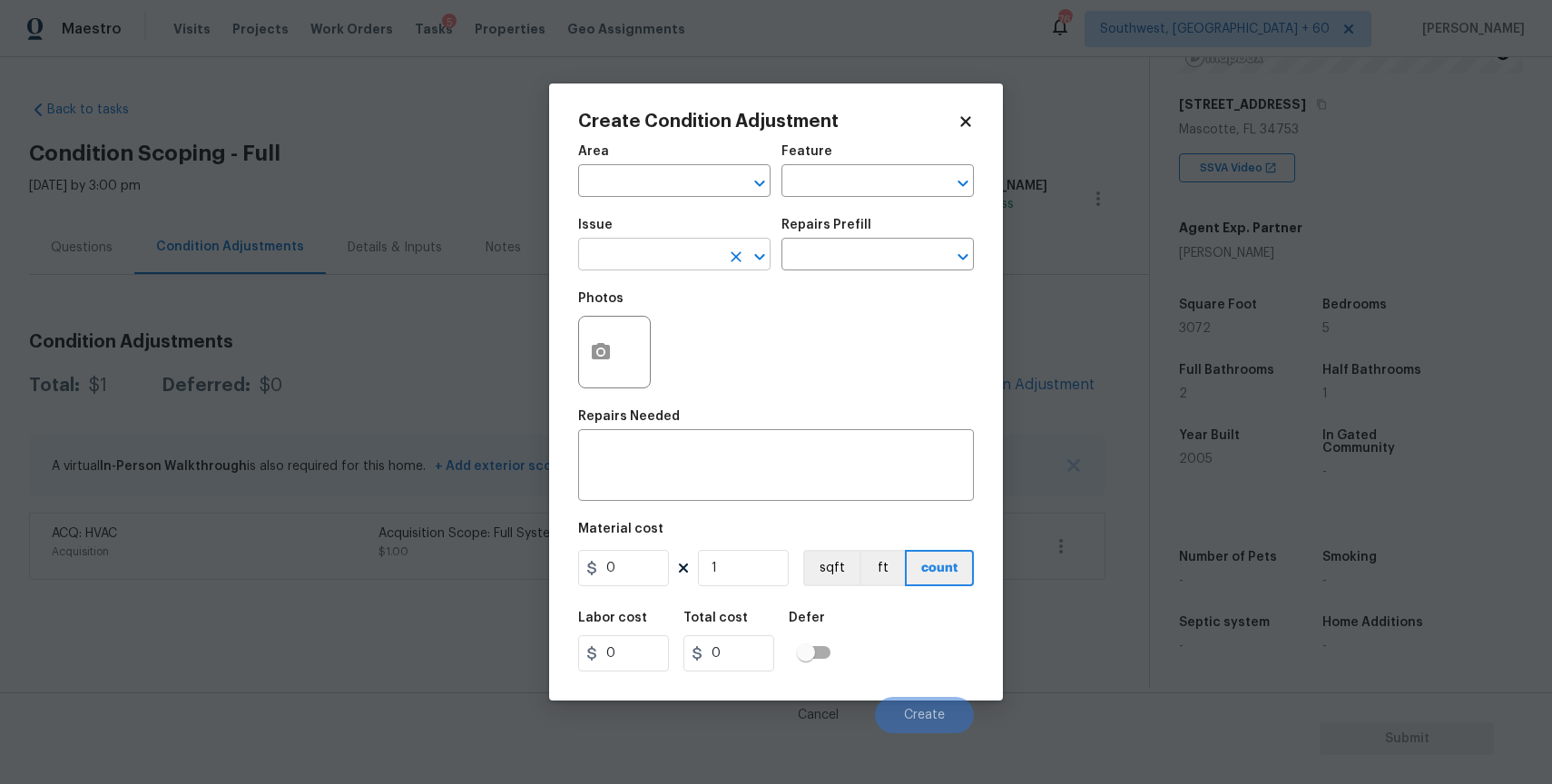
click at [600, 267] on input "text" at bounding box center [649, 256] width 142 height 28
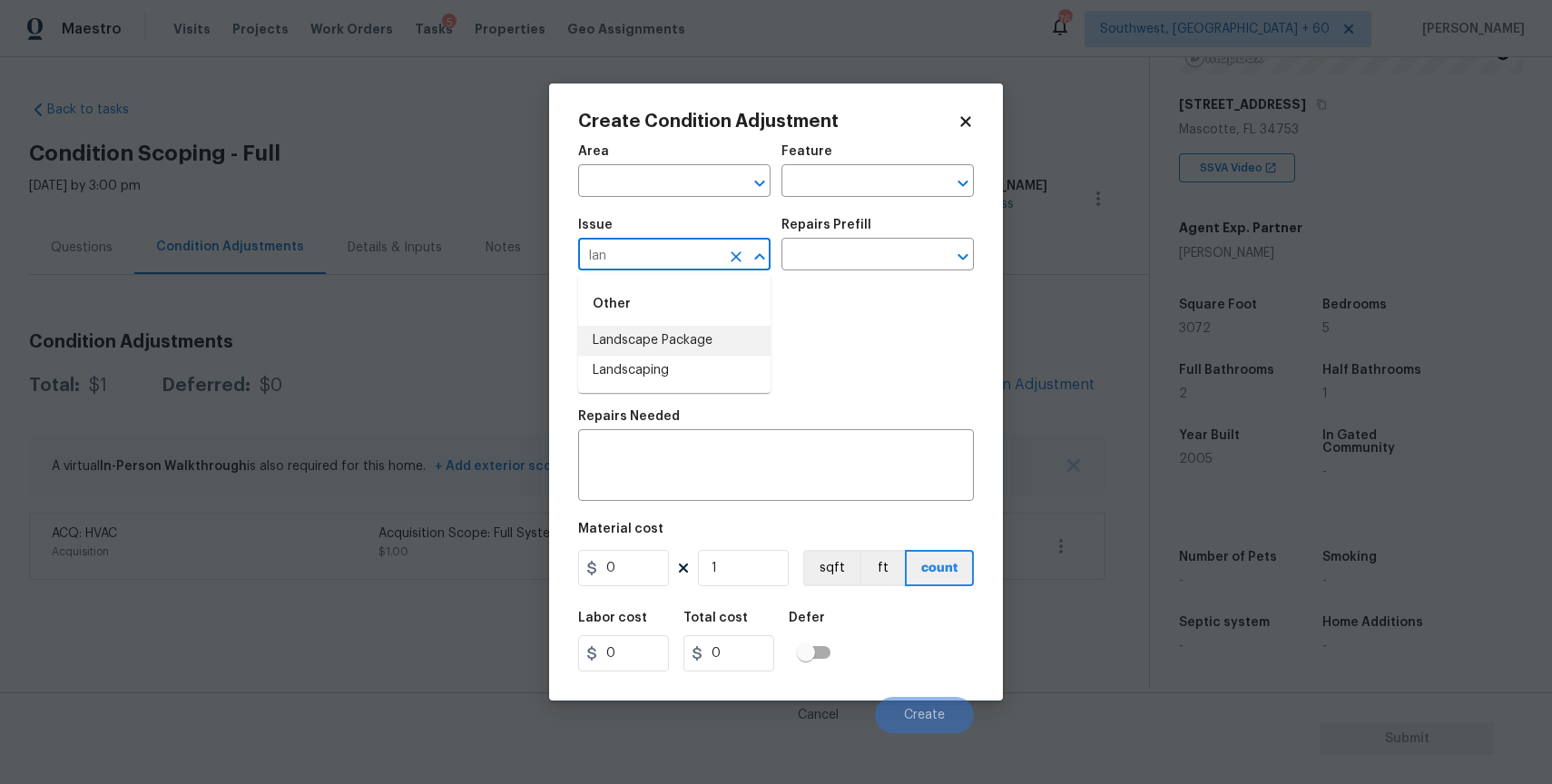
click at [609, 352] on li "Landscape Package" at bounding box center [675, 340] width 193 height 30
type input "Landscape Package"
click at [865, 254] on input "text" at bounding box center [852, 256] width 142 height 28
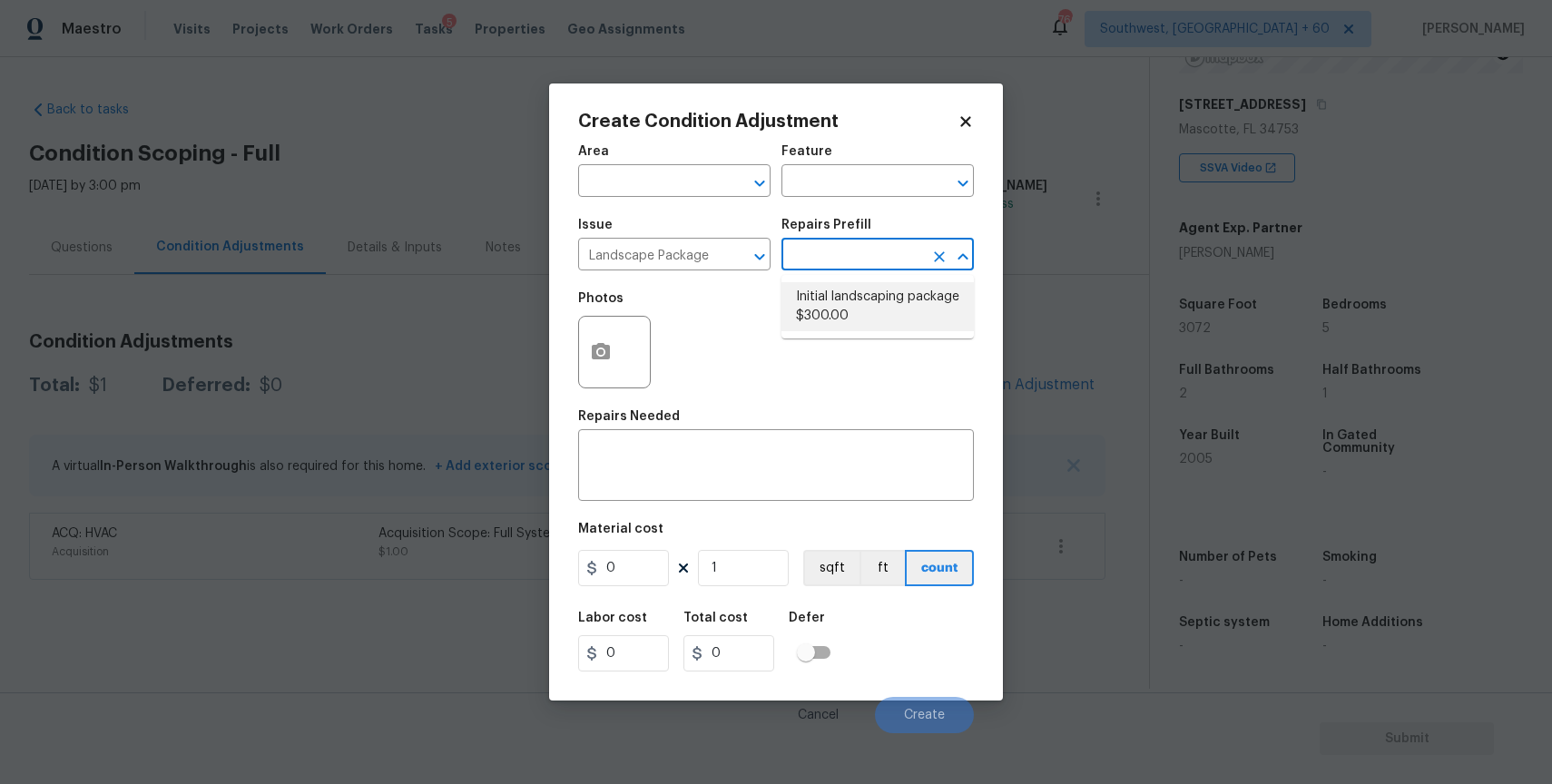
click at [883, 285] on li "Initial landscaping package $300.00" at bounding box center [878, 306] width 193 height 49
type input "Home Readiness Packages"
type textarea "Mowing of grass up to 6" in height. Mow, edge along driveways & sidewalks, trim…"
type input "300"
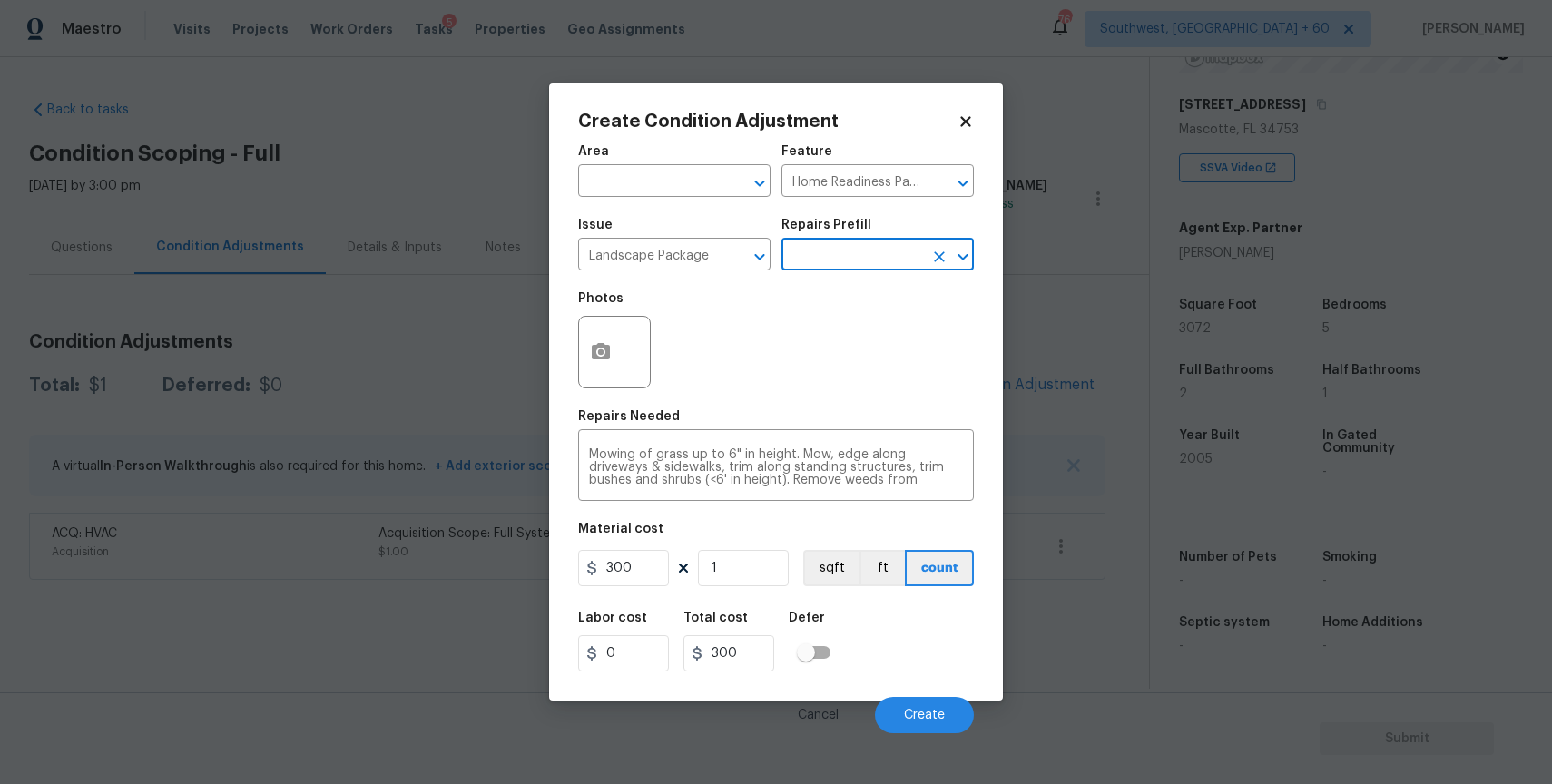
click at [920, 690] on div "Cancel Create" at bounding box center [776, 707] width 396 height 51
click at [930, 728] on button "Create" at bounding box center [924, 714] width 99 height 36
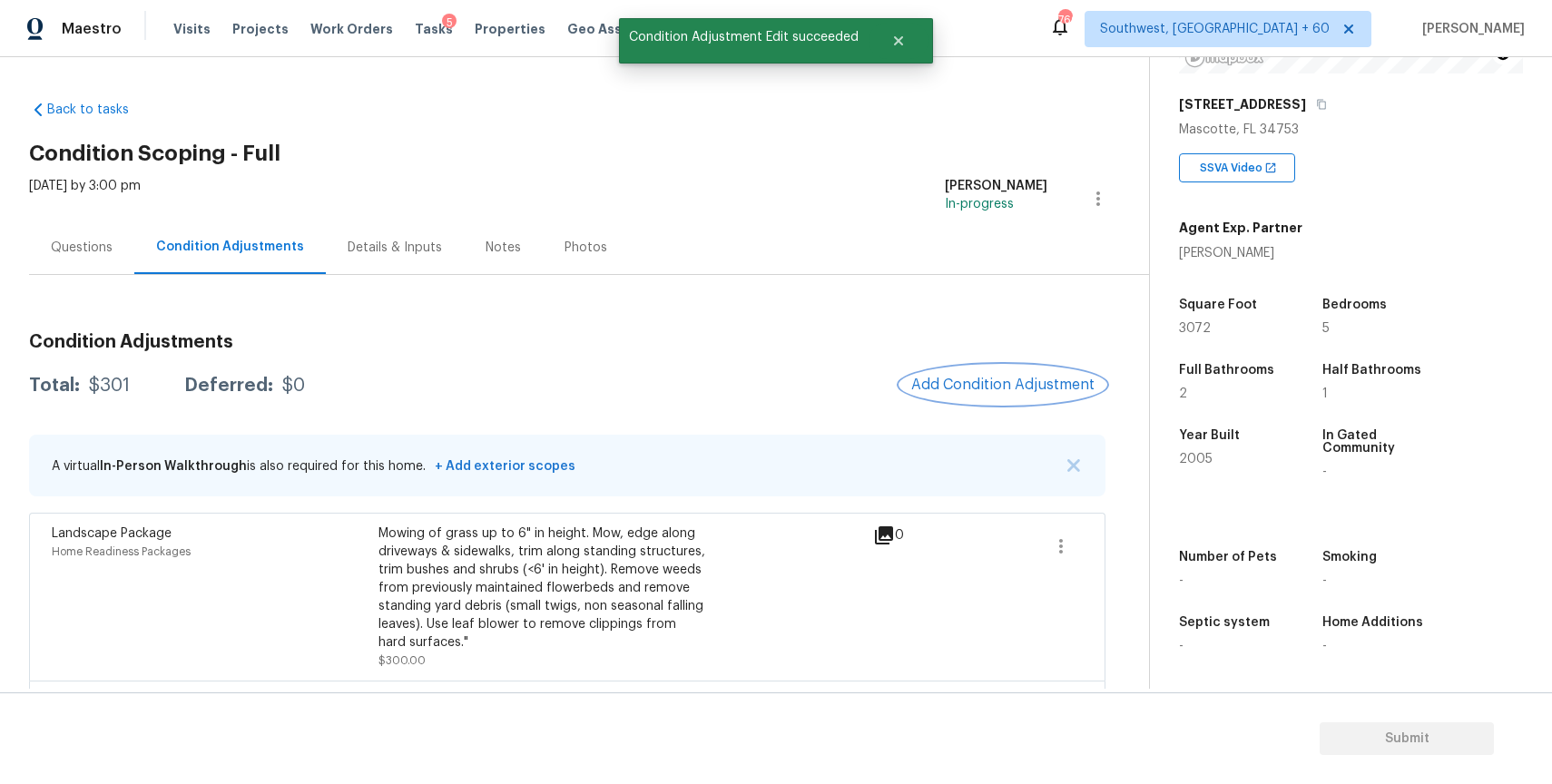
click at [978, 391] on span "Add Condition Adjustment" at bounding box center [1003, 385] width 184 height 17
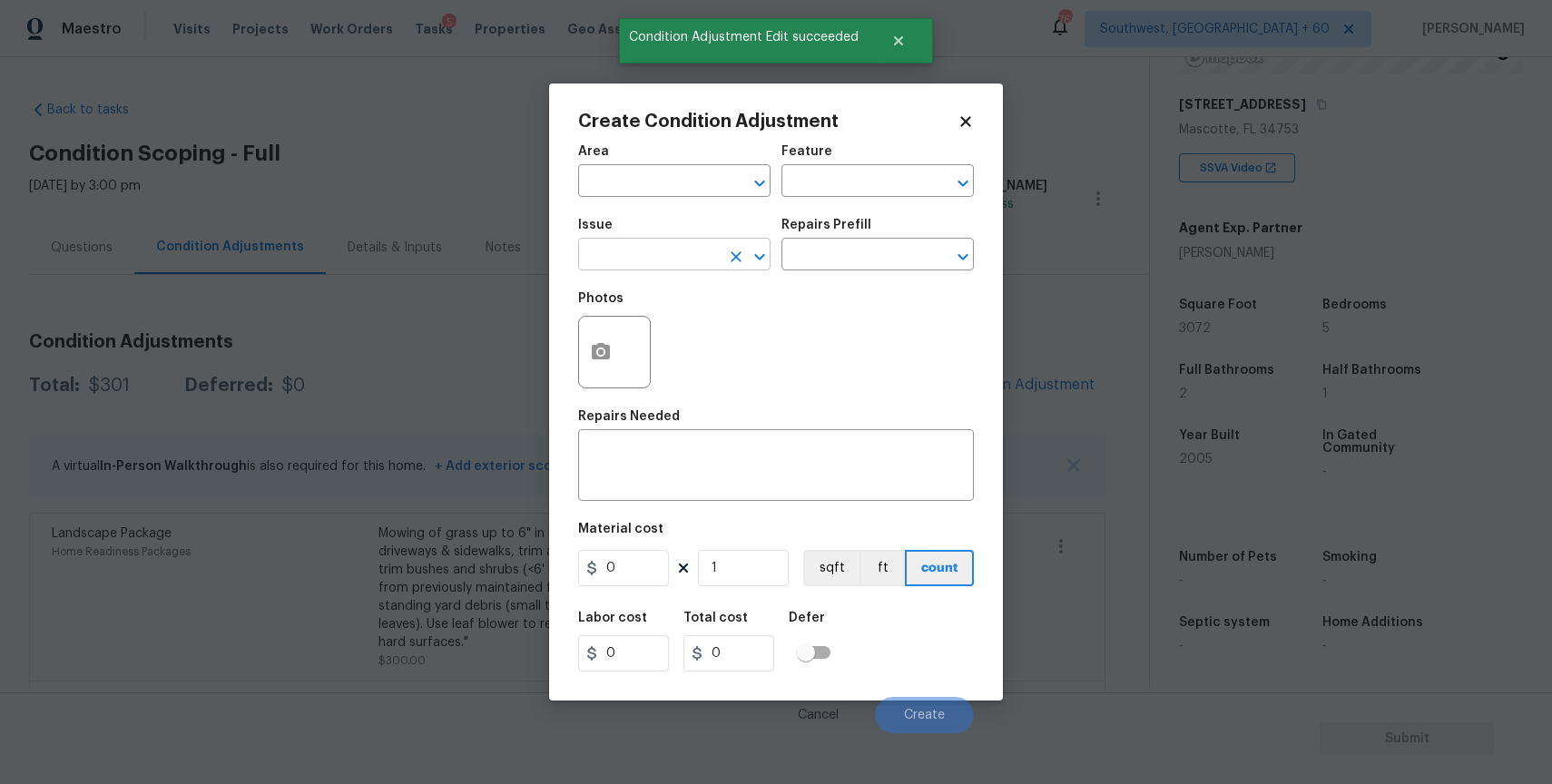
click at [680, 257] on input "text" at bounding box center [649, 256] width 142 height 28
click at [699, 349] on li "Pressure Washing" at bounding box center [675, 340] width 193 height 30
type input "Pressure Washing"
click at [710, 464] on textarea at bounding box center [775, 467] width 374 height 38
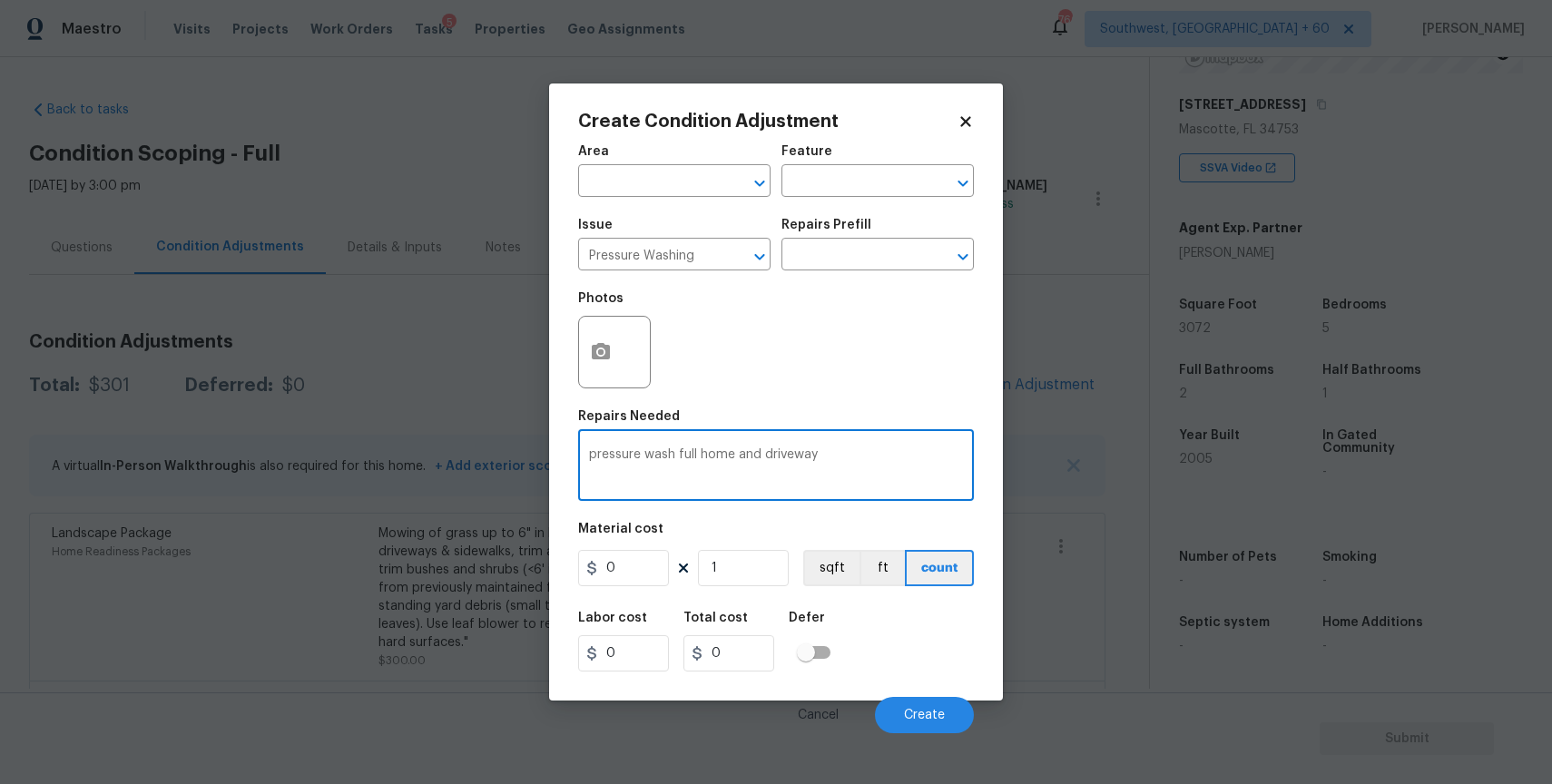
type textarea "pressure wash full home and driveway"
click at [624, 578] on input "0" at bounding box center [624, 567] width 91 height 36
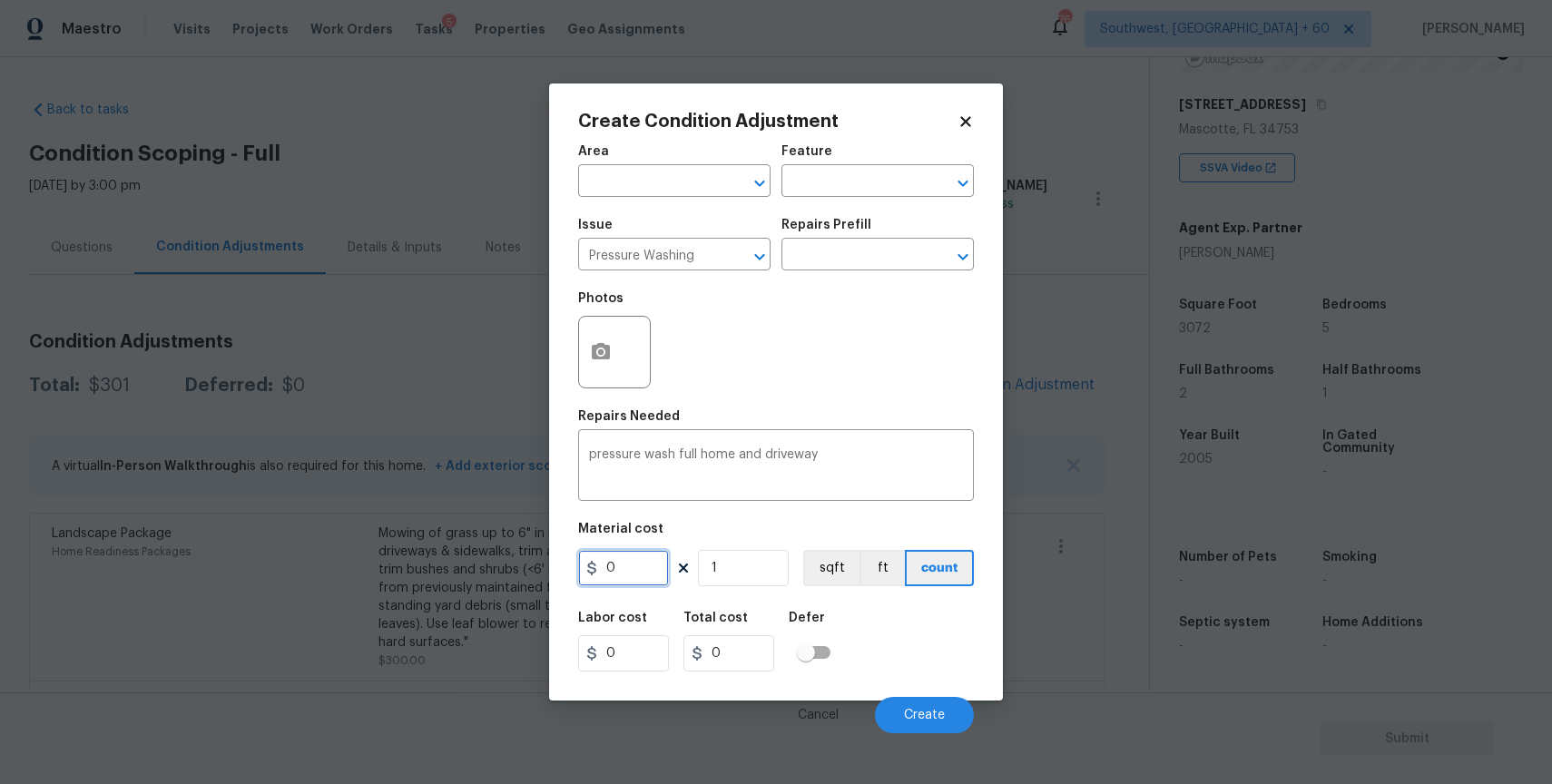
click at [624, 578] on input "0" at bounding box center [624, 567] width 91 height 36
drag, startPoint x: 624, startPoint y: 578, endPoint x: 722, endPoint y: 602, distance: 100.9
click at [722, 602] on div "Area ​ Feature ​ Issue Pressure Washing ​ Repairs Prefill ​ Photos Repairs Need…" at bounding box center [776, 434] width 396 height 599
type input "300"
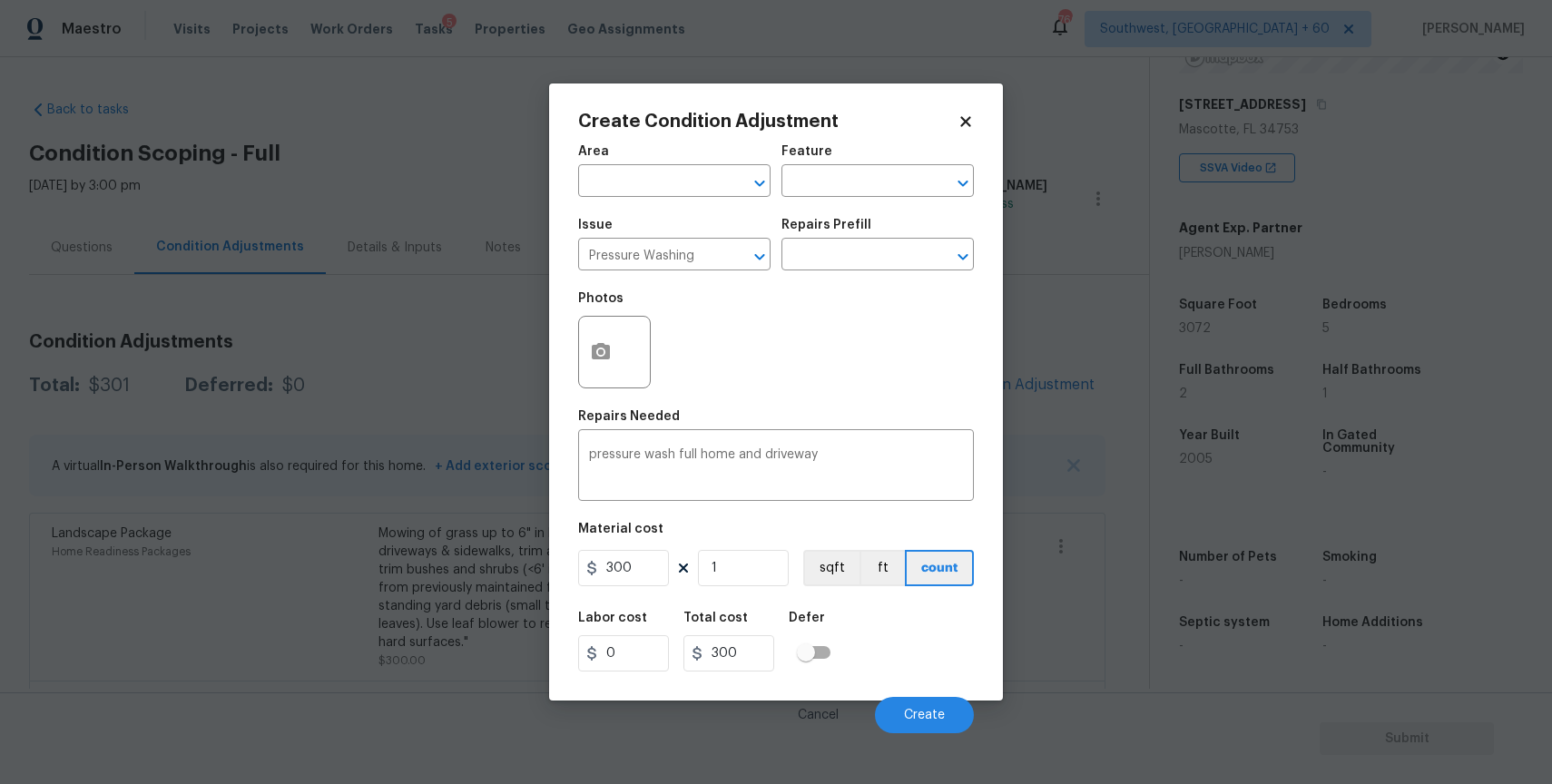
click at [898, 690] on div "Cancel Create" at bounding box center [776, 707] width 396 height 51
click at [920, 708] on button "Create" at bounding box center [924, 714] width 99 height 36
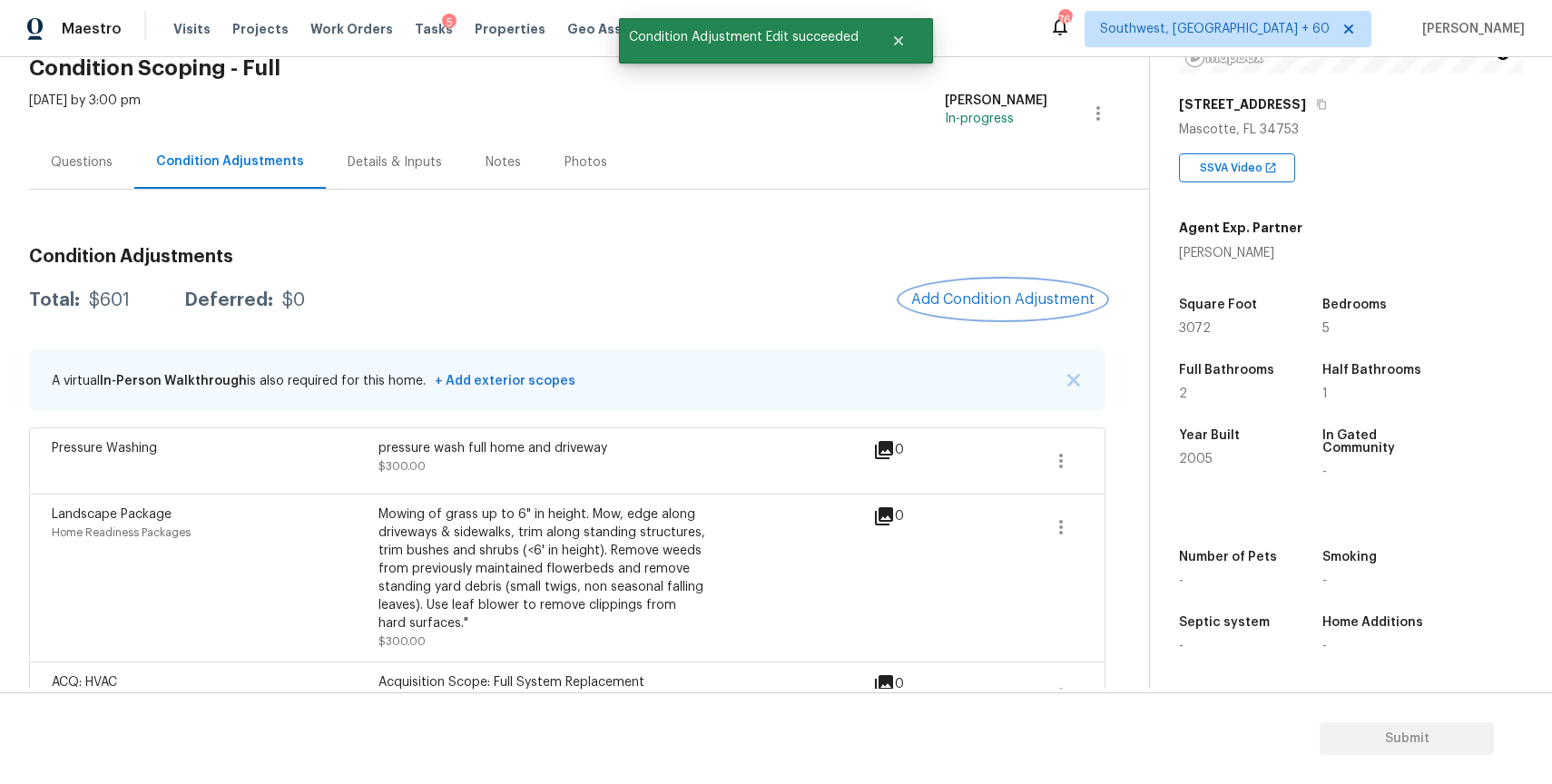
scroll to position [131, 0]
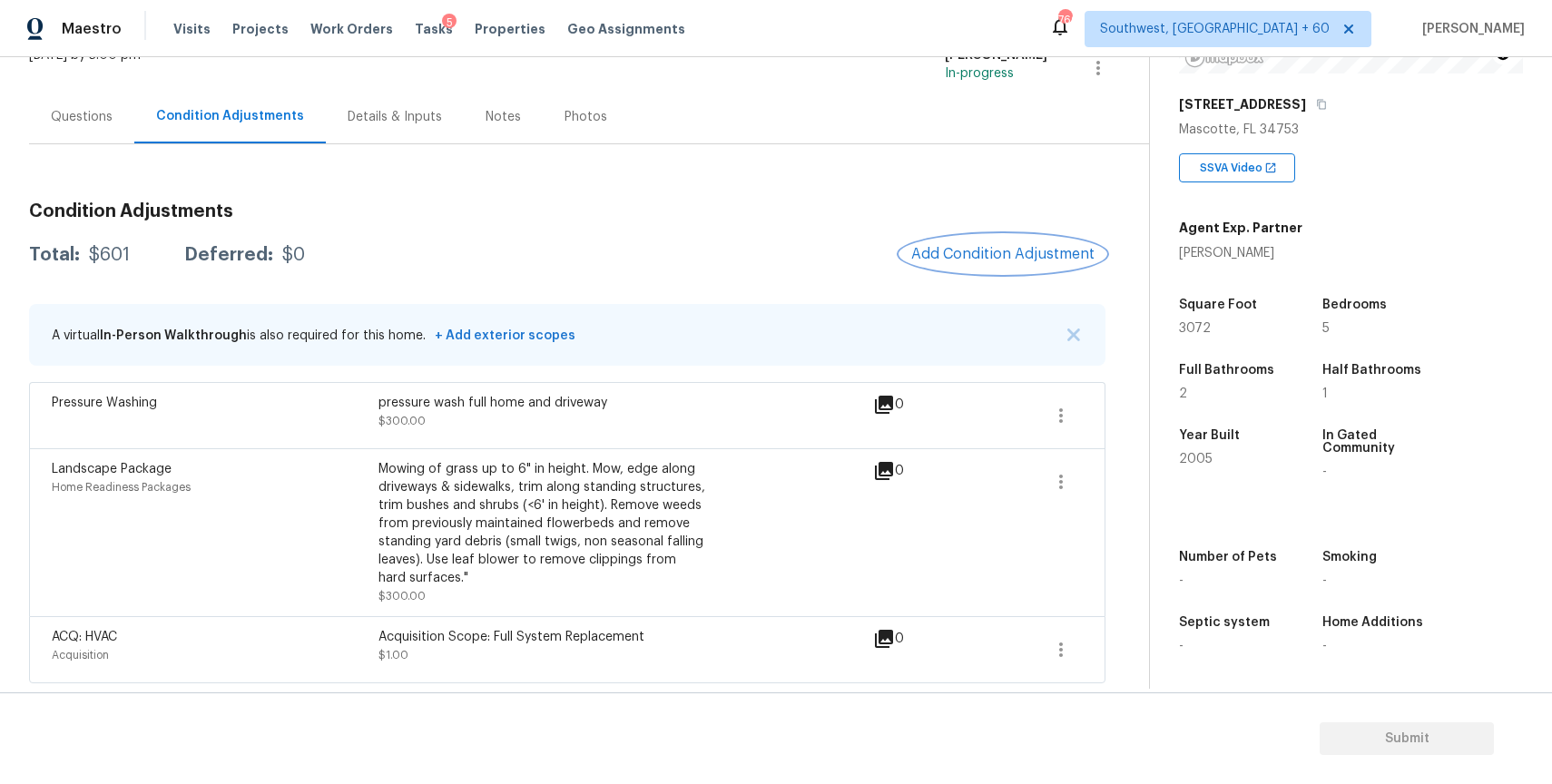
click at [1038, 246] on span "Add Condition Adjustment" at bounding box center [1003, 254] width 184 height 17
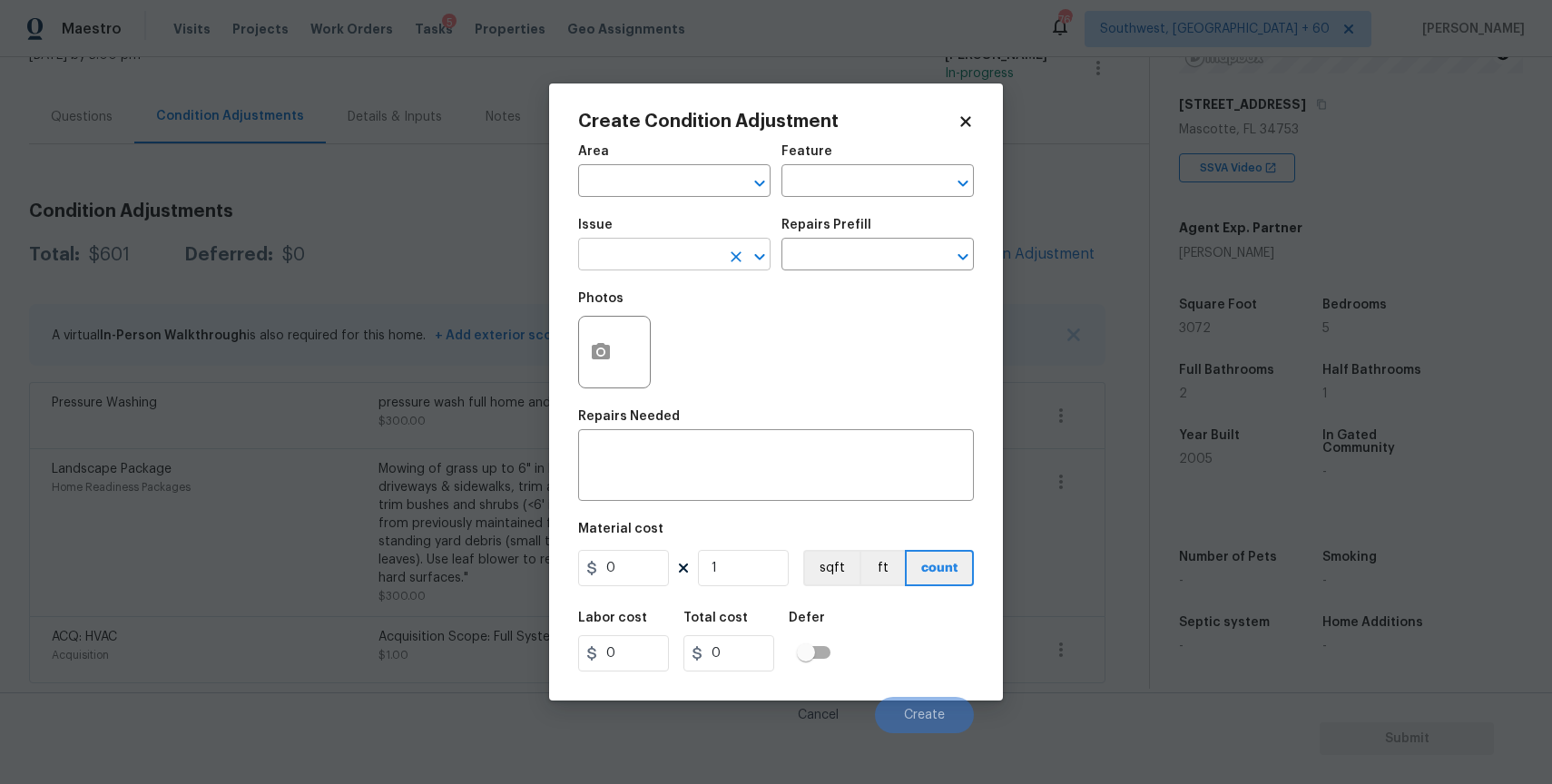
click at [634, 271] on input "text" at bounding box center [649, 256] width 142 height 28
click at [667, 322] on div "Other" at bounding box center [675, 303] width 193 height 44
click at [696, 332] on li "Debris/garbage on site" at bounding box center [675, 340] width 193 height 30
type input "Debris/garbage on site"
click at [818, 242] on input "text" at bounding box center [852, 256] width 142 height 28
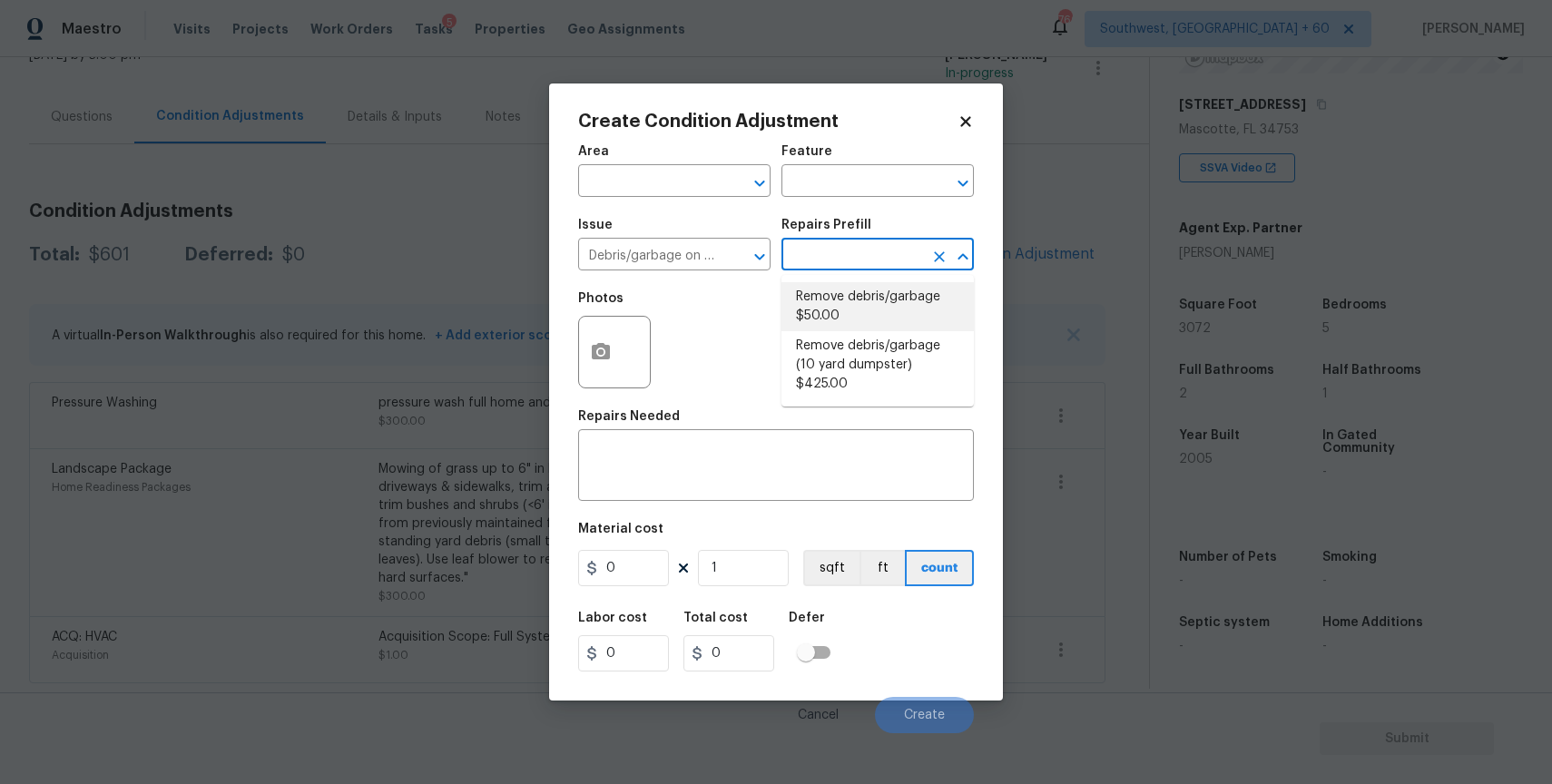
click at [841, 316] on li "Remove debris/garbage $50.00" at bounding box center [878, 306] width 193 height 49
type textarea "Remove, haul off, and properly dispose of any debris left by seller to offsite …"
type input "50"
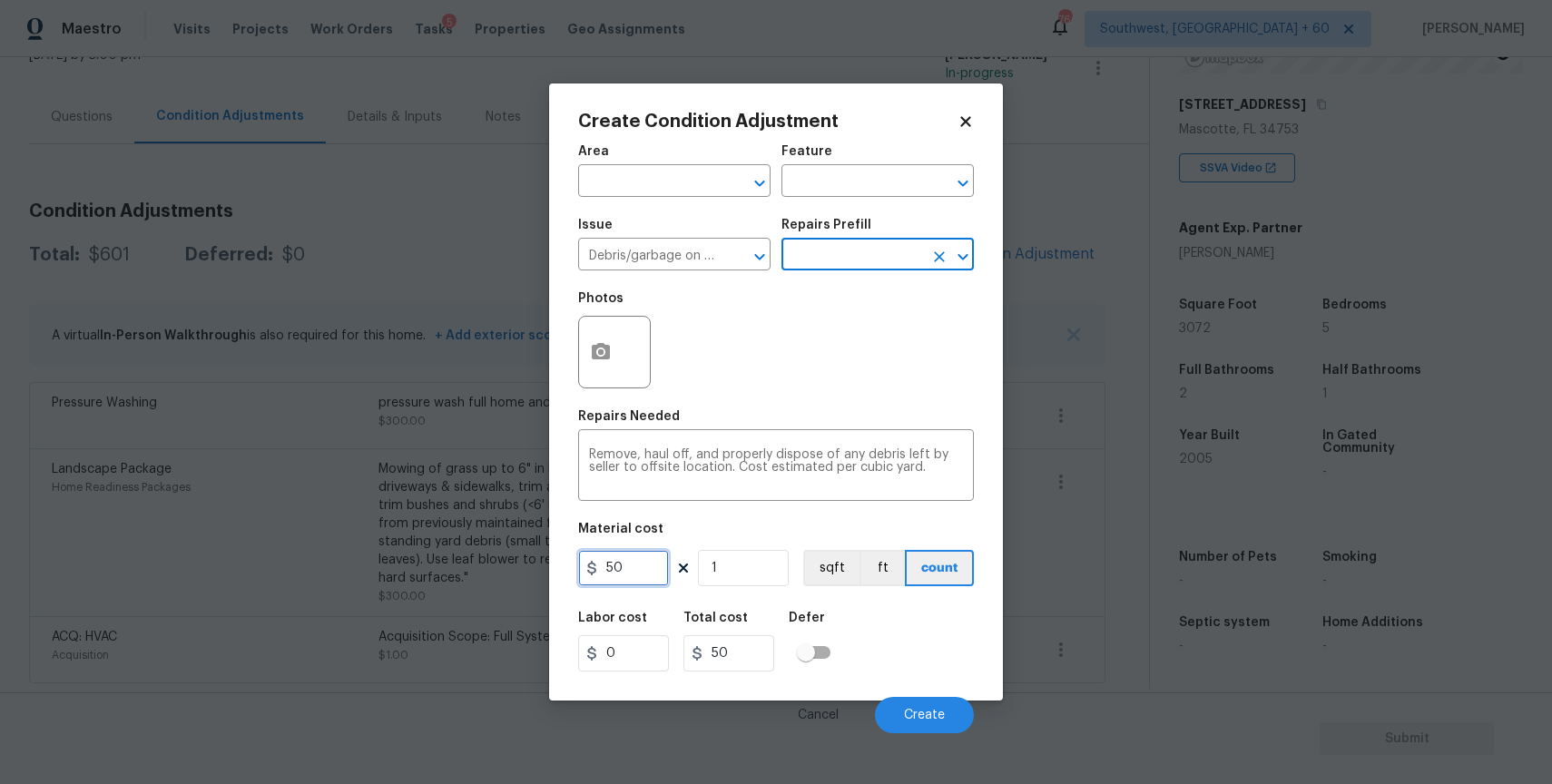
click at [635, 573] on input "50" at bounding box center [624, 567] width 91 height 36
type input "500"
click at [595, 348] on icon "button" at bounding box center [601, 351] width 19 height 17
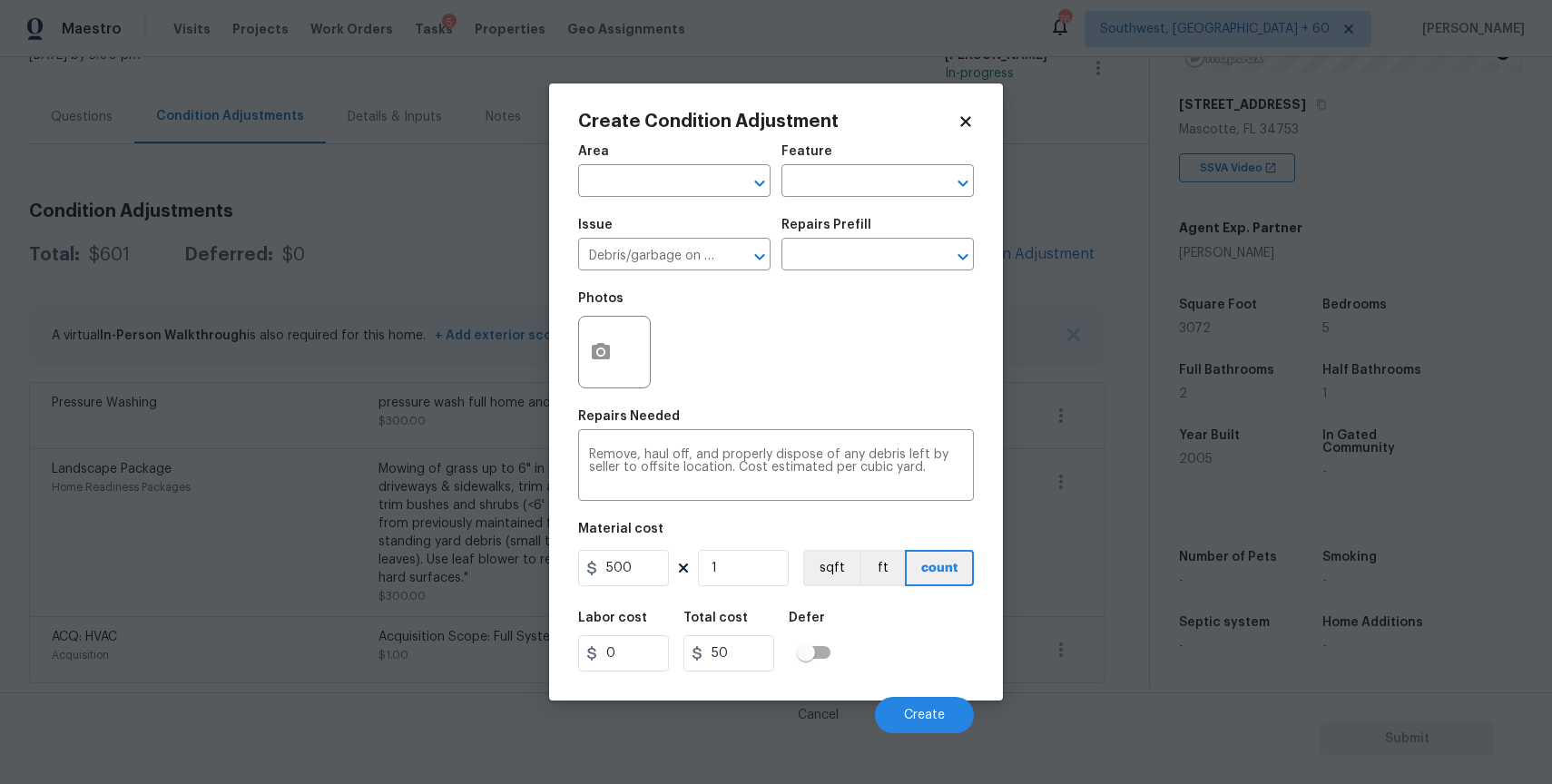
type input "500"
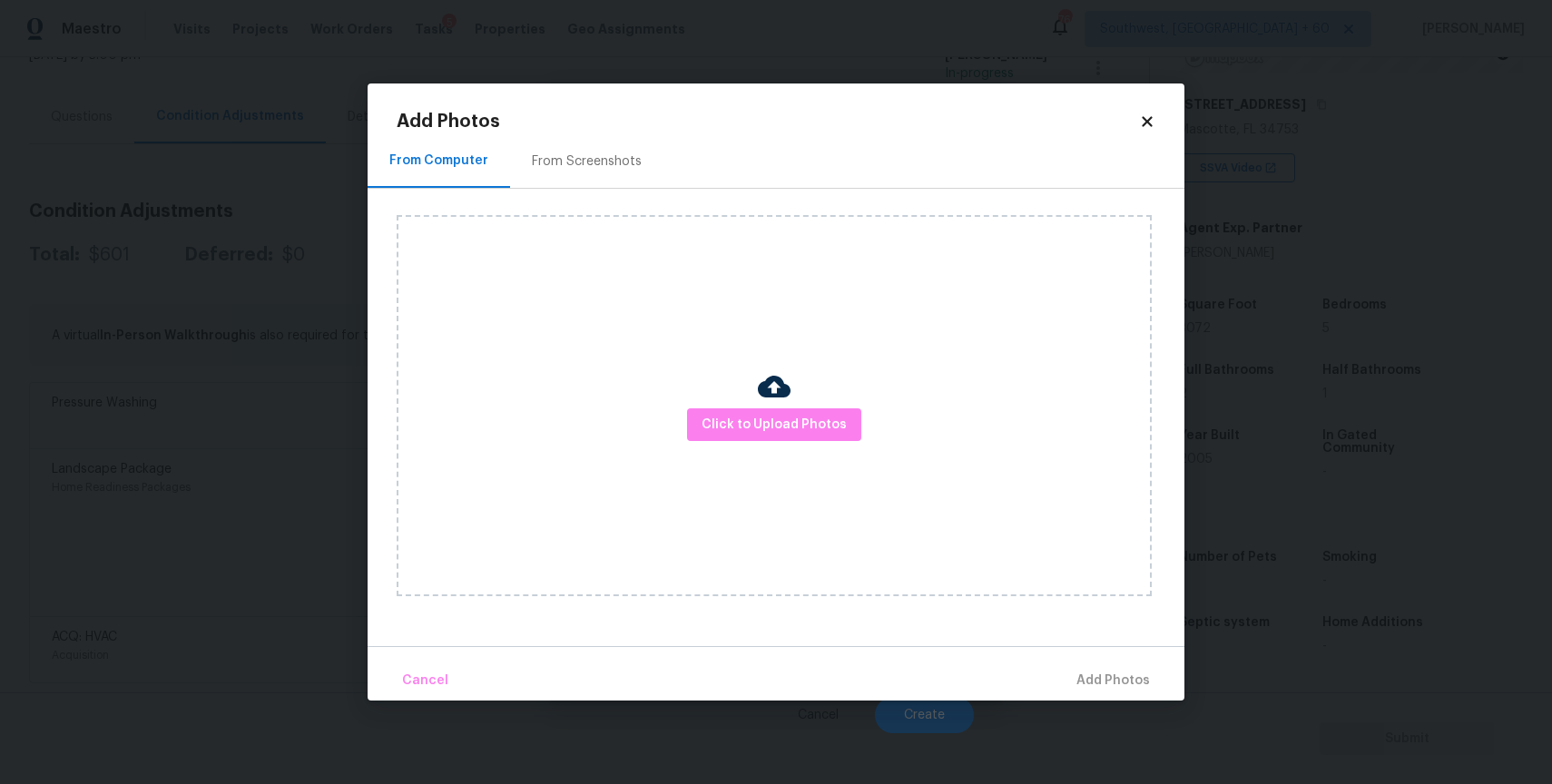
click at [777, 444] on div "Click to Upload Photos" at bounding box center [774, 405] width 755 height 381
click at [785, 432] on span "Click to Upload Photos" at bounding box center [774, 424] width 146 height 22
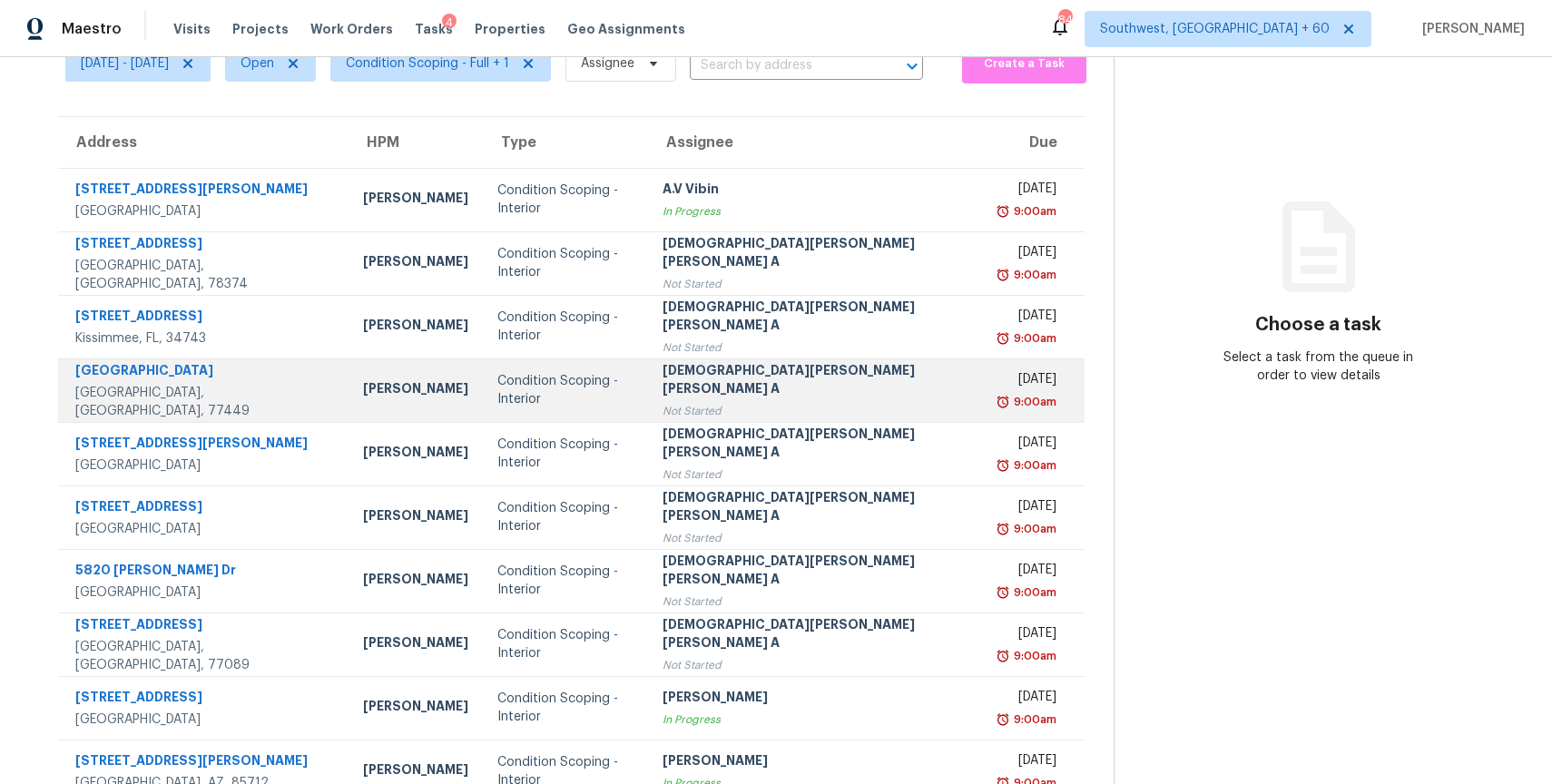
scroll to position [160, 0]
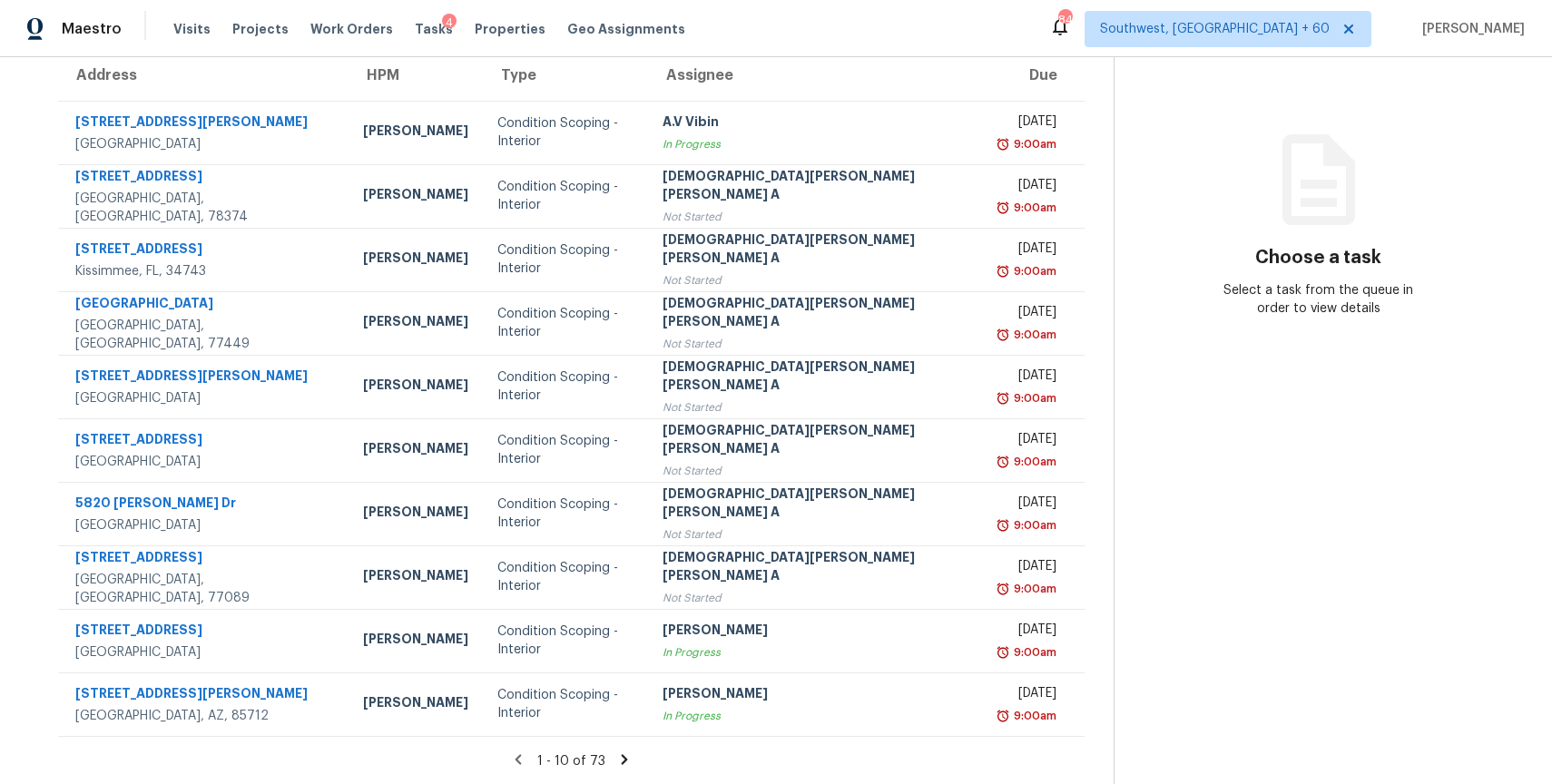
click at [617, 754] on icon at bounding box center [625, 760] width 17 height 17
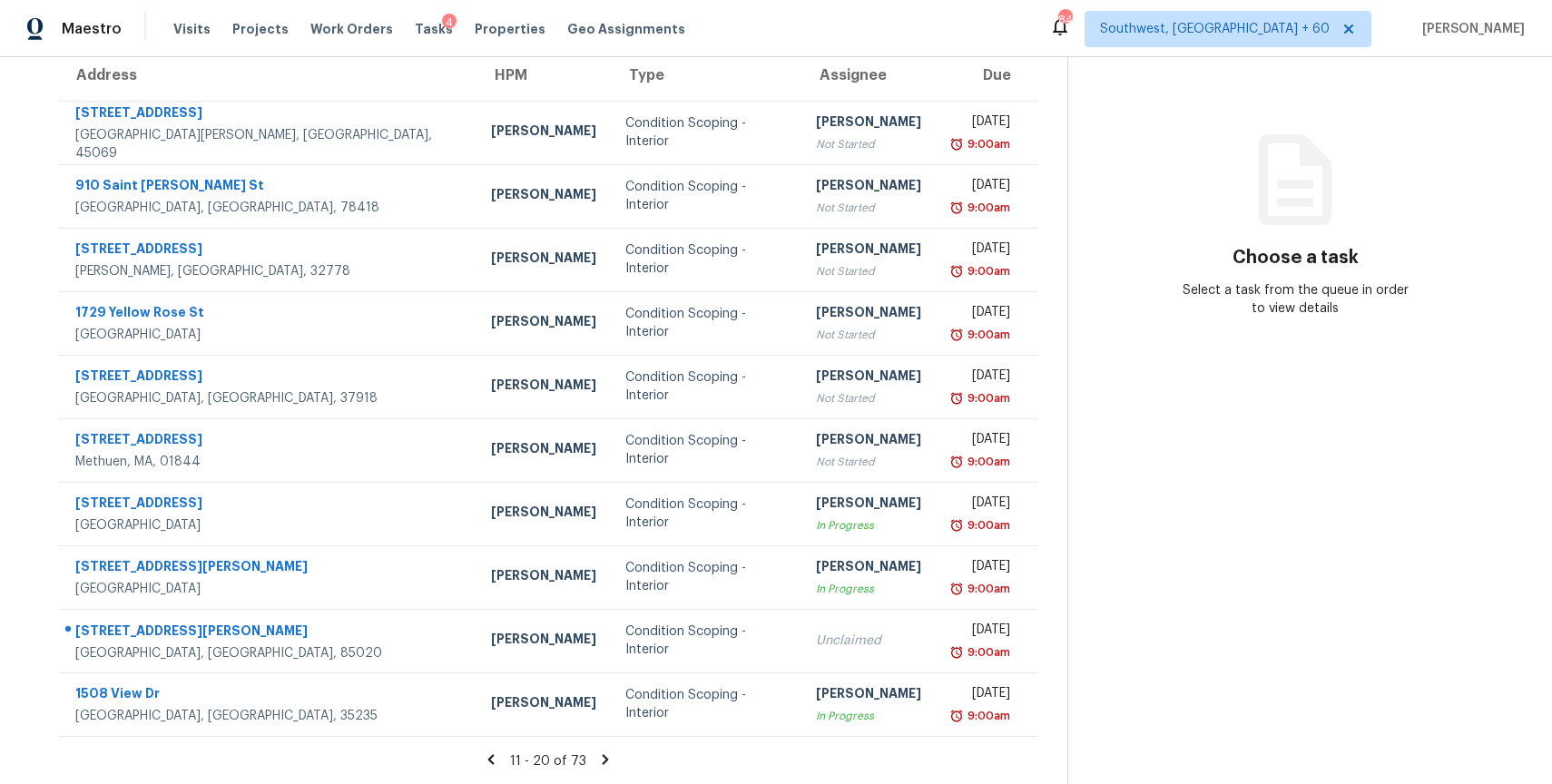
click at [611, 761] on icon at bounding box center [605, 760] width 17 height 17
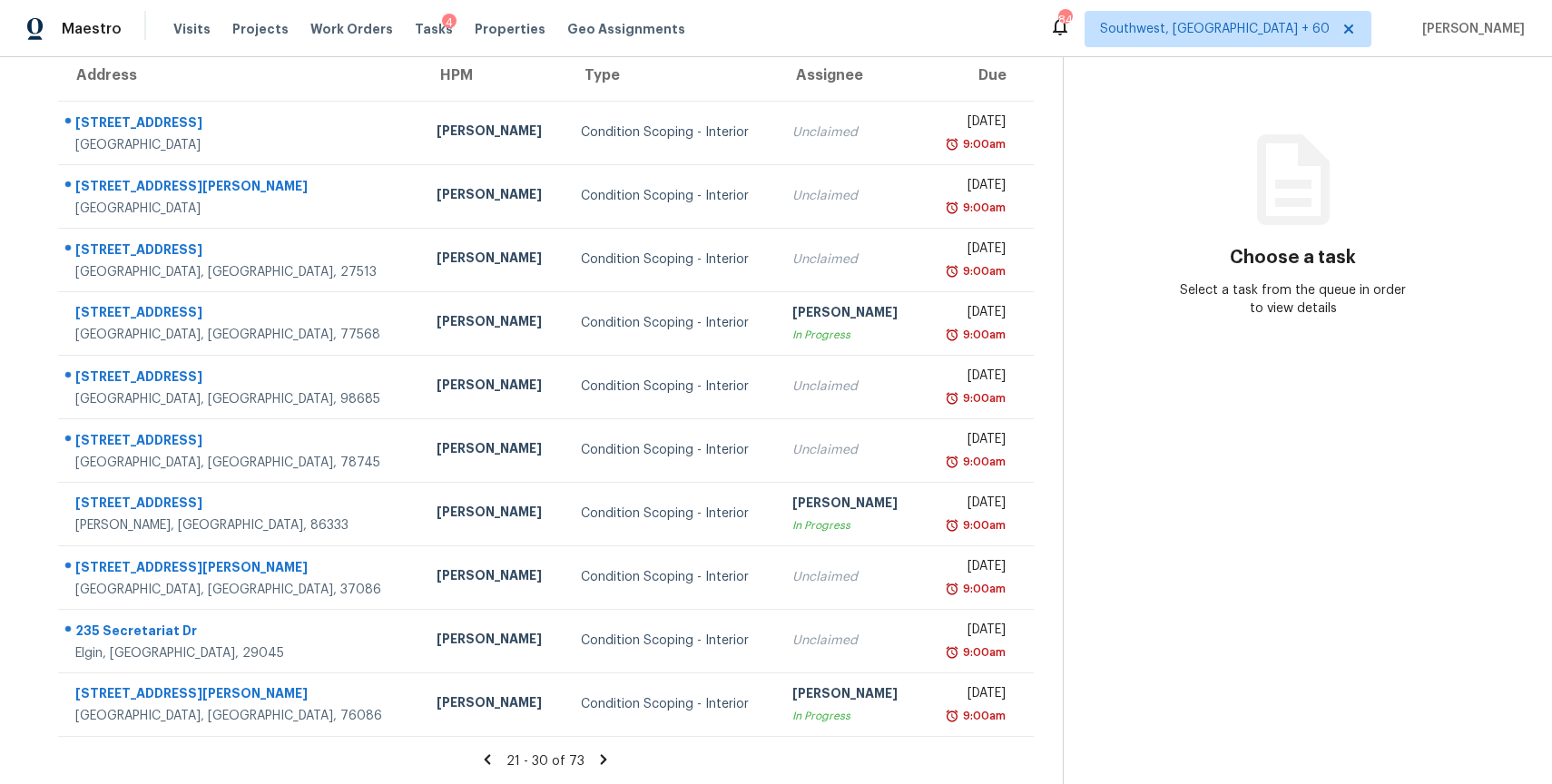
click at [612, 755] on icon at bounding box center [604, 760] width 17 height 17
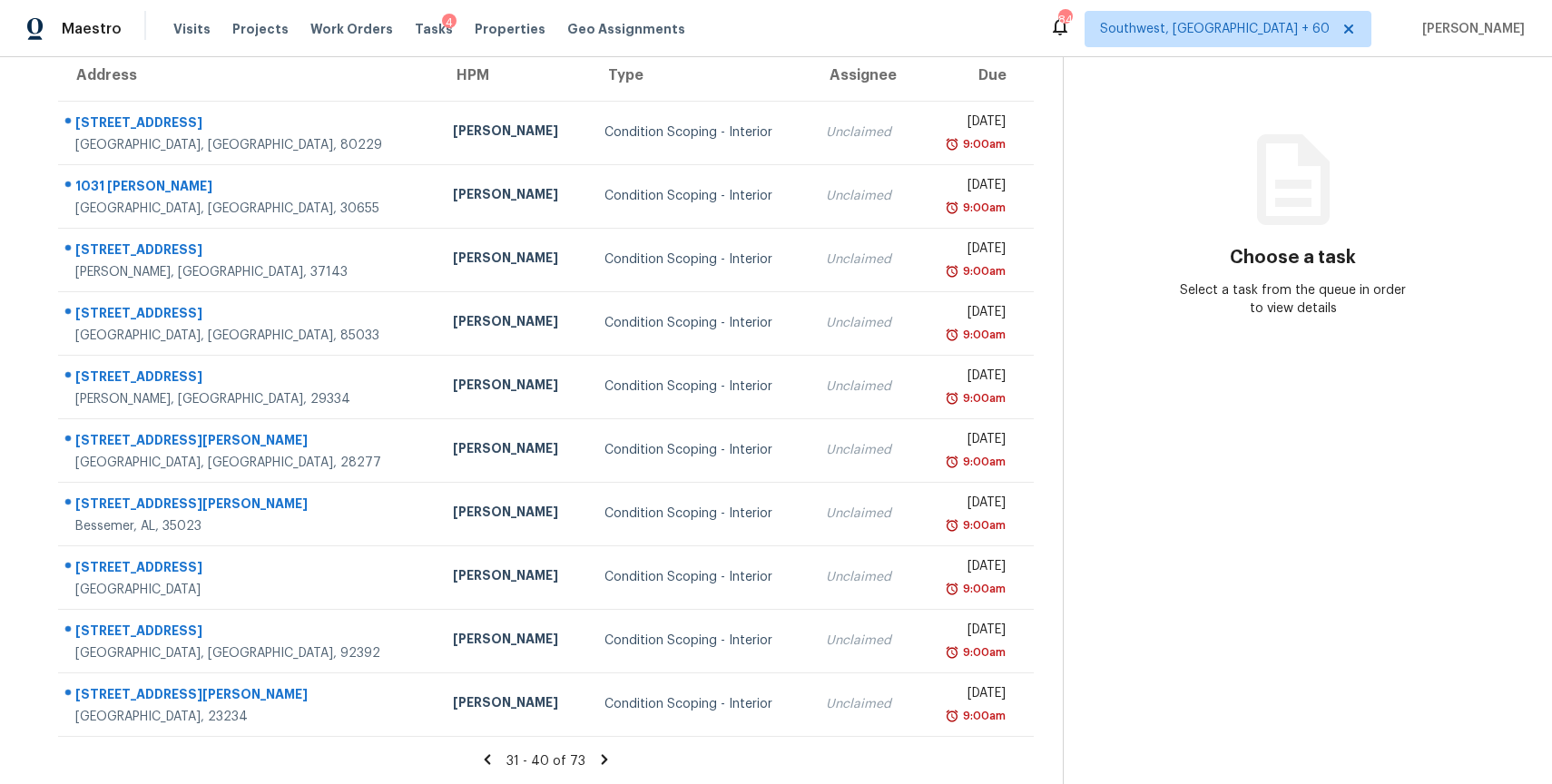
click at [607, 762] on icon at bounding box center [604, 758] width 6 height 10
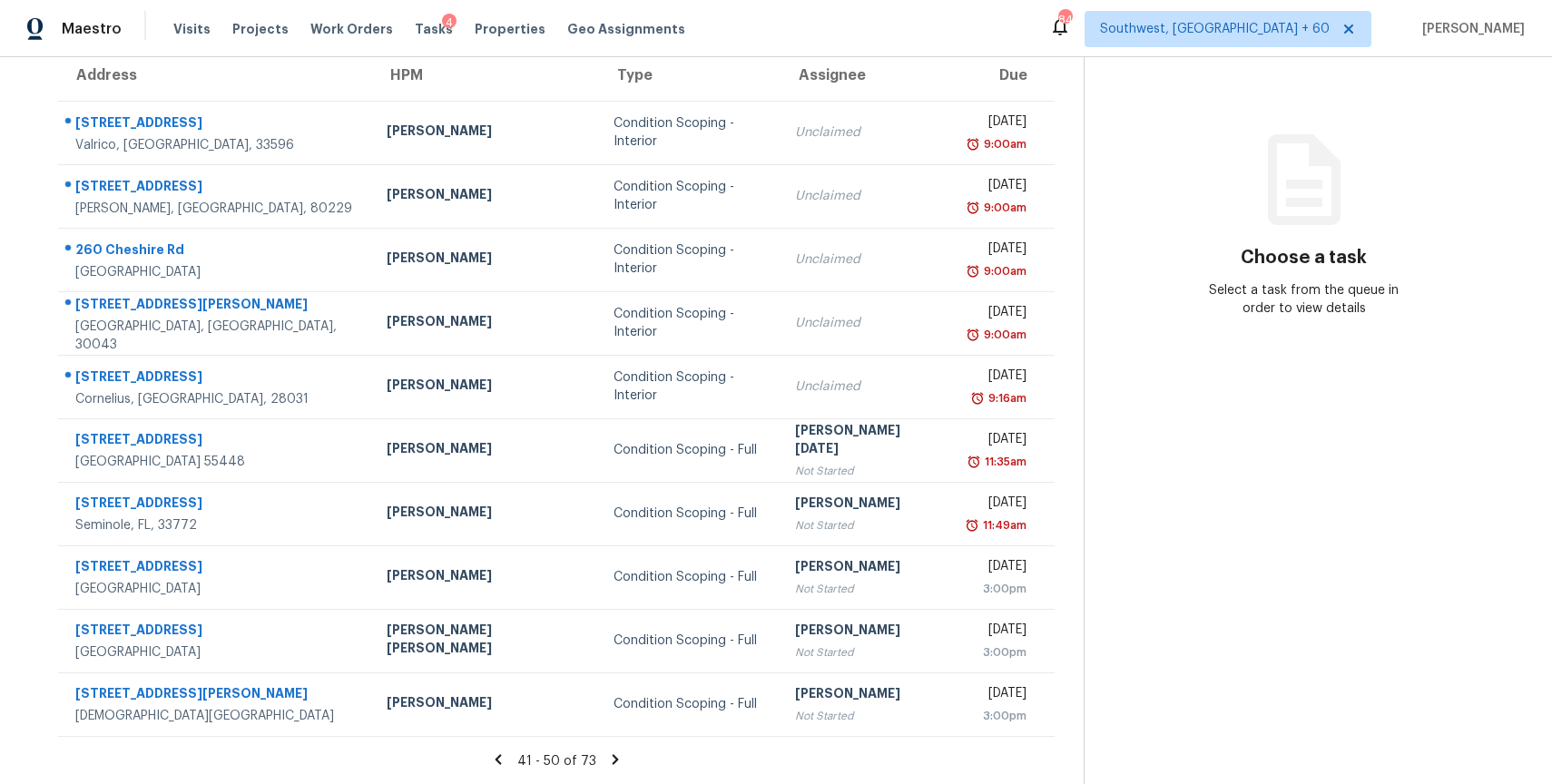
click at [612, 753] on icon at bounding box center [615, 758] width 6 height 10
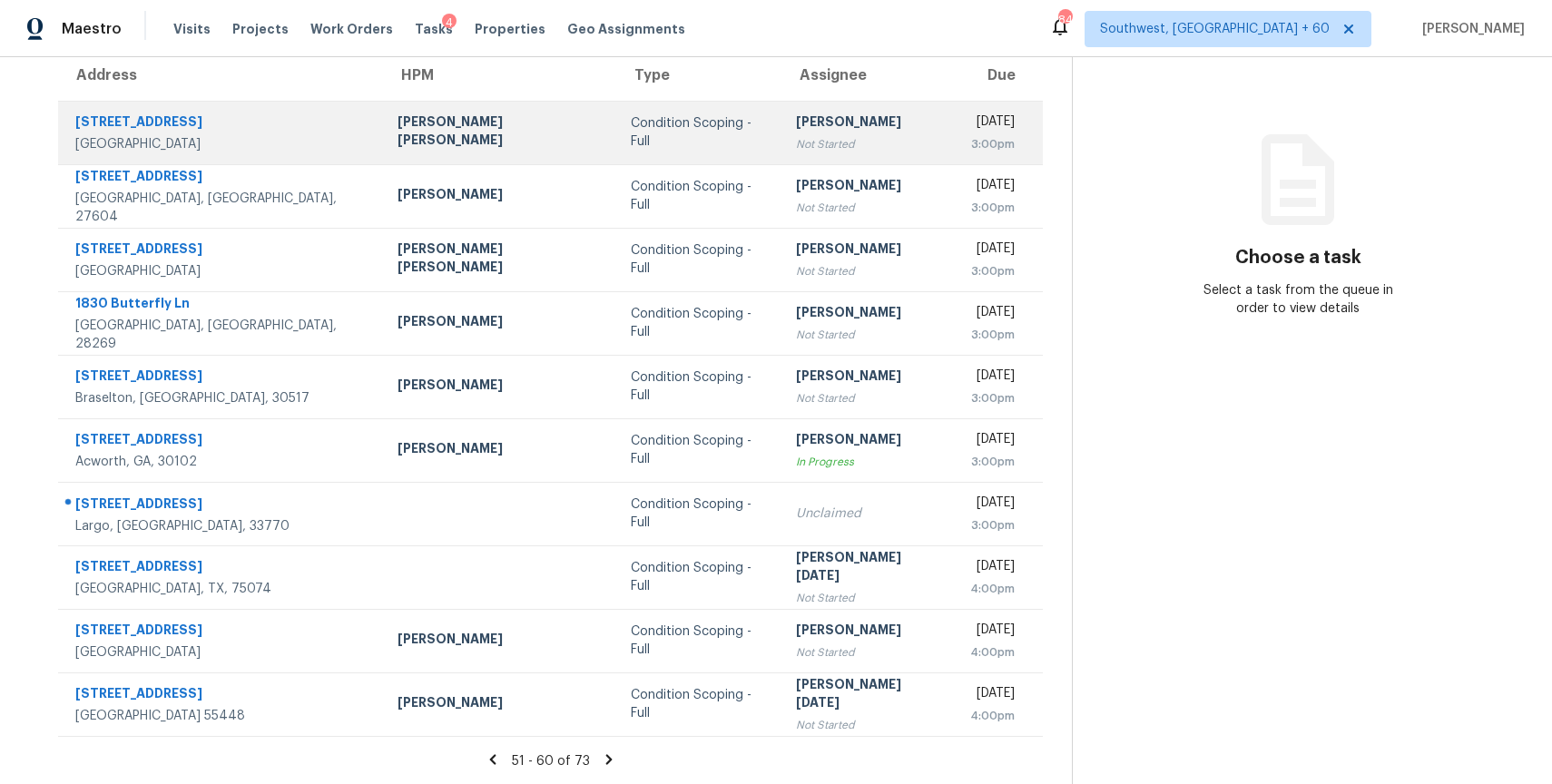
click at [782, 154] on td "[PERSON_NAME] P Not Started" at bounding box center [869, 133] width 174 height 64
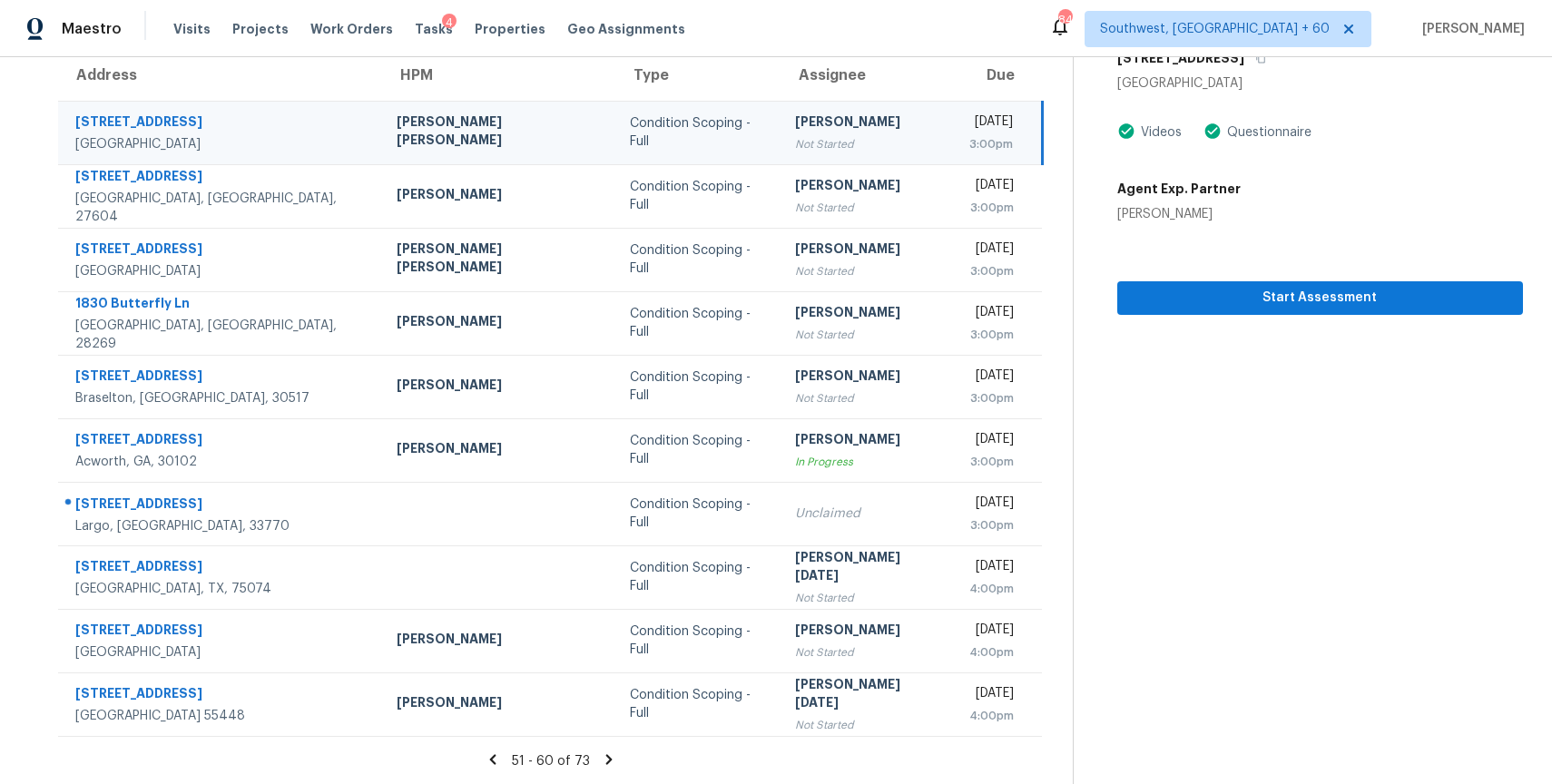
click at [606, 757] on icon at bounding box center [609, 760] width 17 height 17
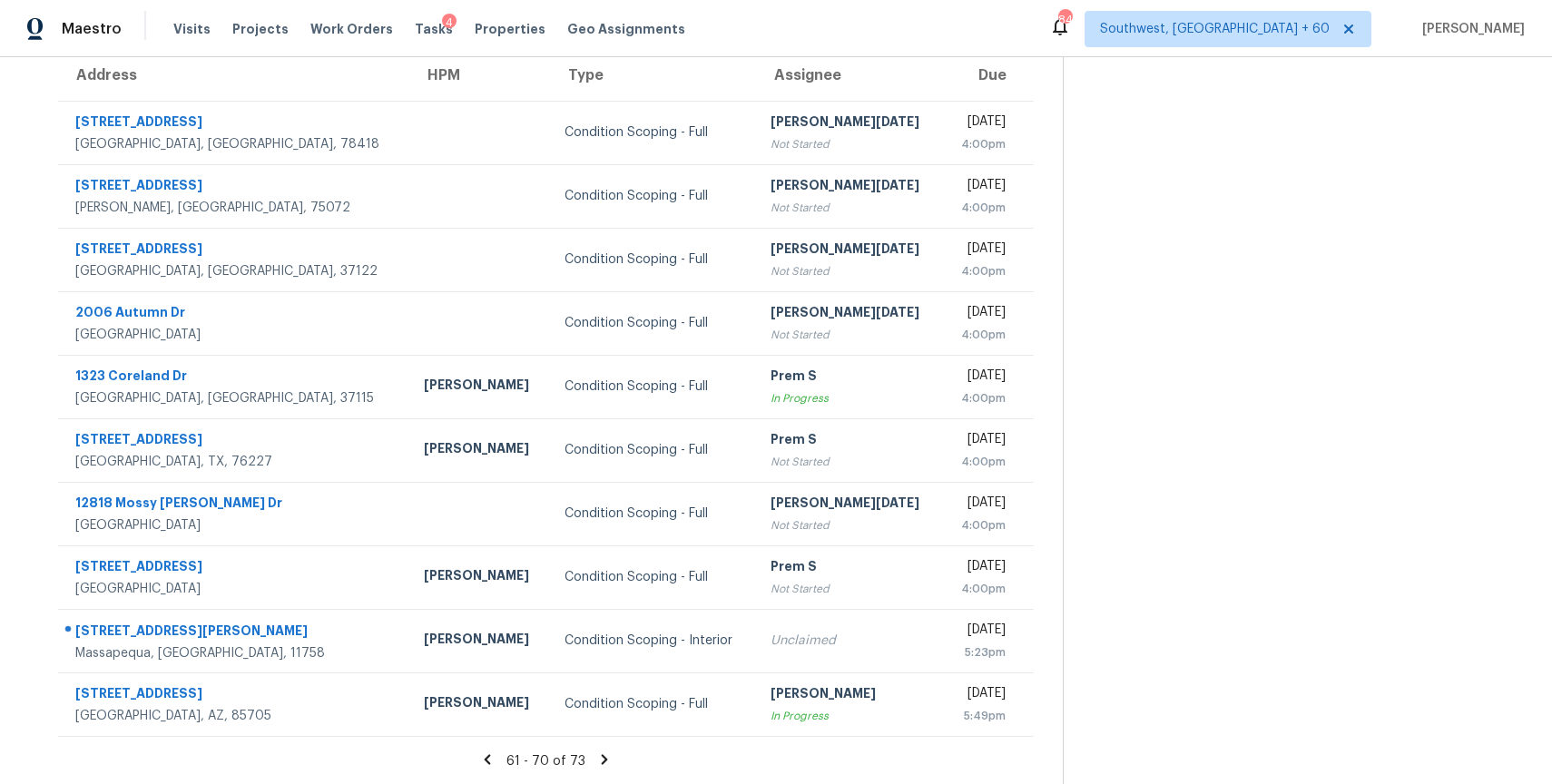
click at [610, 758] on icon at bounding box center [604, 760] width 17 height 17
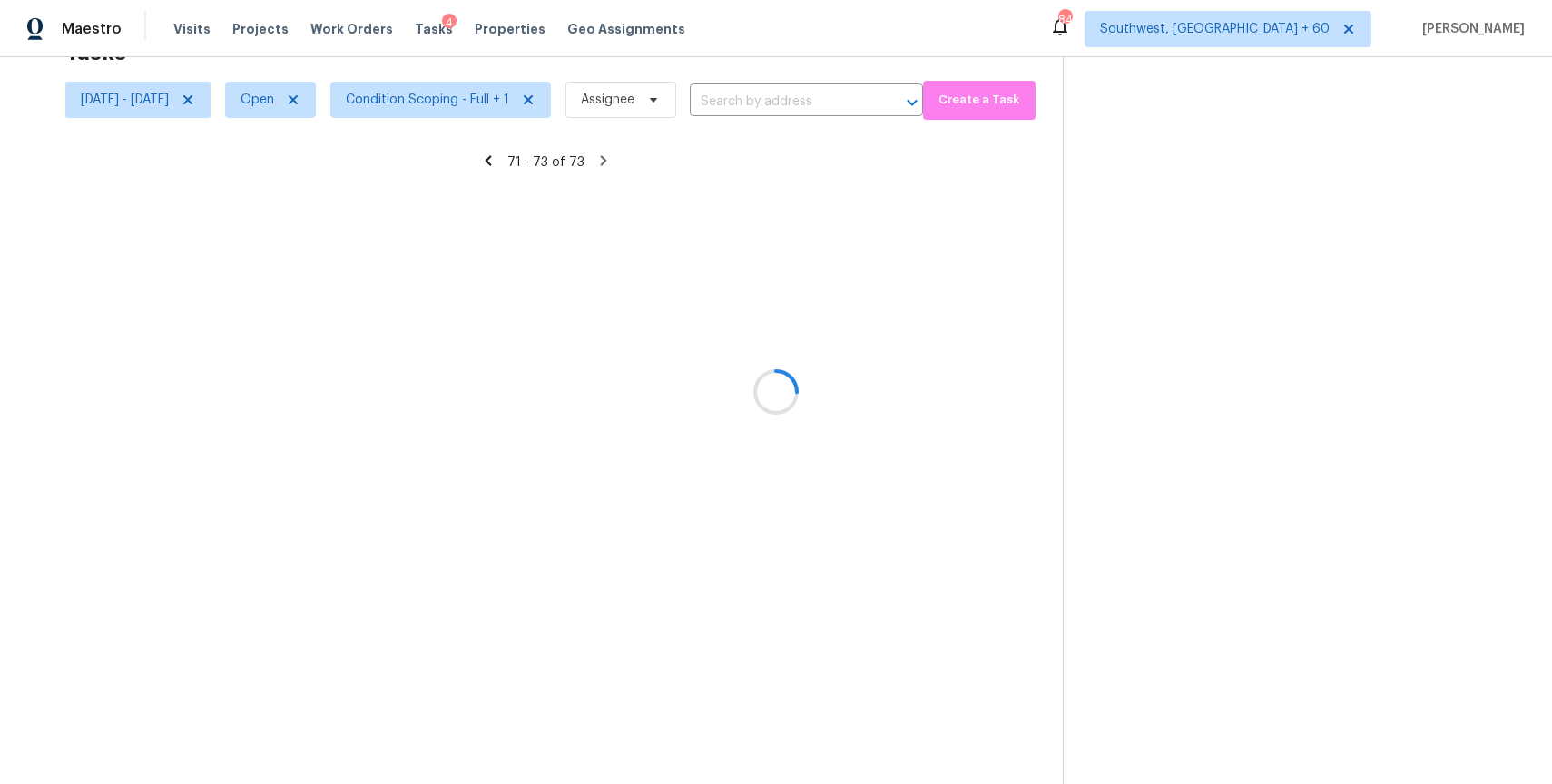
scroll to position [57, 0]
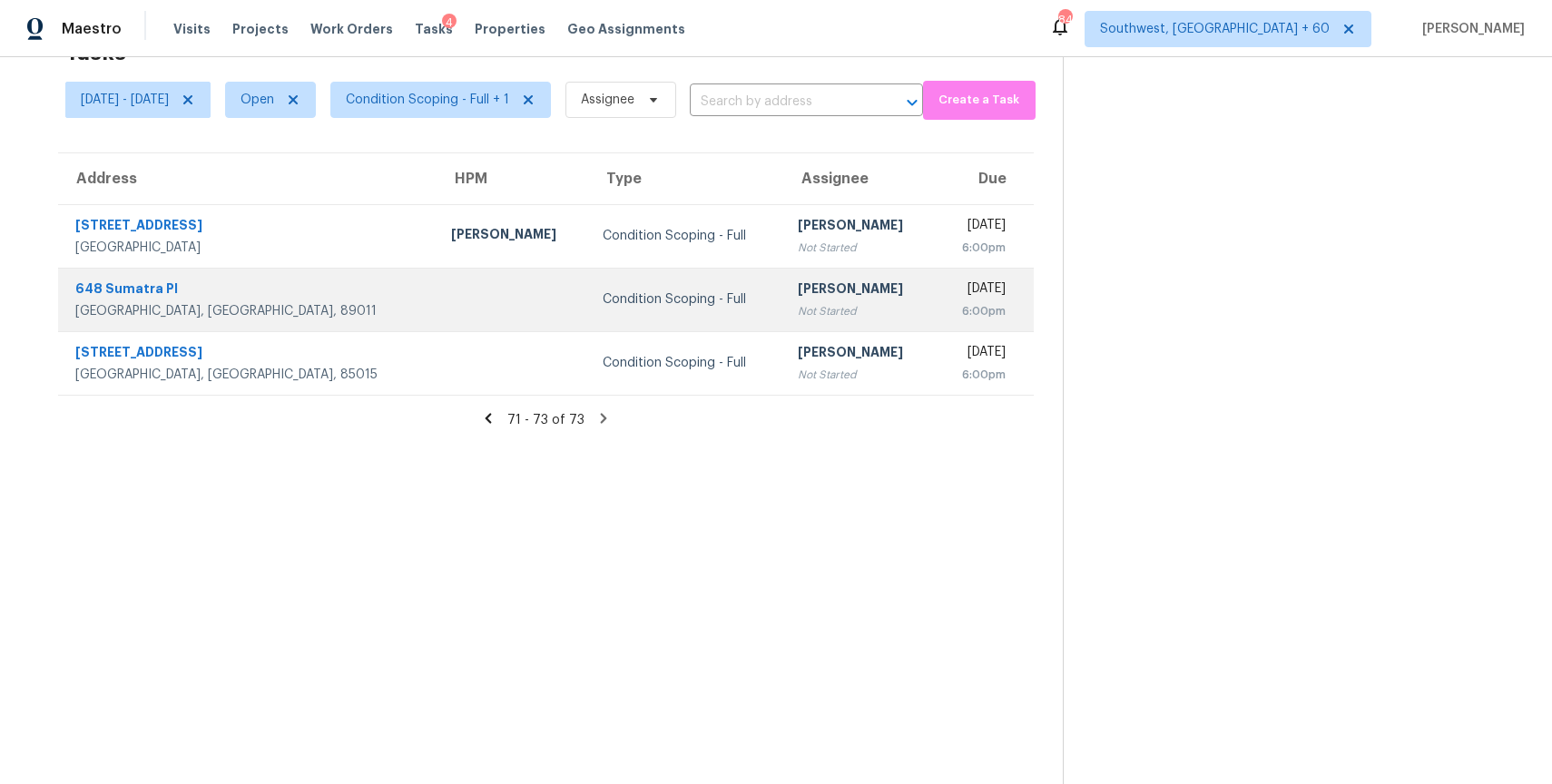
click at [783, 322] on td "[PERSON_NAME] P Not Started" at bounding box center [859, 299] width 152 height 64
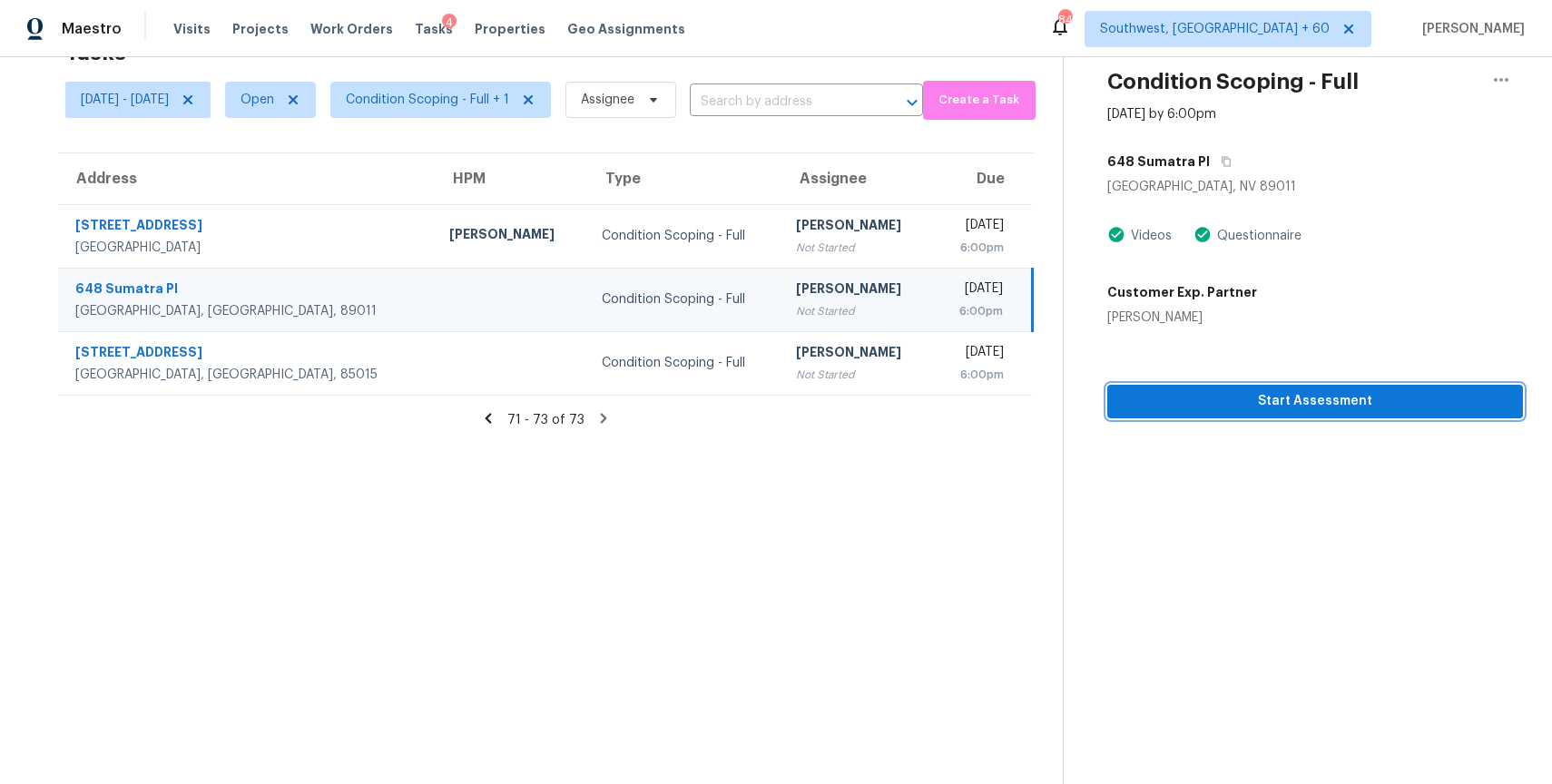
click at [1303, 393] on span "Start Assessment" at bounding box center [1315, 401] width 387 height 22
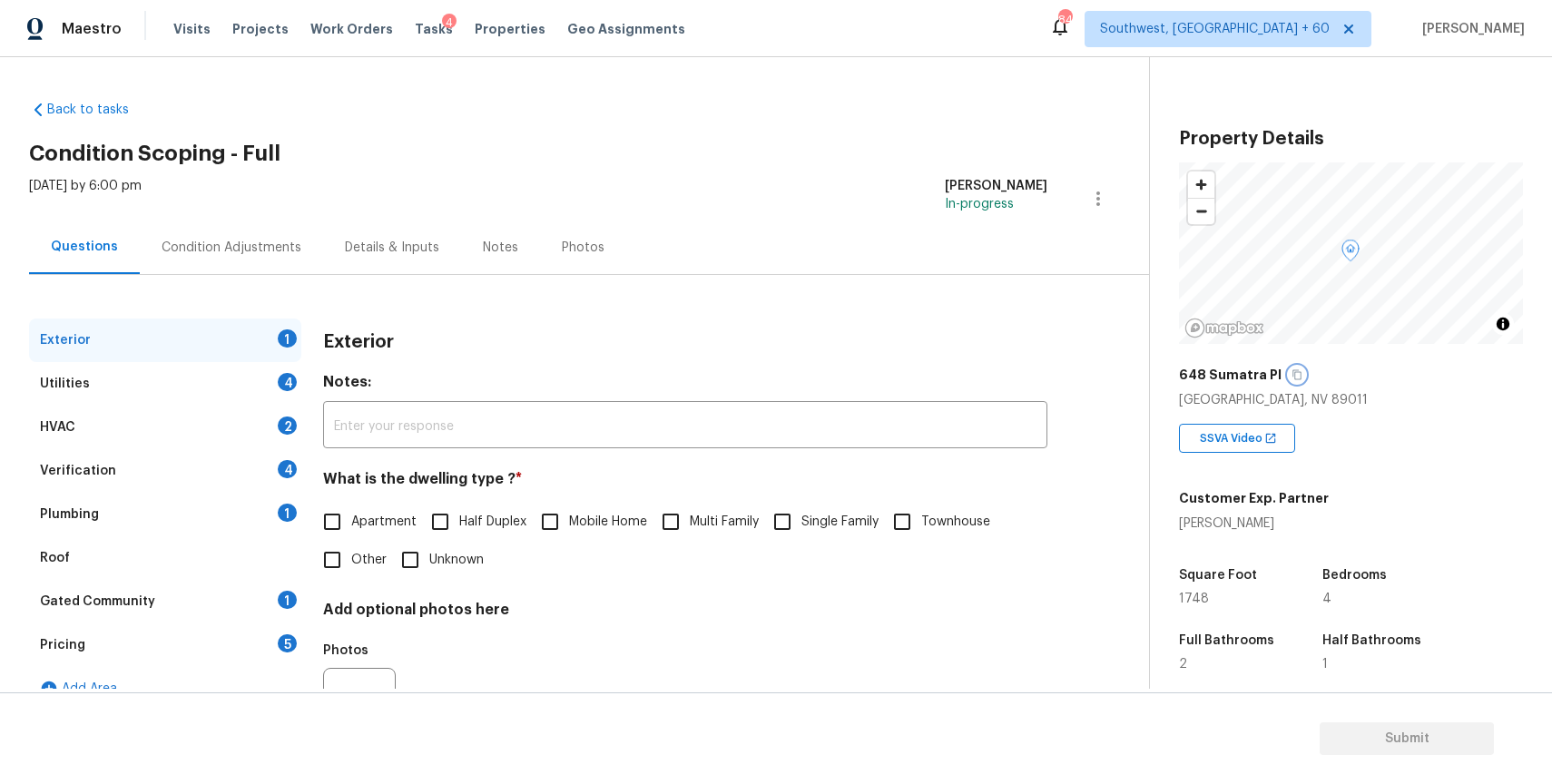
click at [1289, 381] on button "button" at bounding box center [1297, 374] width 17 height 17
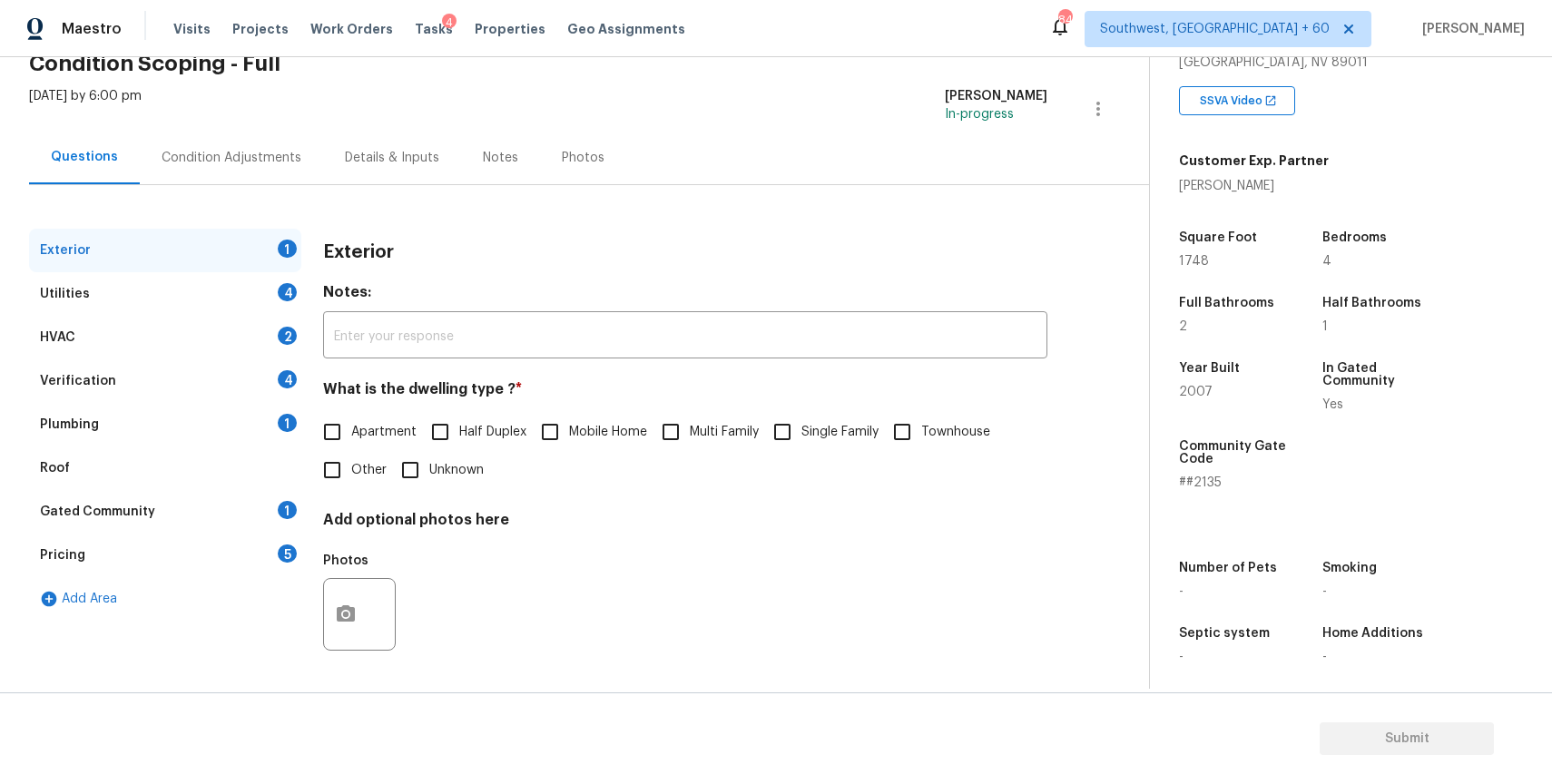
scroll to position [348, 0]
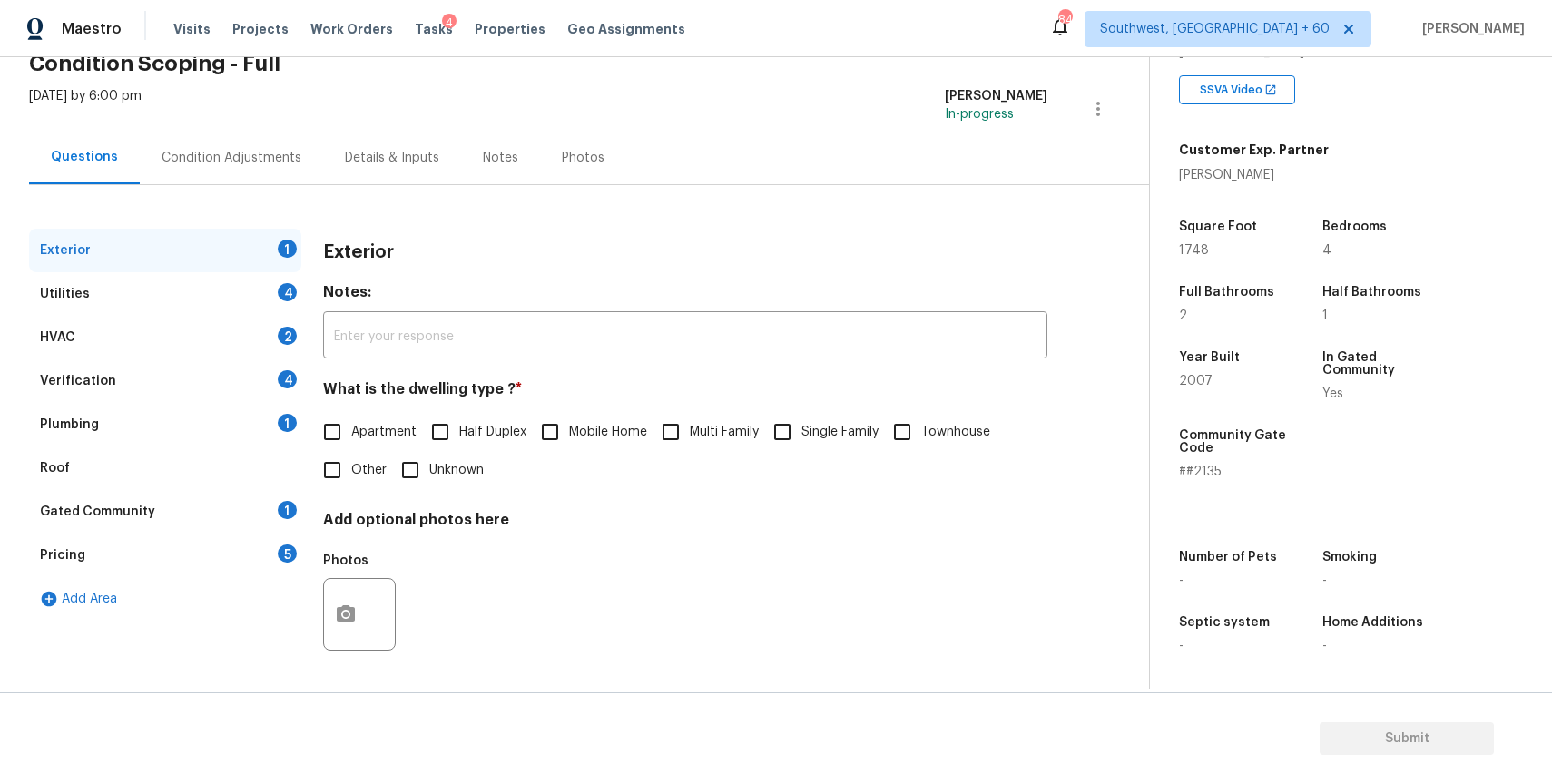
click at [824, 428] on span "Single Family" at bounding box center [839, 432] width 77 height 19
click at [801, 428] on input "Single Family" at bounding box center [782, 431] width 38 height 38
checkbox input "true"
click at [263, 287] on div "Utilities 4" at bounding box center [165, 294] width 273 height 44
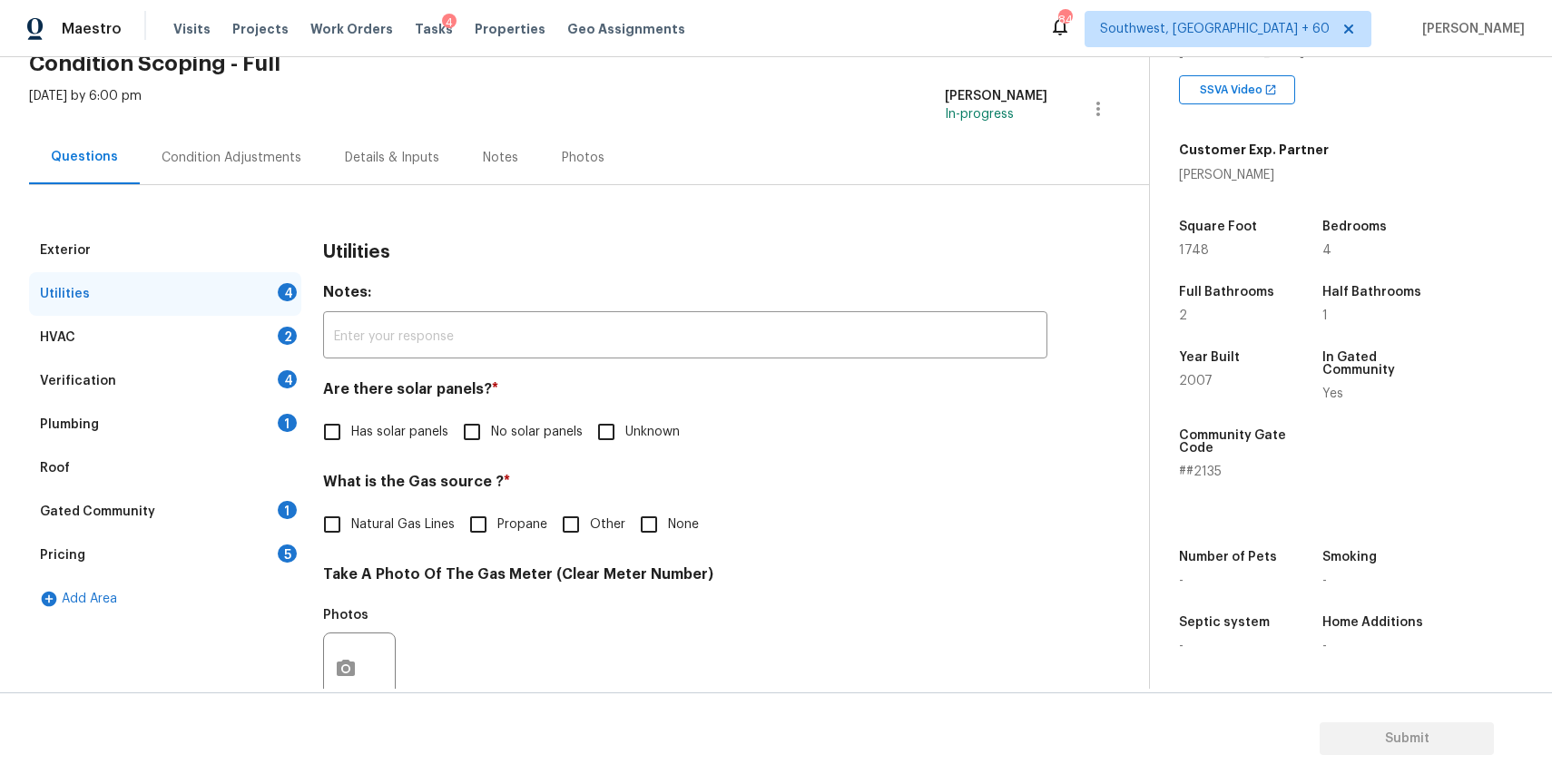
click at [492, 427] on span "No solar panels" at bounding box center [537, 432] width 92 height 19
click at [491, 427] on input "No solar panels" at bounding box center [471, 431] width 38 height 38
checkbox input "true"
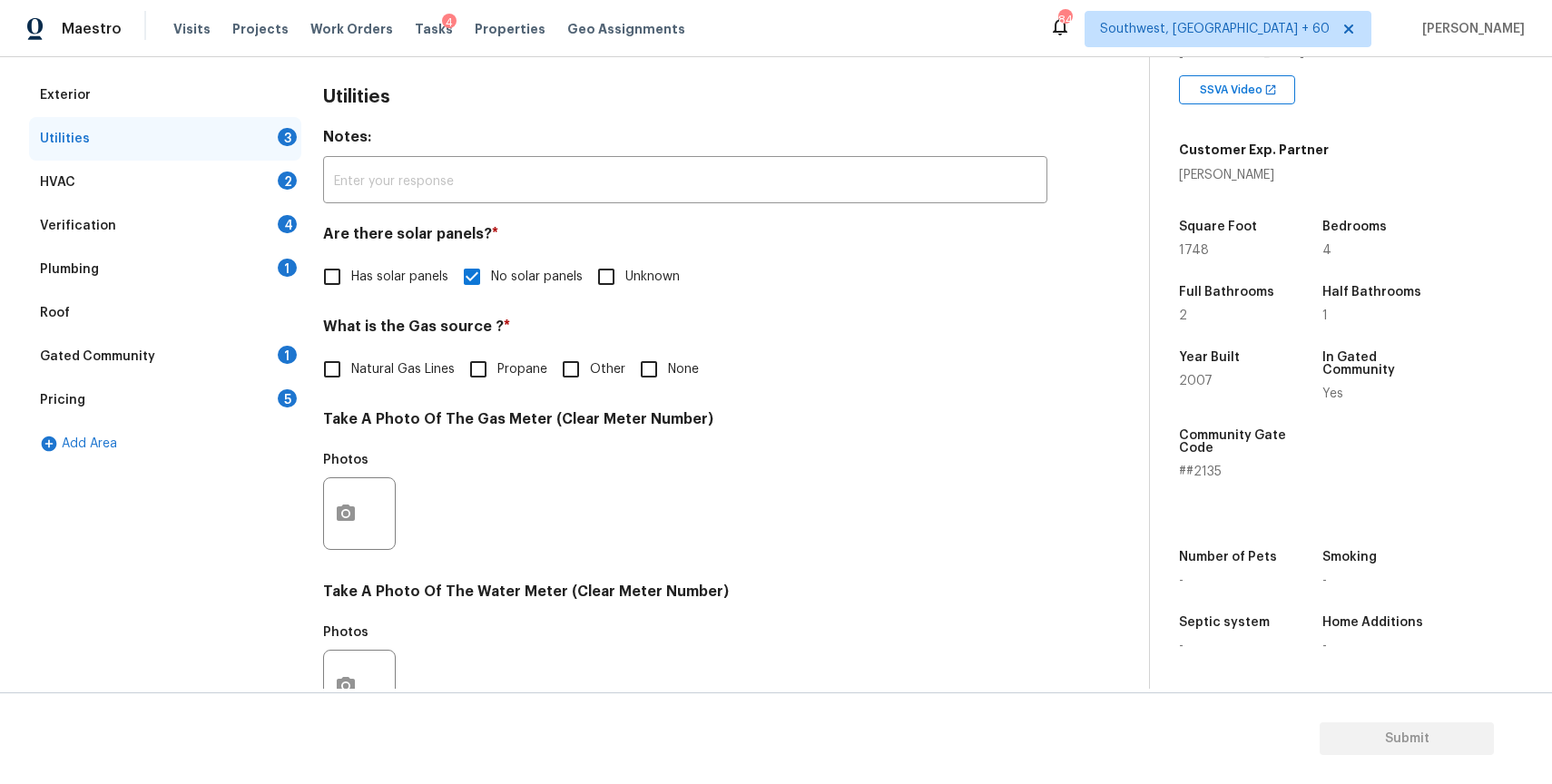
scroll to position [581, 0]
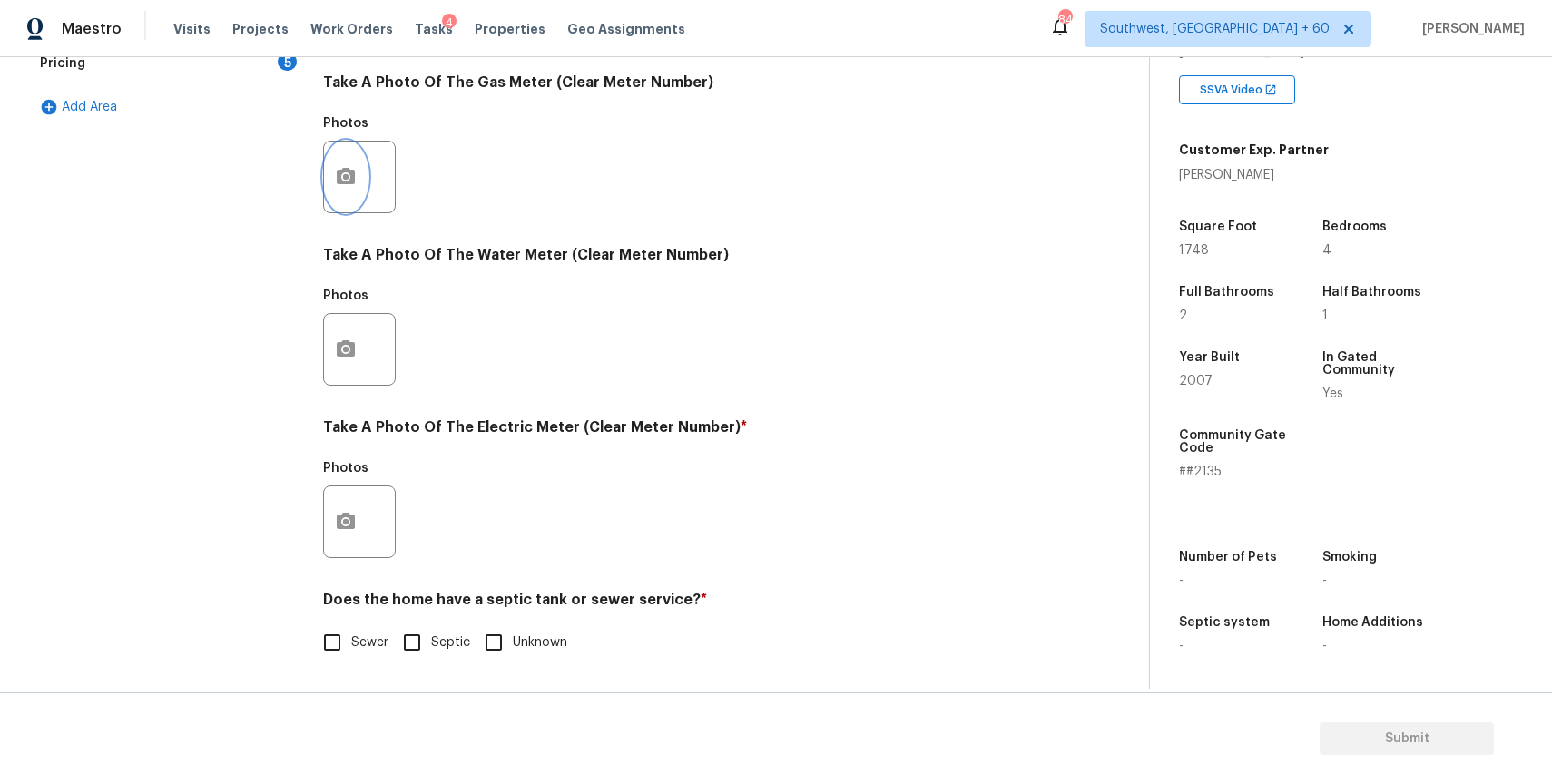
click at [337, 167] on icon "button" at bounding box center [345, 176] width 21 height 21
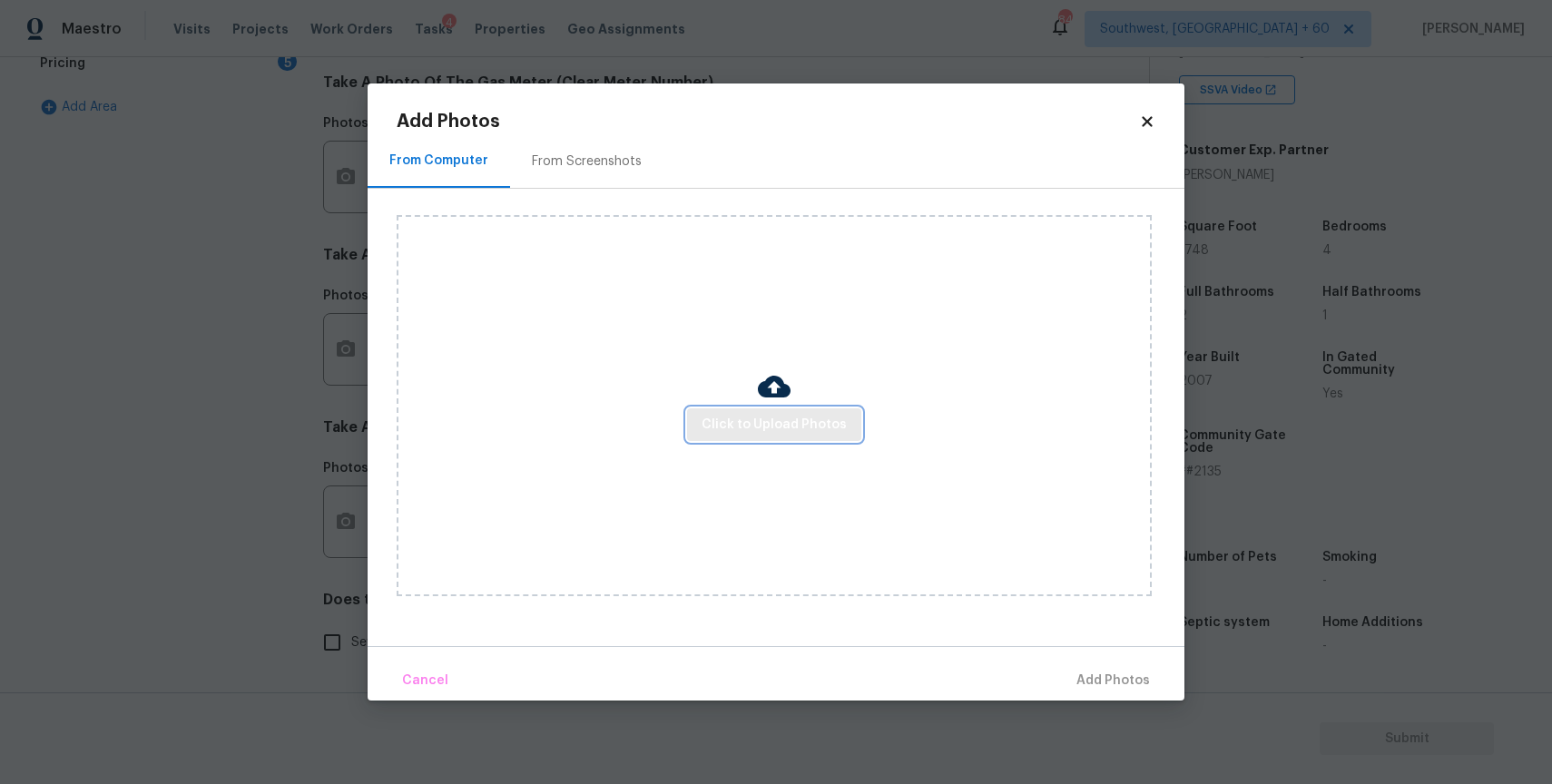
click at [777, 421] on span "Click to Upload Photos" at bounding box center [774, 424] width 146 height 22
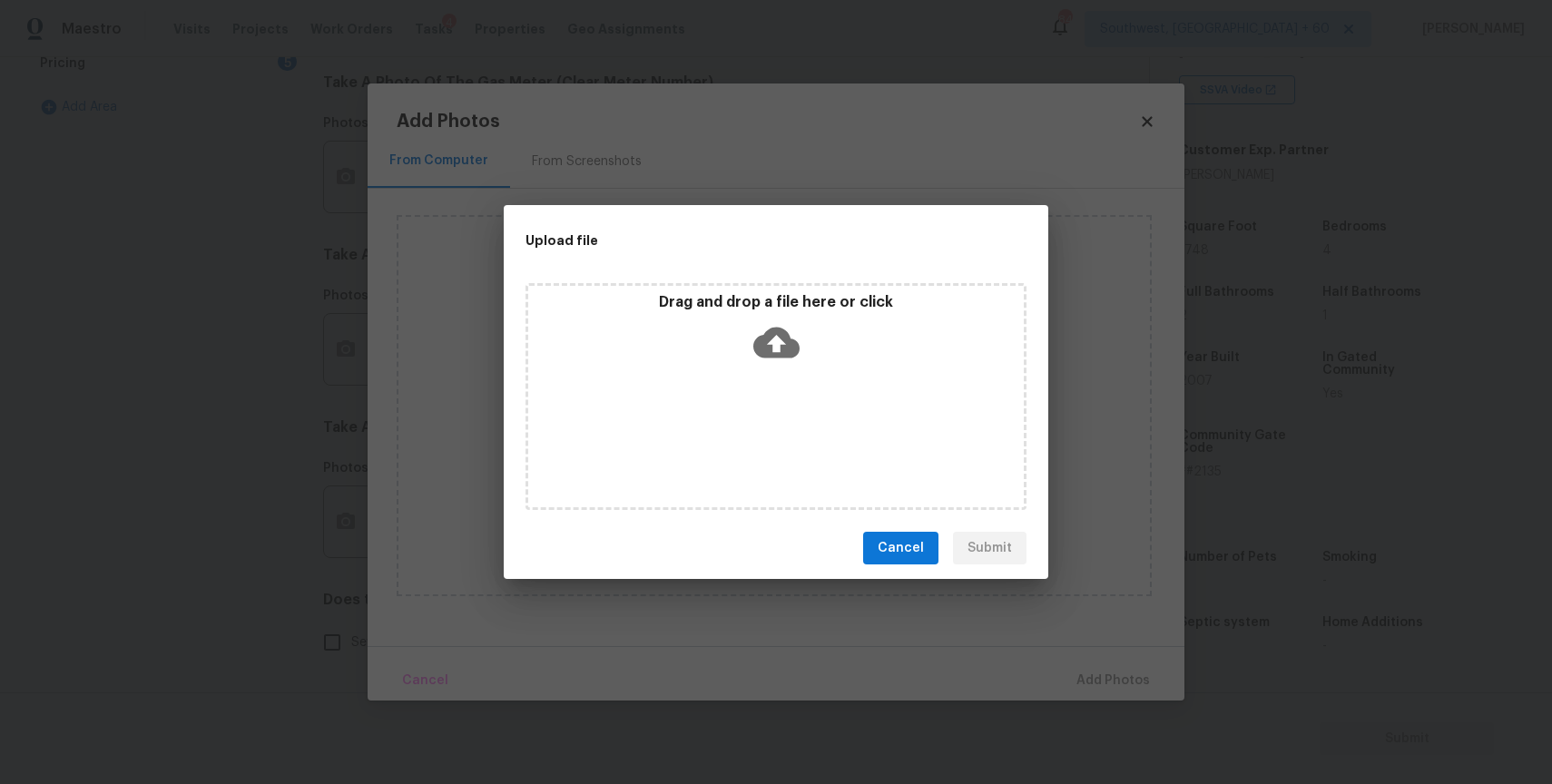
click at [777, 421] on div "Drag and drop a file here or click" at bounding box center [776, 396] width 501 height 227
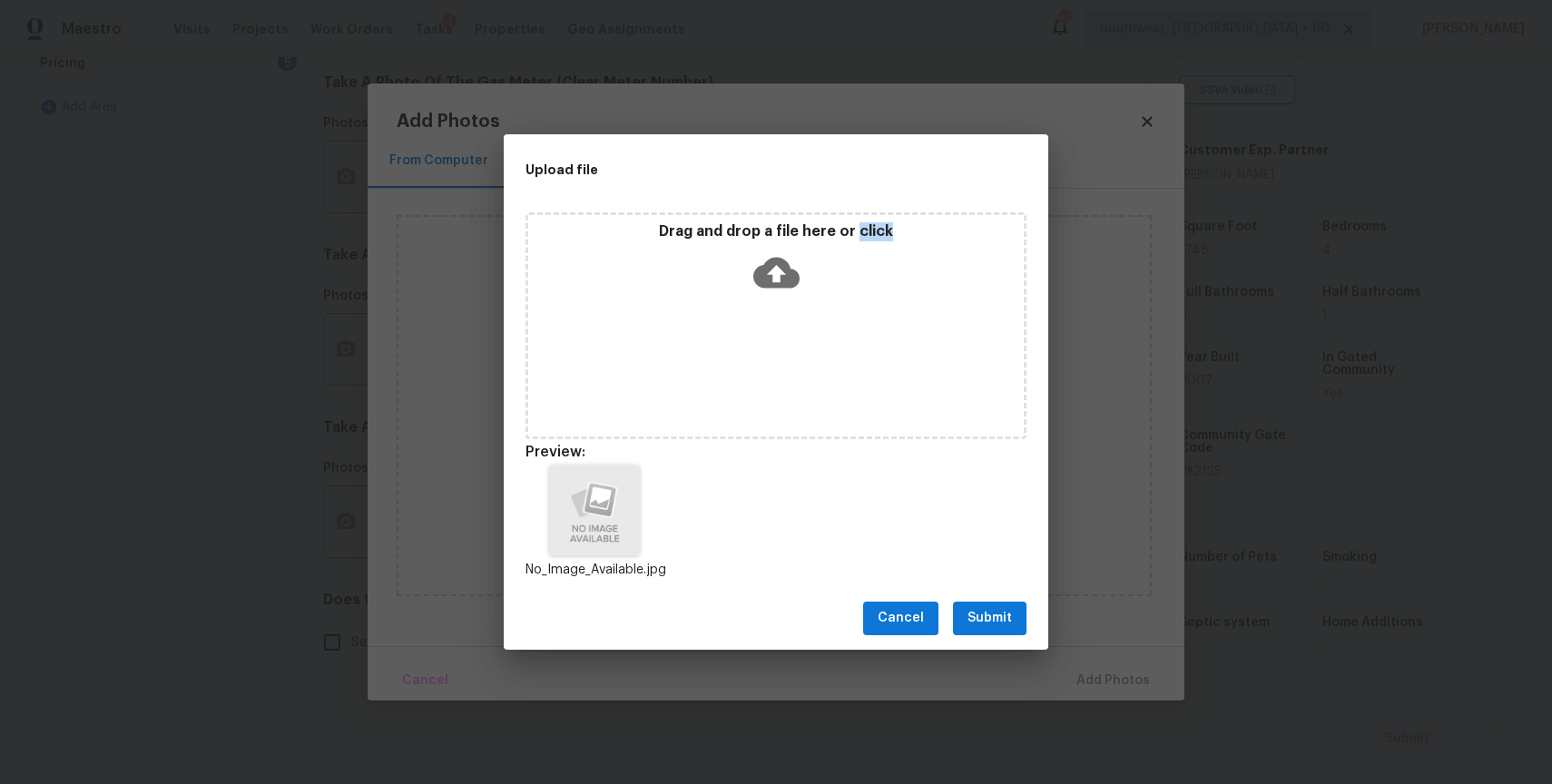
click at [989, 597] on div "Cancel Submit" at bounding box center [775, 618] width 544 height 63
click at [1005, 614] on span "Submit" at bounding box center [989, 618] width 45 height 22
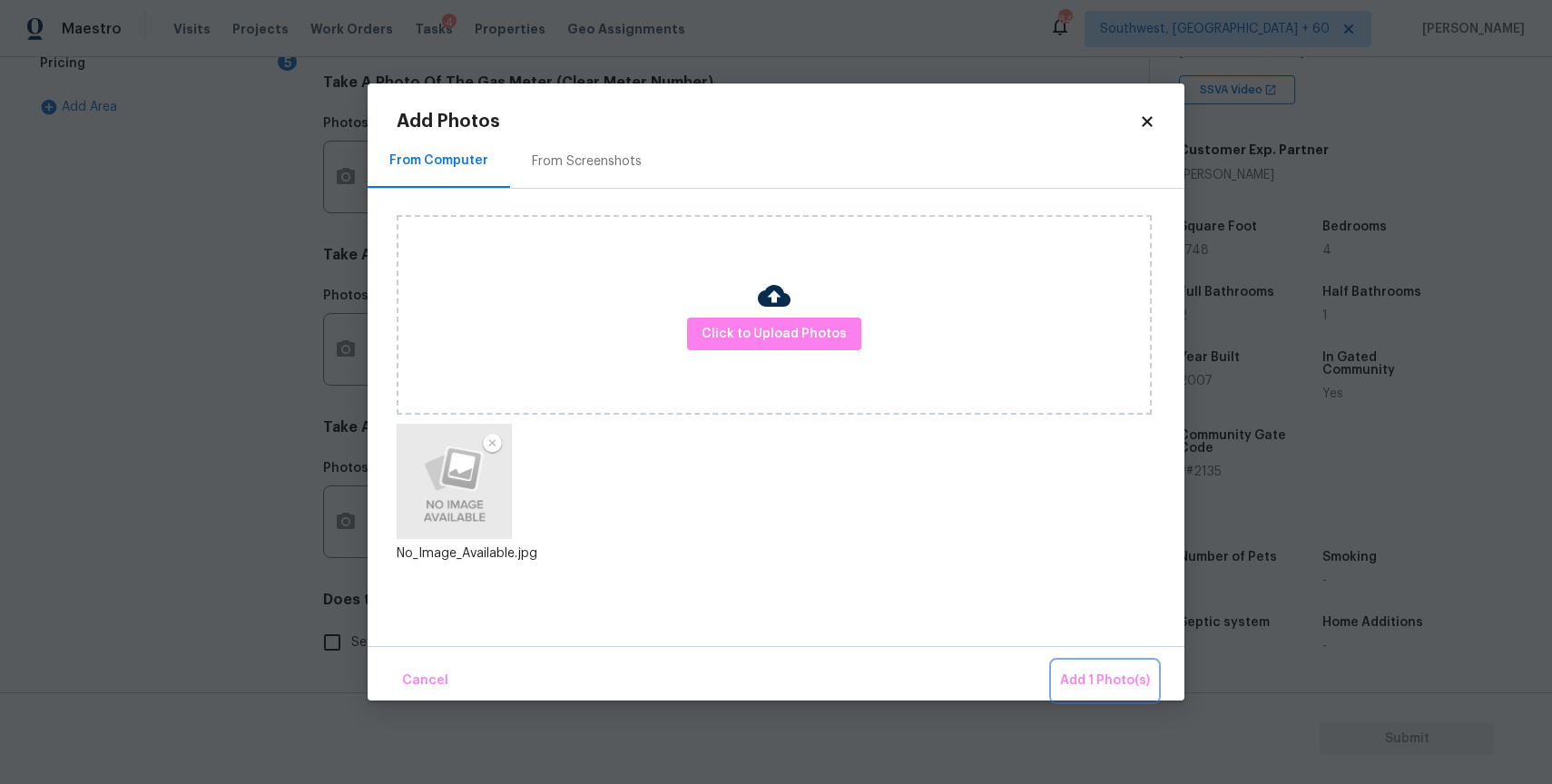
click at [1130, 681] on span "Add 1 Photo(s)" at bounding box center [1104, 680] width 90 height 22
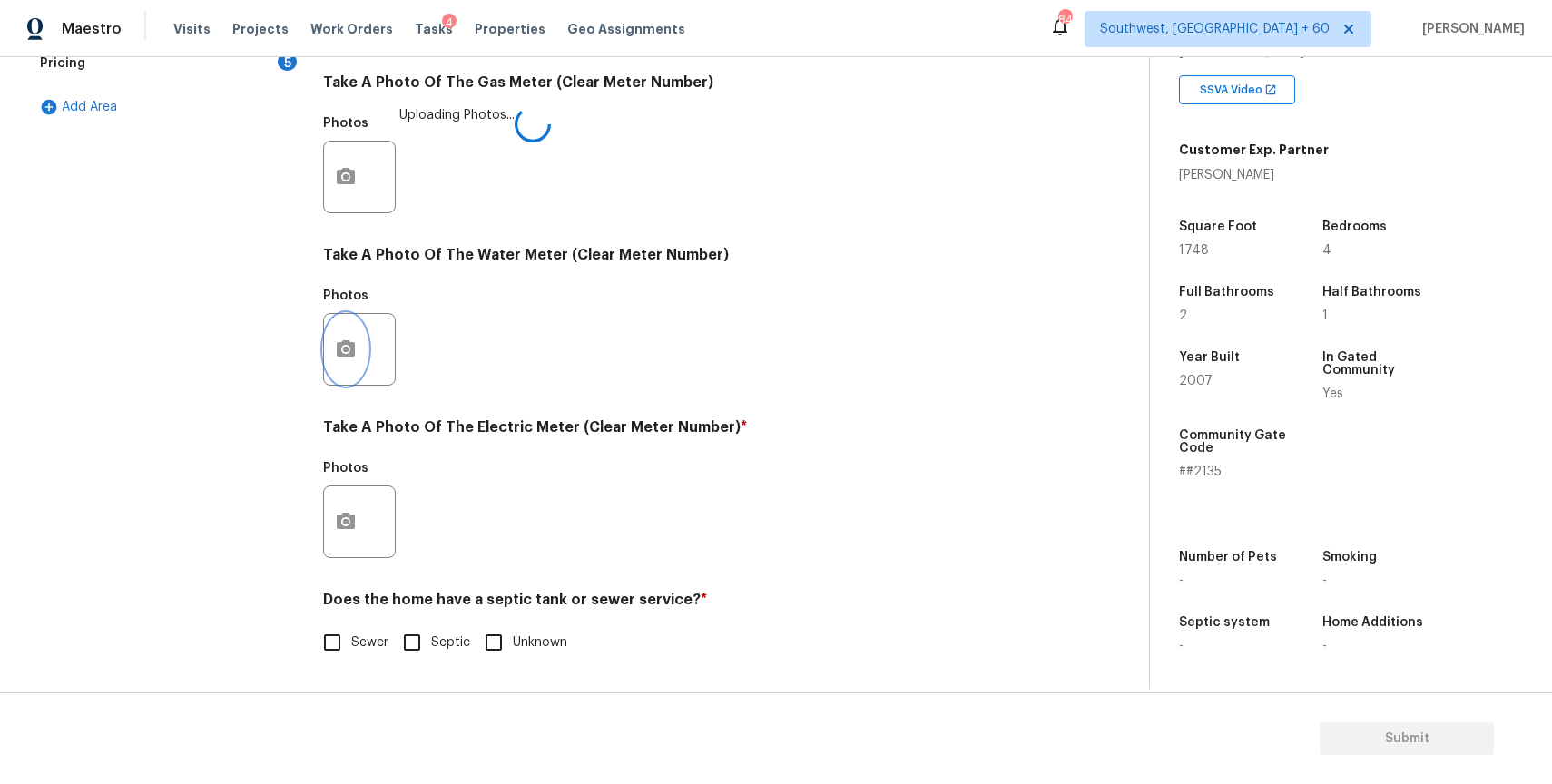
click at [340, 359] on icon "button" at bounding box center [345, 348] width 21 height 21
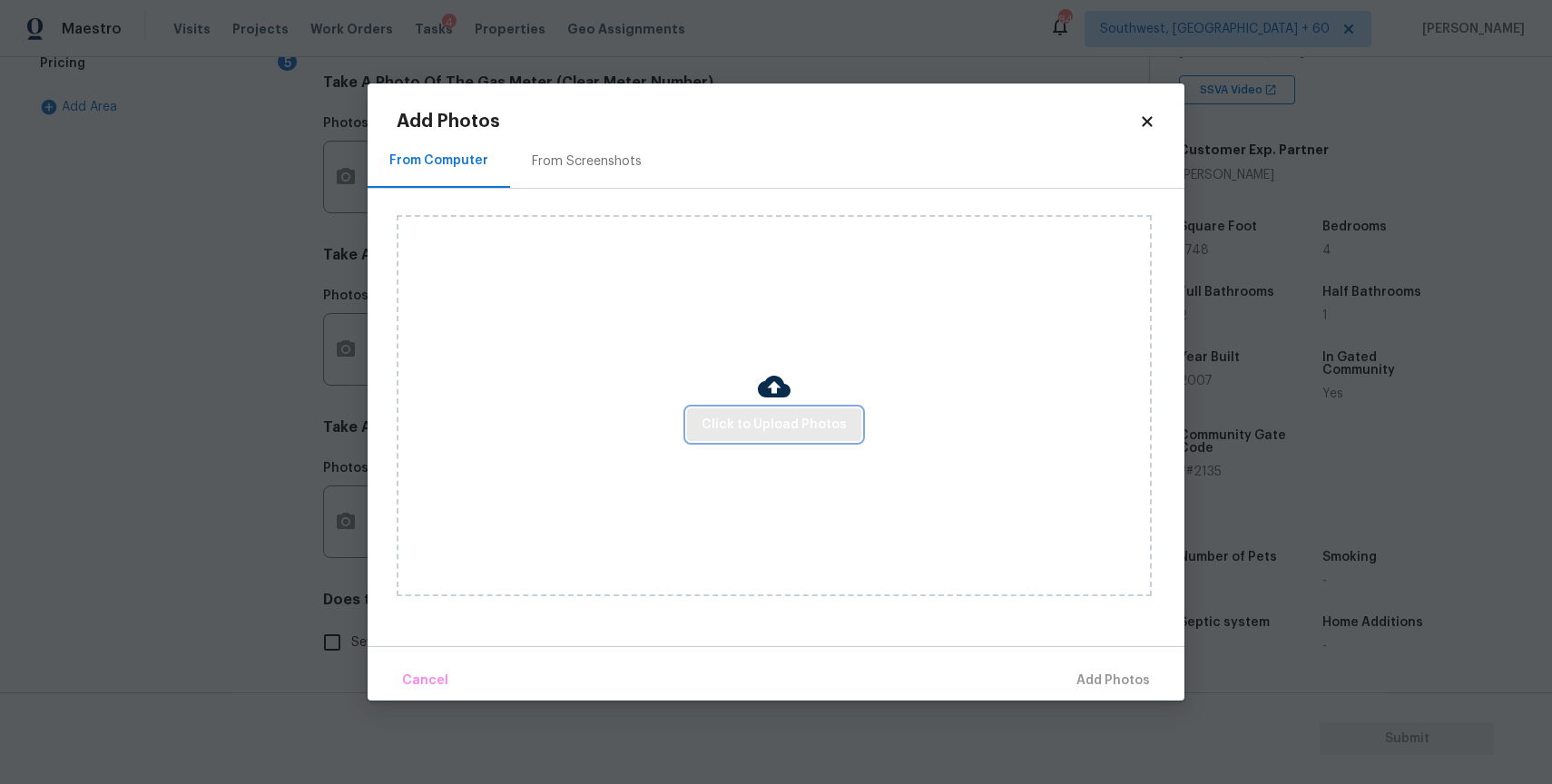
click at [744, 434] on span "Click to Upload Photos" at bounding box center [774, 424] width 146 height 22
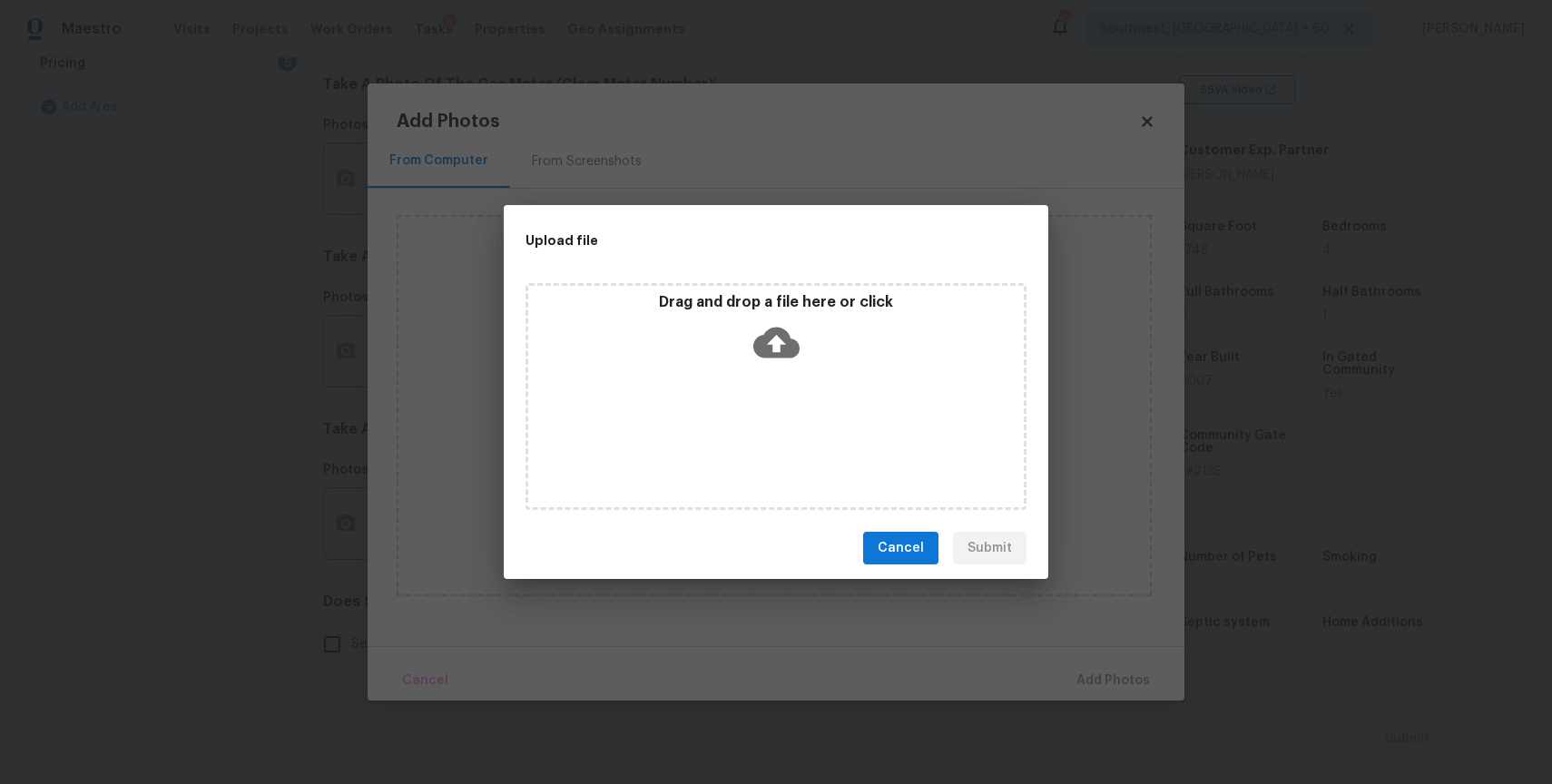
click at [747, 412] on div "Drag and drop a file here or click" at bounding box center [776, 396] width 501 height 227
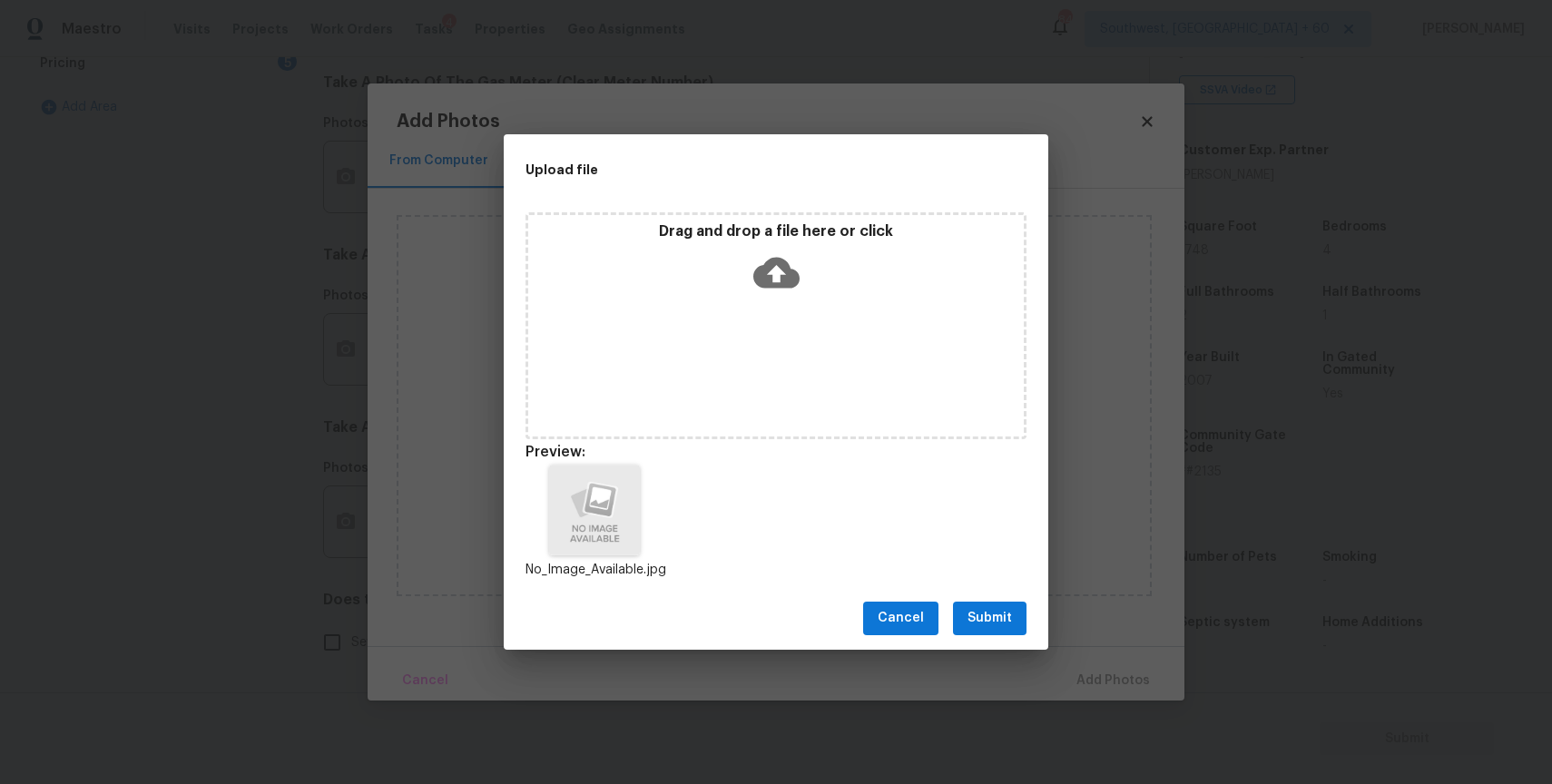
click at [1003, 614] on span "Submit" at bounding box center [989, 618] width 45 height 22
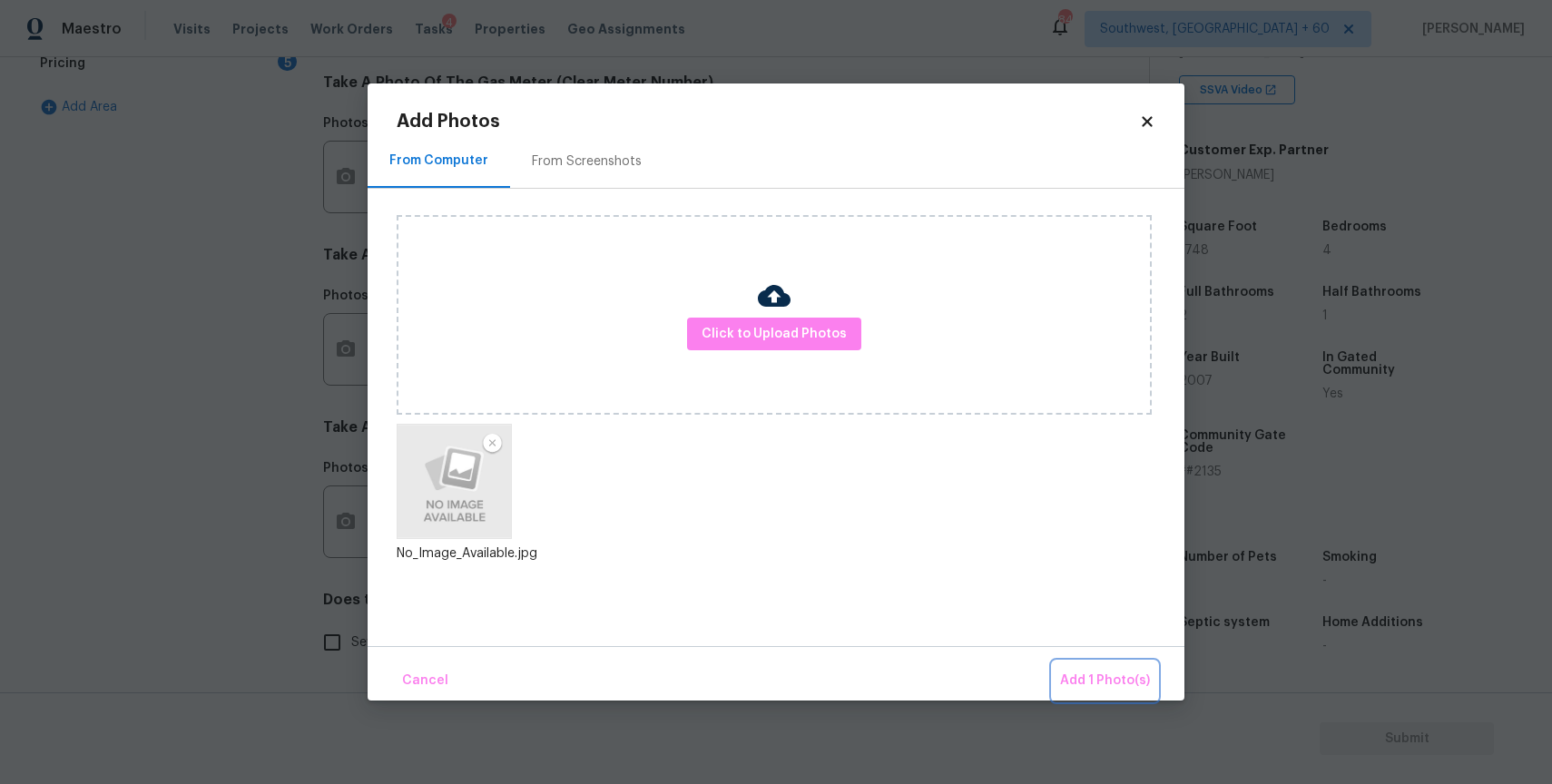
click at [1114, 677] on span "Add 1 Photo(s)" at bounding box center [1104, 680] width 90 height 22
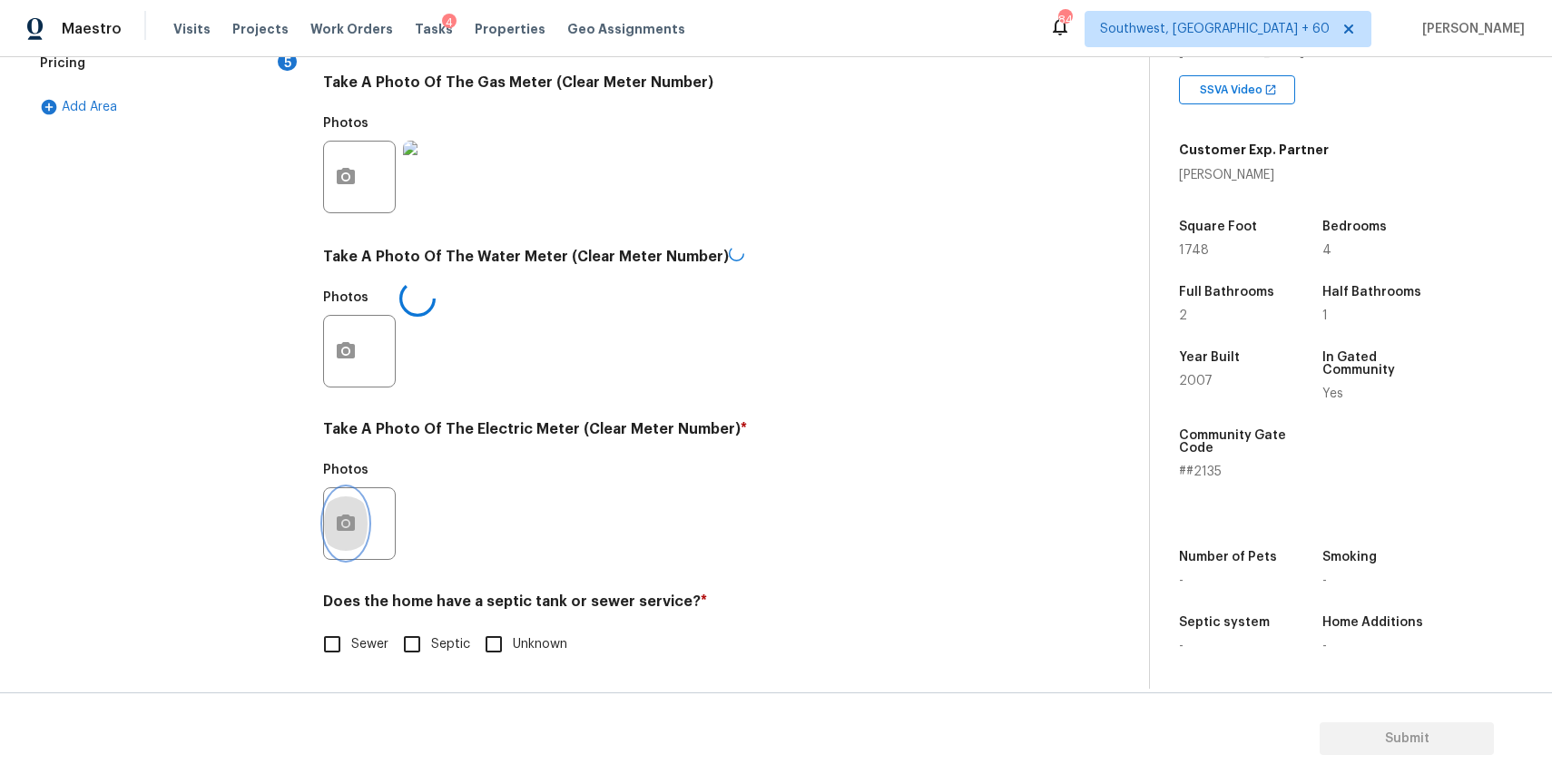
click at [357, 523] on button "button" at bounding box center [345, 524] width 44 height 70
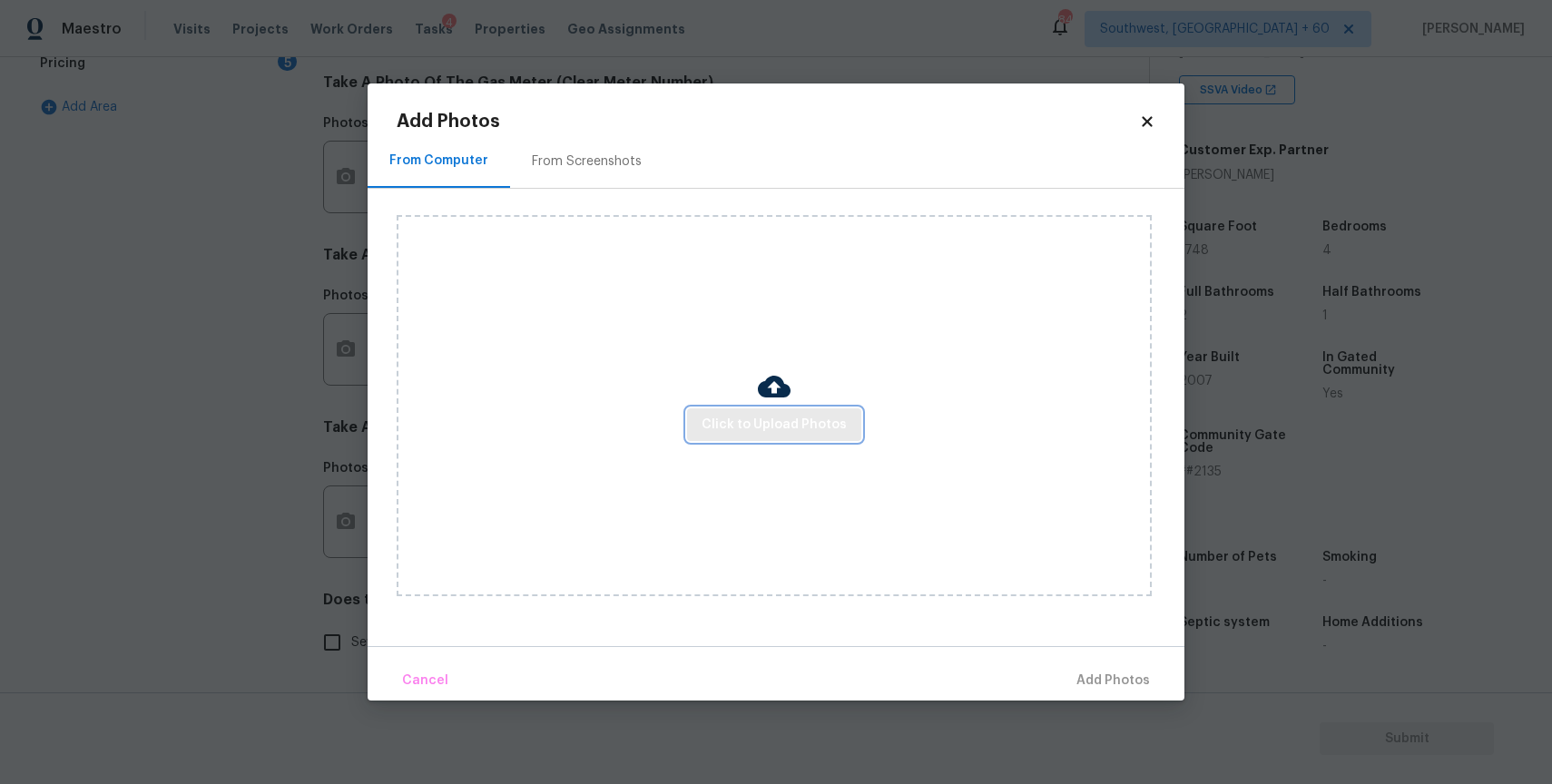
click at [803, 430] on span "Click to Upload Photos" at bounding box center [774, 424] width 146 height 22
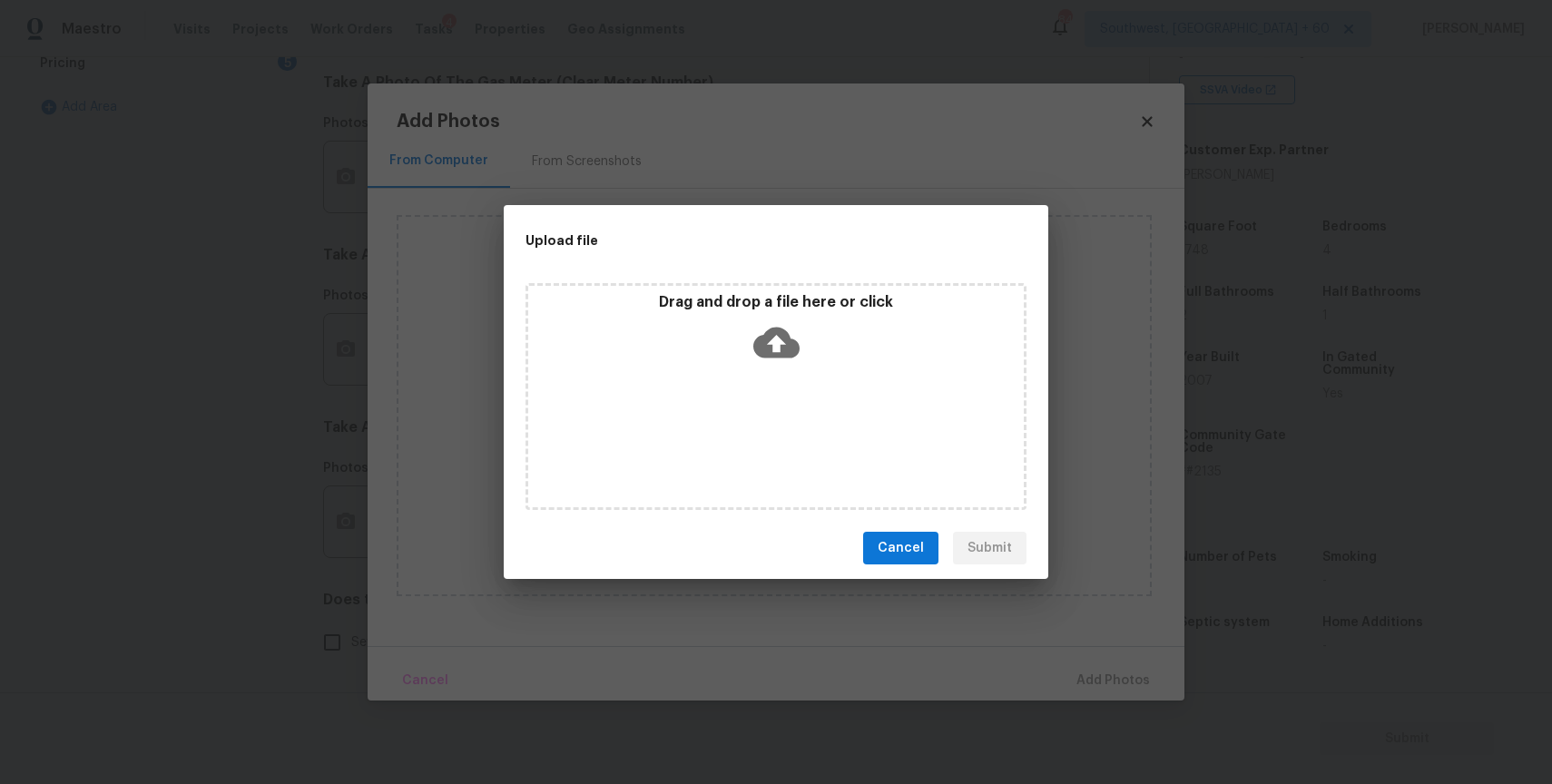
click at [782, 415] on div "Drag and drop a file here or click" at bounding box center [776, 396] width 501 height 227
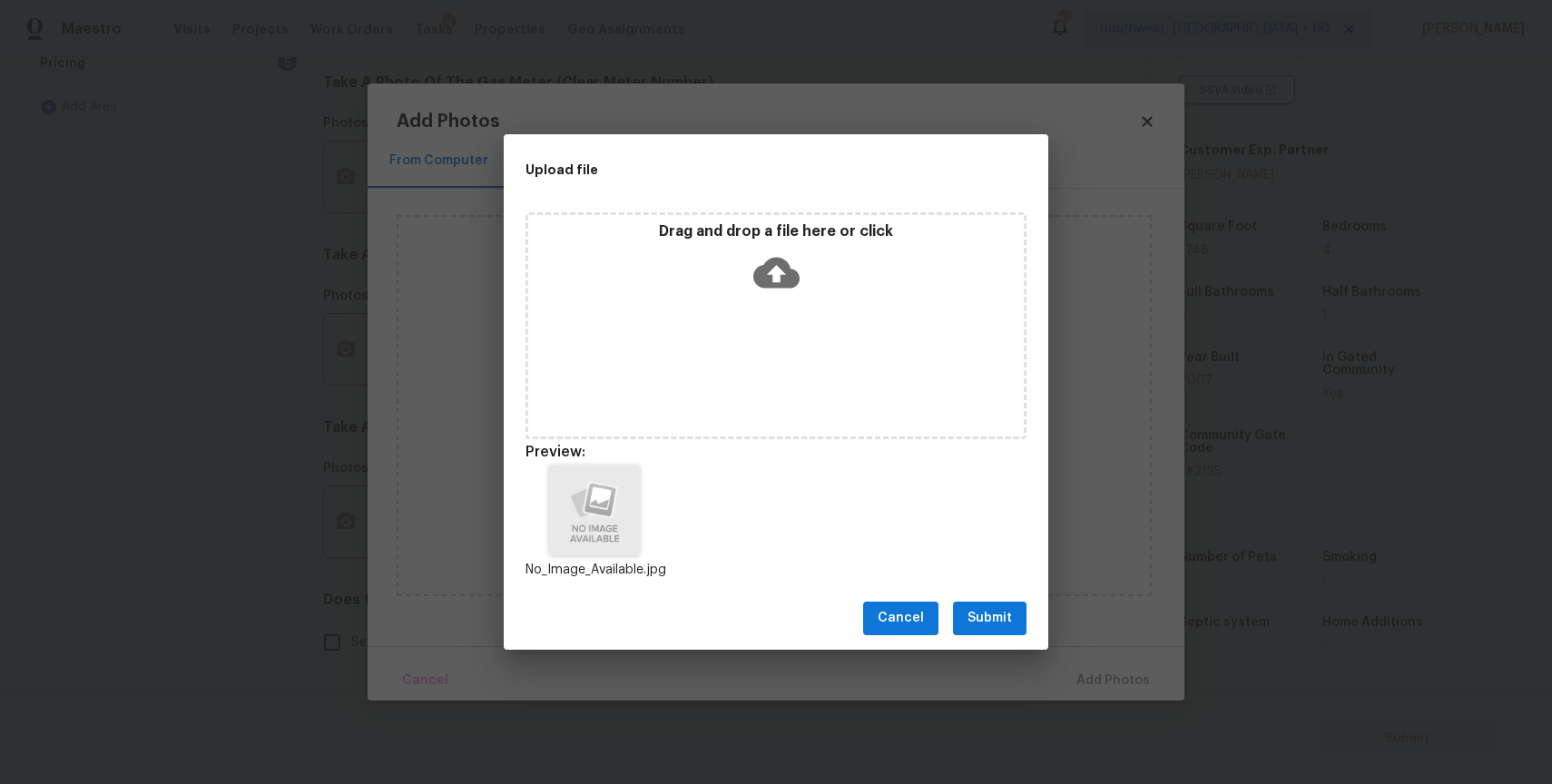
click at [1004, 613] on span "Submit" at bounding box center [989, 618] width 45 height 22
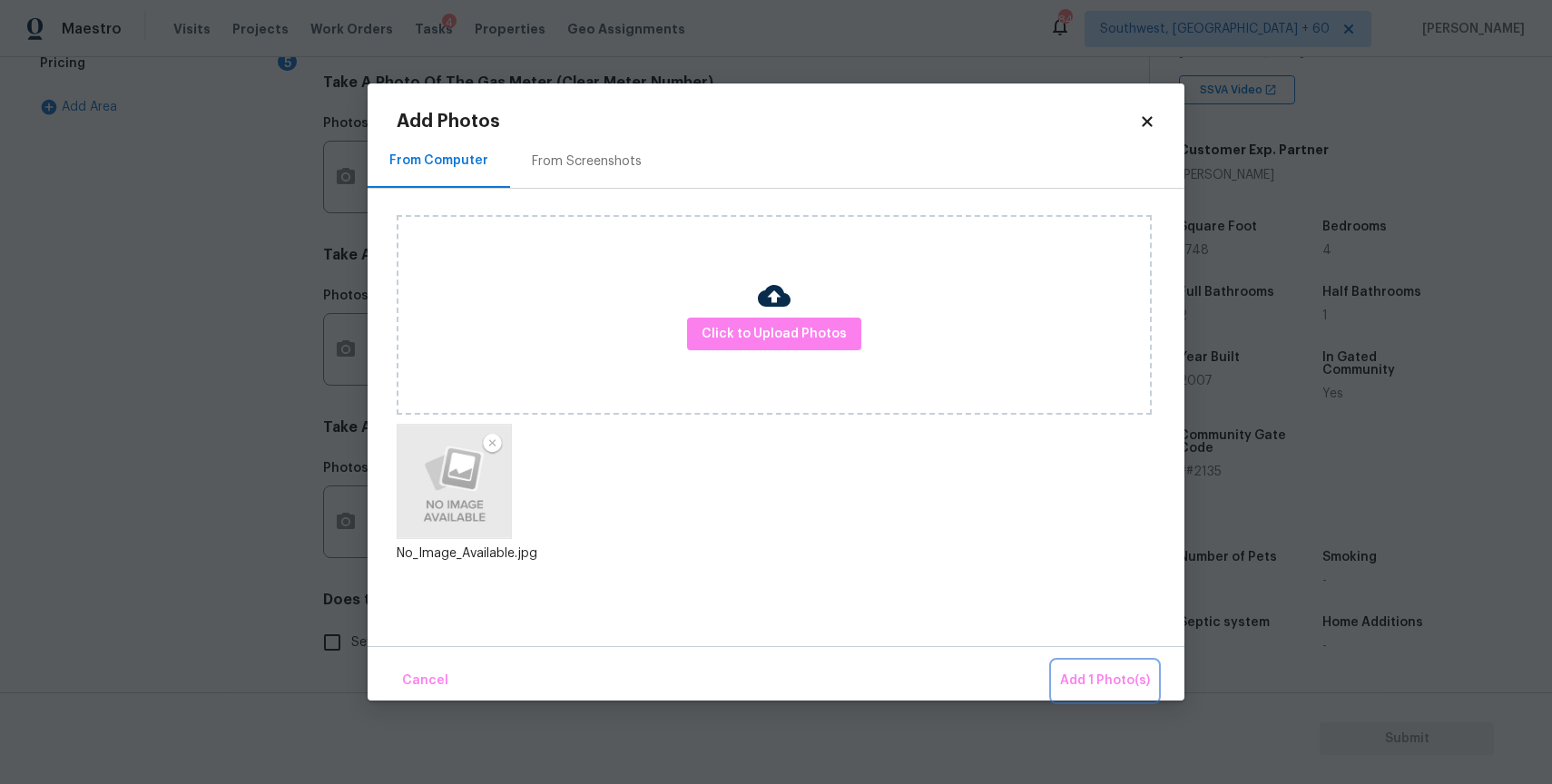
click at [1119, 662] on button "Add 1 Photo(s)" at bounding box center [1105, 681] width 105 height 39
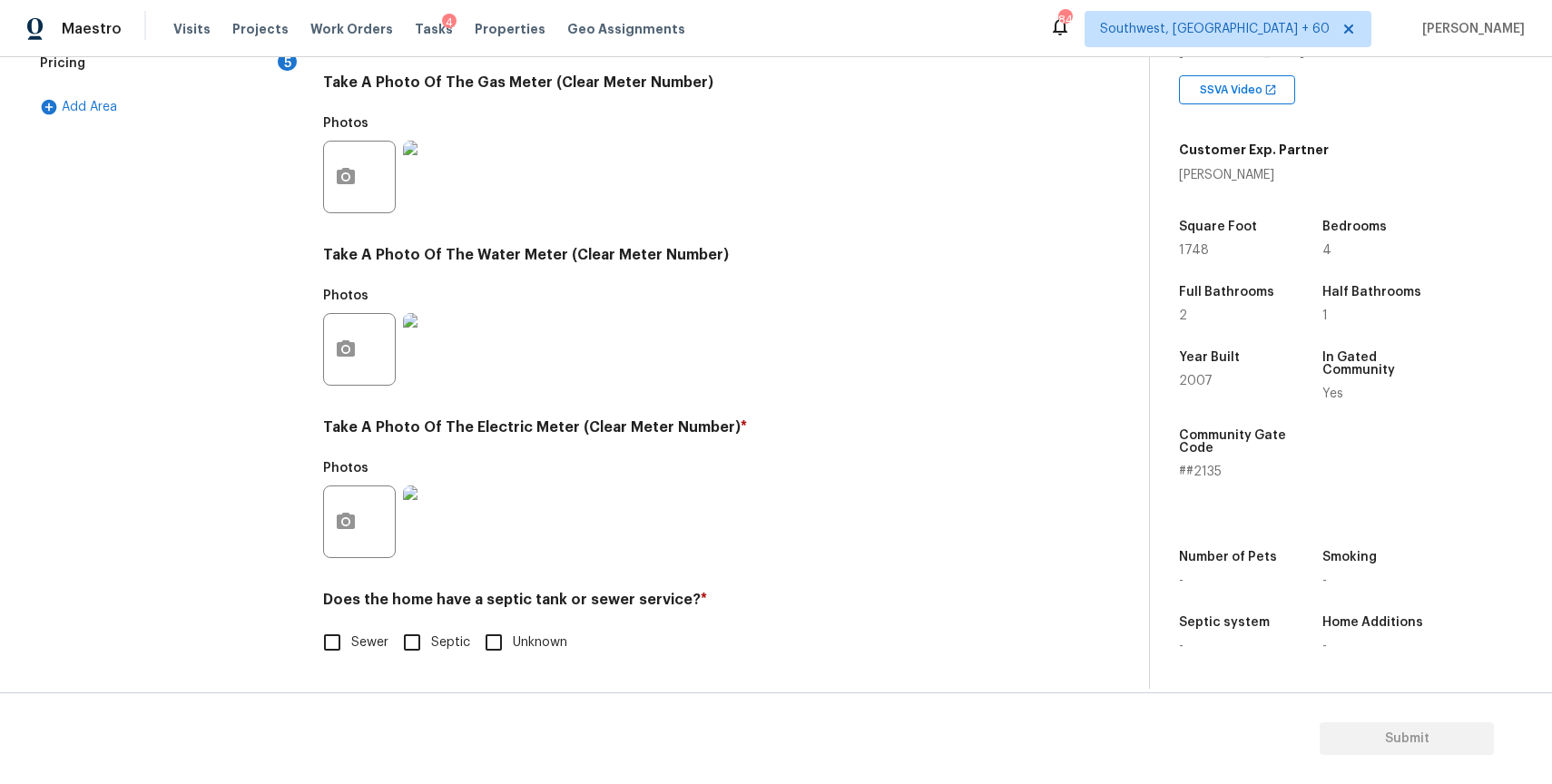
click at [338, 650] on input "Sewer" at bounding box center [332, 641] width 38 height 38
checkbox input "true"
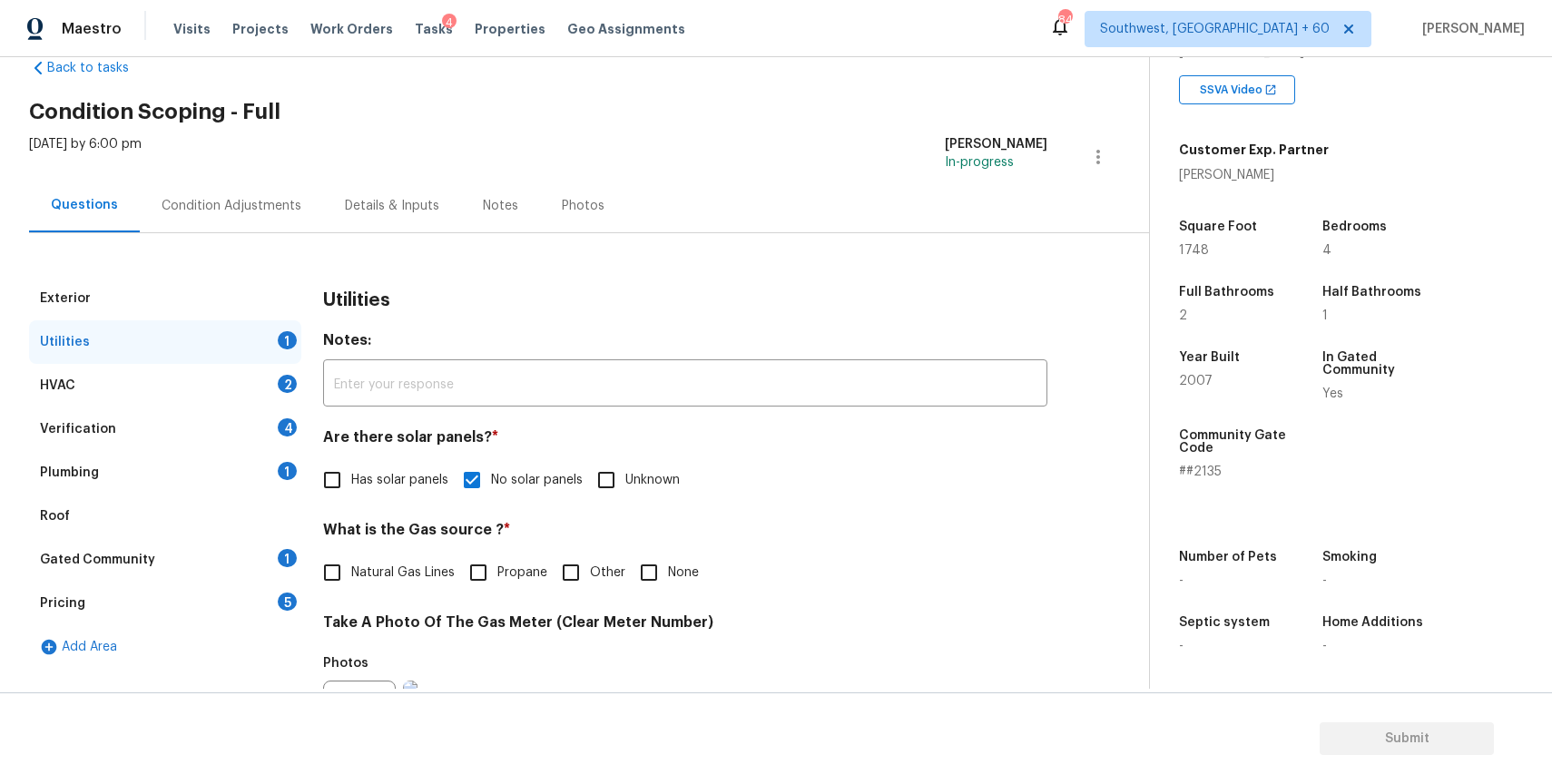
scroll to position [0, 0]
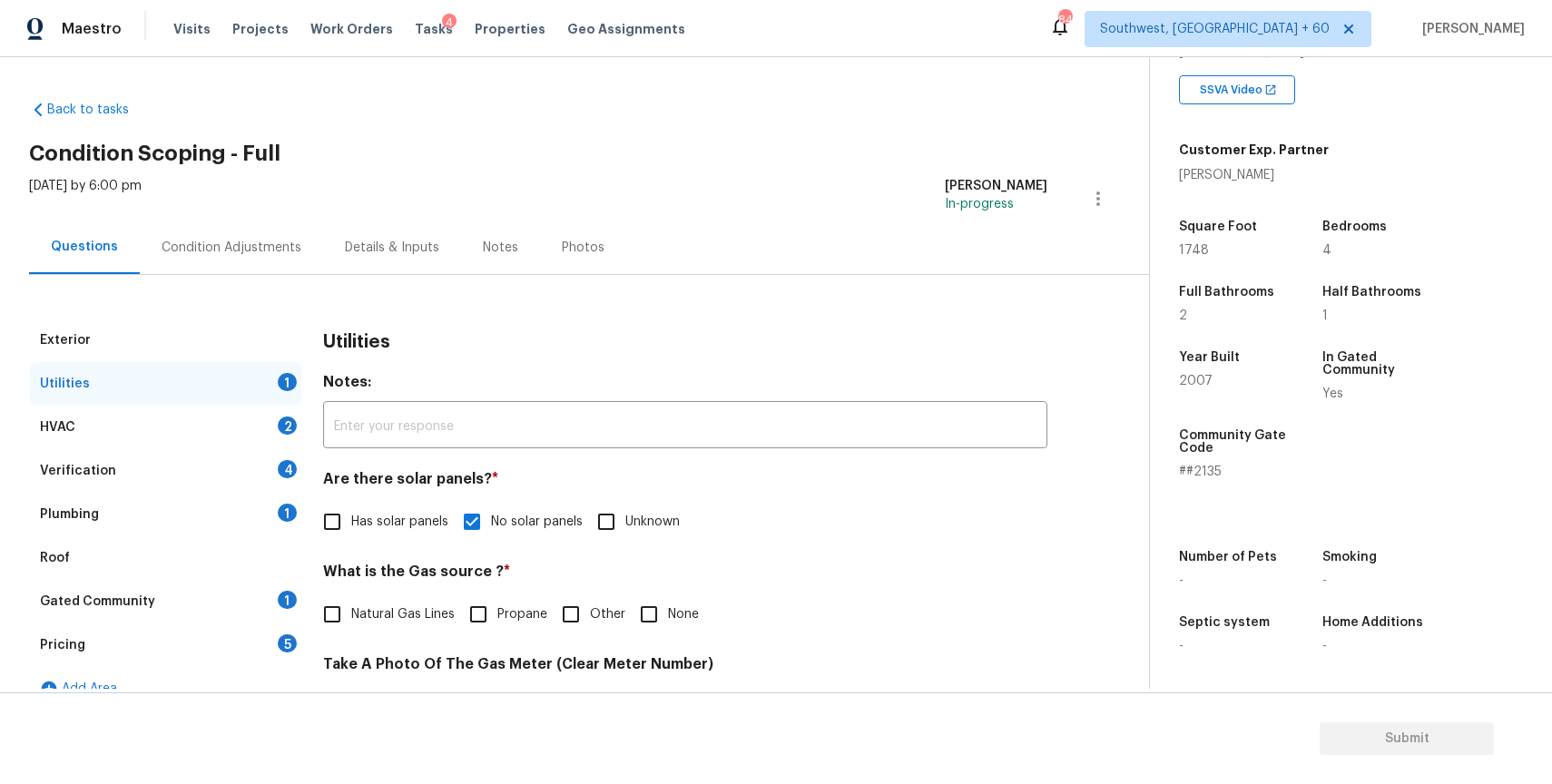
click at [254, 419] on div "HVAC 2" at bounding box center [165, 427] width 273 height 44
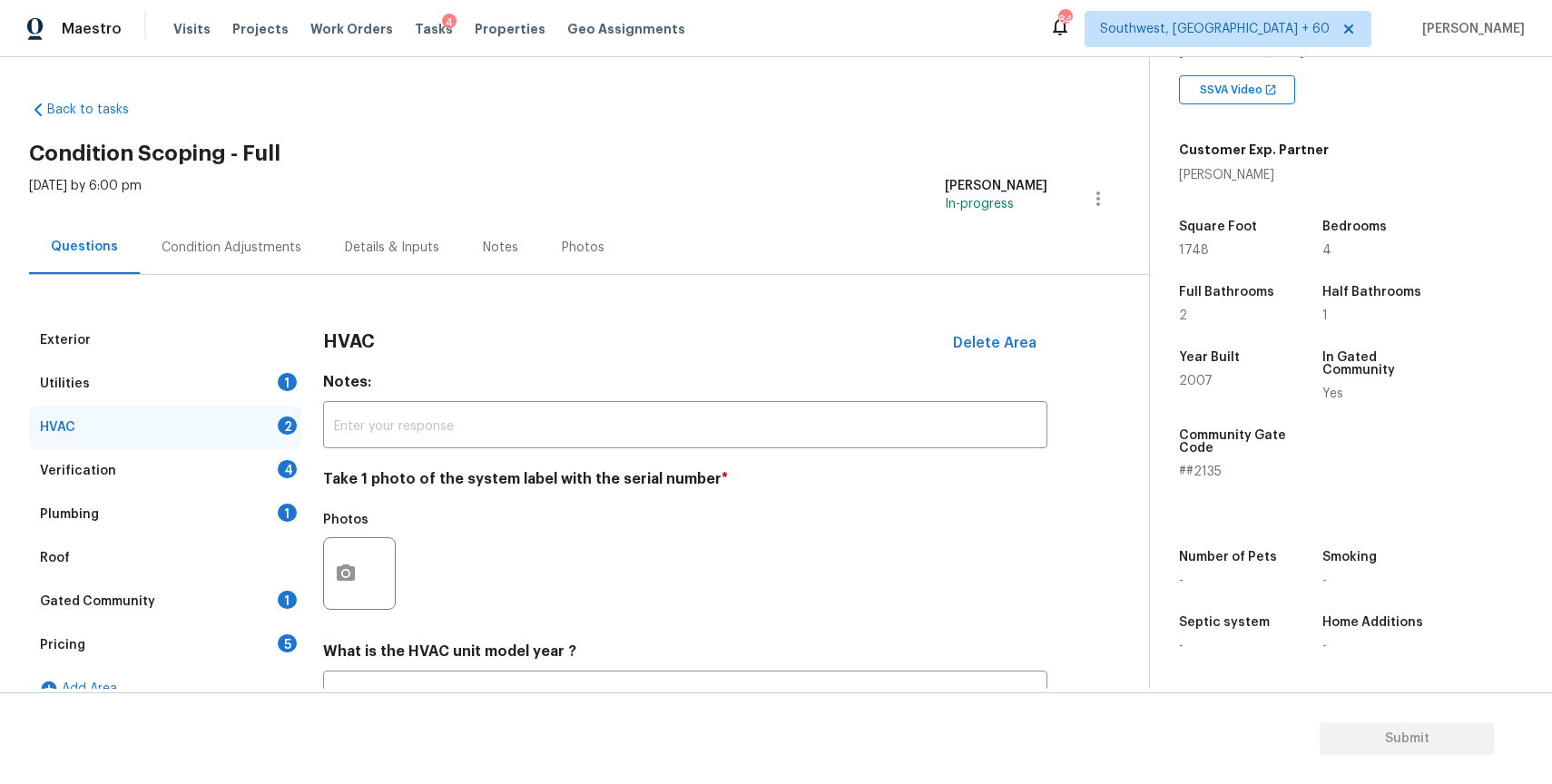
click at [370, 578] on div at bounding box center [359, 574] width 72 height 72
click at [343, 578] on icon "button" at bounding box center [346, 573] width 19 height 17
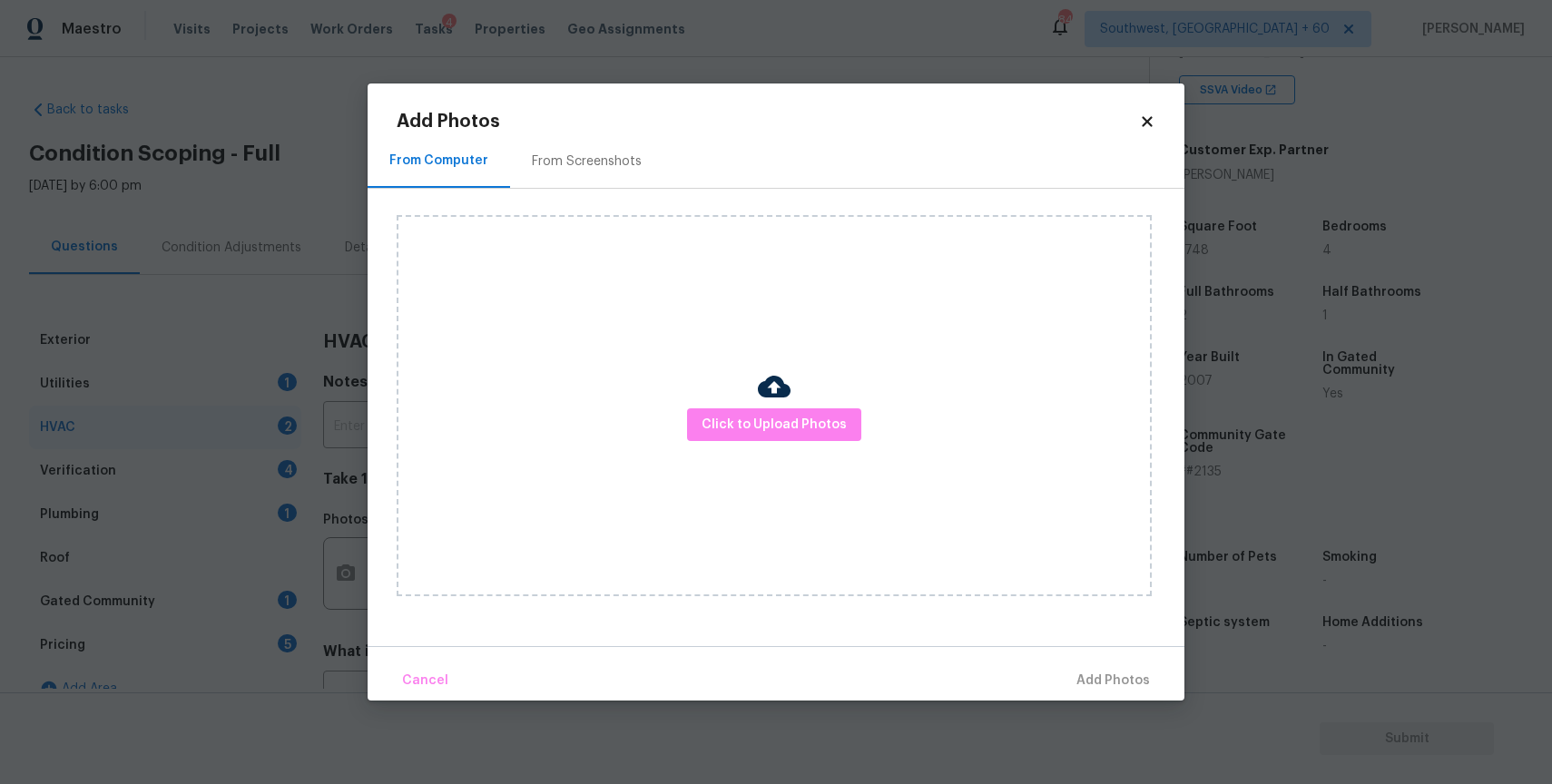
click at [784, 474] on div "Click to Upload Photos" at bounding box center [774, 405] width 755 height 381
click at [795, 431] on span "Click to Upload Photos" at bounding box center [774, 424] width 146 height 22
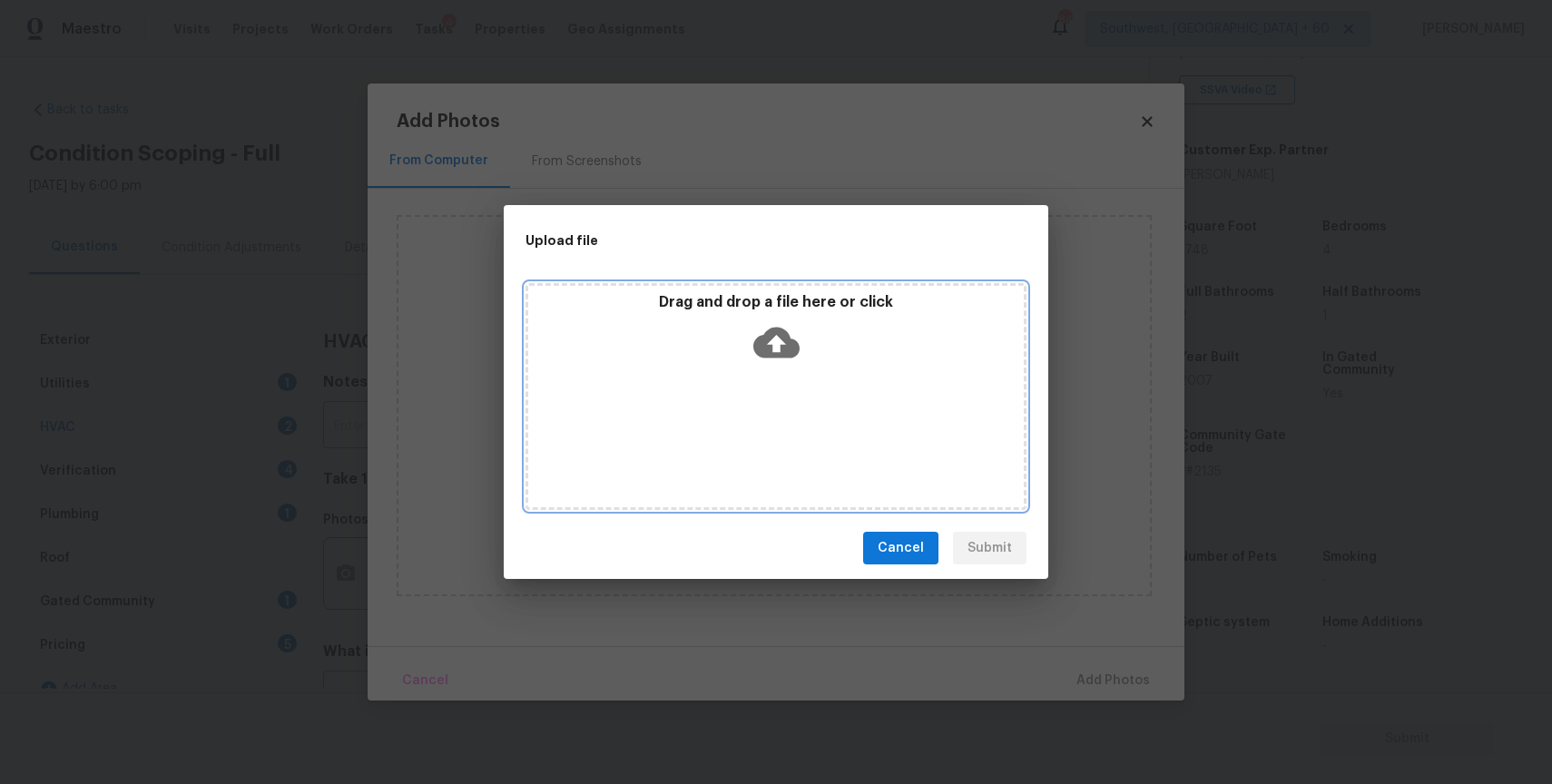
click at [800, 494] on div "Drag and drop a file here or click" at bounding box center [776, 396] width 501 height 227
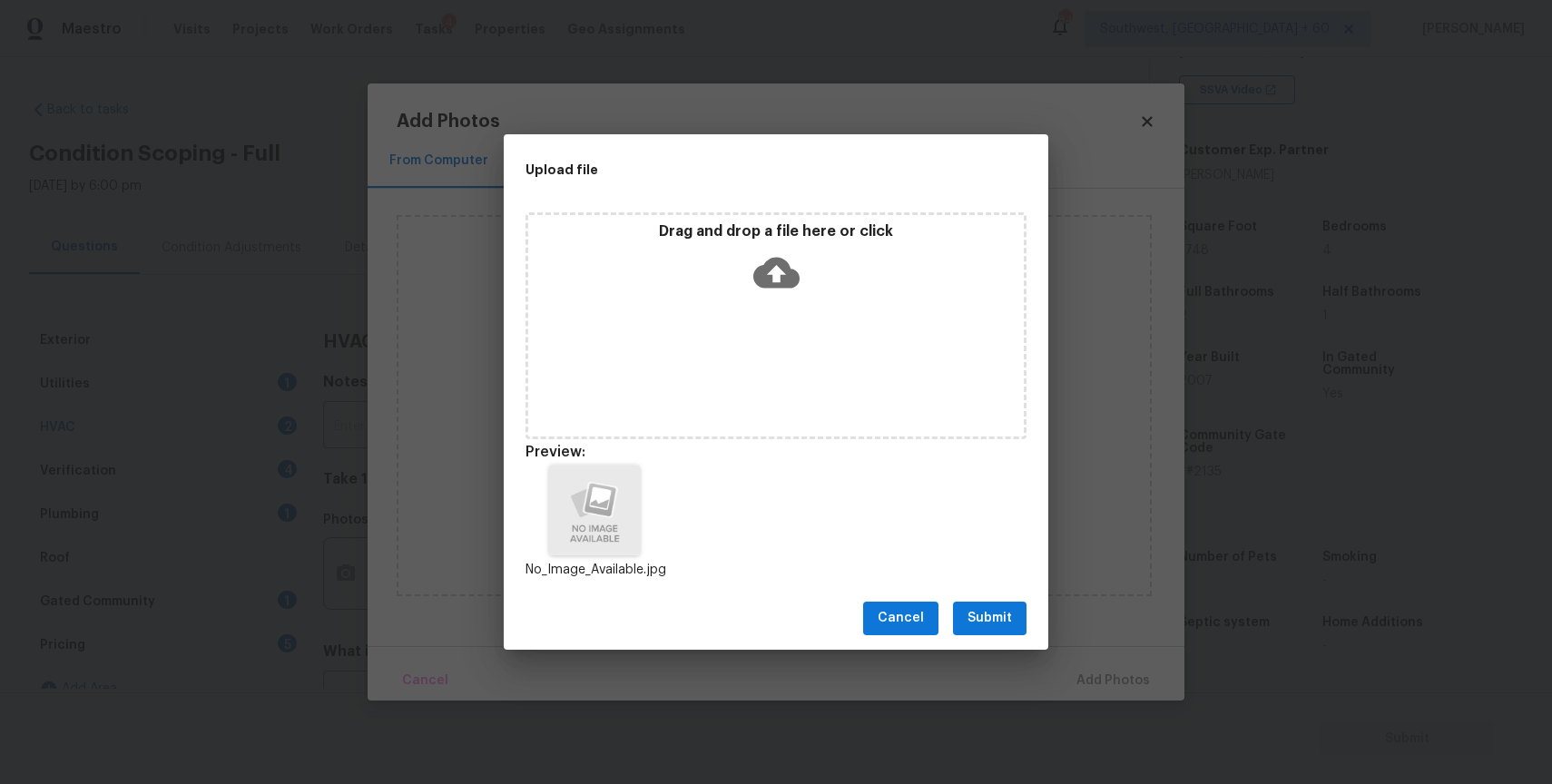
click at [1012, 613] on button "Submit" at bounding box center [989, 618] width 73 height 33
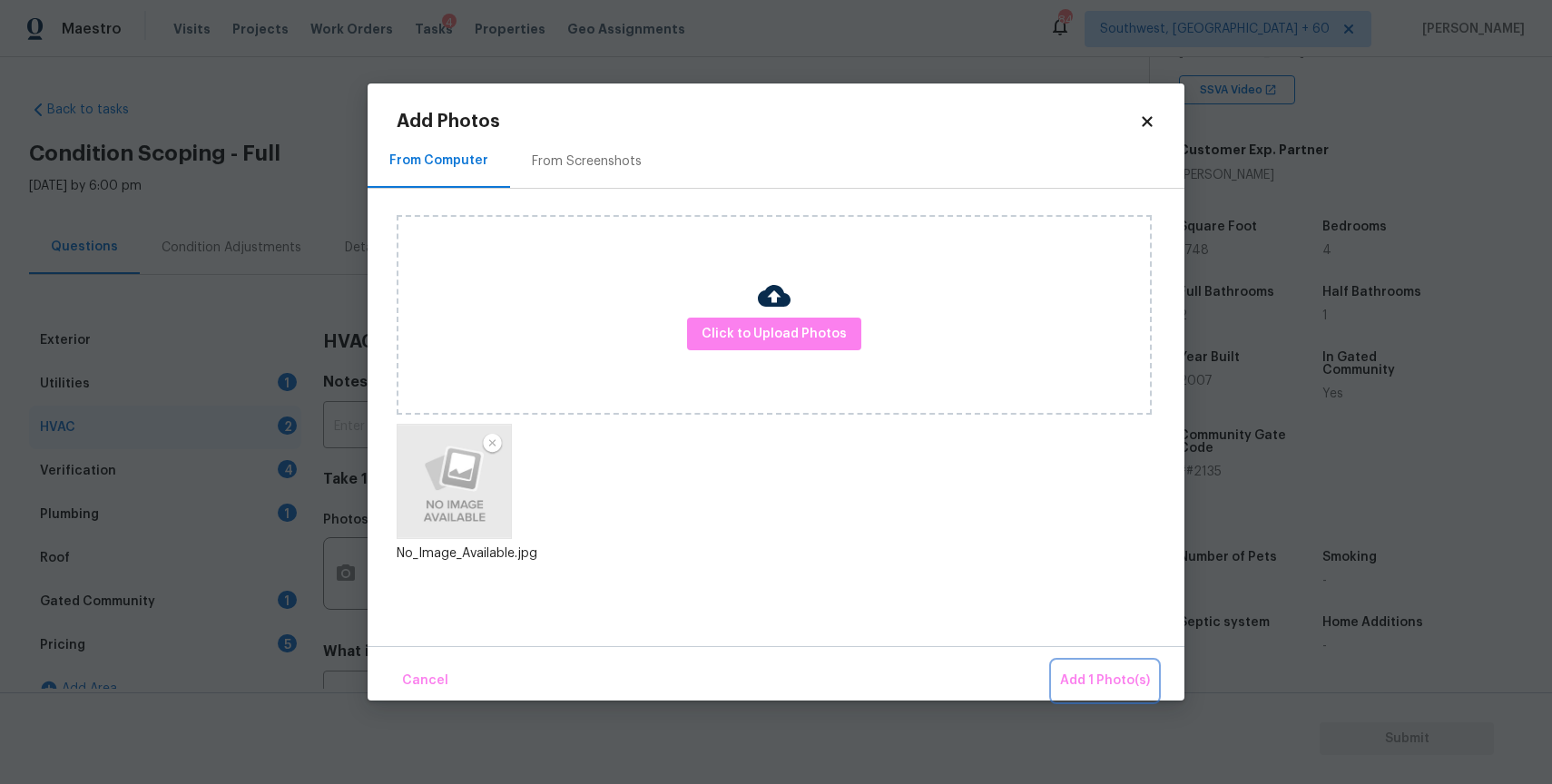
click at [1131, 678] on span "Add 1 Photo(s)" at bounding box center [1104, 680] width 90 height 22
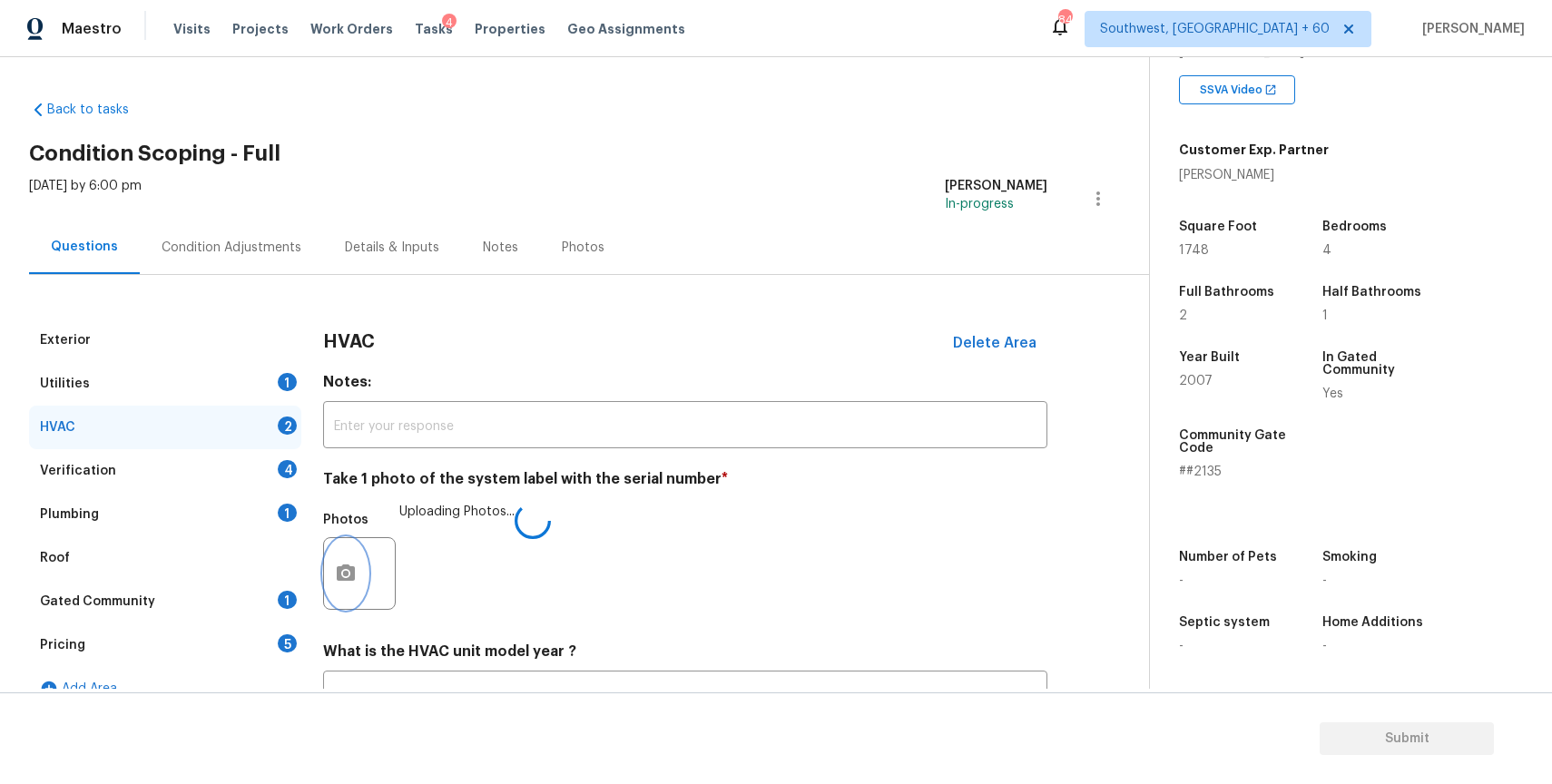
scroll to position [150, 0]
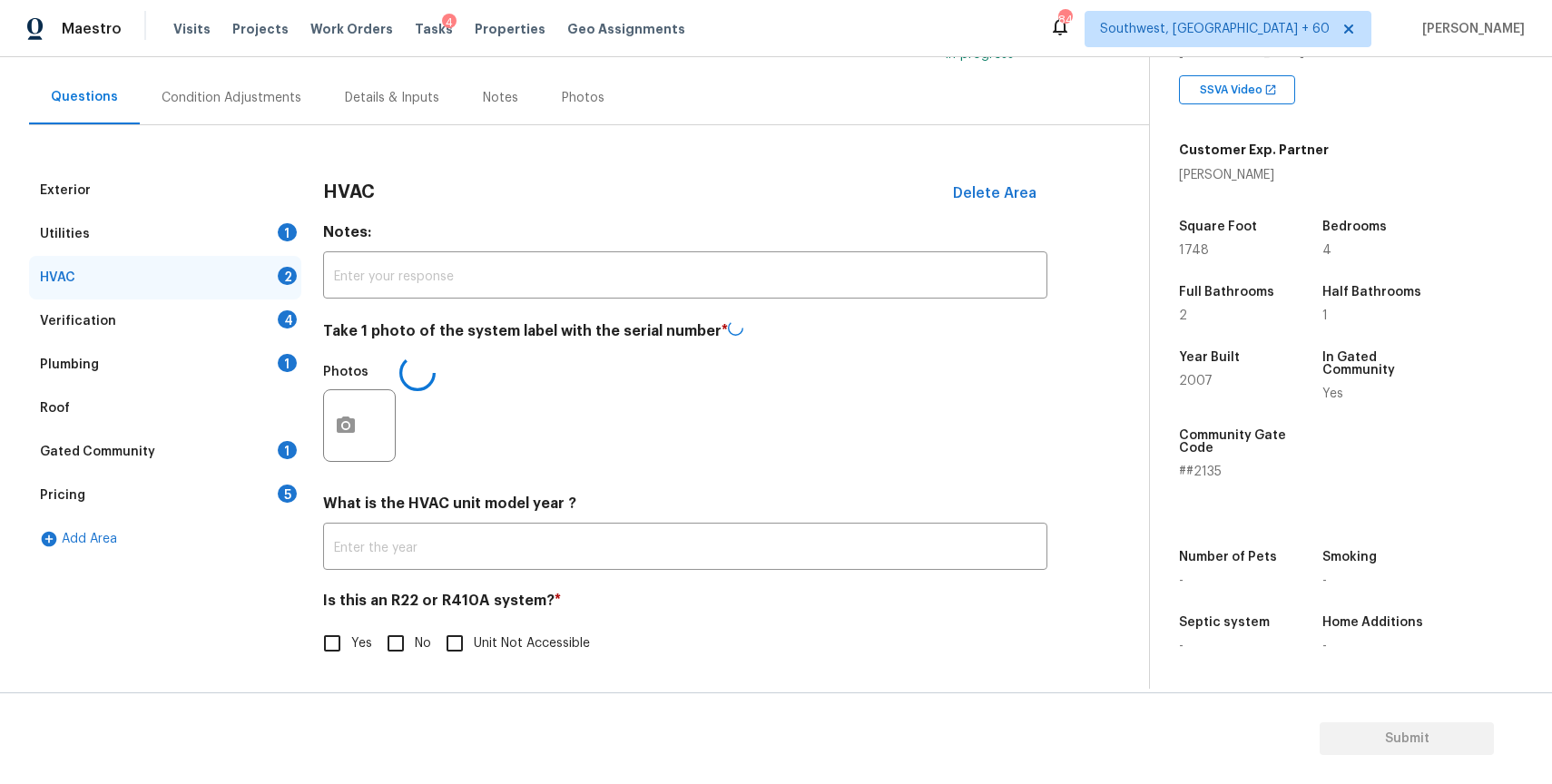
click at [384, 638] on input "No" at bounding box center [395, 642] width 38 height 38
checkbox input "true"
click at [183, 335] on div "Verification 4" at bounding box center [165, 322] width 273 height 44
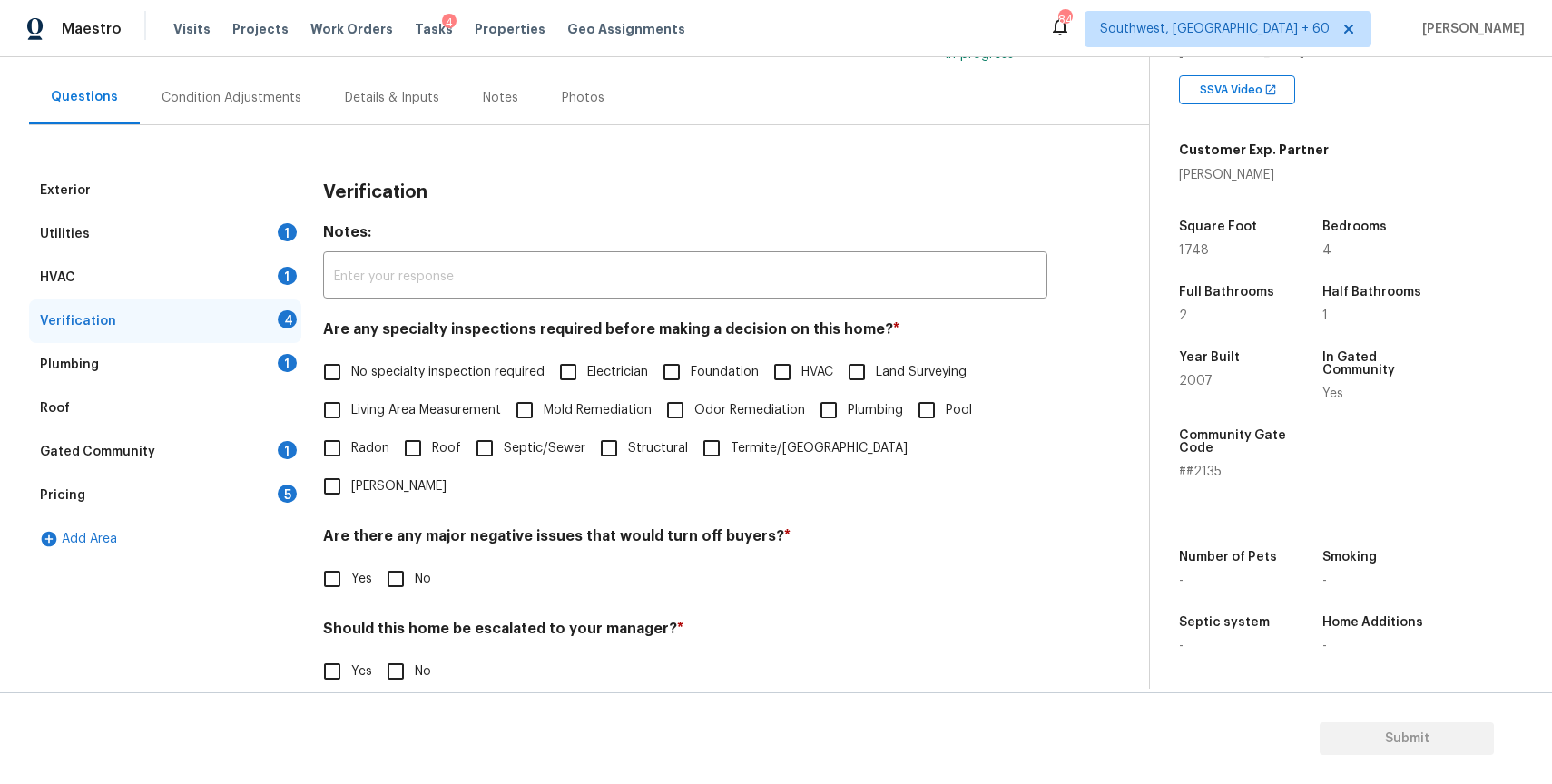
click at [471, 389] on label "No specialty inspection required" at bounding box center [429, 372] width 232 height 38
click at [351, 389] on input "No specialty inspection required" at bounding box center [332, 372] width 38 height 38
checkbox input "true"
click at [380, 562] on input "No" at bounding box center [395, 580] width 38 height 38
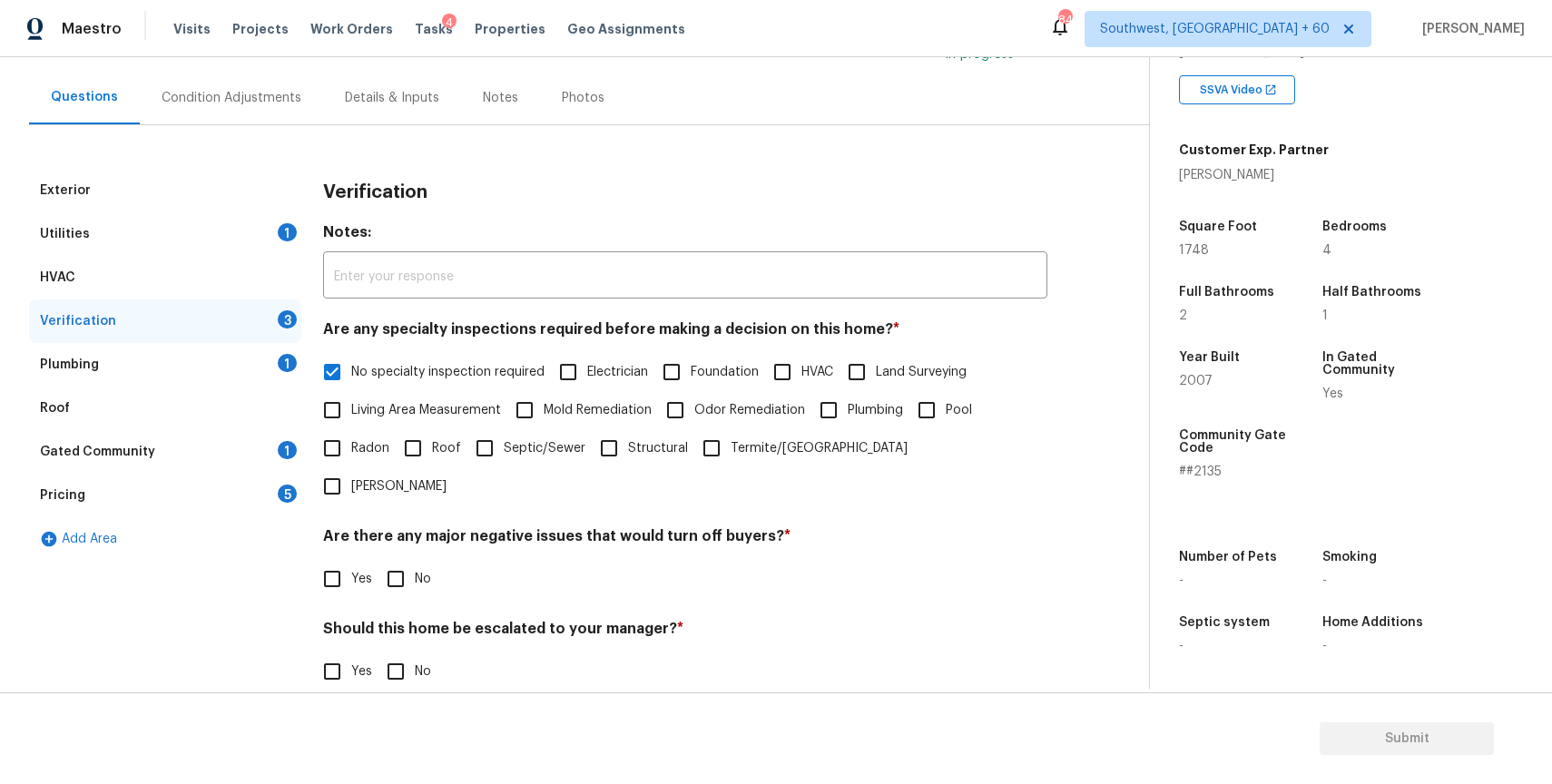
click at [372, 652] on div "Yes No" at bounding box center [684, 671] width 724 height 38
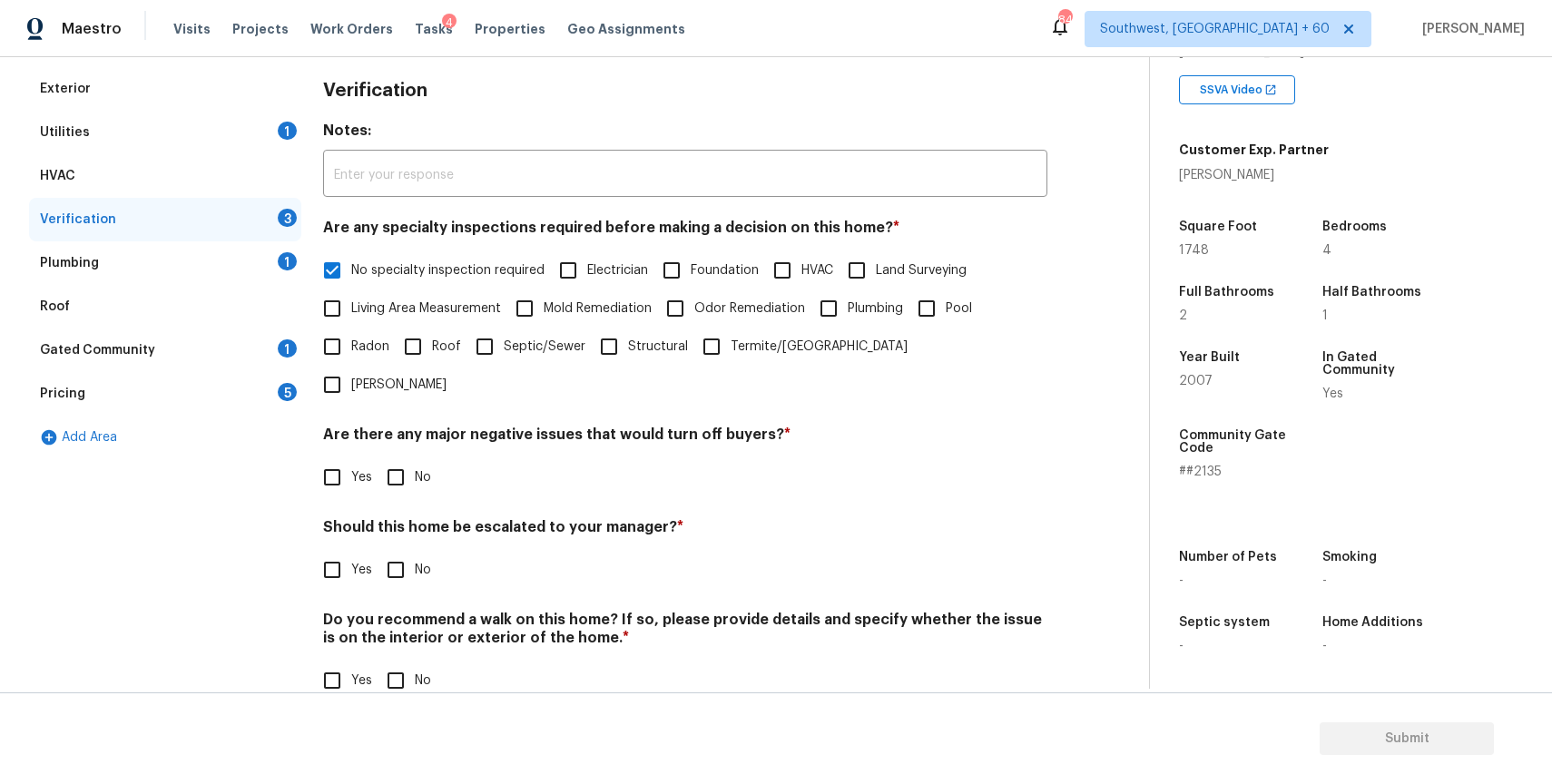
click at [404, 458] on input "No" at bounding box center [395, 476] width 38 height 38
checkbox input "true"
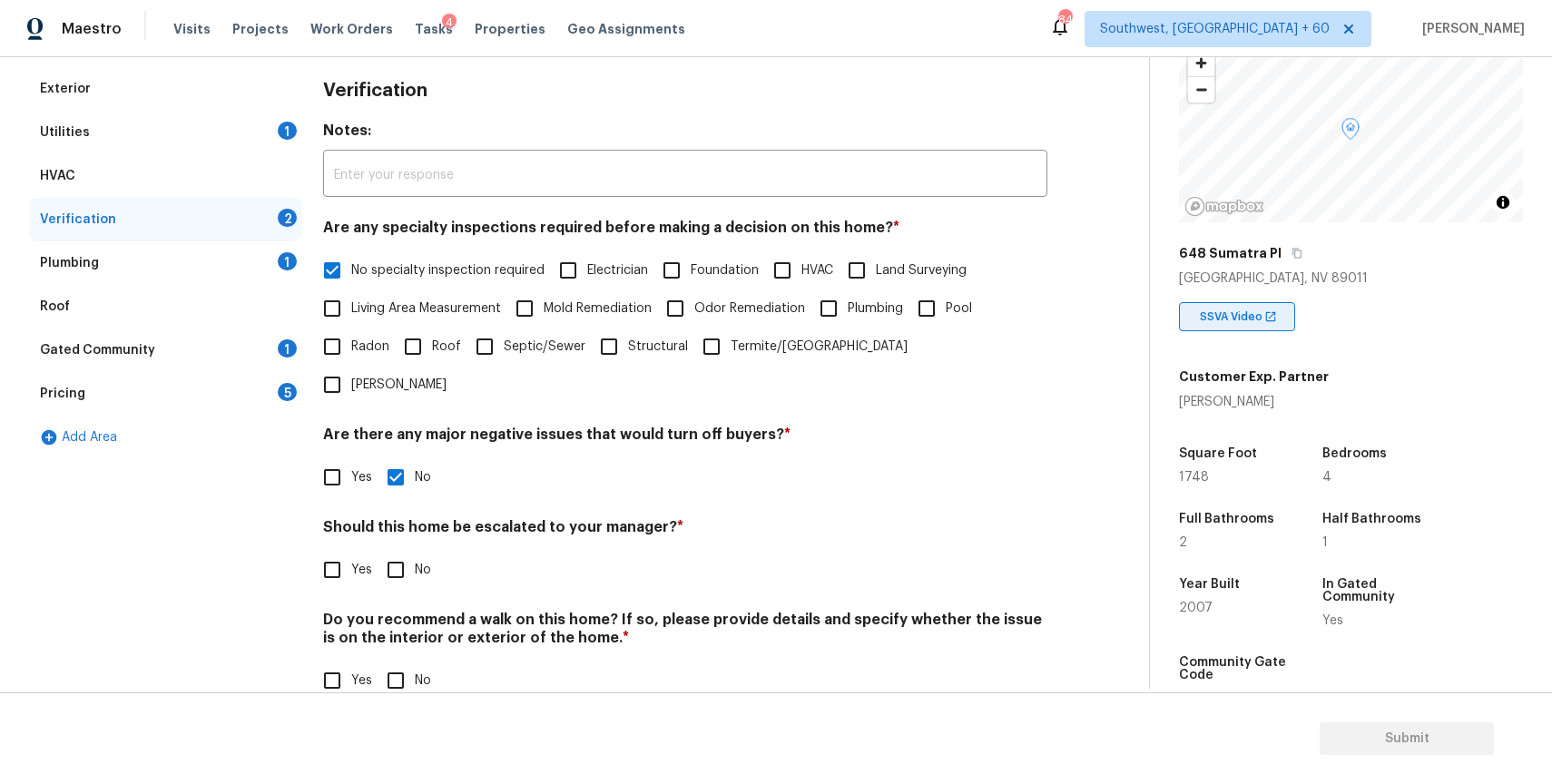
scroll to position [0, 0]
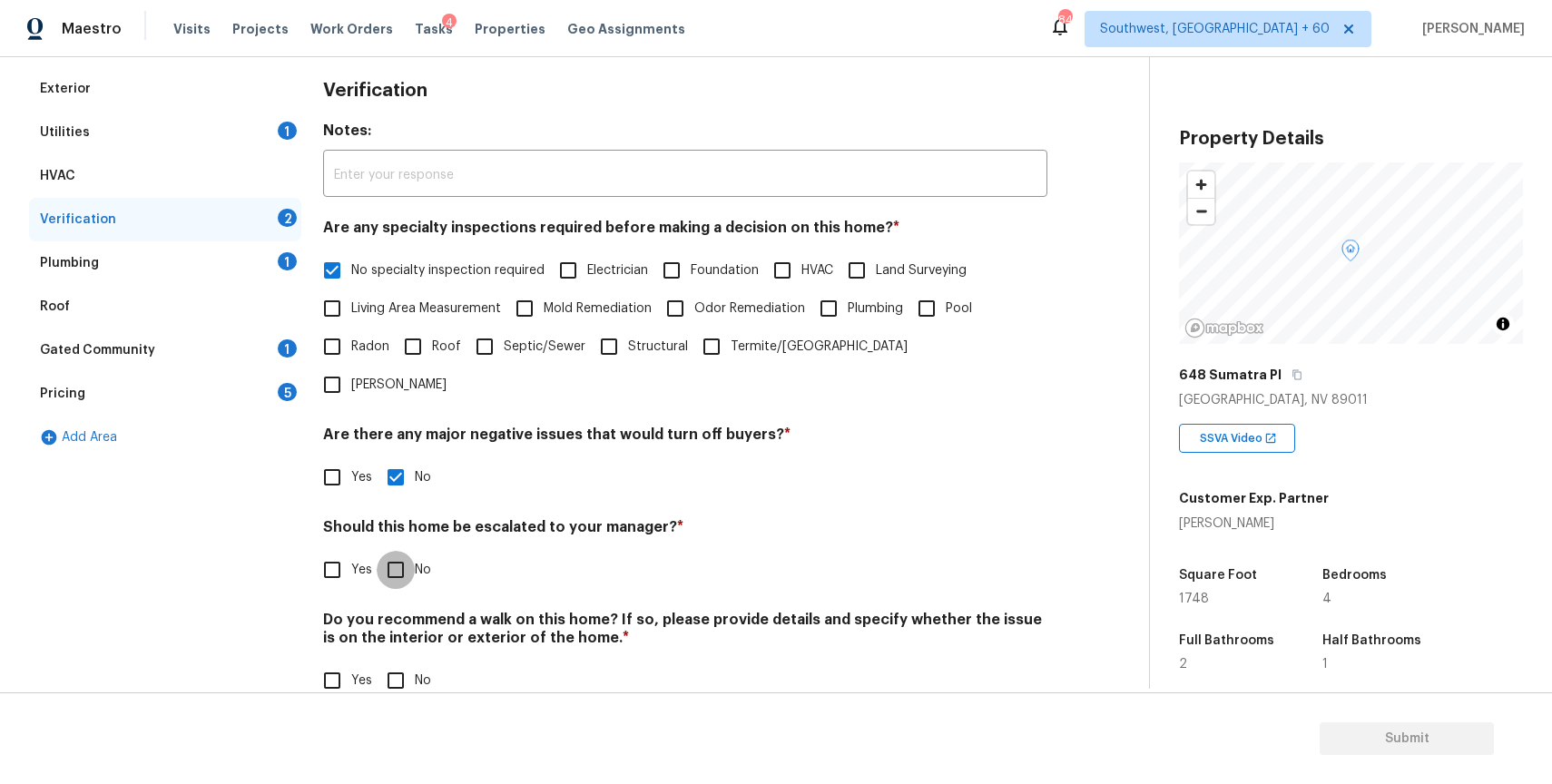
click at [400, 550] on input "No" at bounding box center [395, 569] width 38 height 38
checkbox input "true"
click at [397, 662] on input "No" at bounding box center [395, 680] width 38 height 38
checkbox input "true"
click at [250, 236] on div "Verification" at bounding box center [165, 219] width 273 height 44
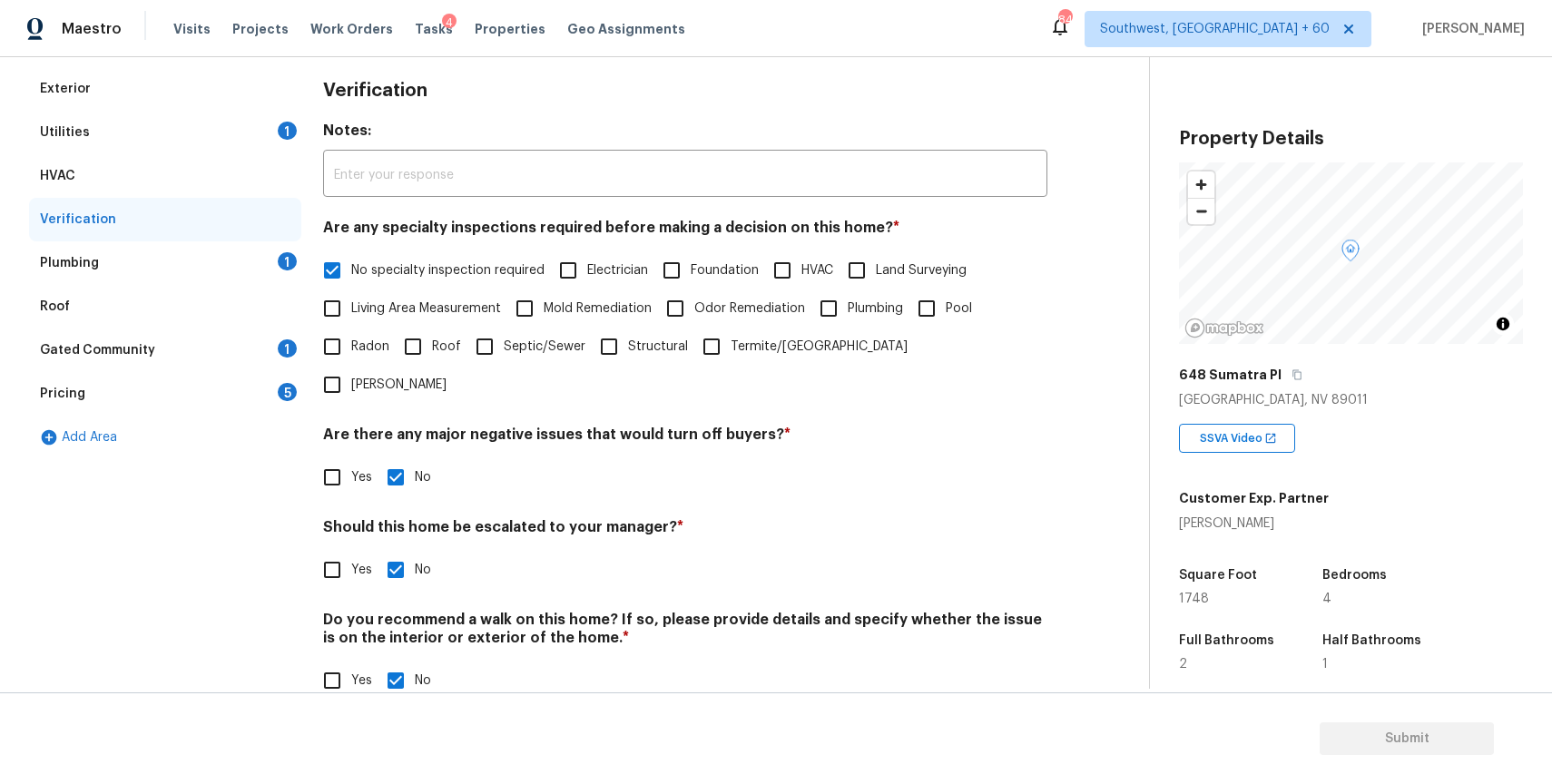
click at [275, 259] on div "Plumbing 1" at bounding box center [165, 262] width 273 height 44
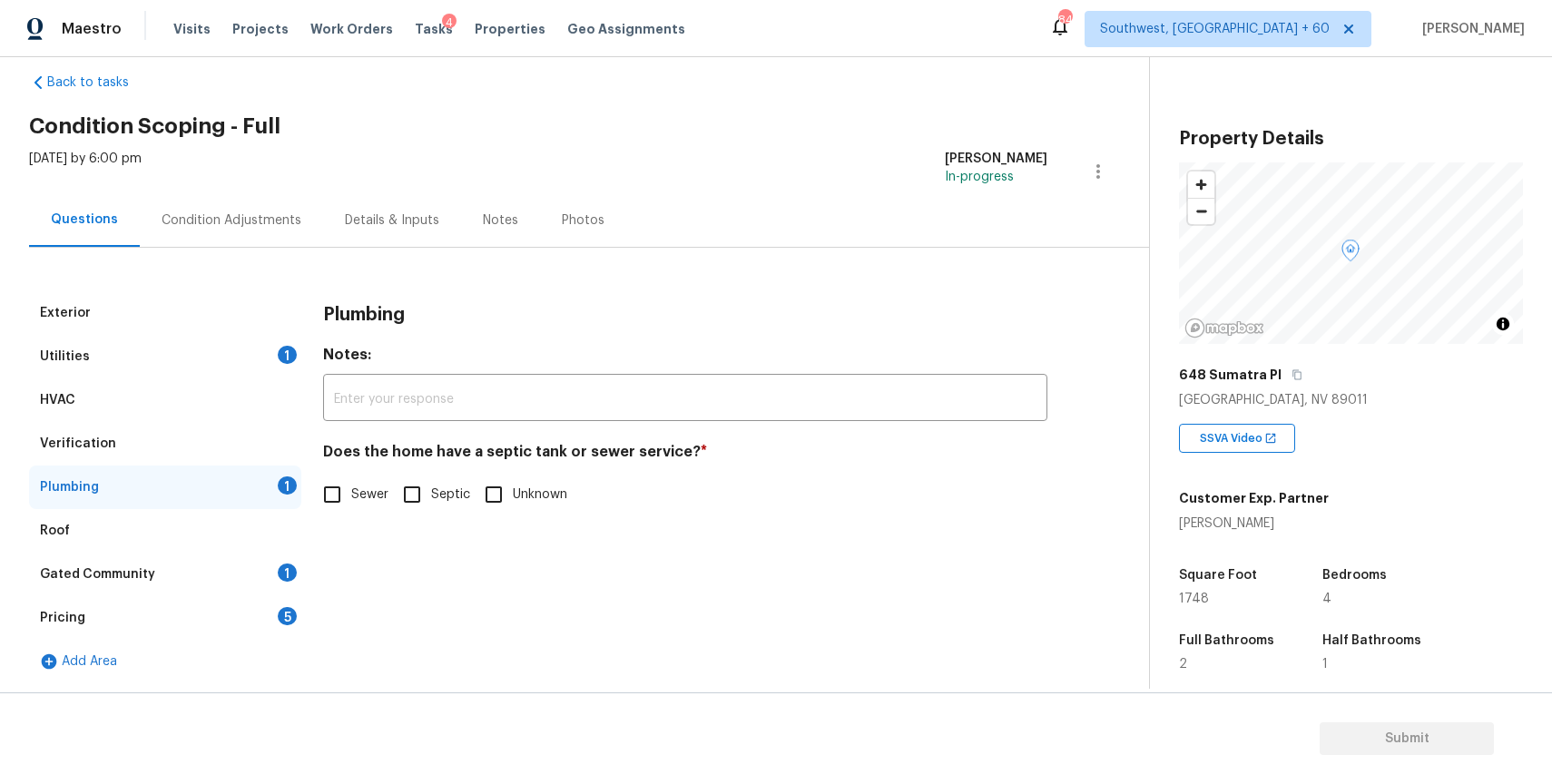
click at [371, 500] on span "Sewer" at bounding box center [370, 495] width 37 height 19
click at [351, 500] on input "Sewer" at bounding box center [332, 494] width 38 height 38
checkbox input "true"
click at [246, 546] on div "Roof" at bounding box center [165, 530] width 273 height 44
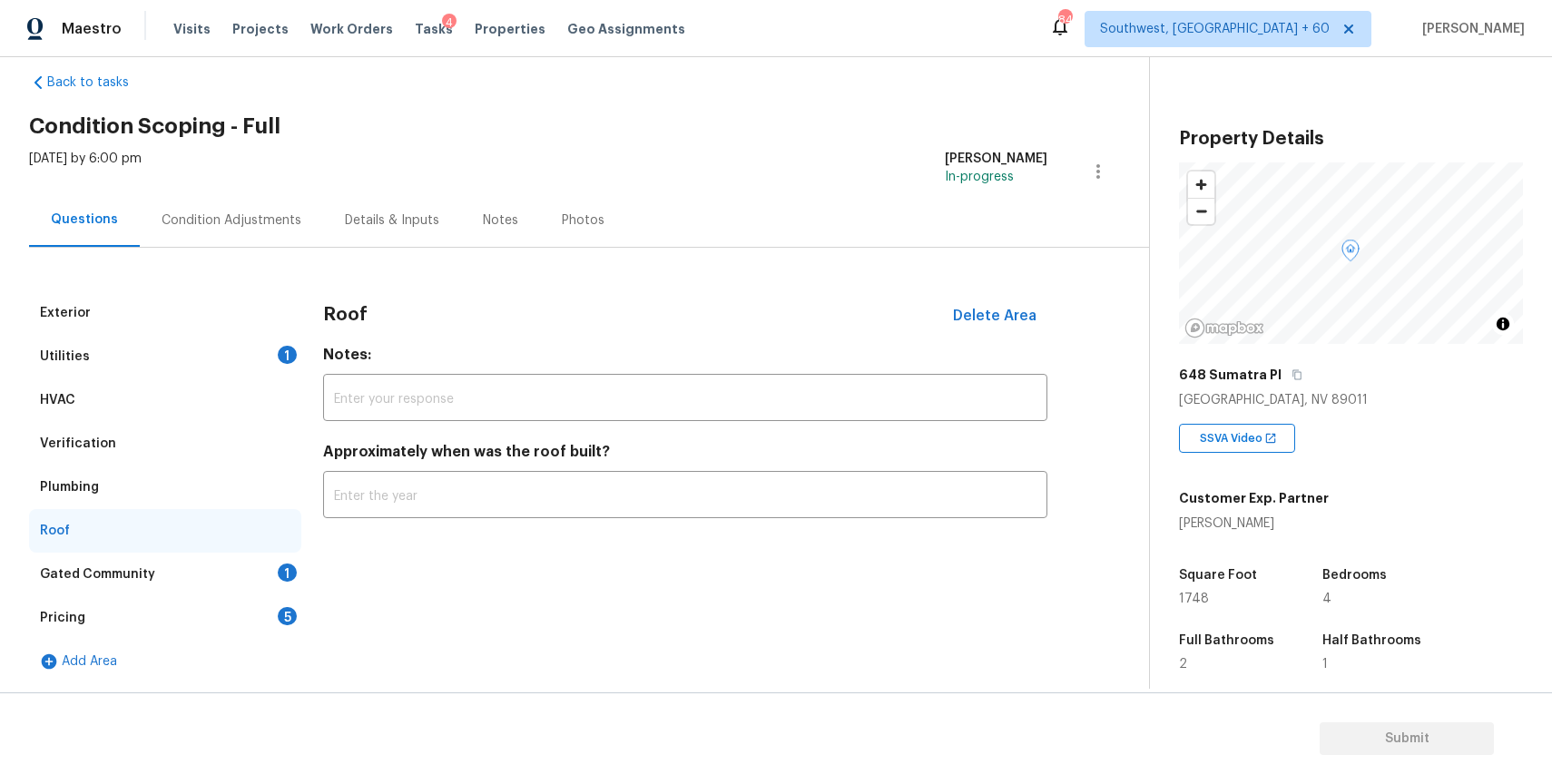
click at [271, 563] on div "Gated Community 1" at bounding box center [165, 574] width 273 height 44
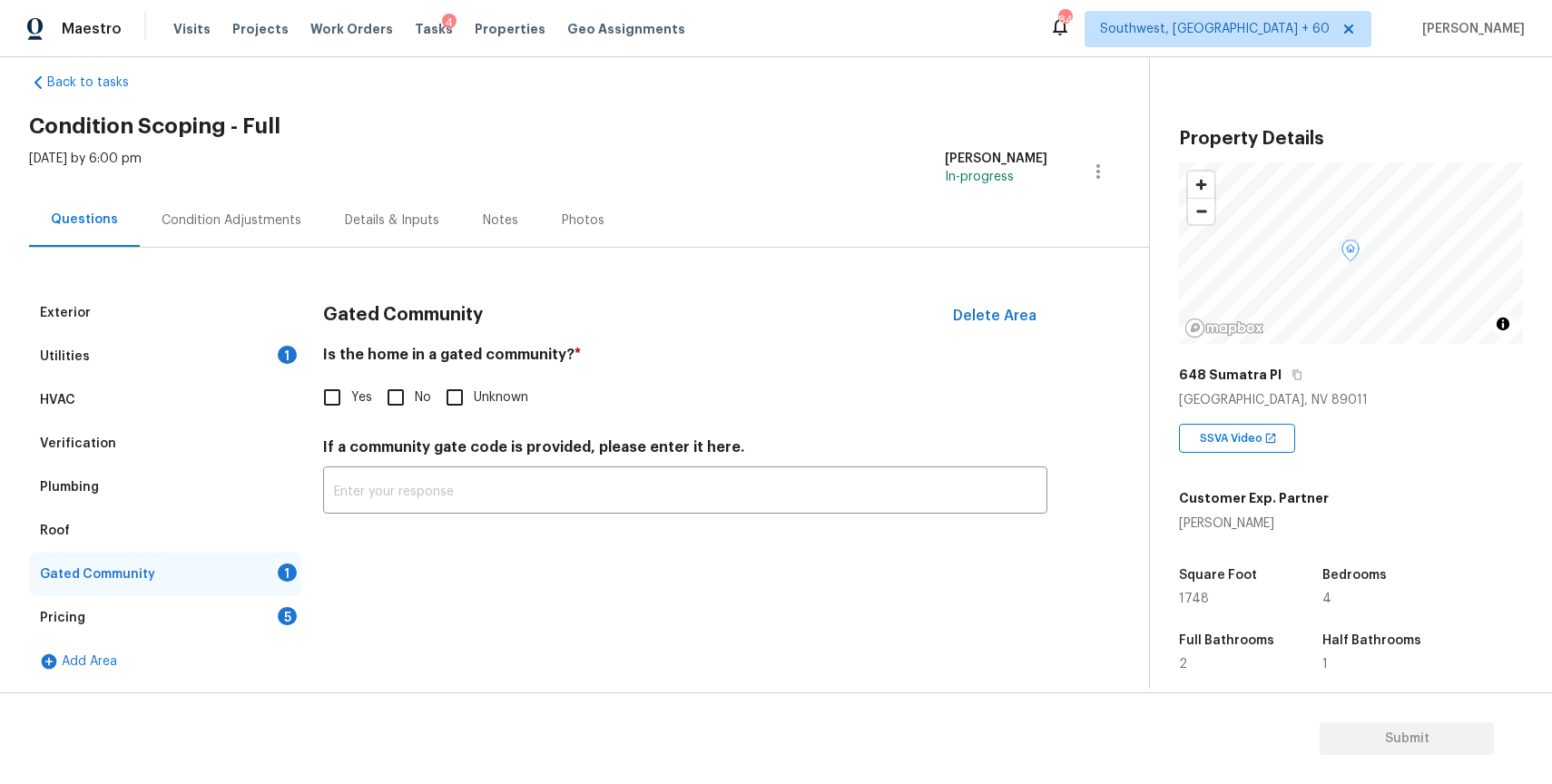
click at [415, 403] on span "No" at bounding box center [423, 398] width 17 height 19
click at [414, 403] on input "No" at bounding box center [395, 397] width 38 height 38
checkbox input "true"
click at [235, 623] on div "Pricing 5" at bounding box center [165, 617] width 273 height 44
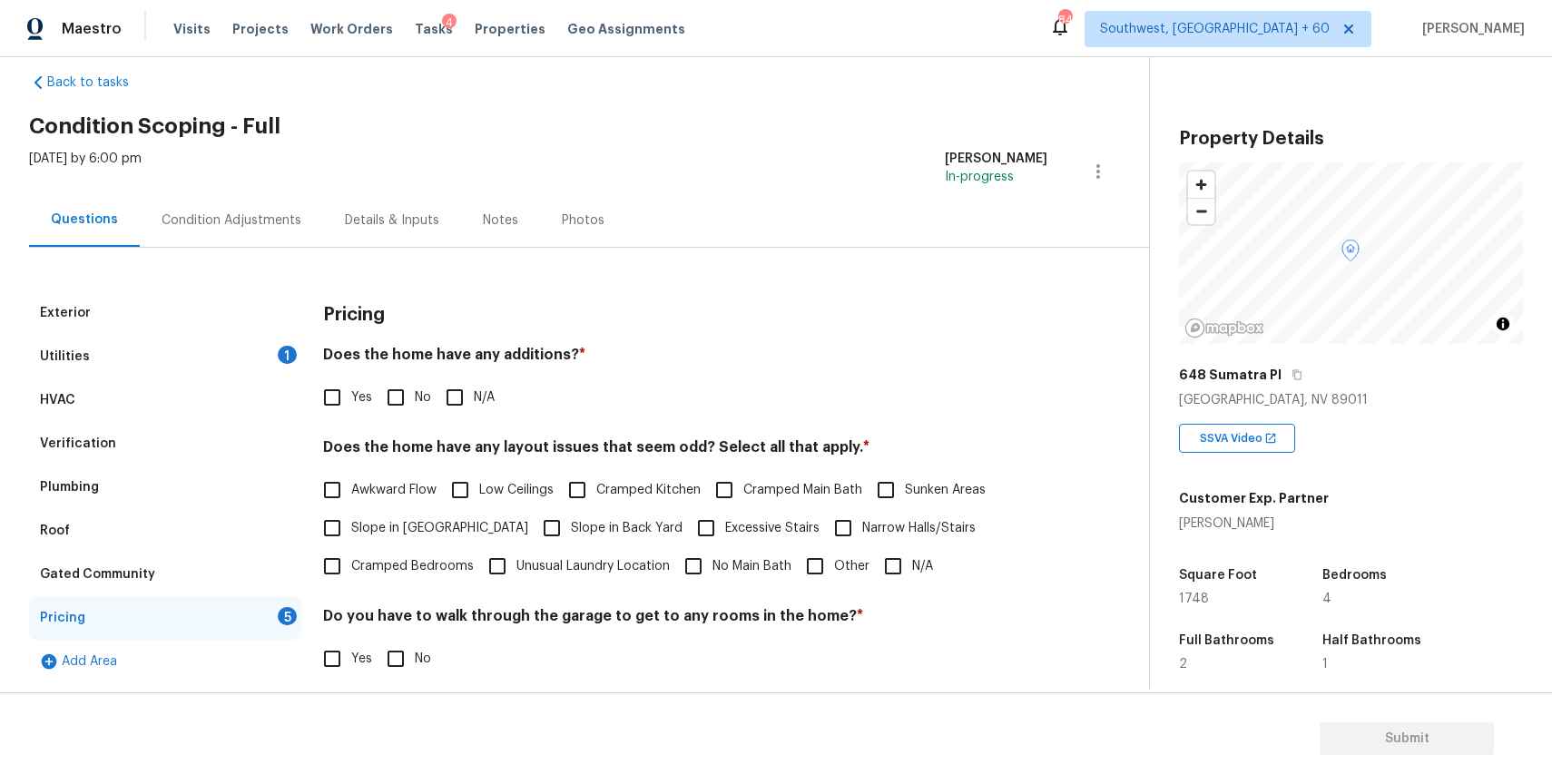
click at [477, 373] on div "Does the home have any additions? * Yes No N/A" at bounding box center [684, 381] width 724 height 70
click at [474, 401] on span "N/A" at bounding box center [484, 398] width 21 height 19
click at [474, 401] on input "N/A" at bounding box center [454, 397] width 38 height 38
checkbox input "true"
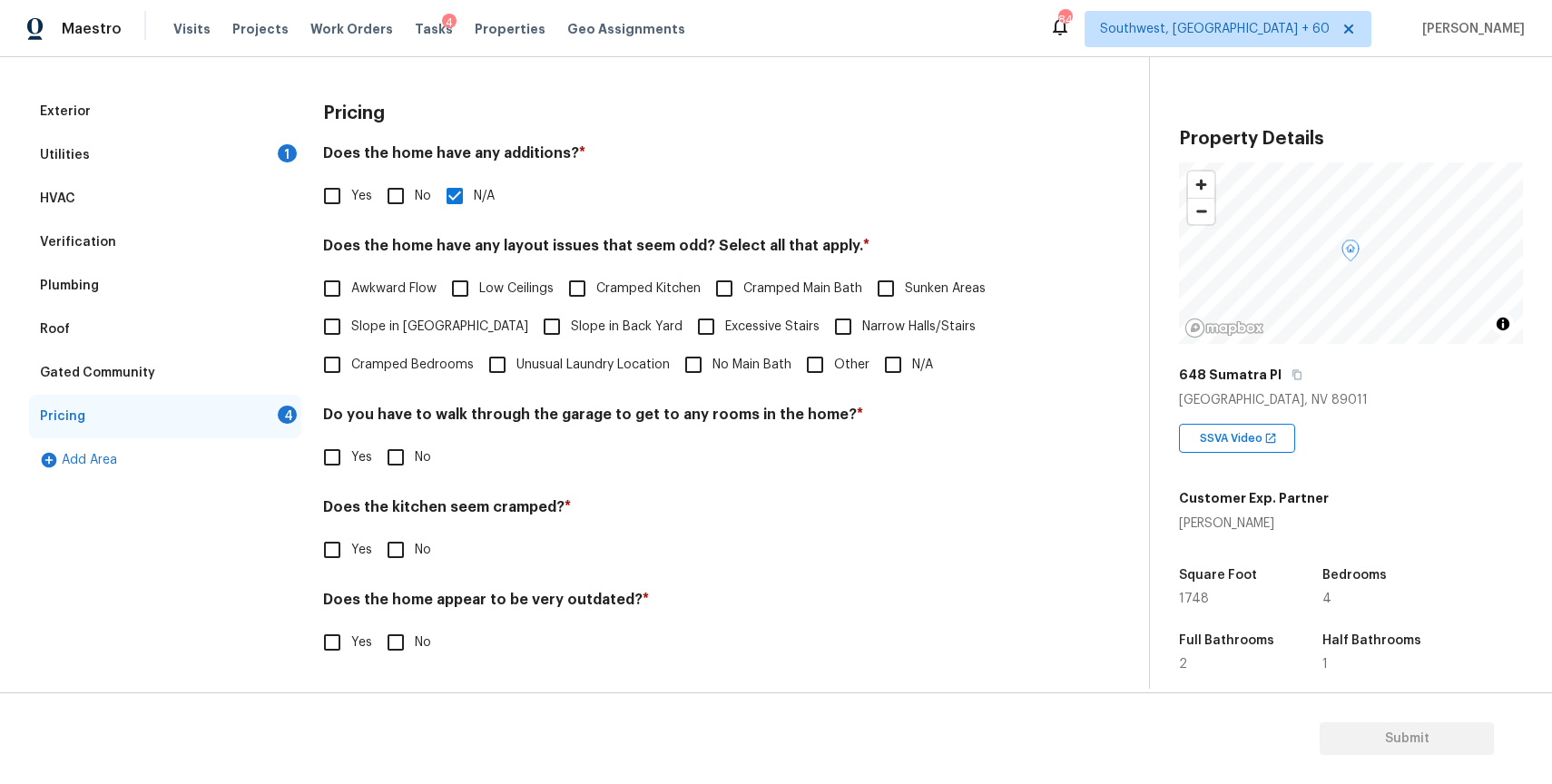
click at [886, 367] on input "N/A" at bounding box center [893, 364] width 38 height 38
checkbox input "true"
click at [152, 133] on div "Utilities 1" at bounding box center [165, 155] width 273 height 44
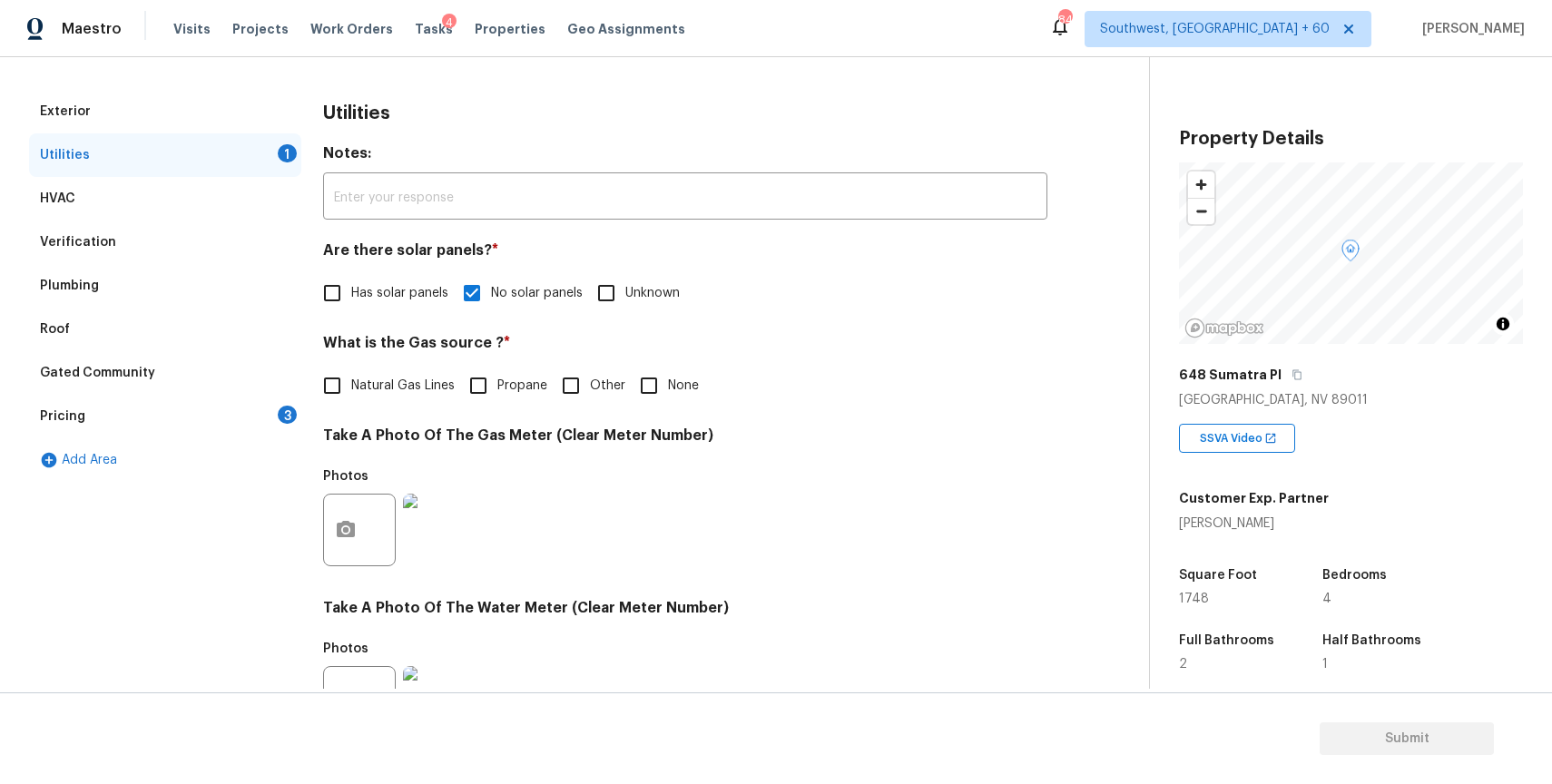
click at [188, 159] on div "Utilities 1" at bounding box center [165, 155] width 273 height 44
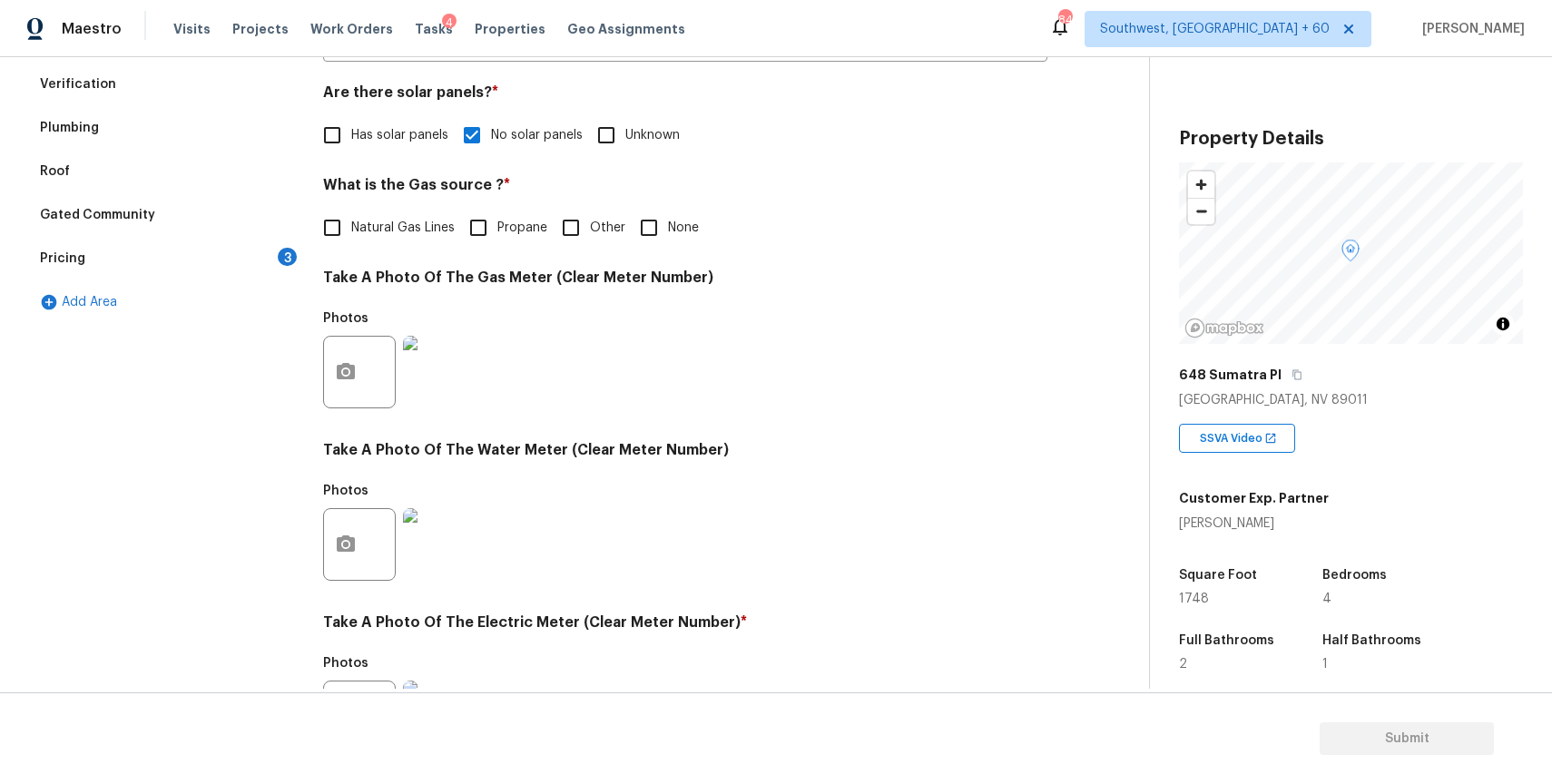
click at [232, 275] on div "Pricing 3" at bounding box center [165, 258] width 273 height 44
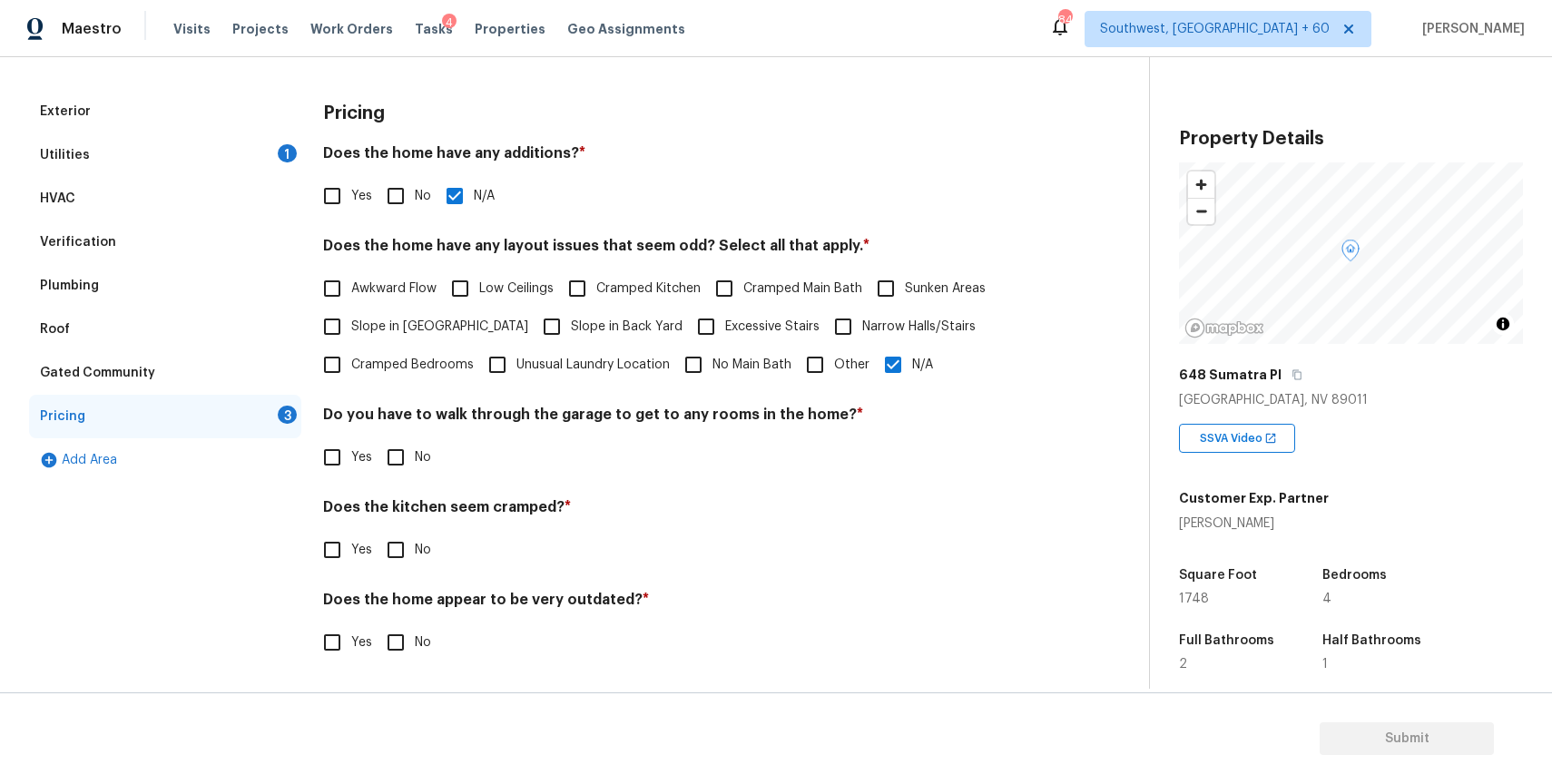
scroll to position [228, 0]
click at [387, 430] on h4 "Do you have to walk through the garage to get to any rooms in the home? *" at bounding box center [684, 419] width 724 height 25
click at [399, 462] on input "No" at bounding box center [395, 458] width 38 height 38
checkbox input "true"
click at [394, 575] on div "Pricing Does the home have any additions? * Yes No N/A Does the home have any l…" at bounding box center [684, 387] width 724 height 593
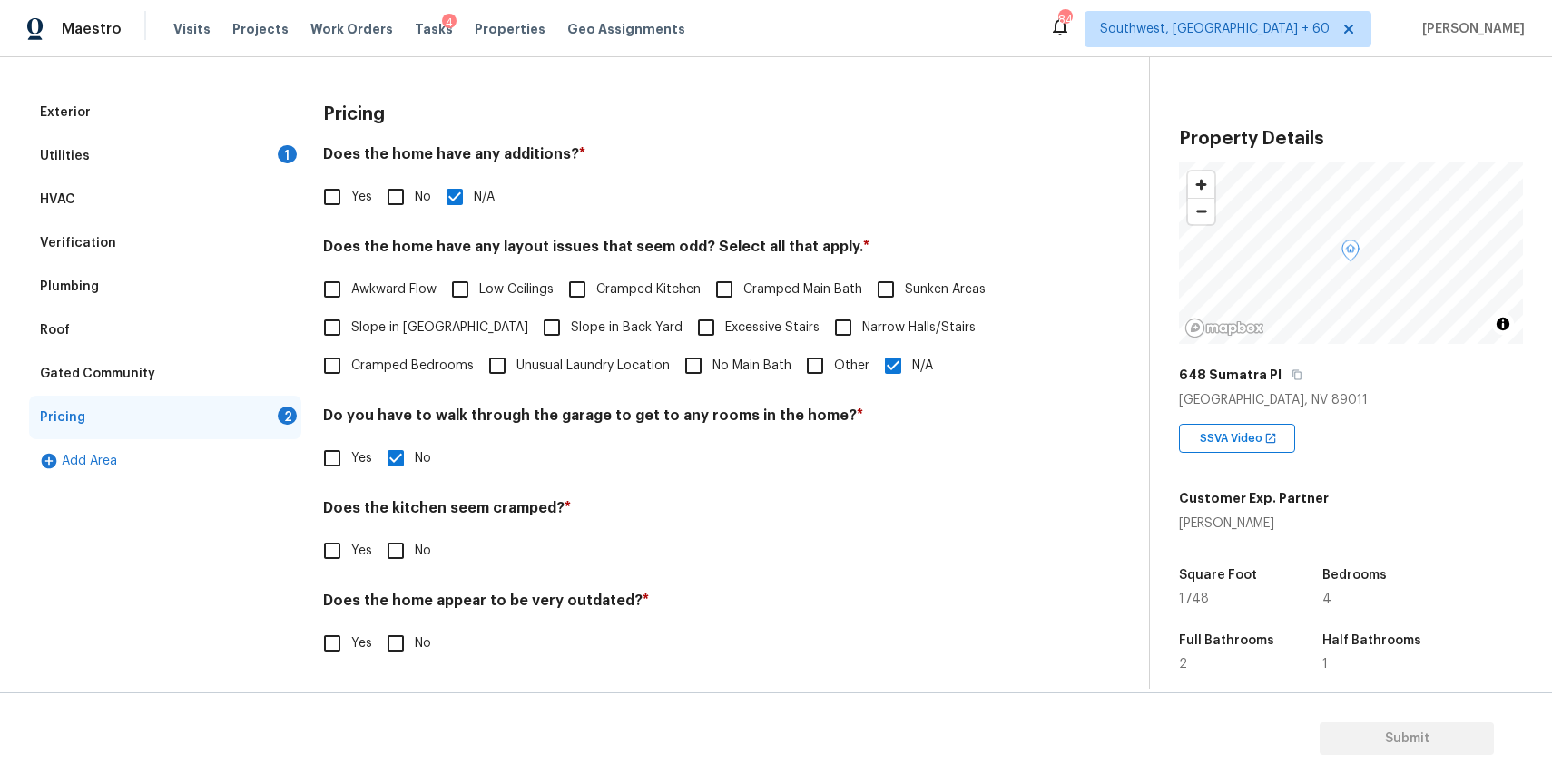
click at [398, 555] on input "No" at bounding box center [395, 550] width 38 height 38
checkbox input "true"
click at [400, 620] on div "Does the home appear to be very outdated? * Yes No" at bounding box center [684, 628] width 724 height 70
click at [400, 639] on input "No" at bounding box center [395, 642] width 38 height 38
checkbox input "true"
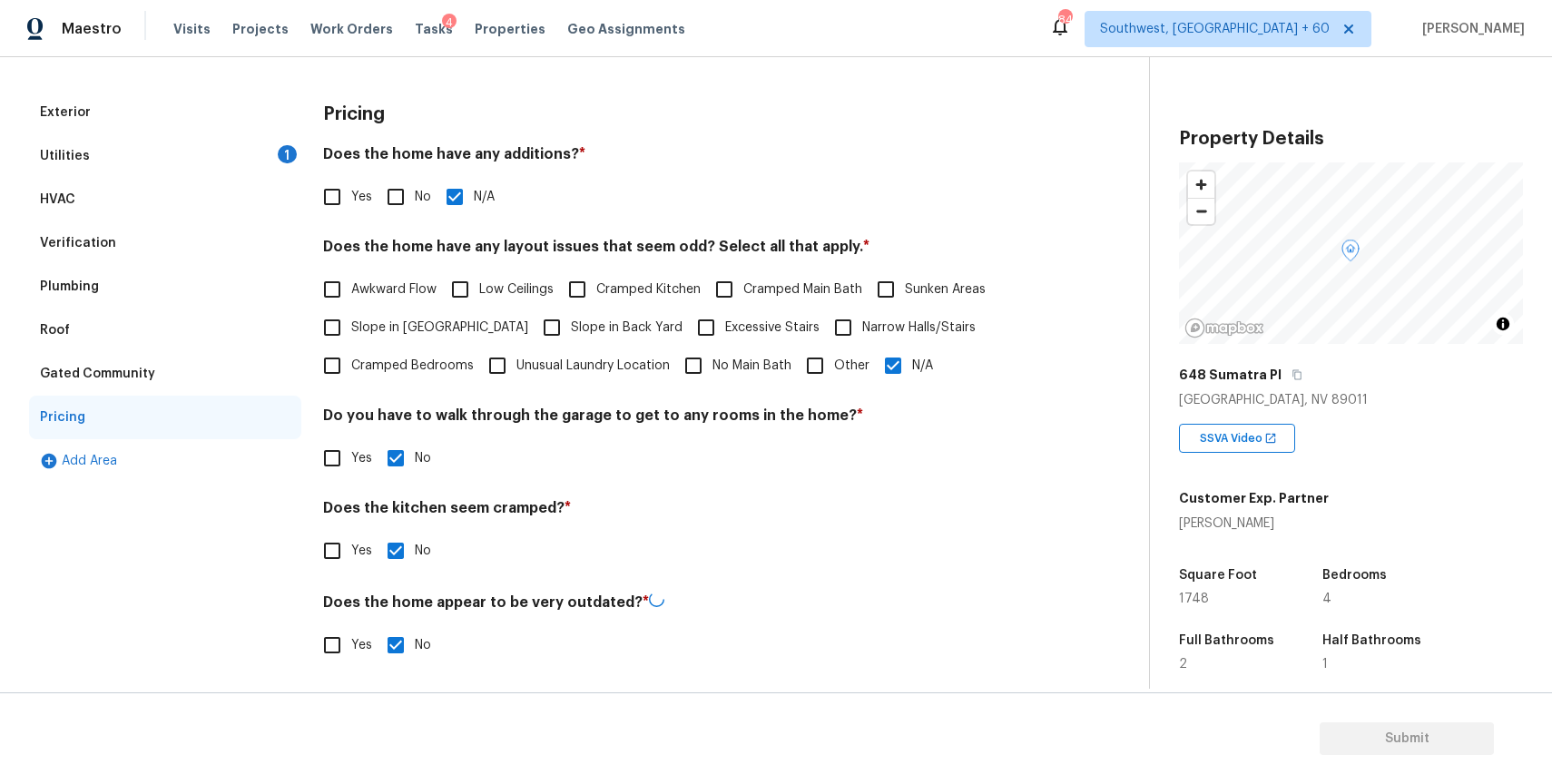
scroll to position [0, 0]
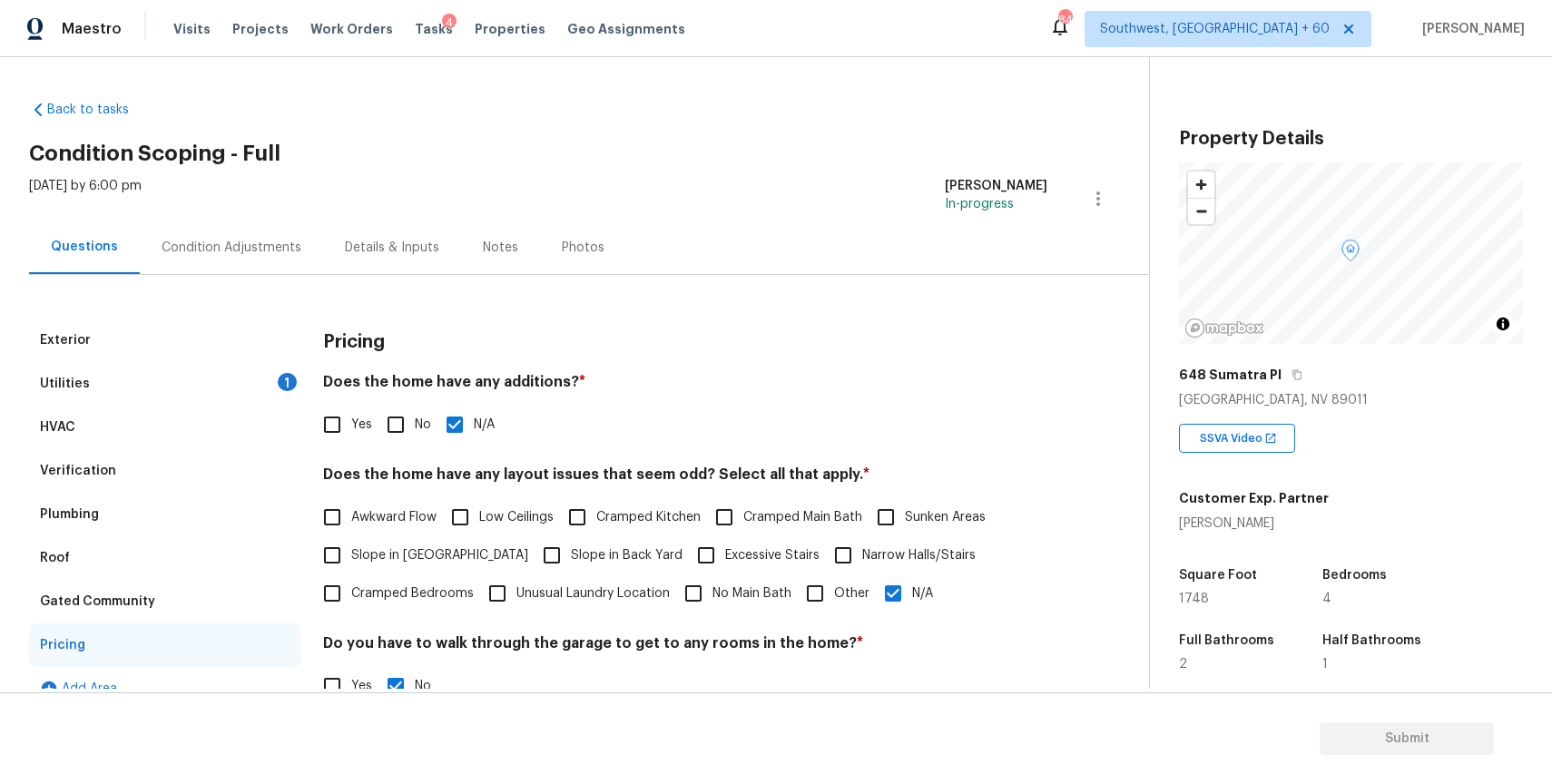
click at [261, 265] on div "Condition Adjustments" at bounding box center [232, 247] width 184 height 54
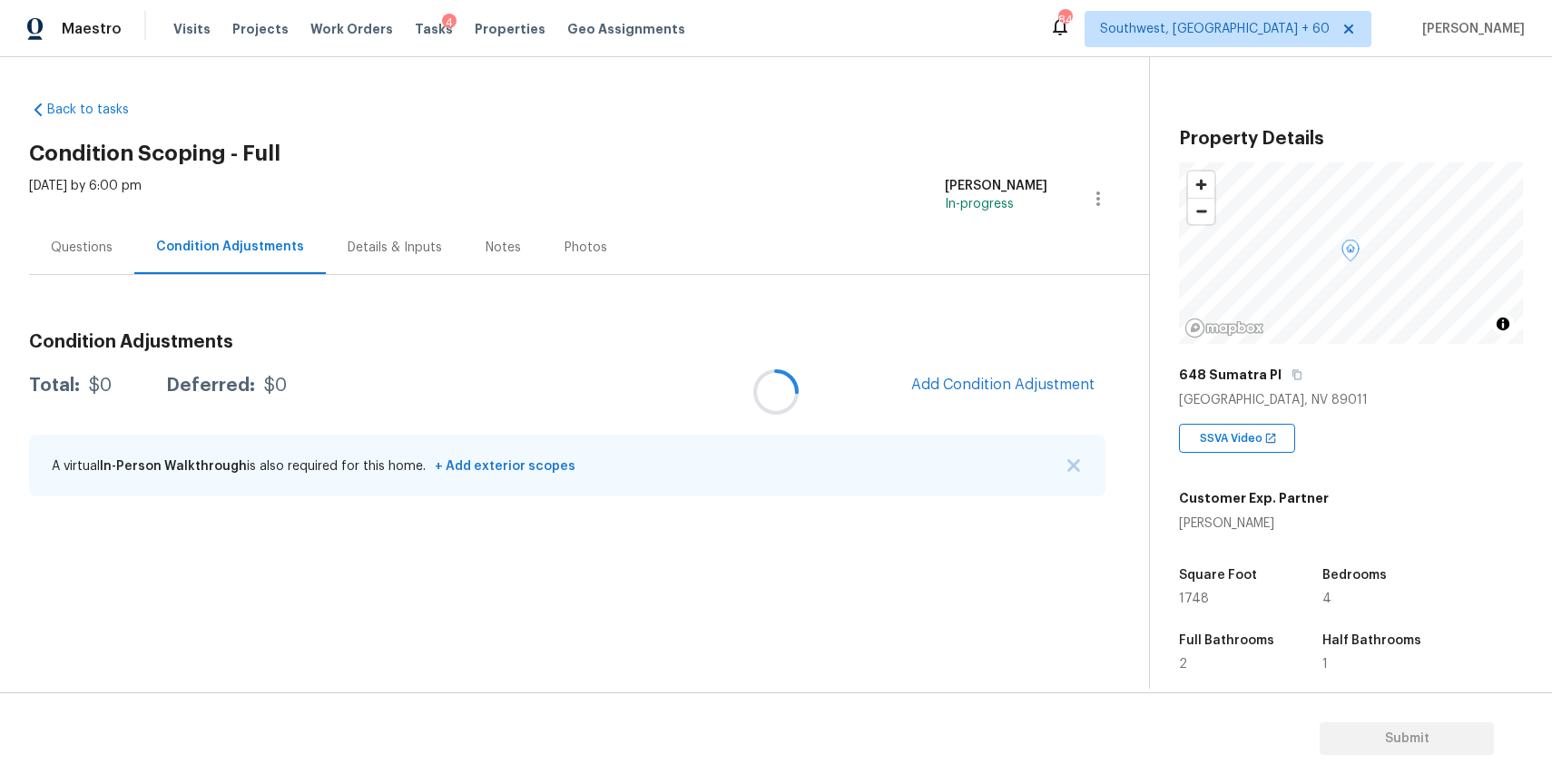
click at [1065, 461] on div at bounding box center [776, 392] width 1552 height 784
click at [1046, 397] on button "Add Condition Adjustment" at bounding box center [1002, 384] width 205 height 38
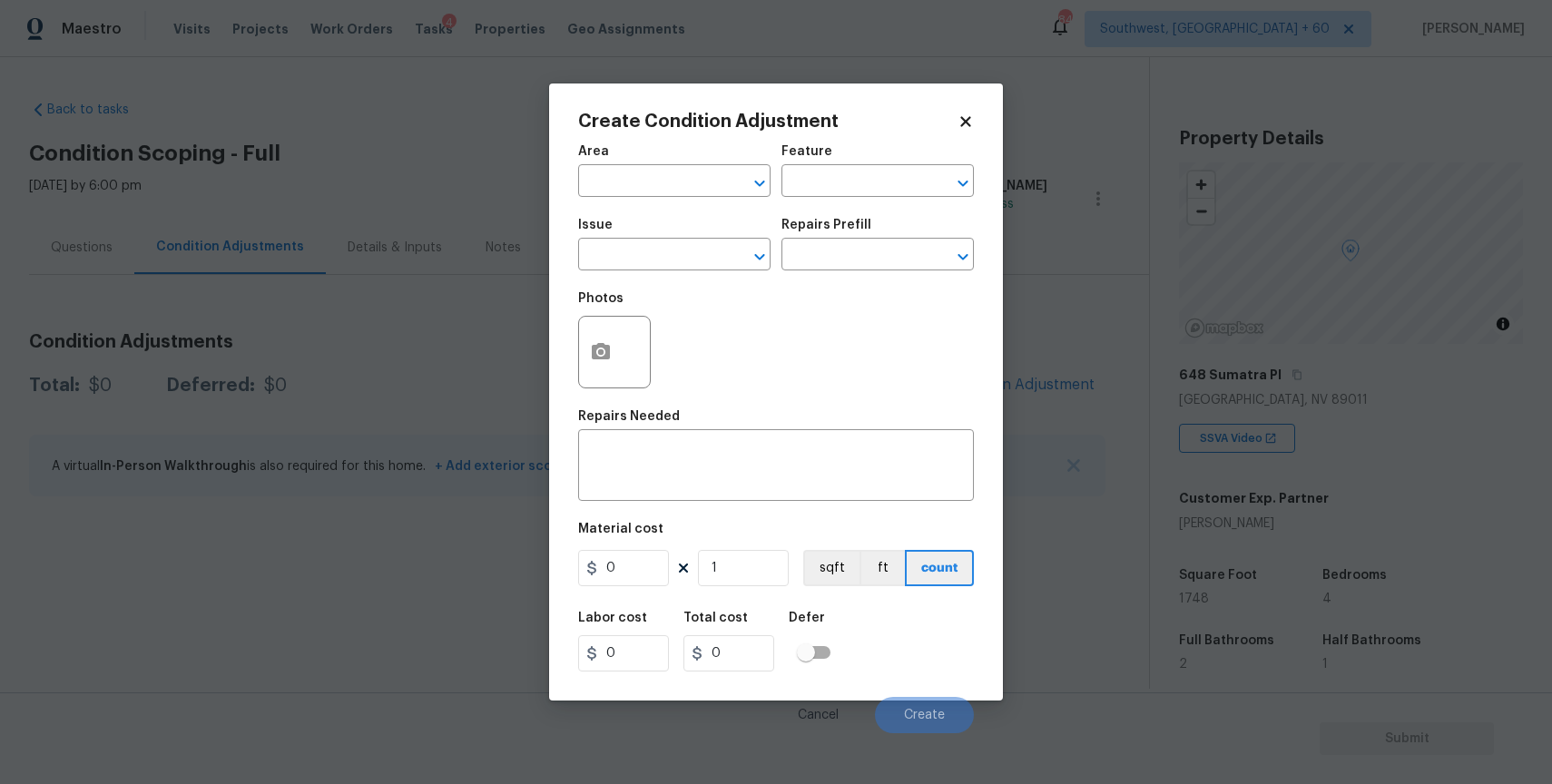
click at [669, 277] on span "Issue ​" at bounding box center [675, 244] width 193 height 73
click at [701, 252] on input "text" at bounding box center [649, 256] width 142 height 28
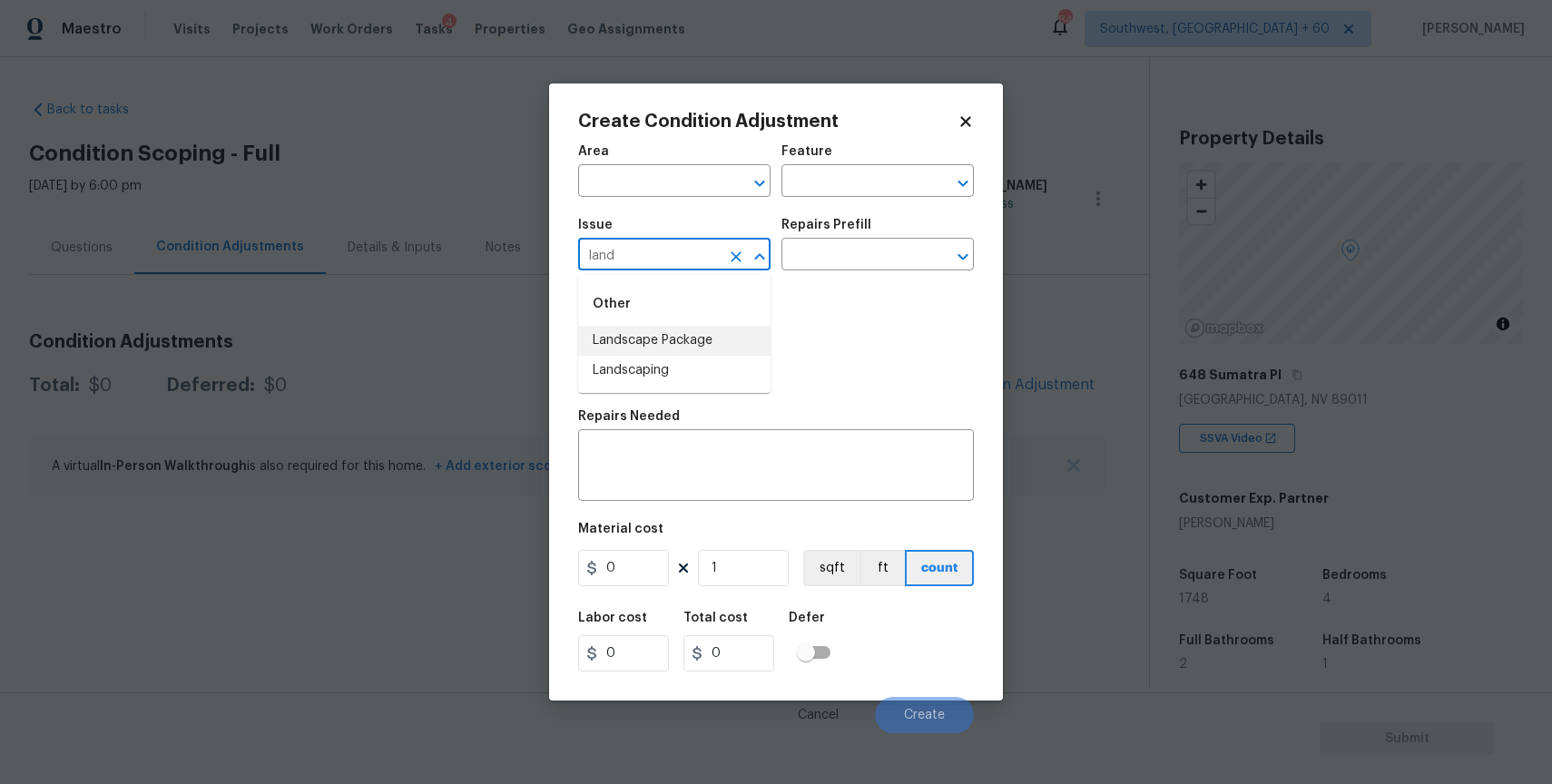
click at [685, 333] on li "Landscape Package" at bounding box center [675, 340] width 193 height 30
type input "Landscape Package"
click at [892, 197] on div "Area ​ Feature ​" at bounding box center [776, 171] width 396 height 73
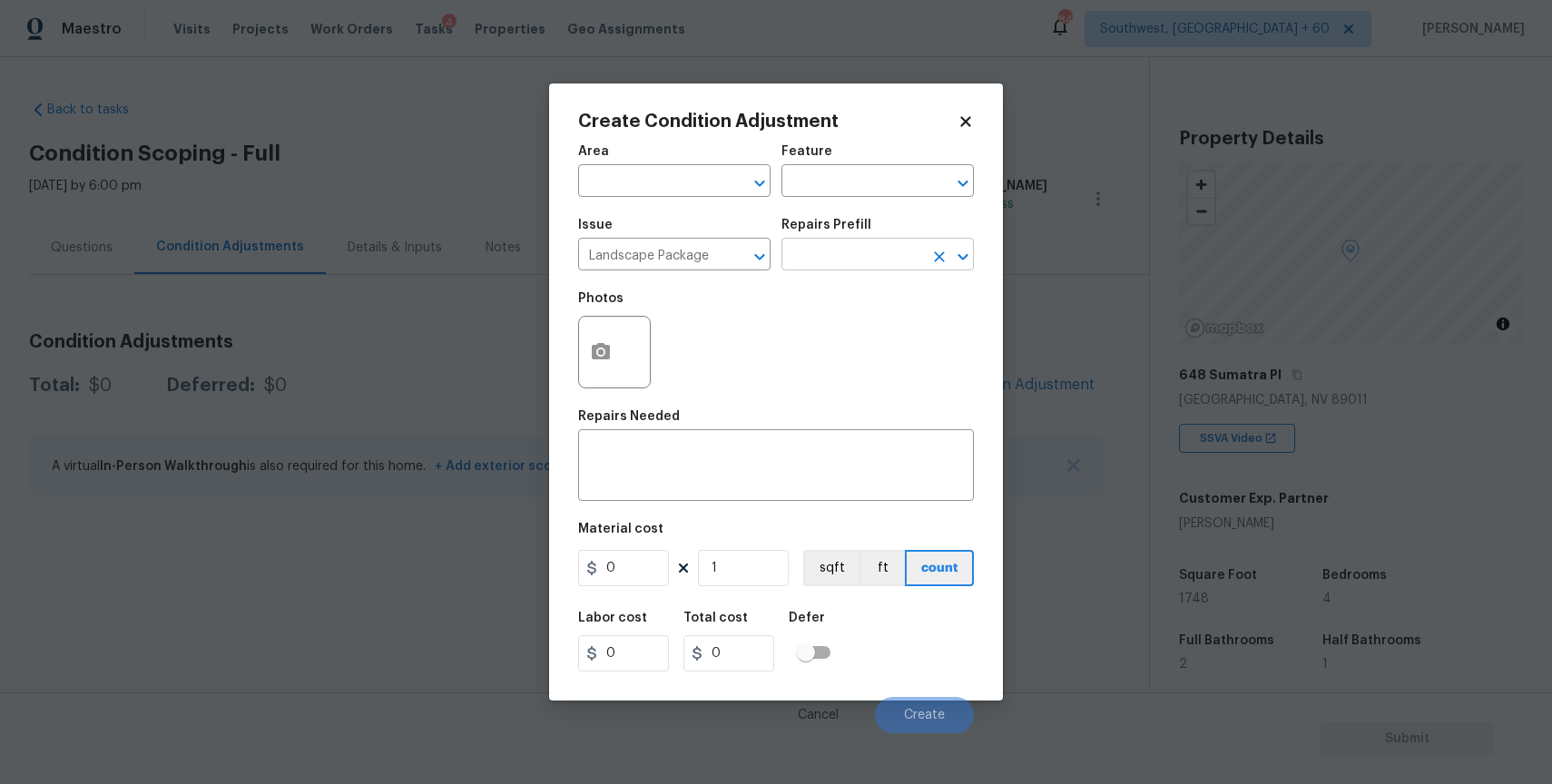
click at [881, 254] on input "text" at bounding box center [852, 256] width 142 height 28
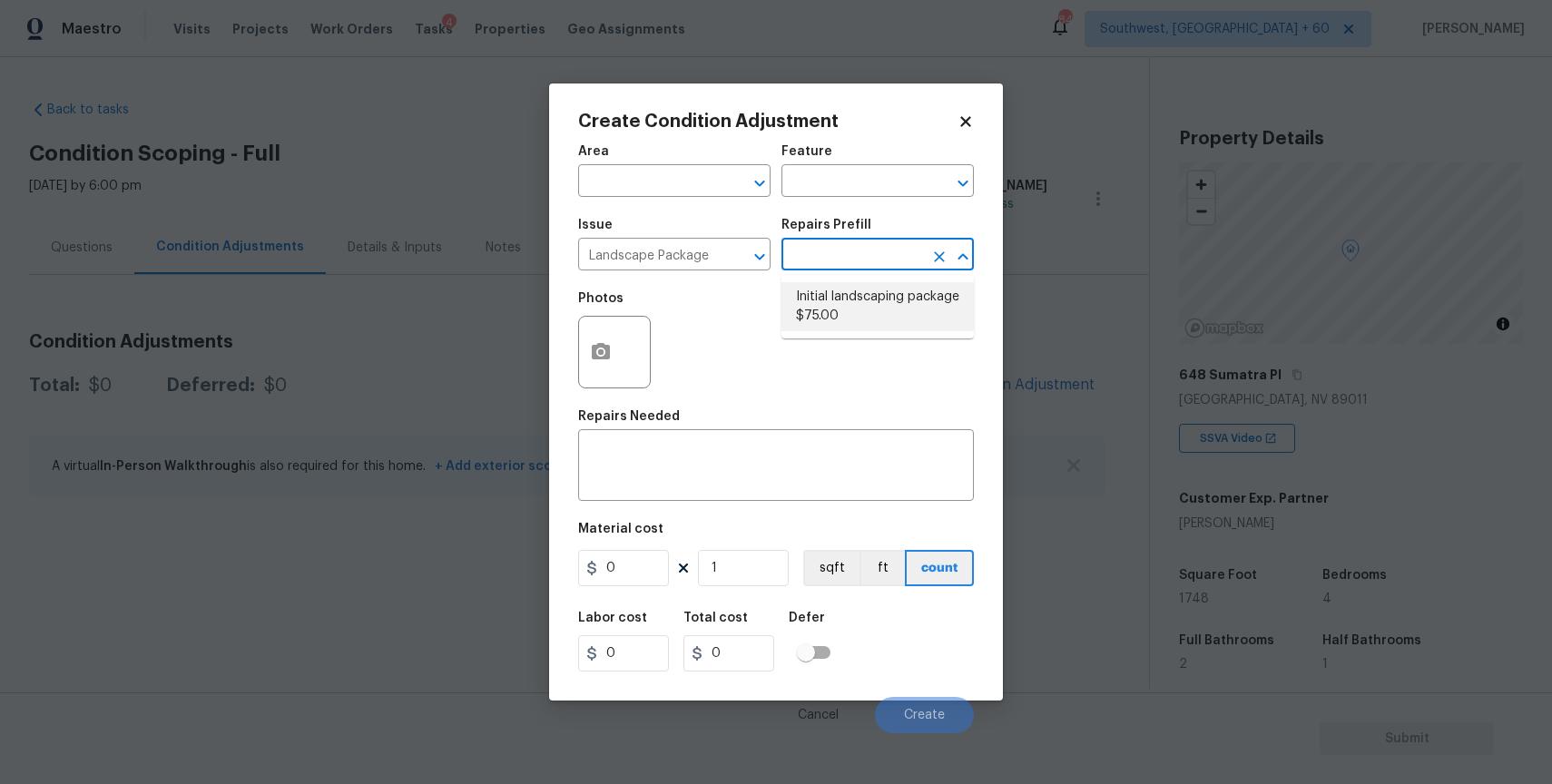
click at [817, 301] on li "Initial landscaping package $75.00" at bounding box center [878, 306] width 193 height 49
type input "Home Readiness Packages"
type textarea "Mowing of grass up to 6" in height. Mow, edge along driveways & sidewalks, trim…"
type input "75"
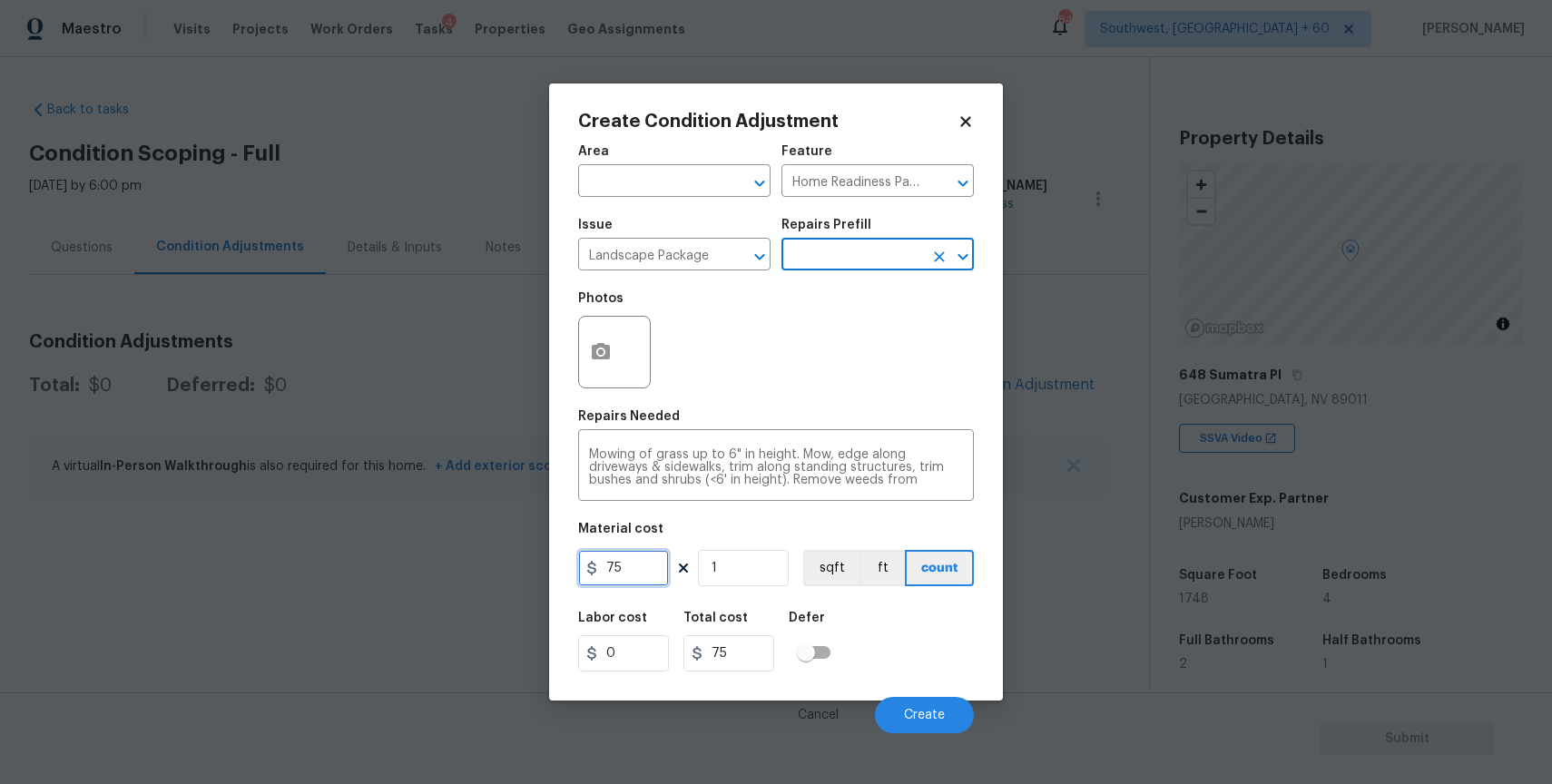
click at [626, 560] on input "75" at bounding box center [624, 567] width 91 height 36
type input "300"
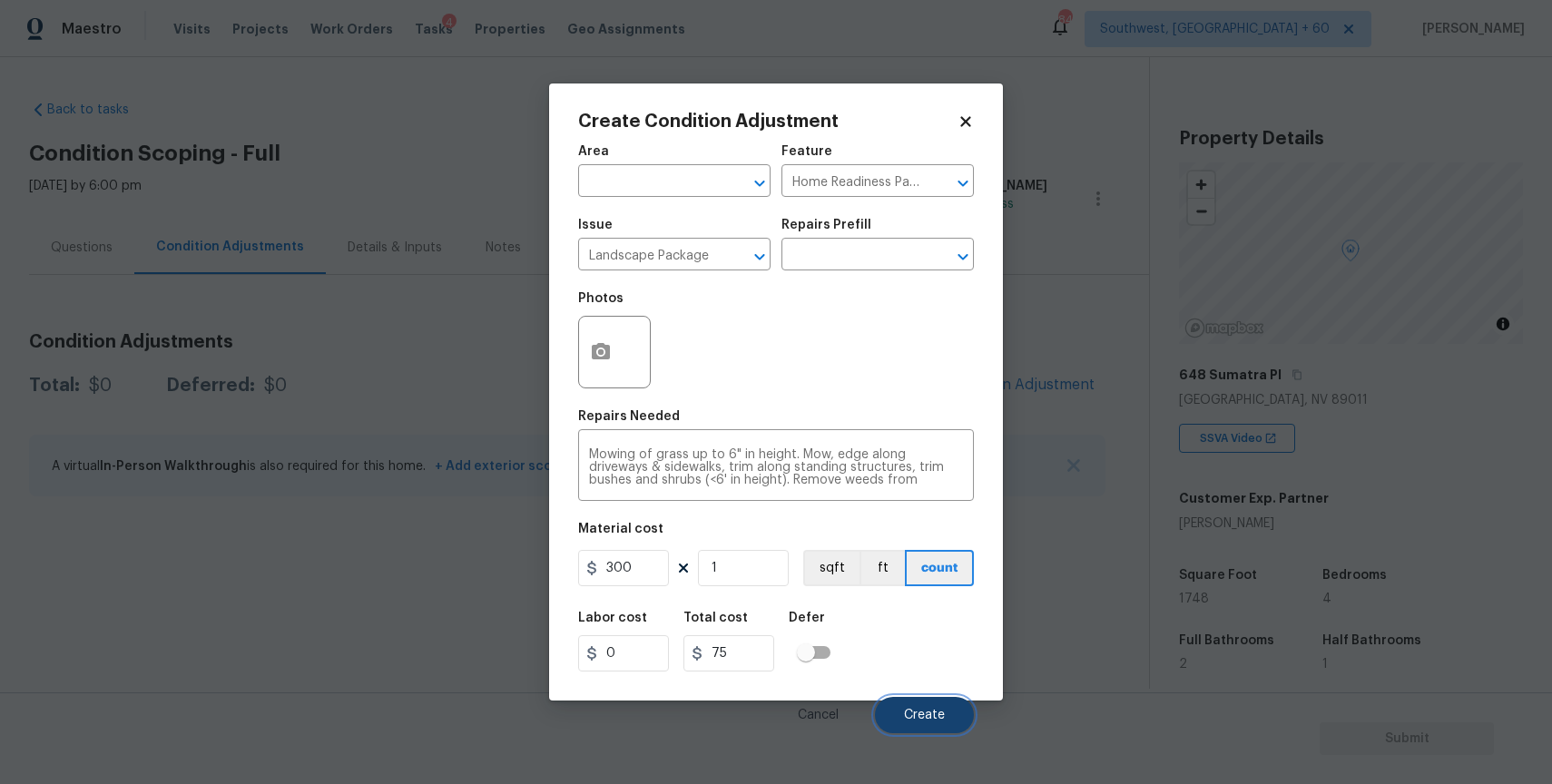
type input "300"
click at [929, 711] on span "Create" at bounding box center [924, 715] width 41 height 14
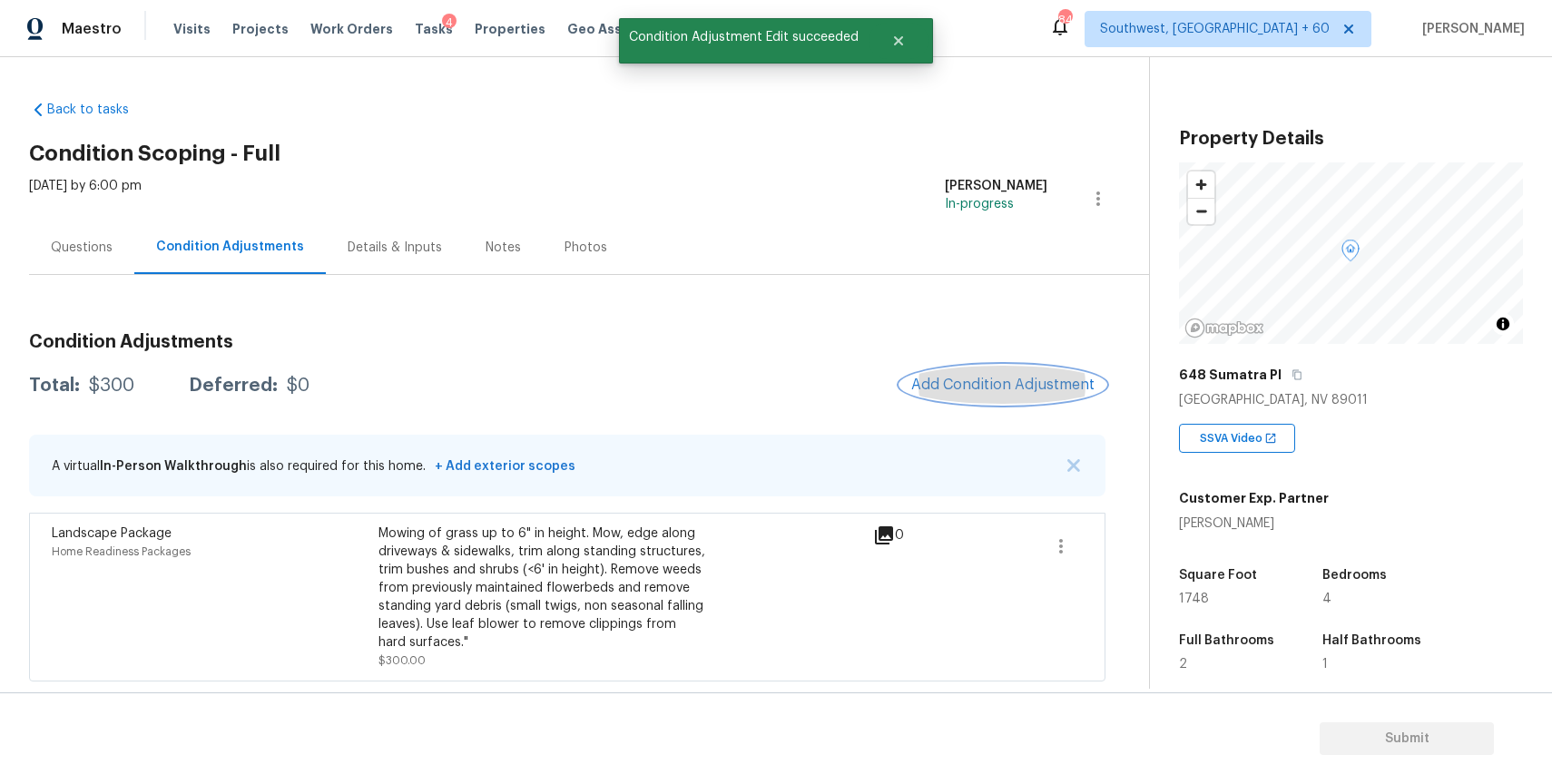
click at [1027, 390] on span "Add Condition Adjustment" at bounding box center [1003, 385] width 184 height 17
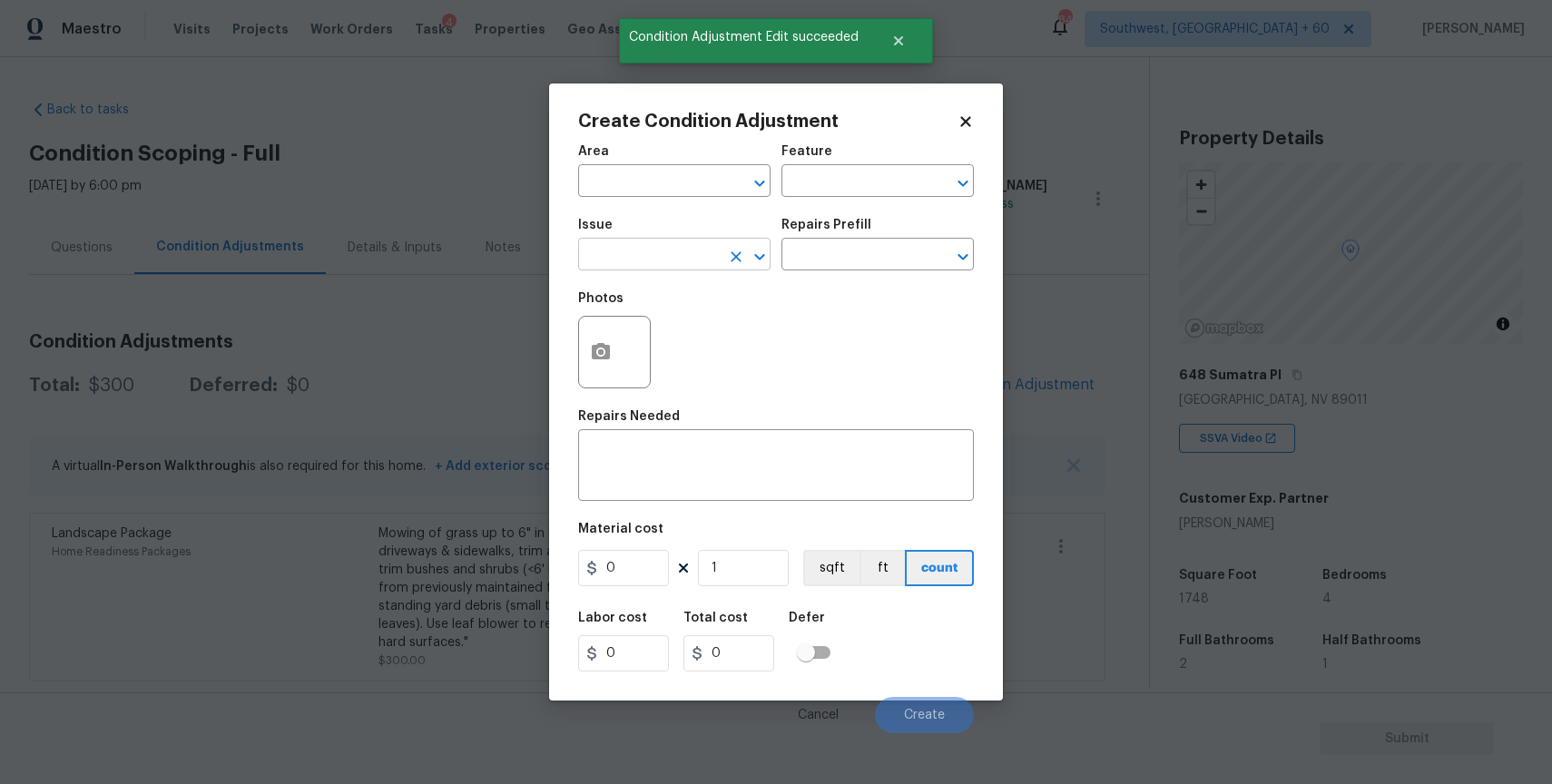
click at [709, 253] on input "text" at bounding box center [649, 256] width 142 height 28
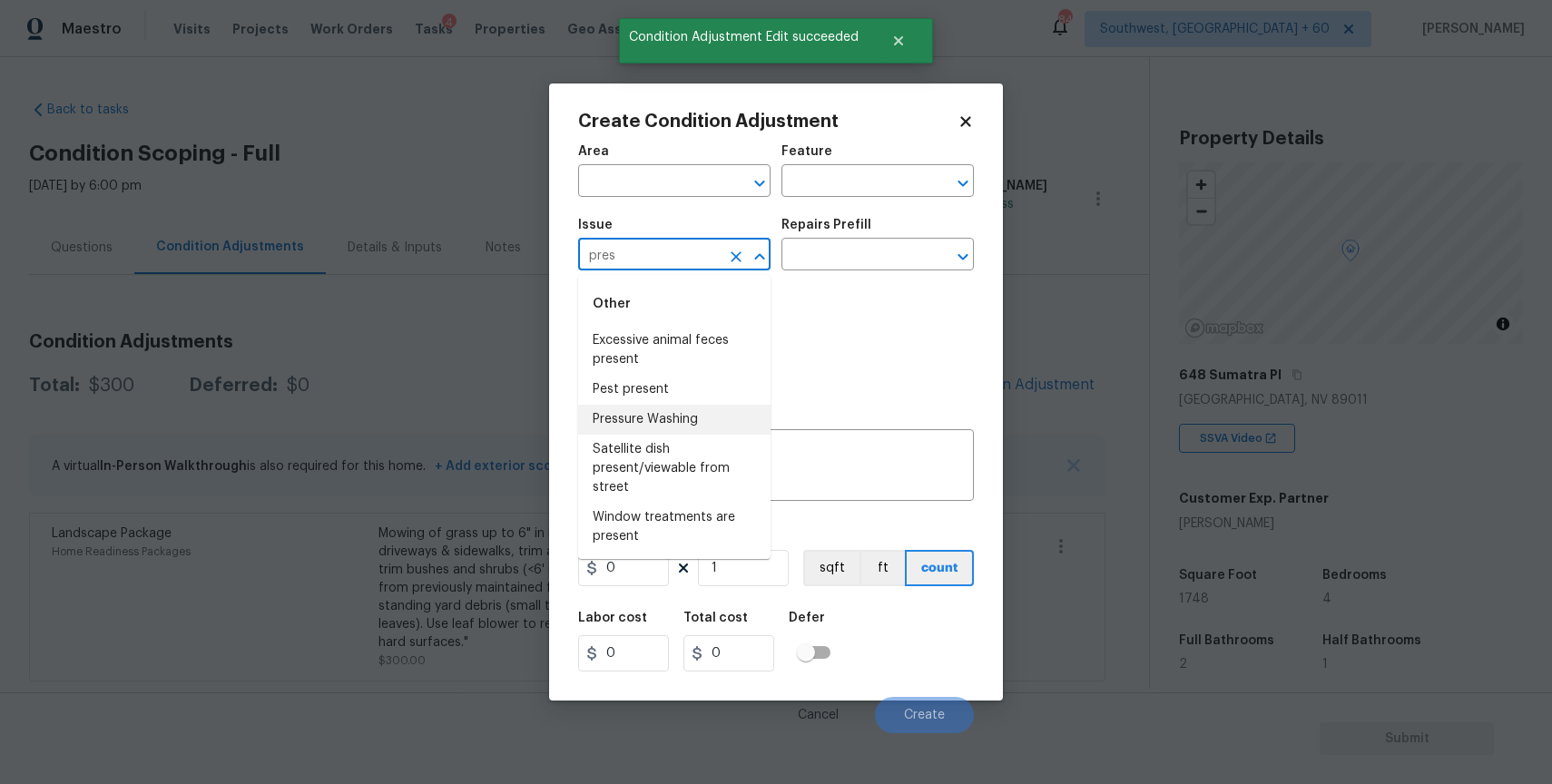
click at [711, 414] on li "Pressure Washing" at bounding box center [675, 420] width 193 height 30
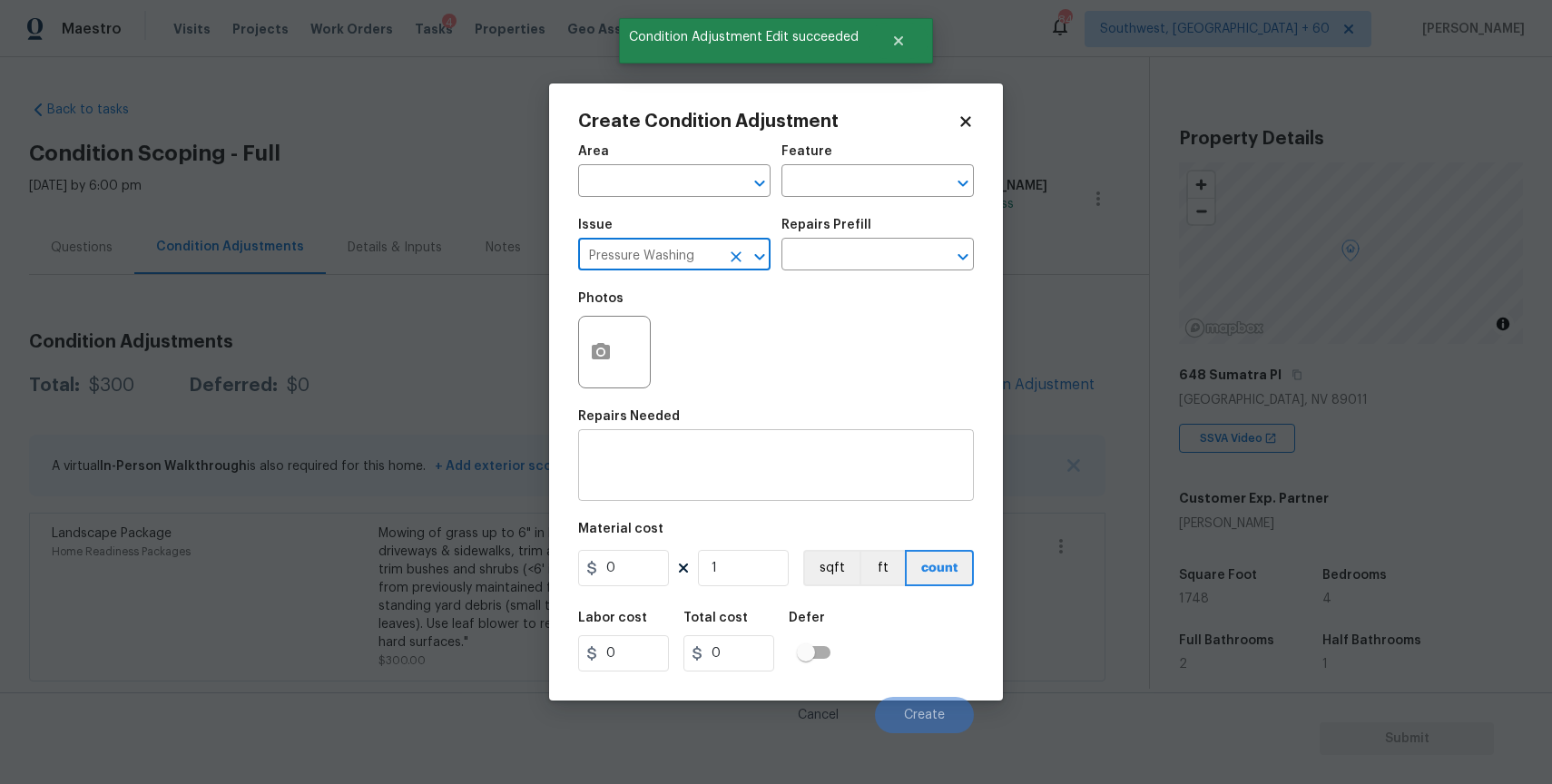
type input "Pressure Washing"
click at [710, 460] on textarea at bounding box center [775, 467] width 374 height 38
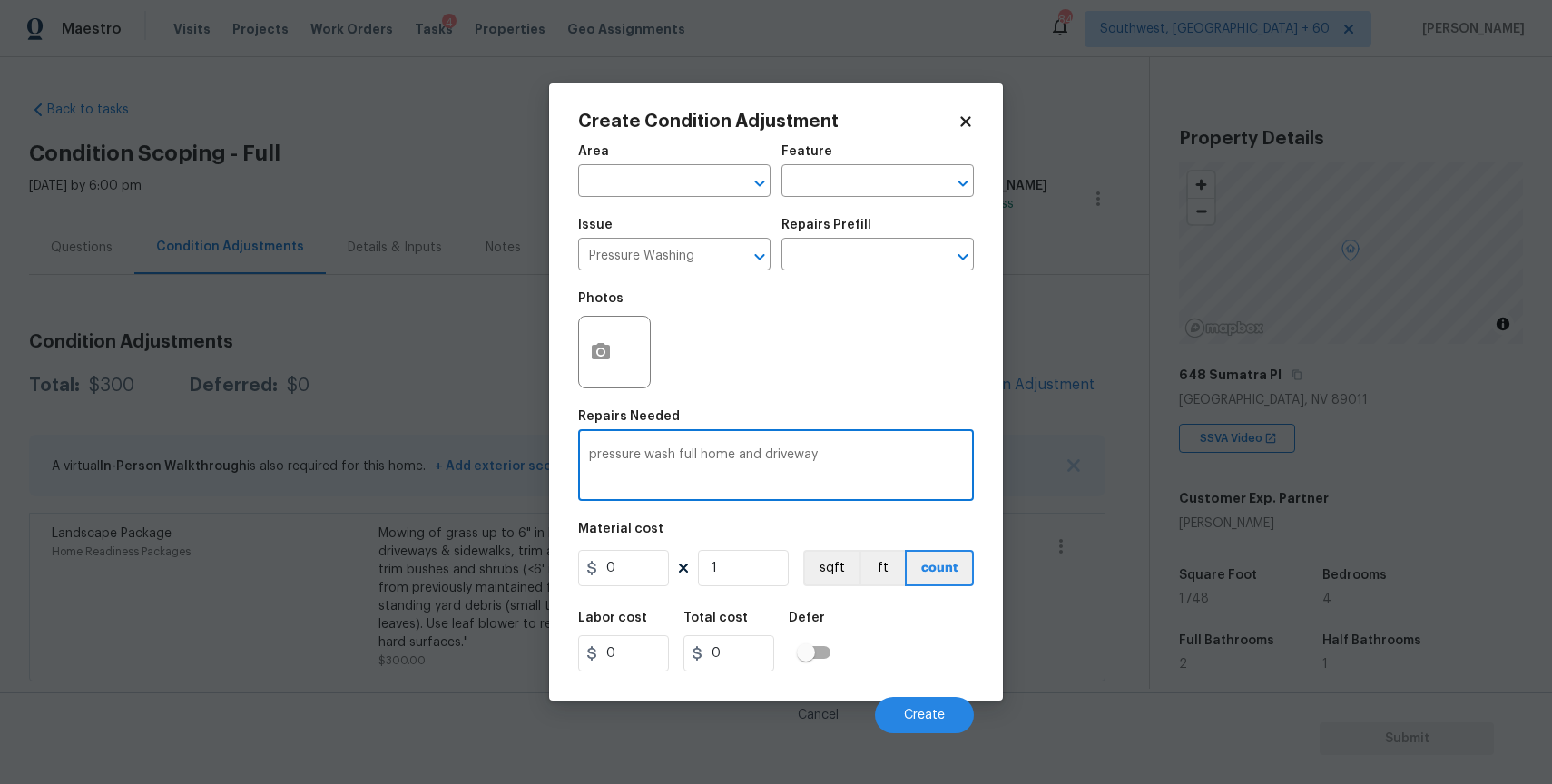
type textarea "pressure wash full home and driveway"
click at [623, 590] on div "Area ​ Feature ​ Issue Pressure Washing ​ Repairs Prefill ​ Photos Repairs Need…" at bounding box center [776, 434] width 396 height 599
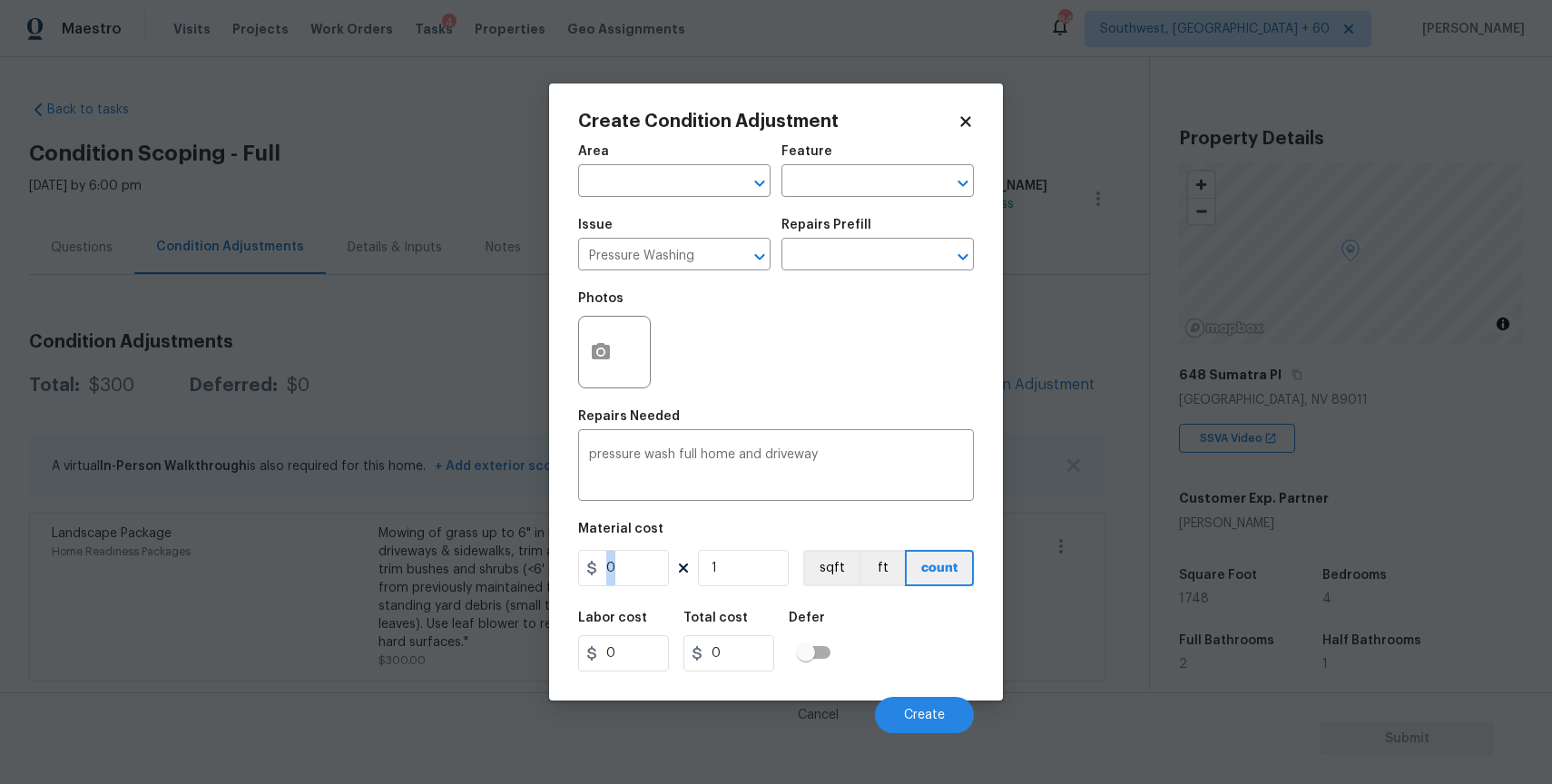
click at [623, 590] on div "Area ​ Feature ​ Issue Pressure Washing ​ Repairs Prefill ​ Photos Repairs Need…" at bounding box center [776, 434] width 396 height 599
click at [635, 575] on input "0" at bounding box center [624, 567] width 91 height 36
type input "300"
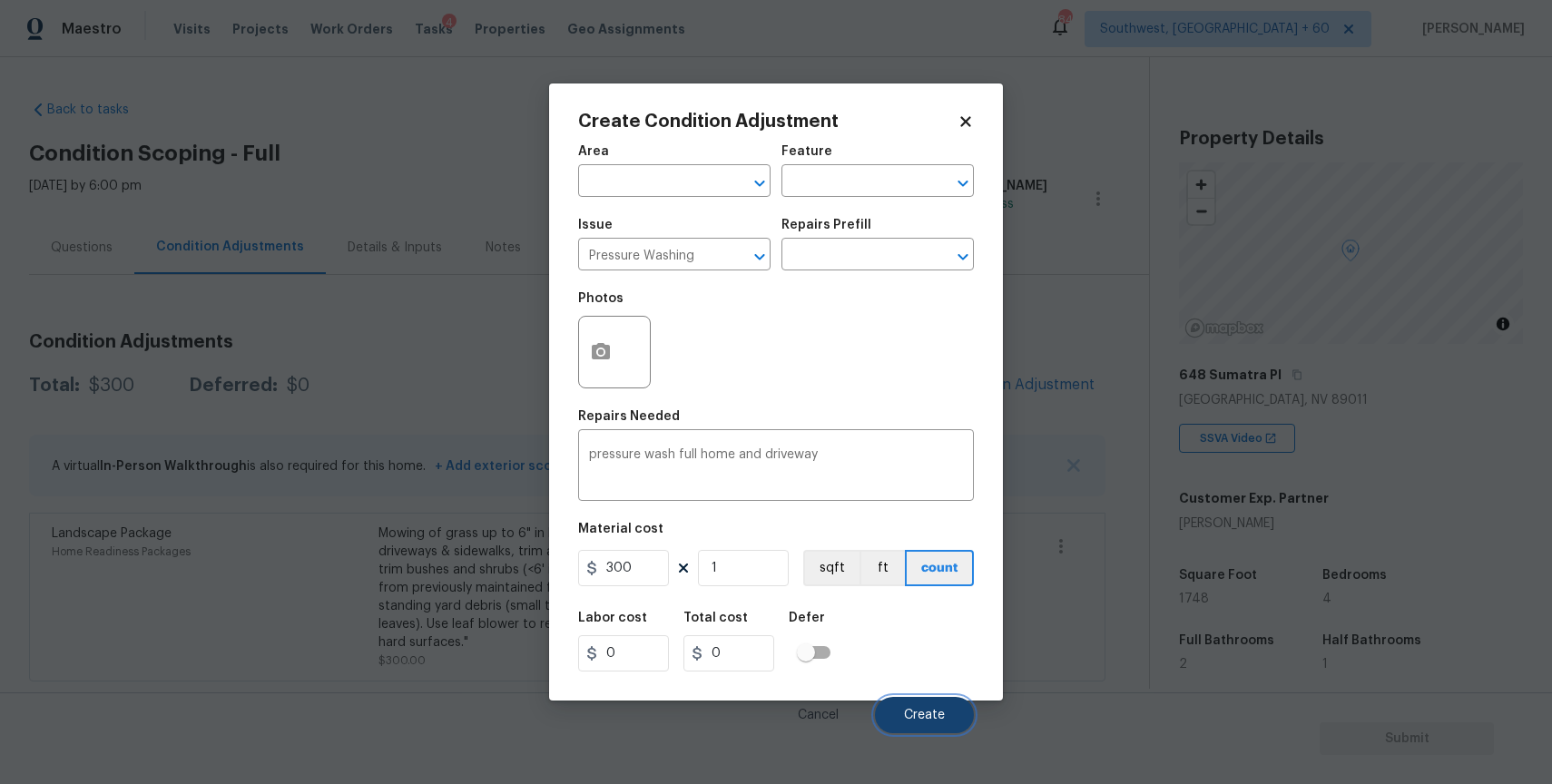
type input "300"
click at [948, 706] on button "Create" at bounding box center [924, 714] width 99 height 36
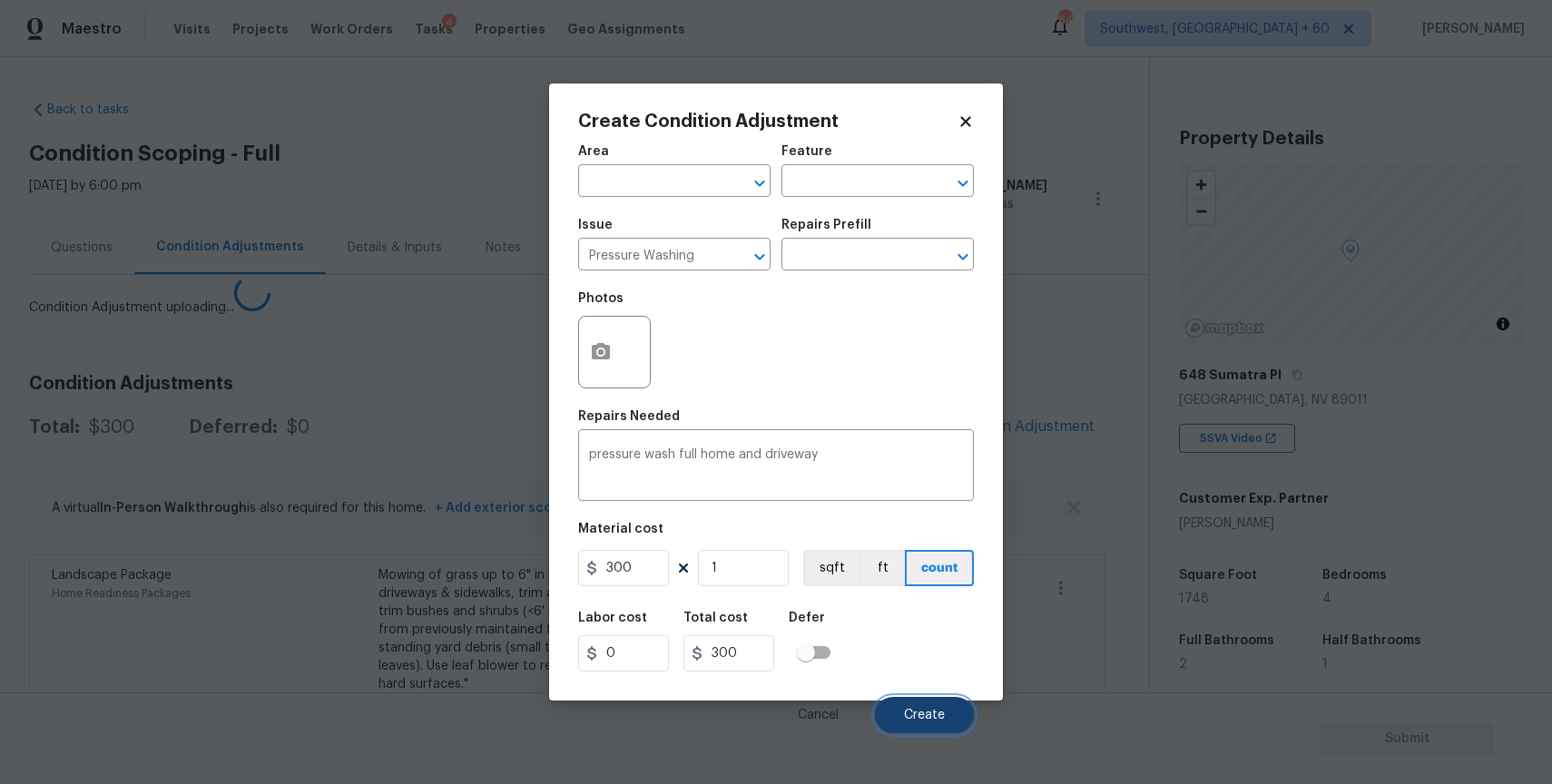
click at [948, 706] on button "Create" at bounding box center [924, 714] width 99 height 36
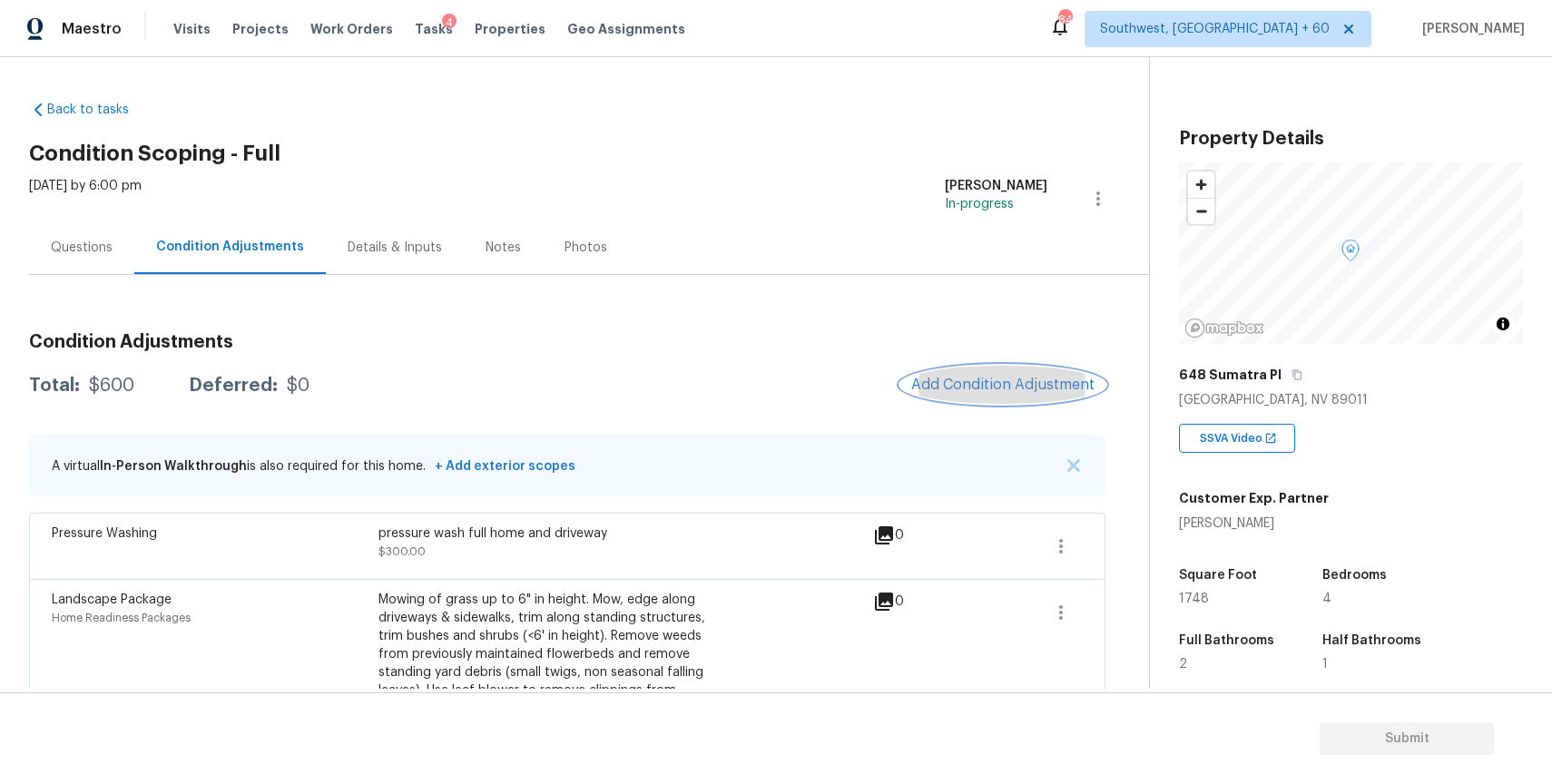
scroll to position [65, 0]
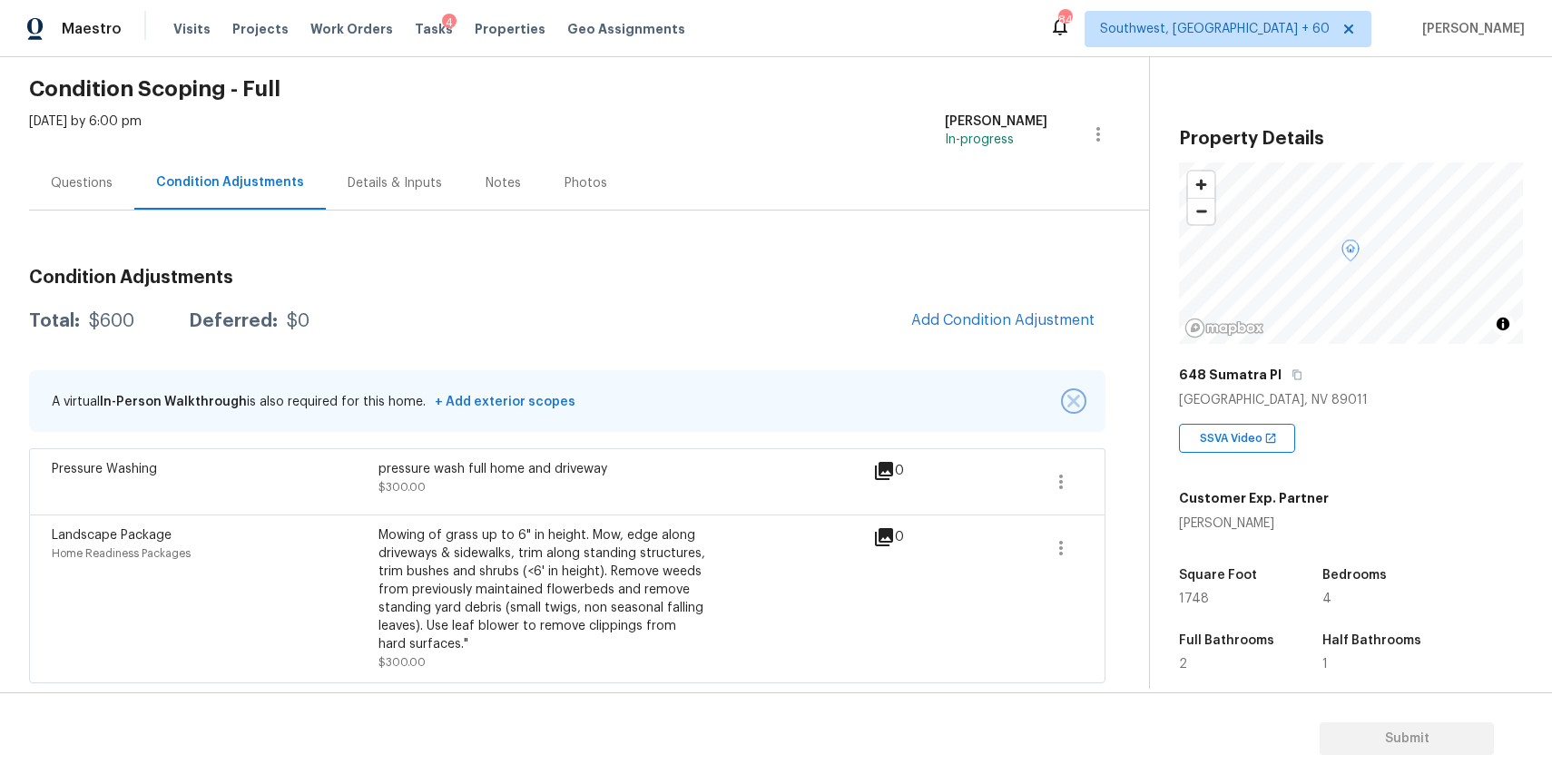
click at [1077, 398] on img "button" at bounding box center [1074, 401] width 13 height 13
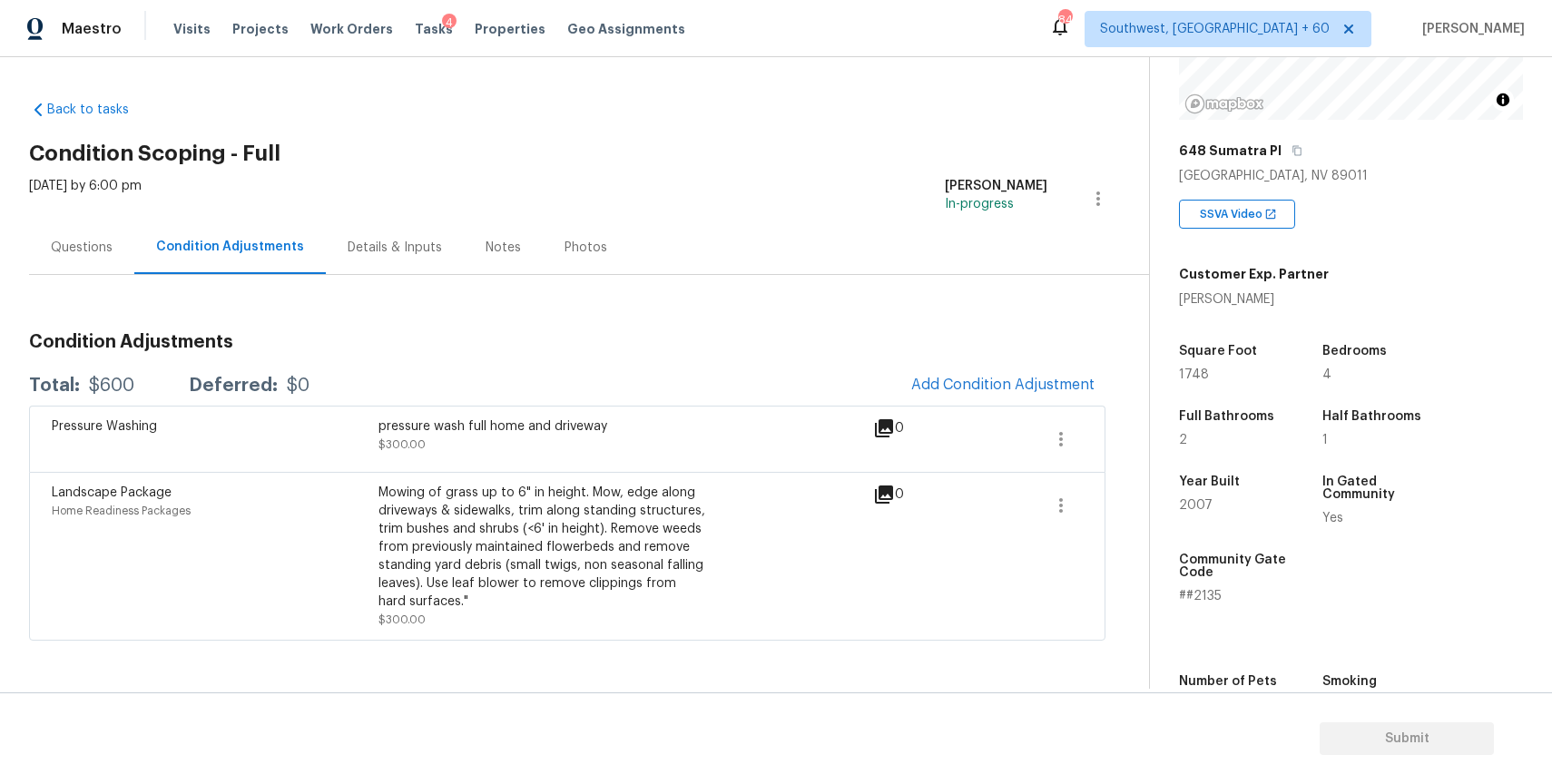
scroll to position [242, 0]
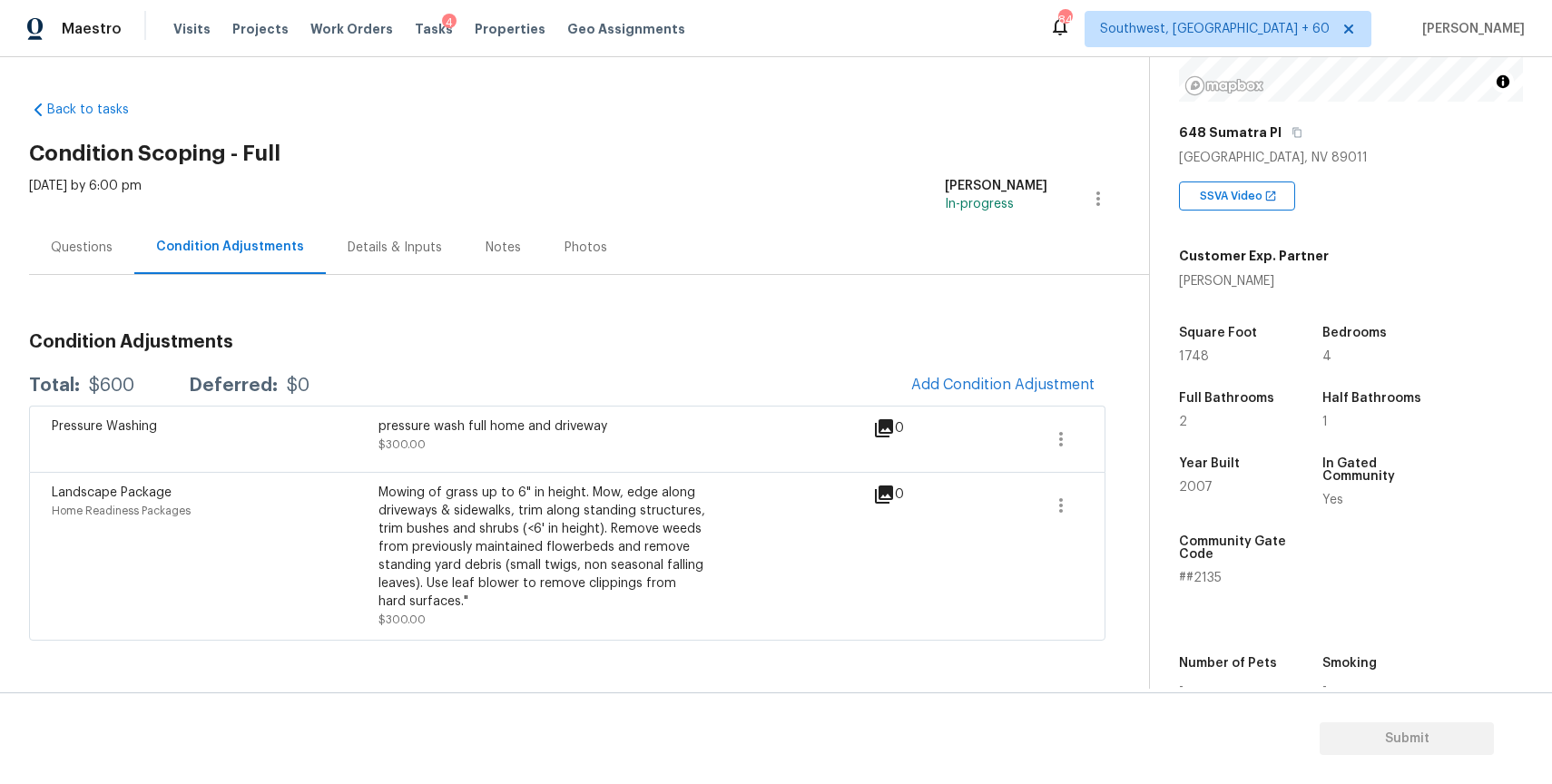
click at [1444, 259] on div "Customer Exp. Partner Dennis Greco" at bounding box center [1351, 264] width 344 height 51
click at [878, 126] on div "Back to tasks Condition Scoping - Full Mon, Aug 25 2025 by 6:00 pm Ranjith Kuma…" at bounding box center [589, 366] width 1120 height 560
click at [940, 113] on div "Back to tasks Condition Scoping - Full Mon, Aug 25 2025 by 6:00 pm Ranjith Kuma…" at bounding box center [589, 366] width 1120 height 560
click at [1056, 379] on span "Add Condition Adjustment" at bounding box center [1003, 385] width 184 height 17
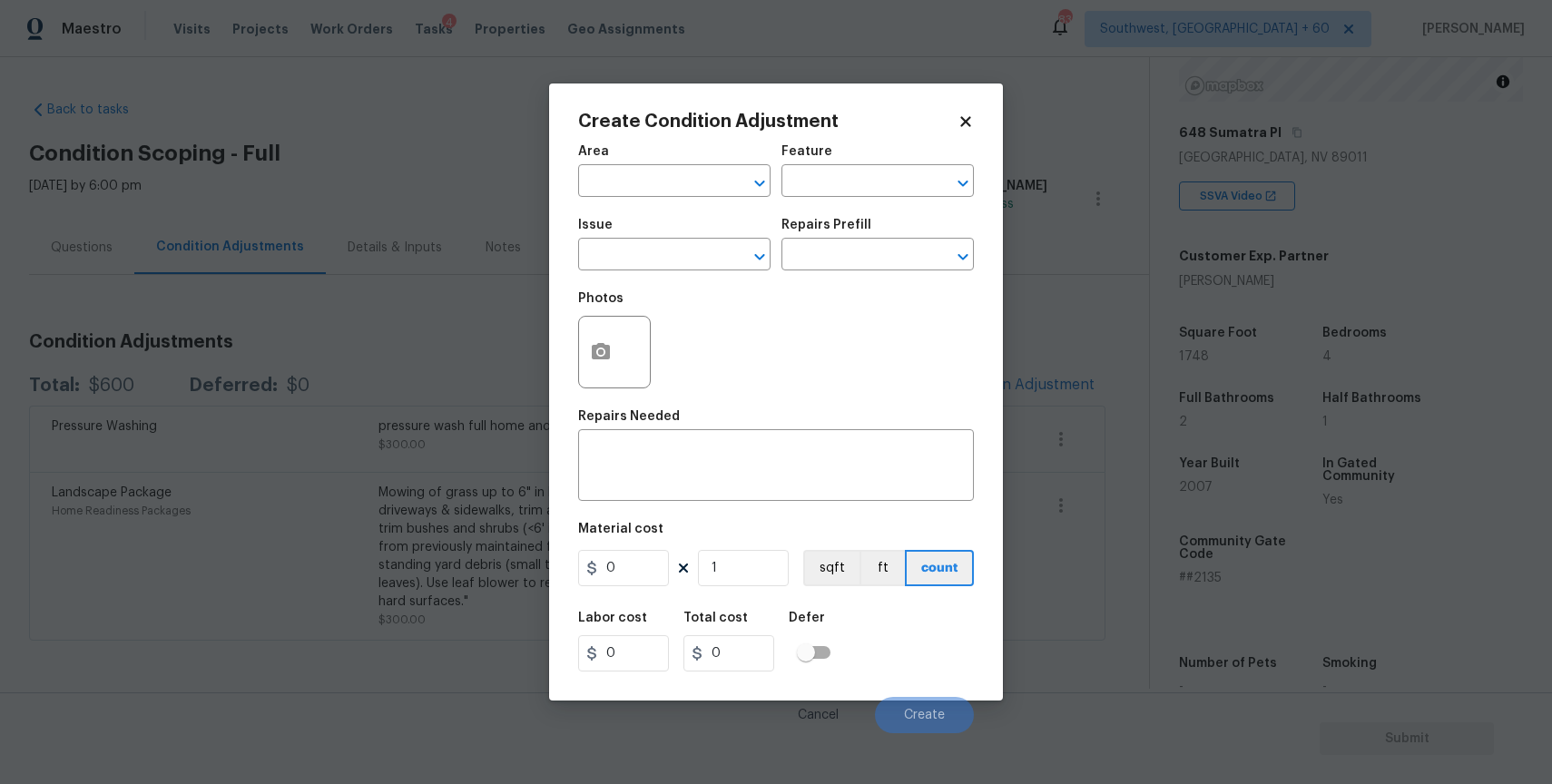
click at [685, 272] on span "Issue ​" at bounding box center [675, 244] width 193 height 73
click at [680, 261] on input "text" at bounding box center [649, 256] width 142 height 28
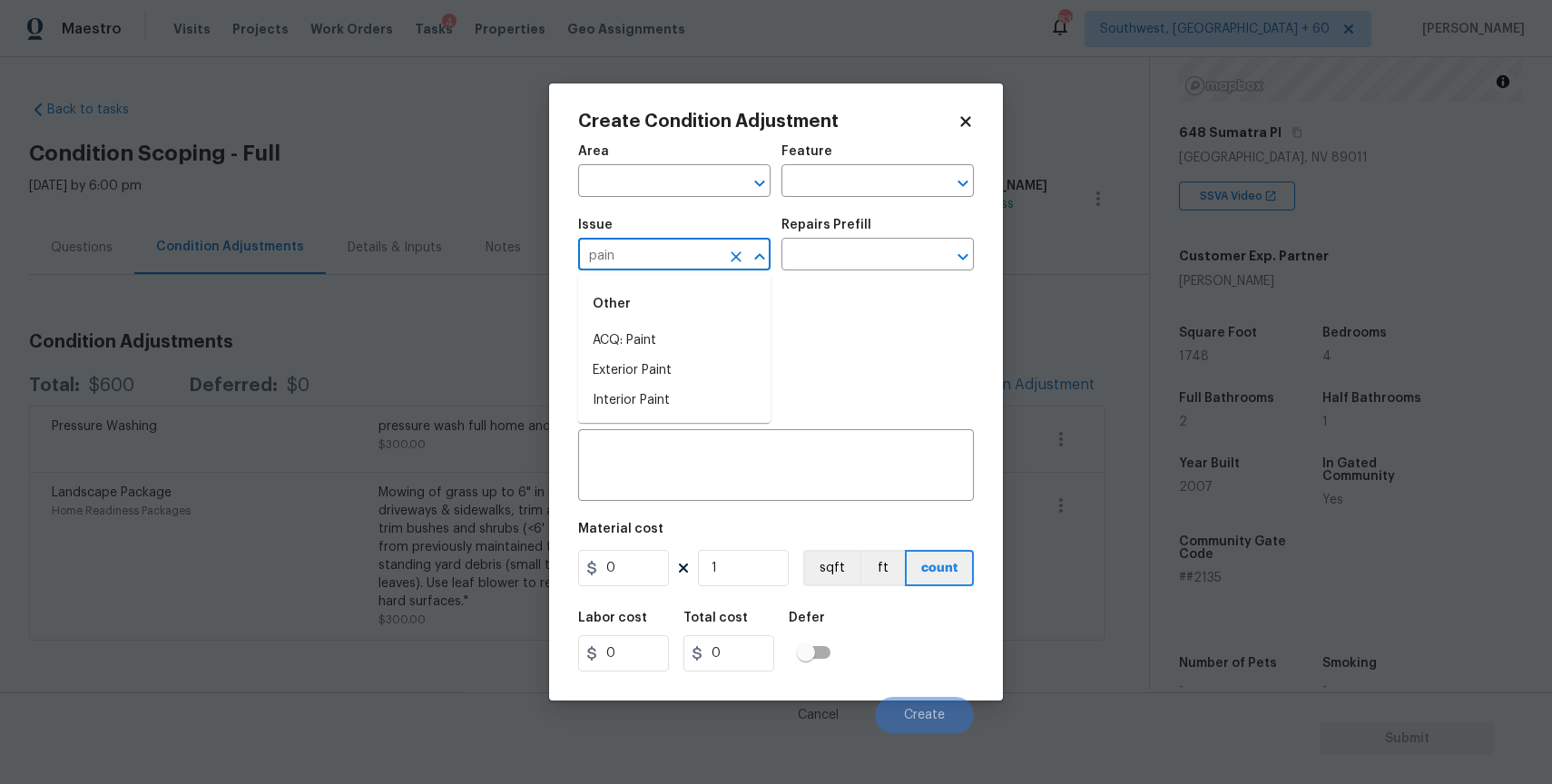
click at [669, 319] on div "Other" at bounding box center [675, 303] width 193 height 44
click at [684, 335] on li "ACQ: Paint" at bounding box center [675, 340] width 193 height 30
type input "ACQ: Paint"
click at [861, 239] on div "Repairs Prefill" at bounding box center [878, 230] width 193 height 23
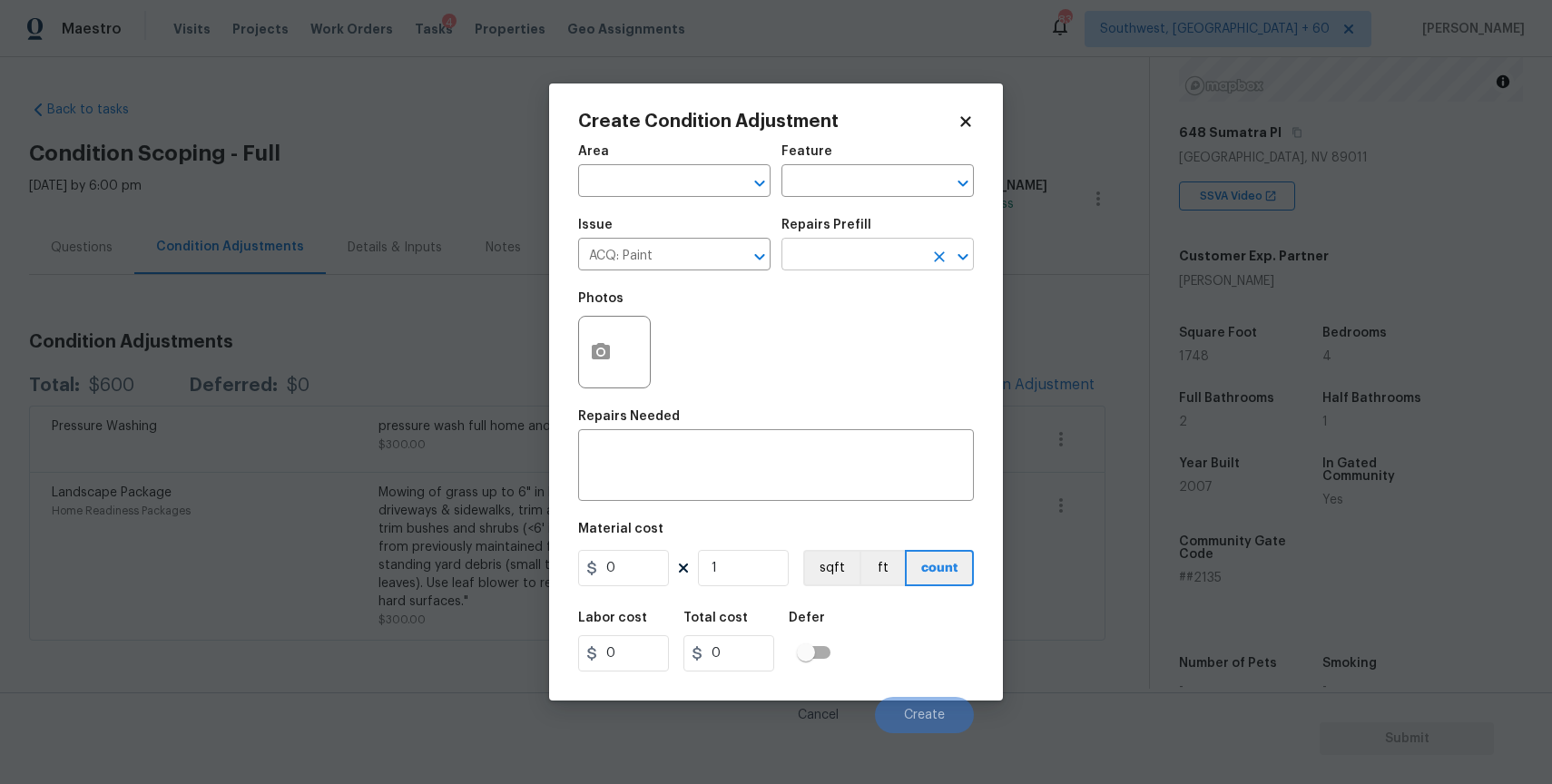
click at [891, 259] on input "text" at bounding box center [852, 256] width 142 height 28
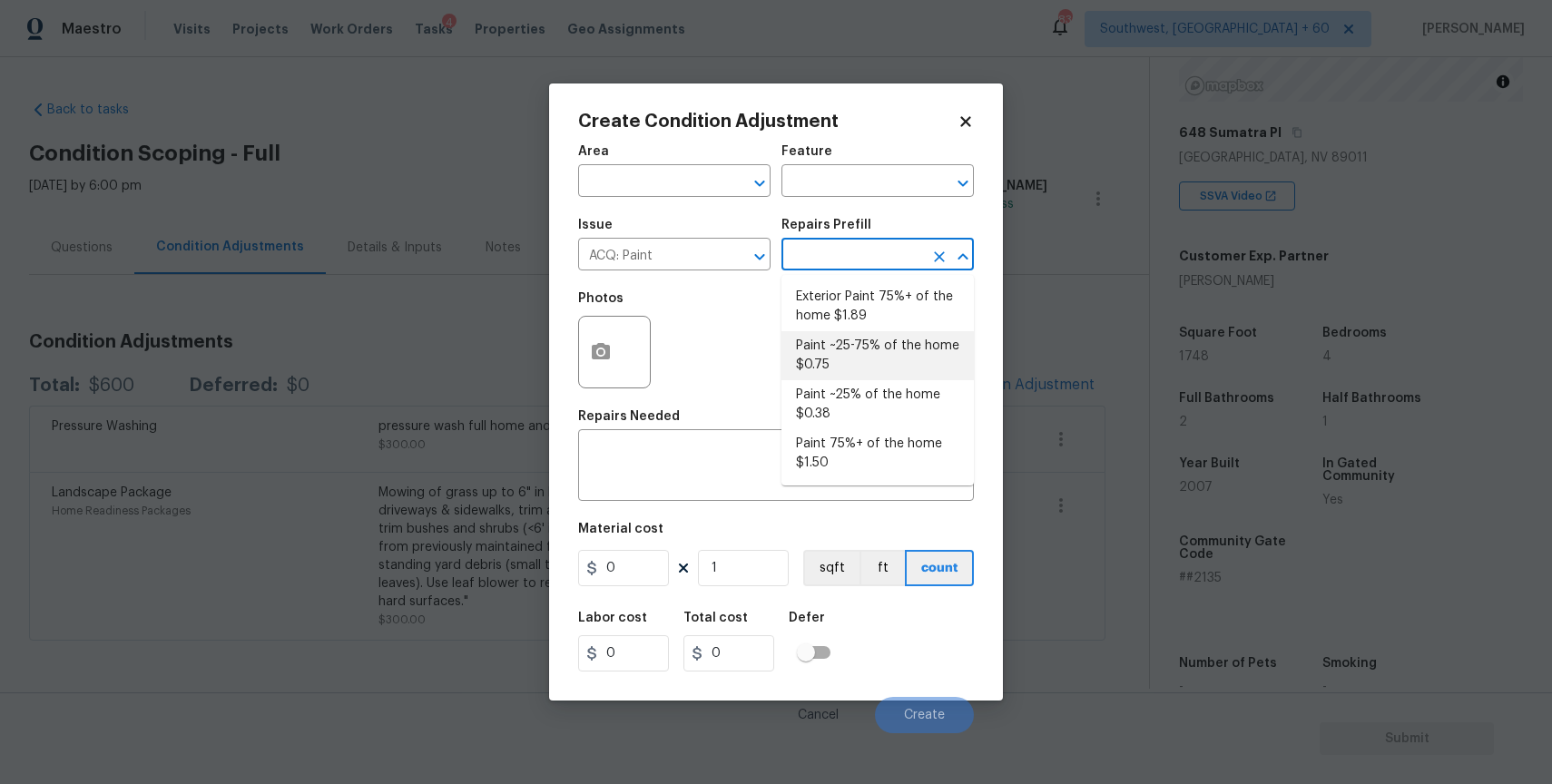
click at [948, 349] on li "Paint ~25-75% of the home $0.75" at bounding box center [878, 355] width 193 height 49
type input "Acquisition"
type textarea "Acquisition Scope: ~25 - 75% of the home needs interior paint"
type input "0.75"
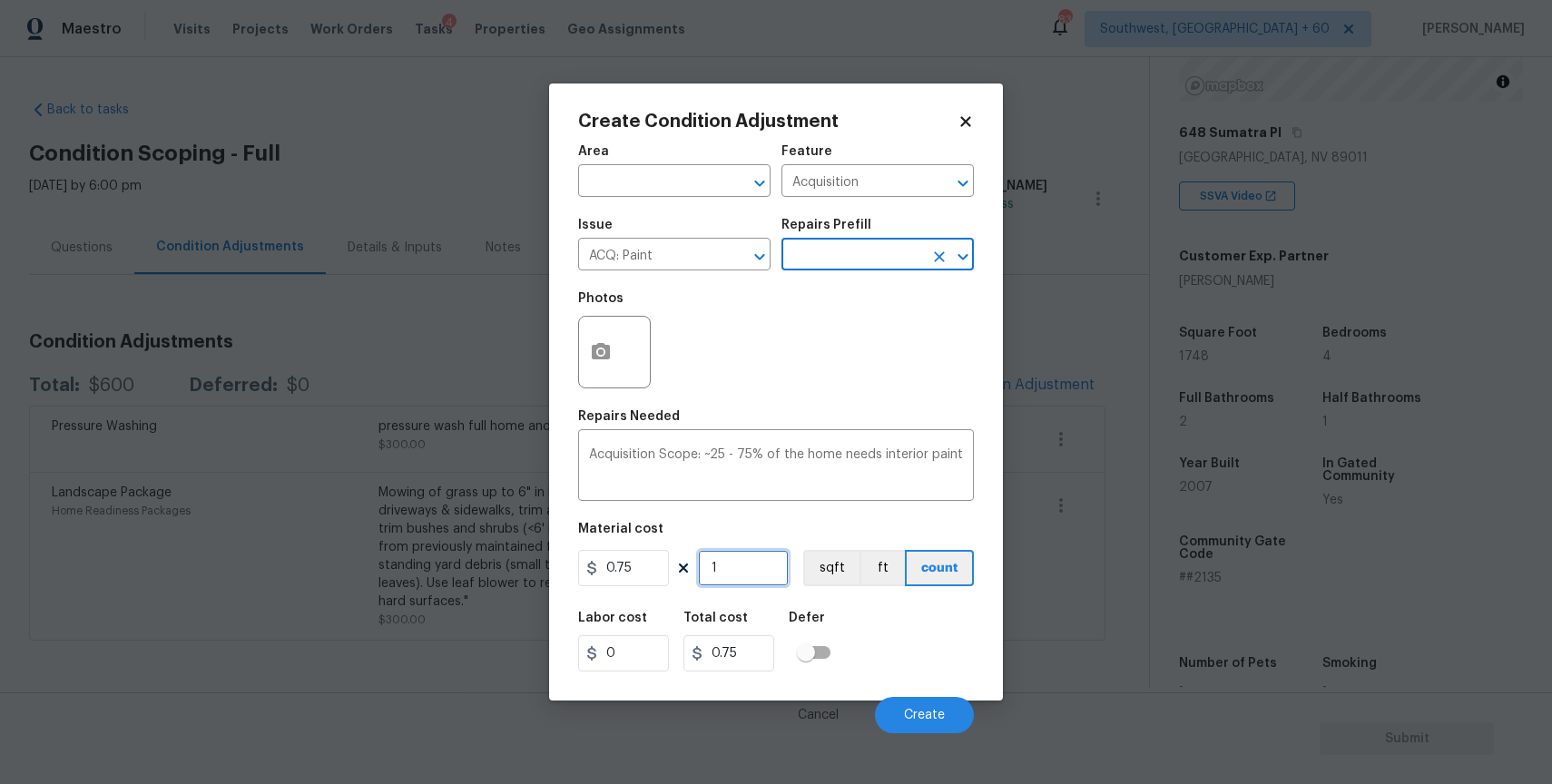
click at [734, 575] on input "1" at bounding box center [744, 567] width 91 height 36
type input "0"
type input "1"
type input "0.75"
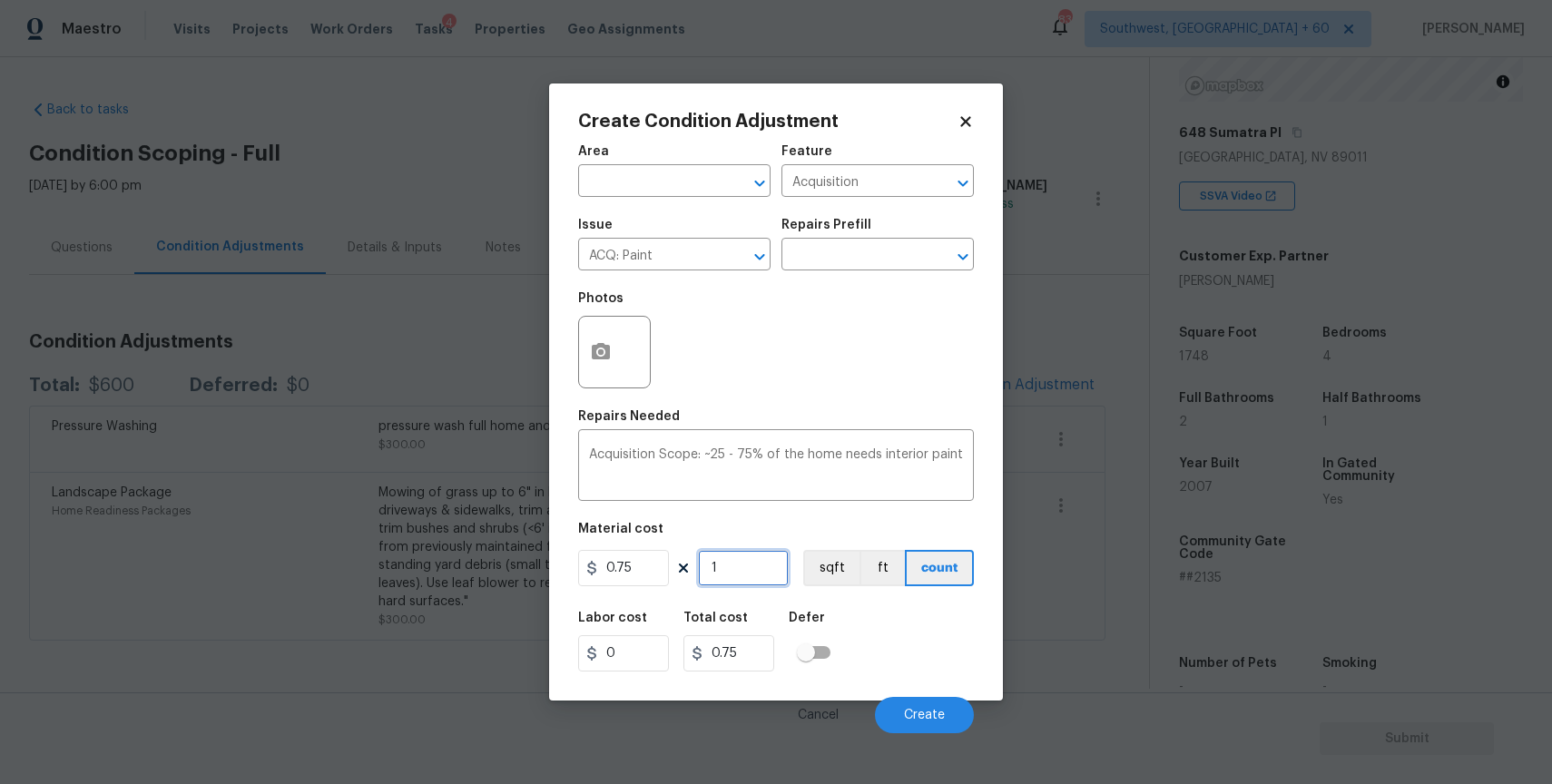
type input "18"
type input "13.5"
type input "1"
type input "0.75"
type input "17"
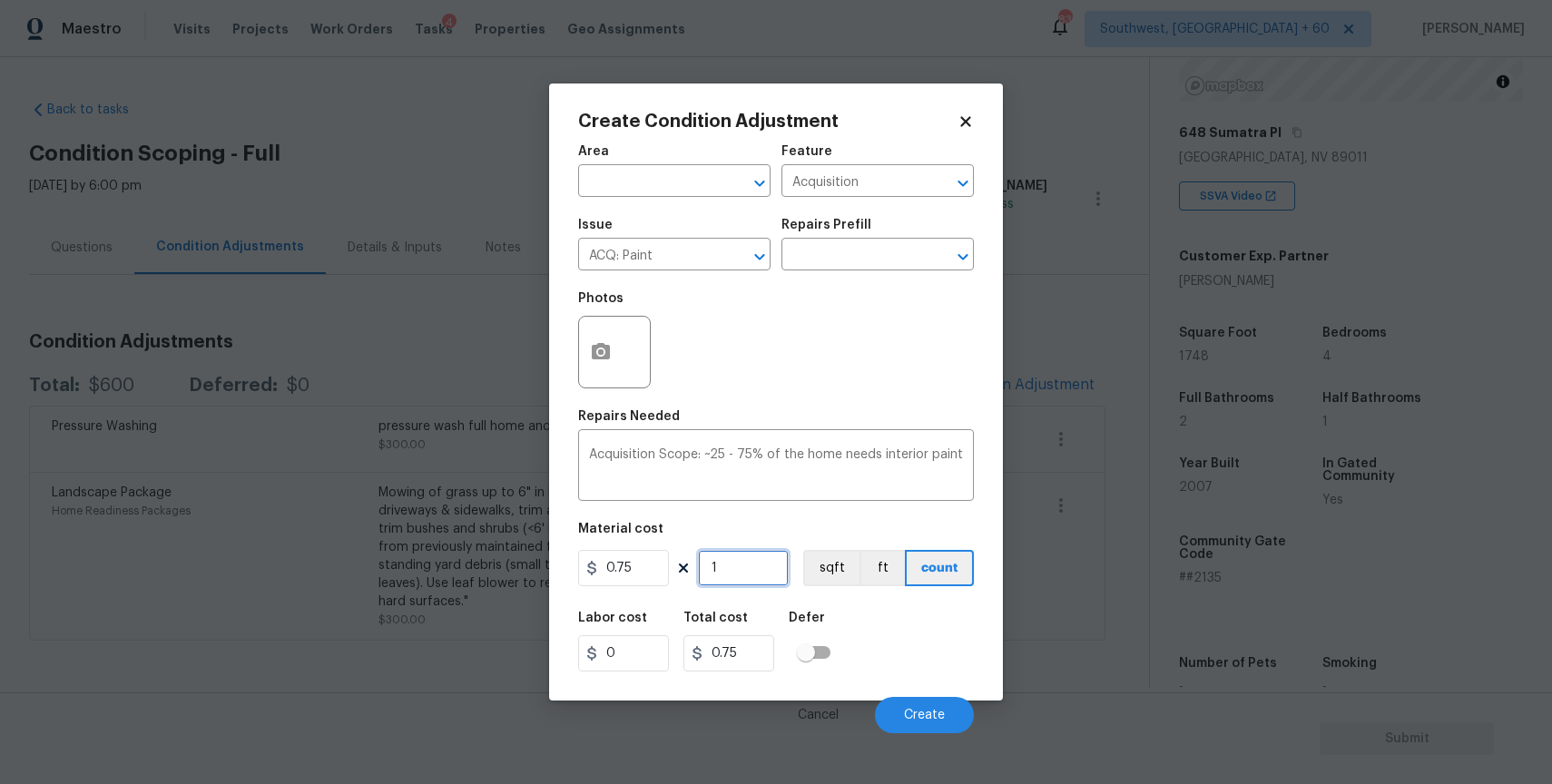
type input "12.75"
type input "174"
type input "130.5"
type input "1748"
type input "1311"
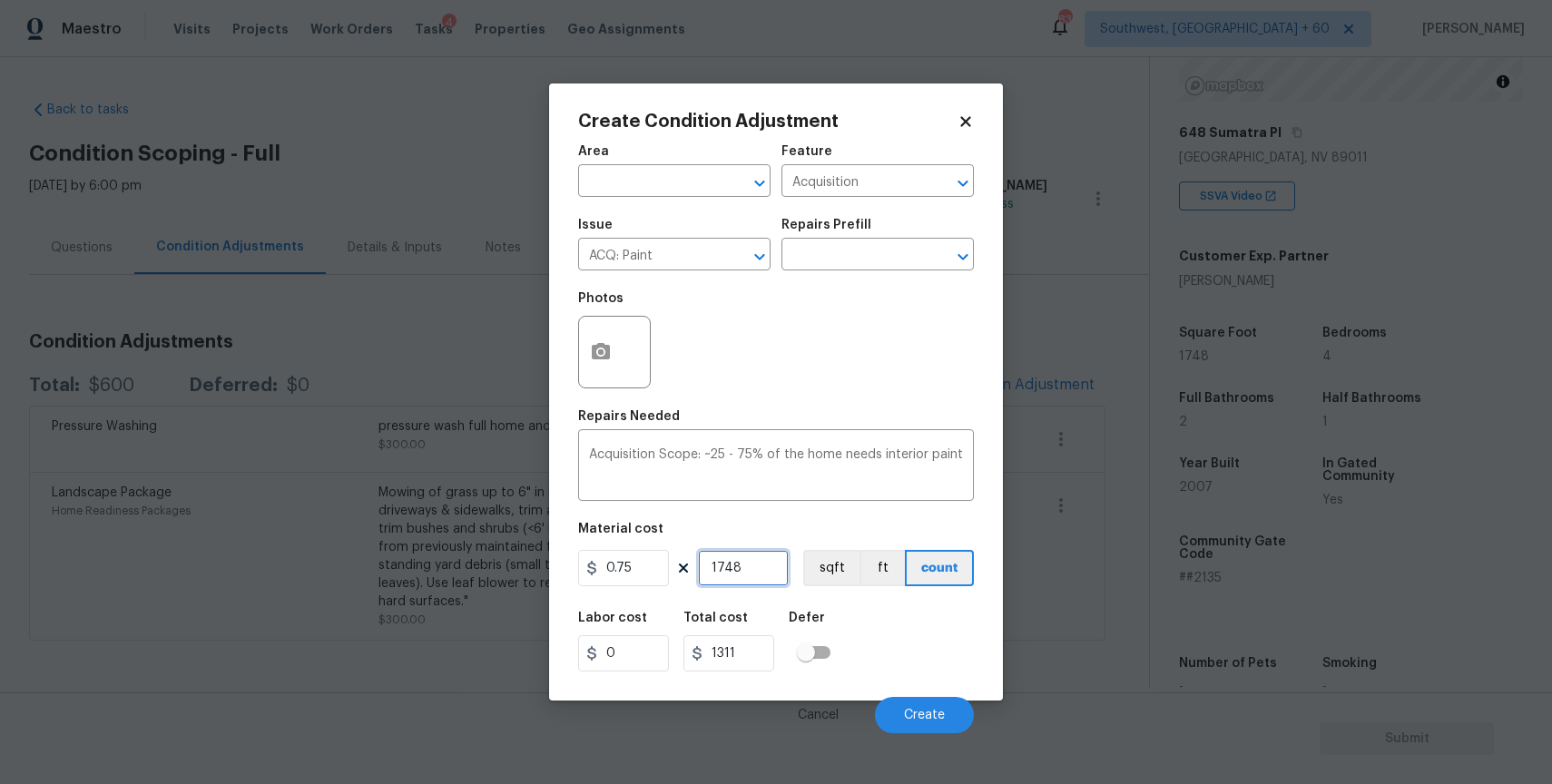
type input "1748"
click at [588, 331] on button "button" at bounding box center [601, 352] width 44 height 70
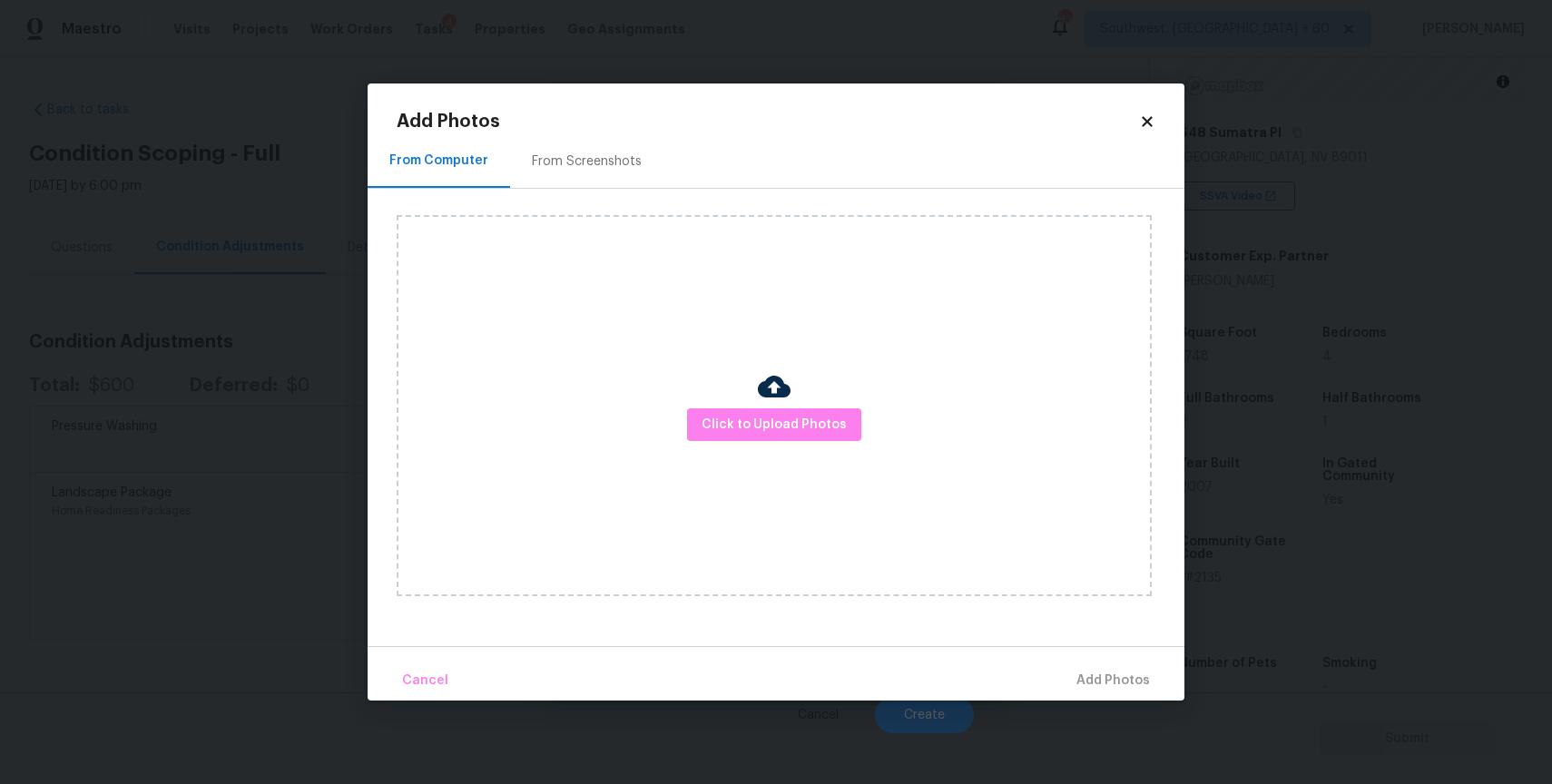
click at [797, 449] on div "Click to Upload Photos" at bounding box center [774, 405] width 755 height 381
click at [803, 417] on span "Click to Upload Photos" at bounding box center [774, 424] width 146 height 22
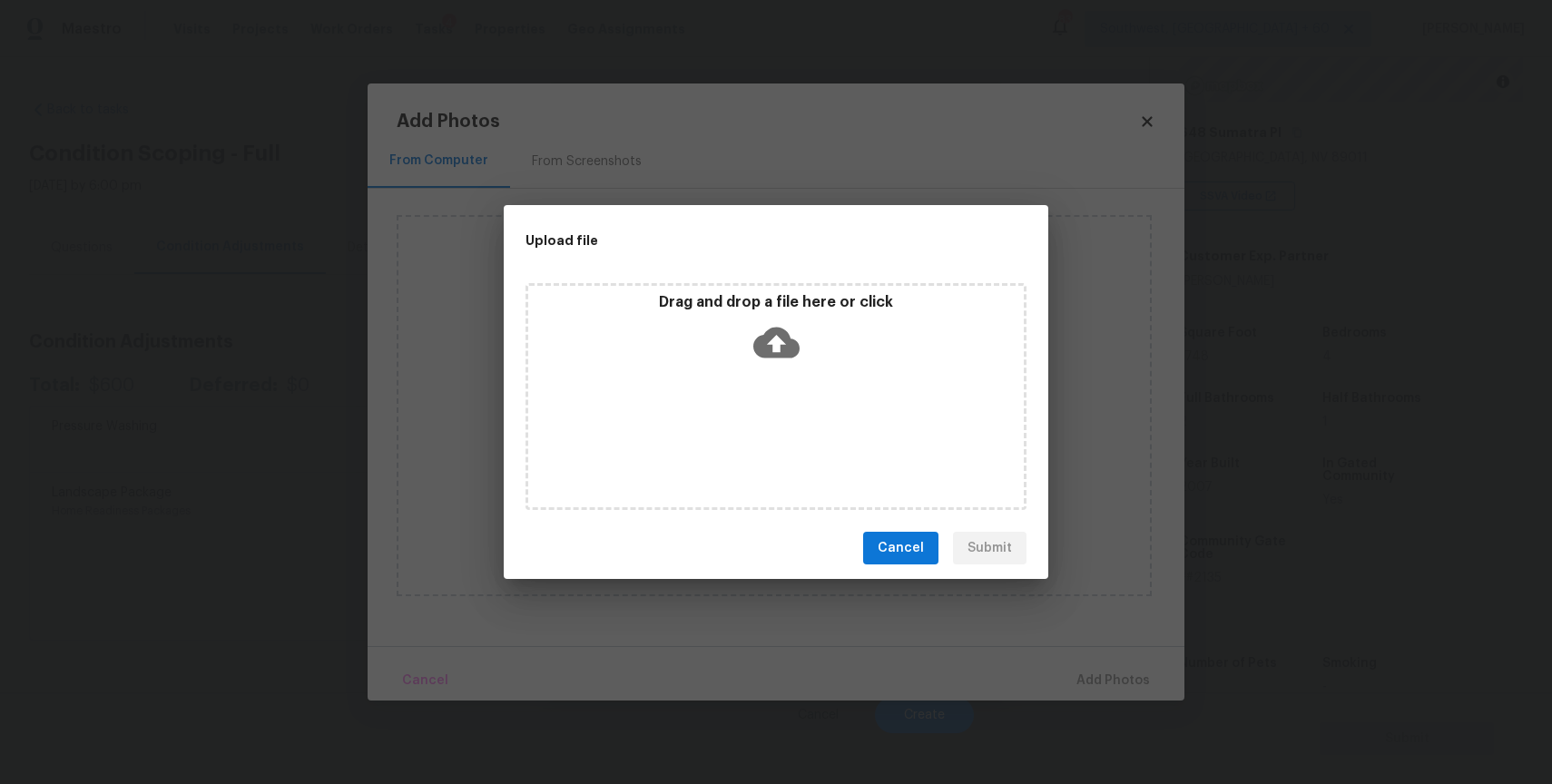
click at [793, 382] on div "Drag and drop a file here or click" at bounding box center [776, 396] width 501 height 227
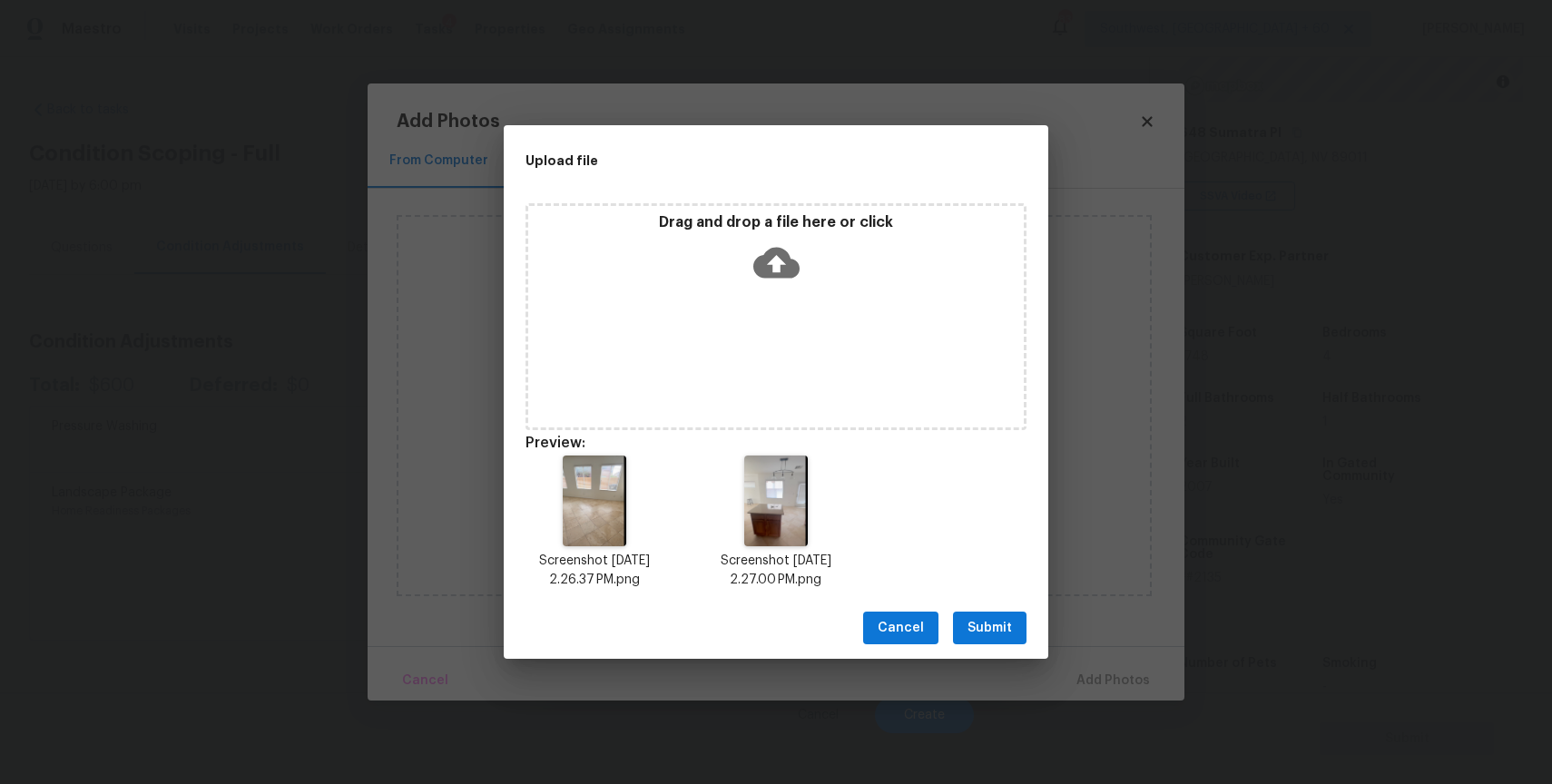
click at [990, 613] on button "Submit" at bounding box center [989, 628] width 73 height 33
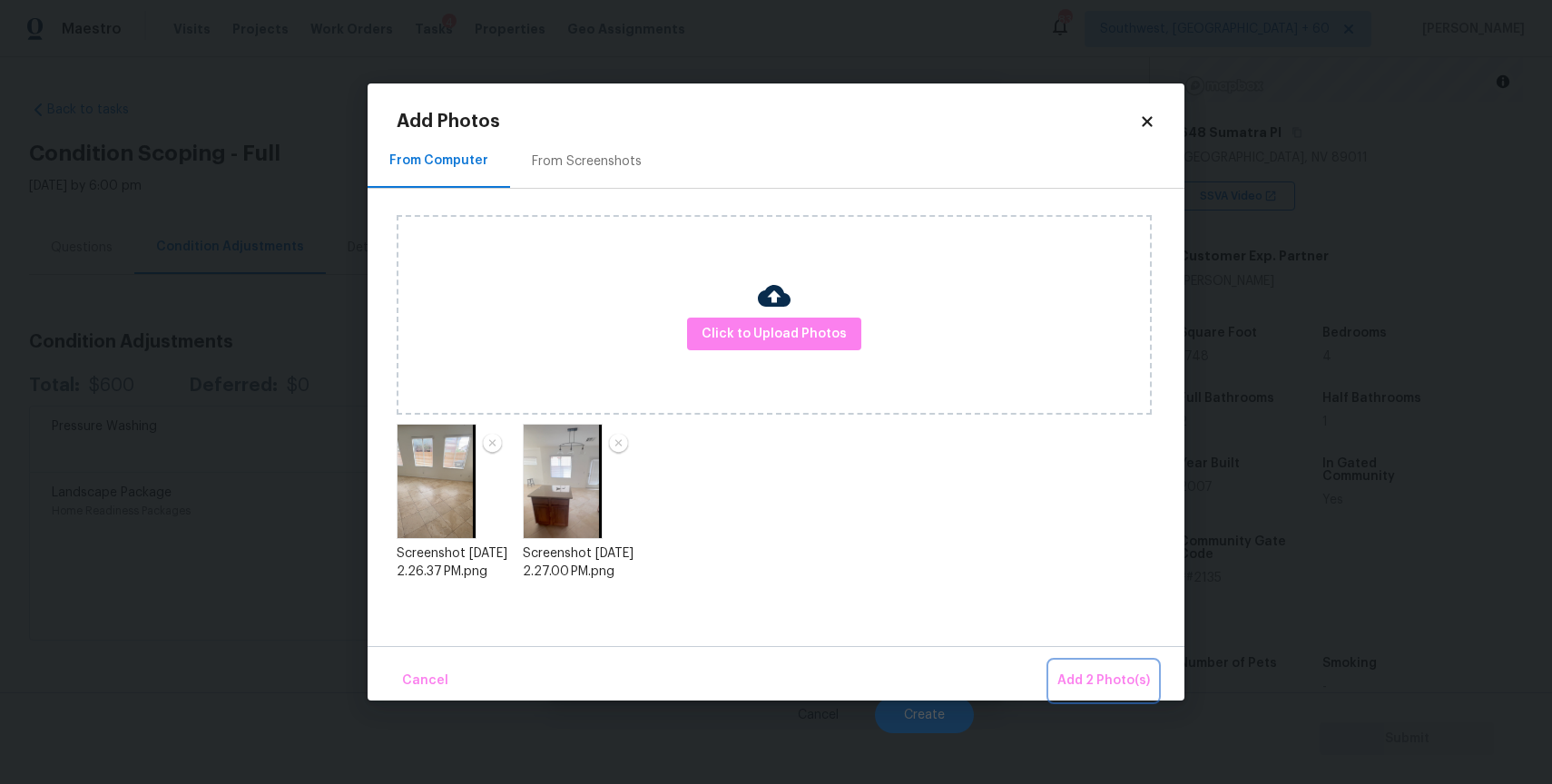
click at [1128, 682] on span "Add 2 Photo(s)" at bounding box center [1103, 680] width 93 height 22
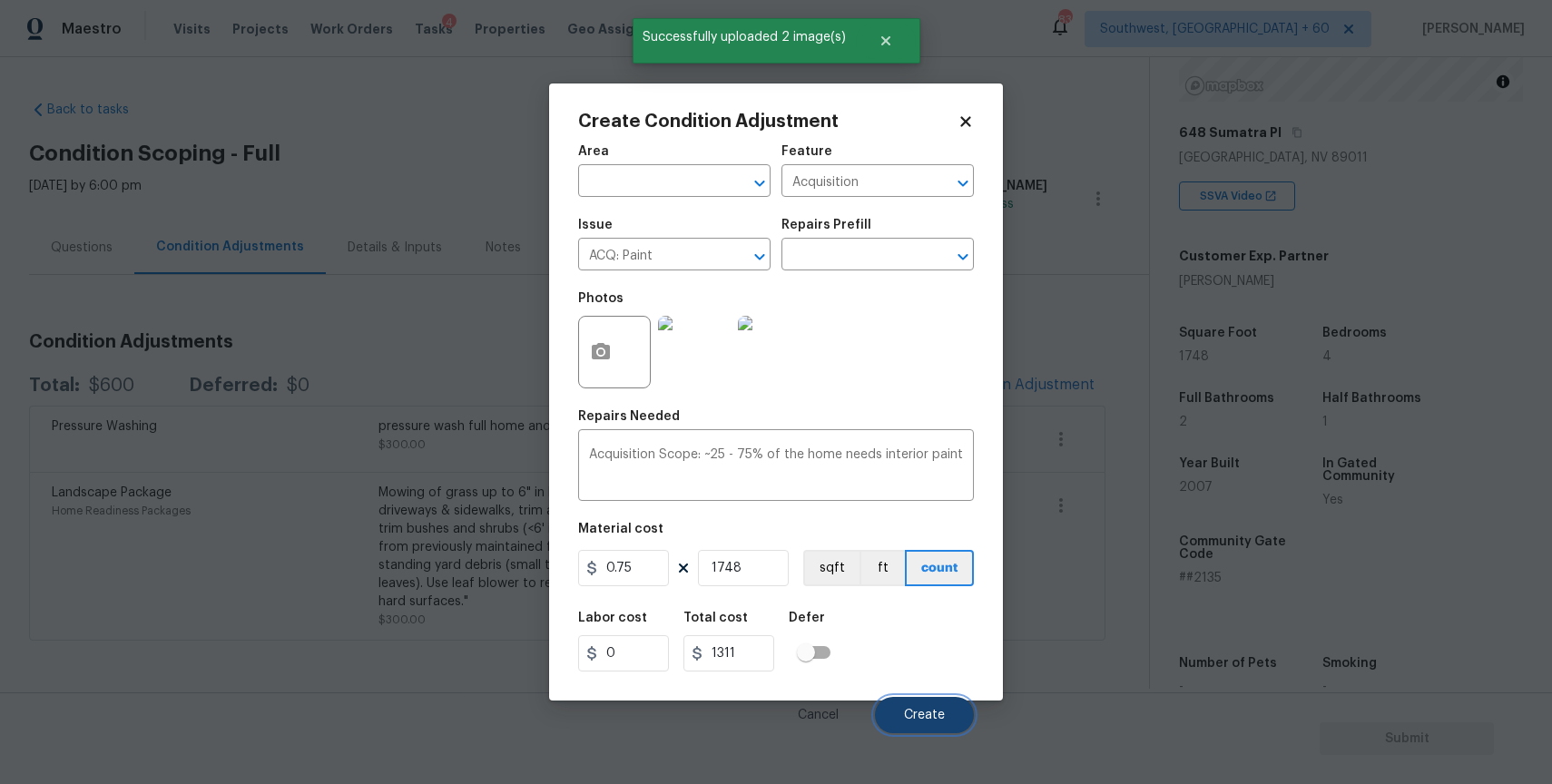
click at [936, 702] on button "Create" at bounding box center [924, 714] width 99 height 36
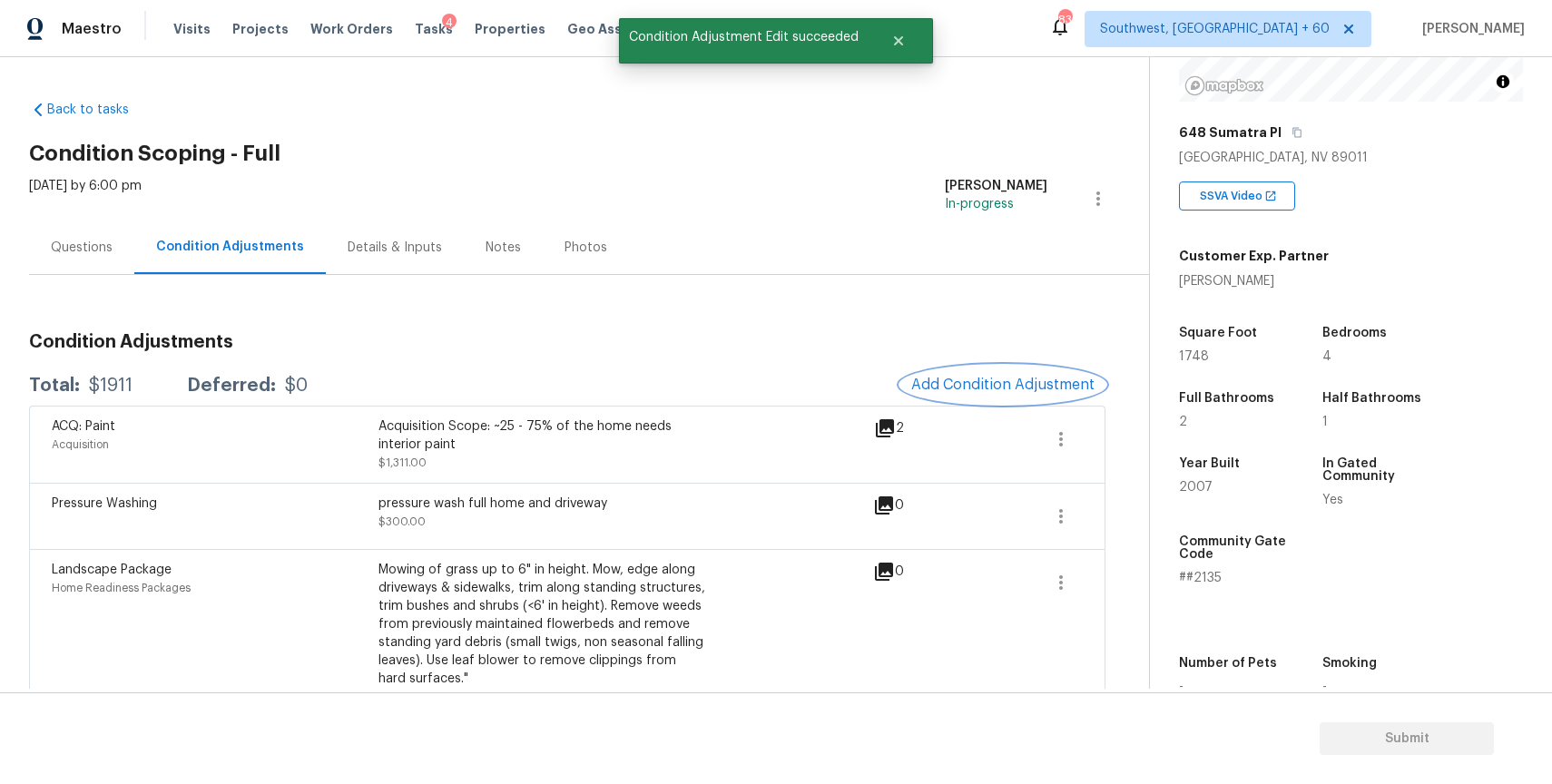
scroll to position [35, 0]
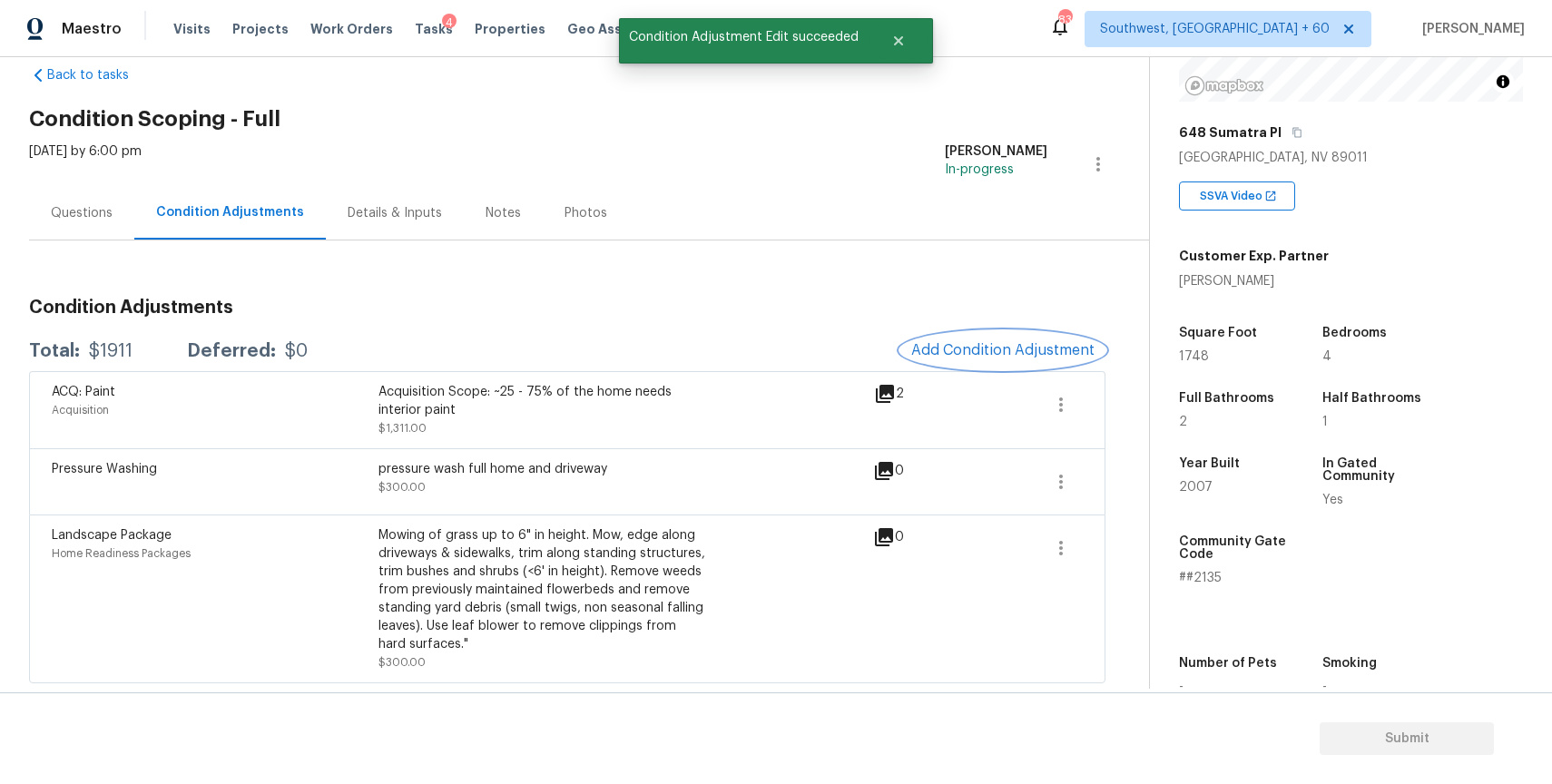
click at [1022, 363] on button "Add Condition Adjustment" at bounding box center [1002, 349] width 205 height 38
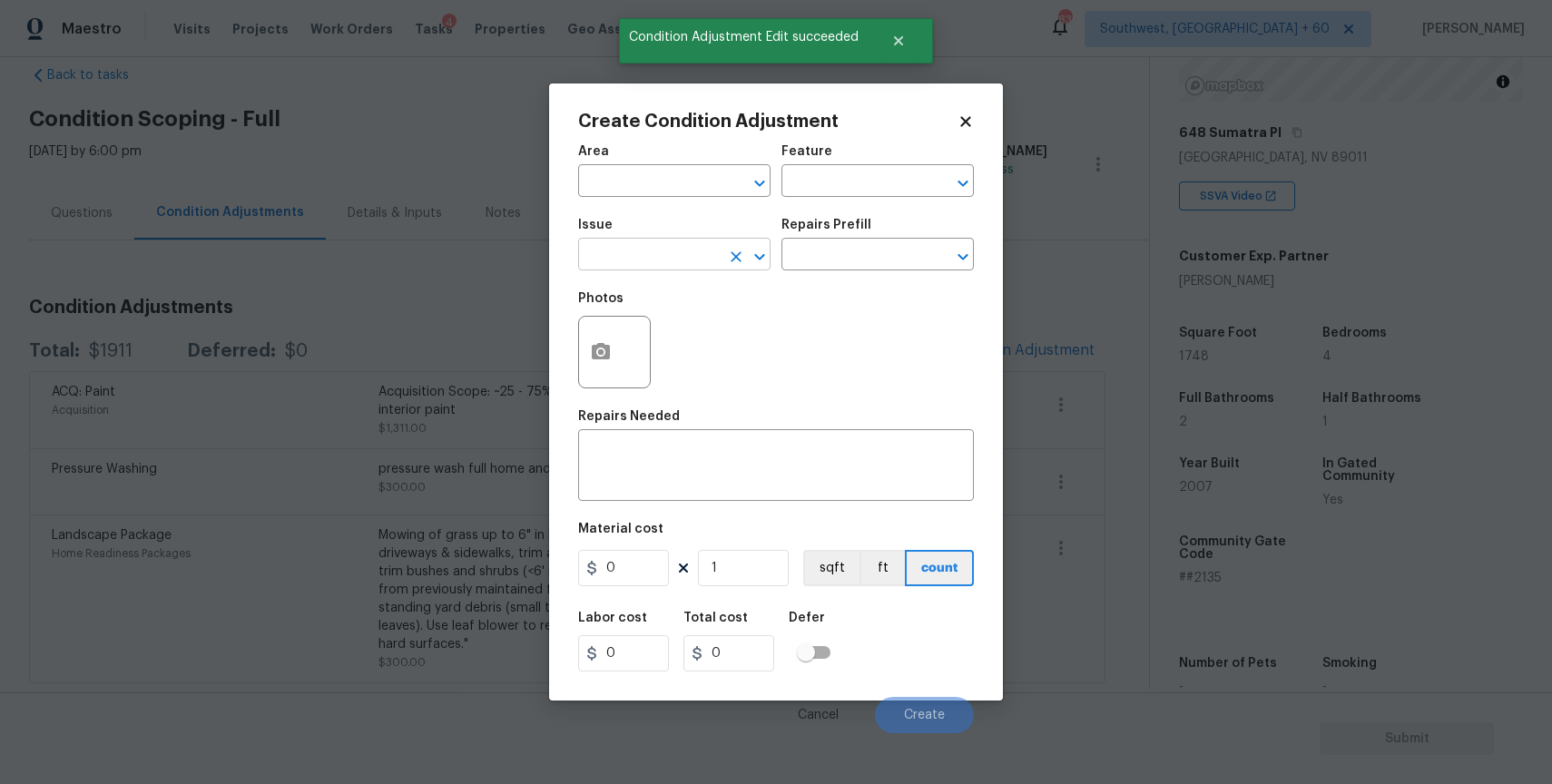
click at [723, 259] on button "Clear" at bounding box center [735, 256] width 25 height 25
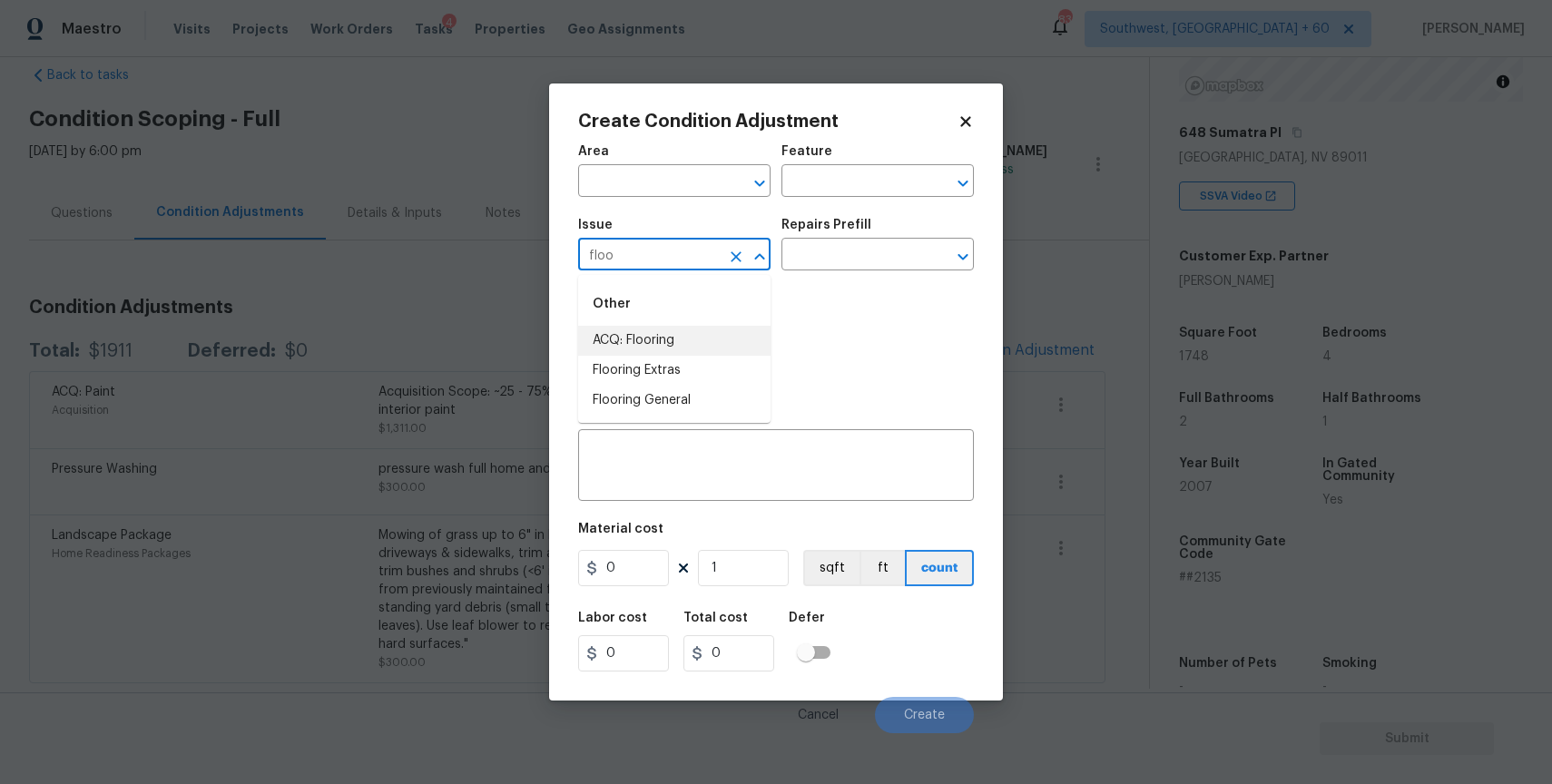
click at [689, 335] on li "ACQ: Flooring" at bounding box center [675, 340] width 193 height 30
type input "ACQ: Flooring"
click at [839, 234] on div "Repairs Prefill" at bounding box center [878, 230] width 193 height 23
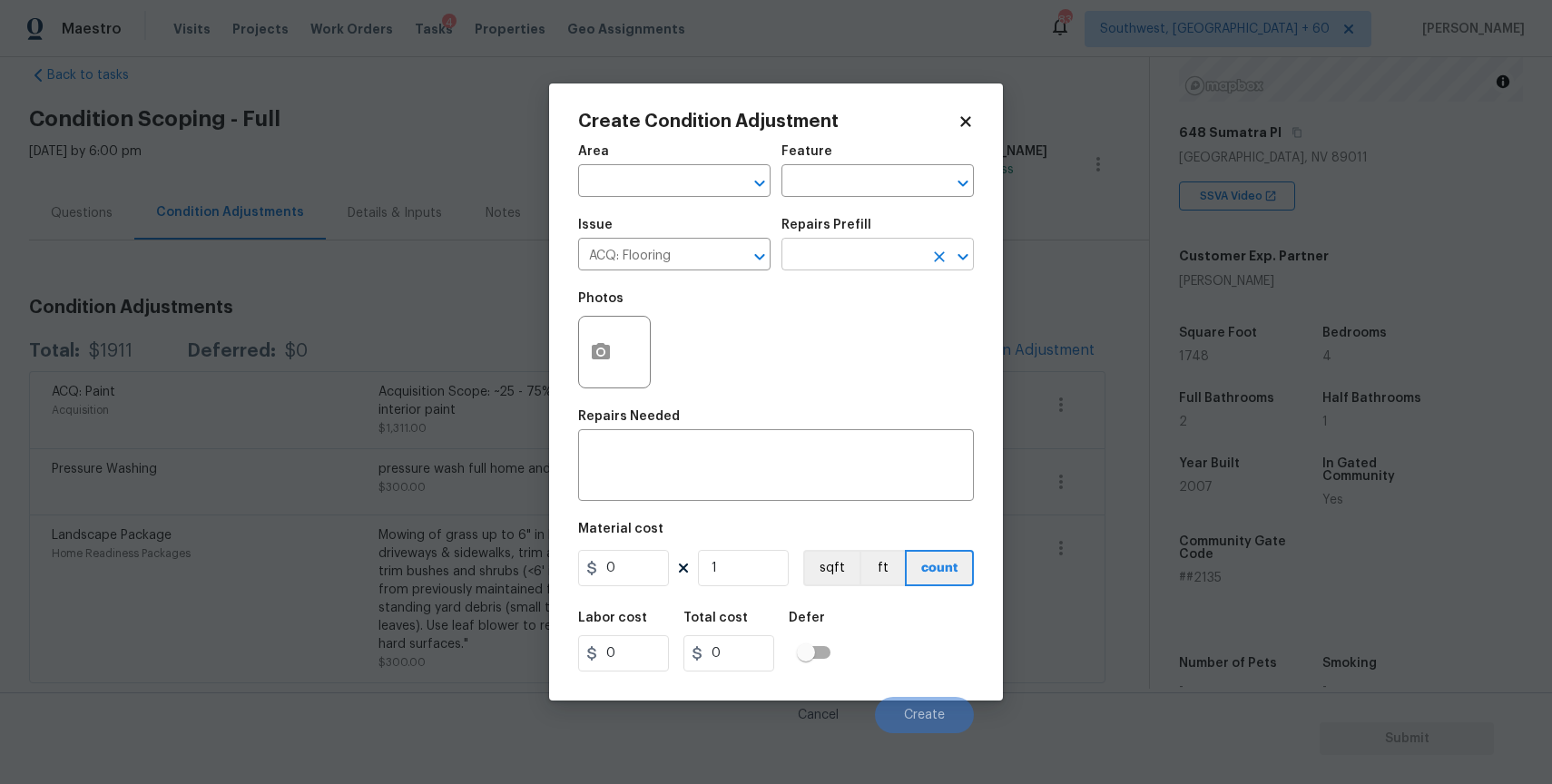
click at [875, 249] on input "text" at bounding box center [852, 256] width 142 height 28
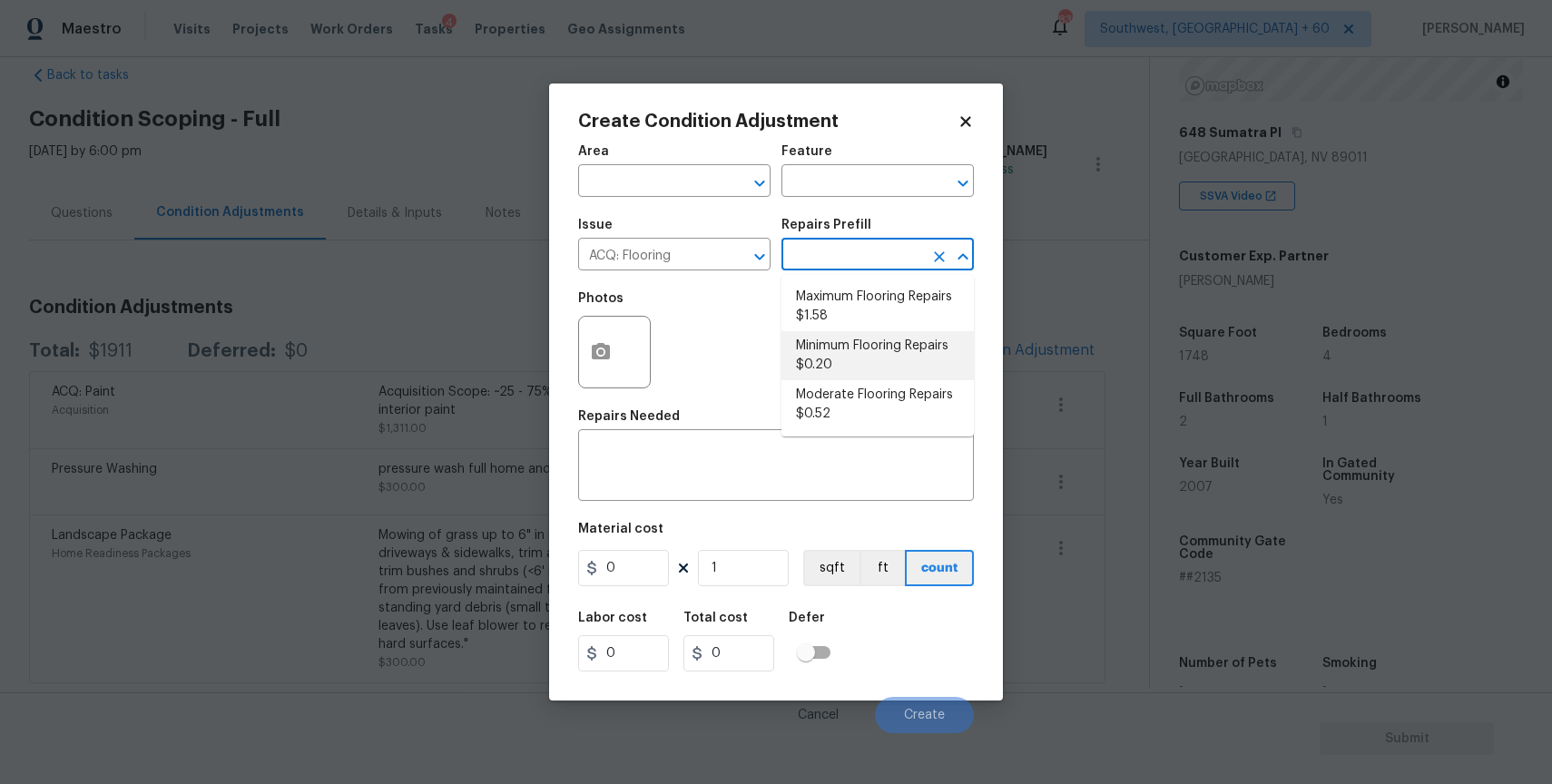
click at [863, 367] on li "Minimum Flooring Repairs $0.20" at bounding box center [878, 355] width 193 height 49
type input "Acquisition"
type textarea "Acquisition Scope: Minimum flooring repairs"
type input "0.2"
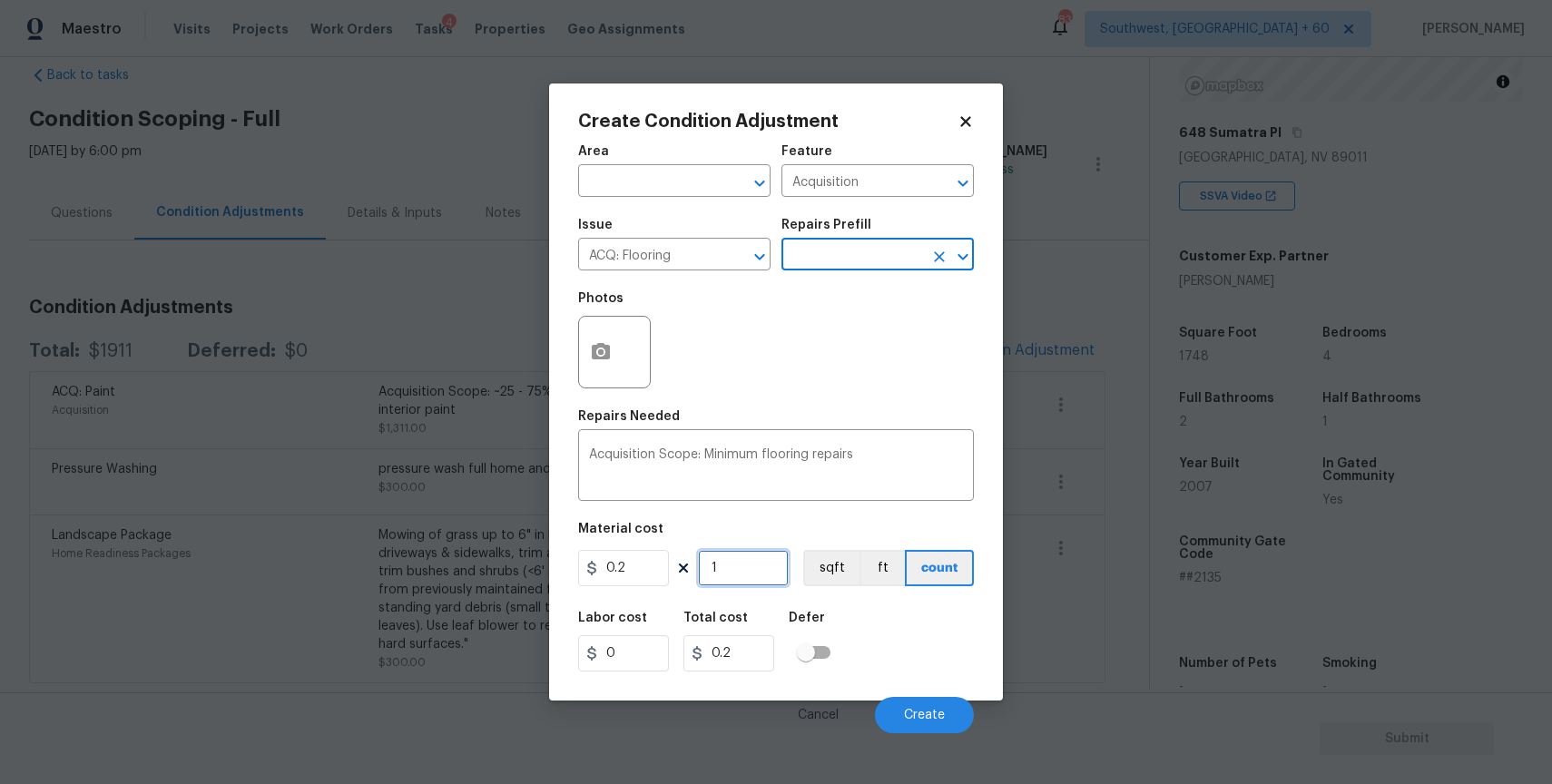
click at [744, 583] on input "1" at bounding box center [744, 567] width 91 height 36
type input "0"
type input "1"
type input "0.2"
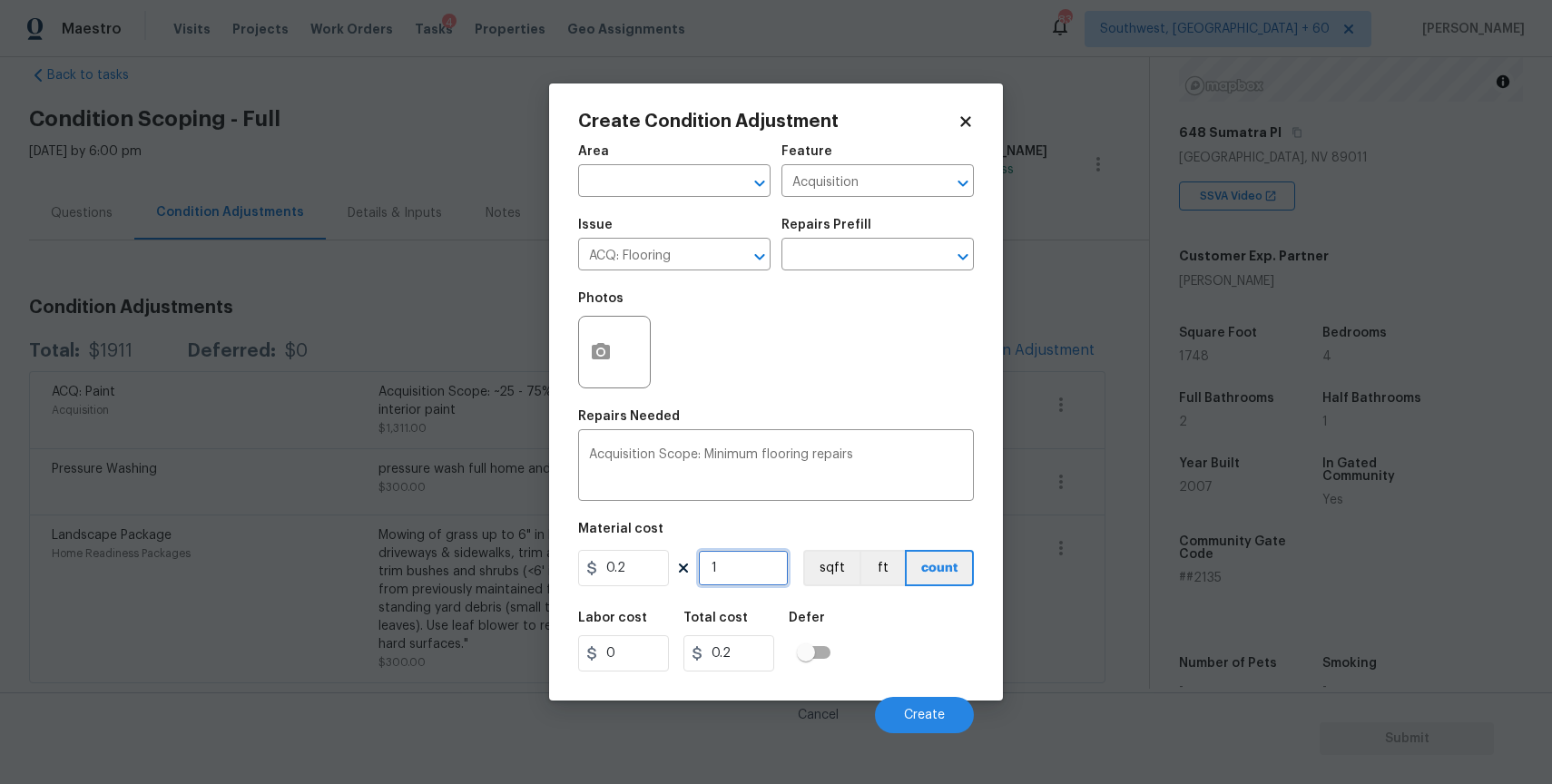
type input "17"
type input "3.4"
type input "174"
type input "34.8"
type input "1748"
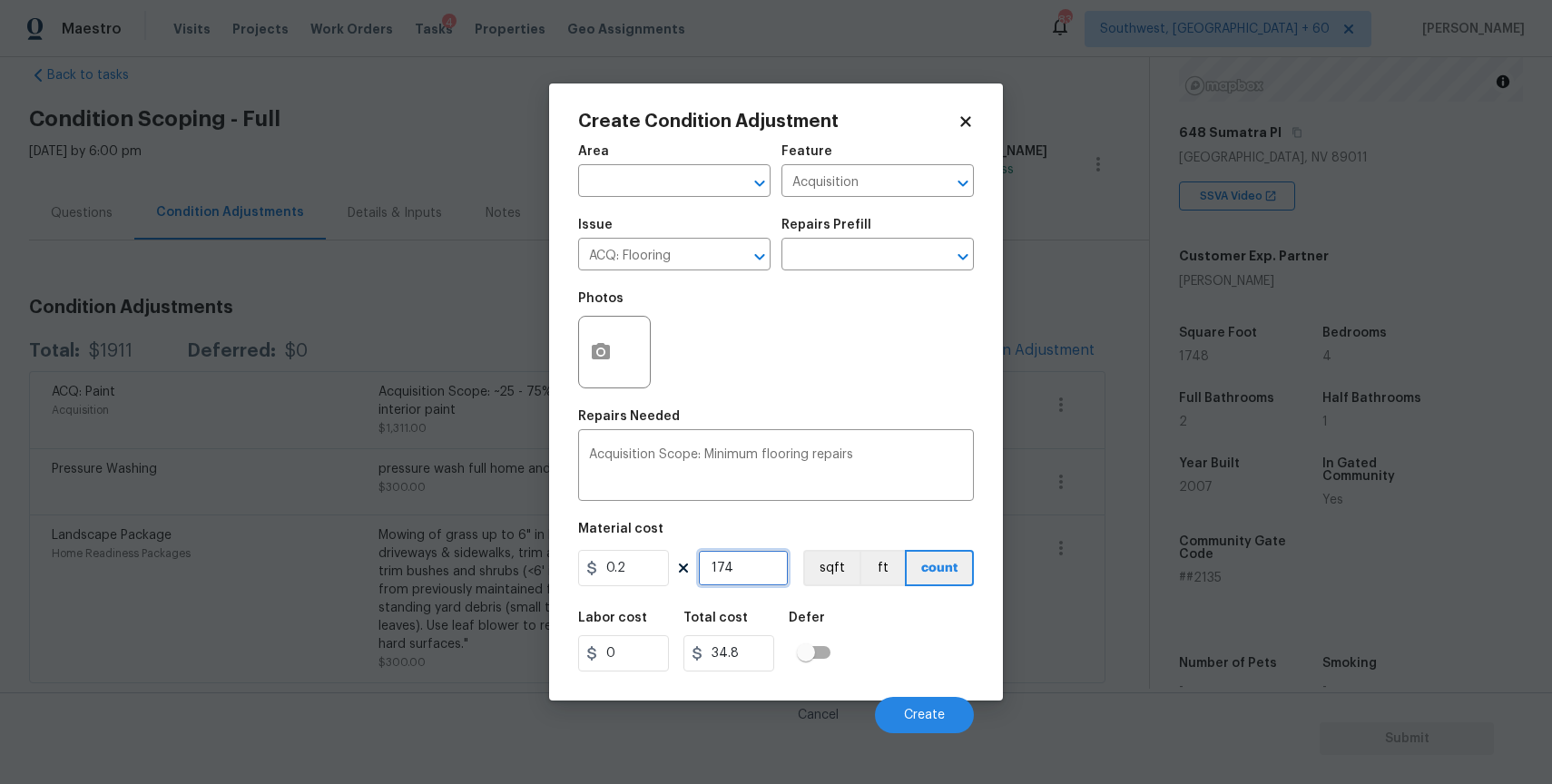
type input "349.6"
type input "1748"
click at [960, 697] on div "Cancel Create" at bounding box center [776, 707] width 396 height 51
click at [953, 718] on button "Create" at bounding box center [924, 714] width 99 height 36
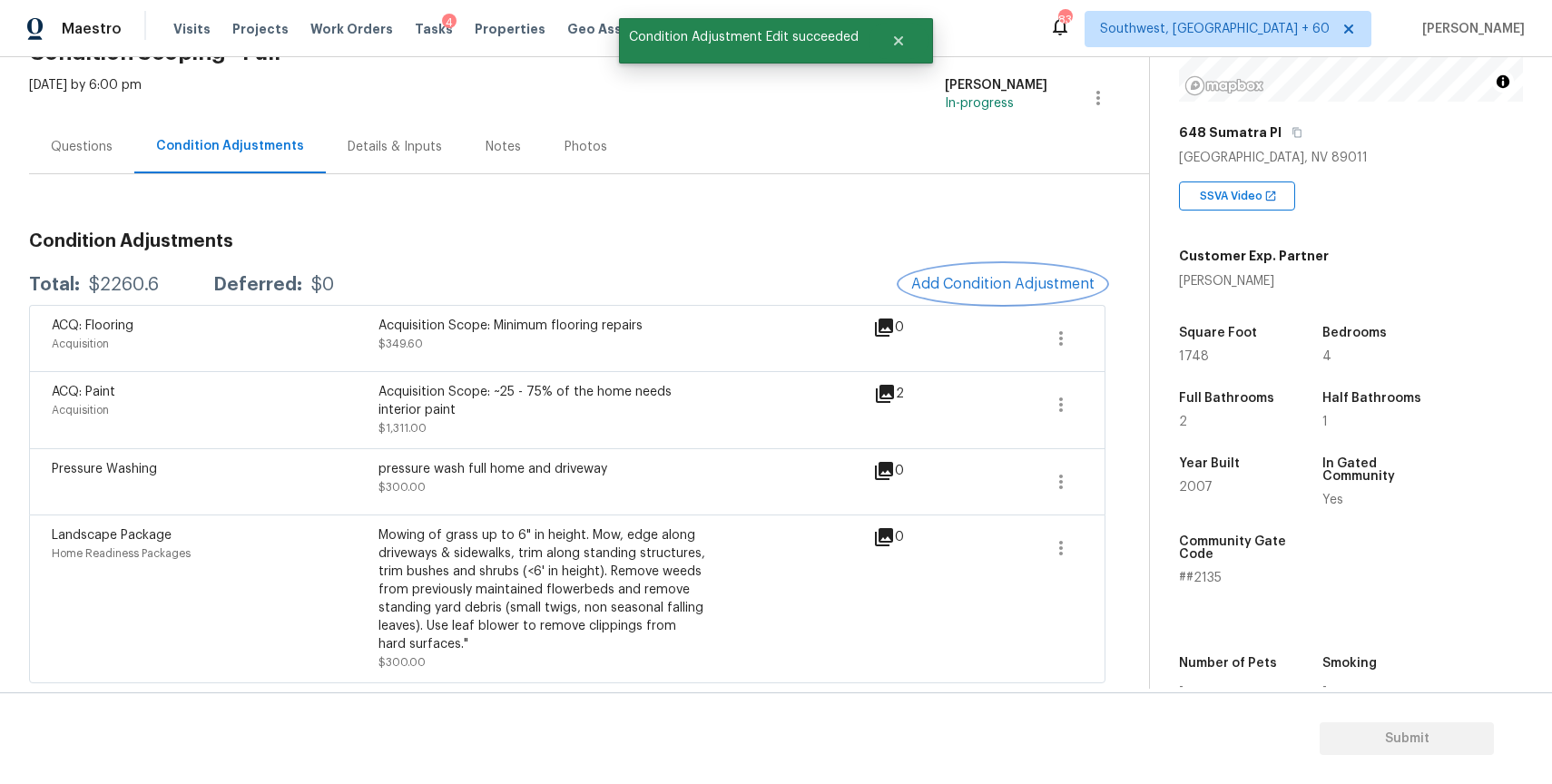
scroll to position [0, 0]
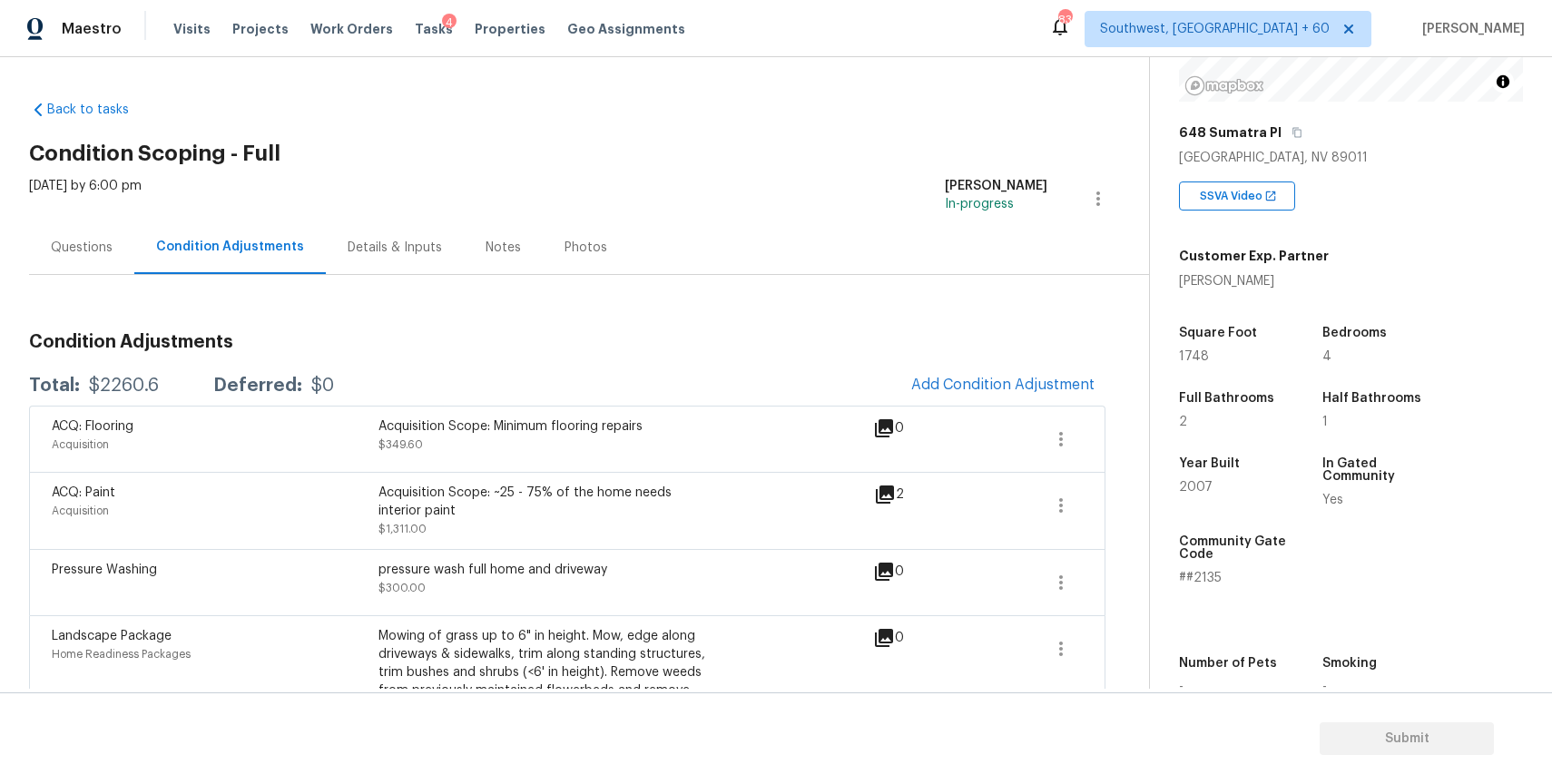
click at [100, 273] on div "Questions" at bounding box center [82, 247] width 106 height 54
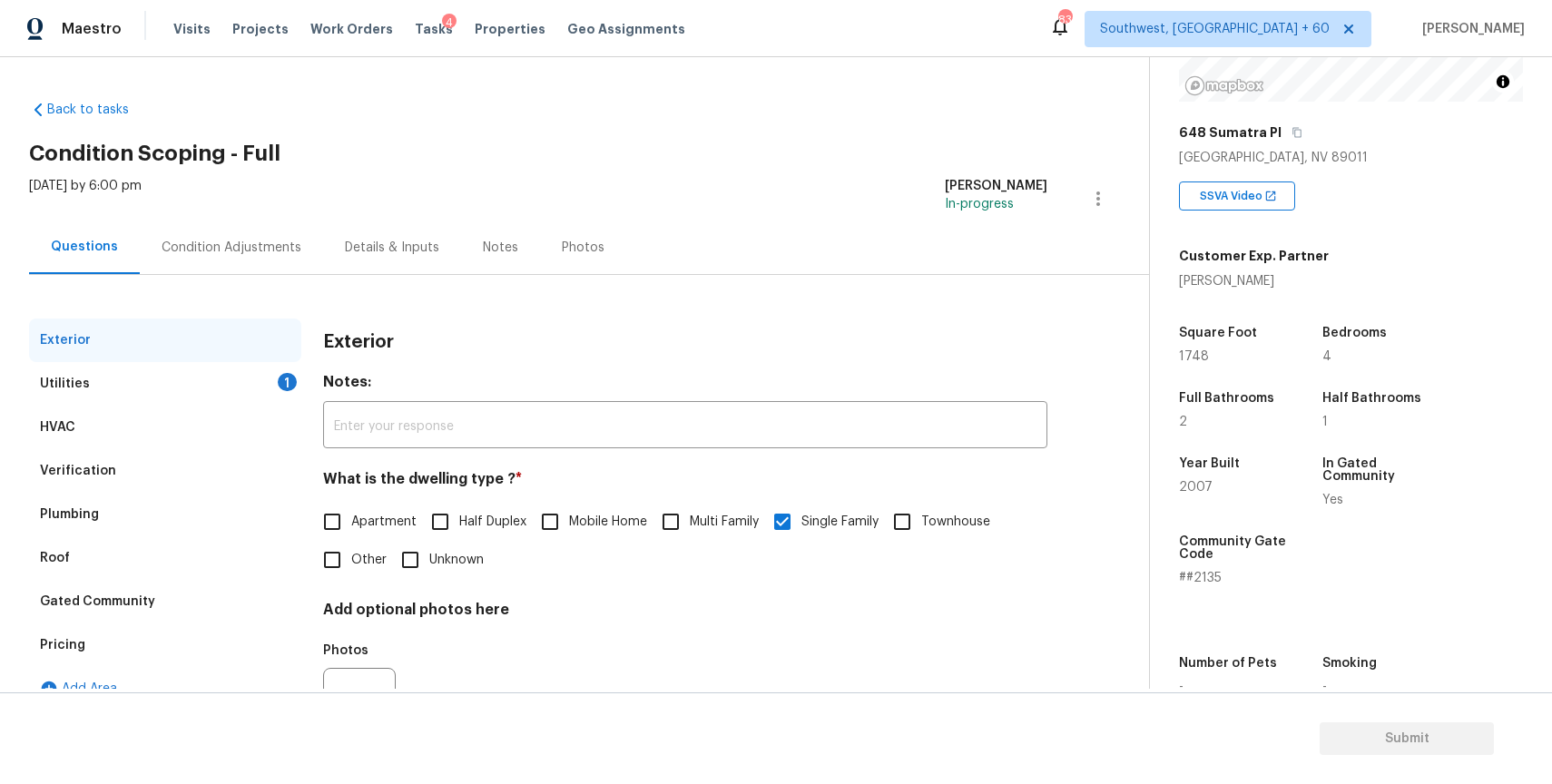
click at [92, 237] on div "Questions" at bounding box center [84, 247] width 67 height 19
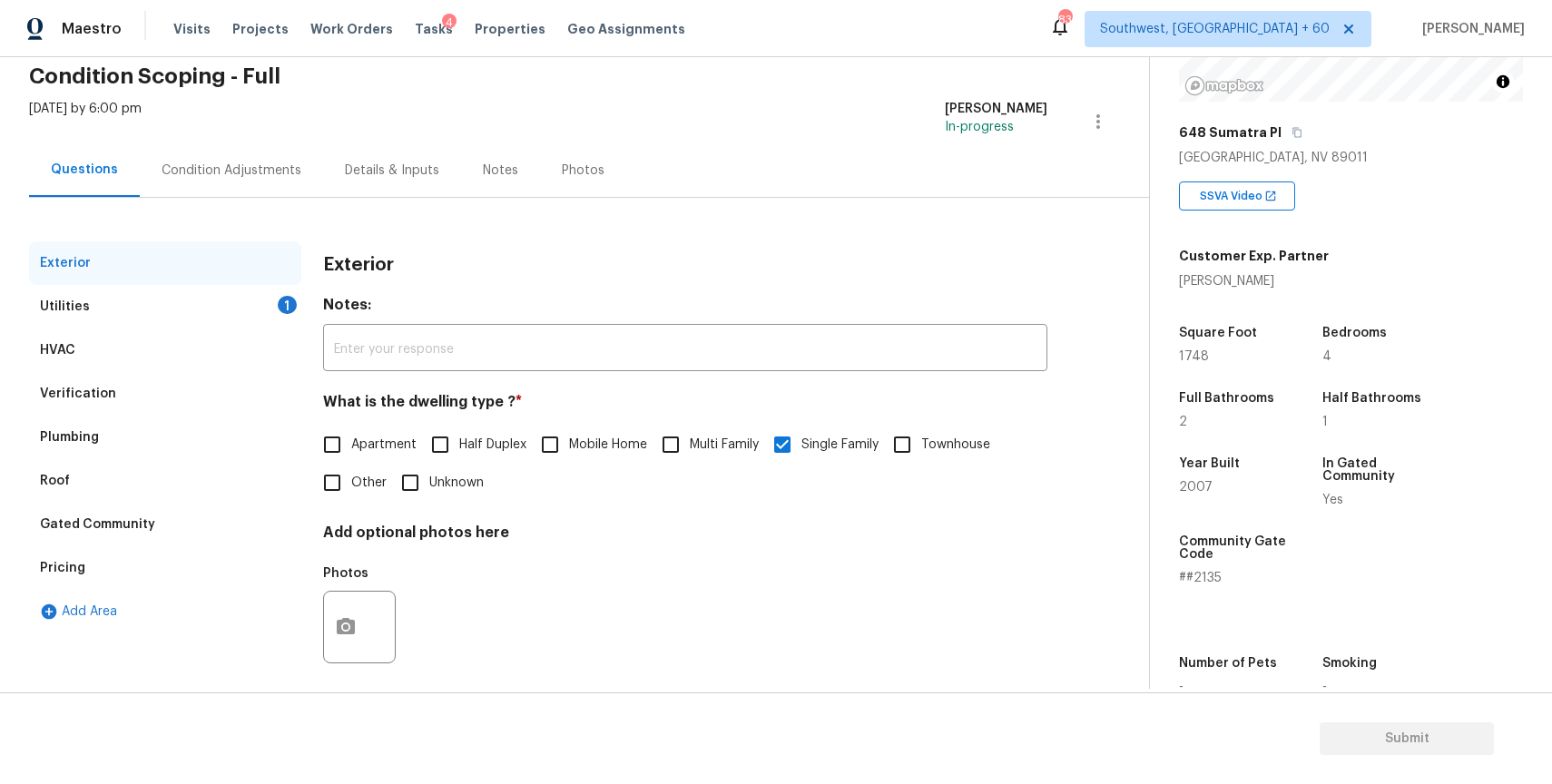
scroll to position [90, 0]
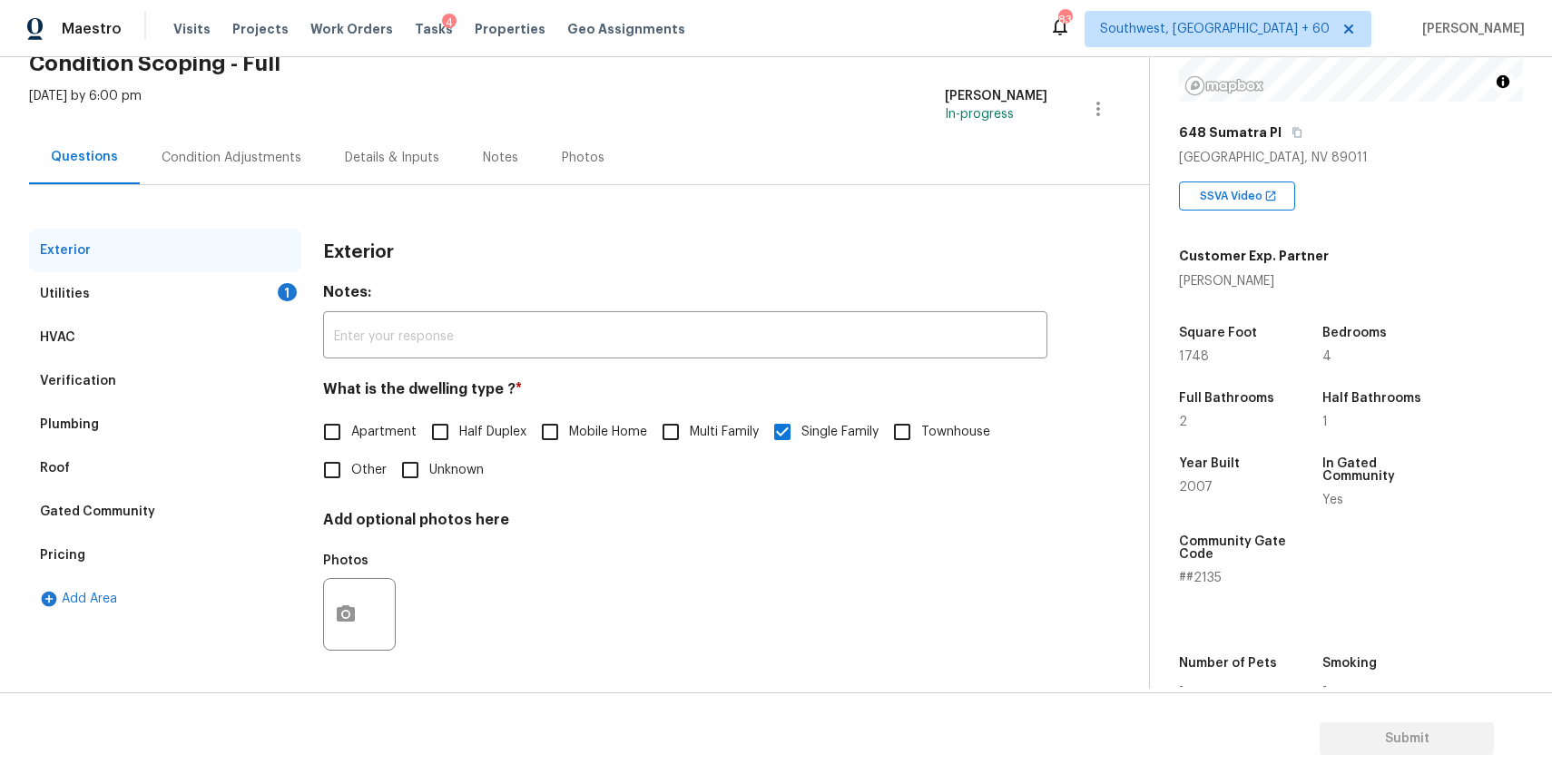
click at [148, 290] on div "Utilities 1" at bounding box center [165, 294] width 273 height 44
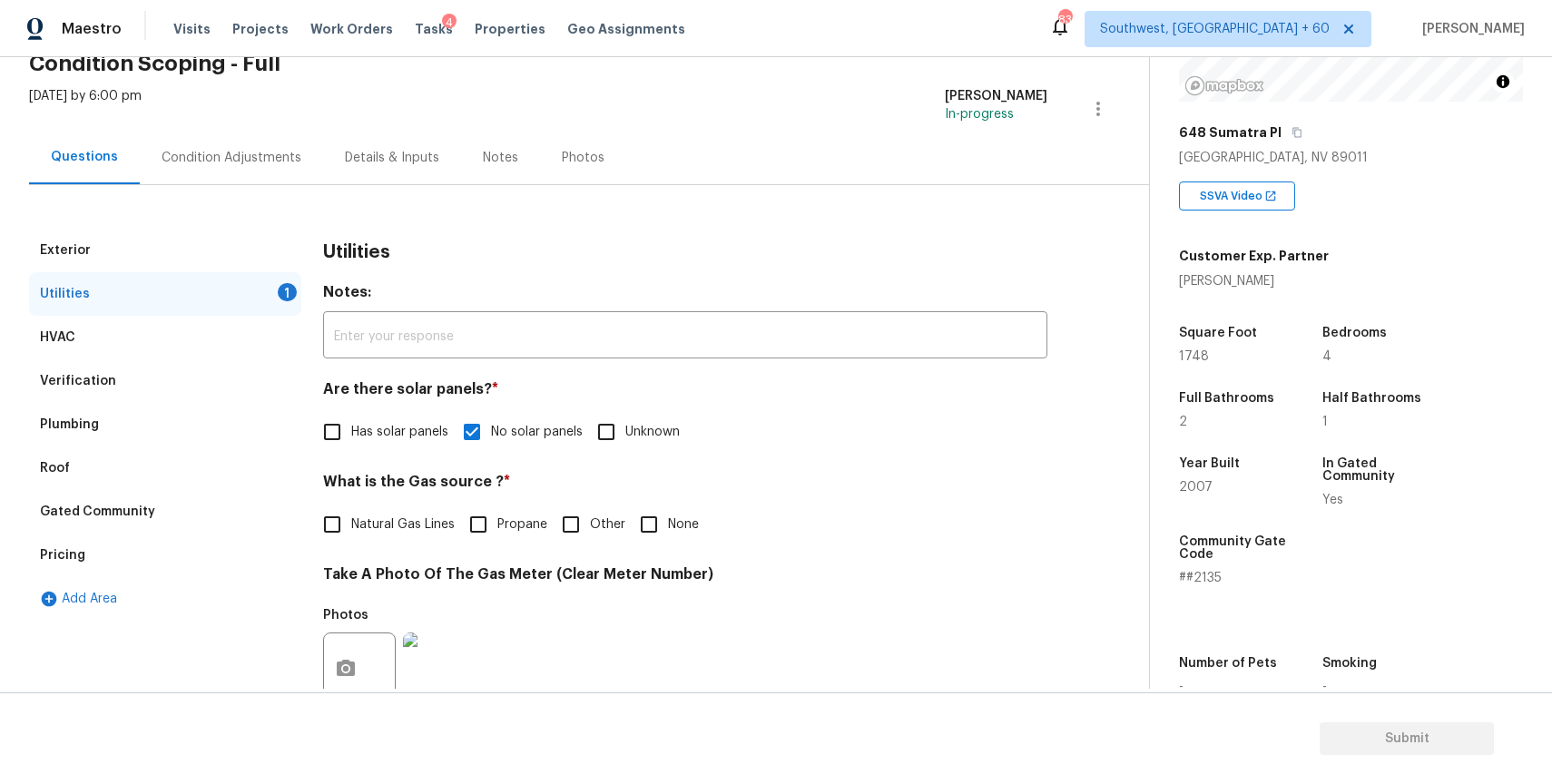
click at [377, 536] on label "Natural Gas Lines" at bounding box center [384, 524] width 142 height 38
click at [351, 536] on input "Natural Gas Lines" at bounding box center [332, 524] width 38 height 38
checkbox input "true"
click at [249, 134] on div "Condition Adjustments" at bounding box center [232, 158] width 184 height 54
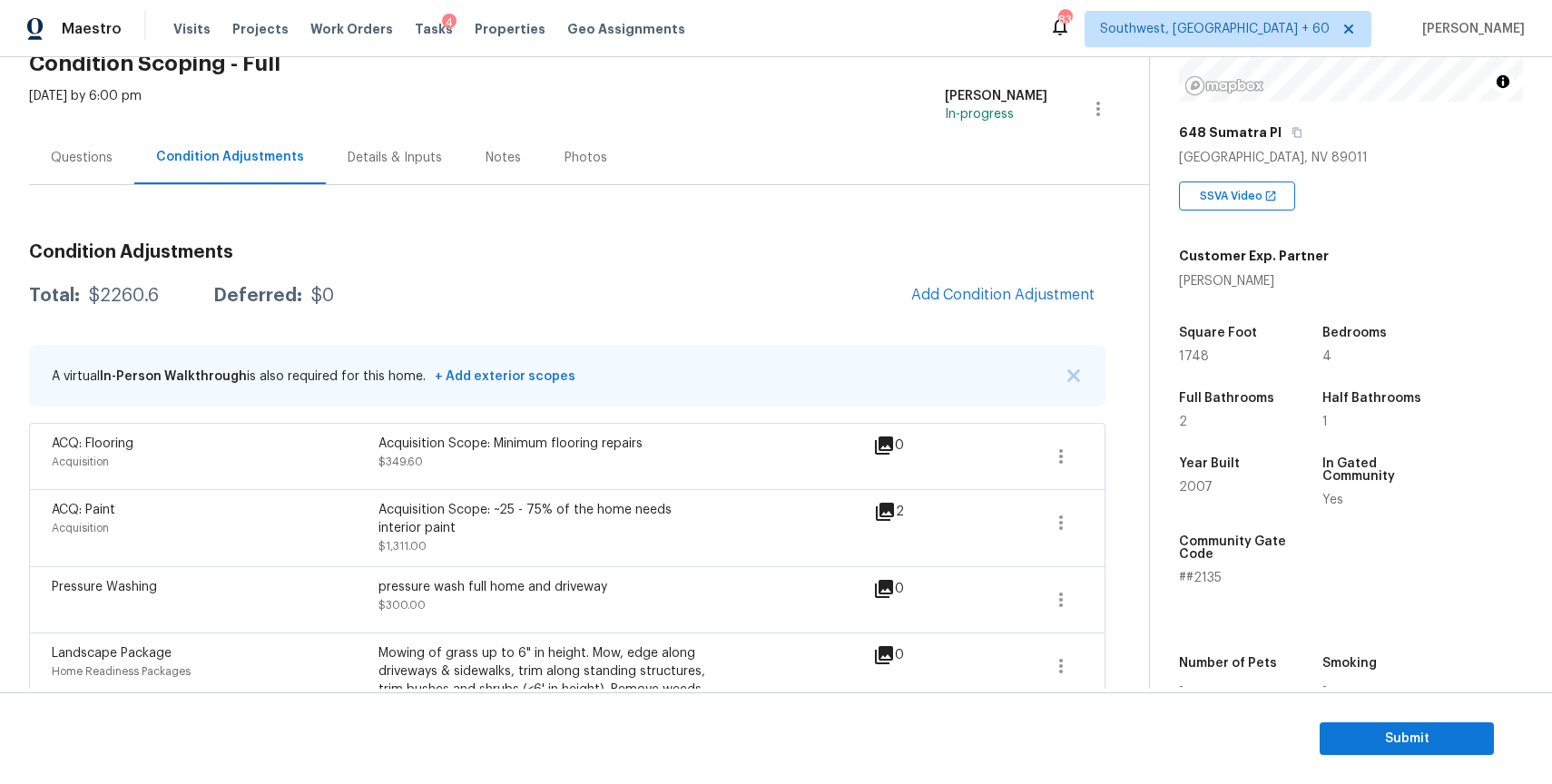
click at [126, 272] on div "Condition Adjustments Total: $2260.6 Deferred: $0 Add Condition Adjustment A vi…" at bounding box center [566, 515] width 1076 height 573
copy div "$2260.6"
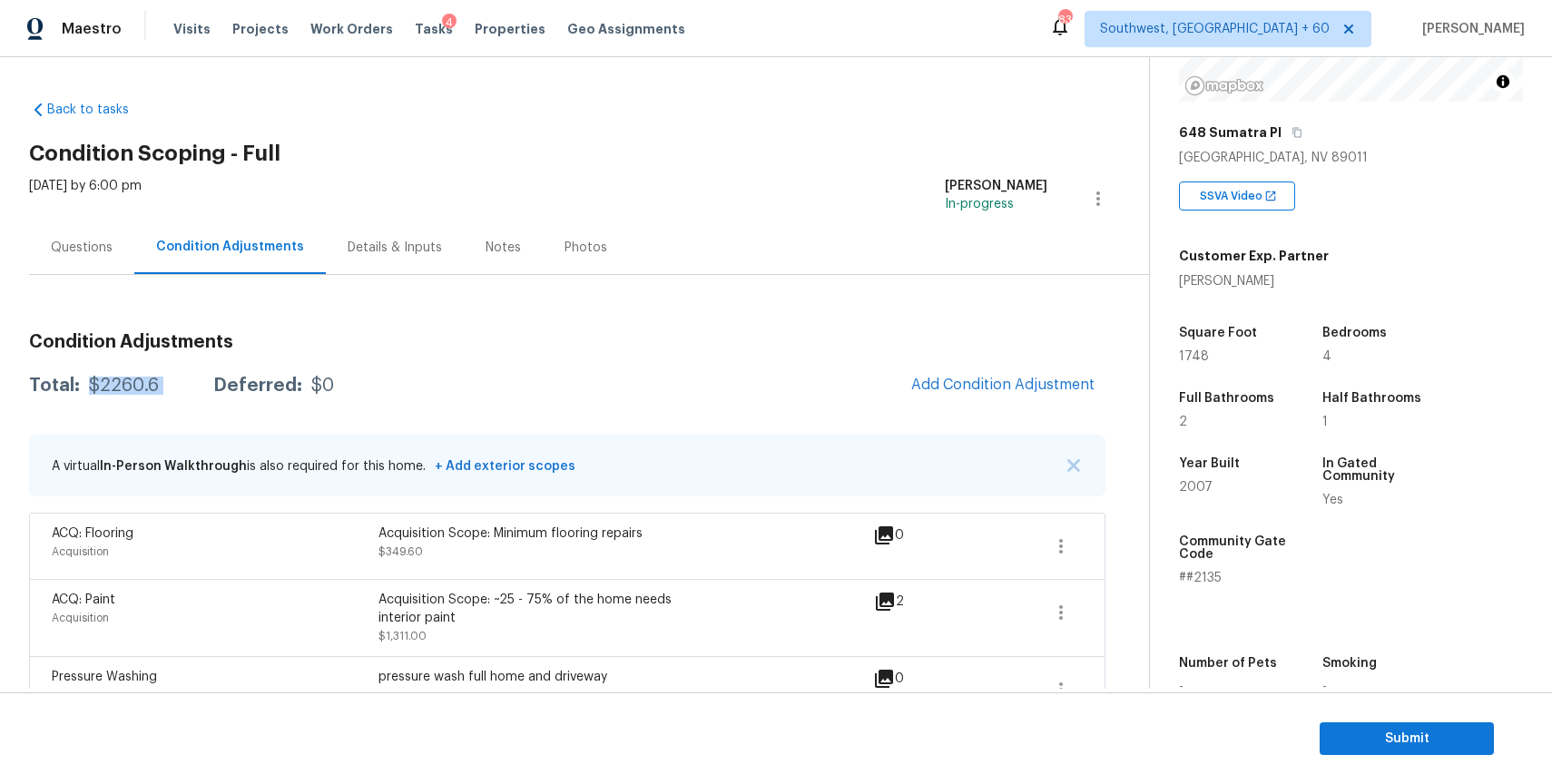
click at [80, 247] on div "Questions" at bounding box center [82, 247] width 62 height 19
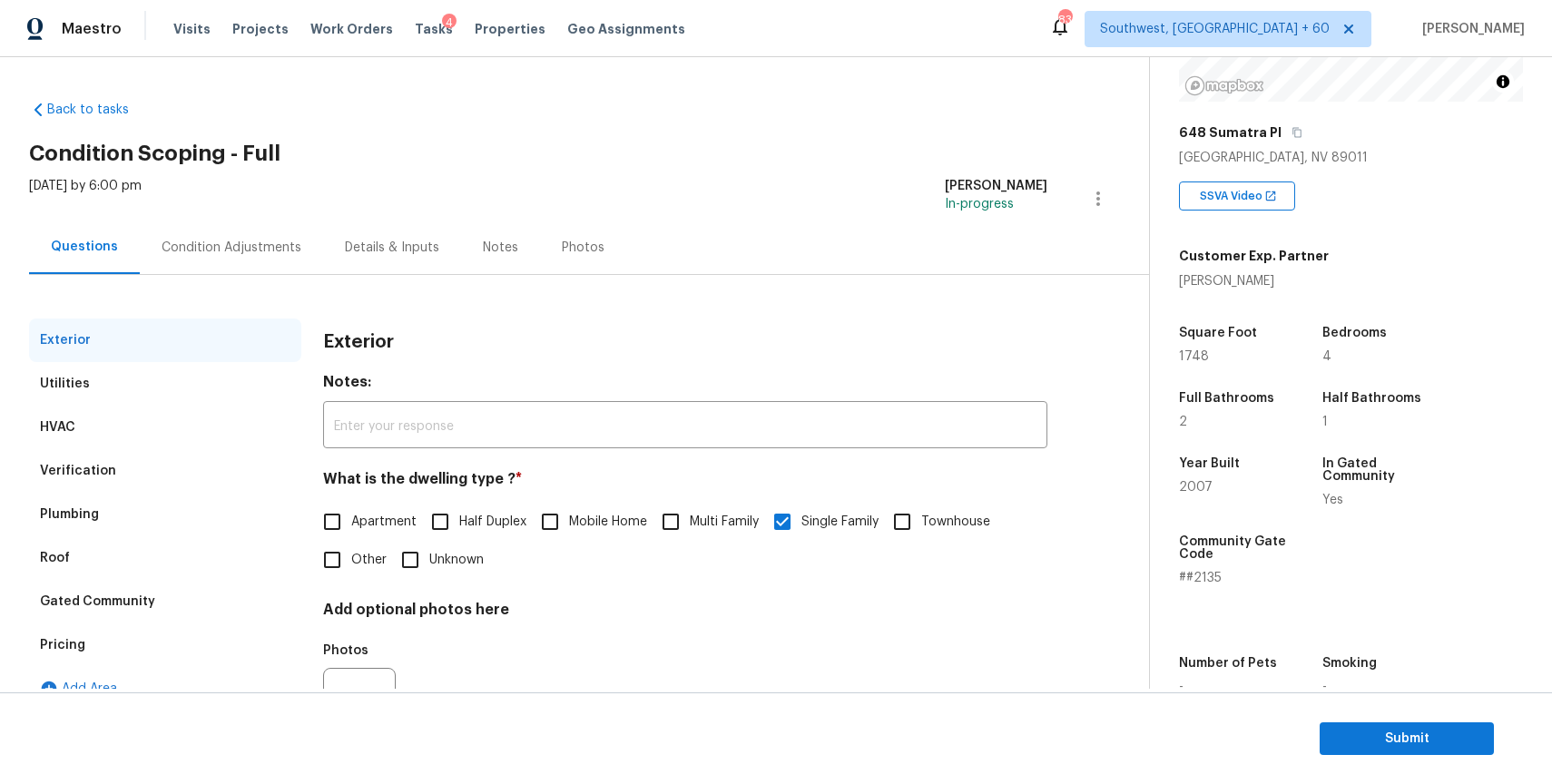
click at [199, 466] on div "Verification" at bounding box center [165, 471] width 273 height 44
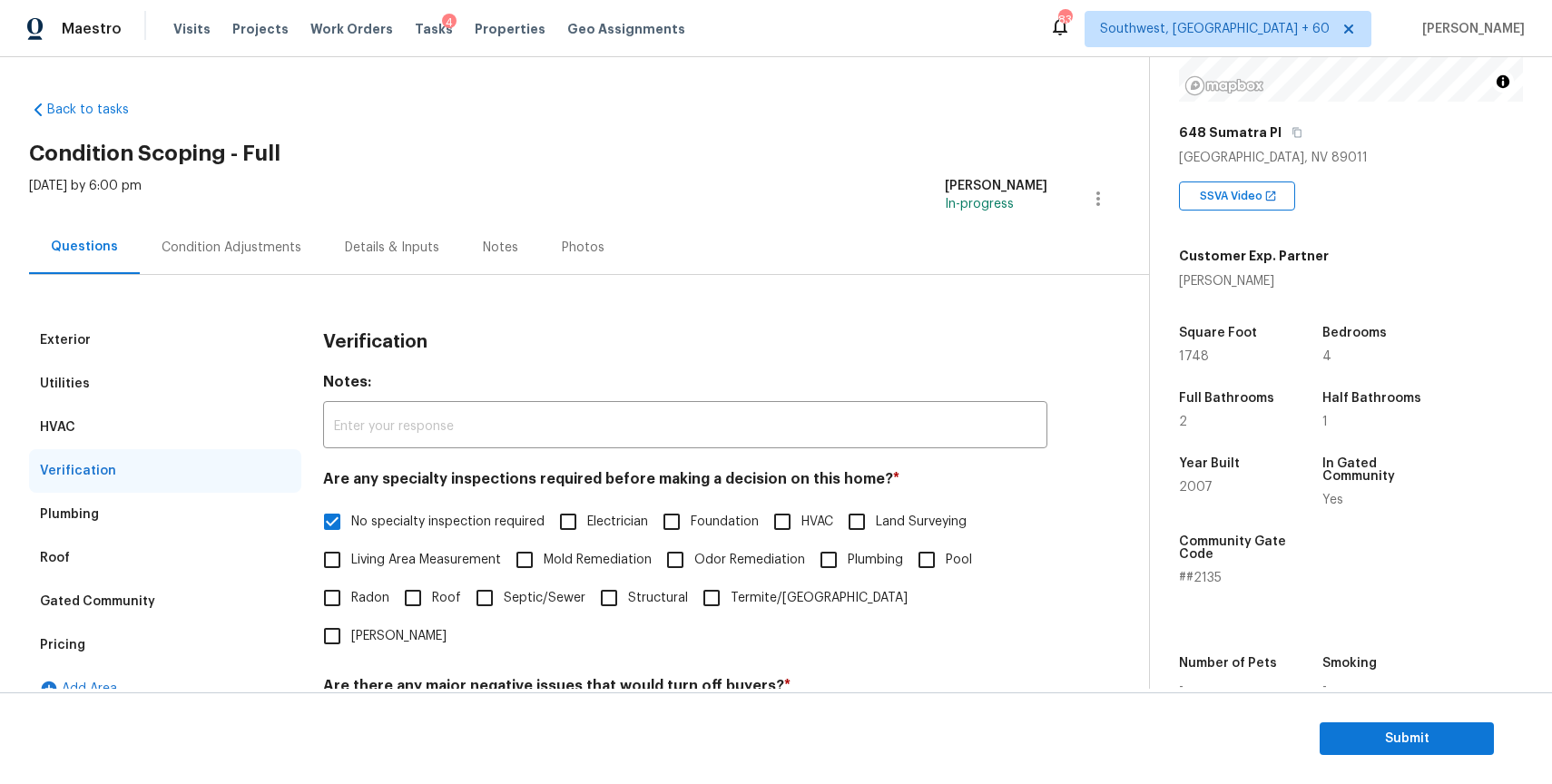
click at [216, 429] on div "HVAC" at bounding box center [165, 427] width 273 height 44
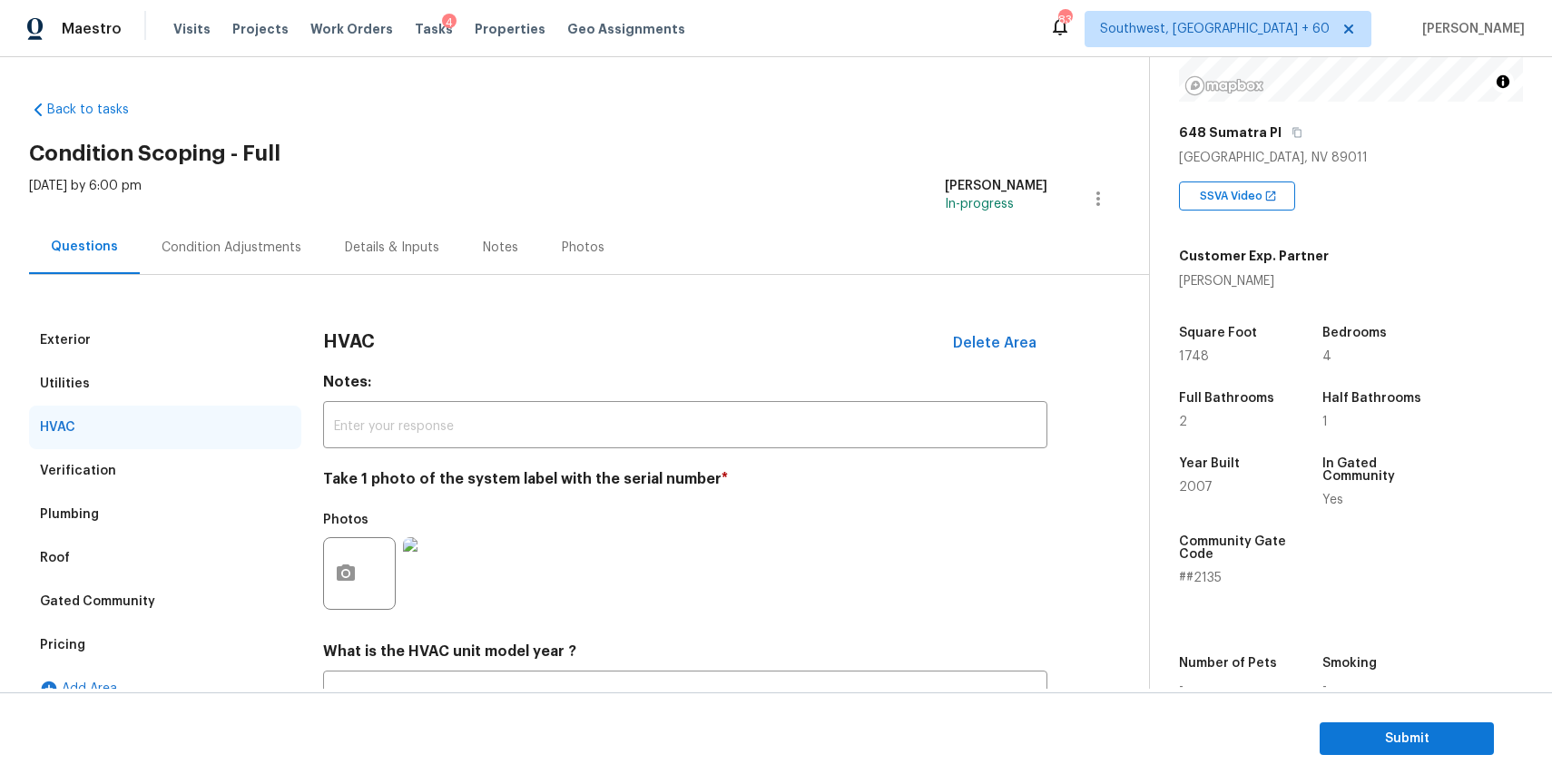
click at [445, 552] on img at bounding box center [439, 574] width 72 height 72
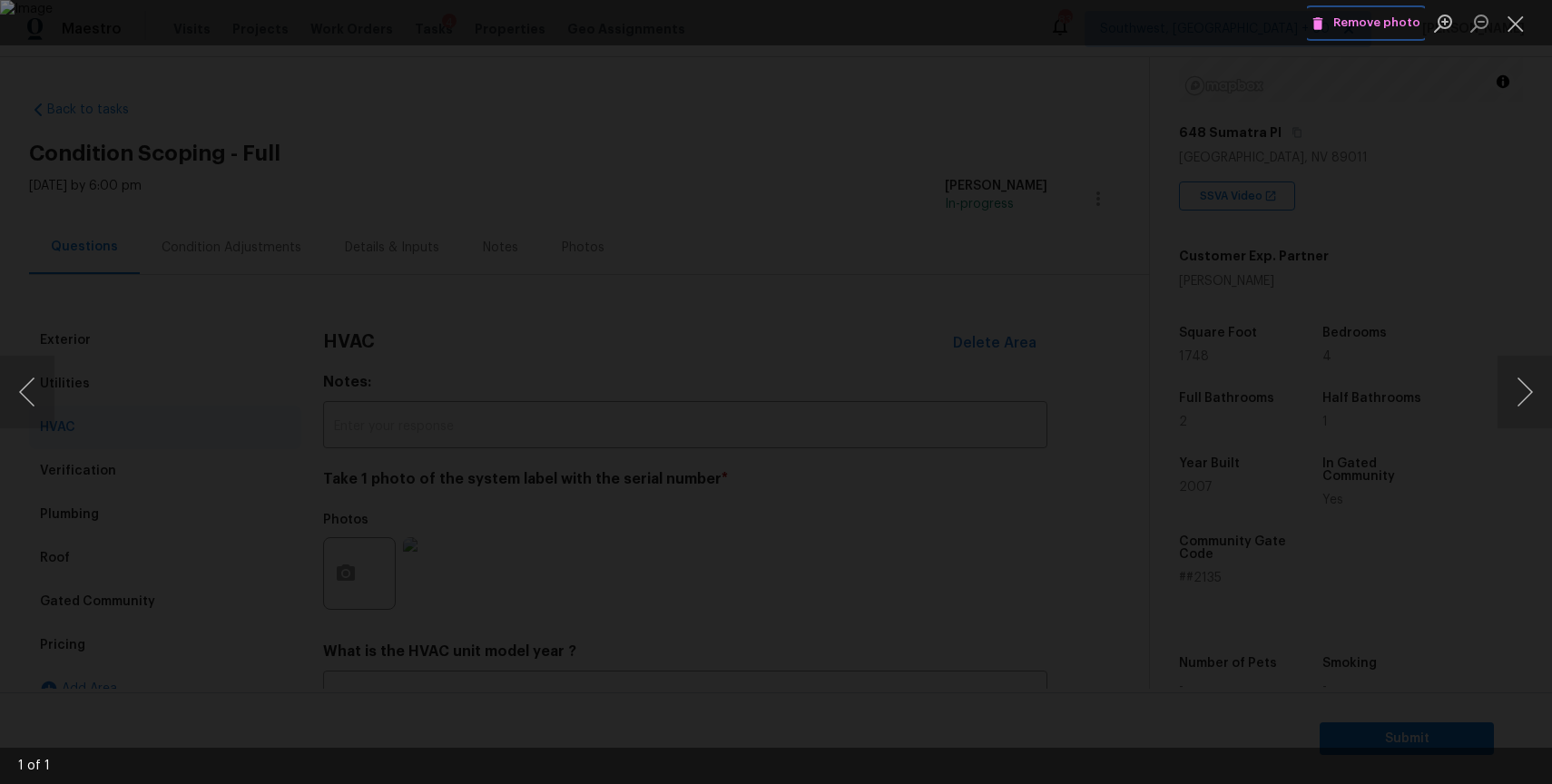
click at [1367, 21] on span "Remove photo" at bounding box center [1365, 23] width 108 height 21
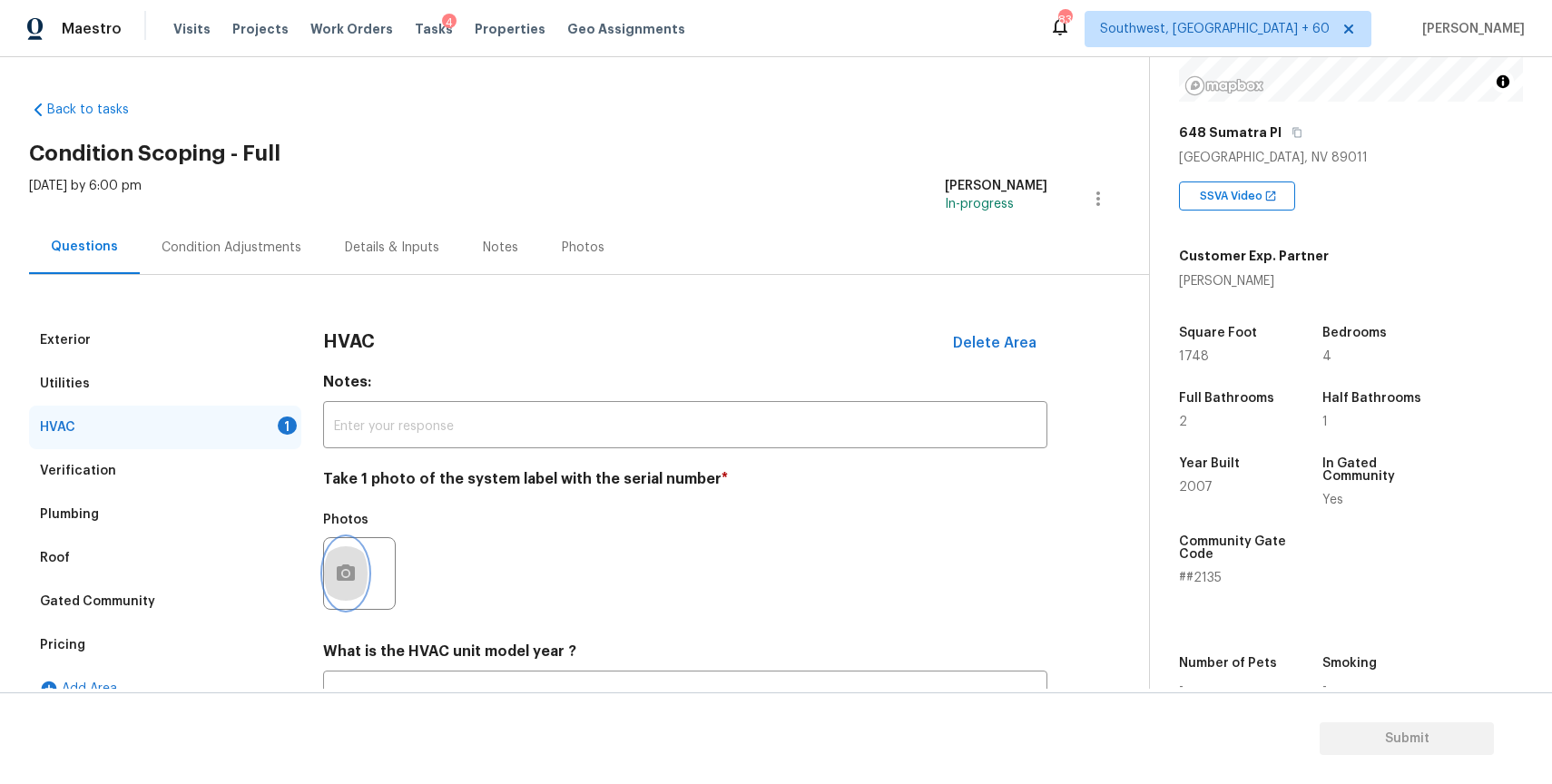
click at [341, 569] on icon "button" at bounding box center [346, 573] width 19 height 17
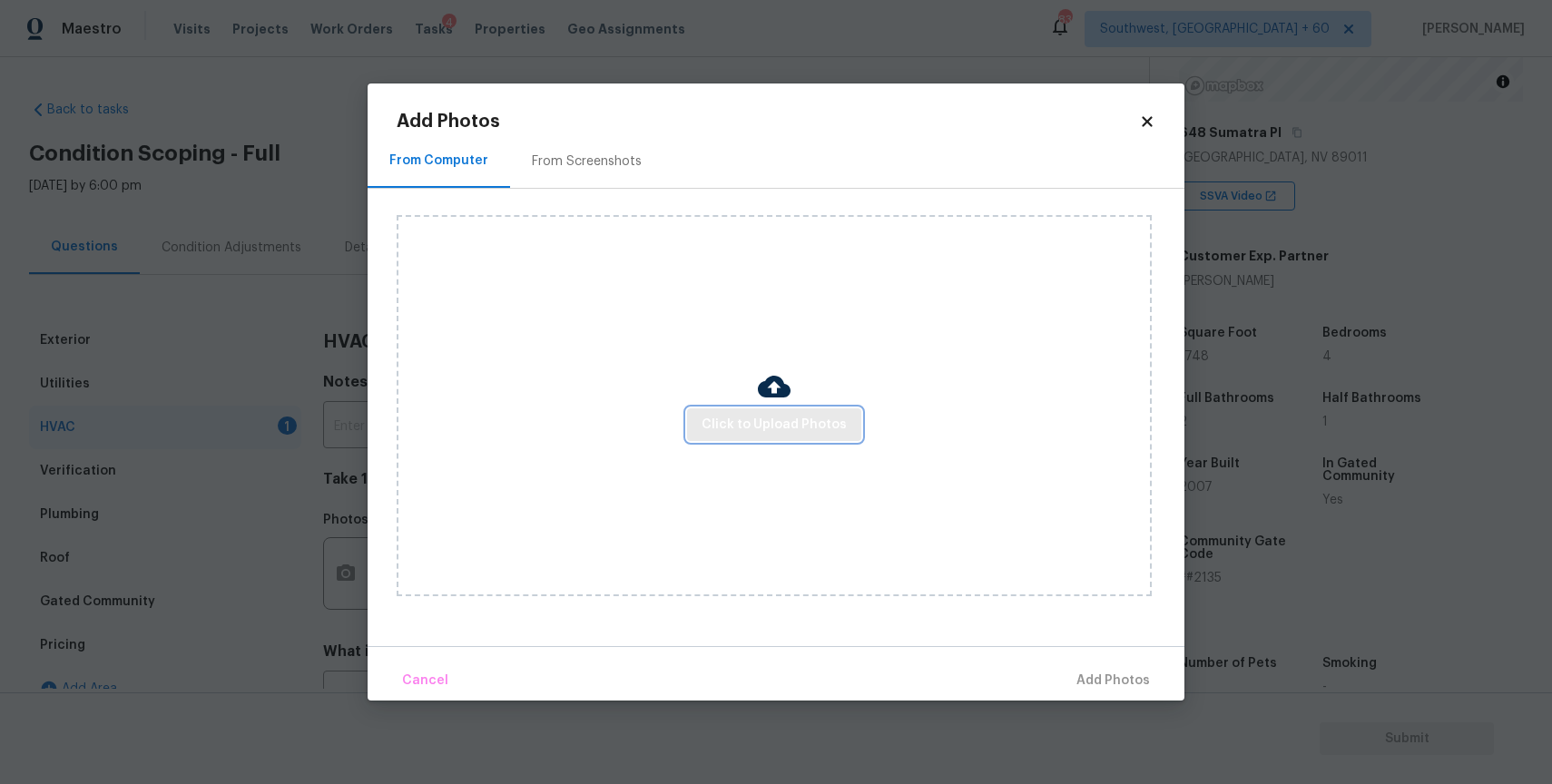
click at [779, 426] on span "Click to Upload Photos" at bounding box center [774, 424] width 146 height 22
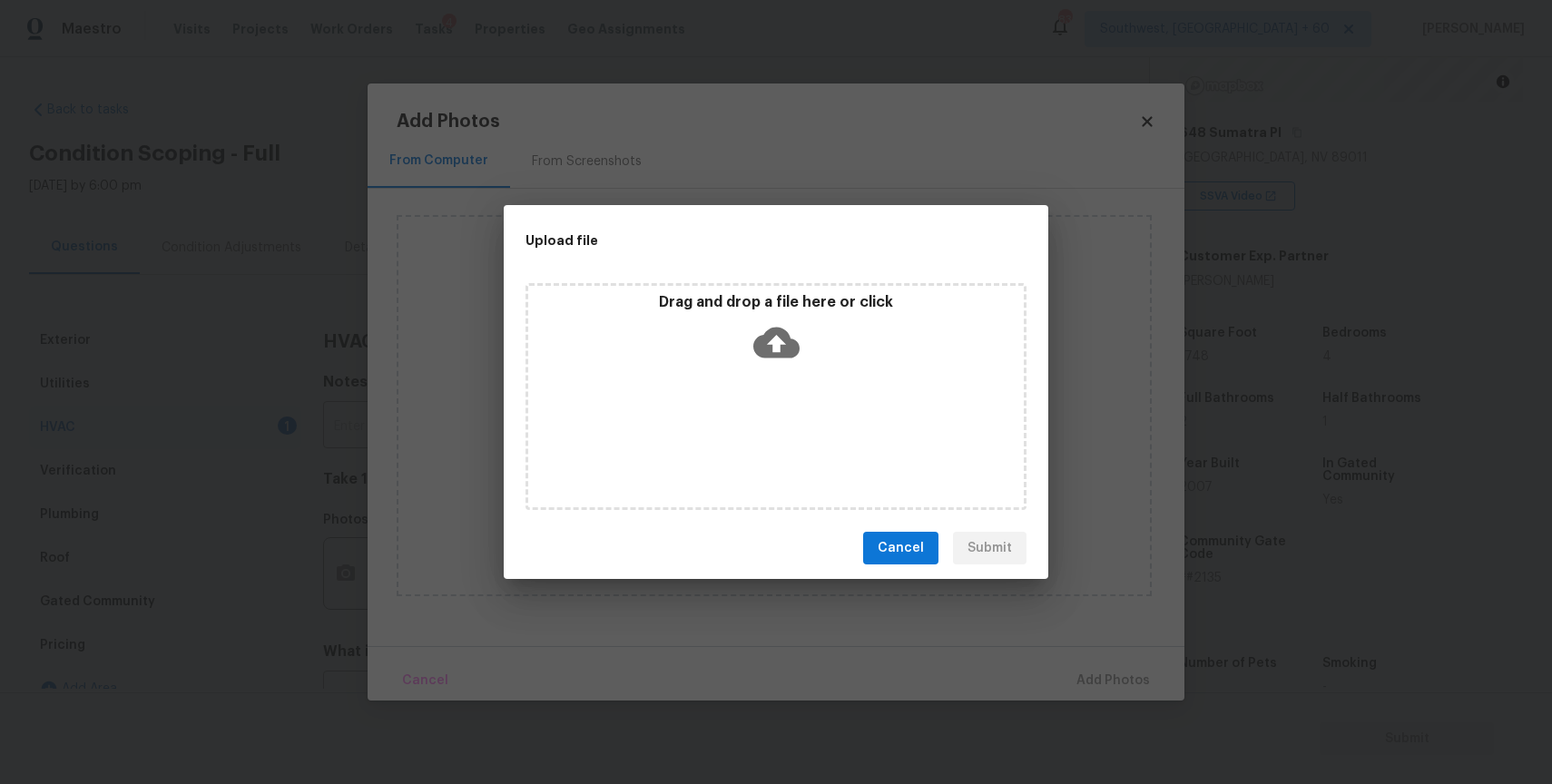
click at [771, 422] on div "Drag and drop a file here or click" at bounding box center [776, 396] width 501 height 227
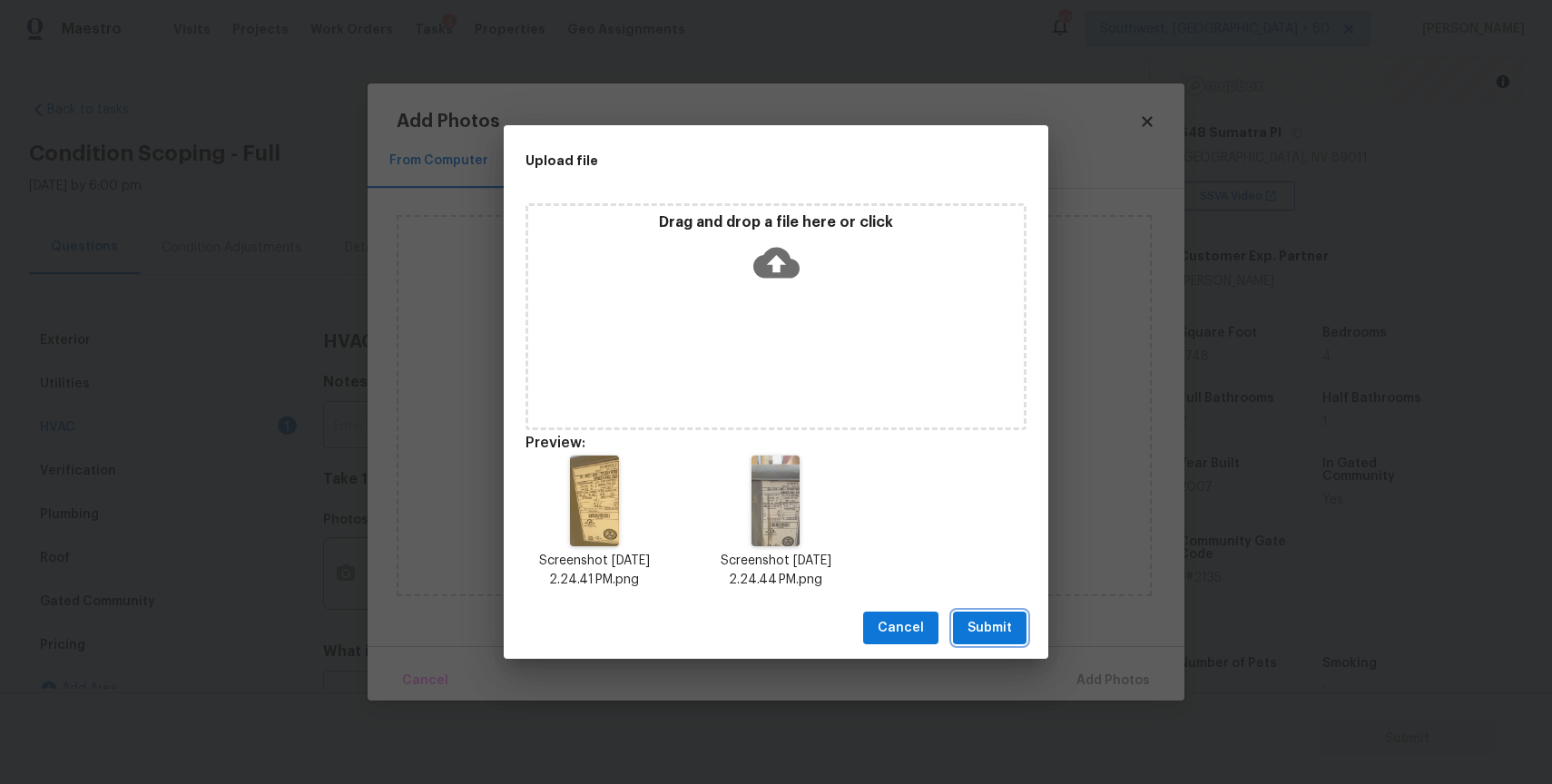
click at [1006, 628] on span "Submit" at bounding box center [989, 628] width 45 height 22
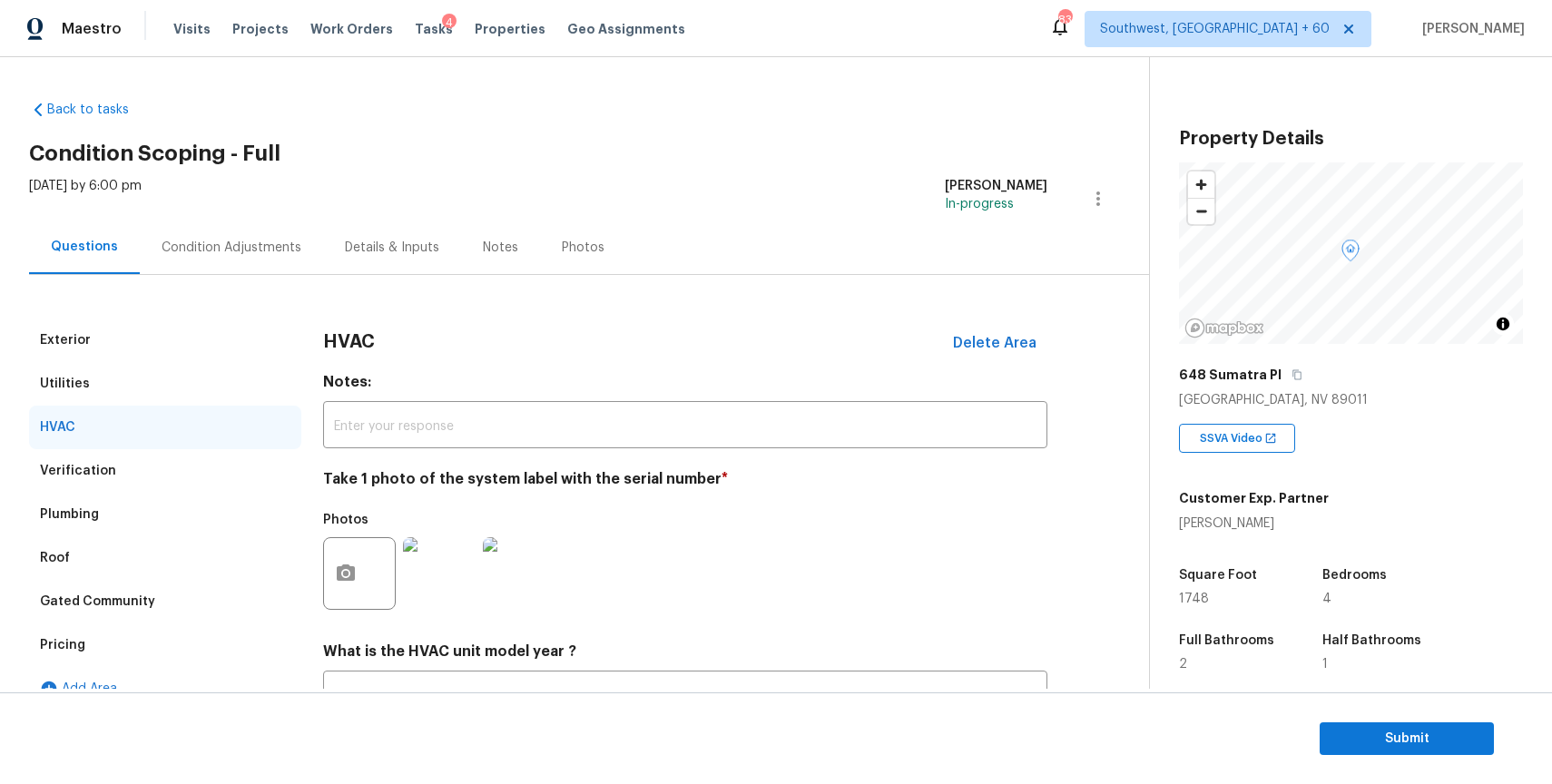
scroll to position [242, 0]
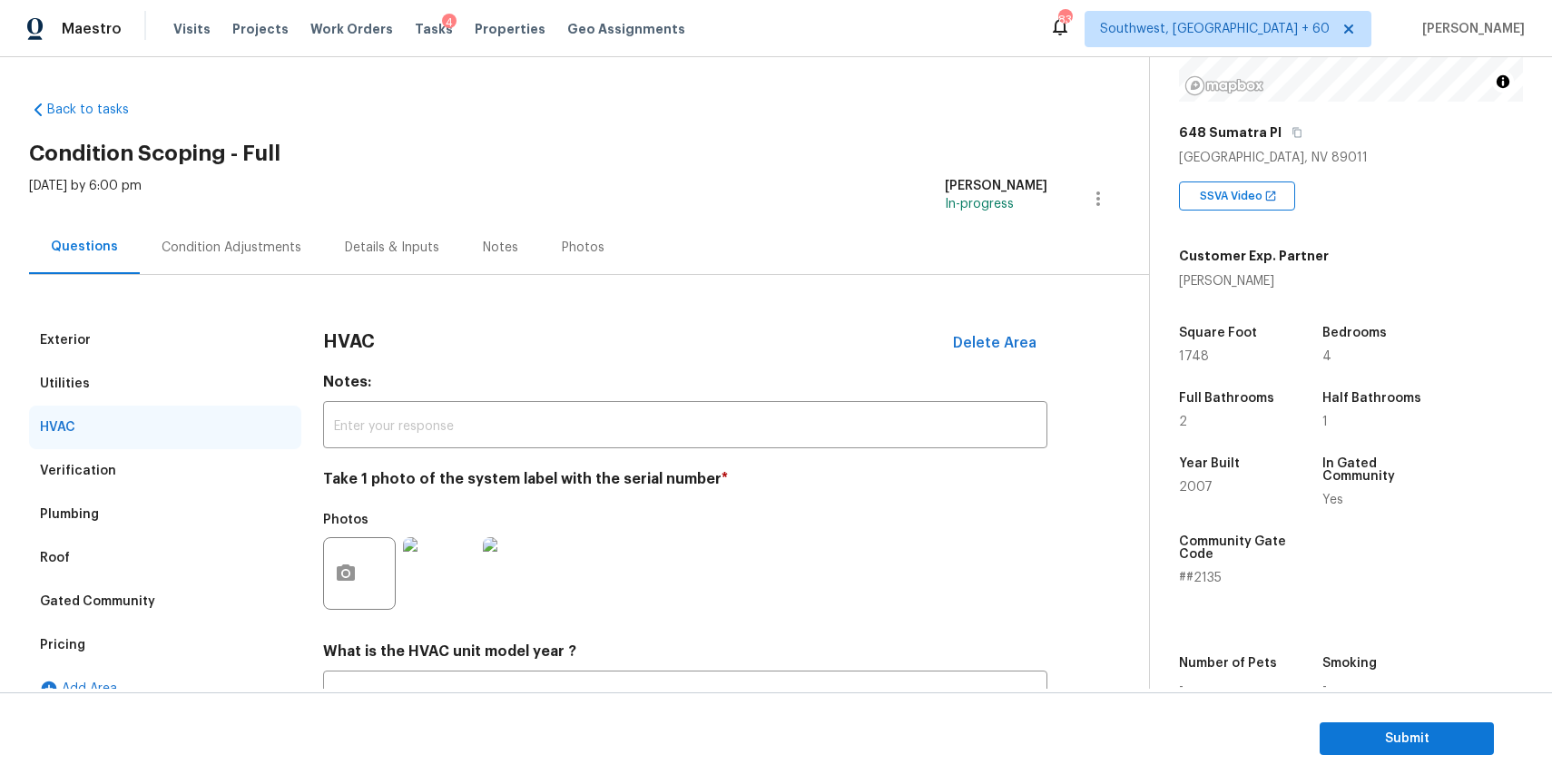
click at [248, 256] on div "Condition Adjustments" at bounding box center [232, 247] width 184 height 54
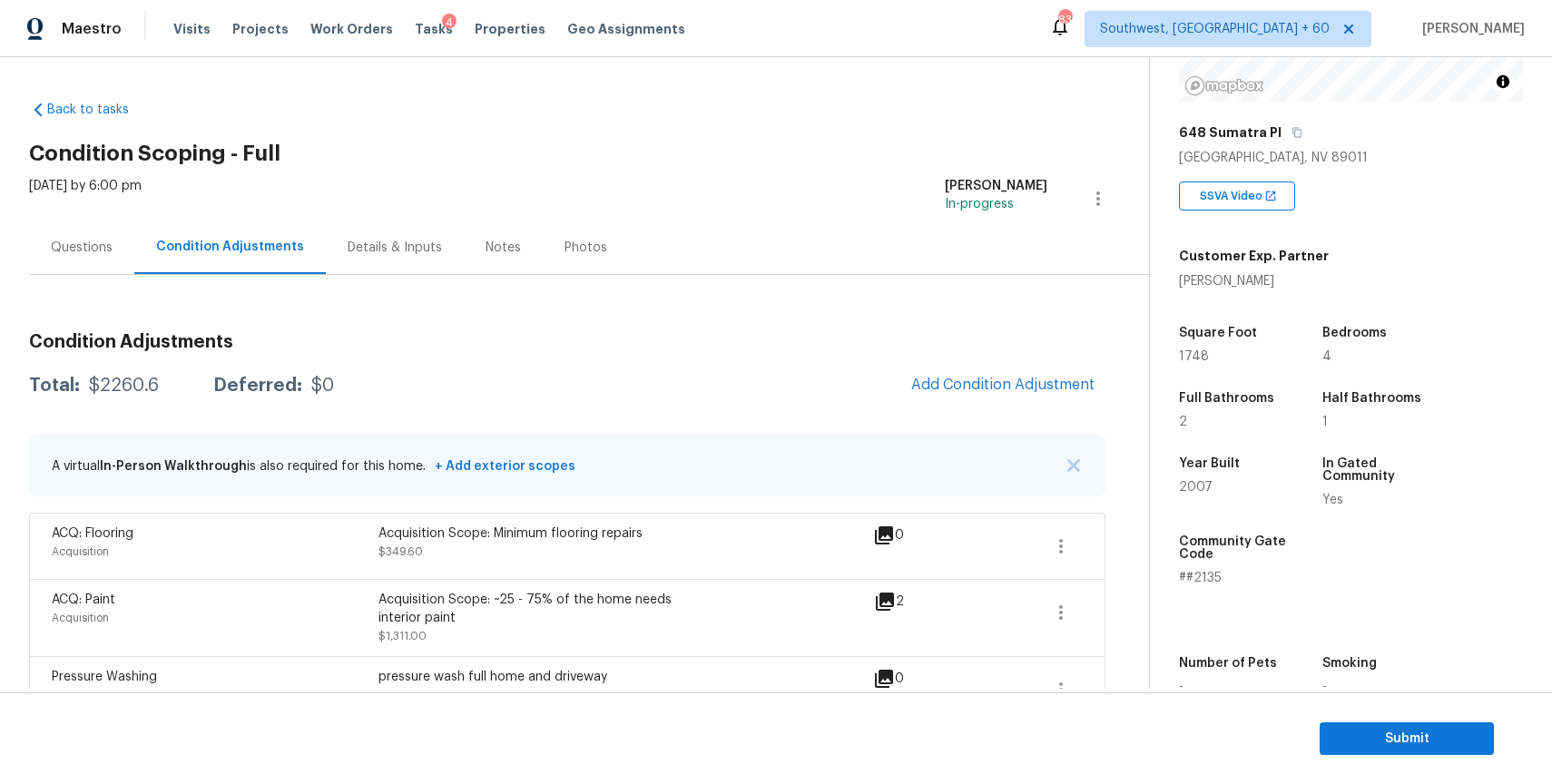
click at [137, 386] on div "$2260.6" at bounding box center [123, 386] width 70 height 19
copy div "2260.6"
click at [65, 207] on div "[DATE] by 6:00 pm" at bounding box center [84, 198] width 112 height 44
click at [80, 228] on div "Questions" at bounding box center [82, 247] width 106 height 54
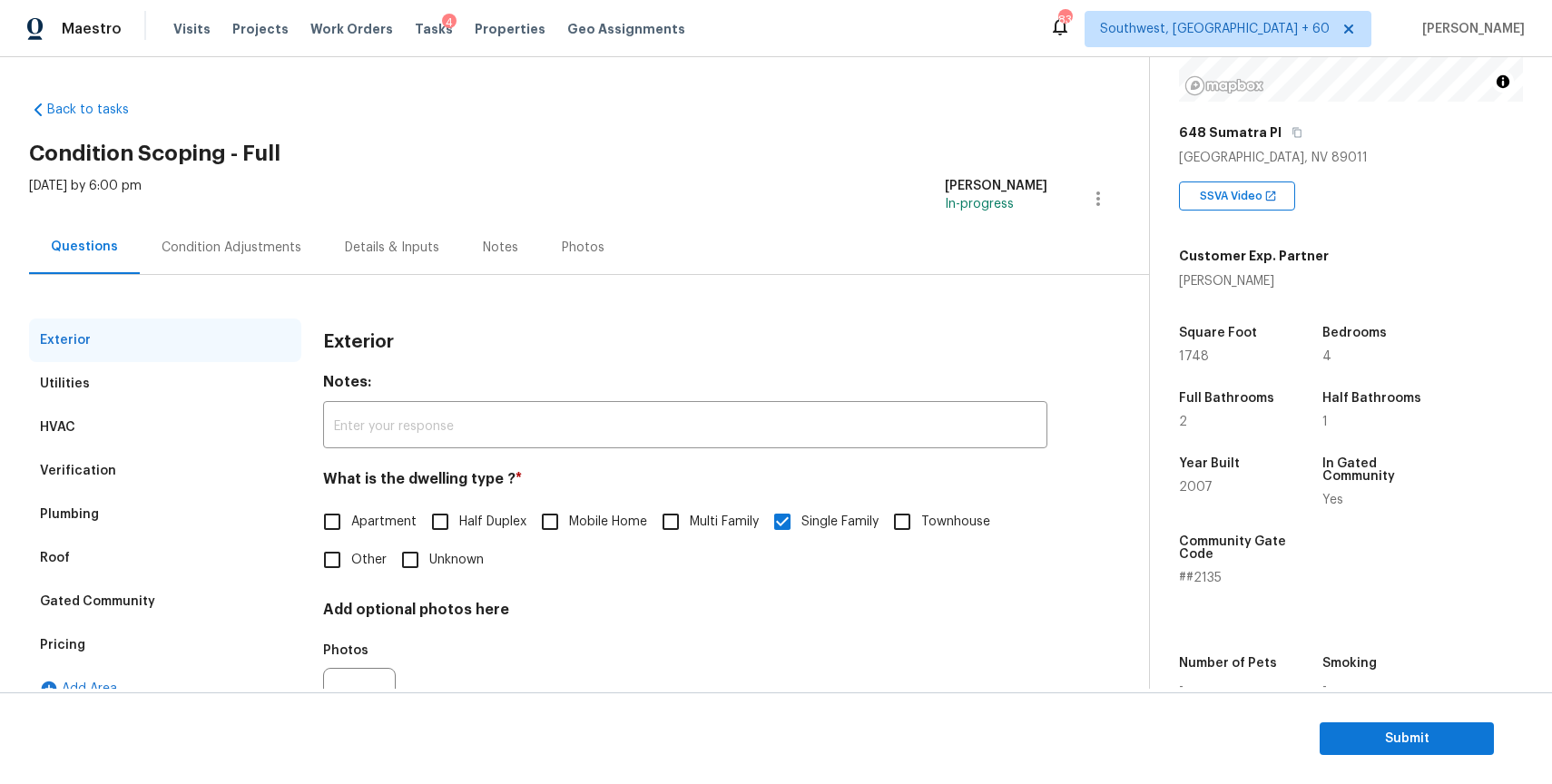
scroll to position [90, 0]
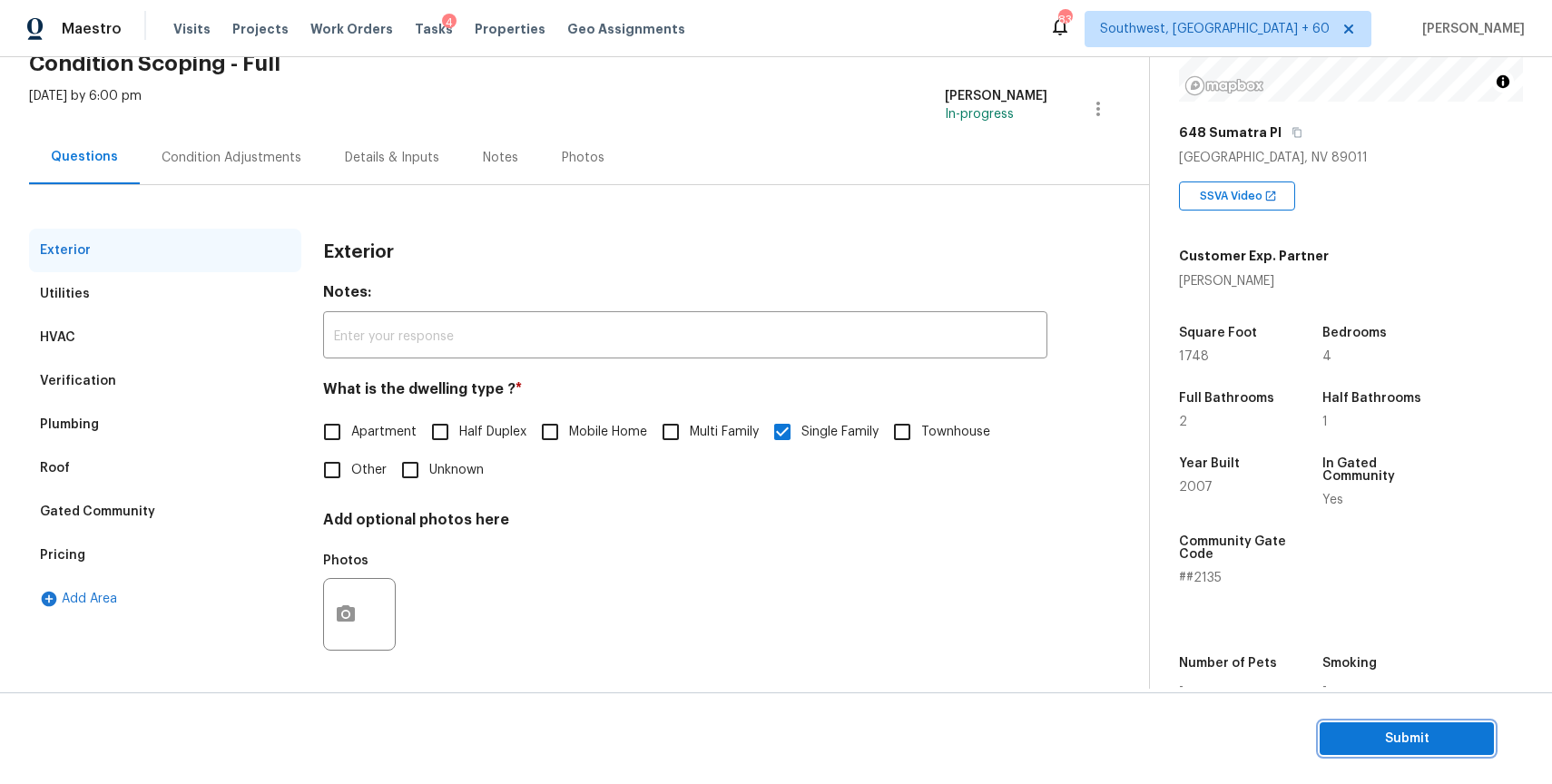
click at [1383, 751] on button "Submit" at bounding box center [1406, 739] width 174 height 33
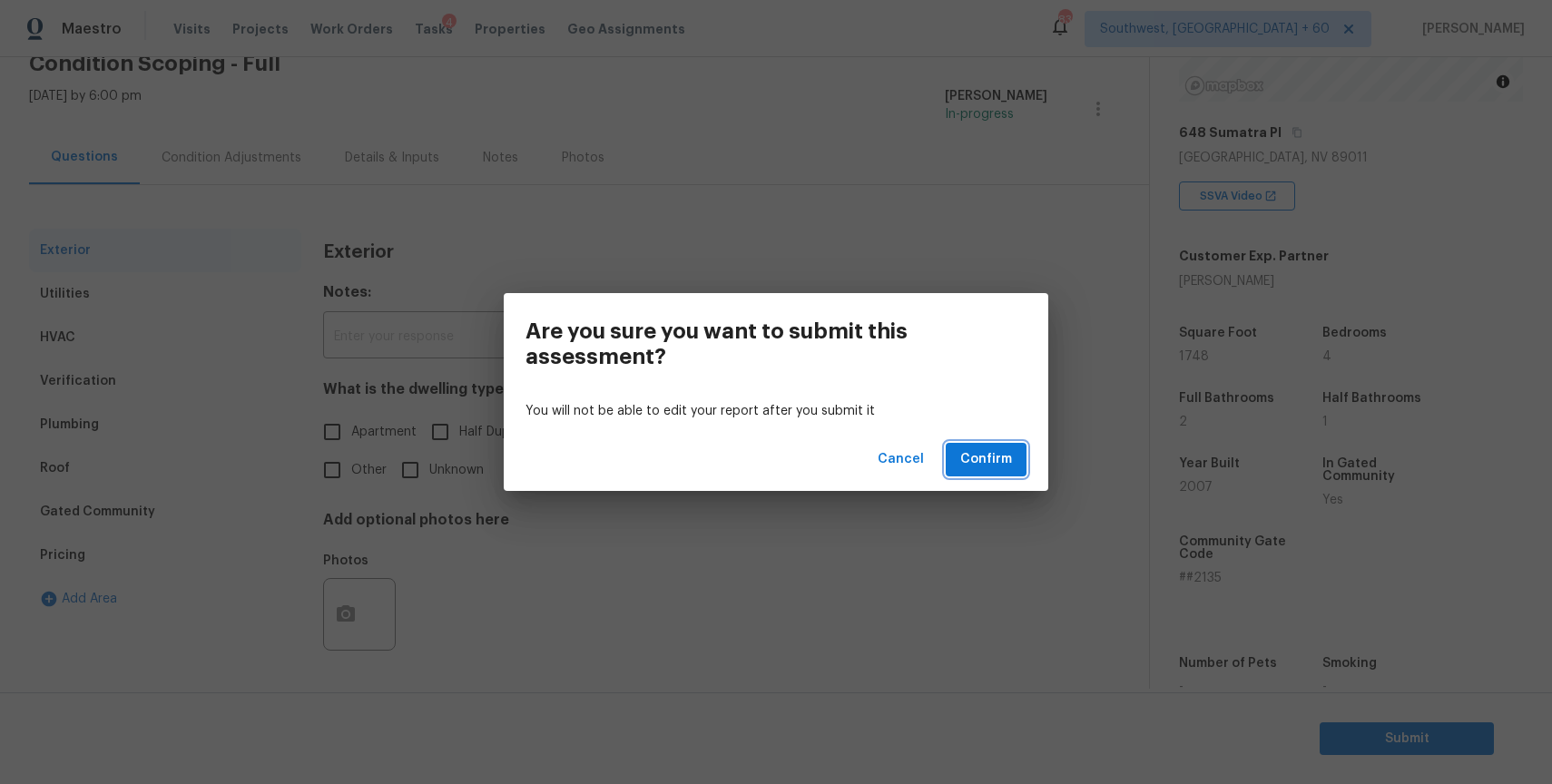
click at [980, 457] on span "Confirm" at bounding box center [986, 460] width 52 height 22
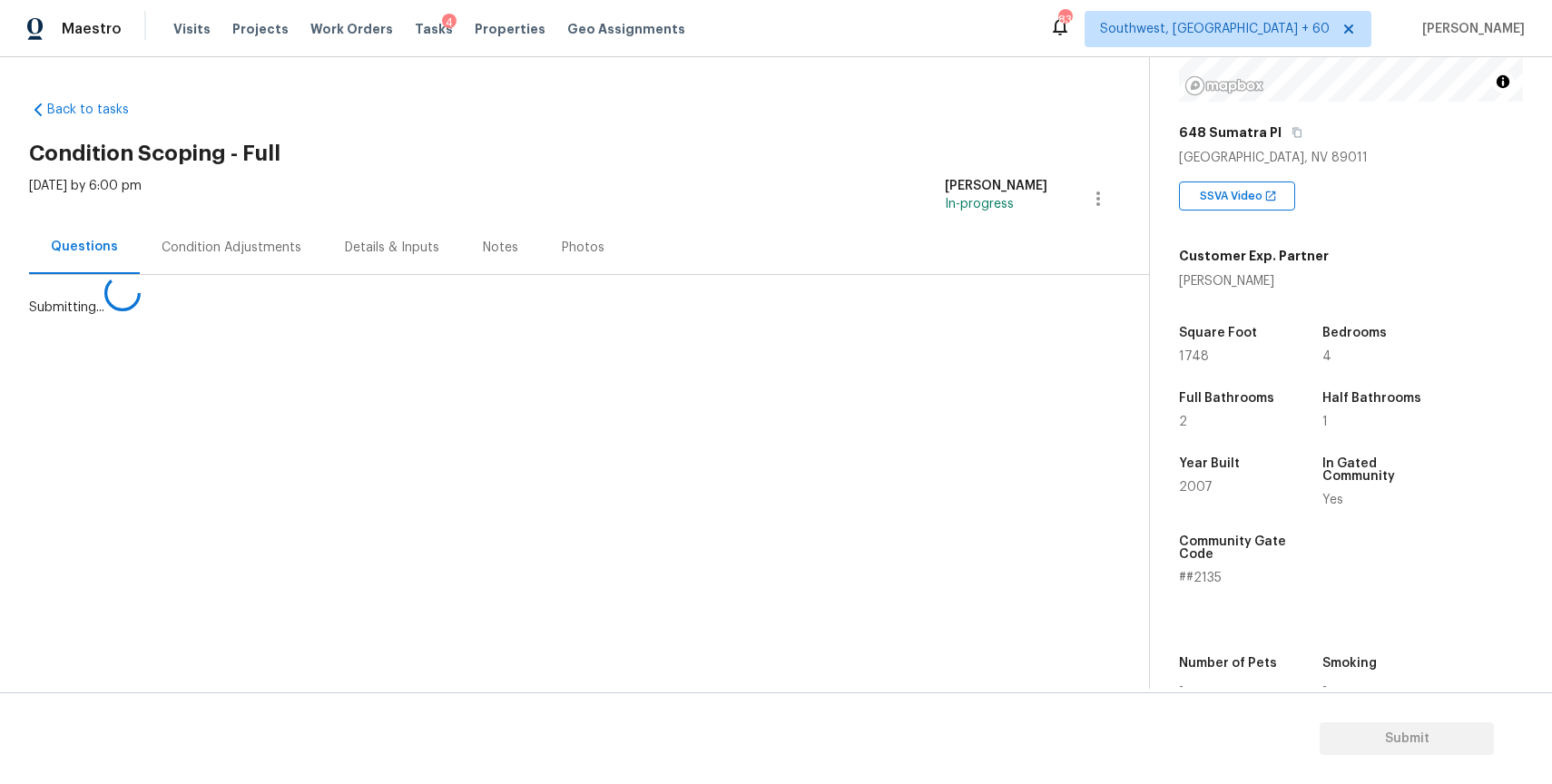
scroll to position [0, 0]
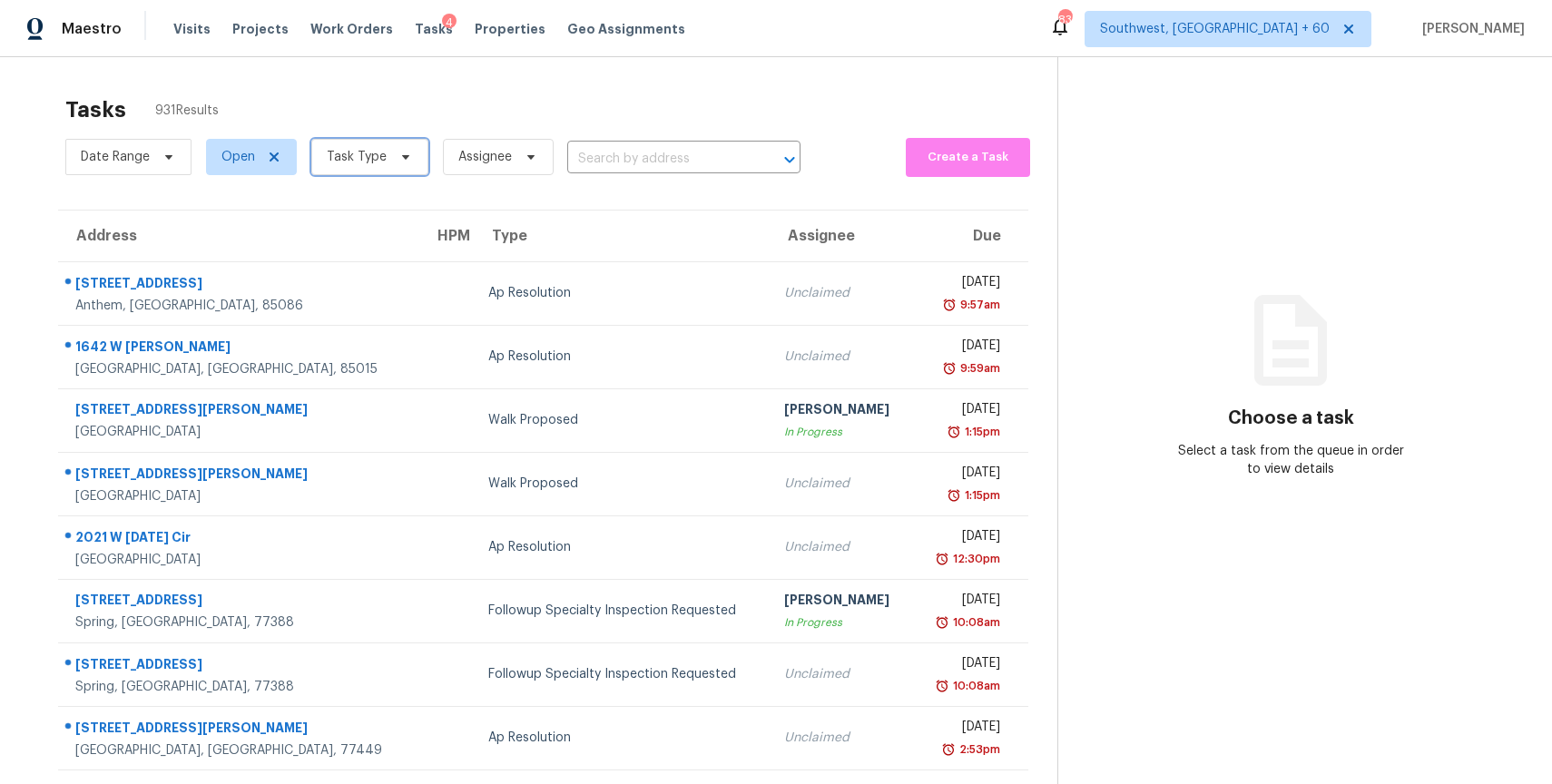
click at [381, 153] on span "Task Type" at bounding box center [356, 158] width 60 height 19
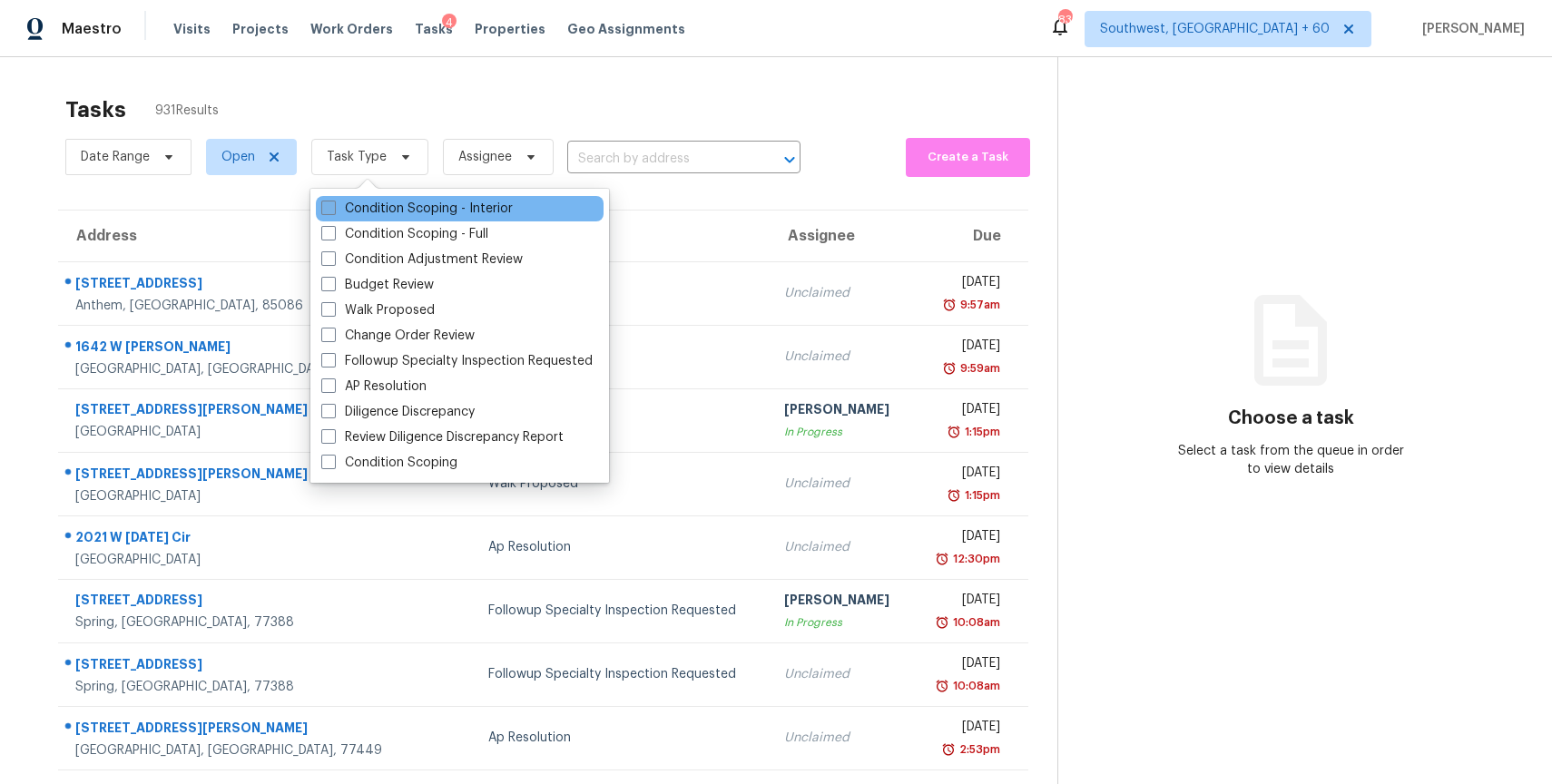
click at [399, 210] on label "Condition Scoping - Interior" at bounding box center [417, 209] width 192 height 19
click at [333, 210] on input "Condition Scoping - Interior" at bounding box center [327, 205] width 12 height 12
checkbox input "true"
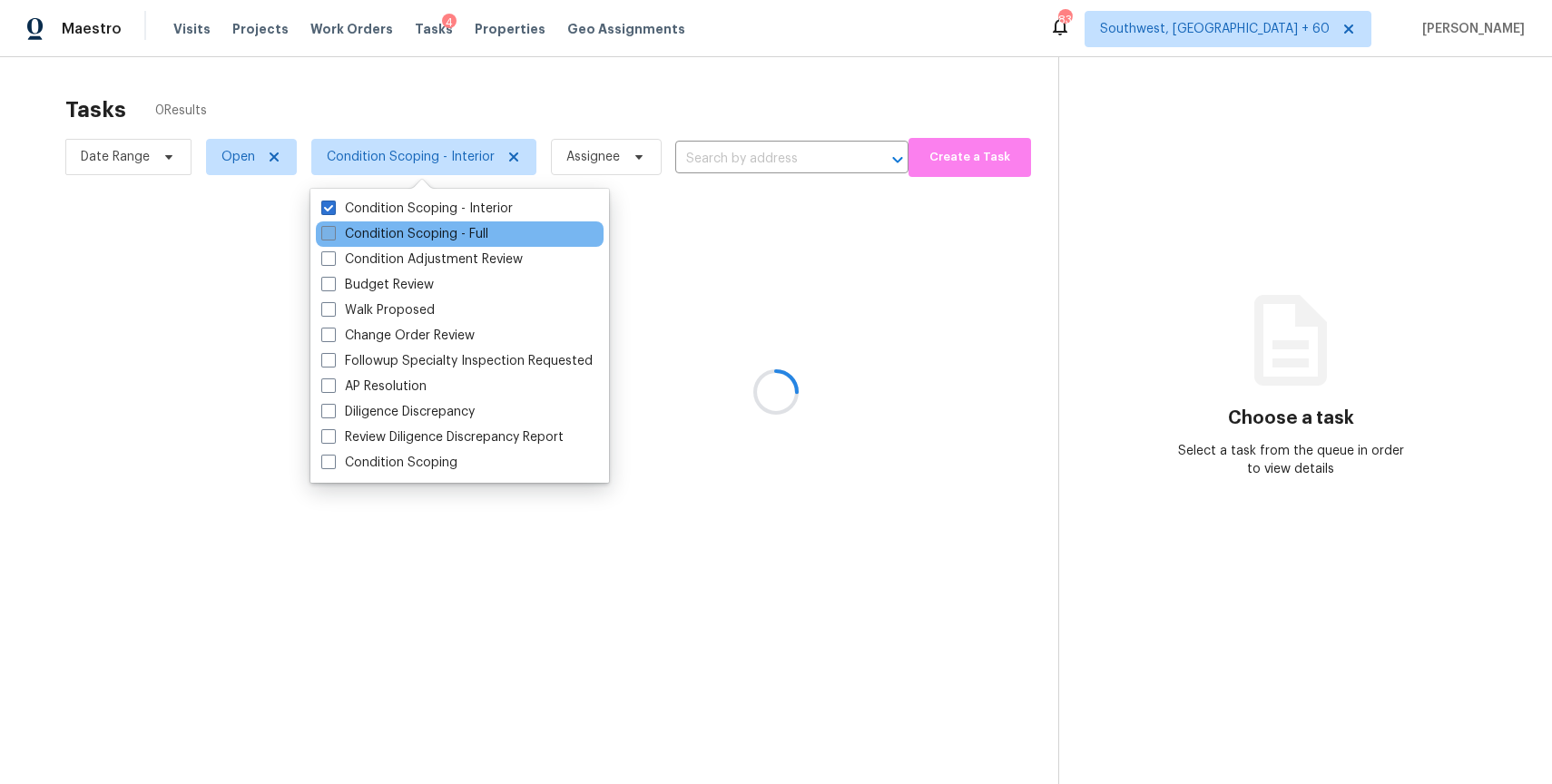
click at [409, 234] on label "Condition Scoping - Full" at bounding box center [405, 234] width 167 height 19
click at [333, 234] on input "Condition Scoping - Full" at bounding box center [327, 231] width 12 height 12
checkbox input "true"
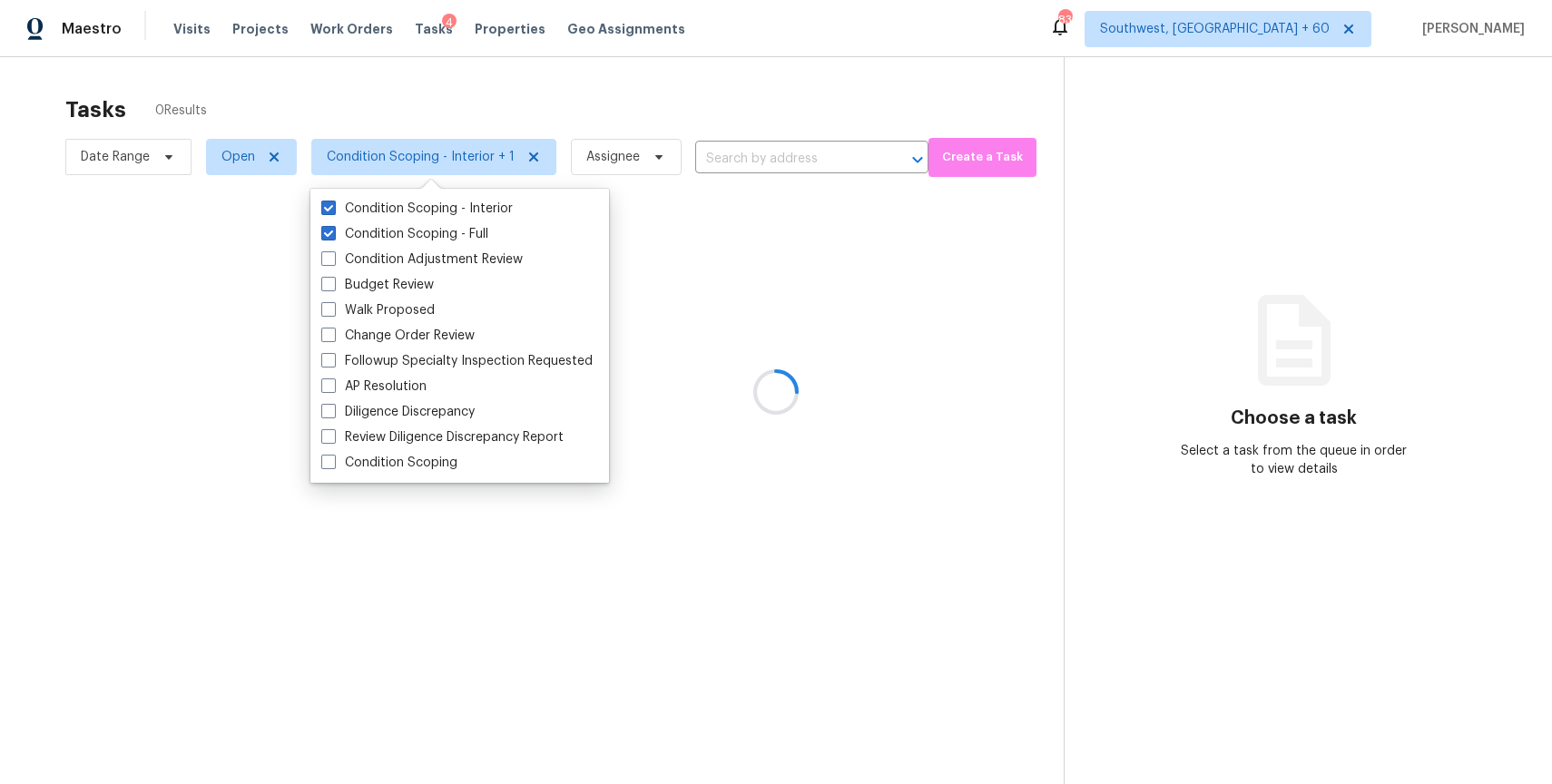
click at [413, 92] on div at bounding box center [776, 392] width 1552 height 784
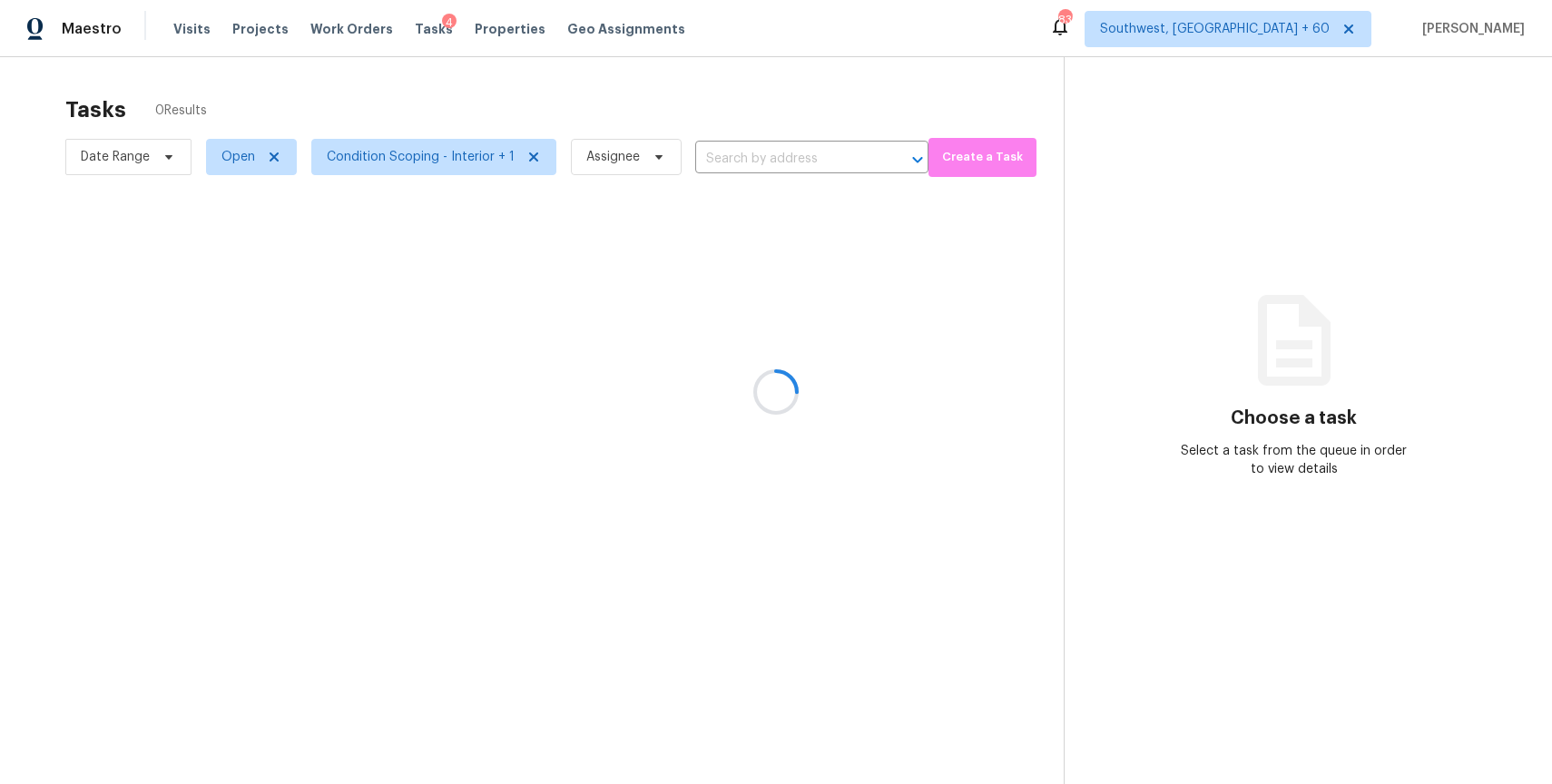
click at [121, 150] on div at bounding box center [776, 392] width 1552 height 784
click at [134, 163] on div at bounding box center [776, 392] width 1552 height 784
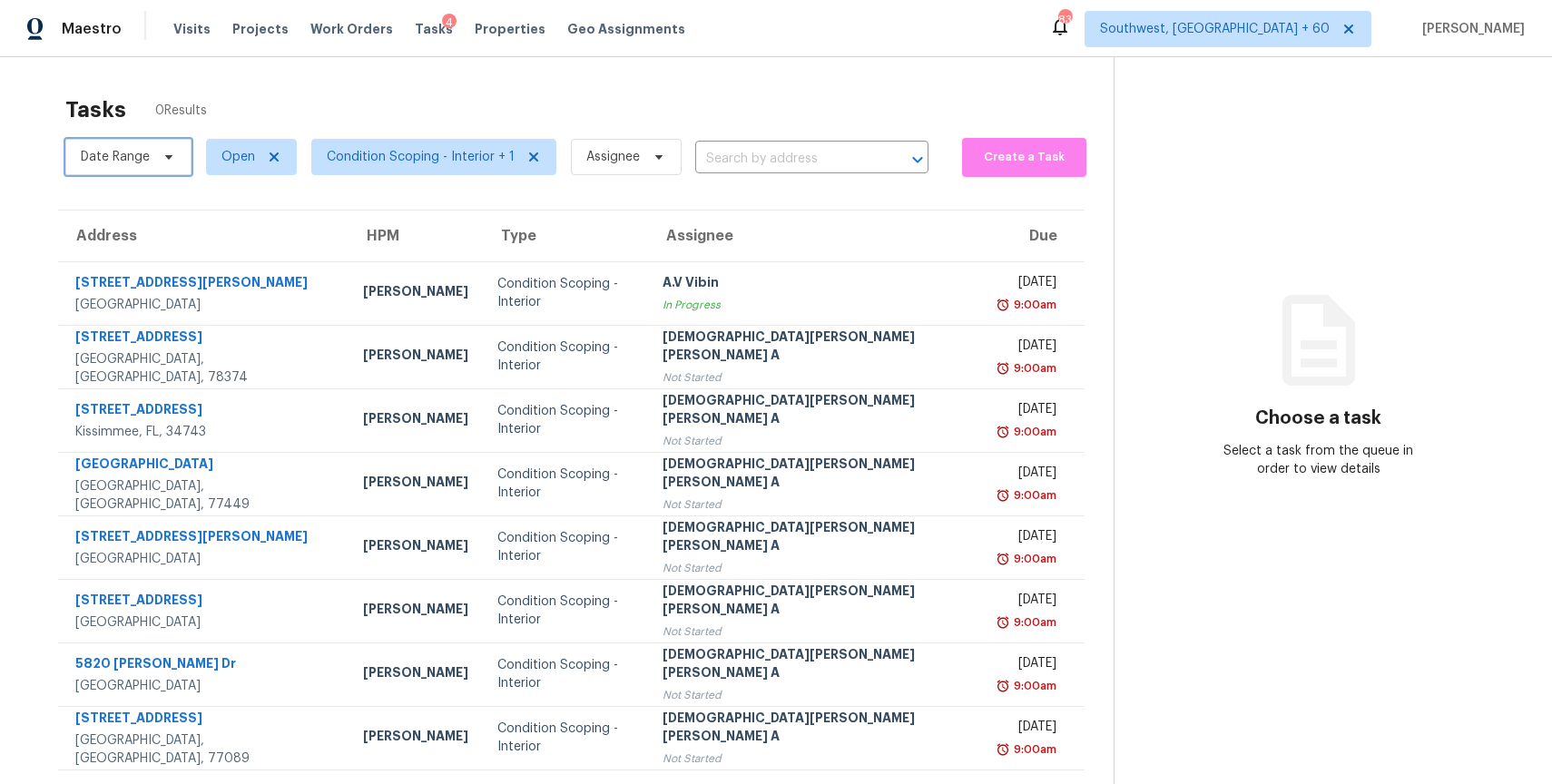
click at [134, 151] on span "Date Range" at bounding box center [115, 158] width 69 height 19
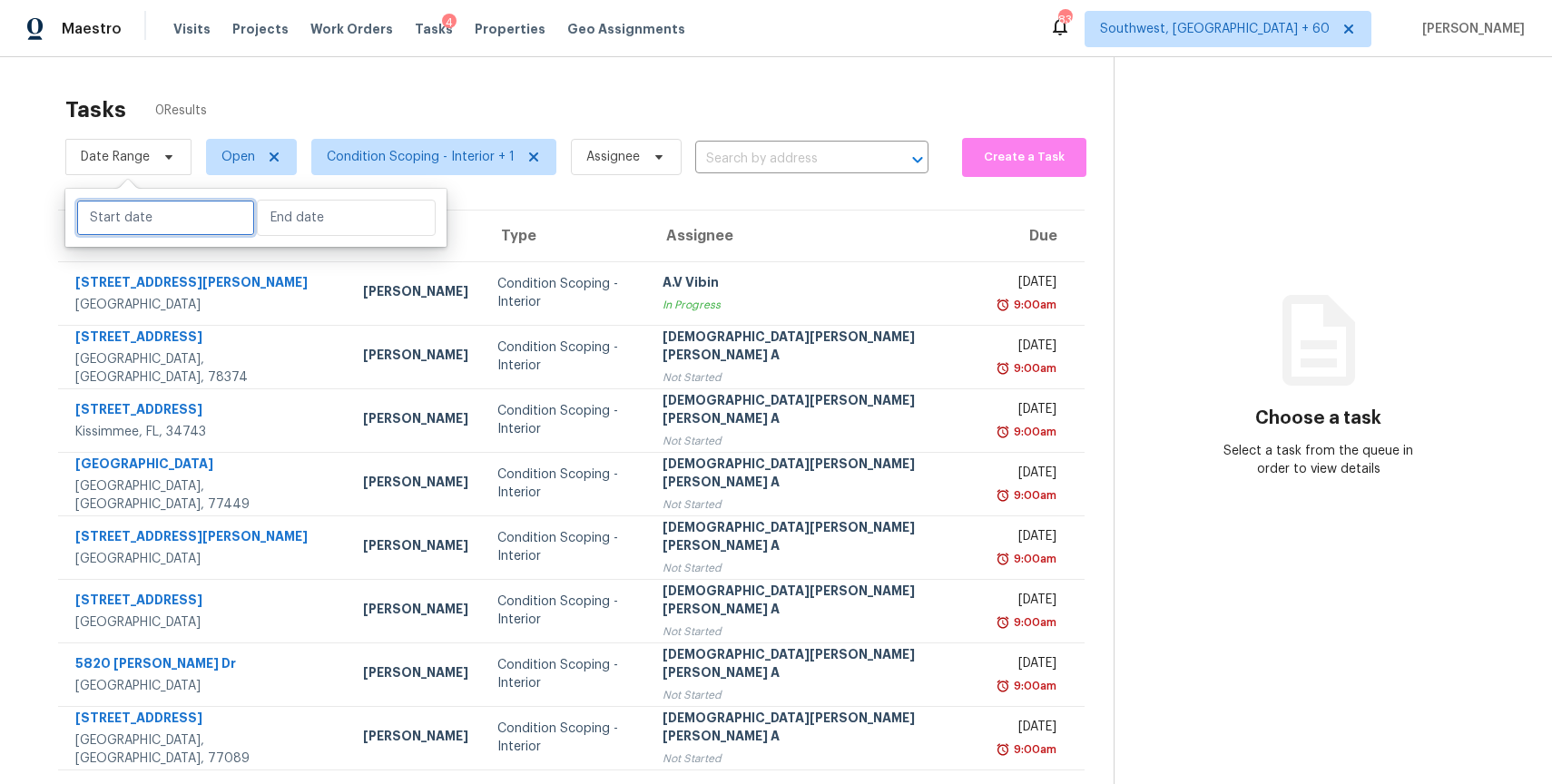
click at [170, 204] on input "text" at bounding box center [165, 217] width 179 height 36
select select "7"
select select "2025"
select select "8"
select select "2025"
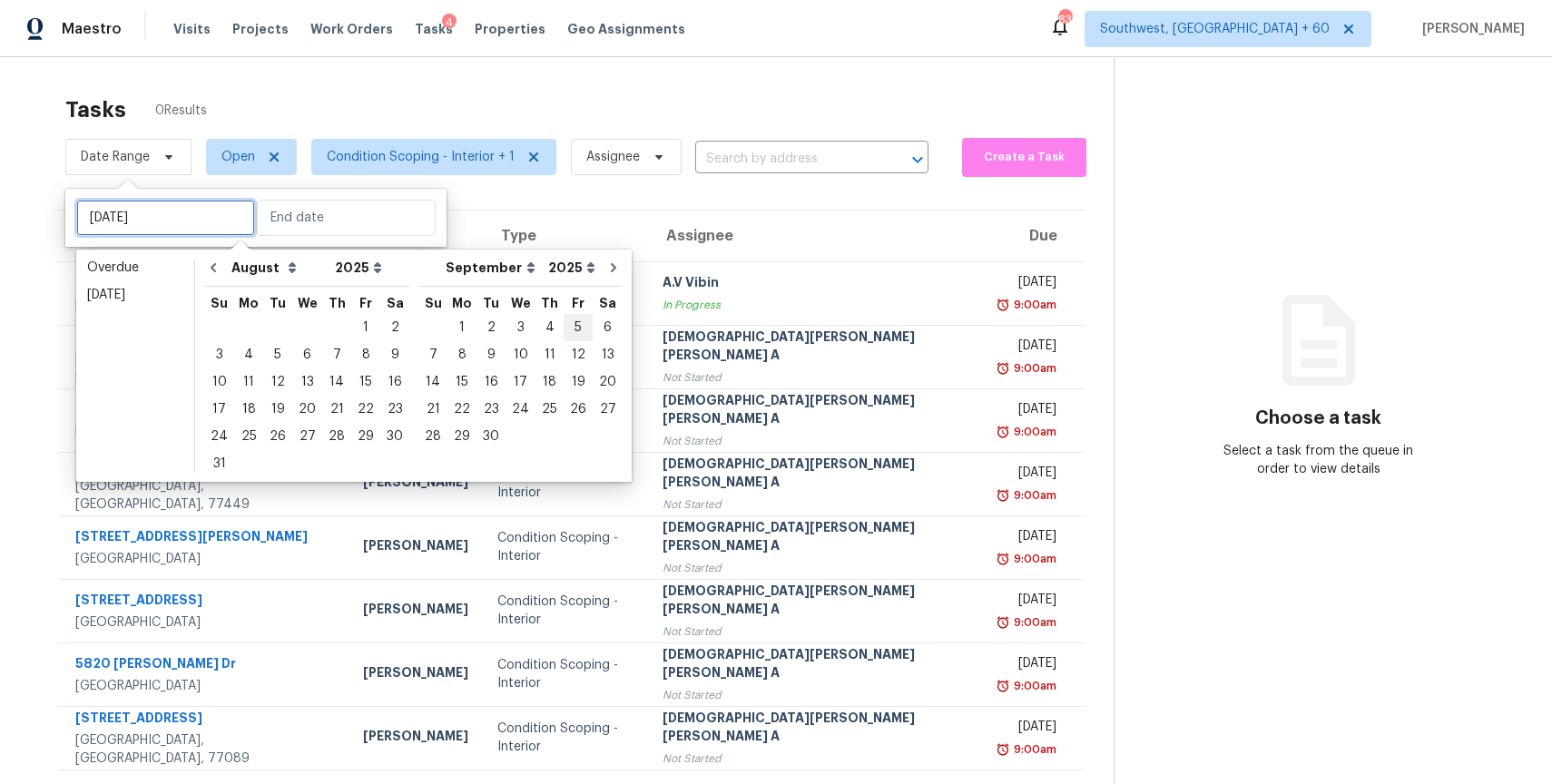
type input "[DATE]"
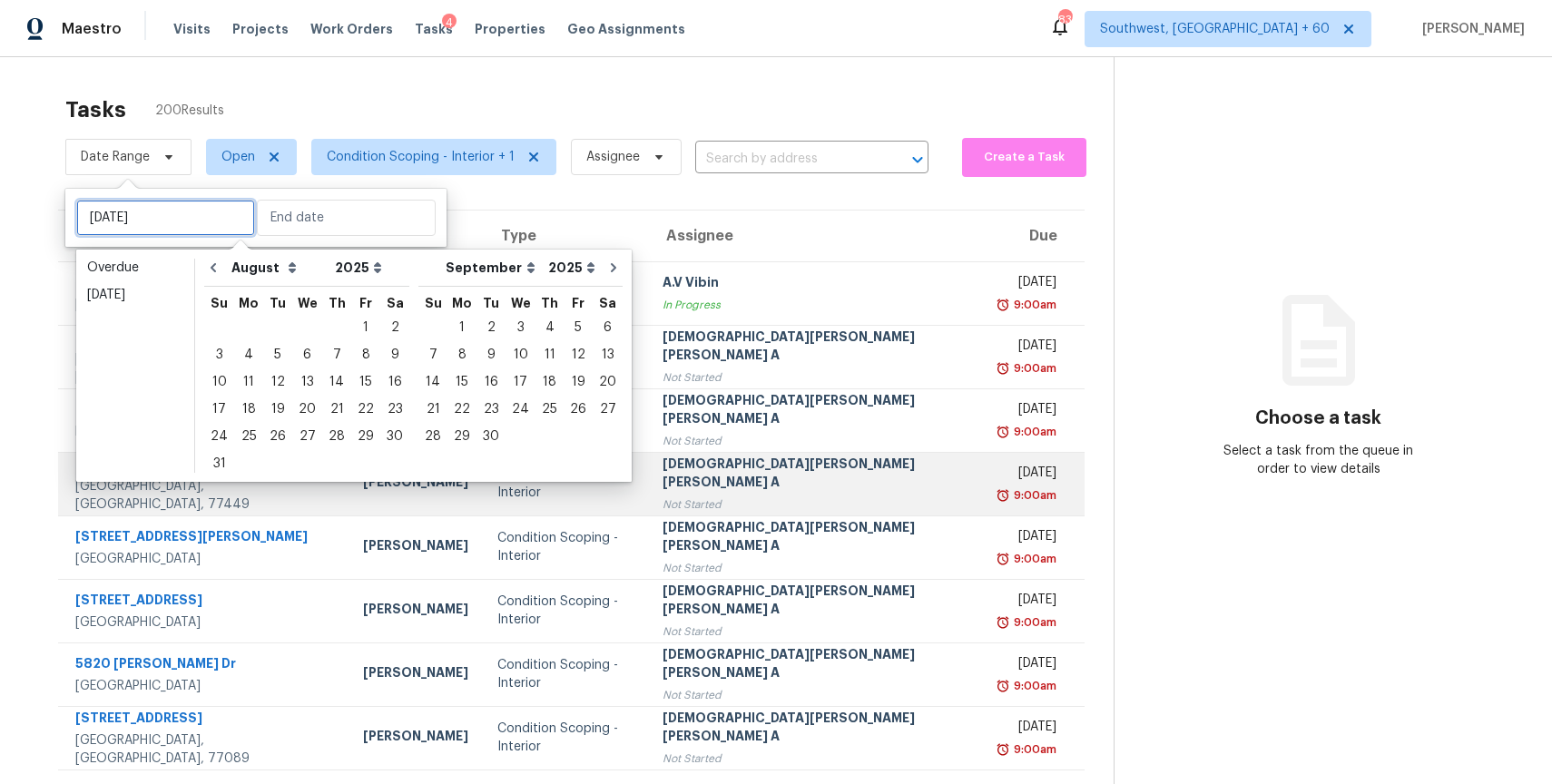
type input "[DATE]"
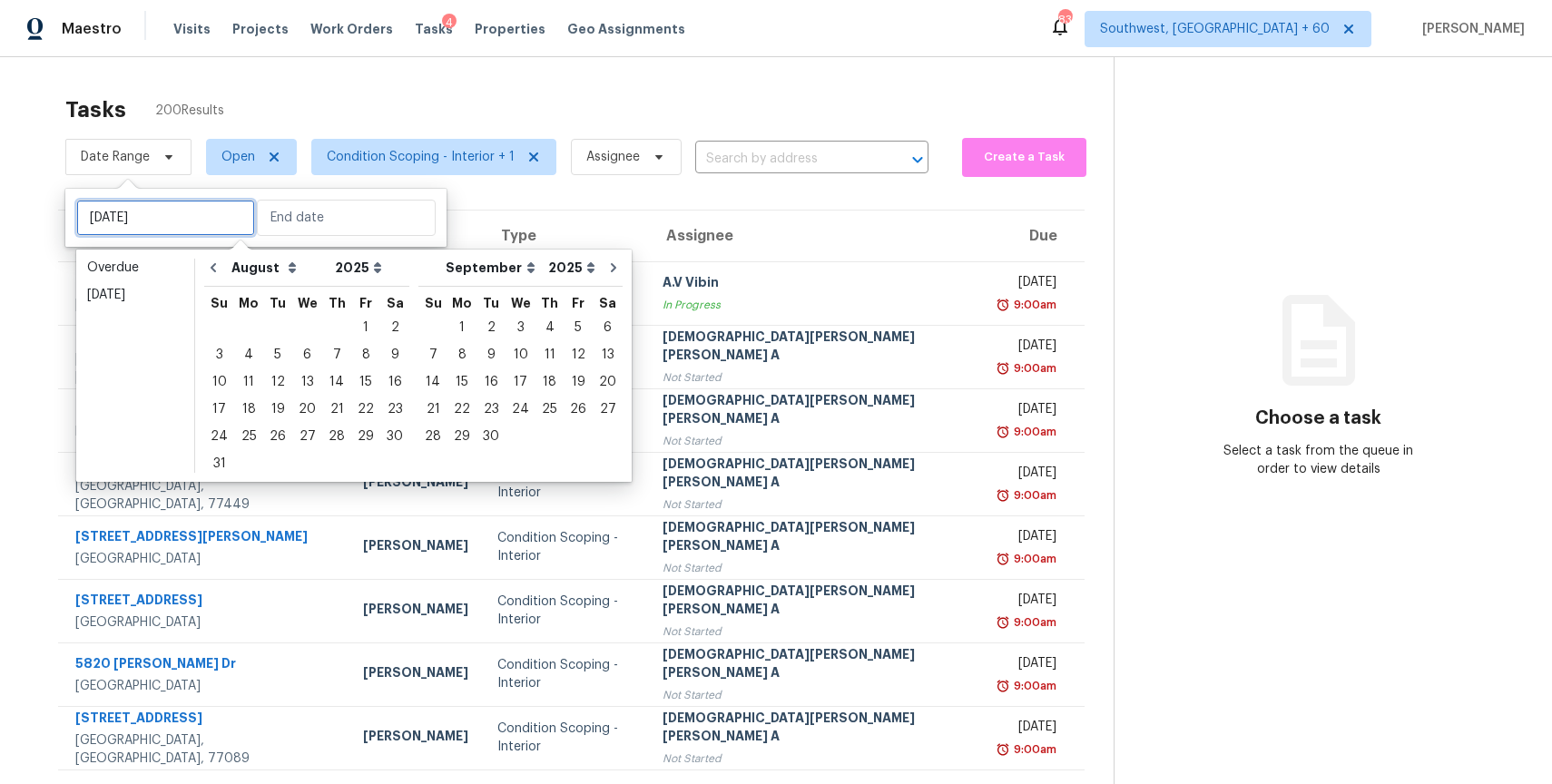
type input "[DATE]"
click at [246, 443] on div "25" at bounding box center [248, 436] width 29 height 25
type input "[DATE]"
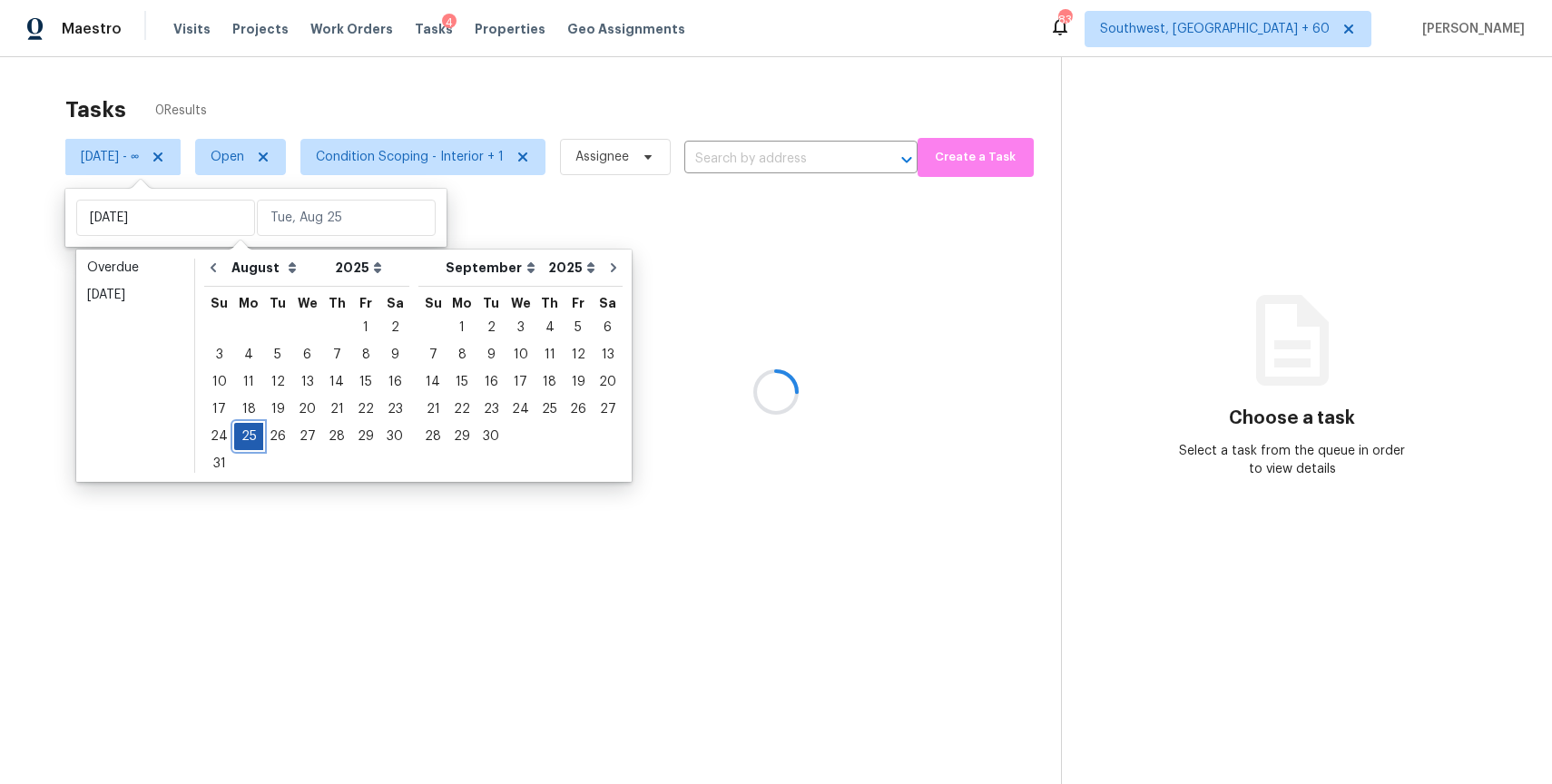
click at [246, 443] on div "25" at bounding box center [248, 436] width 29 height 25
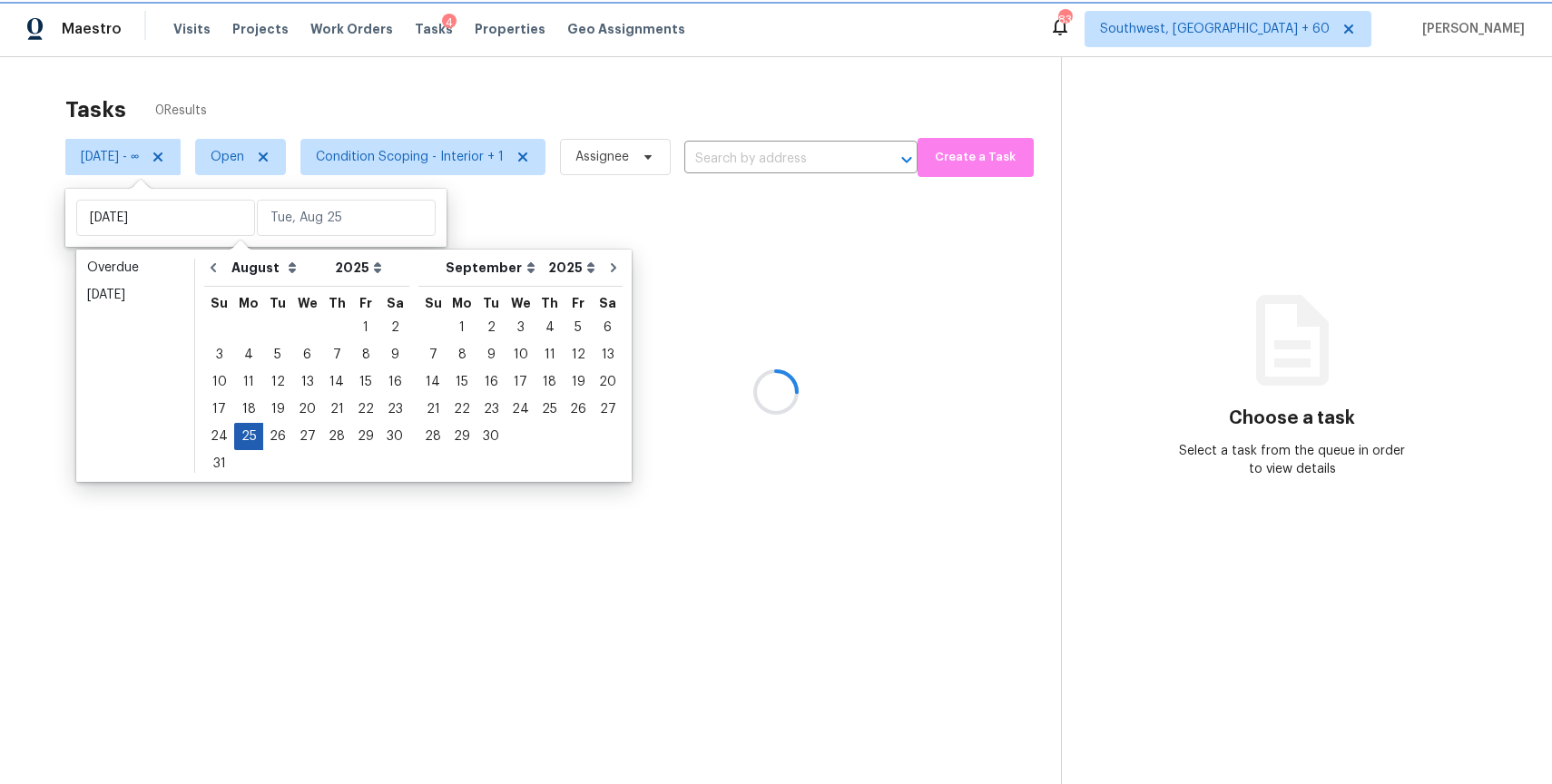
type input "[DATE]"
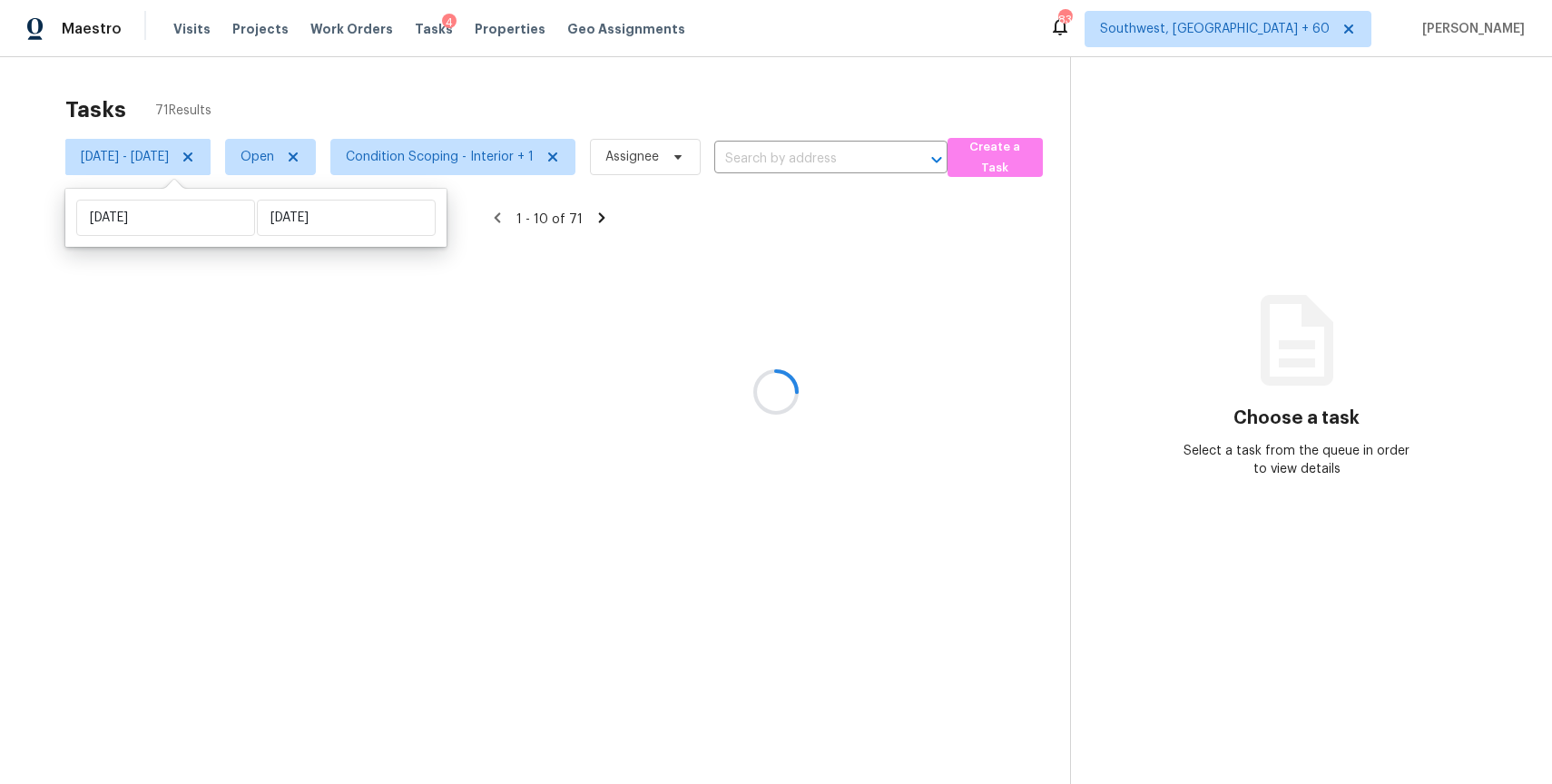
click at [506, 84] on div at bounding box center [776, 392] width 1552 height 784
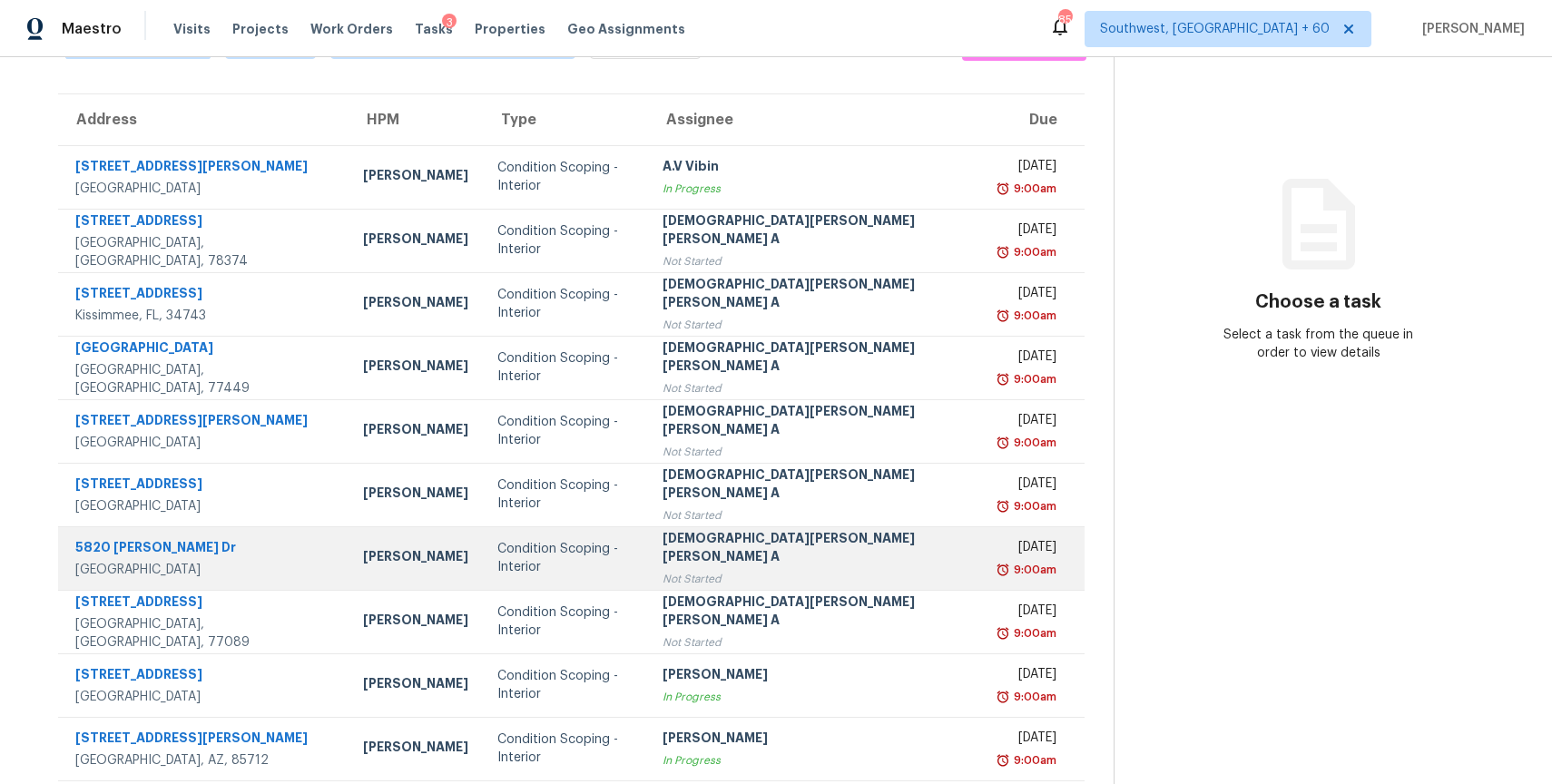
scroll to position [160, 0]
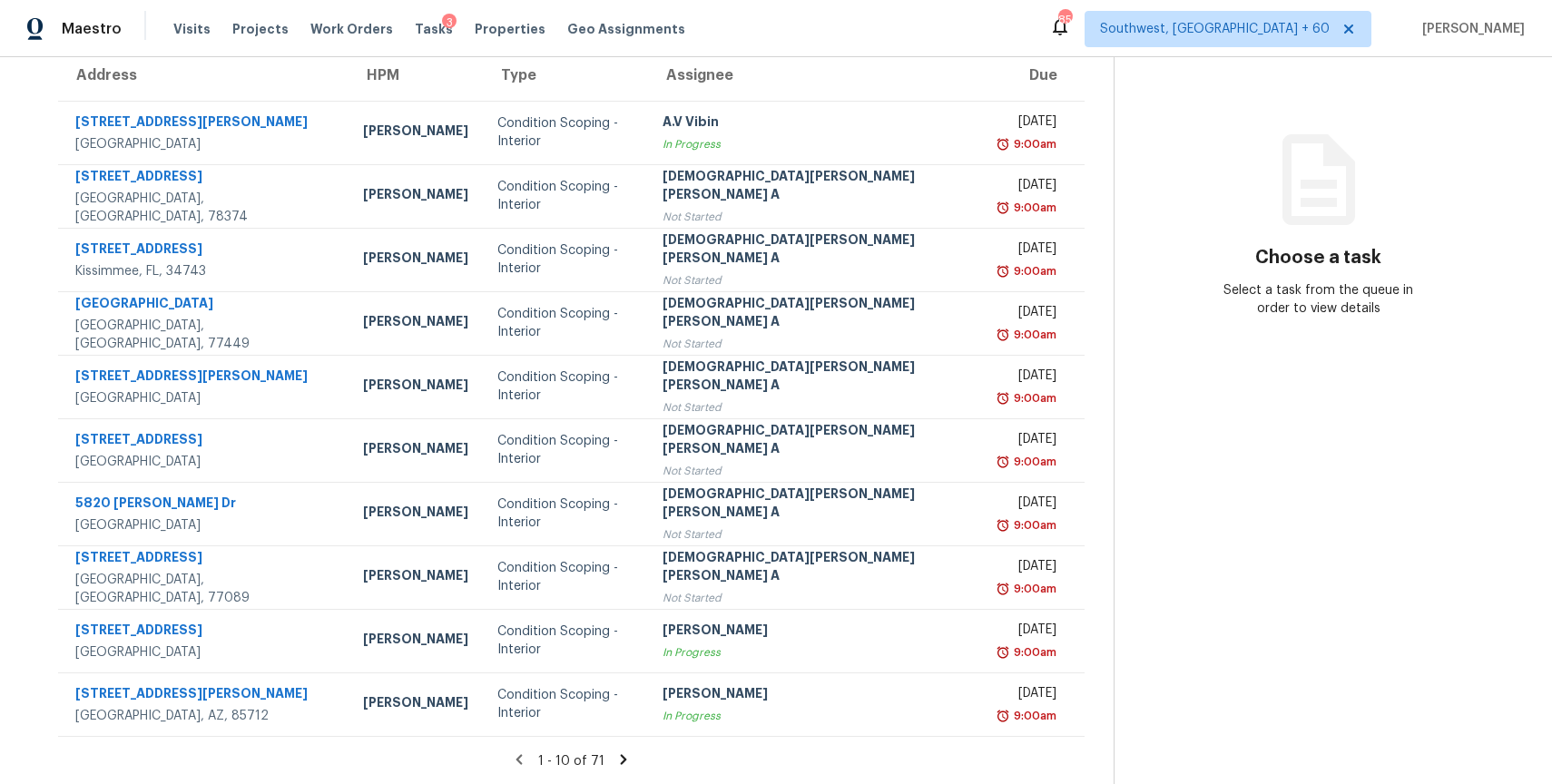
click at [616, 760] on icon at bounding box center [624, 760] width 17 height 17
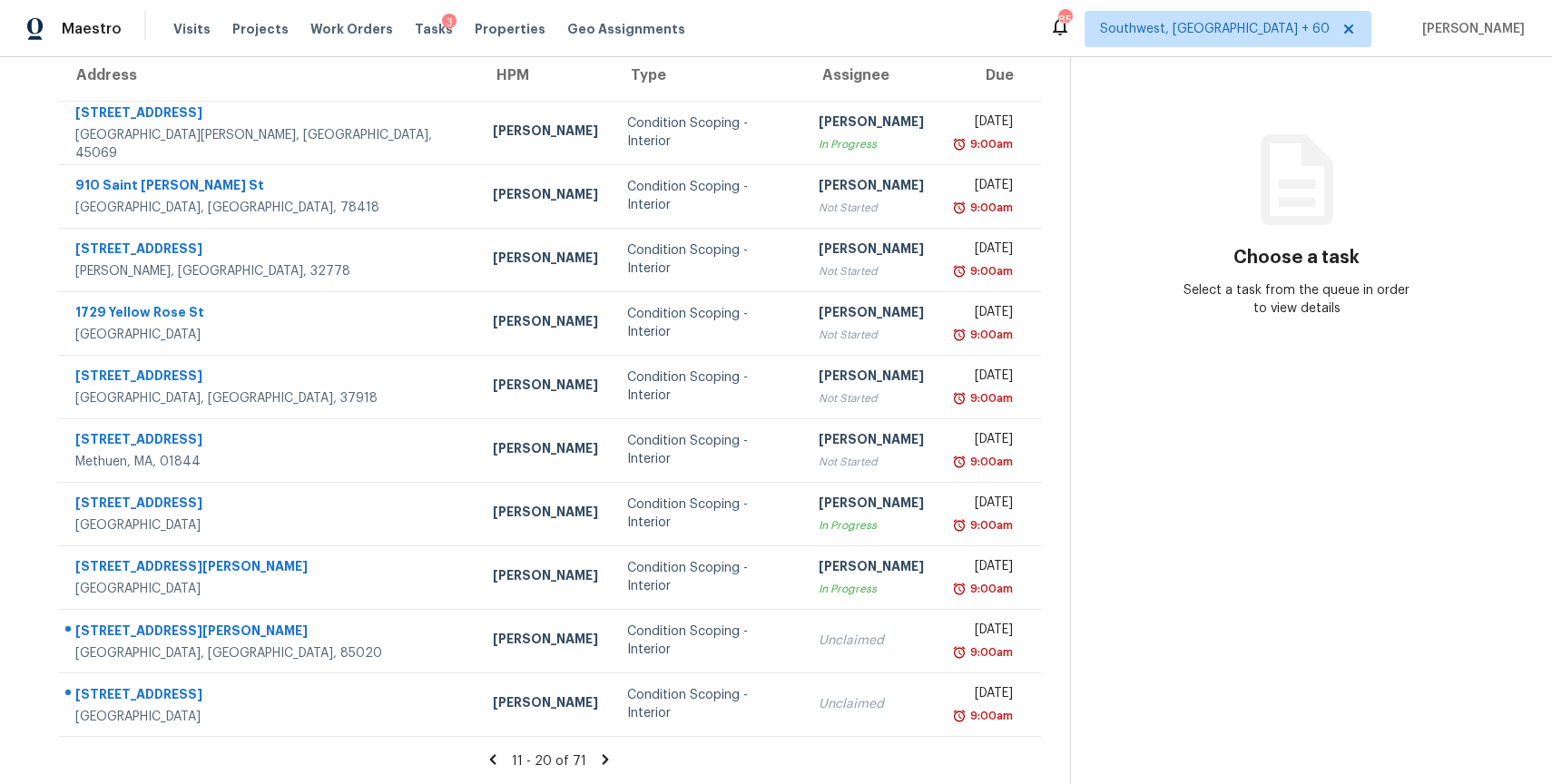
click at [601, 753] on div "11 - 20 of 71" at bounding box center [549, 761] width 1041 height 19
click at [614, 752] on icon at bounding box center [605, 760] width 17 height 17
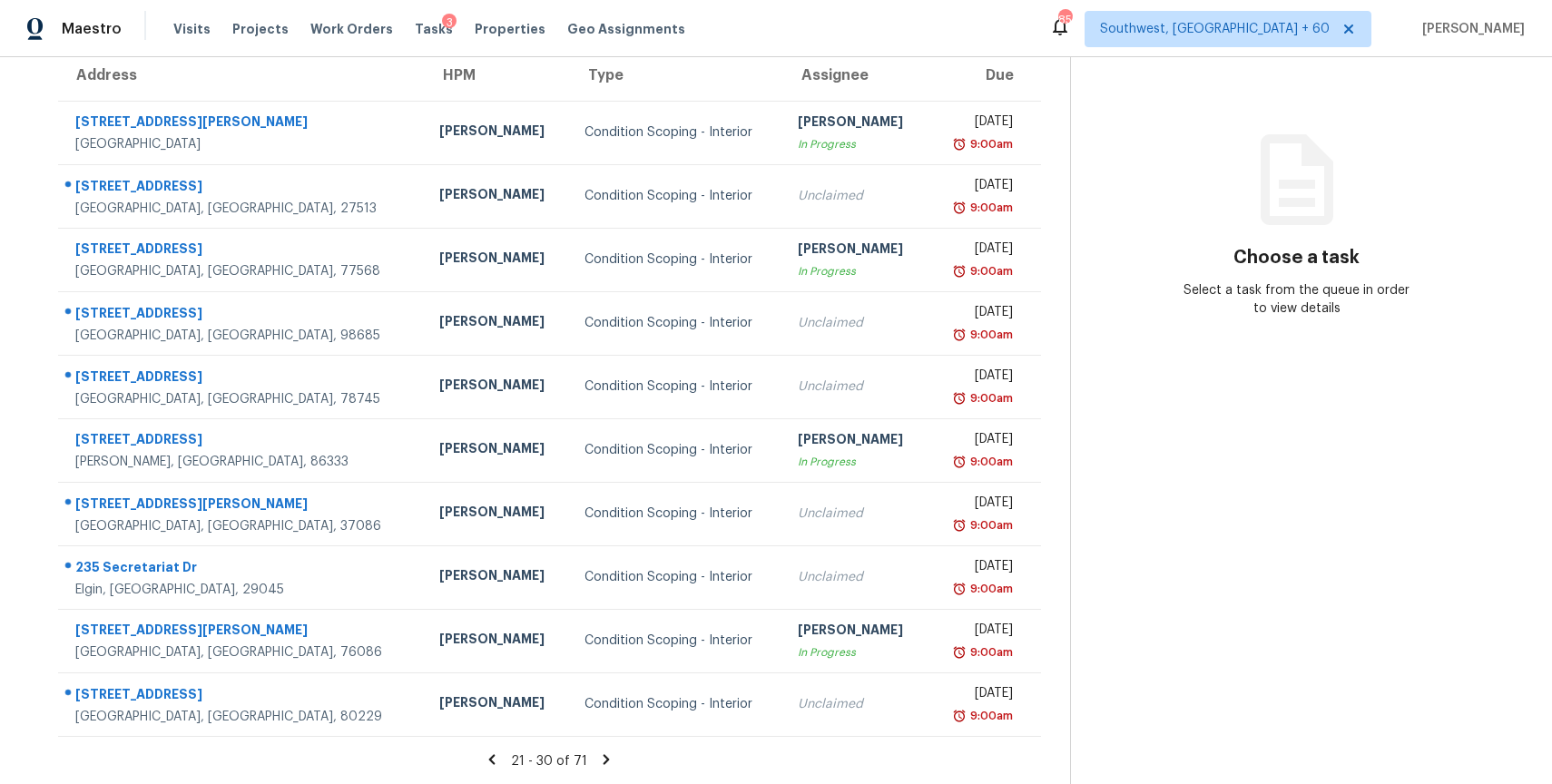
click at [615, 753] on icon at bounding box center [606, 760] width 17 height 17
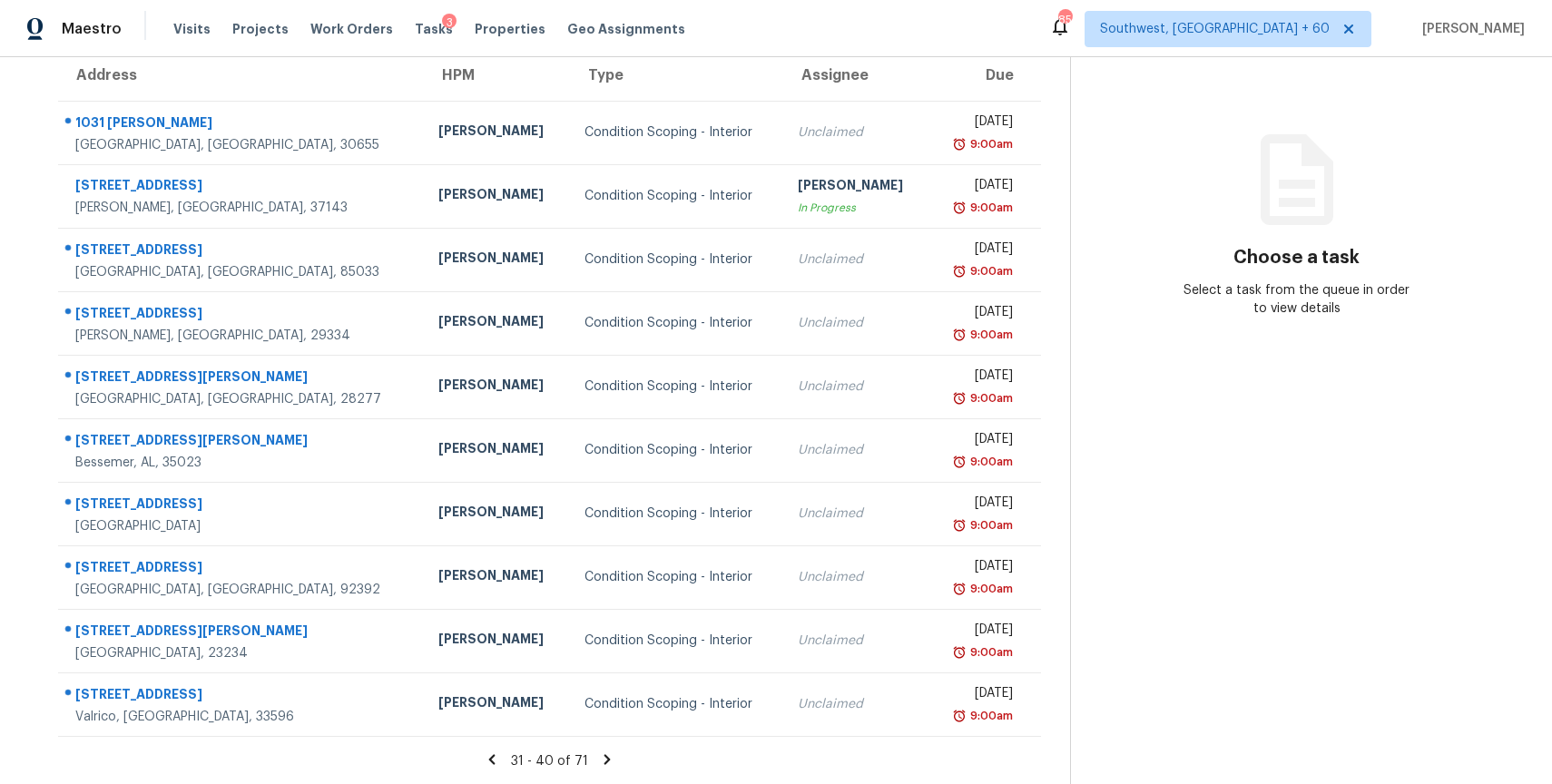
click at [611, 759] on icon at bounding box center [607, 760] width 17 height 17
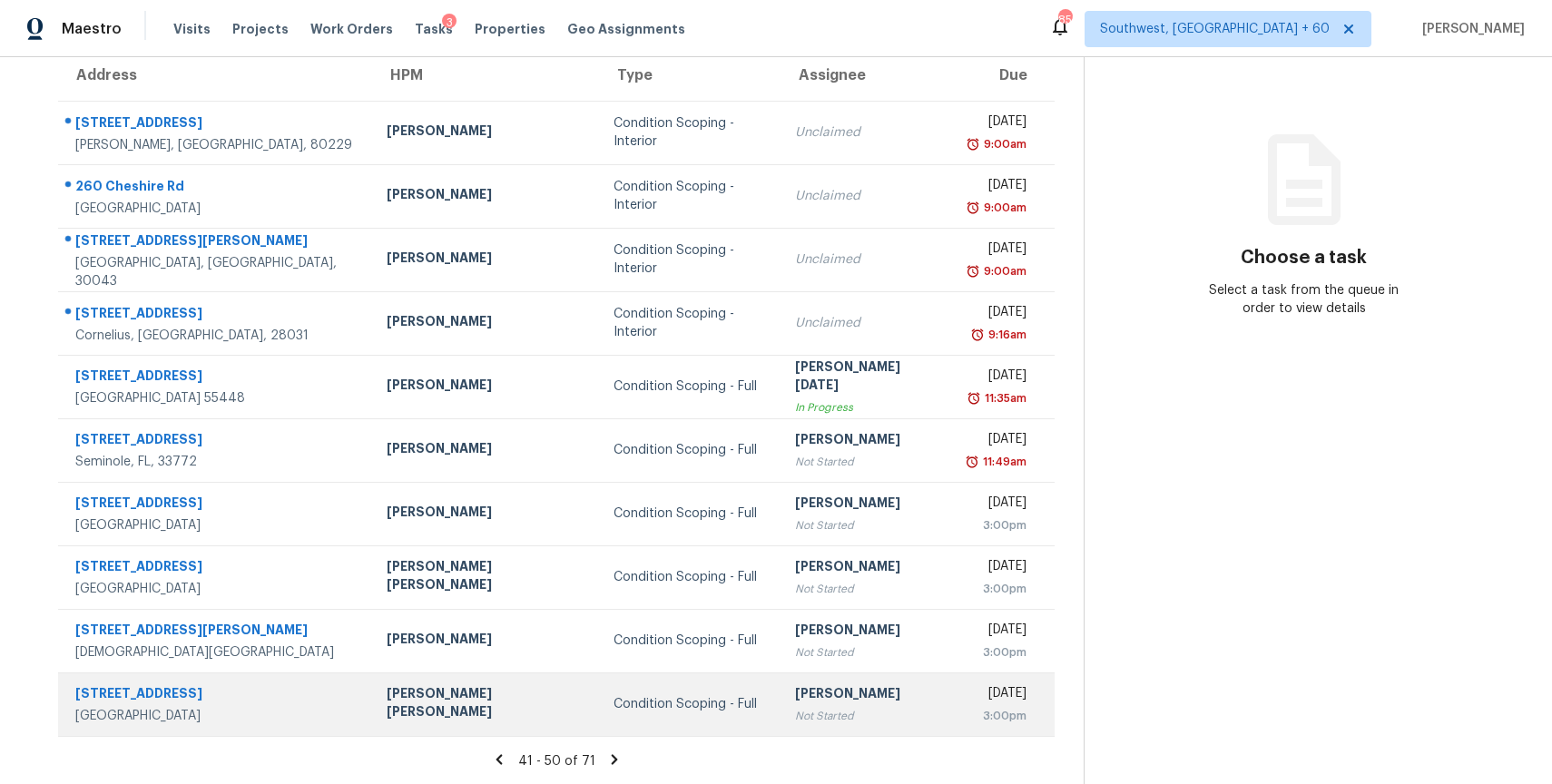
click at [614, 709] on div "Condition Scoping - Full" at bounding box center [690, 704] width 152 height 19
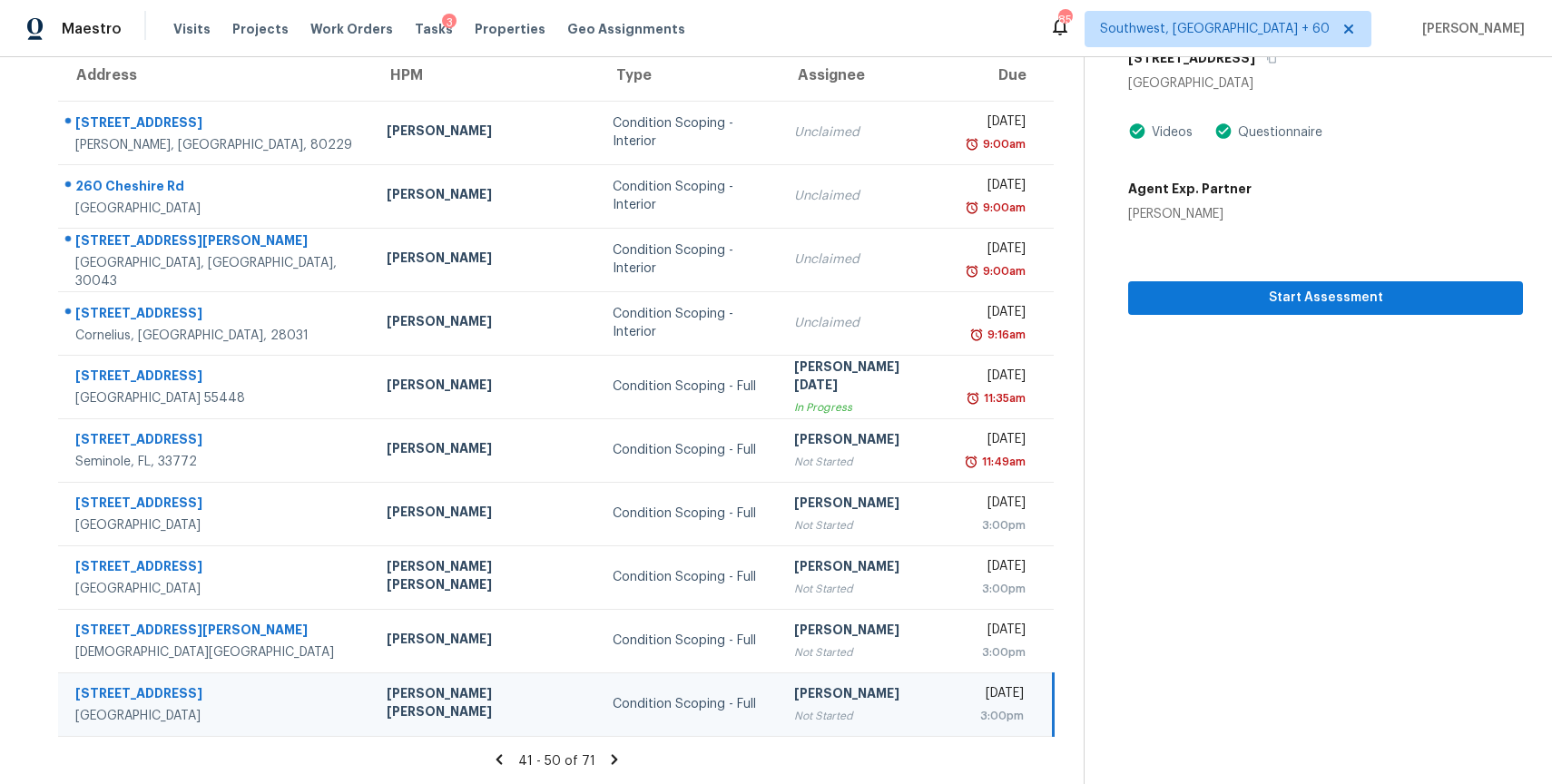
scroll to position [32, 0]
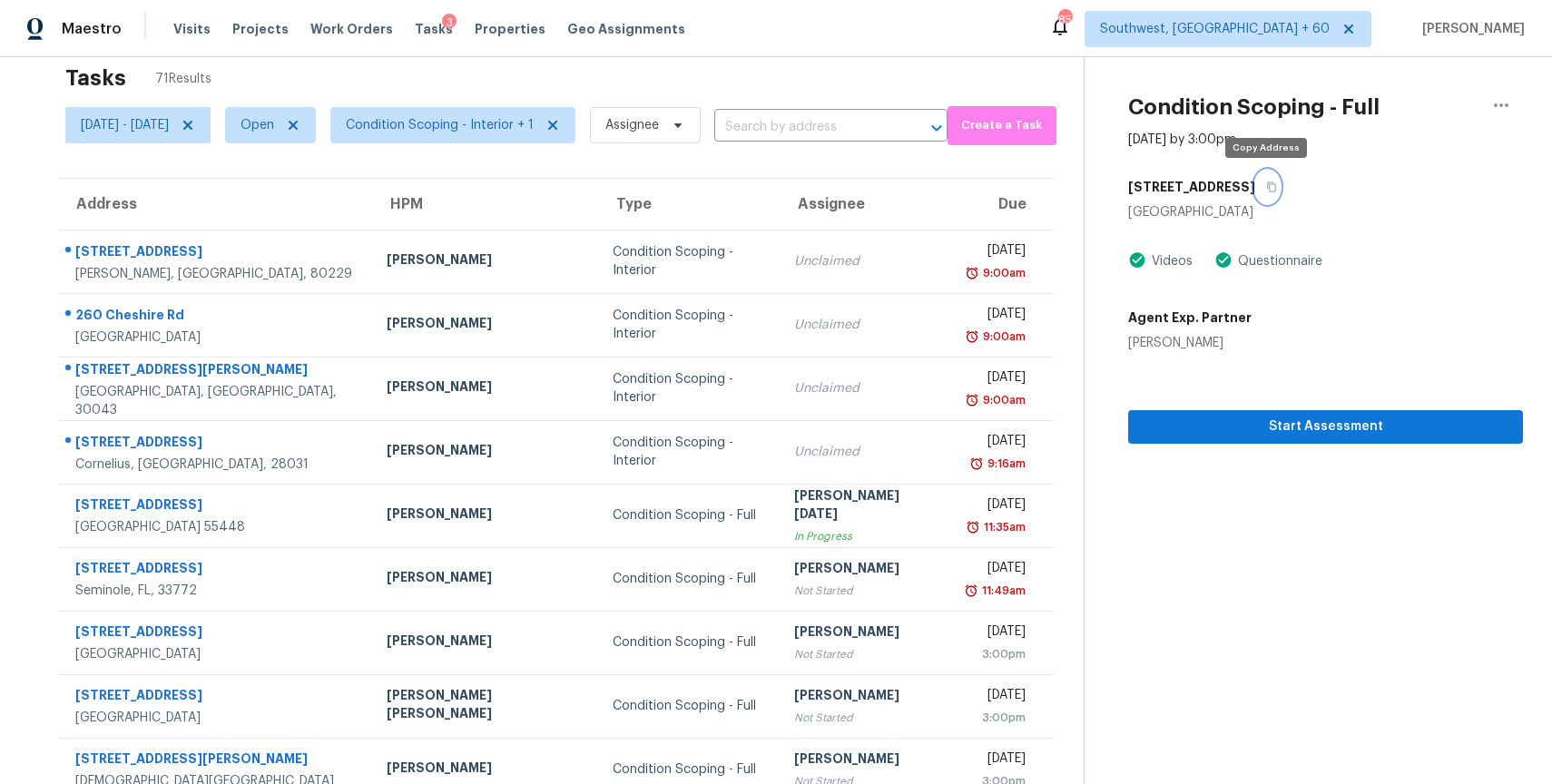
click at [1266, 179] on button "button" at bounding box center [1267, 186] width 24 height 32
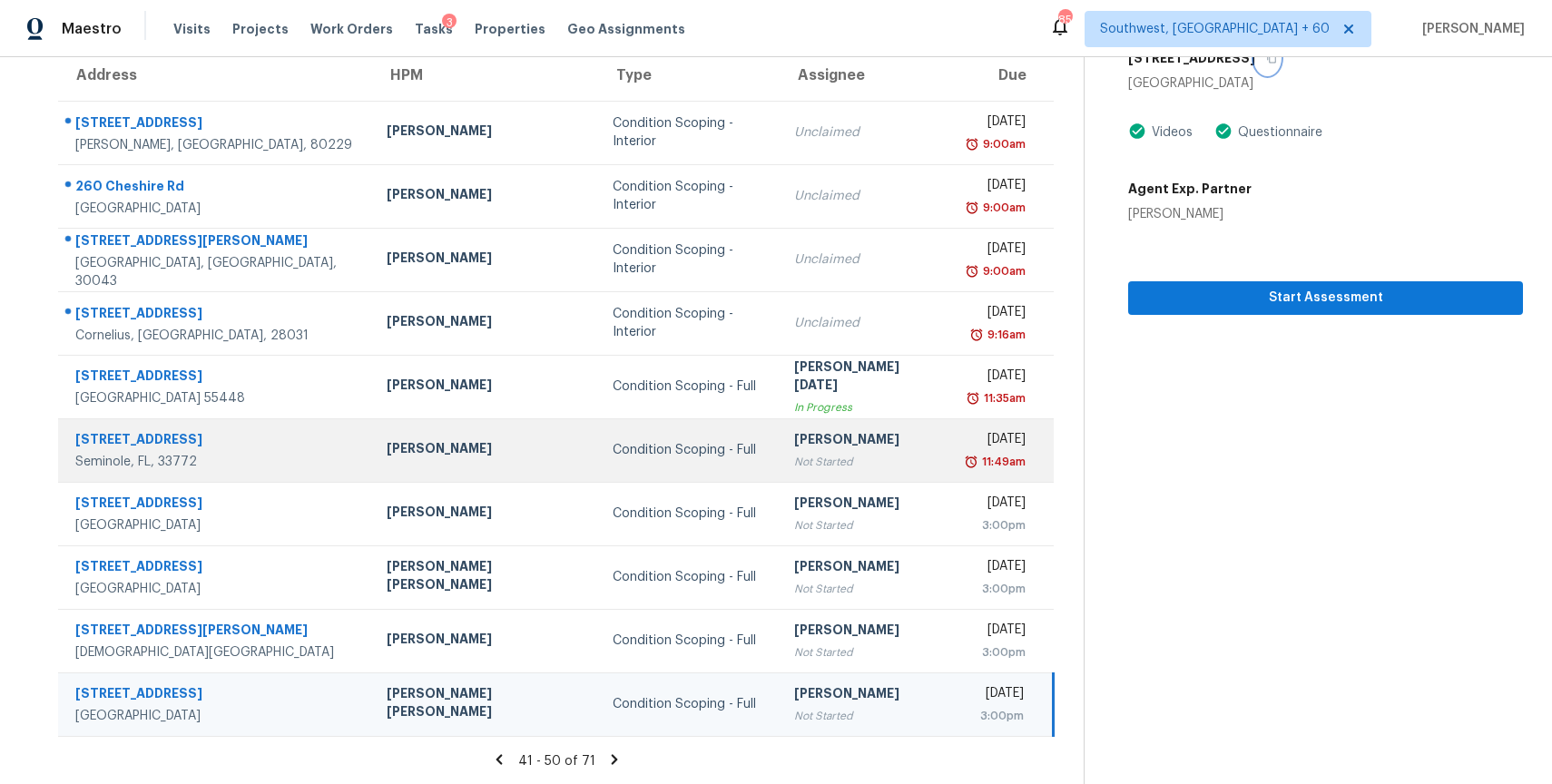
scroll to position [0, 0]
